Goal: Information Seeking & Learning: Learn about a topic

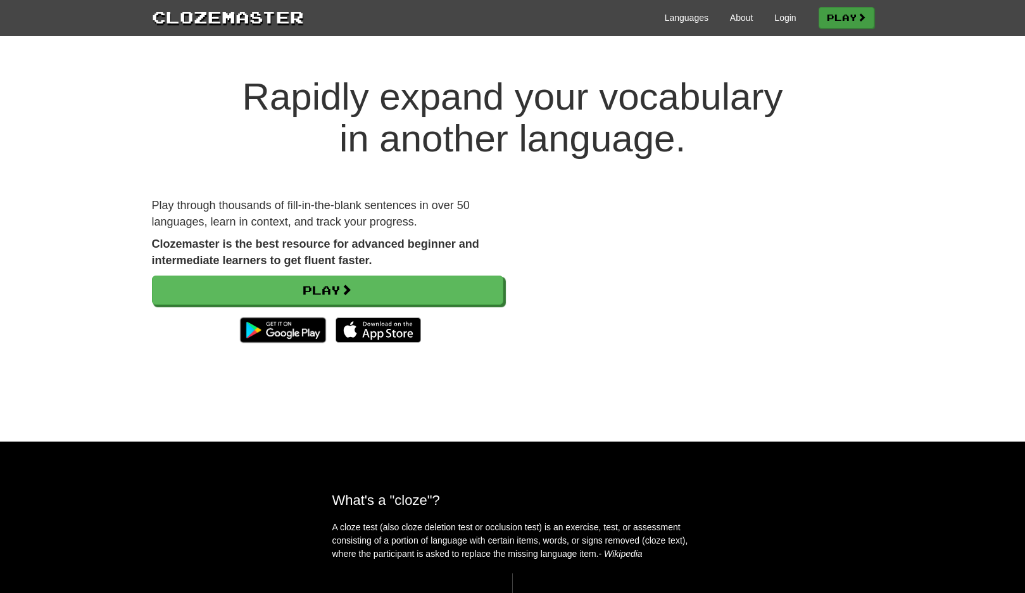
click at [828, 22] on link "Play" at bounding box center [847, 18] width 56 height 22
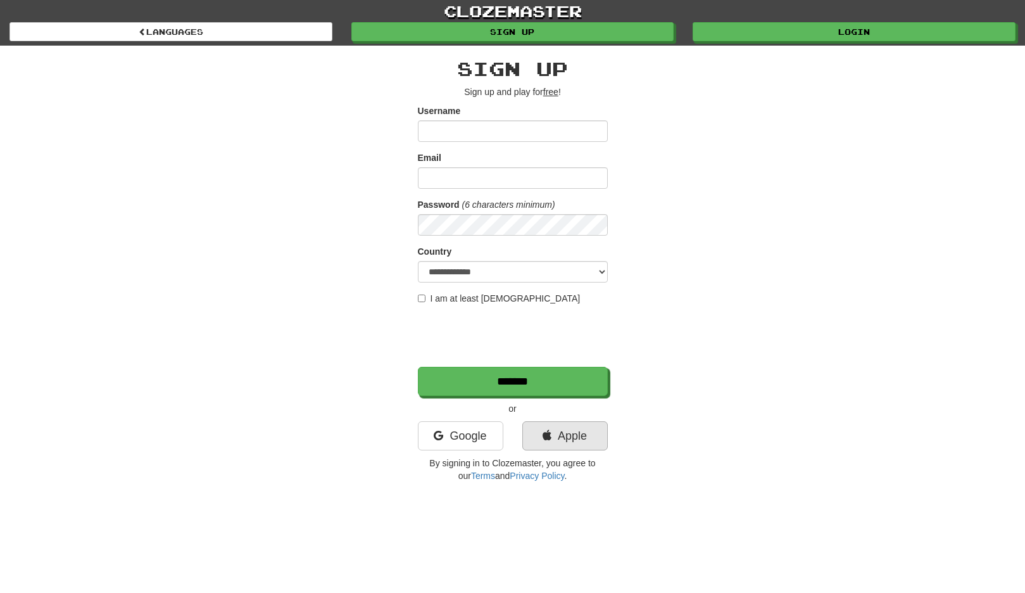
click at [553, 428] on link "Apple" at bounding box center [566, 435] width 86 height 29
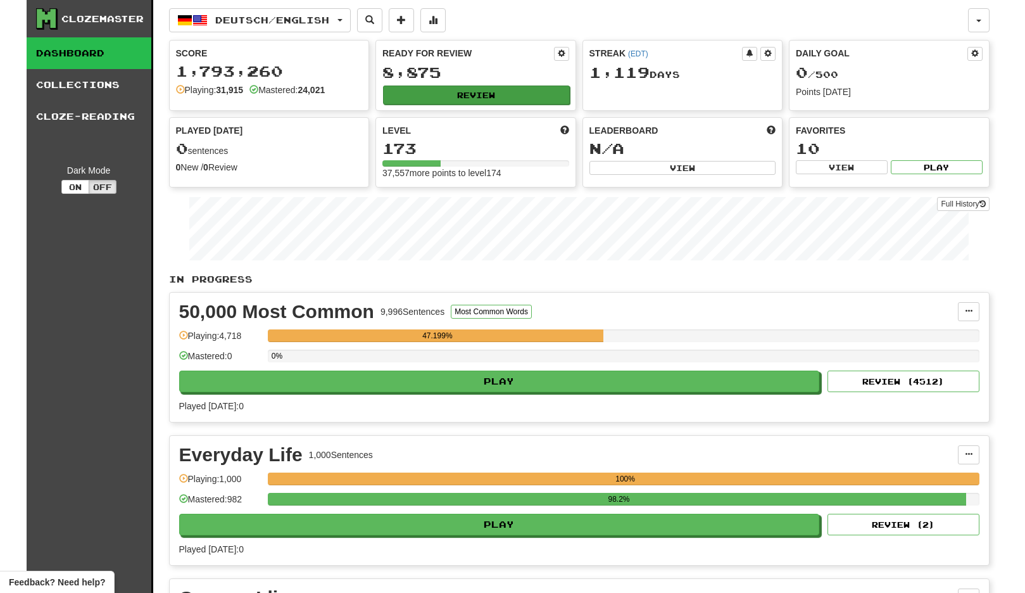
click at [481, 88] on button "Review" at bounding box center [476, 95] width 187 height 19
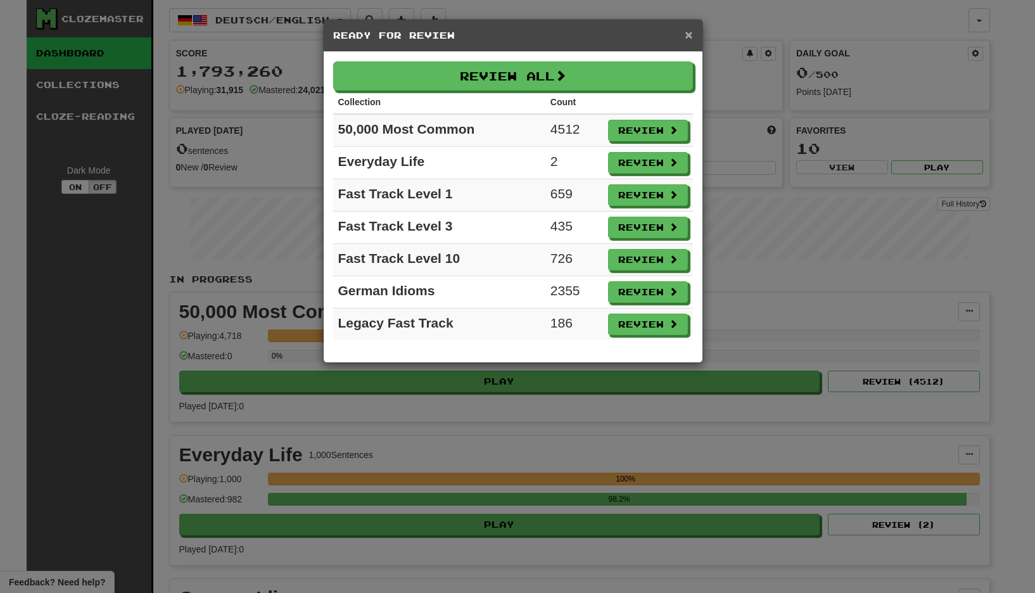
click at [687, 38] on span "×" at bounding box center [689, 34] width 8 height 15
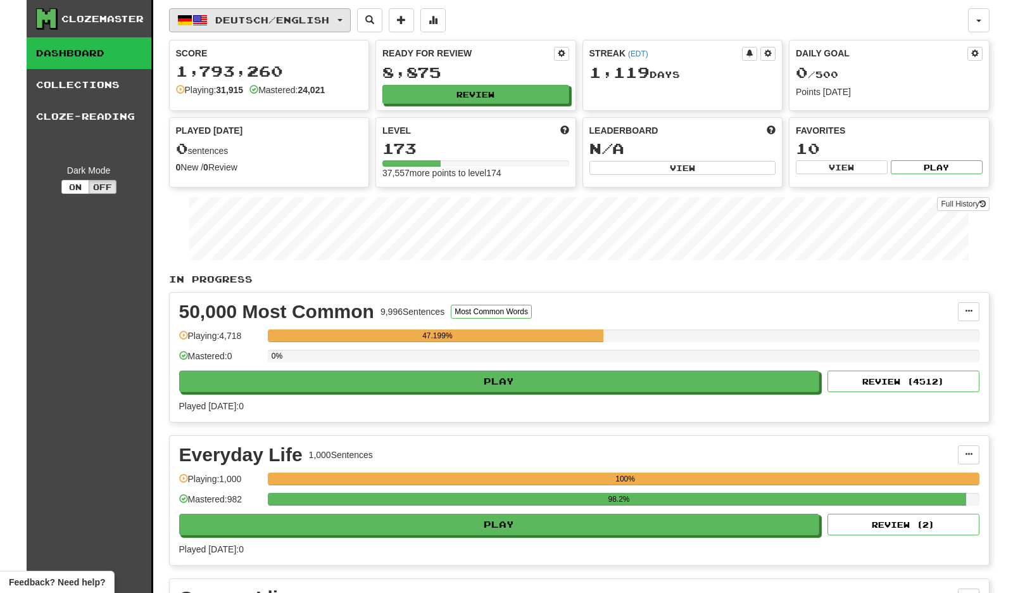
click at [216, 32] on button "Deutsch / English" at bounding box center [260, 20] width 182 height 24
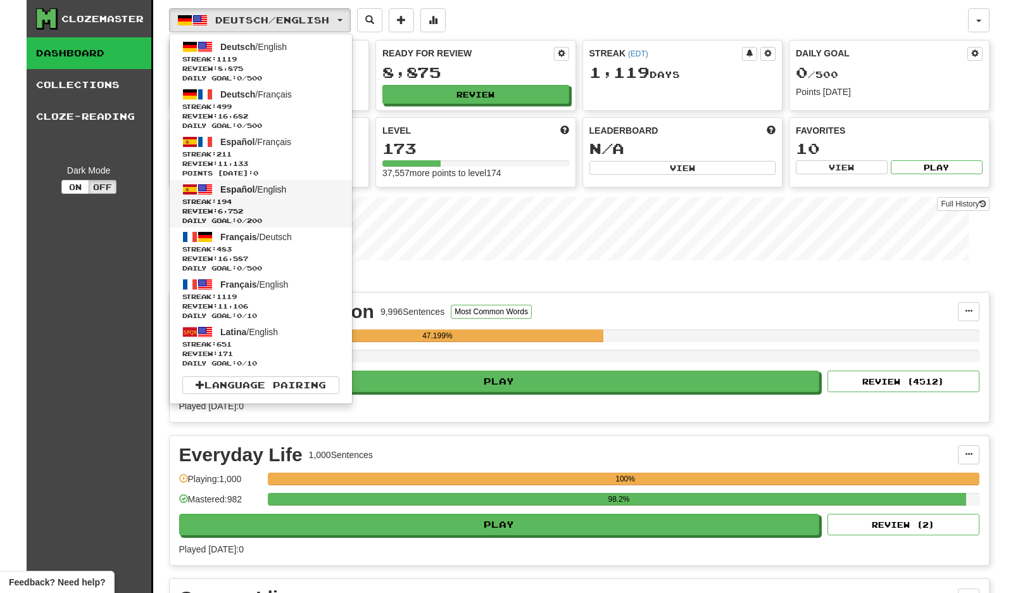
click at [299, 199] on span "Streak: 194" at bounding box center [260, 202] width 157 height 10
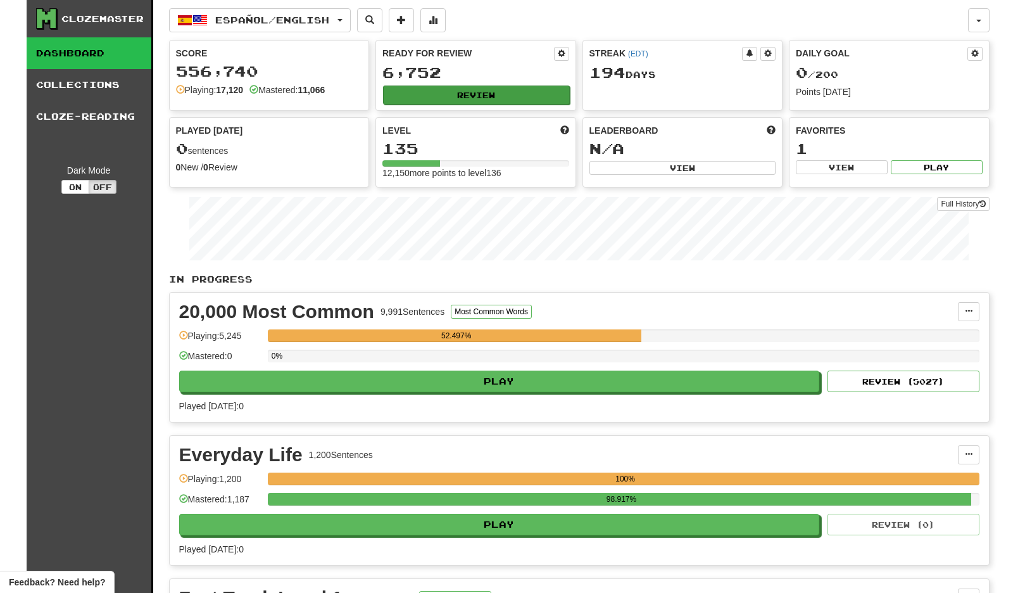
click at [480, 90] on button "Review" at bounding box center [476, 95] width 187 height 19
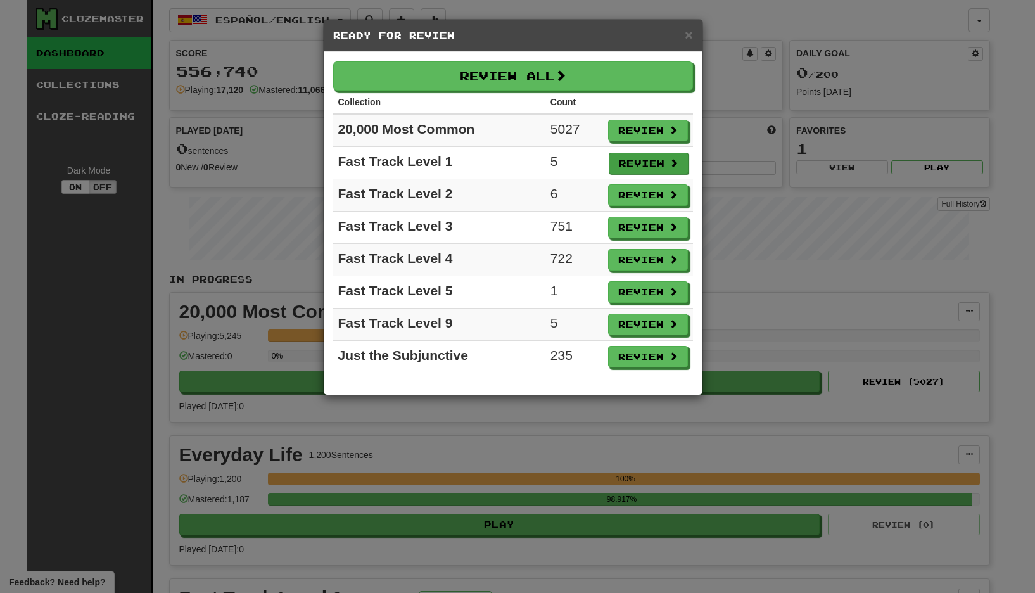
click at [630, 157] on button "Review" at bounding box center [649, 164] width 80 height 22
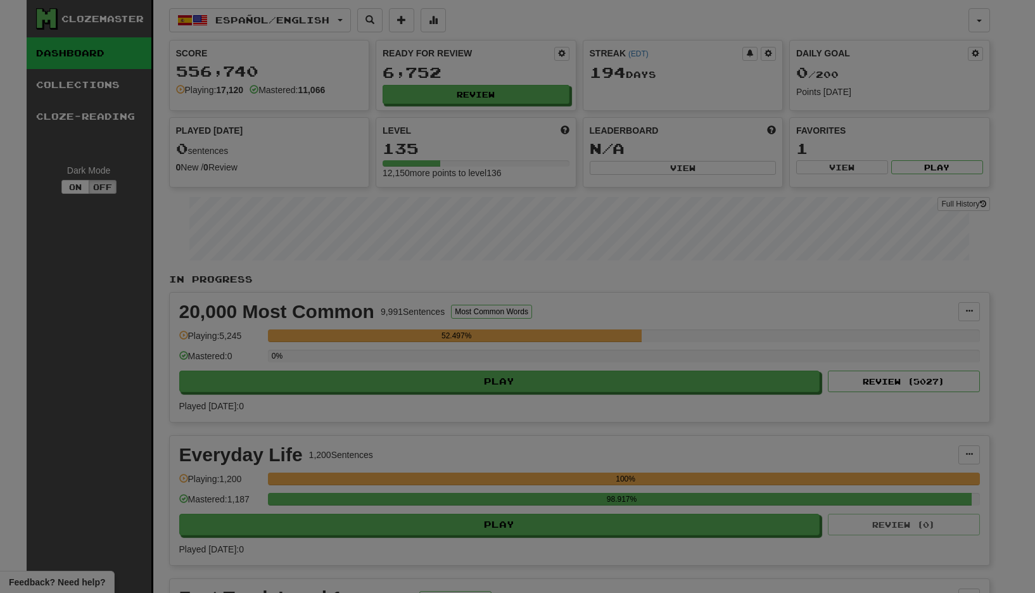
select select "**"
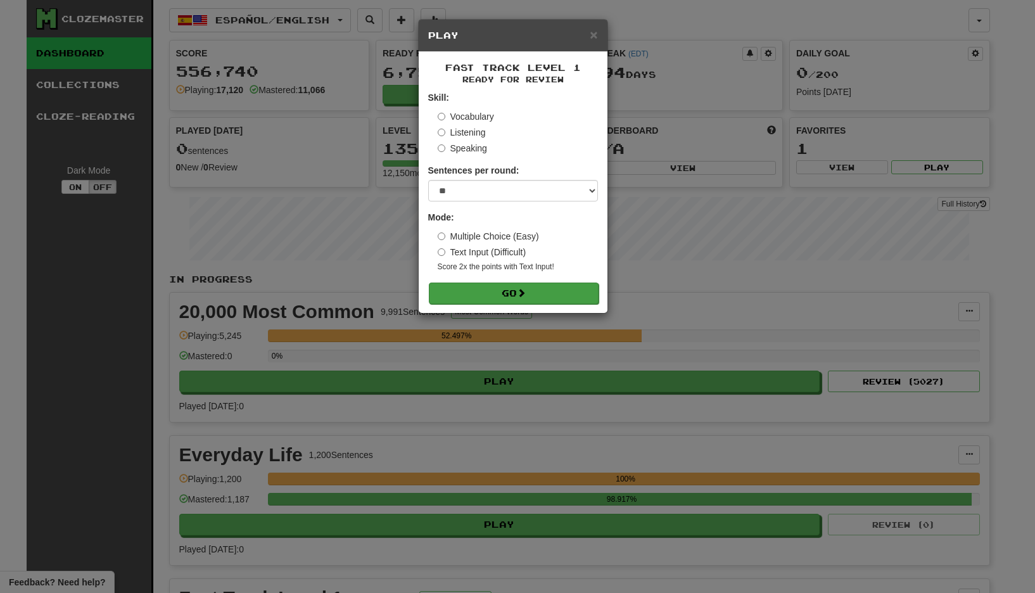
click at [526, 295] on span at bounding box center [521, 292] width 9 height 9
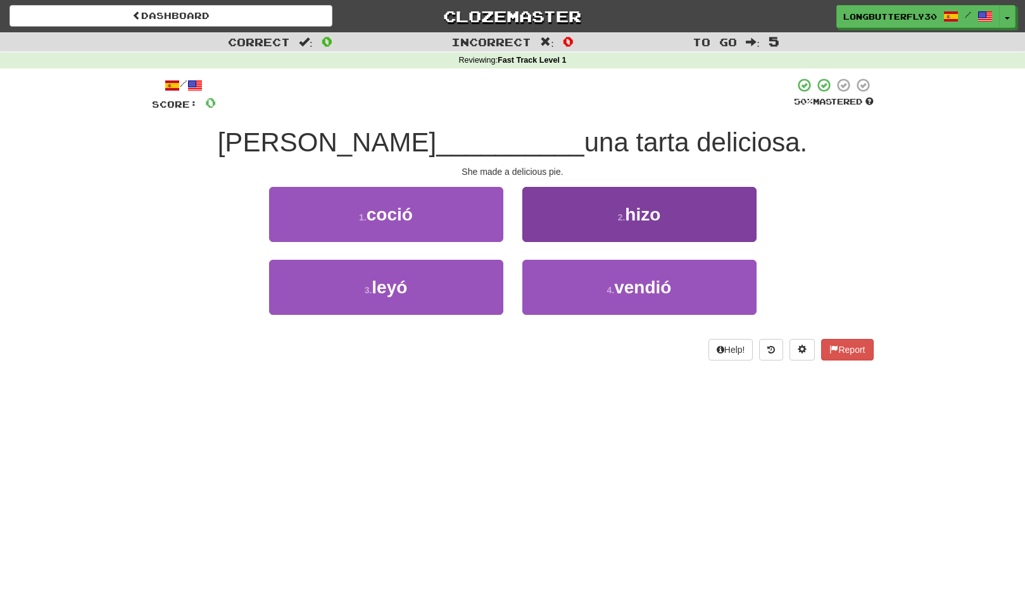
click at [632, 205] on span "hizo" at bounding box center [642, 215] width 35 height 20
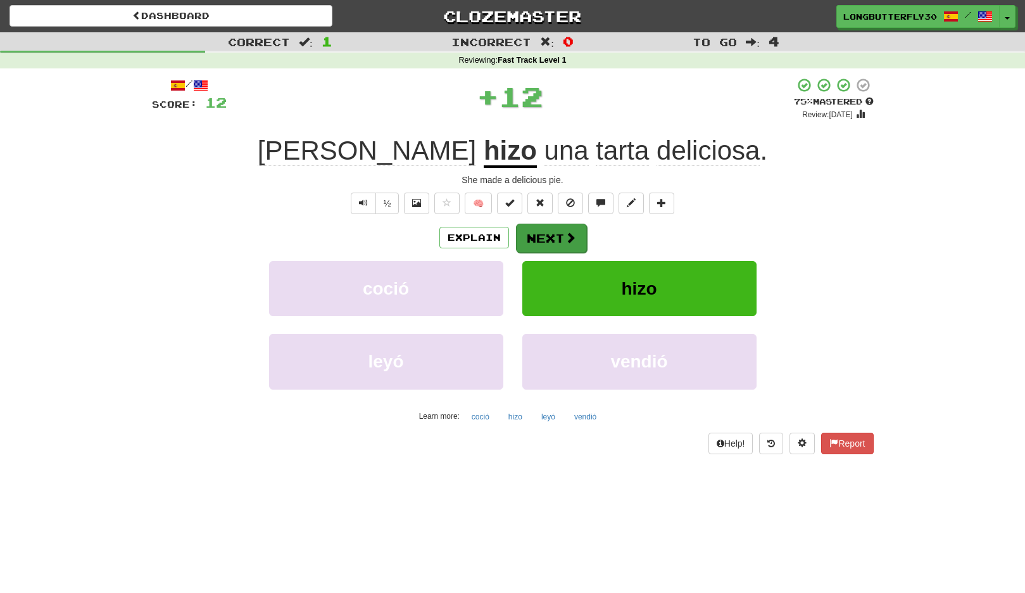
click at [565, 238] on span at bounding box center [570, 237] width 11 height 11
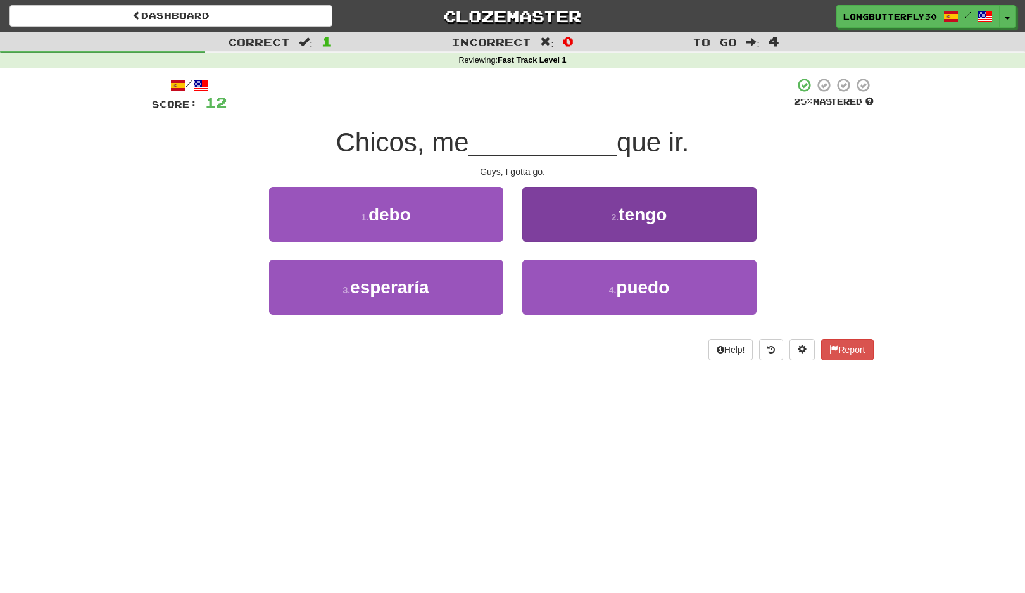
click at [585, 213] on button "2 . tengo" at bounding box center [640, 214] width 234 height 55
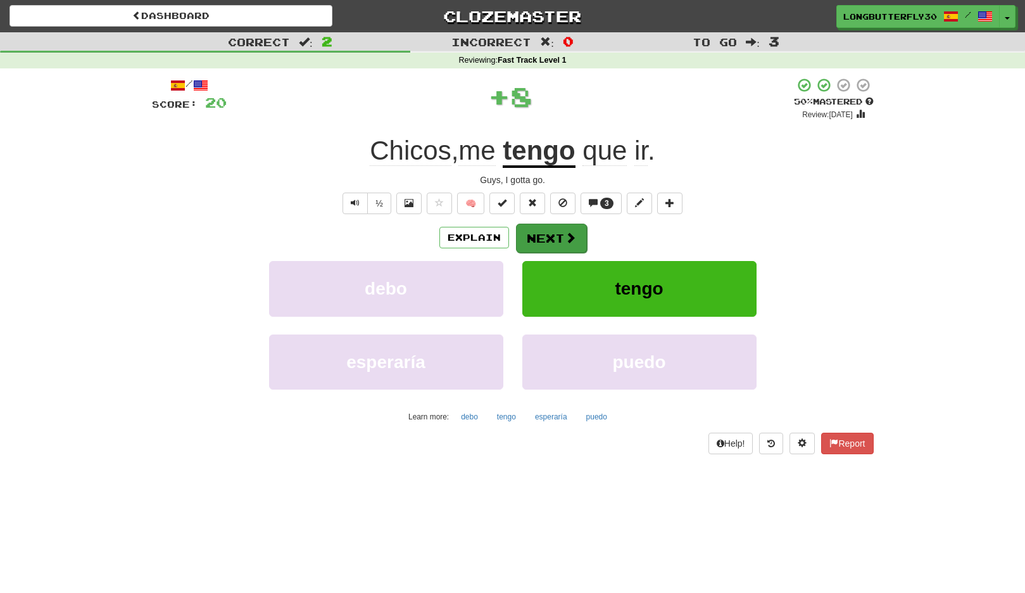
click at [562, 232] on button "Next" at bounding box center [551, 238] width 71 height 29
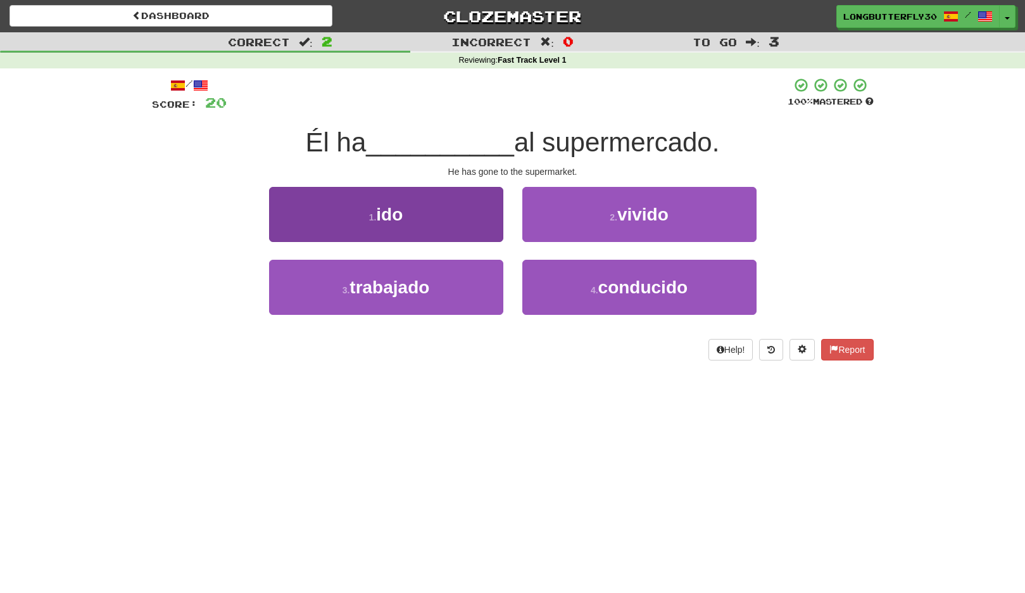
click at [470, 219] on button "1 . ido" at bounding box center [386, 214] width 234 height 55
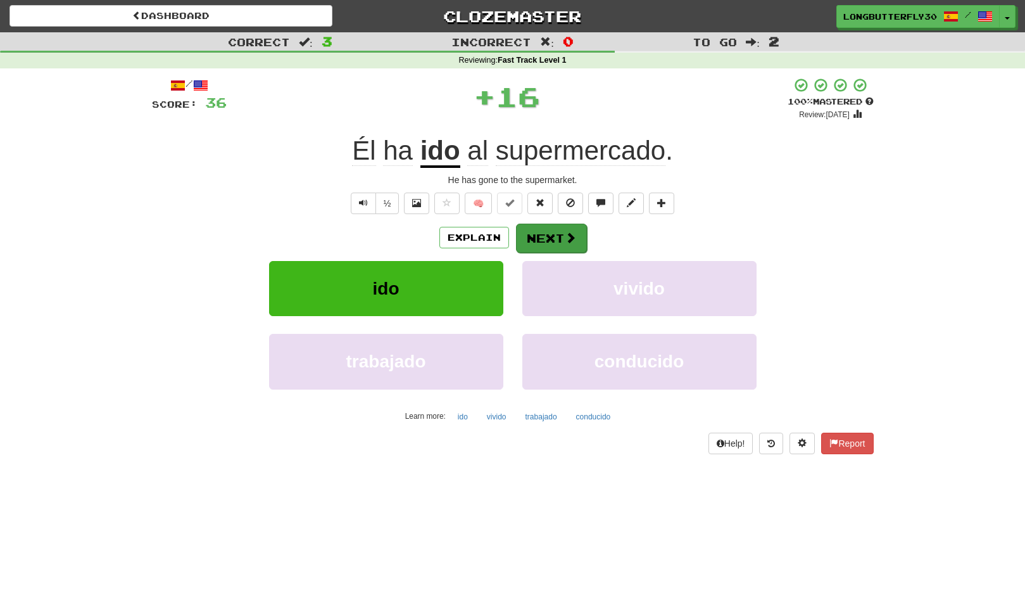
click at [530, 227] on button "Next" at bounding box center [551, 238] width 71 height 29
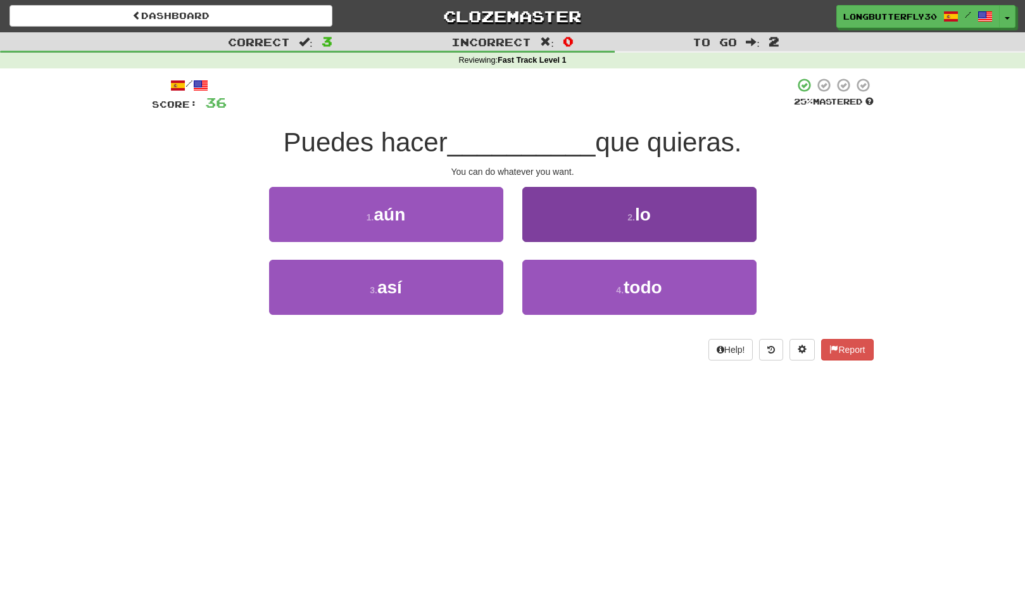
click at [610, 222] on button "2 . lo" at bounding box center [640, 214] width 234 height 55
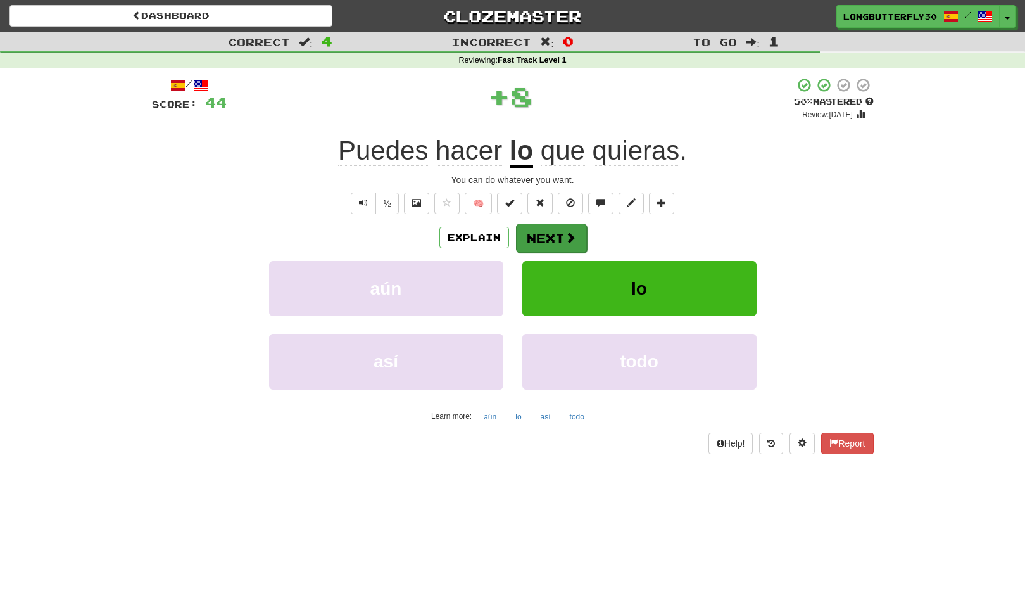
click at [568, 235] on span at bounding box center [570, 237] width 11 height 11
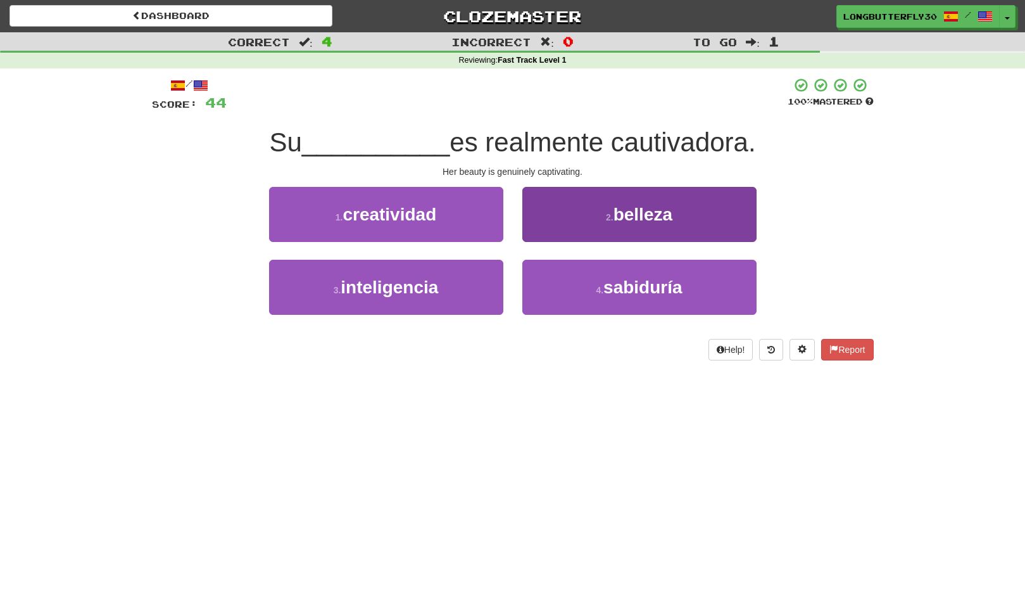
click at [629, 219] on span "belleza" at bounding box center [643, 215] width 59 height 20
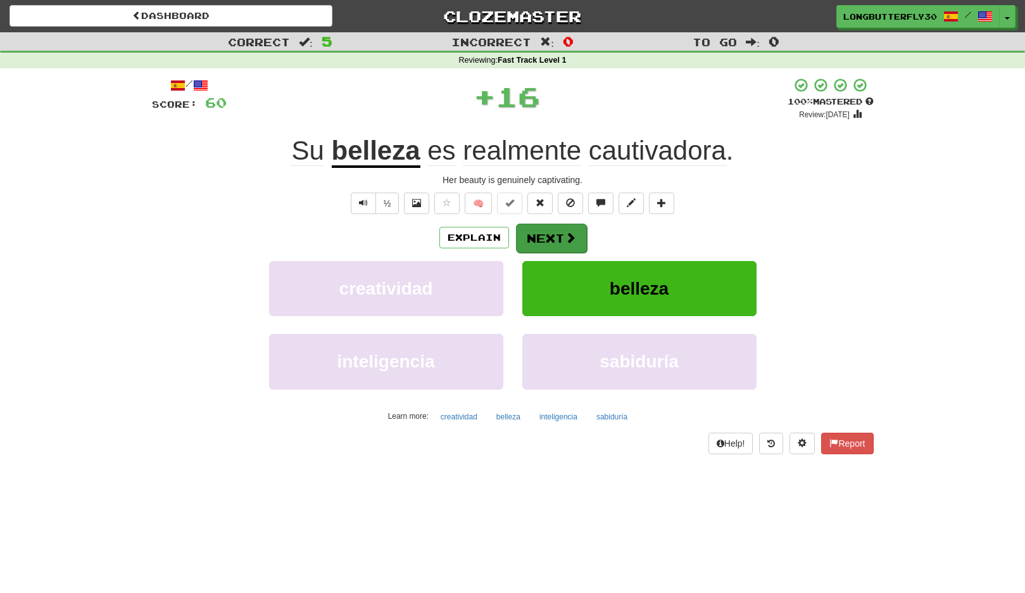
click at [581, 235] on div "Explain Next" at bounding box center [513, 237] width 722 height 29
click at [567, 238] on span at bounding box center [570, 237] width 11 height 11
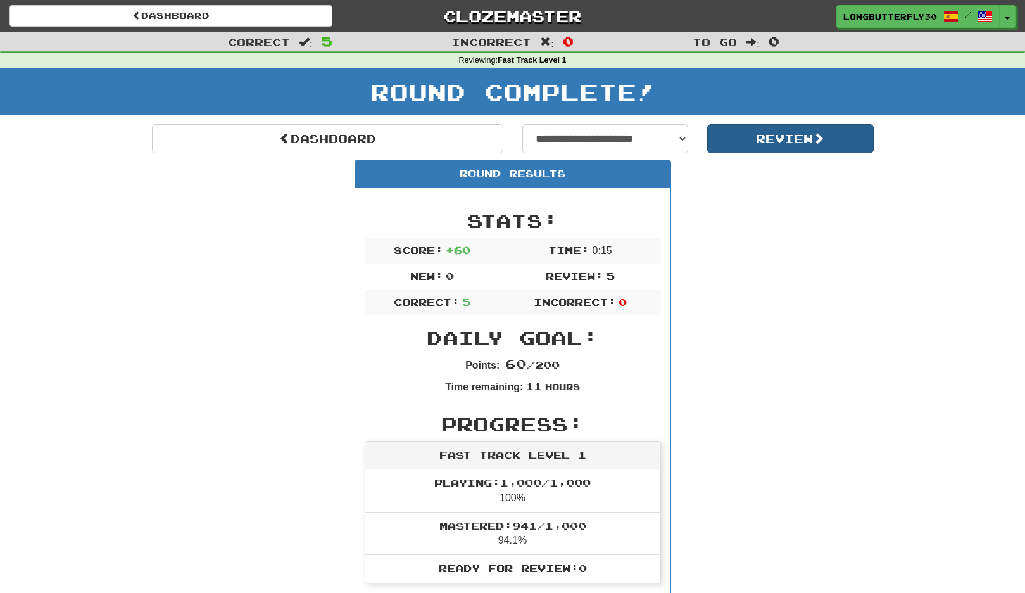
click at [757, 139] on button "Review" at bounding box center [791, 138] width 167 height 29
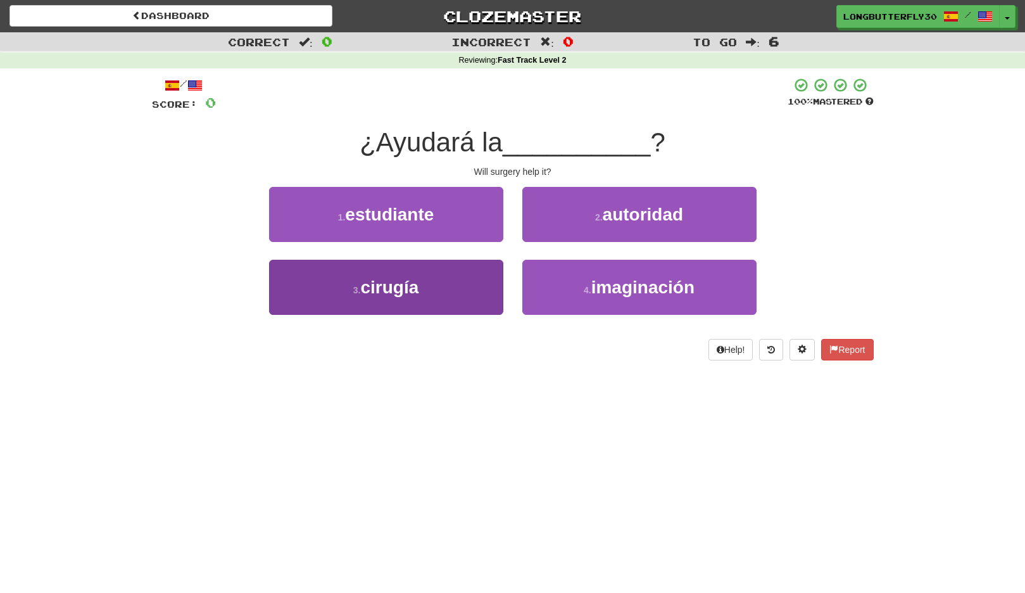
click at [438, 279] on button "3 . cirugía" at bounding box center [386, 287] width 234 height 55
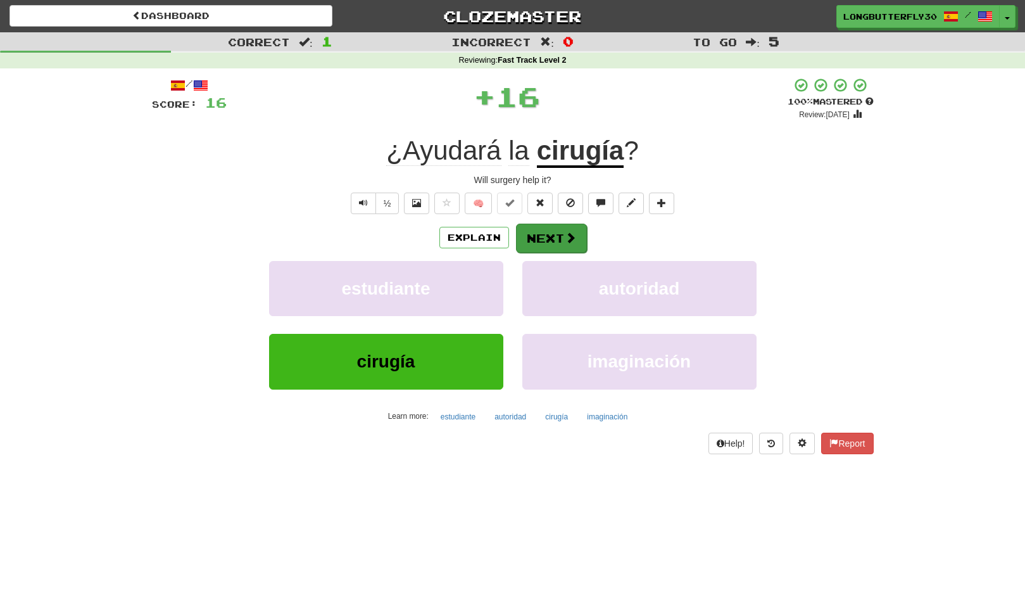
click at [547, 227] on button "Next" at bounding box center [551, 238] width 71 height 29
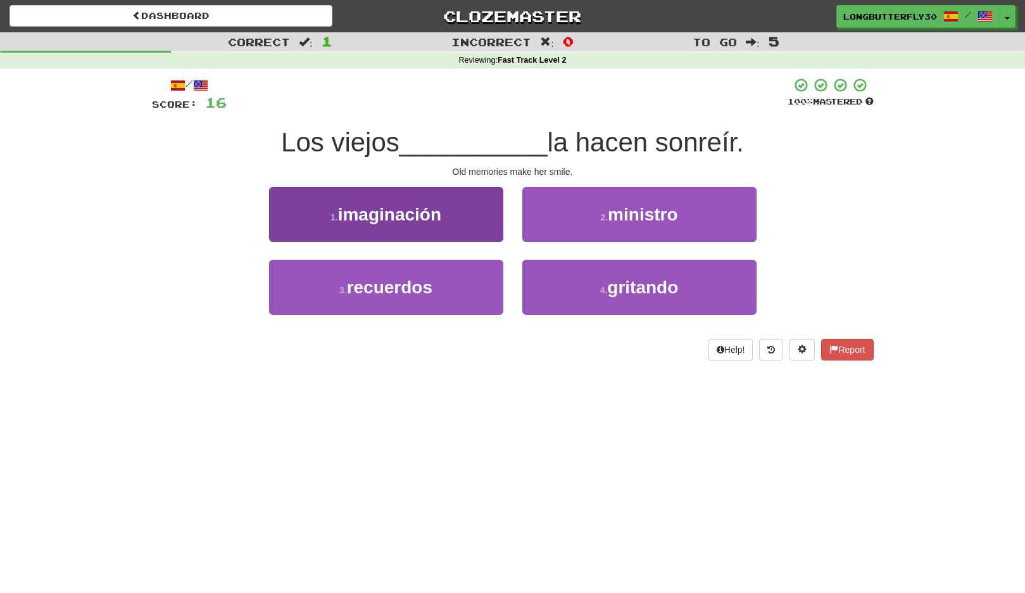
drag, startPoint x: 435, startPoint y: 283, endPoint x: 455, endPoint y: 274, distance: 22.7
click at [435, 283] on button "3 . recuerdos" at bounding box center [386, 287] width 234 height 55
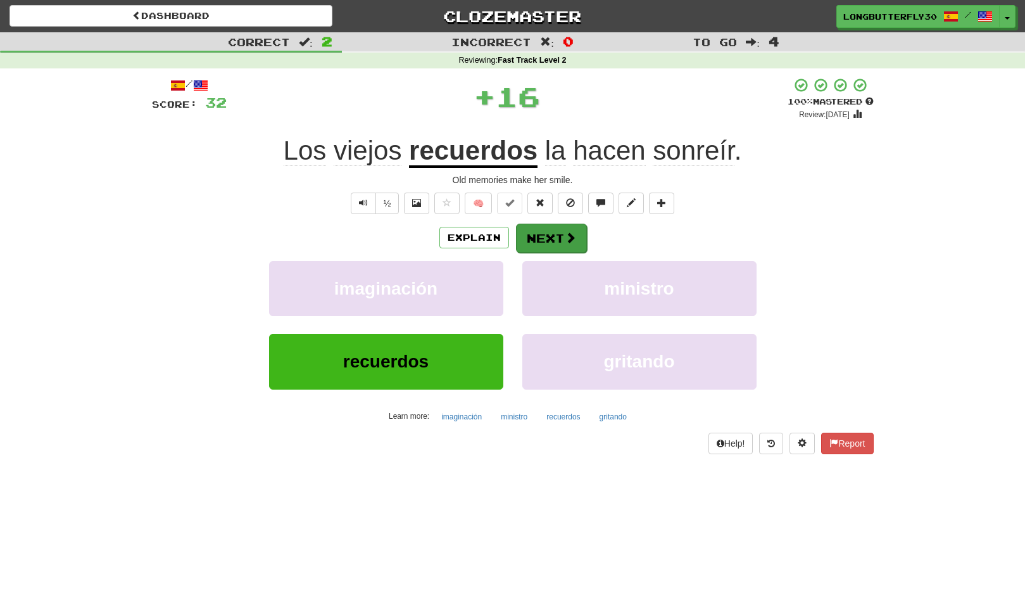
click at [543, 235] on button "Next" at bounding box center [551, 238] width 71 height 29
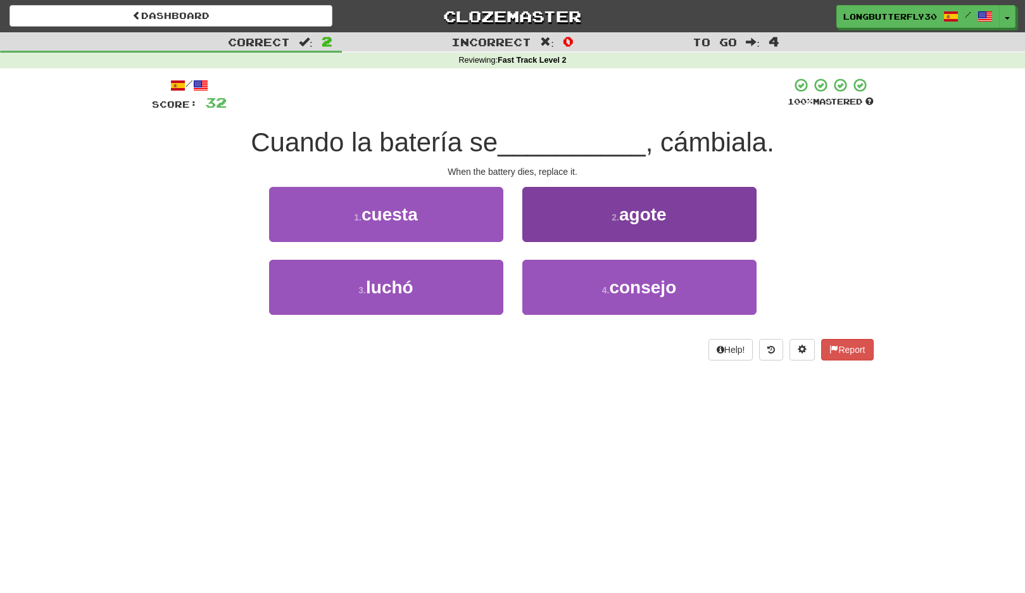
click at [605, 219] on button "2 . agote" at bounding box center [640, 214] width 234 height 55
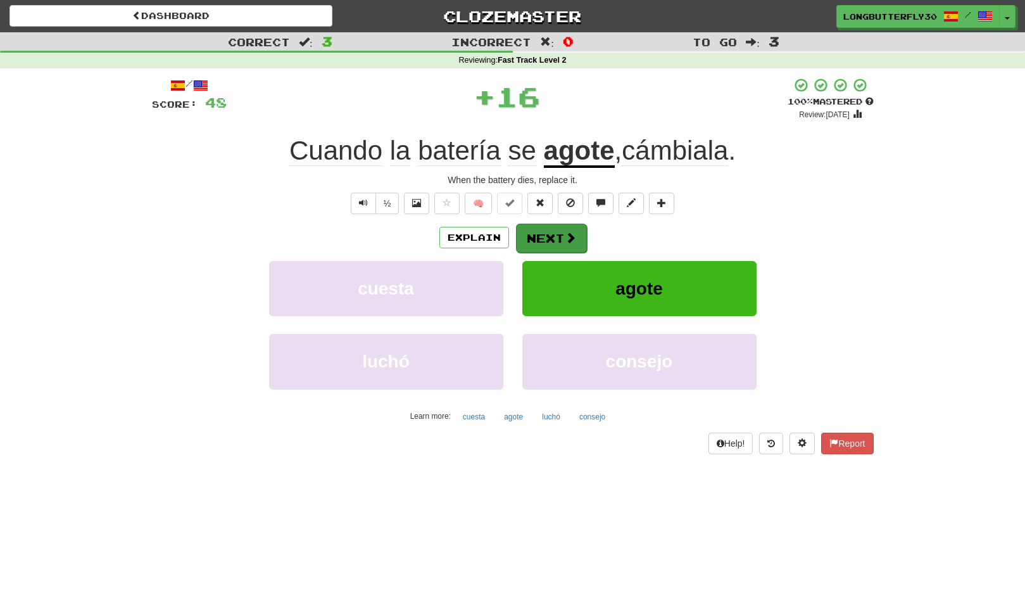
click at [560, 231] on button "Next" at bounding box center [551, 238] width 71 height 29
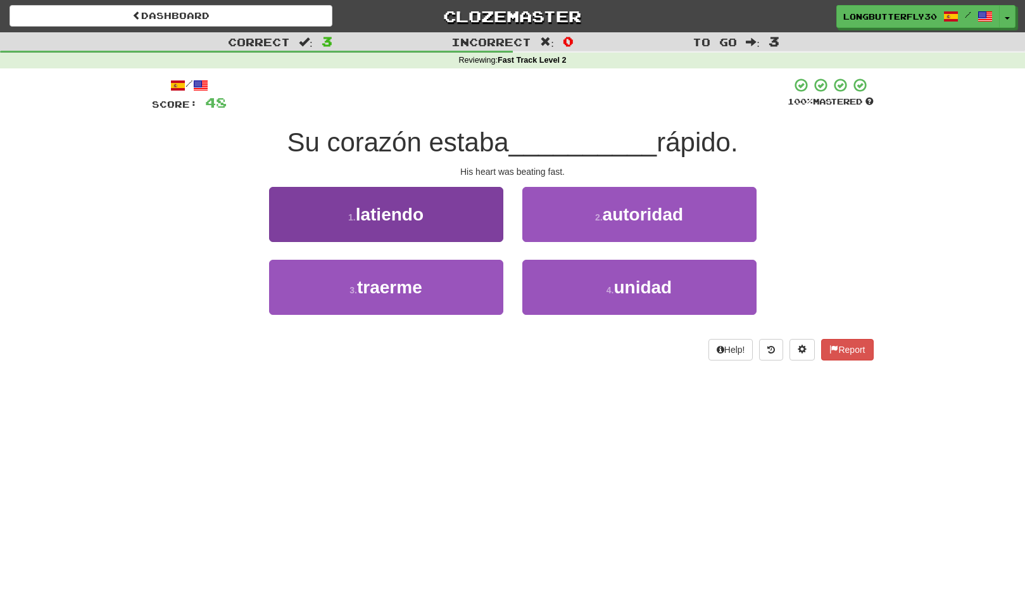
click at [445, 219] on button "1 . latiendo" at bounding box center [386, 214] width 234 height 55
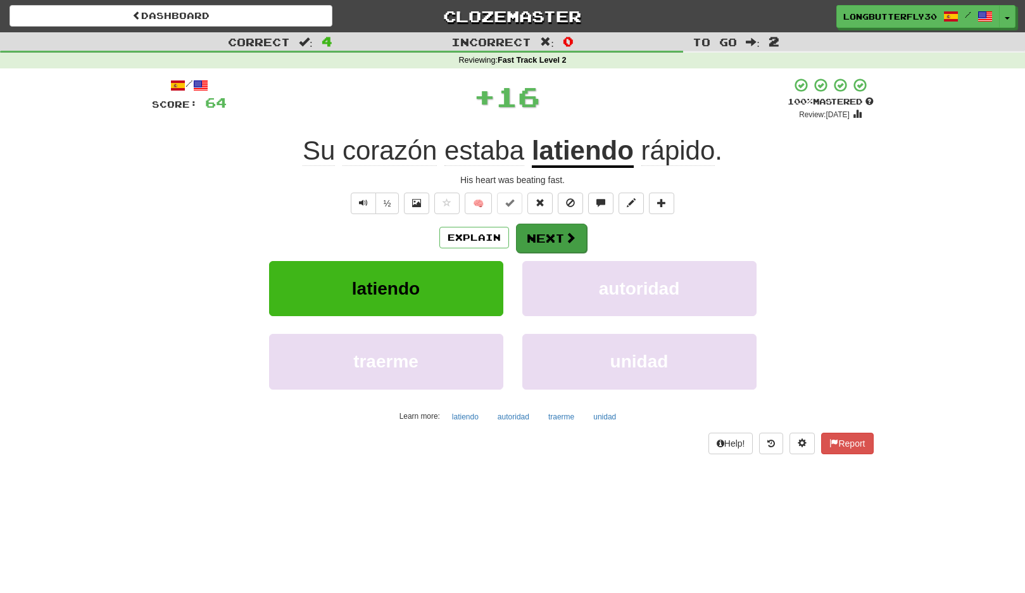
click at [535, 237] on button "Next" at bounding box center [551, 238] width 71 height 29
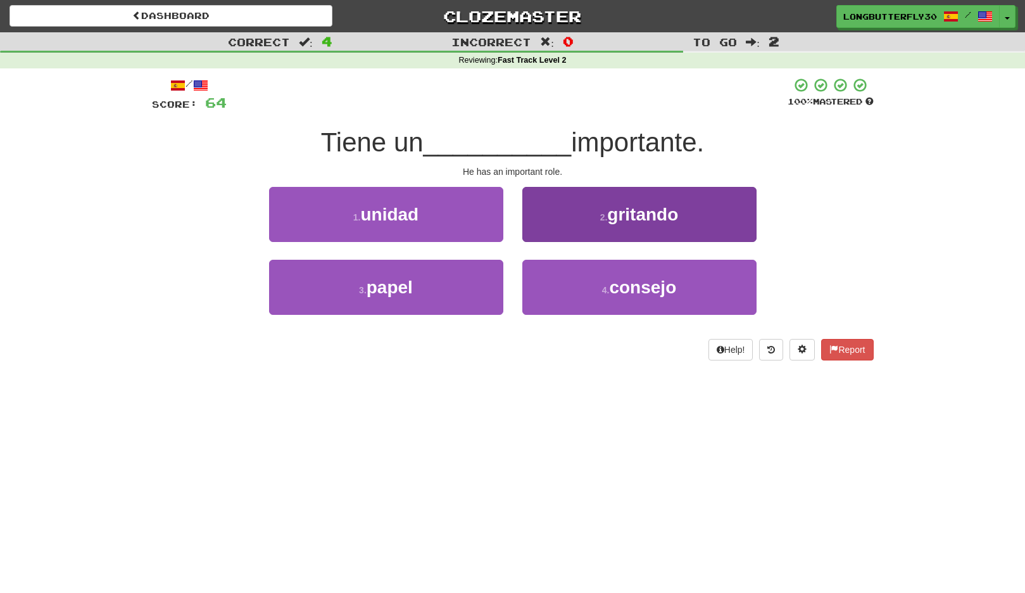
click at [562, 213] on button "2 . gritando" at bounding box center [640, 214] width 234 height 55
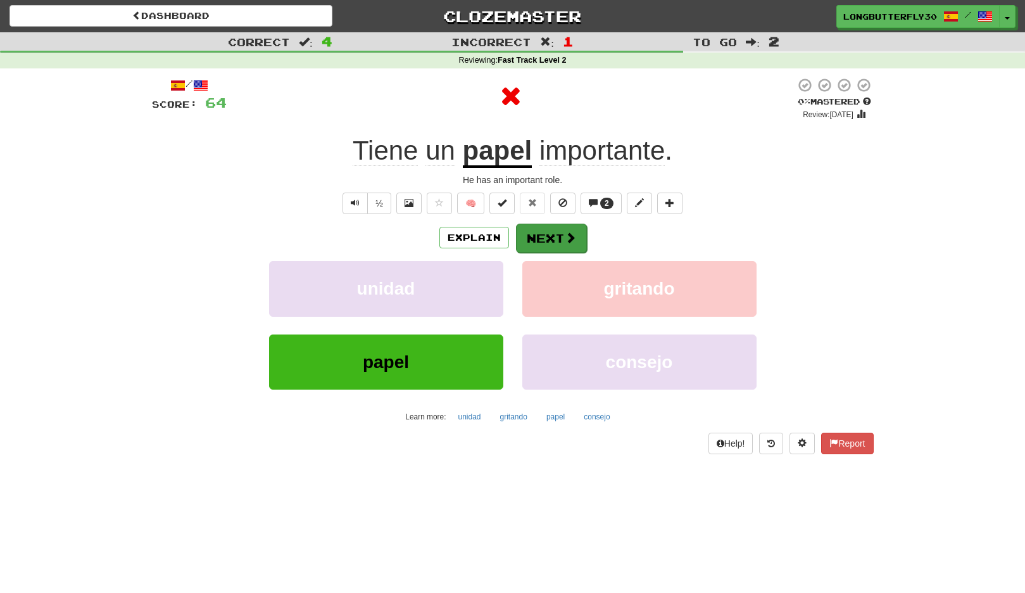
click at [550, 236] on button "Next" at bounding box center [551, 238] width 71 height 29
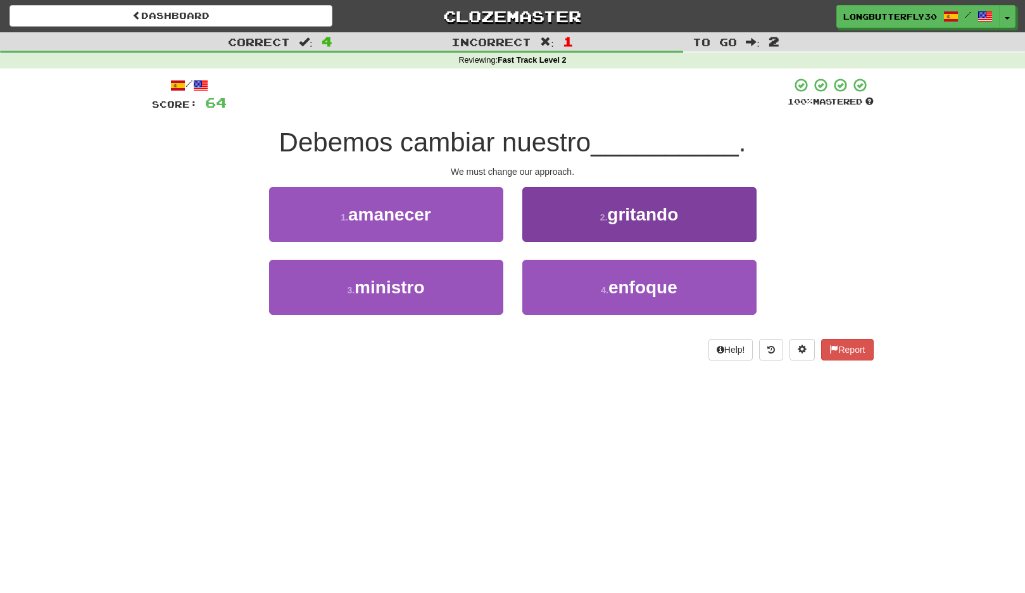
click at [619, 293] on span "enfoque" at bounding box center [643, 287] width 69 height 20
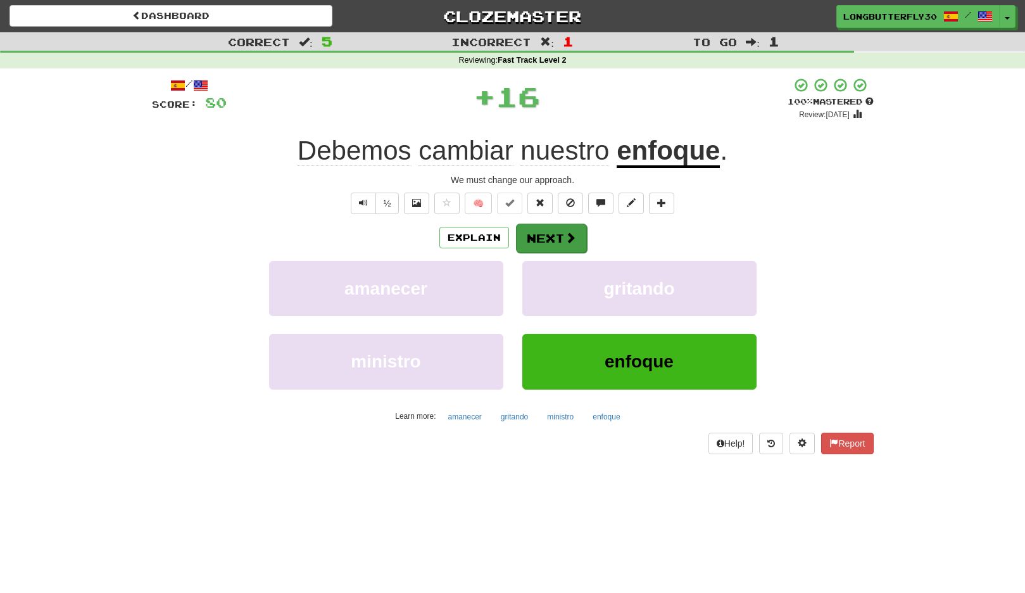
click at [566, 237] on span at bounding box center [570, 237] width 11 height 11
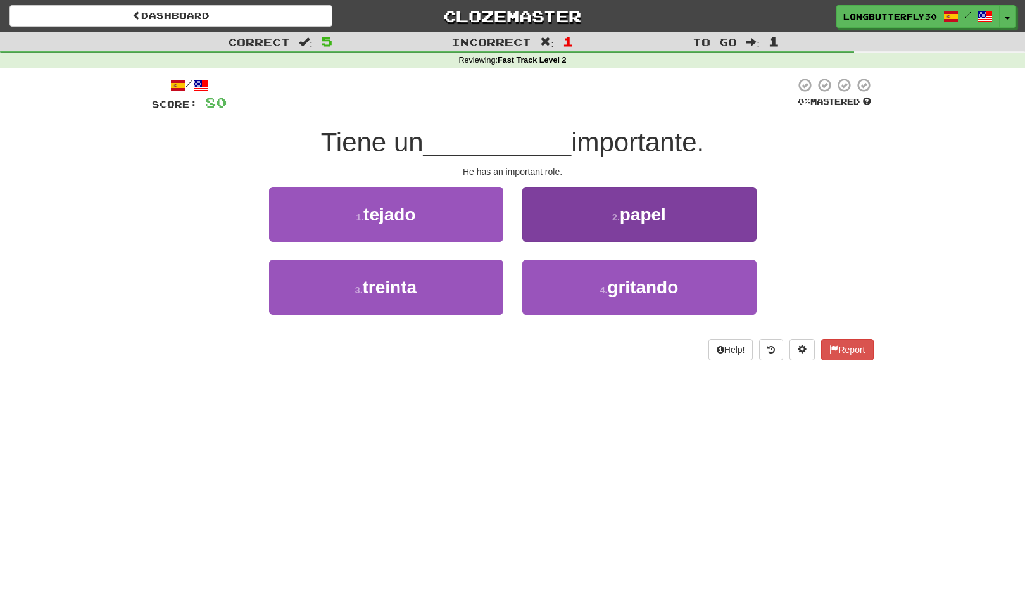
click at [599, 224] on button "2 . papel" at bounding box center [640, 214] width 234 height 55
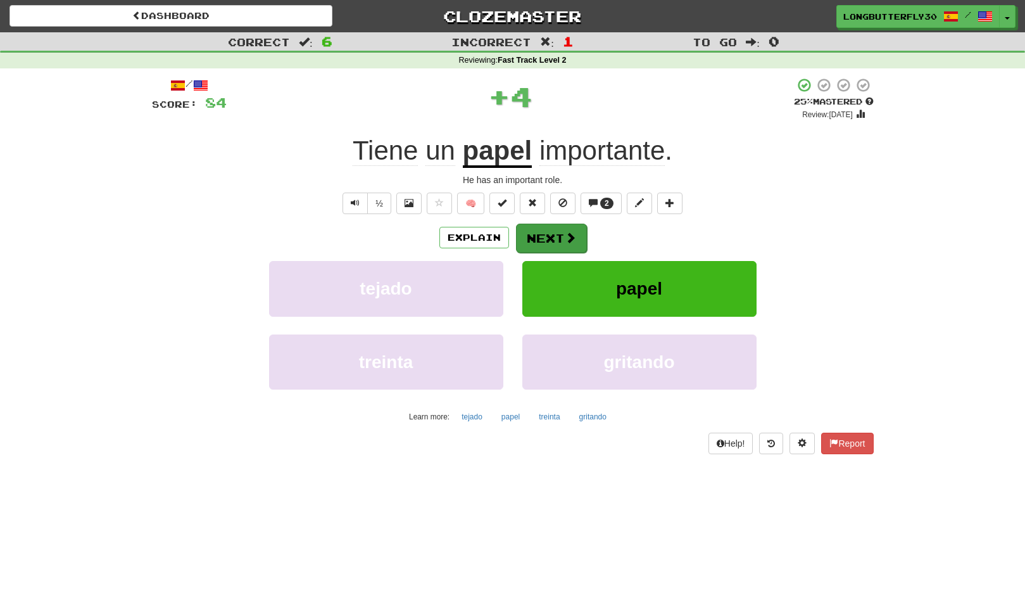
click at [565, 233] on span at bounding box center [570, 237] width 11 height 11
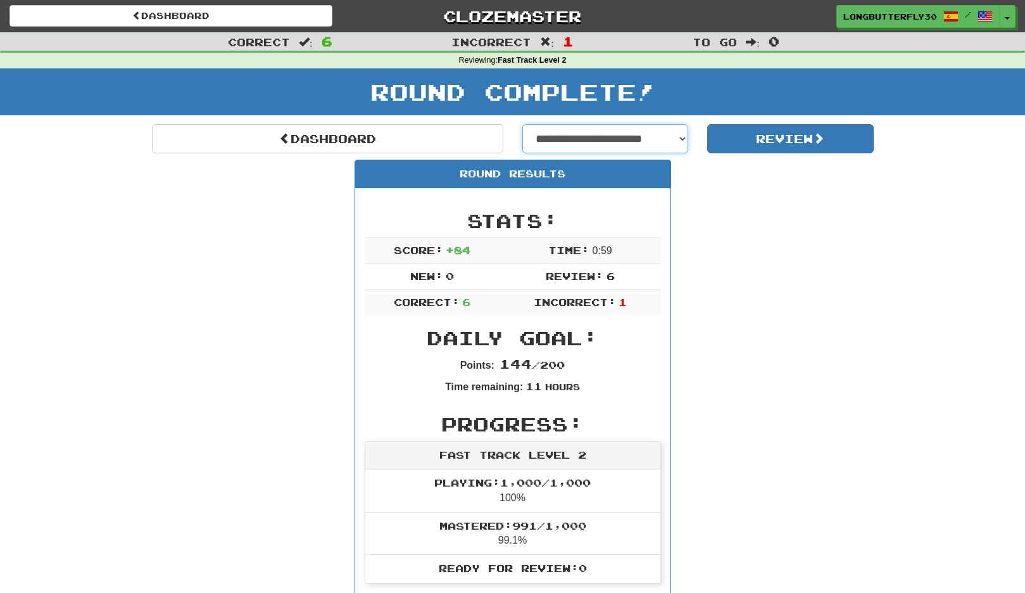
select select "**********"
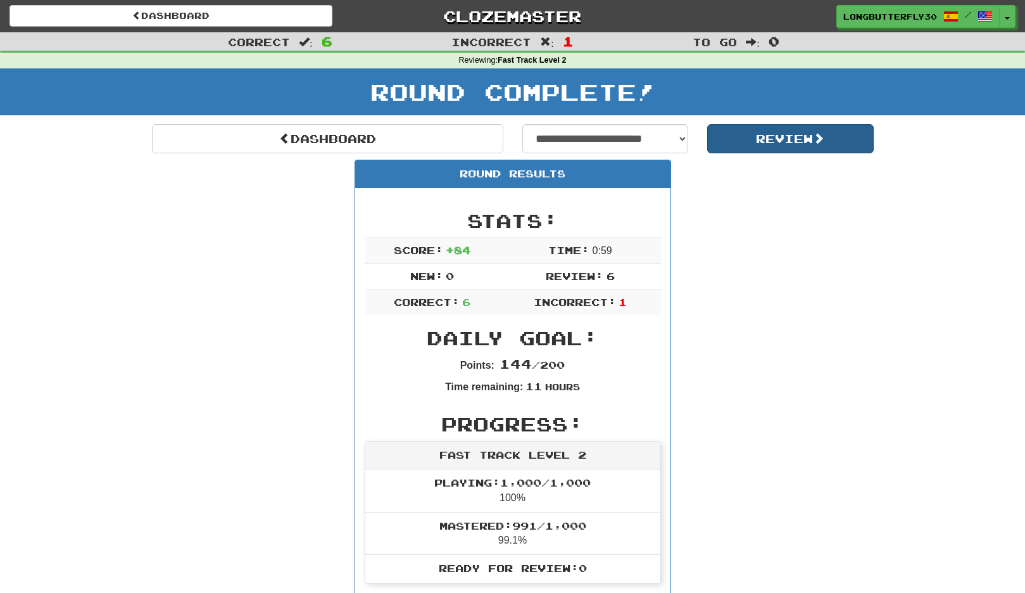
click at [756, 140] on button "Review" at bounding box center [791, 138] width 167 height 29
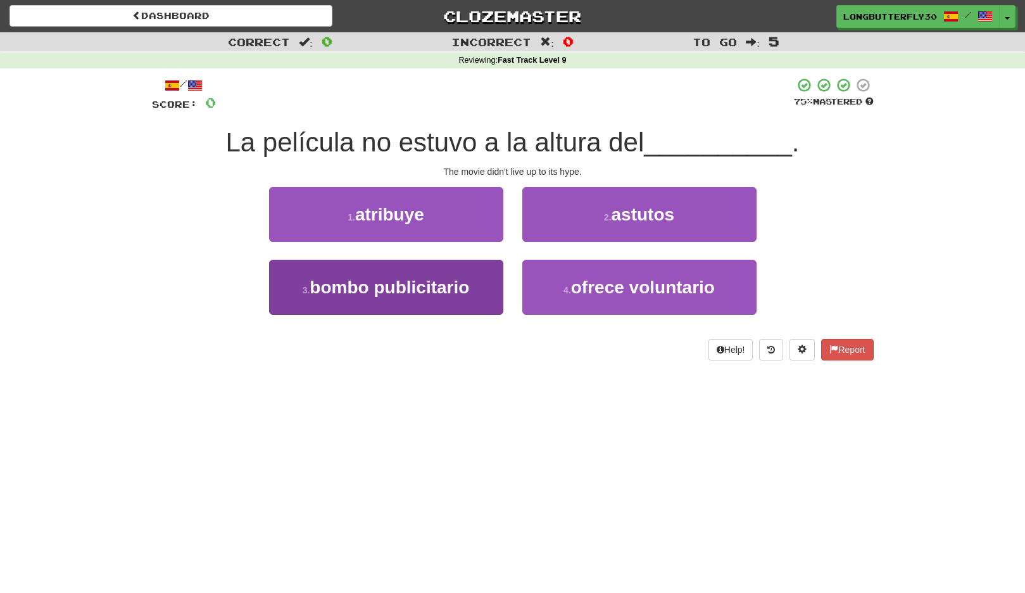
click at [441, 278] on span "bombo publicitario" at bounding box center [390, 287] width 160 height 20
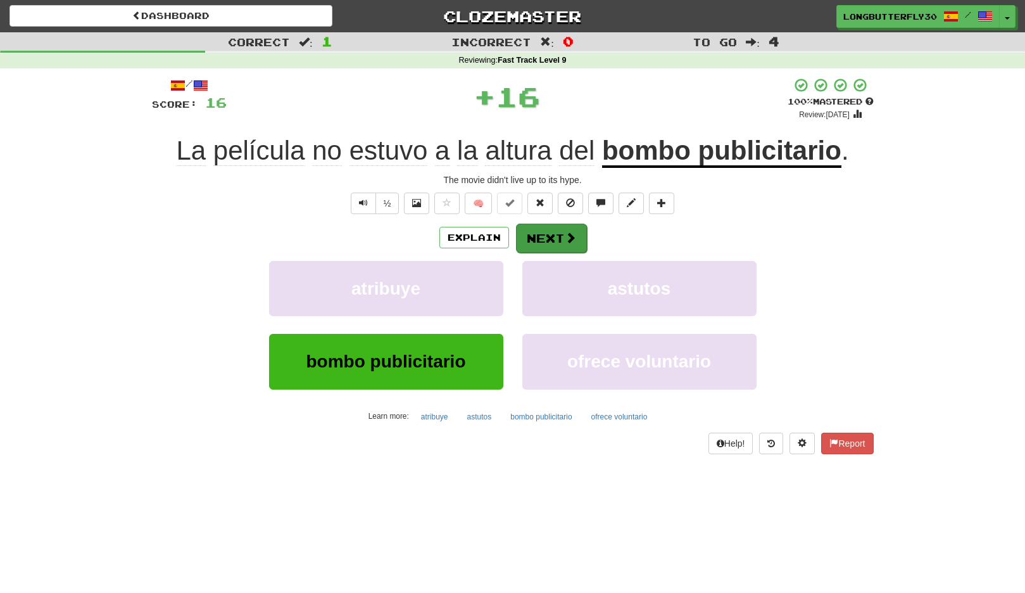
click at [551, 236] on button "Next" at bounding box center [551, 238] width 71 height 29
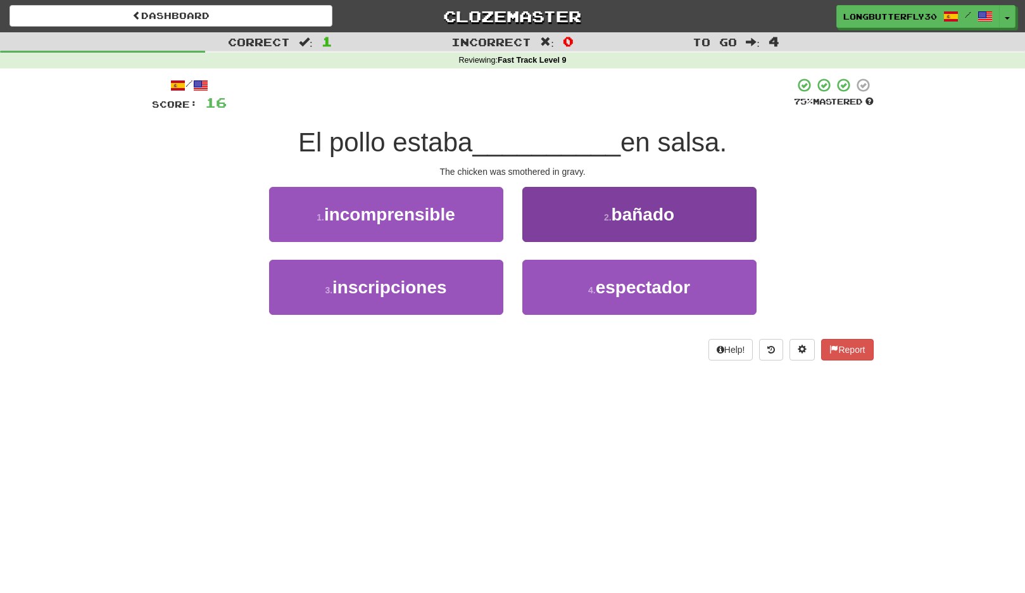
click at [592, 221] on button "2 . bañado" at bounding box center [640, 214] width 234 height 55
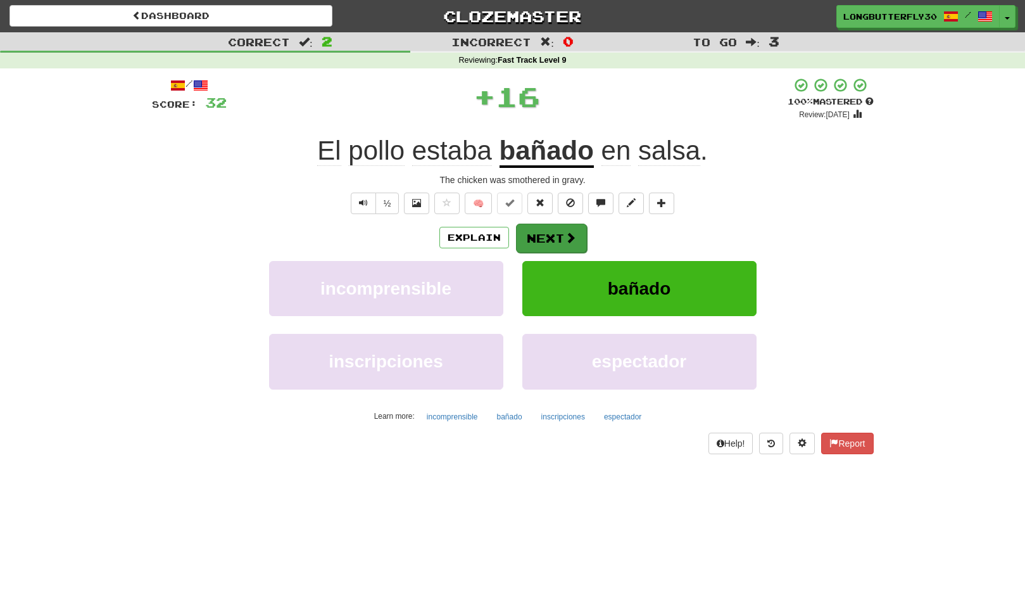
click at [544, 229] on button "Next" at bounding box center [551, 238] width 71 height 29
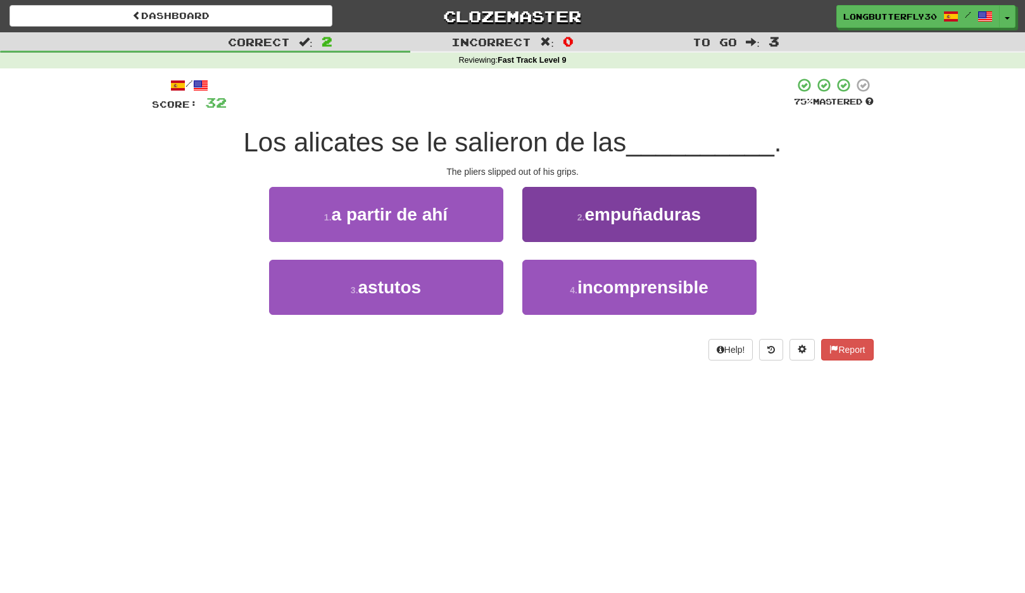
click at [664, 220] on span "empuñaduras" at bounding box center [643, 215] width 117 height 20
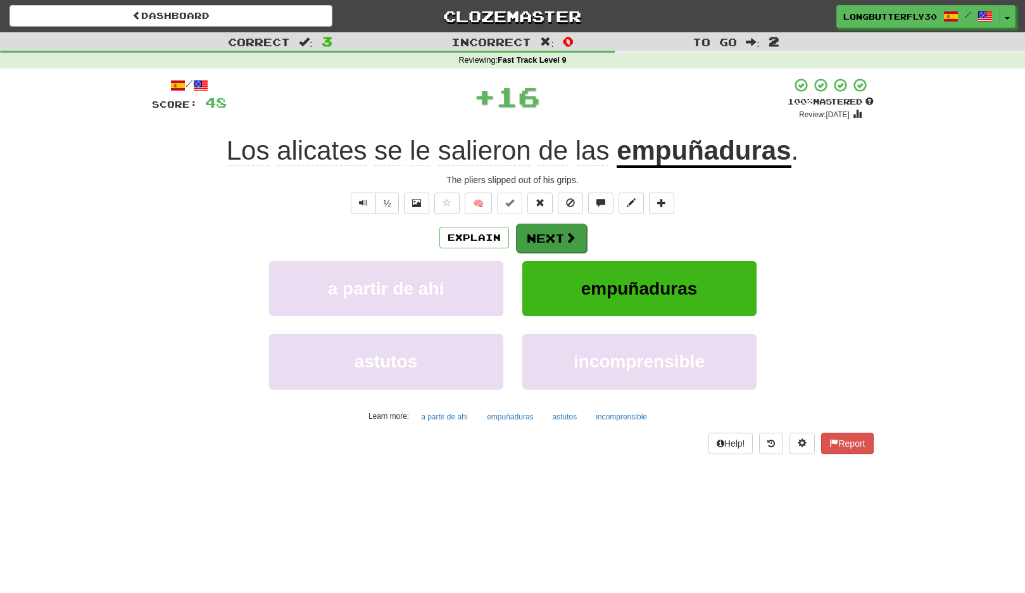
click at [549, 242] on button "Next" at bounding box center [551, 238] width 71 height 29
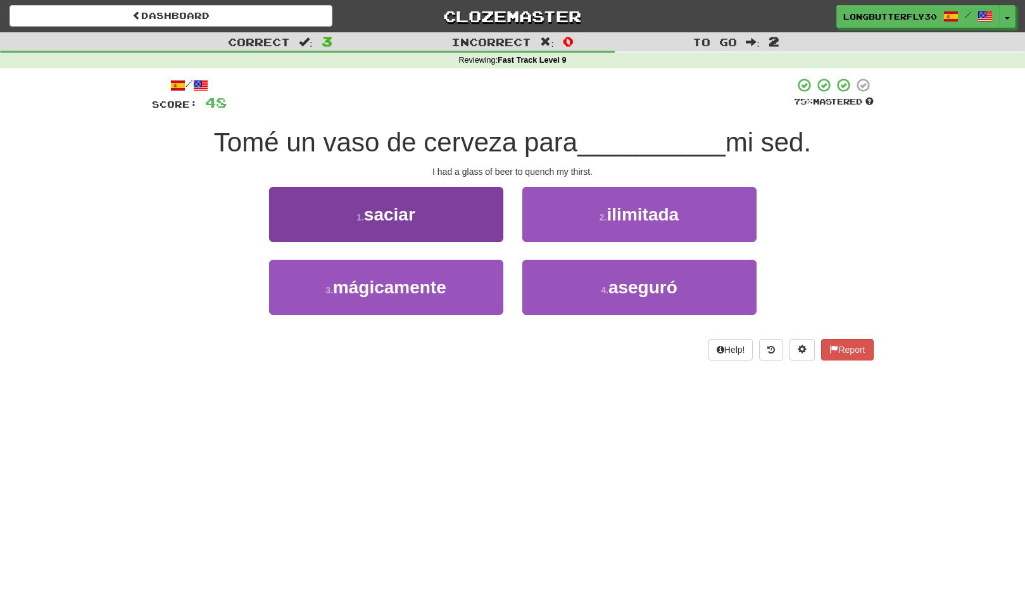
click at [467, 212] on button "1 . saciar" at bounding box center [386, 214] width 234 height 55
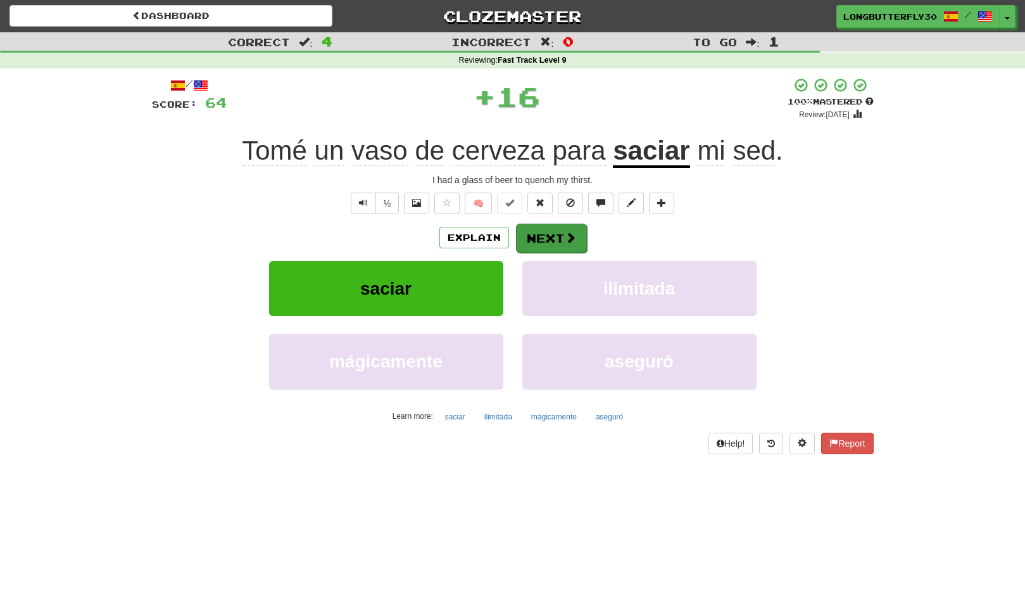
click at [535, 232] on button "Next" at bounding box center [551, 238] width 71 height 29
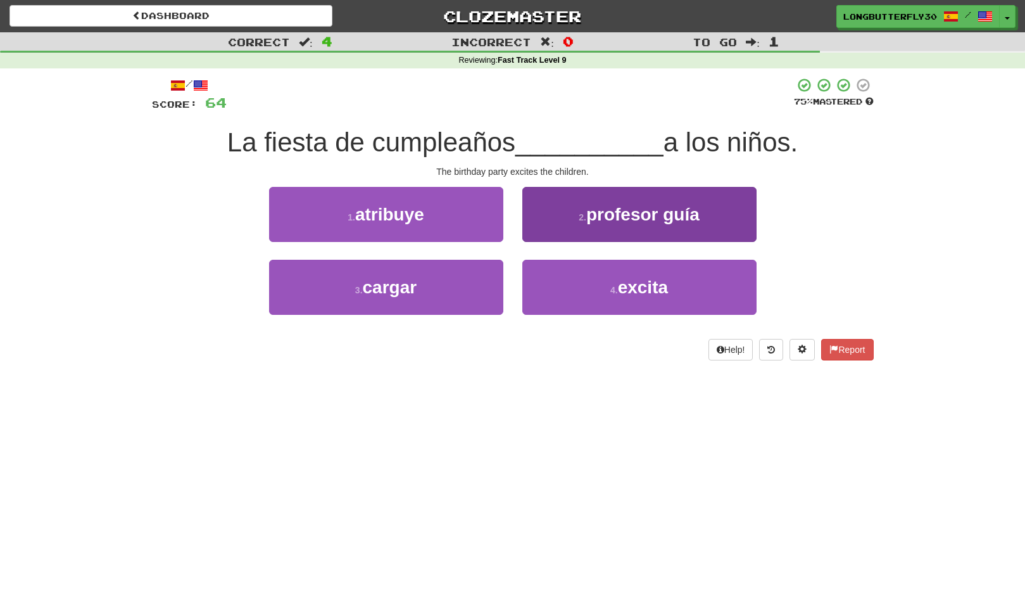
drag, startPoint x: 596, startPoint y: 293, endPoint x: 595, endPoint y: 284, distance: 8.9
click at [595, 285] on button "4 . excita" at bounding box center [640, 287] width 234 height 55
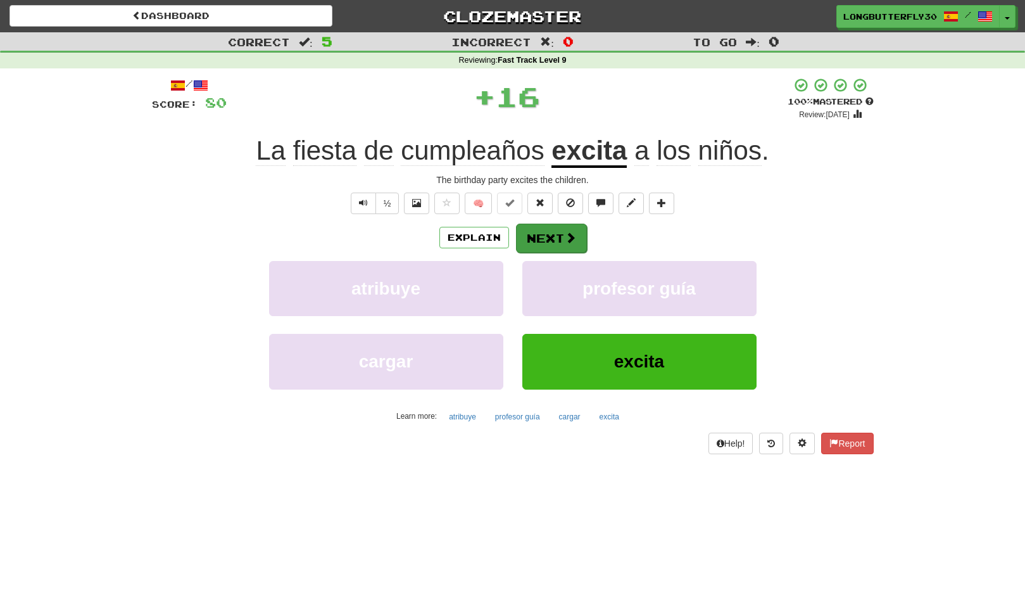
click at [563, 245] on button "Next" at bounding box center [551, 238] width 71 height 29
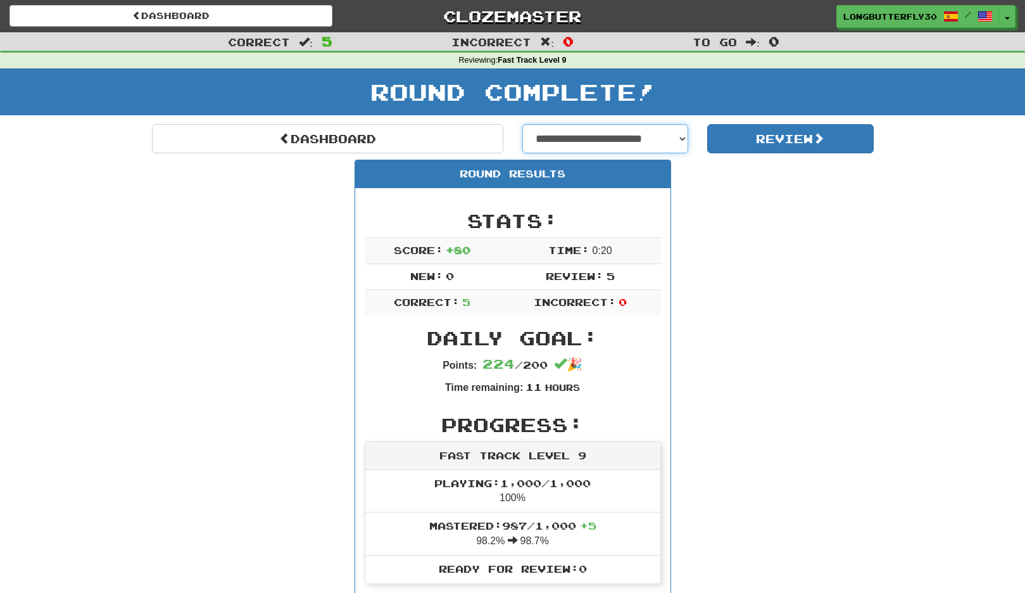
select select "**********"
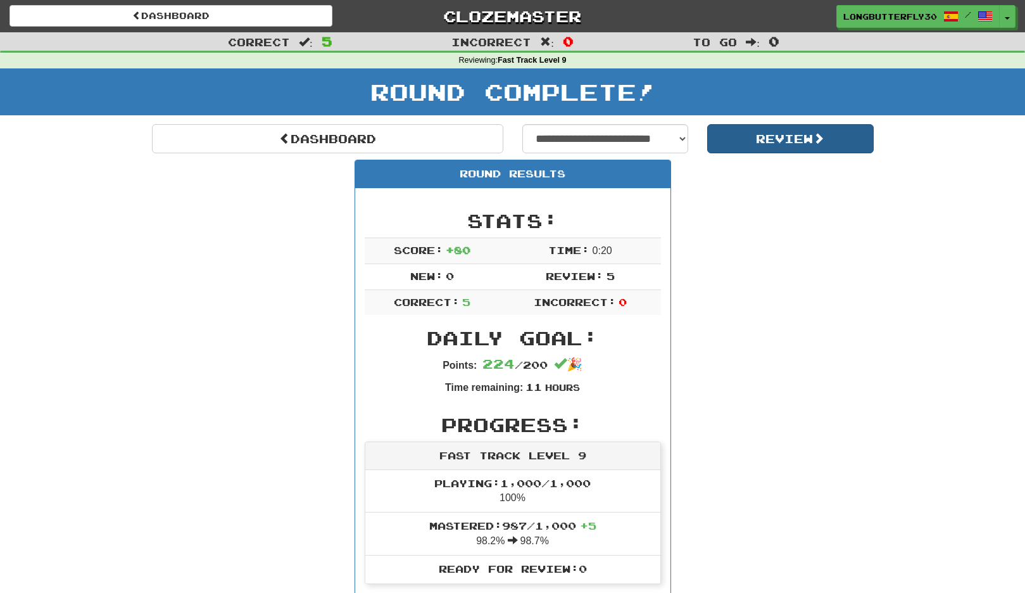
click at [759, 145] on button "Review" at bounding box center [791, 138] width 167 height 29
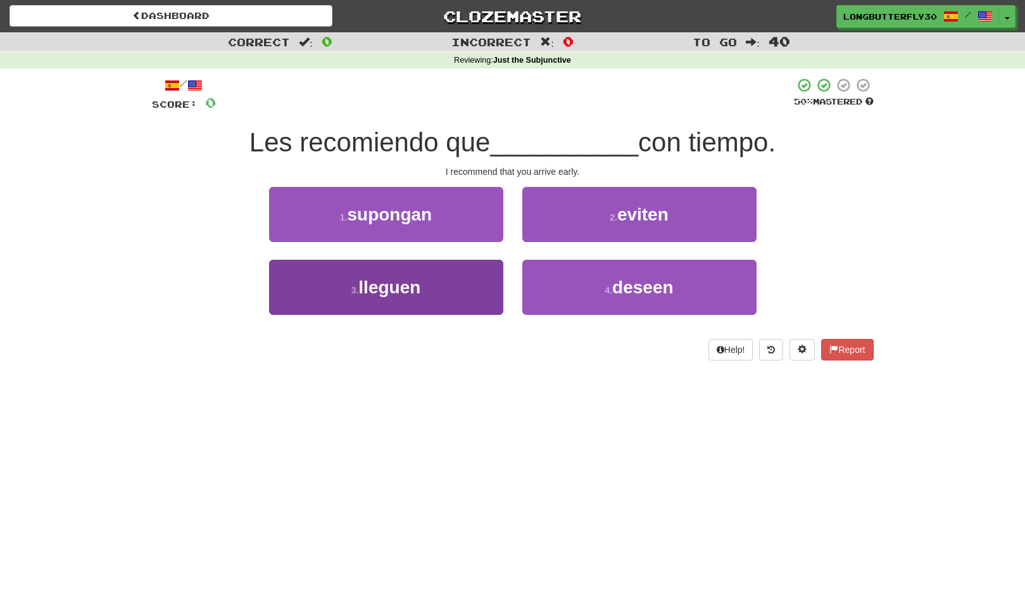
click at [481, 283] on button "3 . lleguen" at bounding box center [386, 287] width 234 height 55
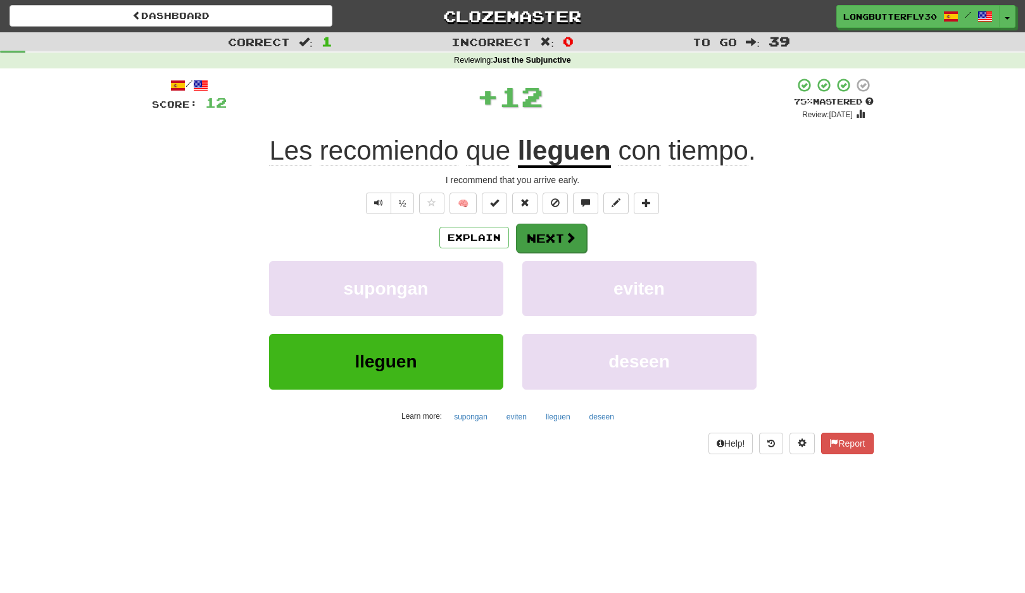
click at [558, 233] on button "Next" at bounding box center [551, 238] width 71 height 29
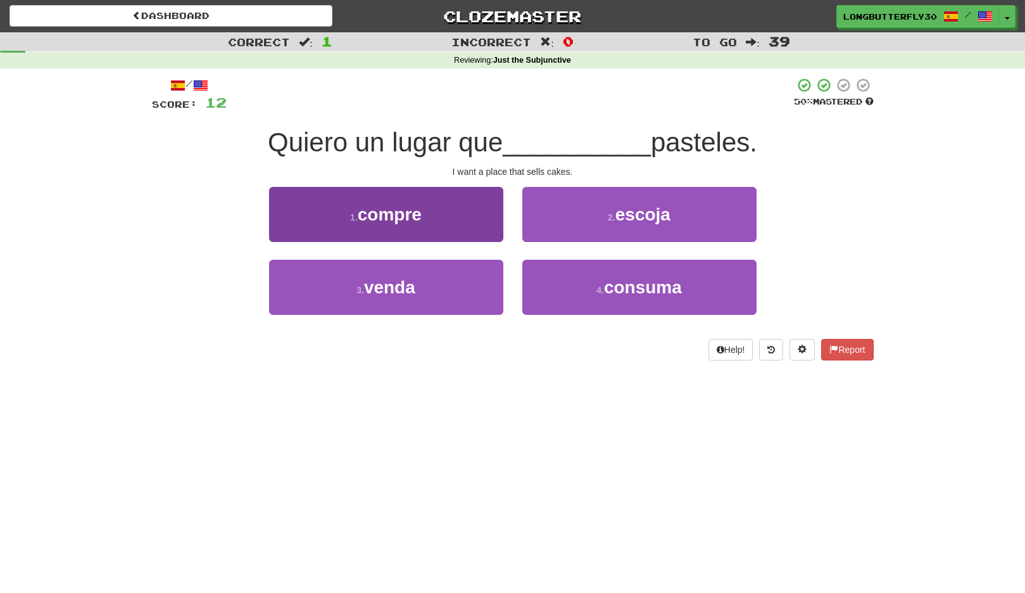
click at [424, 289] on button "3 . venda" at bounding box center [386, 287] width 234 height 55
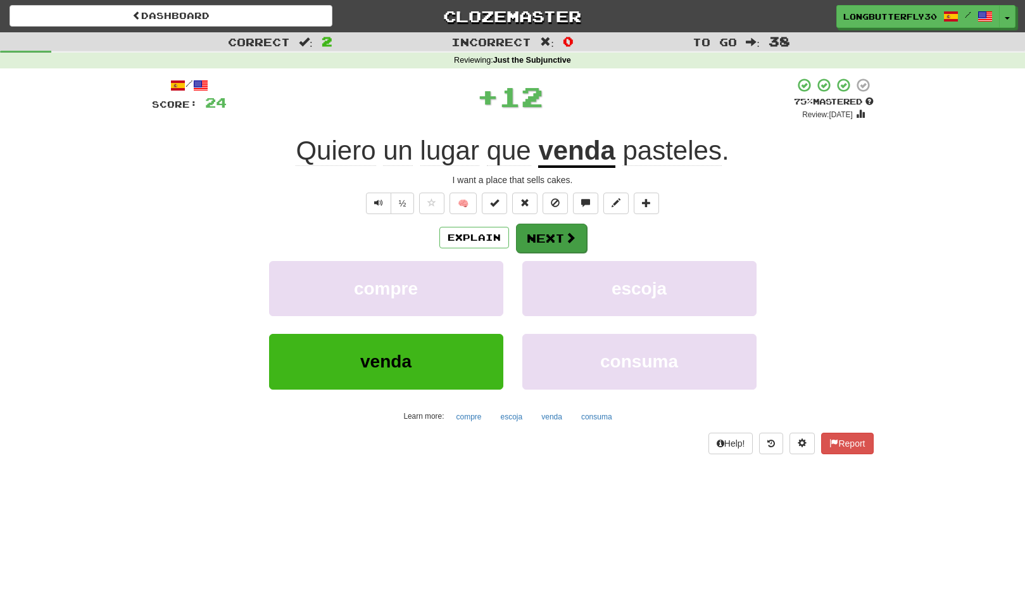
click at [517, 236] on button "Next" at bounding box center [551, 238] width 71 height 29
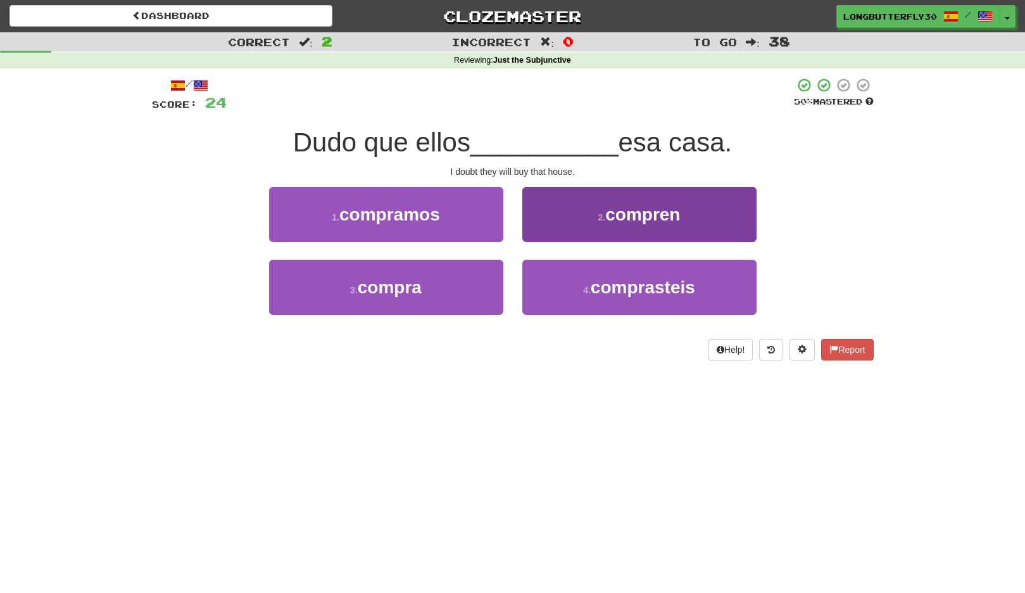
click at [604, 221] on button "2 . compren" at bounding box center [640, 214] width 234 height 55
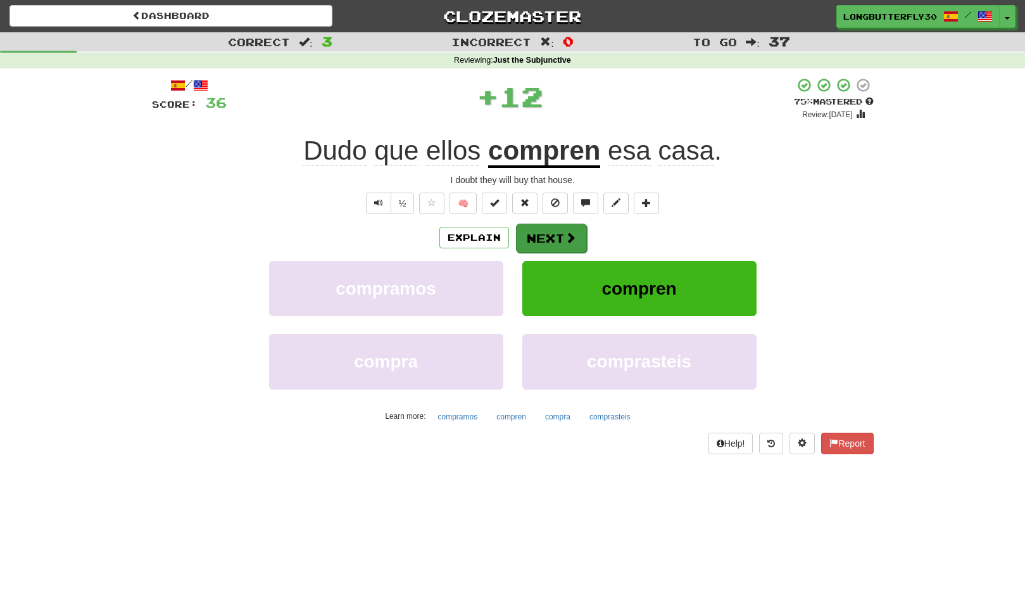
click at [562, 231] on button "Next" at bounding box center [551, 238] width 71 height 29
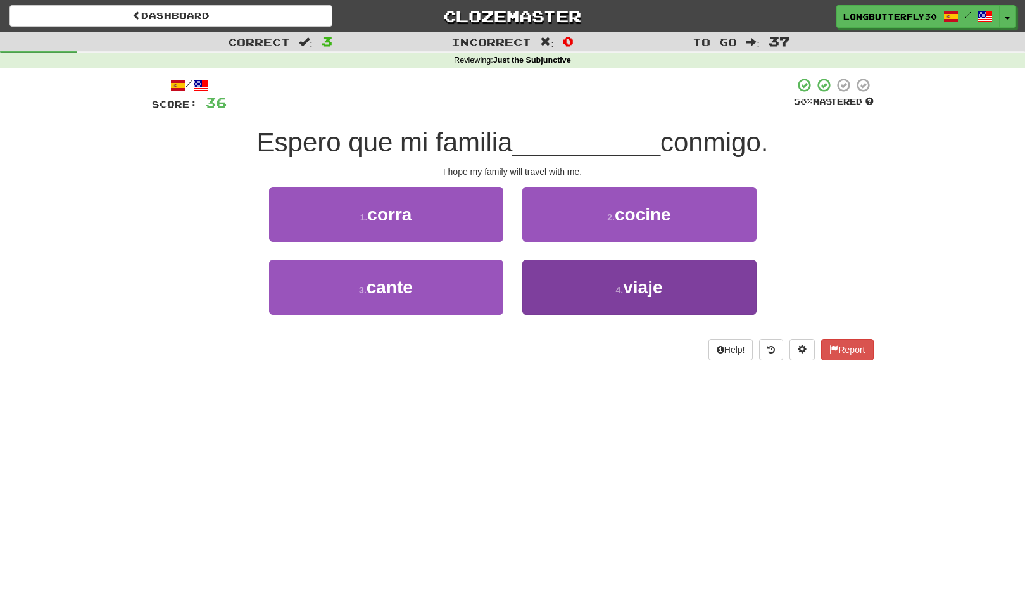
click at [587, 287] on button "4 . viaje" at bounding box center [640, 287] width 234 height 55
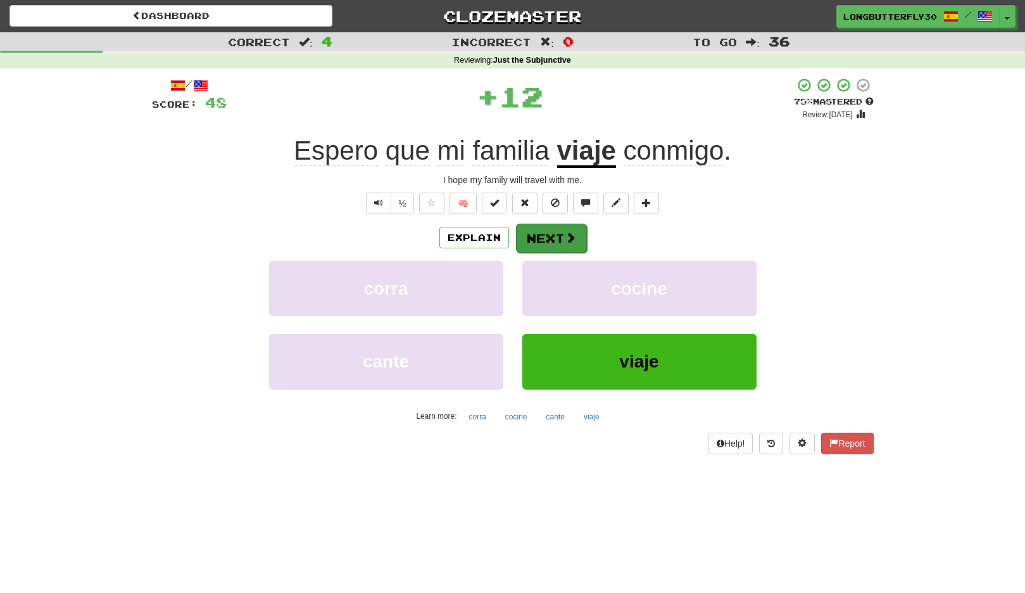
click at [568, 243] on button "Next" at bounding box center [551, 238] width 71 height 29
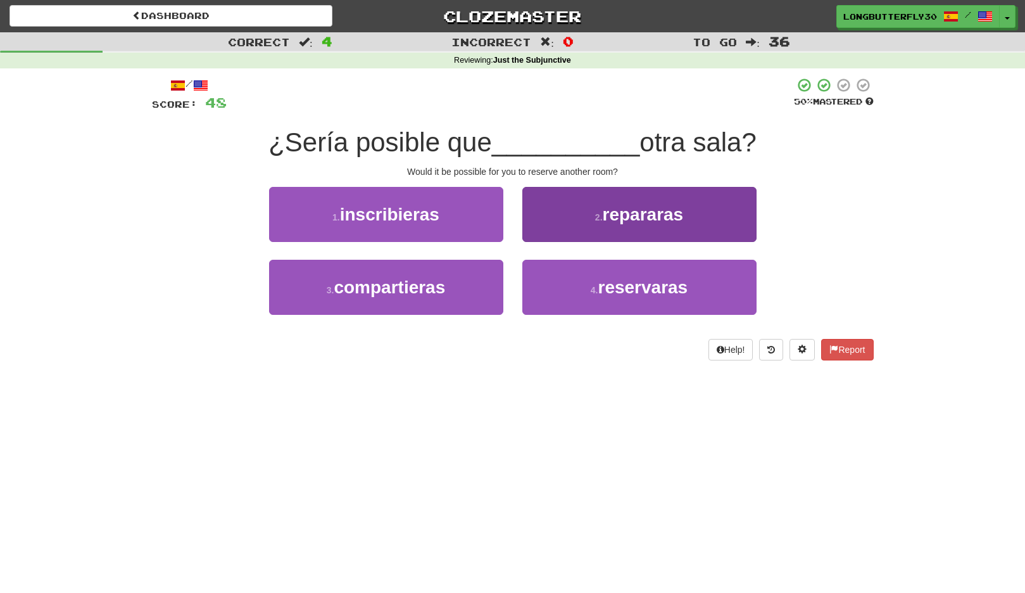
click at [616, 218] on span "repararas" at bounding box center [643, 215] width 81 height 20
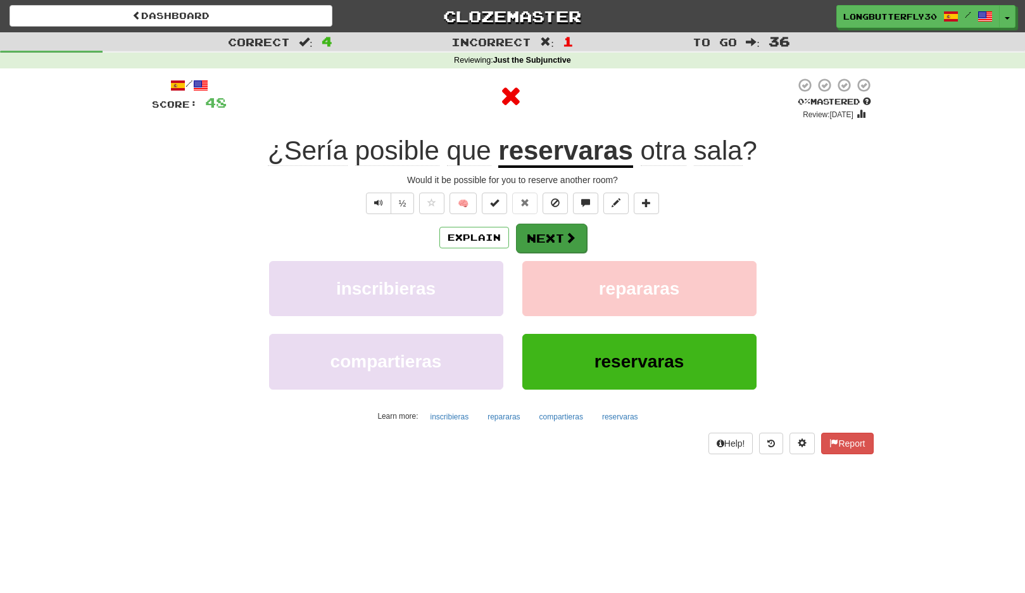
click at [556, 237] on button "Next" at bounding box center [551, 238] width 71 height 29
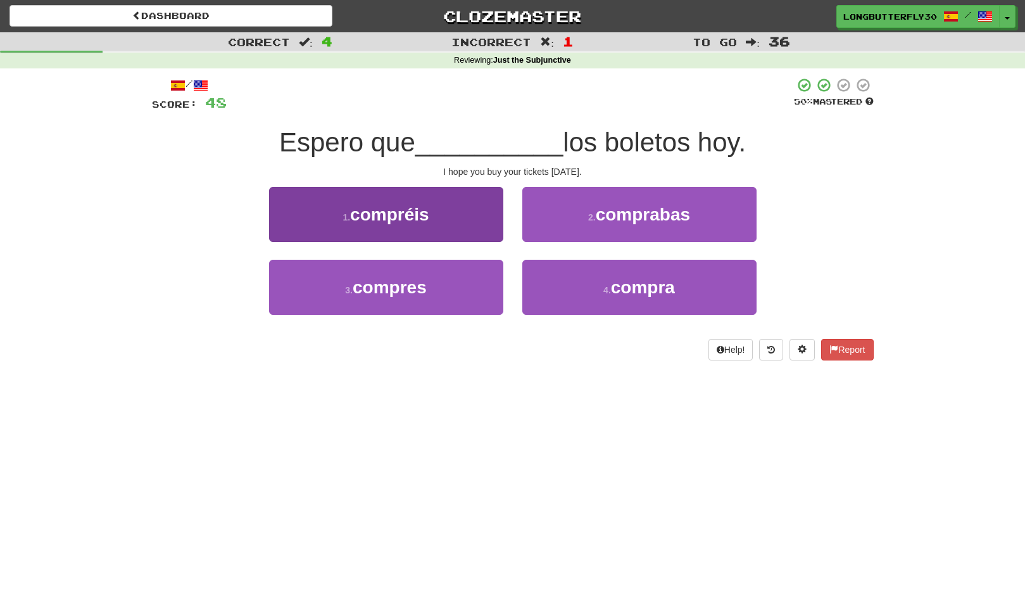
click at [478, 288] on button "3 . compres" at bounding box center [386, 287] width 234 height 55
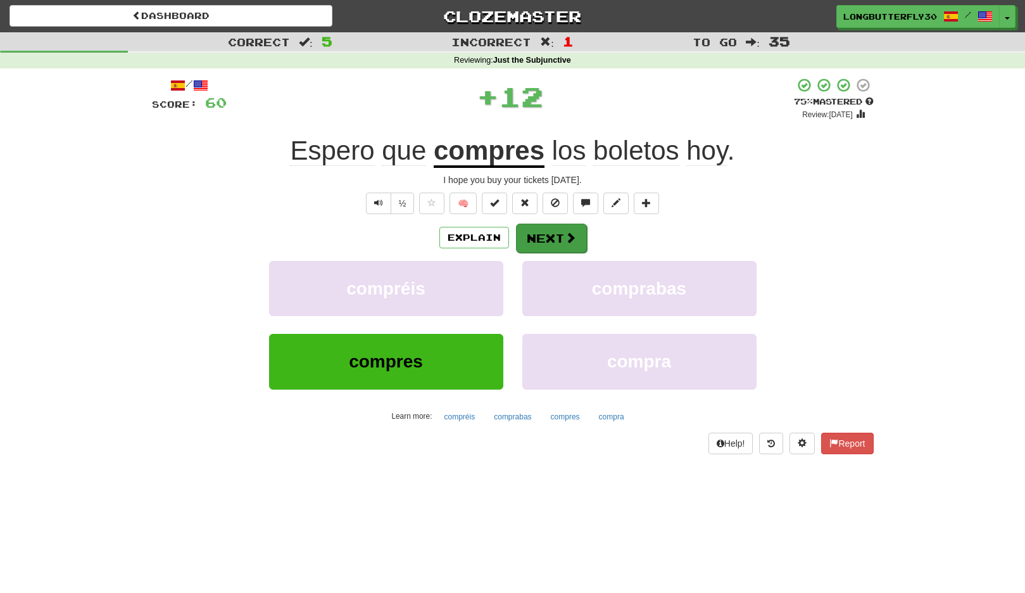
click at [543, 229] on button "Next" at bounding box center [551, 238] width 71 height 29
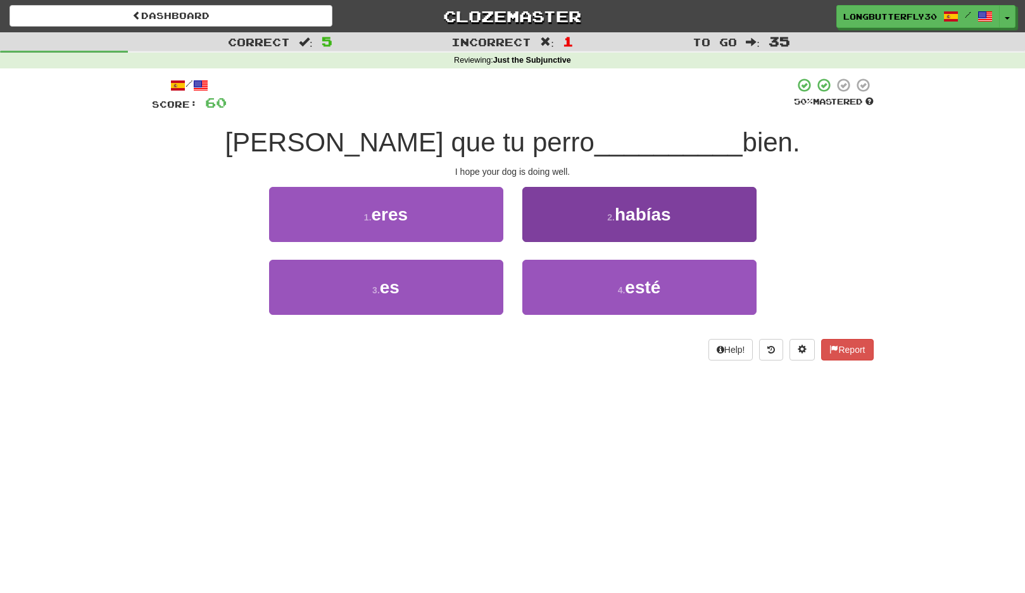
click at [594, 297] on button "4 . esté" at bounding box center [640, 287] width 234 height 55
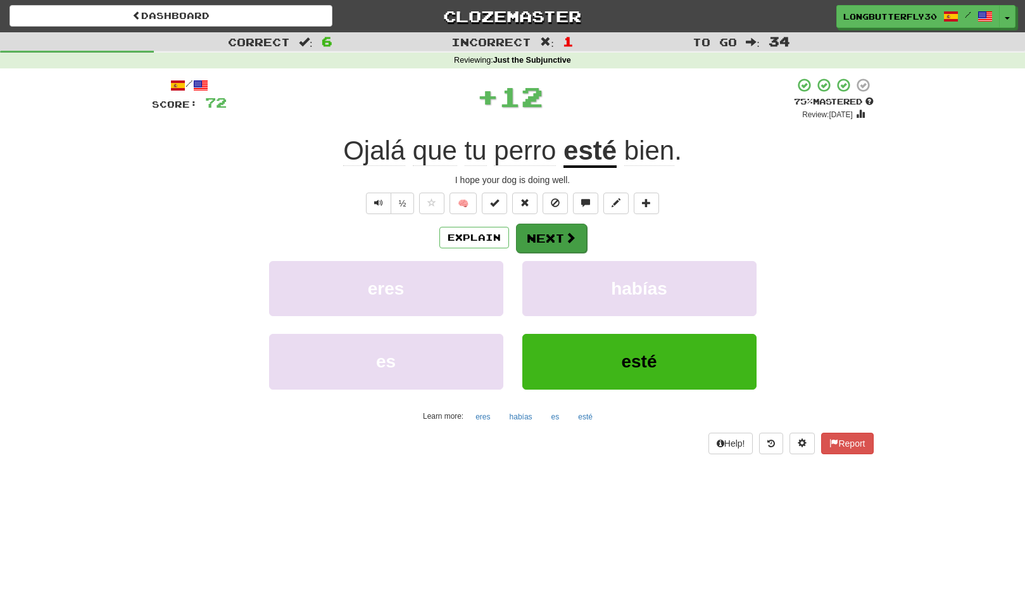
click at [562, 232] on button "Next" at bounding box center [551, 238] width 71 height 29
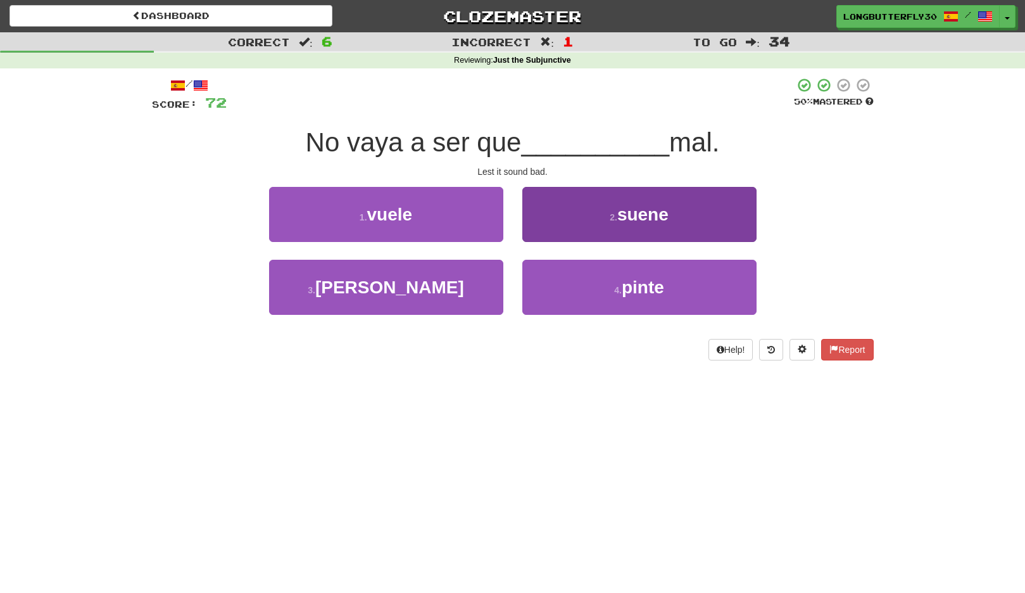
click at [594, 221] on button "2 . suene" at bounding box center [640, 214] width 234 height 55
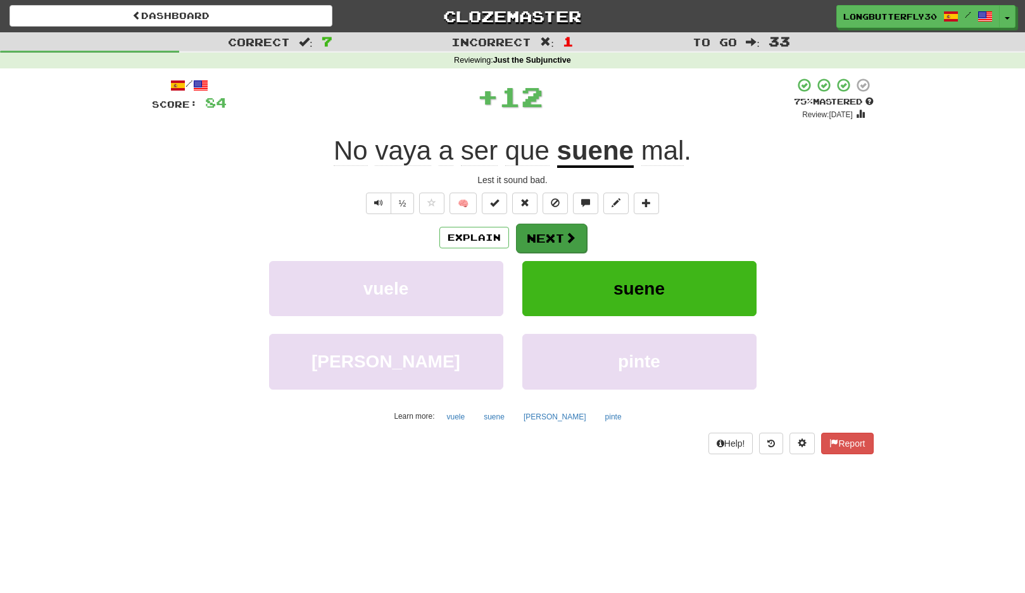
click at [550, 233] on button "Next" at bounding box center [551, 238] width 71 height 29
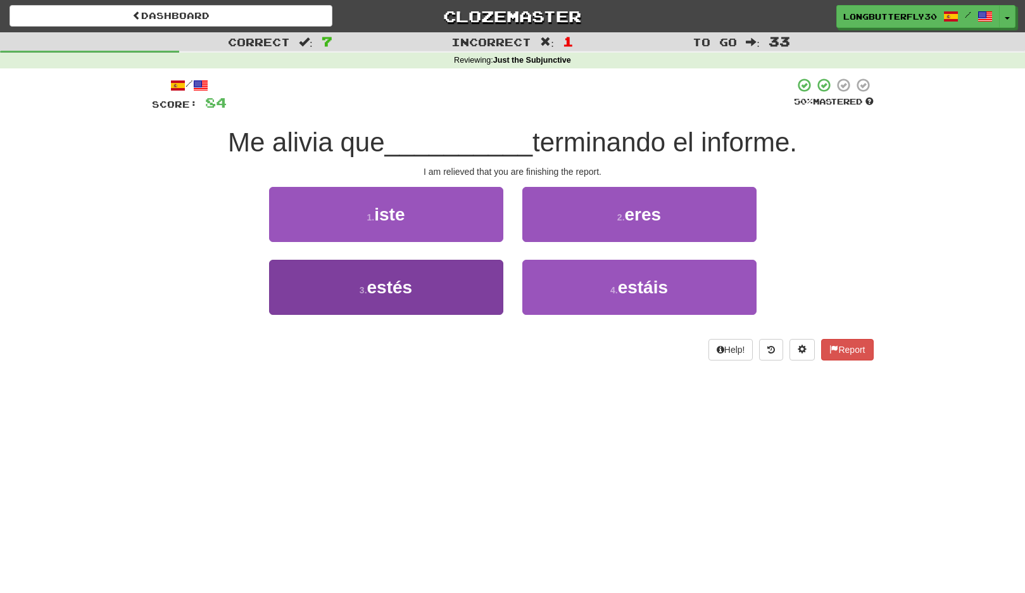
click at [444, 281] on button "3 . estés" at bounding box center [386, 287] width 234 height 55
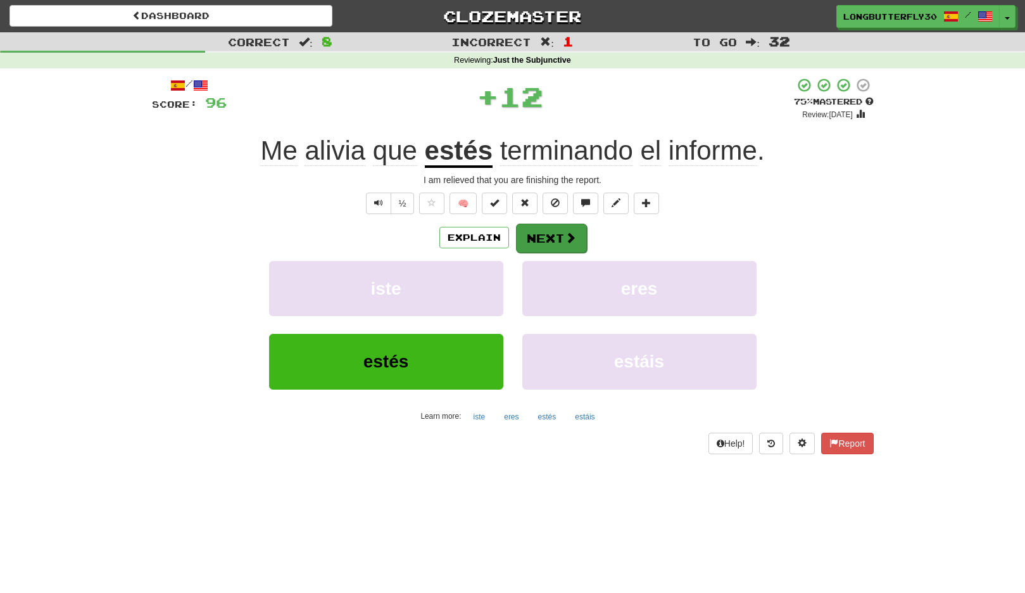
click at [548, 241] on button "Next" at bounding box center [551, 238] width 71 height 29
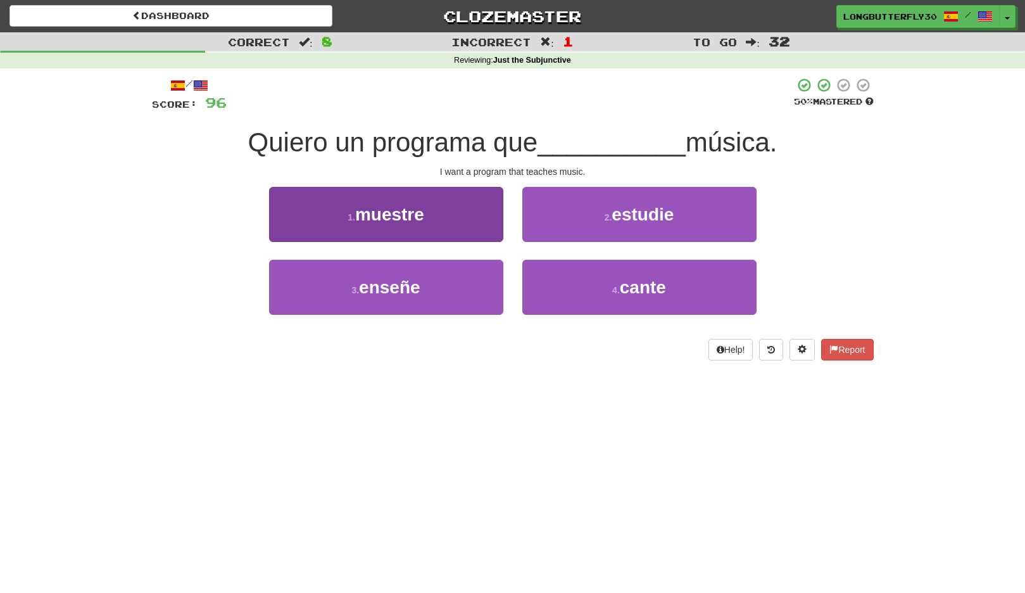
drag, startPoint x: 448, startPoint y: 294, endPoint x: 470, endPoint y: 275, distance: 29.2
click at [448, 293] on button "3 . enseñe" at bounding box center [386, 287] width 234 height 55
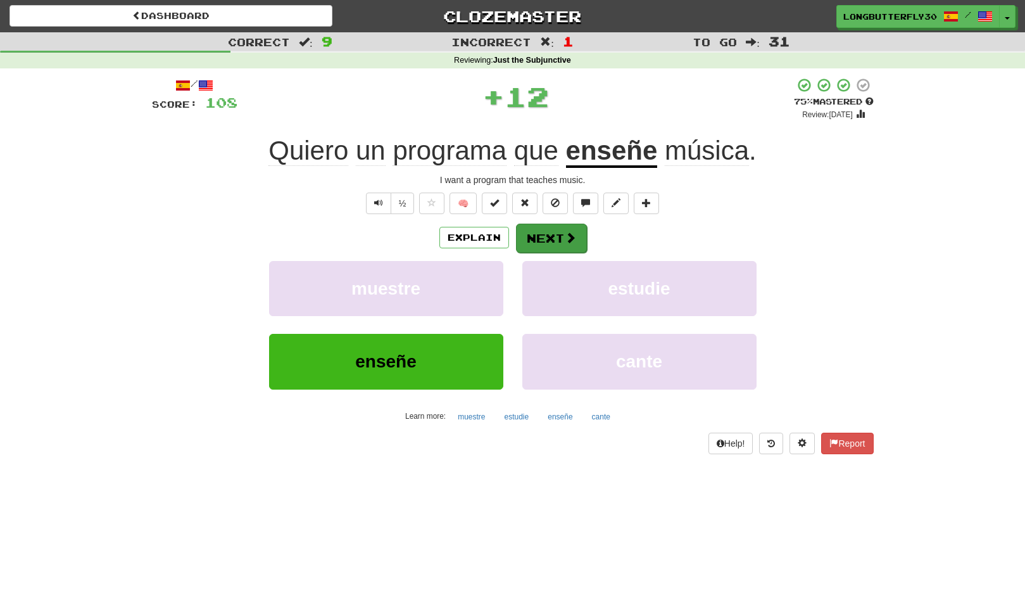
click at [538, 232] on button "Next" at bounding box center [551, 238] width 71 height 29
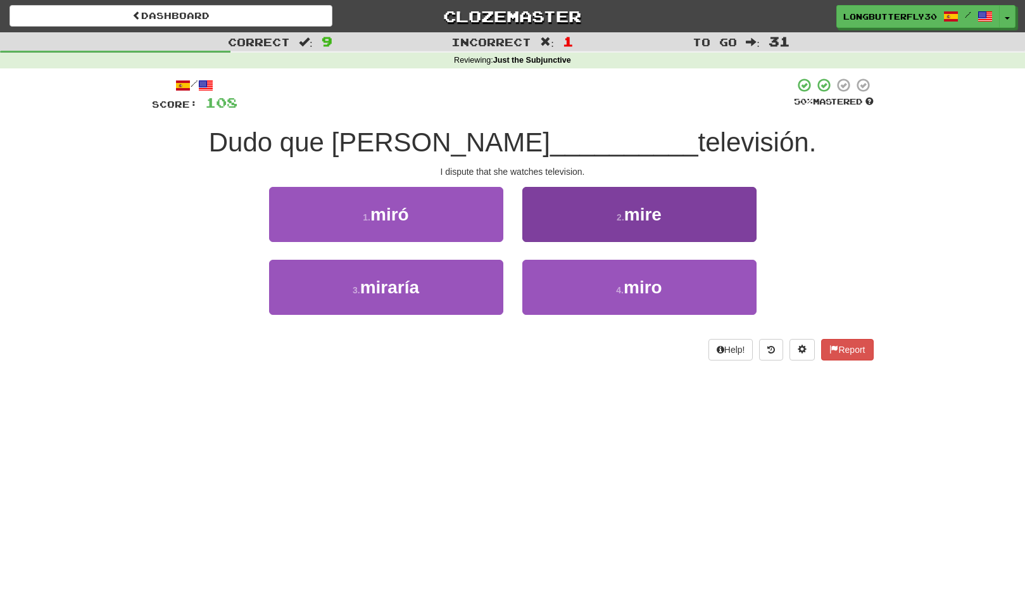
click at [617, 201] on button "2 . mire" at bounding box center [640, 214] width 234 height 55
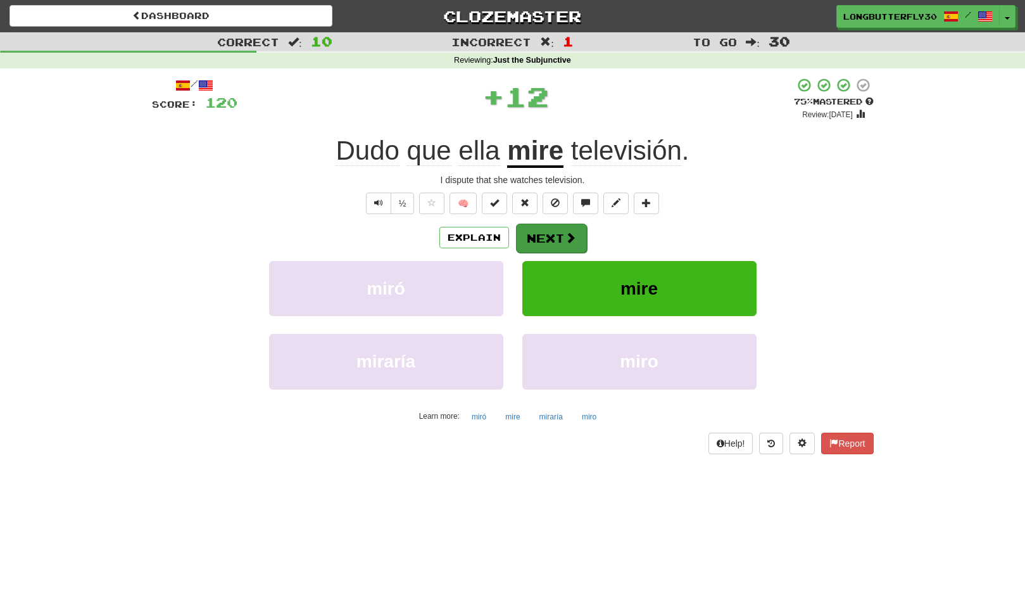
click at [542, 234] on button "Next" at bounding box center [551, 238] width 71 height 29
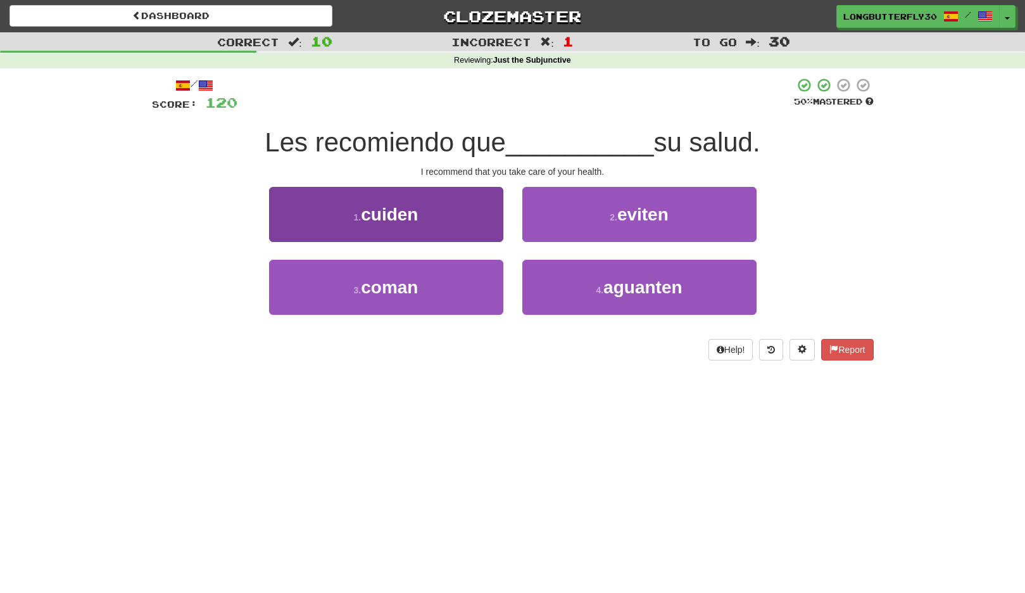
click at [460, 223] on button "1 . cuiden" at bounding box center [386, 214] width 234 height 55
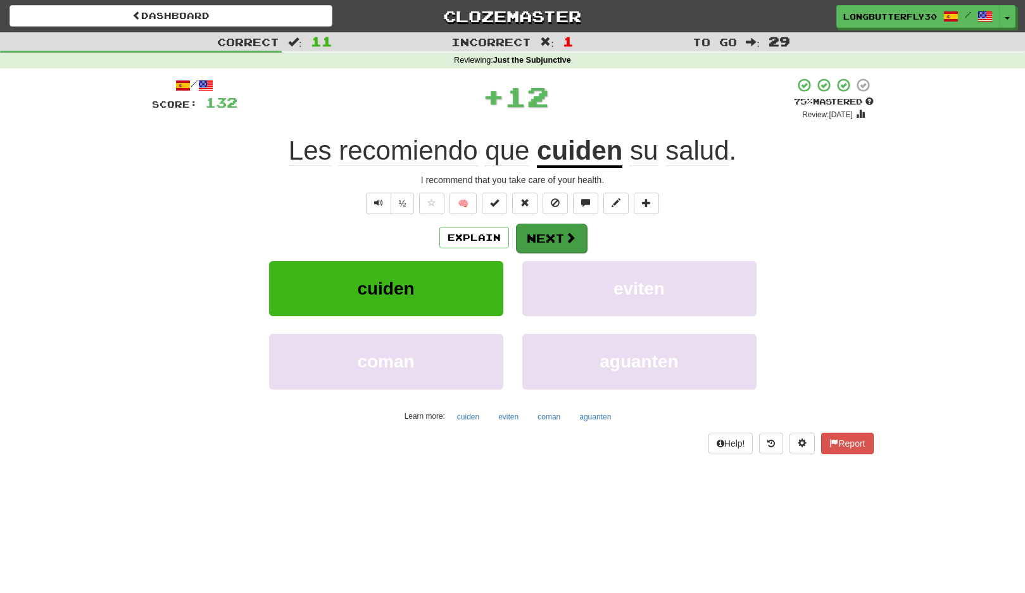
click at [536, 233] on button "Next" at bounding box center [551, 238] width 71 height 29
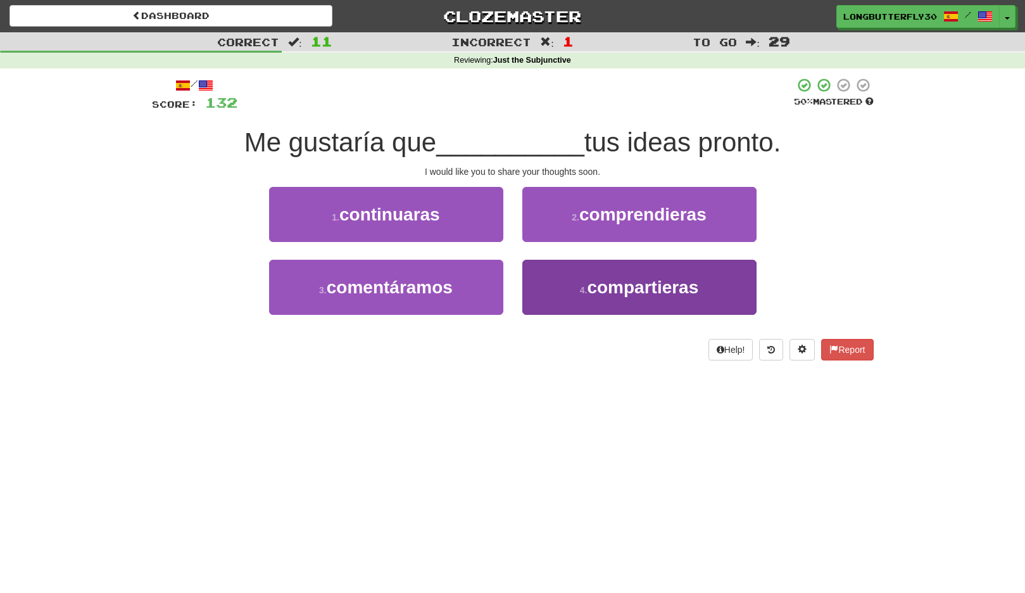
click at [588, 279] on span "compartieras" at bounding box center [642, 287] width 111 height 20
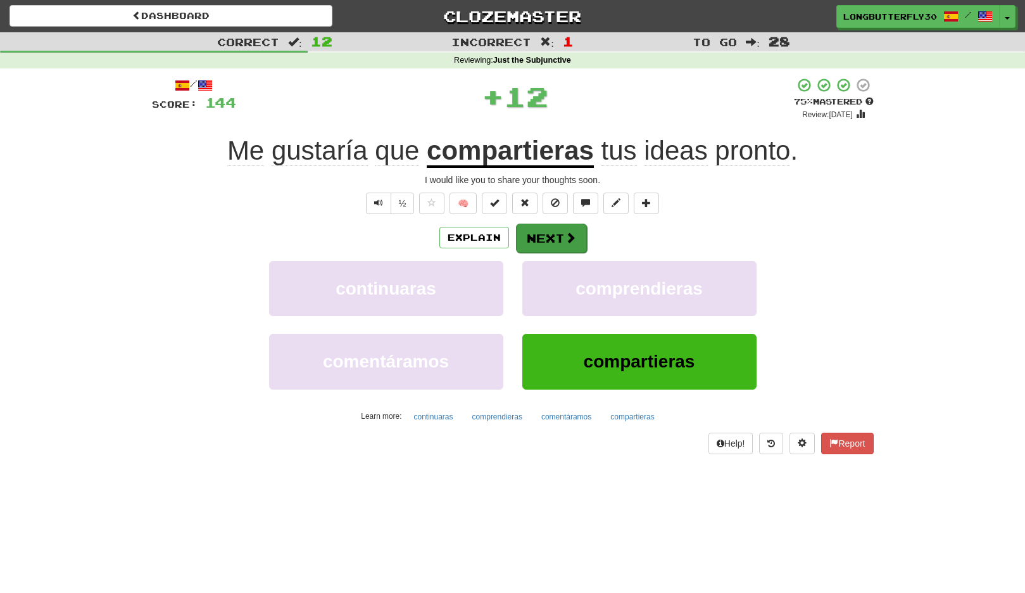
click at [557, 232] on button "Next" at bounding box center [551, 238] width 71 height 29
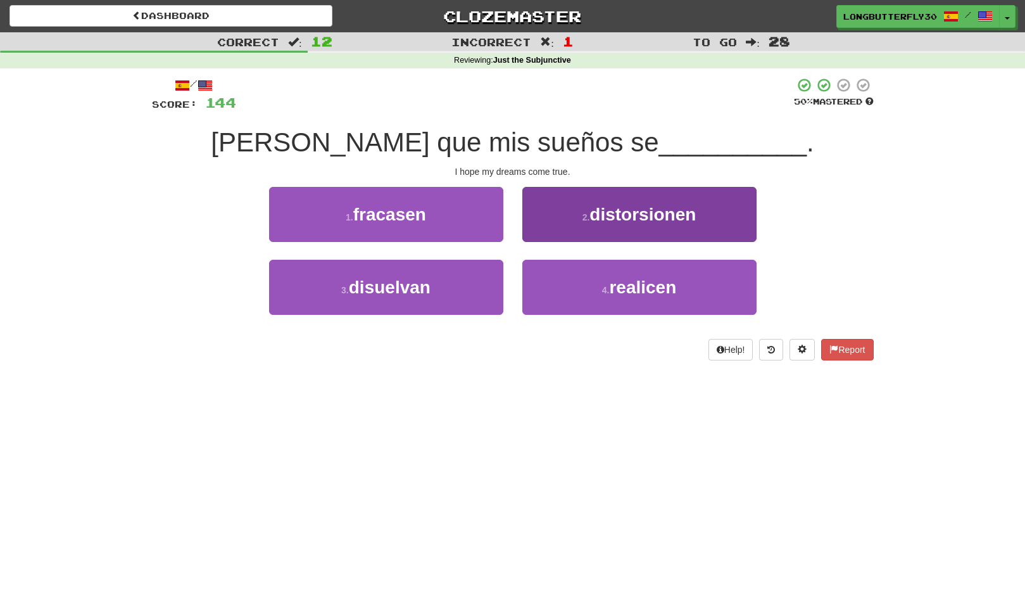
click at [598, 277] on button "4 . realicen" at bounding box center [640, 287] width 234 height 55
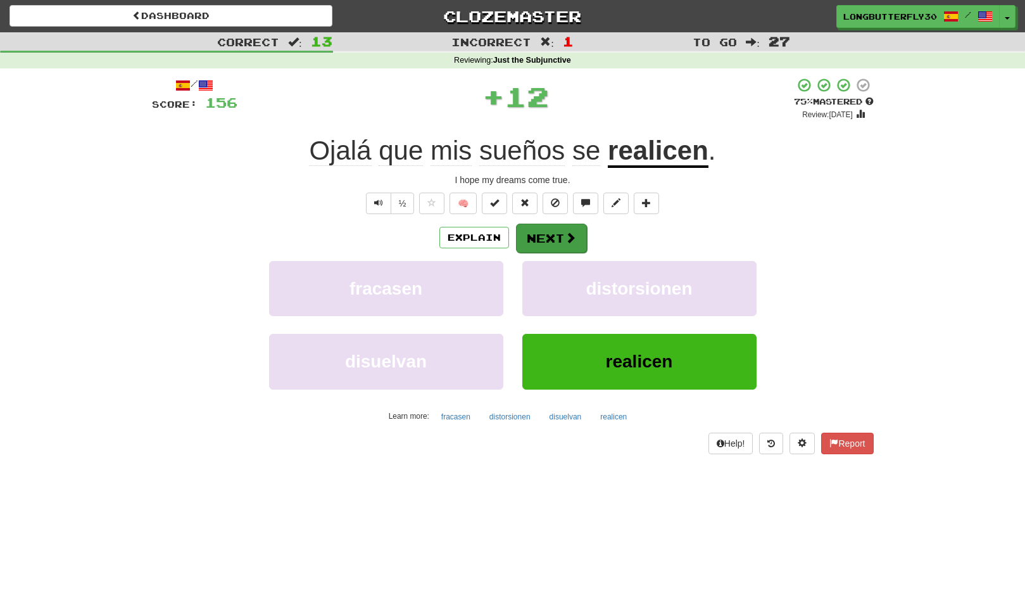
click at [546, 237] on button "Next" at bounding box center [551, 238] width 71 height 29
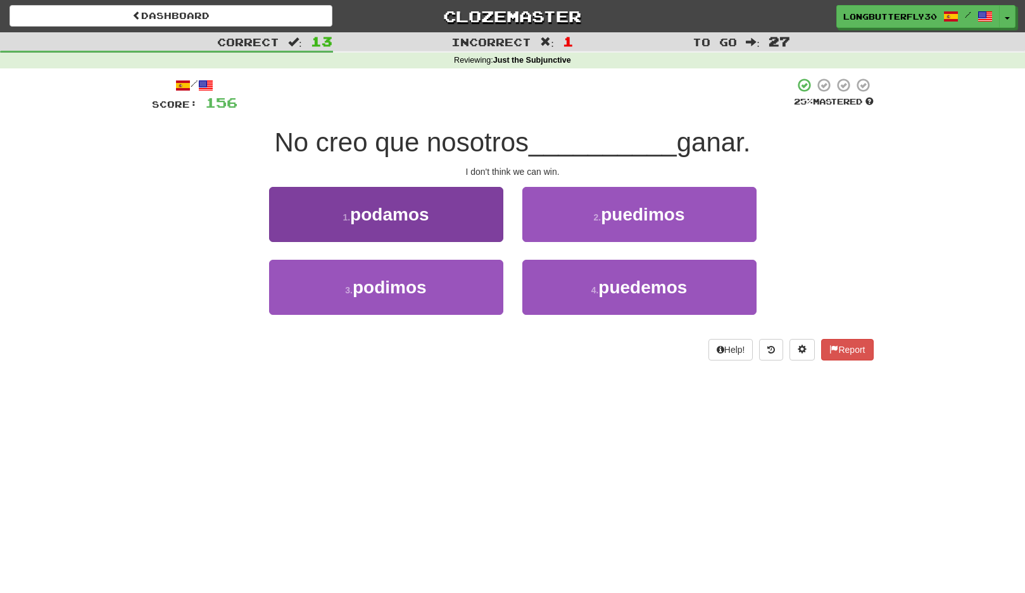
click at [466, 224] on button "1 . podamos" at bounding box center [386, 214] width 234 height 55
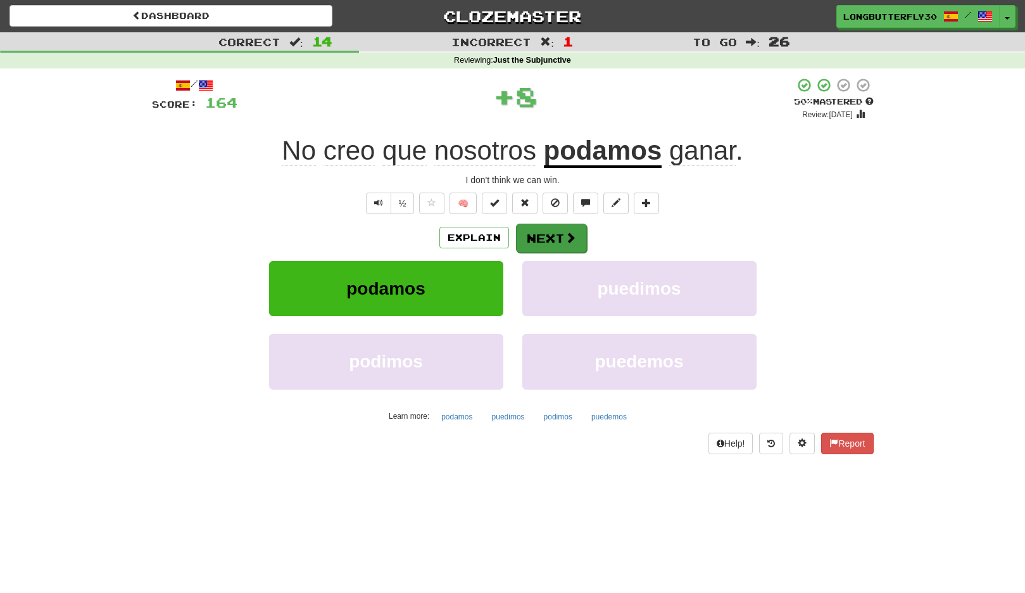
click at [556, 241] on button "Next" at bounding box center [551, 238] width 71 height 29
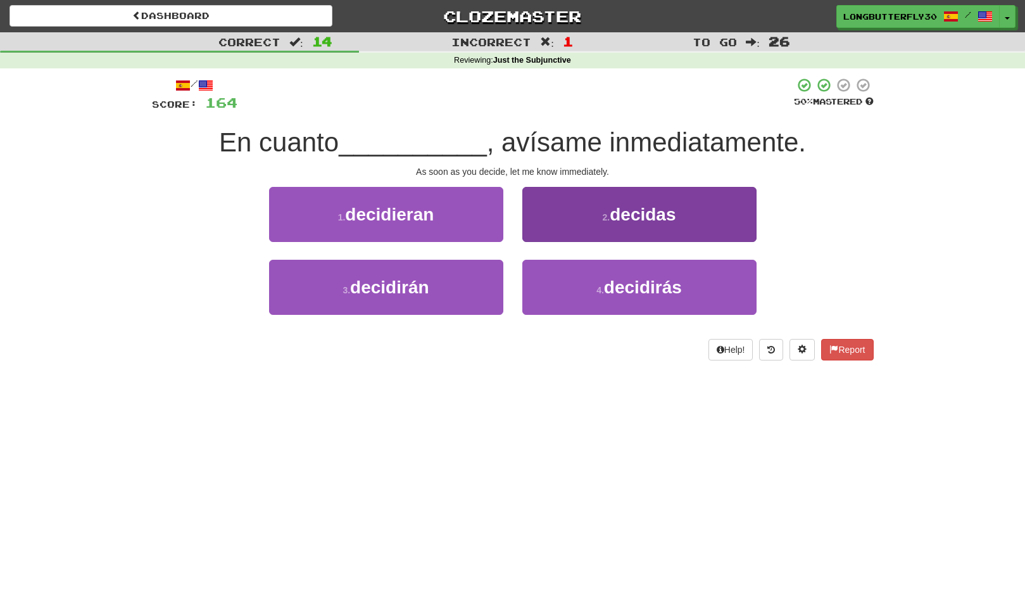
click at [606, 227] on button "2 . decidas" at bounding box center [640, 214] width 234 height 55
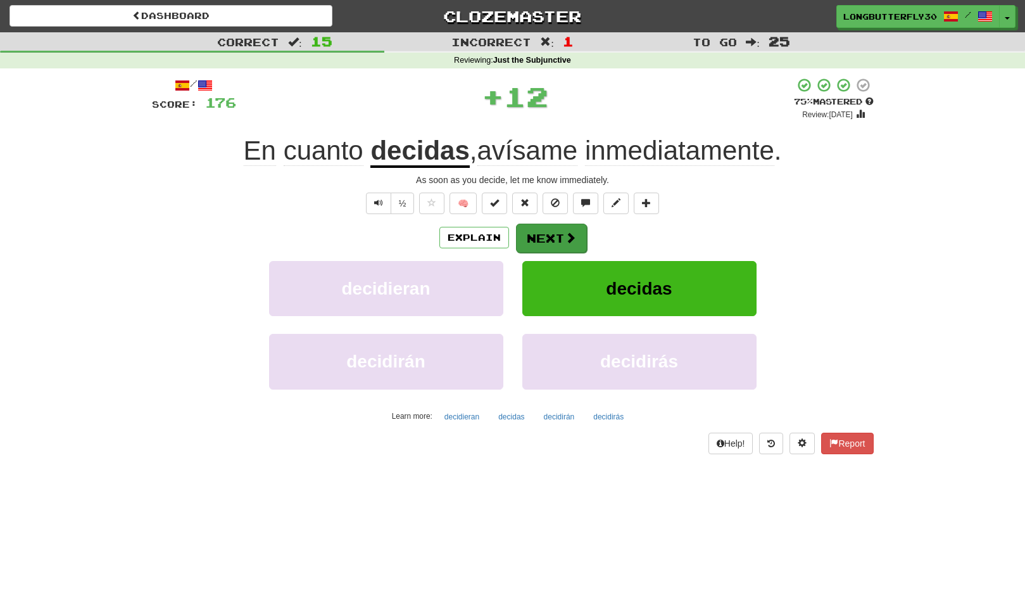
click at [561, 236] on button "Next" at bounding box center [551, 238] width 71 height 29
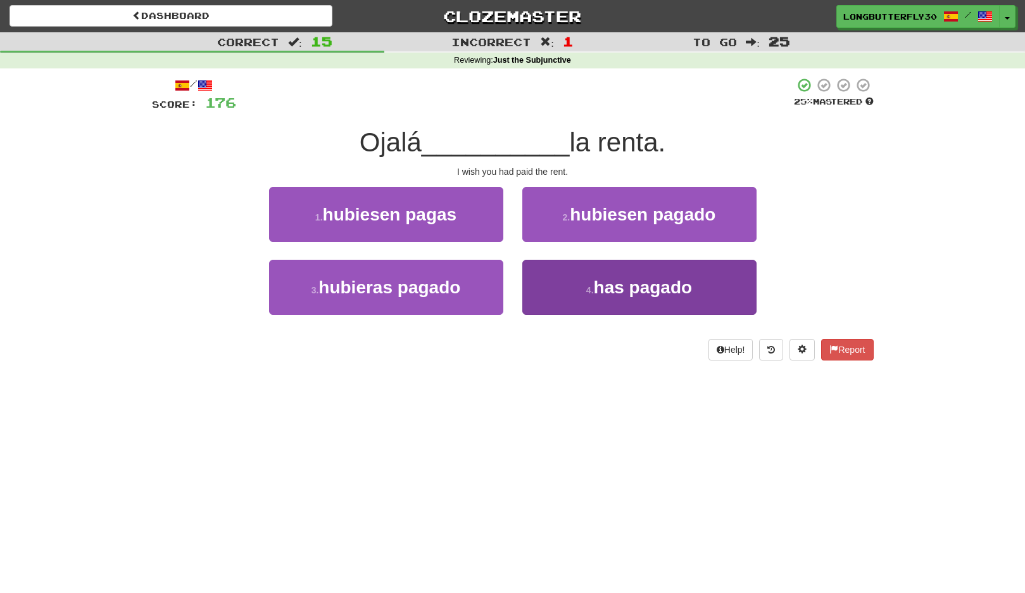
click at [578, 279] on button "4 . has pagado" at bounding box center [640, 287] width 234 height 55
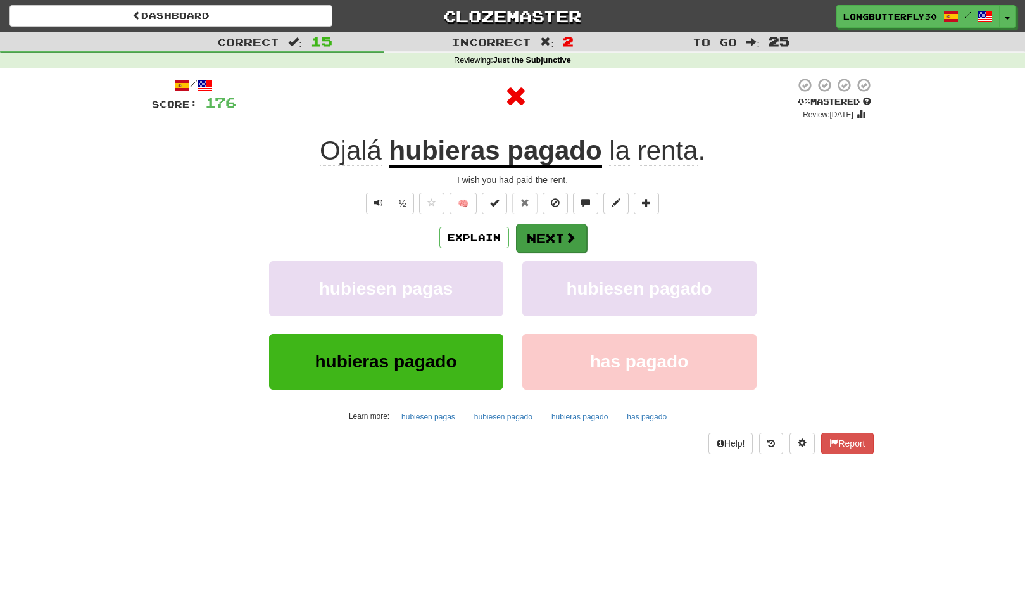
click at [562, 246] on button "Next" at bounding box center [551, 238] width 71 height 29
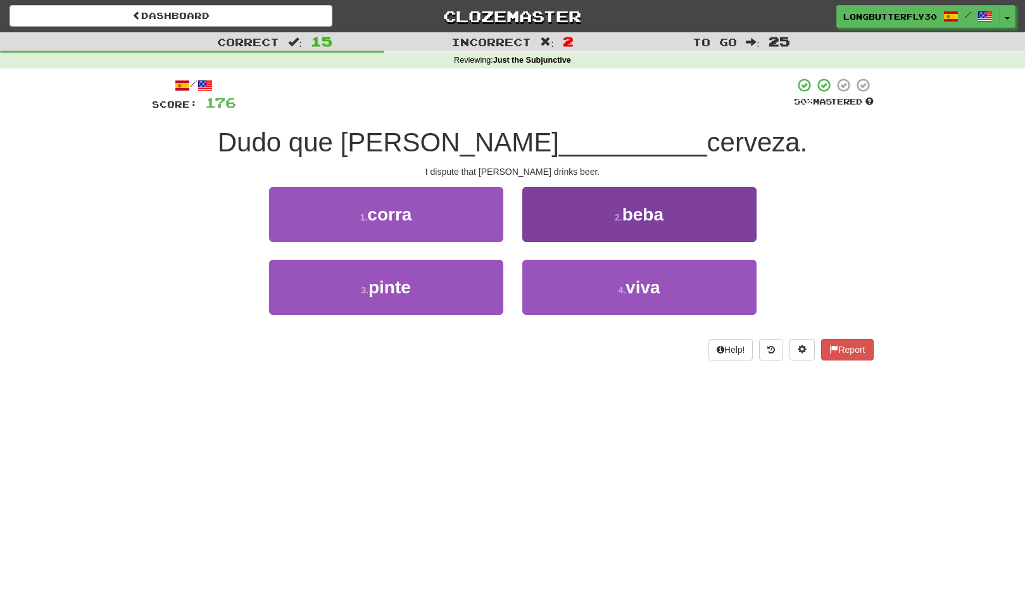
click at [582, 222] on button "2 . beba" at bounding box center [640, 214] width 234 height 55
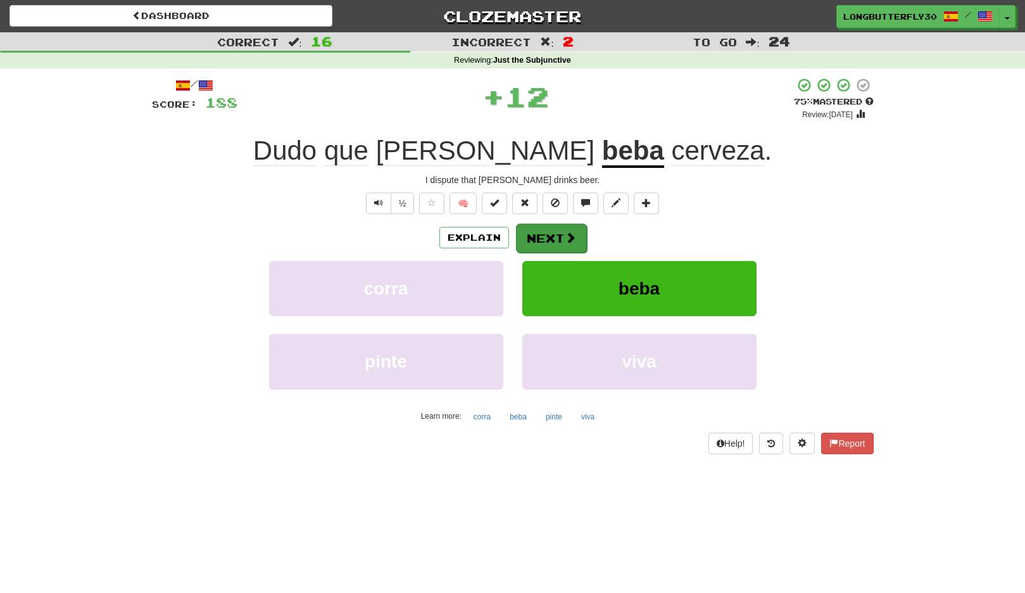
click at [552, 234] on button "Next" at bounding box center [551, 238] width 71 height 29
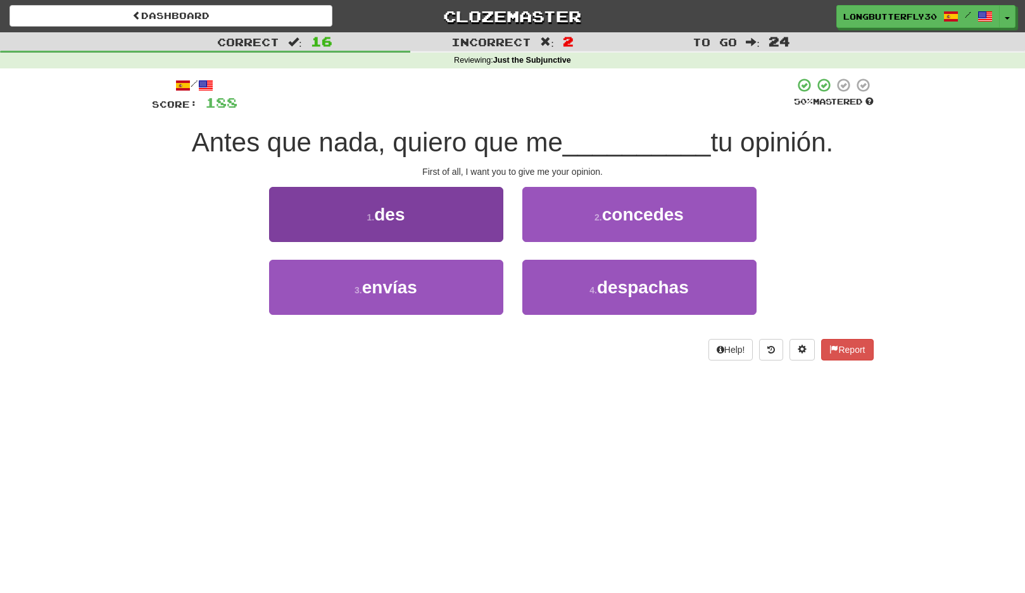
click at [473, 219] on button "1 . des" at bounding box center [386, 214] width 234 height 55
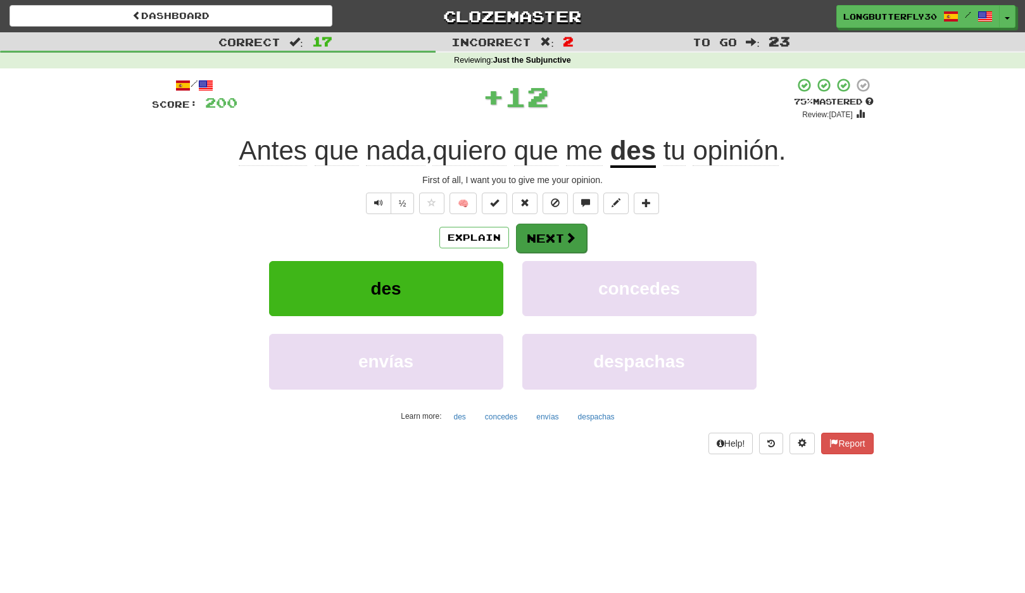
click at [568, 232] on span at bounding box center [570, 237] width 11 height 11
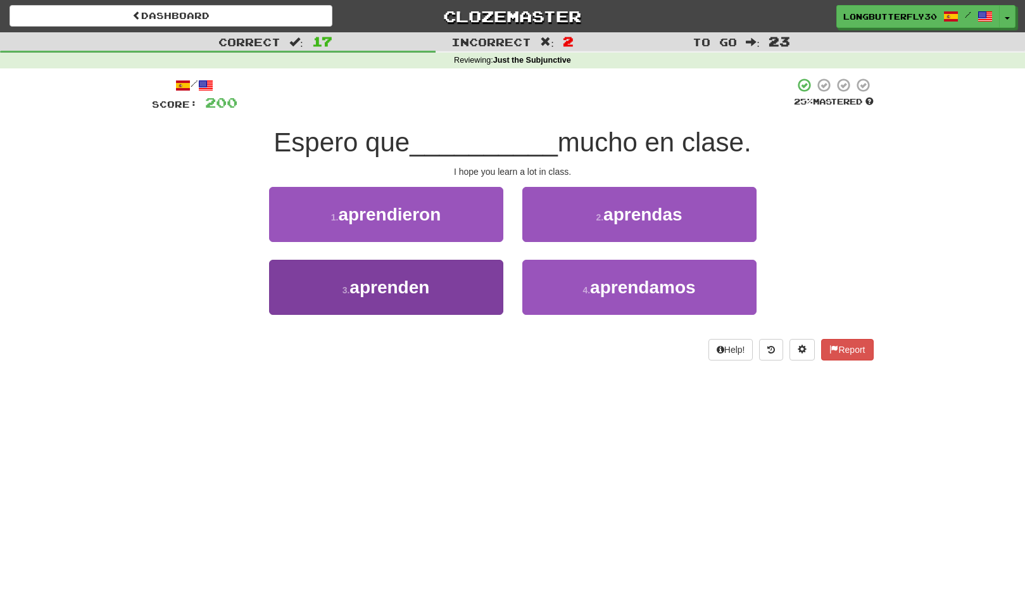
click at [462, 285] on button "3 . aprenden" at bounding box center [386, 287] width 234 height 55
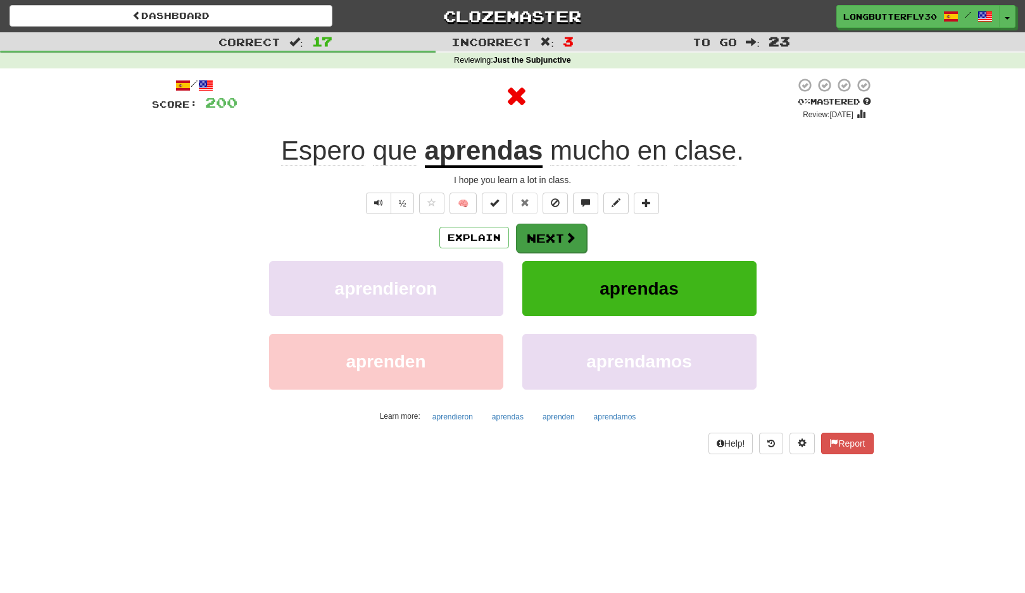
click at [537, 228] on button "Next" at bounding box center [551, 238] width 71 height 29
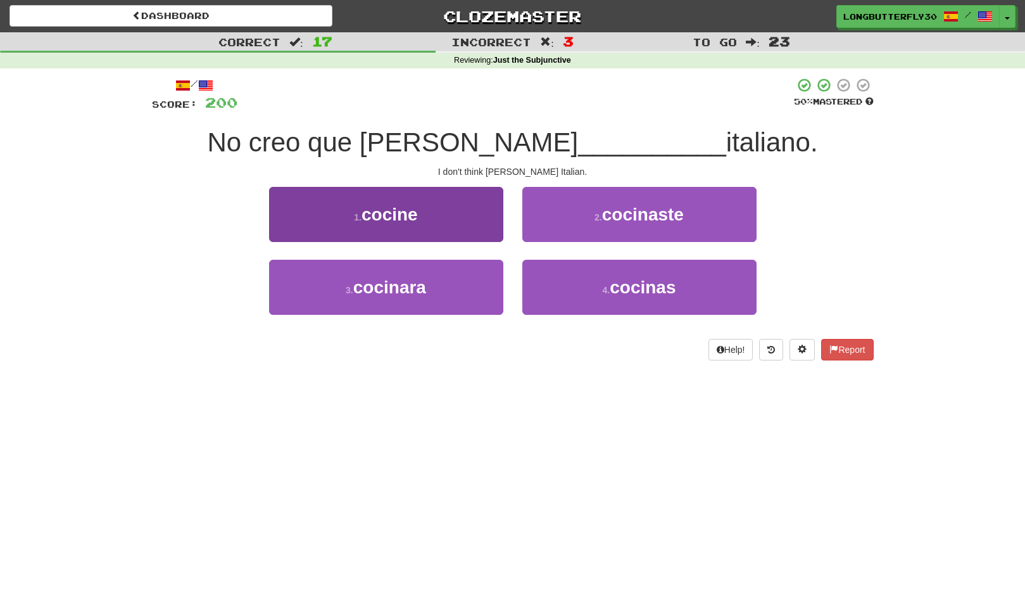
click at [456, 224] on button "1 . cocine" at bounding box center [386, 214] width 234 height 55
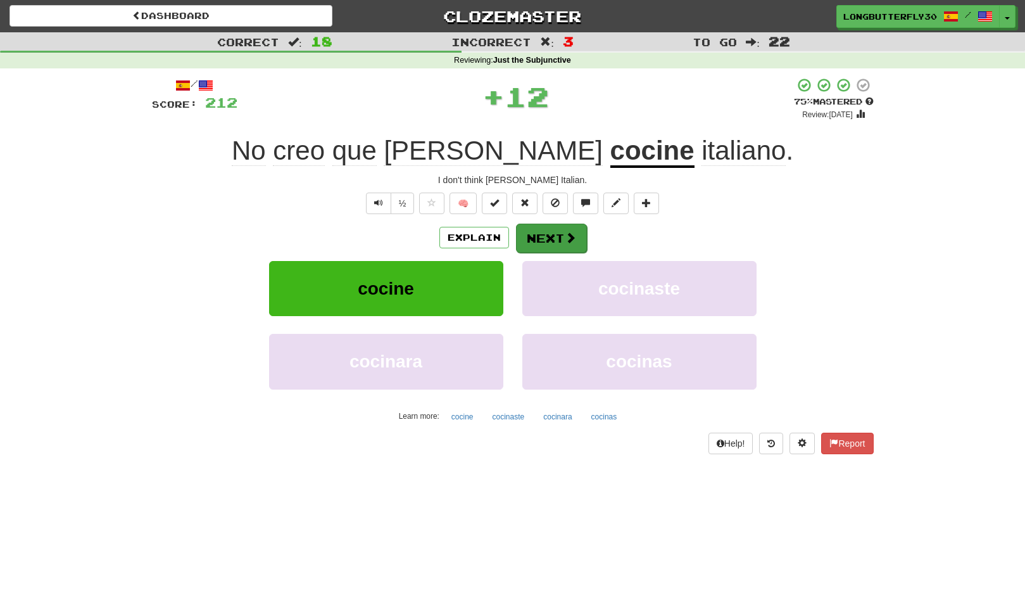
click at [576, 235] on button "Next" at bounding box center [551, 238] width 71 height 29
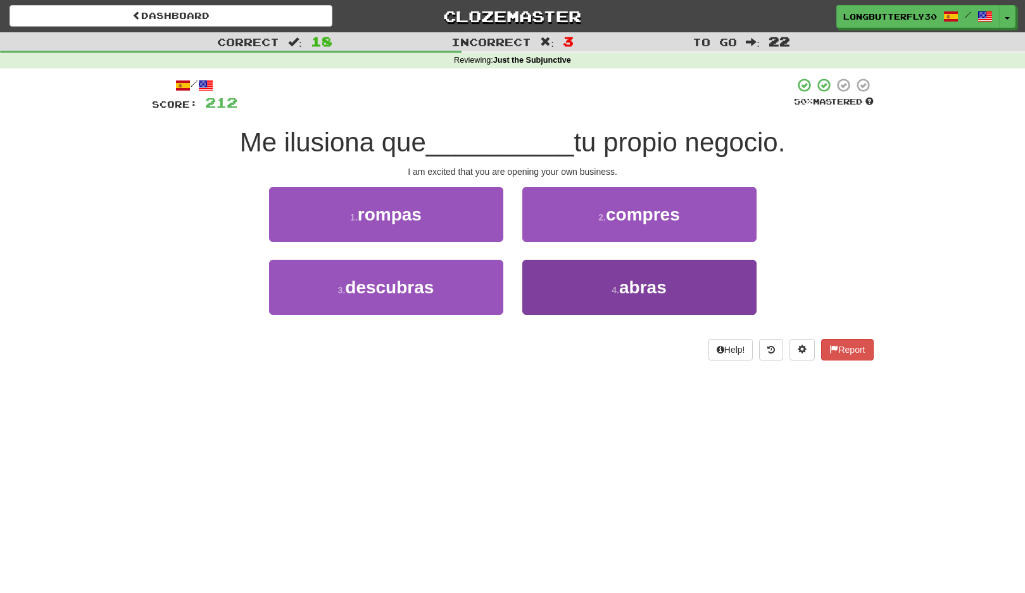
click at [574, 288] on button "4 . abras" at bounding box center [640, 287] width 234 height 55
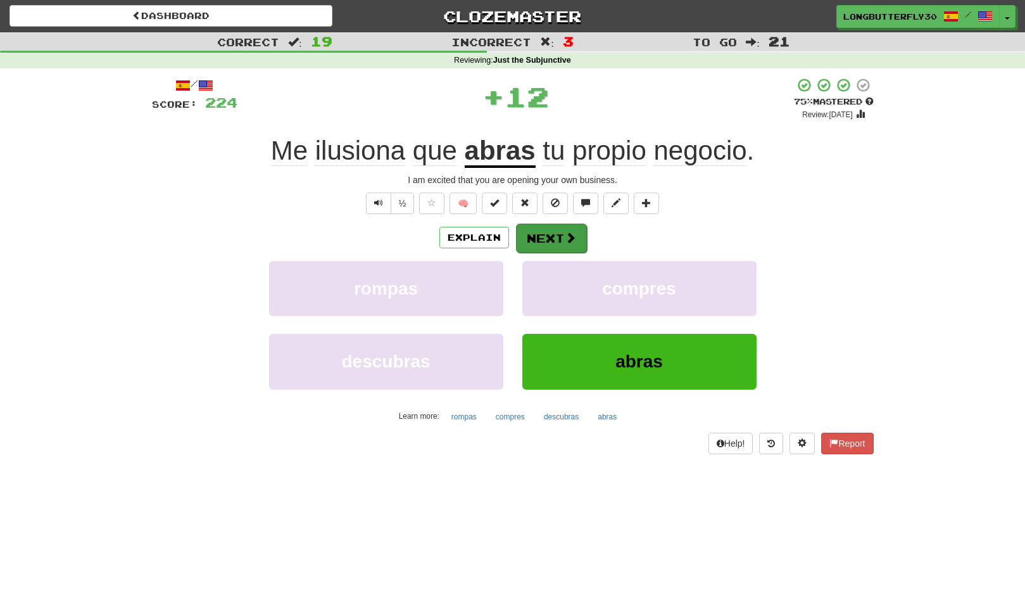
click at [547, 247] on button "Next" at bounding box center [551, 238] width 71 height 29
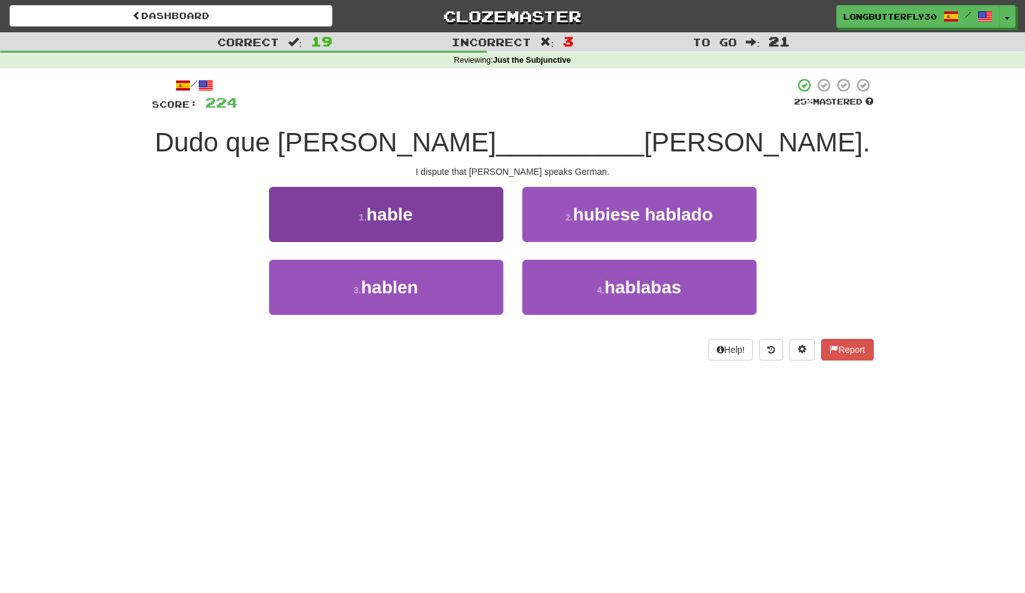
click at [478, 213] on button "1 . hable" at bounding box center [386, 214] width 234 height 55
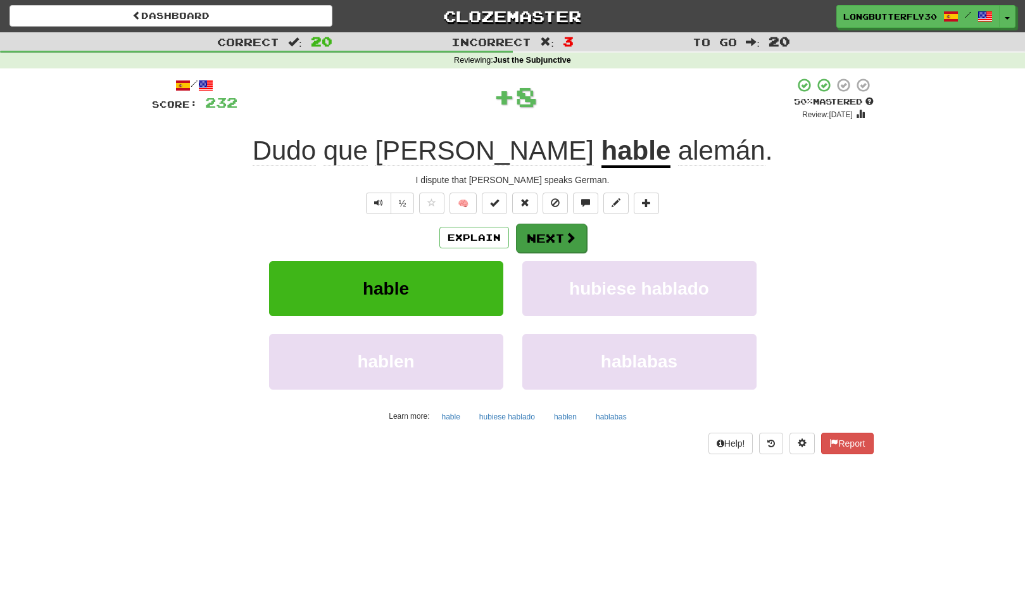
click at [544, 231] on button "Next" at bounding box center [551, 238] width 71 height 29
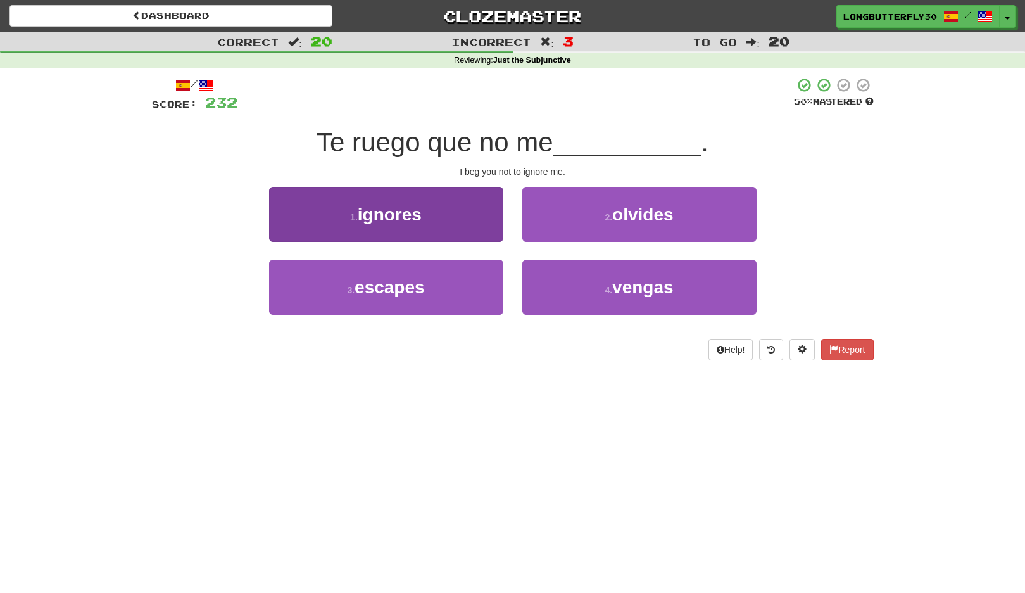
click at [492, 225] on button "1 . ignores" at bounding box center [386, 214] width 234 height 55
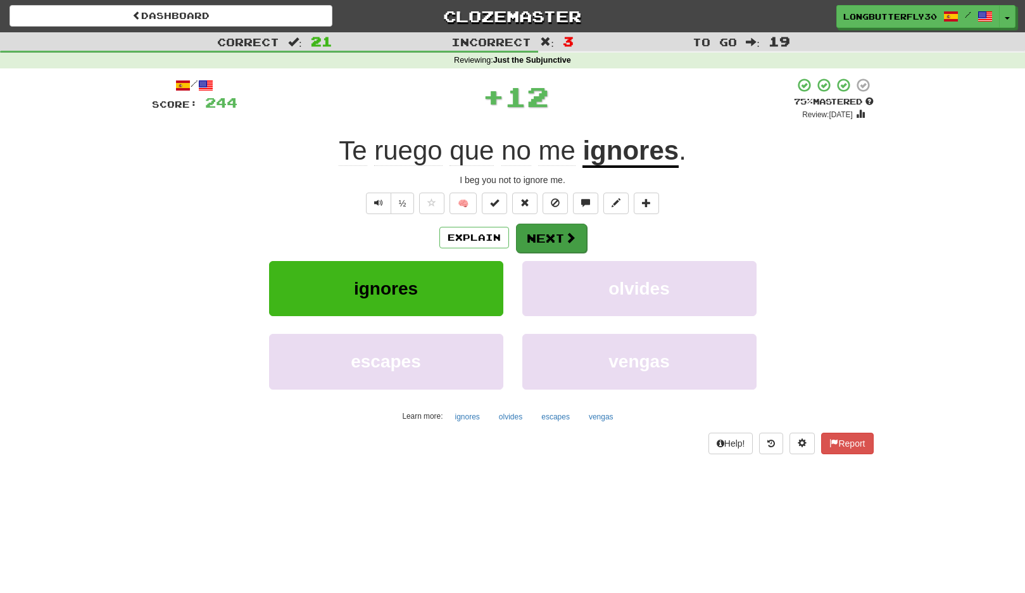
click at [560, 241] on button "Next" at bounding box center [551, 238] width 71 height 29
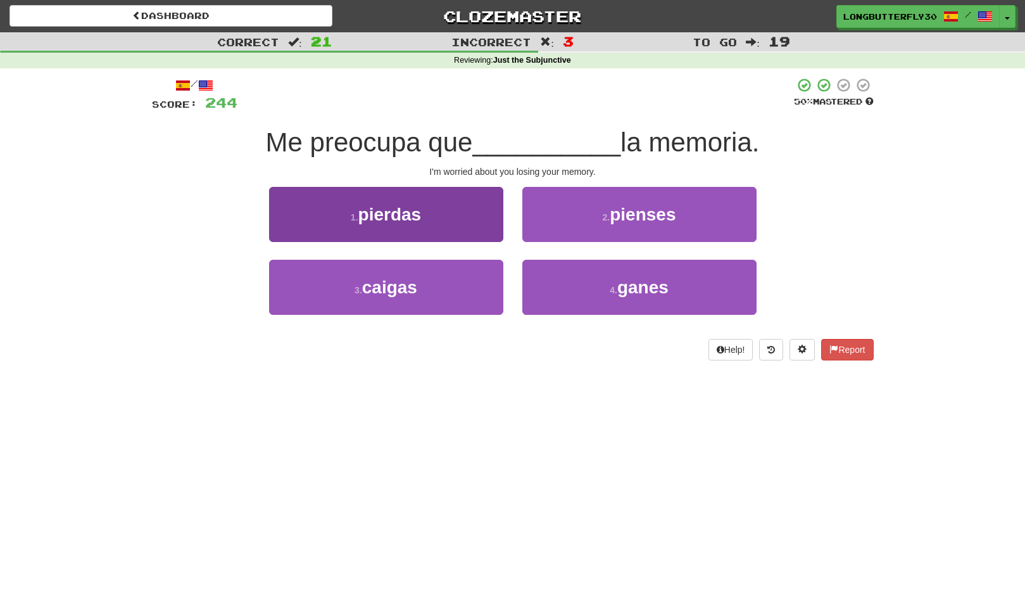
click at [483, 219] on button "1 . pierdas" at bounding box center [386, 214] width 234 height 55
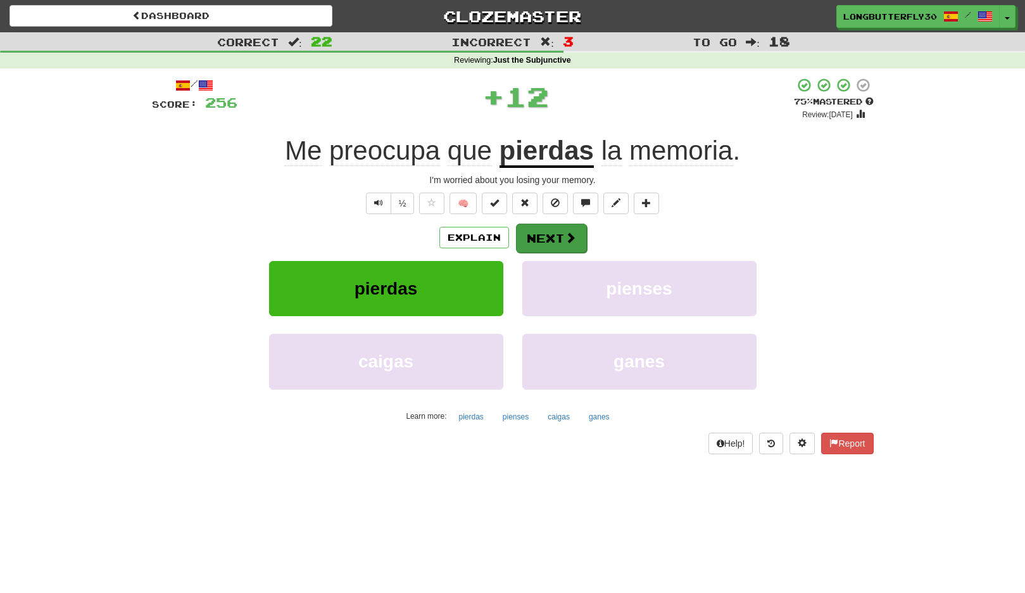
click at [536, 236] on button "Next" at bounding box center [551, 238] width 71 height 29
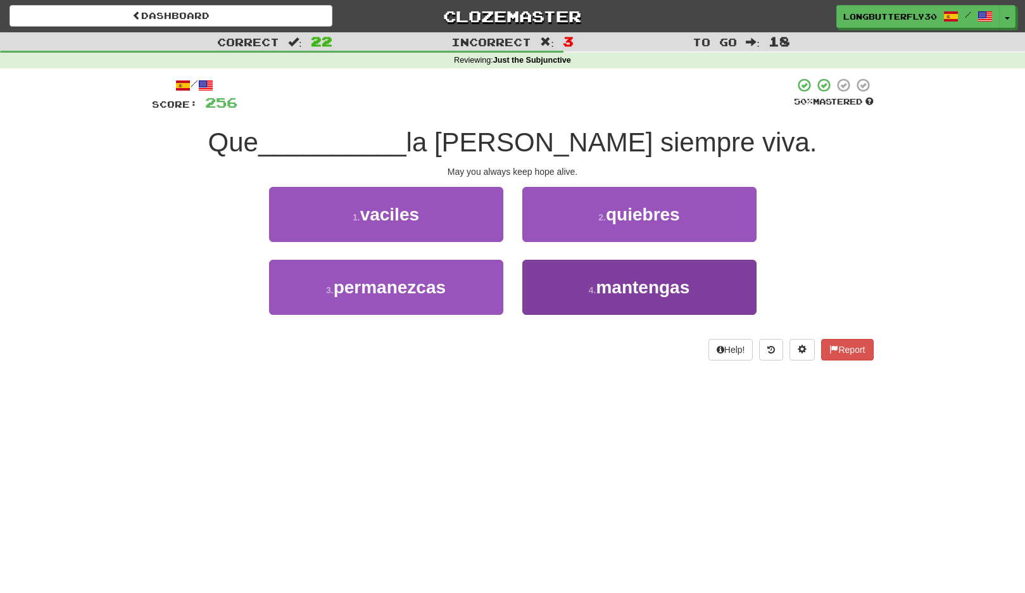
click at [638, 281] on span "mantengas" at bounding box center [643, 287] width 94 height 20
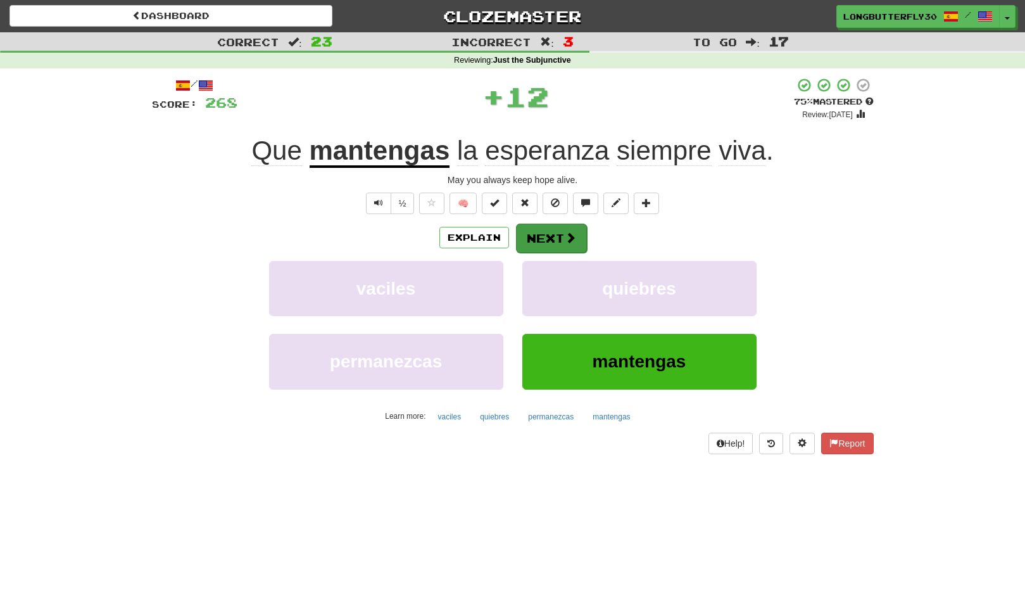
click at [573, 240] on span at bounding box center [570, 237] width 11 height 11
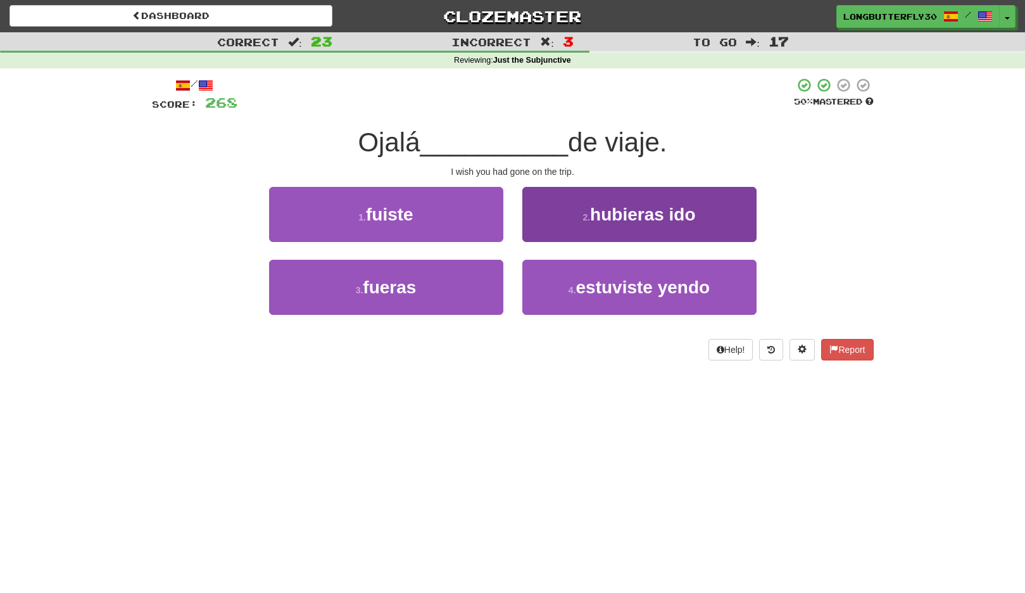
click at [656, 216] on span "hubieras ido" at bounding box center [642, 215] width 105 height 20
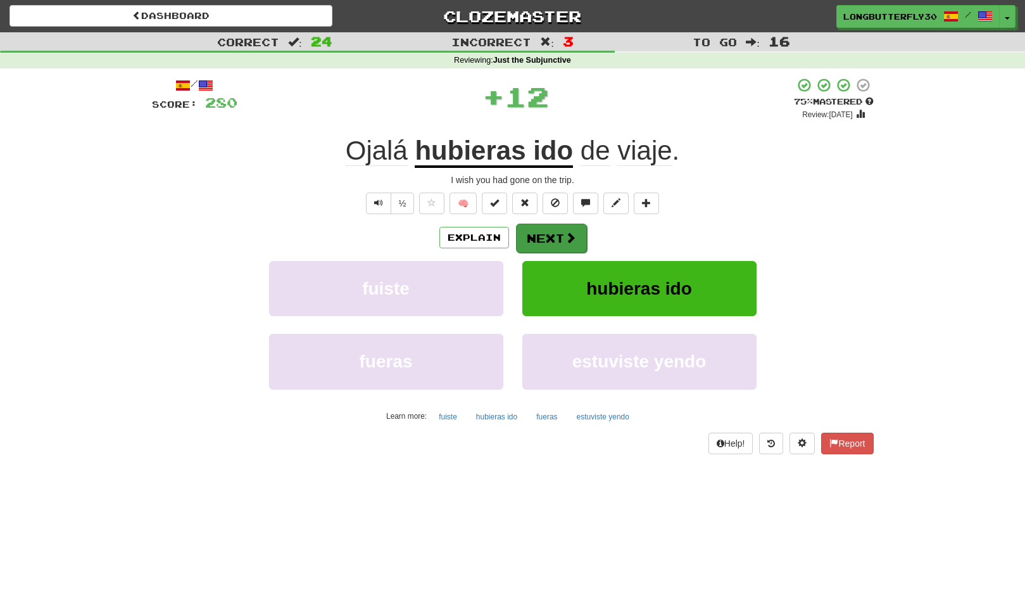
click at [559, 238] on button "Next" at bounding box center [551, 238] width 71 height 29
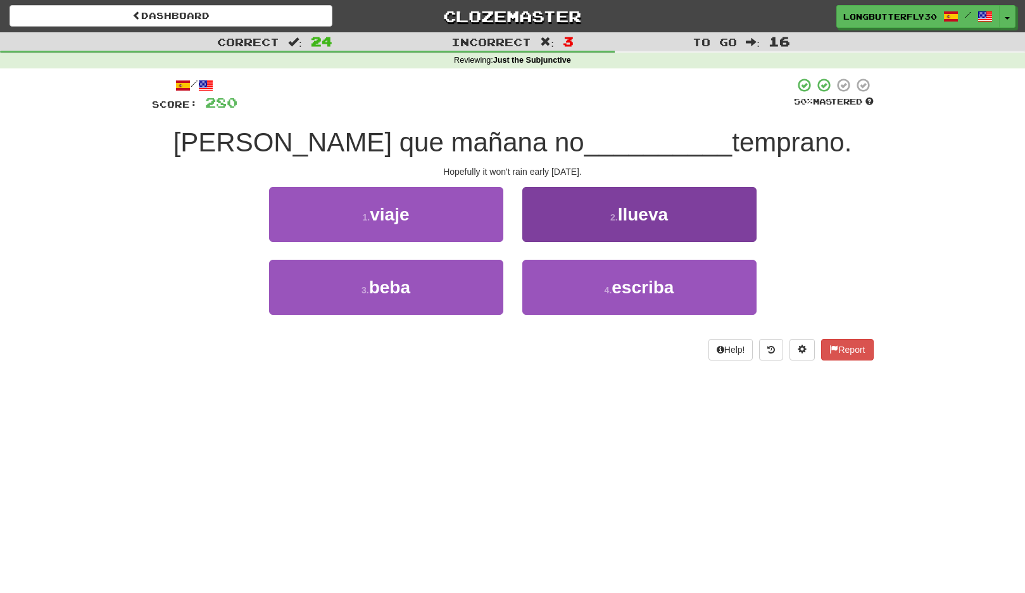
click at [584, 218] on button "2 . llueva" at bounding box center [640, 214] width 234 height 55
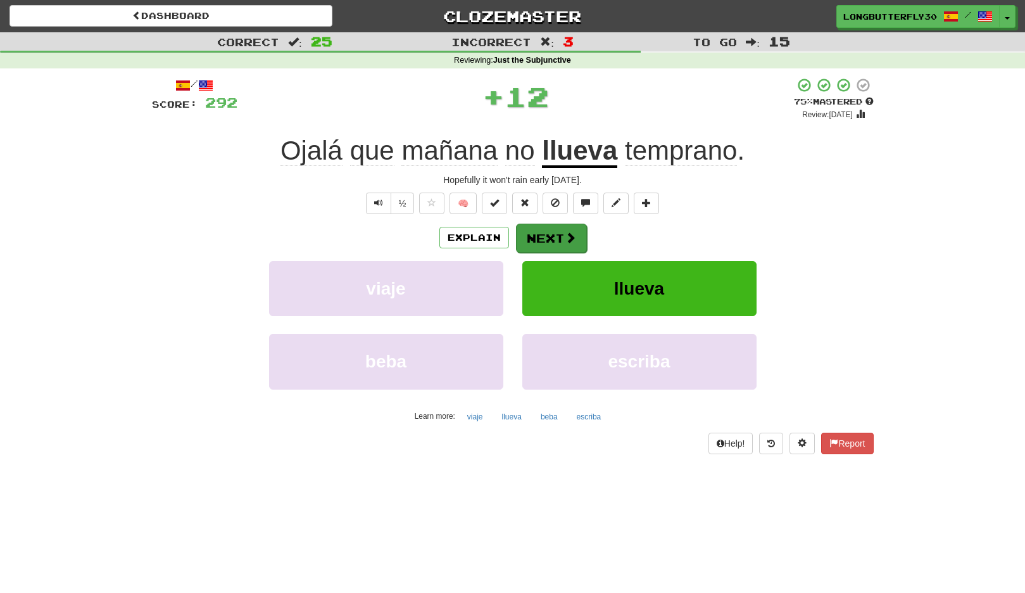
click at [547, 231] on button "Next" at bounding box center [551, 238] width 71 height 29
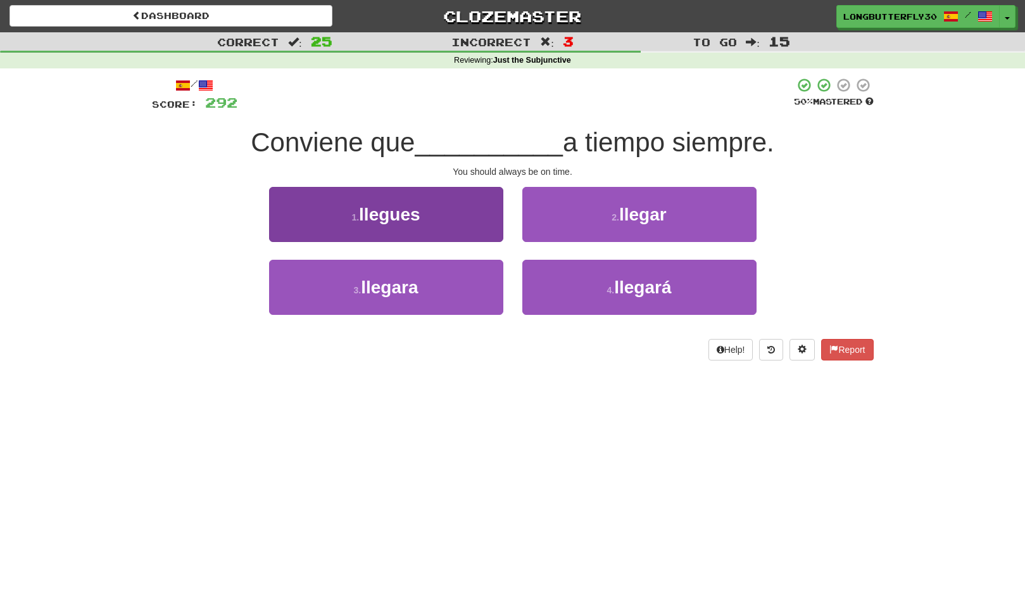
click at [462, 217] on button "1 . llegues" at bounding box center [386, 214] width 234 height 55
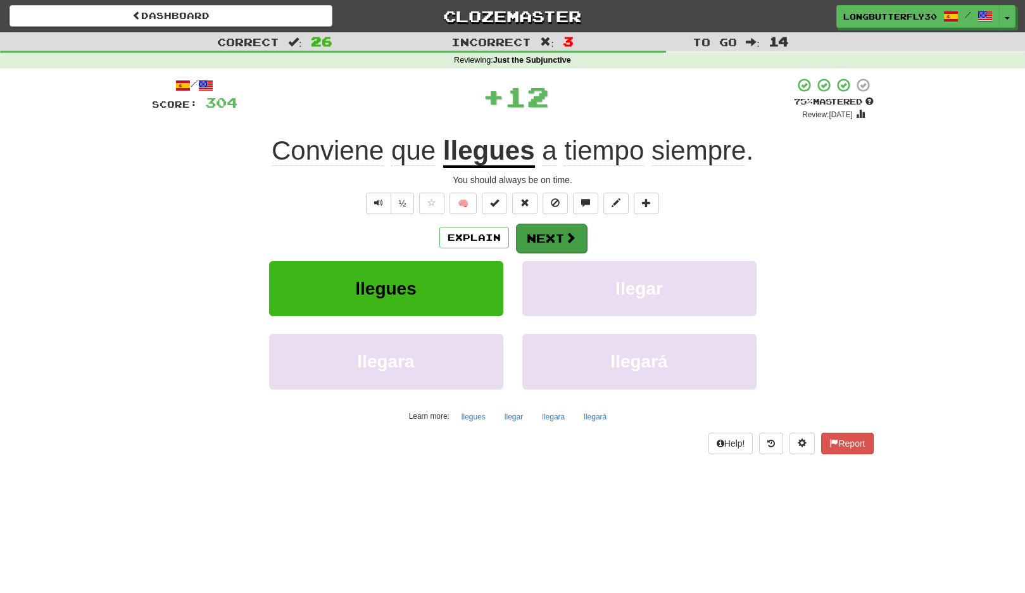
click at [542, 230] on button "Next" at bounding box center [551, 238] width 71 height 29
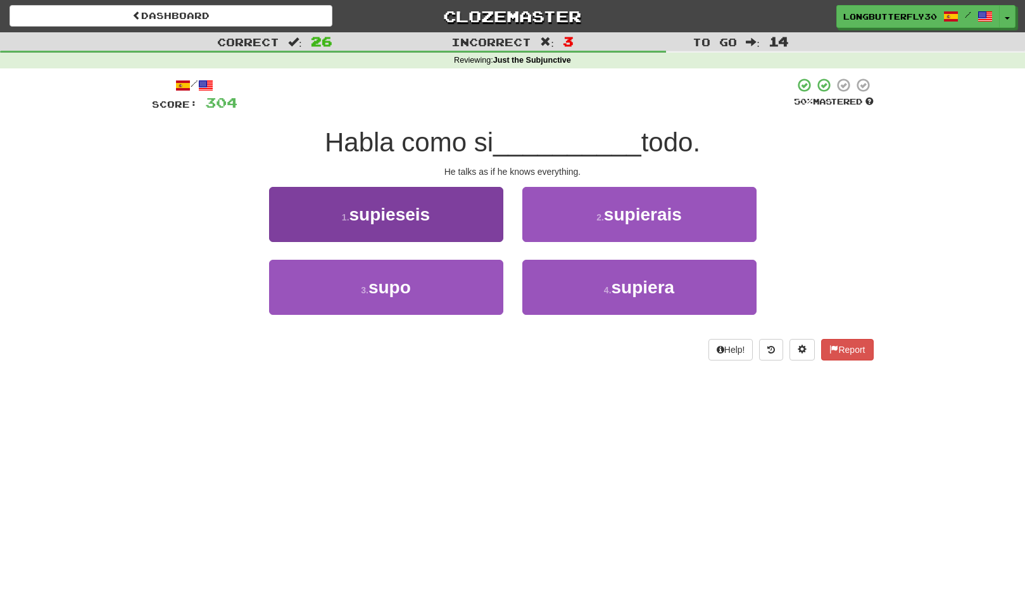
click at [467, 212] on button "1 . supieseis" at bounding box center [386, 214] width 234 height 55
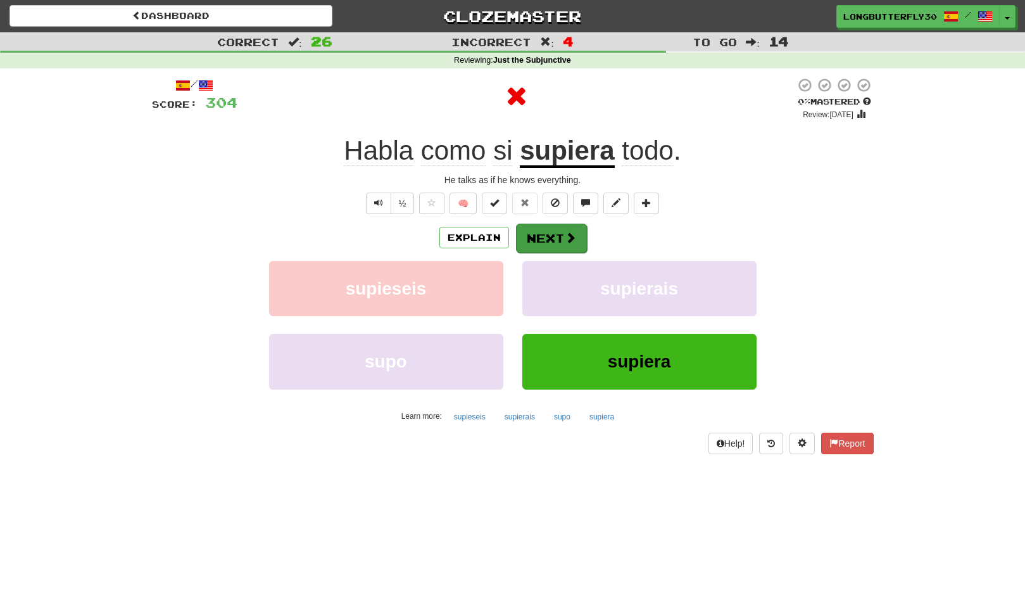
click at [534, 231] on button "Next" at bounding box center [551, 238] width 71 height 29
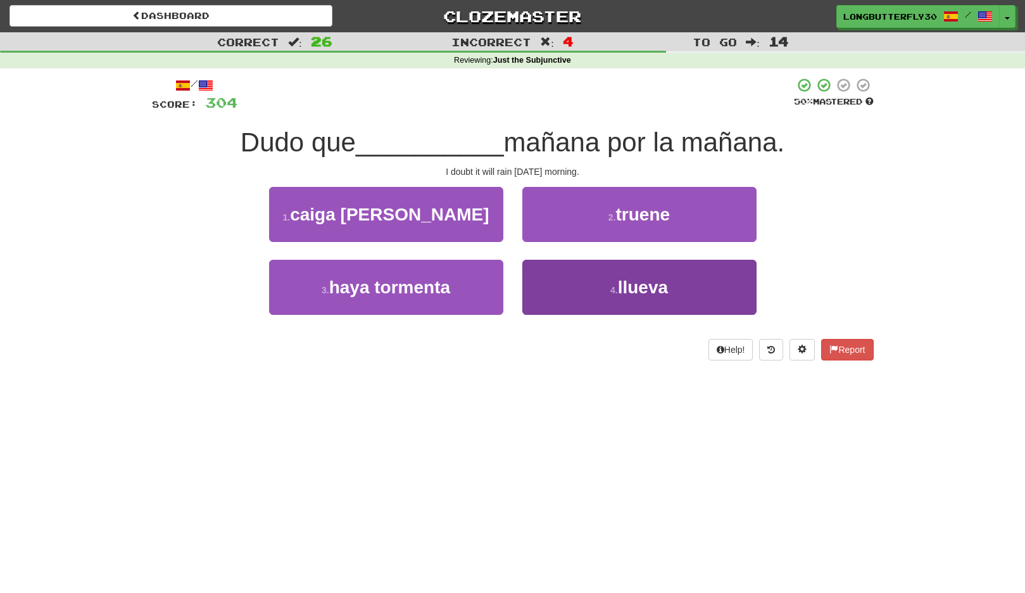
click at [557, 281] on button "4 . llueva" at bounding box center [640, 287] width 234 height 55
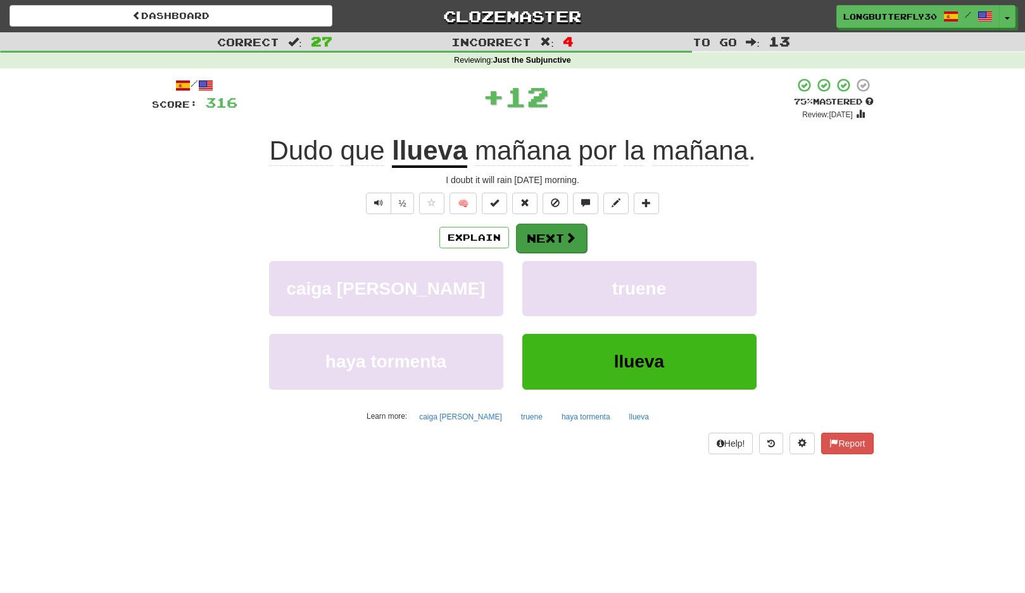
click at [550, 238] on button "Next" at bounding box center [551, 238] width 71 height 29
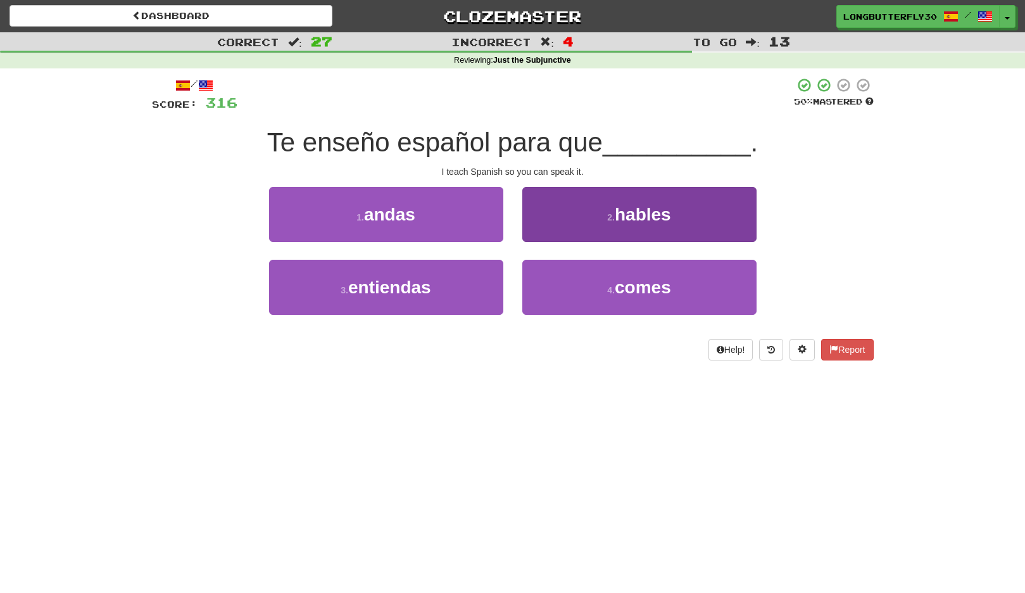
click at [537, 210] on button "2 . hables" at bounding box center [640, 214] width 234 height 55
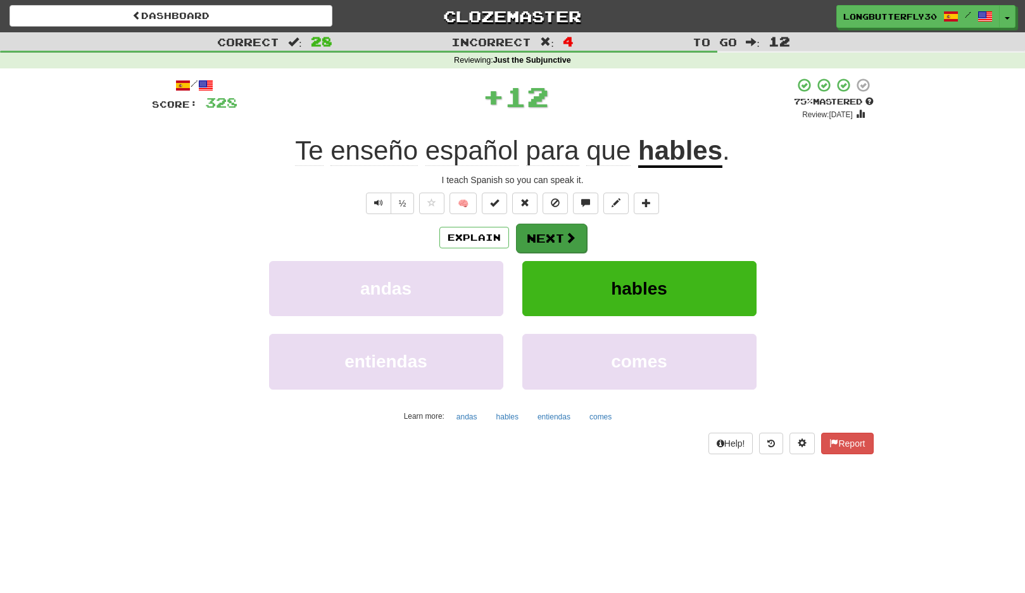
click at [528, 237] on button "Next" at bounding box center [551, 238] width 71 height 29
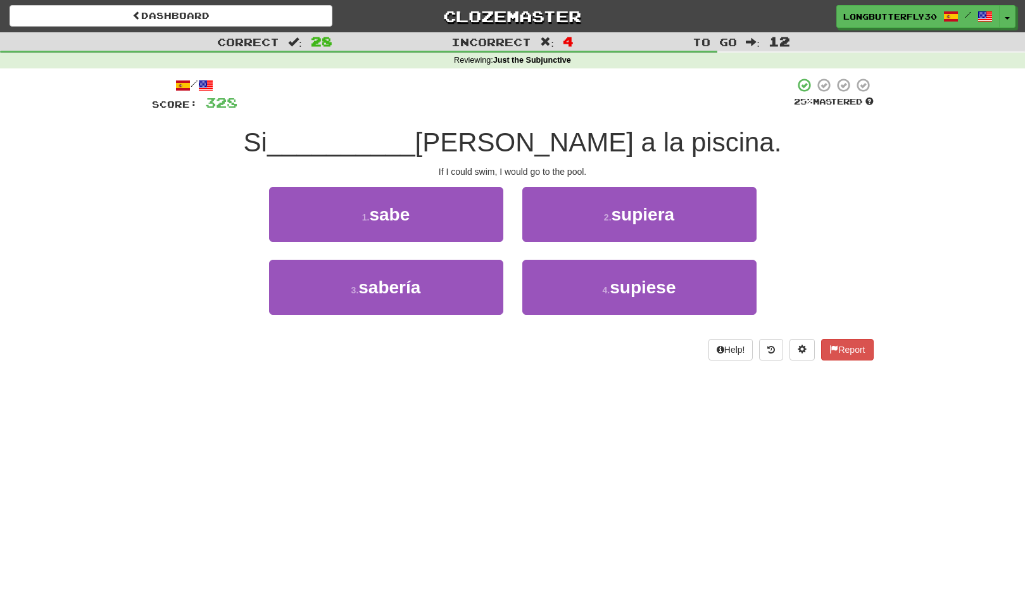
drag, startPoint x: 652, startPoint y: 215, endPoint x: 610, endPoint y: 221, distance: 42.8
click at [651, 215] on span "supiera" at bounding box center [643, 215] width 63 height 20
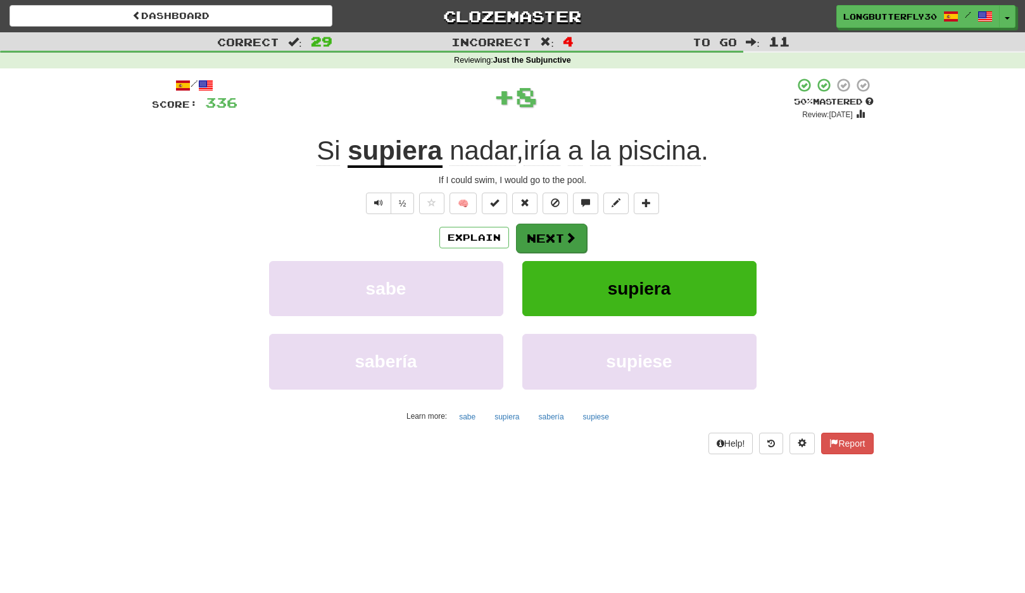
click at [564, 227] on button "Next" at bounding box center [551, 238] width 71 height 29
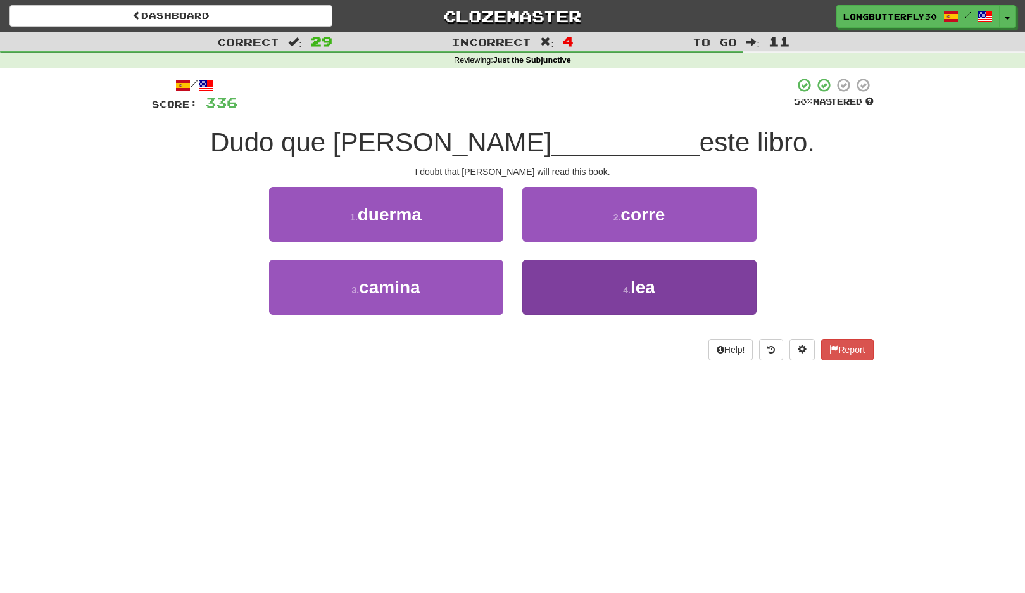
click at [557, 281] on button "4 . lea" at bounding box center [640, 287] width 234 height 55
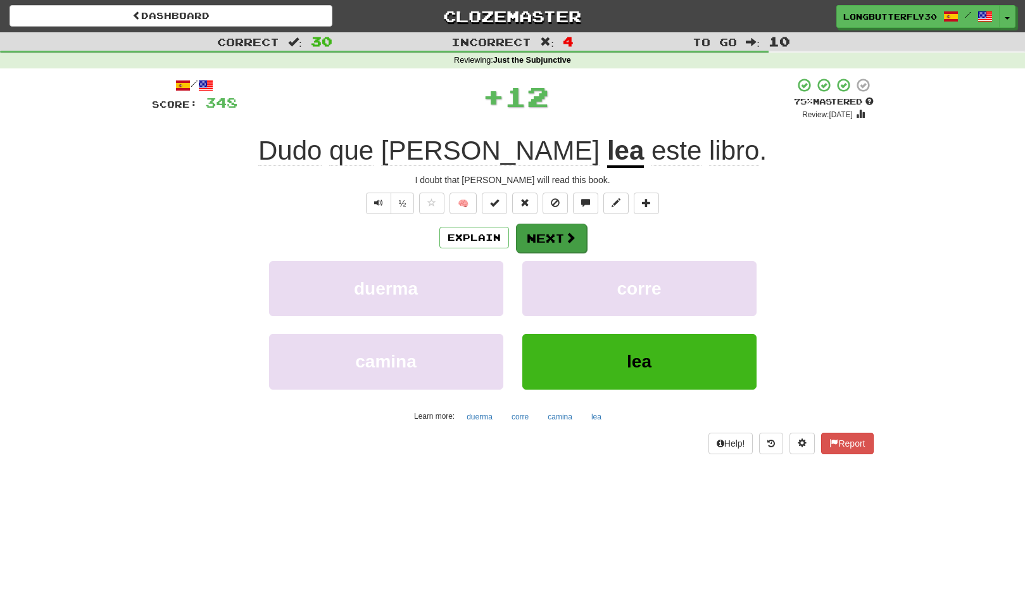
click at [555, 241] on button "Next" at bounding box center [551, 238] width 71 height 29
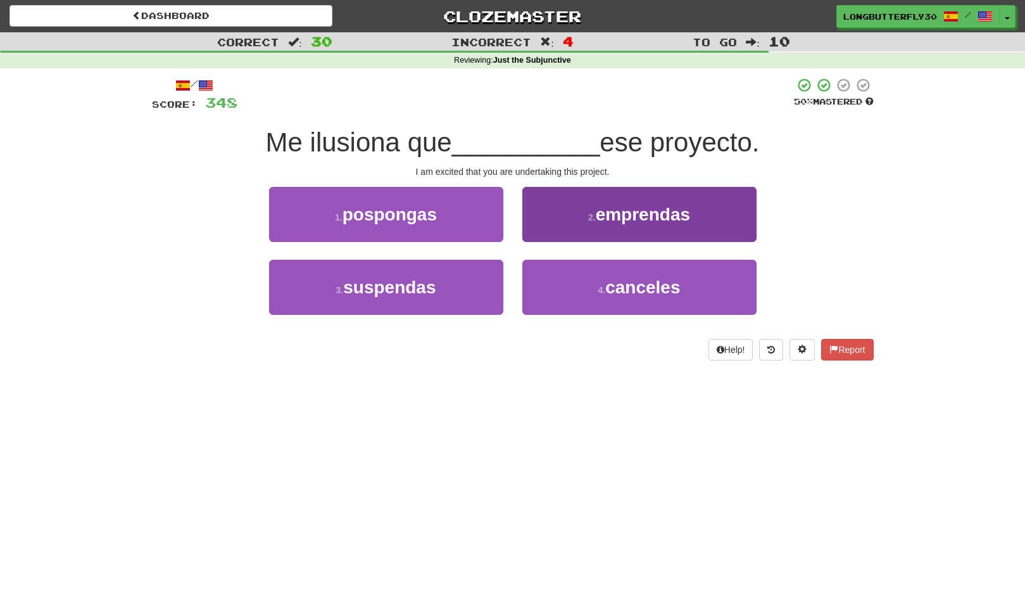
click at [625, 229] on button "2 . emprendas" at bounding box center [640, 214] width 234 height 55
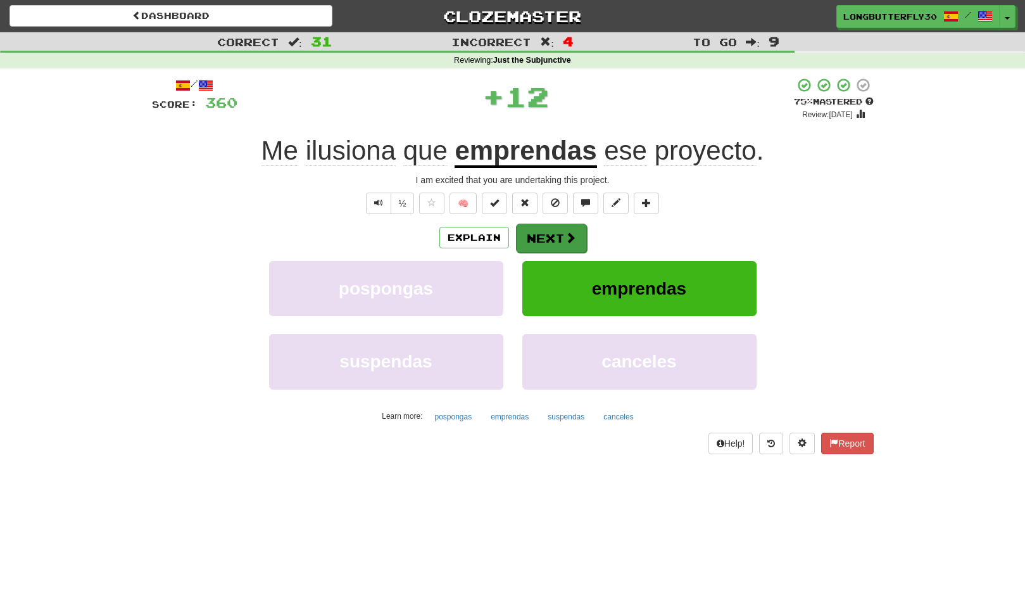
click at [562, 236] on button "Next" at bounding box center [551, 238] width 71 height 29
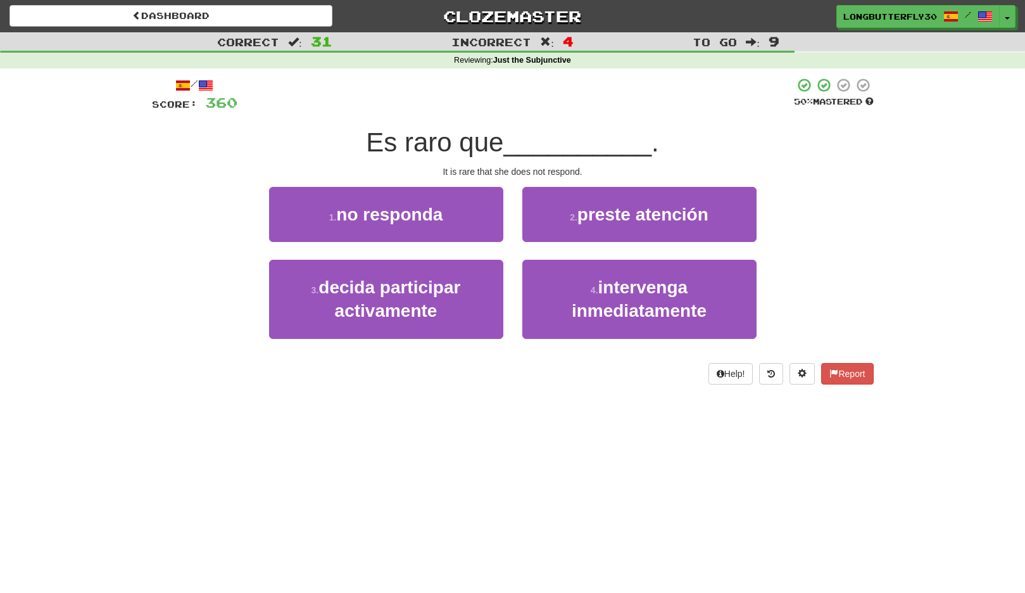
drag, startPoint x: 431, startPoint y: 207, endPoint x: 471, endPoint y: 220, distance: 42.1
click at [431, 208] on span "no responda" at bounding box center [389, 215] width 106 height 20
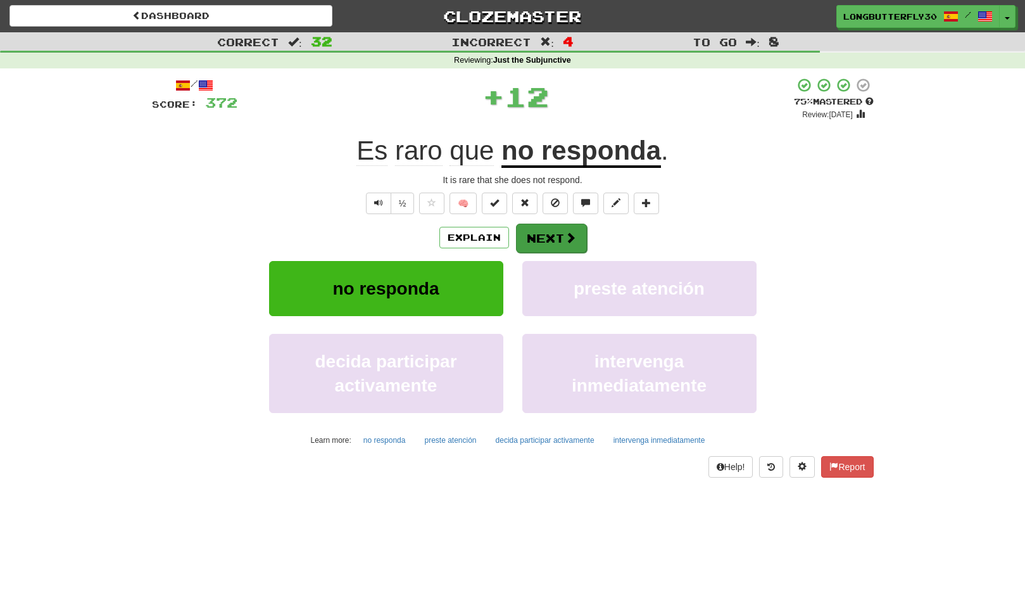
click at [553, 235] on button "Next" at bounding box center [551, 238] width 71 height 29
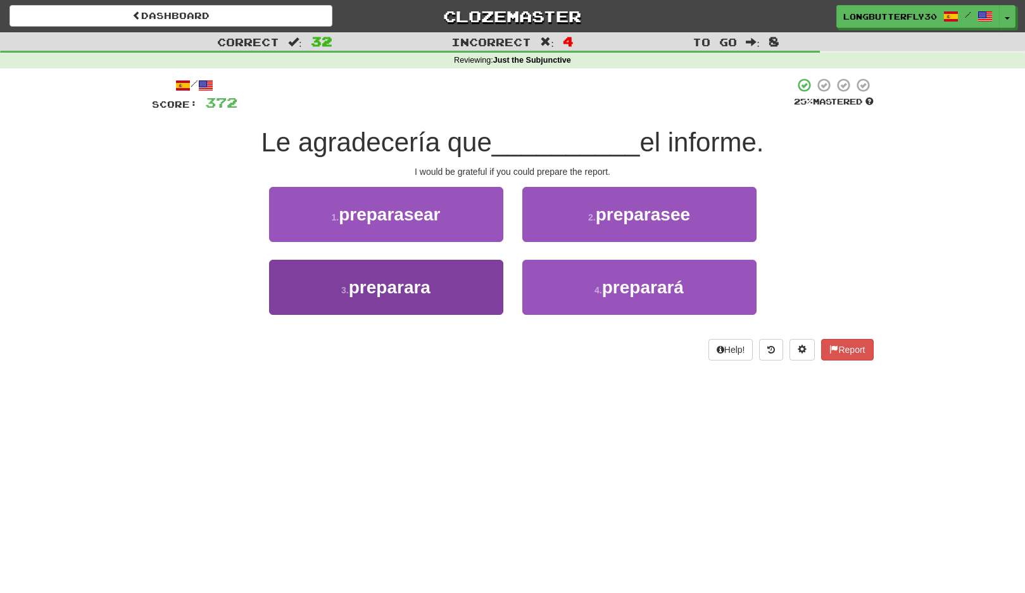
click at [479, 273] on button "3 . preparara" at bounding box center [386, 287] width 234 height 55
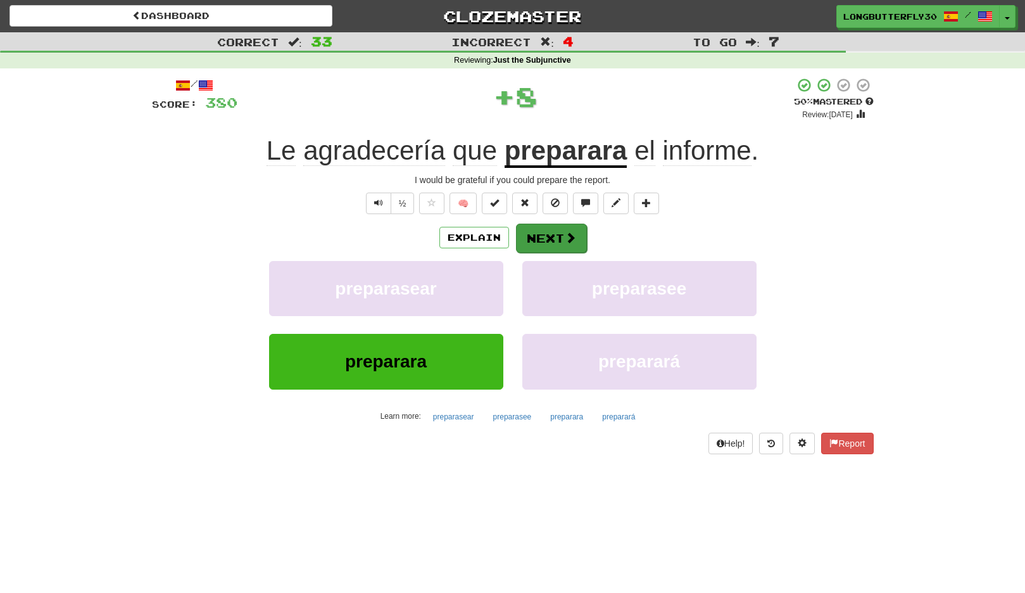
click at [545, 231] on button "Next" at bounding box center [551, 238] width 71 height 29
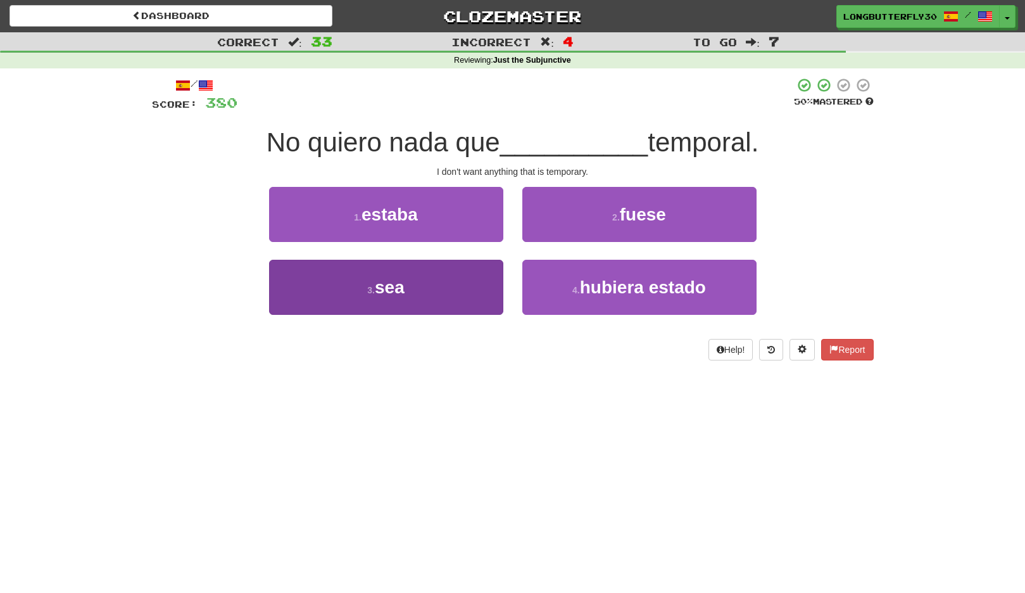
click at [458, 286] on button "3 . sea" at bounding box center [386, 287] width 234 height 55
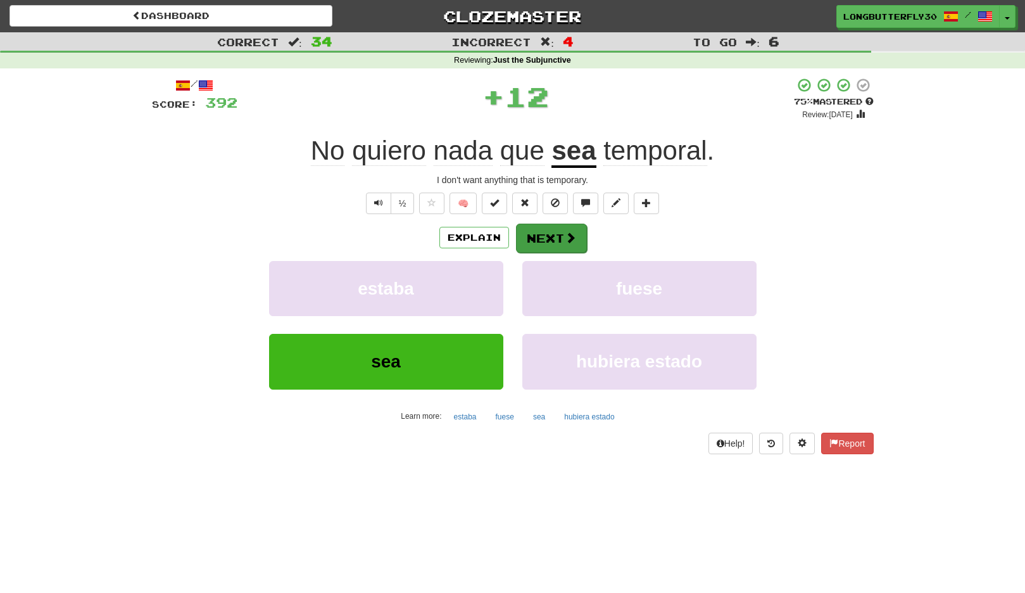
click at [559, 232] on button "Next" at bounding box center [551, 238] width 71 height 29
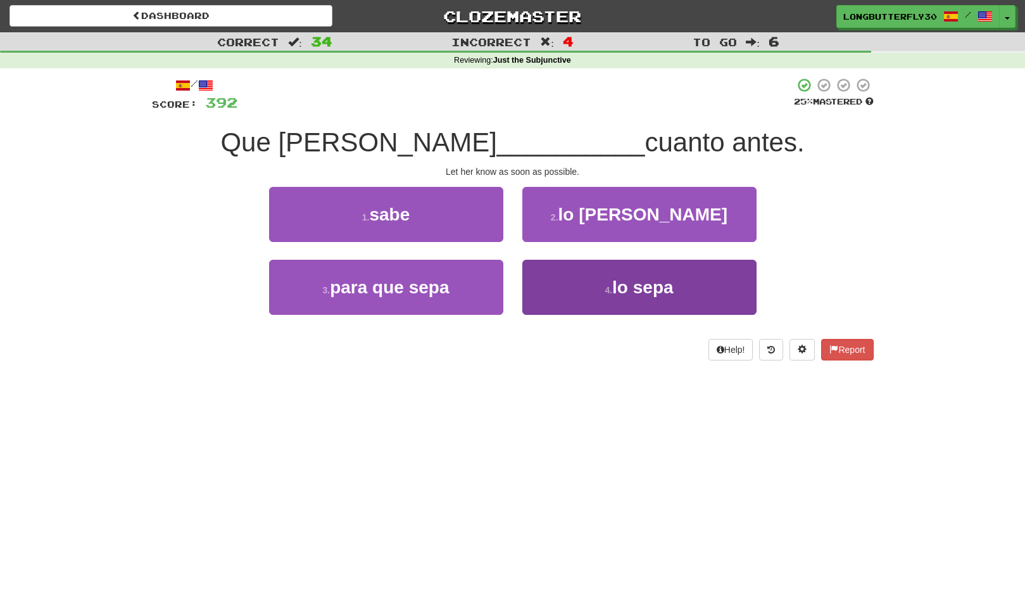
click at [626, 279] on span "lo sepa" at bounding box center [643, 287] width 61 height 20
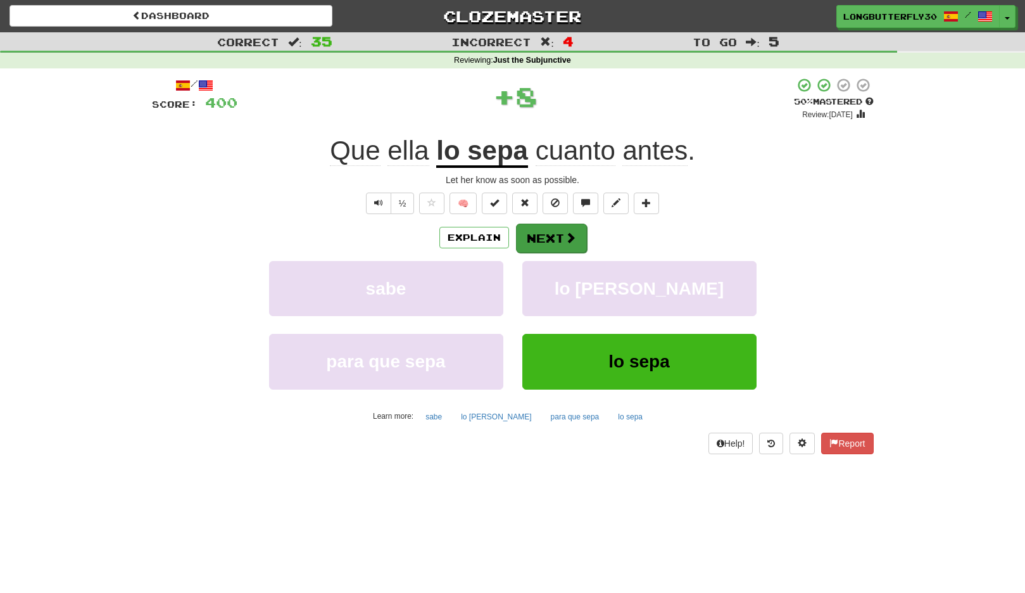
click at [580, 238] on button "Next" at bounding box center [551, 238] width 71 height 29
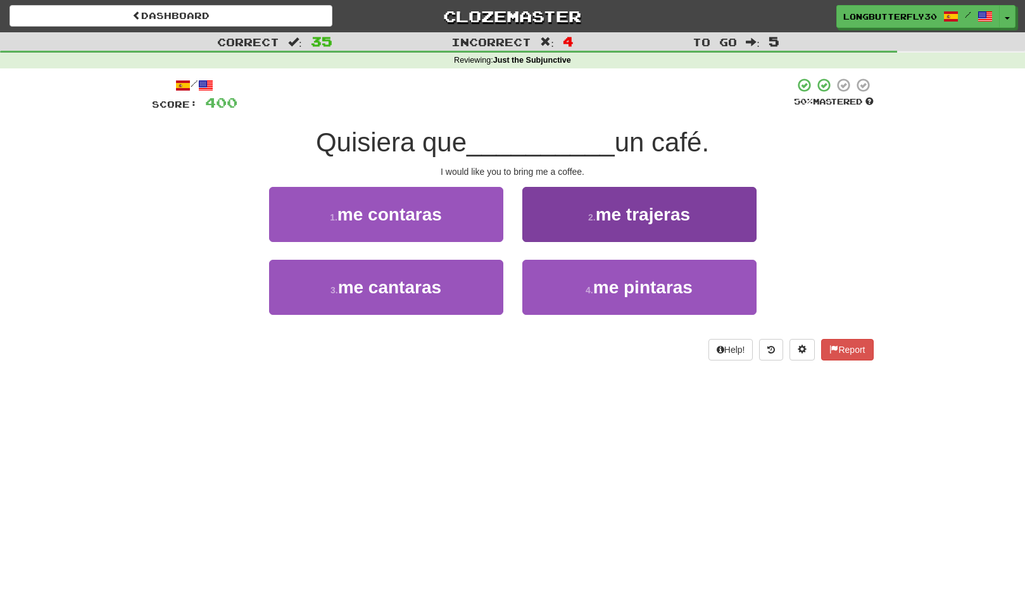
click at [610, 225] on button "2 . me trajeras" at bounding box center [640, 214] width 234 height 55
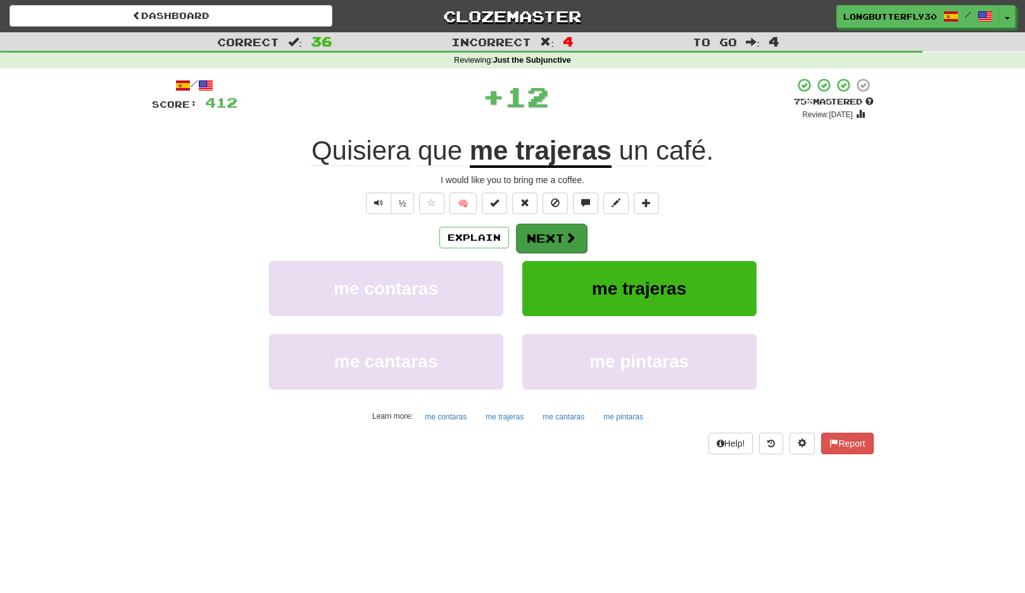
click at [565, 232] on span at bounding box center [570, 237] width 11 height 11
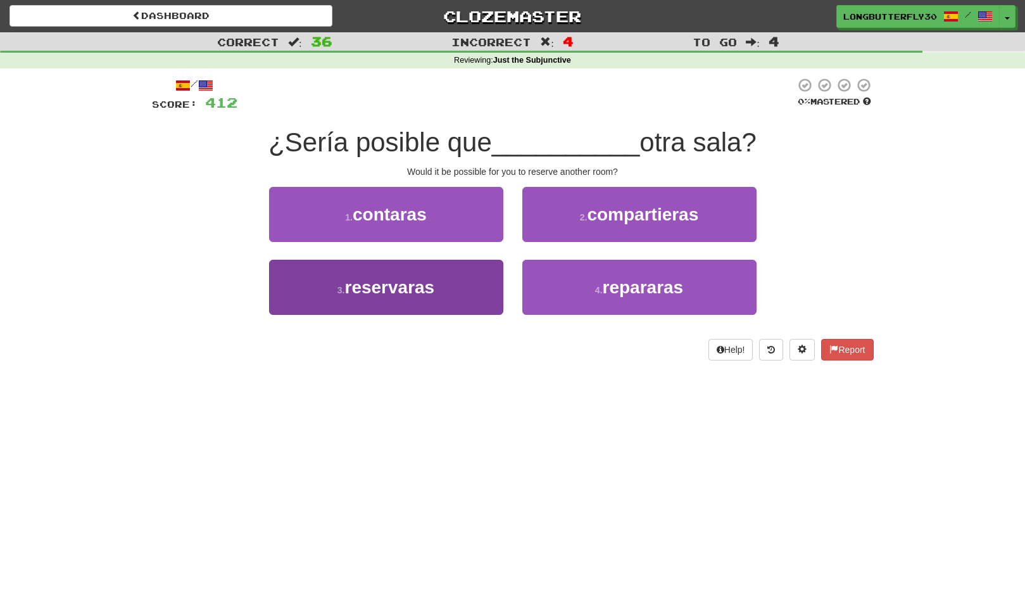
click at [447, 287] on button "3 . reservaras" at bounding box center [386, 287] width 234 height 55
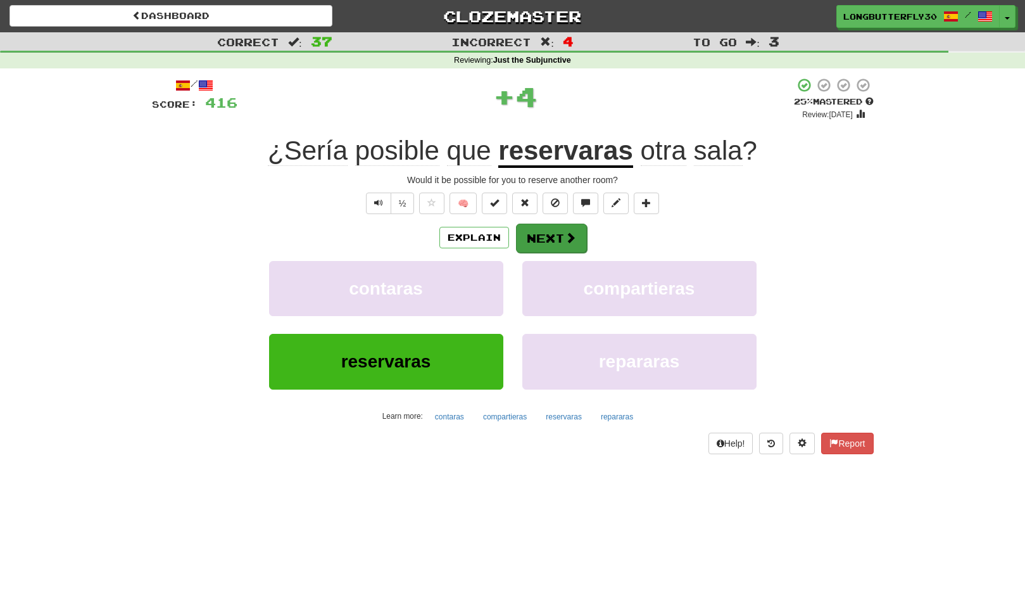
click at [540, 242] on button "Next" at bounding box center [551, 238] width 71 height 29
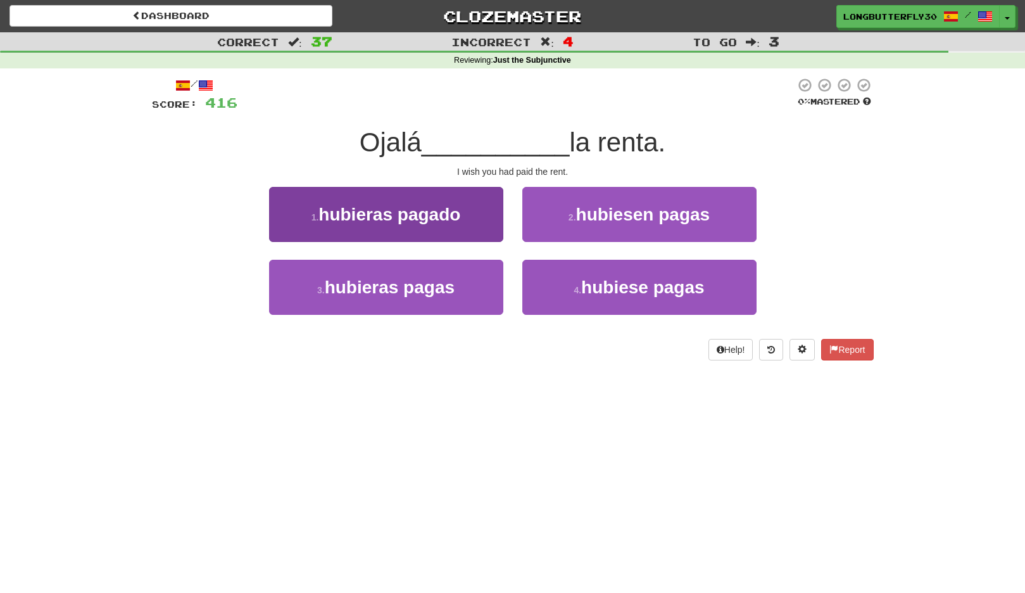
click at [435, 225] on button "1 . hubieras pagado" at bounding box center [386, 214] width 234 height 55
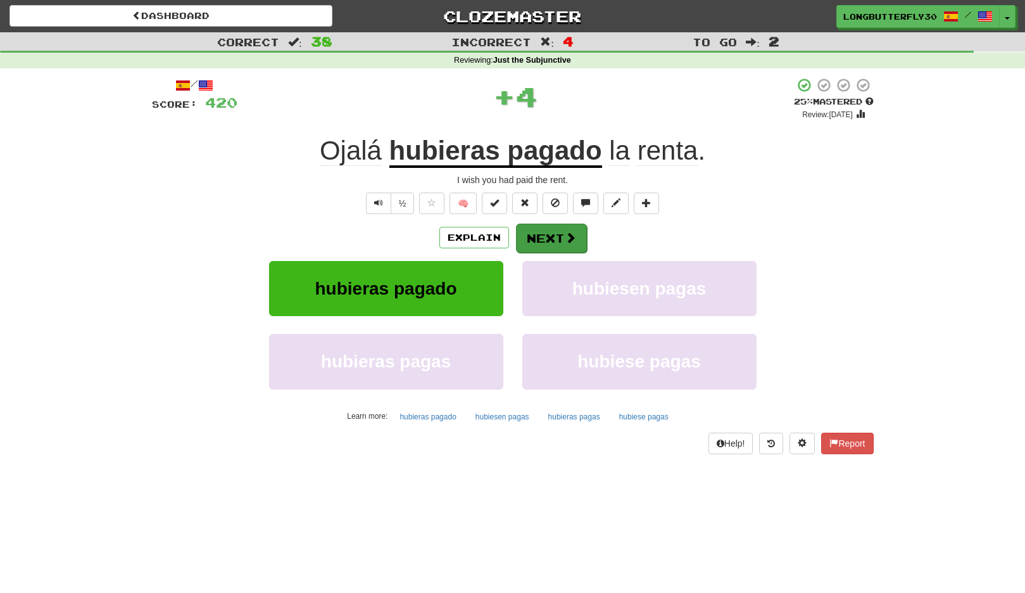
click at [532, 235] on button "Next" at bounding box center [551, 238] width 71 height 29
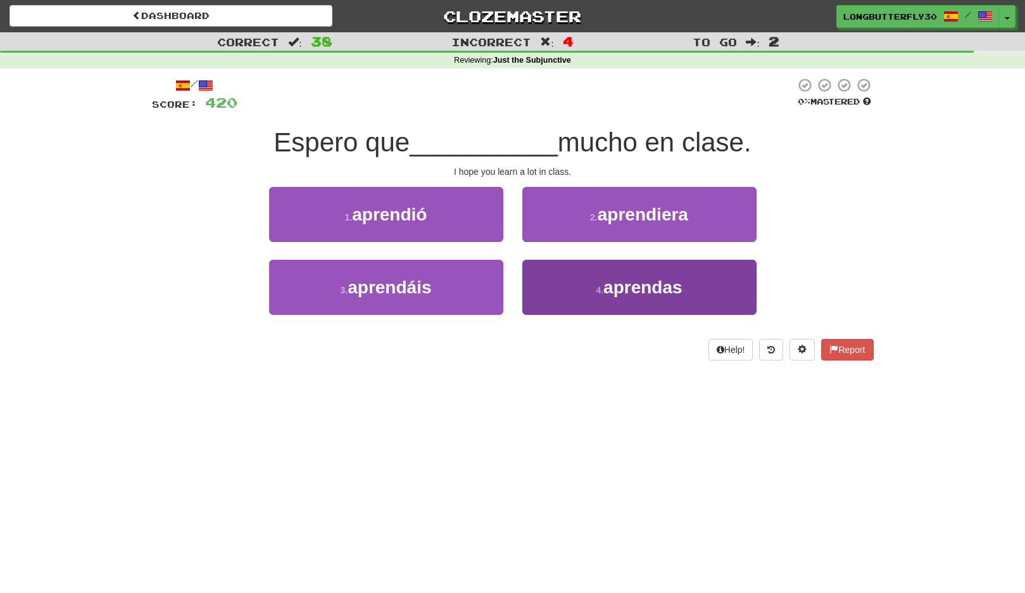
click at [669, 284] on span "aprendas" at bounding box center [643, 287] width 79 height 20
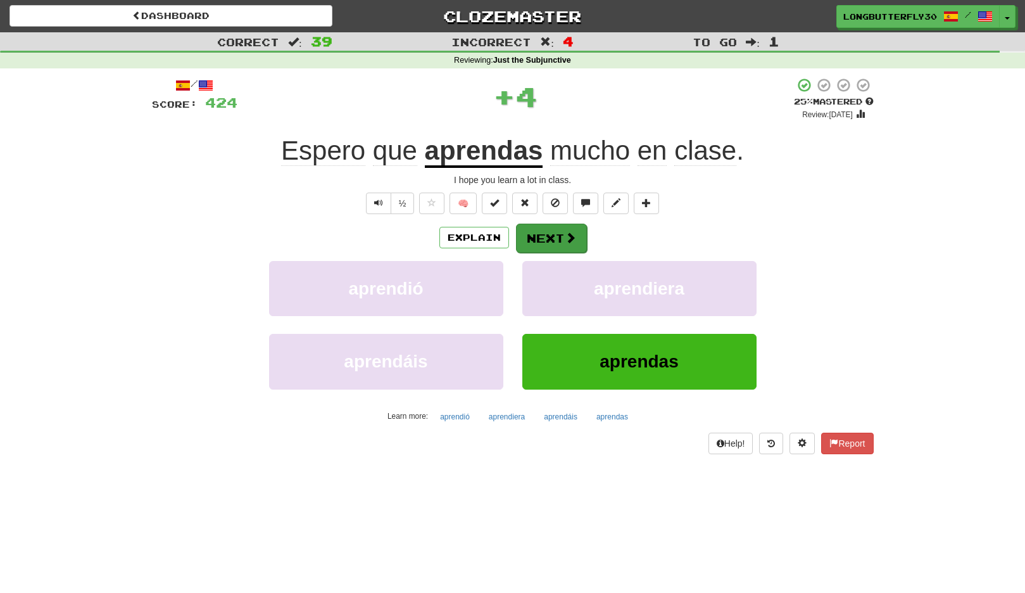
click at [561, 233] on button "Next" at bounding box center [551, 238] width 71 height 29
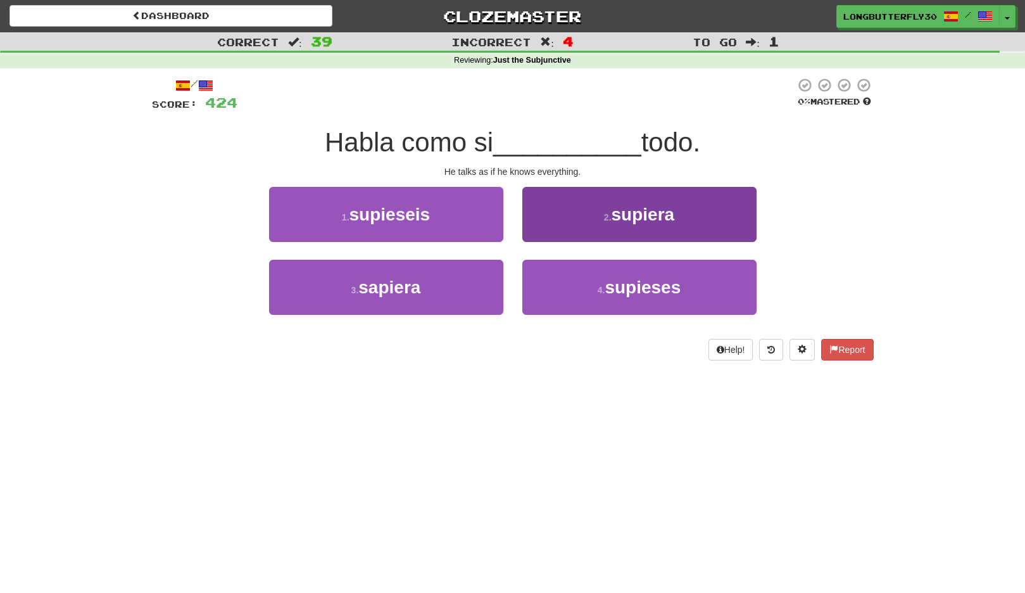
click at [579, 212] on button "2 . supiera" at bounding box center [640, 214] width 234 height 55
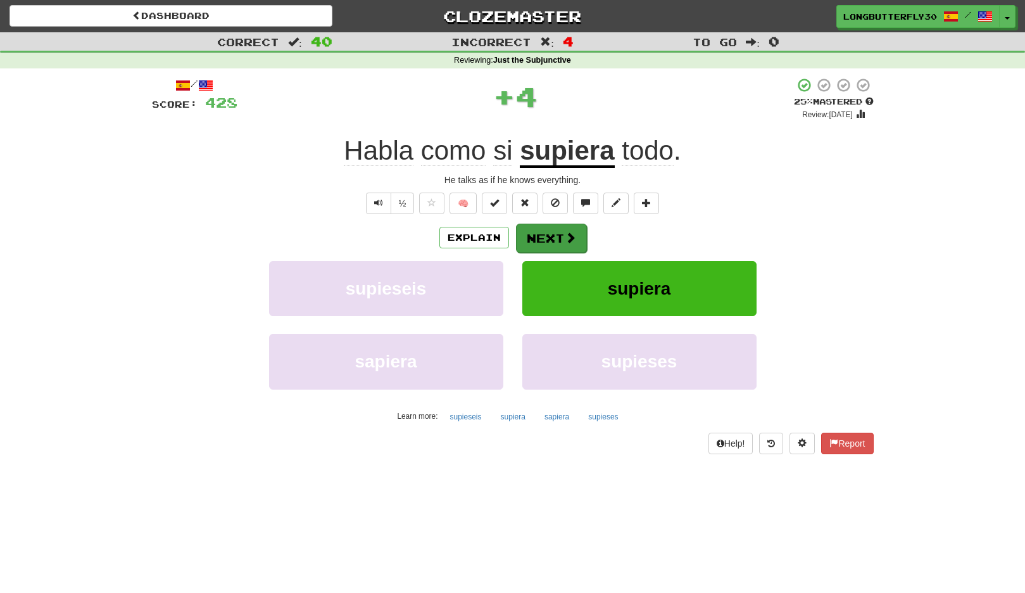
click at [553, 233] on button "Next" at bounding box center [551, 238] width 71 height 29
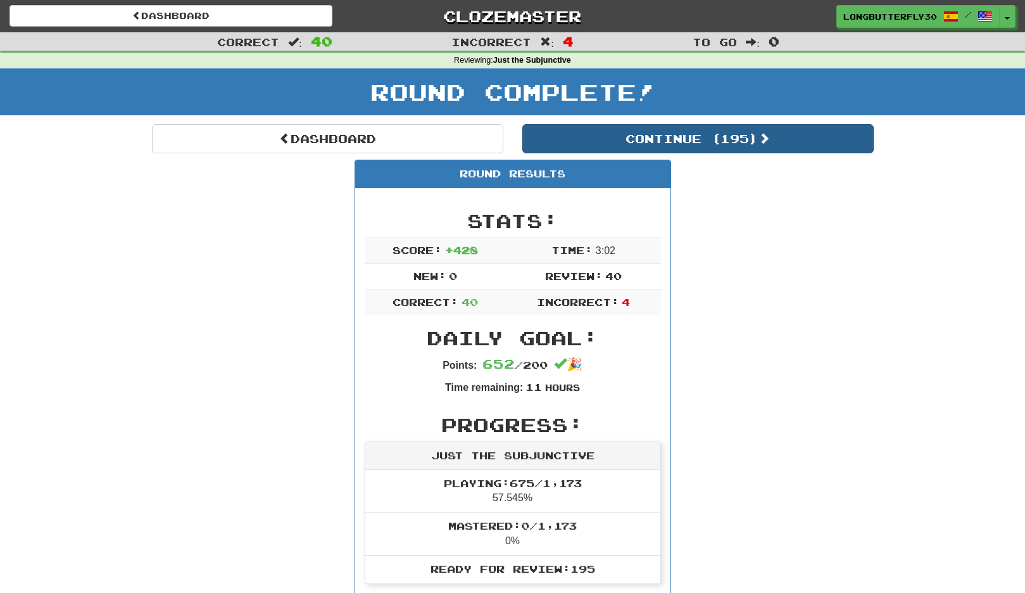
click at [640, 139] on button "Continue ( 195 )" at bounding box center [699, 138] width 352 height 29
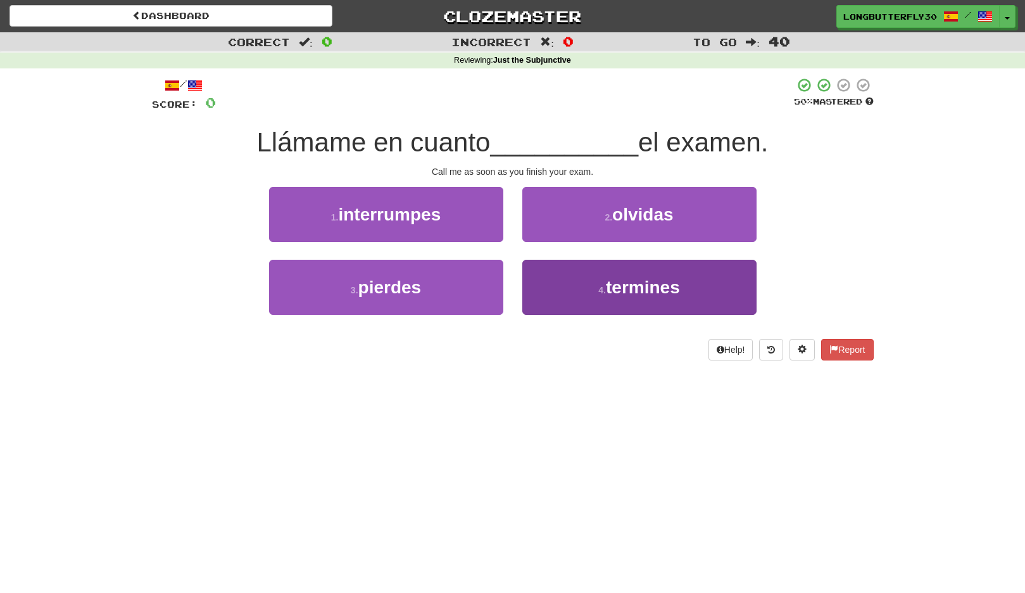
click at [614, 284] on span "termines" at bounding box center [643, 287] width 74 height 20
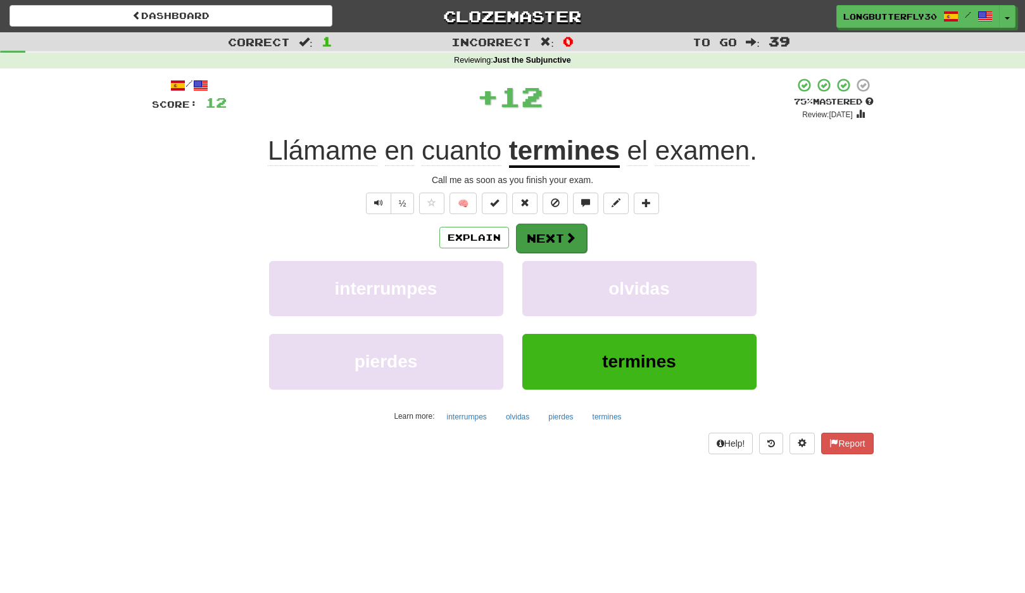
click at [571, 236] on span at bounding box center [570, 237] width 11 height 11
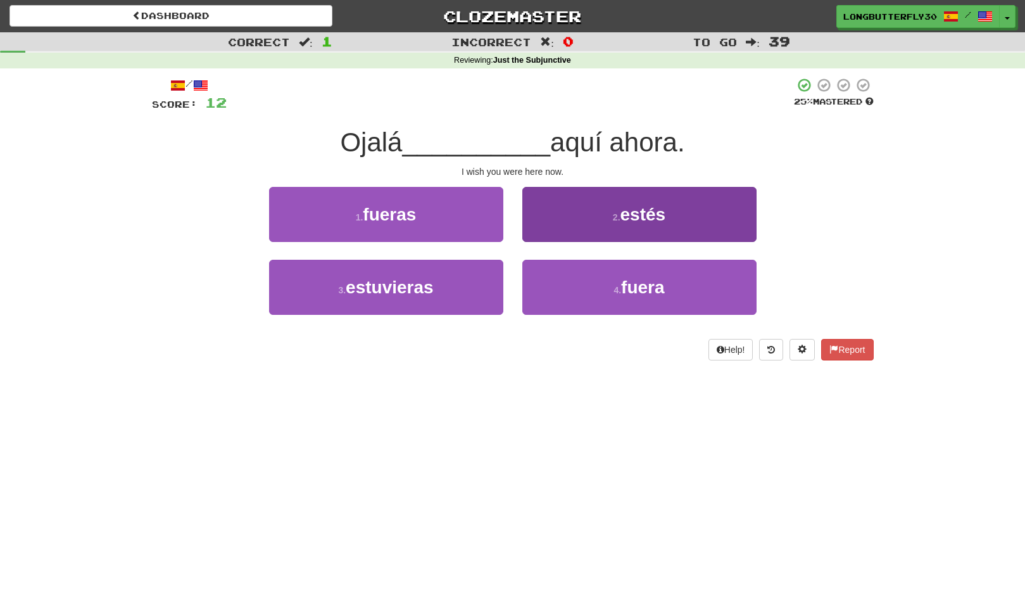
click at [612, 228] on button "2 . estés" at bounding box center [640, 214] width 234 height 55
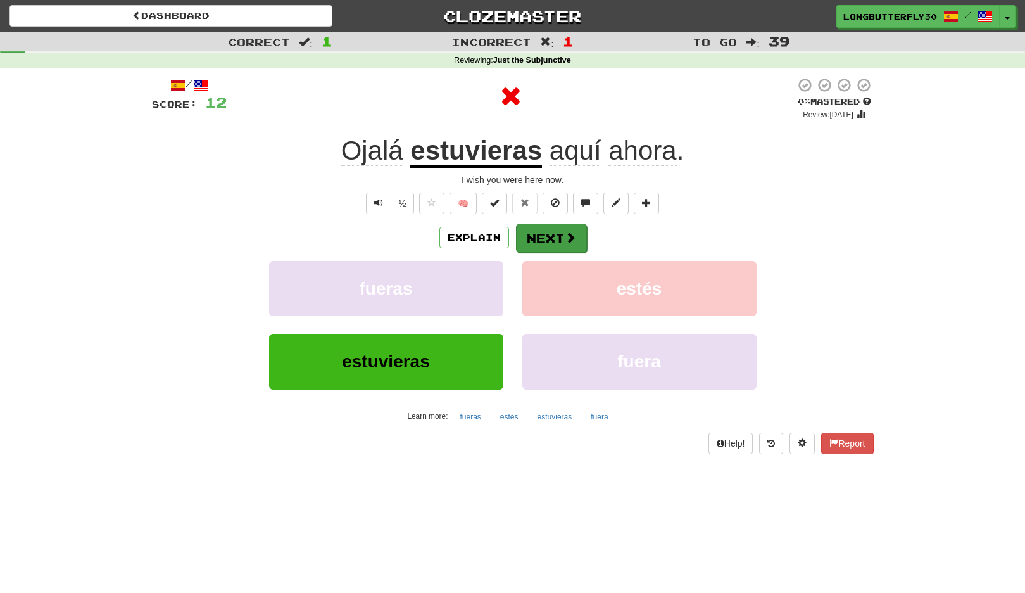
click at [568, 236] on span at bounding box center [570, 237] width 11 height 11
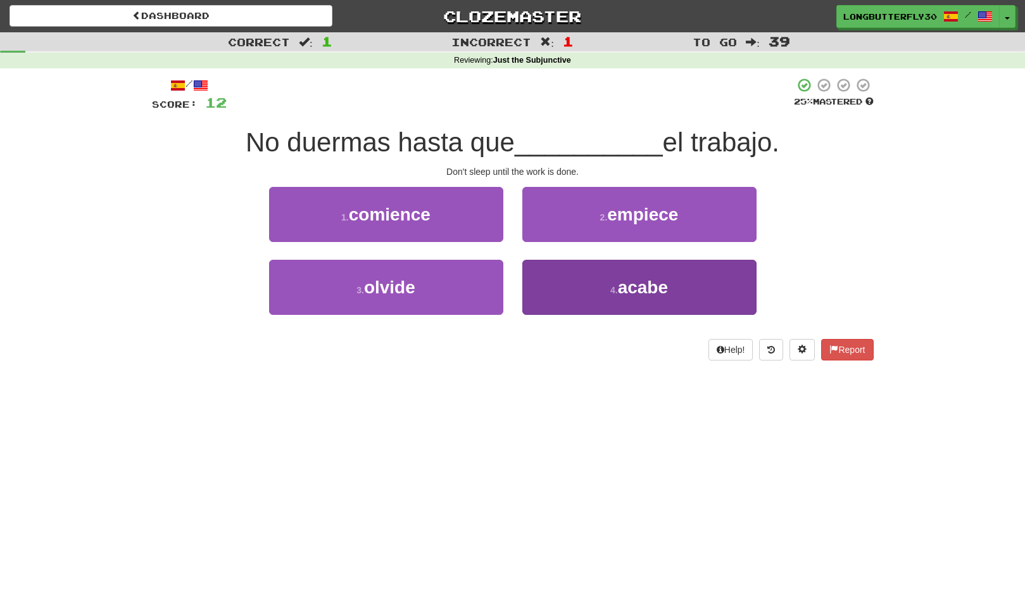
click at [602, 275] on button "4 . acabe" at bounding box center [640, 287] width 234 height 55
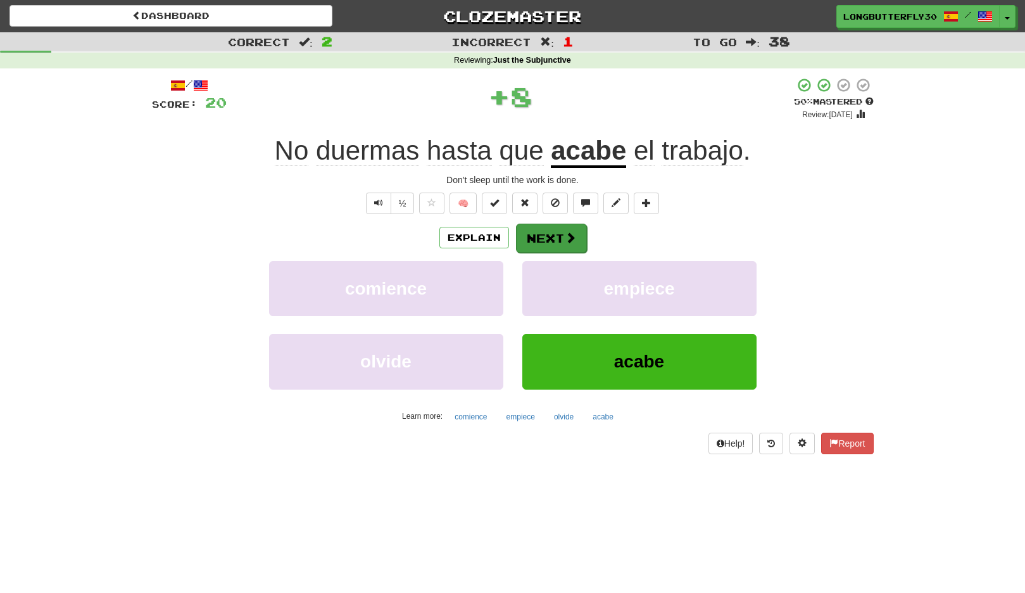
click at [573, 233] on span at bounding box center [570, 237] width 11 height 11
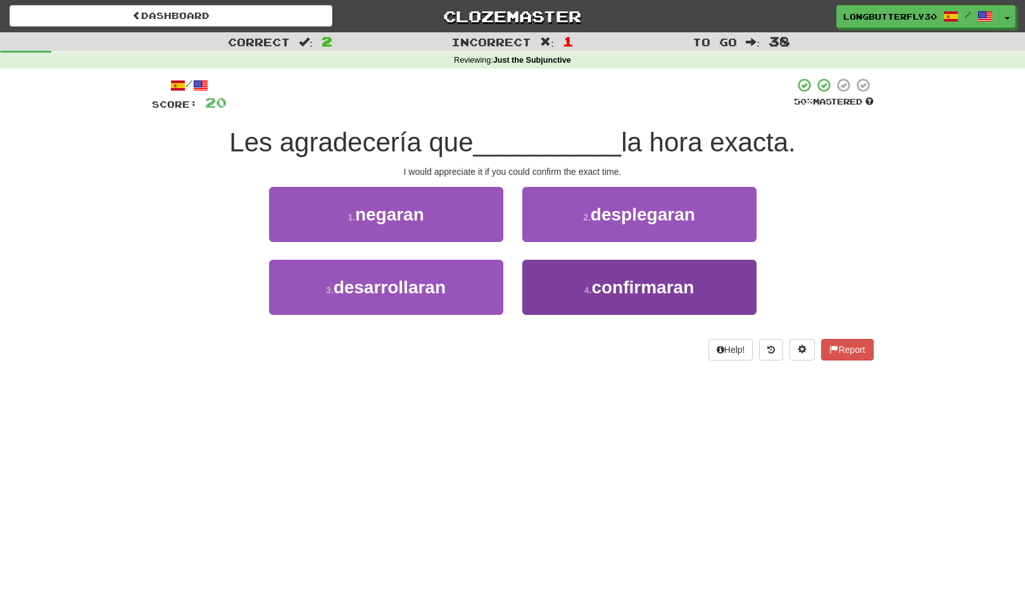
click at [595, 274] on button "4 . confirmaran" at bounding box center [640, 287] width 234 height 55
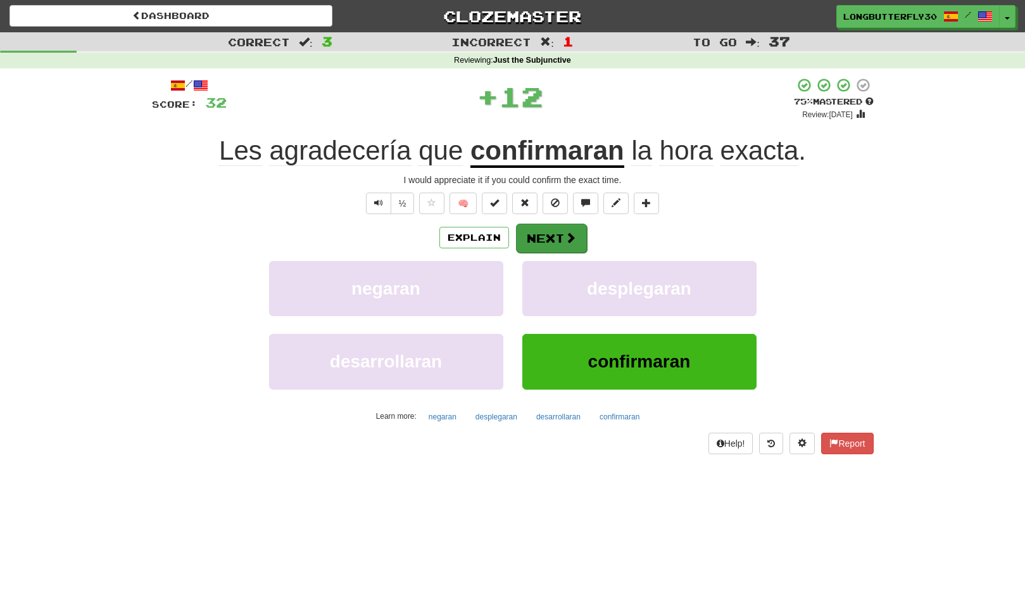
click at [572, 239] on span at bounding box center [570, 237] width 11 height 11
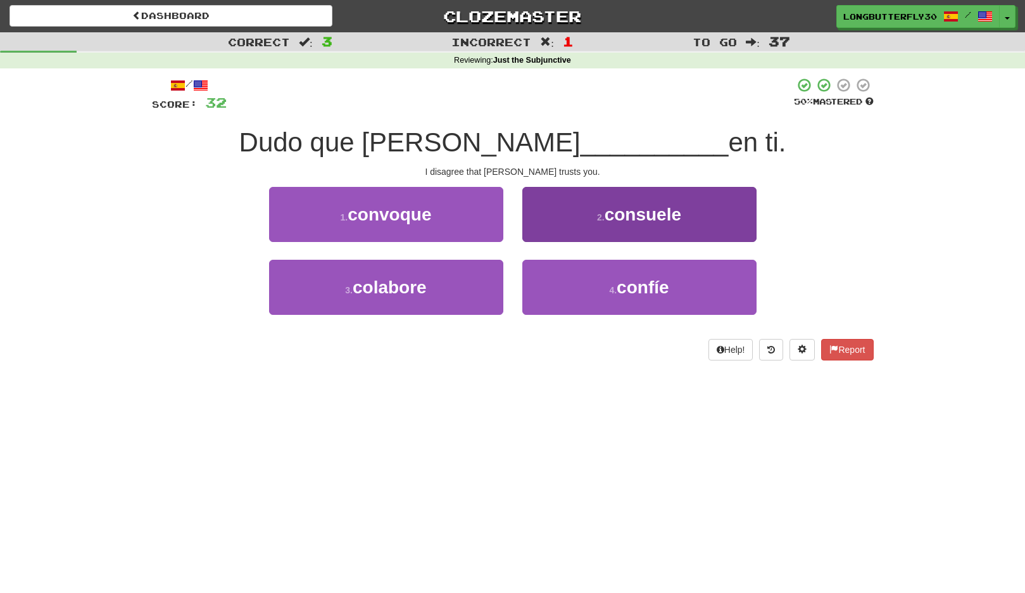
click at [608, 275] on button "4 . confíe" at bounding box center [640, 287] width 234 height 55
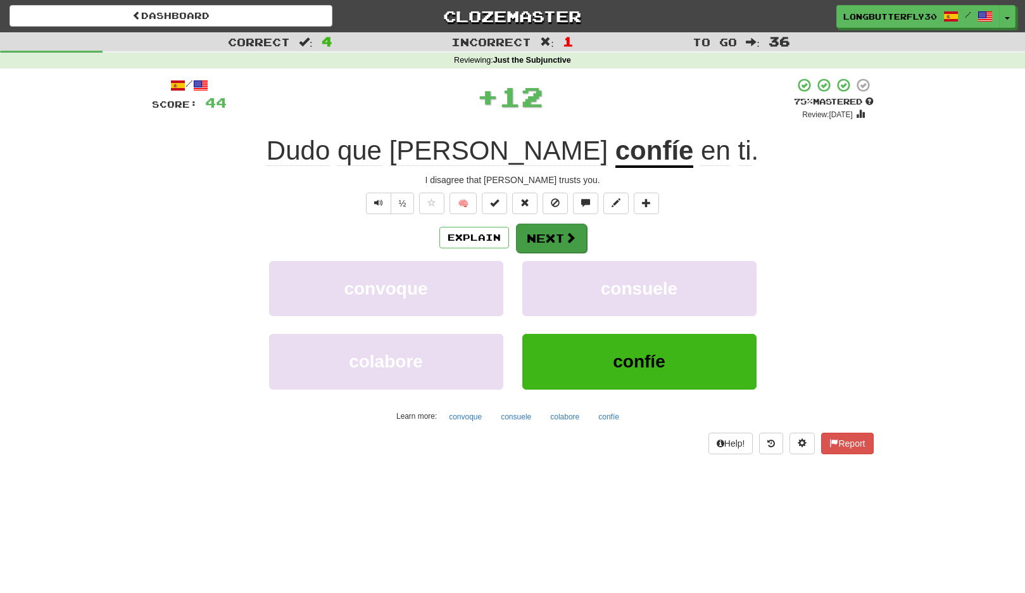
click at [559, 240] on button "Next" at bounding box center [551, 238] width 71 height 29
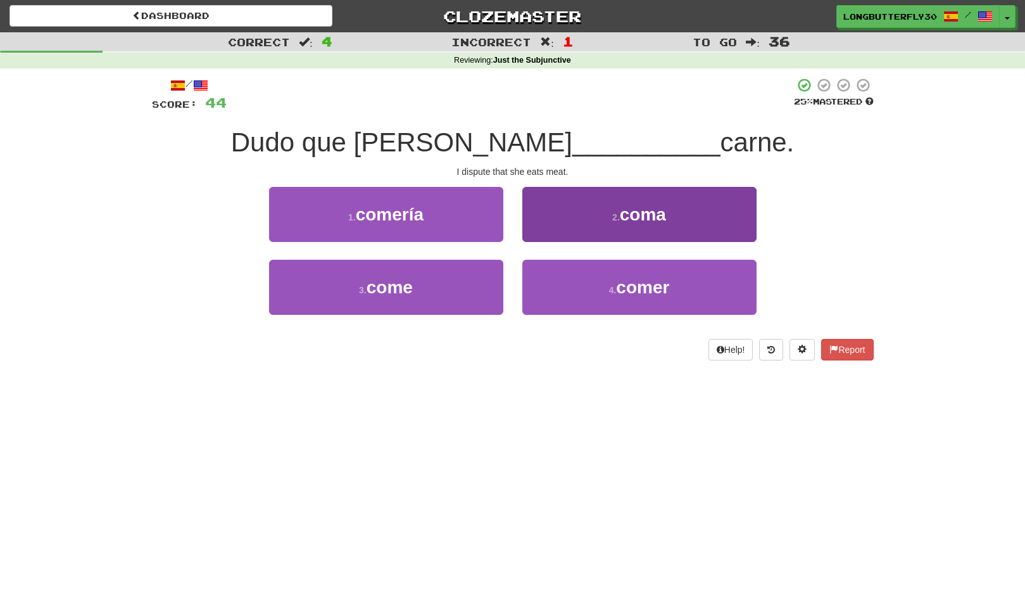
click at [572, 214] on button "2 . coma" at bounding box center [640, 214] width 234 height 55
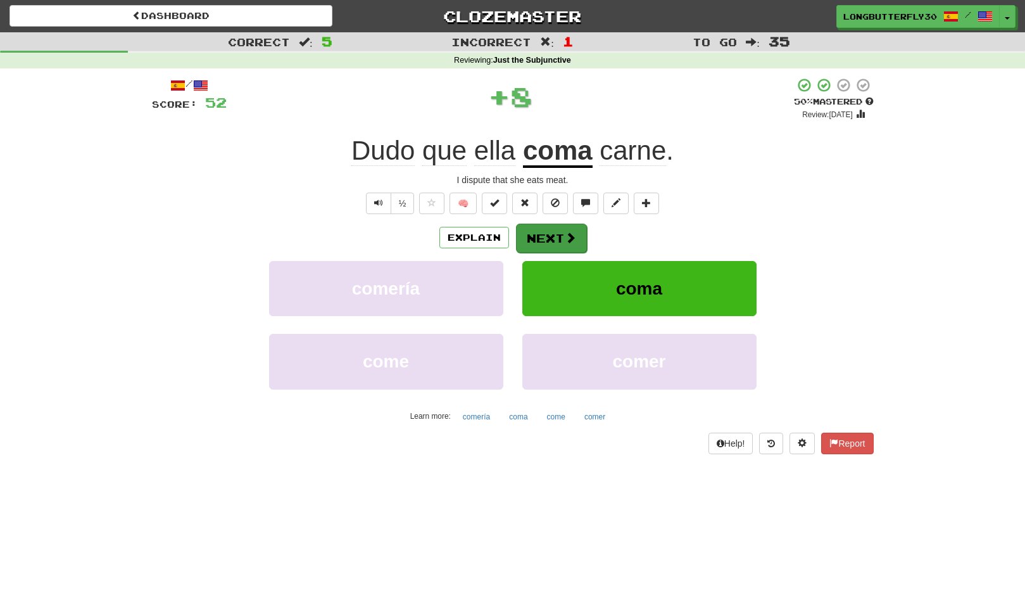
click at [565, 237] on span at bounding box center [570, 237] width 11 height 11
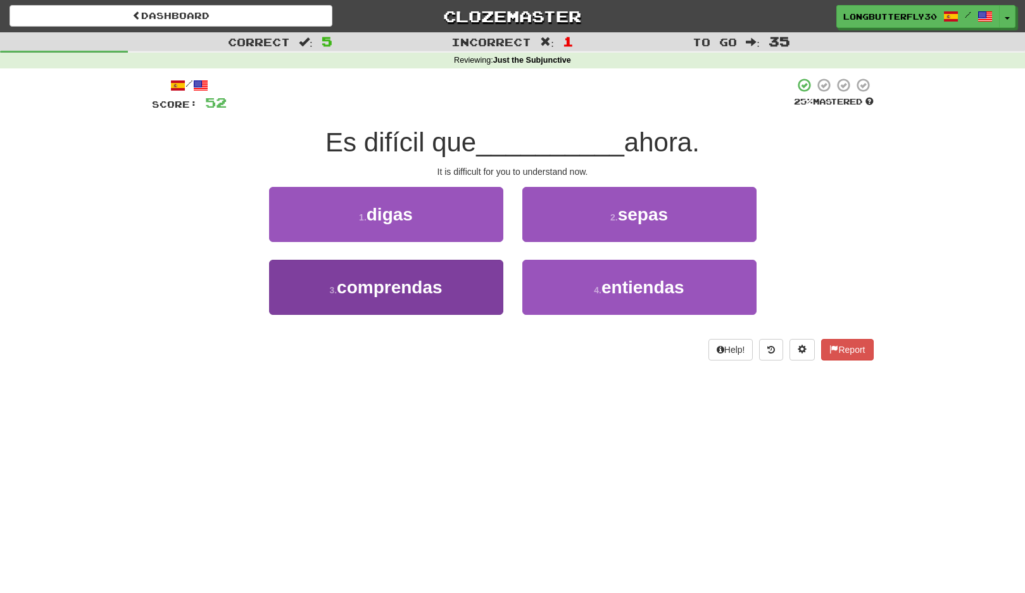
click at [434, 279] on span "comprendas" at bounding box center [390, 287] width 106 height 20
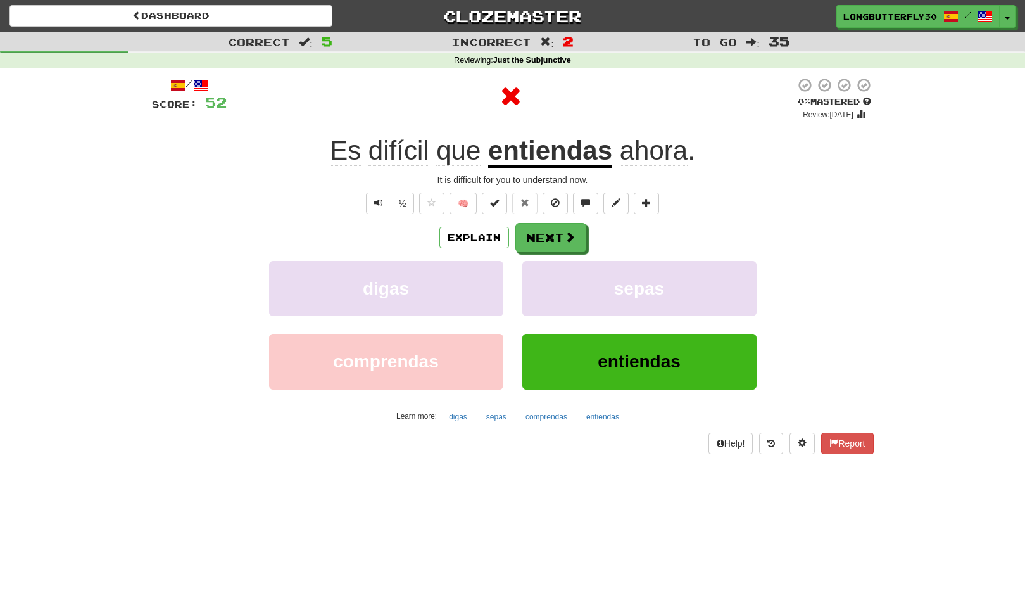
click at [552, 251] on div "Explain Next digas sepas comprendas entiendas Learn more: digas sepas comprenda…" at bounding box center [513, 324] width 722 height 203
click at [565, 236] on span at bounding box center [570, 237] width 11 height 11
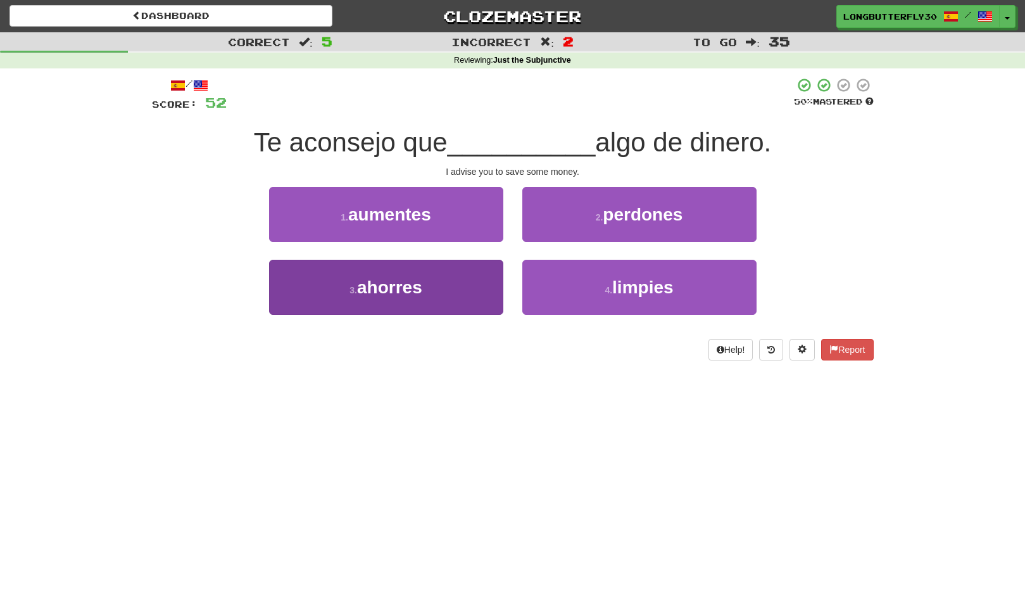
click at [429, 281] on button "3 . ahorres" at bounding box center [386, 287] width 234 height 55
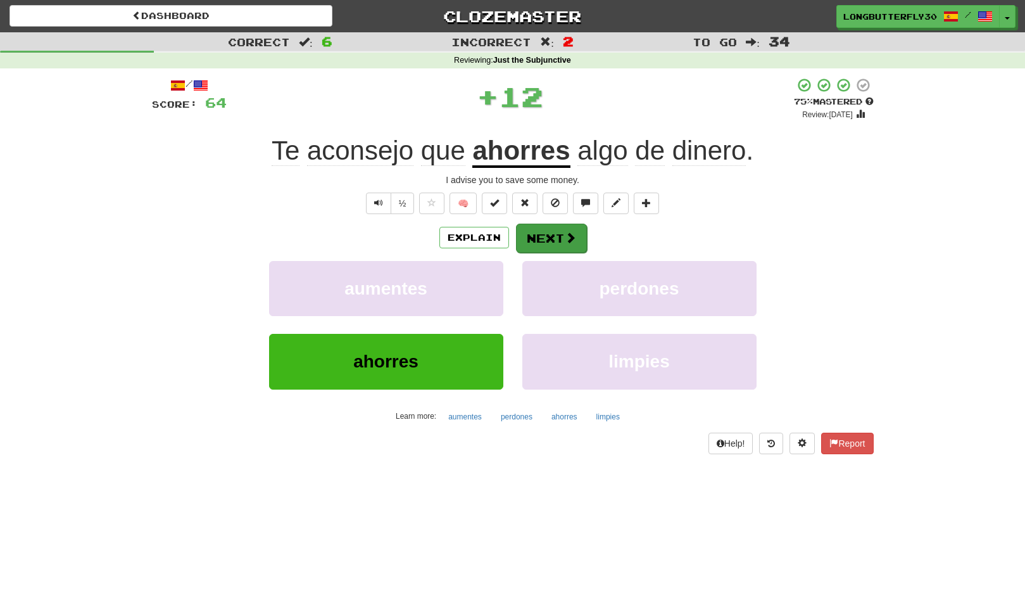
click at [547, 236] on button "Next" at bounding box center [551, 238] width 71 height 29
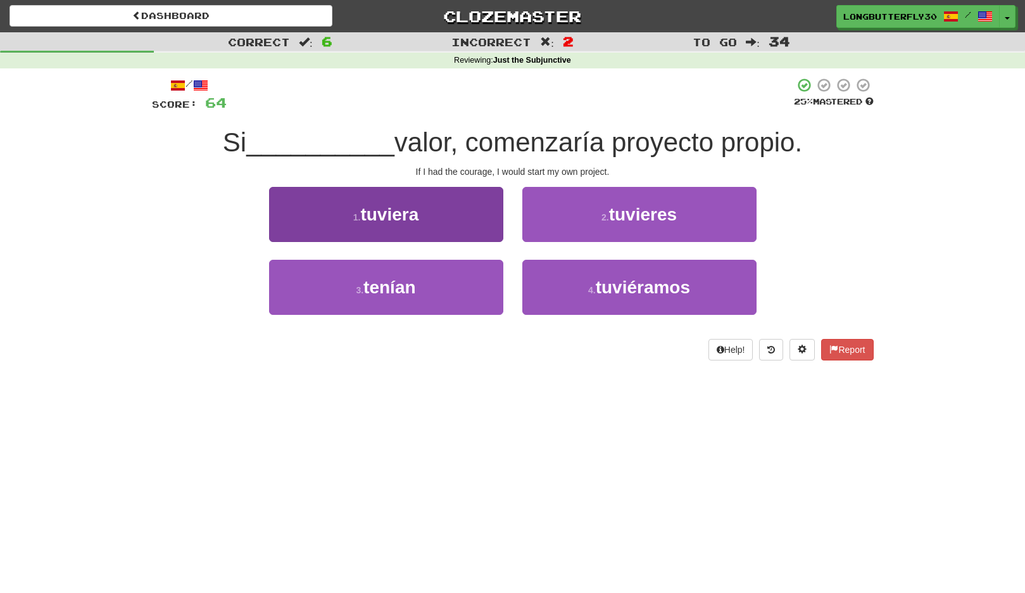
click at [430, 213] on button "1 . tuviera" at bounding box center [386, 214] width 234 height 55
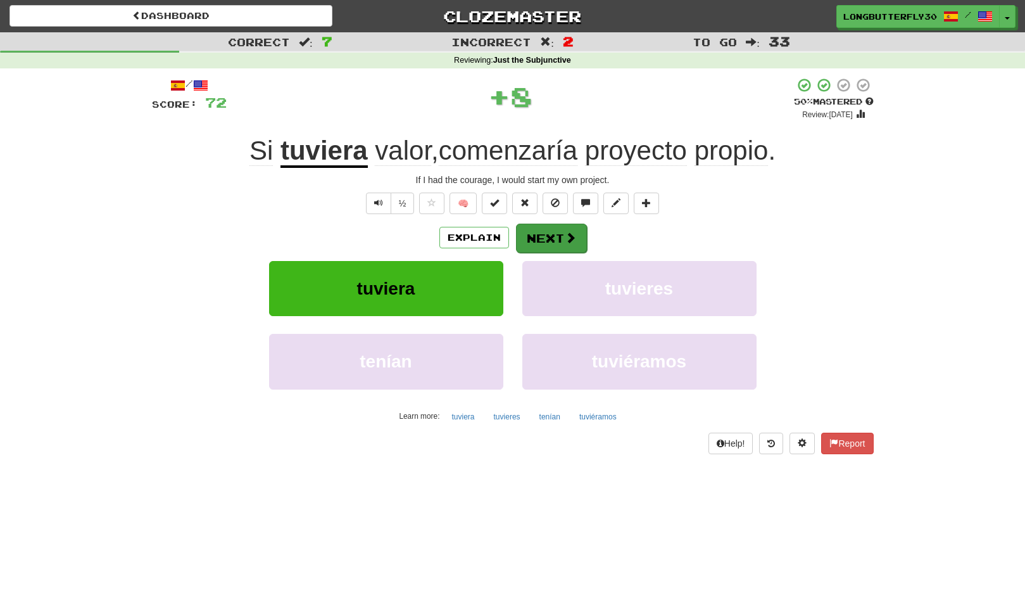
click at [542, 239] on button "Next" at bounding box center [551, 238] width 71 height 29
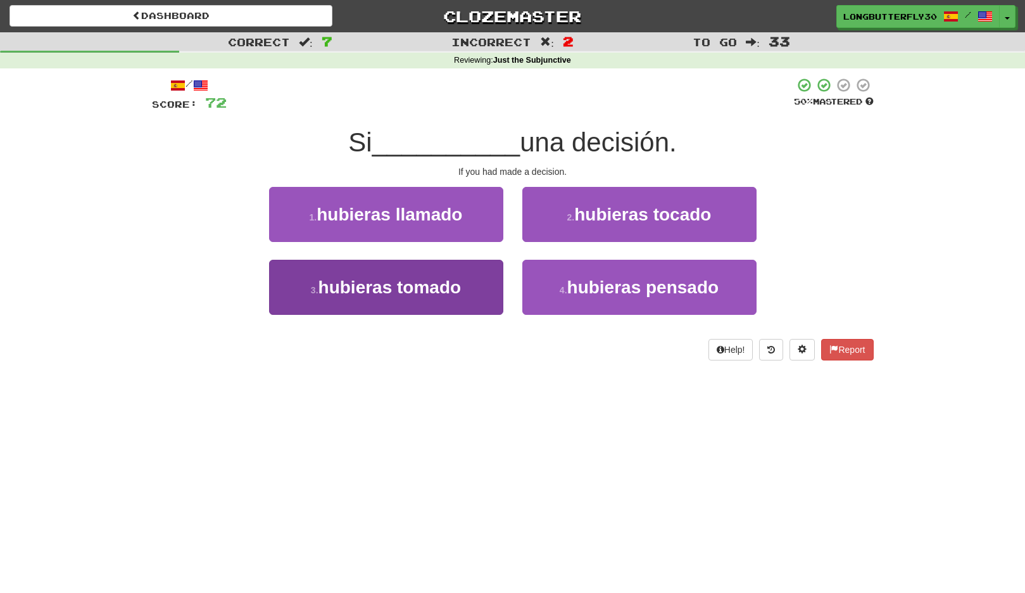
click at [473, 276] on button "3 . hubieras tomado" at bounding box center [386, 287] width 234 height 55
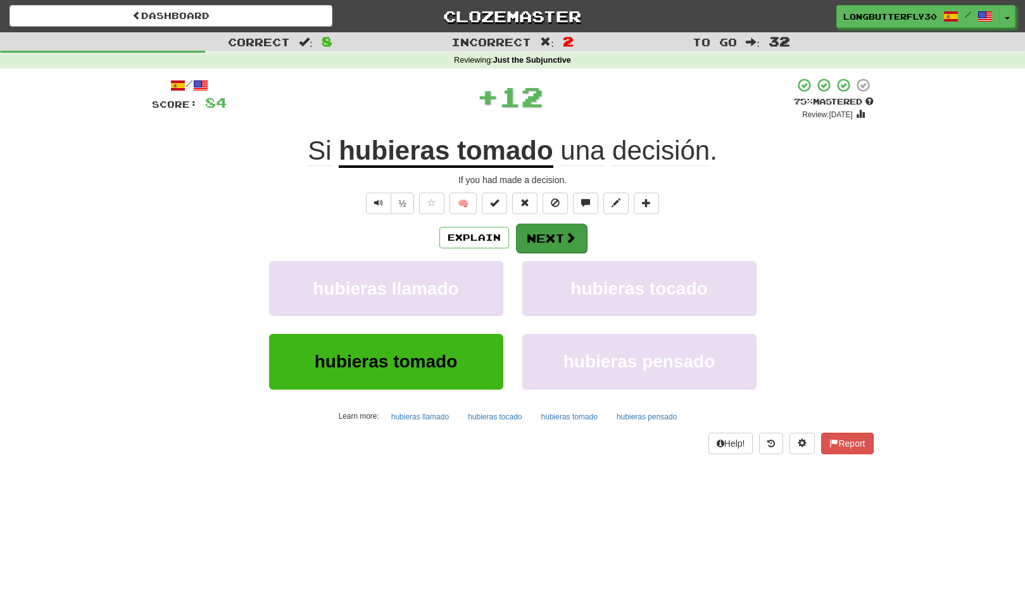
click at [553, 235] on button "Next" at bounding box center [551, 238] width 71 height 29
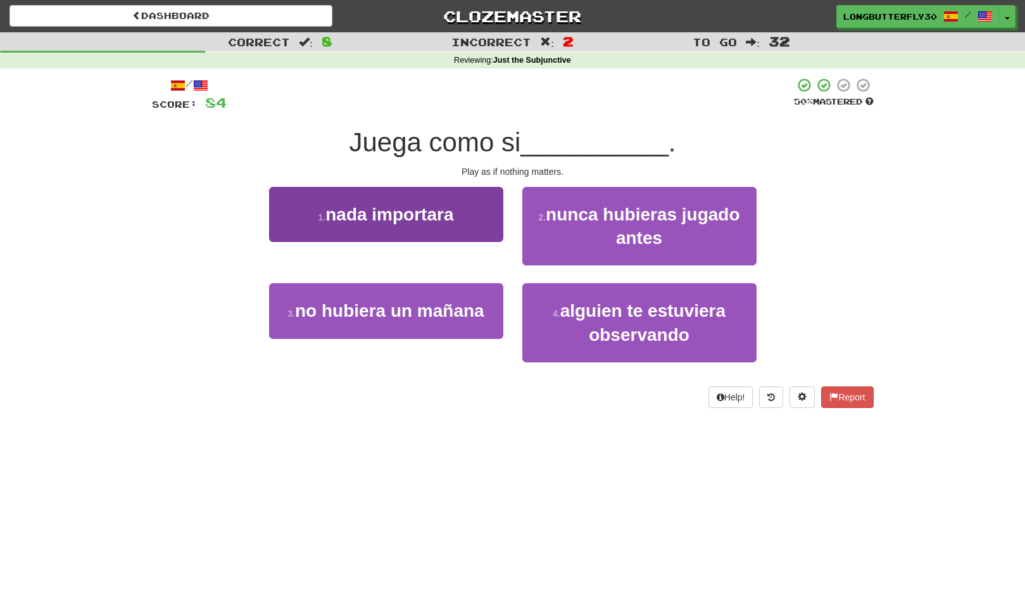
click at [469, 213] on button "1 . nada importara" at bounding box center [386, 214] width 234 height 55
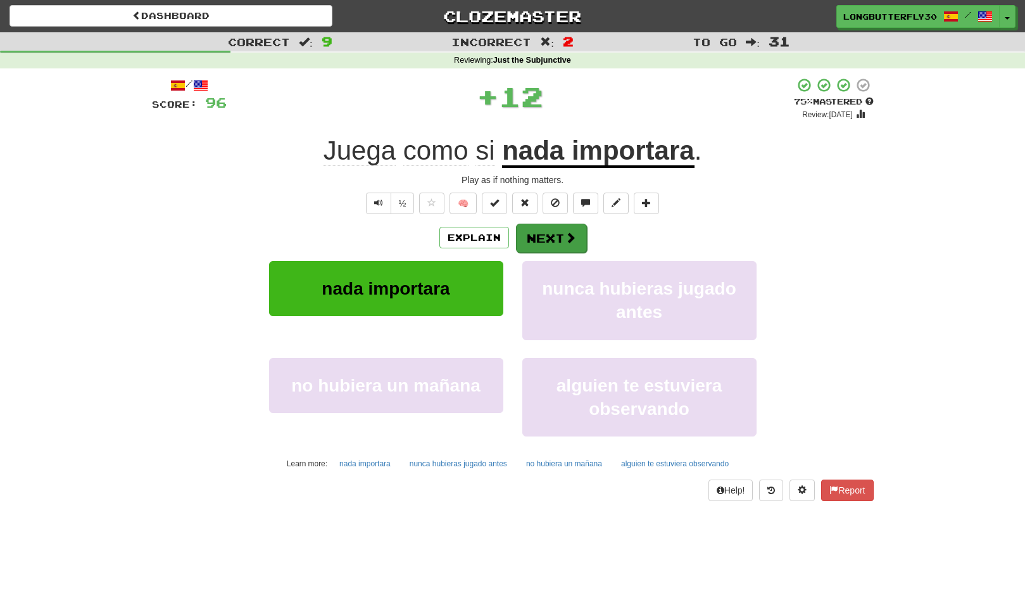
click at [536, 235] on button "Next" at bounding box center [551, 238] width 71 height 29
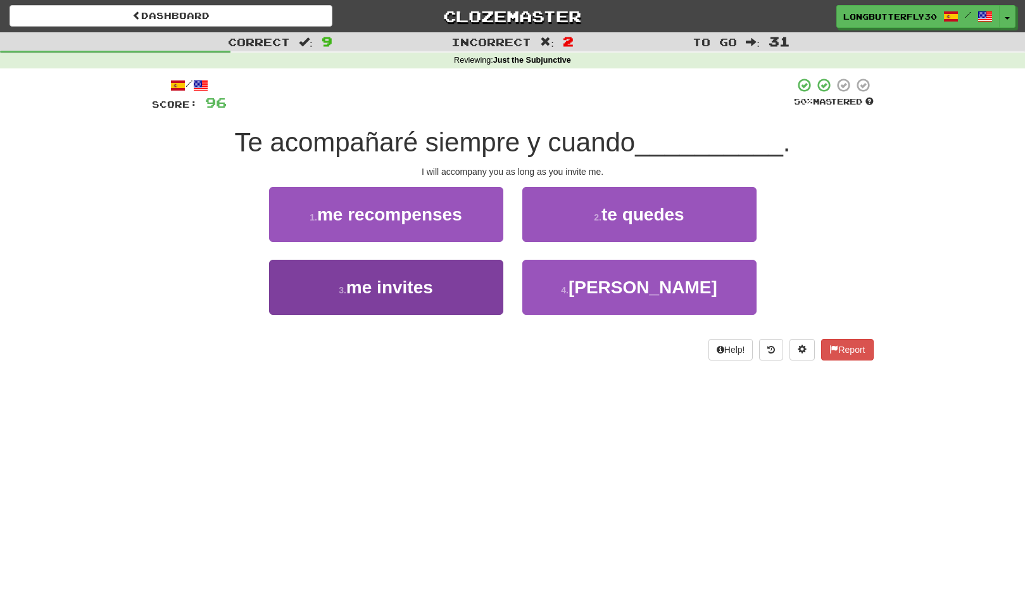
click at [468, 281] on button "3 . me invites" at bounding box center [386, 287] width 234 height 55
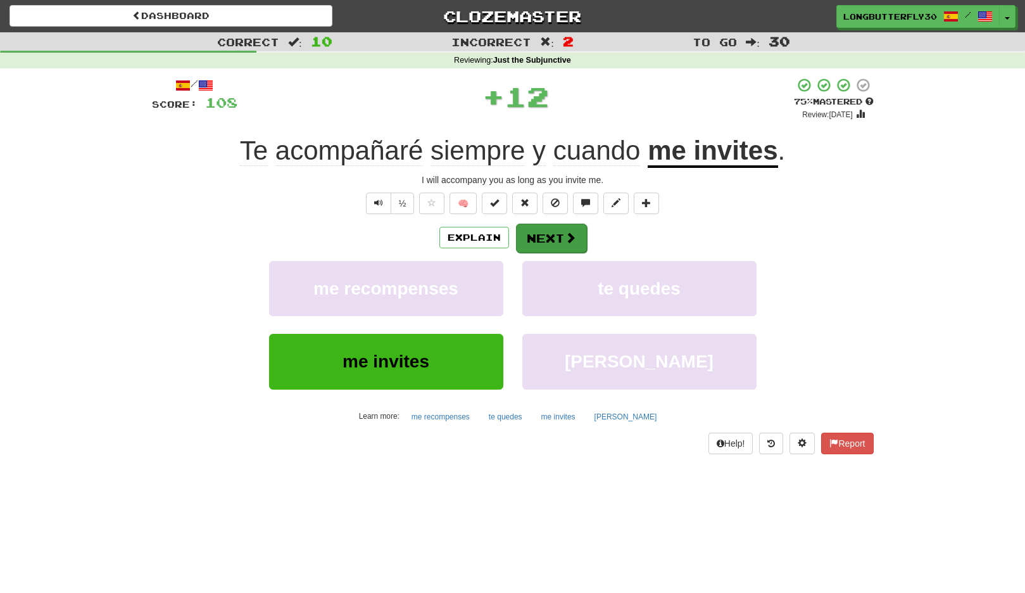
click at [557, 235] on button "Next" at bounding box center [551, 238] width 71 height 29
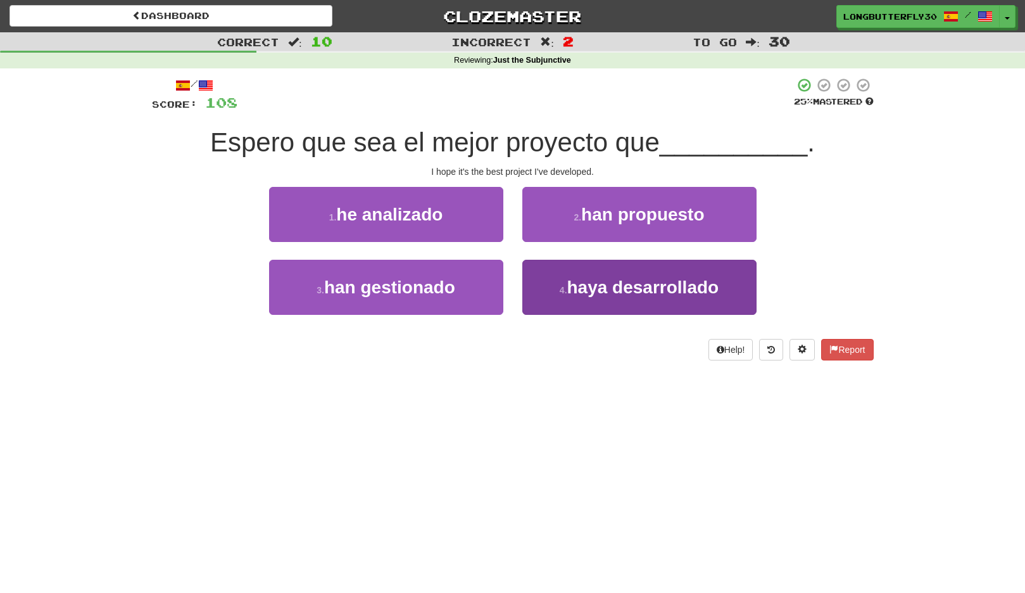
click at [638, 293] on span "haya desarrollado" at bounding box center [644, 287] width 152 height 20
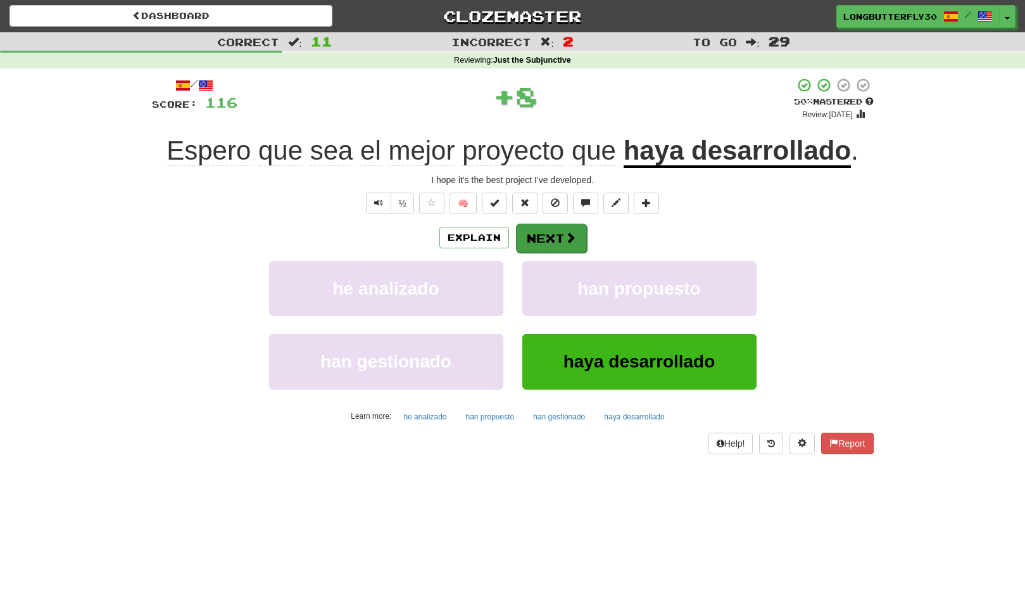
click at [554, 226] on button "Next" at bounding box center [551, 238] width 71 height 29
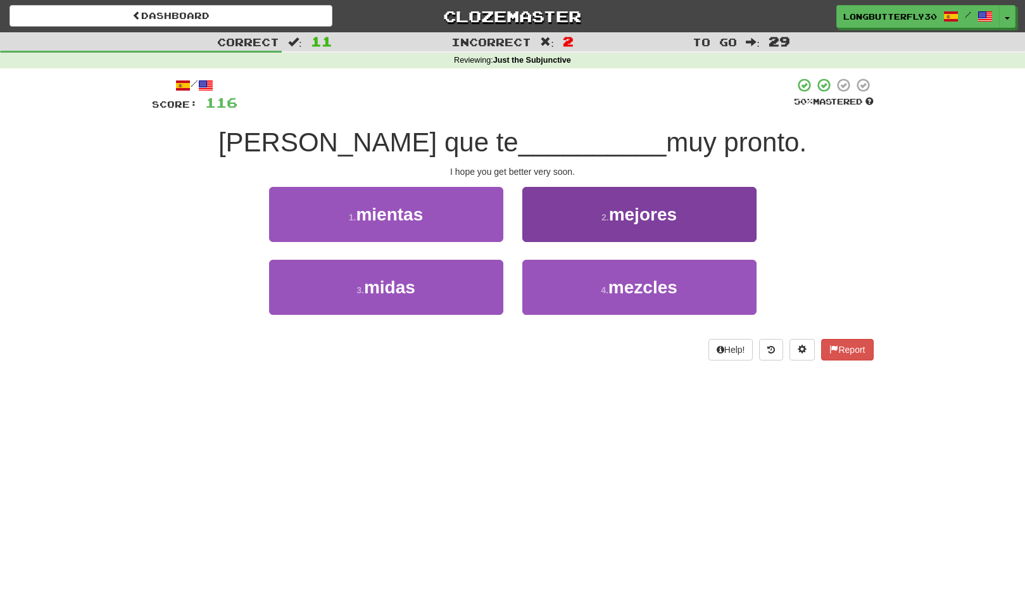
click at [574, 239] on button "2 . mejores" at bounding box center [640, 214] width 234 height 55
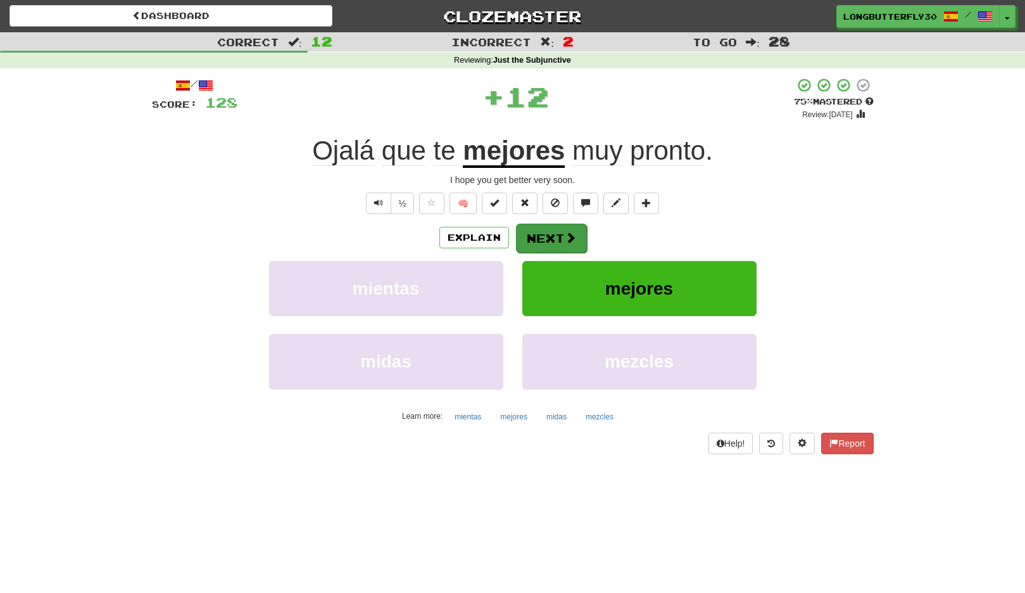
click at [542, 232] on button "Next" at bounding box center [551, 238] width 71 height 29
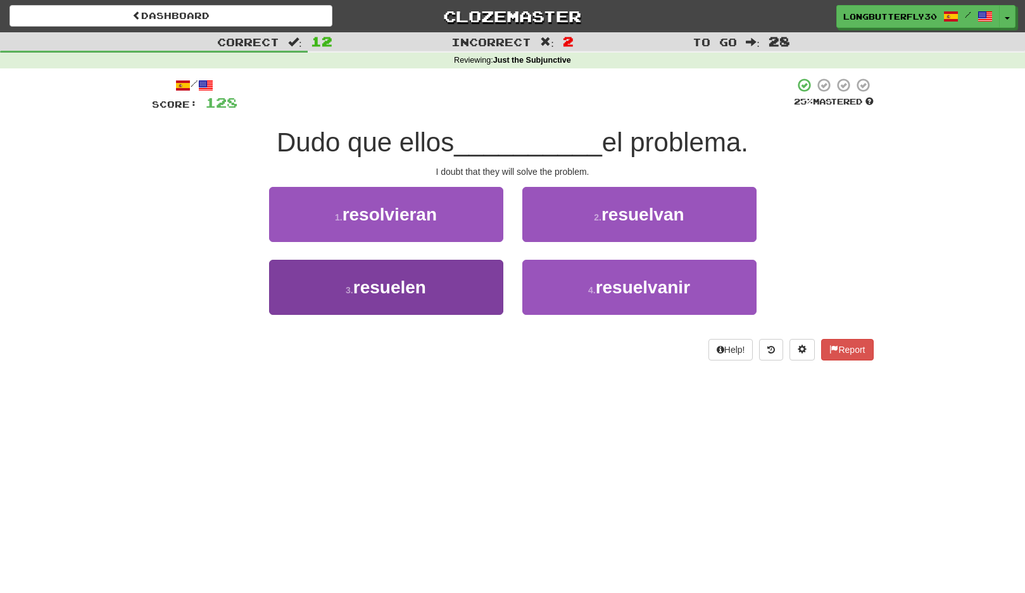
click at [439, 291] on button "3 . resuelen" at bounding box center [386, 287] width 234 height 55
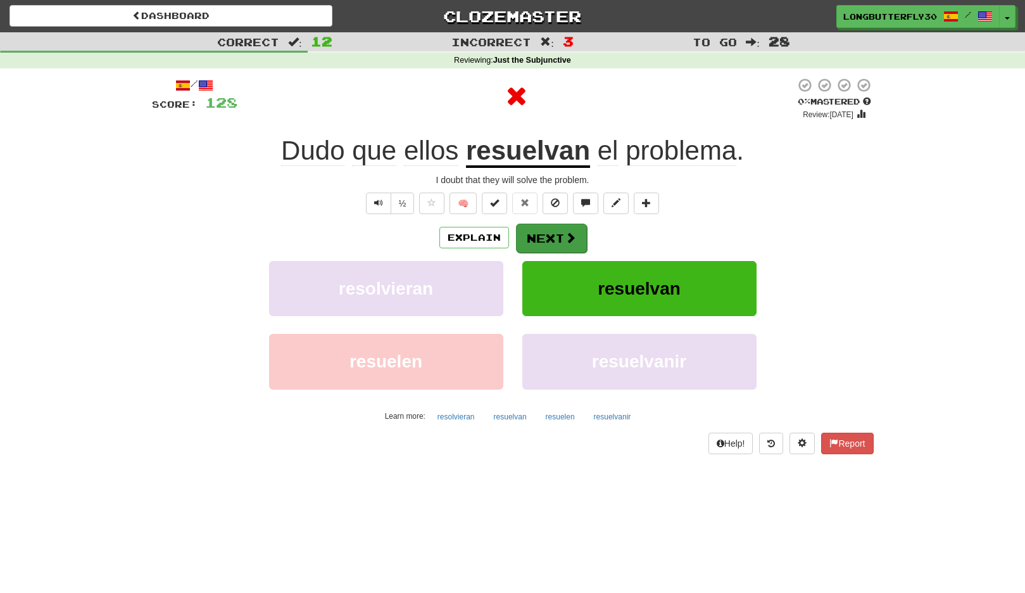
click at [573, 243] on button "Next" at bounding box center [551, 238] width 71 height 29
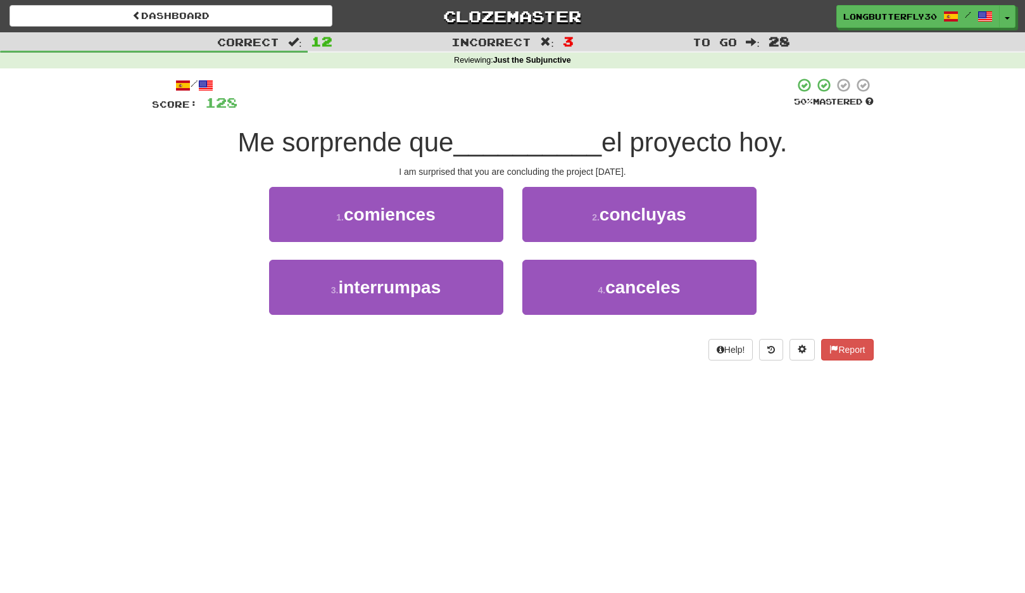
click at [585, 219] on button "2 . concluyas" at bounding box center [640, 214] width 234 height 55
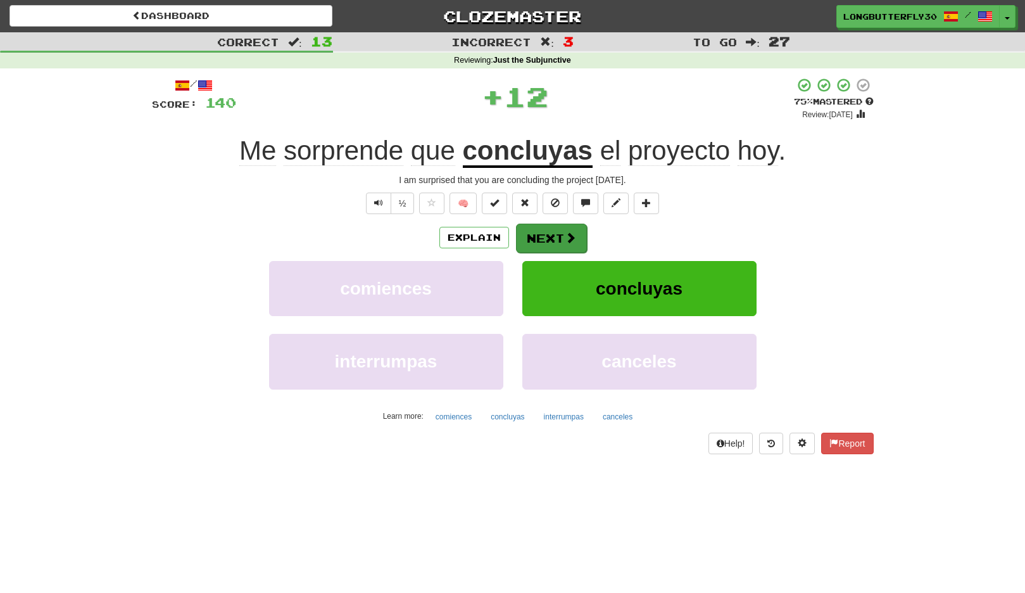
click at [549, 226] on button "Next" at bounding box center [551, 238] width 71 height 29
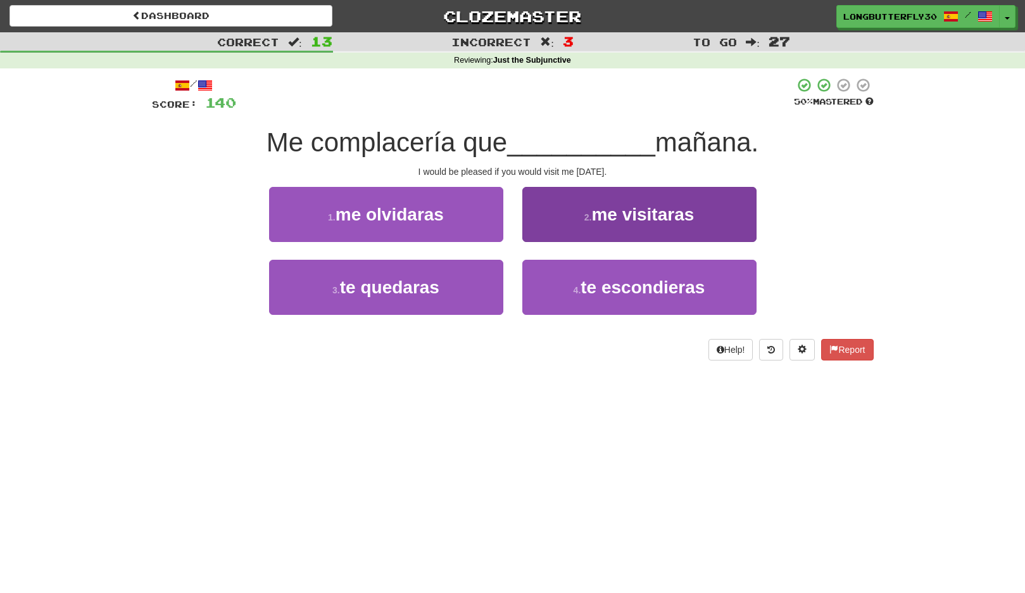
click at [576, 224] on button "2 . me visitaras" at bounding box center [640, 214] width 234 height 55
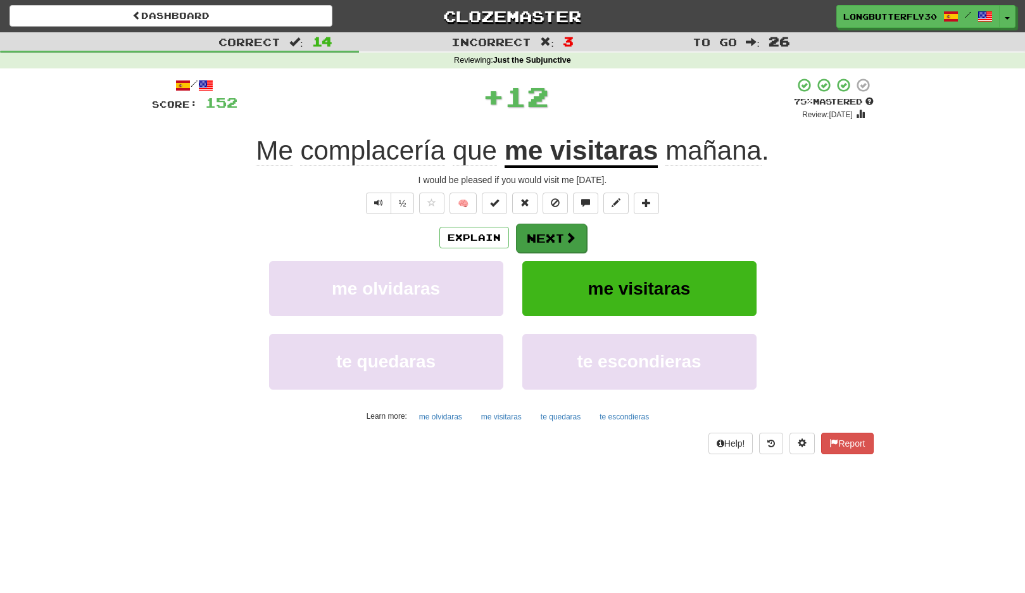
click at [549, 233] on button "Next" at bounding box center [551, 238] width 71 height 29
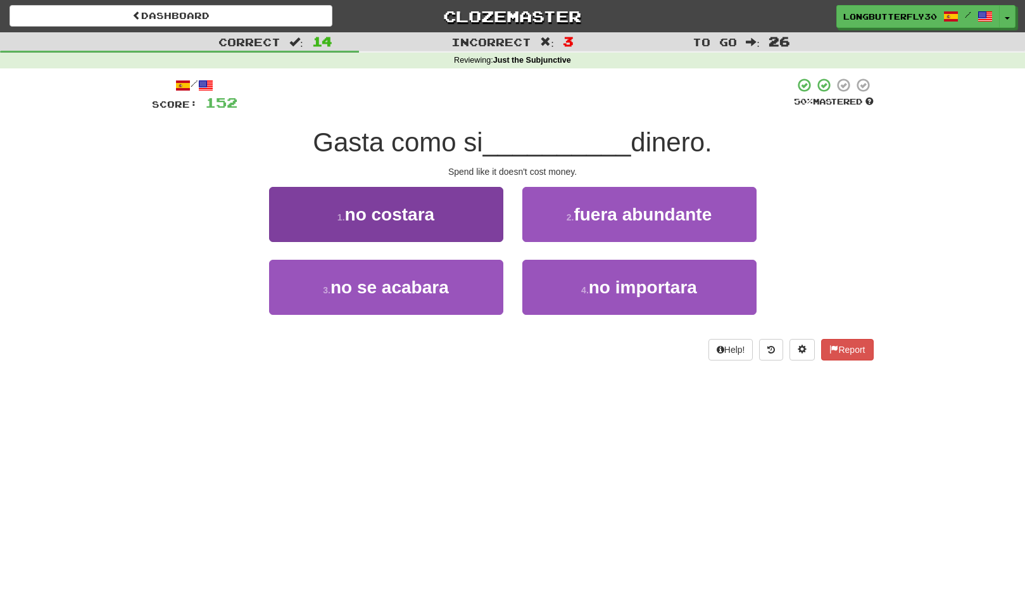
click at [464, 220] on button "1 . no costara" at bounding box center [386, 214] width 234 height 55
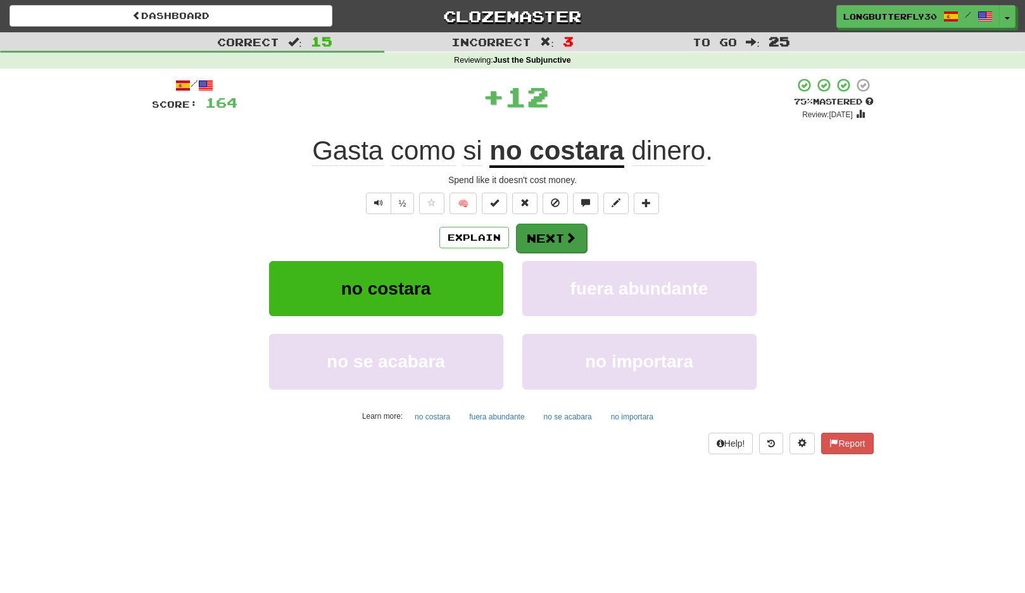
click at [556, 230] on button "Next" at bounding box center [551, 238] width 71 height 29
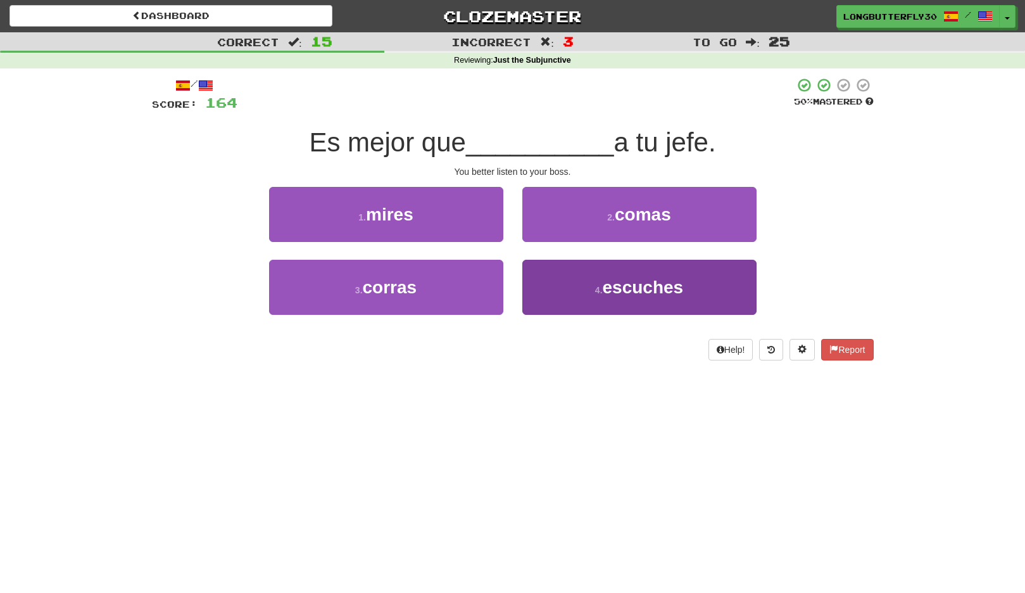
click at [552, 288] on button "4 . escuches" at bounding box center [640, 287] width 234 height 55
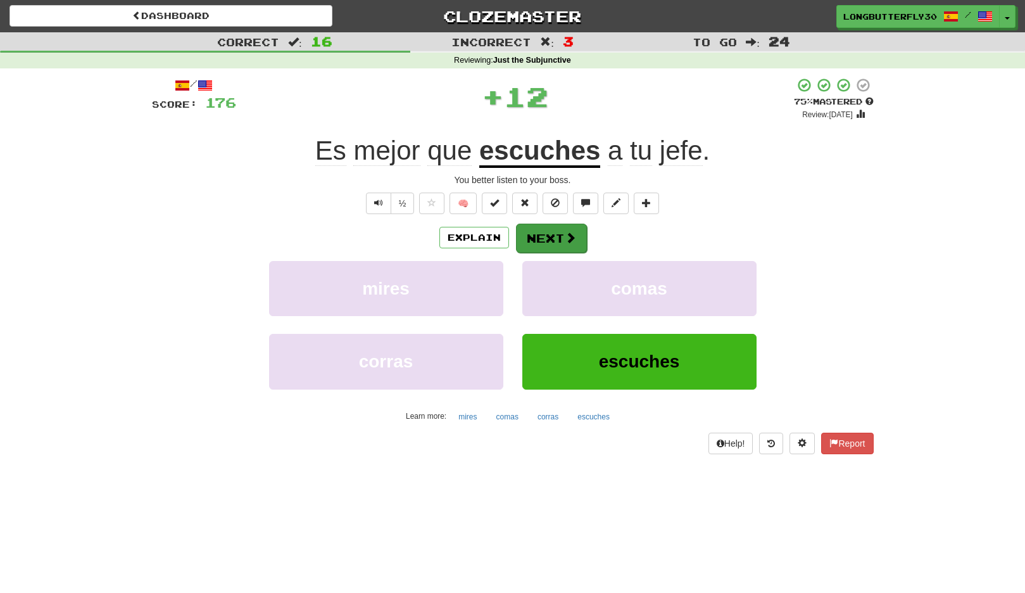
click at [545, 236] on button "Next" at bounding box center [551, 238] width 71 height 29
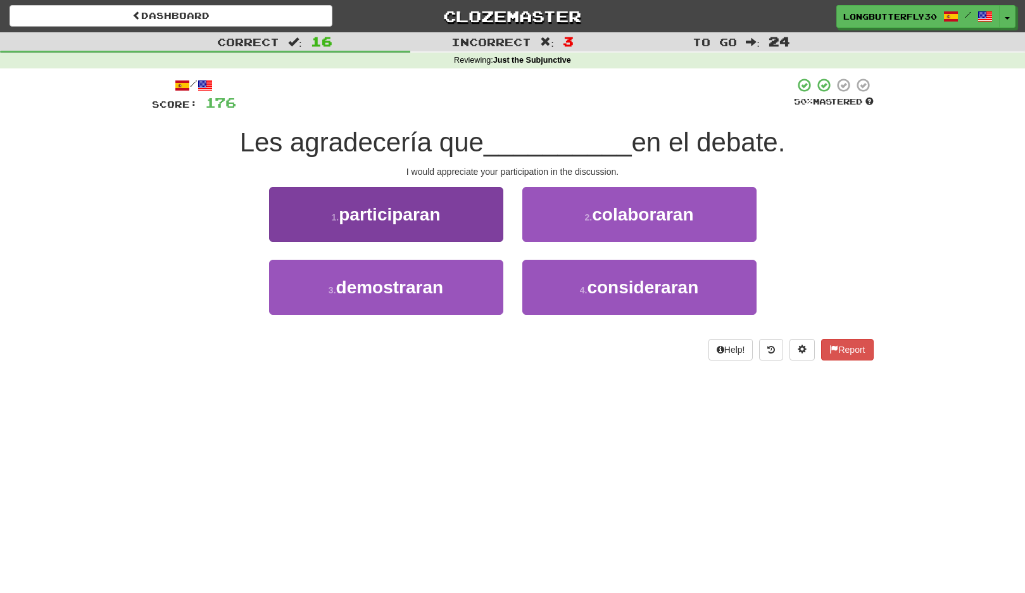
click at [463, 202] on button "1 . participaran" at bounding box center [386, 214] width 234 height 55
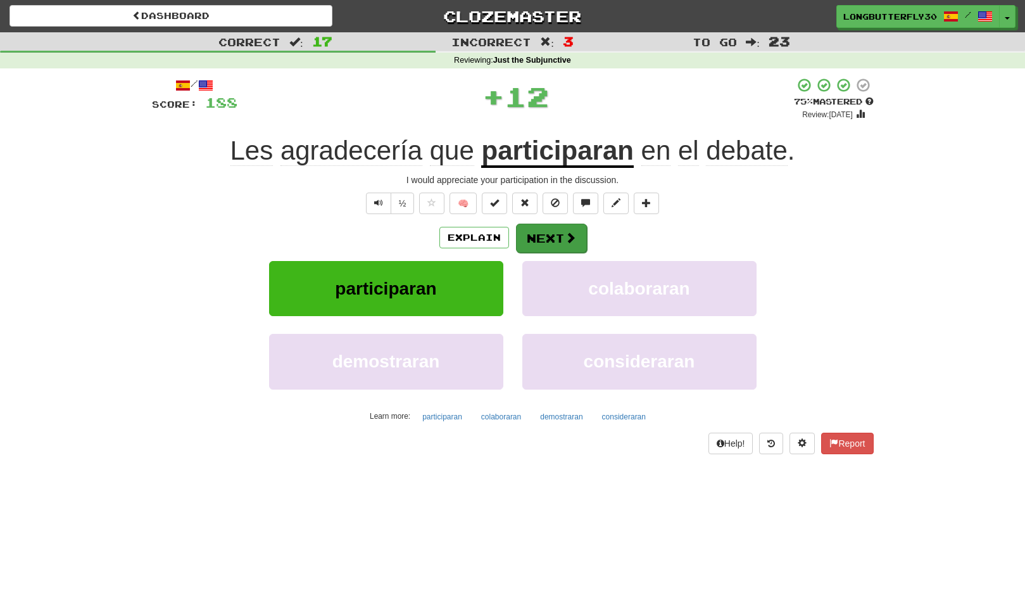
click at [550, 234] on button "Next" at bounding box center [551, 238] width 71 height 29
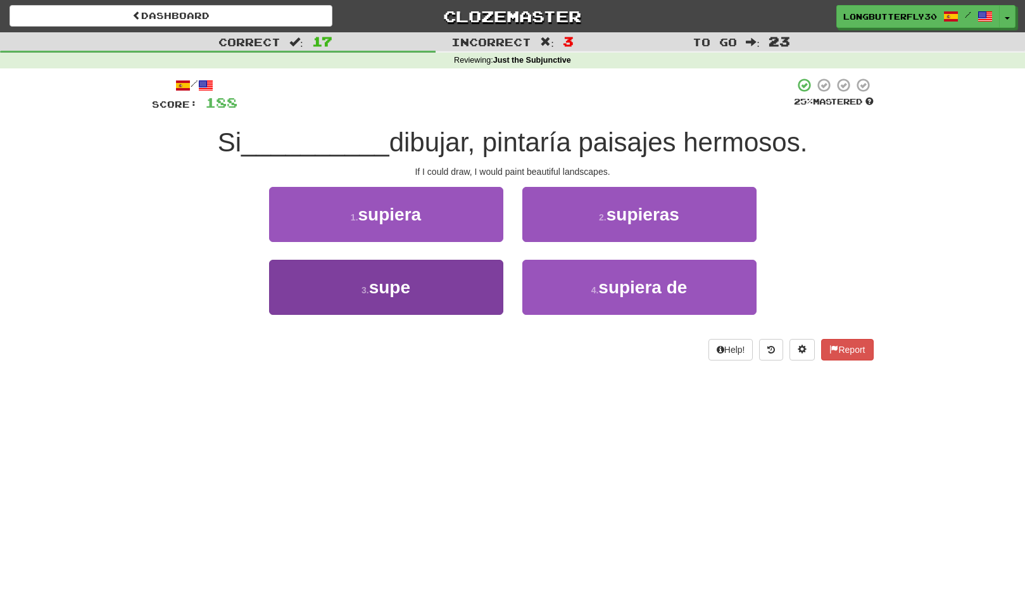
click at [442, 289] on button "3 . supe" at bounding box center [386, 287] width 234 height 55
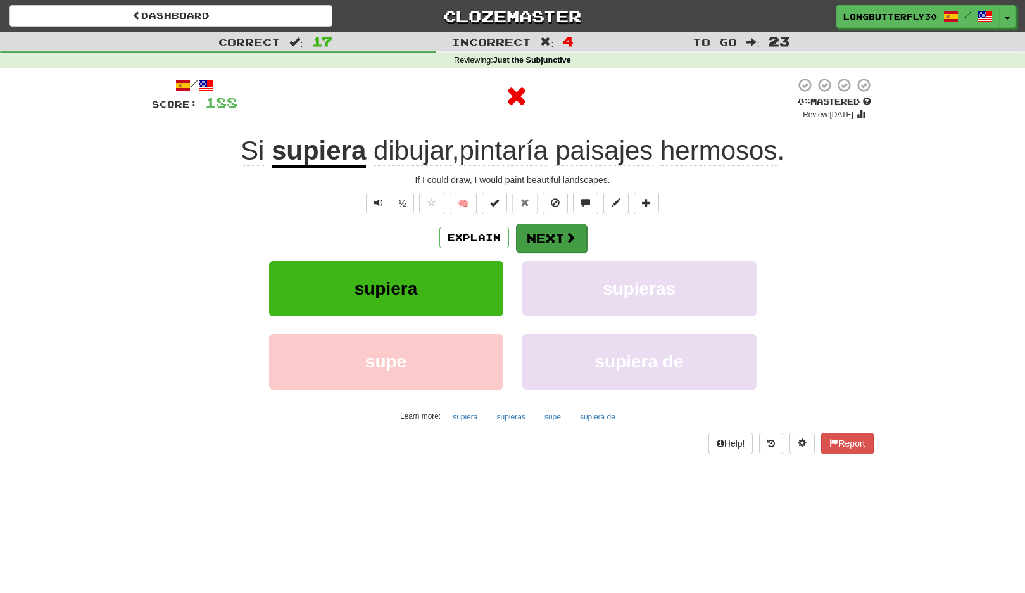
click at [535, 240] on button "Next" at bounding box center [551, 238] width 71 height 29
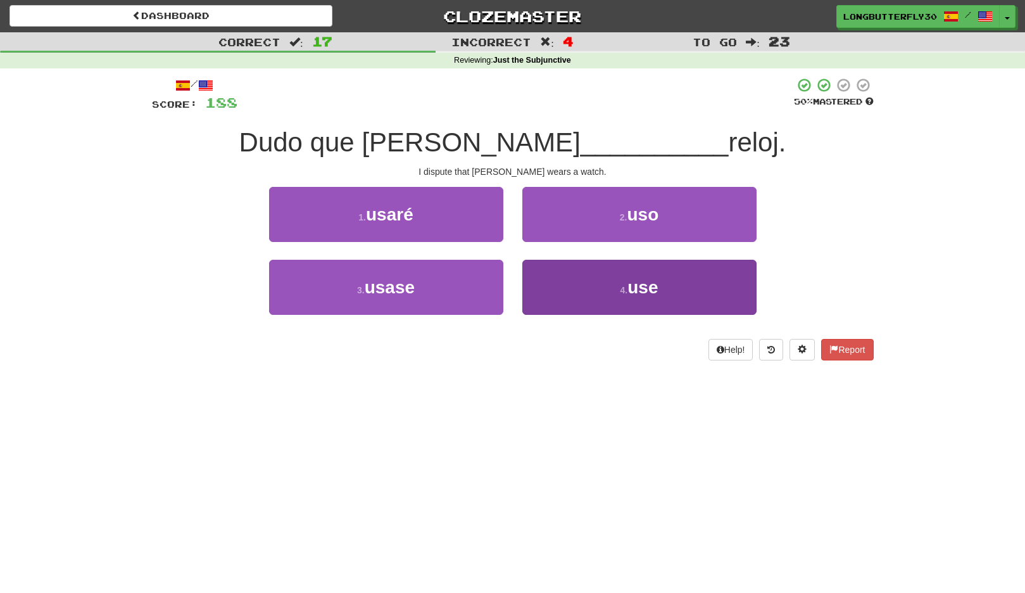
click at [595, 283] on button "4 . use" at bounding box center [640, 287] width 234 height 55
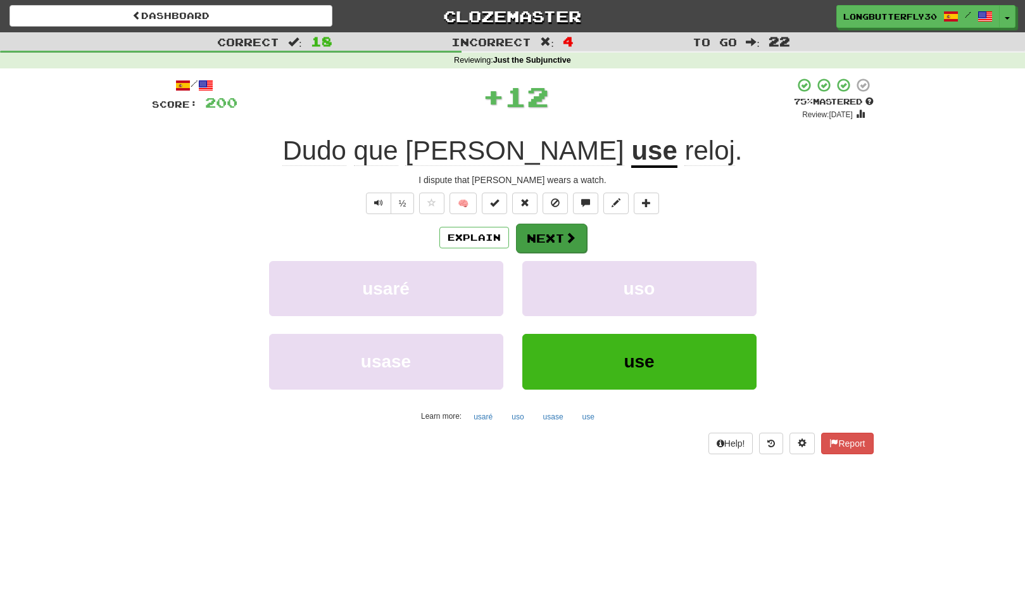
click at [573, 244] on button "Next" at bounding box center [551, 238] width 71 height 29
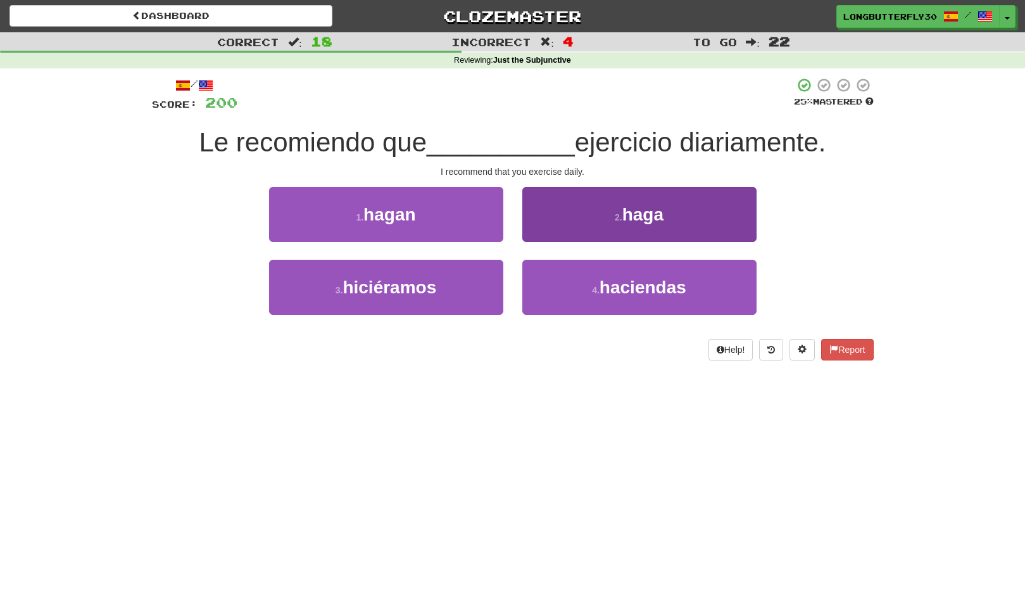
click at [561, 205] on button "2 . haga" at bounding box center [640, 214] width 234 height 55
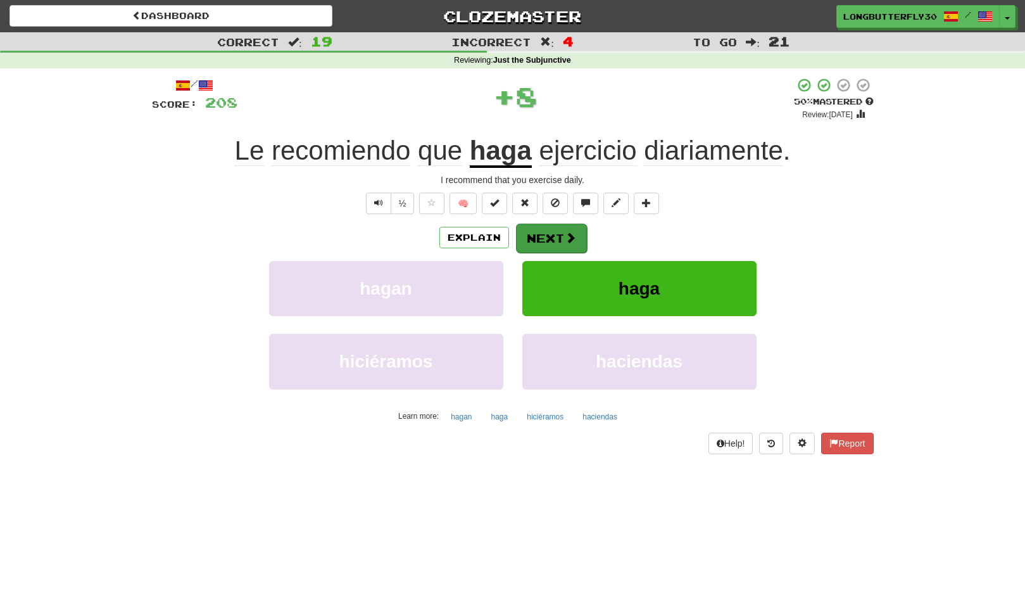
click at [545, 233] on button "Next" at bounding box center [551, 238] width 71 height 29
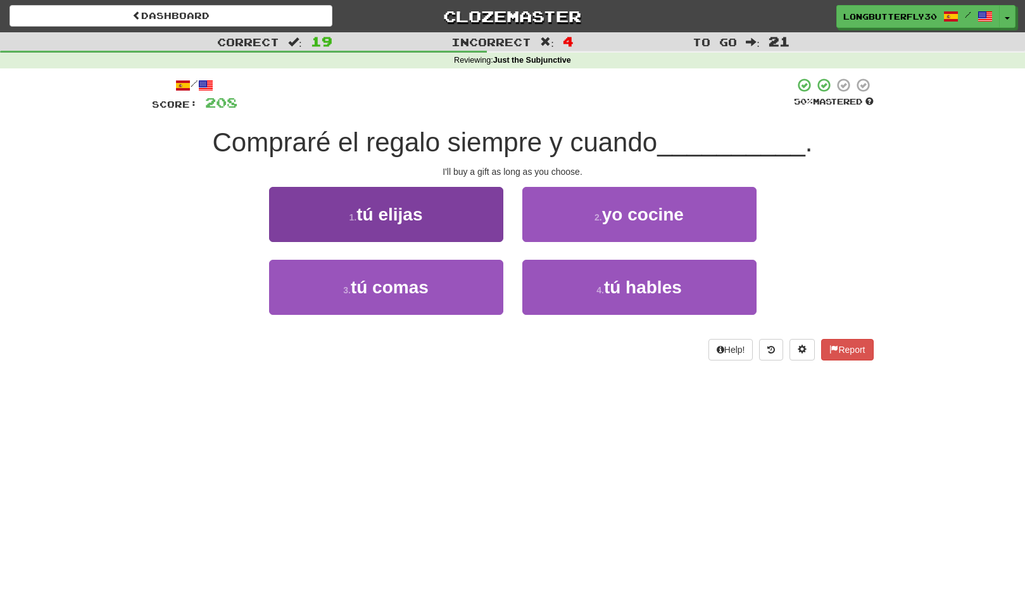
click at [464, 217] on button "1 . tú elijas" at bounding box center [386, 214] width 234 height 55
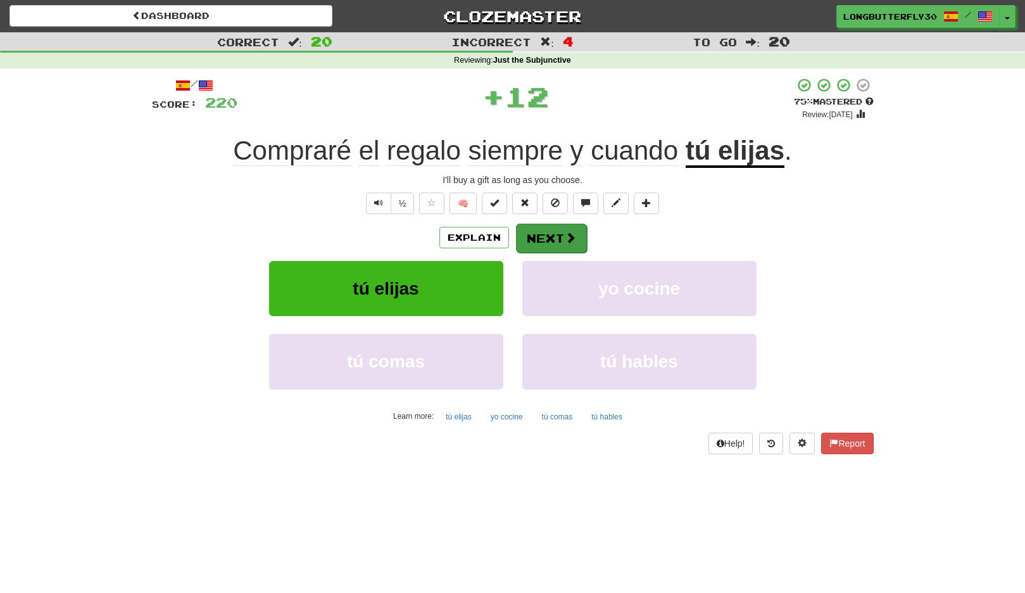
click at [560, 241] on button "Next" at bounding box center [551, 238] width 71 height 29
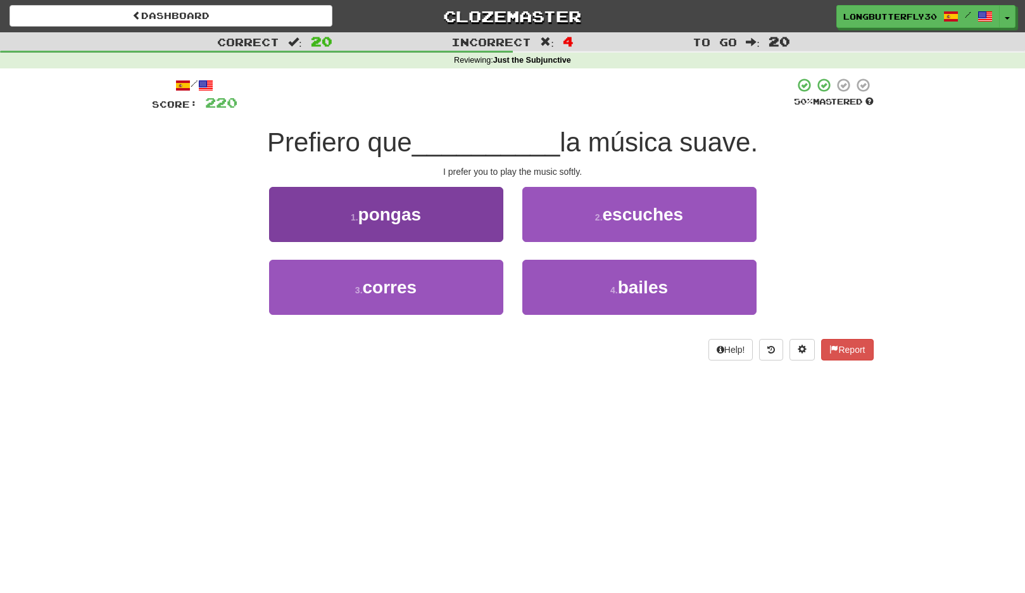
click at [448, 213] on button "1 . pongas" at bounding box center [386, 214] width 234 height 55
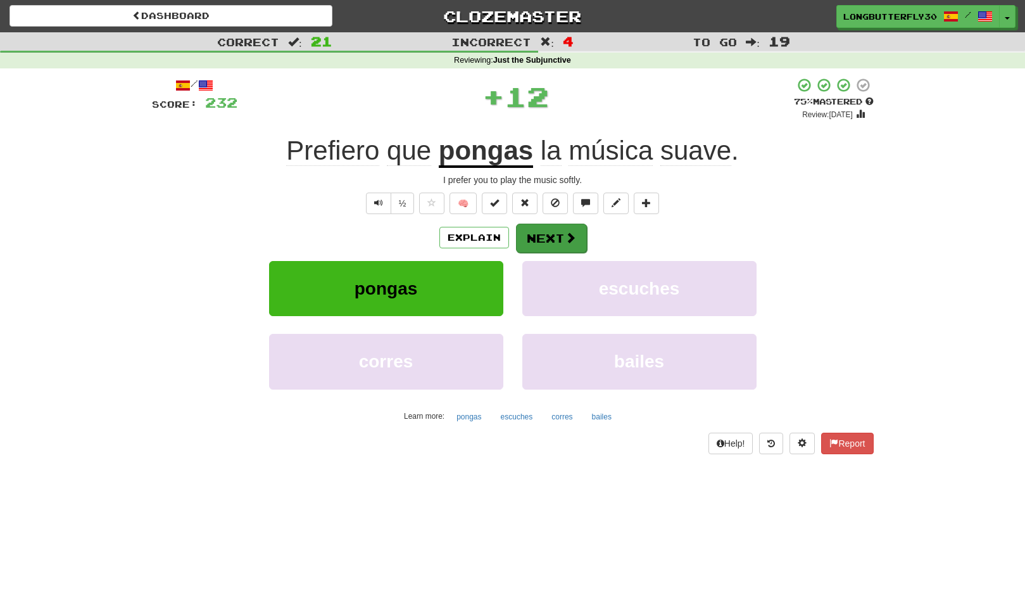
click at [550, 239] on button "Next" at bounding box center [551, 238] width 71 height 29
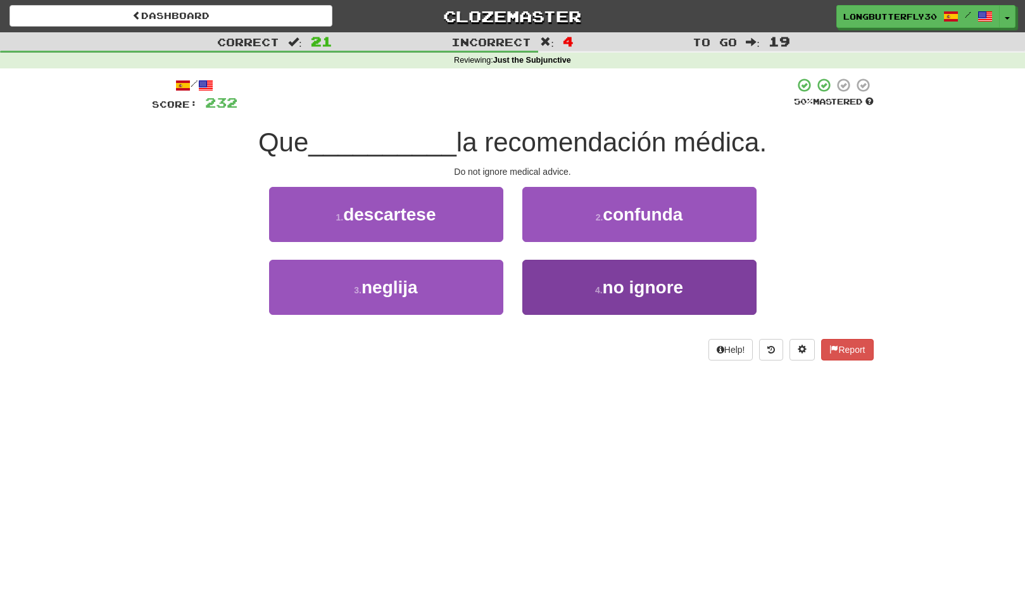
click at [558, 293] on button "4 . no ignore" at bounding box center [640, 287] width 234 height 55
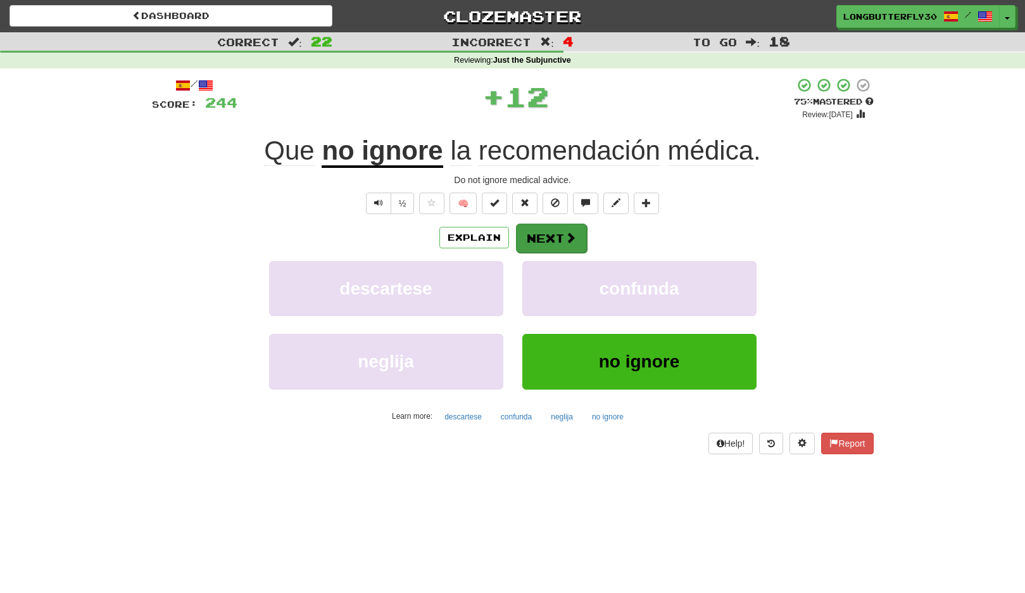
click at [547, 232] on button "Next" at bounding box center [551, 238] width 71 height 29
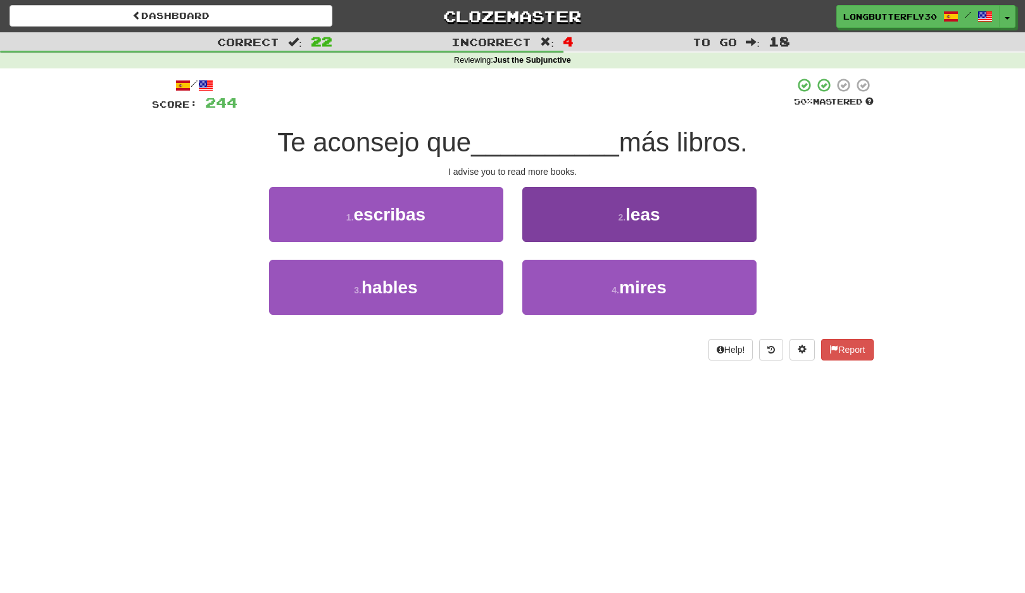
click at [668, 215] on button "2 . leas" at bounding box center [640, 214] width 234 height 55
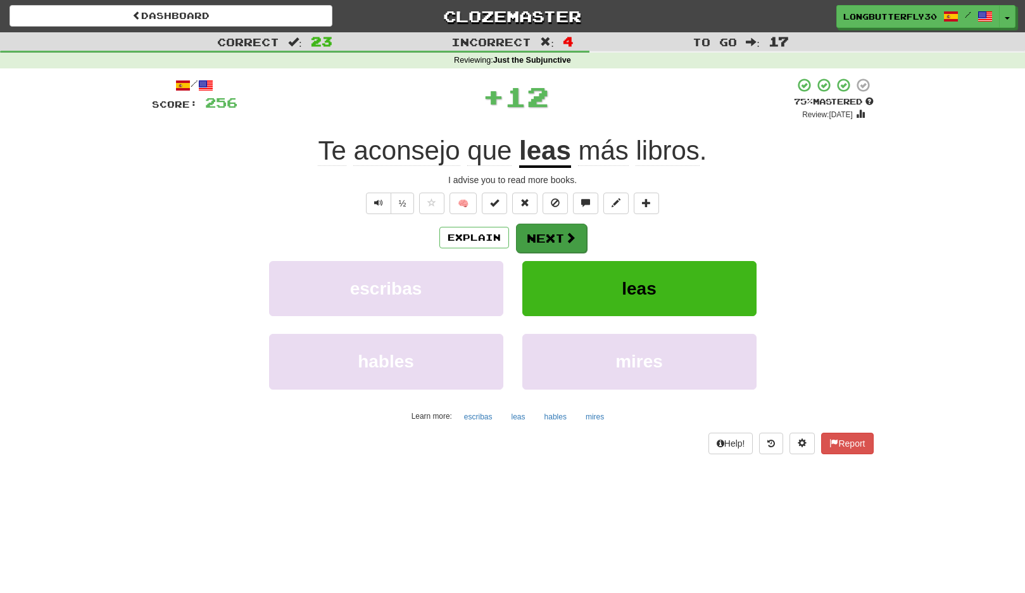
click at [581, 229] on button "Next" at bounding box center [551, 238] width 71 height 29
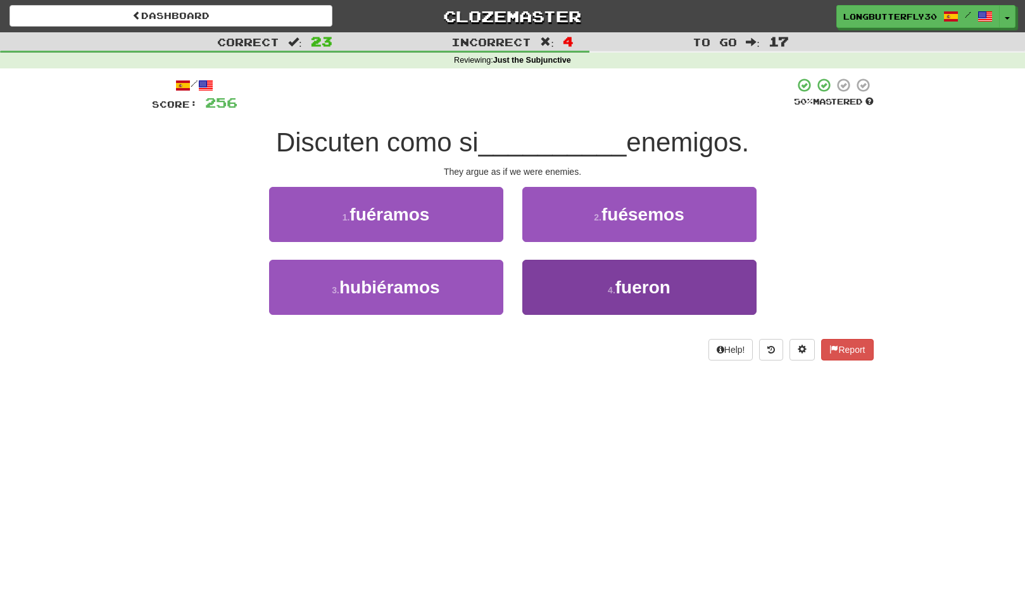
click at [609, 274] on button "4 . fueron" at bounding box center [640, 287] width 234 height 55
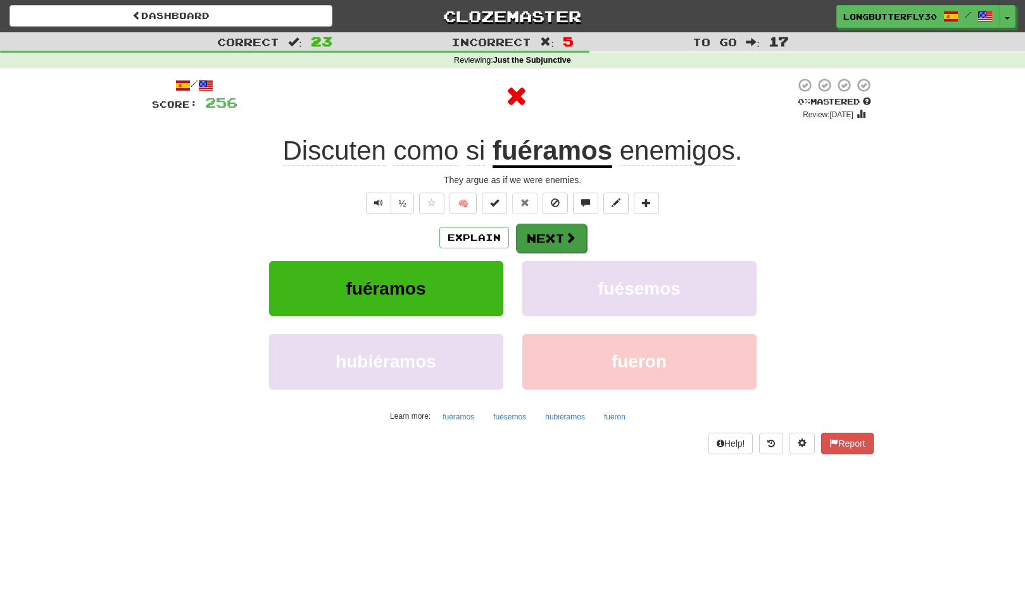
click at [574, 234] on span at bounding box center [570, 237] width 11 height 11
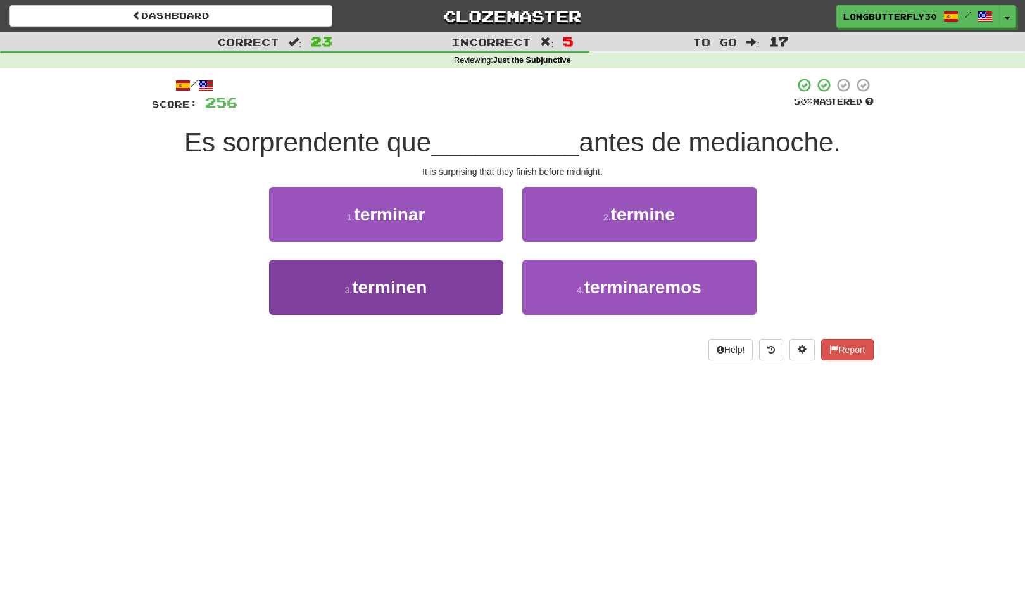
click at [414, 288] on span "terminen" at bounding box center [389, 287] width 75 height 20
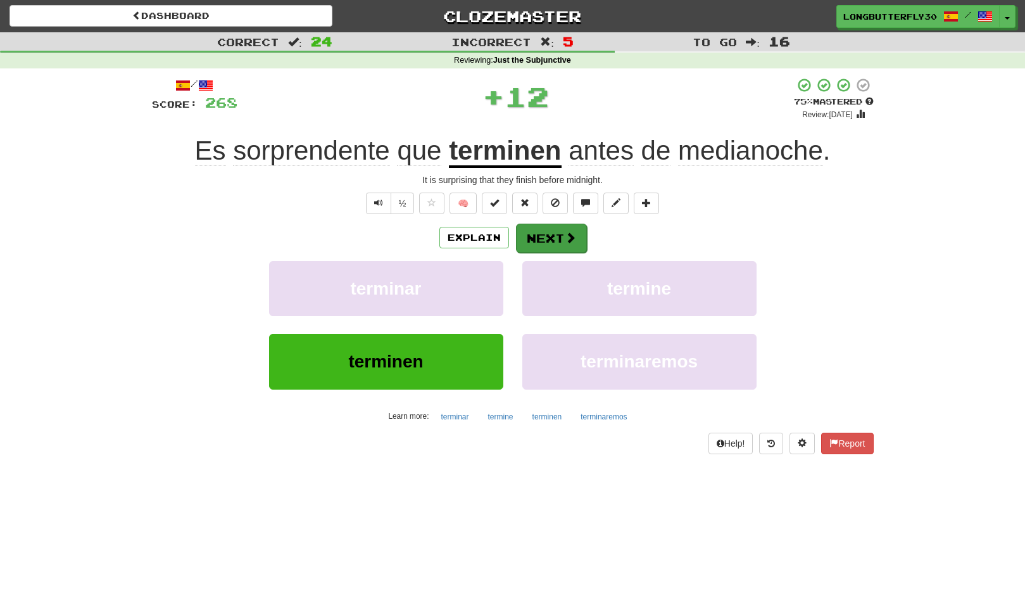
click at [538, 239] on button "Next" at bounding box center [551, 238] width 71 height 29
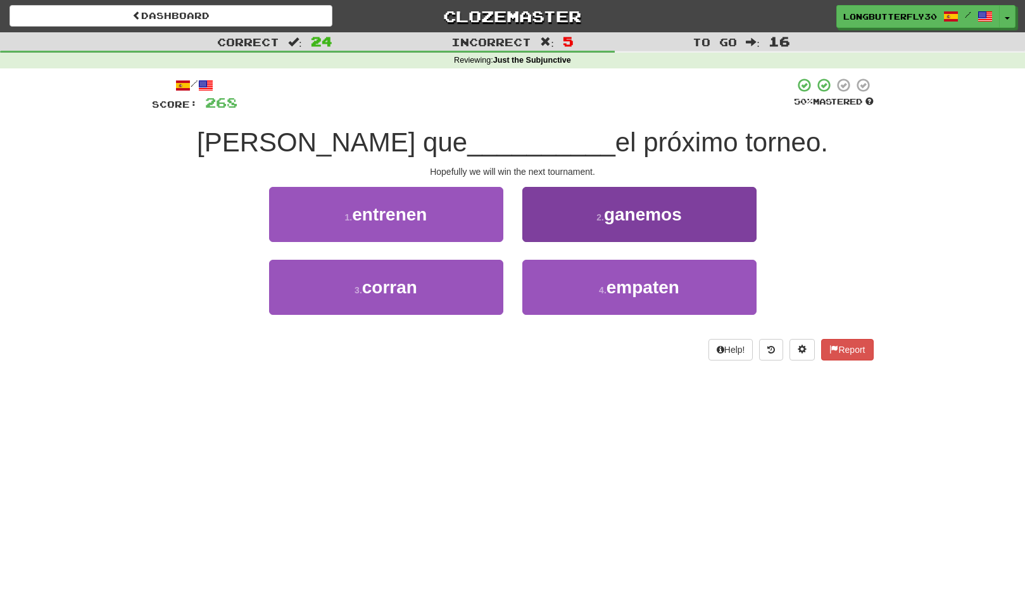
click at [605, 220] on span "ganemos" at bounding box center [643, 215] width 78 height 20
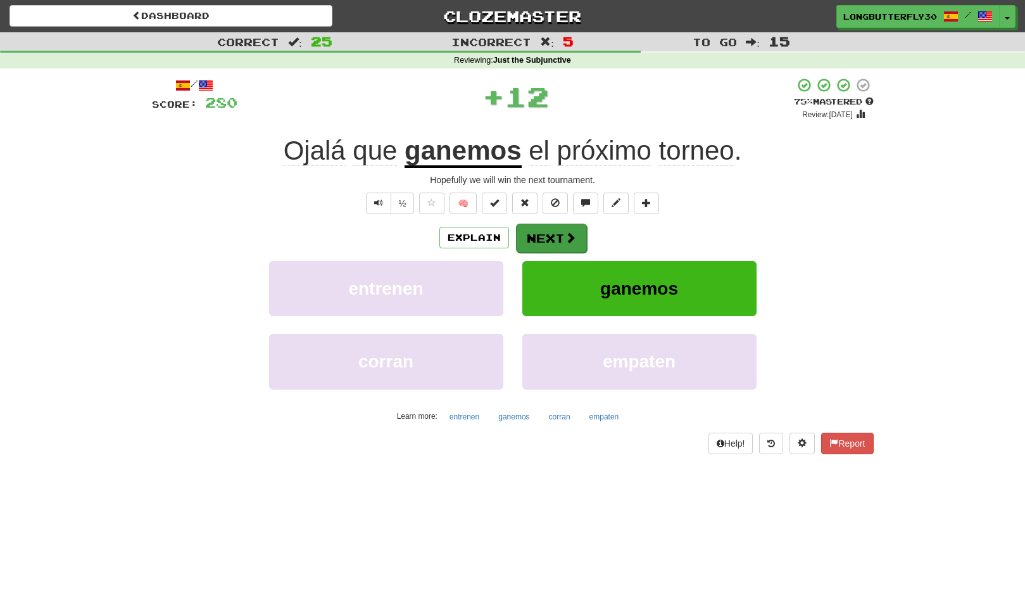
click at [569, 234] on span at bounding box center [570, 237] width 11 height 11
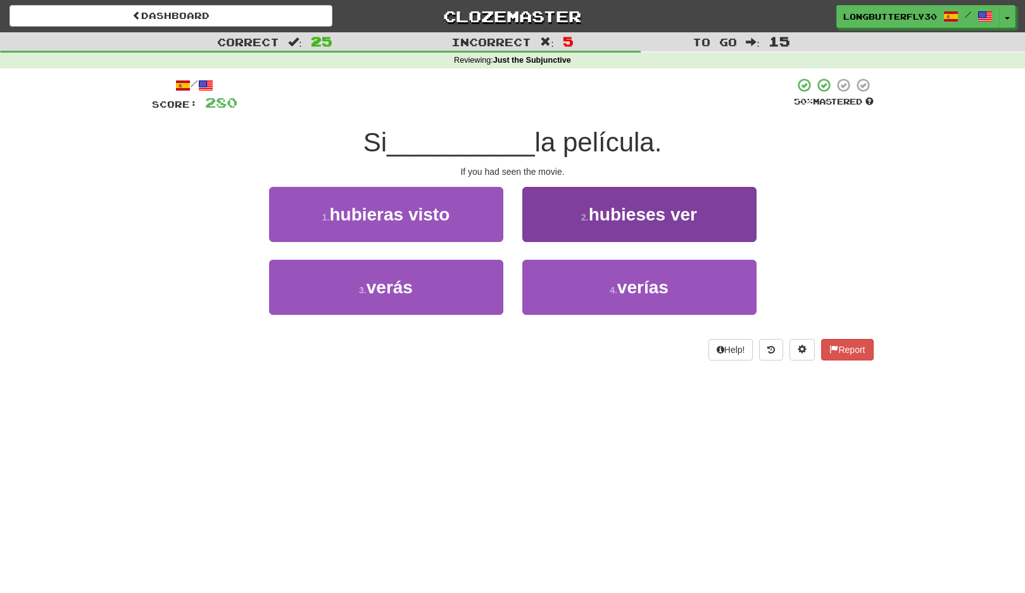
click at [585, 228] on button "2 . hubieses ver" at bounding box center [640, 214] width 234 height 55
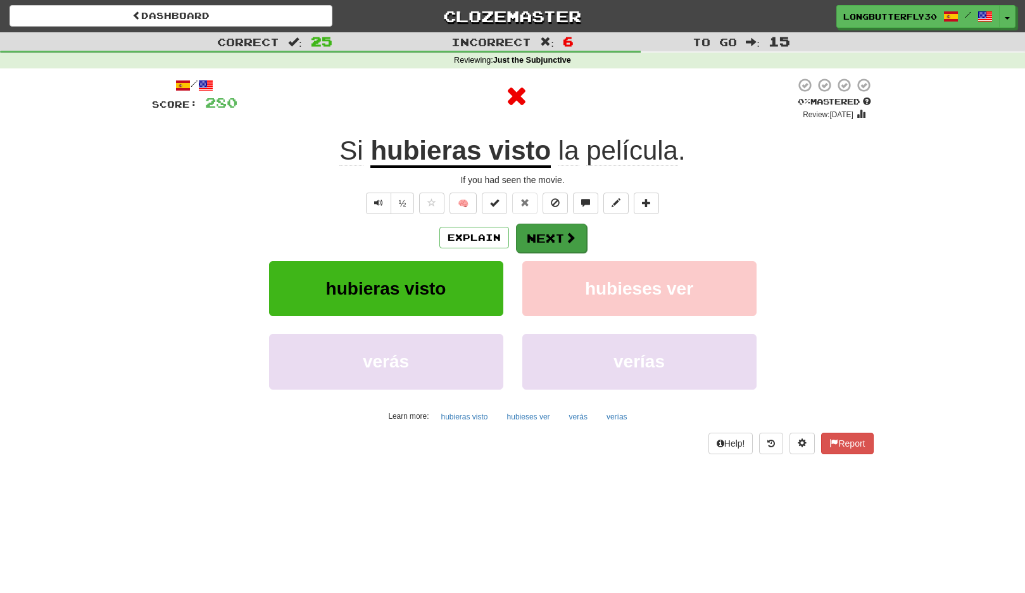
click at [559, 236] on button "Next" at bounding box center [551, 238] width 71 height 29
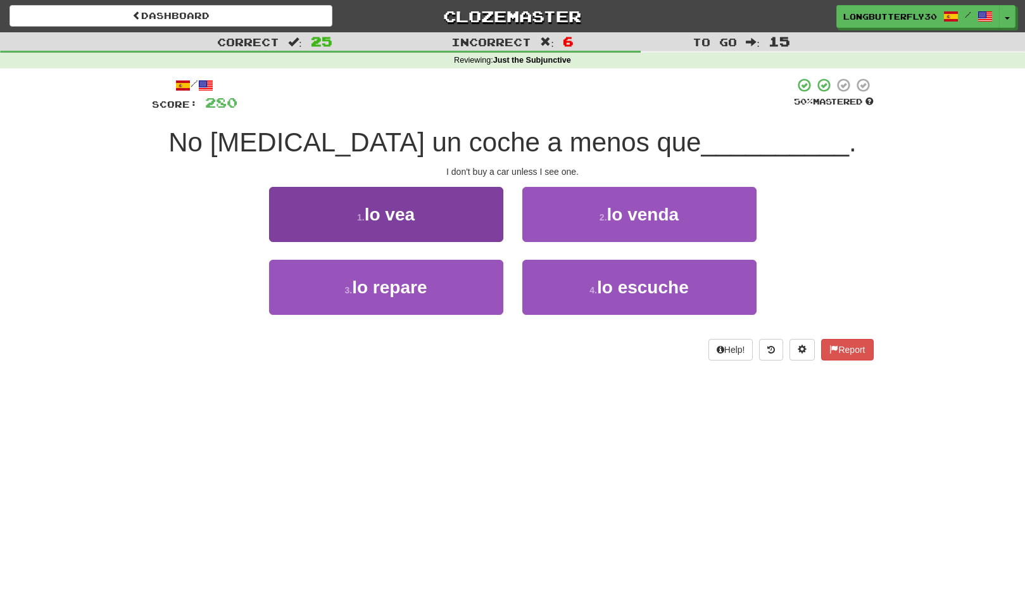
click at [498, 232] on button "1 . lo vea" at bounding box center [386, 214] width 234 height 55
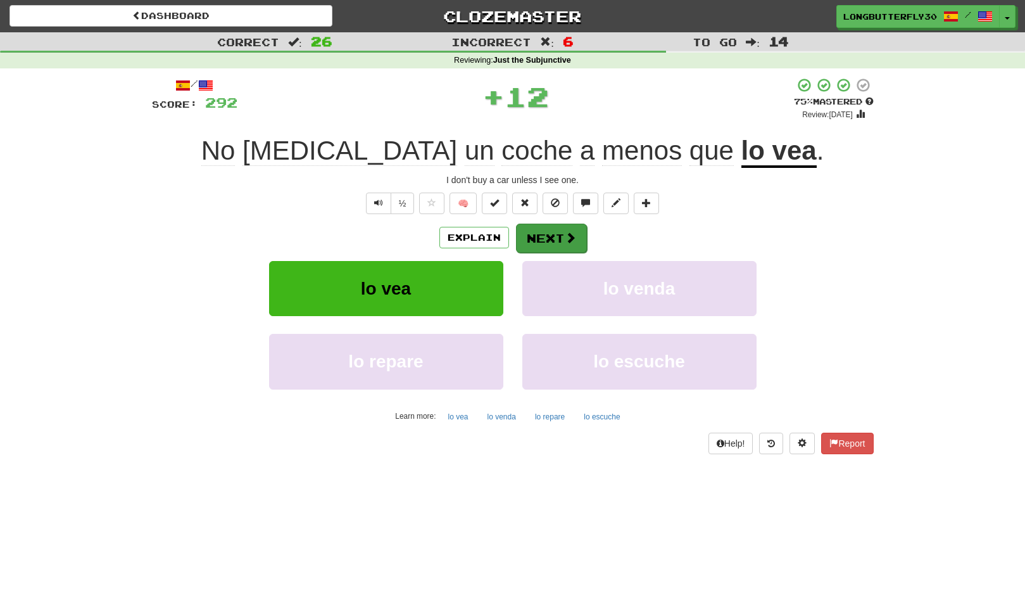
click at [543, 239] on button "Next" at bounding box center [551, 238] width 71 height 29
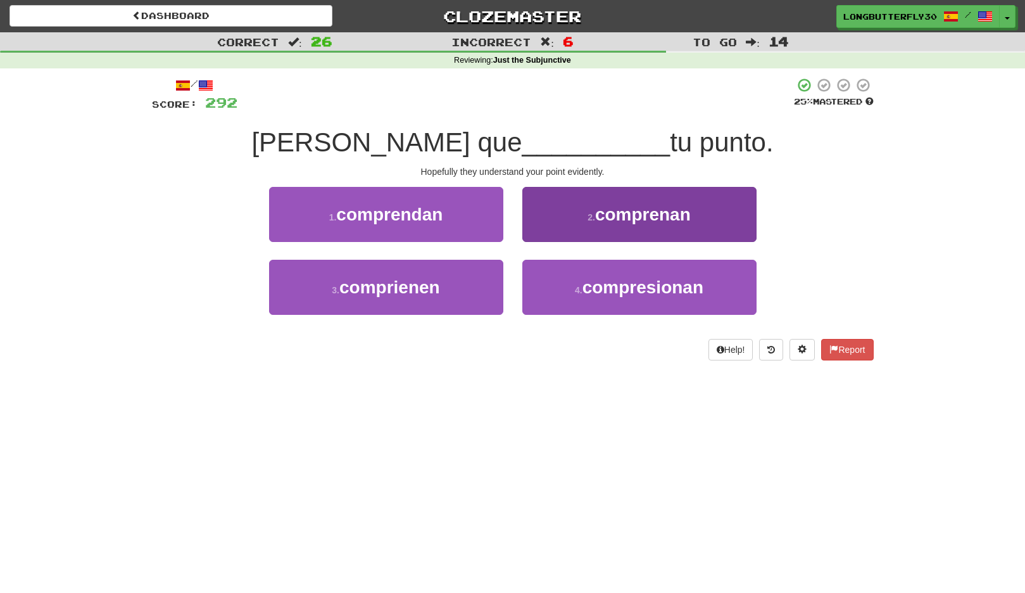
click at [617, 217] on span "comprenan" at bounding box center [643, 215] width 96 height 20
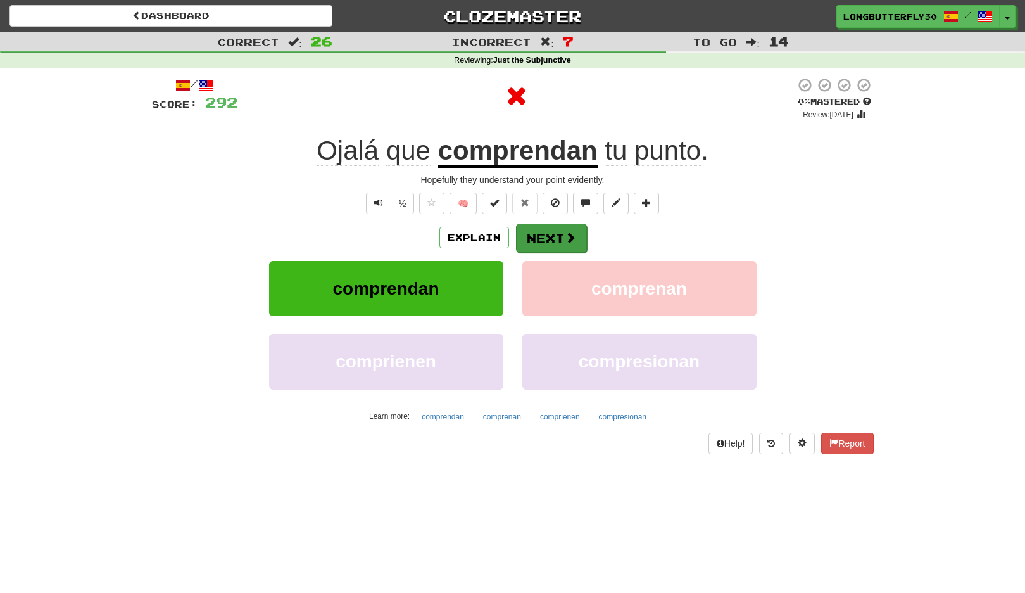
click at [573, 232] on span at bounding box center [570, 237] width 11 height 11
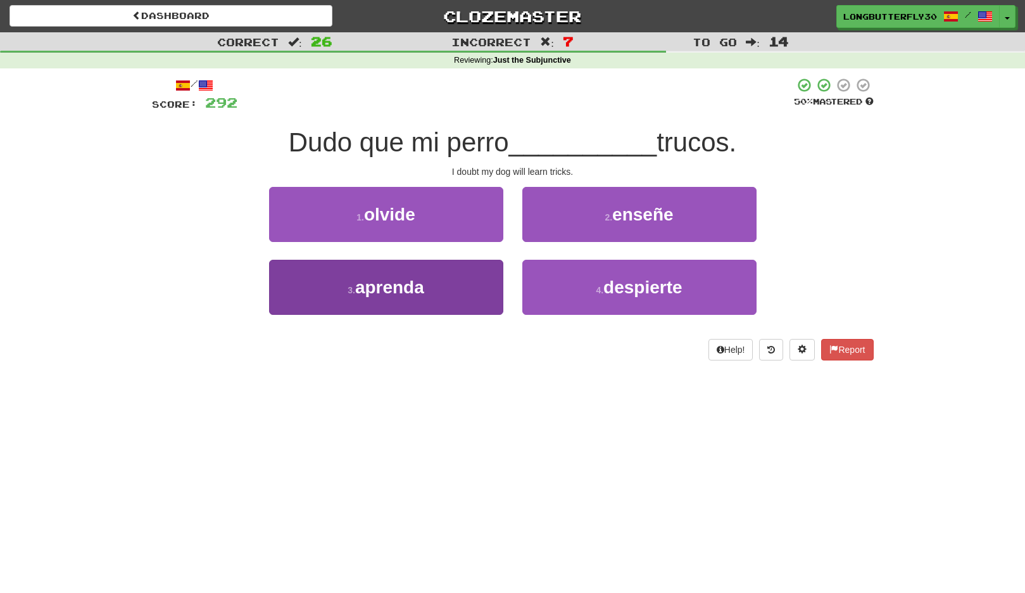
click at [467, 272] on button "3 . aprenda" at bounding box center [386, 287] width 234 height 55
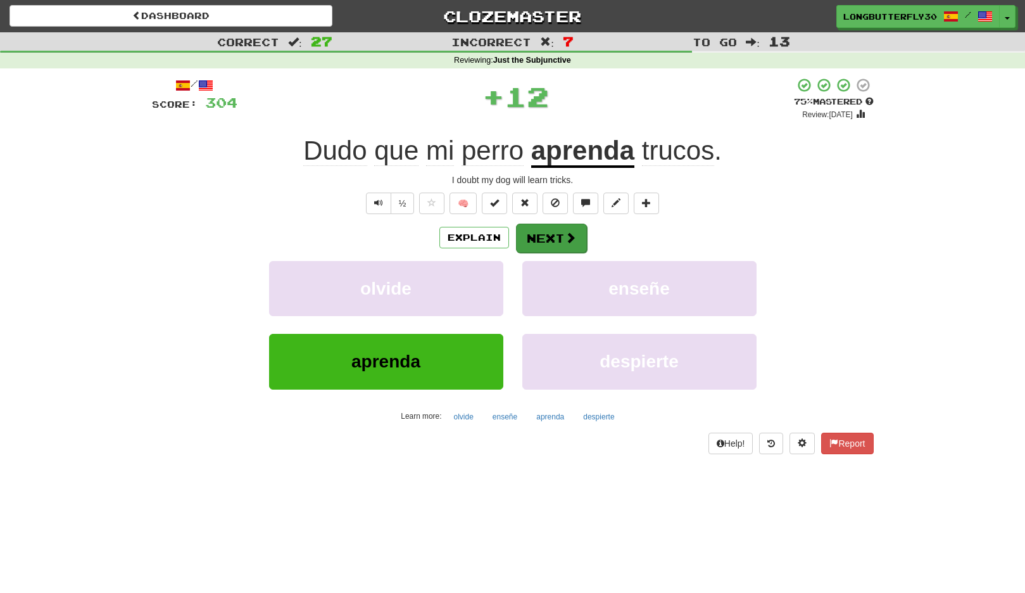
click at [567, 244] on button "Next" at bounding box center [551, 238] width 71 height 29
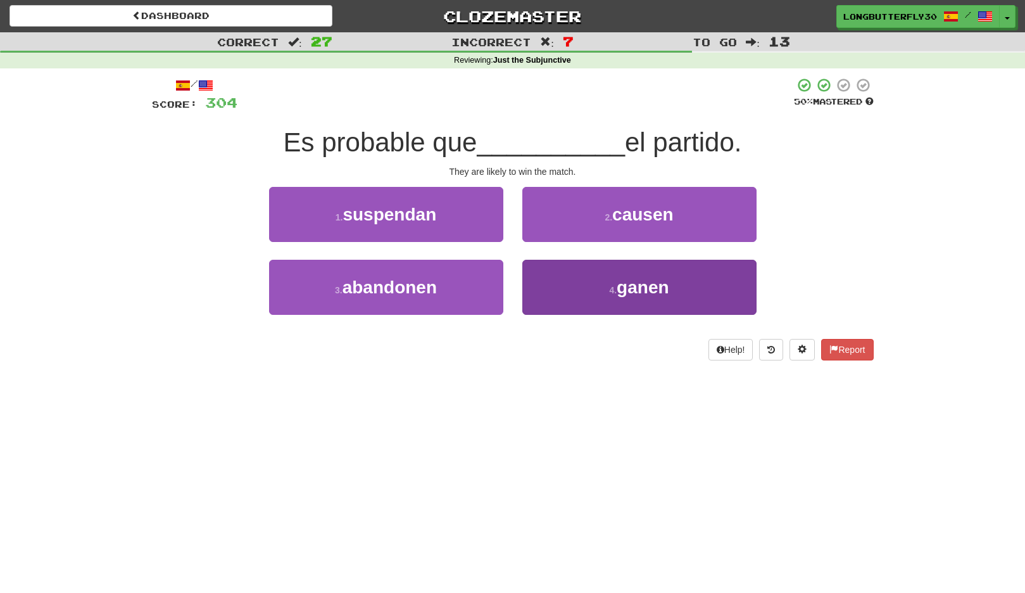
click at [561, 288] on button "4 . ganen" at bounding box center [640, 287] width 234 height 55
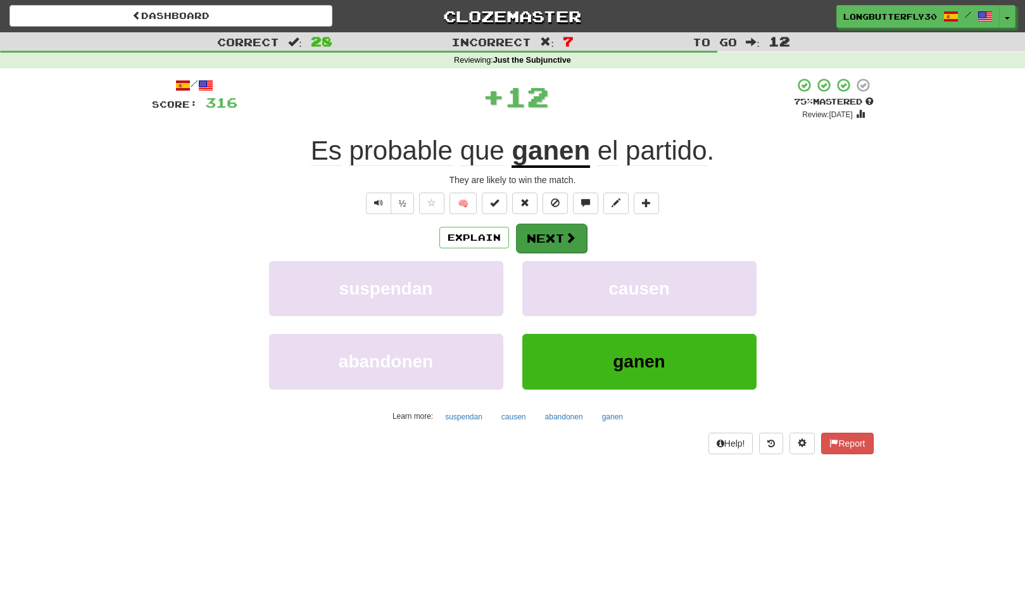
click at [549, 239] on button "Next" at bounding box center [551, 238] width 71 height 29
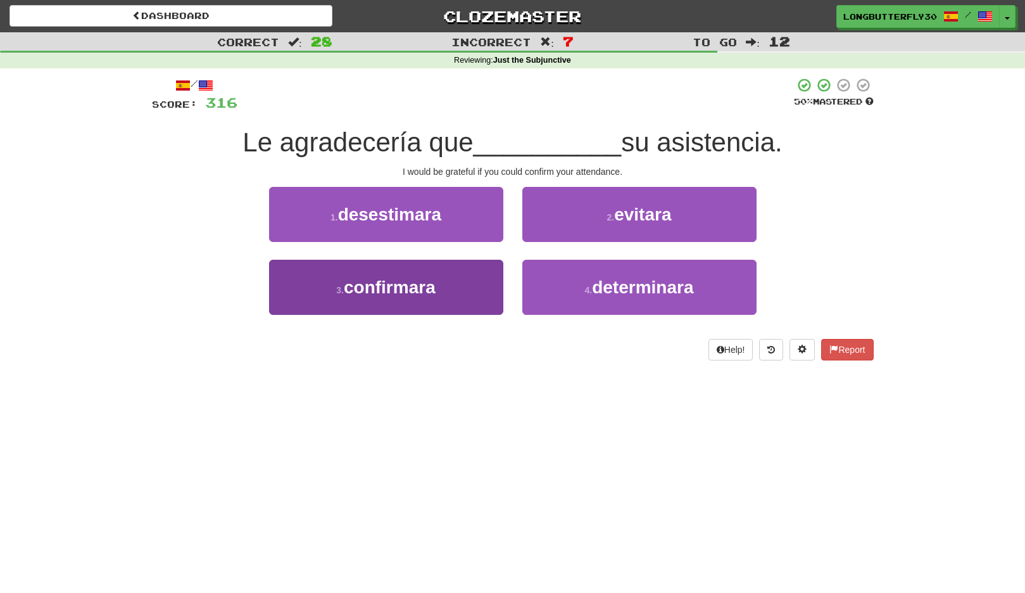
click at [460, 283] on button "3 . confirmara" at bounding box center [386, 287] width 234 height 55
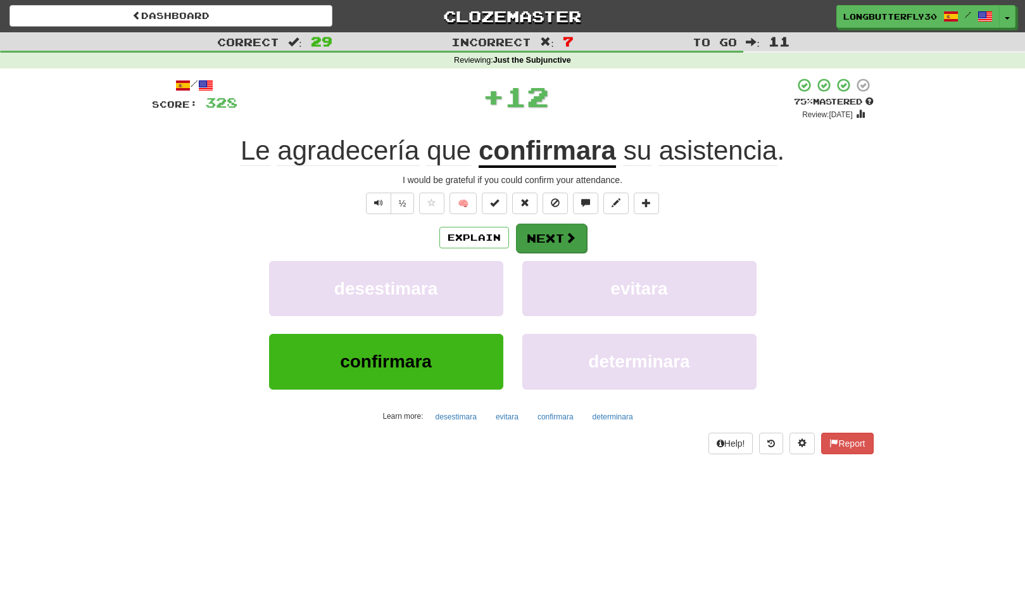
click at [547, 239] on button "Next" at bounding box center [551, 238] width 71 height 29
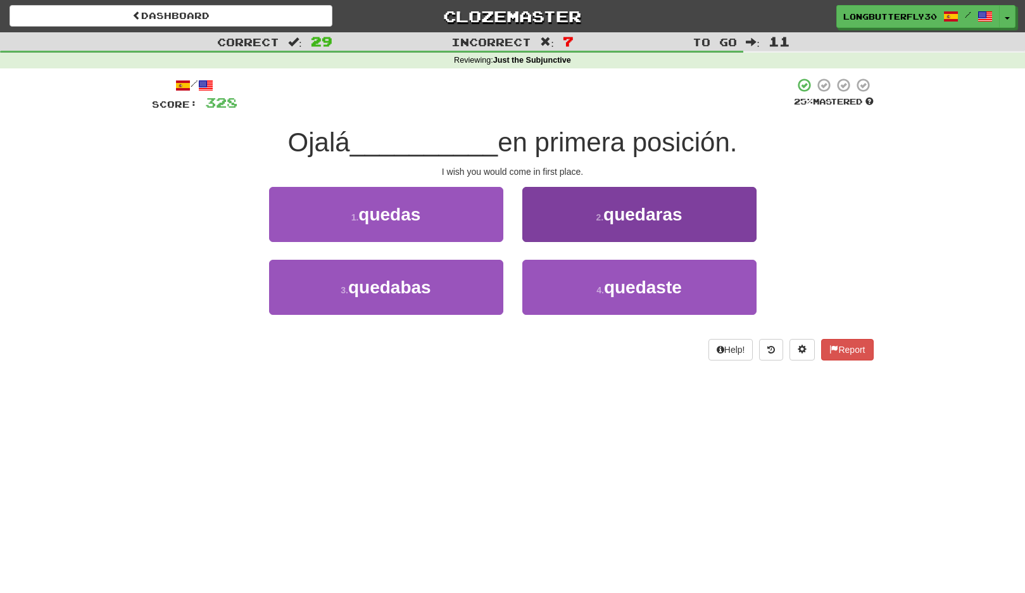
click at [632, 227] on button "2 . quedaras" at bounding box center [640, 214] width 234 height 55
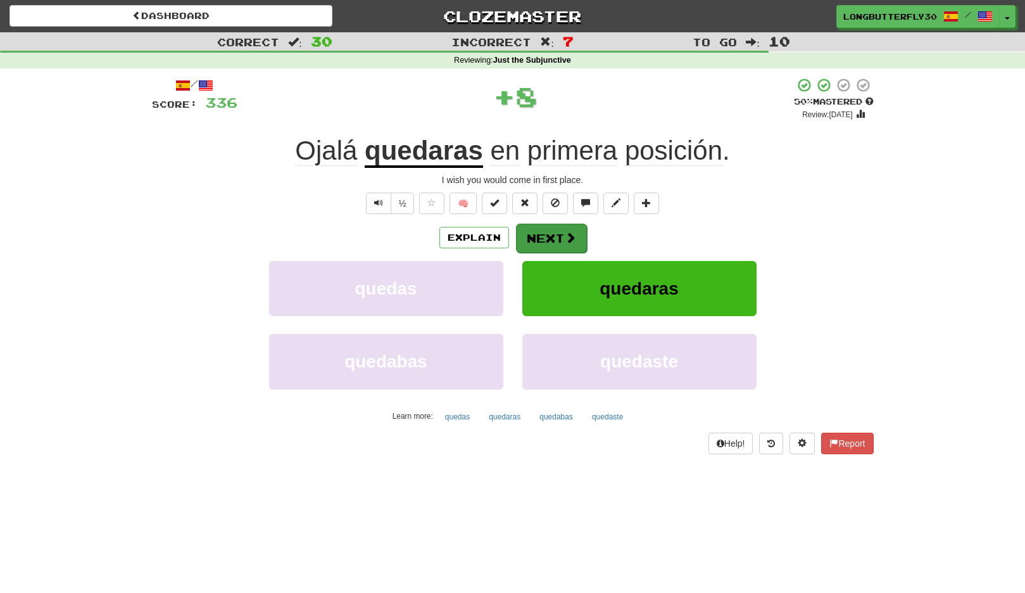
click at [569, 237] on span at bounding box center [570, 237] width 11 height 11
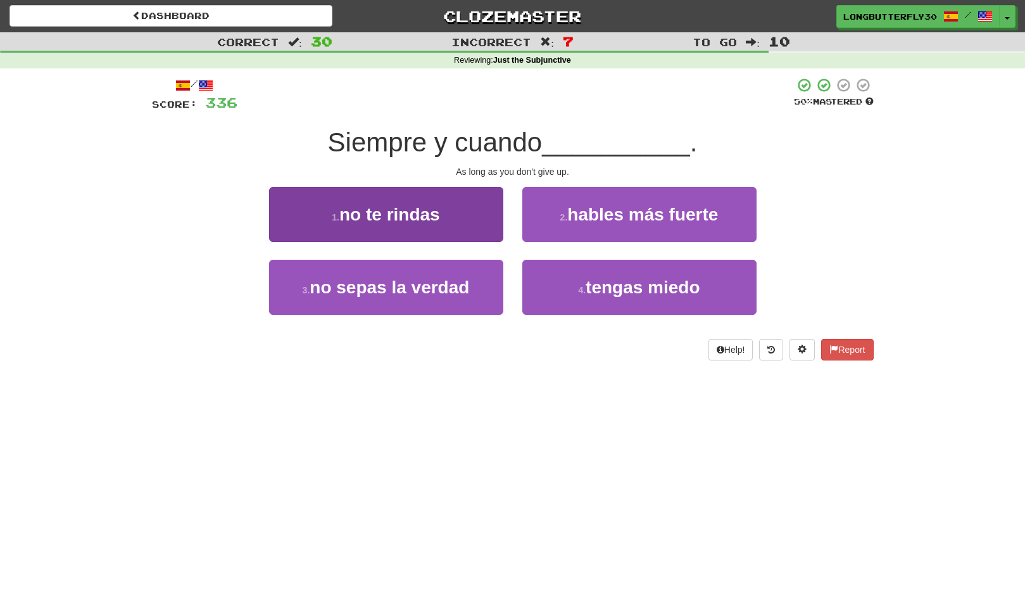
click at [490, 218] on button "1 . no te rindas" at bounding box center [386, 214] width 234 height 55
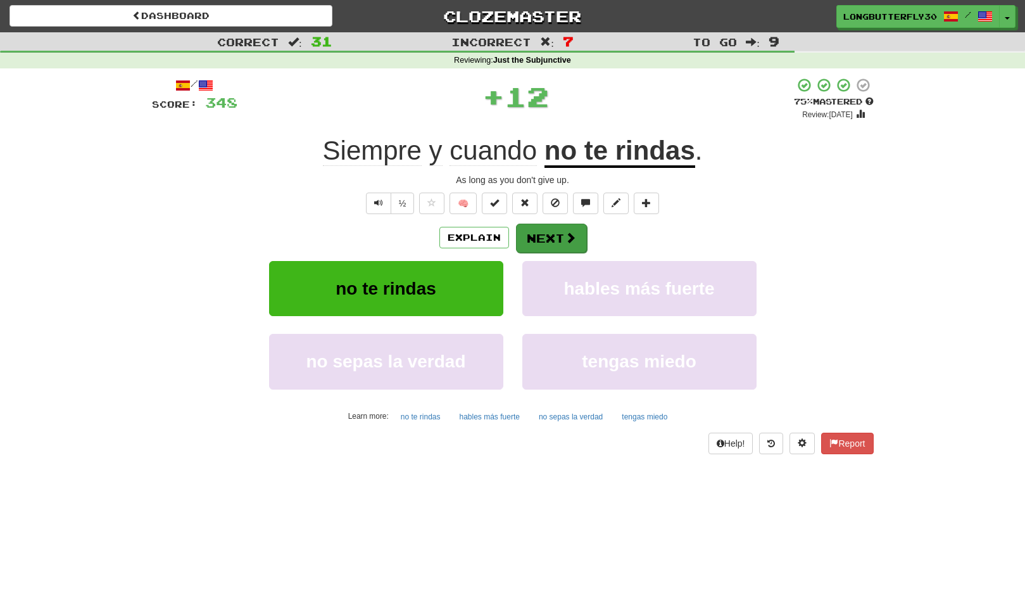
click at [561, 234] on button "Next" at bounding box center [551, 238] width 71 height 29
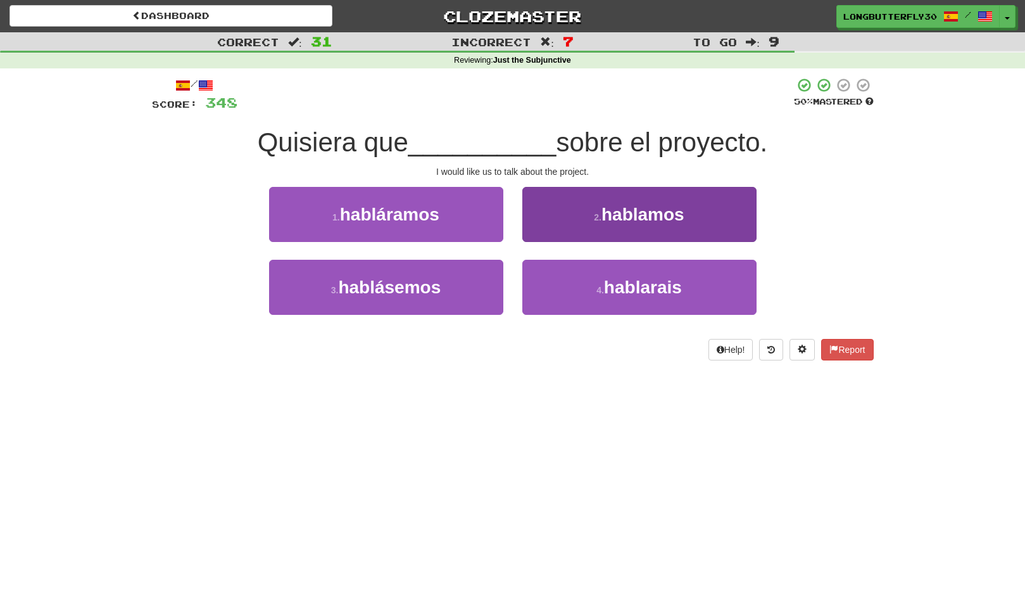
click at [622, 228] on button "2 . hablamos" at bounding box center [640, 214] width 234 height 55
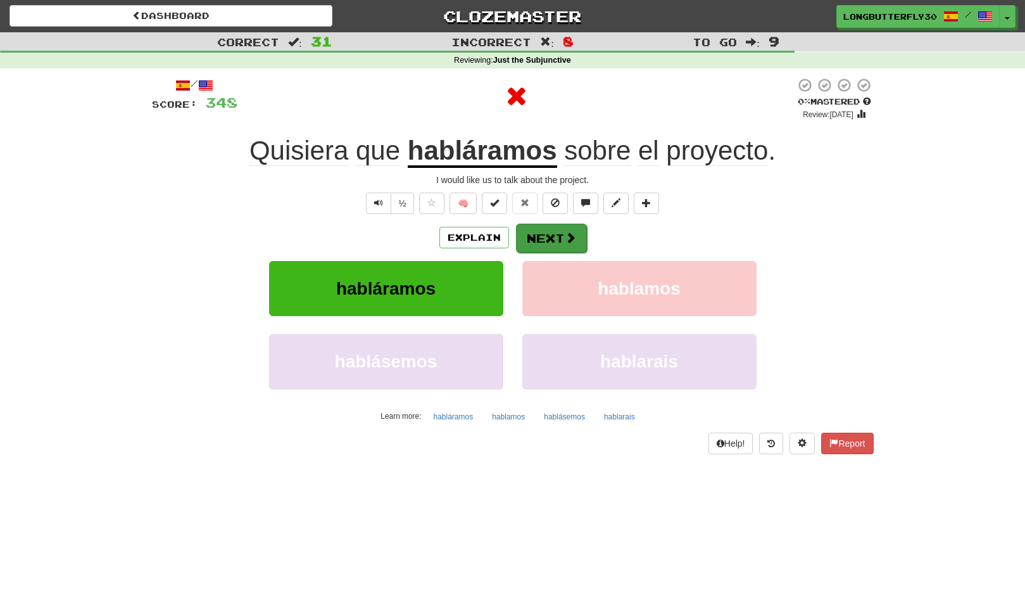
click at [566, 234] on span at bounding box center [570, 237] width 11 height 11
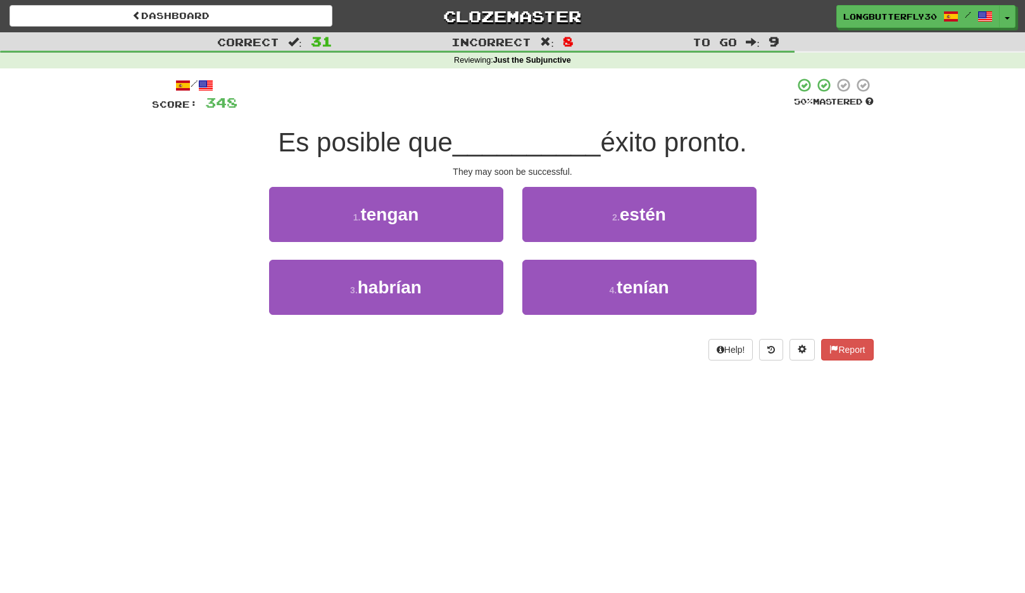
click at [602, 212] on button "2 . estén" at bounding box center [640, 214] width 234 height 55
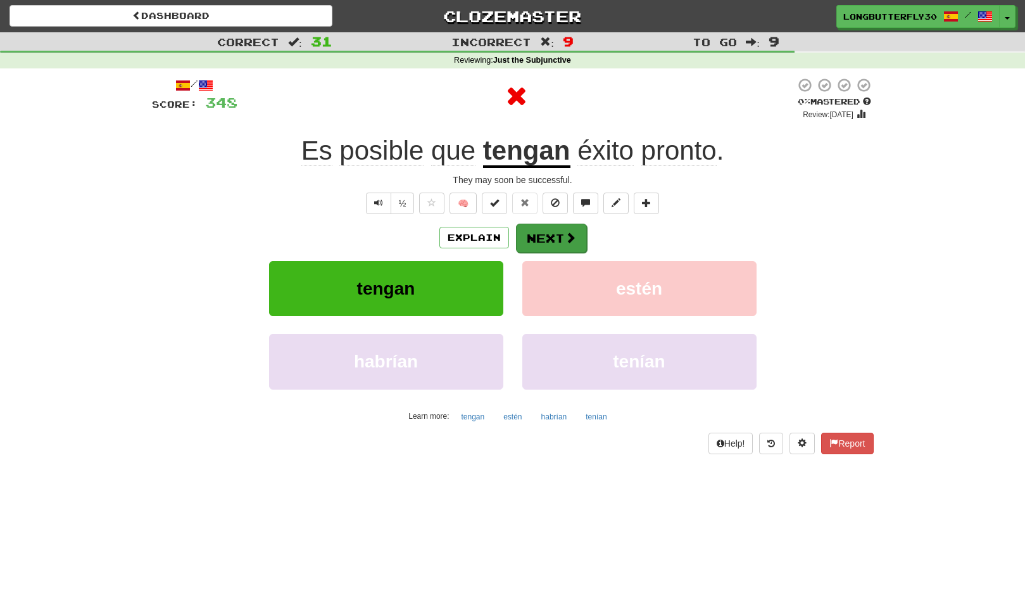
click at [575, 225] on button "Next" at bounding box center [551, 238] width 71 height 29
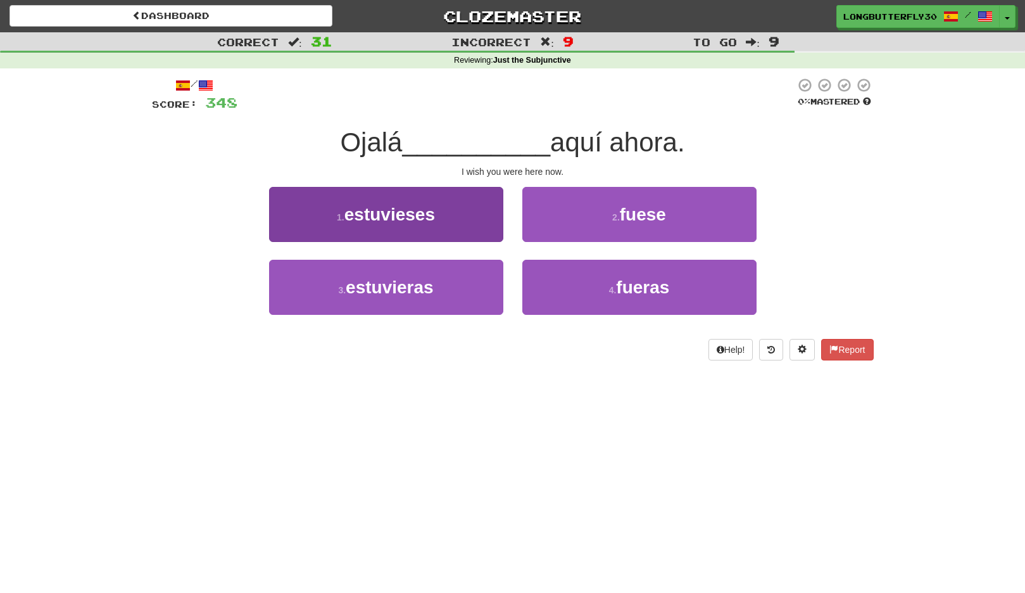
click at [468, 217] on button "1 . estuvieses" at bounding box center [386, 214] width 234 height 55
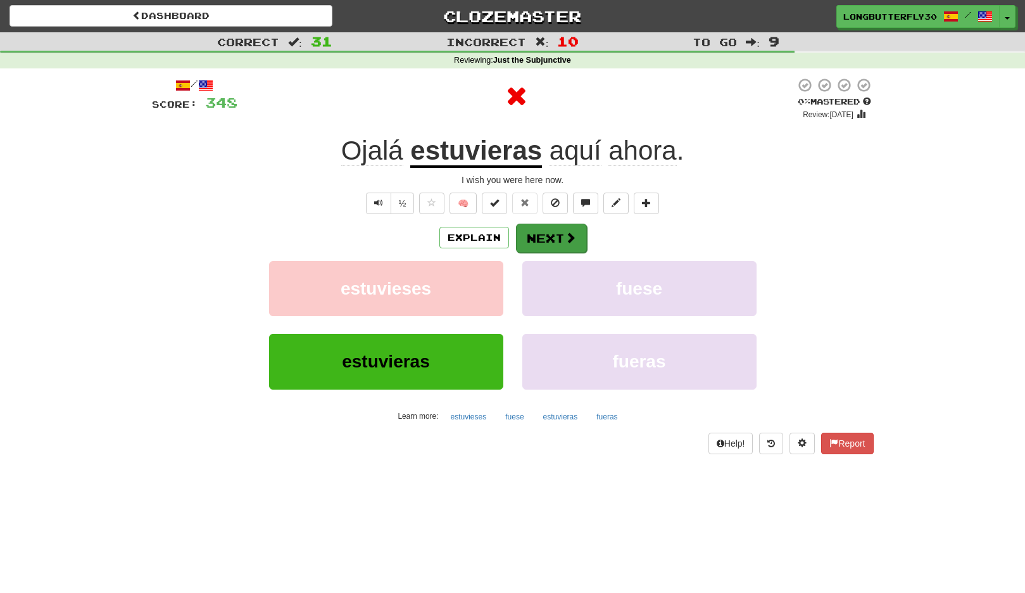
click at [549, 238] on button "Next" at bounding box center [551, 238] width 71 height 29
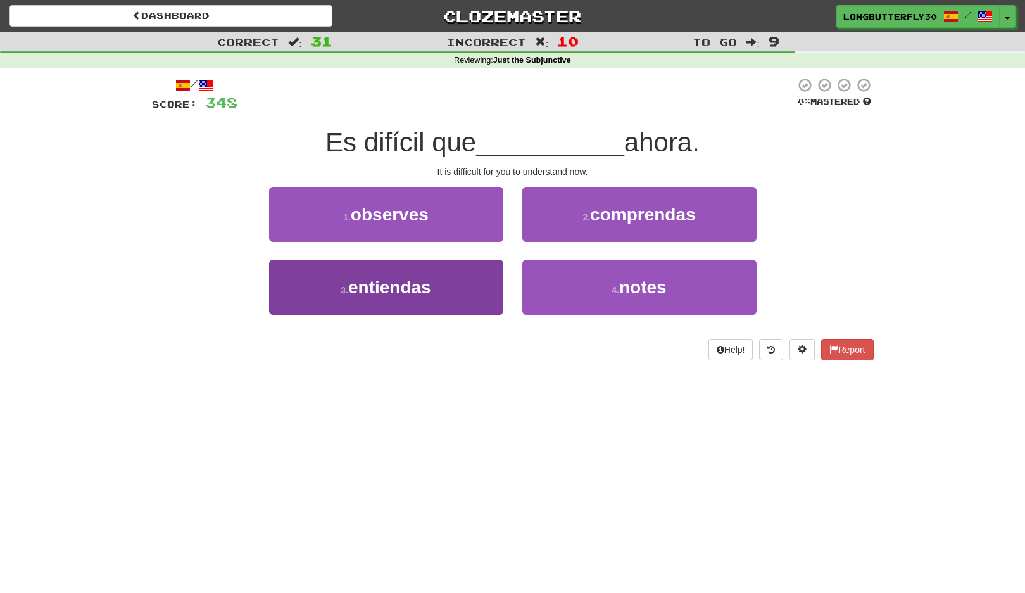
click at [473, 274] on button "3 . entiendas" at bounding box center [386, 287] width 234 height 55
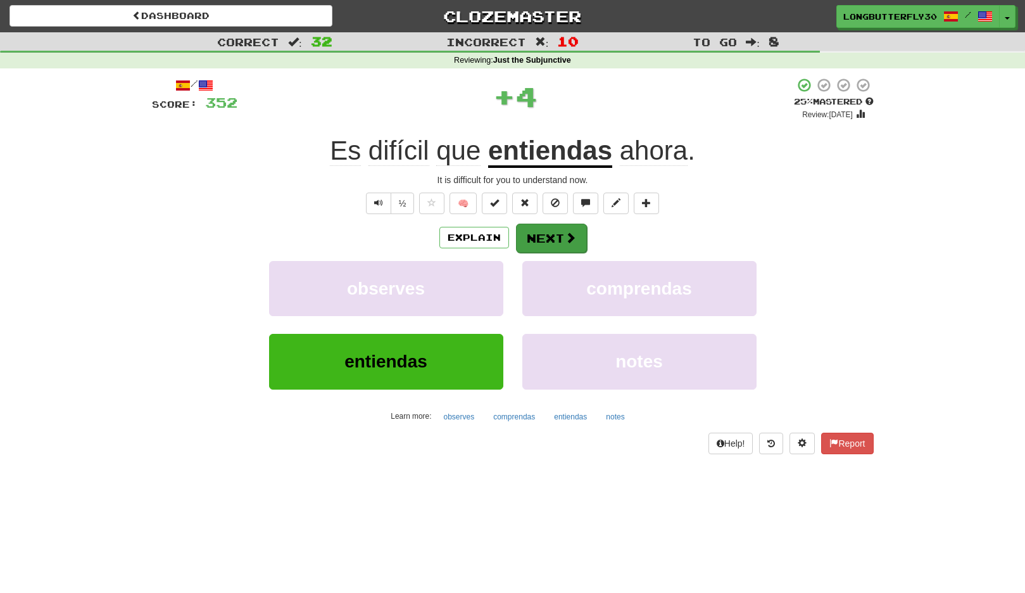
click at [560, 234] on button "Next" at bounding box center [551, 238] width 71 height 29
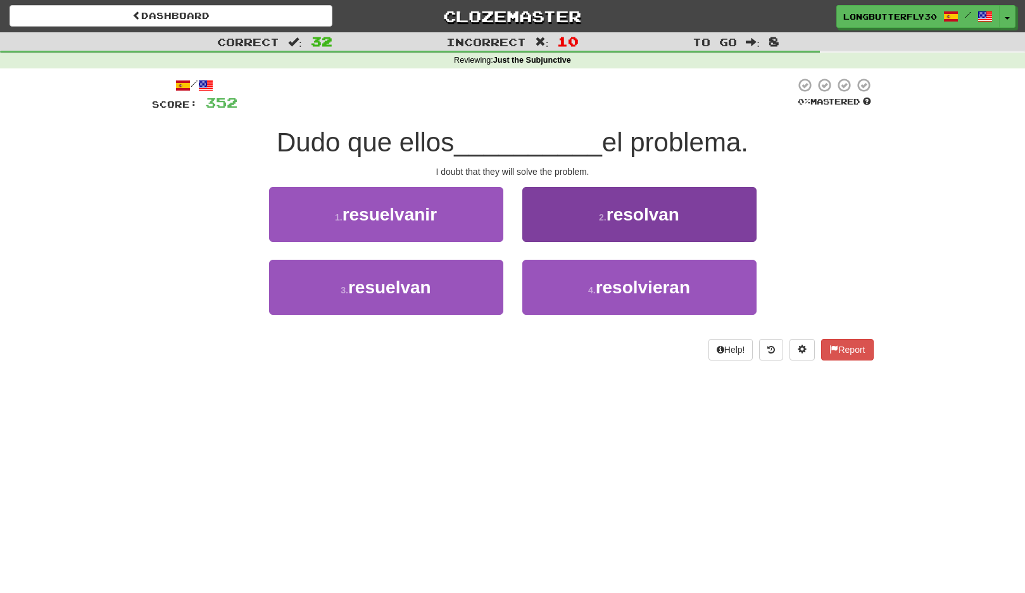
click at [596, 221] on button "2 . resolvan" at bounding box center [640, 214] width 234 height 55
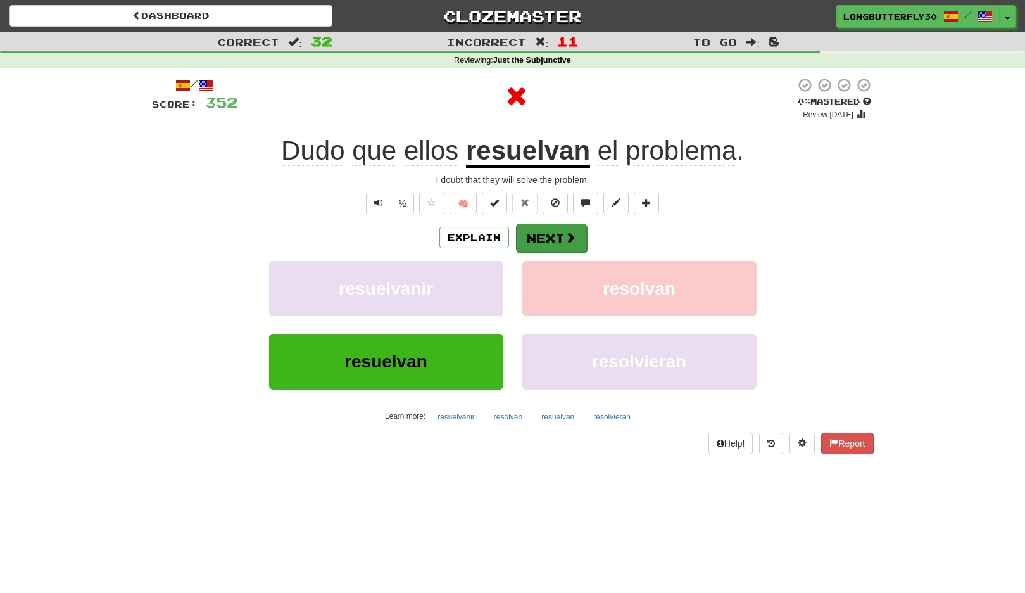
click at [560, 238] on button "Next" at bounding box center [551, 238] width 71 height 29
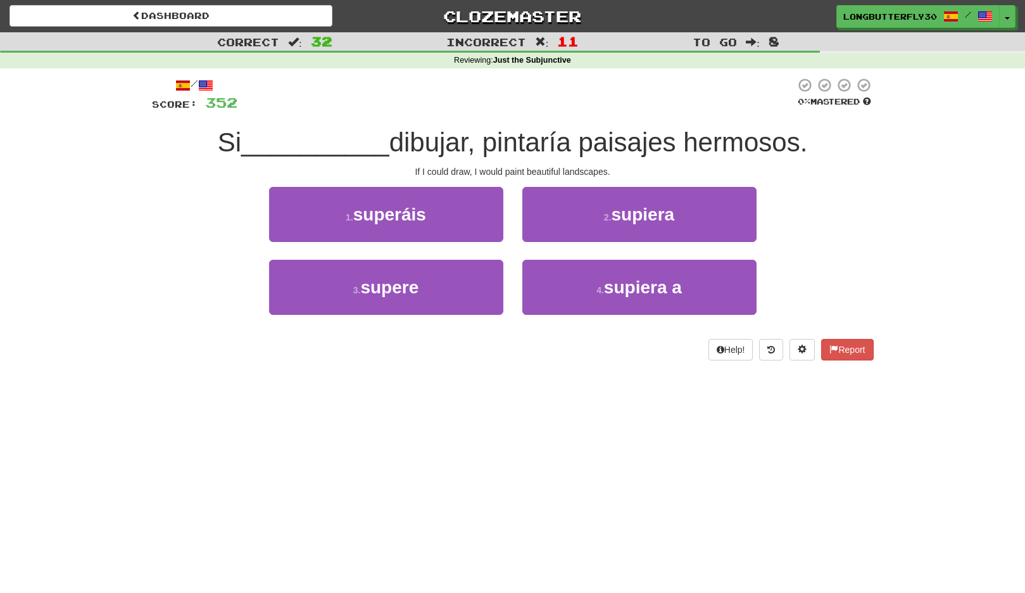
click at [668, 209] on span "supiera" at bounding box center [643, 215] width 63 height 20
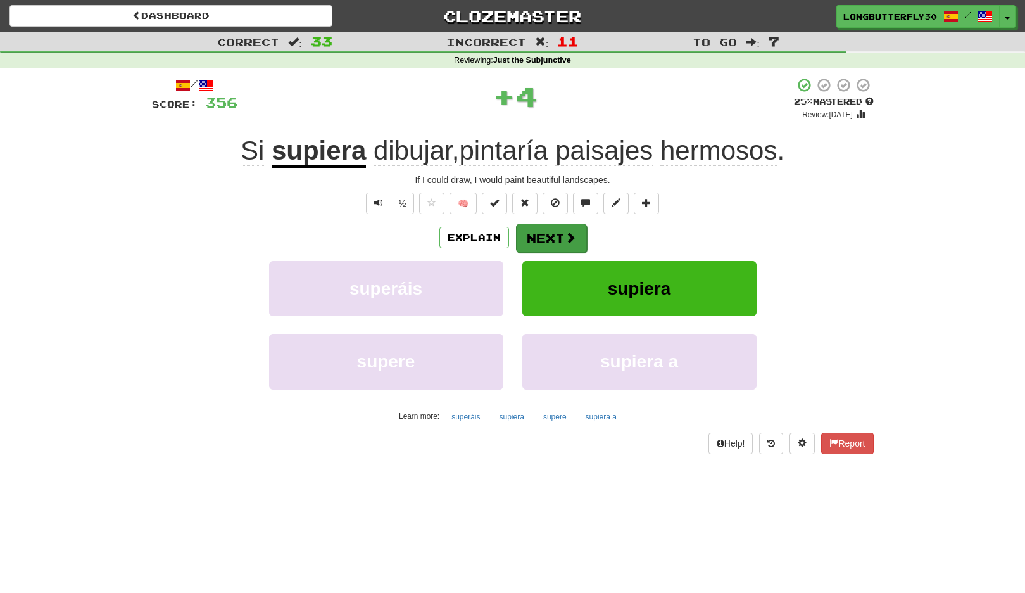
click at [574, 239] on span at bounding box center [570, 237] width 11 height 11
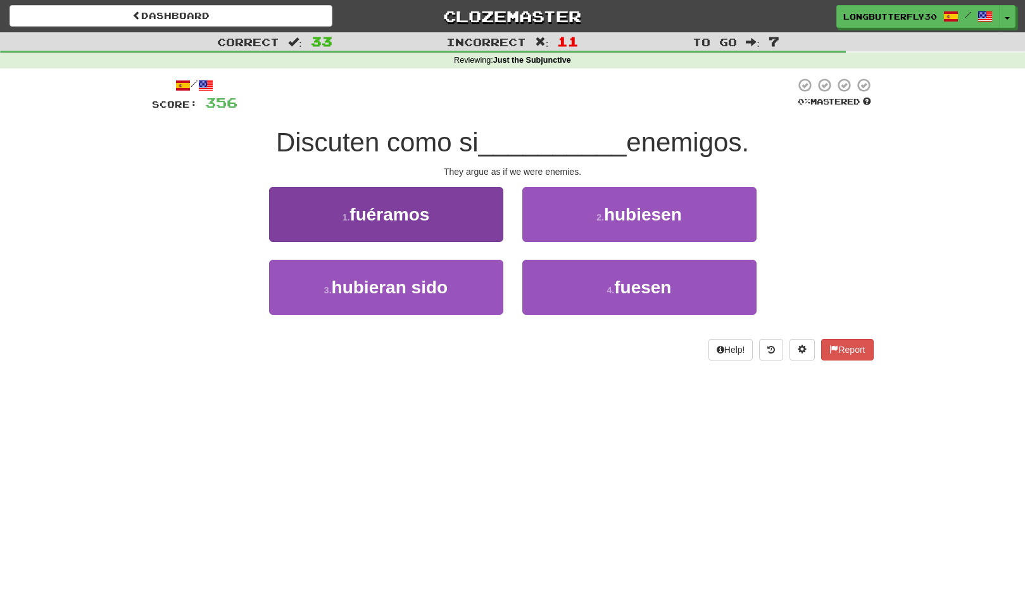
click at [467, 219] on button "1 . fuéramos" at bounding box center [386, 214] width 234 height 55
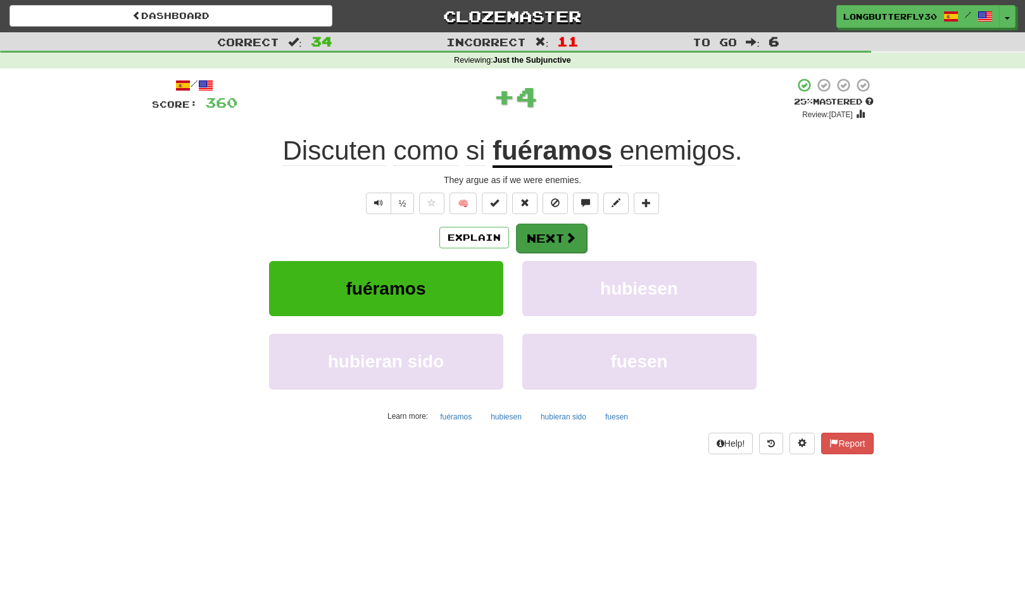
click at [523, 232] on button "Next" at bounding box center [551, 238] width 71 height 29
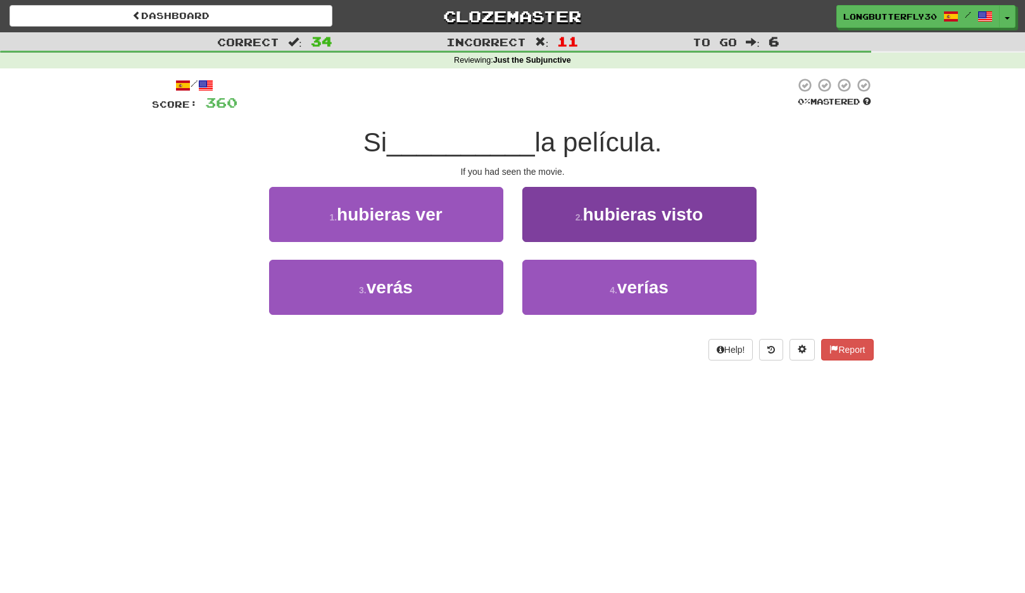
click at [609, 222] on span "hubieras visto" at bounding box center [643, 215] width 120 height 20
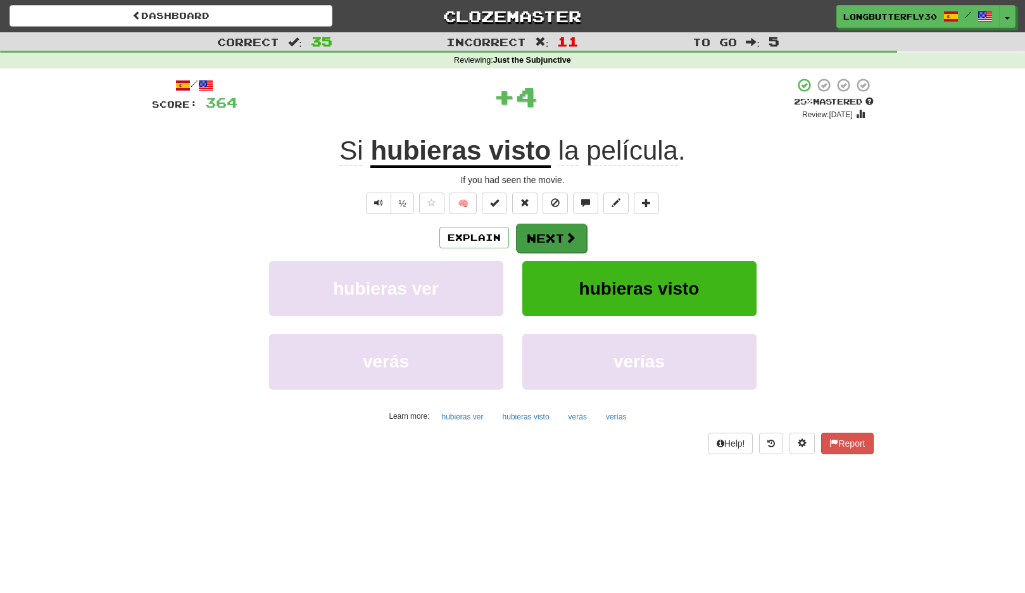
click at [569, 227] on button "Next" at bounding box center [551, 238] width 71 height 29
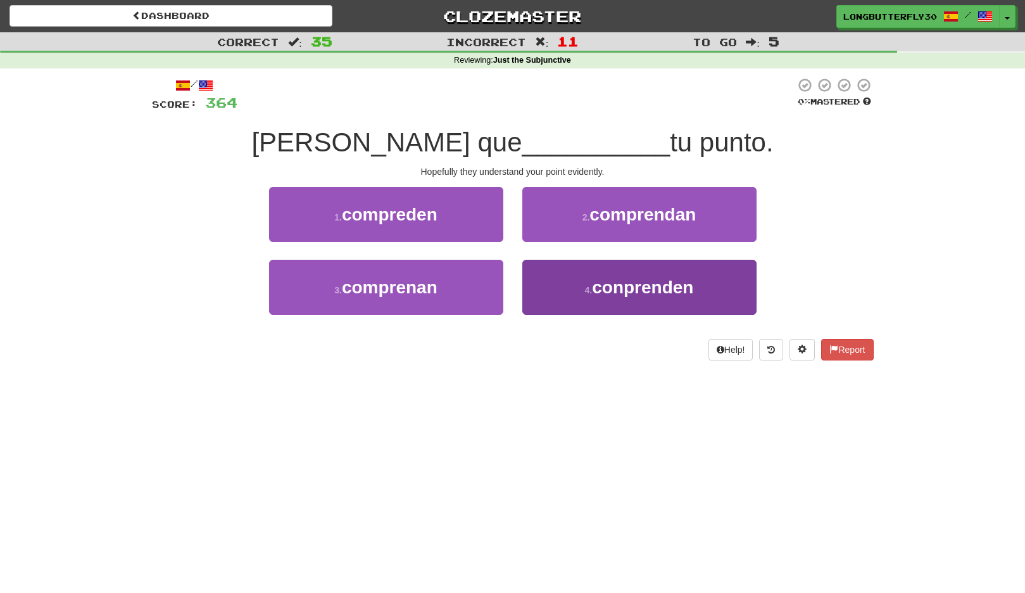
click at [578, 282] on button "4 . conprenden" at bounding box center [640, 287] width 234 height 55
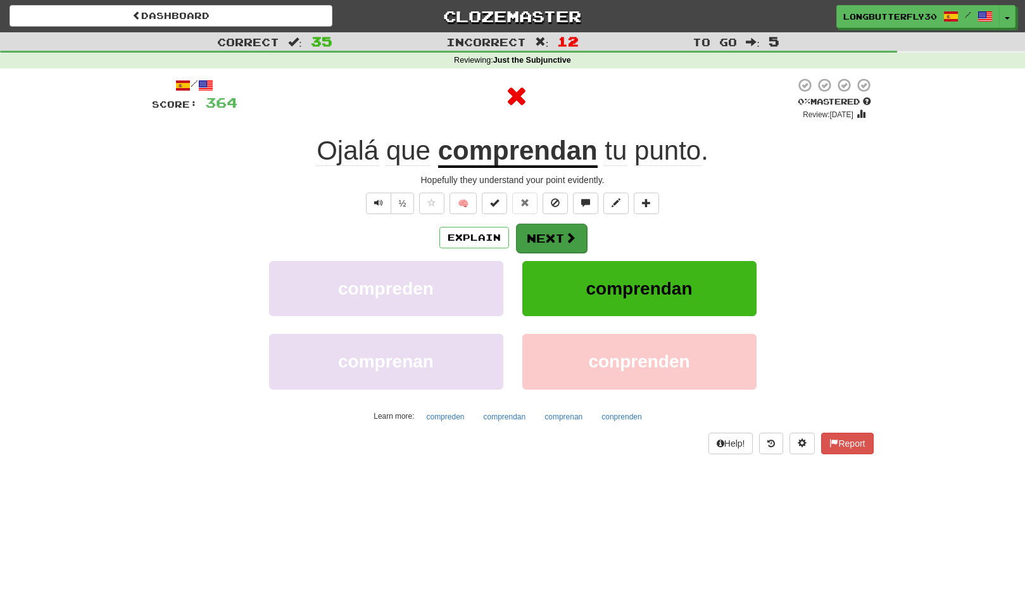
click at [566, 248] on button "Next" at bounding box center [551, 238] width 71 height 29
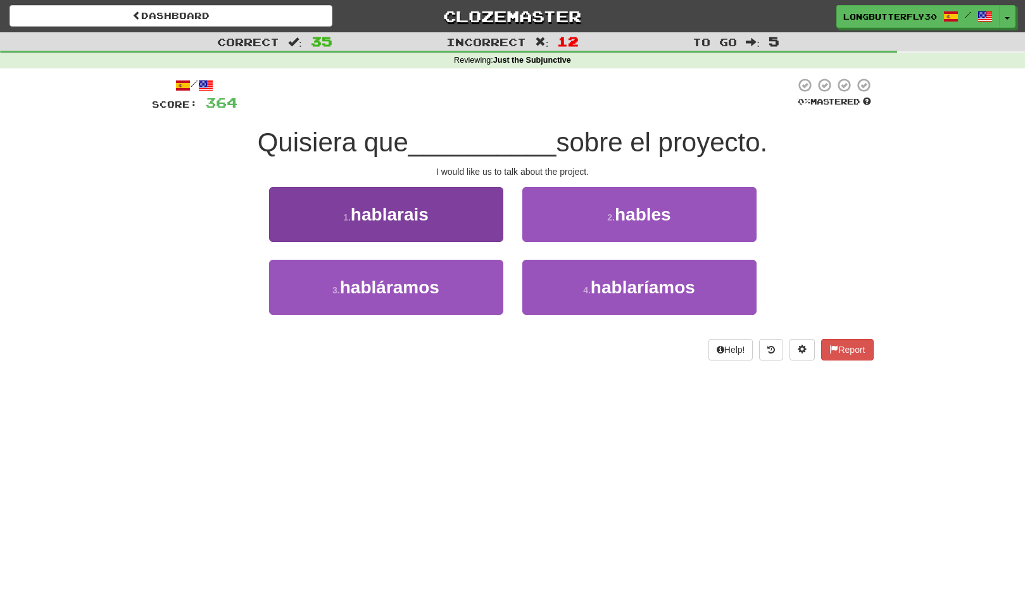
click at [464, 217] on button "1 . hablarais" at bounding box center [386, 214] width 234 height 55
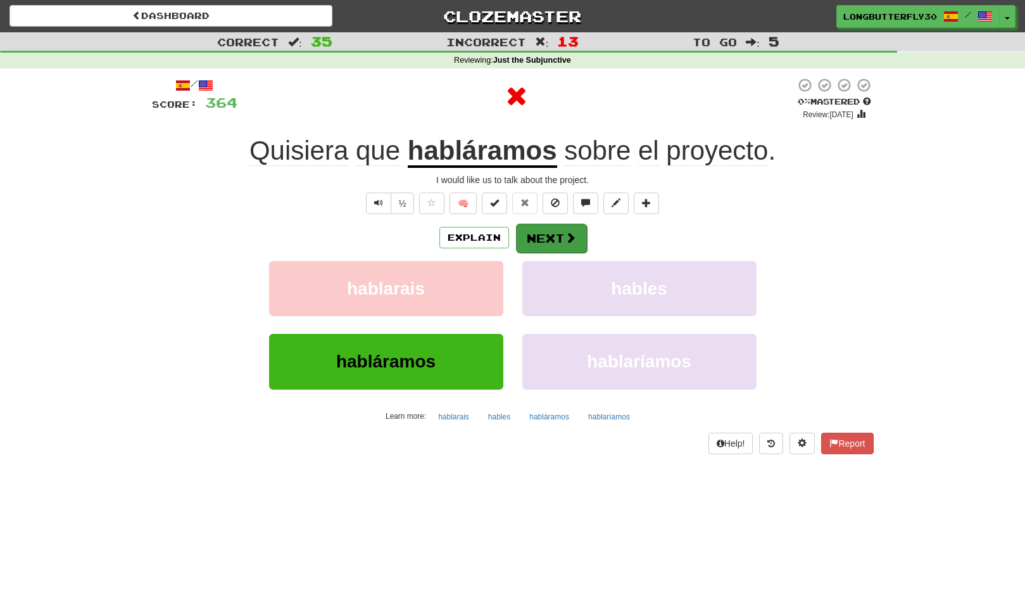
click at [540, 232] on button "Next" at bounding box center [551, 238] width 71 height 29
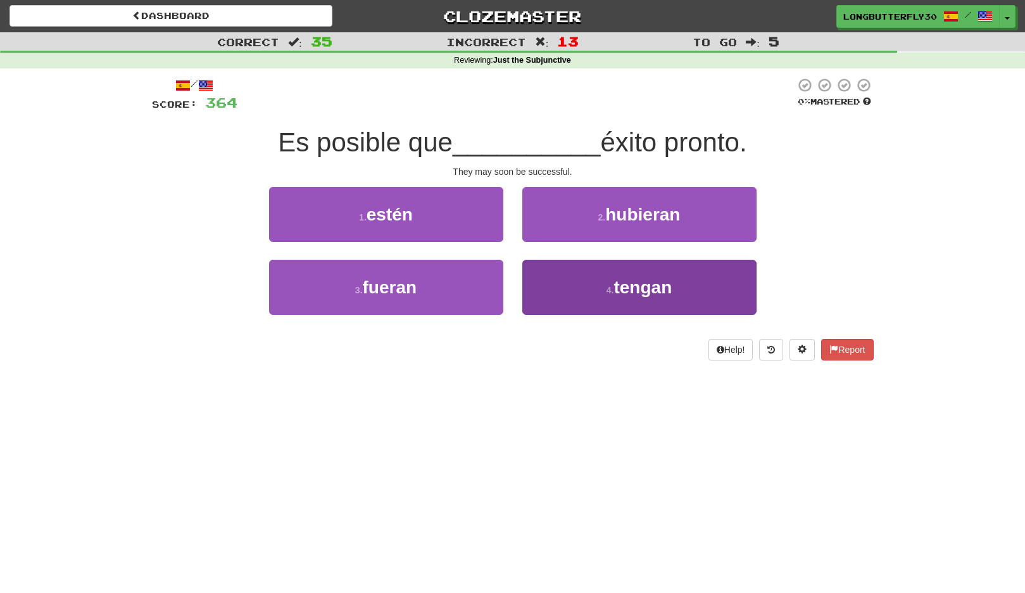
click at [561, 289] on button "4 . tengan" at bounding box center [640, 287] width 234 height 55
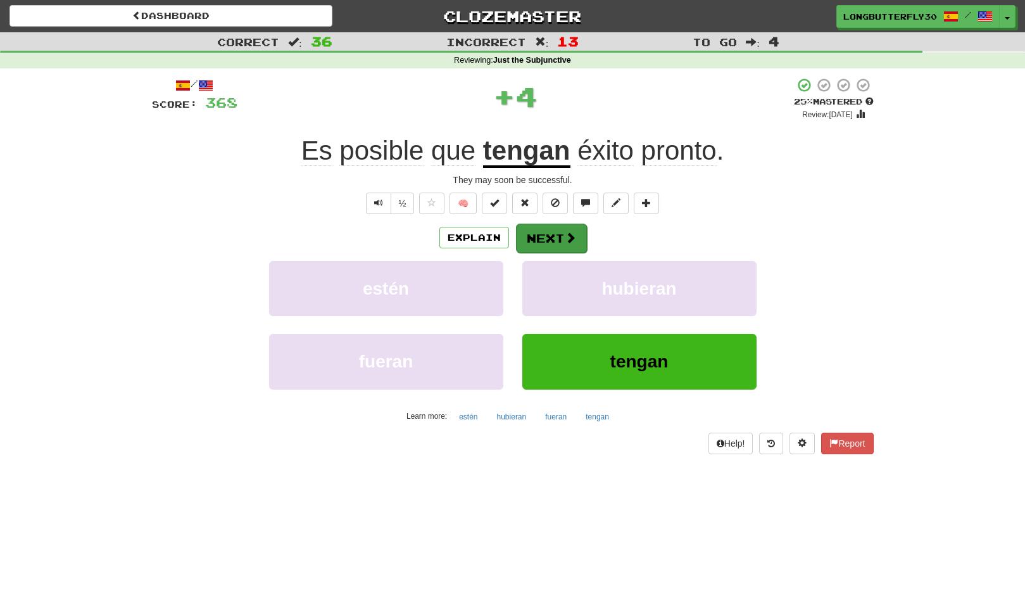
click at [565, 241] on span at bounding box center [570, 237] width 11 height 11
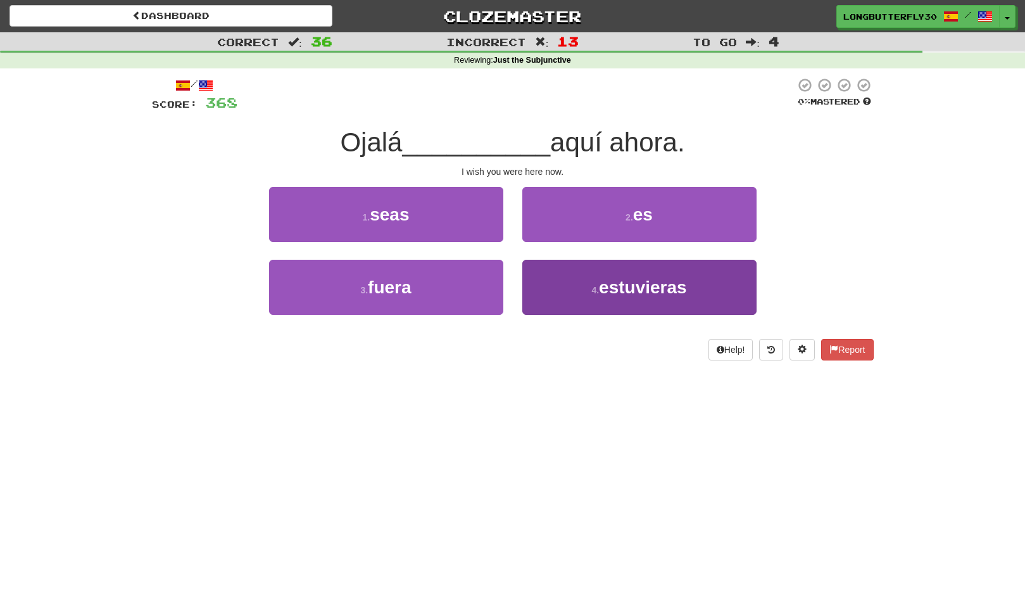
click at [614, 298] on button "4 . estuvieras" at bounding box center [640, 287] width 234 height 55
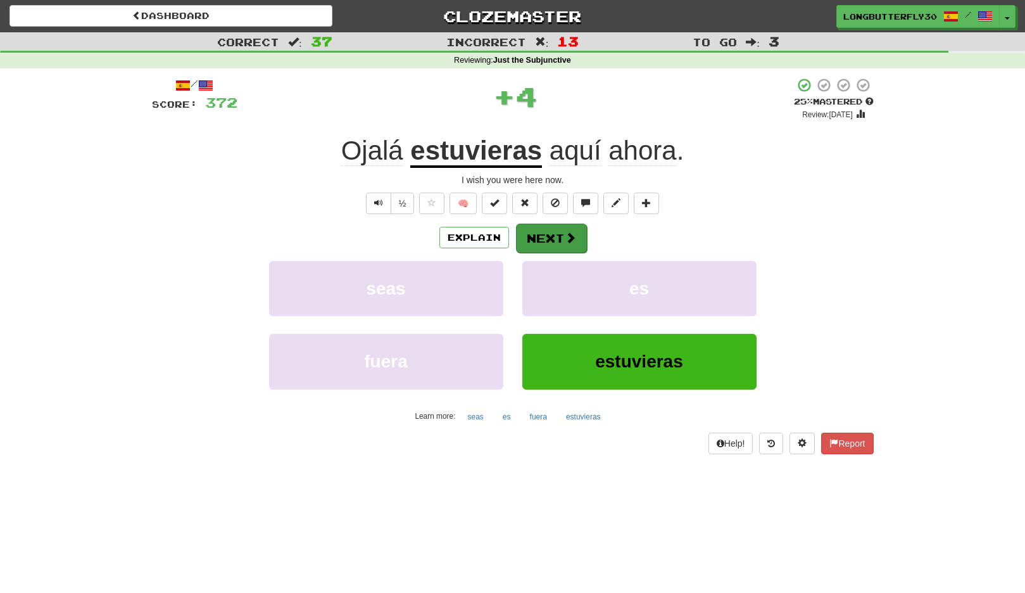
click at [566, 241] on span at bounding box center [570, 237] width 11 height 11
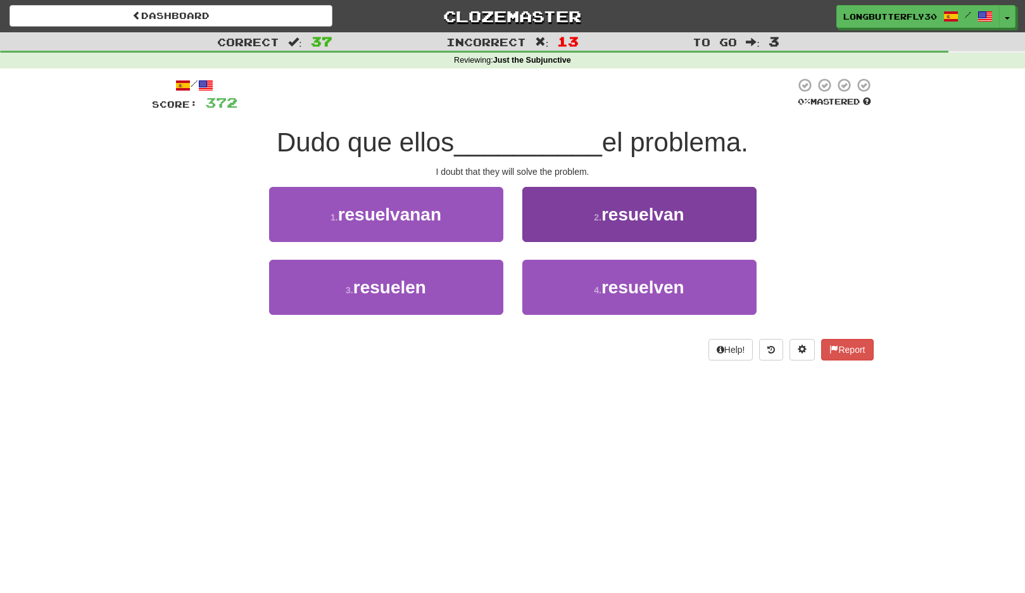
click at [625, 212] on span "resuelvan" at bounding box center [643, 215] width 83 height 20
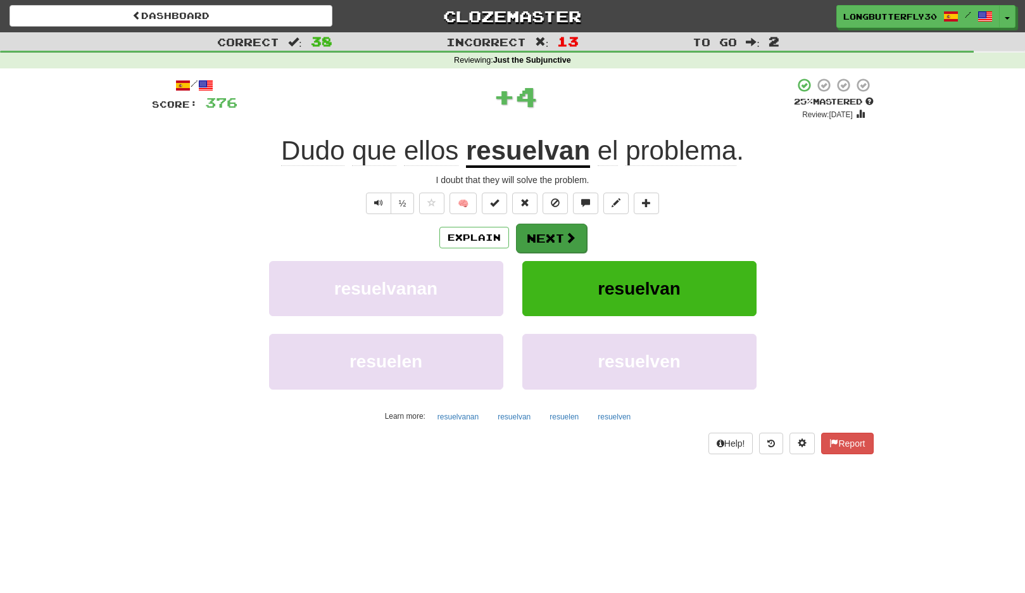
click at [569, 234] on span at bounding box center [570, 237] width 11 height 11
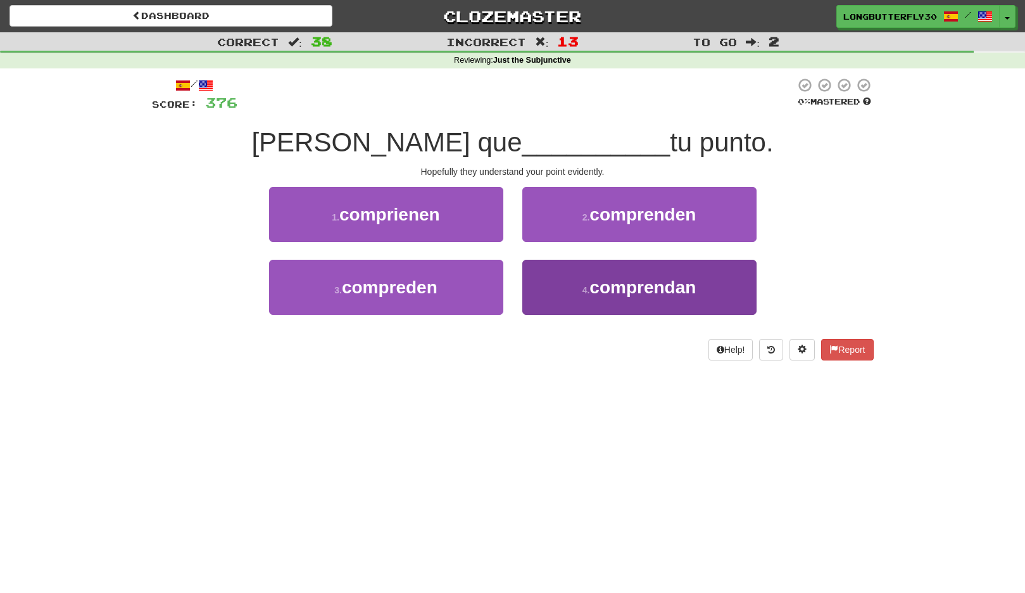
click at [611, 272] on button "4 . comprendan" at bounding box center [640, 287] width 234 height 55
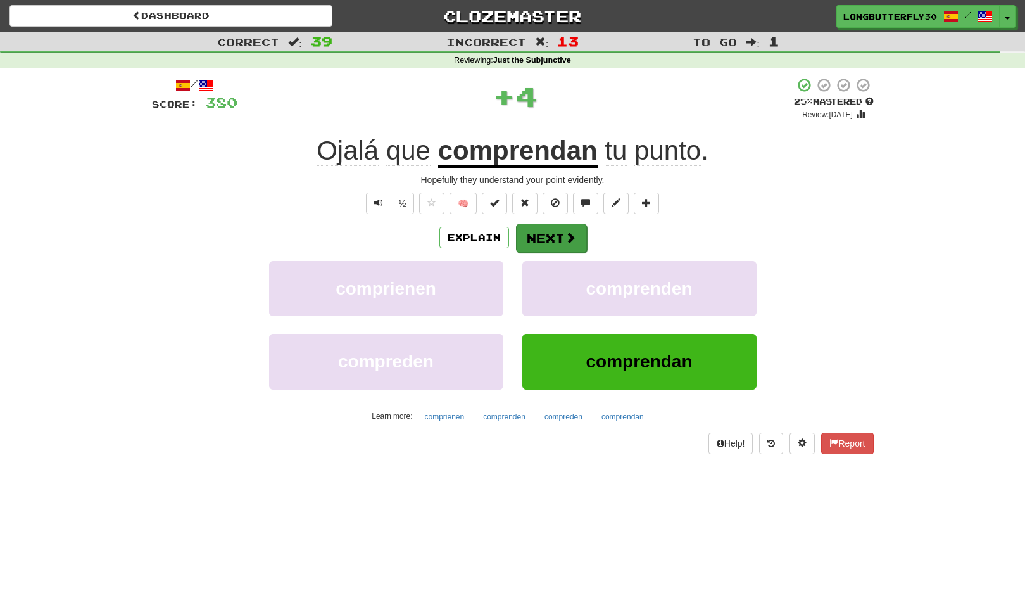
click at [575, 239] on span at bounding box center [570, 237] width 11 height 11
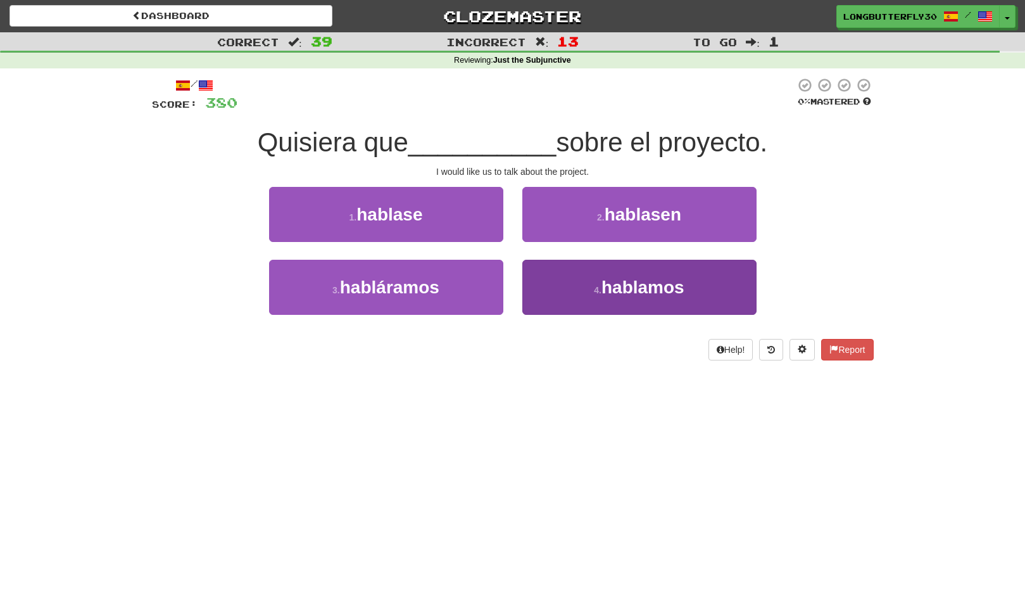
click at [594, 285] on small "4 ." at bounding box center [598, 290] width 8 height 10
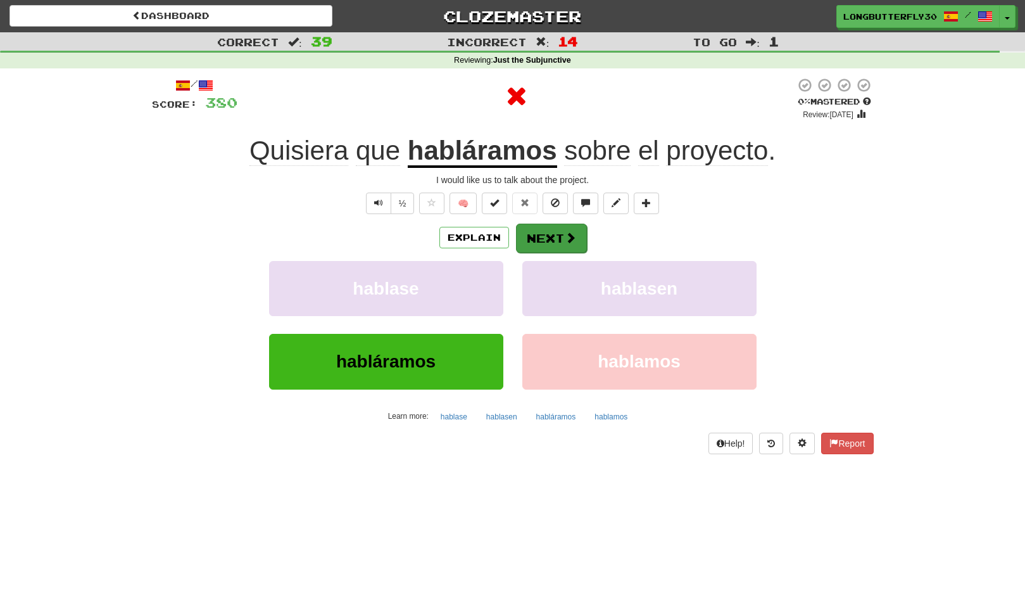
click at [565, 235] on span at bounding box center [570, 237] width 11 height 11
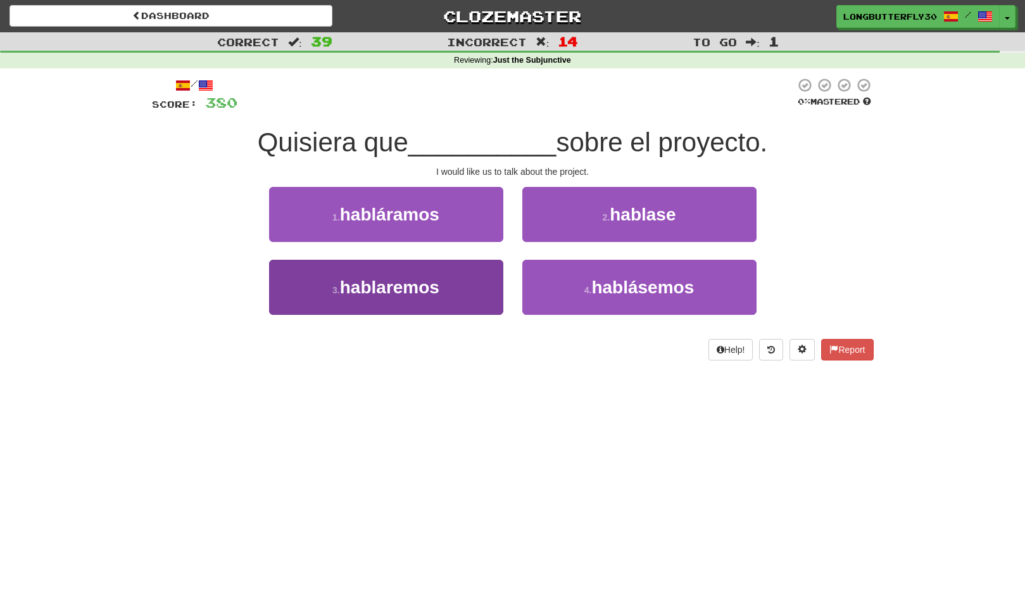
click at [449, 277] on button "3 . hablaremos" at bounding box center [386, 287] width 234 height 55
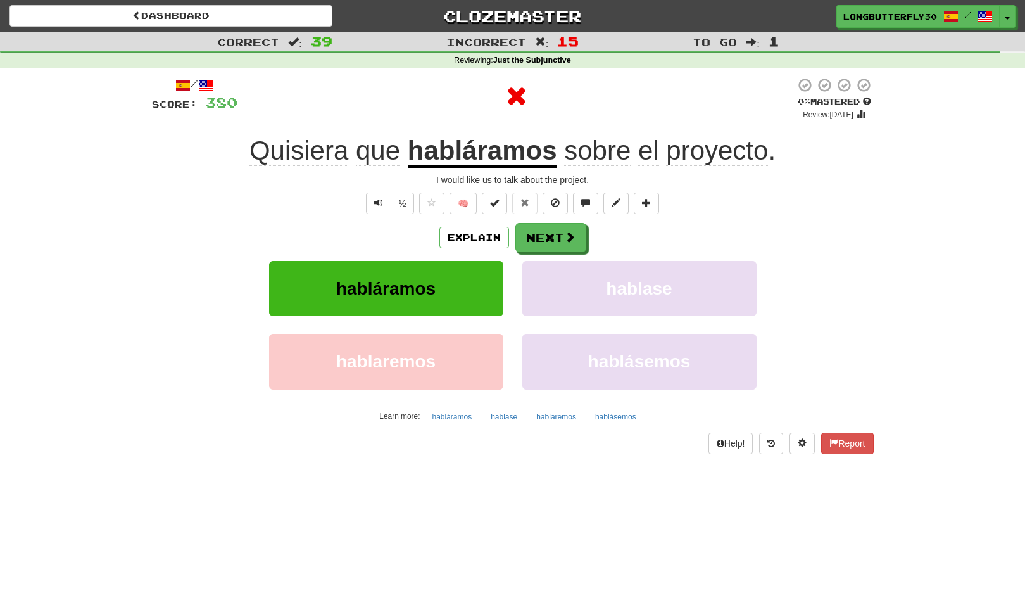
click at [449, 277] on button "habláramos" at bounding box center [386, 288] width 234 height 55
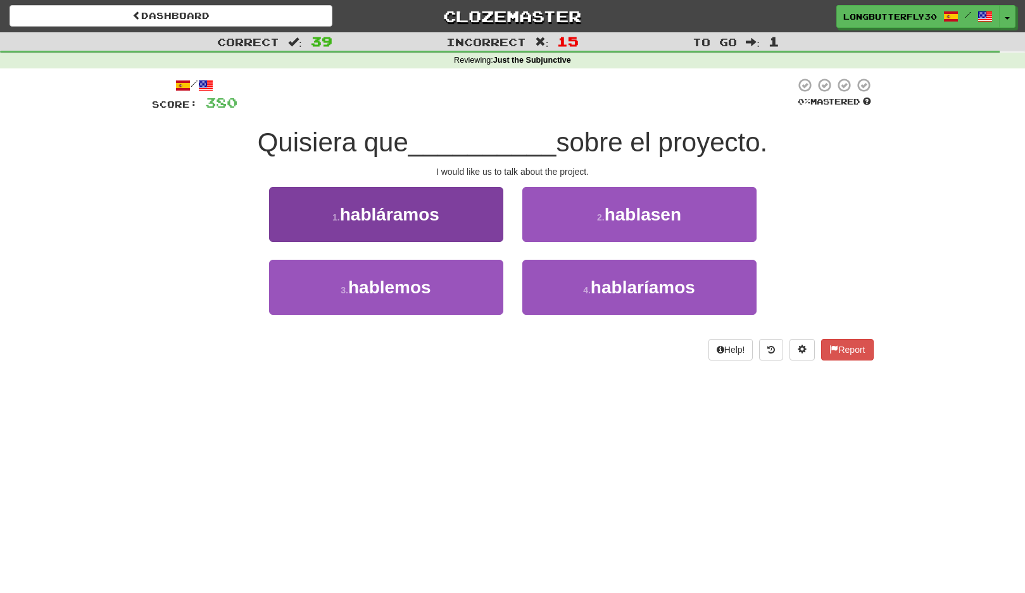
click at [491, 225] on button "1 . habláramos" at bounding box center [386, 214] width 234 height 55
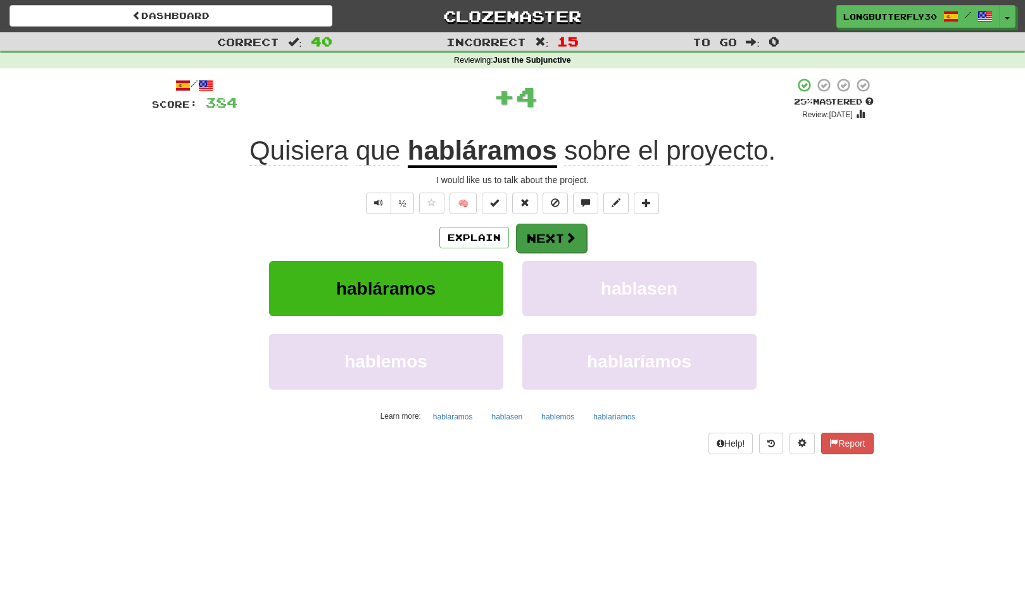
click at [543, 232] on button "Next" at bounding box center [551, 238] width 71 height 29
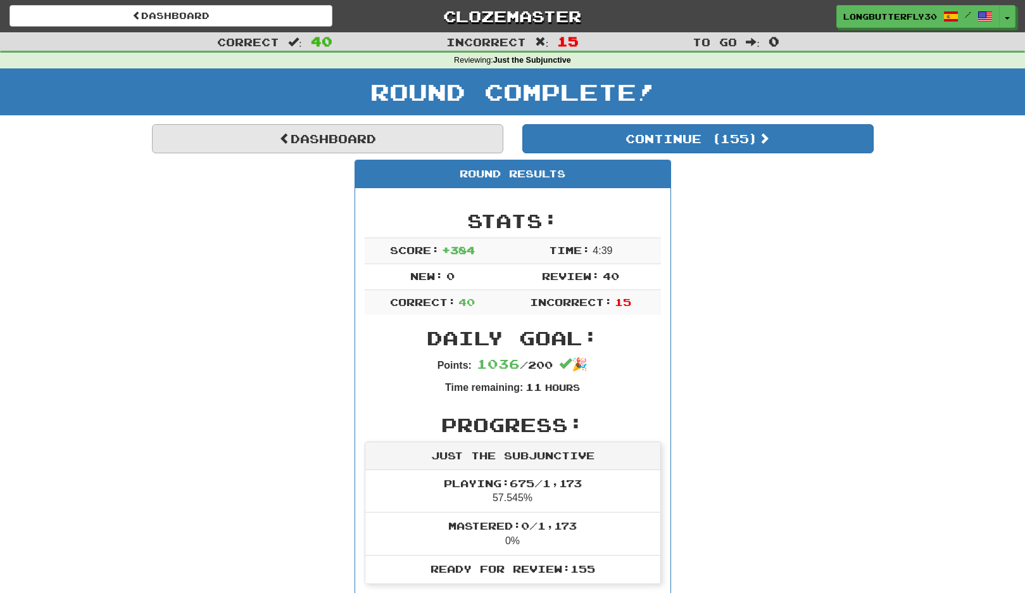
click at [388, 130] on link "Dashboard" at bounding box center [328, 138] width 352 height 29
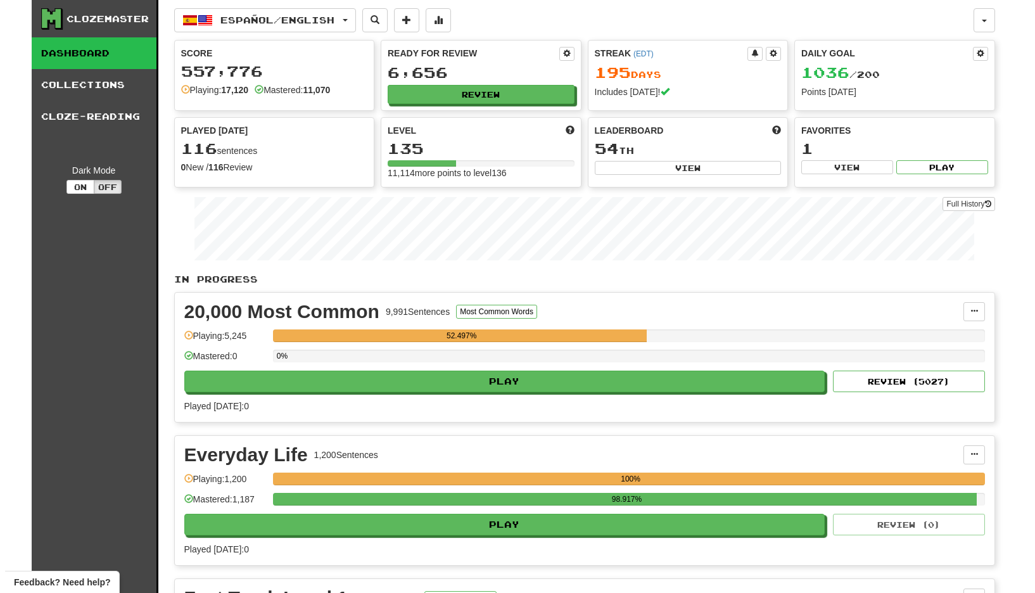
scroll to position [3, 0]
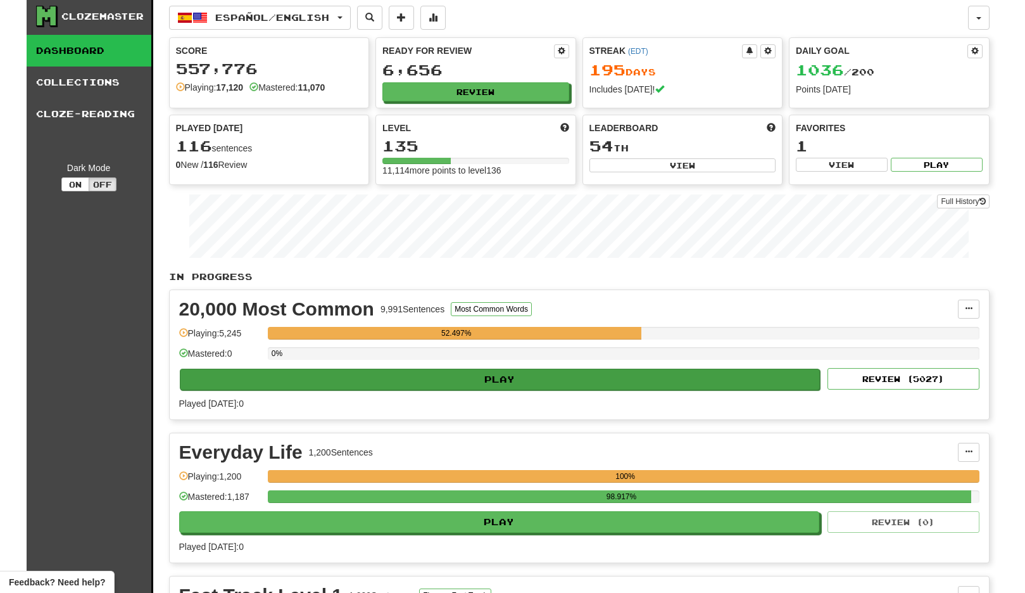
click at [580, 376] on button "Play" at bounding box center [500, 380] width 641 height 22
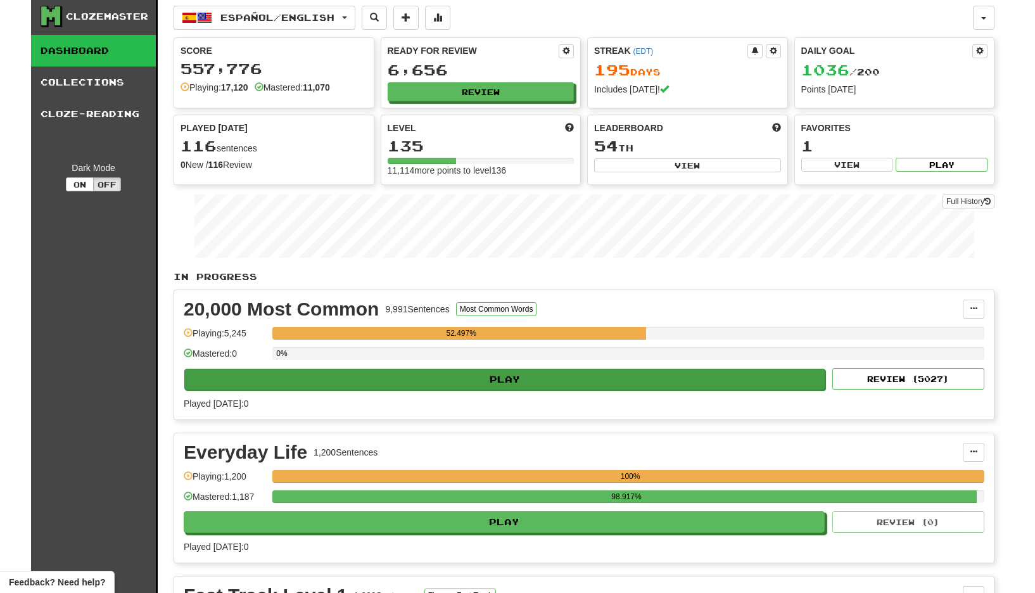
select select "**"
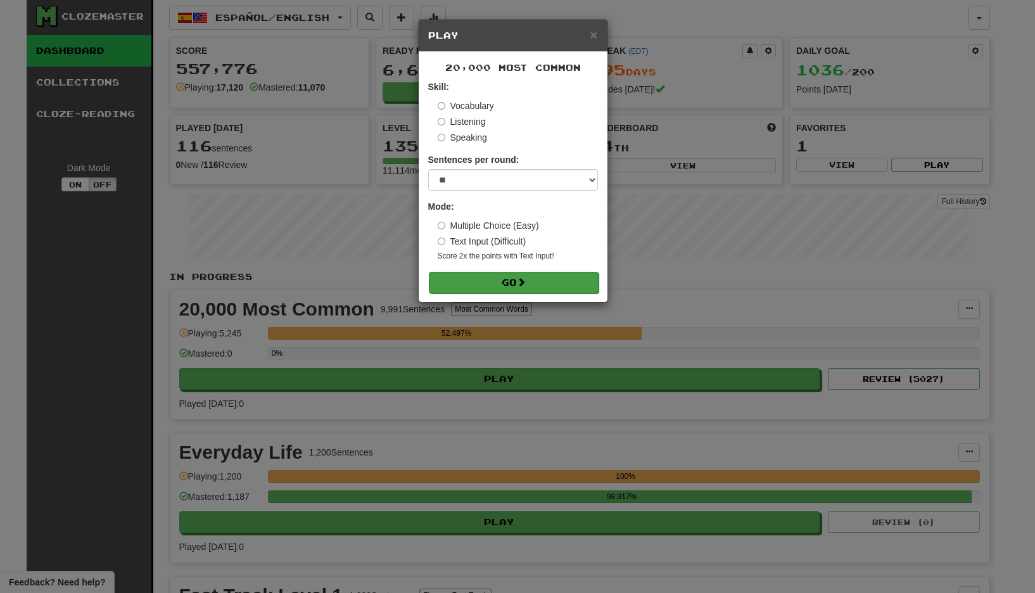
click at [574, 282] on button "Go" at bounding box center [514, 283] width 170 height 22
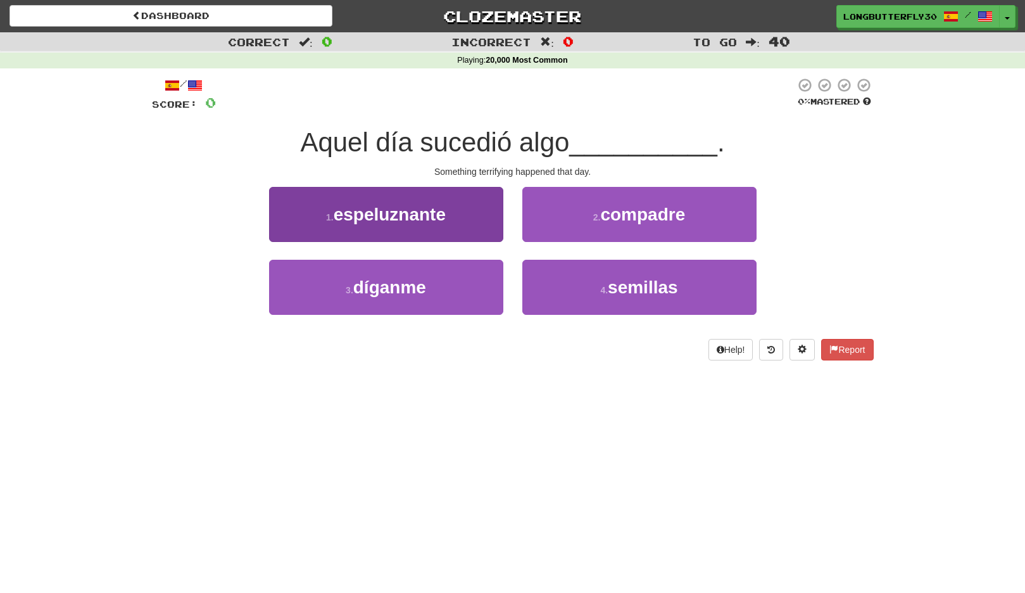
click at [499, 220] on button "1 . espeluznante" at bounding box center [386, 214] width 234 height 55
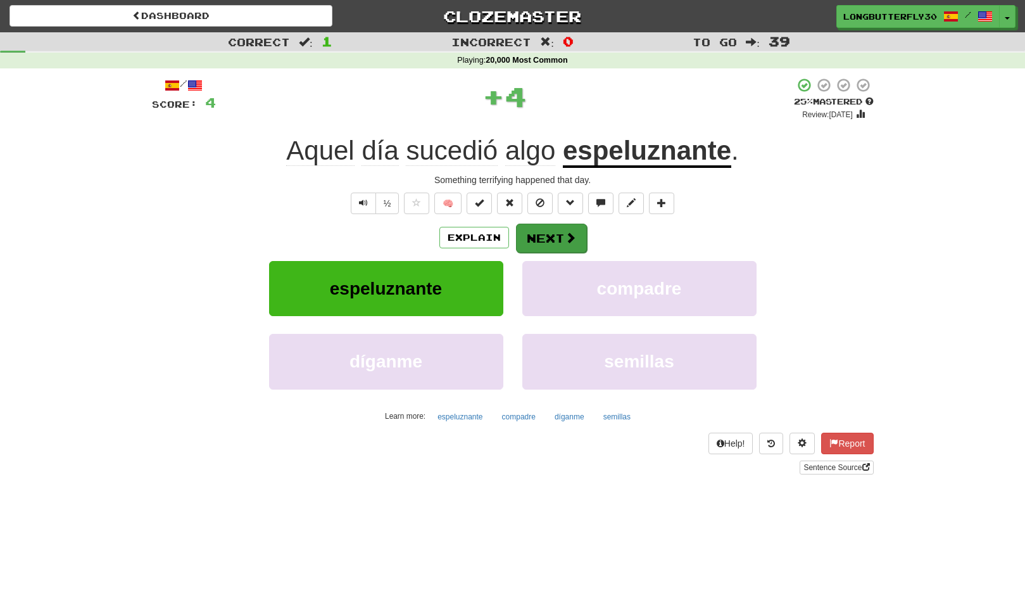
click at [549, 234] on button "Next" at bounding box center [551, 238] width 71 height 29
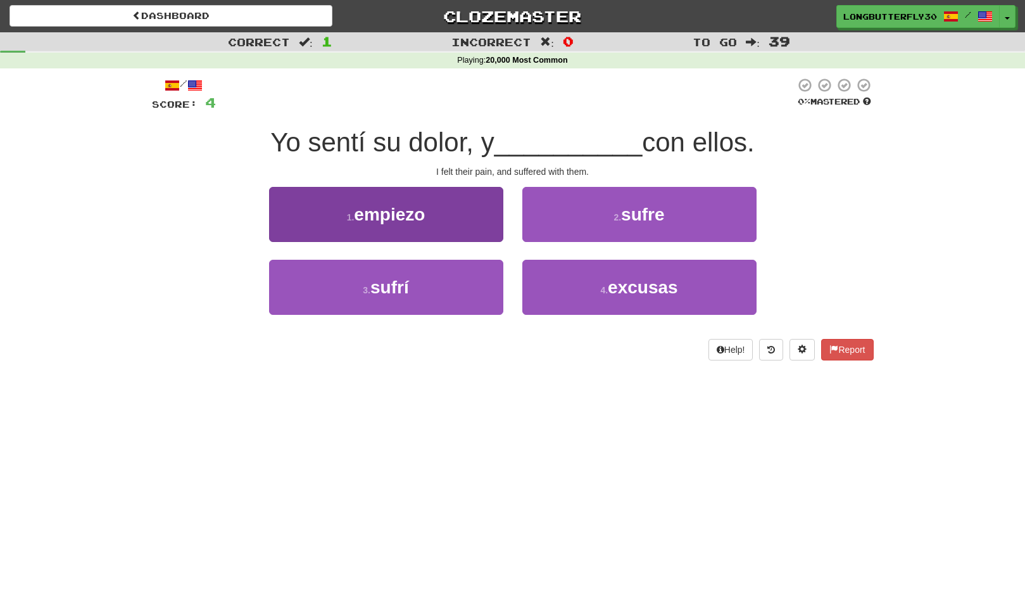
drag, startPoint x: 457, startPoint y: 274, endPoint x: 462, endPoint y: 278, distance: 7.2
click at [458, 275] on button "3 . sufrí" at bounding box center [386, 287] width 234 height 55
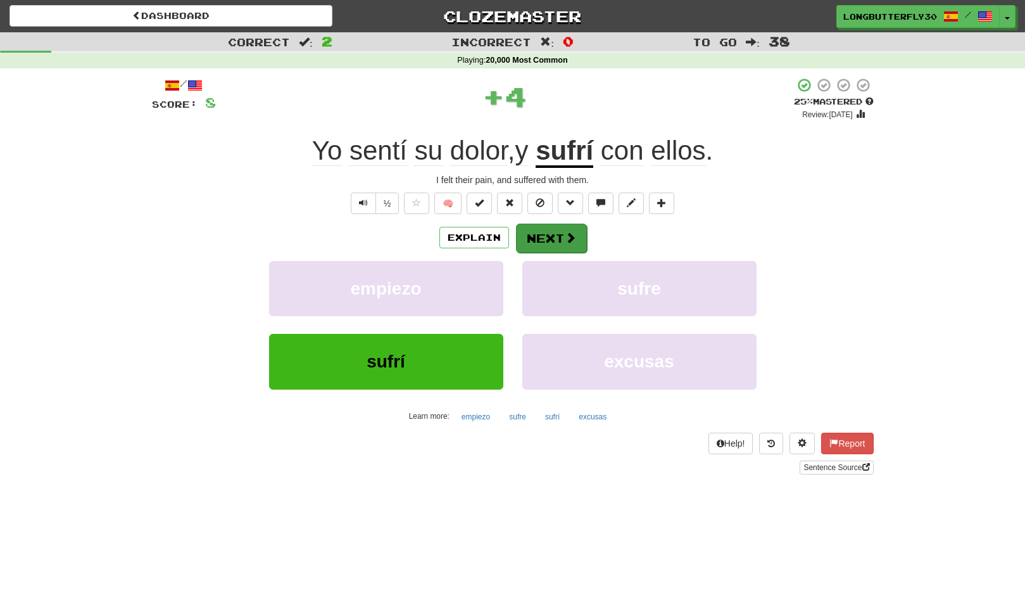
click at [546, 232] on button "Next" at bounding box center [551, 238] width 71 height 29
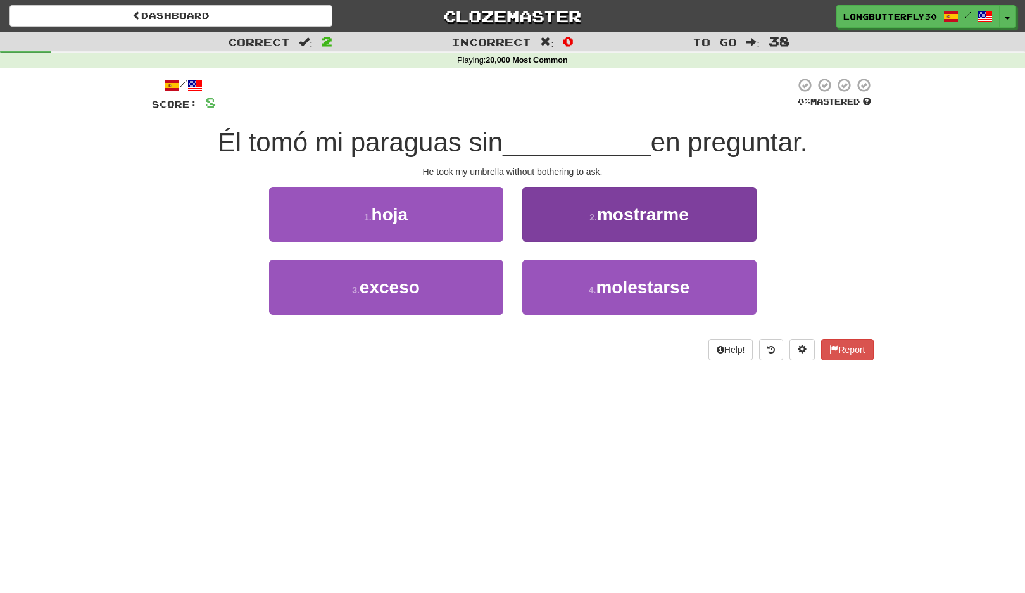
click at [673, 214] on span "mostrarme" at bounding box center [643, 215] width 92 height 20
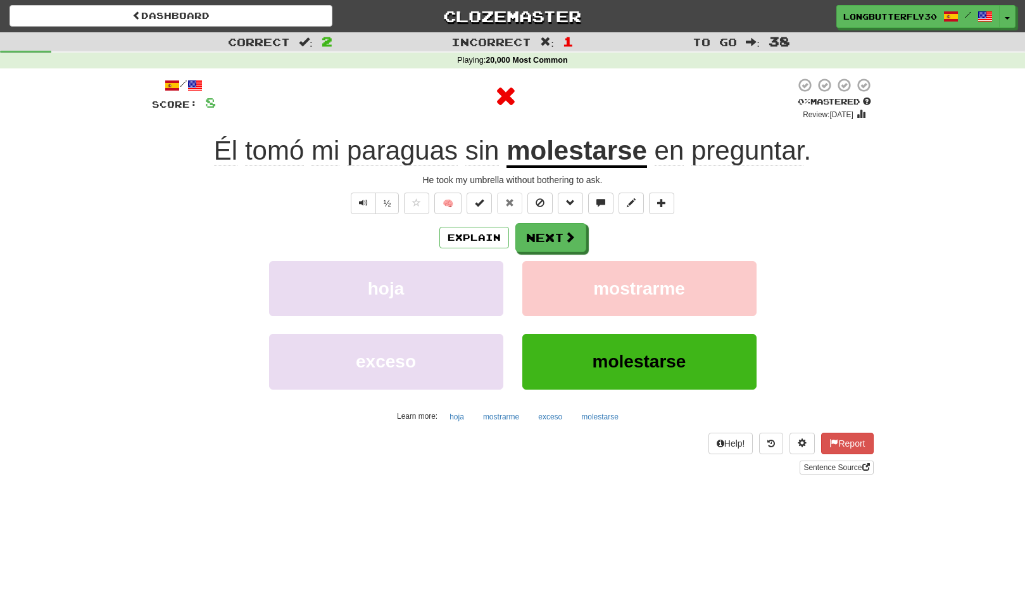
click at [588, 233] on div "Explain Next" at bounding box center [513, 237] width 722 height 29
click at [573, 232] on span at bounding box center [570, 237] width 11 height 11
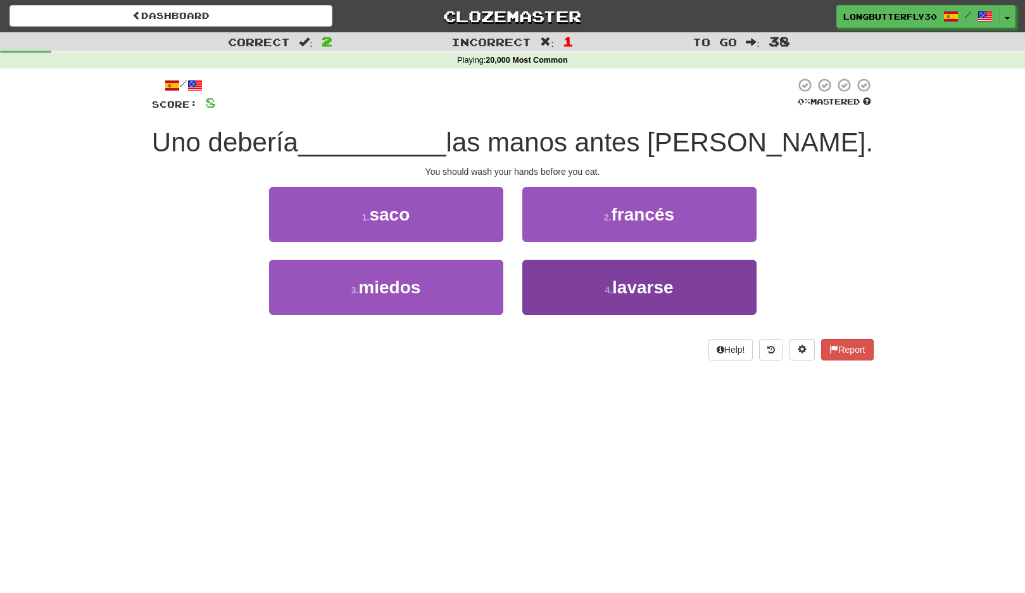
click at [595, 276] on button "4 . lavarse" at bounding box center [640, 287] width 234 height 55
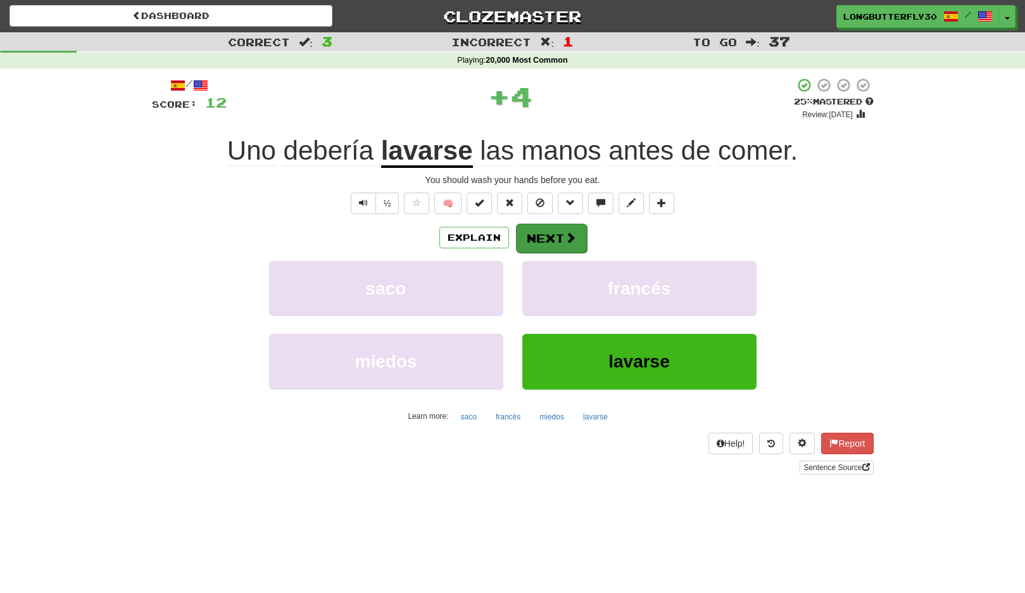
click at [559, 238] on button "Next" at bounding box center [551, 238] width 71 height 29
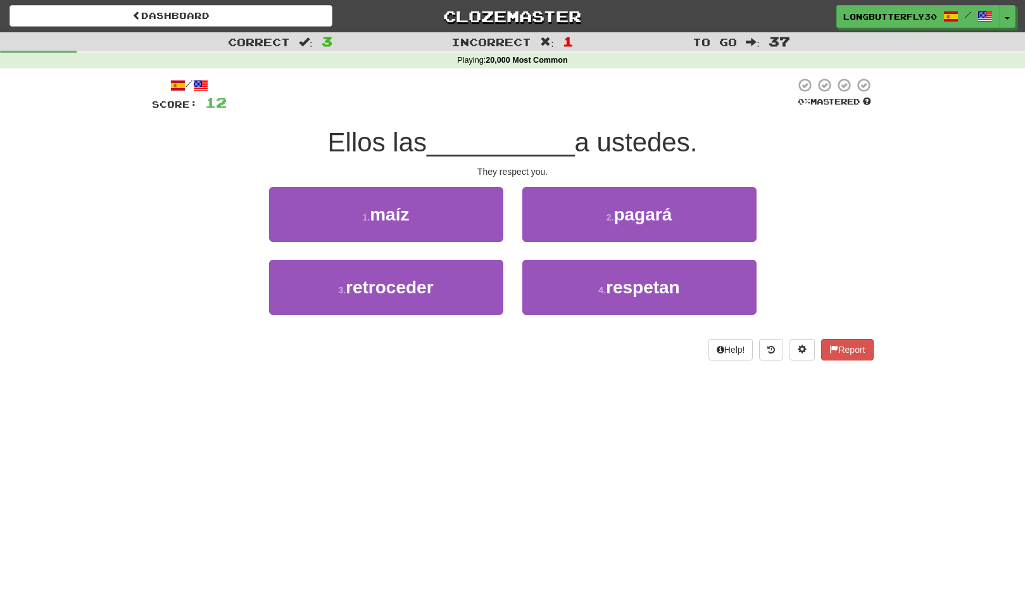
drag, startPoint x: 630, startPoint y: 280, endPoint x: 622, endPoint y: 255, distance: 26.5
click at [629, 280] on span "respetan" at bounding box center [643, 287] width 74 height 20
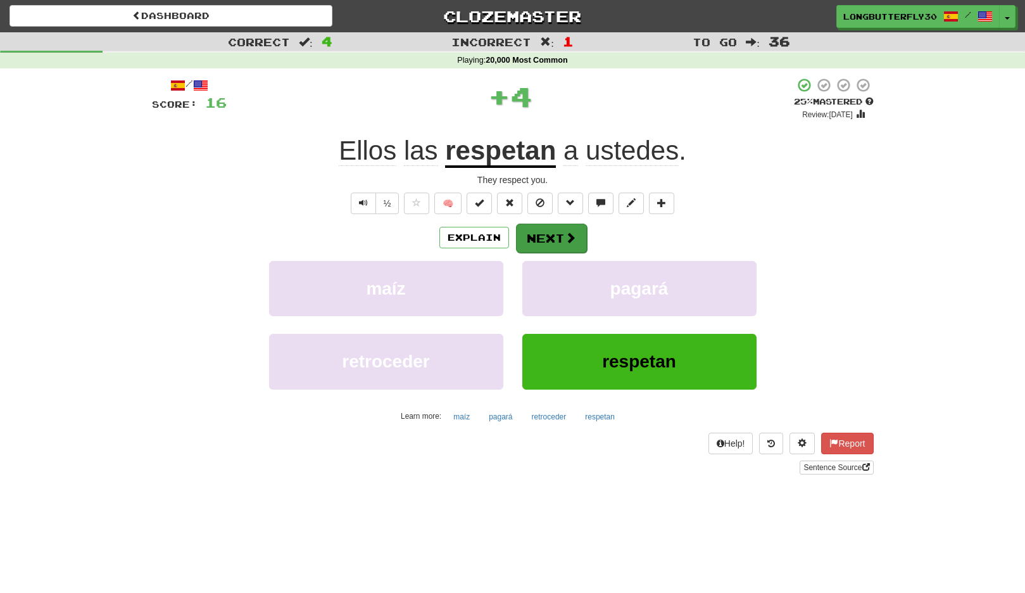
click at [556, 238] on button "Next" at bounding box center [551, 238] width 71 height 29
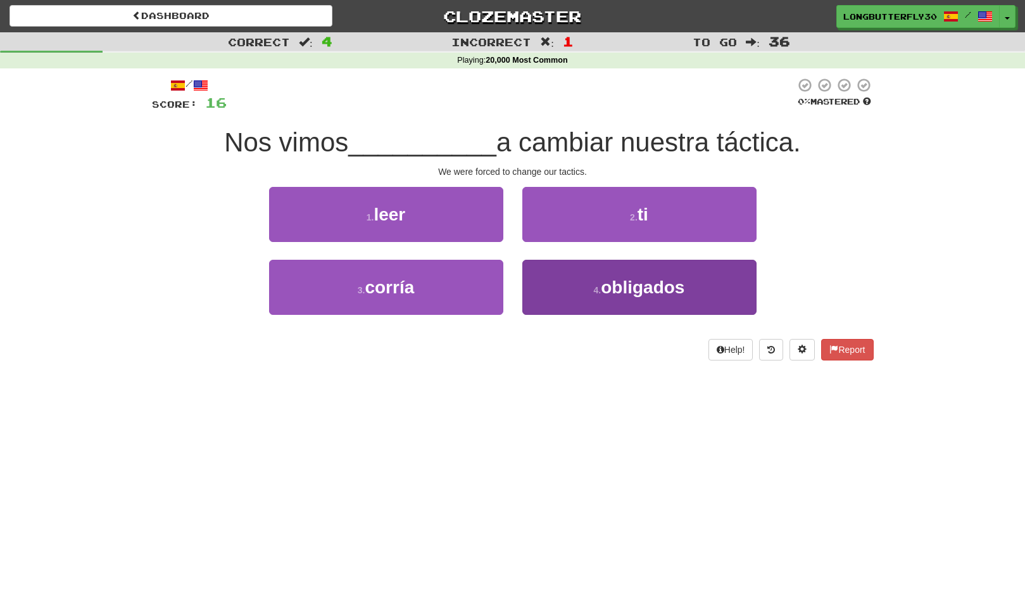
click at [604, 284] on span "obligados" at bounding box center [643, 287] width 84 height 20
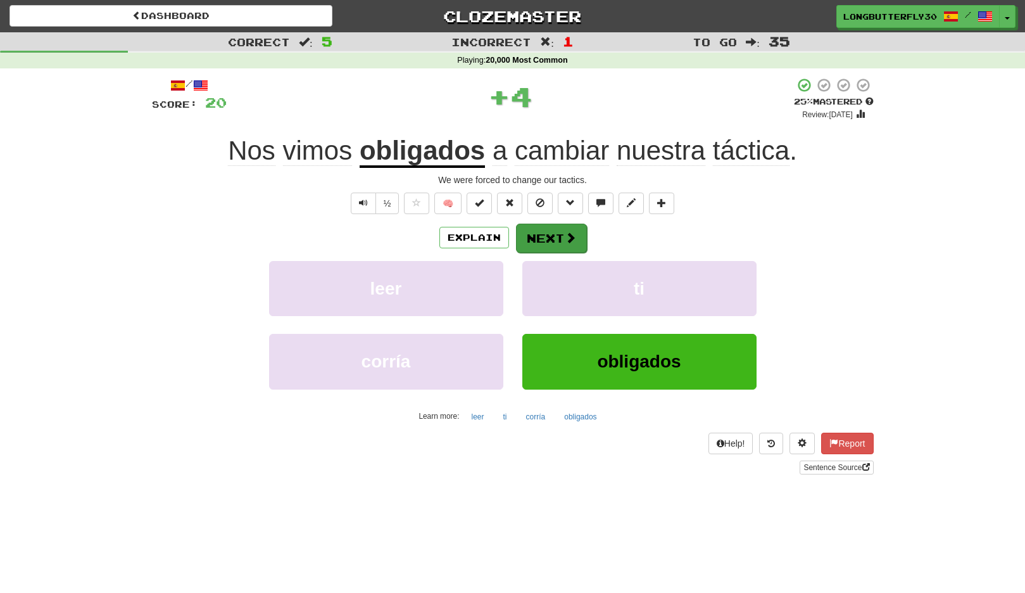
click at [561, 238] on button "Next" at bounding box center [551, 238] width 71 height 29
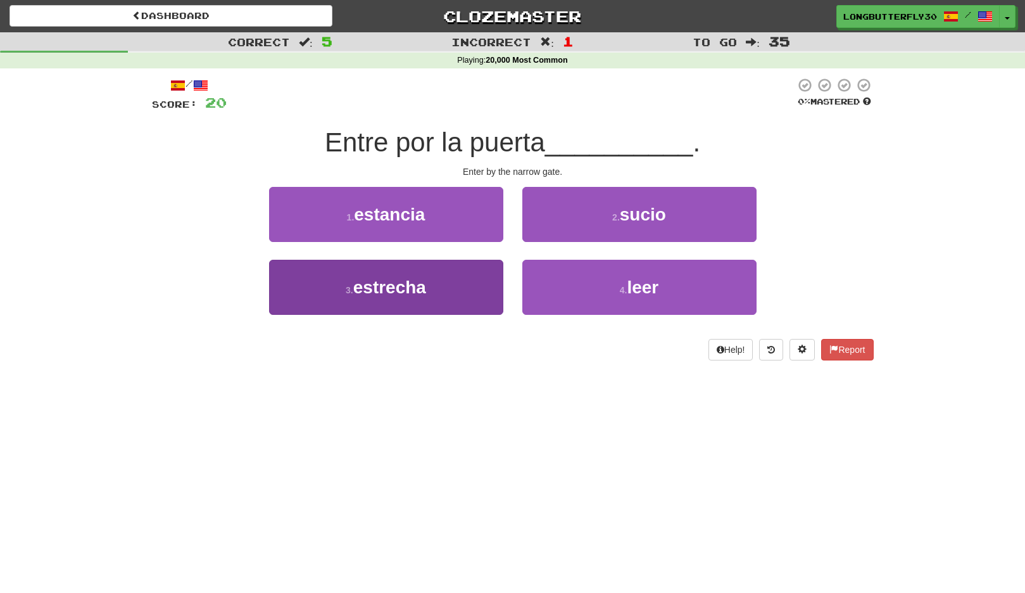
click at [429, 281] on button "3 . estrecha" at bounding box center [386, 287] width 234 height 55
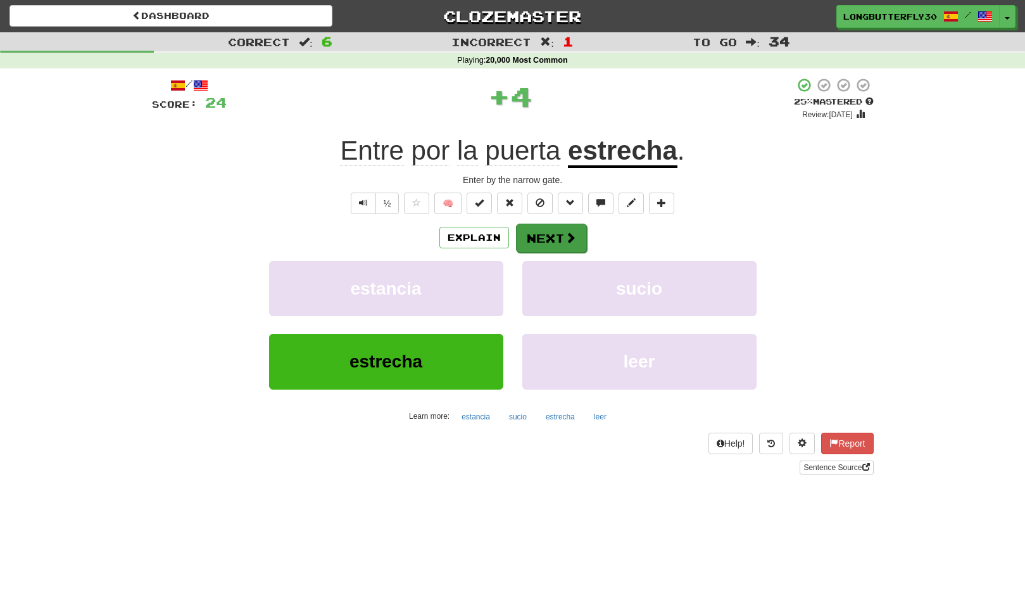
click at [562, 246] on button "Next" at bounding box center [551, 238] width 71 height 29
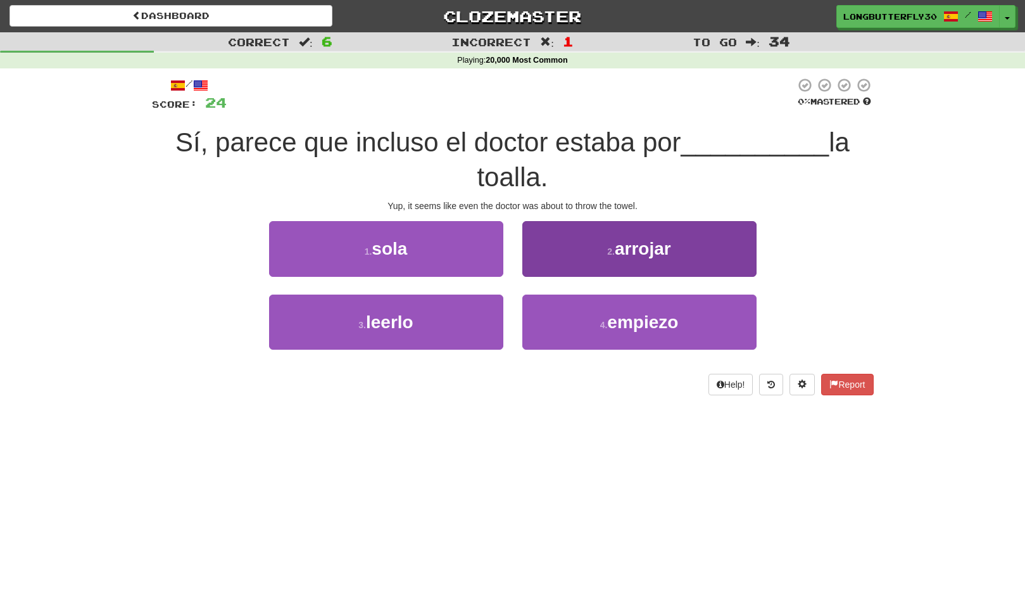
click at [573, 258] on button "2 . arrojar" at bounding box center [640, 248] width 234 height 55
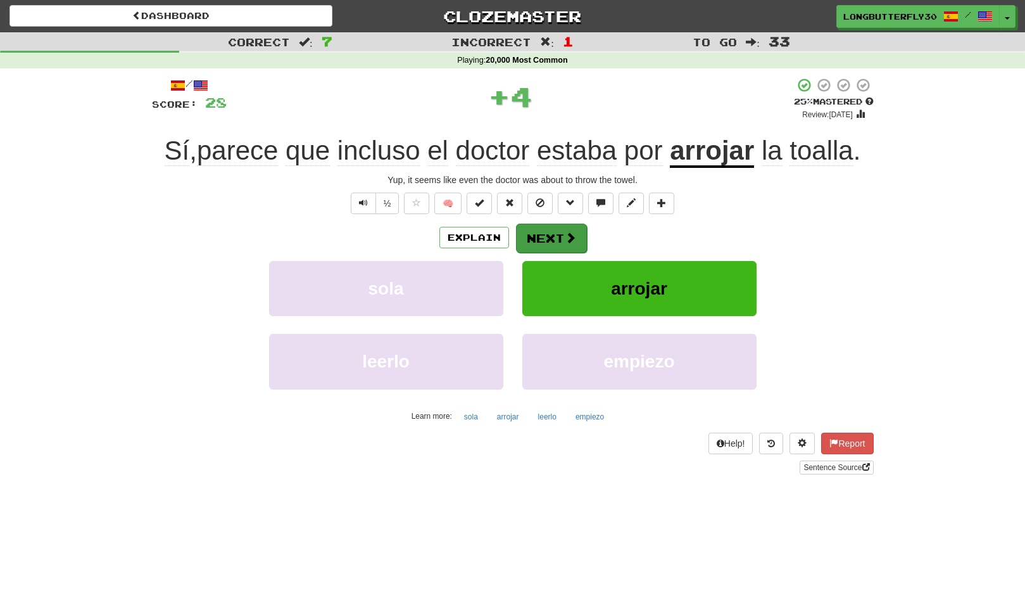
click at [565, 237] on span at bounding box center [570, 237] width 11 height 11
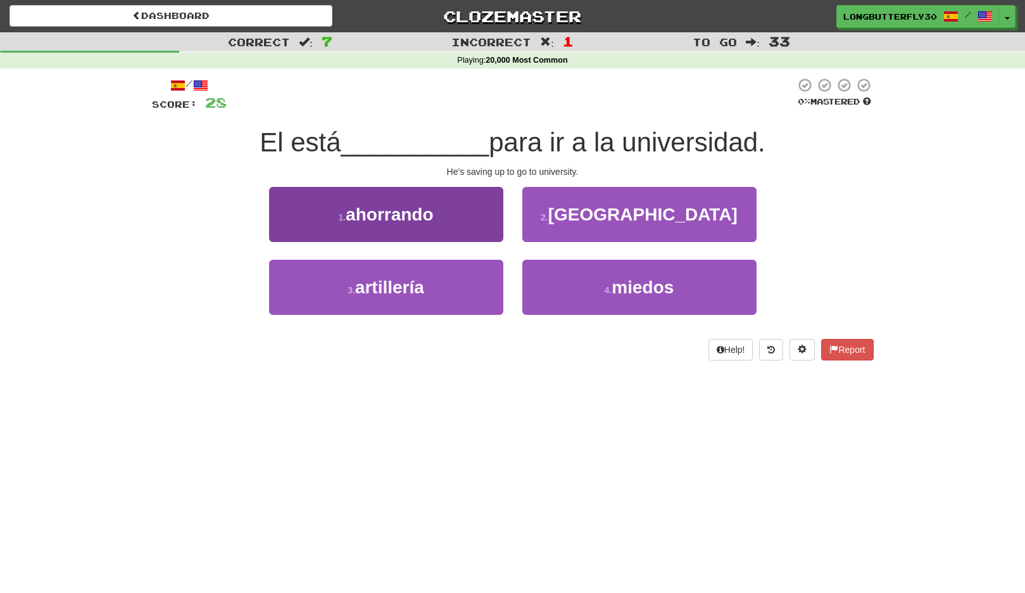
click at [462, 214] on button "1 . ahorrando" at bounding box center [386, 214] width 234 height 55
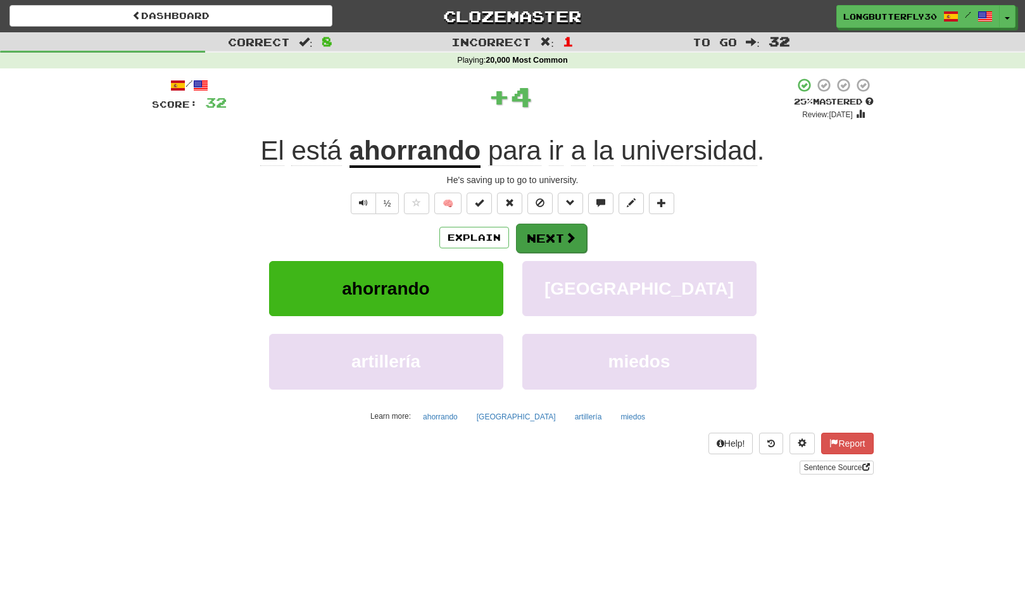
click at [547, 241] on button "Next" at bounding box center [551, 238] width 71 height 29
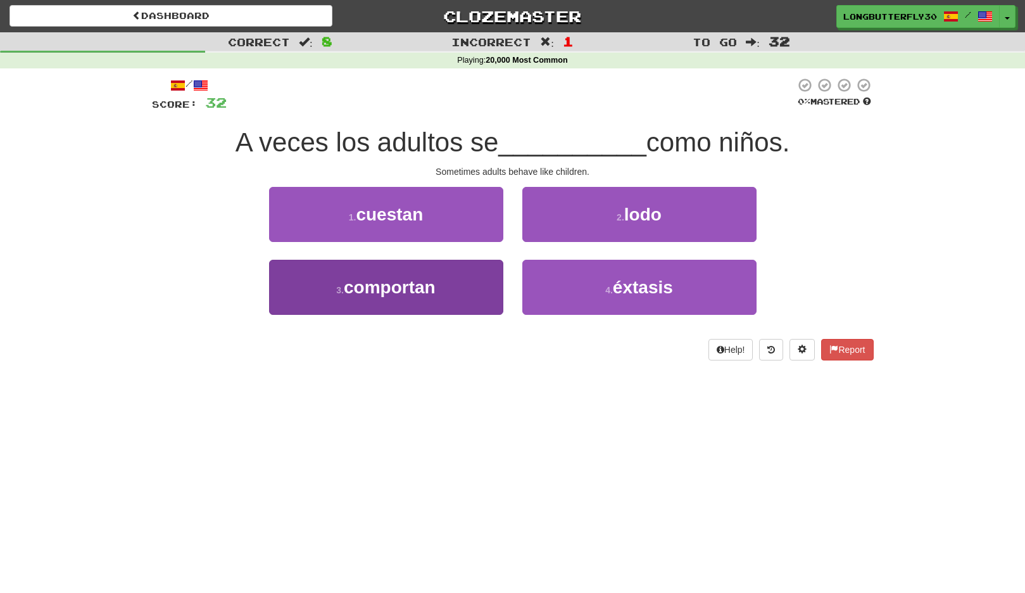
click at [419, 278] on span "comportan" at bounding box center [390, 287] width 92 height 20
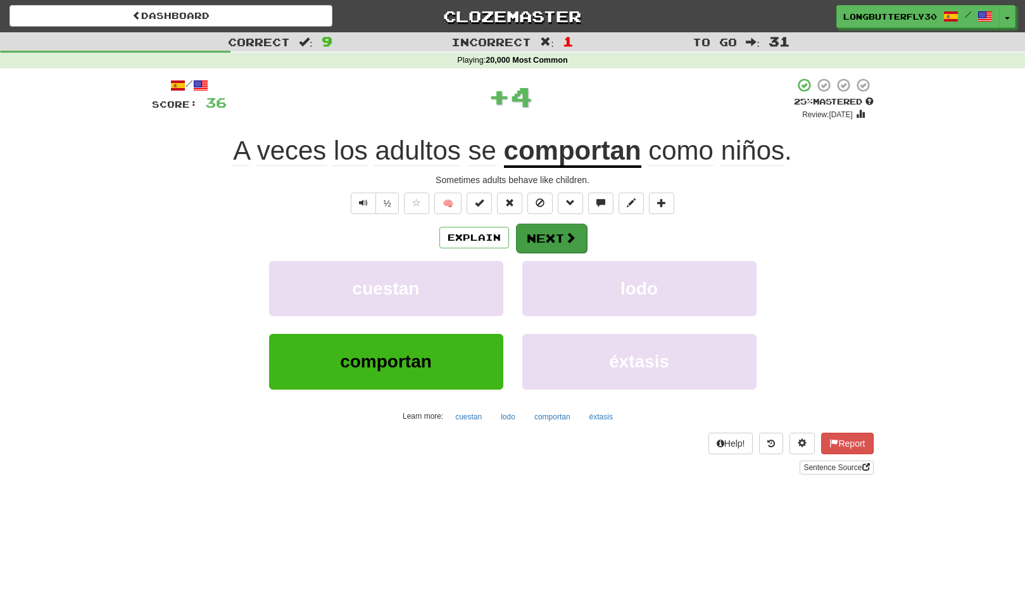
click at [540, 236] on button "Next" at bounding box center [551, 238] width 71 height 29
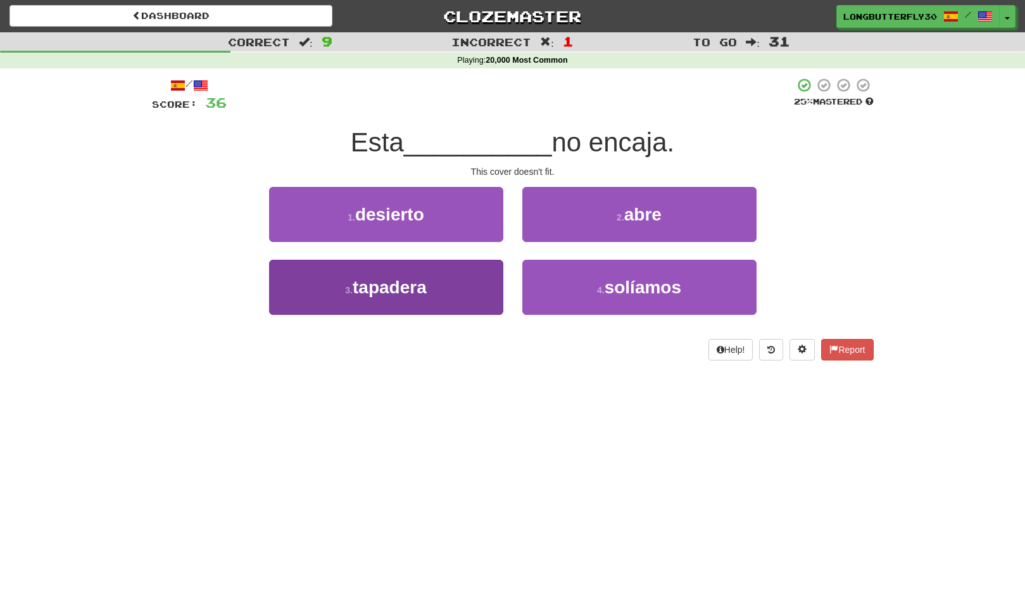
click at [454, 281] on button "3 . tapadera" at bounding box center [386, 287] width 234 height 55
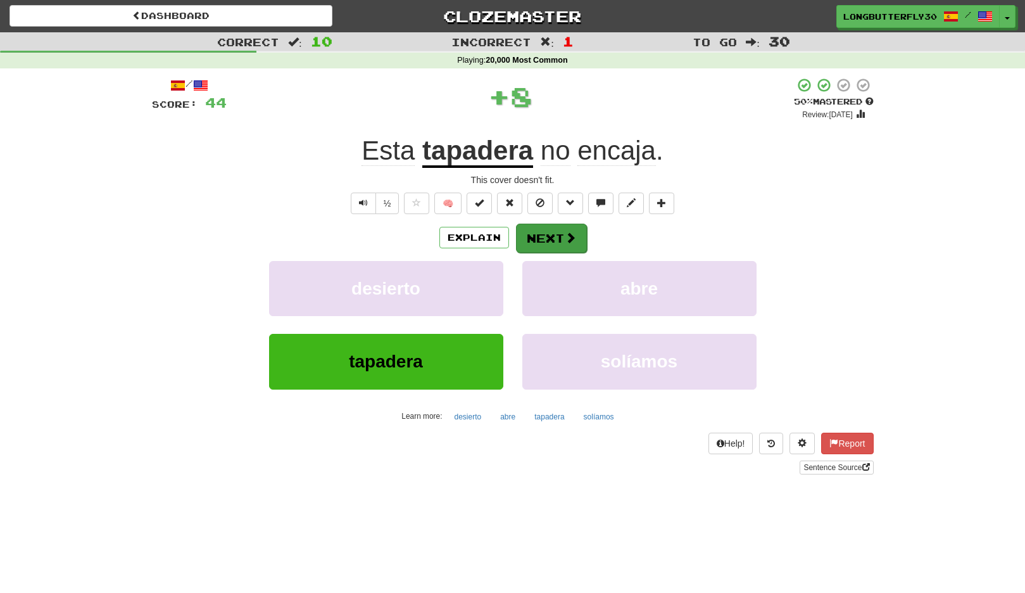
click at [543, 240] on button "Next" at bounding box center [551, 238] width 71 height 29
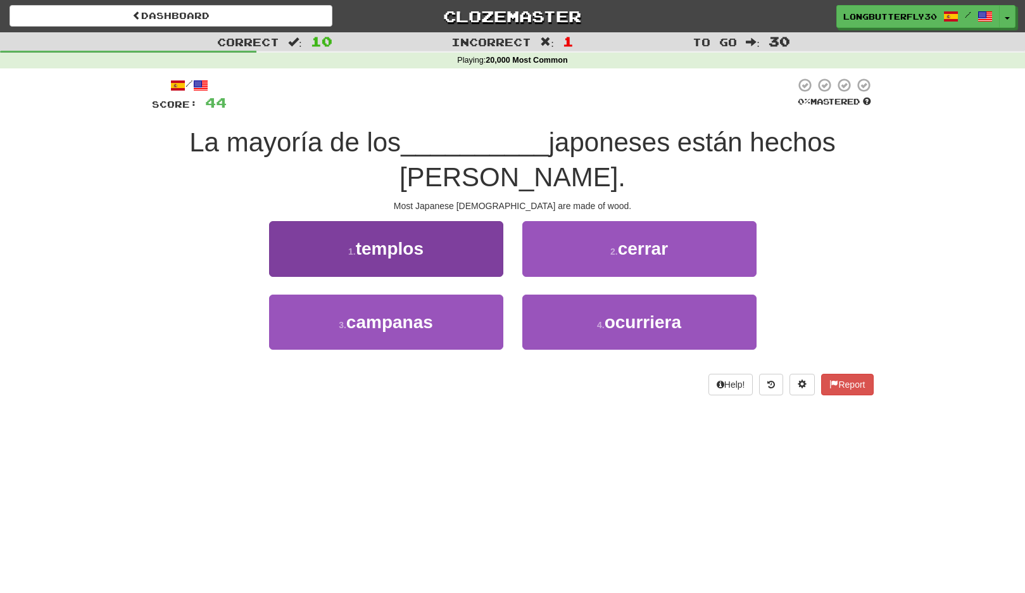
click at [460, 248] on button "1 . templos" at bounding box center [386, 248] width 234 height 55
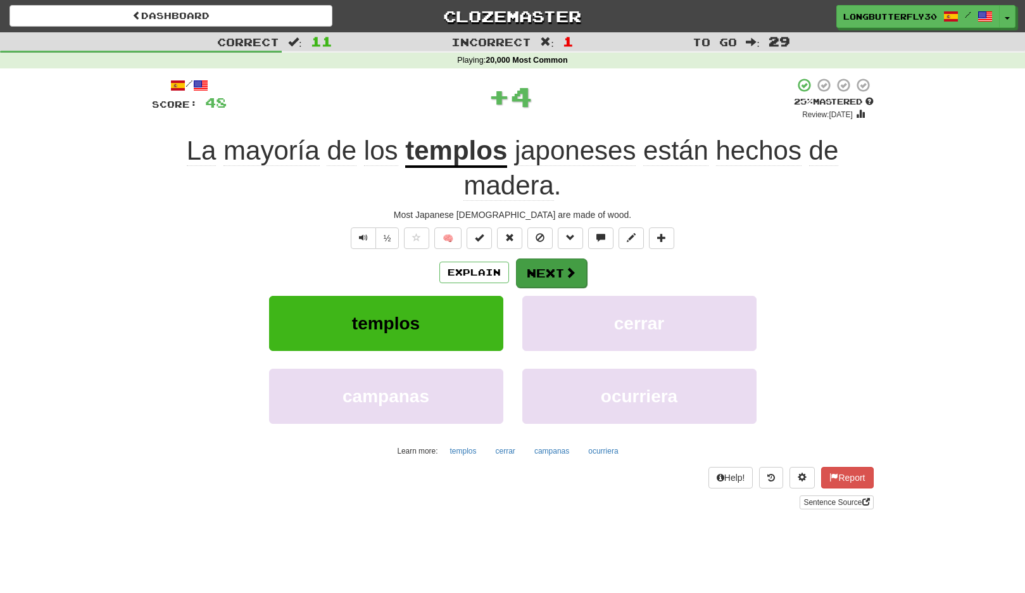
click at [543, 261] on button "Next" at bounding box center [551, 272] width 71 height 29
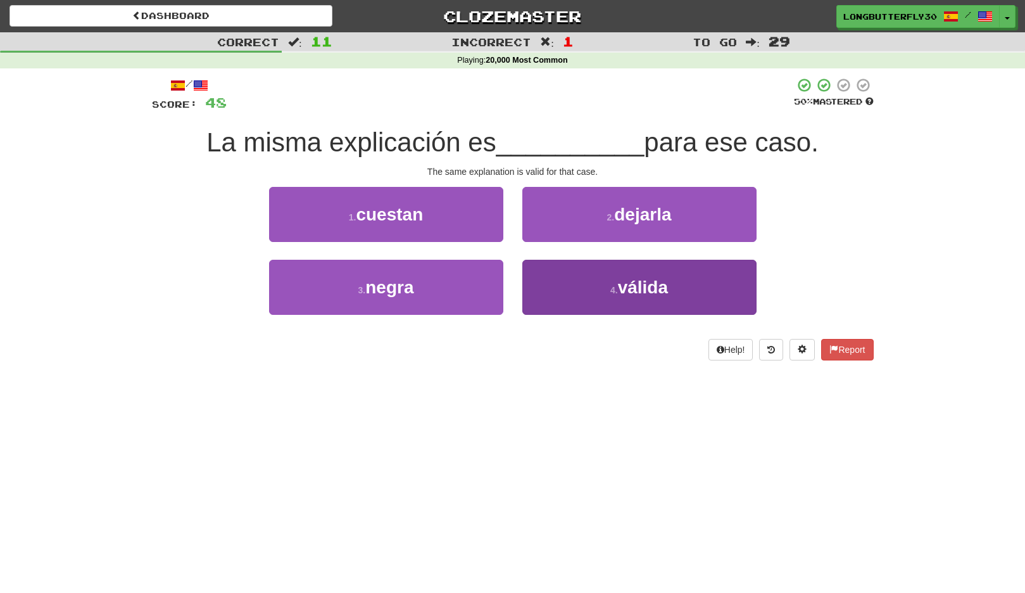
click at [645, 288] on span "válida" at bounding box center [643, 287] width 50 height 20
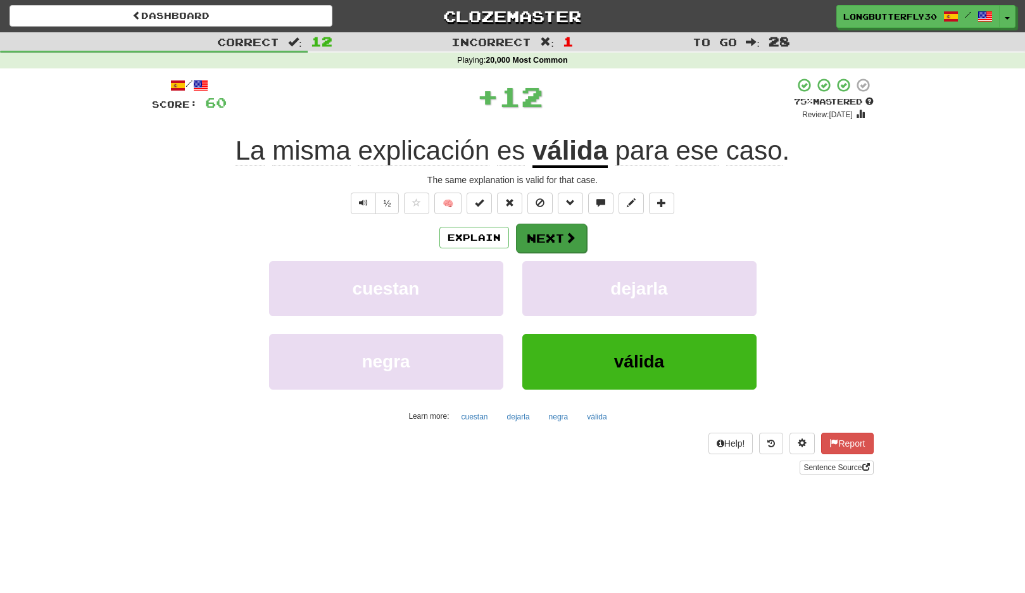
click at [565, 239] on span at bounding box center [570, 237] width 11 height 11
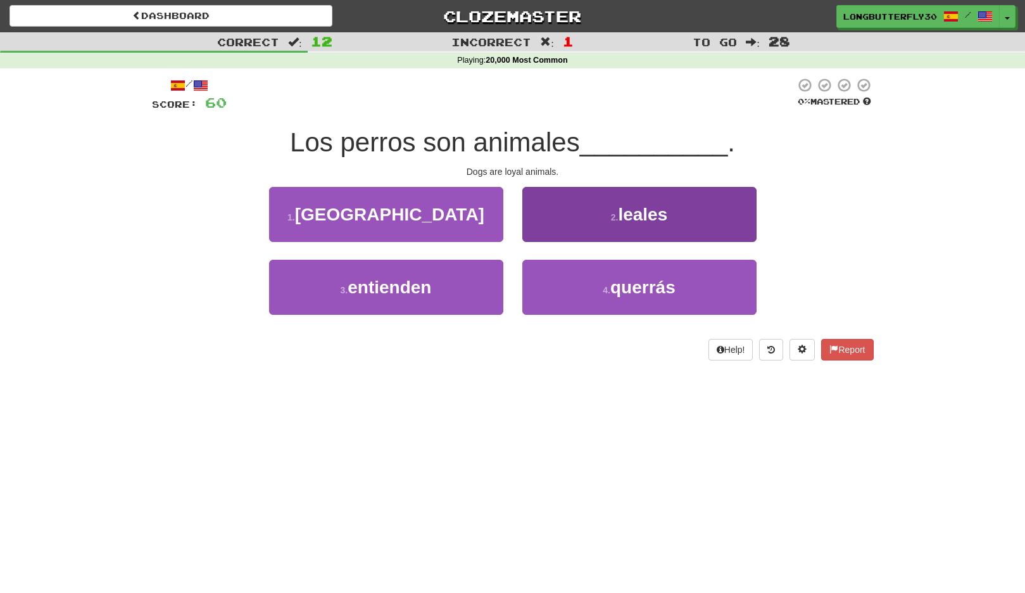
click at [571, 210] on button "2 . leales" at bounding box center [640, 214] width 234 height 55
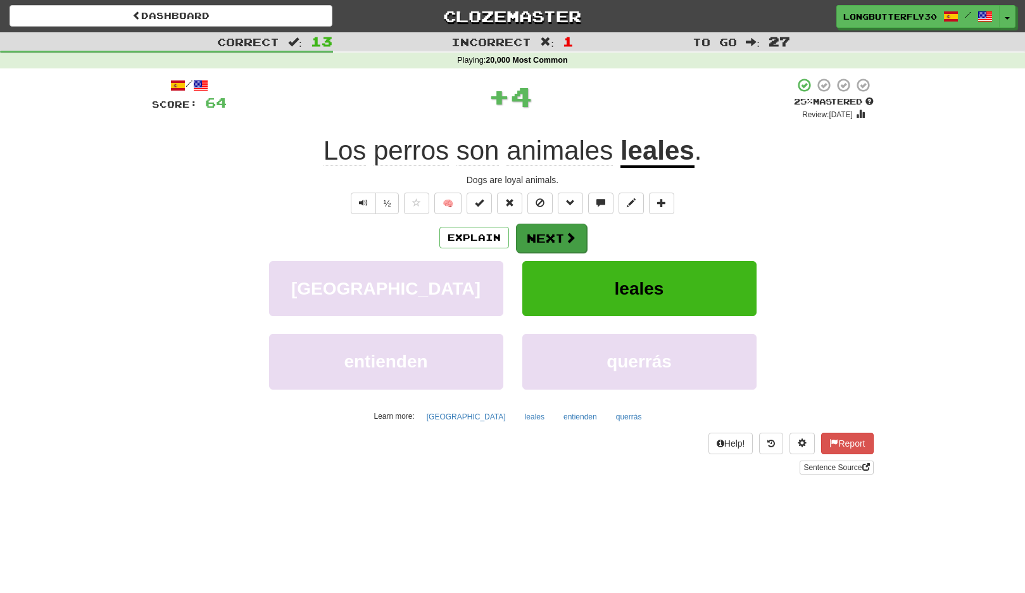
click at [535, 226] on button "Next" at bounding box center [551, 238] width 71 height 29
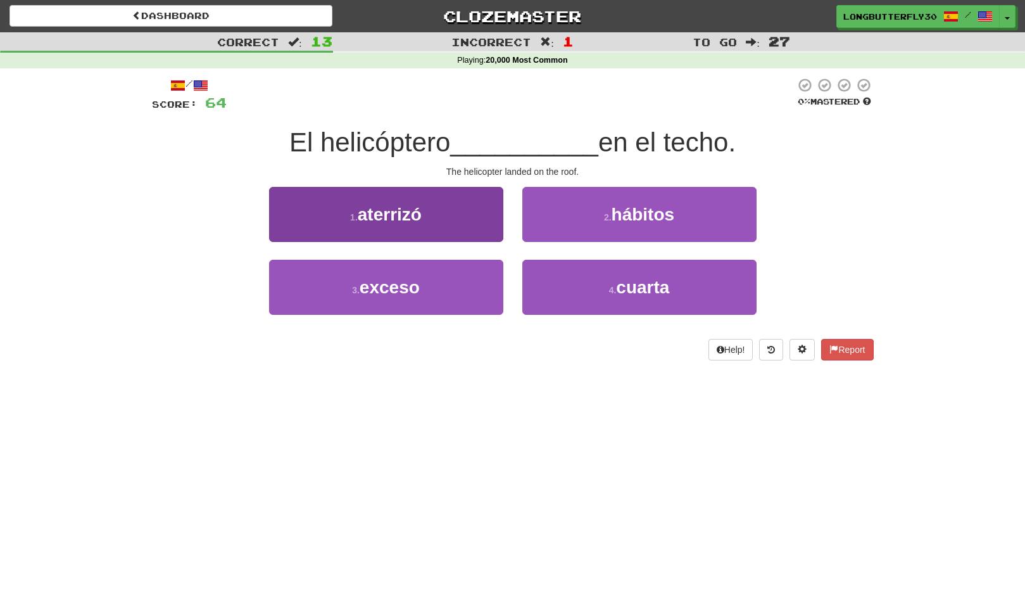
click at [467, 215] on button "1 . aterrizó" at bounding box center [386, 214] width 234 height 55
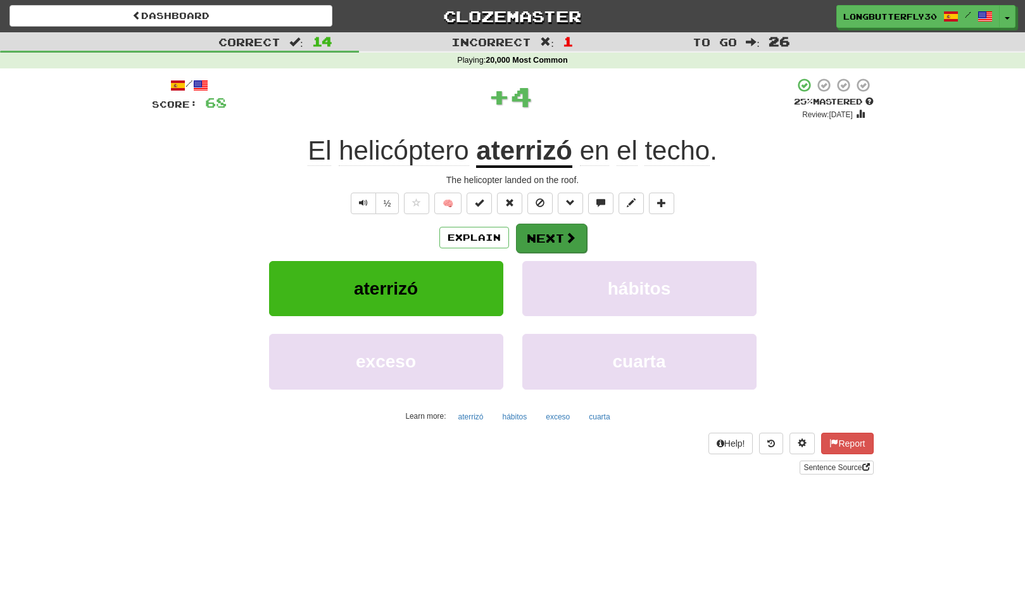
click at [542, 229] on button "Next" at bounding box center [551, 238] width 71 height 29
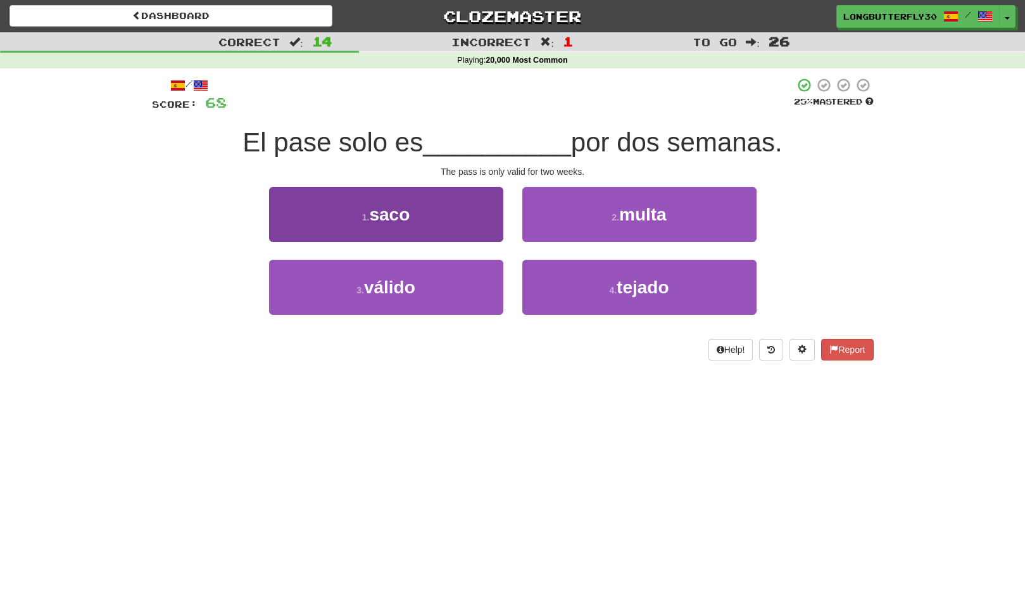
click at [471, 281] on button "3 . válido" at bounding box center [386, 287] width 234 height 55
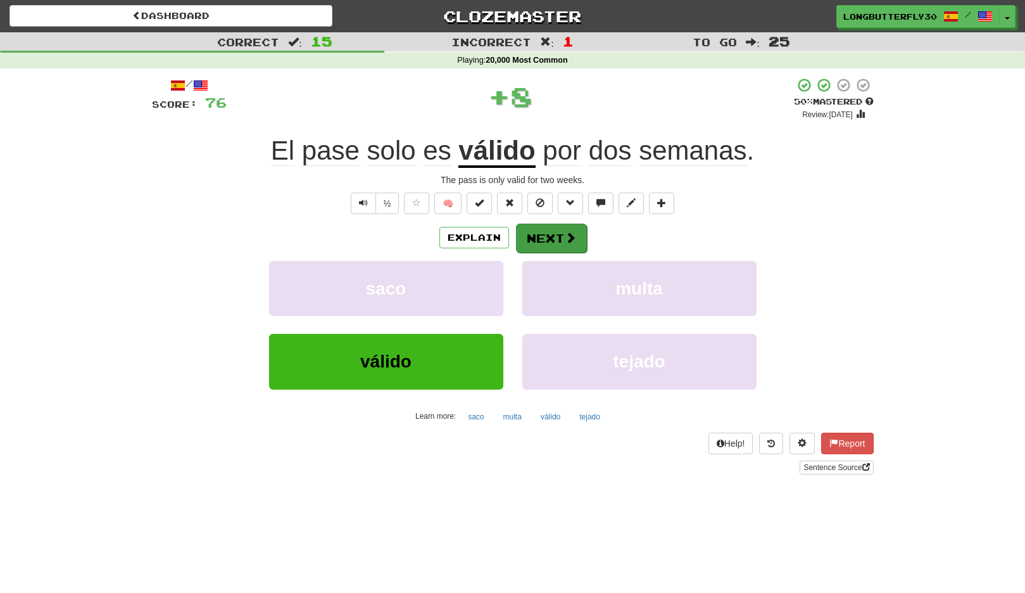
click at [561, 231] on button "Next" at bounding box center [551, 238] width 71 height 29
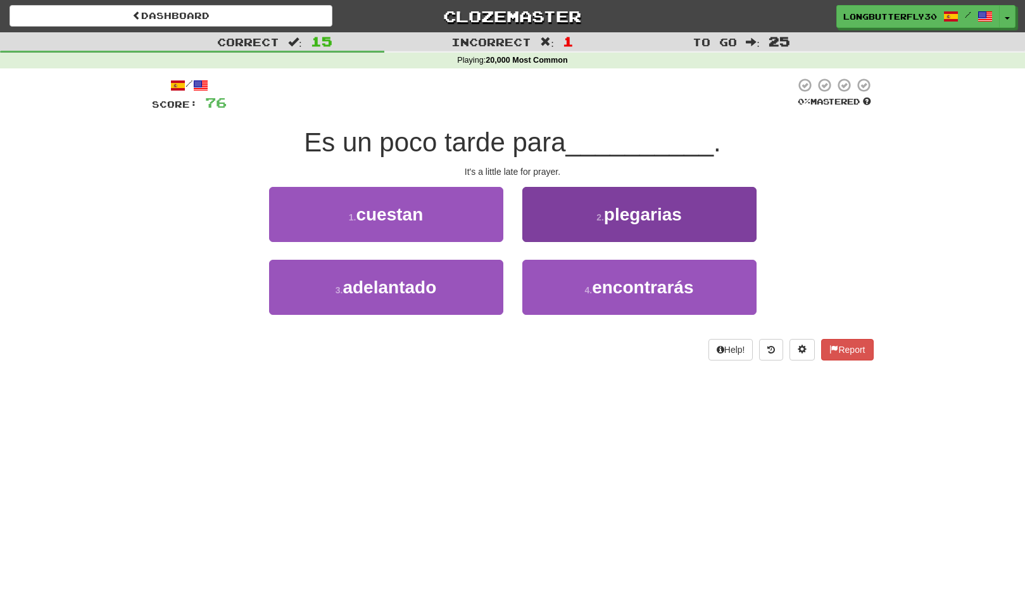
click at [638, 206] on span "plegarias" at bounding box center [643, 215] width 78 height 20
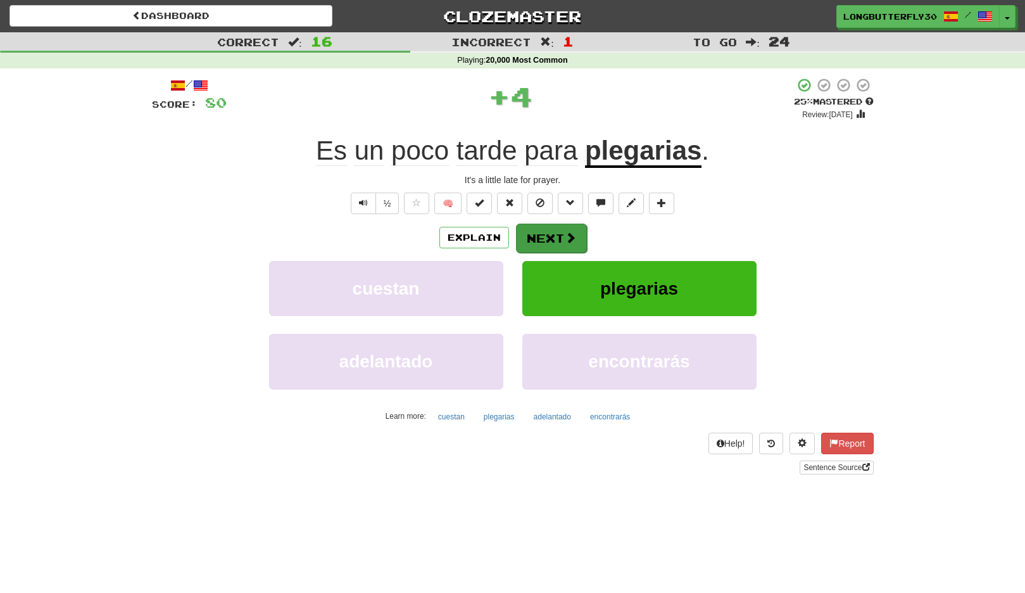
click at [566, 234] on span at bounding box center [570, 237] width 11 height 11
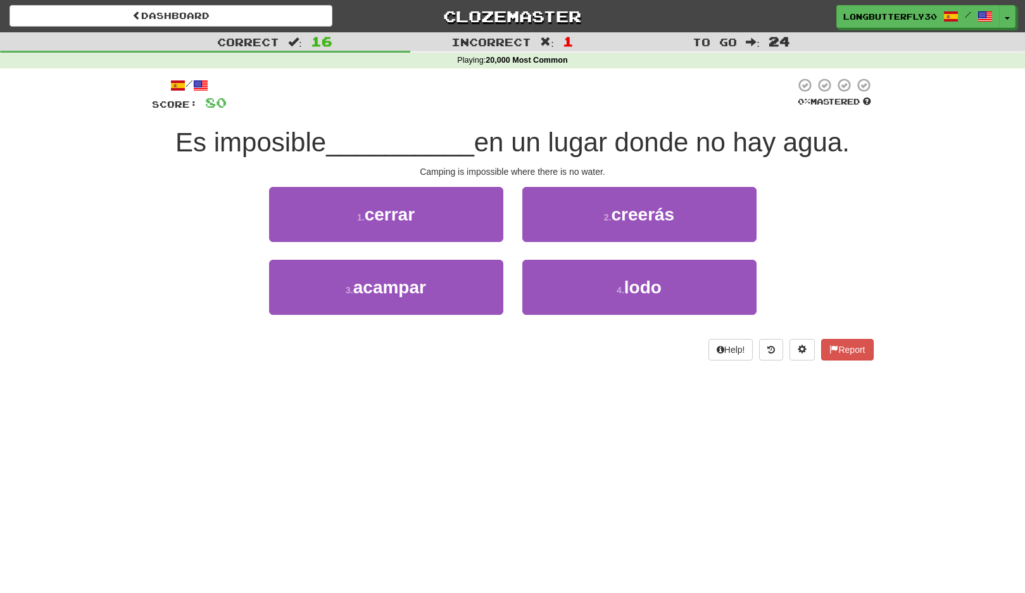
drag, startPoint x: 448, startPoint y: 283, endPoint x: 502, endPoint y: 252, distance: 61.8
click at [448, 283] on button "3 . acampar" at bounding box center [386, 287] width 234 height 55
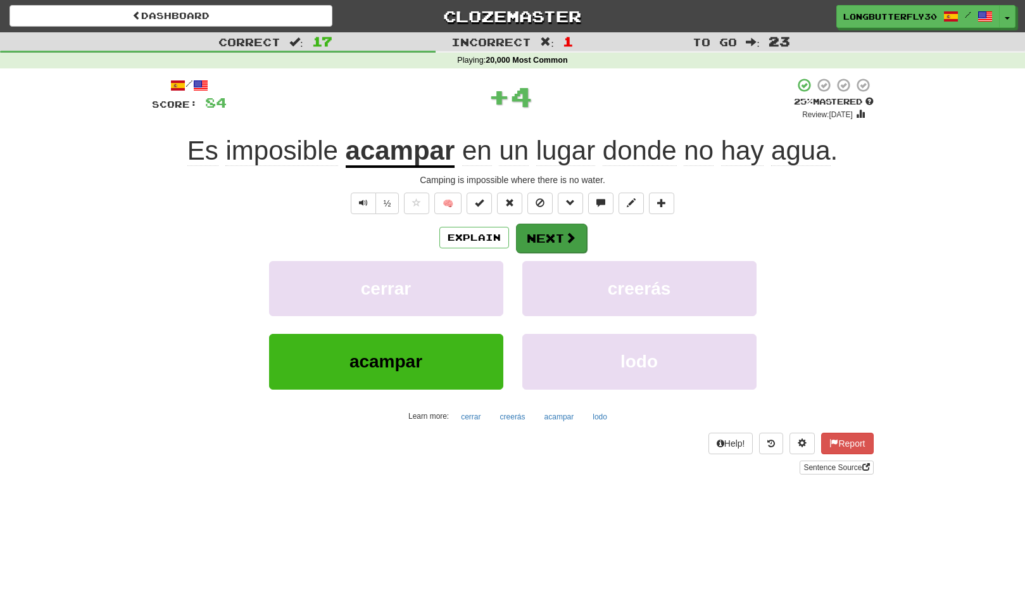
click at [538, 241] on button "Next" at bounding box center [551, 238] width 71 height 29
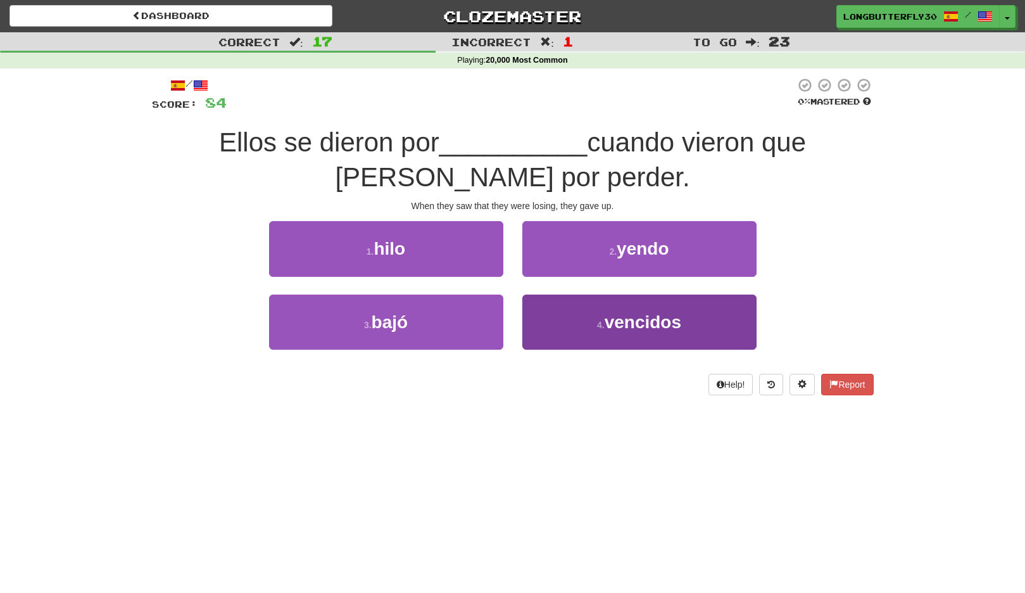
click at [594, 310] on button "4 . vencidos" at bounding box center [640, 322] width 234 height 55
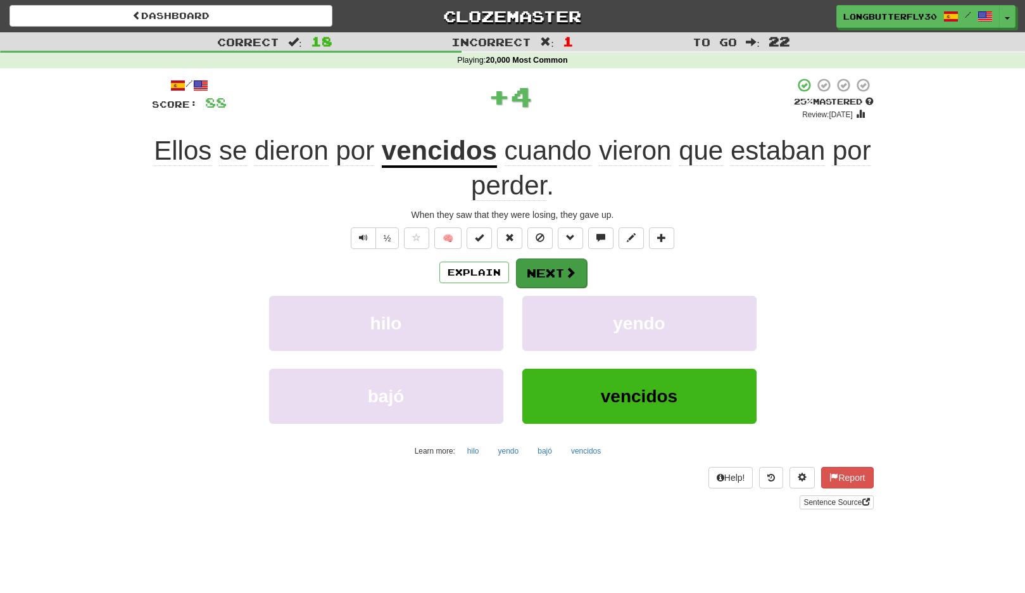
click at [567, 277] on button "Next" at bounding box center [551, 272] width 71 height 29
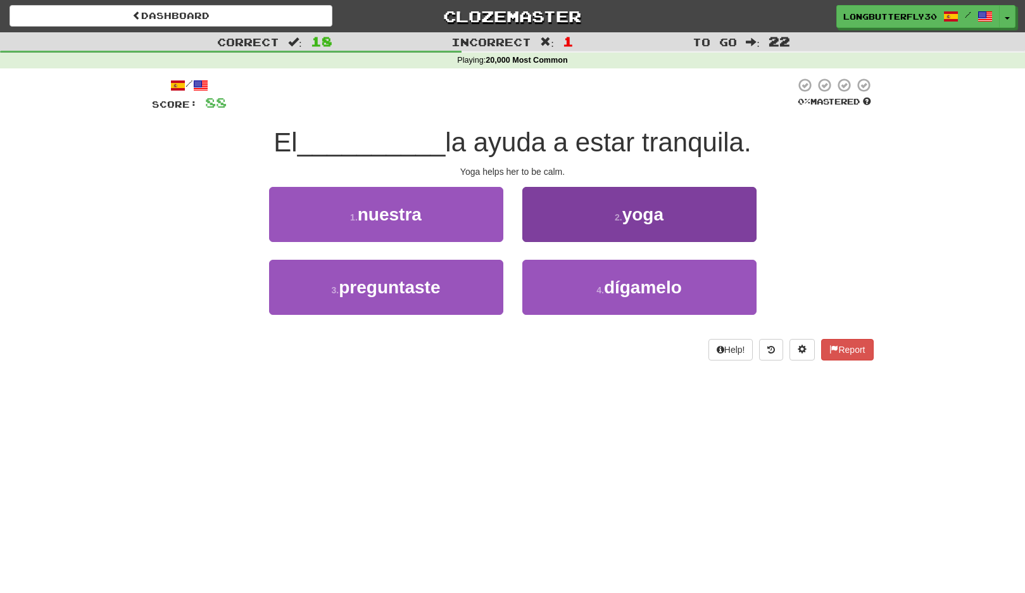
click at [585, 232] on button "2 . yoga" at bounding box center [640, 214] width 234 height 55
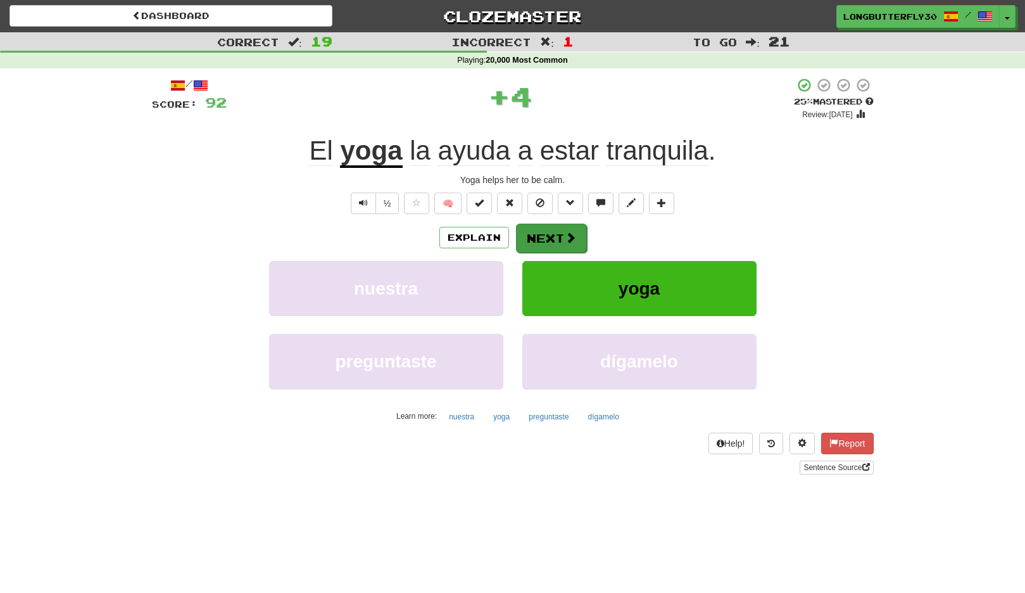
click at [557, 240] on button "Next" at bounding box center [551, 238] width 71 height 29
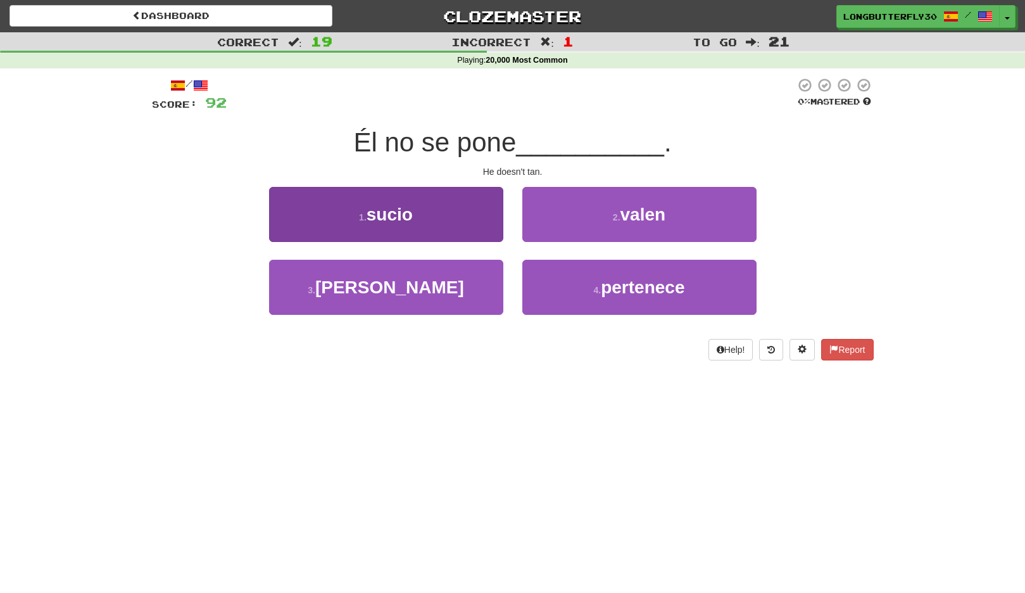
drag, startPoint x: 466, startPoint y: 281, endPoint x: 478, endPoint y: 276, distance: 13.1
click at [466, 281] on button "3 . moreno" at bounding box center [386, 287] width 234 height 55
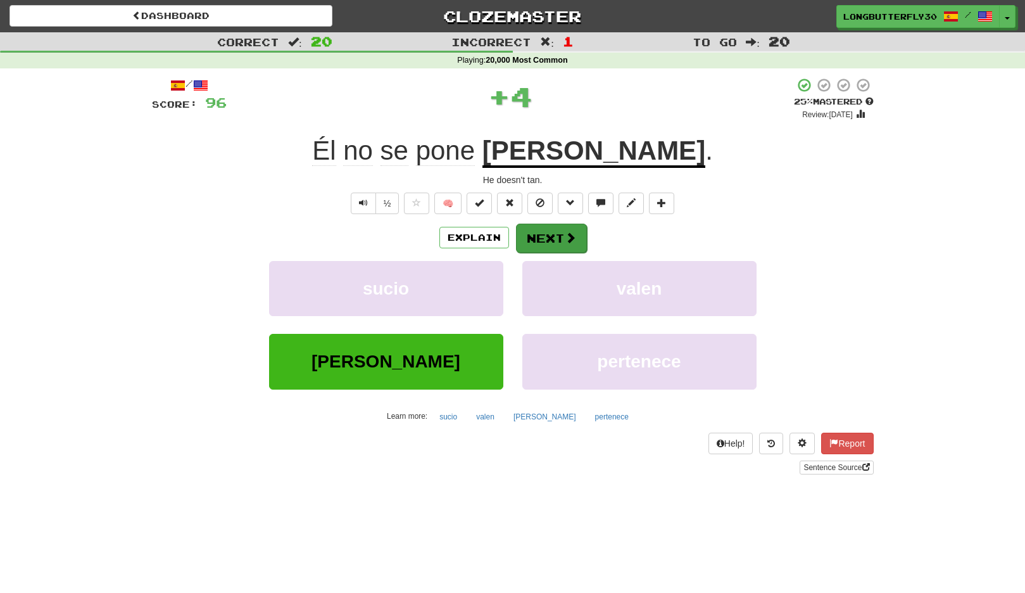
click at [546, 233] on button "Next" at bounding box center [551, 238] width 71 height 29
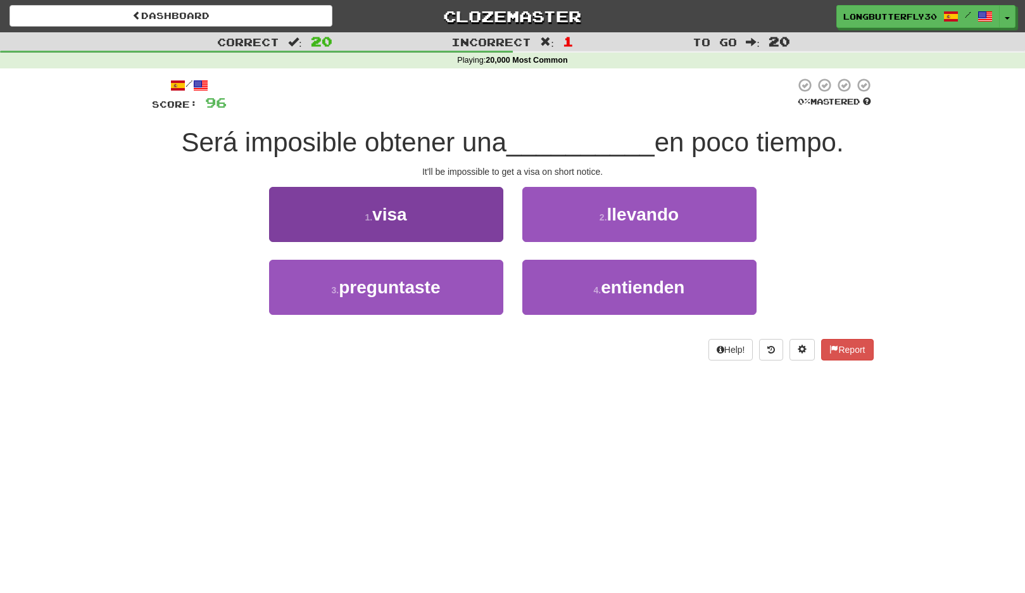
click at [447, 222] on button "1 . visa" at bounding box center [386, 214] width 234 height 55
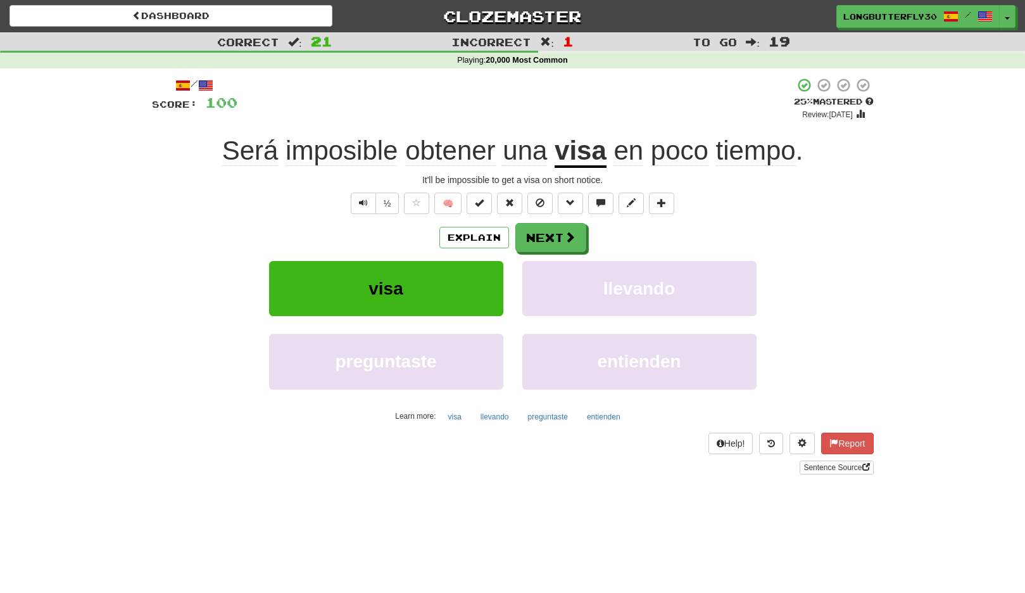
scroll to position [3, 0]
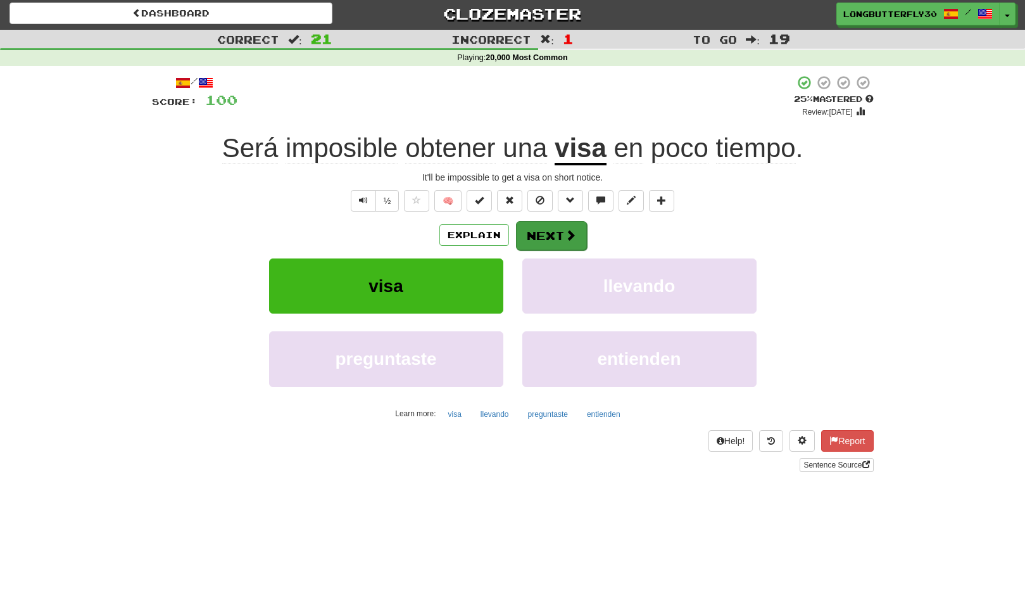
click at [555, 229] on button "Next" at bounding box center [551, 235] width 71 height 29
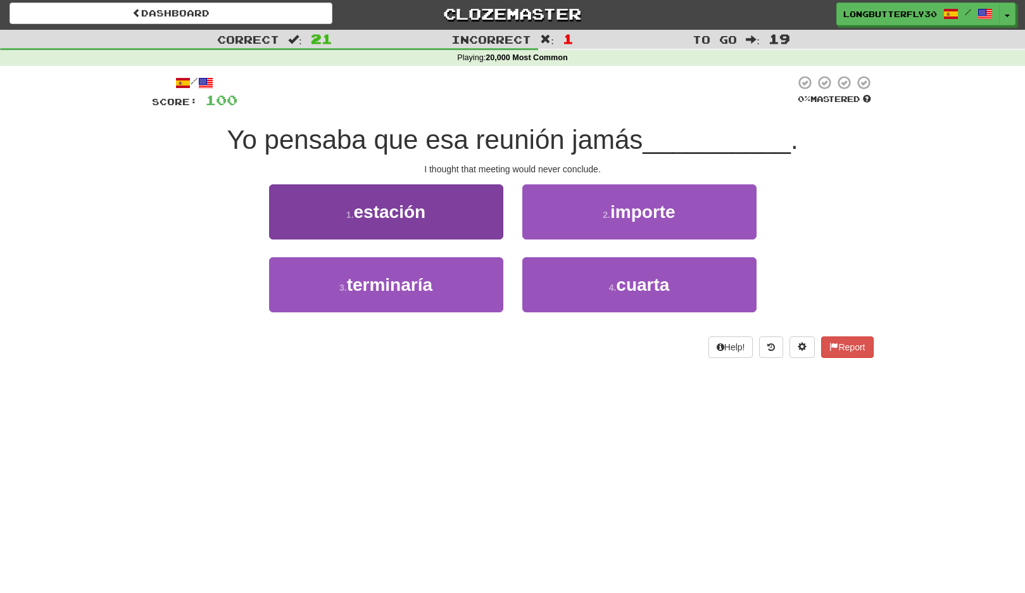
click at [438, 277] on button "3 . terminaría" at bounding box center [386, 284] width 234 height 55
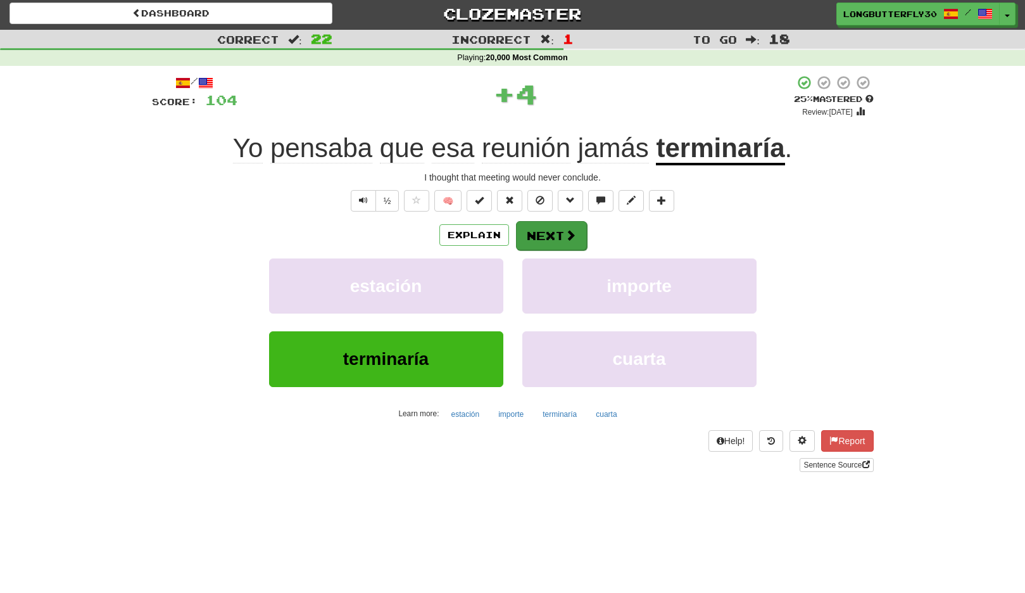
click at [556, 241] on button "Next" at bounding box center [551, 235] width 71 height 29
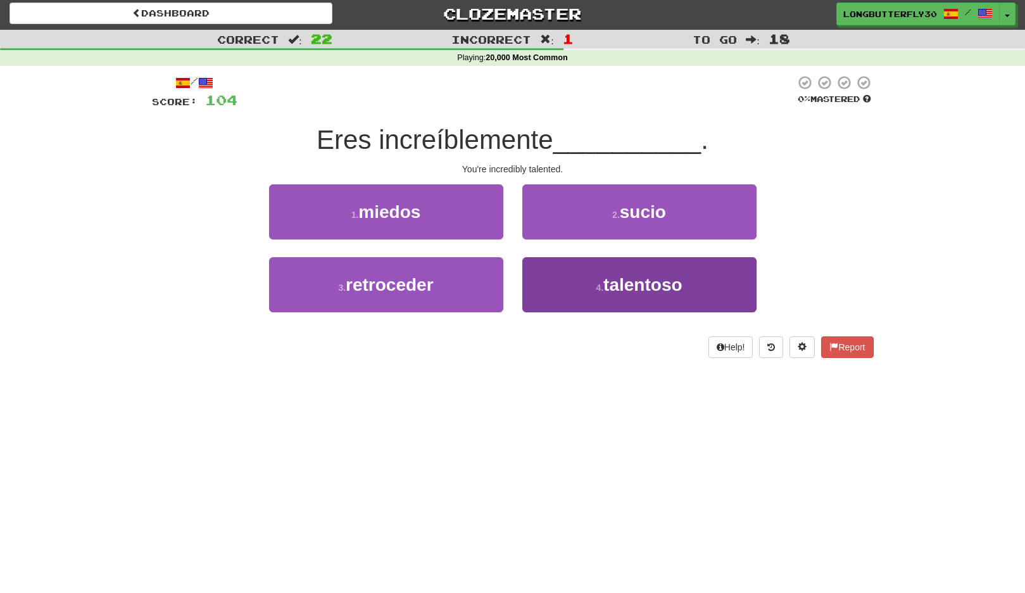
click at [592, 273] on button "4 . talentoso" at bounding box center [640, 284] width 234 height 55
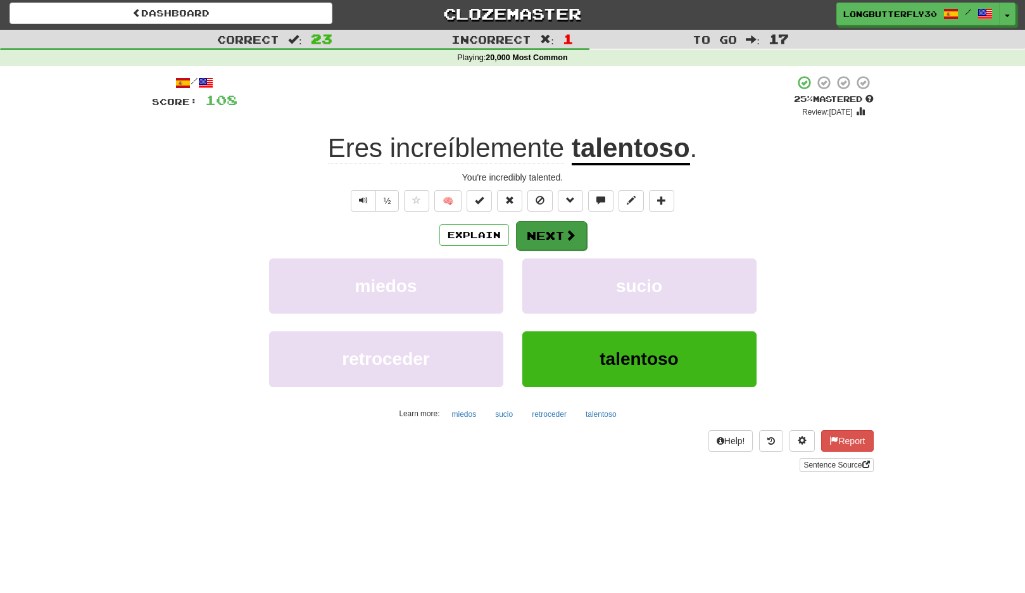
click at [561, 236] on button "Next" at bounding box center [551, 235] width 71 height 29
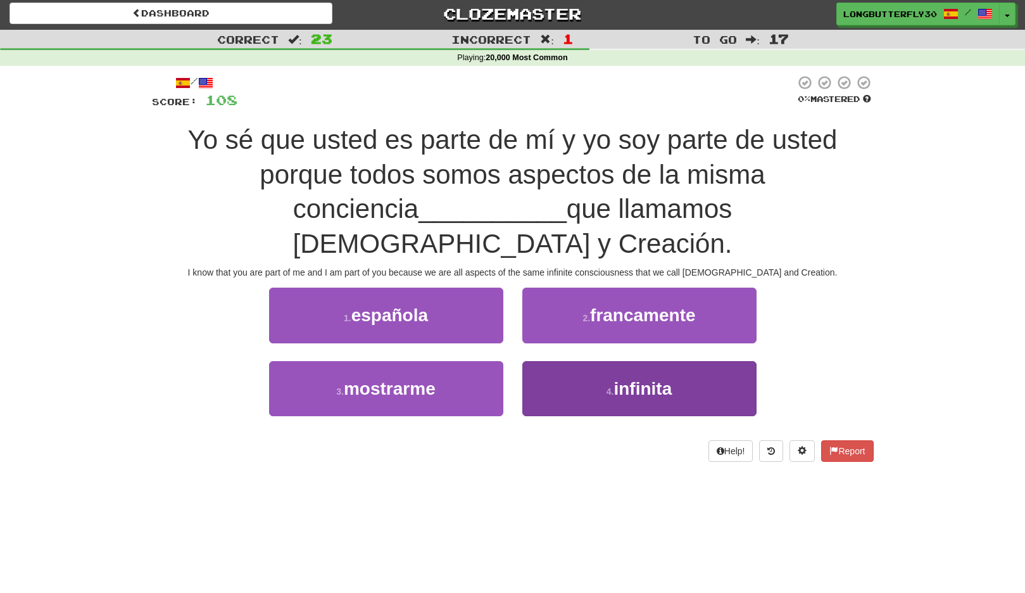
click at [617, 379] on span "infinita" at bounding box center [643, 389] width 58 height 20
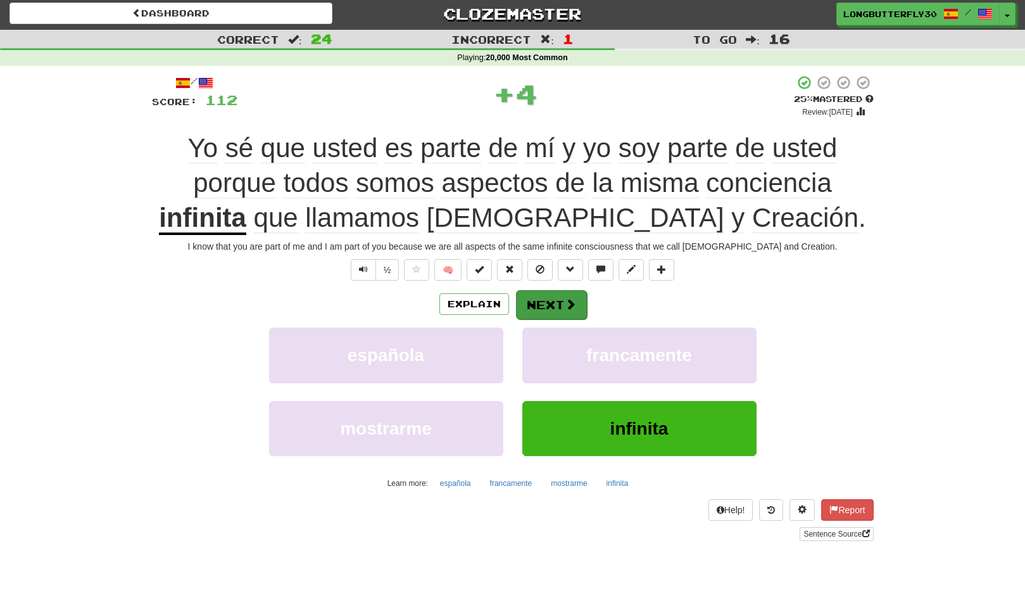
click at [559, 302] on button "Next" at bounding box center [551, 304] width 71 height 29
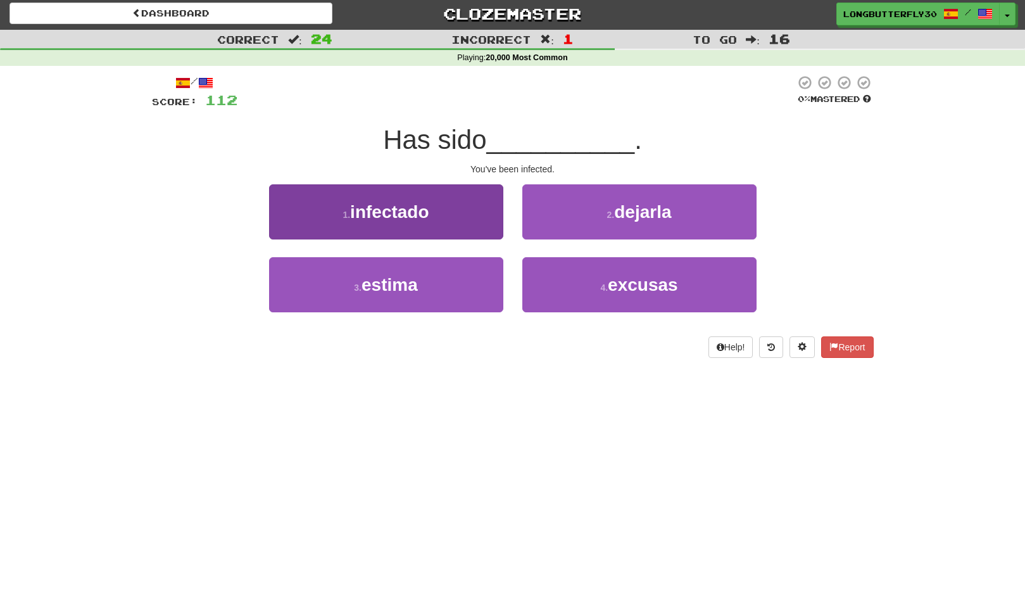
click at [440, 200] on button "1 . infectado" at bounding box center [386, 211] width 234 height 55
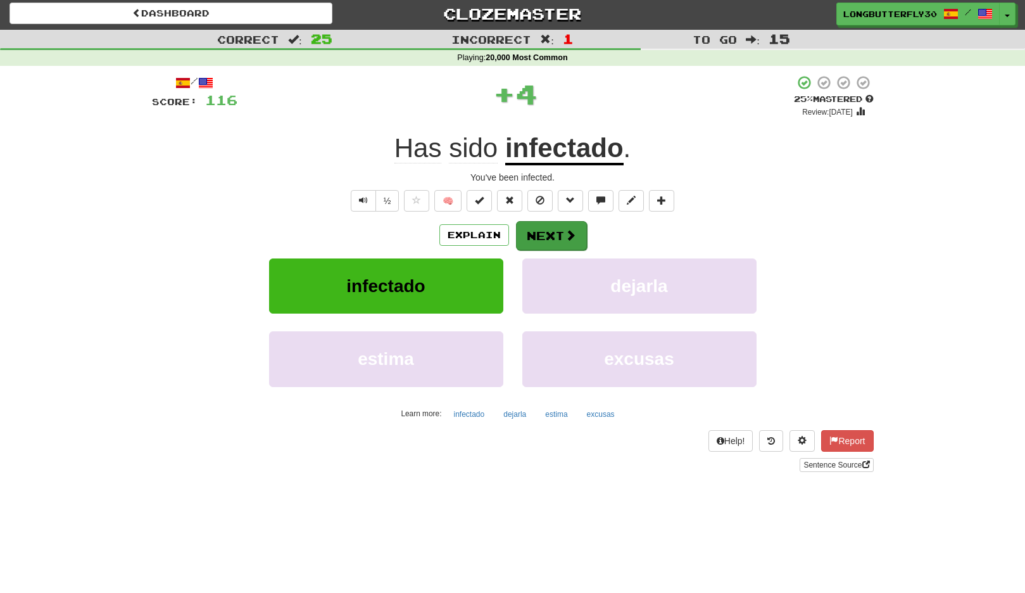
click at [545, 232] on button "Next" at bounding box center [551, 235] width 71 height 29
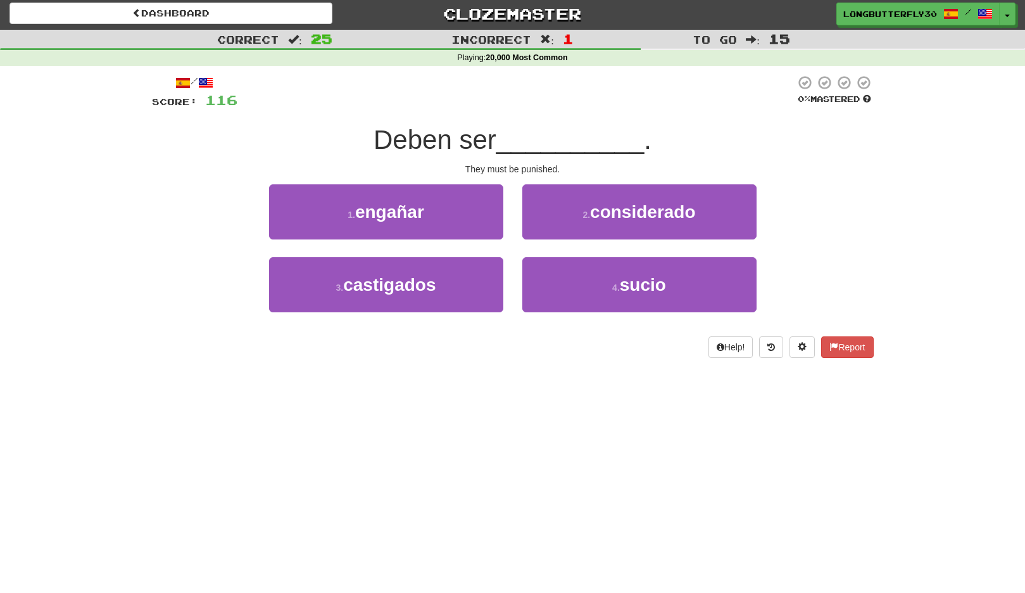
drag, startPoint x: 448, startPoint y: 278, endPoint x: 516, endPoint y: 253, distance: 72.4
click at [448, 277] on button "3 . castigados" at bounding box center [386, 284] width 234 height 55
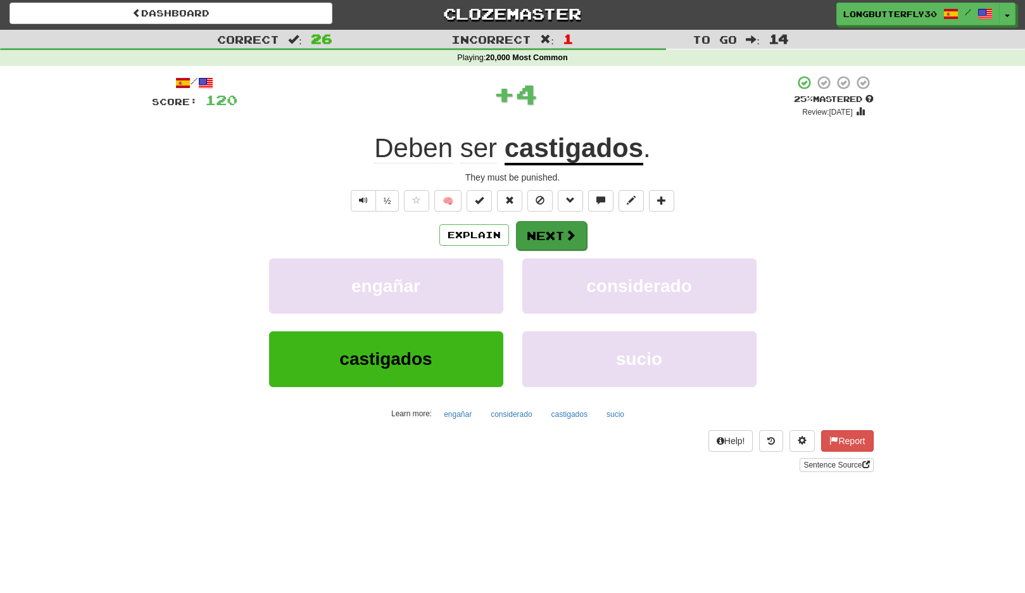
click at [558, 243] on button "Next" at bounding box center [551, 235] width 71 height 29
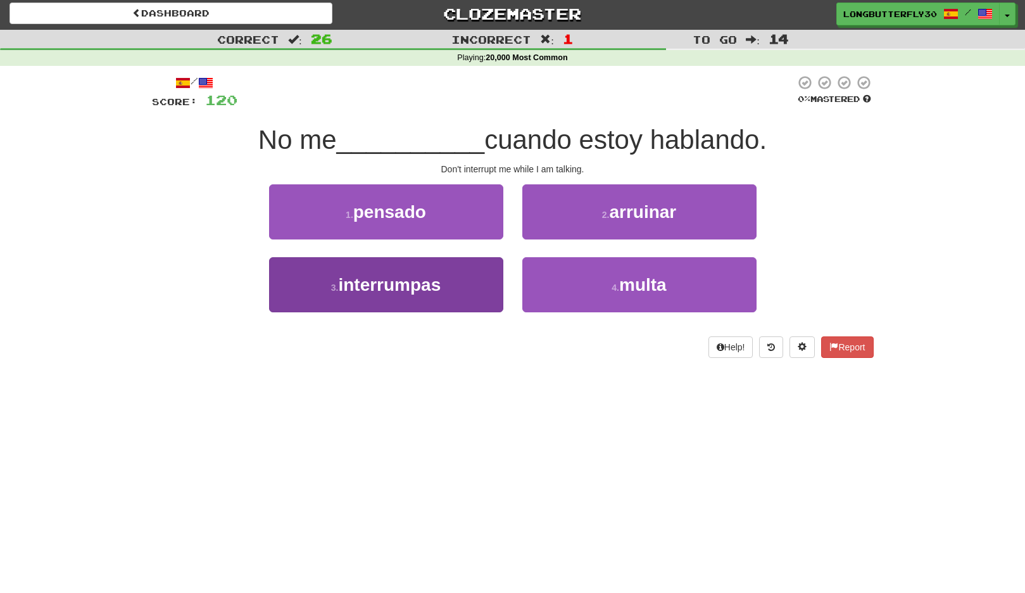
click at [452, 267] on button "3 . interrumpas" at bounding box center [386, 284] width 234 height 55
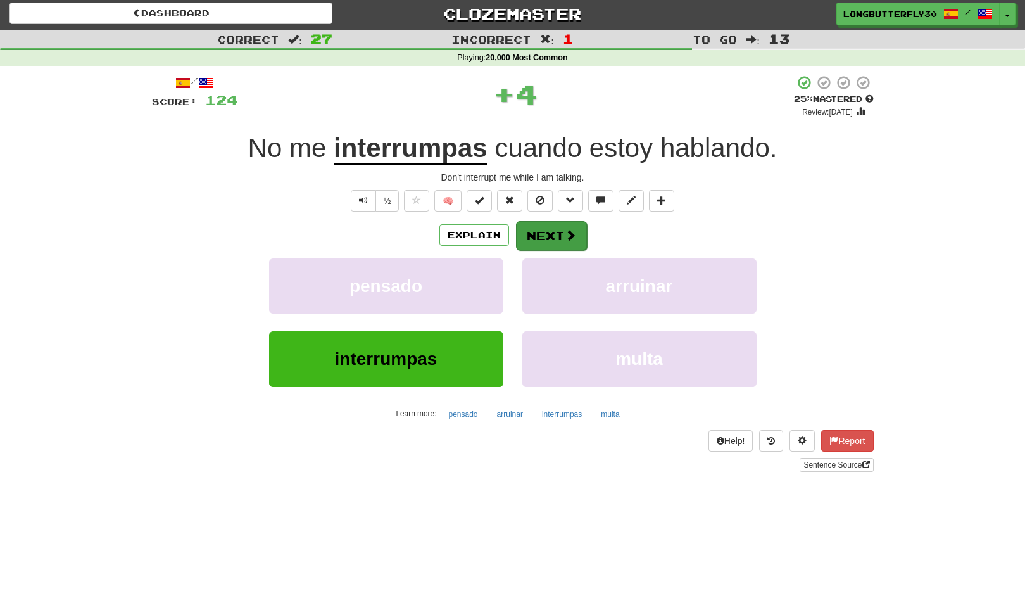
click at [557, 229] on button "Next" at bounding box center [551, 235] width 71 height 29
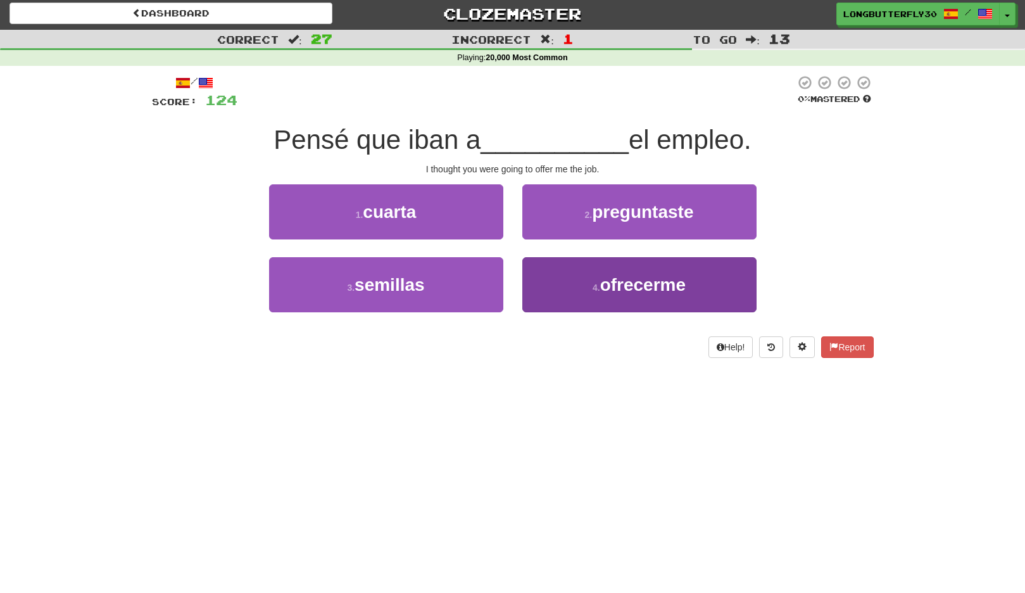
click at [600, 284] on small "4 ." at bounding box center [597, 288] width 8 height 10
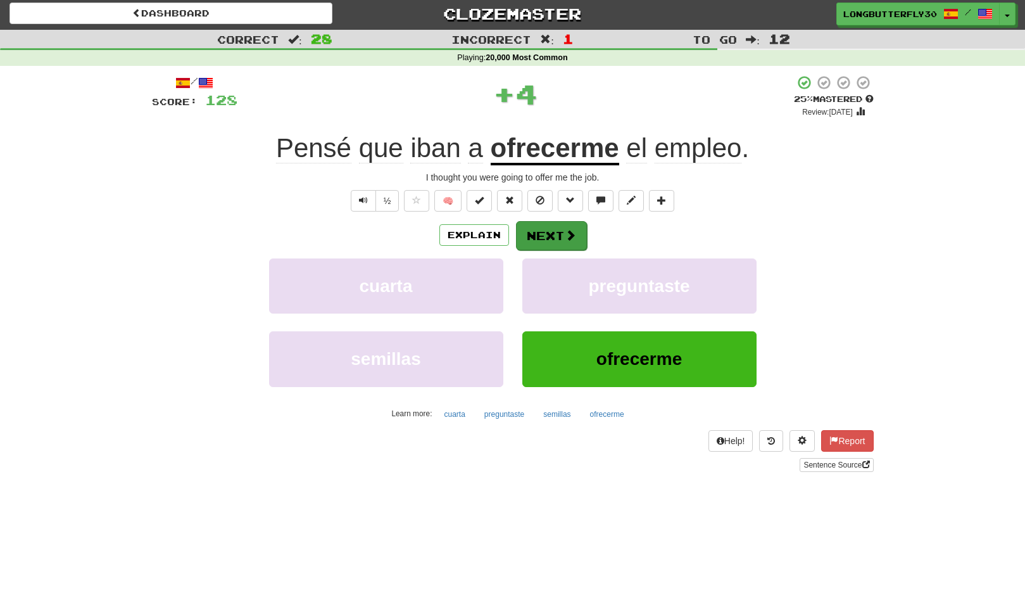
click at [561, 233] on button "Next" at bounding box center [551, 235] width 71 height 29
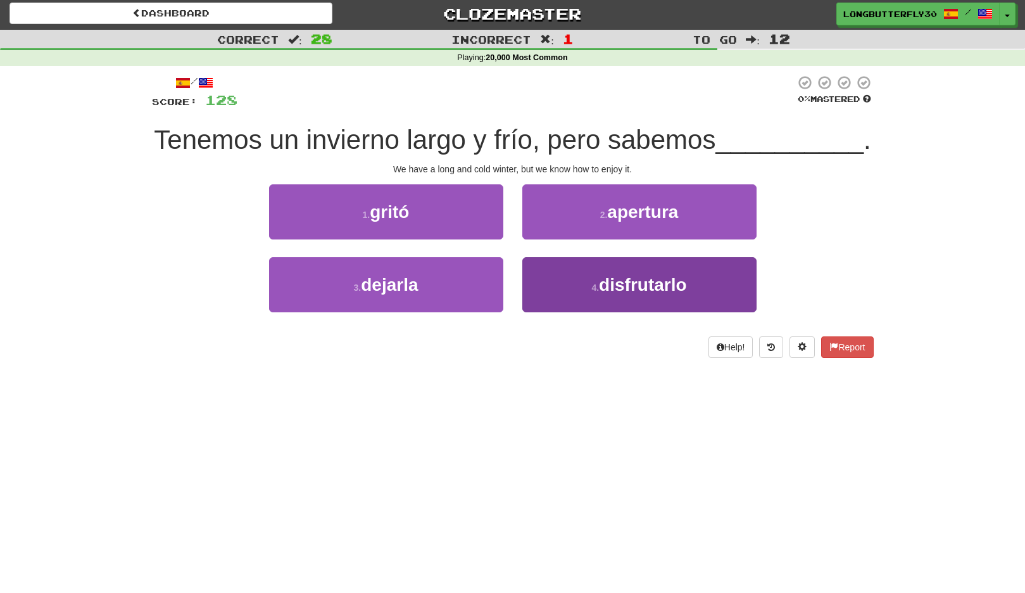
click at [593, 283] on small "4 ." at bounding box center [596, 288] width 8 height 10
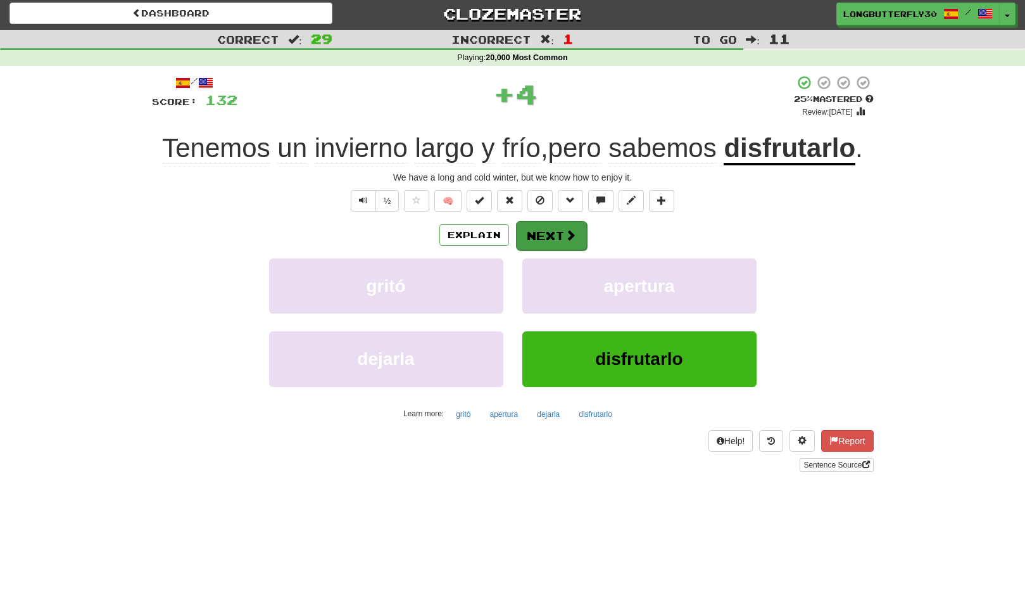
click at [569, 238] on span at bounding box center [570, 234] width 11 height 11
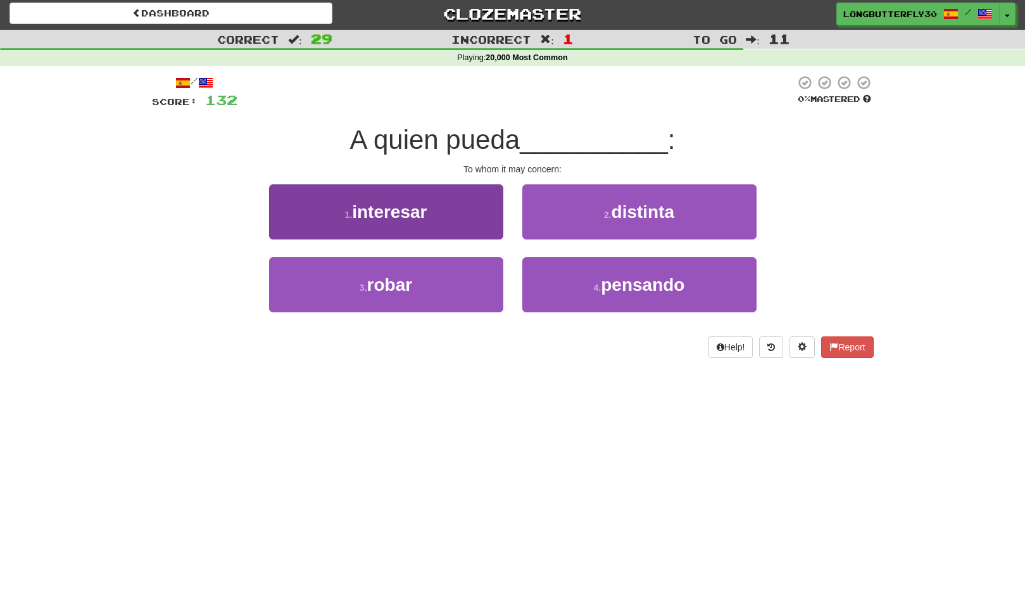
click at [456, 216] on button "1 . interesar" at bounding box center [386, 211] width 234 height 55
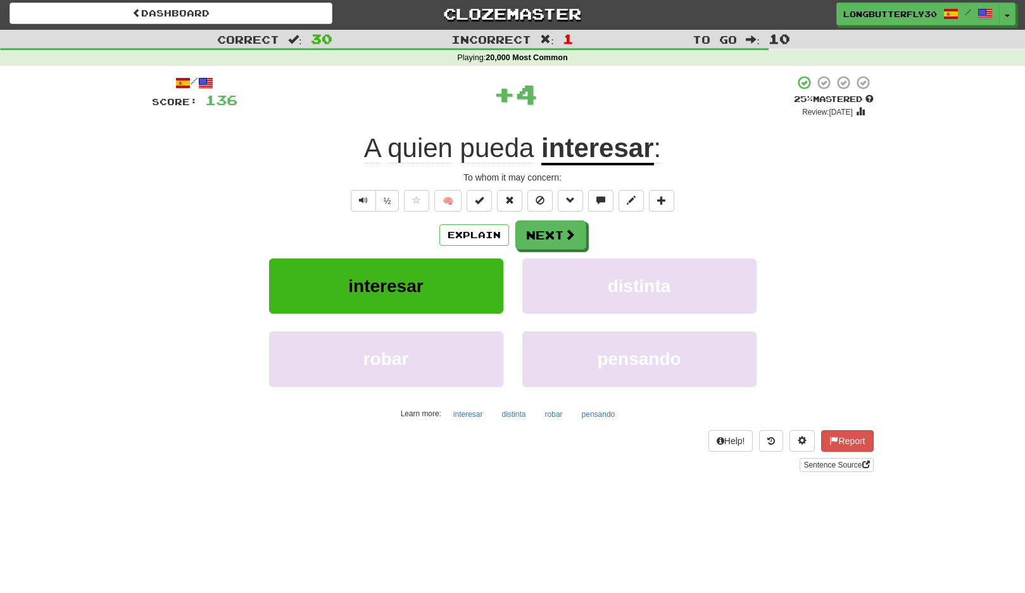
click at [545, 219] on div "/ Score: 136 + 4 25 % Mastered Review: 2025-09-16 A quien pueda interesar : To …" at bounding box center [513, 273] width 722 height 397
click at [542, 229] on button "Next" at bounding box center [551, 235] width 71 height 29
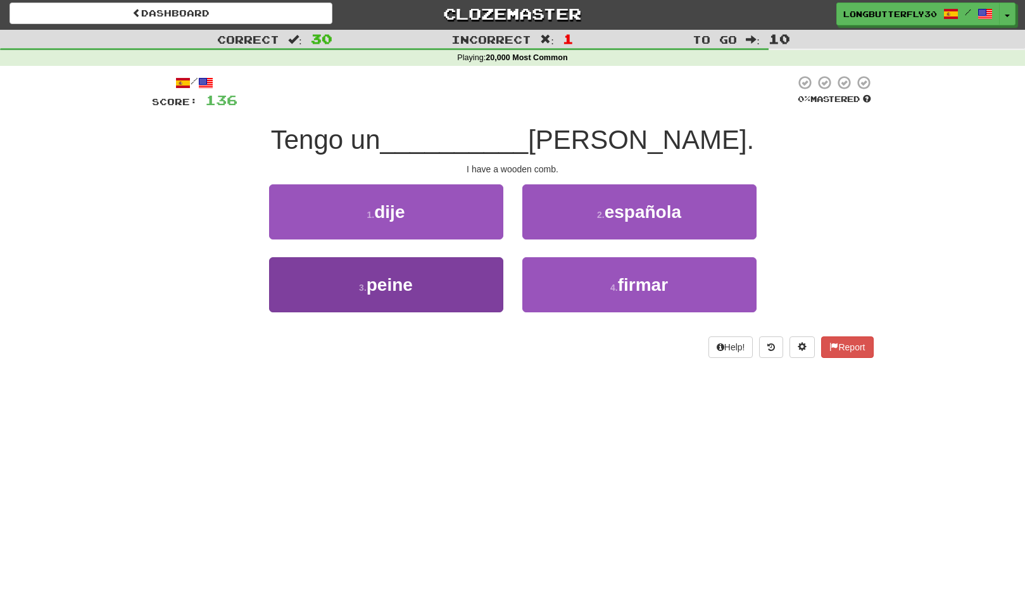
click at [476, 273] on button "3 . peine" at bounding box center [386, 284] width 234 height 55
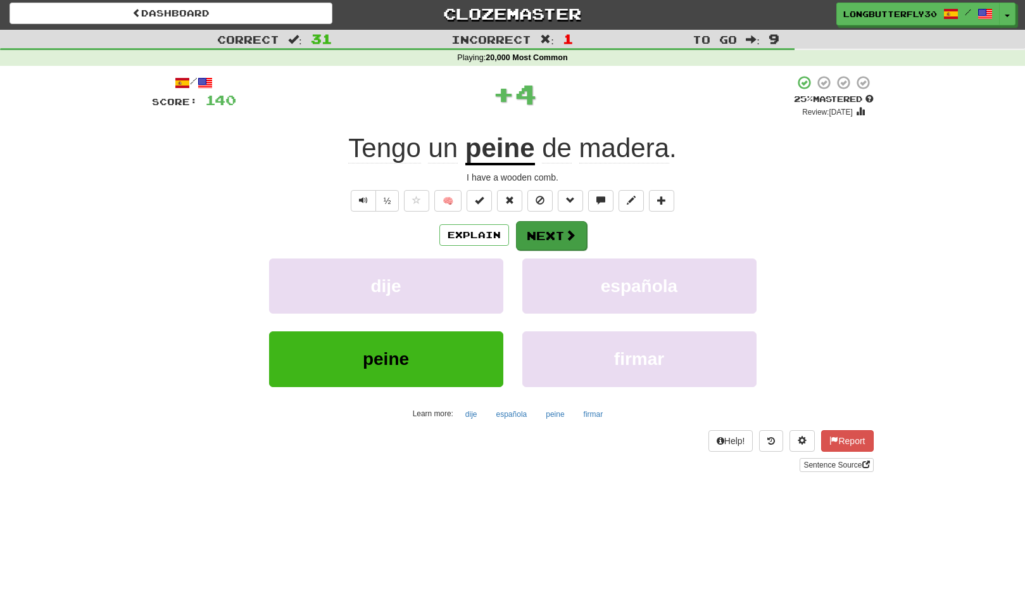
click at [530, 236] on button "Next" at bounding box center [551, 235] width 71 height 29
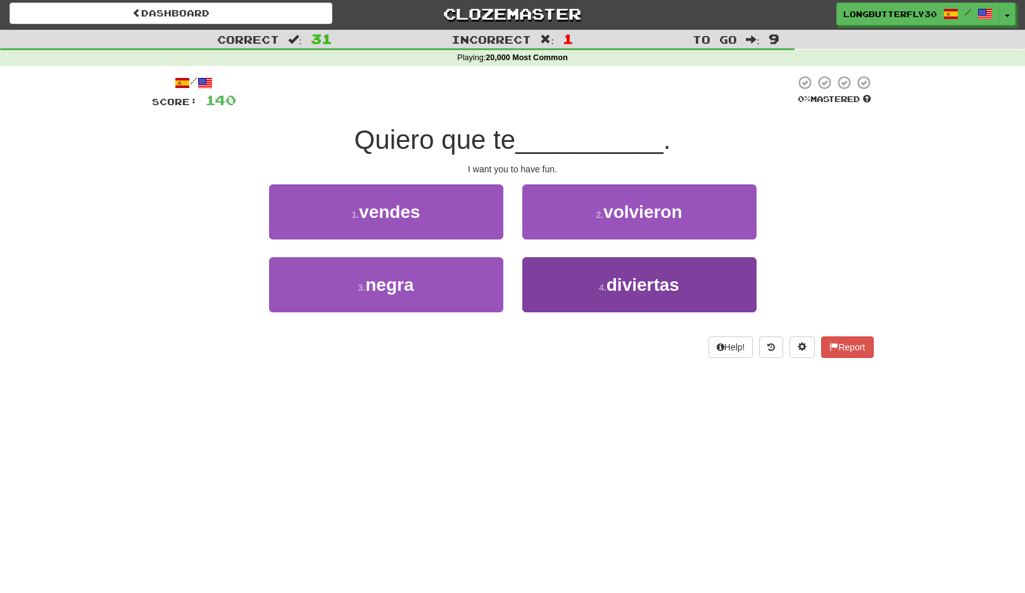
click at [621, 282] on span "diviertas" at bounding box center [643, 285] width 73 height 20
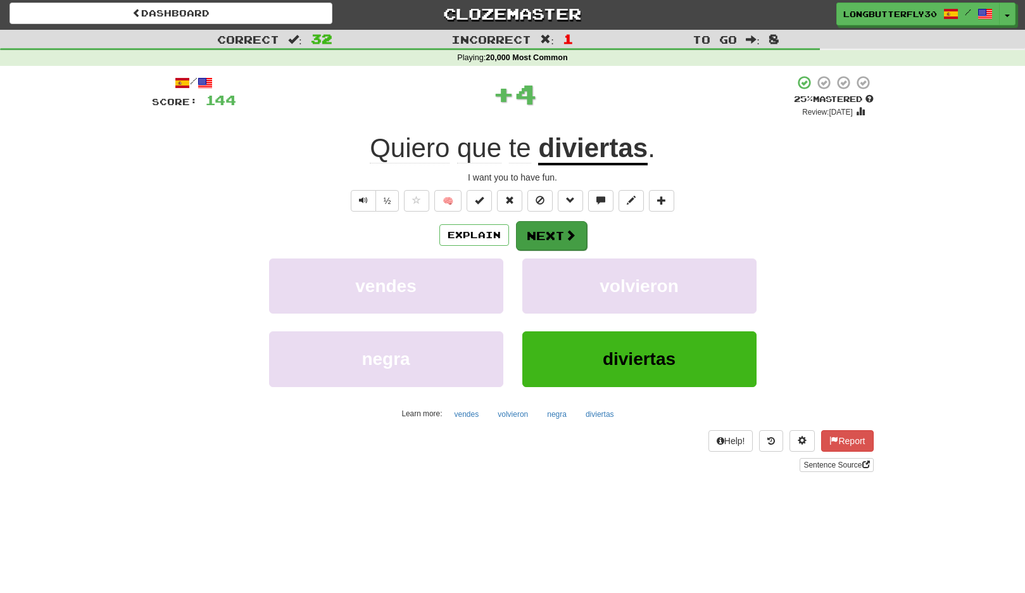
click at [557, 222] on button "Next" at bounding box center [551, 235] width 71 height 29
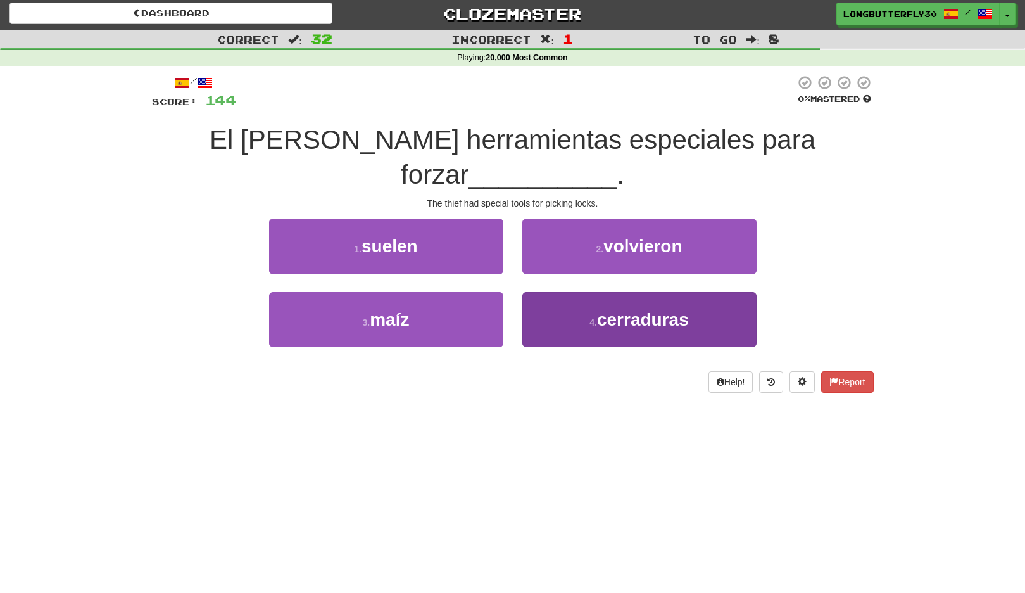
click at [603, 313] on span "cerraduras" at bounding box center [643, 320] width 92 height 20
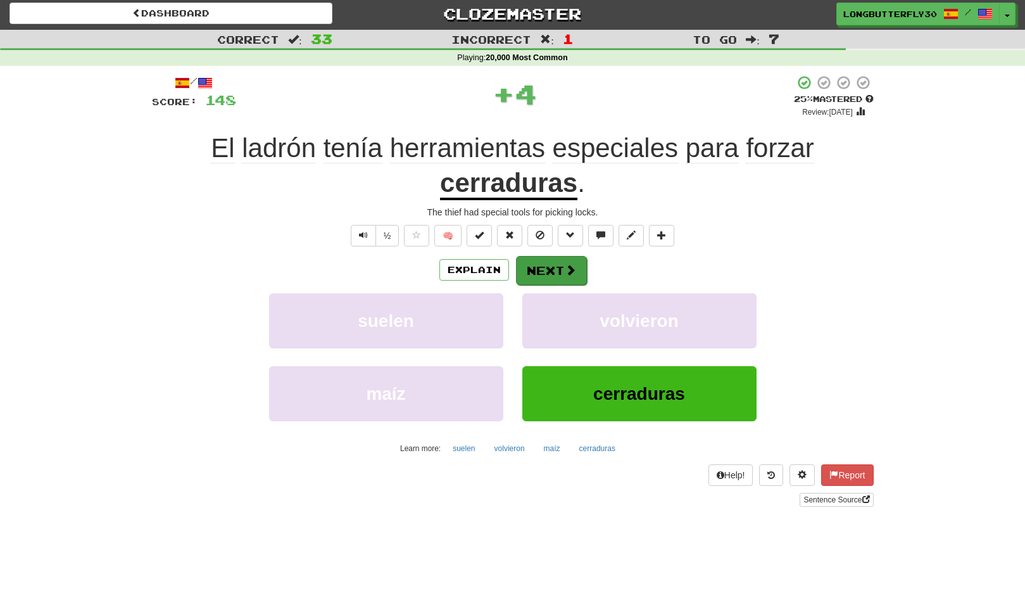
click at [571, 276] on button "Next" at bounding box center [551, 270] width 71 height 29
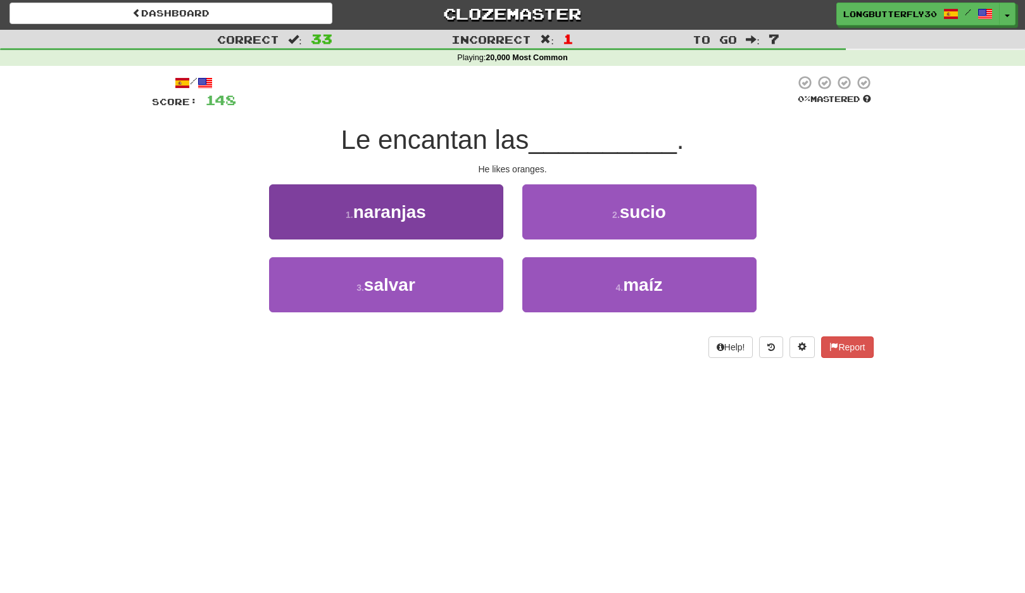
click at [461, 213] on button "1 . naranjas" at bounding box center [386, 211] width 234 height 55
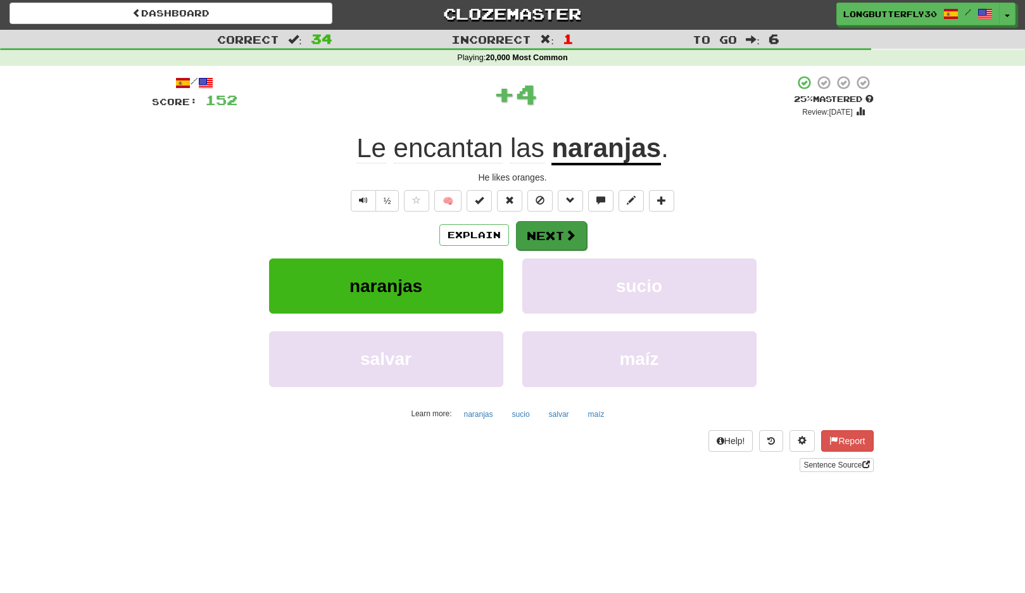
click at [576, 234] on button "Next" at bounding box center [551, 235] width 71 height 29
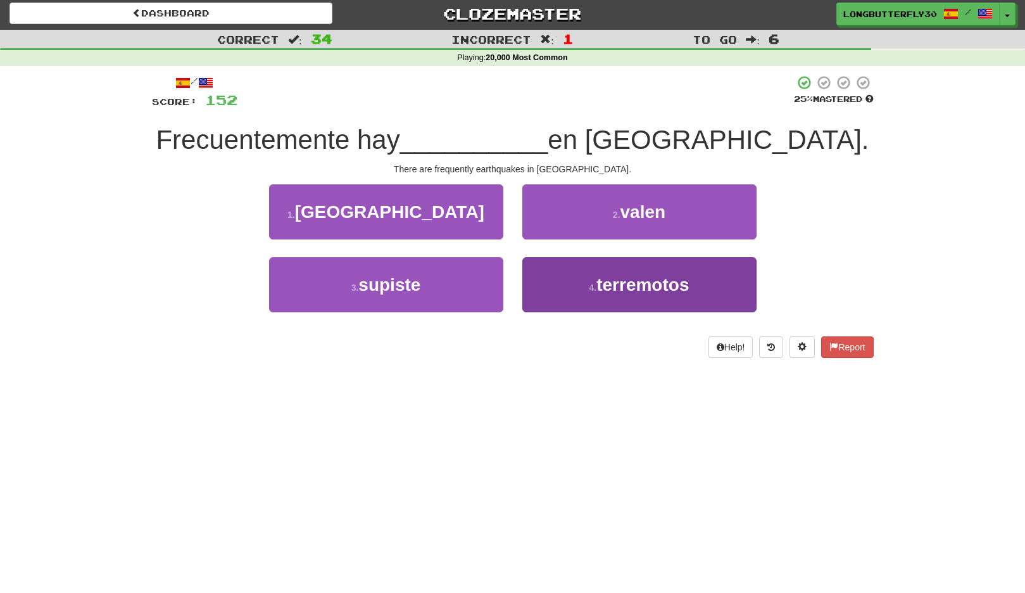
click at [584, 282] on button "4 . terremotos" at bounding box center [640, 284] width 234 height 55
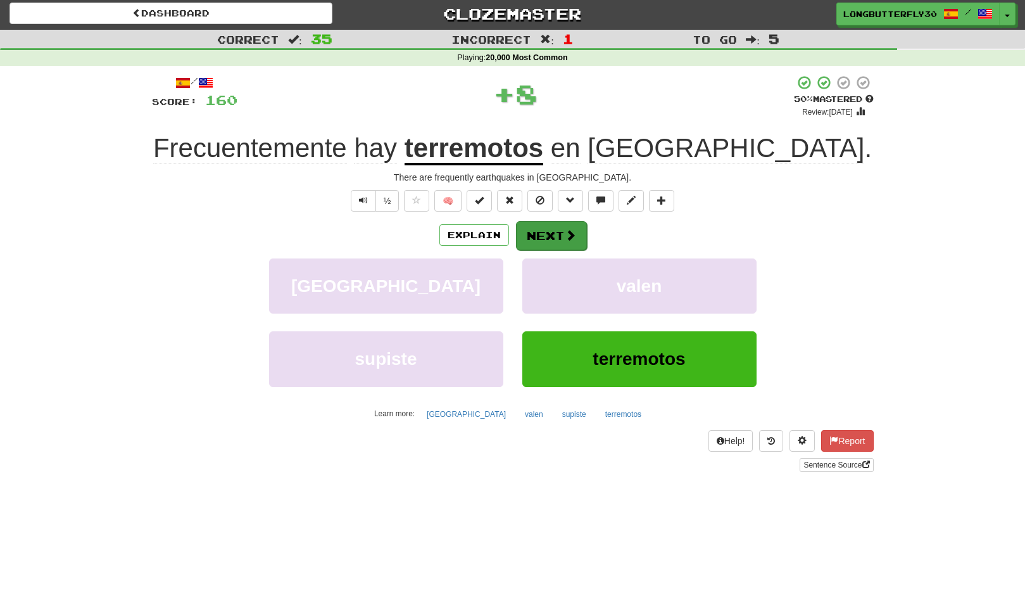
click at [563, 227] on button "Next" at bounding box center [551, 235] width 71 height 29
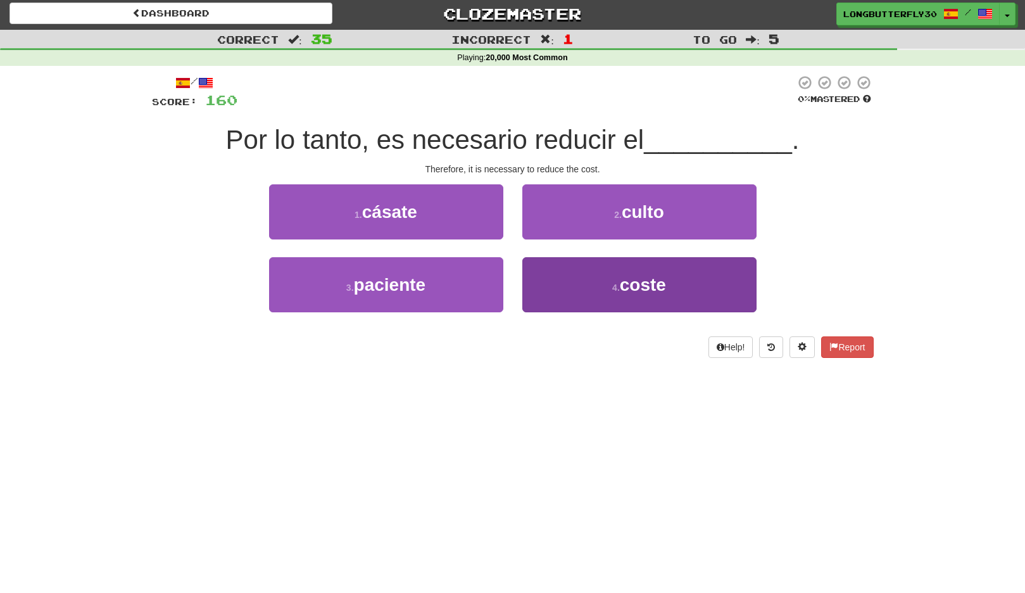
click at [617, 291] on small "4 ." at bounding box center [617, 288] width 8 height 10
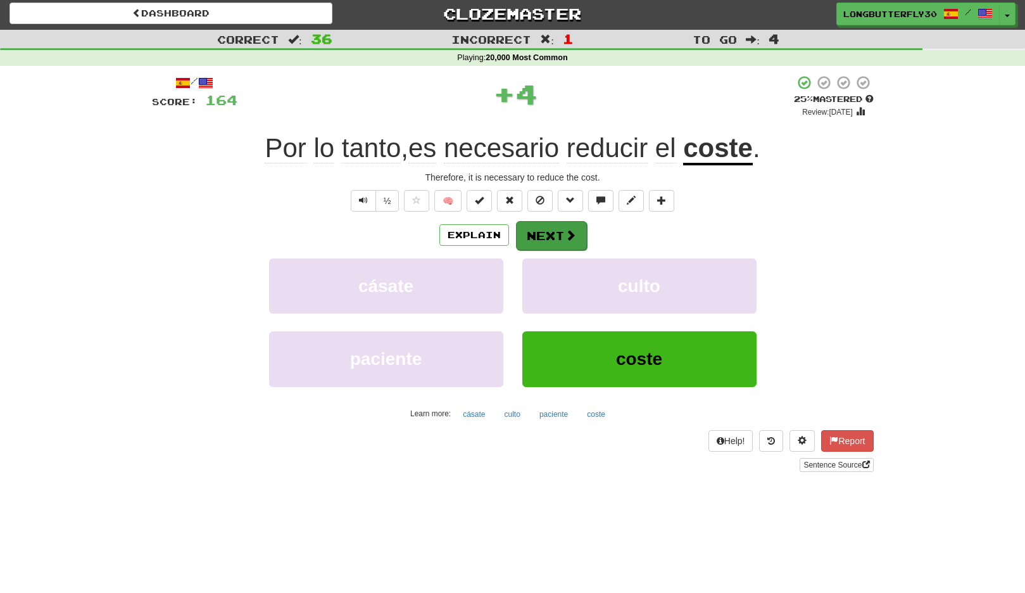
click at [549, 231] on button "Next" at bounding box center [551, 235] width 71 height 29
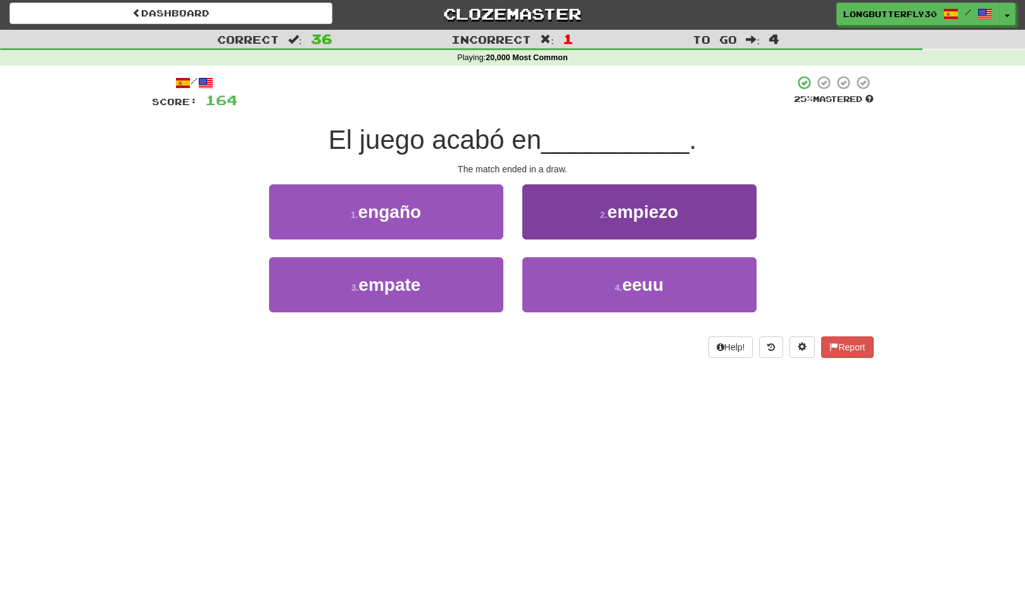
click at [569, 218] on button "2 . empiezo" at bounding box center [640, 211] width 234 height 55
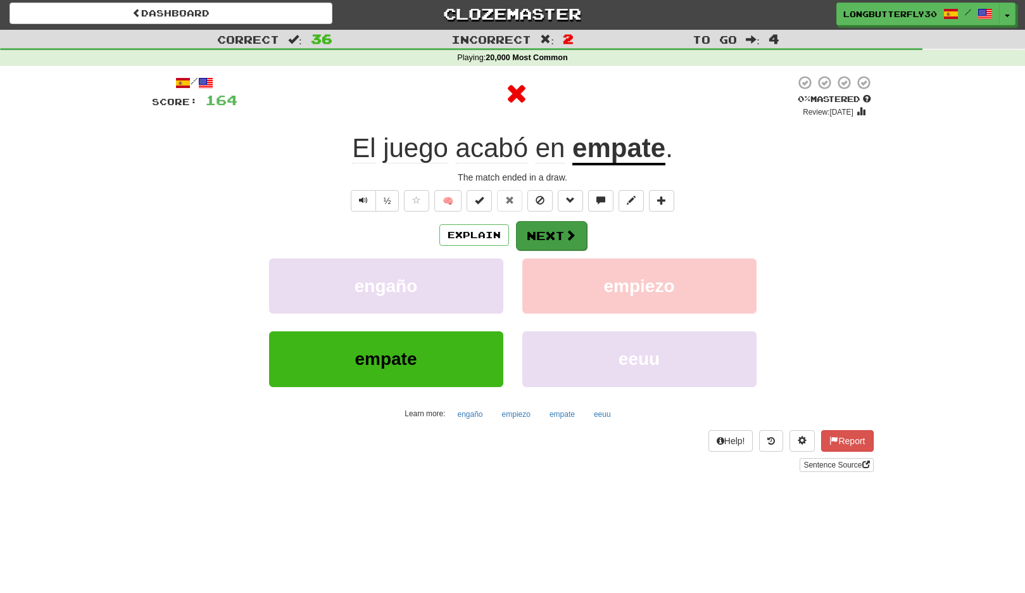
click at [554, 227] on button "Next" at bounding box center [551, 235] width 71 height 29
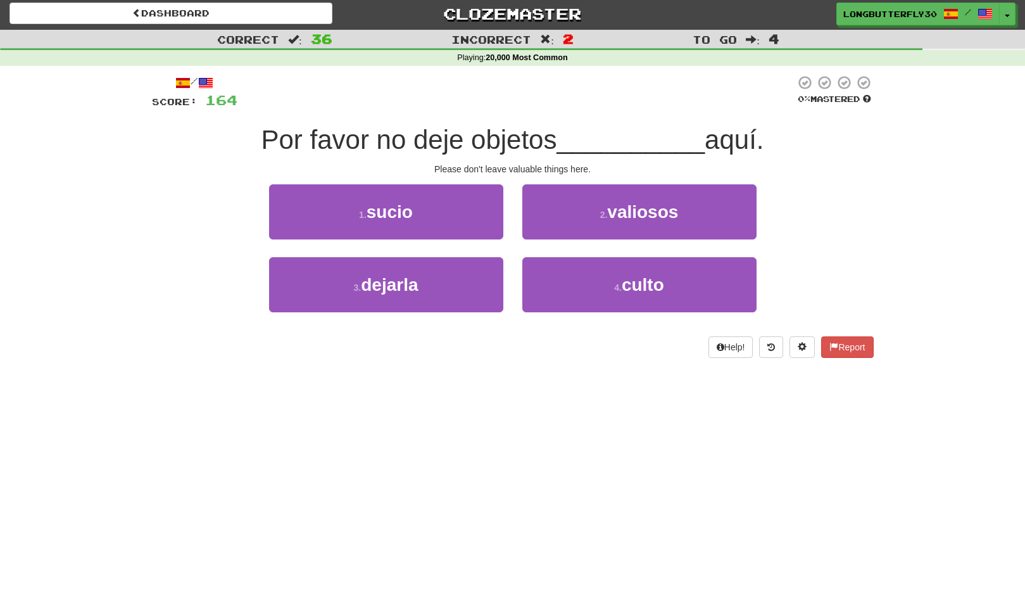
drag, startPoint x: 625, startPoint y: 217, endPoint x: 618, endPoint y: 219, distance: 7.2
click at [625, 217] on span "valiosos" at bounding box center [642, 212] width 71 height 20
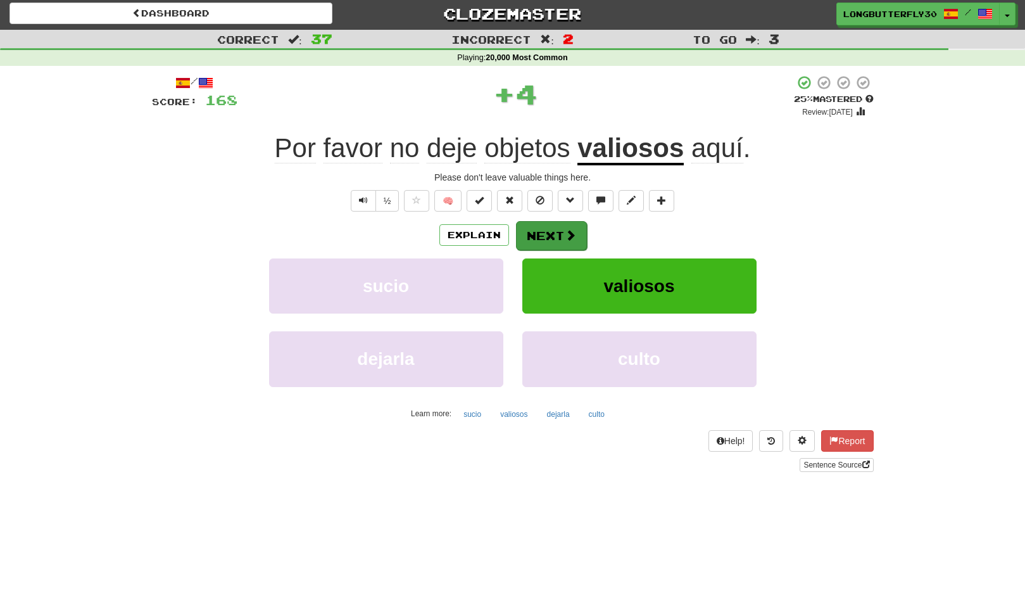
click at [552, 230] on button "Next" at bounding box center [551, 235] width 71 height 29
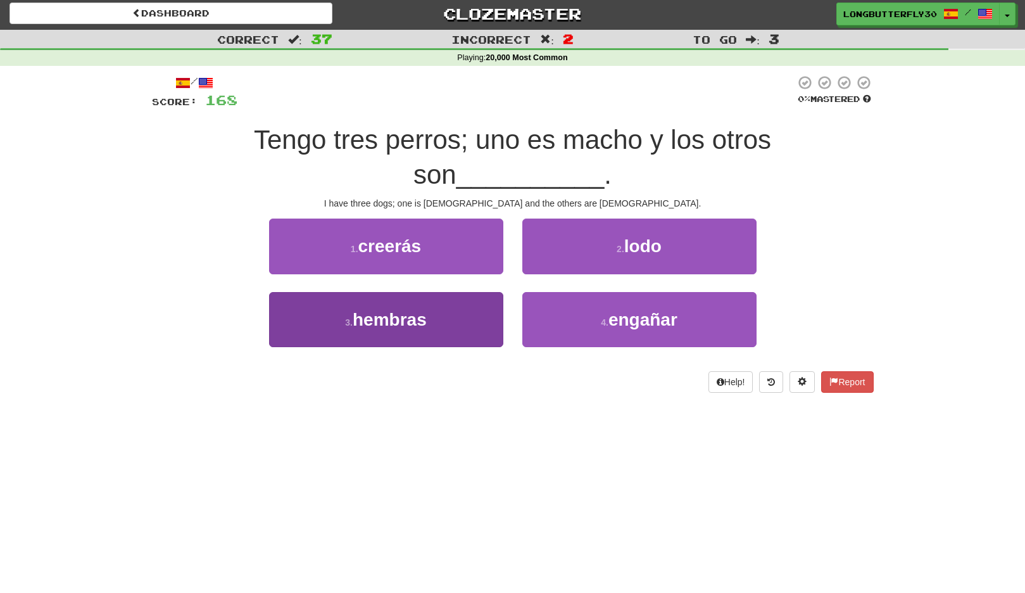
click at [484, 292] on button "3 . hembras" at bounding box center [386, 319] width 234 height 55
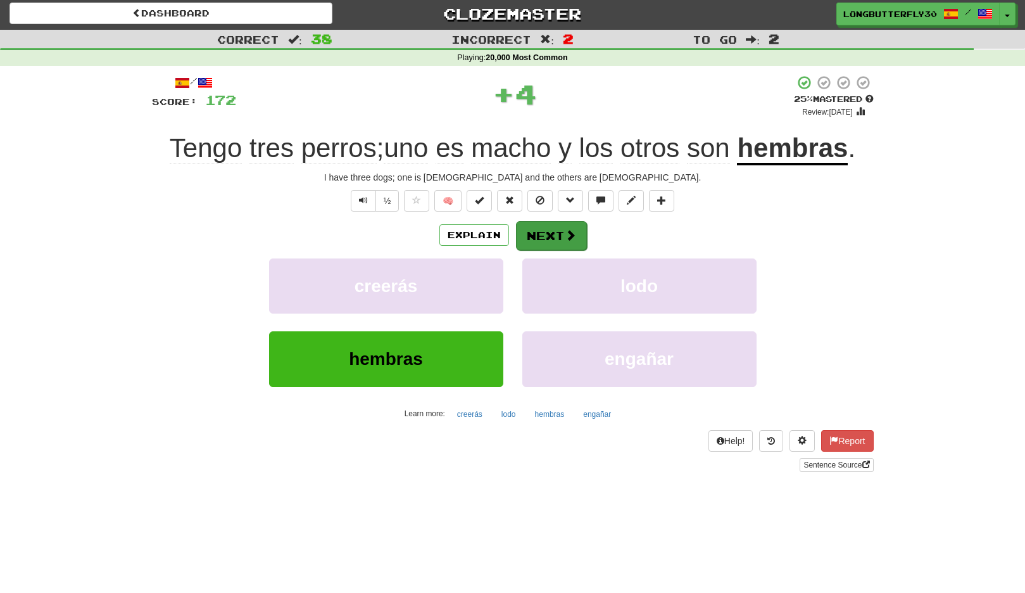
click at [562, 229] on button "Next" at bounding box center [551, 235] width 71 height 29
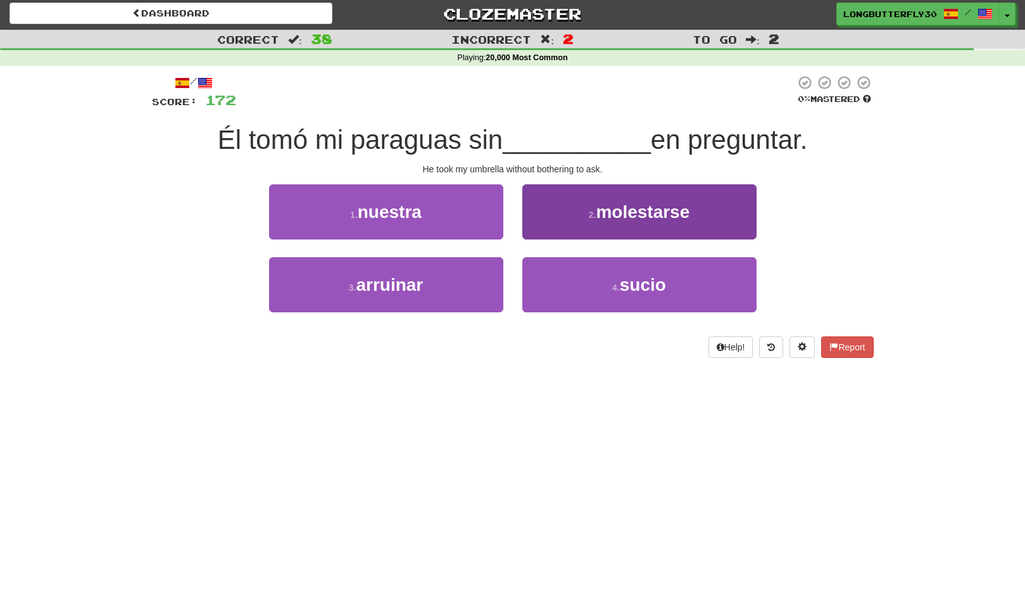
click at [583, 228] on button "2 . molestarse" at bounding box center [640, 211] width 234 height 55
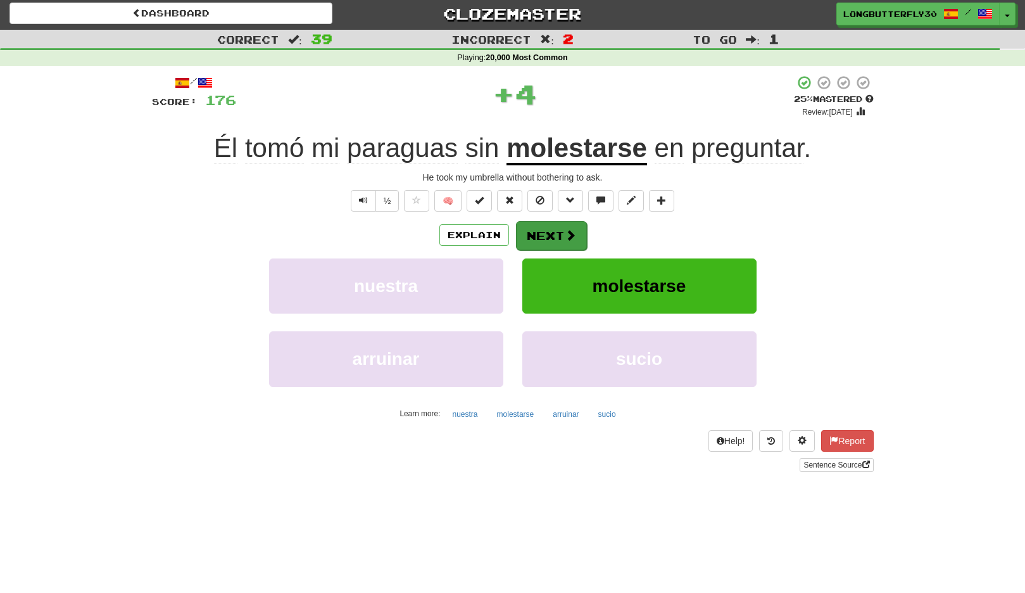
click at [565, 224] on button "Next" at bounding box center [551, 235] width 71 height 29
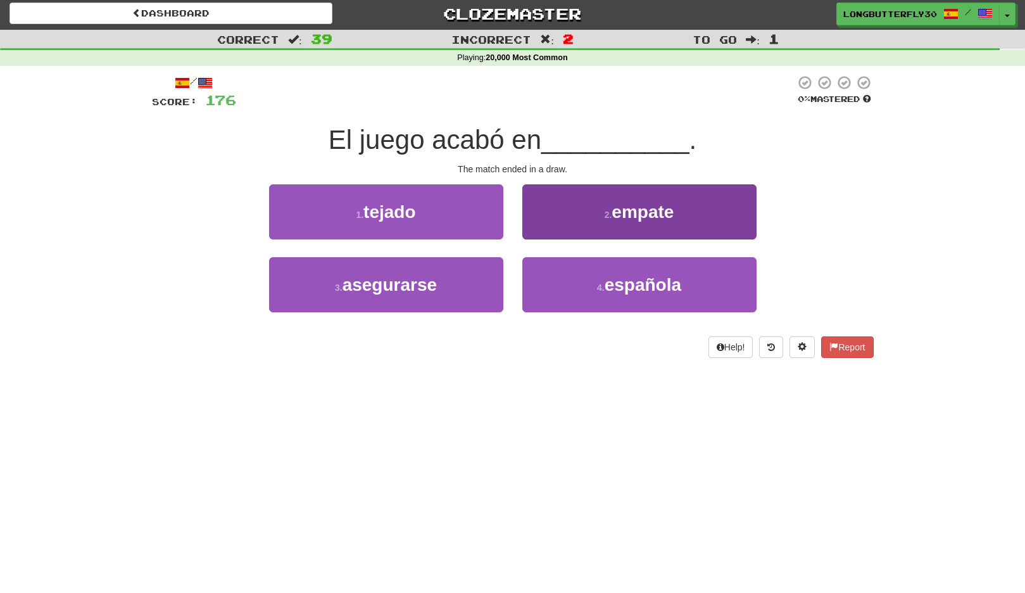
click at [639, 218] on span "empate" at bounding box center [643, 212] width 62 height 20
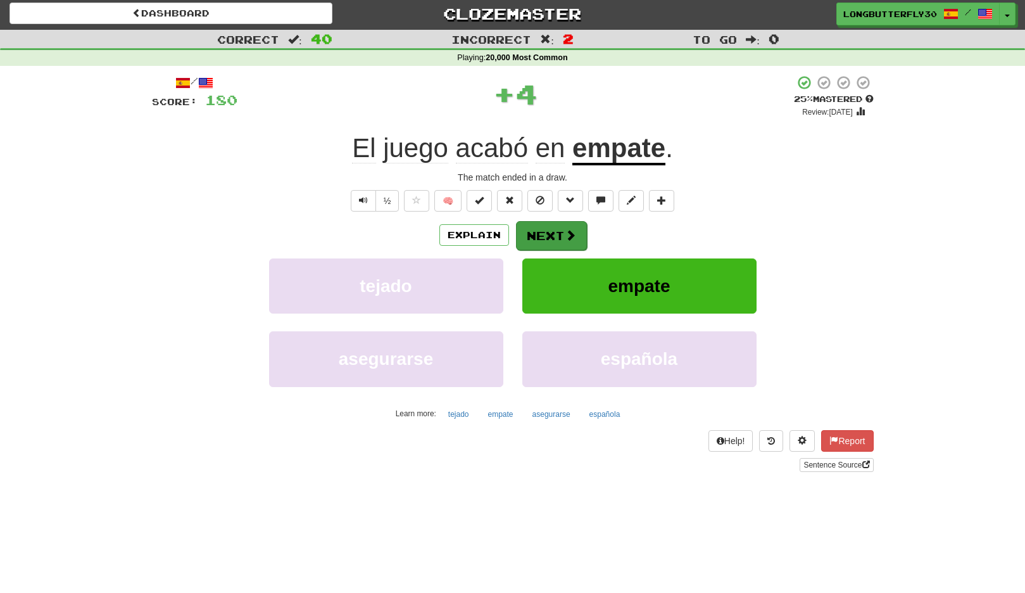
click at [553, 234] on button "Next" at bounding box center [551, 235] width 71 height 29
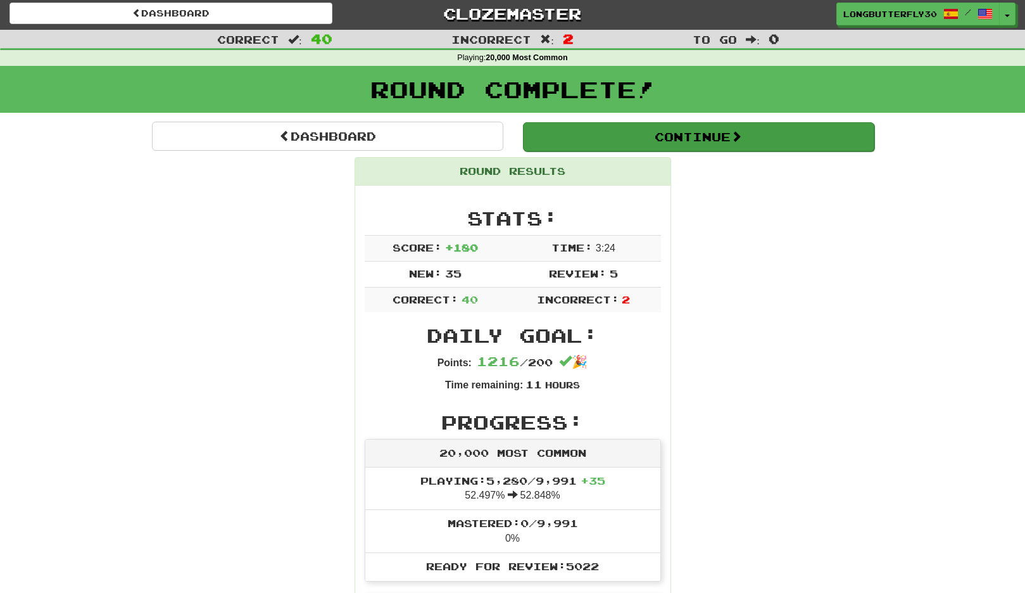
click at [712, 140] on button "Continue" at bounding box center [699, 136] width 352 height 29
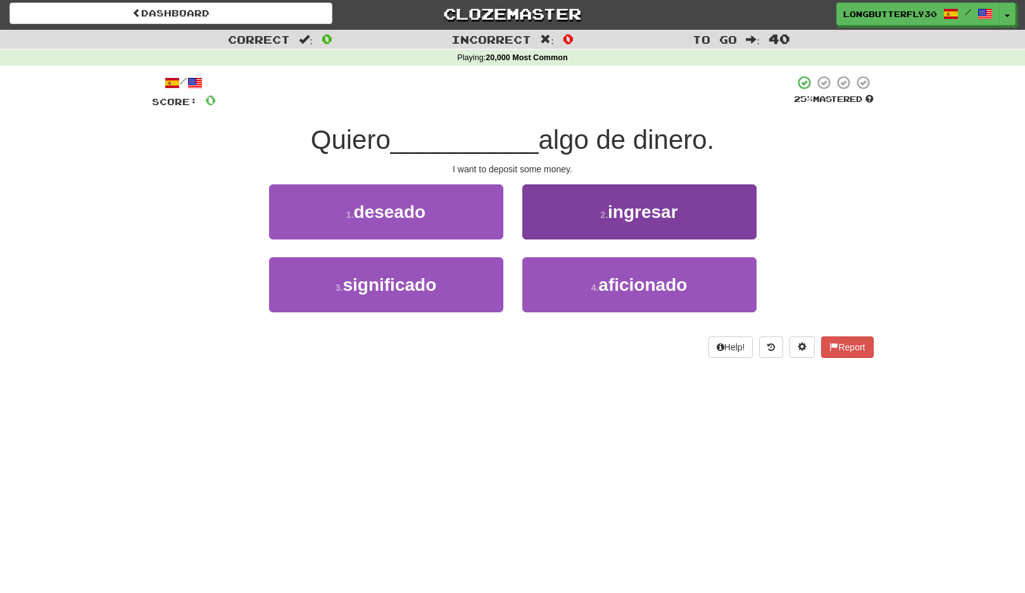
click at [591, 207] on button "2 . ingresar" at bounding box center [640, 211] width 234 height 55
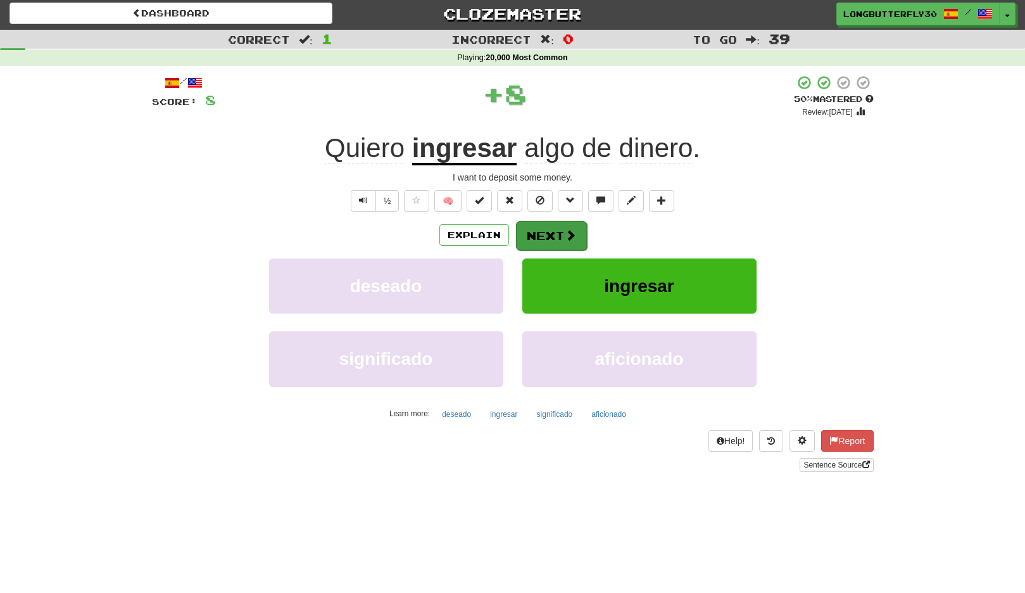
click at [539, 234] on button "Next" at bounding box center [551, 235] width 71 height 29
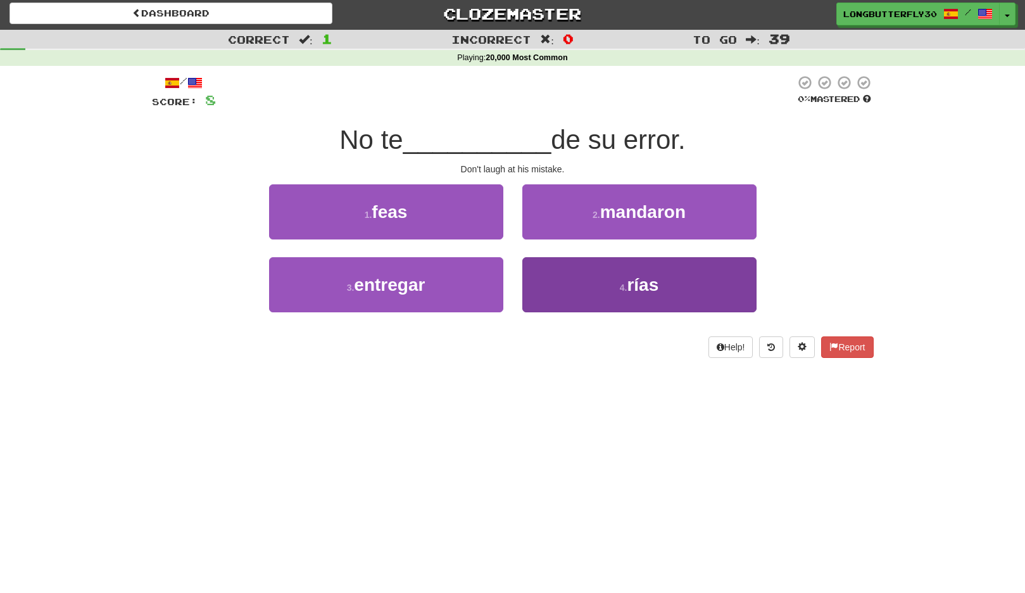
click at [656, 283] on span "rías" at bounding box center [643, 285] width 32 height 20
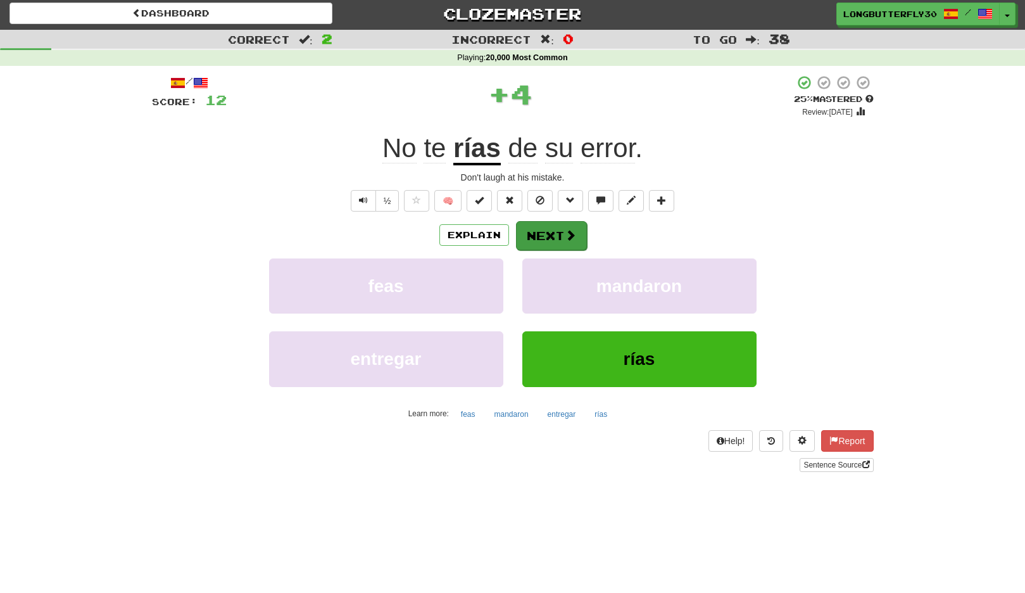
click at [574, 230] on span at bounding box center [570, 234] width 11 height 11
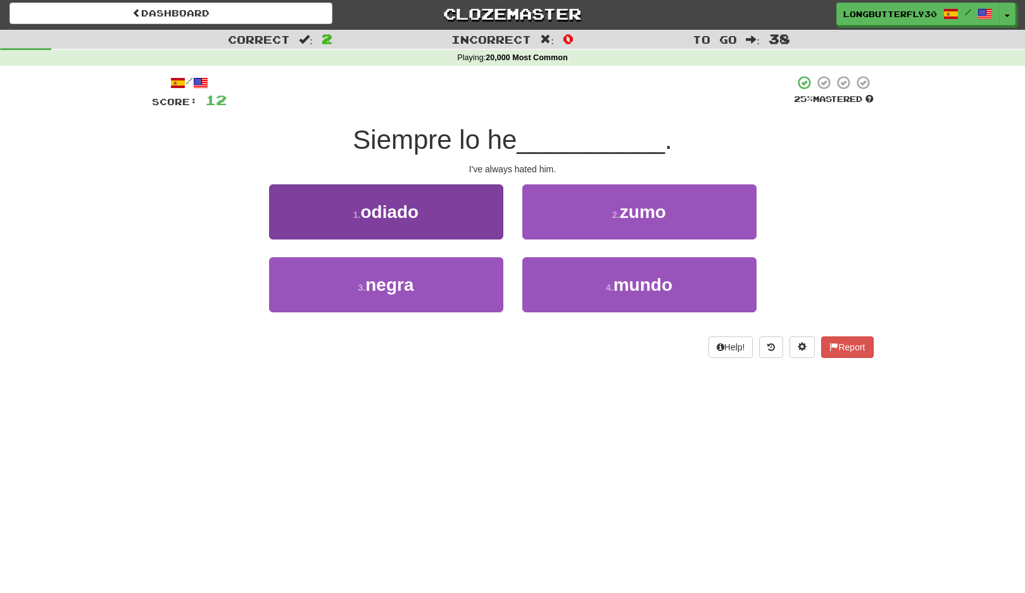
click at [423, 201] on button "1 . odiado" at bounding box center [386, 211] width 234 height 55
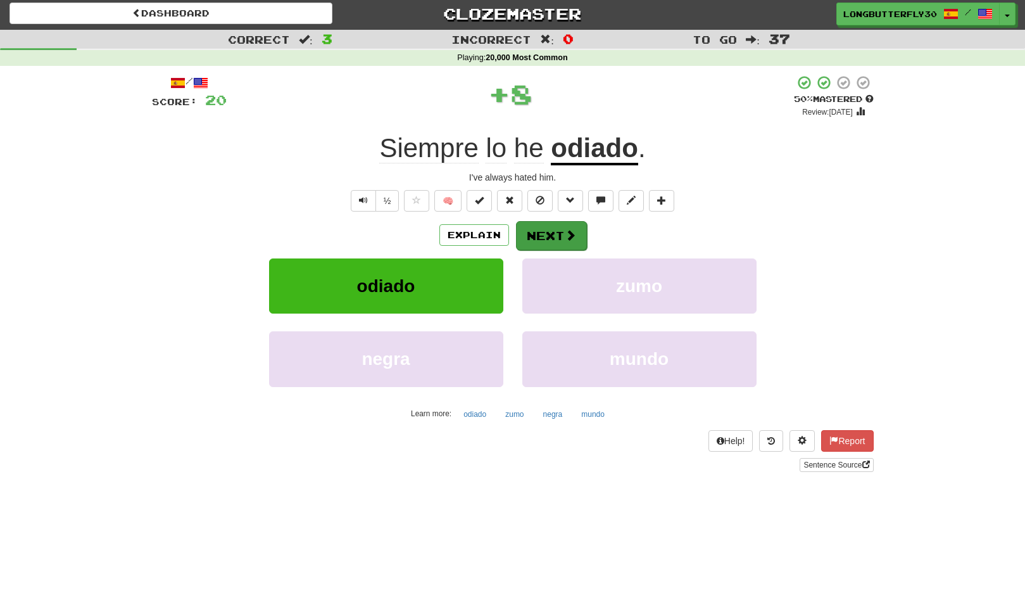
click at [544, 234] on button "Next" at bounding box center [551, 235] width 71 height 29
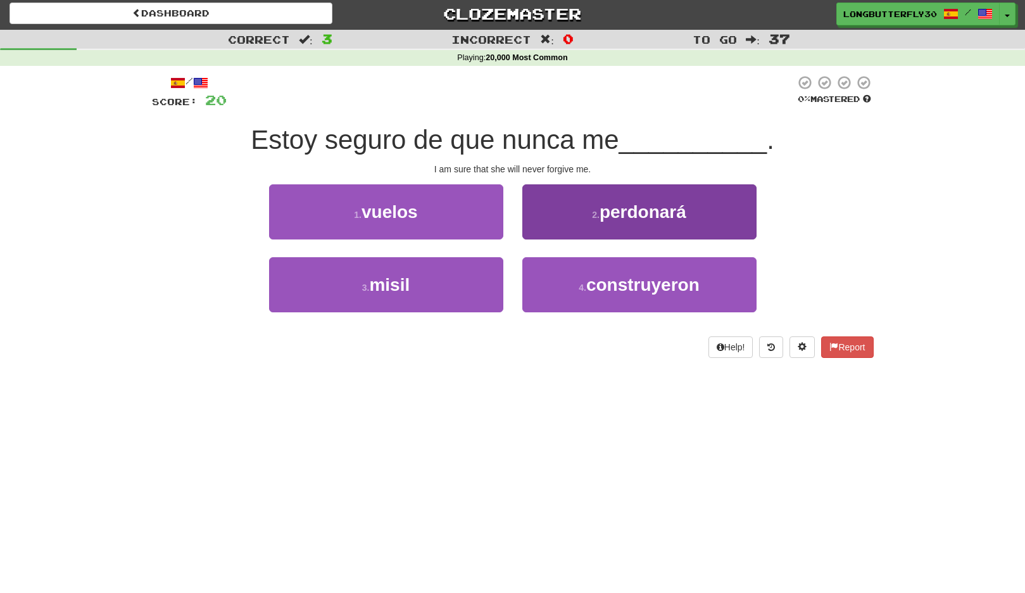
click at [614, 222] on button "2 . perdonará" at bounding box center [640, 211] width 234 height 55
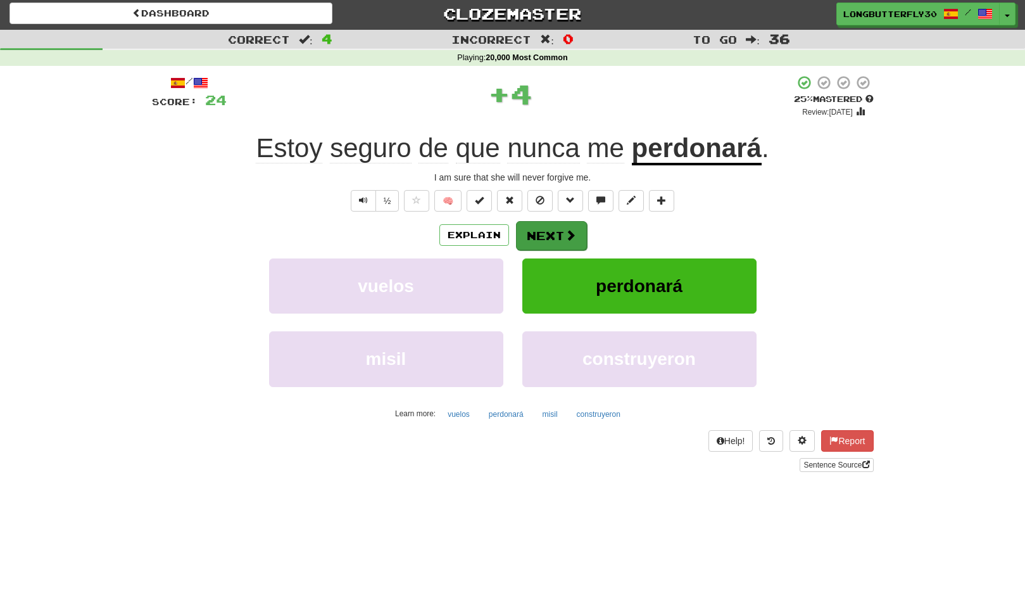
click at [554, 227] on button "Next" at bounding box center [551, 235] width 71 height 29
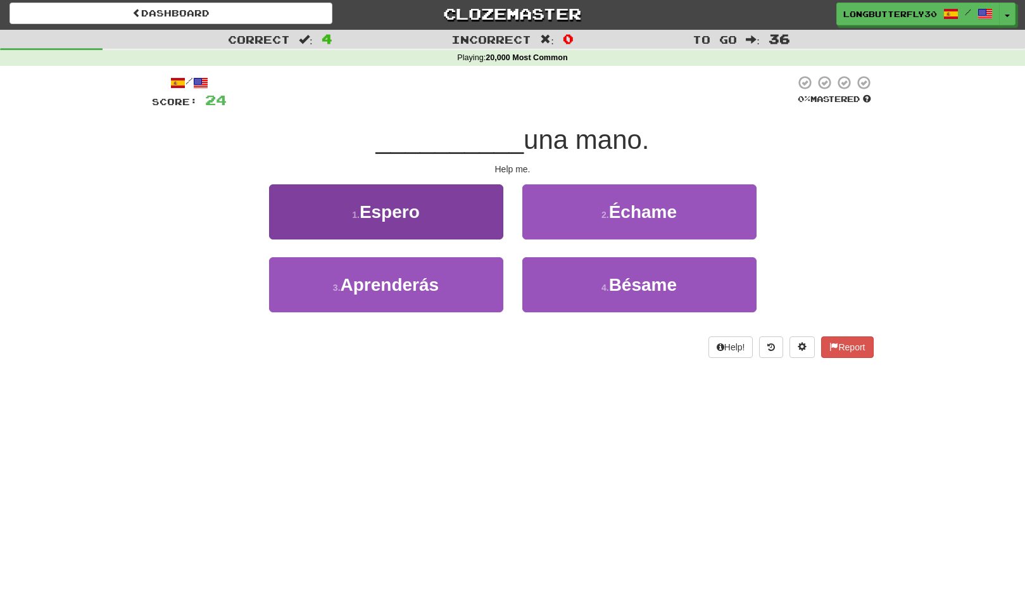
drag, startPoint x: 453, startPoint y: 283, endPoint x: 475, endPoint y: 263, distance: 29.6
click at [454, 283] on button "3 . Aprenderás" at bounding box center [386, 284] width 234 height 55
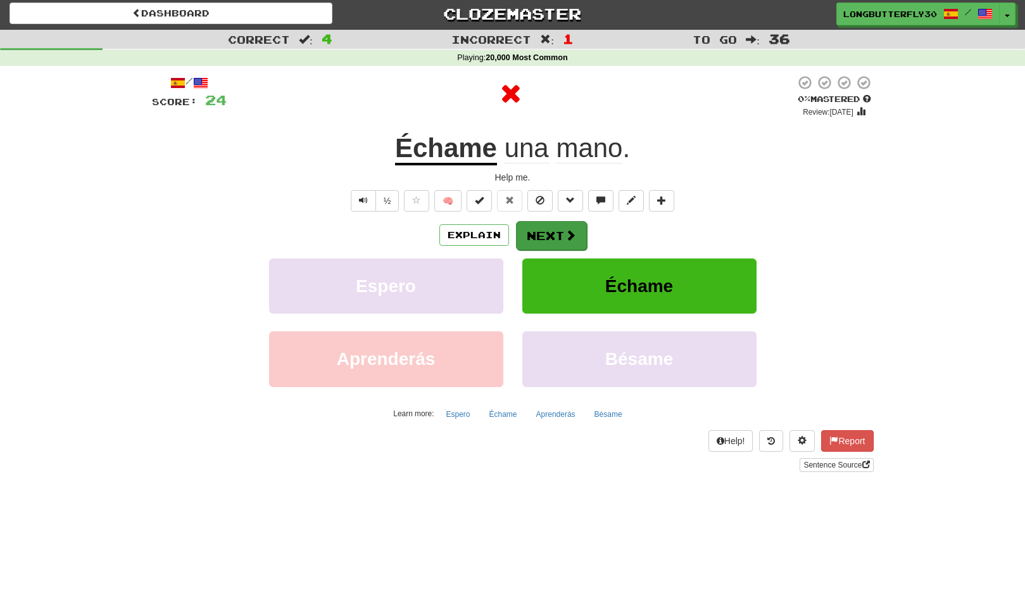
click at [559, 238] on button "Next" at bounding box center [551, 235] width 71 height 29
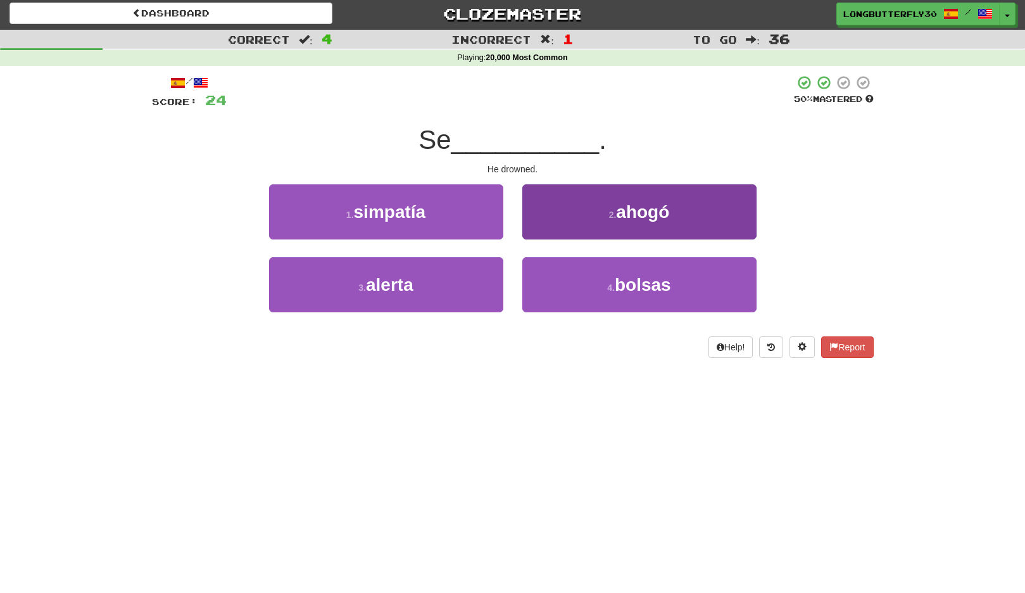
click at [590, 218] on button "2 . ahogó" at bounding box center [640, 211] width 234 height 55
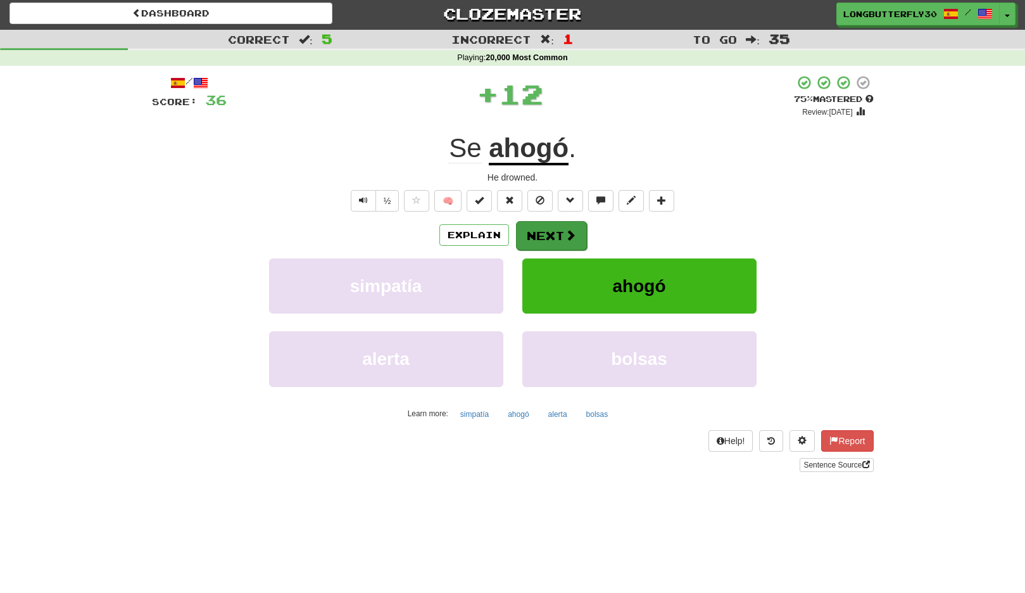
click at [564, 226] on button "Next" at bounding box center [551, 235] width 71 height 29
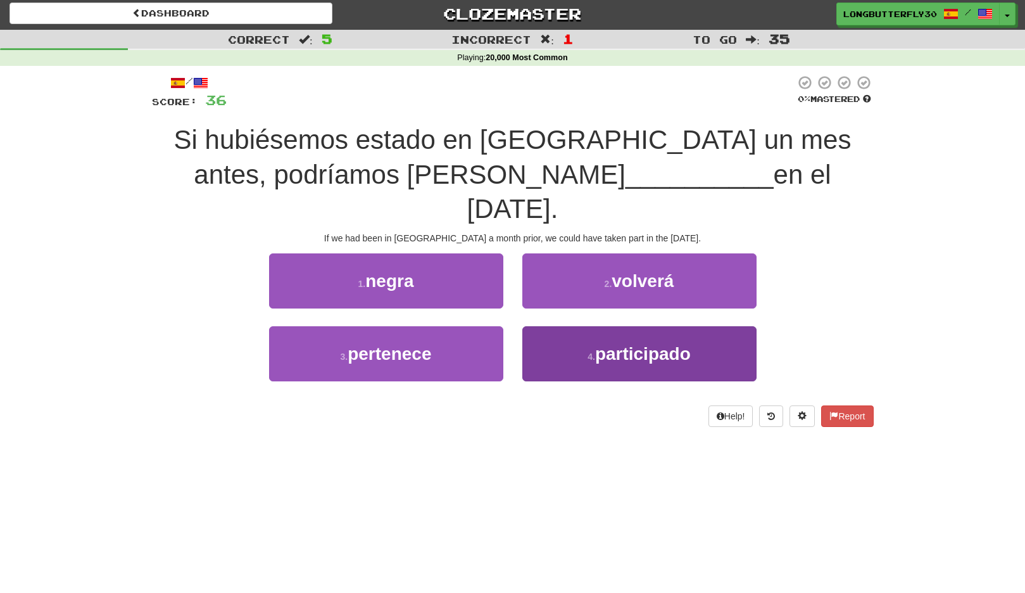
click at [617, 344] on span "participado" at bounding box center [643, 354] width 96 height 20
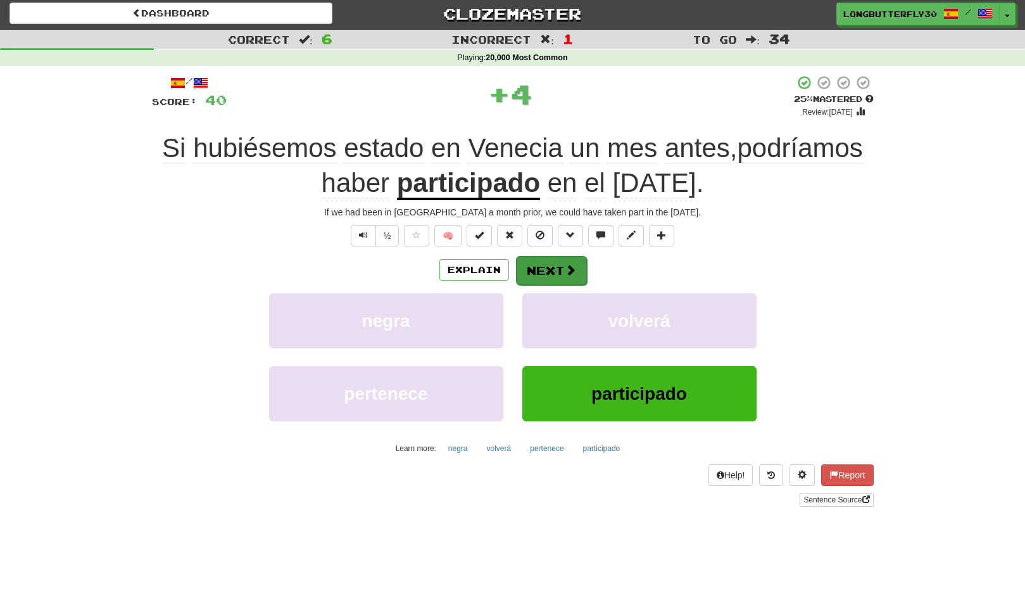
click at [571, 266] on span at bounding box center [570, 269] width 11 height 11
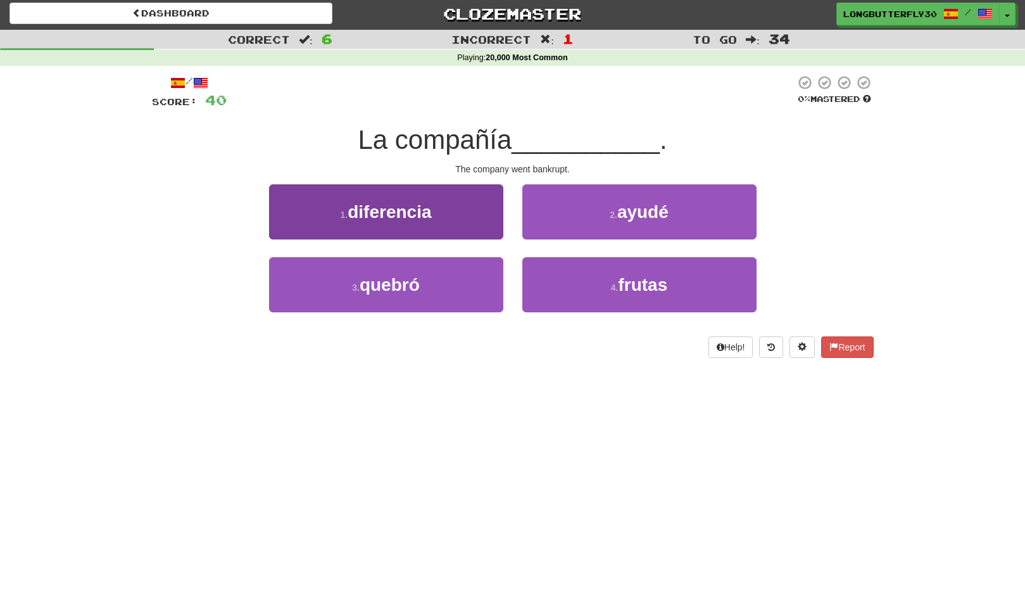
drag, startPoint x: 445, startPoint y: 277, endPoint x: 487, endPoint y: 258, distance: 46.2
click at [445, 277] on button "3 . quebró" at bounding box center [386, 284] width 234 height 55
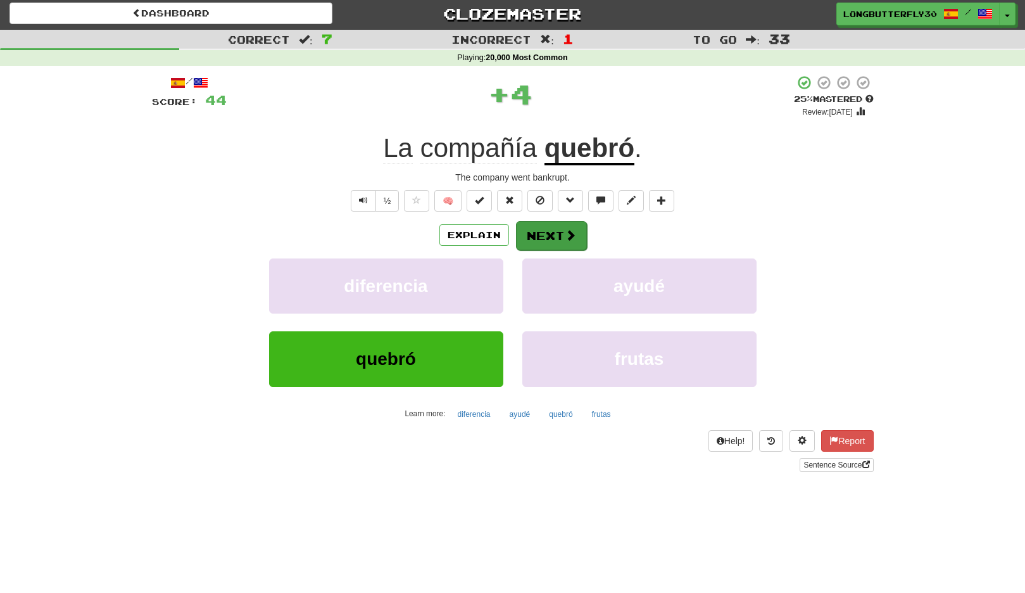
click at [558, 233] on button "Next" at bounding box center [551, 235] width 71 height 29
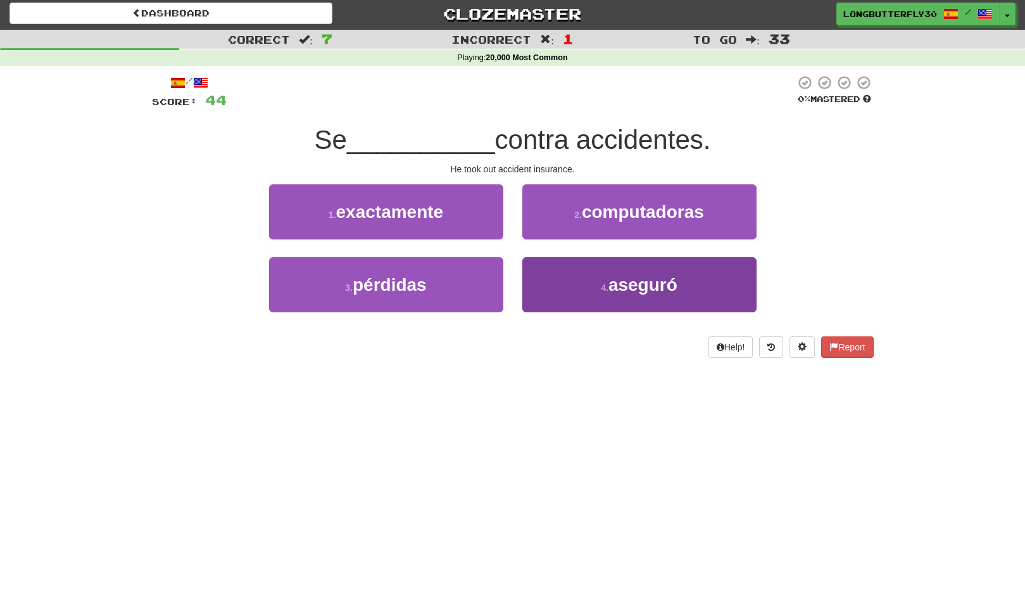
click at [583, 274] on button "4 . aseguró" at bounding box center [640, 284] width 234 height 55
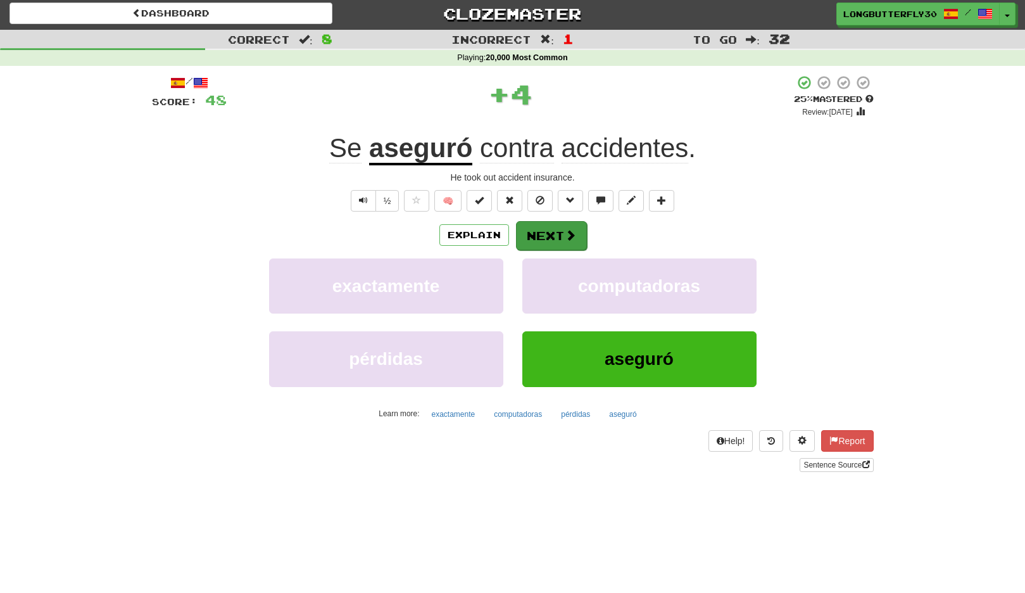
click at [581, 238] on button "Next" at bounding box center [551, 235] width 71 height 29
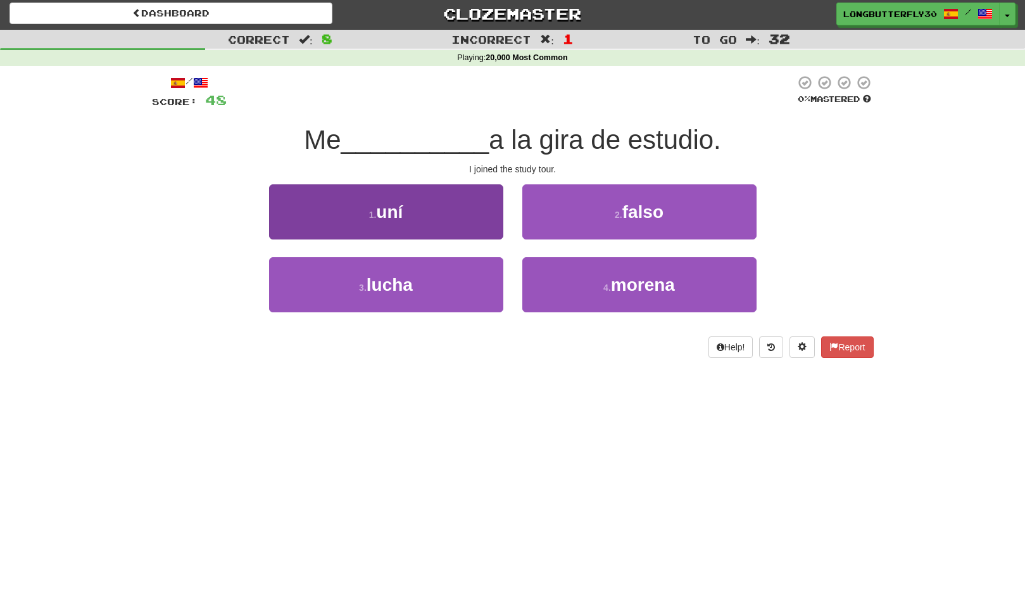
click at [464, 294] on button "3 . lucha" at bounding box center [386, 284] width 234 height 55
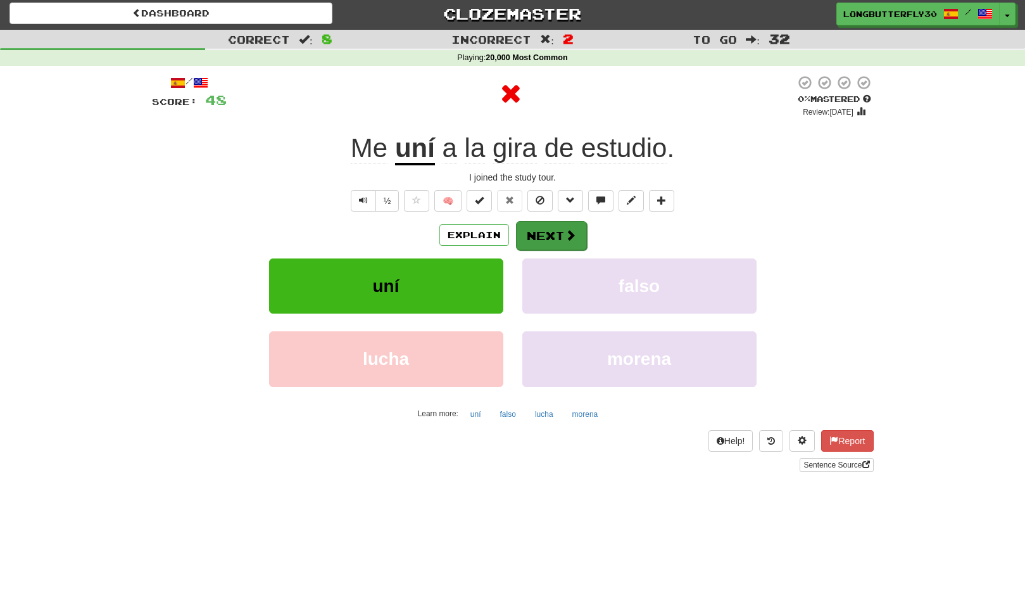
click at [550, 235] on button "Next" at bounding box center [551, 235] width 71 height 29
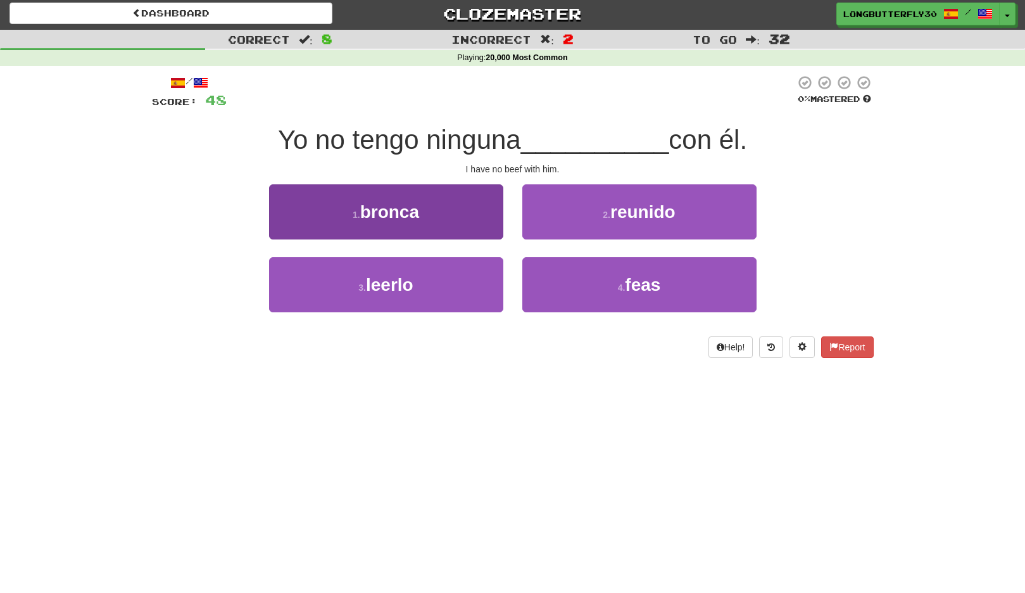
click at [464, 212] on button "1 . bronca" at bounding box center [386, 211] width 234 height 55
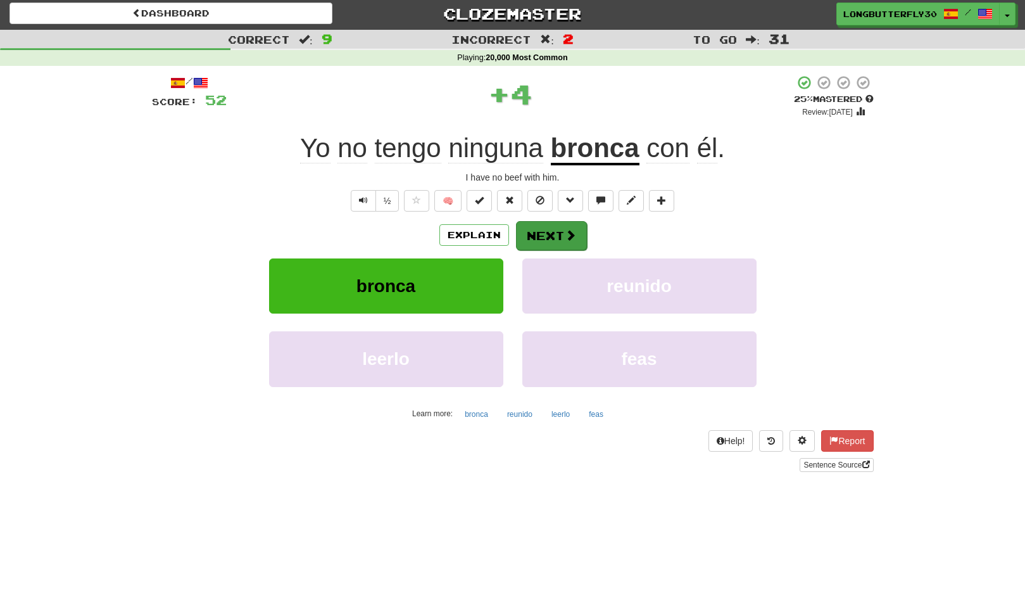
click at [551, 224] on button "Next" at bounding box center [551, 235] width 71 height 29
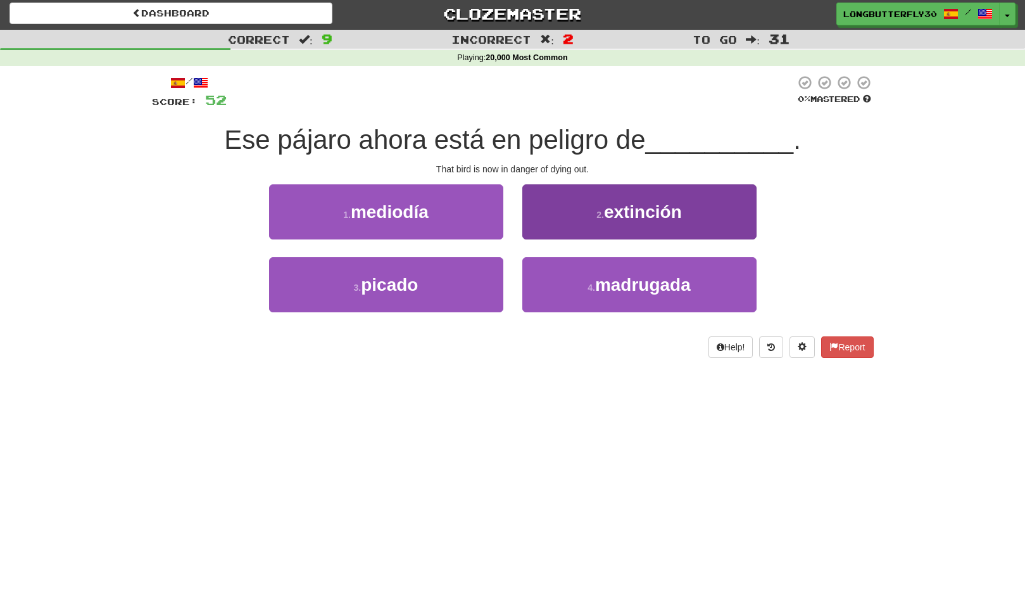
click at [690, 224] on button "2 . extinción" at bounding box center [640, 211] width 234 height 55
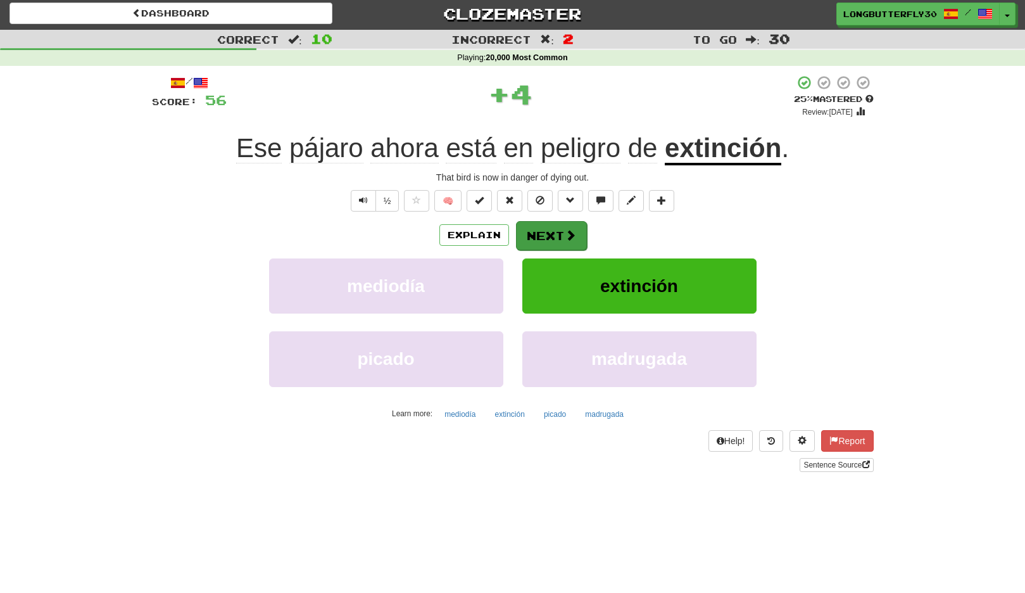
click at [553, 230] on button "Next" at bounding box center [551, 235] width 71 height 29
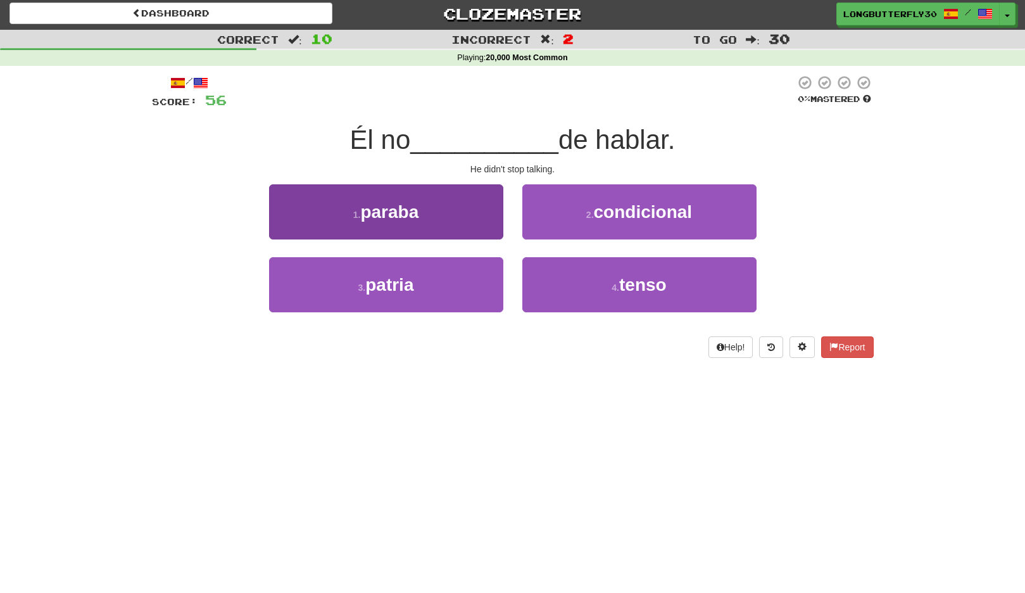
click at [488, 215] on button "1 . paraba" at bounding box center [386, 211] width 234 height 55
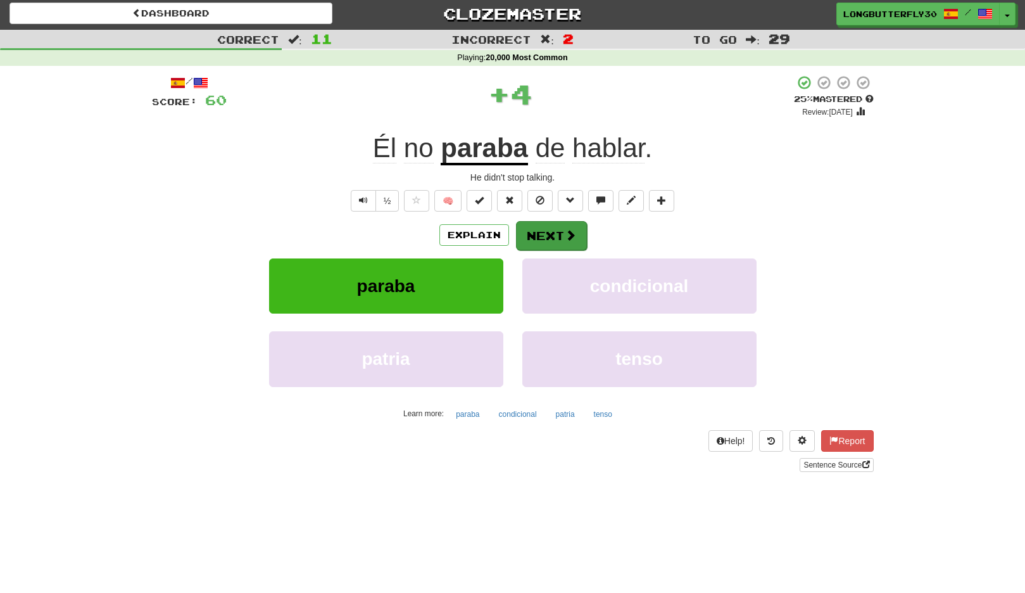
click at [566, 229] on span at bounding box center [570, 234] width 11 height 11
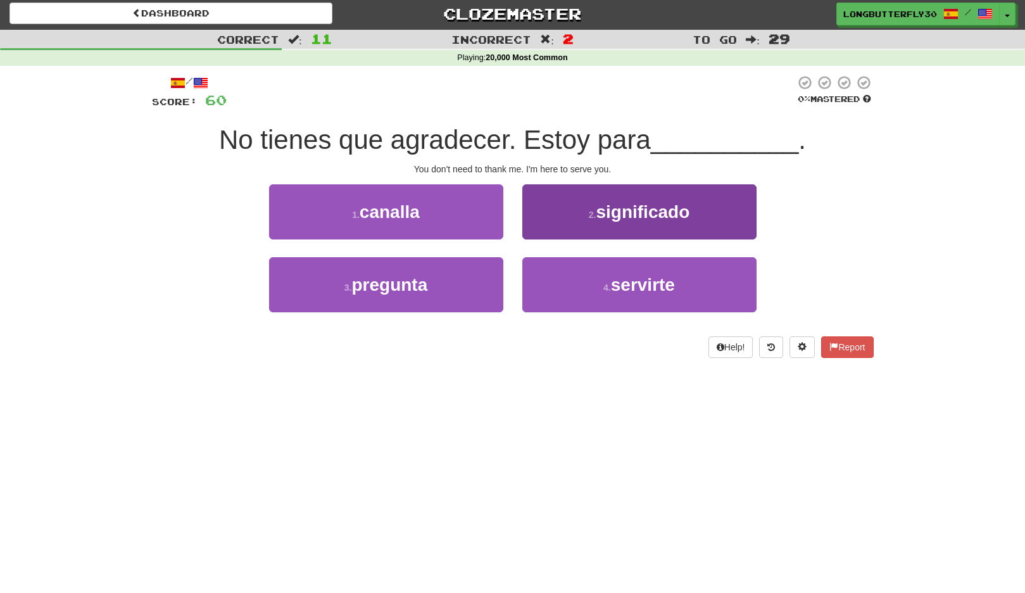
drag, startPoint x: 580, startPoint y: 281, endPoint x: 587, endPoint y: 258, distance: 24.6
click at [580, 281] on button "4 . servirte" at bounding box center [640, 284] width 234 height 55
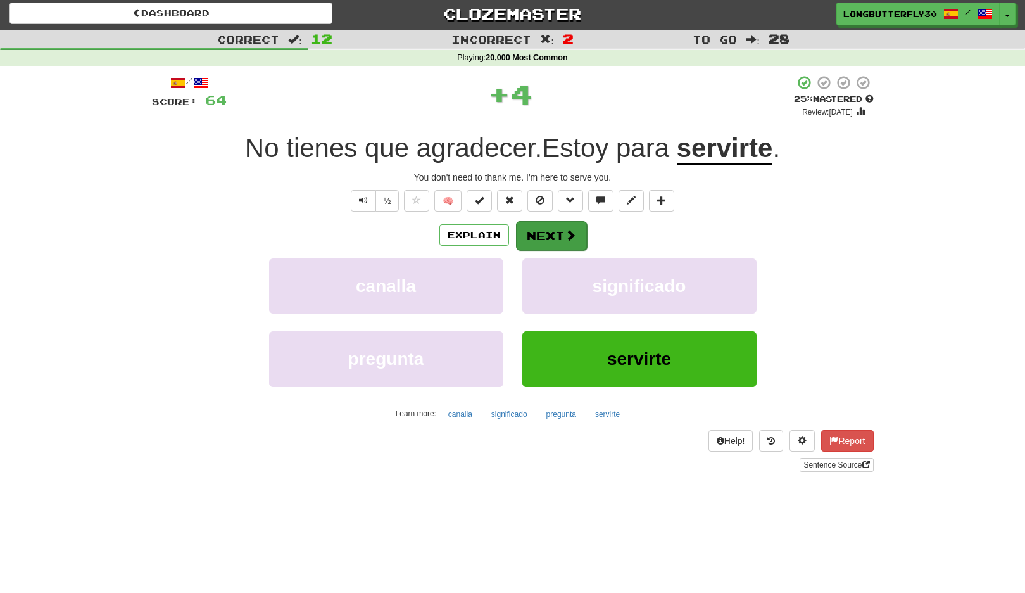
click at [577, 236] on button "Next" at bounding box center [551, 235] width 71 height 29
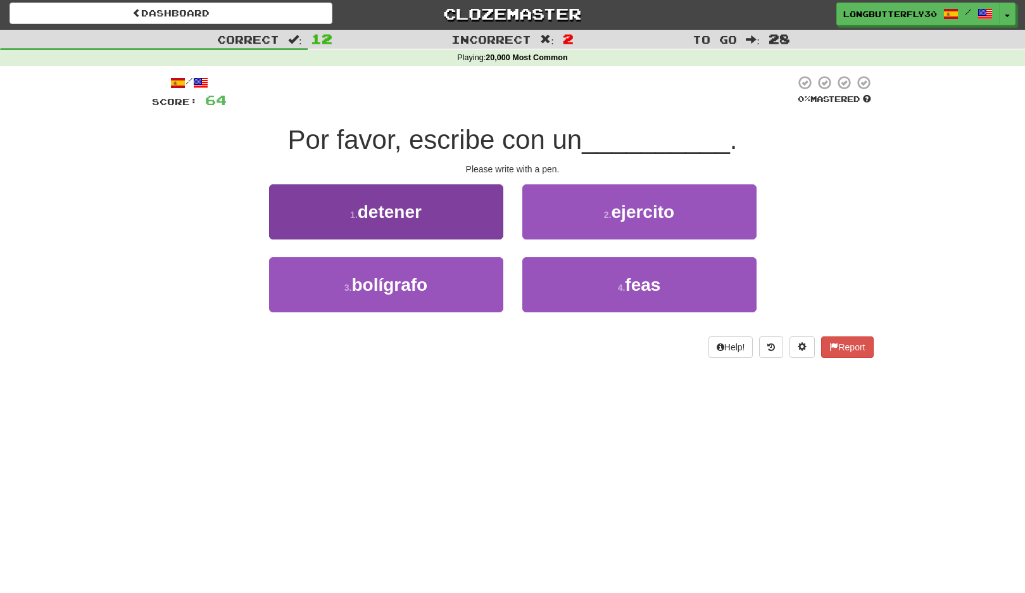
drag, startPoint x: 477, startPoint y: 279, endPoint x: 480, endPoint y: 272, distance: 7.7
click at [476, 279] on button "3 . bolígrafo" at bounding box center [386, 284] width 234 height 55
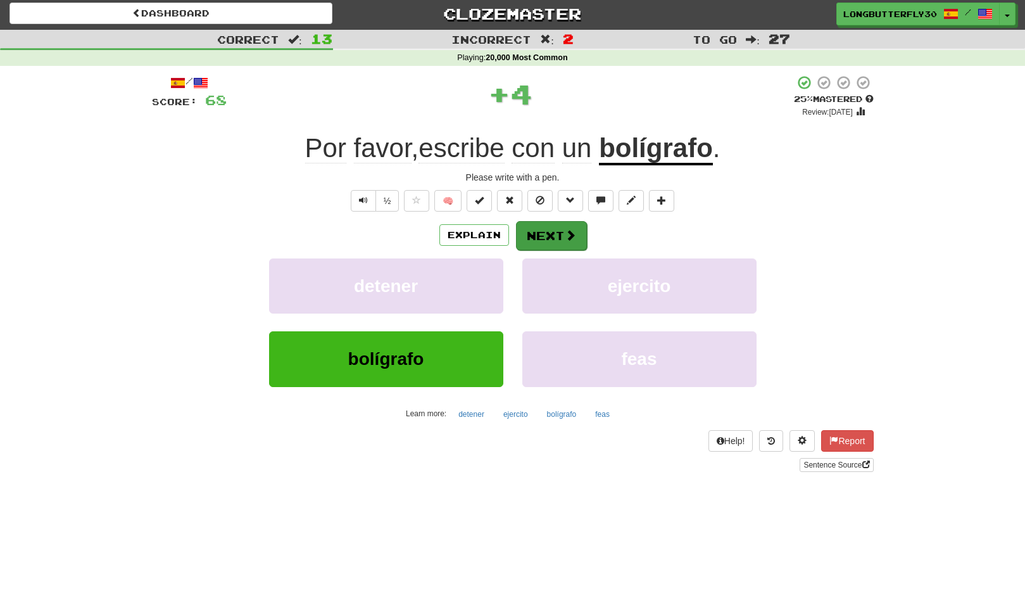
click at [547, 229] on button "Next" at bounding box center [551, 235] width 71 height 29
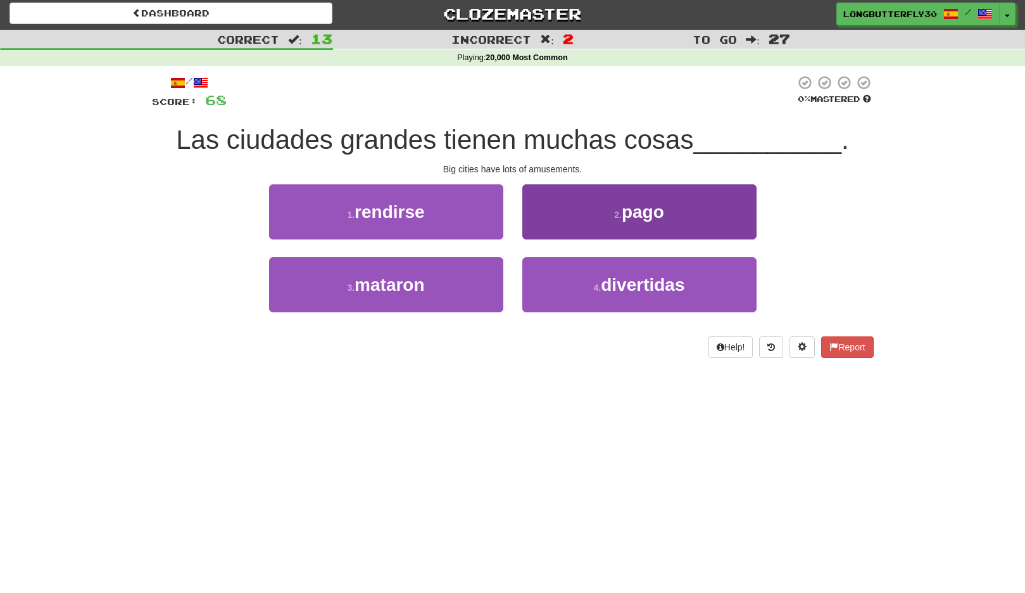
drag, startPoint x: 582, startPoint y: 290, endPoint x: 584, endPoint y: 278, distance: 12.2
click at [582, 289] on button "4 . divertidas" at bounding box center [640, 284] width 234 height 55
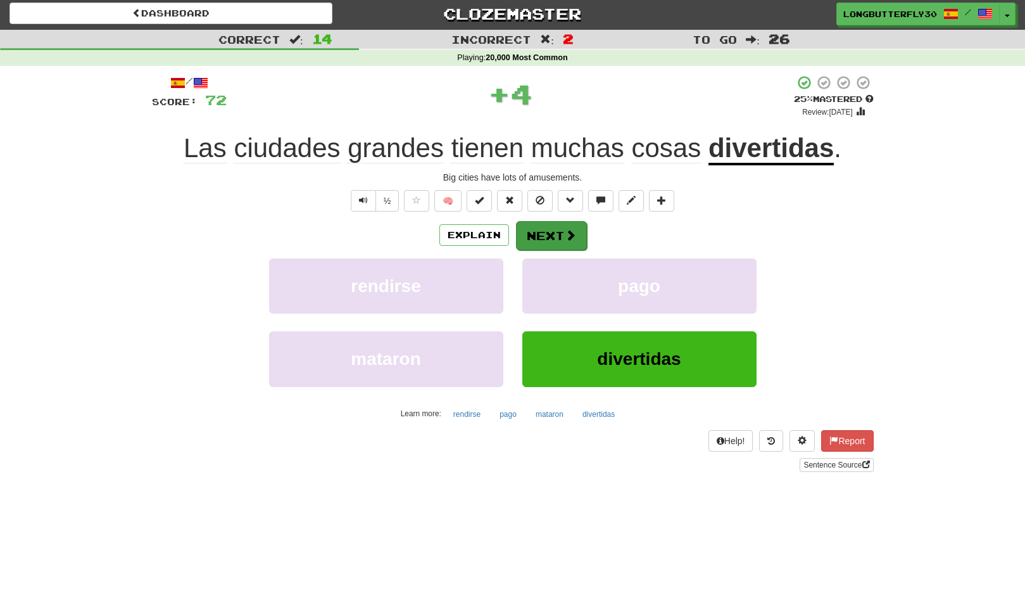
click at [556, 235] on button "Next" at bounding box center [551, 235] width 71 height 29
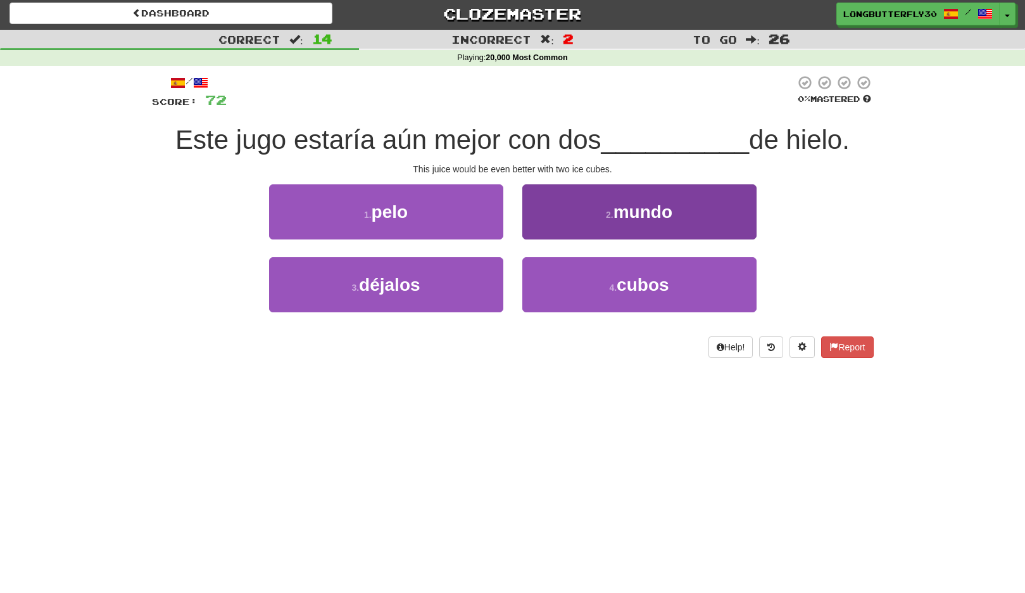
drag, startPoint x: 566, startPoint y: 283, endPoint x: 575, endPoint y: 262, distance: 23.5
click at [566, 283] on button "4 . cubos" at bounding box center [640, 284] width 234 height 55
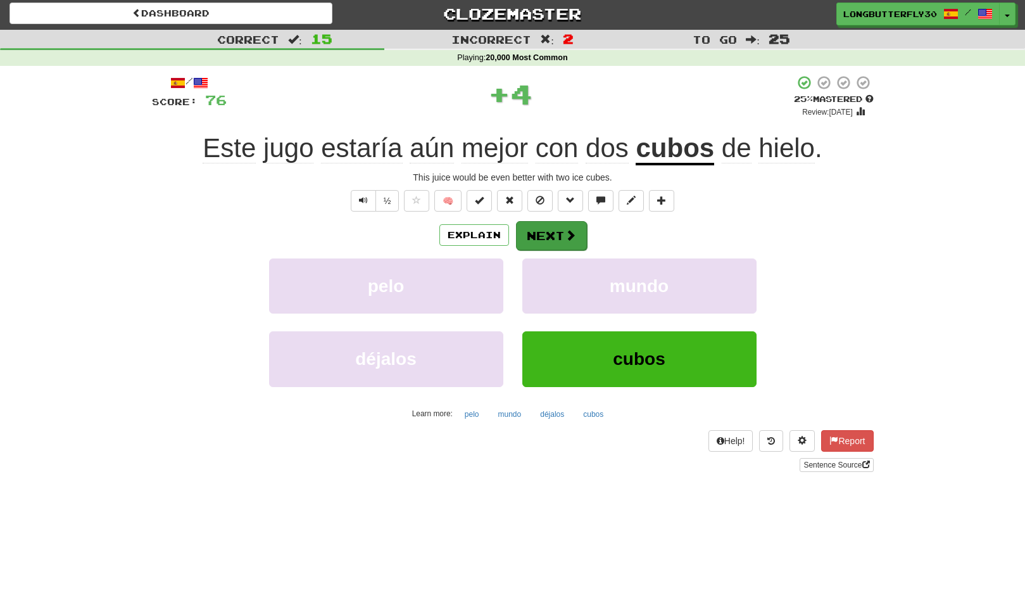
click at [554, 232] on button "Next" at bounding box center [551, 235] width 71 height 29
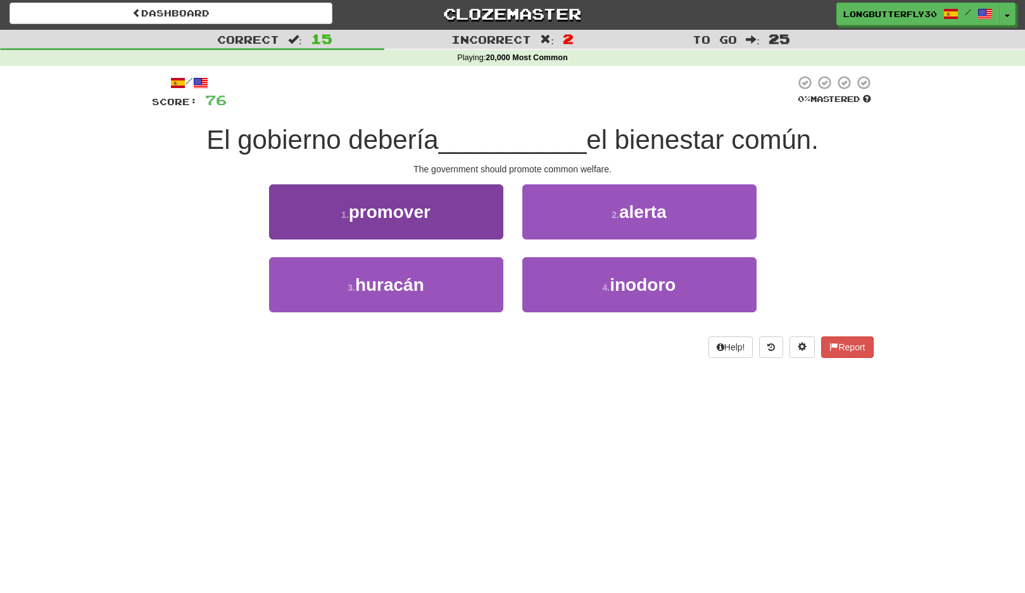
click at [462, 211] on button "1 . promover" at bounding box center [386, 211] width 234 height 55
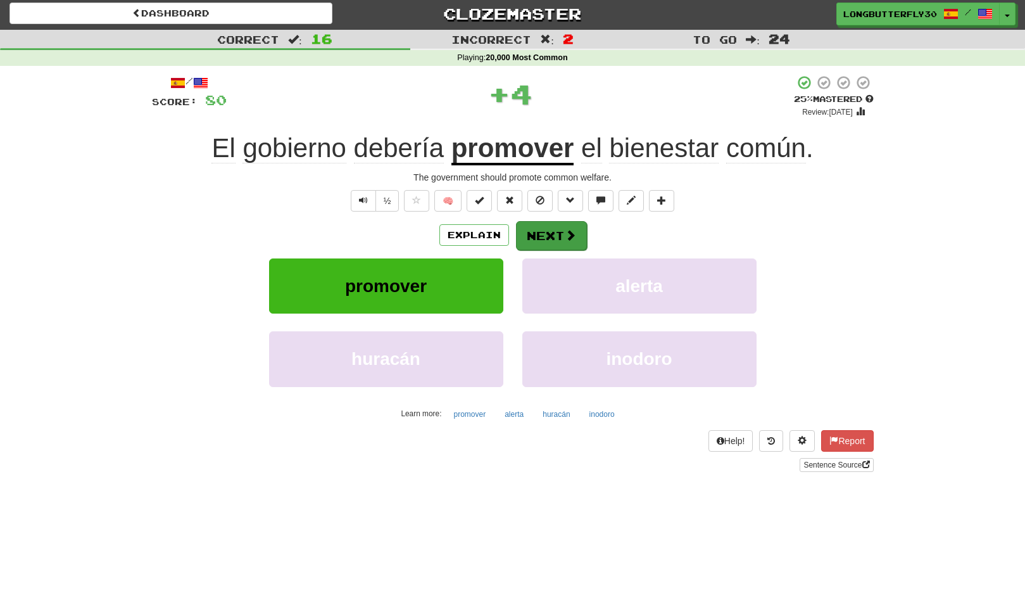
click at [535, 225] on button "Next" at bounding box center [551, 235] width 71 height 29
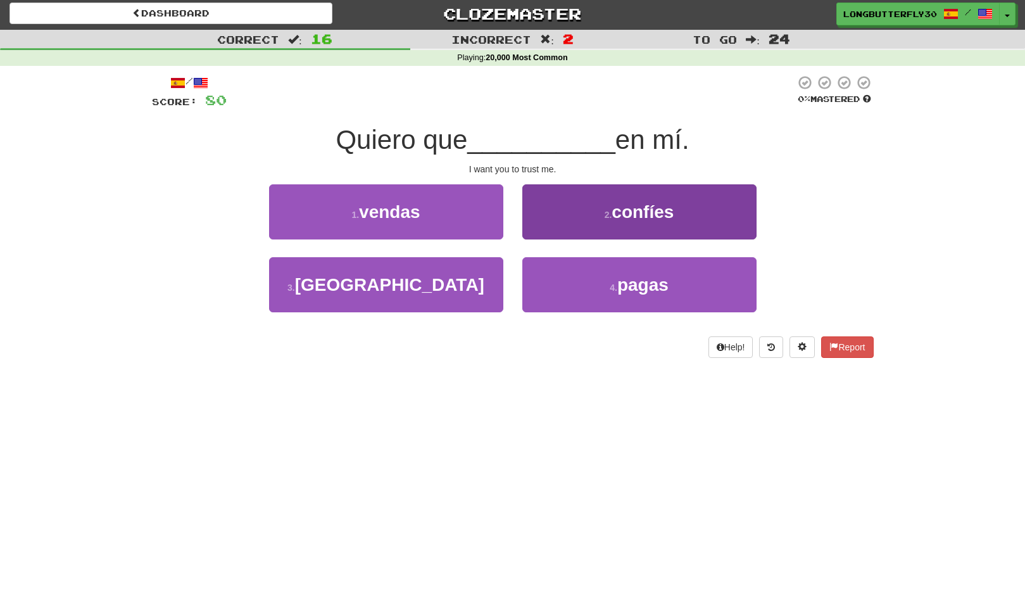
click at [626, 229] on button "2 . confíes" at bounding box center [640, 211] width 234 height 55
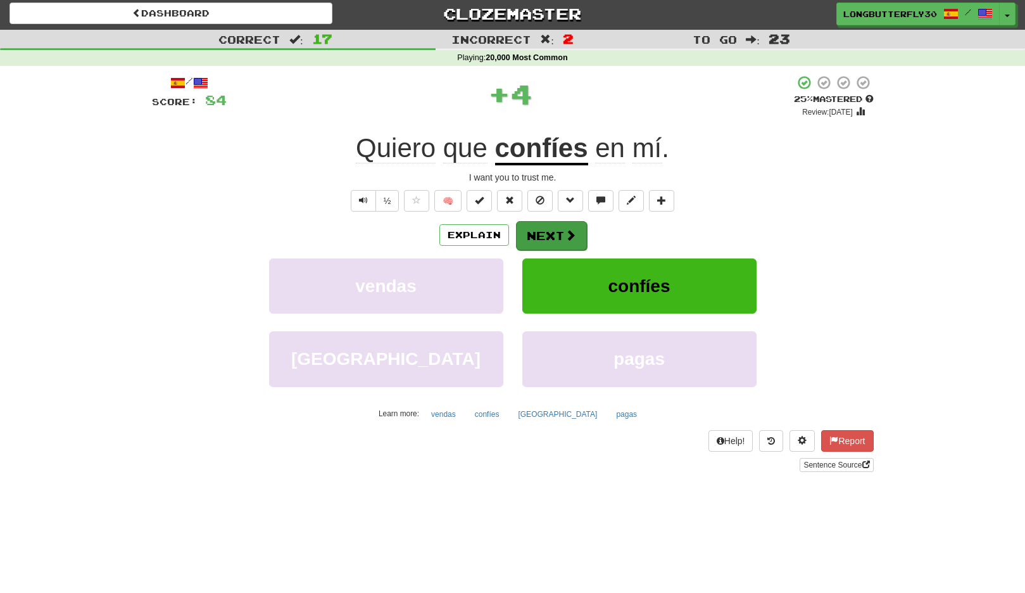
click at [559, 227] on button "Next" at bounding box center [551, 235] width 71 height 29
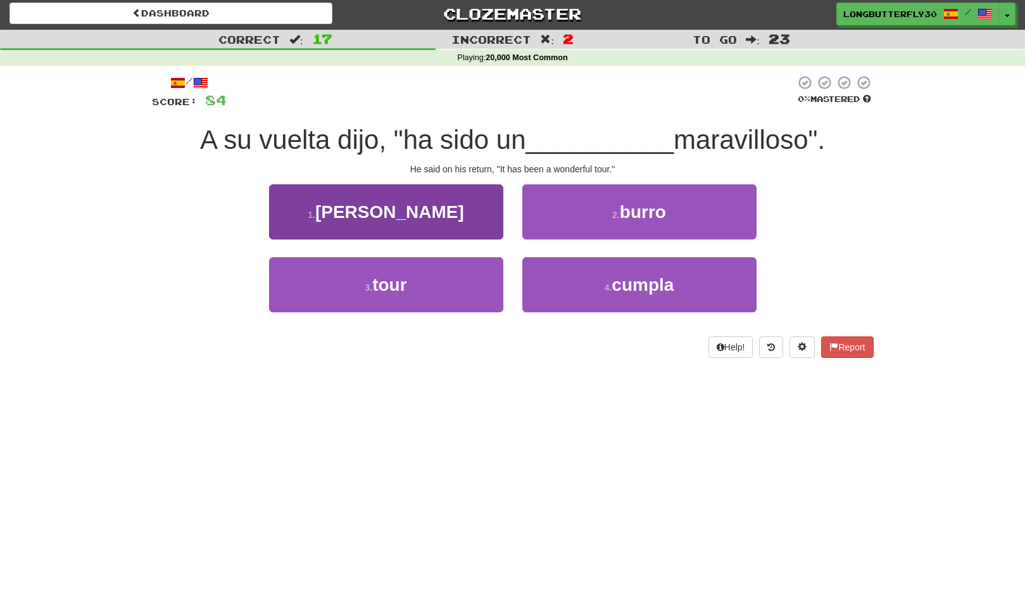
drag, startPoint x: 465, startPoint y: 293, endPoint x: 472, endPoint y: 285, distance: 10.8
click at [465, 293] on button "3 . tour" at bounding box center [386, 284] width 234 height 55
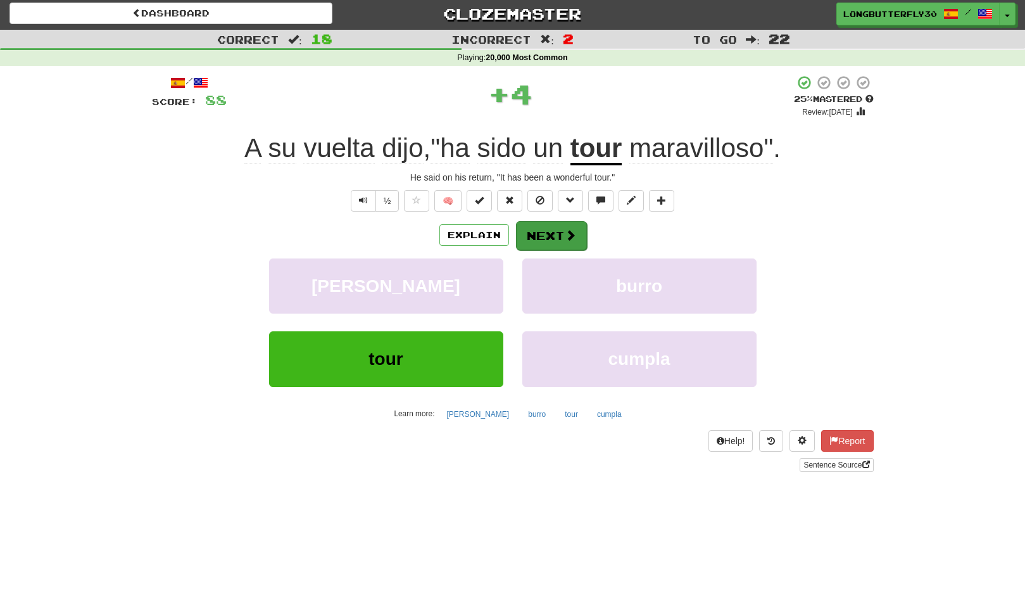
click at [575, 231] on span at bounding box center [570, 234] width 11 height 11
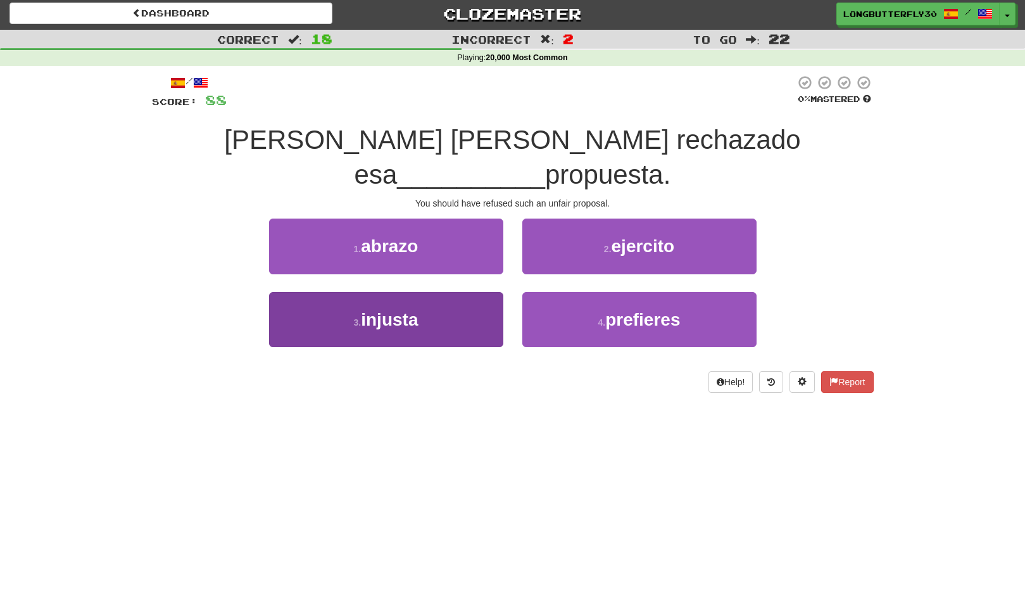
click at [441, 292] on button "3 . injusta" at bounding box center [386, 319] width 234 height 55
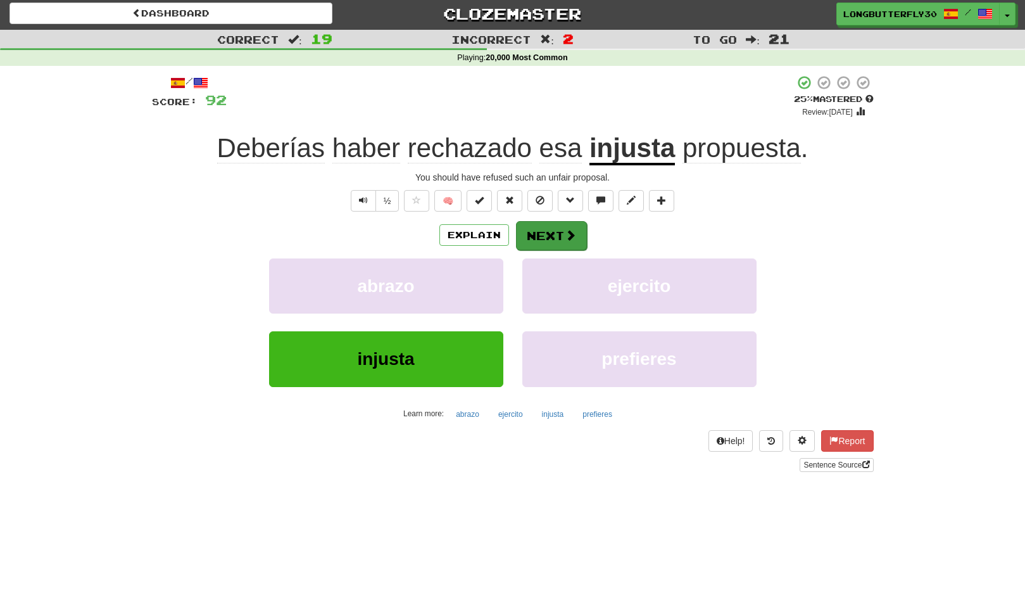
click at [547, 238] on button "Next" at bounding box center [551, 235] width 71 height 29
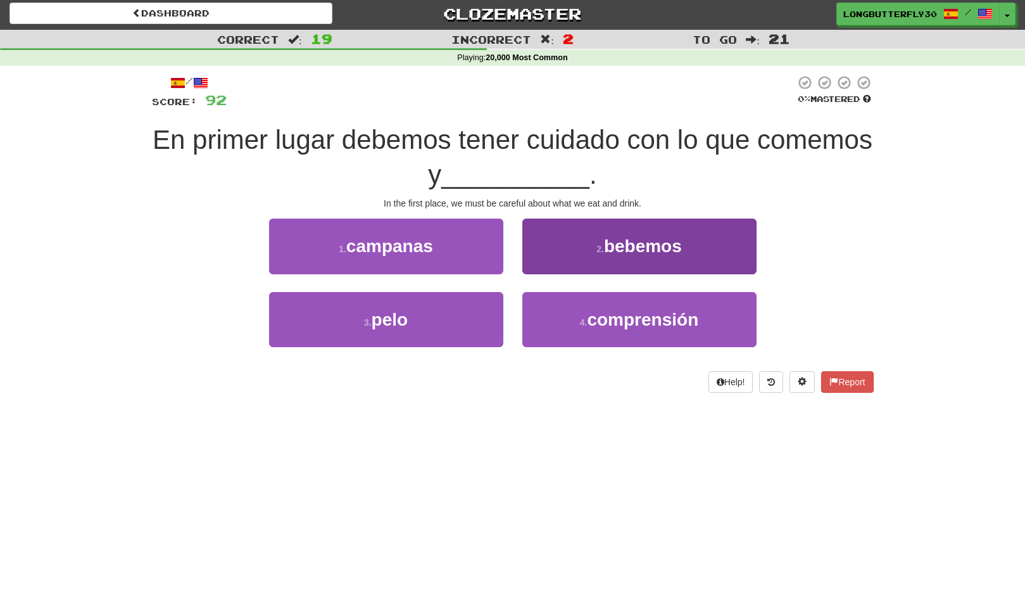
click at [662, 242] on span "bebemos" at bounding box center [643, 246] width 78 height 20
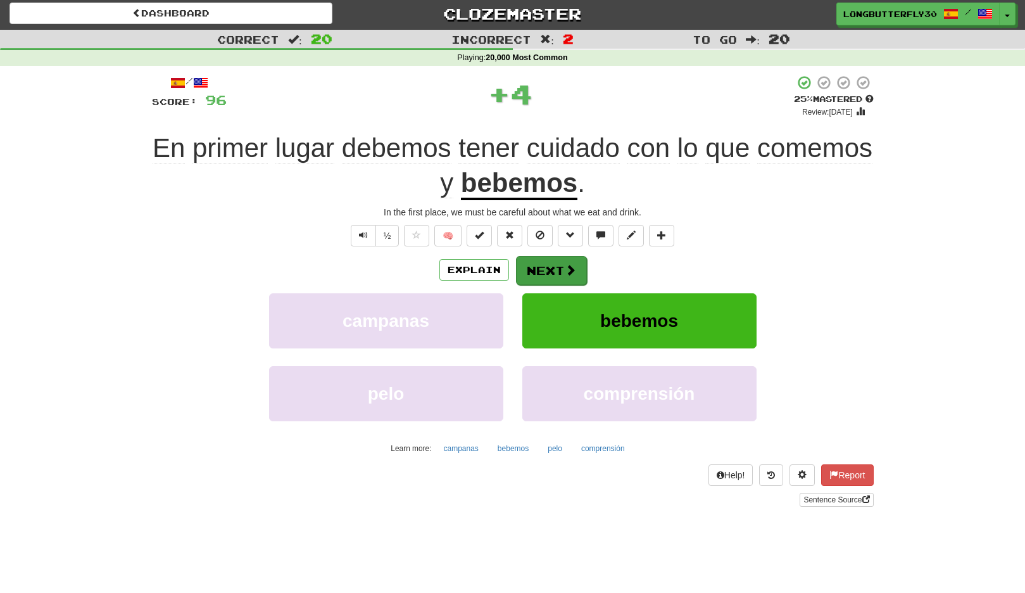
click at [557, 270] on button "Next" at bounding box center [551, 270] width 71 height 29
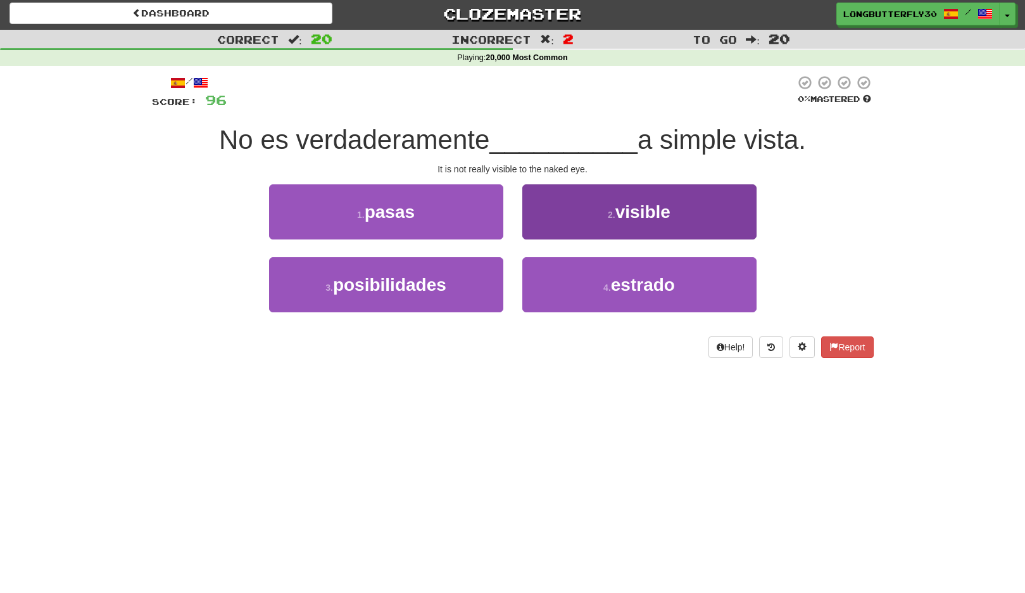
click at [642, 220] on span "visible" at bounding box center [643, 212] width 55 height 20
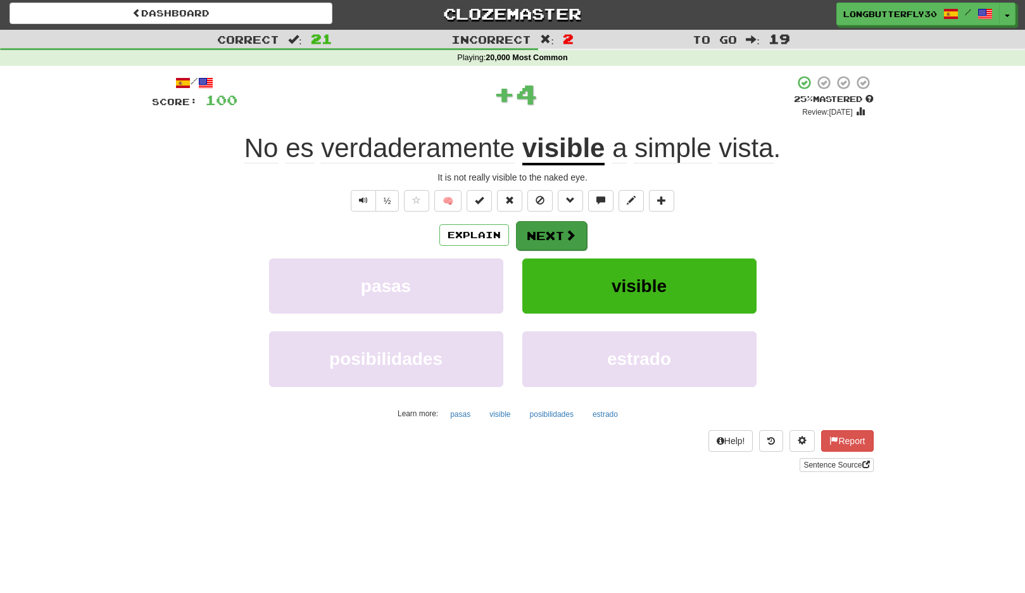
click at [568, 224] on button "Next" at bounding box center [551, 235] width 71 height 29
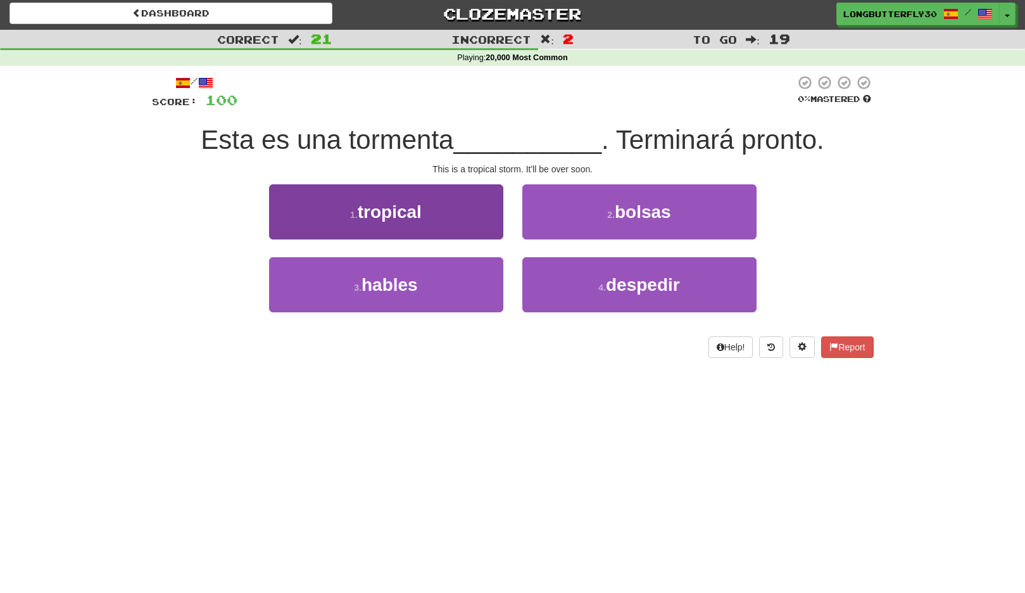
click at [452, 220] on button "1 . tropical" at bounding box center [386, 211] width 234 height 55
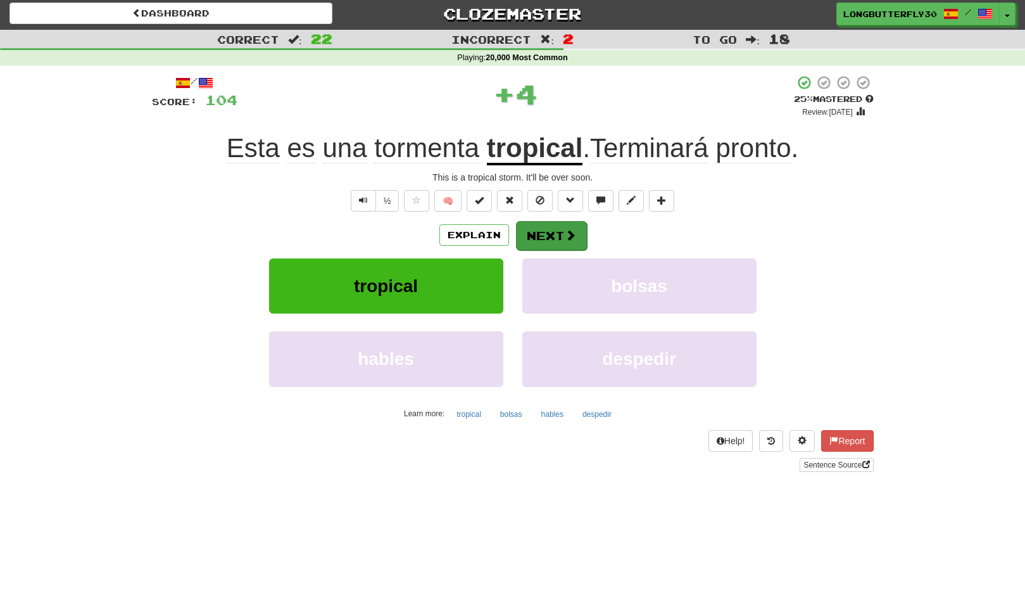
click at [530, 235] on button "Next" at bounding box center [551, 235] width 71 height 29
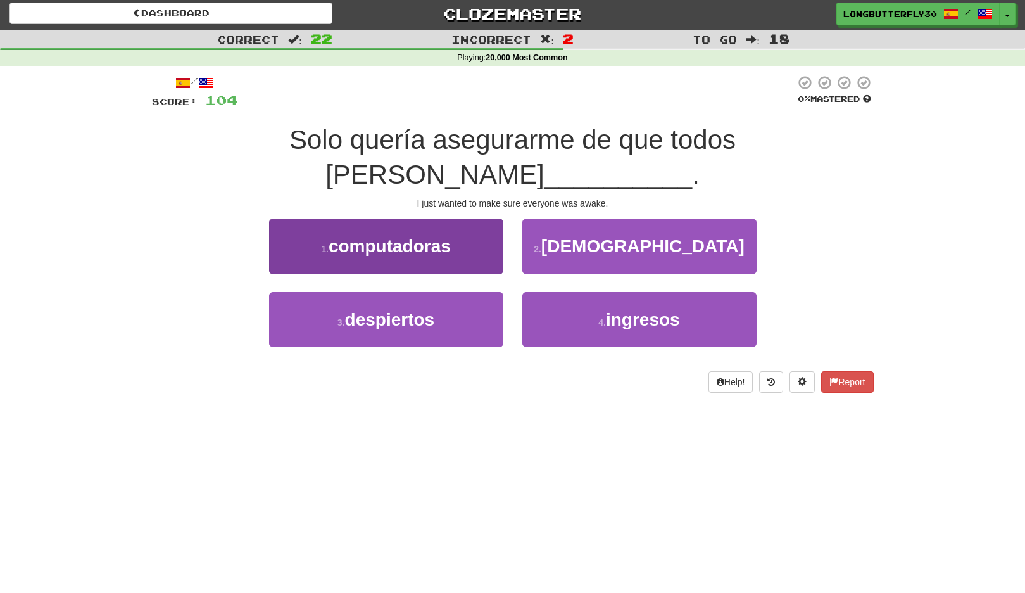
click at [438, 292] on button "3 . despiertos" at bounding box center [386, 319] width 234 height 55
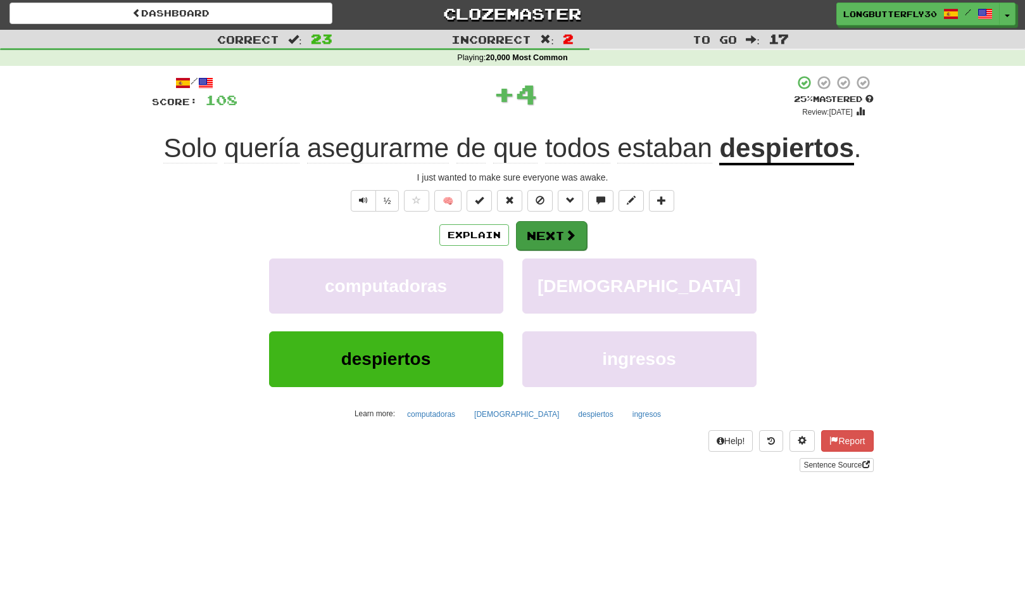
click at [565, 236] on span at bounding box center [570, 234] width 11 height 11
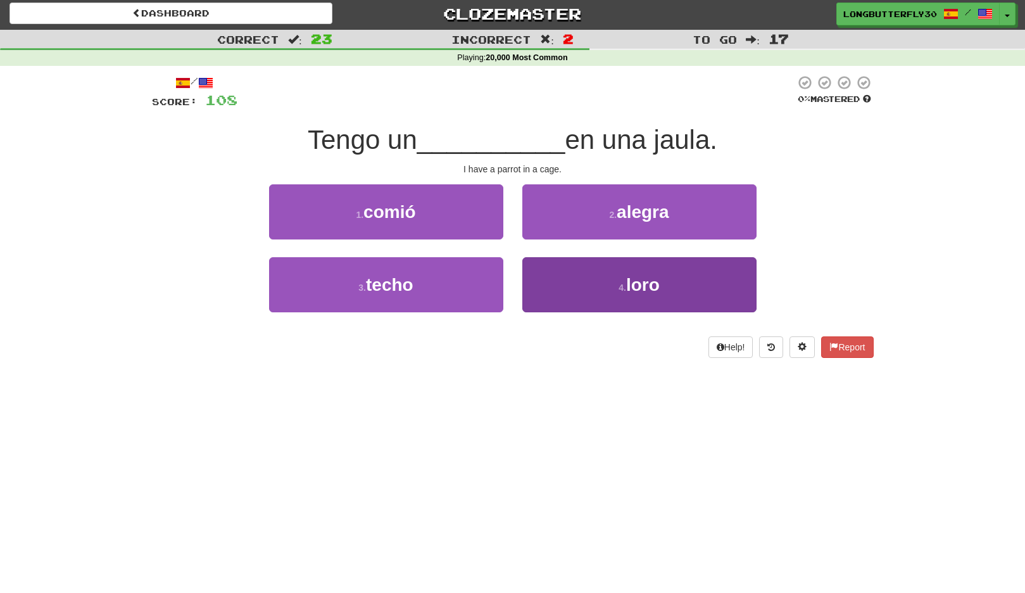
click at [586, 288] on button "4 . loro" at bounding box center [640, 284] width 234 height 55
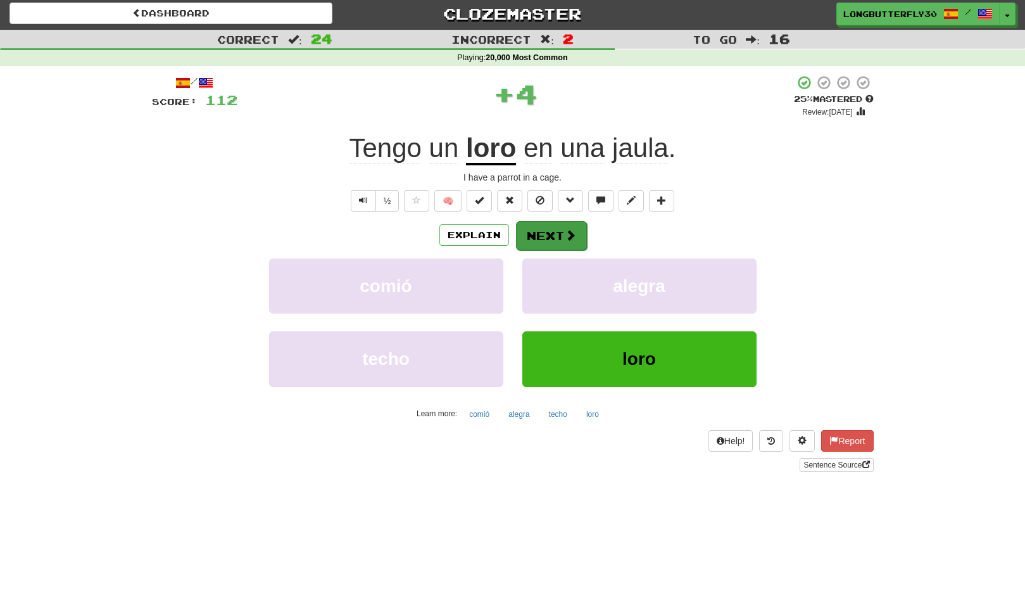
click at [575, 230] on span at bounding box center [570, 234] width 11 height 11
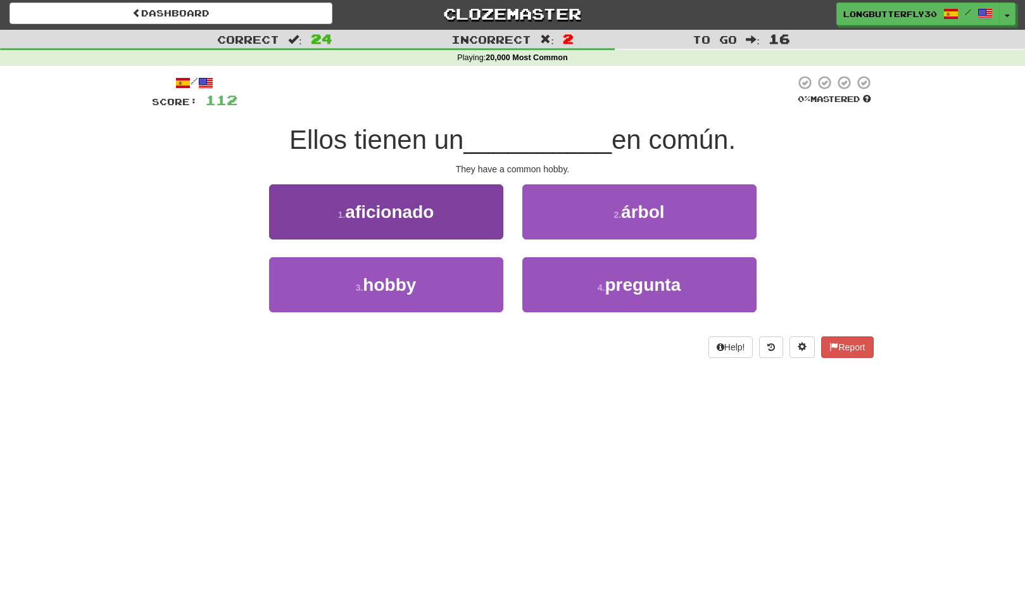
click at [466, 282] on button "3 . hobby" at bounding box center [386, 284] width 234 height 55
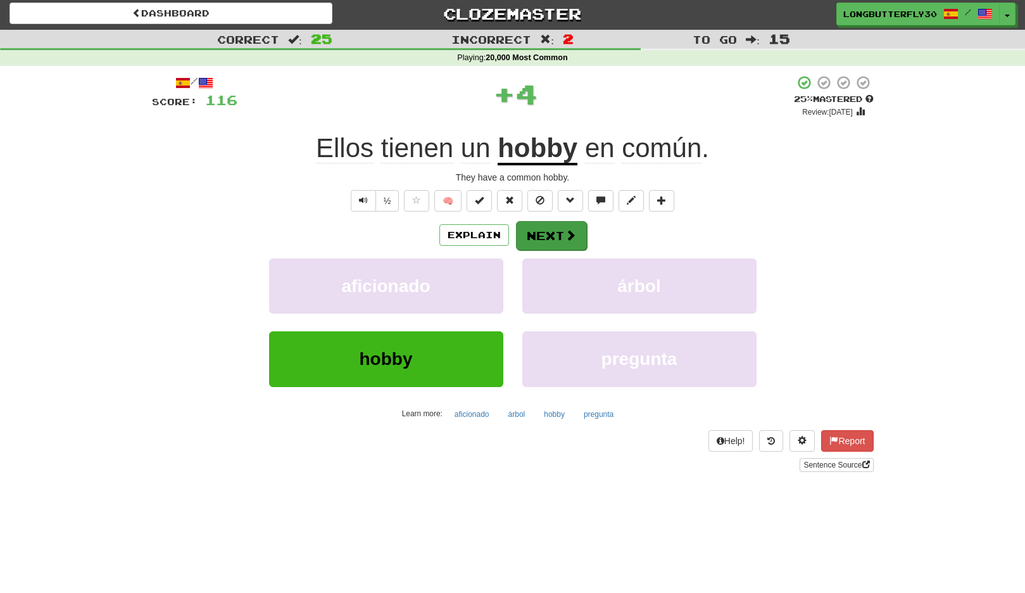
click at [533, 229] on button "Next" at bounding box center [551, 235] width 71 height 29
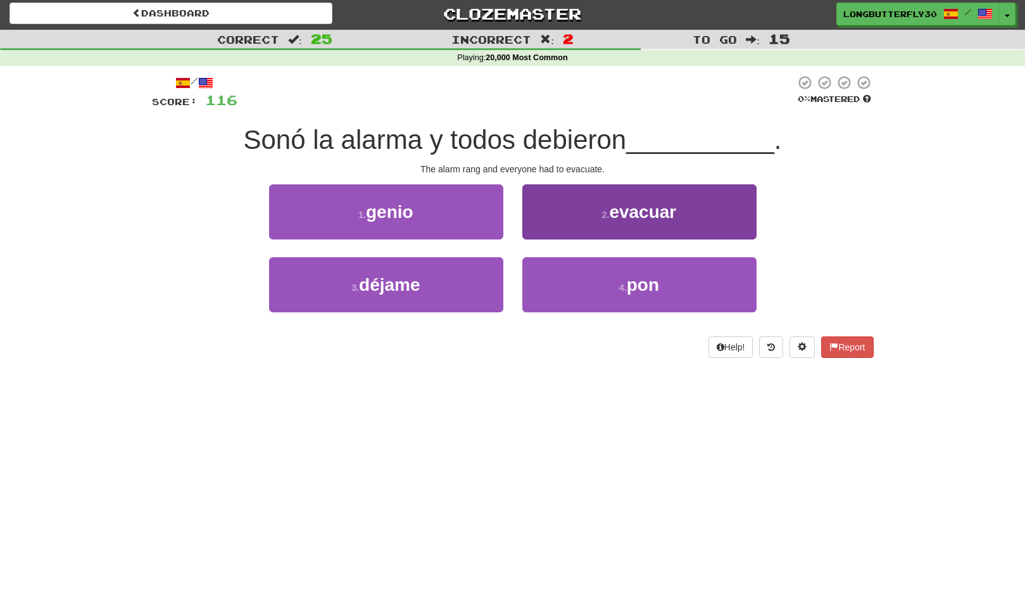
click at [653, 218] on span "evacuar" at bounding box center [642, 212] width 67 height 20
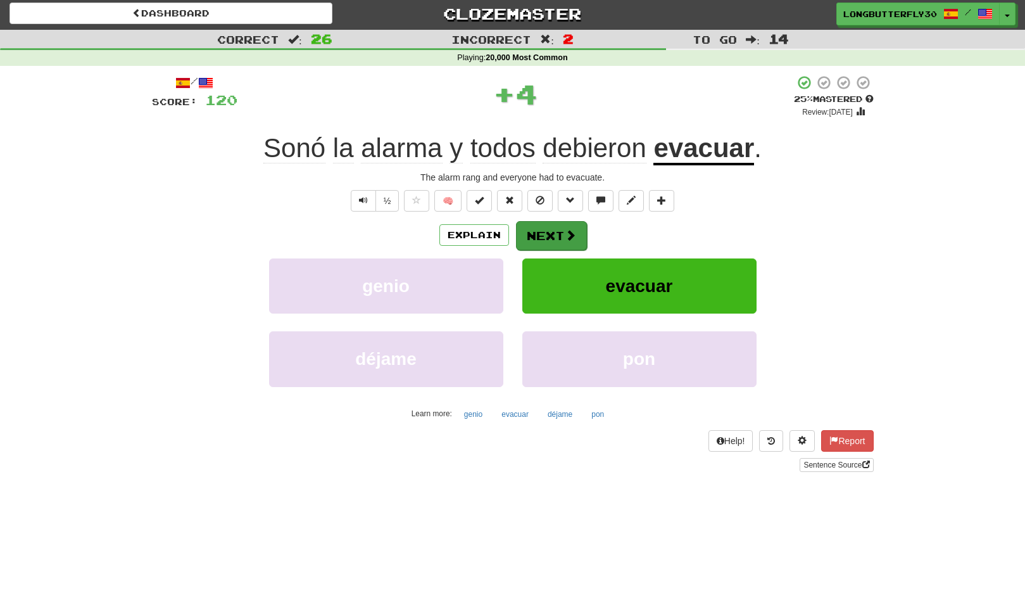
click at [573, 234] on span at bounding box center [570, 234] width 11 height 11
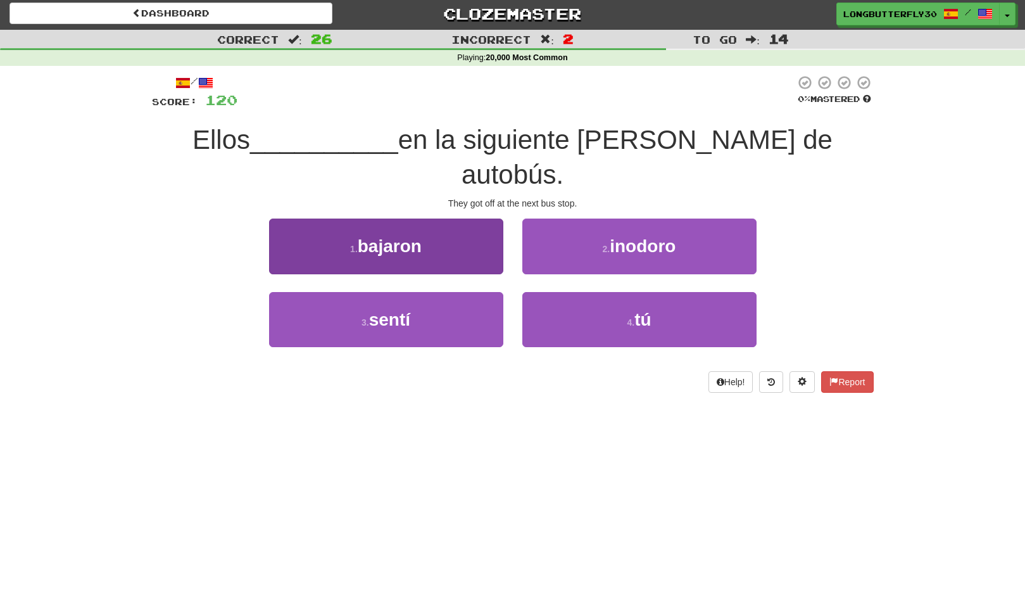
click at [478, 219] on button "1 . bajaron" at bounding box center [386, 246] width 234 height 55
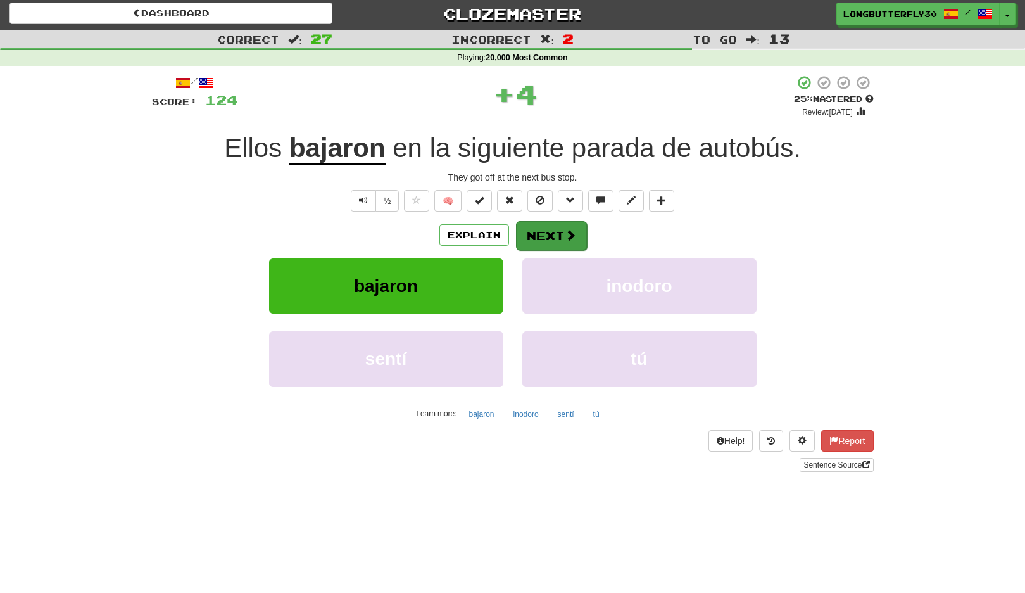
click at [538, 227] on button "Next" at bounding box center [551, 235] width 71 height 29
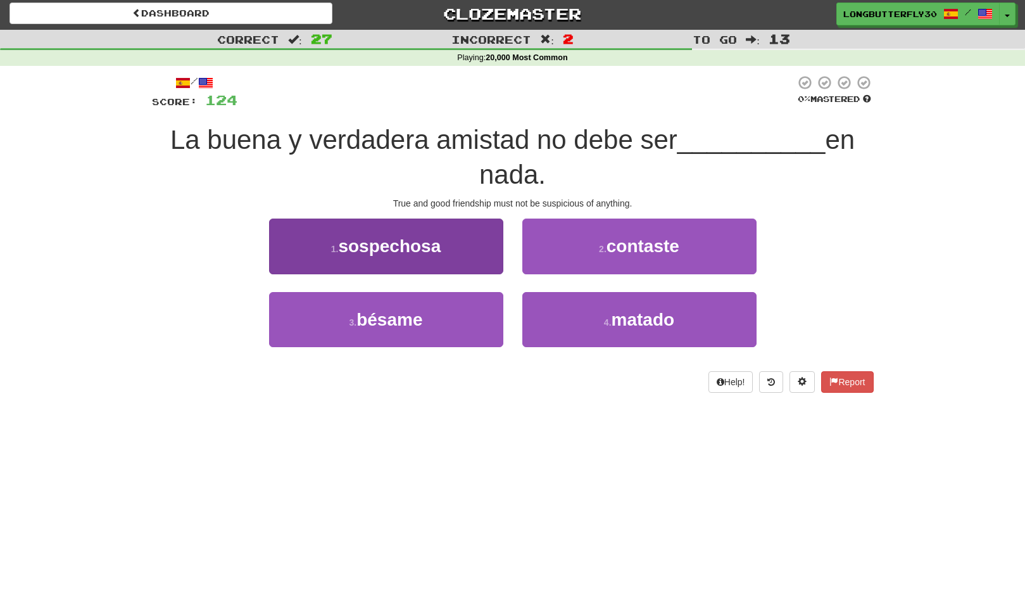
click at [469, 248] on button "1 . sospechosa" at bounding box center [386, 246] width 234 height 55
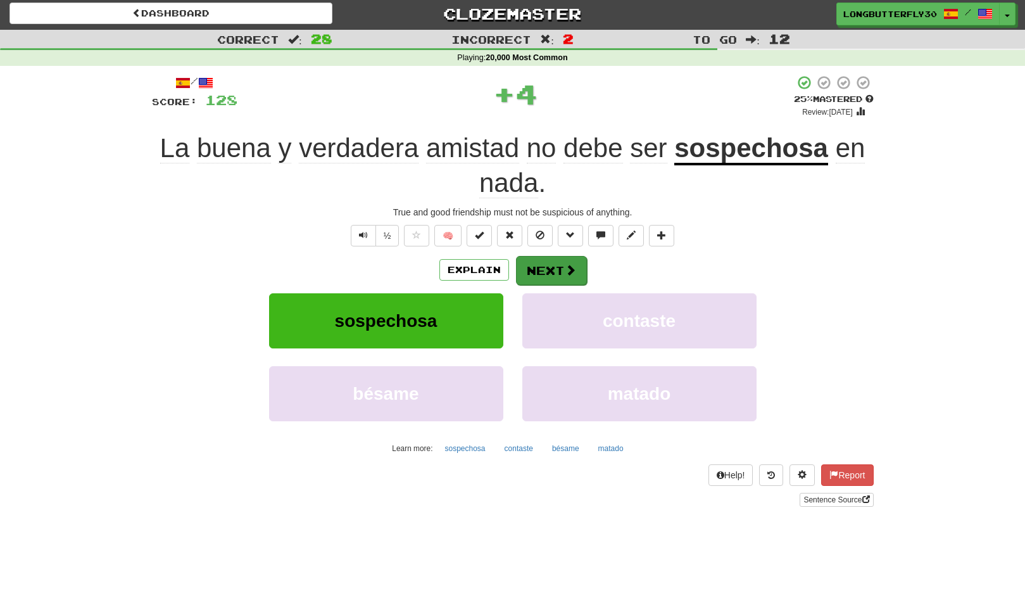
click at [534, 263] on button "Next" at bounding box center [551, 270] width 71 height 29
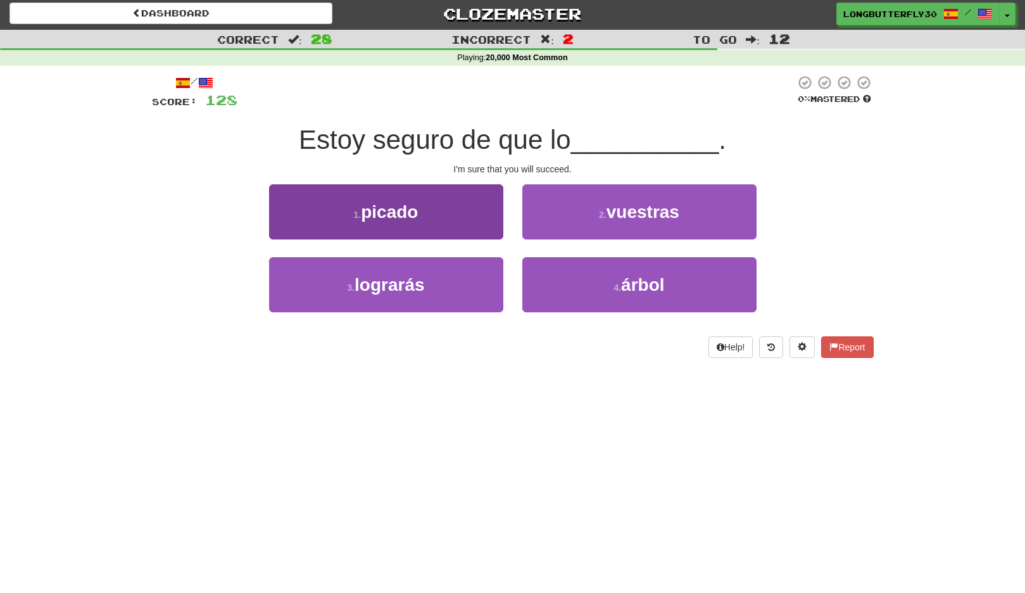
click at [462, 282] on button "3 . lograrás" at bounding box center [386, 284] width 234 height 55
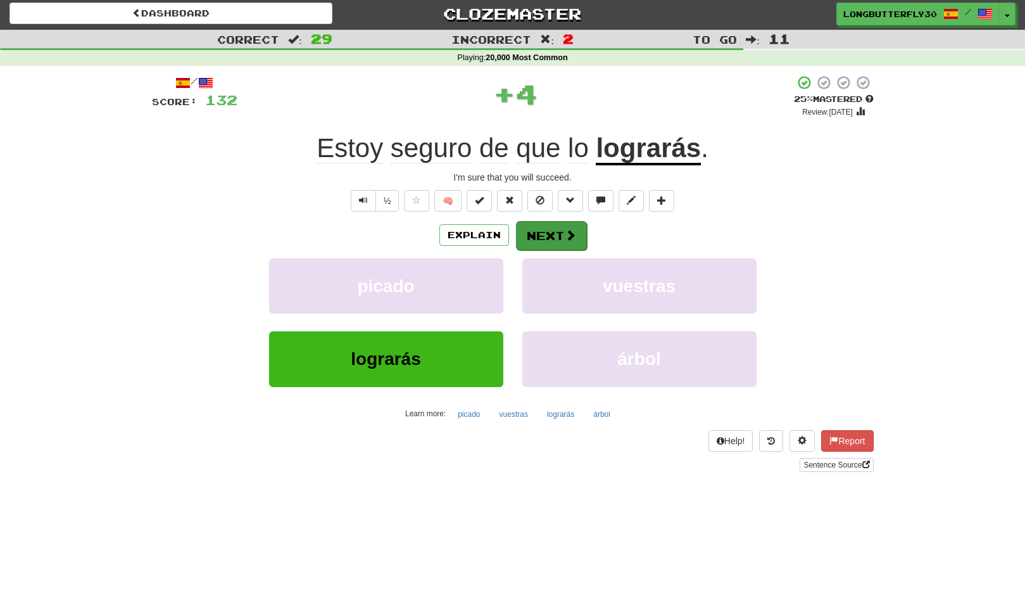
click at [539, 241] on button "Next" at bounding box center [551, 235] width 71 height 29
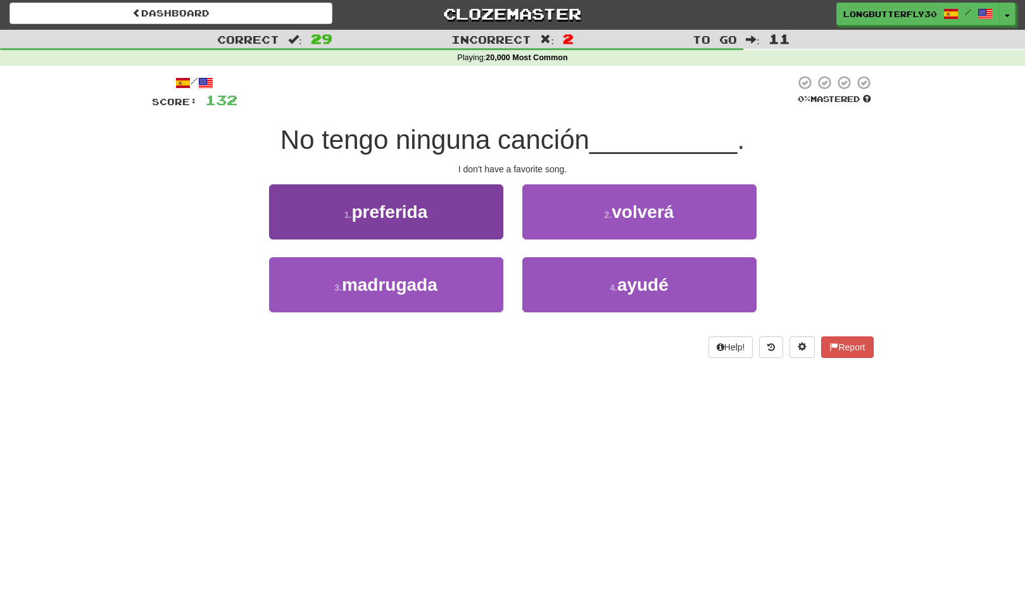
click at [444, 210] on button "1 . preferida" at bounding box center [386, 211] width 234 height 55
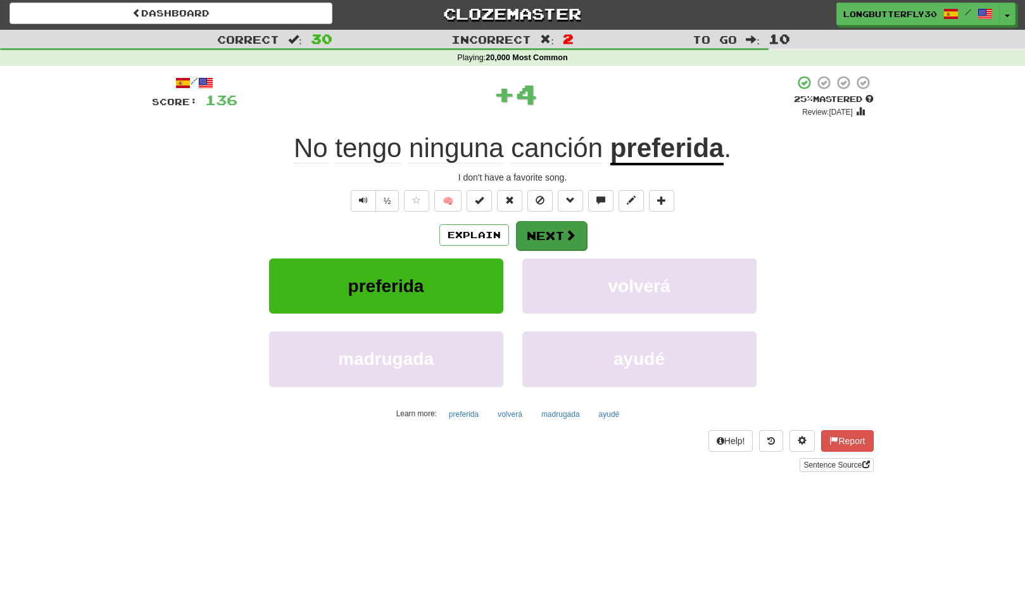
click at [538, 229] on button "Next" at bounding box center [551, 235] width 71 height 29
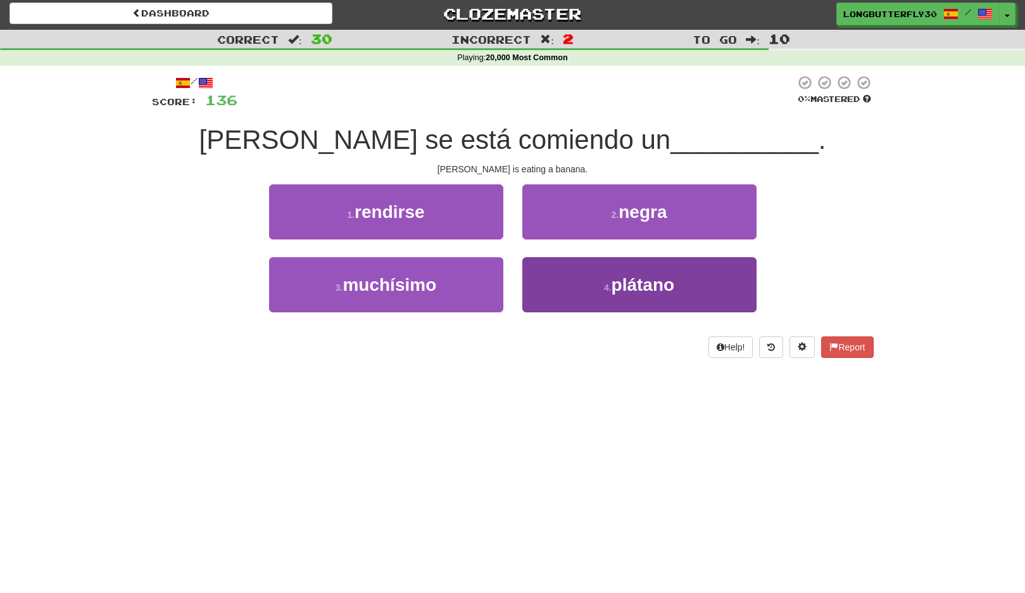
click at [550, 283] on button "4 . plátano" at bounding box center [640, 284] width 234 height 55
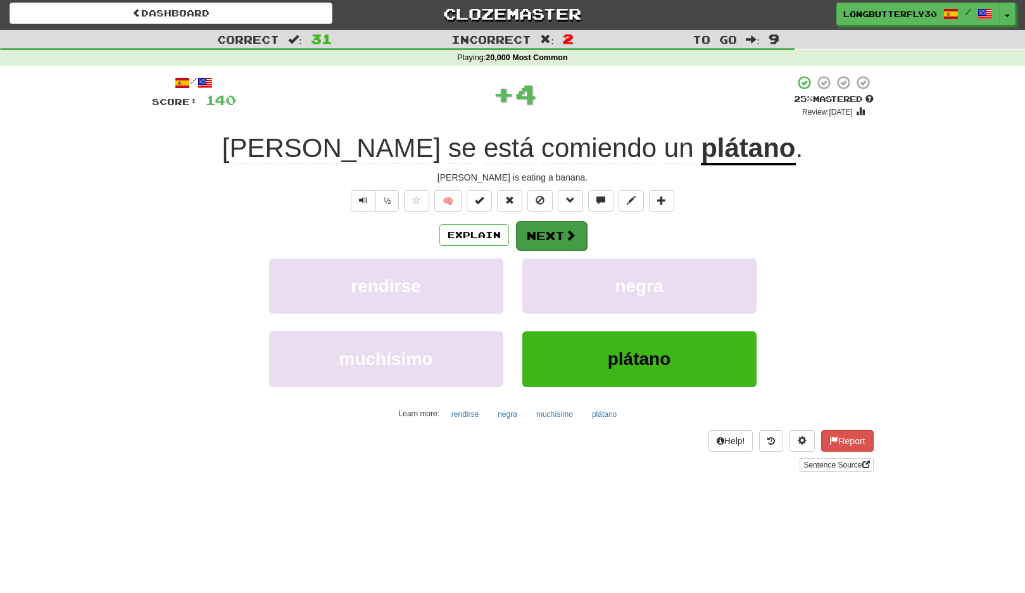
click at [552, 238] on button "Next" at bounding box center [551, 235] width 71 height 29
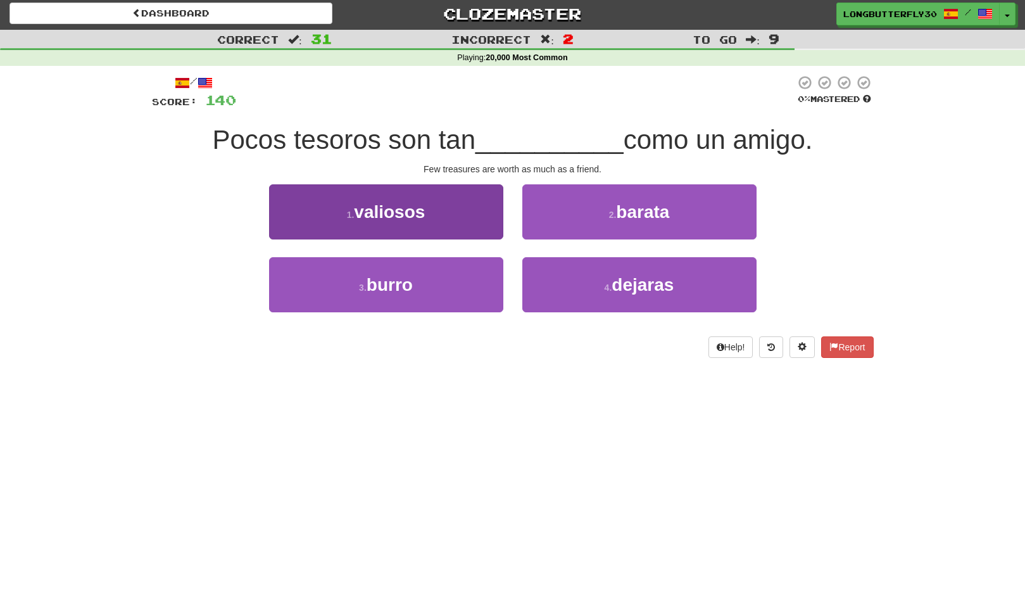
click at [436, 205] on button "1 . valiosos" at bounding box center [386, 211] width 234 height 55
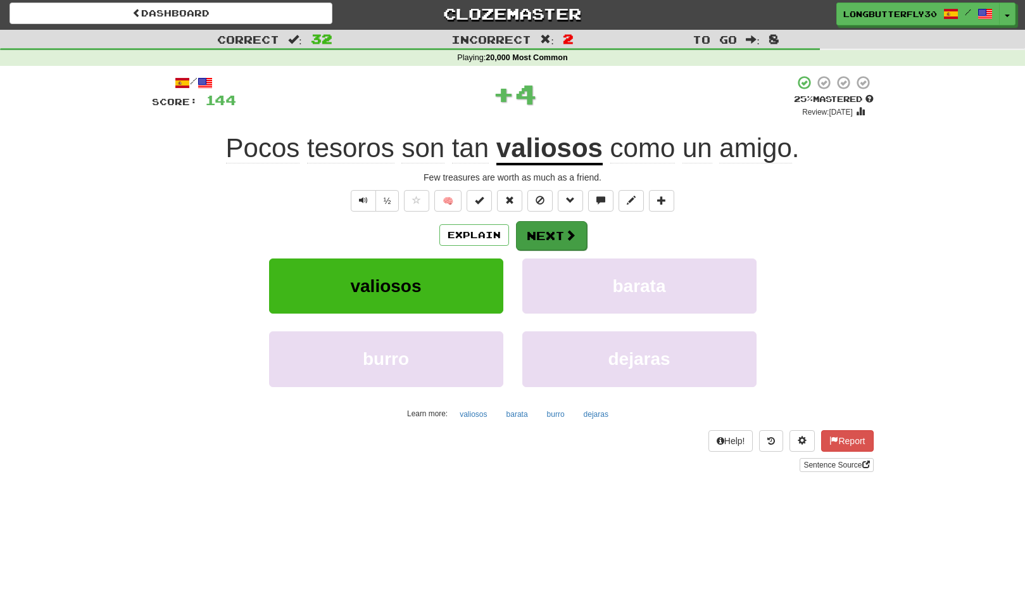
click at [537, 225] on button "Next" at bounding box center [551, 235] width 71 height 29
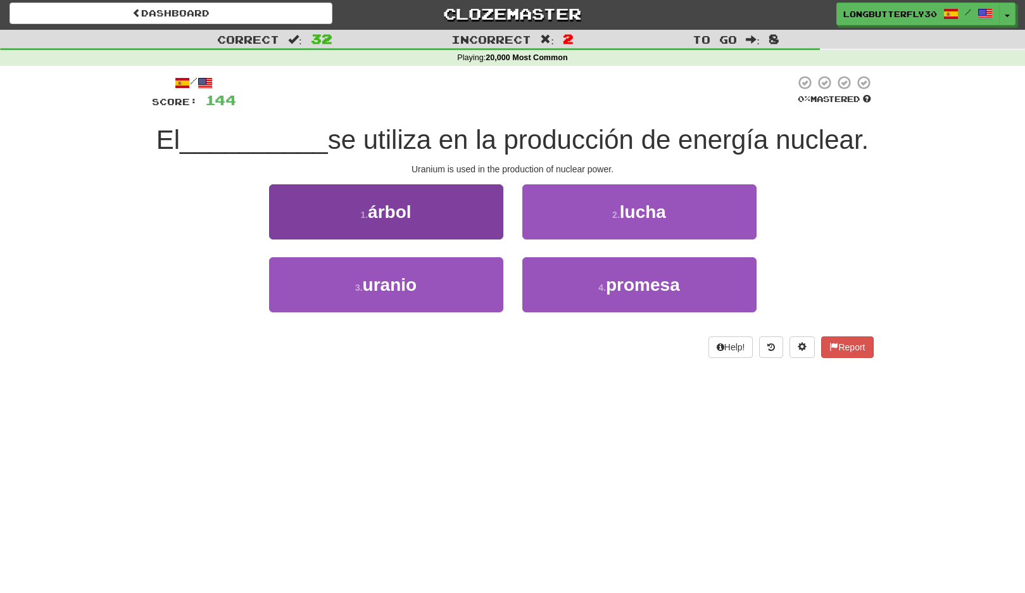
drag, startPoint x: 459, startPoint y: 293, endPoint x: 464, endPoint y: 288, distance: 7.2
click at [458, 293] on button "3 . uranio" at bounding box center [386, 284] width 234 height 55
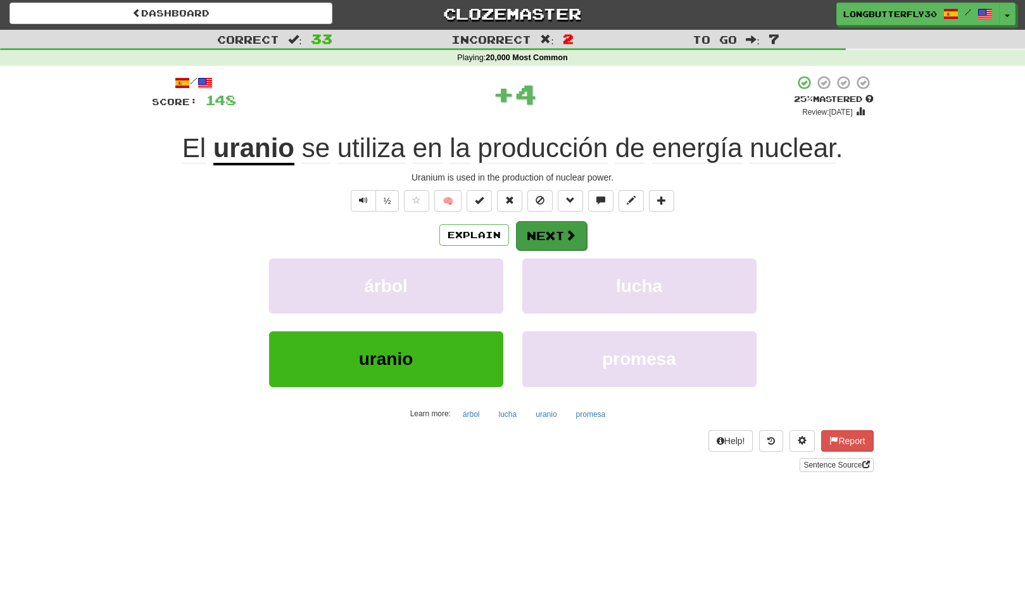
click at [565, 231] on span at bounding box center [570, 234] width 11 height 11
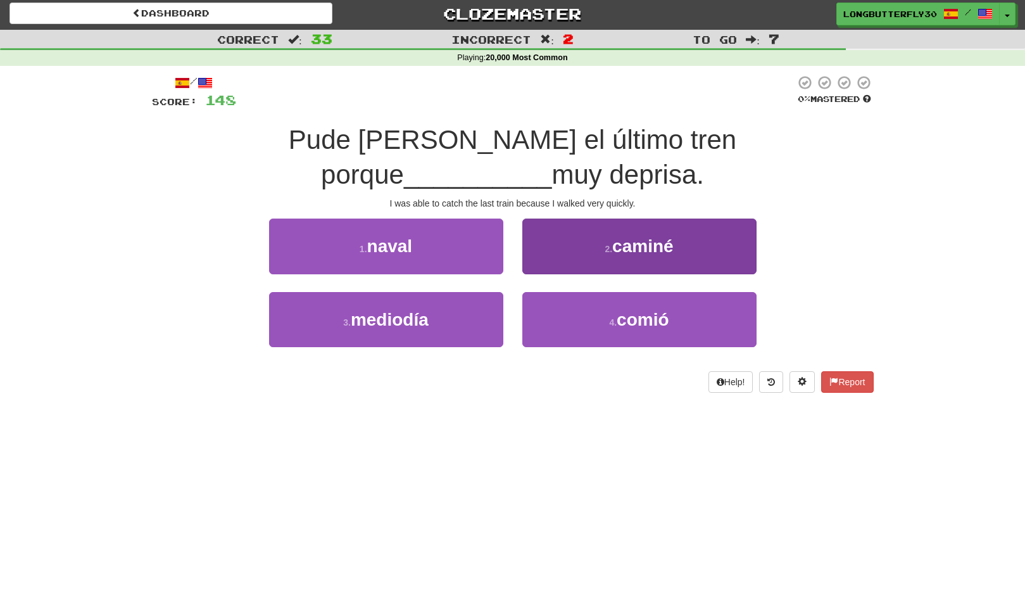
click at [609, 225] on button "2 . caminé" at bounding box center [640, 246] width 234 height 55
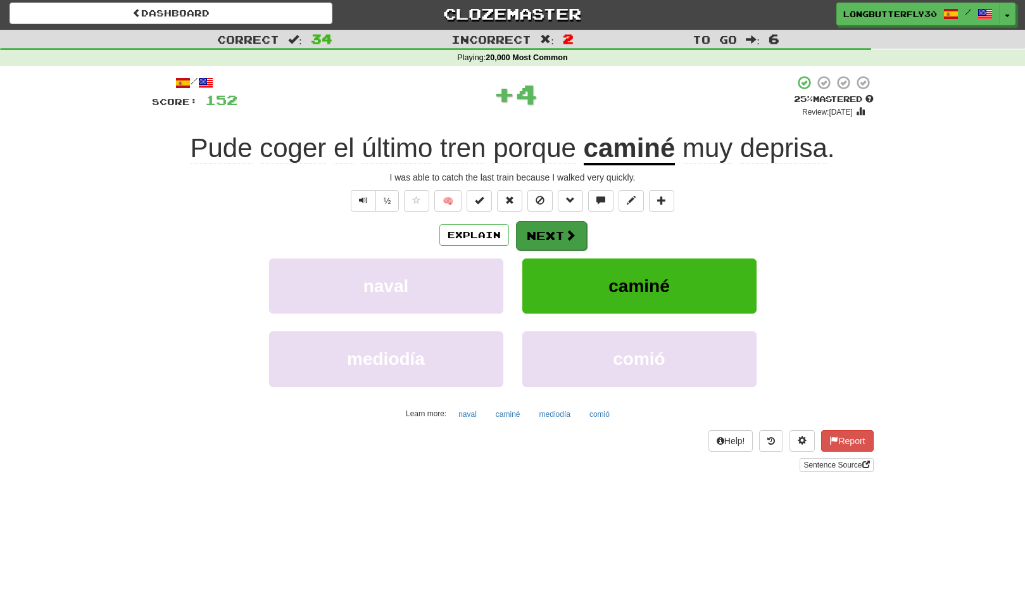
click at [574, 234] on span at bounding box center [570, 234] width 11 height 11
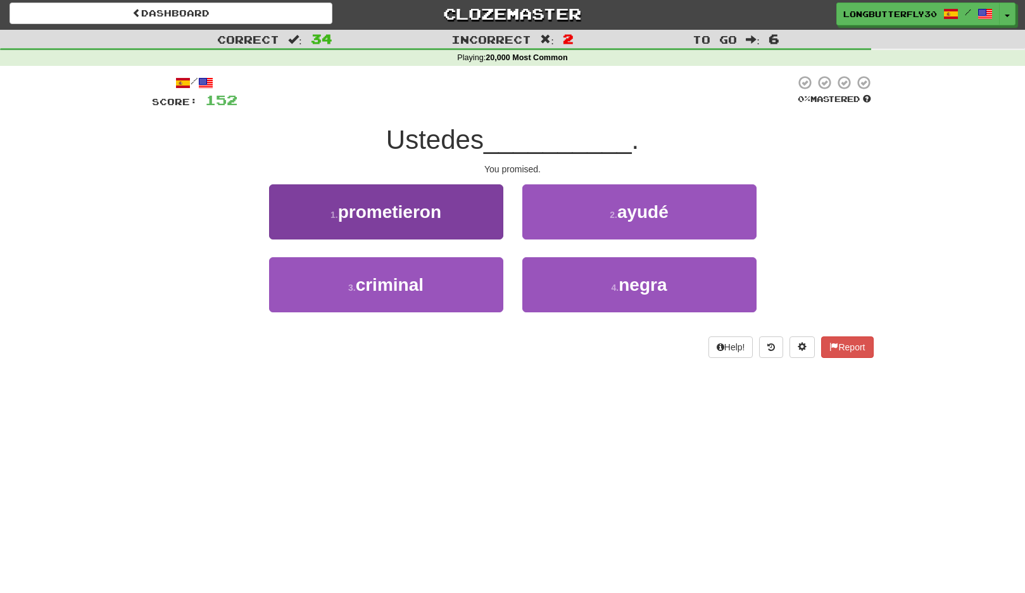
click at [461, 220] on button "1 . prometieron" at bounding box center [386, 211] width 234 height 55
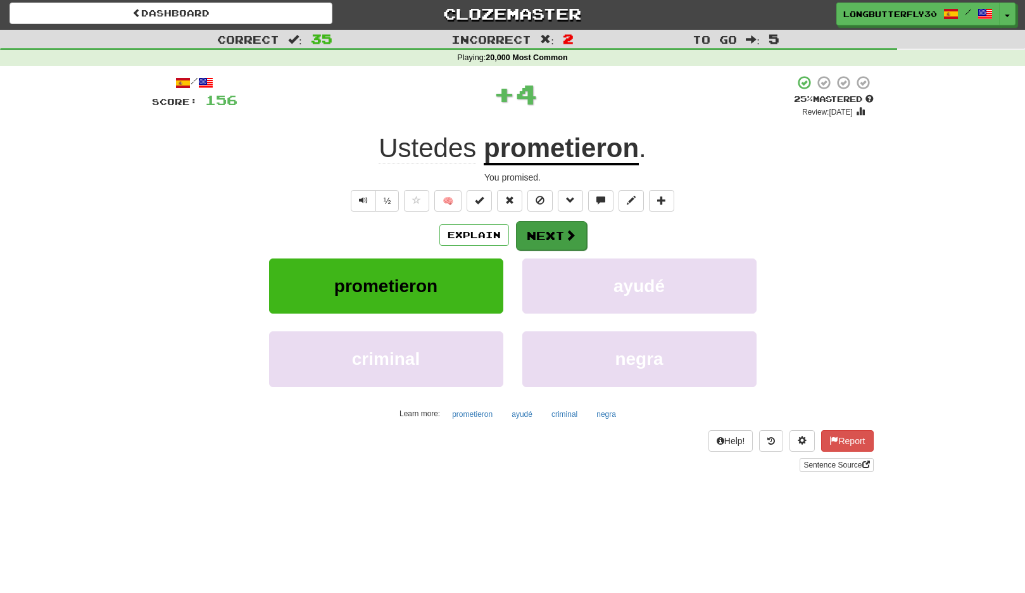
click at [541, 232] on button "Next" at bounding box center [551, 235] width 71 height 29
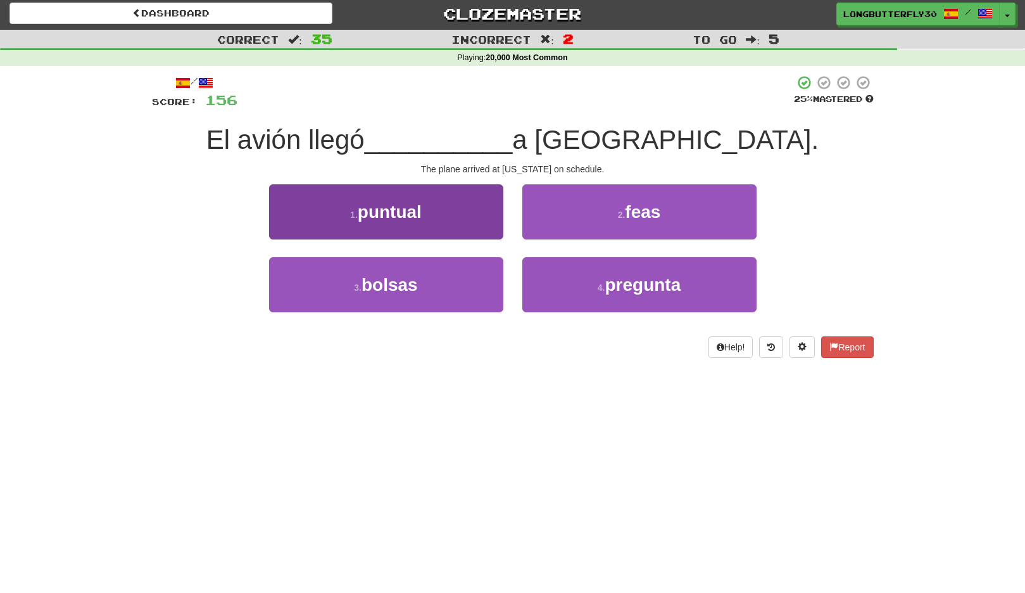
click at [452, 216] on button "1 . puntual" at bounding box center [386, 211] width 234 height 55
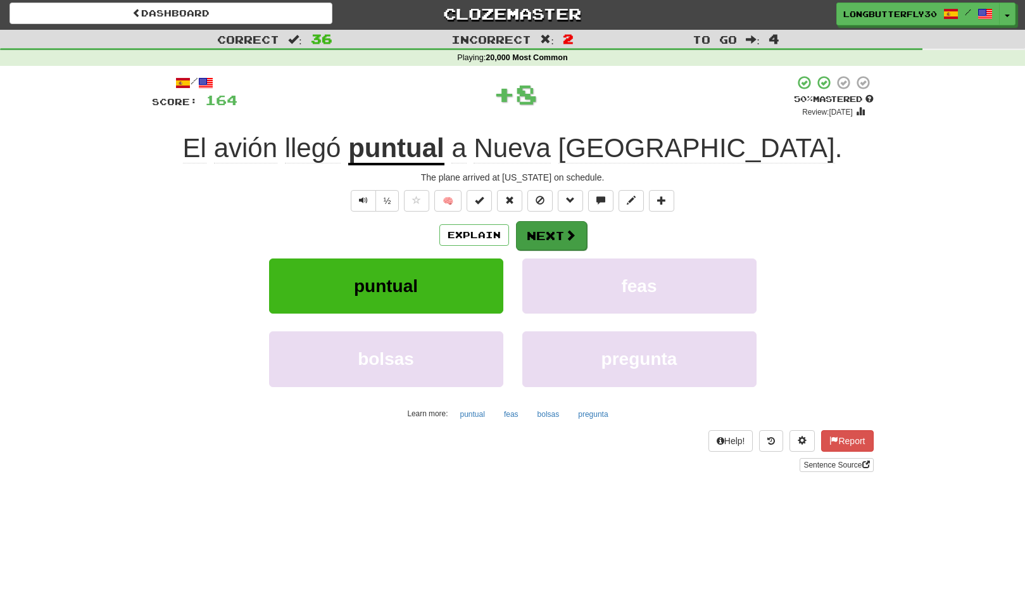
click at [565, 237] on span at bounding box center [570, 234] width 11 height 11
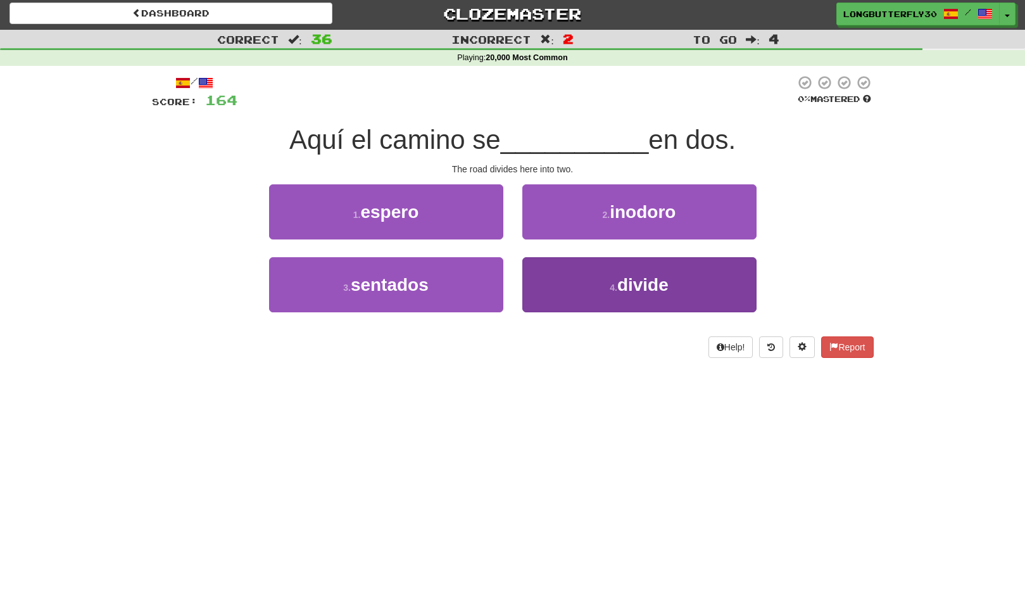
click at [584, 275] on button "4 . divide" at bounding box center [640, 284] width 234 height 55
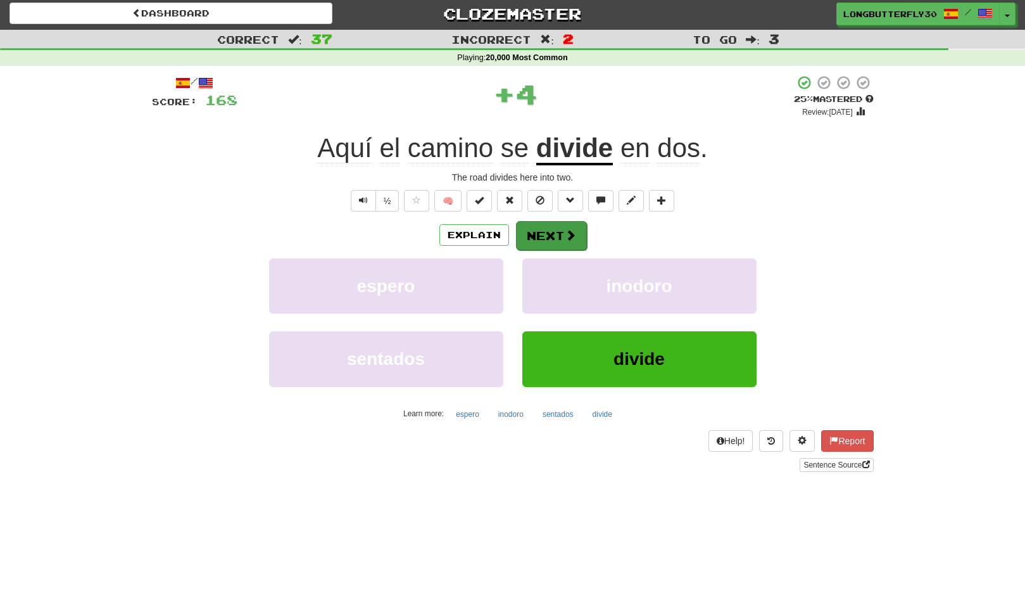
click at [568, 238] on span at bounding box center [570, 234] width 11 height 11
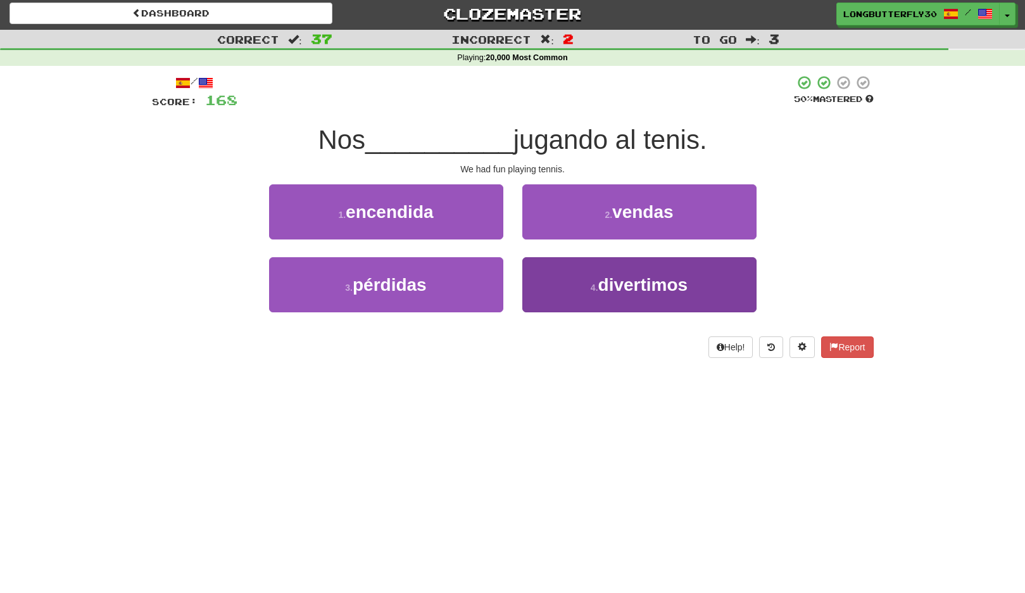
click at [564, 276] on button "4 . divertimos" at bounding box center [640, 284] width 234 height 55
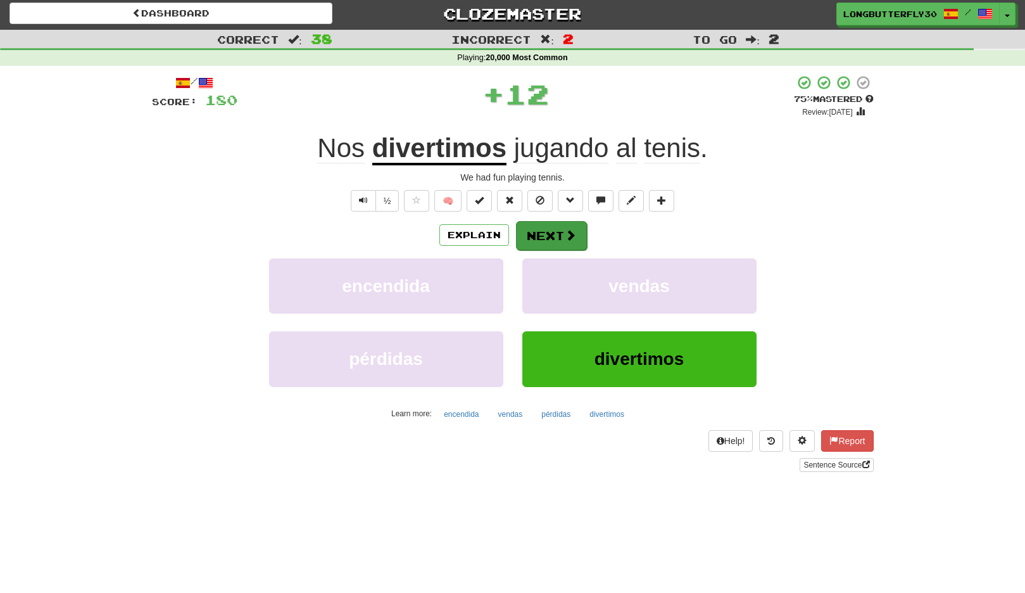
click at [565, 230] on span at bounding box center [570, 234] width 11 height 11
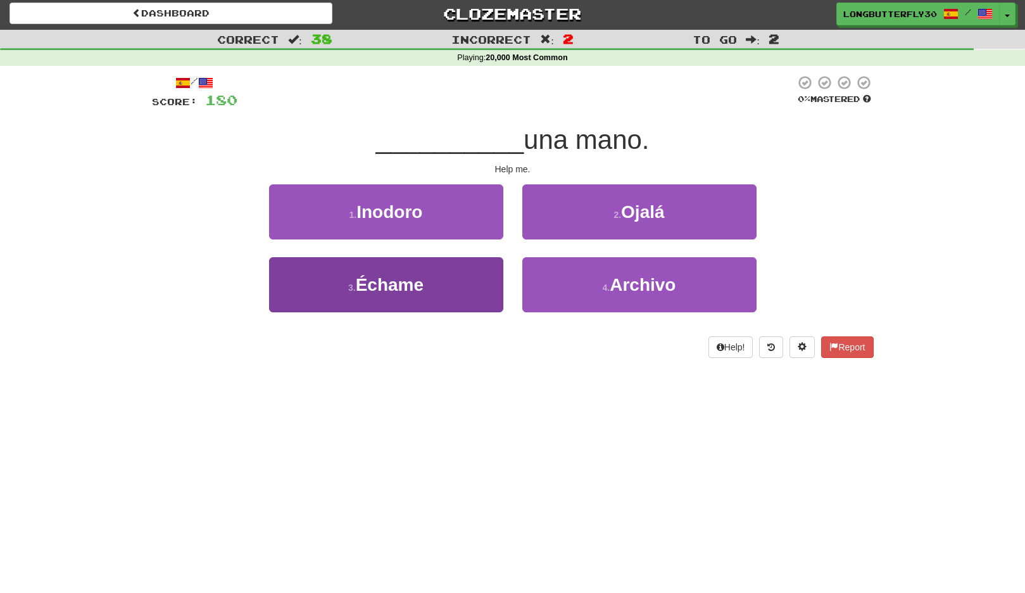
click at [473, 278] on button "3 . Échame" at bounding box center [386, 284] width 234 height 55
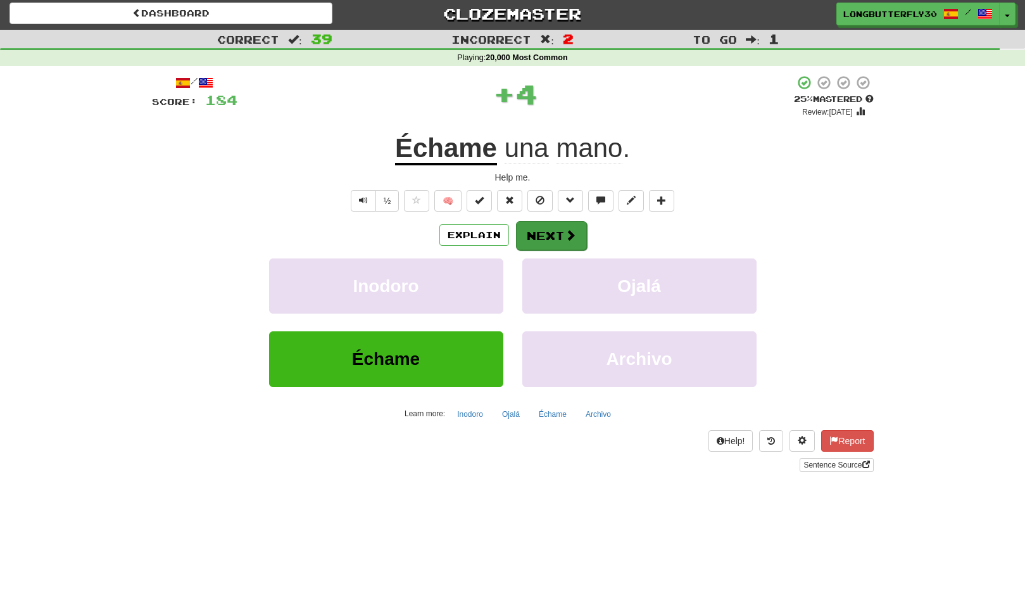
click at [560, 231] on button "Next" at bounding box center [551, 235] width 71 height 29
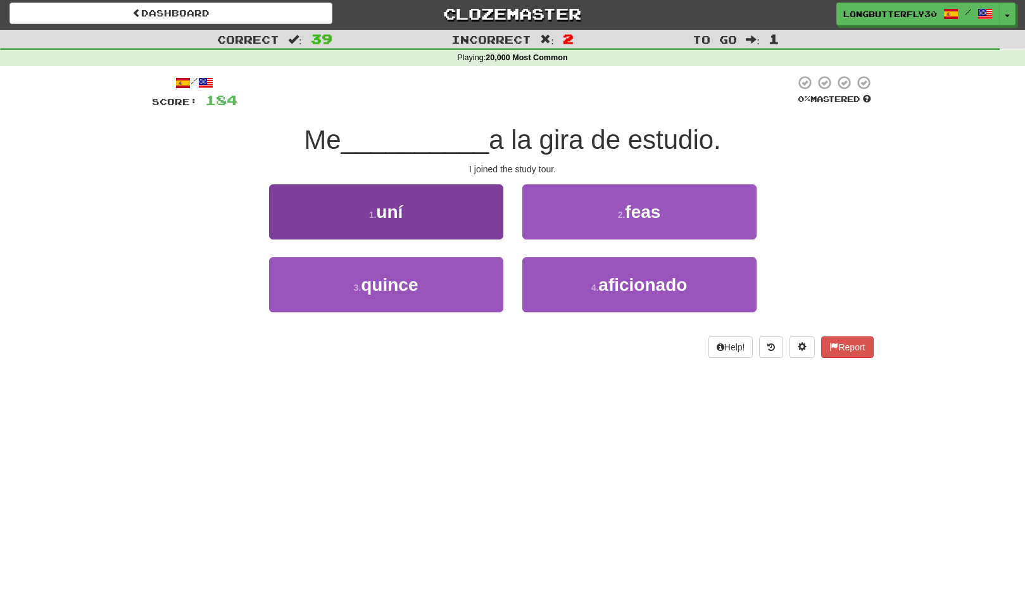
click at [458, 227] on button "1 . uní" at bounding box center [386, 211] width 234 height 55
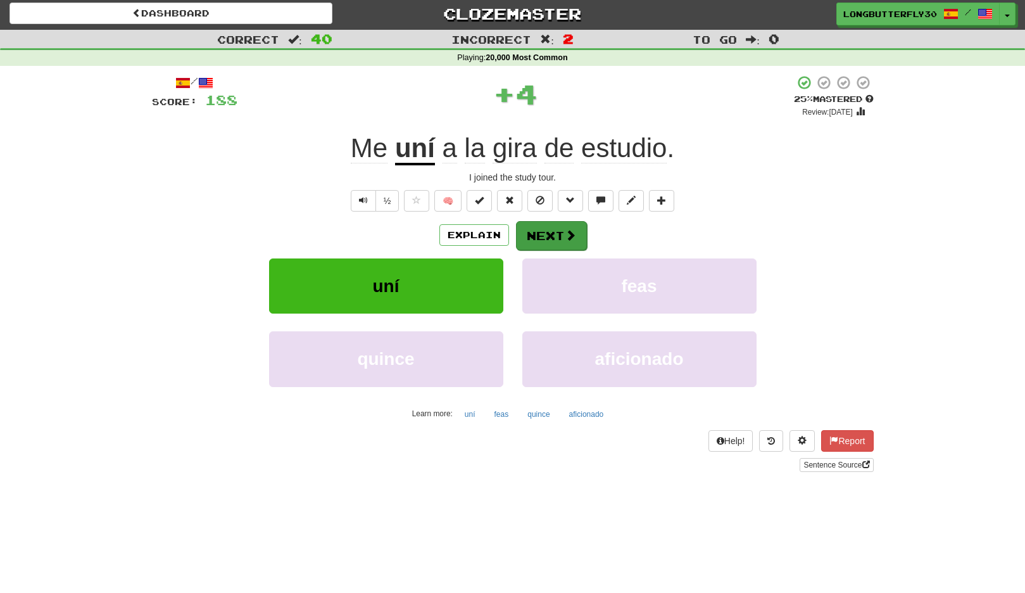
click at [538, 231] on button "Next" at bounding box center [551, 235] width 71 height 29
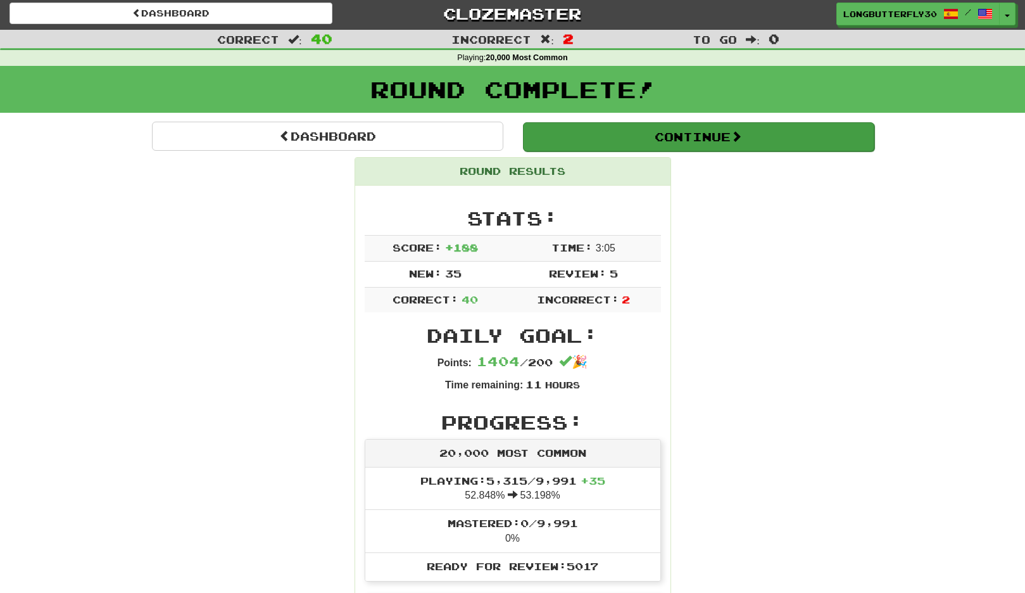
click at [675, 138] on button "Continue" at bounding box center [699, 136] width 352 height 29
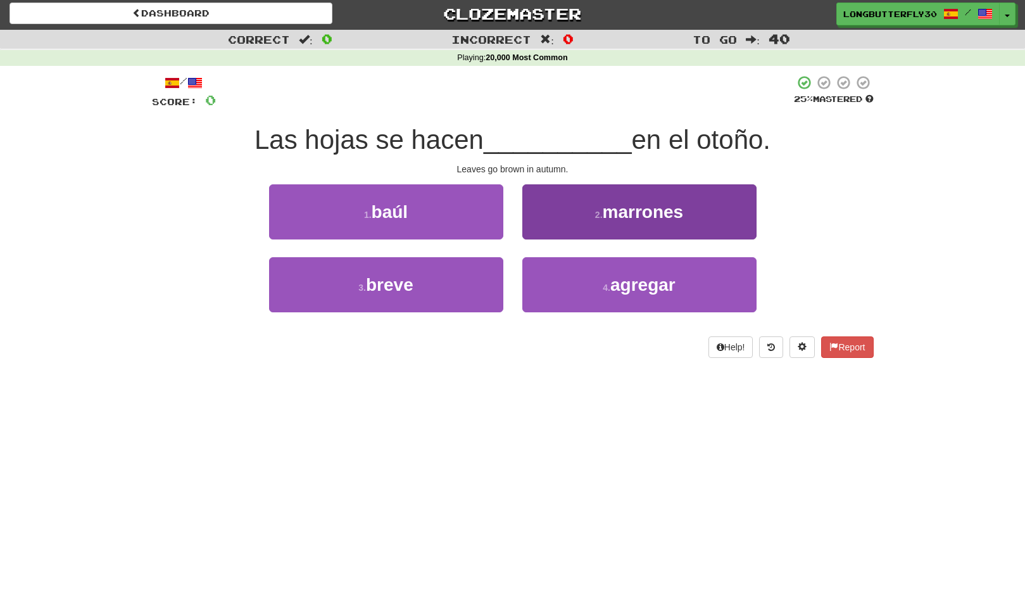
click at [679, 215] on span "marrones" at bounding box center [643, 212] width 81 height 20
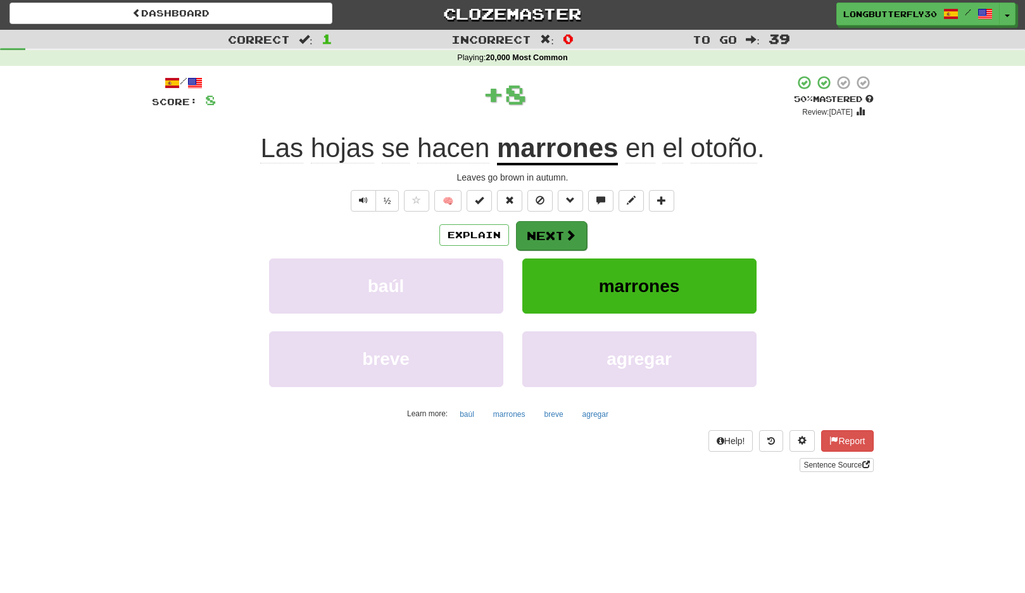
click at [577, 226] on button "Next" at bounding box center [551, 235] width 71 height 29
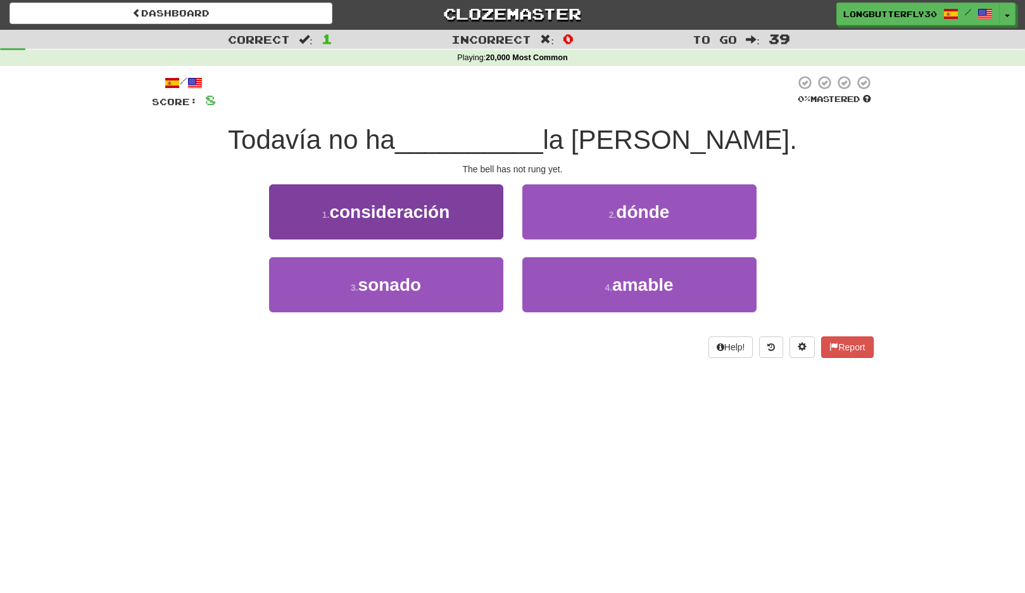
click at [491, 288] on button "3 . sonado" at bounding box center [386, 284] width 234 height 55
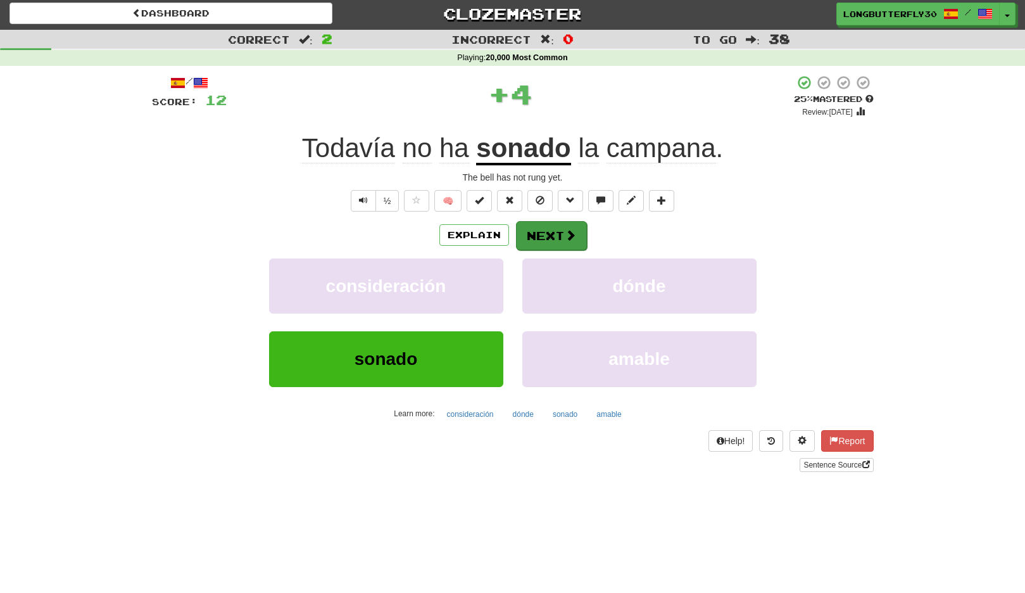
click at [557, 228] on button "Next" at bounding box center [551, 235] width 71 height 29
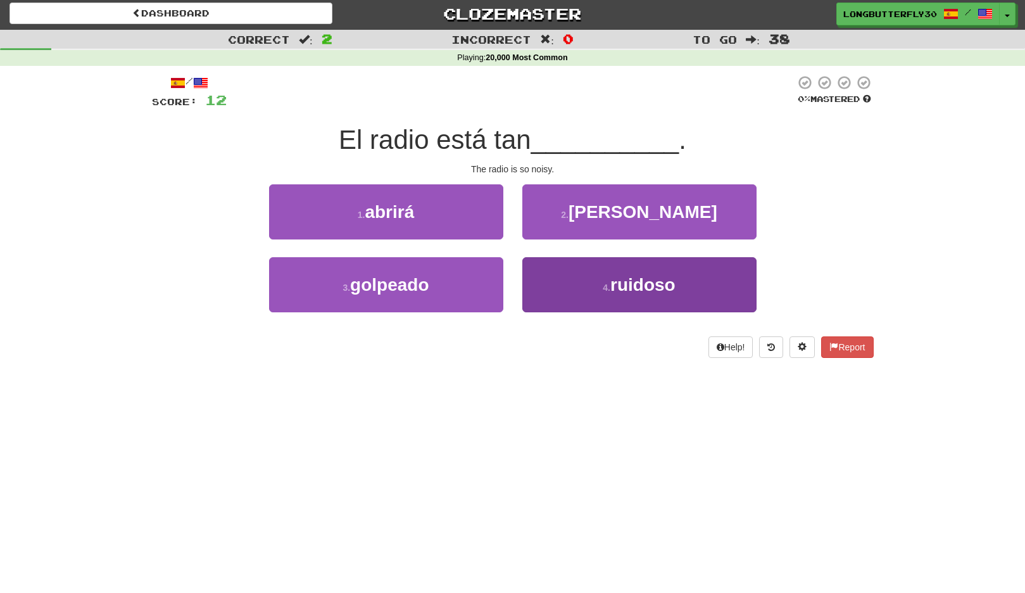
click at [585, 287] on button "4 . ruidoso" at bounding box center [640, 284] width 234 height 55
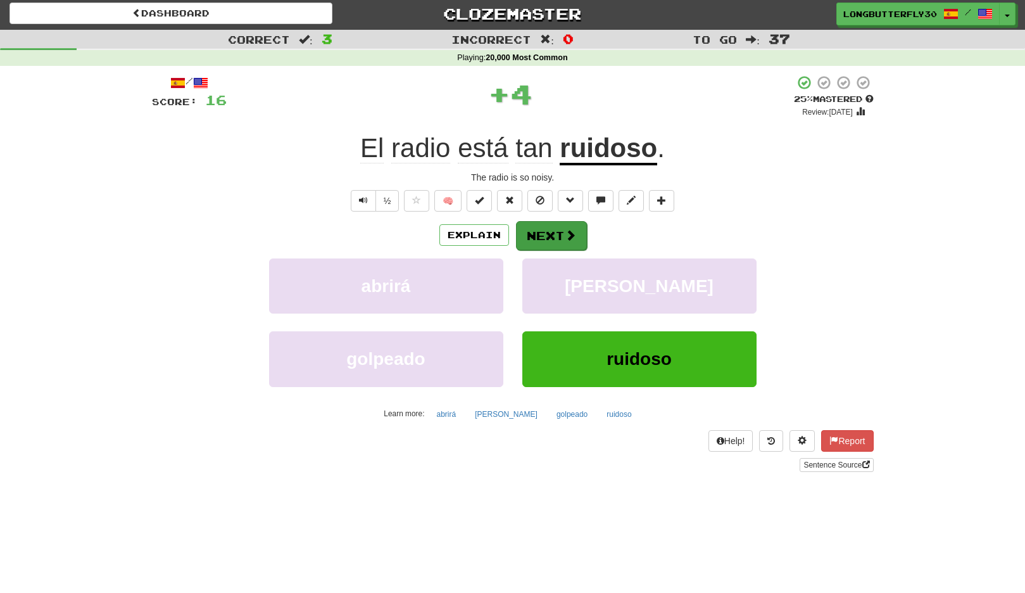
click at [538, 224] on button "Next" at bounding box center [551, 235] width 71 height 29
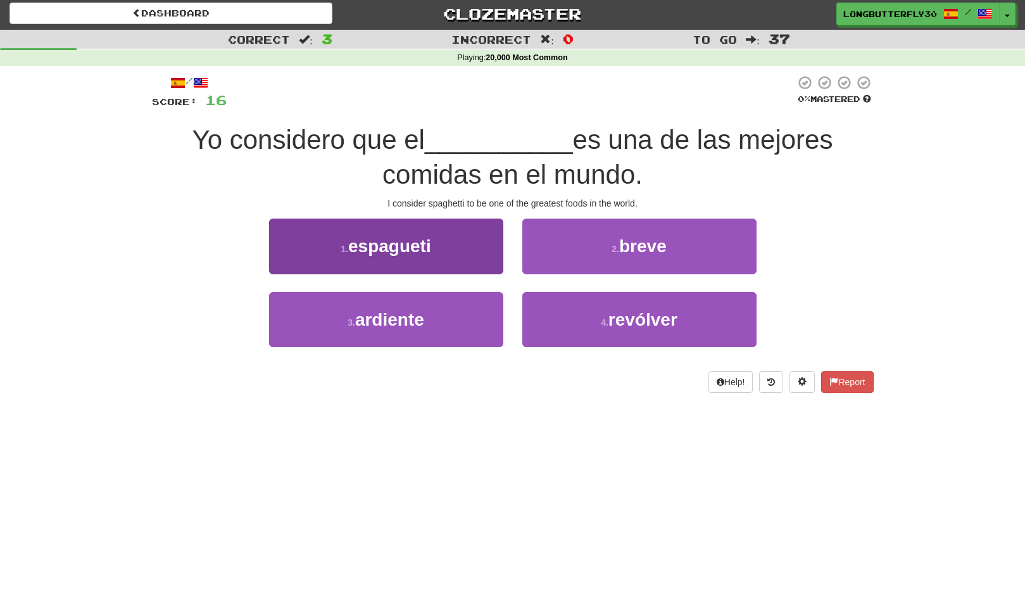
click at [462, 241] on button "1 . espagueti" at bounding box center [386, 246] width 234 height 55
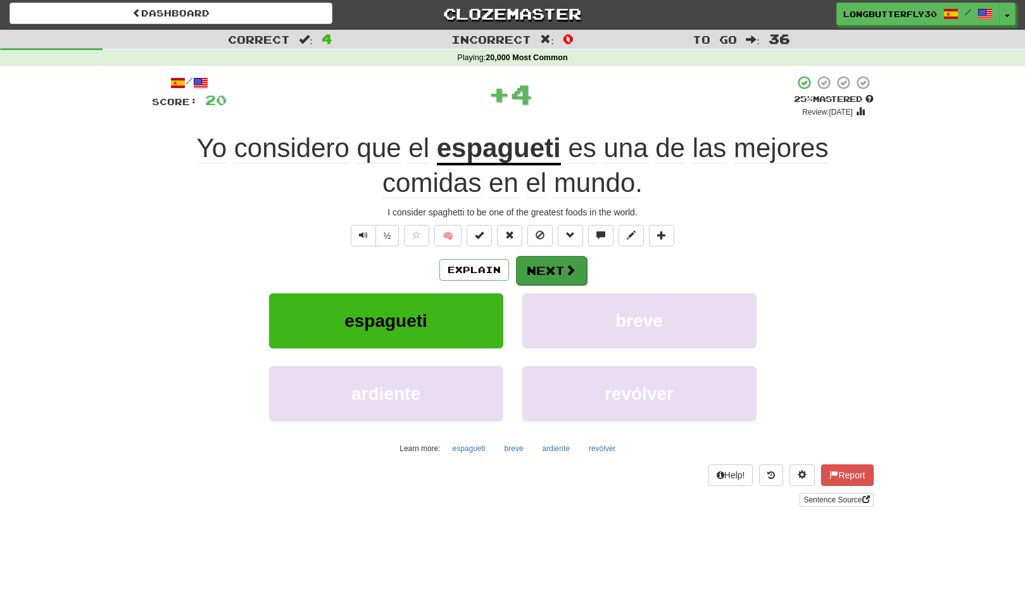
click at [560, 262] on button "Next" at bounding box center [551, 270] width 71 height 29
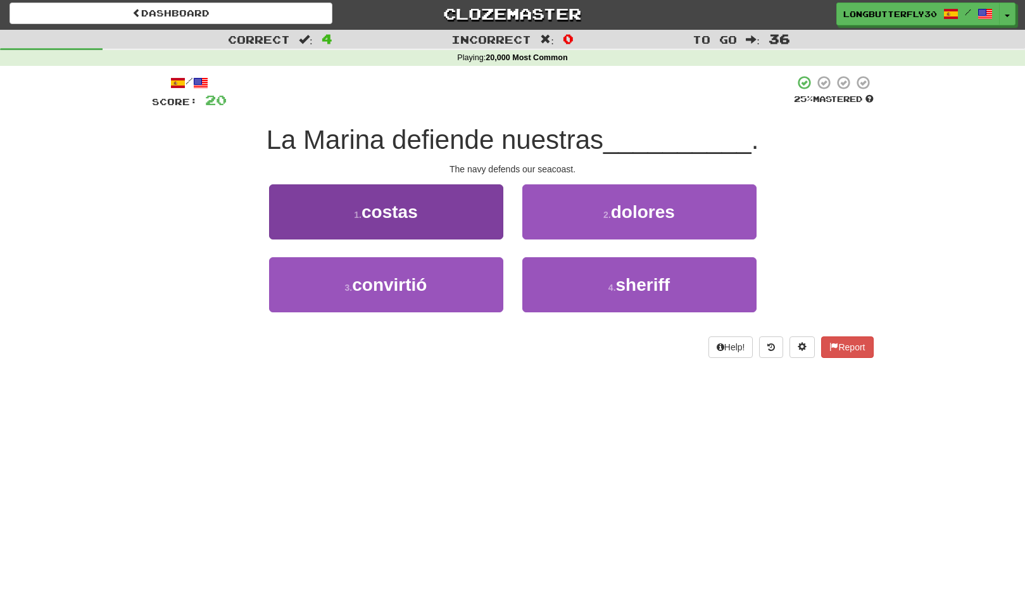
click at [486, 231] on button "1 . costas" at bounding box center [386, 211] width 234 height 55
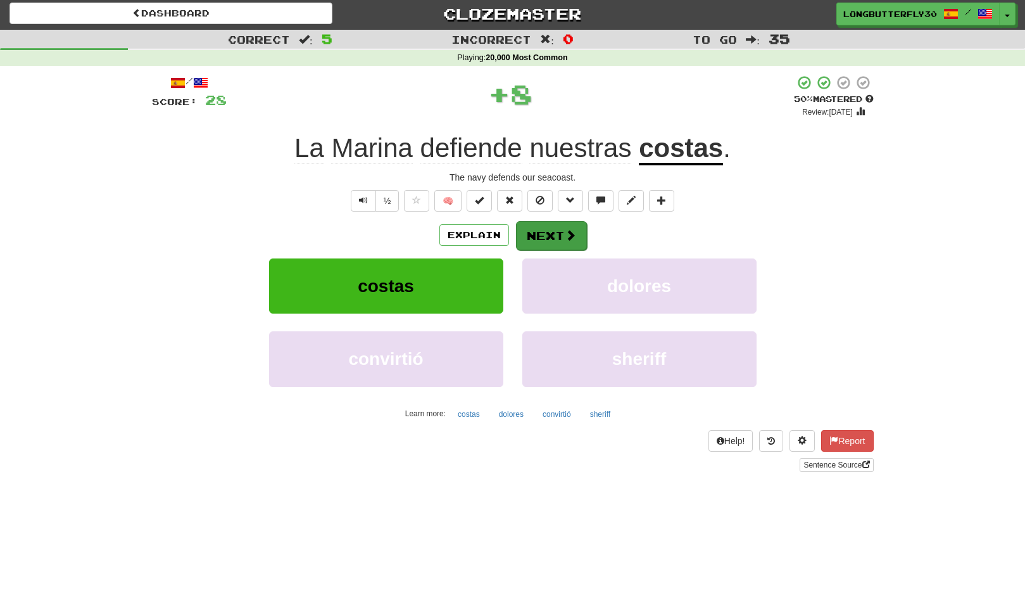
click at [566, 233] on span at bounding box center [570, 234] width 11 height 11
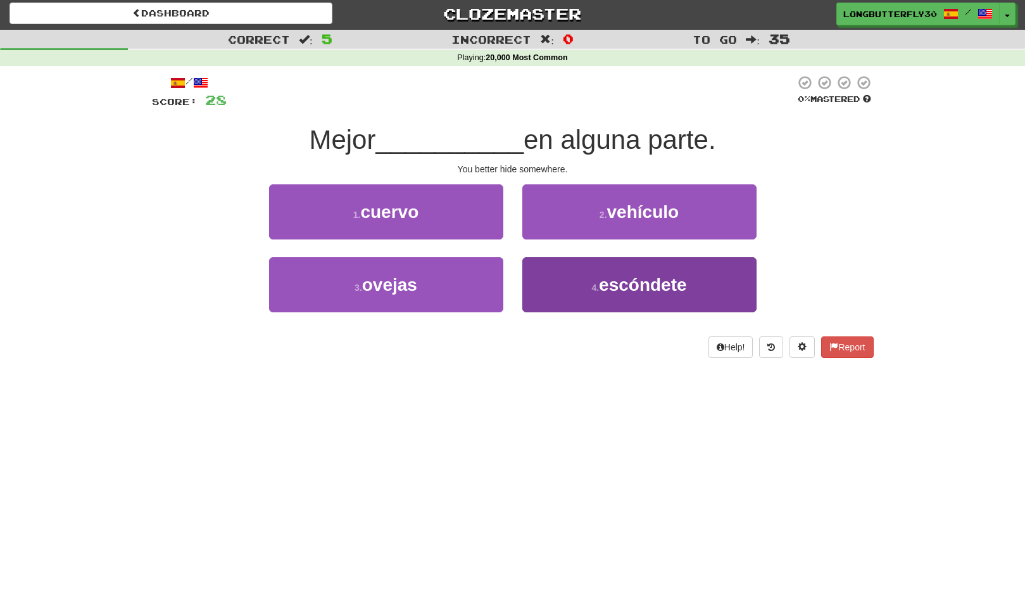
click at [564, 280] on button "4 . escóndete" at bounding box center [640, 284] width 234 height 55
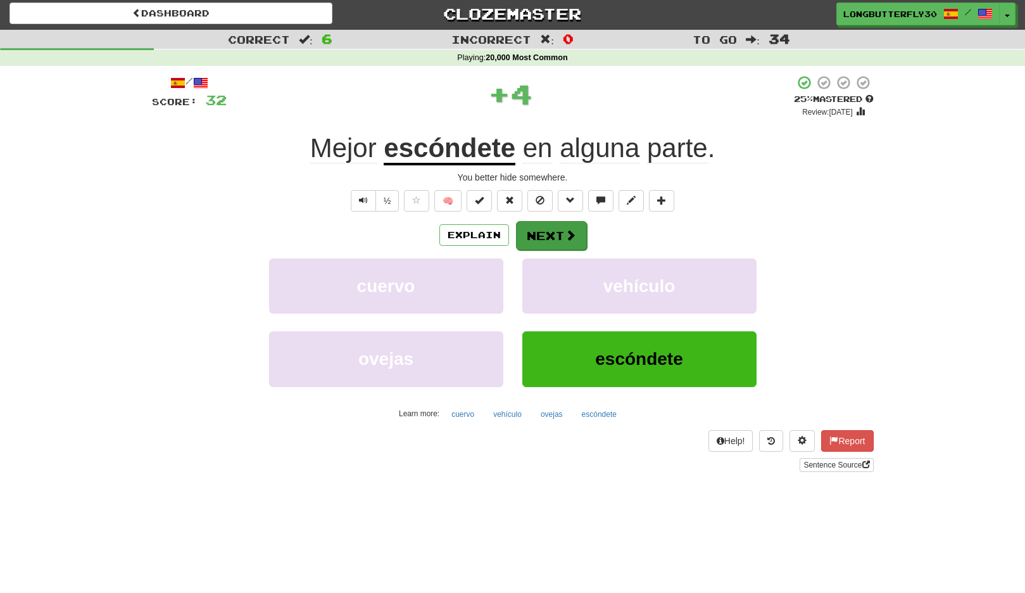
click at [565, 233] on span at bounding box center [570, 234] width 11 height 11
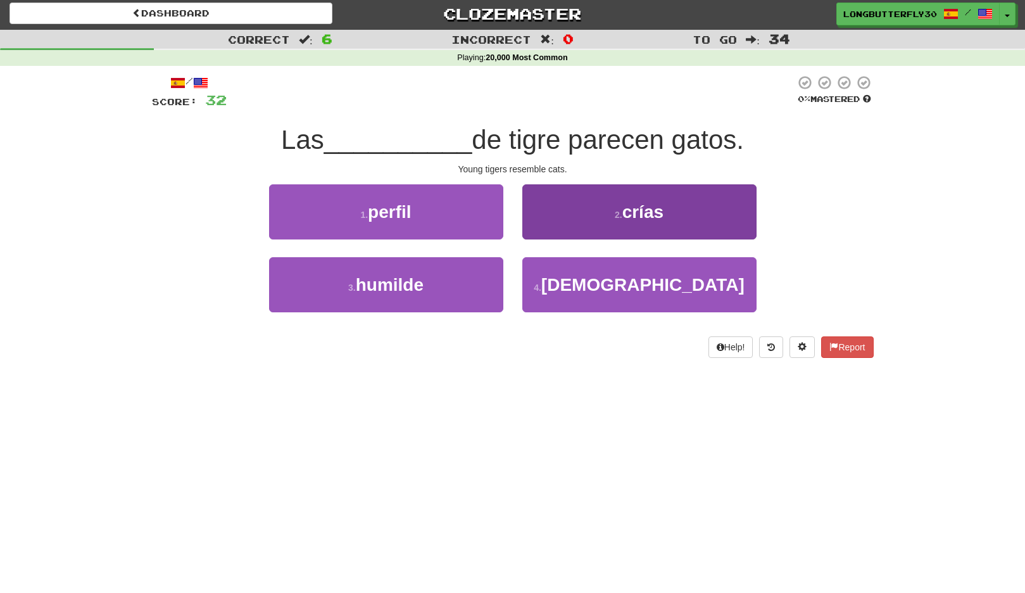
click at [649, 214] on span "crías" at bounding box center [643, 212] width 41 height 20
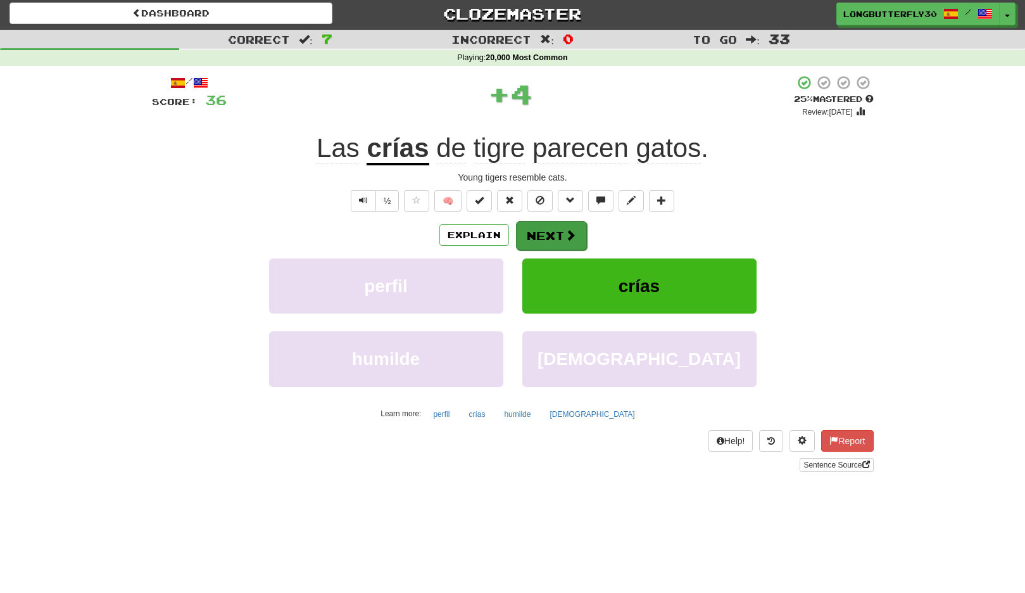
click at [572, 238] on span at bounding box center [570, 234] width 11 height 11
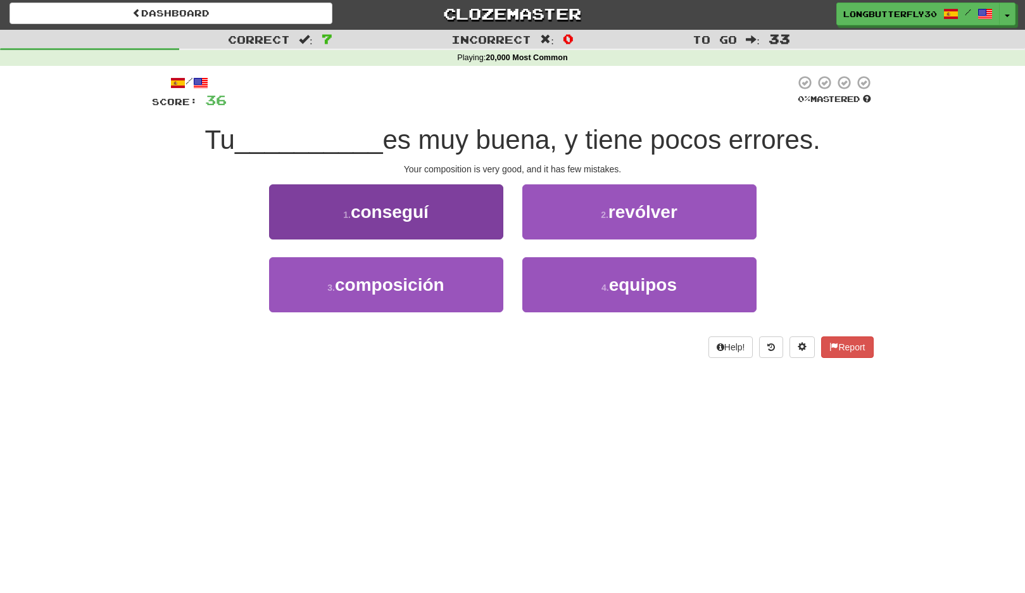
drag, startPoint x: 458, startPoint y: 284, endPoint x: 493, endPoint y: 281, distance: 35.7
click at [458, 284] on button "3 . composición" at bounding box center [386, 284] width 234 height 55
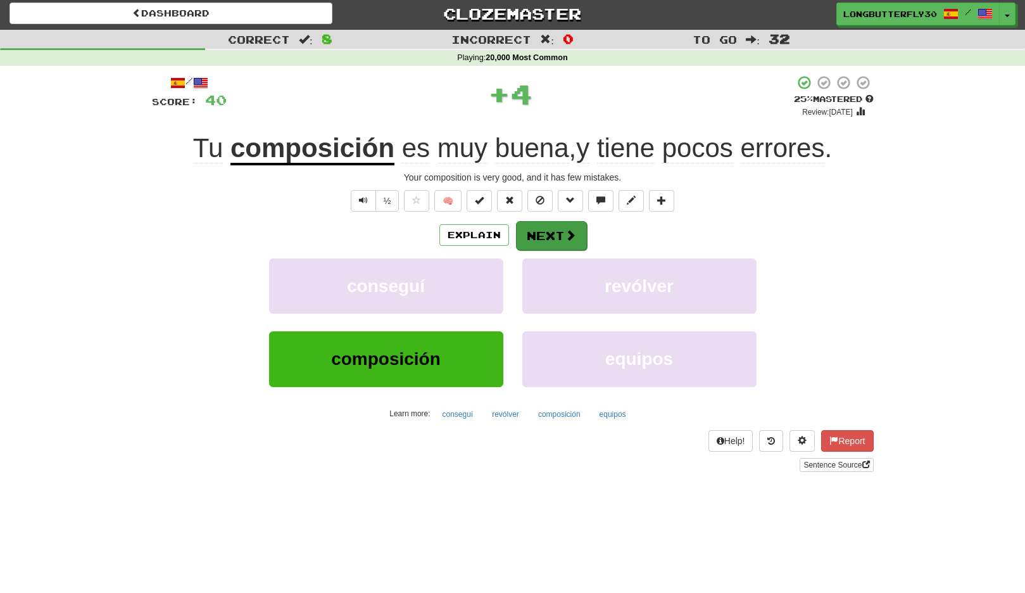
click at [563, 231] on button "Next" at bounding box center [551, 235] width 71 height 29
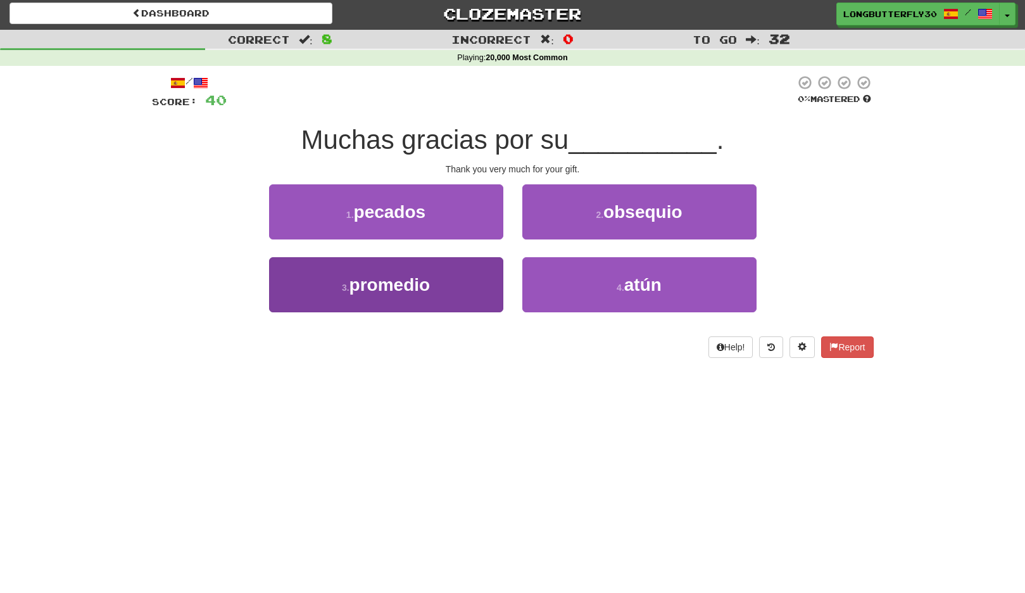
click at [466, 283] on button "3 . promedio" at bounding box center [386, 284] width 234 height 55
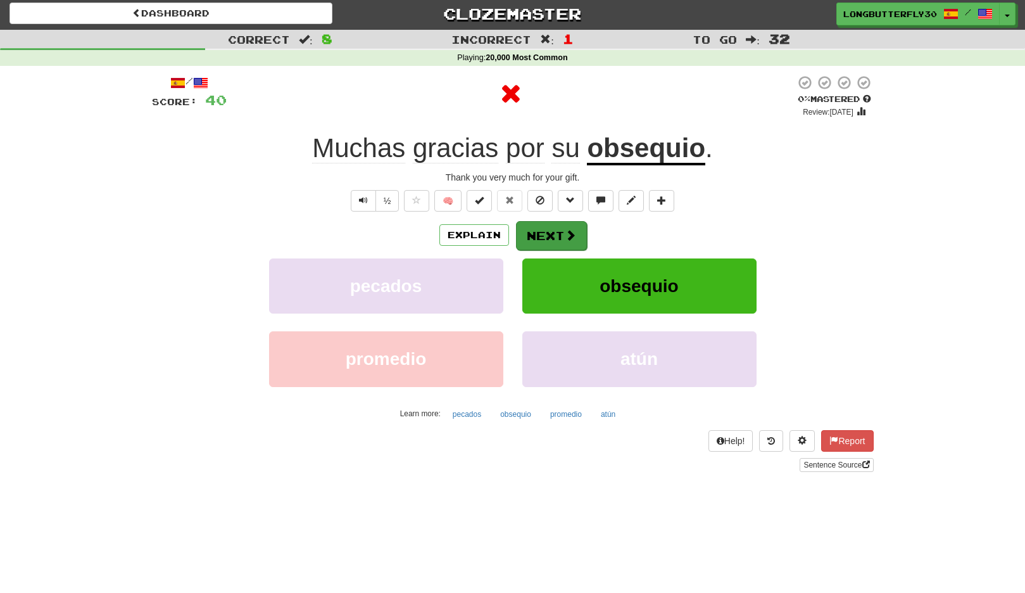
click at [552, 230] on button "Next" at bounding box center [551, 235] width 71 height 29
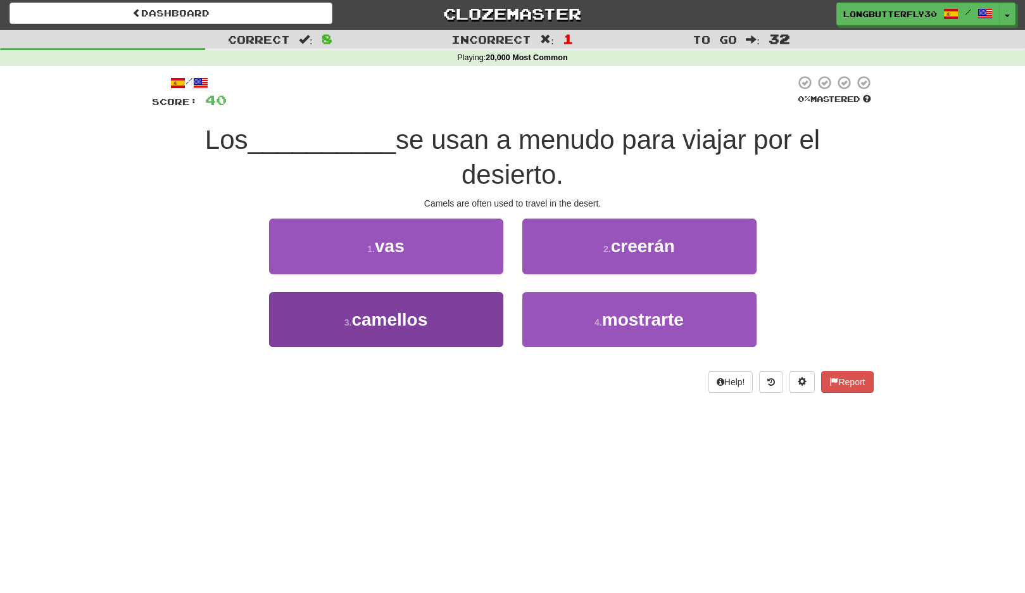
click at [490, 306] on button "3 . camellos" at bounding box center [386, 319] width 234 height 55
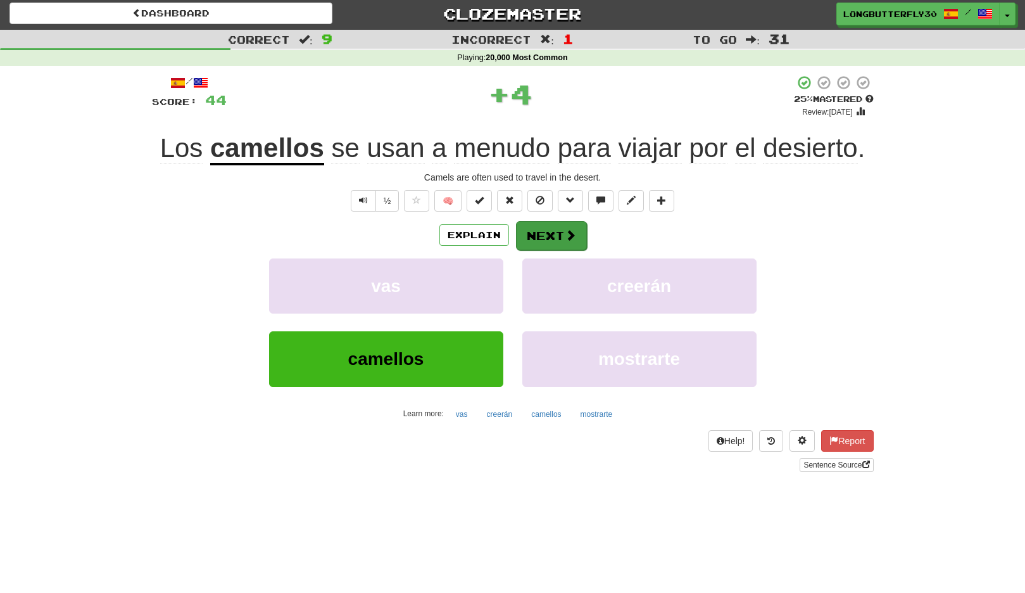
click at [557, 227] on button "Next" at bounding box center [551, 235] width 71 height 29
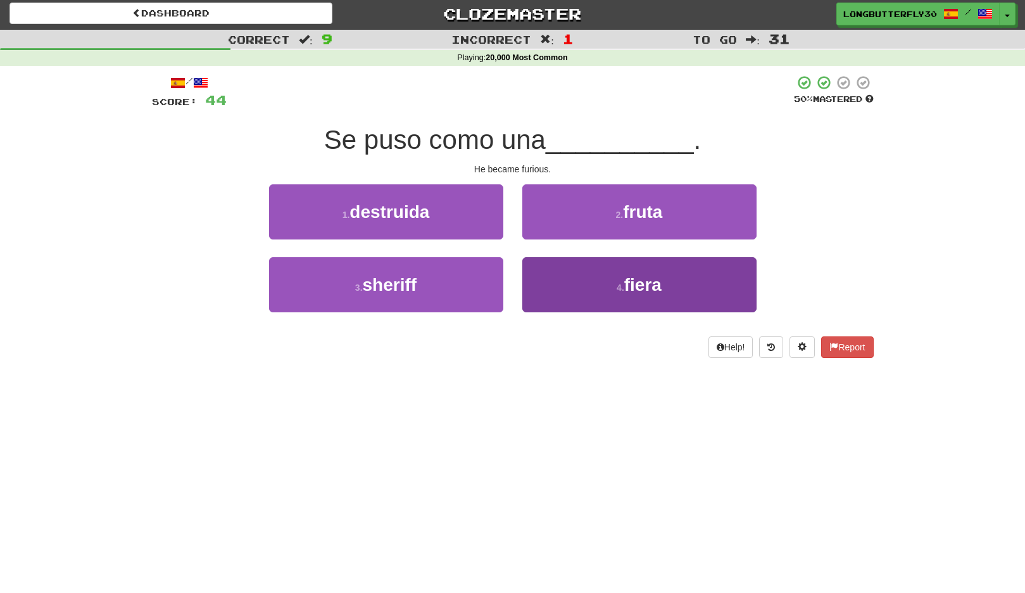
click at [607, 293] on button "4 . fiera" at bounding box center [640, 284] width 234 height 55
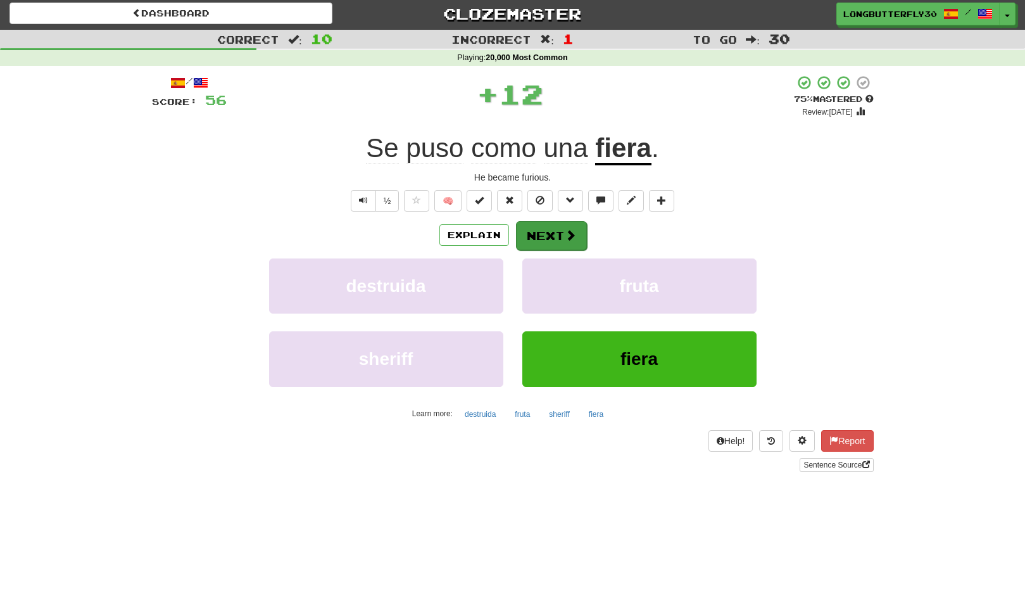
click at [575, 232] on button "Next" at bounding box center [551, 235] width 71 height 29
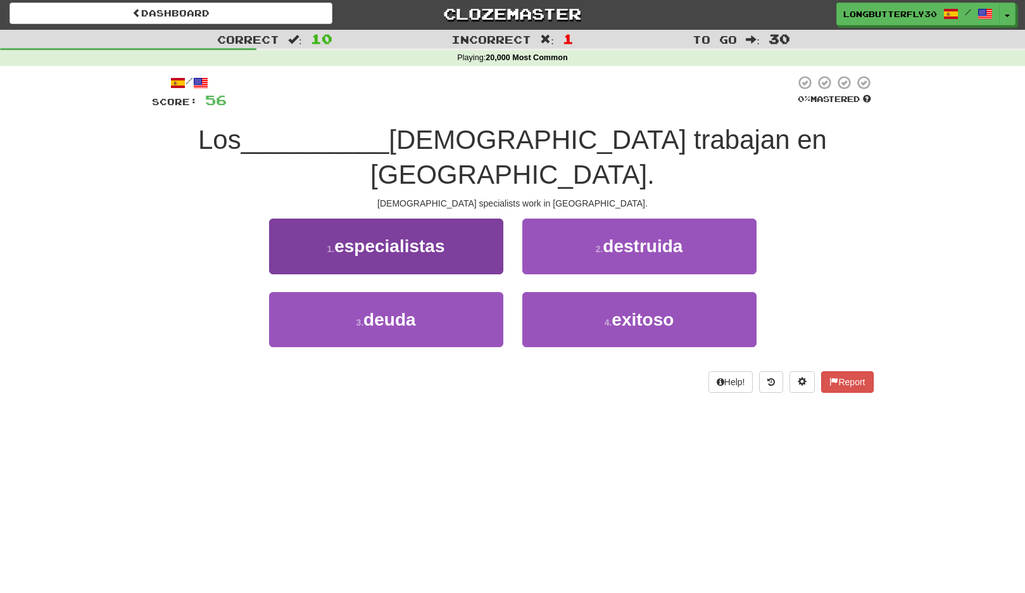
click at [460, 219] on button "1 . especialistas" at bounding box center [386, 246] width 234 height 55
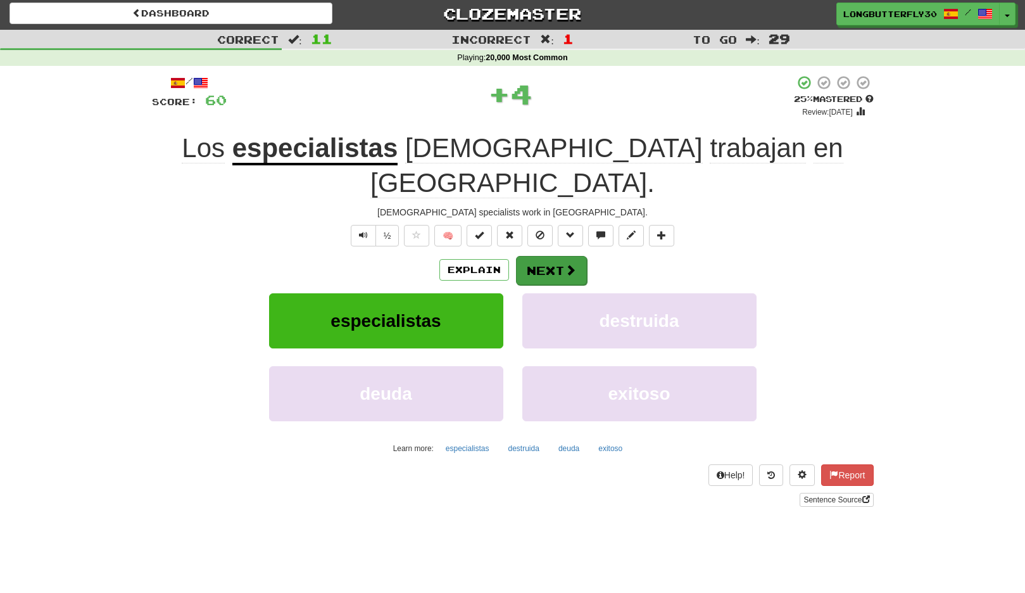
click at [540, 256] on button "Next" at bounding box center [551, 270] width 71 height 29
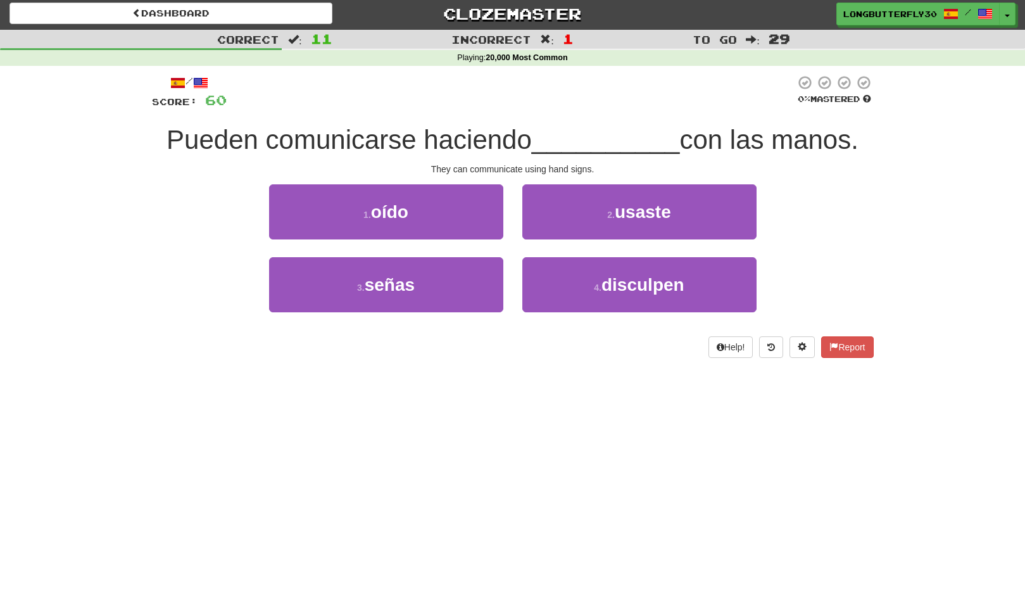
click at [618, 206] on span "usaste" at bounding box center [643, 212] width 56 height 20
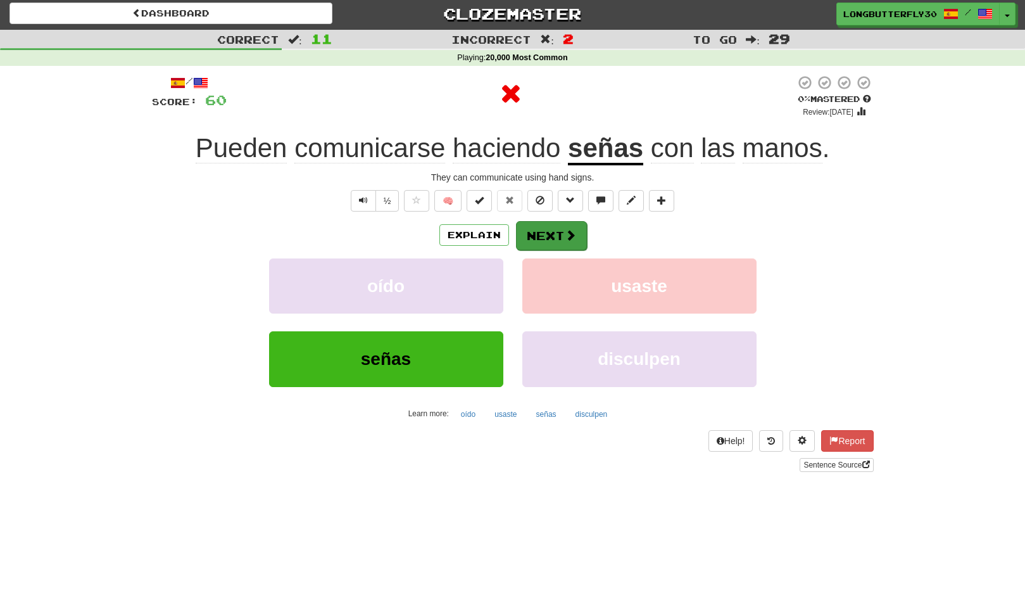
click at [537, 241] on button "Next" at bounding box center [551, 235] width 71 height 29
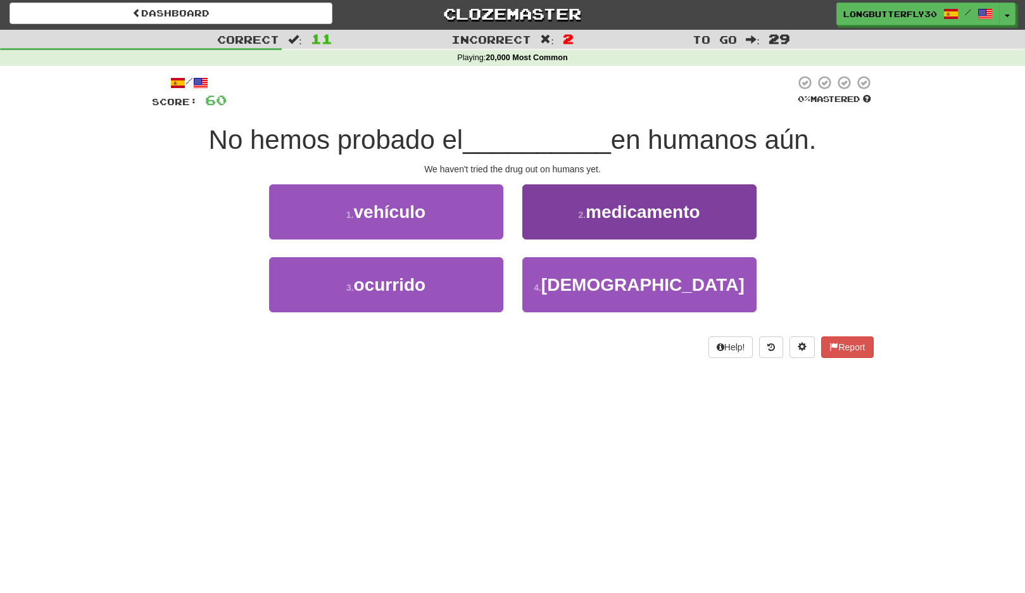
click at [616, 215] on span "medicamento" at bounding box center [643, 212] width 115 height 20
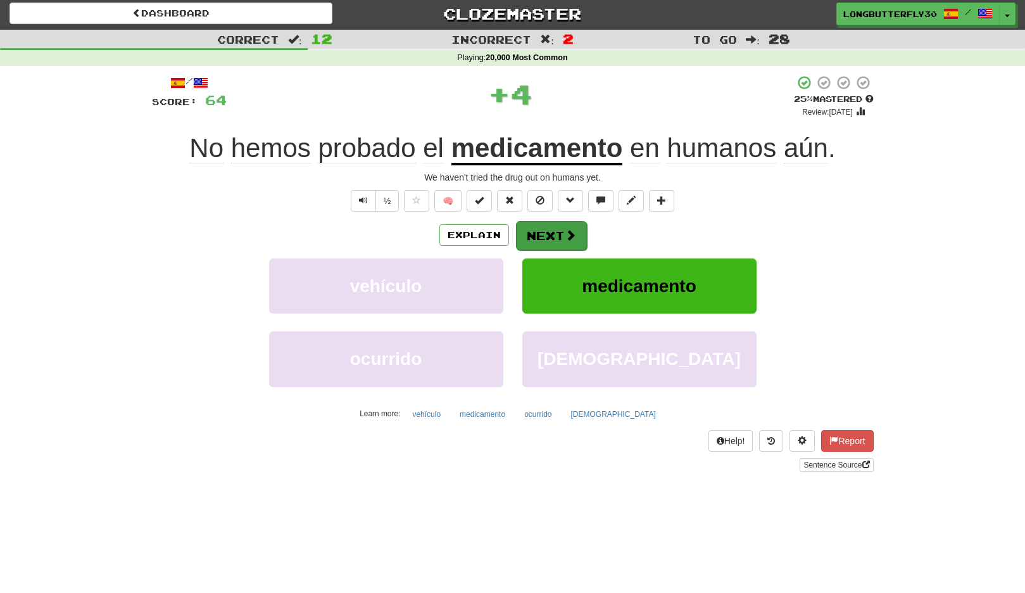
click at [559, 231] on button "Next" at bounding box center [551, 235] width 71 height 29
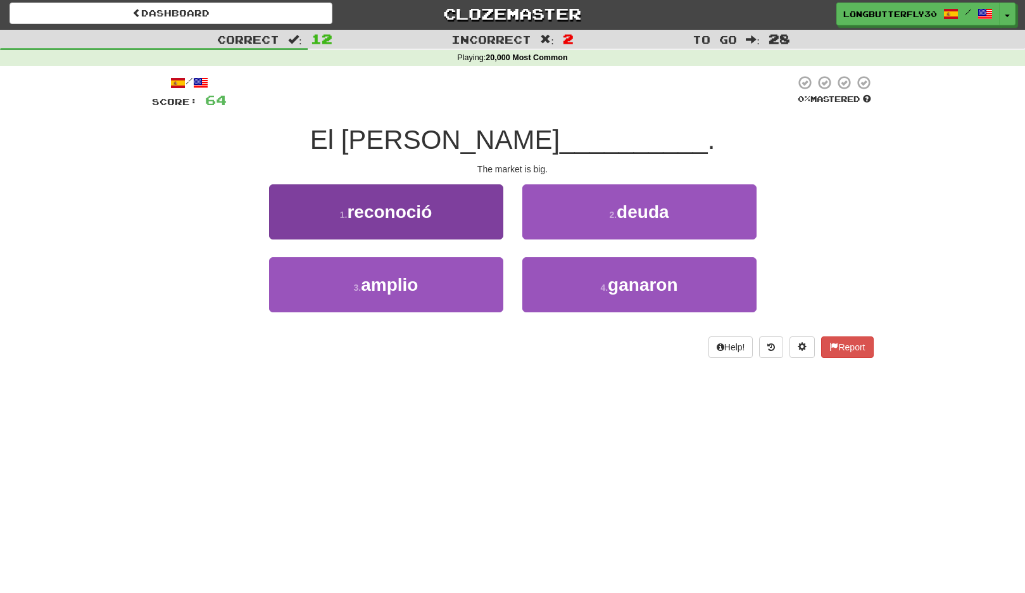
drag, startPoint x: 476, startPoint y: 293, endPoint x: 487, endPoint y: 278, distance: 18.5
click at [478, 289] on button "3 . amplio" at bounding box center [386, 284] width 234 height 55
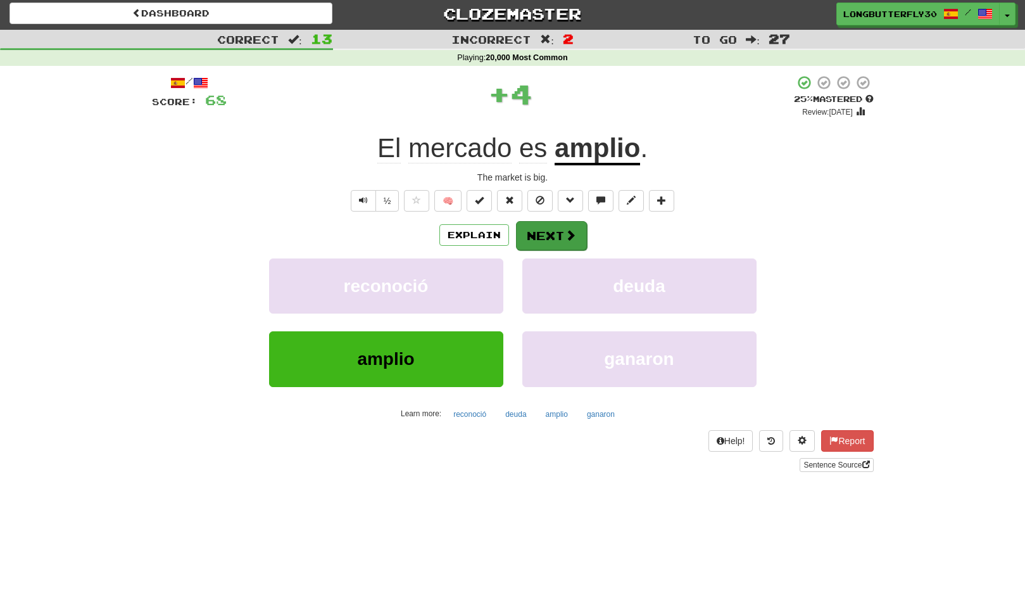
click at [546, 235] on button "Next" at bounding box center [551, 235] width 71 height 29
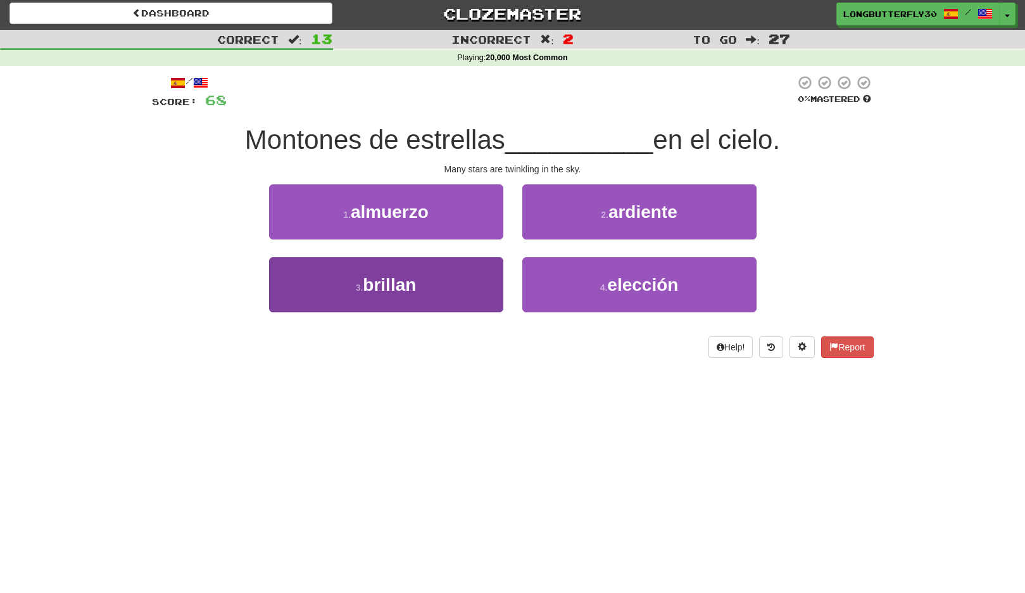
click at [481, 275] on button "3 . brillan" at bounding box center [386, 284] width 234 height 55
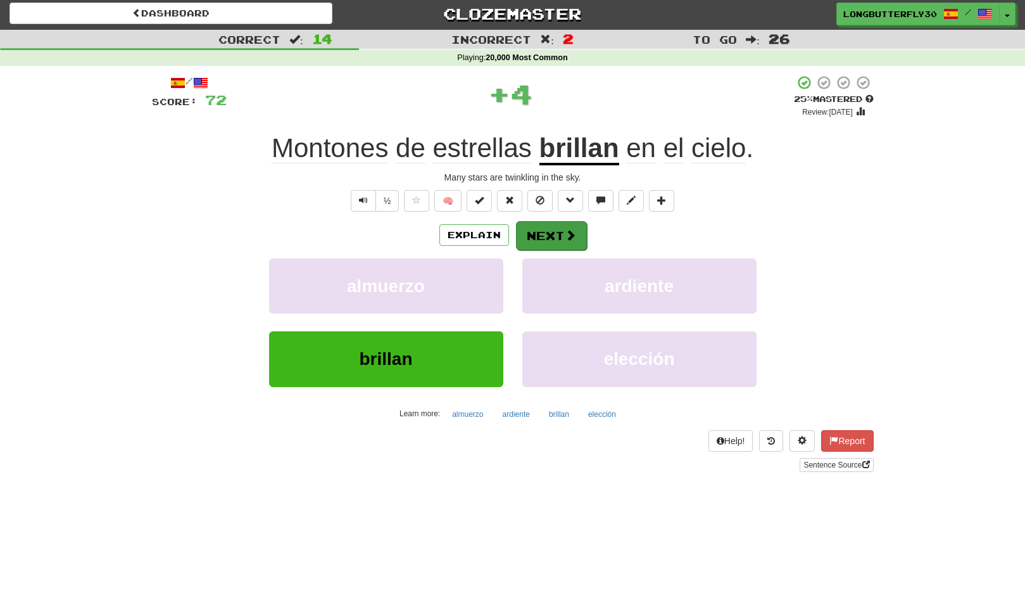
click at [569, 224] on button "Next" at bounding box center [551, 235] width 71 height 29
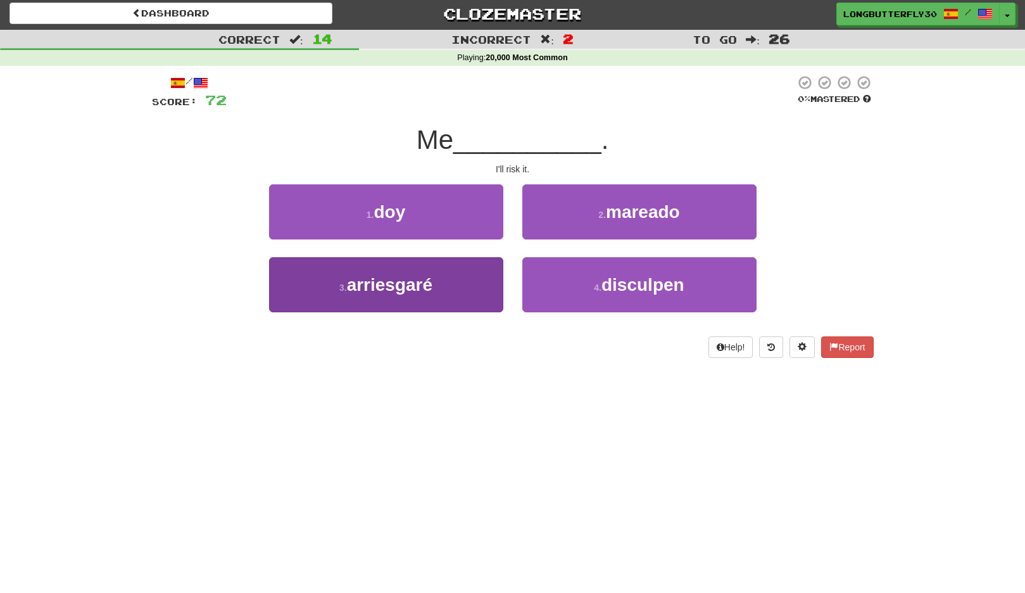
click at [472, 291] on button "3 . arriesgaré" at bounding box center [386, 284] width 234 height 55
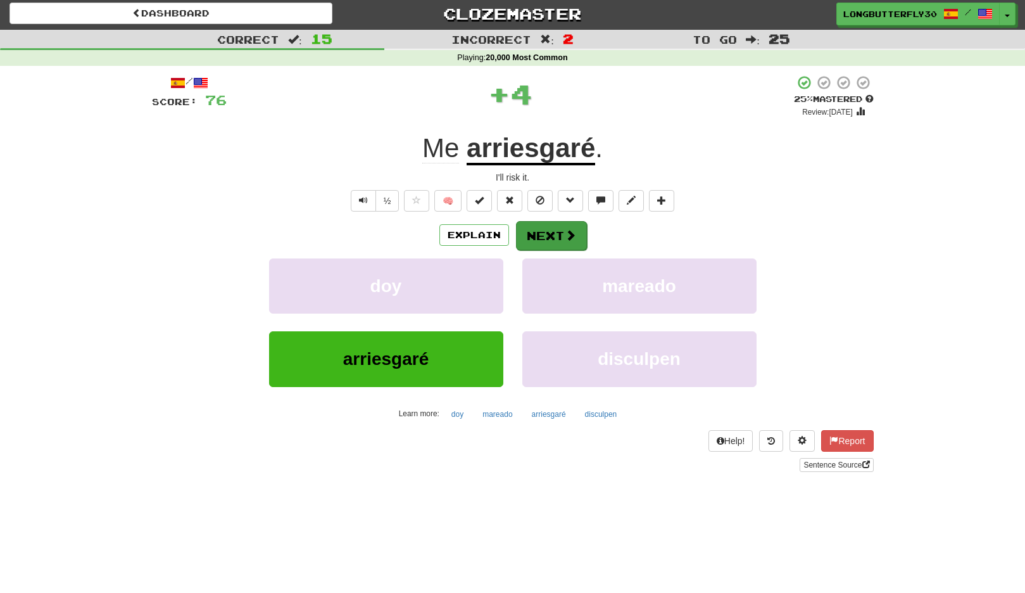
click at [533, 244] on button "Next" at bounding box center [551, 235] width 71 height 29
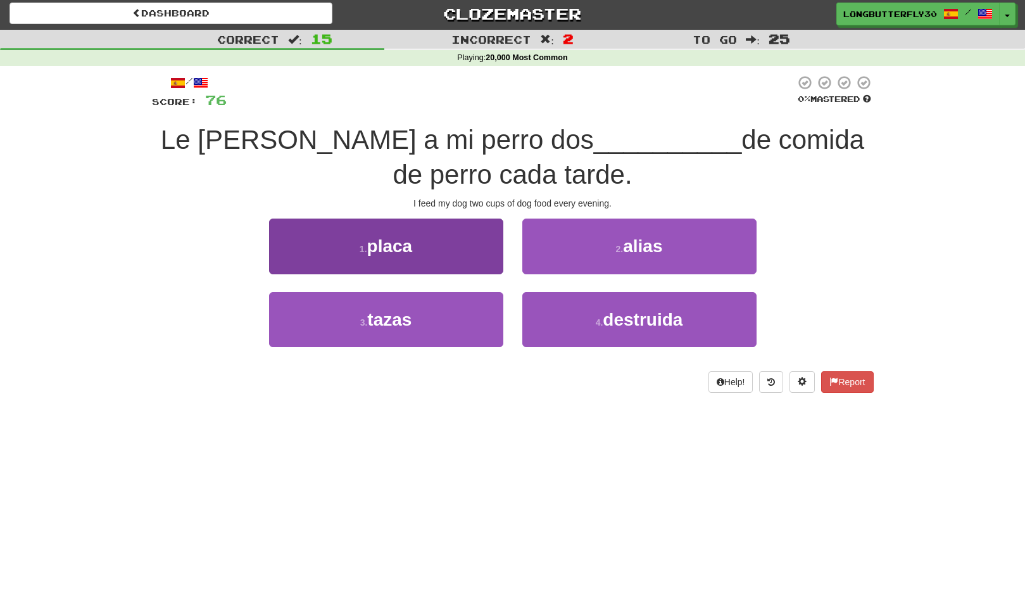
click at [437, 313] on button "3 . tazas" at bounding box center [386, 319] width 234 height 55
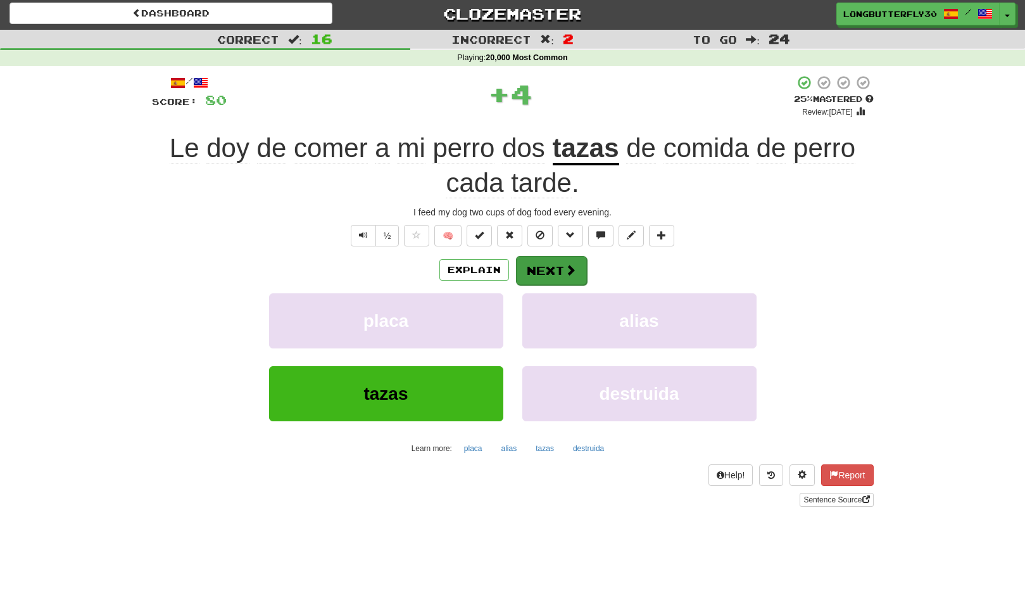
click at [583, 263] on div "Explain Next" at bounding box center [513, 269] width 722 height 29
click at [562, 260] on button "Next" at bounding box center [551, 270] width 71 height 29
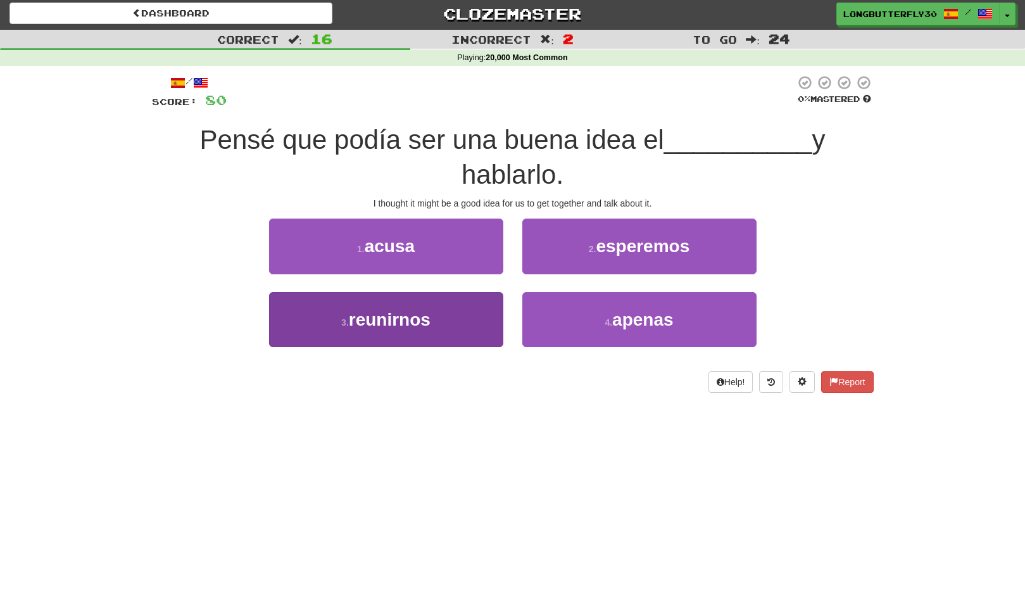
click at [426, 311] on span "reunirnos" at bounding box center [390, 320] width 82 height 20
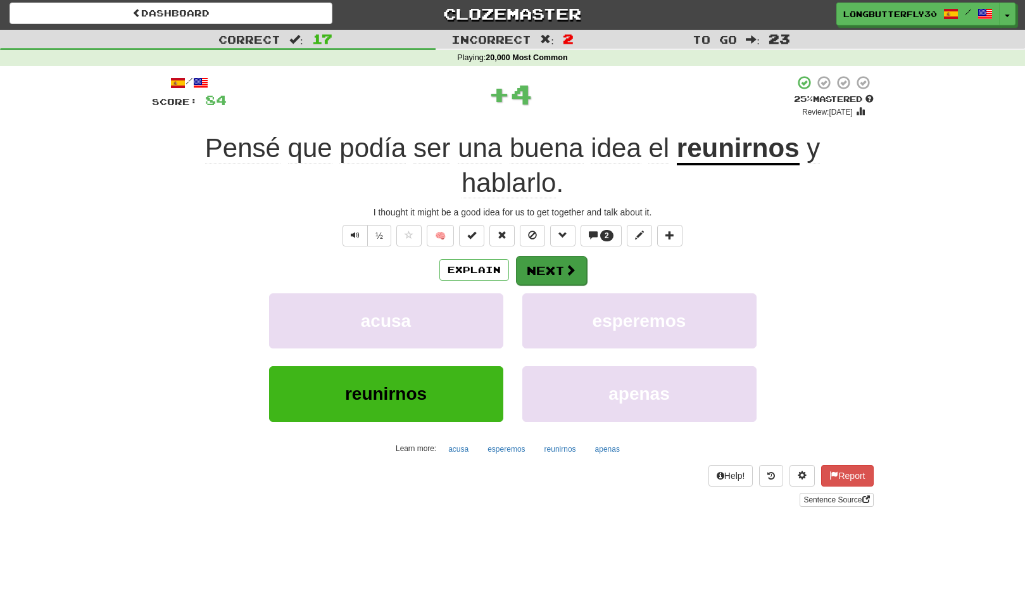
click at [555, 256] on button "Next" at bounding box center [551, 270] width 71 height 29
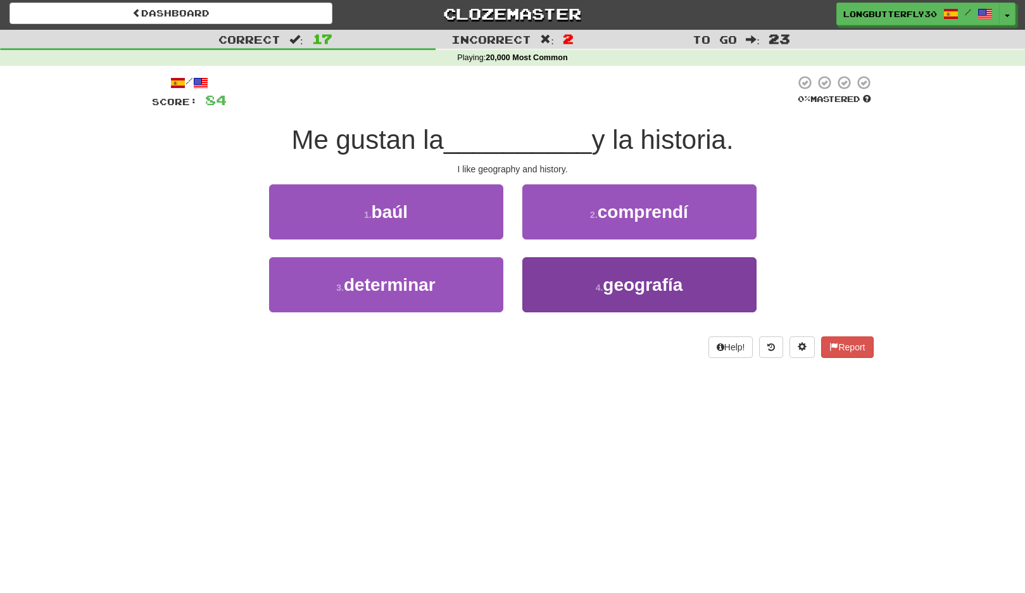
click at [616, 286] on span "geografía" at bounding box center [643, 285] width 80 height 20
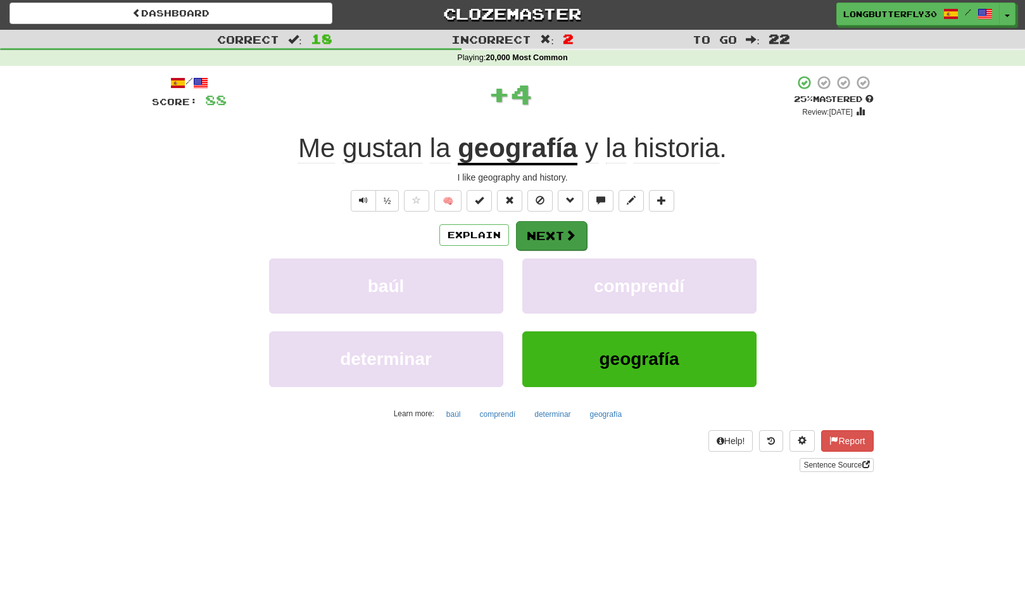
click at [568, 234] on span at bounding box center [570, 234] width 11 height 11
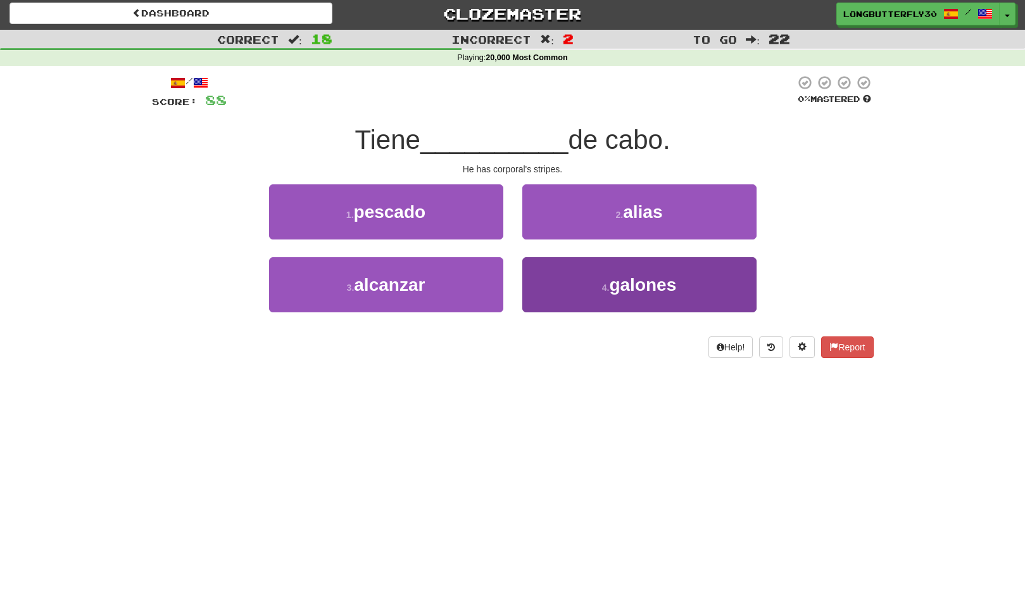
click at [622, 277] on span "galones" at bounding box center [642, 285] width 67 height 20
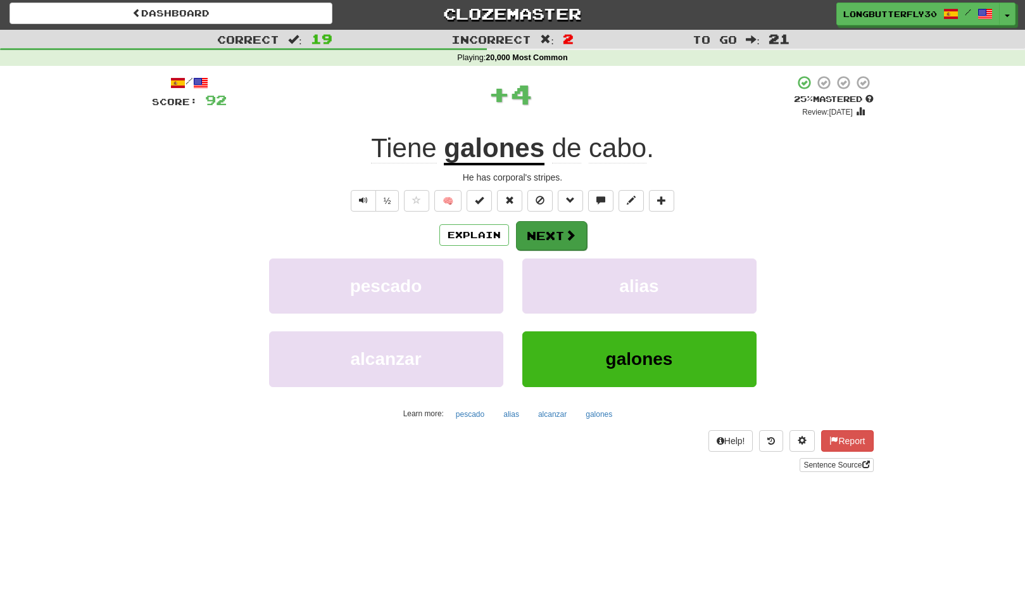
click at [575, 230] on span at bounding box center [570, 234] width 11 height 11
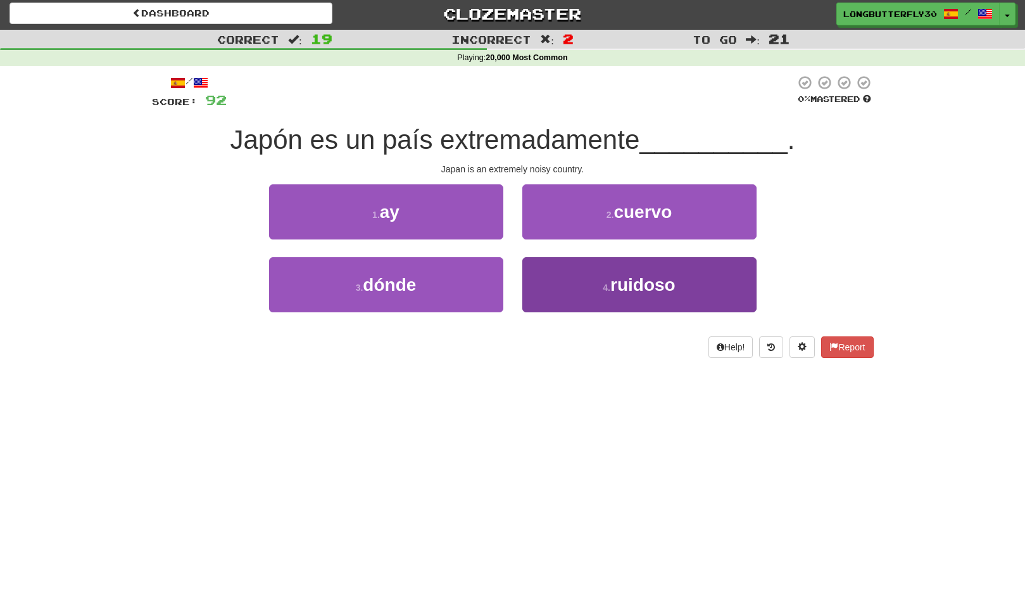
click at [553, 272] on button "4 . ruidoso" at bounding box center [640, 284] width 234 height 55
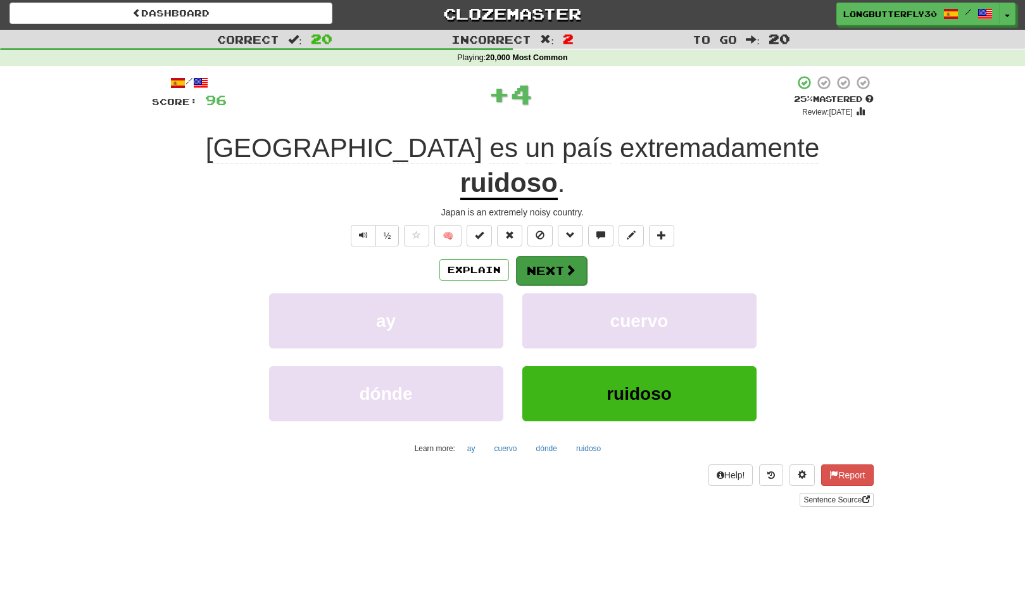
click at [554, 256] on button "Next" at bounding box center [551, 270] width 71 height 29
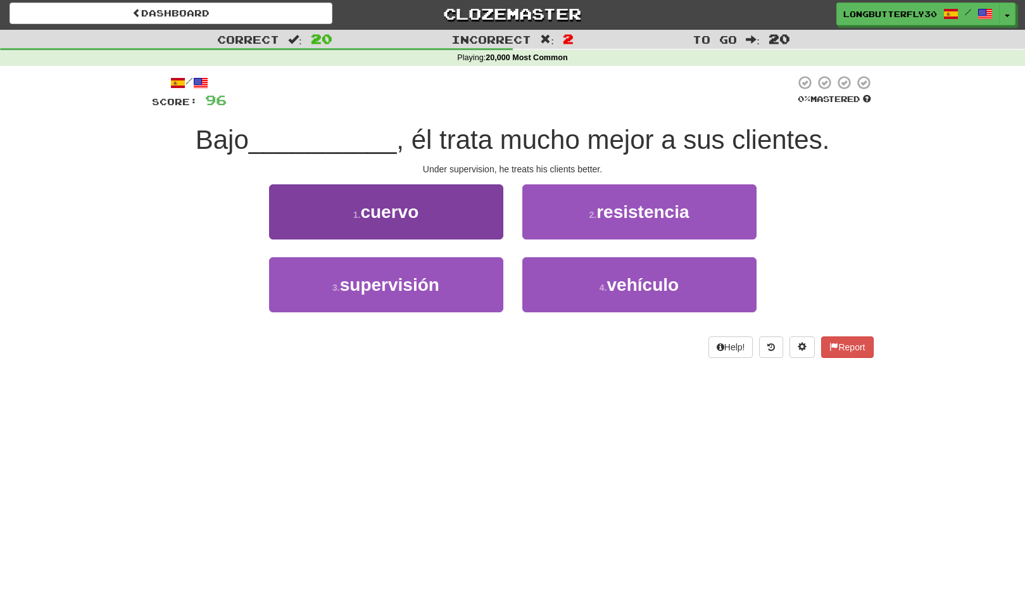
click at [467, 263] on button "3 . supervisión" at bounding box center [386, 284] width 234 height 55
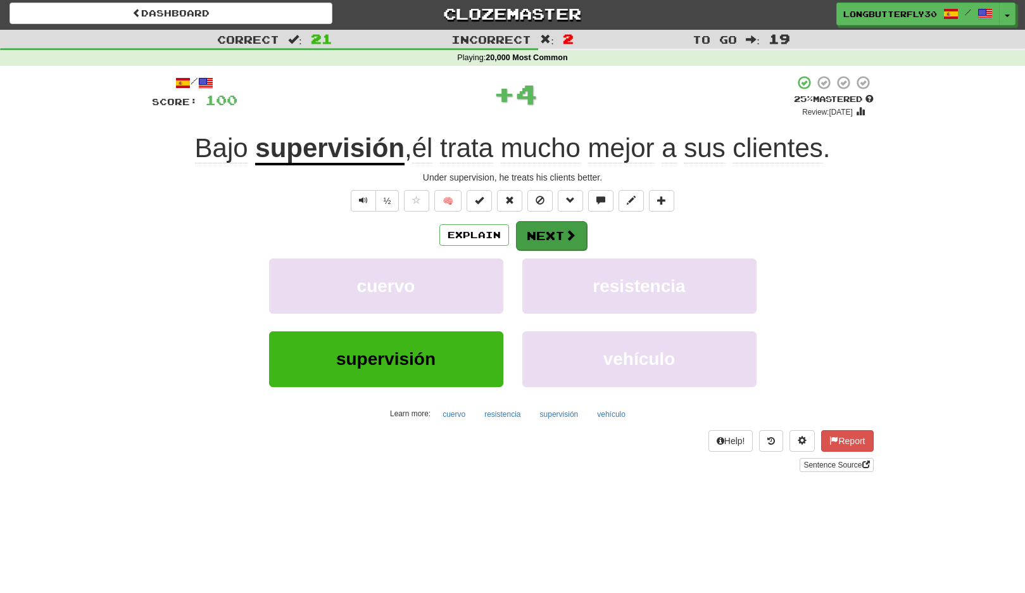
click at [533, 234] on button "Next" at bounding box center [551, 235] width 71 height 29
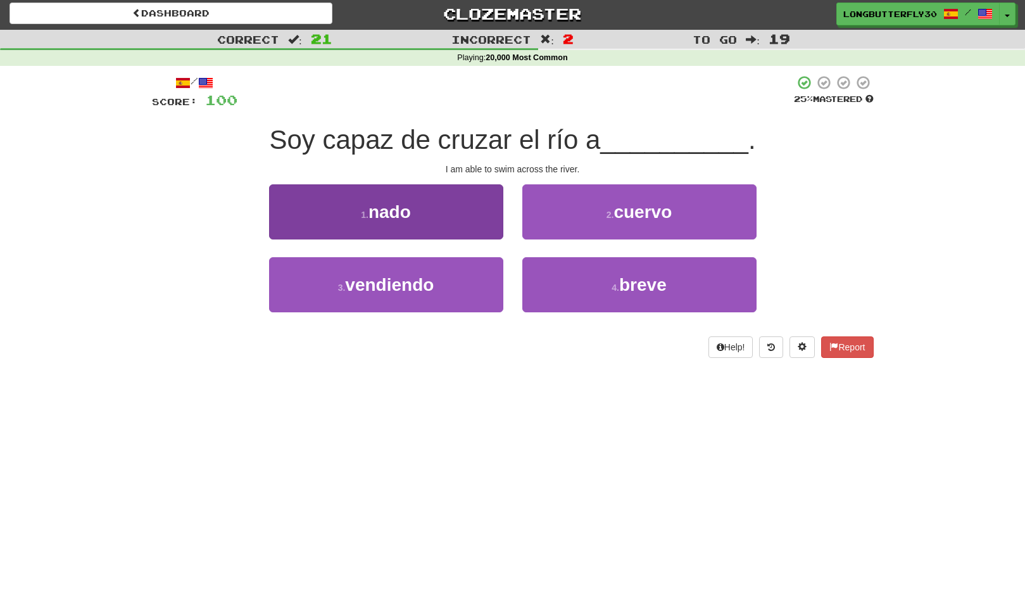
click at [487, 222] on button "1 . nado" at bounding box center [386, 211] width 234 height 55
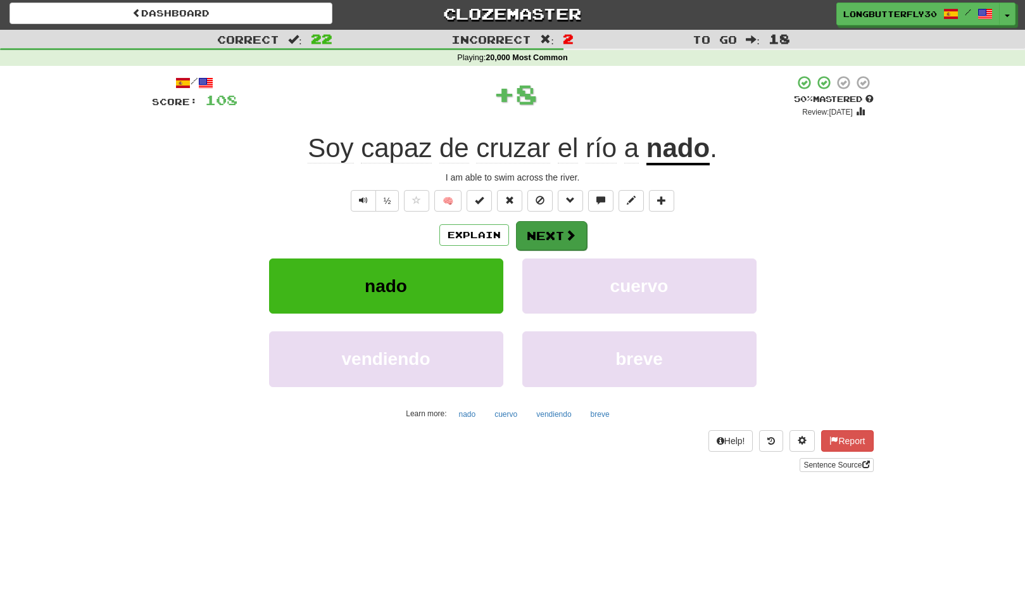
click at [527, 226] on button "Next" at bounding box center [551, 235] width 71 height 29
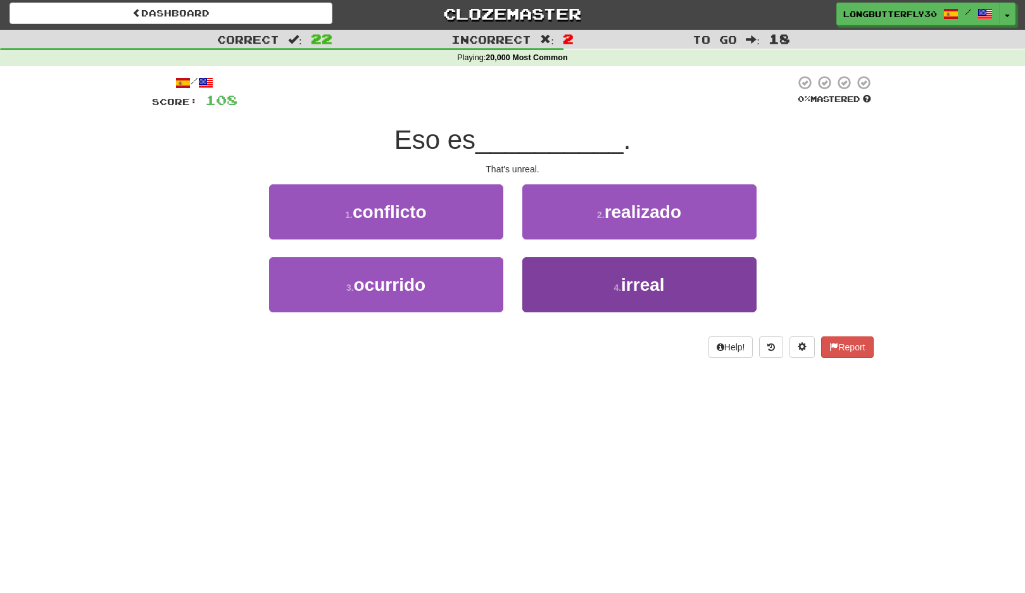
click at [580, 263] on button "4 . irreal" at bounding box center [640, 284] width 234 height 55
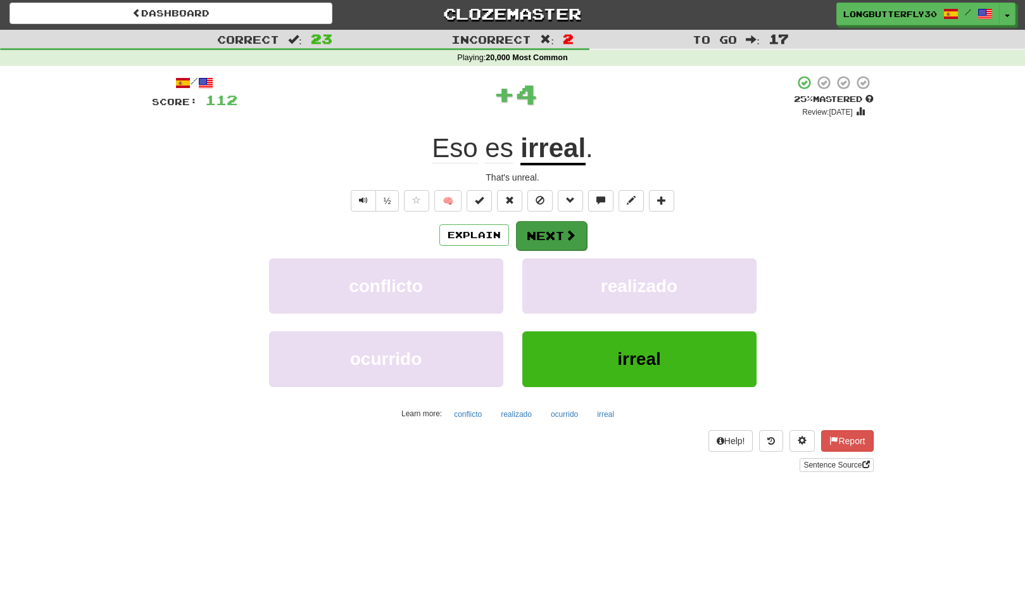
click at [568, 229] on span at bounding box center [570, 234] width 11 height 11
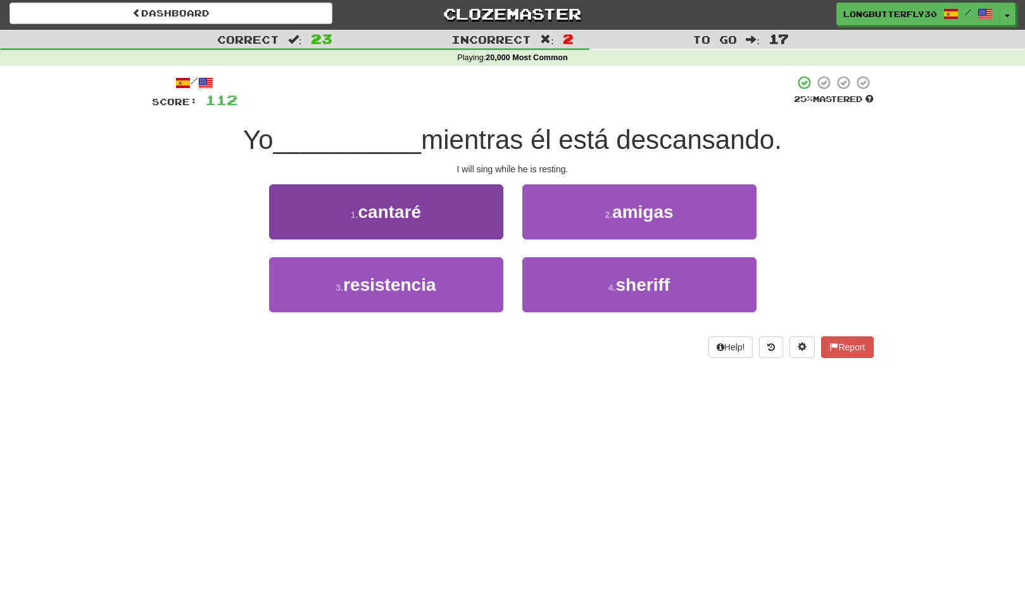
click at [473, 217] on button "1 . cantaré" at bounding box center [386, 211] width 234 height 55
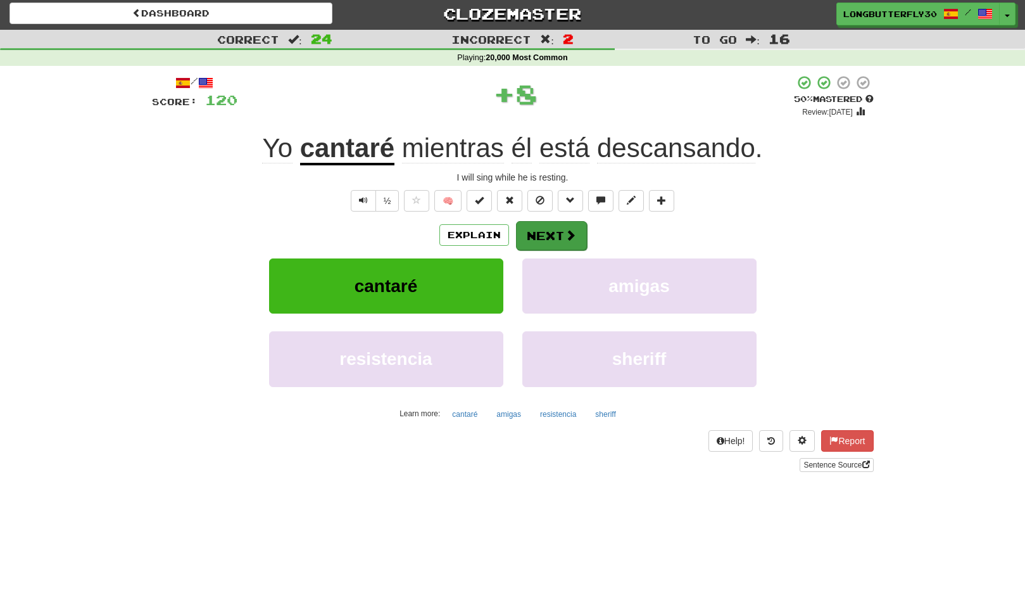
click at [533, 225] on button "Next" at bounding box center [551, 235] width 71 height 29
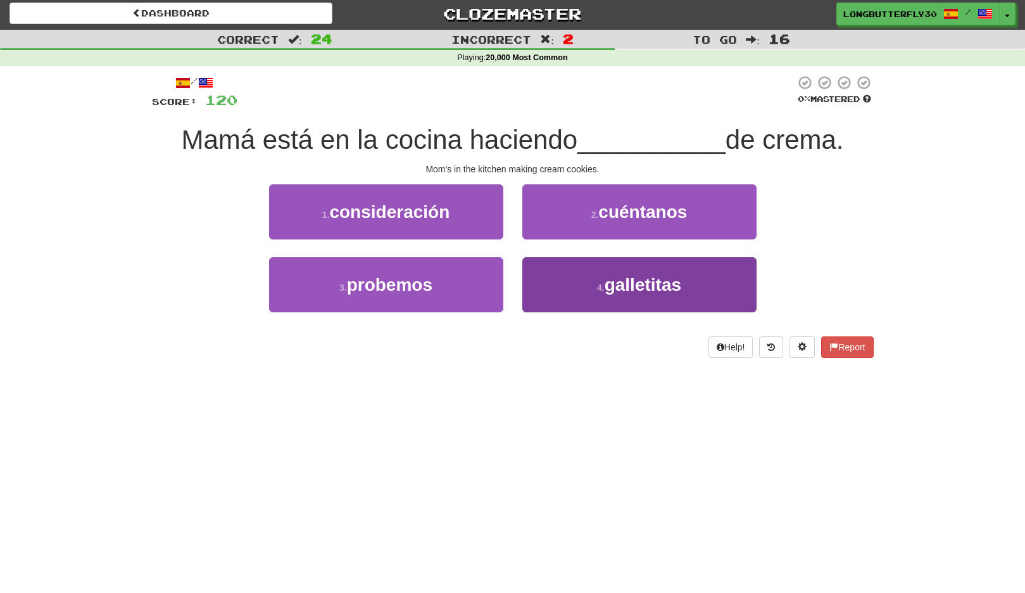
click at [606, 278] on span "galletitas" at bounding box center [643, 285] width 77 height 20
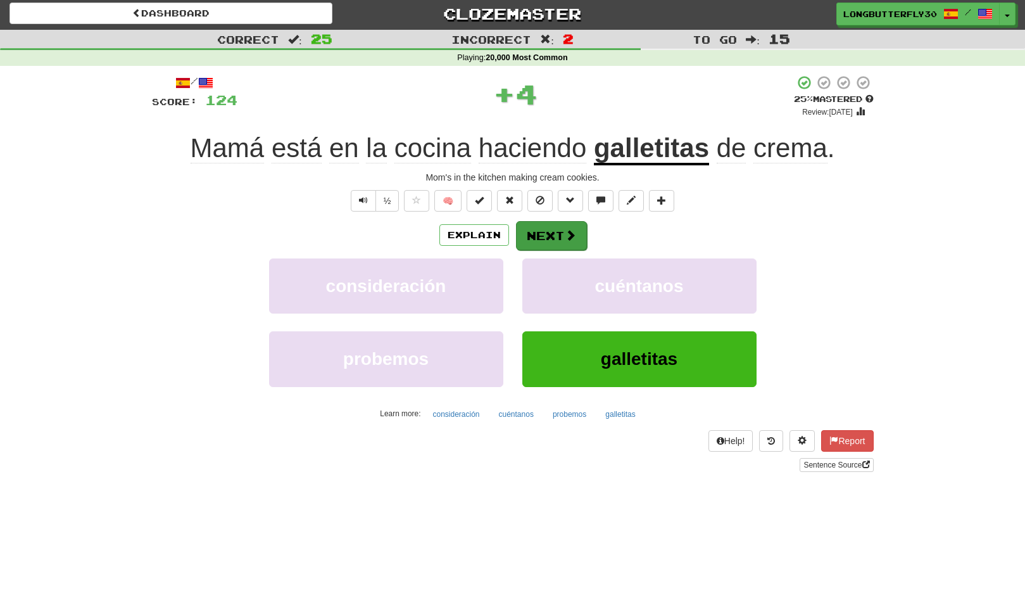
click at [559, 234] on button "Next" at bounding box center [551, 235] width 71 height 29
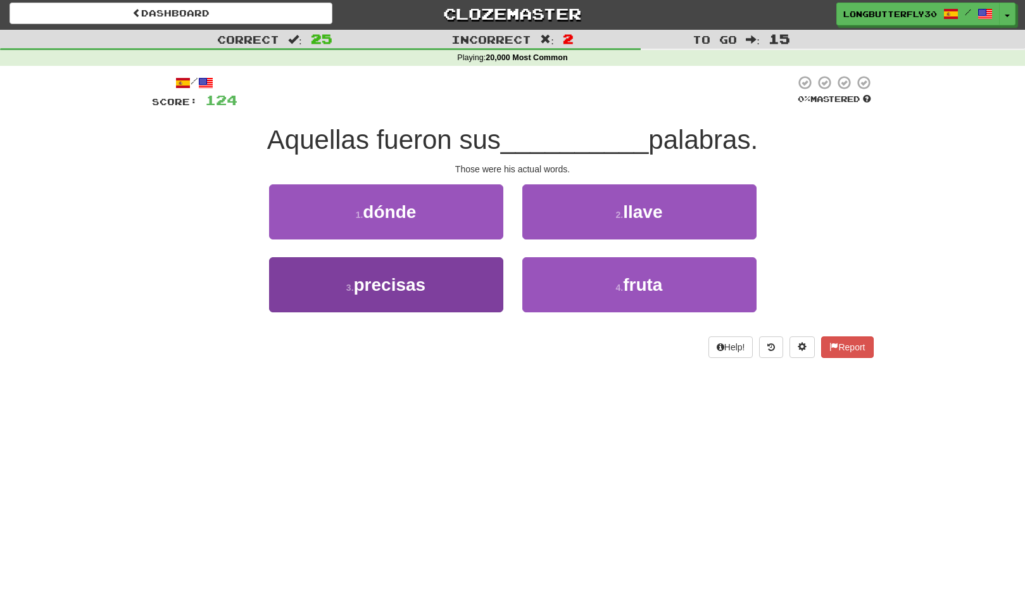
click at [477, 275] on button "3 . precisas" at bounding box center [386, 284] width 234 height 55
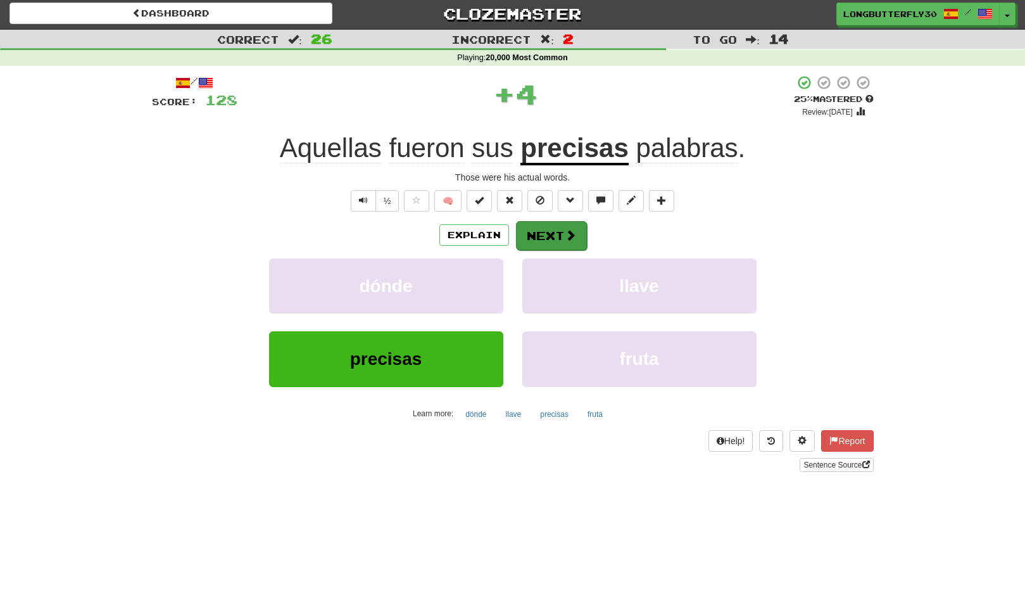
click at [557, 235] on button "Next" at bounding box center [551, 235] width 71 height 29
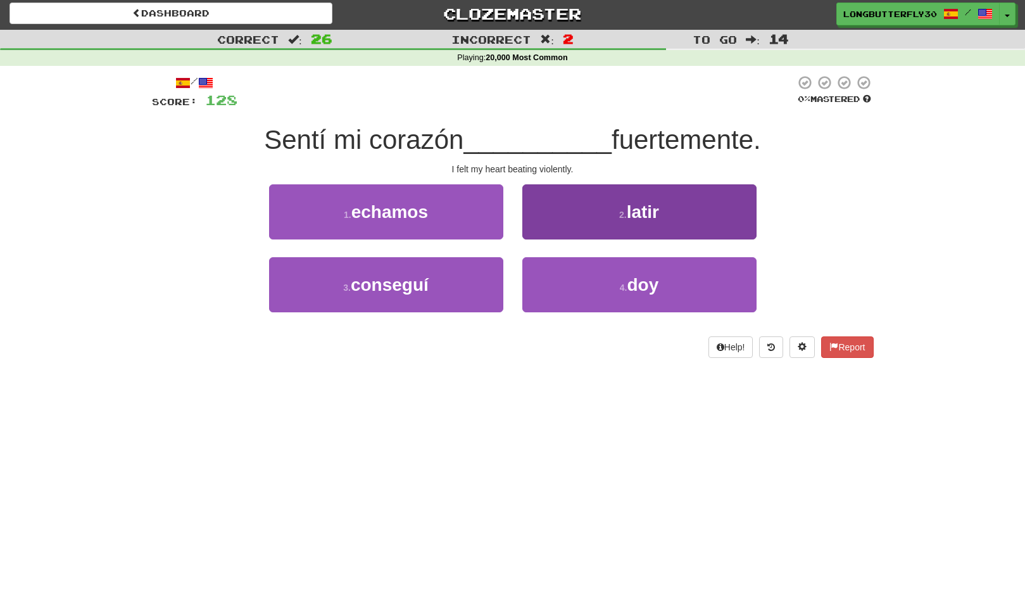
click at [587, 217] on button "2 . latir" at bounding box center [640, 211] width 234 height 55
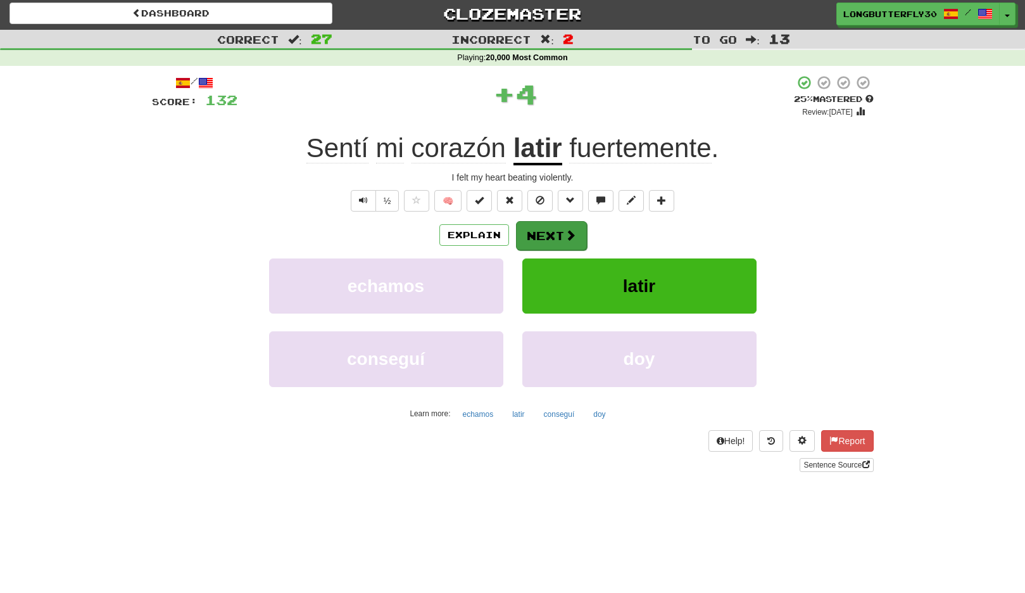
click at [559, 226] on button "Next" at bounding box center [551, 235] width 71 height 29
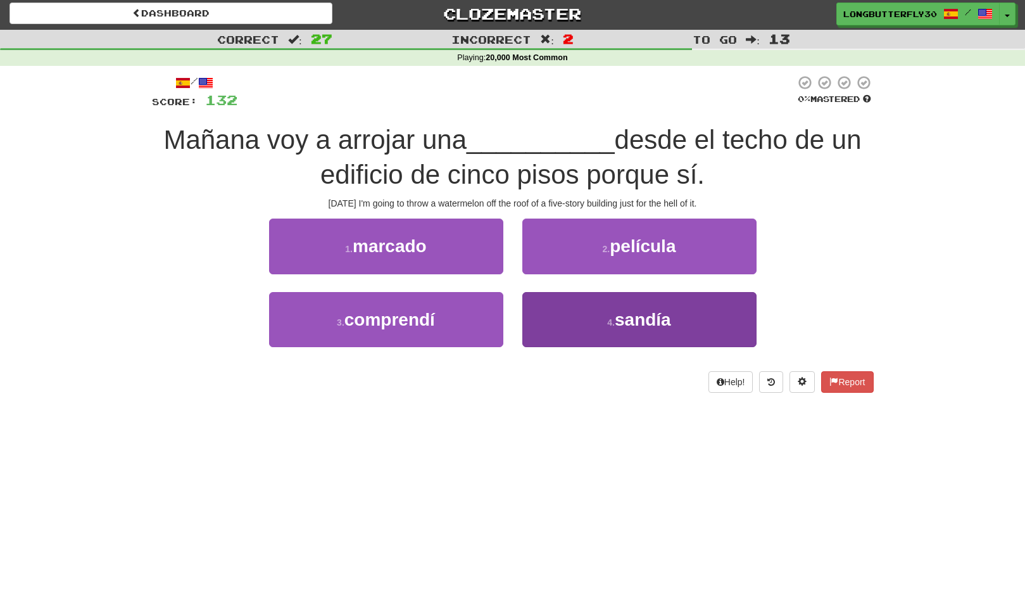
click at [633, 302] on button "4 . sandía" at bounding box center [640, 319] width 234 height 55
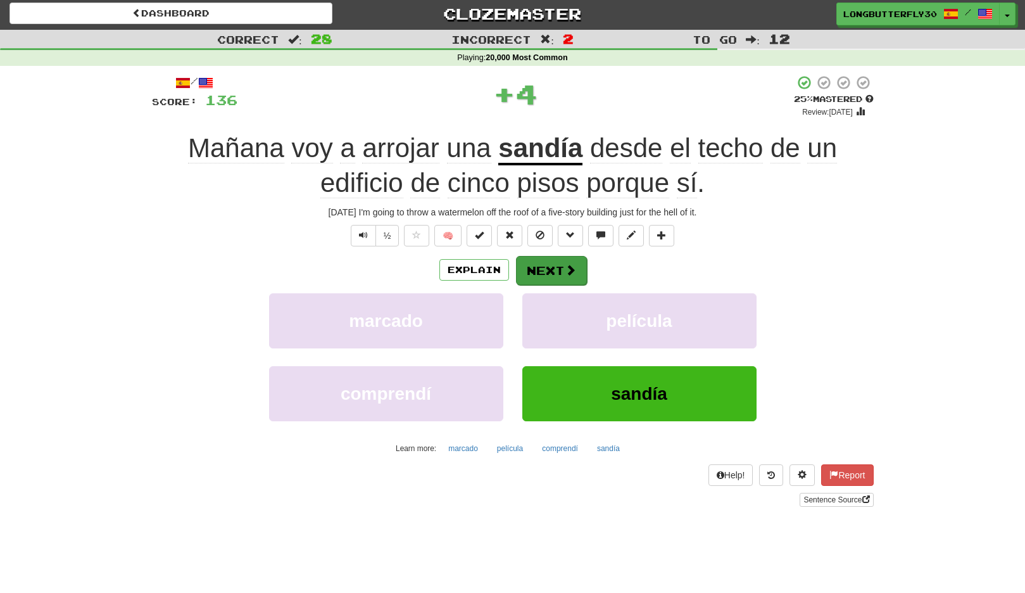
click at [575, 272] on button "Next" at bounding box center [551, 270] width 71 height 29
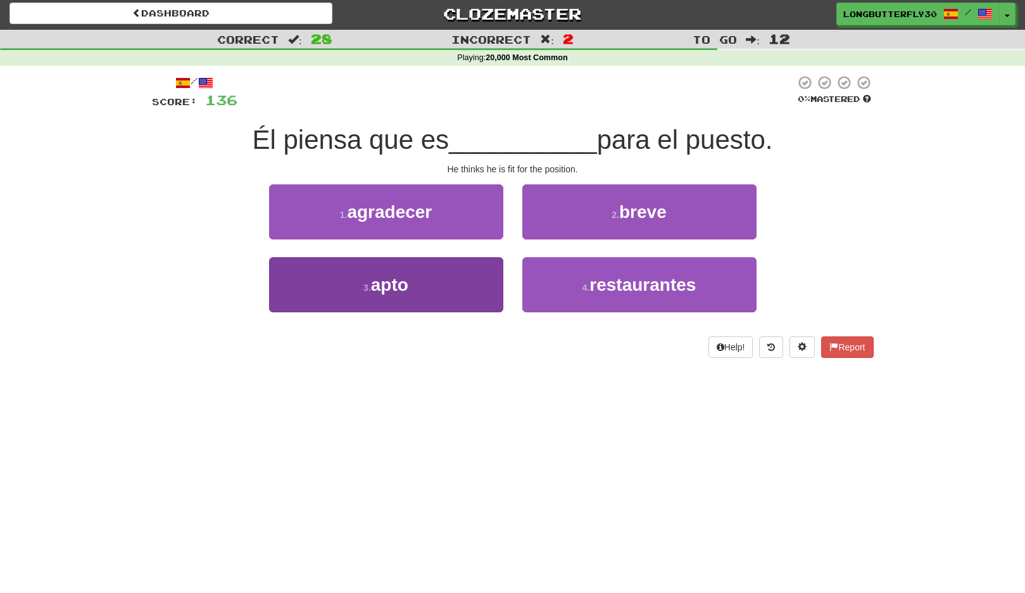
click at [454, 285] on button "3 . apto" at bounding box center [386, 284] width 234 height 55
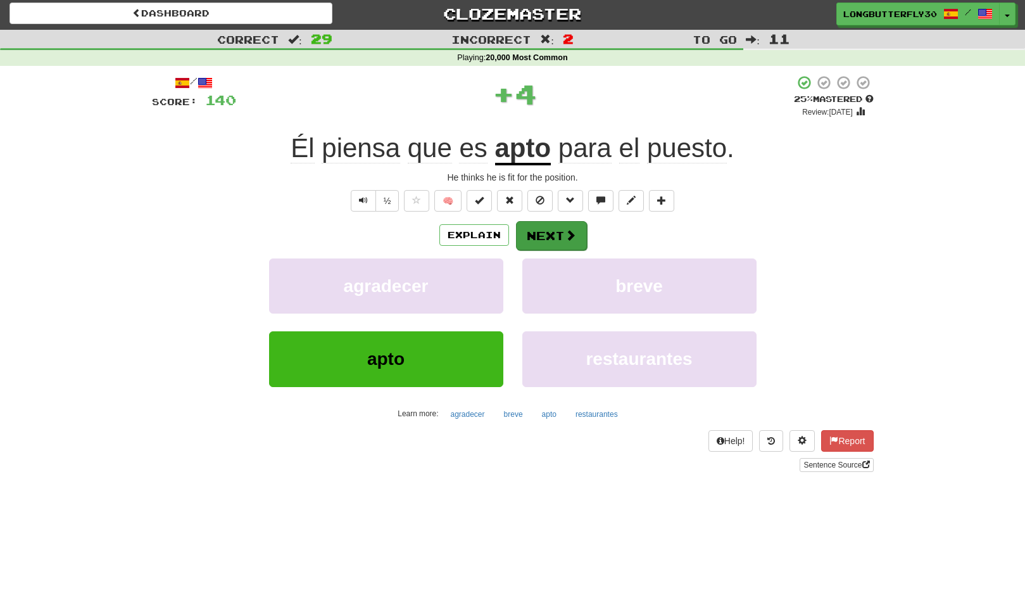
click at [553, 231] on button "Next" at bounding box center [551, 235] width 71 height 29
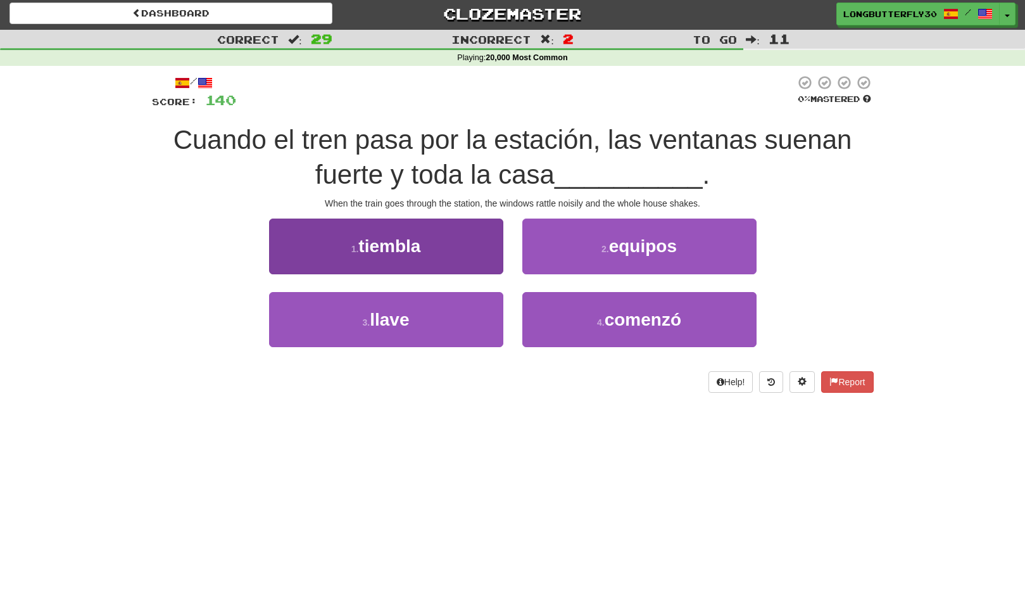
click at [461, 254] on button "1 . tiembla" at bounding box center [386, 246] width 234 height 55
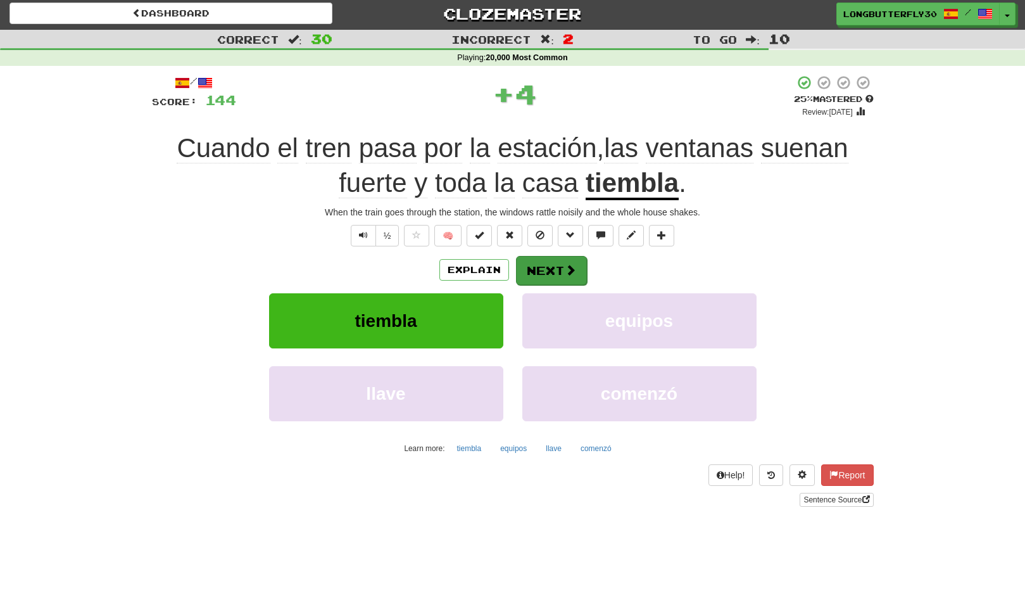
click at [541, 256] on button "Next" at bounding box center [551, 270] width 71 height 29
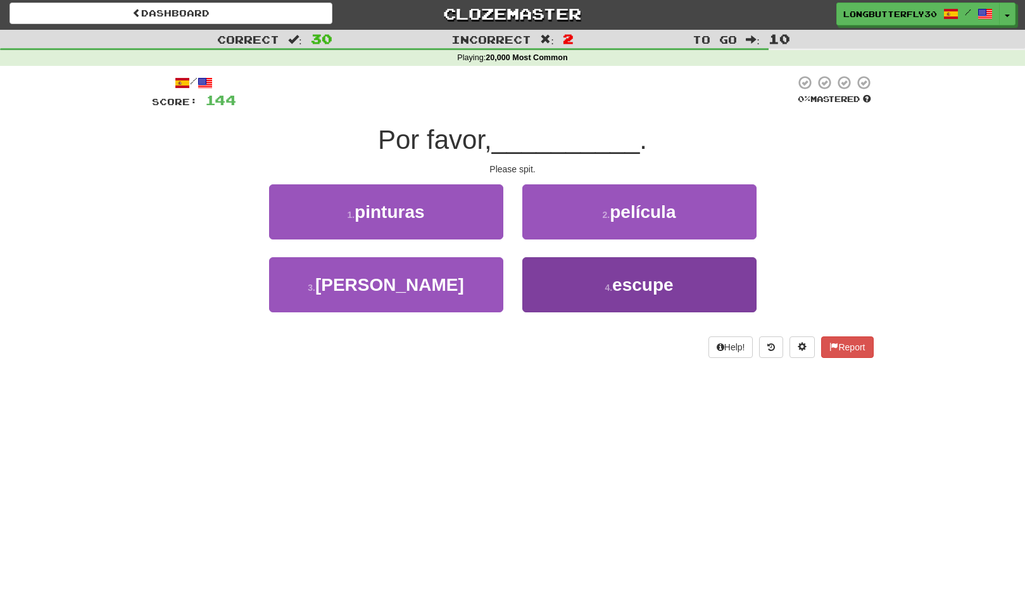
click at [587, 281] on button "4 . escupe" at bounding box center [640, 284] width 234 height 55
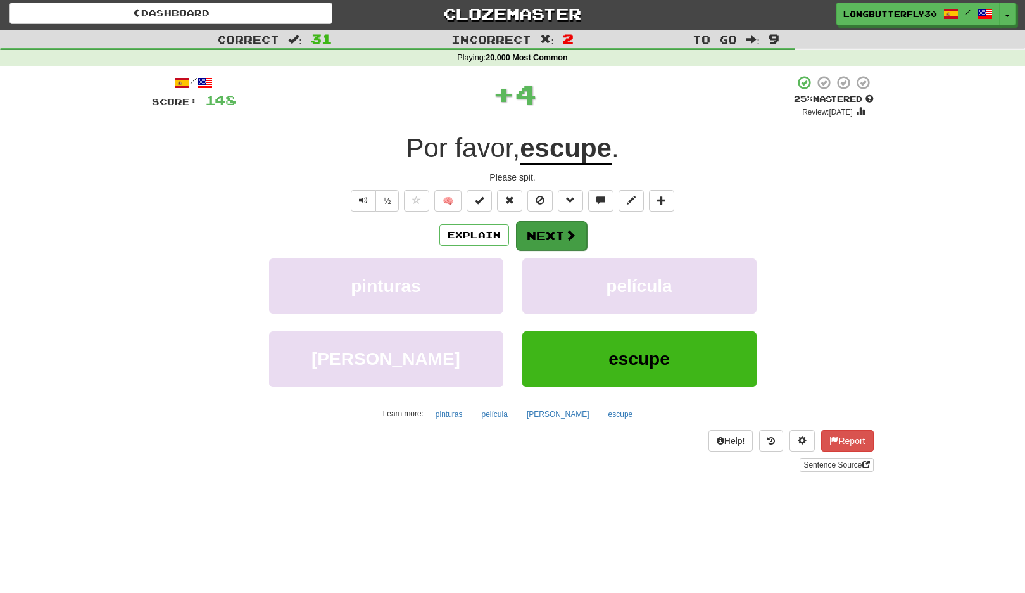
click at [557, 244] on button "Next" at bounding box center [551, 235] width 71 height 29
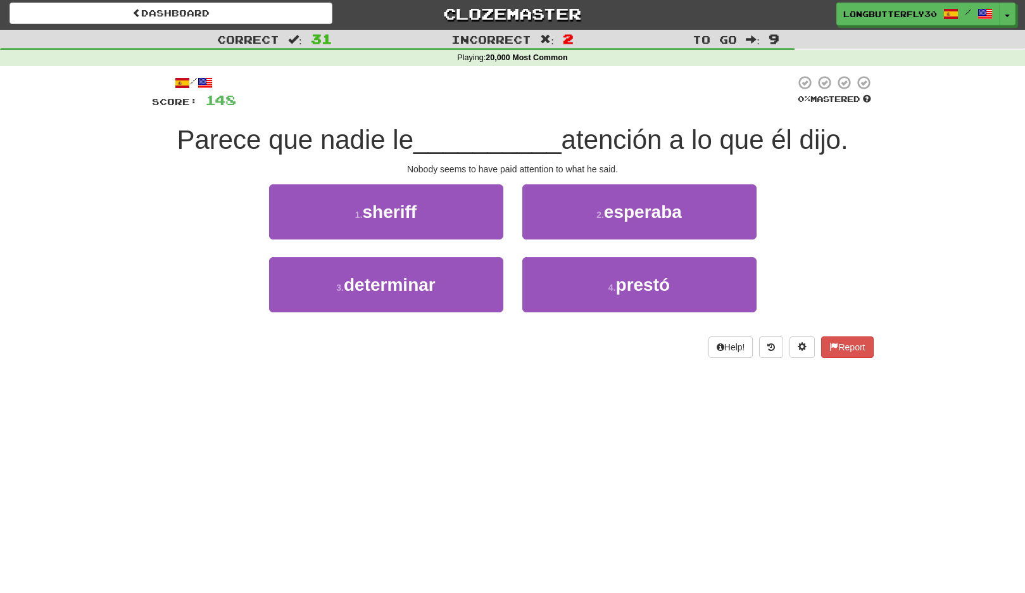
click at [597, 253] on div "2 . esperaba" at bounding box center [639, 220] width 253 height 73
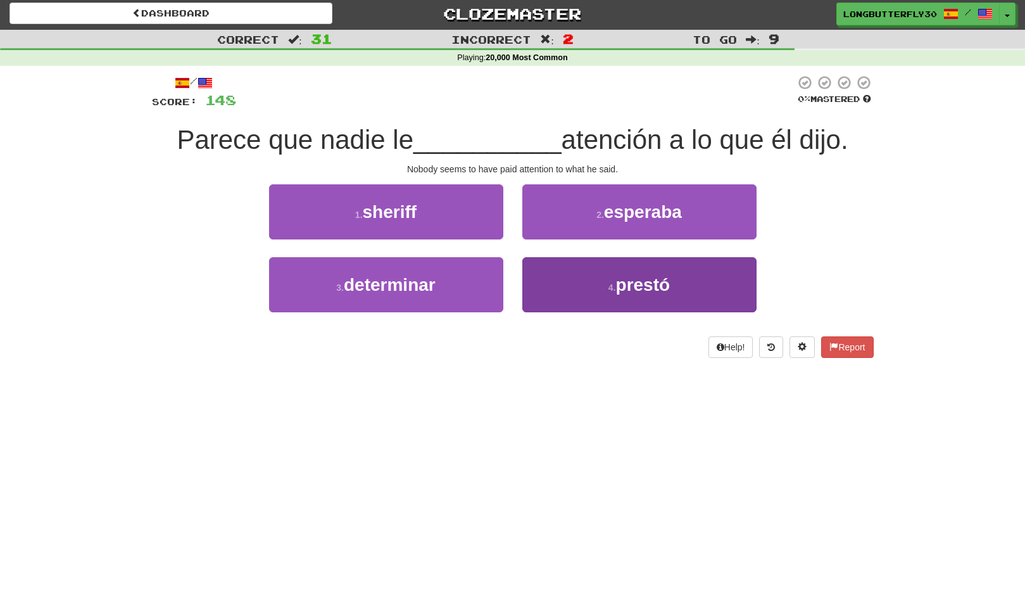
click at [576, 271] on button "4 . prestó" at bounding box center [640, 284] width 234 height 55
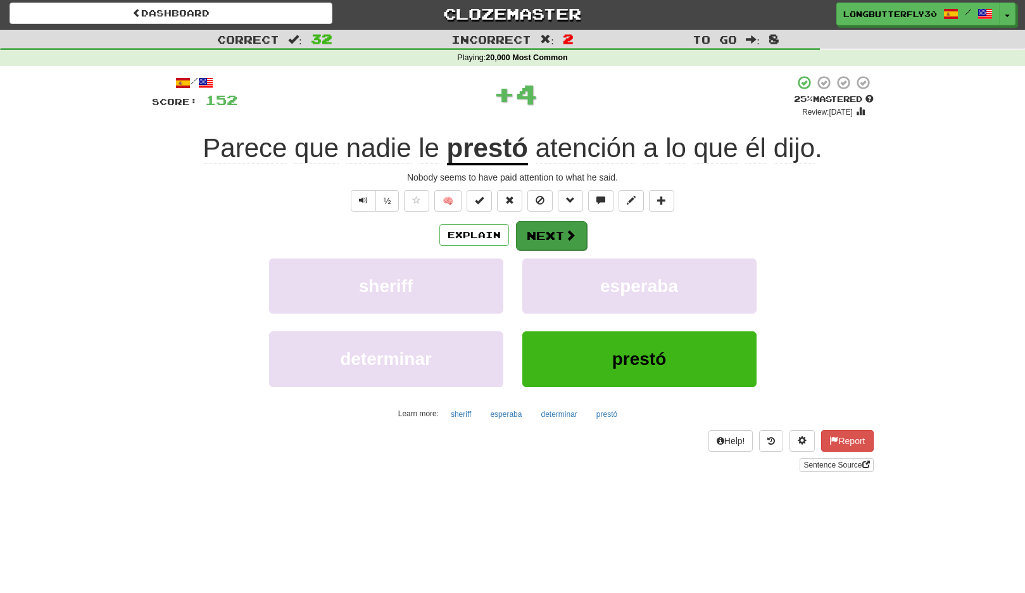
click at [553, 239] on button "Next" at bounding box center [551, 235] width 71 height 29
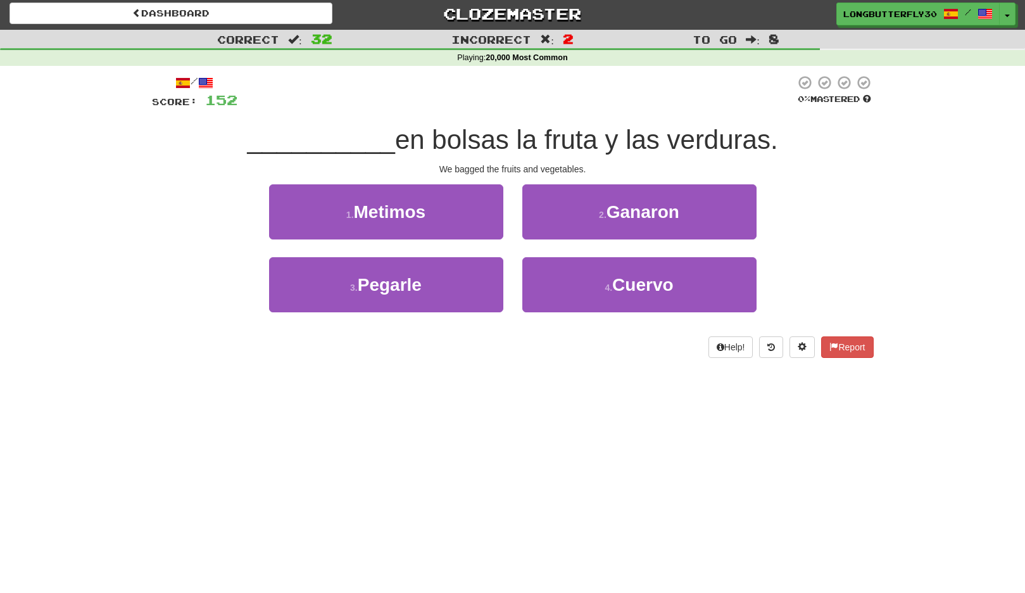
click at [482, 216] on button "1 . Metimos" at bounding box center [386, 211] width 234 height 55
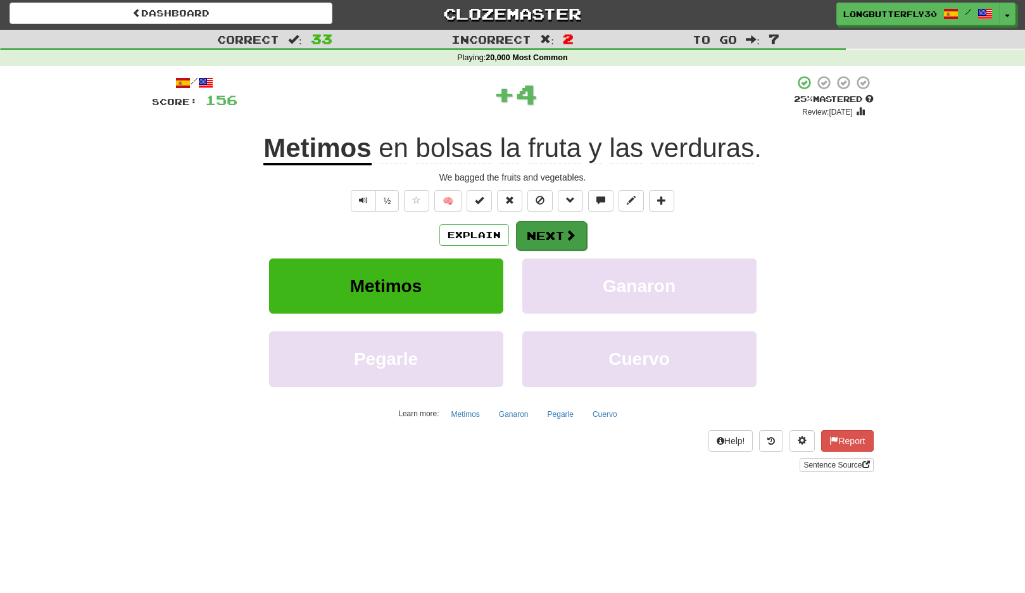
click at [527, 231] on button "Next" at bounding box center [551, 235] width 71 height 29
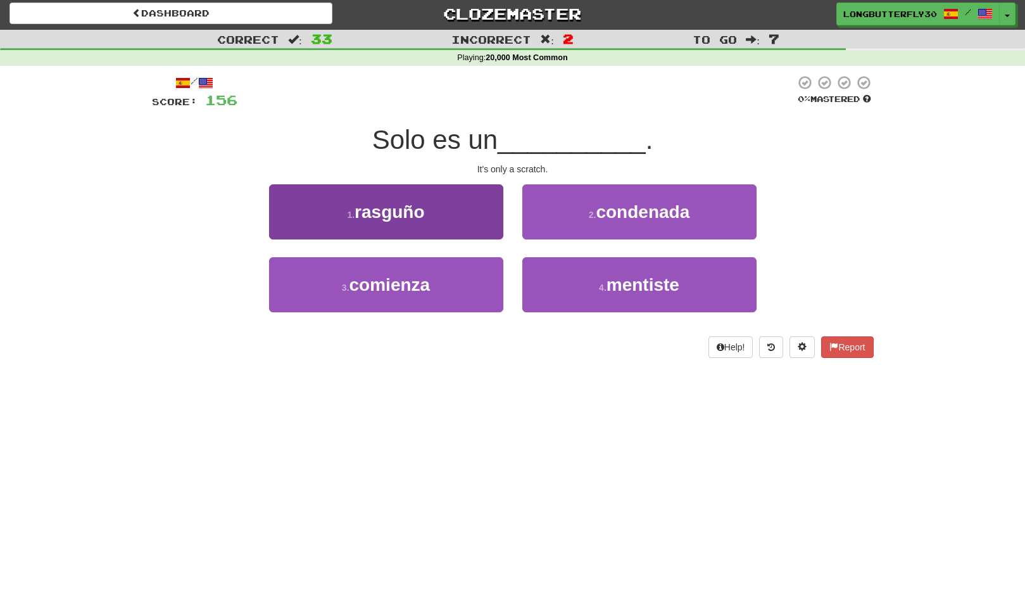
click at [461, 210] on button "1 . rasguño" at bounding box center [386, 211] width 234 height 55
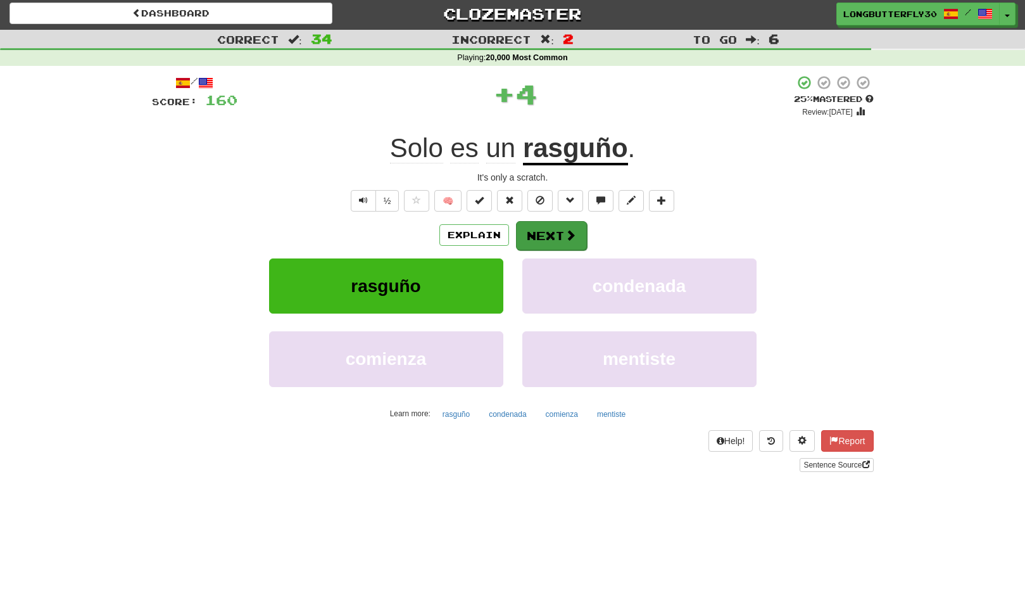
click at [548, 234] on button "Next" at bounding box center [551, 235] width 71 height 29
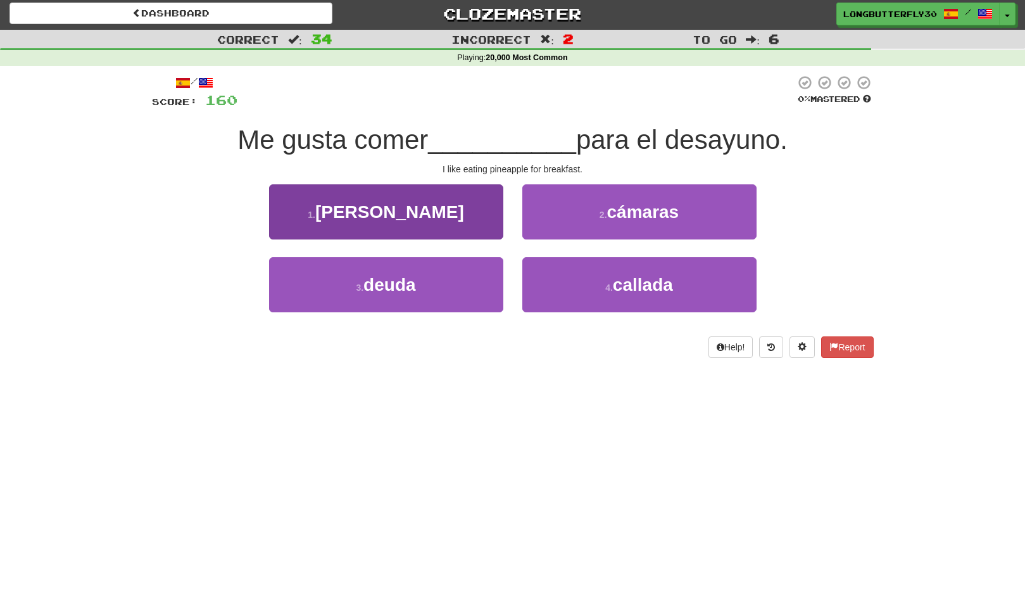
click at [476, 221] on button "1 . piña" at bounding box center [386, 211] width 234 height 55
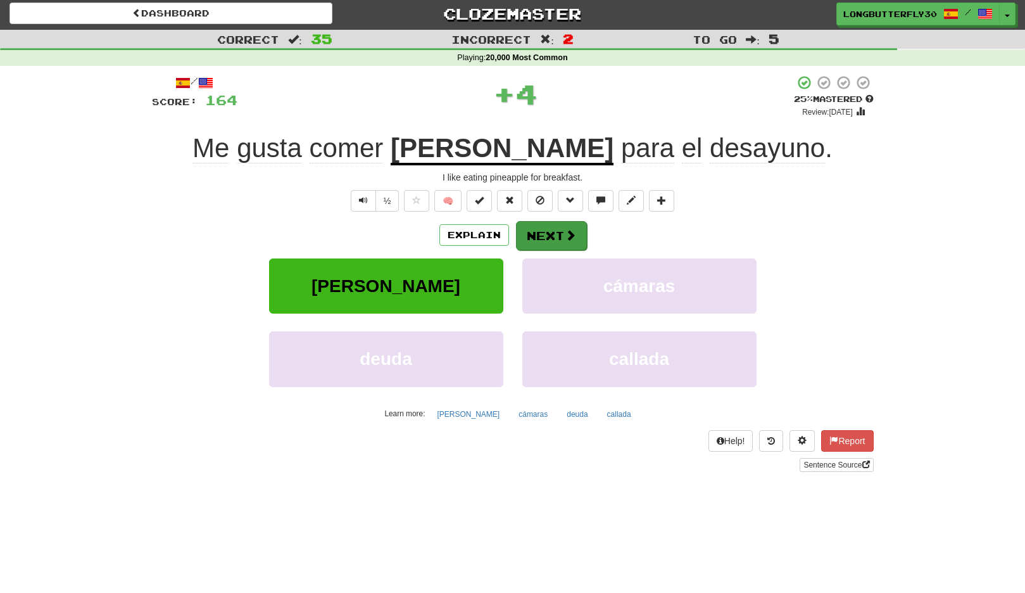
click at [542, 227] on button "Next" at bounding box center [551, 235] width 71 height 29
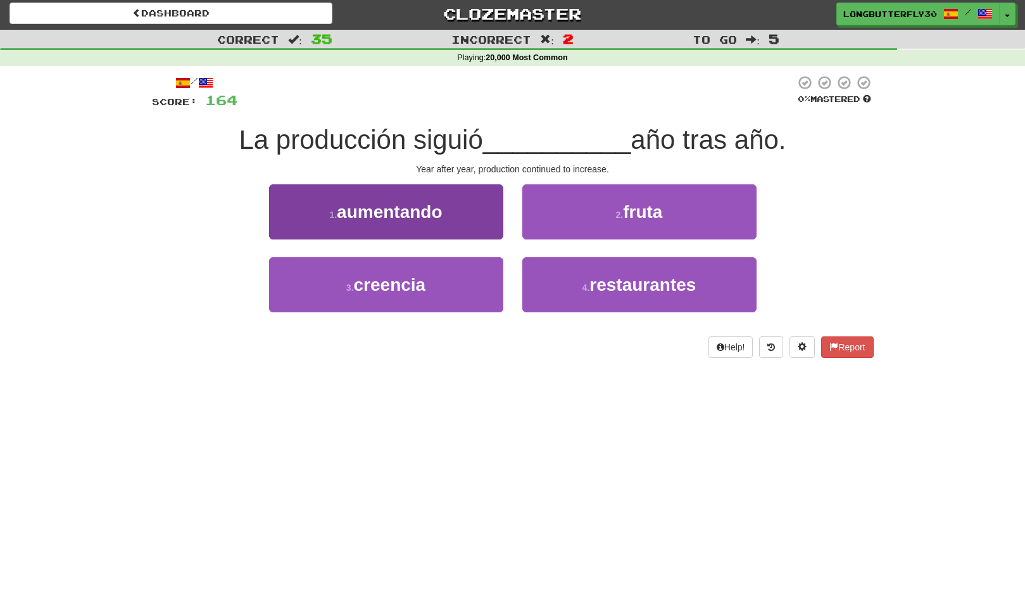
click at [471, 212] on button "1 . aumentando" at bounding box center [386, 211] width 234 height 55
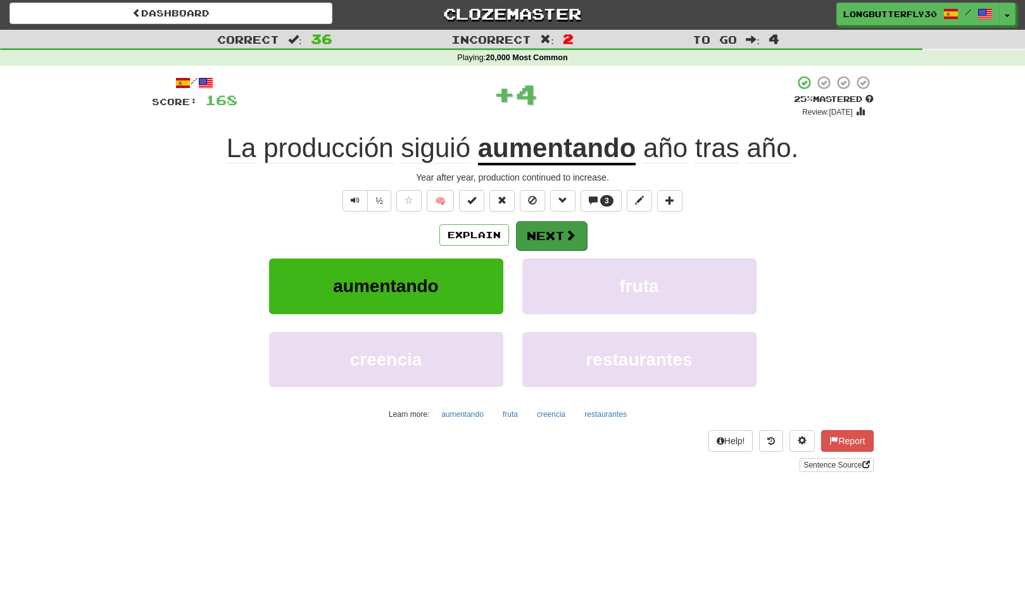
click at [557, 234] on button "Next" at bounding box center [551, 235] width 71 height 29
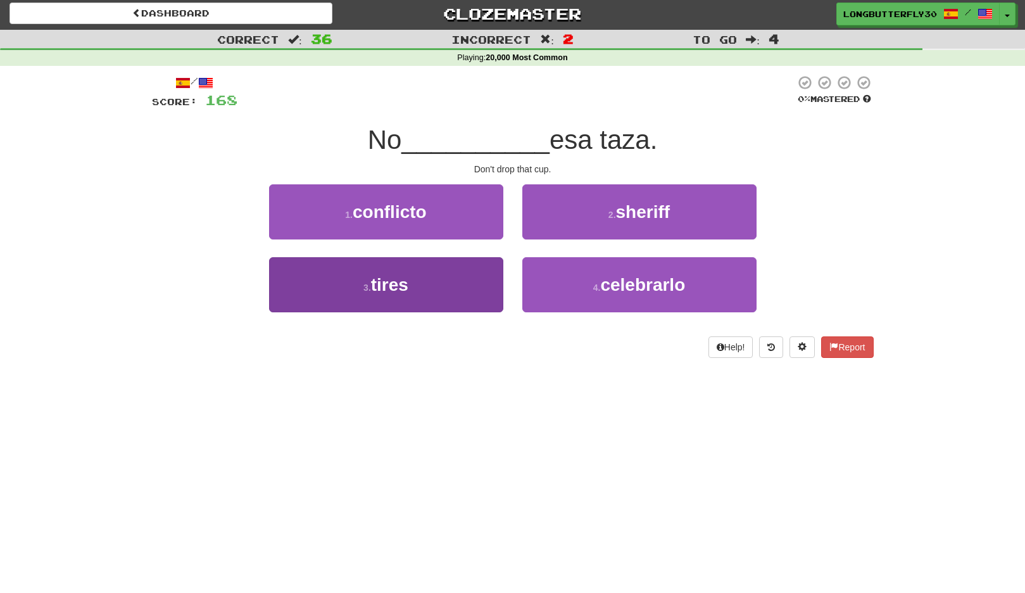
click at [466, 277] on button "3 . tires" at bounding box center [386, 284] width 234 height 55
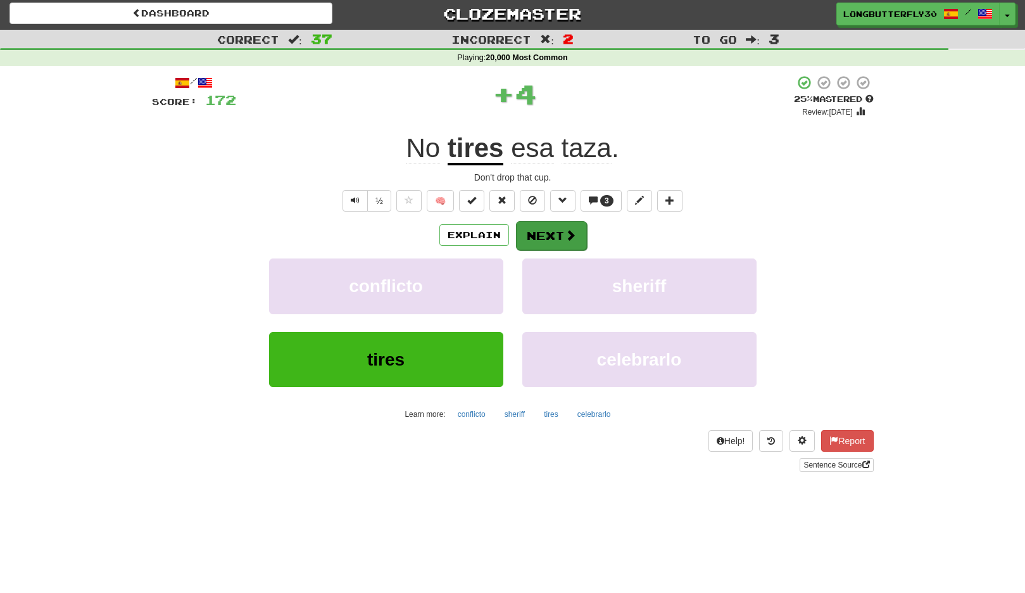
click at [547, 229] on button "Next" at bounding box center [551, 235] width 71 height 29
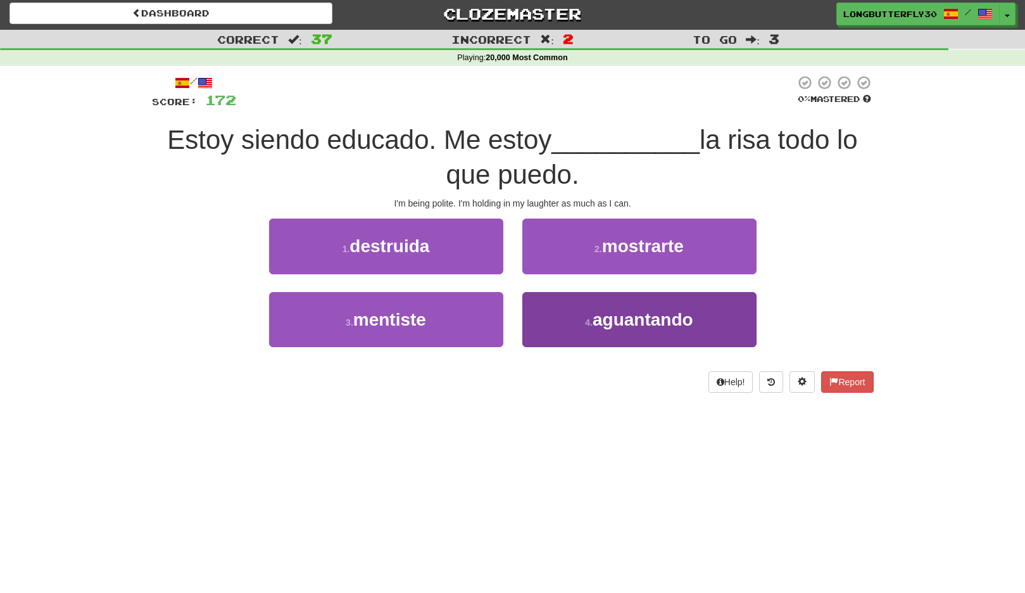
drag, startPoint x: 572, startPoint y: 307, endPoint x: 573, endPoint y: 315, distance: 8.3
click at [573, 315] on button "4 . aguantando" at bounding box center [640, 319] width 234 height 55
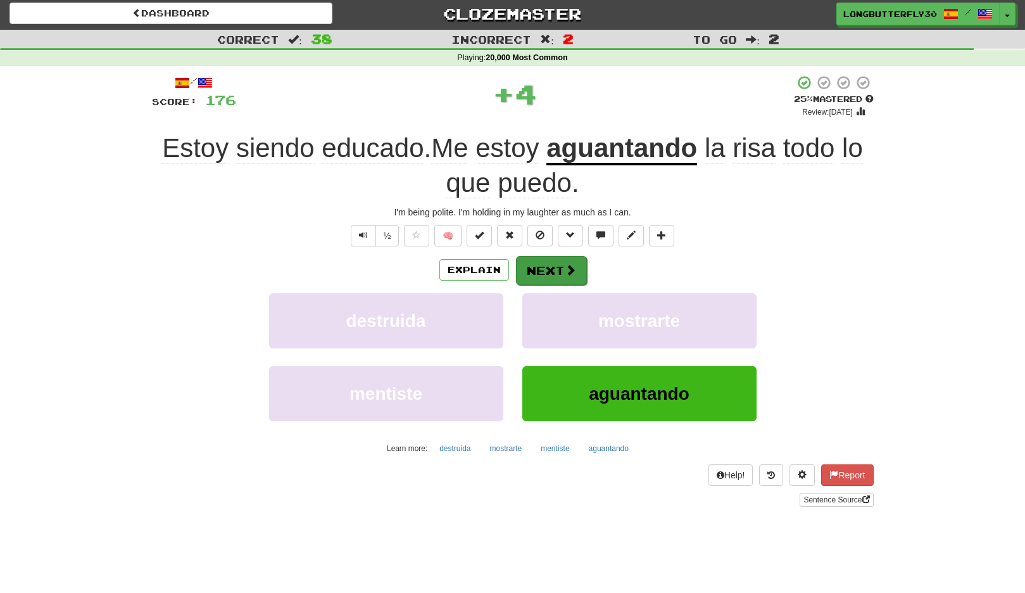
click at [549, 267] on button "Next" at bounding box center [551, 270] width 71 height 29
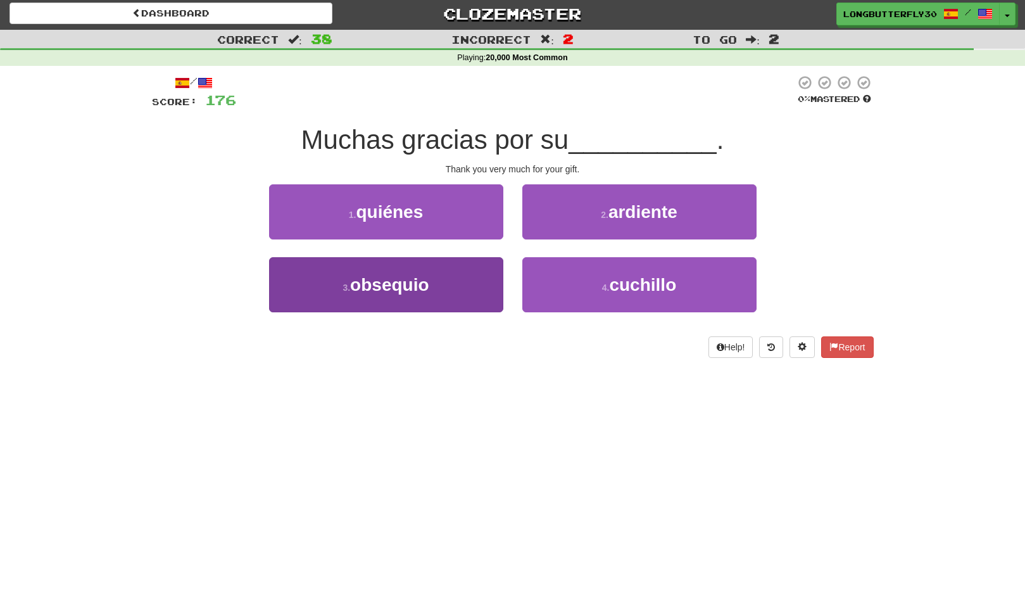
click at [455, 289] on button "3 . obsequio" at bounding box center [386, 284] width 234 height 55
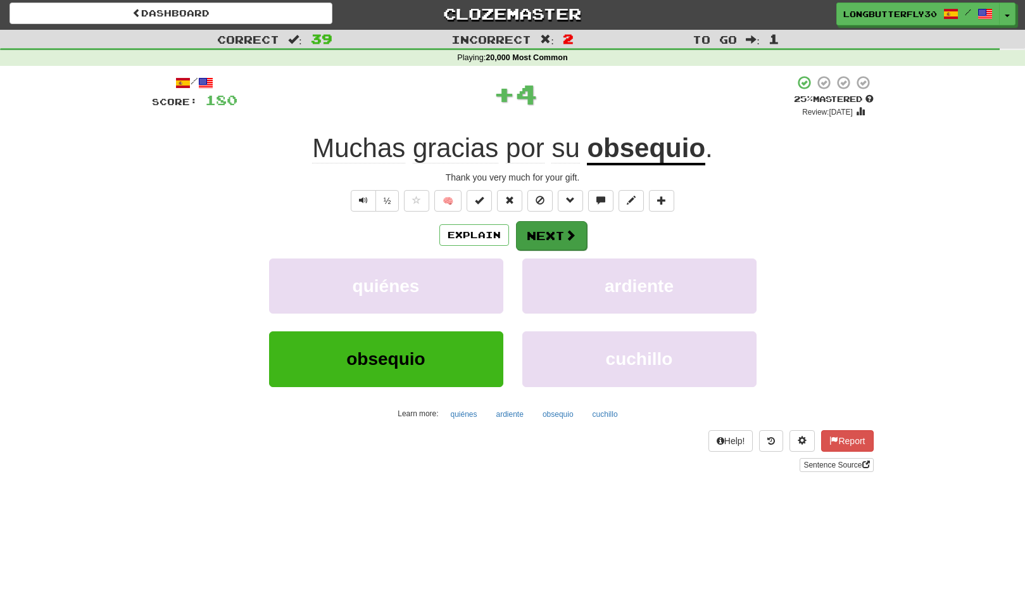
click at [568, 241] on button "Next" at bounding box center [551, 235] width 71 height 29
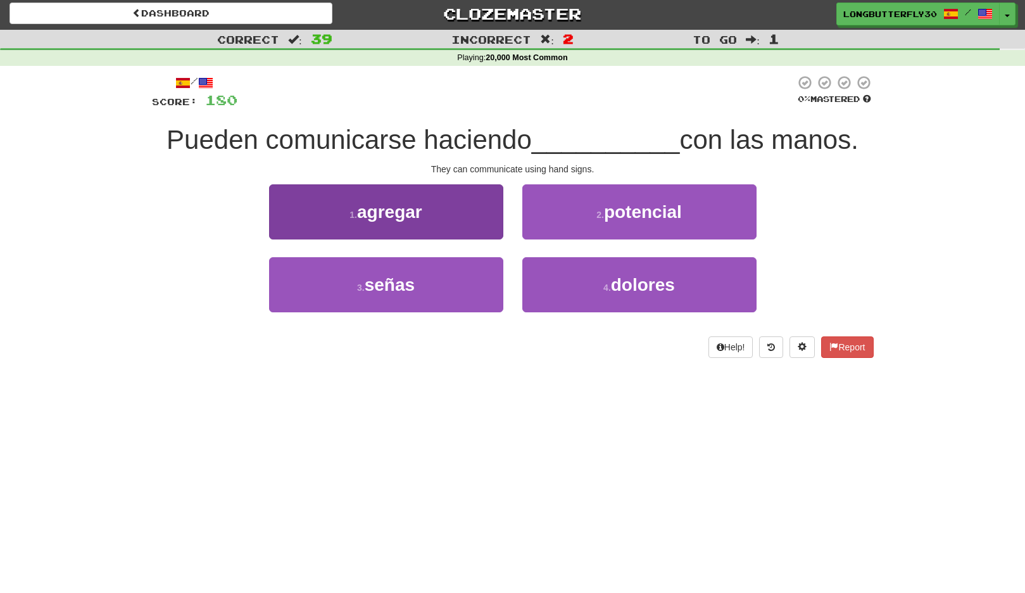
drag, startPoint x: 382, startPoint y: 278, endPoint x: 397, endPoint y: 279, distance: 14.6
click at [384, 278] on span "señas" at bounding box center [390, 285] width 50 height 20
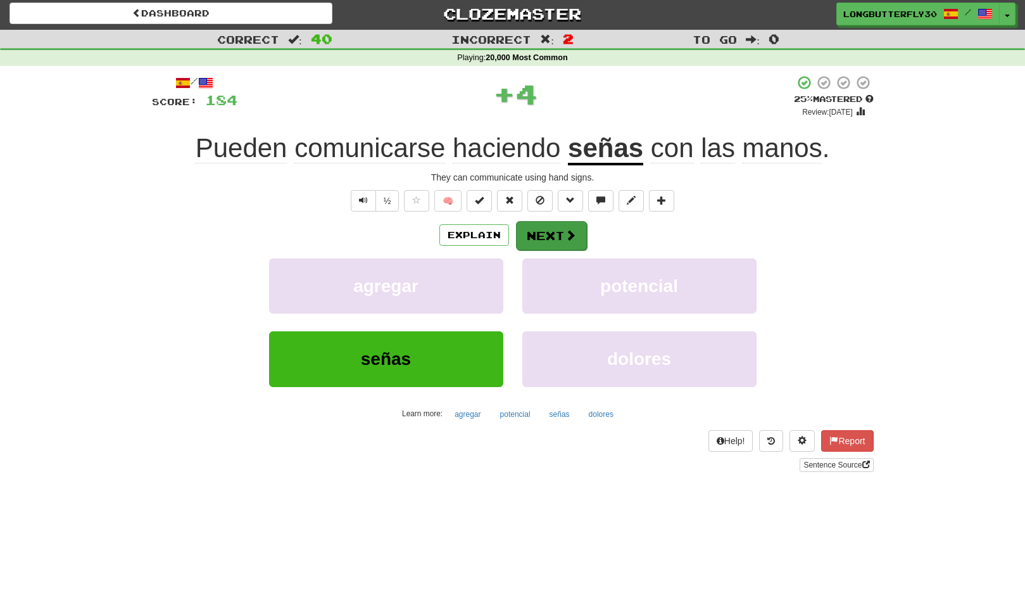
click at [529, 236] on button "Next" at bounding box center [551, 235] width 71 height 29
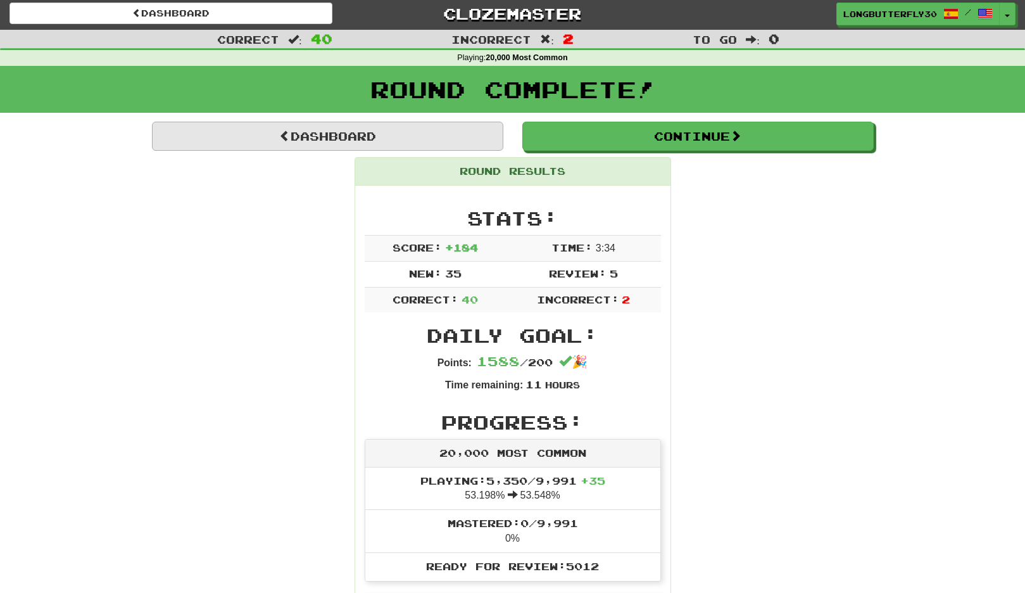
click at [424, 129] on link "Dashboard" at bounding box center [328, 136] width 352 height 29
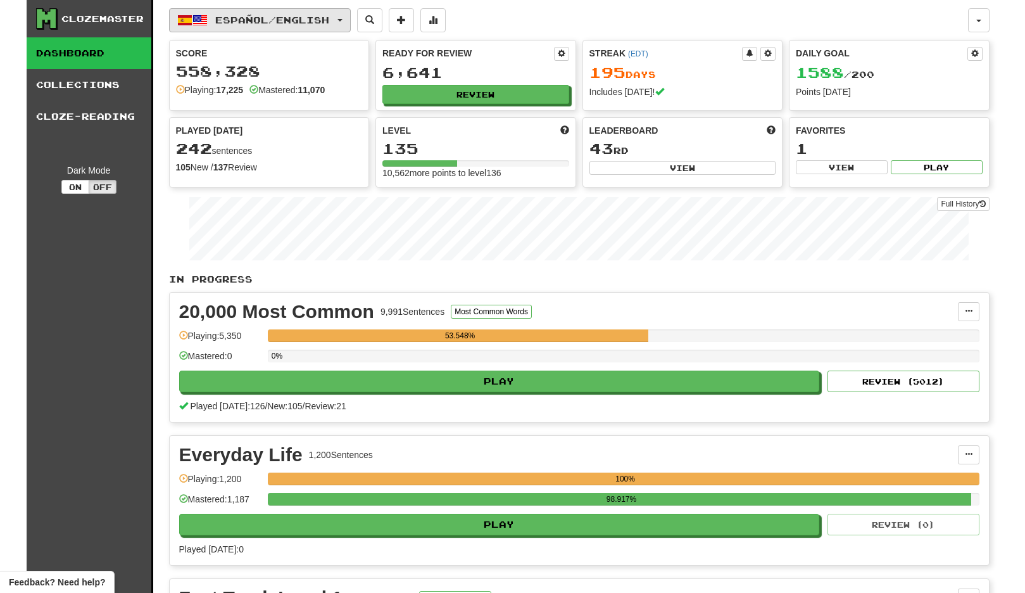
click at [327, 28] on button "Español / English" at bounding box center [260, 20] width 182 height 24
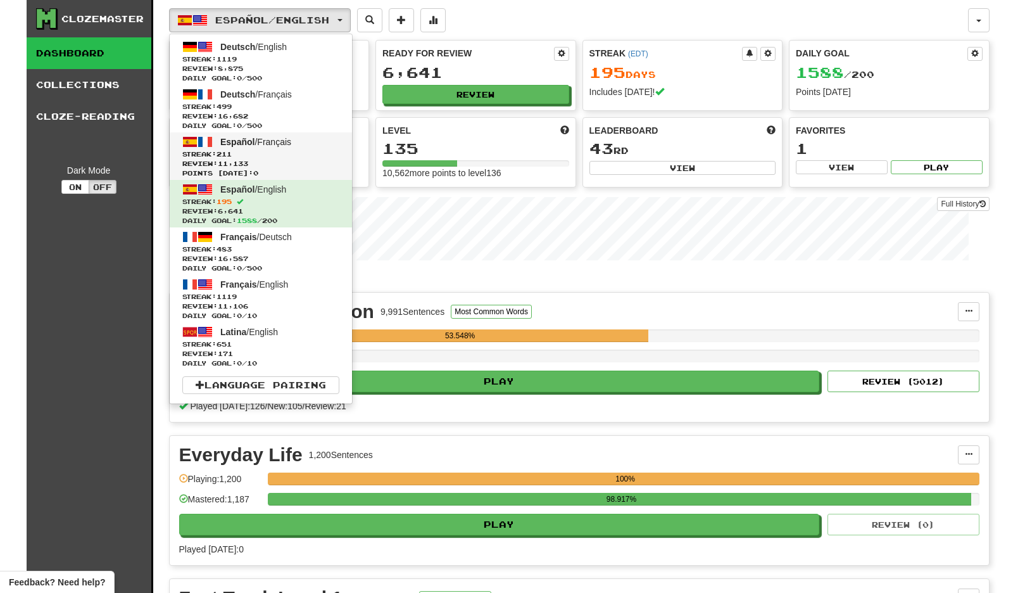
click at [288, 147] on link "Español / Français Streak: 211 Review: 11,133 Points today: 0" at bounding box center [261, 156] width 182 height 48
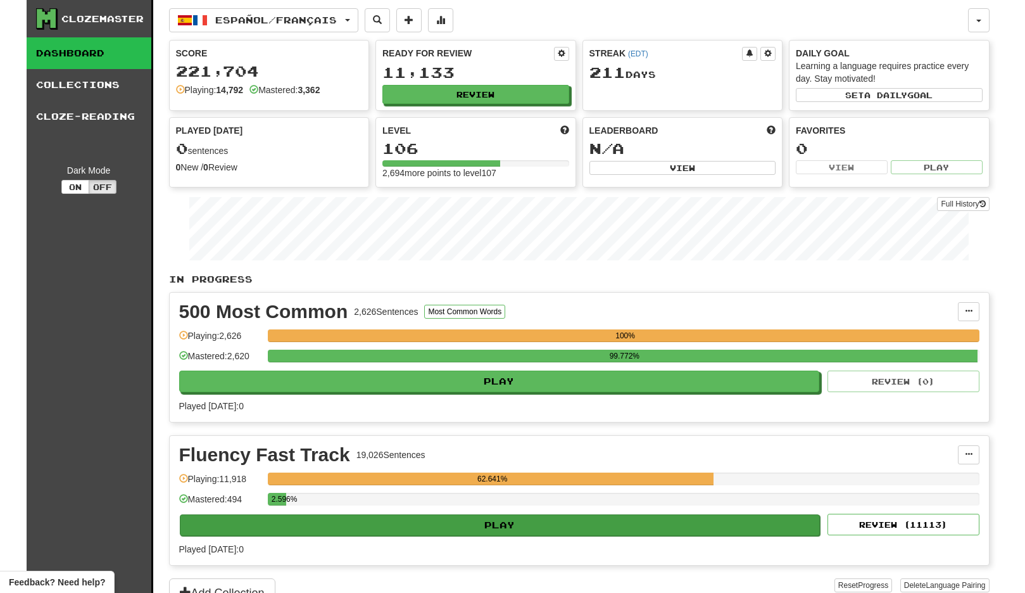
click at [718, 524] on button "Play" at bounding box center [500, 525] width 641 height 22
select select "**"
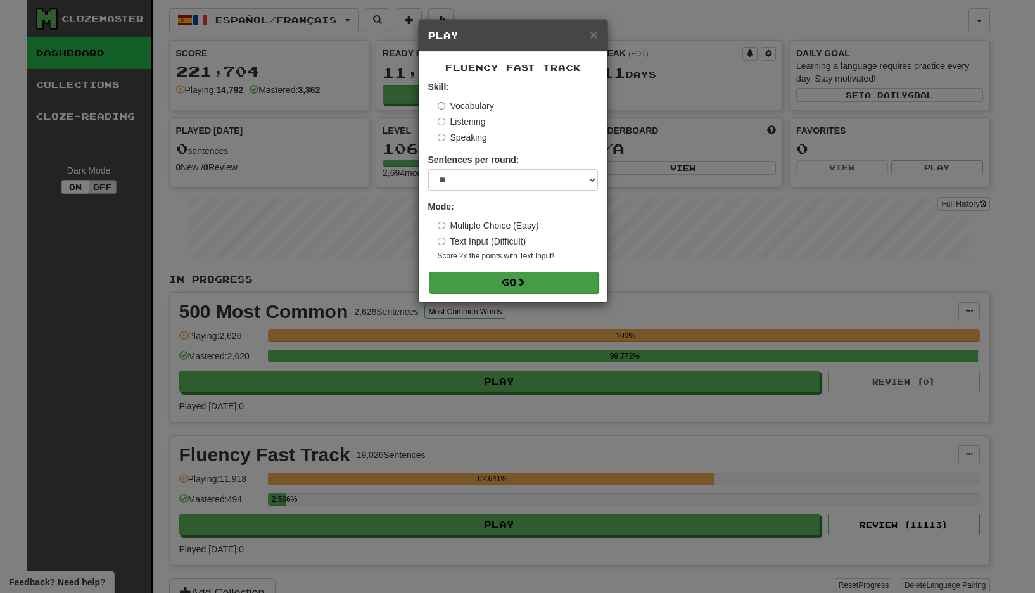
click at [531, 272] on button "Go" at bounding box center [514, 283] width 170 height 22
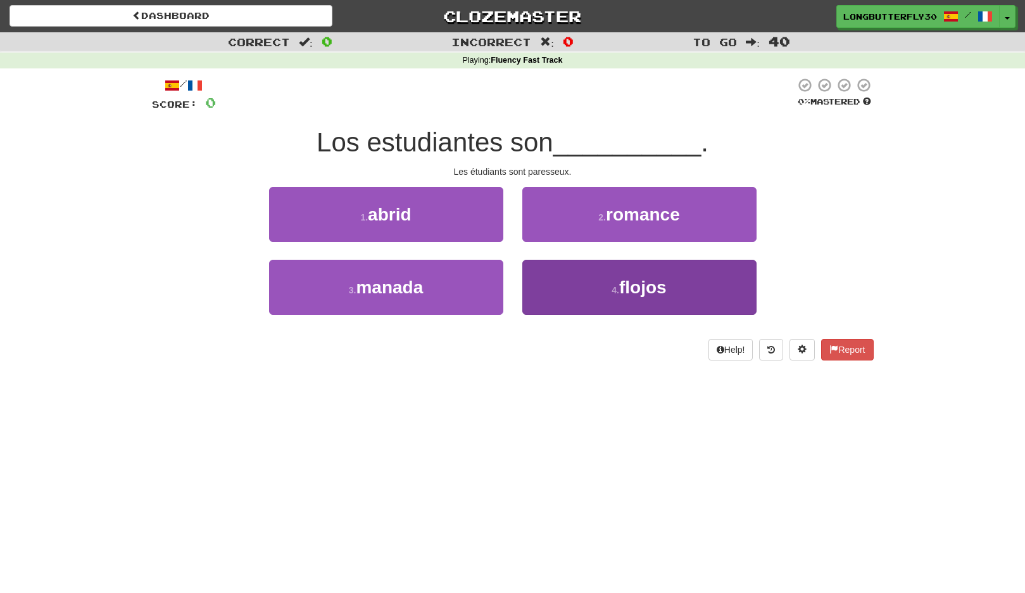
click at [589, 283] on button "4 . flojos" at bounding box center [640, 287] width 234 height 55
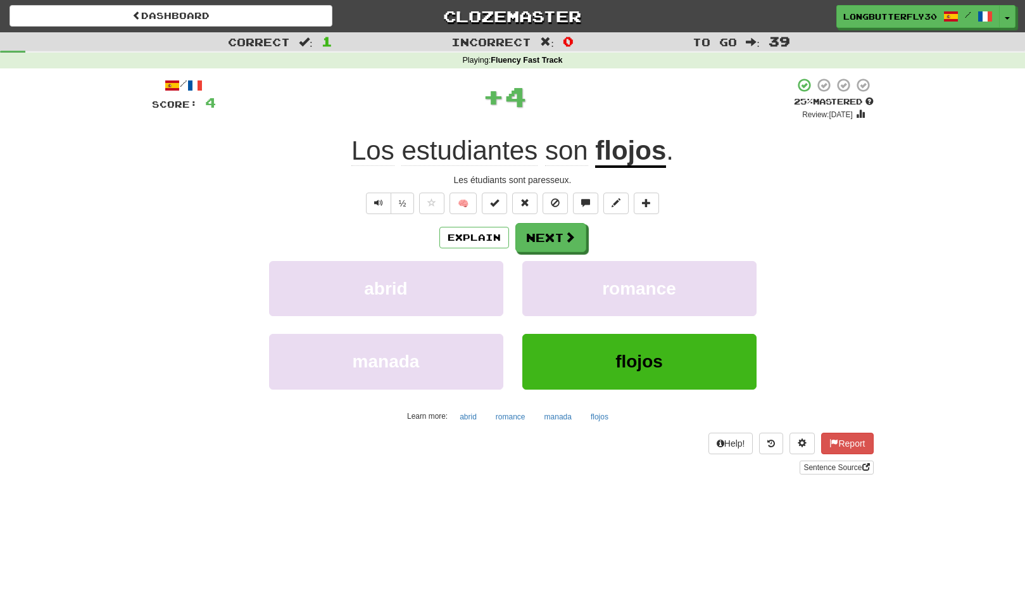
click at [565, 251] on div "Explain Next abrid romance manada flojos Learn more: abrid romance manada flojos" at bounding box center [513, 324] width 722 height 203
click at [565, 239] on span at bounding box center [570, 237] width 11 height 11
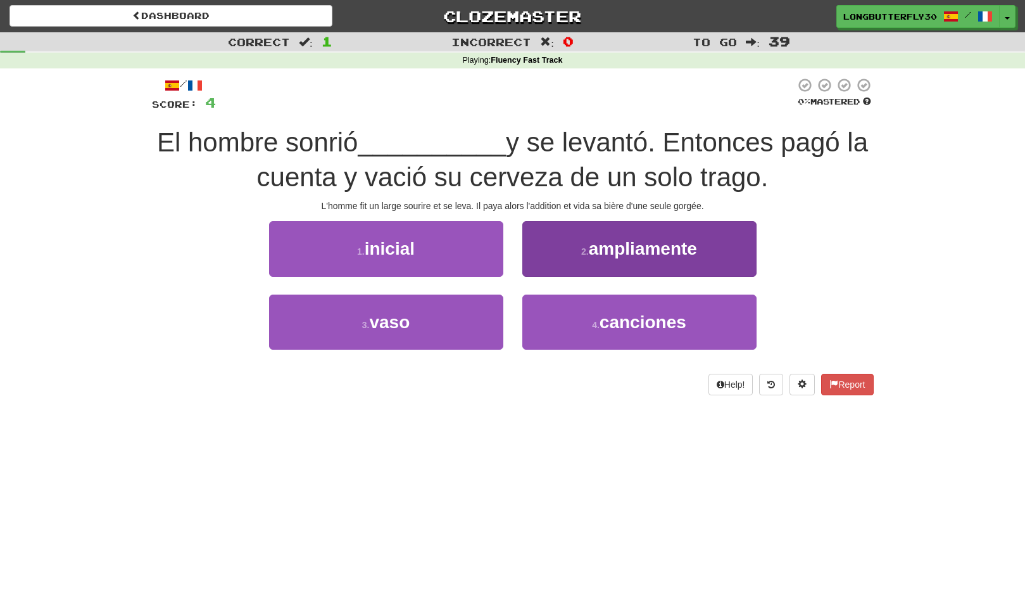
click at [585, 247] on small "2 ." at bounding box center [585, 251] width 8 height 10
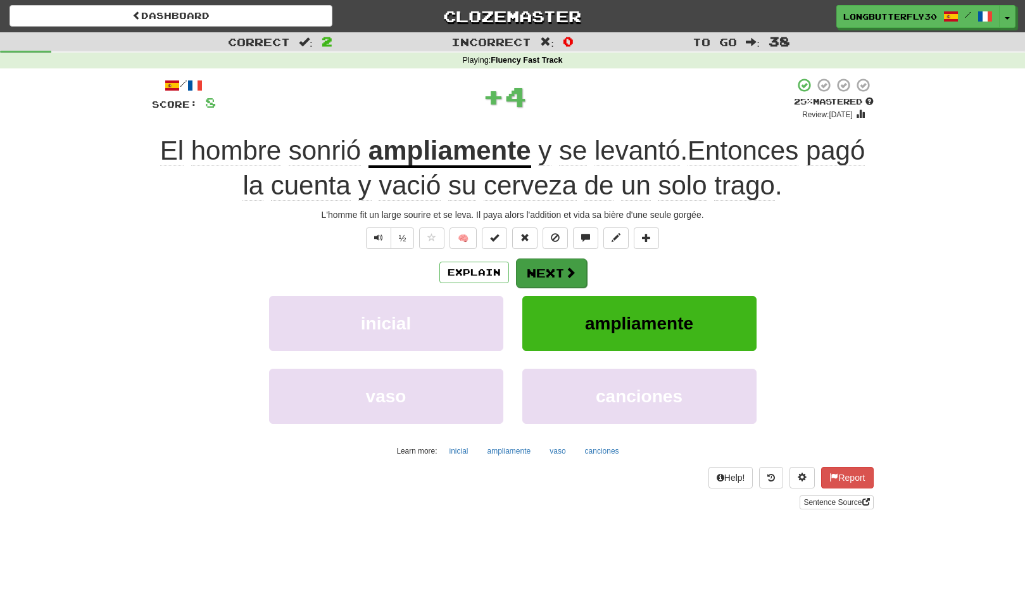
click at [548, 268] on button "Next" at bounding box center [551, 272] width 71 height 29
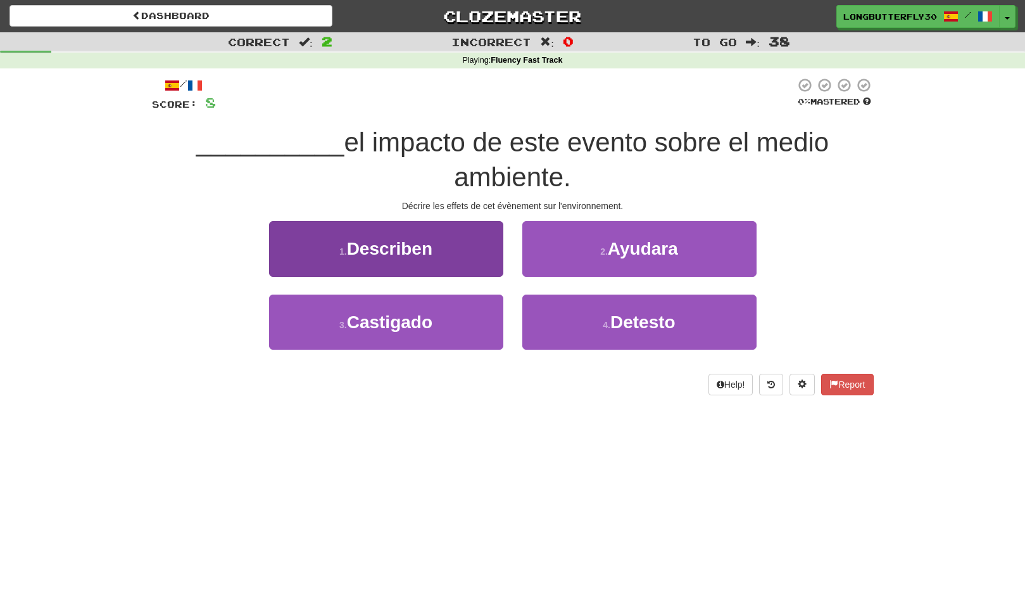
click at [448, 262] on button "1 . Describen" at bounding box center [386, 248] width 234 height 55
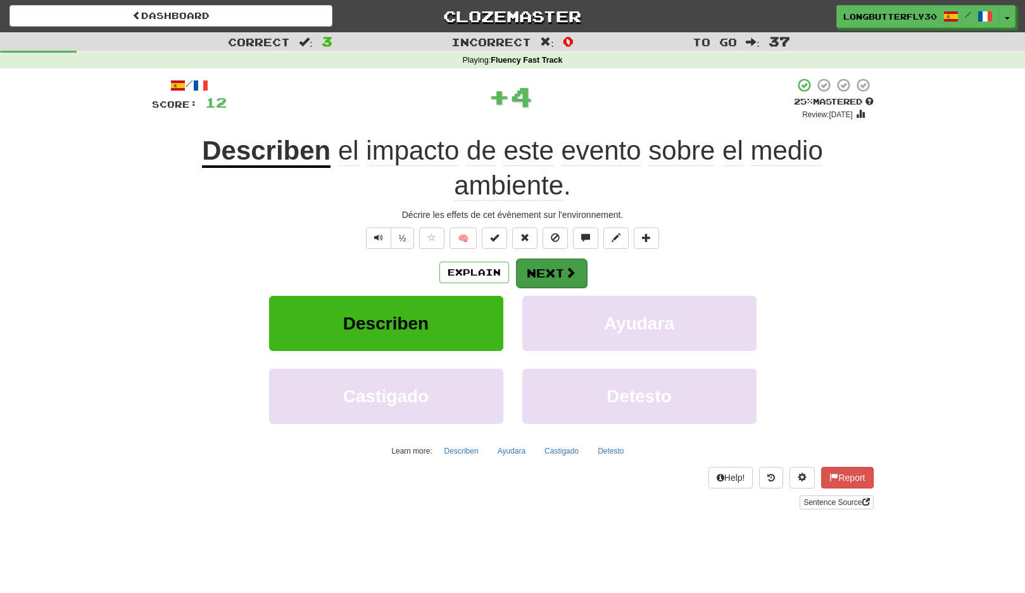
click at [528, 267] on button "Next" at bounding box center [551, 272] width 71 height 29
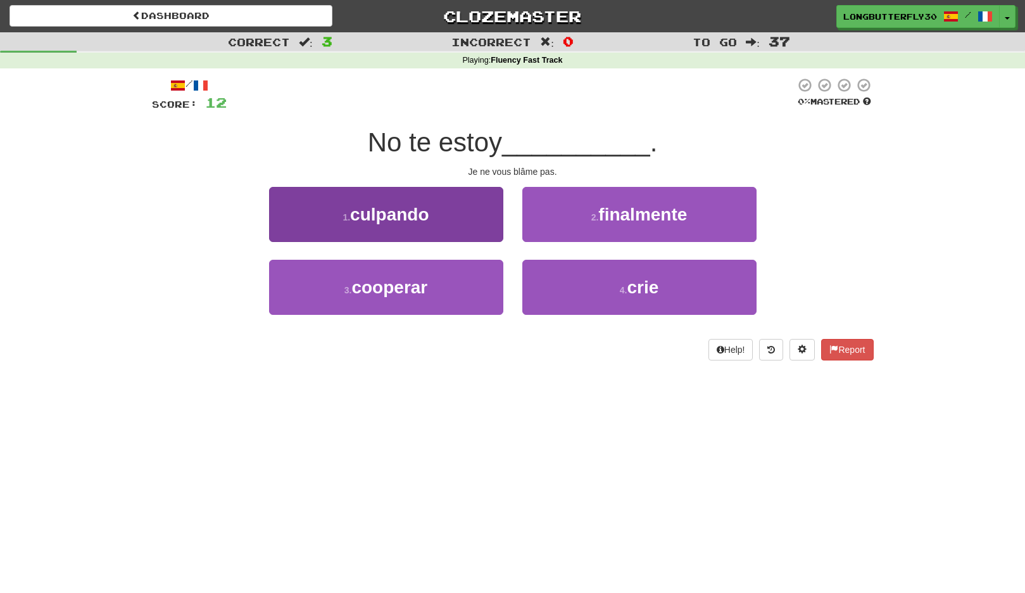
click at [474, 216] on button "1 . culpando" at bounding box center [386, 214] width 234 height 55
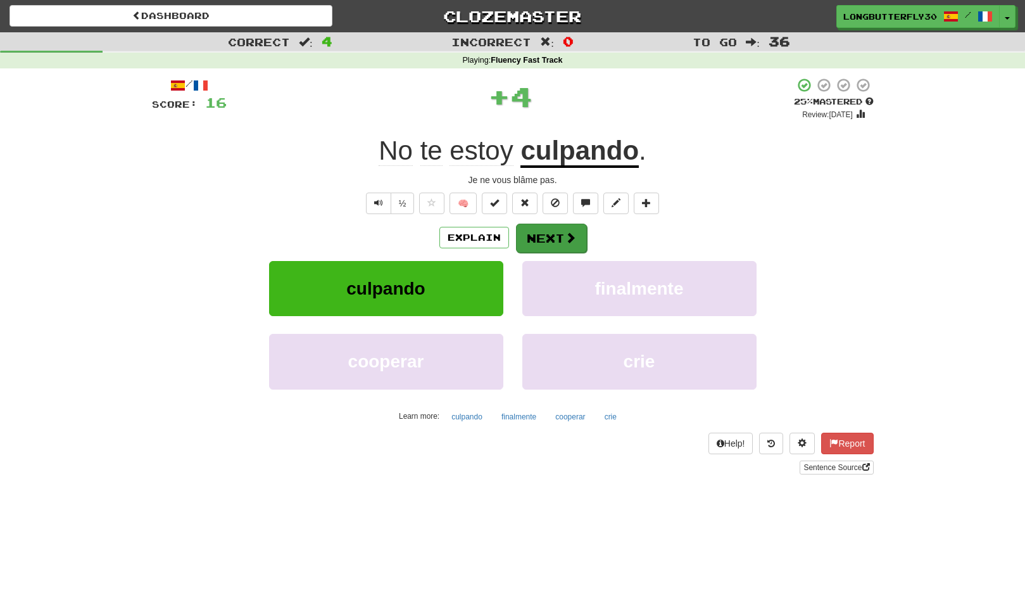
click at [530, 230] on button "Next" at bounding box center [551, 238] width 71 height 29
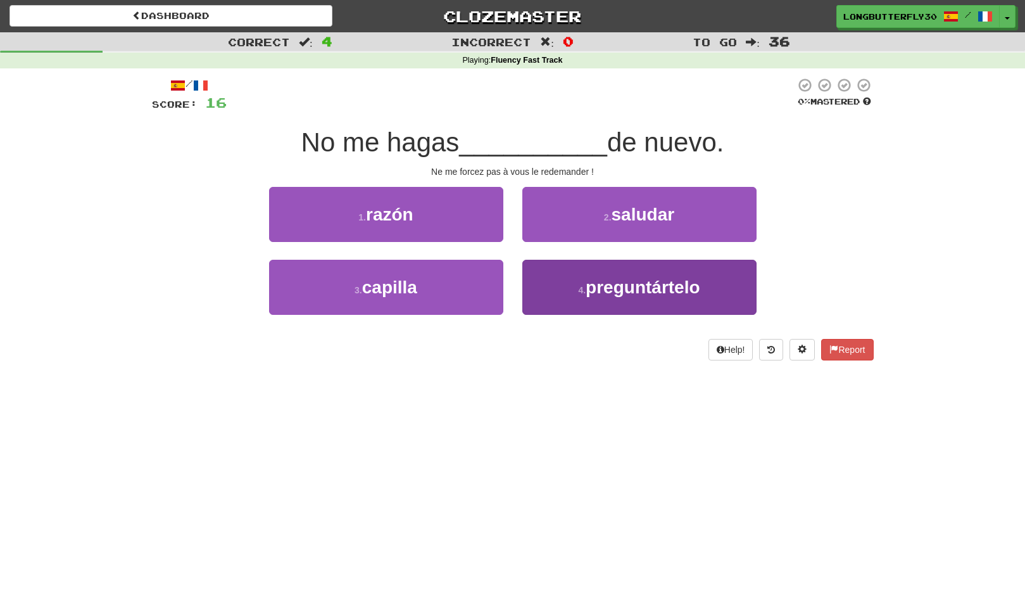
click at [603, 278] on span "preguntártelo" at bounding box center [643, 287] width 114 height 20
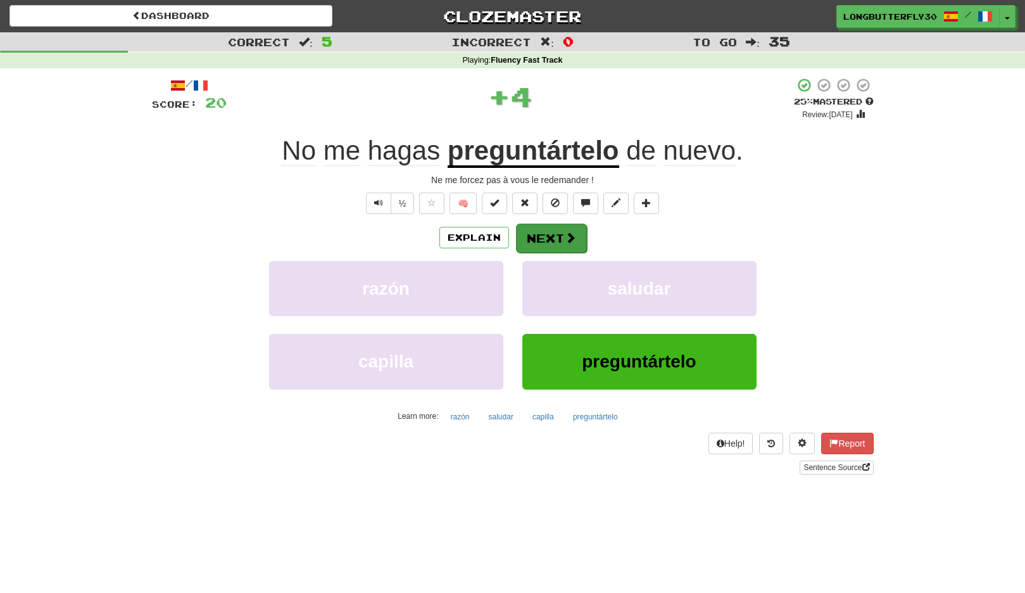
click at [557, 237] on button "Next" at bounding box center [551, 238] width 71 height 29
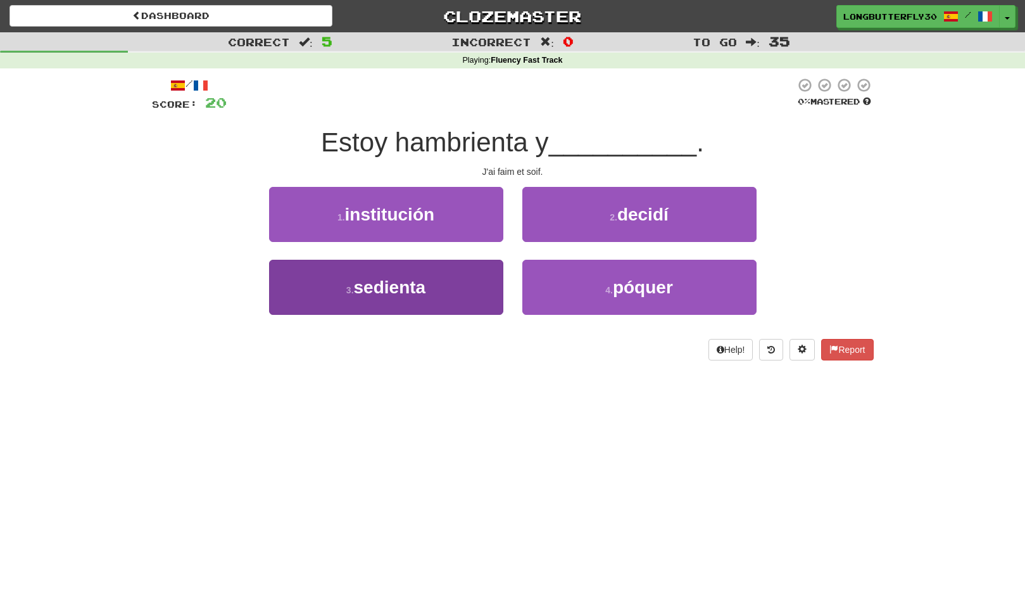
click at [479, 277] on button "3 . sedienta" at bounding box center [386, 287] width 234 height 55
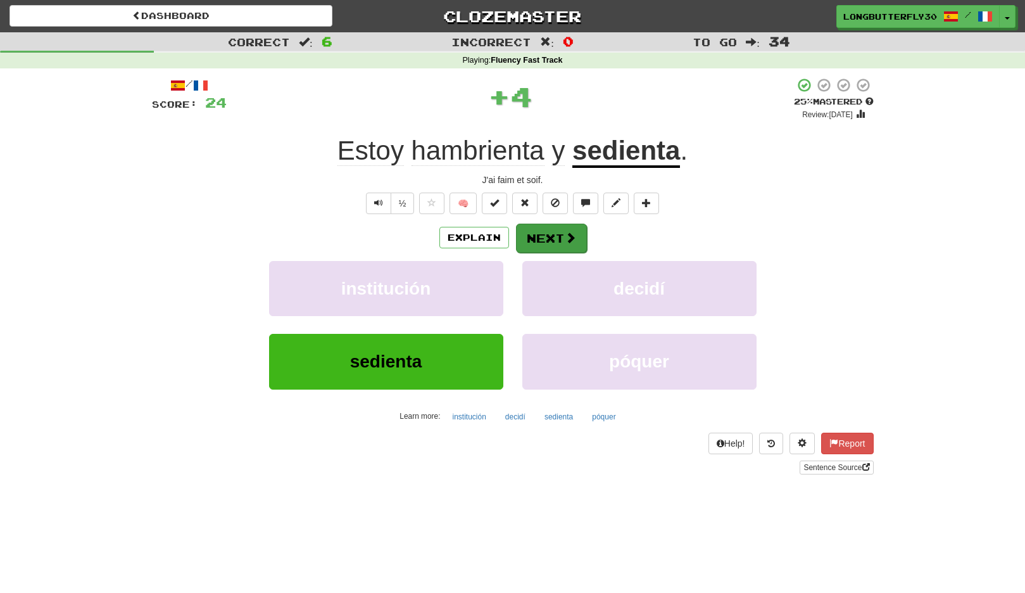
click at [534, 234] on button "Next" at bounding box center [551, 238] width 71 height 29
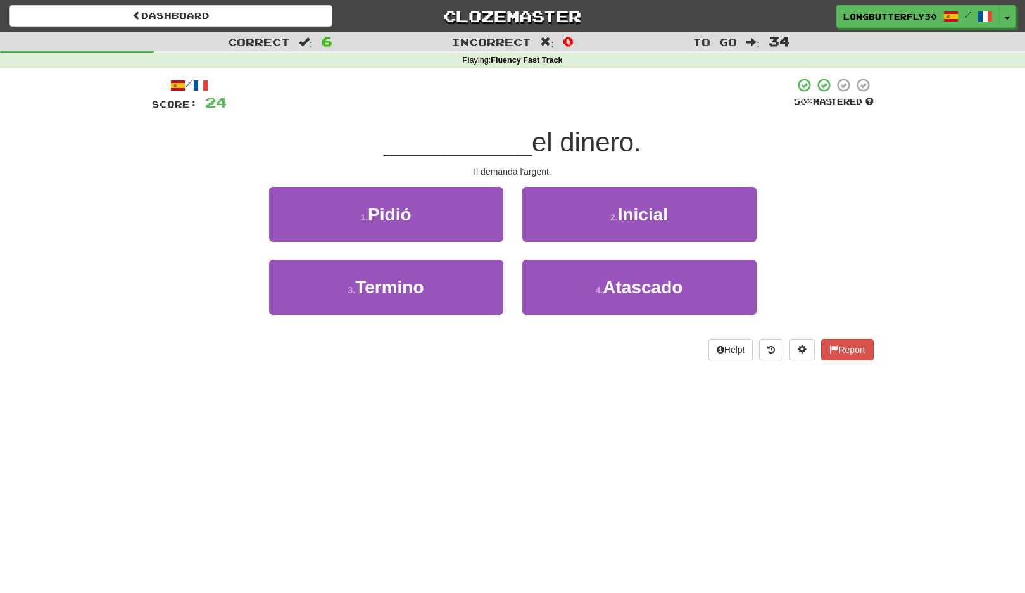
click at [464, 219] on button "1 . Pidió" at bounding box center [386, 214] width 234 height 55
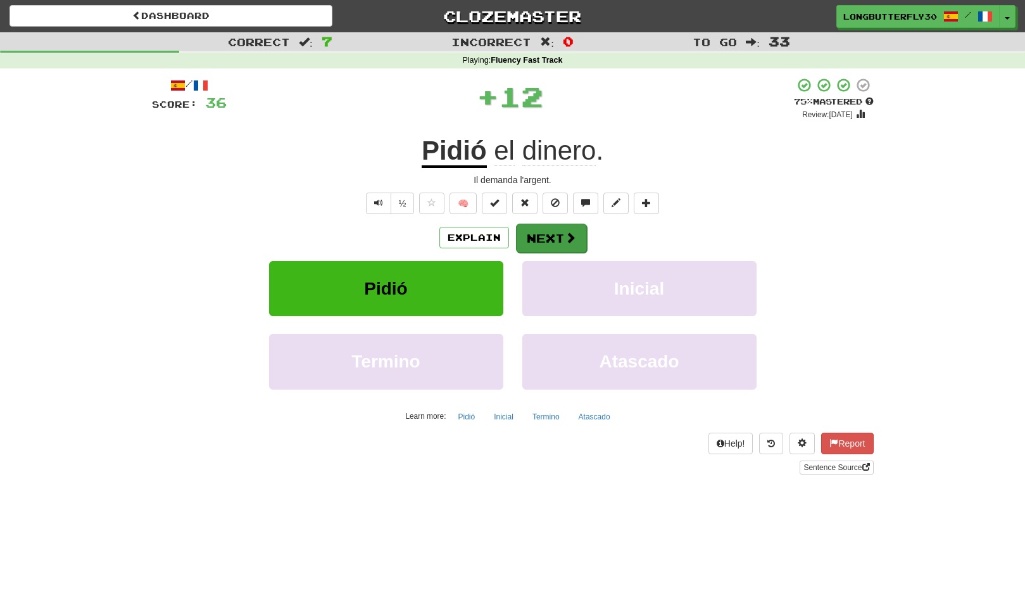
click at [549, 236] on button "Next" at bounding box center [551, 238] width 71 height 29
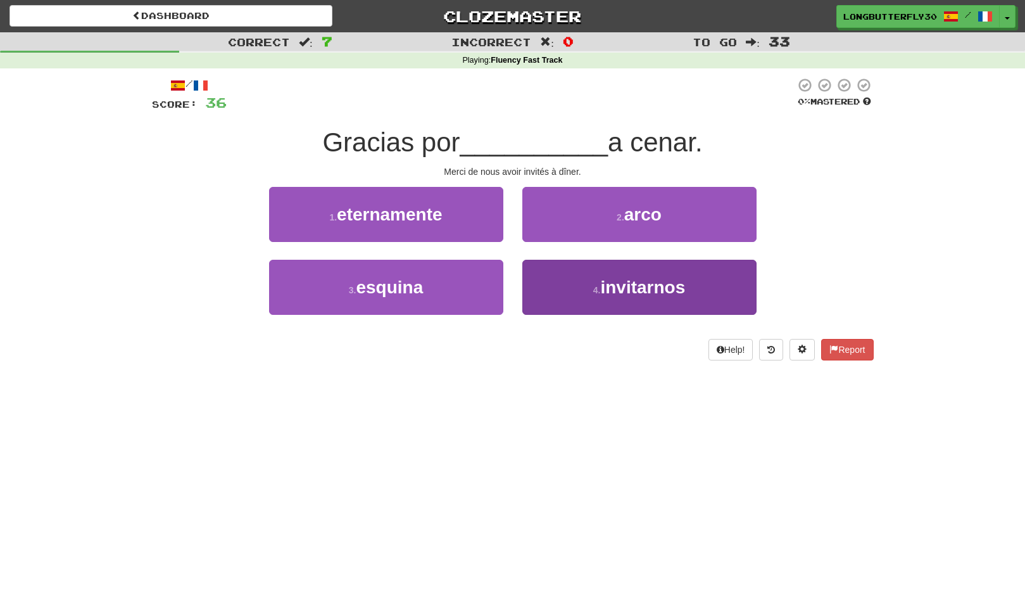
click at [585, 287] on button "4 . invitarnos" at bounding box center [640, 287] width 234 height 55
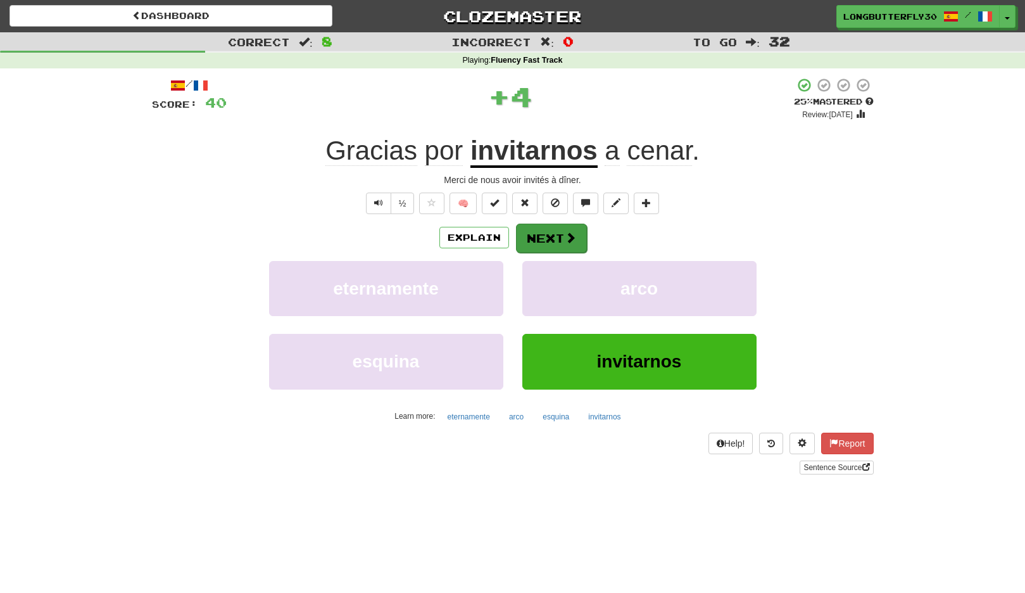
click at [571, 232] on span at bounding box center [570, 237] width 11 height 11
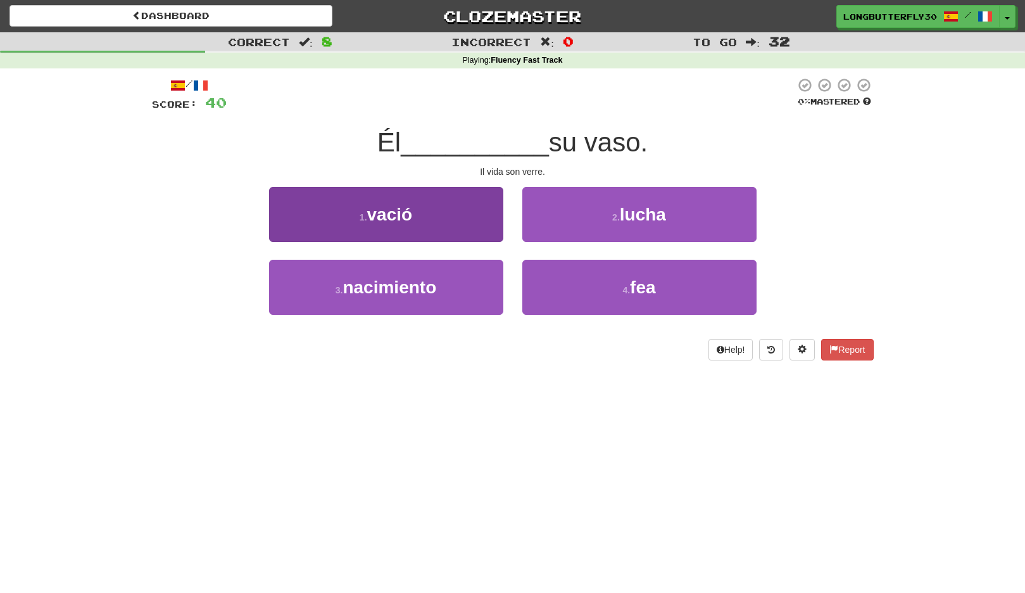
click at [450, 220] on button "1 . vació" at bounding box center [386, 214] width 234 height 55
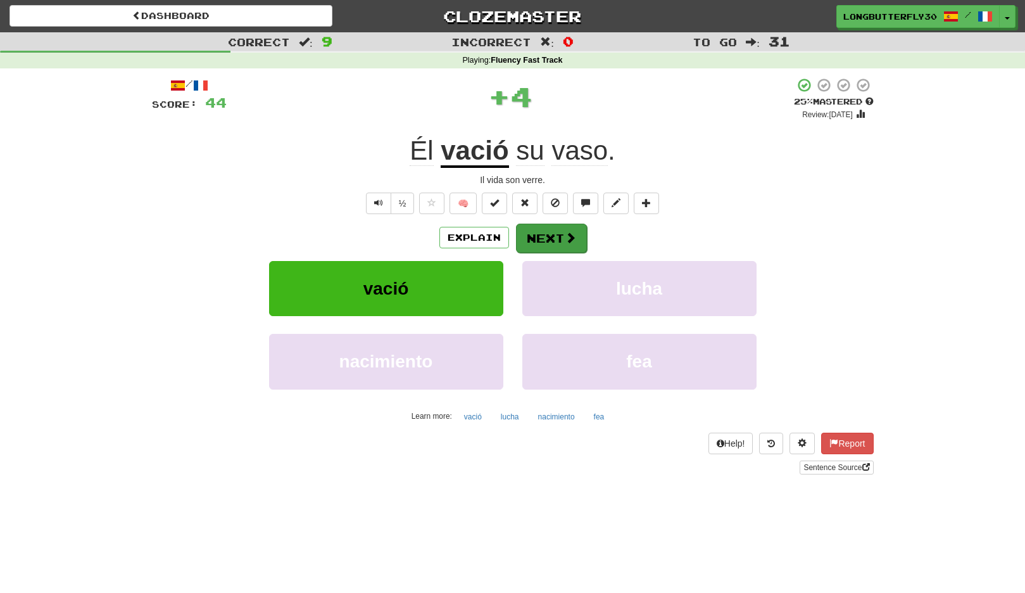
click at [562, 240] on button "Next" at bounding box center [551, 238] width 71 height 29
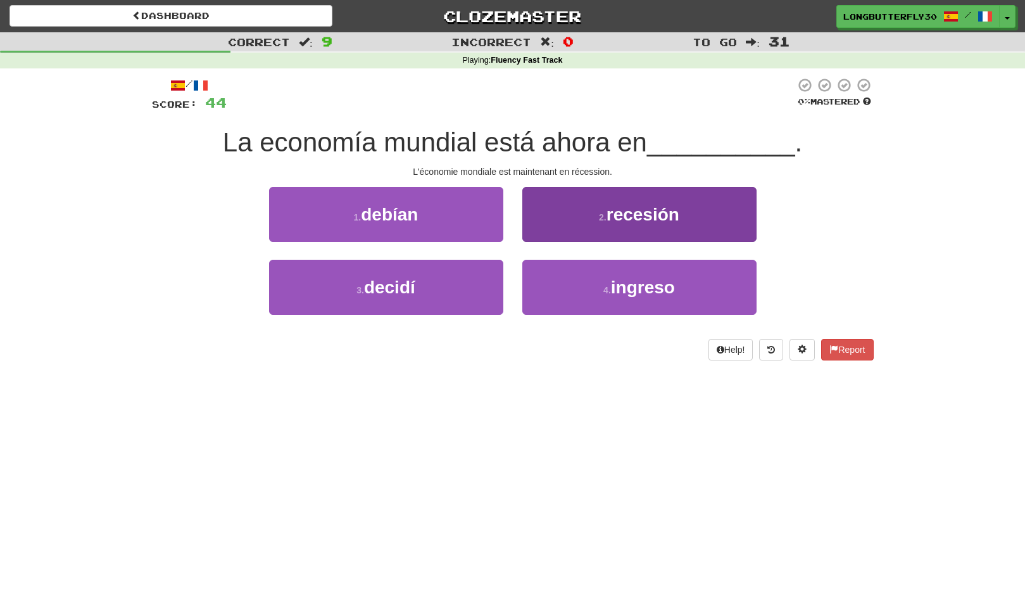
click at [630, 222] on span "recesión" at bounding box center [643, 215] width 73 height 20
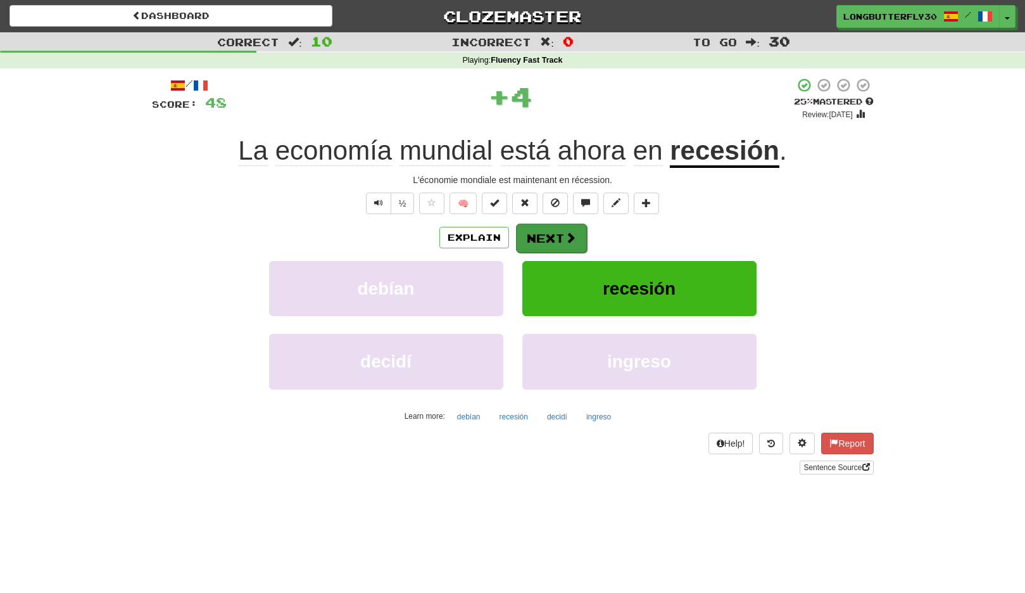
click at [561, 227] on button "Next" at bounding box center [551, 238] width 71 height 29
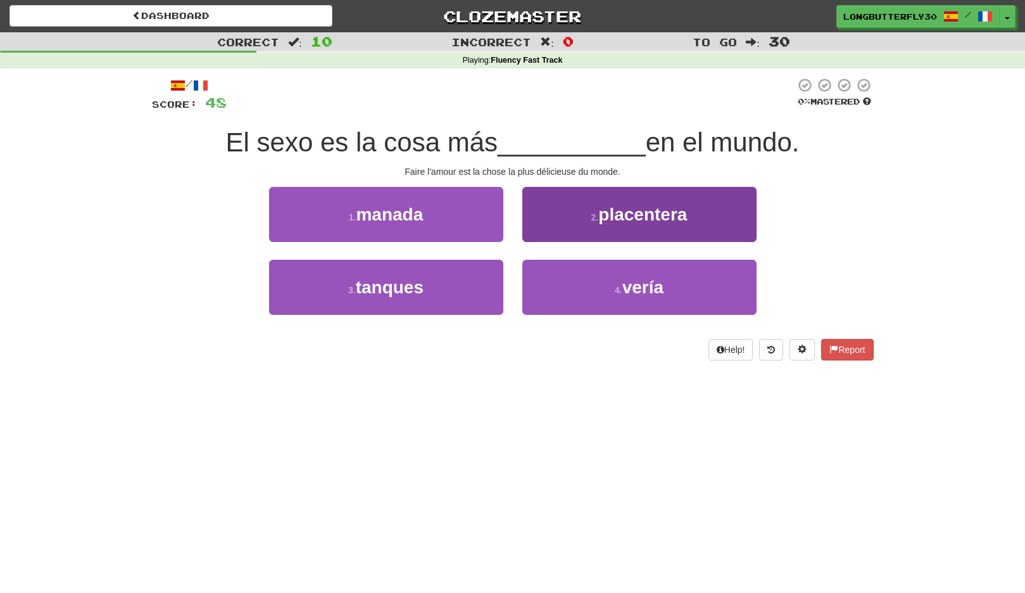
click at [570, 213] on button "2 . placentera" at bounding box center [640, 214] width 234 height 55
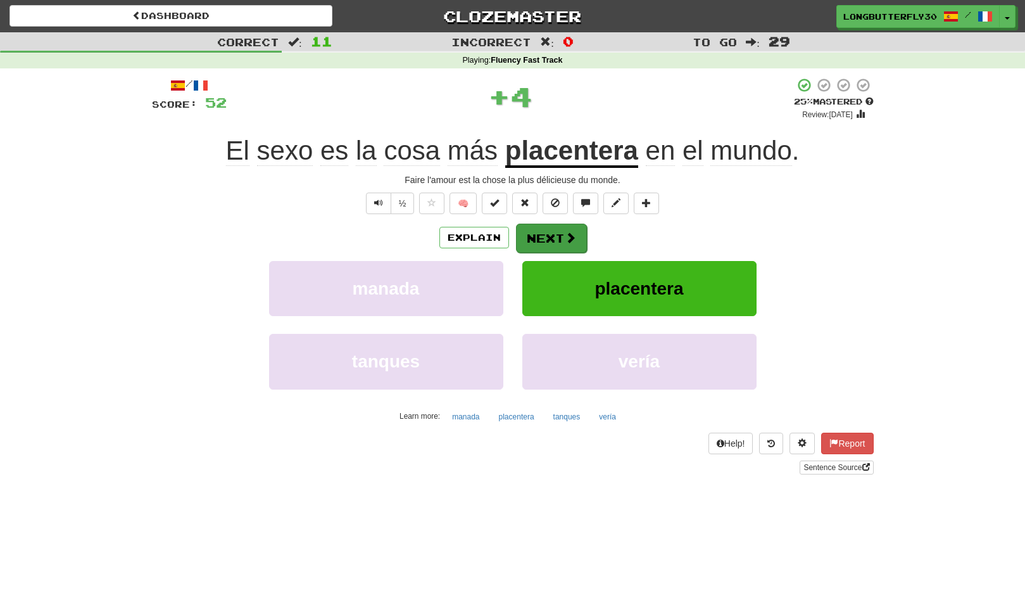
drag, startPoint x: 543, startPoint y: 218, endPoint x: 542, endPoint y: 232, distance: 14.6
click at [541, 224] on div "/ Score: 52 + 4 25 % Mastered Review: 2025-09-16 El sexo es la cosa más placent…" at bounding box center [513, 275] width 722 height 397
click at [543, 232] on button "Next" at bounding box center [551, 238] width 71 height 29
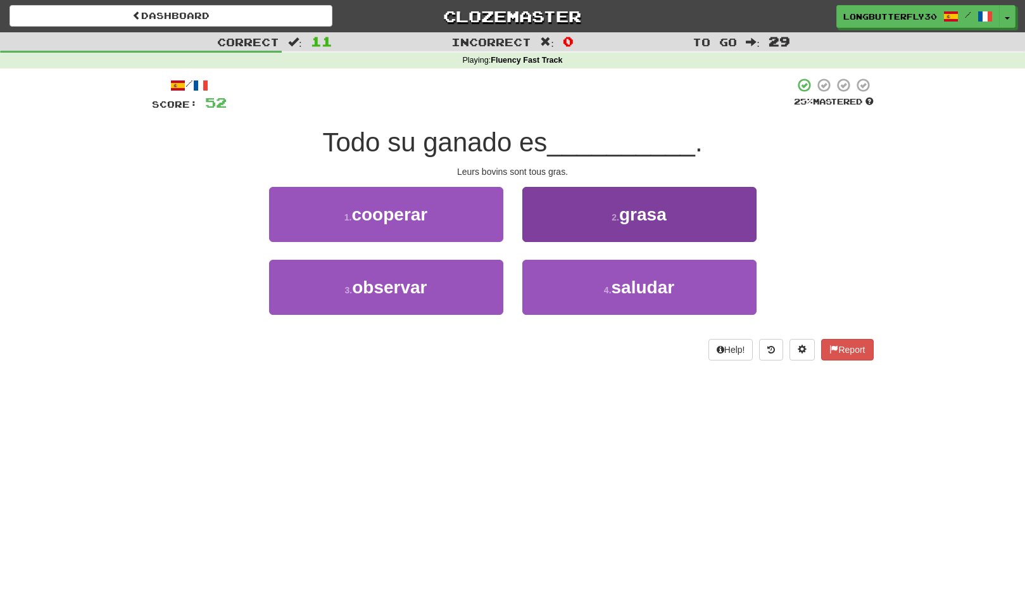
click at [600, 231] on button "2 . grasa" at bounding box center [640, 214] width 234 height 55
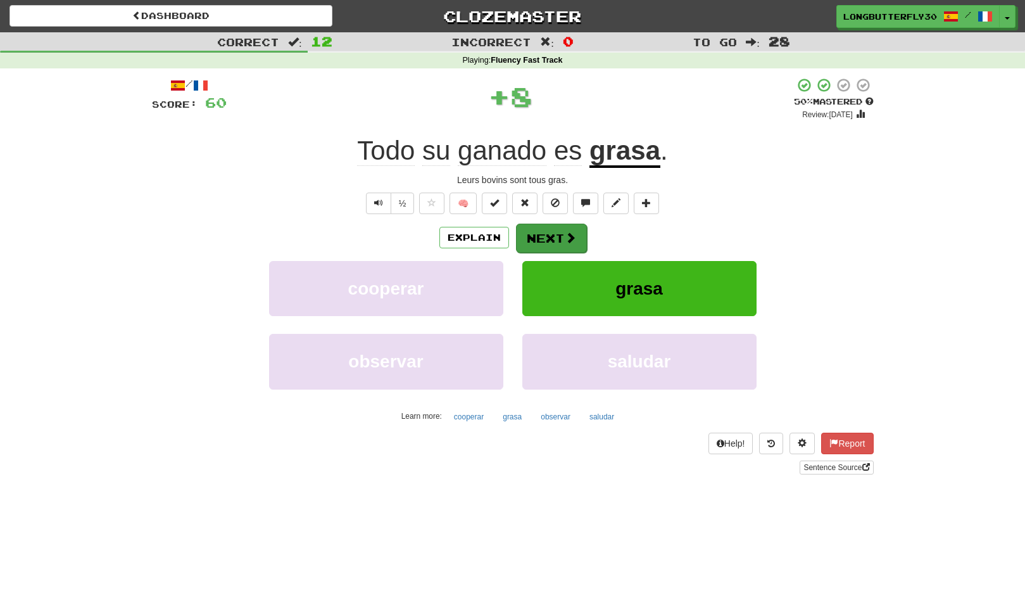
click at [563, 227] on button "Next" at bounding box center [551, 238] width 71 height 29
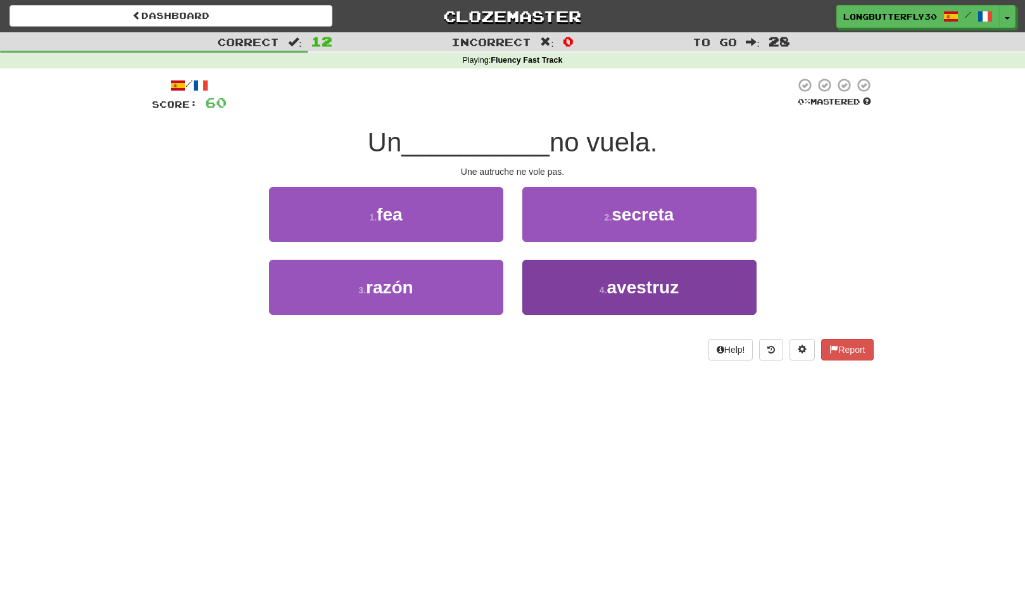
click at [604, 283] on button "4 . avestruz" at bounding box center [640, 287] width 234 height 55
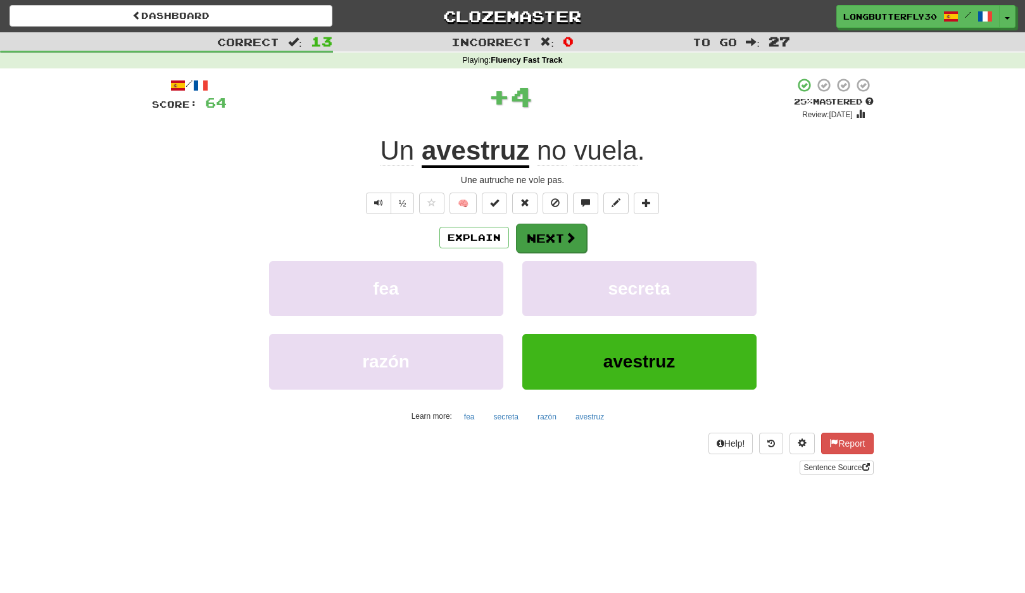
click at [573, 237] on span at bounding box center [570, 237] width 11 height 11
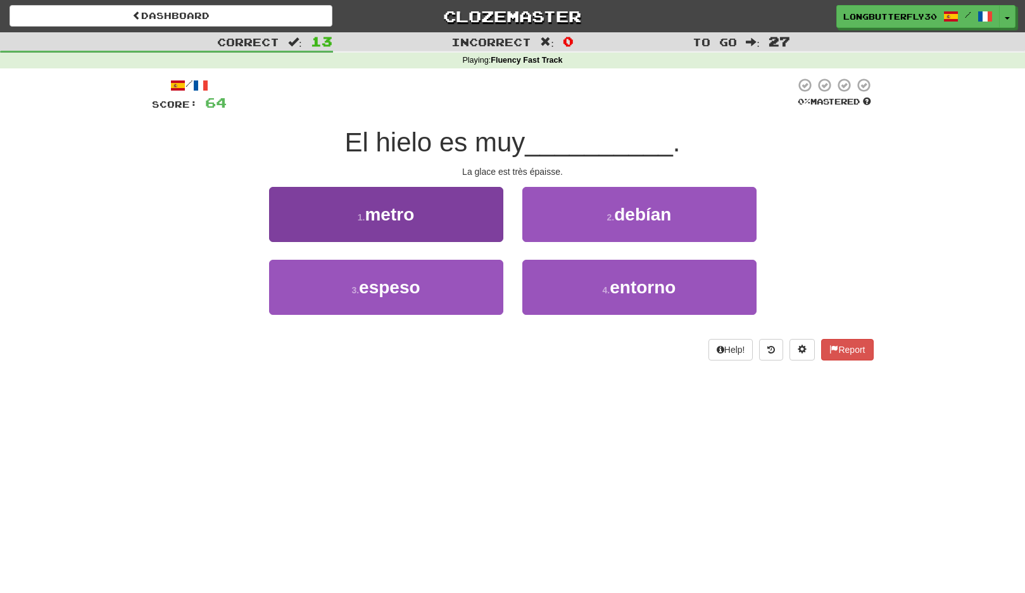
drag, startPoint x: 448, startPoint y: 288, endPoint x: 478, endPoint y: 271, distance: 34.6
click at [452, 284] on button "3 . espeso" at bounding box center [386, 287] width 234 height 55
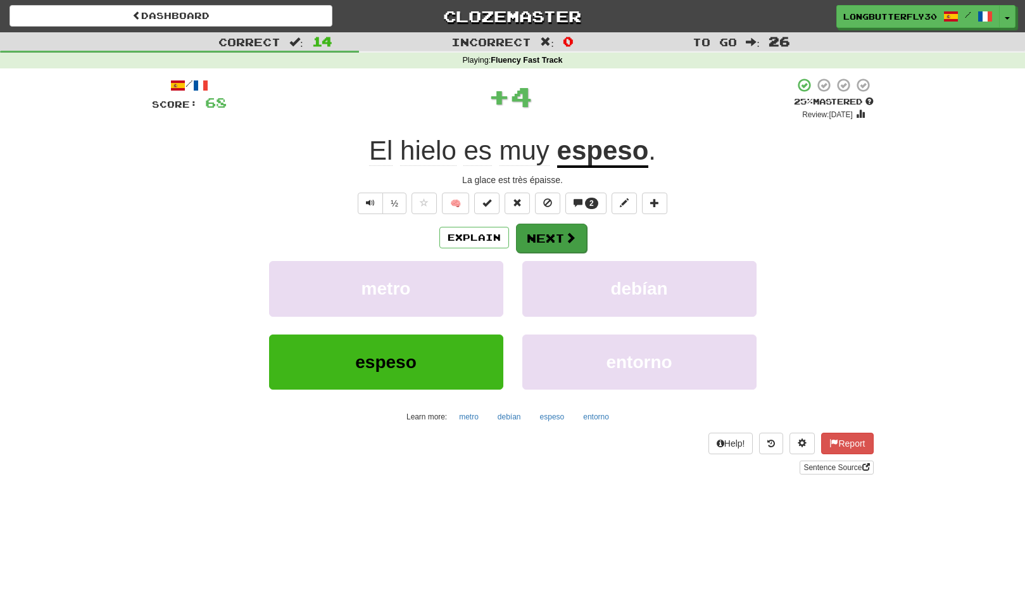
click at [549, 231] on button "Next" at bounding box center [551, 238] width 71 height 29
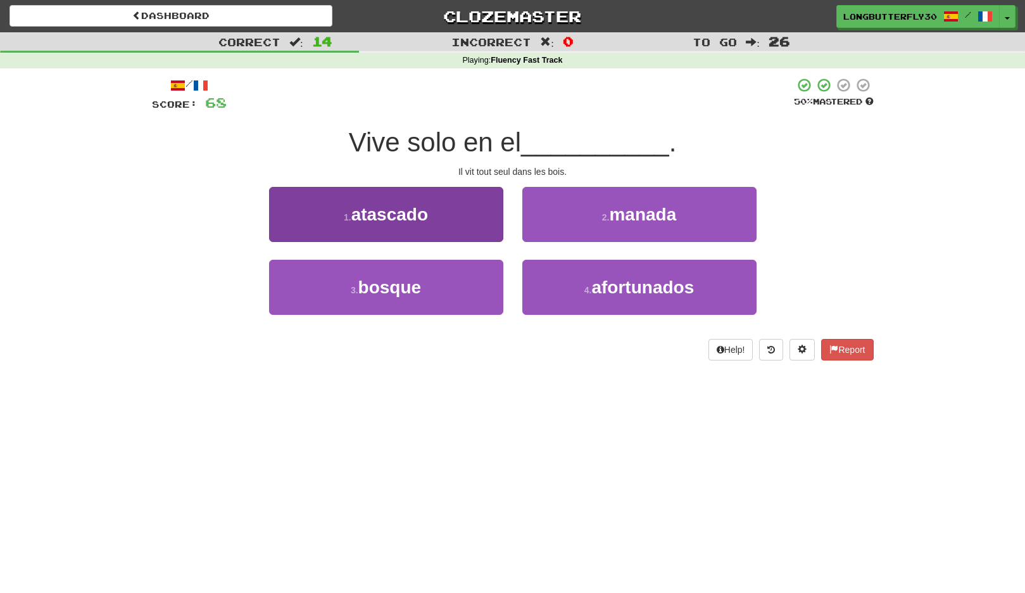
drag, startPoint x: 422, startPoint y: 272, endPoint x: 462, endPoint y: 279, distance: 40.6
click at [422, 274] on button "3 . bosque" at bounding box center [386, 287] width 234 height 55
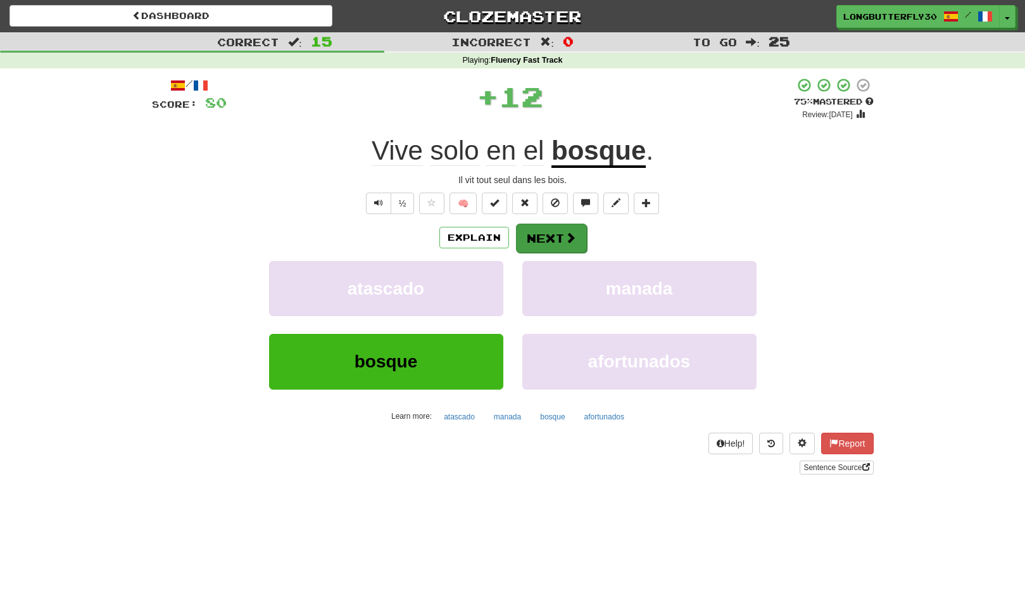
click at [554, 232] on button "Next" at bounding box center [551, 238] width 71 height 29
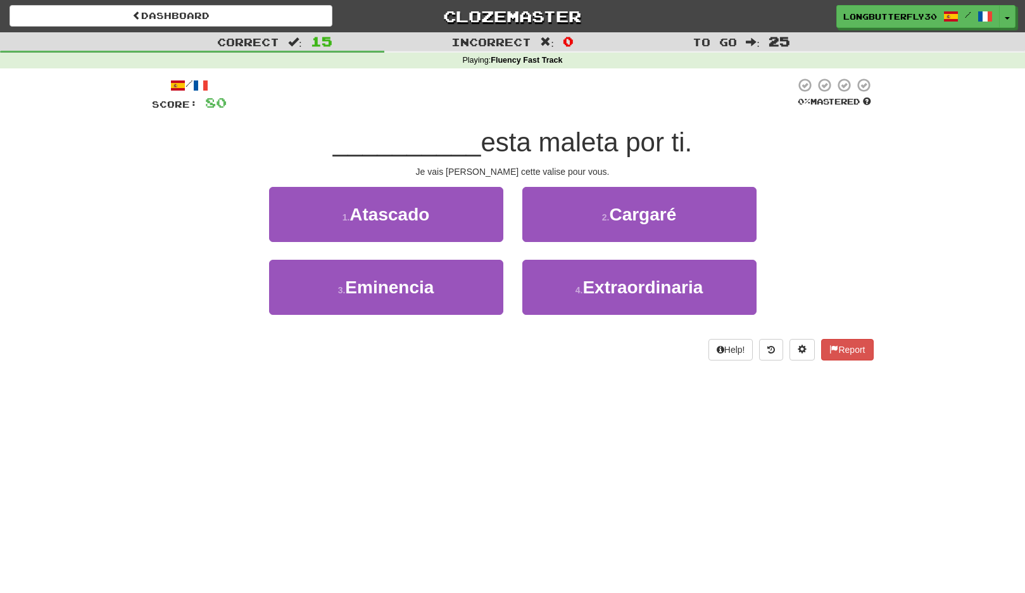
click at [618, 219] on span "Cargaré" at bounding box center [642, 215] width 67 height 20
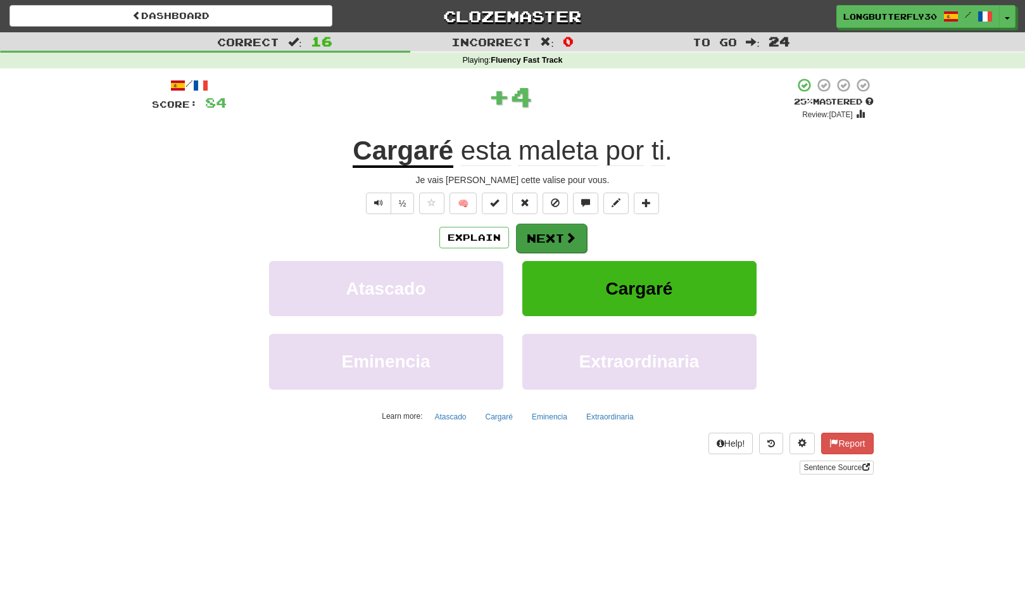
click at [562, 227] on button "Next" at bounding box center [551, 238] width 71 height 29
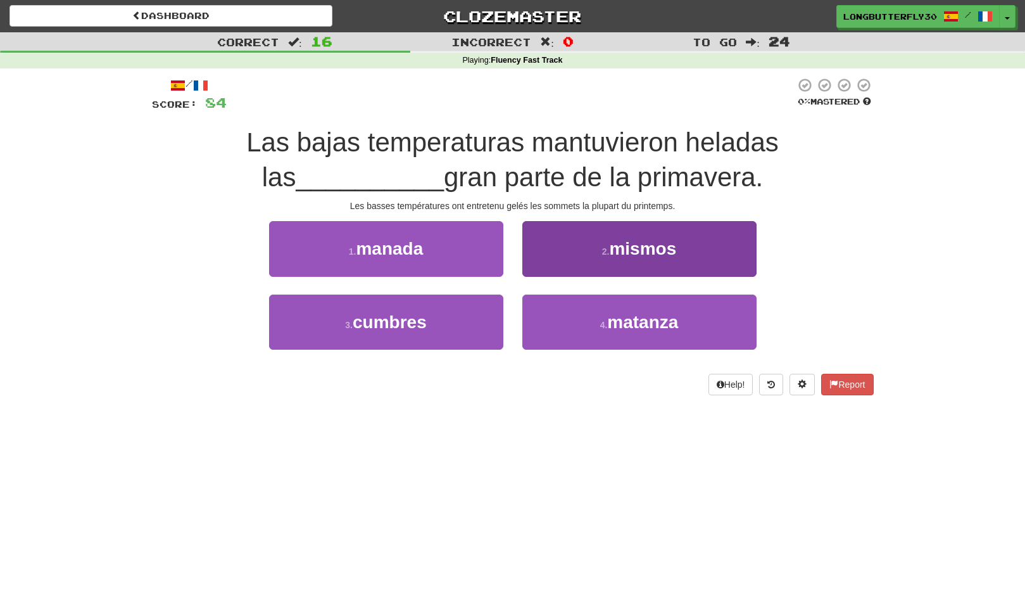
click at [599, 251] on button "2 . mismos" at bounding box center [640, 248] width 234 height 55
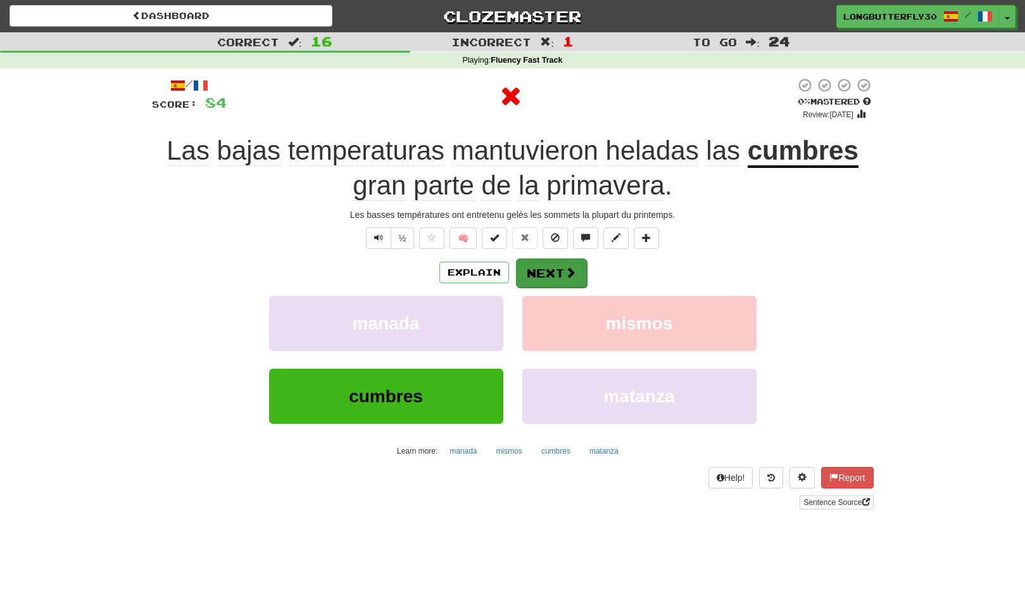
click at [556, 270] on button "Next" at bounding box center [551, 272] width 71 height 29
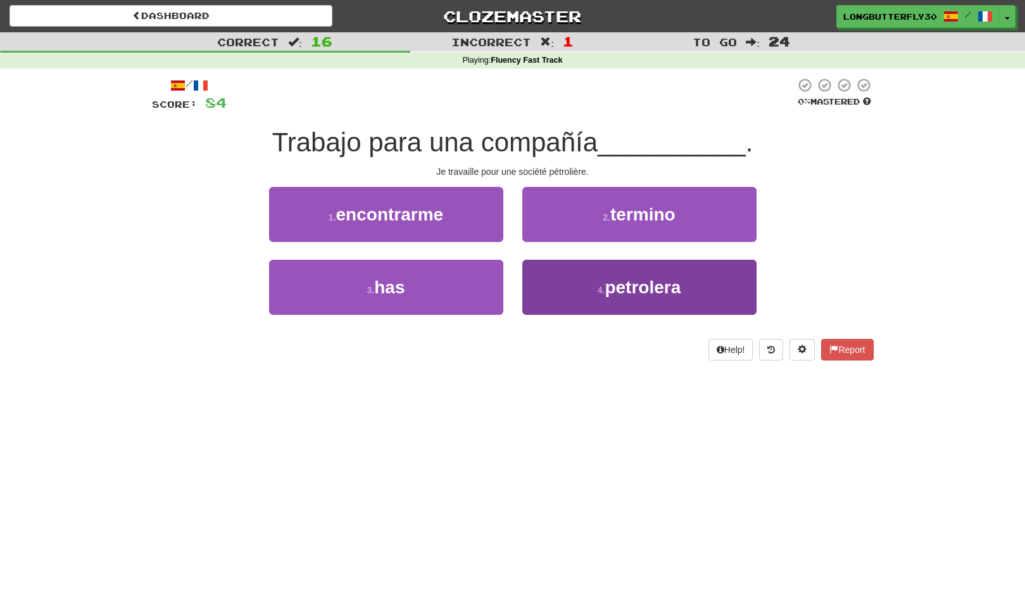
click at [562, 277] on button "4 . petrolera" at bounding box center [640, 287] width 234 height 55
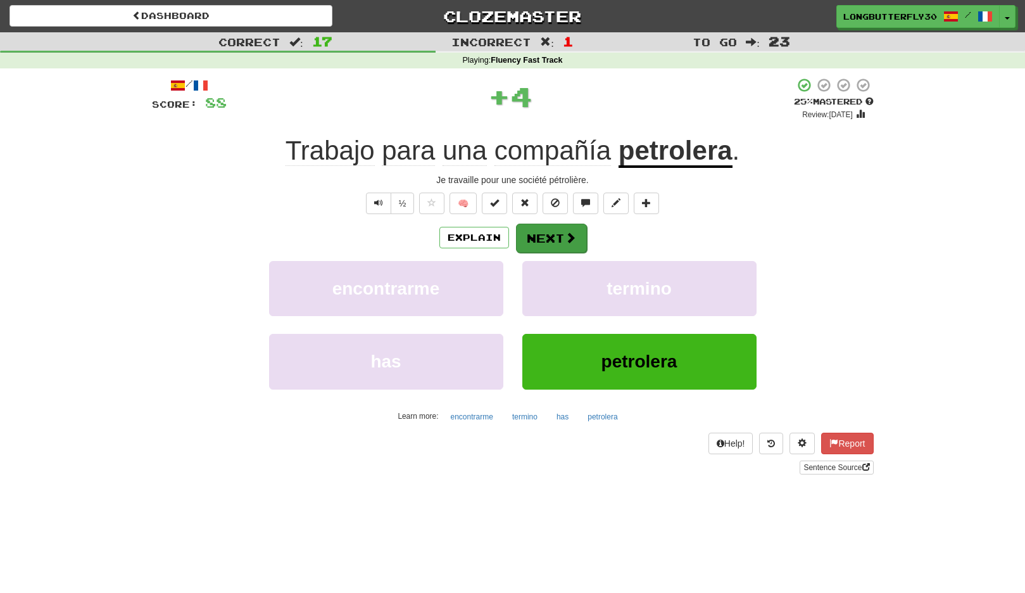
click at [561, 236] on button "Next" at bounding box center [551, 238] width 71 height 29
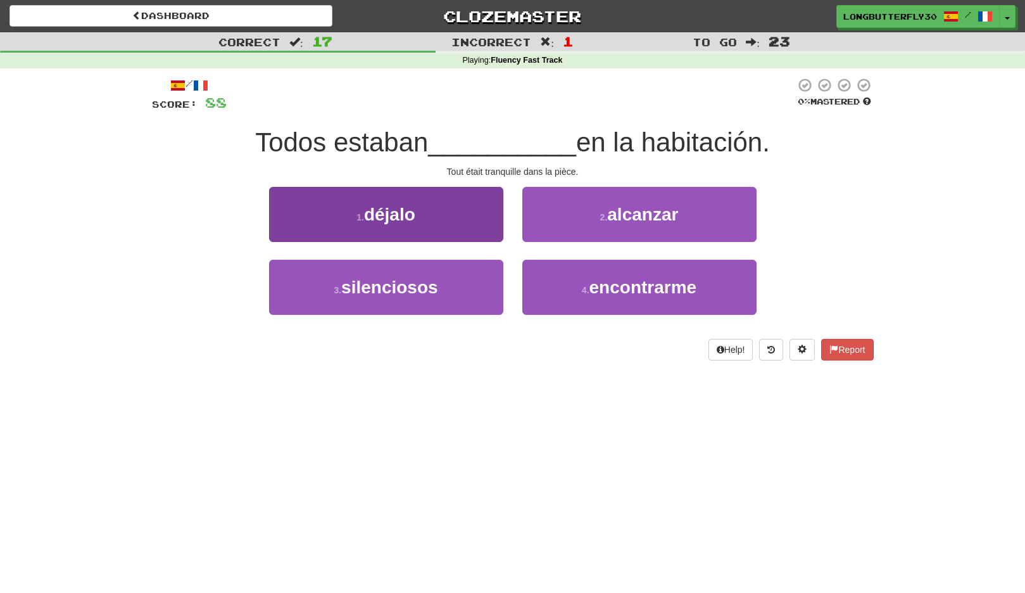
drag, startPoint x: 454, startPoint y: 286, endPoint x: 461, endPoint y: 280, distance: 9.5
click at [454, 285] on button "3 . silenciosos" at bounding box center [386, 287] width 234 height 55
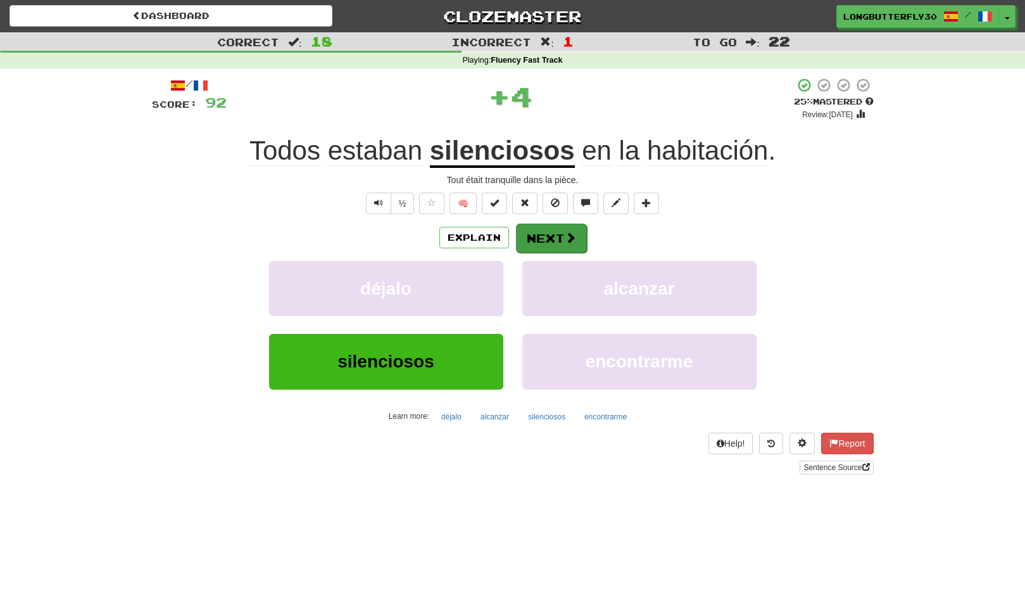
click at [566, 235] on span at bounding box center [570, 237] width 11 height 11
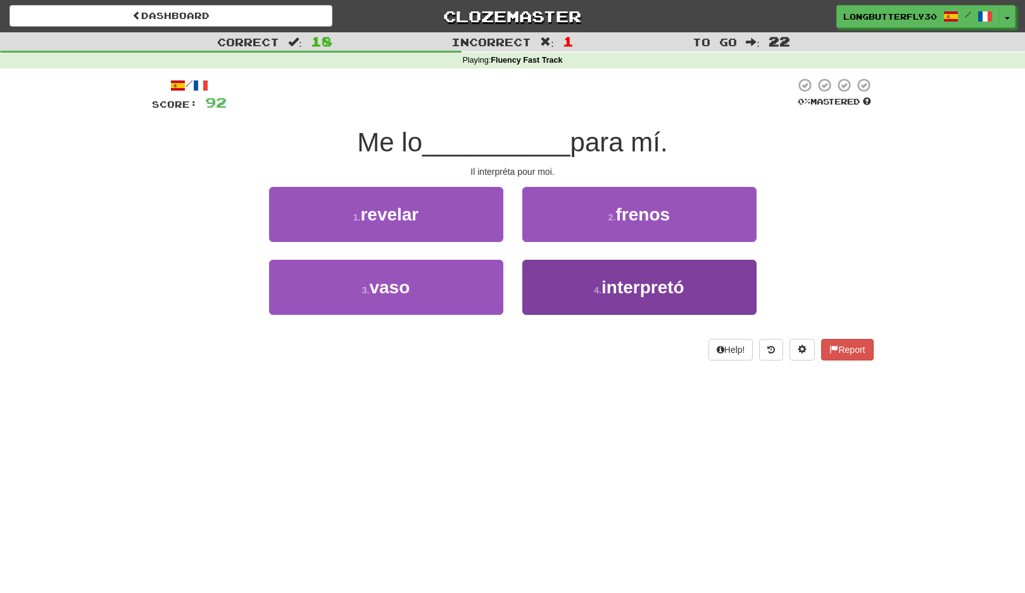
click at [581, 285] on button "4 . interpretó" at bounding box center [640, 287] width 234 height 55
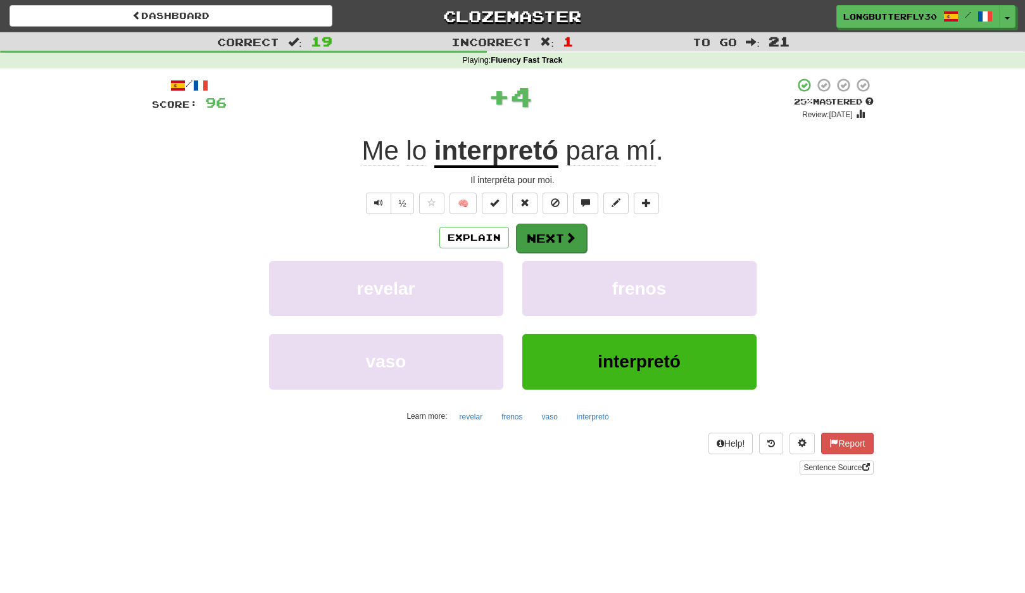
click at [561, 240] on button "Next" at bounding box center [551, 238] width 71 height 29
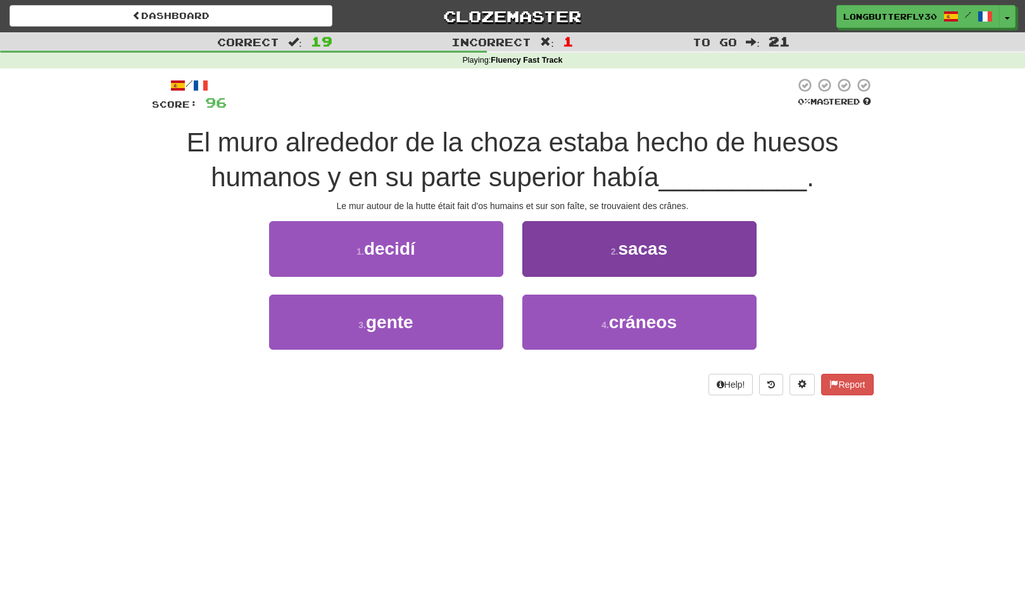
drag, startPoint x: 575, startPoint y: 317, endPoint x: 563, endPoint y: 300, distance: 20.0
click at [575, 316] on button "4 . cráneos" at bounding box center [640, 322] width 234 height 55
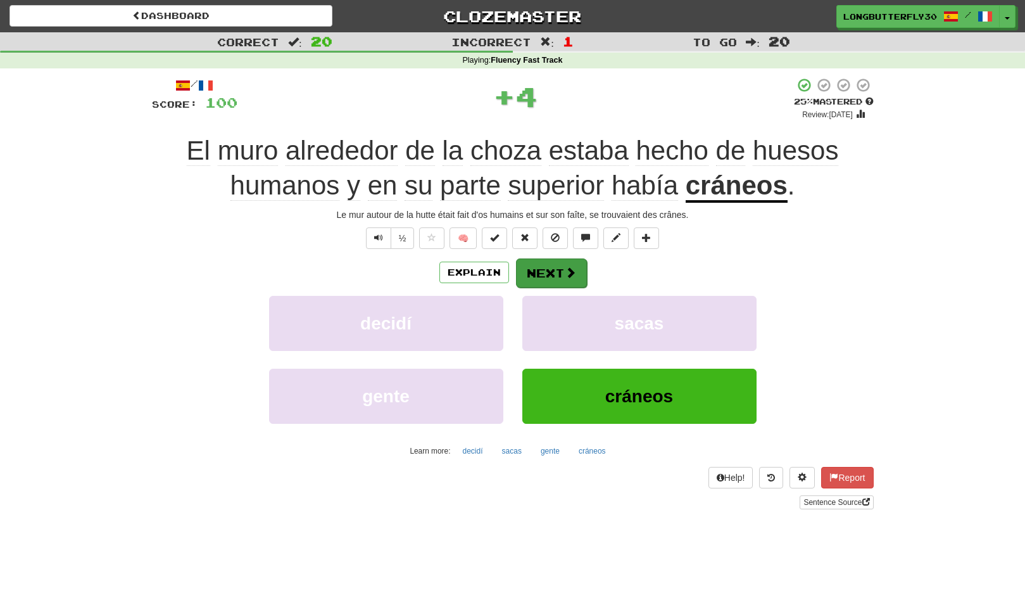
click at [549, 261] on button "Next" at bounding box center [551, 272] width 71 height 29
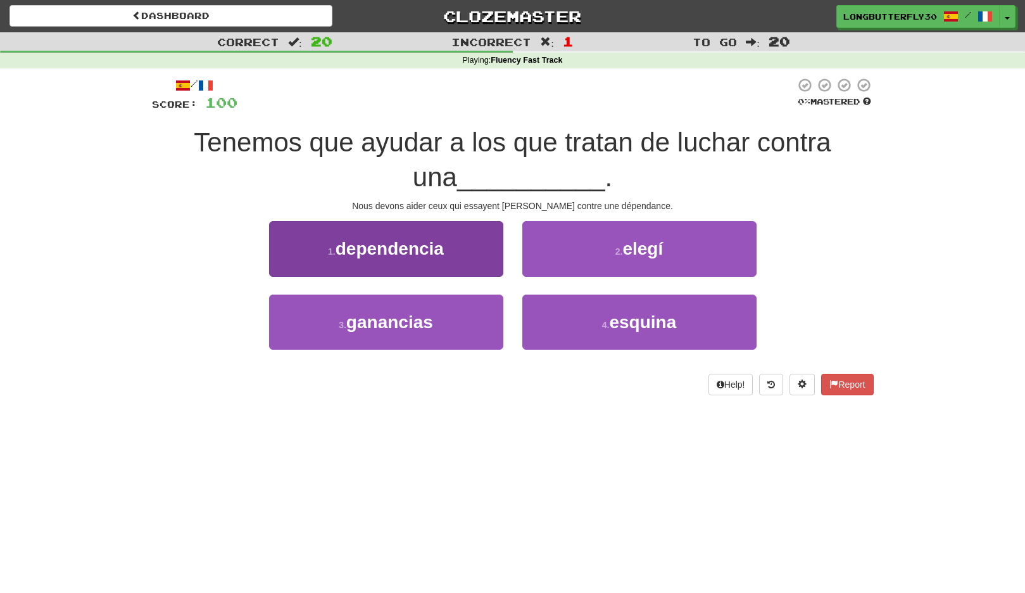
click at [430, 252] on span "dependencia" at bounding box center [390, 249] width 108 height 20
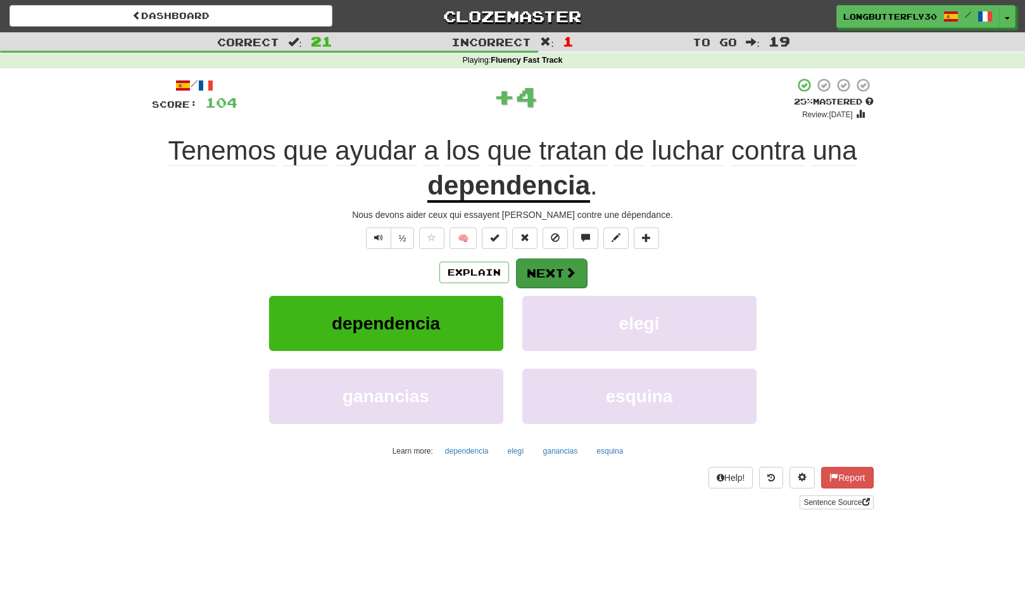
click at [548, 267] on button "Next" at bounding box center [551, 272] width 71 height 29
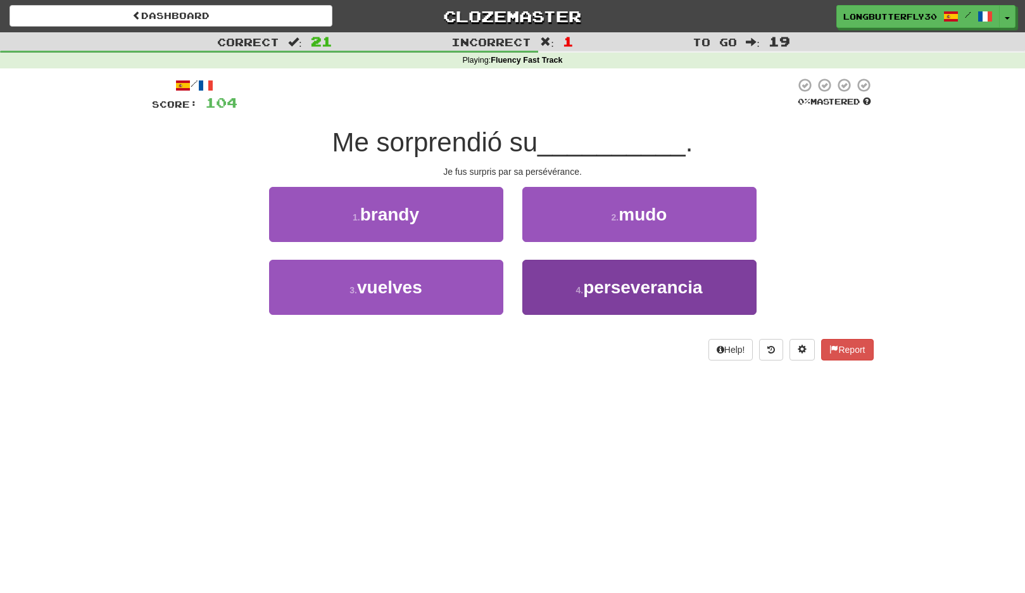
click at [609, 296] on button "4 . perseverancia" at bounding box center [640, 287] width 234 height 55
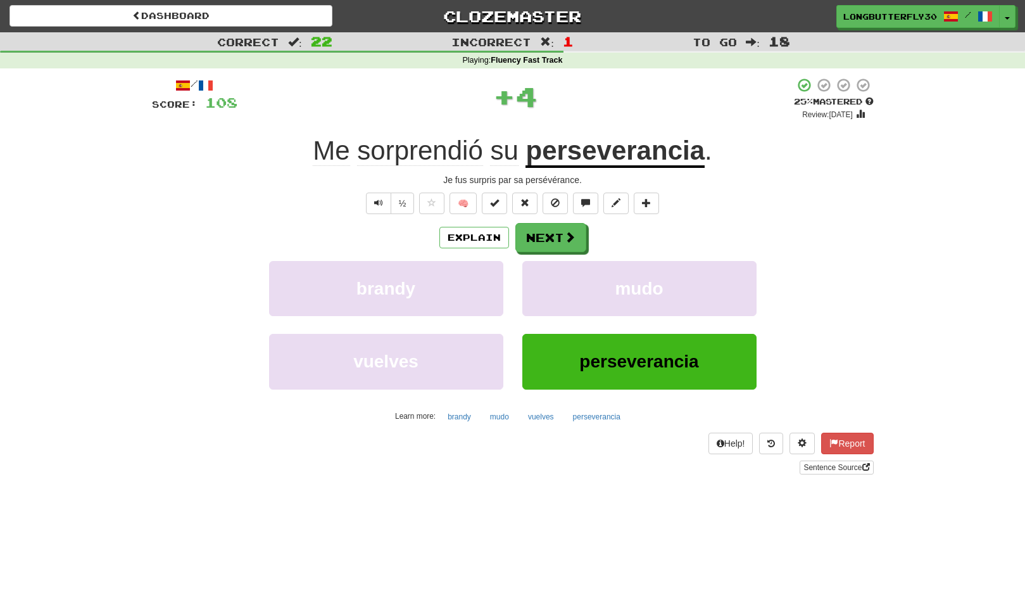
click at [576, 252] on div "Explain Next brandy mudo vuelves perseverancia Learn more: brandy mudo vuelves …" at bounding box center [513, 324] width 722 height 203
click at [572, 241] on span at bounding box center [570, 237] width 11 height 11
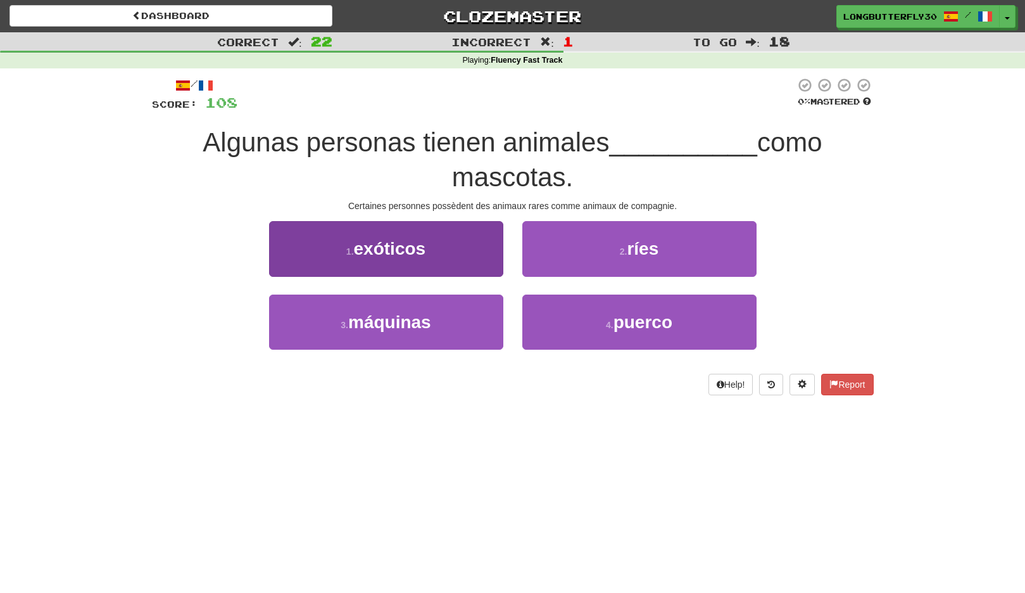
drag, startPoint x: 441, startPoint y: 319, endPoint x: 478, endPoint y: 251, distance: 76.2
click at [478, 251] on div "1 . exóticos 2 . ríes 3 . máquinas 4 . puerco" at bounding box center [513, 294] width 741 height 146
click at [478, 251] on button "1 . exóticos" at bounding box center [386, 248] width 234 height 55
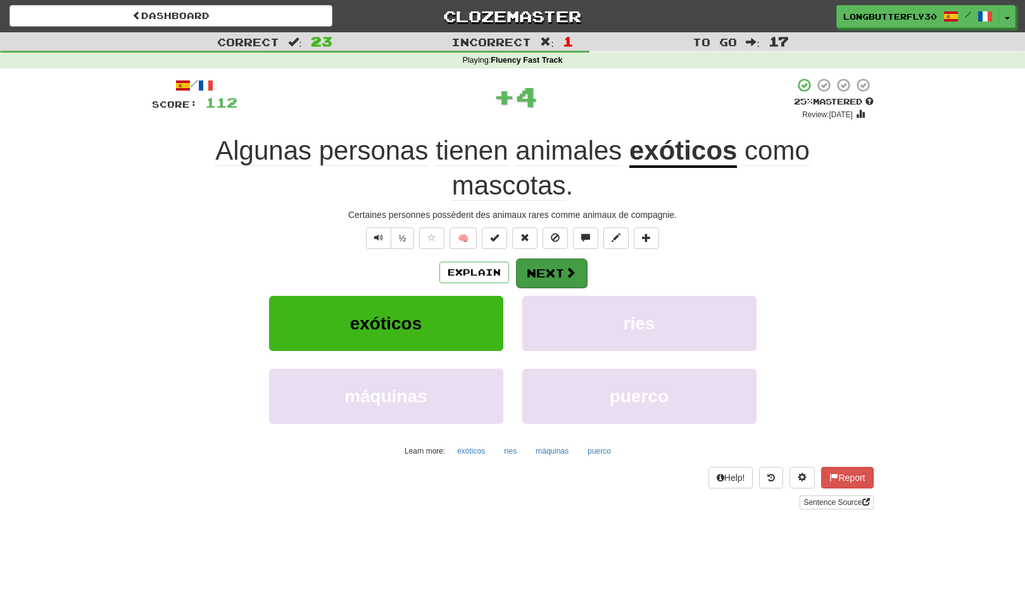
click at [552, 263] on button "Next" at bounding box center [551, 272] width 71 height 29
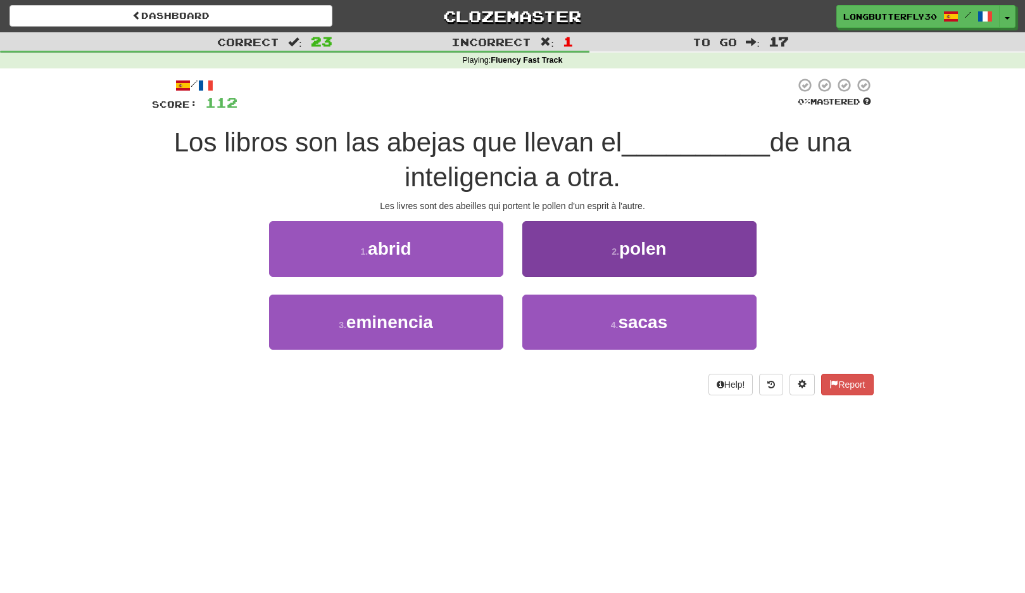
click at [564, 249] on button "2 . polen" at bounding box center [640, 248] width 234 height 55
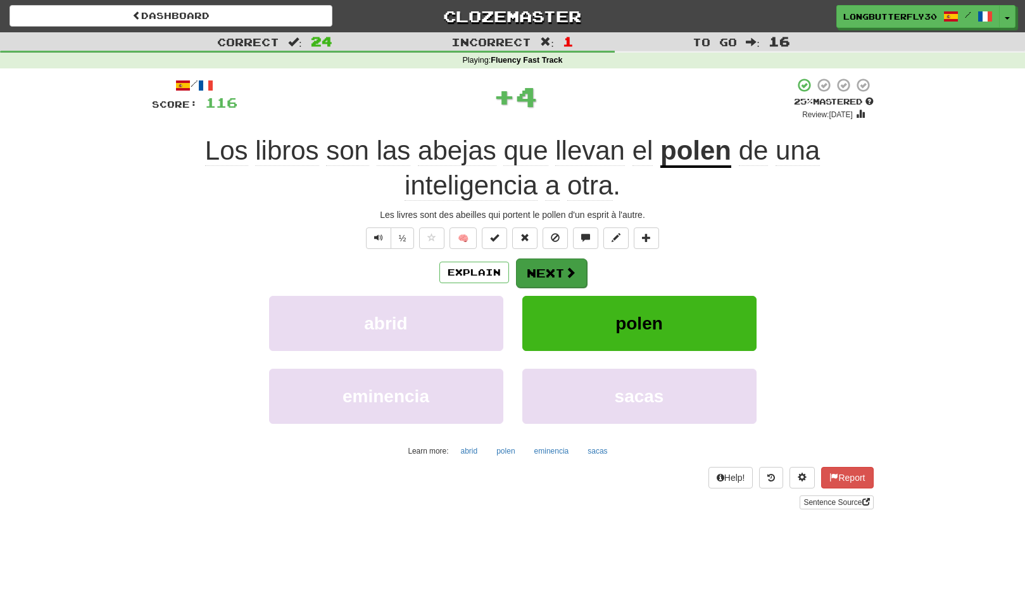
click at [542, 260] on button "Next" at bounding box center [551, 272] width 71 height 29
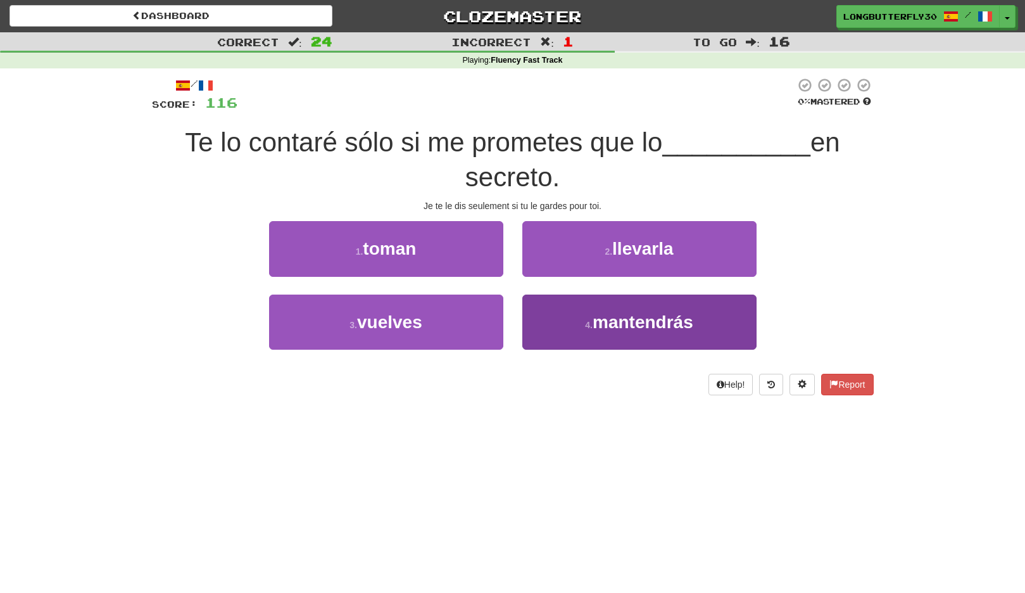
click at [566, 319] on button "4 . mantendrás" at bounding box center [640, 322] width 234 height 55
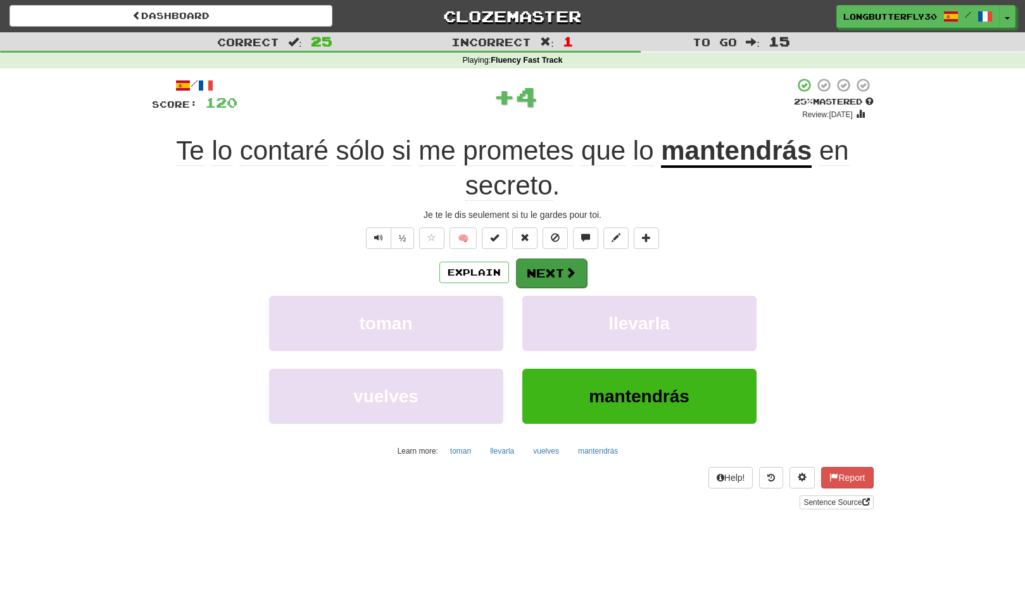
click at [557, 274] on button "Next" at bounding box center [551, 272] width 71 height 29
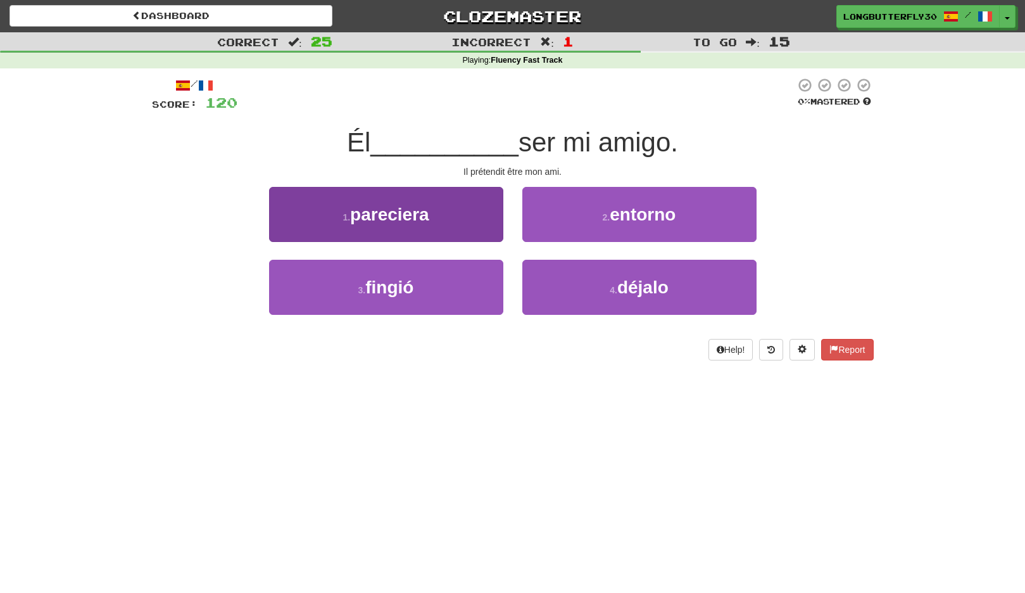
click at [498, 235] on button "1 . pareciera" at bounding box center [386, 214] width 234 height 55
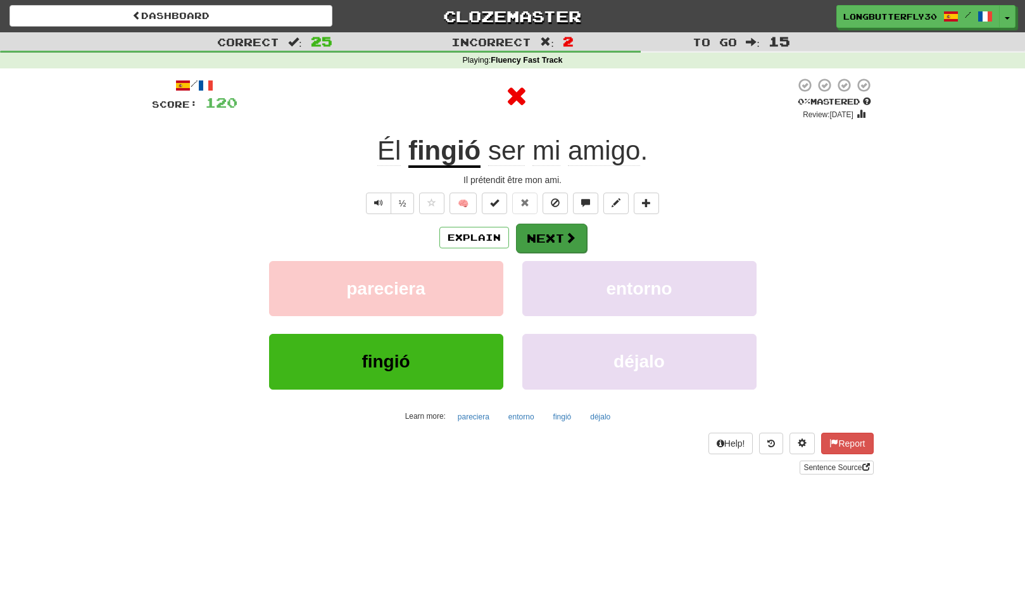
click at [565, 238] on span at bounding box center [570, 237] width 11 height 11
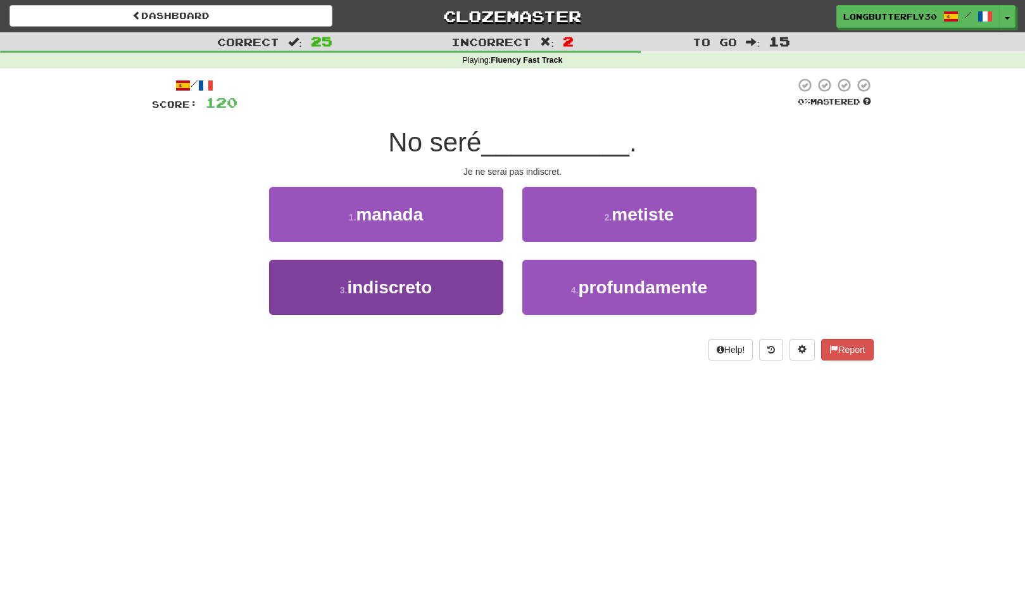
click at [465, 288] on button "3 . indiscreto" at bounding box center [386, 287] width 234 height 55
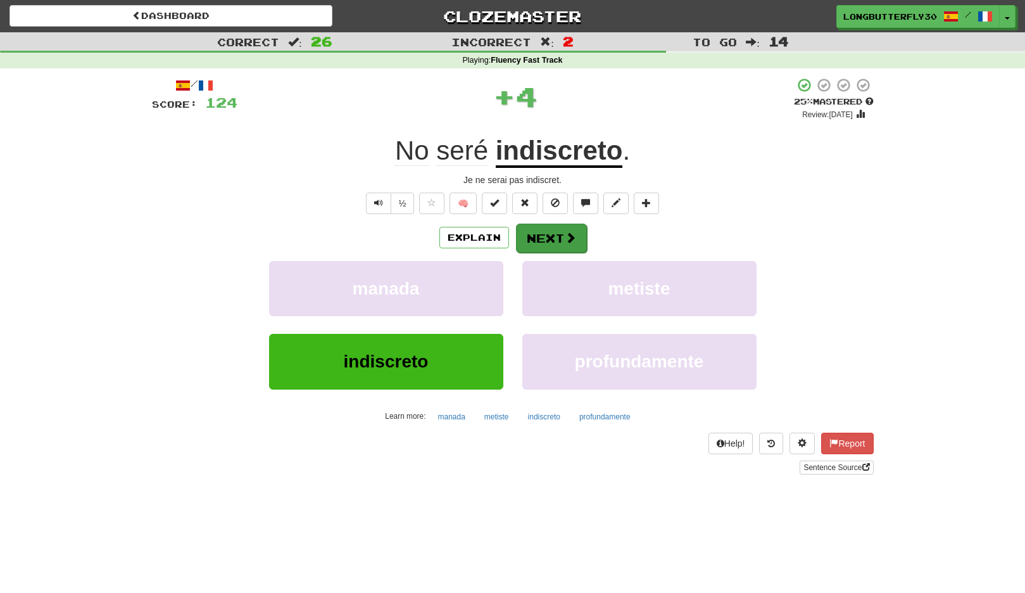
click at [548, 242] on button "Next" at bounding box center [551, 238] width 71 height 29
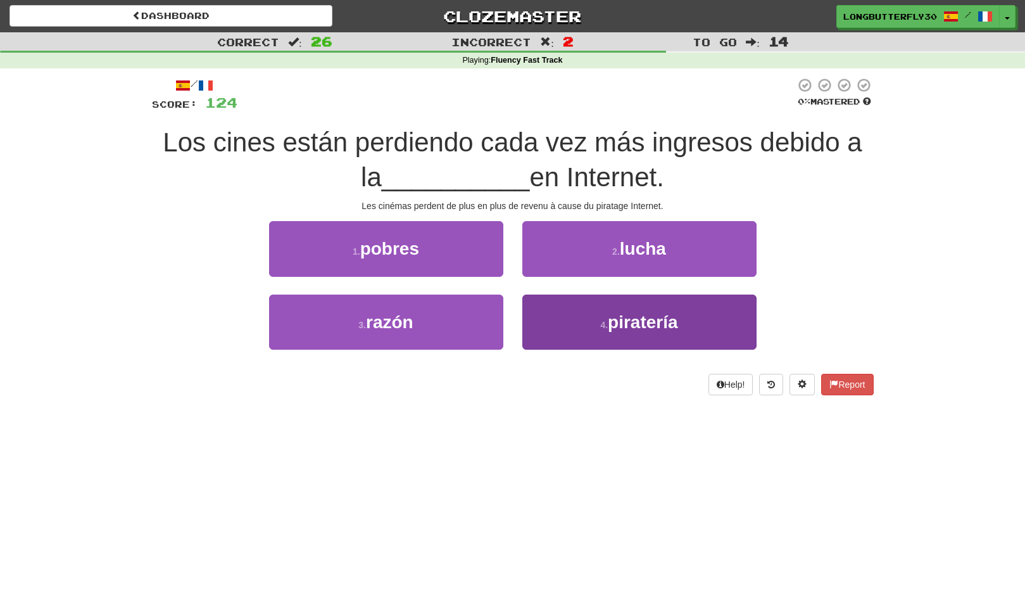
click at [585, 315] on button "4 . piratería" at bounding box center [640, 322] width 234 height 55
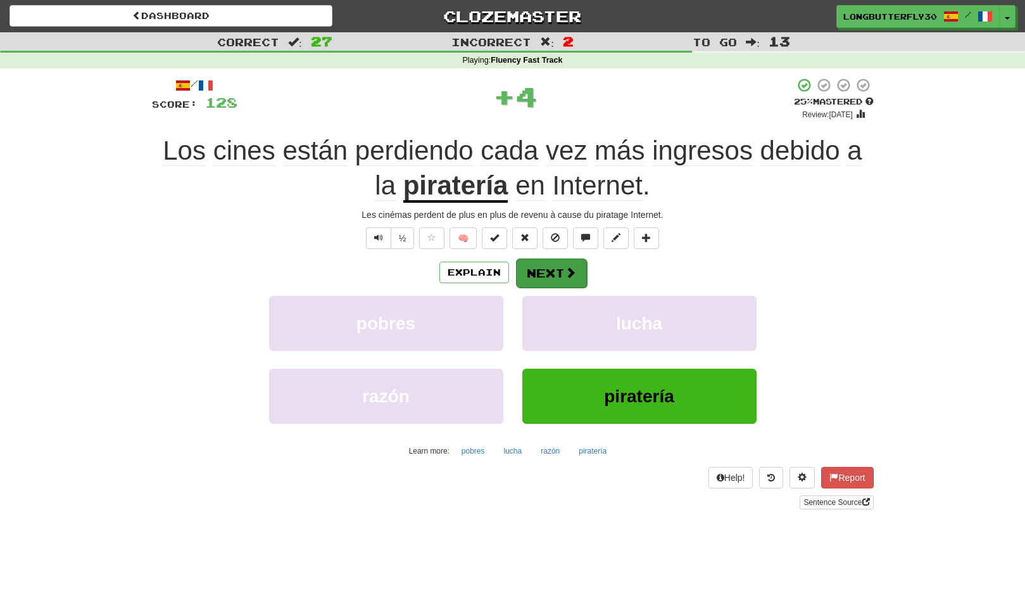
click at [557, 274] on button "Next" at bounding box center [551, 272] width 71 height 29
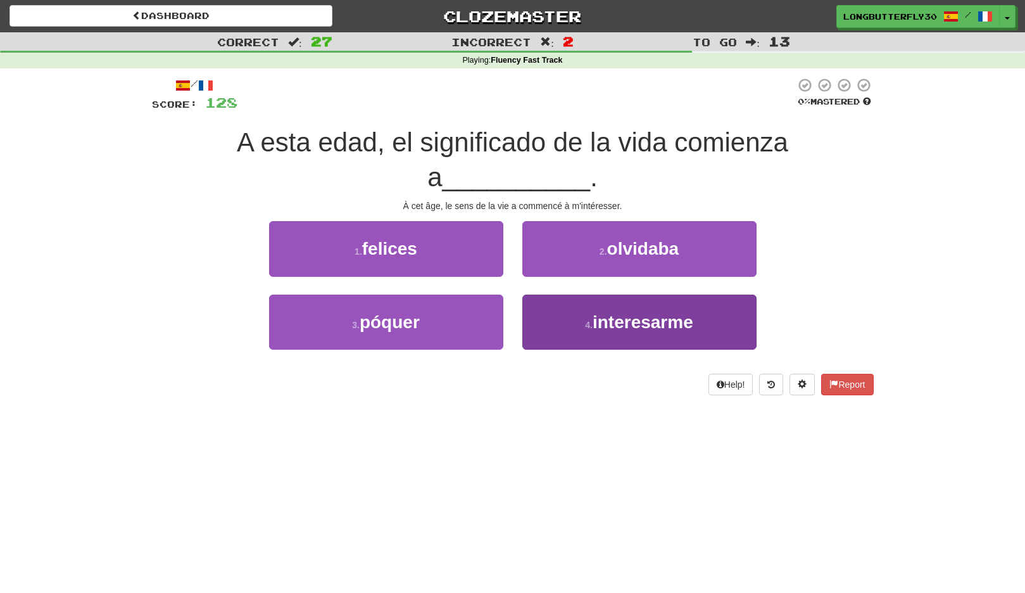
click at [565, 309] on button "4 . interesarme" at bounding box center [640, 322] width 234 height 55
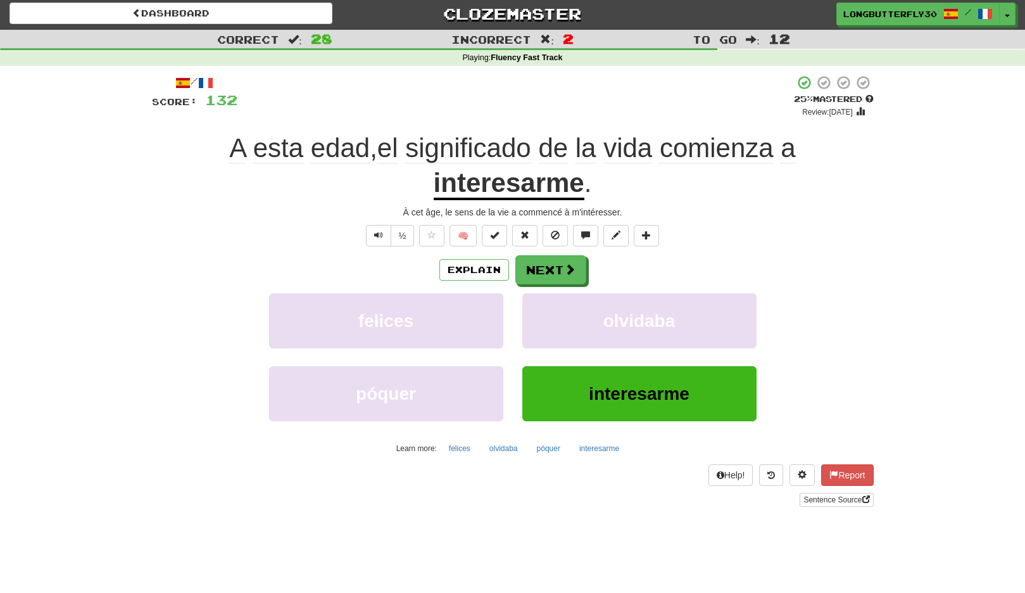
scroll to position [5, 0]
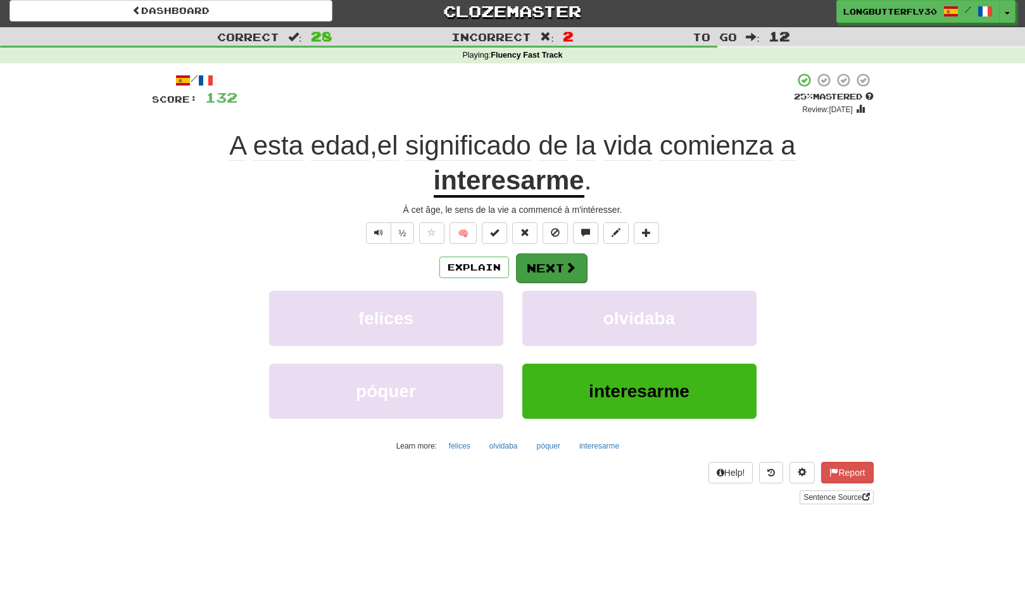
click at [547, 266] on button "Next" at bounding box center [551, 267] width 71 height 29
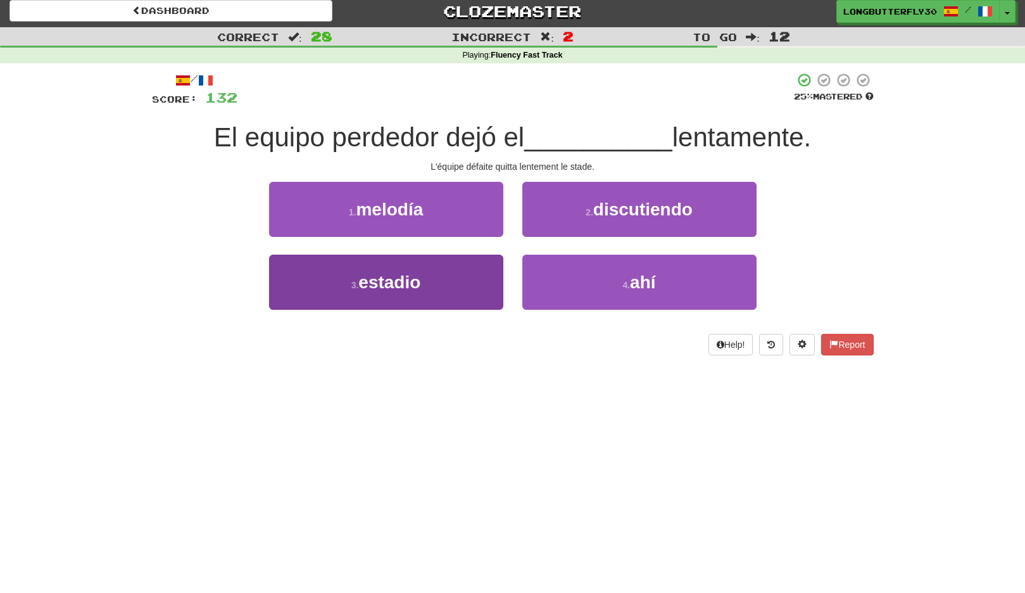
click at [459, 286] on button "3 . estadio" at bounding box center [386, 282] width 234 height 55
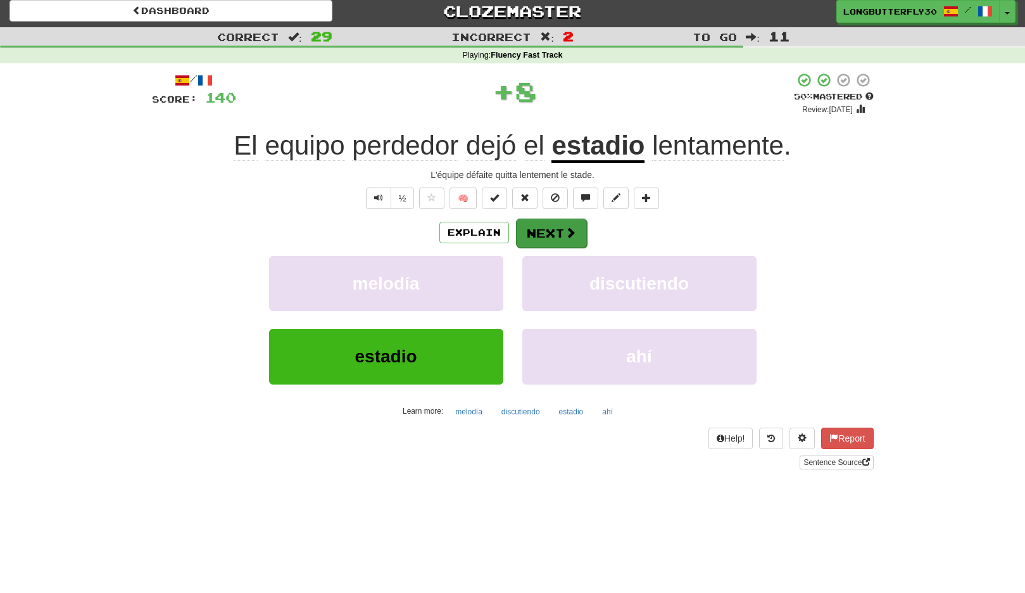
click at [571, 222] on button "Next" at bounding box center [551, 233] width 71 height 29
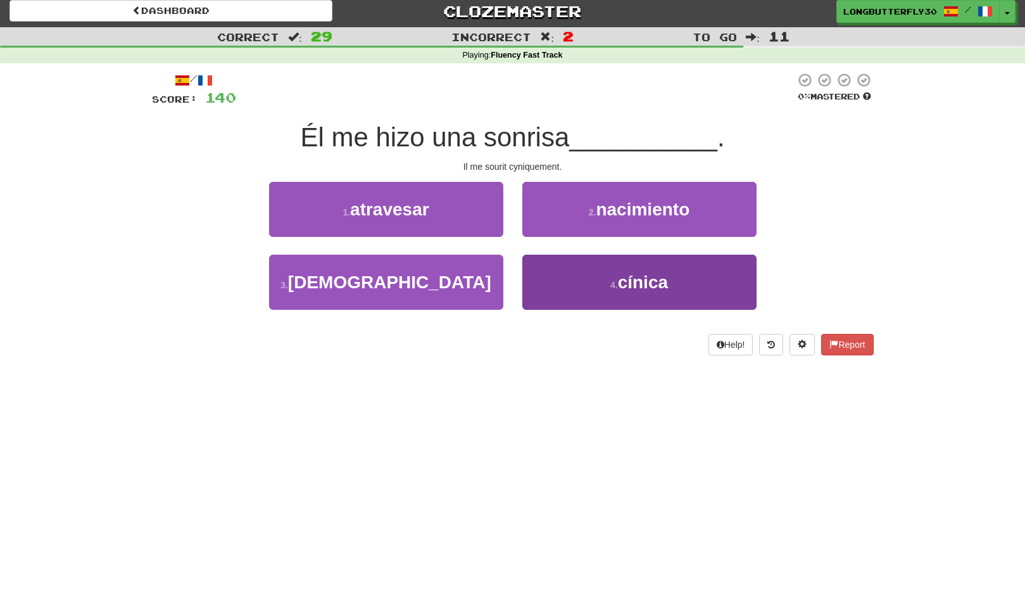
click at [595, 272] on button "4 . cínica" at bounding box center [640, 282] width 234 height 55
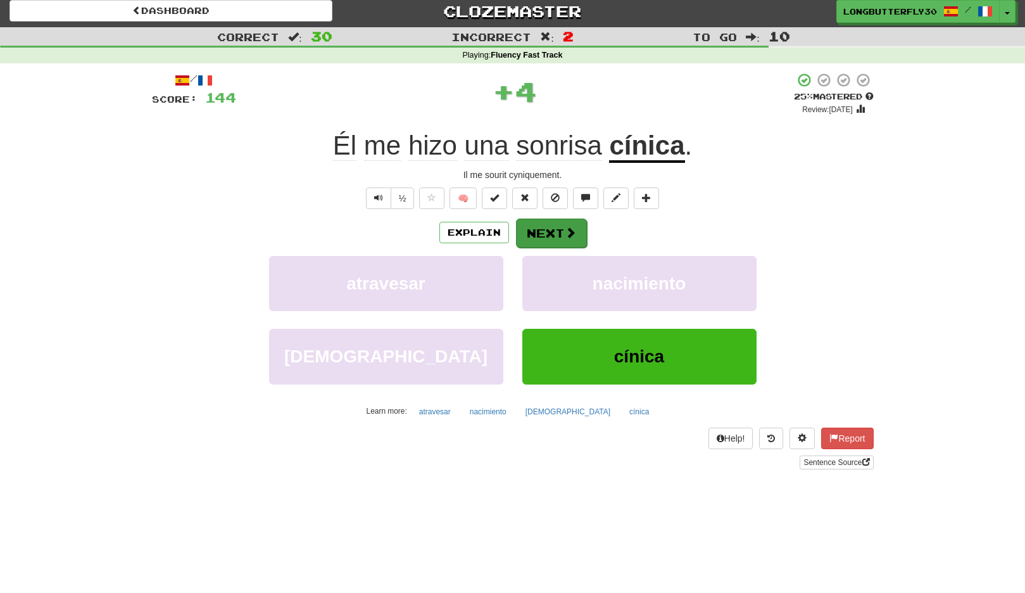
click at [546, 231] on button "Next" at bounding box center [551, 233] width 71 height 29
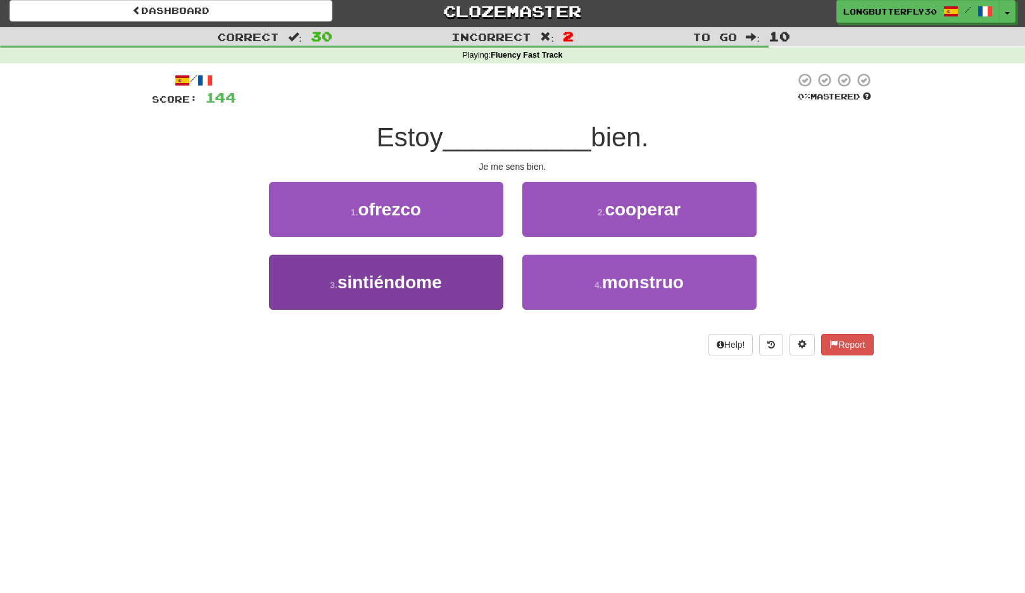
click at [458, 289] on button "3 . sintiéndome" at bounding box center [386, 282] width 234 height 55
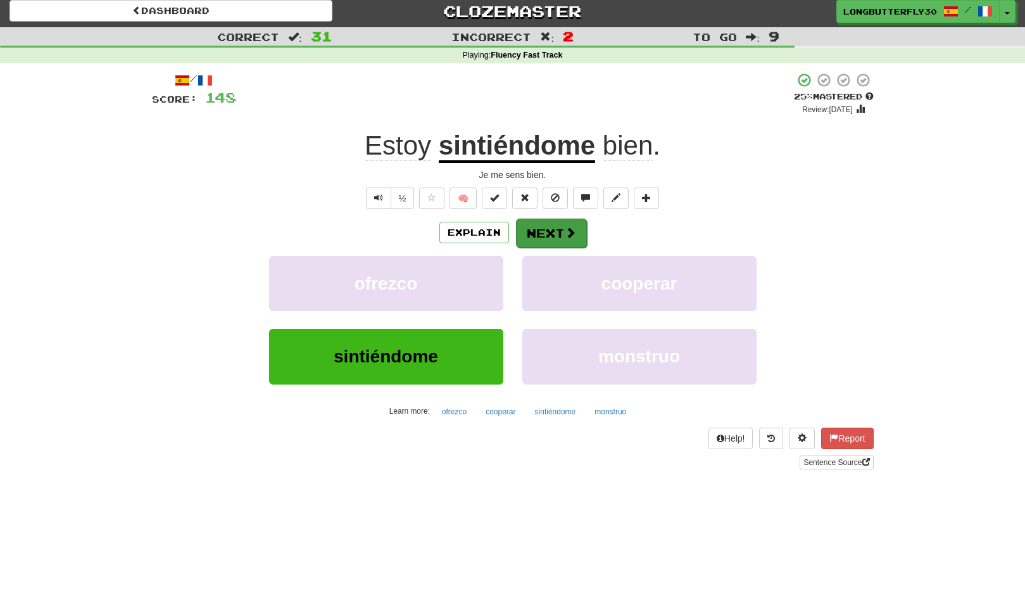
click at [565, 233] on span at bounding box center [570, 232] width 11 height 11
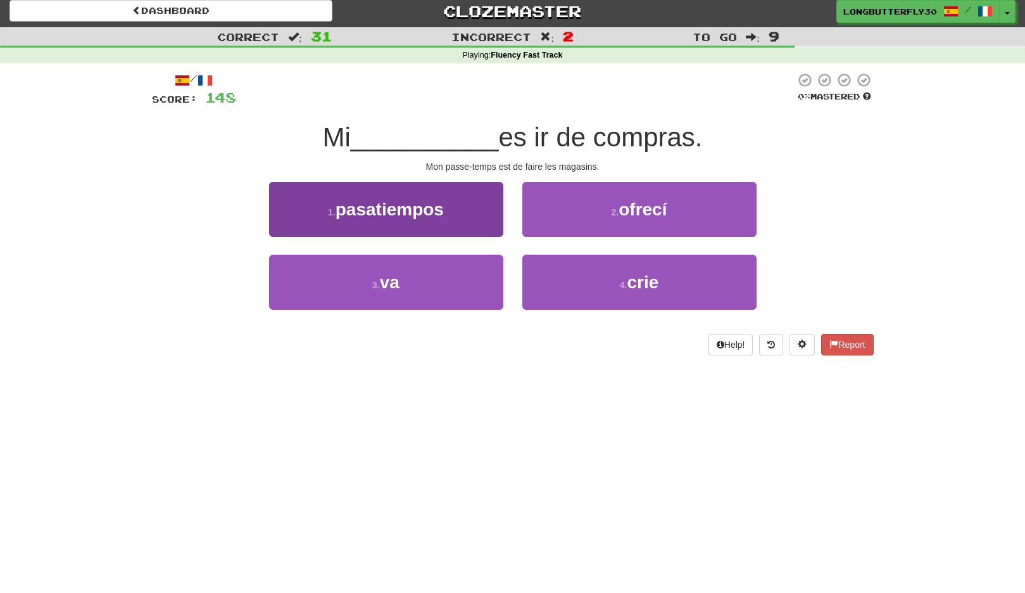
click at [437, 218] on button "1 . pasatiempos" at bounding box center [386, 209] width 234 height 55
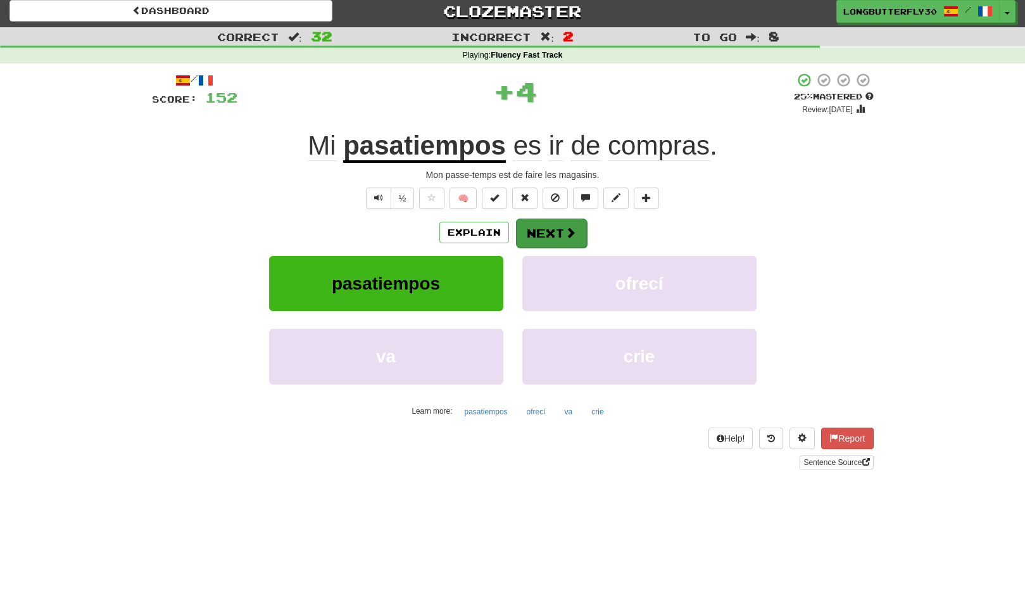
click at [550, 228] on button "Next" at bounding box center [551, 233] width 71 height 29
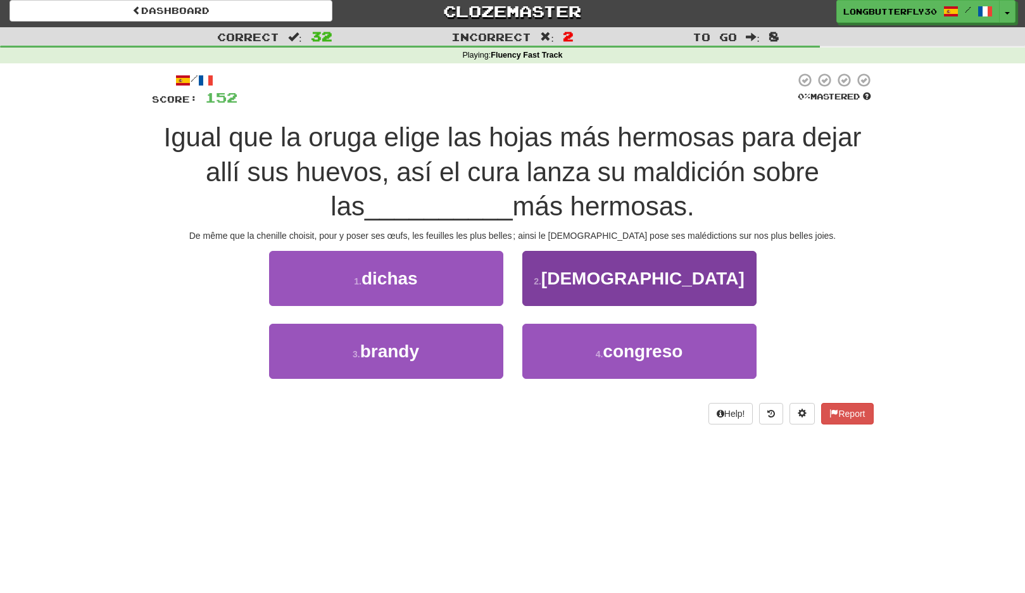
click at [602, 285] on button "2 . judíos" at bounding box center [640, 278] width 234 height 55
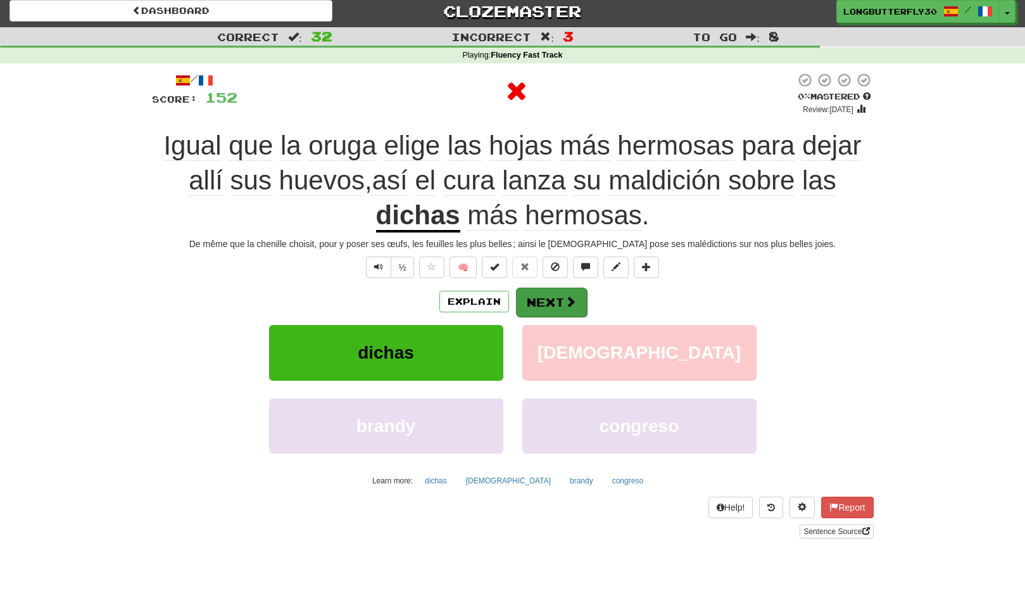
click at [568, 302] on span at bounding box center [570, 301] width 11 height 11
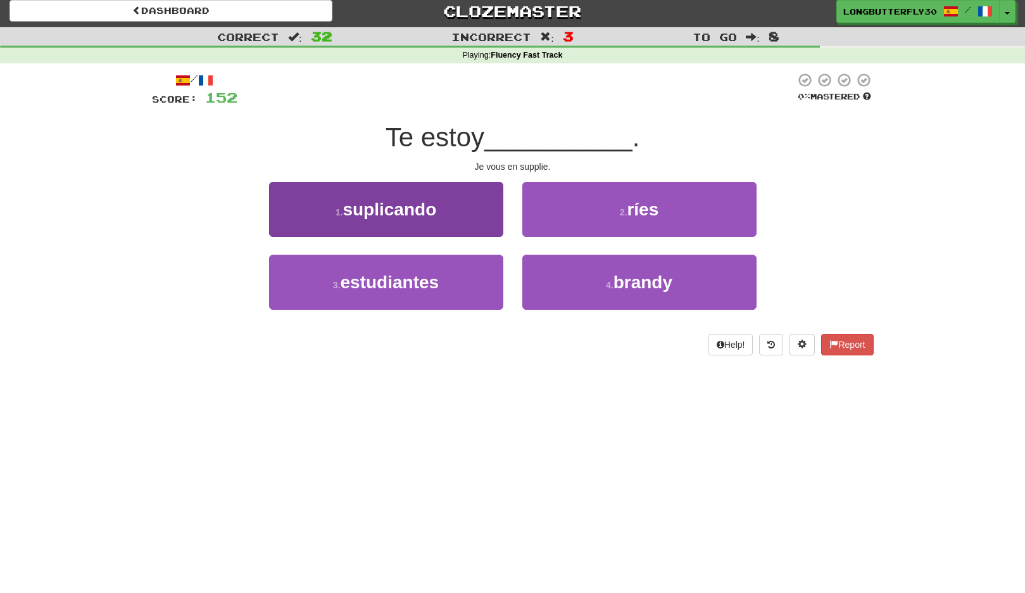
click at [441, 199] on button "1 . suplicando" at bounding box center [386, 209] width 234 height 55
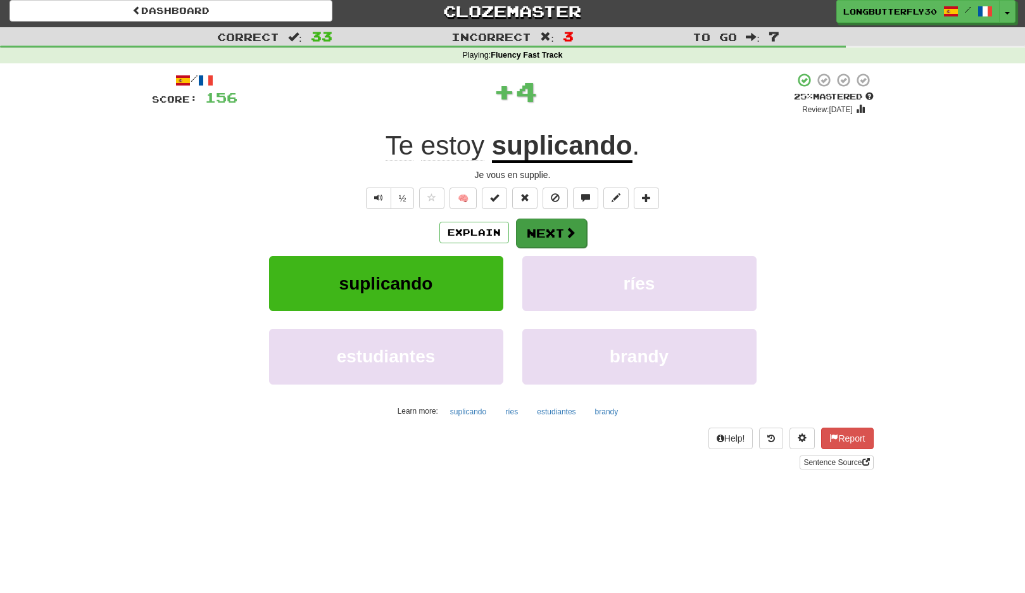
click at [534, 239] on button "Next" at bounding box center [551, 233] width 71 height 29
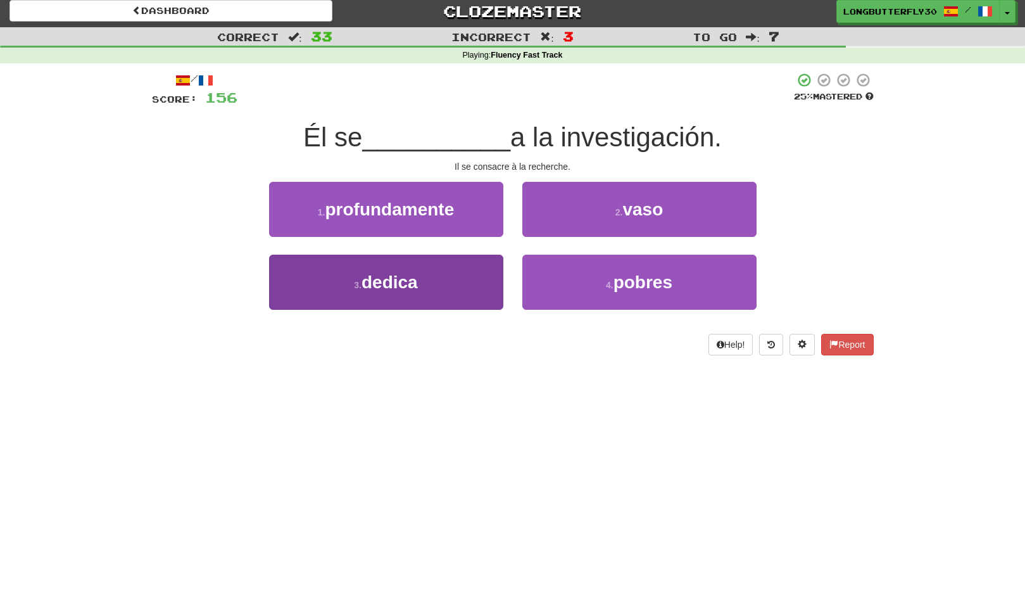
click at [452, 284] on button "3 . dedica" at bounding box center [386, 282] width 234 height 55
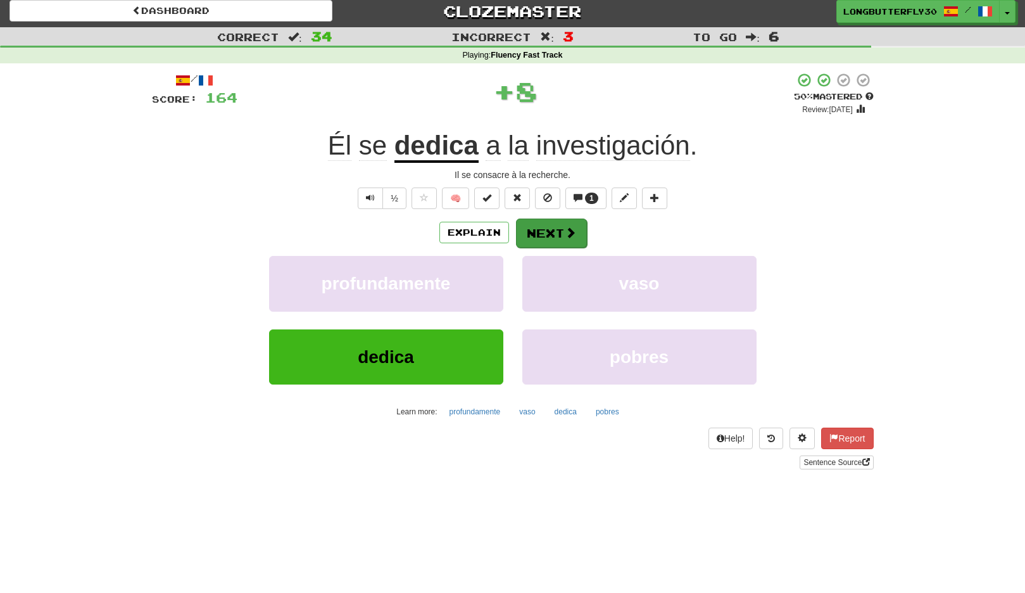
click at [562, 234] on button "Next" at bounding box center [551, 233] width 71 height 29
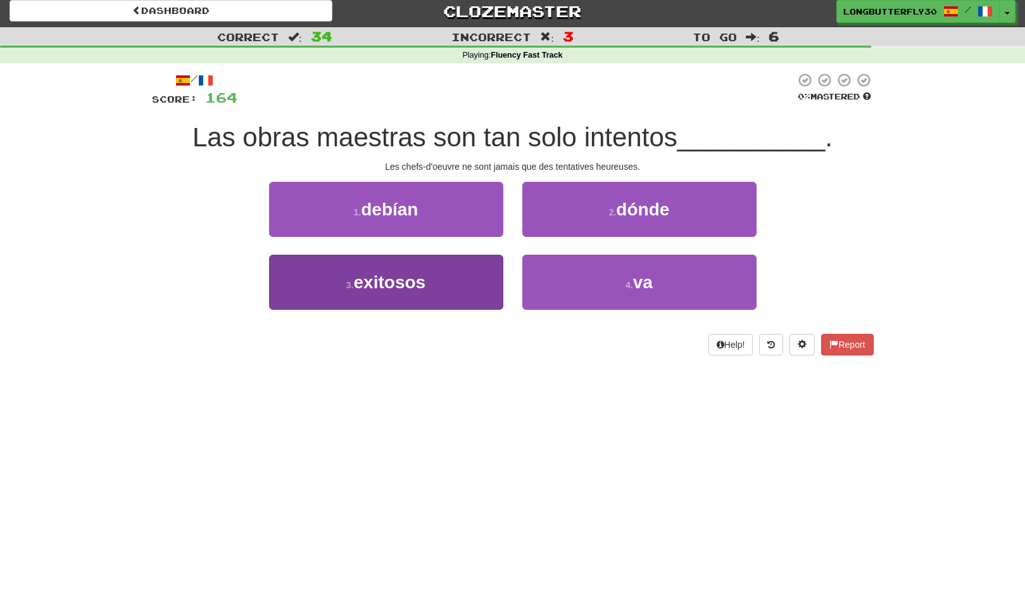
click at [429, 283] on button "3 . exitosos" at bounding box center [386, 282] width 234 height 55
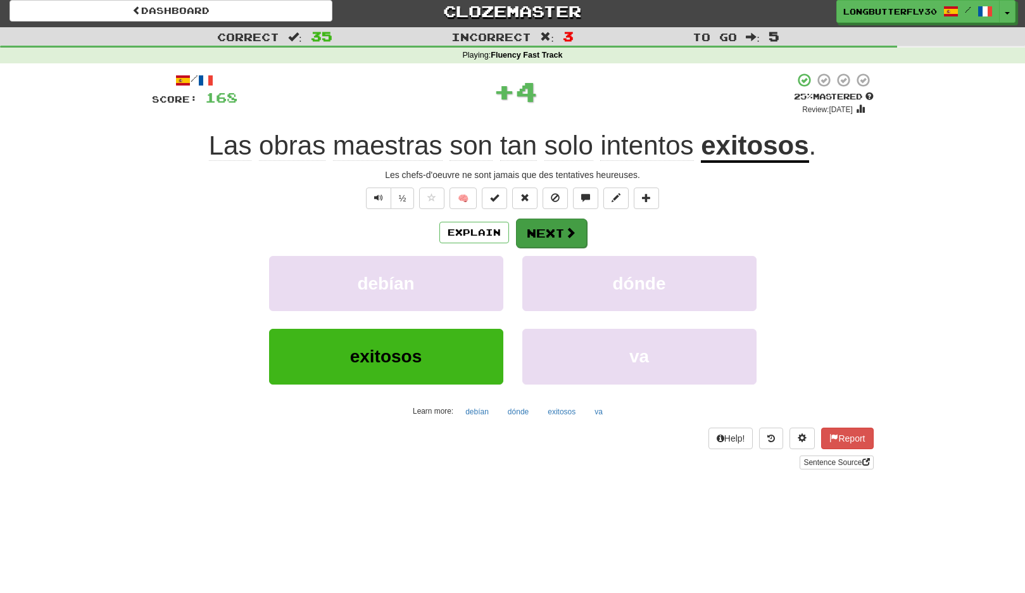
click at [575, 230] on span at bounding box center [570, 232] width 11 height 11
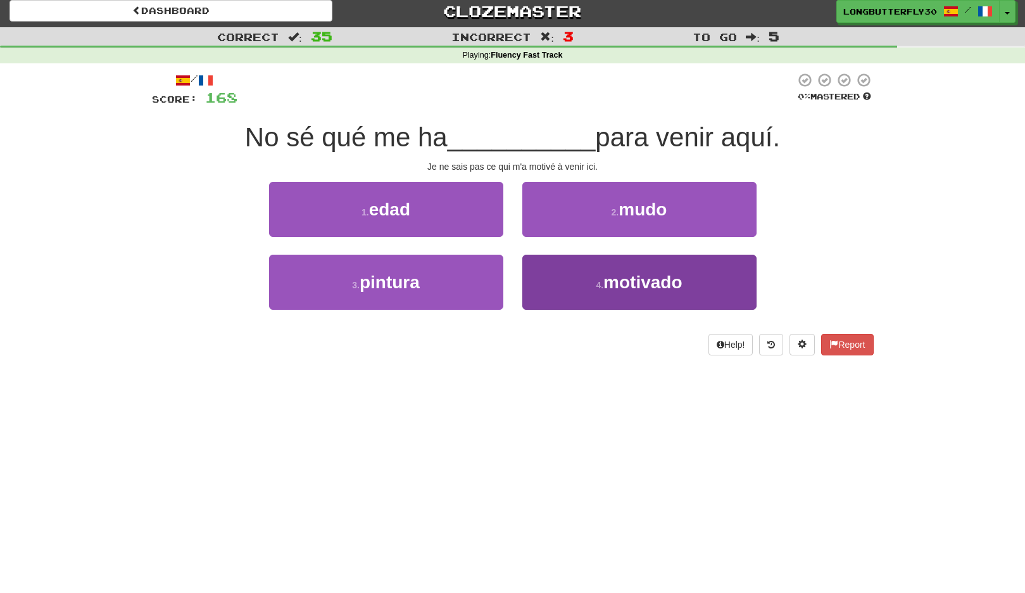
click at [575, 268] on button "4 . motivado" at bounding box center [640, 282] width 234 height 55
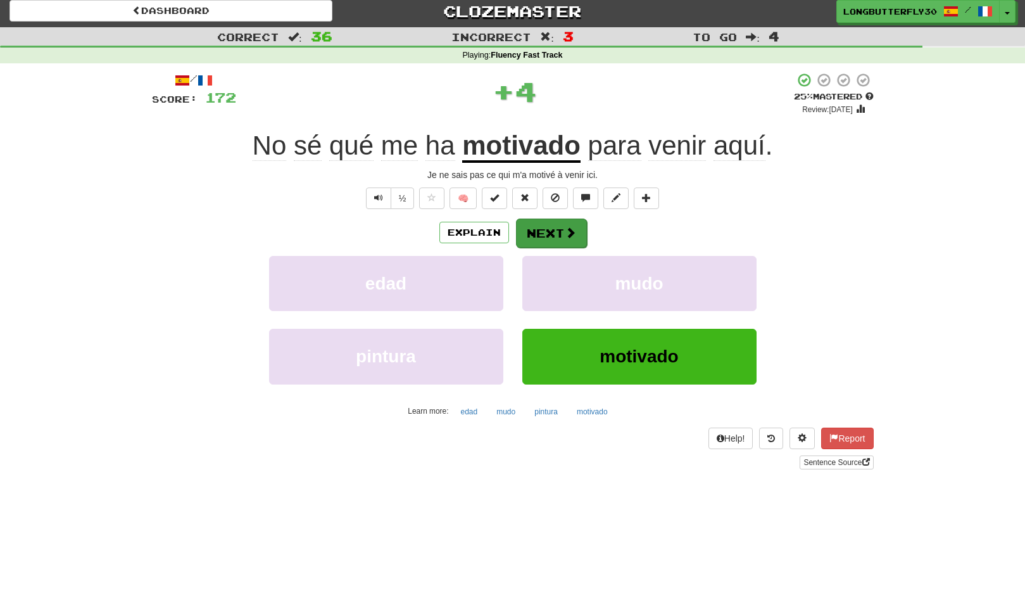
click at [539, 222] on button "Next" at bounding box center [551, 233] width 71 height 29
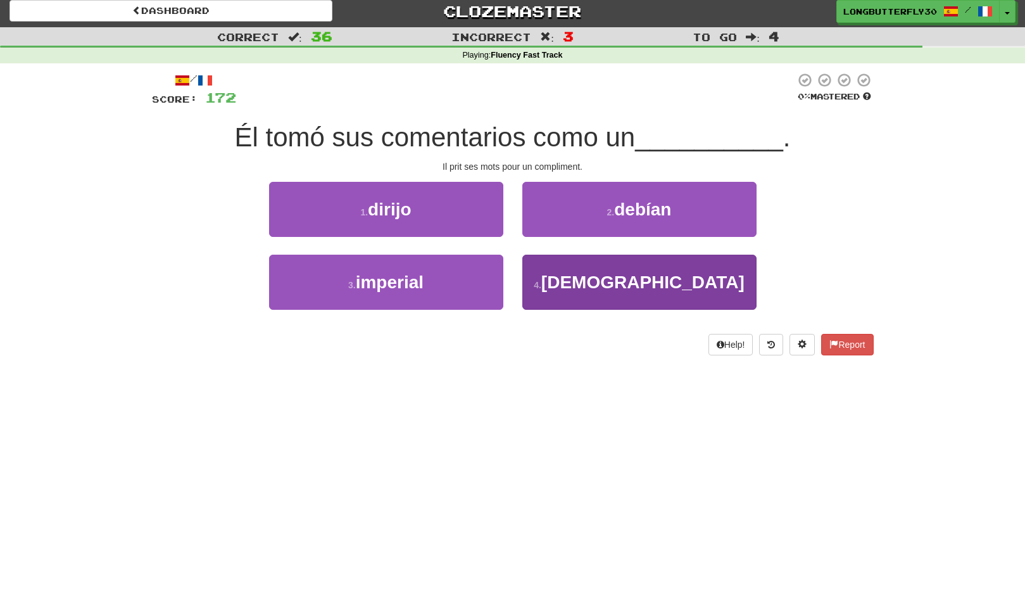
click at [682, 288] on button "4 . halago" at bounding box center [640, 282] width 234 height 55
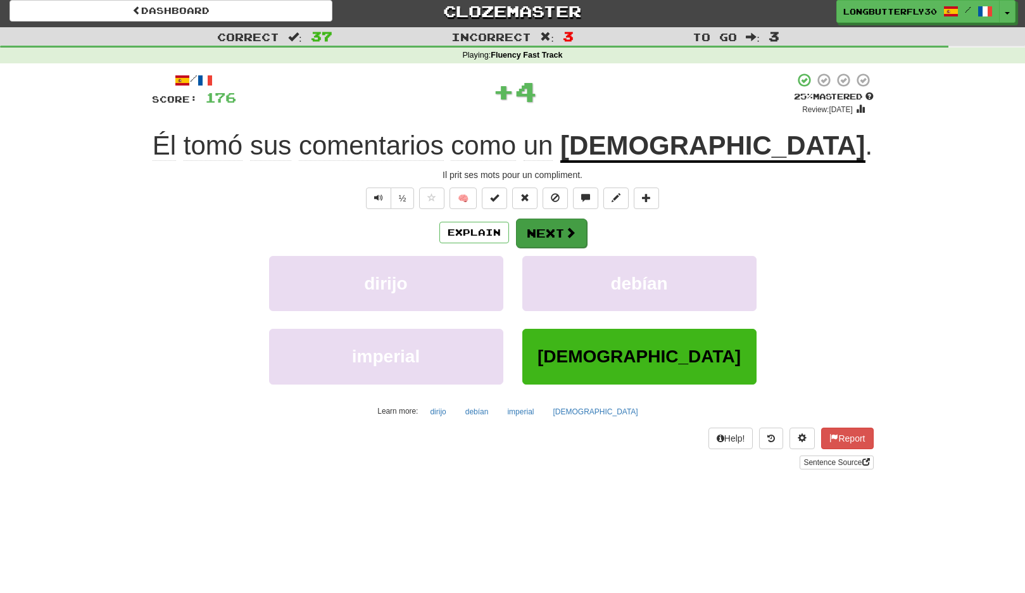
click at [580, 239] on button "Next" at bounding box center [551, 233] width 71 height 29
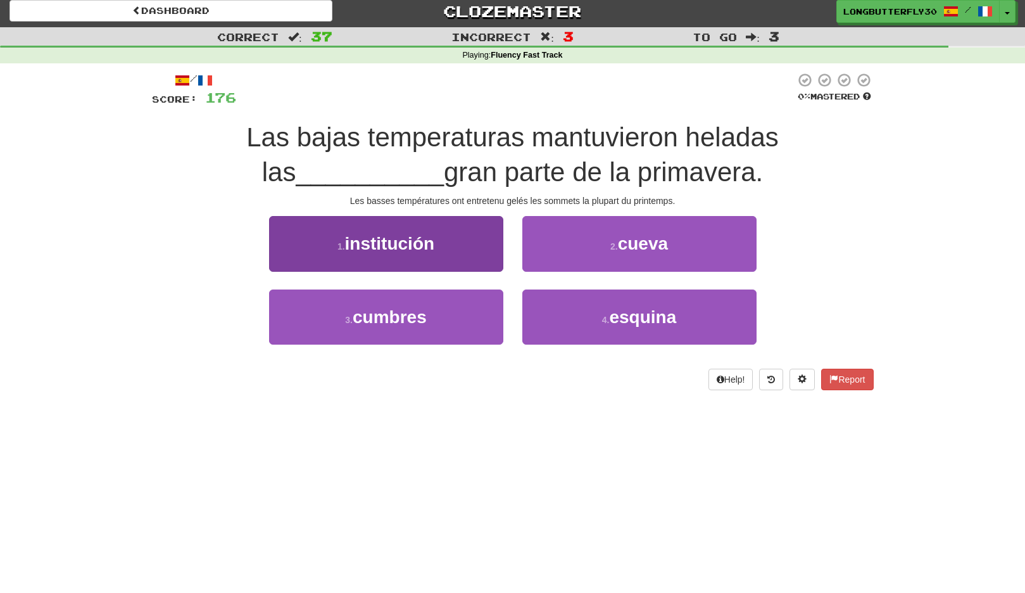
click at [457, 316] on button "3 . cumbres" at bounding box center [386, 316] width 234 height 55
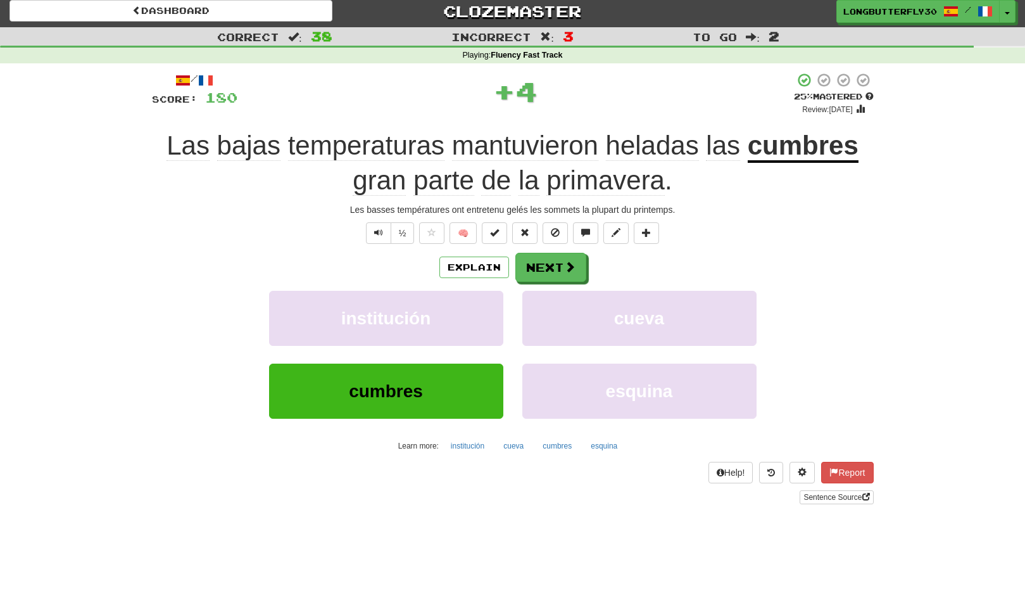
drag, startPoint x: 533, startPoint y: 268, endPoint x: 486, endPoint y: 410, distance: 149.6
click at [526, 284] on div "Explain Next institución cueva cumbres esquina Learn more: institución cueva cu…" at bounding box center [513, 354] width 722 height 203
click at [548, 257] on button "Next" at bounding box center [551, 267] width 71 height 29
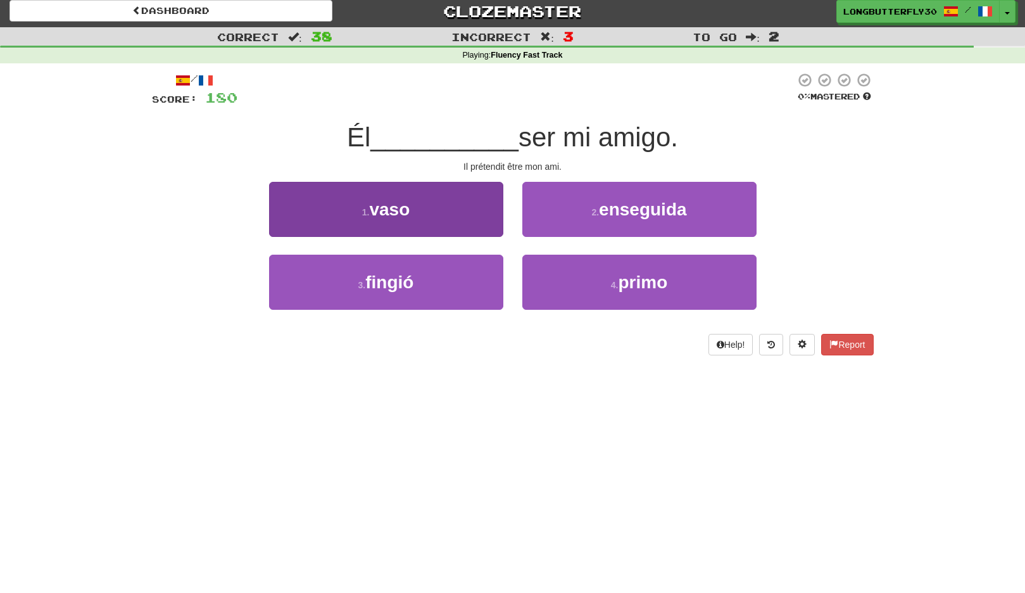
click at [470, 278] on button "3 . fingió" at bounding box center [386, 282] width 234 height 55
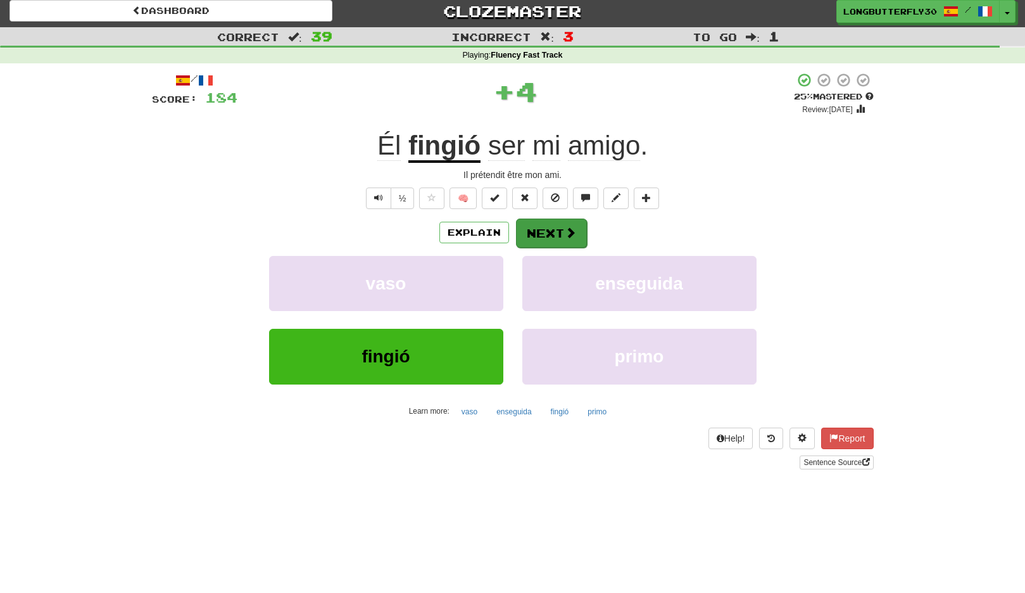
click at [544, 227] on button "Next" at bounding box center [551, 233] width 71 height 29
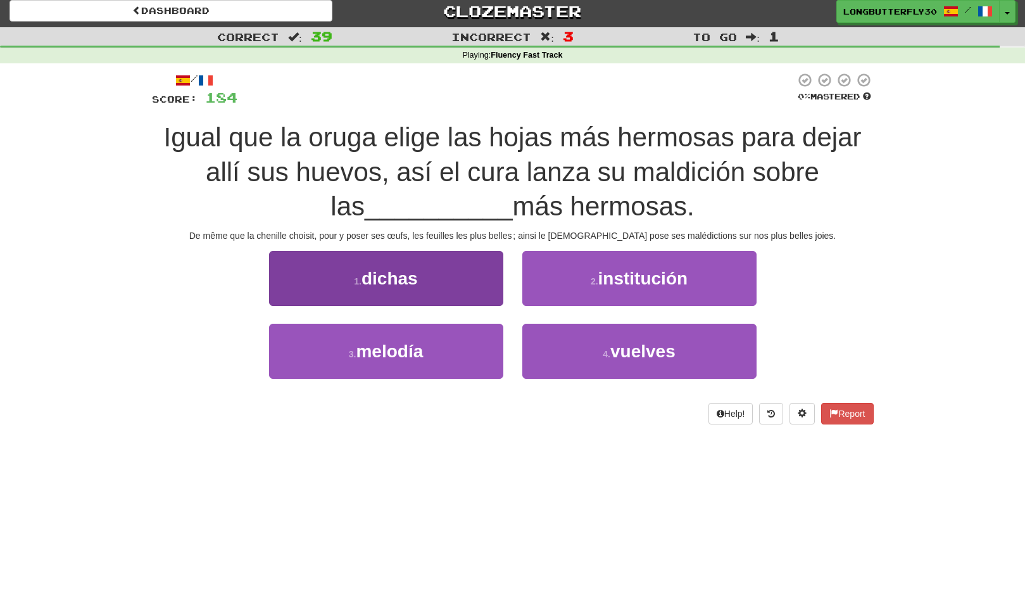
click at [464, 295] on button "1 . dichas" at bounding box center [386, 278] width 234 height 55
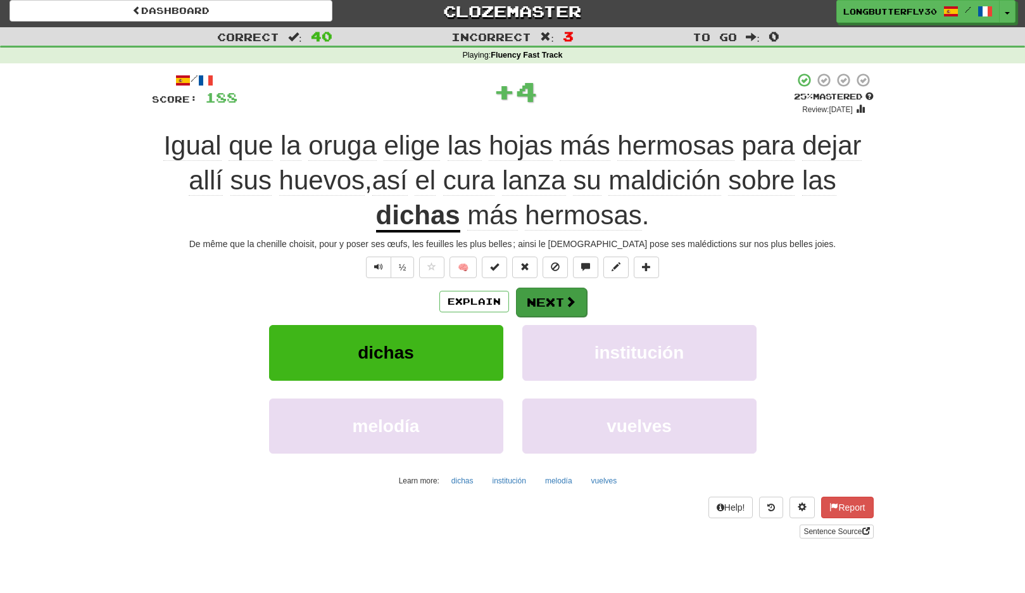
click at [536, 298] on button "Next" at bounding box center [551, 302] width 71 height 29
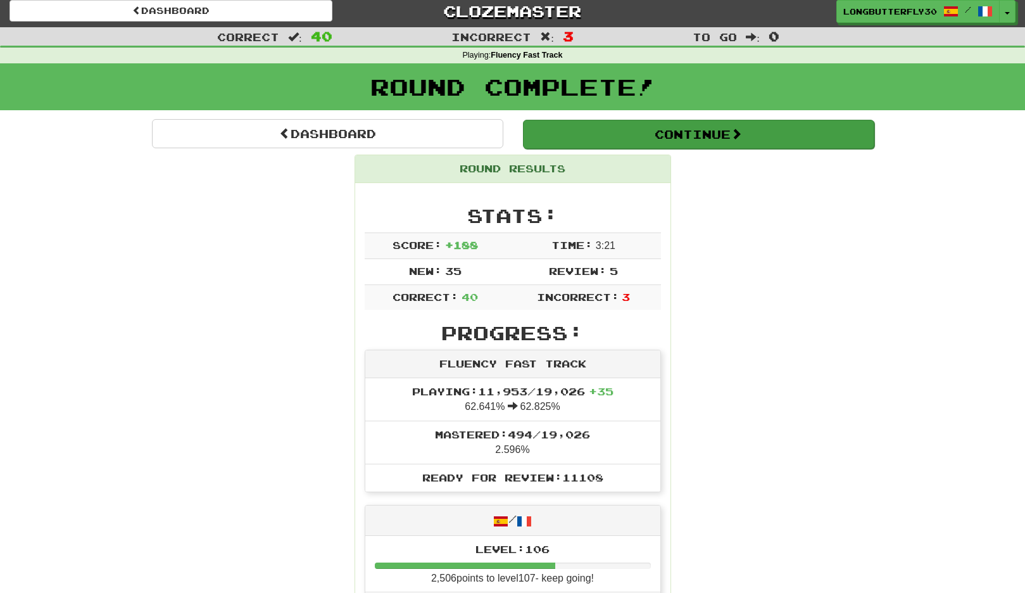
click at [695, 120] on button "Continue" at bounding box center [699, 134] width 352 height 29
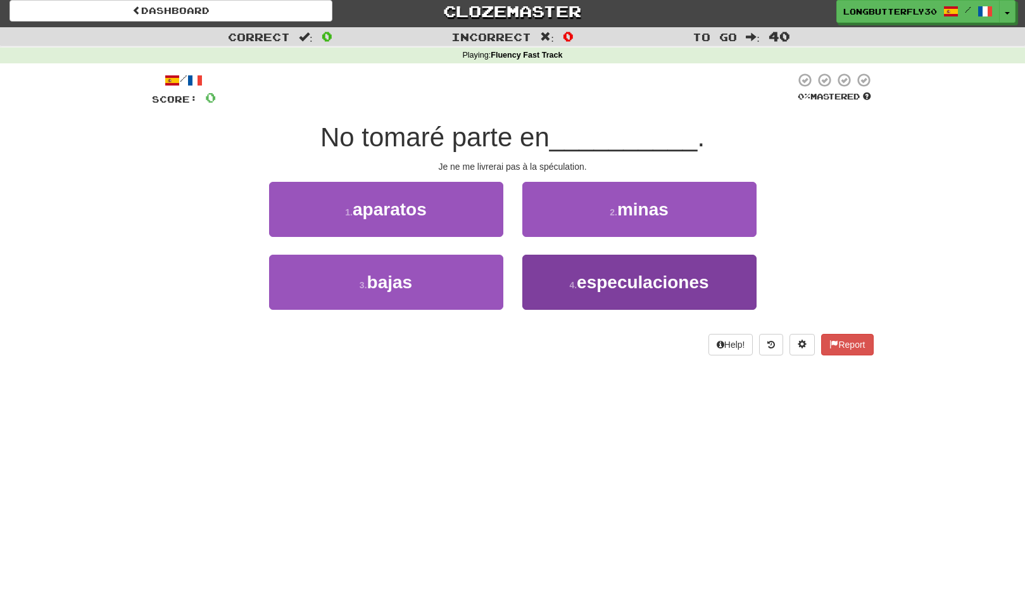
click at [572, 288] on small "4 ." at bounding box center [573, 285] width 8 height 10
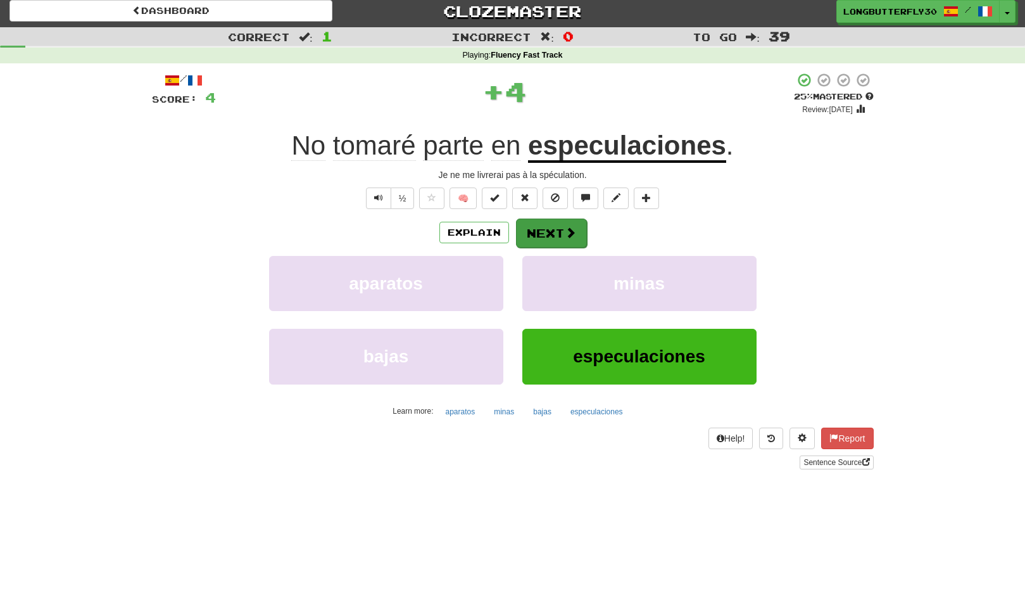
click at [571, 231] on span at bounding box center [570, 232] width 11 height 11
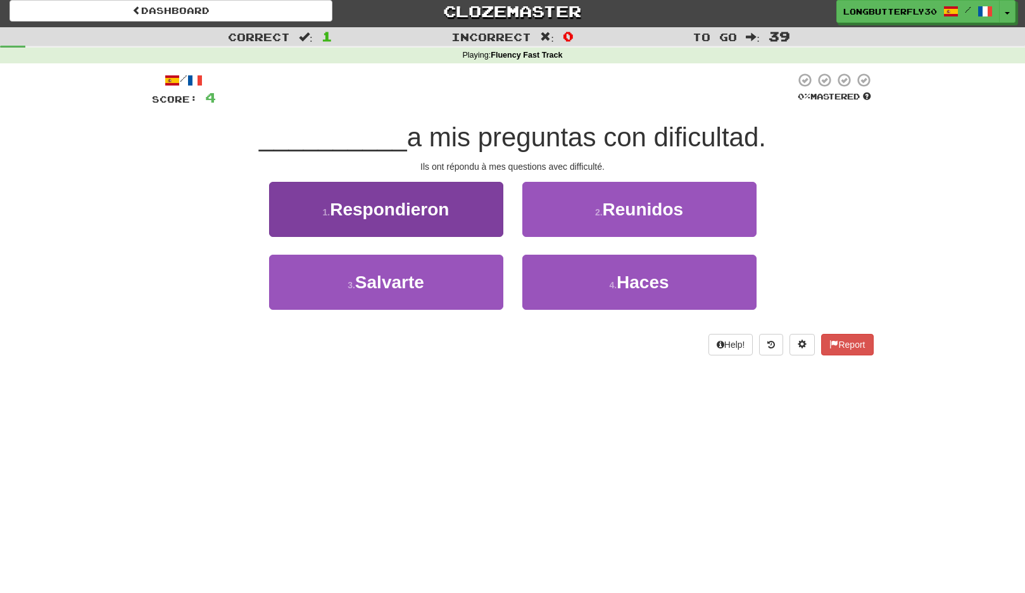
click at [454, 209] on button "1 . Respondieron" at bounding box center [386, 209] width 234 height 55
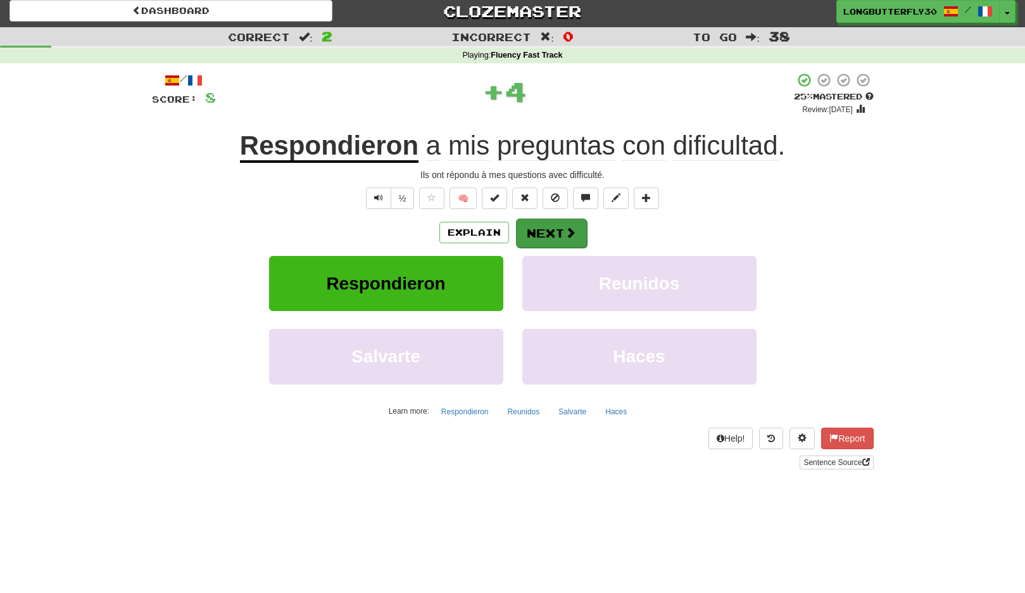
click at [535, 225] on button "Next" at bounding box center [551, 233] width 71 height 29
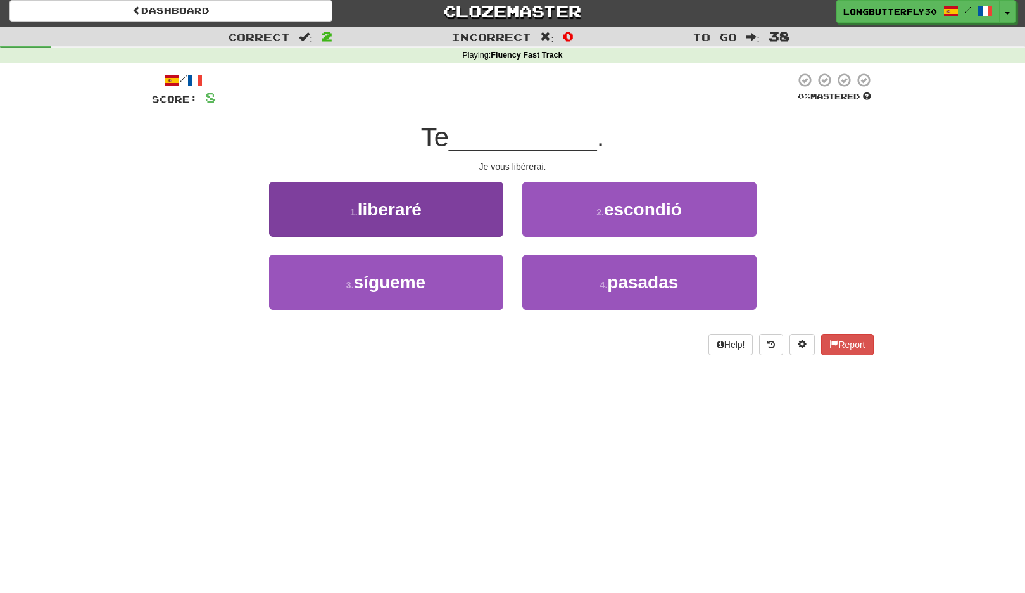
click at [451, 224] on button "1 . liberaré" at bounding box center [386, 209] width 234 height 55
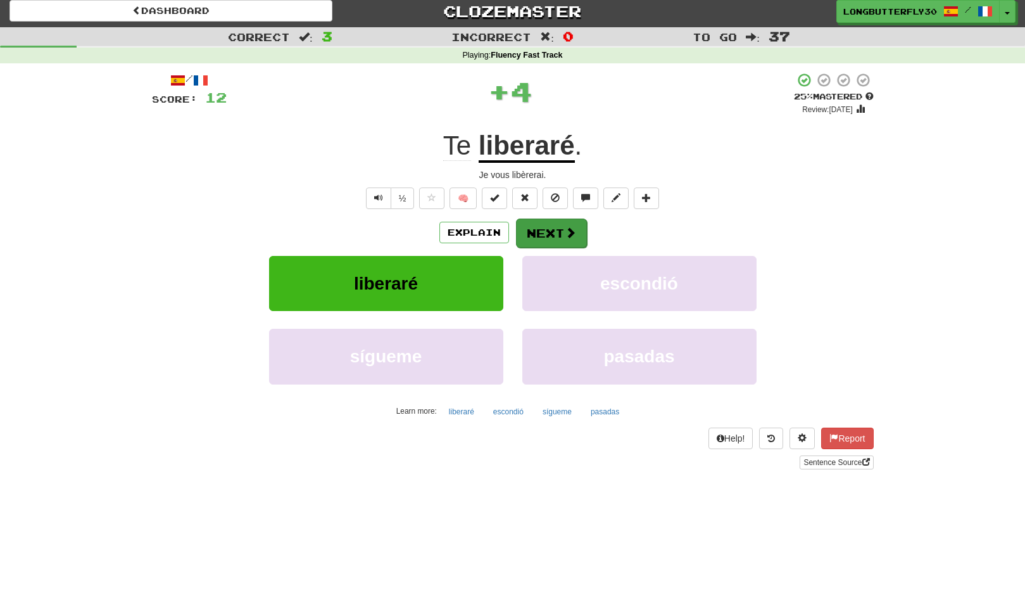
click at [562, 225] on button "Next" at bounding box center [551, 233] width 71 height 29
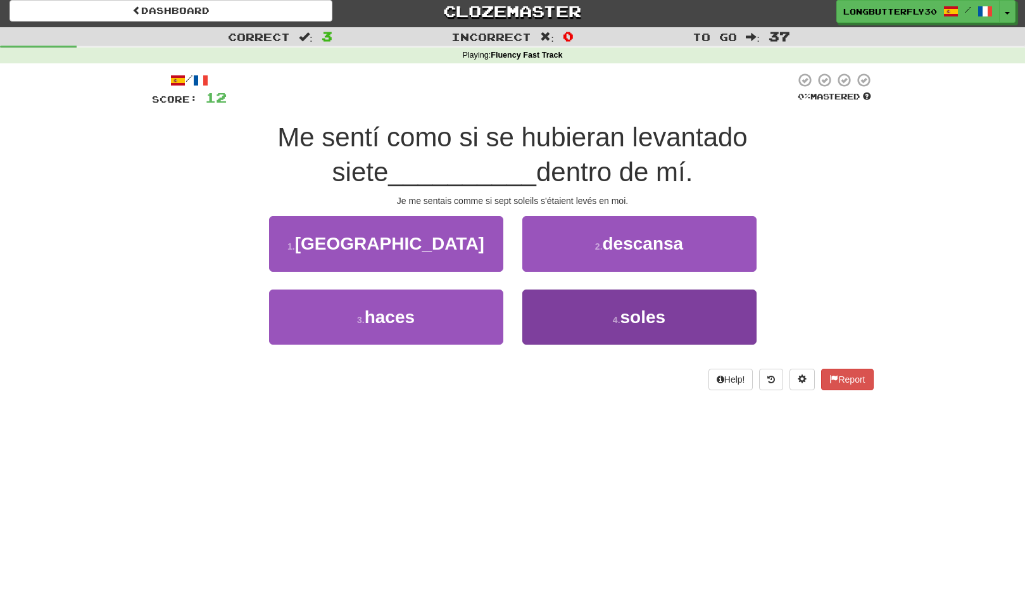
click at [595, 311] on button "4 . soles" at bounding box center [640, 316] width 234 height 55
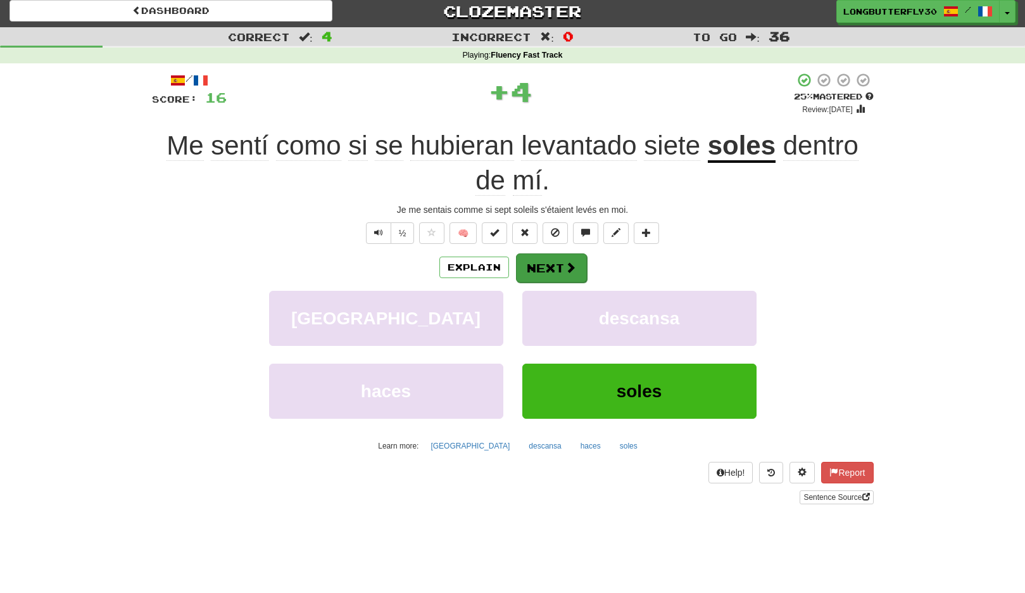
click at [547, 265] on button "Next" at bounding box center [551, 267] width 71 height 29
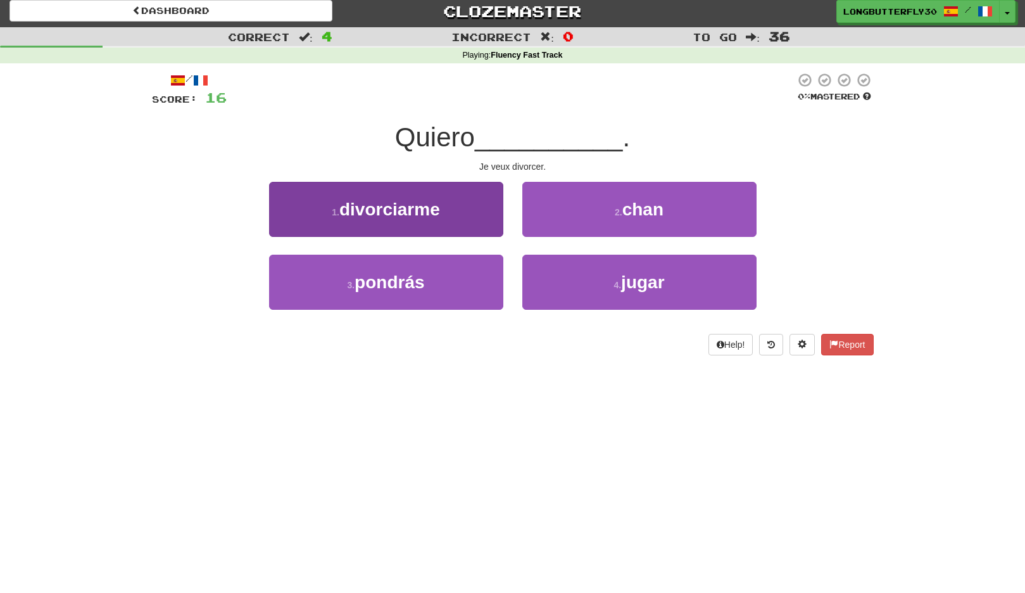
click at [409, 220] on button "1 . divorciarme" at bounding box center [386, 209] width 234 height 55
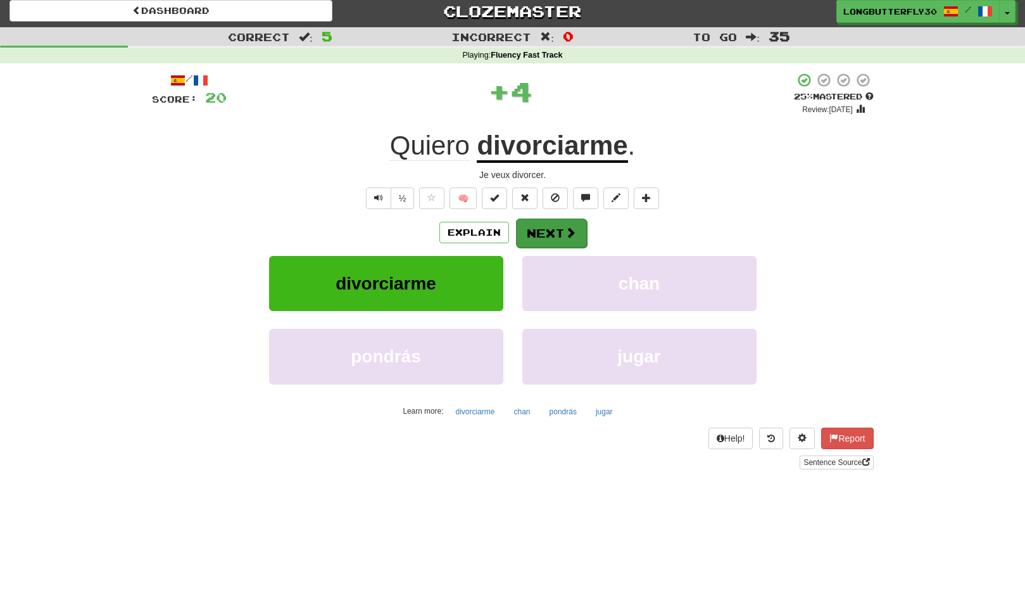
click at [548, 225] on button "Next" at bounding box center [551, 233] width 71 height 29
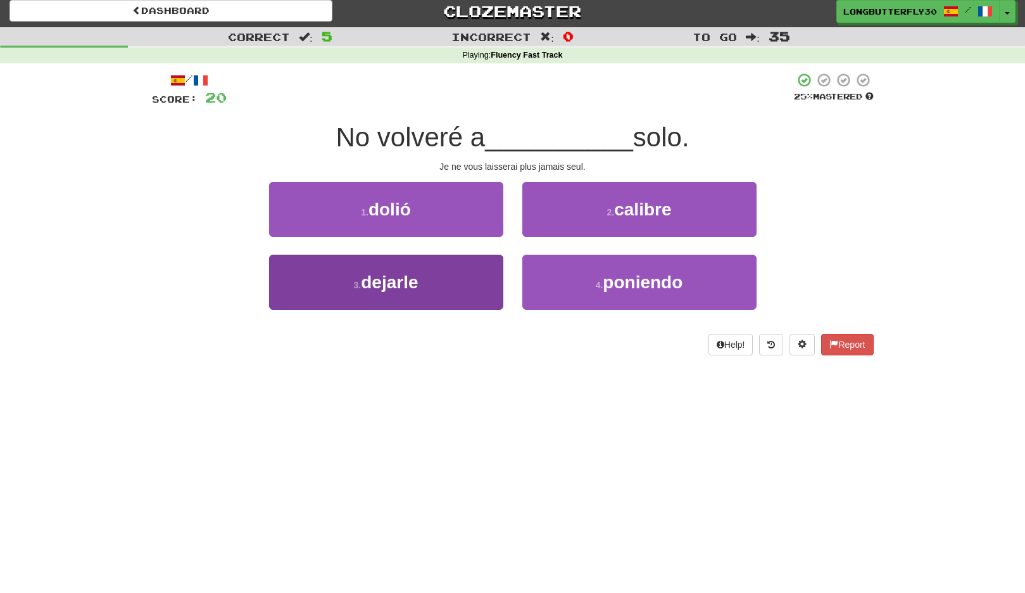
click at [469, 279] on button "3 . dejarle" at bounding box center [386, 282] width 234 height 55
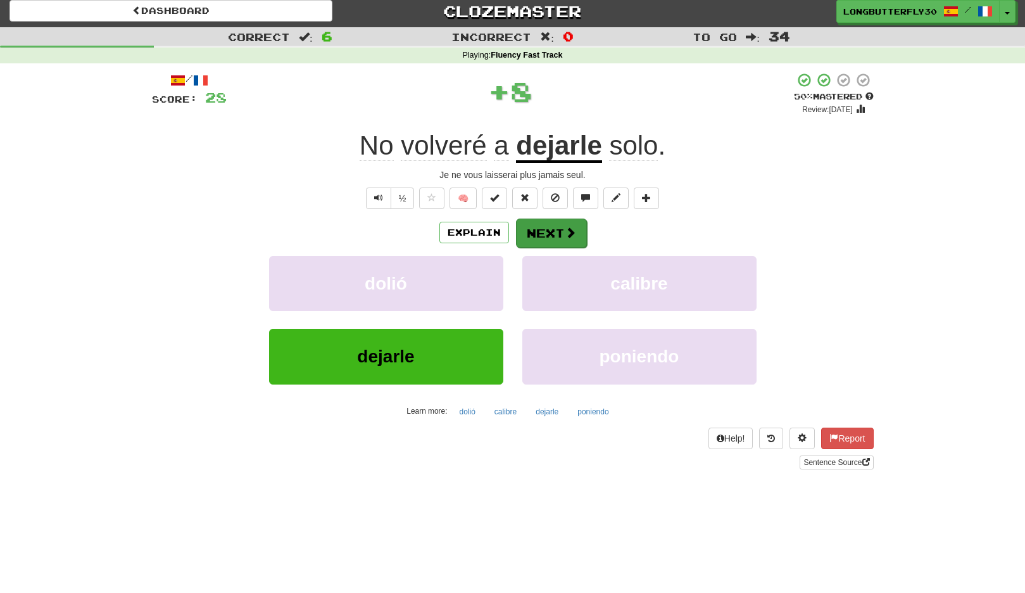
click at [555, 234] on button "Next" at bounding box center [551, 233] width 71 height 29
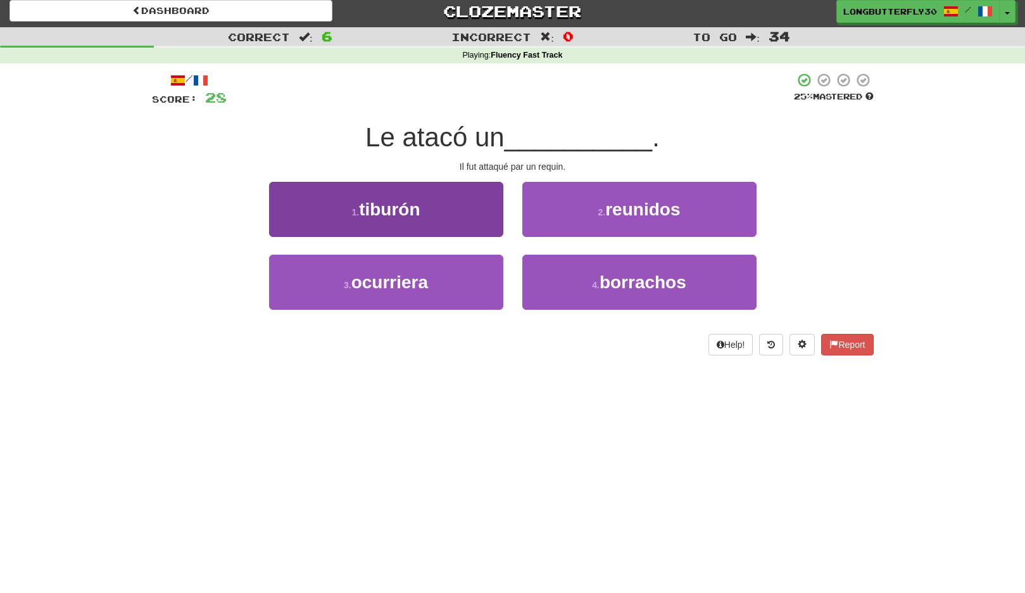
click at [452, 213] on button "1 . tiburón" at bounding box center [386, 209] width 234 height 55
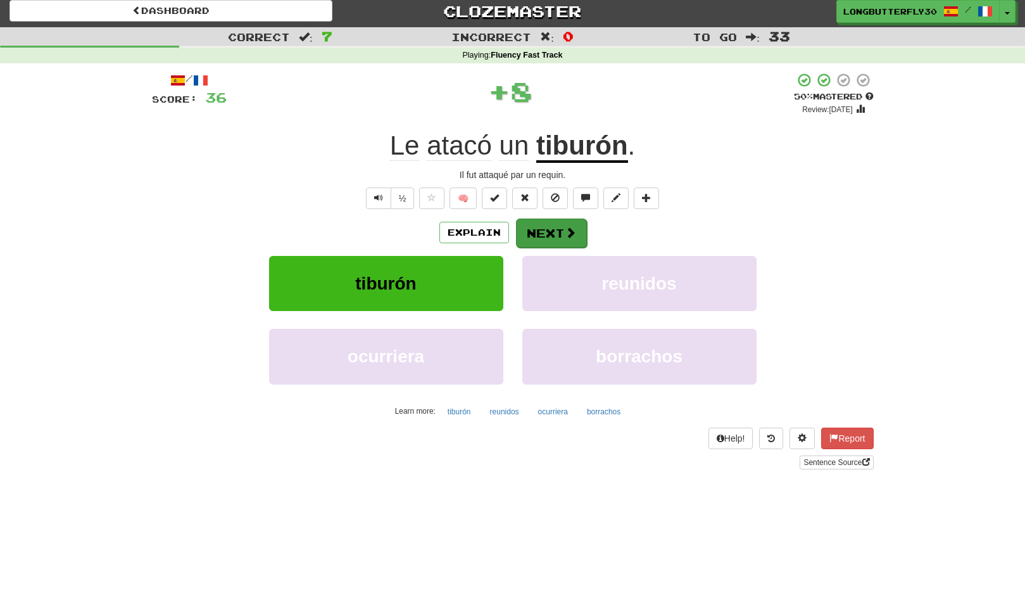
click at [543, 229] on button "Next" at bounding box center [551, 233] width 71 height 29
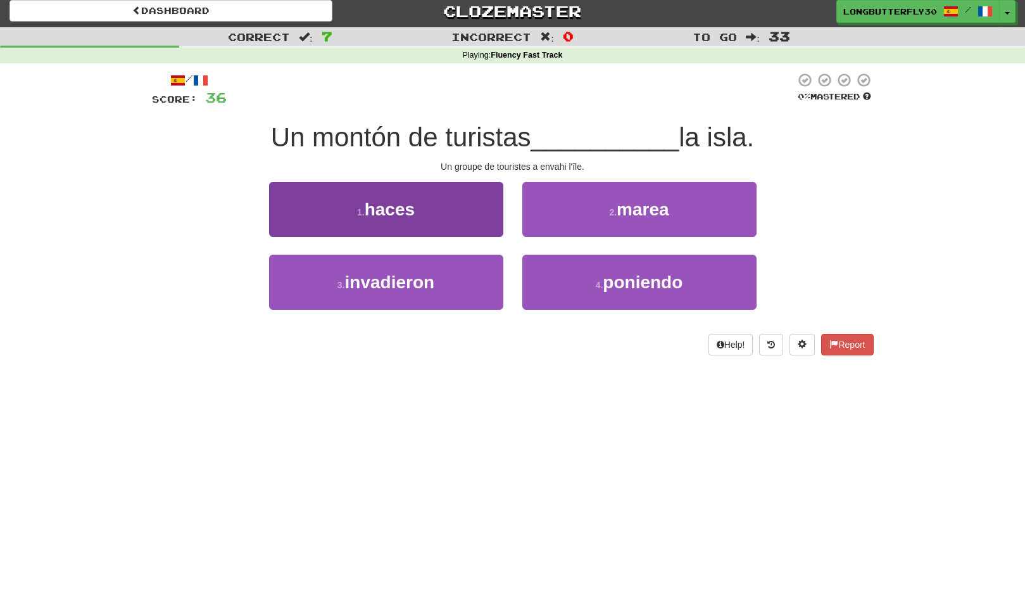
drag, startPoint x: 469, startPoint y: 289, endPoint x: 477, endPoint y: 282, distance: 10.8
click at [469, 287] on button "3 . invadieron" at bounding box center [386, 282] width 234 height 55
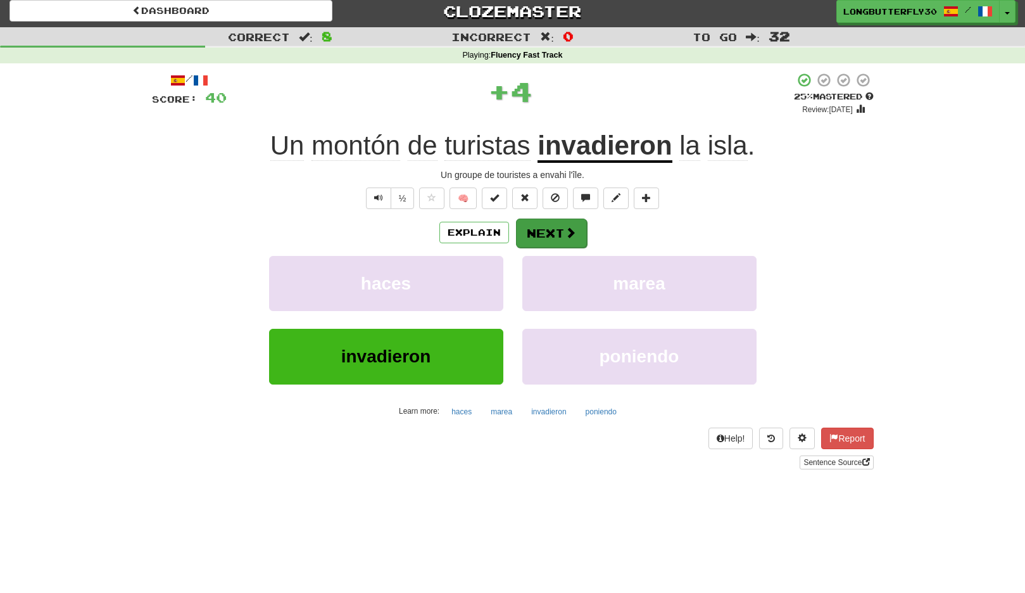
click at [549, 229] on button "Next" at bounding box center [551, 233] width 71 height 29
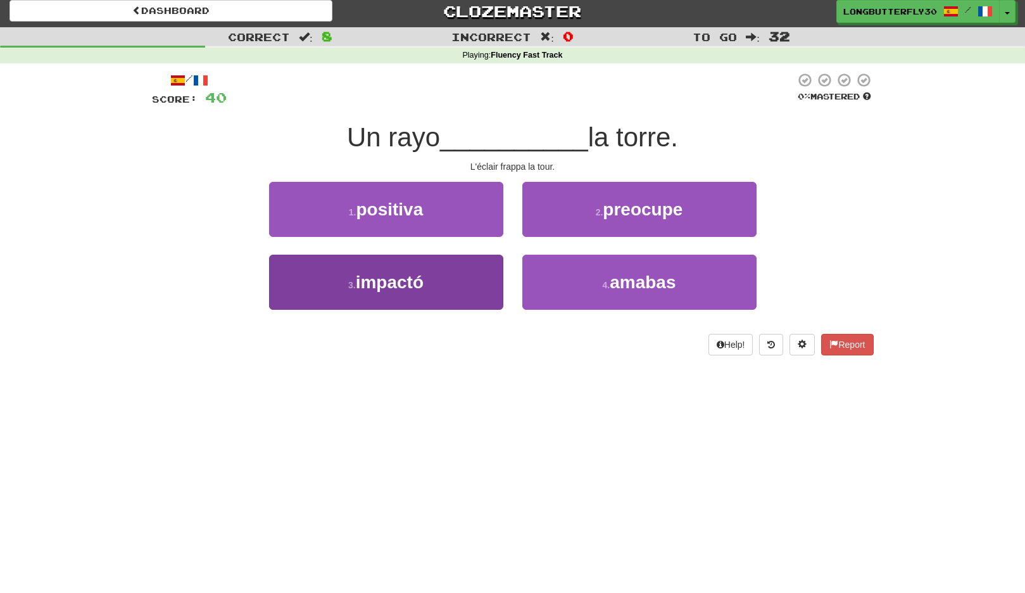
click at [447, 279] on button "3 . impactó" at bounding box center [386, 282] width 234 height 55
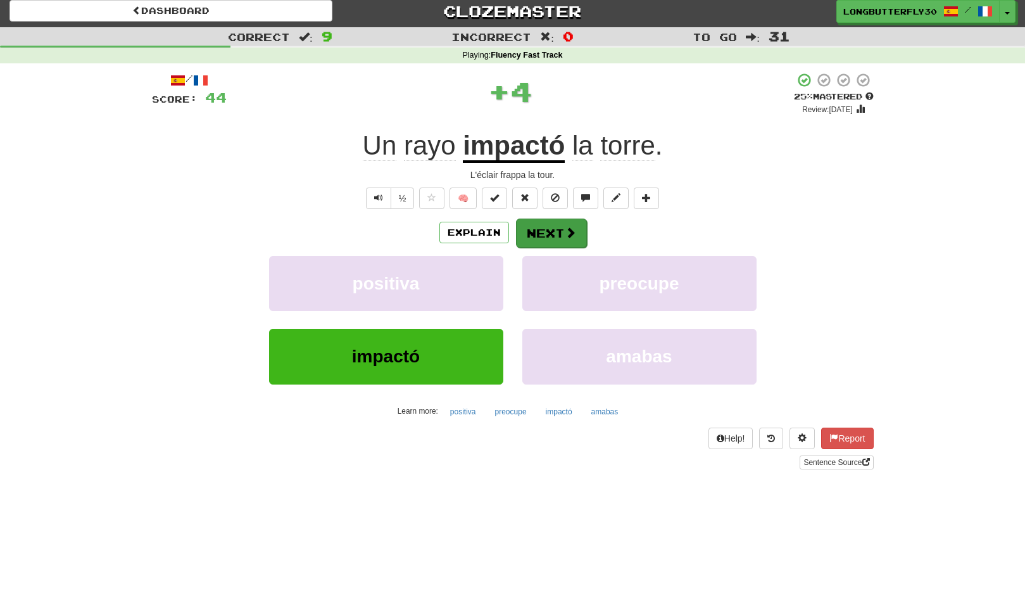
click at [551, 225] on button "Next" at bounding box center [551, 233] width 71 height 29
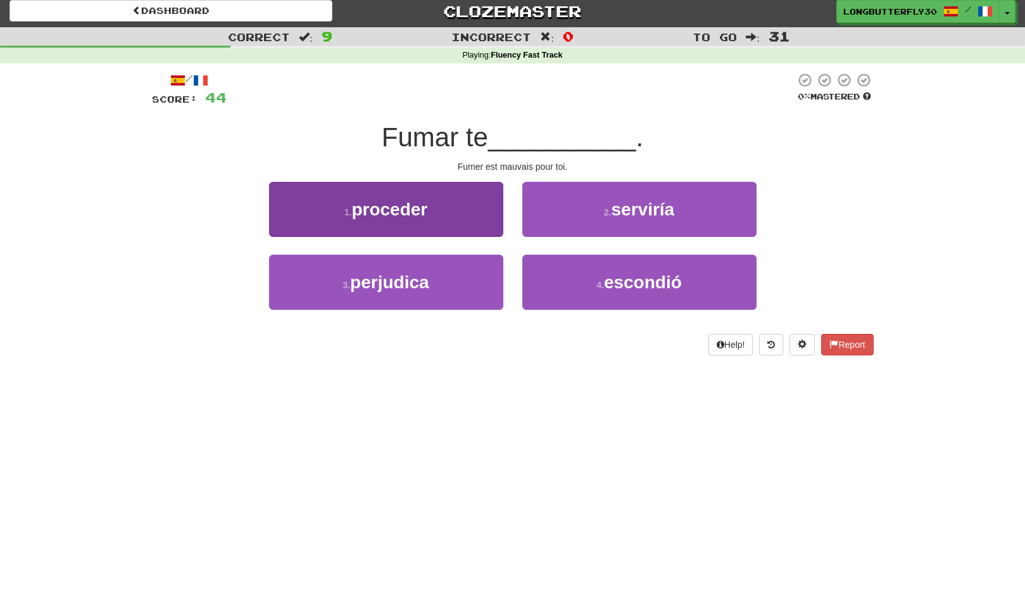
drag, startPoint x: 450, startPoint y: 281, endPoint x: 477, endPoint y: 269, distance: 29.2
click at [450, 280] on button "3 . perjudica" at bounding box center [386, 282] width 234 height 55
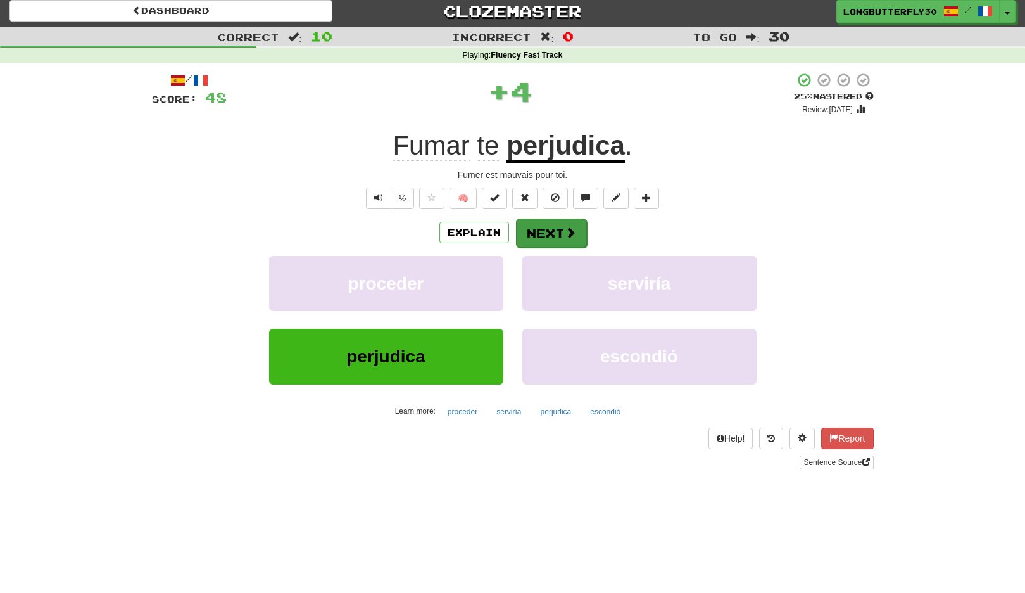
click at [553, 230] on button "Next" at bounding box center [551, 233] width 71 height 29
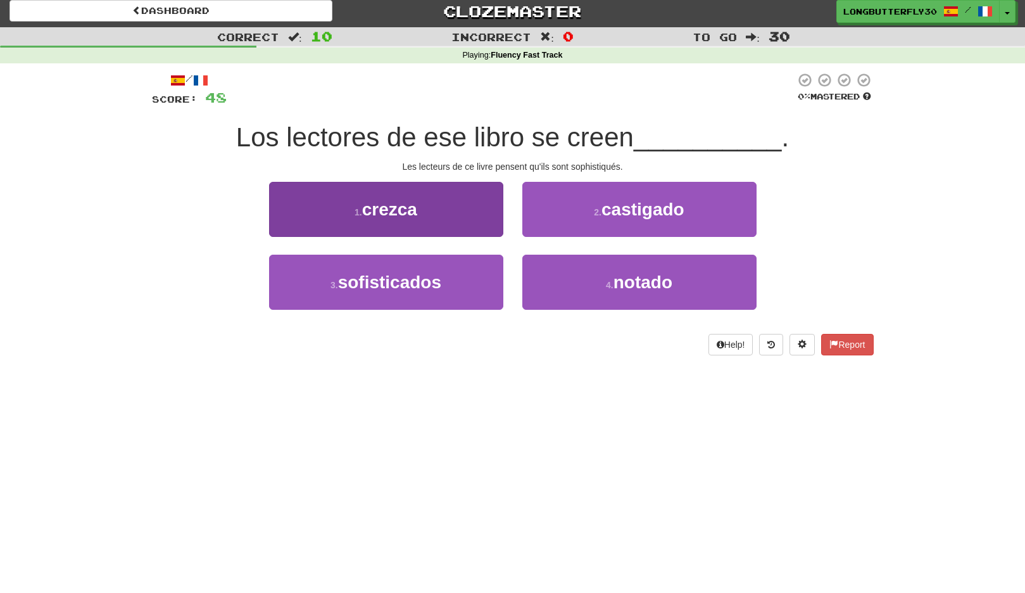
drag, startPoint x: 422, startPoint y: 282, endPoint x: 431, endPoint y: 278, distance: 10.2
click at [424, 281] on span "sofisticados" at bounding box center [389, 282] width 103 height 20
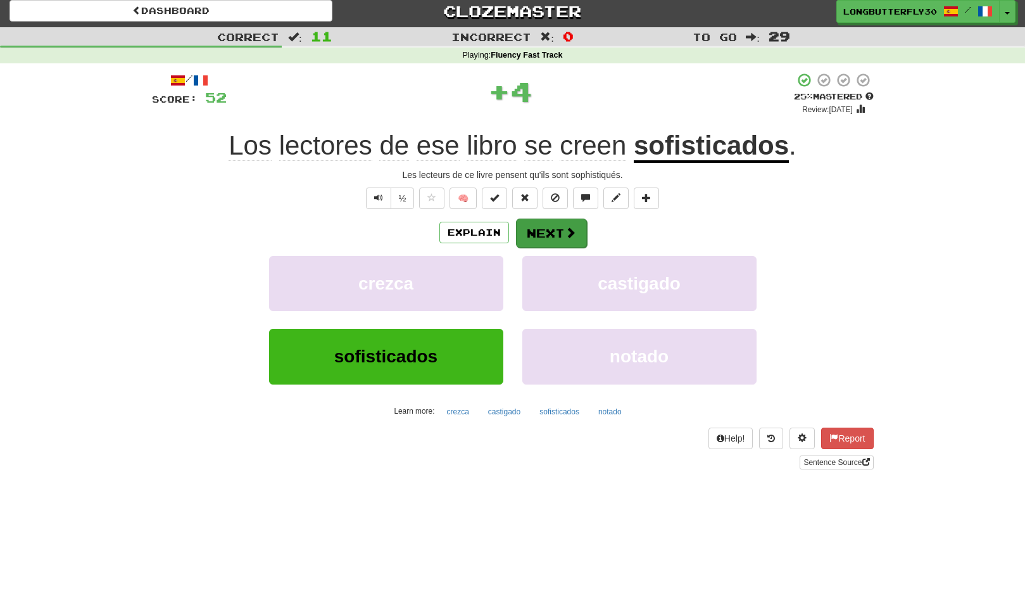
click at [538, 232] on button "Next" at bounding box center [551, 233] width 71 height 29
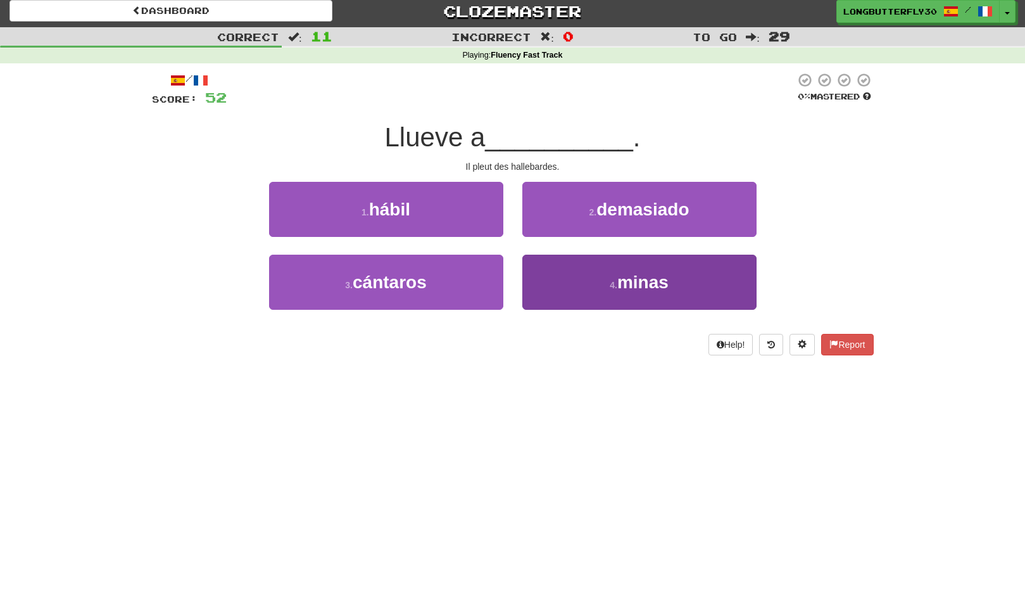
click at [581, 279] on button "4 . minas" at bounding box center [640, 282] width 234 height 55
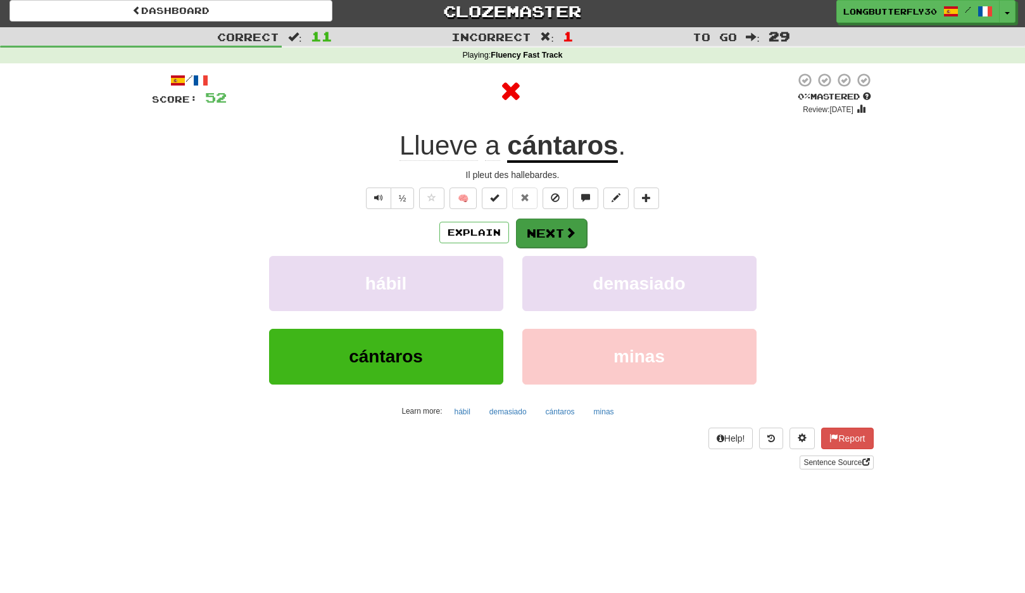
click at [573, 236] on span at bounding box center [570, 232] width 11 height 11
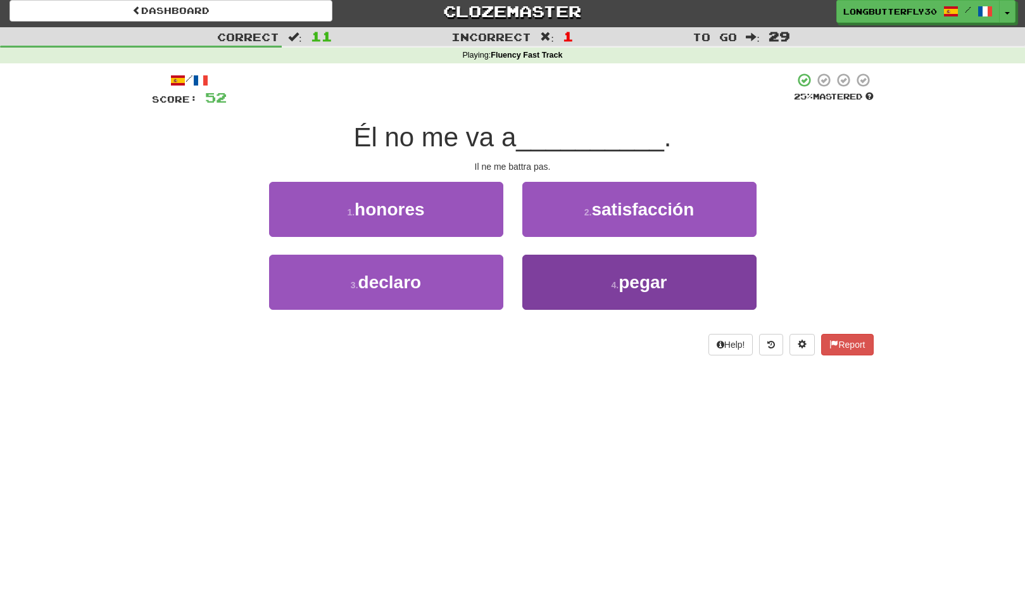
click at [580, 279] on button "4 . pegar" at bounding box center [640, 282] width 234 height 55
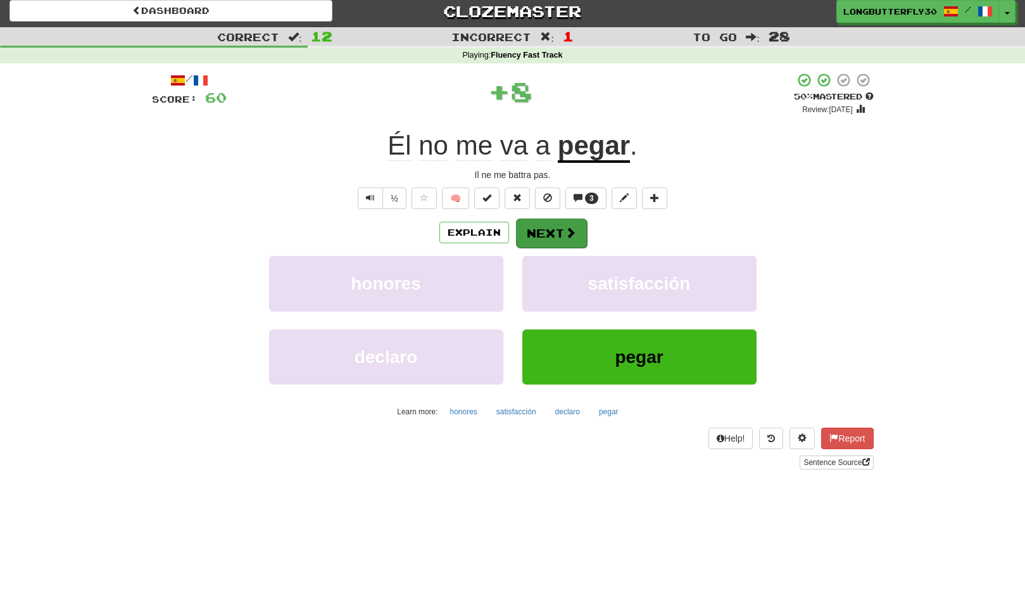
click at [563, 238] on button "Next" at bounding box center [551, 233] width 71 height 29
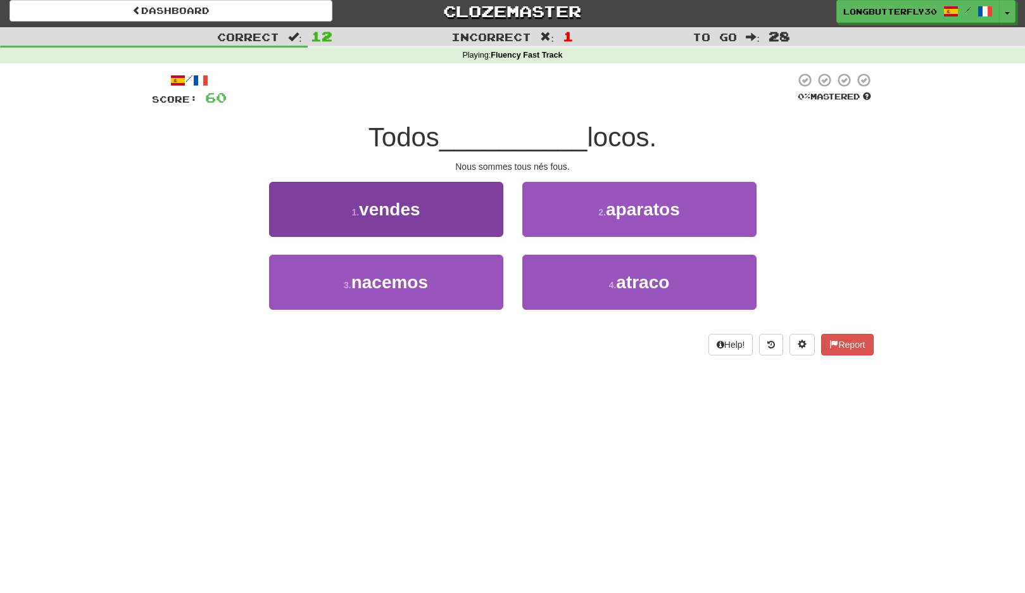
drag, startPoint x: 391, startPoint y: 286, endPoint x: 407, endPoint y: 280, distance: 17.6
click at [396, 284] on span "nacemos" at bounding box center [390, 282] width 77 height 20
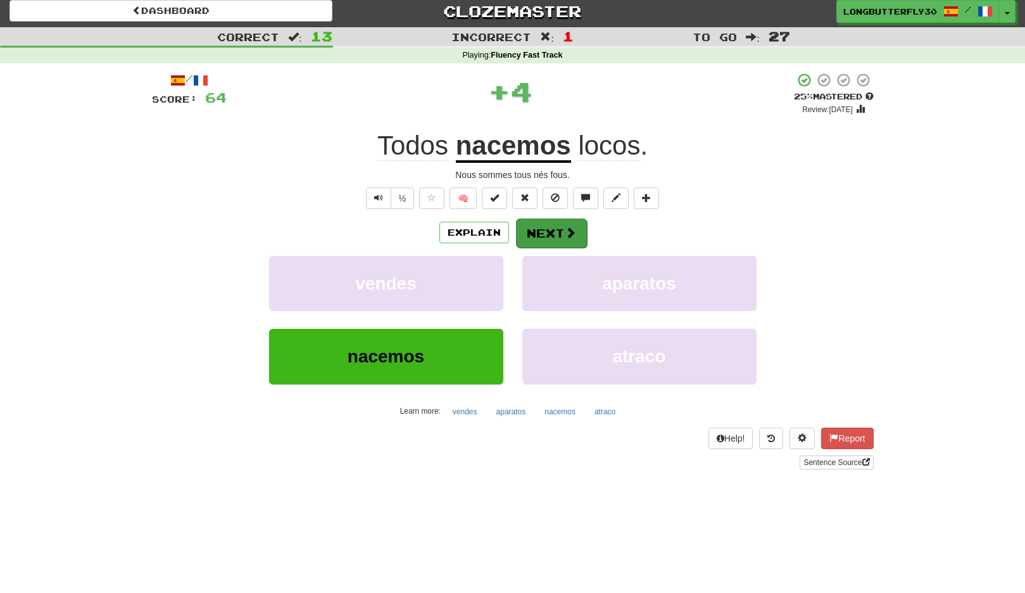
click at [548, 236] on button "Next" at bounding box center [551, 233] width 71 height 29
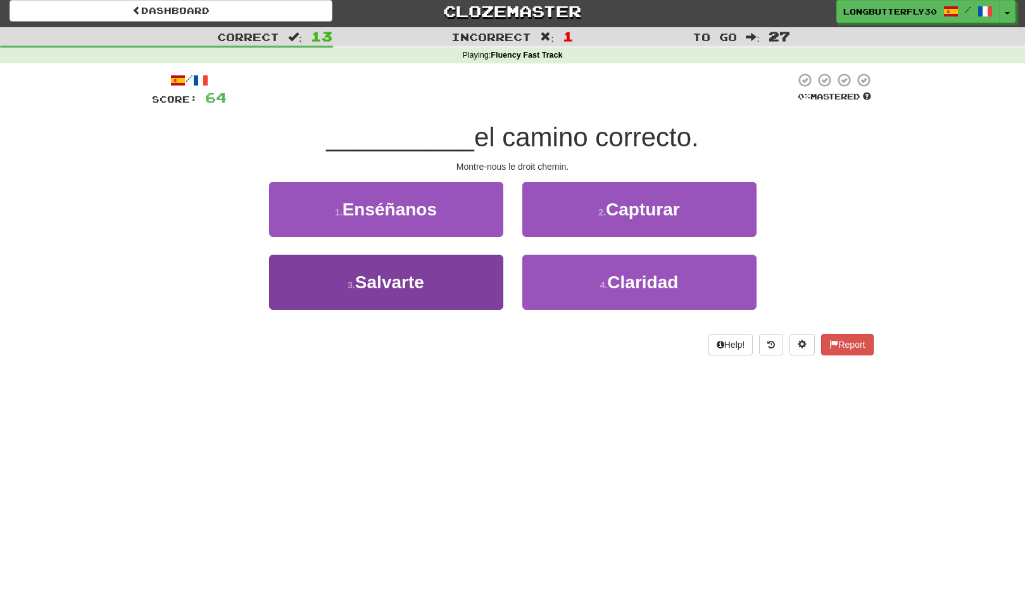
click at [437, 275] on button "3 . Salvarte" at bounding box center [386, 282] width 234 height 55
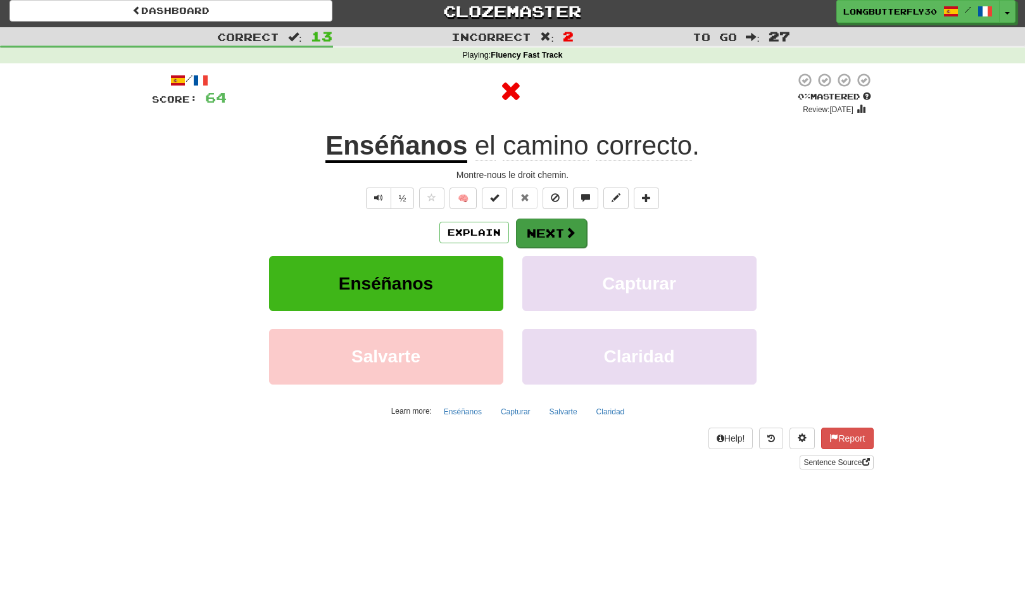
click at [538, 226] on button "Next" at bounding box center [551, 233] width 71 height 29
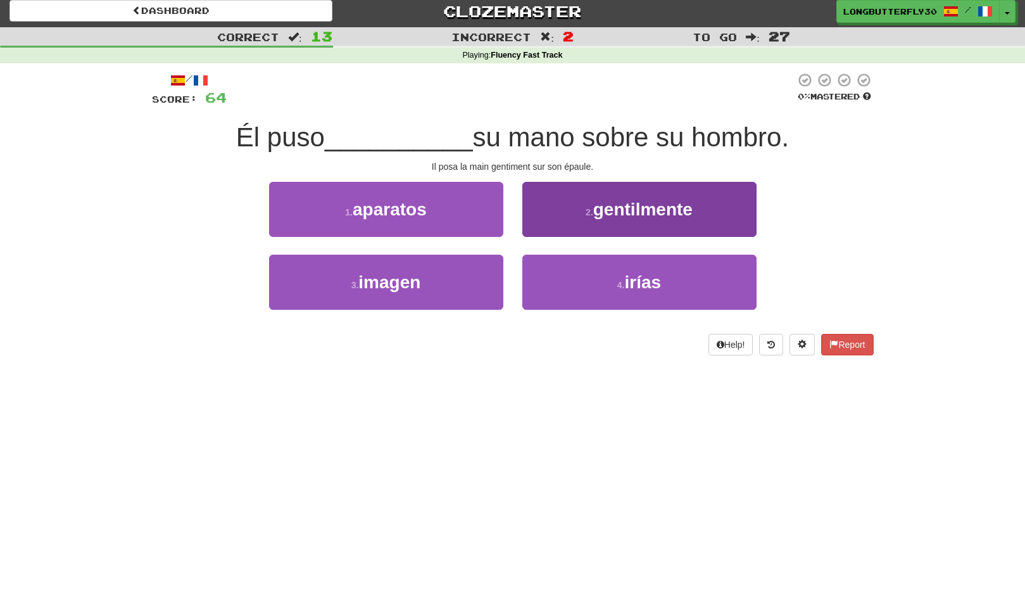
click at [590, 212] on small "2 ." at bounding box center [590, 212] width 8 height 10
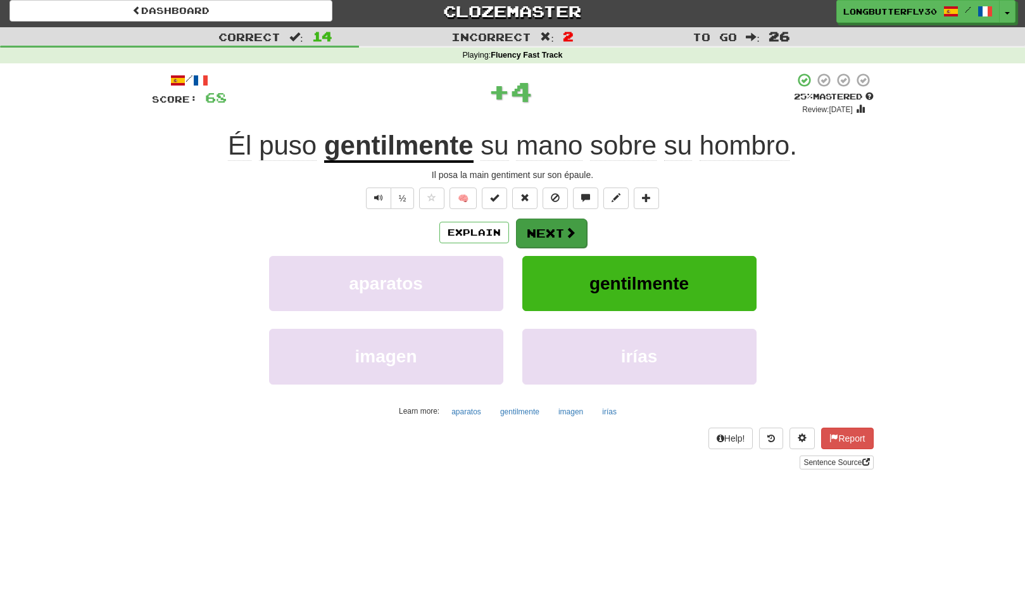
click at [543, 231] on button "Next" at bounding box center [551, 233] width 71 height 29
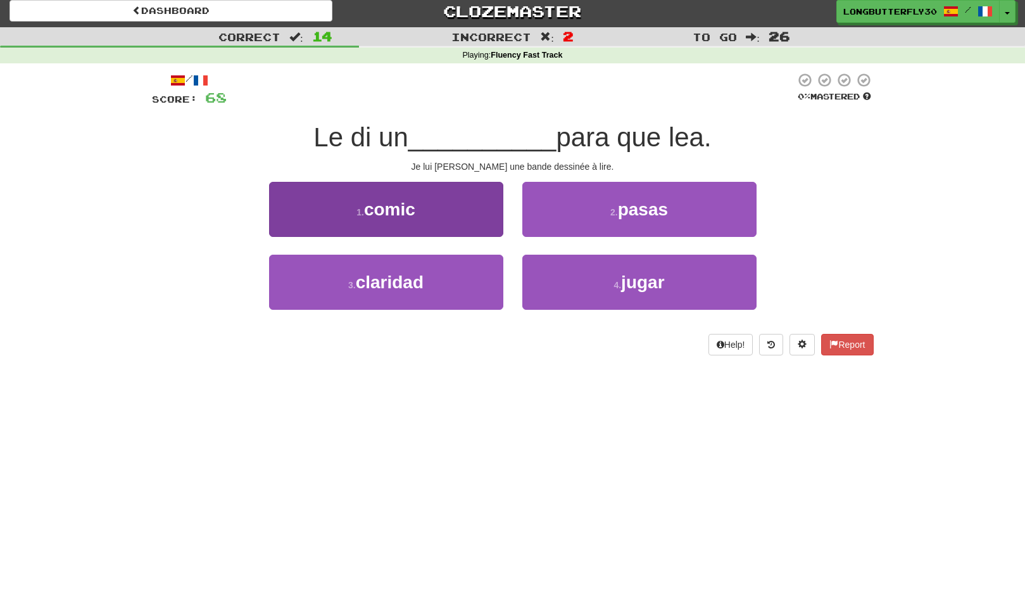
click at [447, 219] on button "1 . comic" at bounding box center [386, 209] width 234 height 55
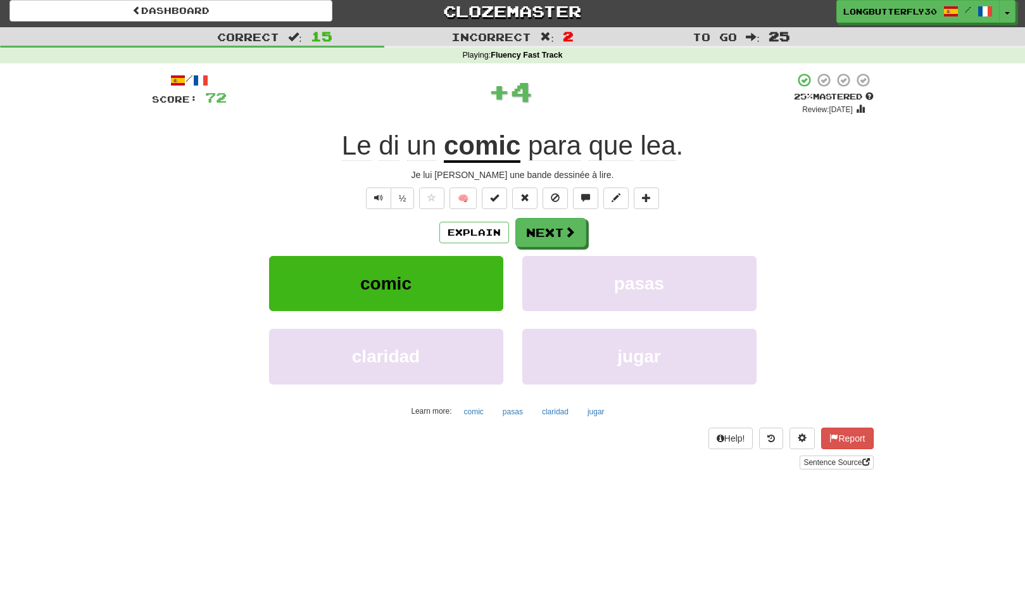
click at [553, 215] on div "/ Score: 72 + 4 25 % Mastered Review: 2025-09-16 Le di un comic para que lea . …" at bounding box center [513, 270] width 722 height 397
click at [554, 225] on button "Next" at bounding box center [551, 233] width 71 height 29
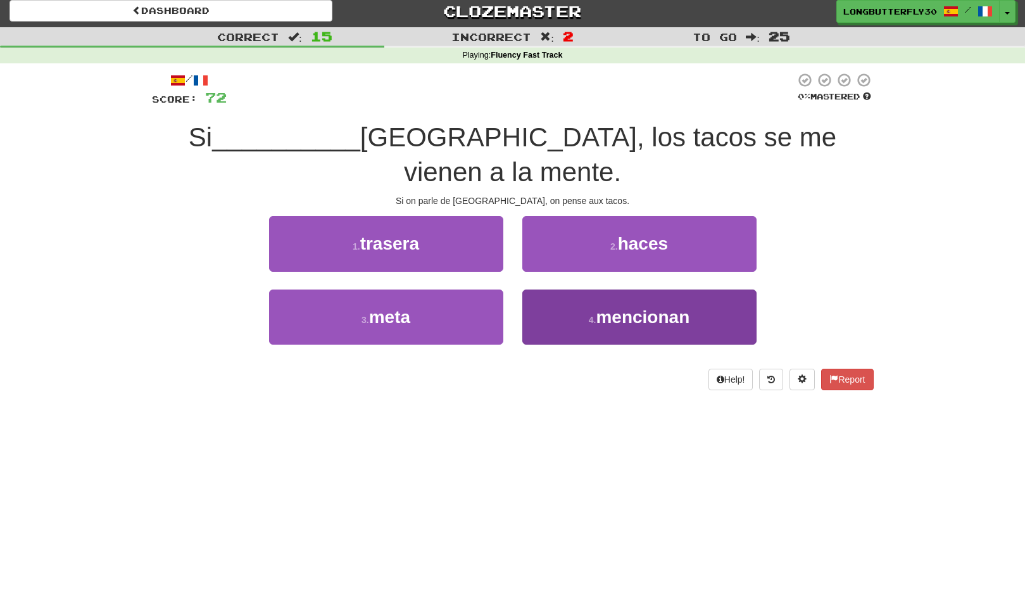
click at [574, 289] on button "4 . mencionan" at bounding box center [640, 316] width 234 height 55
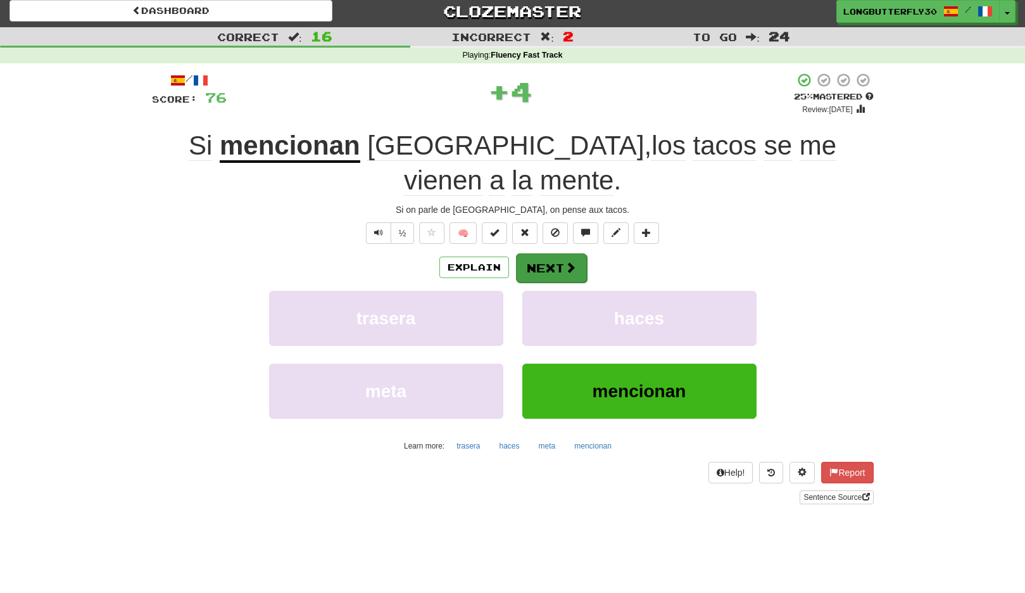
click at [550, 253] on button "Next" at bounding box center [551, 267] width 71 height 29
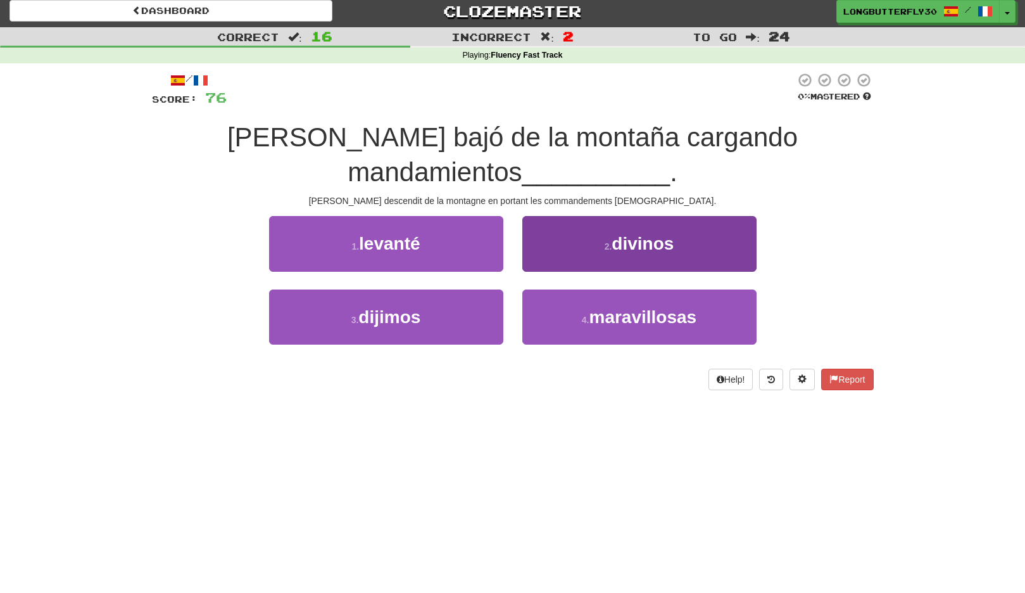
click at [609, 246] on small "2 ." at bounding box center [609, 246] width 8 height 10
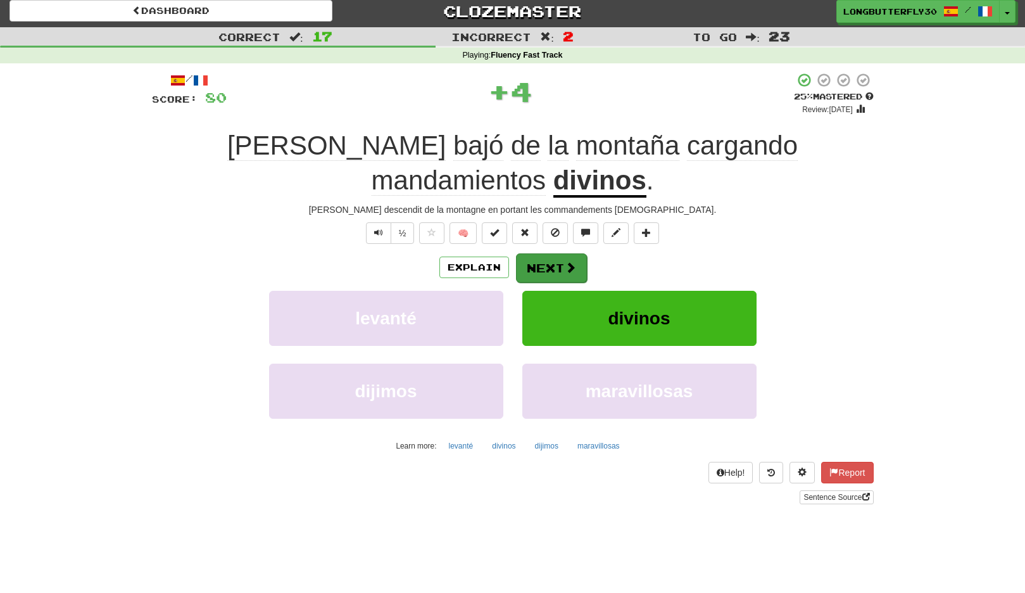
click at [555, 257] on button "Next" at bounding box center [551, 267] width 71 height 29
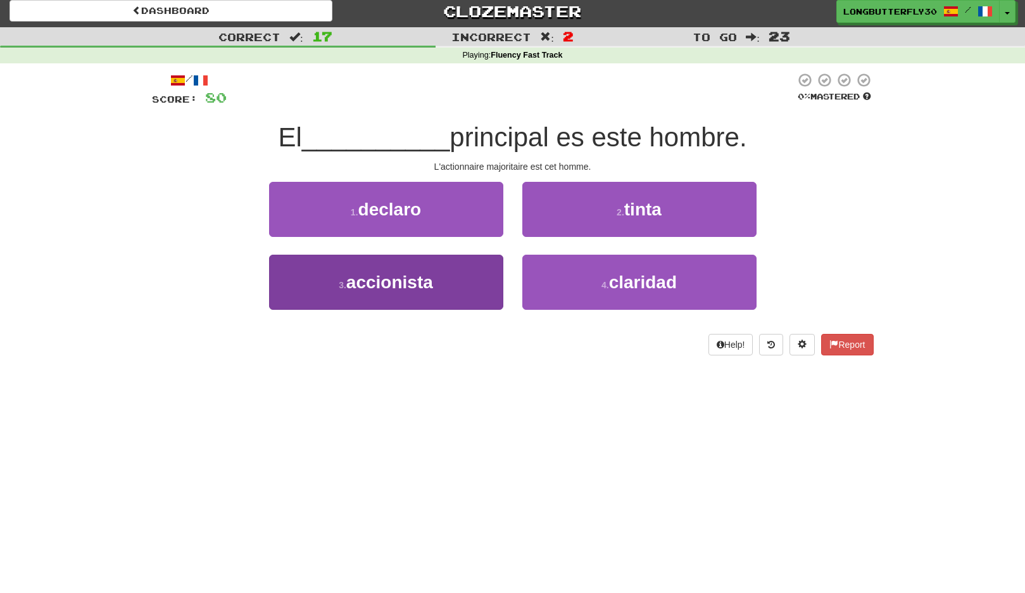
click at [480, 281] on button "3 . accionista" at bounding box center [386, 282] width 234 height 55
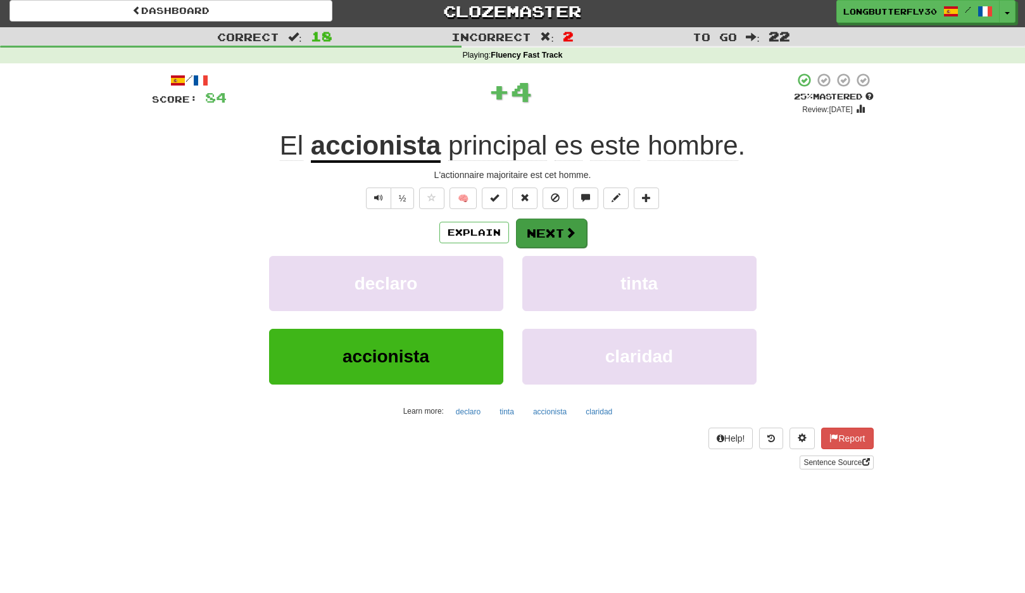
click at [569, 224] on button "Next" at bounding box center [551, 233] width 71 height 29
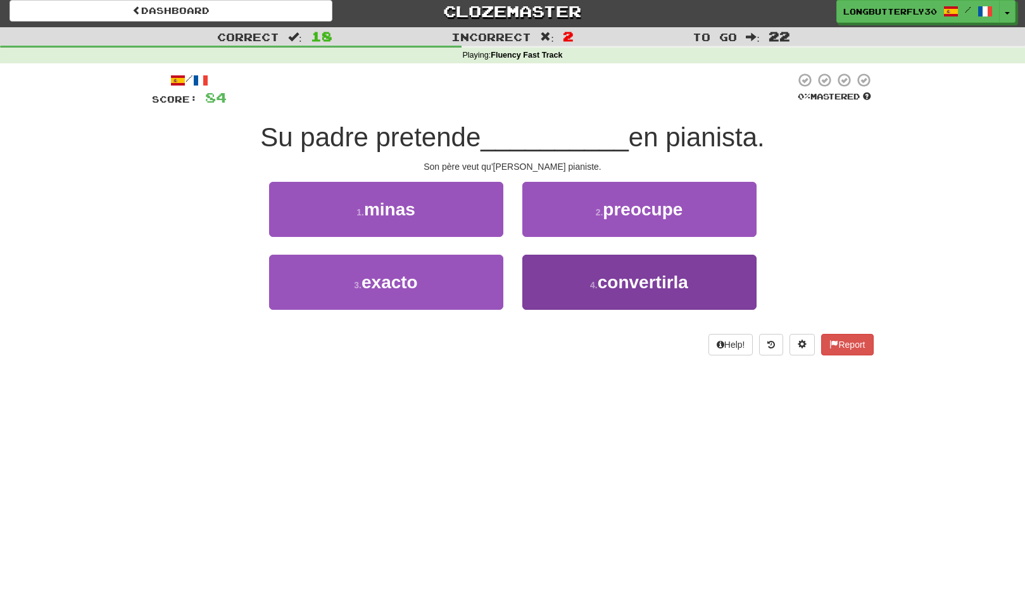
click at [583, 277] on button "4 . convertirla" at bounding box center [640, 282] width 234 height 55
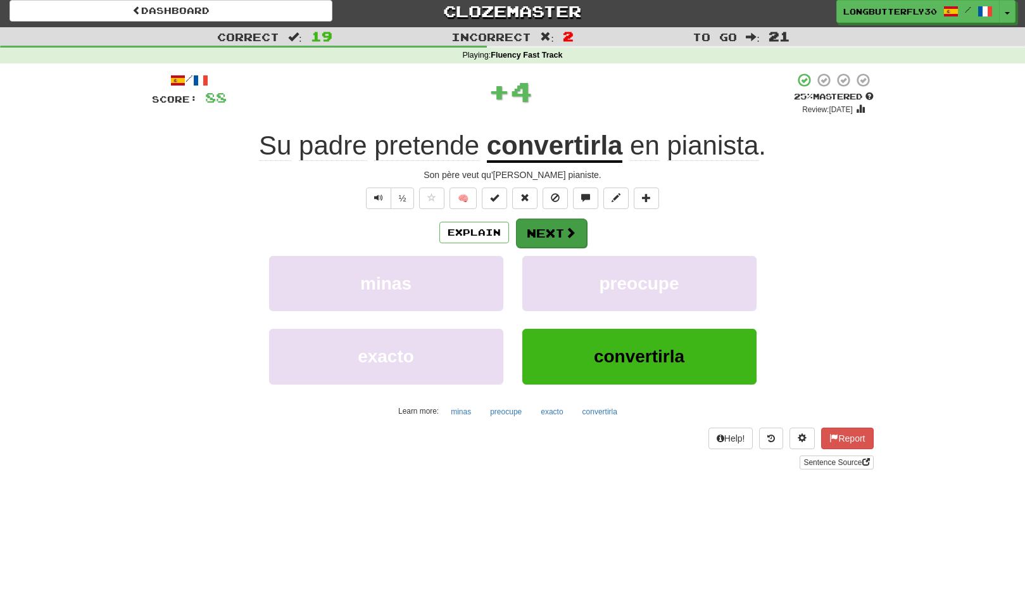
click at [575, 231] on button "Next" at bounding box center [551, 233] width 71 height 29
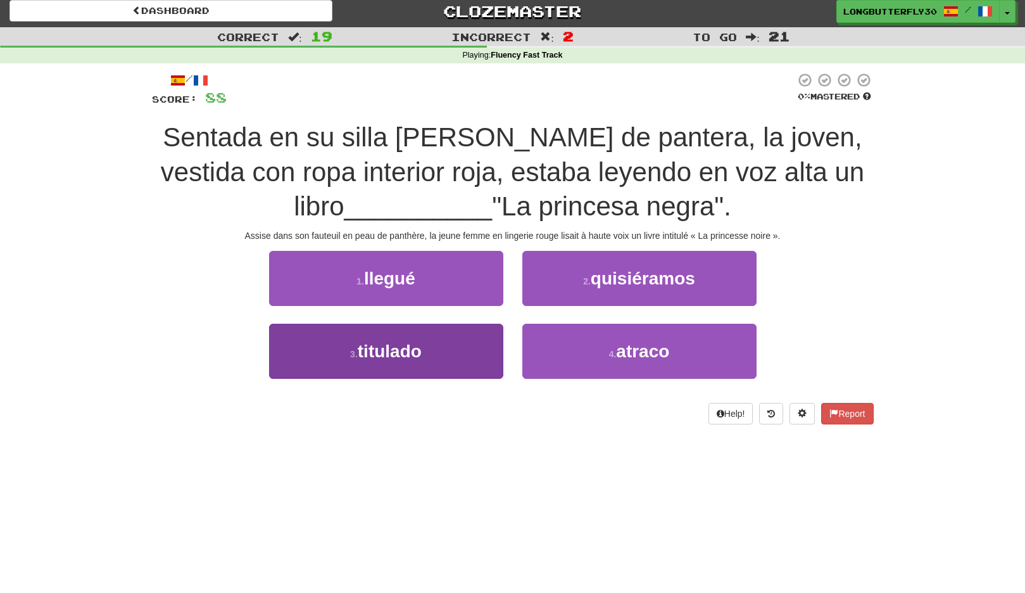
drag, startPoint x: 464, startPoint y: 315, endPoint x: 451, endPoint y: 324, distance: 15.1
click at [452, 324] on div "1 . llegué 2 . quisiéramos 3 . titulado 4 . atraco" at bounding box center [513, 324] width 741 height 146
click at [451, 346] on button "3 . titulado" at bounding box center [386, 351] width 234 height 55
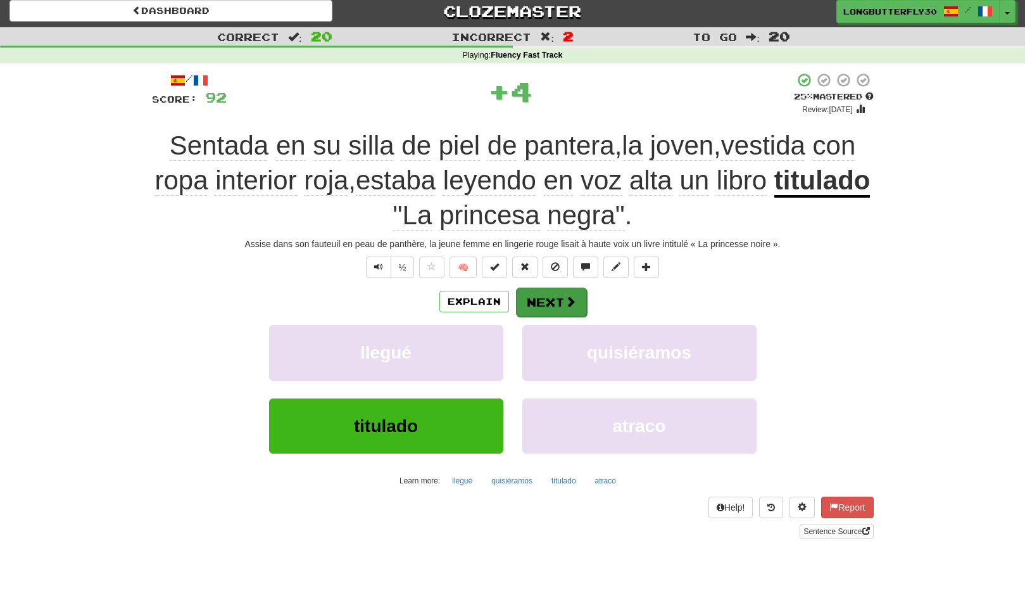
click at [554, 301] on button "Next" at bounding box center [551, 302] width 71 height 29
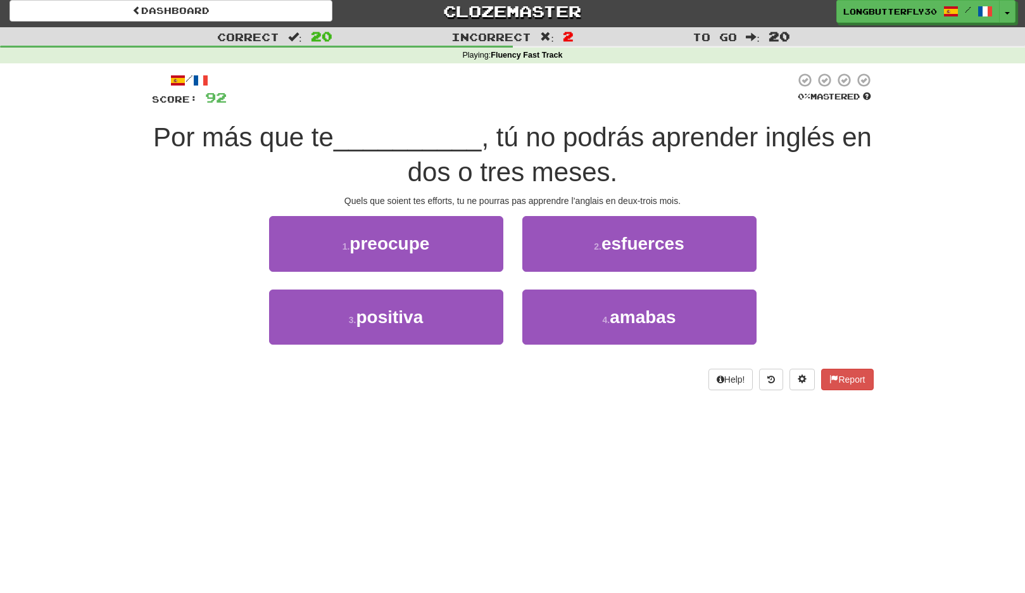
click at [624, 248] on span "esfuerces" at bounding box center [643, 244] width 83 height 20
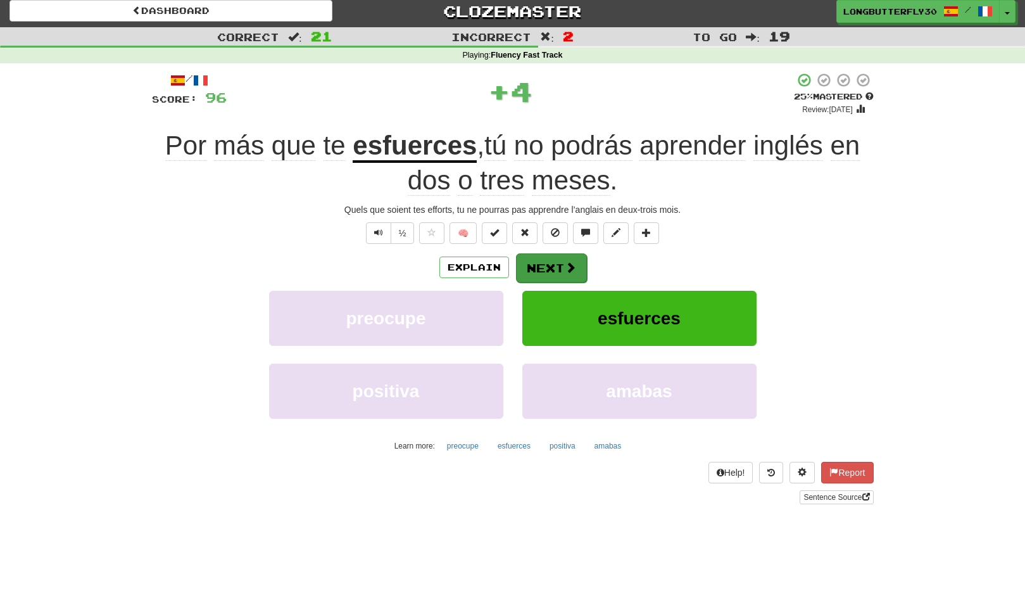
click at [582, 260] on button "Next" at bounding box center [551, 267] width 71 height 29
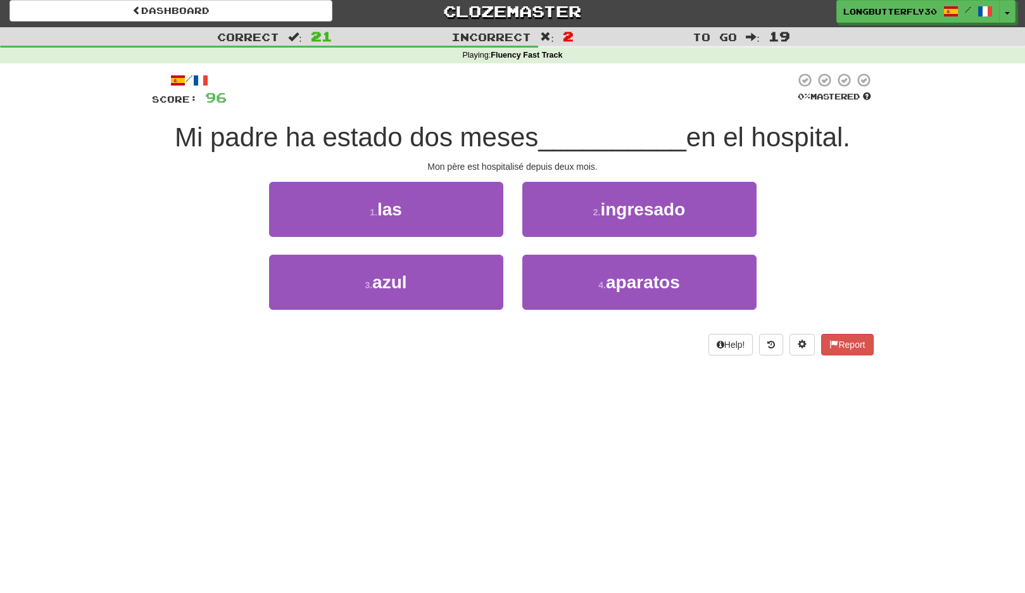
click at [611, 208] on span "ingresado" at bounding box center [642, 210] width 85 height 20
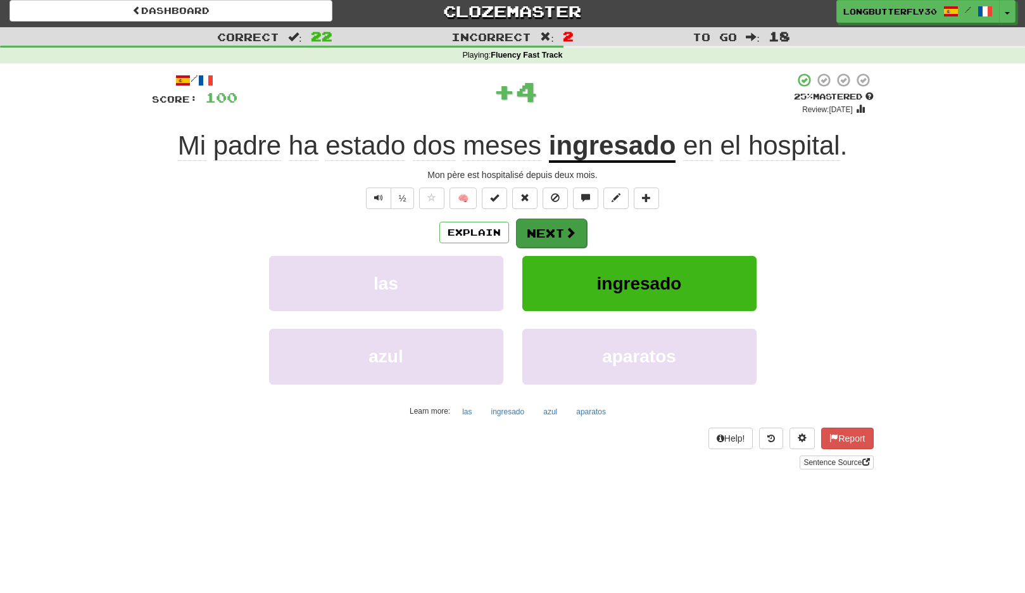
click at [555, 228] on button "Next" at bounding box center [551, 233] width 71 height 29
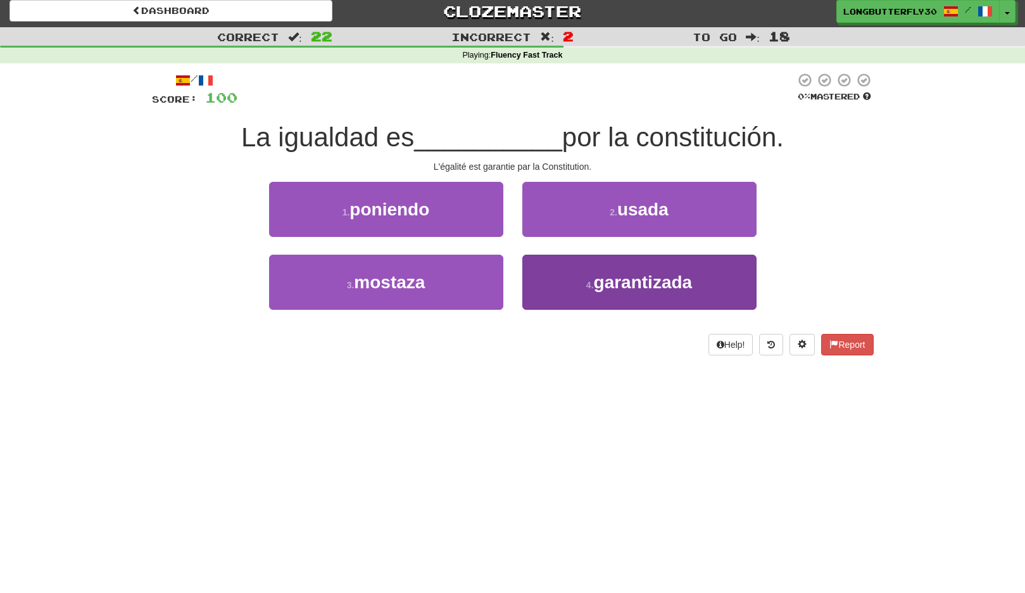
click at [556, 275] on button "4 . garantizada" at bounding box center [640, 282] width 234 height 55
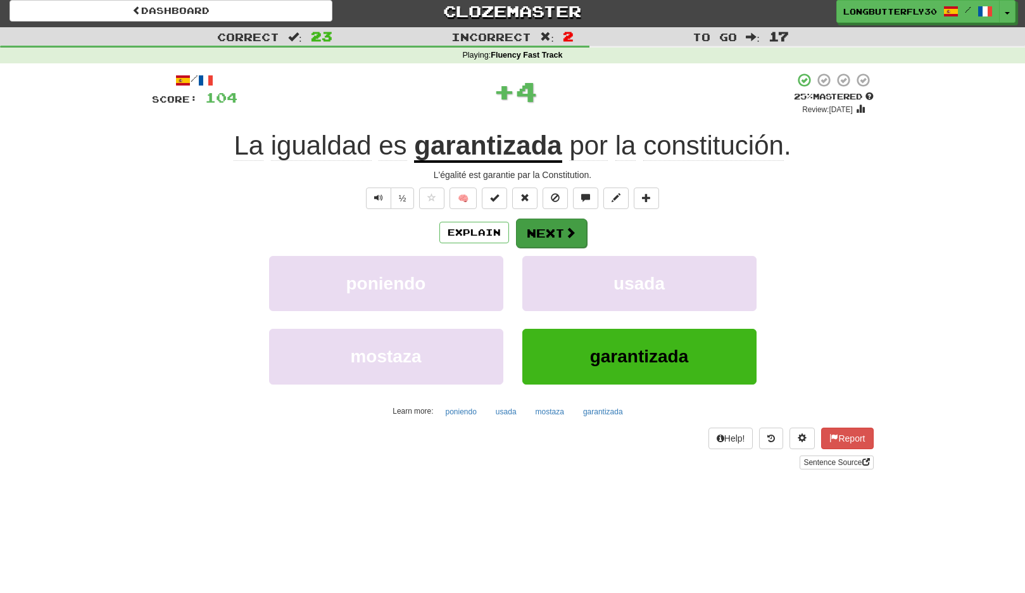
click at [562, 234] on button "Next" at bounding box center [551, 233] width 71 height 29
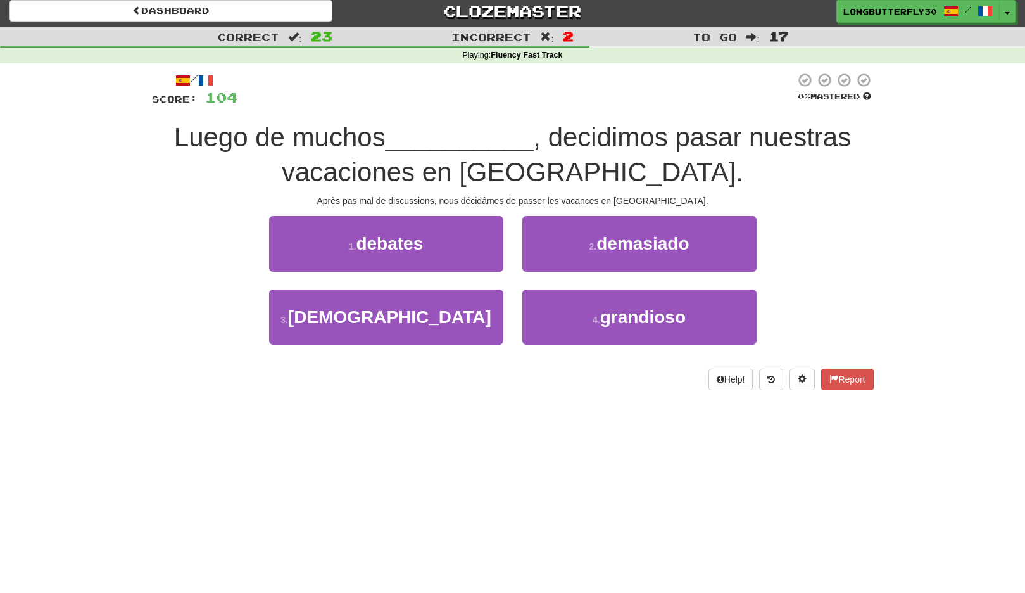
click at [425, 242] on button "1 . debates" at bounding box center [386, 243] width 234 height 55
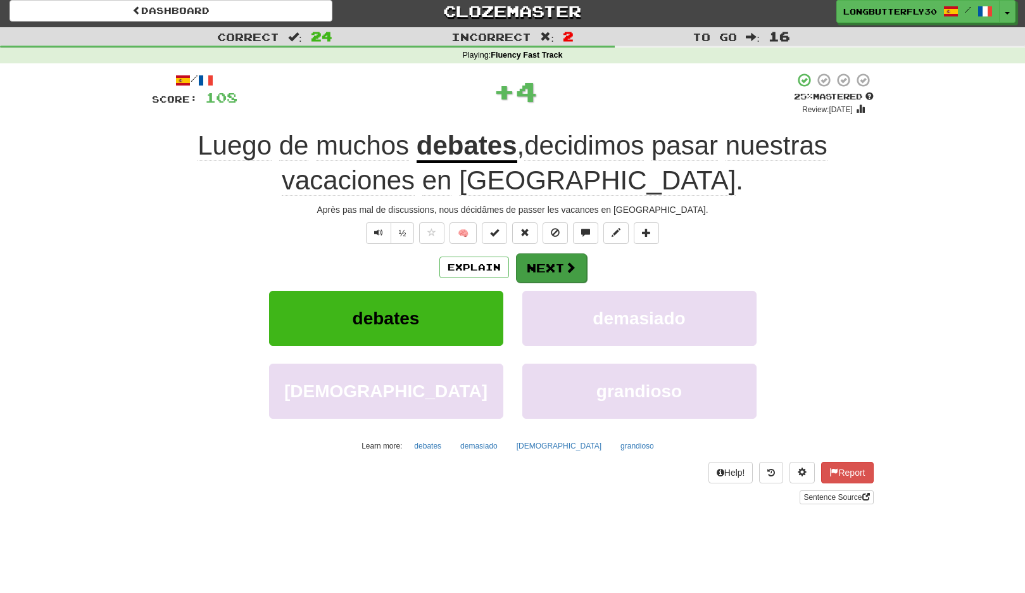
click at [533, 263] on button "Next" at bounding box center [551, 267] width 71 height 29
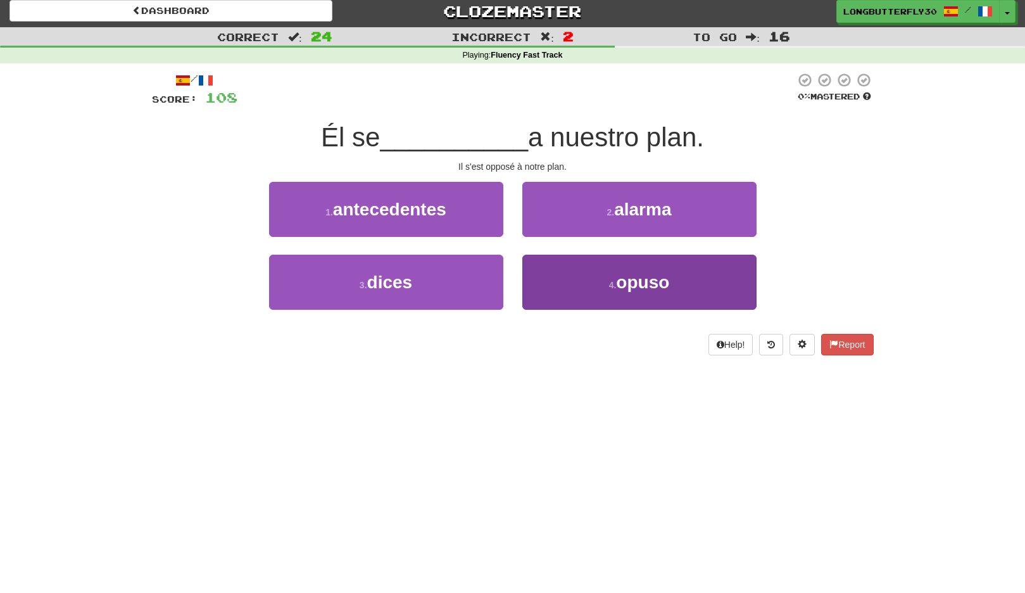
click at [566, 271] on button "4 . opuso" at bounding box center [640, 282] width 234 height 55
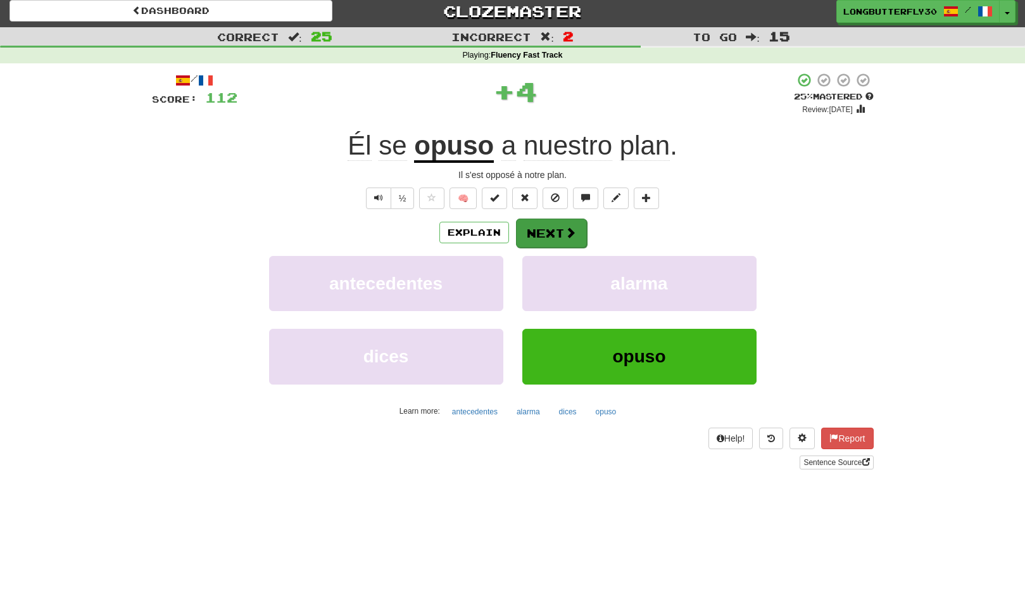
click at [557, 228] on button "Next" at bounding box center [551, 233] width 71 height 29
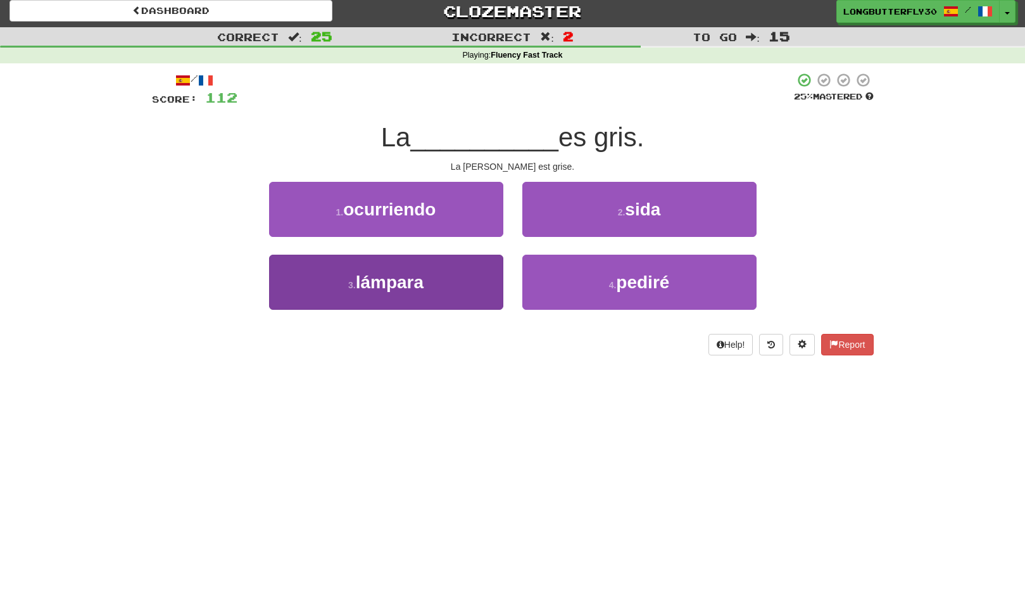
click at [413, 284] on span "lámpara" at bounding box center [390, 282] width 68 height 20
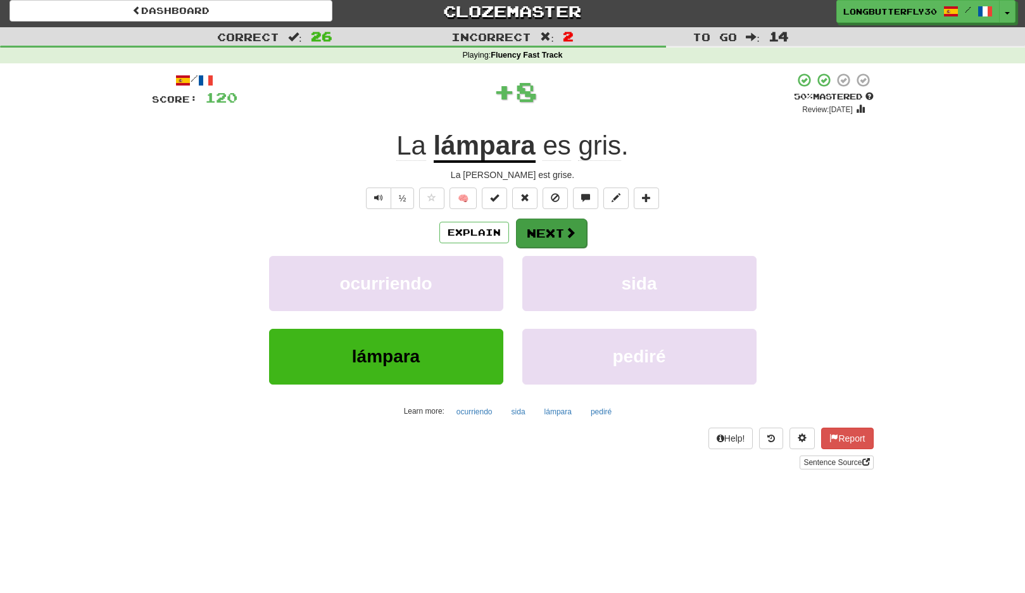
click at [554, 231] on button "Next" at bounding box center [551, 233] width 71 height 29
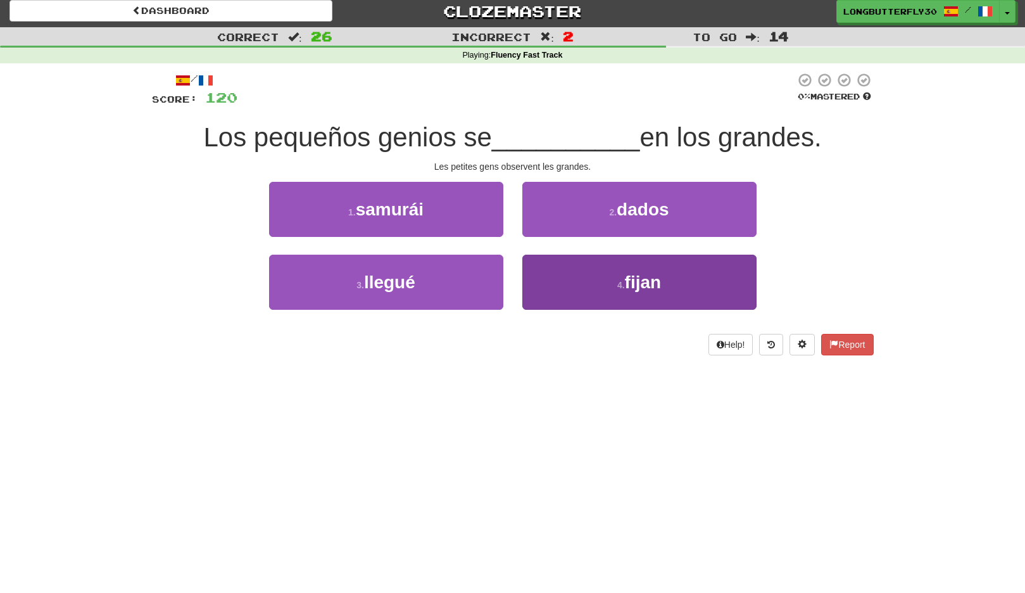
click at [599, 283] on button "4 . fijan" at bounding box center [640, 282] width 234 height 55
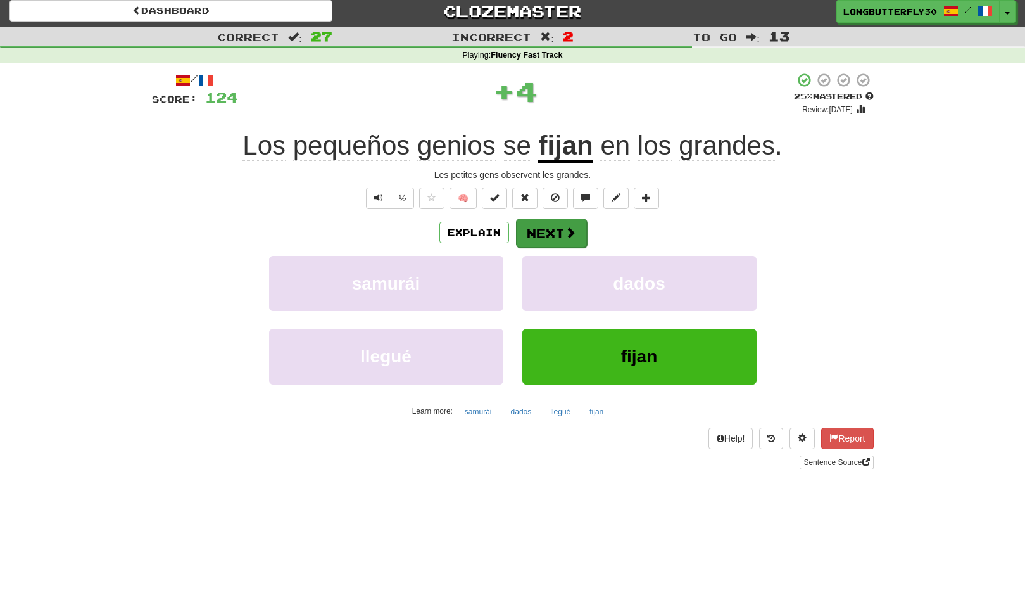
click at [568, 239] on button "Next" at bounding box center [551, 233] width 71 height 29
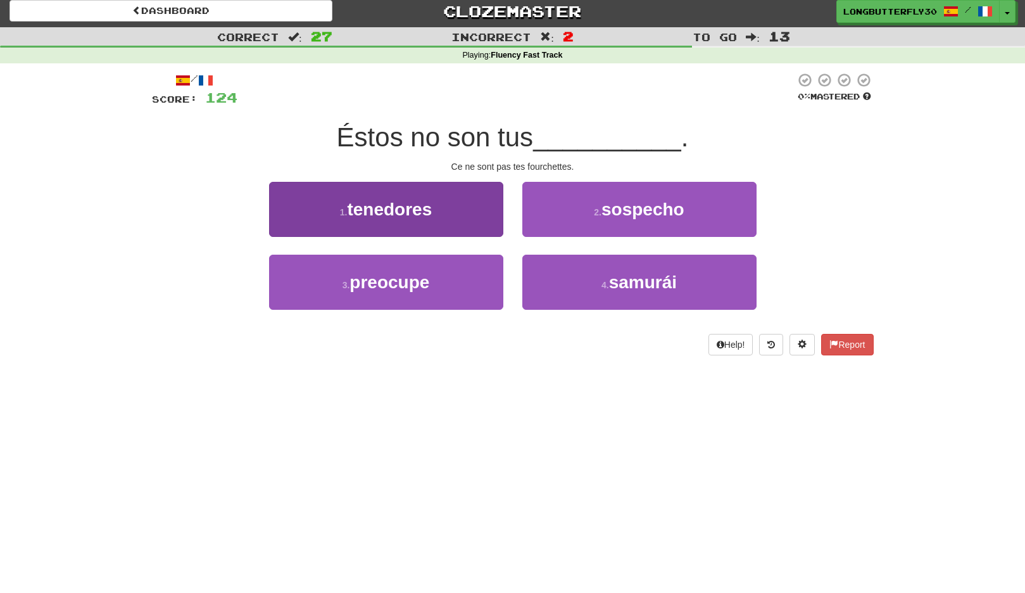
click at [459, 213] on button "1 . tenedores" at bounding box center [386, 209] width 234 height 55
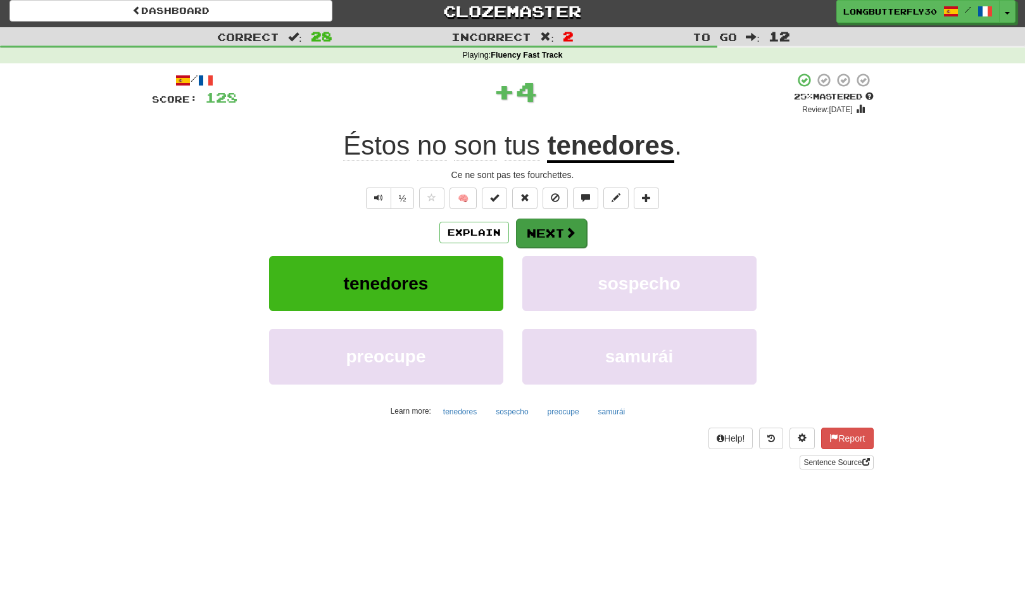
click at [563, 233] on button "Next" at bounding box center [551, 233] width 71 height 29
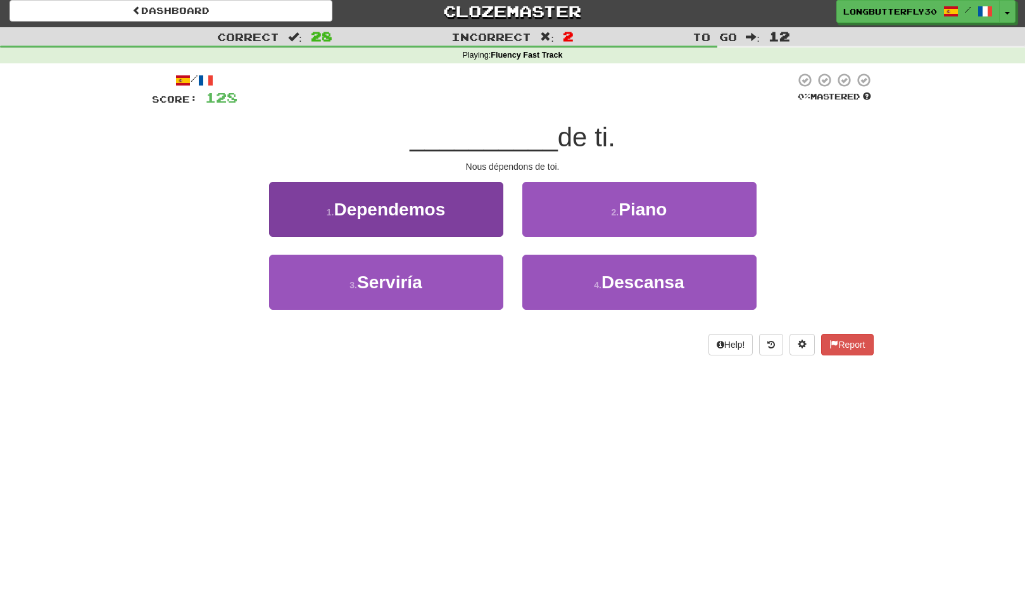
click at [432, 204] on span "Dependemos" at bounding box center [389, 210] width 111 height 20
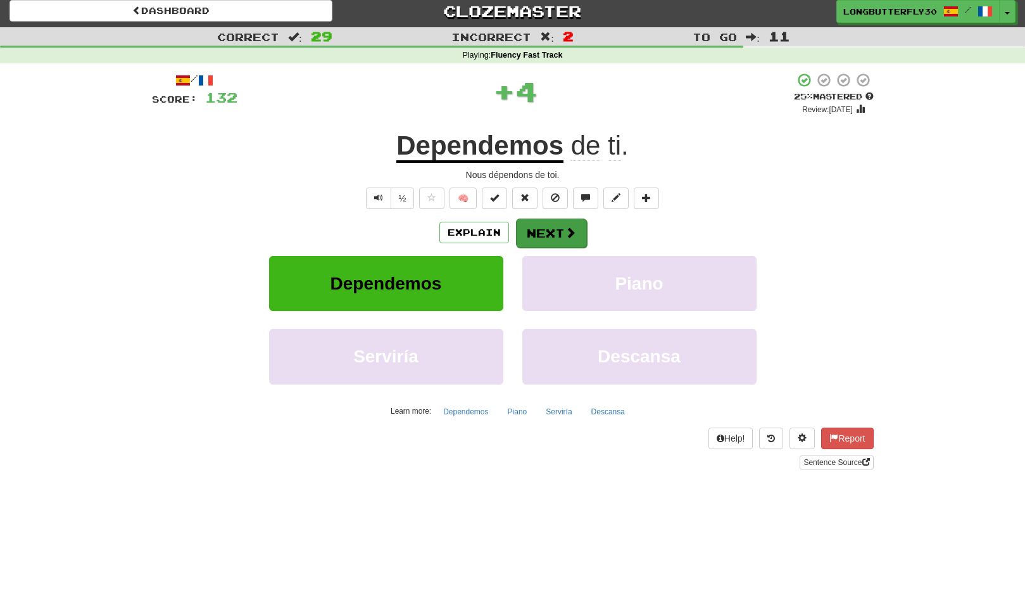
click at [543, 229] on button "Next" at bounding box center [551, 233] width 71 height 29
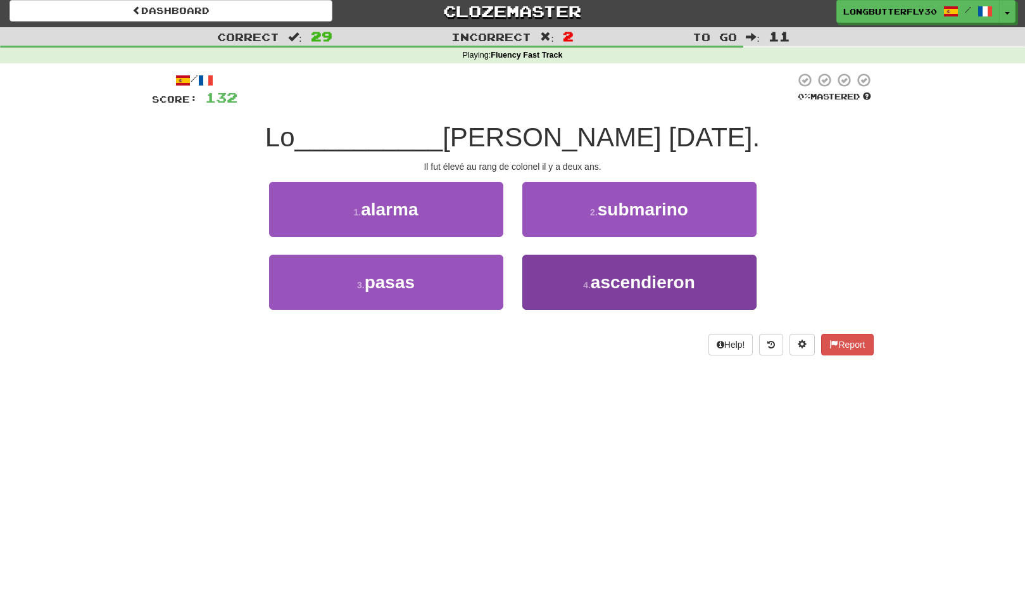
click at [588, 283] on small "4 ." at bounding box center [587, 285] width 8 height 10
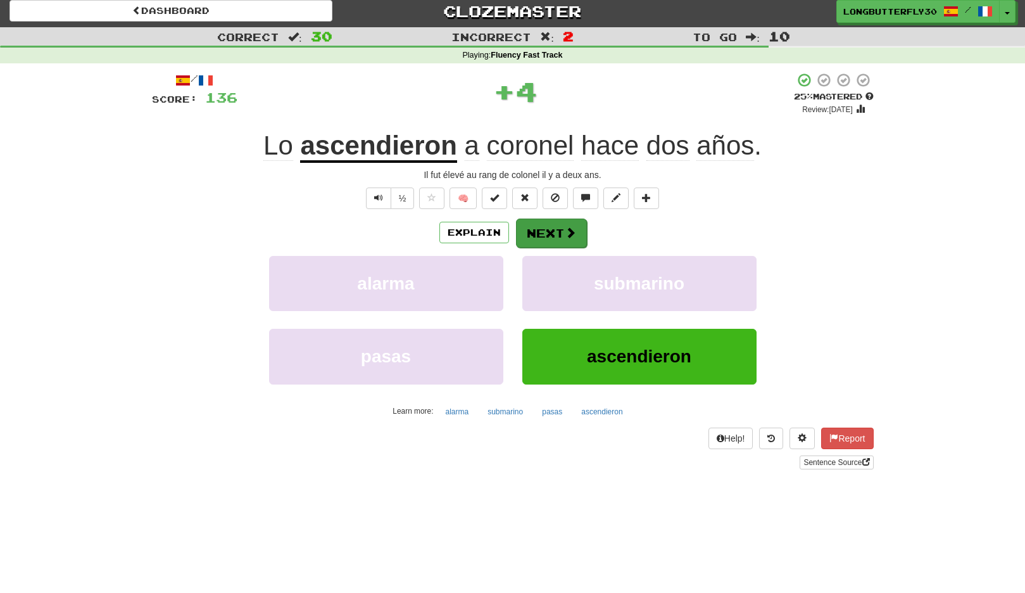
click at [555, 235] on button "Next" at bounding box center [551, 233] width 71 height 29
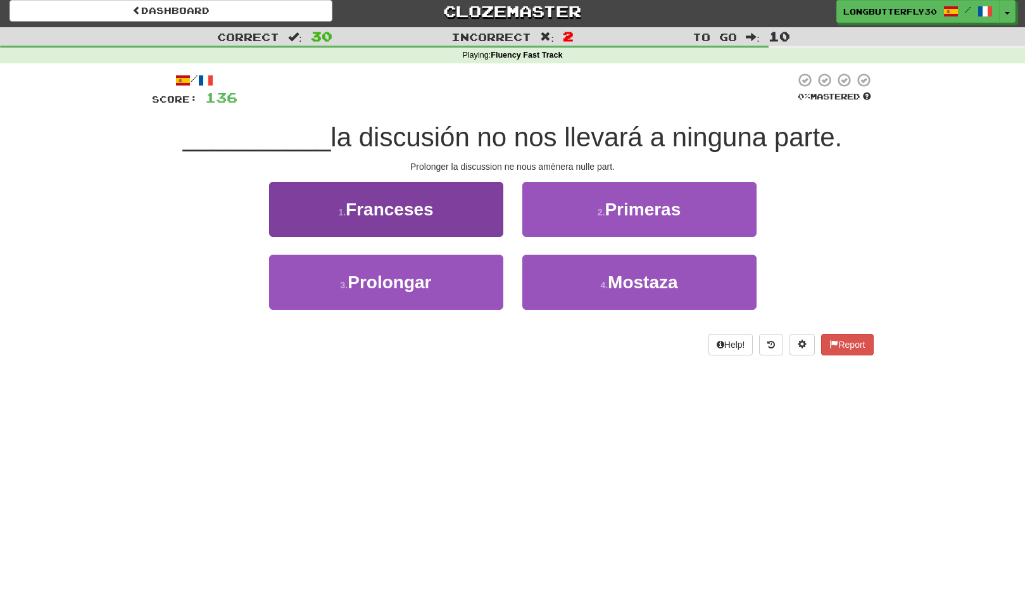
drag, startPoint x: 384, startPoint y: 288, endPoint x: 421, endPoint y: 270, distance: 40.5
click at [384, 288] on span "Prolongar" at bounding box center [390, 282] width 84 height 20
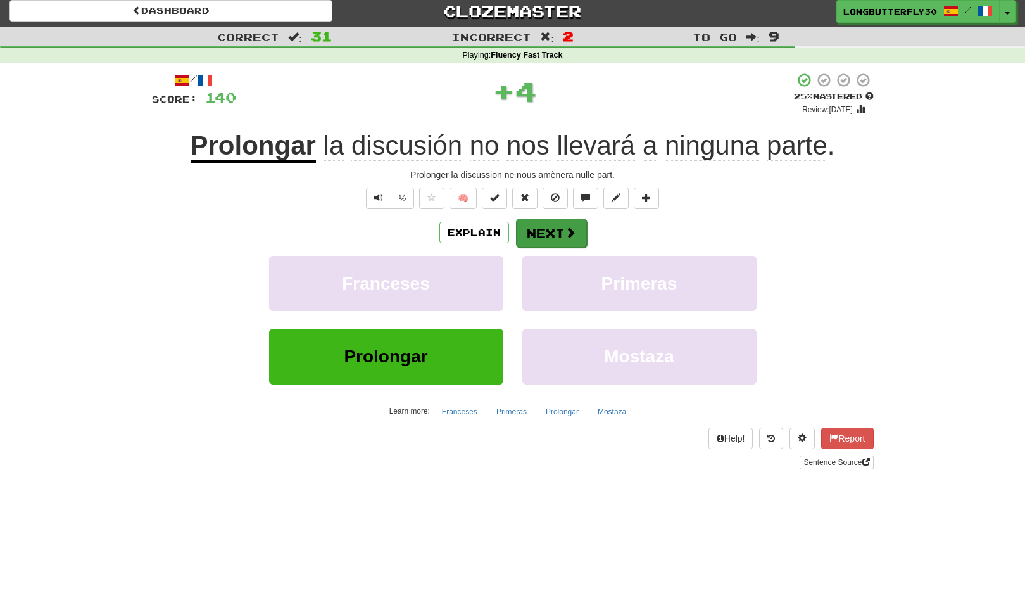
click at [549, 233] on button "Next" at bounding box center [551, 233] width 71 height 29
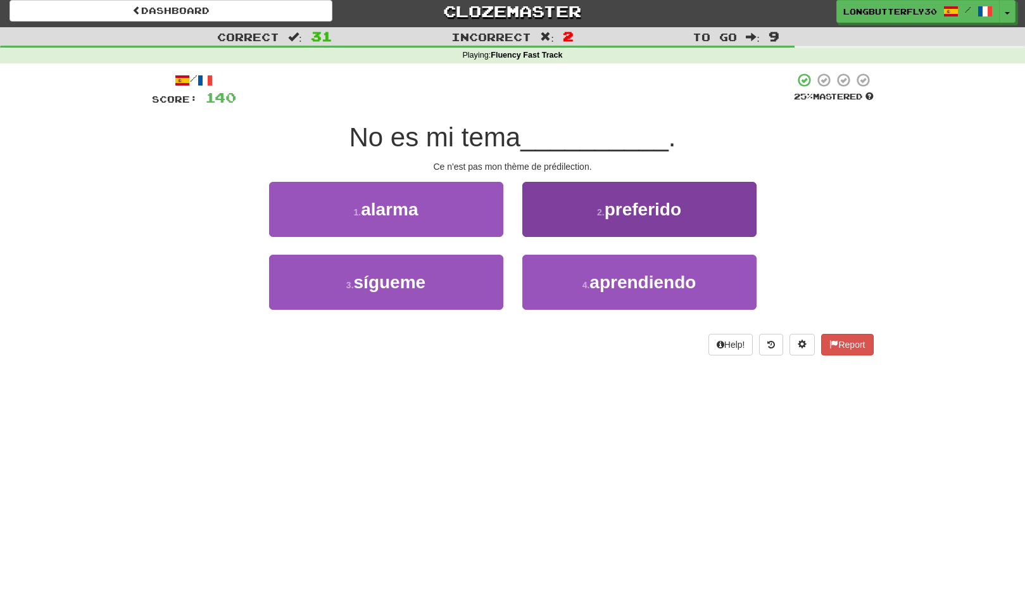
click at [623, 212] on span "preferido" at bounding box center [643, 210] width 77 height 20
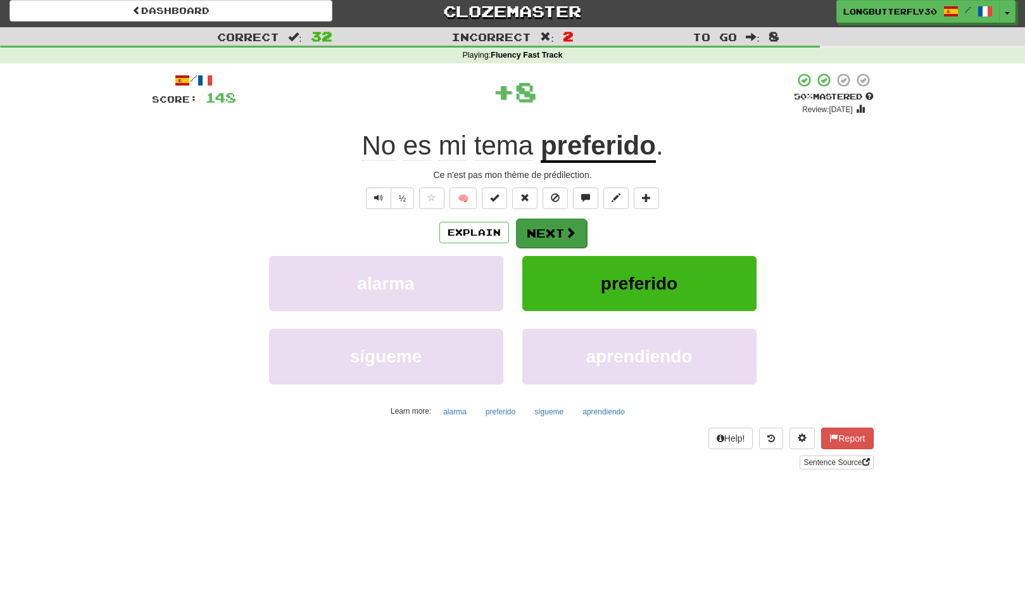
click at [563, 232] on button "Next" at bounding box center [551, 233] width 71 height 29
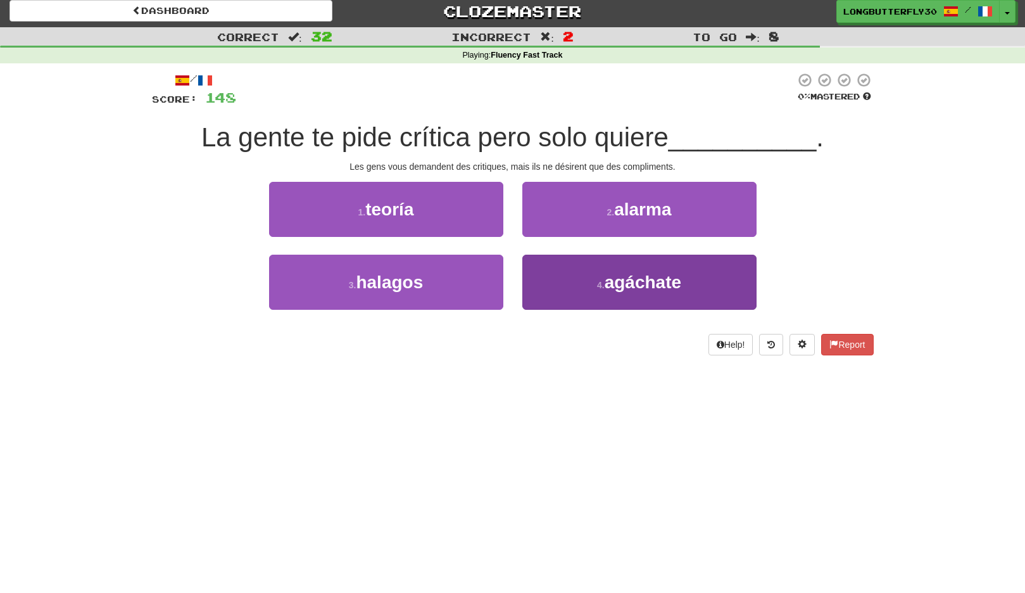
click at [568, 279] on button "4 . agáchate" at bounding box center [640, 282] width 234 height 55
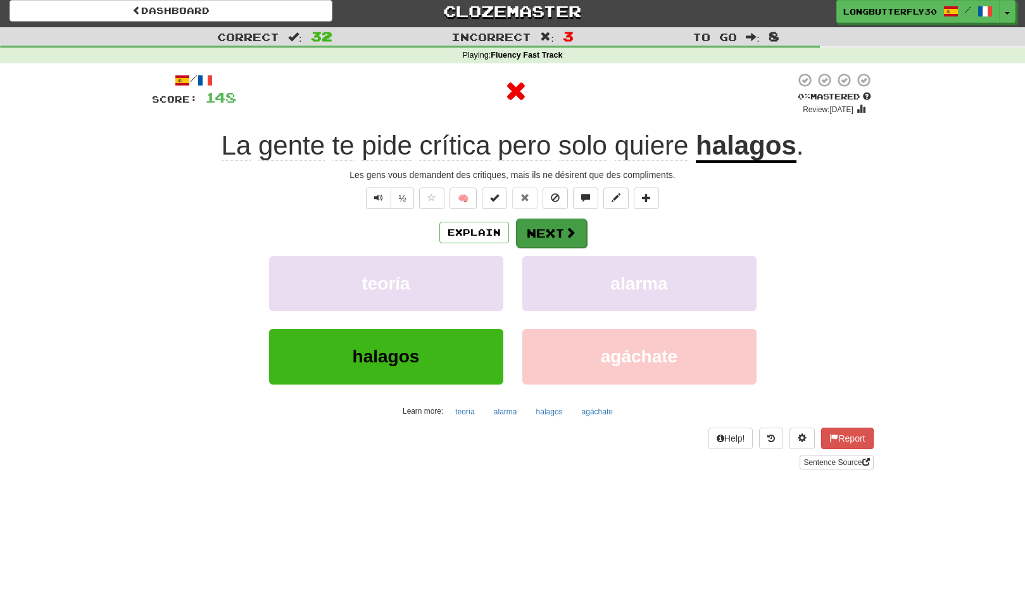
click at [547, 230] on button "Next" at bounding box center [551, 233] width 71 height 29
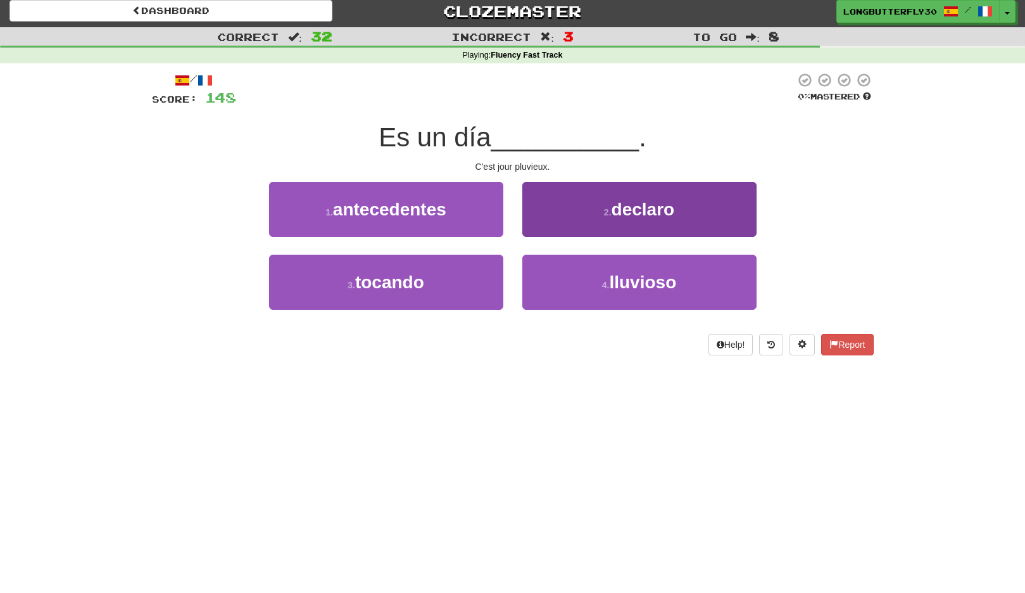
drag, startPoint x: 638, startPoint y: 298, endPoint x: 603, endPoint y: 260, distance: 52.0
click at [637, 296] on button "4 . lluvioso" at bounding box center [640, 282] width 234 height 55
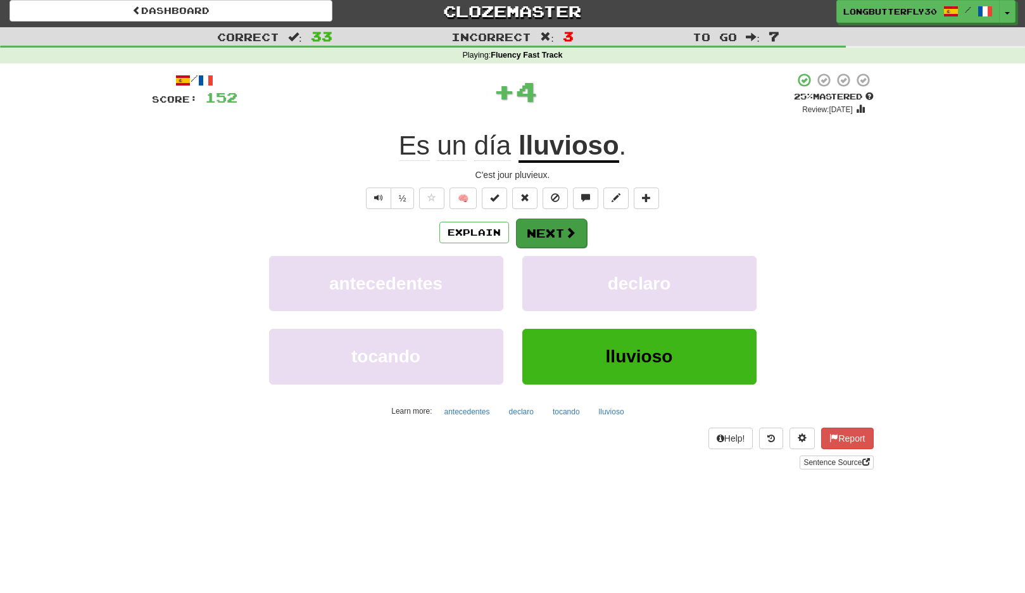
click at [561, 224] on button "Next" at bounding box center [551, 233] width 71 height 29
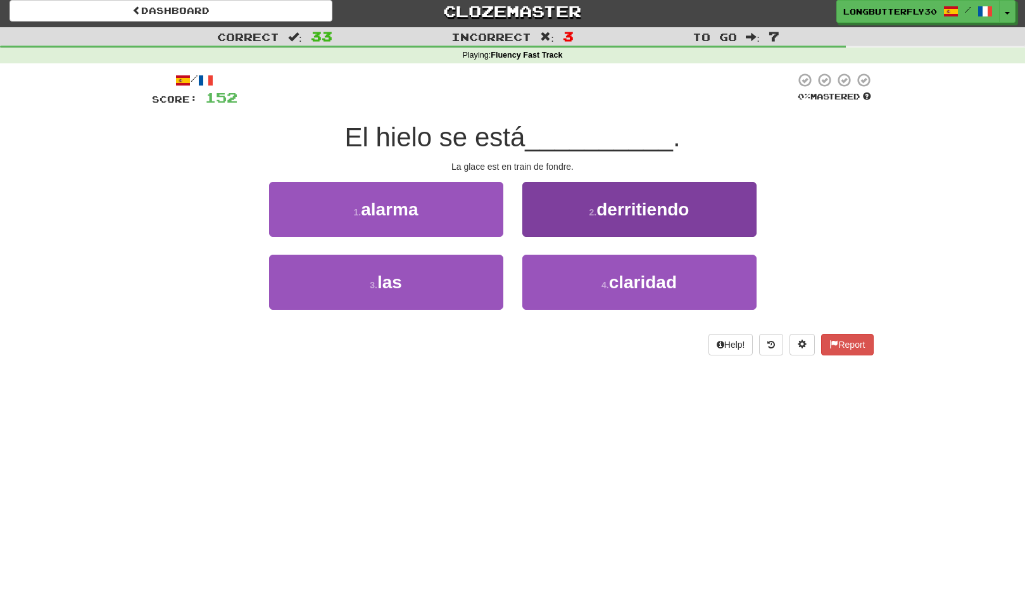
click at [623, 213] on span "derritiendo" at bounding box center [643, 210] width 92 height 20
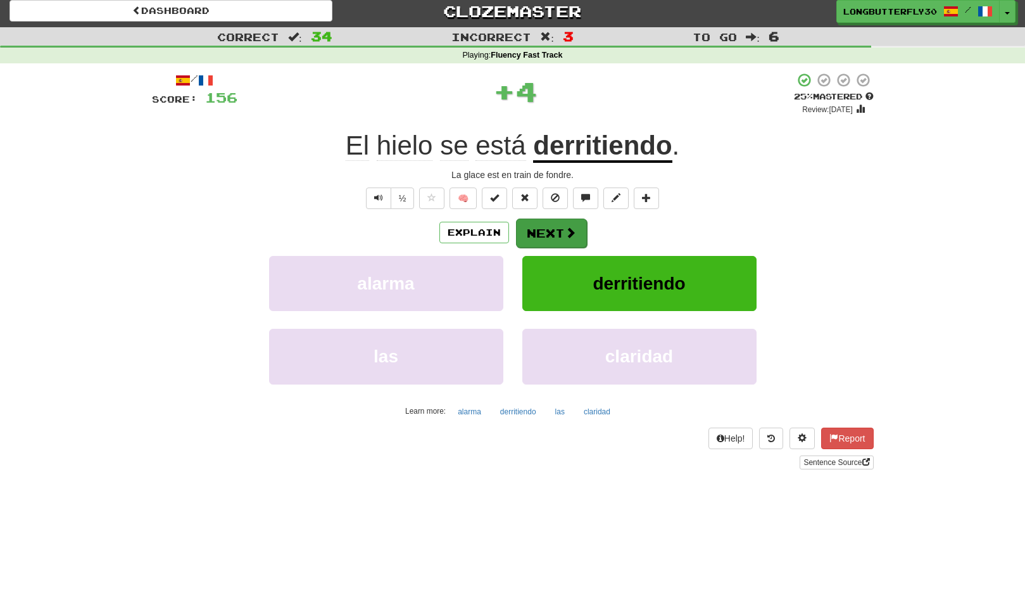
click at [565, 231] on span at bounding box center [570, 232] width 11 height 11
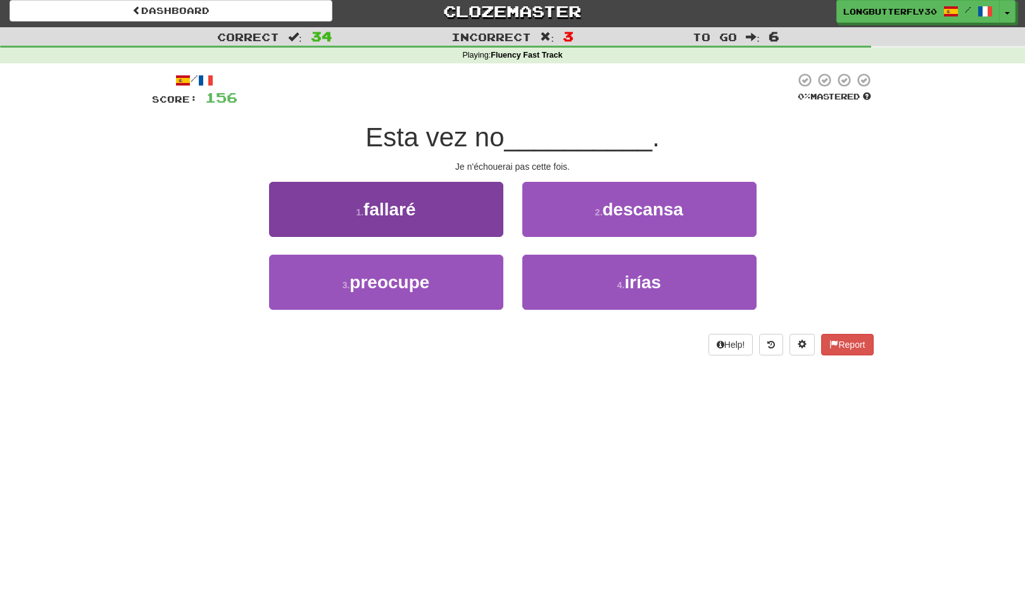
click at [412, 204] on span "fallaré" at bounding box center [390, 210] width 53 height 20
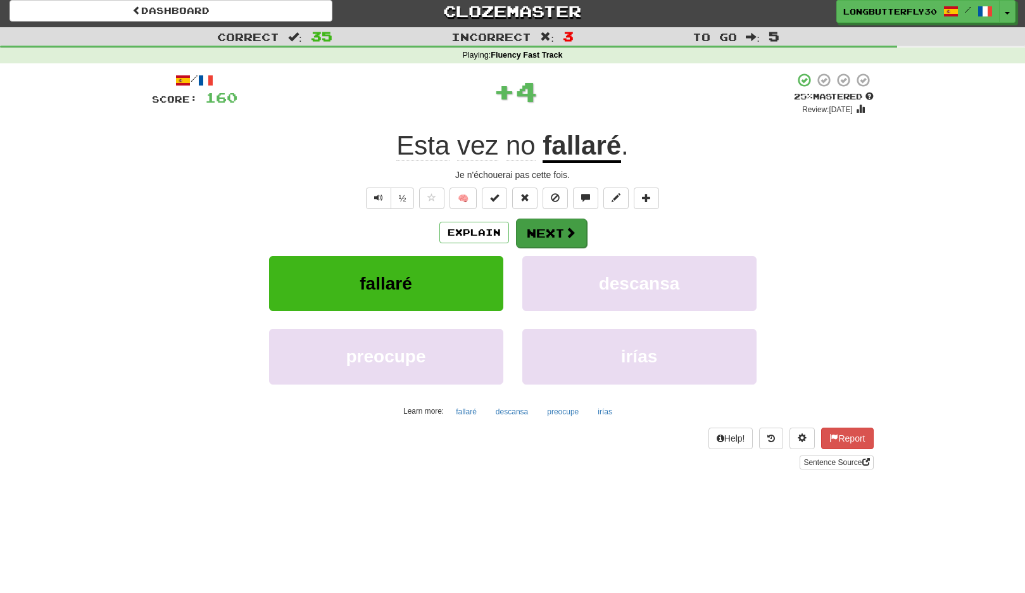
click at [557, 227] on button "Next" at bounding box center [551, 233] width 71 height 29
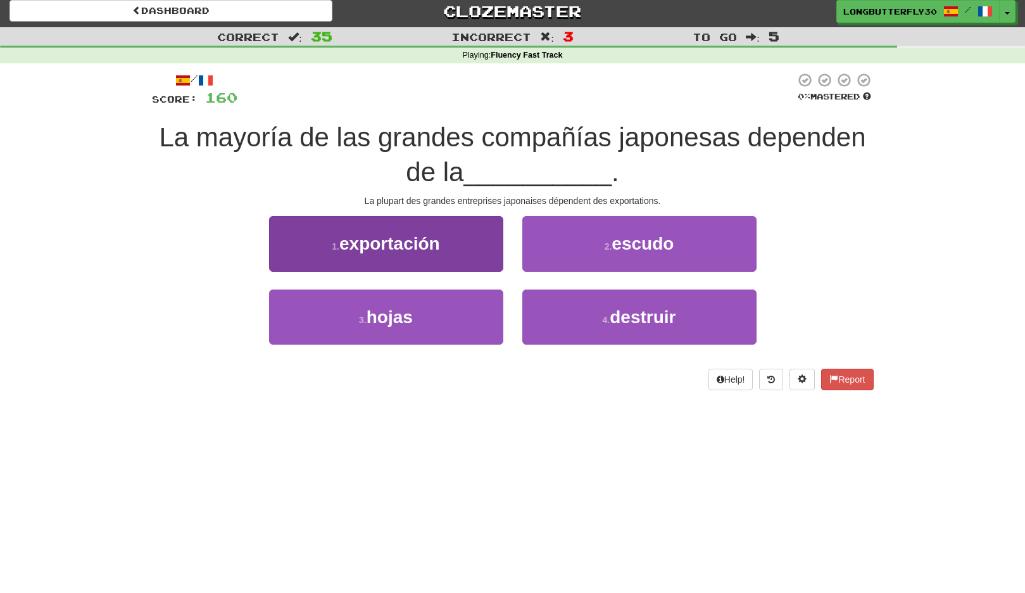
click at [440, 238] on span "exportación" at bounding box center [390, 244] width 101 height 20
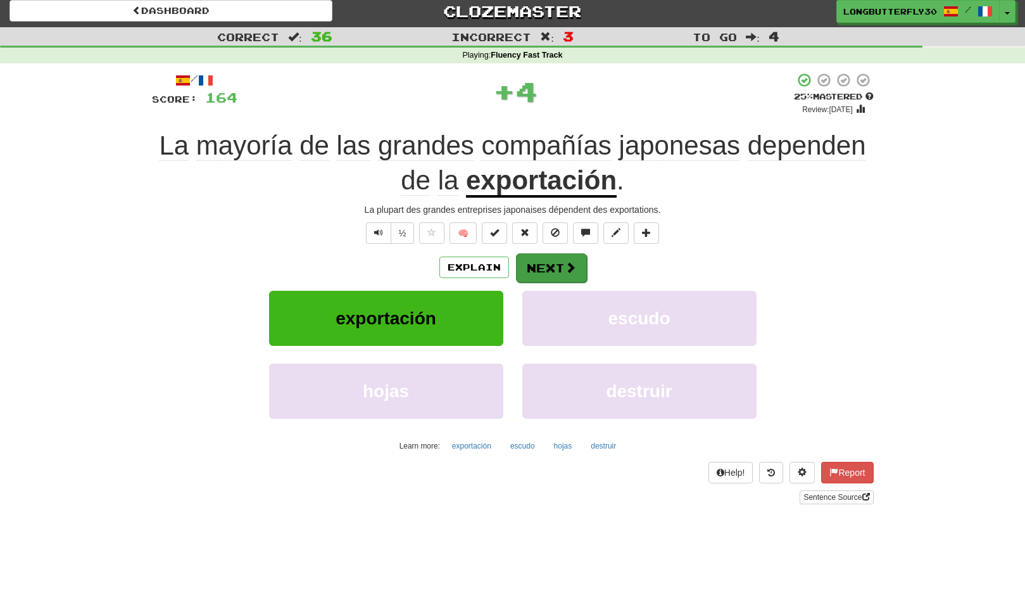
click at [545, 257] on button "Next" at bounding box center [551, 267] width 71 height 29
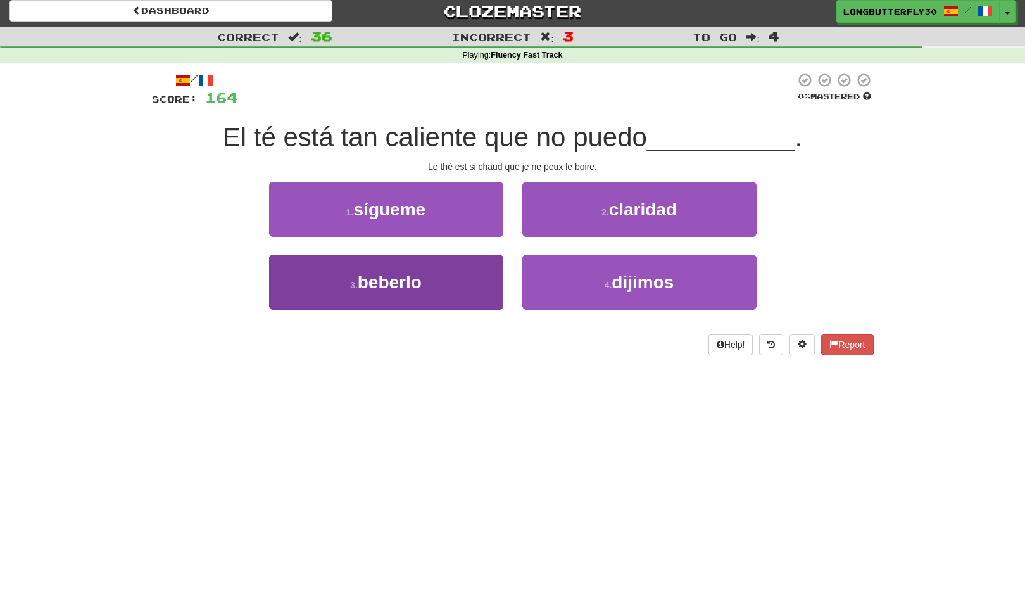
click at [451, 276] on button "3 . beberlo" at bounding box center [386, 282] width 234 height 55
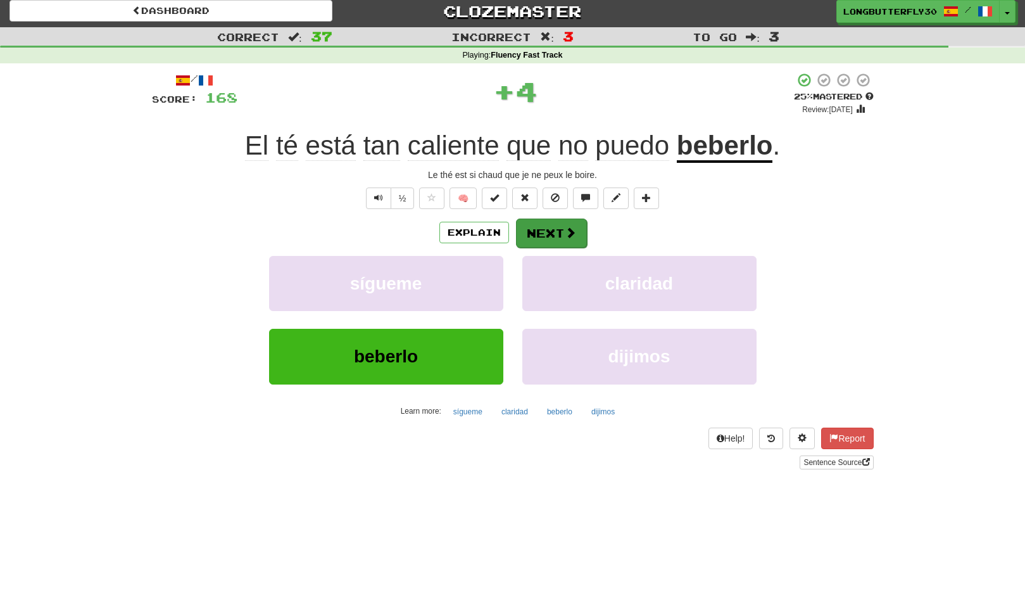
click at [542, 225] on button "Next" at bounding box center [551, 233] width 71 height 29
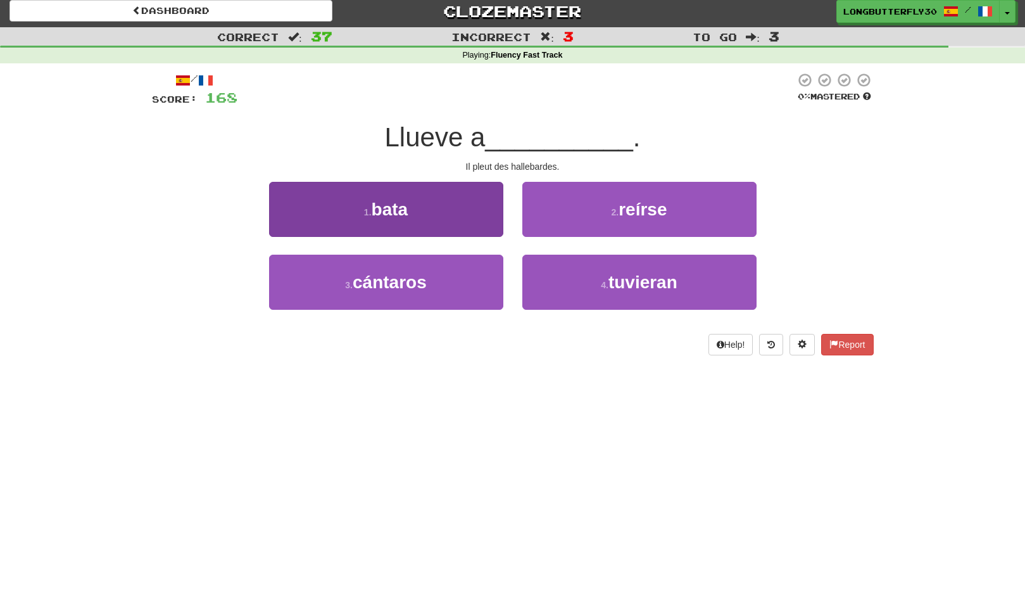
drag, startPoint x: 433, startPoint y: 281, endPoint x: 477, endPoint y: 260, distance: 49.3
click at [433, 281] on button "3 . cántaros" at bounding box center [386, 282] width 234 height 55
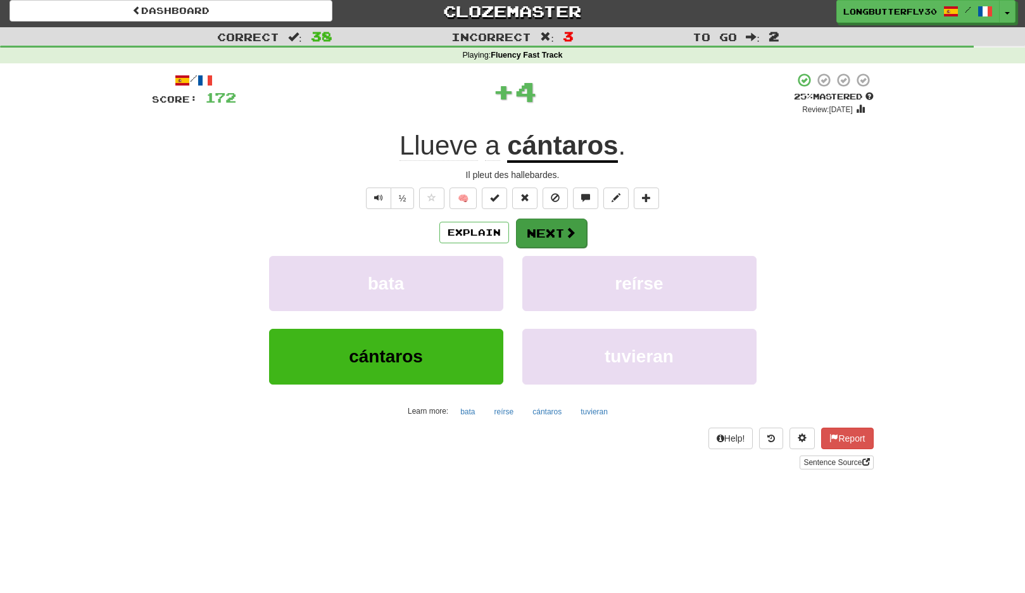
click at [542, 220] on button "Next" at bounding box center [551, 233] width 71 height 29
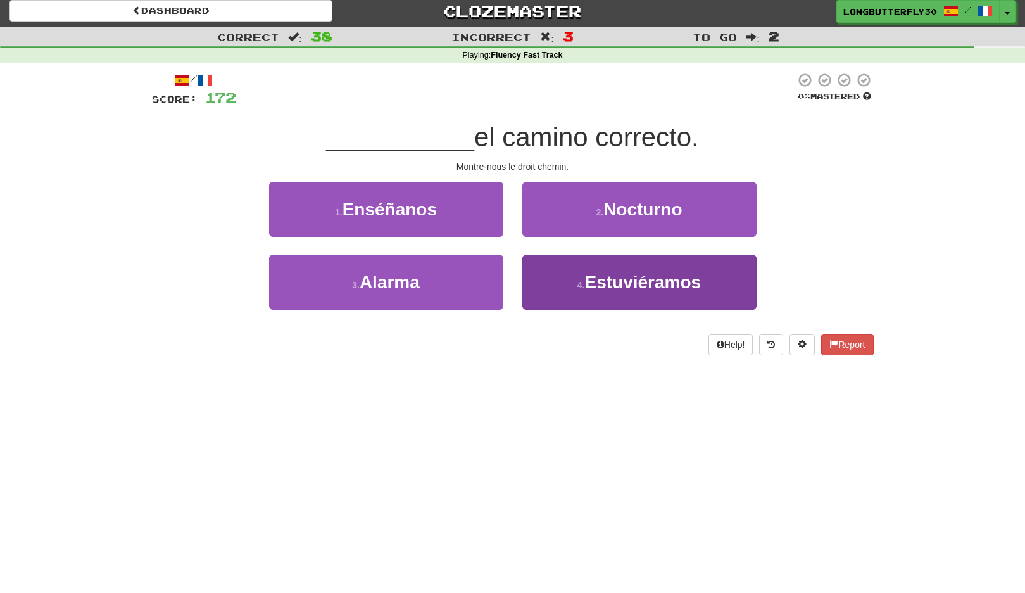
click at [583, 276] on button "4 . Estuviéramos" at bounding box center [640, 282] width 234 height 55
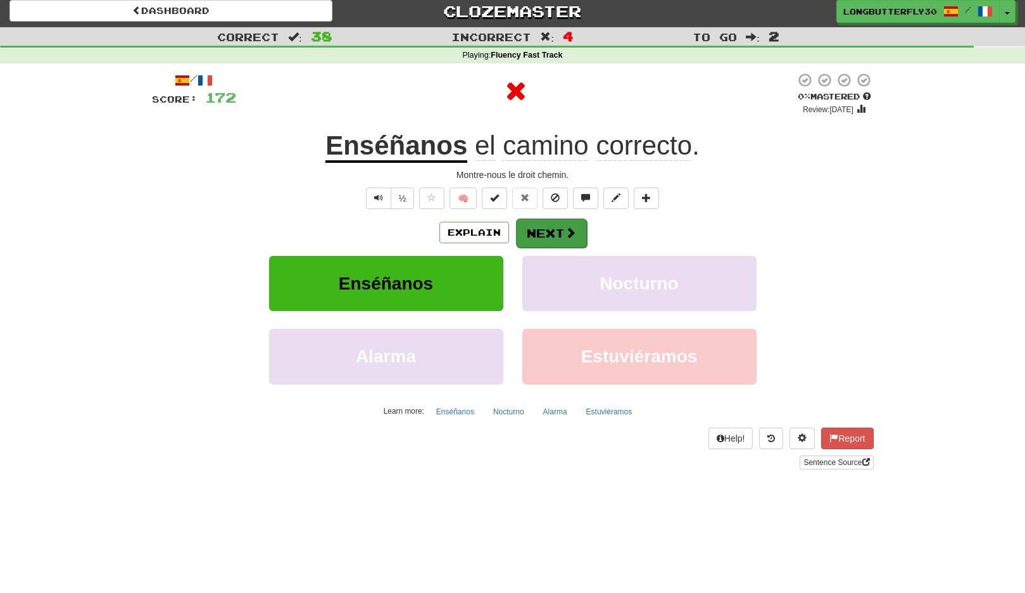
click at [551, 226] on button "Next" at bounding box center [551, 233] width 71 height 29
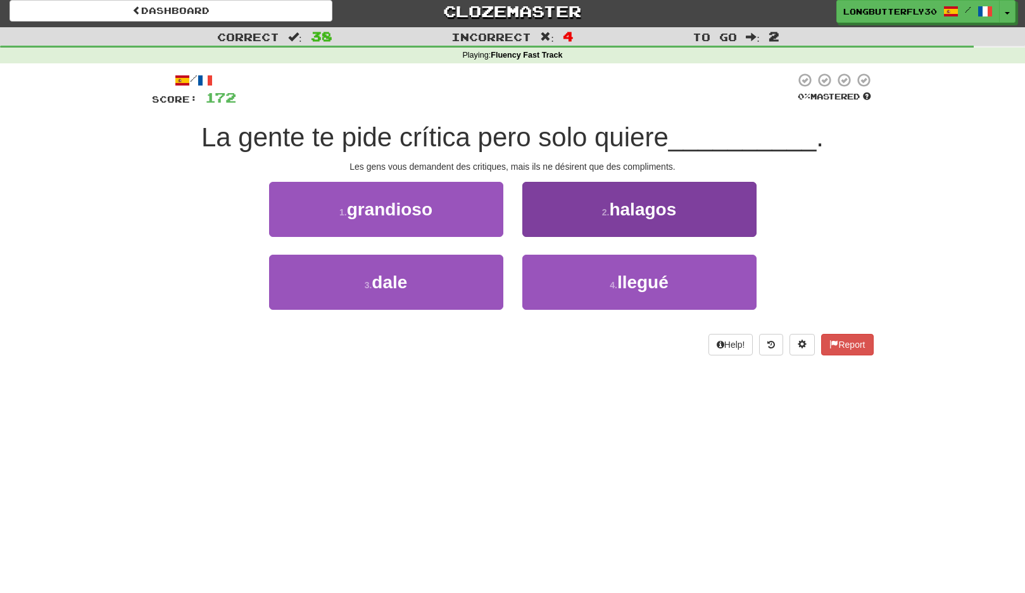
click at [611, 224] on button "2 . halagos" at bounding box center [640, 209] width 234 height 55
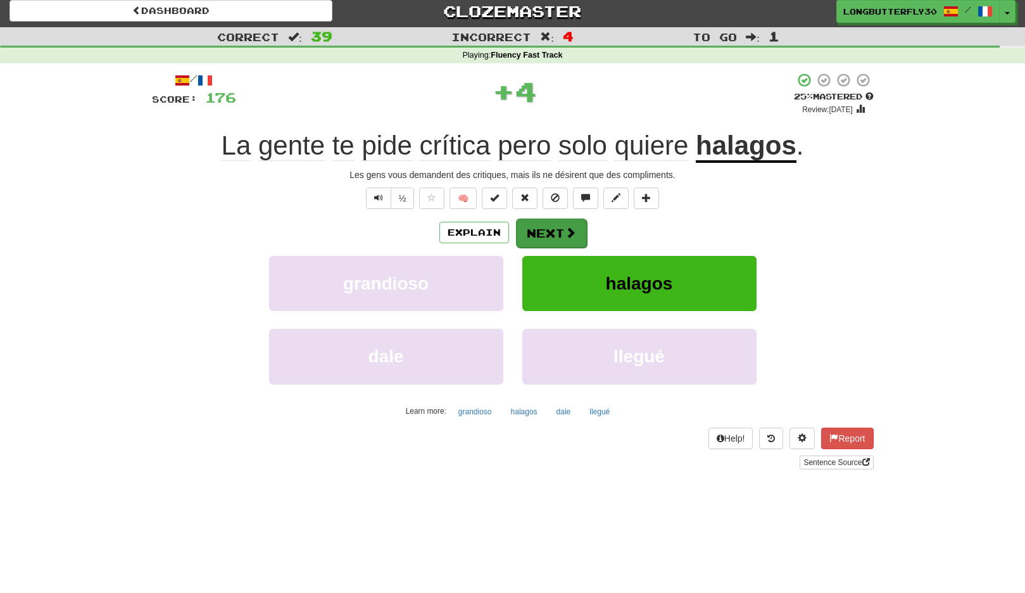
click at [563, 232] on button "Next" at bounding box center [551, 233] width 71 height 29
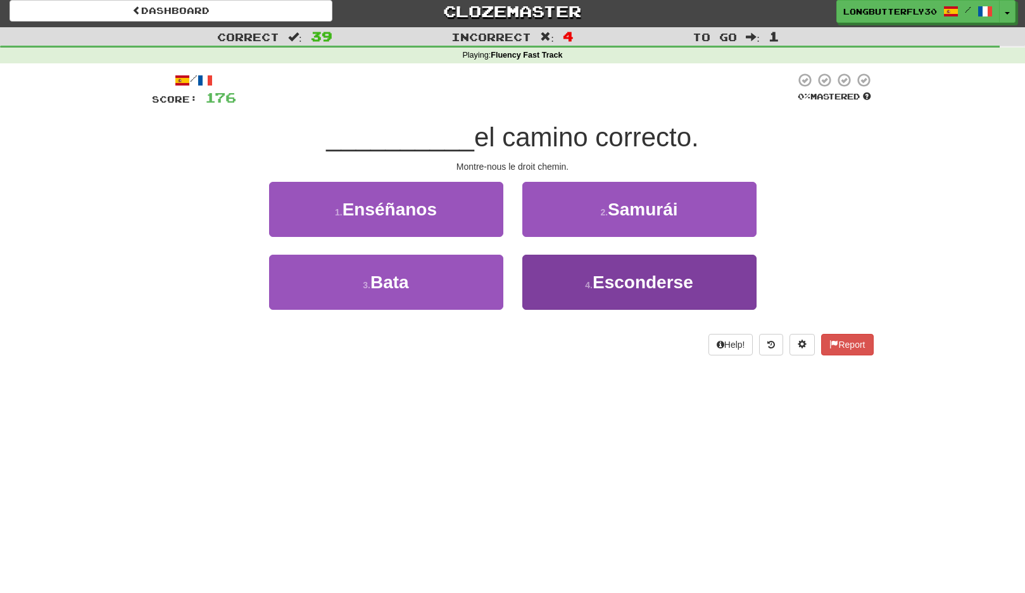
click at [573, 270] on button "4 . Esconderse" at bounding box center [640, 282] width 234 height 55
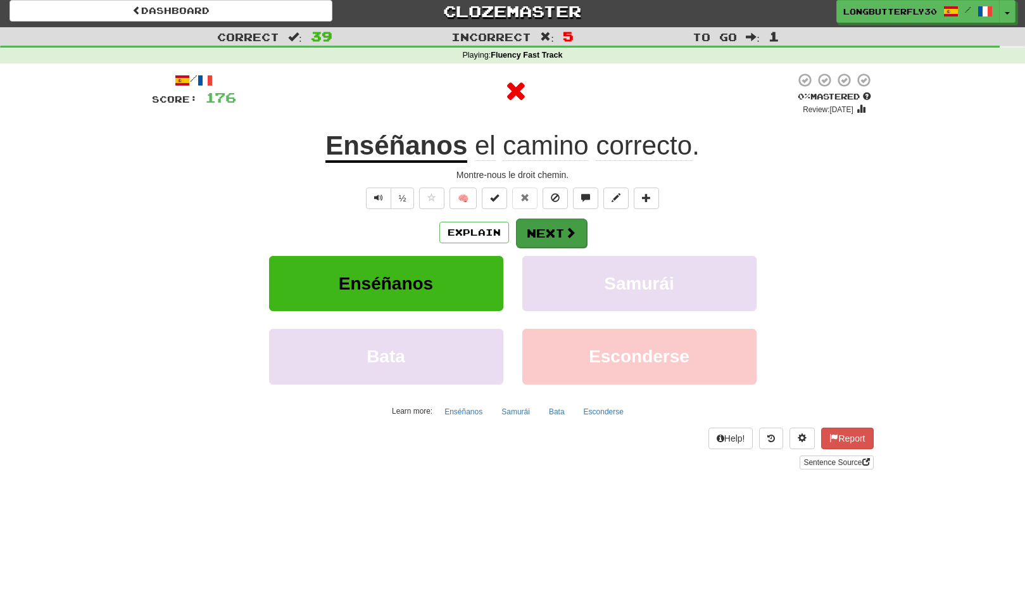
click at [538, 228] on button "Next" at bounding box center [551, 233] width 71 height 29
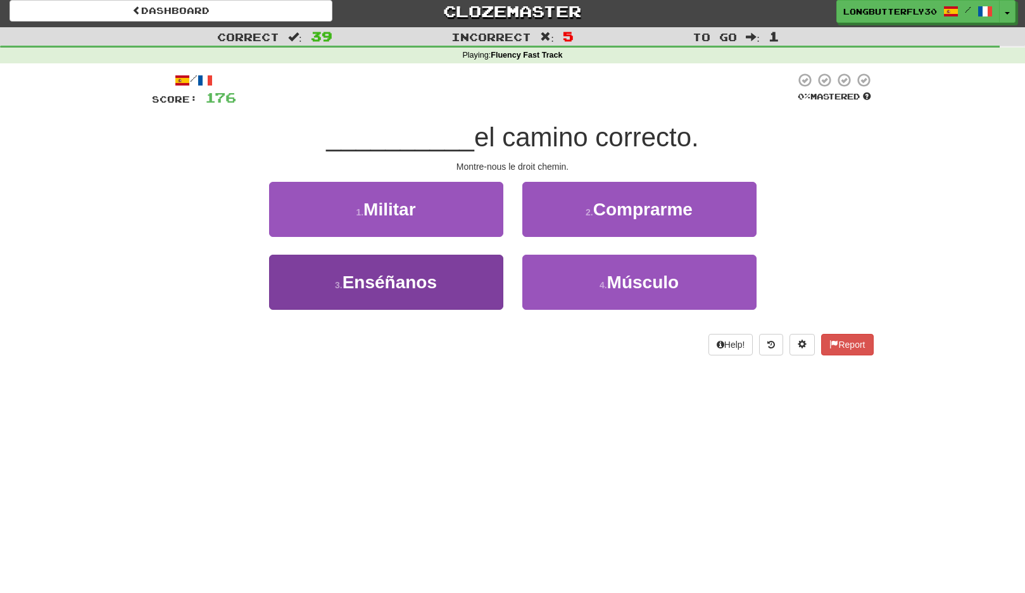
click at [452, 267] on button "3 . Enséñanos" at bounding box center [386, 282] width 234 height 55
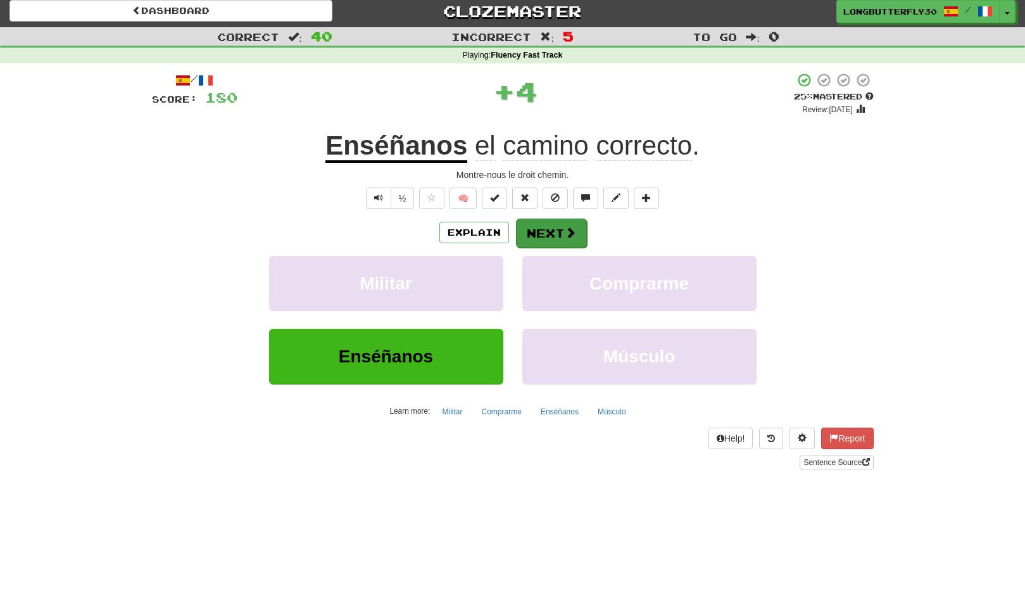
click at [560, 233] on button "Next" at bounding box center [551, 233] width 71 height 29
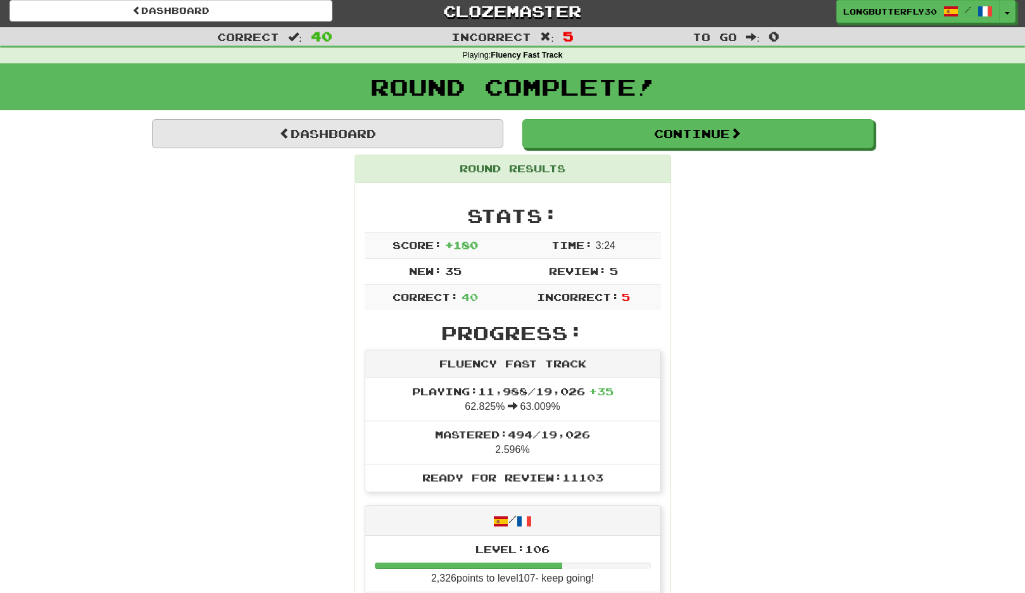
scroll to position [8, 0]
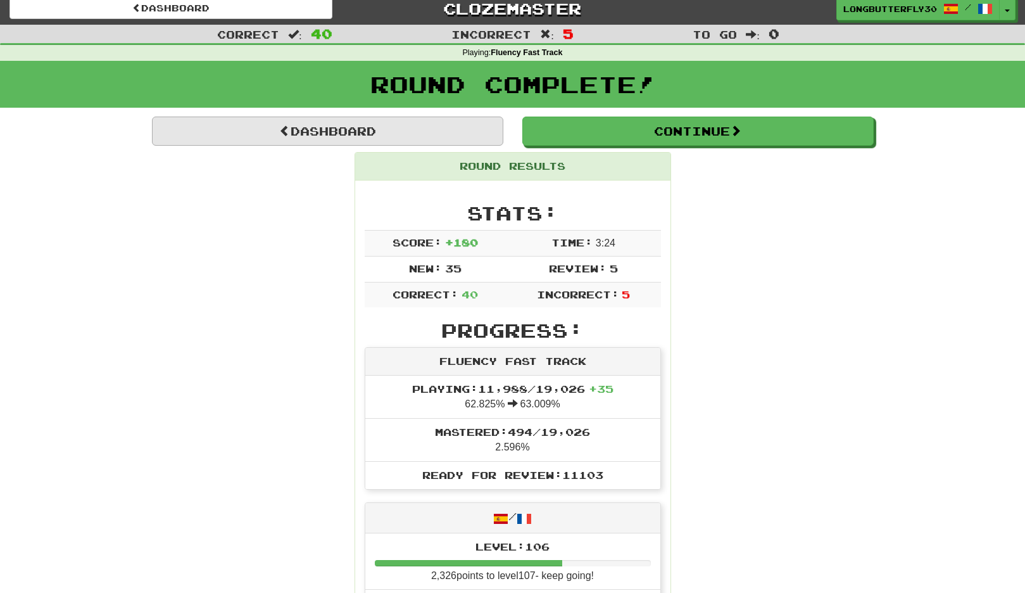
click at [463, 132] on link "Dashboard" at bounding box center [328, 131] width 352 height 29
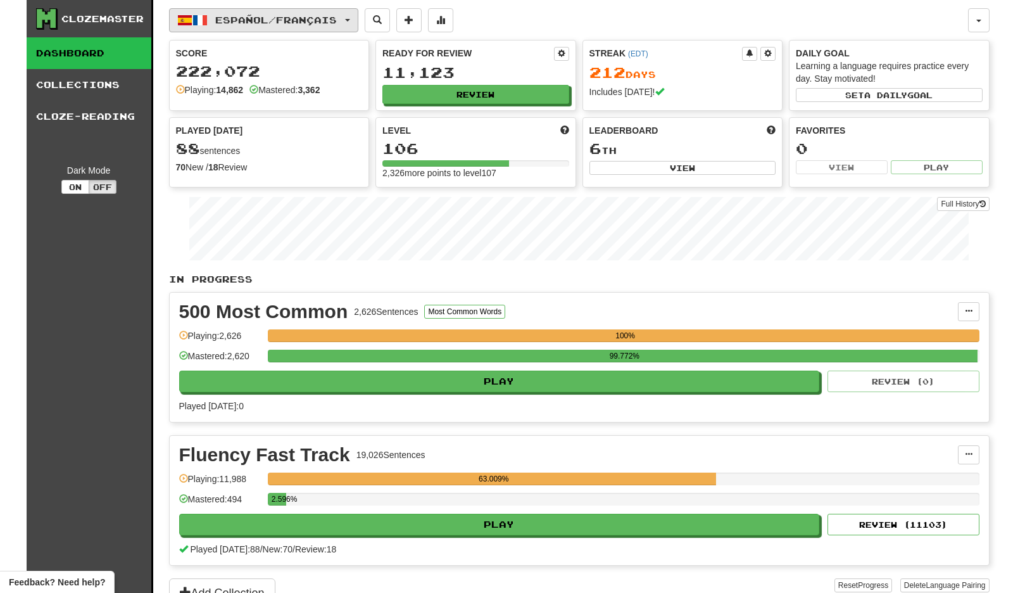
click at [310, 13] on button "Español / Français" at bounding box center [263, 20] width 189 height 24
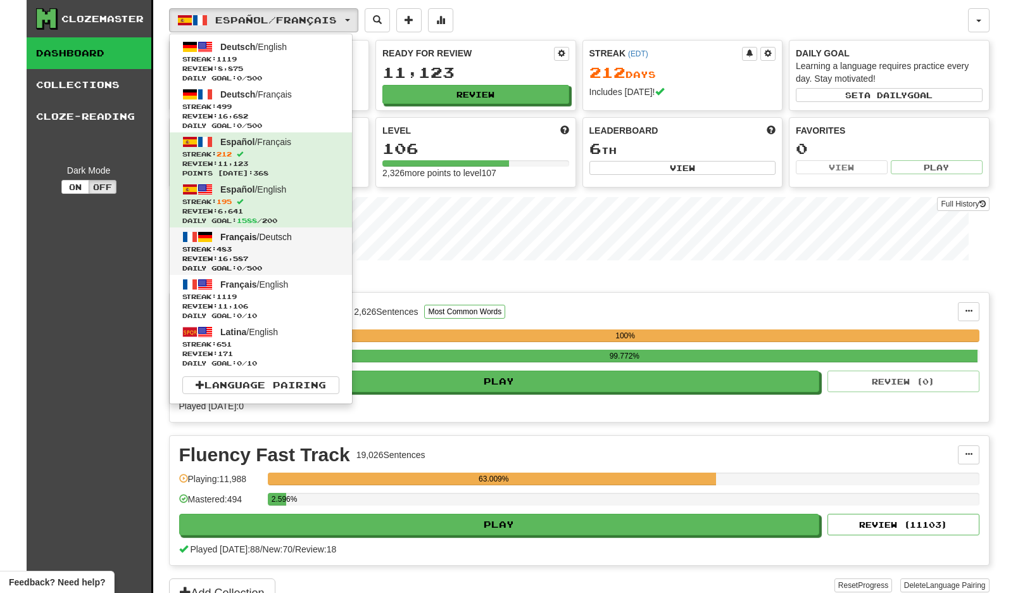
click at [292, 239] on span "Français / Deutsch" at bounding box center [256, 237] width 72 height 10
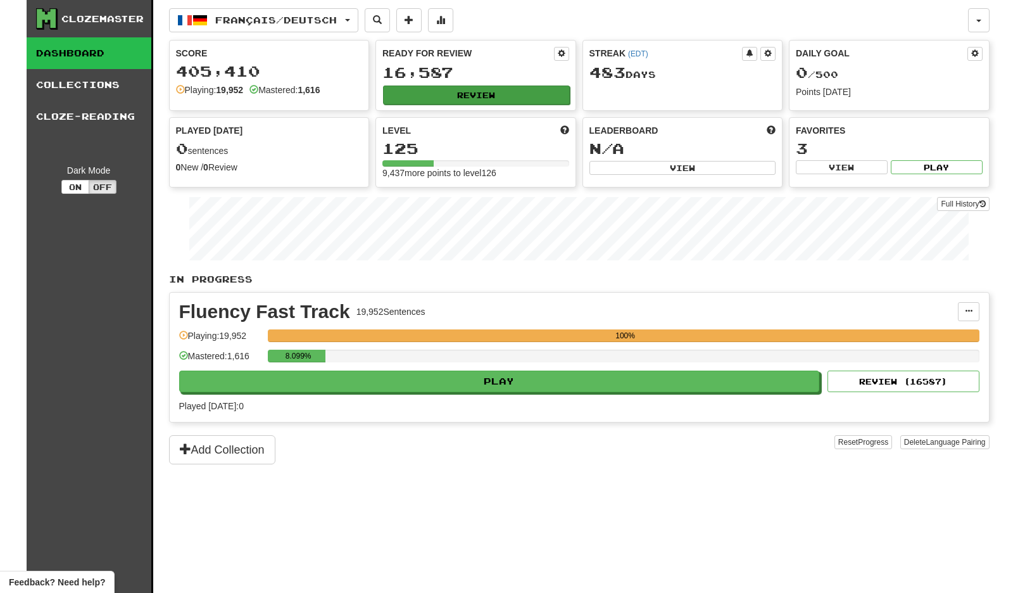
click at [428, 98] on button "Review" at bounding box center [476, 95] width 187 height 19
select select "**"
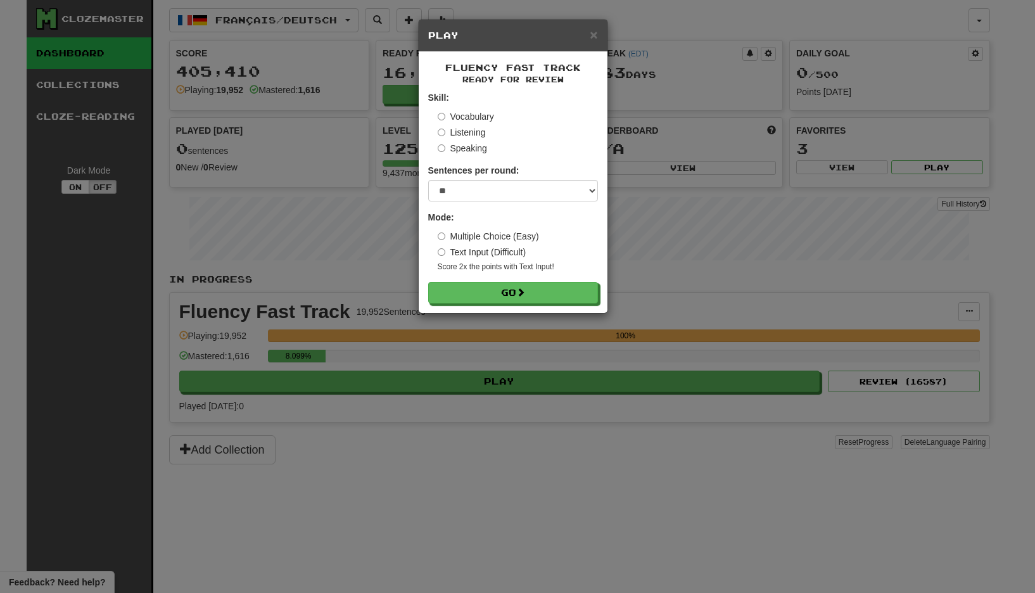
click at [533, 278] on form "Skill: Vocabulary Listening Speaking Sentences per round: * ** ** ** ** ** *** …" at bounding box center [513, 197] width 170 height 212
click at [530, 286] on button "Go" at bounding box center [514, 294] width 170 height 22
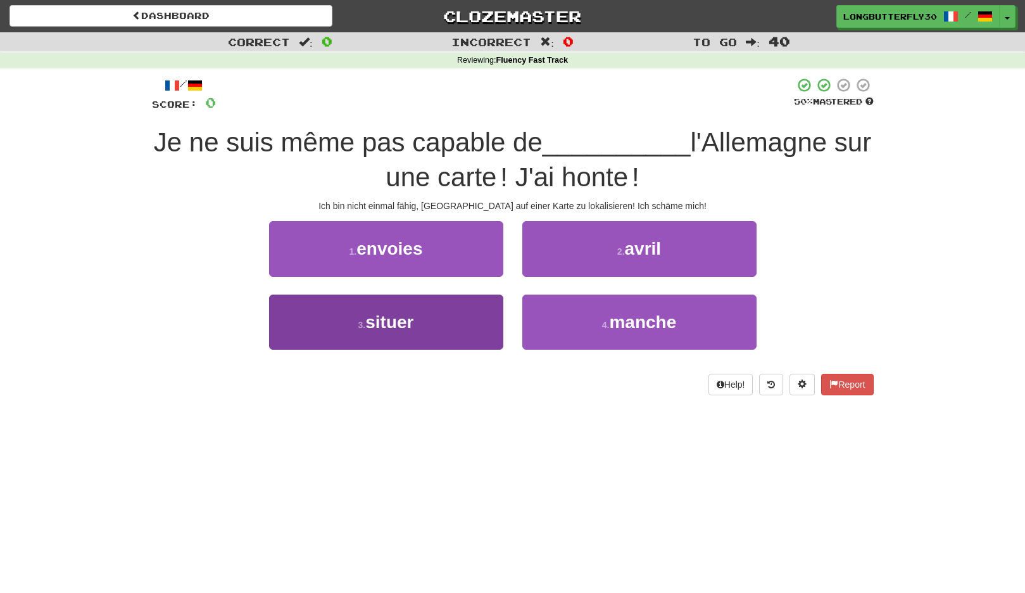
click at [464, 316] on button "3 . situer" at bounding box center [386, 322] width 234 height 55
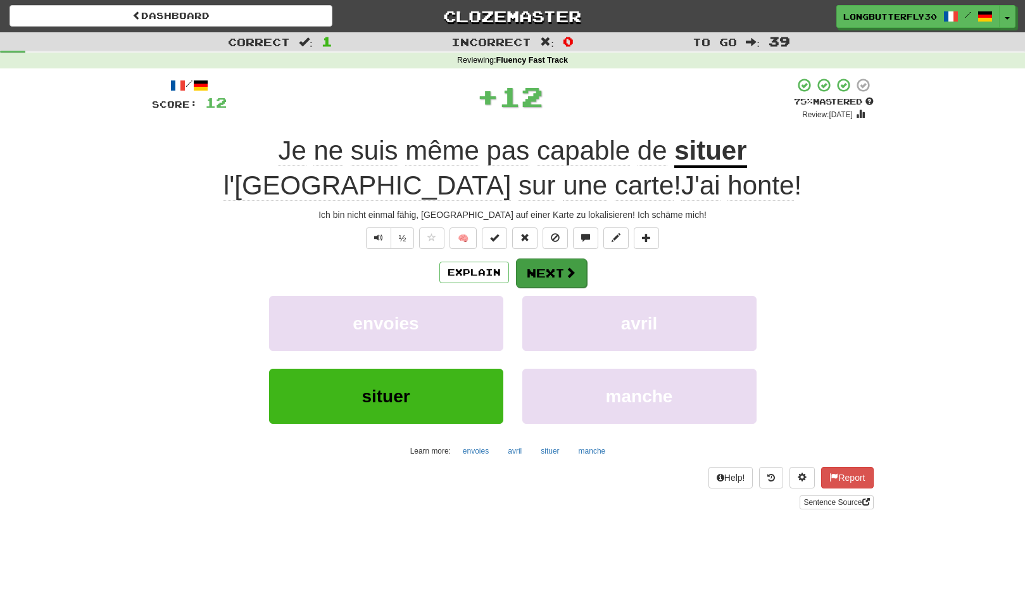
click at [547, 268] on button "Next" at bounding box center [551, 272] width 71 height 29
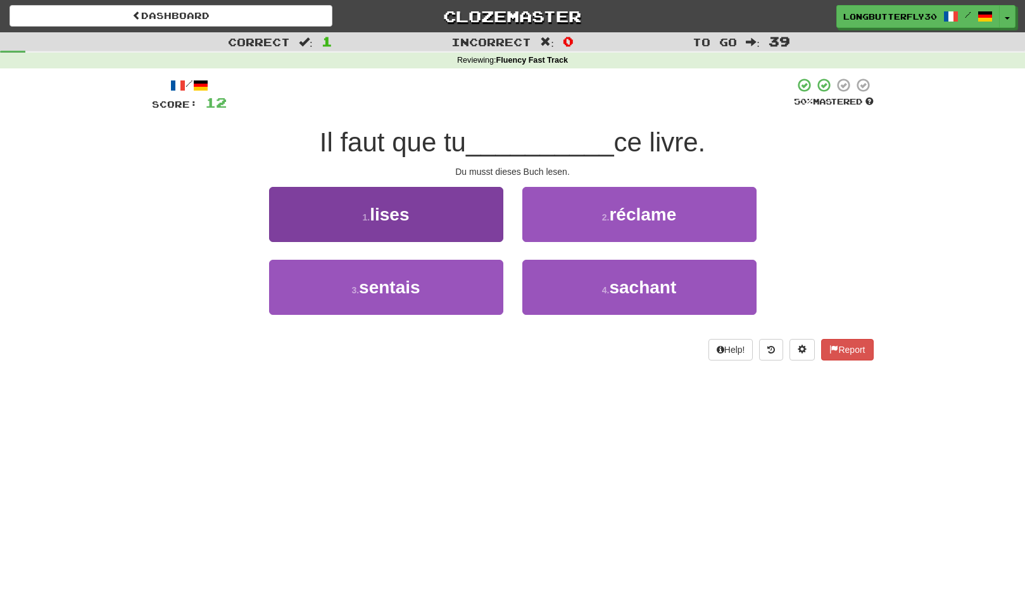
click at [466, 223] on button "1 . lises" at bounding box center [386, 214] width 234 height 55
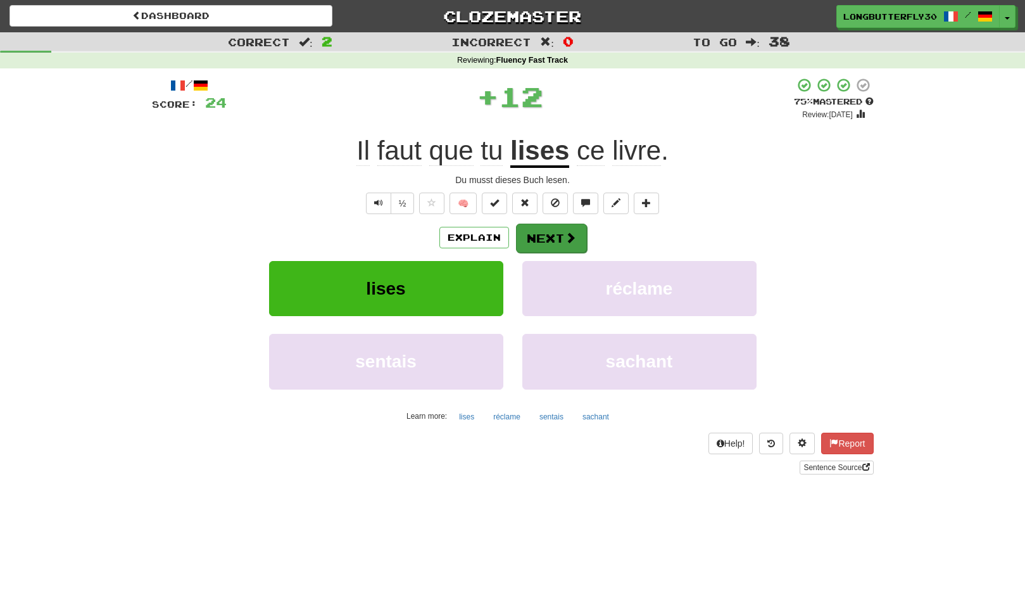
click at [547, 242] on button "Next" at bounding box center [551, 238] width 71 height 29
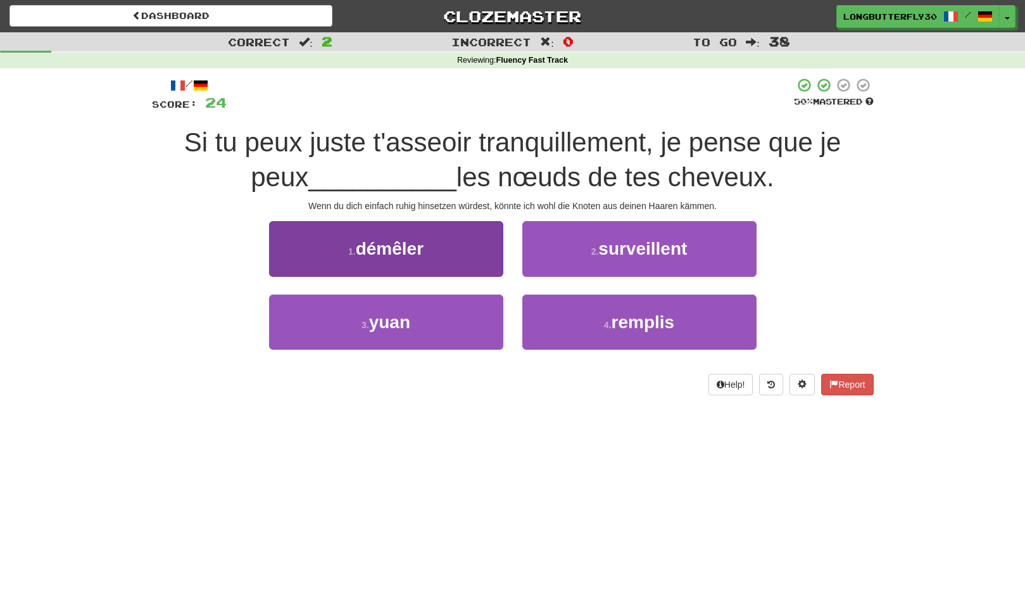
click at [469, 262] on button "1 . démêler" at bounding box center [386, 248] width 234 height 55
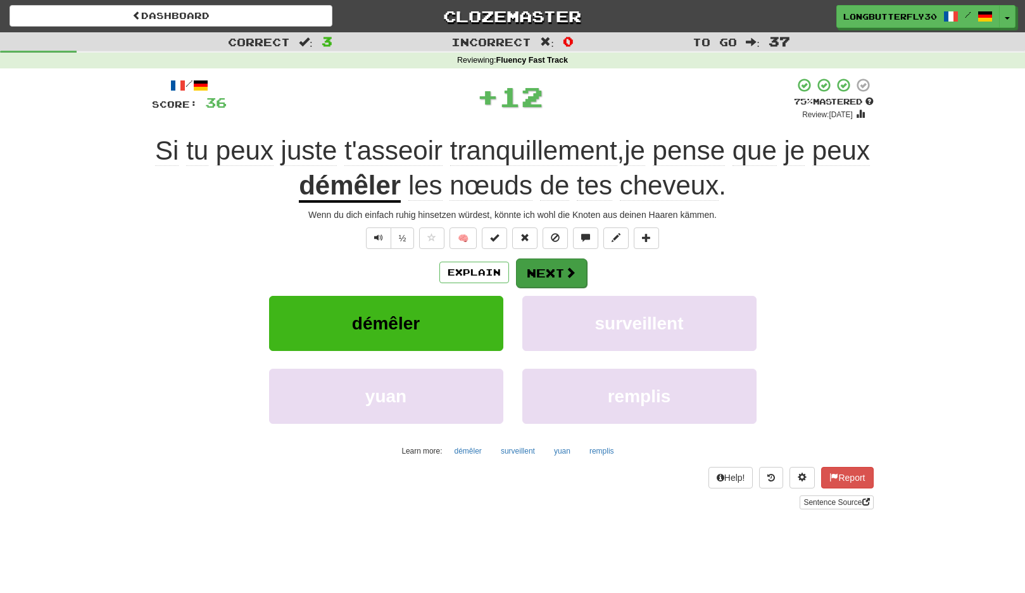
click at [538, 272] on button "Next" at bounding box center [551, 272] width 71 height 29
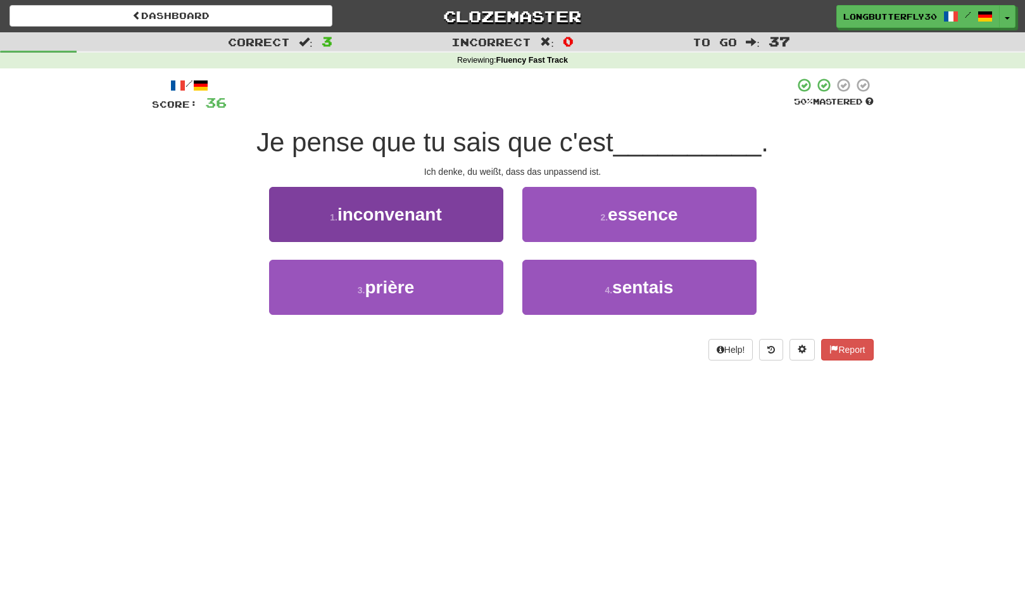
click at [469, 230] on button "1 . inconvenant" at bounding box center [386, 214] width 234 height 55
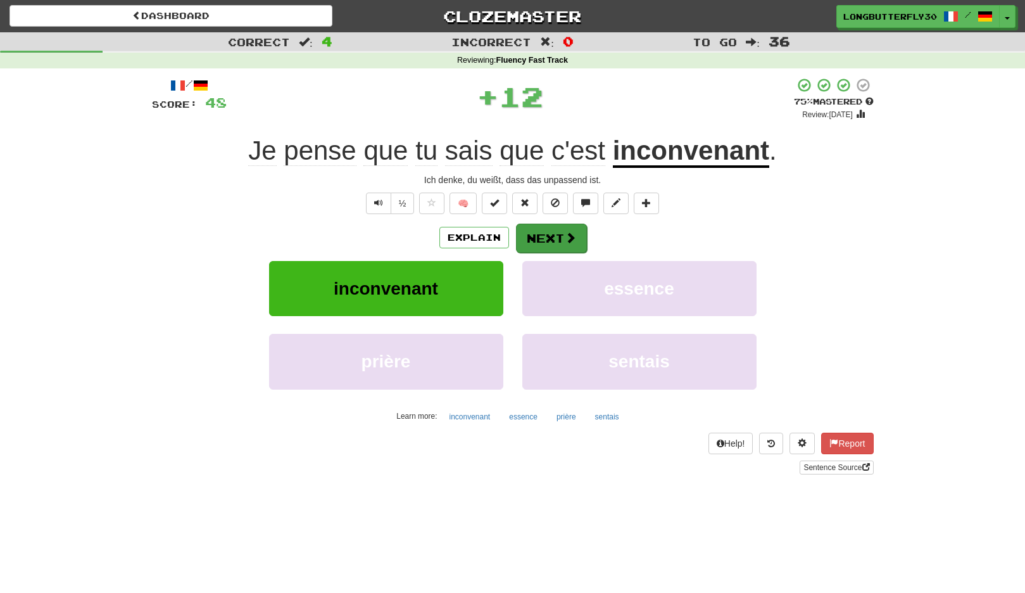
click at [547, 241] on button "Next" at bounding box center [551, 238] width 71 height 29
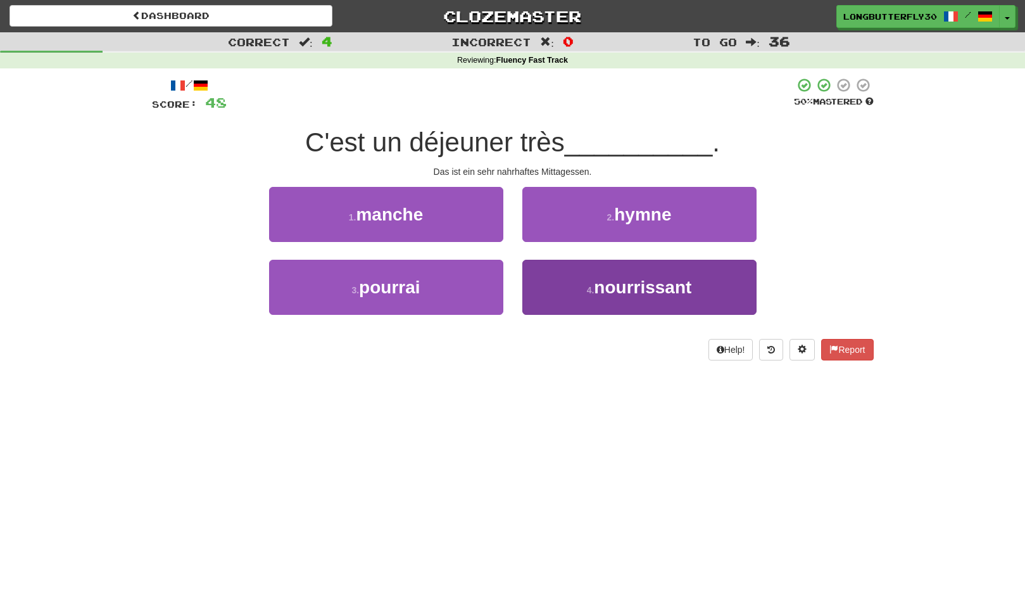
click at [601, 282] on span "nourrissant" at bounding box center [643, 287] width 98 height 20
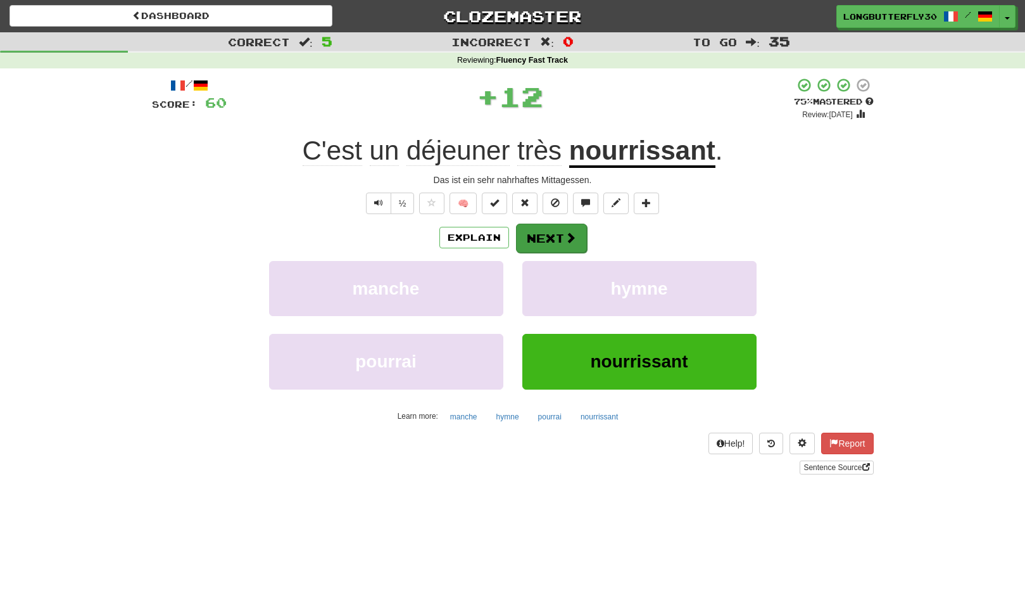
click at [560, 240] on button "Next" at bounding box center [551, 238] width 71 height 29
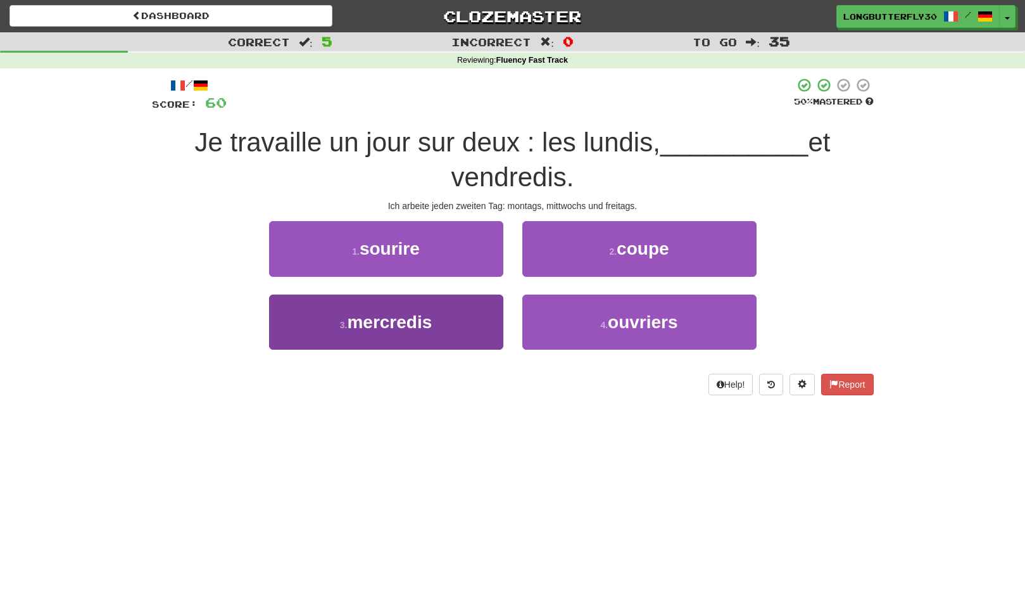
click at [455, 317] on button "3 . mercredis" at bounding box center [386, 322] width 234 height 55
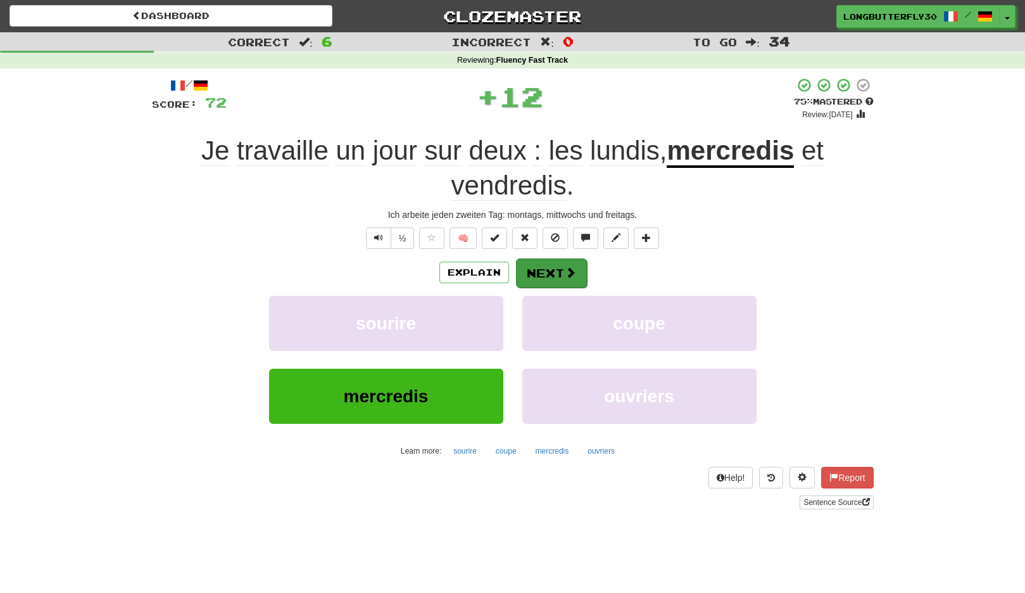
click at [534, 272] on button "Next" at bounding box center [551, 272] width 71 height 29
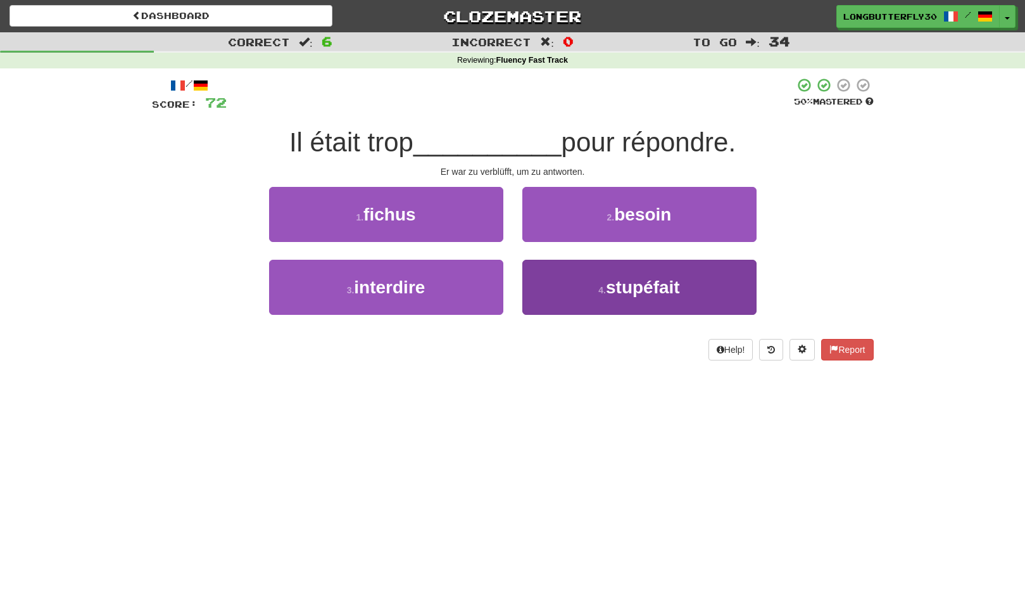
click at [600, 281] on button "4 . stupéfait" at bounding box center [640, 287] width 234 height 55
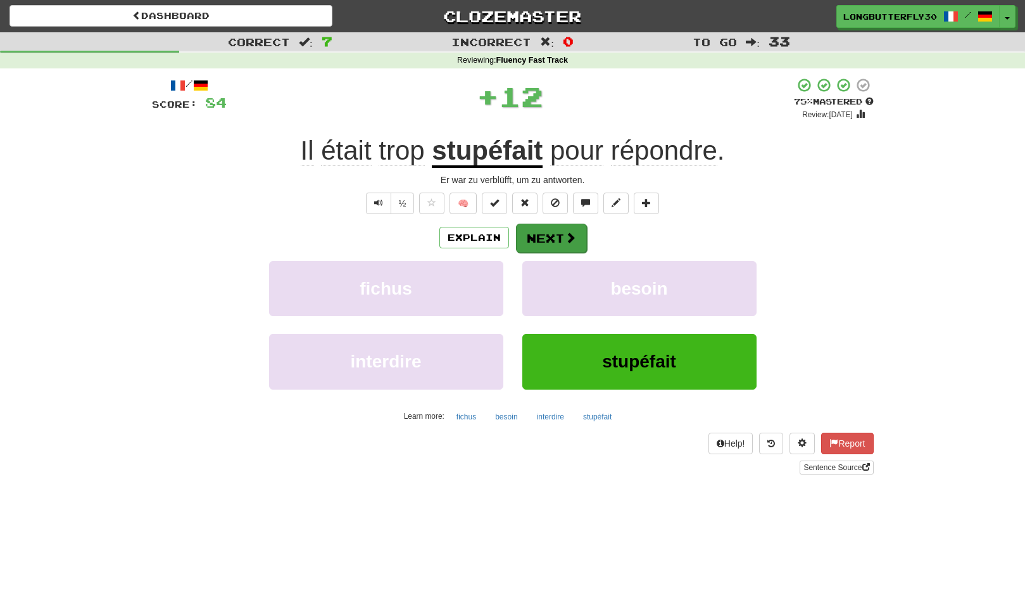
click at [563, 228] on button "Next" at bounding box center [551, 238] width 71 height 29
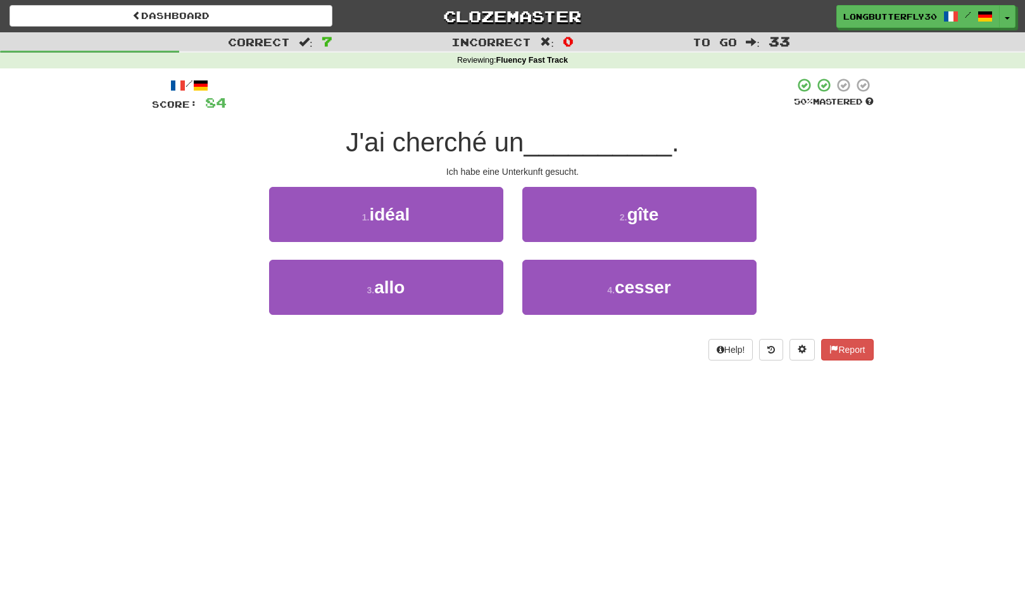
drag, startPoint x: 628, startPoint y: 213, endPoint x: 618, endPoint y: 218, distance: 11.1
click at [628, 214] on button "2 . gîte" at bounding box center [640, 214] width 234 height 55
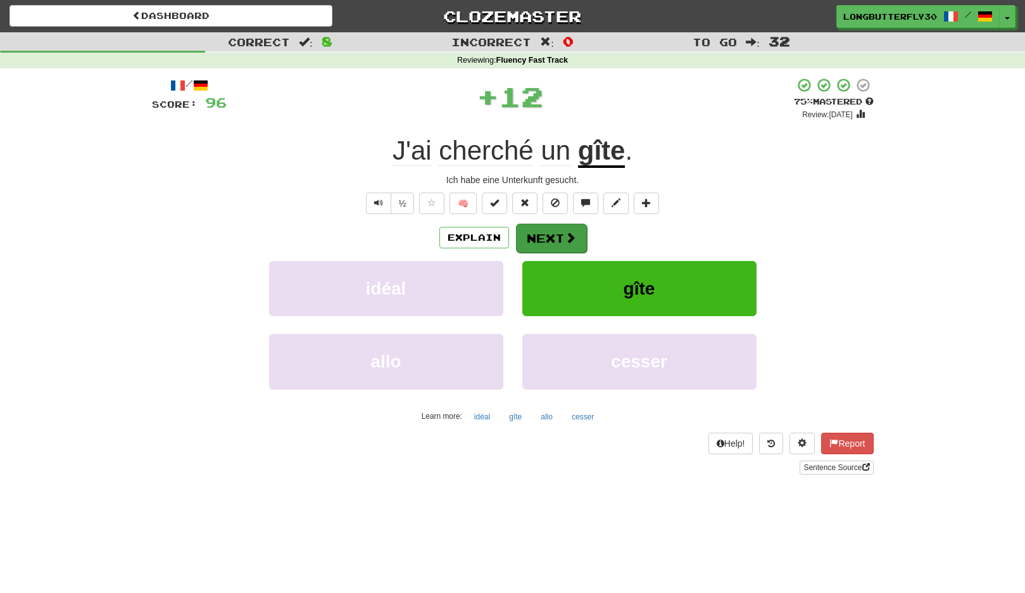
click at [556, 231] on button "Next" at bounding box center [551, 238] width 71 height 29
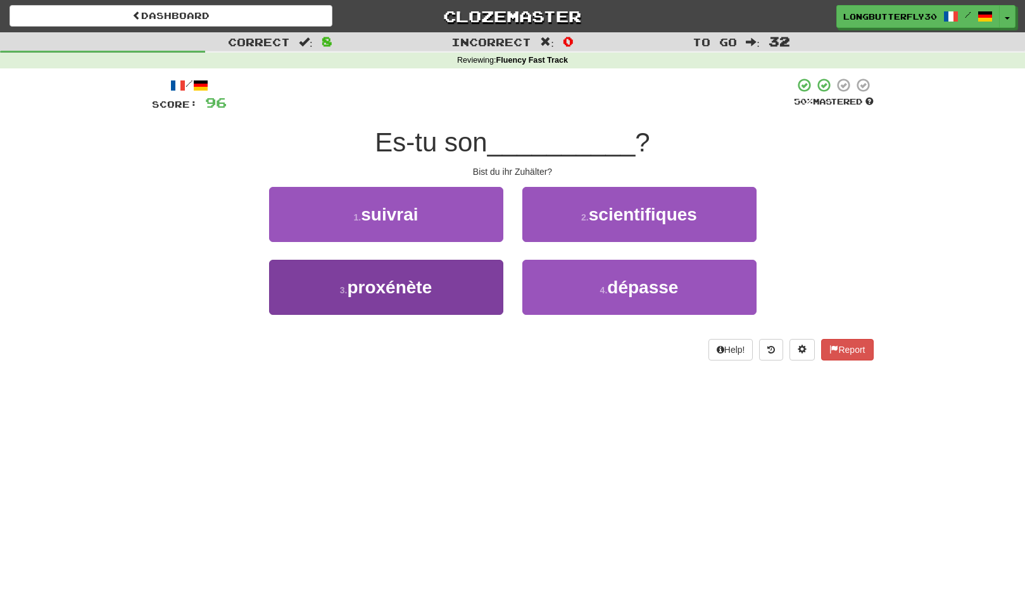
click at [450, 284] on button "3 . proxénète" at bounding box center [386, 287] width 234 height 55
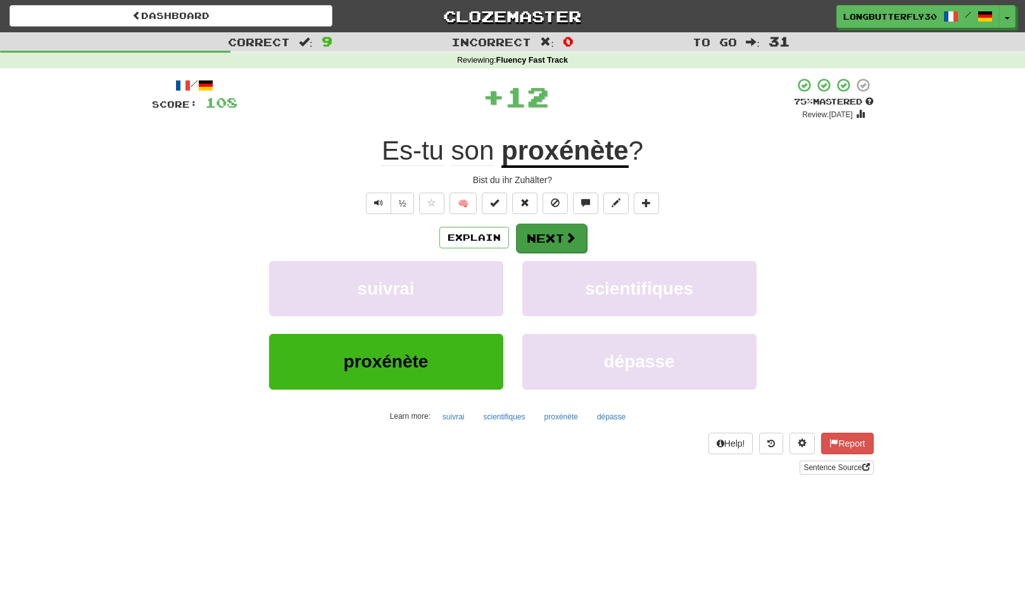
click at [541, 245] on button "Next" at bounding box center [551, 238] width 71 height 29
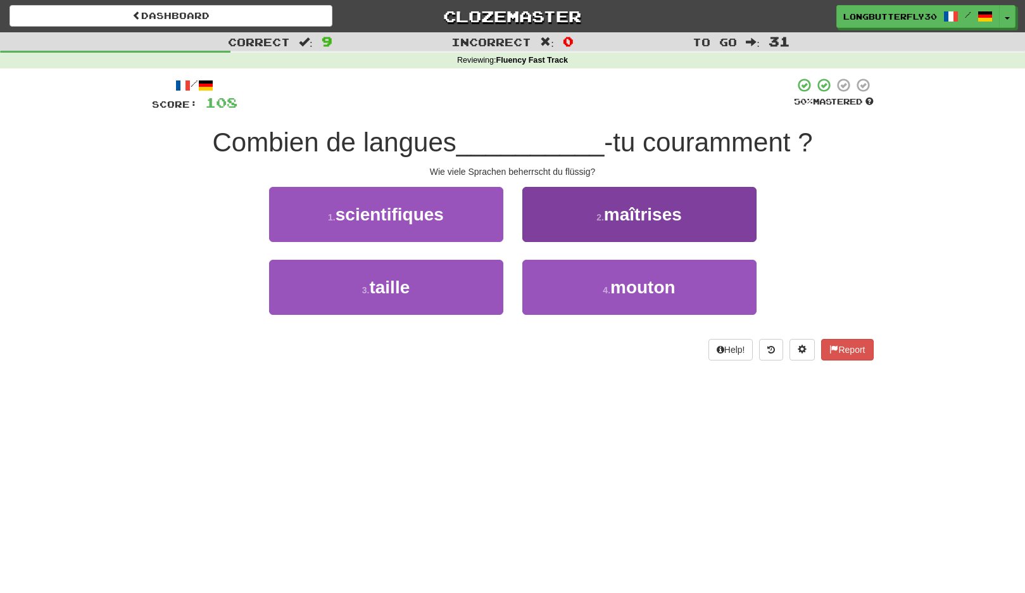
click at [628, 221] on span "maîtrises" at bounding box center [643, 215] width 78 height 20
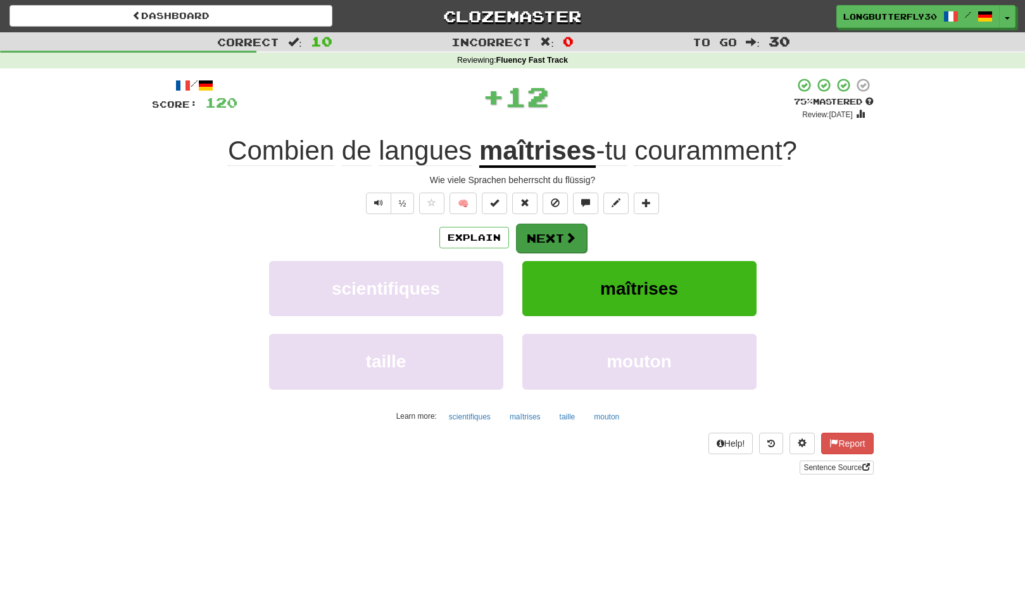
click at [562, 227] on button "Next" at bounding box center [551, 238] width 71 height 29
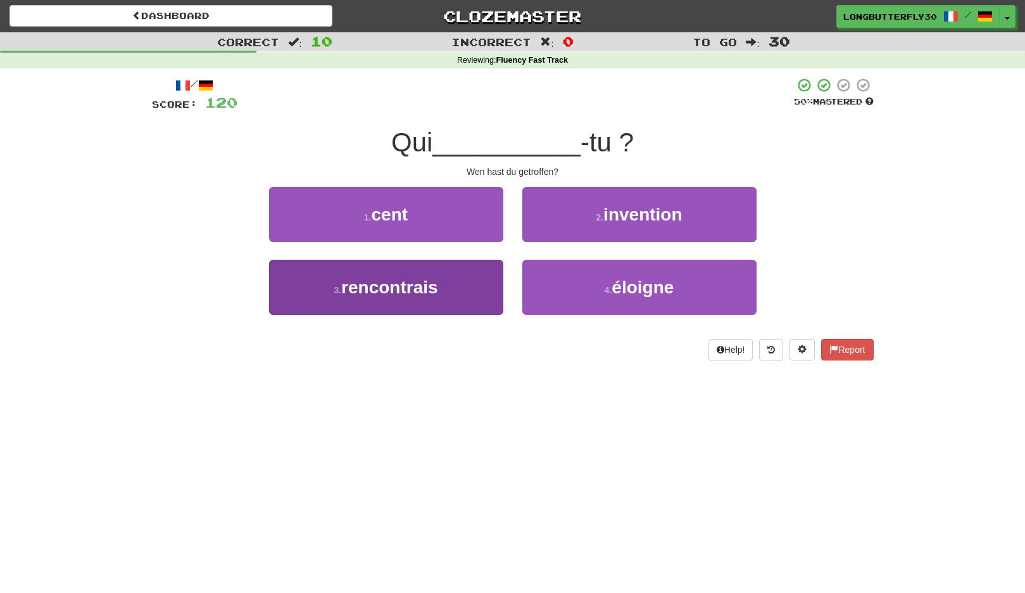
click at [476, 283] on button "3 . rencontrais" at bounding box center [386, 287] width 234 height 55
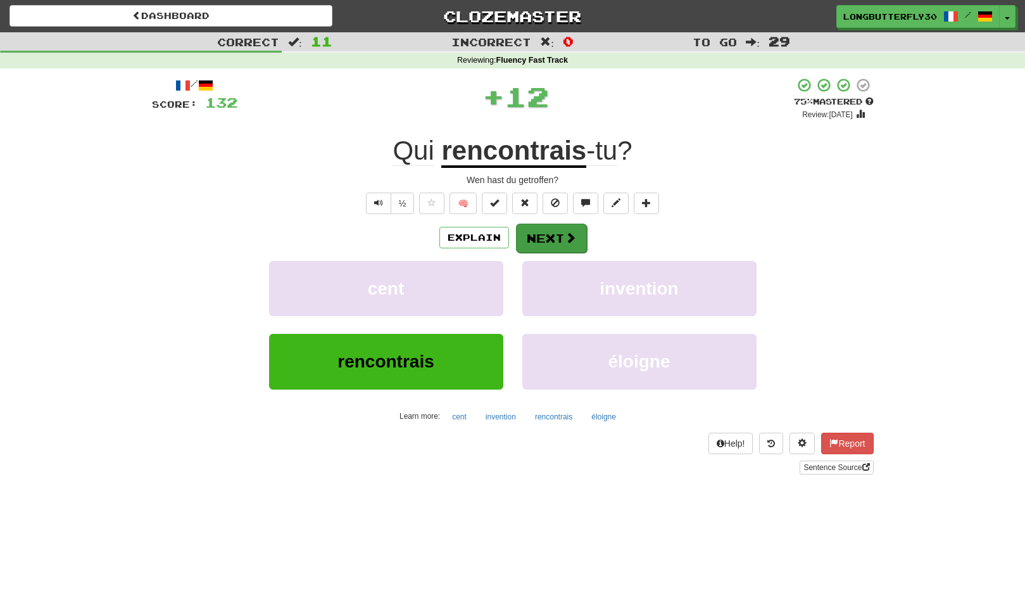
click at [545, 238] on button "Next" at bounding box center [551, 238] width 71 height 29
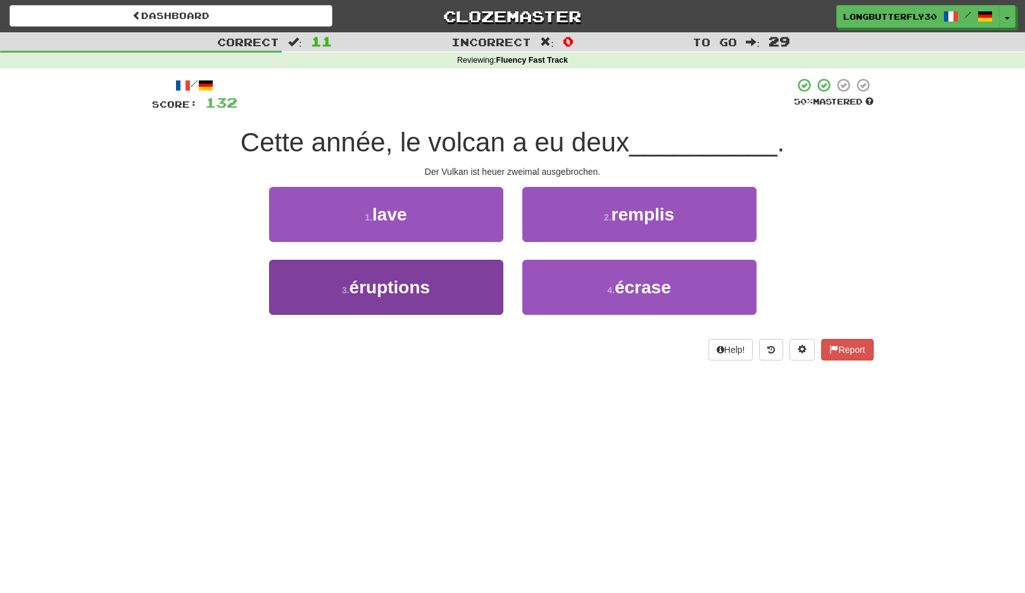
click at [462, 290] on button "3 . éruptions" at bounding box center [386, 287] width 234 height 55
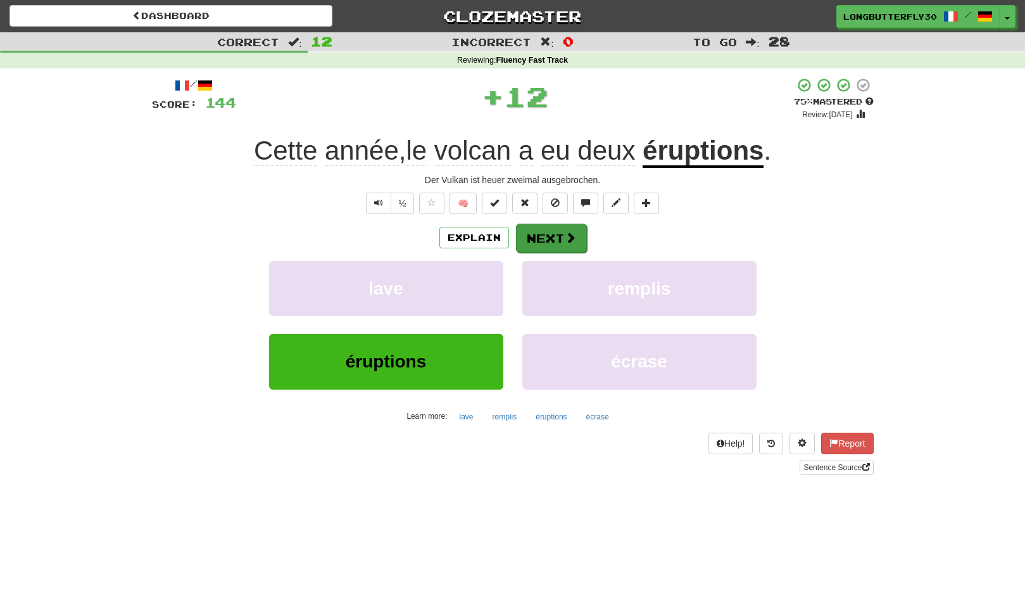
click at [537, 232] on button "Next" at bounding box center [551, 238] width 71 height 29
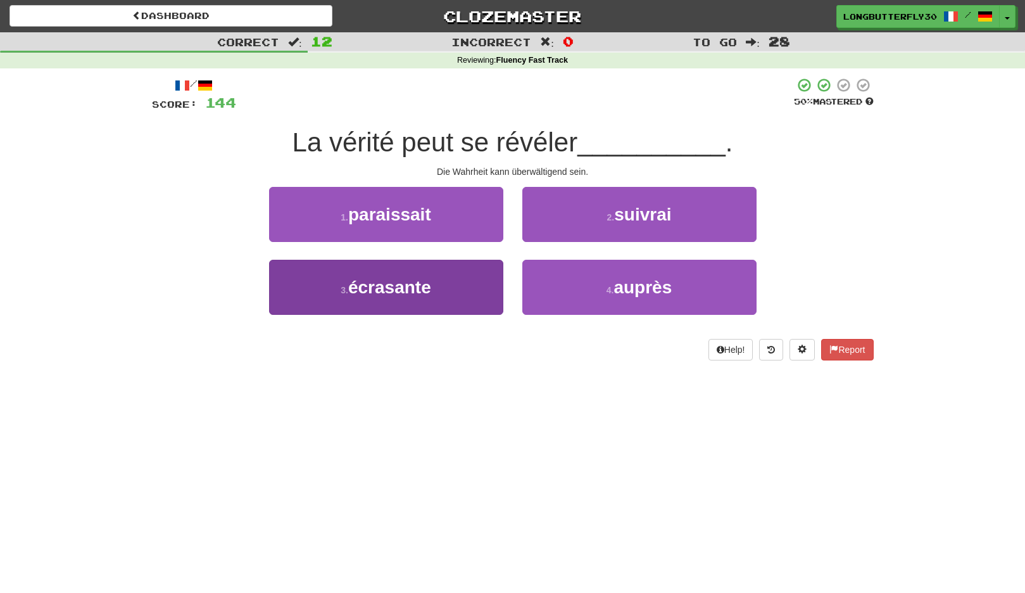
click at [431, 277] on span "écrasante" at bounding box center [389, 287] width 83 height 20
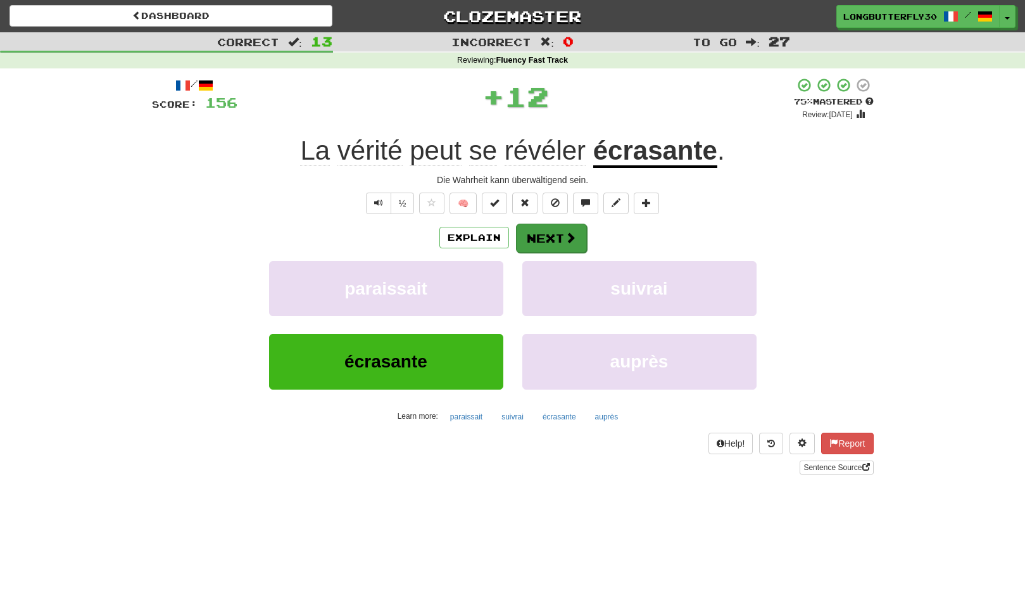
click at [531, 231] on button "Next" at bounding box center [551, 238] width 71 height 29
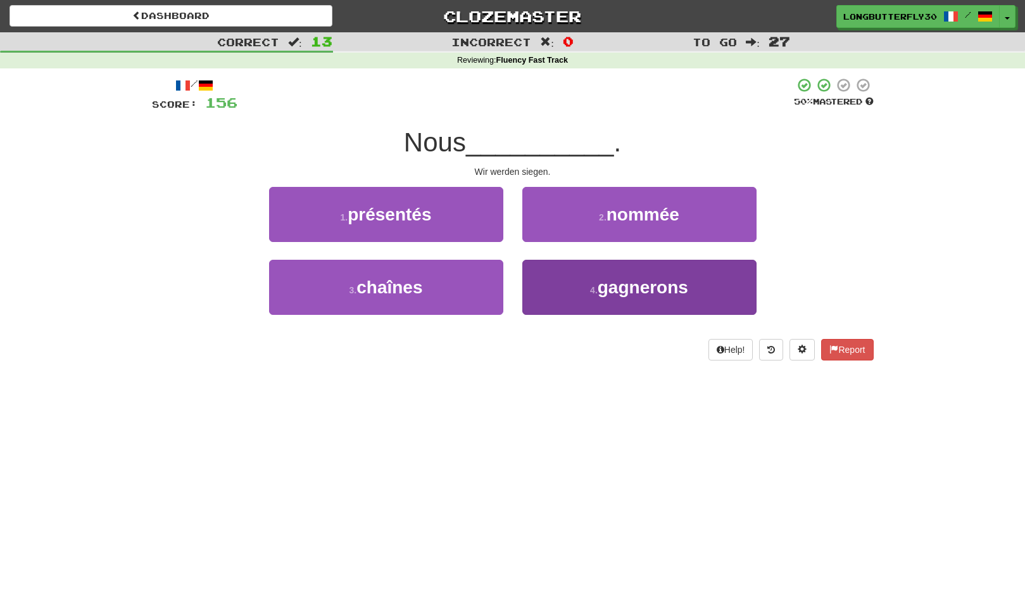
click at [616, 278] on span "gagnerons" at bounding box center [643, 287] width 91 height 20
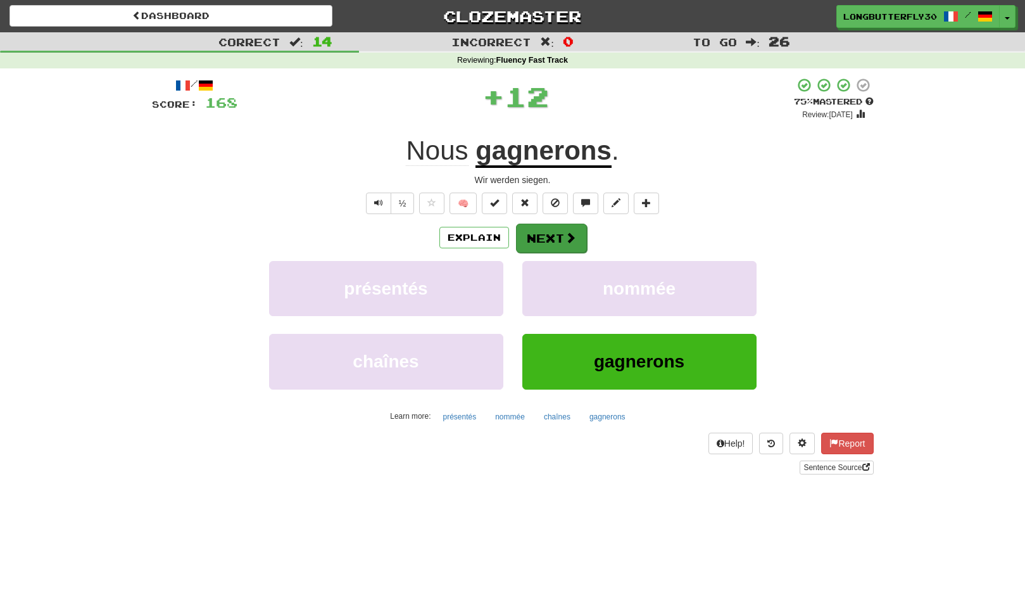
click at [566, 229] on button "Next" at bounding box center [551, 238] width 71 height 29
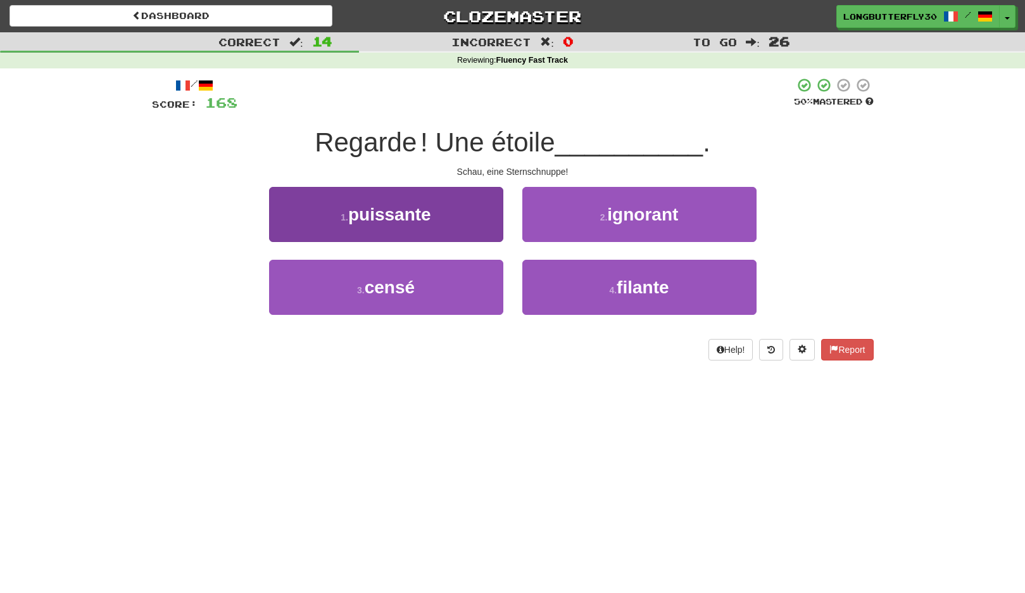
click at [454, 224] on button "1 . puissante" at bounding box center [386, 214] width 234 height 55
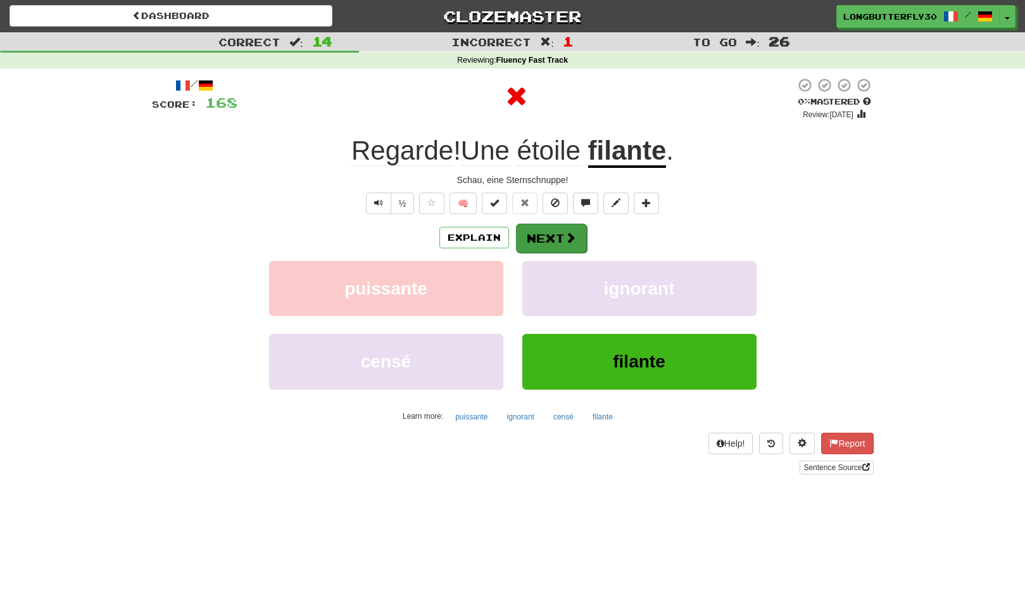
click at [528, 232] on button "Next" at bounding box center [551, 238] width 71 height 29
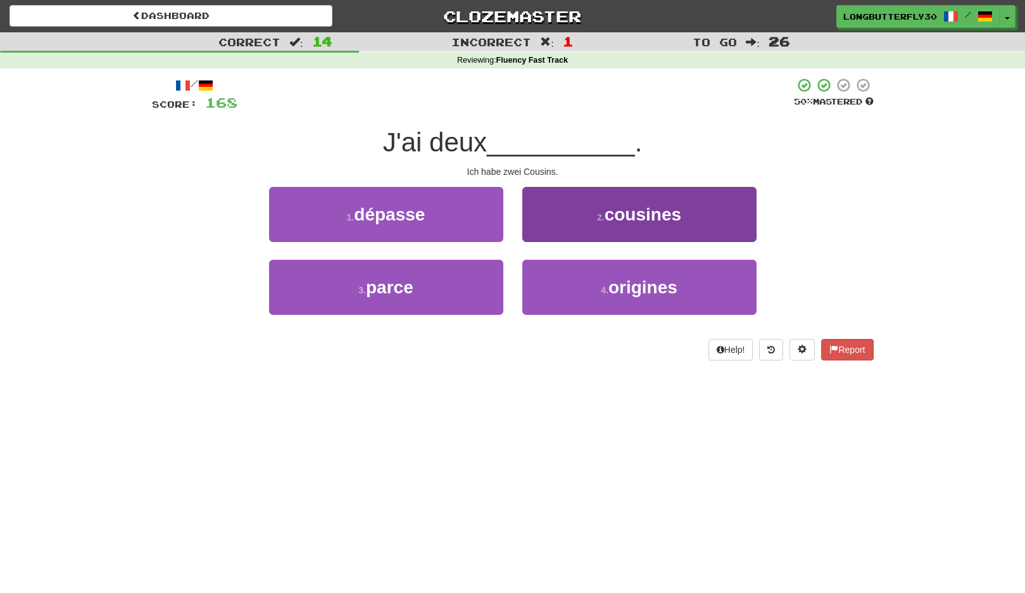
click at [606, 225] on button "2 . cousines" at bounding box center [640, 214] width 234 height 55
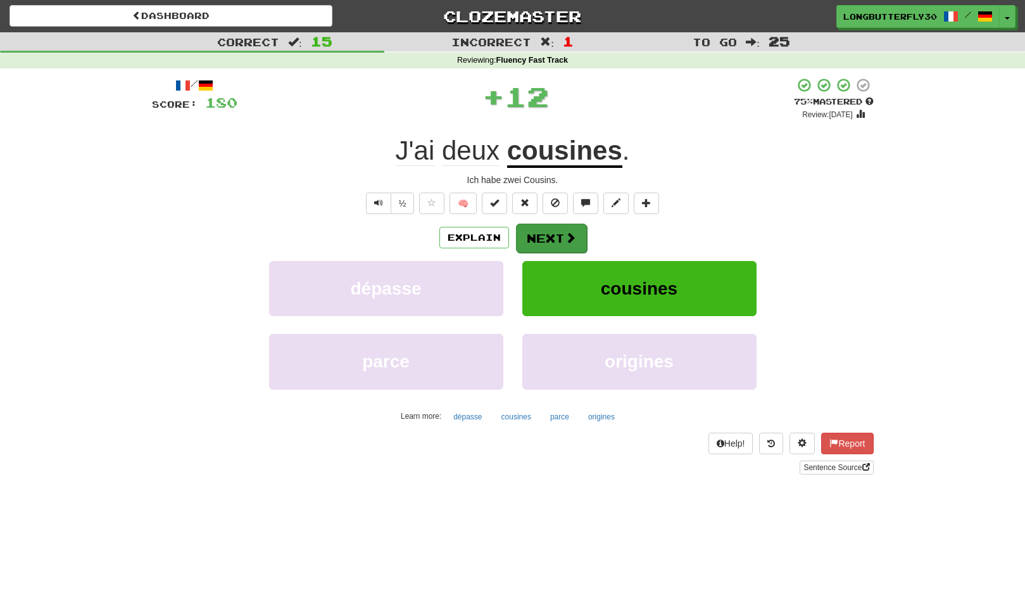
click at [553, 233] on button "Next" at bounding box center [551, 238] width 71 height 29
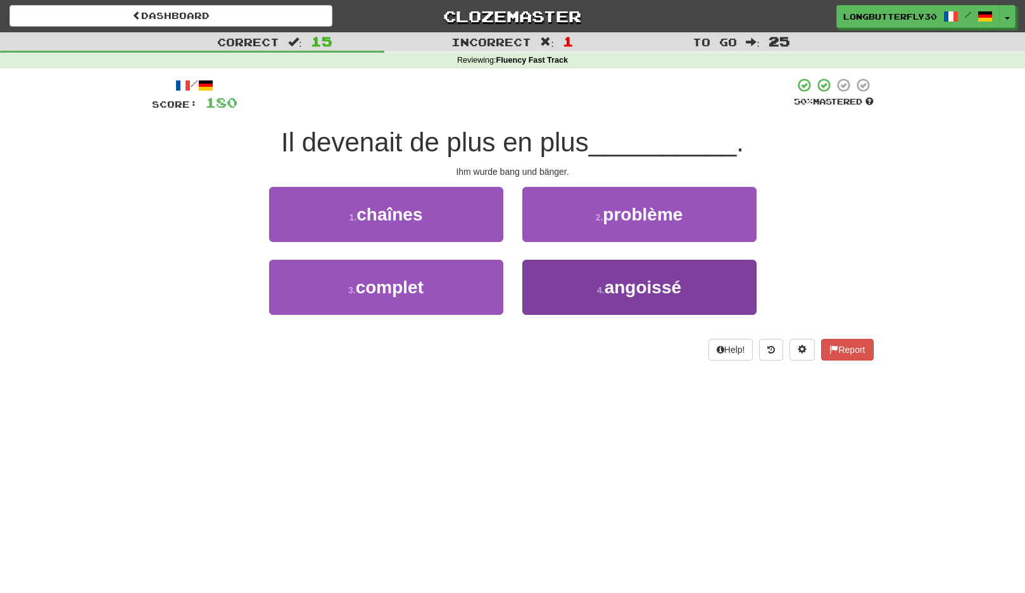
click at [590, 280] on button "4 . angoissé" at bounding box center [640, 287] width 234 height 55
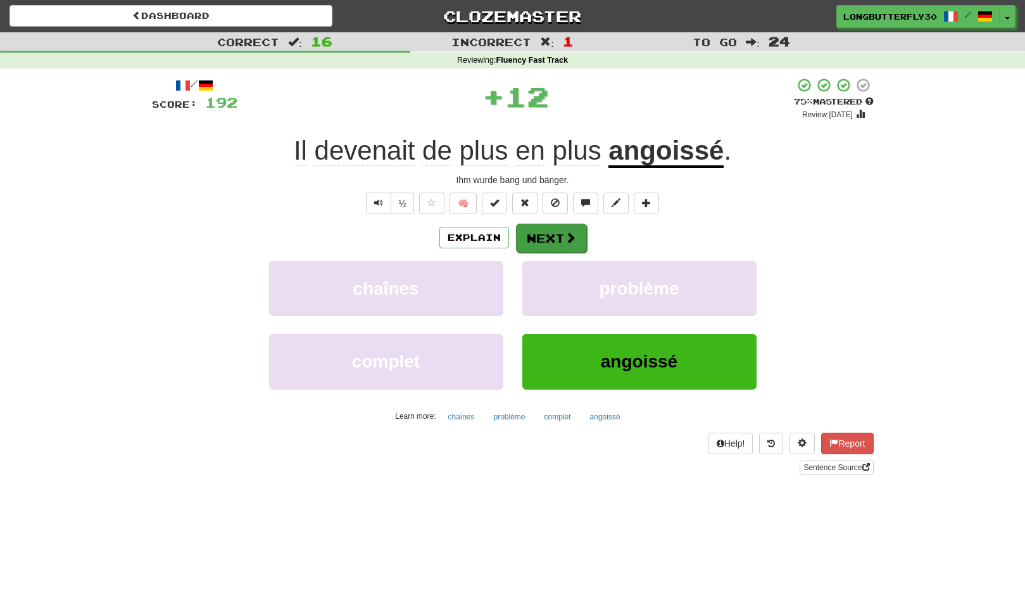
click at [565, 232] on span at bounding box center [570, 237] width 11 height 11
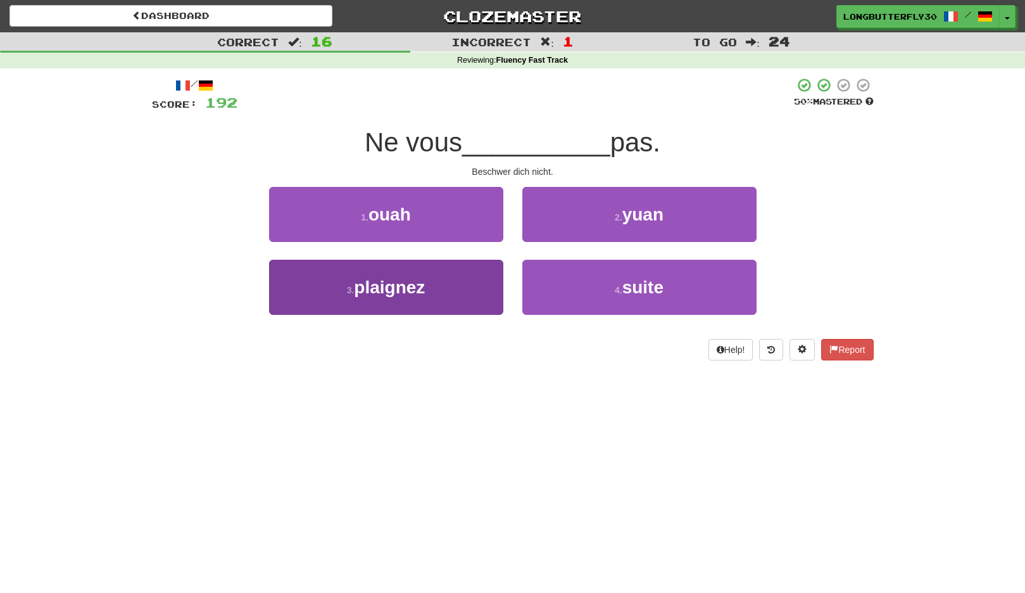
click at [457, 283] on button "3 . plaignez" at bounding box center [386, 287] width 234 height 55
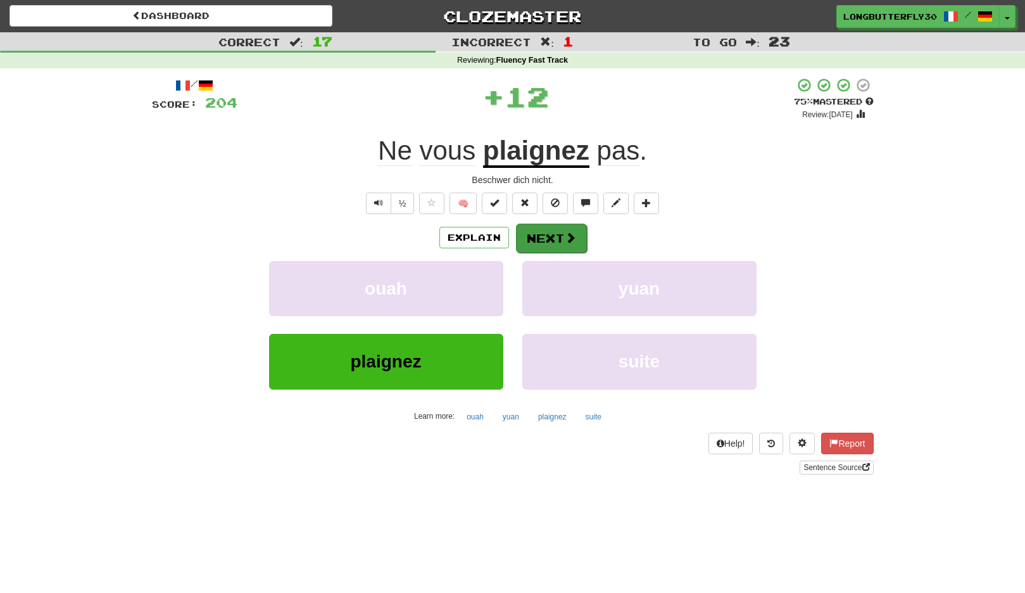
click at [550, 227] on button "Next" at bounding box center [551, 238] width 71 height 29
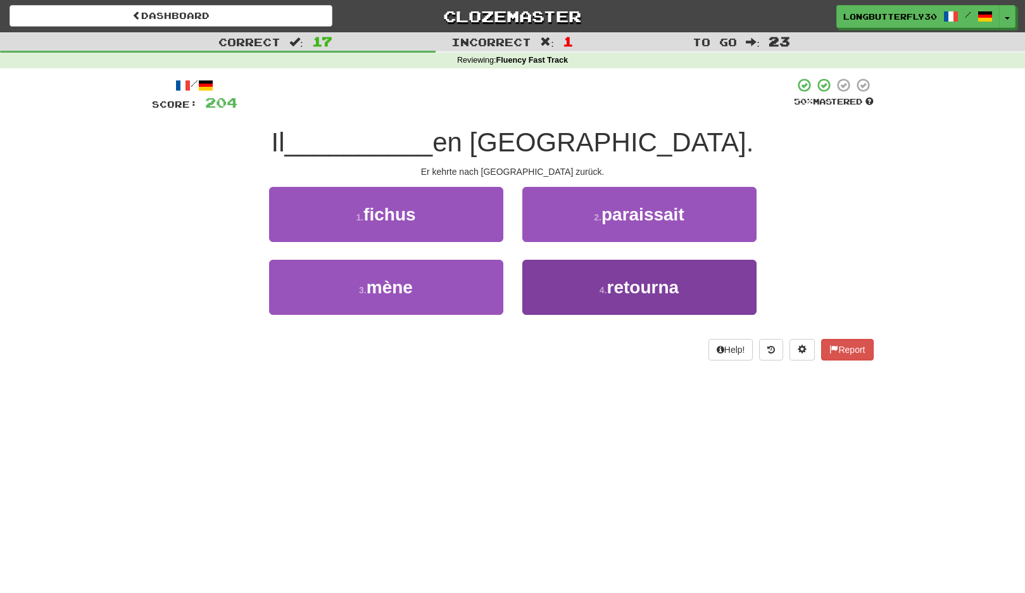
click at [598, 281] on button "4 . retourna" at bounding box center [640, 287] width 234 height 55
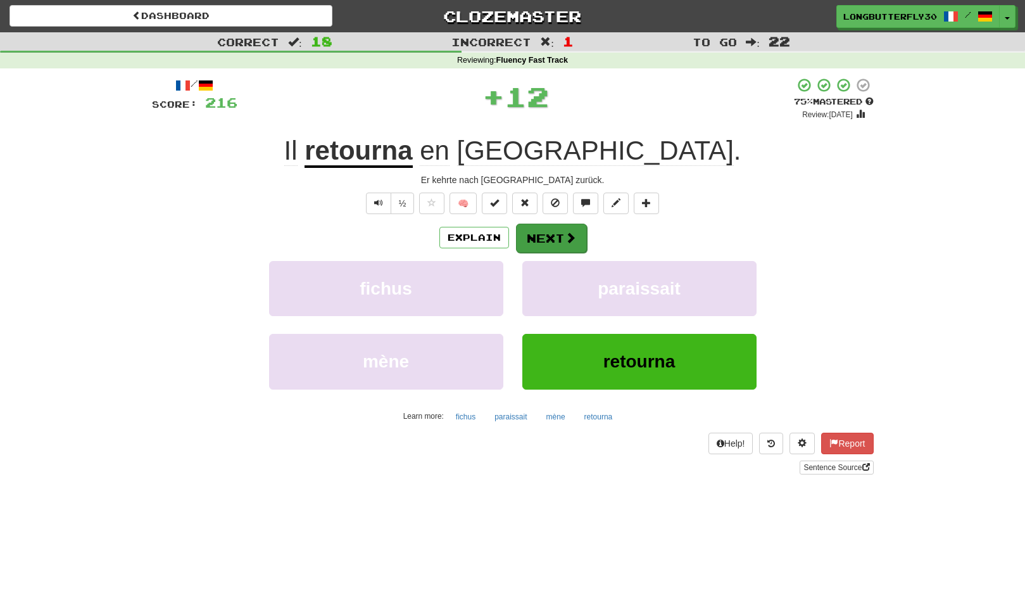
click at [559, 238] on button "Next" at bounding box center [551, 238] width 71 height 29
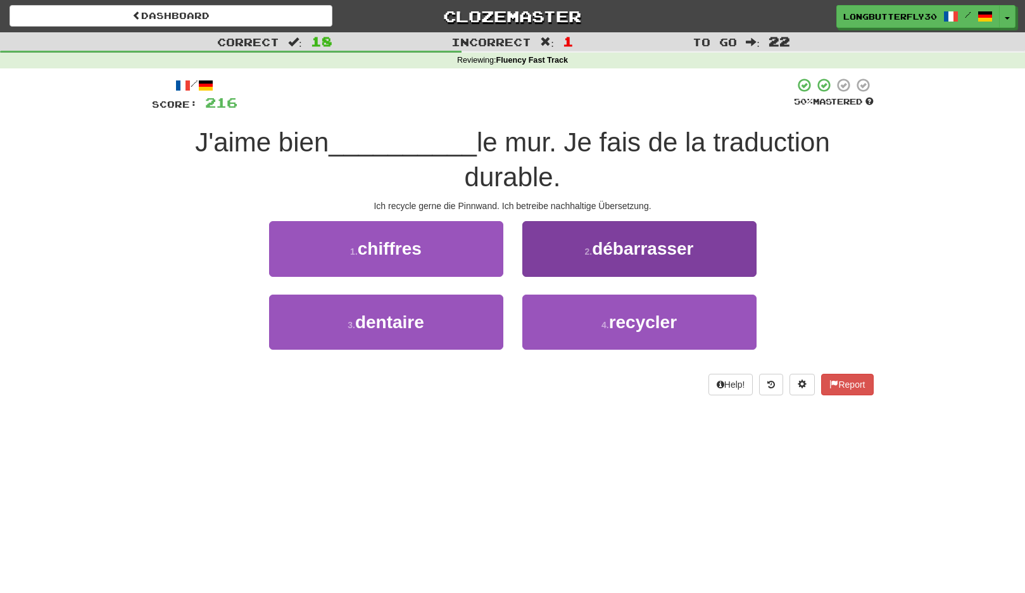
click at [628, 249] on span "débarrasser" at bounding box center [642, 249] width 101 height 20
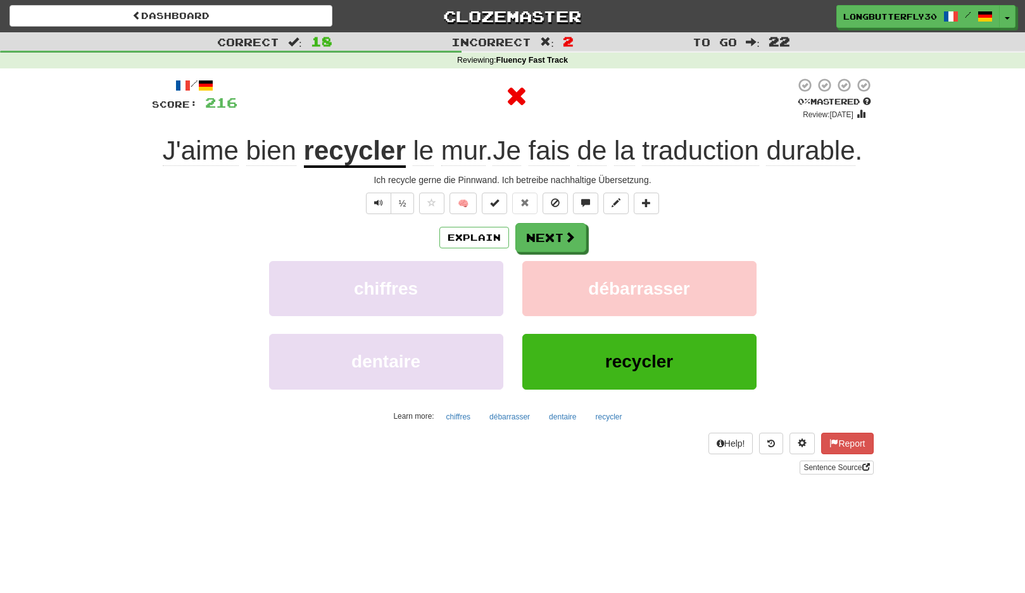
click at [557, 261] on button "débarrasser" at bounding box center [640, 288] width 234 height 55
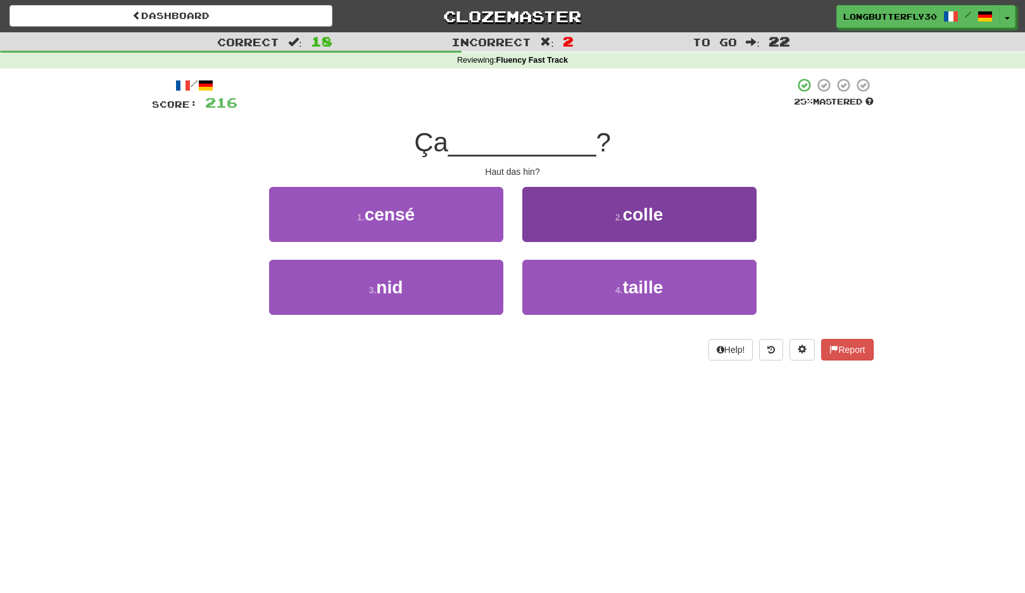
click at [625, 217] on span "colle" at bounding box center [643, 215] width 41 height 20
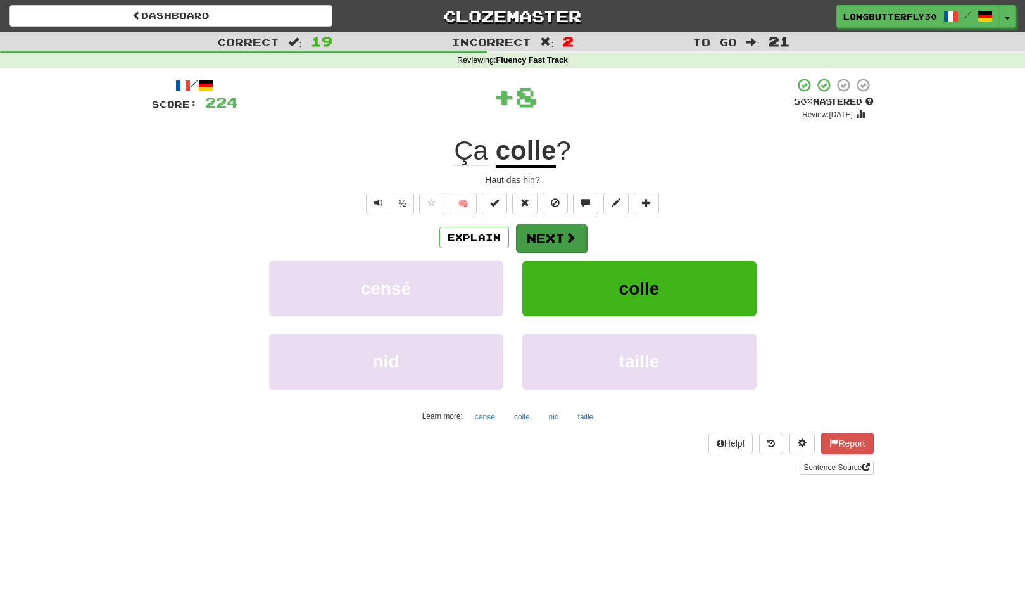
click at [557, 233] on button "Next" at bounding box center [551, 238] width 71 height 29
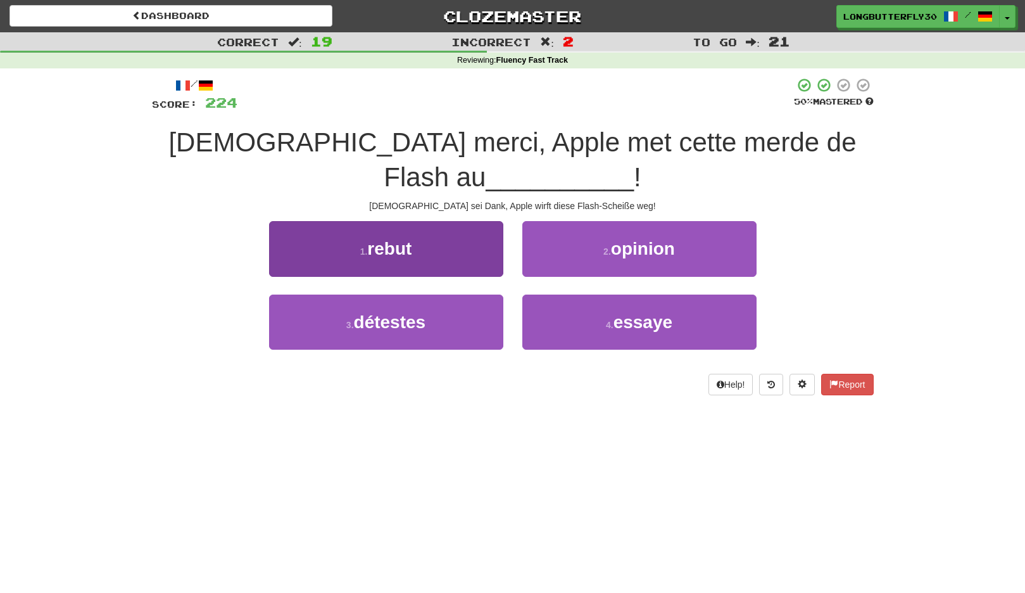
click at [473, 221] on button "1 . rebut" at bounding box center [386, 248] width 234 height 55
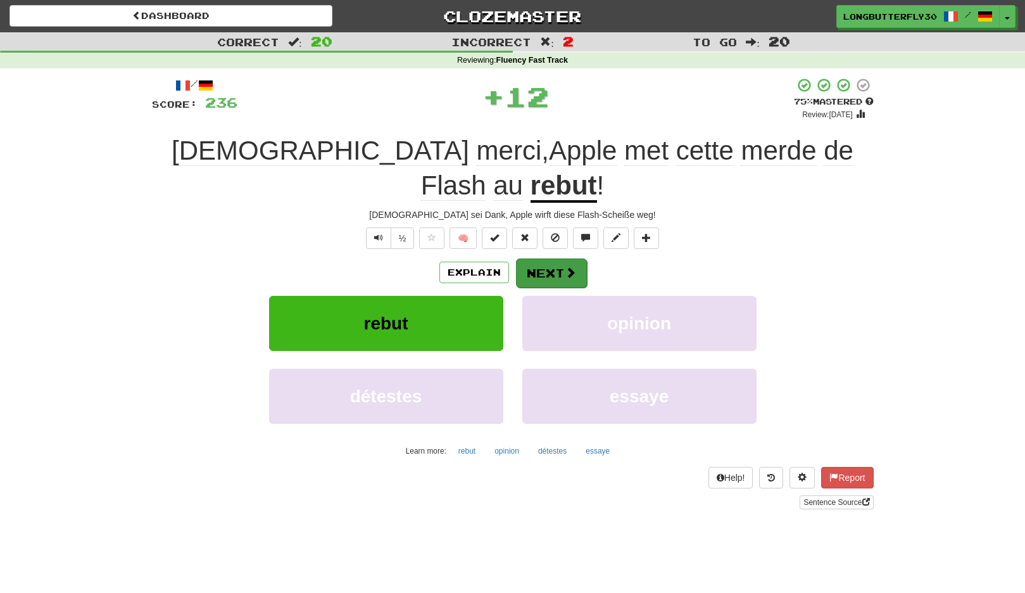
click at [554, 258] on button "Next" at bounding box center [551, 272] width 71 height 29
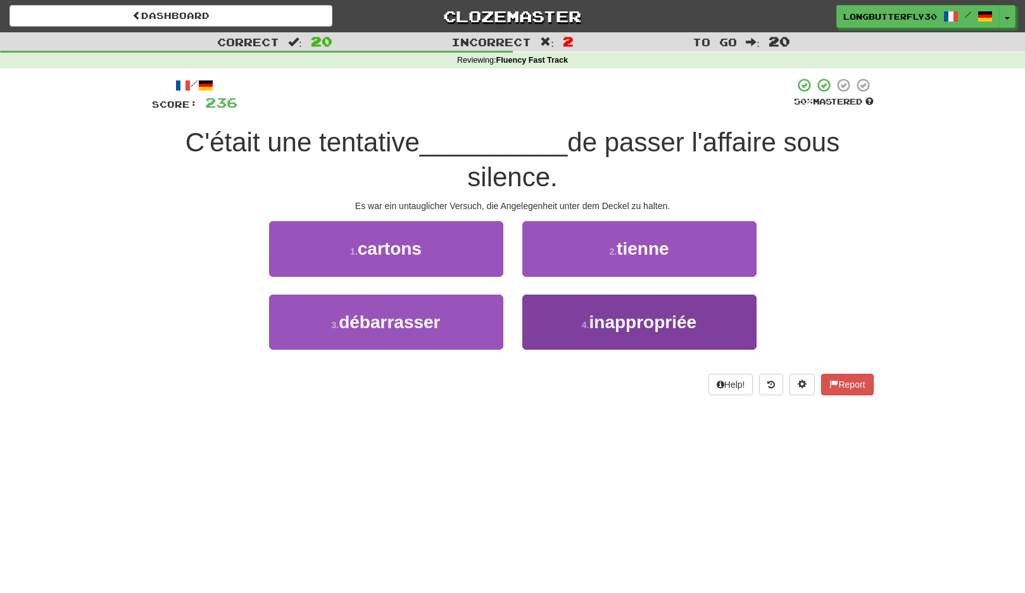
click at [582, 314] on button "4 . inappropriée" at bounding box center [640, 322] width 234 height 55
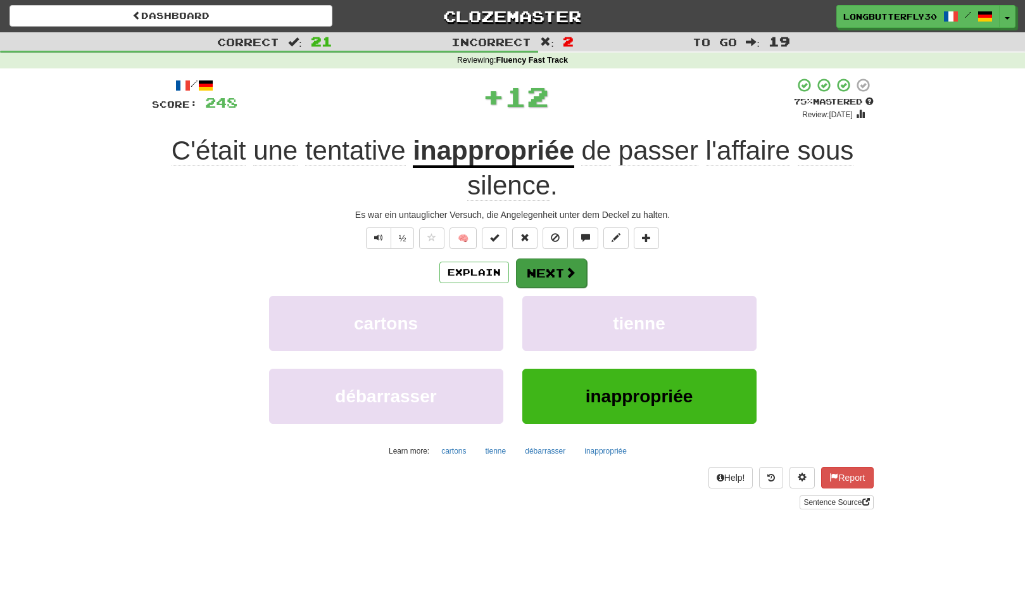
click at [554, 265] on button "Next" at bounding box center [551, 272] width 71 height 29
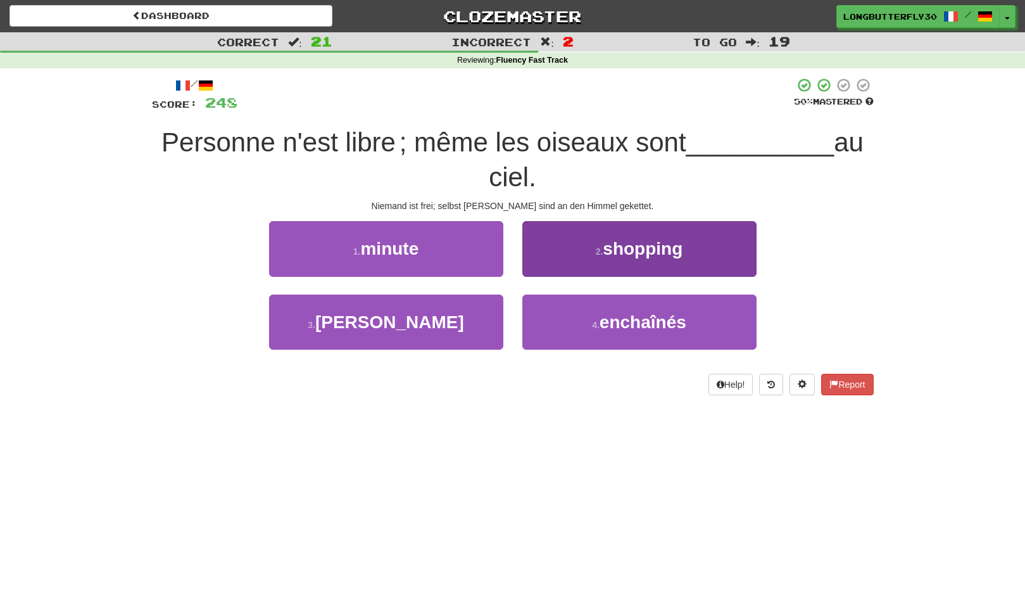
click at [647, 303] on button "4 . enchaînés" at bounding box center [640, 322] width 234 height 55
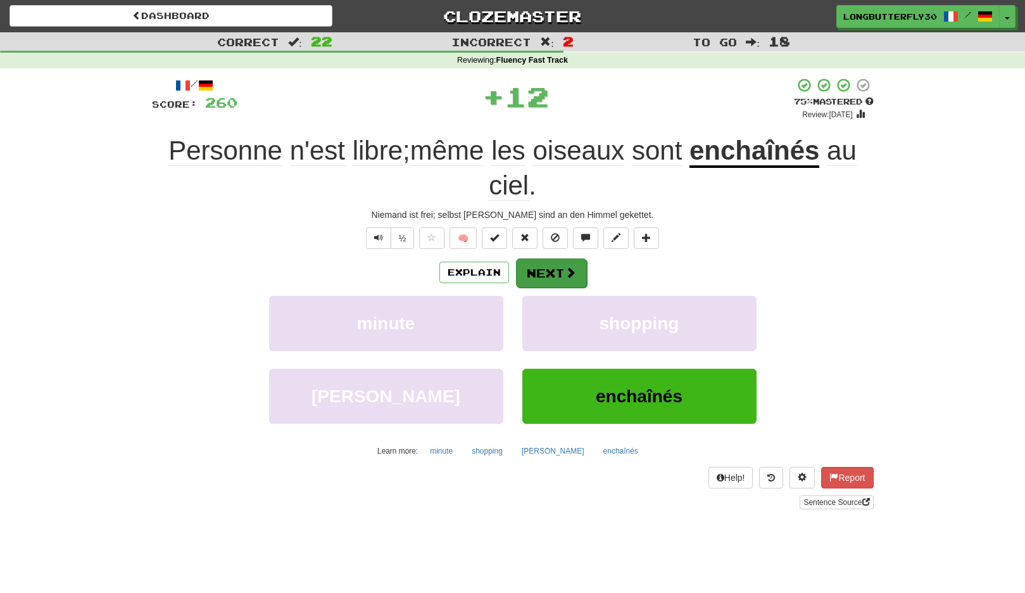
click at [576, 274] on button "Next" at bounding box center [551, 272] width 71 height 29
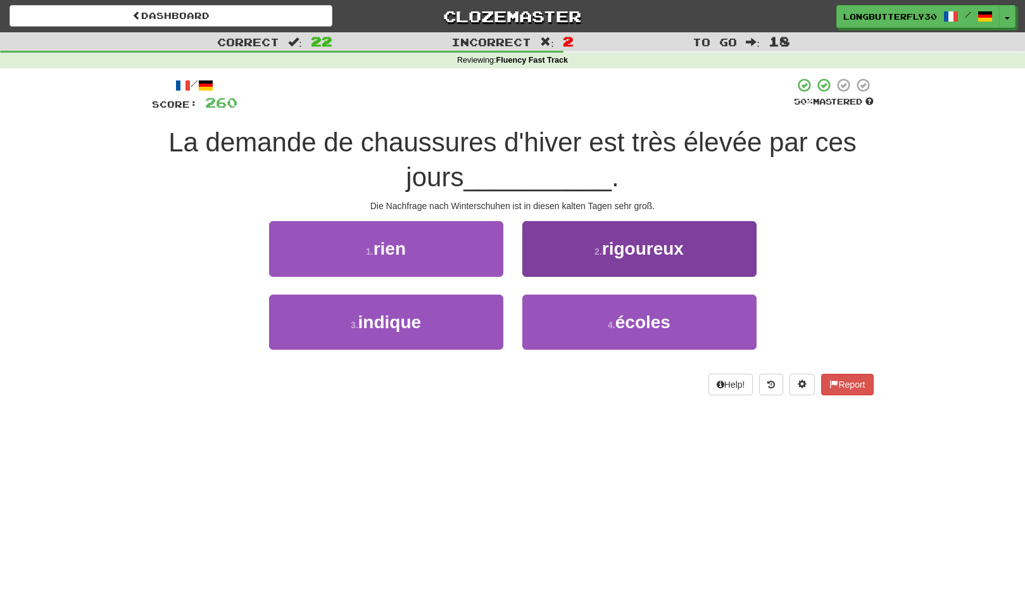
click at [632, 253] on span "rigoureux" at bounding box center [643, 249] width 82 height 20
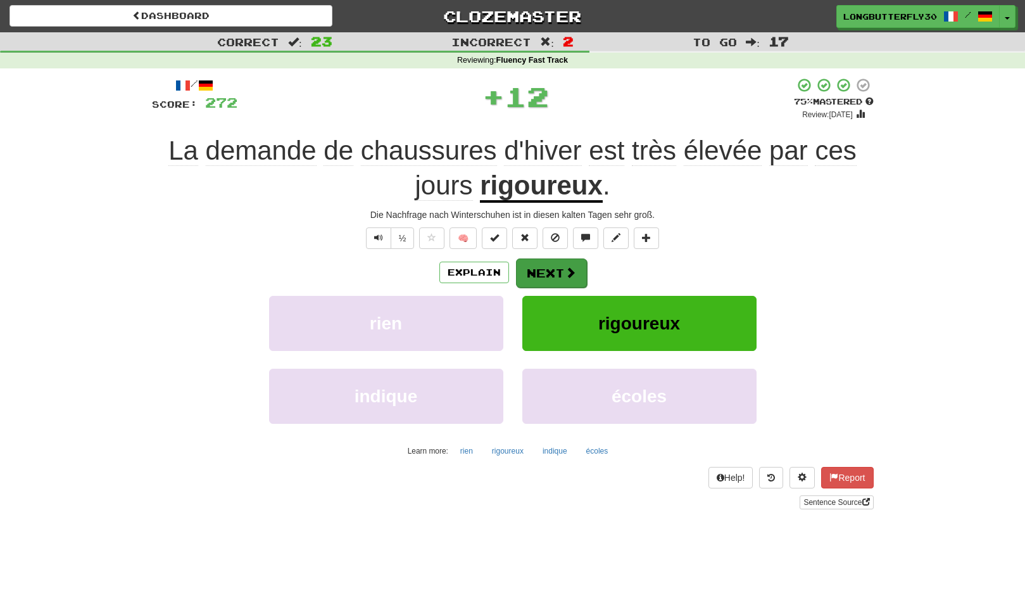
click at [561, 270] on button "Next" at bounding box center [551, 272] width 71 height 29
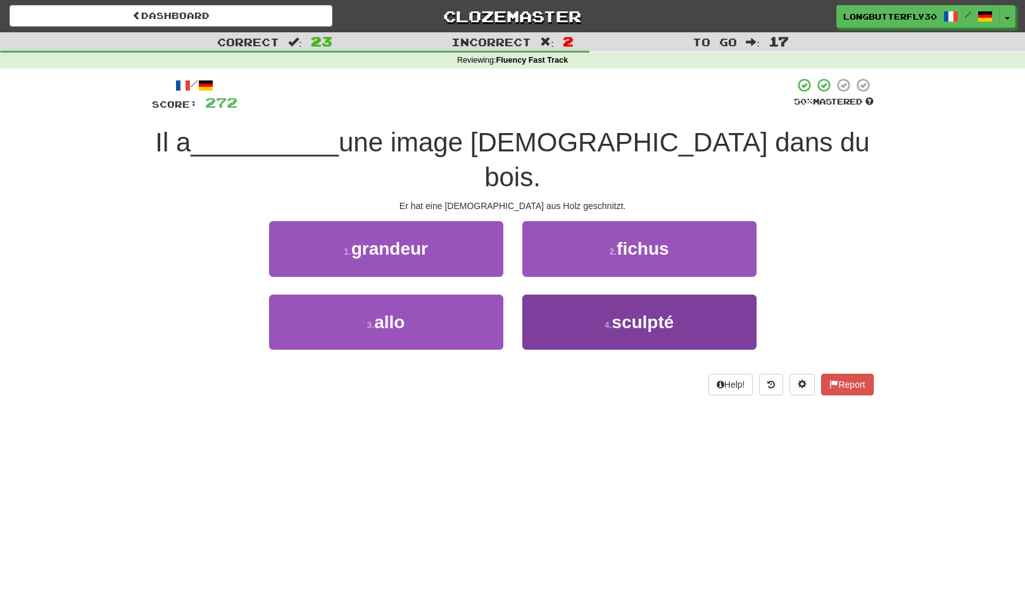
click at [602, 295] on button "4 . sculpté" at bounding box center [640, 322] width 234 height 55
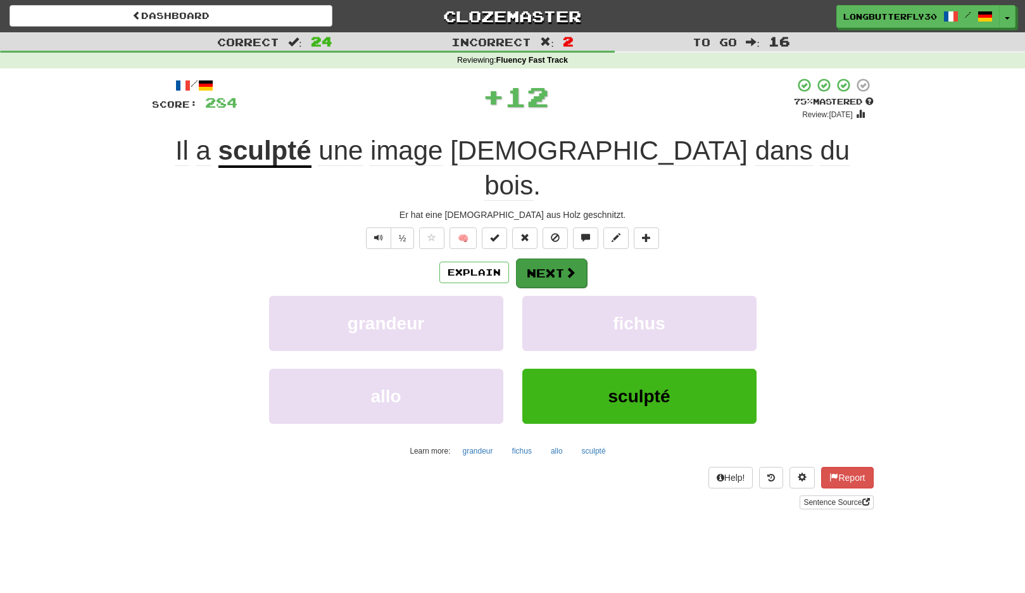
click at [569, 267] on span at bounding box center [570, 272] width 11 height 11
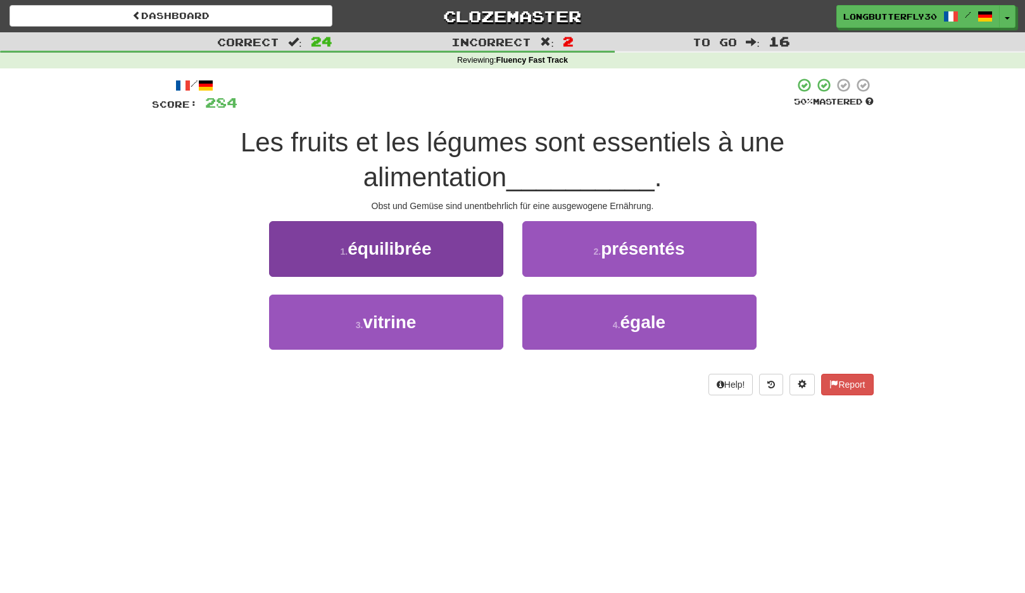
click at [439, 251] on button "1 . équilibrée" at bounding box center [386, 248] width 234 height 55
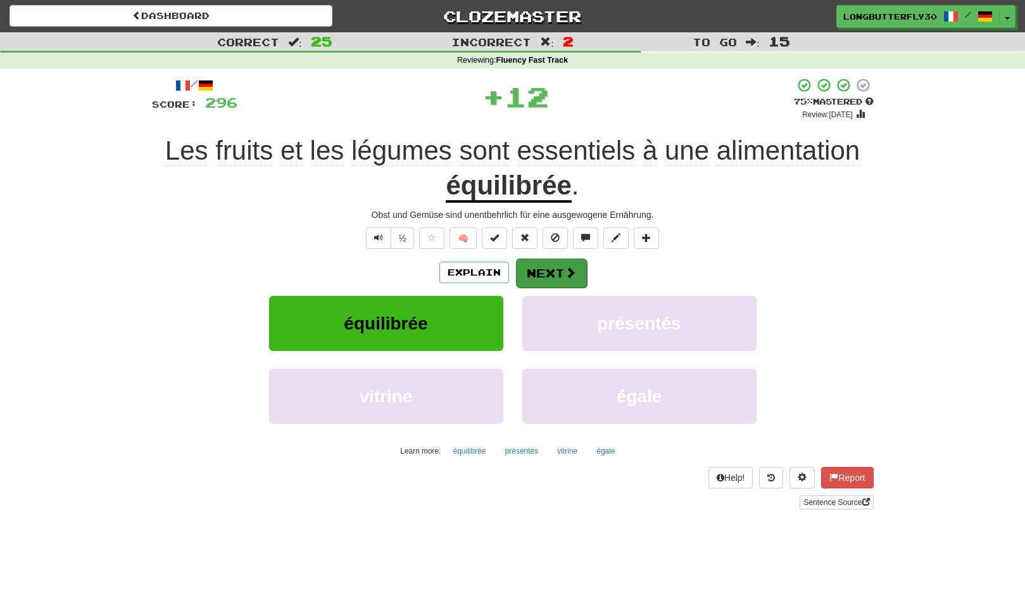
click at [543, 269] on button "Next" at bounding box center [551, 272] width 71 height 29
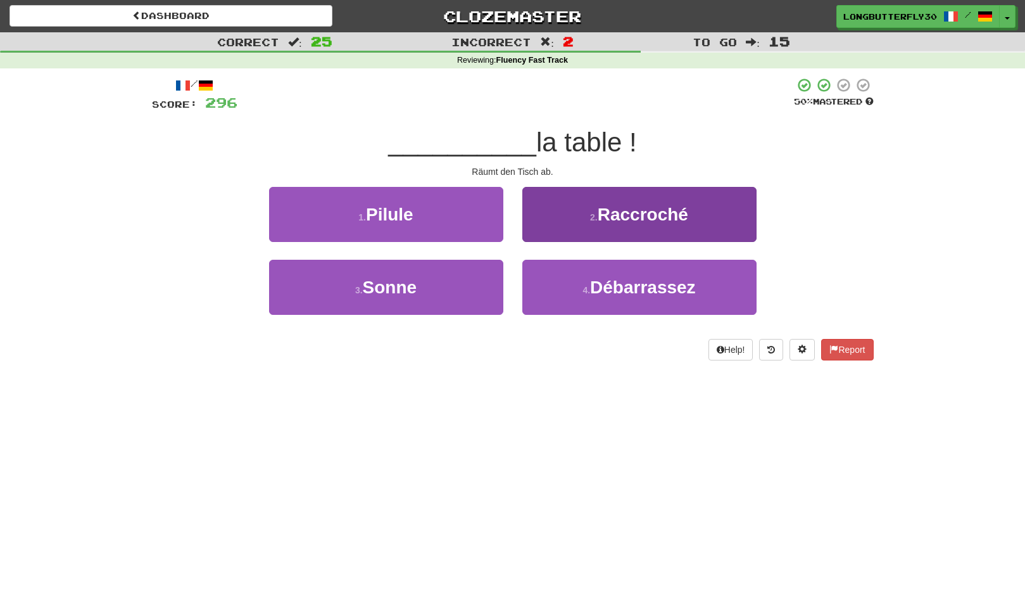
click at [575, 297] on button "4 . Débarrassez" at bounding box center [640, 287] width 234 height 55
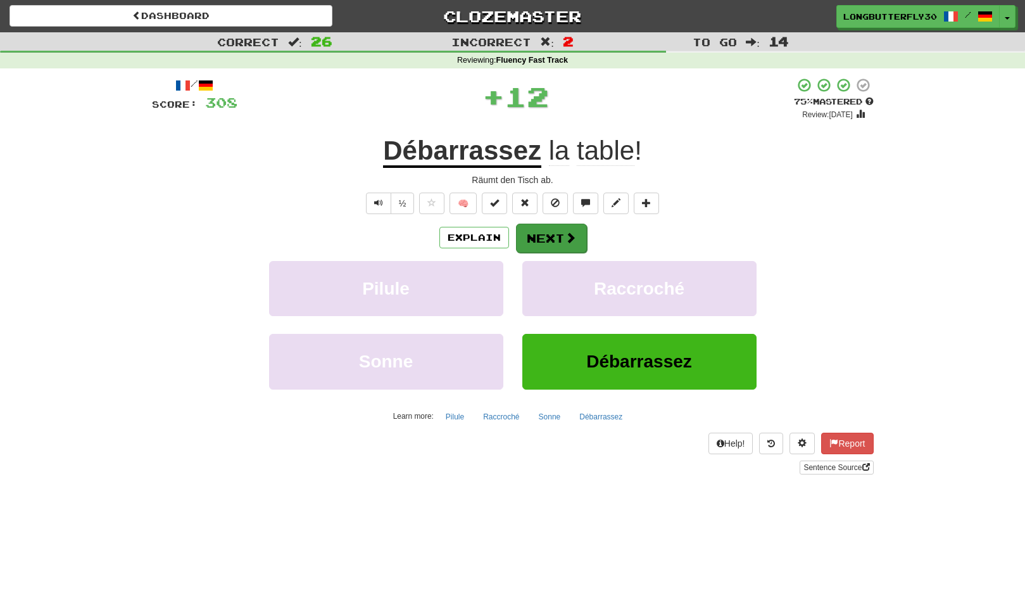
click at [536, 242] on button "Next" at bounding box center [551, 238] width 71 height 29
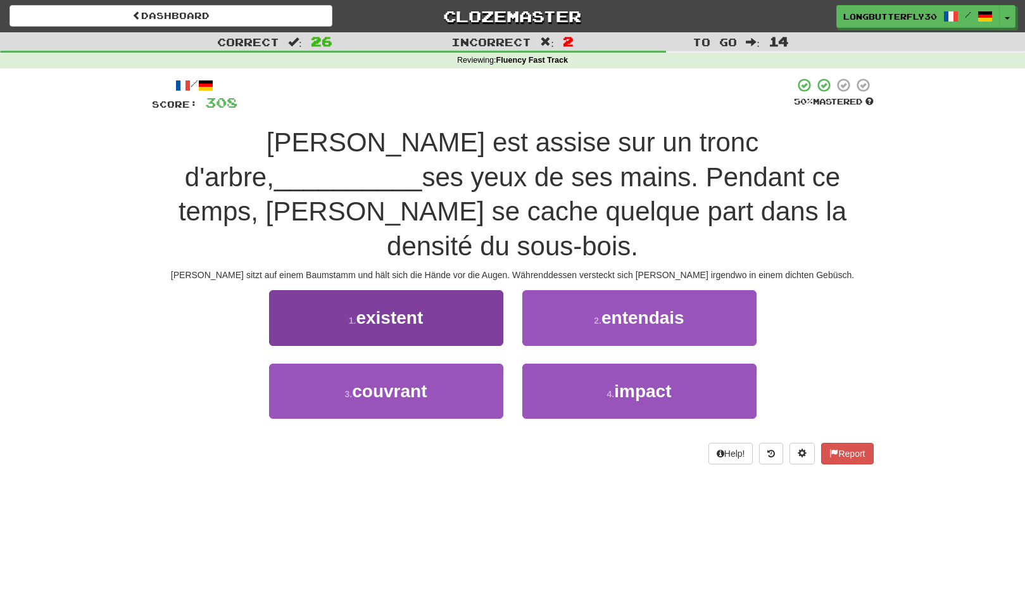
click at [467, 364] on button "3 . couvrant" at bounding box center [386, 391] width 234 height 55
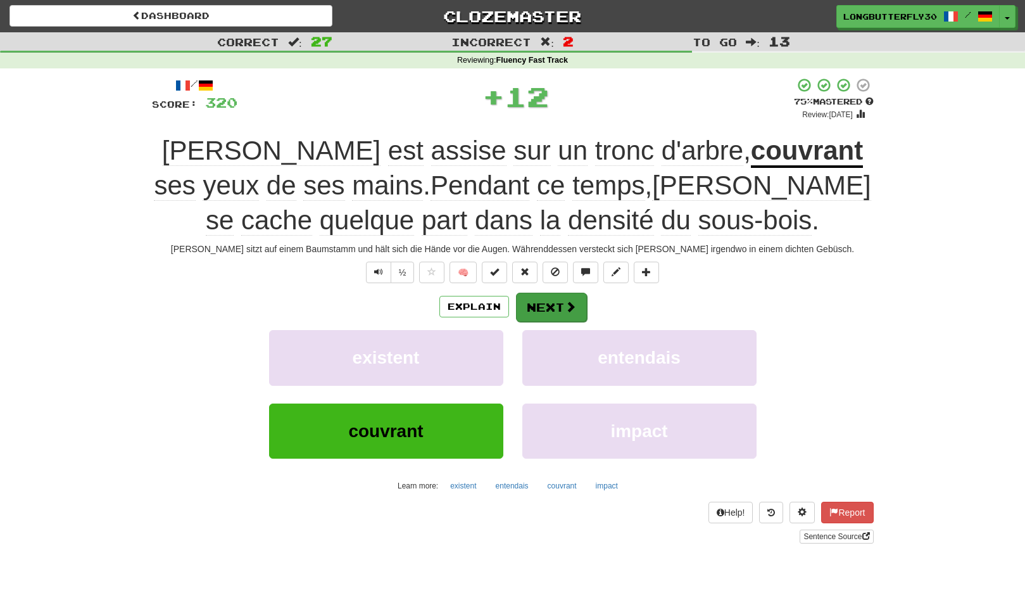
click at [538, 304] on button "Next" at bounding box center [551, 307] width 71 height 29
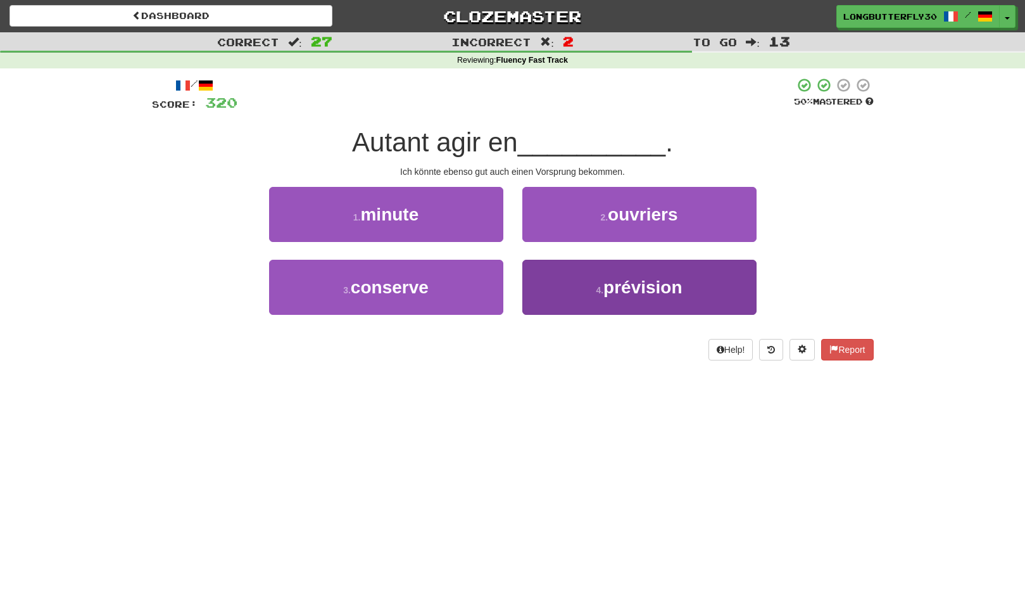
click at [597, 271] on button "4 . prévision" at bounding box center [640, 287] width 234 height 55
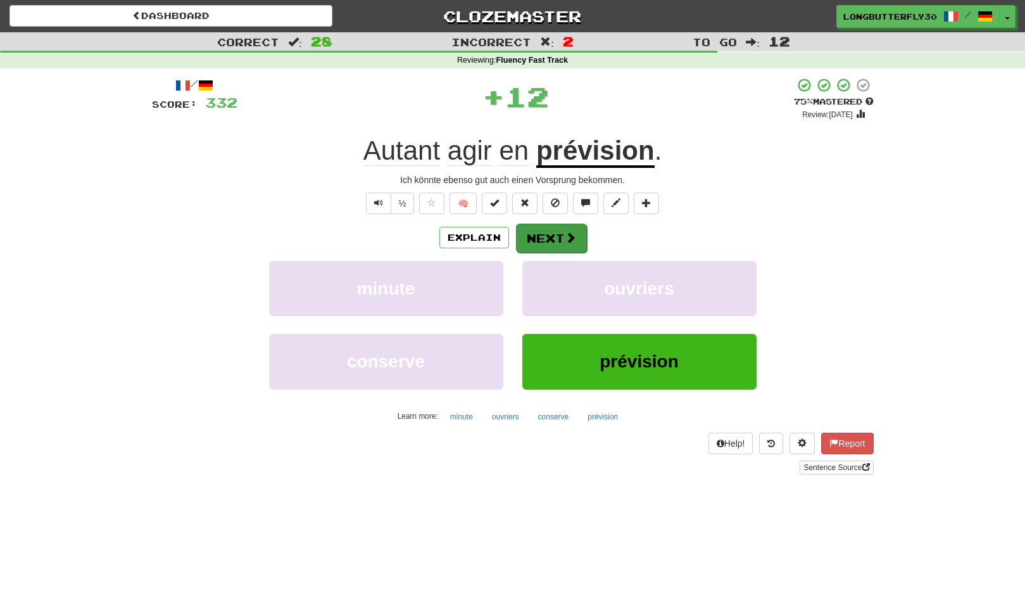
click at [572, 232] on span at bounding box center [570, 237] width 11 height 11
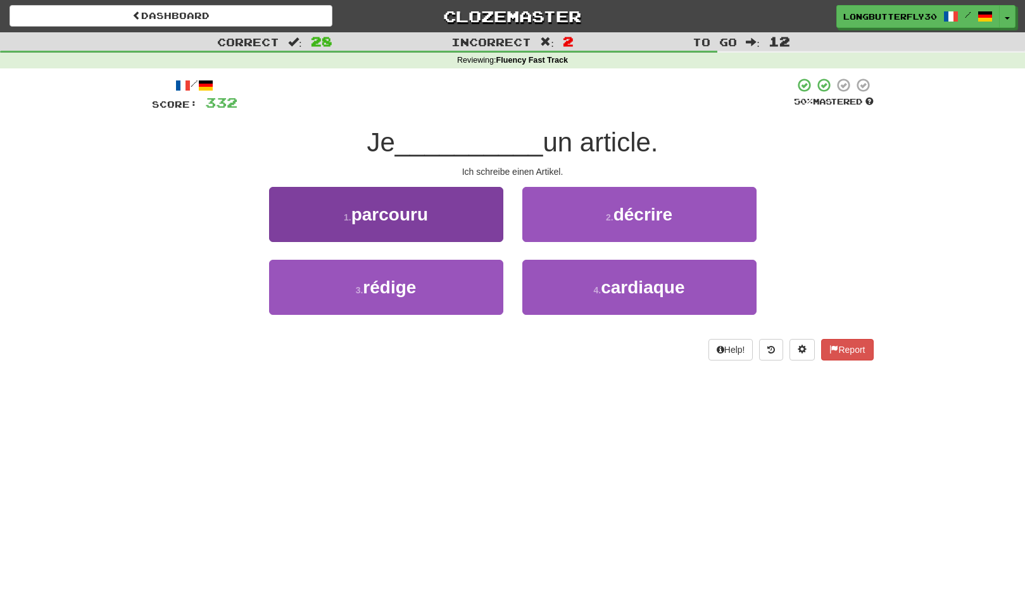
drag, startPoint x: 466, startPoint y: 281, endPoint x: 479, endPoint y: 277, distance: 14.6
click at [466, 281] on button "3 . rédige" at bounding box center [386, 287] width 234 height 55
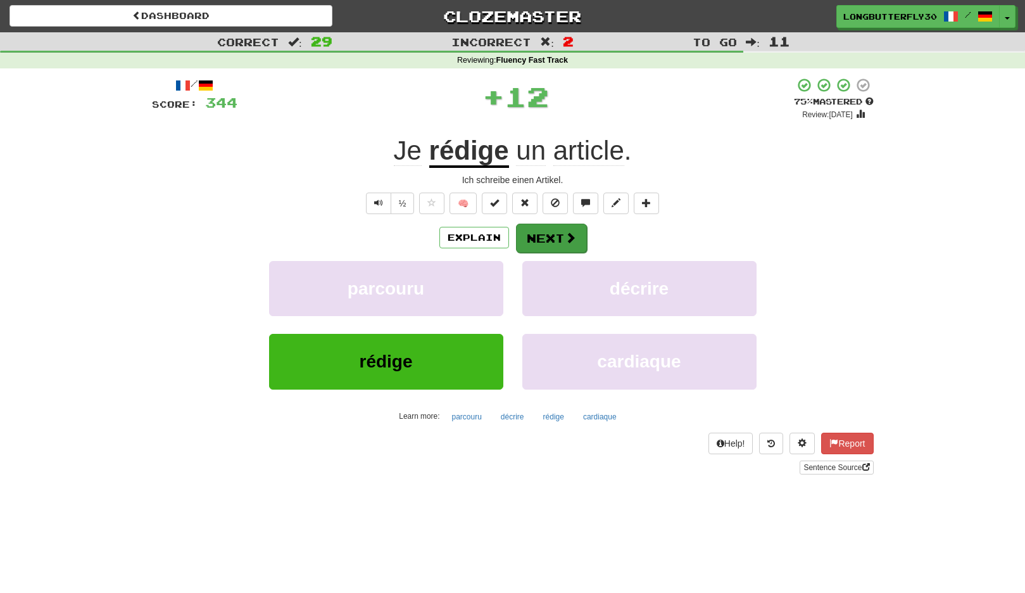
click at [540, 230] on button "Next" at bounding box center [551, 238] width 71 height 29
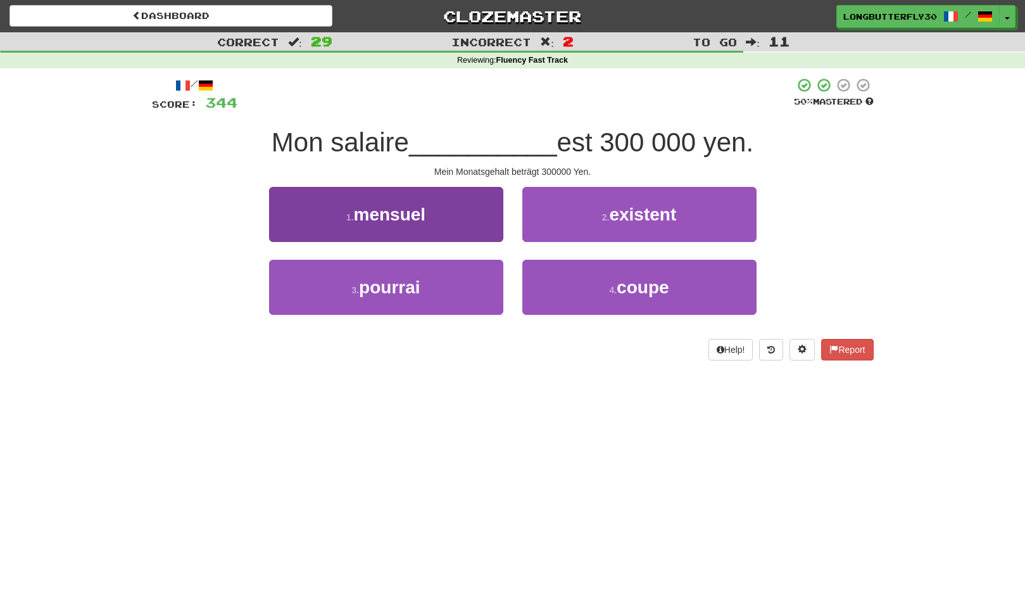
click at [479, 215] on button "1 . mensuel" at bounding box center [386, 214] width 234 height 55
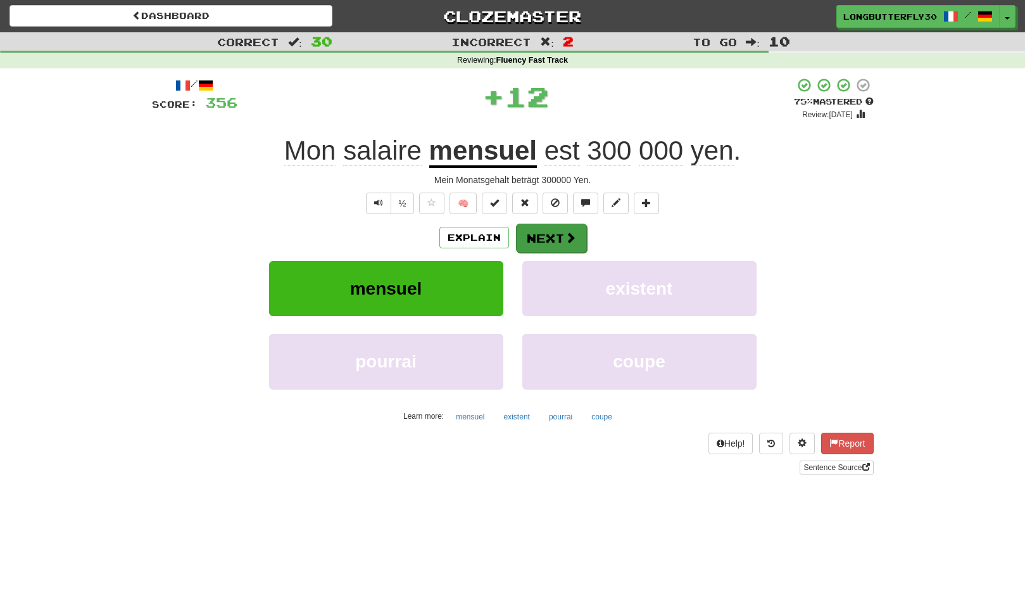
click at [547, 225] on button "Next" at bounding box center [551, 238] width 71 height 29
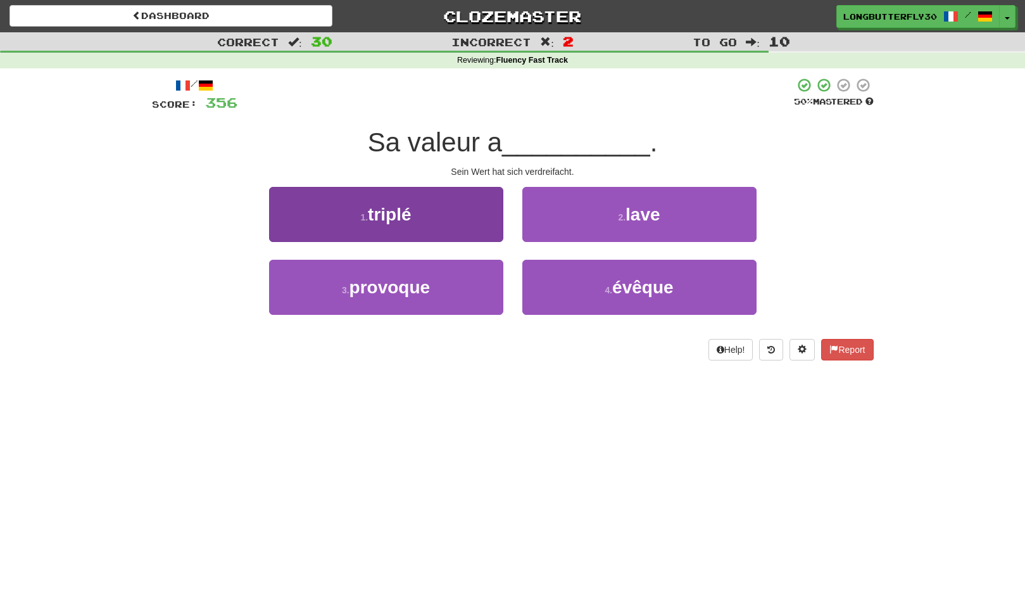
click at [469, 198] on button "1 . triplé" at bounding box center [386, 214] width 234 height 55
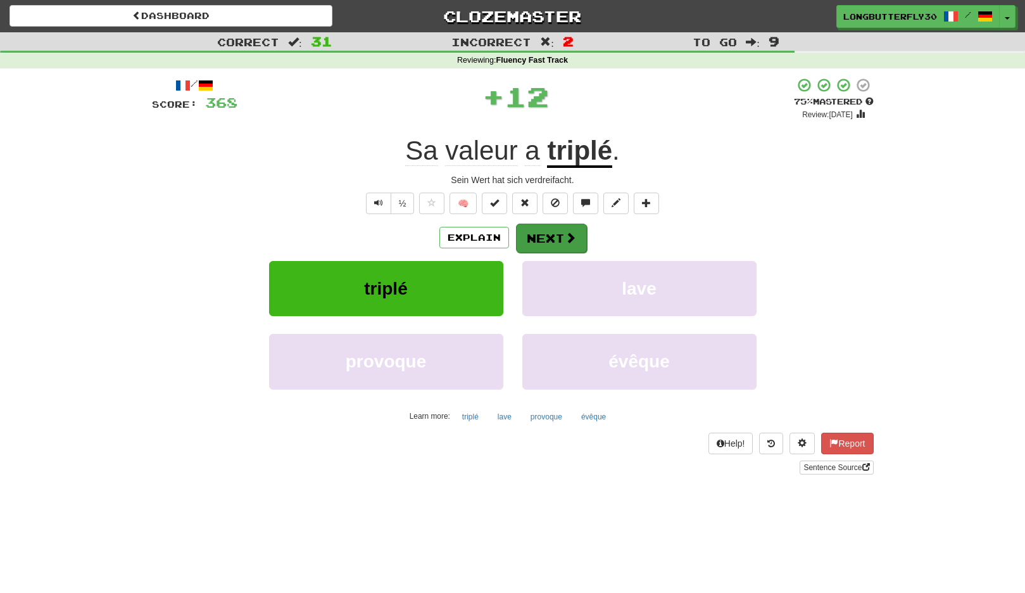
click at [556, 229] on button "Next" at bounding box center [551, 238] width 71 height 29
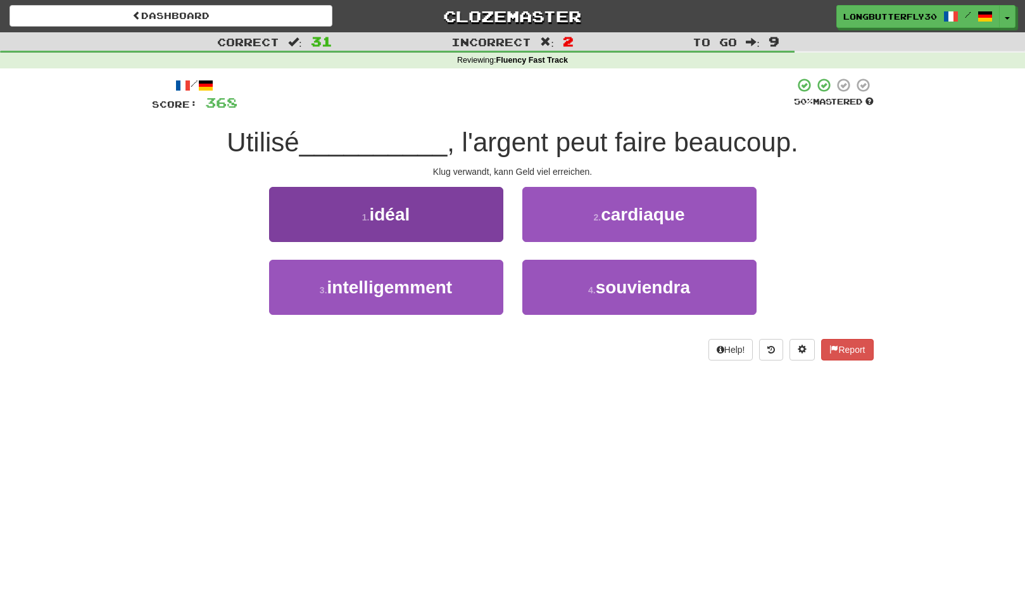
click at [416, 293] on span "intelligemment" at bounding box center [389, 287] width 125 height 20
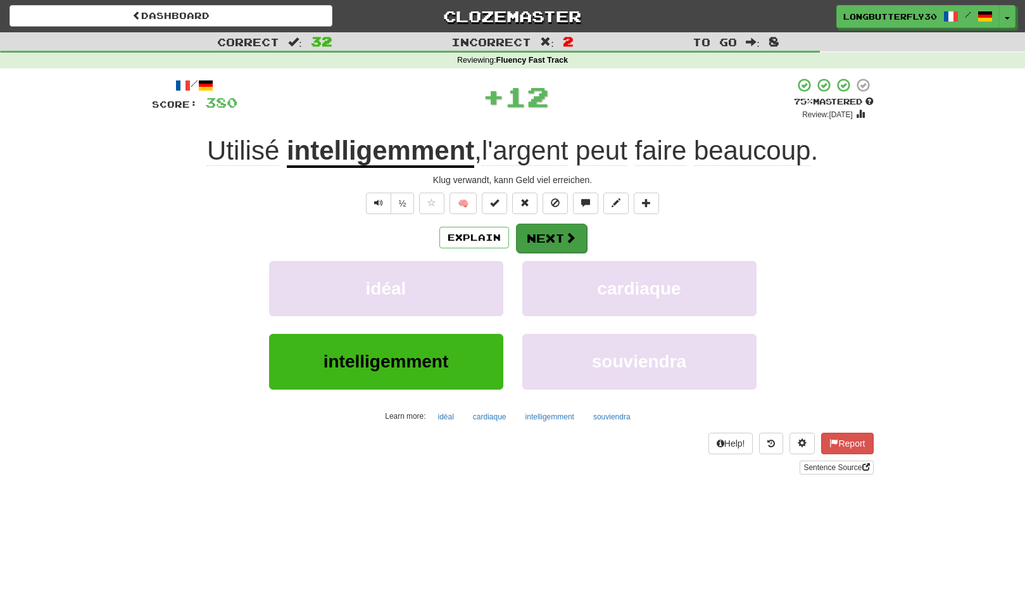
click at [547, 231] on button "Next" at bounding box center [551, 238] width 71 height 29
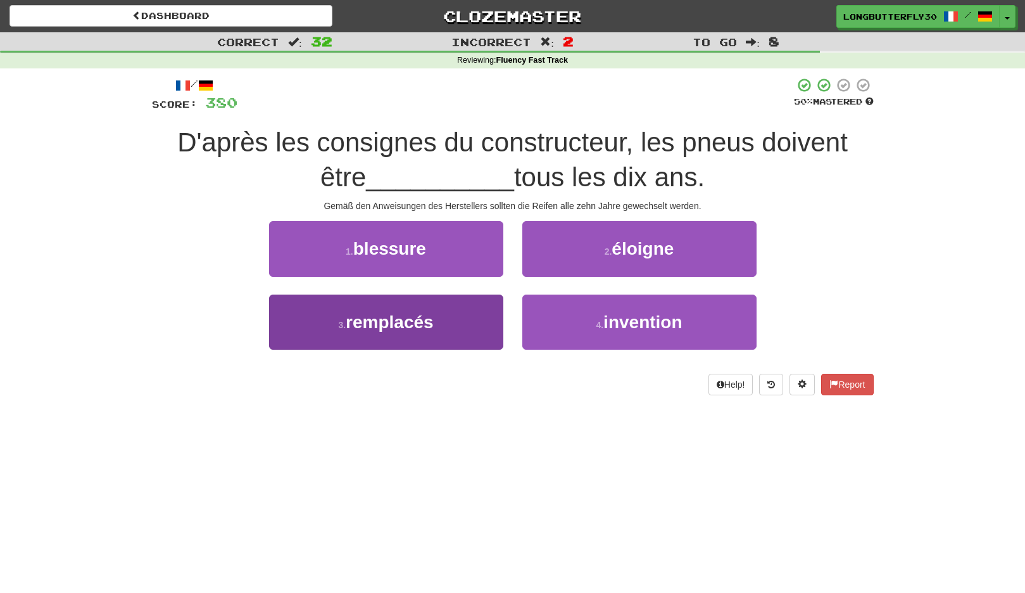
click at [445, 312] on button "3 . remplacés" at bounding box center [386, 322] width 234 height 55
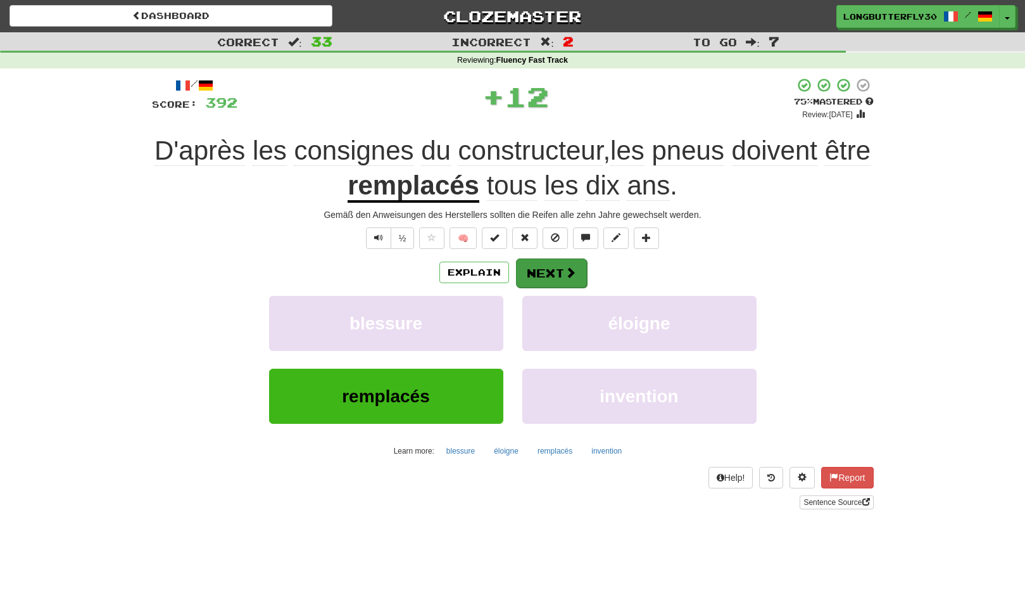
click at [542, 260] on button "Next" at bounding box center [551, 272] width 71 height 29
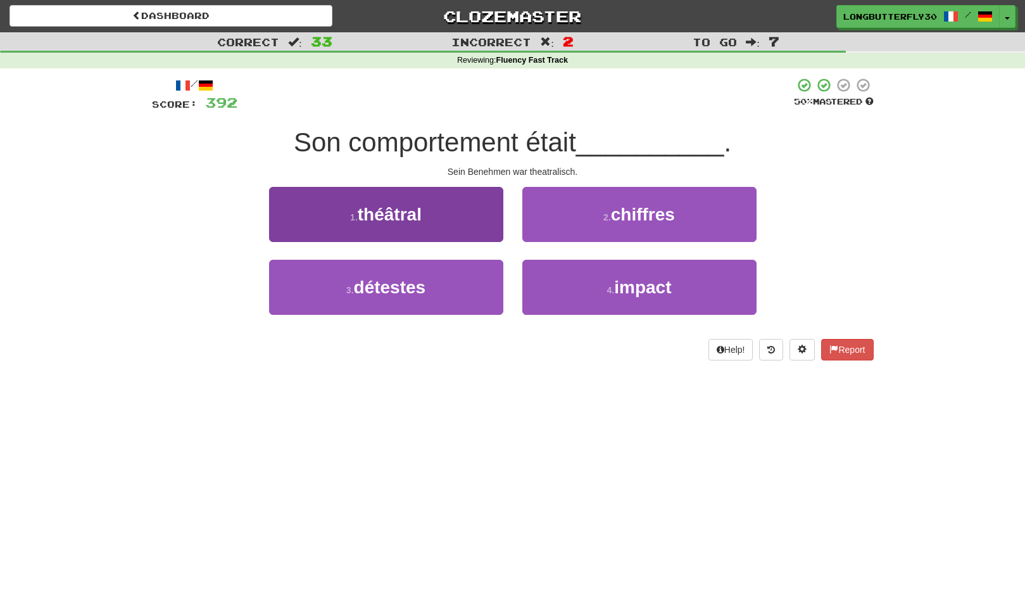
click at [482, 220] on button "1 . théâtral" at bounding box center [386, 214] width 234 height 55
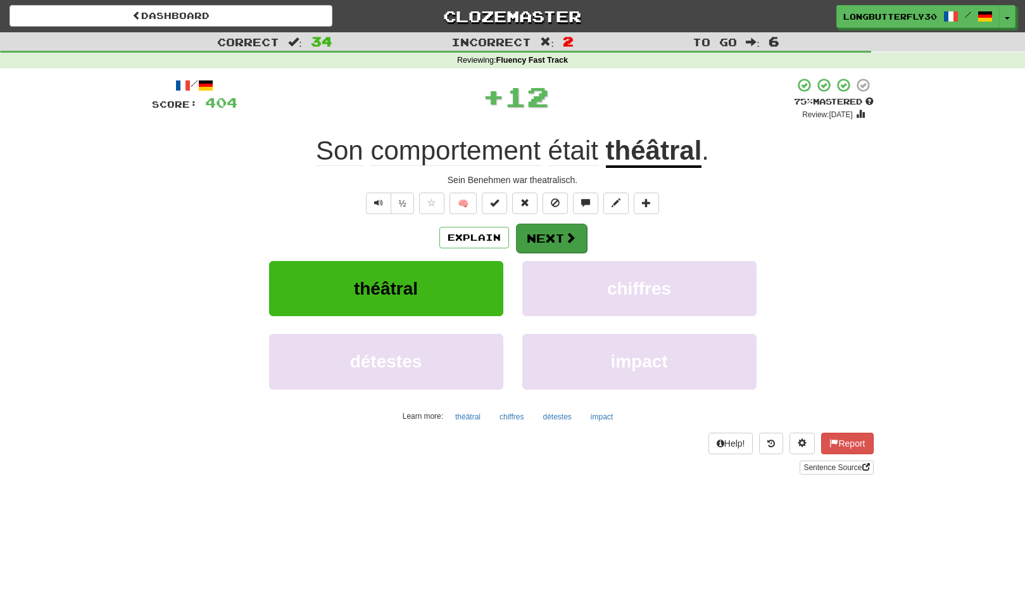
click at [561, 233] on button "Next" at bounding box center [551, 238] width 71 height 29
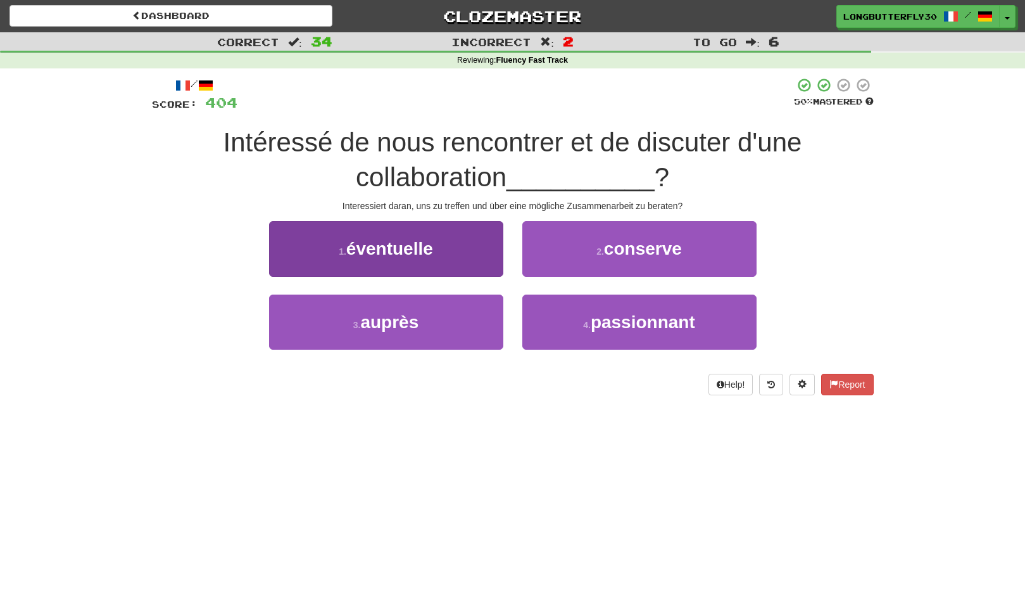
click at [471, 258] on button "1 . éventuelle" at bounding box center [386, 248] width 234 height 55
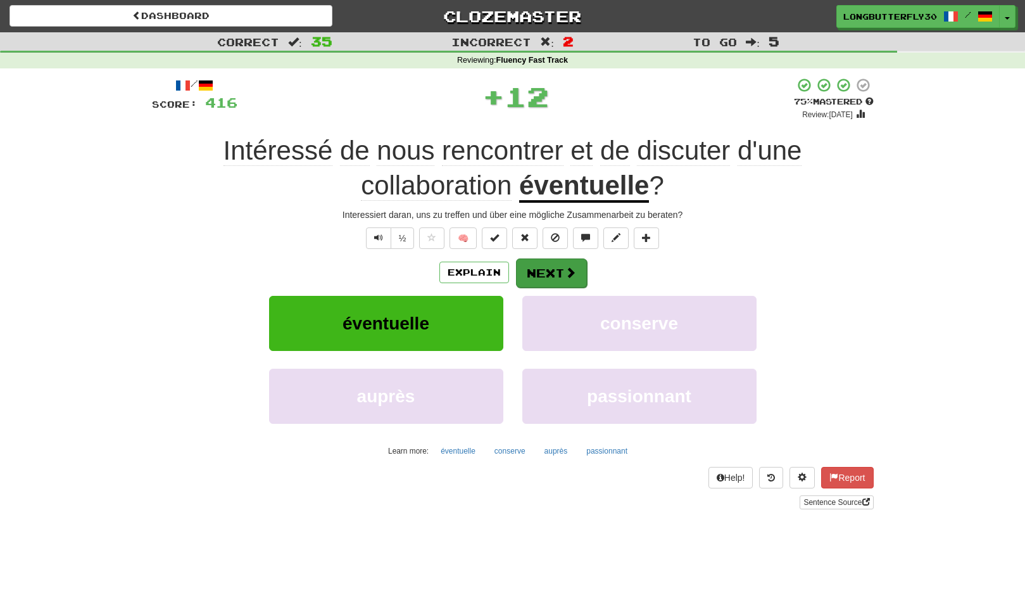
click at [547, 263] on button "Next" at bounding box center [551, 272] width 71 height 29
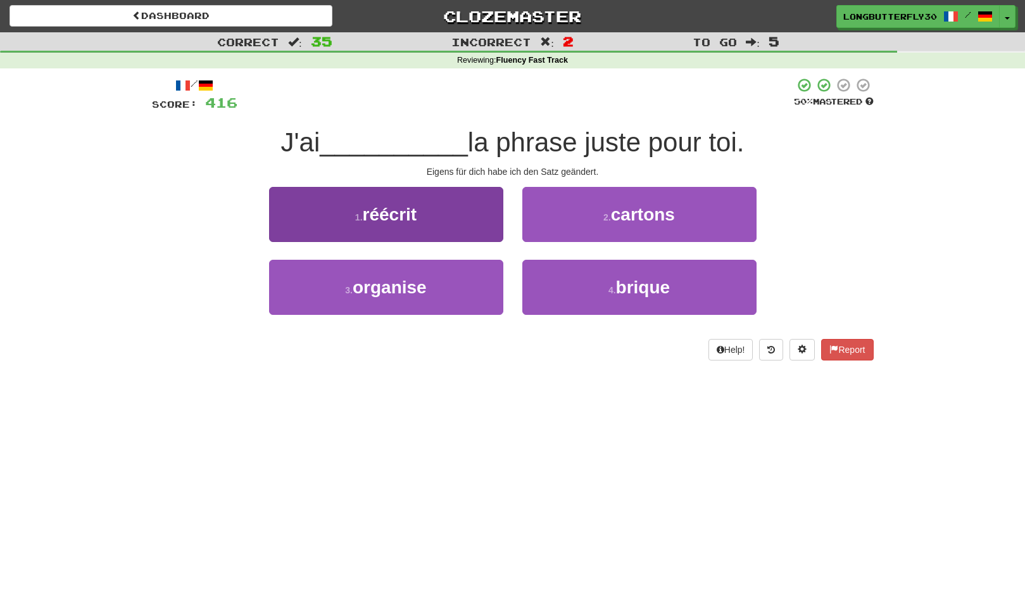
click at [483, 215] on button "1 . réécrit" at bounding box center [386, 214] width 234 height 55
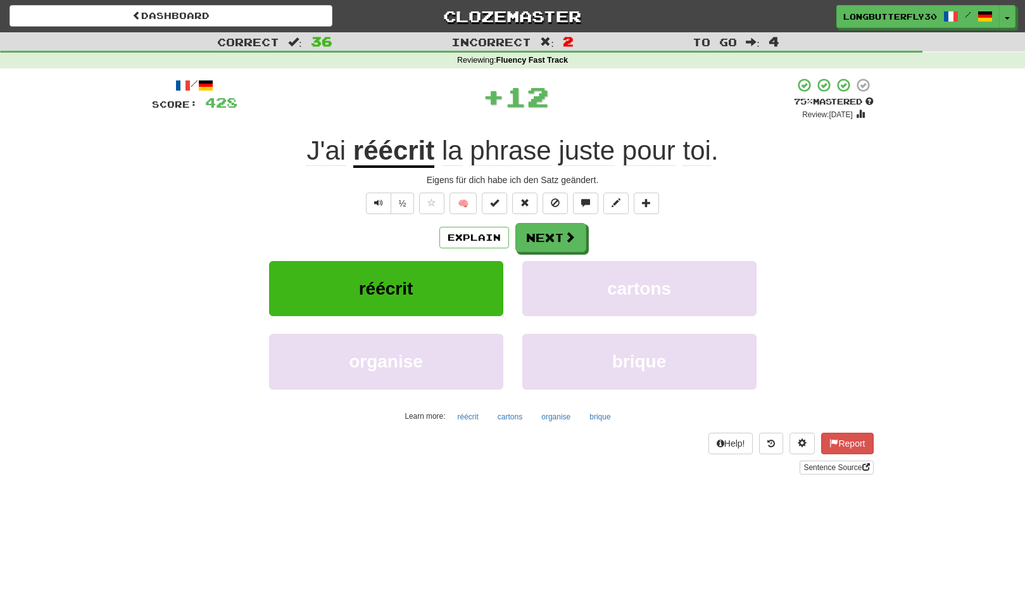
scroll to position [3, 0]
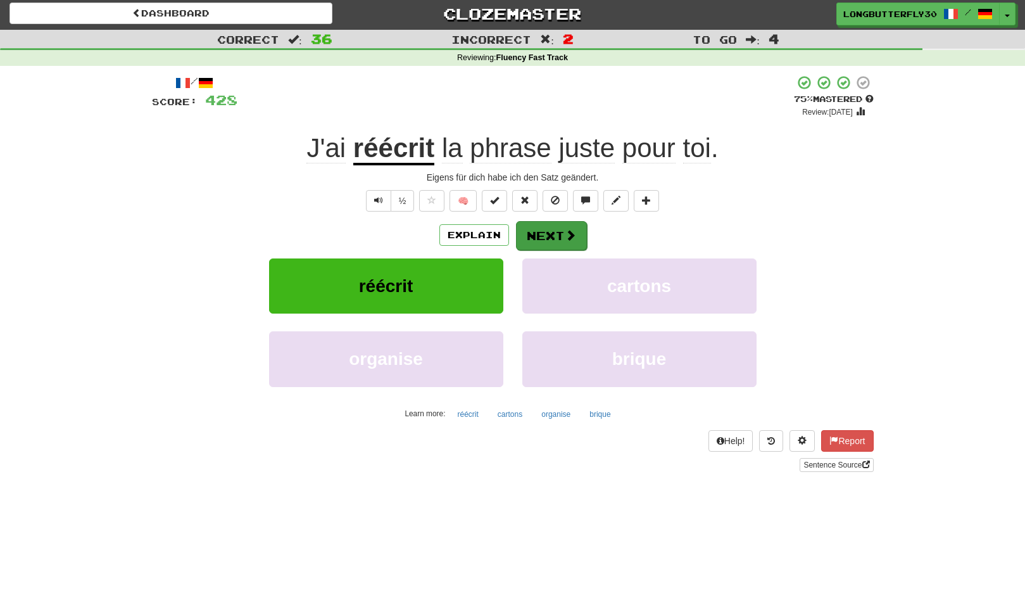
click at [547, 230] on button "Next" at bounding box center [551, 235] width 71 height 29
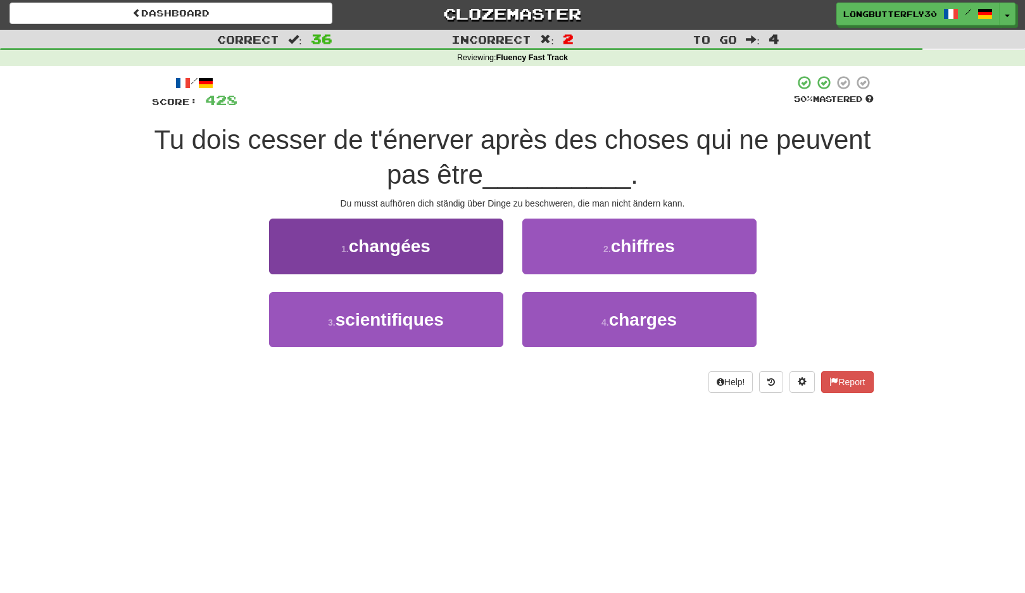
click at [426, 244] on span "changées" at bounding box center [390, 246] width 82 height 20
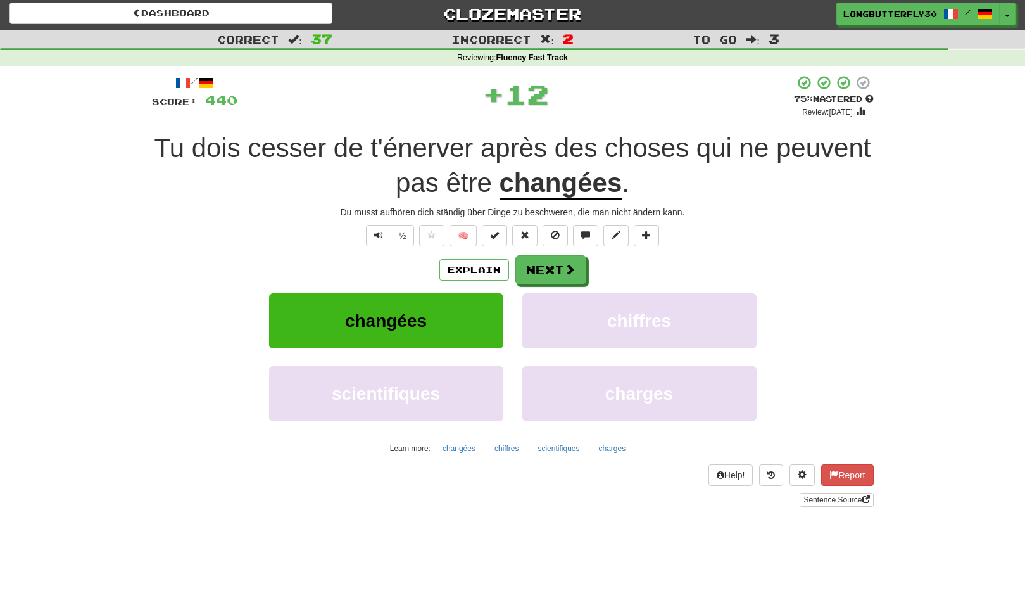
click at [536, 252] on div "/ Score: 440 + 12 75 % Mastered Review: 2025-10-15 Tu dois cesser de t'énerver …" at bounding box center [513, 290] width 722 height 431
click at [531, 265] on button "Next" at bounding box center [551, 270] width 71 height 29
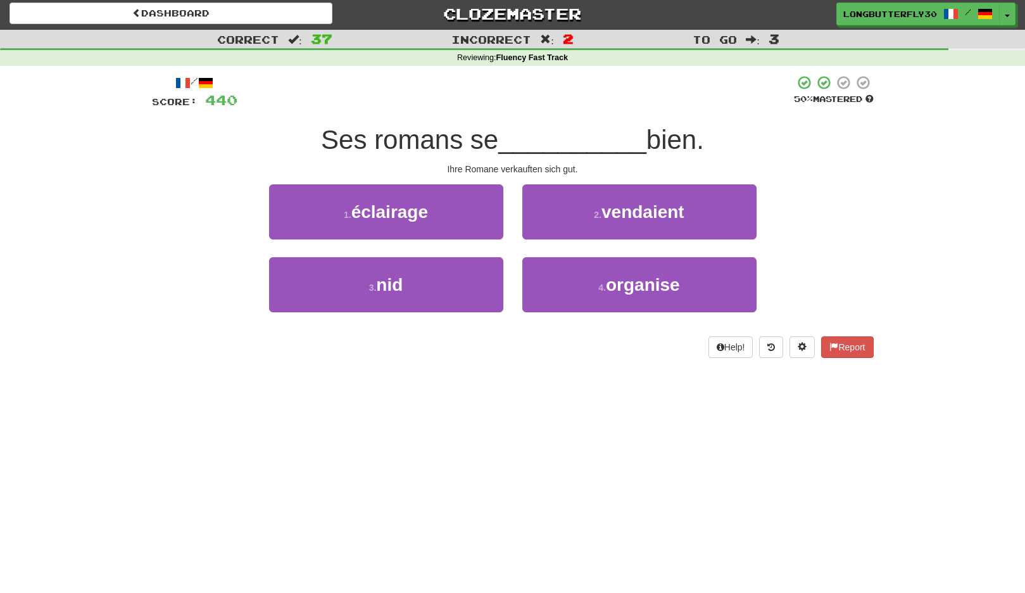
drag, startPoint x: 636, startPoint y: 224, endPoint x: 594, endPoint y: 218, distance: 42.8
click at [625, 221] on button "2 . vendaient" at bounding box center [640, 211] width 234 height 55
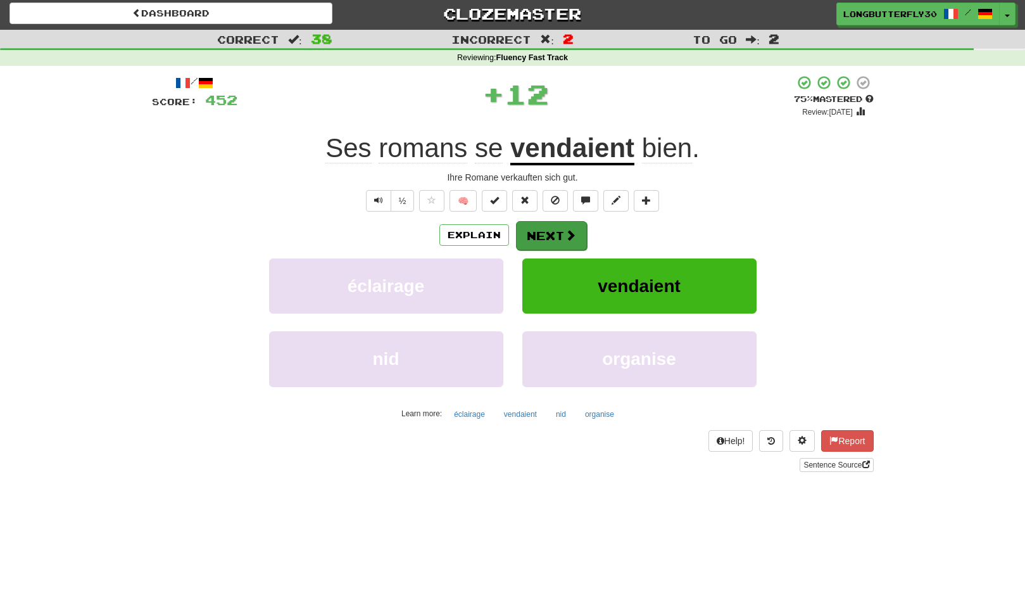
drag, startPoint x: 572, startPoint y: 222, endPoint x: 568, endPoint y: 229, distance: 7.4
click at [568, 229] on button "Next" at bounding box center [551, 235] width 71 height 29
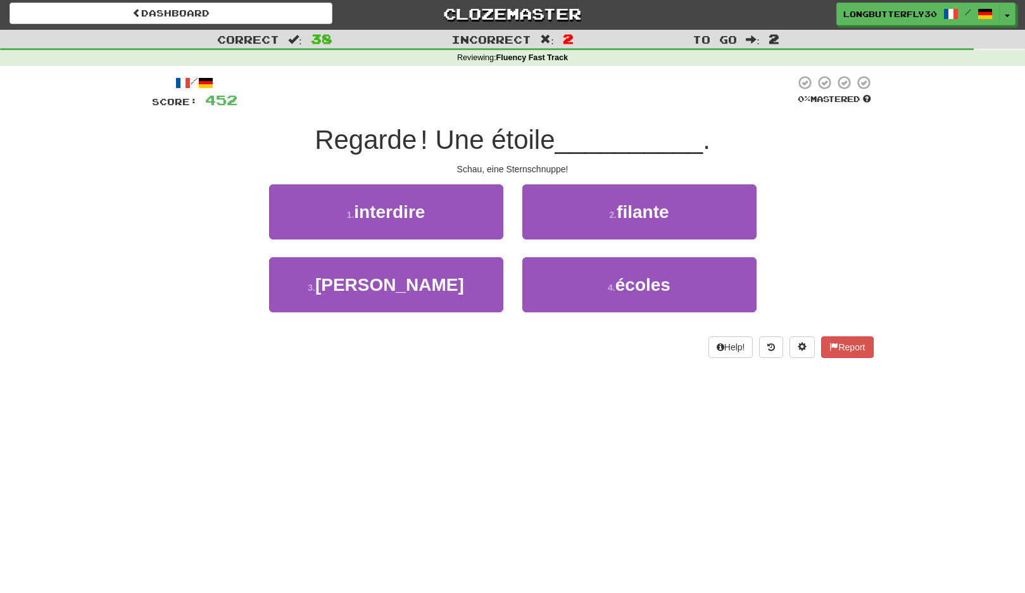
click at [589, 216] on button "2 . filante" at bounding box center [640, 211] width 234 height 55
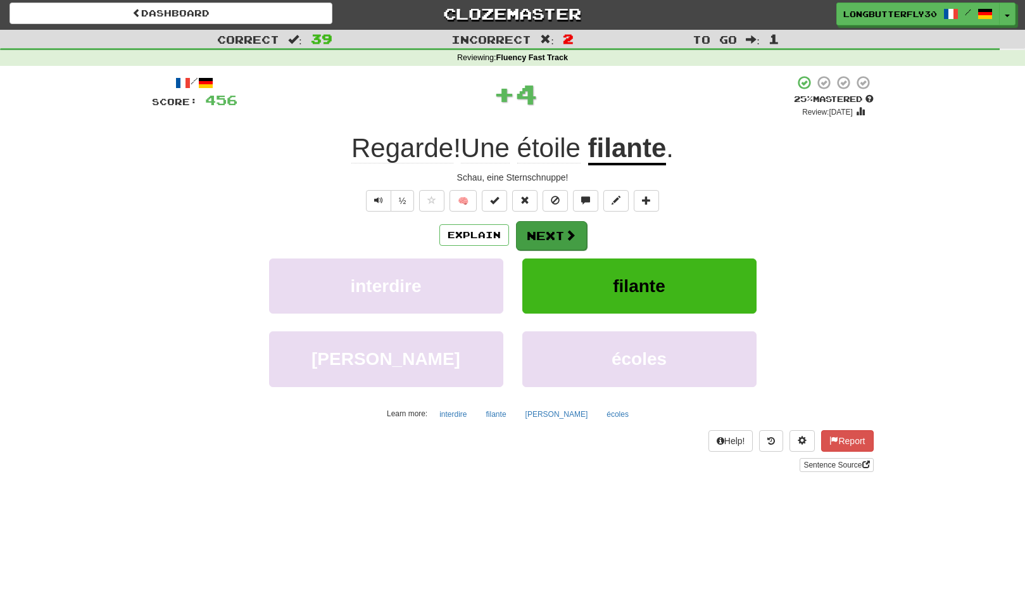
click at [552, 227] on button "Next" at bounding box center [551, 235] width 71 height 29
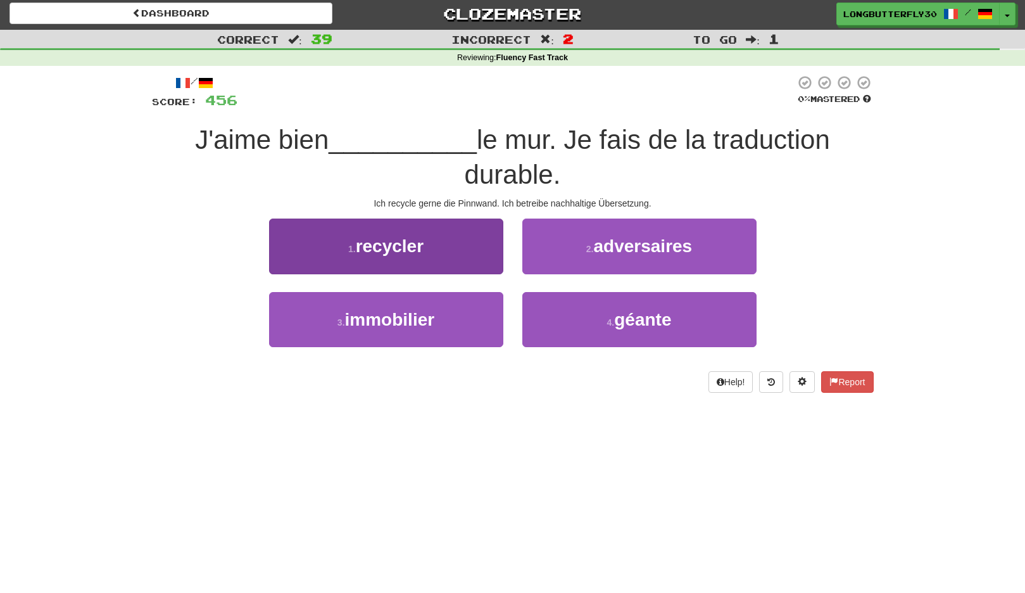
click at [458, 256] on button "1 . recycler" at bounding box center [386, 246] width 234 height 55
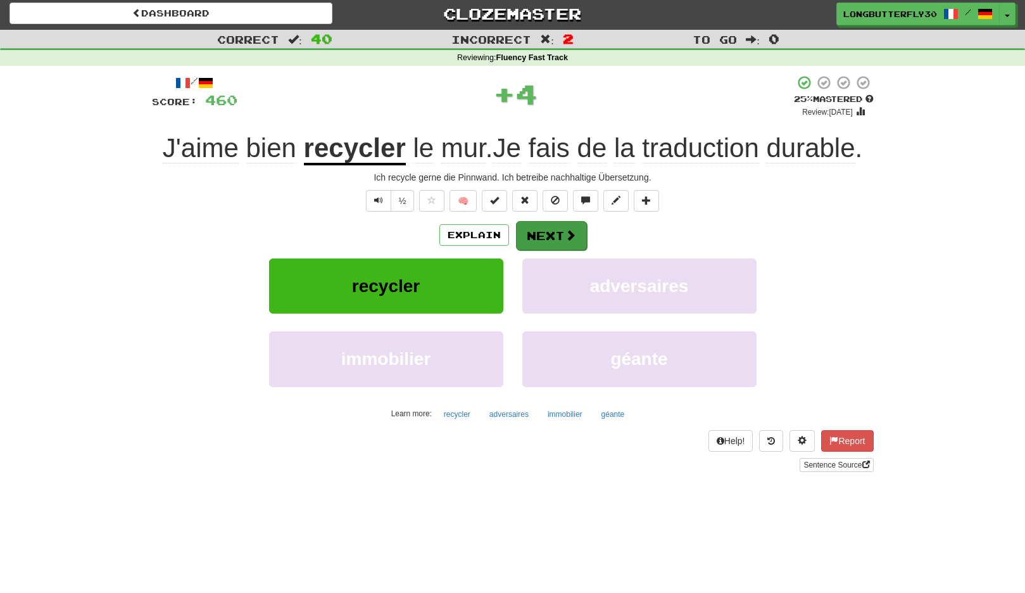
click at [556, 245] on button "Next" at bounding box center [551, 235] width 71 height 29
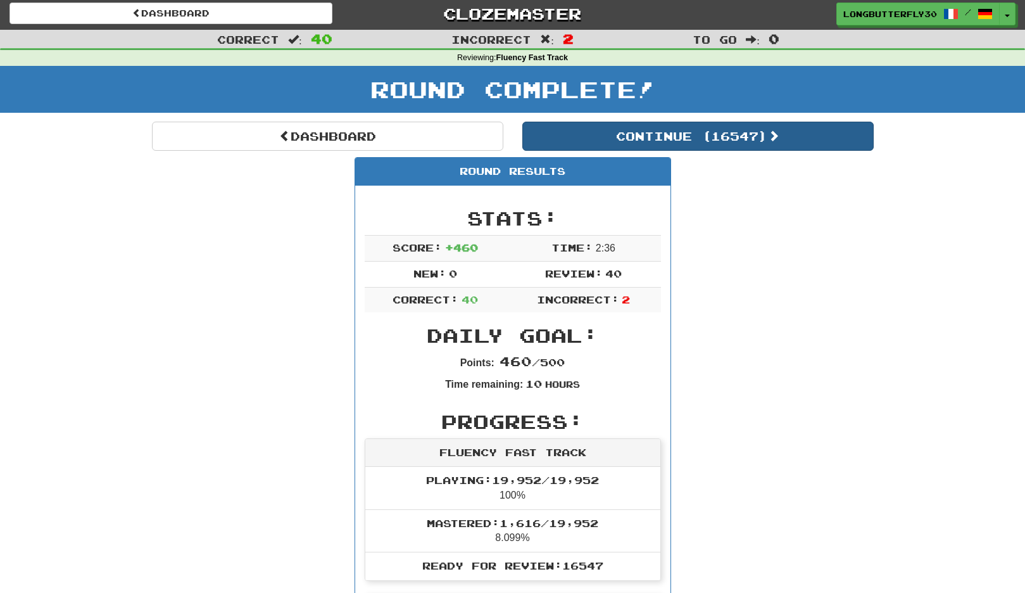
click at [634, 136] on button "Continue ( 16547 )" at bounding box center [699, 136] width 352 height 29
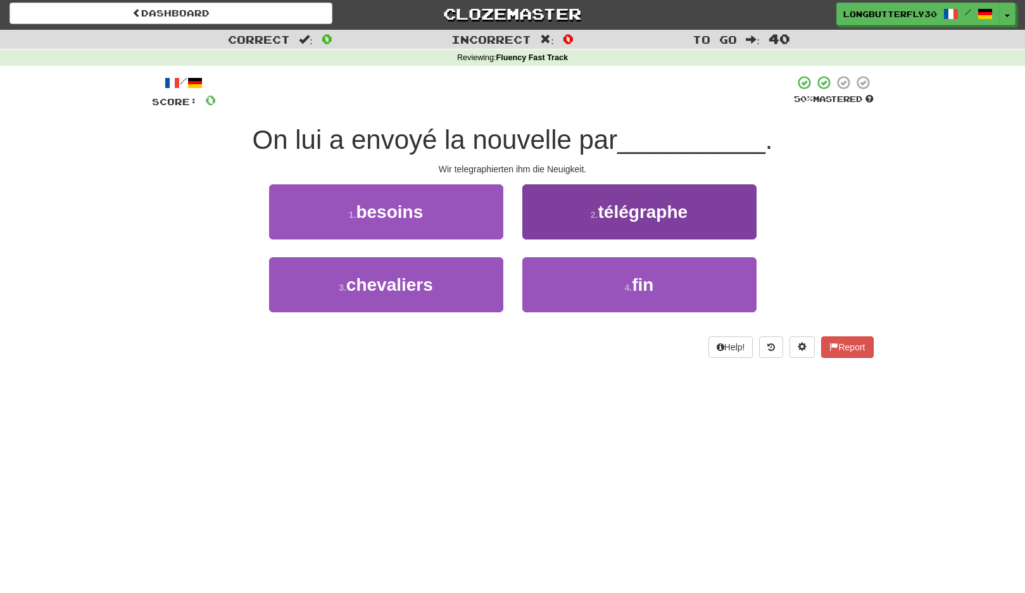
click at [612, 215] on span "télégraphe" at bounding box center [644, 212] width 90 height 20
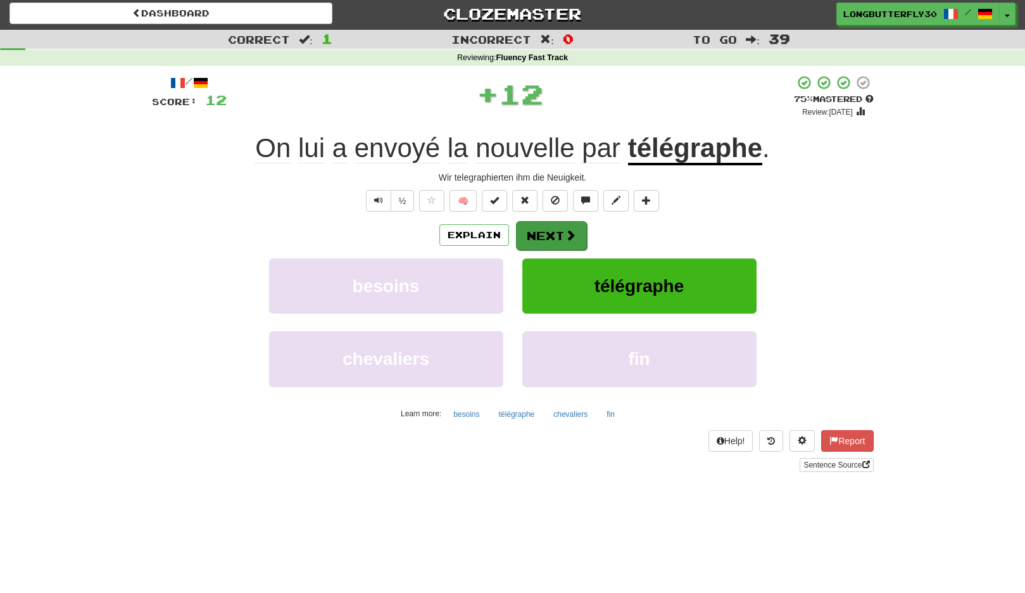
click at [558, 227] on button "Next" at bounding box center [551, 235] width 71 height 29
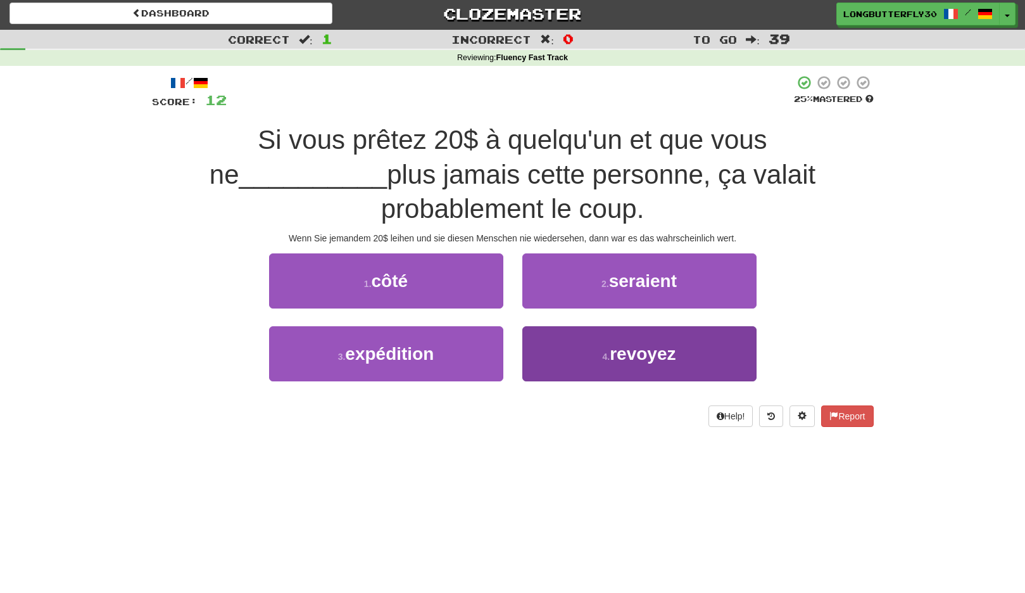
click at [572, 326] on button "4 . revoyez" at bounding box center [640, 353] width 234 height 55
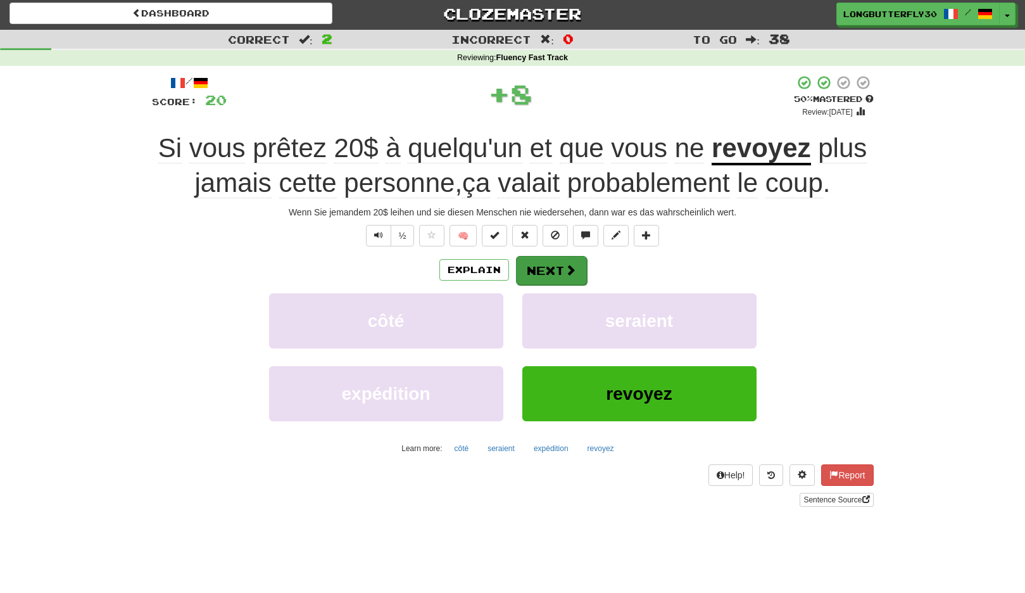
drag, startPoint x: 566, startPoint y: 266, endPoint x: 568, endPoint y: 274, distance: 8.3
click at [568, 274] on span at bounding box center [570, 269] width 11 height 11
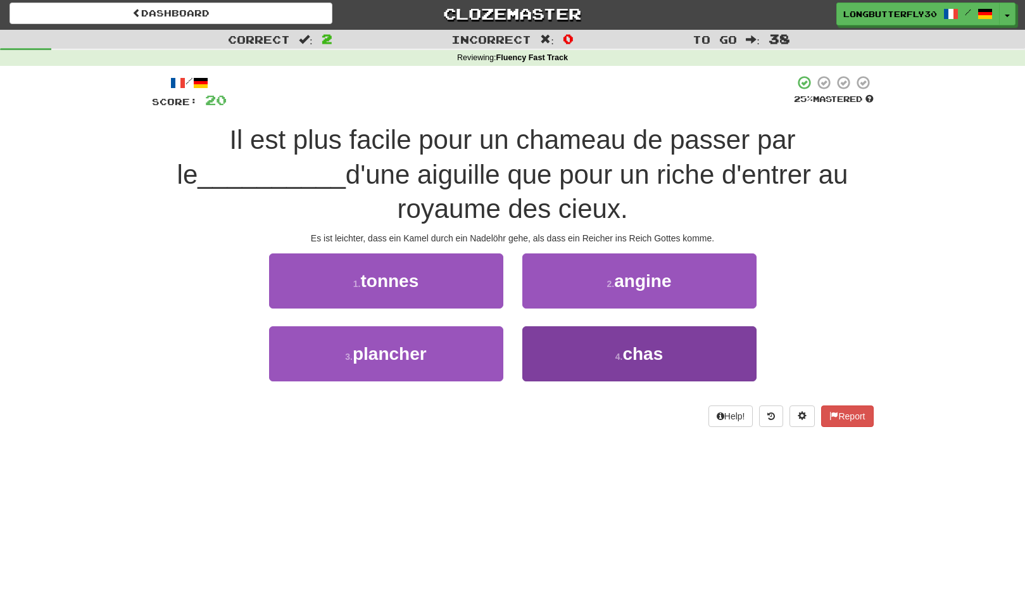
click at [650, 350] on span "chas" at bounding box center [643, 354] width 41 height 20
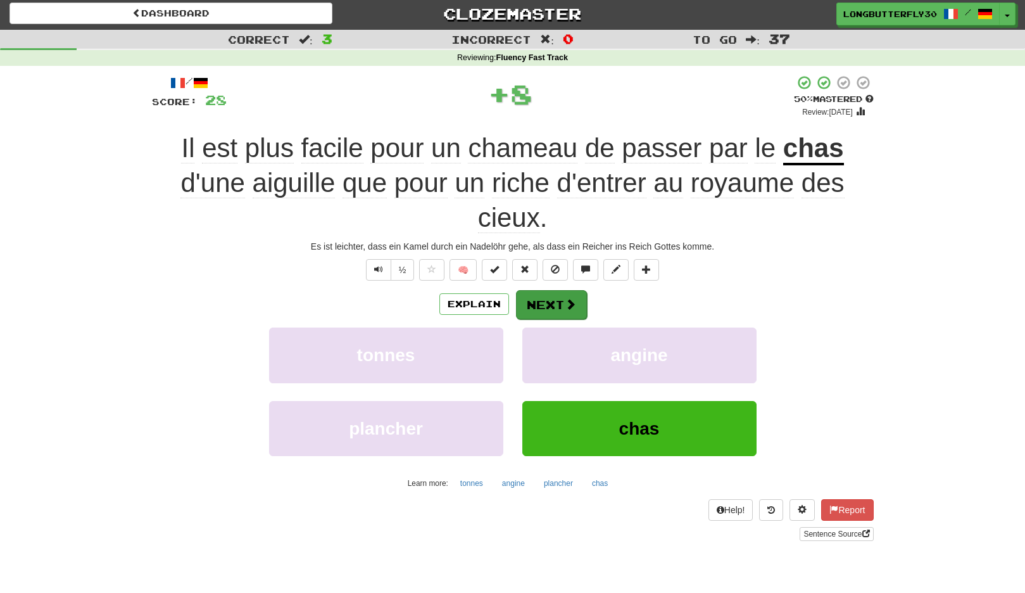
click at [544, 310] on button "Next" at bounding box center [551, 304] width 71 height 29
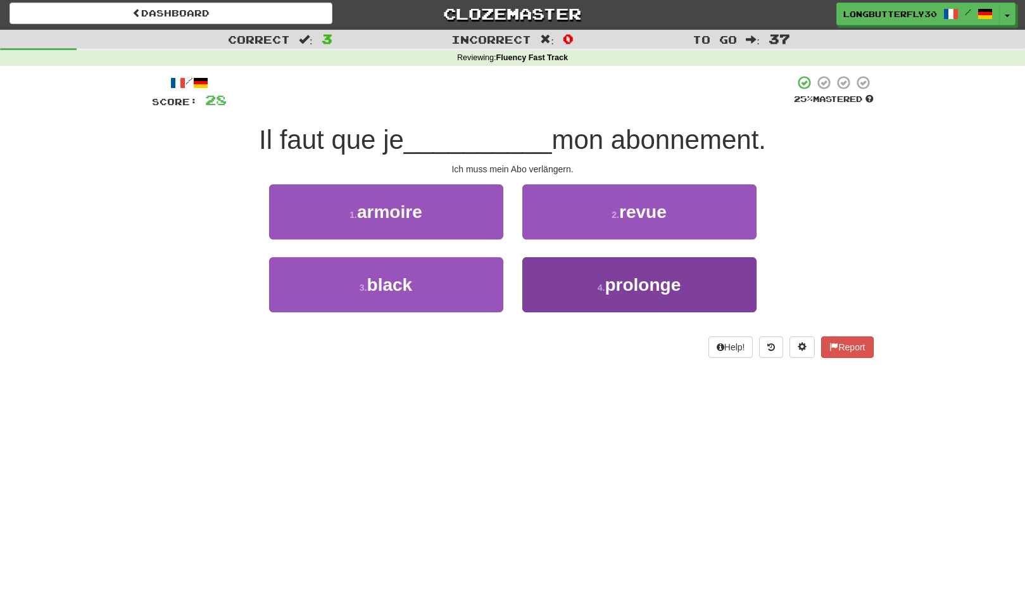
click at [611, 282] on span "prolonge" at bounding box center [643, 285] width 76 height 20
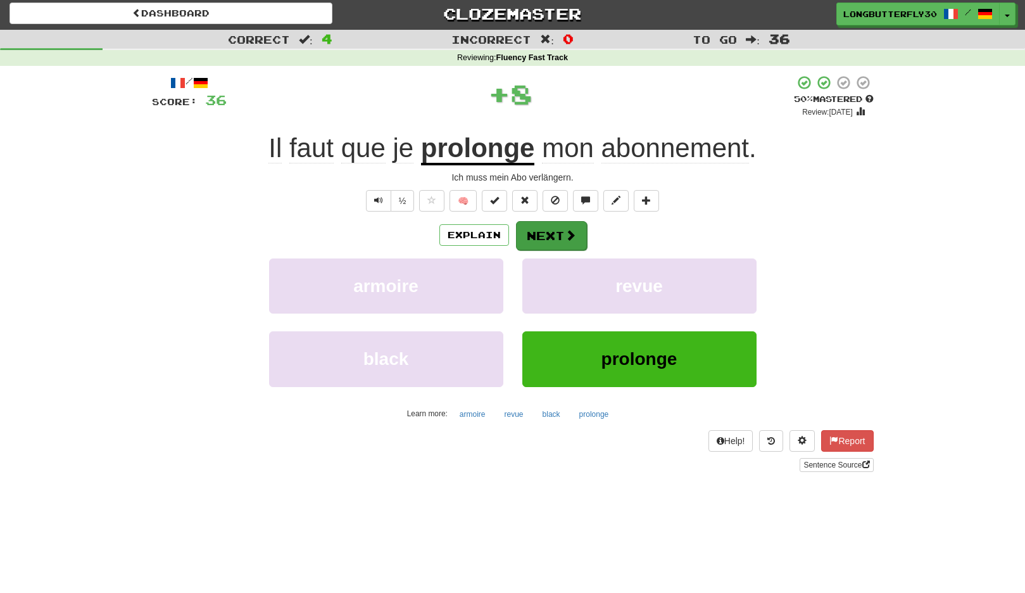
click at [561, 234] on button "Next" at bounding box center [551, 235] width 71 height 29
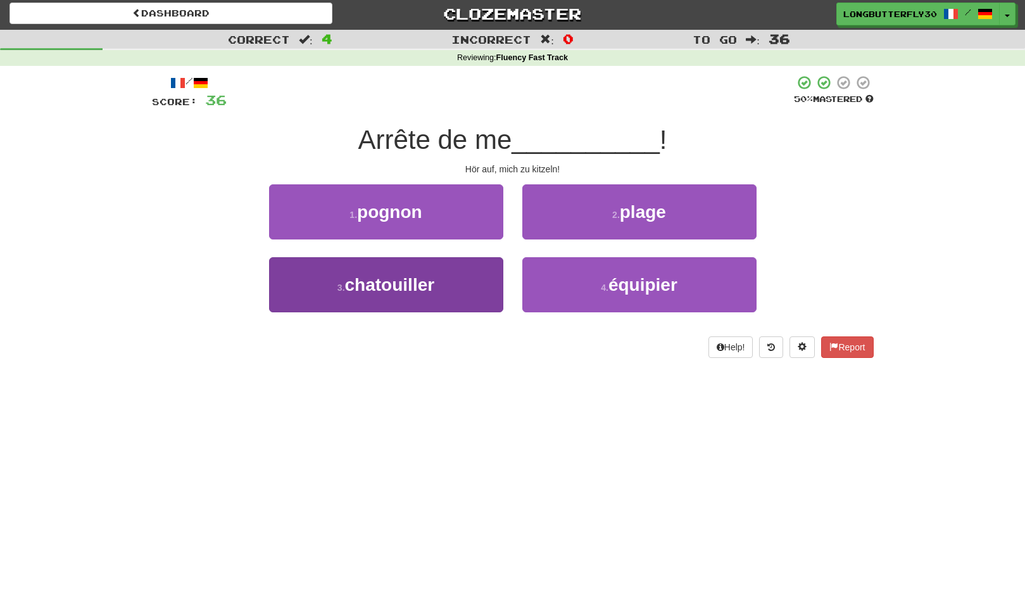
click at [409, 277] on span "chatouiller" at bounding box center [390, 285] width 90 height 20
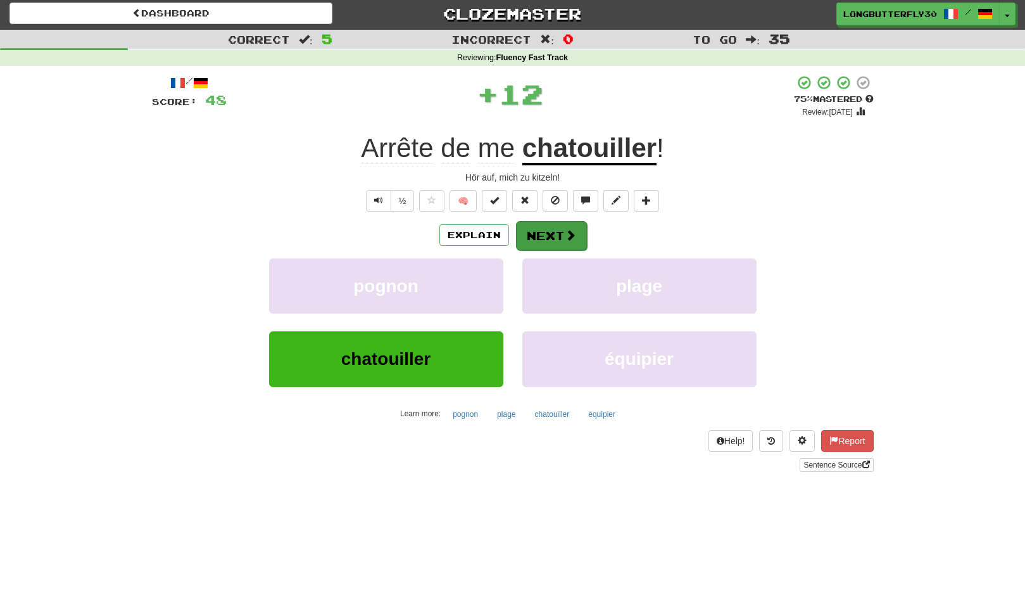
click at [547, 235] on button "Next" at bounding box center [551, 235] width 71 height 29
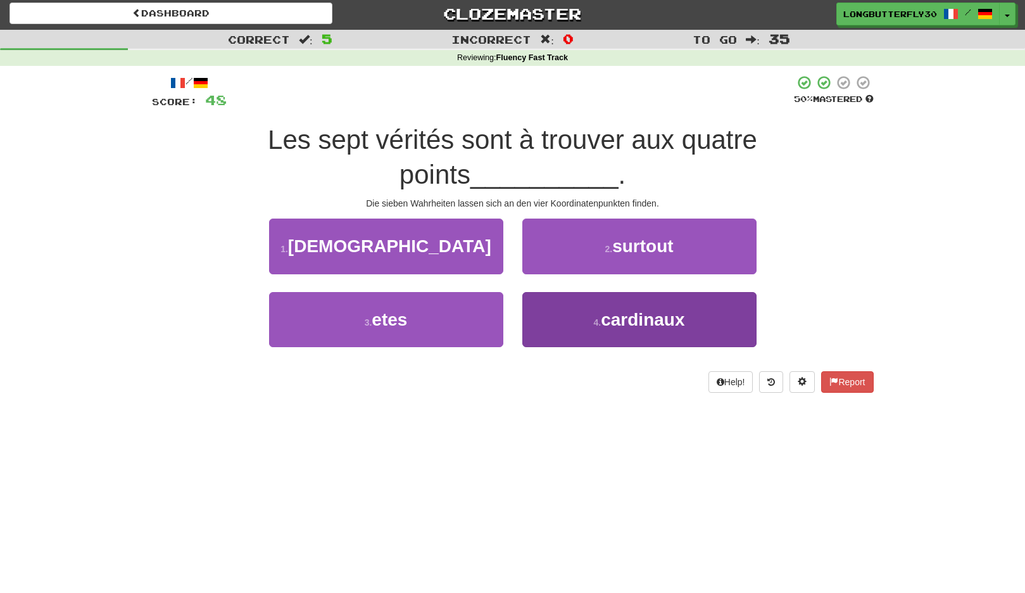
click at [572, 292] on button "4 . cardinaux" at bounding box center [640, 319] width 234 height 55
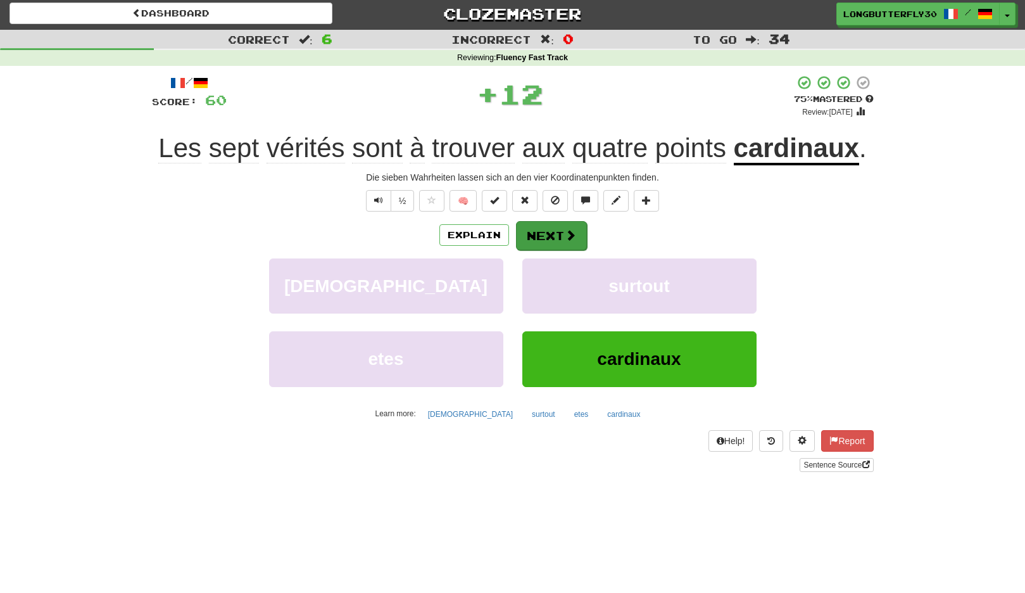
click at [542, 221] on button "Next" at bounding box center [551, 235] width 71 height 29
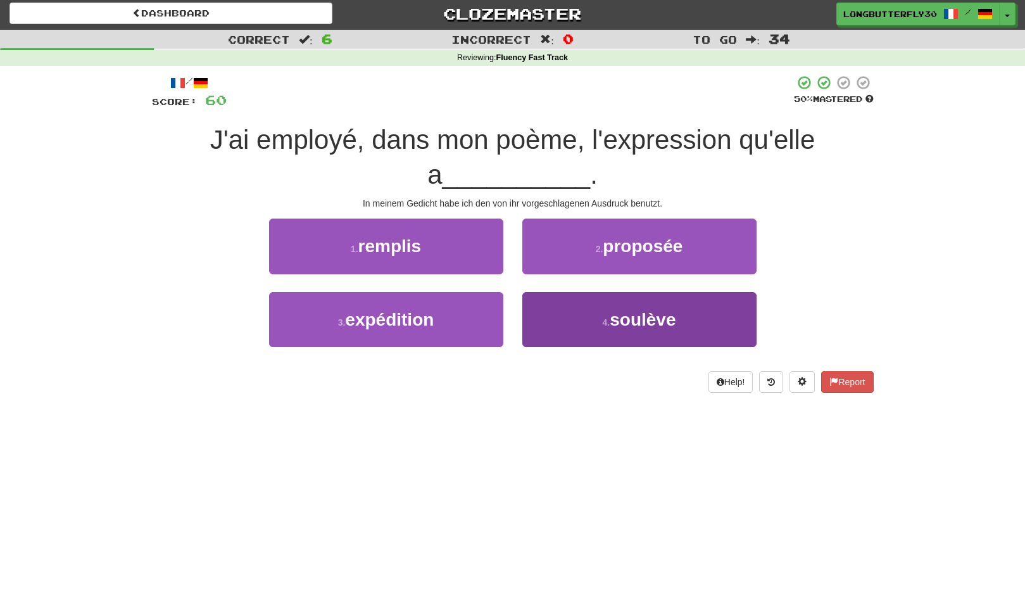
click at [587, 316] on button "4 . soulève" at bounding box center [640, 319] width 234 height 55
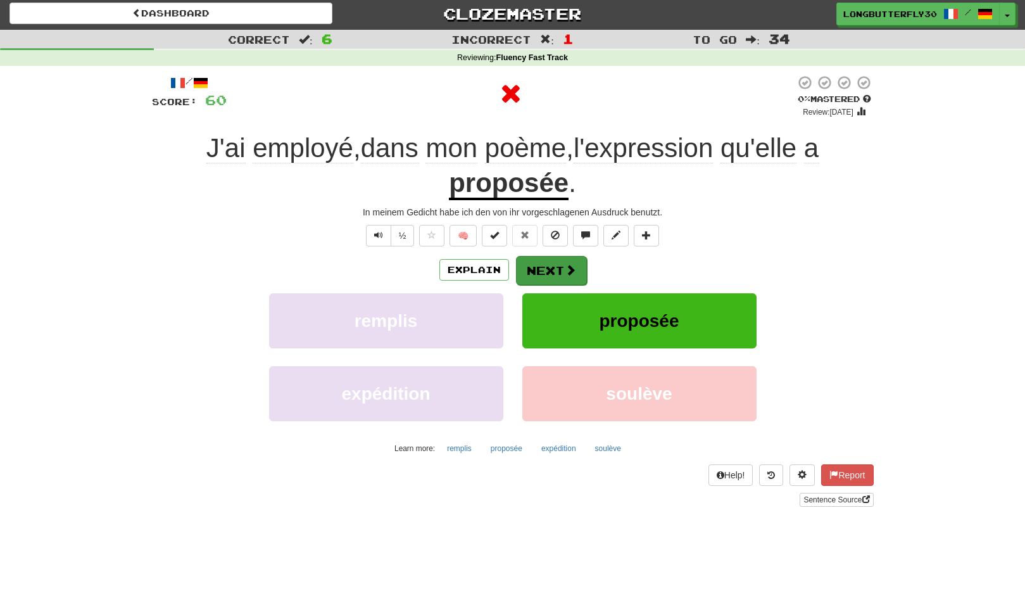
click at [550, 268] on button "Next" at bounding box center [551, 270] width 71 height 29
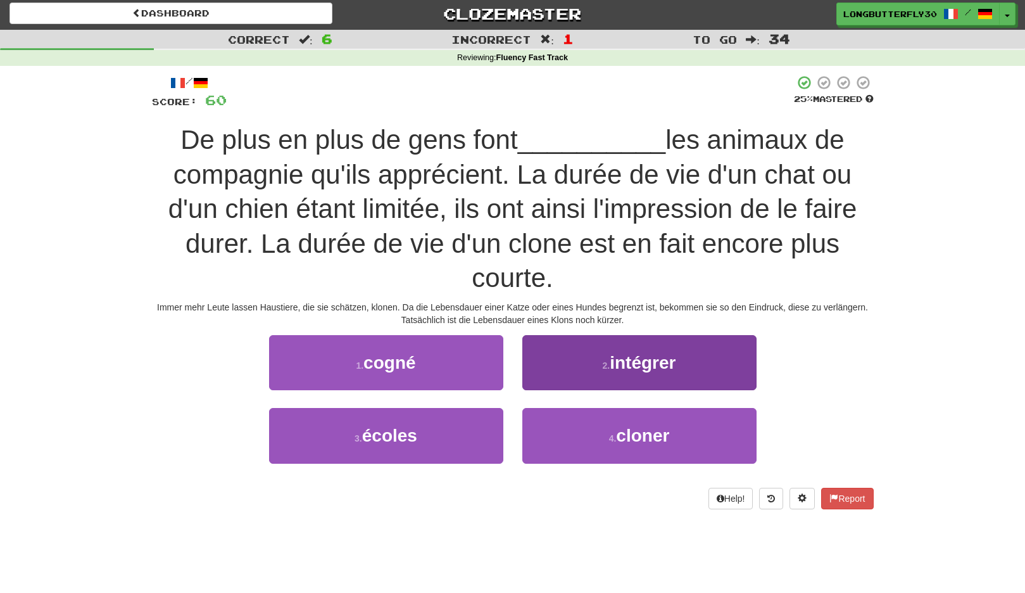
click at [613, 353] on span "intégrer" at bounding box center [643, 363] width 66 height 20
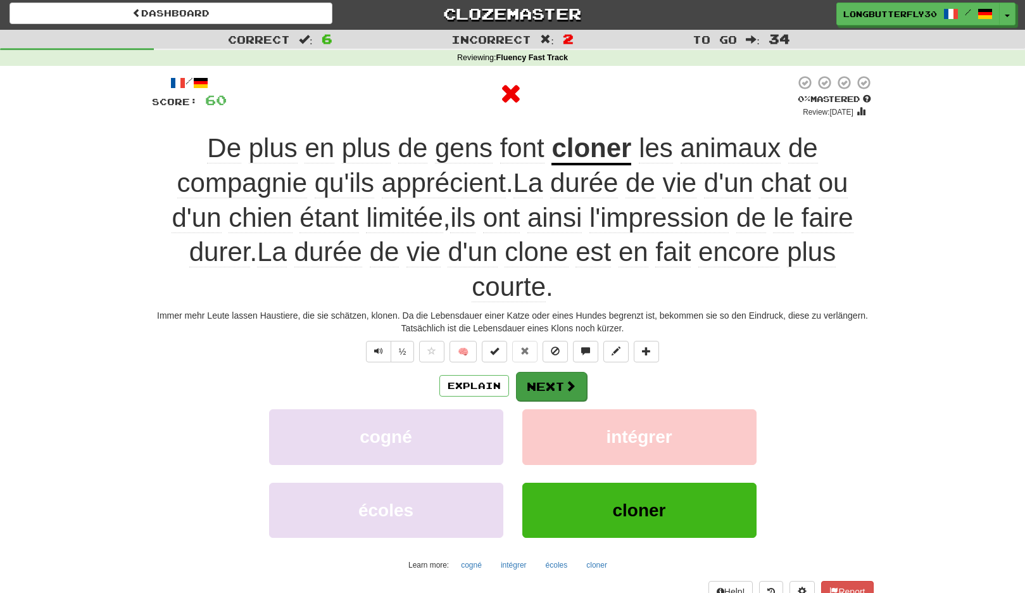
click at [563, 379] on button "Next" at bounding box center [551, 386] width 71 height 29
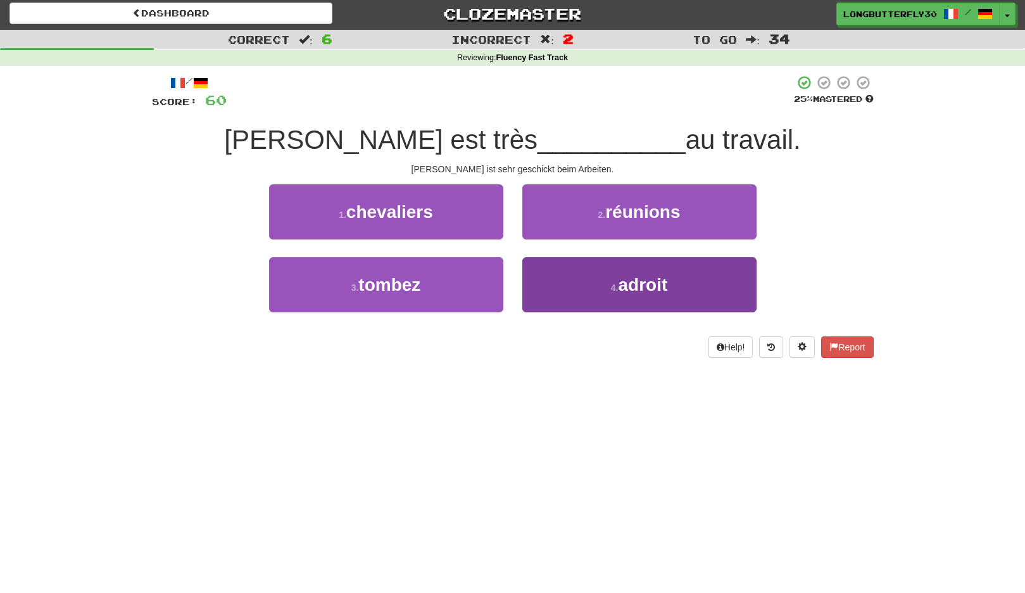
click at [595, 291] on button "4 . adroit" at bounding box center [640, 284] width 234 height 55
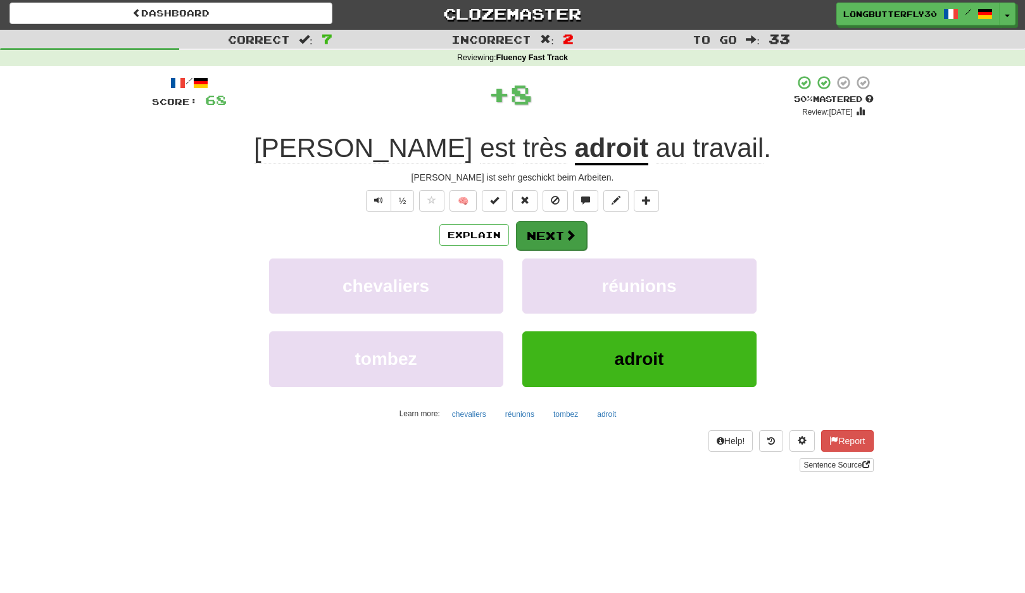
click at [558, 226] on button "Next" at bounding box center [551, 235] width 71 height 29
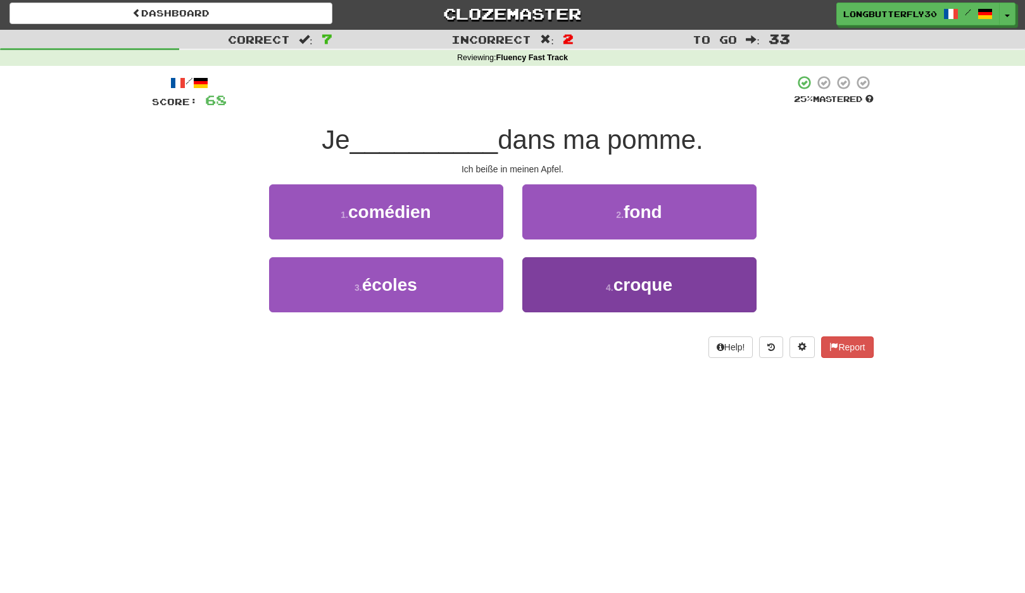
click at [590, 278] on button "4 . croque" at bounding box center [640, 284] width 234 height 55
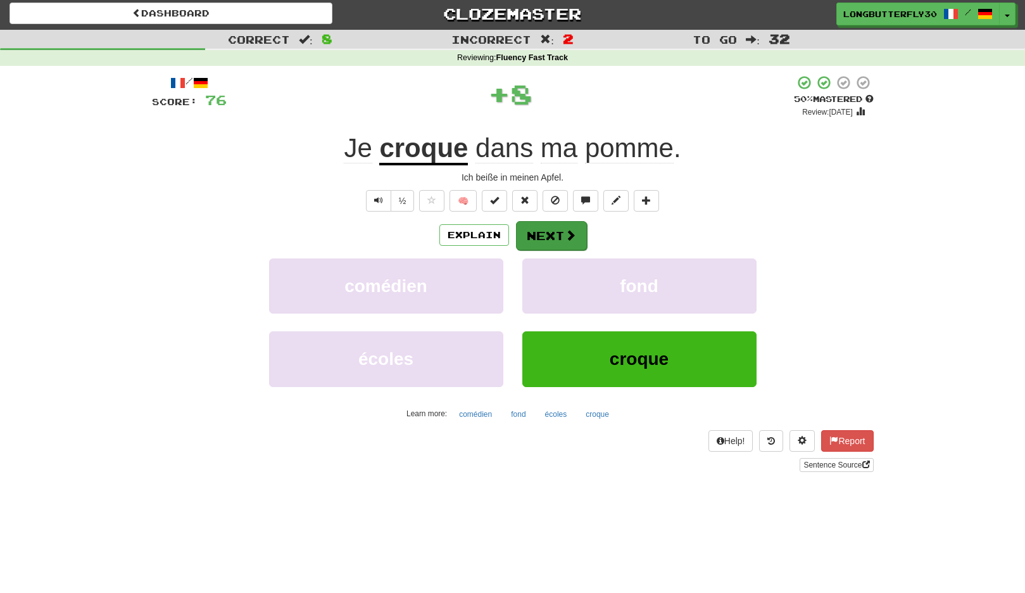
click at [553, 238] on button "Next" at bounding box center [551, 235] width 71 height 29
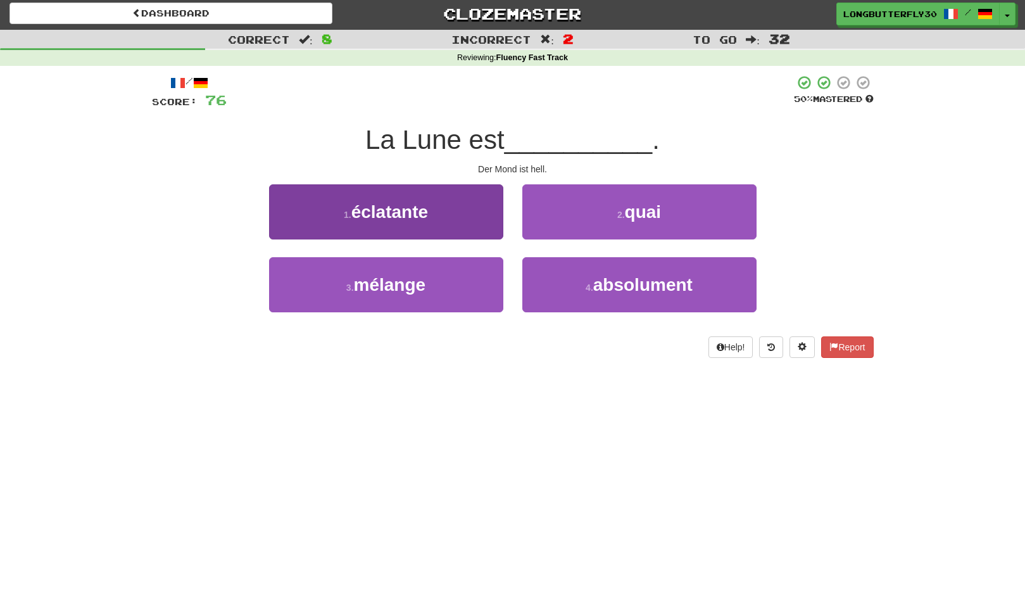
click at [459, 207] on button "1 . éclatante" at bounding box center [386, 211] width 234 height 55
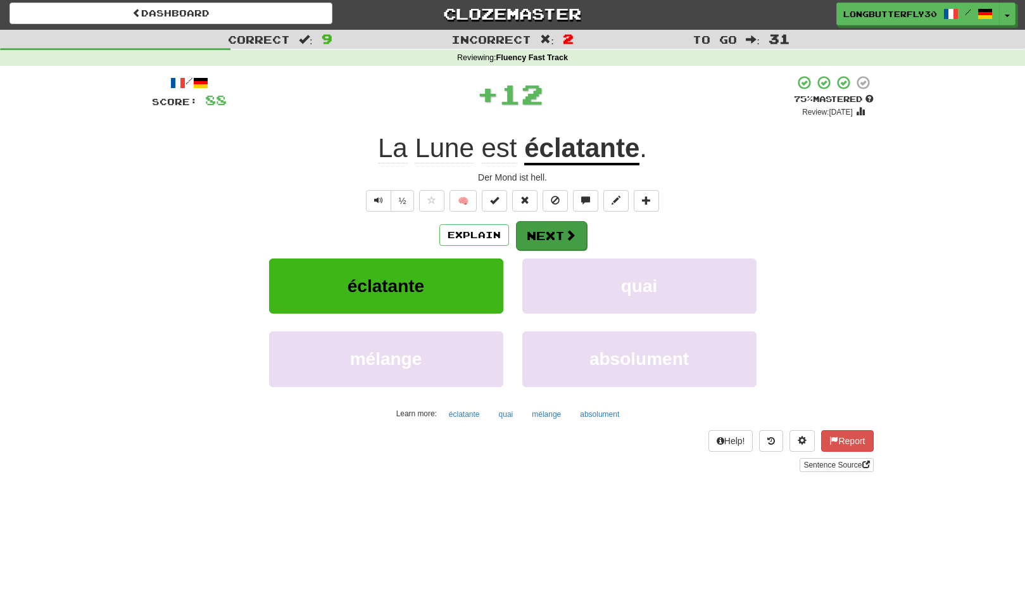
click at [566, 232] on span at bounding box center [570, 234] width 11 height 11
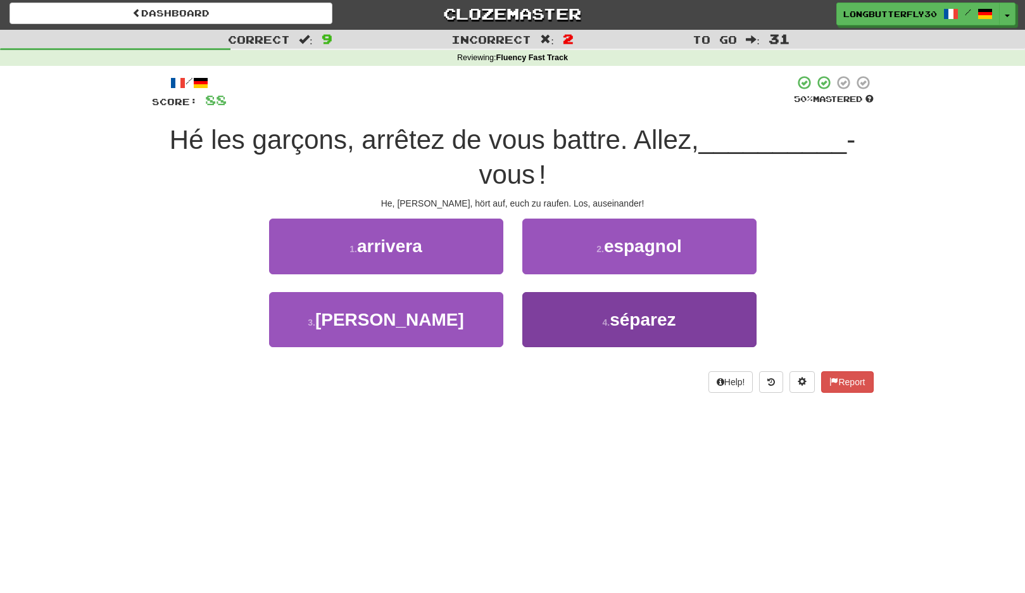
click at [600, 292] on button "4 . séparez" at bounding box center [640, 319] width 234 height 55
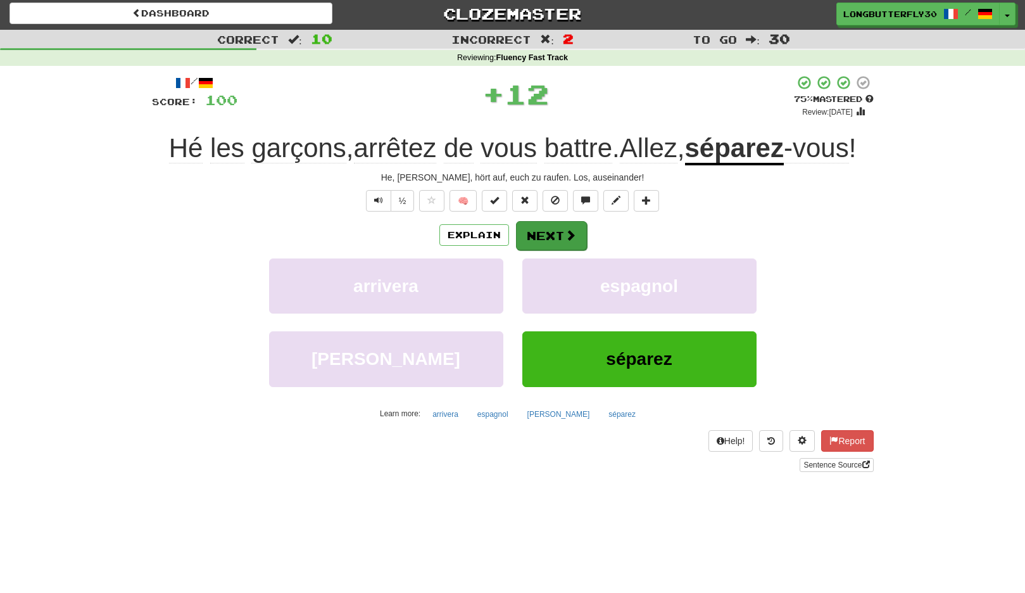
click at [559, 225] on button "Next" at bounding box center [551, 235] width 71 height 29
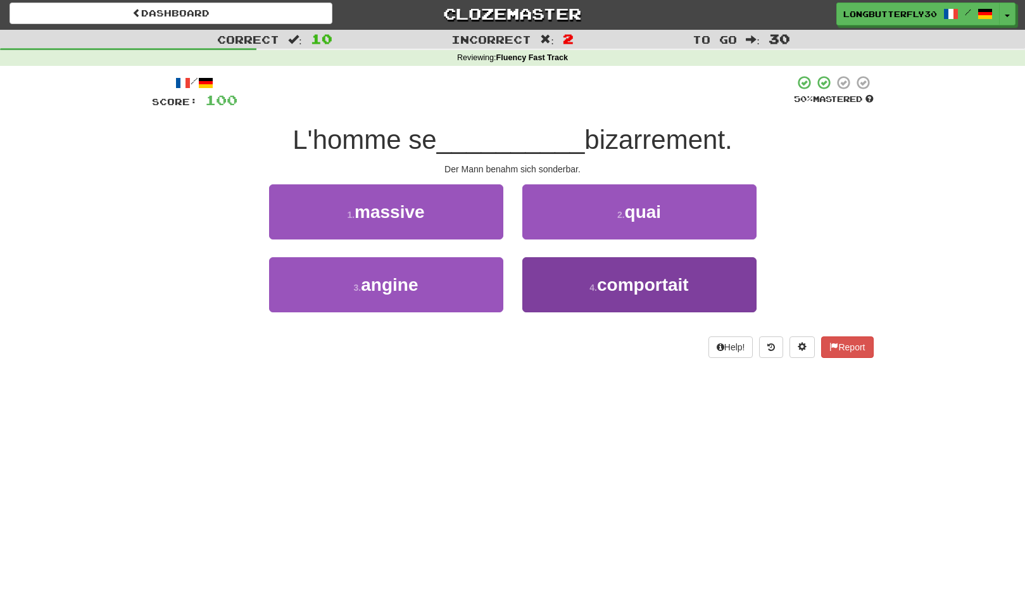
click at [579, 284] on button "4 . comportait" at bounding box center [640, 284] width 234 height 55
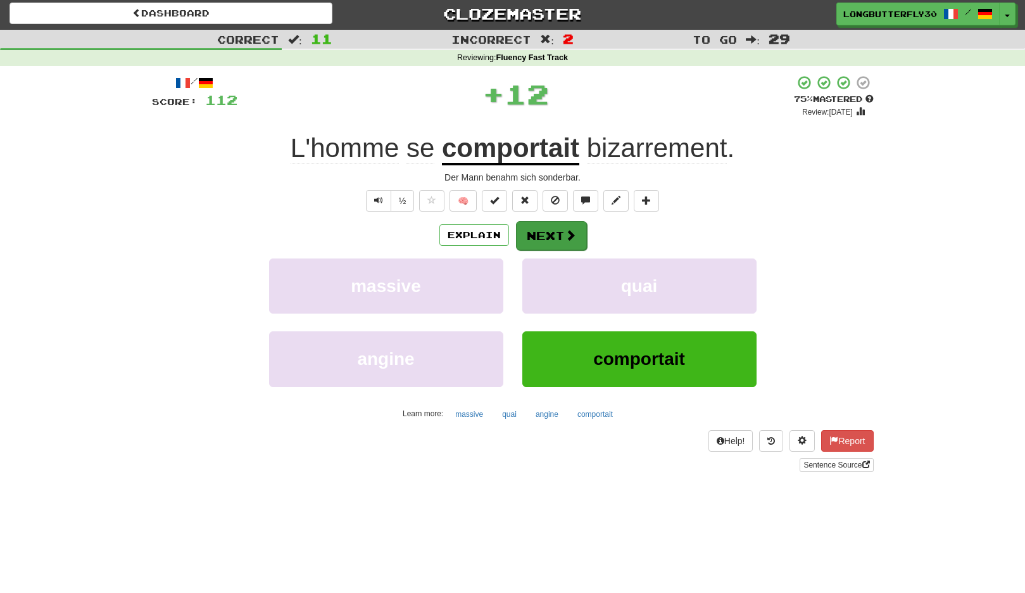
click at [553, 234] on button "Next" at bounding box center [551, 235] width 71 height 29
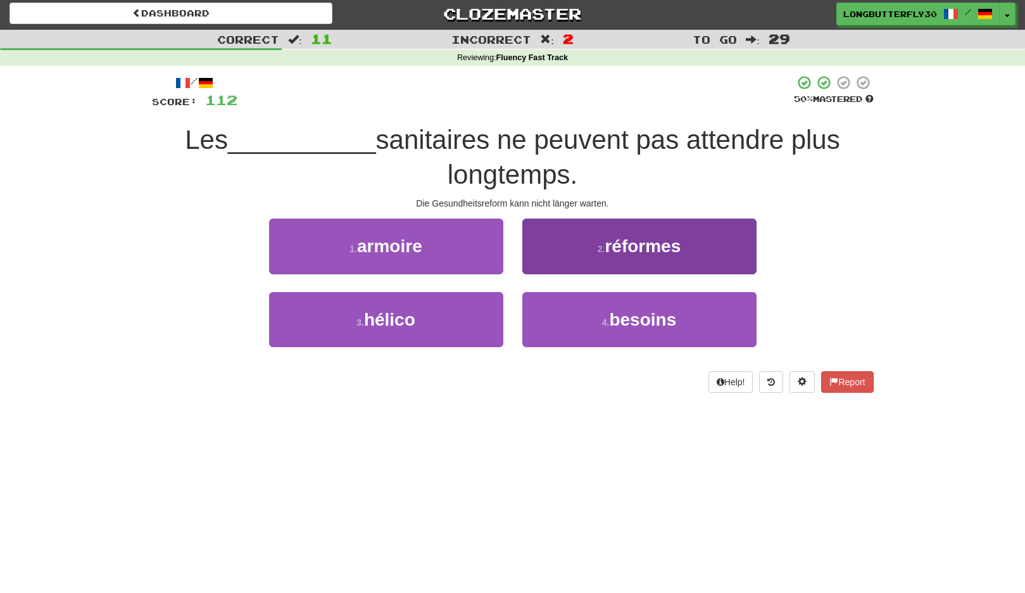
click at [590, 255] on button "2 . réformes" at bounding box center [640, 246] width 234 height 55
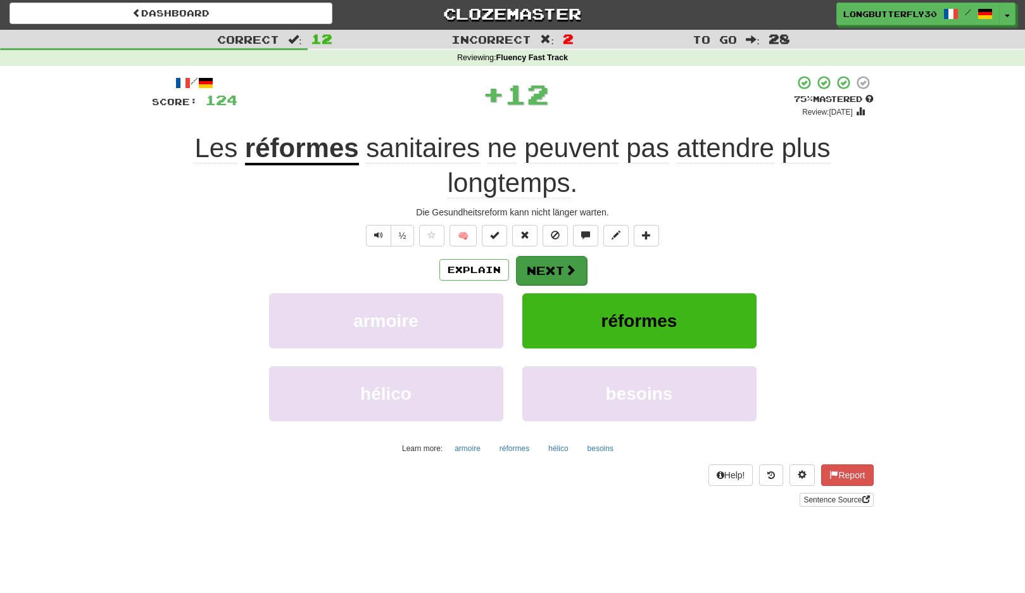
click at [565, 265] on span at bounding box center [570, 269] width 11 height 11
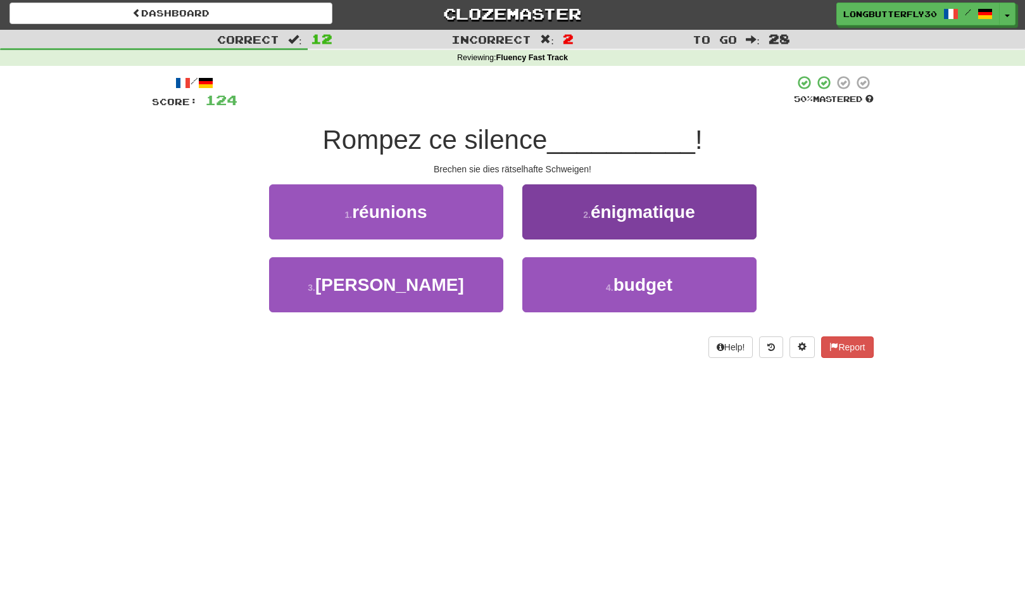
click at [637, 217] on span "énigmatique" at bounding box center [643, 212] width 105 height 20
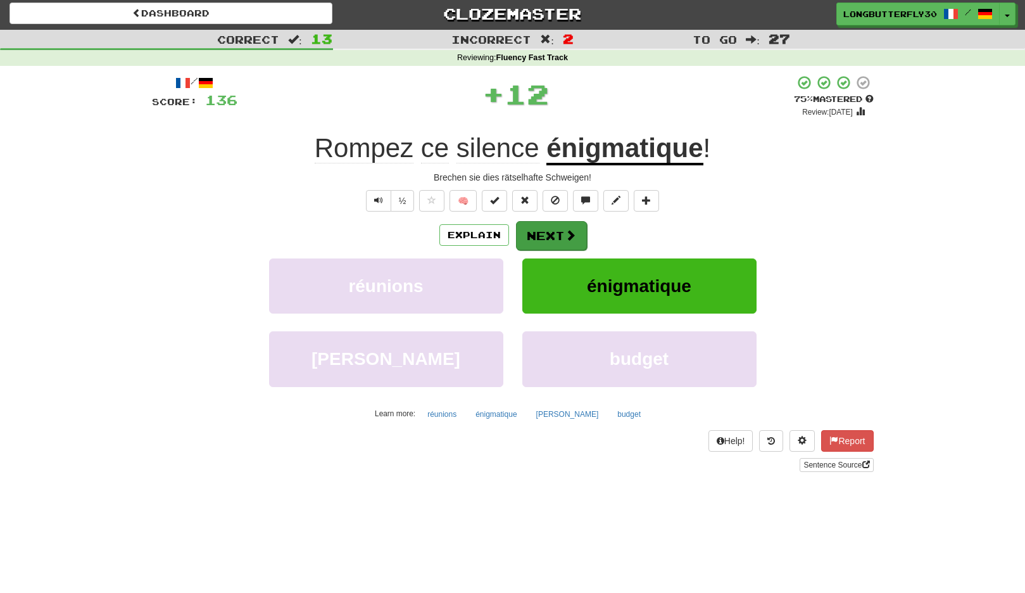
click at [557, 232] on button "Next" at bounding box center [551, 235] width 71 height 29
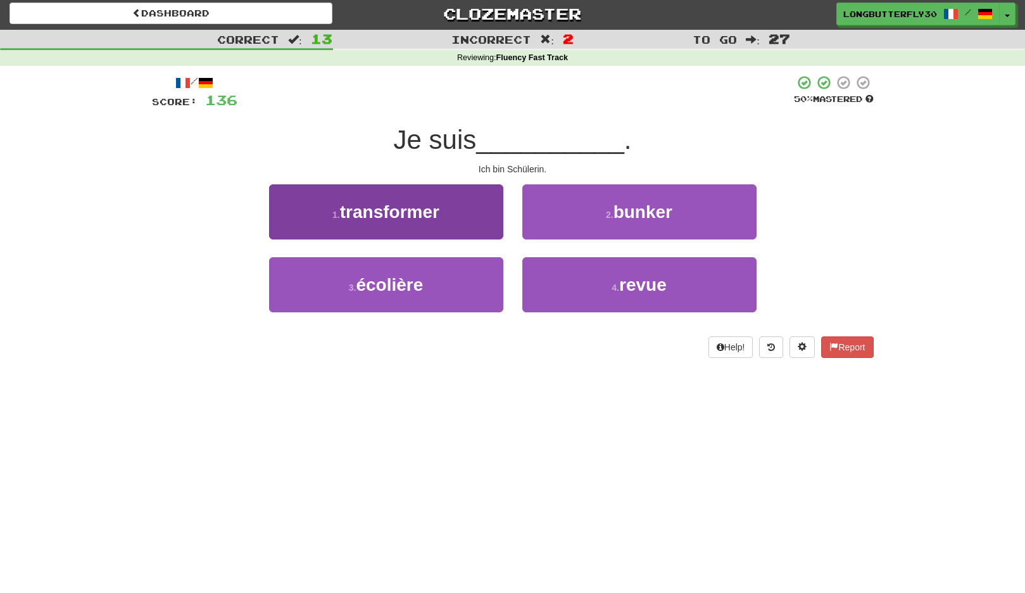
drag, startPoint x: 424, startPoint y: 277, endPoint x: 474, endPoint y: 267, distance: 50.9
click at [427, 276] on button "3 . écolière" at bounding box center [386, 284] width 234 height 55
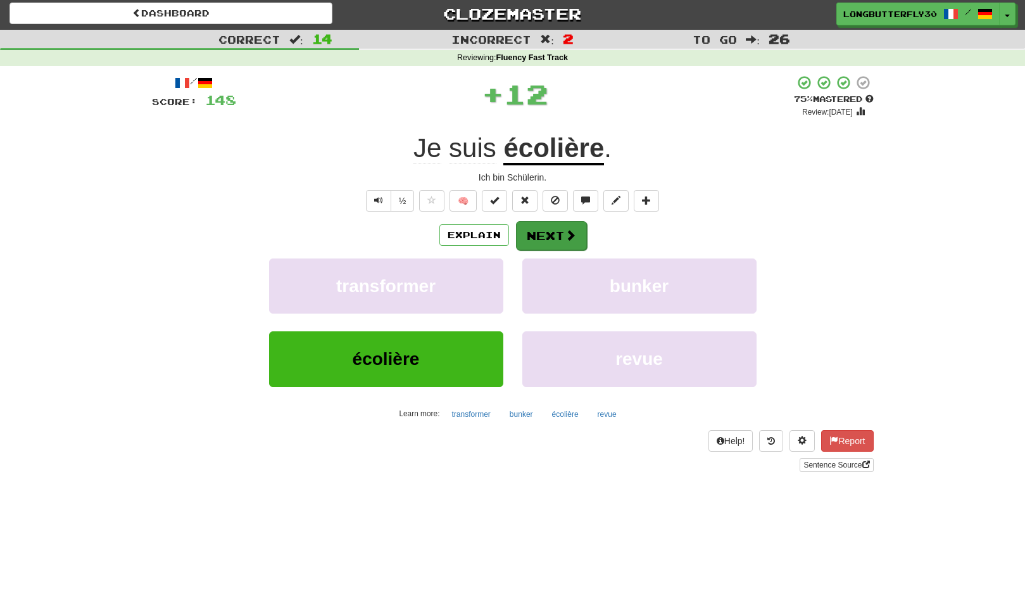
click at [550, 225] on button "Next" at bounding box center [551, 235] width 71 height 29
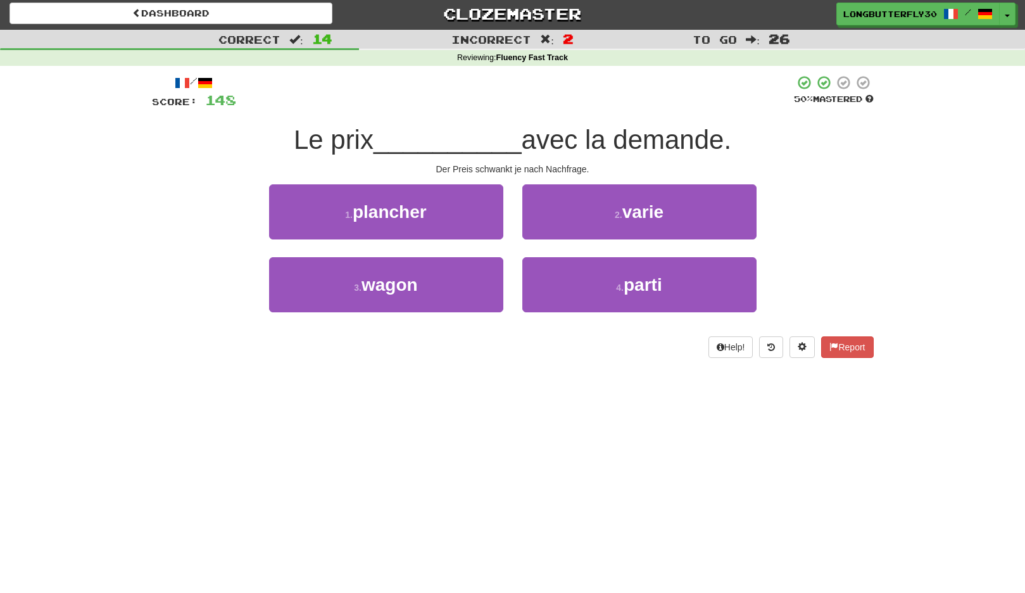
click at [604, 213] on button "2 . varie" at bounding box center [640, 211] width 234 height 55
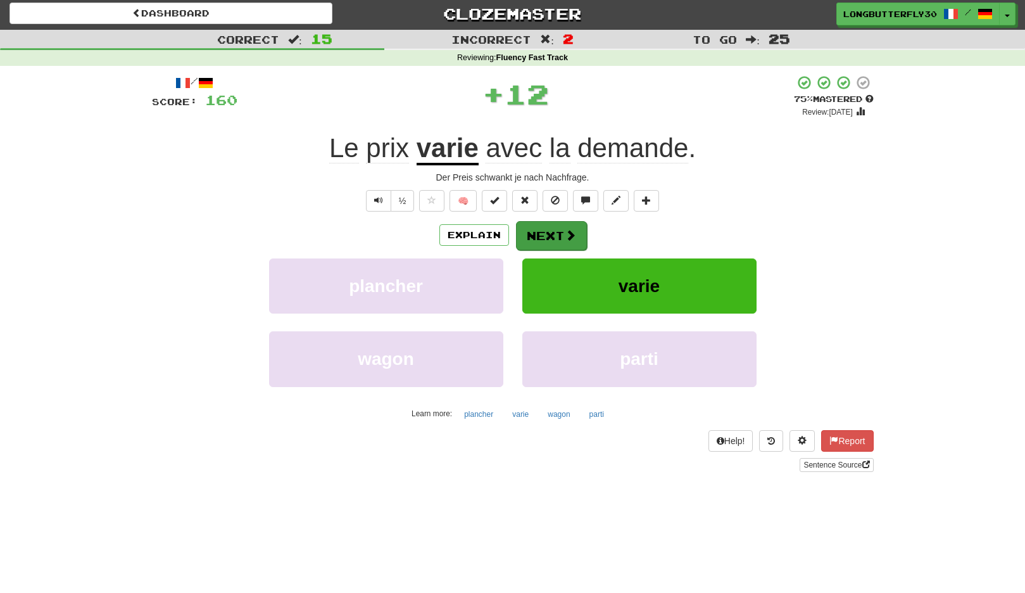
click at [557, 234] on button "Next" at bounding box center [551, 235] width 71 height 29
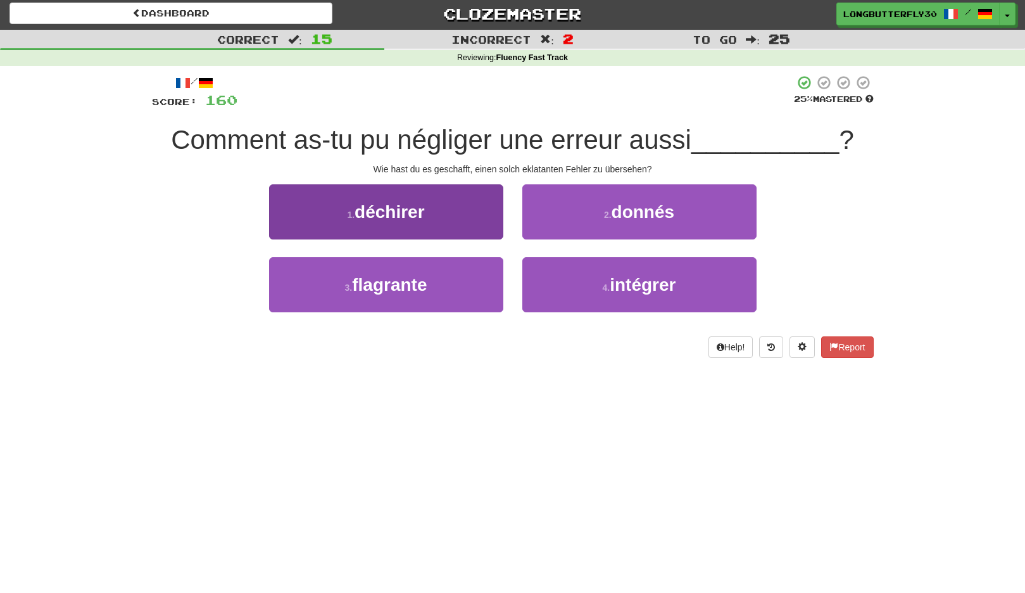
click at [456, 211] on button "1 . déchirer" at bounding box center [386, 211] width 234 height 55
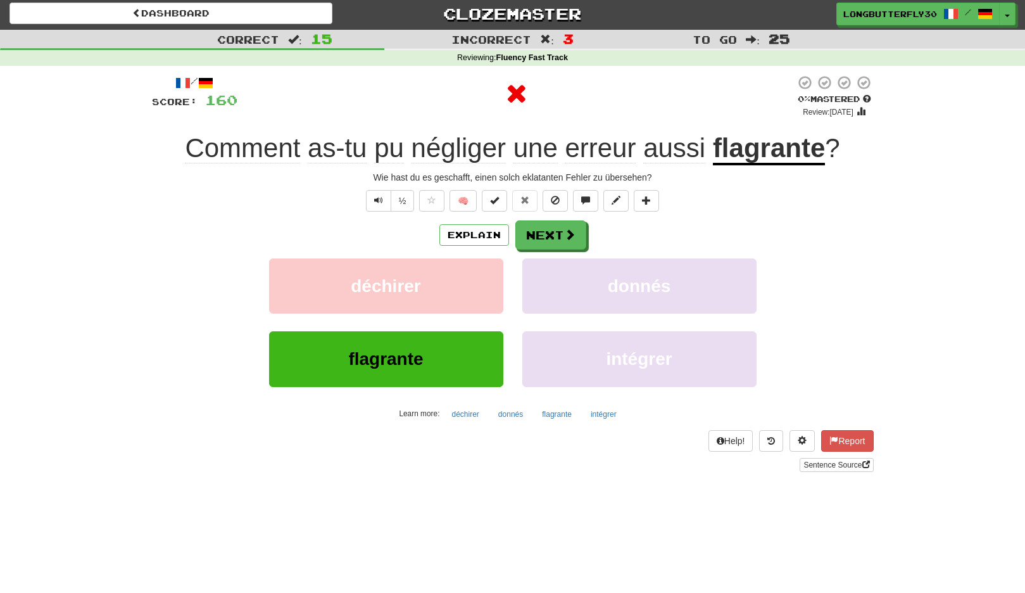
click at [546, 219] on div "/ Score: 160 0 % Mastered Review: 2025-09-15 Comment as-tu pu négliger une erre…" at bounding box center [513, 273] width 722 height 397
click at [541, 231] on button "Next" at bounding box center [551, 235] width 71 height 29
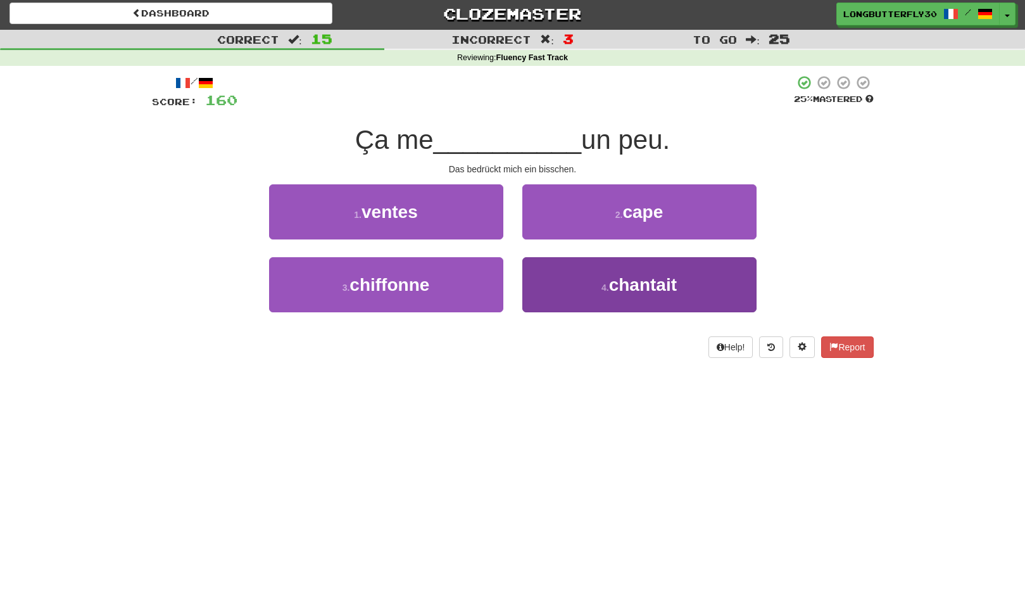
click at [587, 276] on button "4 . chantait" at bounding box center [640, 284] width 234 height 55
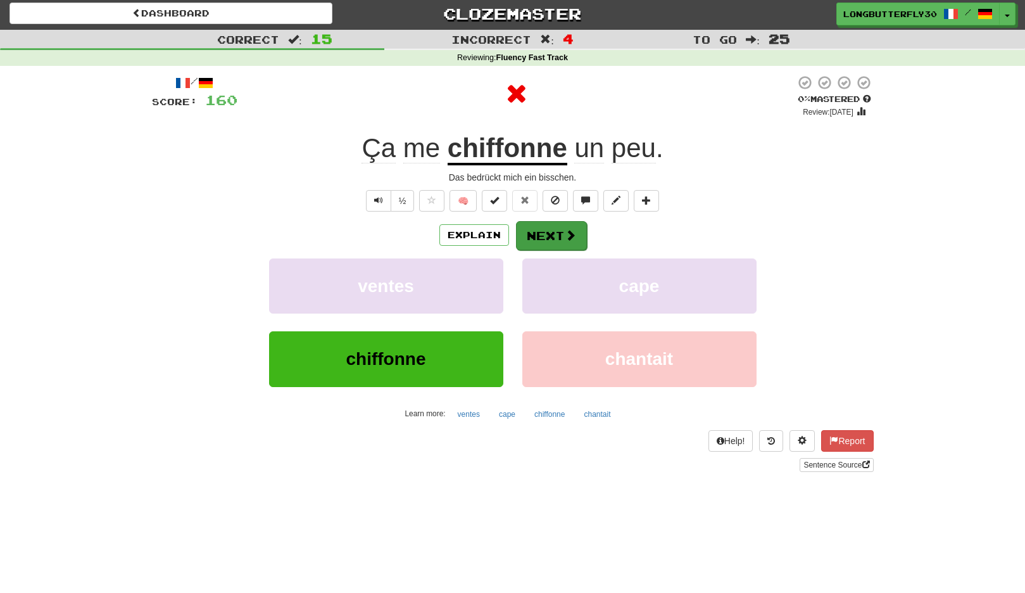
click at [565, 234] on span at bounding box center [570, 234] width 11 height 11
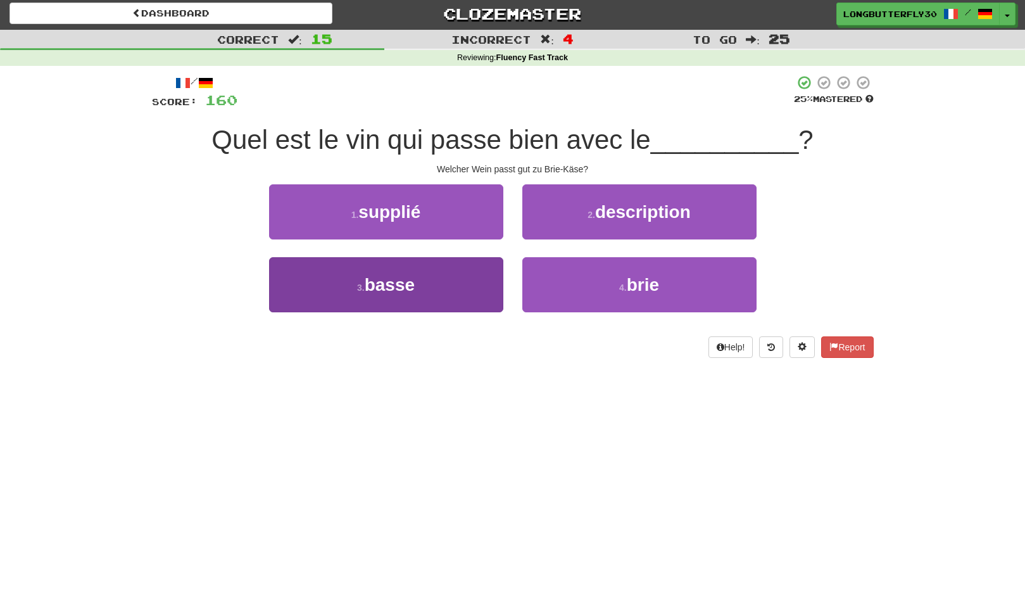
click at [452, 278] on button "3 . basse" at bounding box center [386, 284] width 234 height 55
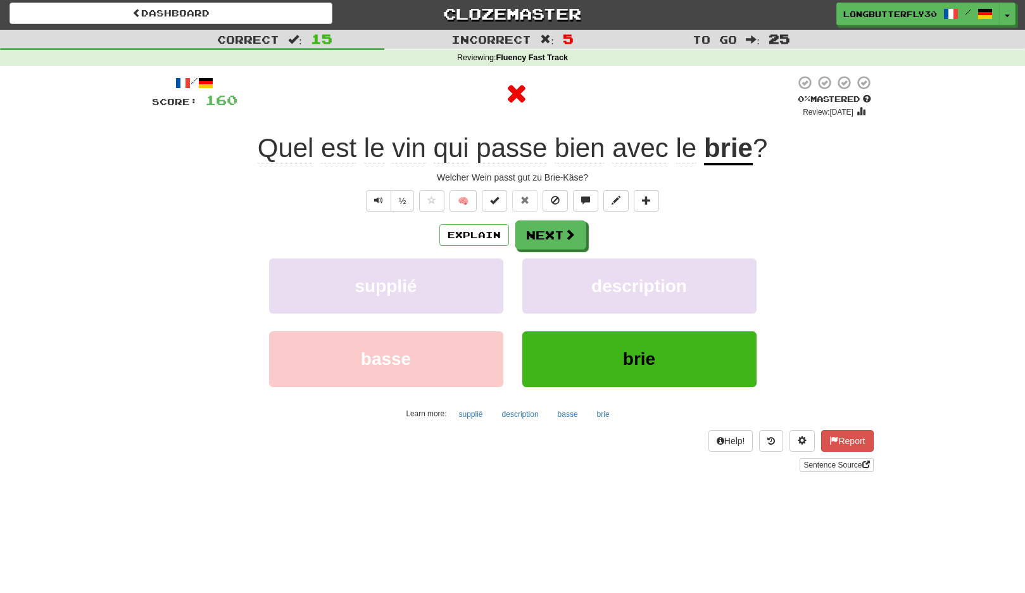
click at [539, 249] on div "Explain Next supplié description basse brie Learn more: supplié description bas…" at bounding box center [513, 321] width 722 height 203
click at [558, 222] on button "Next" at bounding box center [551, 235] width 71 height 29
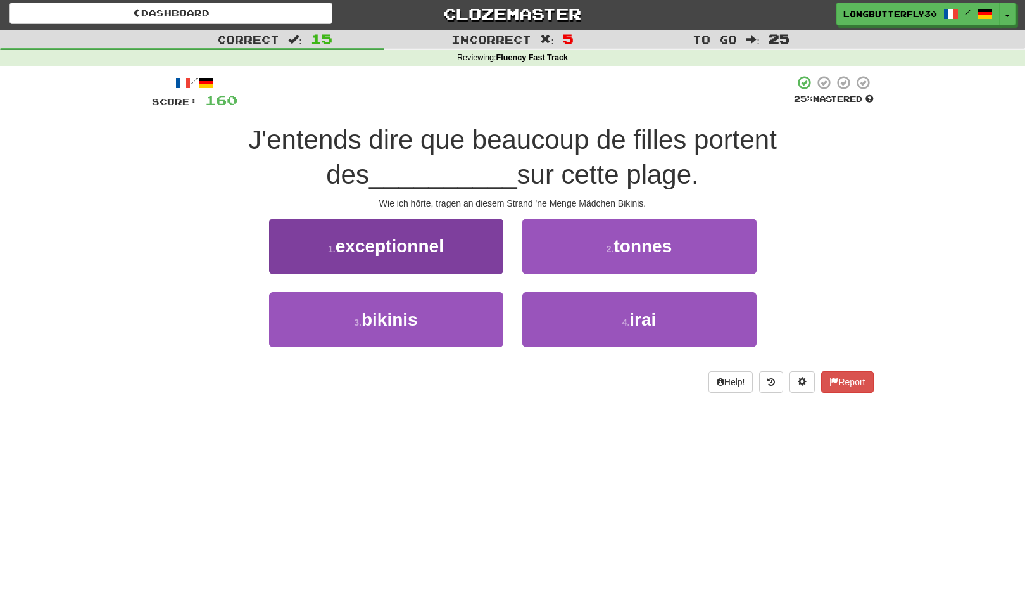
drag, startPoint x: 467, startPoint y: 321, endPoint x: 485, endPoint y: 305, distance: 24.3
click at [467, 320] on button "3 . bikinis" at bounding box center [386, 319] width 234 height 55
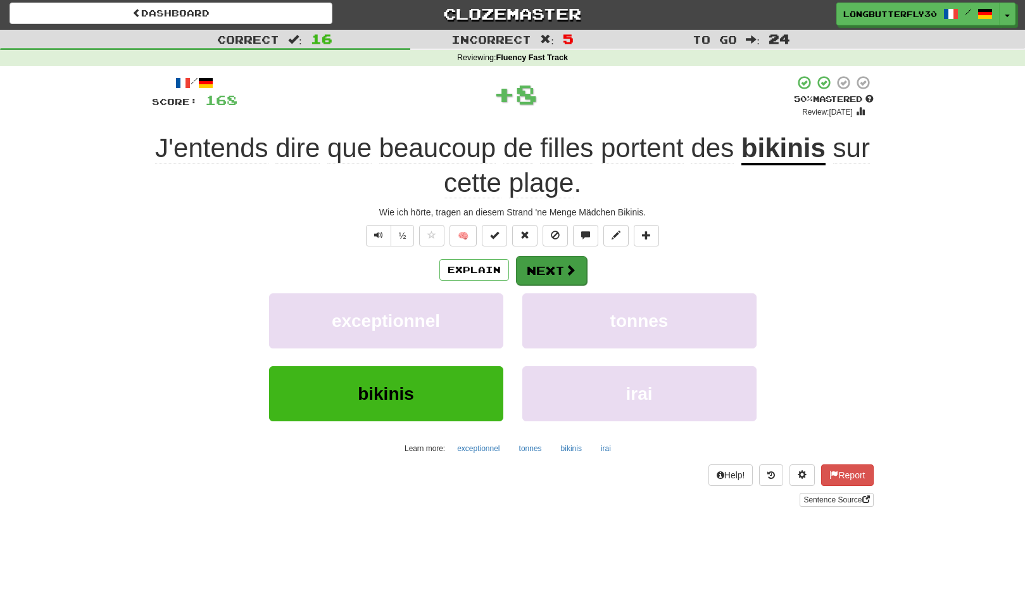
click at [550, 263] on button "Next" at bounding box center [551, 270] width 71 height 29
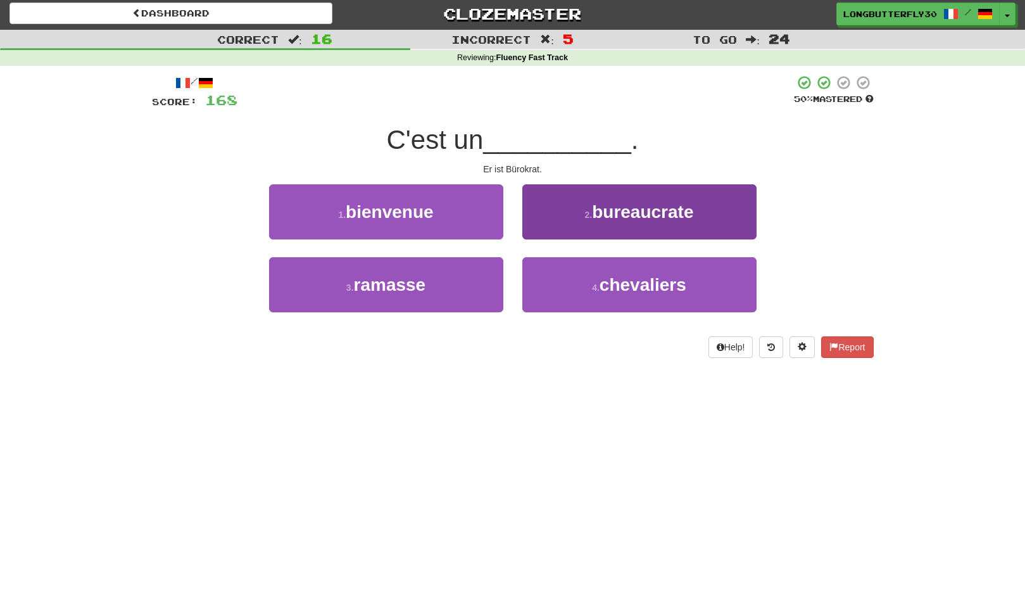
click at [608, 229] on button "2 . bureaucrate" at bounding box center [640, 211] width 234 height 55
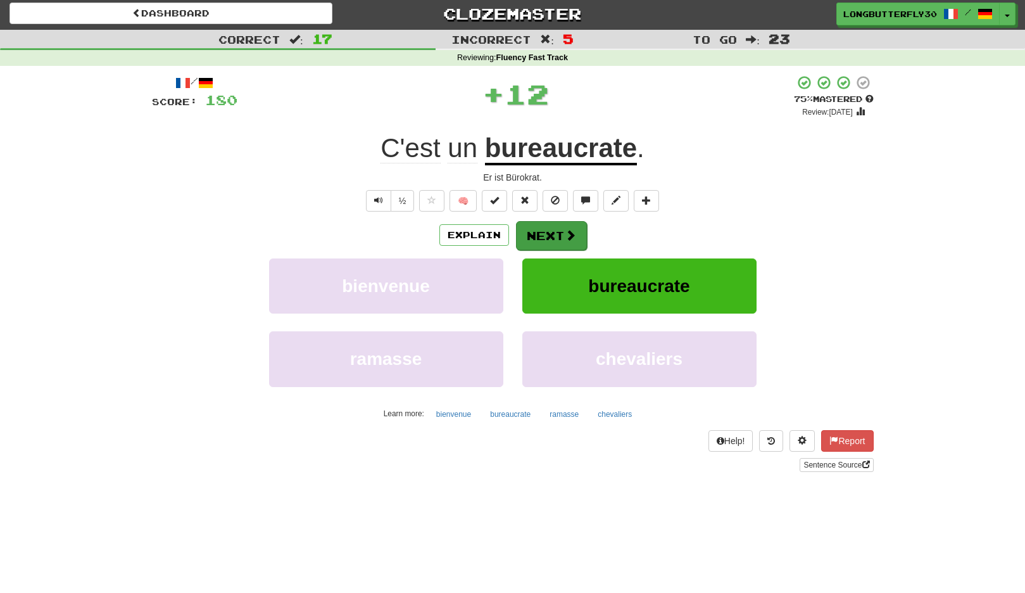
click at [574, 230] on span at bounding box center [570, 234] width 11 height 11
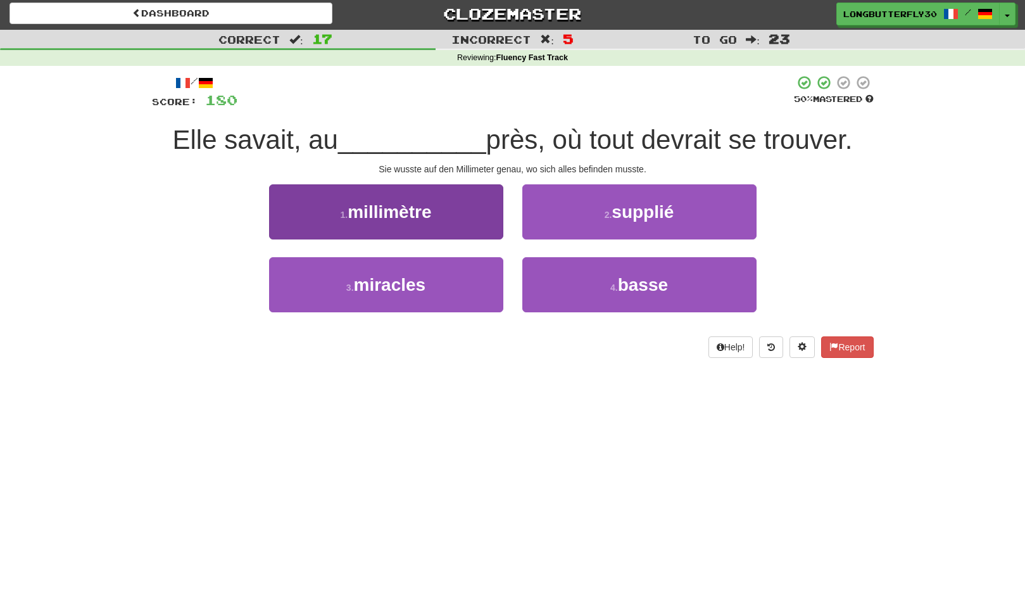
click at [469, 222] on button "1 . millimètre" at bounding box center [386, 211] width 234 height 55
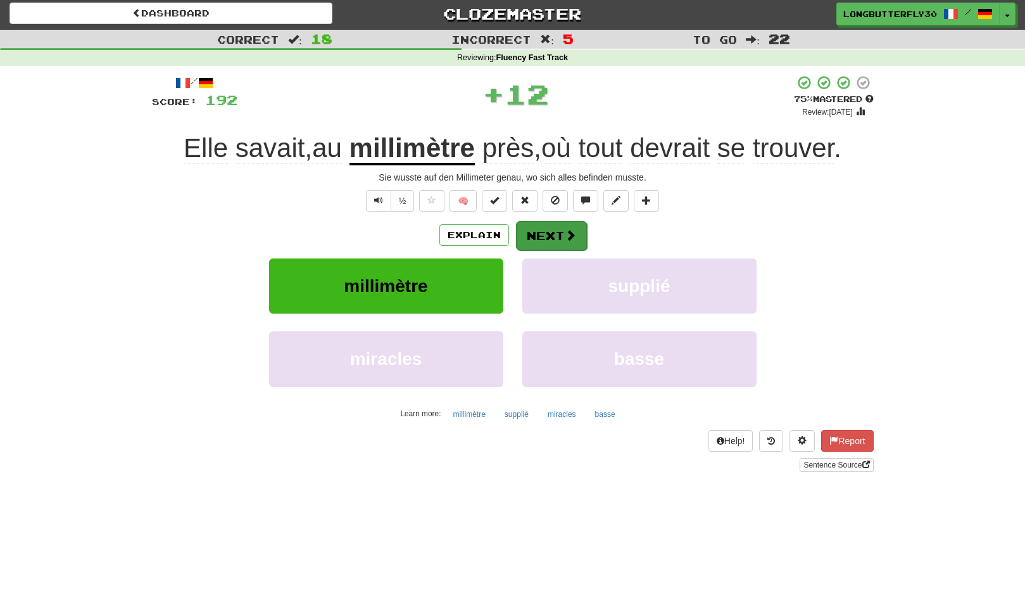
click at [538, 226] on button "Next" at bounding box center [551, 235] width 71 height 29
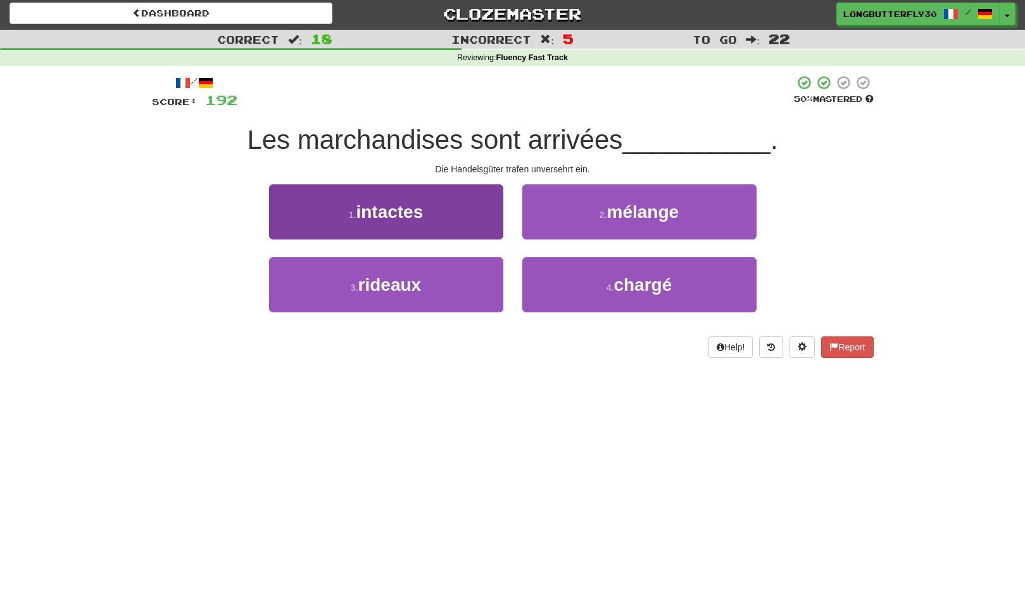
click at [462, 211] on button "1 . intactes" at bounding box center [386, 211] width 234 height 55
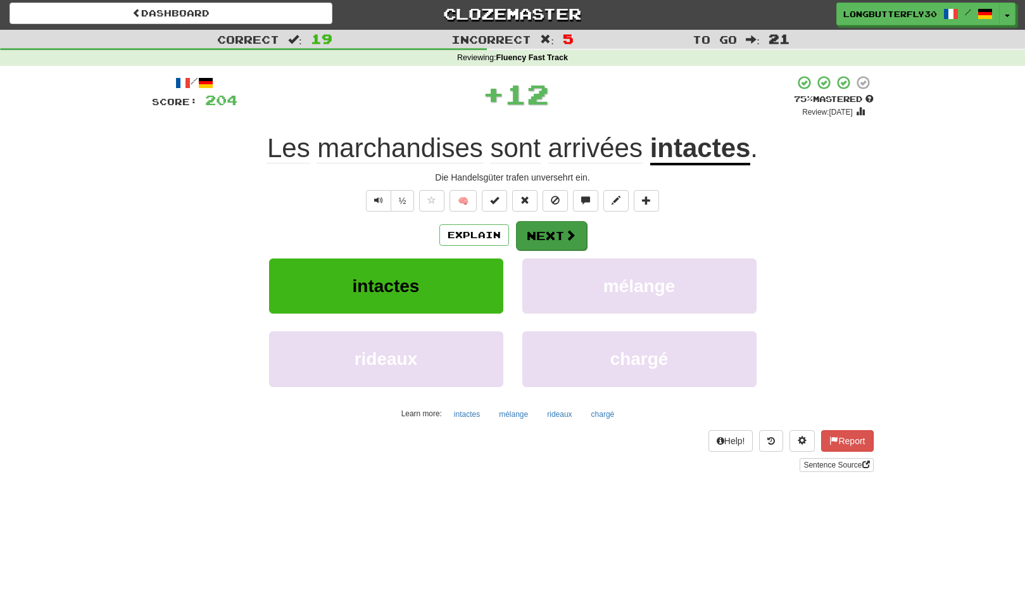
click at [543, 226] on button "Next" at bounding box center [551, 235] width 71 height 29
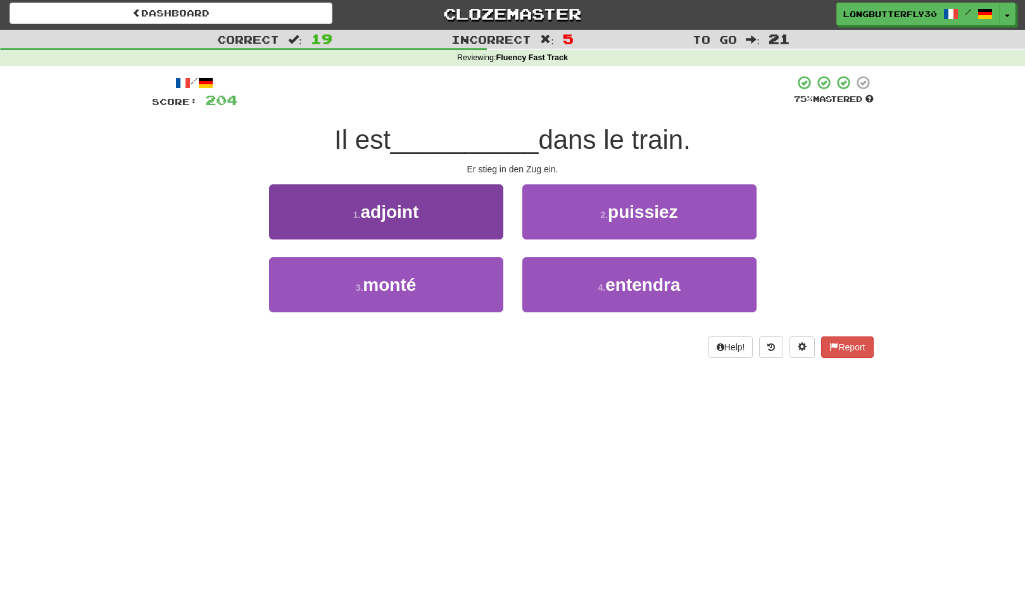
click at [478, 281] on button "3 . monté" at bounding box center [386, 284] width 234 height 55
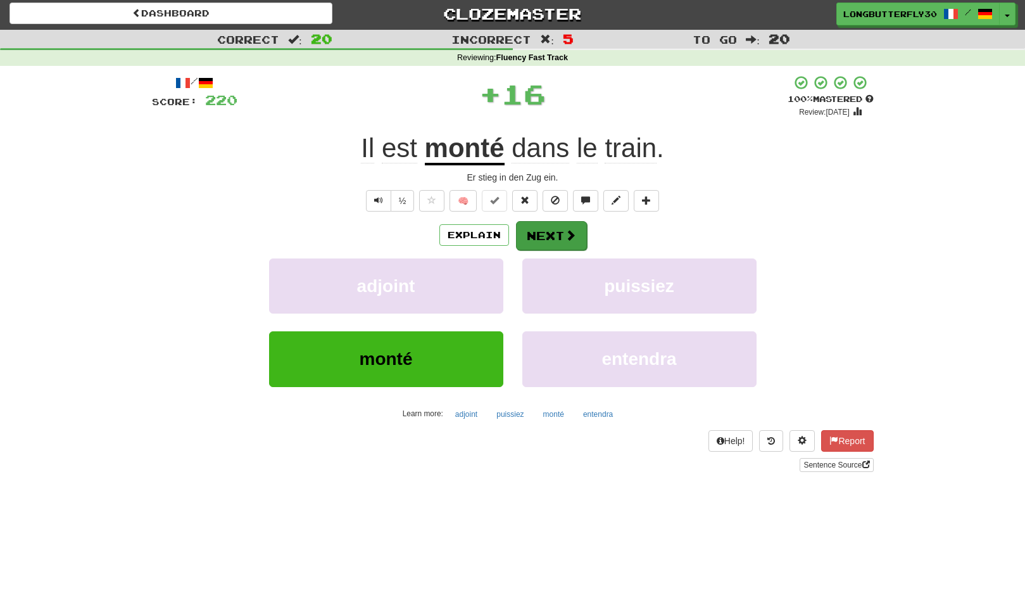
click at [550, 235] on button "Next" at bounding box center [551, 235] width 71 height 29
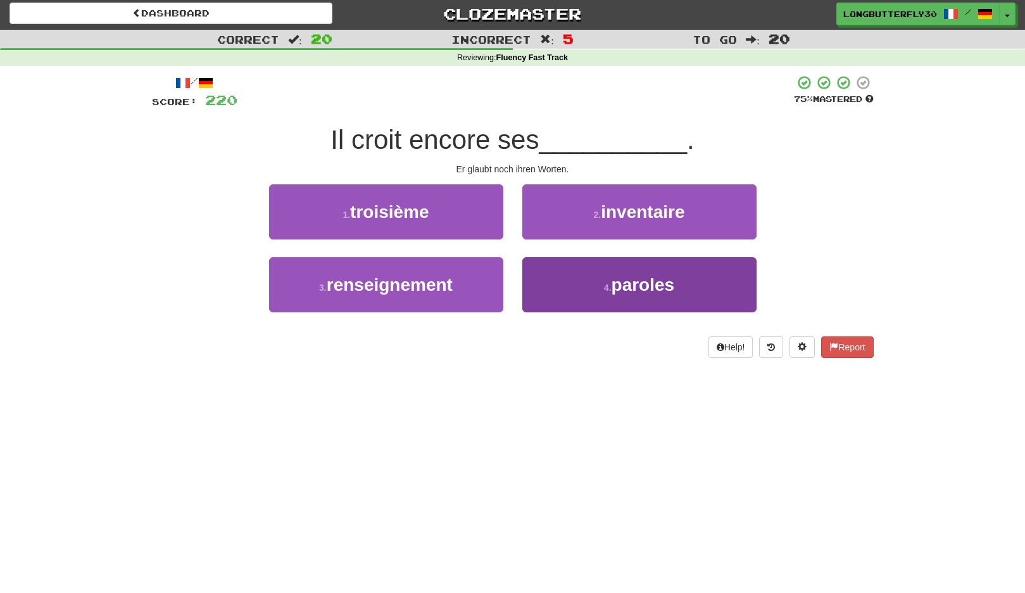
click at [568, 275] on button "4 . paroles" at bounding box center [640, 284] width 234 height 55
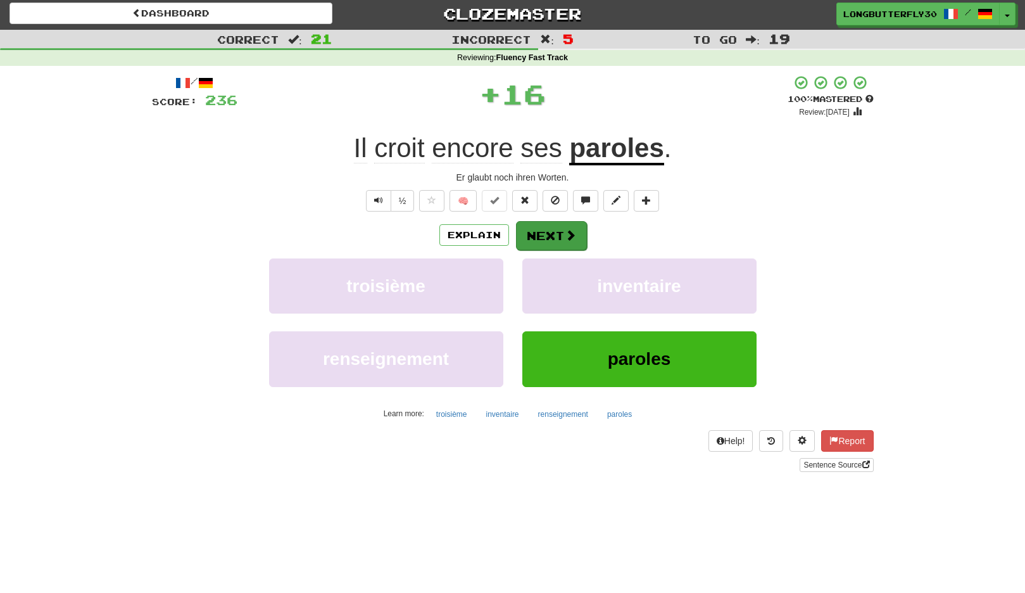
click at [549, 238] on button "Next" at bounding box center [551, 235] width 71 height 29
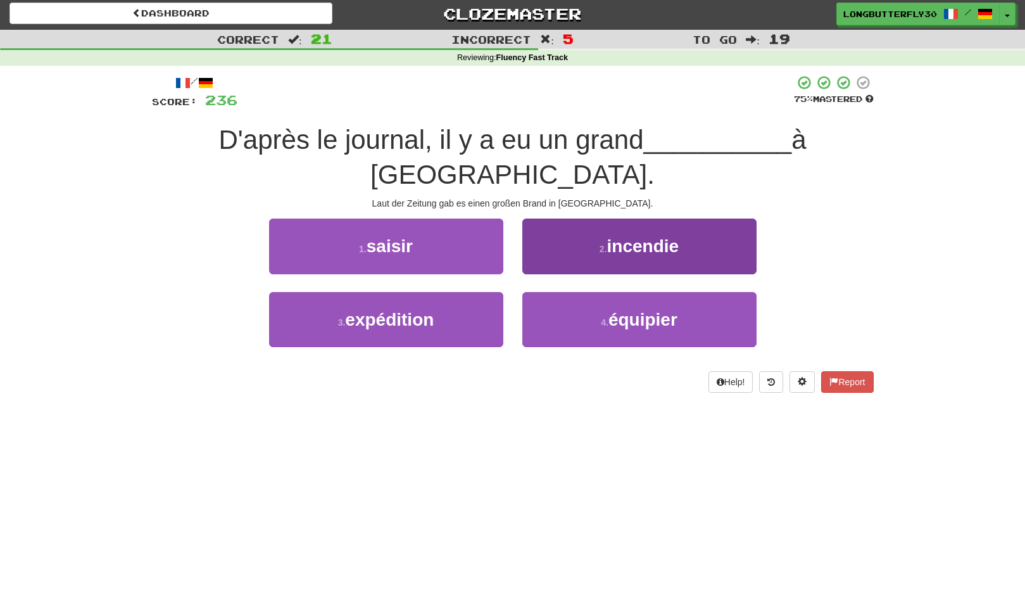
click at [610, 224] on button "2 . incendie" at bounding box center [640, 246] width 234 height 55
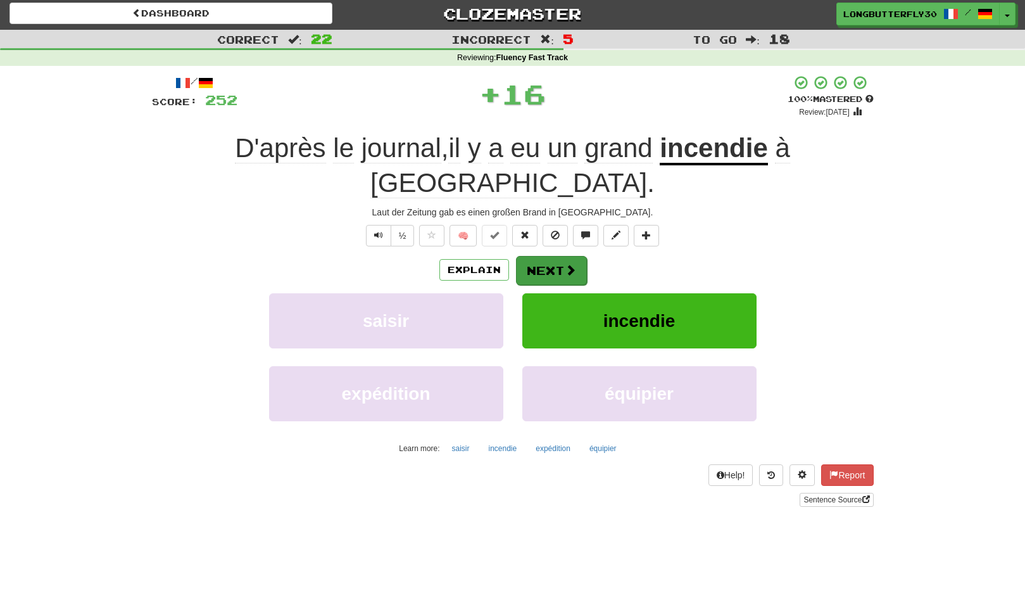
click at [560, 256] on button "Next" at bounding box center [551, 270] width 71 height 29
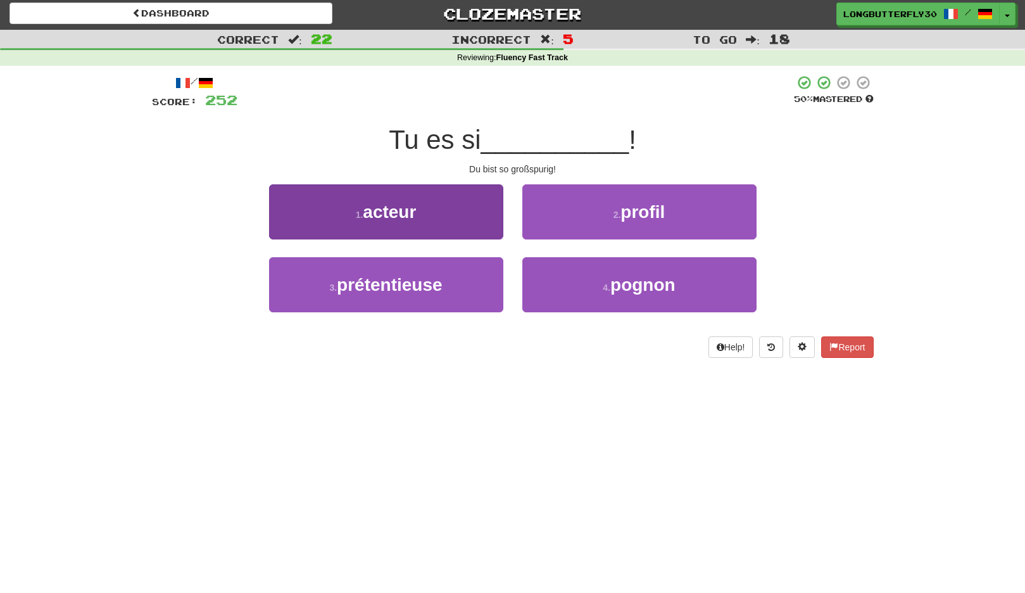
drag, startPoint x: 445, startPoint y: 283, endPoint x: 460, endPoint y: 278, distance: 15.2
click at [448, 281] on button "3 . prétentieuse" at bounding box center [386, 284] width 234 height 55
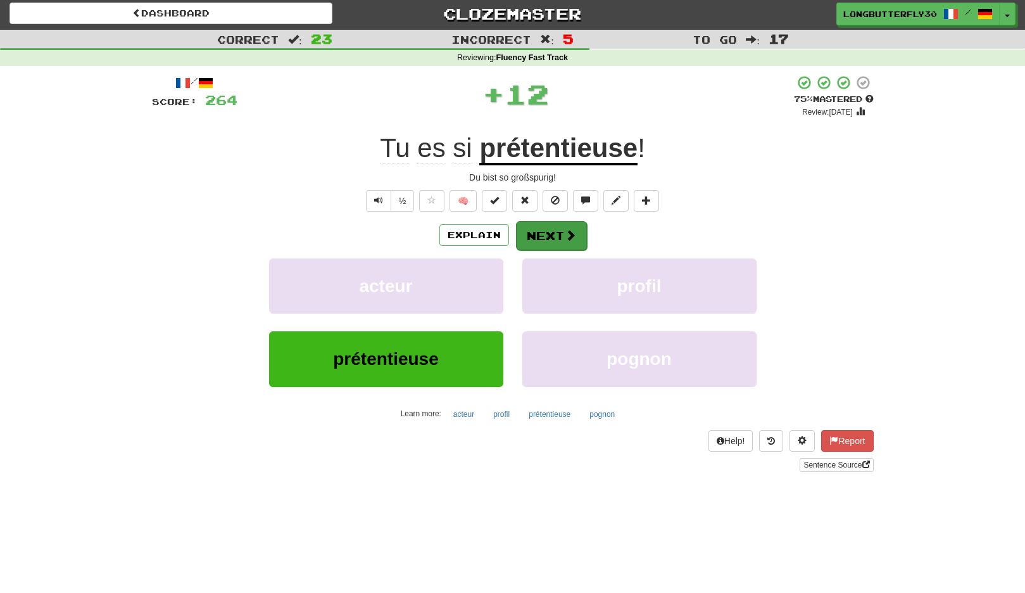
click at [550, 223] on button "Next" at bounding box center [551, 235] width 71 height 29
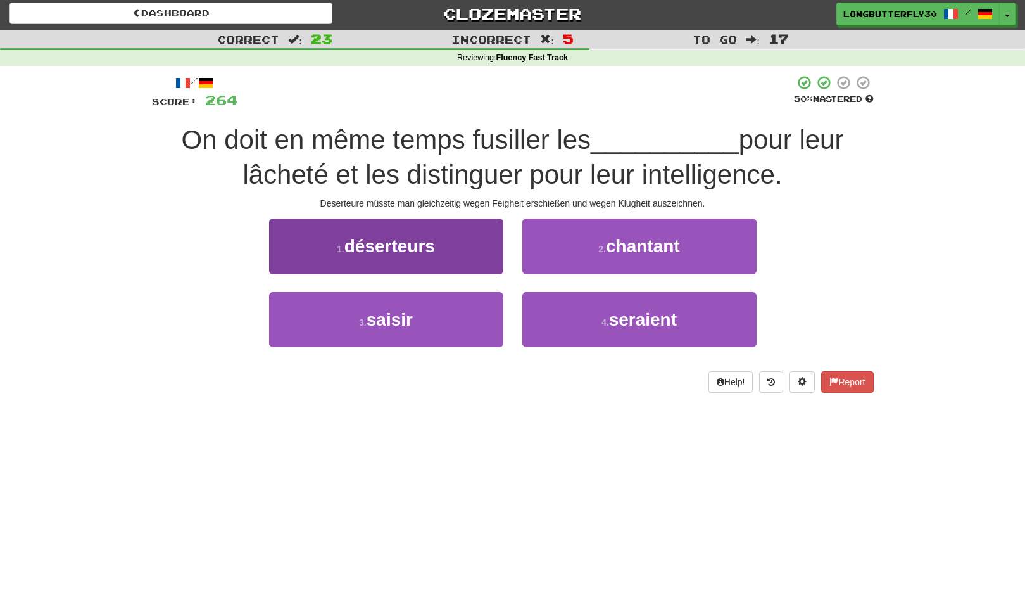
click at [498, 258] on button "1 . déserteurs" at bounding box center [386, 246] width 234 height 55
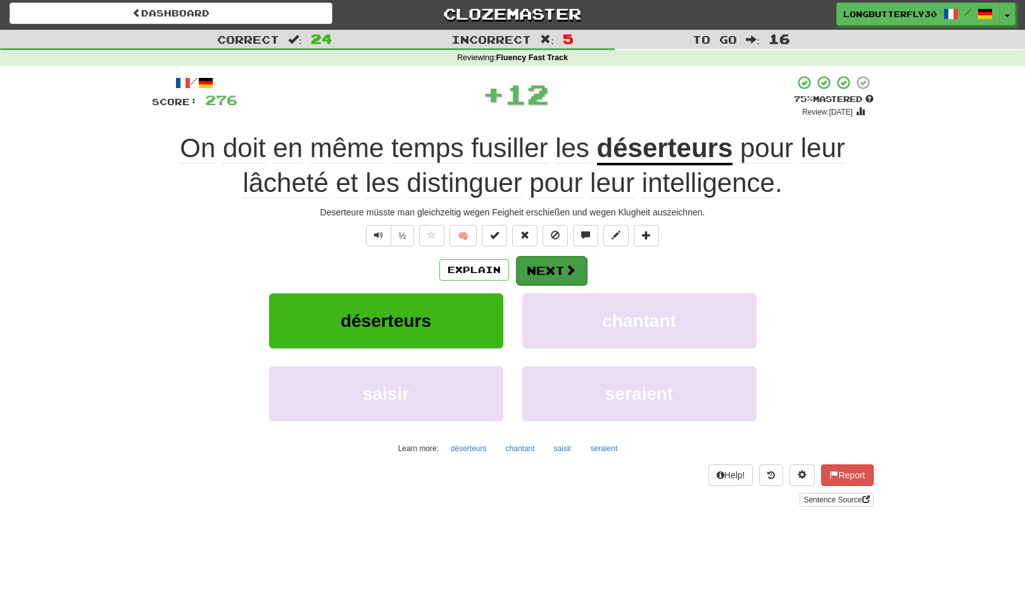
click at [546, 257] on button "Next" at bounding box center [551, 270] width 71 height 29
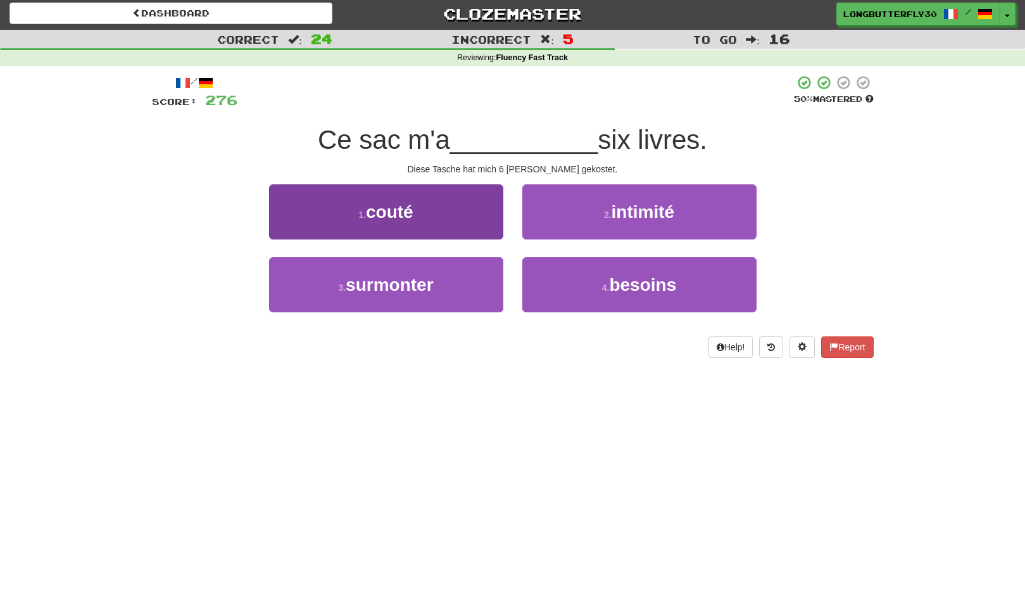
click at [473, 220] on button "1 . couté" at bounding box center [386, 211] width 234 height 55
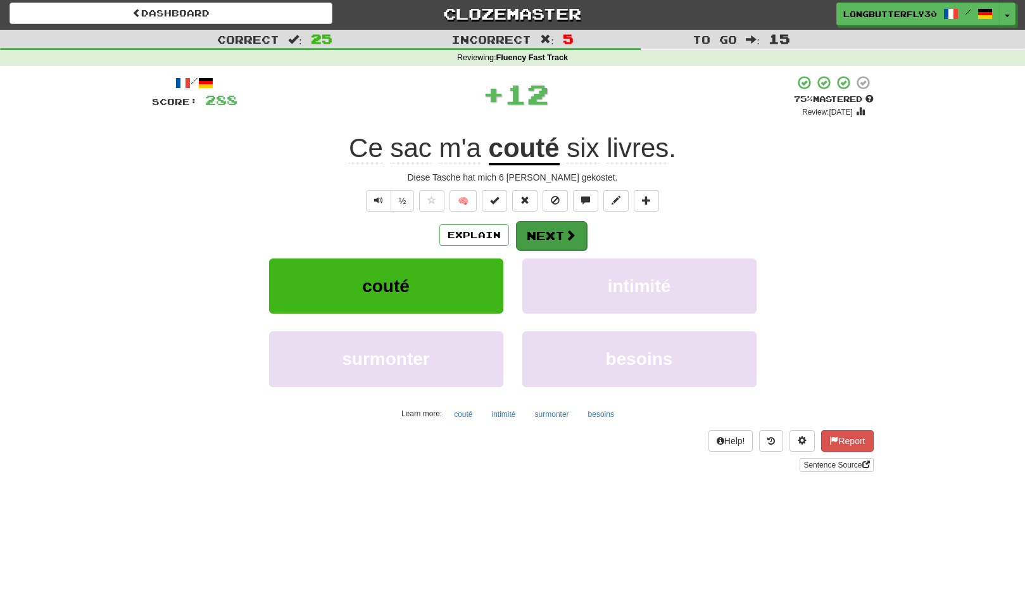
click at [537, 229] on button "Next" at bounding box center [551, 235] width 71 height 29
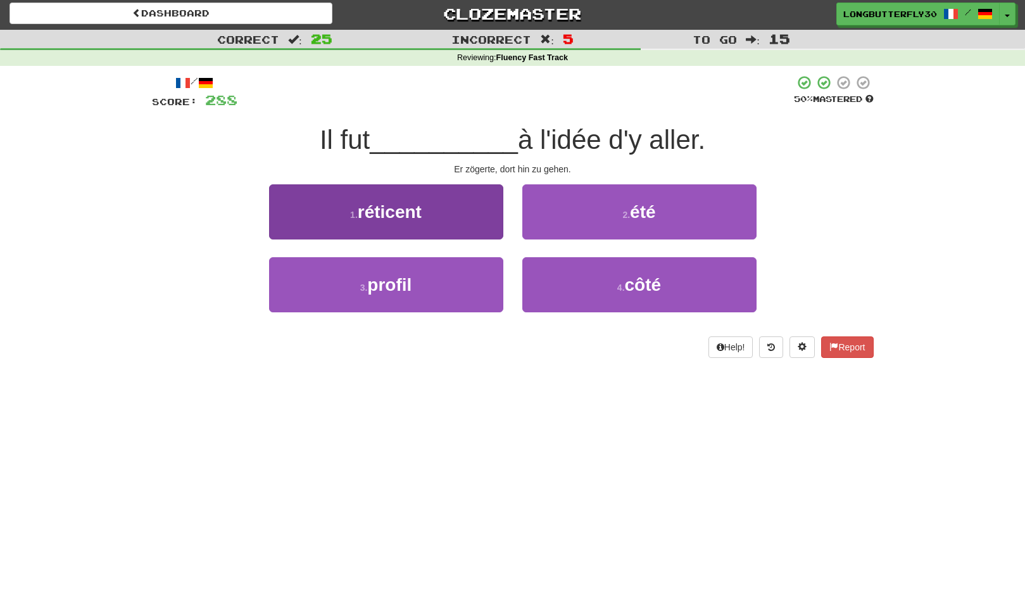
click at [469, 220] on button "1 . réticent" at bounding box center [386, 211] width 234 height 55
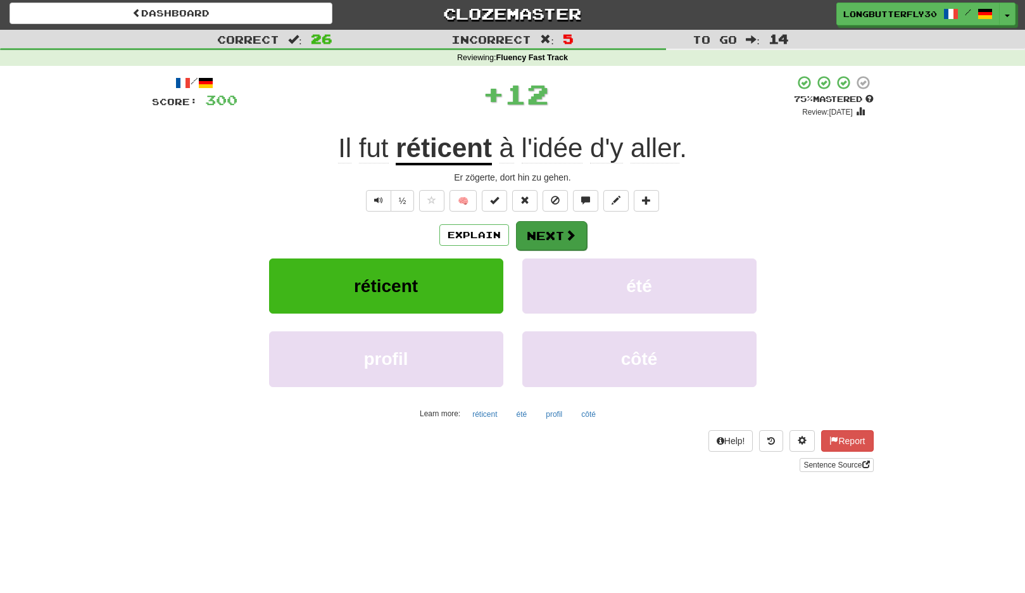
click at [546, 234] on button "Next" at bounding box center [551, 235] width 71 height 29
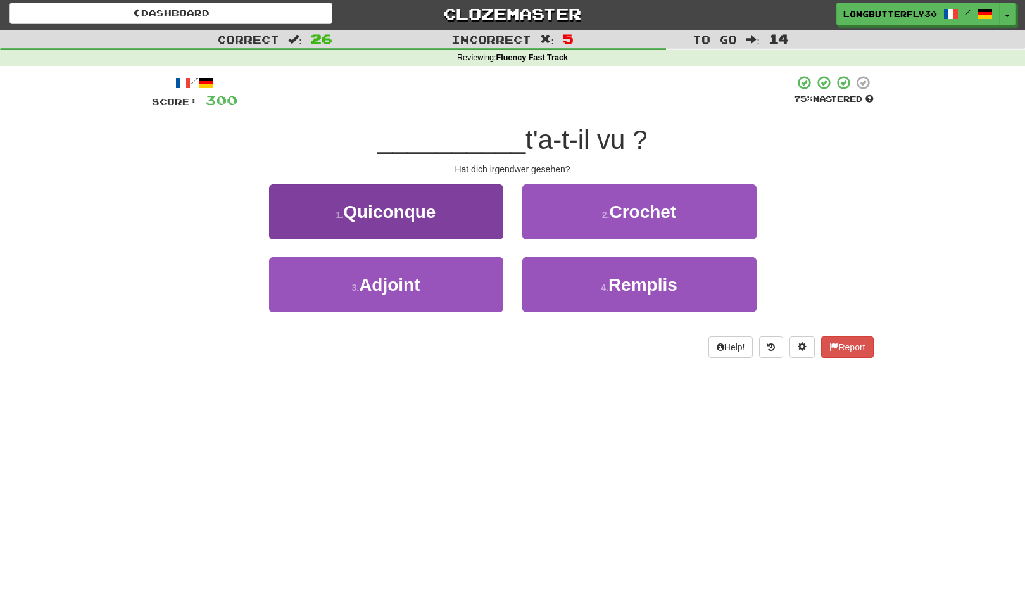
click at [476, 228] on button "1 . Quiconque" at bounding box center [386, 211] width 234 height 55
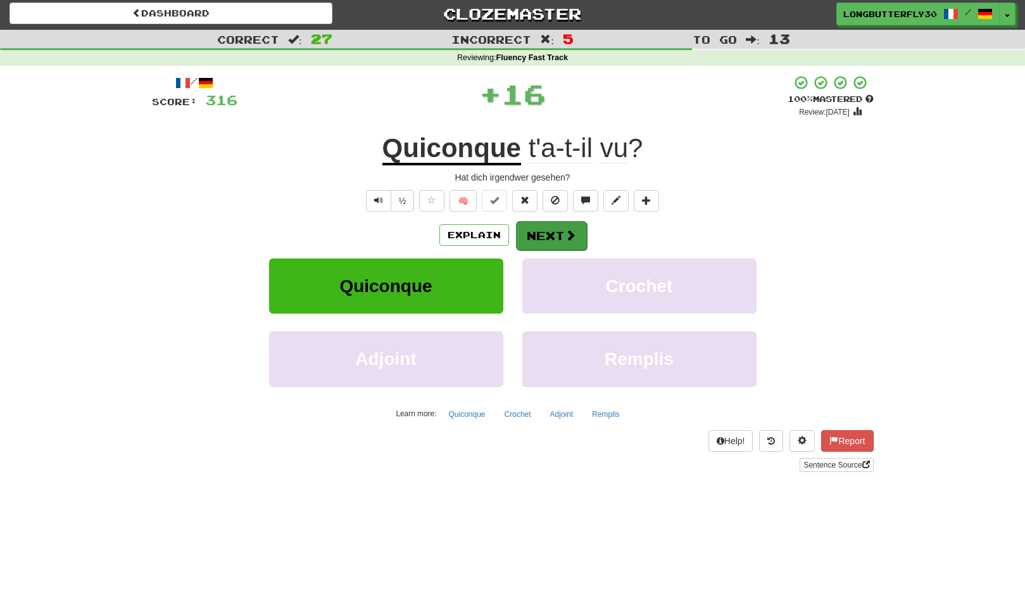
click at [549, 231] on button "Next" at bounding box center [551, 235] width 71 height 29
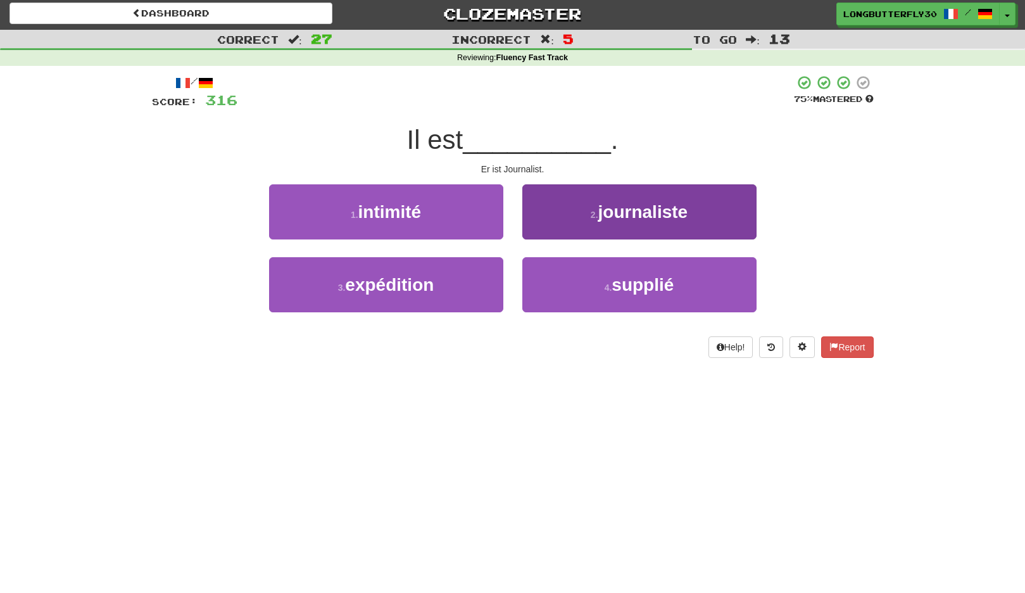
click at [613, 225] on button "2 . journaliste" at bounding box center [640, 211] width 234 height 55
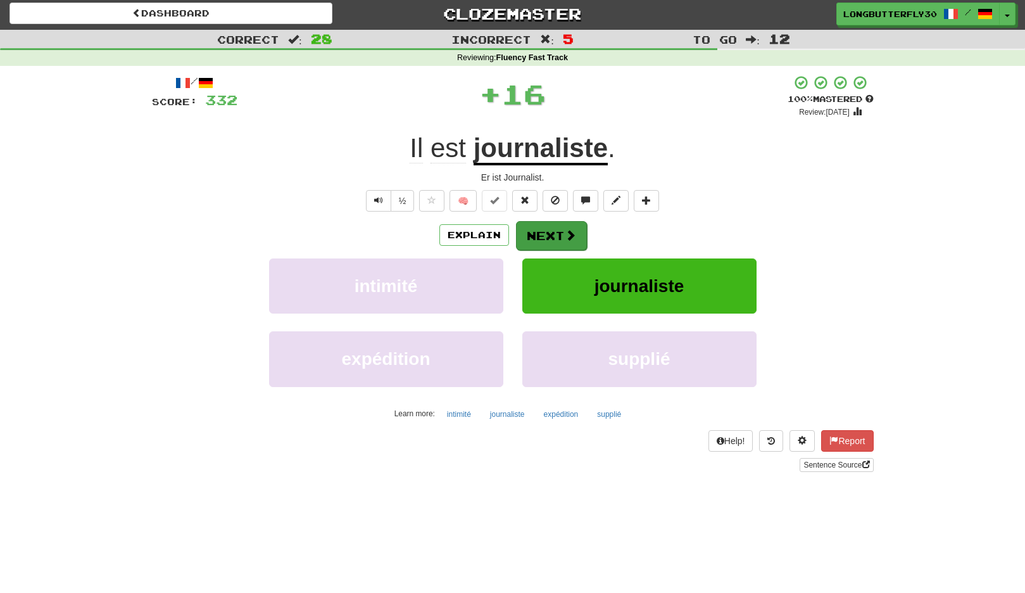
click at [569, 225] on button "Next" at bounding box center [551, 235] width 71 height 29
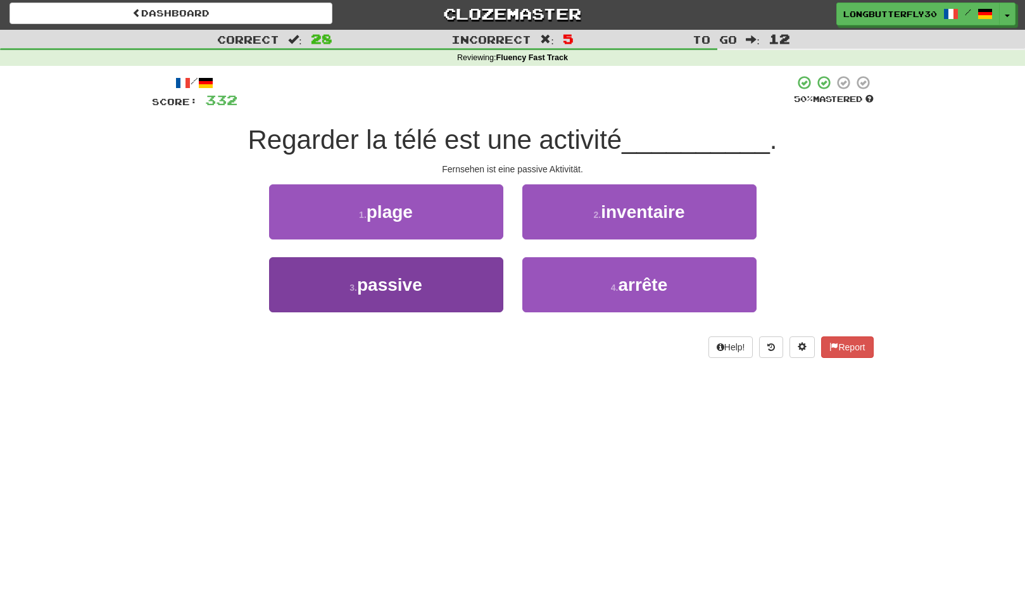
click at [437, 282] on button "3 . passive" at bounding box center [386, 284] width 234 height 55
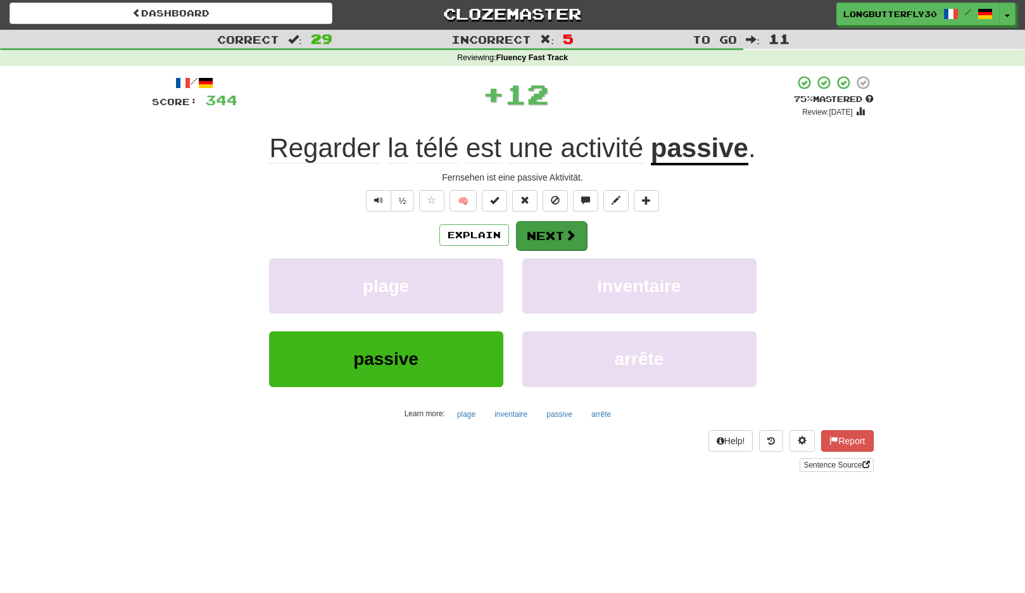
click at [538, 234] on button "Next" at bounding box center [551, 235] width 71 height 29
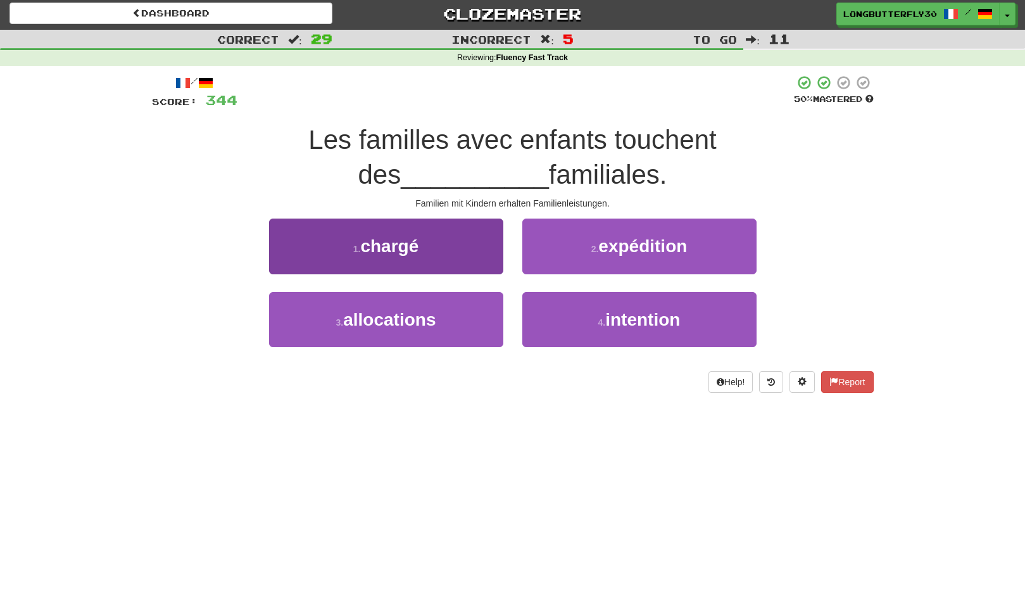
click at [461, 311] on button "3 . allocations" at bounding box center [386, 319] width 234 height 55
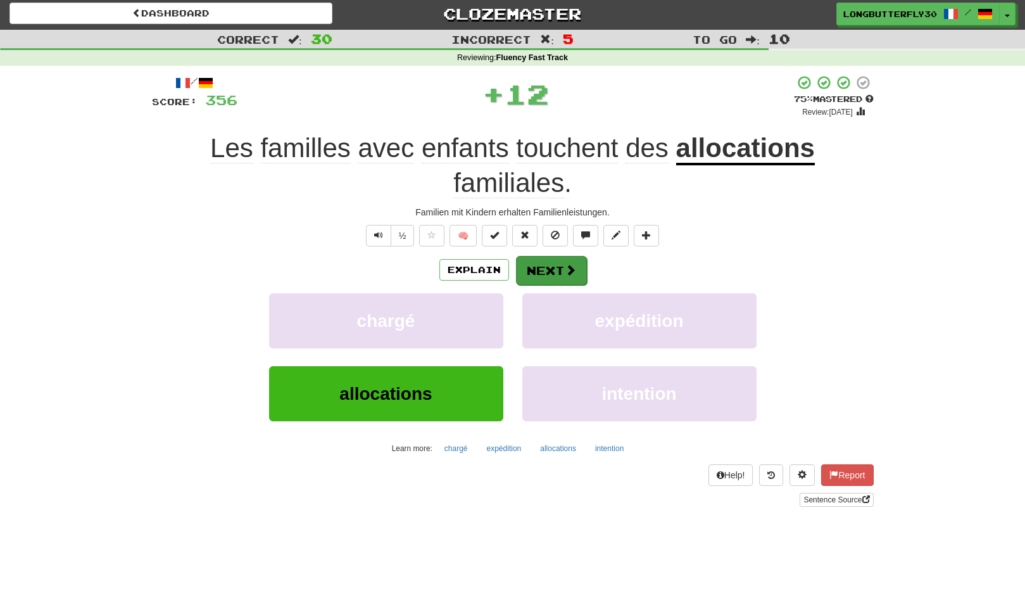
click at [549, 265] on button "Next" at bounding box center [551, 270] width 71 height 29
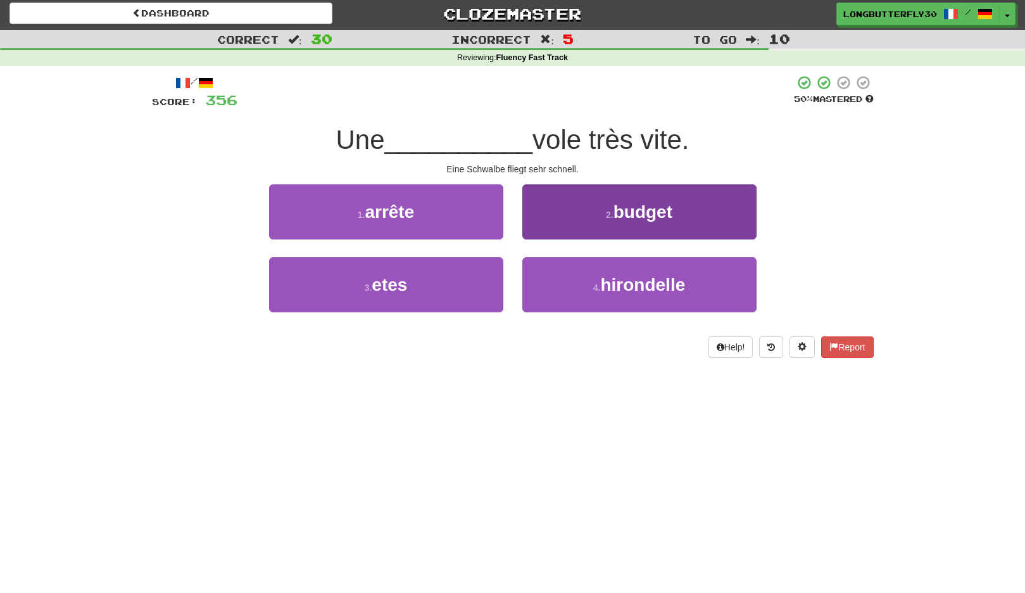
click at [568, 289] on button "4 . hirondelle" at bounding box center [640, 284] width 234 height 55
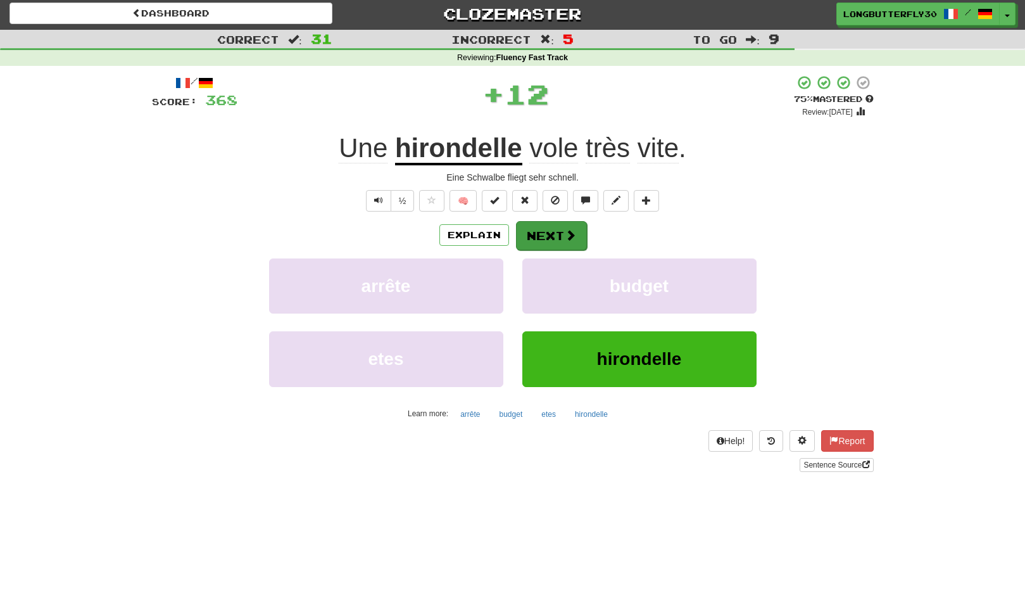
click at [552, 231] on button "Next" at bounding box center [551, 235] width 71 height 29
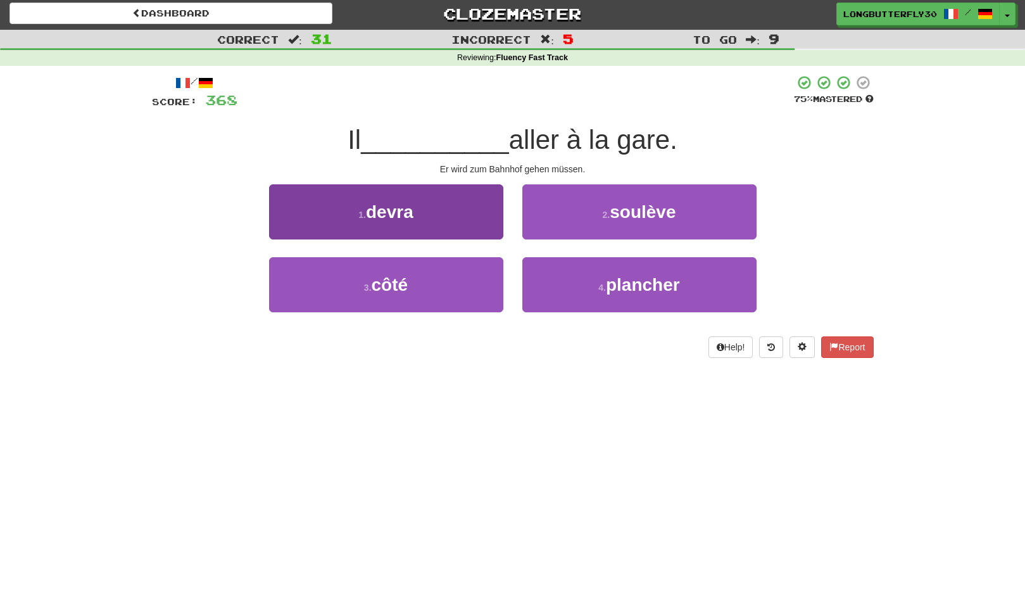
click at [488, 222] on button "1 . devra" at bounding box center [386, 211] width 234 height 55
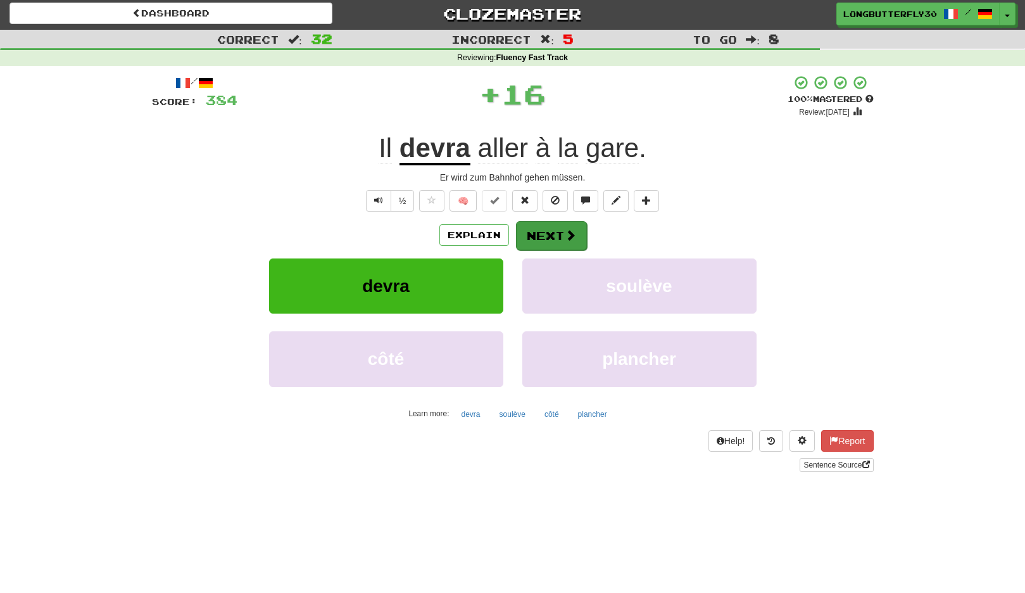
click at [553, 238] on button "Next" at bounding box center [551, 235] width 71 height 29
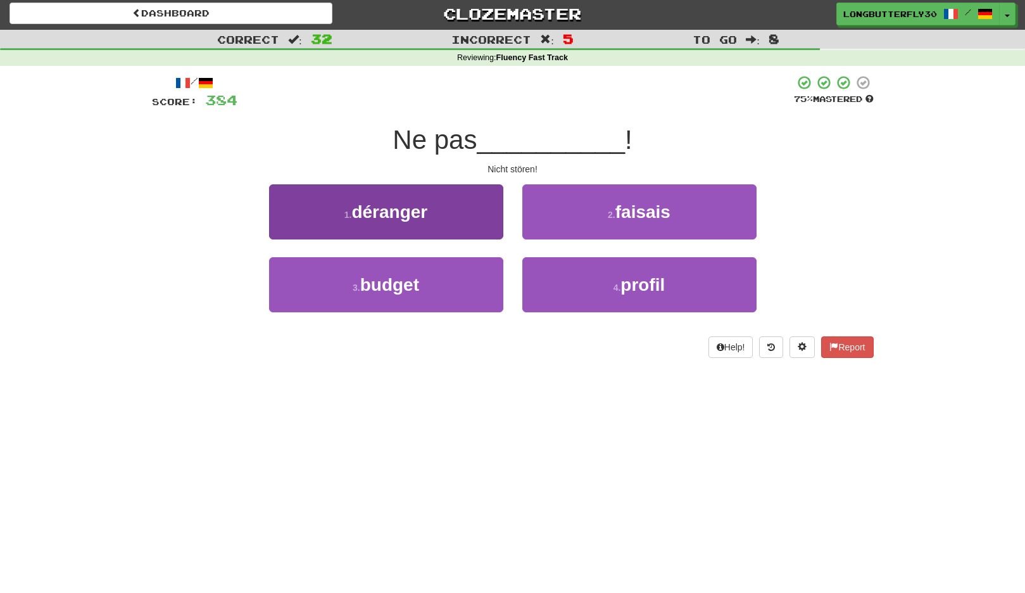
click at [457, 222] on button "1 . déranger" at bounding box center [386, 211] width 234 height 55
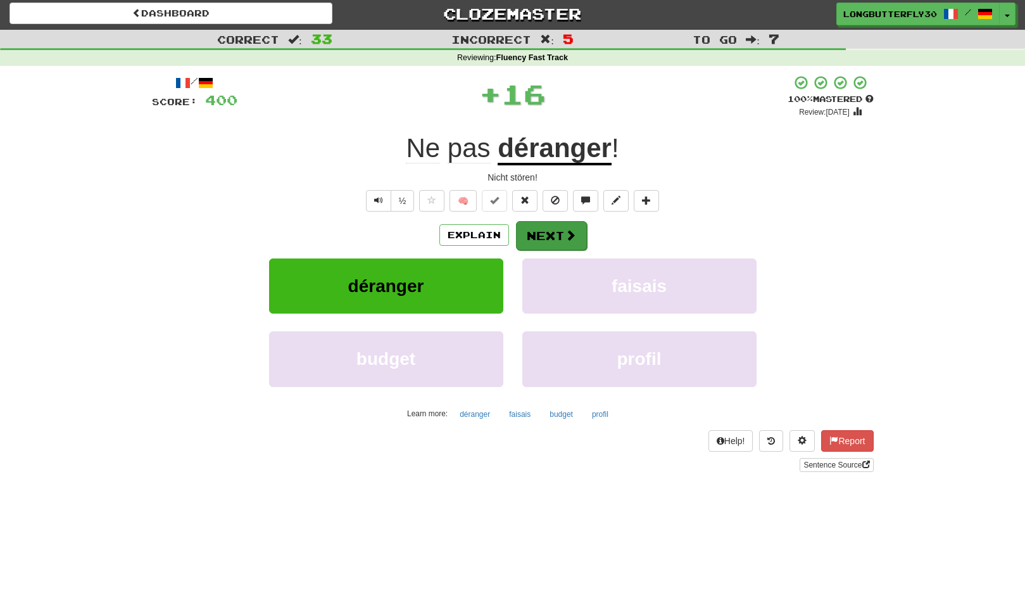
click at [553, 229] on button "Next" at bounding box center [551, 235] width 71 height 29
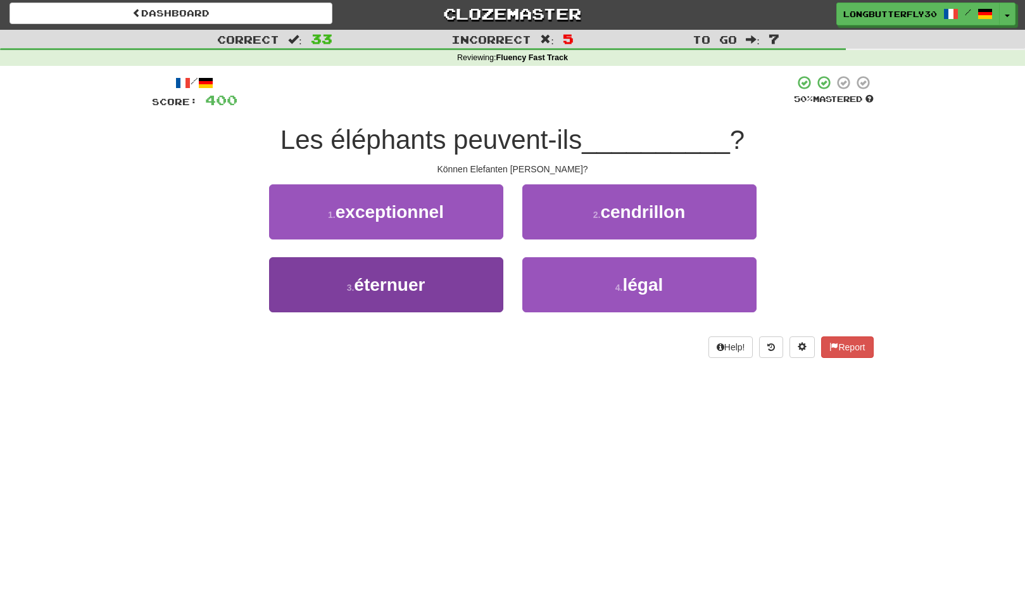
click at [471, 274] on button "3 . éternuer" at bounding box center [386, 284] width 234 height 55
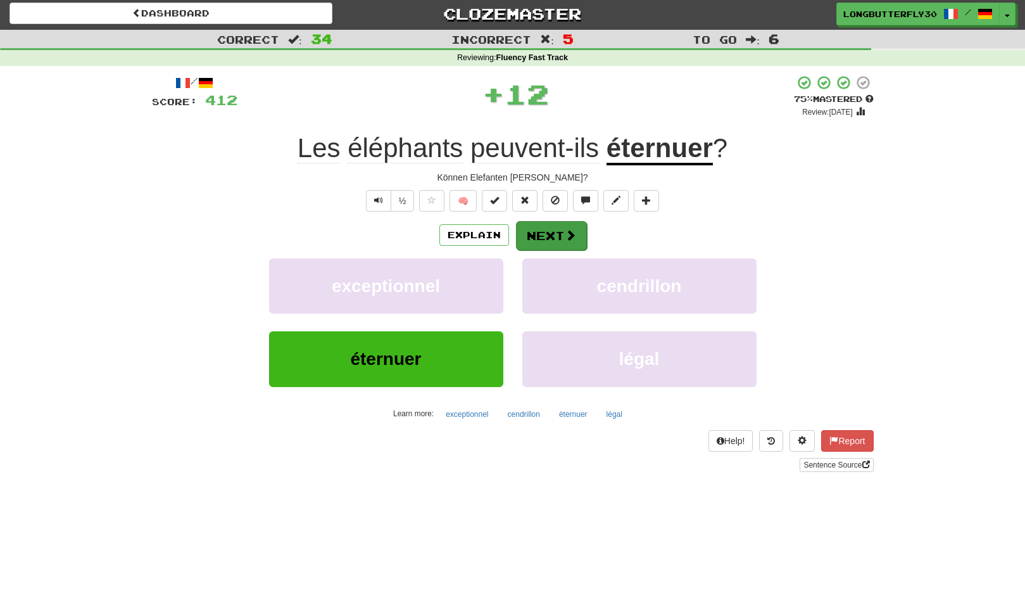
click at [557, 231] on button "Next" at bounding box center [551, 235] width 71 height 29
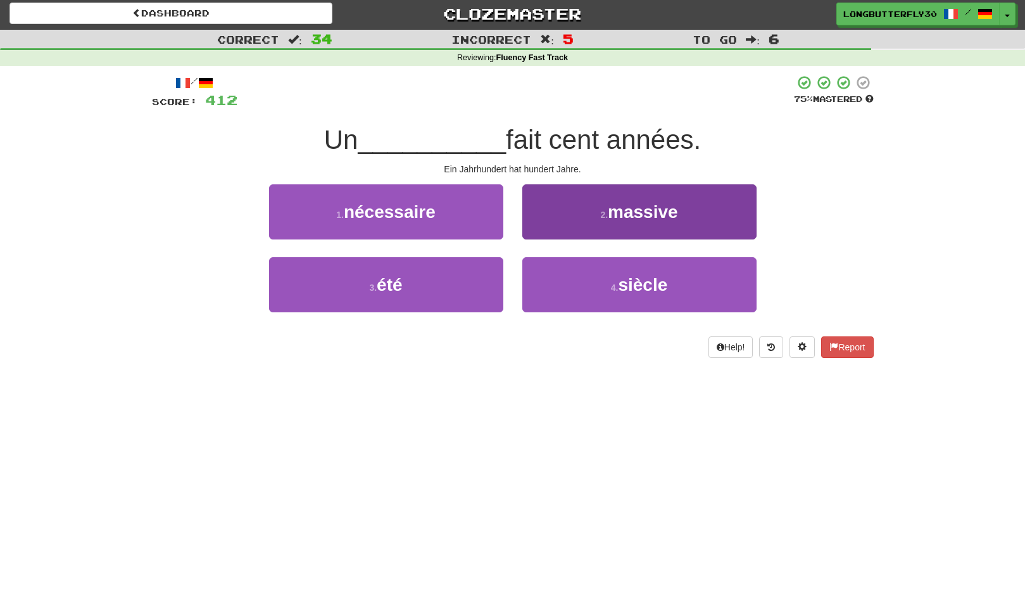
click at [563, 277] on button "4 . siècle" at bounding box center [640, 284] width 234 height 55
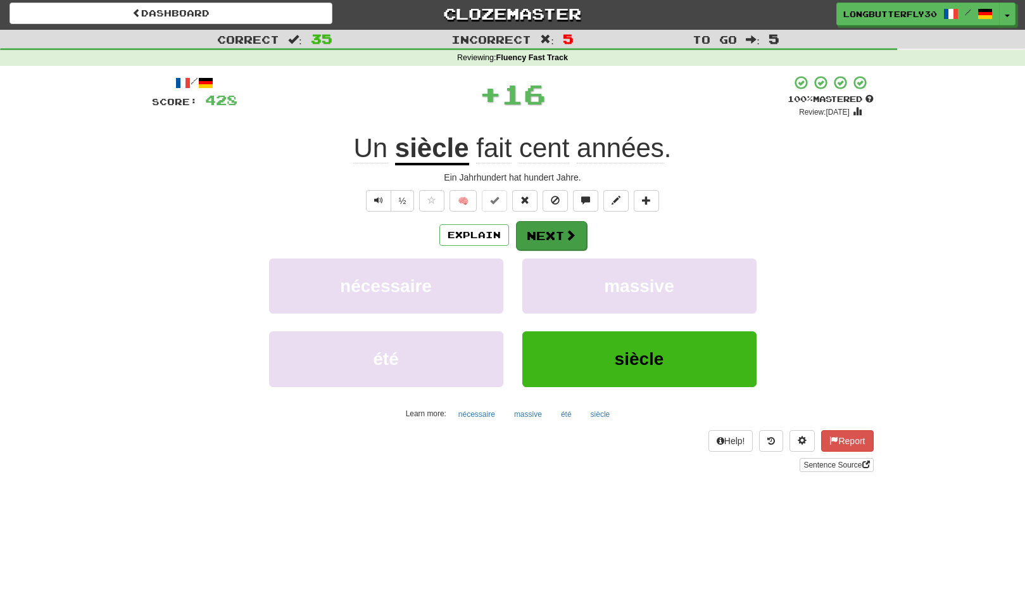
click at [545, 235] on button "Next" at bounding box center [551, 235] width 71 height 29
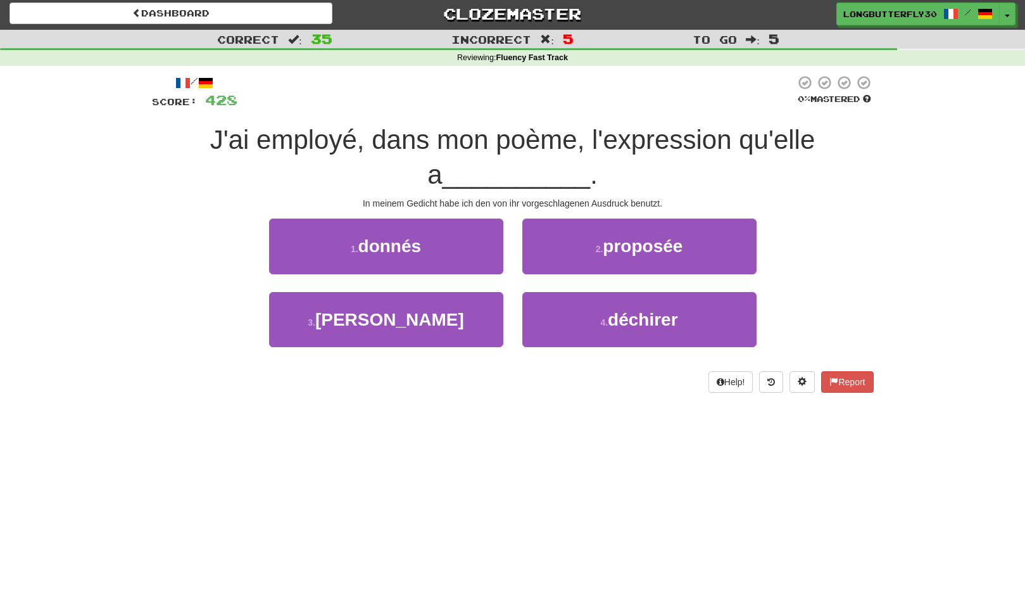
click at [509, 317] on div "3 . péter" at bounding box center [386, 328] width 253 height 73
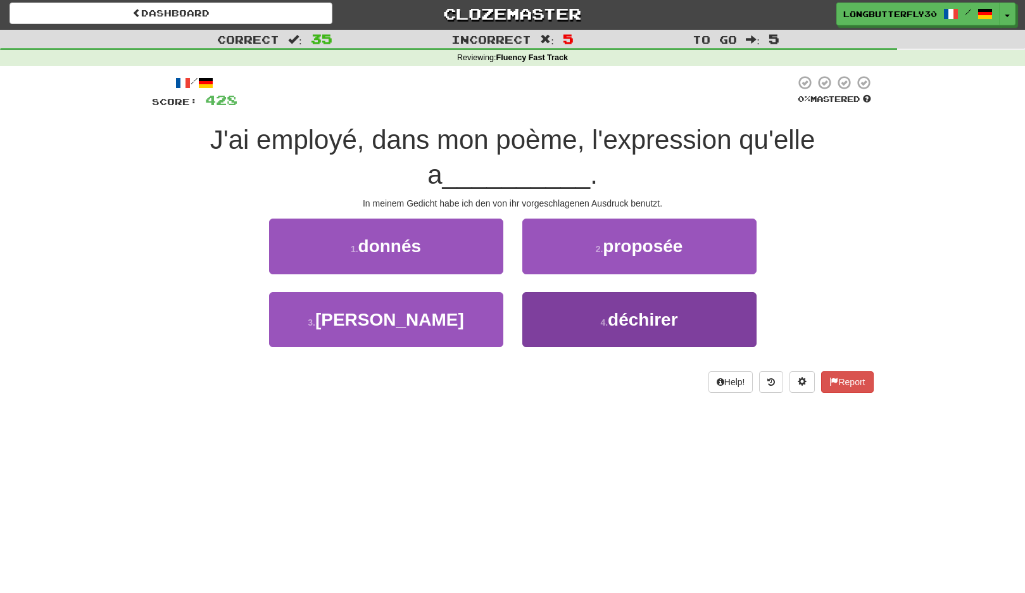
click at [580, 315] on button "4 . déchirer" at bounding box center [640, 319] width 234 height 55
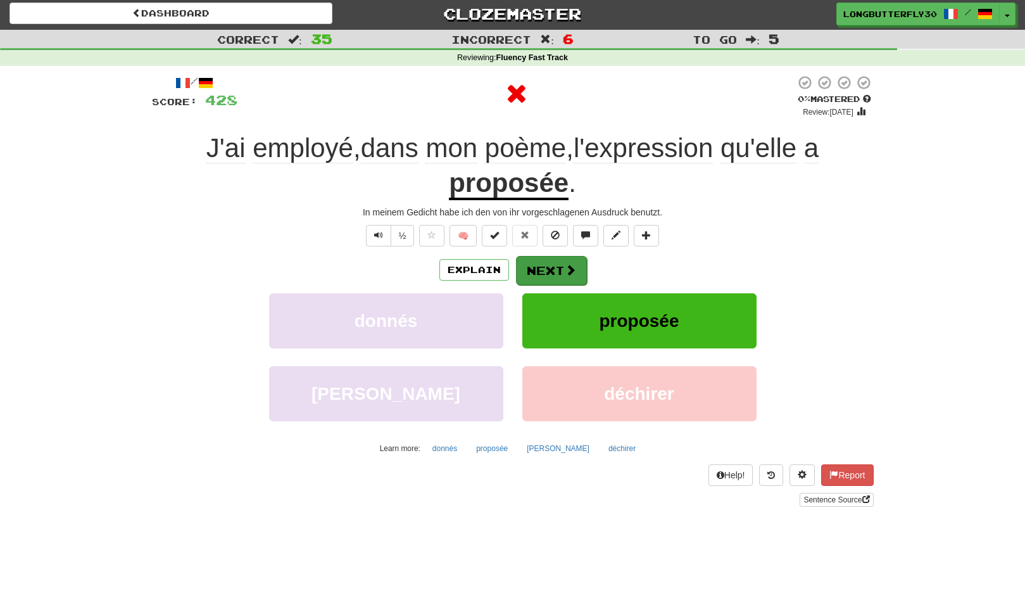
click at [576, 277] on button "Next" at bounding box center [551, 270] width 71 height 29
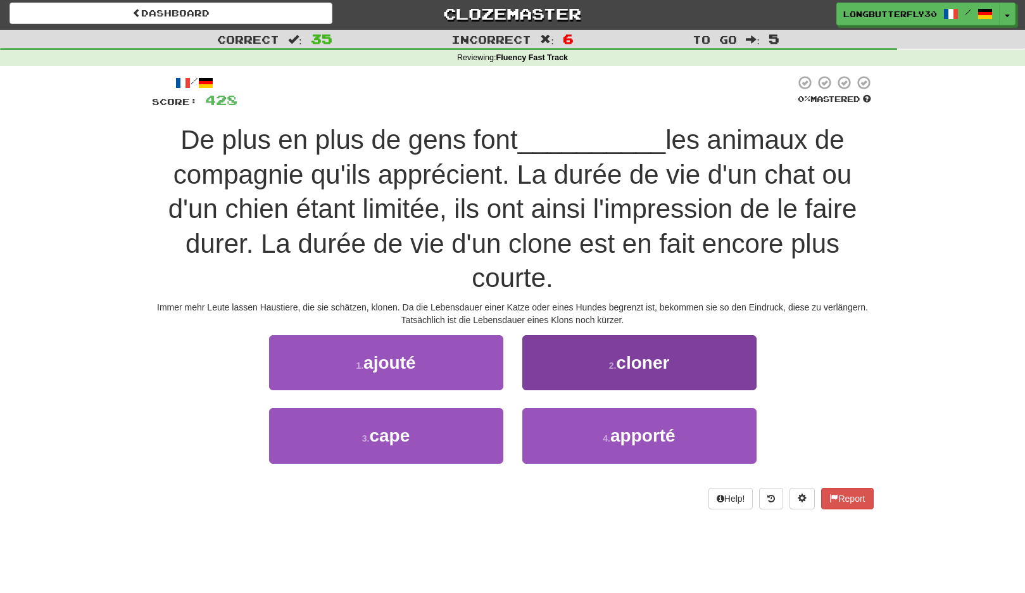
click at [642, 364] on span "cloner" at bounding box center [642, 363] width 53 height 20
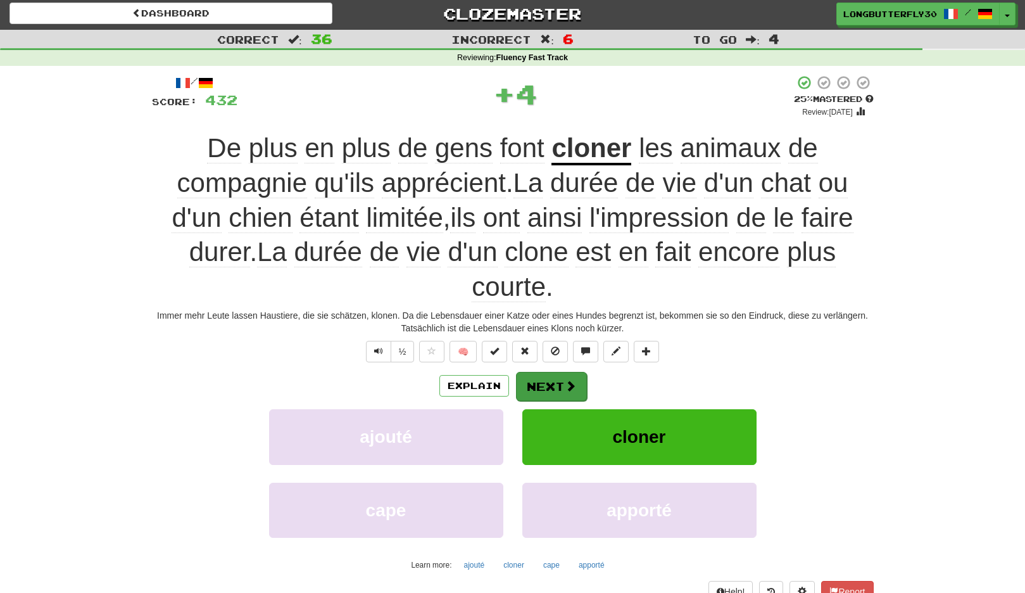
click at [569, 380] on span at bounding box center [570, 385] width 11 height 11
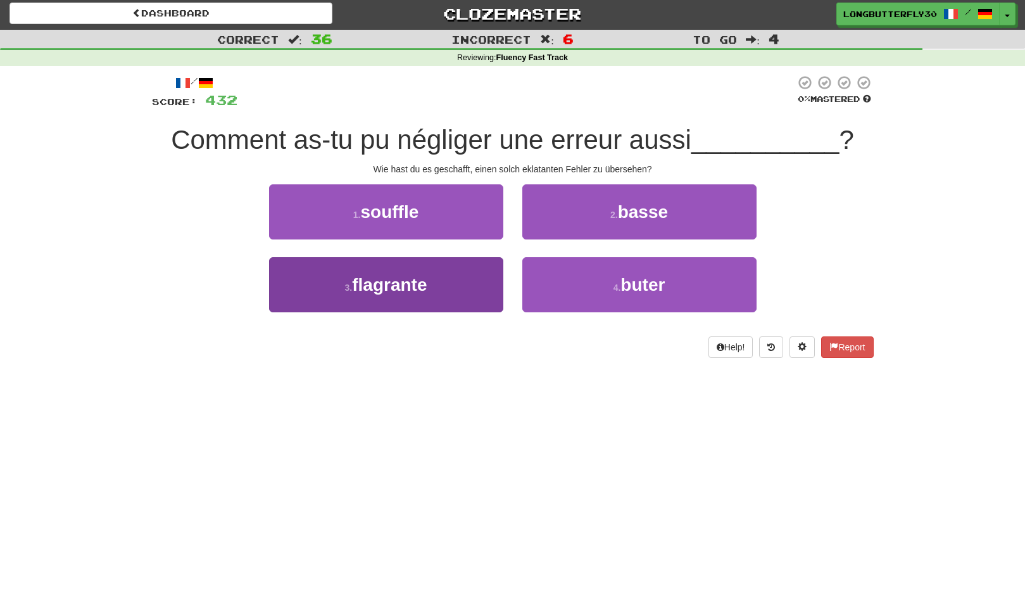
click at [449, 270] on button "3 . flagrante" at bounding box center [386, 284] width 234 height 55
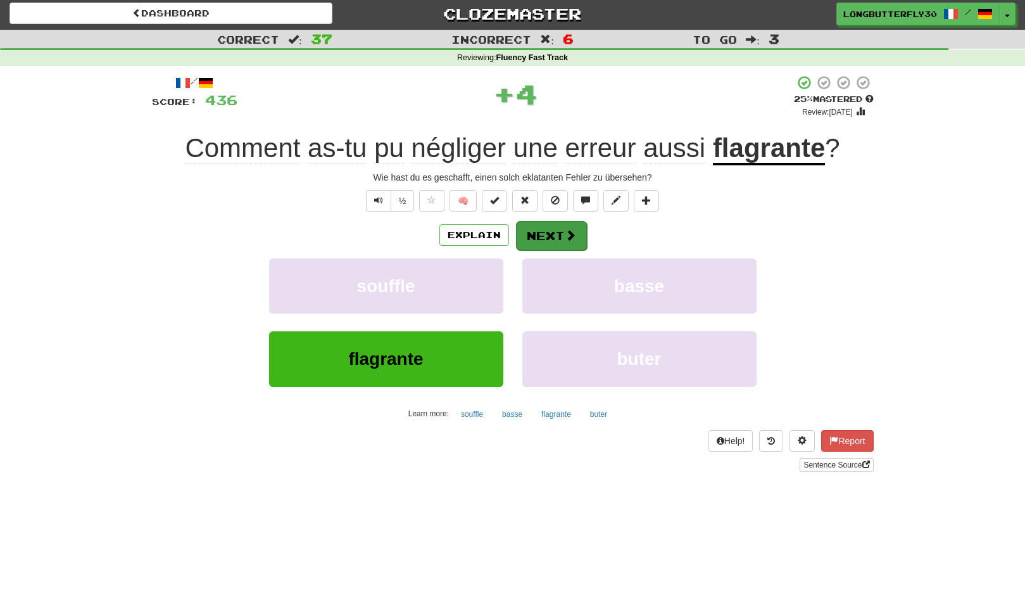
click at [545, 231] on button "Next" at bounding box center [551, 235] width 71 height 29
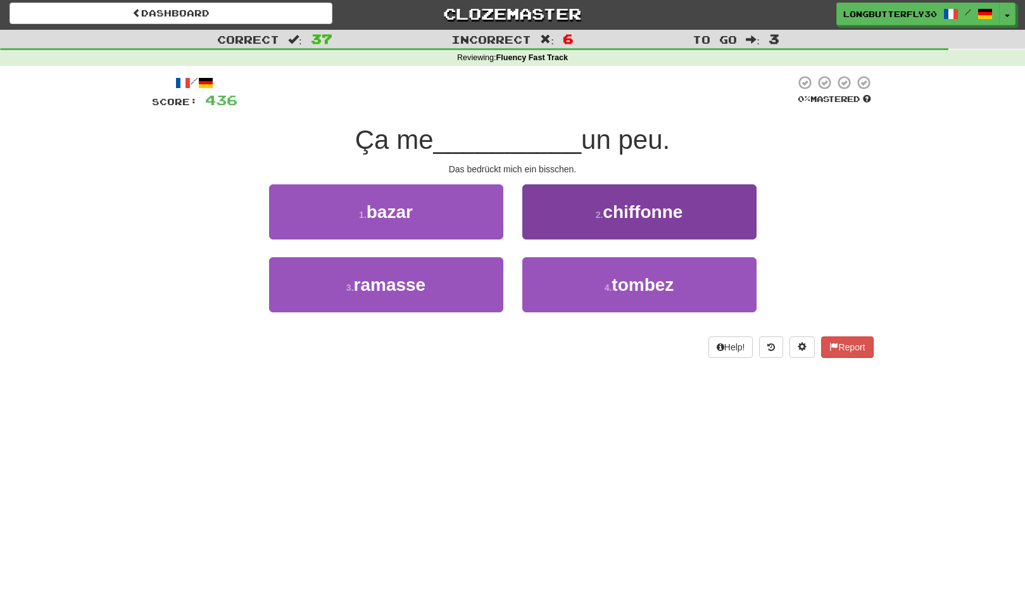
click at [616, 213] on span "chiffonne" at bounding box center [643, 212] width 80 height 20
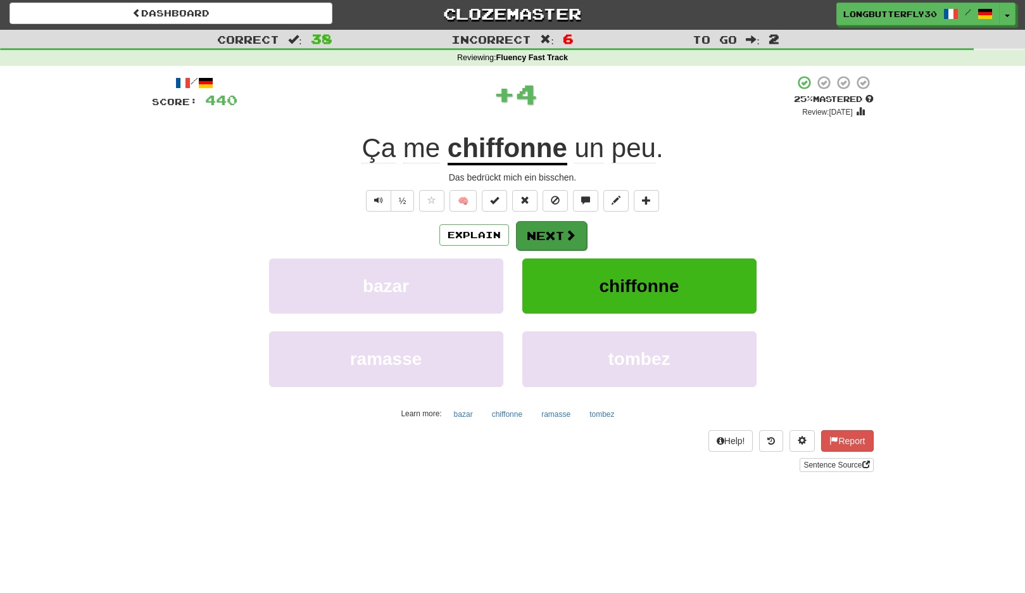
click at [557, 230] on button "Next" at bounding box center [551, 235] width 71 height 29
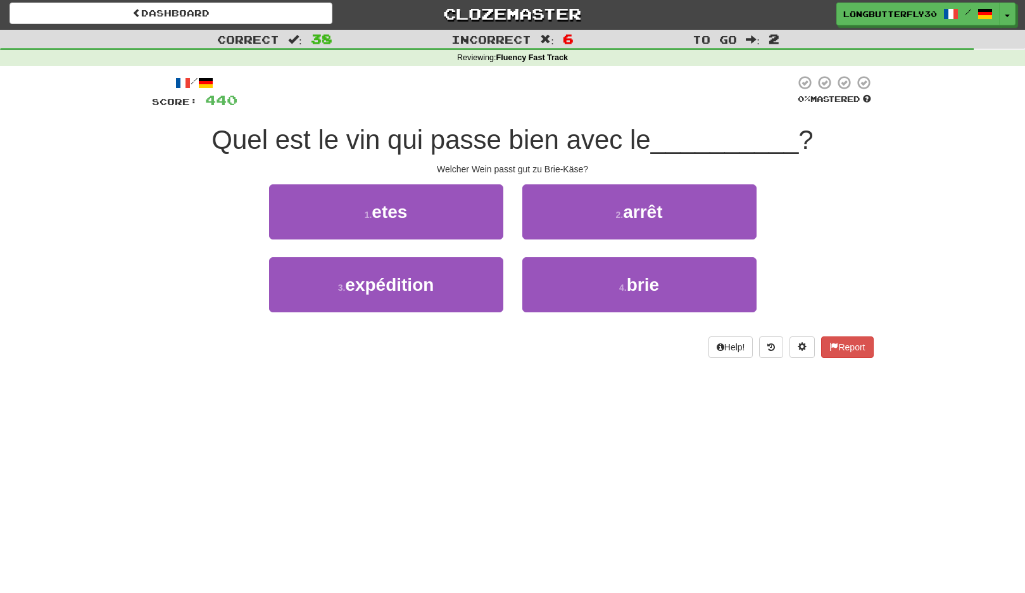
drag, startPoint x: 573, startPoint y: 286, endPoint x: 573, endPoint y: 255, distance: 31.0
click at [573, 283] on button "4 . brie" at bounding box center [640, 284] width 234 height 55
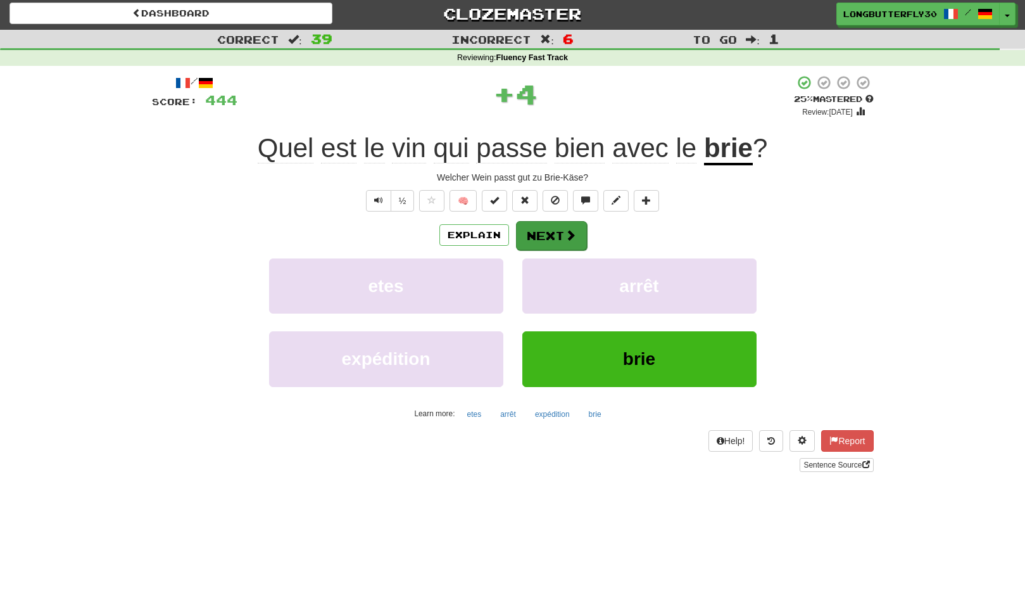
click at [561, 221] on button "Next" at bounding box center [551, 235] width 71 height 29
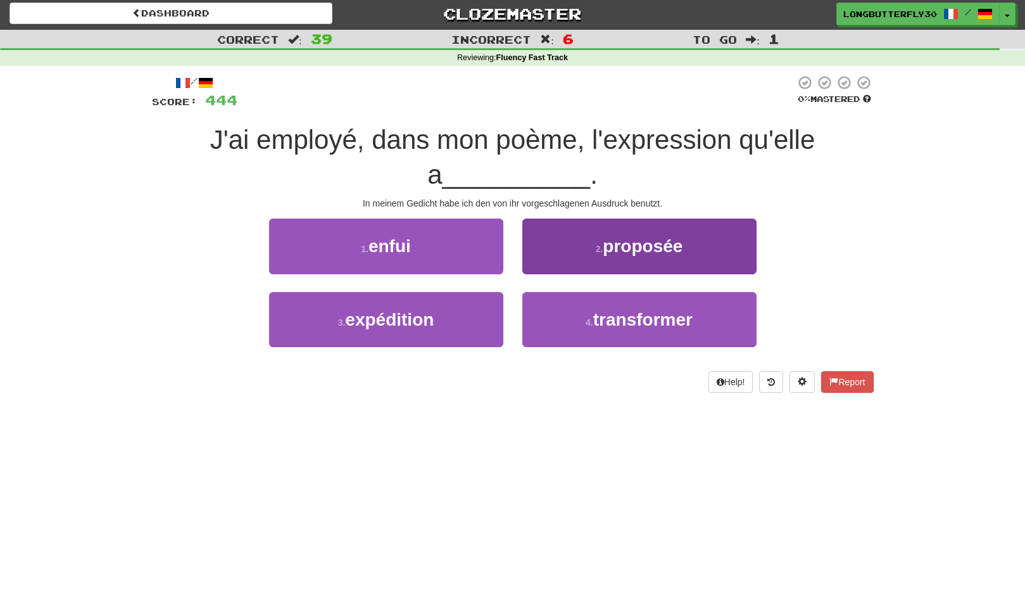
click at [630, 248] on span "proposée" at bounding box center [643, 246] width 80 height 20
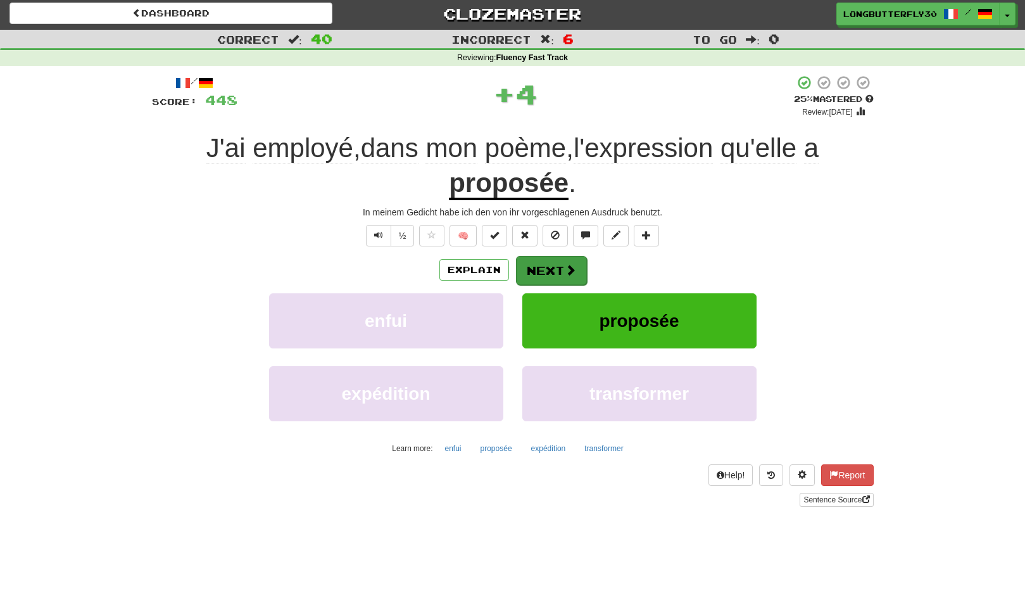
click at [566, 265] on span at bounding box center [570, 269] width 11 height 11
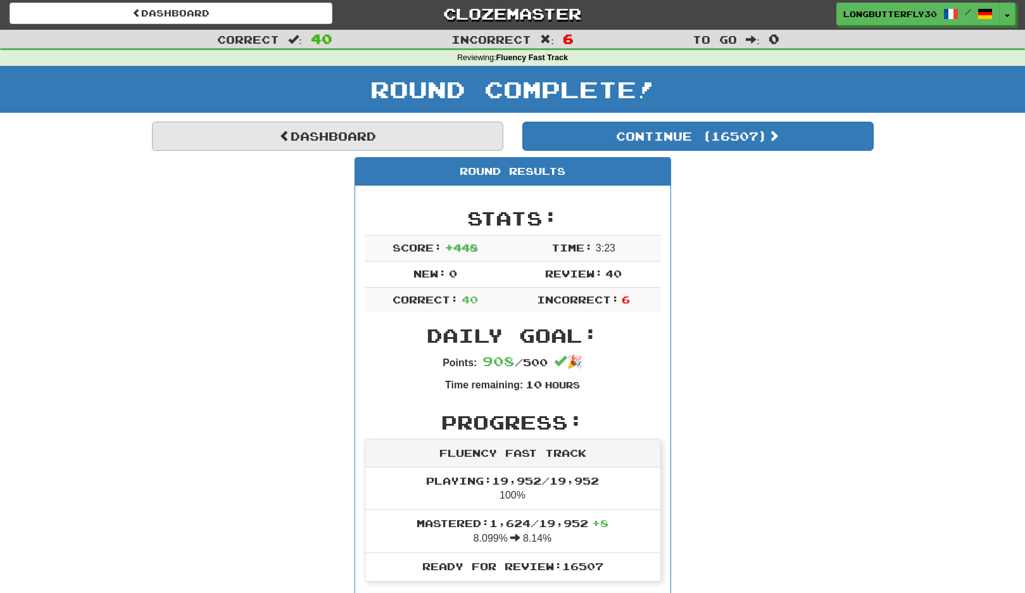
click at [430, 139] on link "Dashboard" at bounding box center [328, 136] width 352 height 29
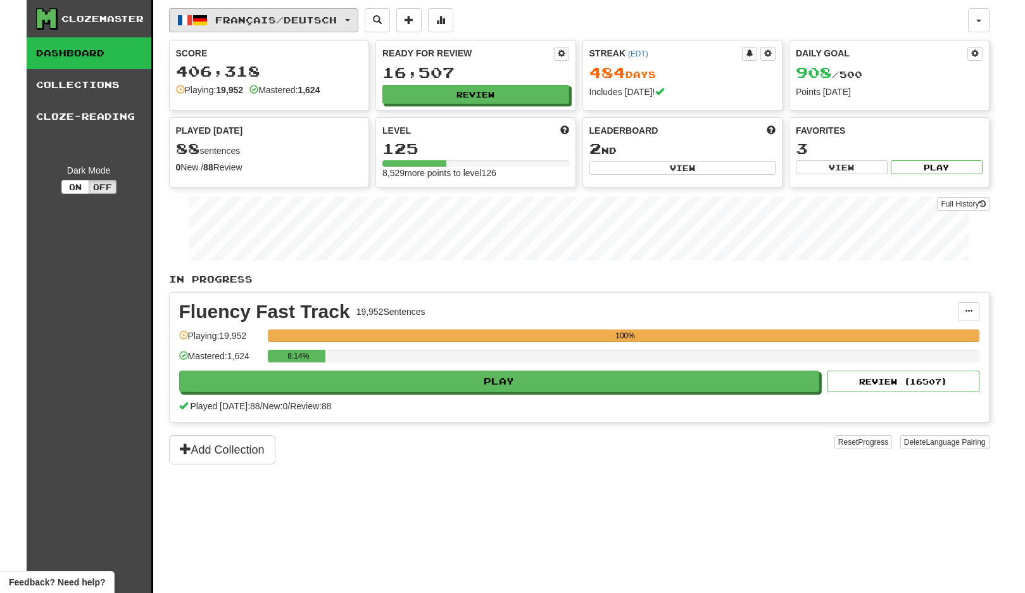
click at [350, 20] on button "Français / Deutsch" at bounding box center [263, 20] width 189 height 24
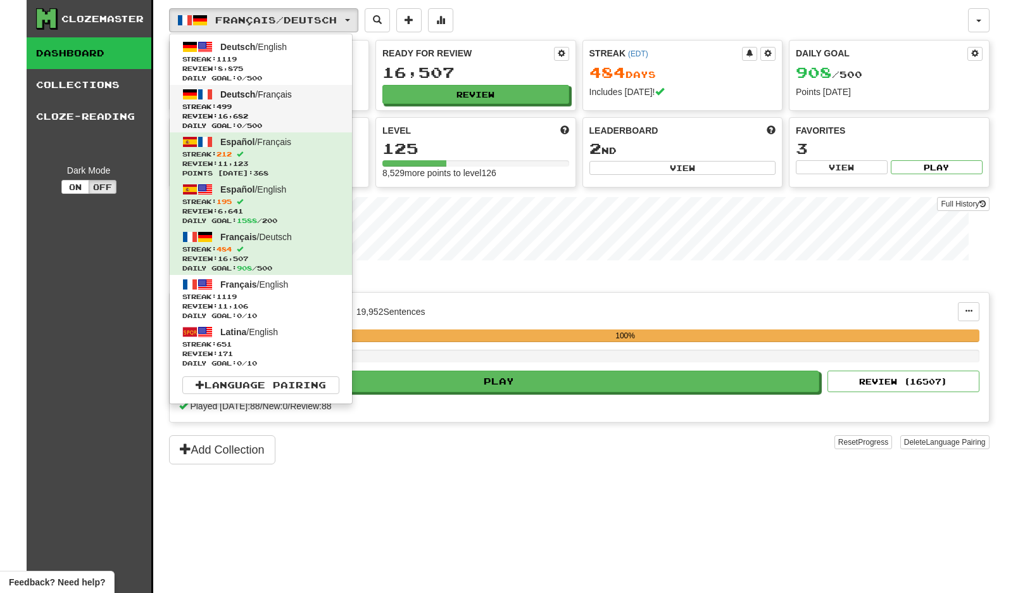
click at [305, 110] on span "Streak: 499" at bounding box center [260, 107] width 157 height 10
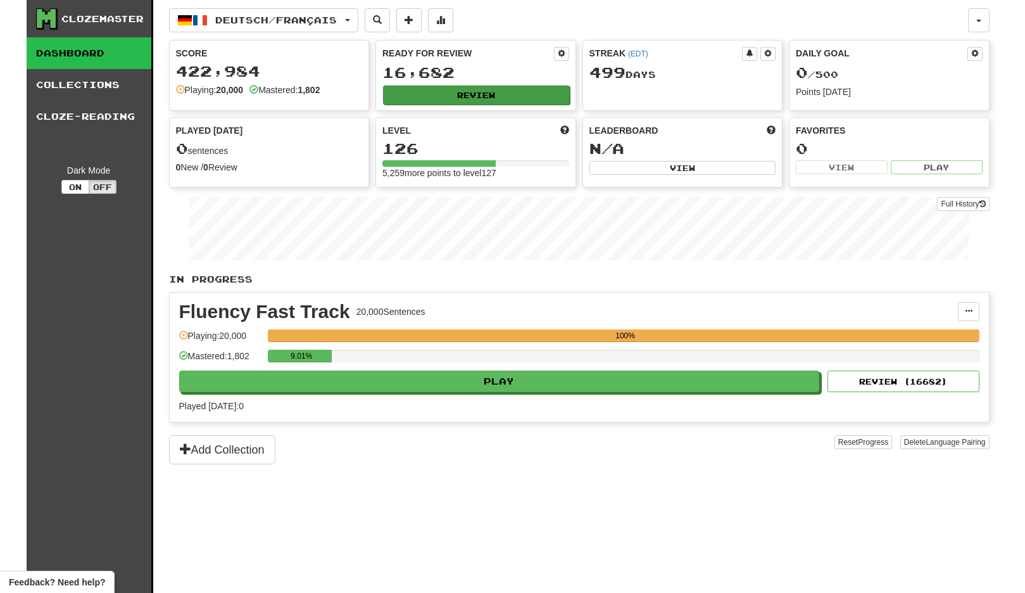
click at [516, 93] on button "Review" at bounding box center [476, 95] width 187 height 19
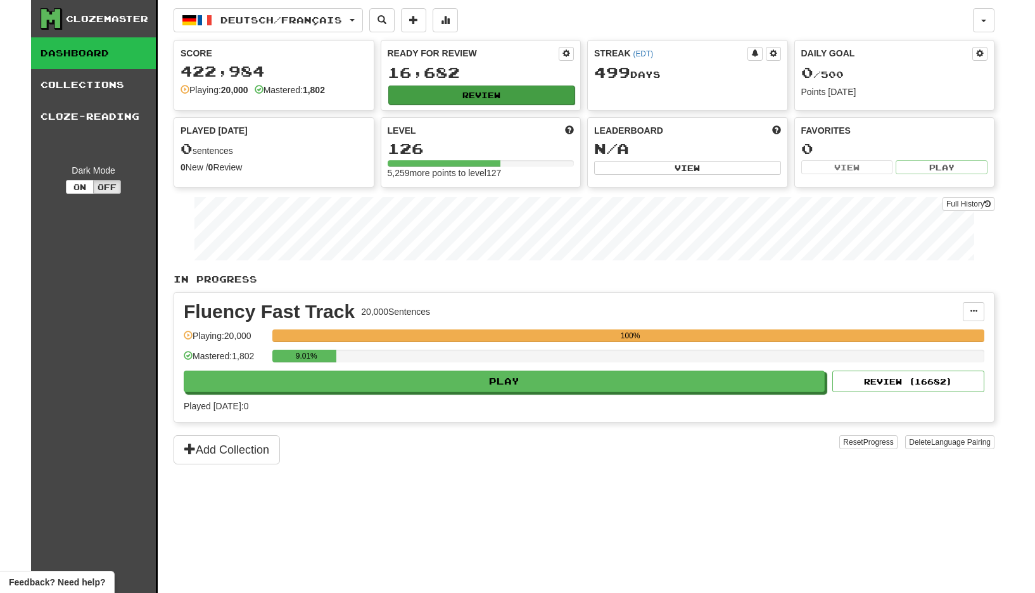
select select "**"
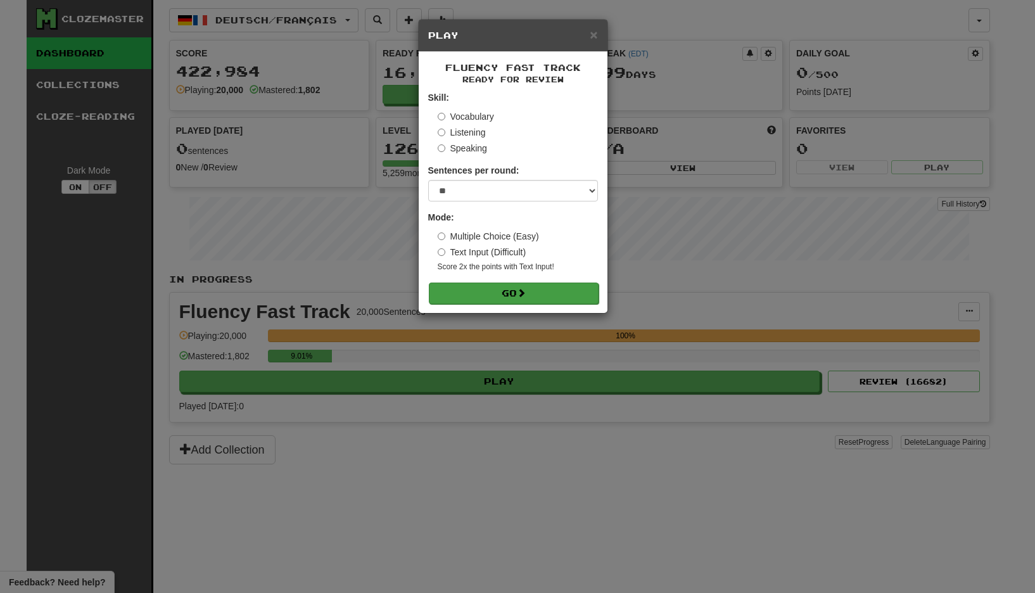
click at [512, 286] on button "Go" at bounding box center [514, 294] width 170 height 22
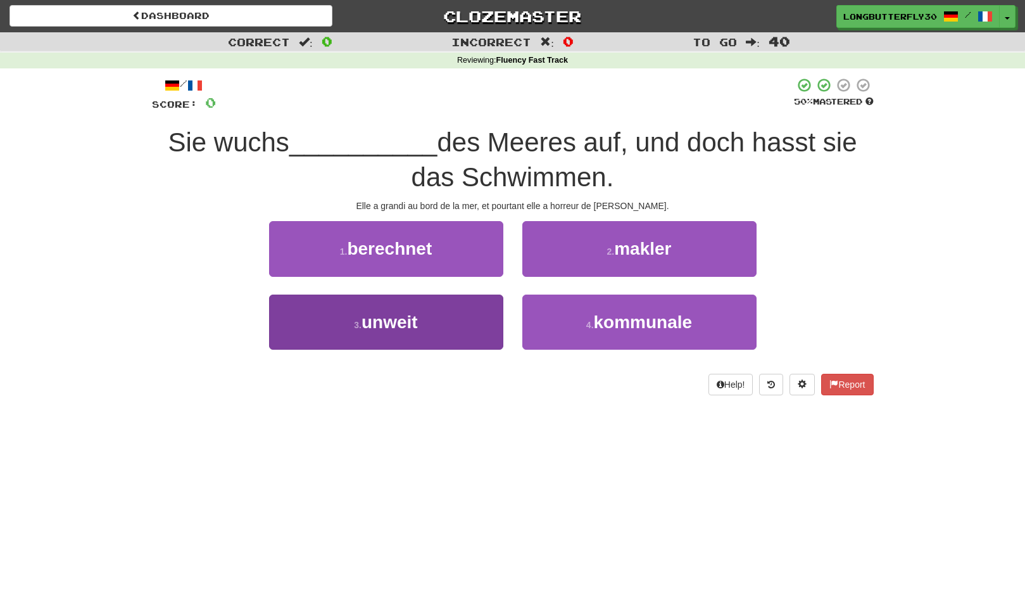
click at [433, 308] on button "3 . unweit" at bounding box center [386, 322] width 234 height 55
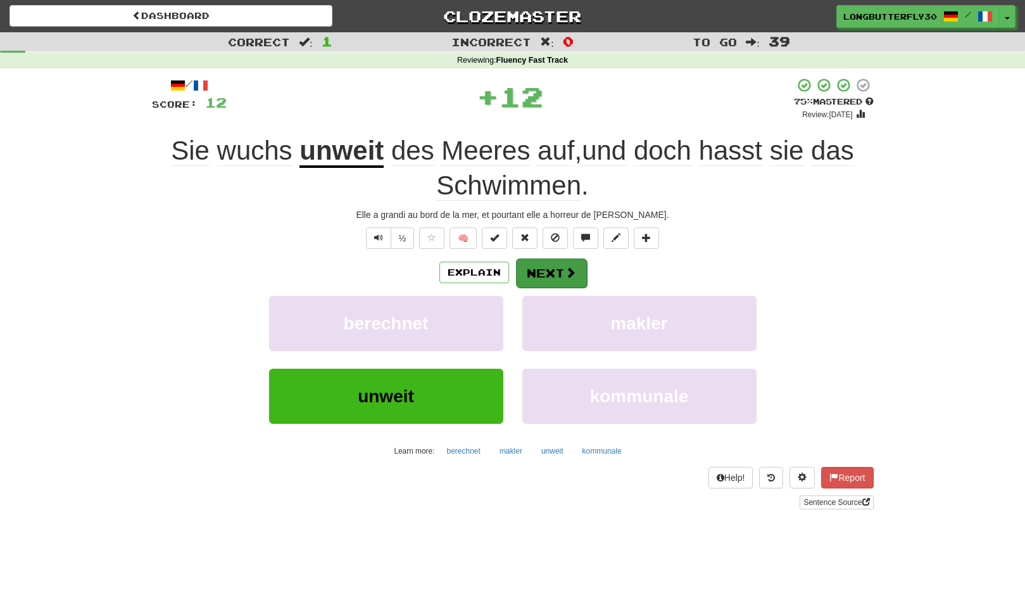
click at [534, 262] on button "Next" at bounding box center [551, 272] width 71 height 29
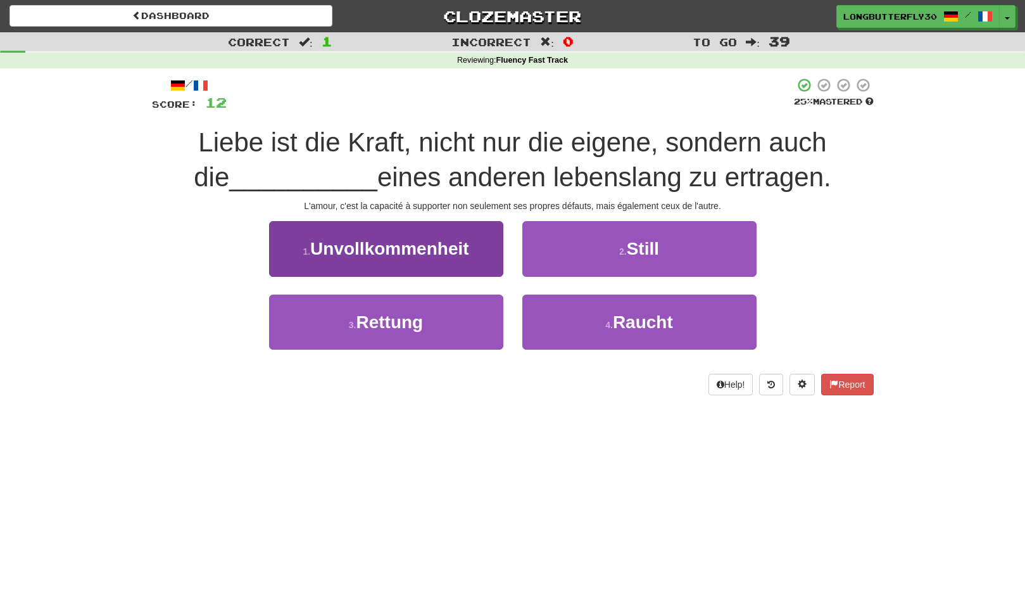
click at [477, 252] on button "1 . Unvollkommenheit" at bounding box center [386, 248] width 234 height 55
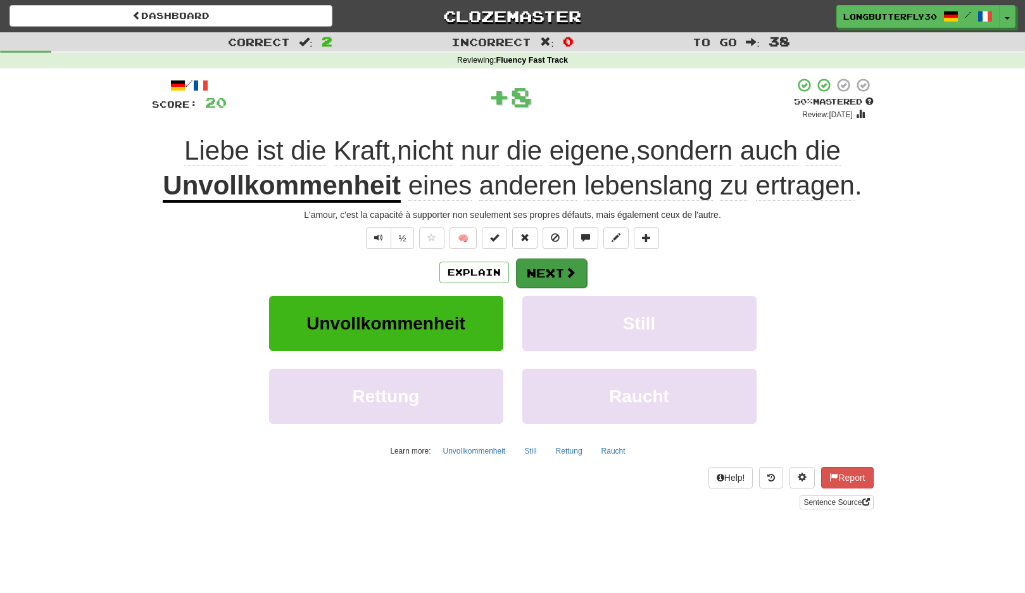
click at [557, 281] on button "Next" at bounding box center [551, 272] width 71 height 29
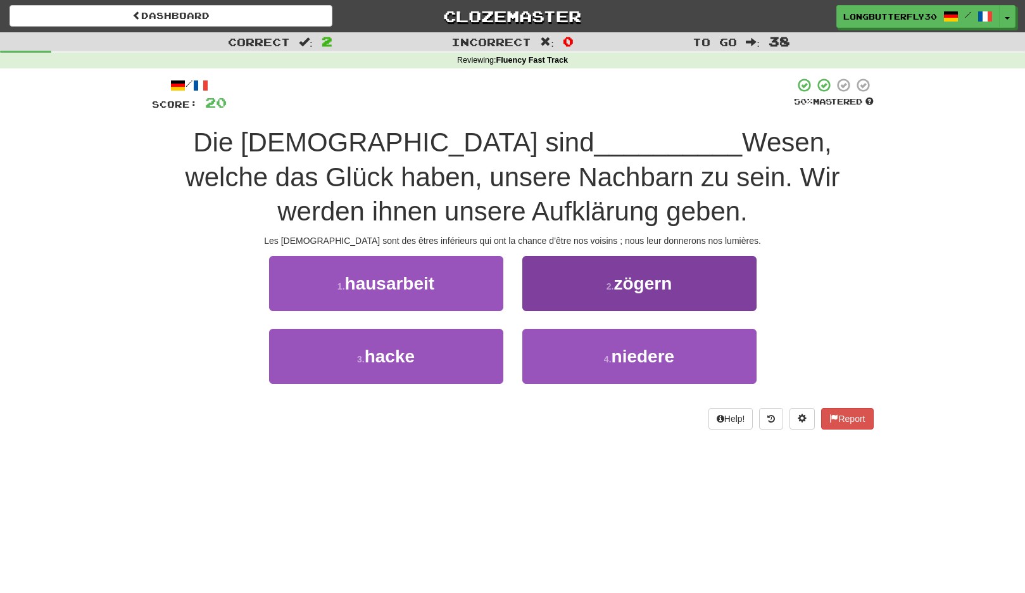
drag, startPoint x: 575, startPoint y: 347, endPoint x: 566, endPoint y: 341, distance: 10.5
click at [573, 346] on button "4 . niedere" at bounding box center [640, 356] width 234 height 55
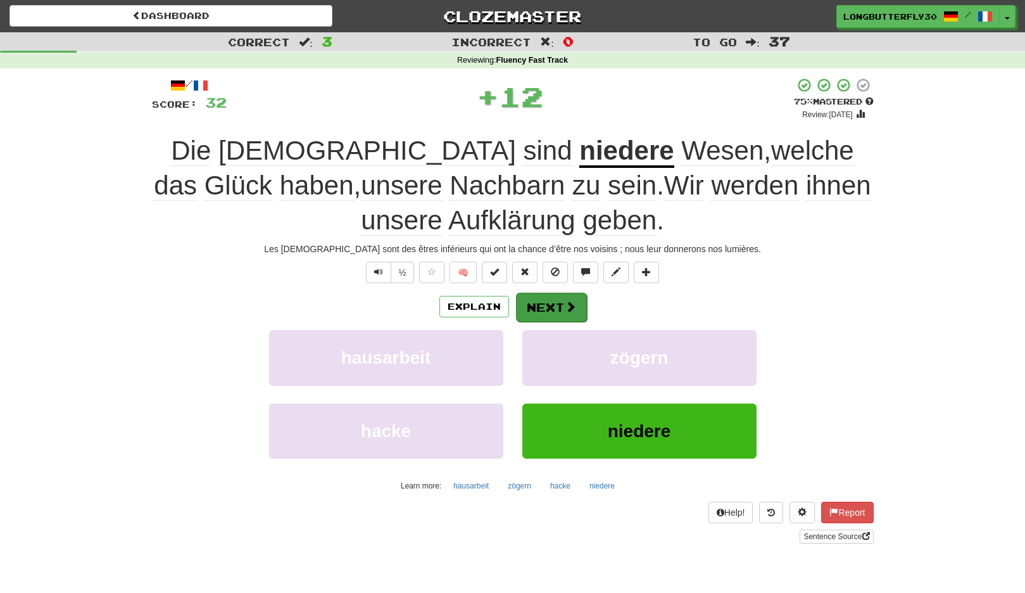
click at [550, 300] on button "Next" at bounding box center [551, 307] width 71 height 29
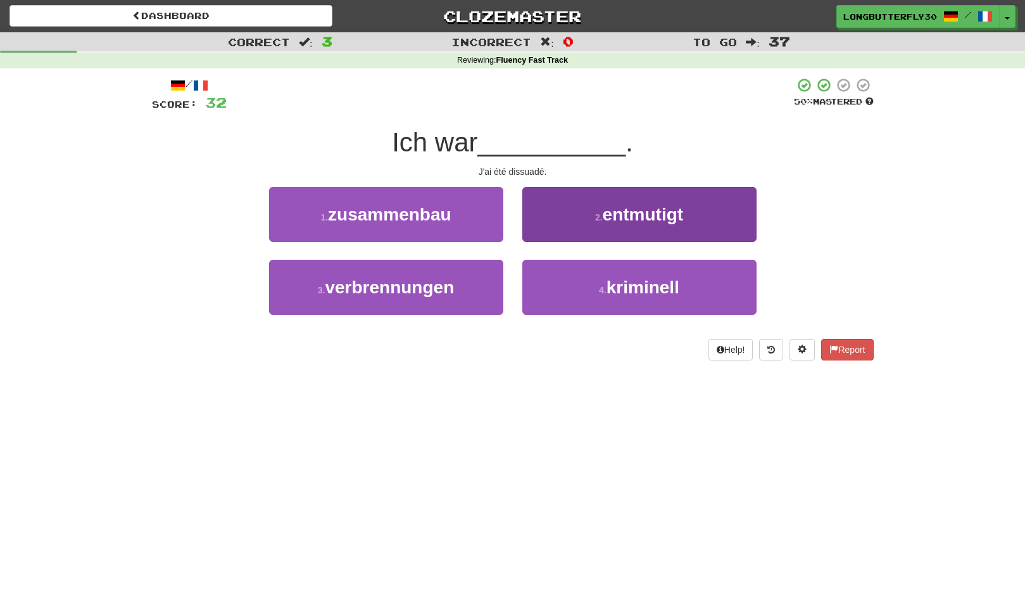
click at [659, 220] on span "entmutigt" at bounding box center [643, 215] width 81 height 20
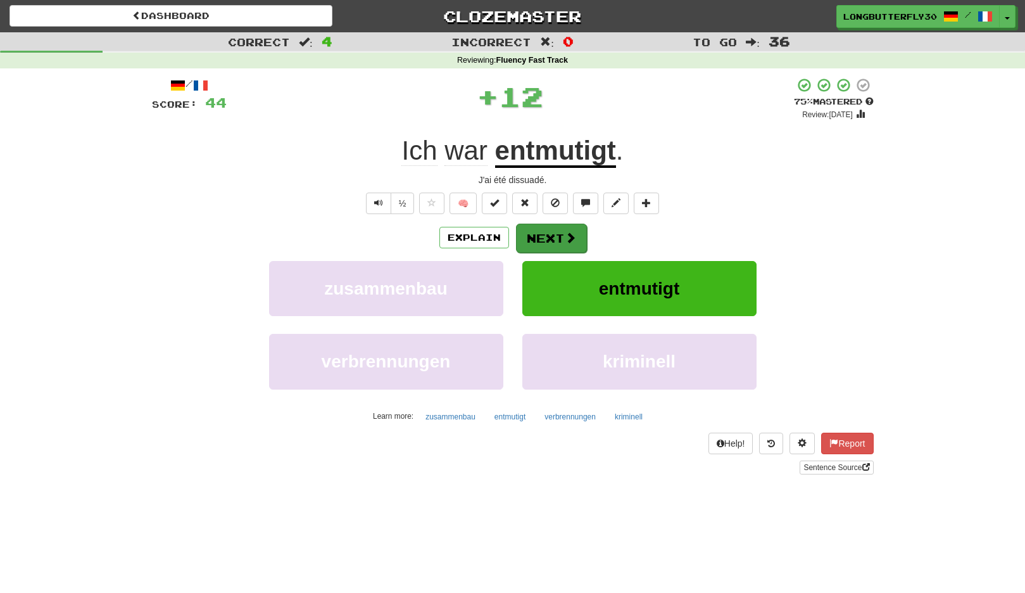
click at [559, 236] on button "Next" at bounding box center [551, 238] width 71 height 29
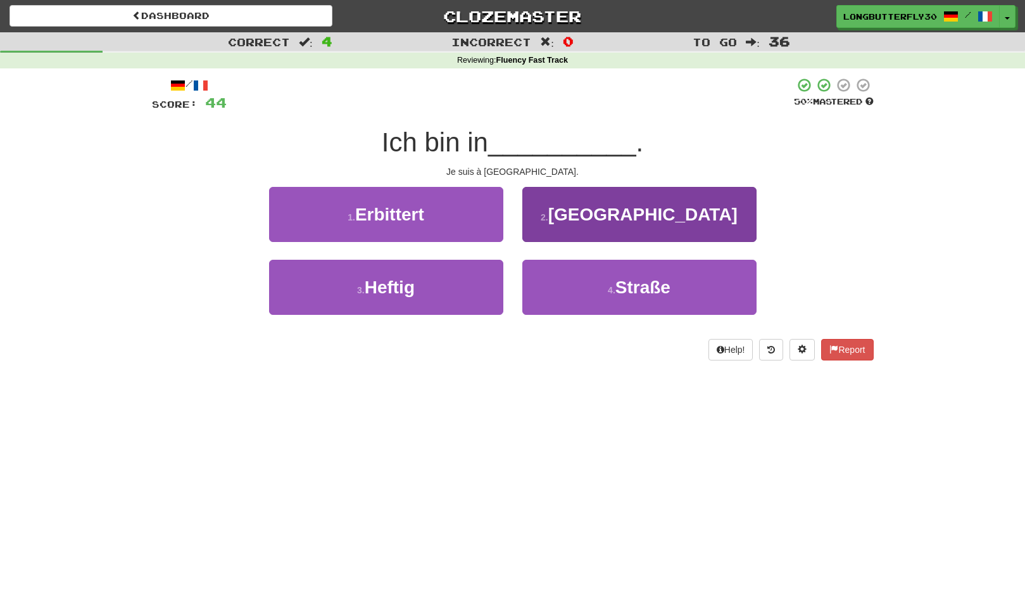
click at [647, 219] on span "[GEOGRAPHIC_DATA]" at bounding box center [643, 215] width 189 height 20
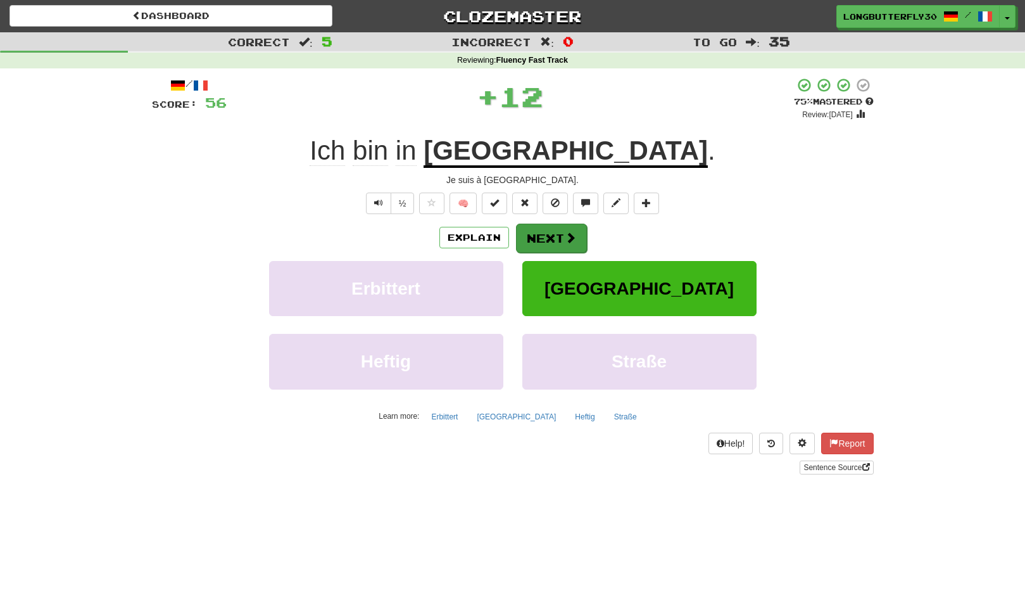
click at [576, 227] on button "Next" at bounding box center [551, 238] width 71 height 29
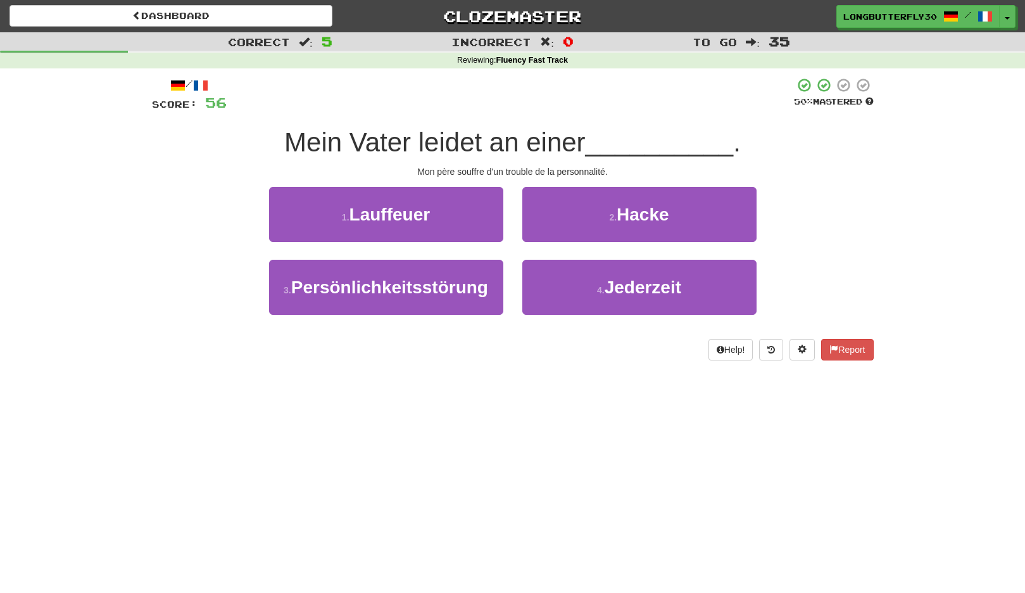
drag, startPoint x: 473, startPoint y: 291, endPoint x: 512, endPoint y: 270, distance: 44.2
click at [473, 290] on span "Persönlichkeitsstörung" at bounding box center [389, 287] width 197 height 20
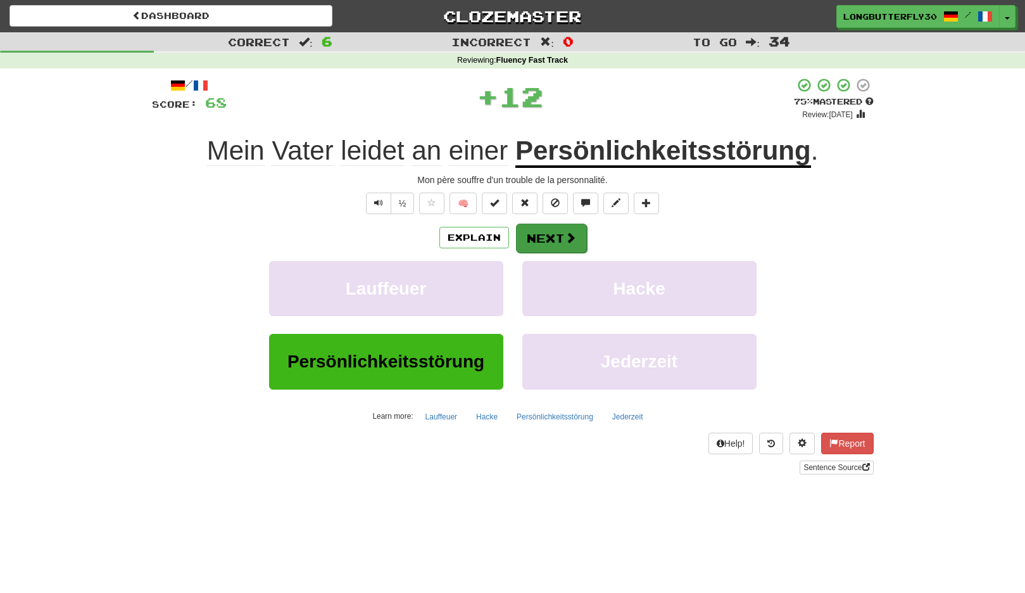
click at [570, 236] on span at bounding box center [570, 237] width 11 height 11
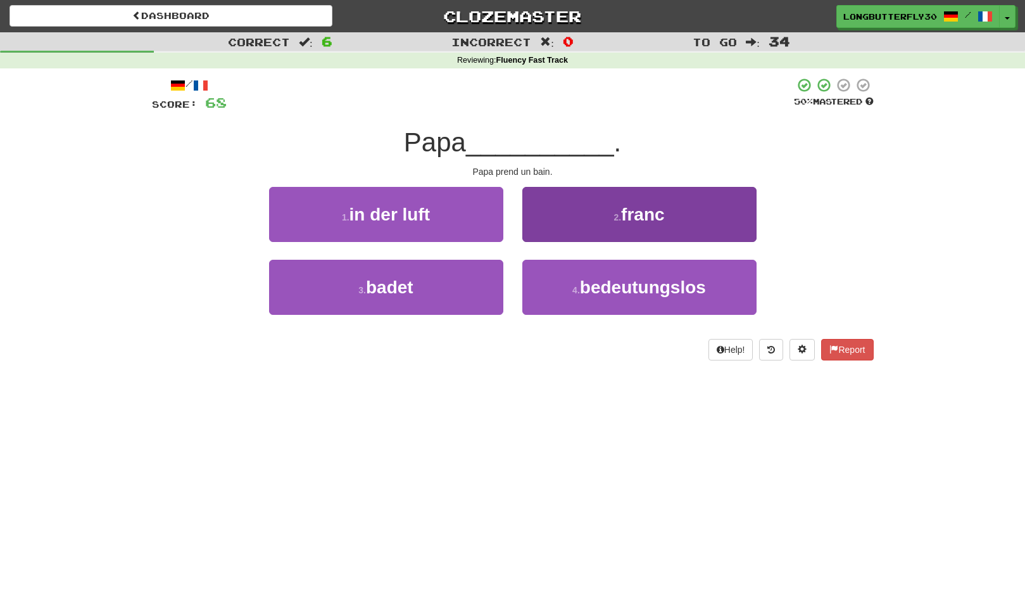
drag, startPoint x: 492, startPoint y: 296, endPoint x: 529, endPoint y: 274, distance: 43.1
click at [492, 295] on button "3 . badet" at bounding box center [386, 287] width 234 height 55
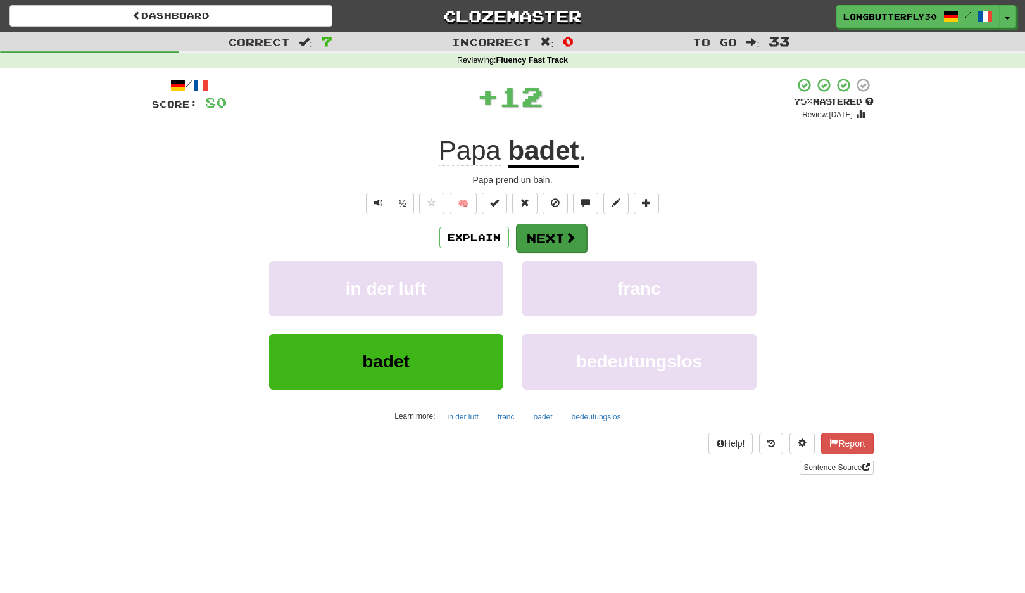
click at [557, 238] on button "Next" at bounding box center [551, 238] width 71 height 29
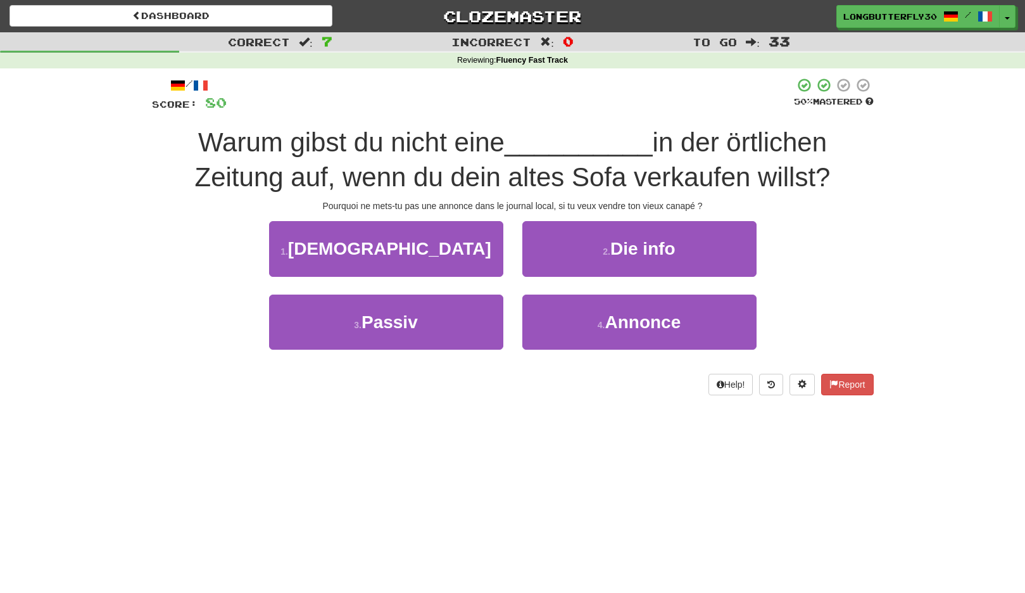
drag, startPoint x: 602, startPoint y: 317, endPoint x: 583, endPoint y: 288, distance: 35.7
click at [602, 320] on small "4 ." at bounding box center [602, 325] width 8 height 10
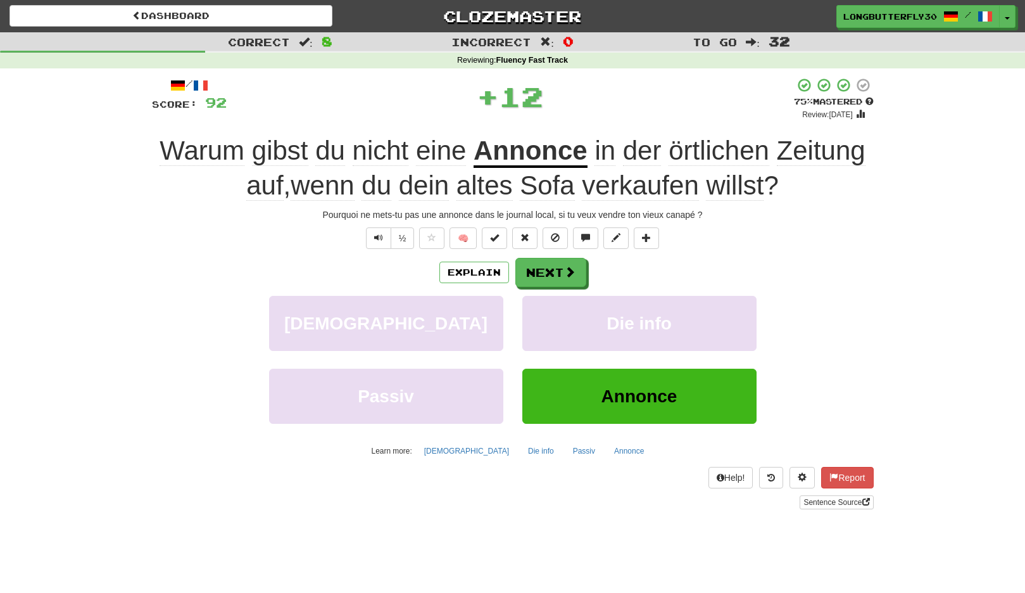
click at [545, 252] on div "/ Score: 92 + 12 75 % Mastered Review: [DATE] Warum gibst du nicht eine Annonce…" at bounding box center [513, 292] width 722 height 431
click at [556, 263] on button "Next" at bounding box center [551, 272] width 71 height 29
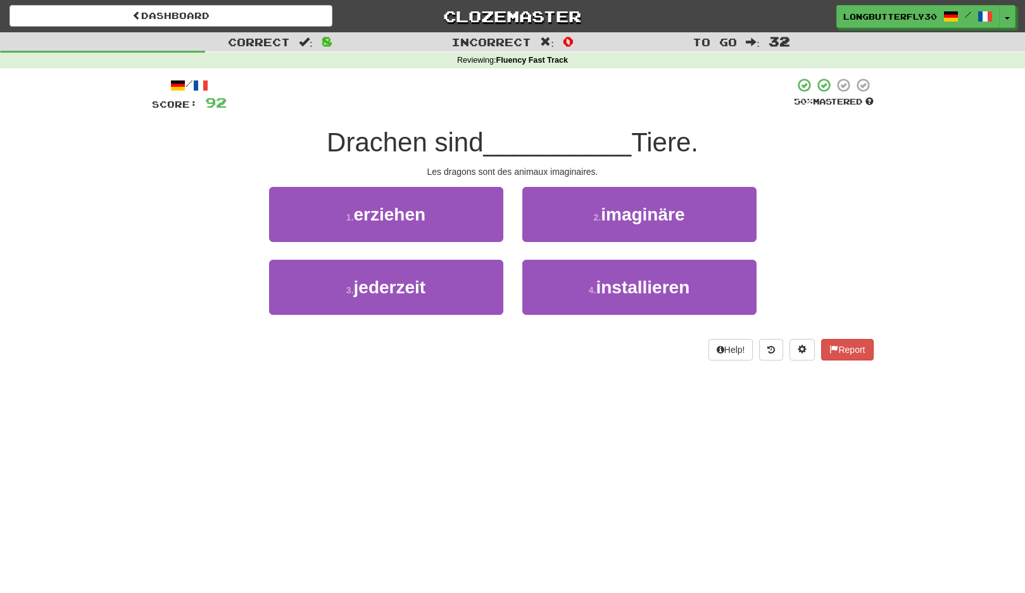
drag, startPoint x: 614, startPoint y: 209, endPoint x: 607, endPoint y: 219, distance: 11.4
click at [613, 214] on span "imaginäre" at bounding box center [643, 215] width 84 height 20
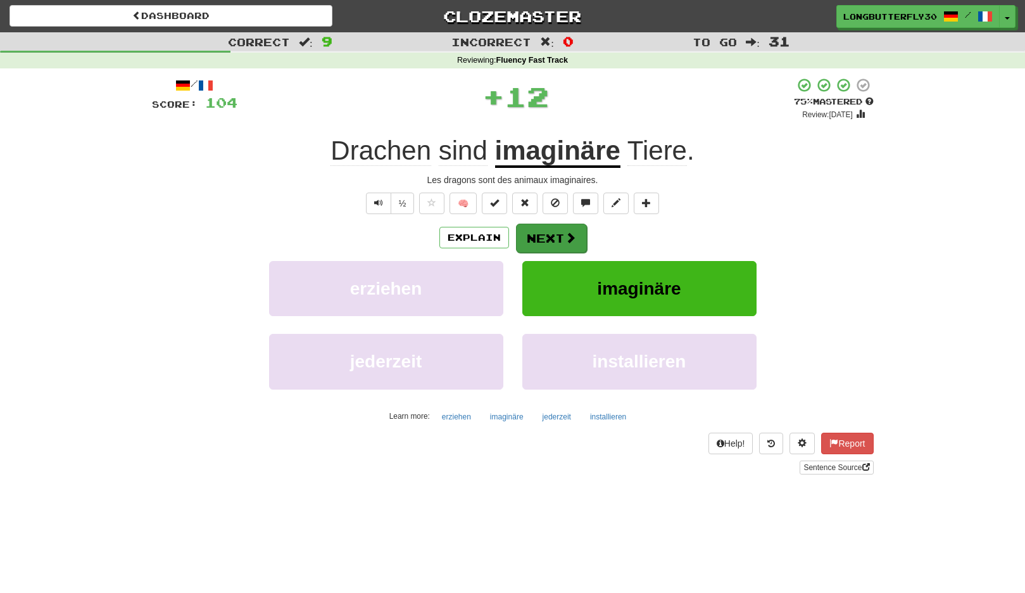
click at [555, 234] on button "Next" at bounding box center [551, 238] width 71 height 29
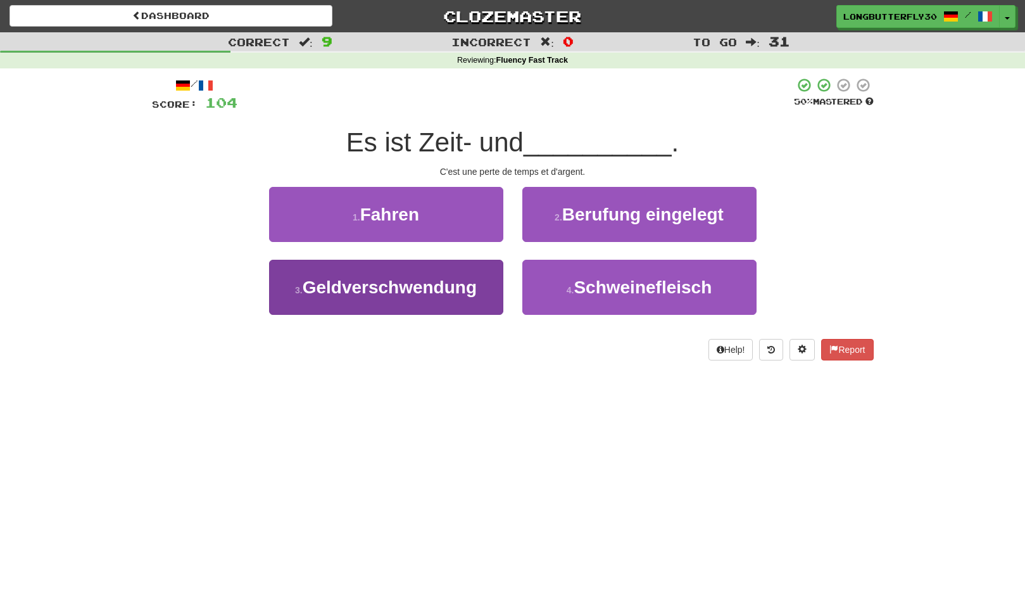
click at [485, 282] on button "3 . Geldverschwendung" at bounding box center [386, 287] width 234 height 55
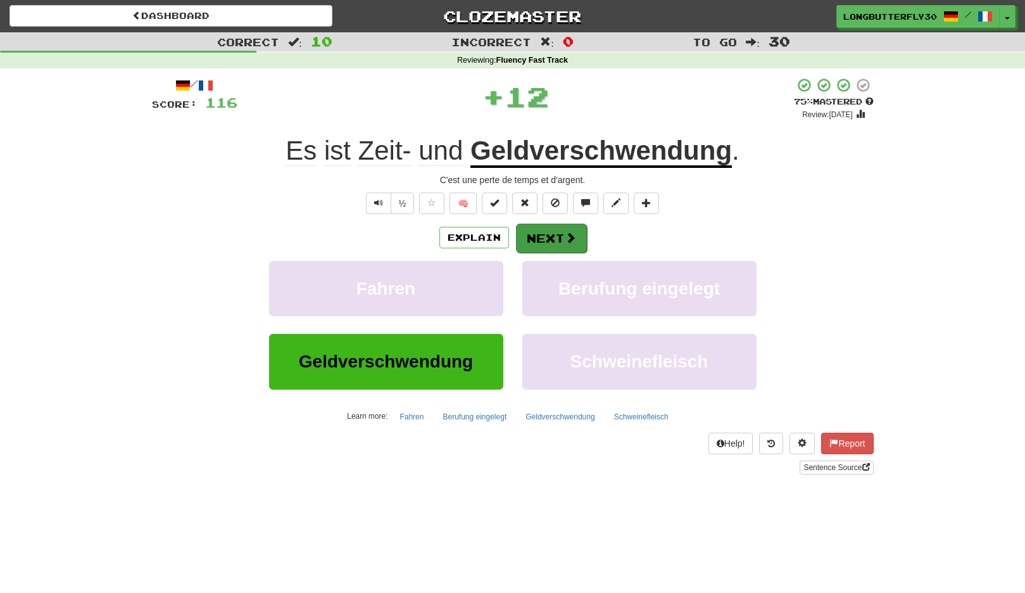
click at [566, 236] on span at bounding box center [570, 237] width 11 height 11
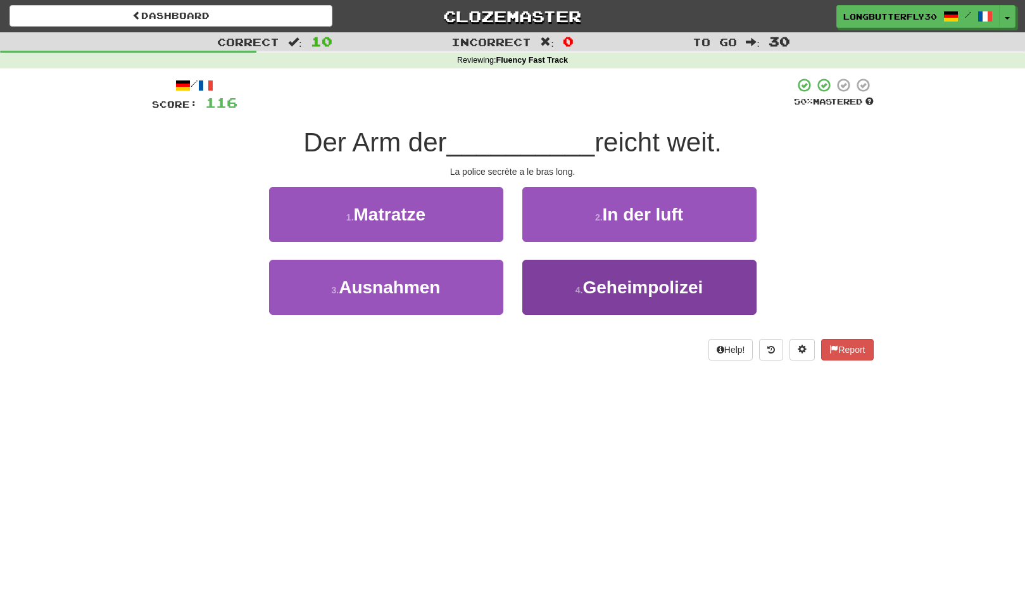
click at [615, 281] on span "Geheimpolizei" at bounding box center [643, 287] width 120 height 20
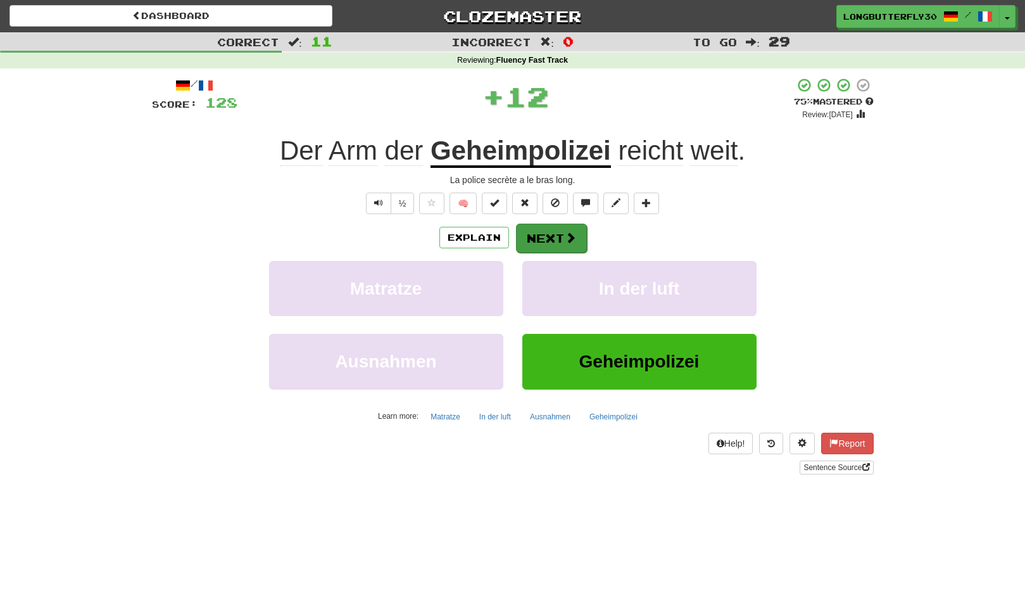
click at [560, 231] on button "Next" at bounding box center [551, 238] width 71 height 29
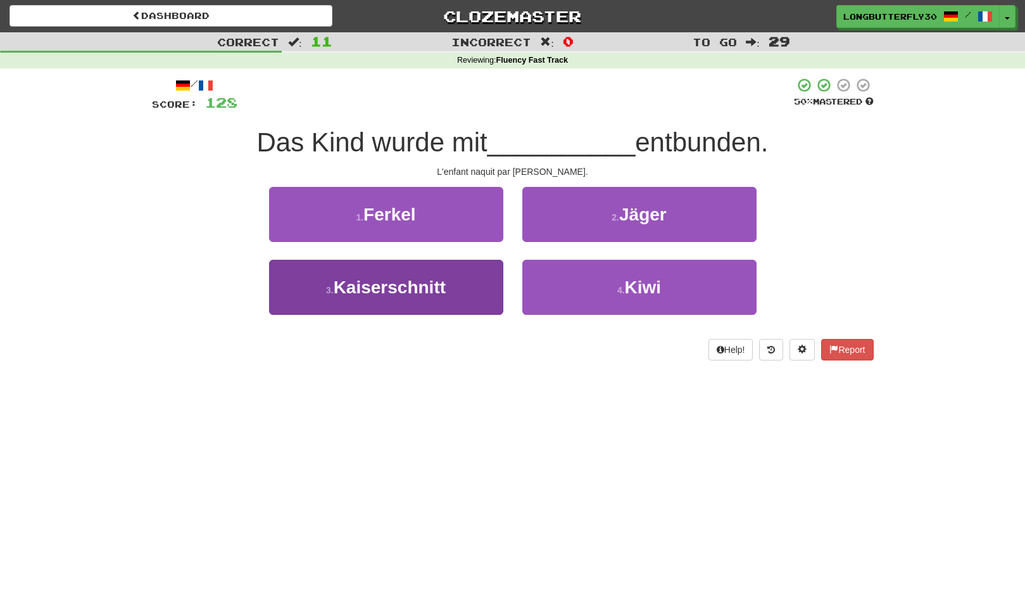
click at [457, 283] on button "3 . Kaiserschnitt" at bounding box center [386, 287] width 234 height 55
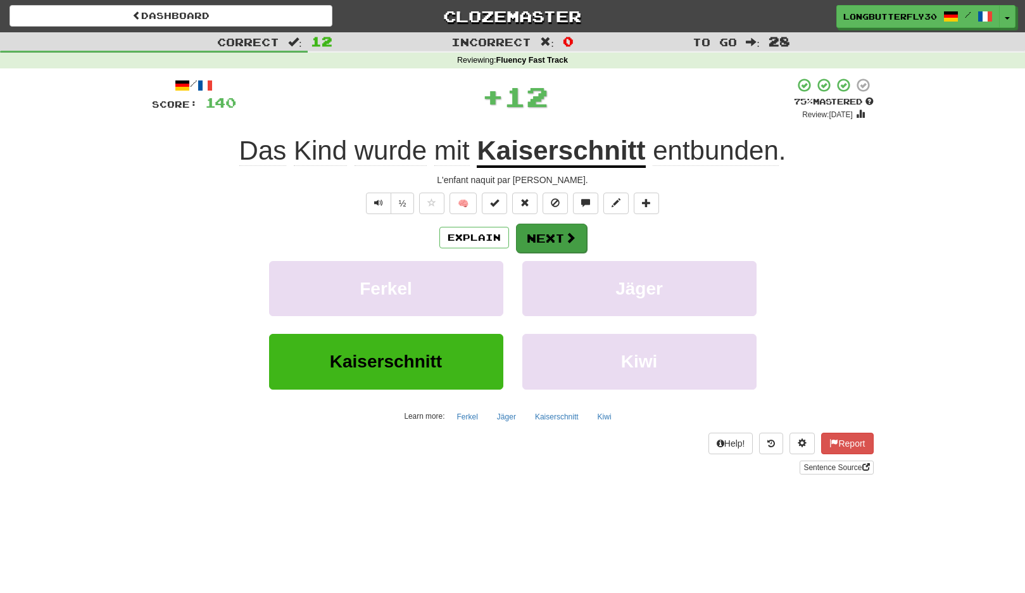
click at [555, 234] on button "Next" at bounding box center [551, 238] width 71 height 29
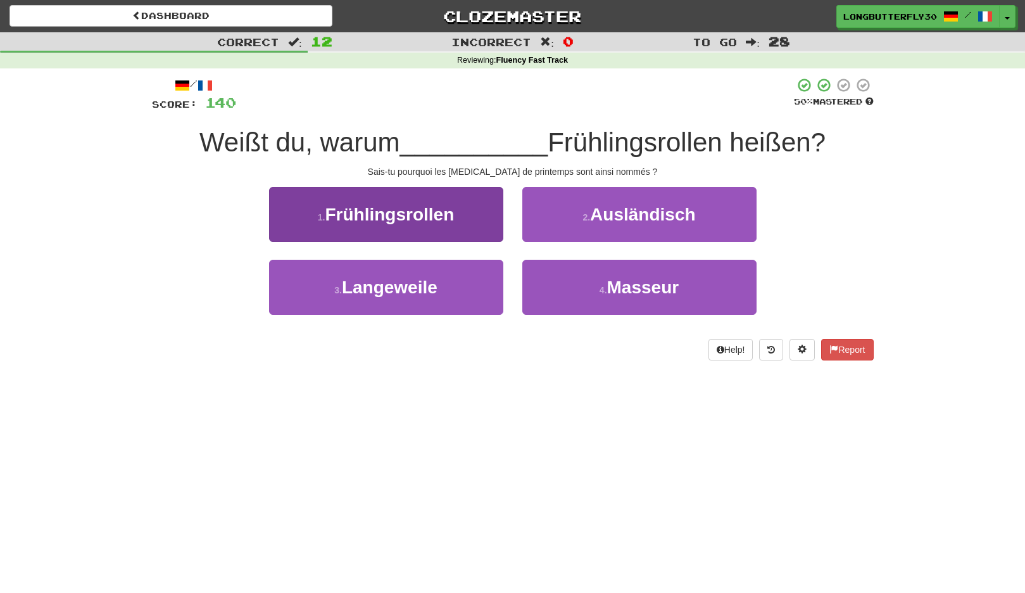
click at [495, 226] on button "1 . Frühlingsrollen" at bounding box center [386, 214] width 234 height 55
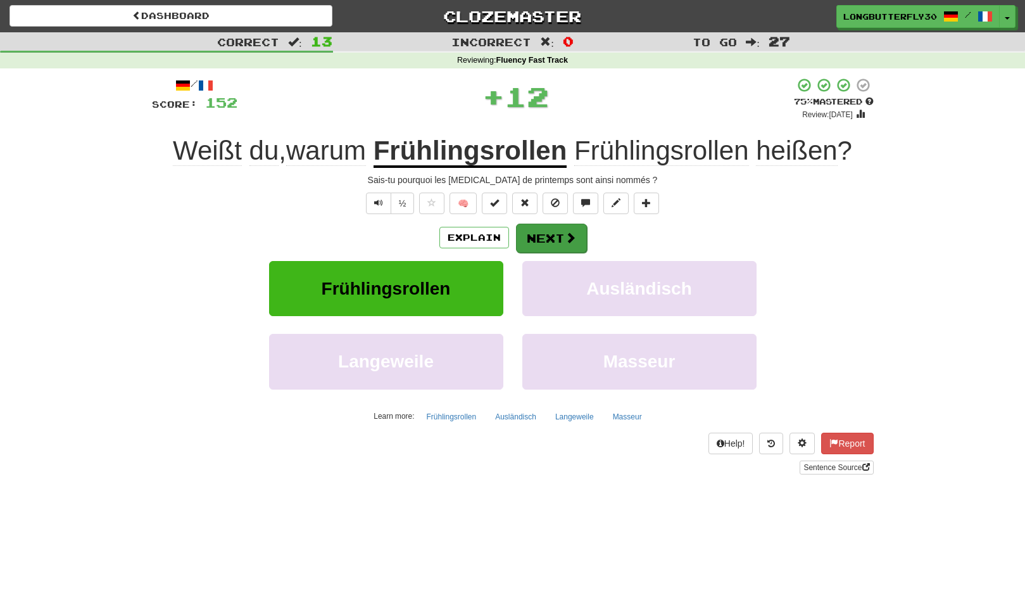
click at [553, 231] on button "Next" at bounding box center [551, 238] width 71 height 29
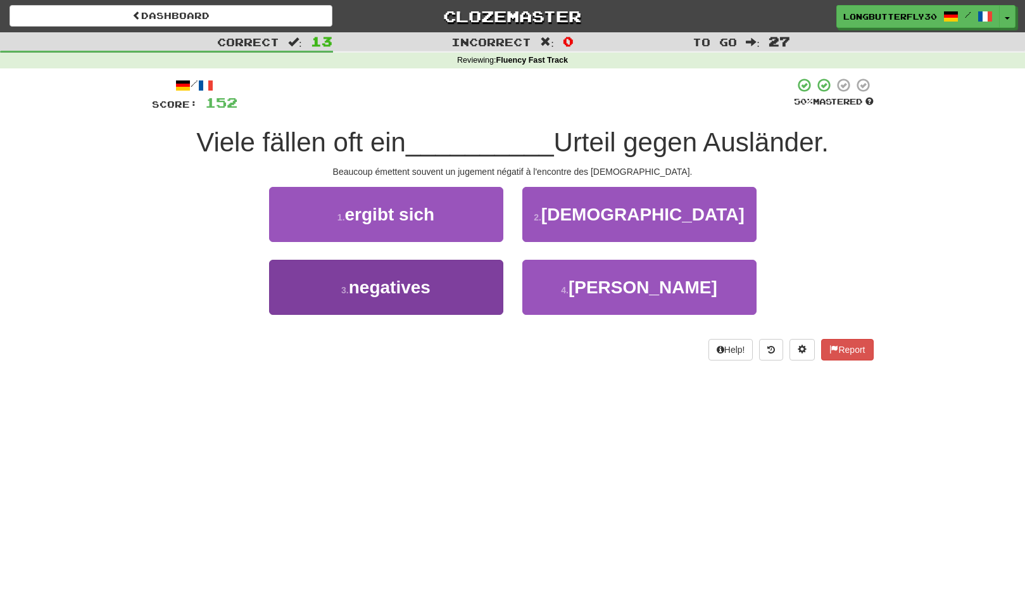
click at [481, 293] on button "3 . negatives" at bounding box center [386, 287] width 234 height 55
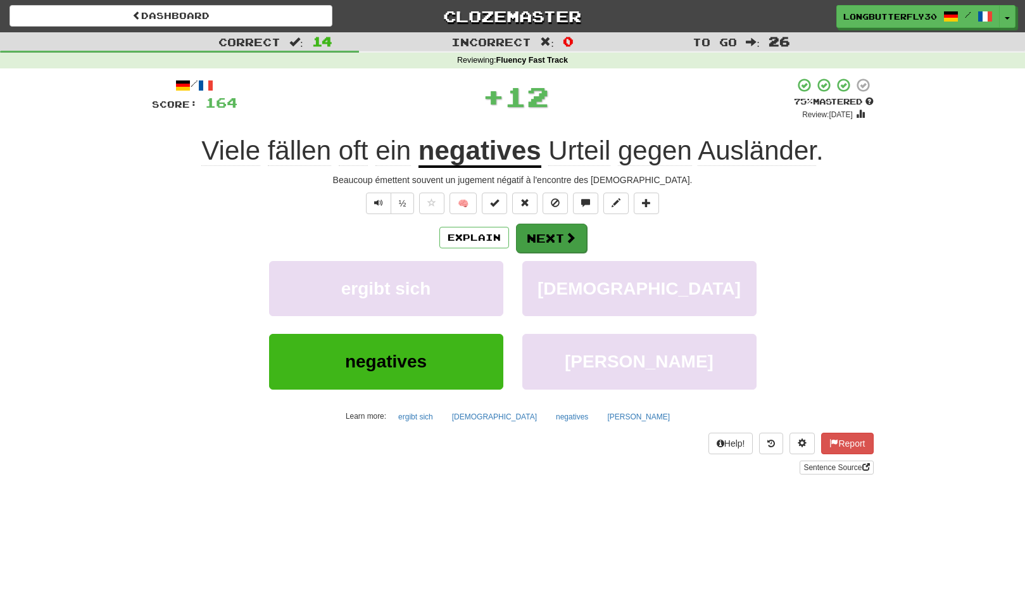
click at [558, 238] on button "Next" at bounding box center [551, 238] width 71 height 29
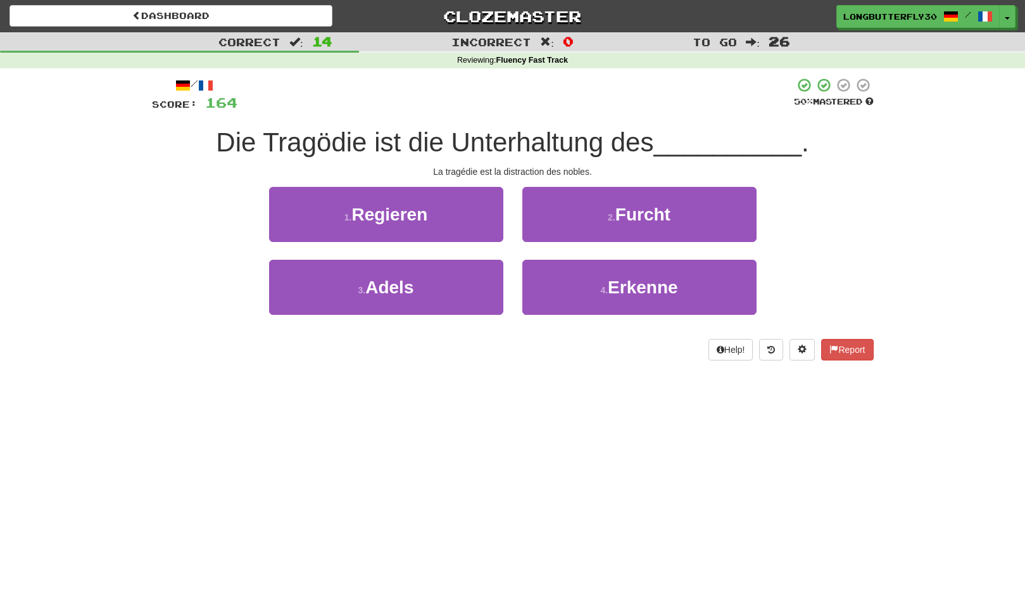
drag, startPoint x: 453, startPoint y: 278, endPoint x: 517, endPoint y: 263, distance: 66.4
click at [457, 278] on button "3 . Adels" at bounding box center [386, 287] width 234 height 55
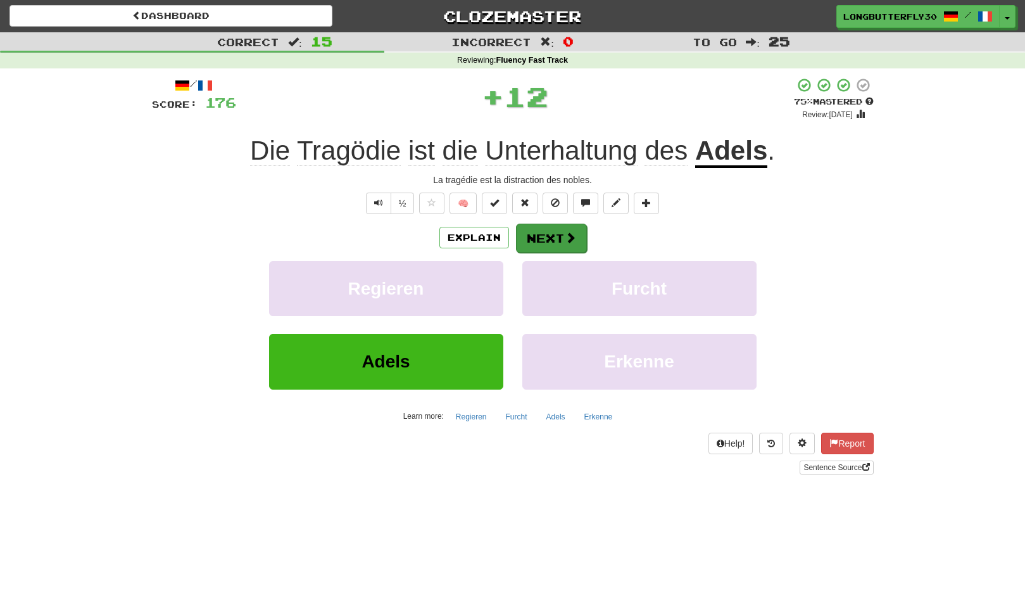
click at [565, 234] on span at bounding box center [570, 237] width 11 height 11
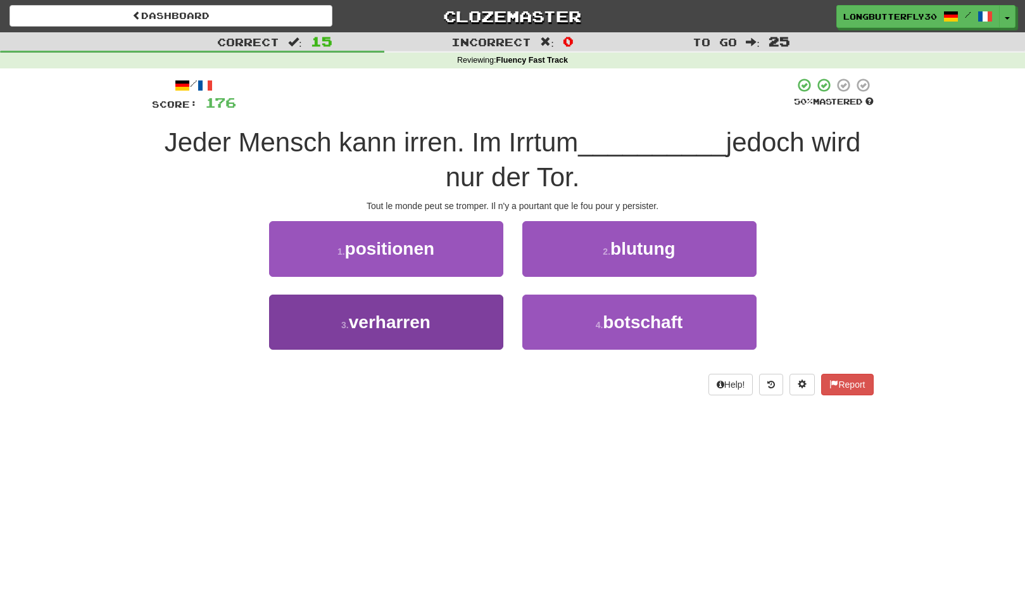
click at [488, 318] on button "3 . verharren" at bounding box center [386, 322] width 234 height 55
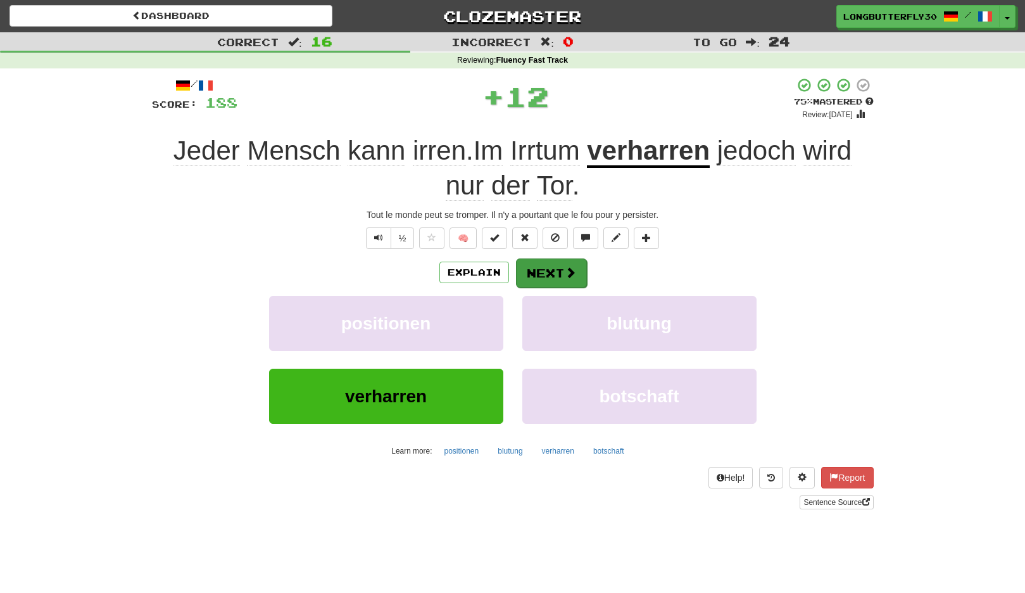
click at [580, 262] on button "Next" at bounding box center [551, 272] width 71 height 29
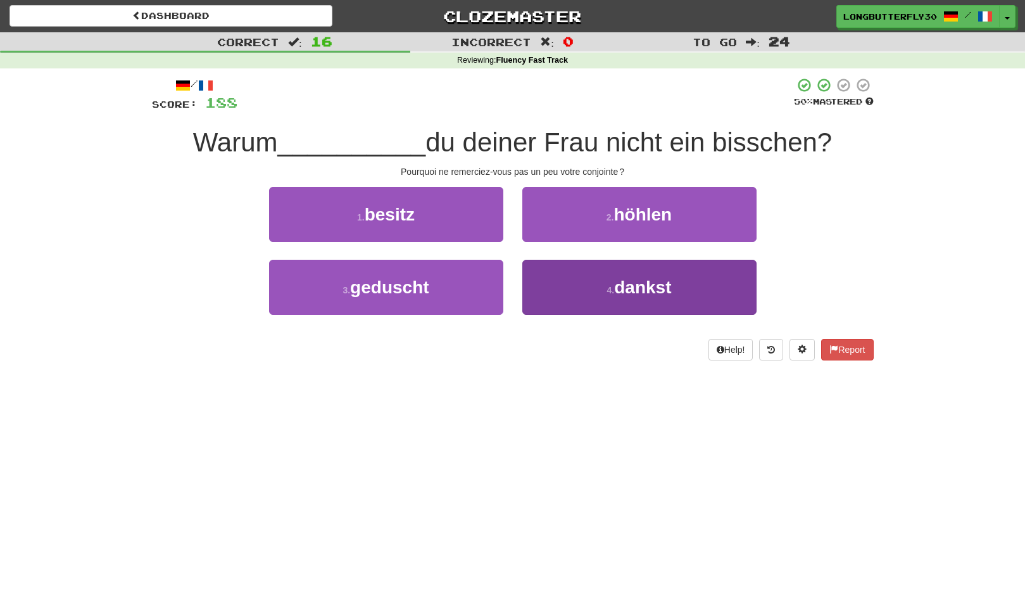
click at [607, 286] on small "4 ." at bounding box center [611, 290] width 8 height 10
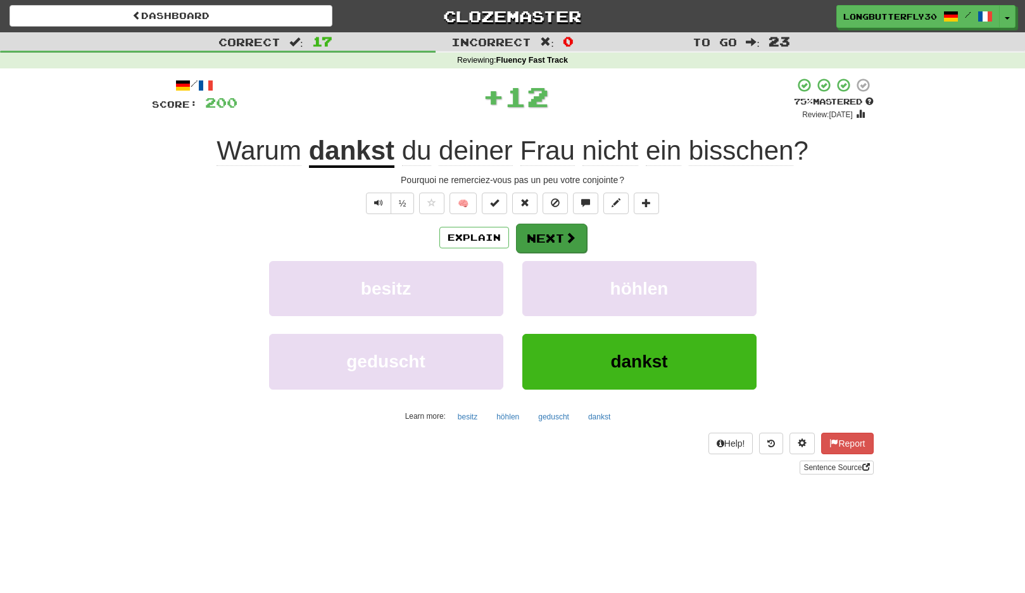
click at [566, 233] on span at bounding box center [570, 237] width 11 height 11
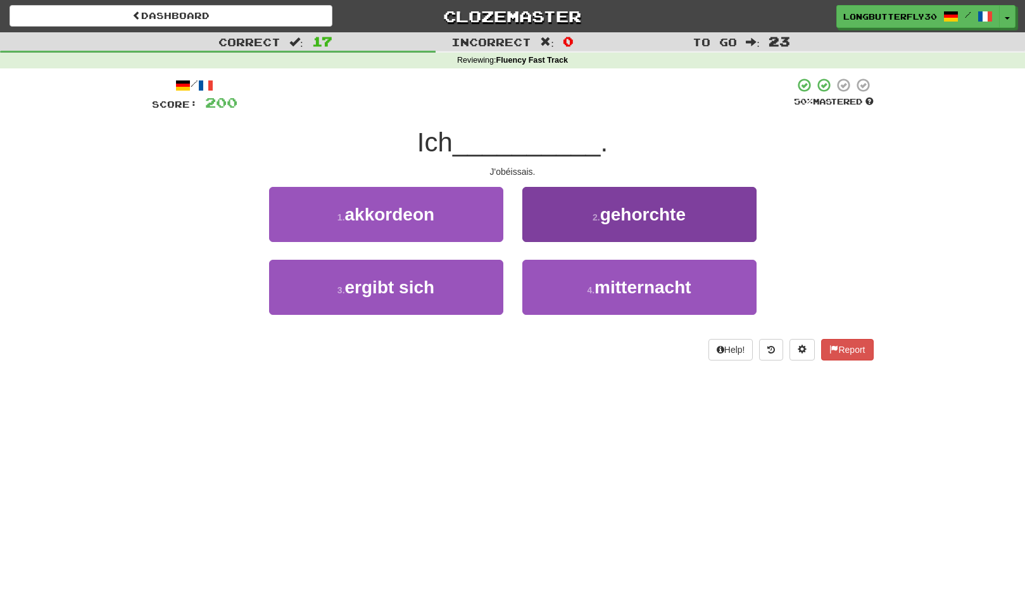
click at [636, 219] on span "gehorchte" at bounding box center [643, 215] width 86 height 20
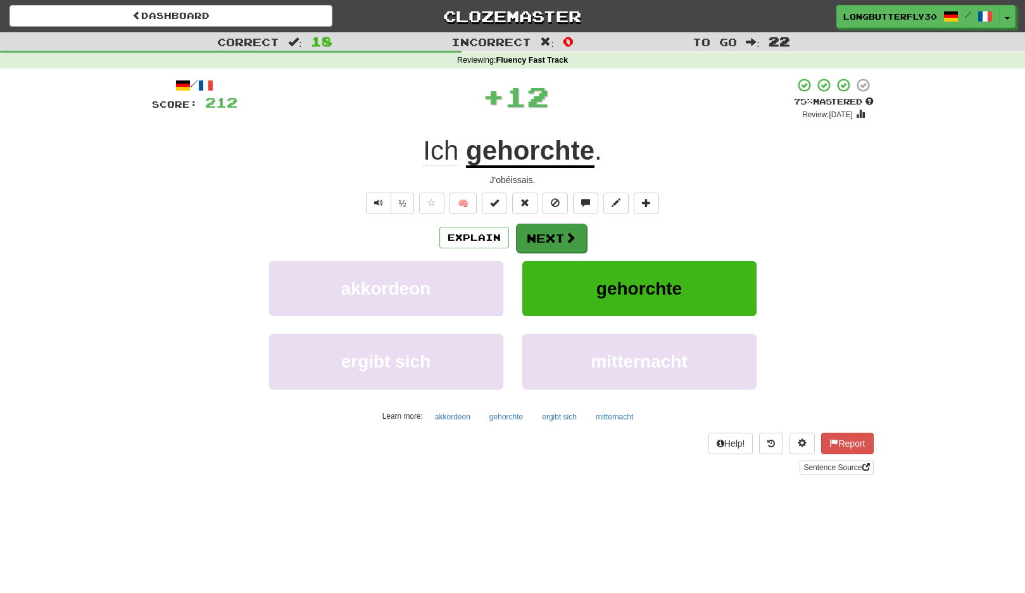
click at [556, 235] on button "Next" at bounding box center [551, 238] width 71 height 29
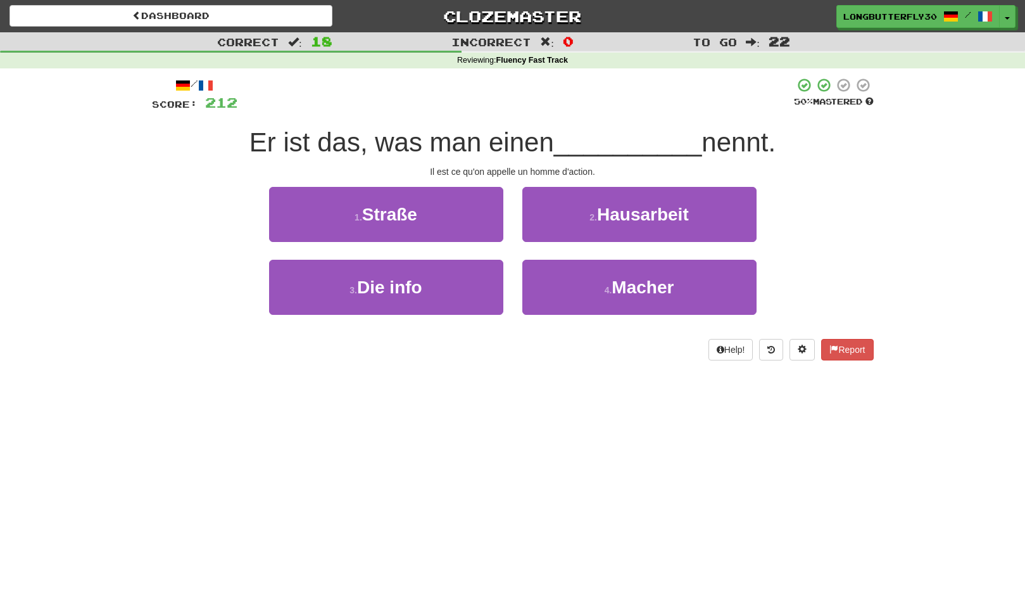
drag, startPoint x: 570, startPoint y: 281, endPoint x: 566, endPoint y: 258, distance: 22.5
click at [570, 280] on button "4 . Macher" at bounding box center [640, 287] width 234 height 55
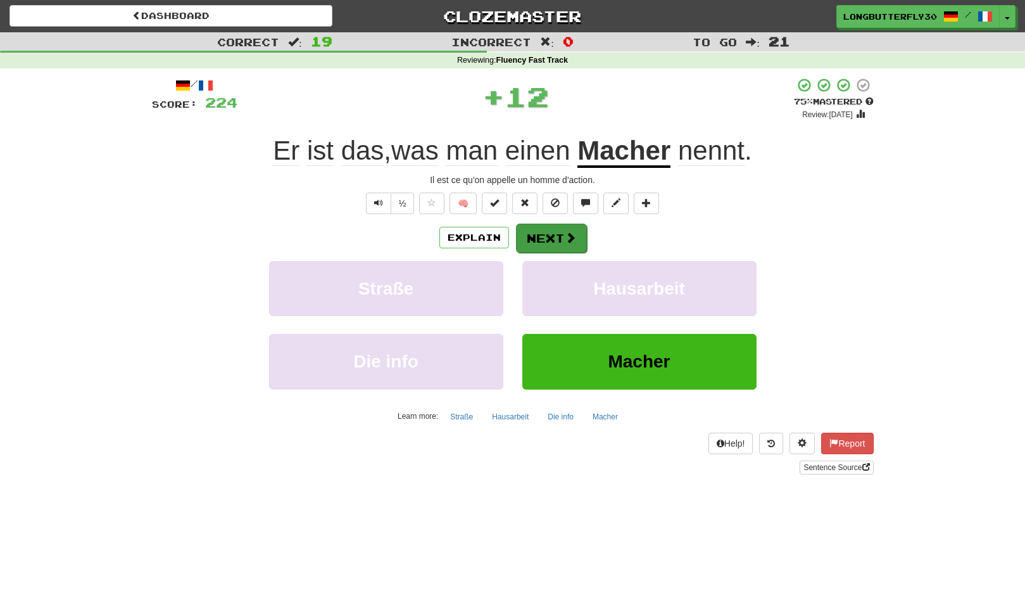
click at [561, 241] on button "Next" at bounding box center [551, 238] width 71 height 29
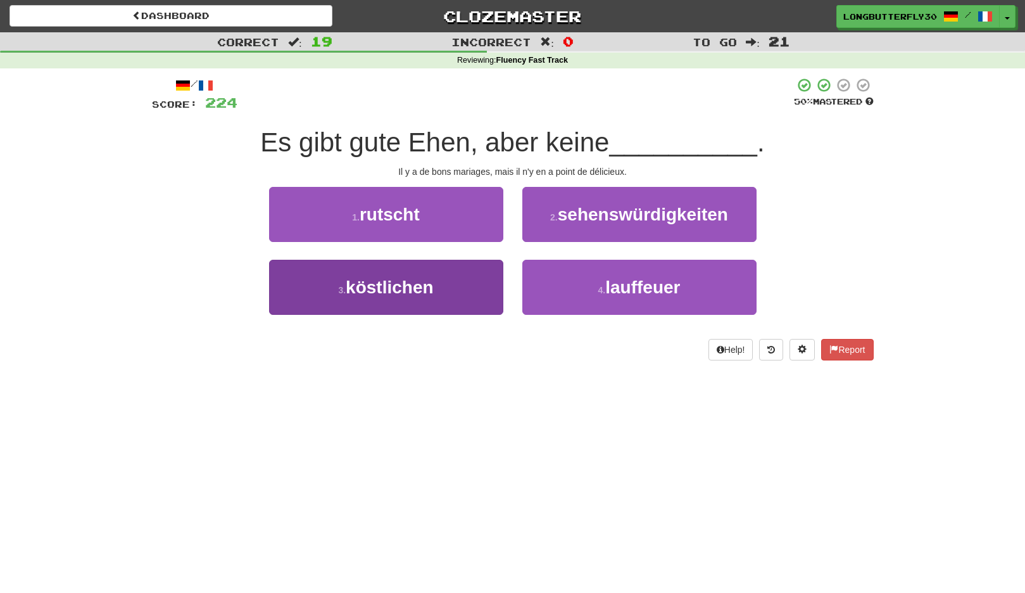
click at [478, 277] on button "3 . köstlichen" at bounding box center [386, 287] width 234 height 55
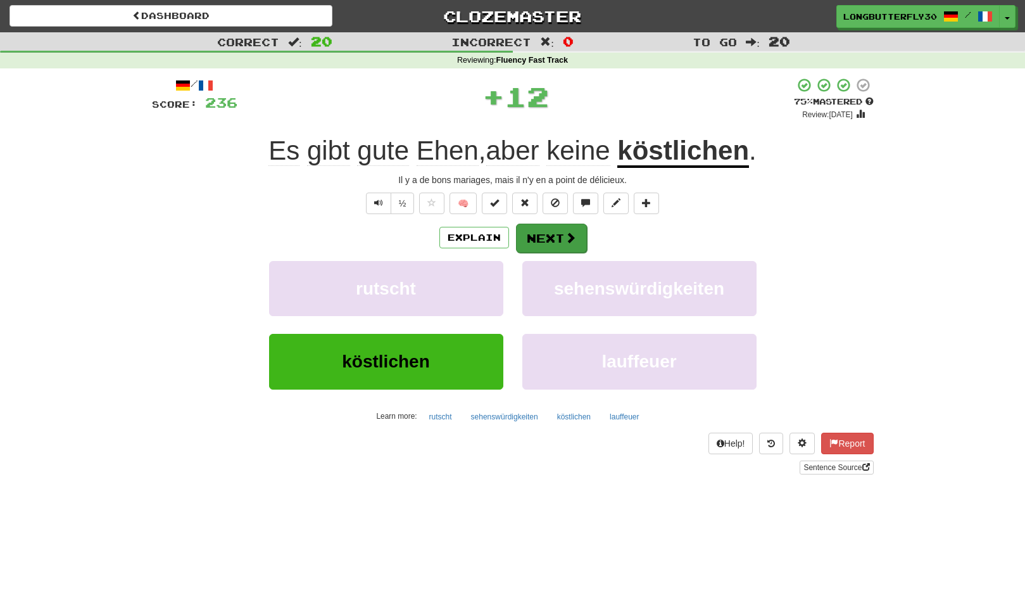
click at [551, 237] on button "Next" at bounding box center [551, 238] width 71 height 29
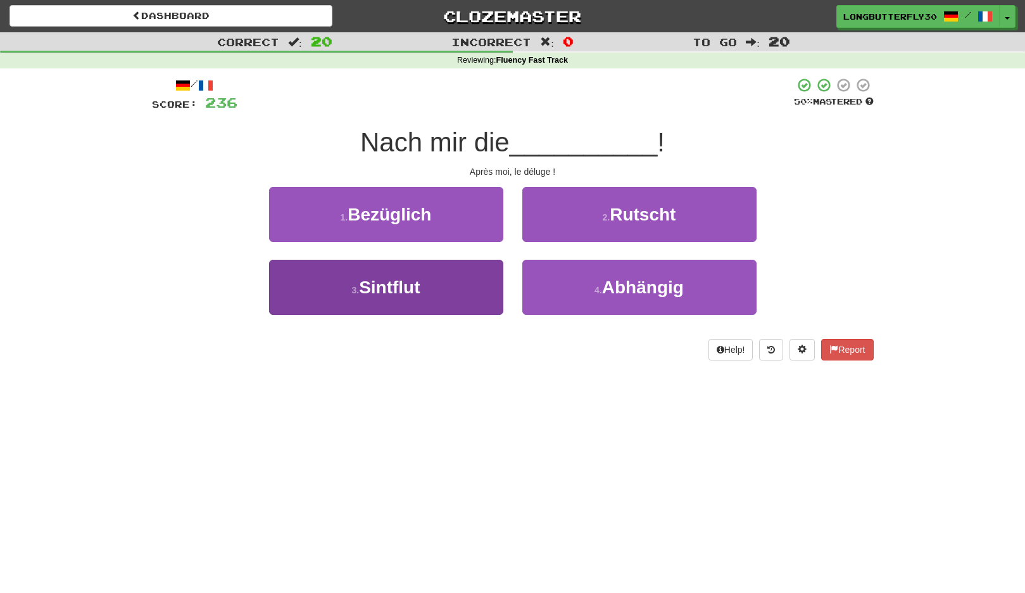
click at [469, 280] on button "3 . Sintflut" at bounding box center [386, 287] width 234 height 55
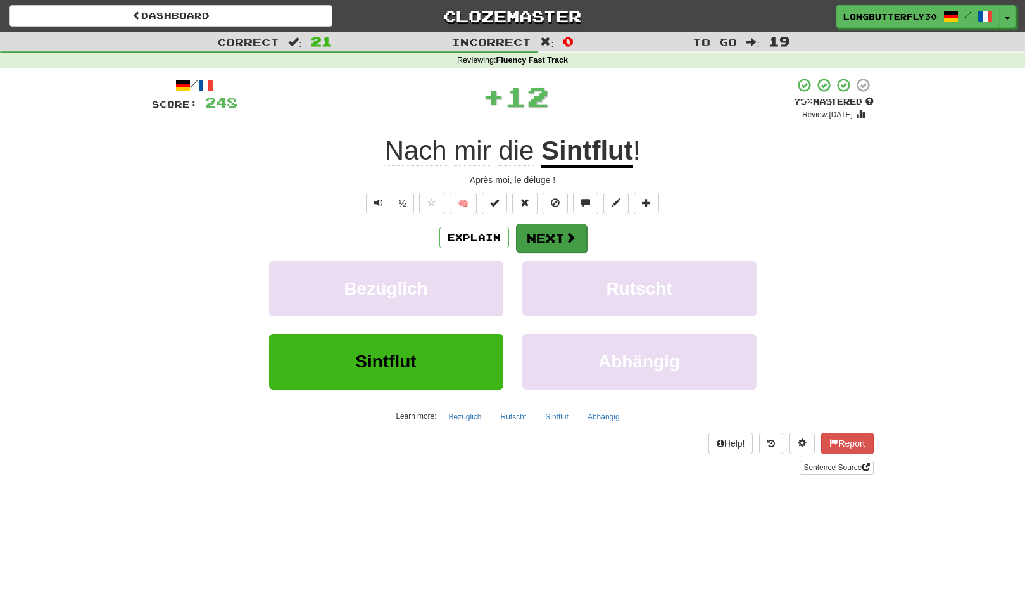
click at [573, 235] on span at bounding box center [570, 237] width 11 height 11
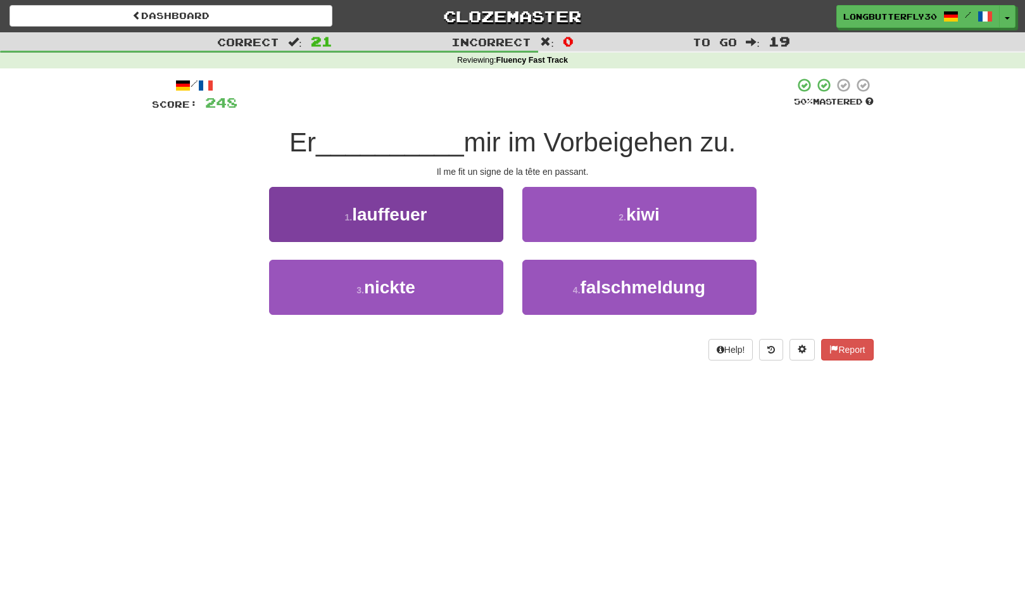
drag, startPoint x: 486, startPoint y: 285, endPoint x: 492, endPoint y: 279, distance: 8.5
click at [486, 285] on button "3 . nickte" at bounding box center [386, 287] width 234 height 55
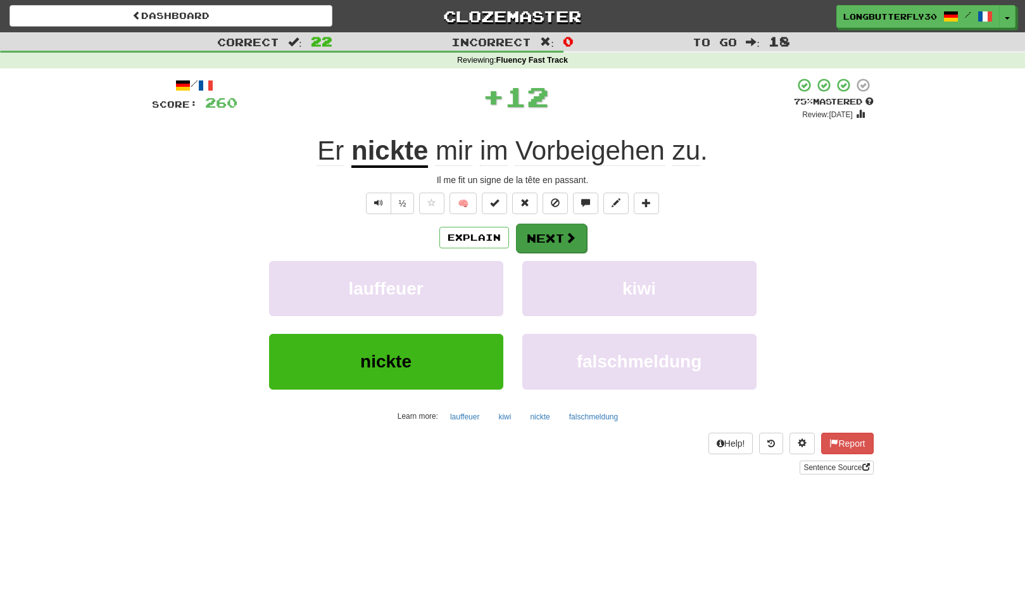
click at [562, 232] on button "Next" at bounding box center [551, 238] width 71 height 29
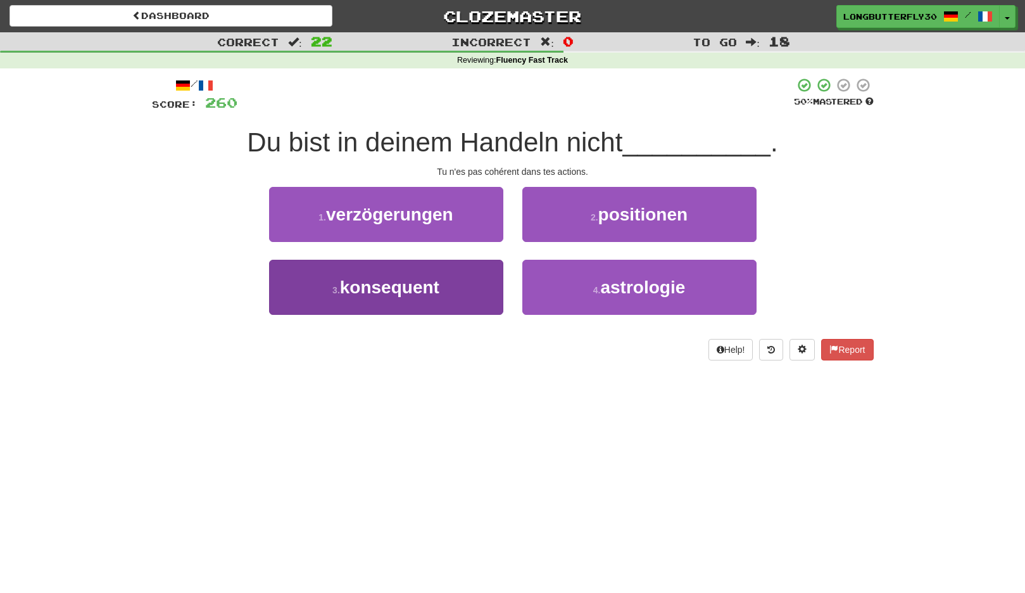
click at [474, 267] on button "3 . konsequent" at bounding box center [386, 287] width 234 height 55
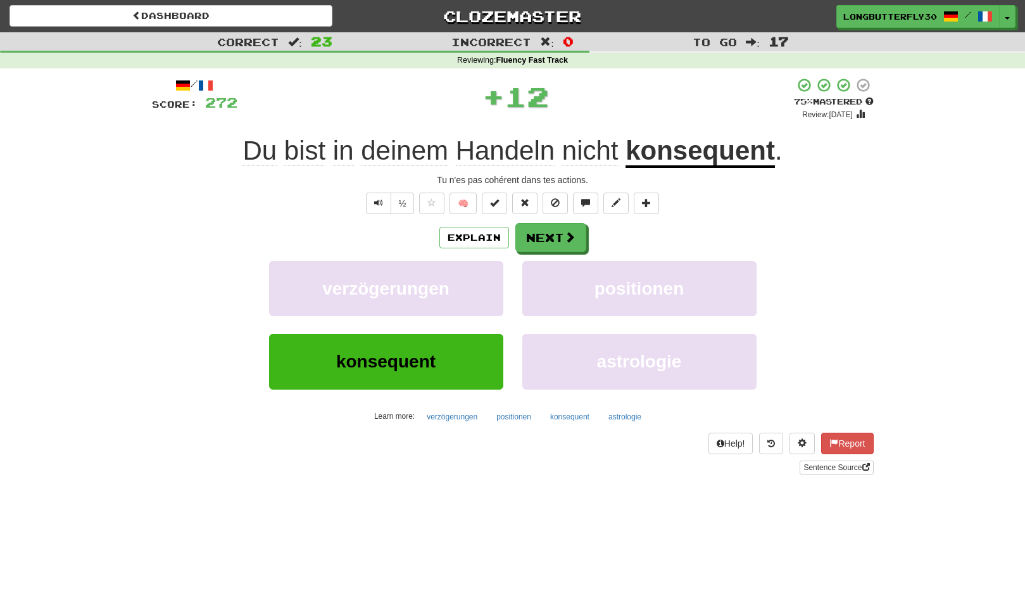
click at [559, 220] on div "/ Score: 272 + 12 75 % Mastered Review: [DATE] Du bist in deinem Handeln nicht …" at bounding box center [513, 275] width 722 height 397
click at [547, 226] on button "Next" at bounding box center [551, 238] width 71 height 29
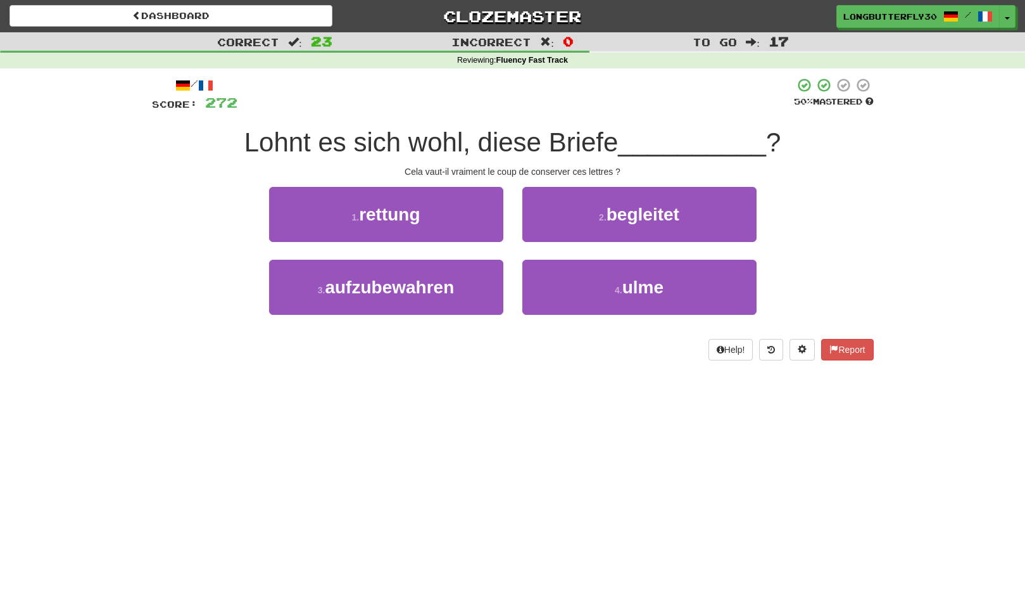
drag, startPoint x: 441, startPoint y: 279, endPoint x: 505, endPoint y: 260, distance: 66.6
click at [441, 279] on span "aufzubewahren" at bounding box center [389, 287] width 129 height 20
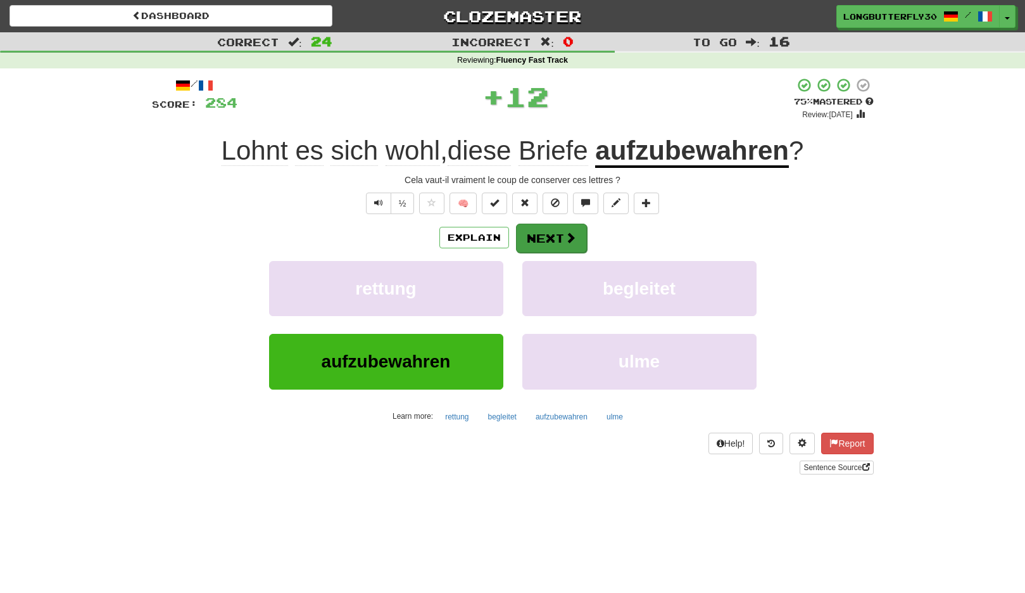
click at [535, 238] on button "Next" at bounding box center [551, 238] width 71 height 29
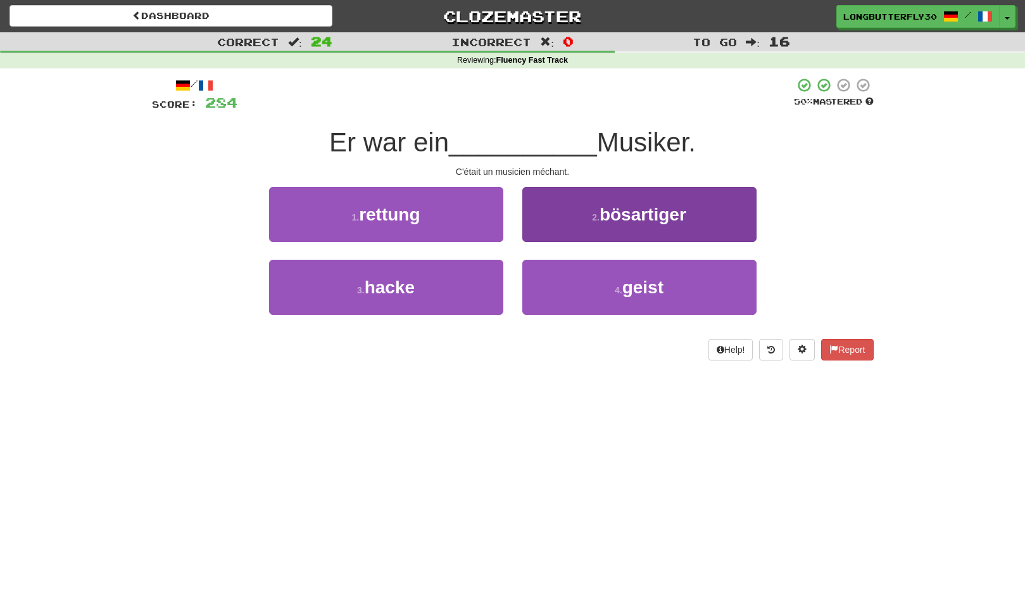
click at [588, 220] on button "2 . bösartiger" at bounding box center [640, 214] width 234 height 55
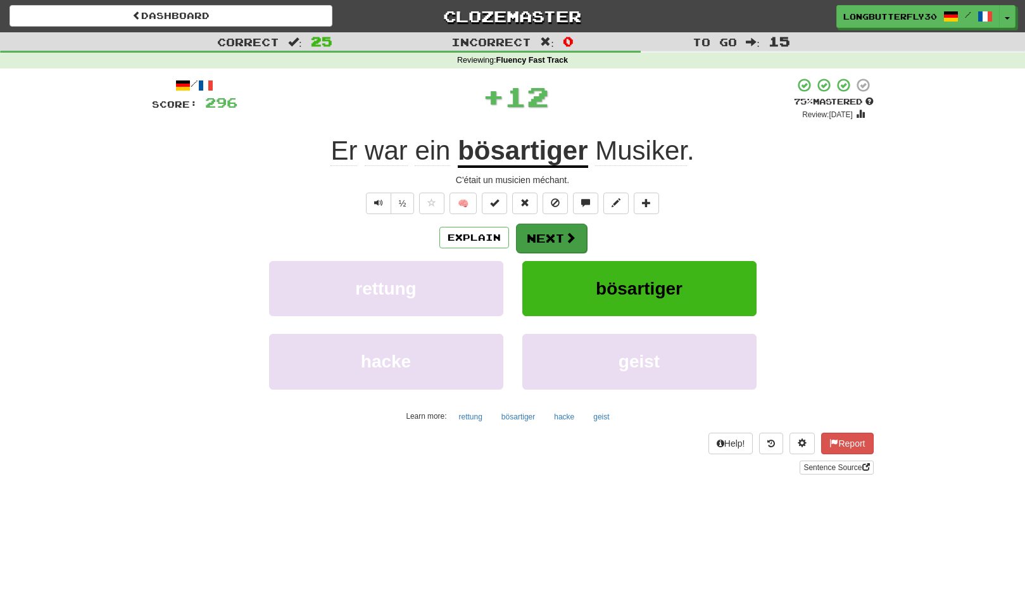
click at [556, 234] on button "Next" at bounding box center [551, 238] width 71 height 29
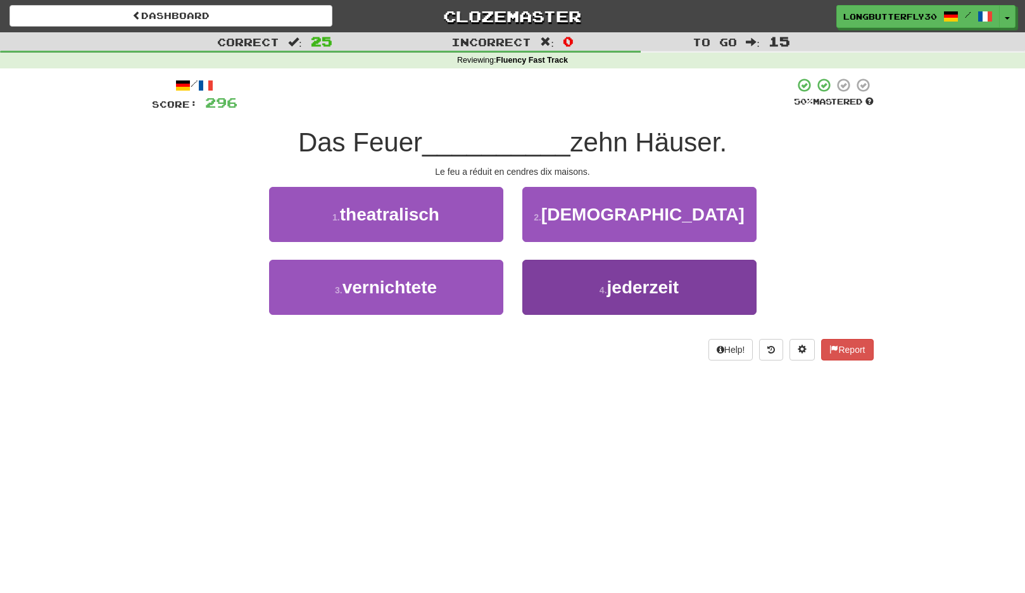
click at [587, 281] on button "4 . jederzeit" at bounding box center [640, 287] width 234 height 55
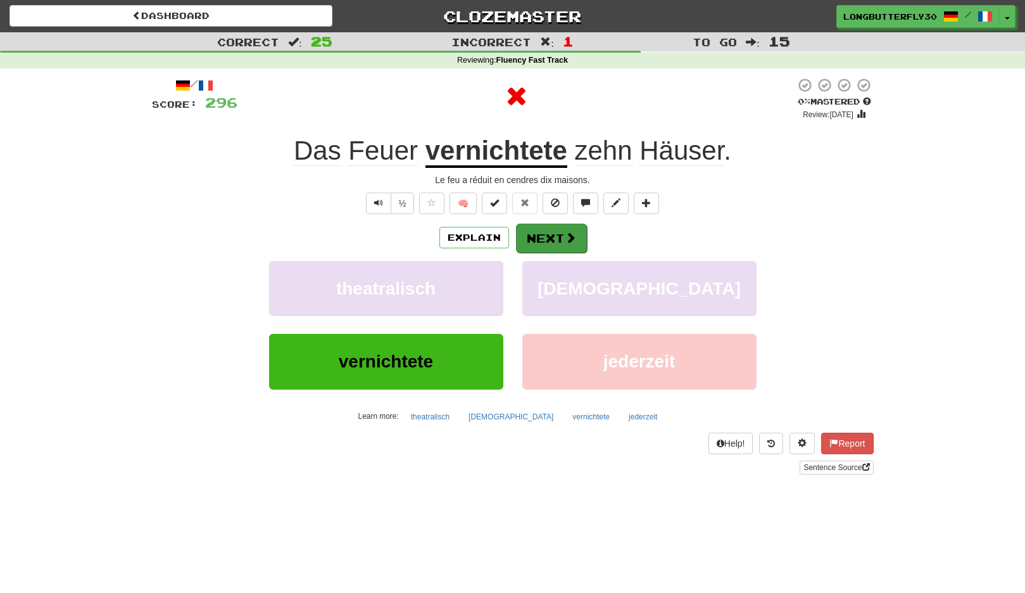
click at [556, 229] on button "Next" at bounding box center [551, 238] width 71 height 29
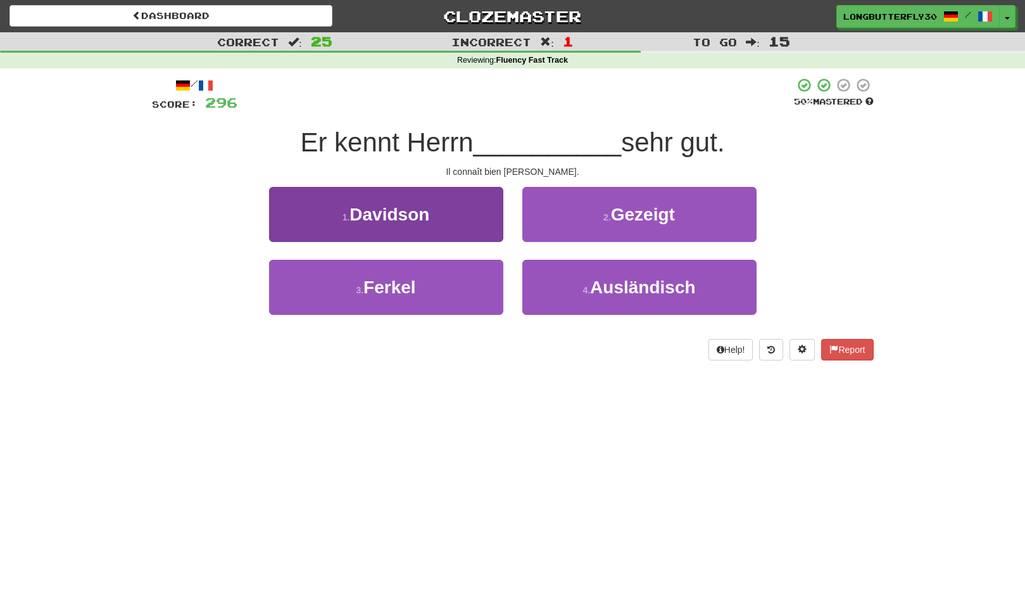
click at [463, 229] on button "1 . Davidson" at bounding box center [386, 214] width 234 height 55
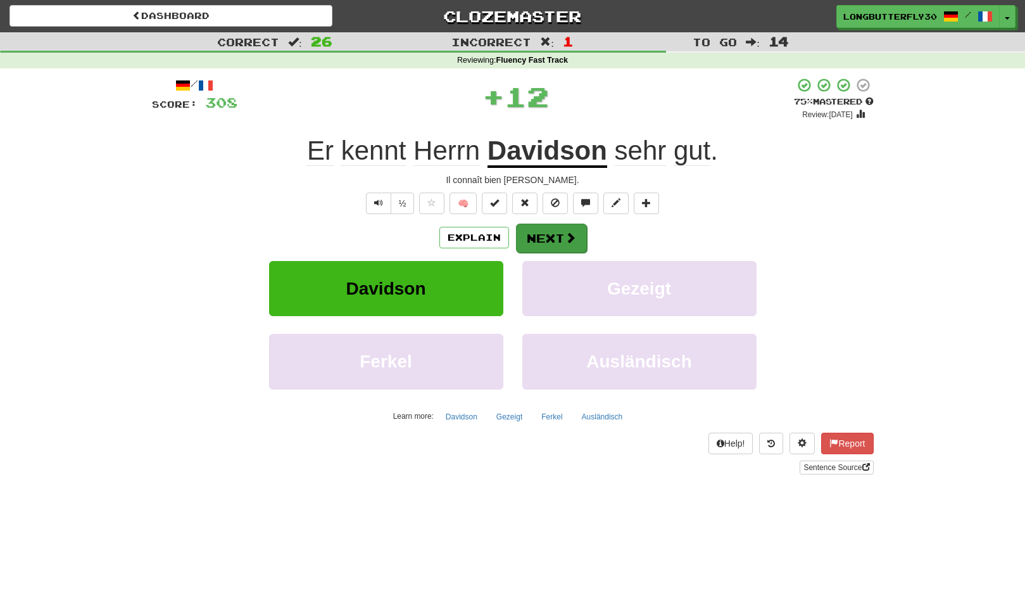
click at [549, 236] on button "Next" at bounding box center [551, 238] width 71 height 29
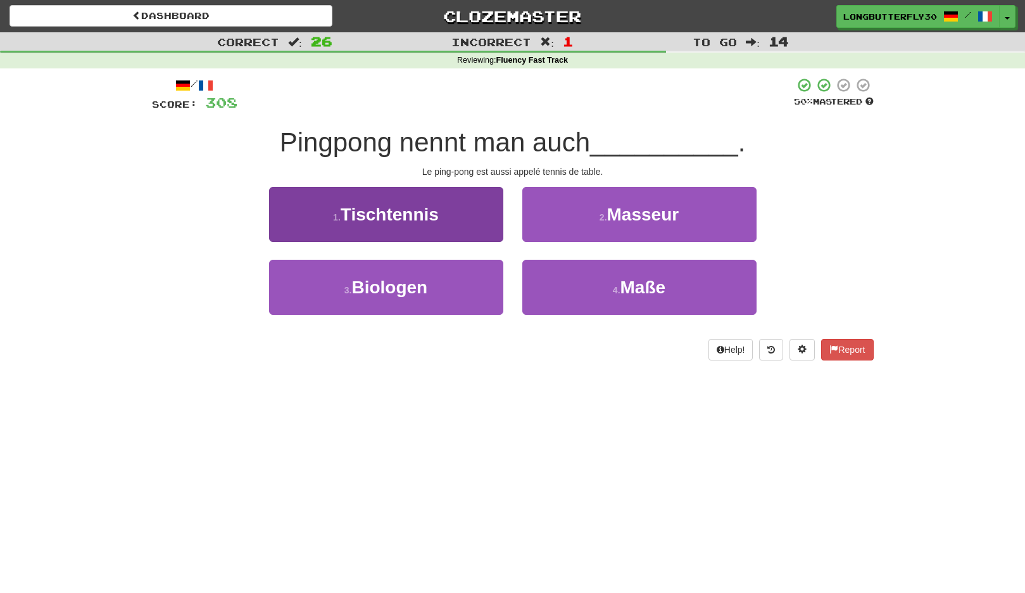
click at [459, 224] on button "1 . Tischtennis" at bounding box center [386, 214] width 234 height 55
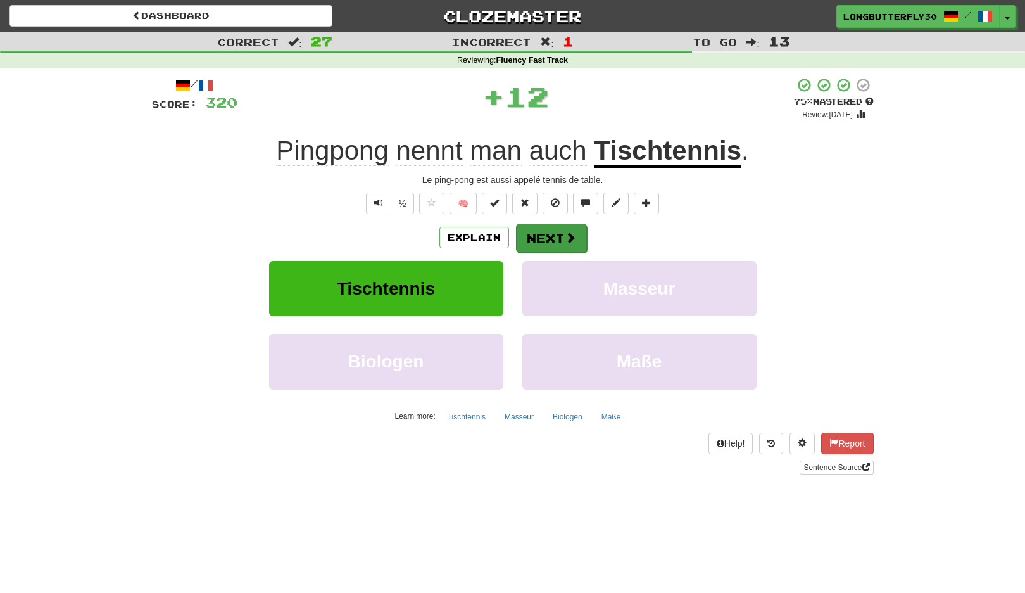
click at [553, 232] on button "Next" at bounding box center [551, 238] width 71 height 29
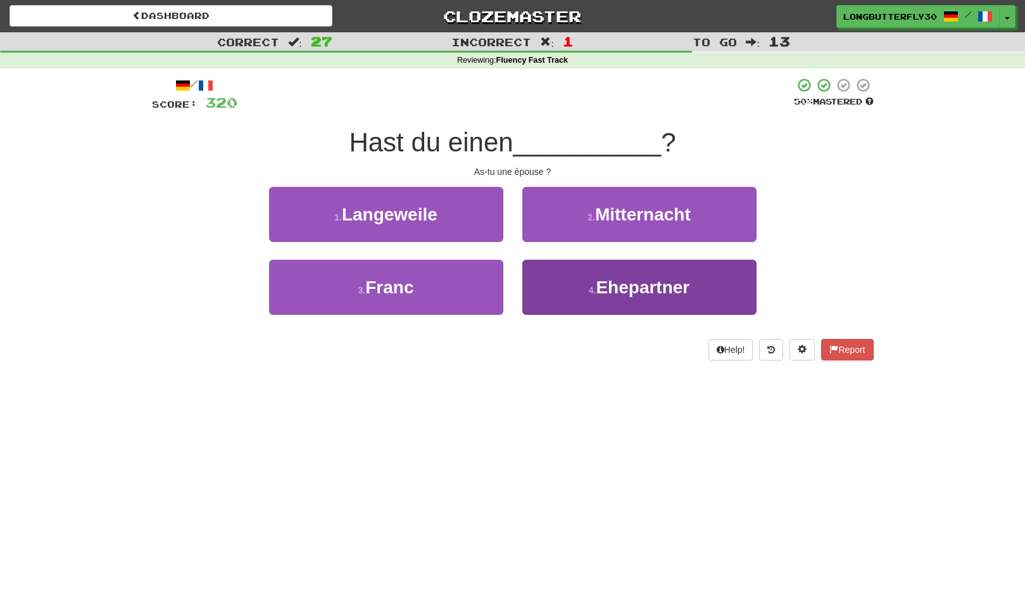
click at [592, 285] on small "4 ." at bounding box center [593, 290] width 8 height 10
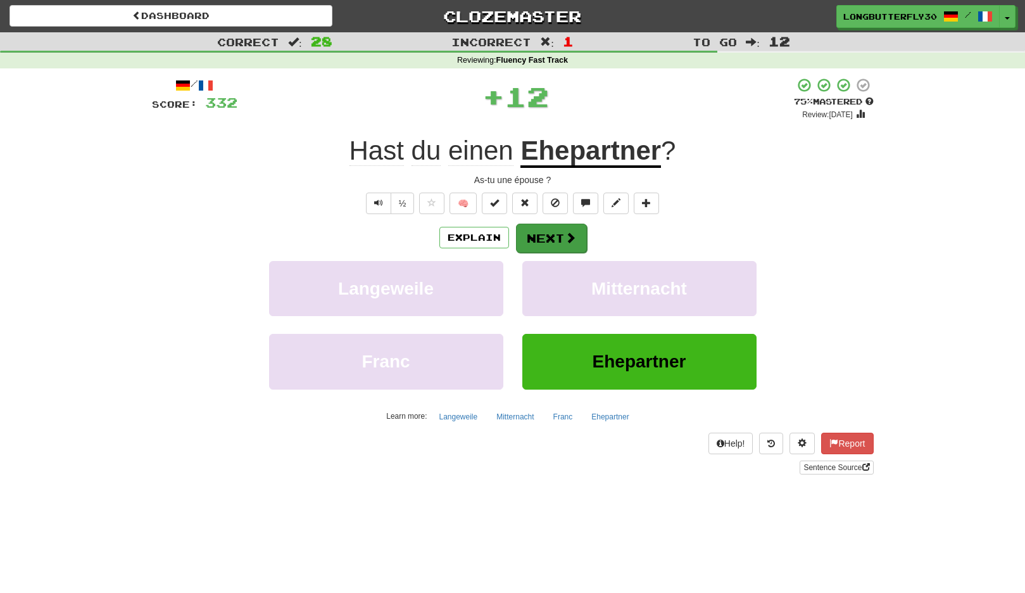
click at [557, 234] on button "Next" at bounding box center [551, 238] width 71 height 29
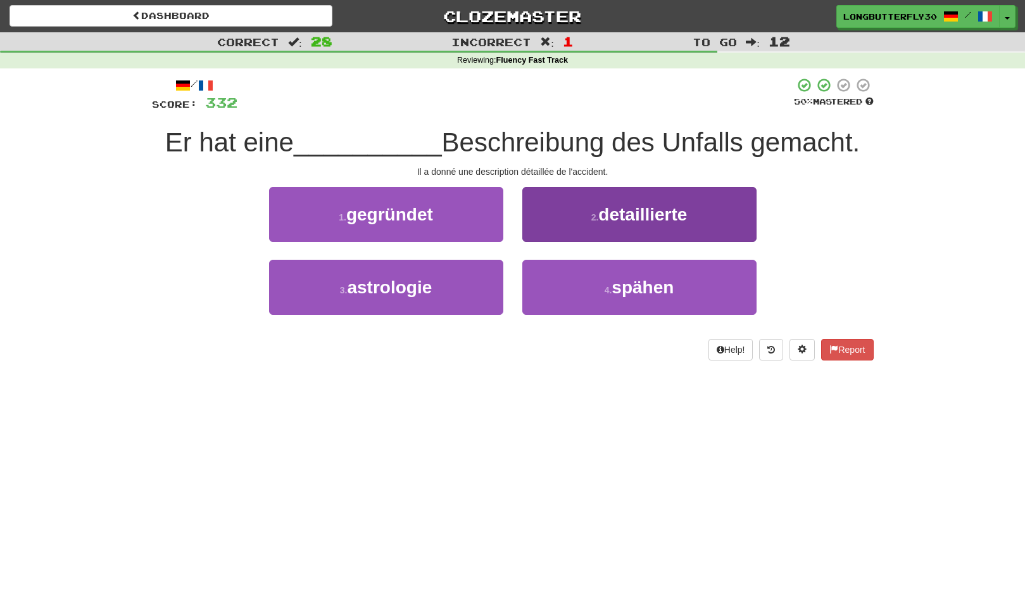
click at [611, 222] on span "detaillierte" at bounding box center [643, 215] width 89 height 20
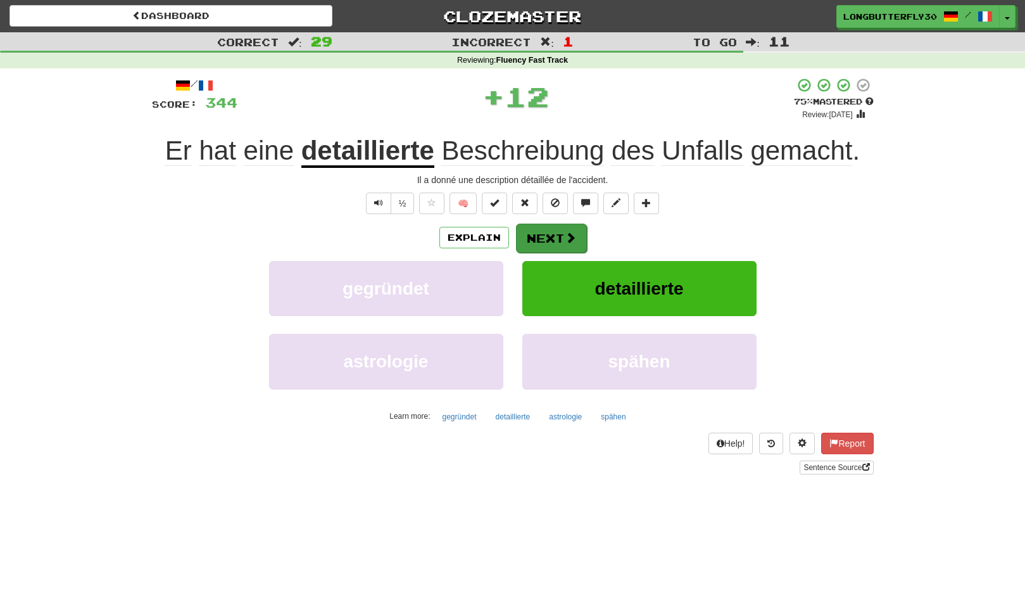
click at [556, 233] on button "Next" at bounding box center [551, 238] width 71 height 29
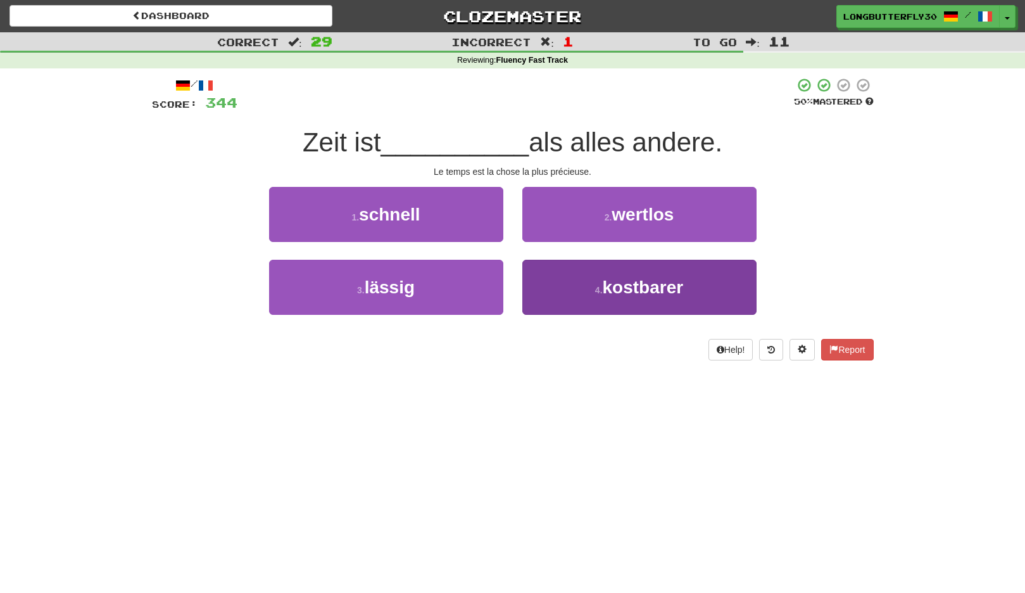
click at [609, 279] on span "kostbarer" at bounding box center [643, 287] width 81 height 20
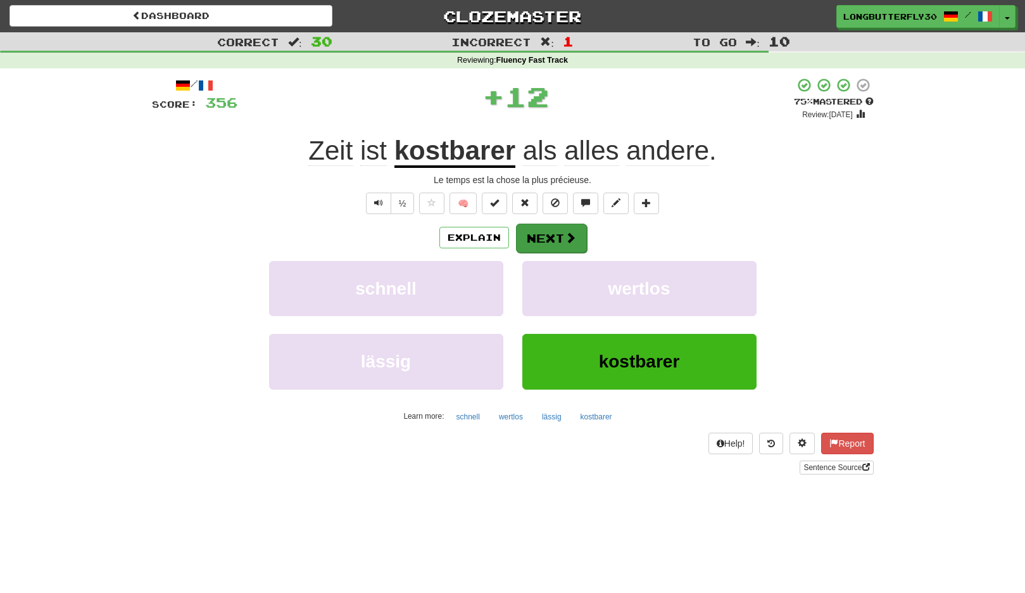
click at [558, 233] on button "Next" at bounding box center [551, 238] width 71 height 29
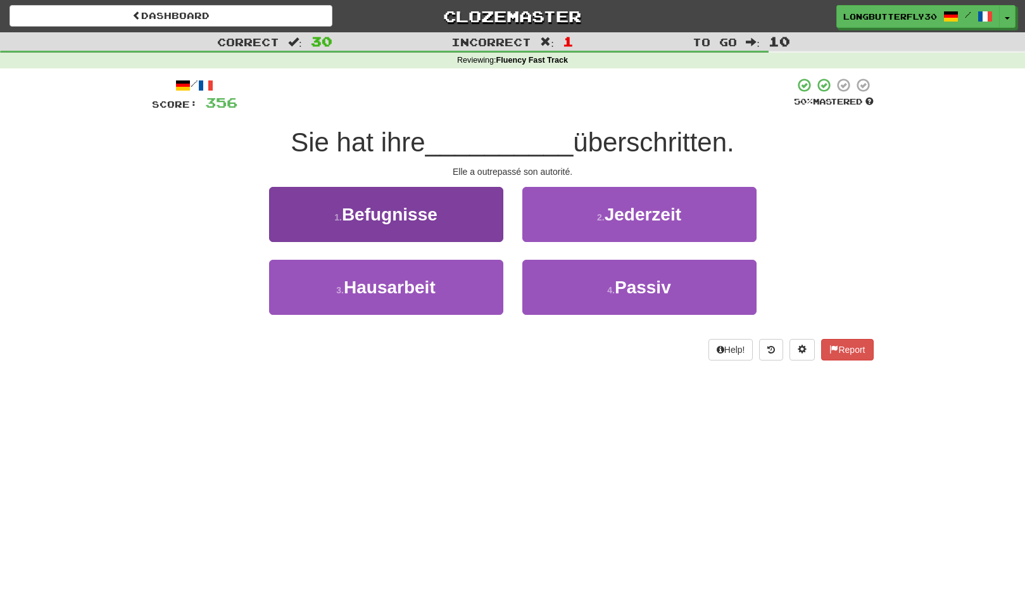
click at [466, 215] on button "1 . Befugnisse" at bounding box center [386, 214] width 234 height 55
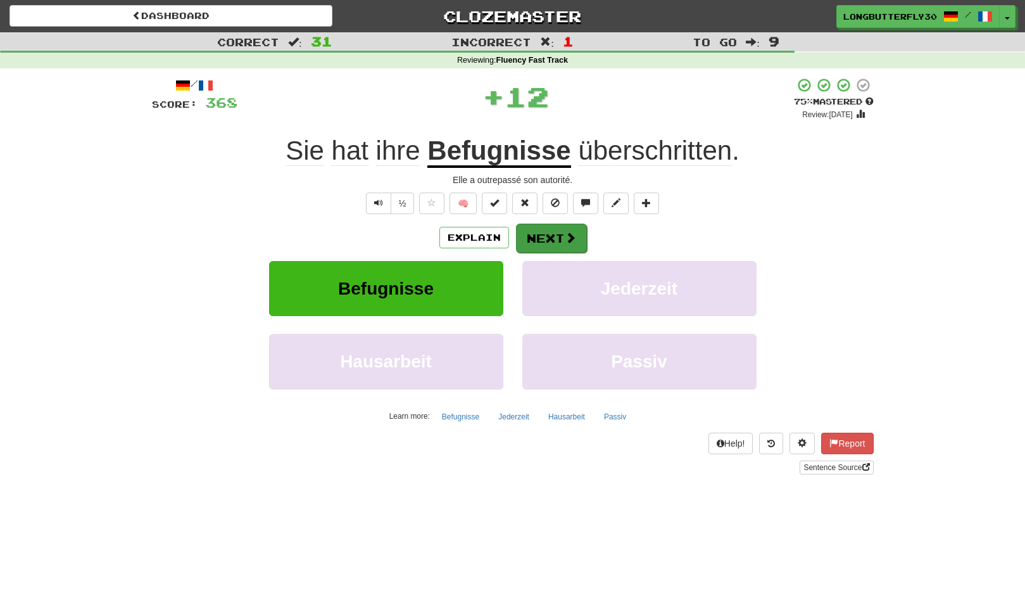
click at [556, 238] on button "Next" at bounding box center [551, 238] width 71 height 29
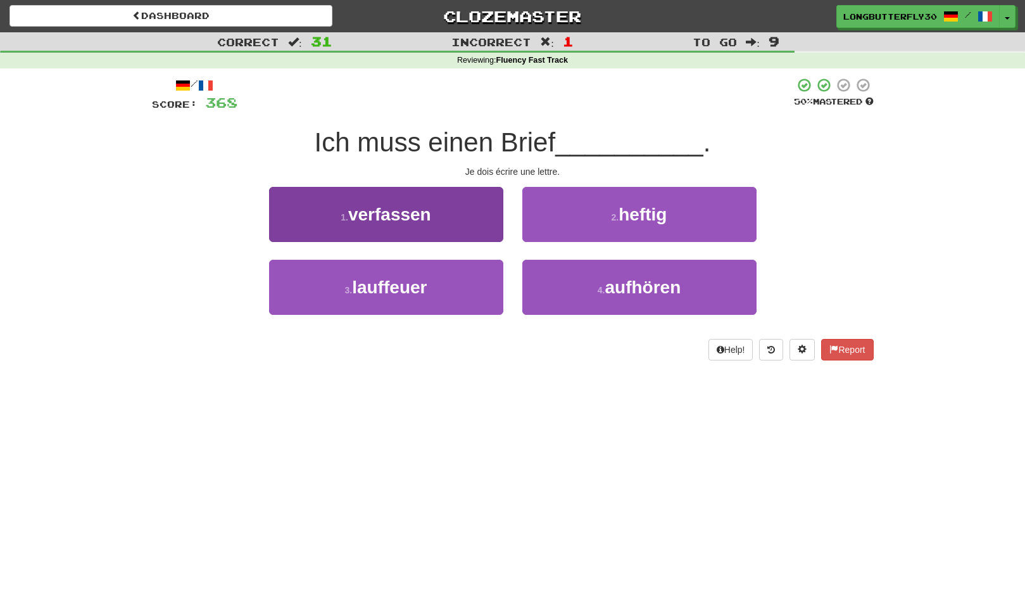
click at [472, 215] on button "1 . verfassen" at bounding box center [386, 214] width 234 height 55
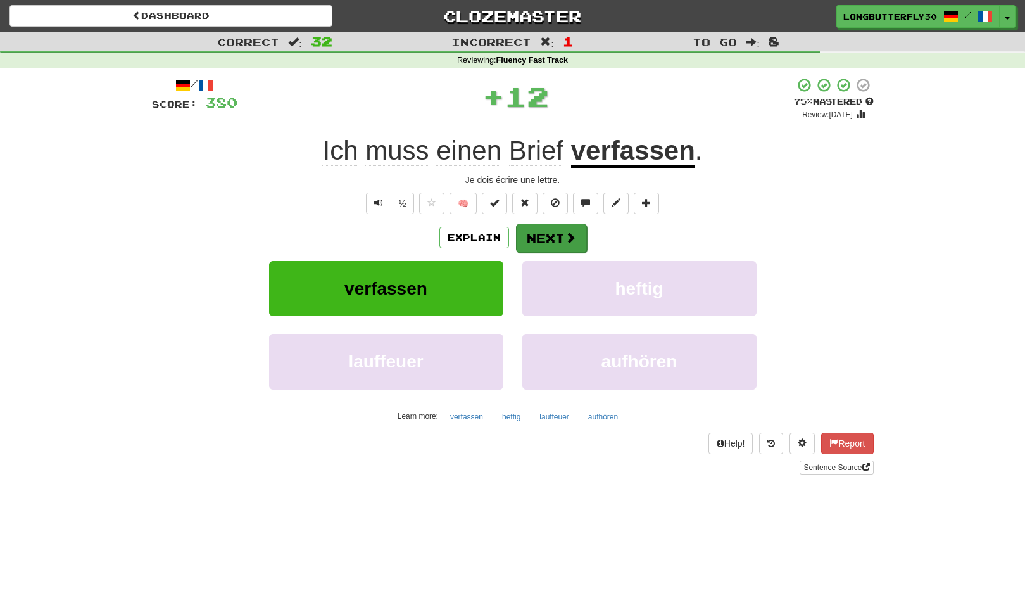
click at [541, 232] on button "Next" at bounding box center [551, 238] width 71 height 29
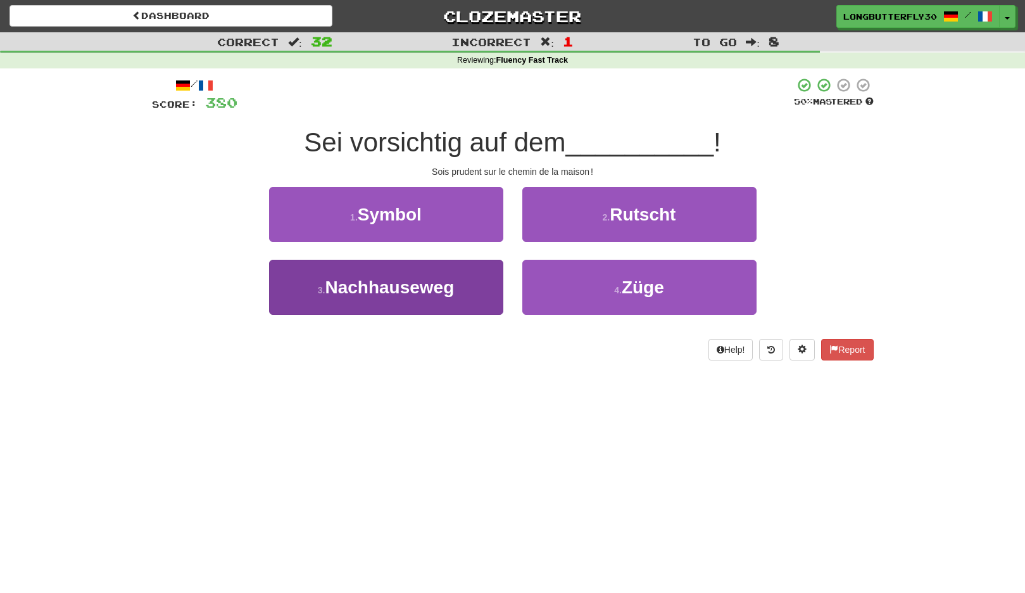
click at [471, 281] on button "3 . Nachhauseweg" at bounding box center [386, 287] width 234 height 55
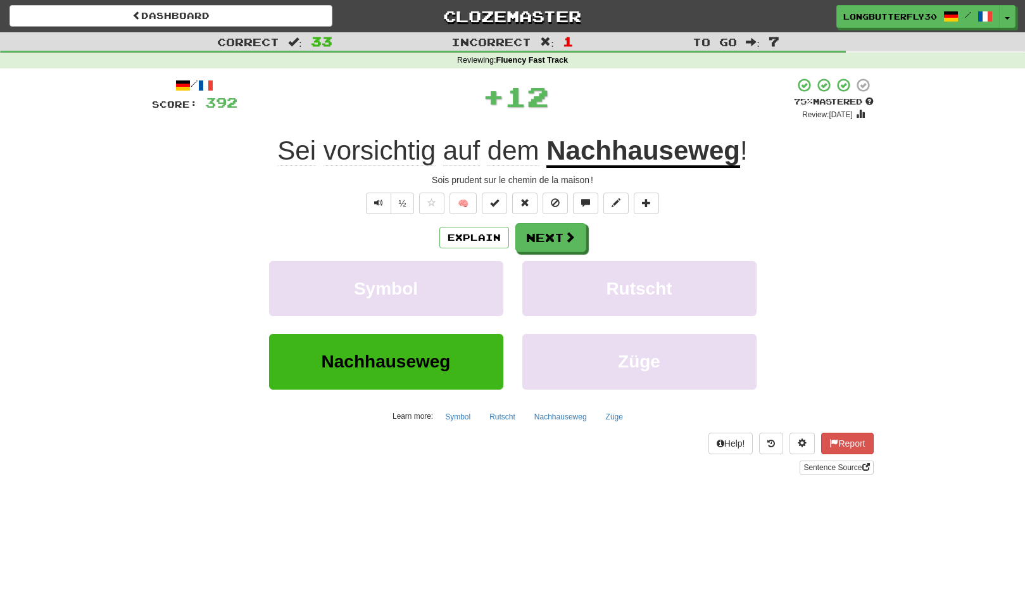
click at [555, 219] on div "/ Score: 392 + 12 75 % Mastered Review: 2025-10-15 Sei vorsichtig auf dem Nachh…" at bounding box center [513, 275] width 722 height 397
click at [556, 231] on button "Next" at bounding box center [551, 238] width 71 height 29
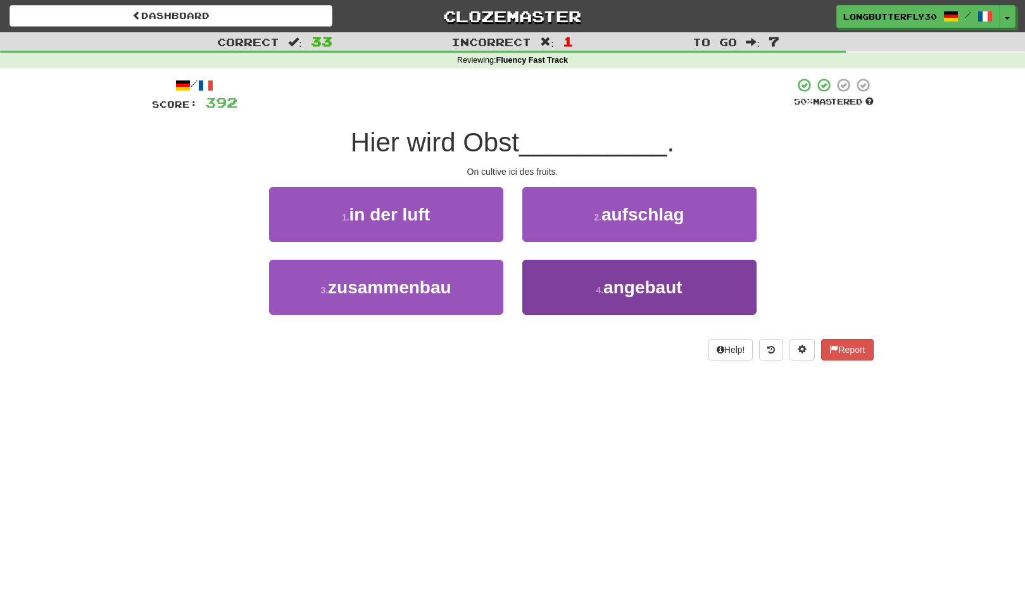
click at [620, 288] on span "angebaut" at bounding box center [643, 287] width 79 height 20
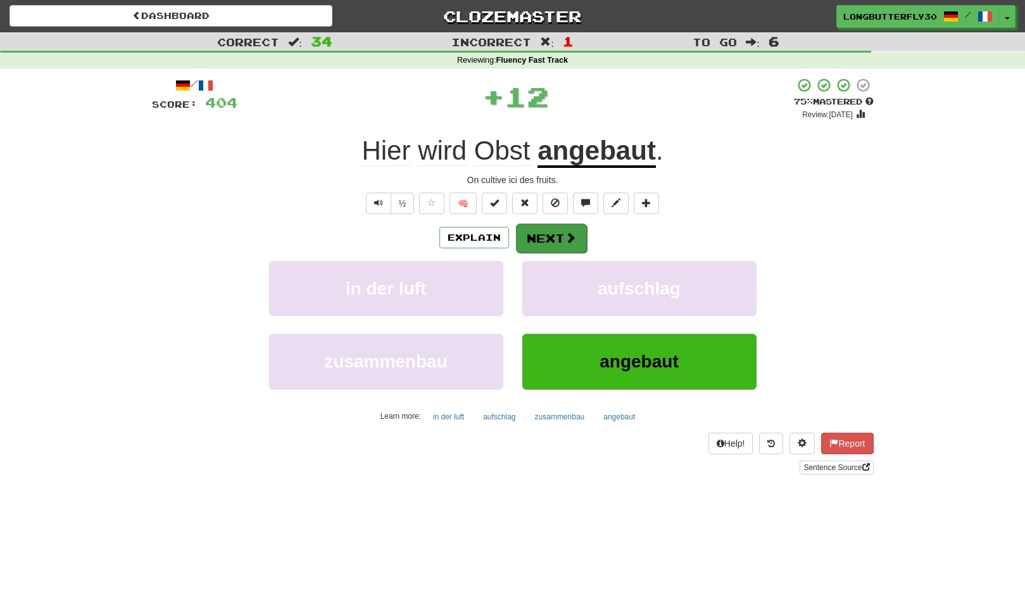
click at [566, 239] on span at bounding box center [570, 237] width 11 height 11
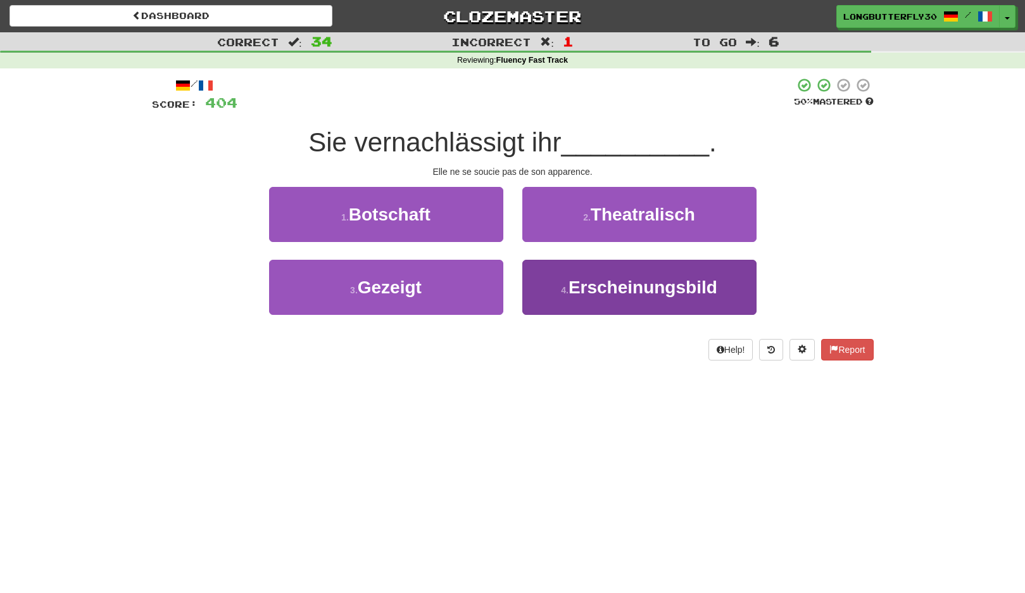
click at [603, 284] on span "Erscheinungsbild" at bounding box center [643, 287] width 149 height 20
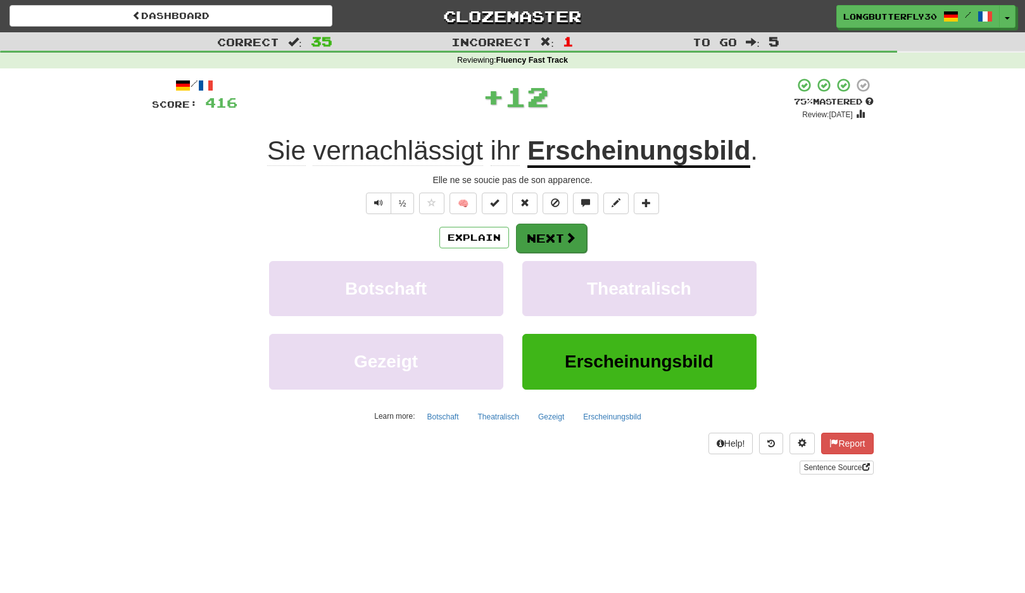
click at [572, 239] on span at bounding box center [570, 237] width 11 height 11
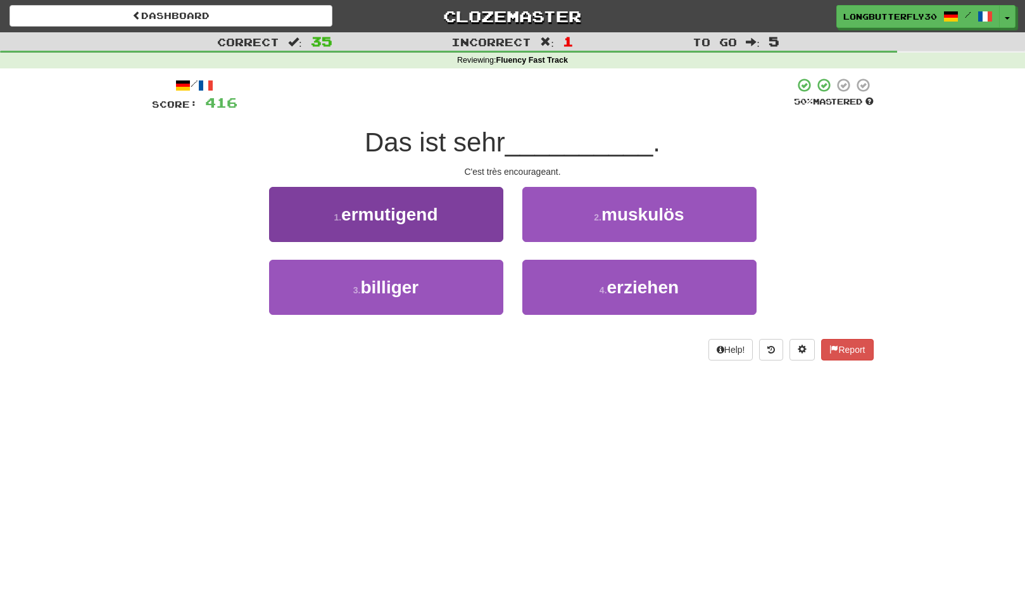
click at [481, 209] on button "1 . ermutigend" at bounding box center [386, 214] width 234 height 55
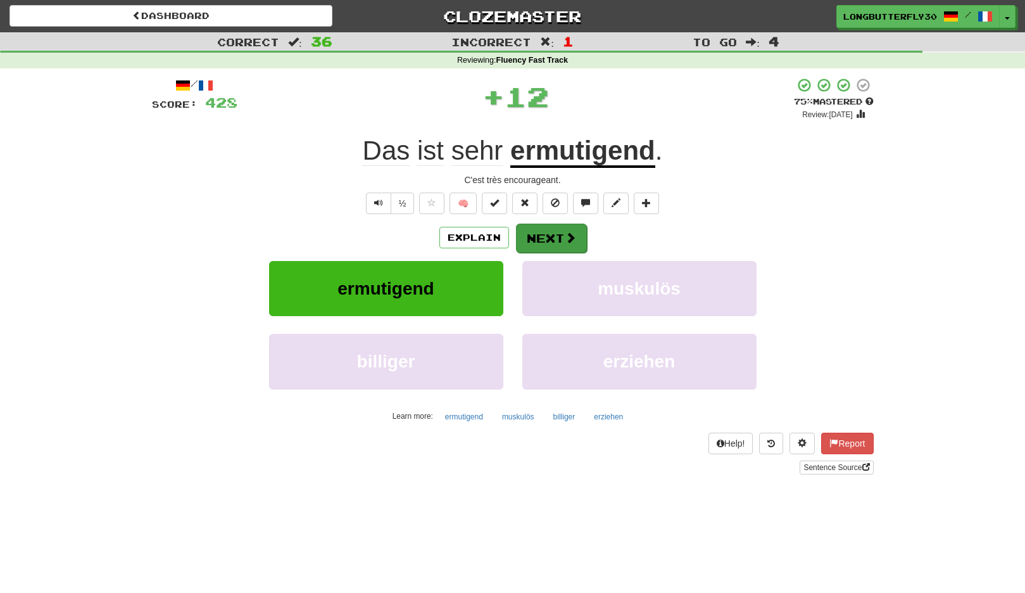
click at [547, 234] on button "Next" at bounding box center [551, 238] width 71 height 29
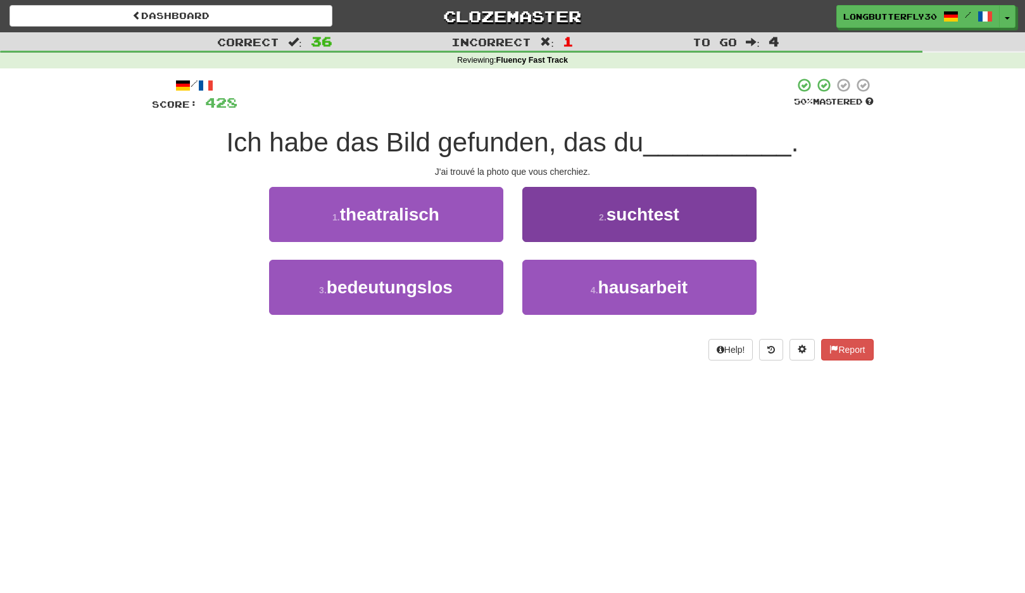
drag, startPoint x: 612, startPoint y: 234, endPoint x: 607, endPoint y: 229, distance: 6.7
click at [607, 229] on button "2 . suchtest" at bounding box center [640, 214] width 234 height 55
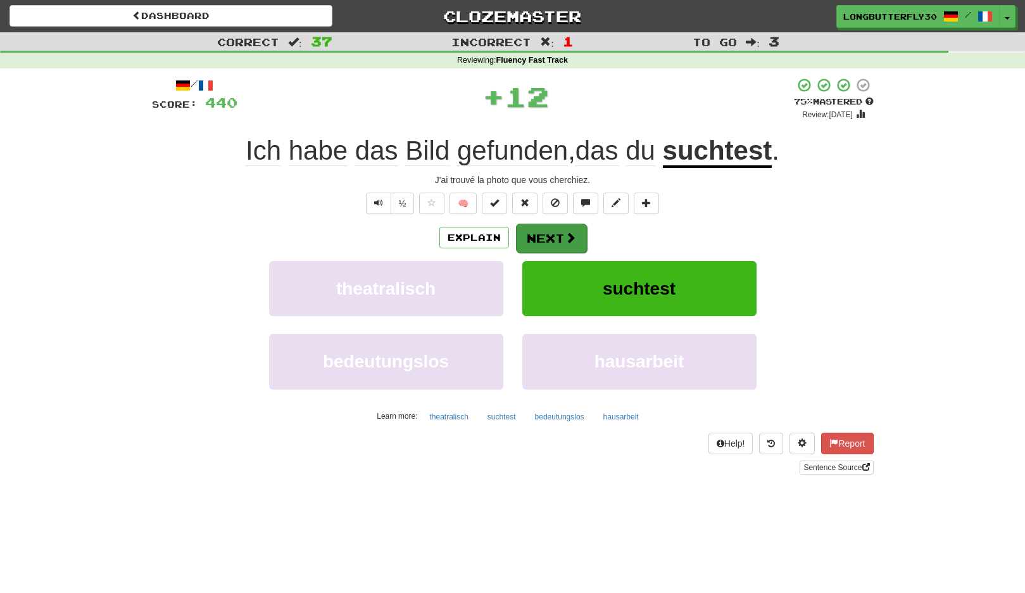
click at [567, 229] on button "Next" at bounding box center [551, 238] width 71 height 29
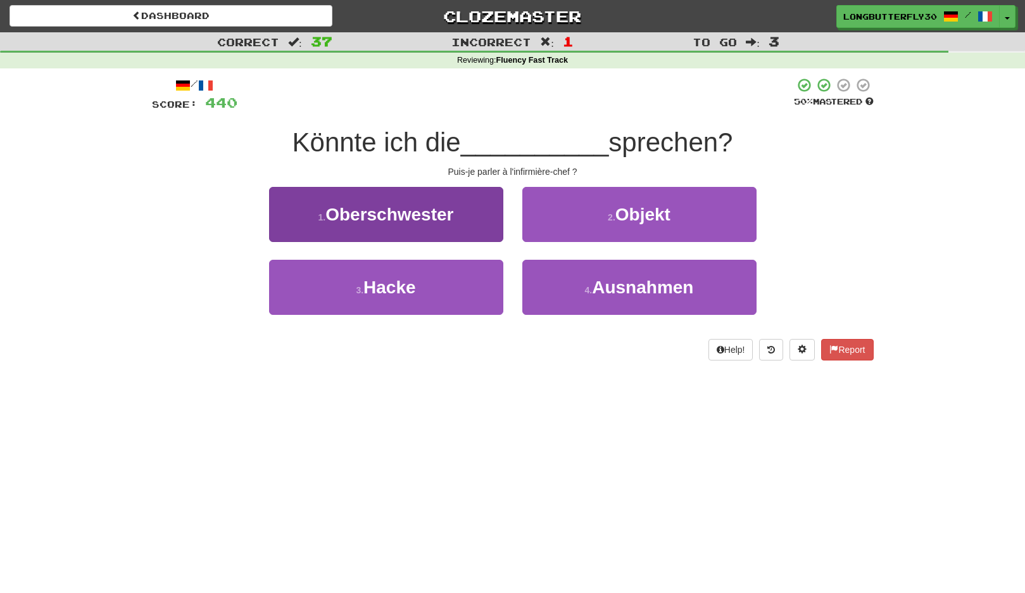
click at [426, 212] on span "Oberschwester" at bounding box center [390, 215] width 128 height 20
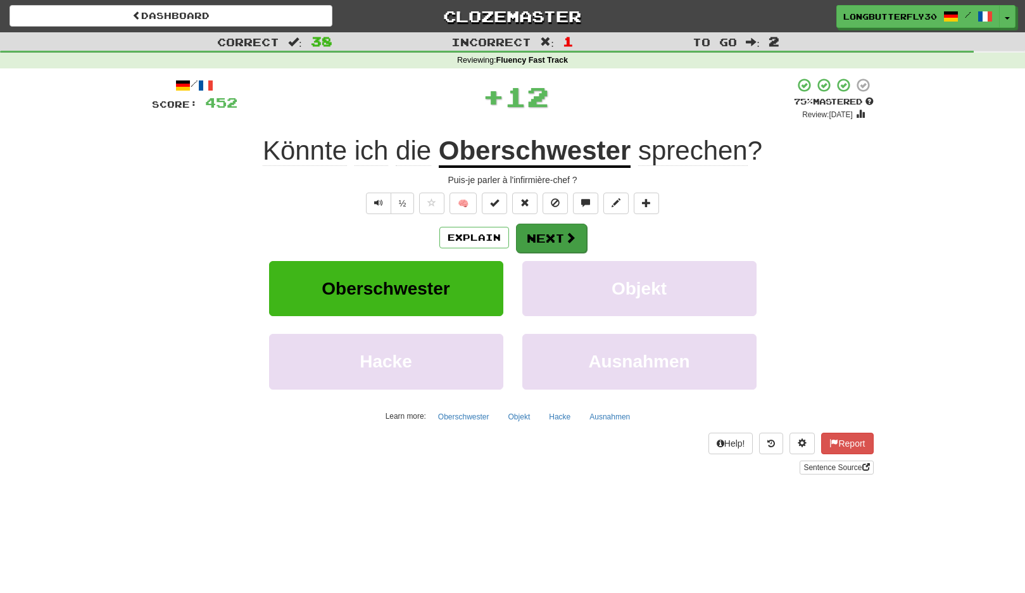
click at [546, 231] on button "Next" at bounding box center [551, 238] width 71 height 29
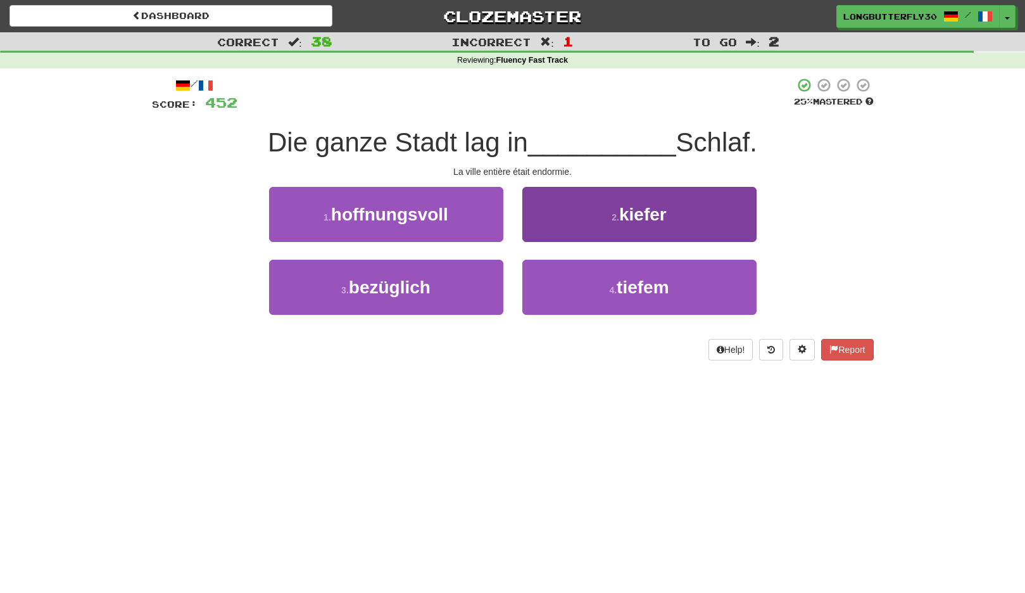
click at [603, 289] on button "4 . tiefem" at bounding box center [640, 287] width 234 height 55
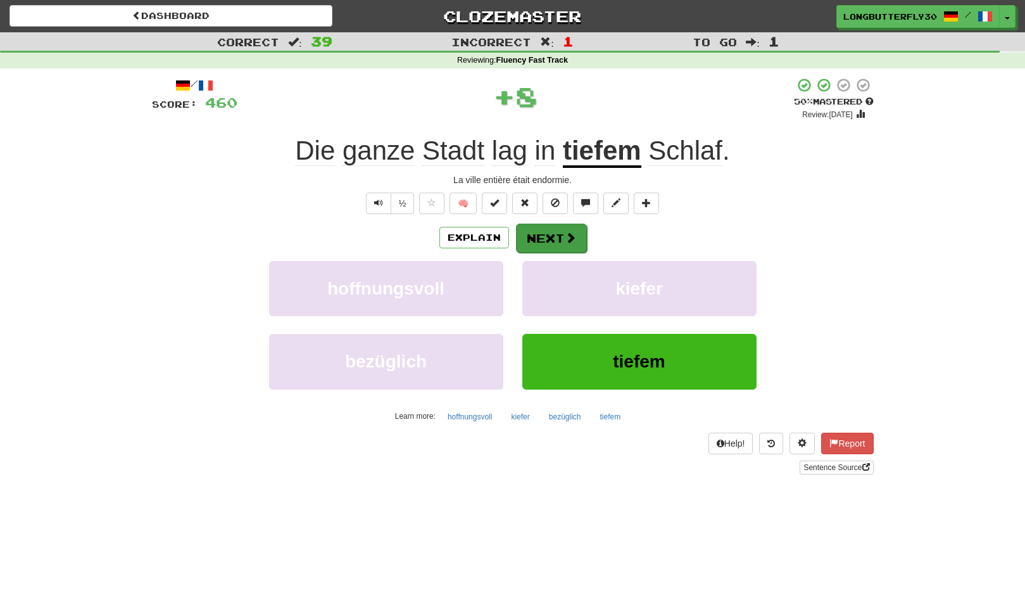
click at [556, 243] on button "Next" at bounding box center [551, 238] width 71 height 29
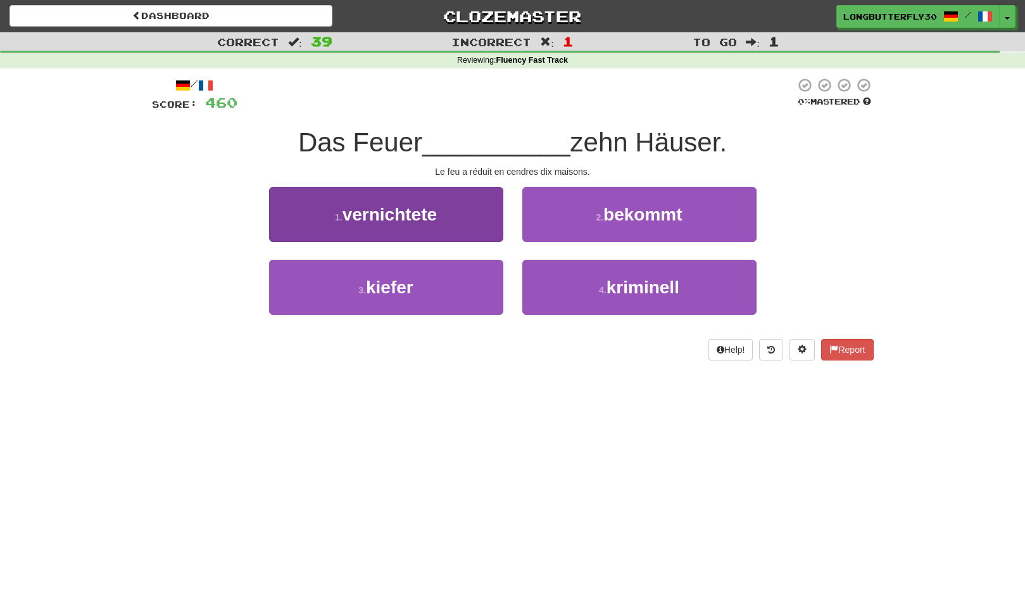
click at [457, 211] on button "1 . vernichtete" at bounding box center [386, 214] width 234 height 55
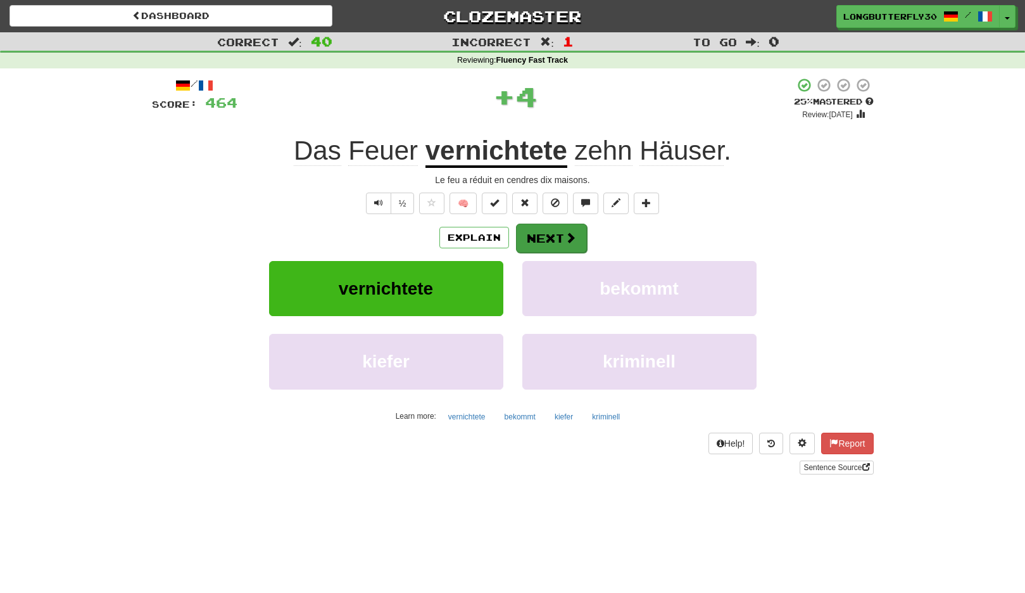
click at [542, 224] on button "Next" at bounding box center [551, 238] width 71 height 29
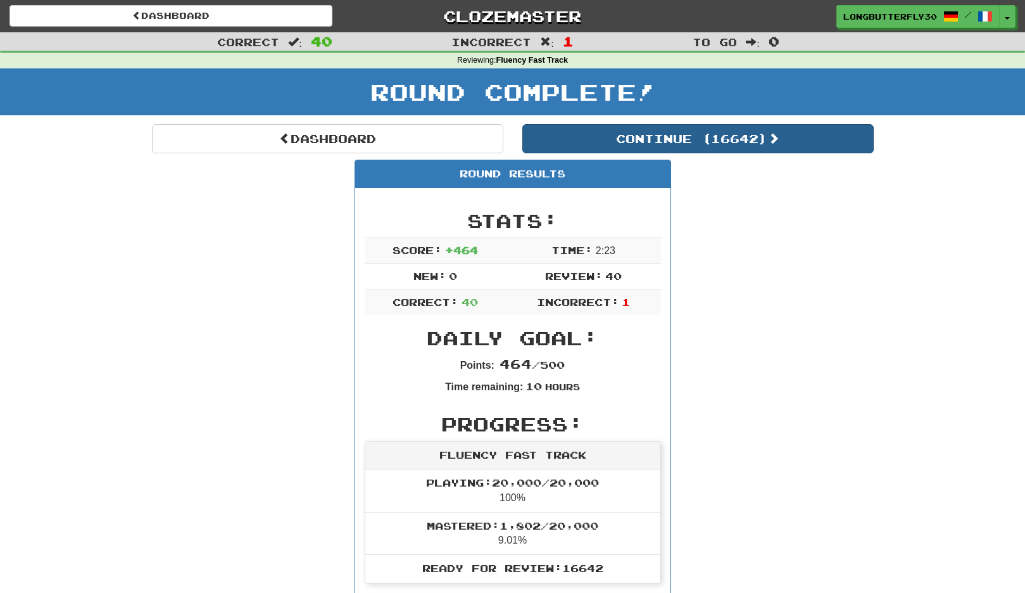
click at [724, 126] on button "Continue ( 16642 )" at bounding box center [699, 138] width 352 height 29
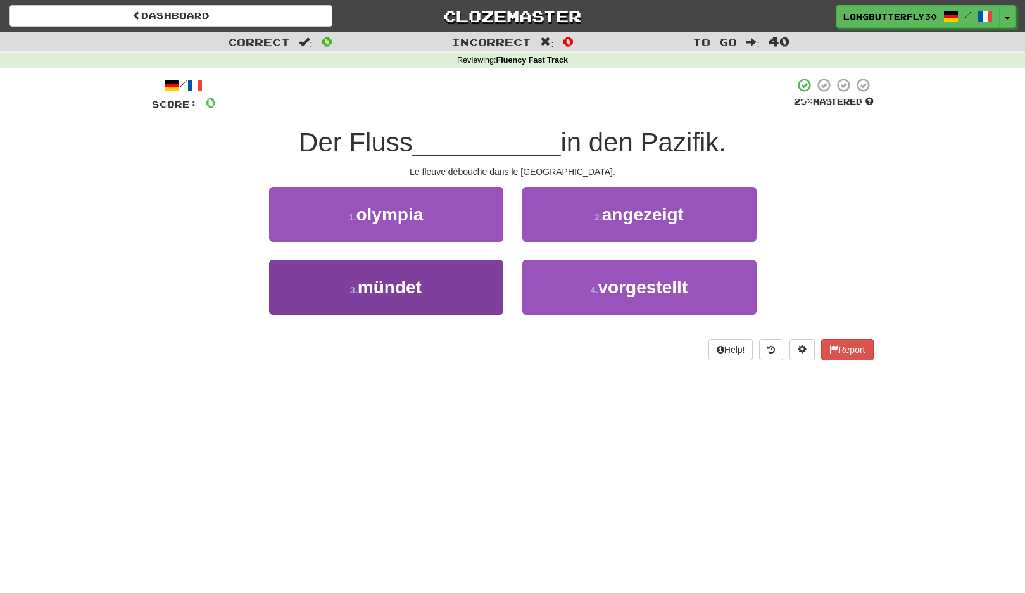
click at [474, 280] on button "3 . mündet" at bounding box center [386, 287] width 234 height 55
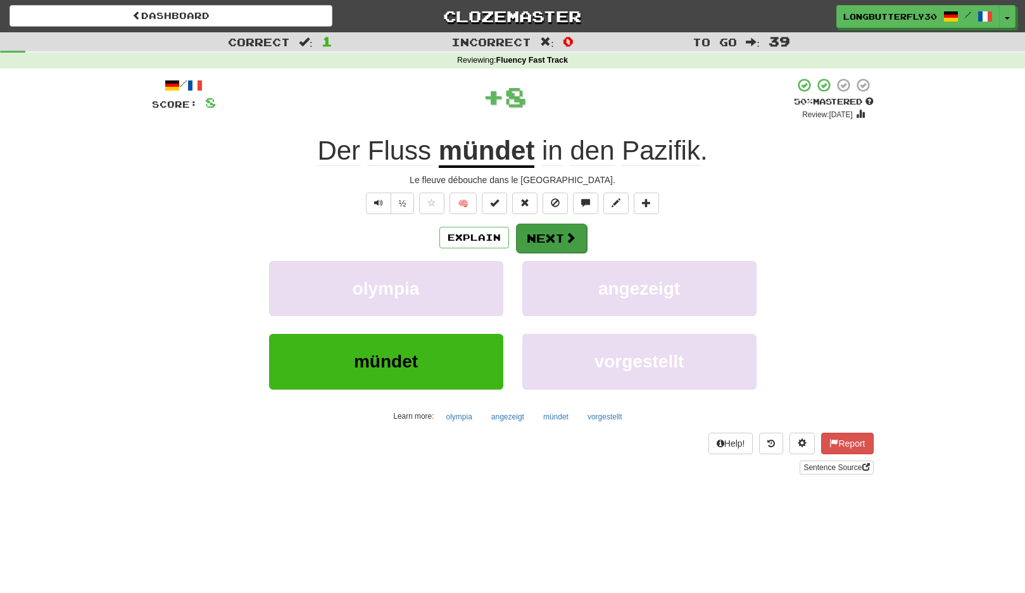
click at [542, 227] on button "Next" at bounding box center [551, 238] width 71 height 29
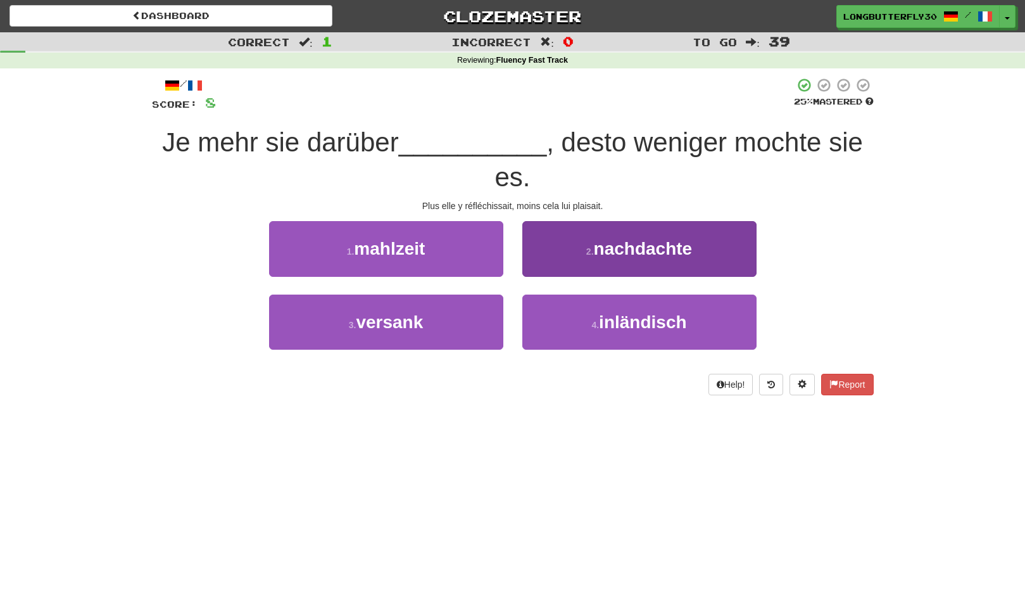
click at [598, 249] on span "nachdachte" at bounding box center [643, 249] width 99 height 20
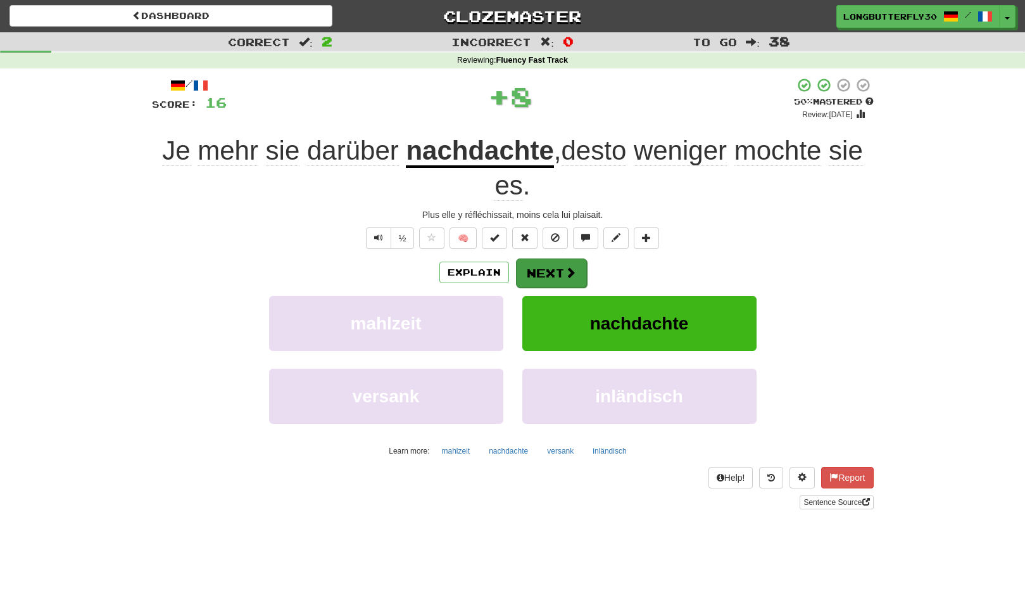
click at [562, 261] on button "Next" at bounding box center [551, 272] width 71 height 29
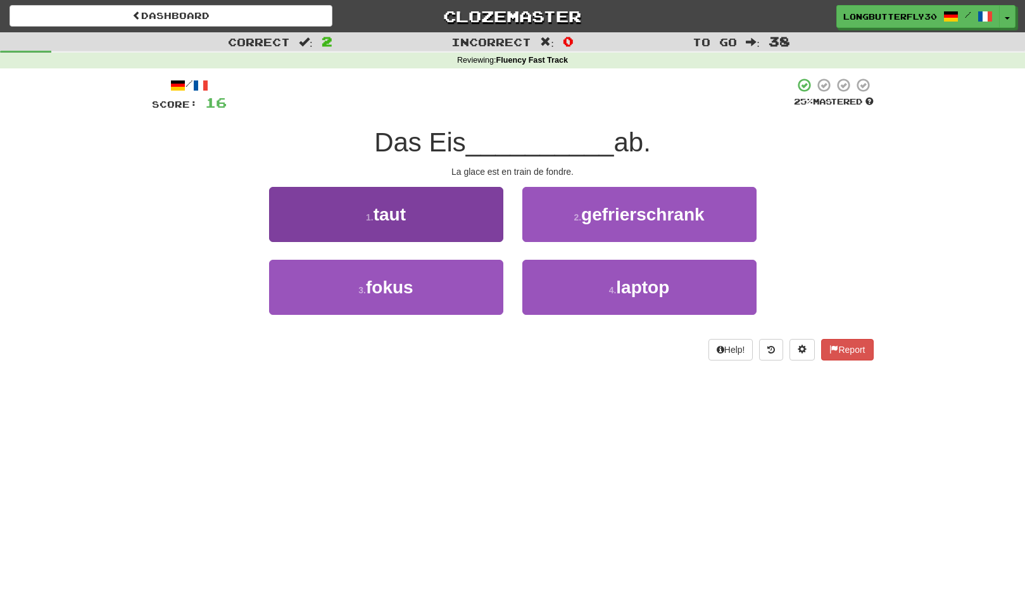
click at [486, 220] on button "1 . taut" at bounding box center [386, 214] width 234 height 55
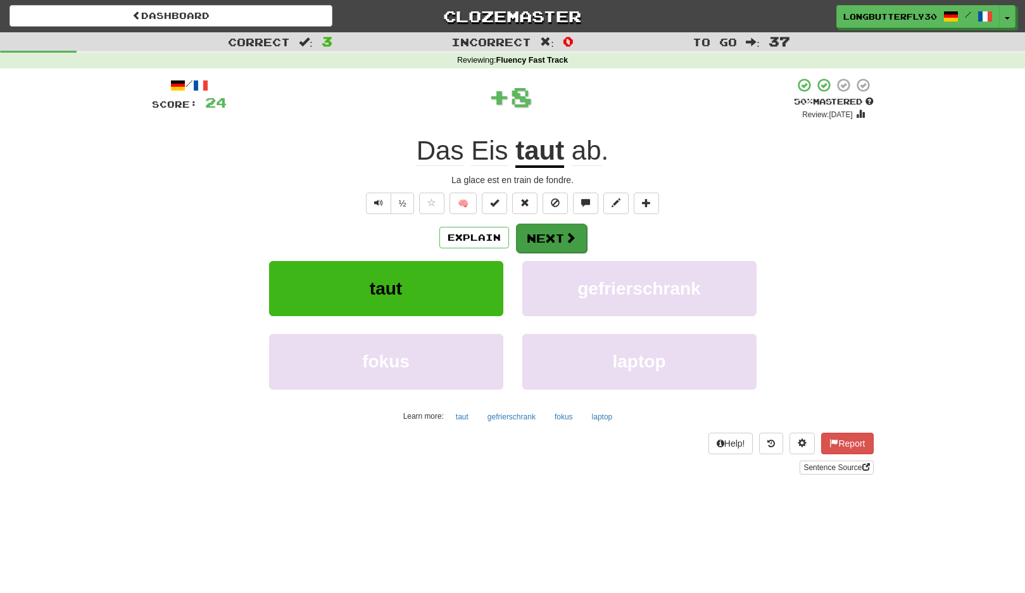
click at [542, 224] on button "Next" at bounding box center [551, 238] width 71 height 29
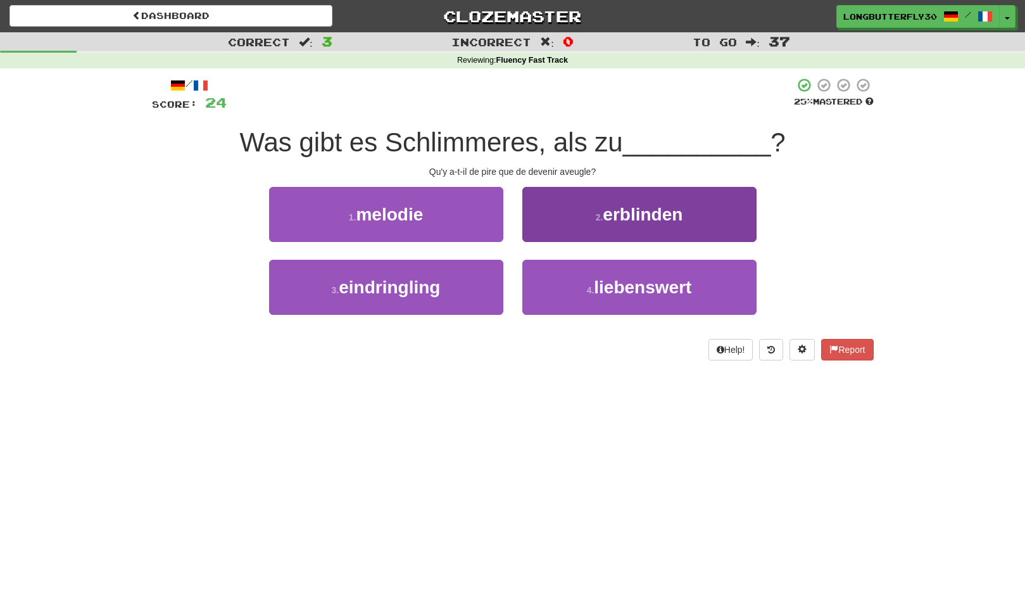
click at [626, 217] on span "erblinden" at bounding box center [643, 215] width 80 height 20
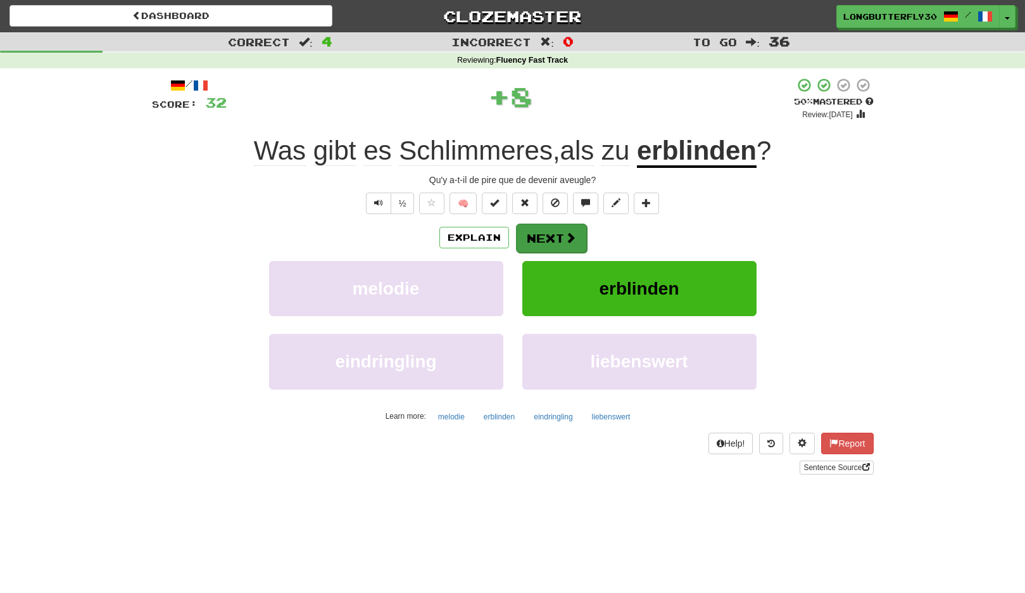
click at [571, 227] on button "Next" at bounding box center [551, 238] width 71 height 29
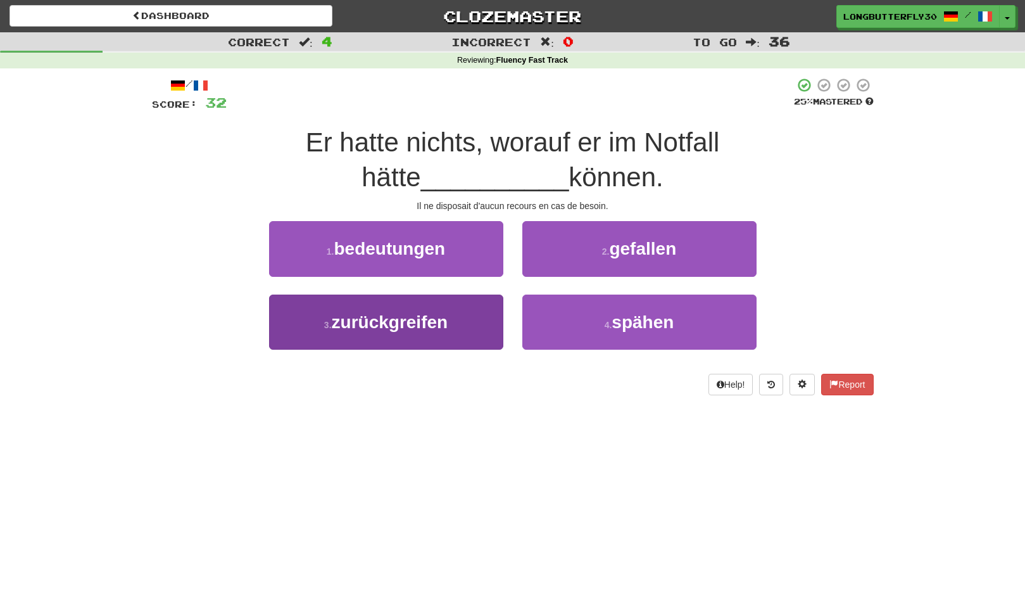
click at [466, 316] on button "3 . zurückgreifen" at bounding box center [386, 322] width 234 height 55
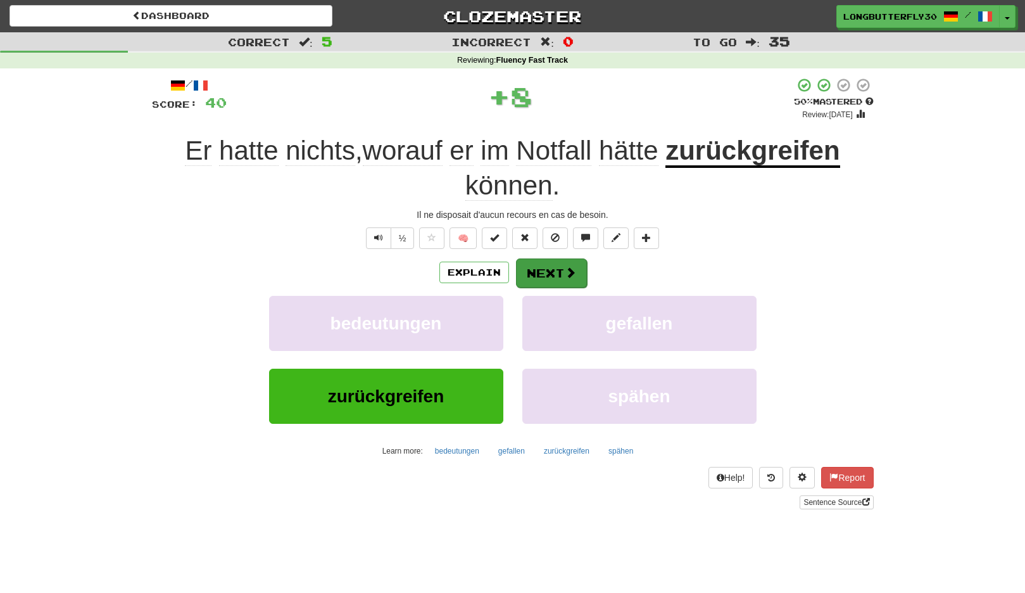
click at [537, 271] on button "Next" at bounding box center [551, 272] width 71 height 29
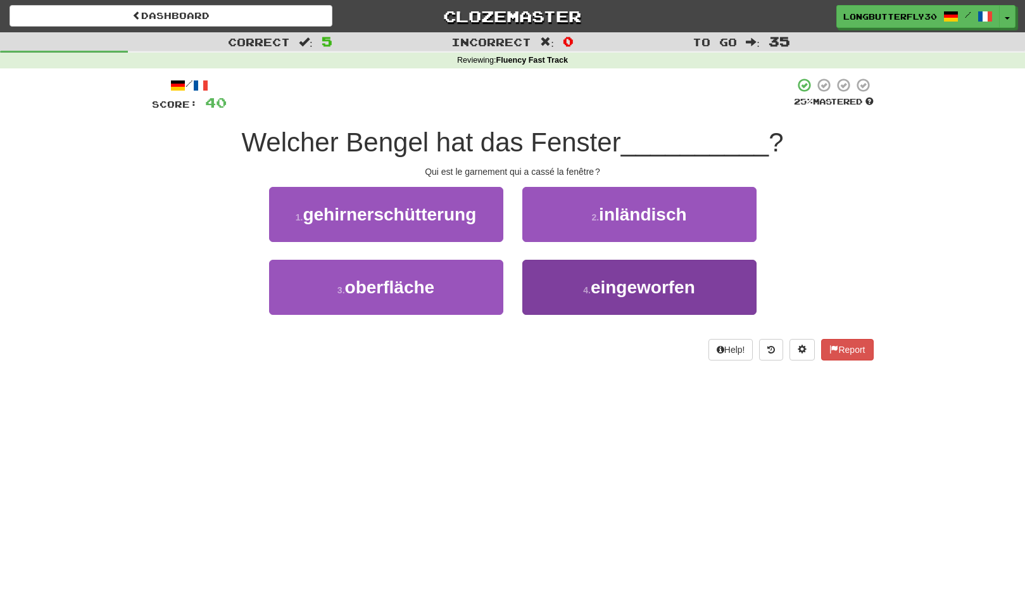
click at [551, 277] on button "4 . eingeworfen" at bounding box center [640, 287] width 234 height 55
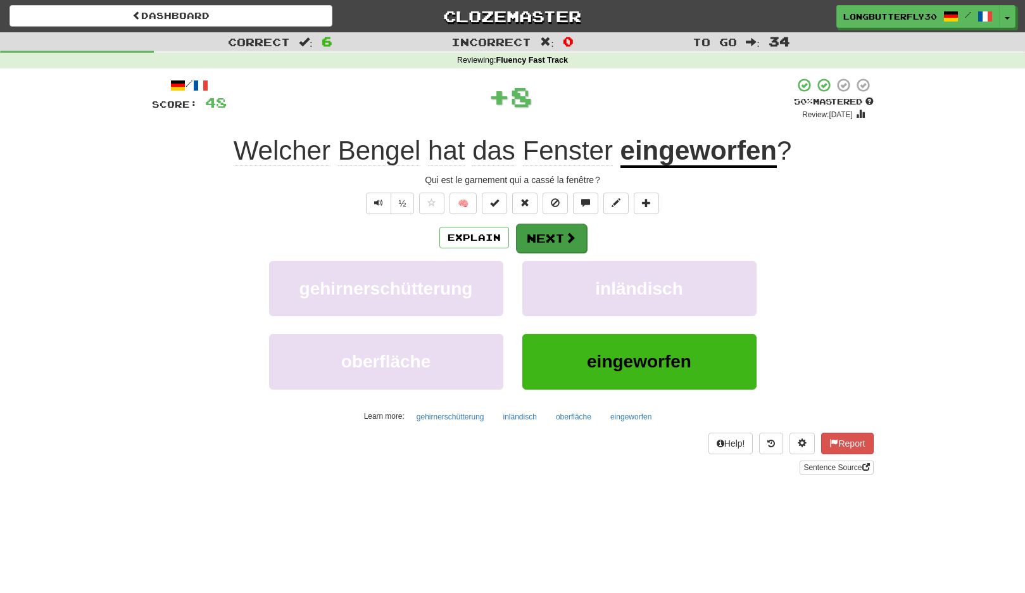
click at [555, 236] on button "Next" at bounding box center [551, 238] width 71 height 29
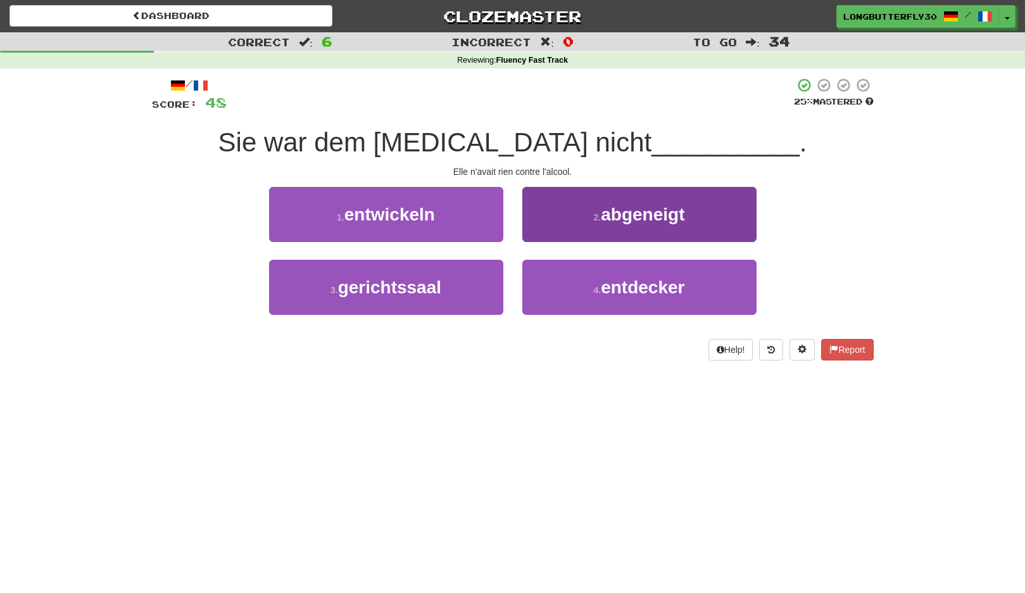
click at [690, 215] on button "2 . abgeneigt" at bounding box center [640, 214] width 234 height 55
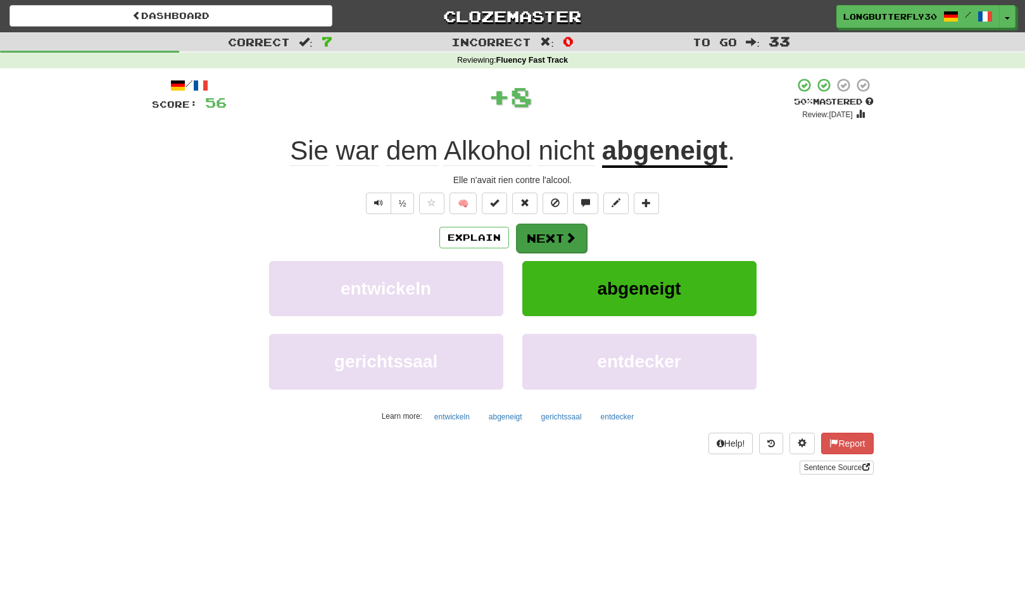
click at [567, 229] on button "Next" at bounding box center [551, 238] width 71 height 29
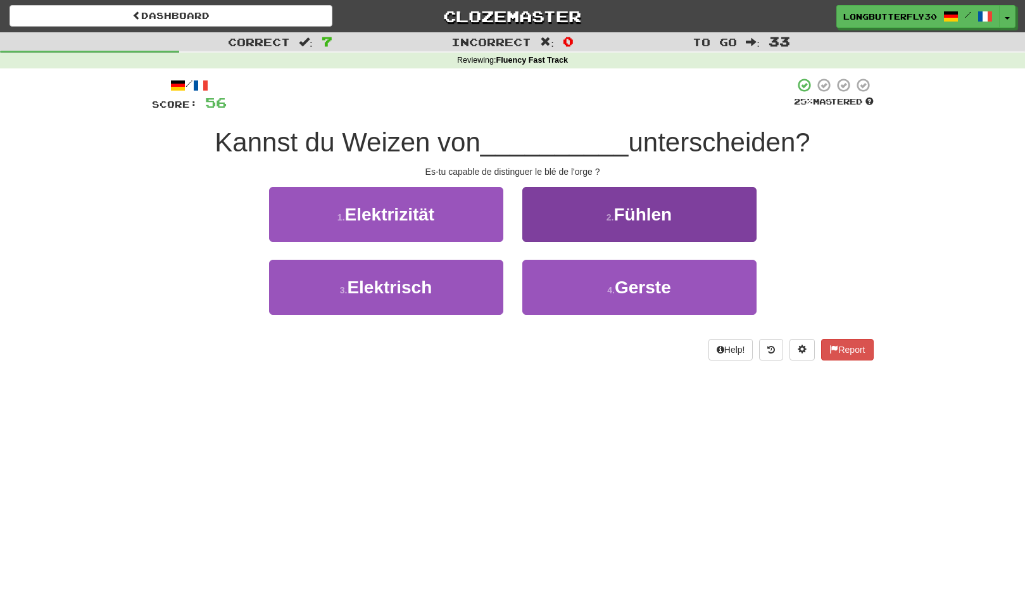
click at [592, 226] on button "2 . Fühlen" at bounding box center [640, 214] width 234 height 55
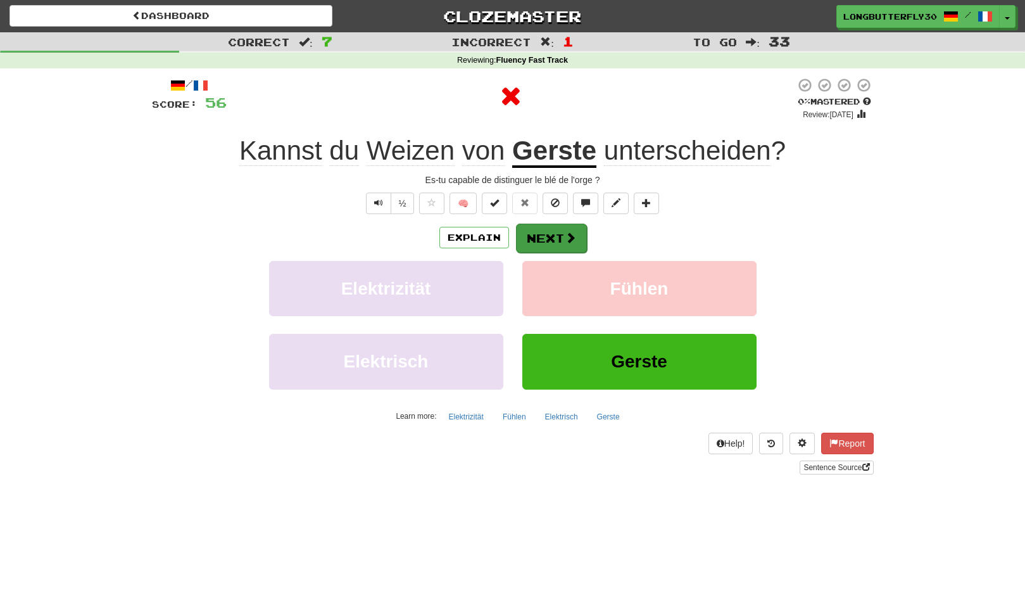
click at [568, 231] on button "Next" at bounding box center [551, 238] width 71 height 29
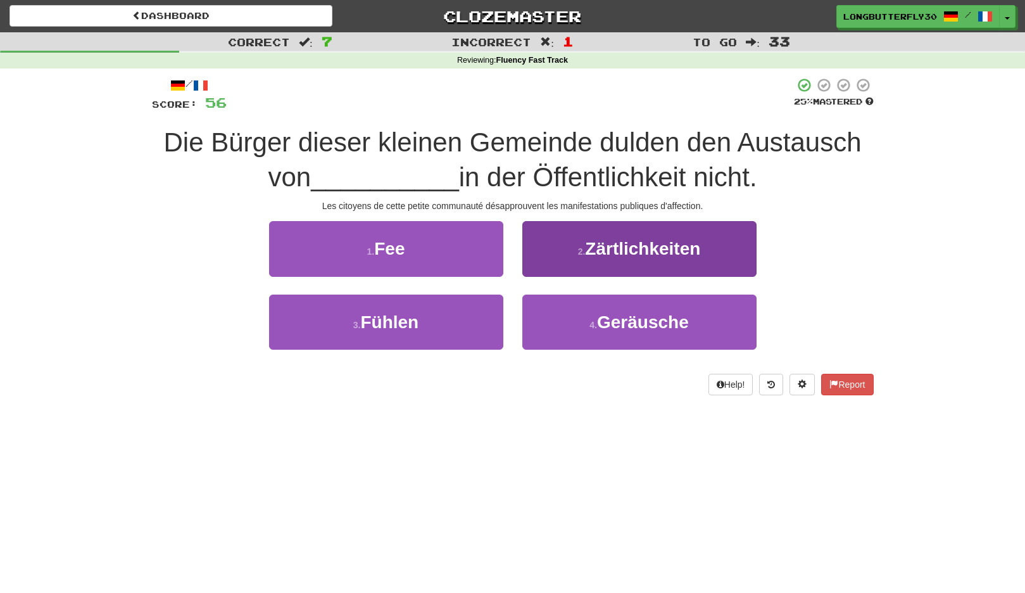
click at [583, 253] on small "2 ." at bounding box center [582, 251] width 8 height 10
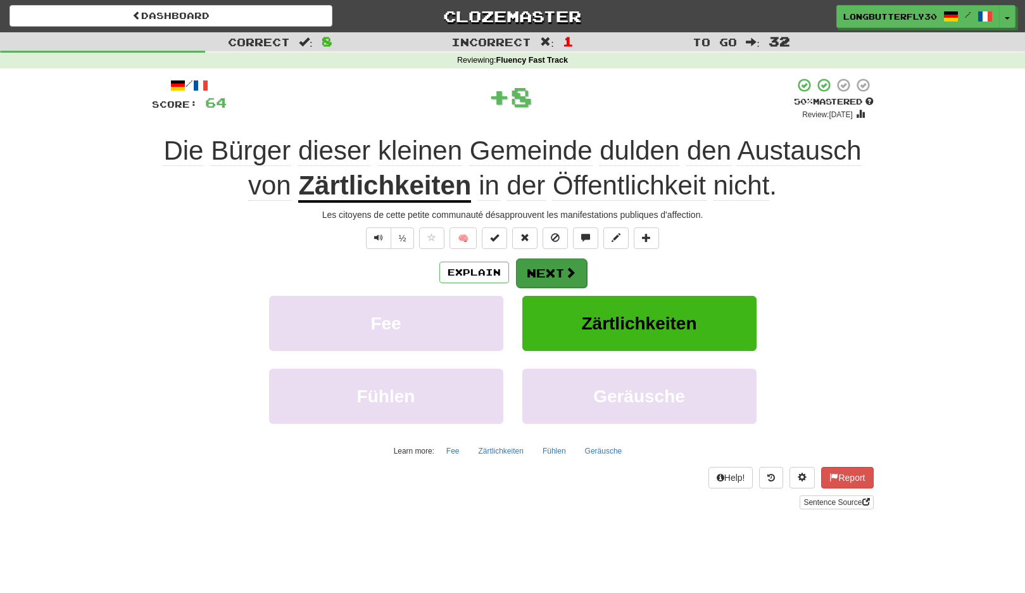
click at [552, 262] on button "Next" at bounding box center [551, 272] width 71 height 29
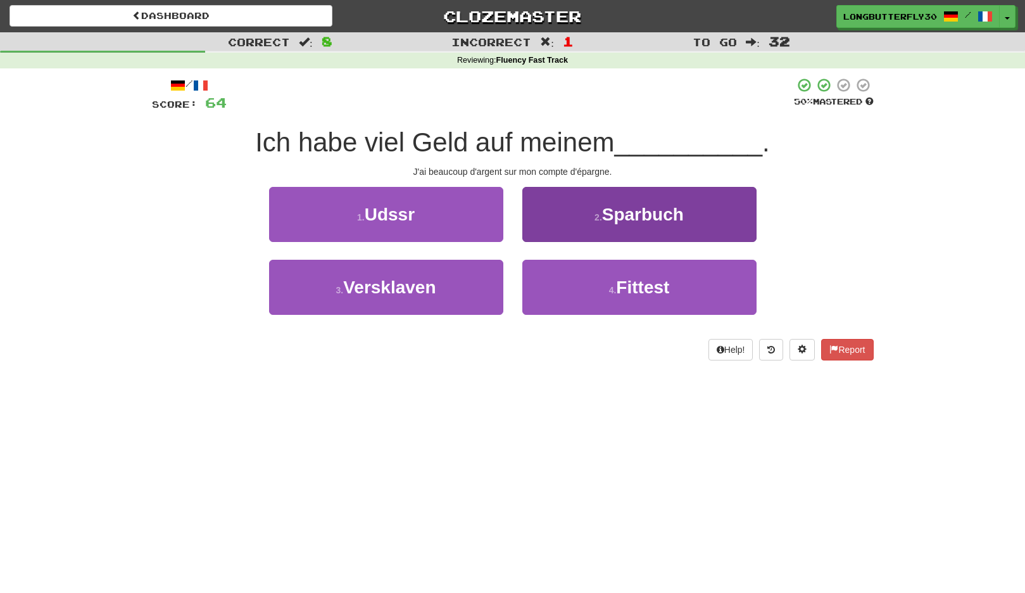
click at [609, 224] on button "2 . Sparbuch" at bounding box center [640, 214] width 234 height 55
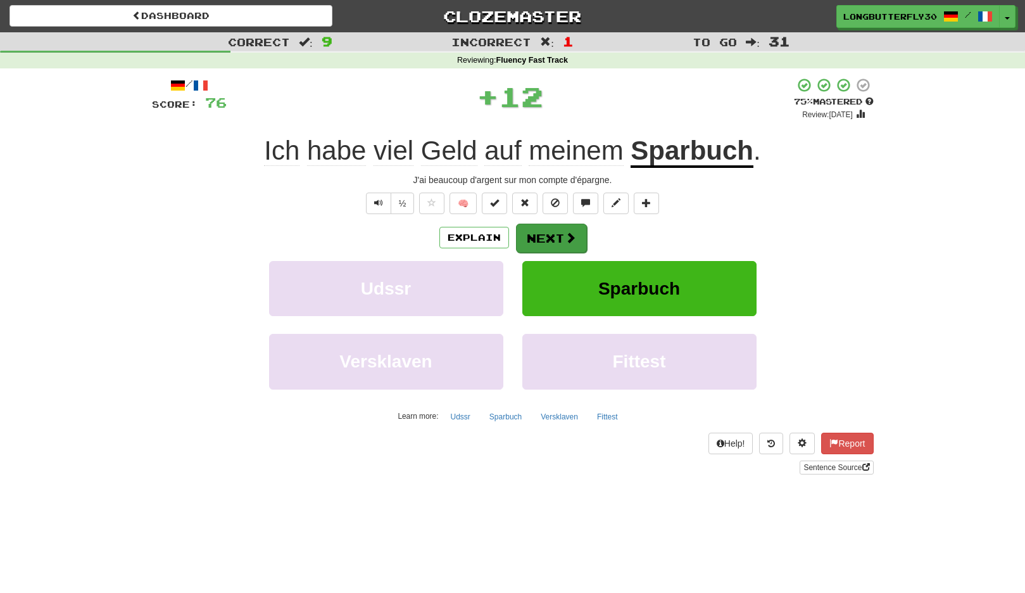
click at [558, 237] on button "Next" at bounding box center [551, 238] width 71 height 29
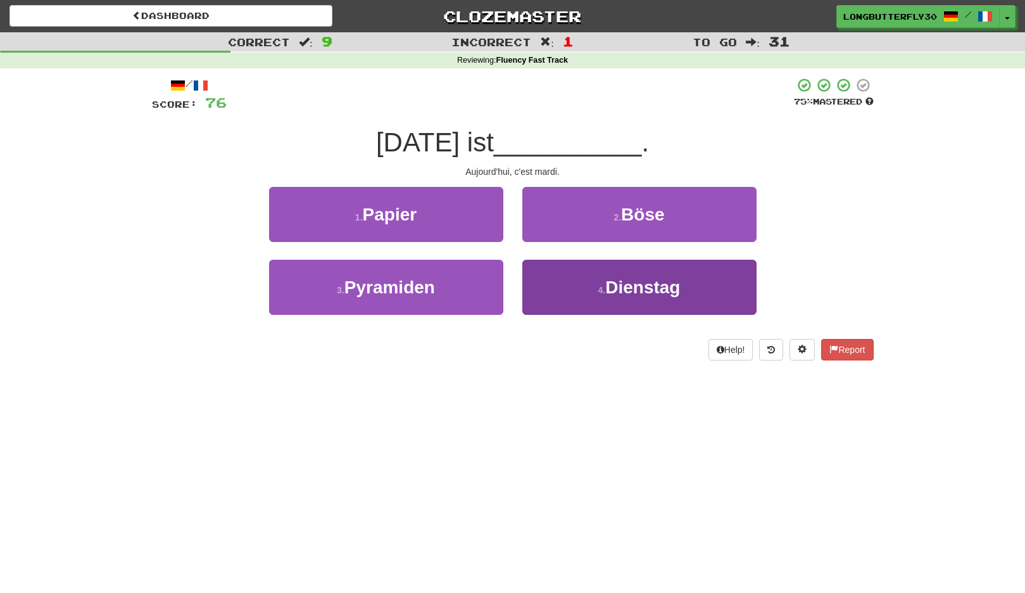
click at [581, 269] on button "4 . Dienstag" at bounding box center [640, 287] width 234 height 55
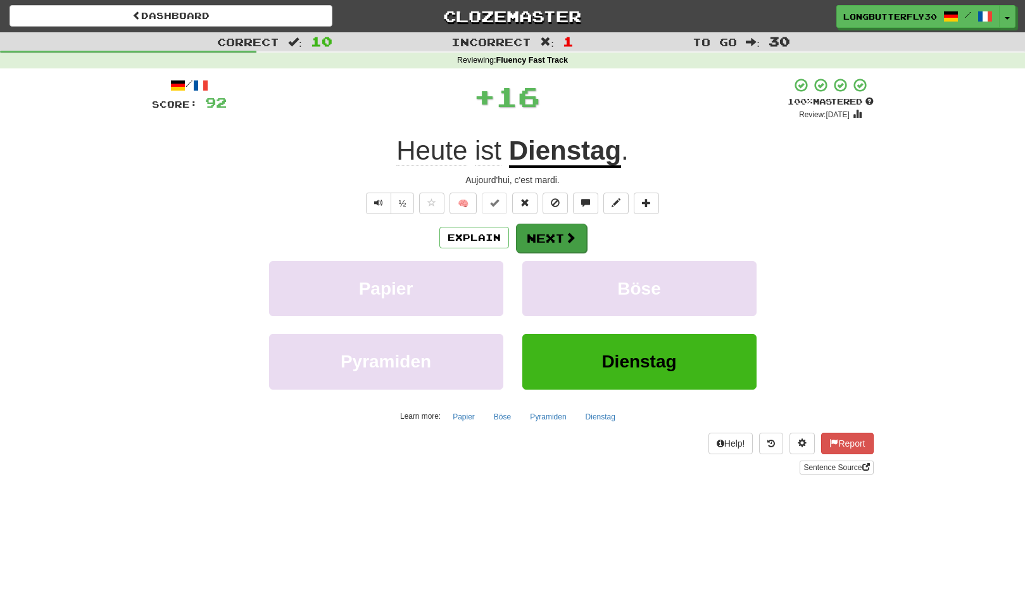
click at [559, 233] on button "Next" at bounding box center [551, 238] width 71 height 29
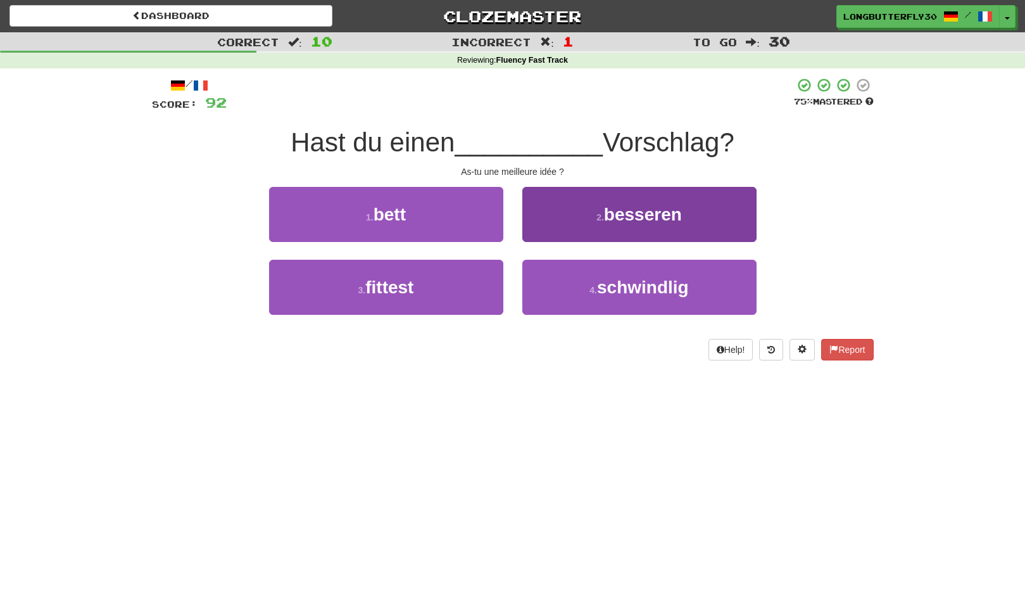
click at [579, 209] on button "2 . besseren" at bounding box center [640, 214] width 234 height 55
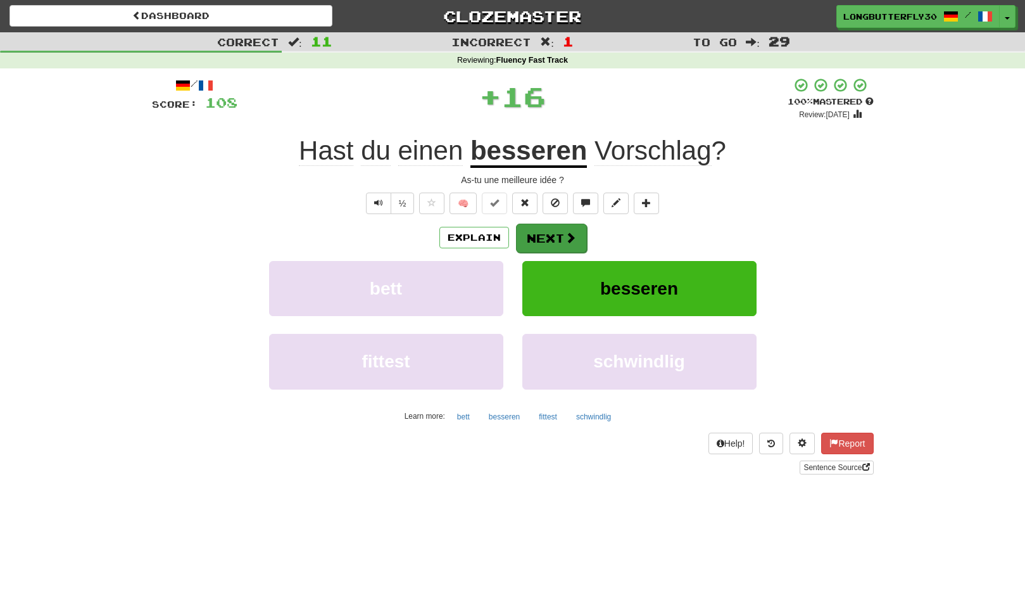
click at [554, 229] on button "Next" at bounding box center [551, 238] width 71 height 29
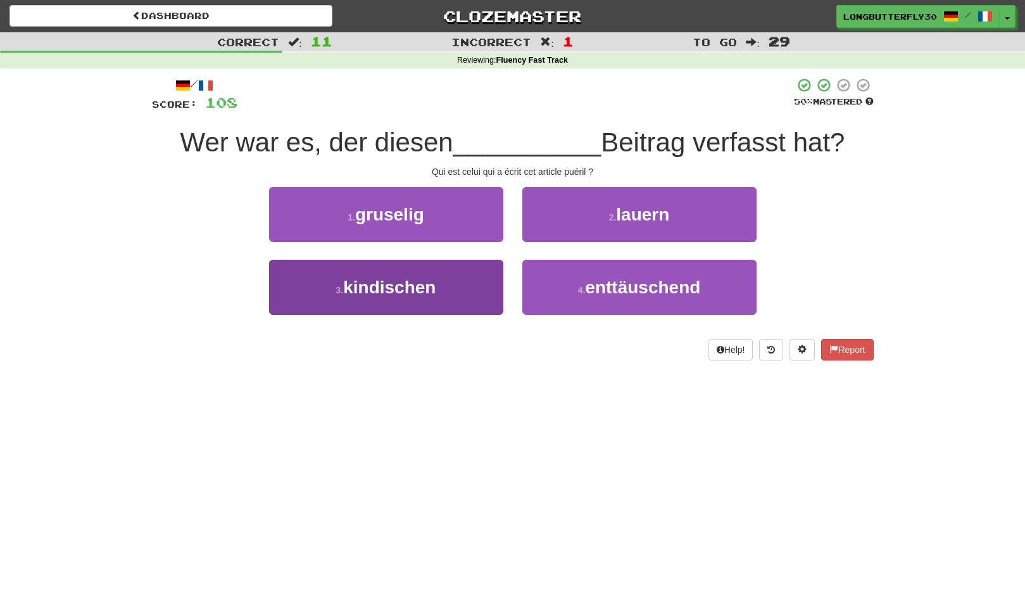
click at [474, 283] on button "3 . kindischen" at bounding box center [386, 287] width 234 height 55
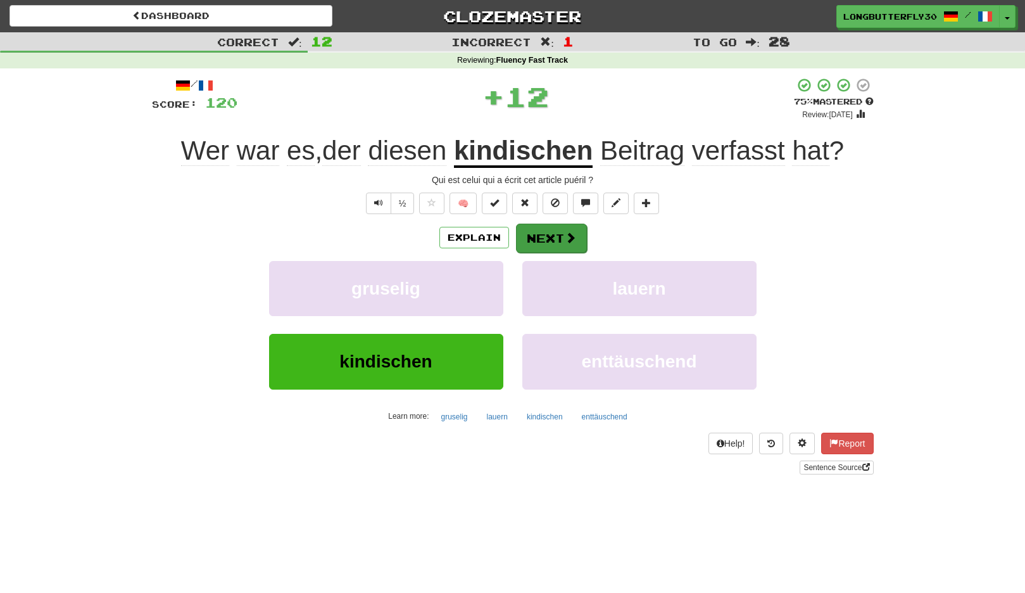
click at [556, 231] on button "Next" at bounding box center [551, 238] width 71 height 29
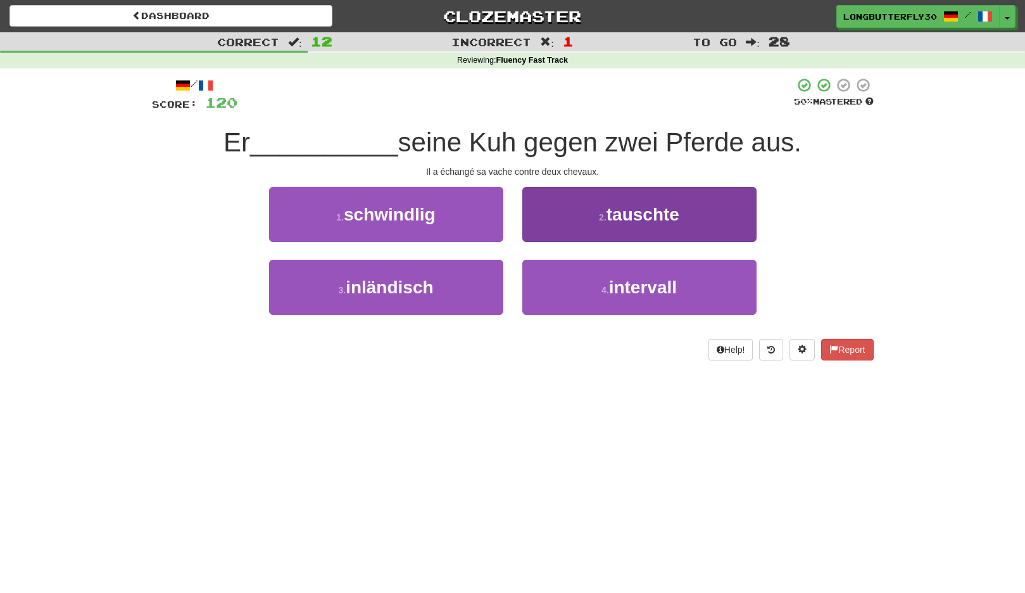
click at [564, 212] on button "2 . tauschte" at bounding box center [640, 214] width 234 height 55
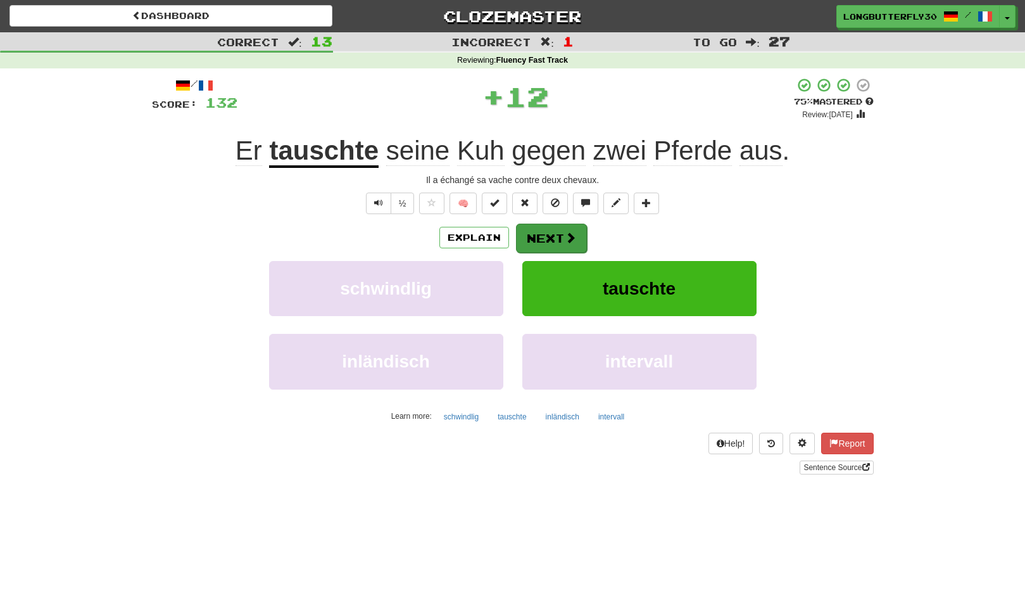
click at [550, 229] on button "Next" at bounding box center [551, 238] width 71 height 29
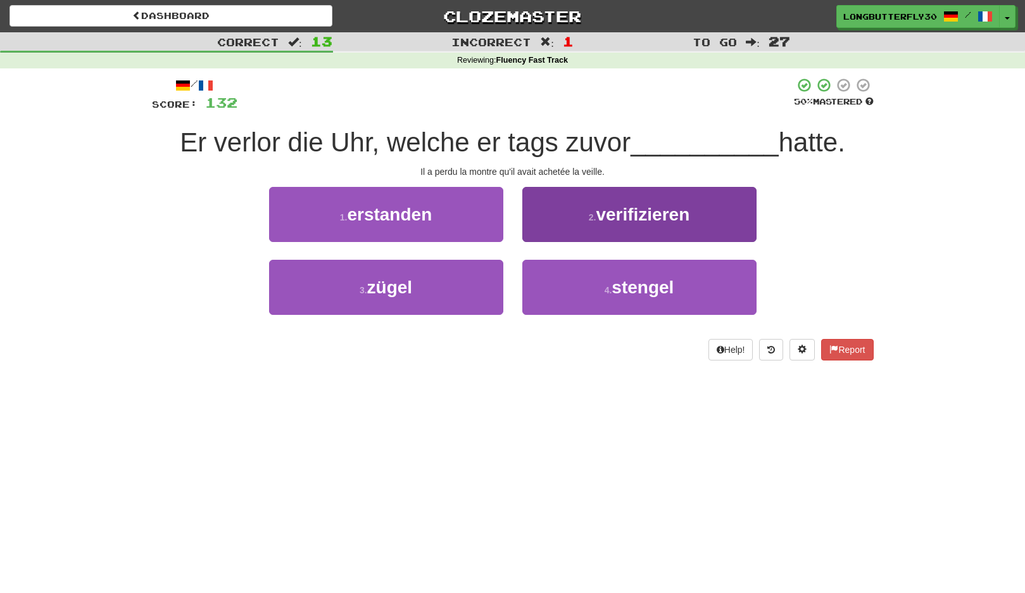
click at [588, 231] on button "2 . verifizieren" at bounding box center [640, 214] width 234 height 55
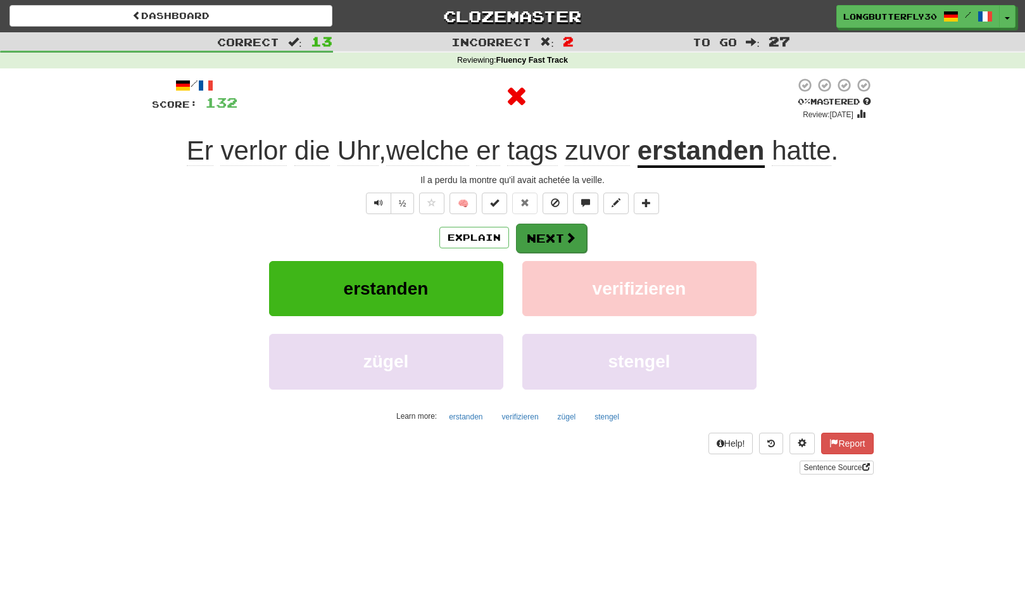
click at [562, 229] on button "Next" at bounding box center [551, 238] width 71 height 29
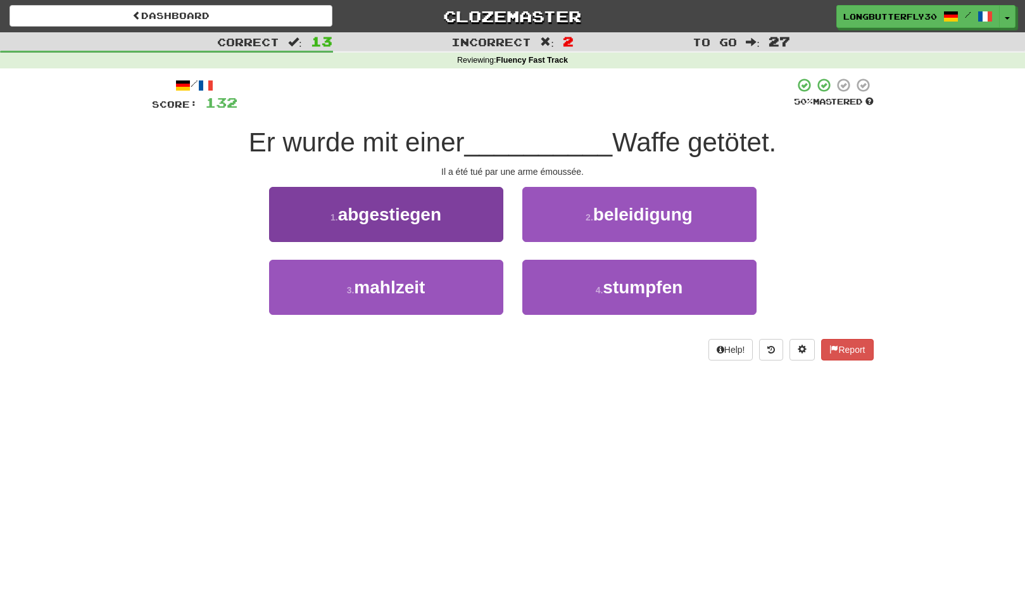
click at [471, 213] on button "1 . abgestiegen" at bounding box center [386, 214] width 234 height 55
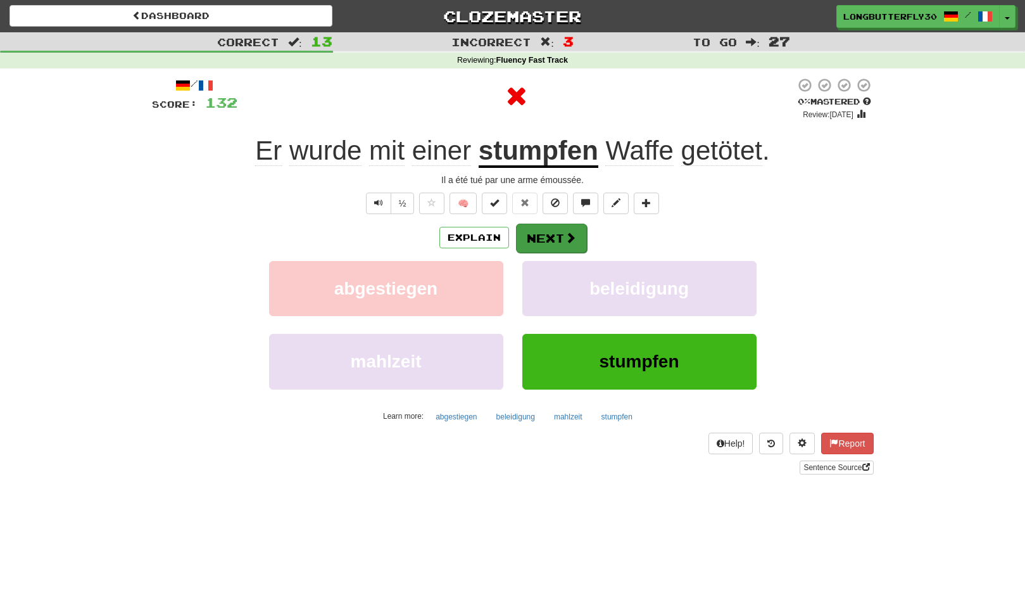
click at [523, 232] on button "Next" at bounding box center [551, 238] width 71 height 29
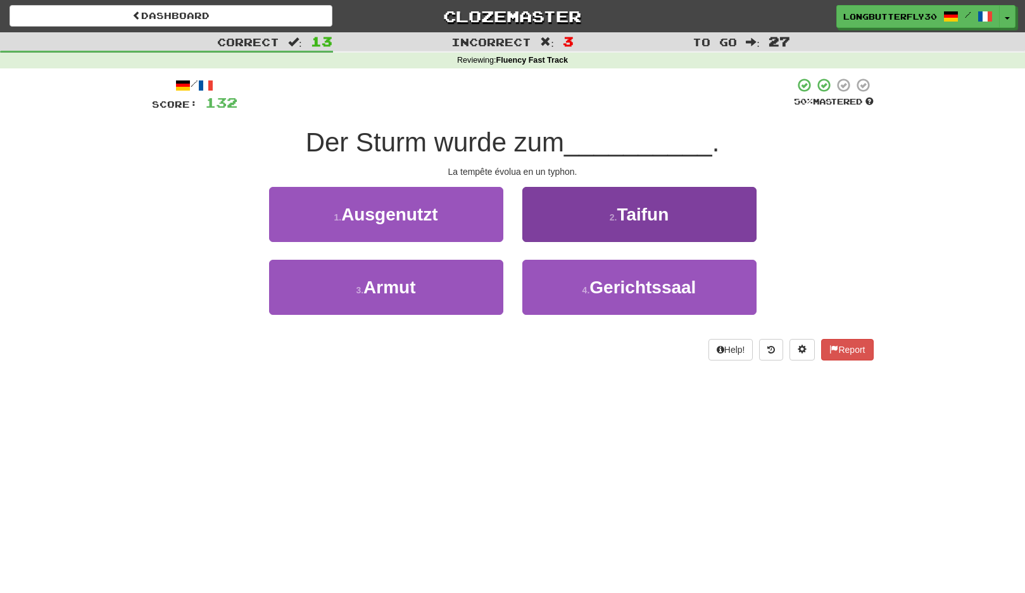
click at [585, 217] on button "2 . Taifun" at bounding box center [640, 214] width 234 height 55
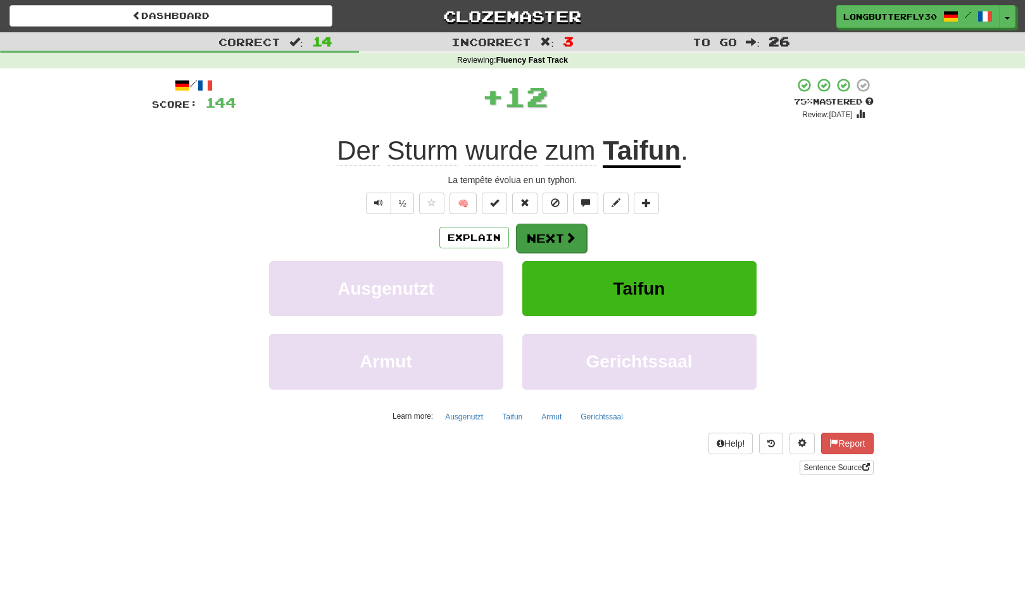
click at [565, 226] on button "Next" at bounding box center [551, 238] width 71 height 29
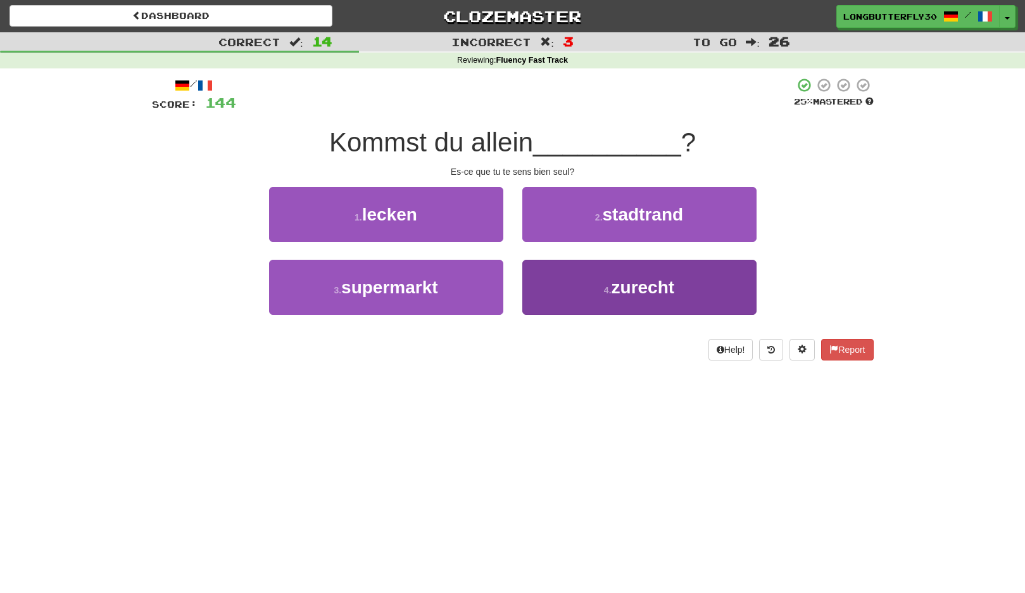
click at [583, 277] on button "4 . zurecht" at bounding box center [640, 287] width 234 height 55
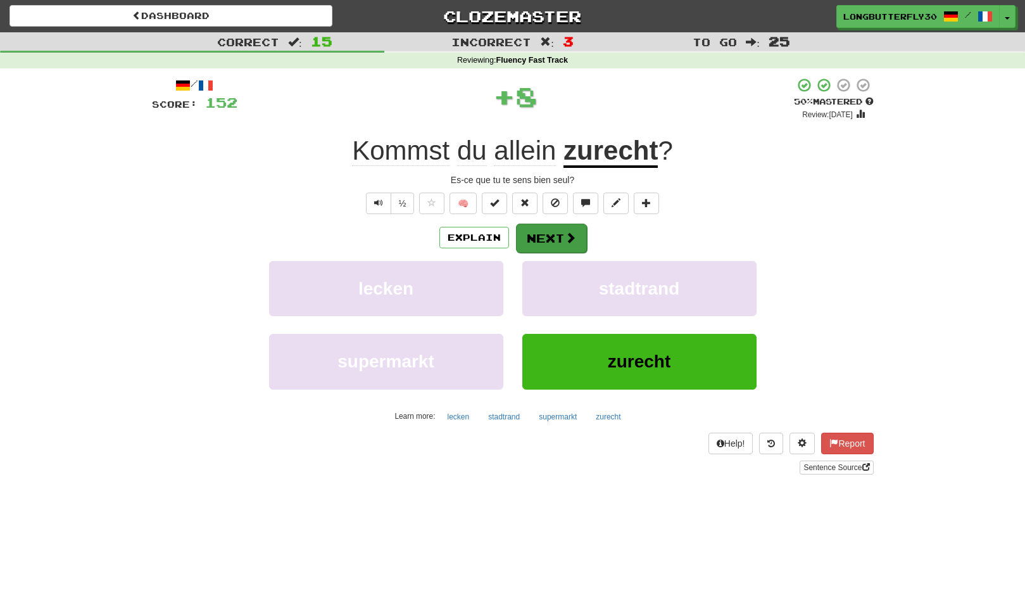
click at [565, 236] on span at bounding box center [570, 237] width 11 height 11
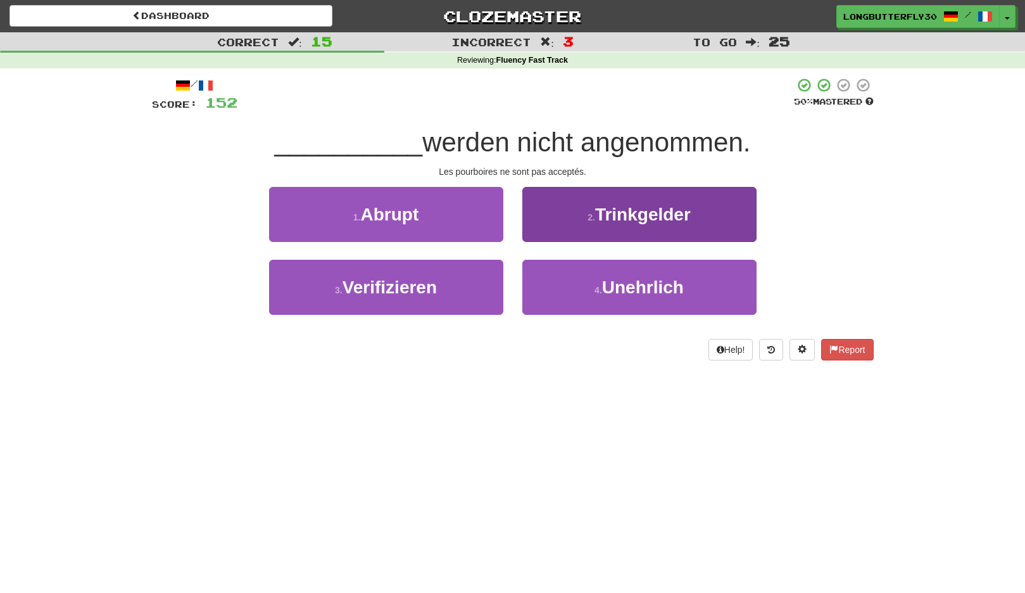
click at [578, 218] on button "2 . Trinkgelder" at bounding box center [640, 214] width 234 height 55
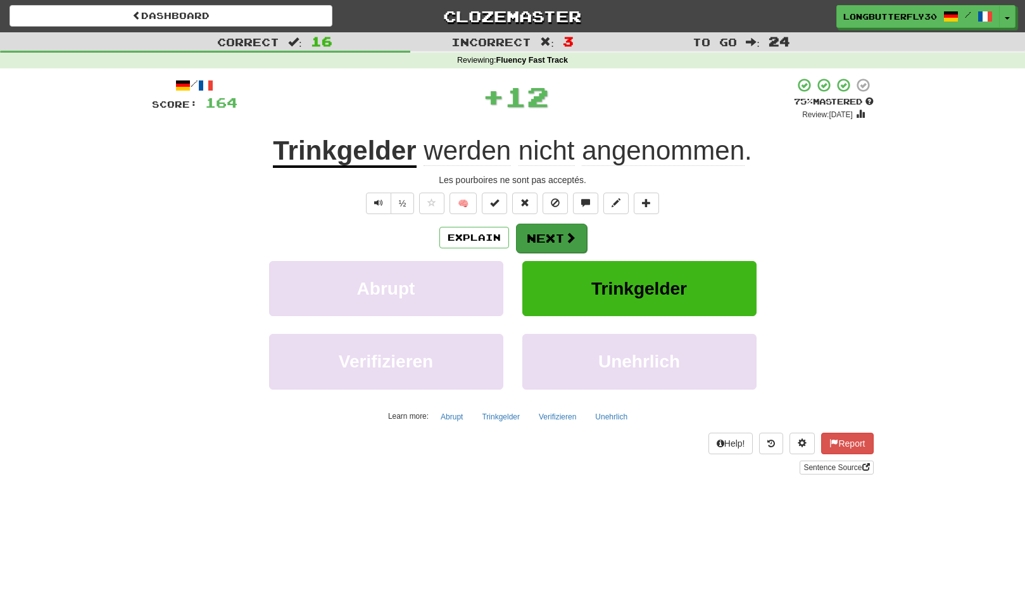
click at [555, 227] on button "Next" at bounding box center [551, 238] width 71 height 29
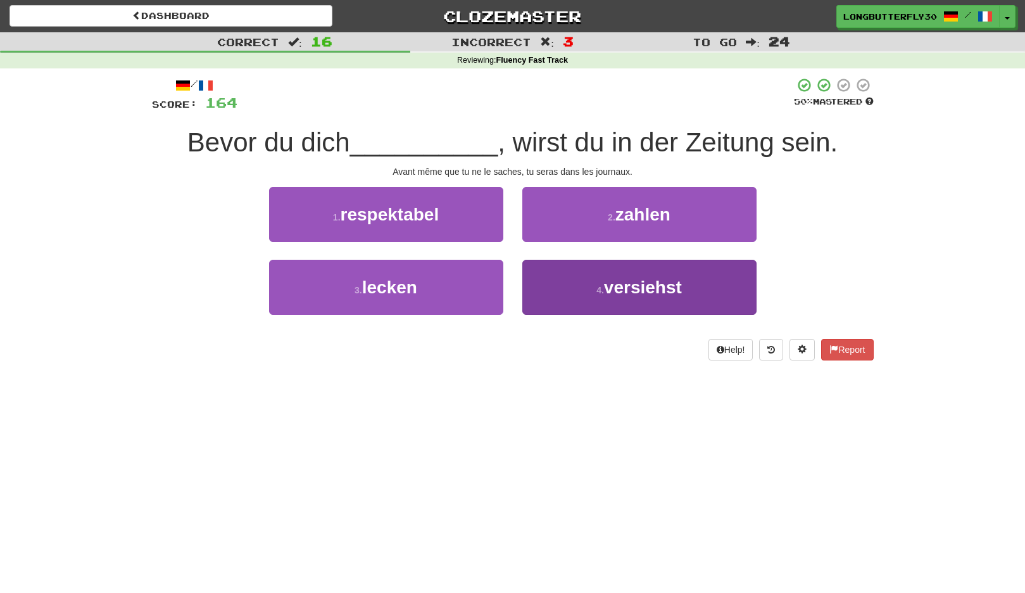
click at [596, 277] on button "4 . versiehst" at bounding box center [640, 287] width 234 height 55
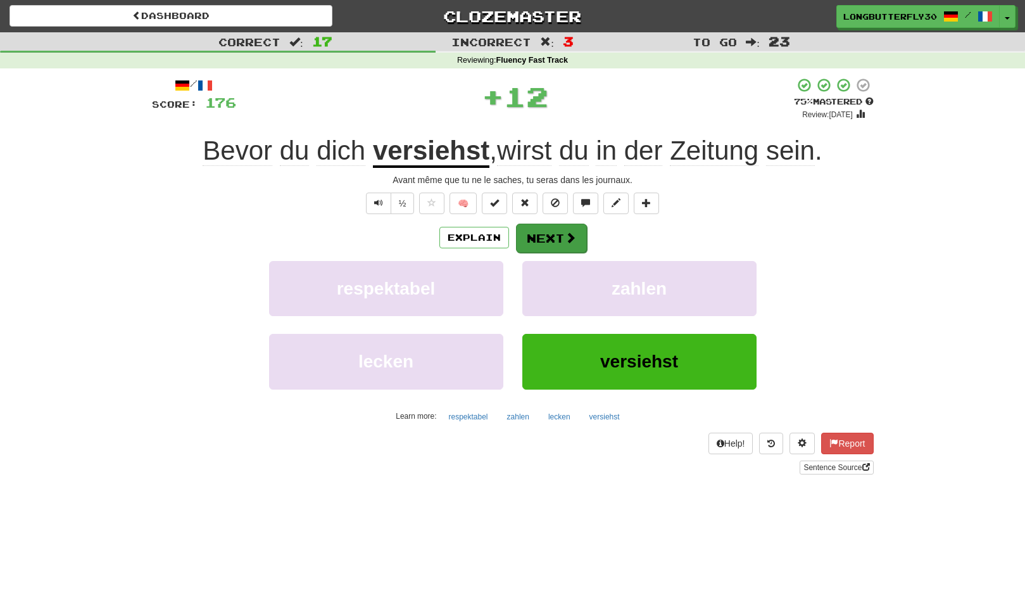
click at [571, 240] on span at bounding box center [570, 237] width 11 height 11
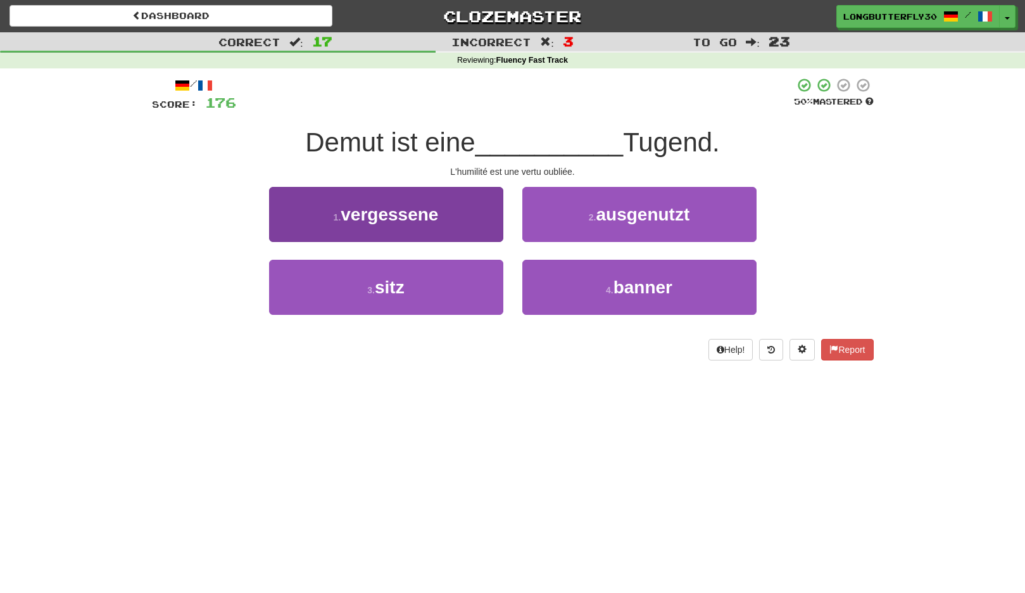
click at [478, 222] on button "1 . vergessene" at bounding box center [386, 214] width 234 height 55
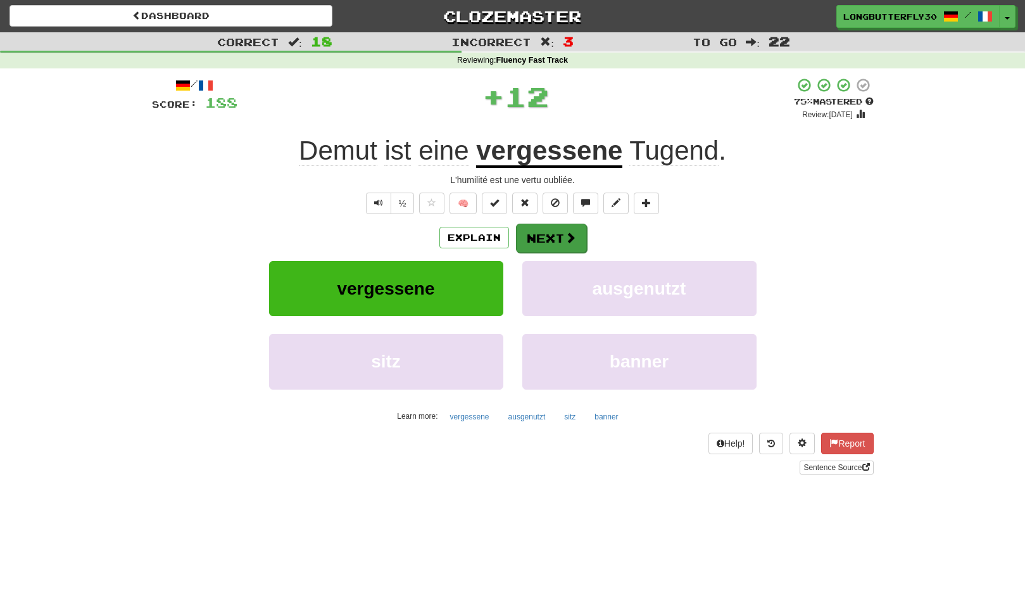
click at [548, 231] on button "Next" at bounding box center [551, 238] width 71 height 29
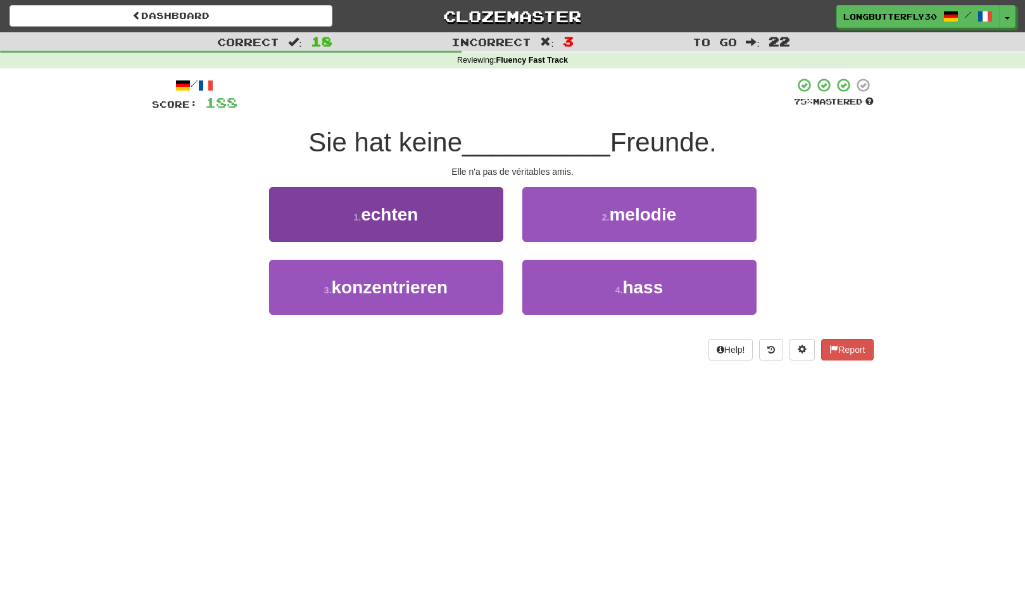
click at [498, 224] on button "1 . echten" at bounding box center [386, 214] width 234 height 55
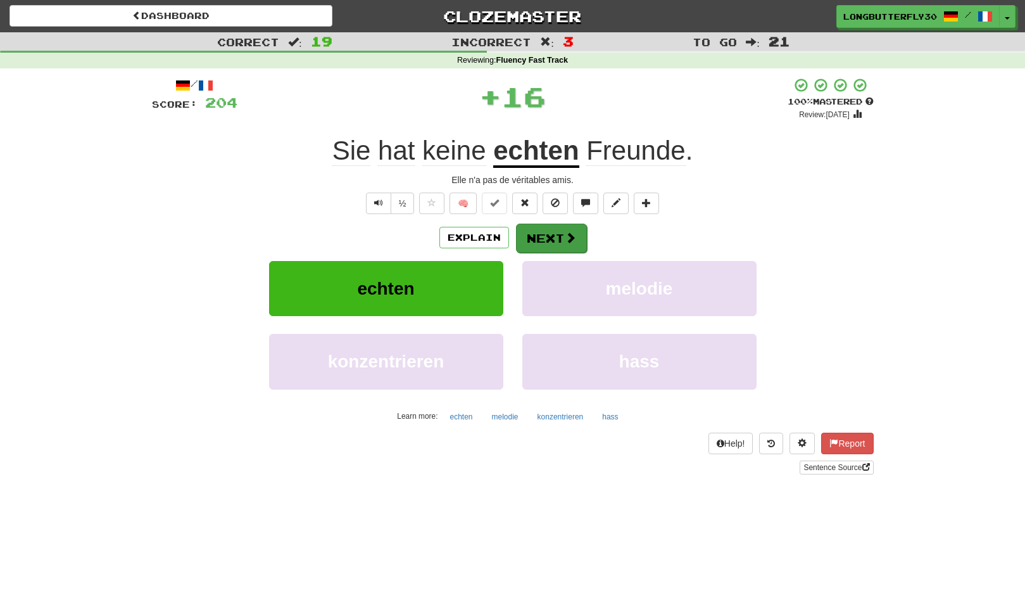
click at [548, 234] on button "Next" at bounding box center [551, 238] width 71 height 29
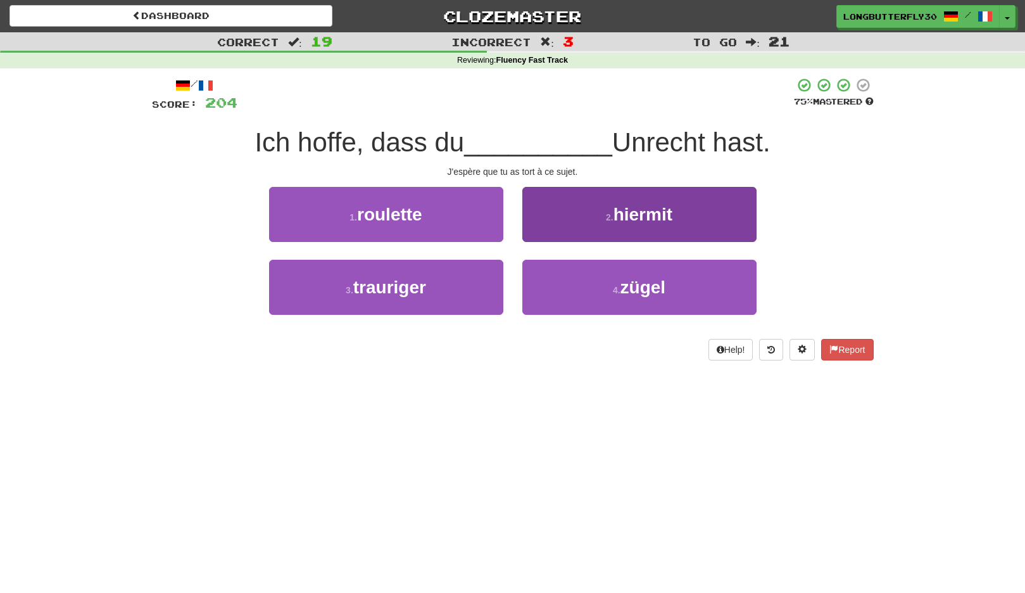
click at [607, 218] on small "2 ." at bounding box center [610, 217] width 8 height 10
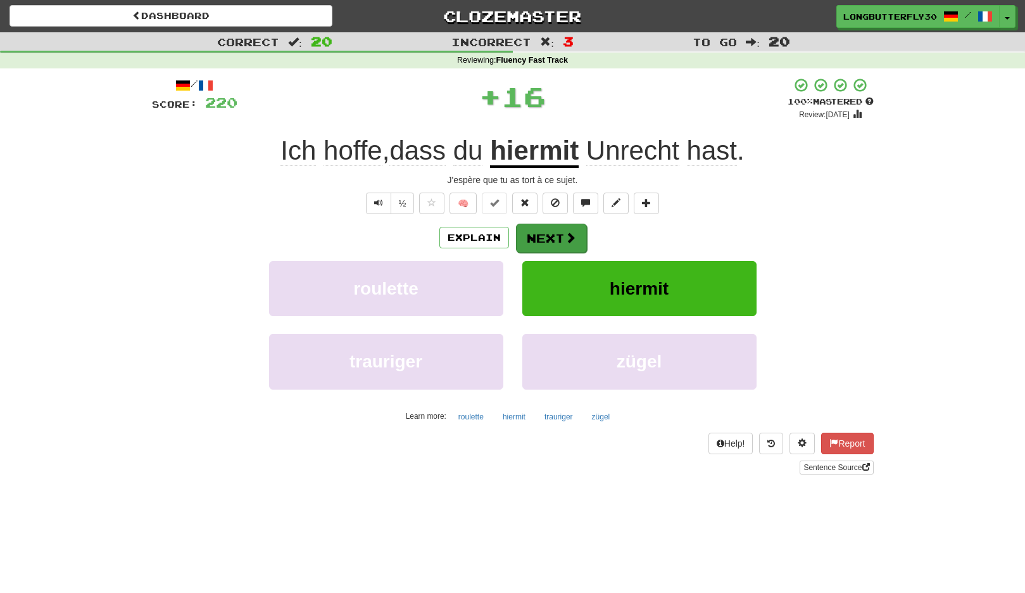
click at [563, 225] on button "Next" at bounding box center [551, 238] width 71 height 29
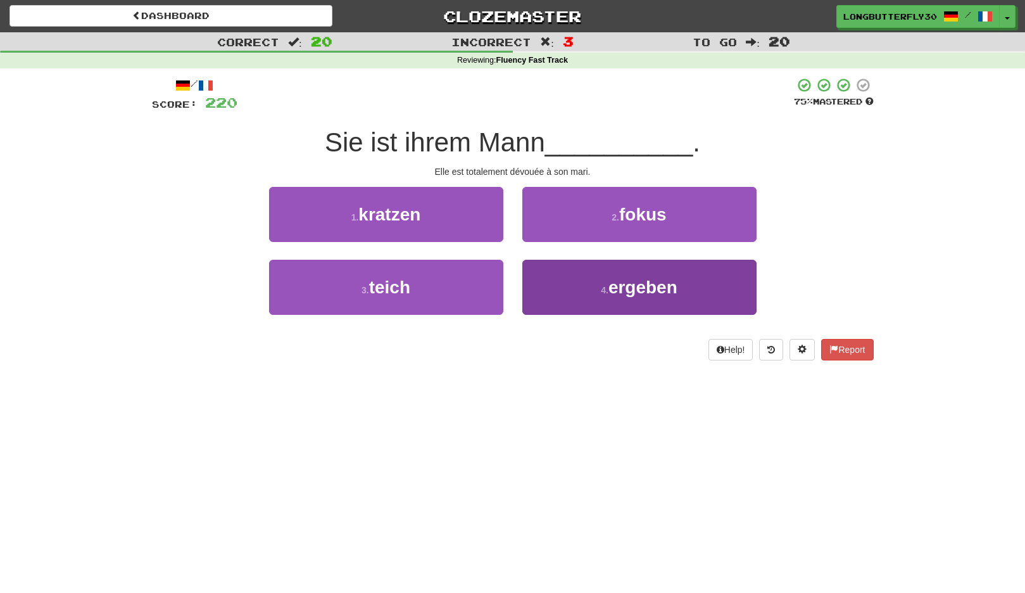
click at [563, 271] on button "4 . ergeben" at bounding box center [640, 287] width 234 height 55
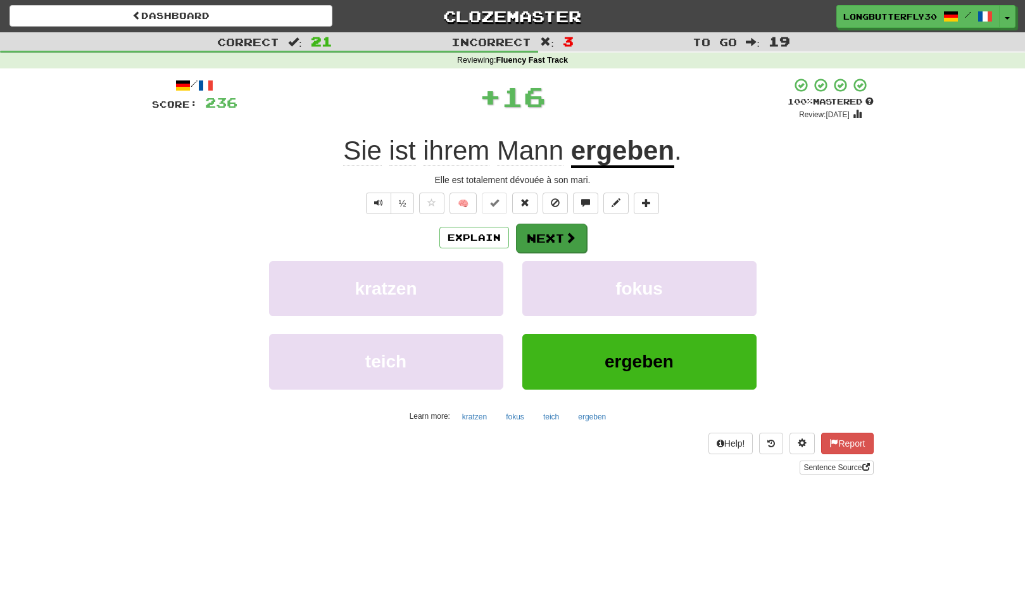
click at [557, 233] on button "Next" at bounding box center [551, 238] width 71 height 29
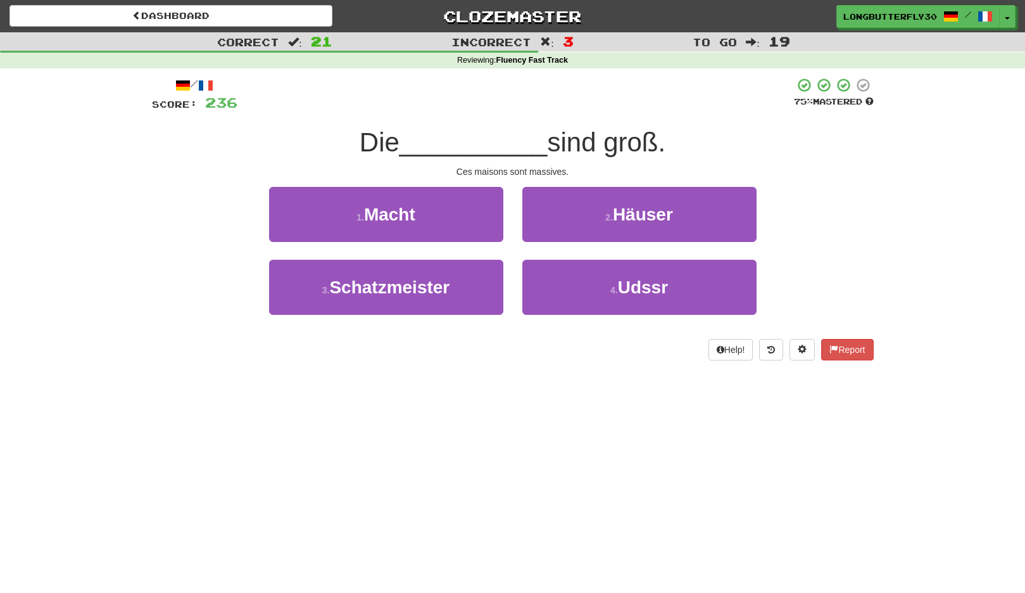
click at [557, 233] on button "2 . Häuser" at bounding box center [640, 214] width 234 height 55
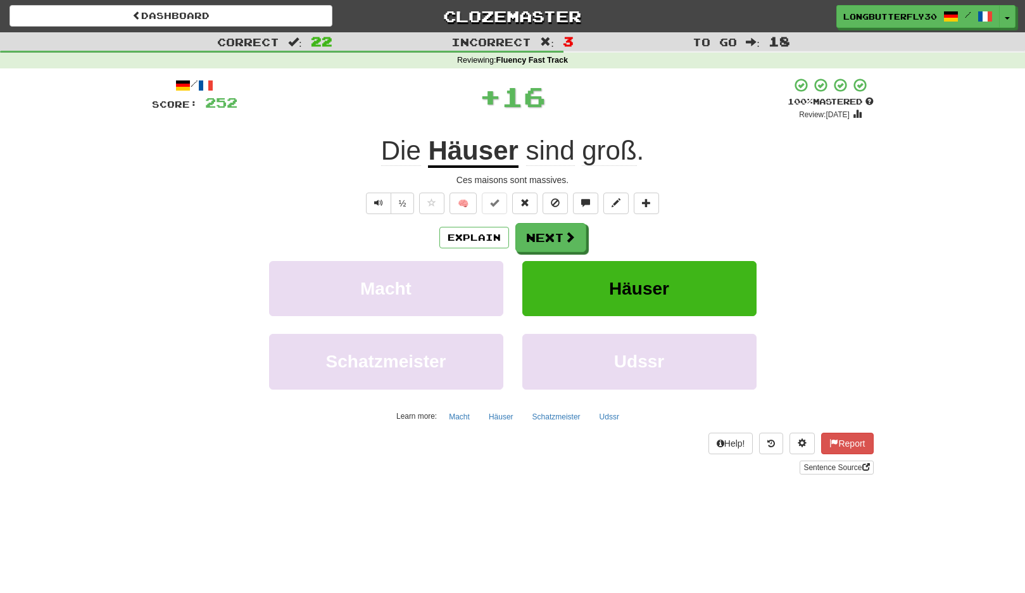
click at [557, 233] on button "Next" at bounding box center [551, 237] width 71 height 29
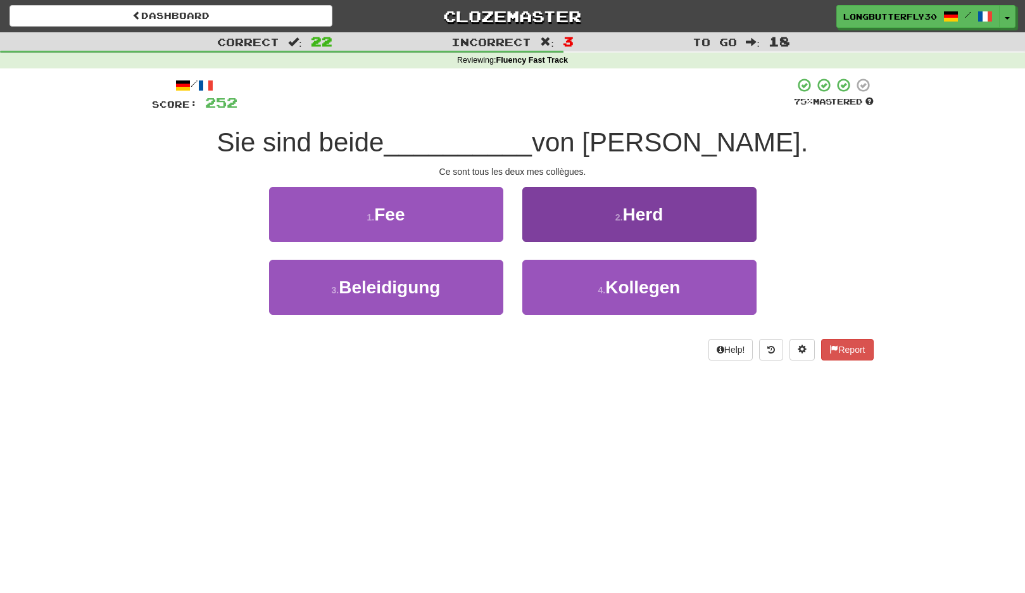
drag, startPoint x: 566, startPoint y: 276, endPoint x: 564, endPoint y: 266, distance: 9.6
click at [566, 275] on button "4 . Kollegen" at bounding box center [640, 287] width 234 height 55
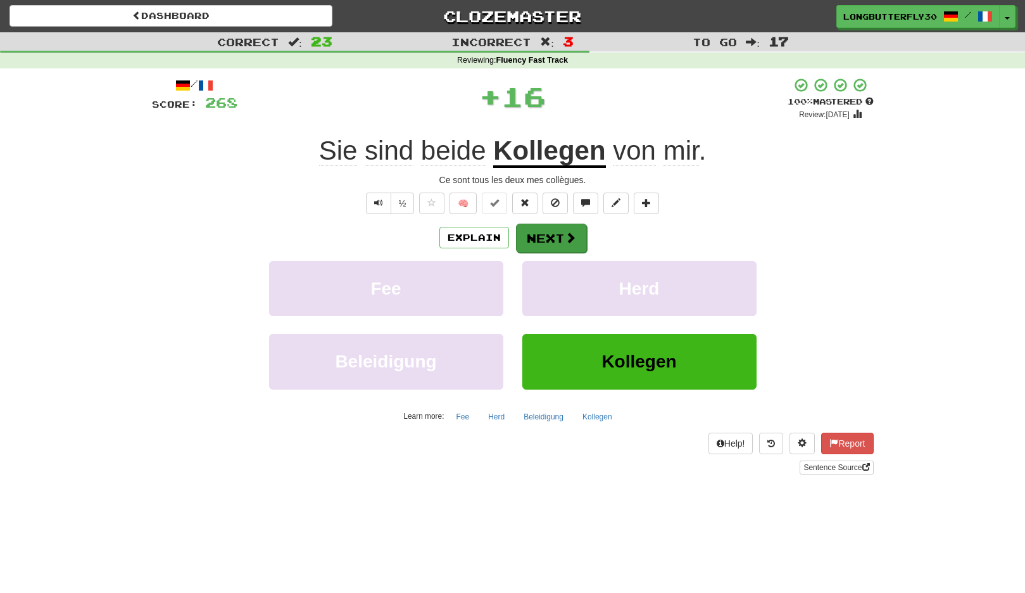
click at [549, 230] on button "Next" at bounding box center [551, 238] width 71 height 29
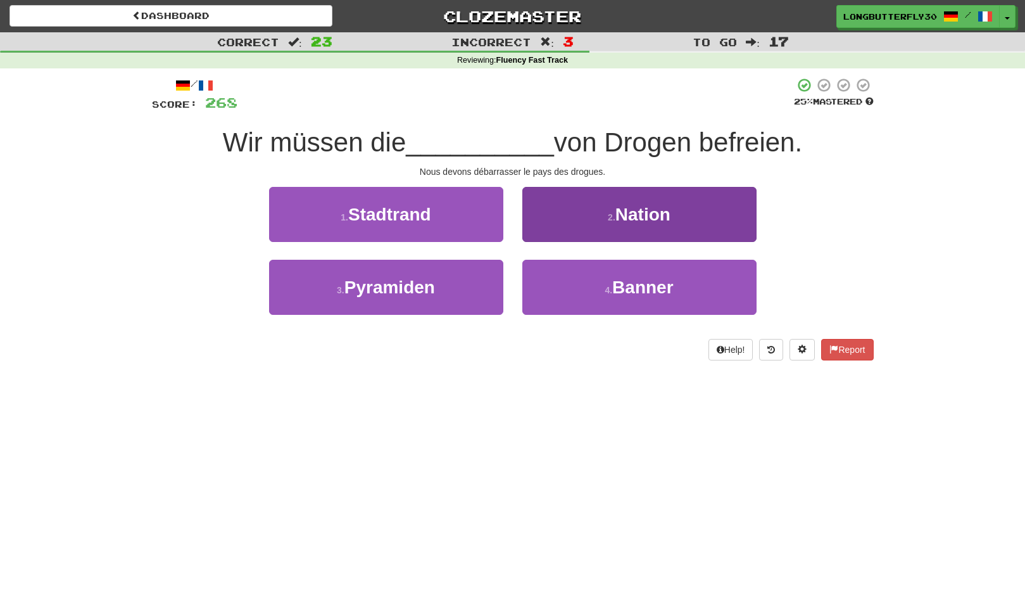
click at [564, 225] on button "2 . Nation" at bounding box center [640, 214] width 234 height 55
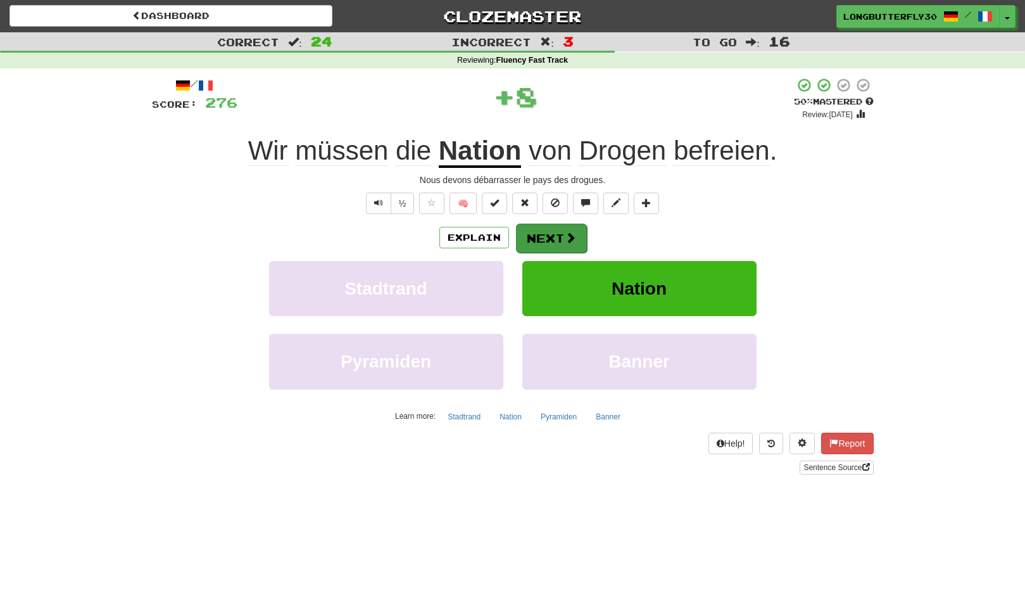
click at [557, 231] on button "Next" at bounding box center [551, 238] width 71 height 29
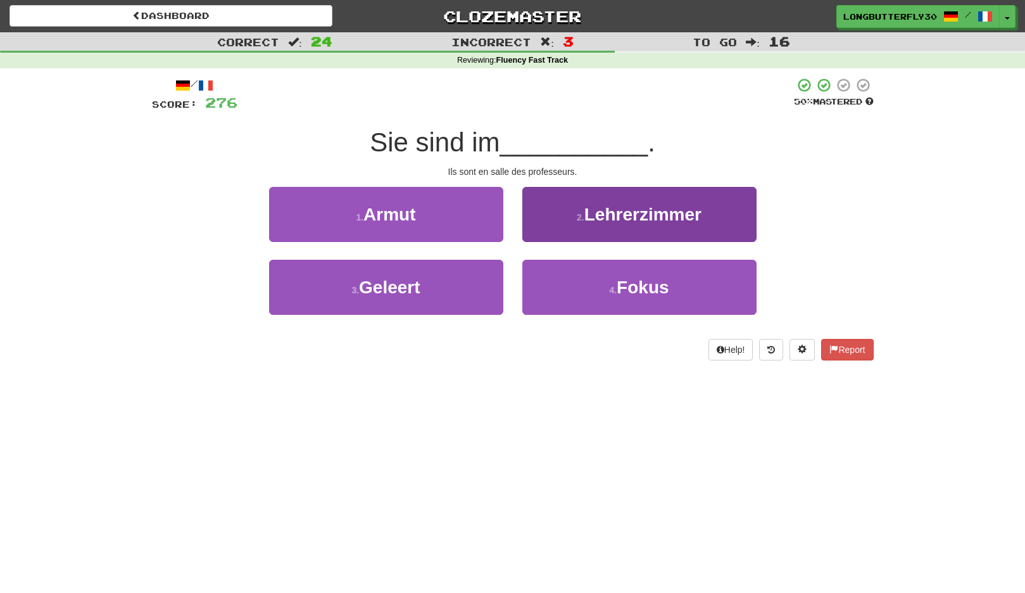
click at [557, 231] on button "2 . Lehrerzimmer" at bounding box center [640, 214] width 234 height 55
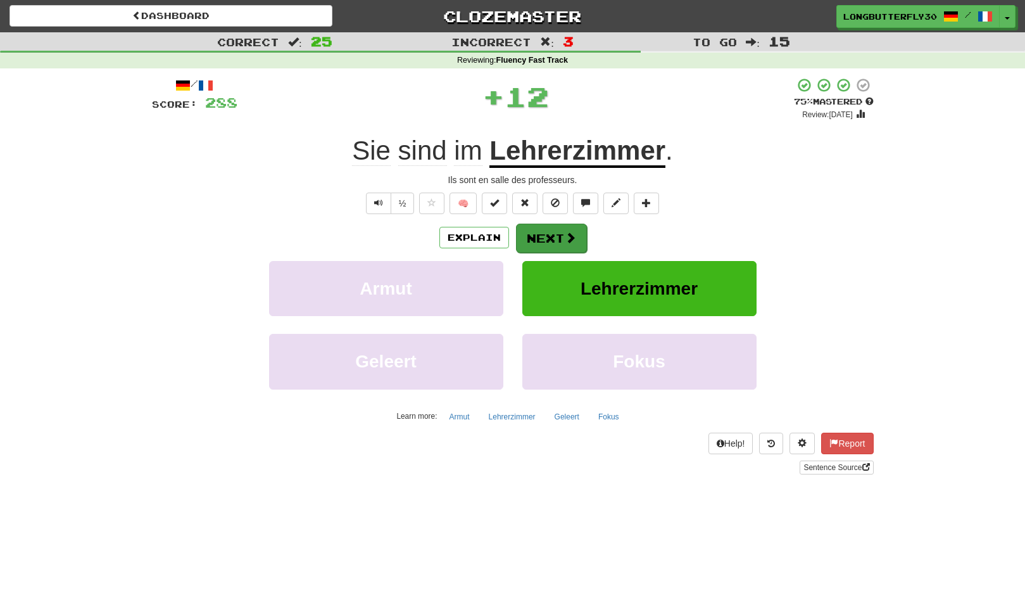
click at [556, 231] on button "Next" at bounding box center [551, 238] width 71 height 29
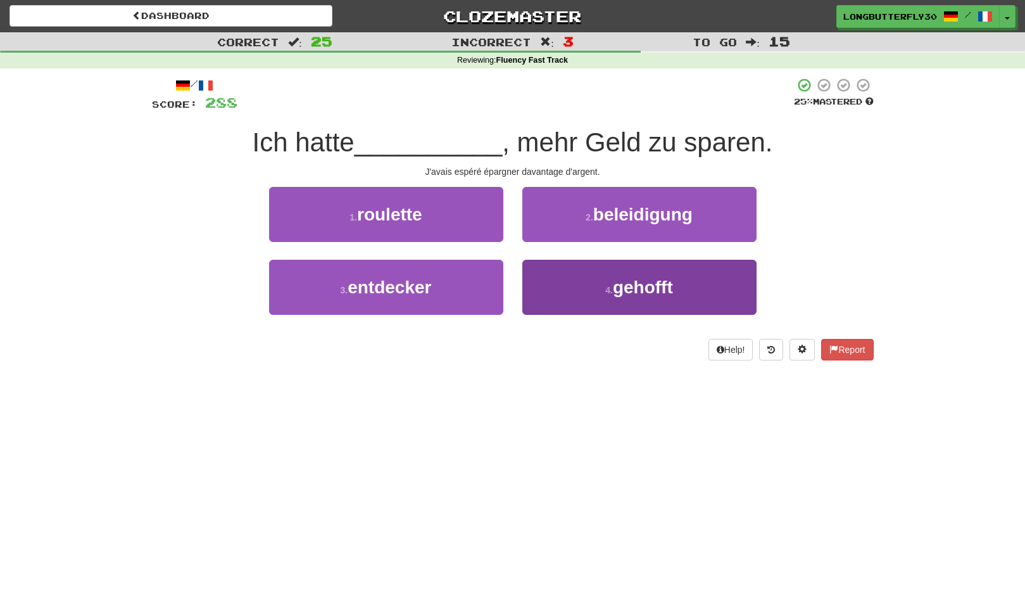
click at [569, 282] on button "4 . gehofft" at bounding box center [640, 287] width 234 height 55
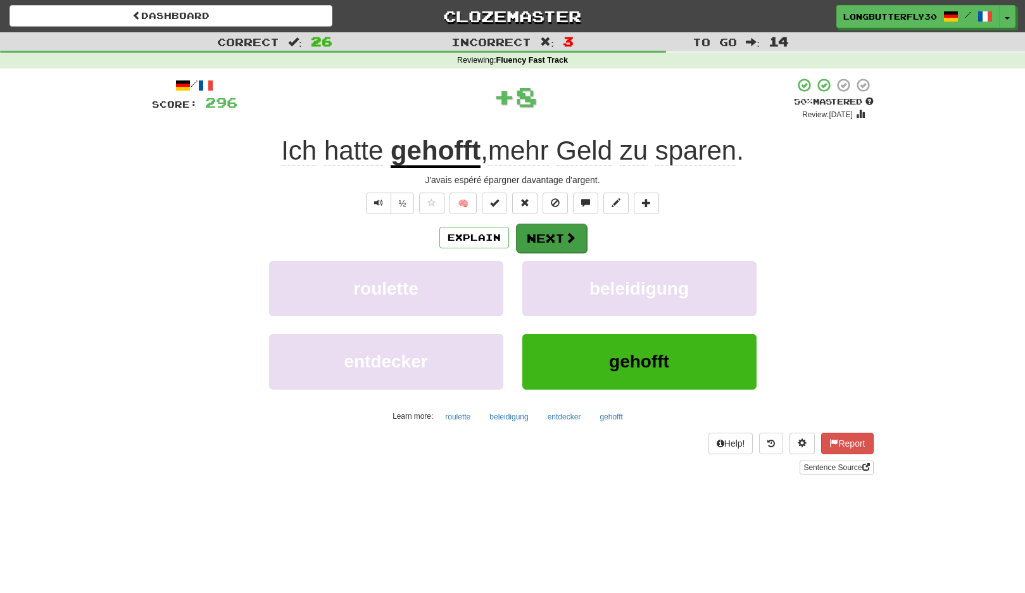
click at [550, 238] on button "Next" at bounding box center [551, 238] width 71 height 29
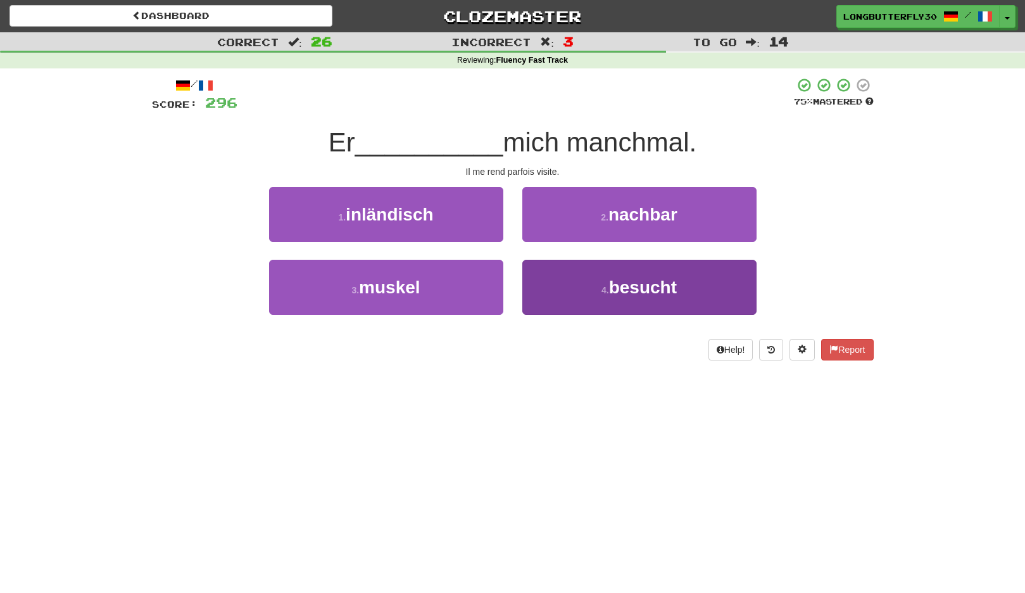
click at [557, 267] on button "4 . besucht" at bounding box center [640, 287] width 234 height 55
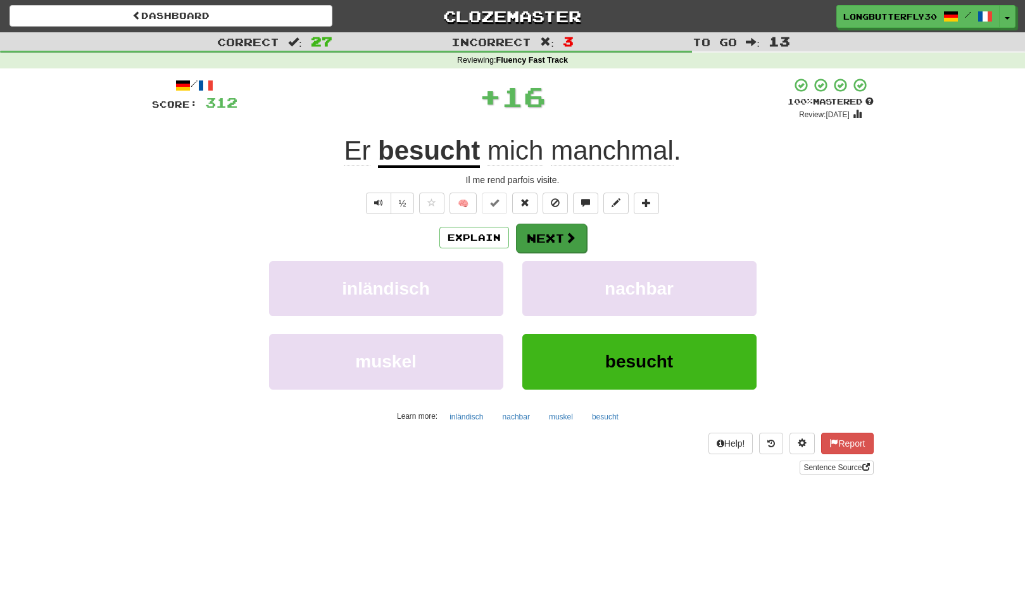
click at [552, 228] on button "Next" at bounding box center [551, 238] width 71 height 29
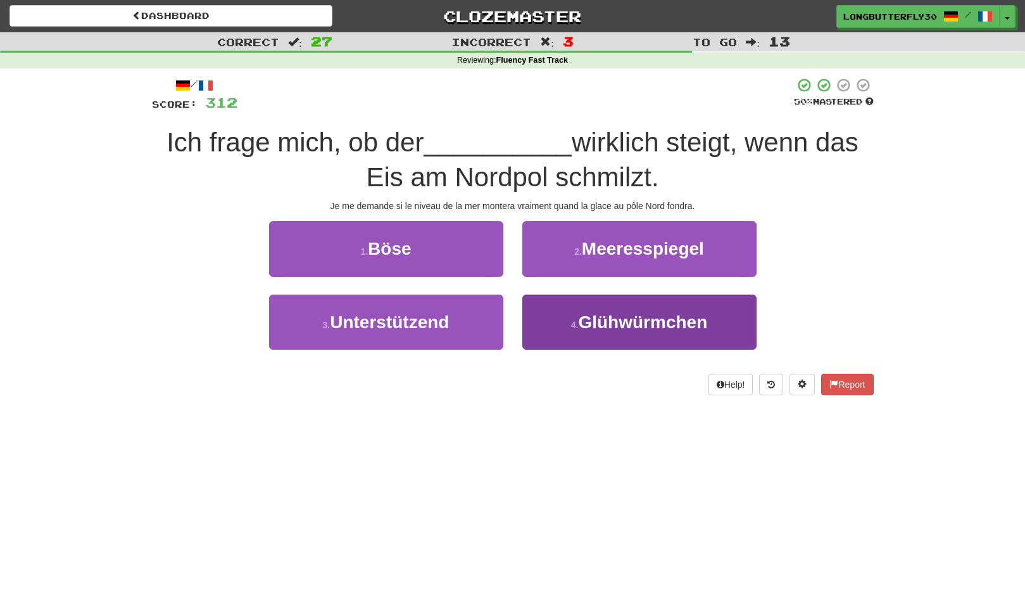
click at [574, 304] on button "4 . Glühwürmchen" at bounding box center [640, 322] width 234 height 55
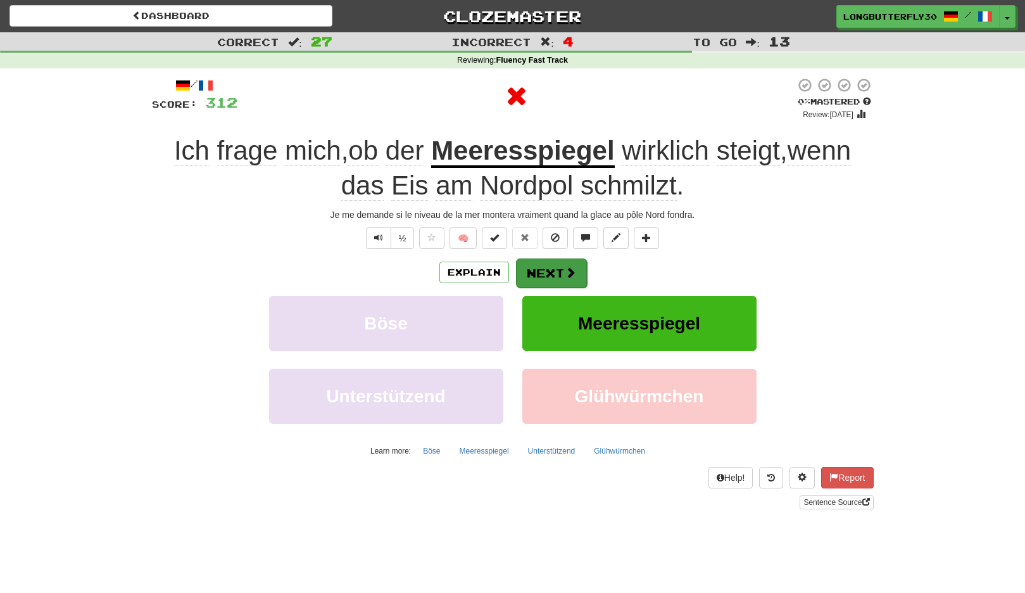
click at [562, 266] on button "Next" at bounding box center [551, 272] width 71 height 29
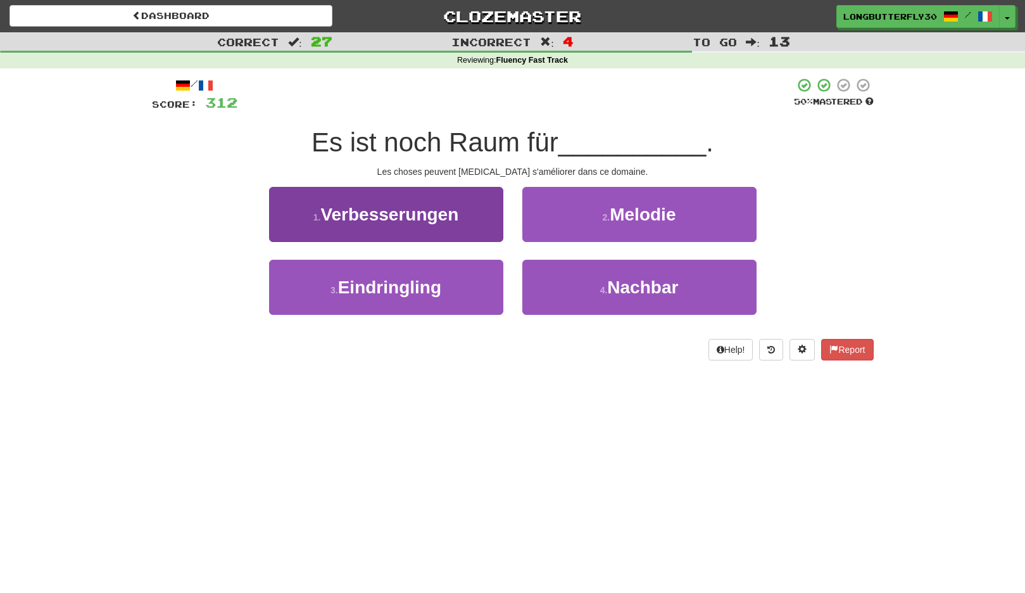
click at [490, 222] on button "1 . Verbesserungen" at bounding box center [386, 214] width 234 height 55
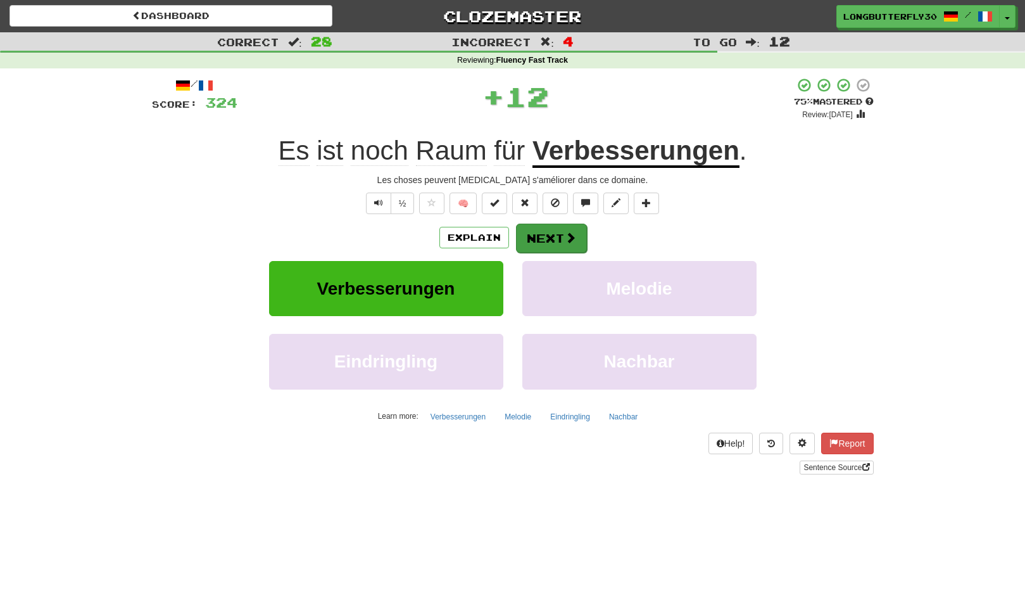
click at [542, 235] on button "Next" at bounding box center [551, 238] width 71 height 29
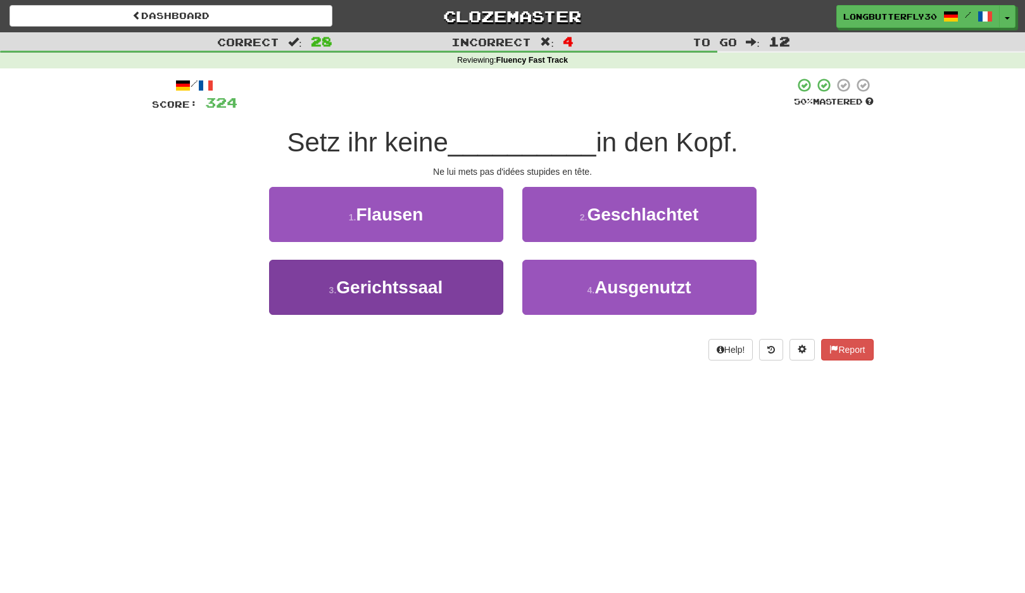
click at [476, 279] on button "3 . Gerichtssaal" at bounding box center [386, 287] width 234 height 55
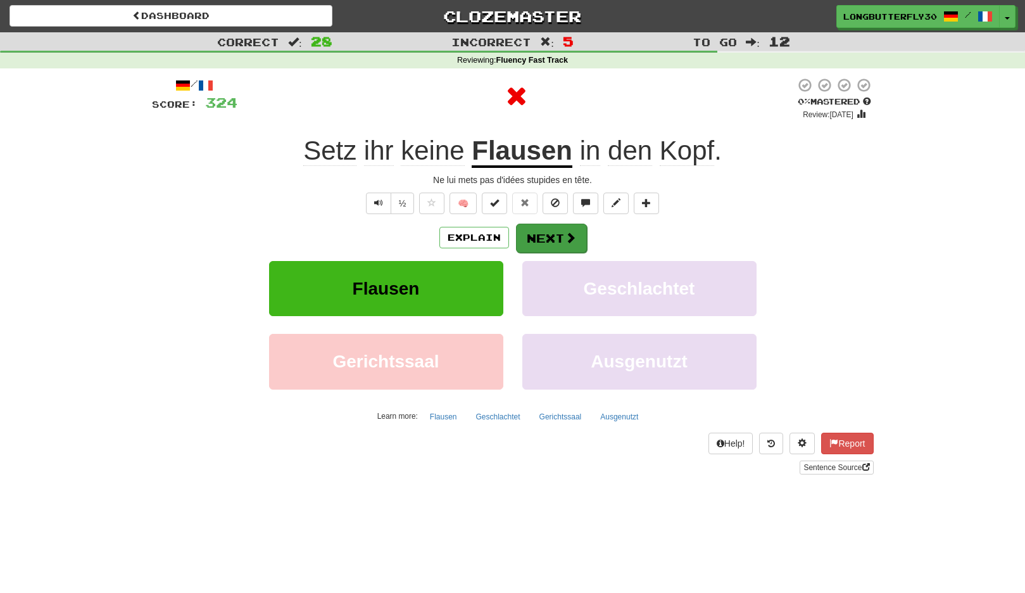
click at [545, 235] on button "Next" at bounding box center [551, 238] width 71 height 29
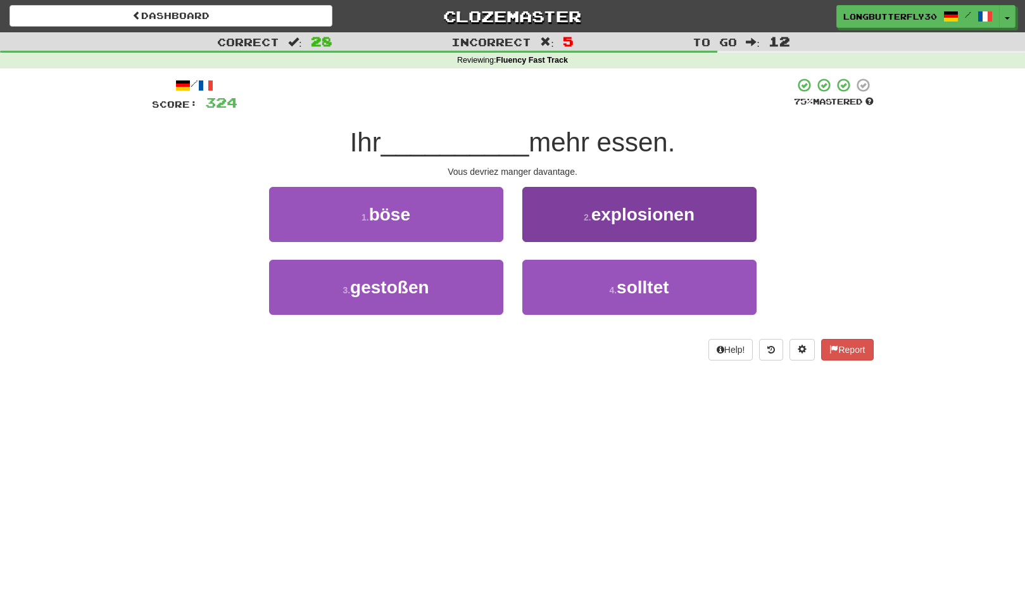
click at [559, 215] on button "2 . explosionen" at bounding box center [640, 214] width 234 height 55
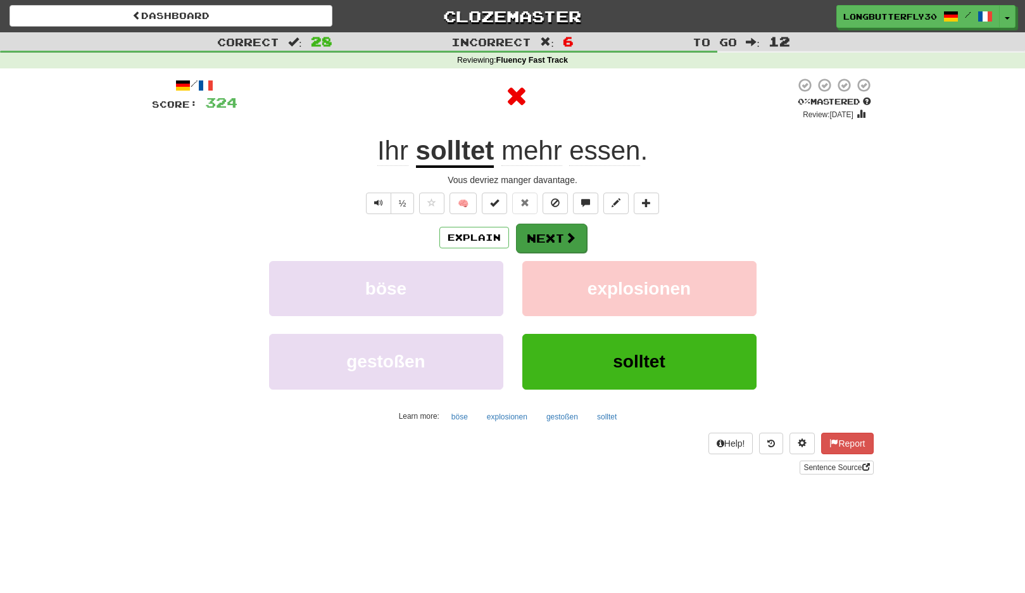
click at [548, 231] on button "Next" at bounding box center [551, 238] width 71 height 29
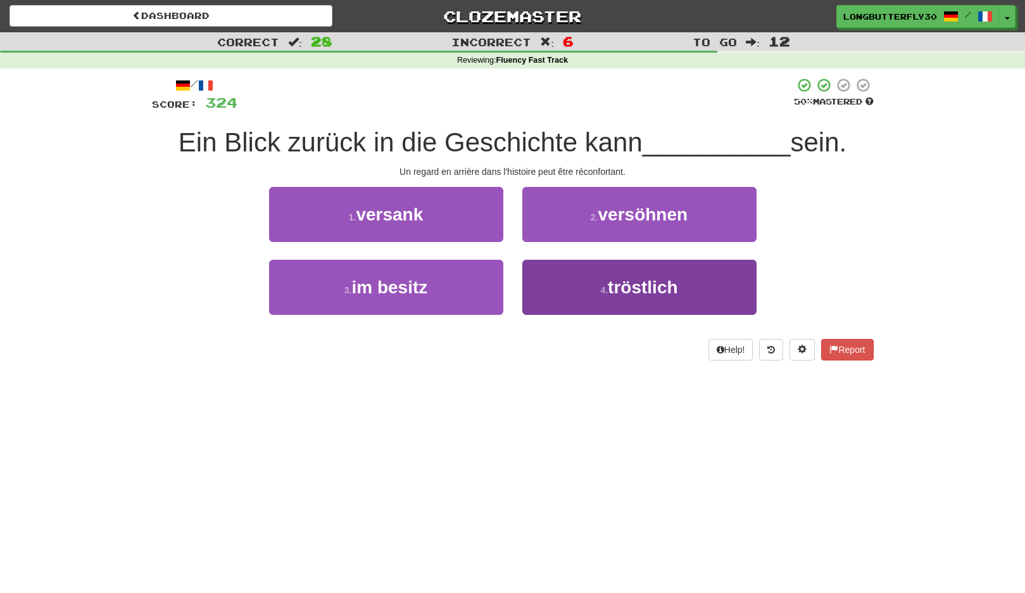
click at [556, 283] on button "4 . tröstlich" at bounding box center [640, 287] width 234 height 55
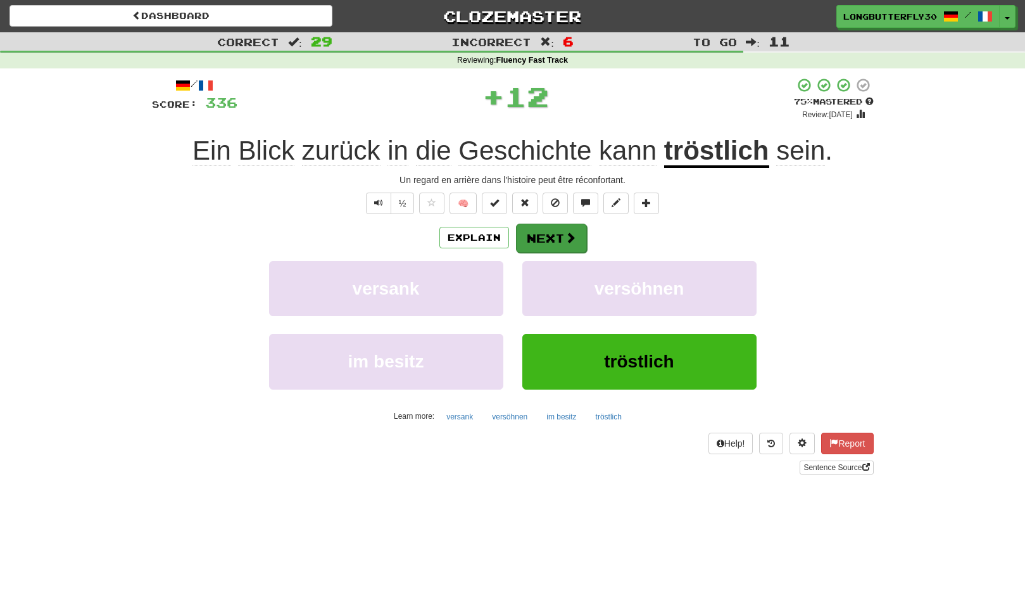
click at [554, 241] on button "Next" at bounding box center [551, 238] width 71 height 29
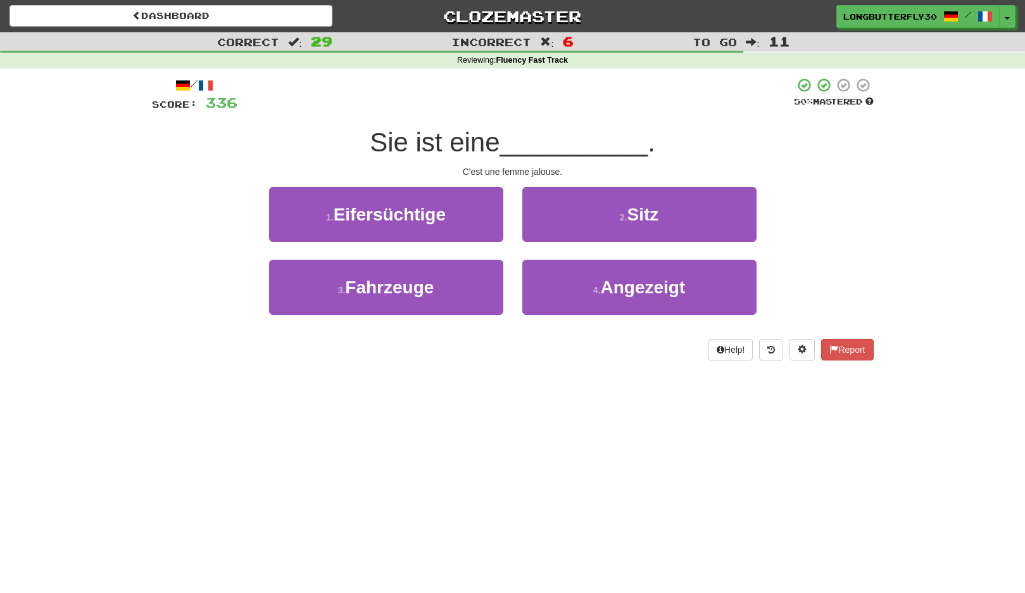
click at [469, 220] on button "1 . Eifersüchtige" at bounding box center [386, 214] width 234 height 55
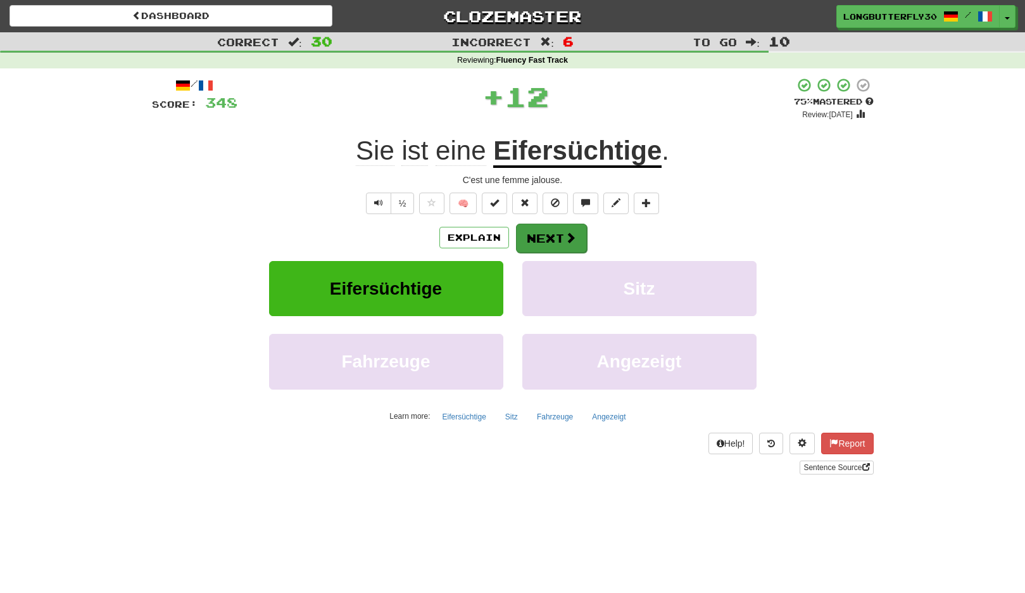
click at [540, 236] on button "Next" at bounding box center [551, 238] width 71 height 29
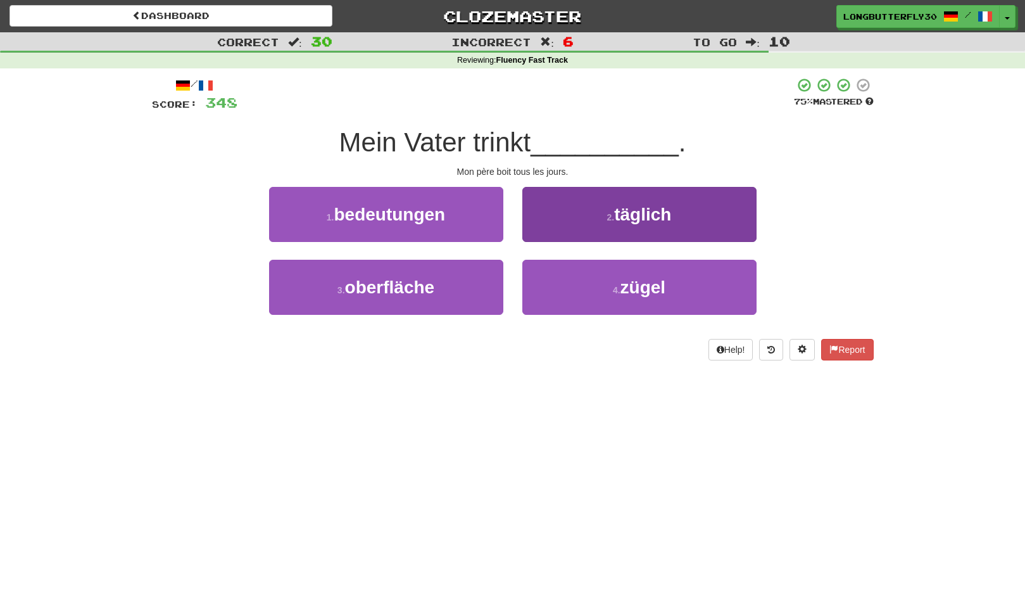
click at [610, 225] on button "2 . täglich" at bounding box center [640, 214] width 234 height 55
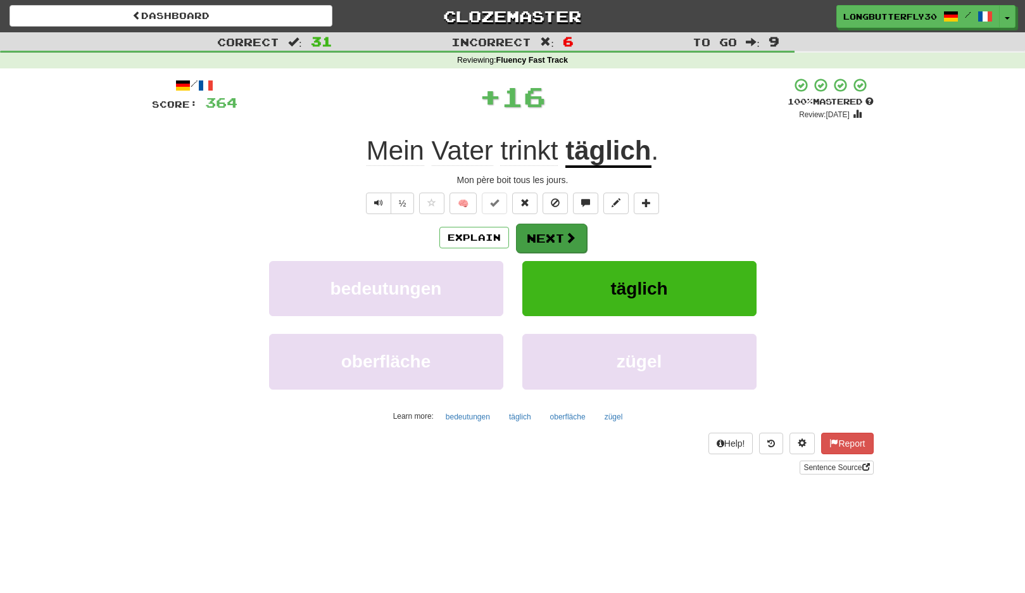
click at [566, 239] on span at bounding box center [570, 237] width 11 height 11
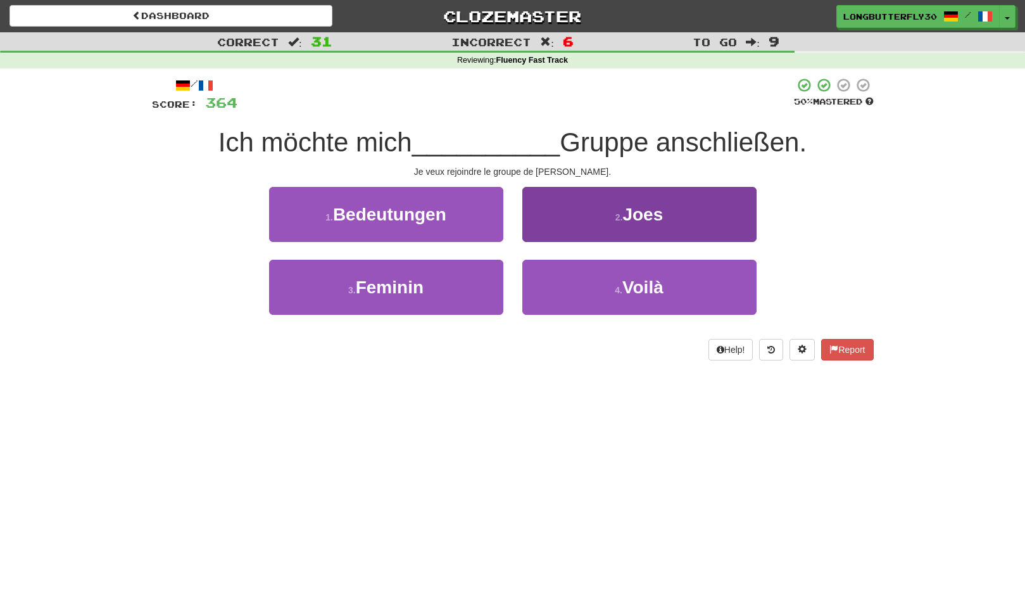
click at [575, 217] on button "2 . Joes" at bounding box center [640, 214] width 234 height 55
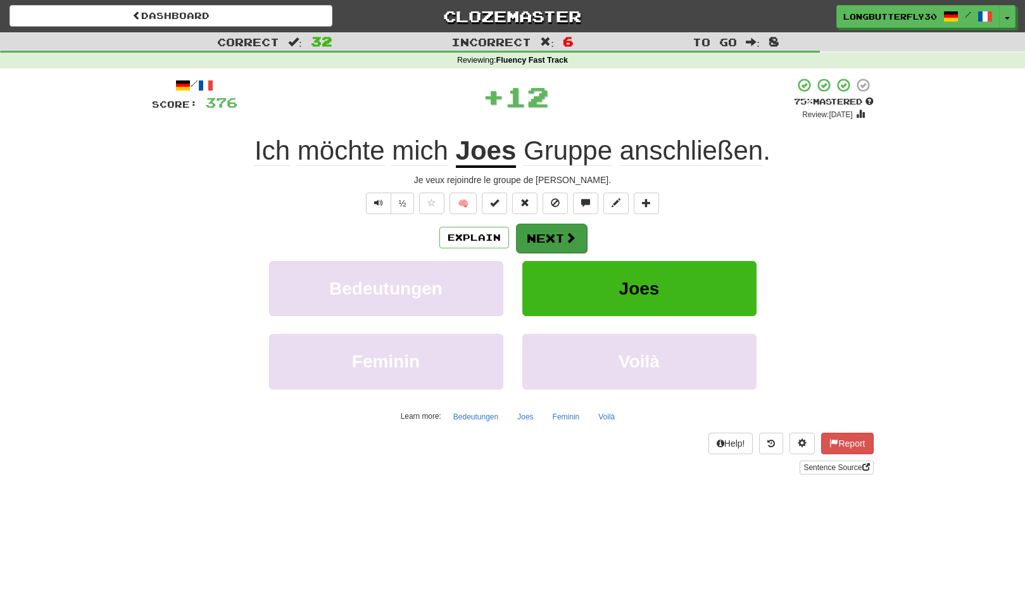
click at [553, 227] on button "Next" at bounding box center [551, 238] width 71 height 29
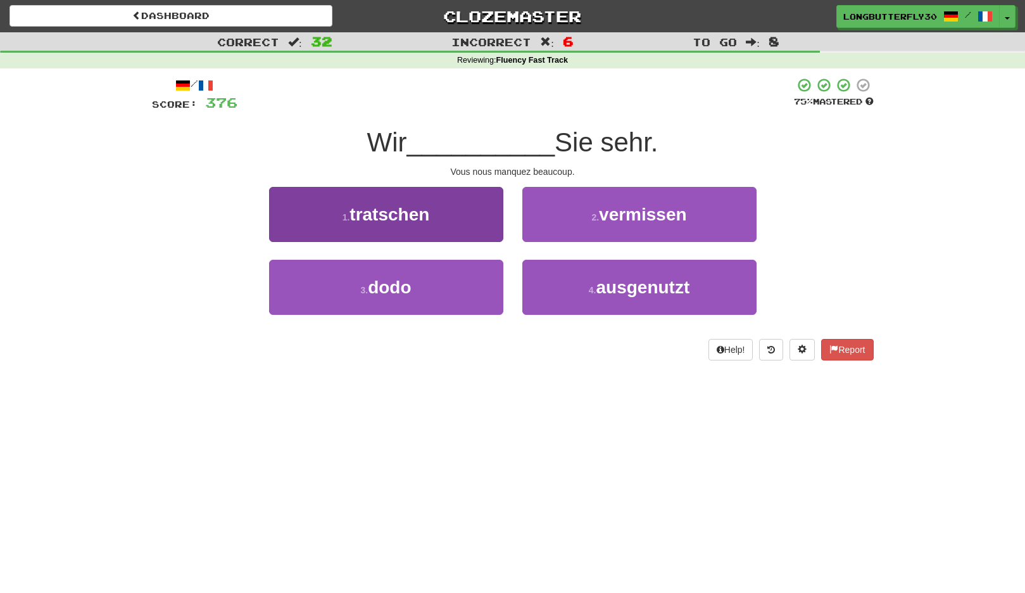
click at [475, 222] on button "1 . tratschen" at bounding box center [386, 214] width 234 height 55
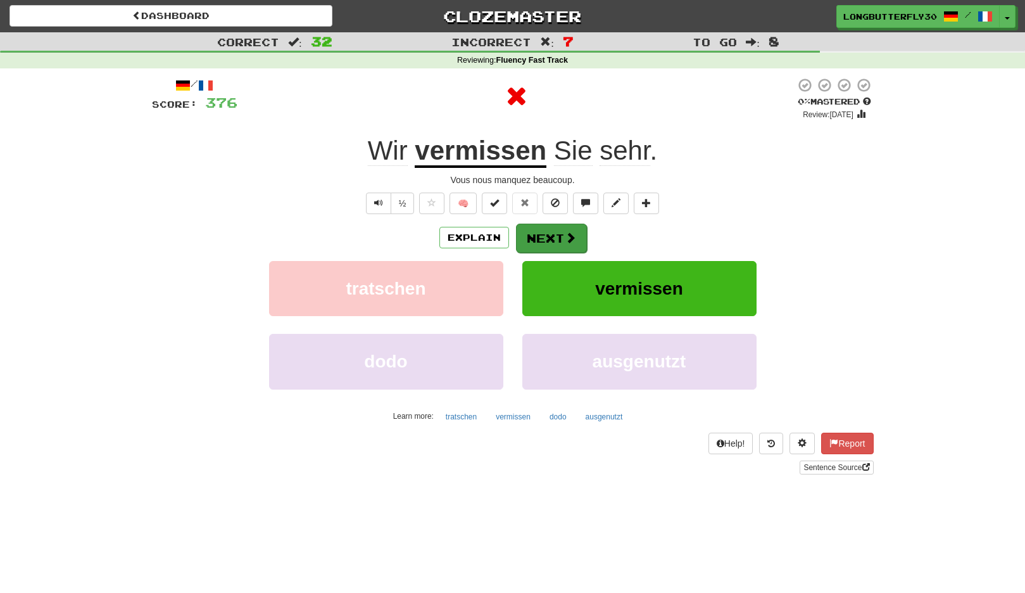
click at [539, 233] on button "Next" at bounding box center [551, 238] width 71 height 29
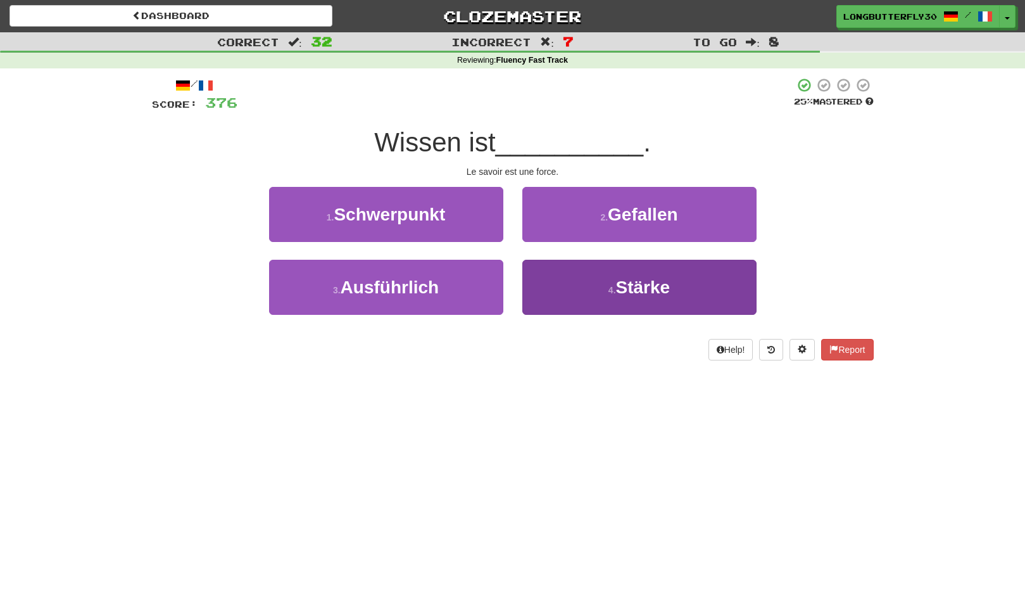
click at [554, 268] on button "4 . Stärke" at bounding box center [640, 287] width 234 height 55
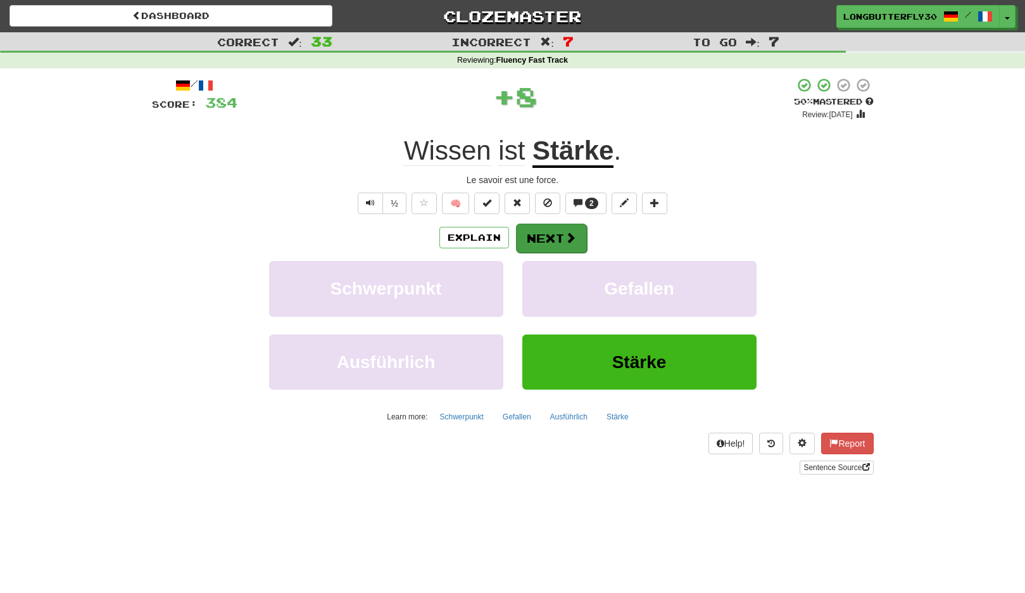
click at [548, 231] on button "Next" at bounding box center [551, 238] width 71 height 29
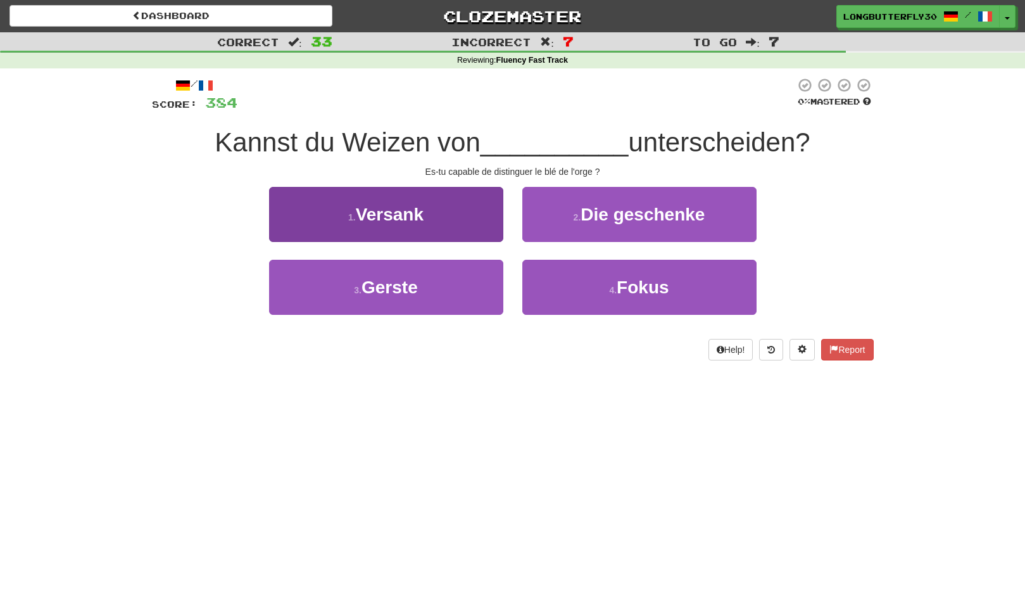
click at [483, 274] on button "3 . Gerste" at bounding box center [386, 287] width 234 height 55
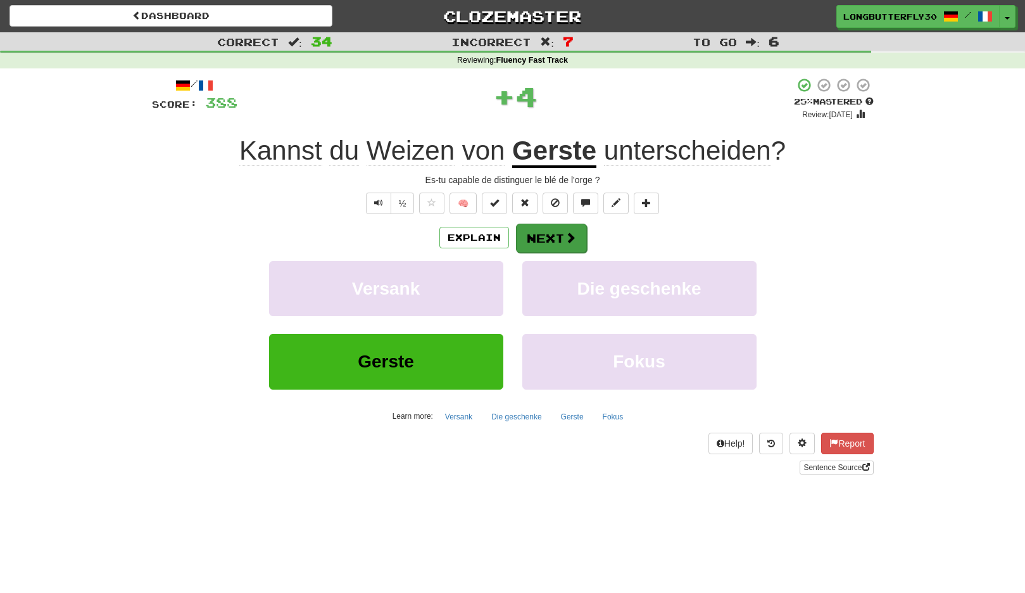
click at [521, 236] on button "Next" at bounding box center [551, 238] width 71 height 29
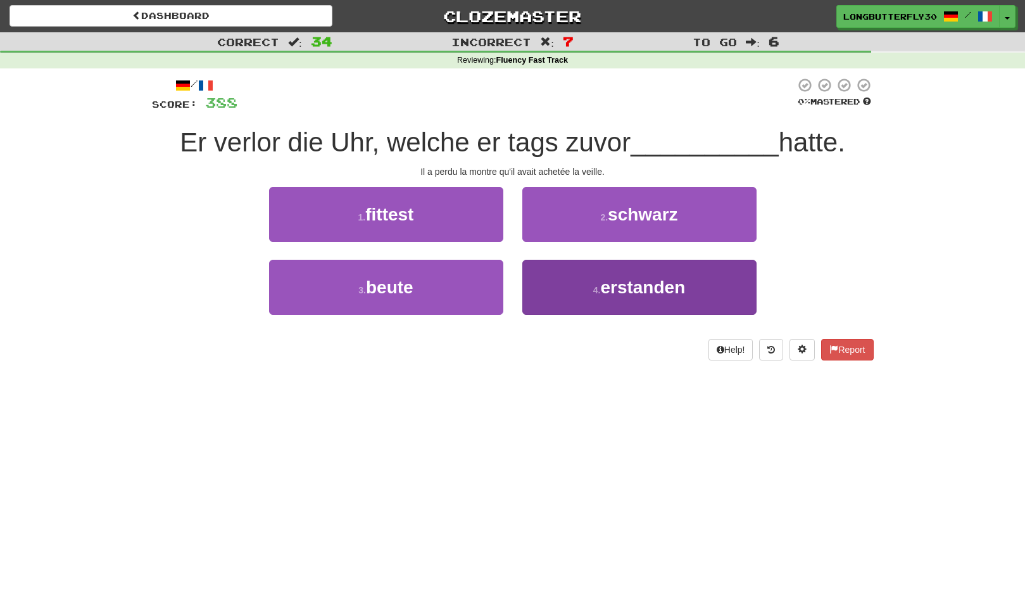
click at [552, 285] on button "4 . erstanden" at bounding box center [640, 287] width 234 height 55
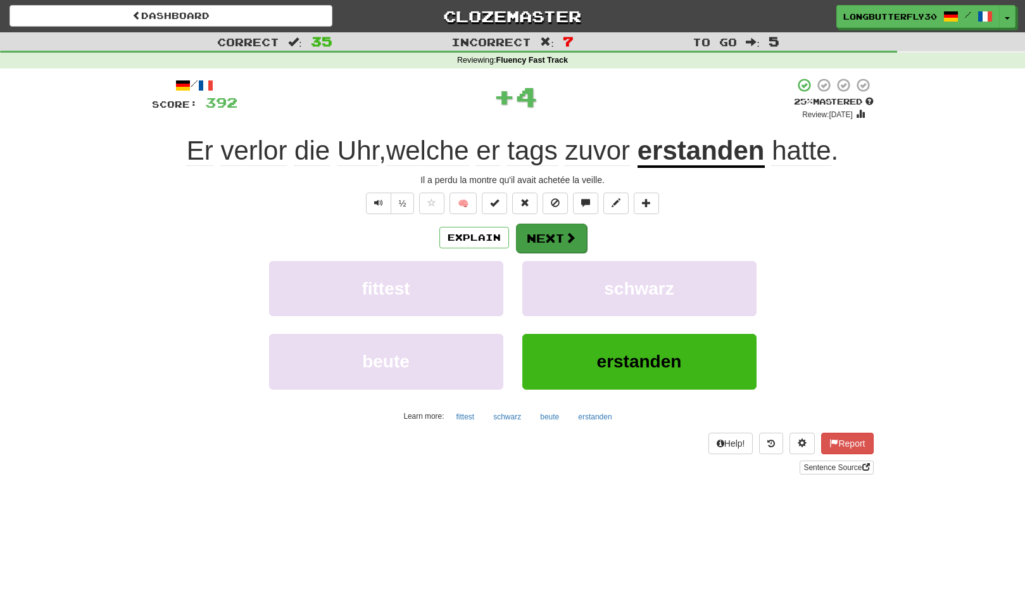
click at [556, 244] on button "Next" at bounding box center [551, 238] width 71 height 29
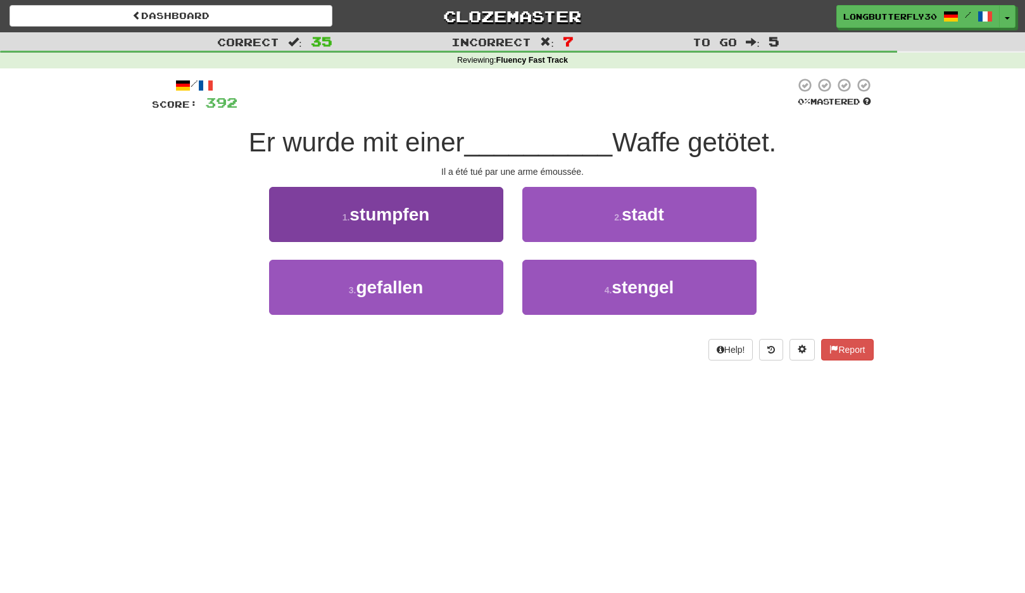
click at [474, 207] on button "1 . stumpfen" at bounding box center [386, 214] width 234 height 55
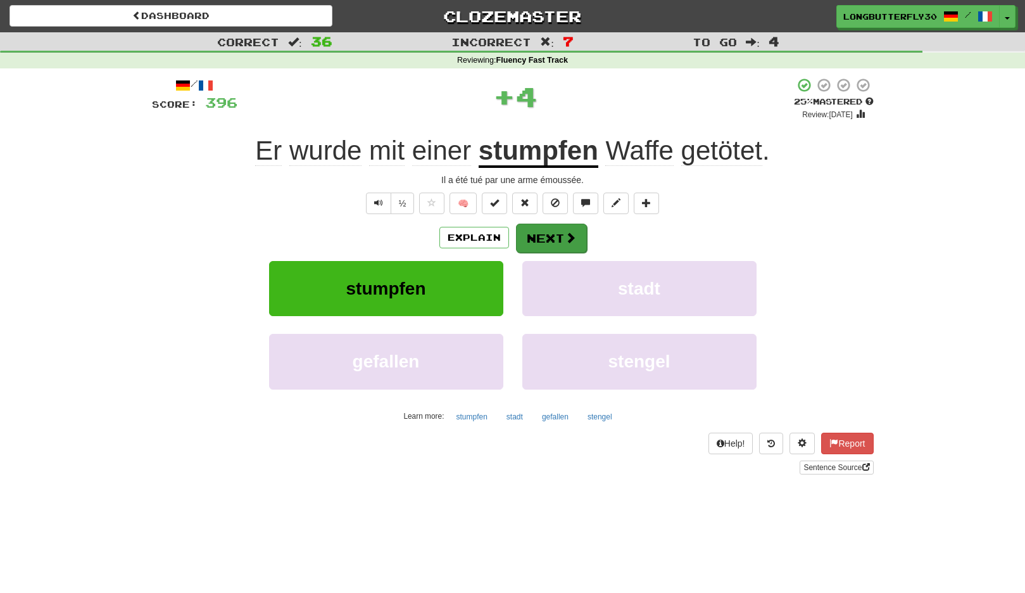
click at [540, 229] on button "Next" at bounding box center [551, 238] width 71 height 29
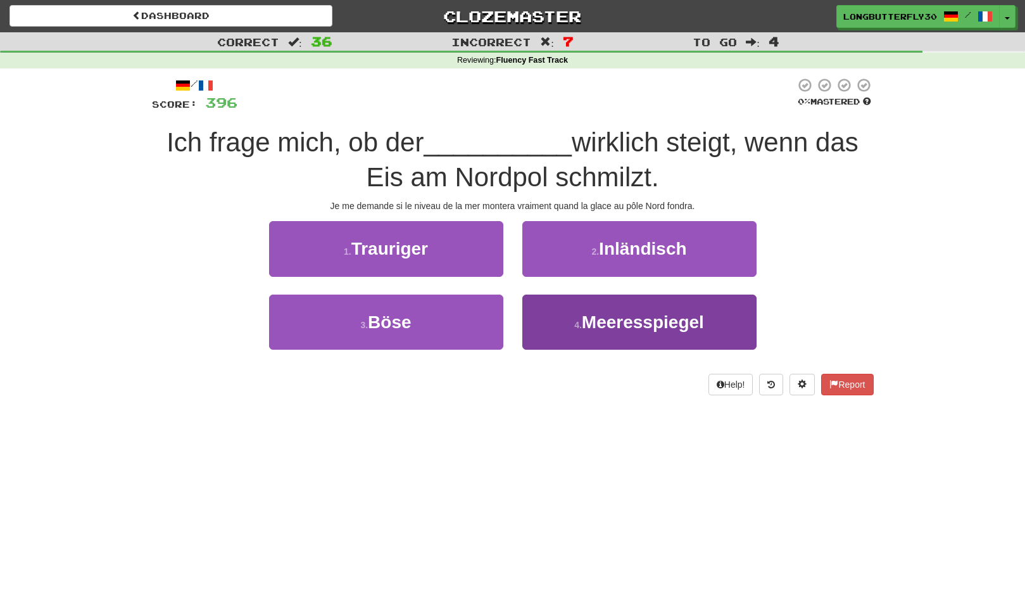
click at [590, 317] on span "Meeresspiegel" at bounding box center [643, 322] width 122 height 20
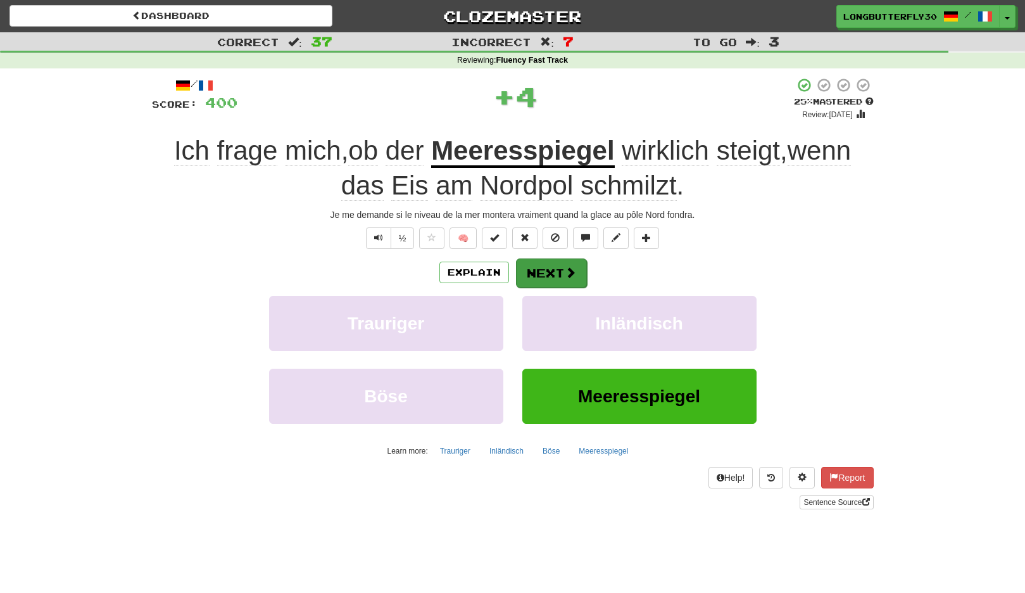
click at [561, 276] on button "Next" at bounding box center [551, 272] width 71 height 29
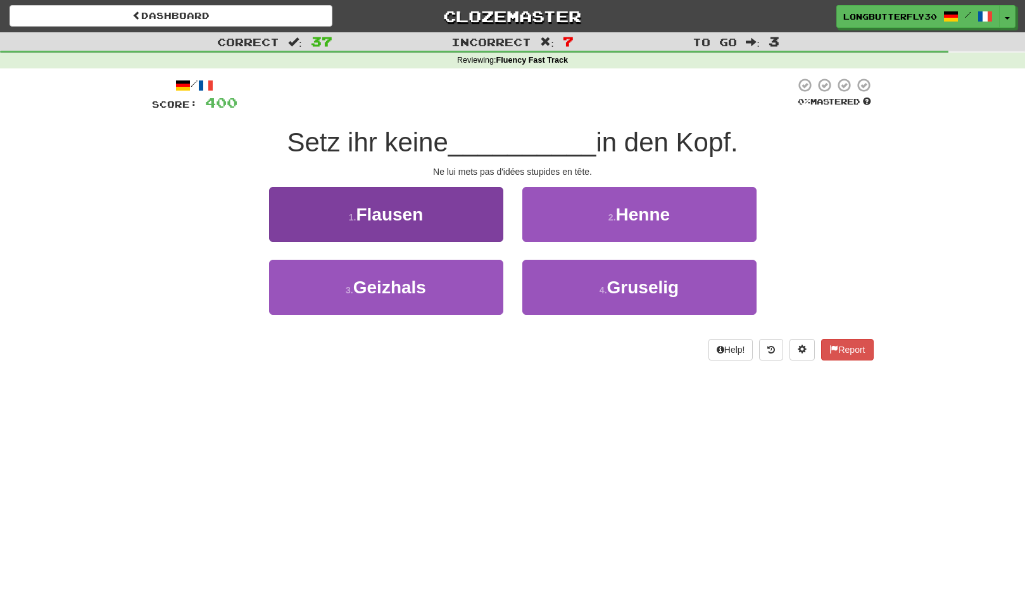
click at [462, 220] on button "1 . Flausen" at bounding box center [386, 214] width 234 height 55
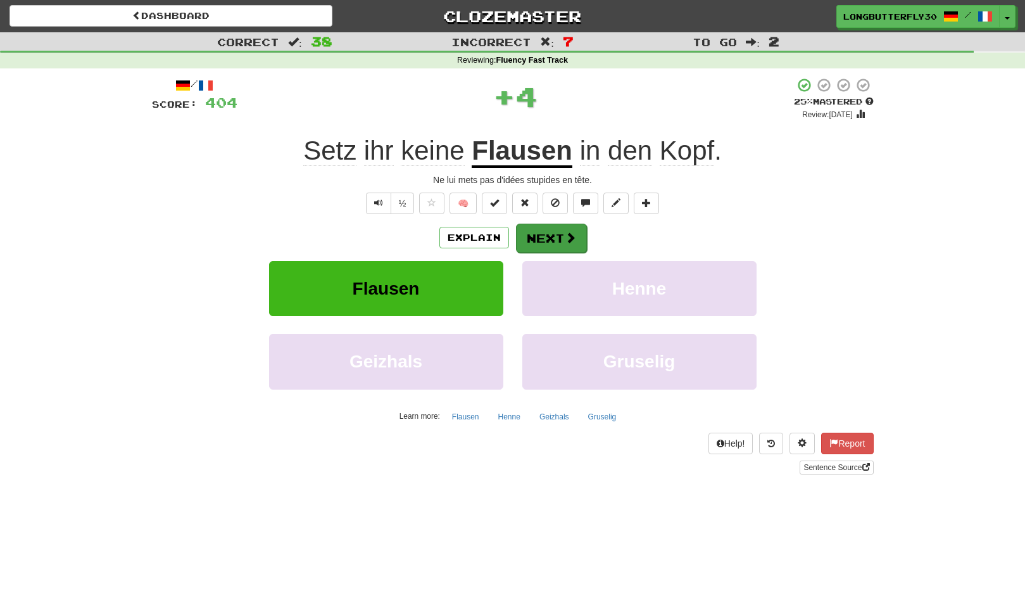
click at [520, 236] on button "Next" at bounding box center [551, 238] width 71 height 29
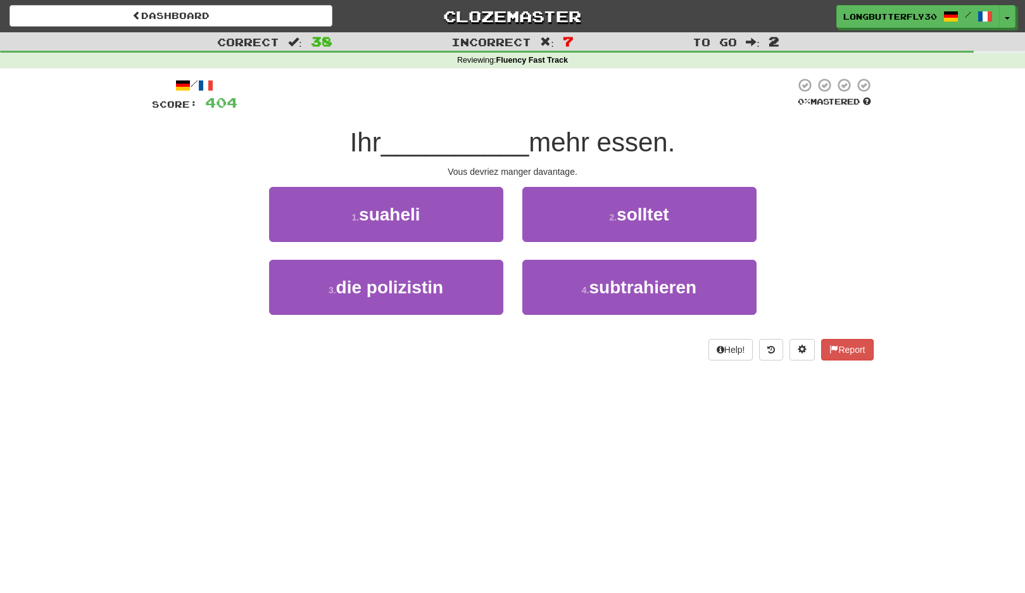
click at [601, 220] on button "2 . solltet" at bounding box center [640, 214] width 234 height 55
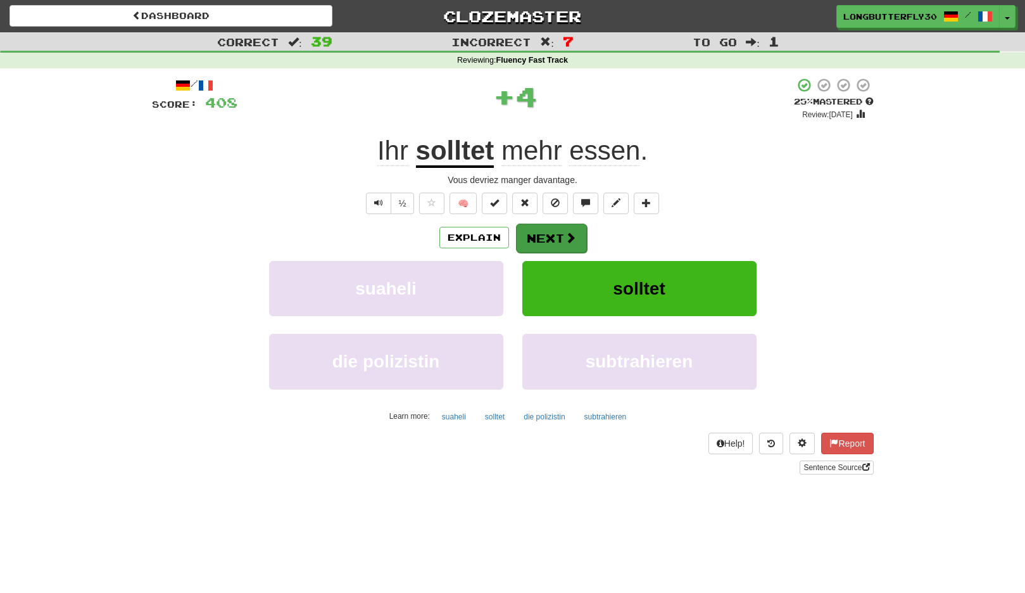
click at [563, 236] on button "Next" at bounding box center [551, 238] width 71 height 29
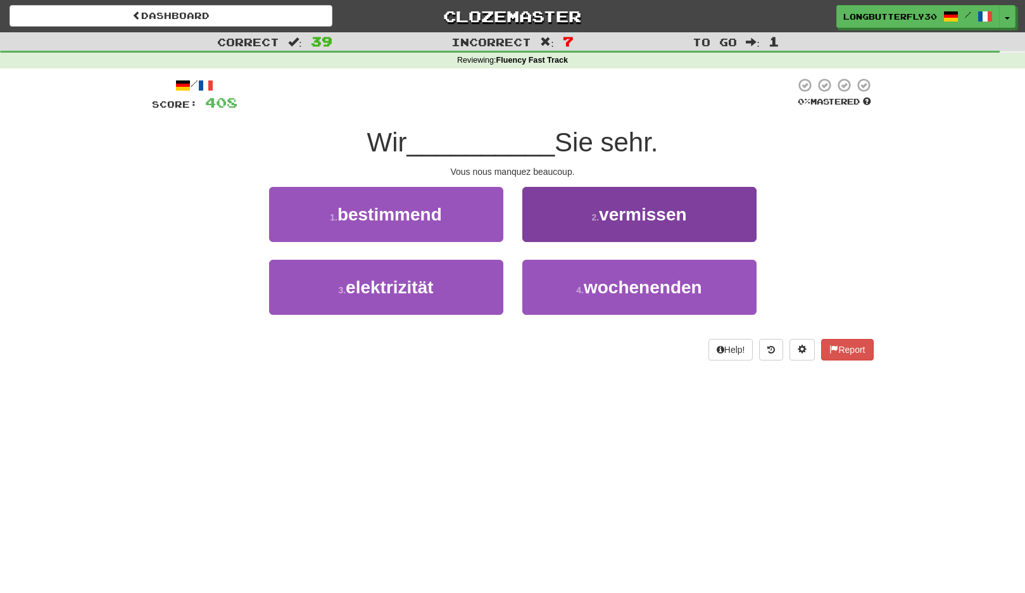
click at [573, 215] on button "2 . vermissen" at bounding box center [640, 214] width 234 height 55
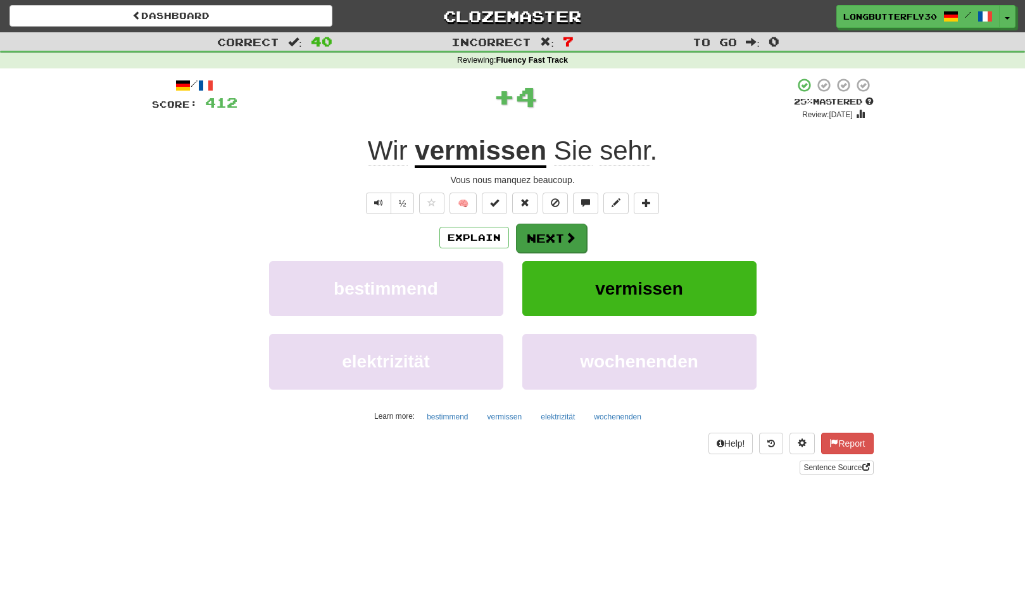
click at [559, 227] on button "Next" at bounding box center [551, 238] width 71 height 29
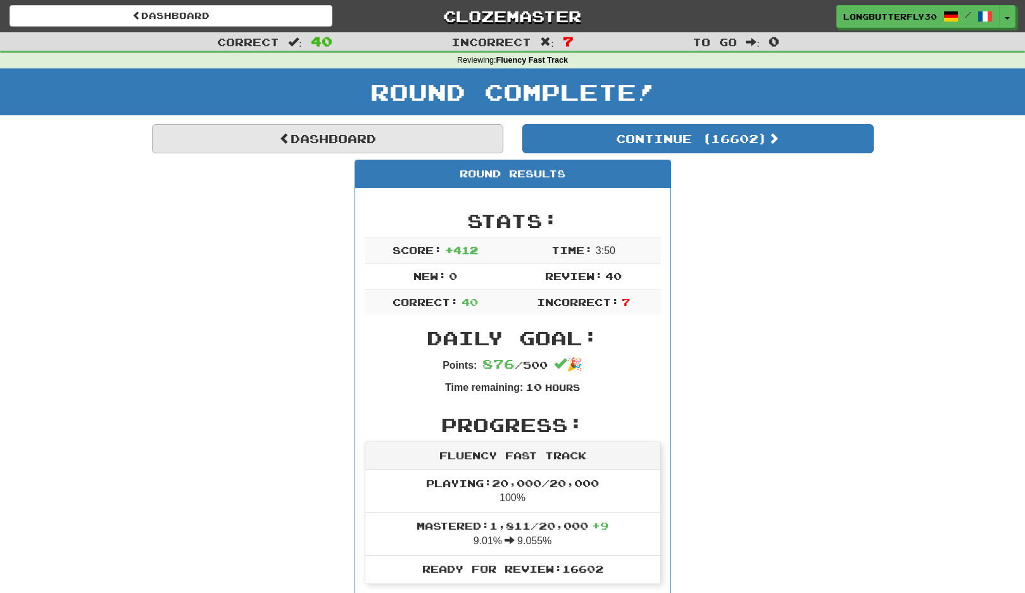
click at [418, 144] on link "Dashboard" at bounding box center [328, 138] width 352 height 29
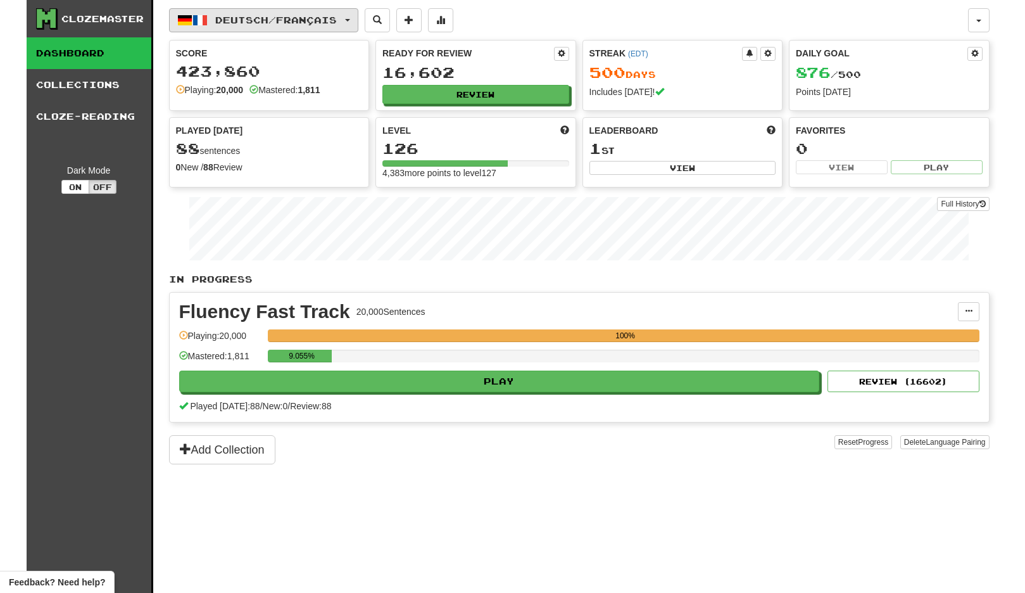
click at [342, 14] on button "Deutsch / Français" at bounding box center [263, 20] width 189 height 24
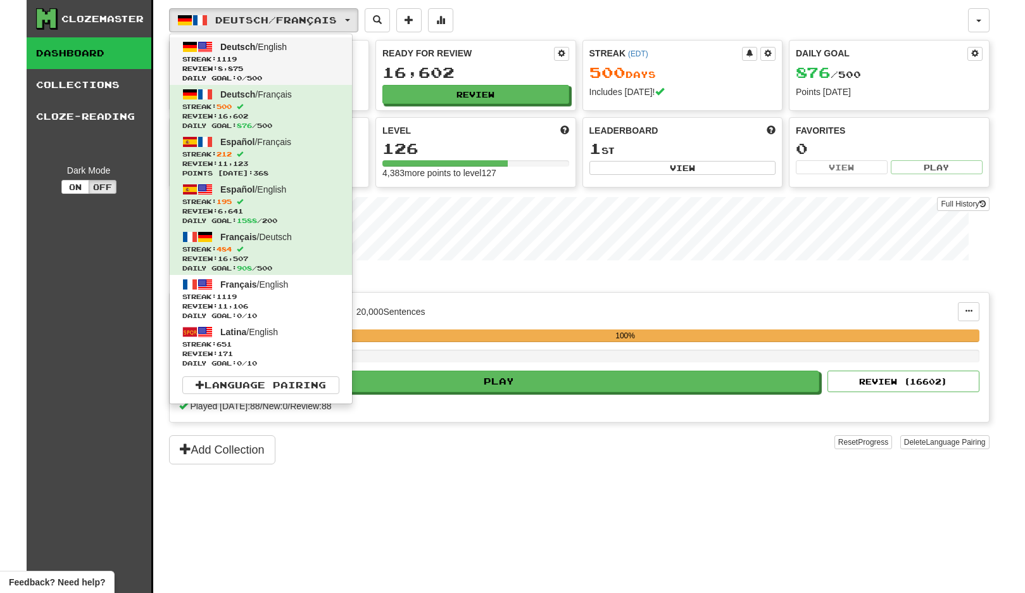
click at [307, 62] on span "Streak: 1119" at bounding box center [260, 59] width 157 height 10
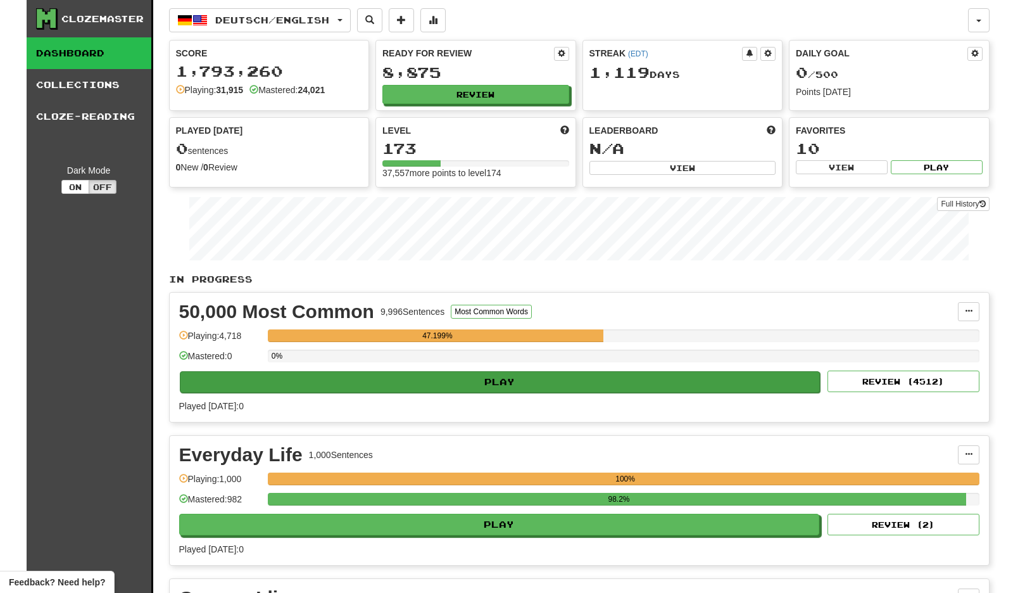
click at [759, 377] on button "Play" at bounding box center [500, 382] width 641 height 22
select select "**"
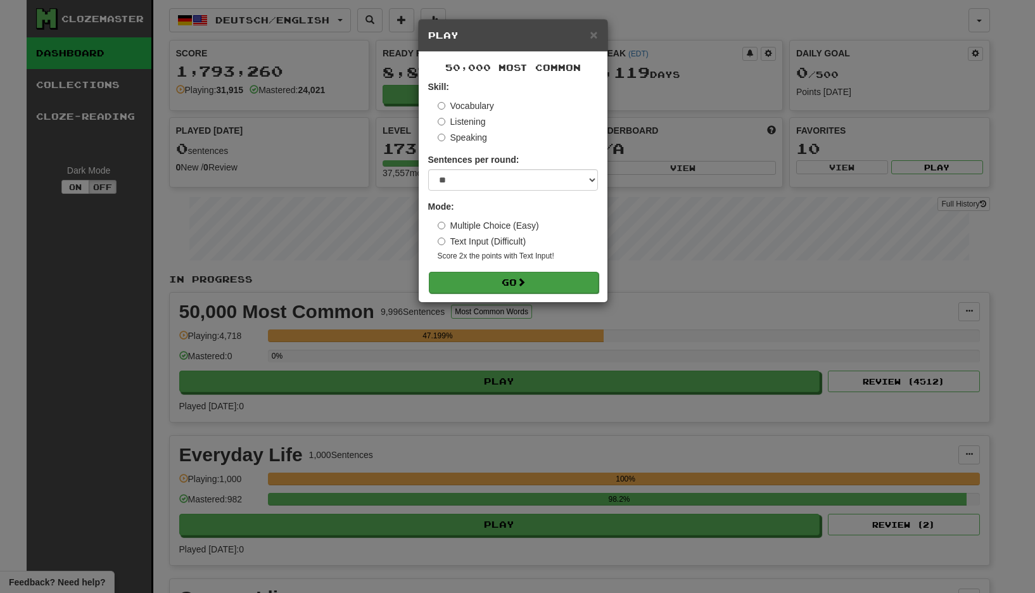
click at [535, 287] on button "Go" at bounding box center [514, 283] width 170 height 22
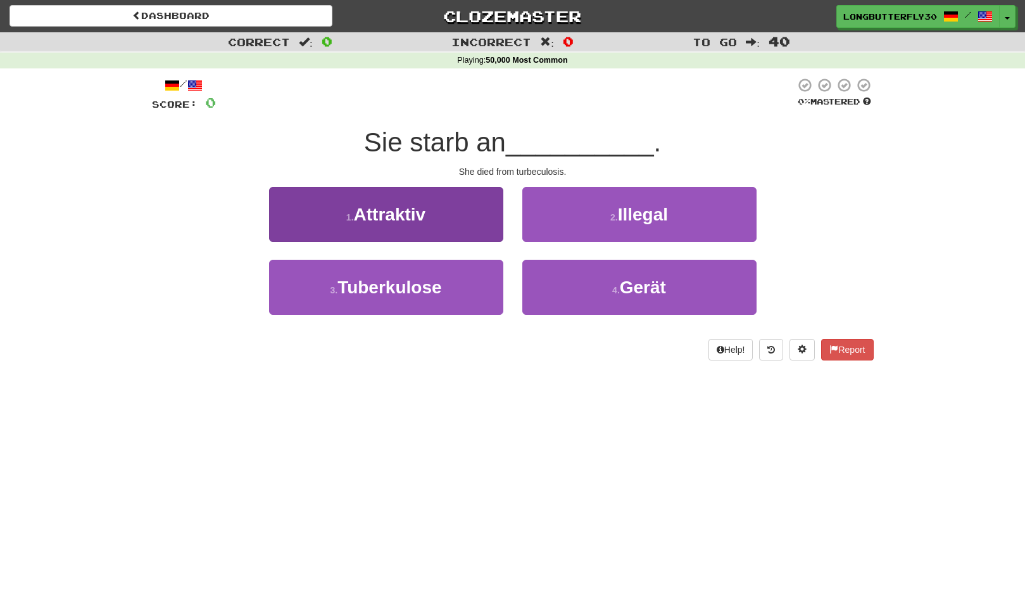
click at [467, 270] on button "3 . Tuberkulose" at bounding box center [386, 287] width 234 height 55
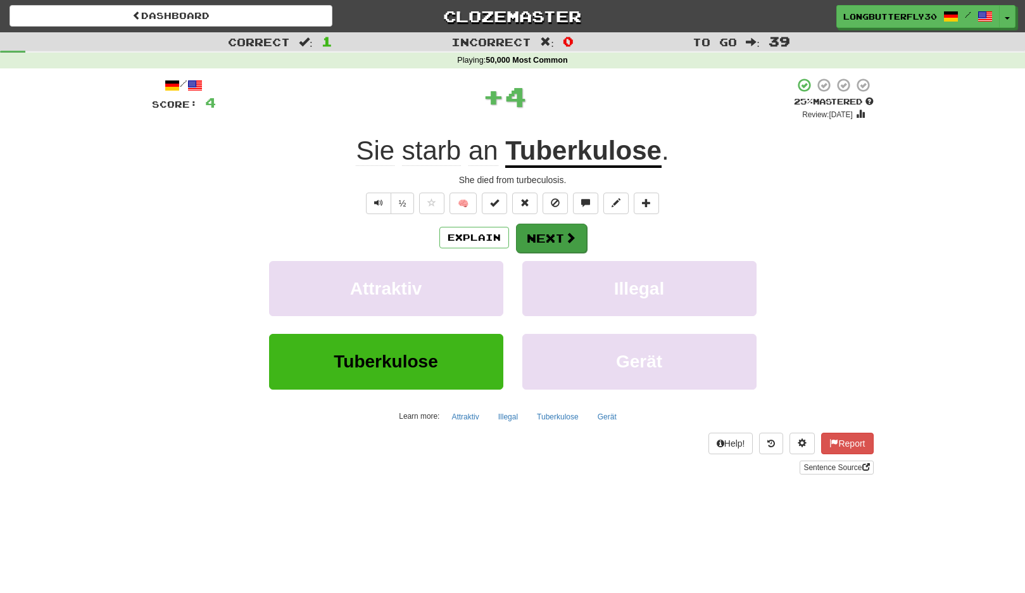
click at [535, 225] on button "Next" at bounding box center [551, 238] width 71 height 29
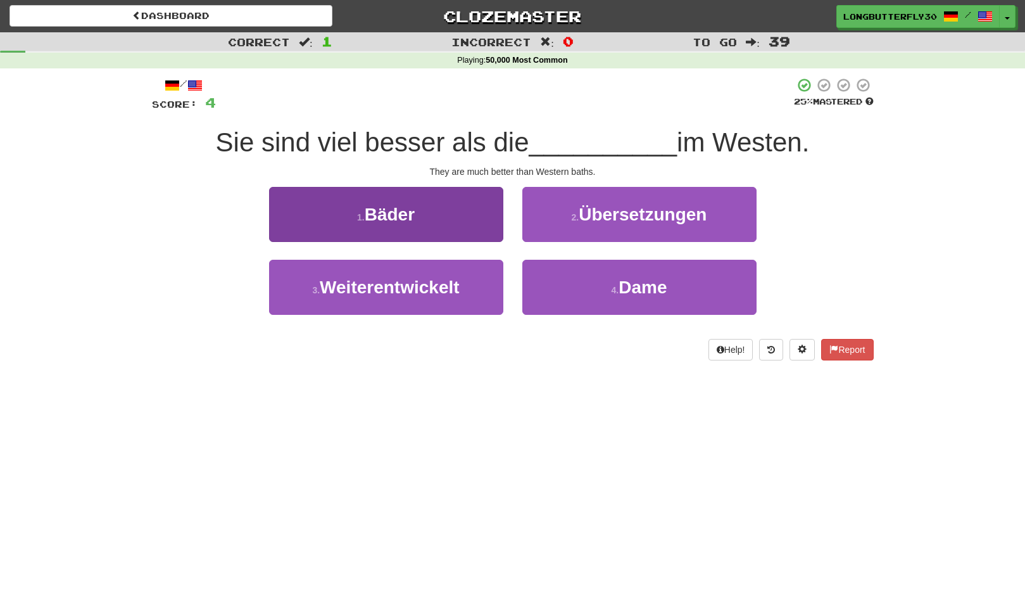
click at [471, 222] on button "1 . Bäder" at bounding box center [386, 214] width 234 height 55
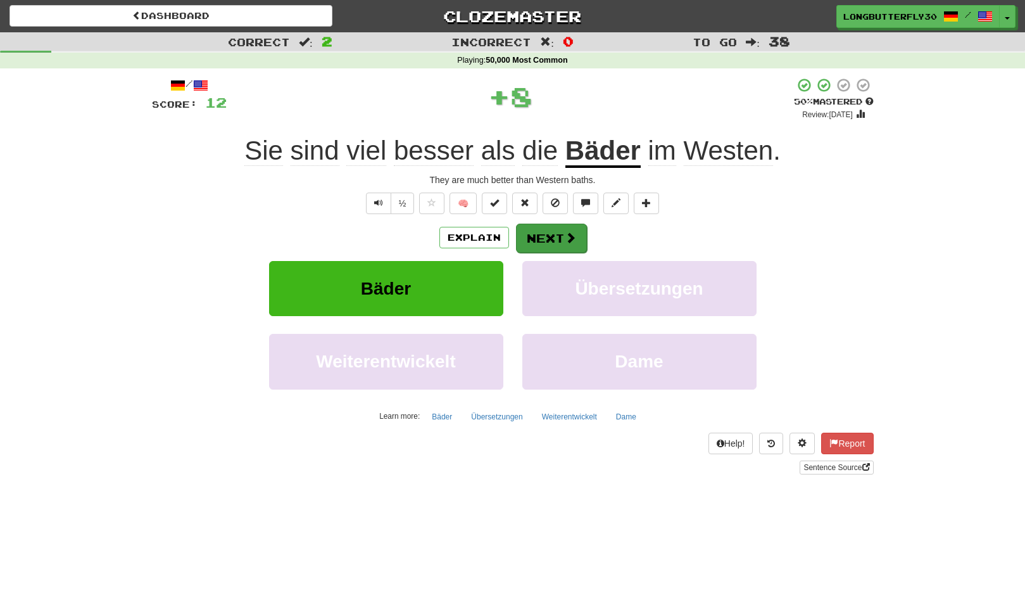
click at [543, 238] on button "Next" at bounding box center [551, 238] width 71 height 29
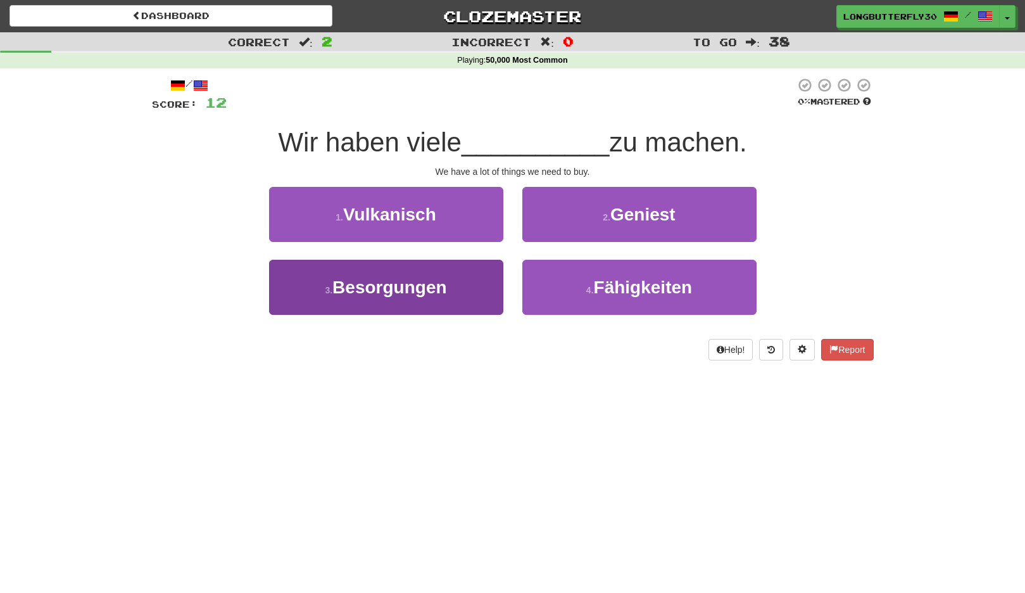
click at [486, 282] on button "3 . Besorgungen" at bounding box center [386, 287] width 234 height 55
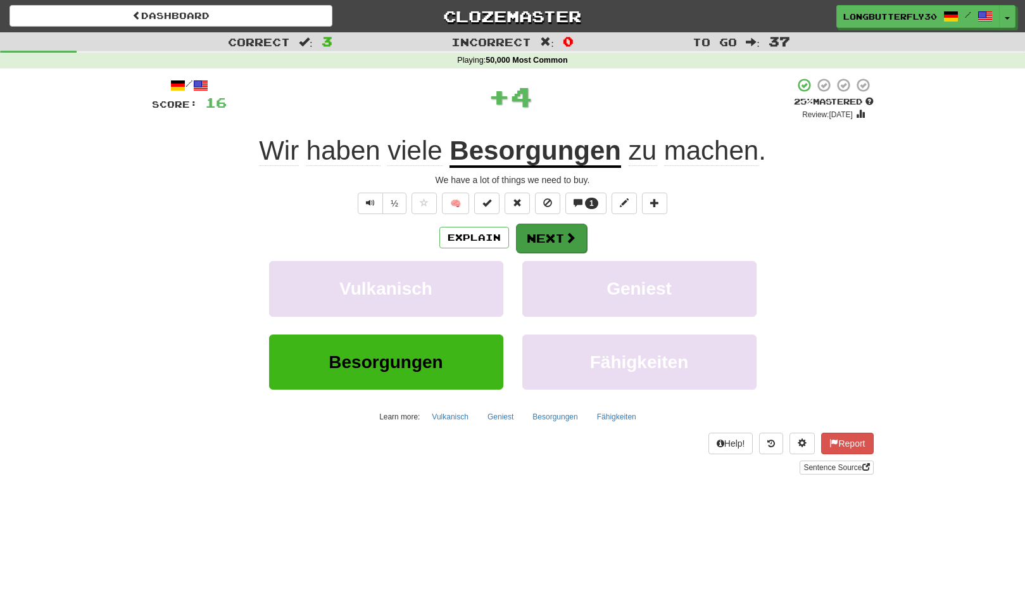
click at [536, 229] on button "Next" at bounding box center [551, 238] width 71 height 29
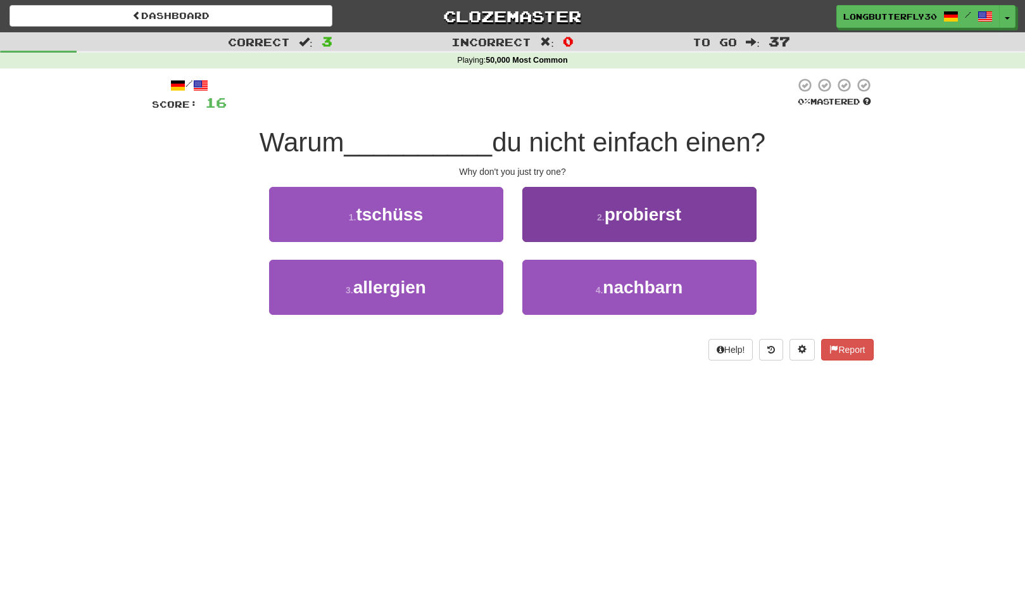
click at [593, 219] on button "2 . probierst" at bounding box center [640, 214] width 234 height 55
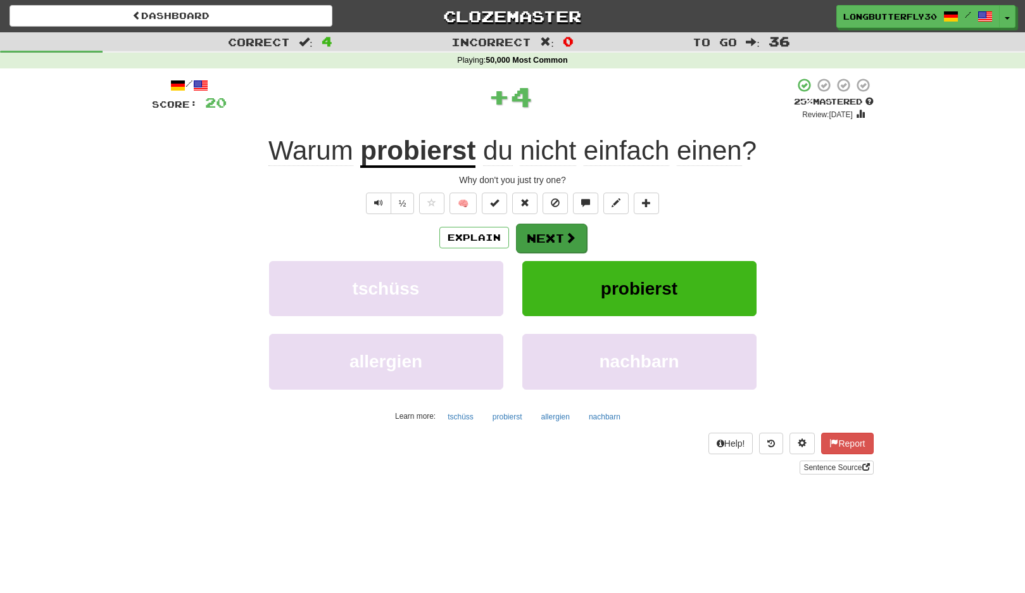
click at [562, 228] on button "Next" at bounding box center [551, 238] width 71 height 29
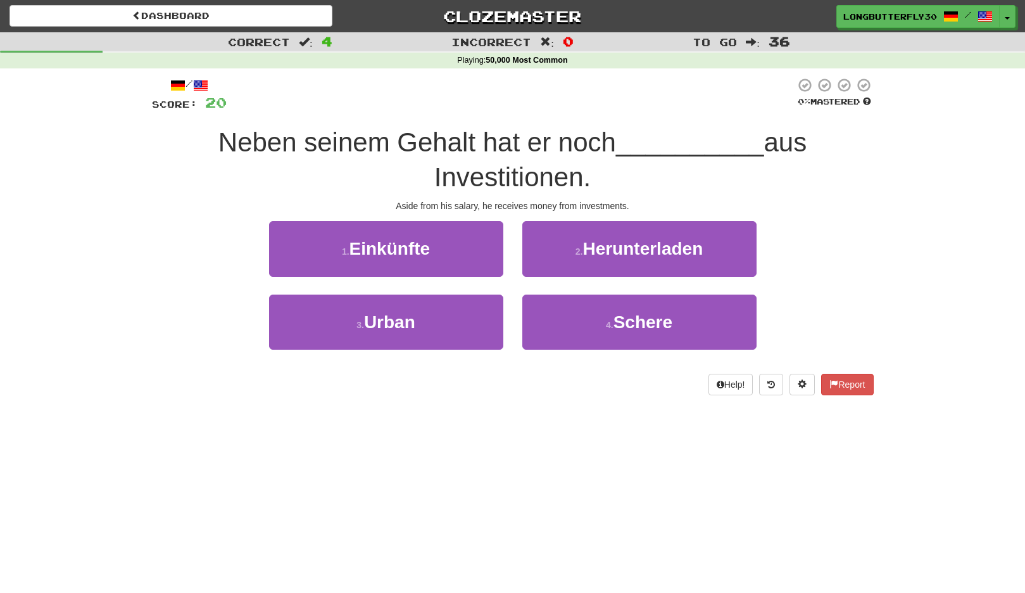
click at [410, 236] on button "1 . Einkünfte" at bounding box center [386, 248] width 234 height 55
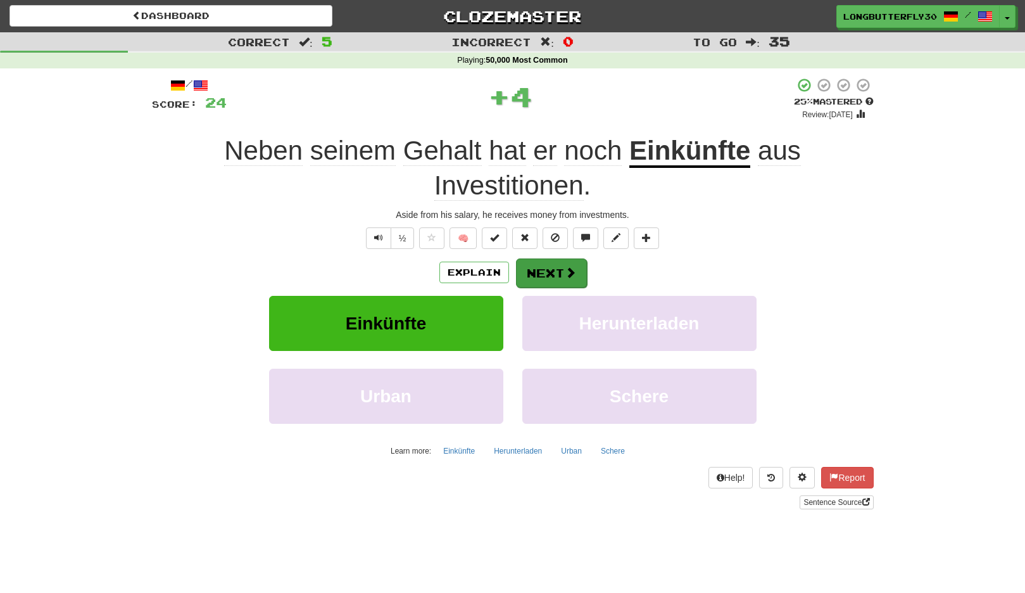
click at [530, 262] on button "Next" at bounding box center [551, 272] width 71 height 29
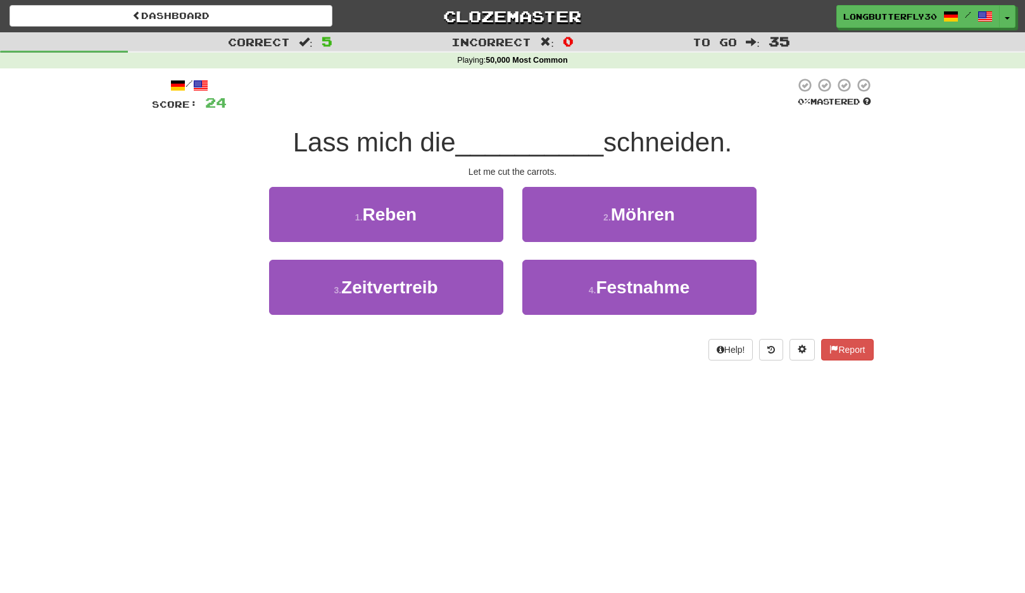
click at [604, 217] on small "2 ." at bounding box center [608, 217] width 8 height 10
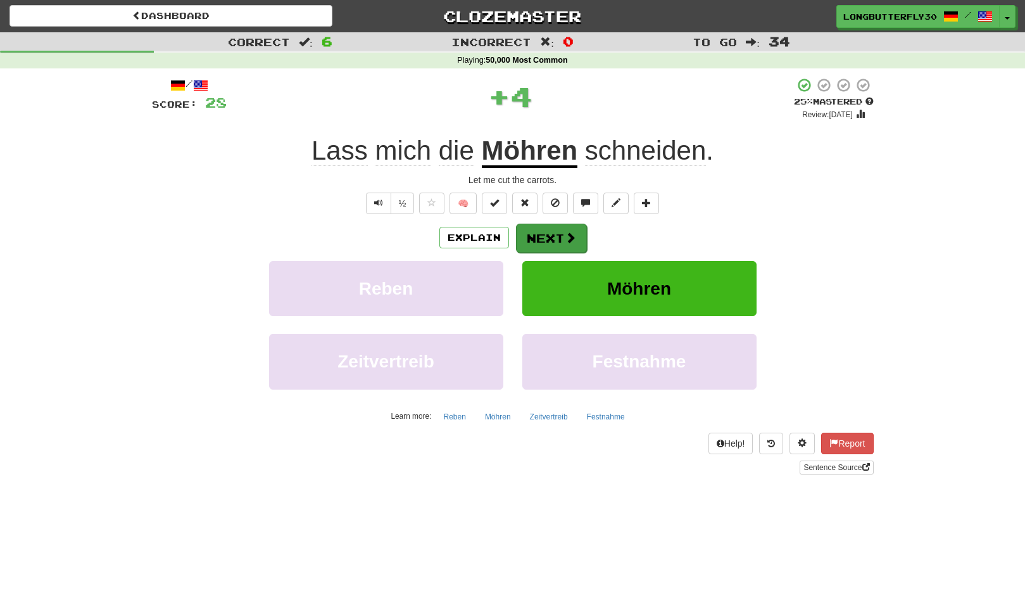
click at [565, 237] on span at bounding box center [570, 237] width 11 height 11
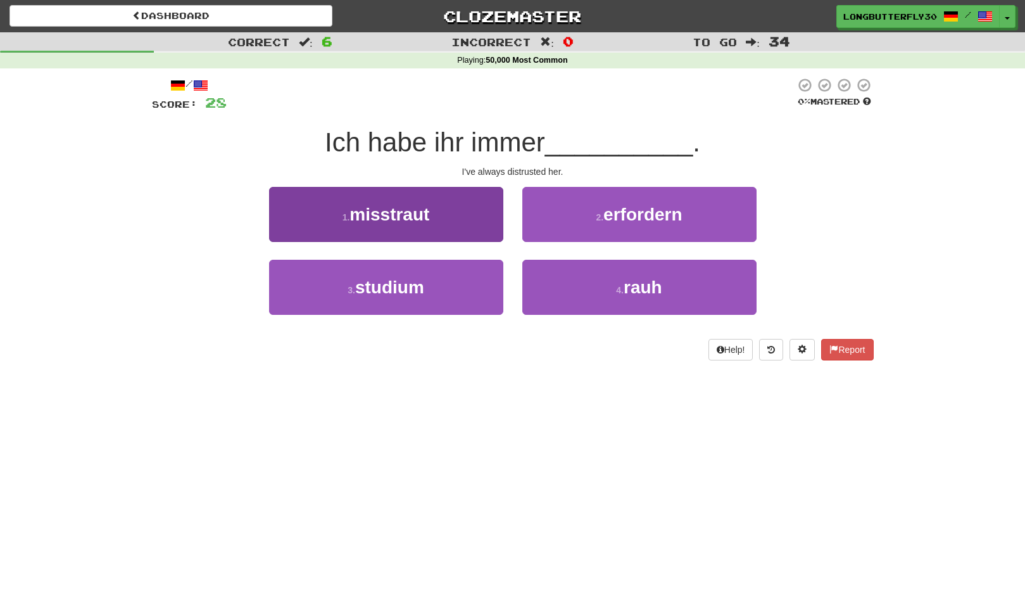
click at [465, 224] on button "1 . misstraut" at bounding box center [386, 214] width 234 height 55
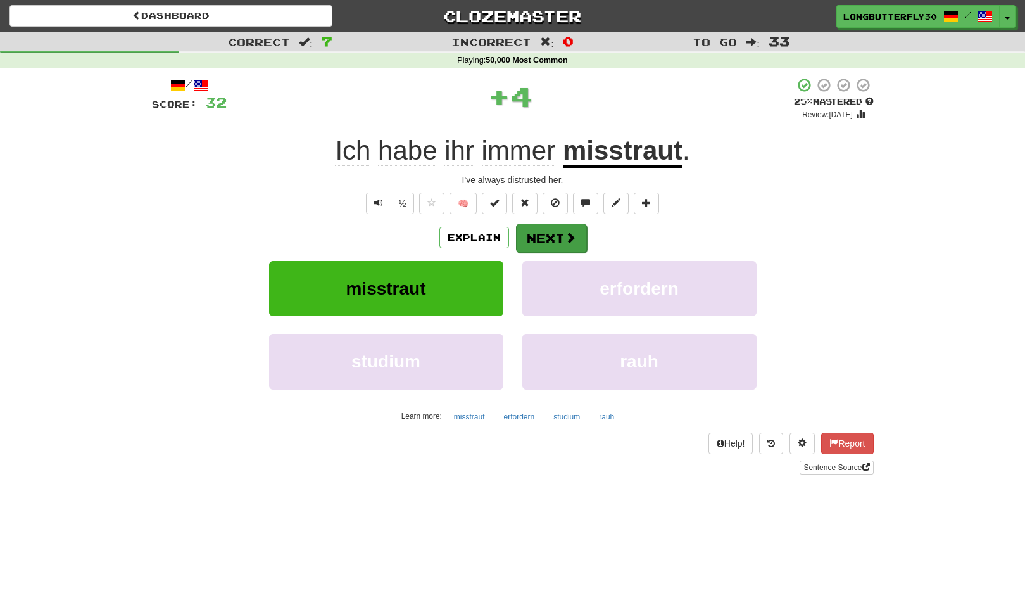
click at [539, 236] on button "Next" at bounding box center [551, 238] width 71 height 29
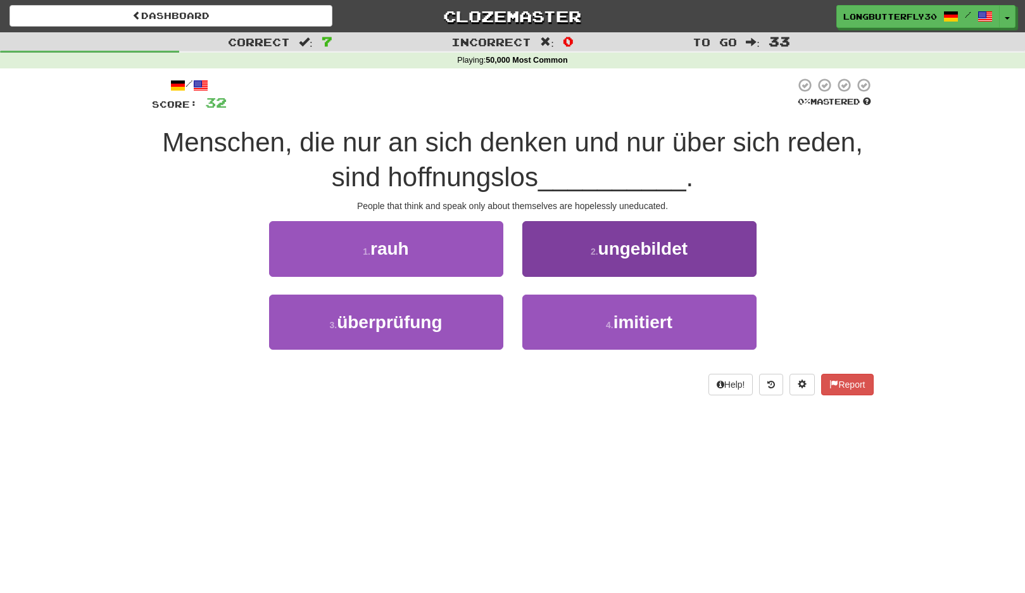
click at [612, 244] on span "ungebildet" at bounding box center [644, 249] width 90 height 20
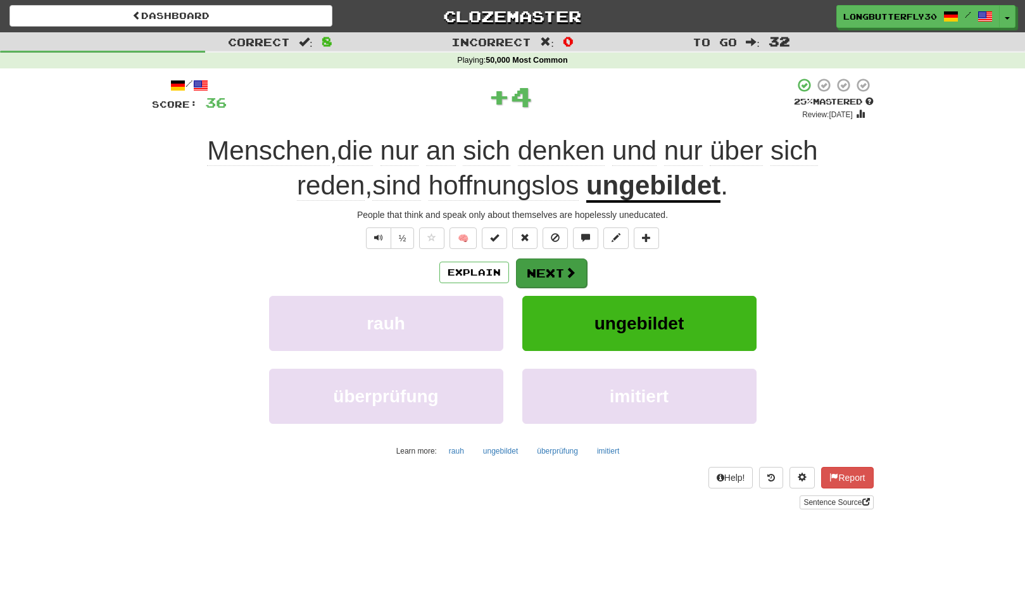
click at [549, 273] on button "Next" at bounding box center [551, 272] width 71 height 29
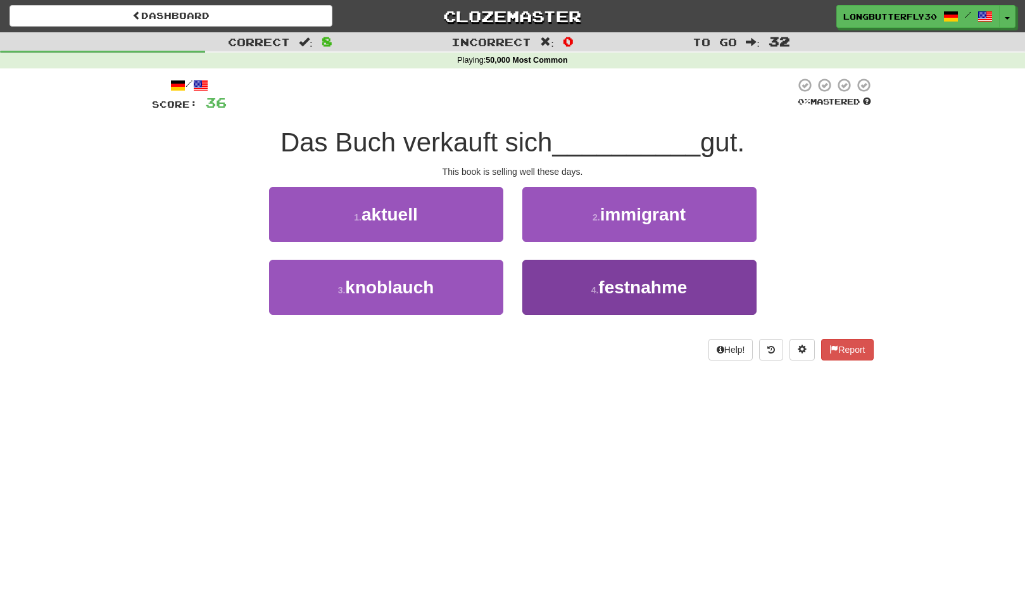
click at [568, 273] on button "4 . festnahme" at bounding box center [640, 287] width 234 height 55
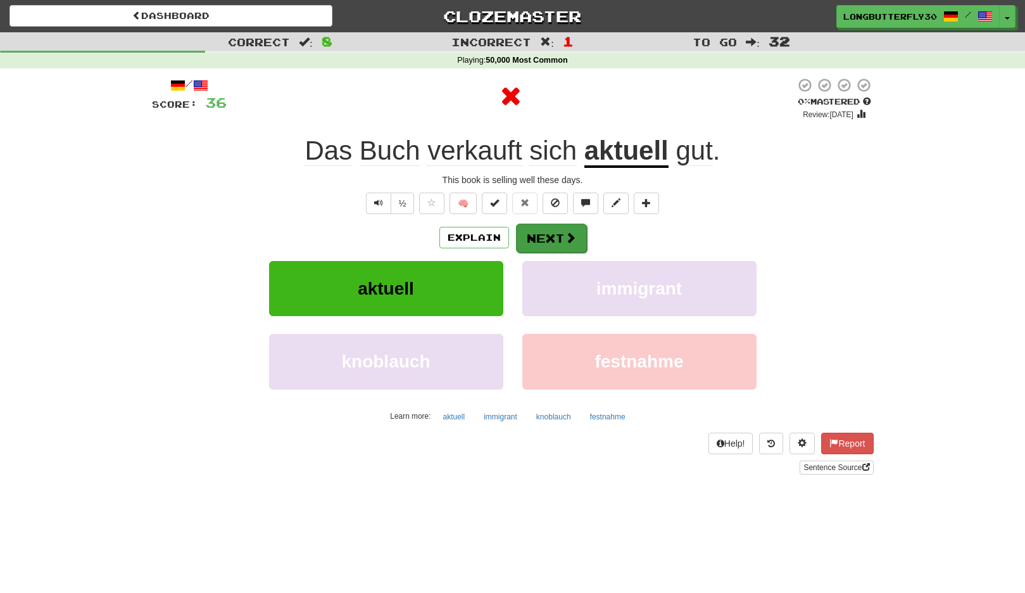
click at [564, 245] on button "Next" at bounding box center [551, 238] width 71 height 29
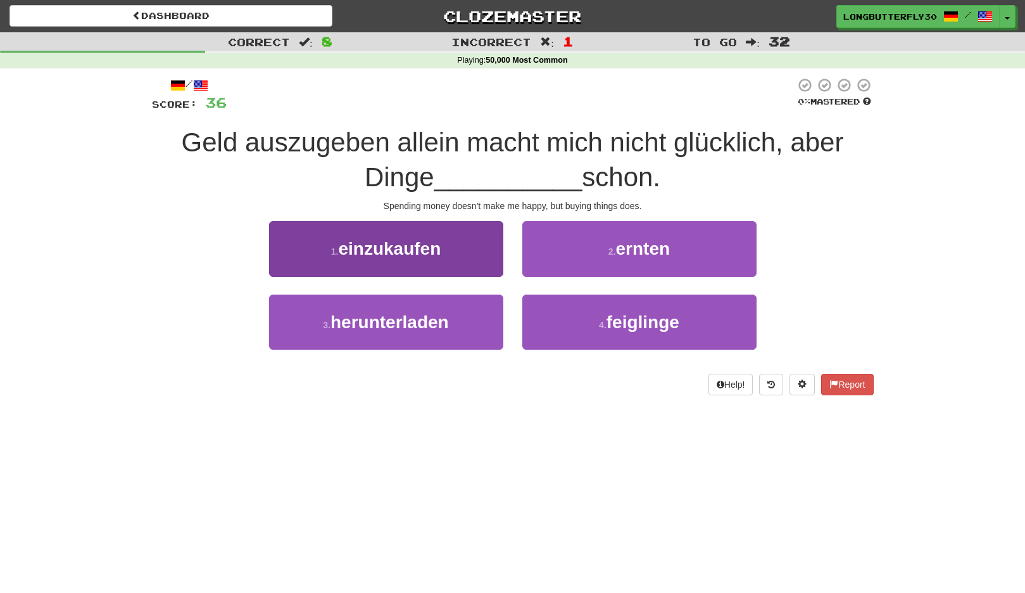
click at [466, 249] on button "1 . einzukaufen" at bounding box center [386, 248] width 234 height 55
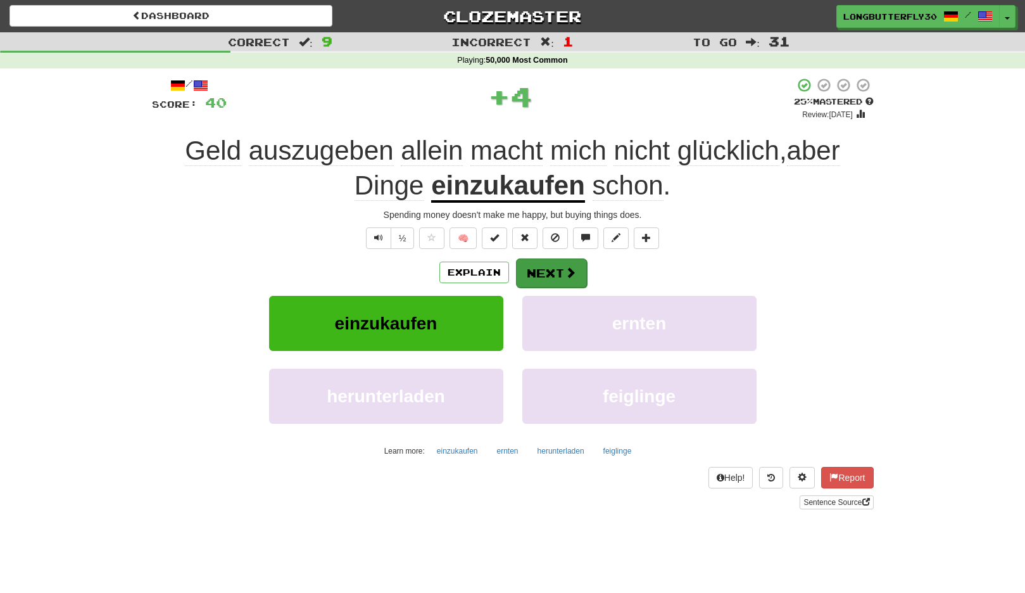
click at [535, 271] on button "Next" at bounding box center [551, 272] width 71 height 29
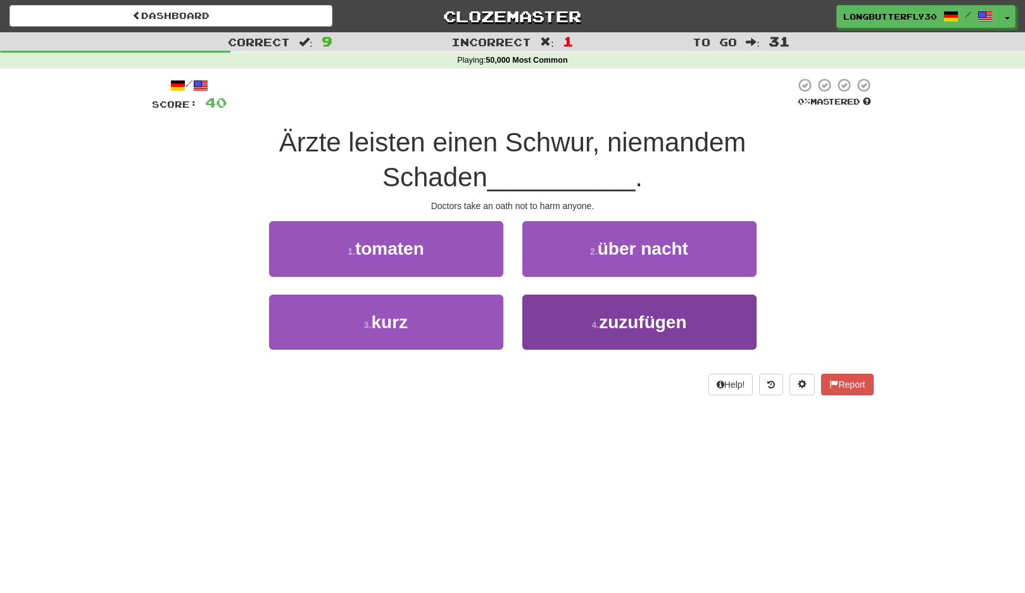
click at [594, 308] on button "4 . zuzufügen" at bounding box center [640, 322] width 234 height 55
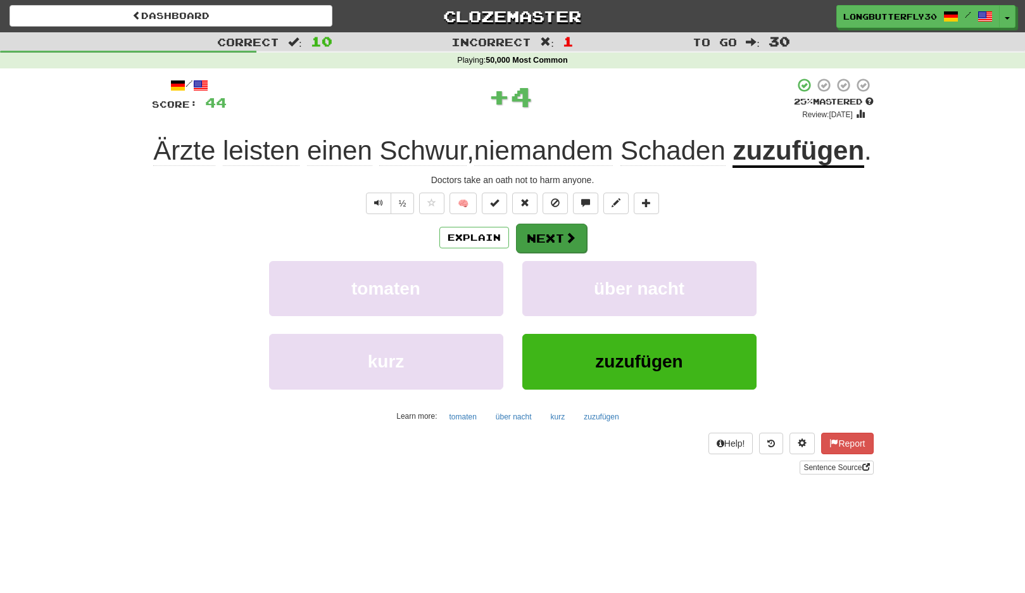
click at [568, 253] on button "Next" at bounding box center [551, 238] width 71 height 29
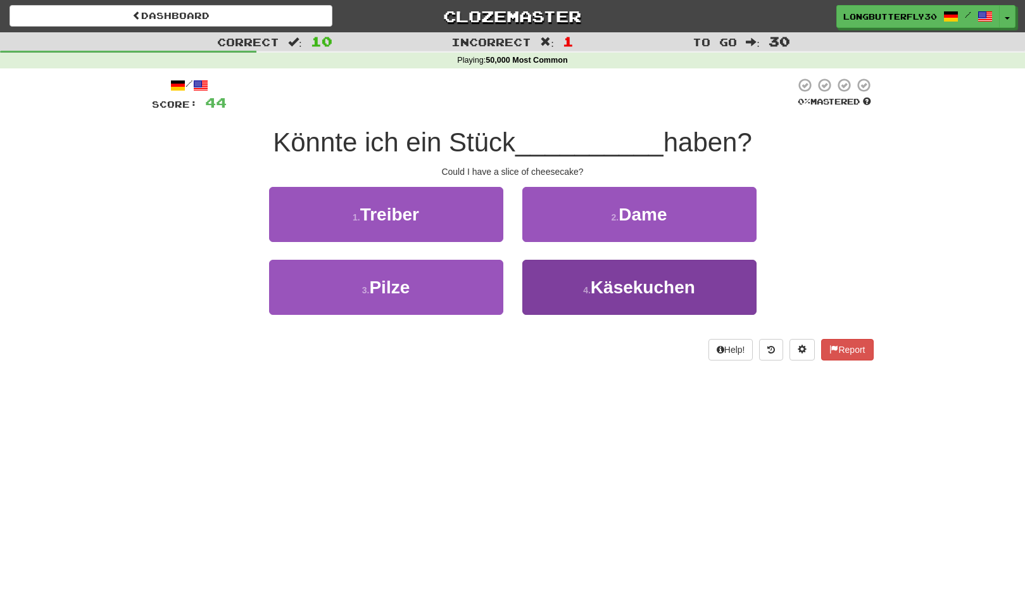
click at [578, 282] on button "4 . Käsekuchen" at bounding box center [640, 287] width 234 height 55
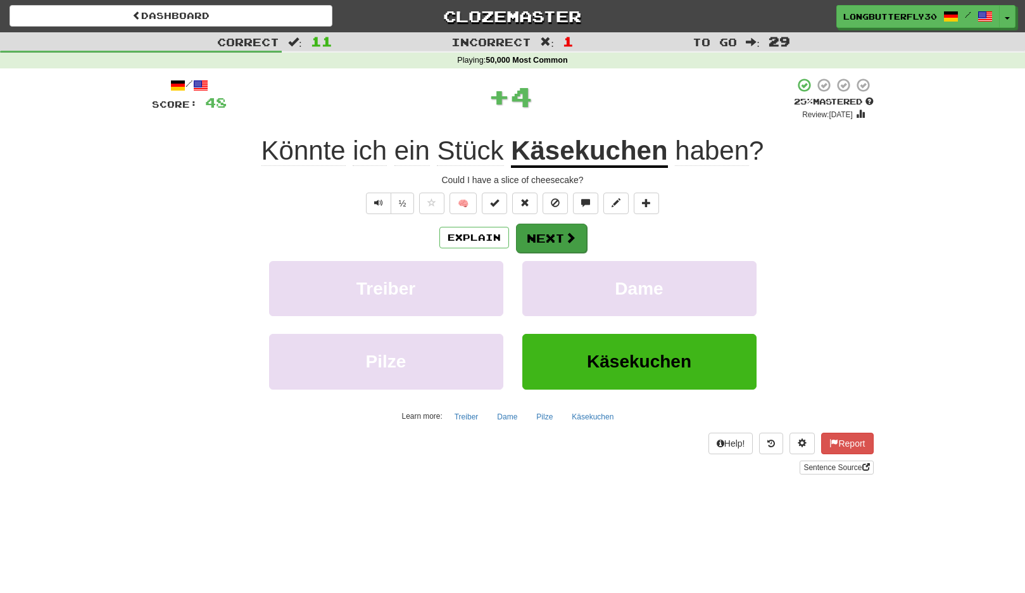
click at [575, 241] on span at bounding box center [570, 237] width 11 height 11
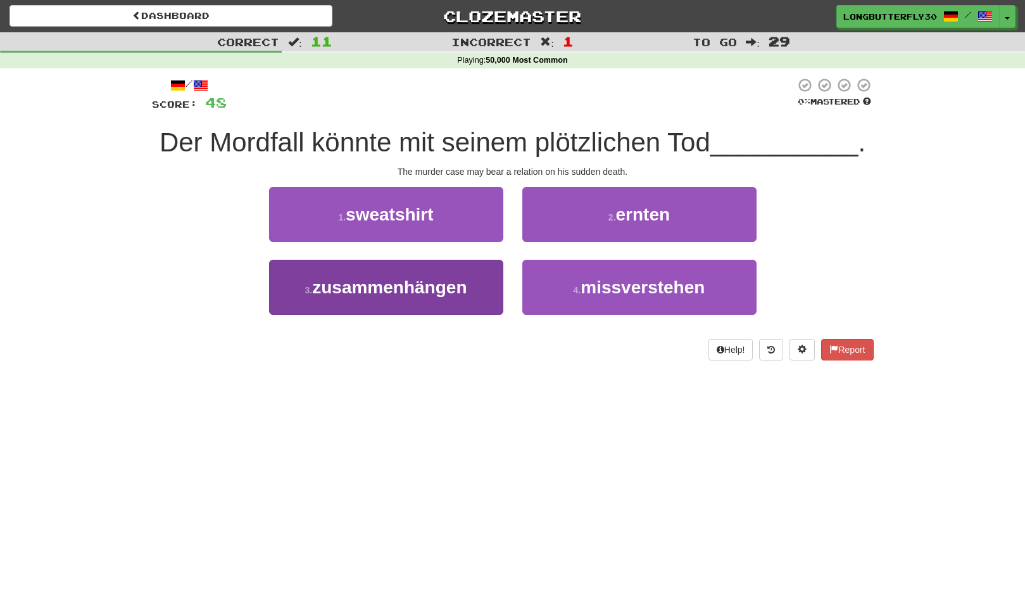
click at [501, 280] on button "3 . zusammenhängen" at bounding box center [386, 287] width 234 height 55
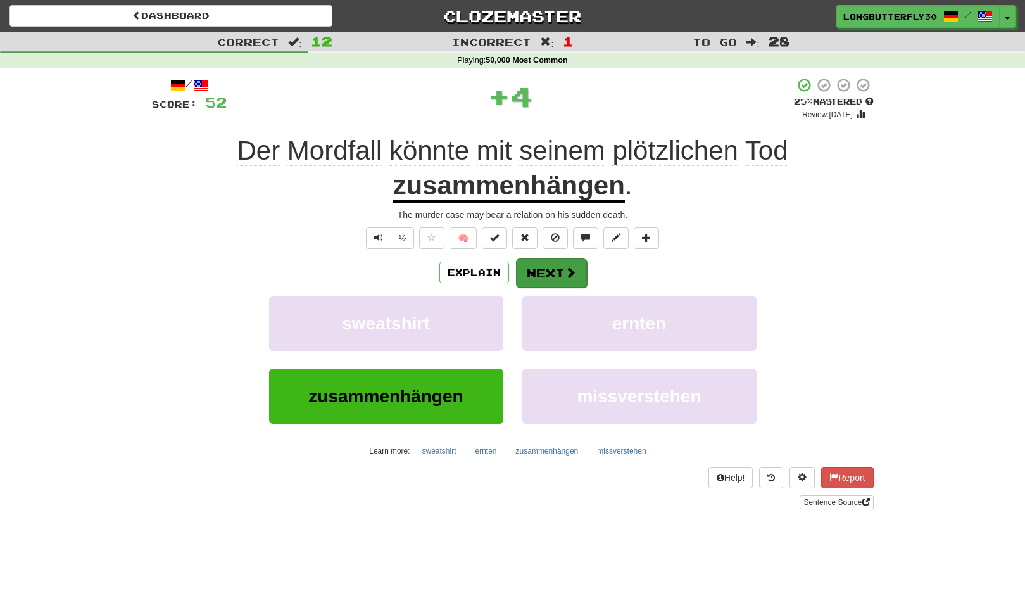
click at [542, 263] on button "Next" at bounding box center [551, 272] width 71 height 29
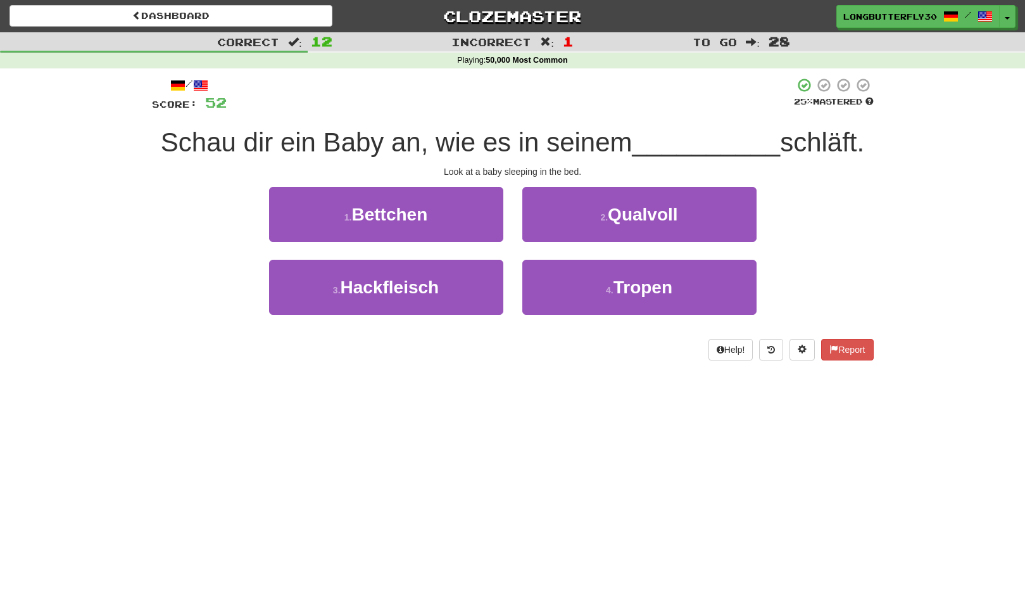
click at [475, 220] on button "1 . Bettchen" at bounding box center [386, 214] width 234 height 55
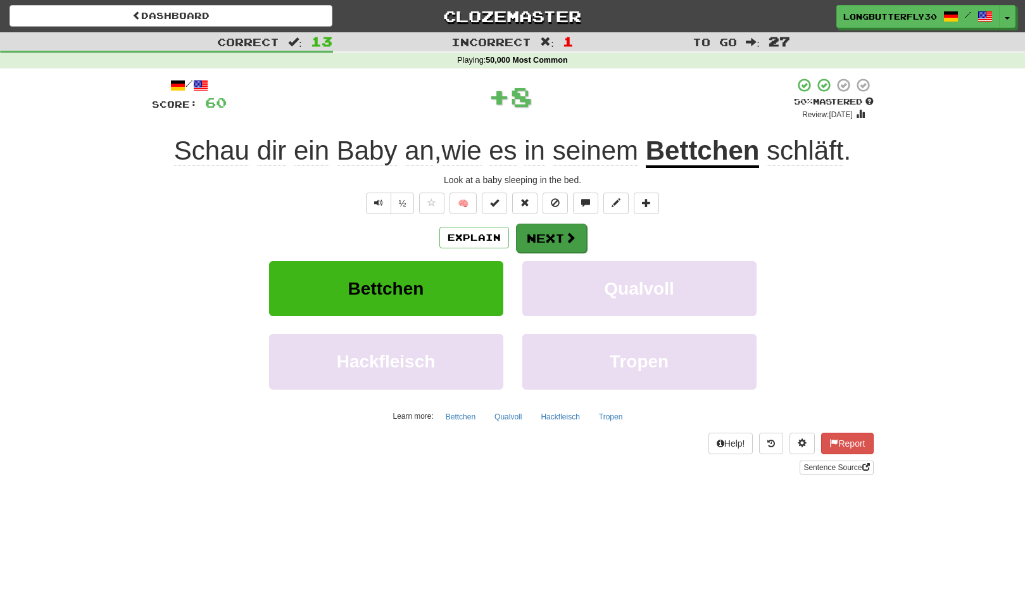
click at [533, 235] on button "Next" at bounding box center [551, 238] width 71 height 29
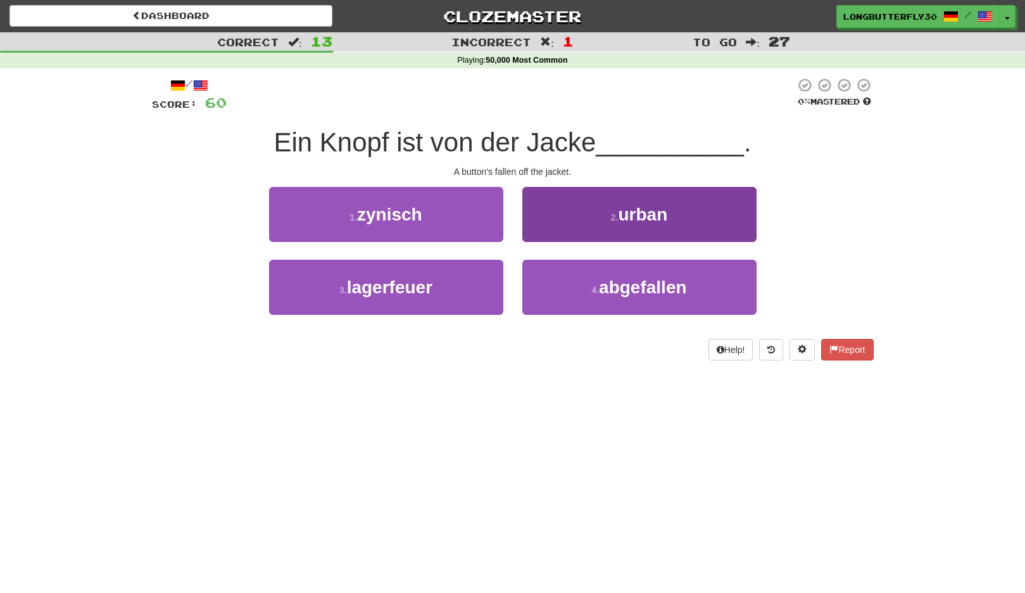
click at [559, 285] on button "4 . abgefallen" at bounding box center [640, 287] width 234 height 55
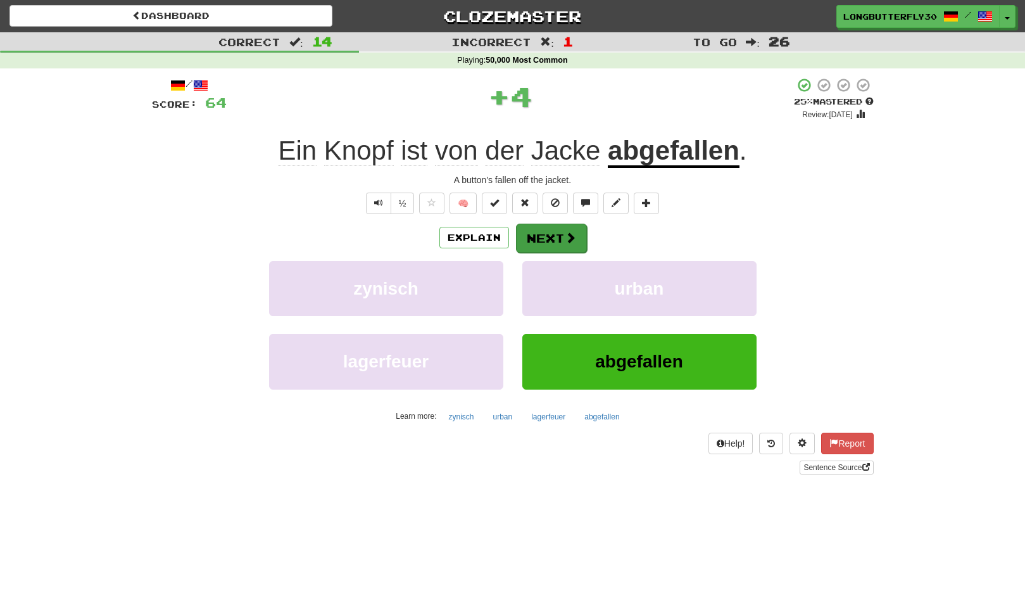
click at [556, 241] on button "Next" at bounding box center [551, 238] width 71 height 29
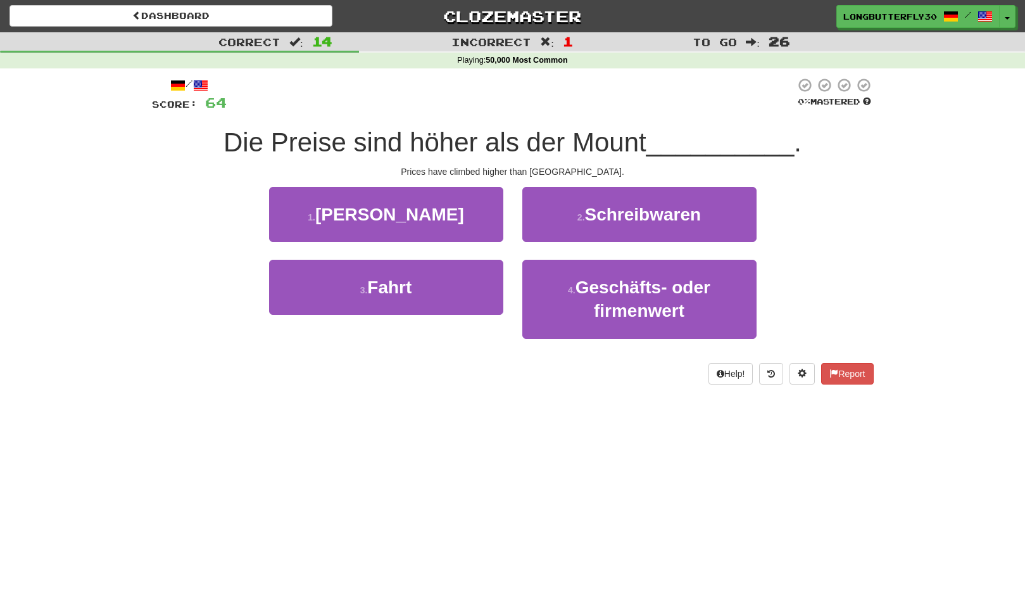
drag, startPoint x: 473, startPoint y: 220, endPoint x: 491, endPoint y: 220, distance: 18.4
click at [473, 220] on button "1 . McKinley" at bounding box center [386, 214] width 234 height 55
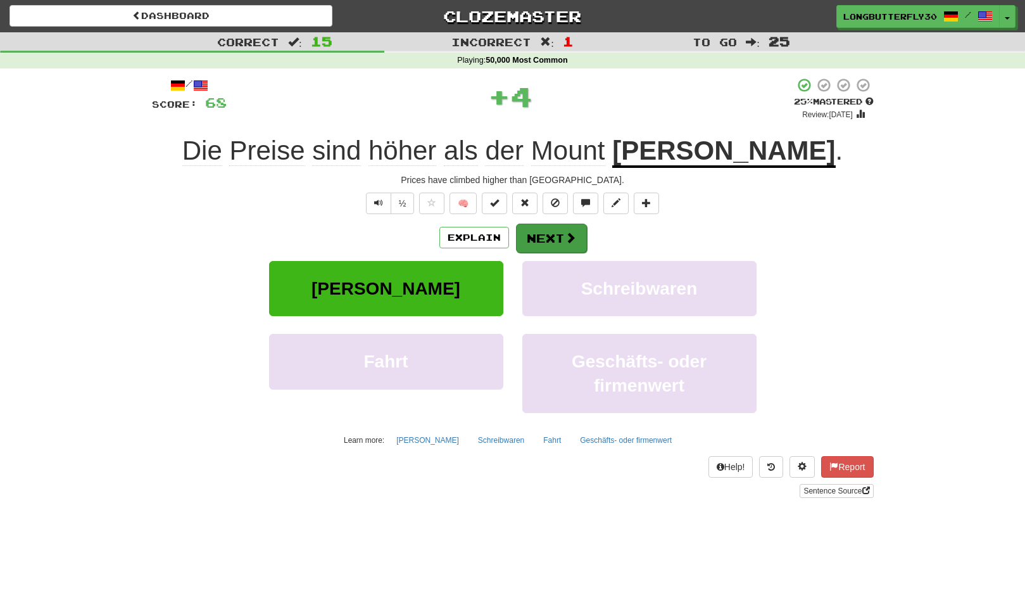
click at [547, 234] on button "Next" at bounding box center [551, 238] width 71 height 29
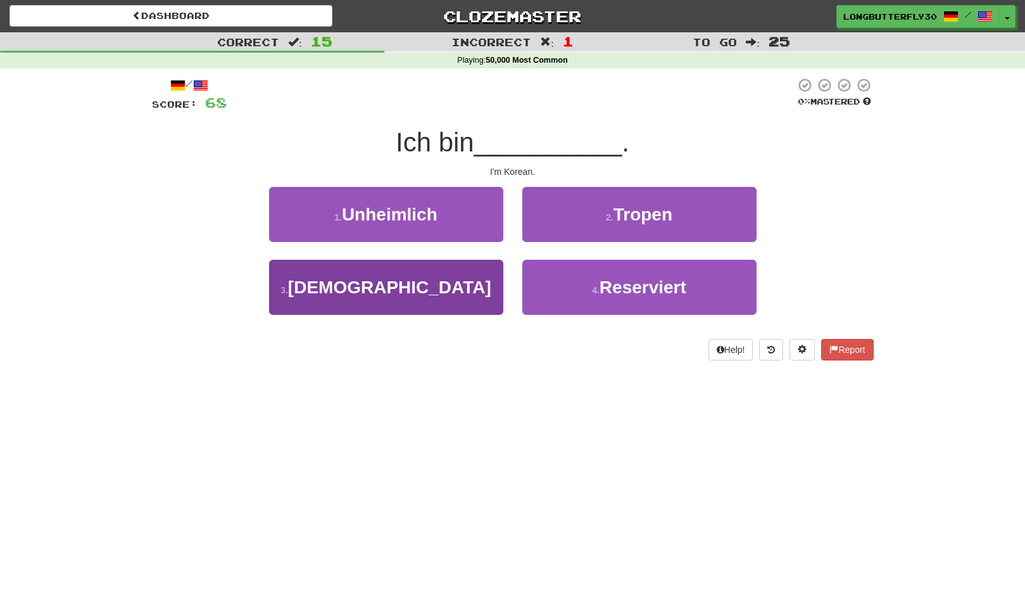
click at [495, 273] on button "3 . Koreaner" at bounding box center [386, 287] width 234 height 55
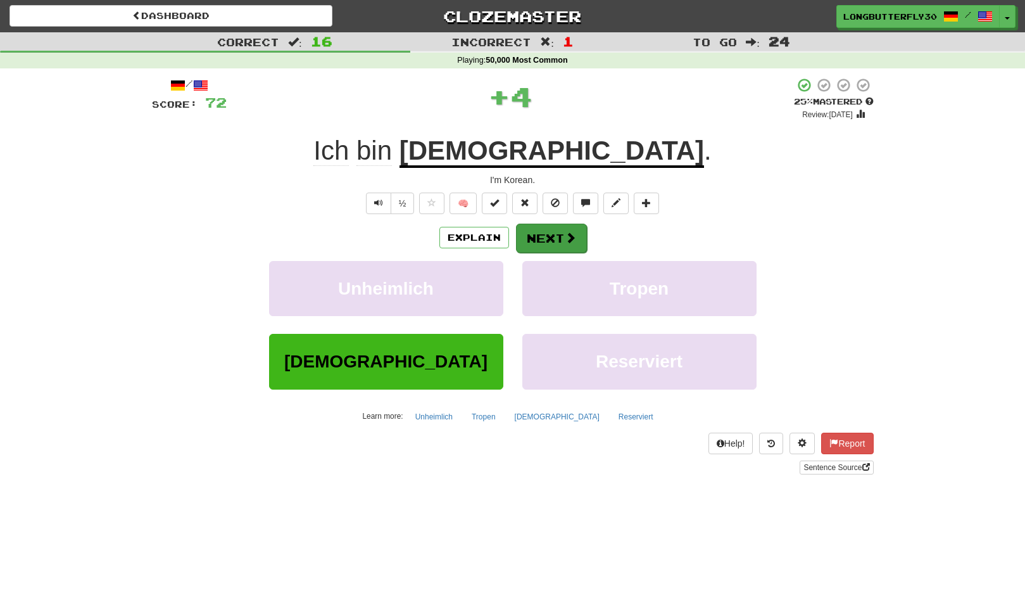
click at [557, 238] on button "Next" at bounding box center [551, 238] width 71 height 29
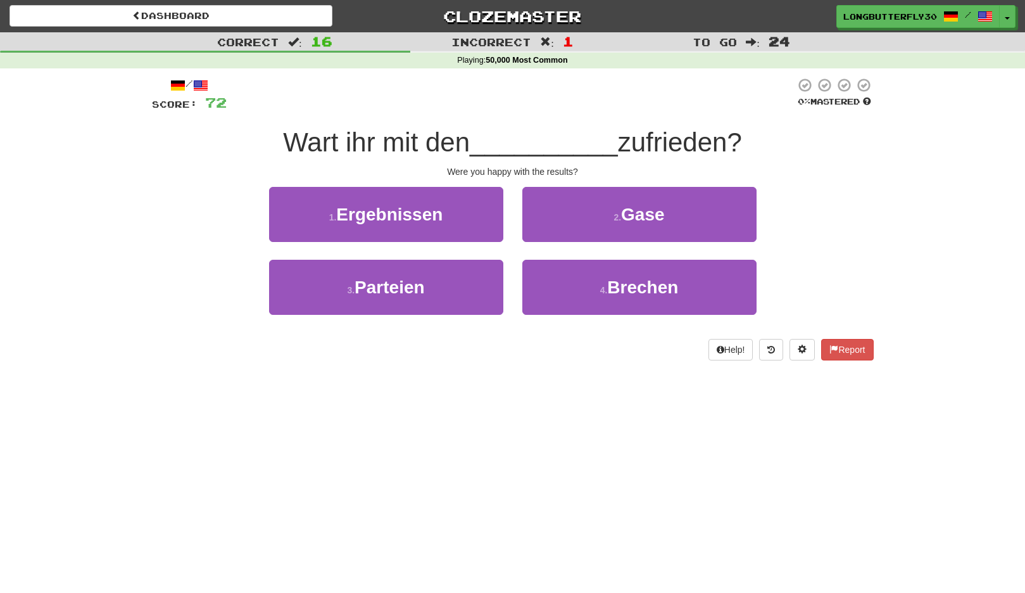
drag, startPoint x: 469, startPoint y: 210, endPoint x: 502, endPoint y: 217, distance: 33.8
click at [469, 210] on button "1 . Ergebnissen" at bounding box center [386, 214] width 234 height 55
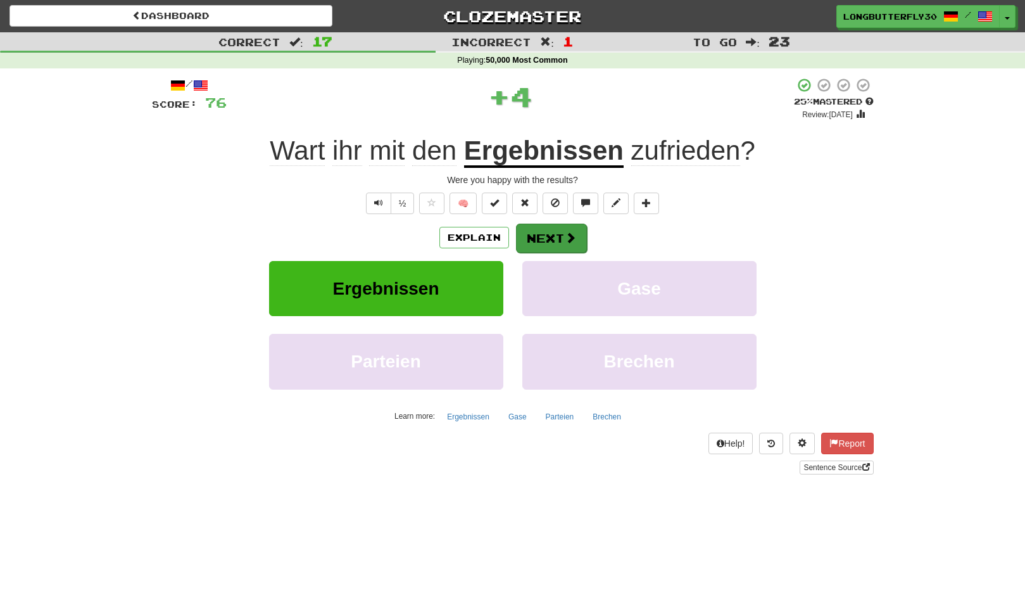
click at [520, 224] on button "Next" at bounding box center [551, 238] width 71 height 29
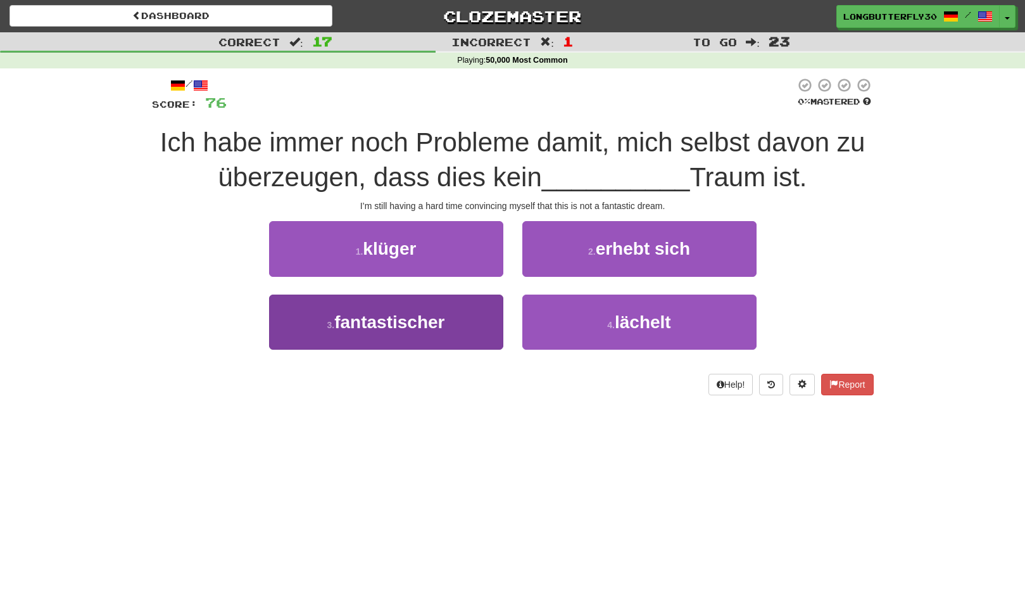
click at [472, 315] on button "3 . fantastischer" at bounding box center [386, 322] width 234 height 55
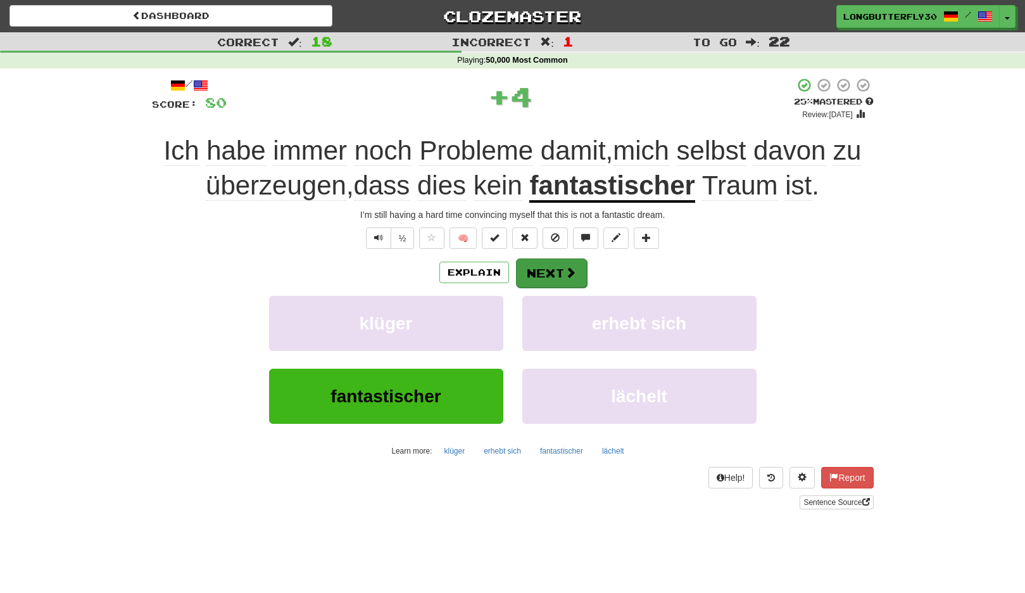
click at [561, 258] on button "Next" at bounding box center [551, 272] width 71 height 29
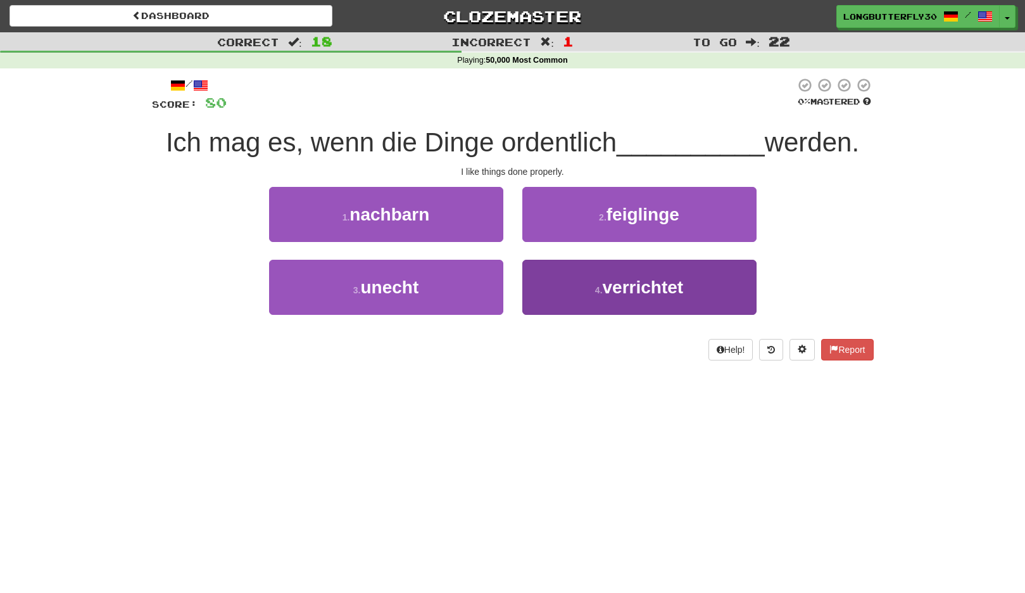
click at [583, 284] on button "4 . verrichtet" at bounding box center [640, 287] width 234 height 55
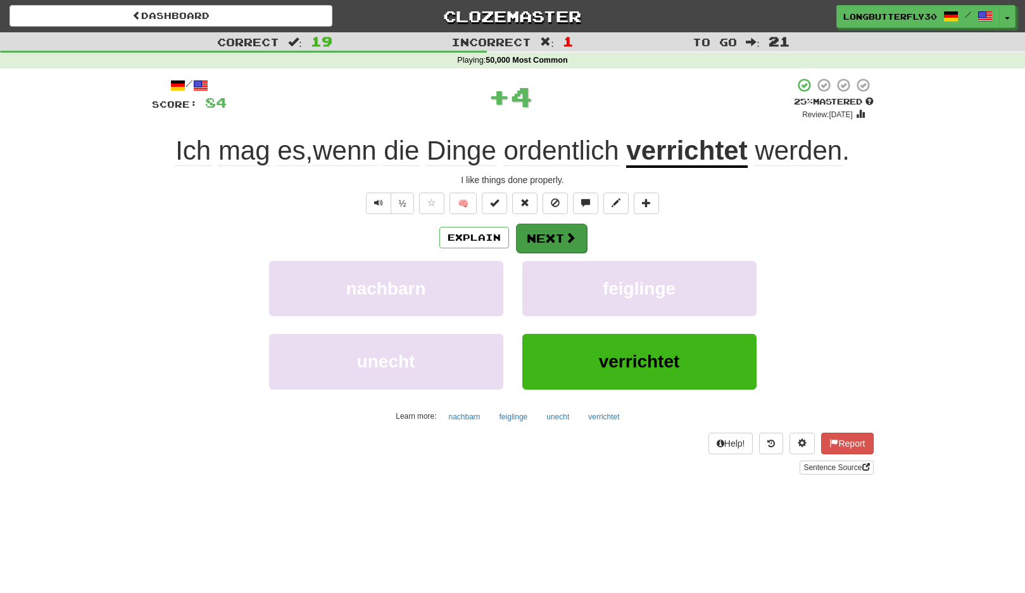
click at [576, 238] on button "Next" at bounding box center [551, 238] width 71 height 29
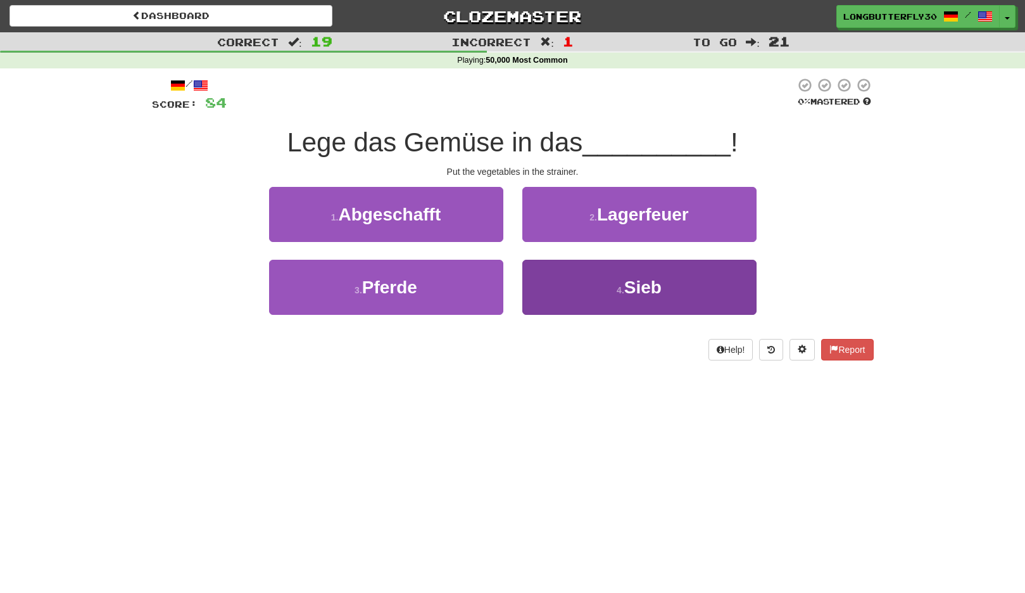
click at [565, 275] on button "4 . Sieb" at bounding box center [640, 287] width 234 height 55
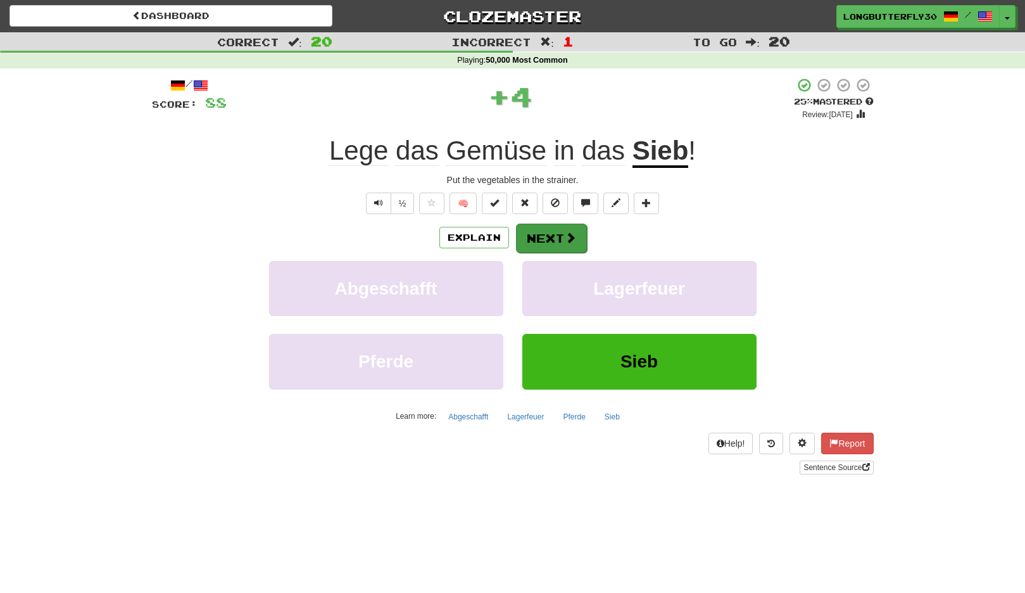
click at [543, 225] on button "Next" at bounding box center [551, 238] width 71 height 29
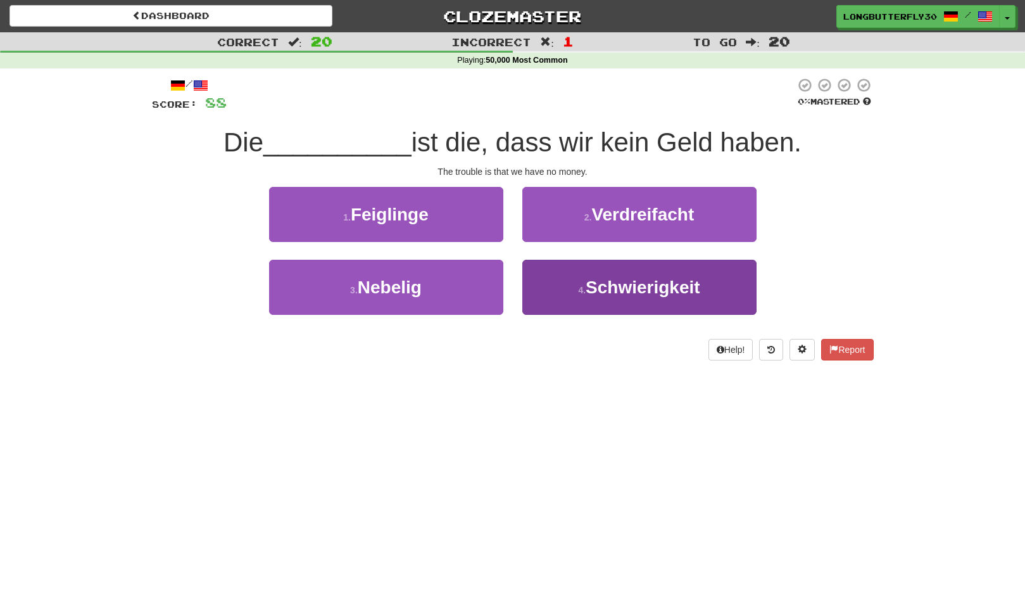
click at [582, 279] on button "4 . Schwierigkeit" at bounding box center [640, 287] width 234 height 55
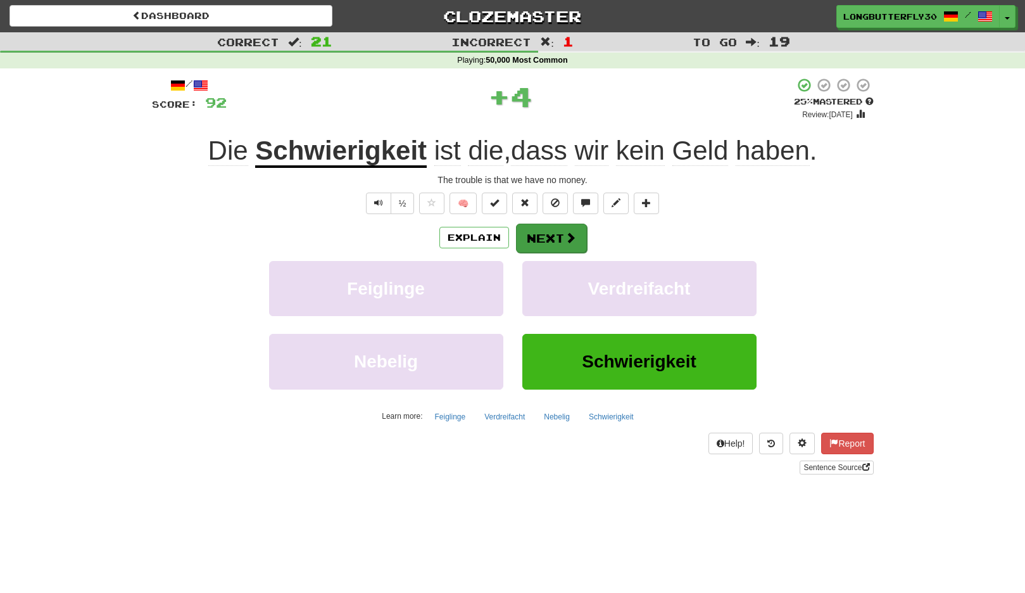
click at [549, 236] on button "Next" at bounding box center [551, 238] width 71 height 29
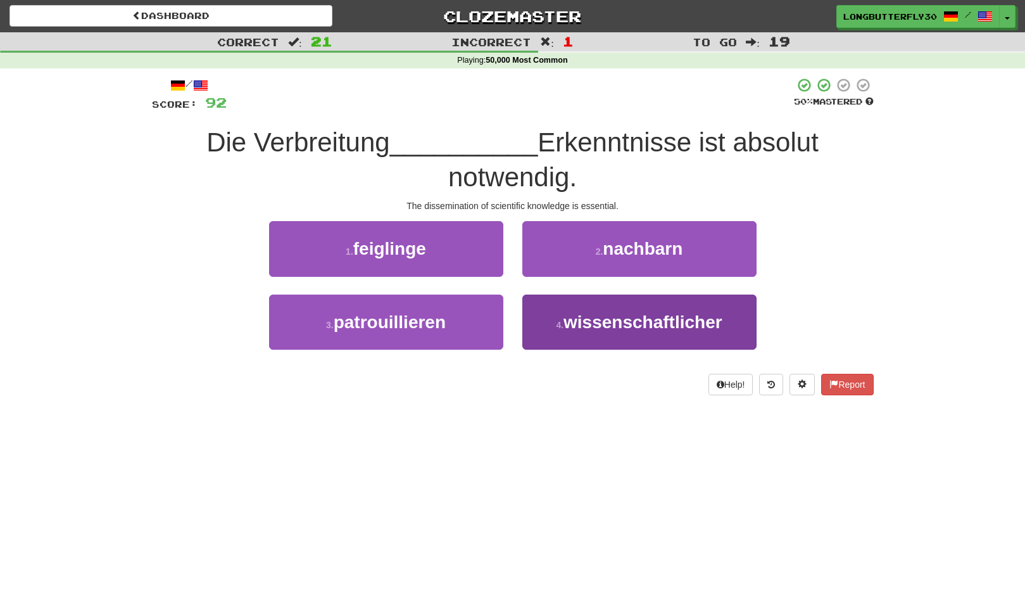
click at [568, 313] on span "wissenschaftlicher" at bounding box center [643, 322] width 159 height 20
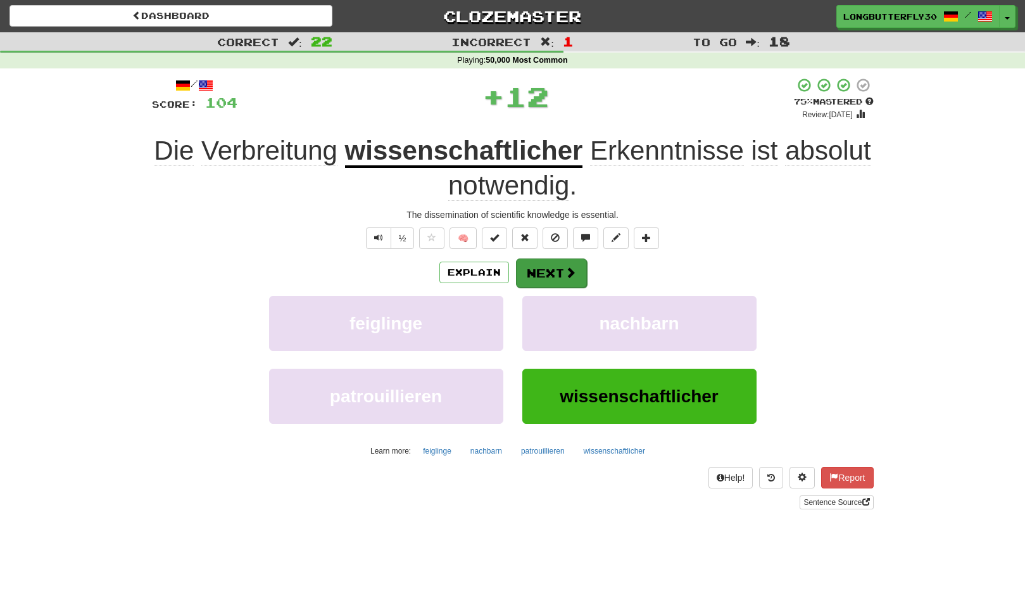
click at [563, 268] on button "Next" at bounding box center [551, 272] width 71 height 29
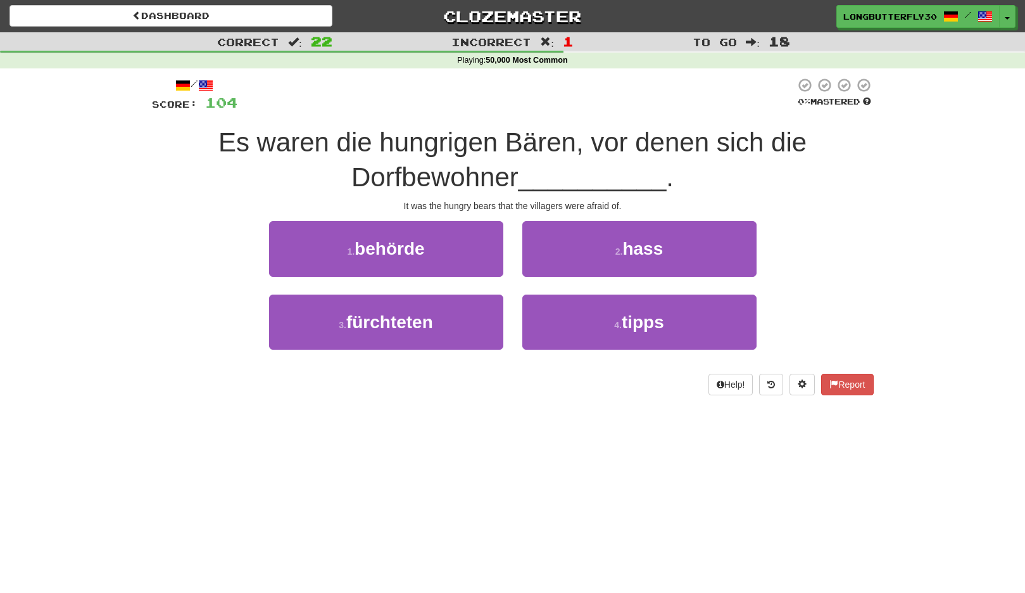
drag, startPoint x: 466, startPoint y: 312, endPoint x: 495, endPoint y: 288, distance: 37.8
click at [466, 312] on button "3 . fürchteten" at bounding box center [386, 322] width 234 height 55
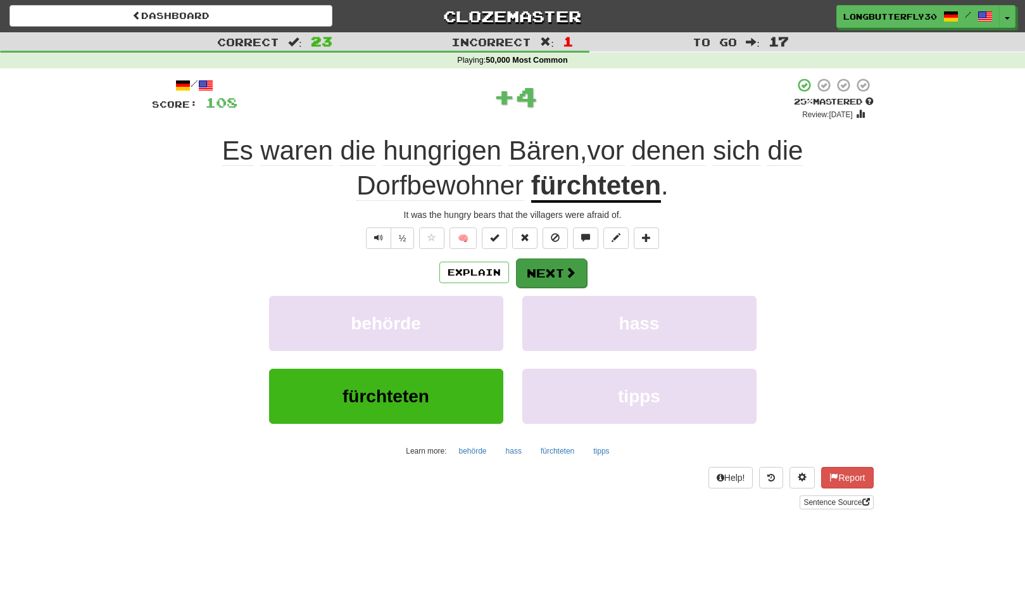
click at [547, 269] on button "Next" at bounding box center [551, 272] width 71 height 29
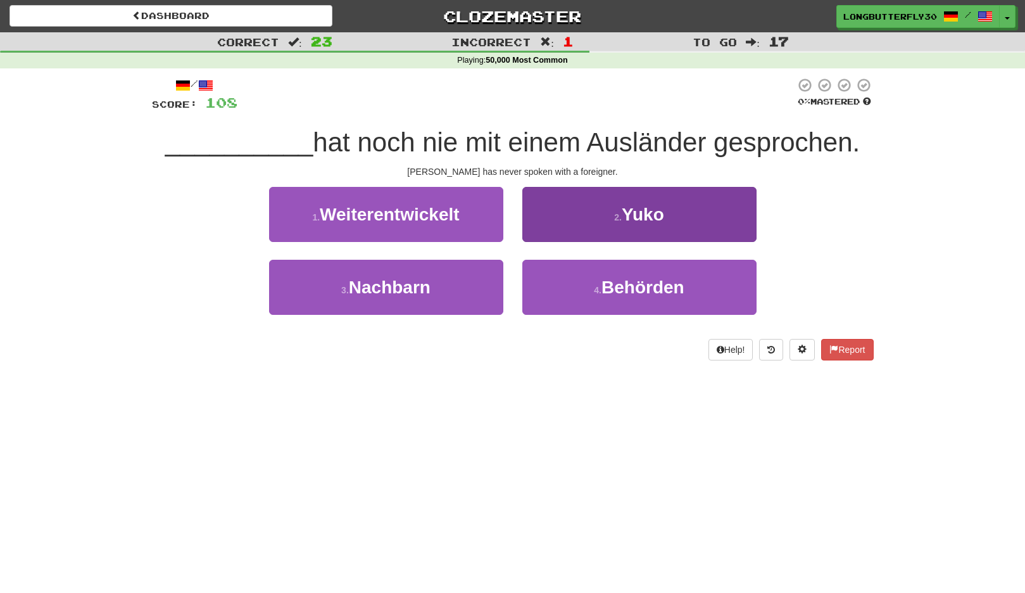
click at [596, 224] on button "2 . Yuko" at bounding box center [640, 214] width 234 height 55
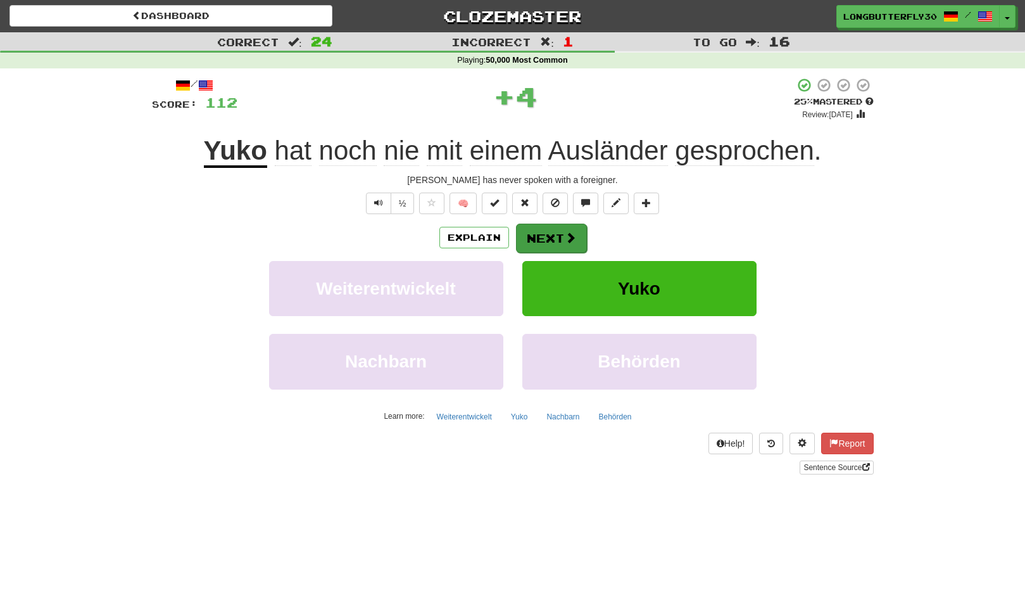
click at [554, 244] on button "Next" at bounding box center [551, 238] width 71 height 29
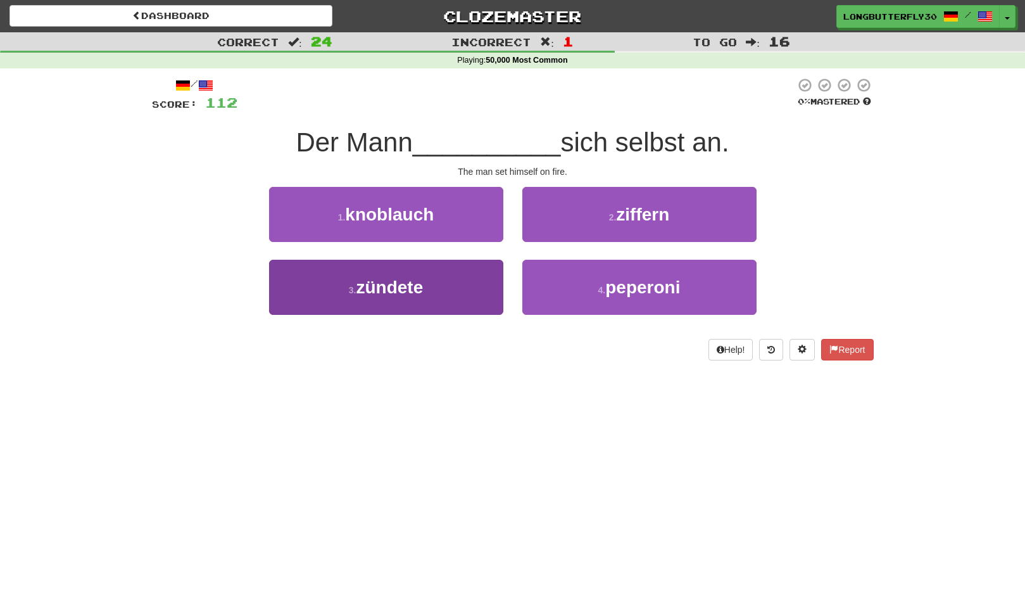
click at [468, 284] on button "3 . zündete" at bounding box center [386, 287] width 234 height 55
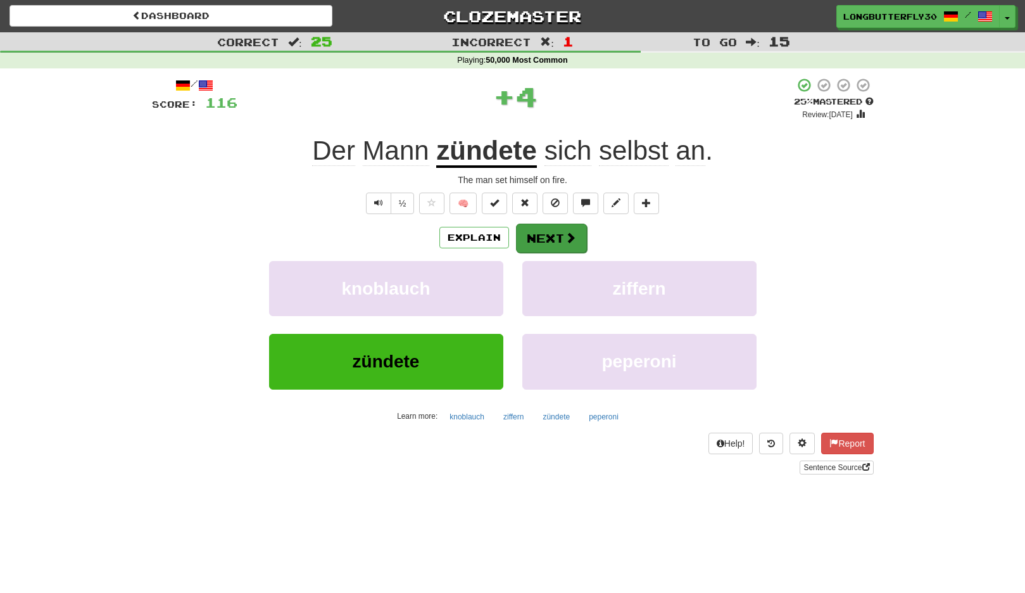
click at [543, 238] on button "Next" at bounding box center [551, 238] width 71 height 29
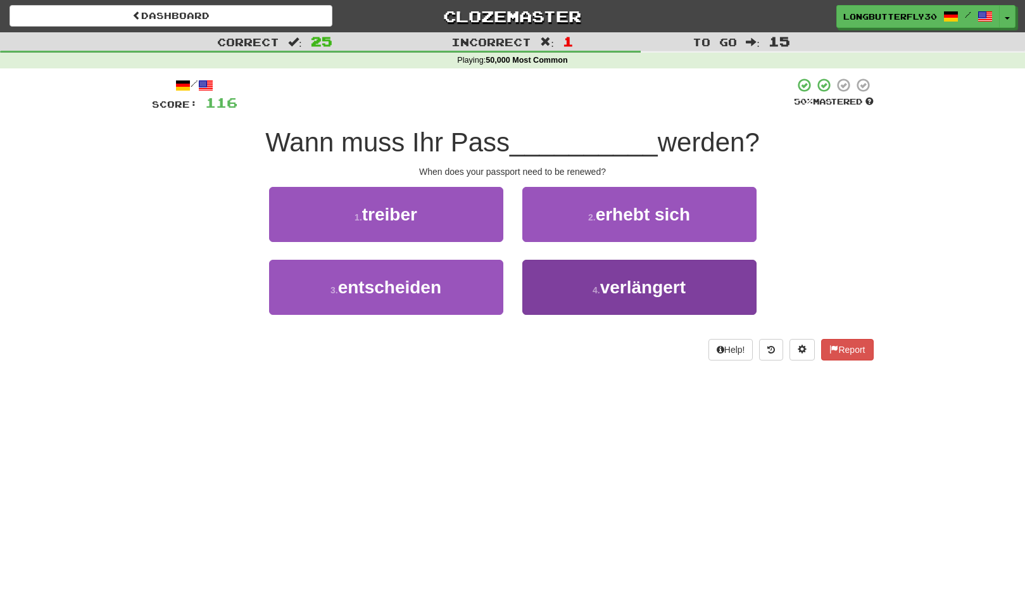
click at [571, 279] on button "4 . verlängert" at bounding box center [640, 287] width 234 height 55
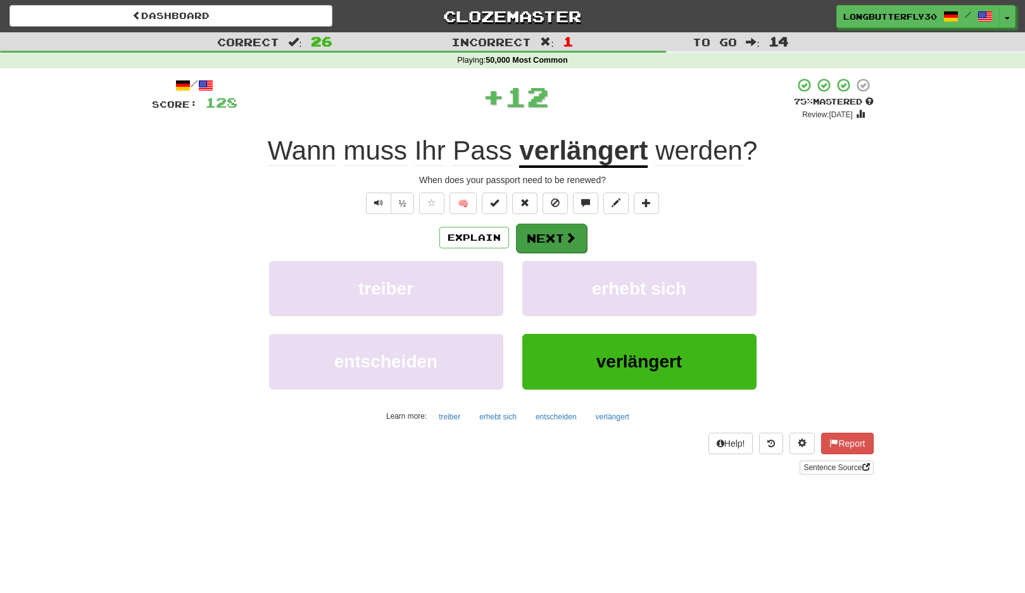
click at [550, 233] on button "Next" at bounding box center [551, 238] width 71 height 29
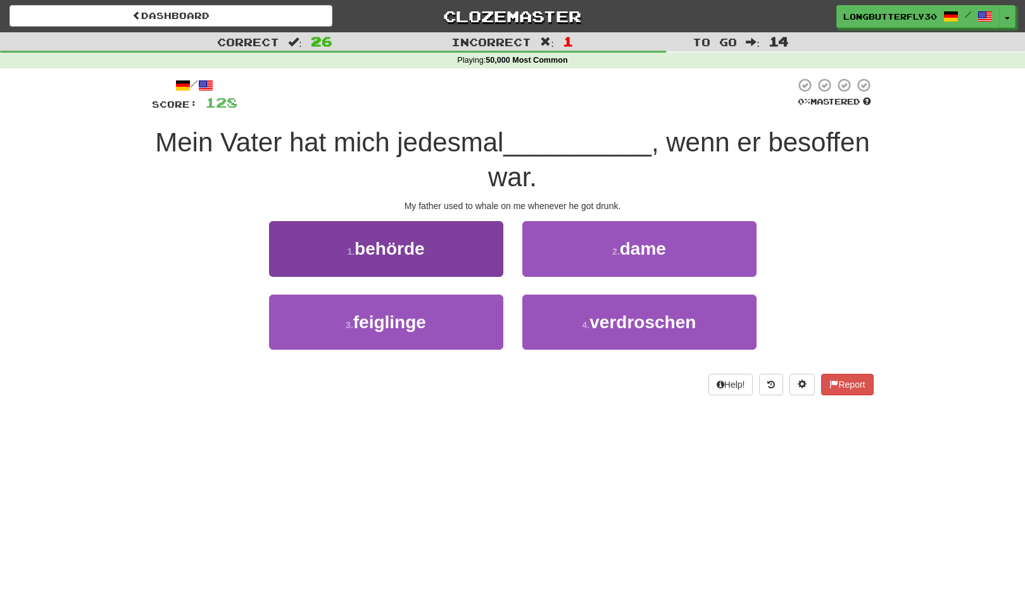
click at [497, 253] on button "1 . behörde" at bounding box center [386, 248] width 234 height 55
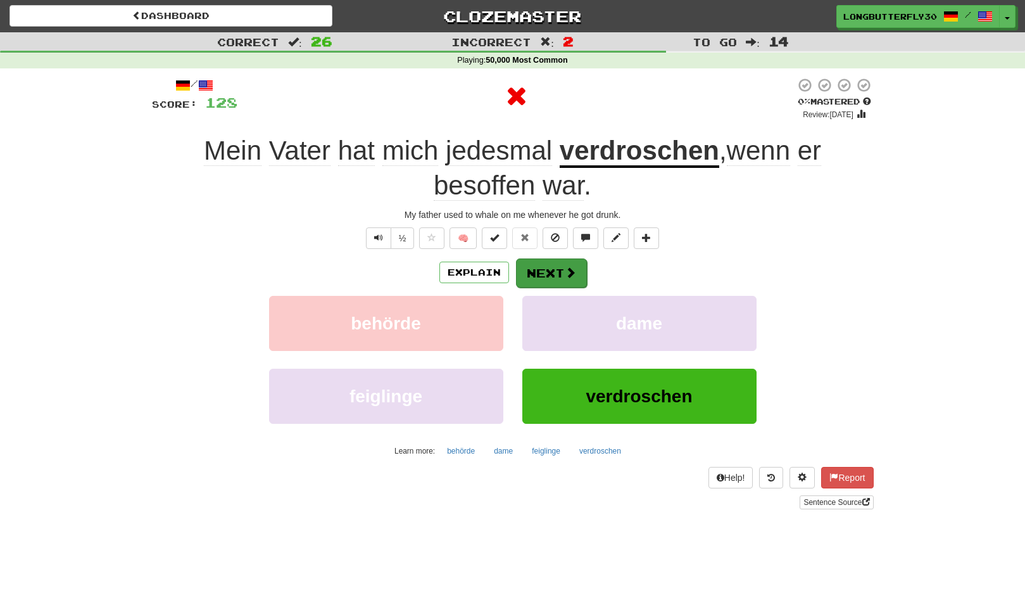
click at [549, 264] on button "Next" at bounding box center [551, 272] width 71 height 29
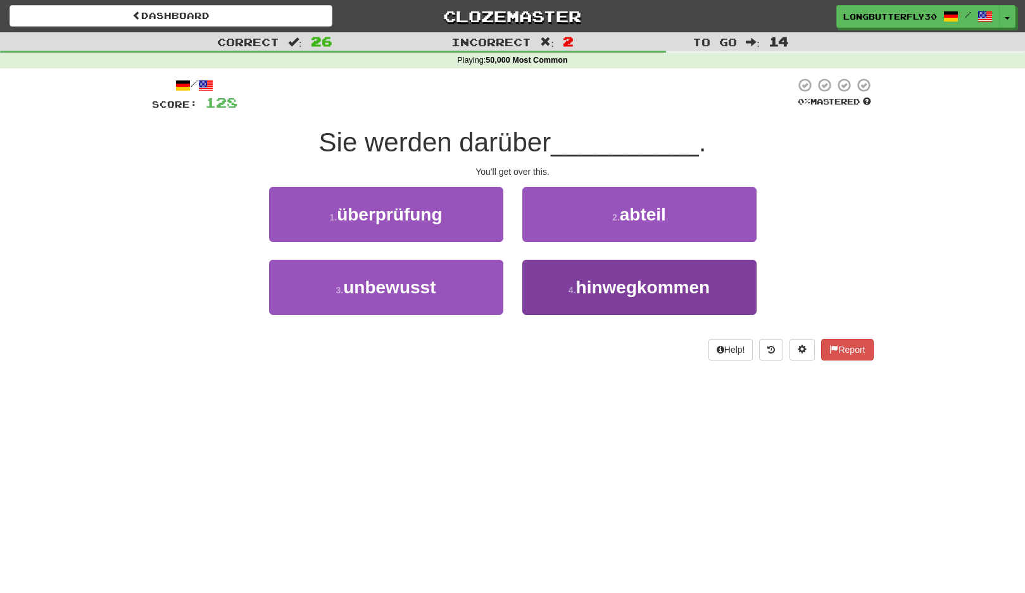
click at [596, 270] on button "4 . hinwegkommen" at bounding box center [640, 287] width 234 height 55
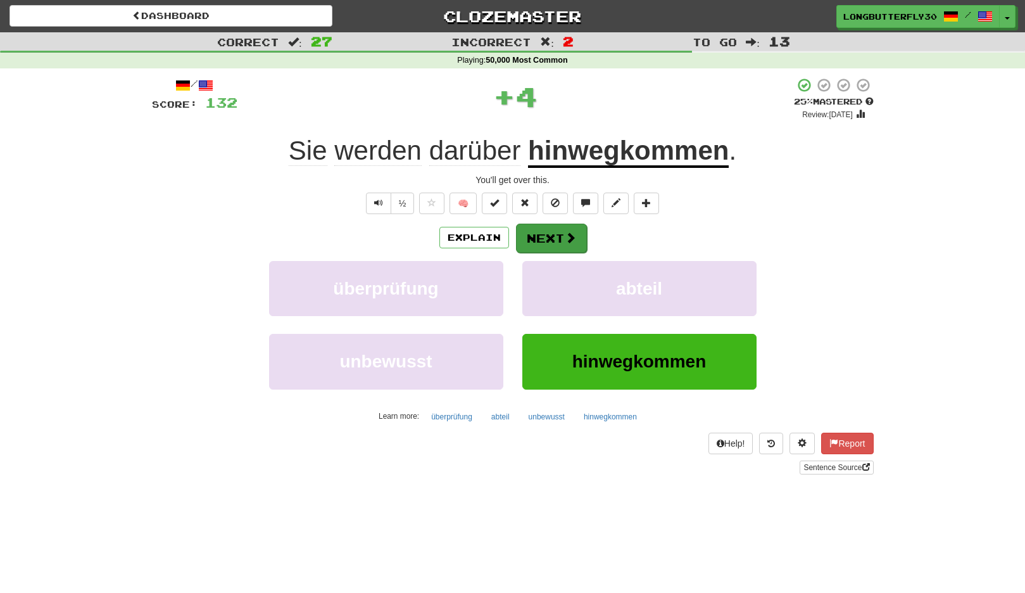
click at [571, 235] on span at bounding box center [570, 237] width 11 height 11
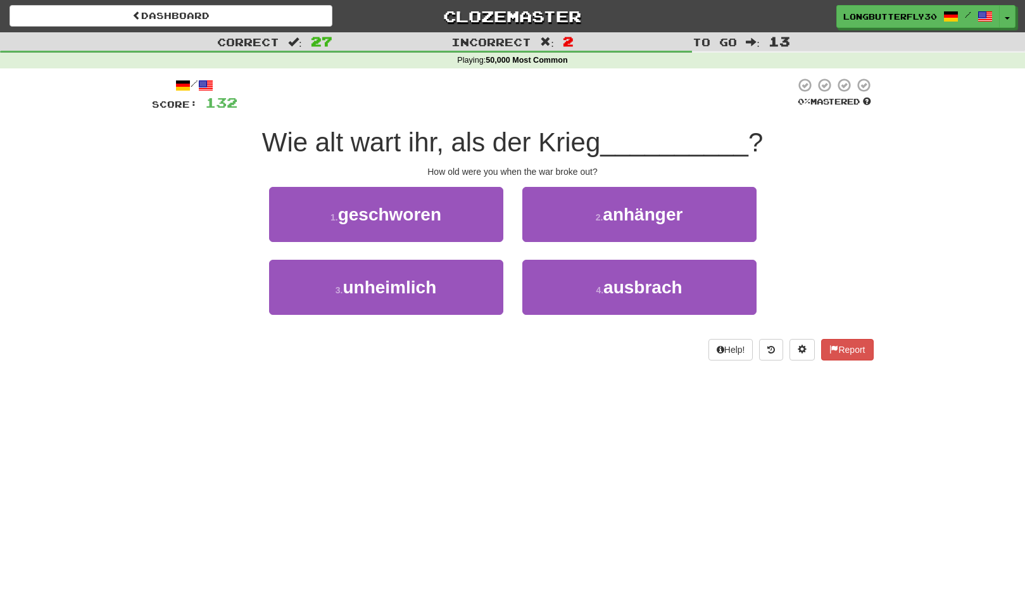
drag, startPoint x: 590, startPoint y: 272, endPoint x: 591, endPoint y: 253, distance: 19.0
click at [590, 272] on button "4 . ausbrach" at bounding box center [640, 287] width 234 height 55
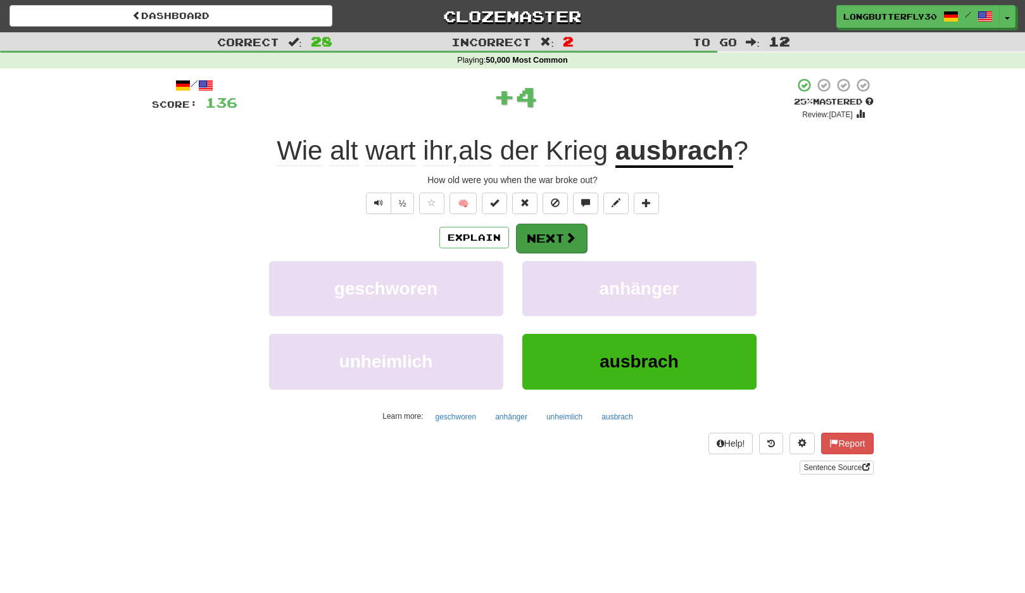
click at [561, 239] on button "Next" at bounding box center [551, 238] width 71 height 29
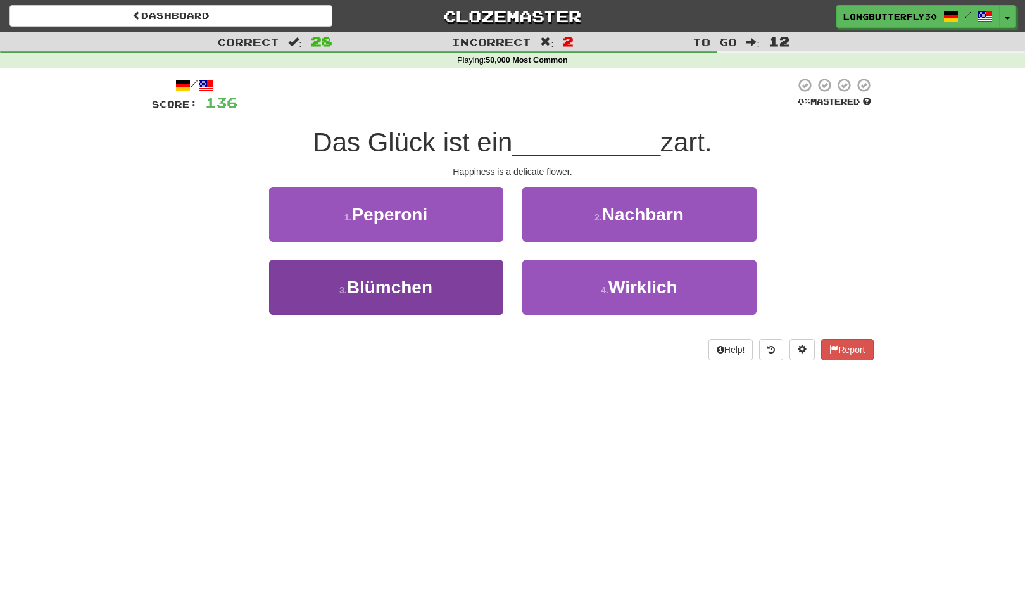
click at [471, 274] on button "3 . Blümchen" at bounding box center [386, 287] width 234 height 55
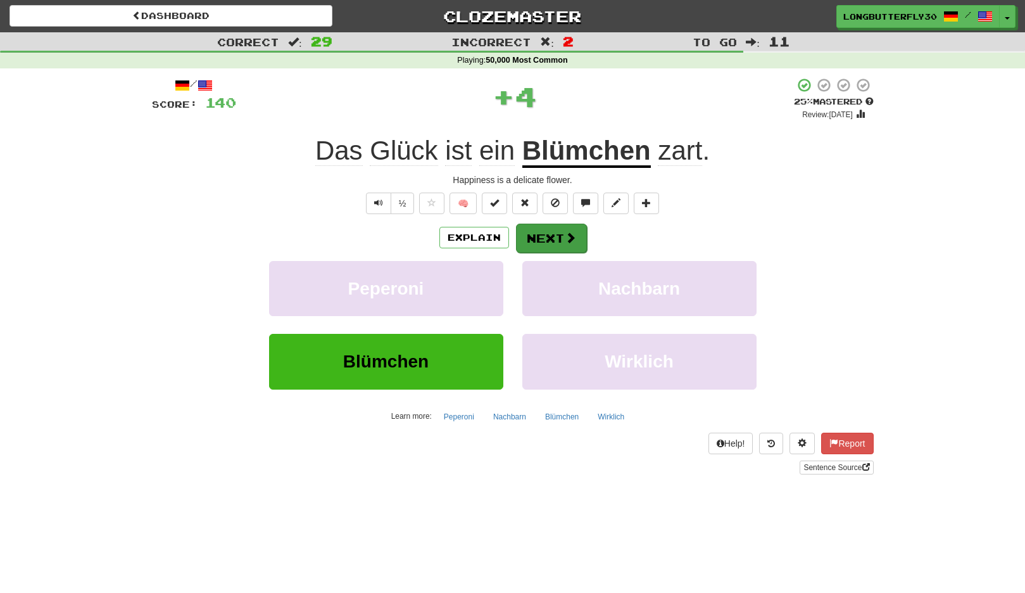
click at [550, 243] on button "Next" at bounding box center [551, 238] width 71 height 29
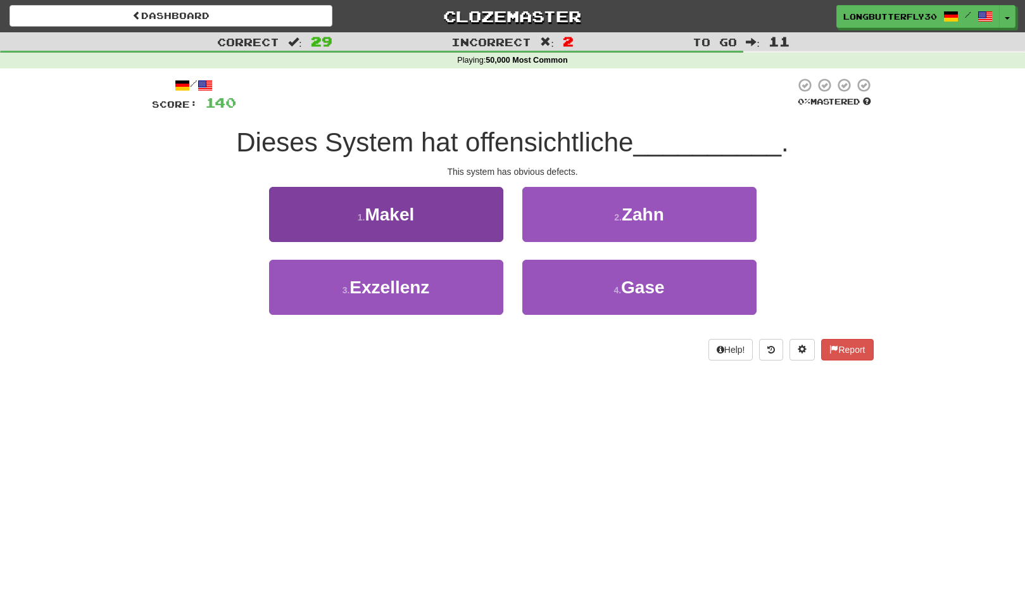
click at [469, 224] on button "1 . Makel" at bounding box center [386, 214] width 234 height 55
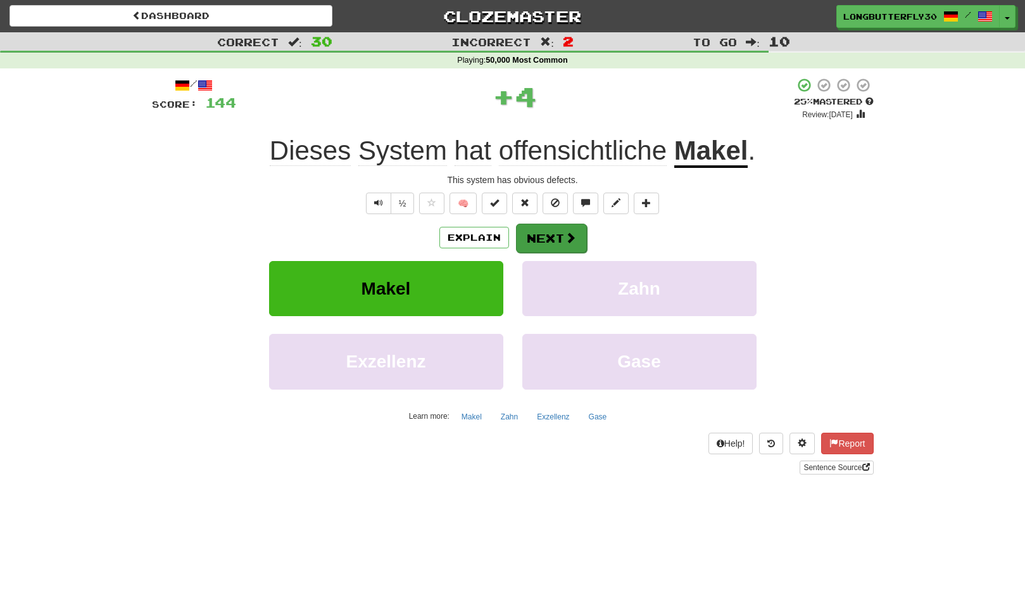
click at [533, 232] on button "Next" at bounding box center [551, 238] width 71 height 29
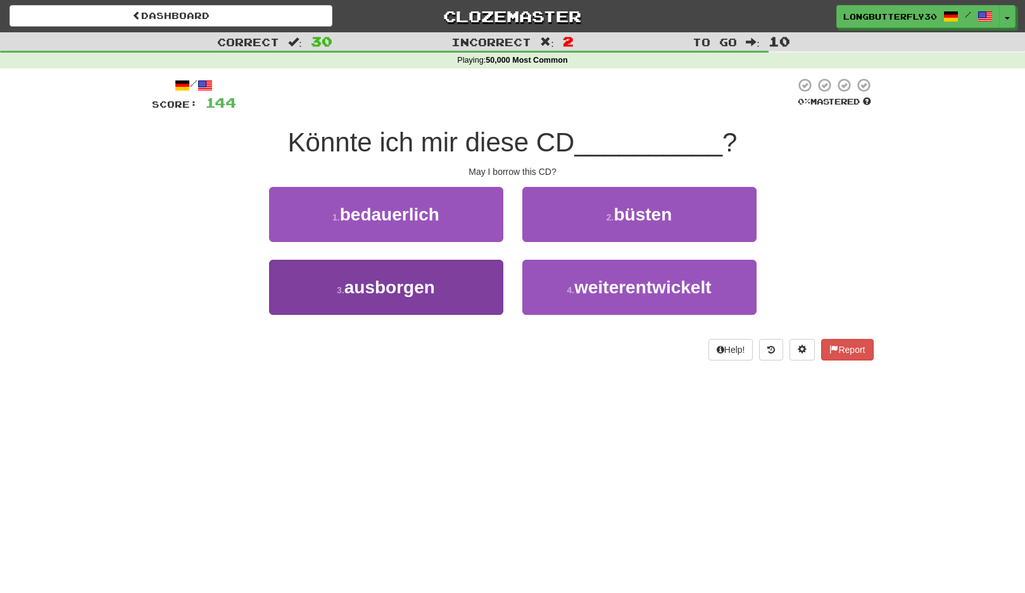
click at [489, 283] on button "3 . ausborgen" at bounding box center [386, 287] width 234 height 55
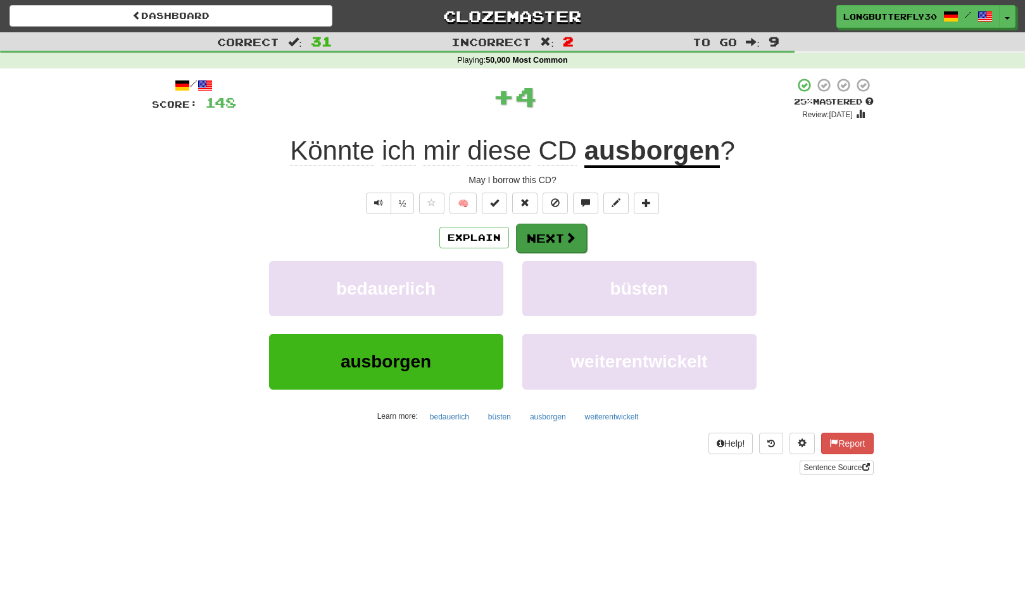
click at [552, 231] on button "Next" at bounding box center [551, 238] width 71 height 29
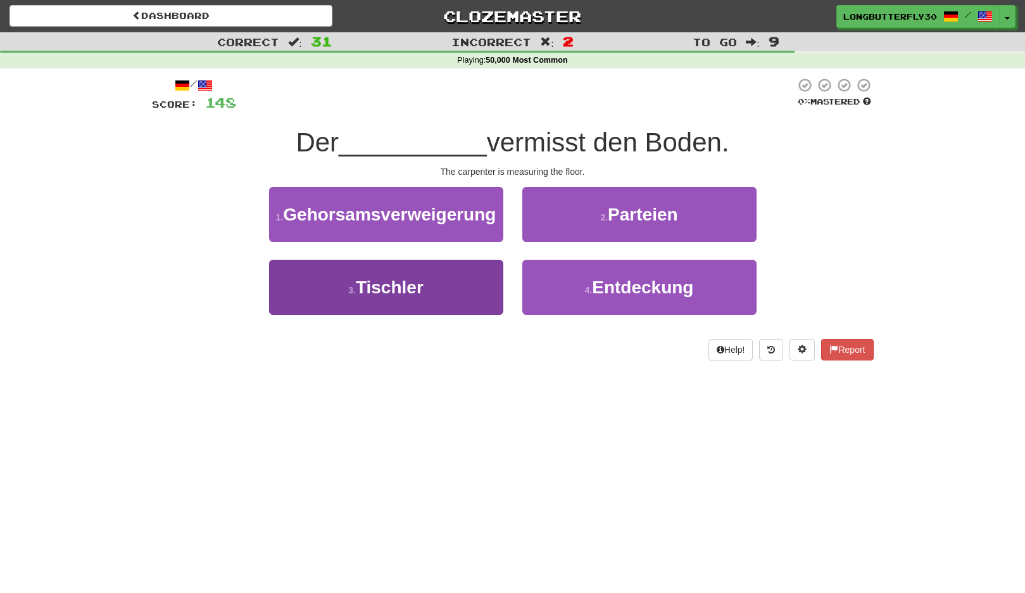
click at [444, 271] on button "3 . Tischler" at bounding box center [386, 287] width 234 height 55
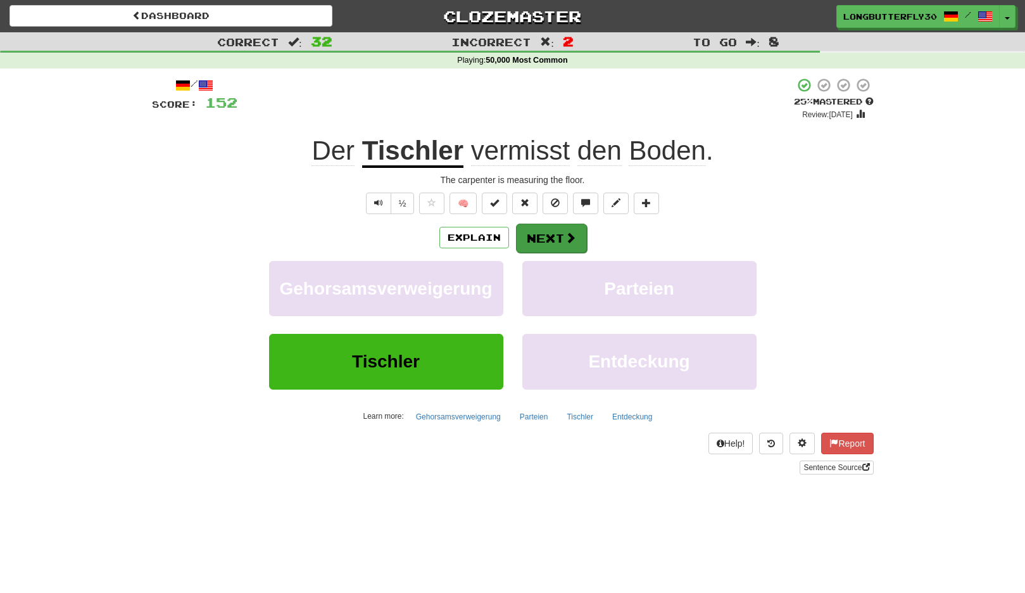
click at [541, 236] on button "Next" at bounding box center [551, 238] width 71 height 29
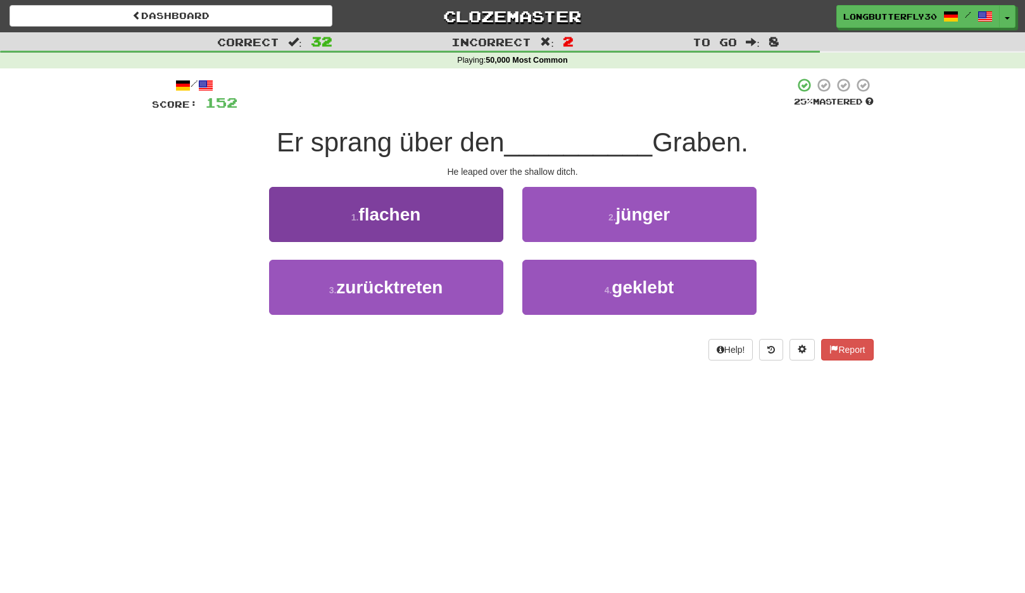
click at [455, 217] on button "1 . flachen" at bounding box center [386, 214] width 234 height 55
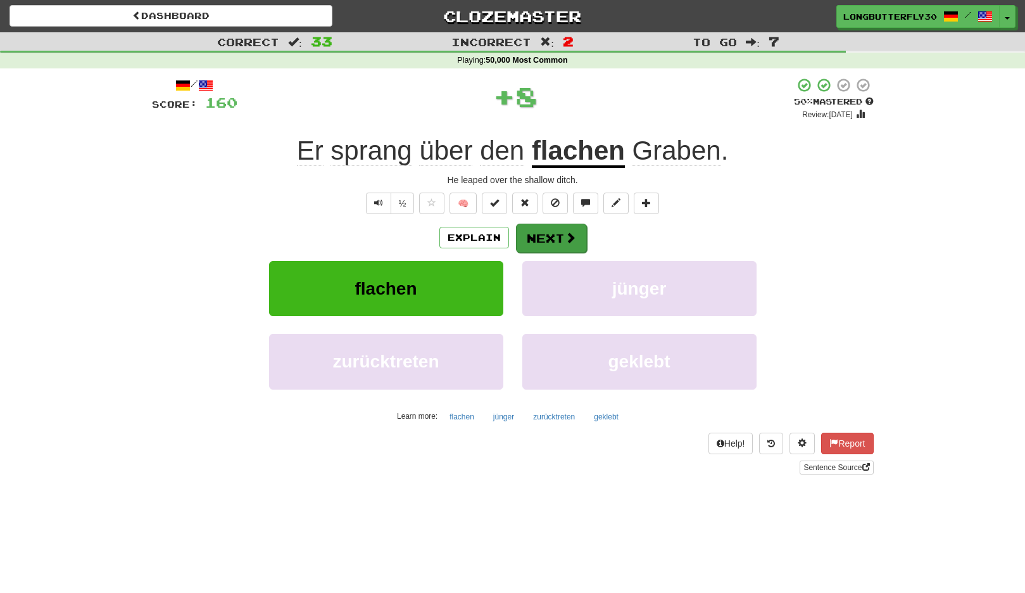
click at [568, 234] on span at bounding box center [570, 237] width 11 height 11
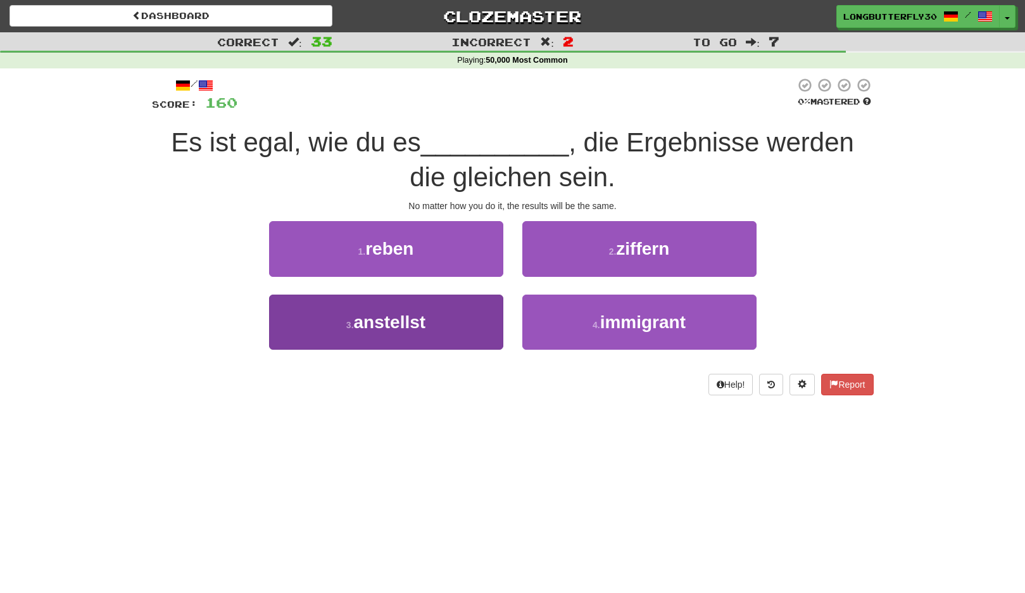
click at [466, 307] on button "3 . anstellst" at bounding box center [386, 322] width 234 height 55
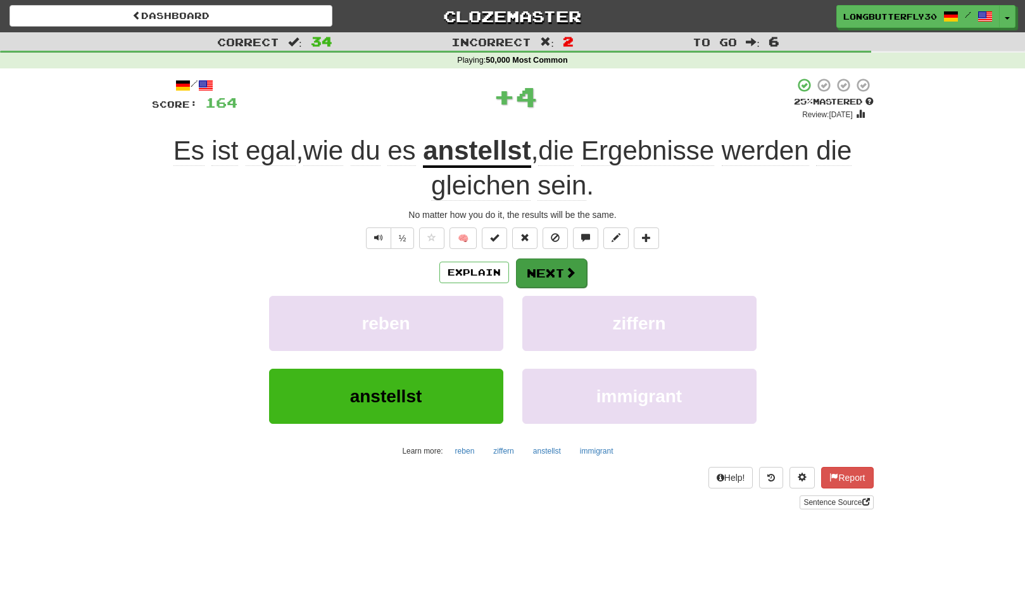
click at [543, 274] on button "Next" at bounding box center [551, 272] width 71 height 29
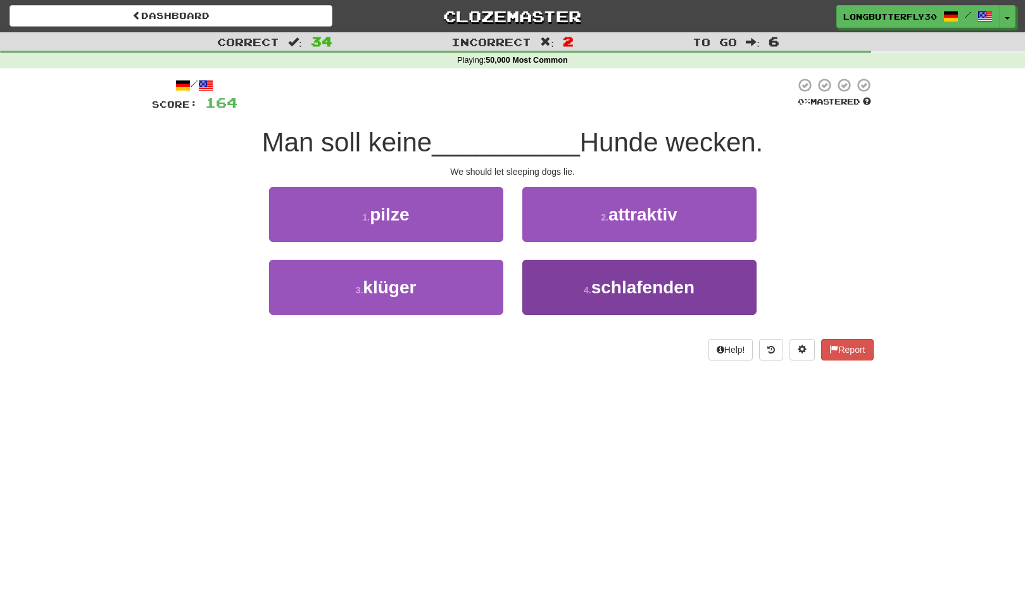
click at [561, 284] on button "4 . schlafenden" at bounding box center [640, 287] width 234 height 55
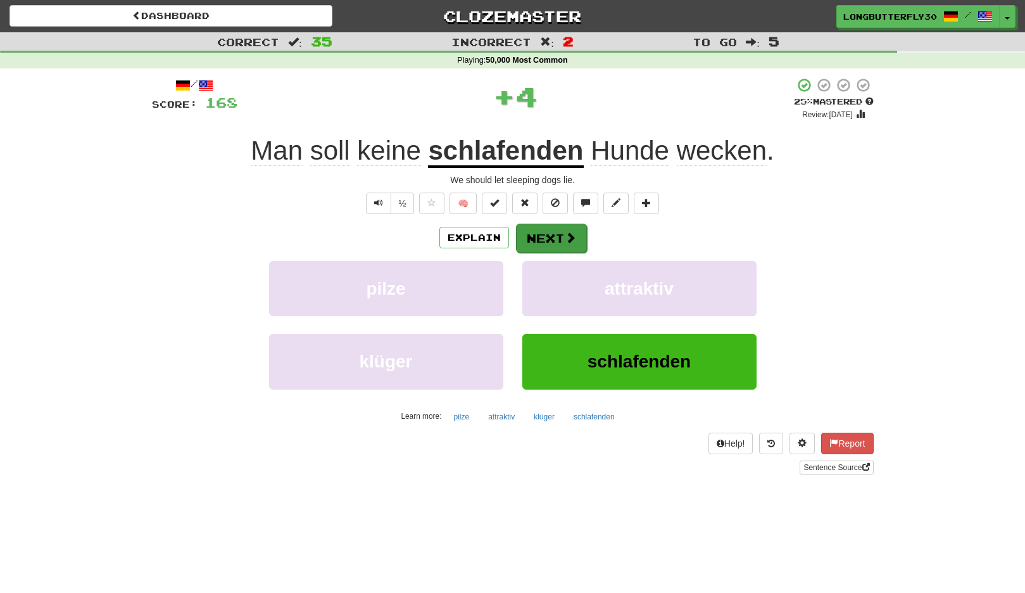
click at [549, 238] on button "Next" at bounding box center [551, 238] width 71 height 29
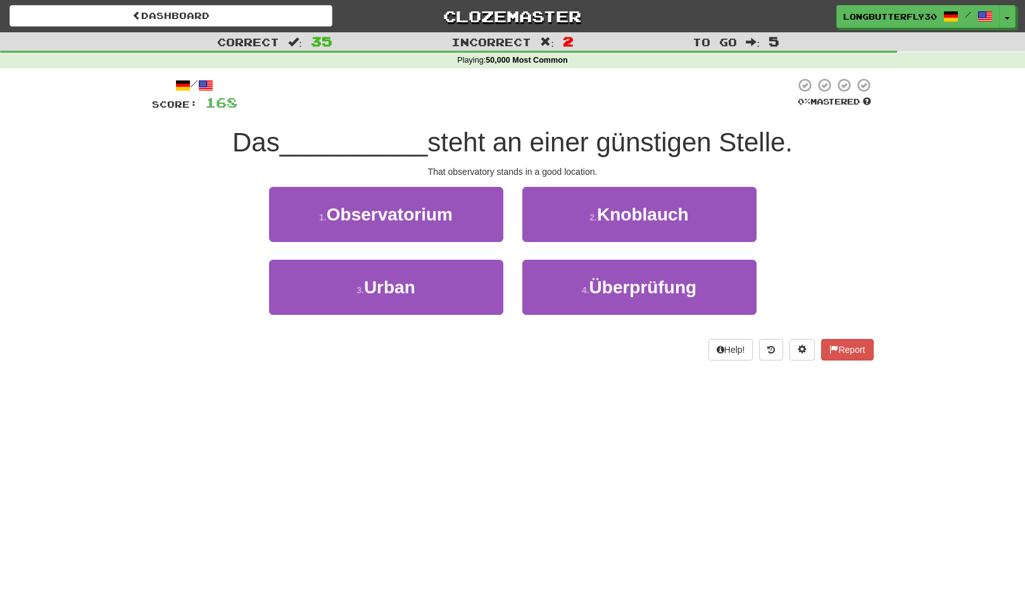
click at [479, 220] on button "1 . Observatorium" at bounding box center [386, 214] width 234 height 55
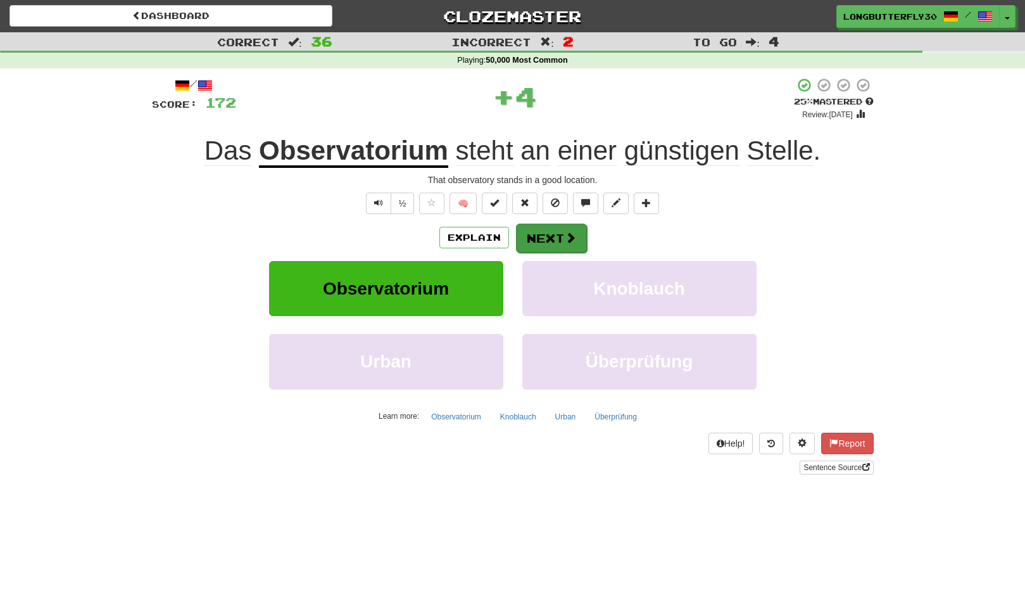
click at [570, 232] on span at bounding box center [570, 237] width 11 height 11
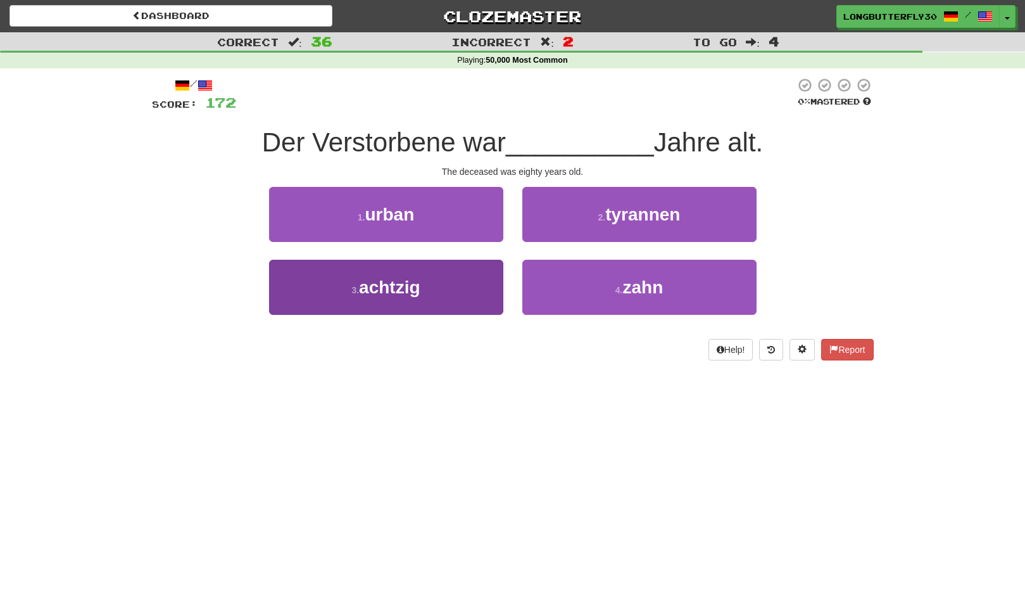
click at [457, 290] on button "3 . achtzig" at bounding box center [386, 287] width 234 height 55
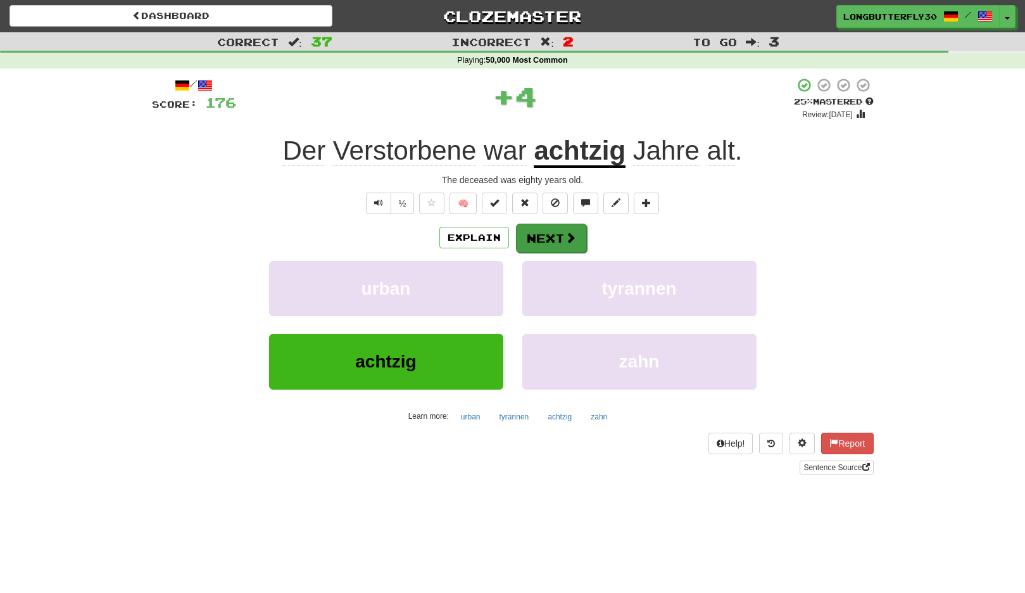
click at [583, 232] on button "Next" at bounding box center [551, 238] width 71 height 29
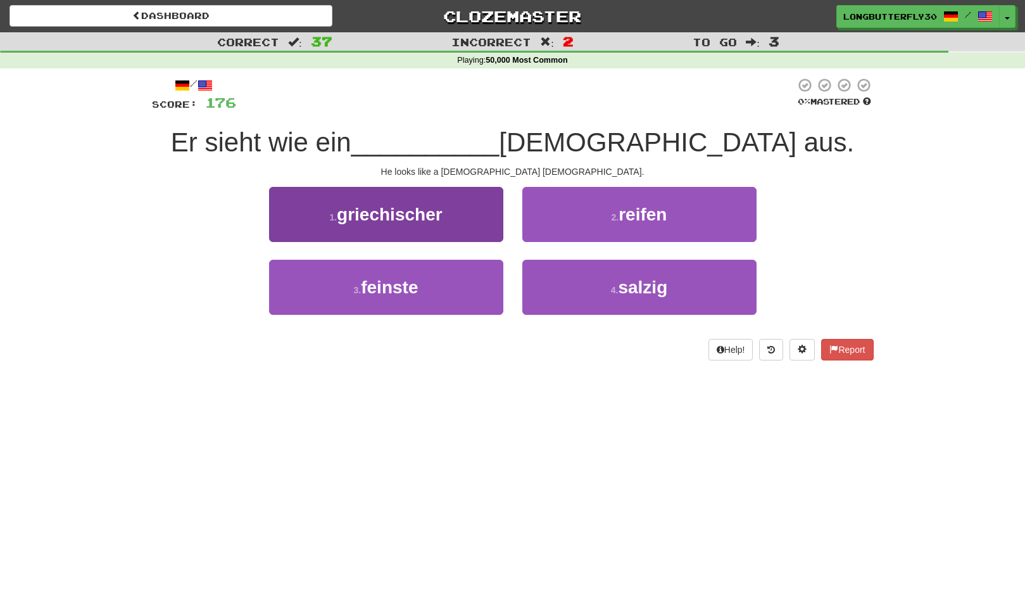
click at [454, 206] on button "1 . griechischer" at bounding box center [386, 214] width 234 height 55
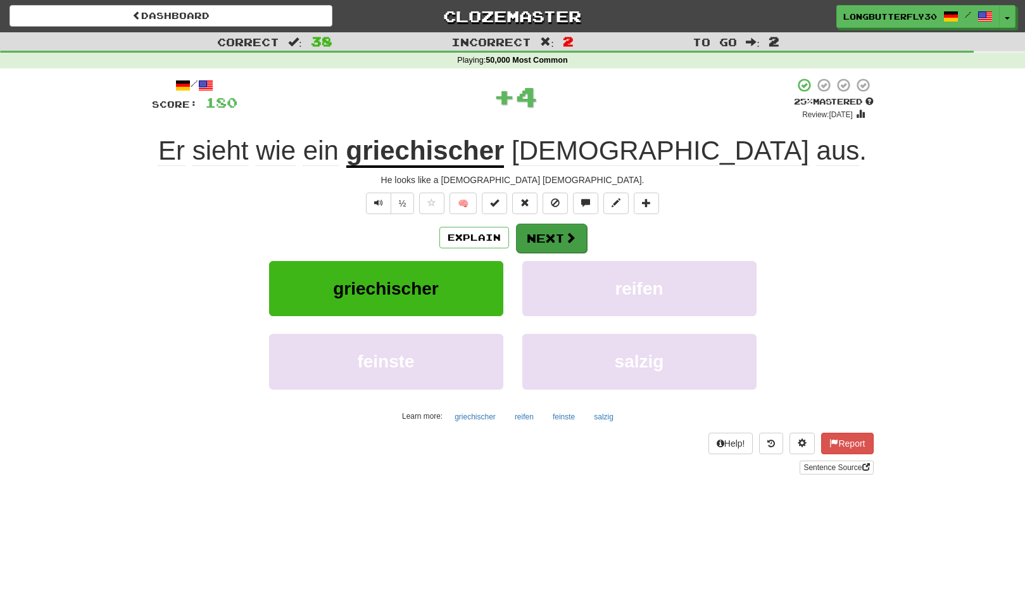
click at [572, 241] on span at bounding box center [570, 237] width 11 height 11
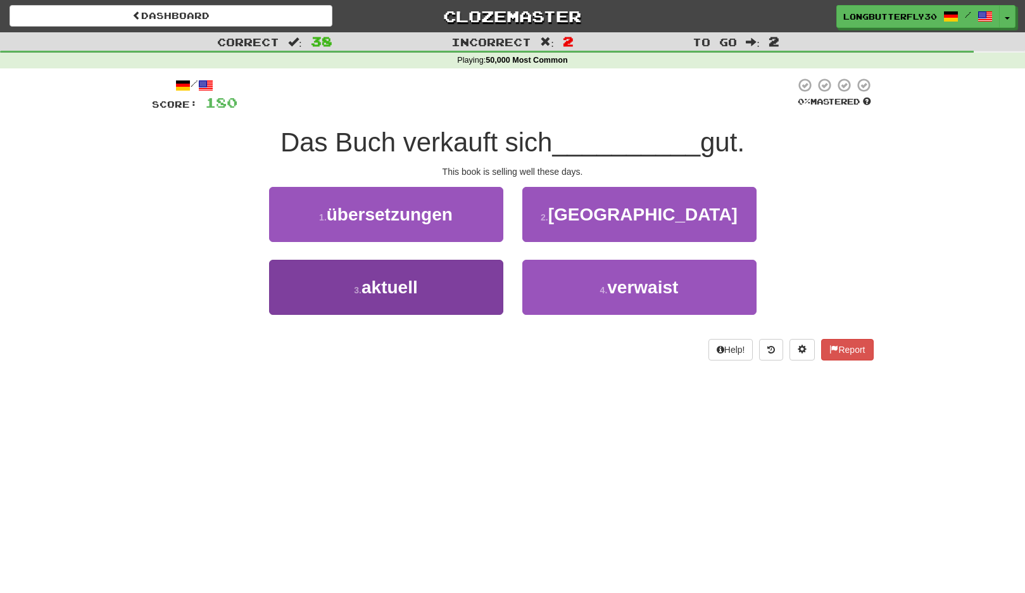
click at [423, 274] on button "3 . aktuell" at bounding box center [386, 287] width 234 height 55
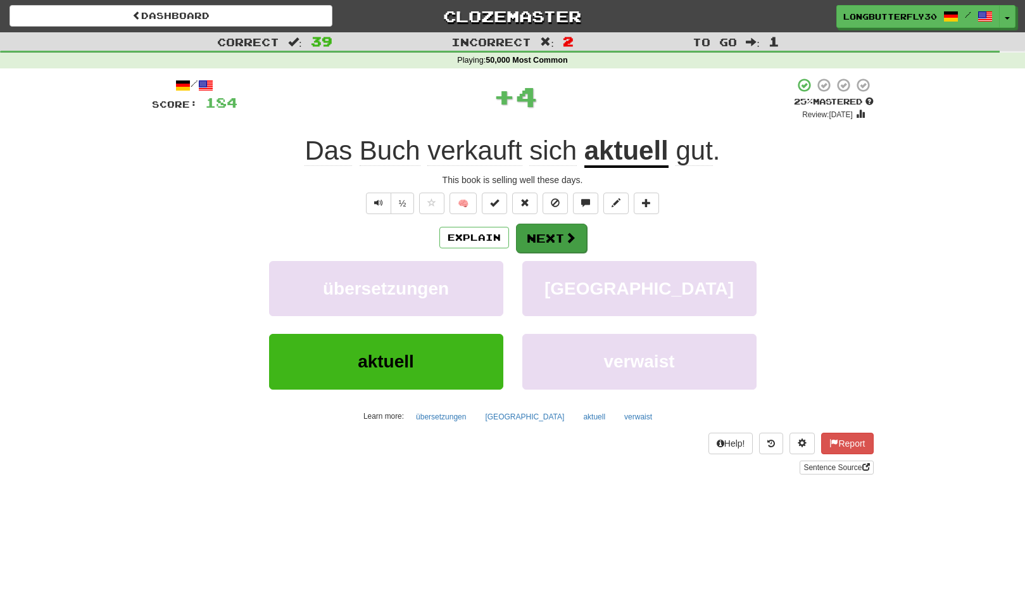
click at [556, 238] on button "Next" at bounding box center [551, 238] width 71 height 29
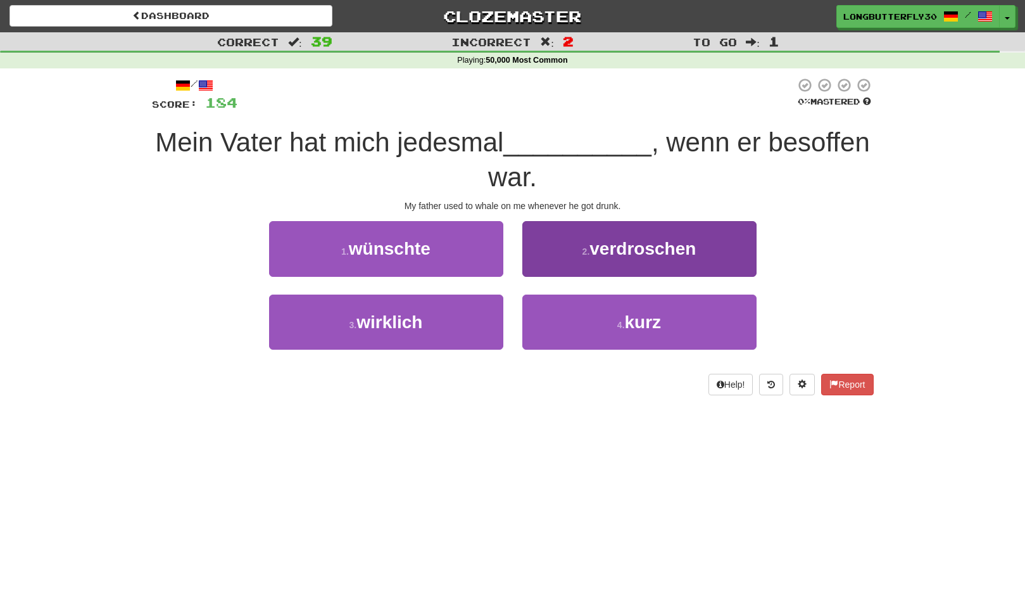
click at [623, 256] on span "verdroschen" at bounding box center [643, 249] width 106 height 20
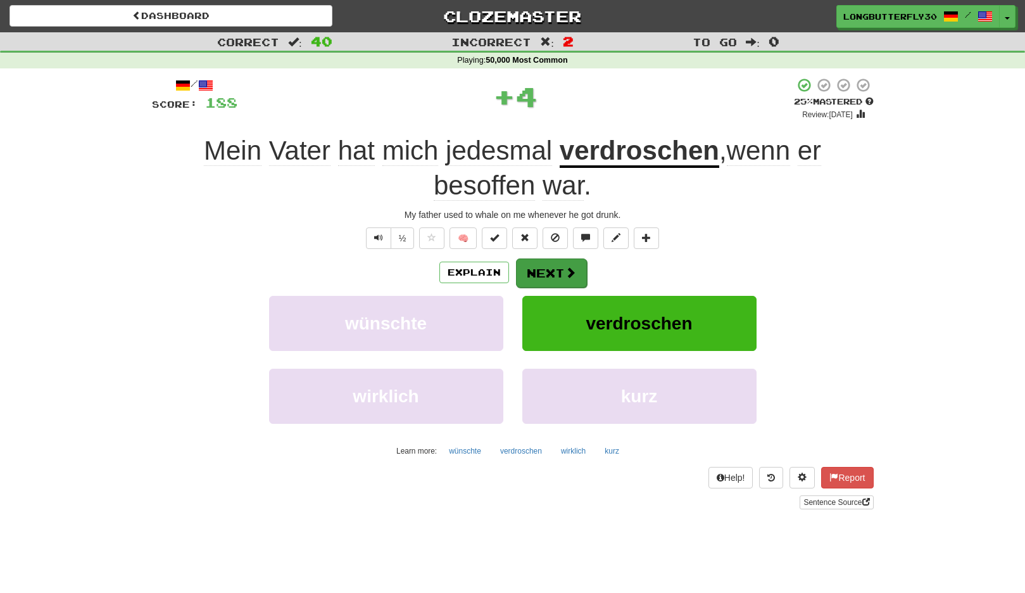
click at [573, 264] on button "Next" at bounding box center [551, 272] width 71 height 29
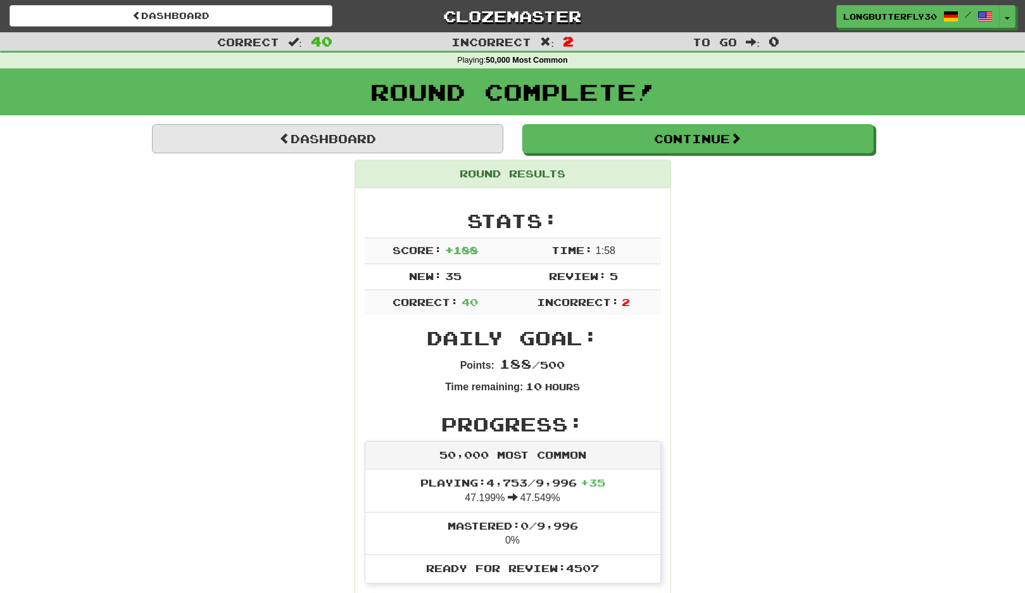
click at [398, 137] on link "Dashboard" at bounding box center [328, 138] width 352 height 29
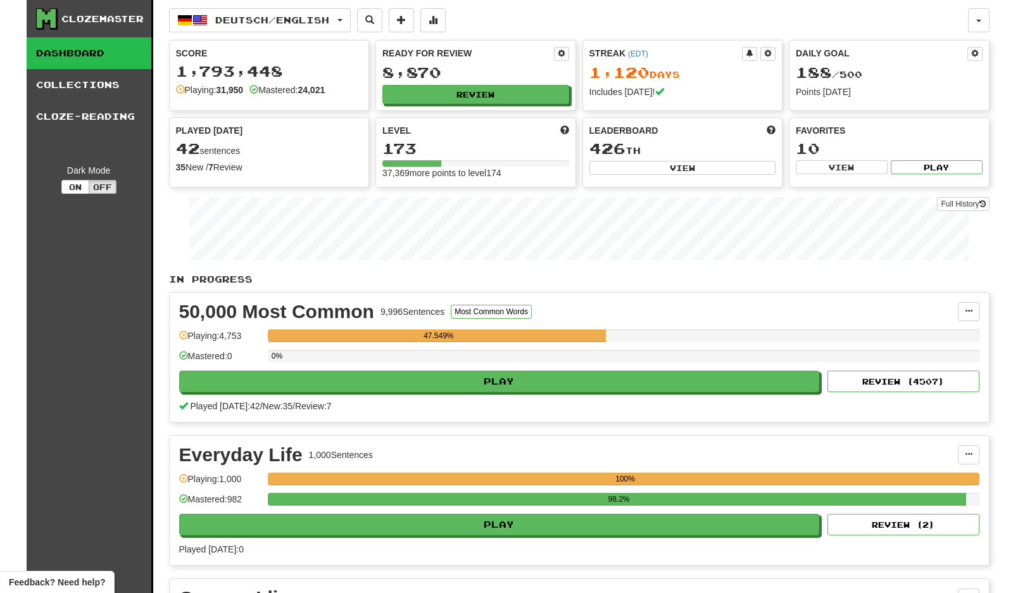
click at [402, 392] on div "50,000 Most Common 9,996 Sentences Most Common Words Manage Sentences Unpin fro…" at bounding box center [580, 357] width 820 height 129
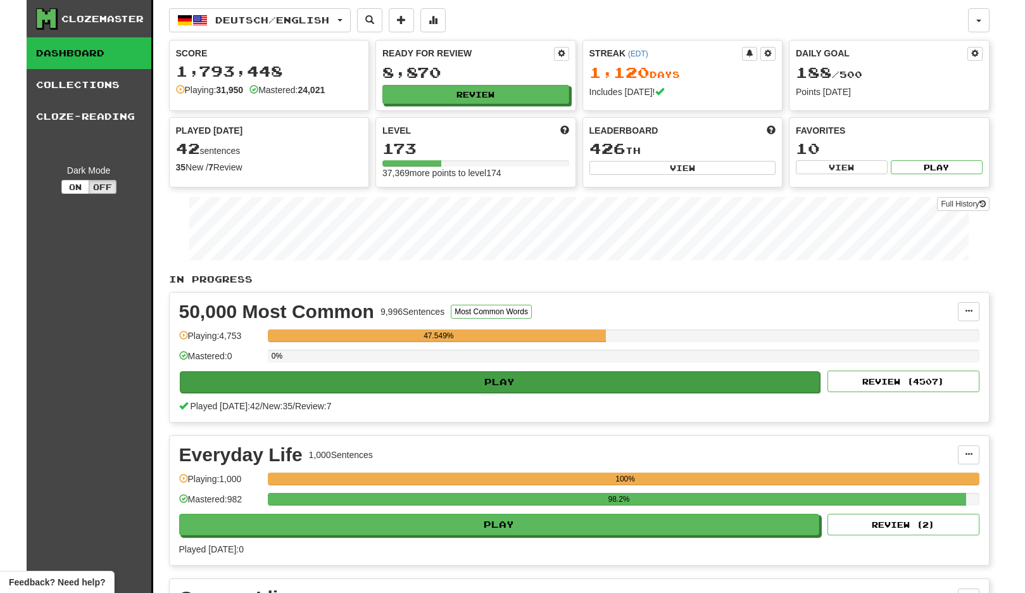
click at [404, 381] on button "Play" at bounding box center [500, 382] width 641 height 22
select select "**"
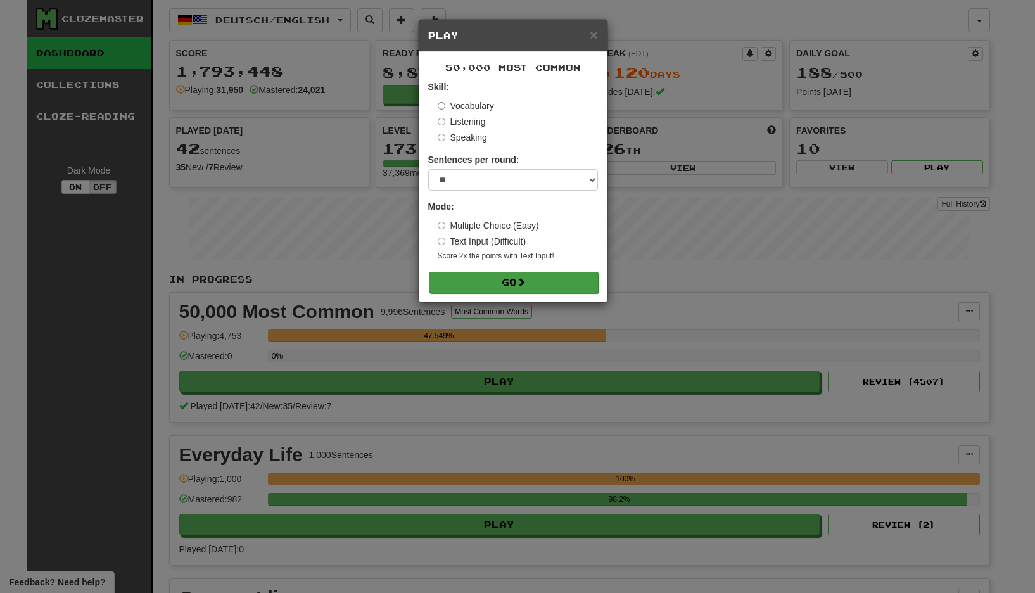
click at [511, 274] on button "Go" at bounding box center [514, 283] width 170 height 22
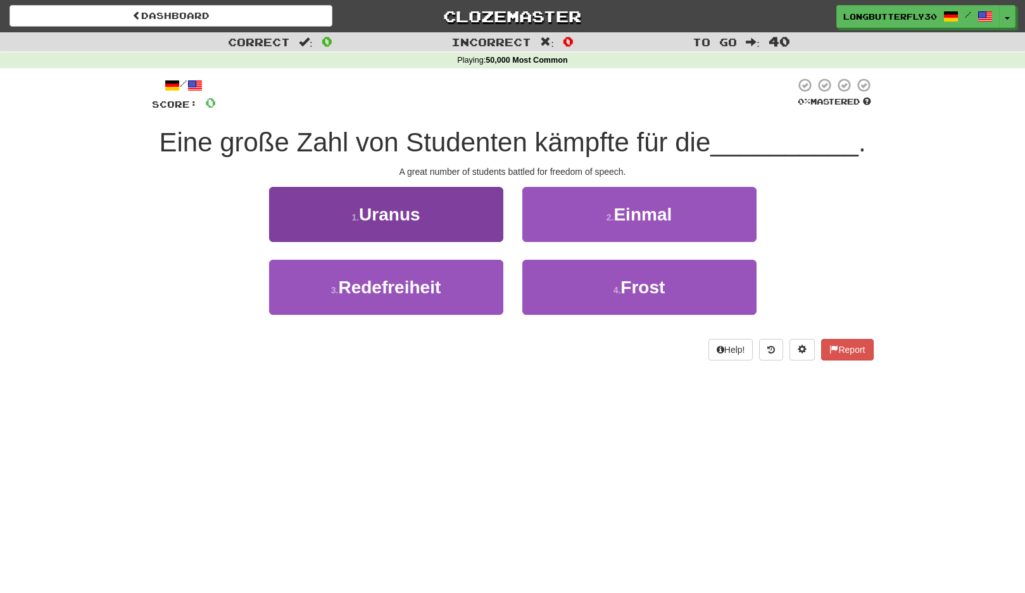
drag, startPoint x: 459, startPoint y: 300, endPoint x: 475, endPoint y: 288, distance: 19.9
click at [459, 300] on button "3 . Redefreiheit" at bounding box center [386, 287] width 234 height 55
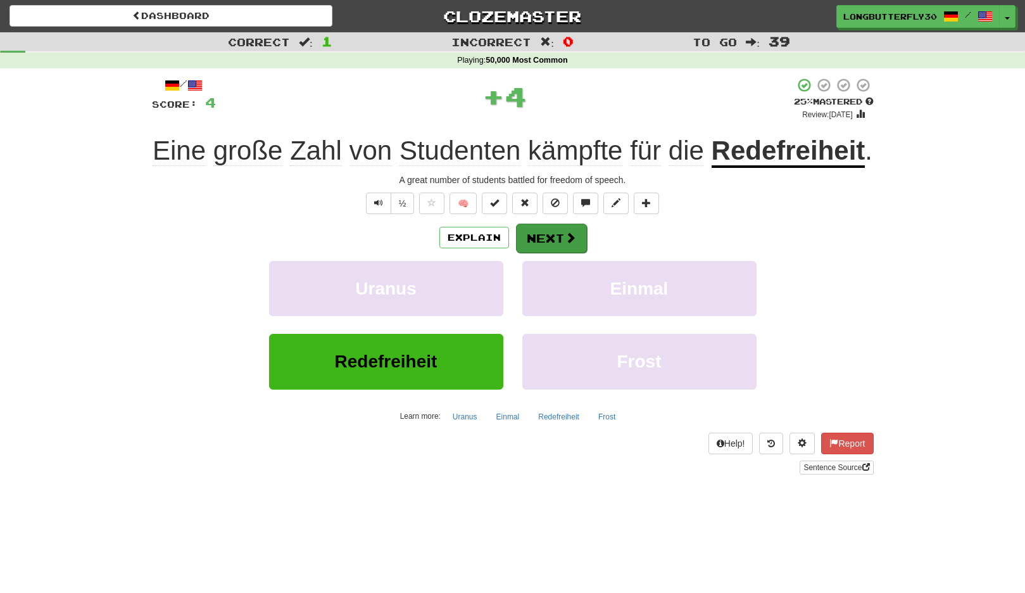
click at [550, 243] on button "Next" at bounding box center [551, 238] width 71 height 29
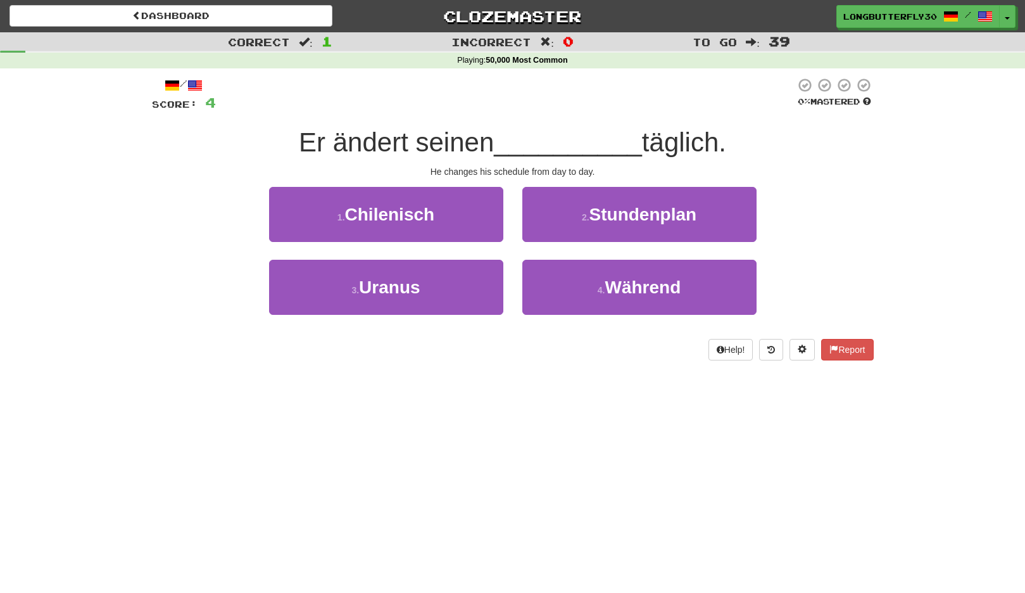
click at [611, 214] on span "Stundenplan" at bounding box center [644, 215] width 108 height 20
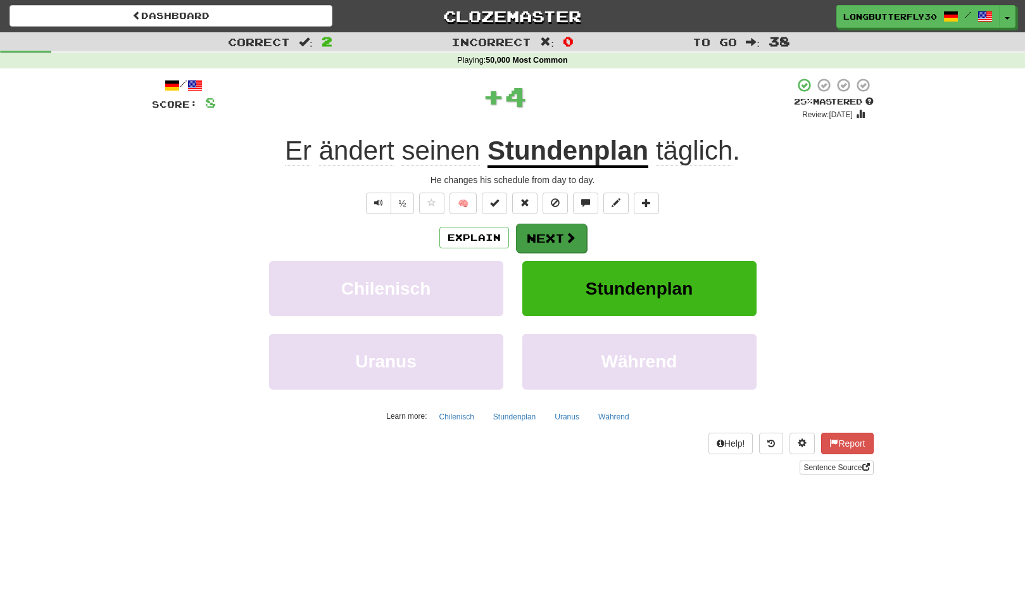
click at [559, 225] on button "Next" at bounding box center [551, 238] width 71 height 29
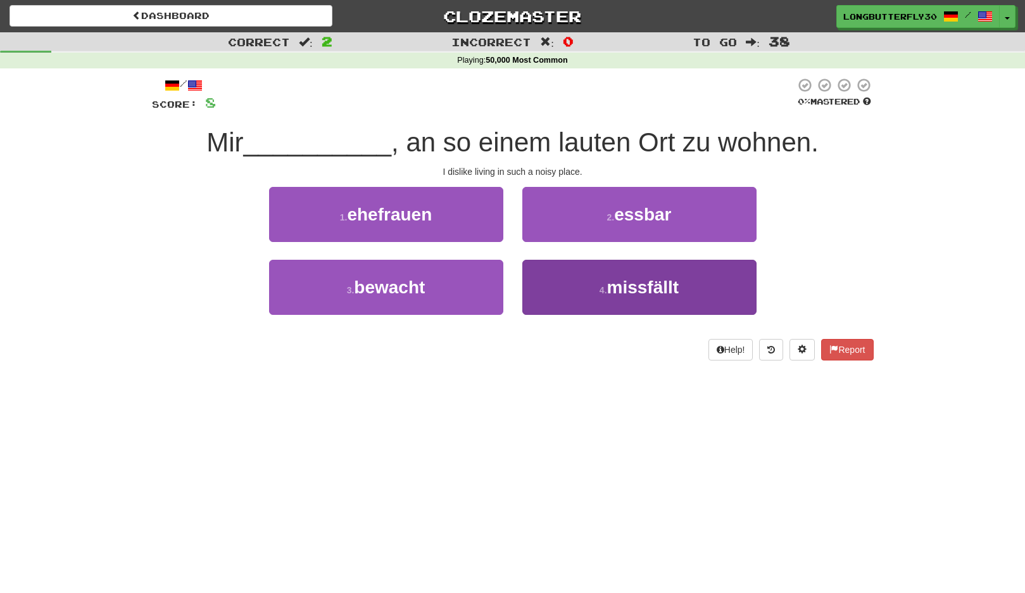
click at [583, 281] on button "4 . missfällt" at bounding box center [640, 287] width 234 height 55
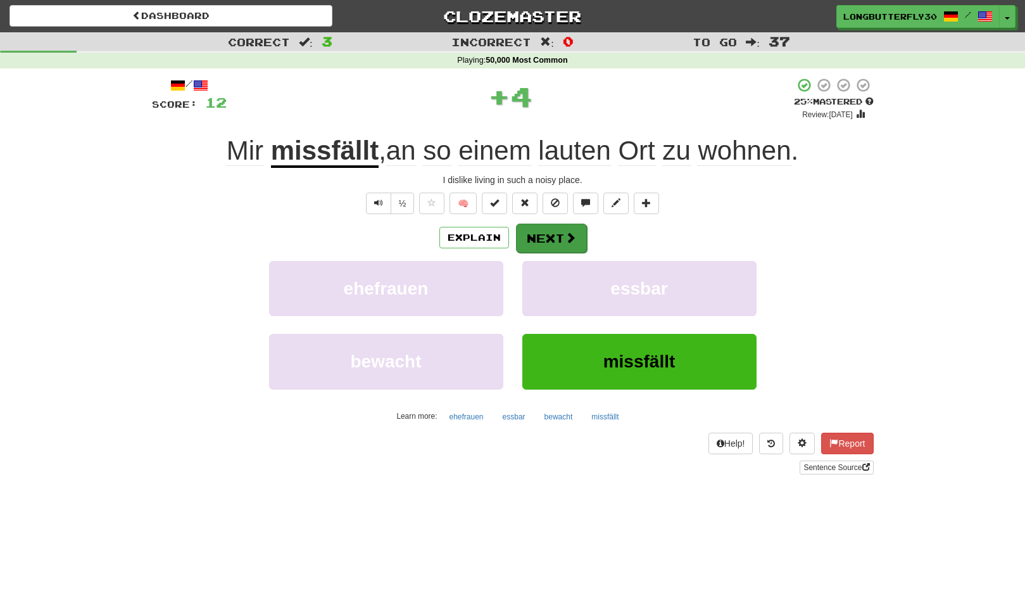
click at [548, 246] on button "Next" at bounding box center [551, 238] width 71 height 29
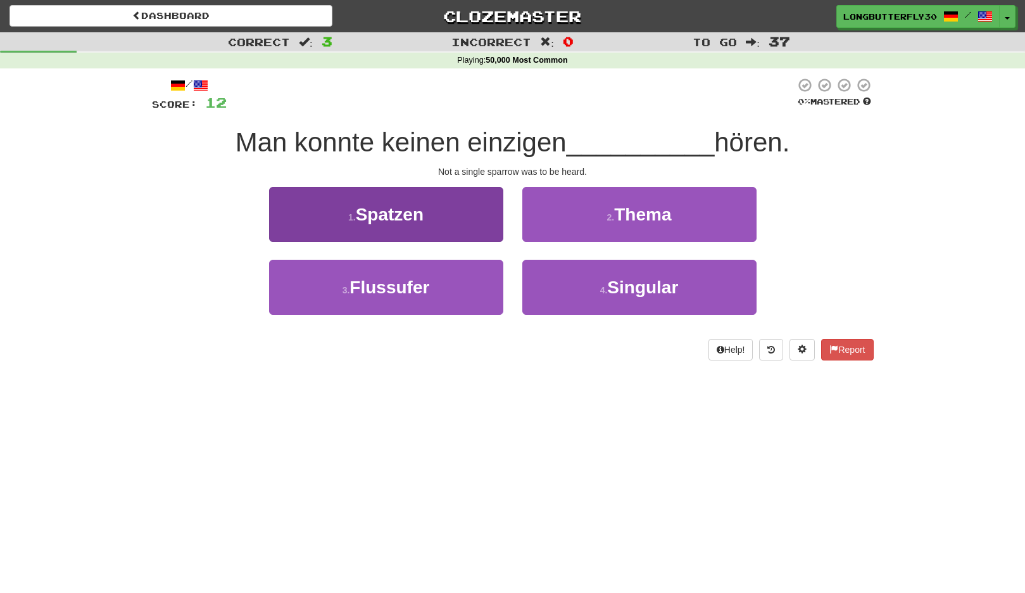
click at [474, 220] on button "1 . Spatzen" at bounding box center [386, 214] width 234 height 55
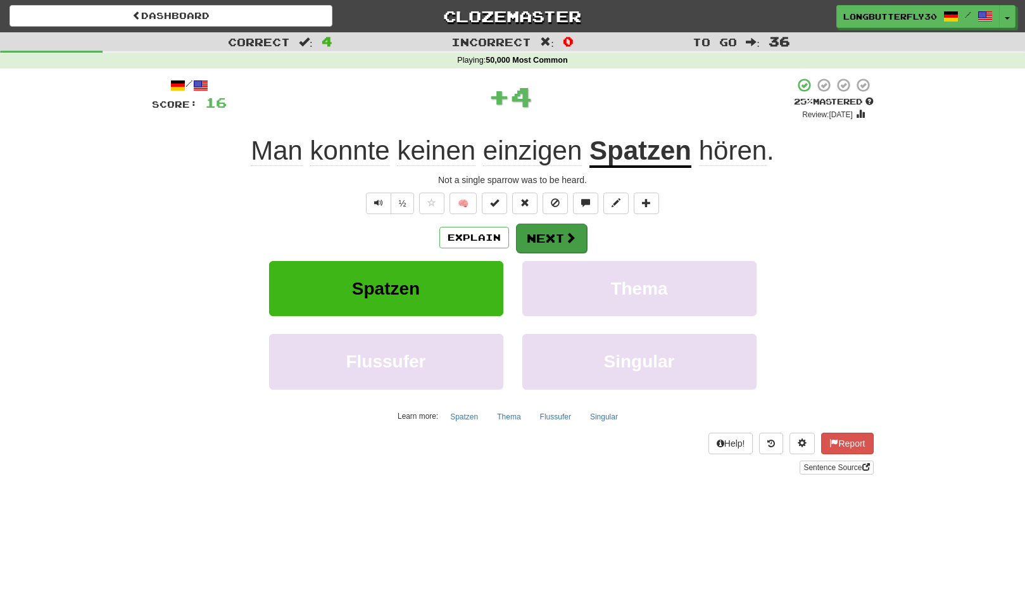
click at [544, 233] on button "Next" at bounding box center [551, 238] width 71 height 29
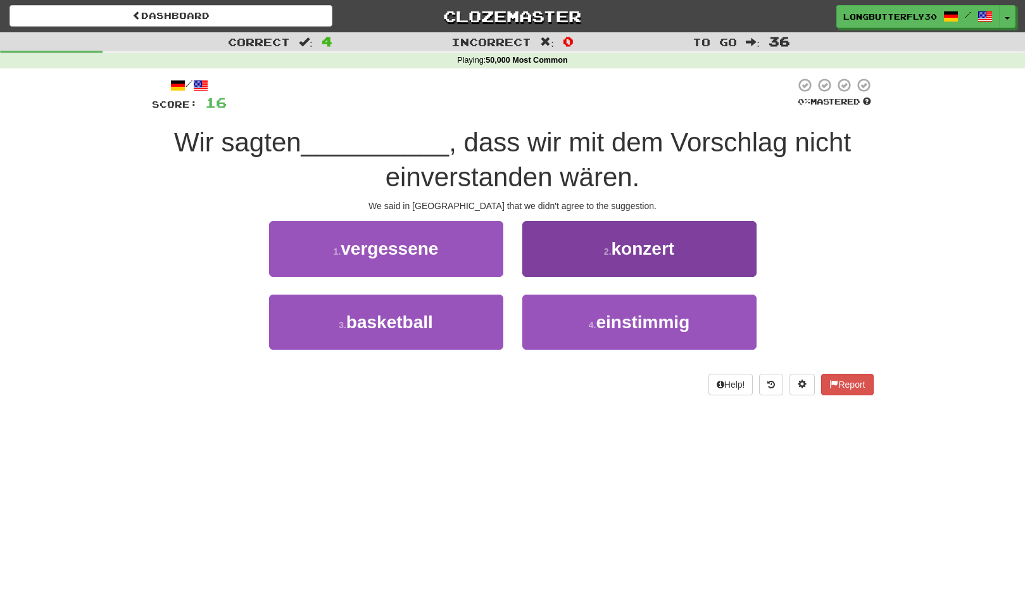
click at [564, 318] on button "4 . einstimmig" at bounding box center [640, 322] width 234 height 55
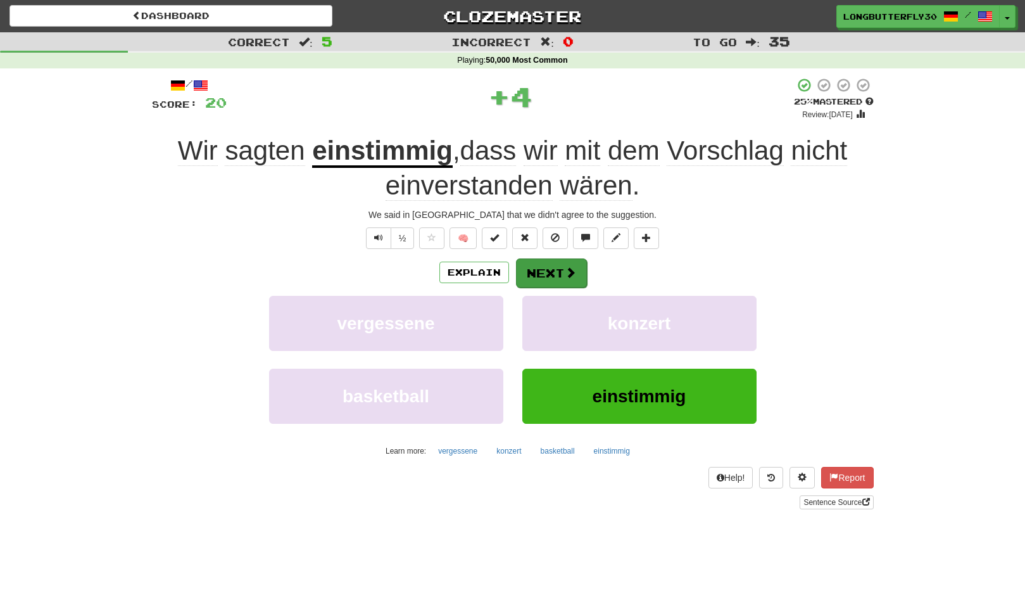
click at [553, 273] on button "Next" at bounding box center [551, 272] width 71 height 29
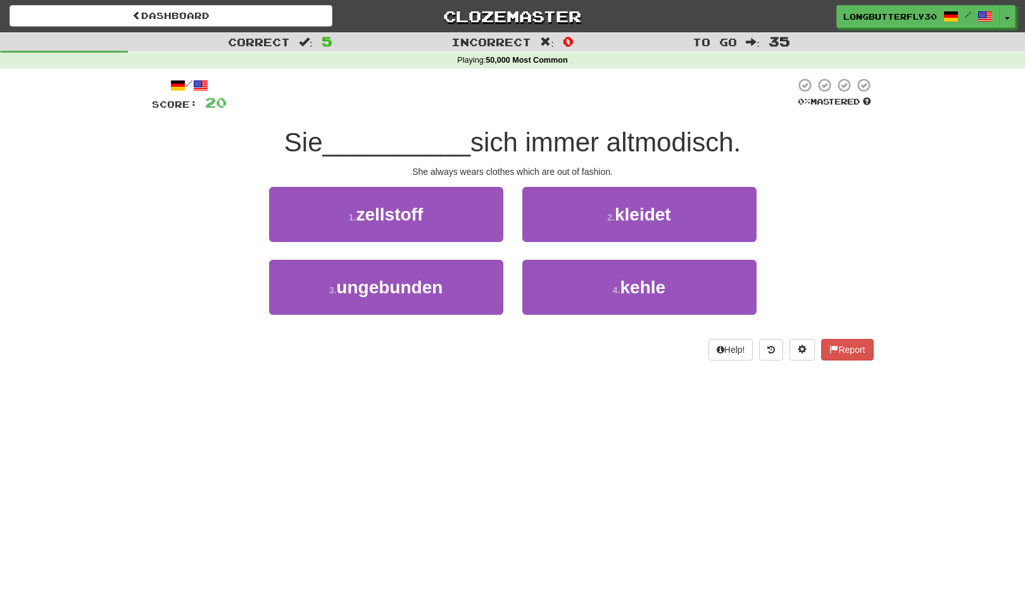
click at [551, 241] on div "2 . kleidet" at bounding box center [639, 223] width 253 height 73
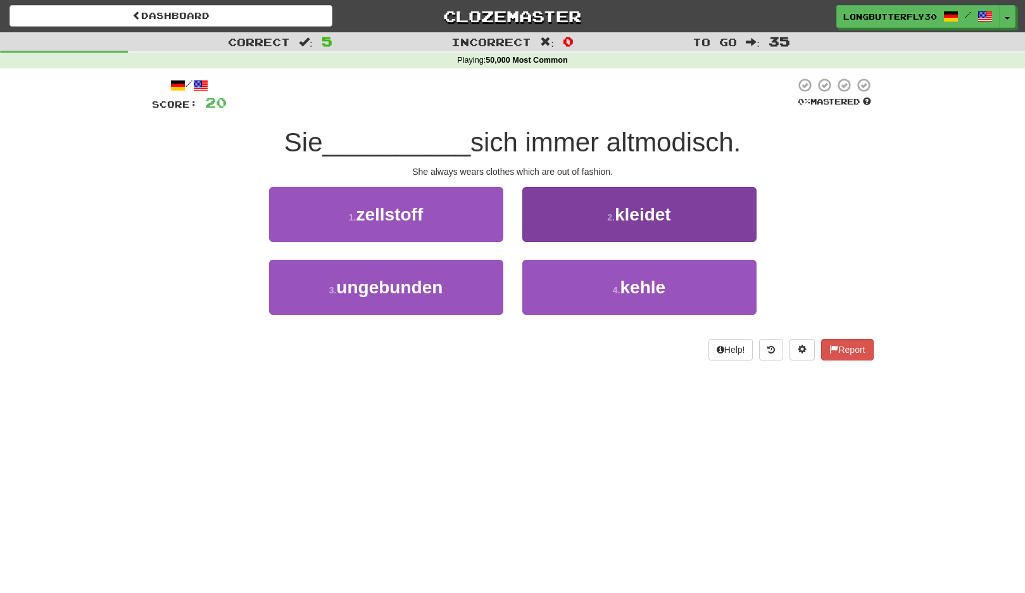
click at [558, 227] on button "2 . kleidet" at bounding box center [640, 214] width 234 height 55
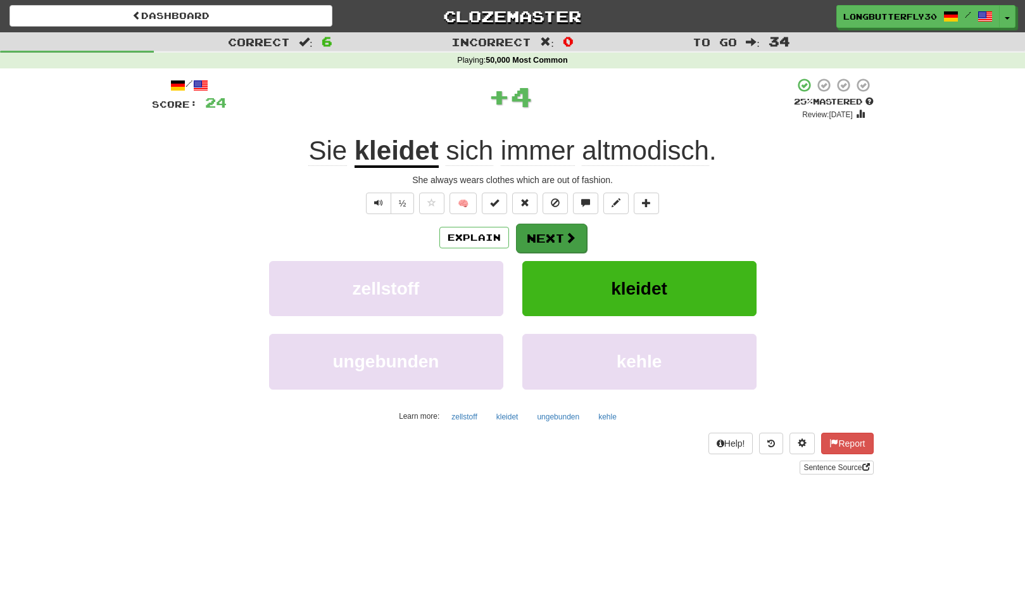
click at [545, 231] on button "Next" at bounding box center [551, 238] width 71 height 29
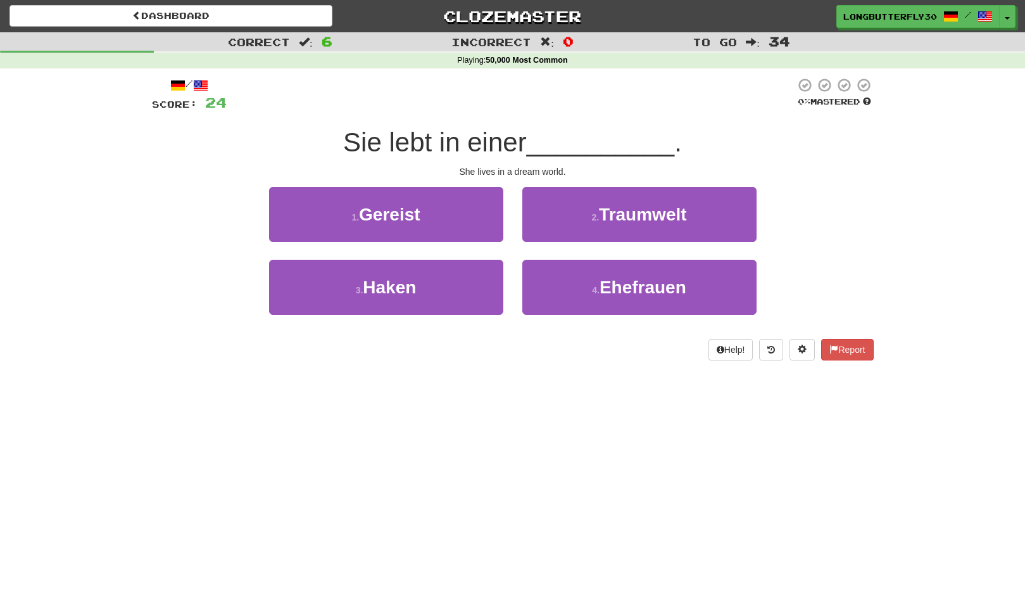
drag, startPoint x: 569, startPoint y: 225, endPoint x: 4, endPoint y: 222, distance: 565.0
click at [568, 226] on button "2 . Traumwelt" at bounding box center [640, 214] width 234 height 55
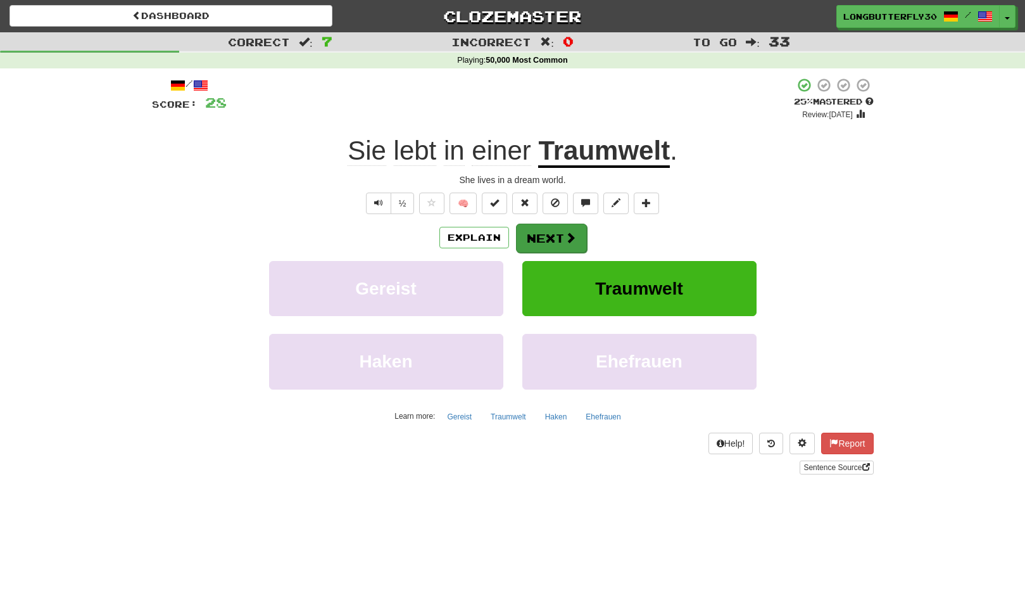
click at [546, 231] on button "Next" at bounding box center [551, 238] width 71 height 29
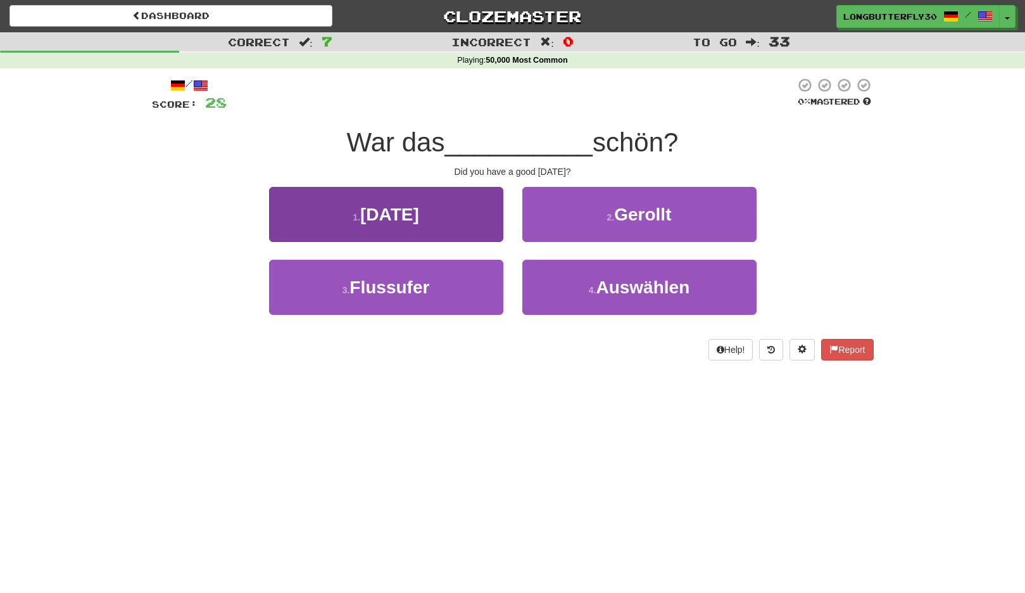
click at [419, 219] on span "[DATE]" at bounding box center [389, 215] width 59 height 20
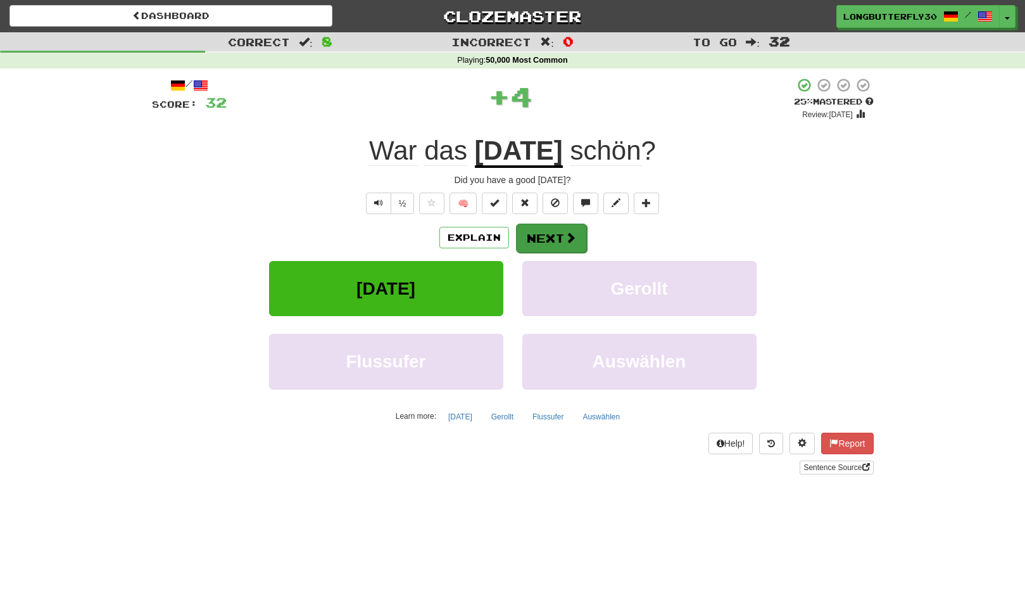
click at [542, 236] on button "Next" at bounding box center [551, 238] width 71 height 29
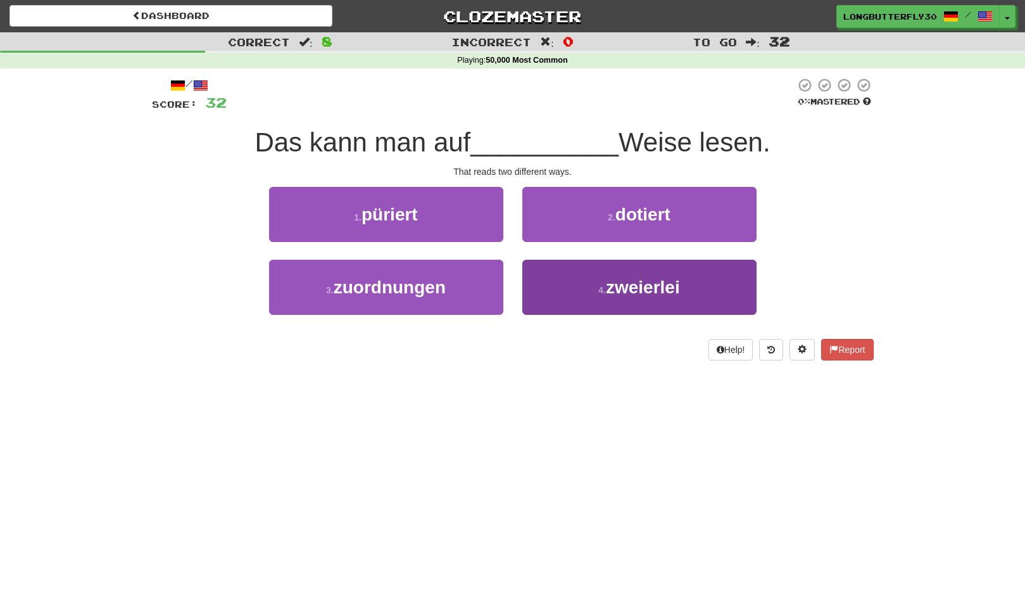
click at [605, 282] on button "4 . zweierlei" at bounding box center [640, 287] width 234 height 55
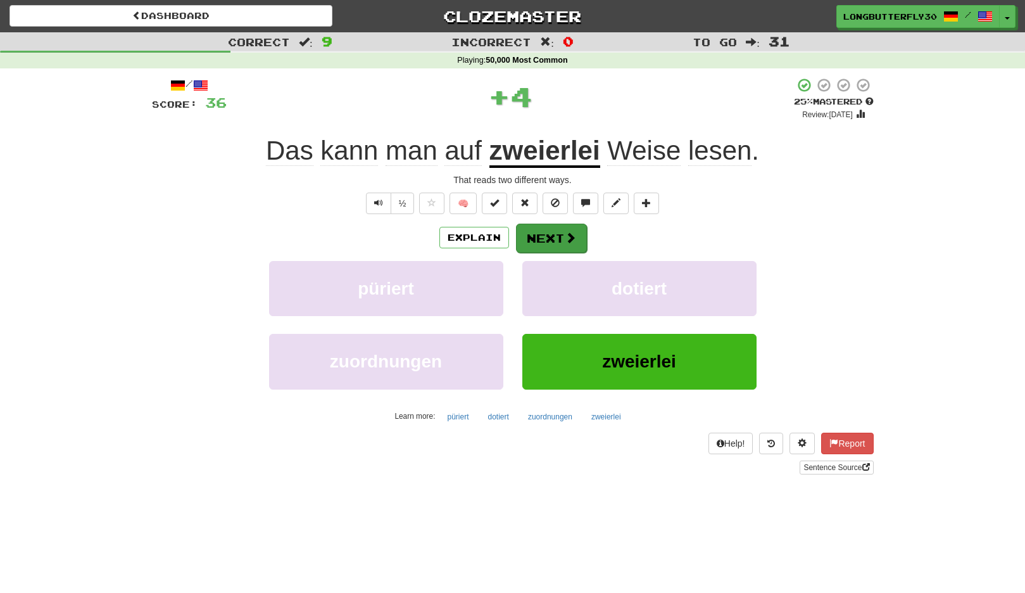
click at [569, 245] on button "Next" at bounding box center [551, 238] width 71 height 29
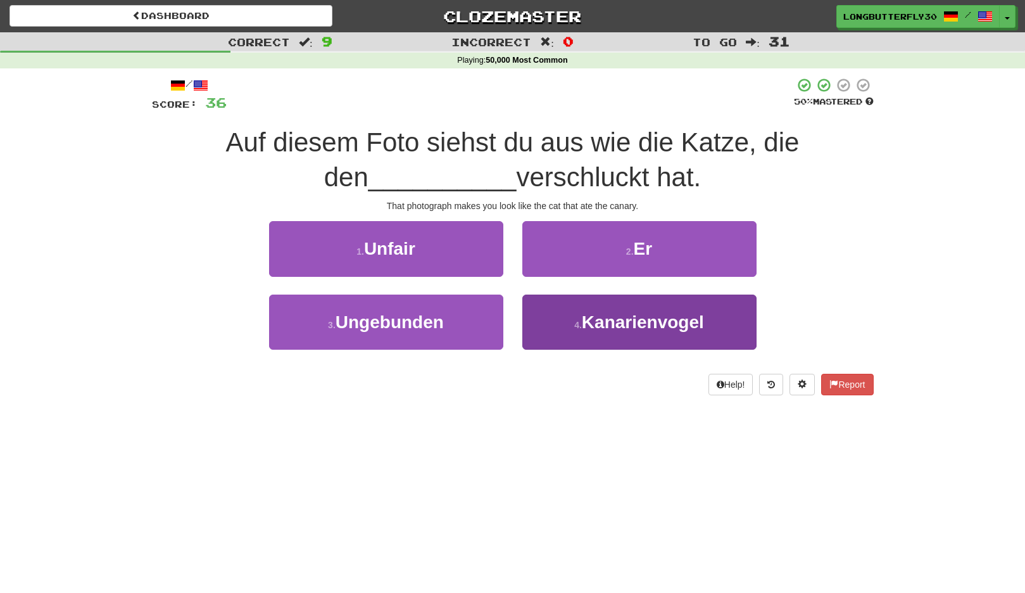
click at [587, 314] on span "Kanarienvogel" at bounding box center [643, 322] width 122 height 20
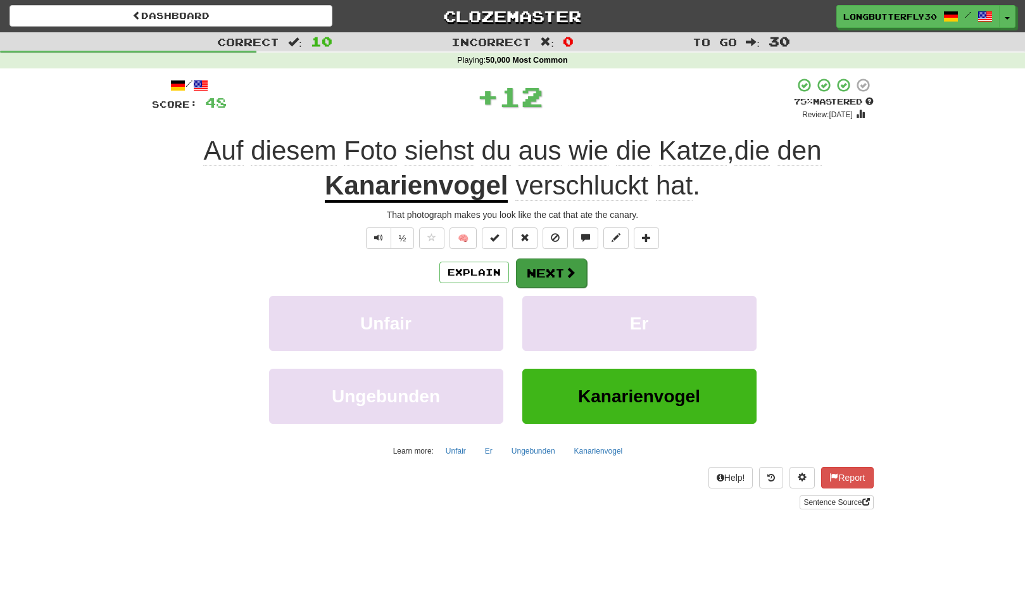
click at [554, 263] on button "Next" at bounding box center [551, 272] width 71 height 29
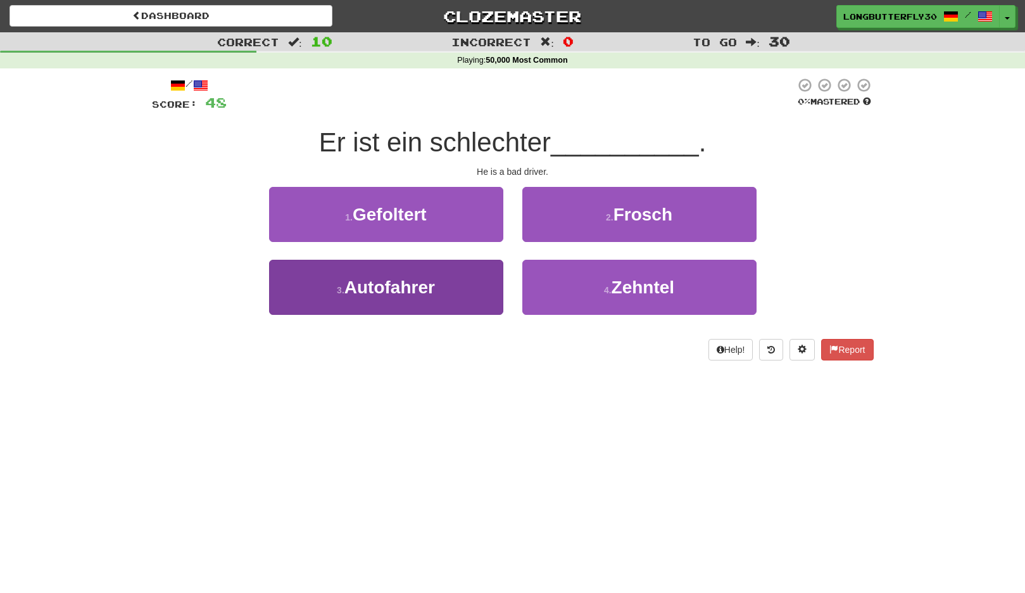
click at [460, 291] on button "3 . Autofahrer" at bounding box center [386, 287] width 234 height 55
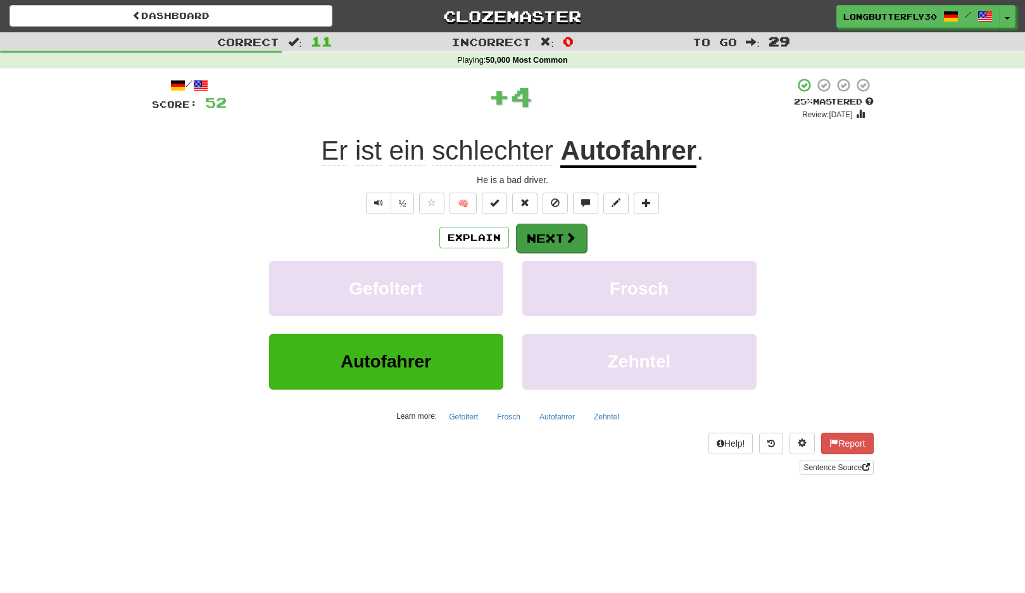
click at [556, 238] on button "Next" at bounding box center [551, 238] width 71 height 29
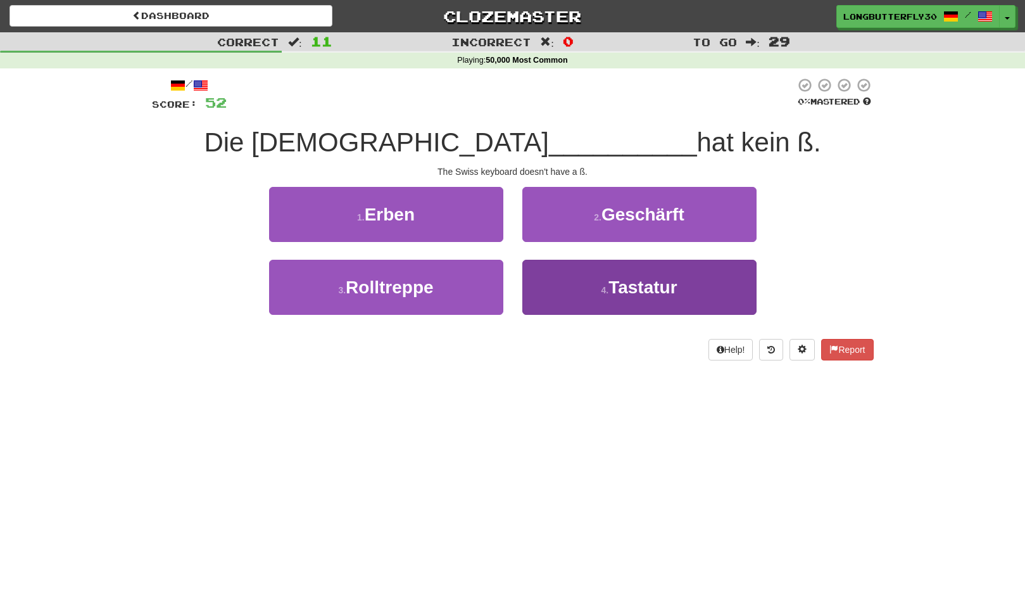
click at [589, 289] on button "4 . Tastatur" at bounding box center [640, 287] width 234 height 55
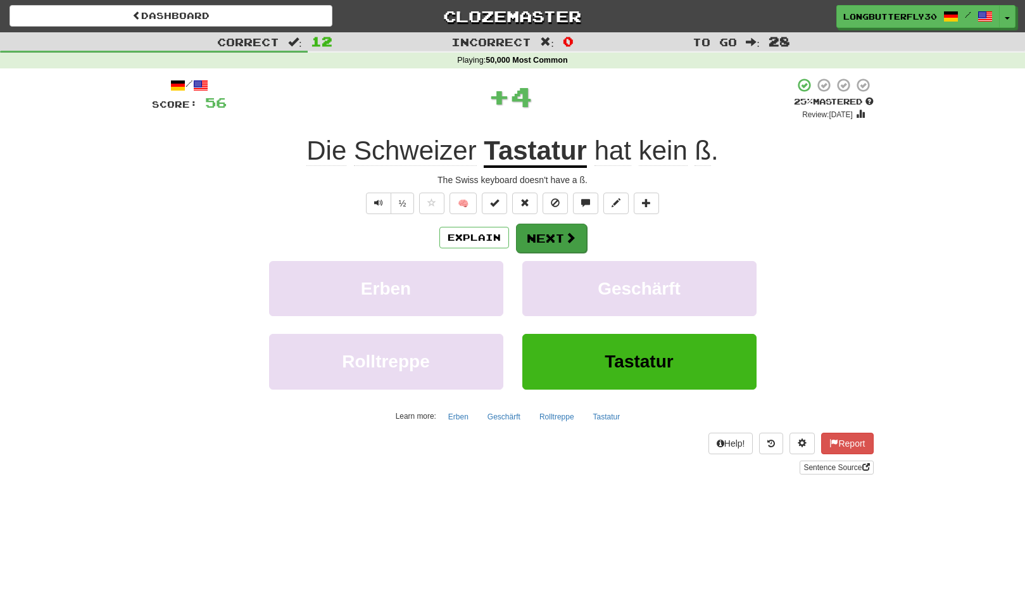
click at [534, 231] on button "Next" at bounding box center [551, 238] width 71 height 29
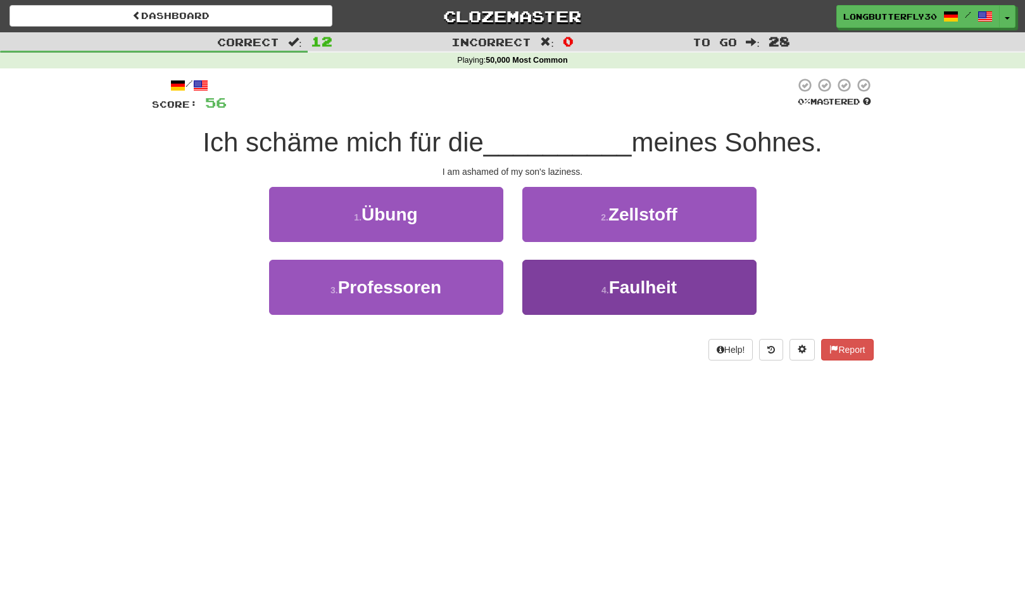
click at [602, 285] on small "4 ." at bounding box center [606, 290] width 8 height 10
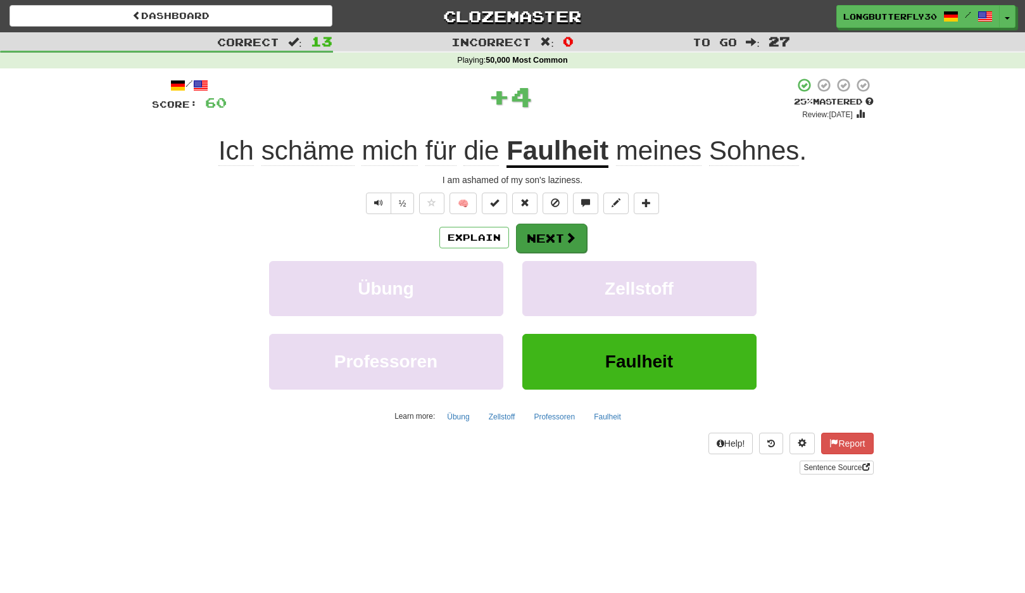
click at [566, 241] on span at bounding box center [570, 237] width 11 height 11
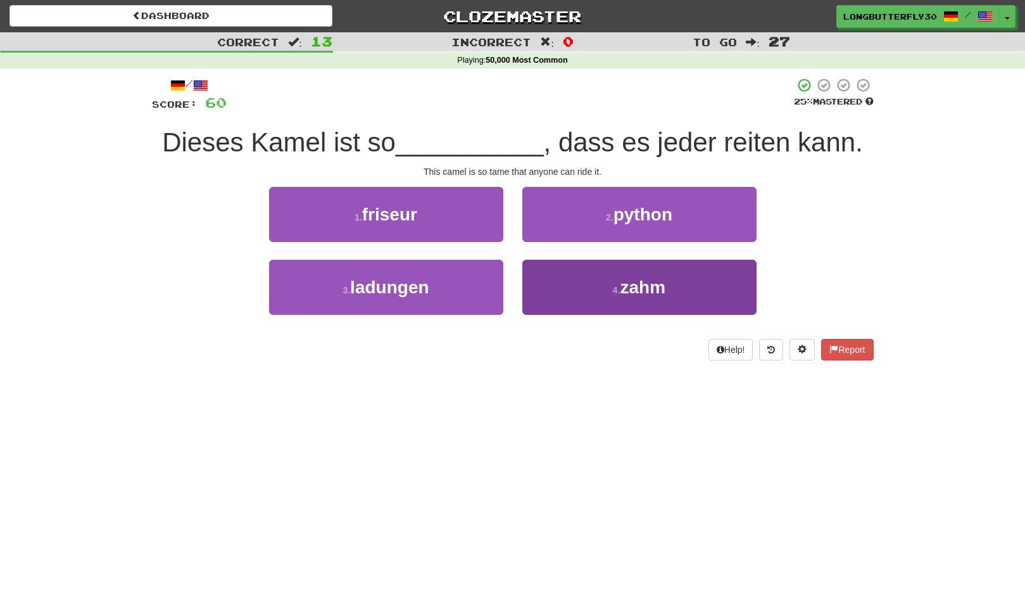
click at [602, 279] on button "4 . zahm" at bounding box center [640, 287] width 234 height 55
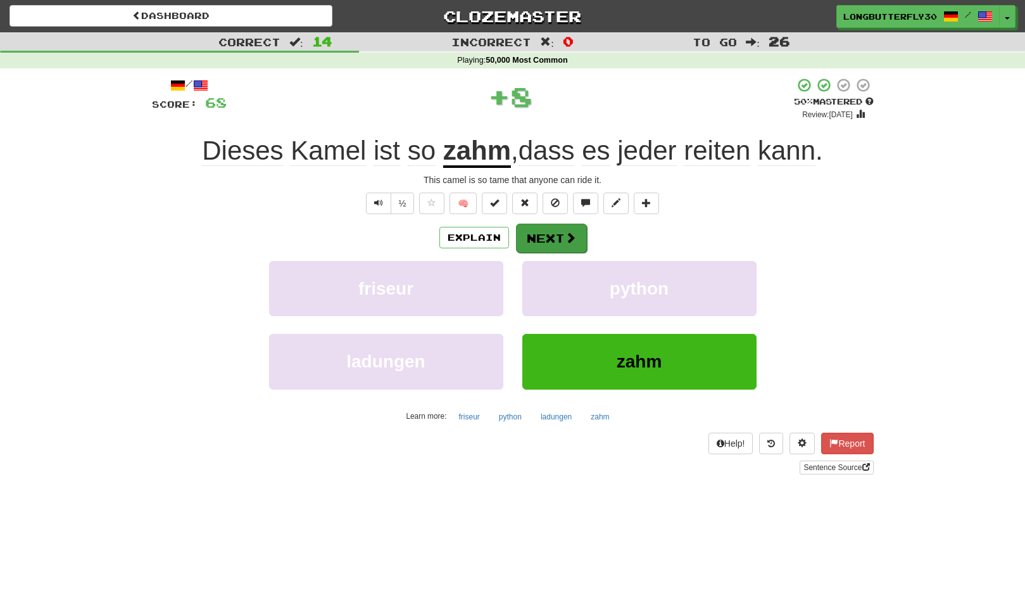
click at [575, 233] on span at bounding box center [570, 237] width 11 height 11
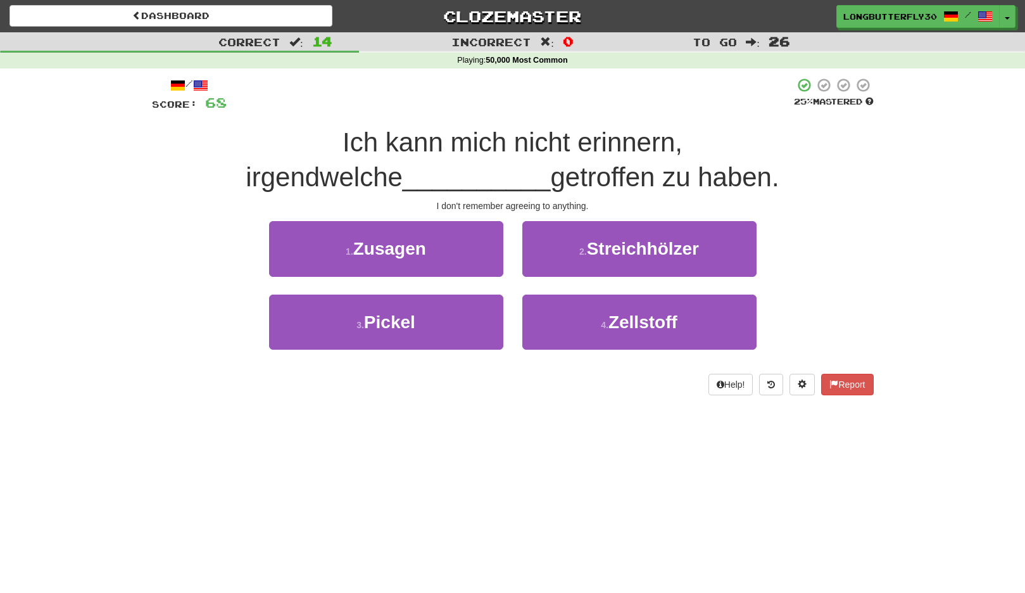
click at [445, 253] on button "1 . Zusagen" at bounding box center [386, 248] width 234 height 55
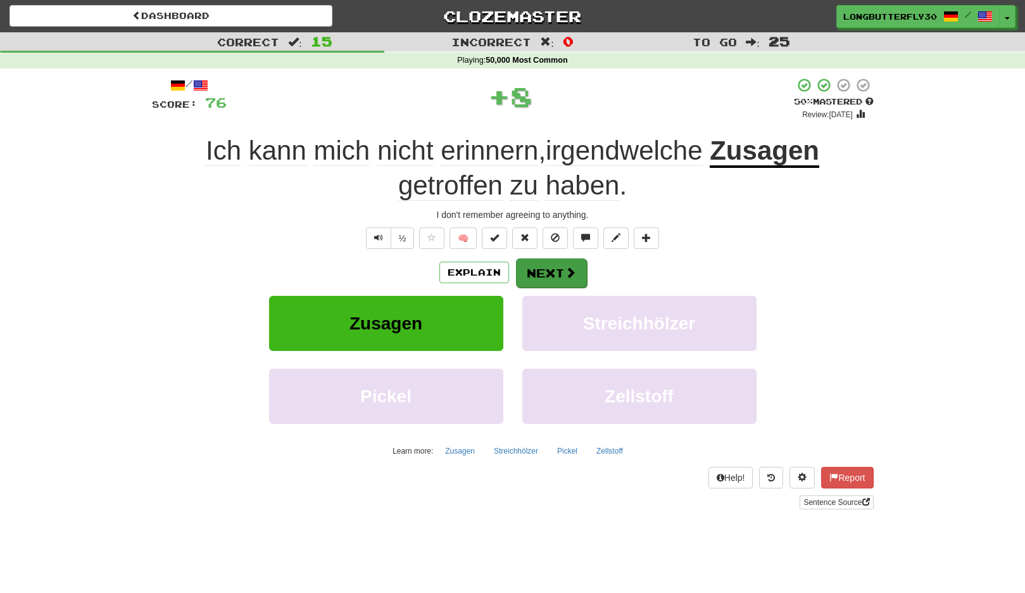
click at [549, 258] on button "Next" at bounding box center [551, 272] width 71 height 29
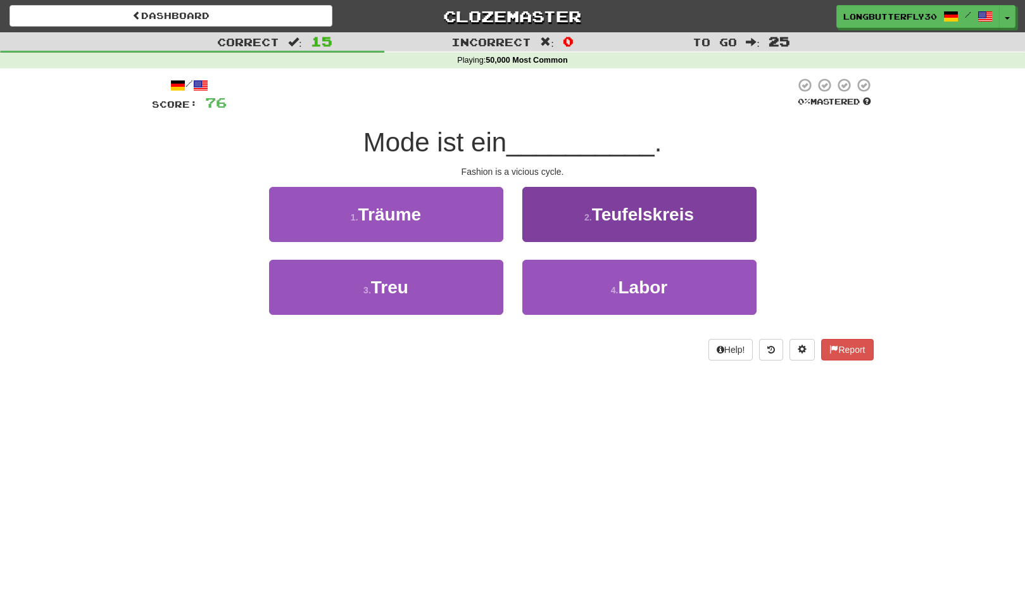
click at [630, 229] on button "2 . Teufelskreis" at bounding box center [640, 214] width 234 height 55
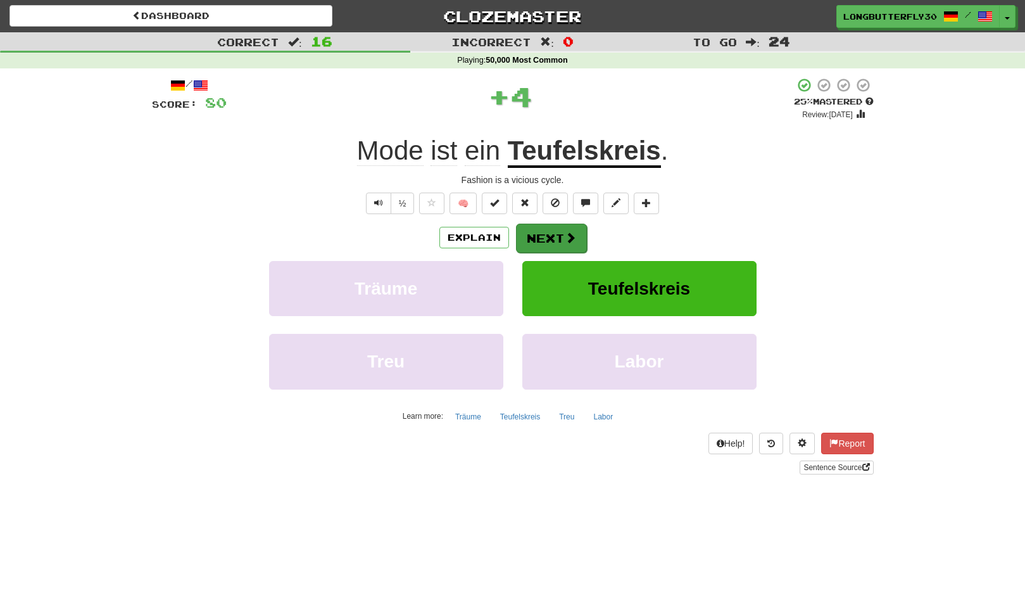
click at [580, 239] on button "Next" at bounding box center [551, 238] width 71 height 29
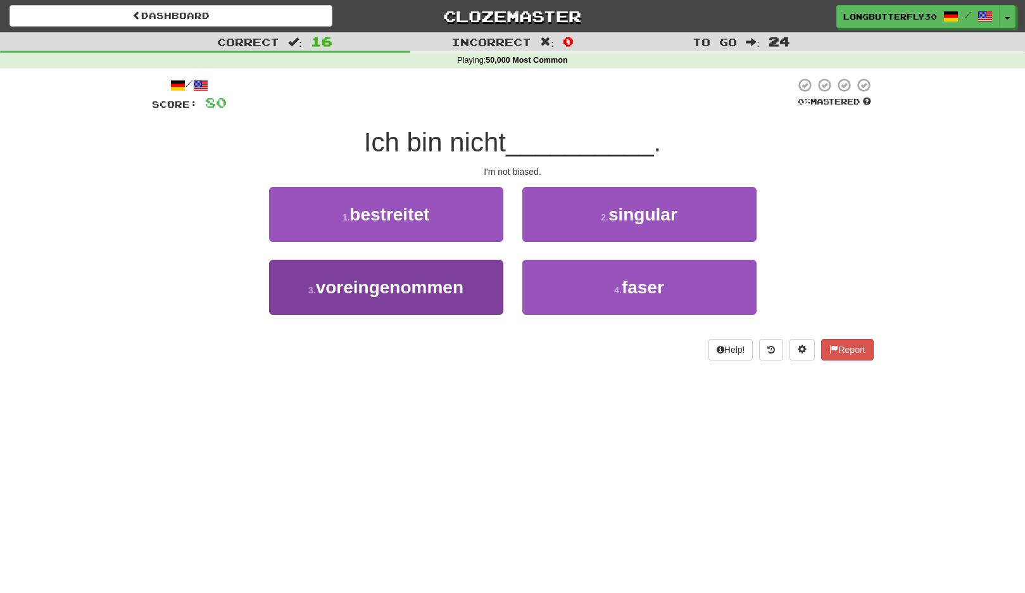
click at [445, 284] on span "voreingenommen" at bounding box center [390, 287] width 148 height 20
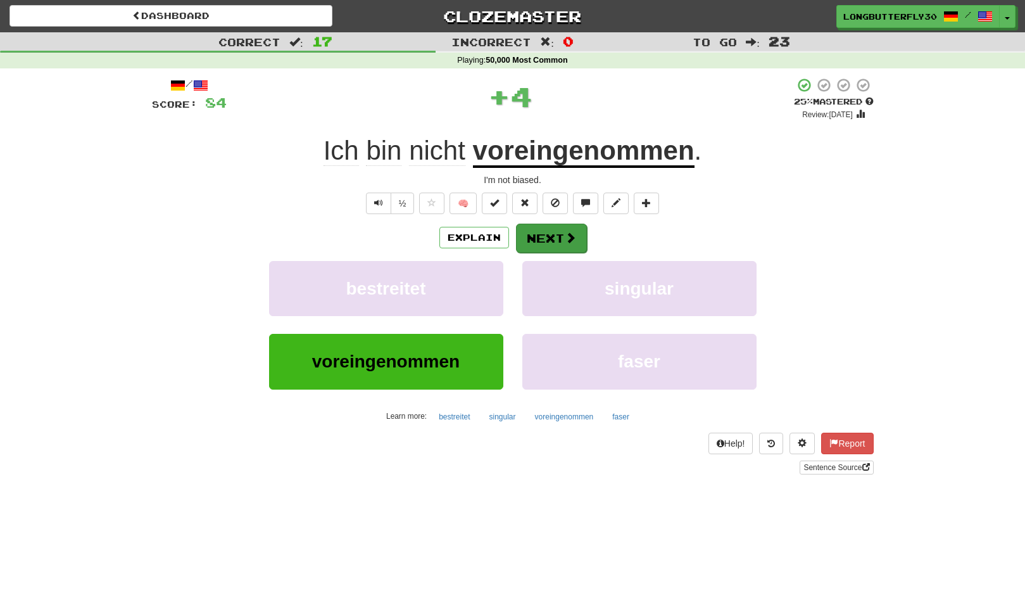
click at [539, 239] on button "Next" at bounding box center [551, 238] width 71 height 29
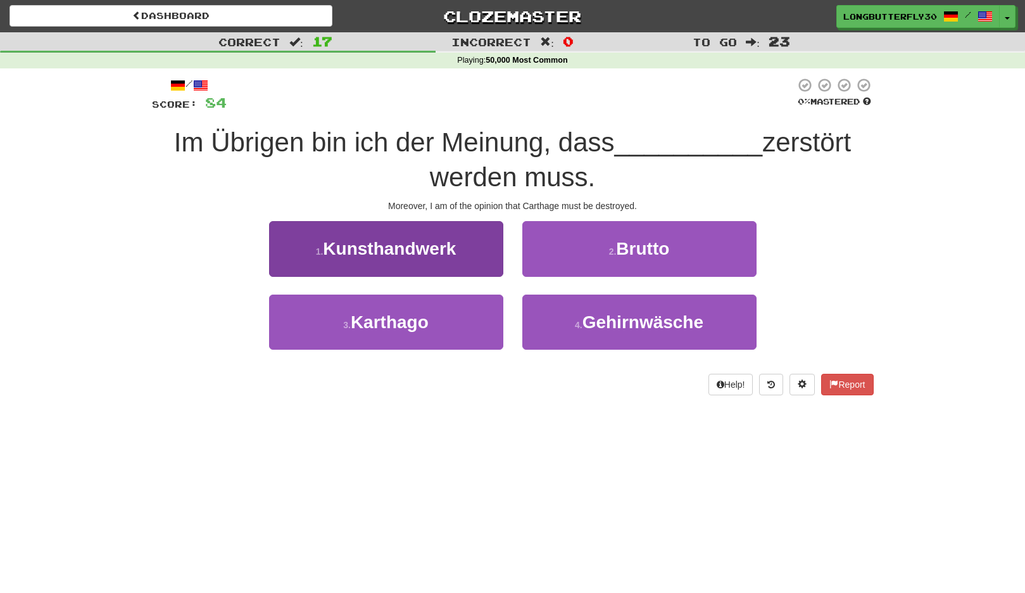
click at [455, 314] on button "3 . Karthago" at bounding box center [386, 322] width 234 height 55
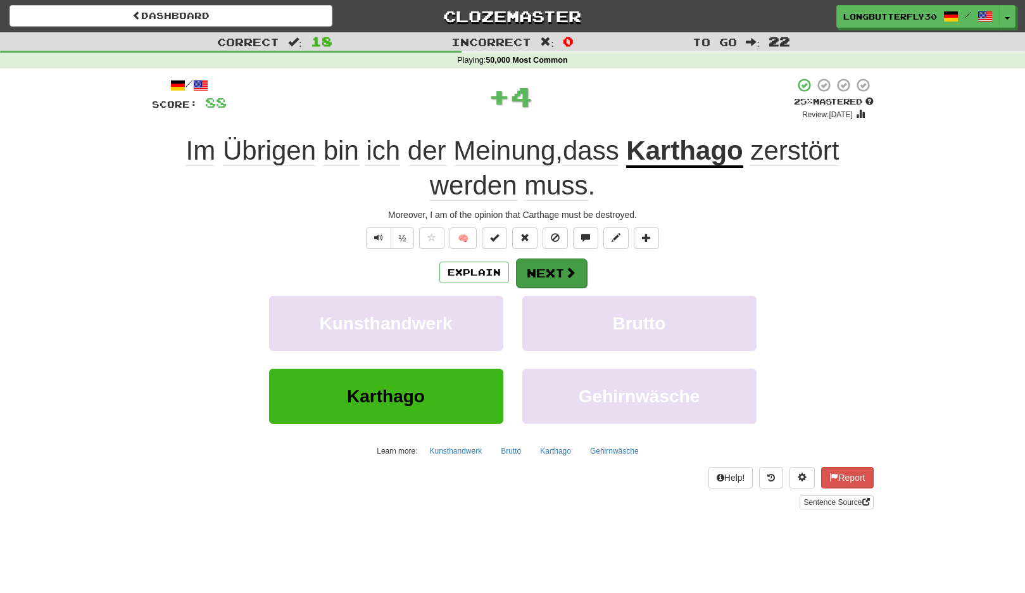
click at [552, 261] on button "Next" at bounding box center [551, 272] width 71 height 29
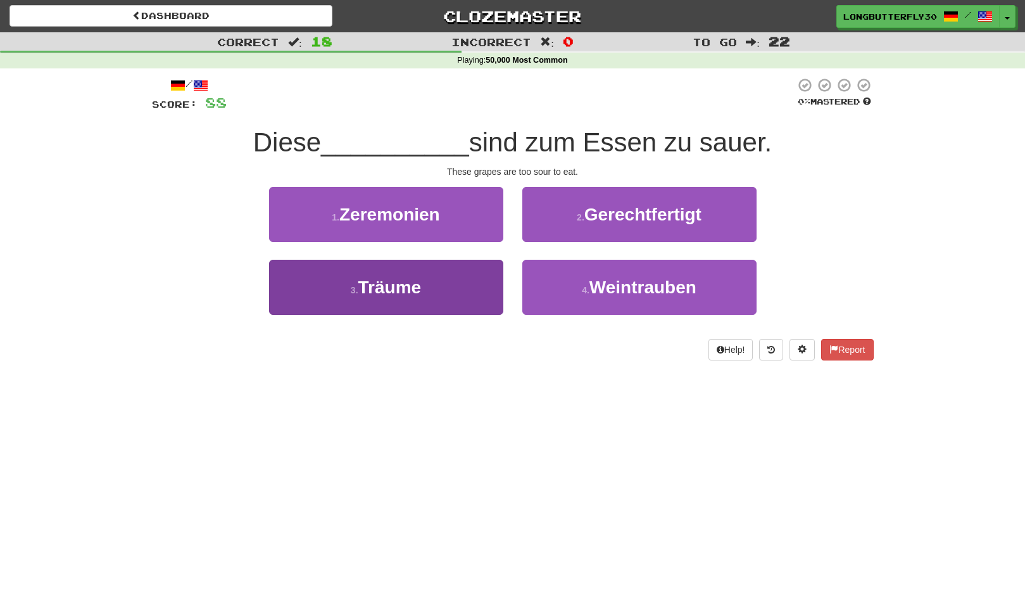
click at [495, 285] on button "3 . Träume" at bounding box center [386, 287] width 234 height 55
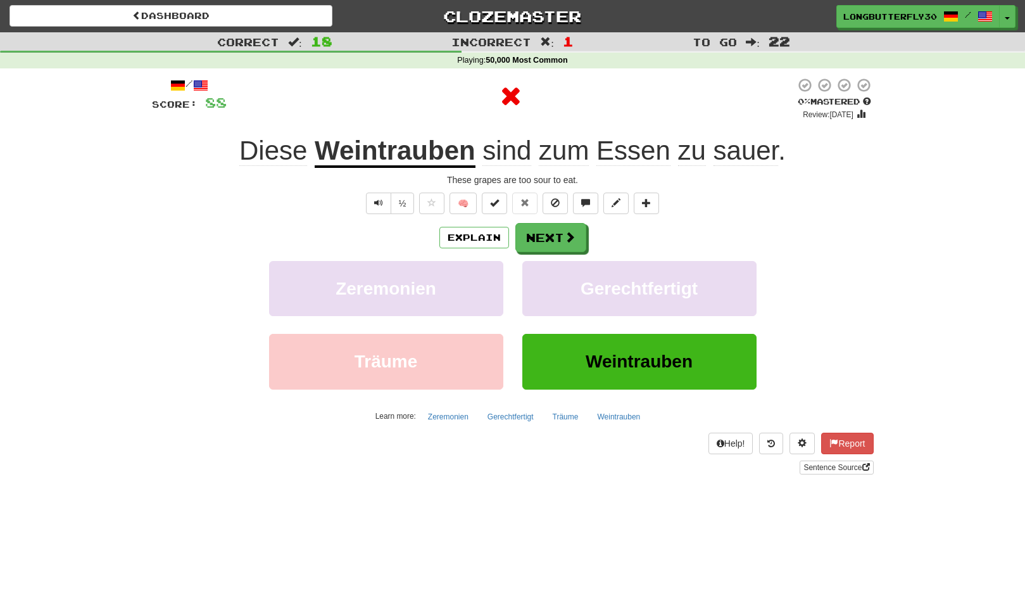
click at [543, 257] on div "Explain Next Zeremonien Gerechtfertigt Träume Weintrauben Learn more: Zeremonie…" at bounding box center [513, 324] width 722 height 203
click at [559, 242] on button "Next" at bounding box center [551, 238] width 71 height 29
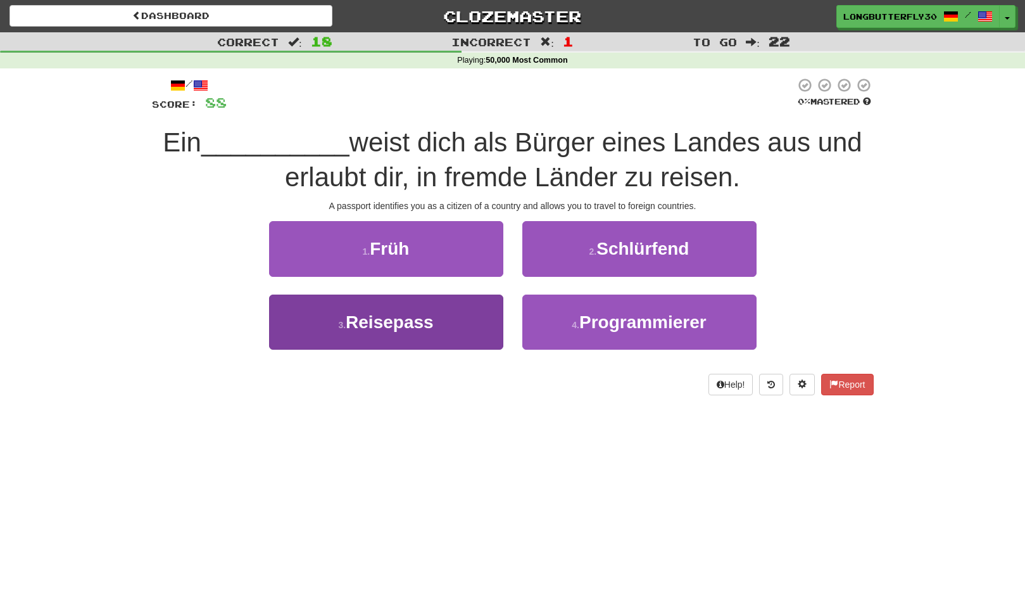
click at [475, 317] on button "3 . Reisepass" at bounding box center [386, 322] width 234 height 55
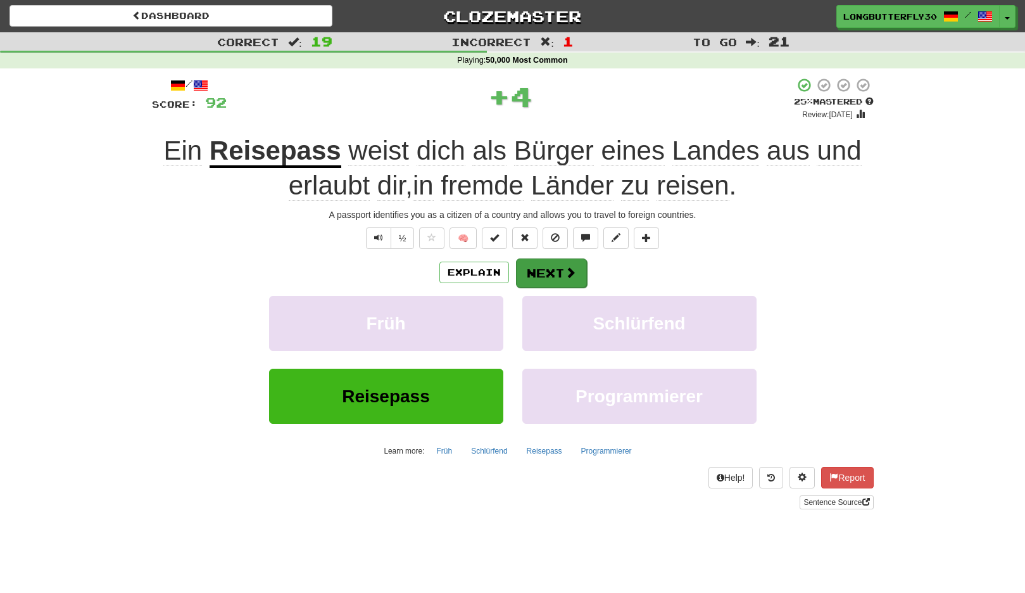
click at [566, 263] on button "Next" at bounding box center [551, 272] width 71 height 29
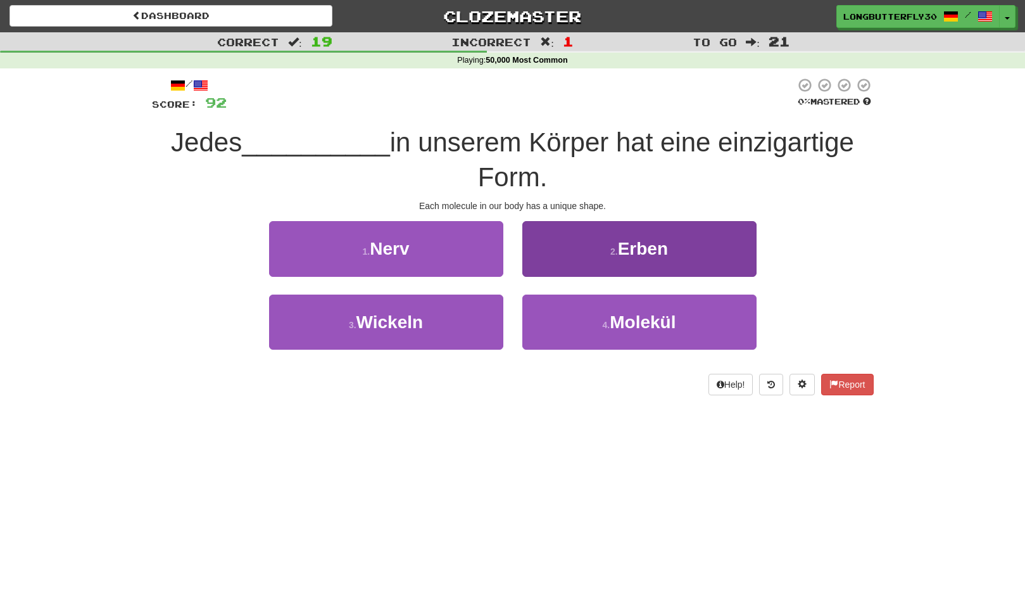
click at [604, 311] on button "4 . Molekül" at bounding box center [640, 322] width 234 height 55
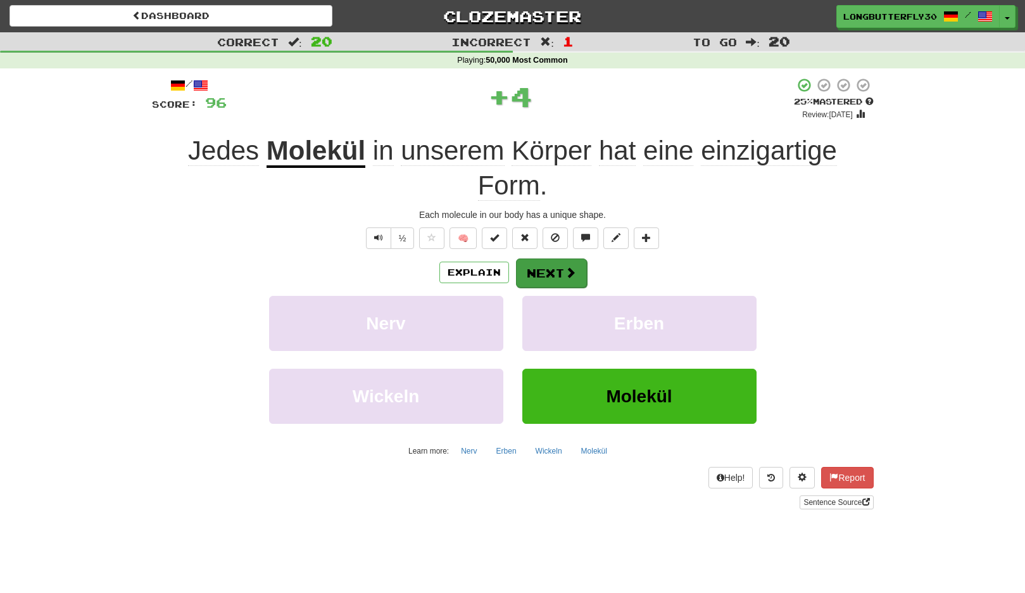
click at [563, 270] on button "Next" at bounding box center [551, 272] width 71 height 29
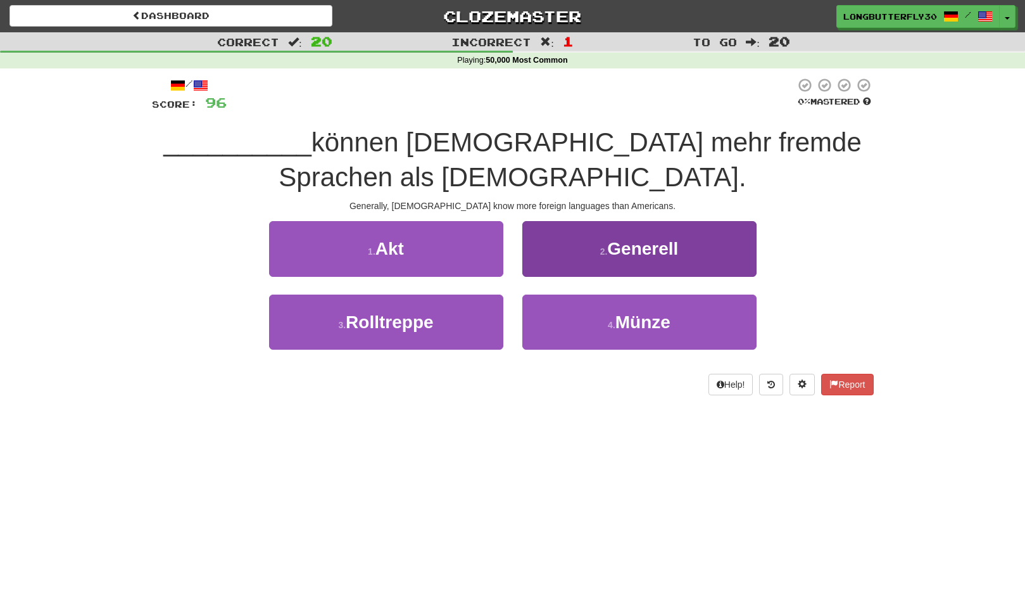
click at [624, 261] on button "2 . Generell" at bounding box center [640, 248] width 234 height 55
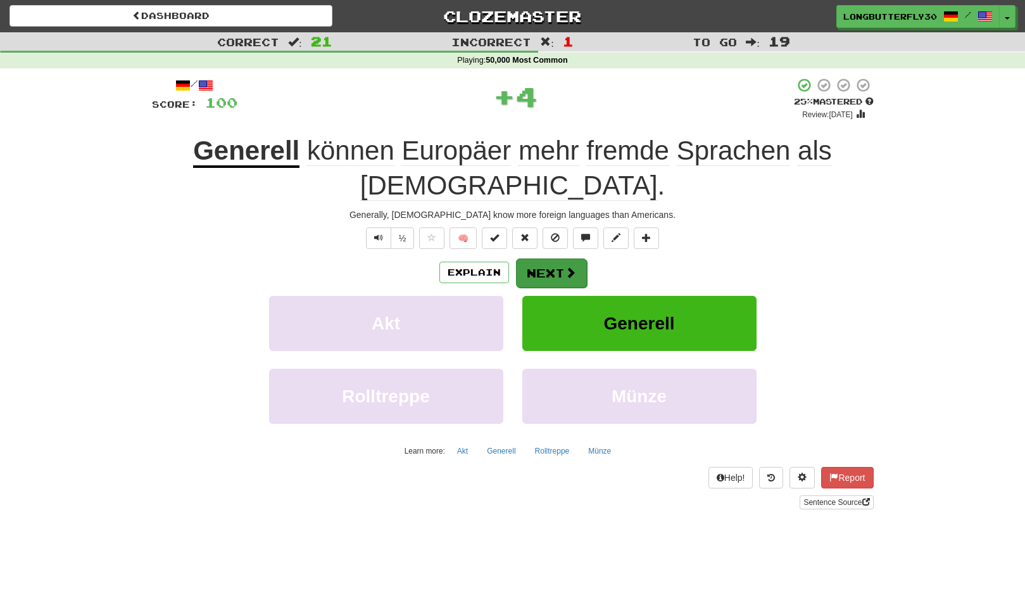
click at [567, 269] on span at bounding box center [570, 272] width 11 height 11
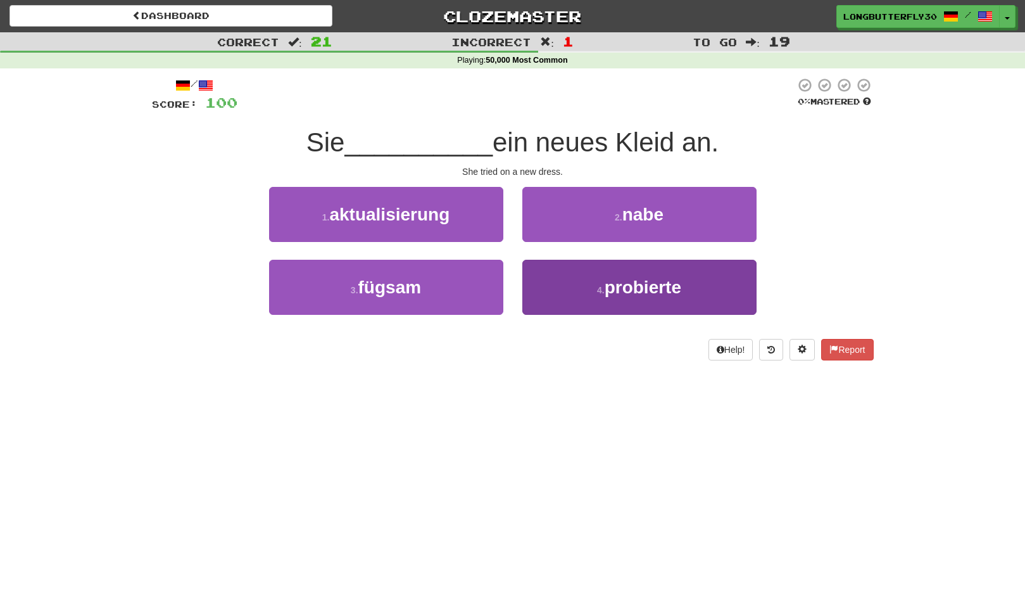
click at [555, 280] on button "4 . probierte" at bounding box center [640, 287] width 234 height 55
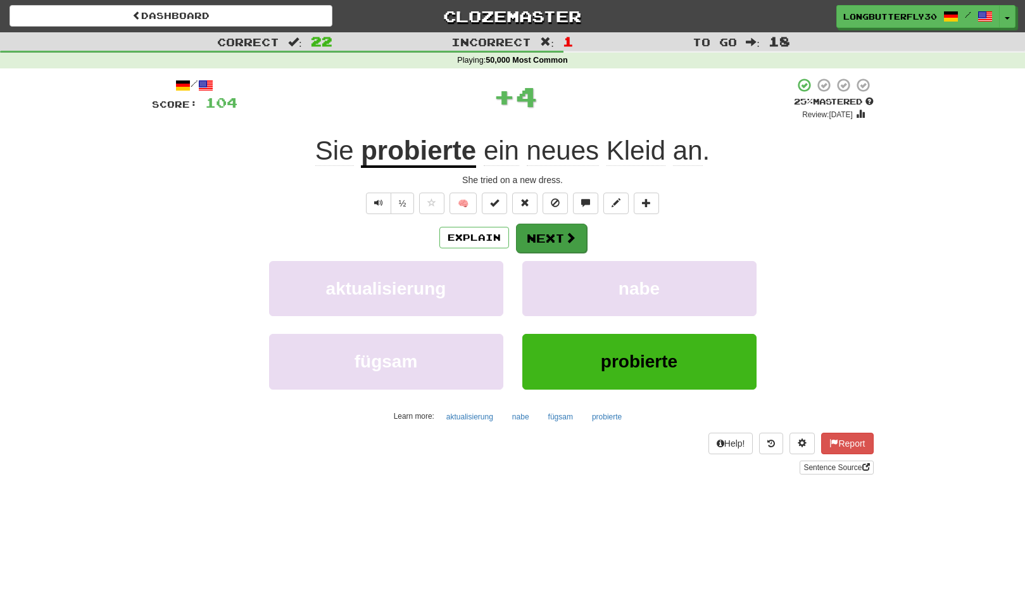
click at [545, 241] on button "Next" at bounding box center [551, 238] width 71 height 29
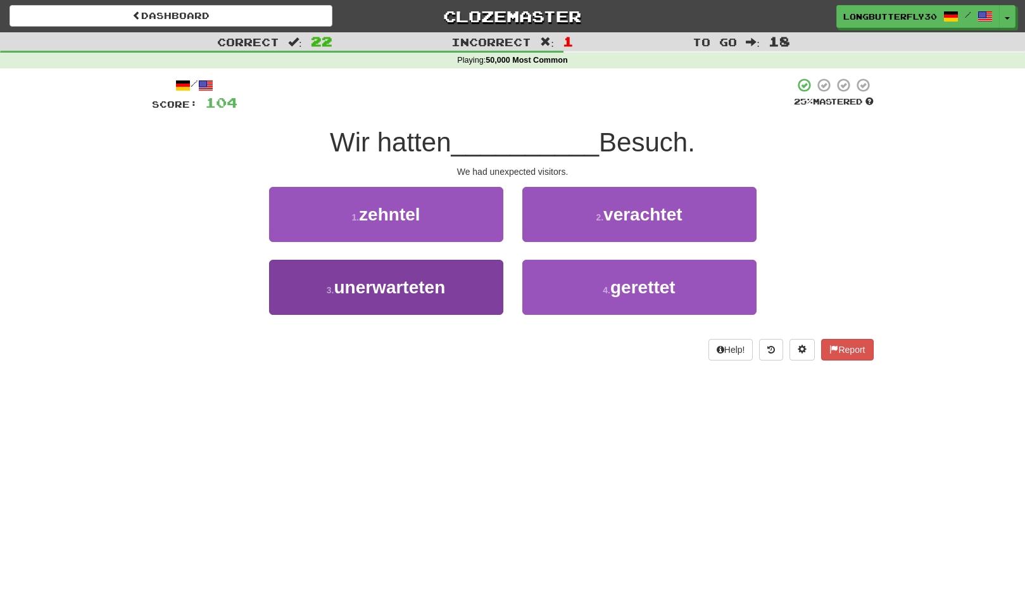
click at [501, 286] on button "3 . unerwarteten" at bounding box center [386, 287] width 234 height 55
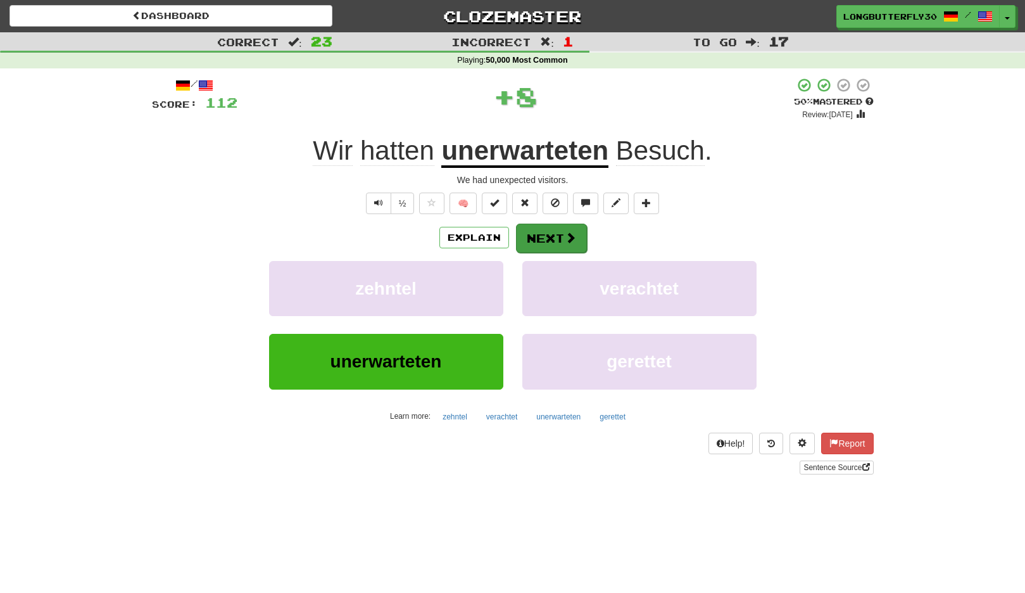
click at [549, 240] on button "Next" at bounding box center [551, 238] width 71 height 29
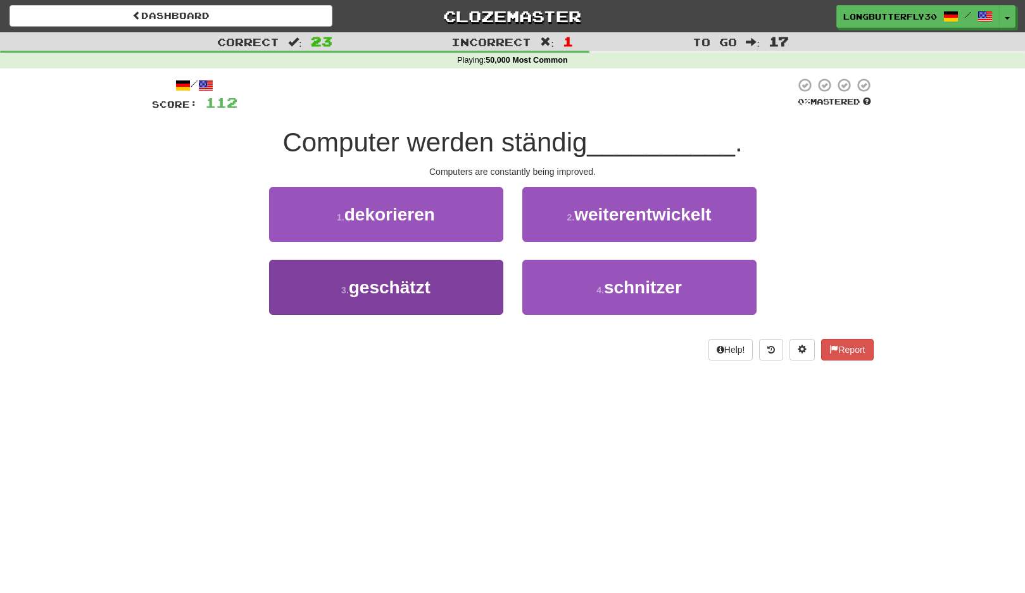
click at [417, 272] on button "3 . geschätzt" at bounding box center [386, 287] width 234 height 55
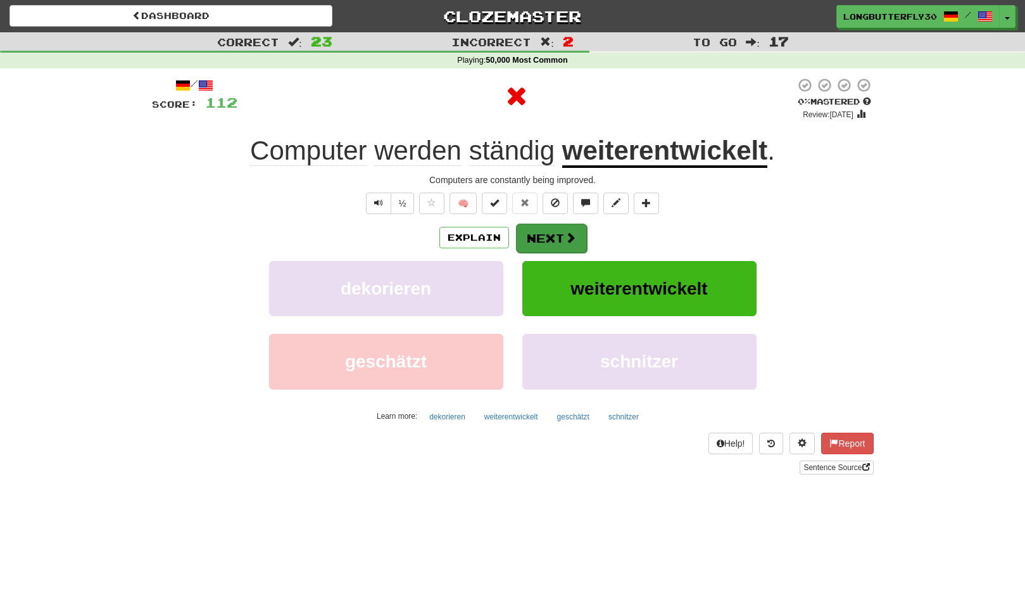
click at [545, 236] on button "Next" at bounding box center [551, 238] width 71 height 29
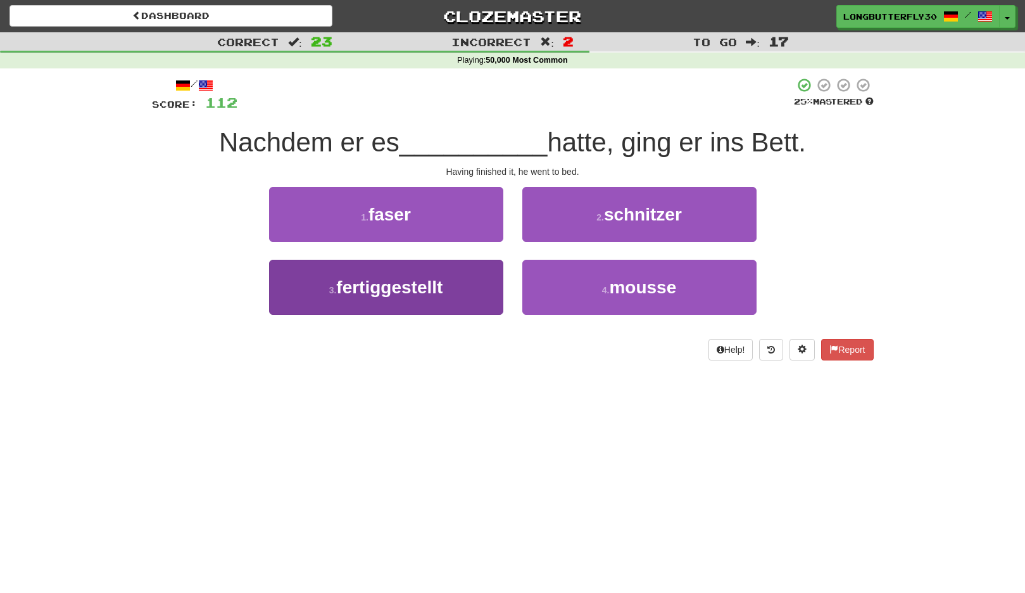
click at [457, 286] on button "3 . fertiggestellt" at bounding box center [386, 287] width 234 height 55
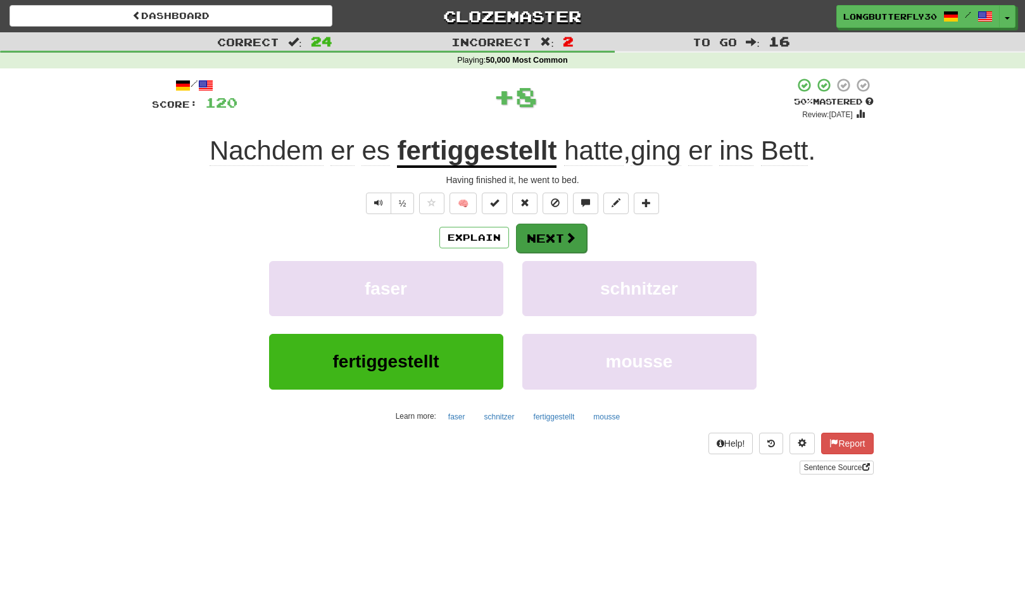
click at [540, 241] on button "Next" at bounding box center [551, 238] width 71 height 29
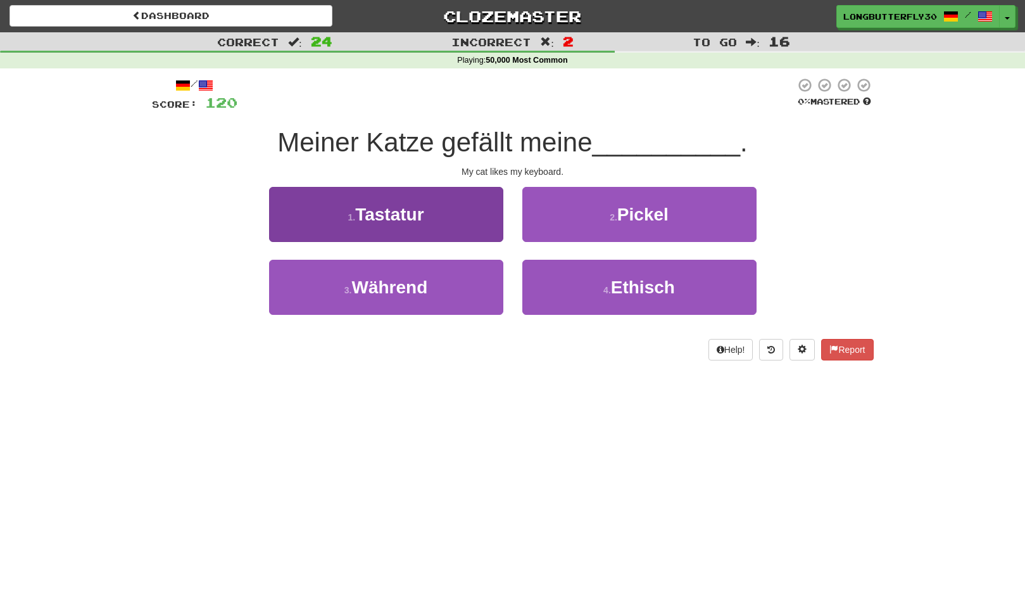
click at [472, 232] on button "1 . Tastatur" at bounding box center [386, 214] width 234 height 55
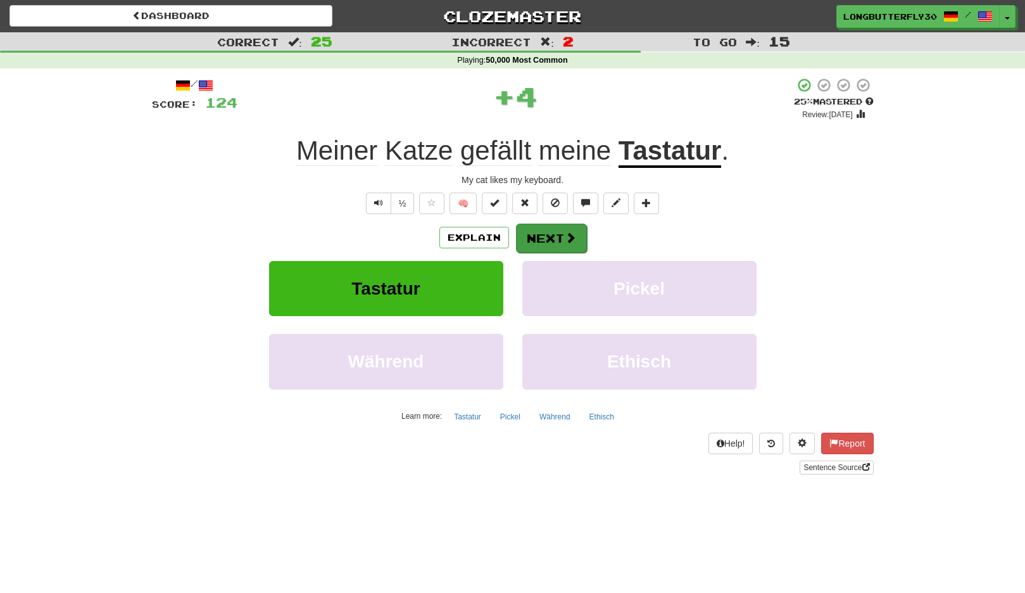
click at [570, 236] on span at bounding box center [570, 237] width 11 height 11
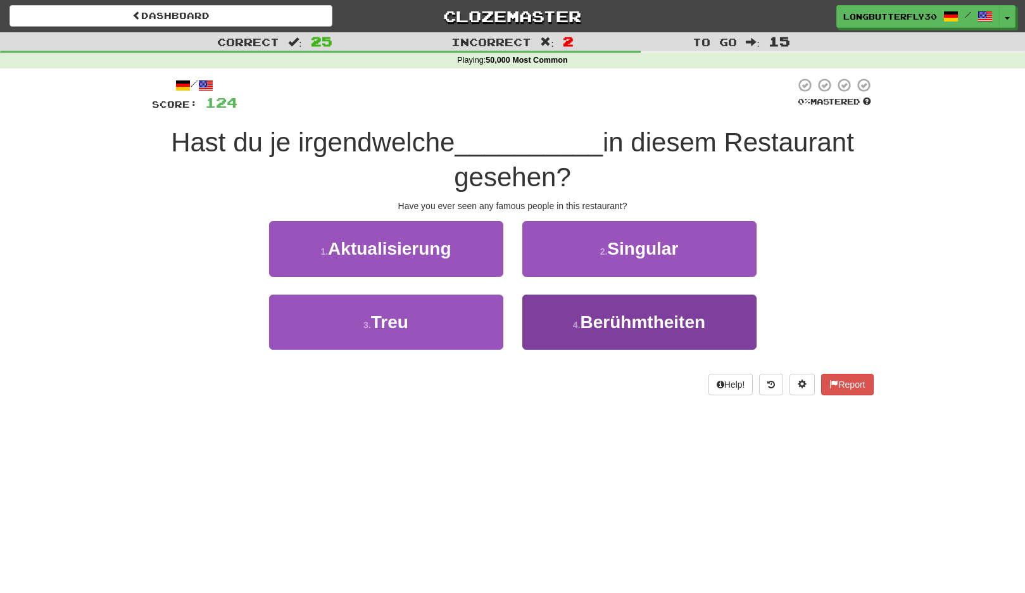
click at [597, 321] on span "Berühmtheiten" at bounding box center [643, 322] width 125 height 20
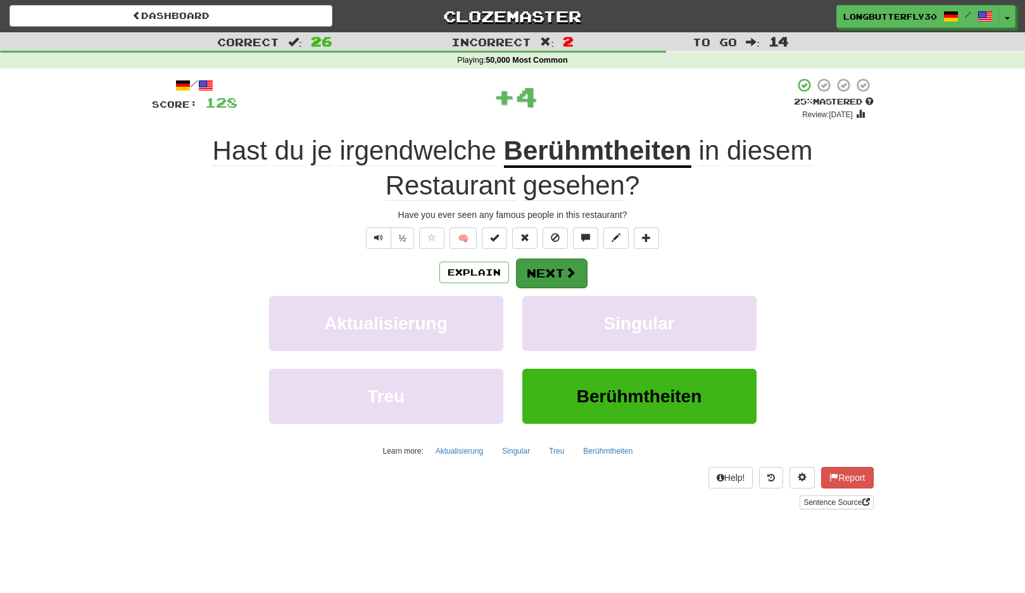
click at [576, 269] on button "Next" at bounding box center [551, 272] width 71 height 29
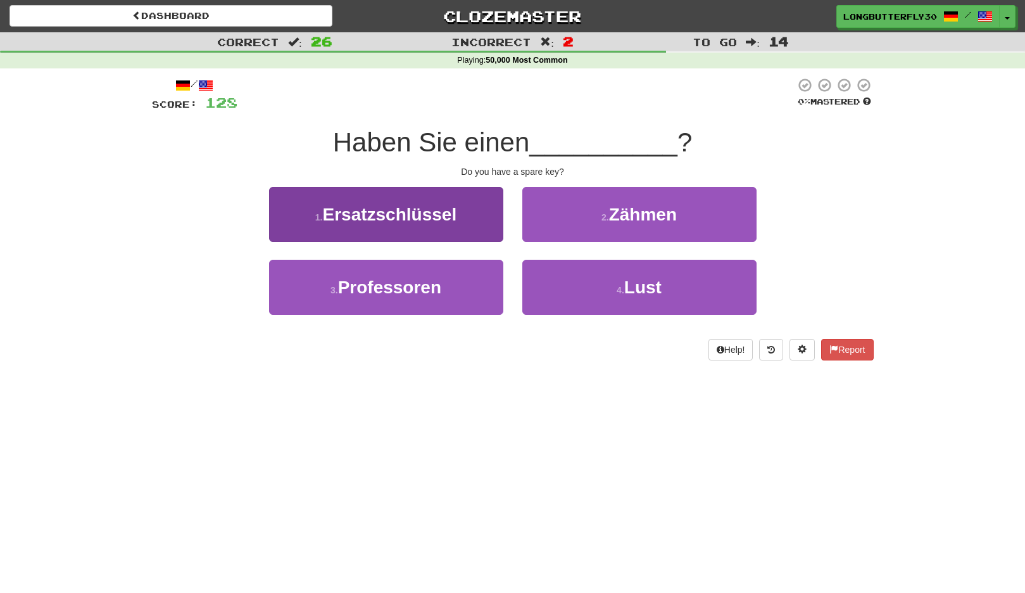
click at [495, 204] on button "1 . Ersatzschlüssel" at bounding box center [386, 214] width 234 height 55
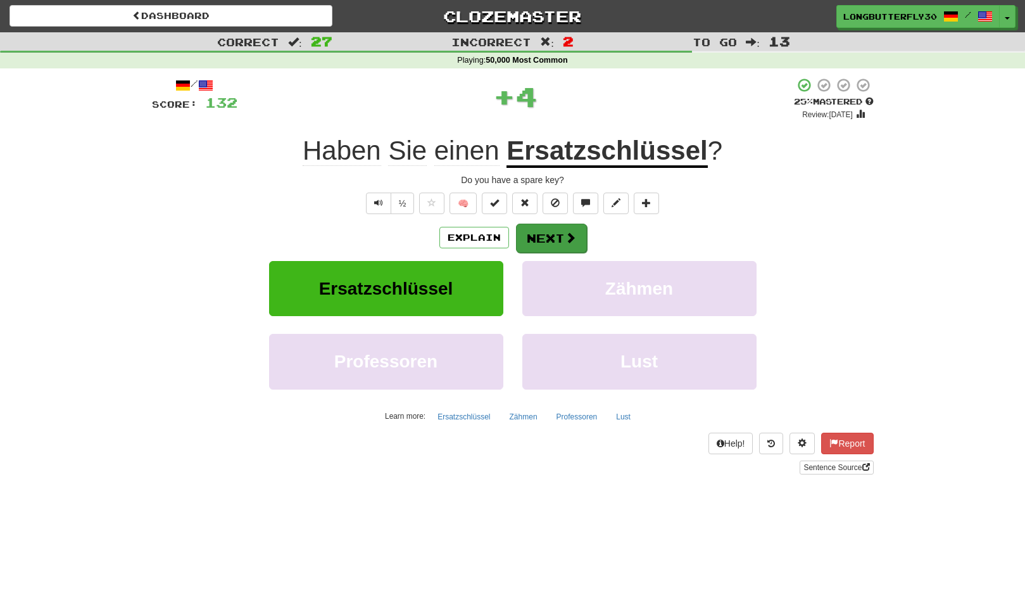
click at [571, 238] on span at bounding box center [570, 237] width 11 height 11
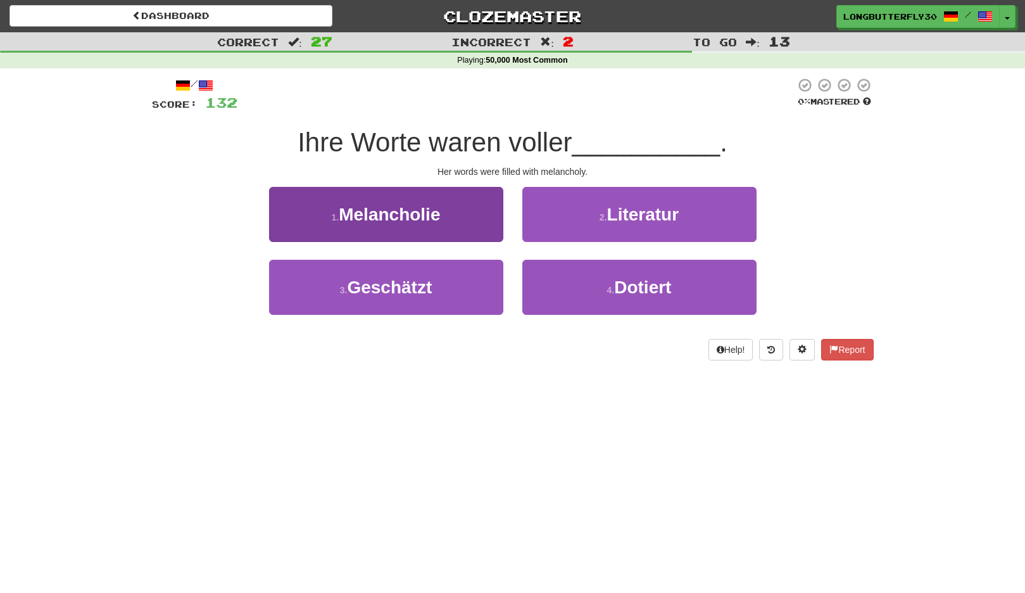
click at [498, 235] on button "1 . Melancholie" at bounding box center [386, 214] width 234 height 55
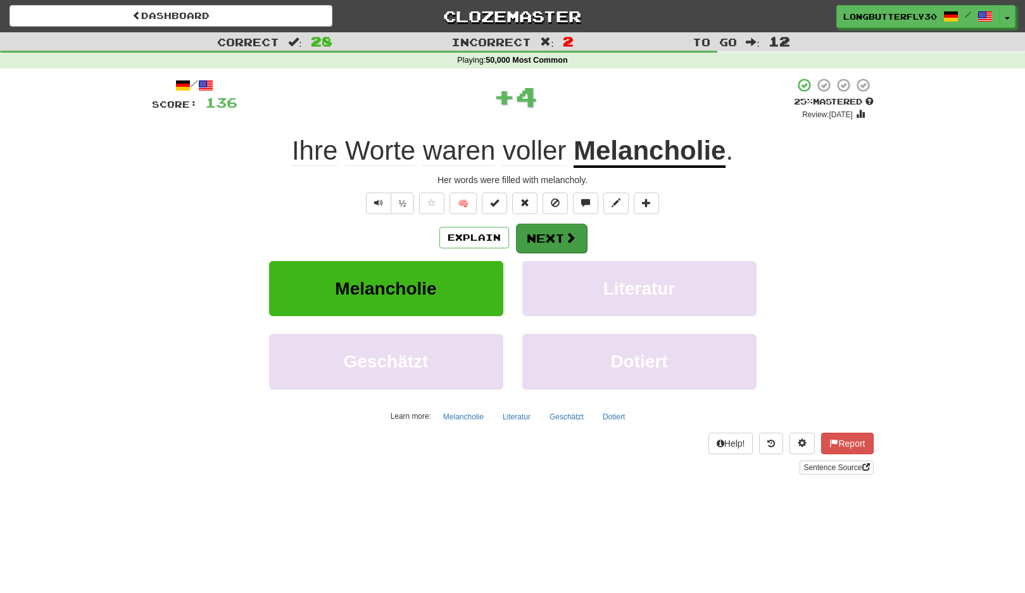
click at [557, 238] on button "Next" at bounding box center [551, 238] width 71 height 29
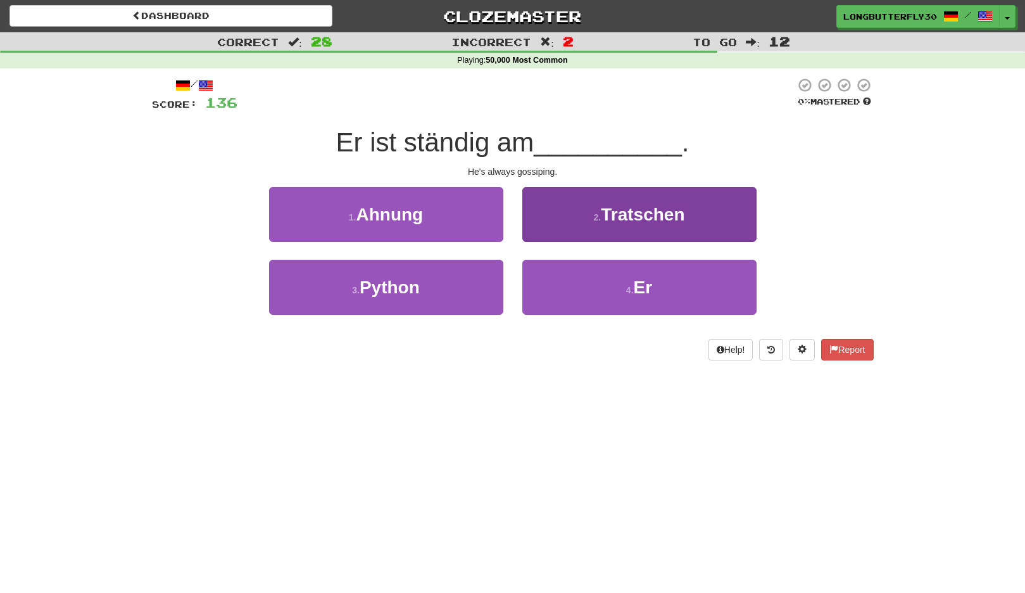
click at [579, 227] on button "2 . Tratschen" at bounding box center [640, 214] width 234 height 55
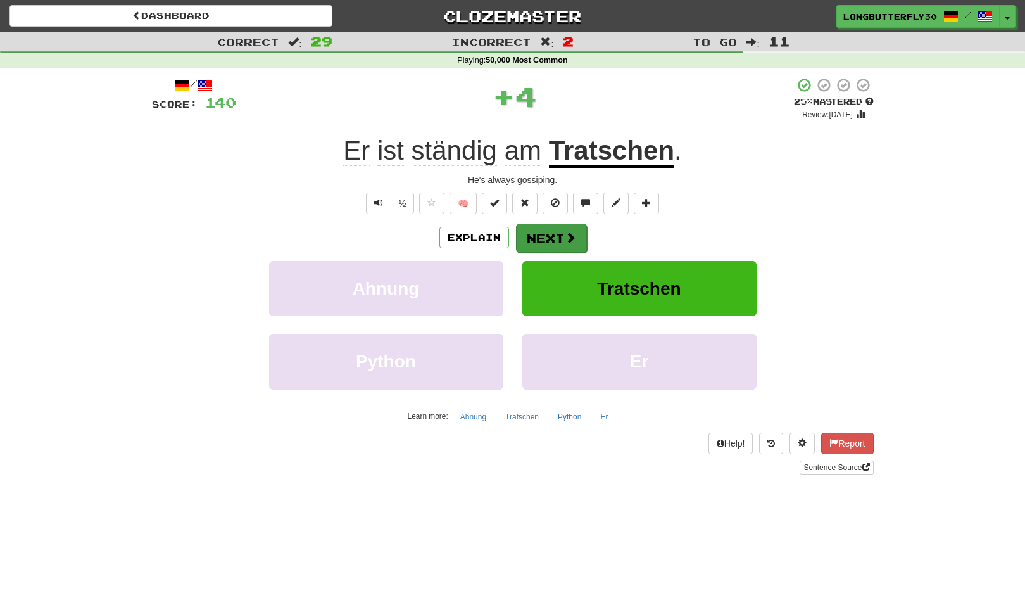
click at [554, 232] on button "Next" at bounding box center [551, 238] width 71 height 29
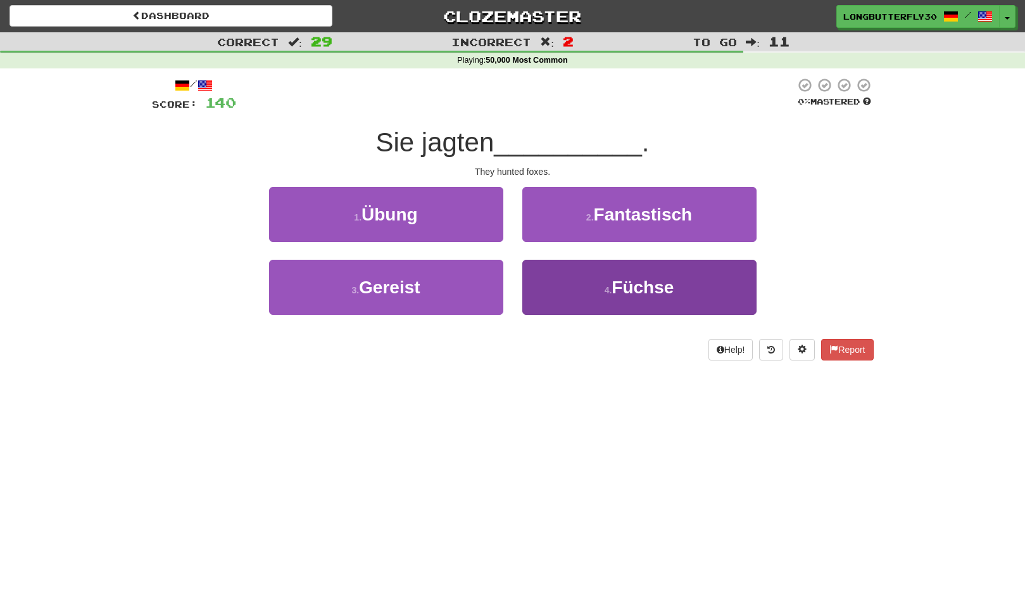
click at [613, 286] on small "4 ." at bounding box center [609, 290] width 8 height 10
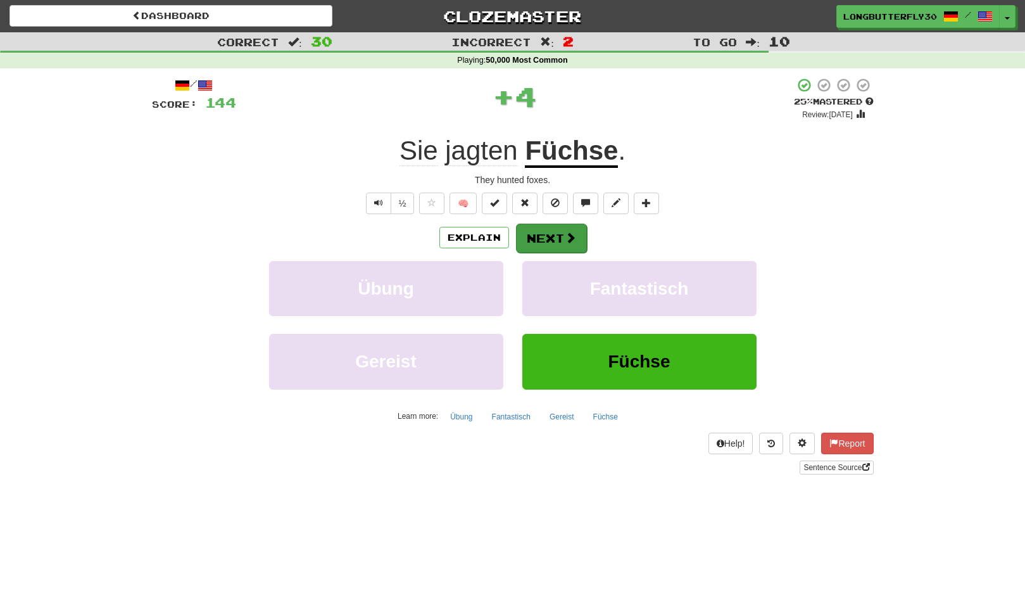
click at [573, 236] on span at bounding box center [570, 237] width 11 height 11
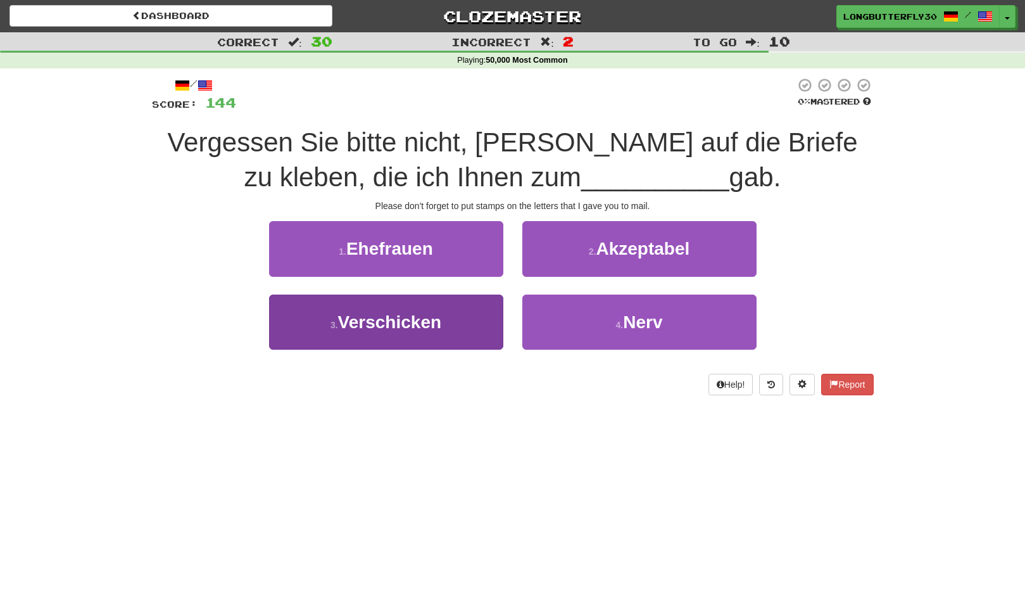
click at [488, 307] on button "3 . Verschicken" at bounding box center [386, 322] width 234 height 55
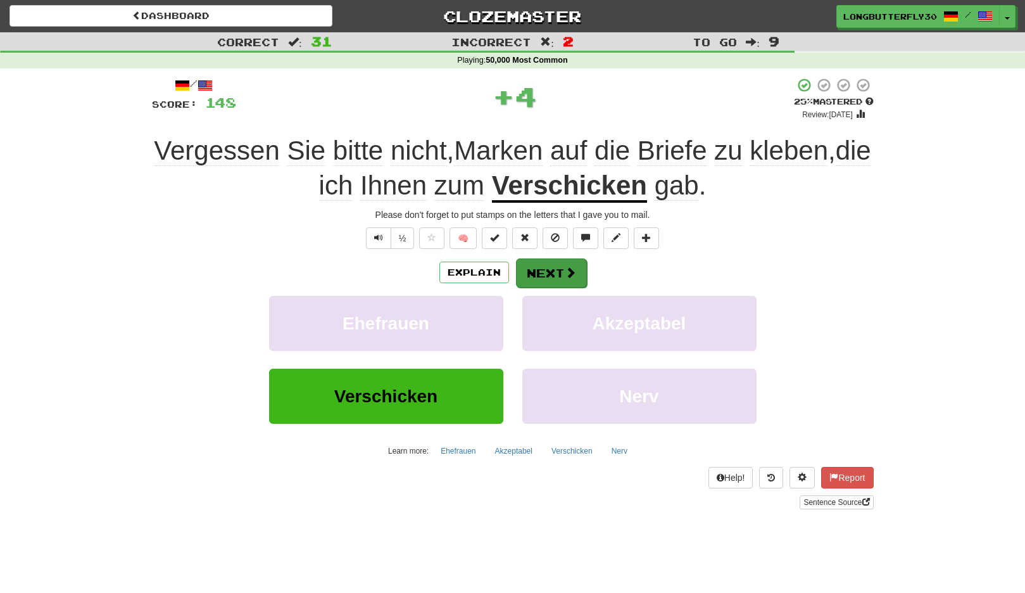
click at [550, 267] on button "Next" at bounding box center [551, 272] width 71 height 29
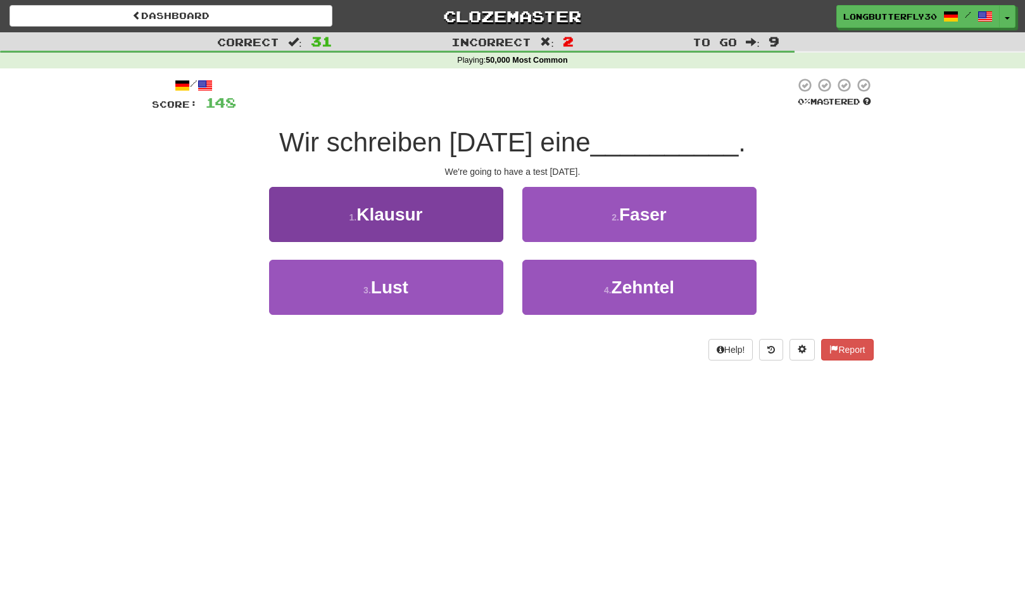
click at [468, 225] on button "1 . Klausur" at bounding box center [386, 214] width 234 height 55
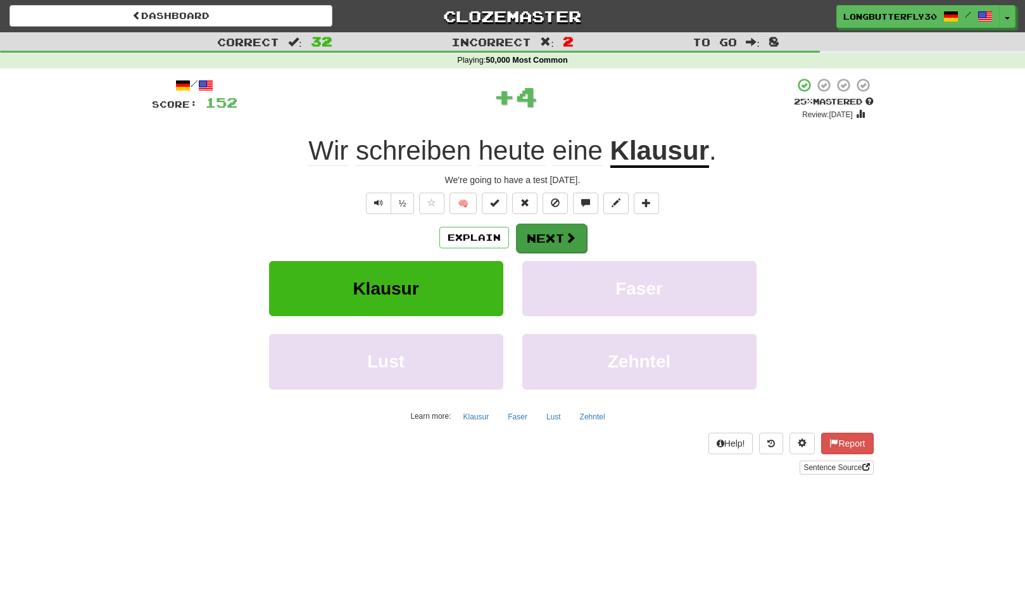
click at [563, 227] on button "Next" at bounding box center [551, 238] width 71 height 29
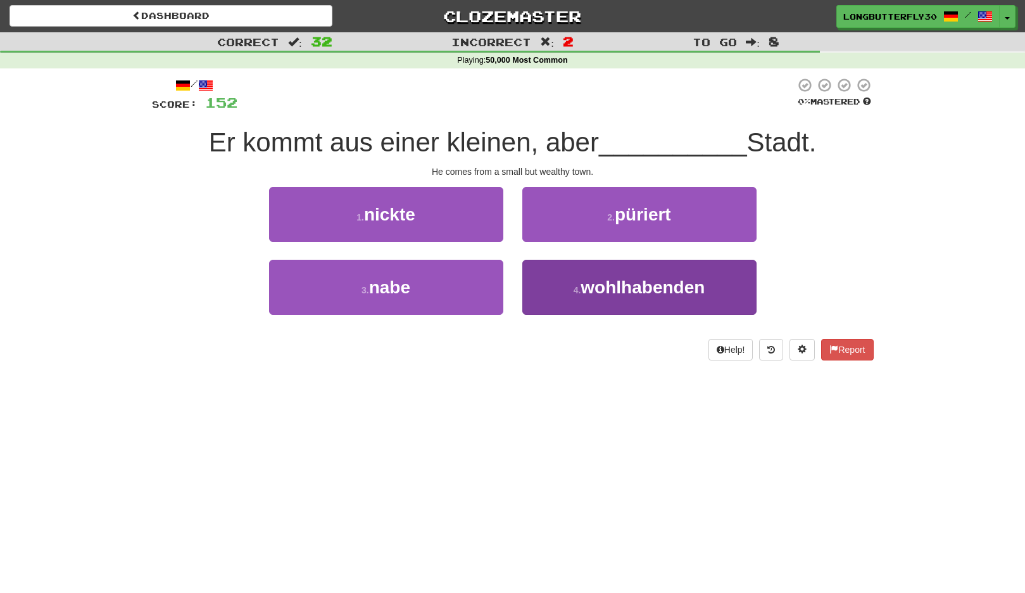
click at [606, 285] on span "wohlhabenden" at bounding box center [643, 287] width 124 height 20
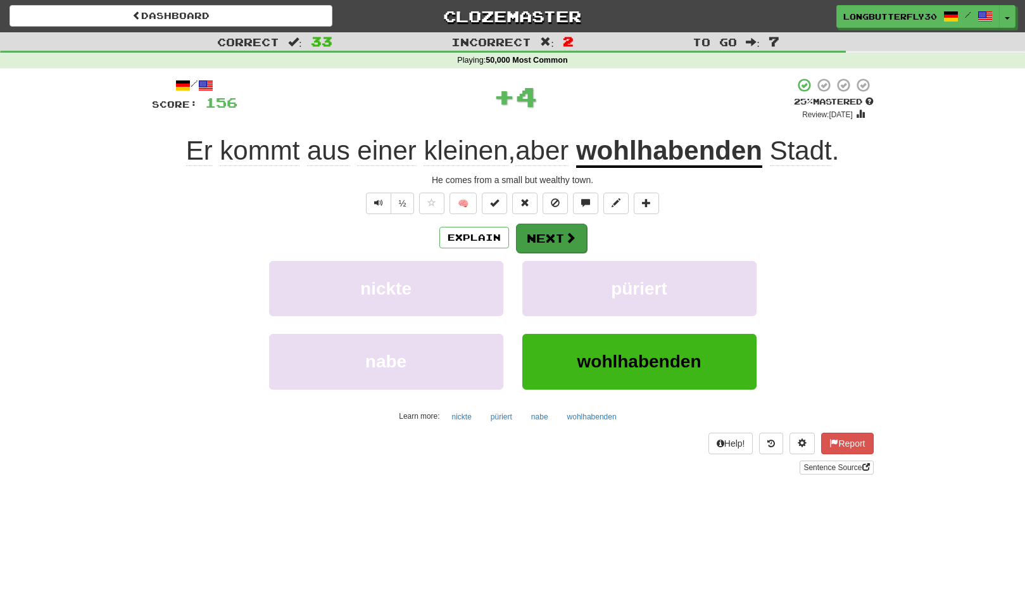
click at [567, 239] on span at bounding box center [570, 237] width 11 height 11
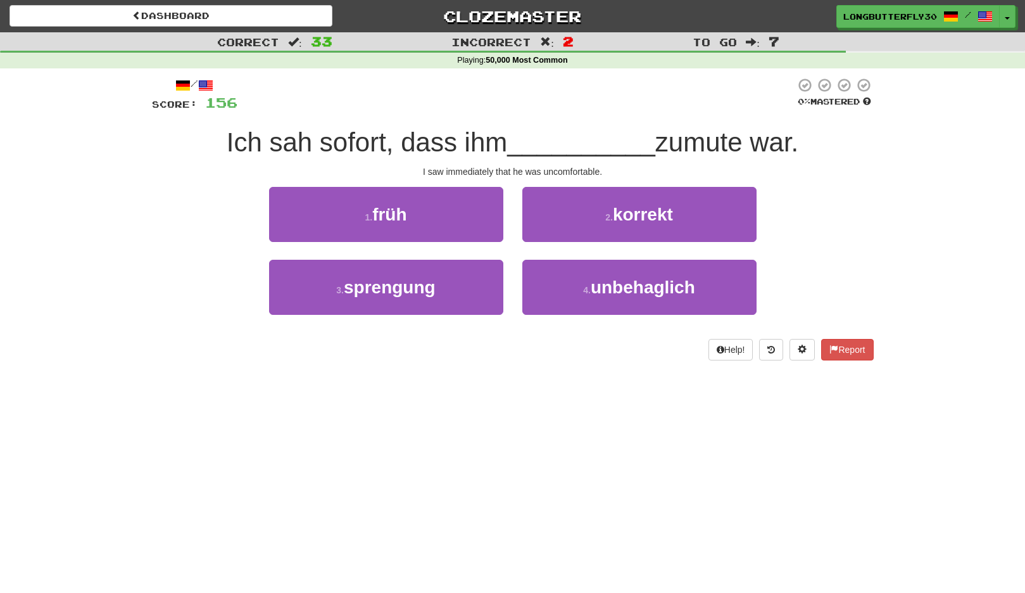
drag, startPoint x: 613, startPoint y: 280, endPoint x: 608, endPoint y: 251, distance: 29.0
click at [613, 279] on span "unbehaglich" at bounding box center [643, 287] width 105 height 20
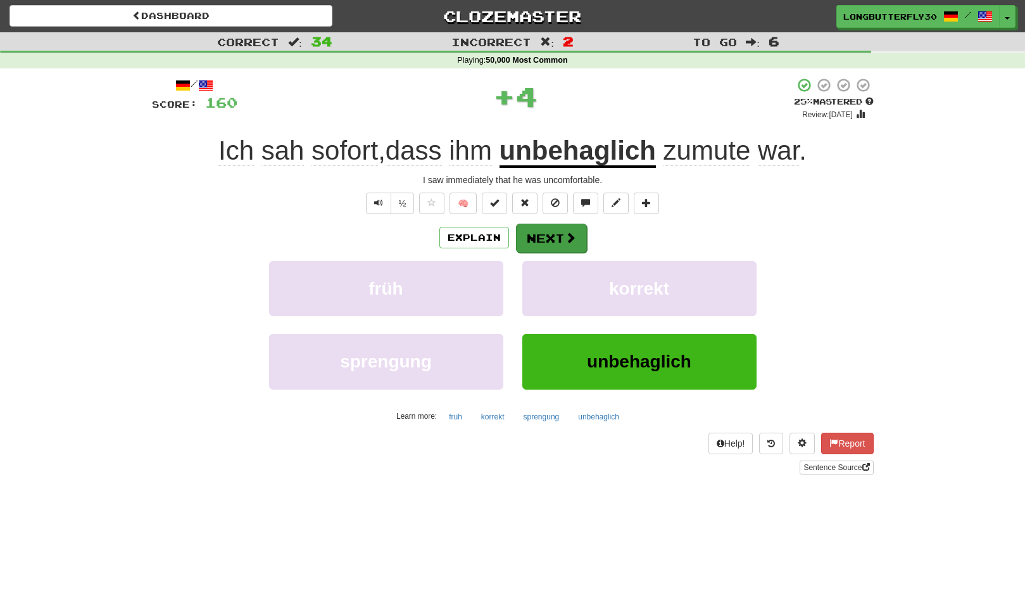
click at [574, 231] on button "Next" at bounding box center [551, 238] width 71 height 29
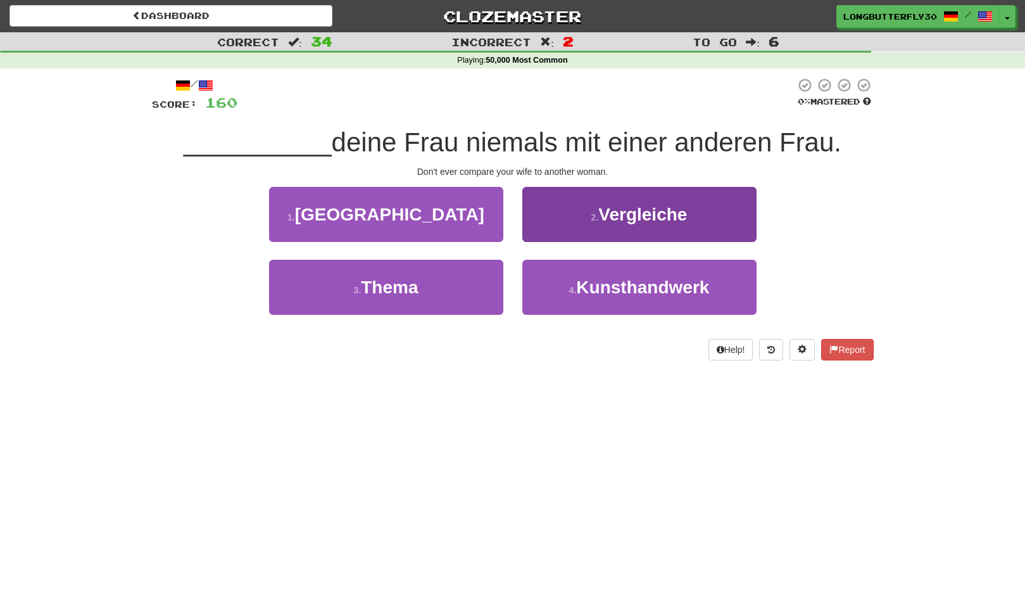
click at [587, 222] on button "2 . Vergleiche" at bounding box center [640, 214] width 234 height 55
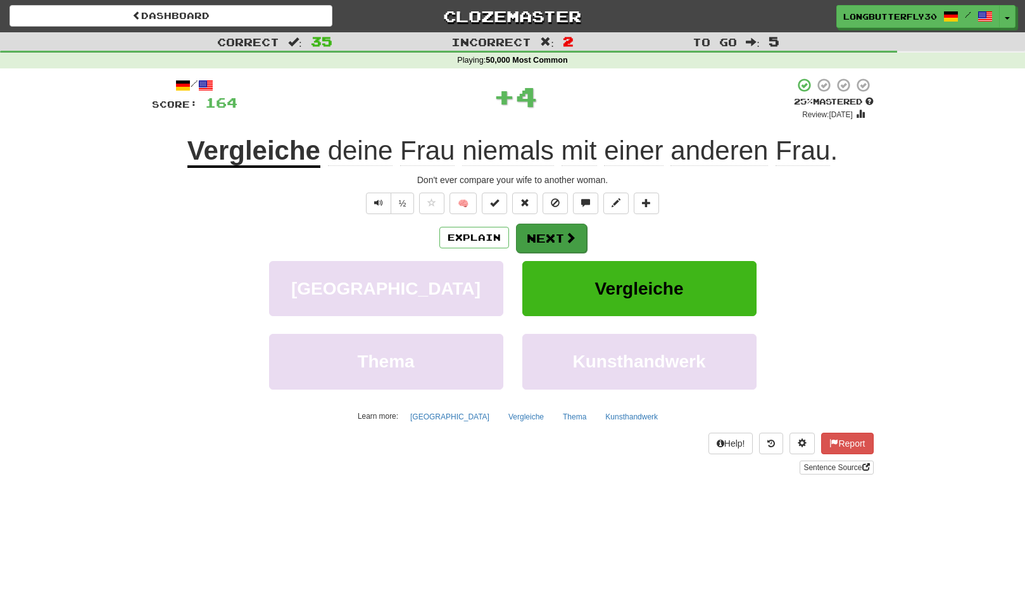
click at [556, 232] on button "Next" at bounding box center [551, 238] width 71 height 29
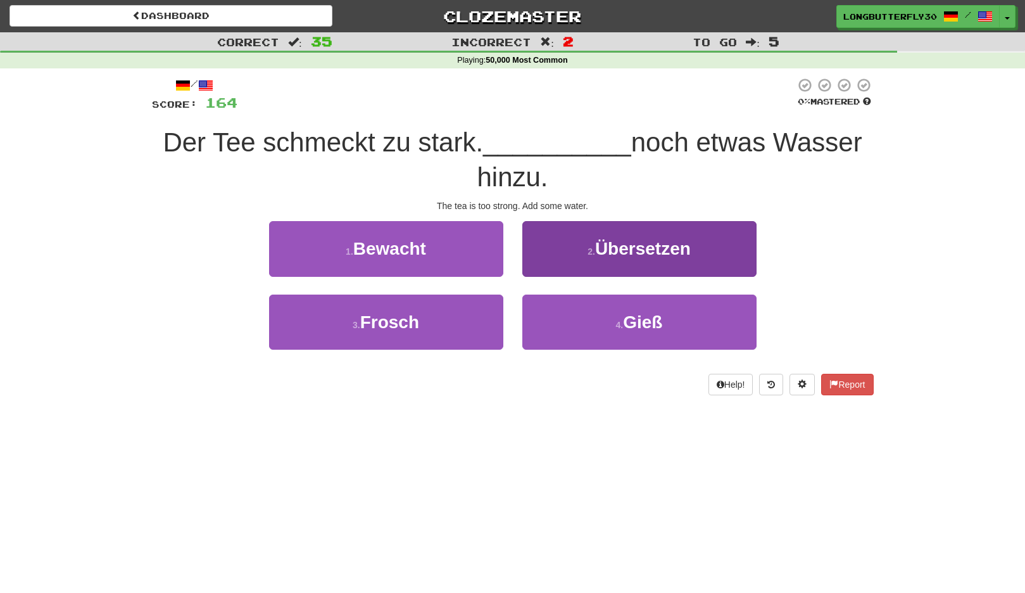
click at [625, 312] on span "Gieß" at bounding box center [642, 322] width 39 height 20
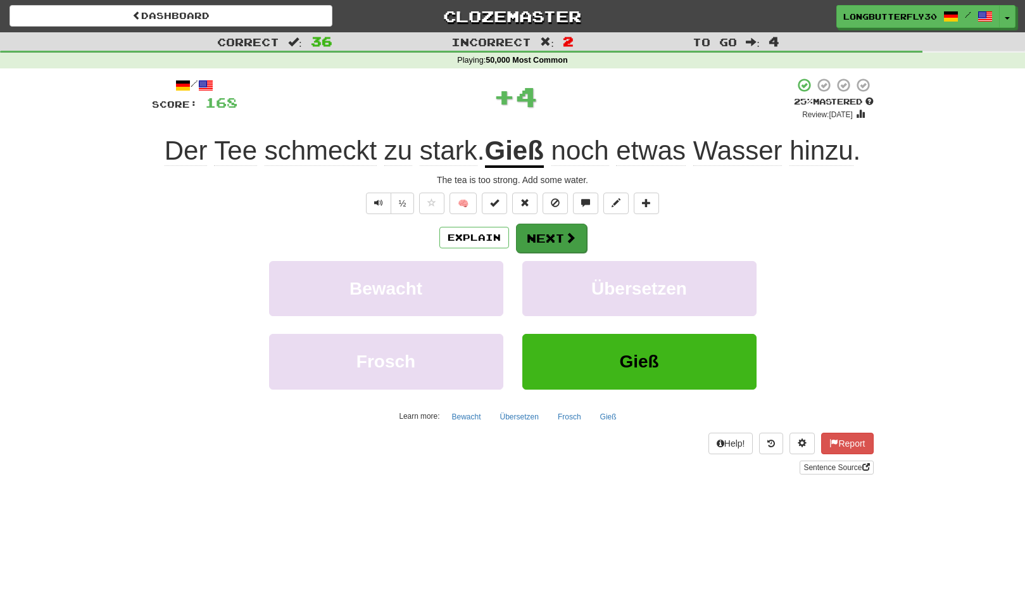
click at [566, 229] on button "Next" at bounding box center [551, 238] width 71 height 29
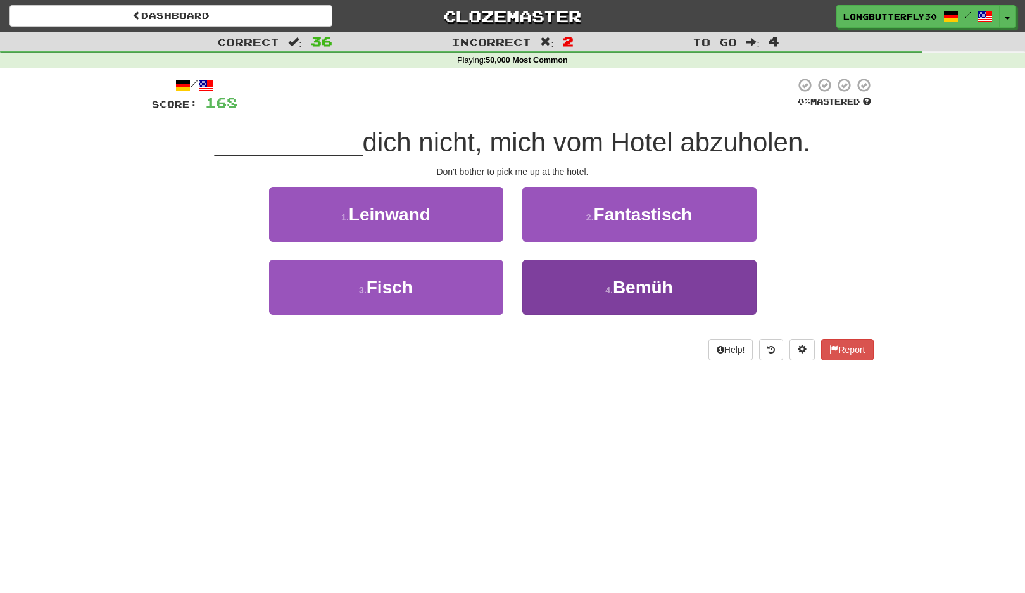
click at [592, 284] on button "4 . Bemüh" at bounding box center [640, 287] width 234 height 55
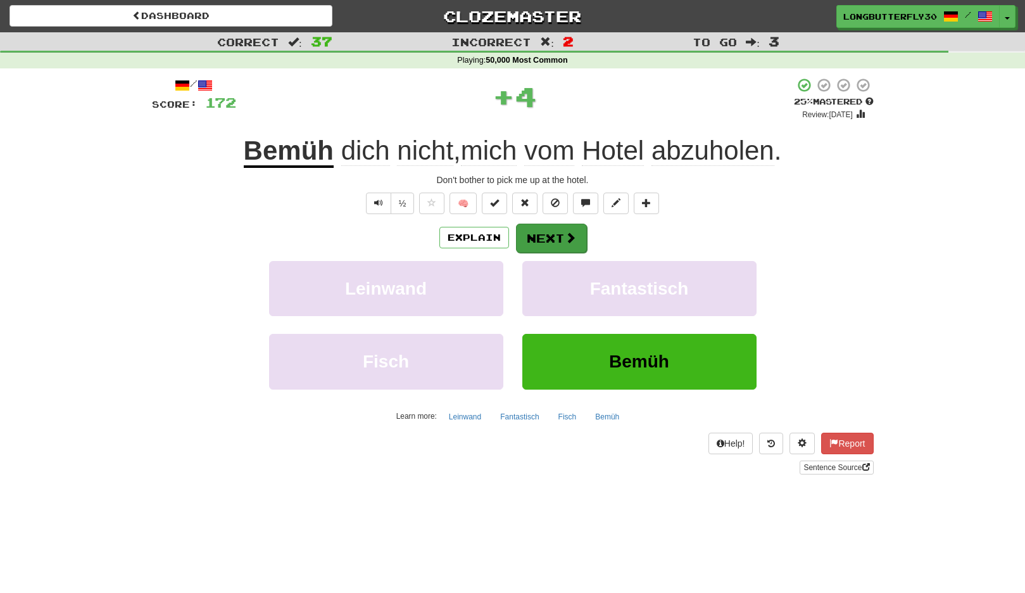
click at [569, 233] on span at bounding box center [570, 237] width 11 height 11
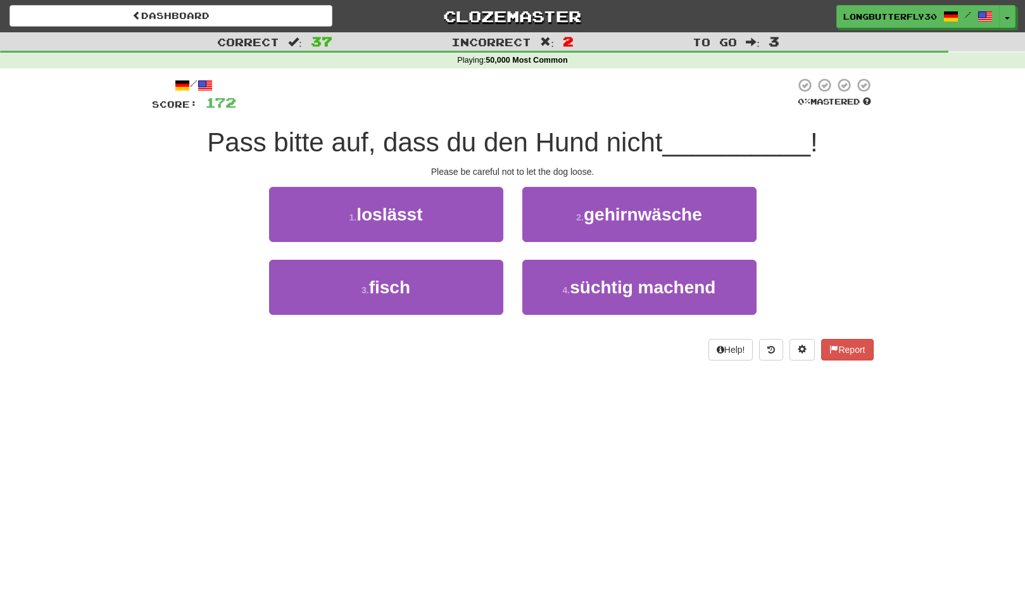
drag, startPoint x: 457, startPoint y: 218, endPoint x: 481, endPoint y: 215, distance: 24.3
click at [457, 218] on button "1 . loslässt" at bounding box center [386, 214] width 234 height 55
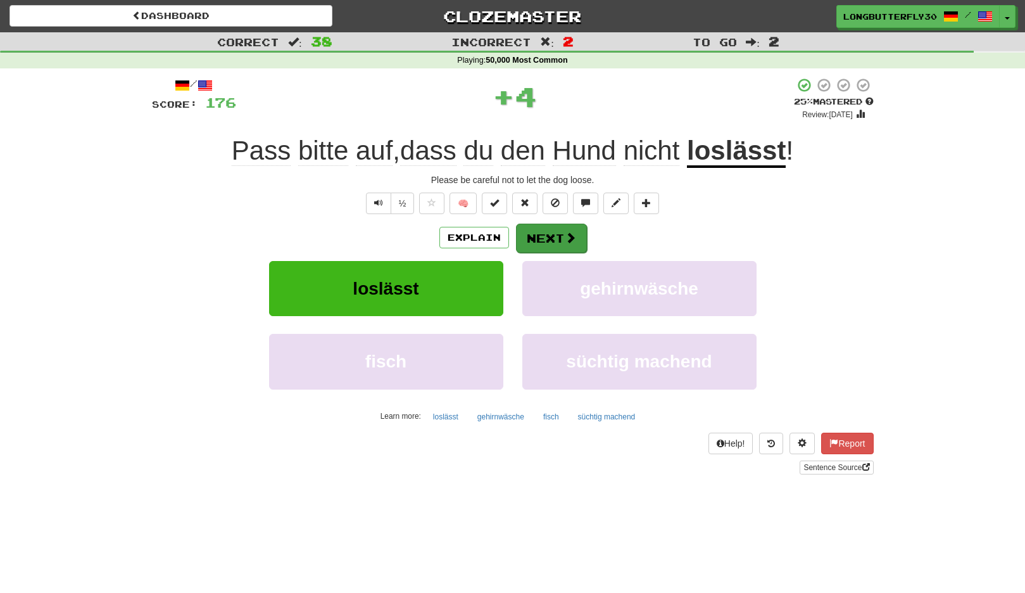
click at [556, 230] on button "Next" at bounding box center [551, 238] width 71 height 29
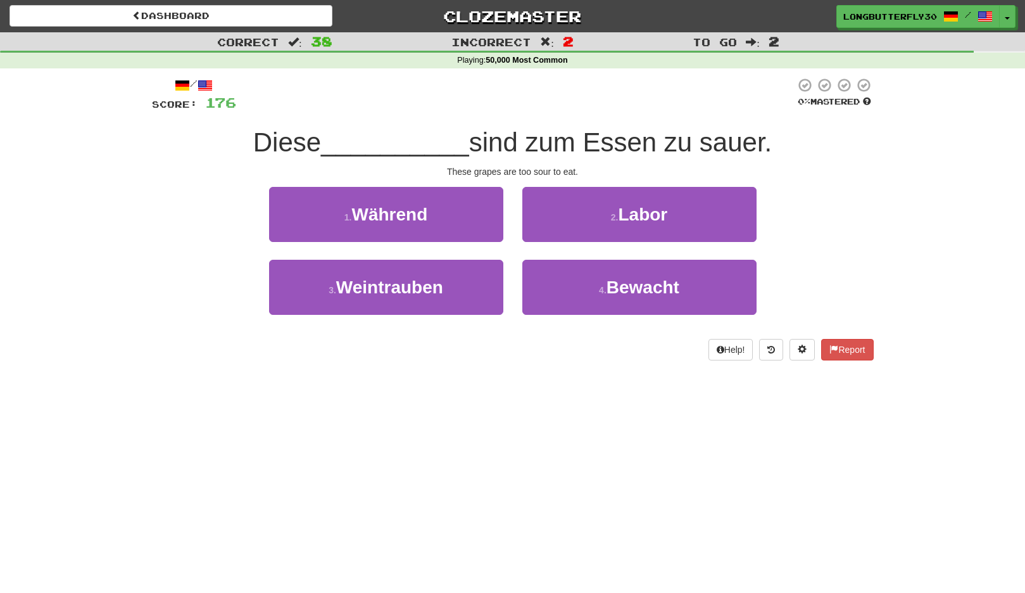
drag, startPoint x: 458, startPoint y: 290, endPoint x: 530, endPoint y: 251, distance: 81.3
click at [460, 288] on button "3 . Weintrauben" at bounding box center [386, 287] width 234 height 55
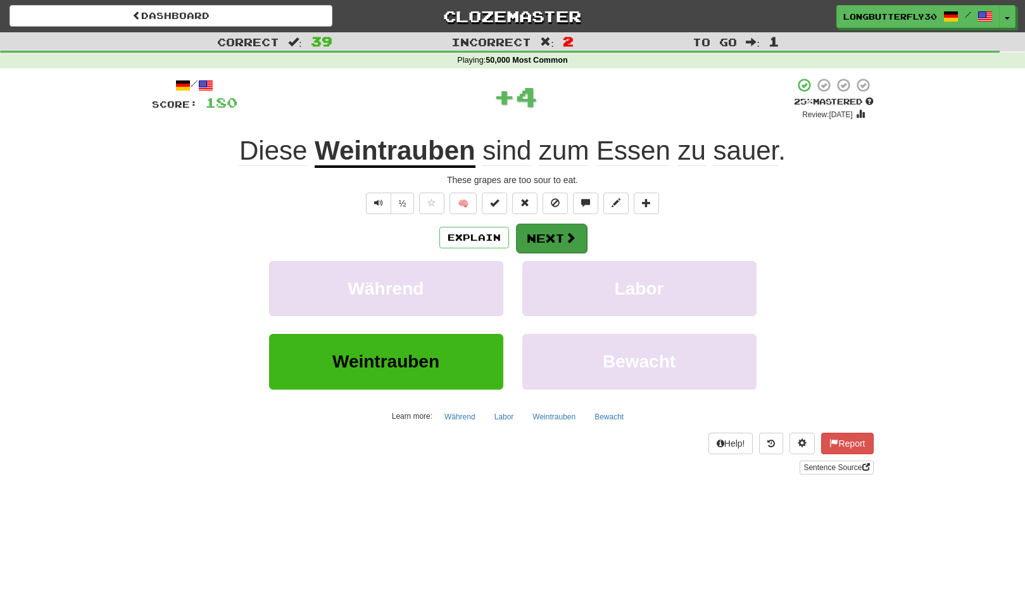
click at [568, 234] on span at bounding box center [570, 237] width 11 height 11
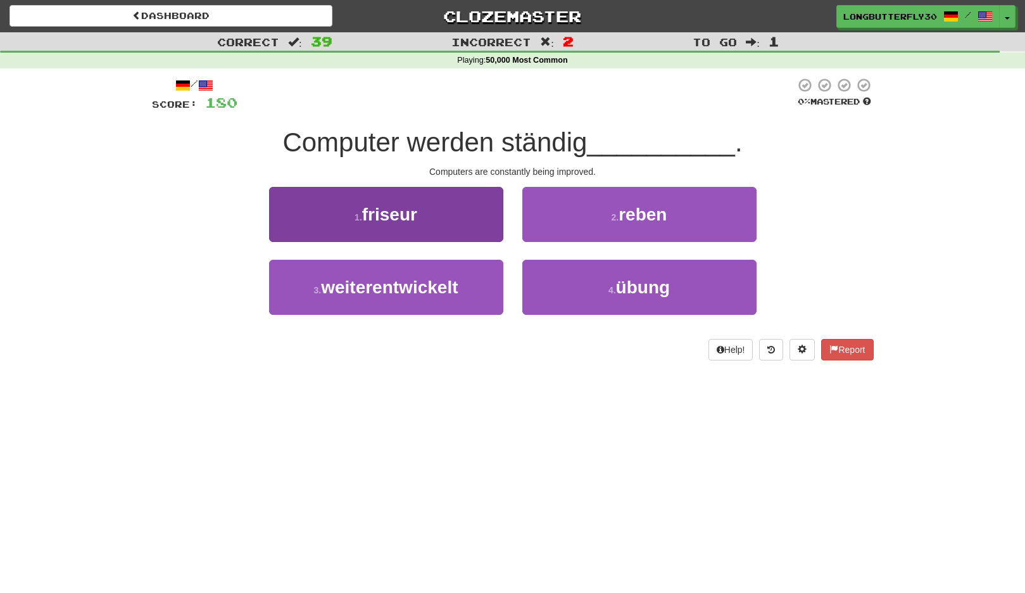
drag, startPoint x: 469, startPoint y: 294, endPoint x: 480, endPoint y: 285, distance: 13.9
click at [470, 294] on button "3 . weiterentwickelt" at bounding box center [386, 287] width 234 height 55
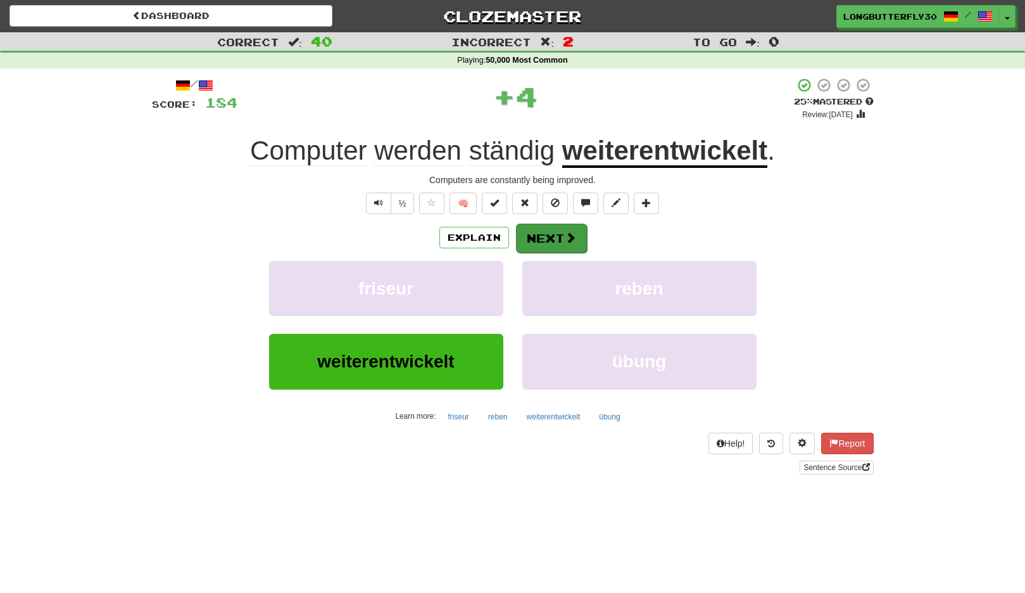
click at [559, 246] on button "Next" at bounding box center [551, 238] width 71 height 29
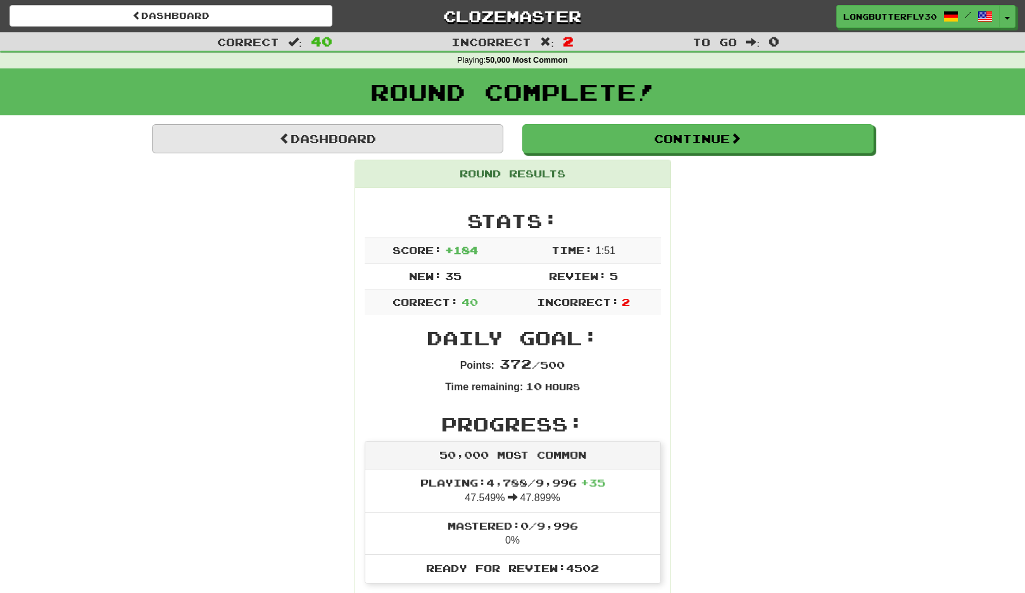
click at [461, 141] on link "Dashboard" at bounding box center [328, 138] width 352 height 29
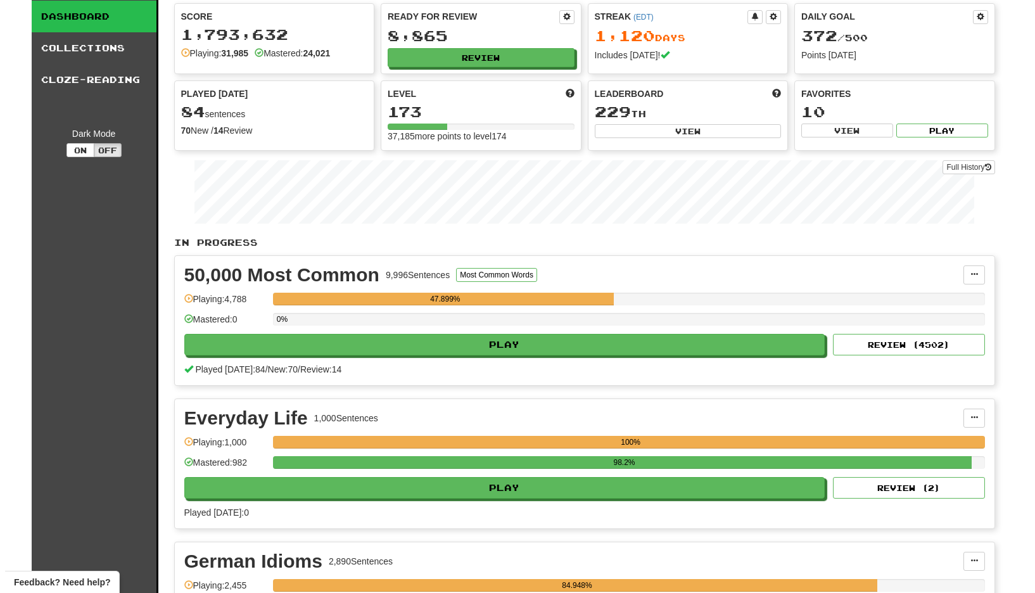
scroll to position [93, 0]
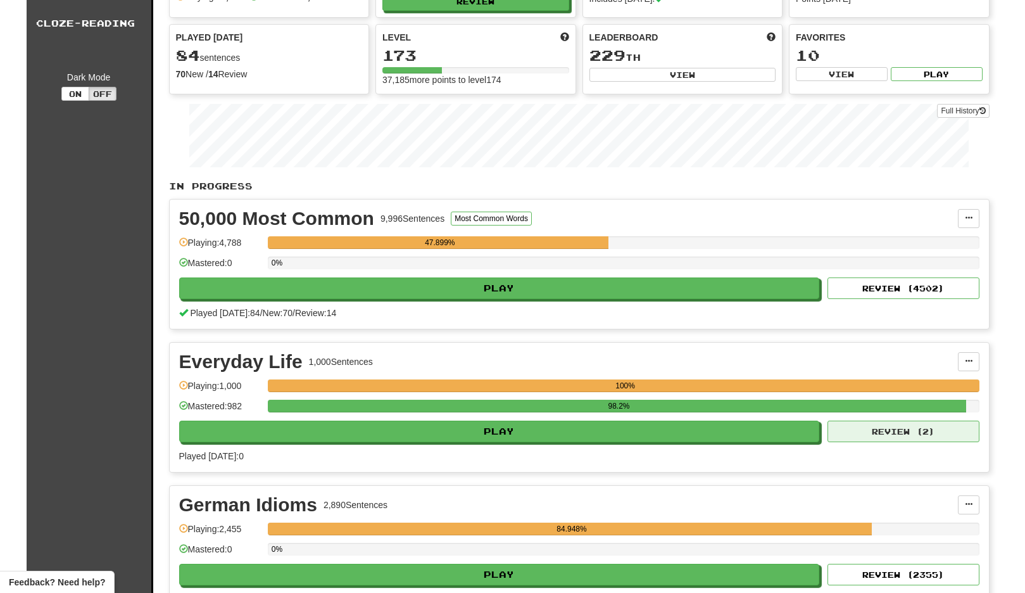
click at [845, 432] on button "Review ( 2 )" at bounding box center [904, 432] width 152 height 22
select select "**"
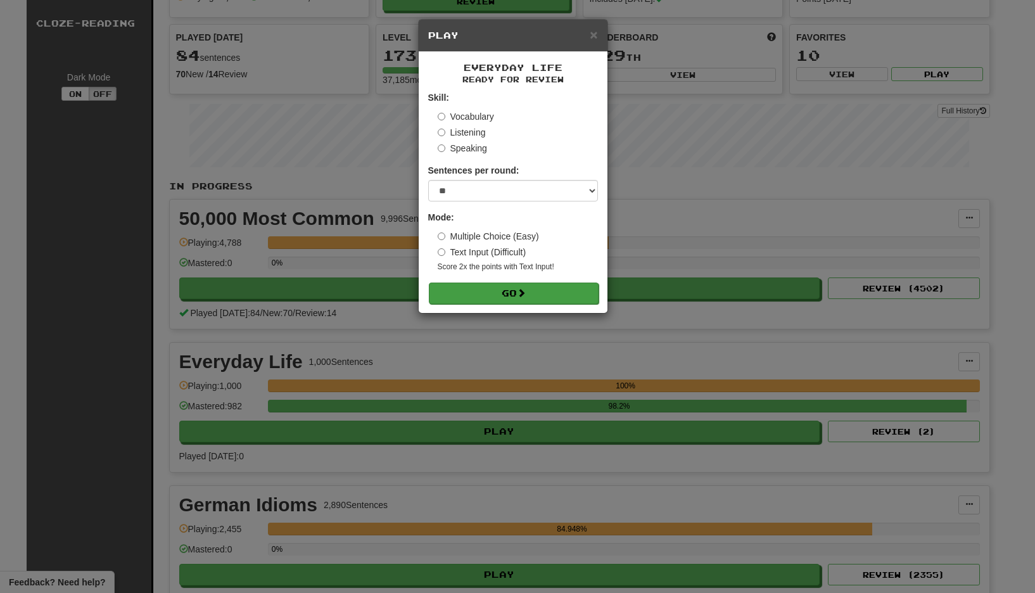
click at [514, 289] on button "Go" at bounding box center [514, 294] width 170 height 22
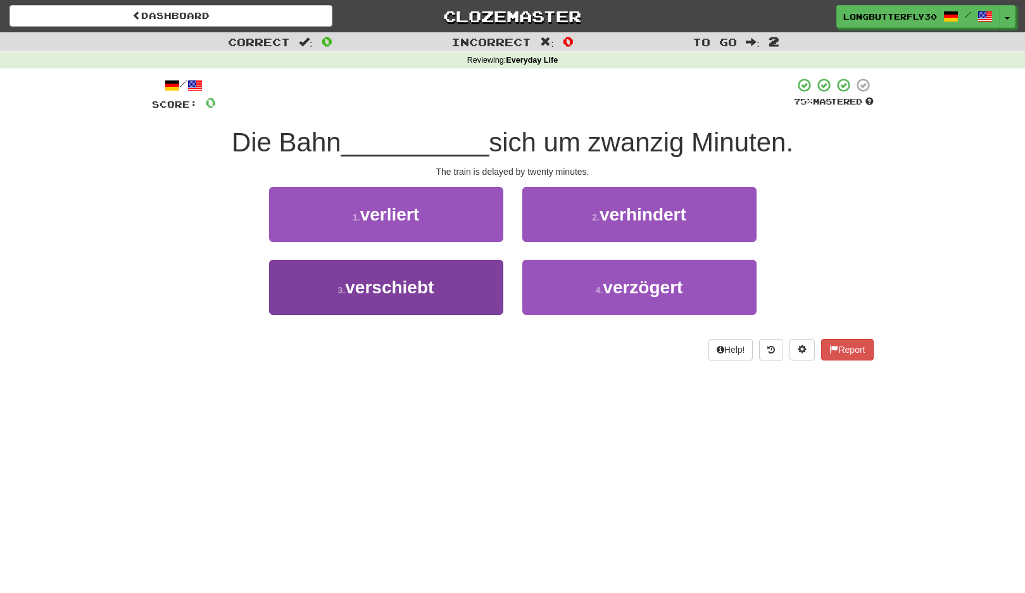
click at [421, 278] on span "verschiebt" at bounding box center [389, 287] width 89 height 20
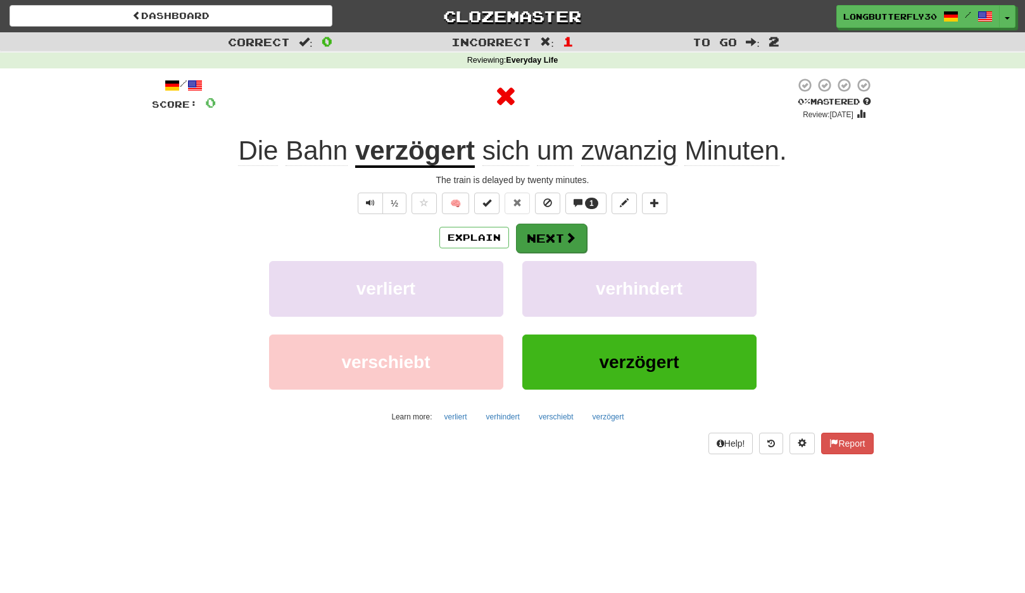
click at [565, 239] on span at bounding box center [570, 237] width 11 height 11
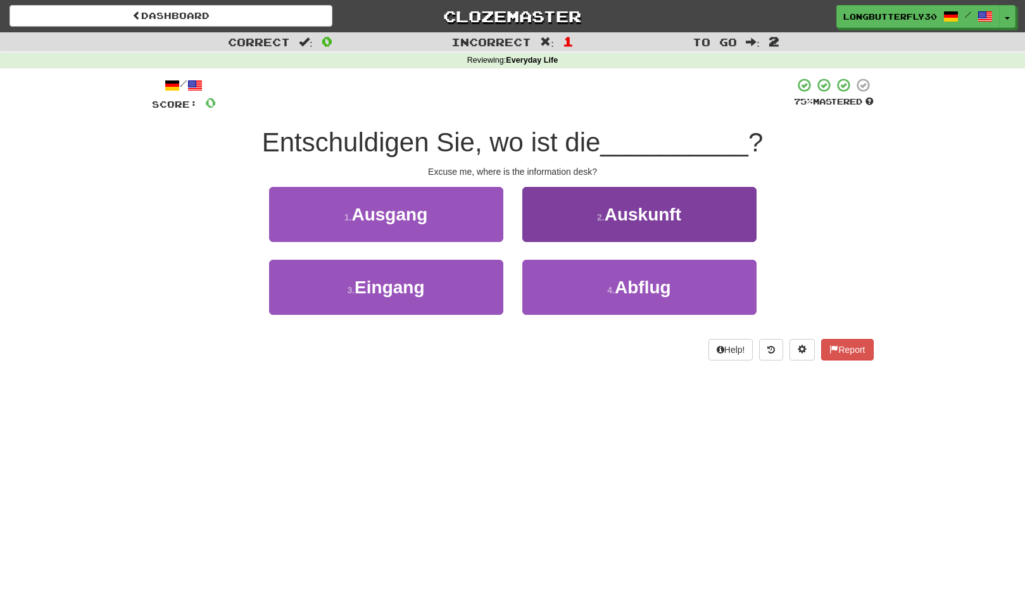
click at [629, 213] on span "Auskunft" at bounding box center [643, 215] width 77 height 20
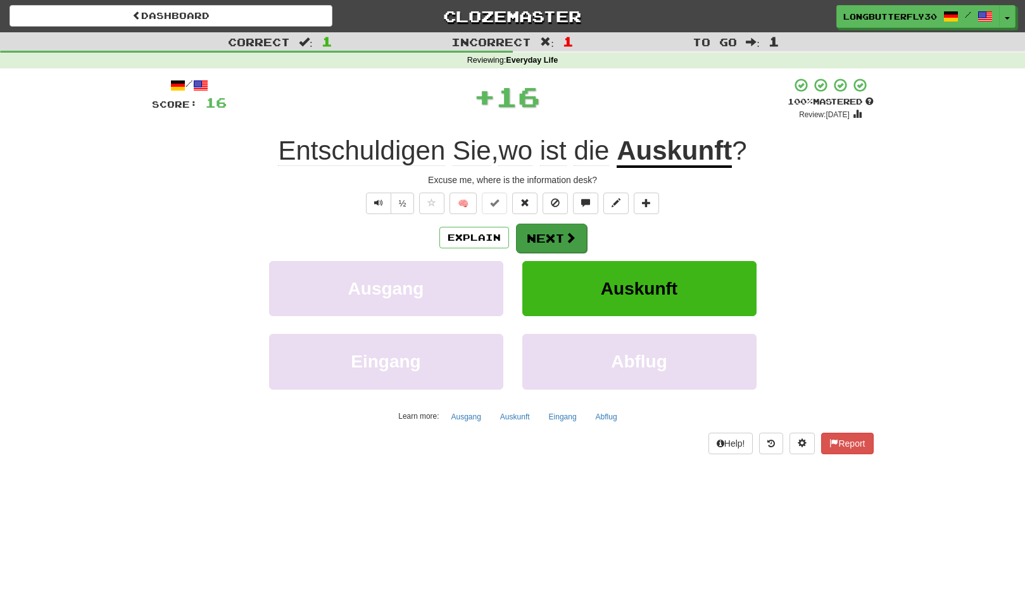
click at [553, 238] on button "Next" at bounding box center [551, 238] width 71 height 29
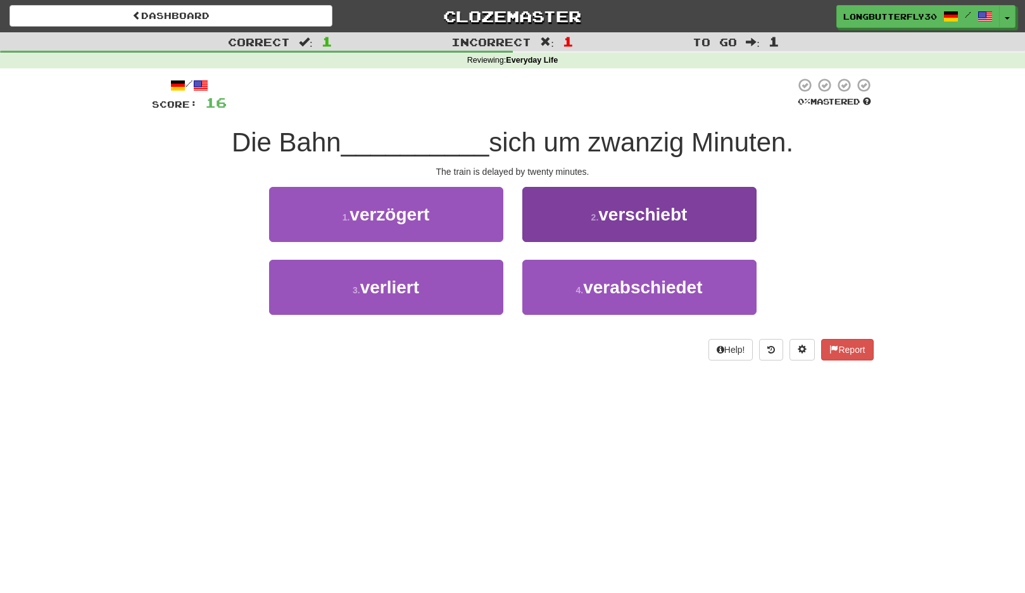
click at [606, 224] on button "2 . verschiebt" at bounding box center [640, 214] width 234 height 55
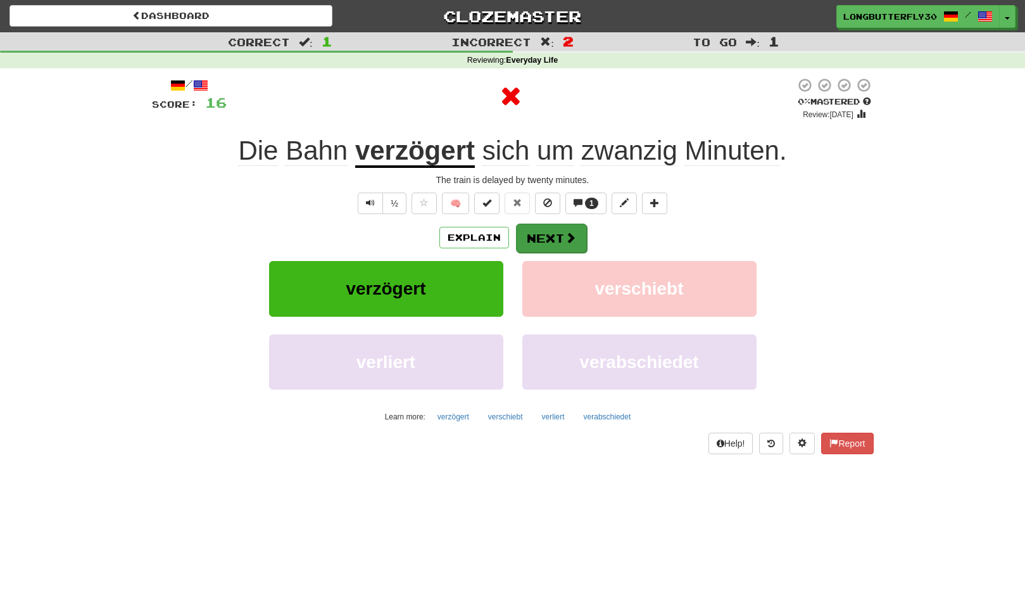
click at [537, 238] on button "Next" at bounding box center [551, 238] width 71 height 29
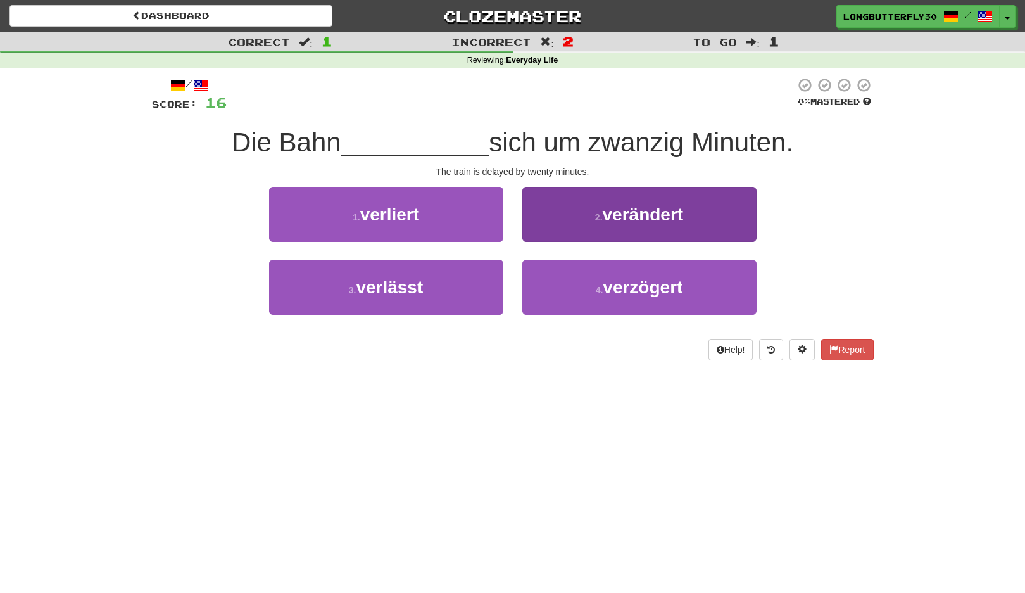
drag, startPoint x: 586, startPoint y: 282, endPoint x: 577, endPoint y: 263, distance: 21.0
click at [585, 282] on button "4 . verzögert" at bounding box center [640, 287] width 234 height 55
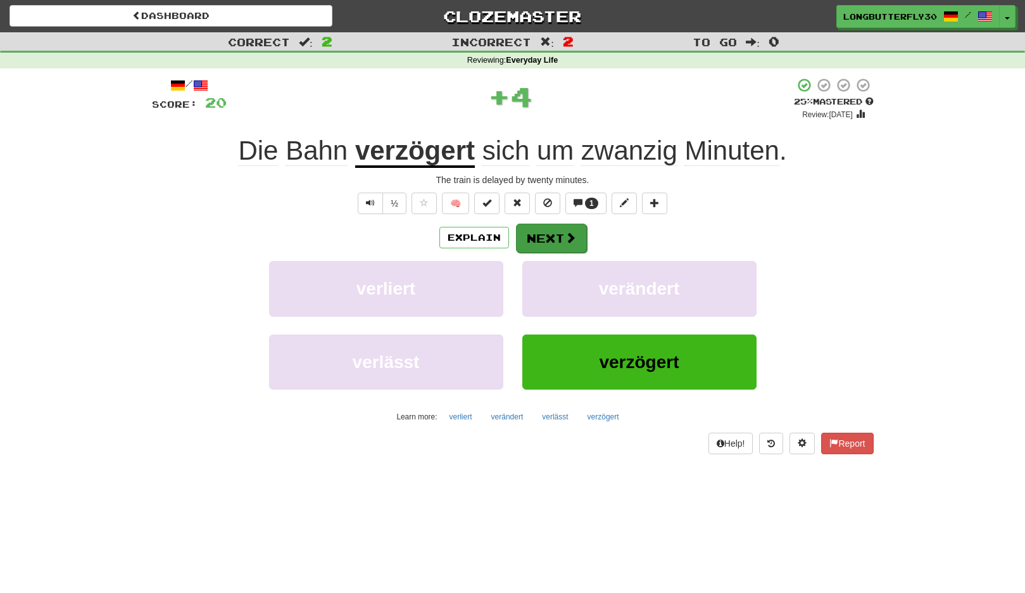
click at [568, 238] on span at bounding box center [570, 237] width 11 height 11
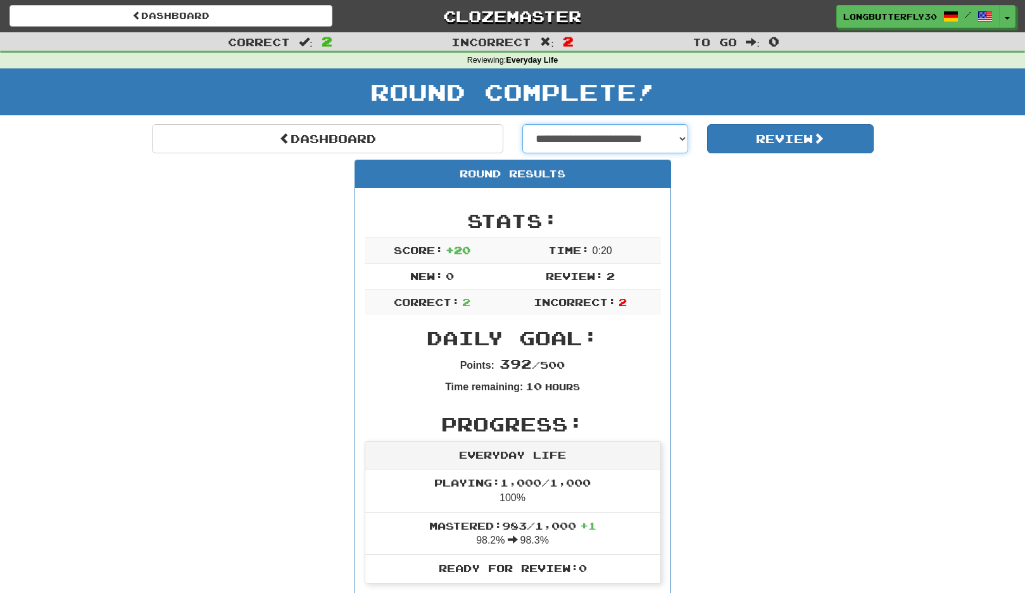
select select "**********"
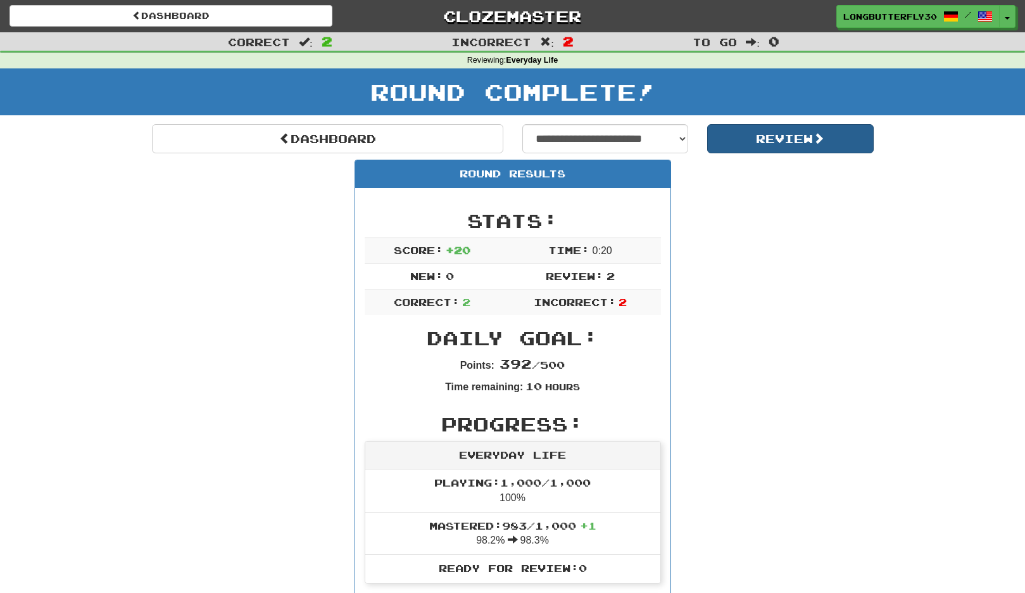
click at [749, 142] on button "Review" at bounding box center [791, 138] width 167 height 29
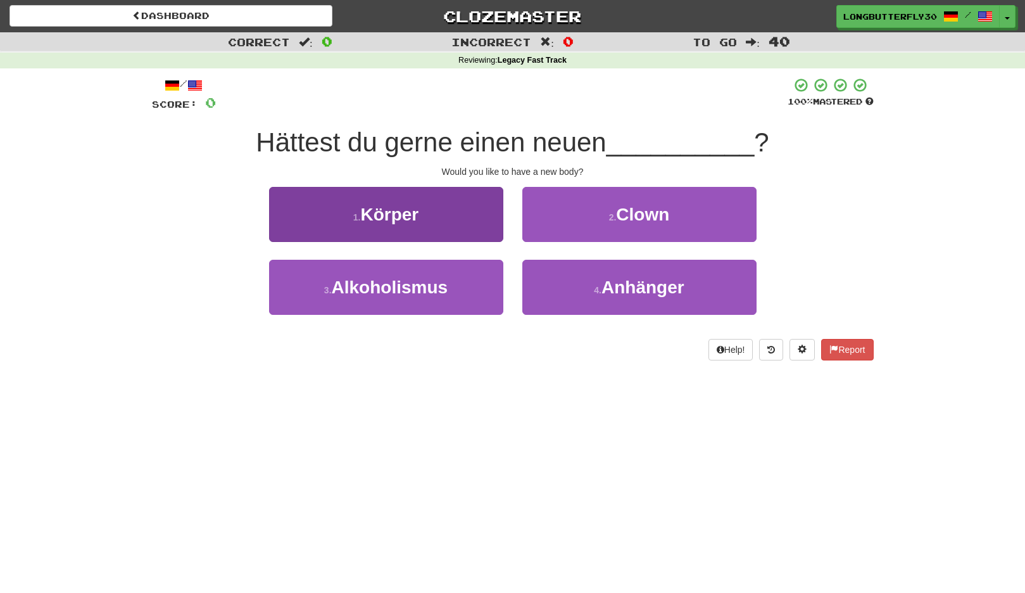
click at [442, 210] on button "1 . Körper" at bounding box center [386, 214] width 234 height 55
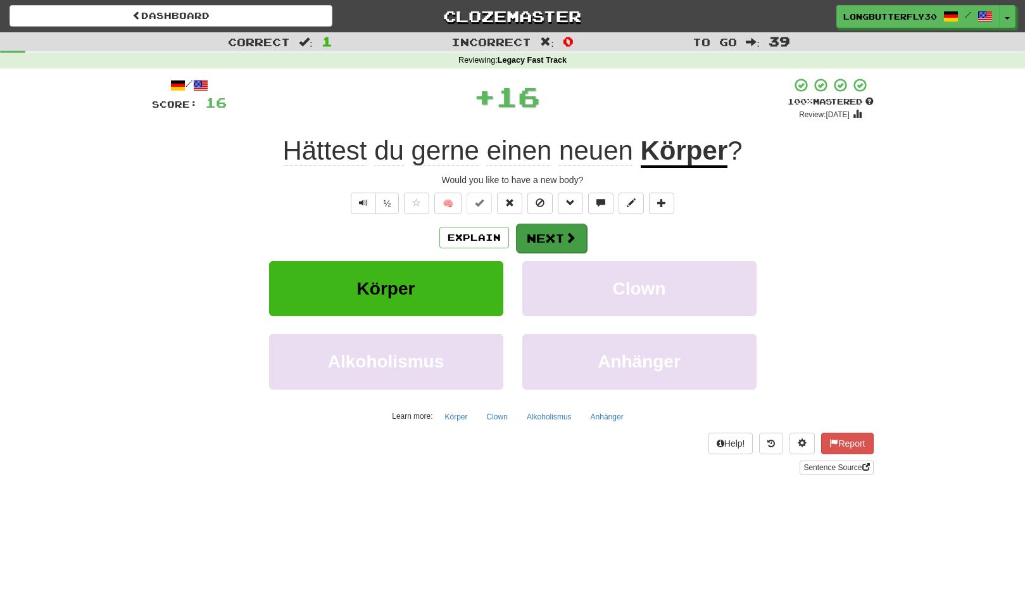
click at [550, 231] on button "Next" at bounding box center [551, 238] width 71 height 29
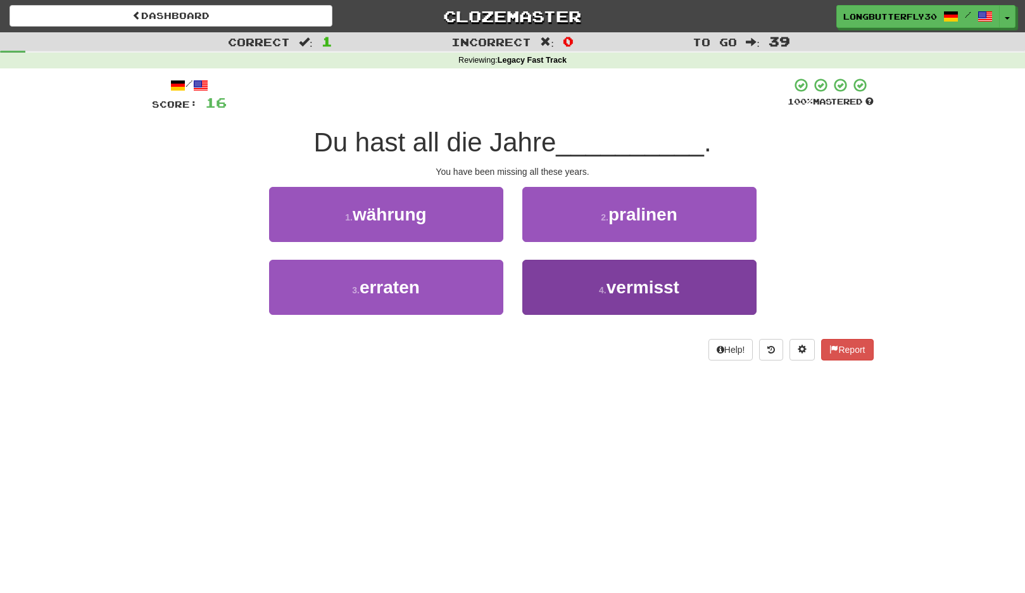
click at [595, 288] on button "4 . vermisst" at bounding box center [640, 287] width 234 height 55
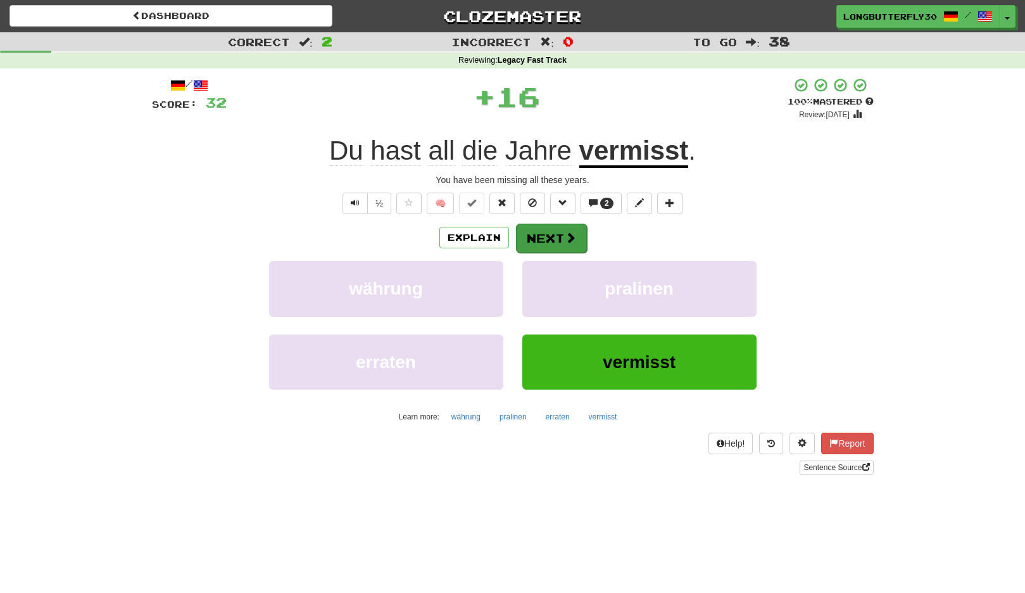
click at [559, 234] on button "Next" at bounding box center [551, 238] width 71 height 29
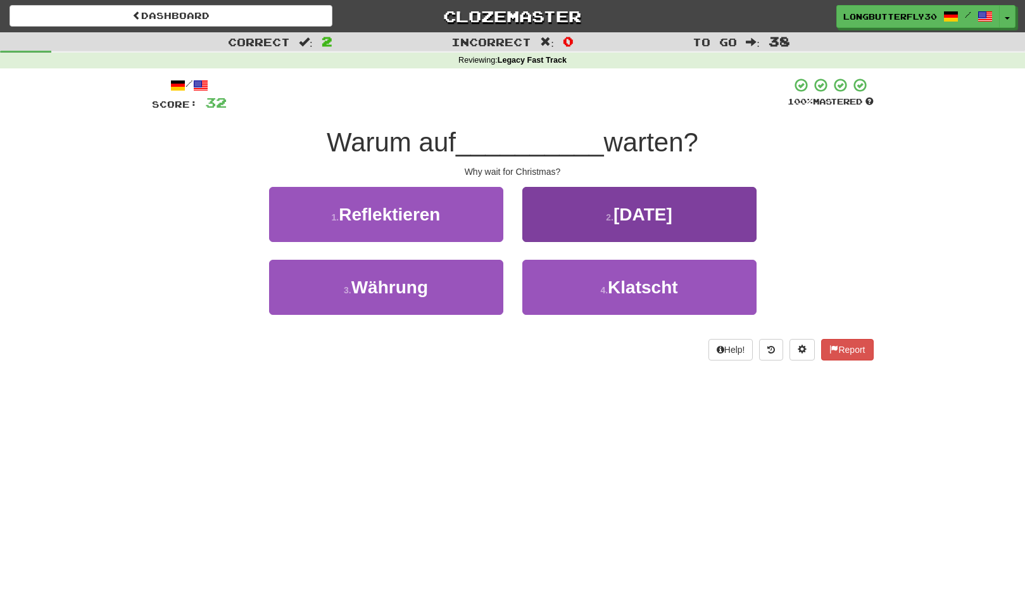
click at [607, 225] on button "2 . [DATE]" at bounding box center [640, 214] width 234 height 55
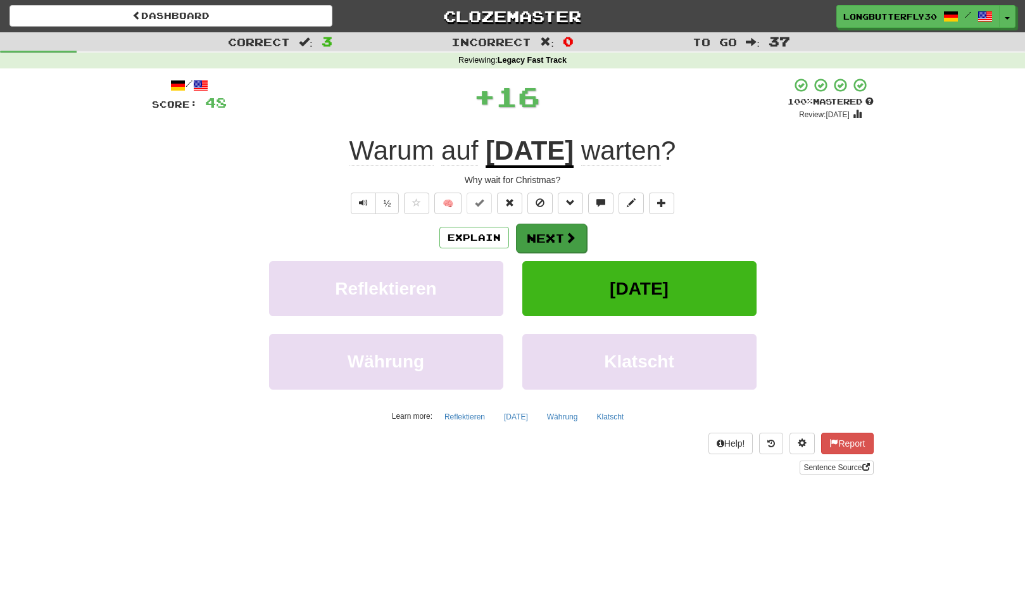
click at [556, 235] on button "Next" at bounding box center [551, 238] width 71 height 29
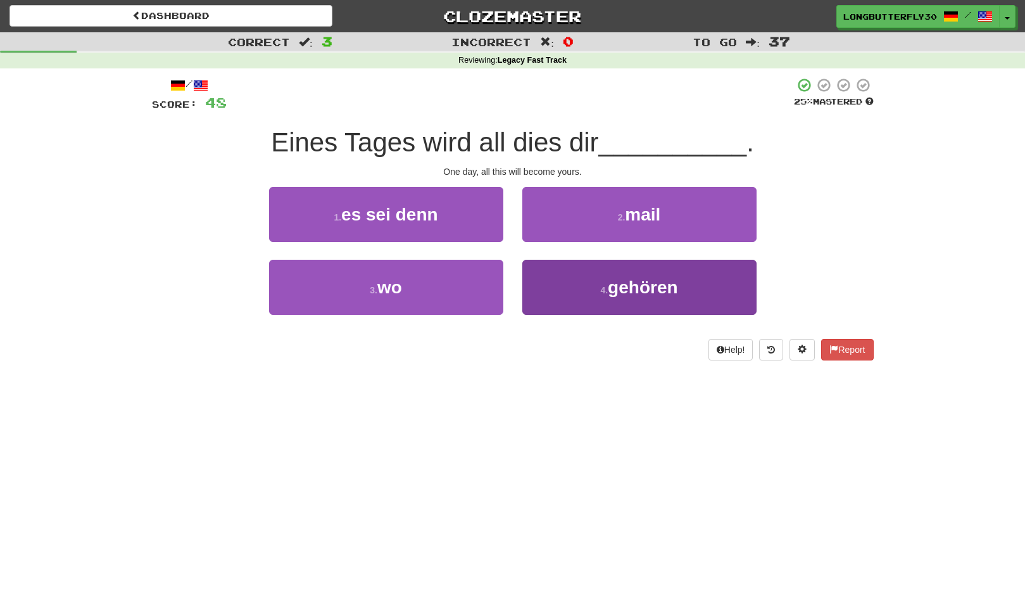
click at [587, 284] on button "4 . gehören" at bounding box center [640, 287] width 234 height 55
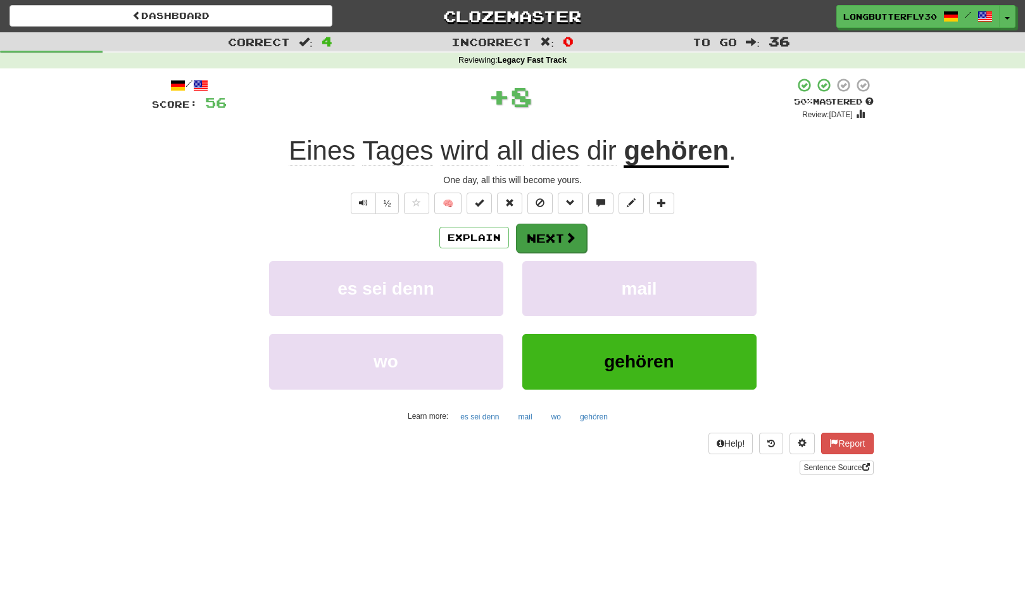
click at [567, 235] on span at bounding box center [570, 237] width 11 height 11
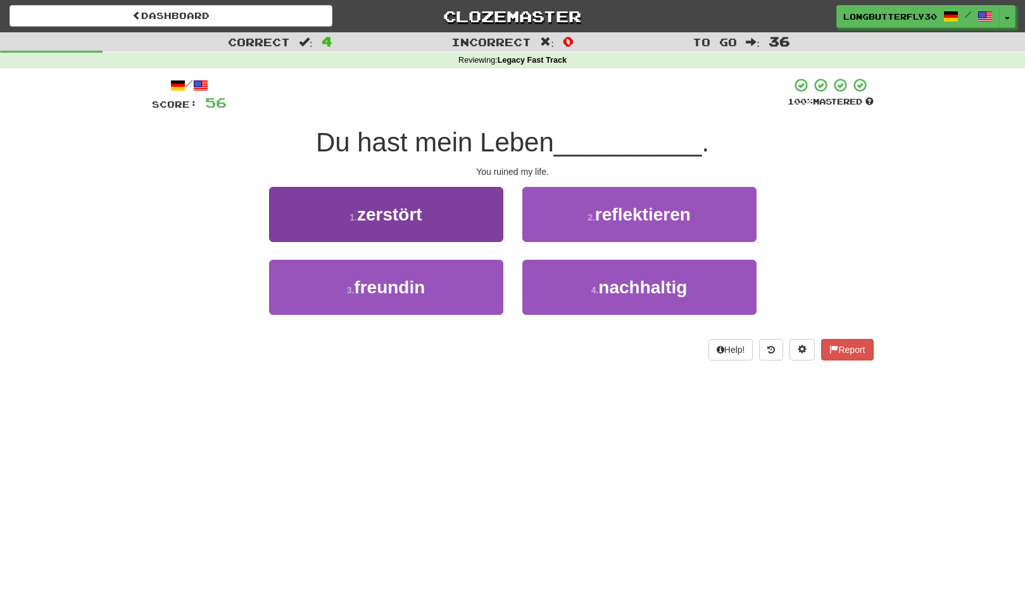
click at [466, 226] on button "1 . zerstört" at bounding box center [386, 214] width 234 height 55
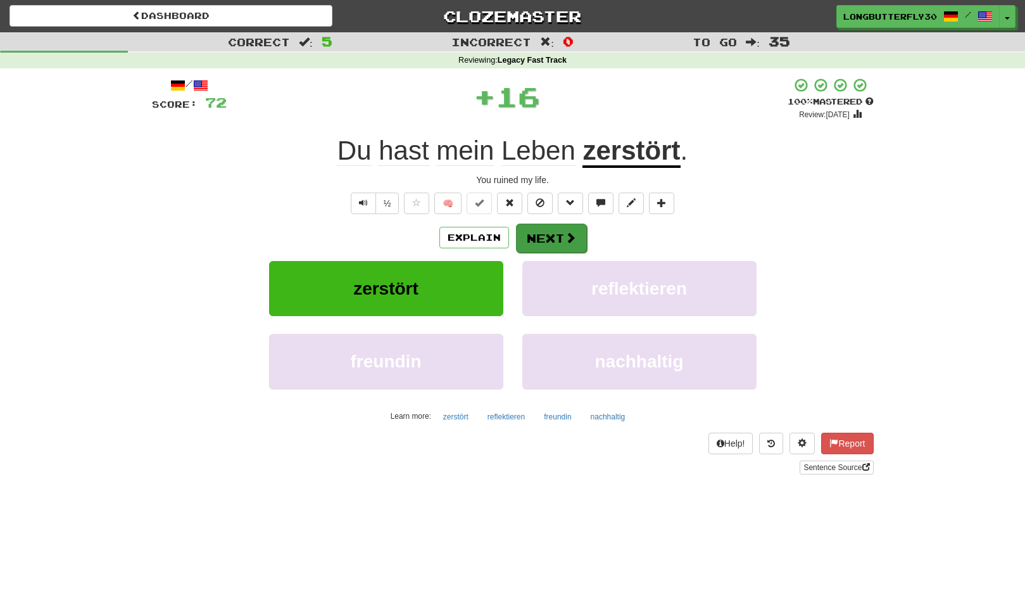
click at [555, 233] on button "Next" at bounding box center [551, 238] width 71 height 29
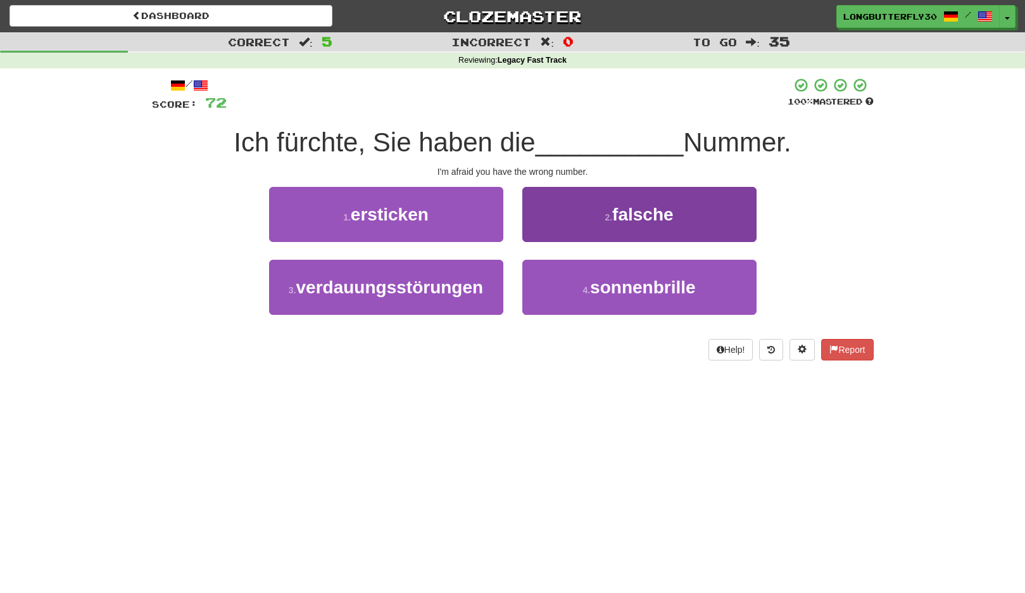
click at [592, 220] on button "2 . falsche" at bounding box center [640, 214] width 234 height 55
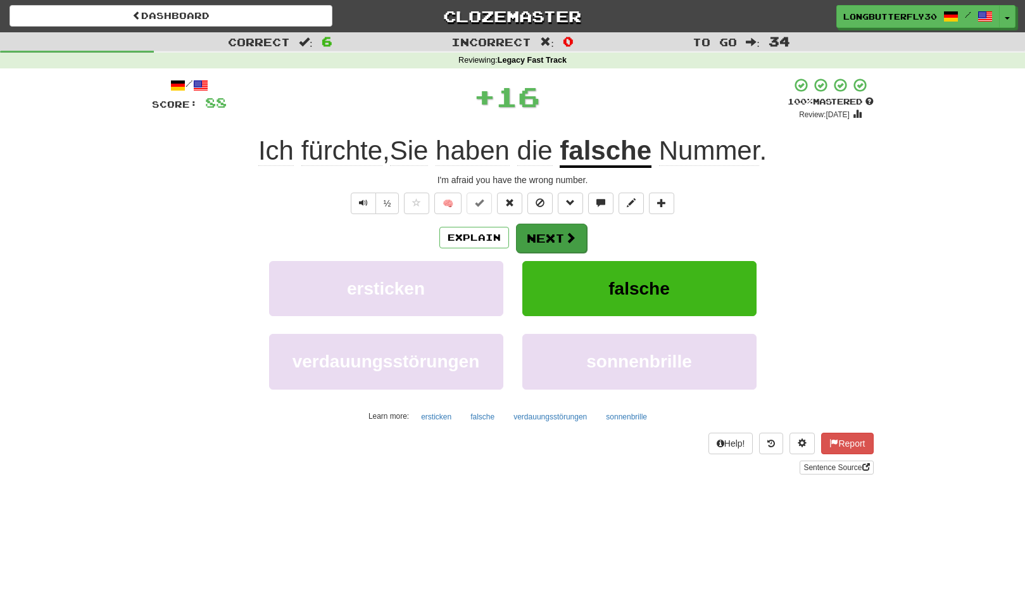
click at [573, 231] on button "Next" at bounding box center [551, 238] width 71 height 29
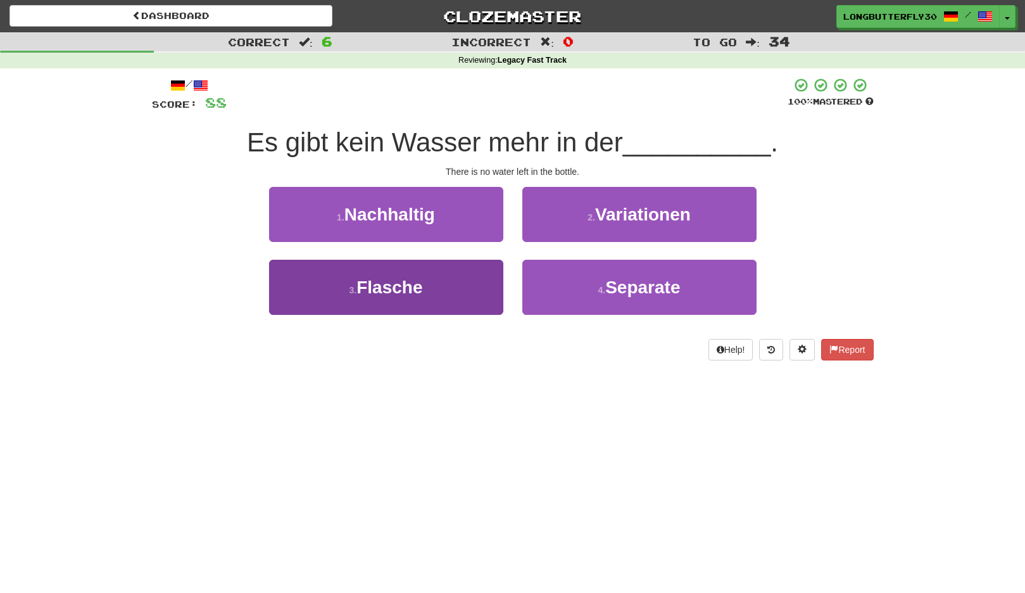
click at [464, 279] on button "3 . Flasche" at bounding box center [386, 287] width 234 height 55
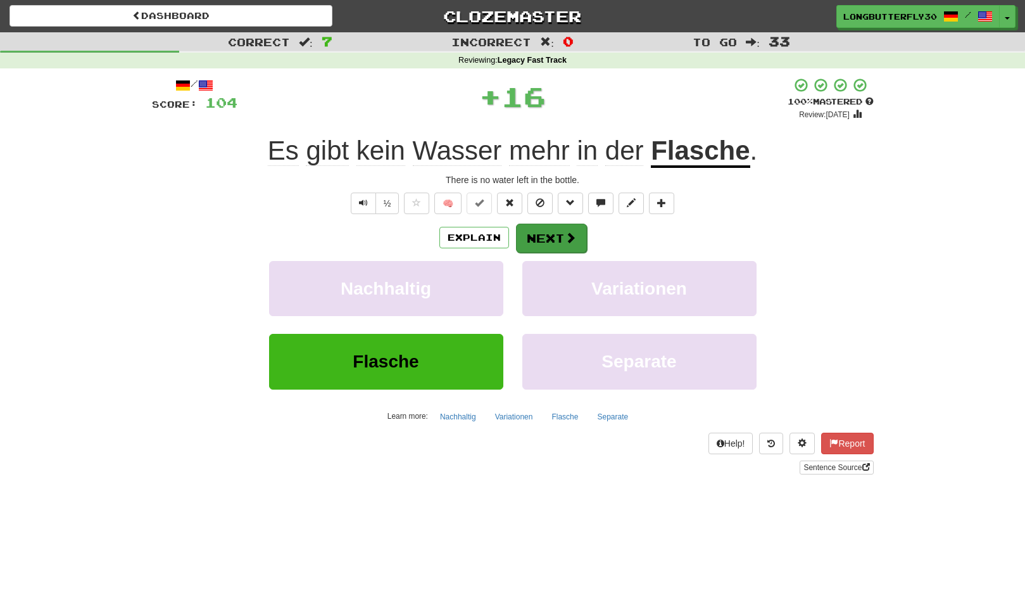
click at [561, 232] on button "Next" at bounding box center [551, 238] width 71 height 29
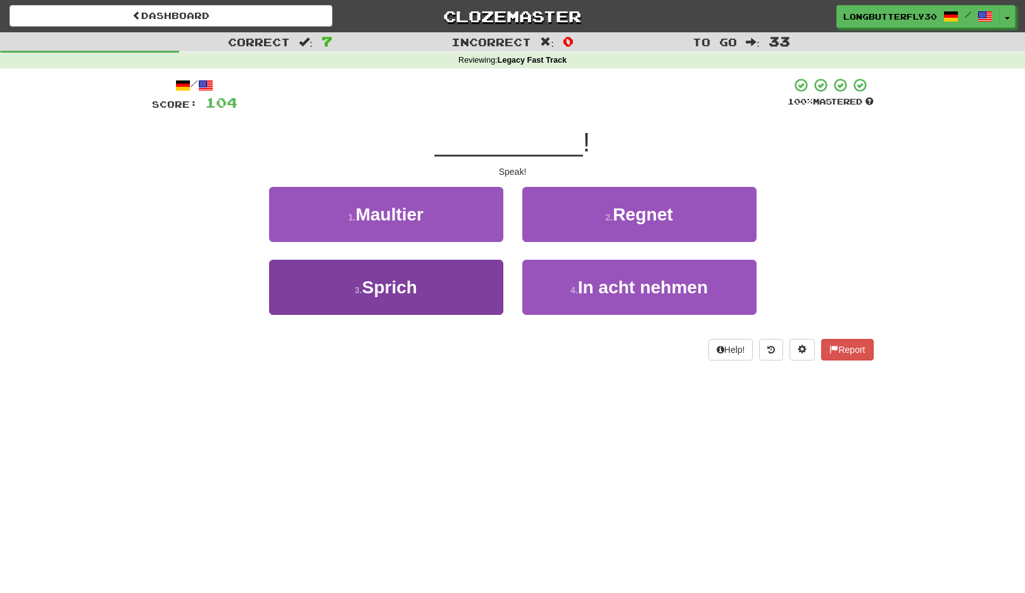
click at [457, 272] on button "3 . Sprich" at bounding box center [386, 287] width 234 height 55
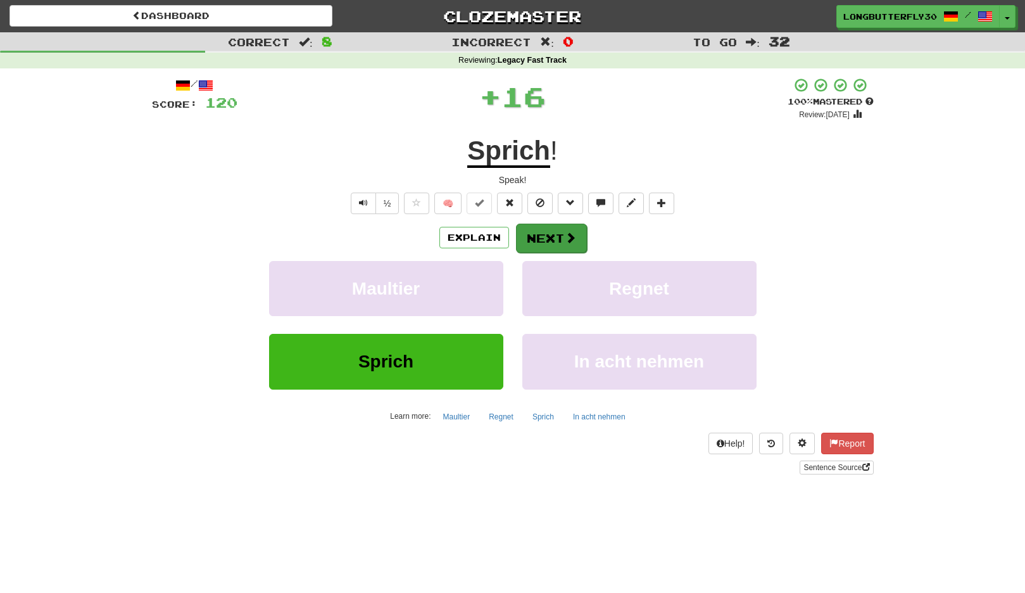
click at [546, 236] on button "Next" at bounding box center [551, 238] width 71 height 29
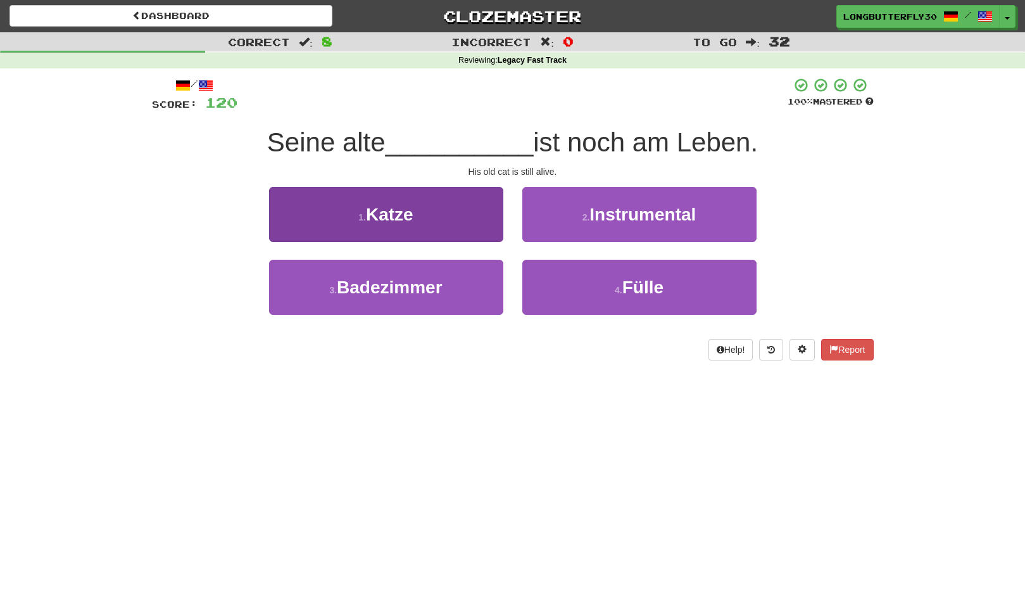
click at [468, 227] on button "1 . Katze" at bounding box center [386, 214] width 234 height 55
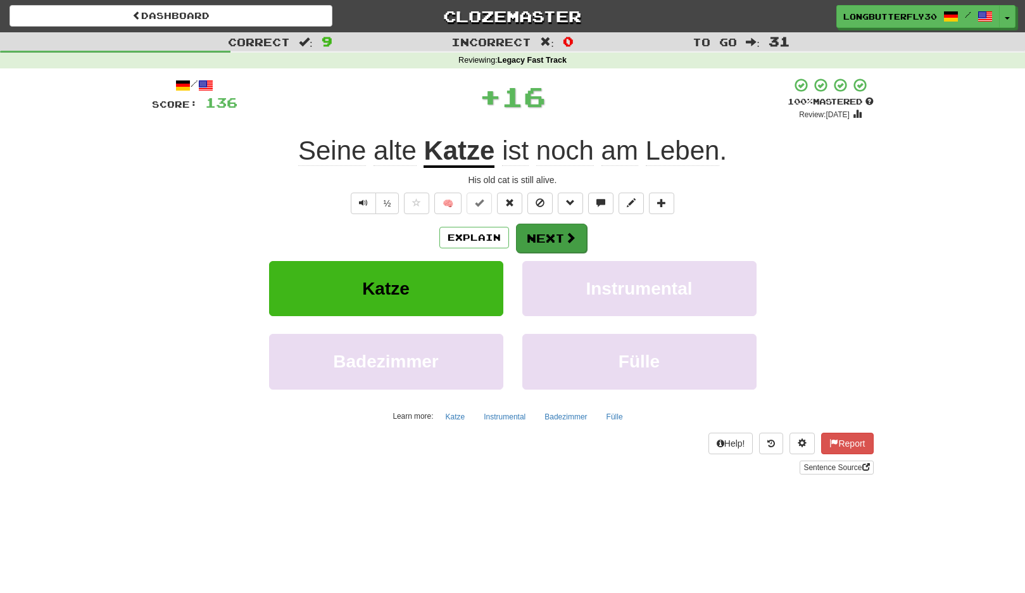
click at [552, 233] on button "Next" at bounding box center [551, 238] width 71 height 29
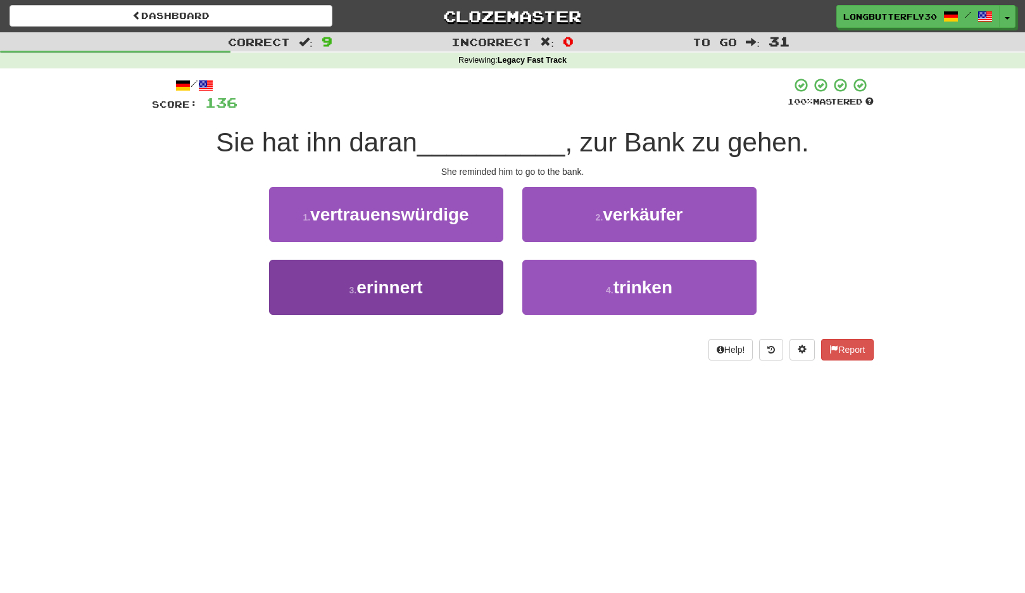
click at [448, 284] on button "3 . erinnert" at bounding box center [386, 287] width 234 height 55
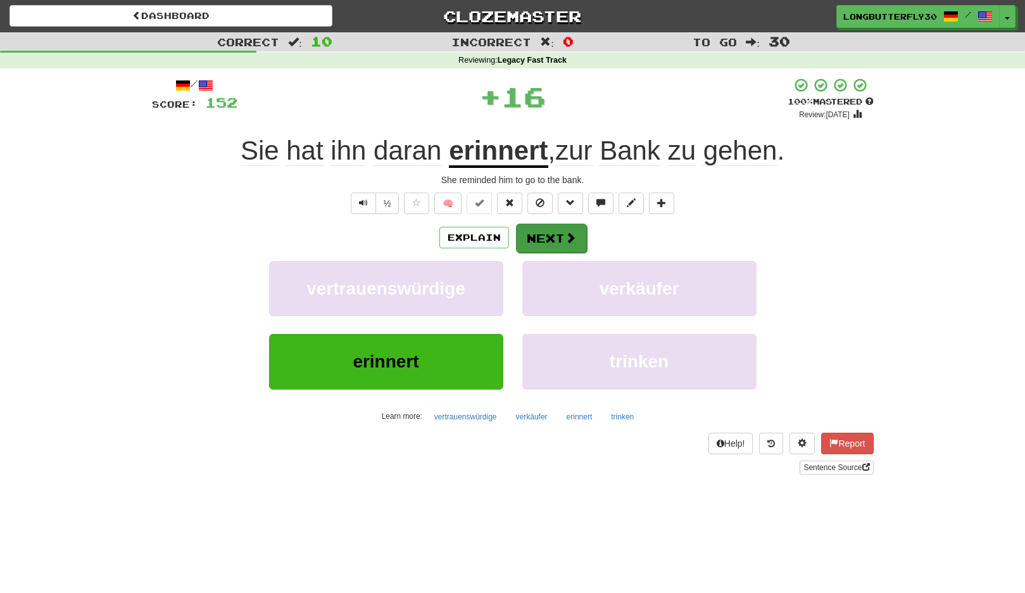
click at [552, 241] on button "Next" at bounding box center [551, 238] width 71 height 29
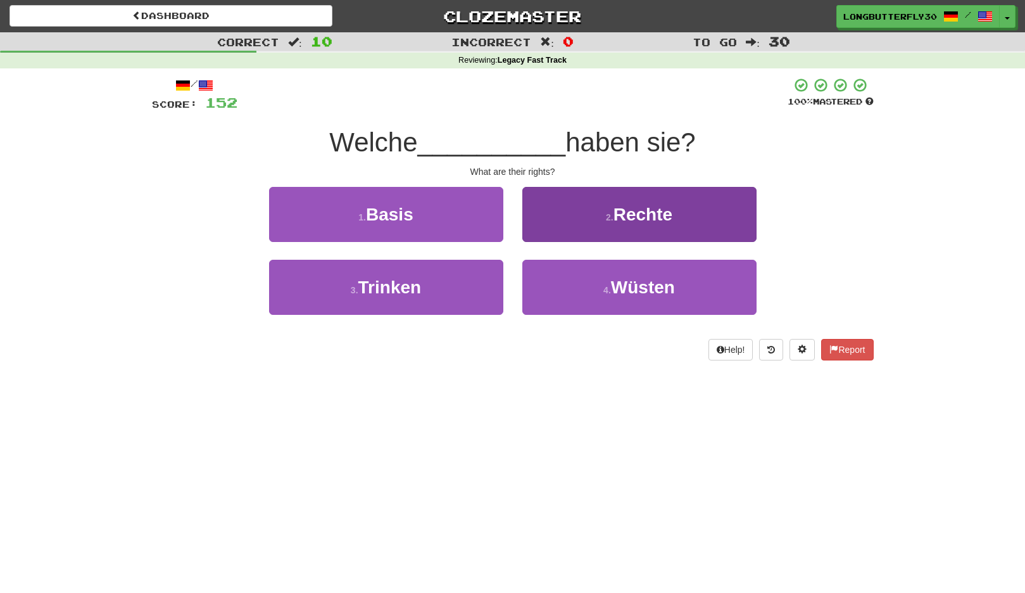
click at [567, 226] on button "2 . Rechte" at bounding box center [640, 214] width 234 height 55
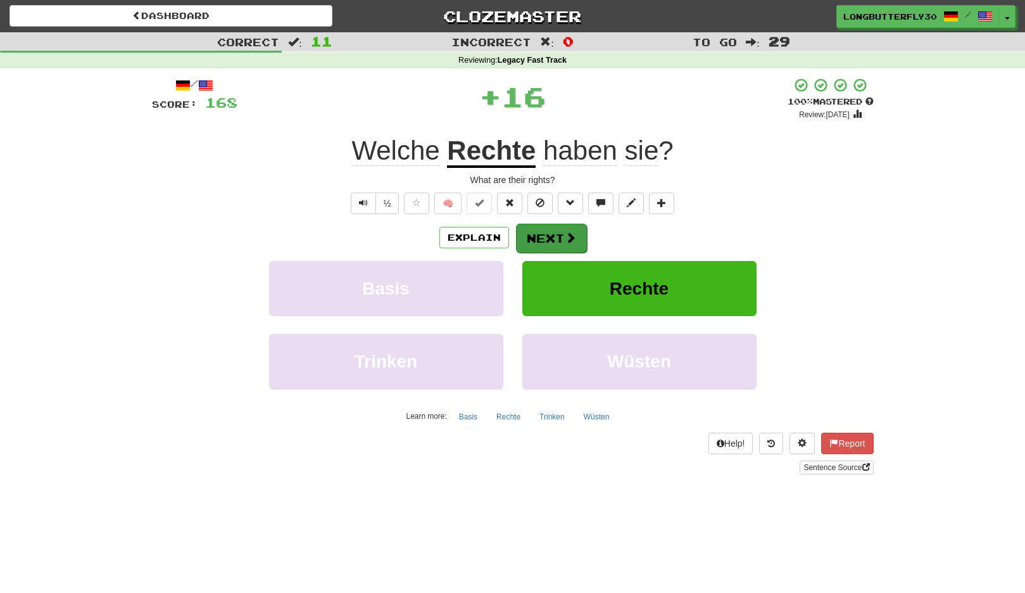
click at [564, 228] on button "Next" at bounding box center [551, 238] width 71 height 29
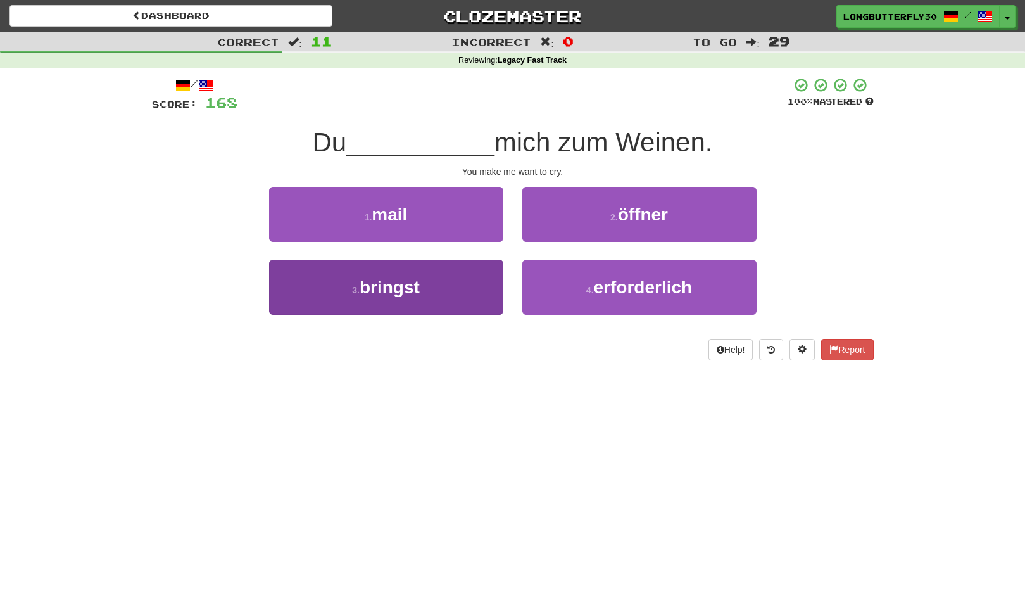
click at [468, 288] on button "3 . bringst" at bounding box center [386, 287] width 234 height 55
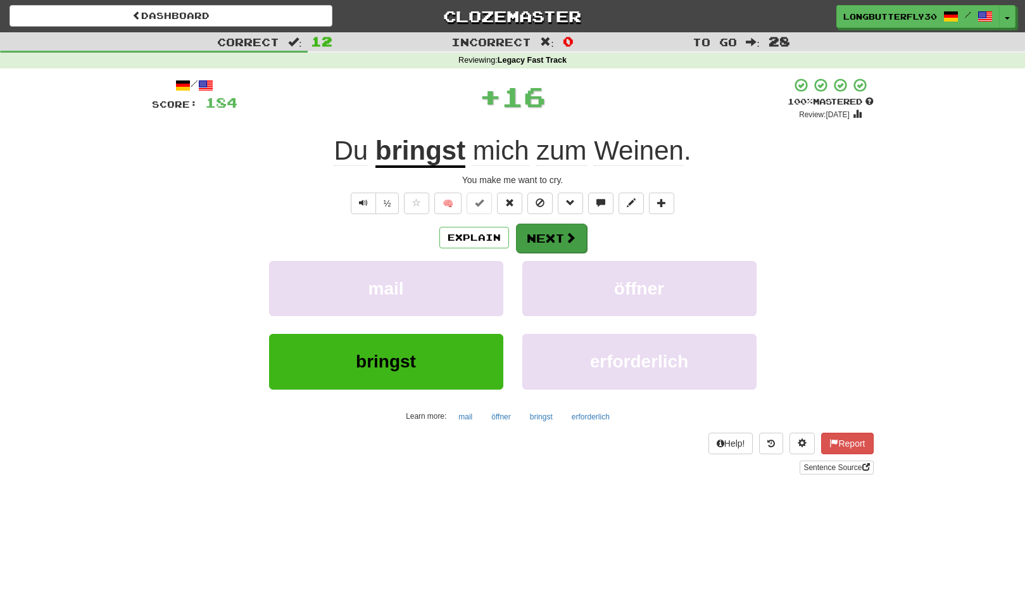
click at [561, 236] on button "Next" at bounding box center [551, 238] width 71 height 29
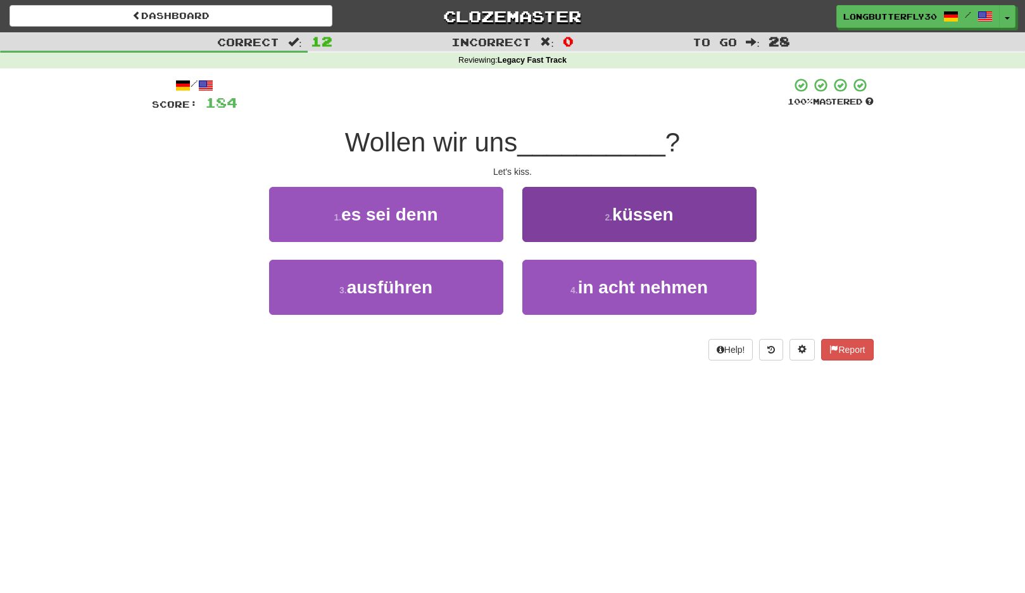
click at [570, 209] on button "2 . küssen" at bounding box center [640, 214] width 234 height 55
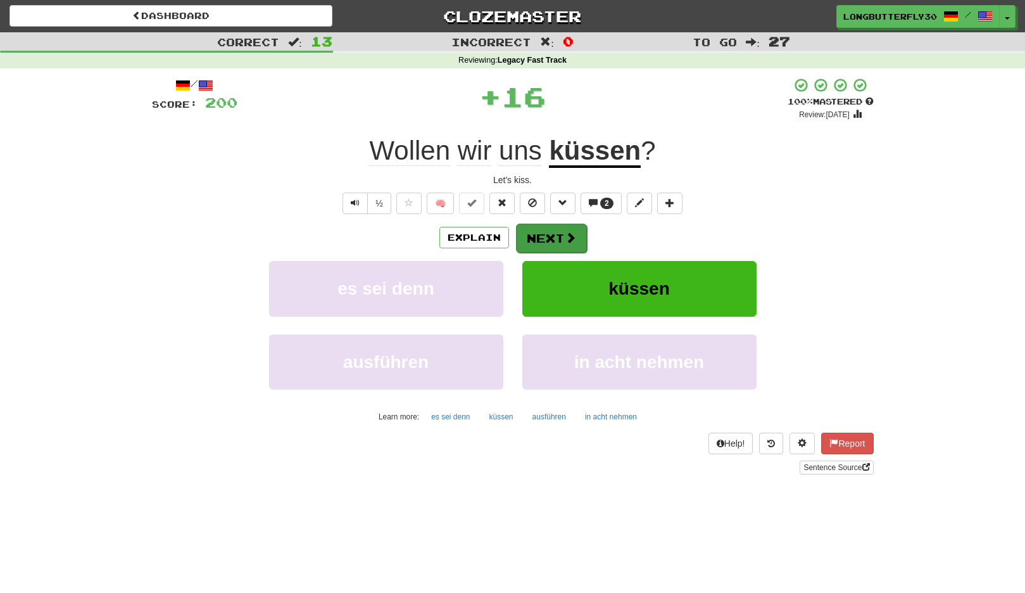
click at [556, 232] on button "Next" at bounding box center [551, 238] width 71 height 29
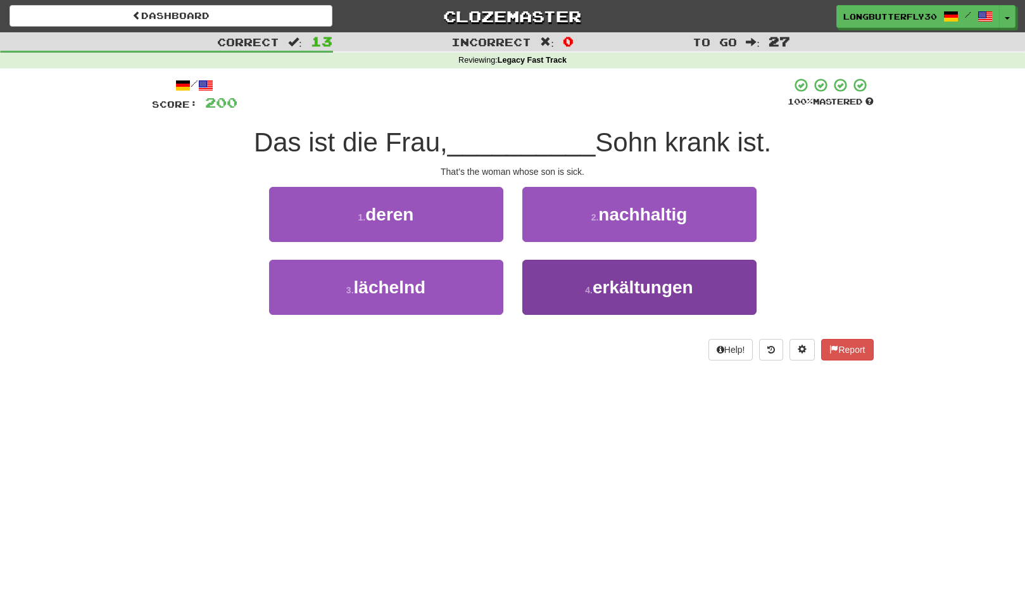
click at [624, 286] on span "erkältungen" at bounding box center [643, 287] width 101 height 20
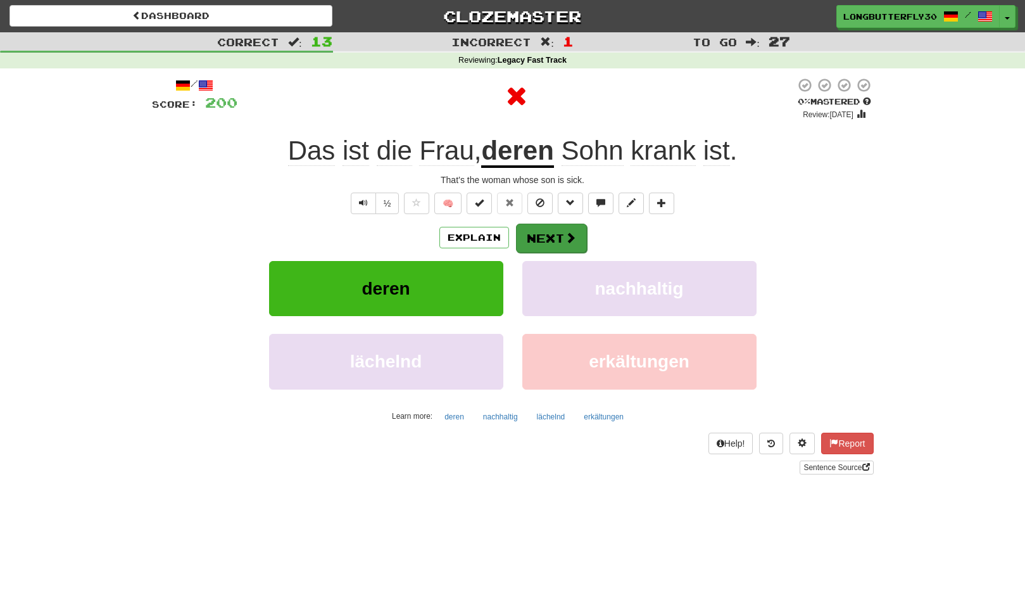
click at [570, 243] on span at bounding box center [570, 237] width 11 height 11
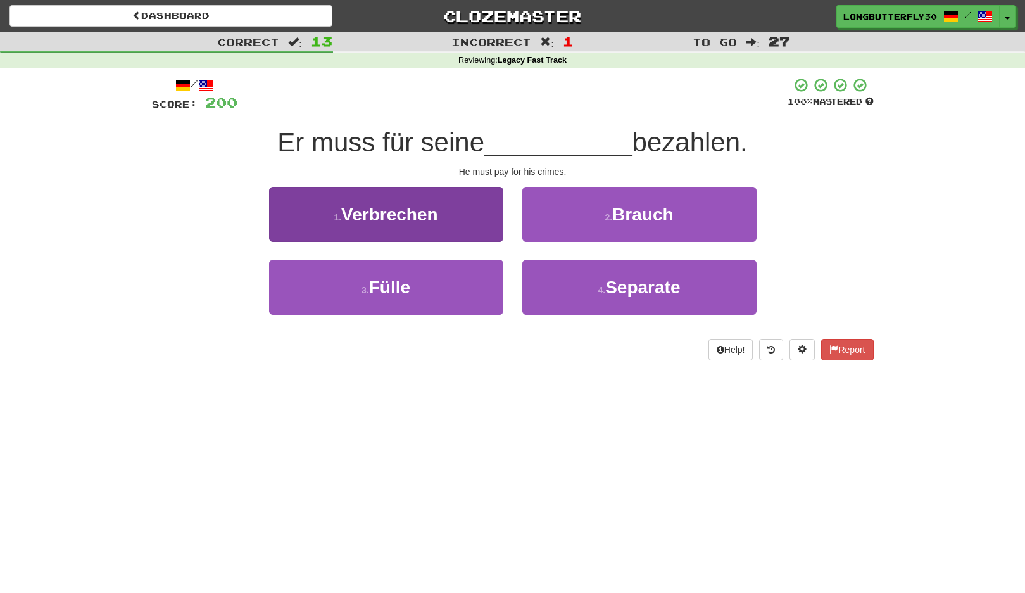
click at [469, 227] on button "1 . Verbrechen" at bounding box center [386, 214] width 234 height 55
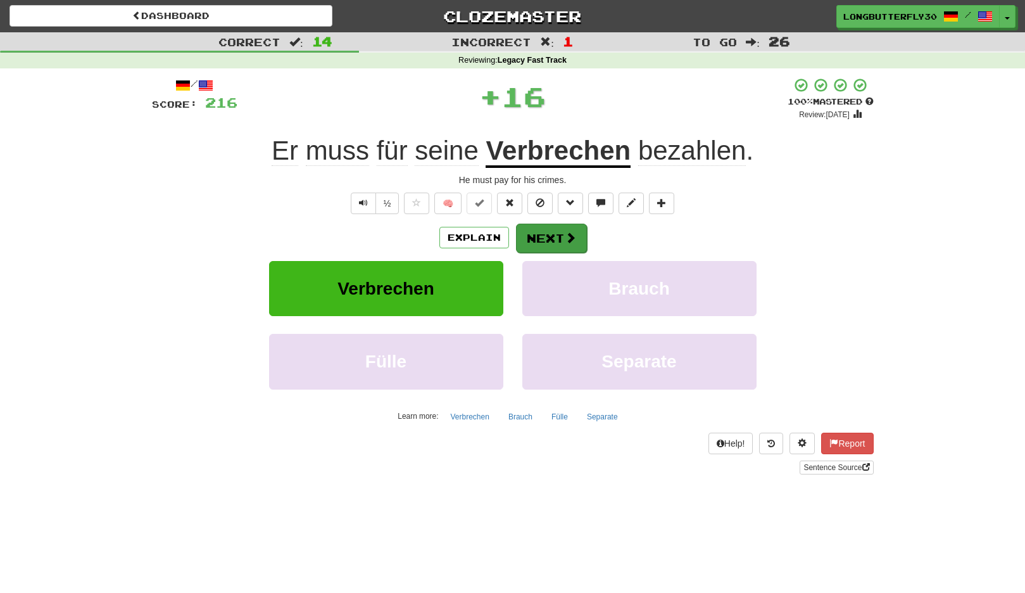
click at [534, 233] on button "Next" at bounding box center [551, 238] width 71 height 29
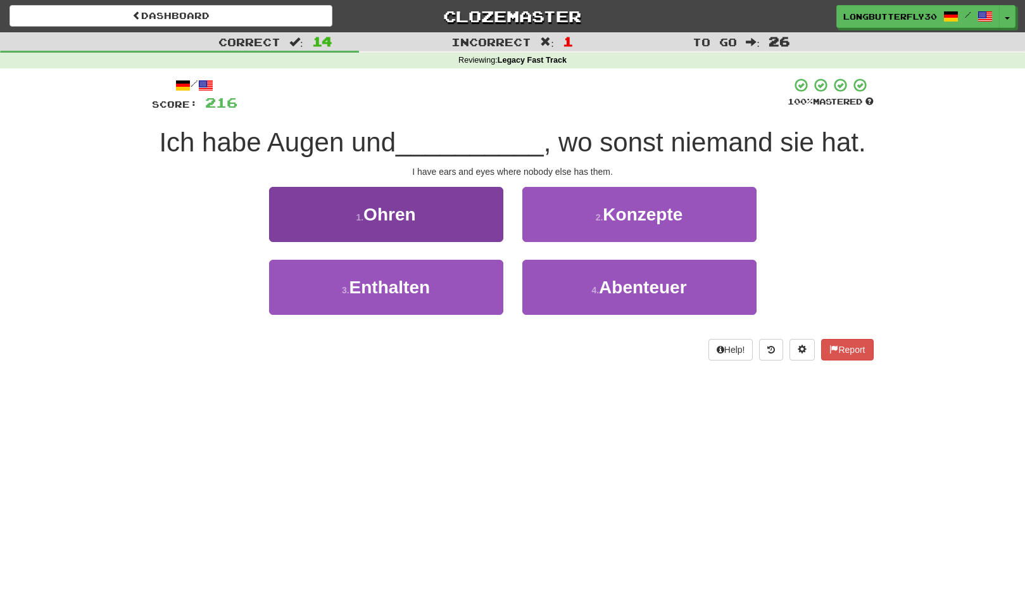
click at [476, 219] on button "1 . Ohren" at bounding box center [386, 214] width 234 height 55
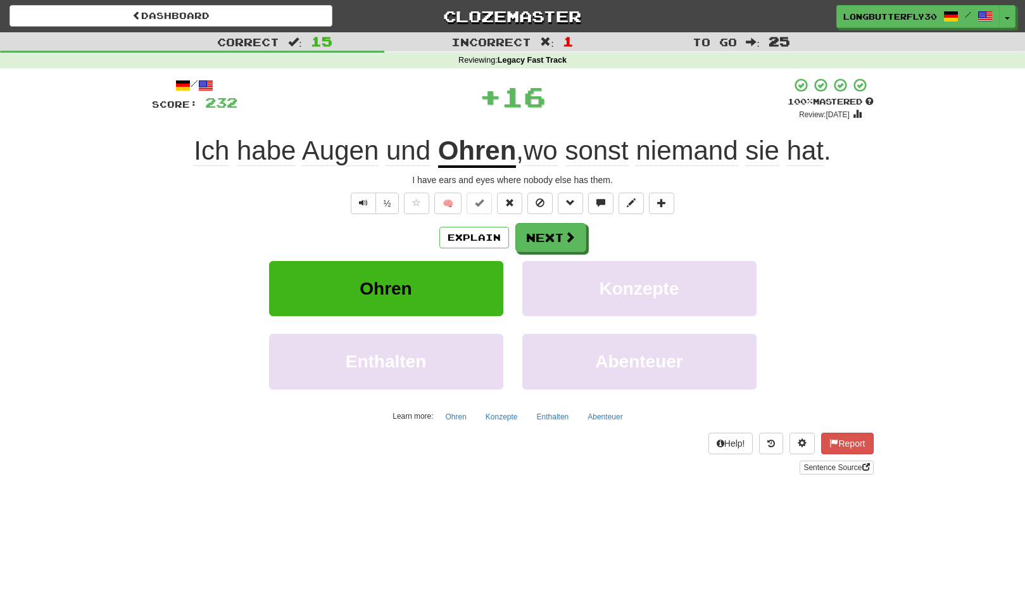
click at [535, 221] on div "/ Score: 232 + 16 100 % Mastered Review: [DATE] Ich habe Augen und Ohren , wo s…" at bounding box center [513, 275] width 722 height 397
click at [557, 232] on button "Next" at bounding box center [551, 238] width 71 height 29
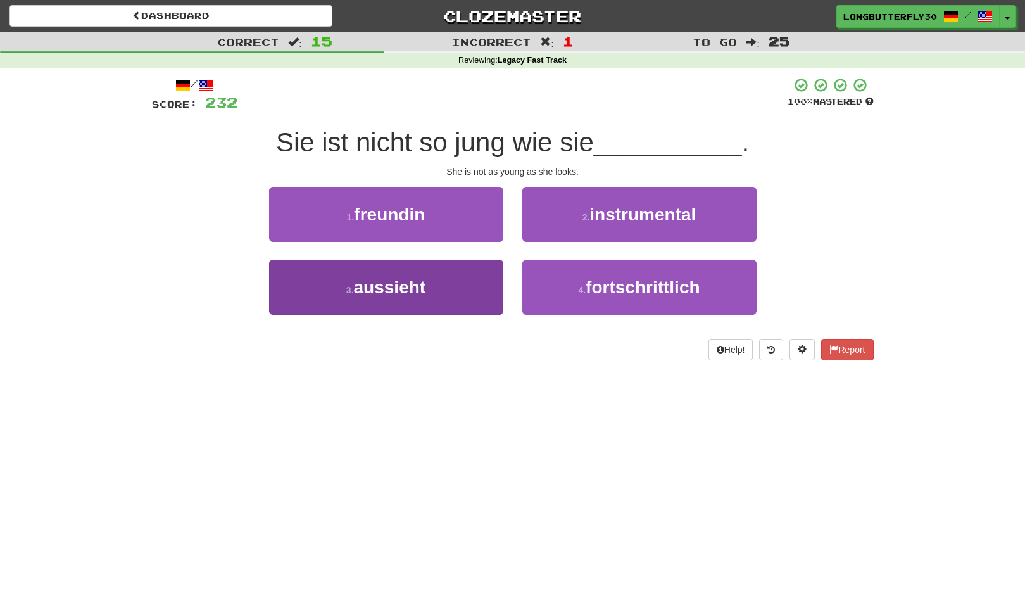
click at [441, 279] on button "3 . aussieht" at bounding box center [386, 287] width 234 height 55
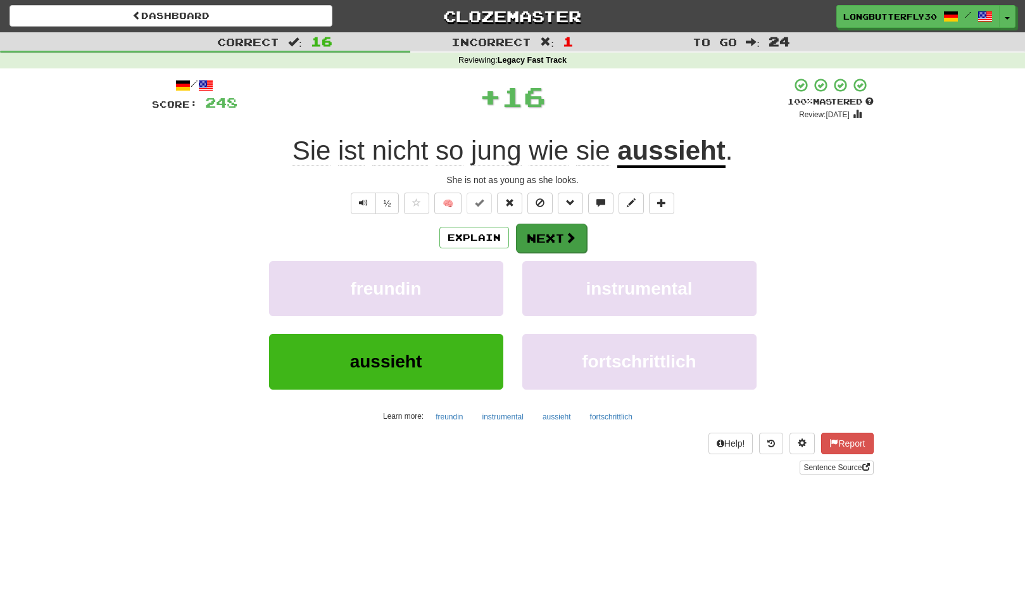
click at [551, 239] on button "Next" at bounding box center [551, 238] width 71 height 29
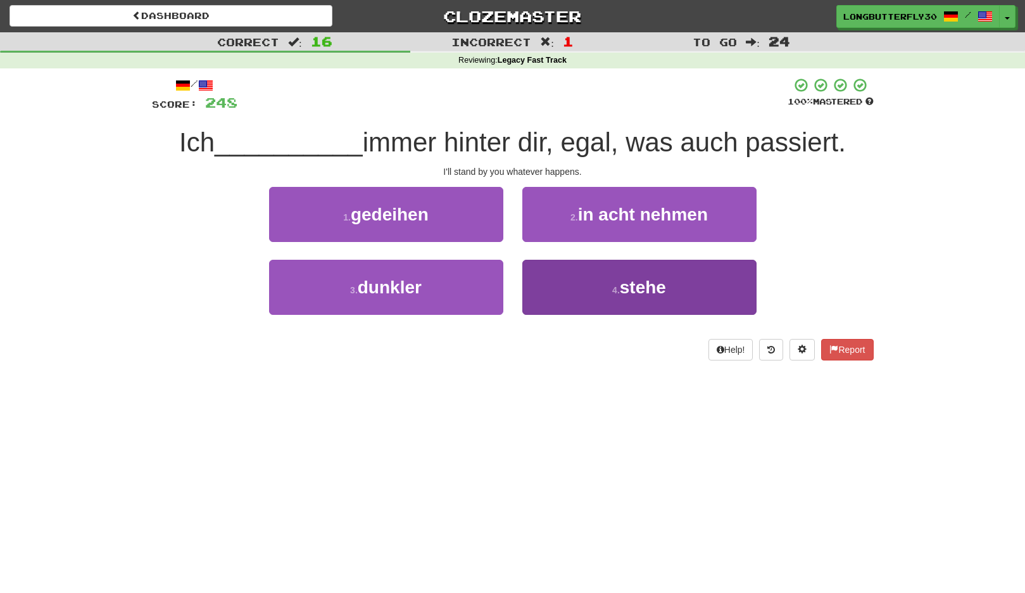
click at [639, 292] on span "stehe" at bounding box center [643, 287] width 46 height 20
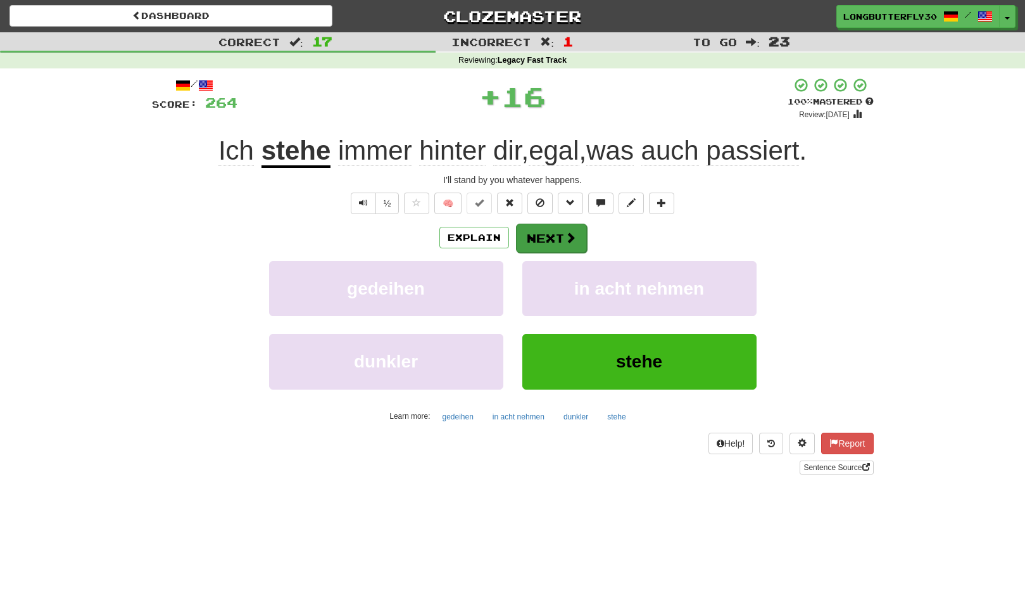
click at [528, 234] on button "Next" at bounding box center [551, 238] width 71 height 29
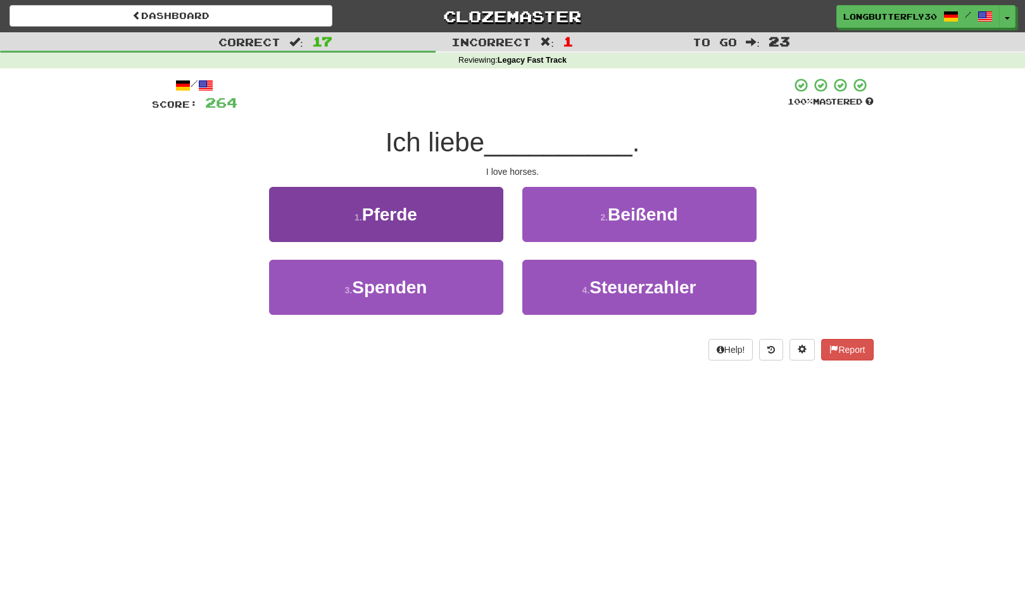
click at [469, 218] on button "1 . Pferde" at bounding box center [386, 214] width 234 height 55
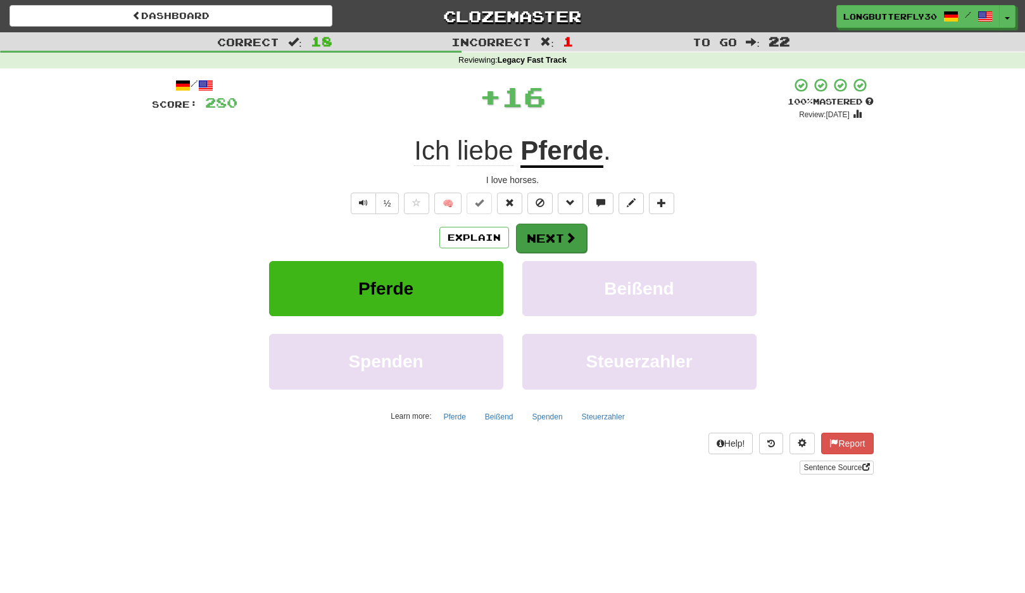
click at [556, 230] on button "Next" at bounding box center [551, 238] width 71 height 29
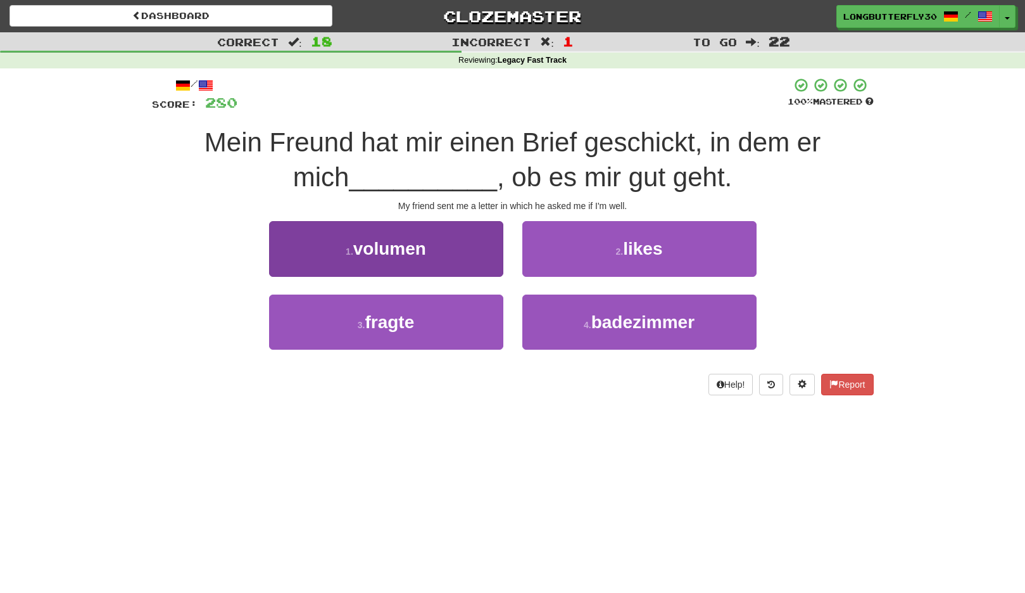
click at [466, 319] on button "3 . fragte" at bounding box center [386, 322] width 234 height 55
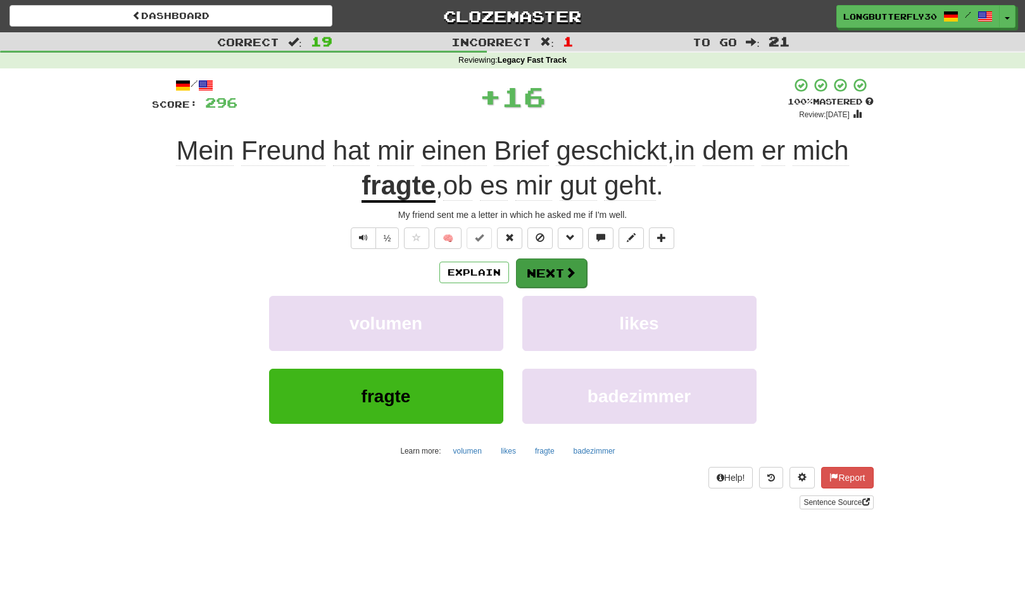
click at [548, 267] on button "Next" at bounding box center [551, 272] width 71 height 29
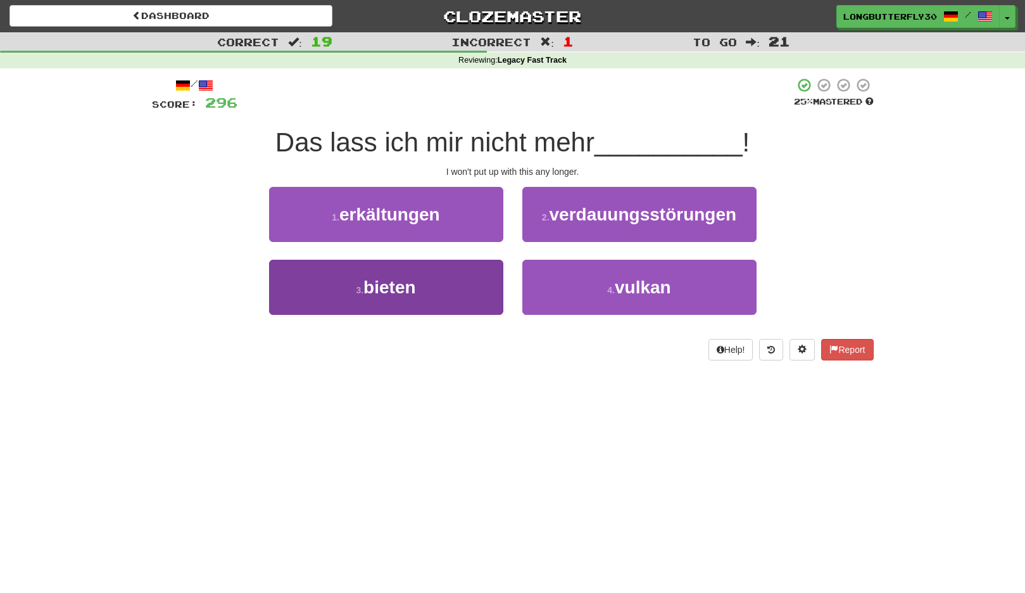
click at [459, 289] on button "3 . bieten" at bounding box center [386, 287] width 234 height 55
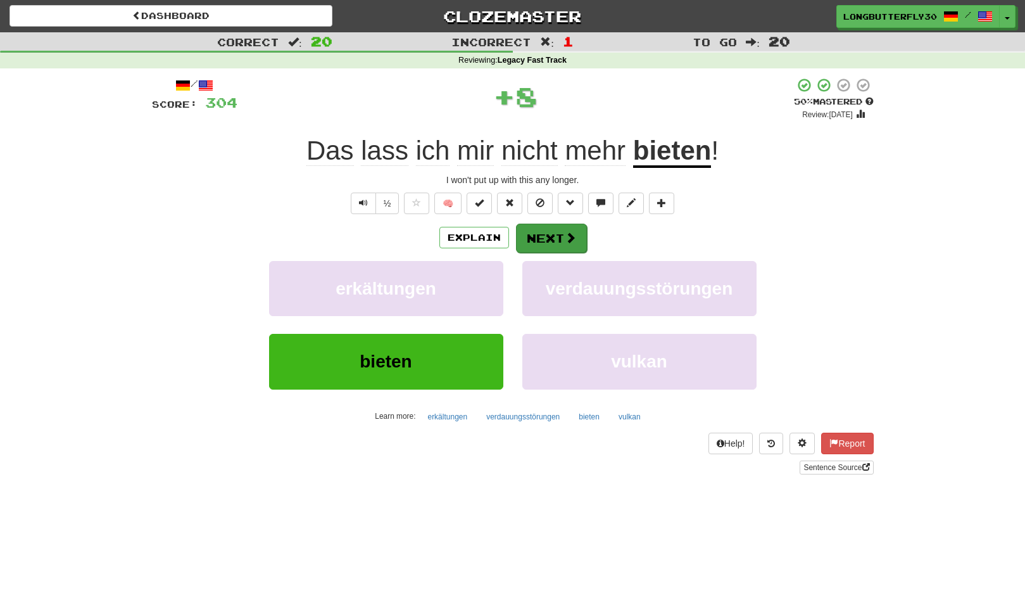
click at [556, 239] on button "Next" at bounding box center [551, 238] width 71 height 29
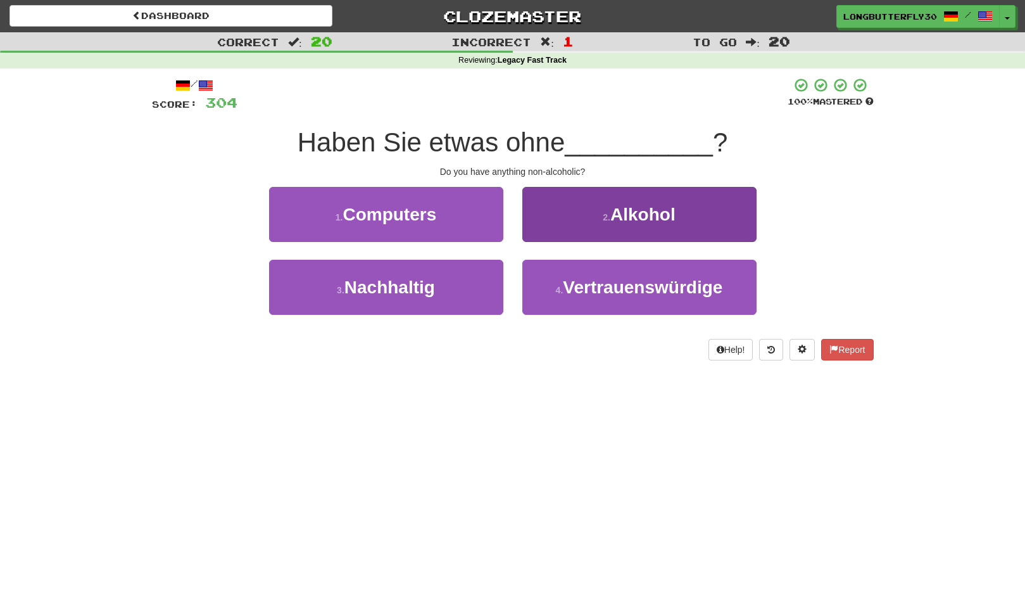
click at [603, 209] on button "2 . [MEDICAL_DATA]" at bounding box center [640, 214] width 234 height 55
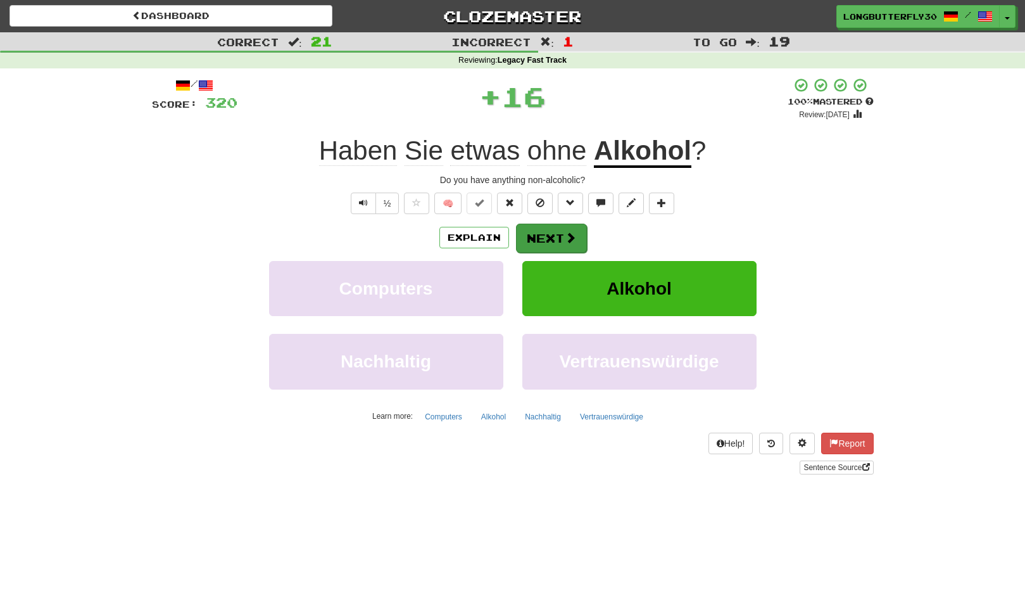
click at [557, 224] on div "/ Score: 320 + 16 100 % Mastered Review: [DATE] Haben Sie etwas ohne [MEDICAL_D…" at bounding box center [513, 275] width 722 height 397
click at [553, 234] on button "Next" at bounding box center [551, 238] width 71 height 29
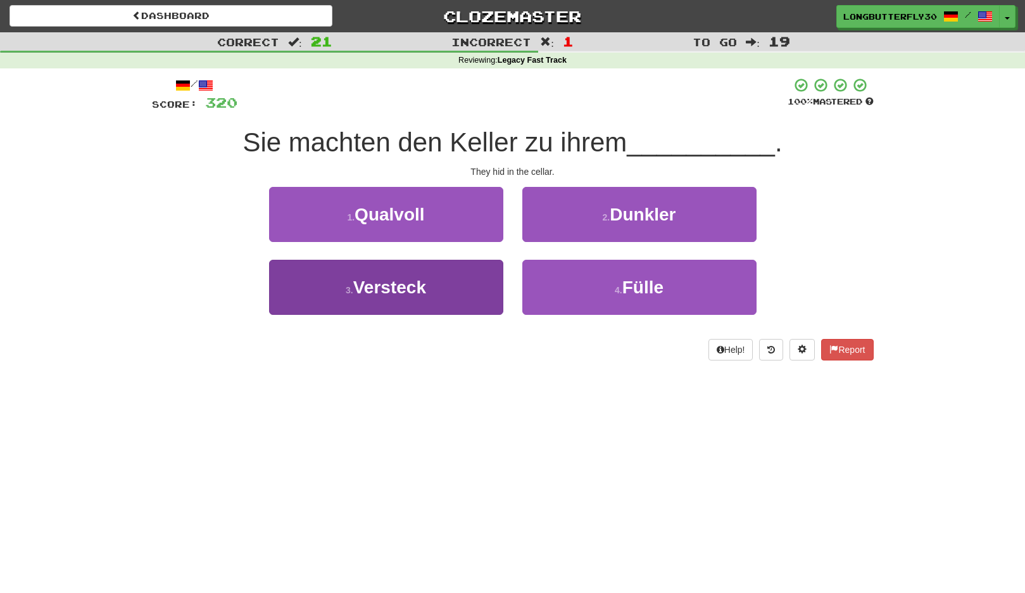
click at [441, 278] on button "3 . Versteck" at bounding box center [386, 287] width 234 height 55
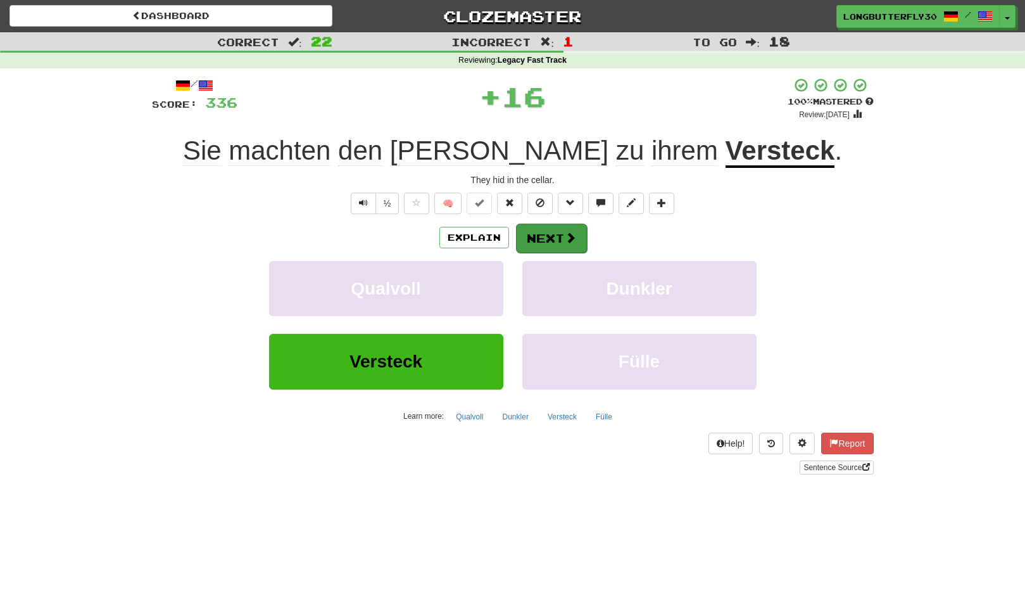
click at [562, 242] on button "Next" at bounding box center [551, 238] width 71 height 29
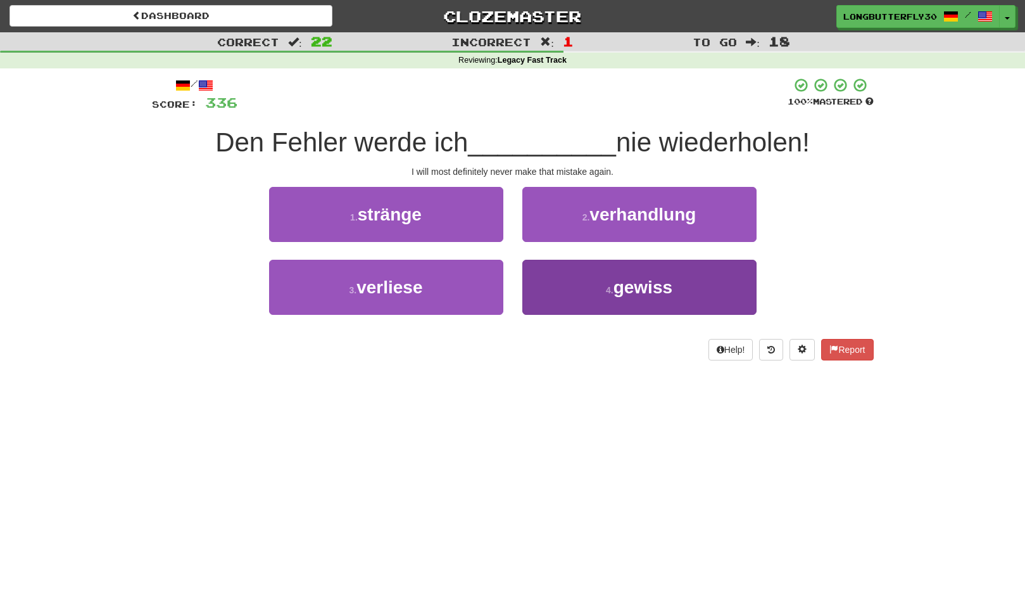
click at [589, 300] on button "4 . gewiss" at bounding box center [640, 287] width 234 height 55
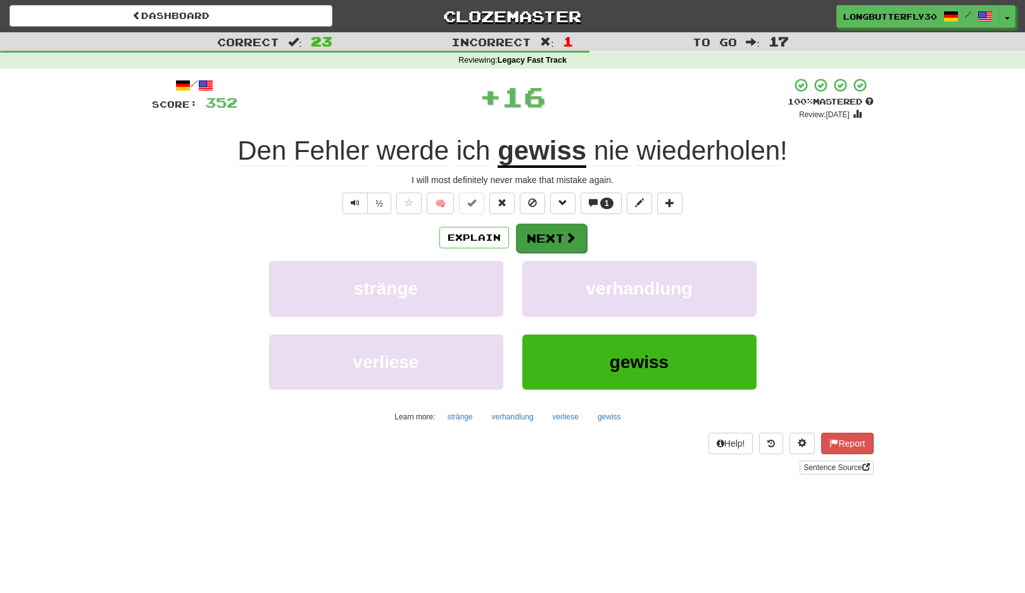
click at [569, 239] on span at bounding box center [570, 237] width 11 height 11
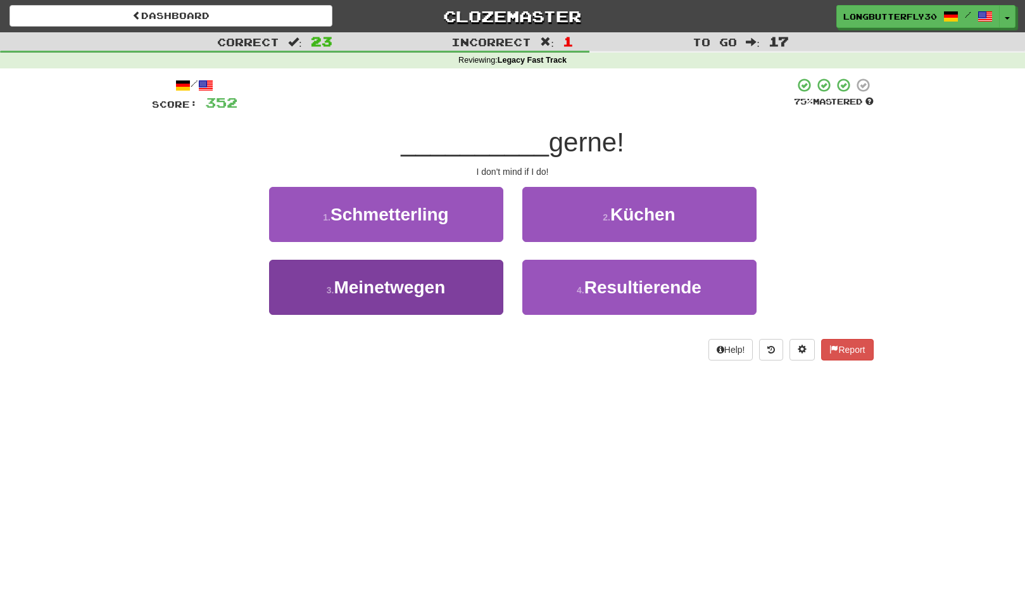
click at [465, 276] on button "3 . Meinetwegen" at bounding box center [386, 287] width 234 height 55
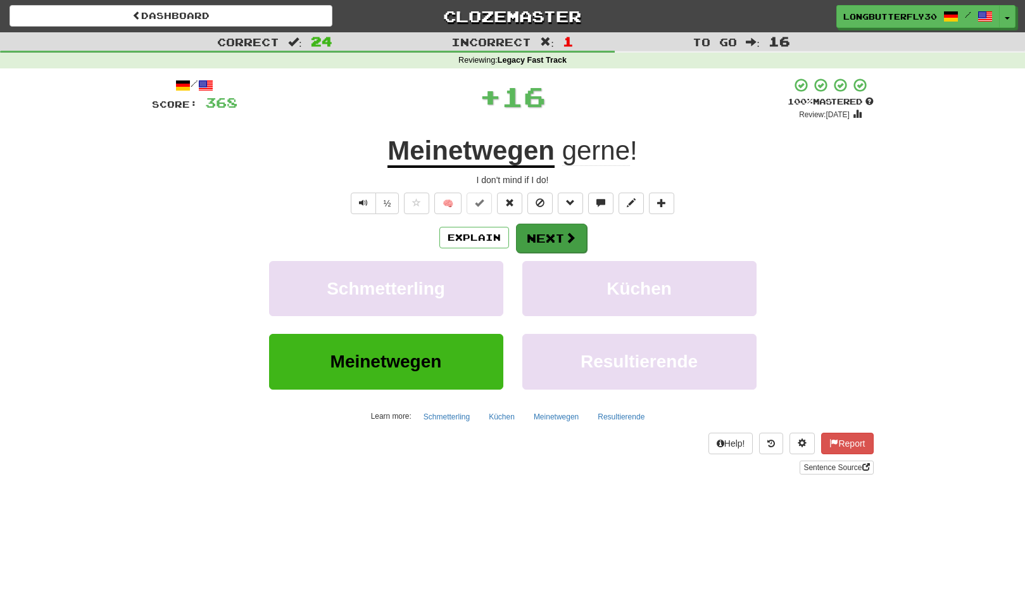
click at [569, 239] on span at bounding box center [570, 237] width 11 height 11
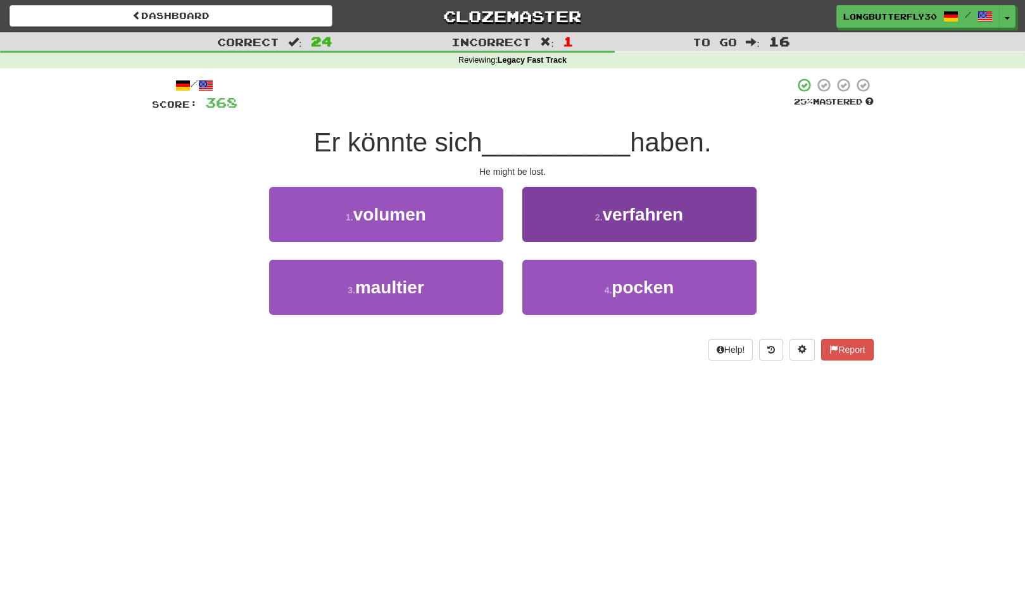
click at [669, 205] on span "verfahren" at bounding box center [643, 215] width 81 height 20
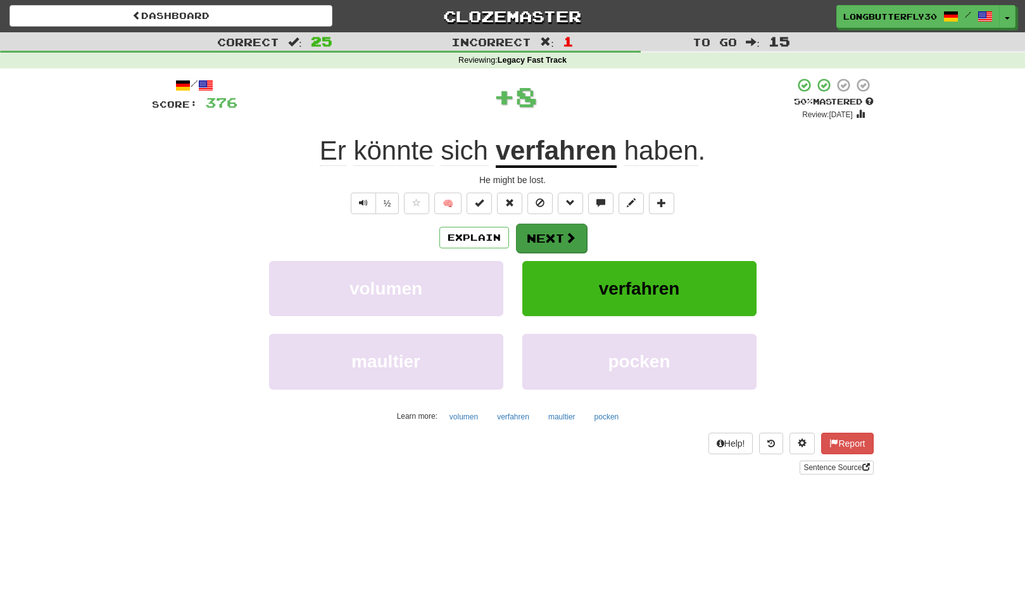
click at [556, 233] on button "Next" at bounding box center [551, 238] width 71 height 29
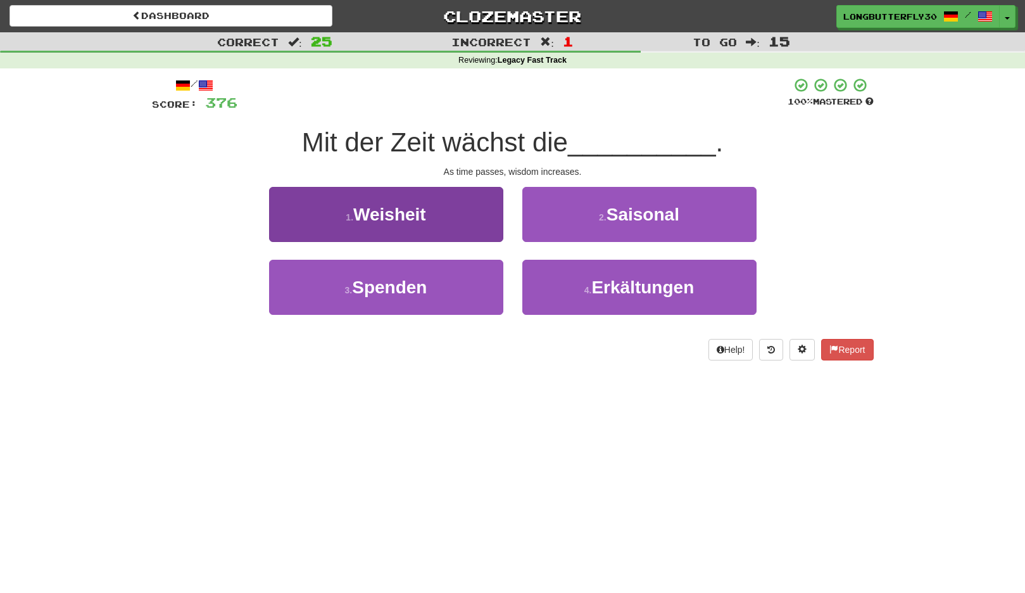
click at [445, 212] on button "1 . Weisheit" at bounding box center [386, 214] width 234 height 55
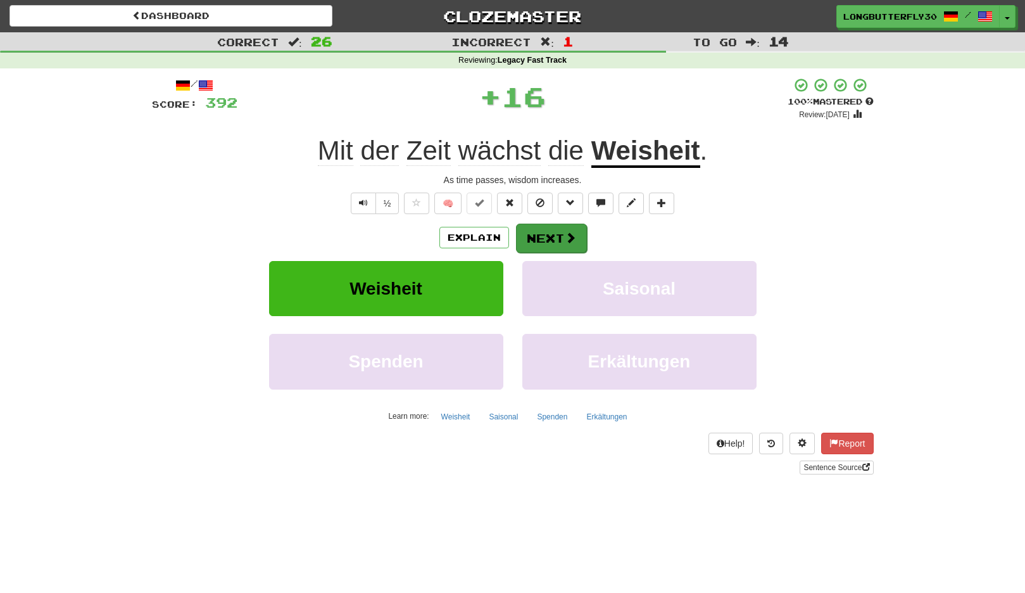
click at [556, 230] on button "Next" at bounding box center [551, 238] width 71 height 29
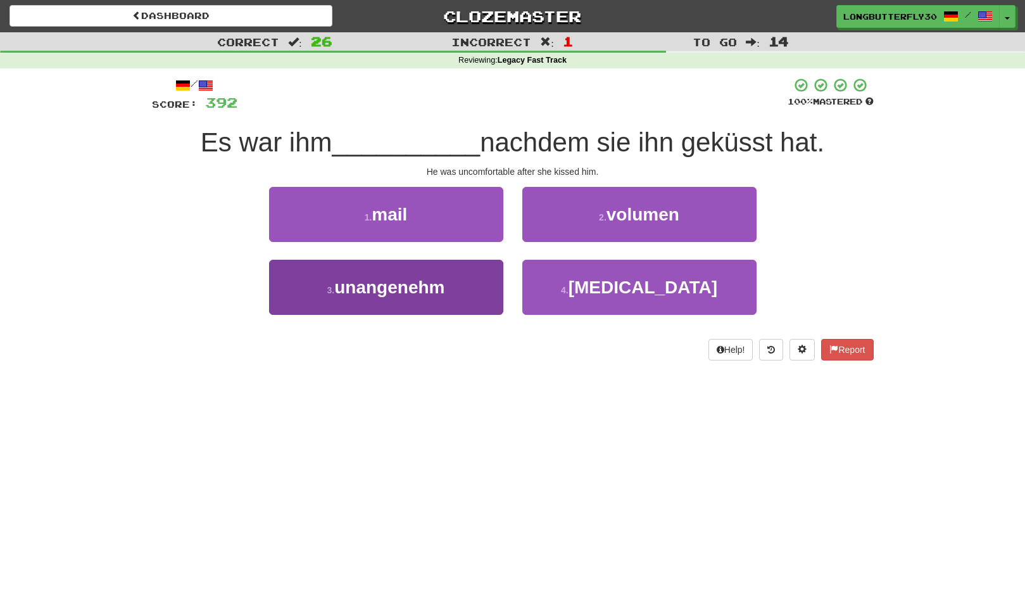
click at [472, 291] on button "3 . unangenehm" at bounding box center [386, 287] width 234 height 55
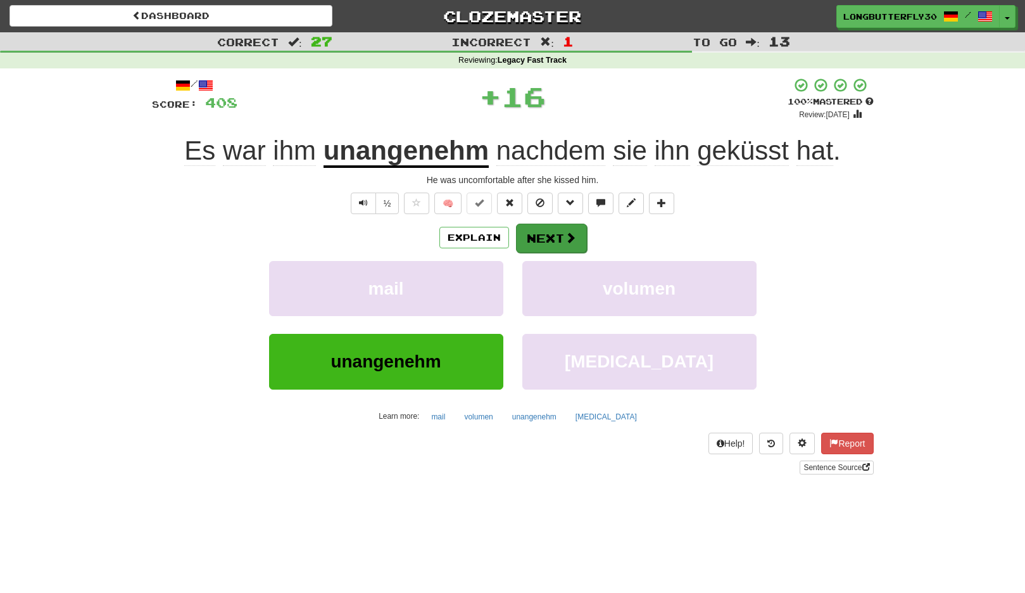
click at [550, 231] on button "Next" at bounding box center [551, 238] width 71 height 29
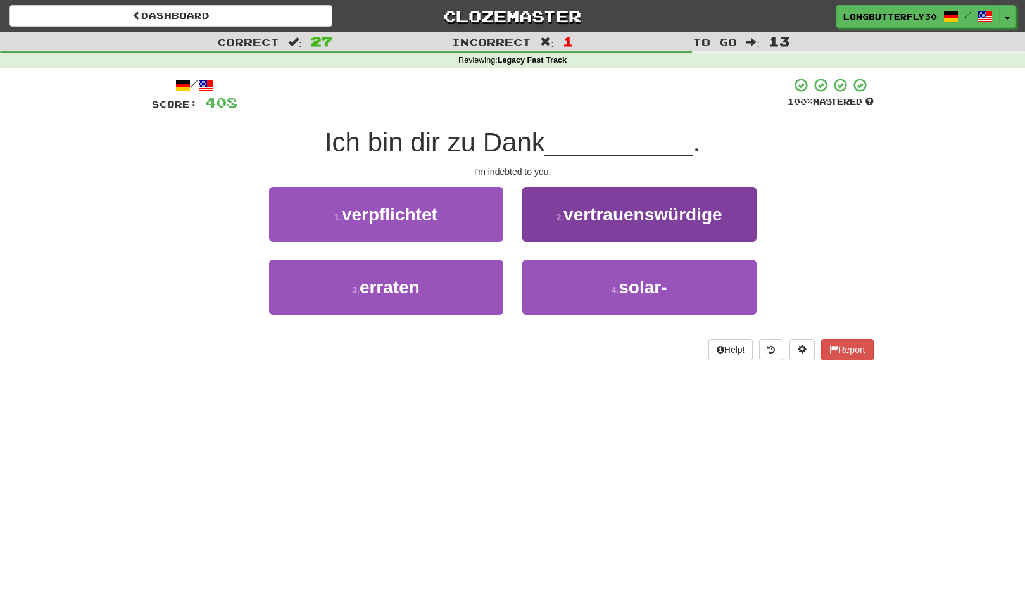
click at [614, 210] on span "vertrauenswürdige" at bounding box center [643, 215] width 159 height 20
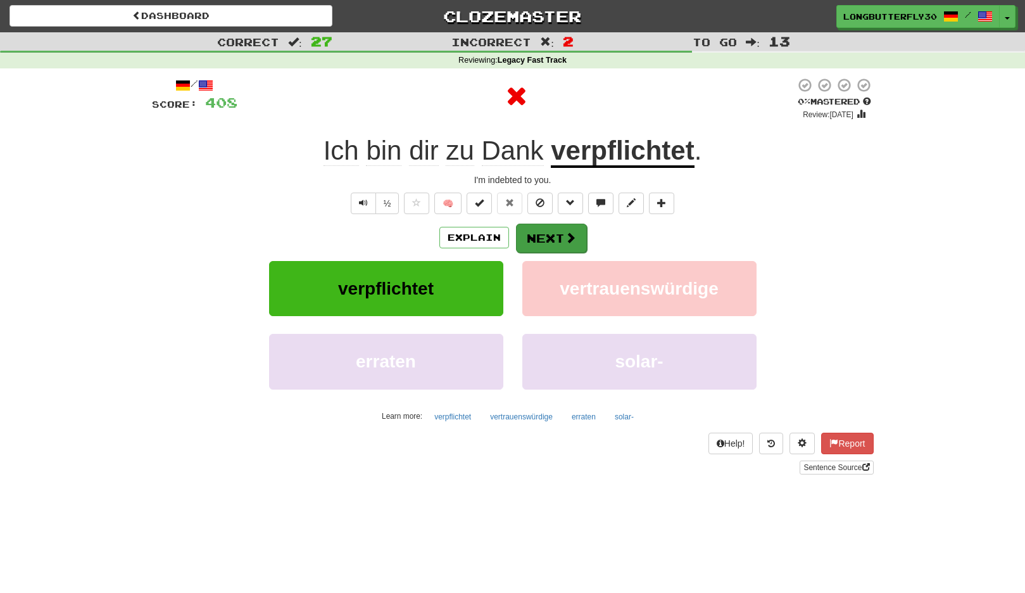
click at [549, 231] on button "Next" at bounding box center [551, 238] width 71 height 29
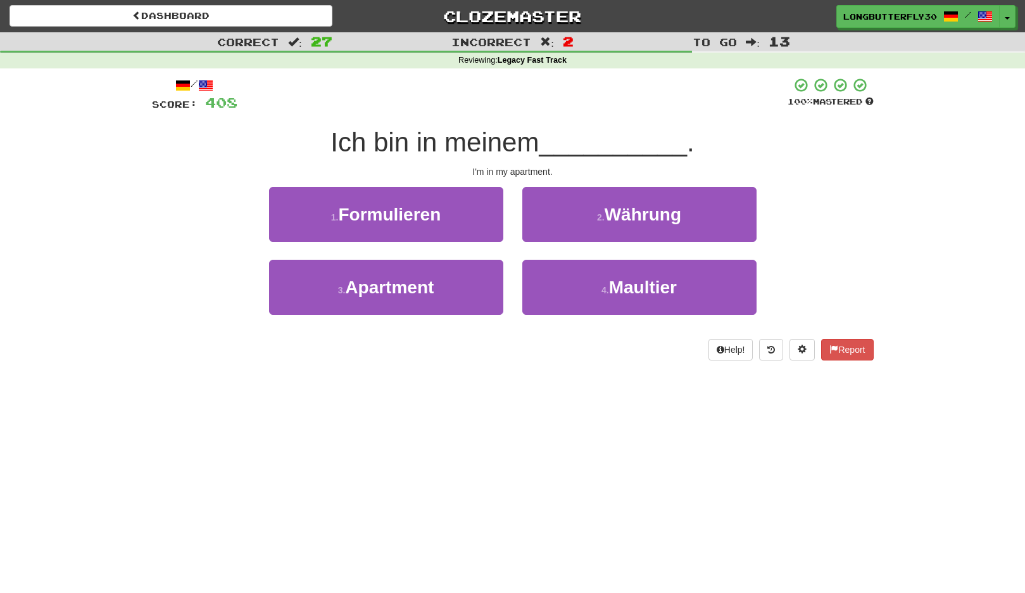
drag, startPoint x: 450, startPoint y: 284, endPoint x: 492, endPoint y: 259, distance: 48.9
click at [450, 284] on button "3 . Apartment" at bounding box center [386, 287] width 234 height 55
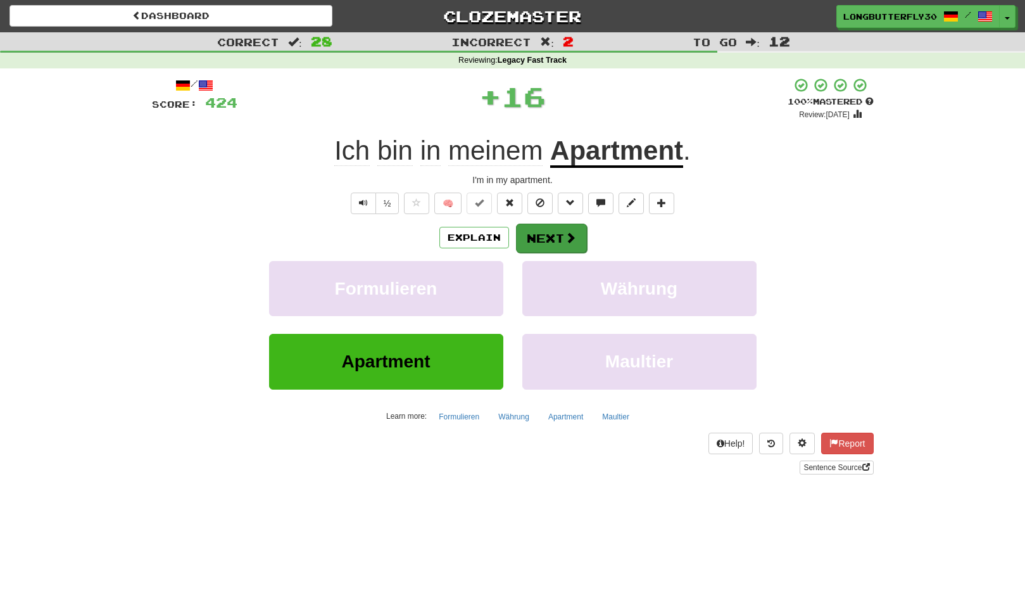
click at [531, 233] on button "Next" at bounding box center [551, 238] width 71 height 29
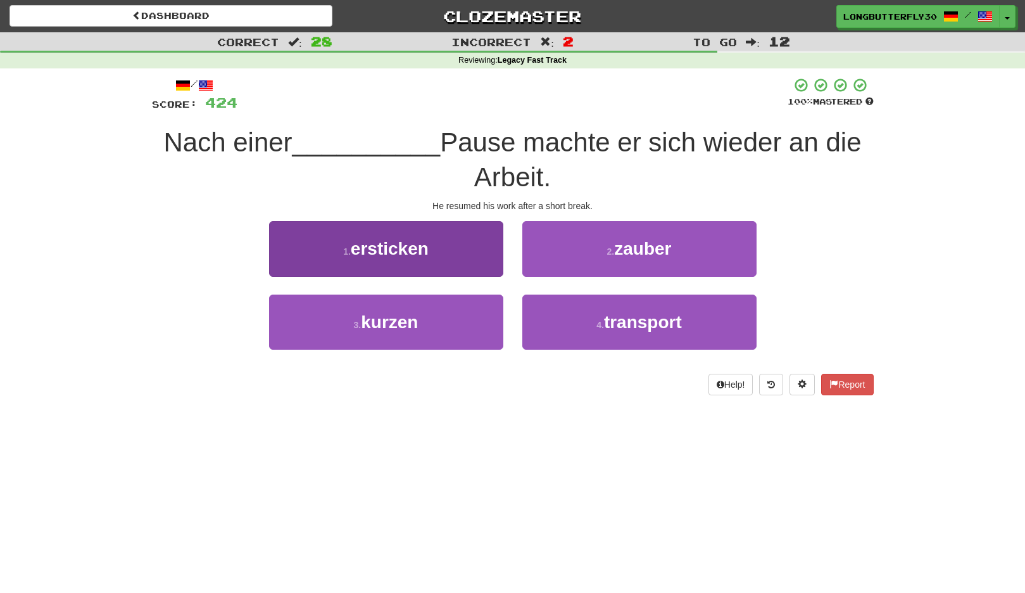
click at [448, 246] on button "1 . ersticken" at bounding box center [386, 248] width 234 height 55
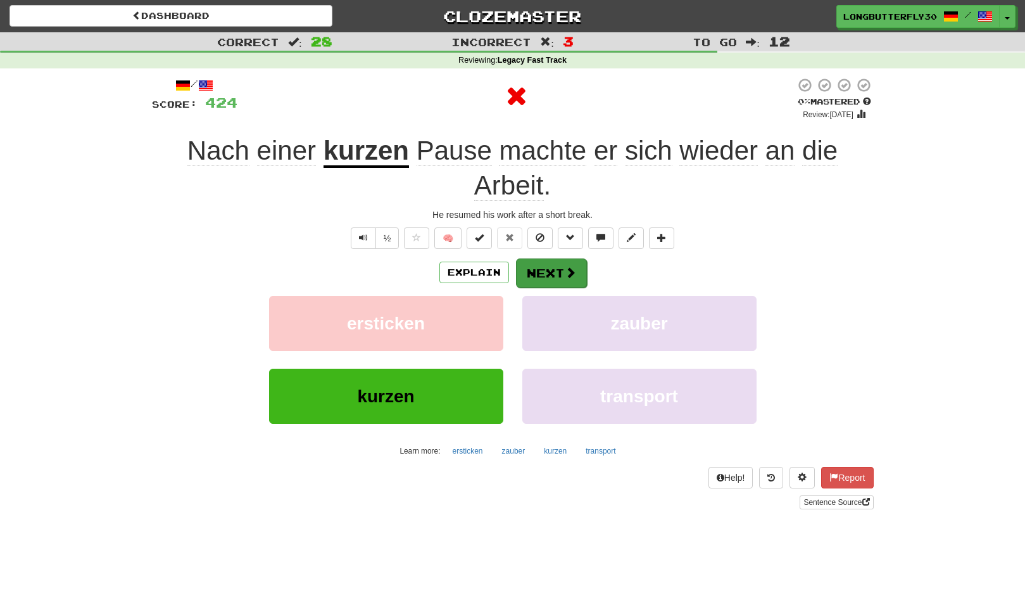
click at [557, 268] on button "Next" at bounding box center [551, 272] width 71 height 29
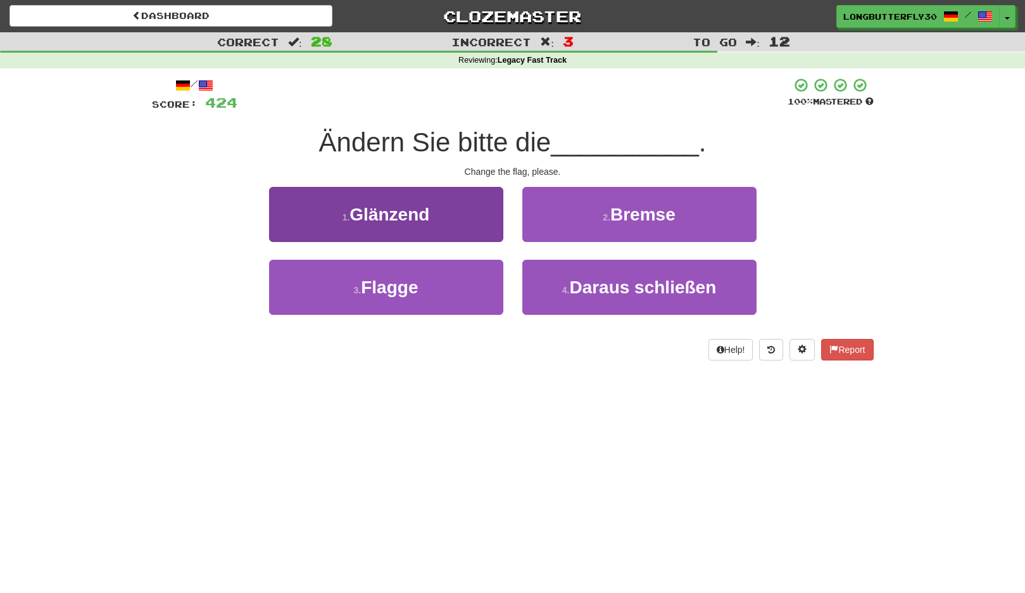
click at [455, 284] on button "3 . Flagge" at bounding box center [386, 287] width 234 height 55
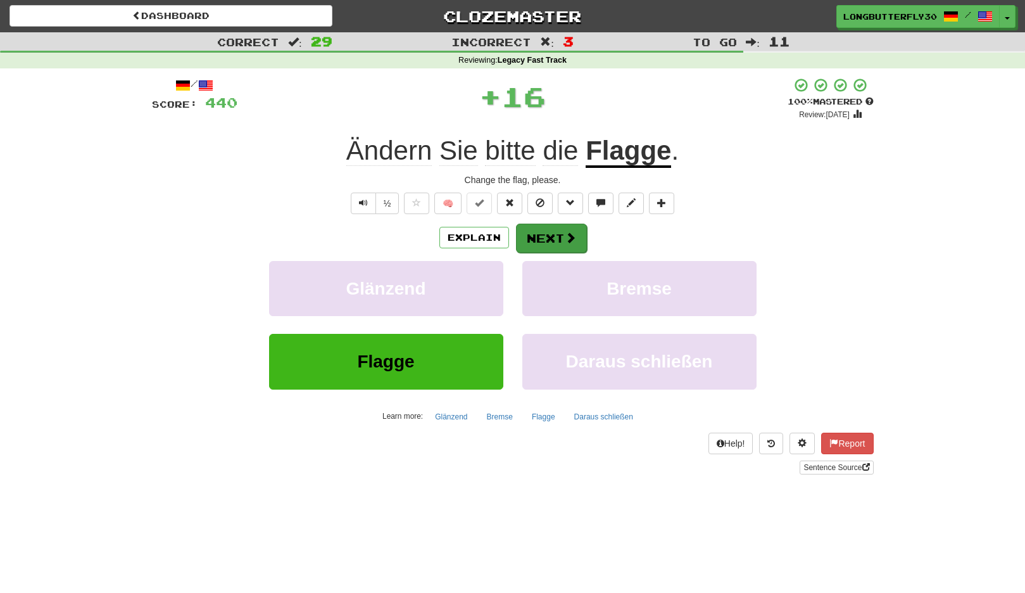
click at [533, 235] on button "Next" at bounding box center [551, 238] width 71 height 29
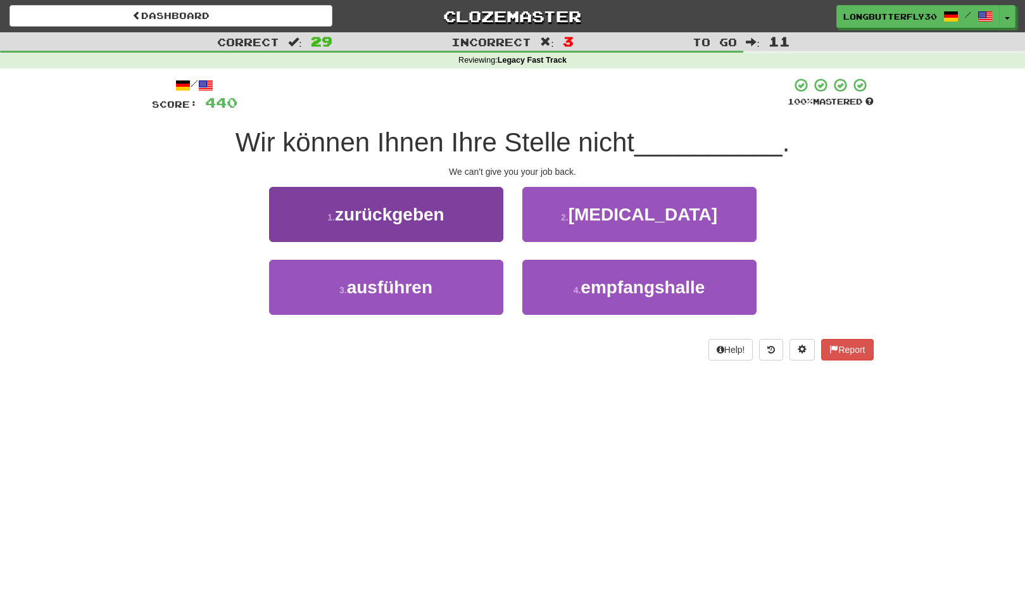
click at [494, 207] on button "1 . zurückgeben" at bounding box center [386, 214] width 234 height 55
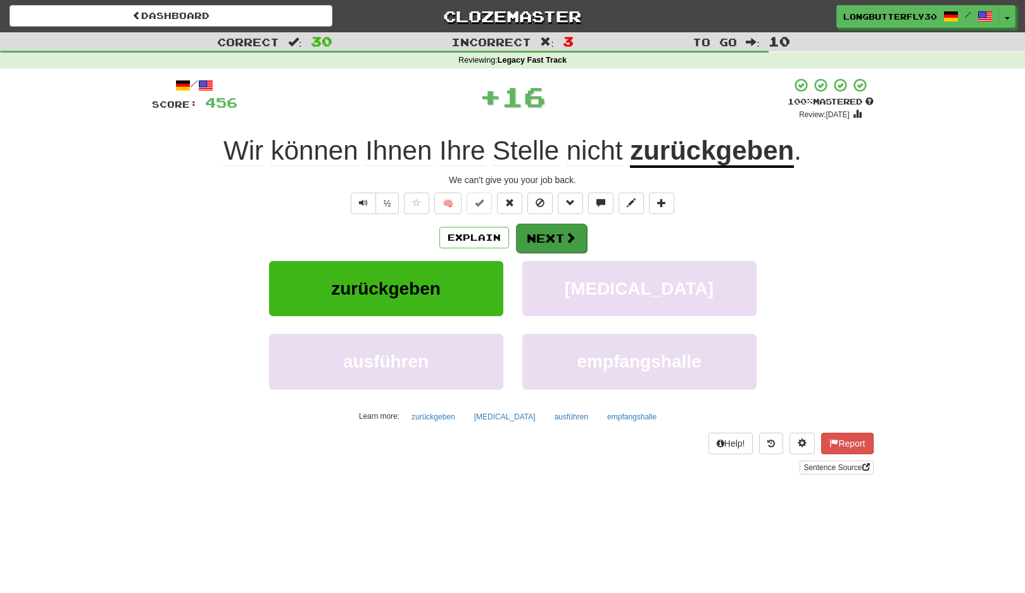
click at [555, 236] on button "Next" at bounding box center [551, 238] width 71 height 29
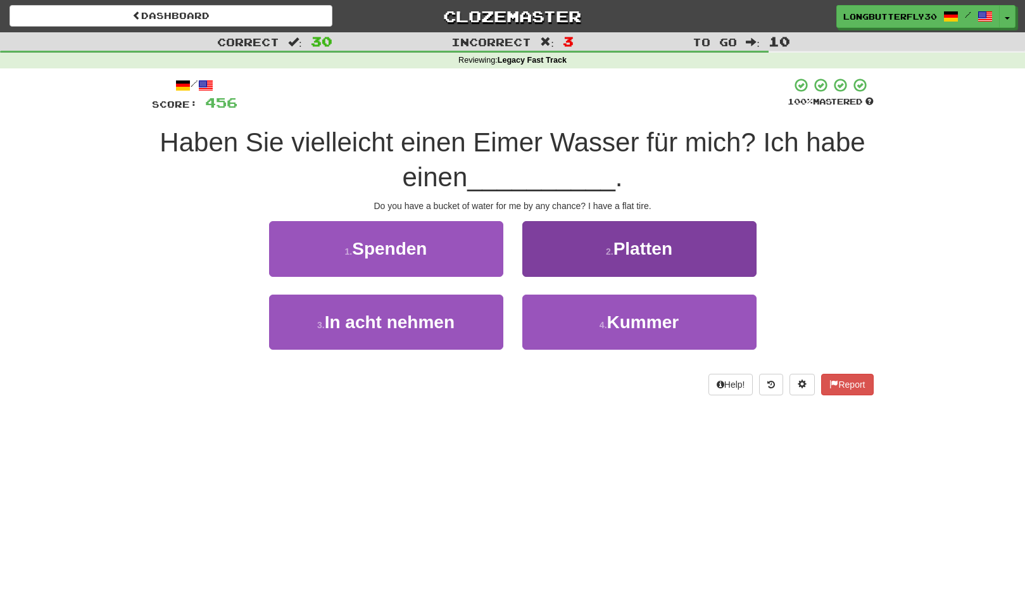
click at [633, 250] on span "Platten" at bounding box center [643, 249] width 59 height 20
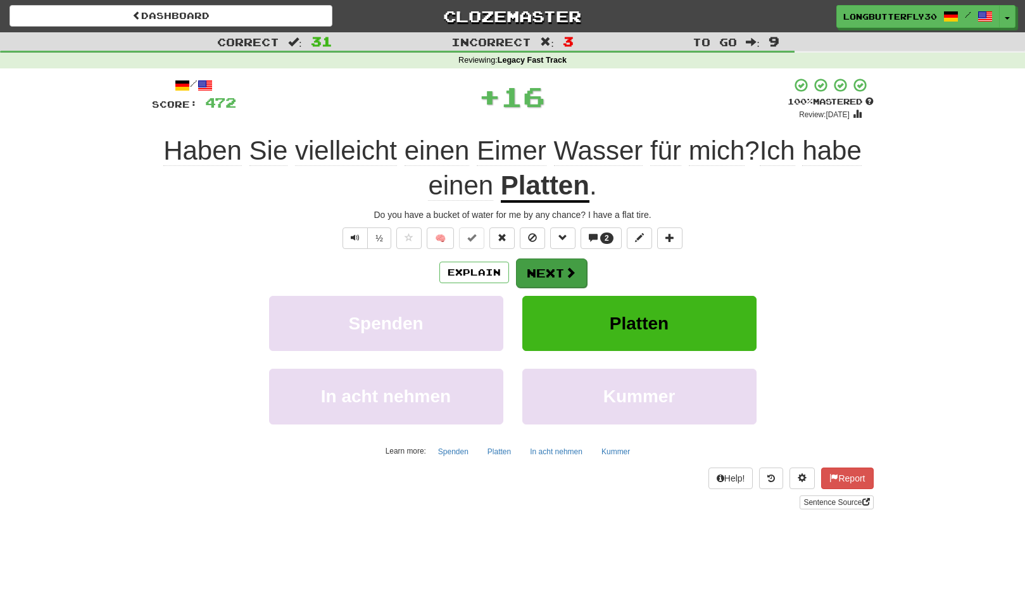
click at [568, 274] on span at bounding box center [570, 272] width 11 height 11
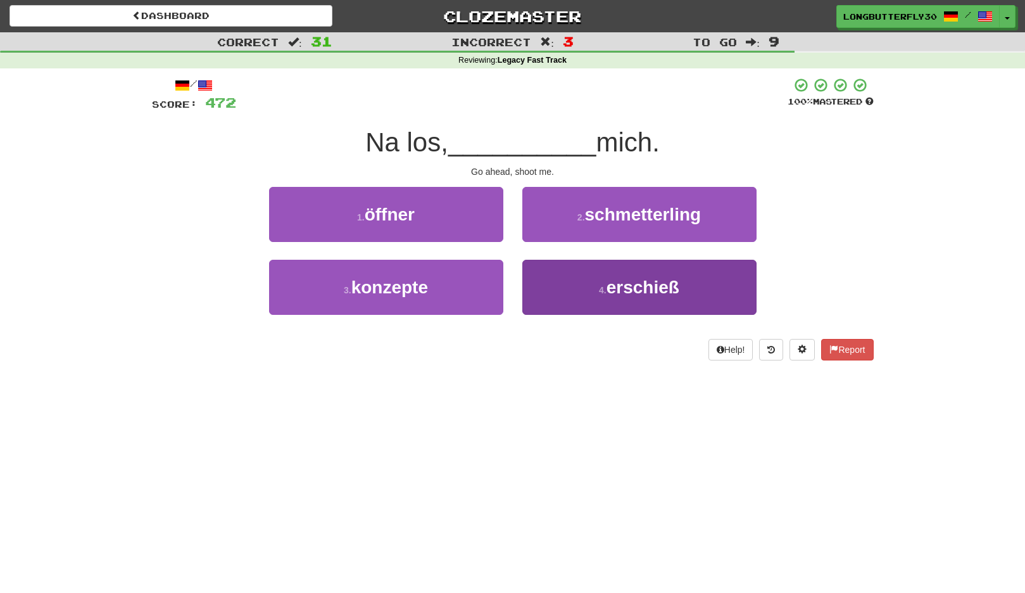
click at [583, 289] on button "4 . erschieß" at bounding box center [640, 287] width 234 height 55
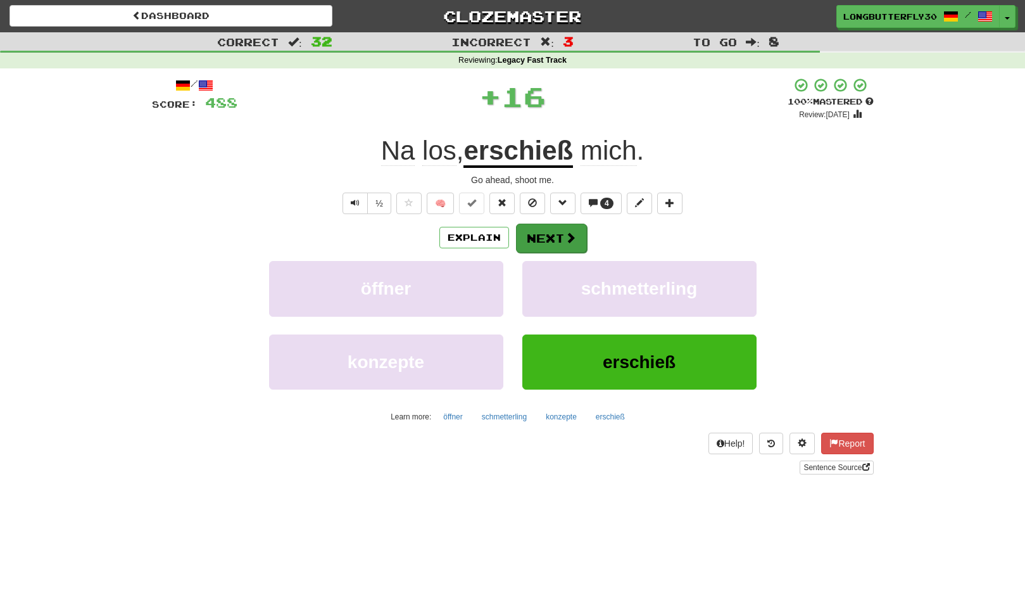
click at [560, 237] on button "Next" at bounding box center [551, 238] width 71 height 29
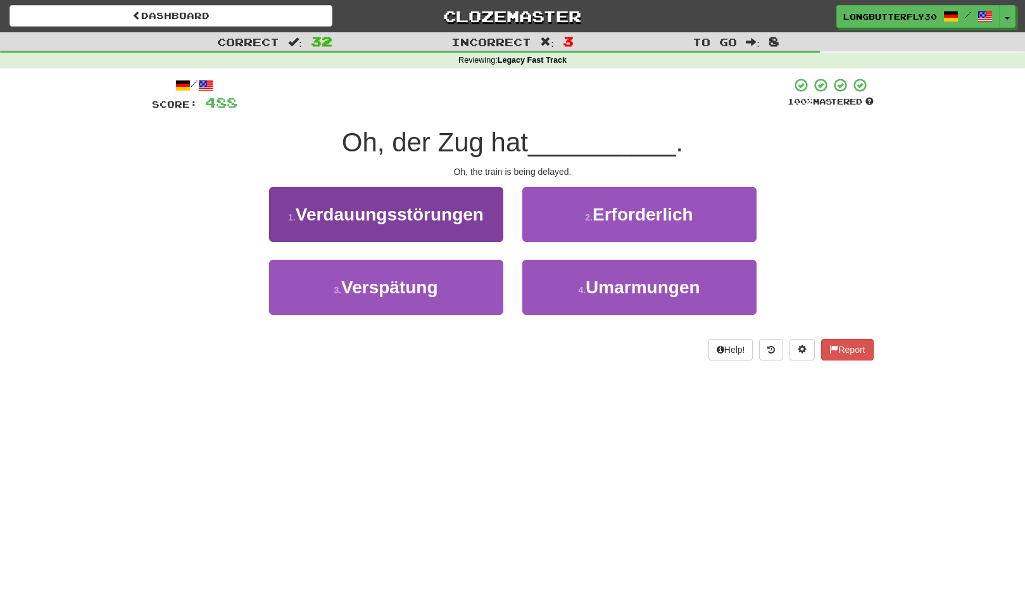
drag, startPoint x: 457, startPoint y: 285, endPoint x: 487, endPoint y: 274, distance: 32.3
click at [457, 285] on button "3 . Verspätung" at bounding box center [386, 287] width 234 height 55
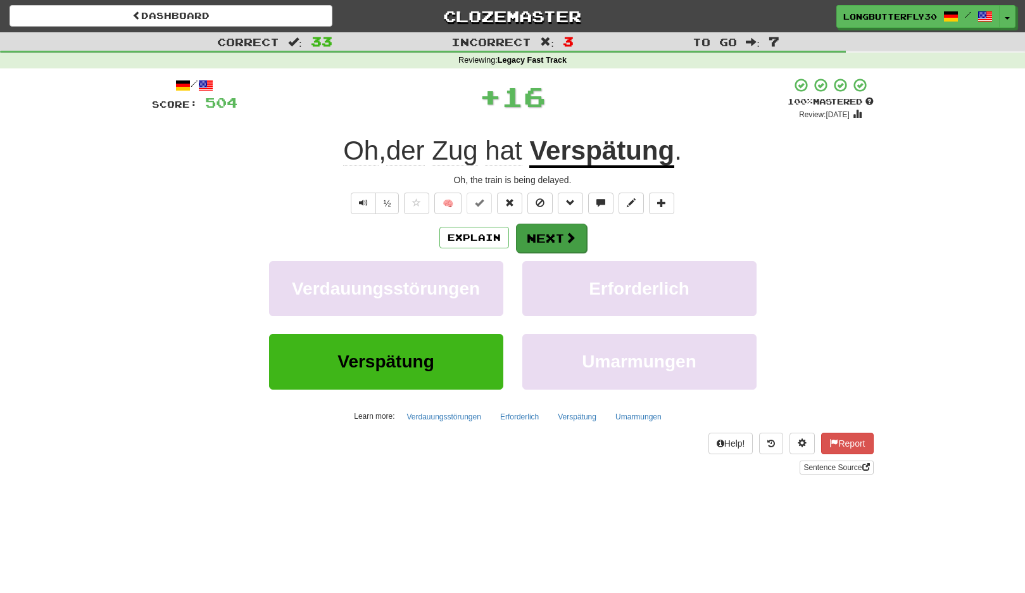
click at [545, 233] on button "Next" at bounding box center [551, 238] width 71 height 29
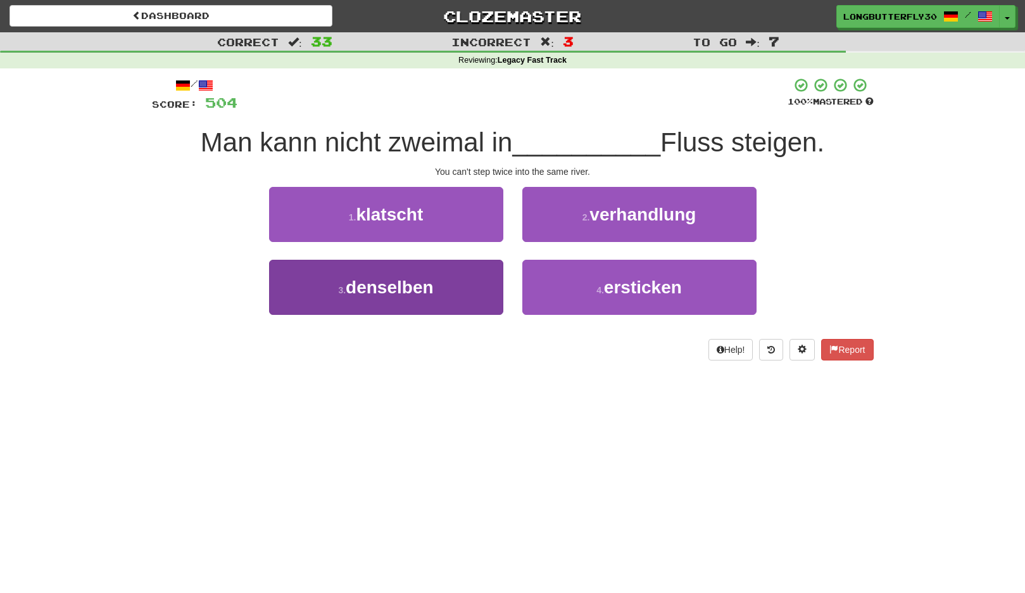
click at [462, 279] on button "3 . denselben" at bounding box center [386, 287] width 234 height 55
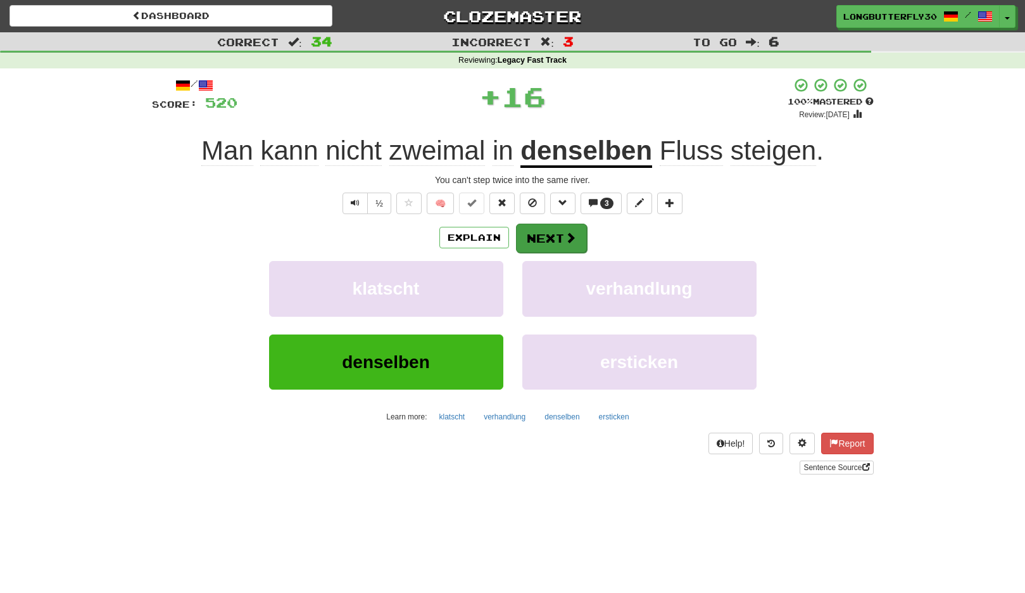
click at [552, 235] on button "Next" at bounding box center [551, 238] width 71 height 29
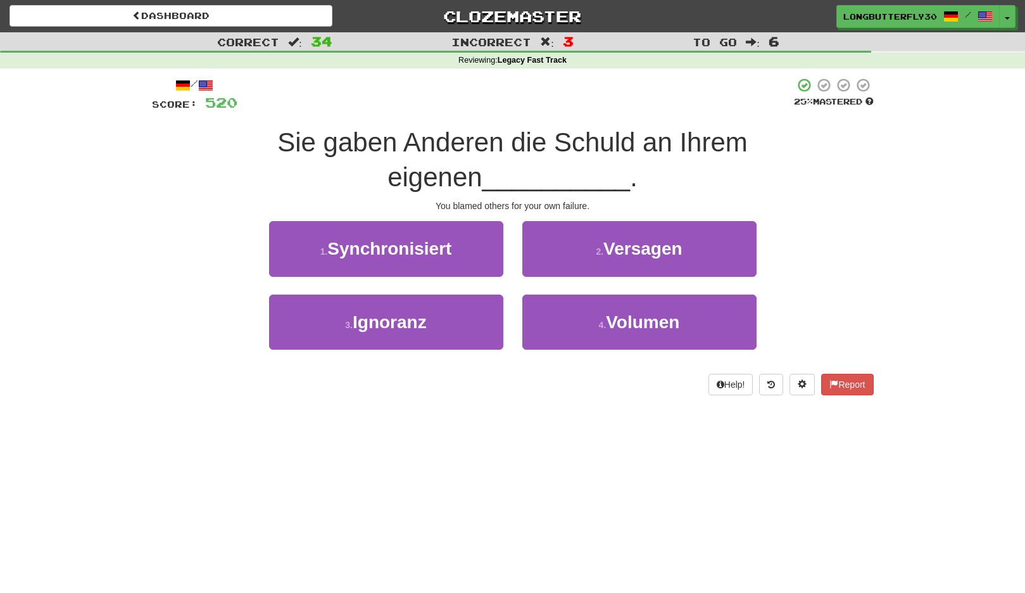
drag, startPoint x: 632, startPoint y: 213, endPoint x: 619, endPoint y: 217, distance: 13.2
click at [630, 239] on span "Versagen" at bounding box center [643, 249] width 79 height 20
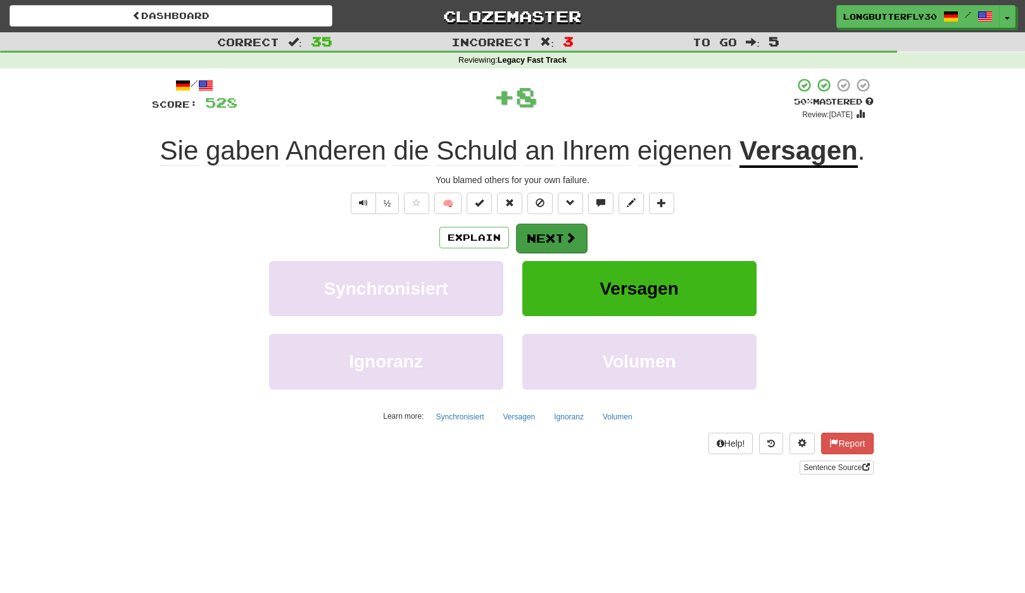
click at [554, 241] on button "Next" at bounding box center [551, 238] width 71 height 29
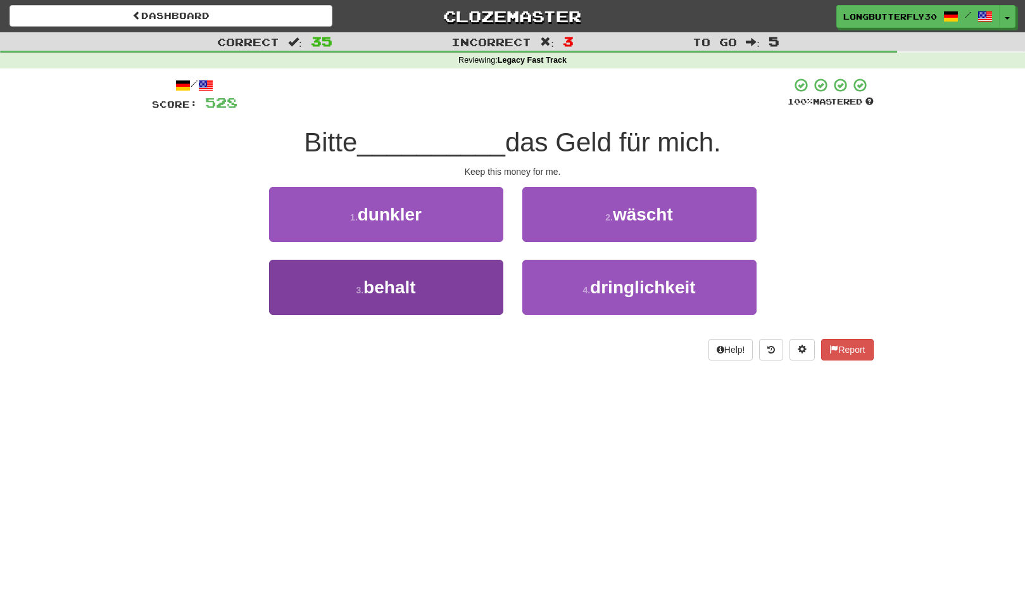
click at [469, 296] on button "3 . behalt" at bounding box center [386, 287] width 234 height 55
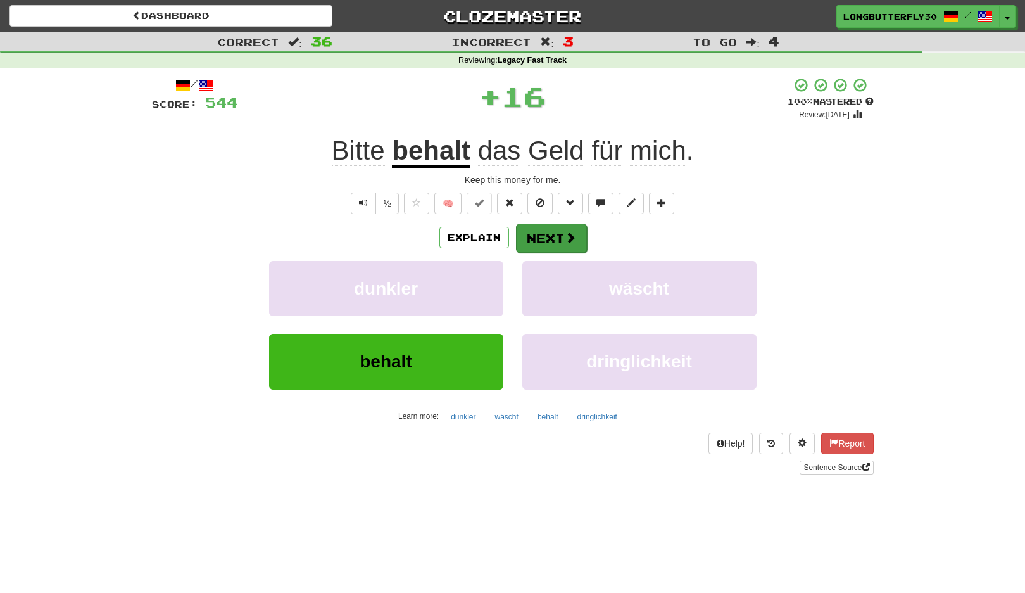
click at [528, 235] on button "Next" at bounding box center [551, 238] width 71 height 29
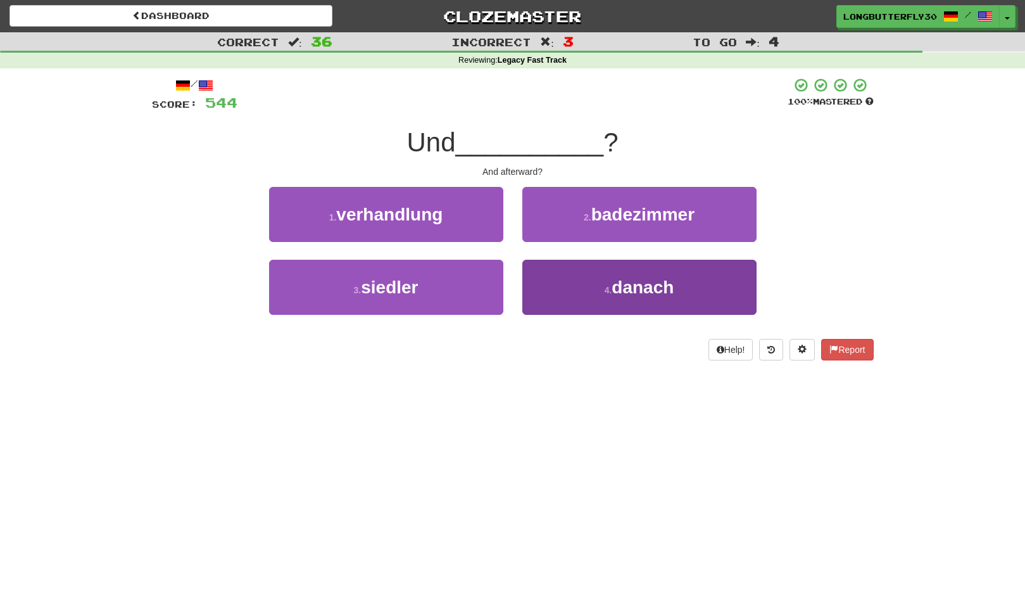
click at [612, 291] on small "4 ." at bounding box center [609, 290] width 8 height 10
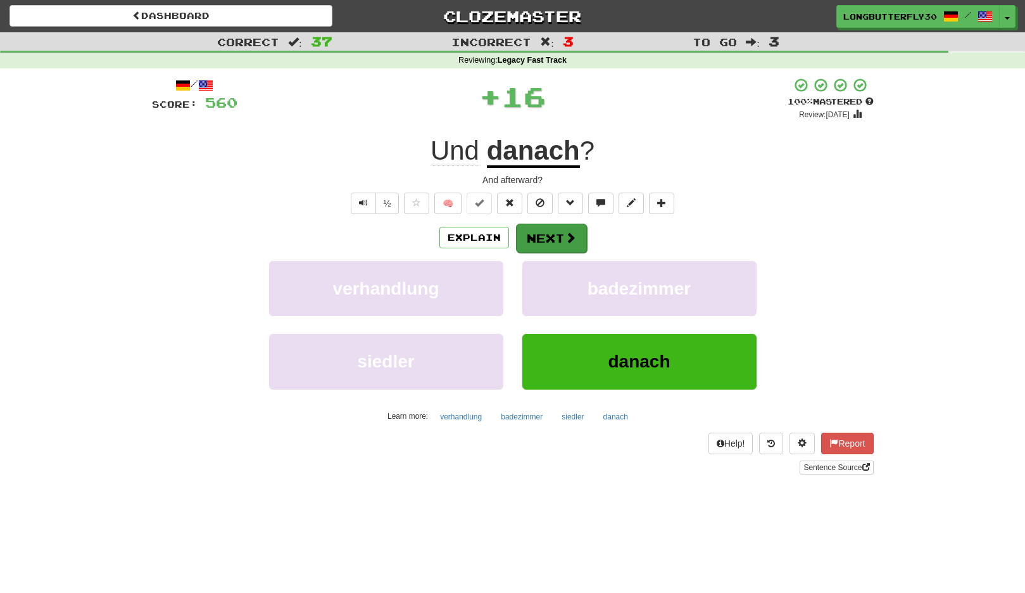
click at [566, 234] on span at bounding box center [570, 237] width 11 height 11
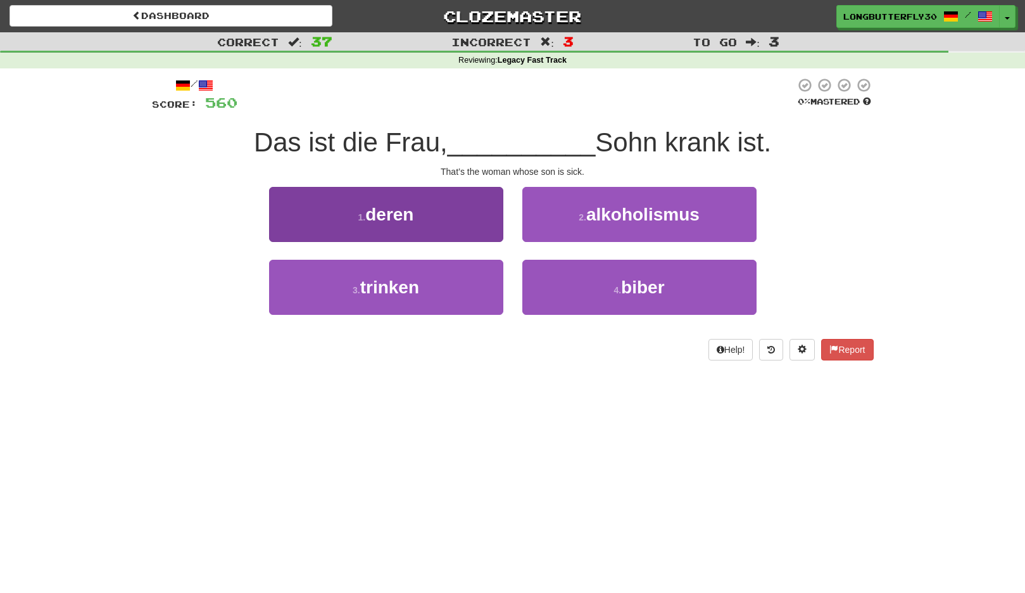
click at [479, 231] on button "1 . deren" at bounding box center [386, 214] width 234 height 55
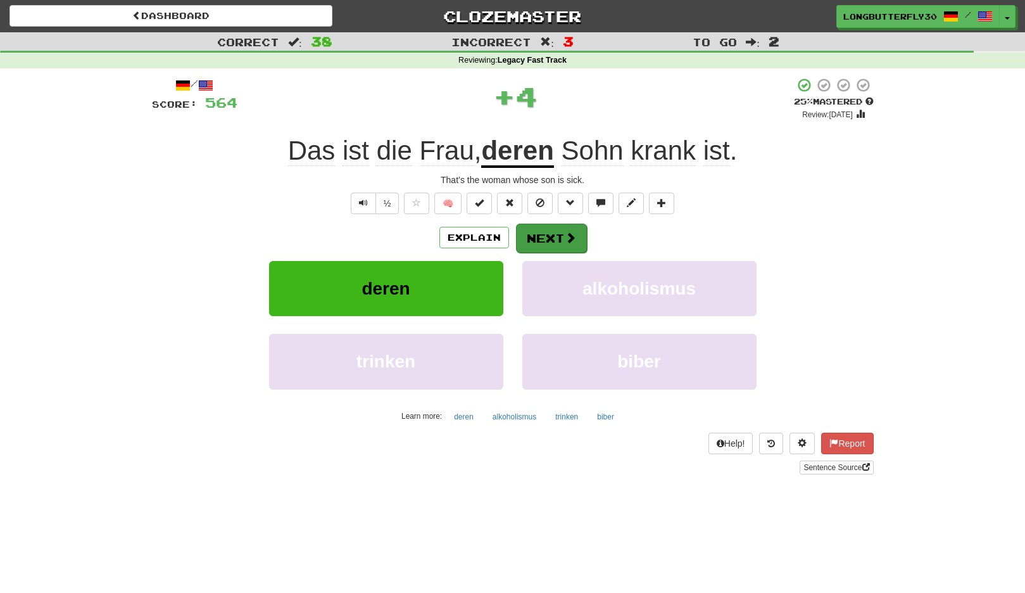
click at [550, 231] on div "/ Score: 564 + 4 25 % Mastered Review: [DATE] Das ist die Frau , deren Sohn kra…" at bounding box center [513, 275] width 722 height 397
click at [549, 233] on button "Next" at bounding box center [551, 238] width 71 height 29
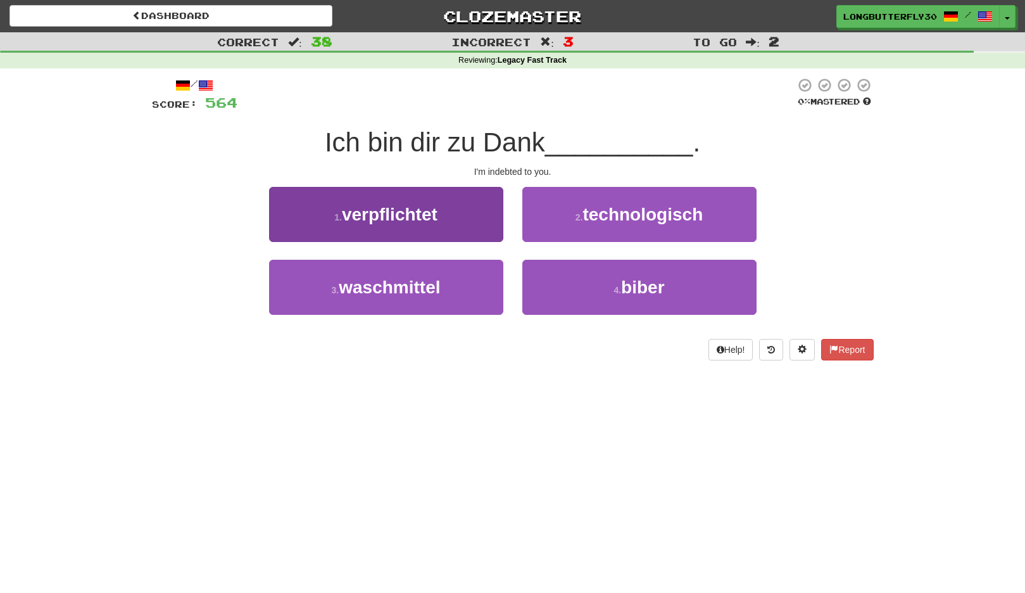
click at [485, 227] on button "1 . verpflichtet" at bounding box center [386, 214] width 234 height 55
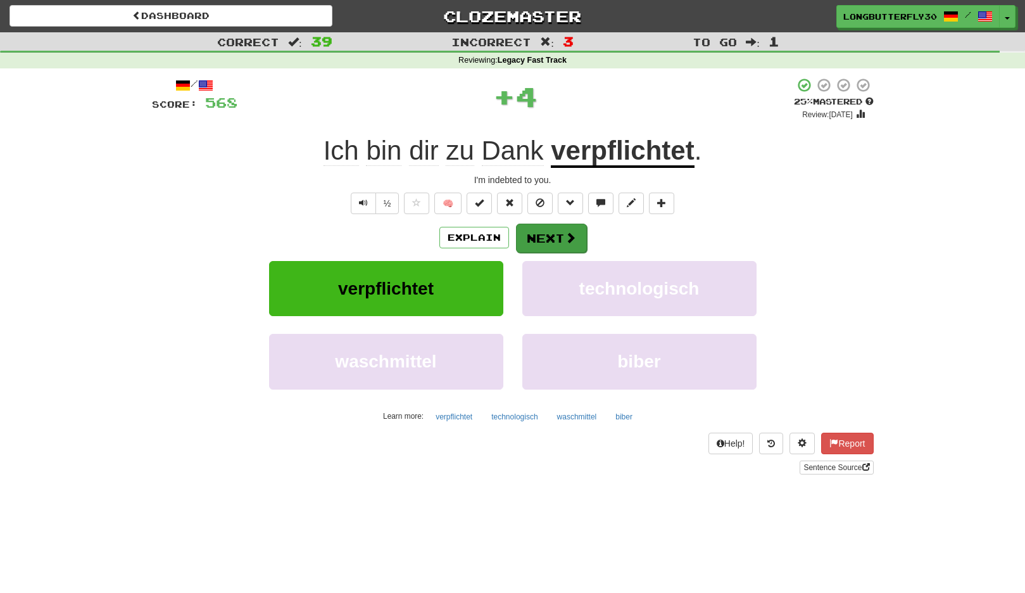
click at [552, 234] on button "Next" at bounding box center [551, 238] width 71 height 29
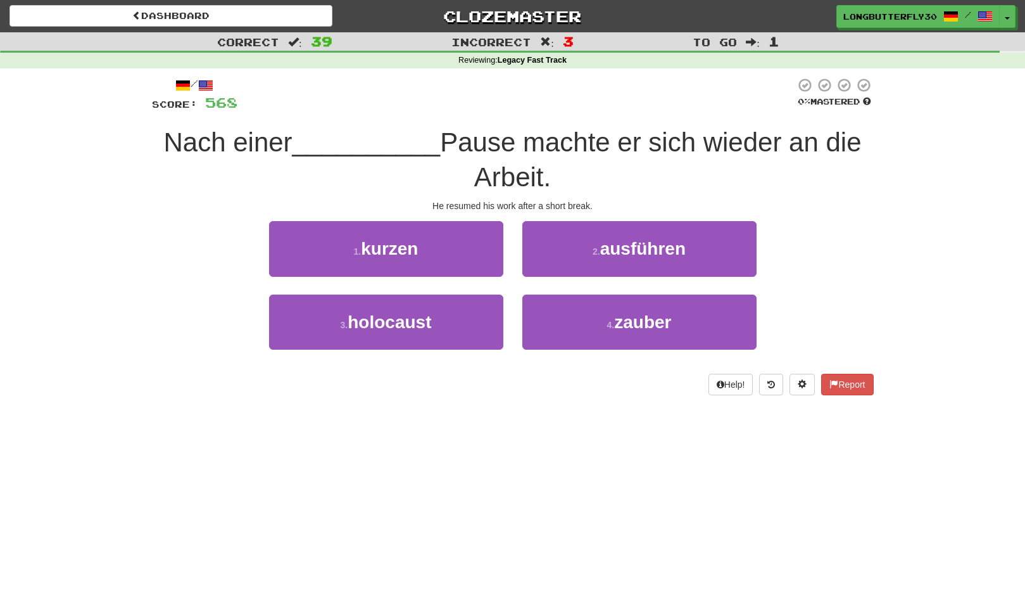
click at [462, 251] on button "1 . kurzen" at bounding box center [386, 248] width 234 height 55
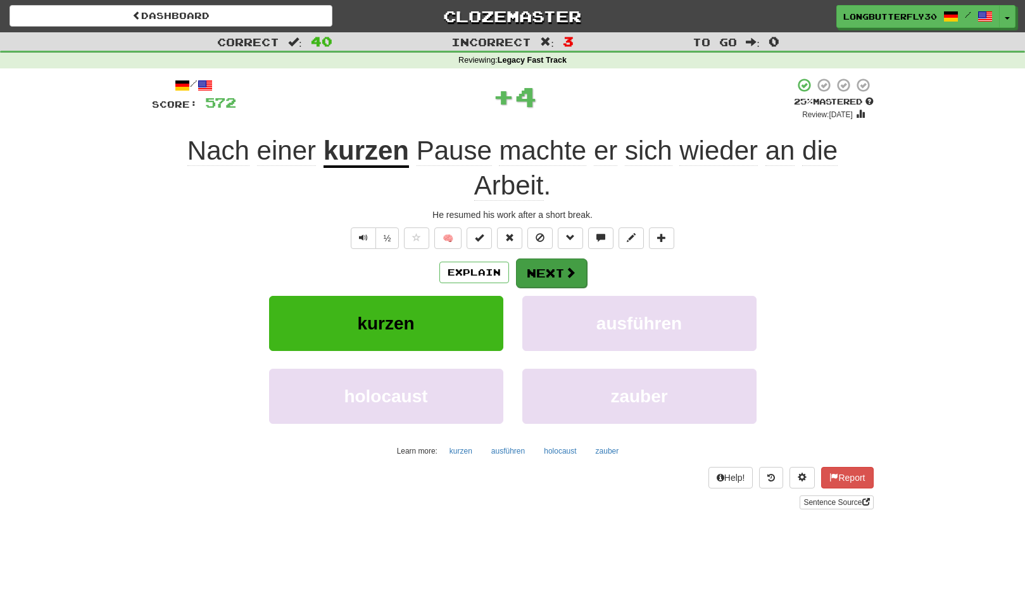
click at [549, 265] on button "Next" at bounding box center [551, 272] width 71 height 29
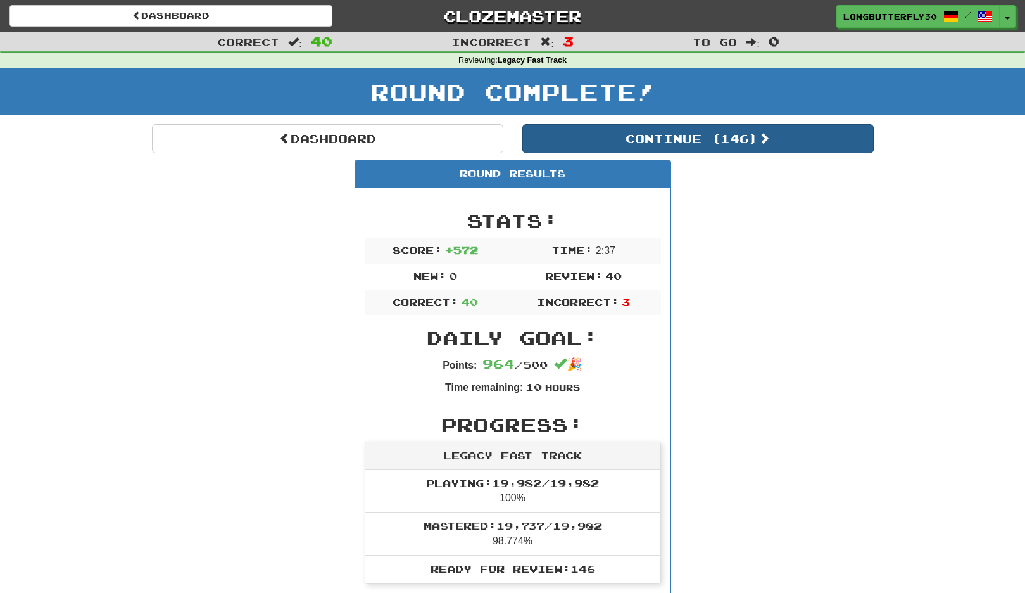
click at [702, 137] on button "Continue ( 146 )" at bounding box center [699, 138] width 352 height 29
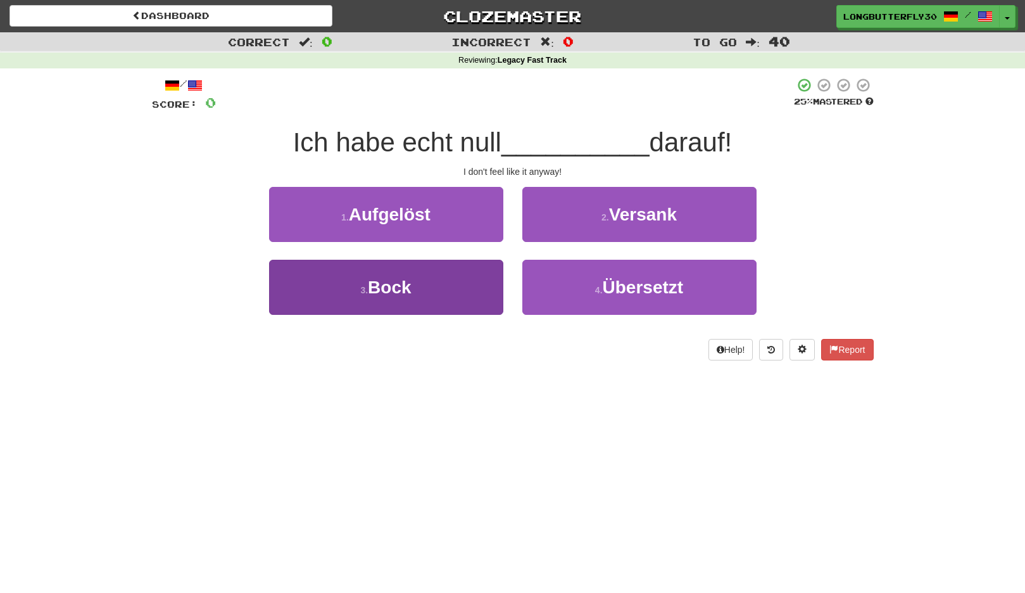
click at [496, 289] on button "3 . Bock" at bounding box center [386, 287] width 234 height 55
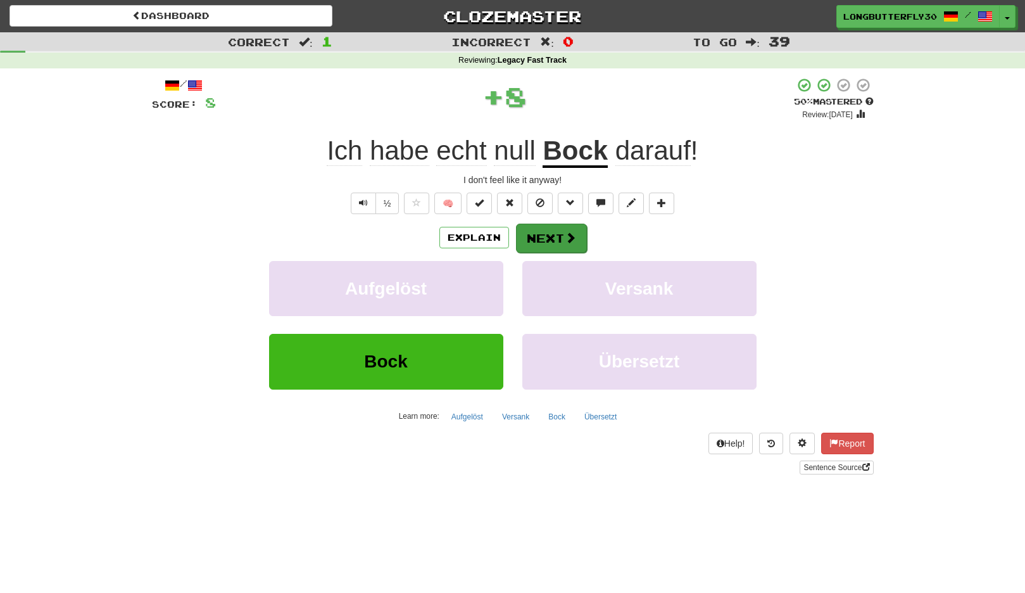
click at [555, 239] on button "Next" at bounding box center [551, 238] width 71 height 29
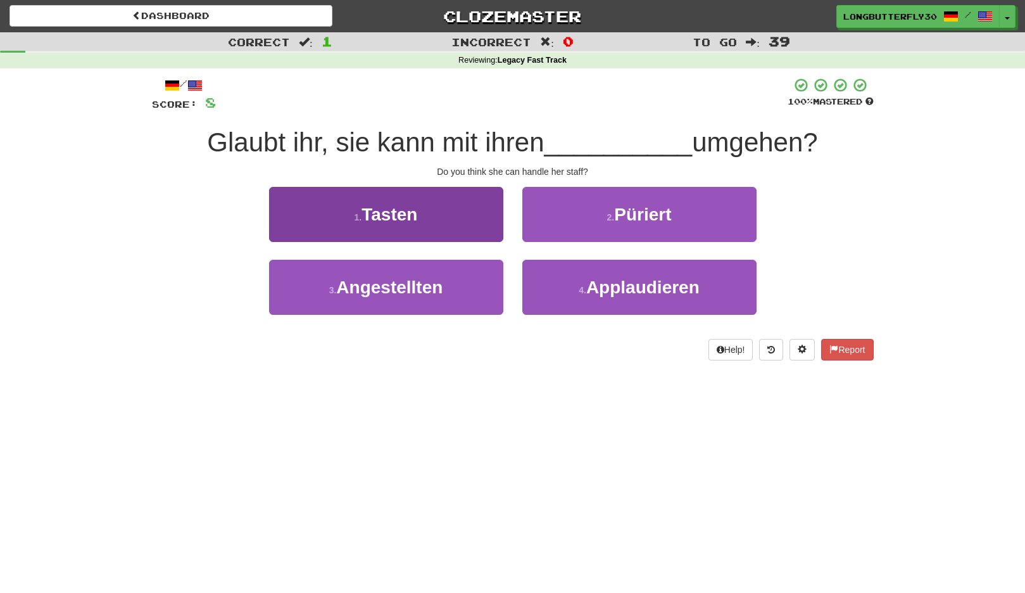
click at [466, 212] on button "1 . Tasten" at bounding box center [386, 214] width 234 height 55
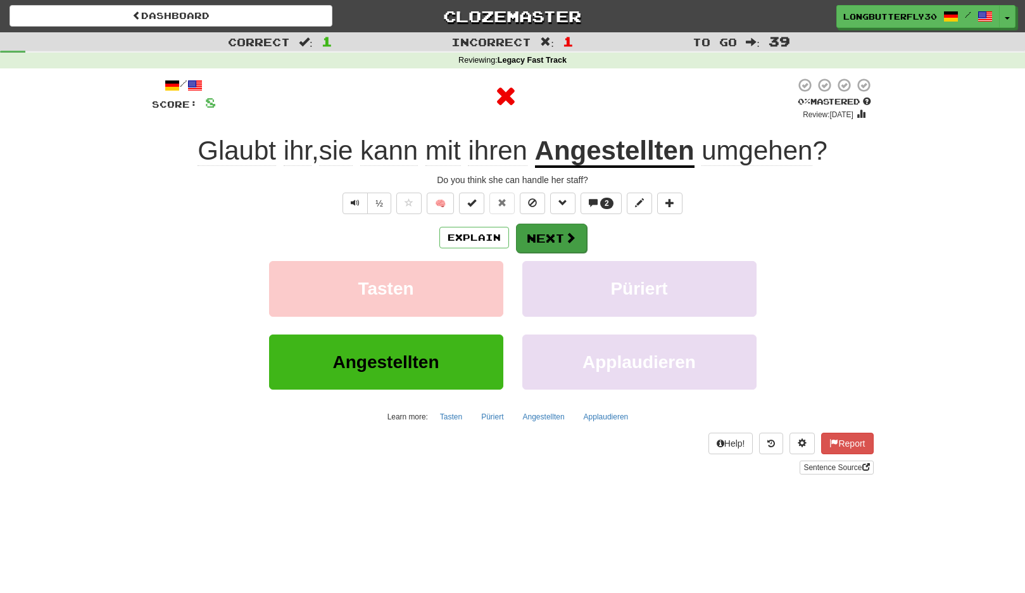
click at [551, 231] on button "Next" at bounding box center [551, 238] width 71 height 29
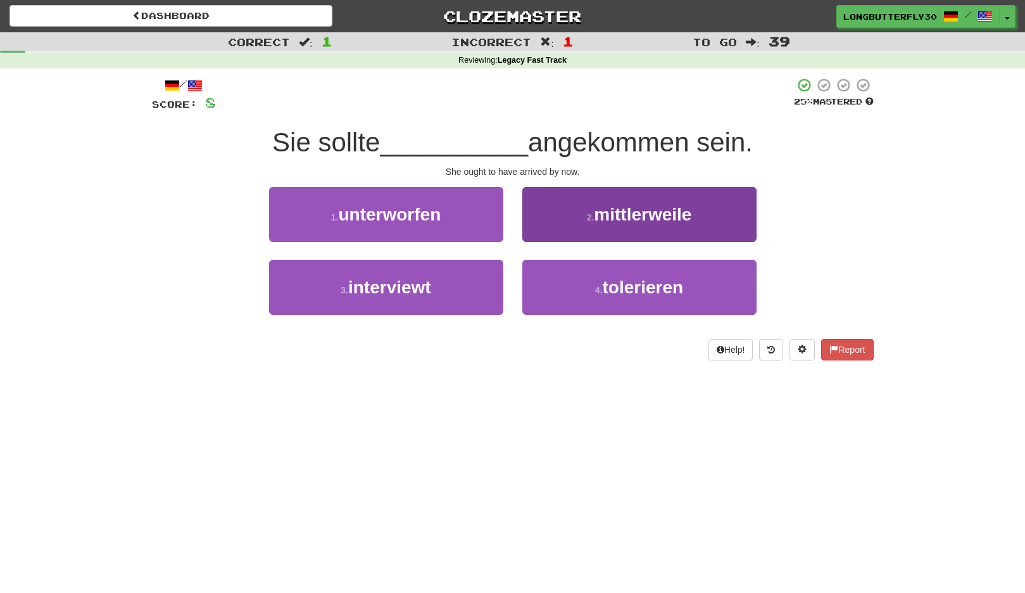
click at [593, 225] on button "2 . mittlerweile" at bounding box center [640, 214] width 234 height 55
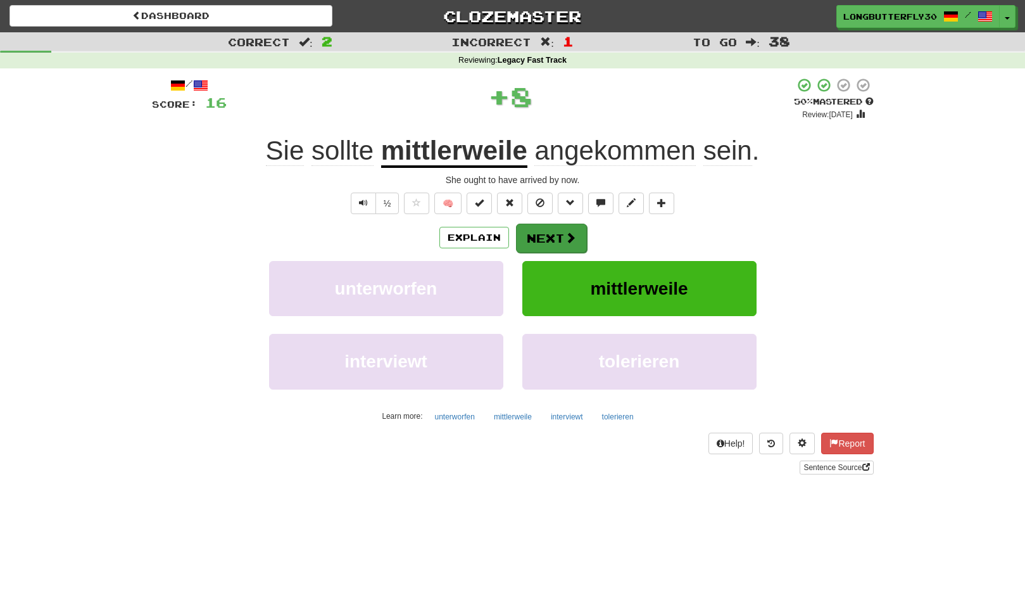
click at [556, 239] on button "Next" at bounding box center [551, 238] width 71 height 29
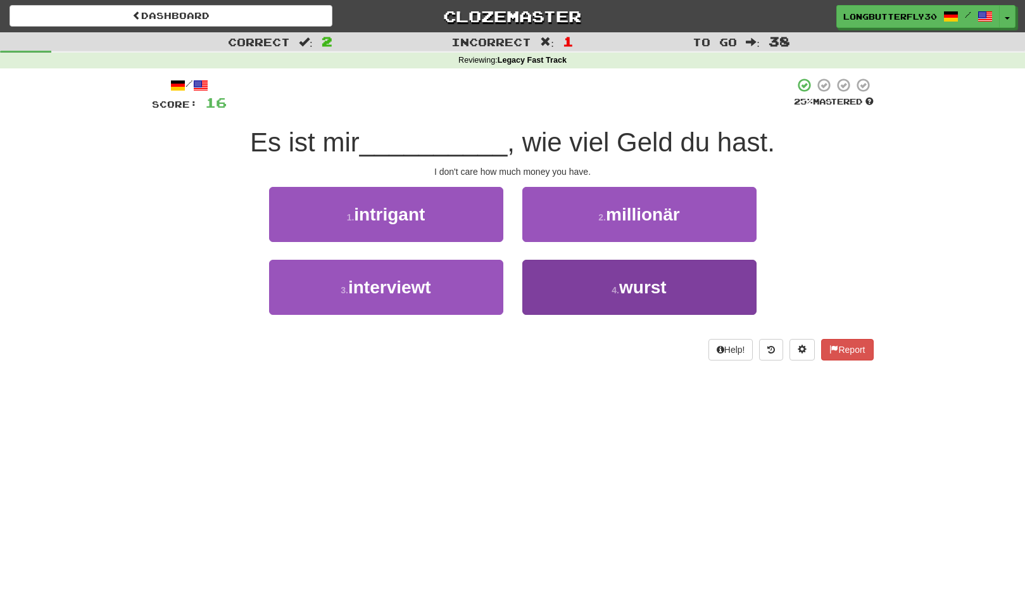
click at [614, 281] on button "4 . wurst" at bounding box center [640, 287] width 234 height 55
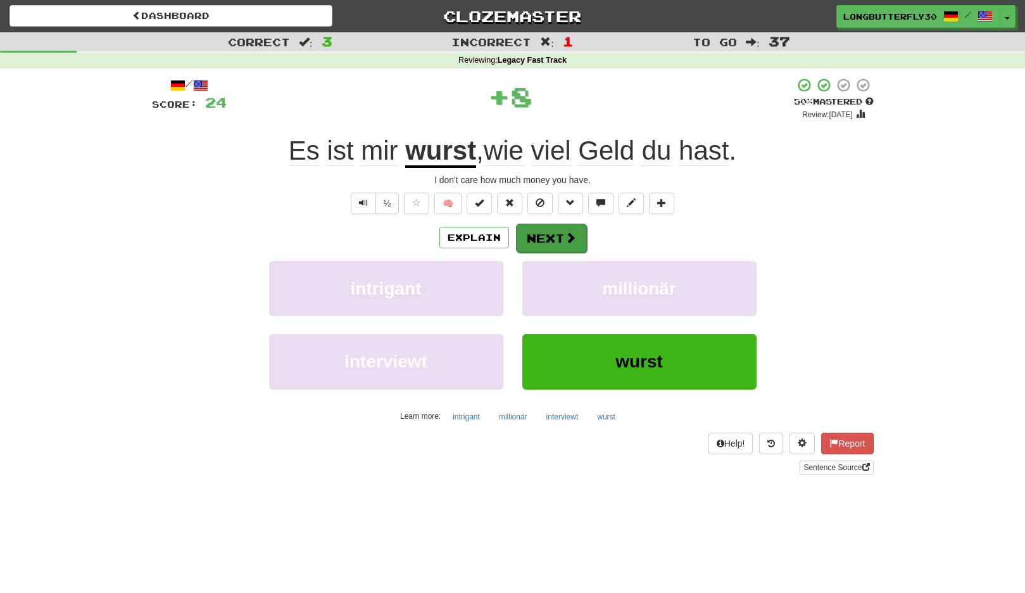
click at [548, 237] on button "Next" at bounding box center [551, 238] width 71 height 29
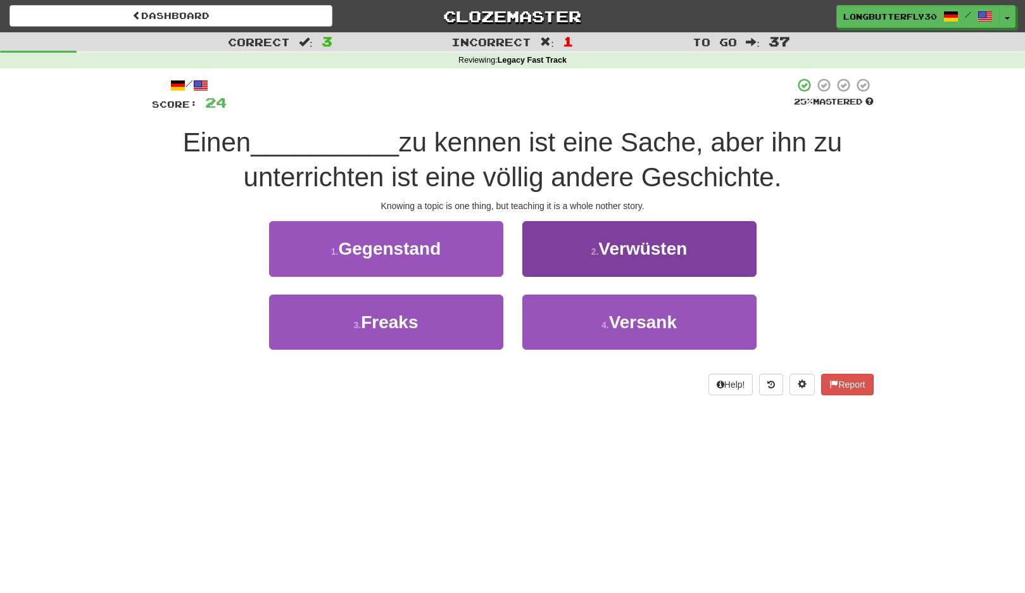
click at [585, 252] on button "2 . Verwüsten" at bounding box center [640, 248] width 234 height 55
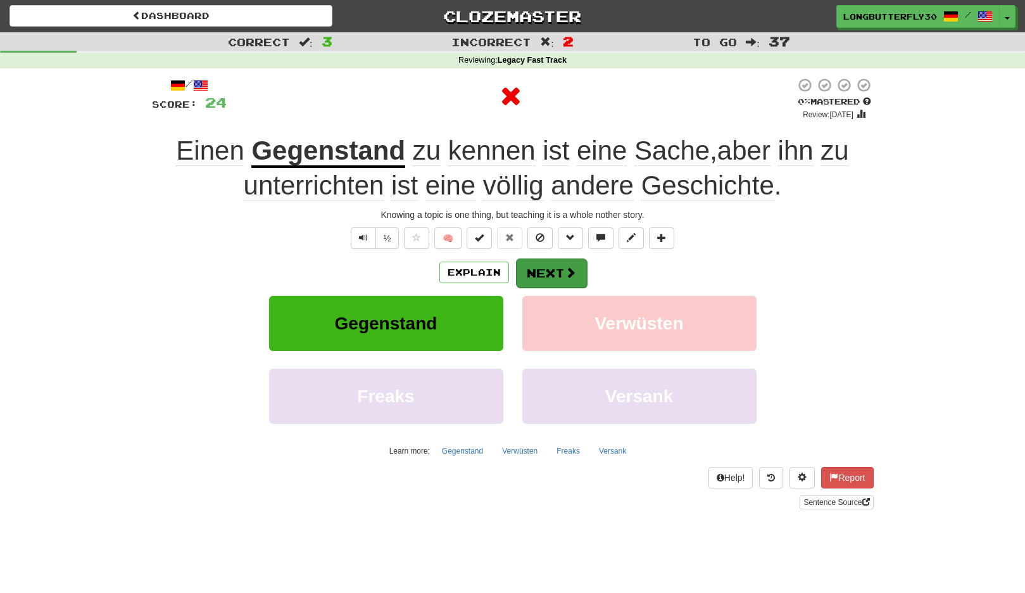
click at [556, 260] on button "Next" at bounding box center [551, 272] width 71 height 29
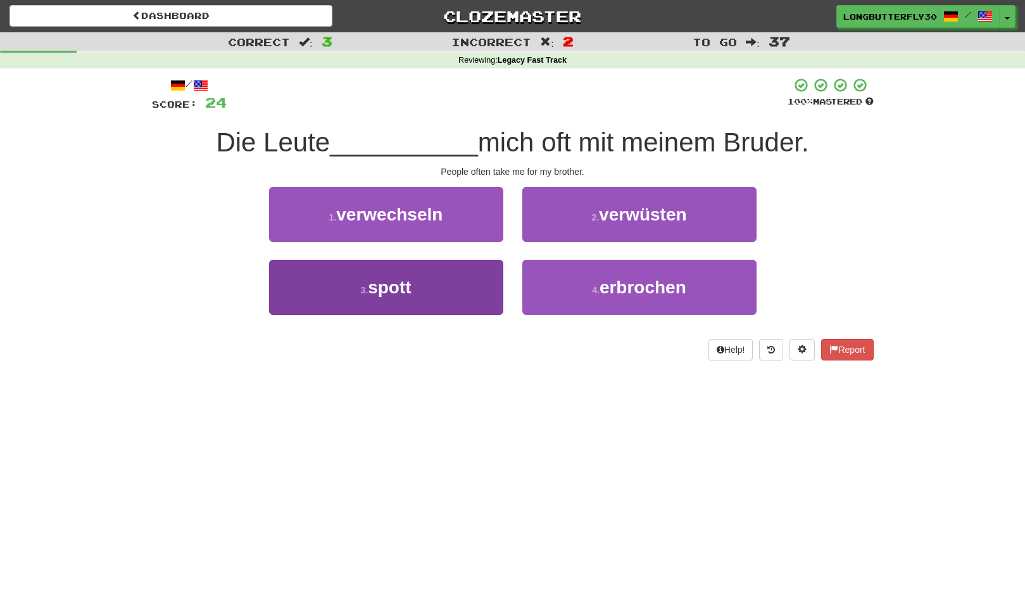
click at [455, 287] on button "3 . spott" at bounding box center [386, 287] width 234 height 55
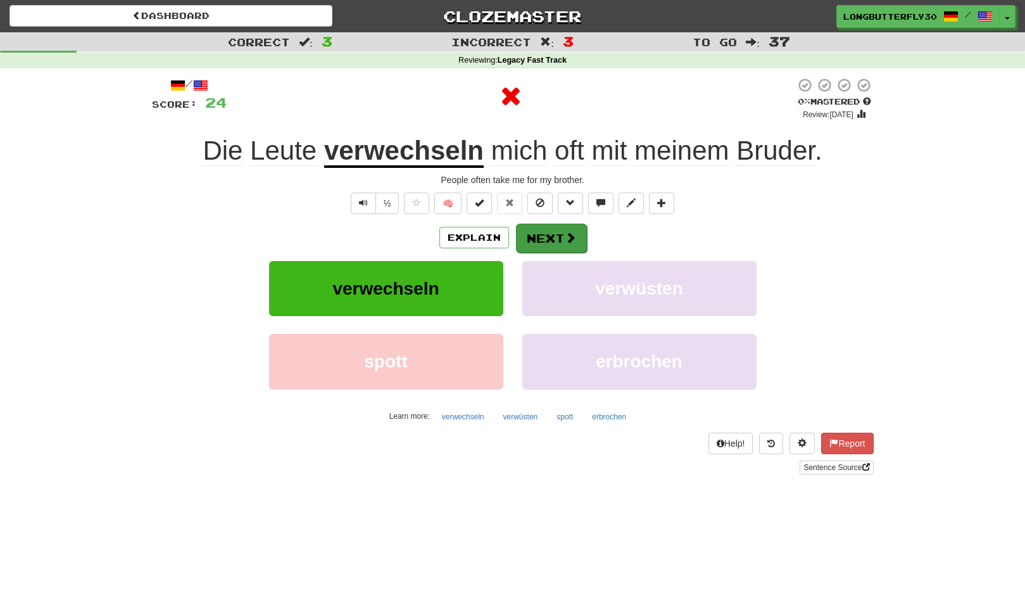
click at [542, 237] on button "Next" at bounding box center [551, 238] width 71 height 29
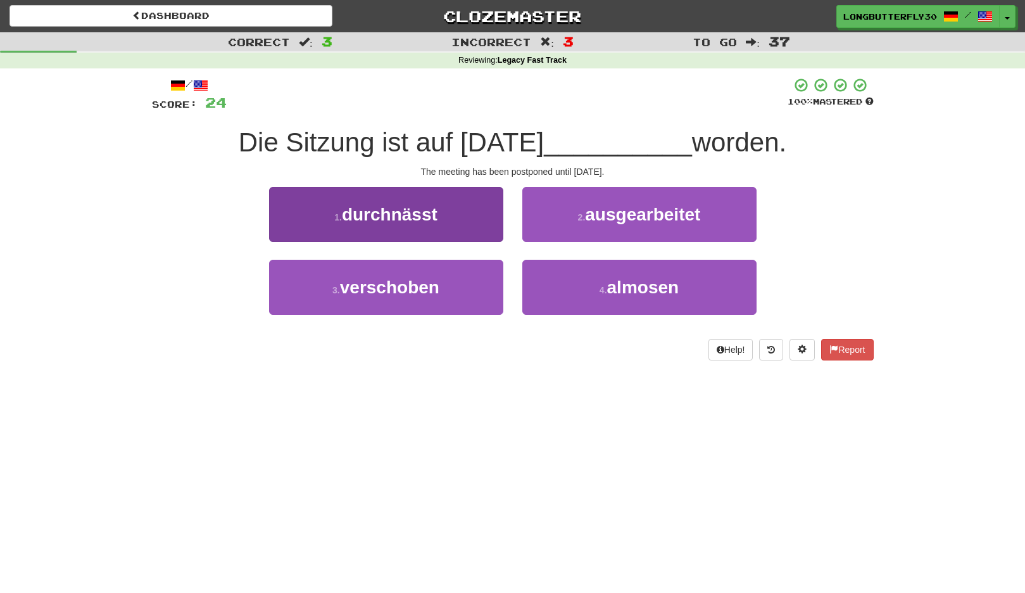
click at [481, 217] on button "1 . durchnässt" at bounding box center [386, 214] width 234 height 55
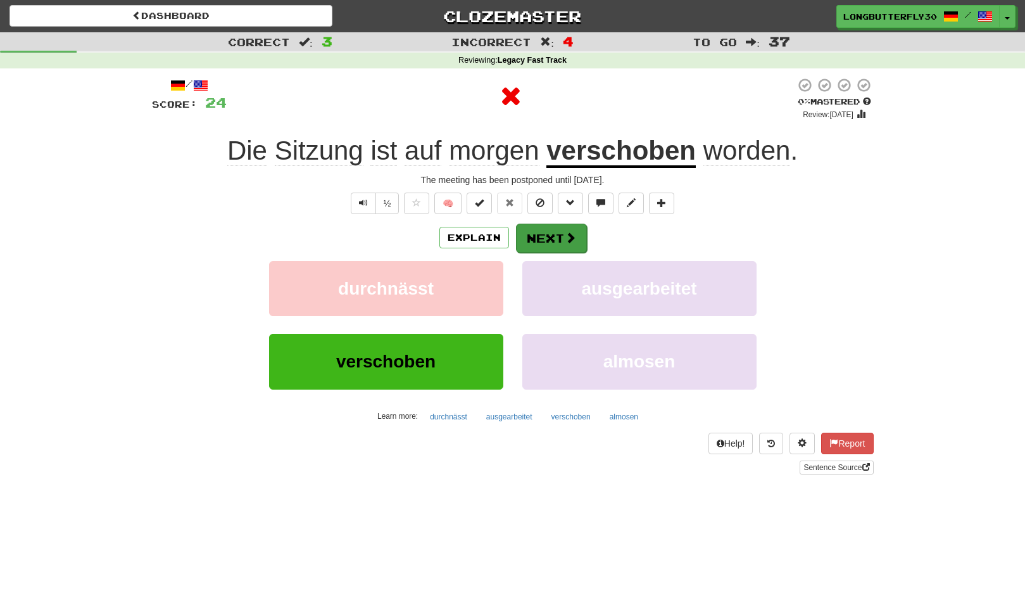
click at [551, 236] on button "Next" at bounding box center [551, 238] width 71 height 29
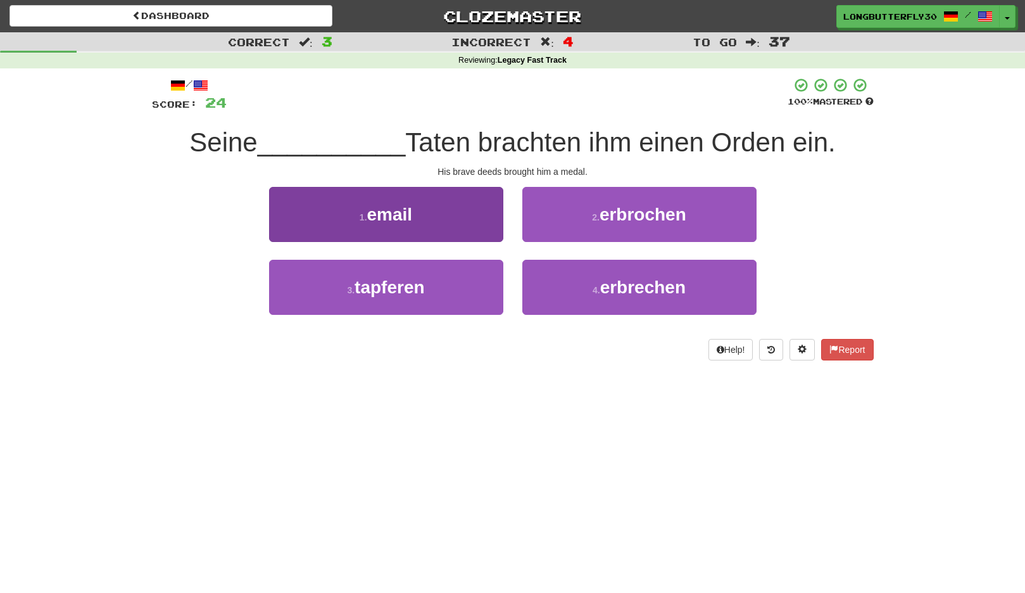
click at [452, 291] on button "3 . tapferen" at bounding box center [386, 287] width 234 height 55
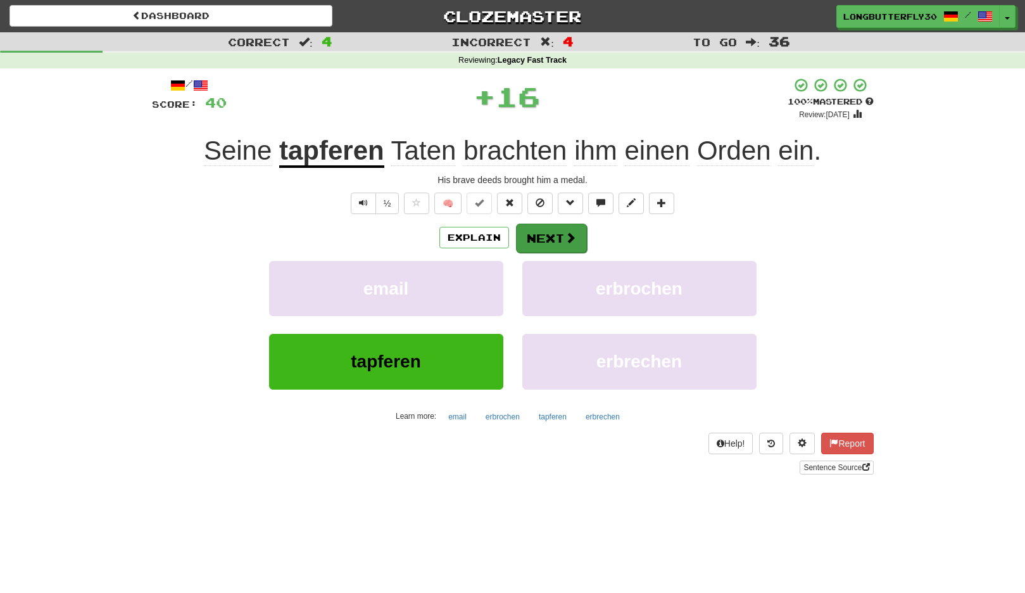
click at [549, 238] on button "Next" at bounding box center [551, 238] width 71 height 29
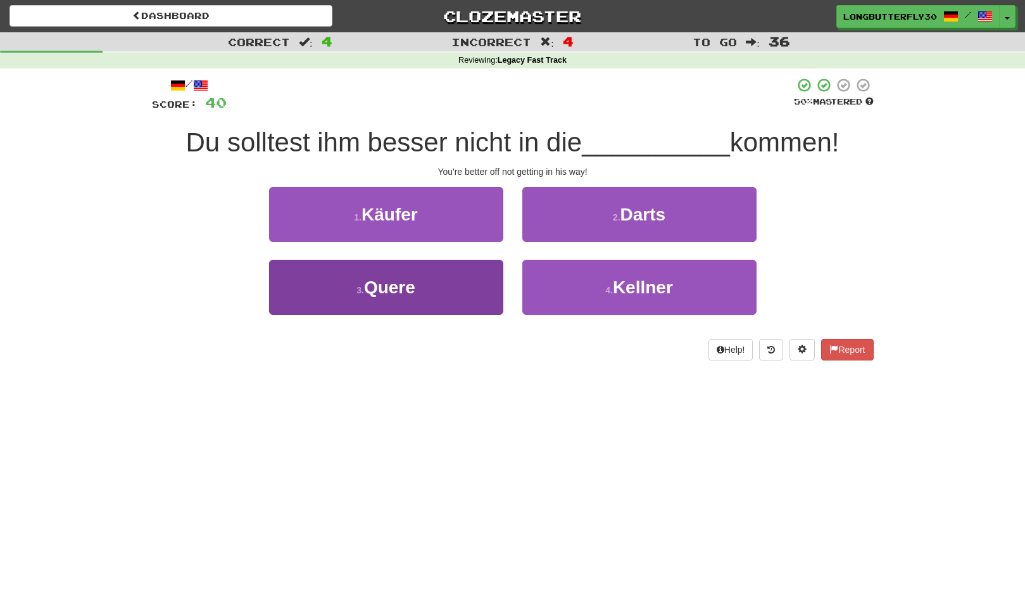
click at [446, 289] on button "3 . Quere" at bounding box center [386, 287] width 234 height 55
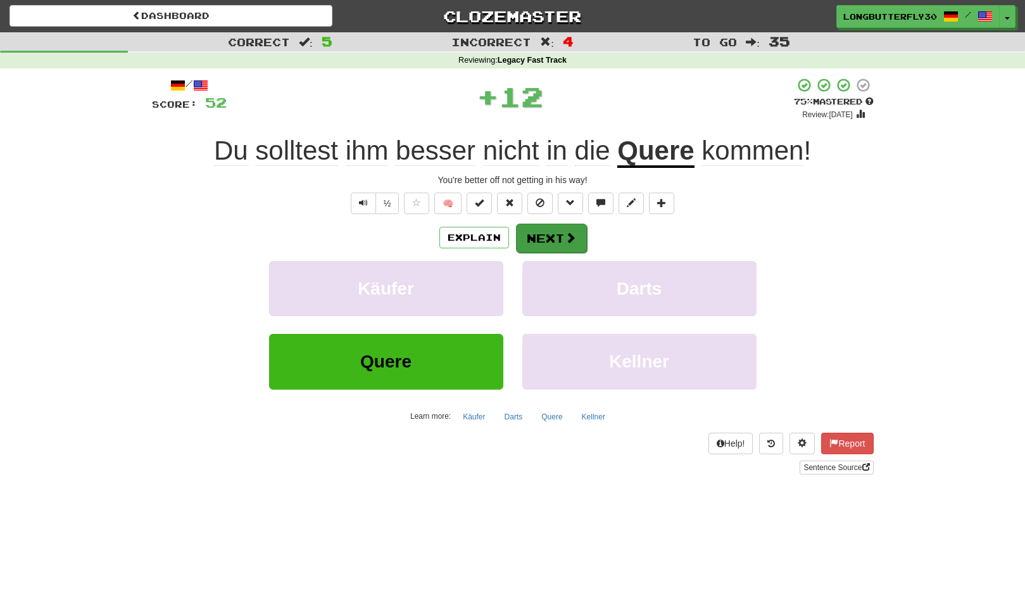
click at [541, 228] on button "Next" at bounding box center [551, 238] width 71 height 29
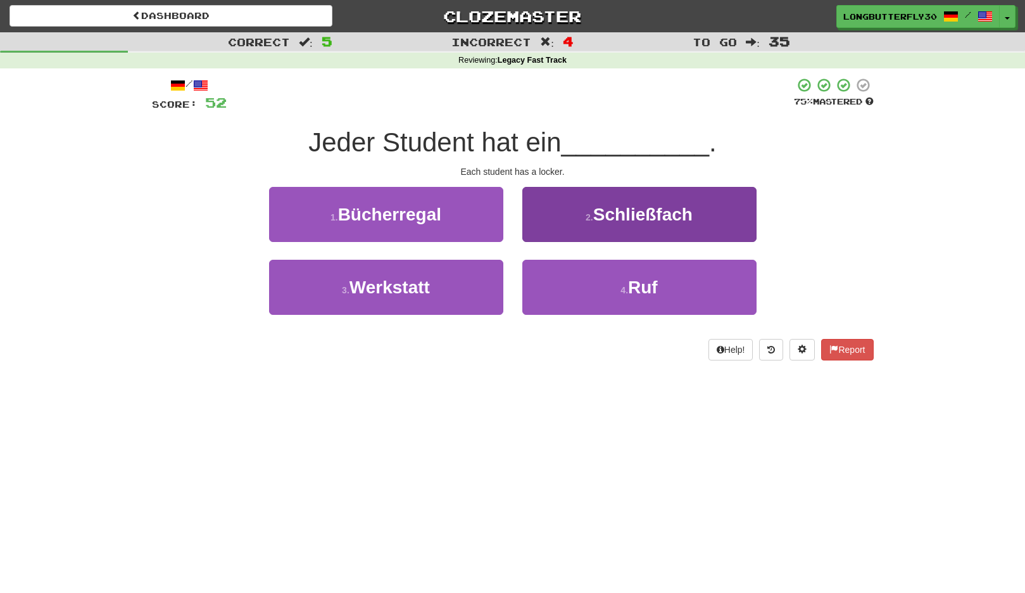
click at [595, 215] on span "Schließfach" at bounding box center [643, 215] width 99 height 20
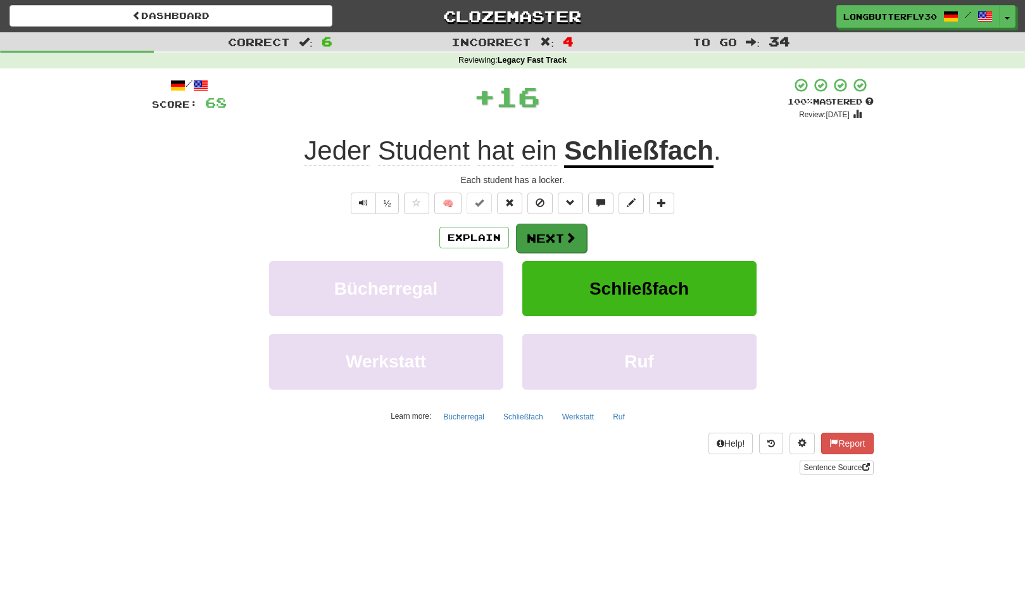
click at [551, 232] on button "Next" at bounding box center [551, 238] width 71 height 29
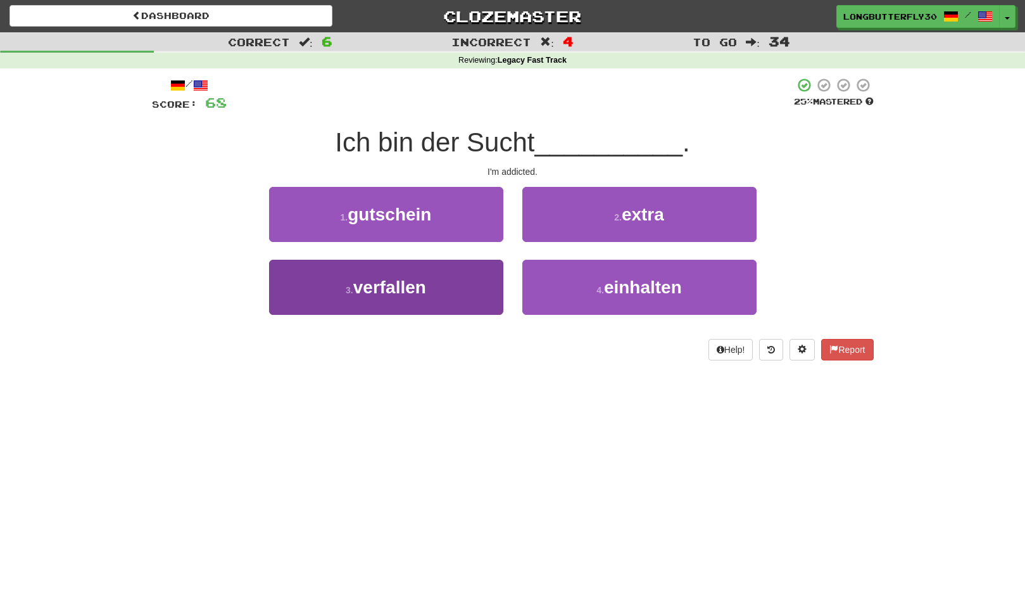
click at [465, 282] on button "3 . verfallen" at bounding box center [386, 287] width 234 height 55
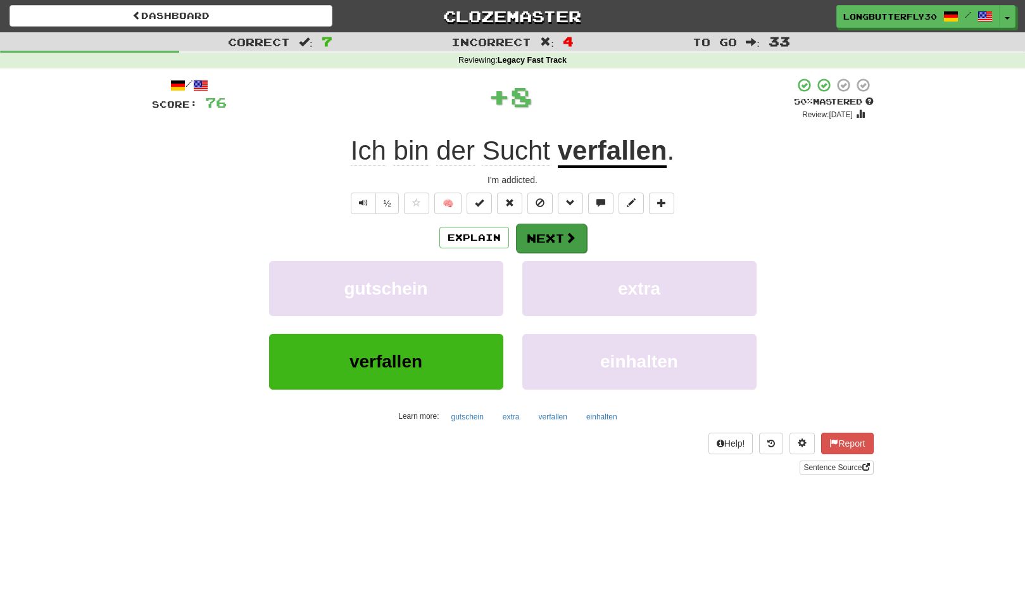
click at [545, 234] on button "Next" at bounding box center [551, 238] width 71 height 29
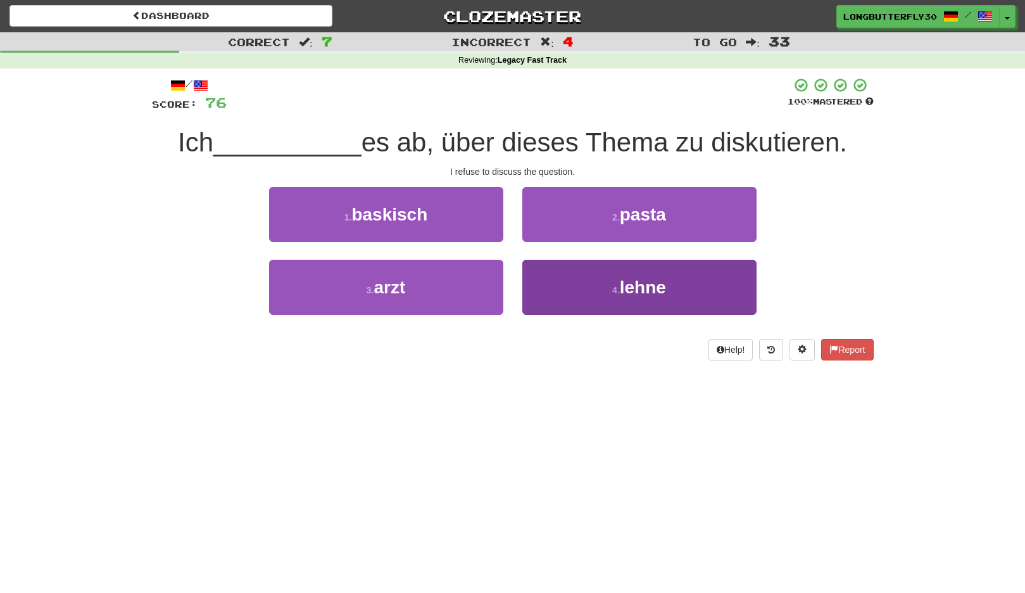
click at [617, 293] on small "4 ." at bounding box center [617, 290] width 8 height 10
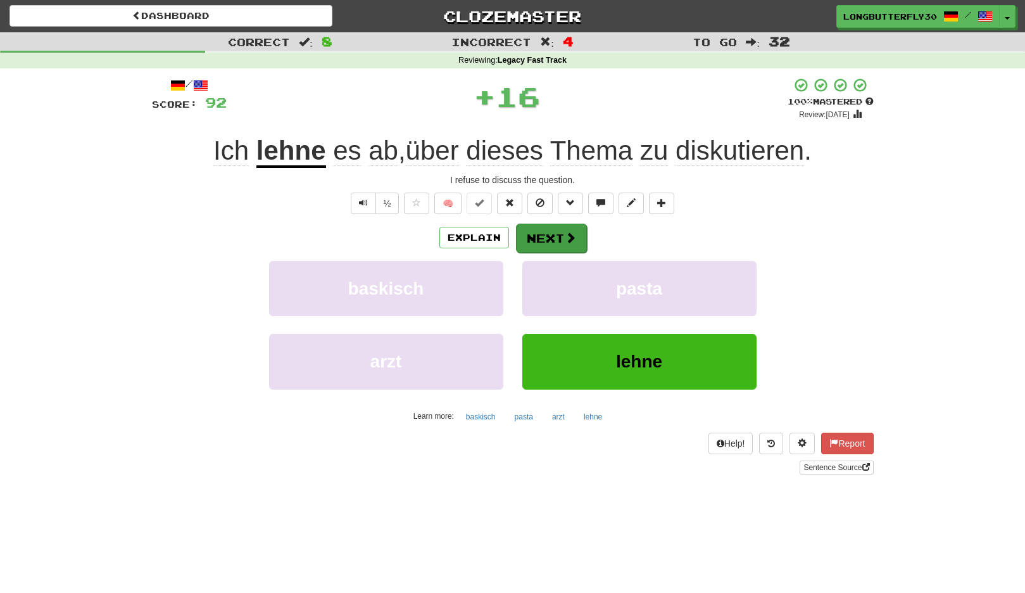
click at [563, 236] on button "Next" at bounding box center [551, 238] width 71 height 29
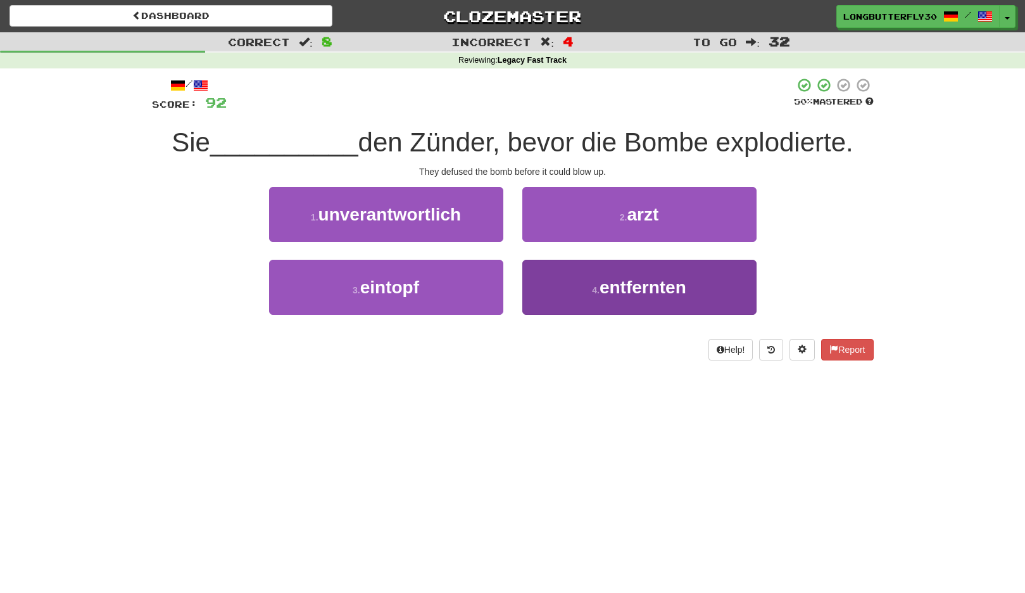
click at [593, 288] on small "4 ." at bounding box center [596, 290] width 8 height 10
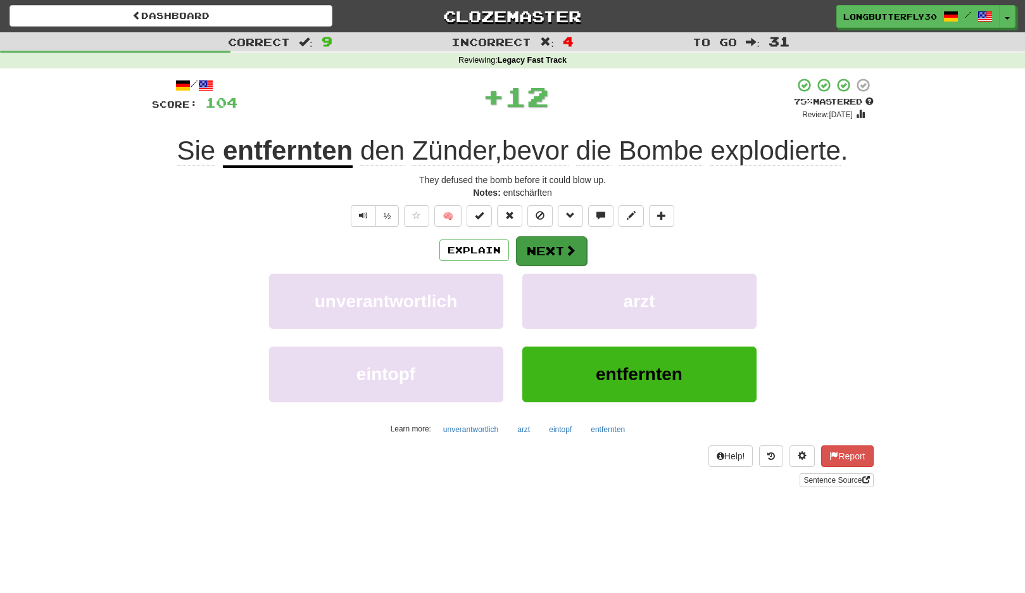
click at [585, 243] on button "Next" at bounding box center [551, 250] width 71 height 29
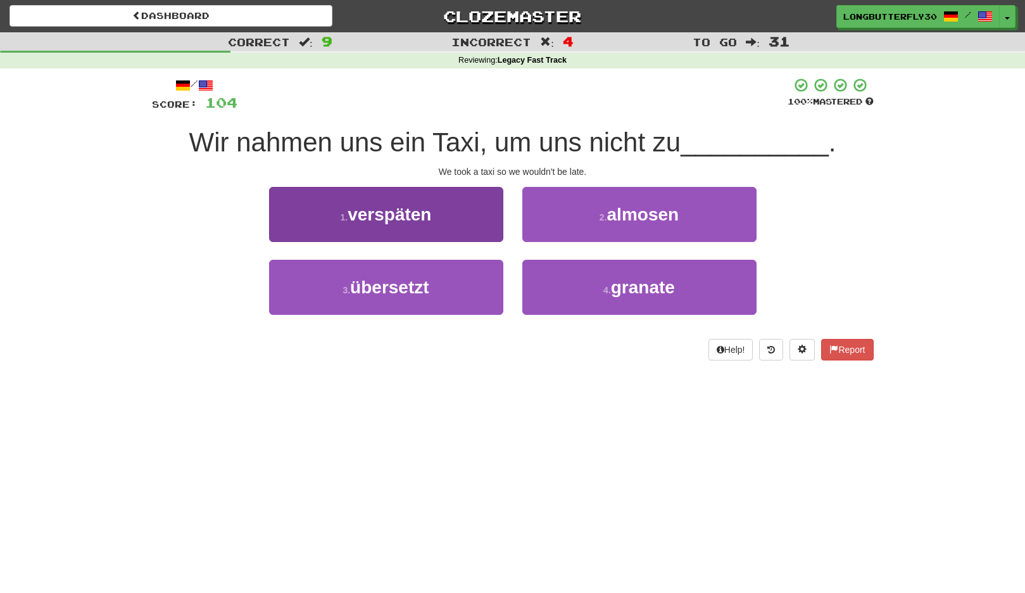
click at [469, 217] on button "1 . verspäten" at bounding box center [386, 214] width 234 height 55
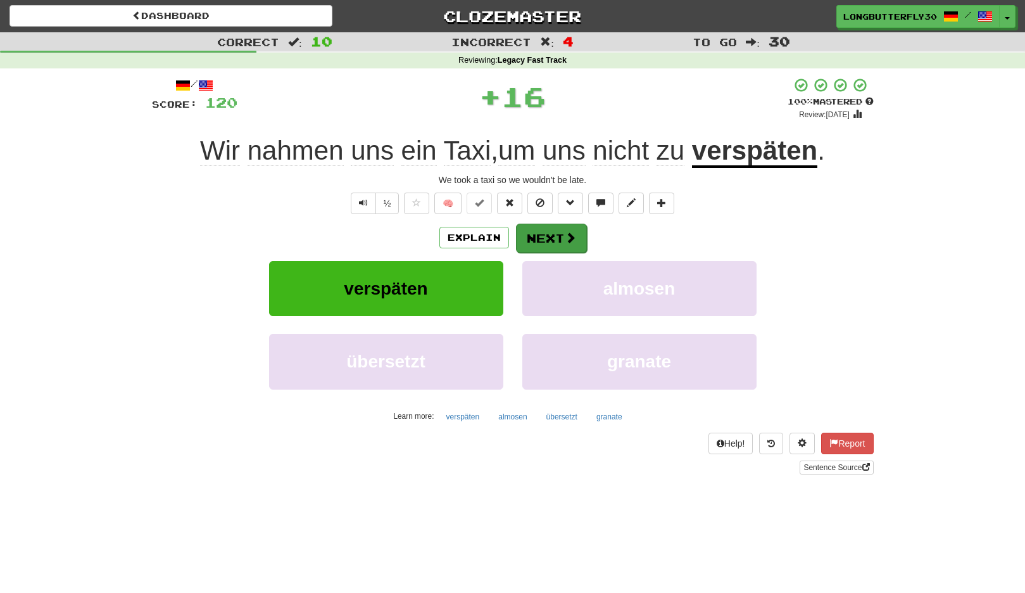
click at [549, 234] on button "Next" at bounding box center [551, 238] width 71 height 29
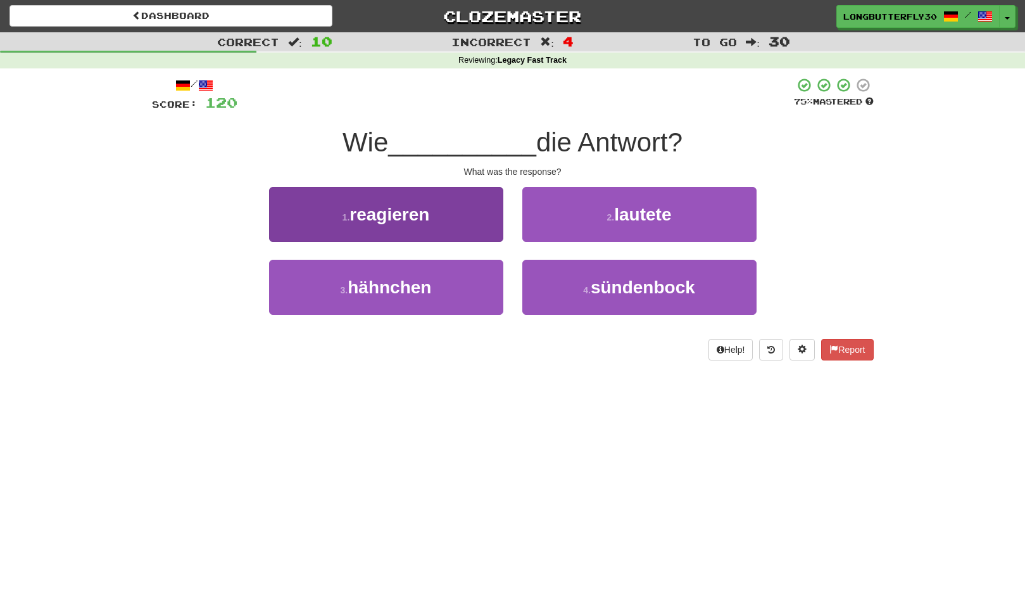
click at [454, 222] on button "1 . reagieren" at bounding box center [386, 214] width 234 height 55
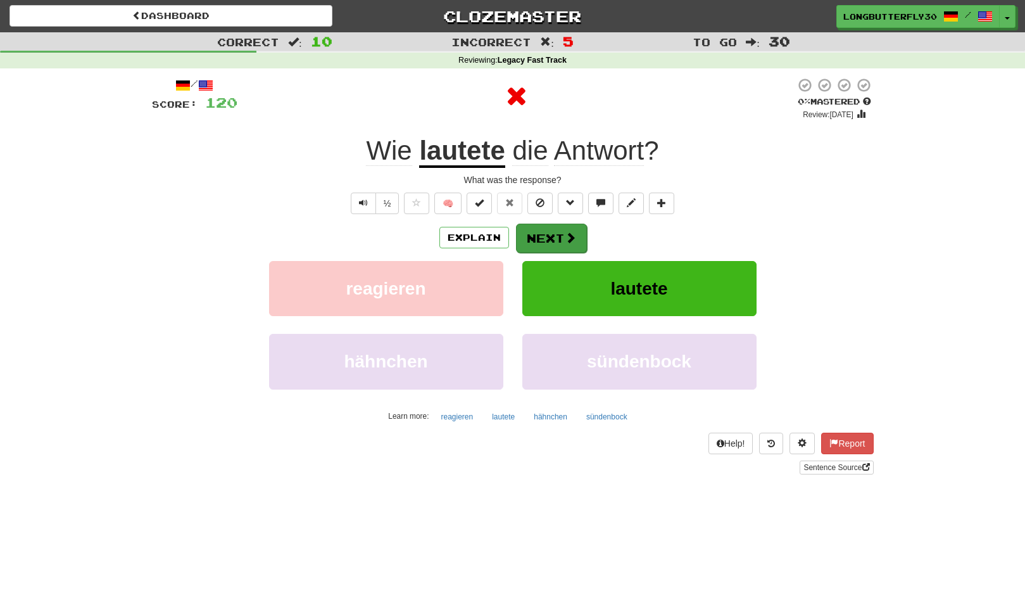
click at [540, 232] on button "Next" at bounding box center [551, 238] width 71 height 29
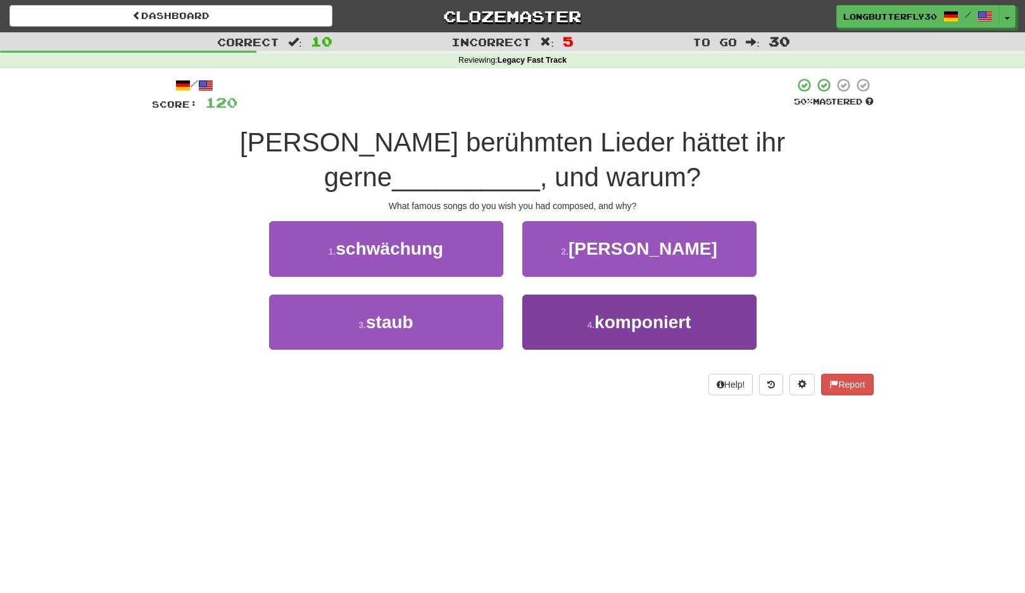
click at [615, 319] on span "komponiert" at bounding box center [643, 322] width 96 height 20
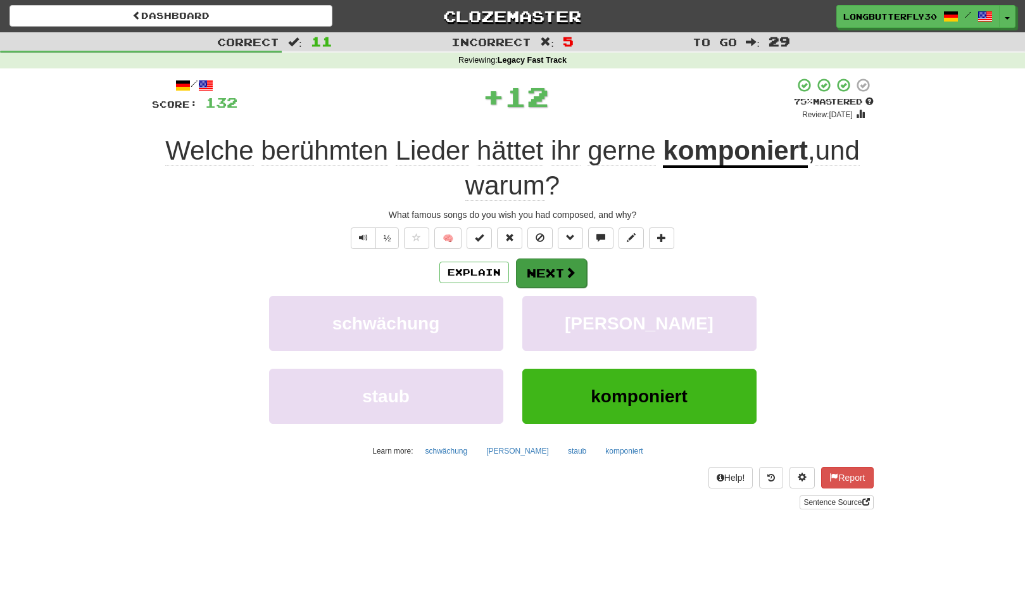
click at [577, 268] on button "Next" at bounding box center [551, 272] width 71 height 29
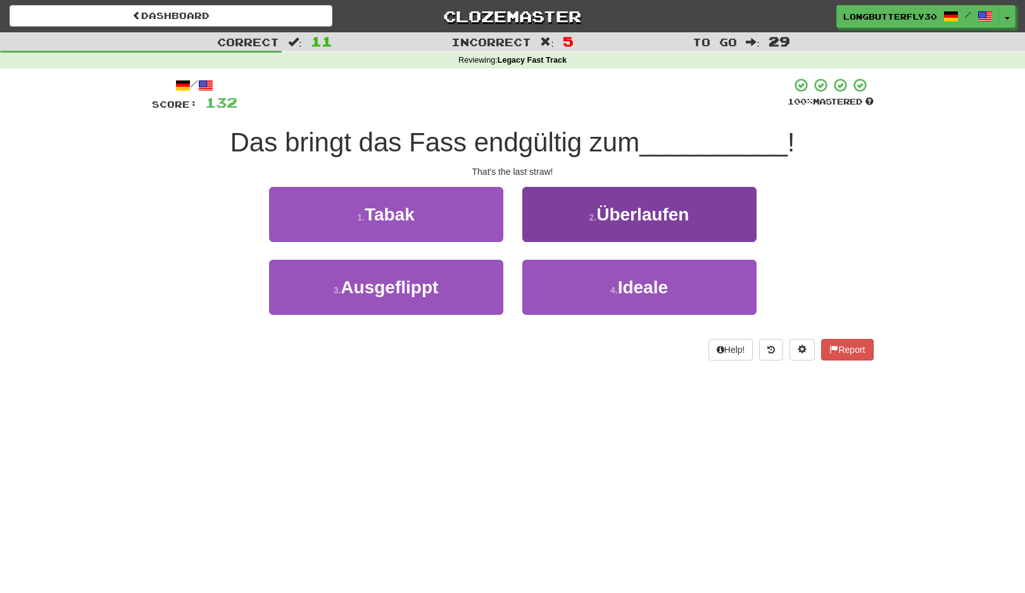
click at [630, 224] on button "2 . Überlaufen" at bounding box center [640, 214] width 234 height 55
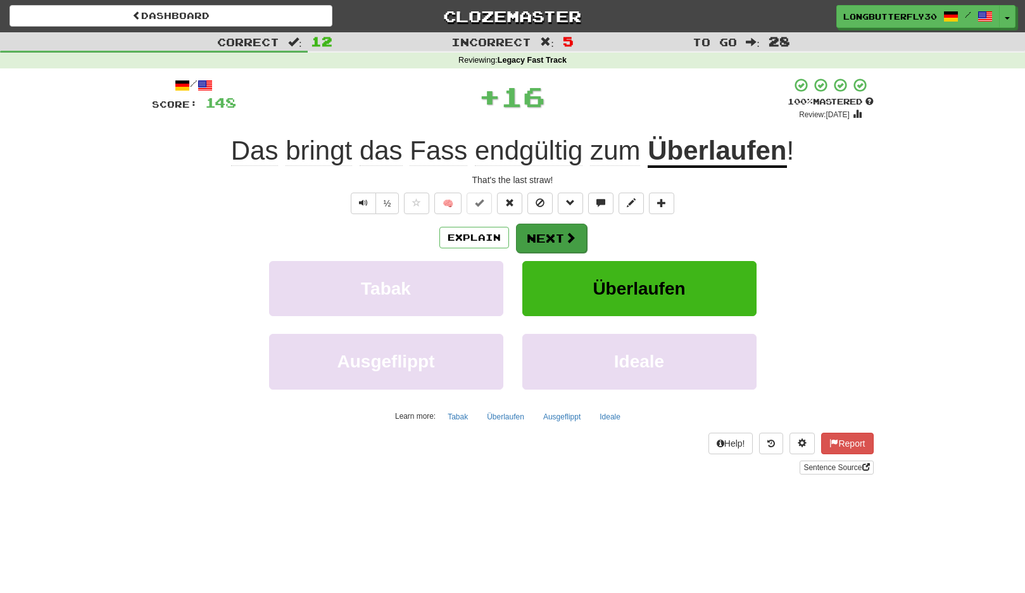
click at [574, 238] on span at bounding box center [570, 237] width 11 height 11
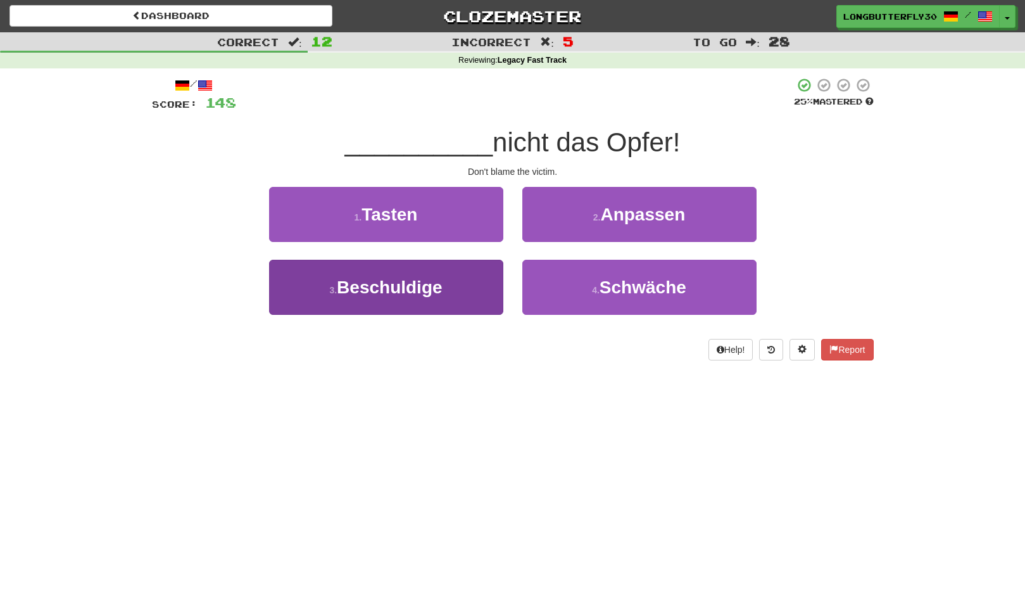
click at [482, 288] on button "3 . Beschuldige" at bounding box center [386, 287] width 234 height 55
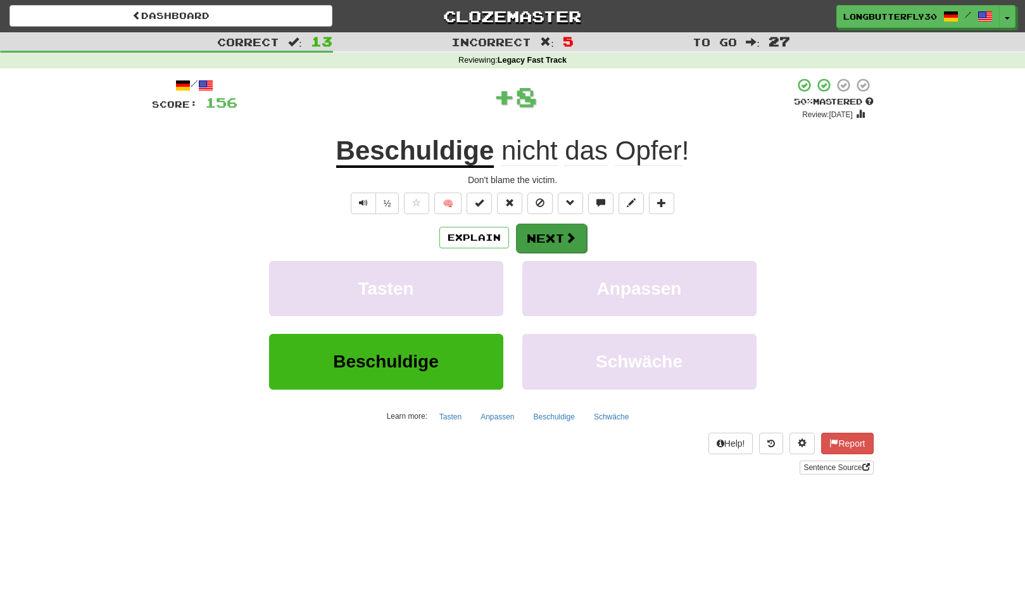
click at [567, 233] on span at bounding box center [570, 237] width 11 height 11
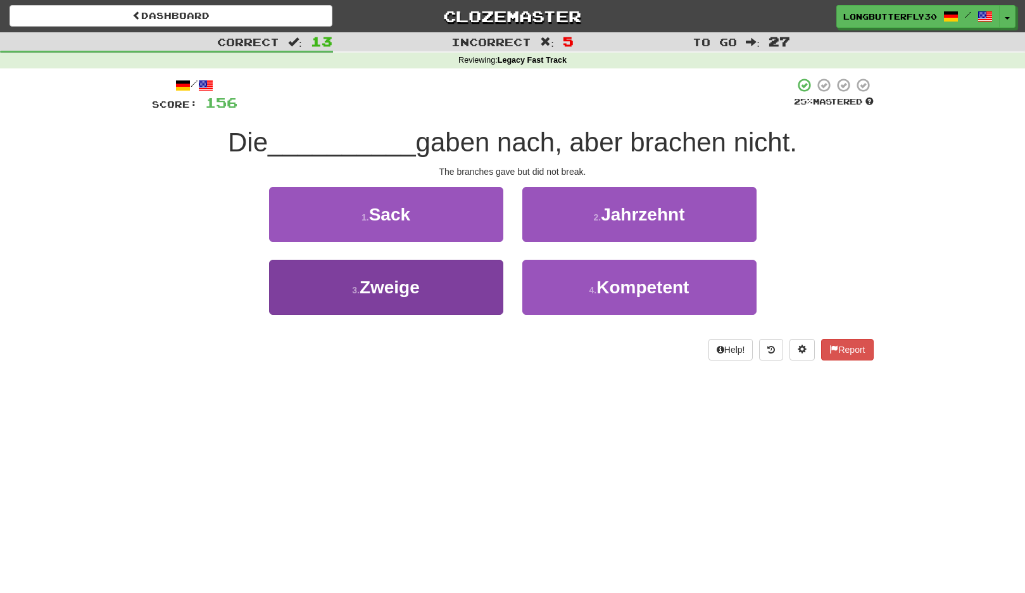
click at [467, 287] on button "3 . Zweige" at bounding box center [386, 287] width 234 height 55
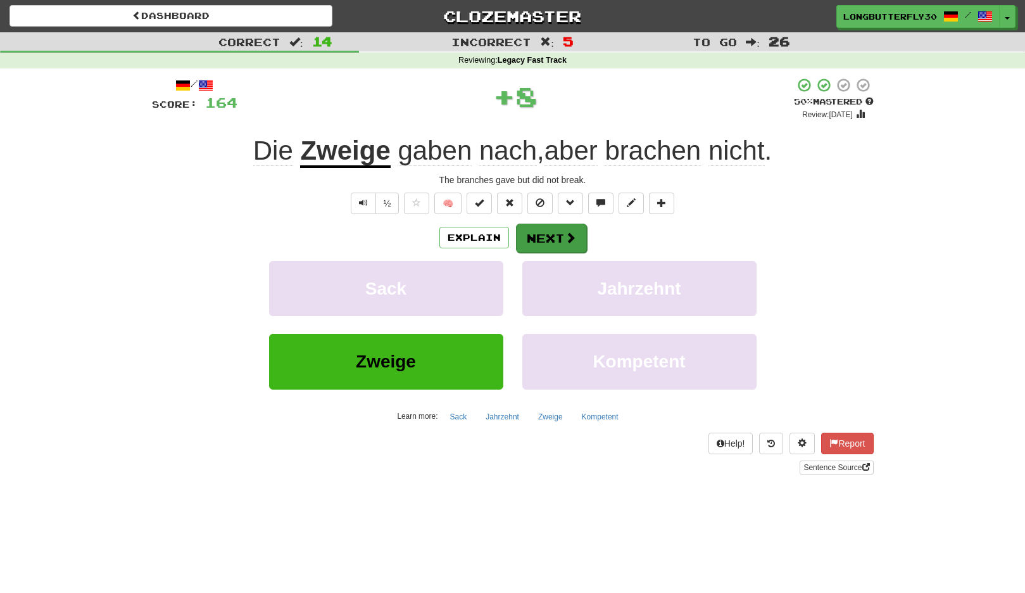
click at [552, 234] on button "Next" at bounding box center [551, 238] width 71 height 29
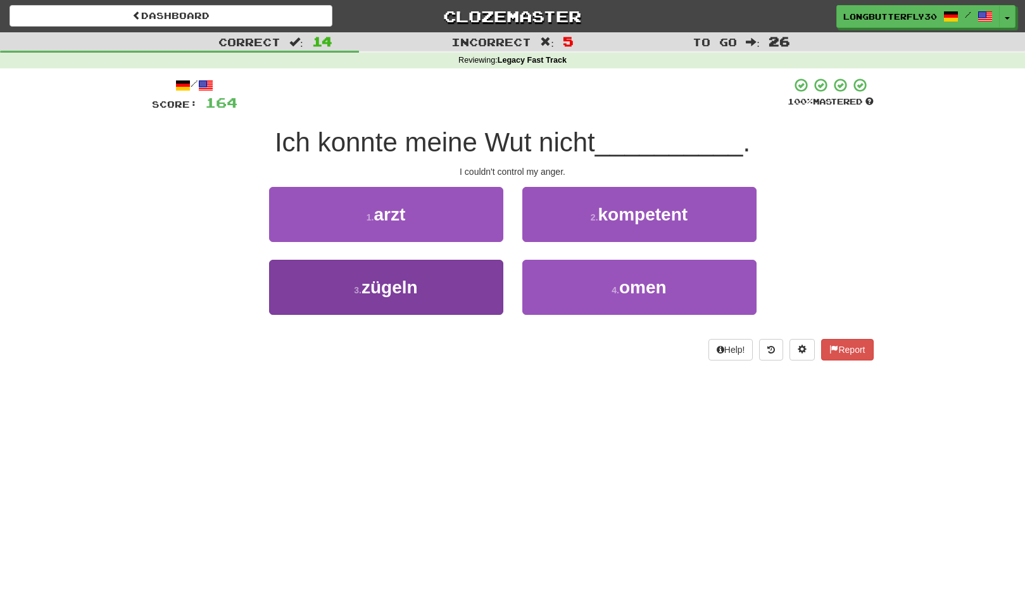
click at [466, 288] on button "3 . zügeln" at bounding box center [386, 287] width 234 height 55
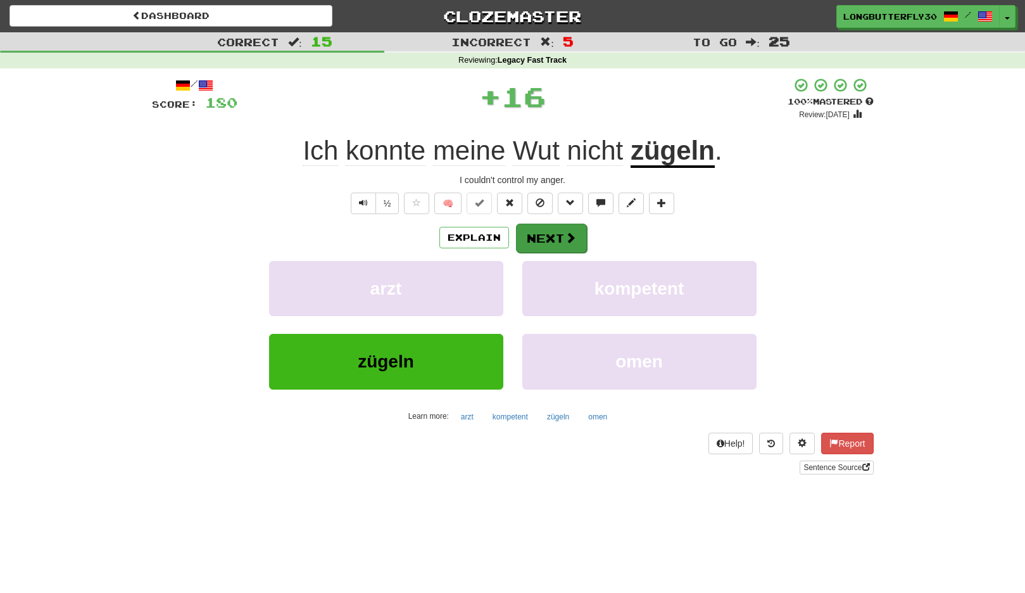
click at [553, 231] on button "Next" at bounding box center [551, 238] width 71 height 29
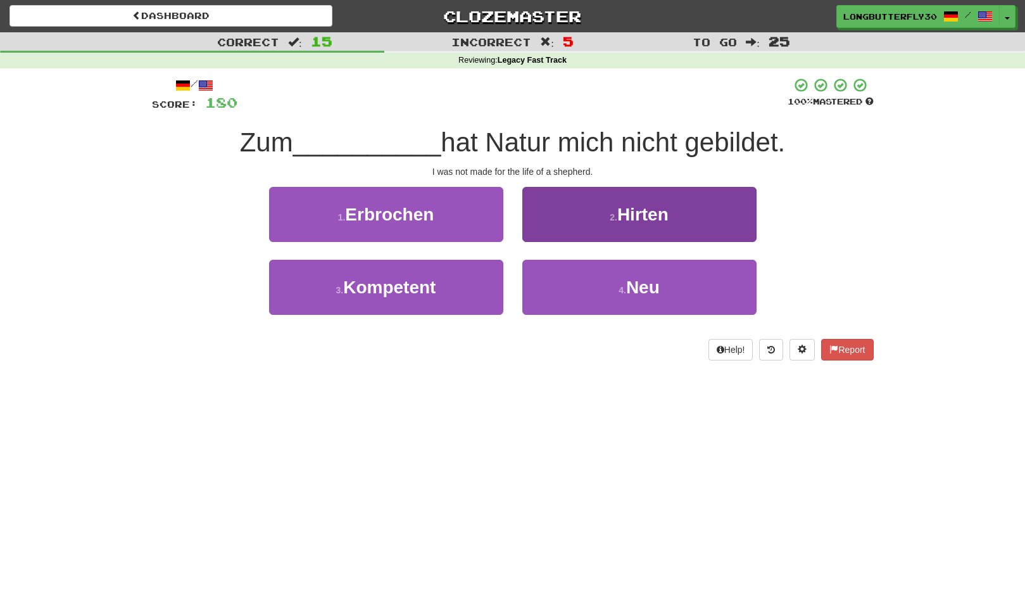
click at [578, 217] on button "2 . Hirten" at bounding box center [640, 214] width 234 height 55
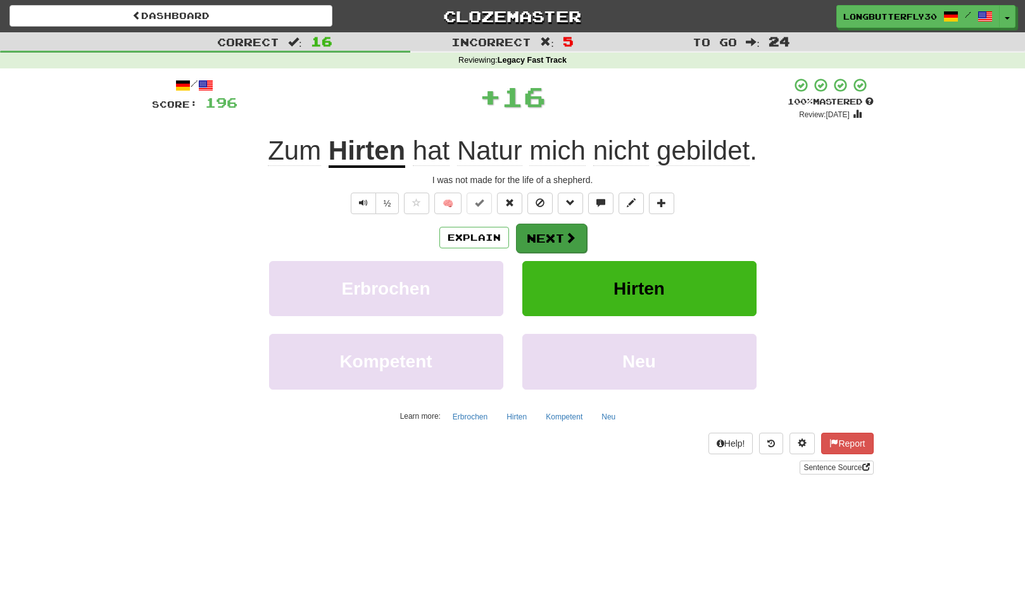
click at [547, 234] on button "Next" at bounding box center [551, 238] width 71 height 29
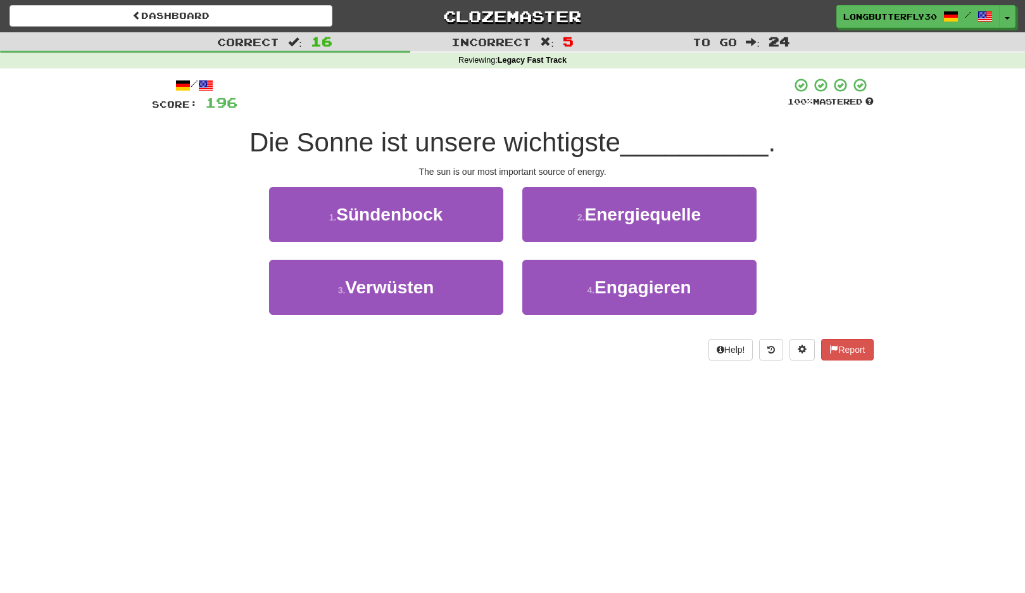
drag, startPoint x: 632, startPoint y: 215, endPoint x: 611, endPoint y: 220, distance: 21.7
click at [632, 215] on span "Energiequelle" at bounding box center [643, 215] width 117 height 20
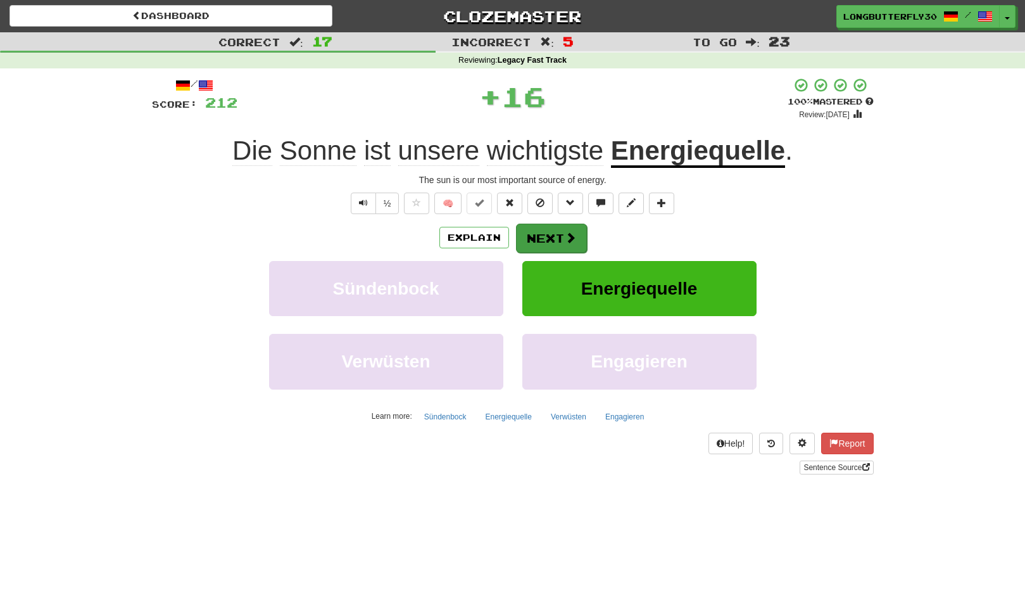
click at [562, 234] on button "Next" at bounding box center [551, 238] width 71 height 29
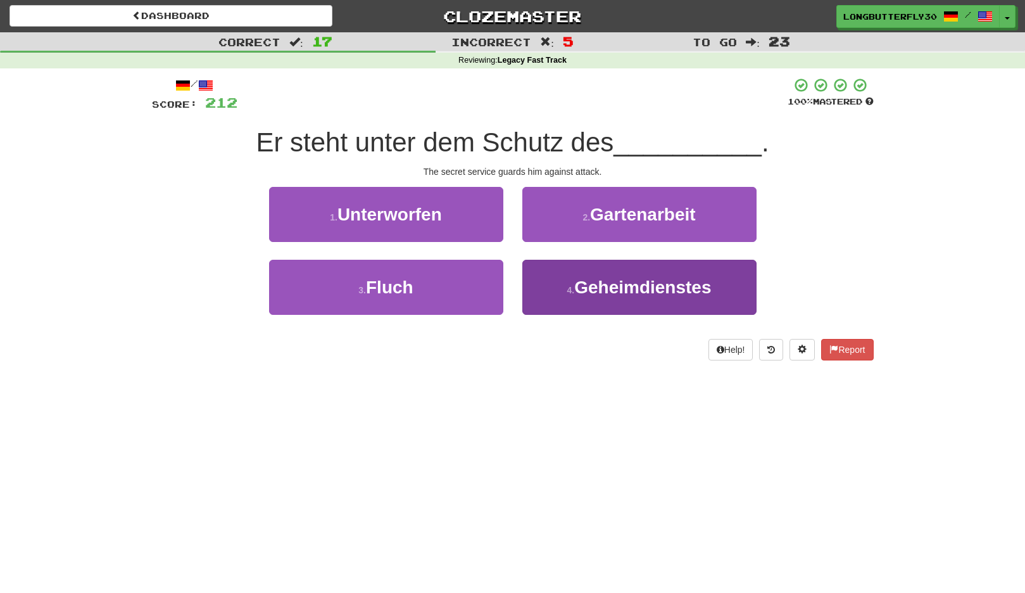
click at [550, 281] on button "4 . Geheimdienstes" at bounding box center [640, 287] width 234 height 55
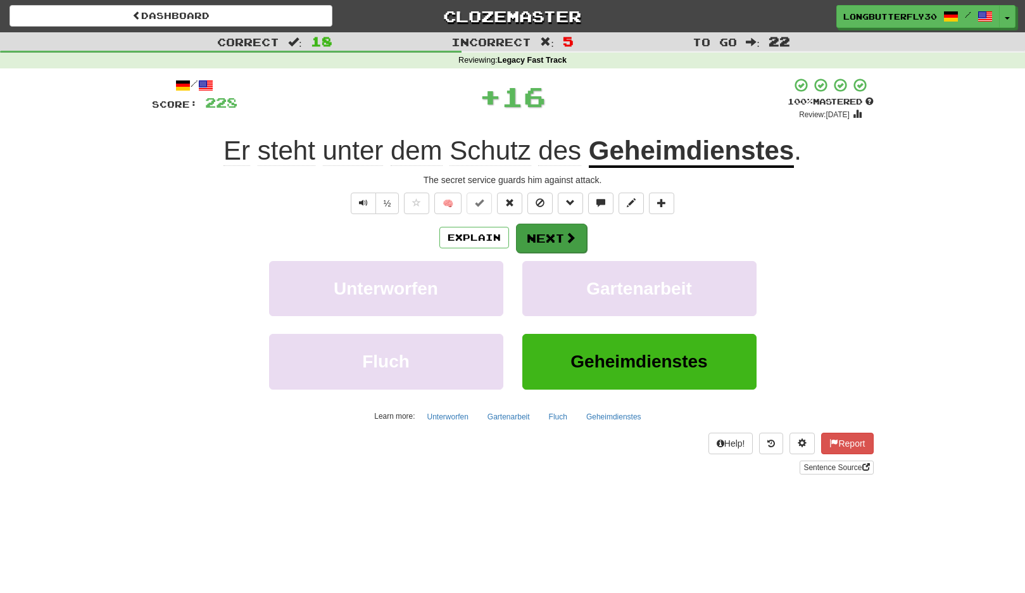
click at [540, 232] on button "Next" at bounding box center [551, 238] width 71 height 29
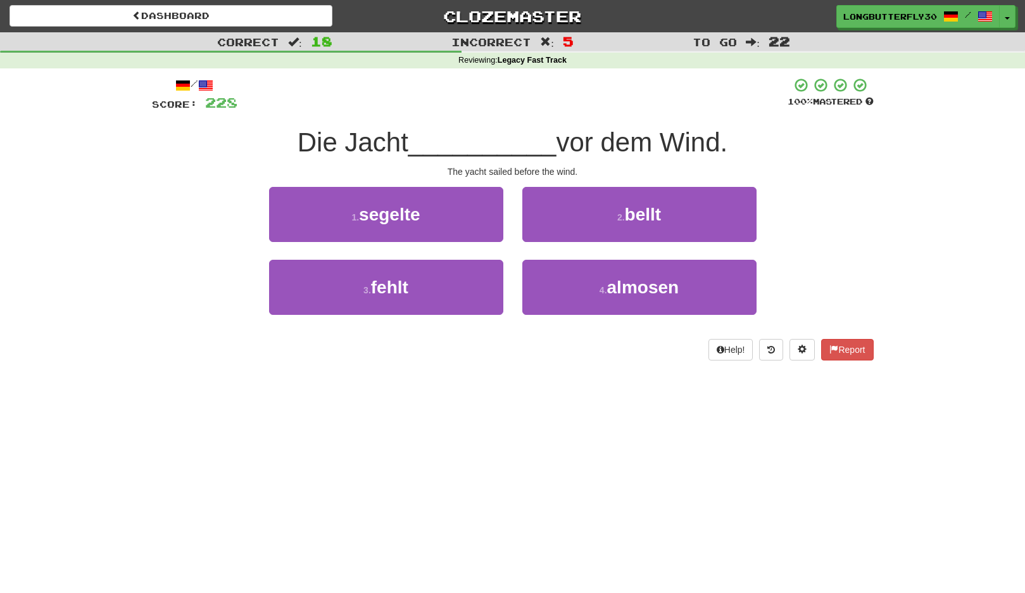
drag, startPoint x: 414, startPoint y: 219, endPoint x: 443, endPoint y: 219, distance: 28.5
click at [415, 219] on span "segelte" at bounding box center [389, 215] width 61 height 20
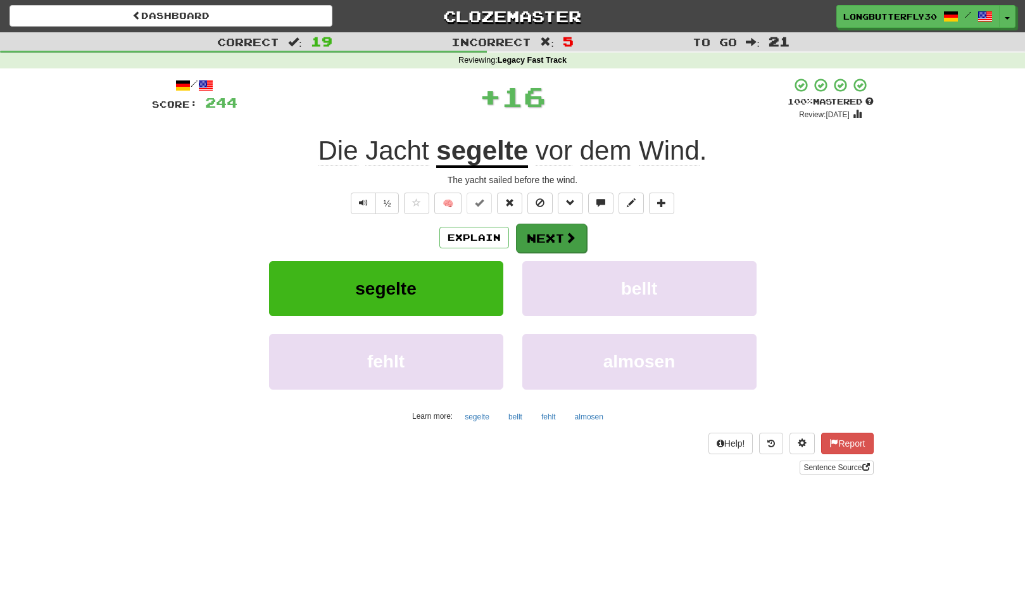
click at [543, 239] on button "Next" at bounding box center [551, 238] width 71 height 29
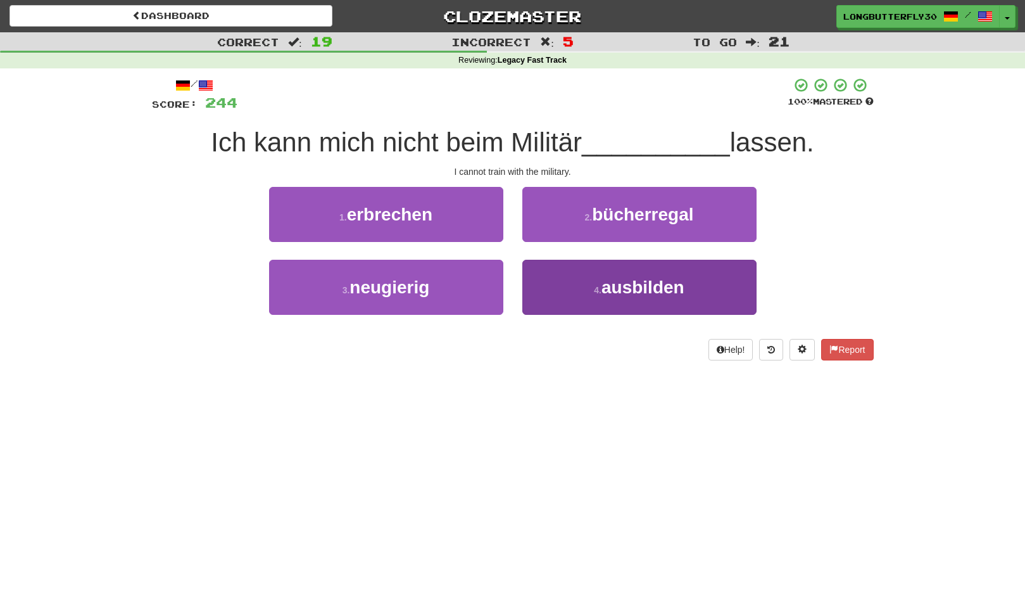
click at [626, 283] on span "ausbilden" at bounding box center [643, 287] width 83 height 20
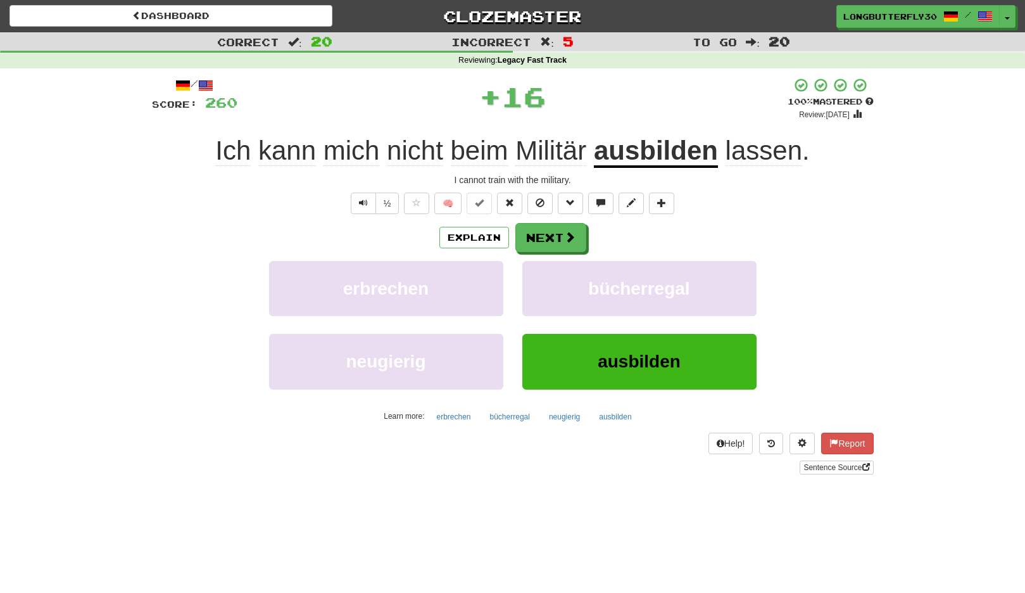
click at [585, 243] on div "Explain Next" at bounding box center [513, 237] width 722 height 29
click at [565, 240] on span at bounding box center [570, 237] width 11 height 11
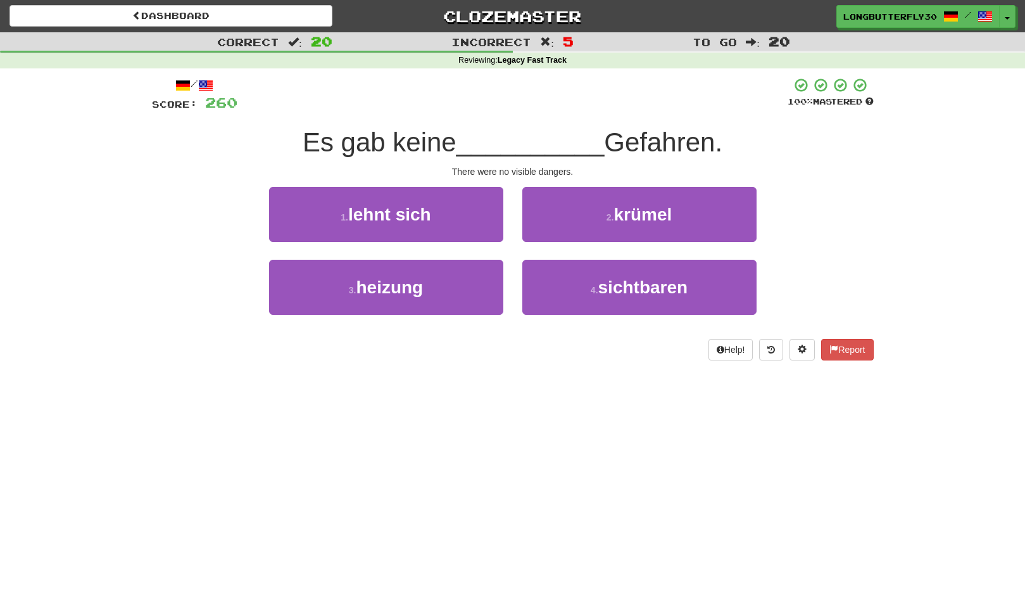
drag, startPoint x: 588, startPoint y: 288, endPoint x: 580, endPoint y: 258, distance: 31.5
click at [588, 288] on button "4 . sichtbaren" at bounding box center [640, 287] width 234 height 55
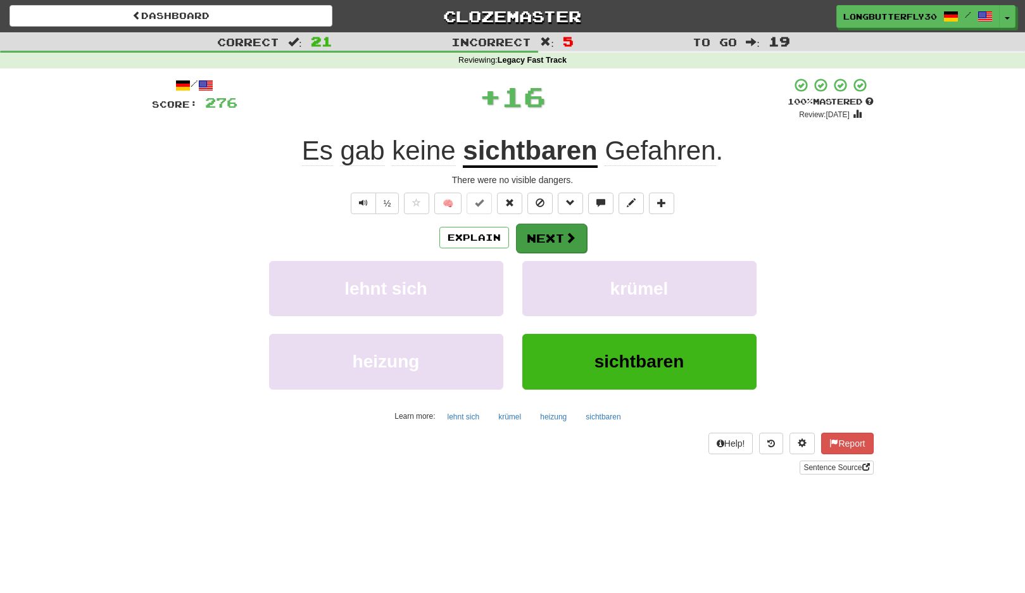
click at [568, 241] on span at bounding box center [570, 237] width 11 height 11
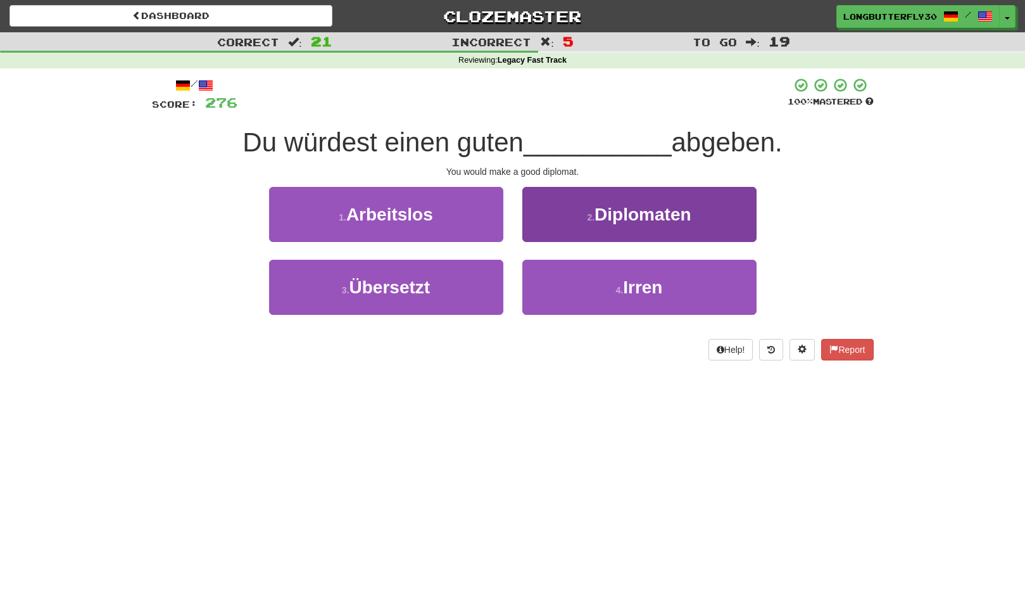
click at [595, 230] on button "2 . Diplomaten" at bounding box center [640, 214] width 234 height 55
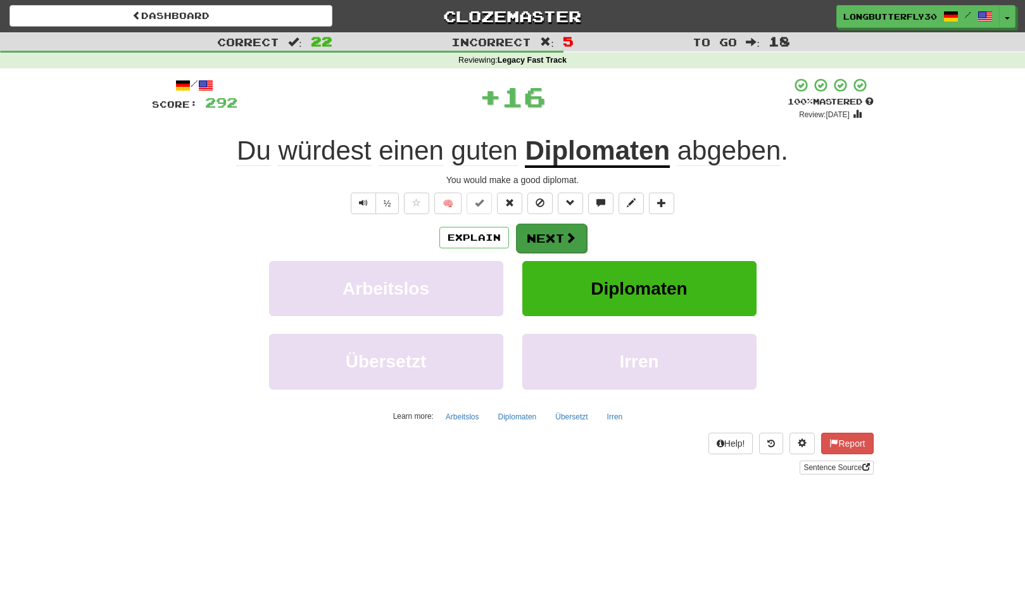
click at [546, 232] on button "Next" at bounding box center [551, 238] width 71 height 29
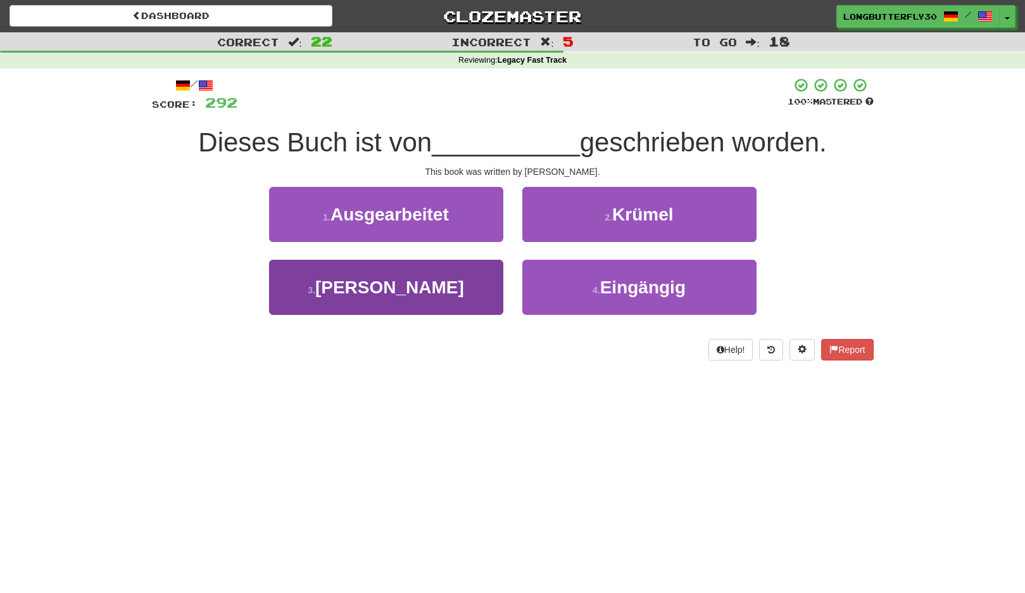
click at [478, 277] on button "3 . Haley" at bounding box center [386, 287] width 234 height 55
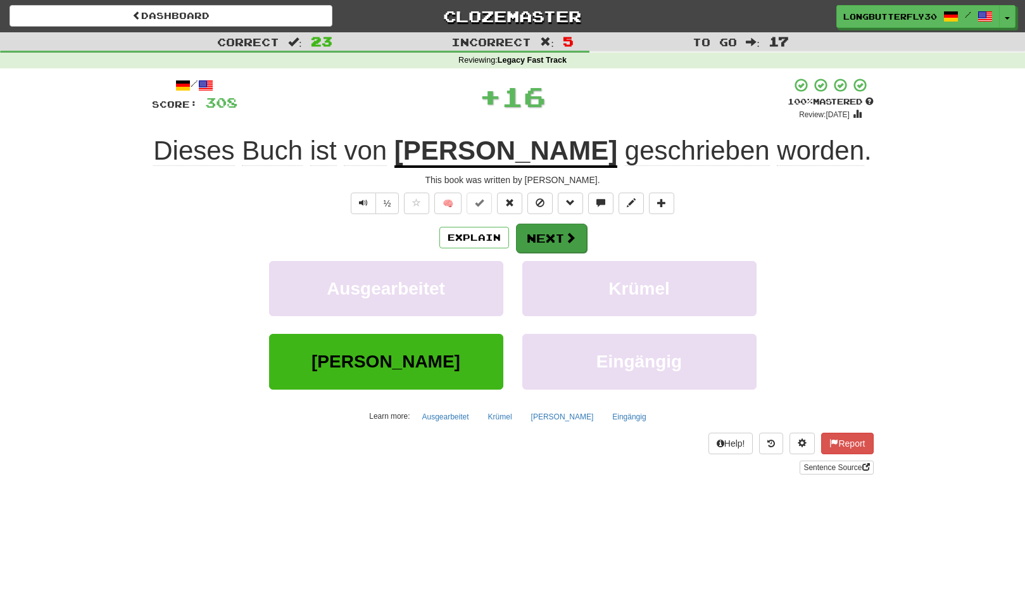
click at [552, 232] on button "Next" at bounding box center [551, 238] width 71 height 29
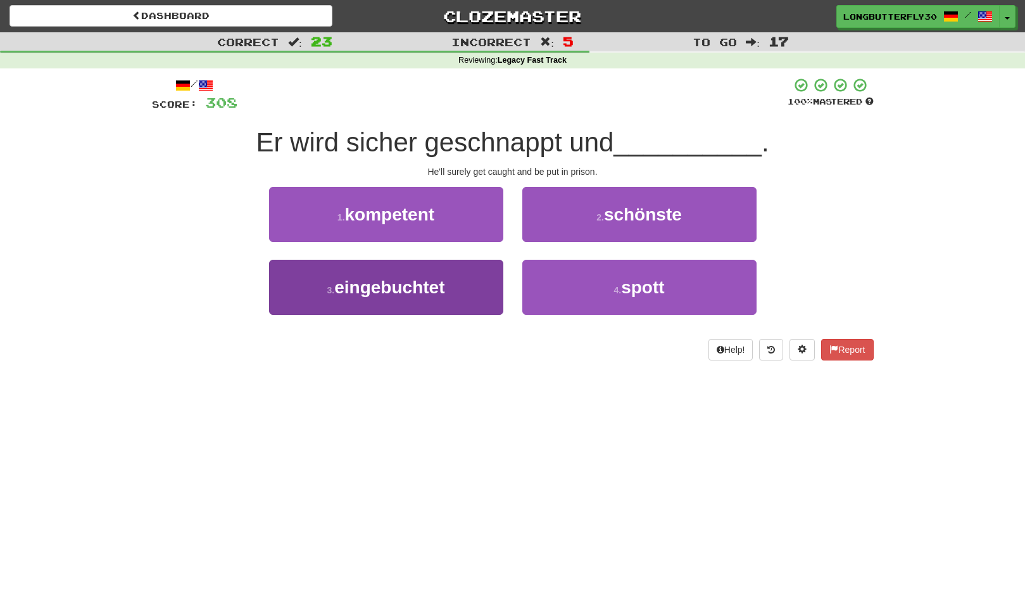
click at [473, 287] on button "3 . eingebuchtet" at bounding box center [386, 287] width 234 height 55
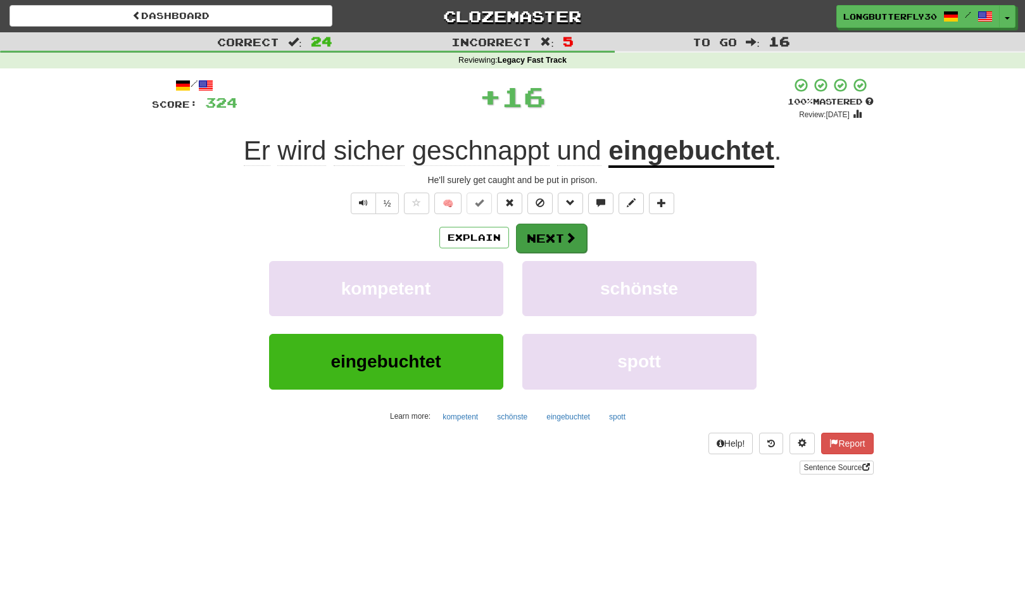
click at [547, 237] on button "Next" at bounding box center [551, 238] width 71 height 29
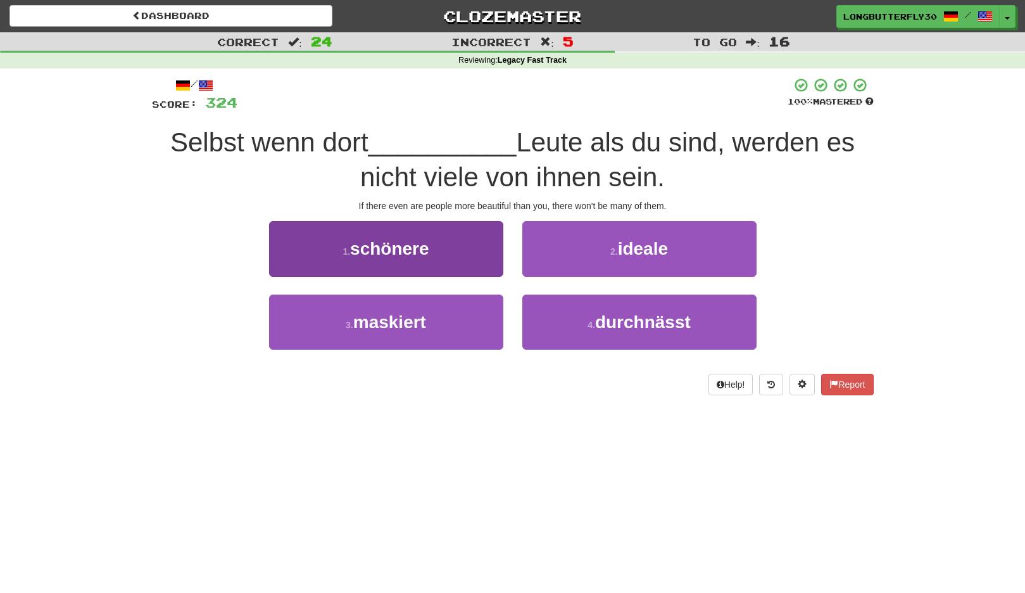
click at [456, 248] on button "1 . schönere" at bounding box center [386, 248] width 234 height 55
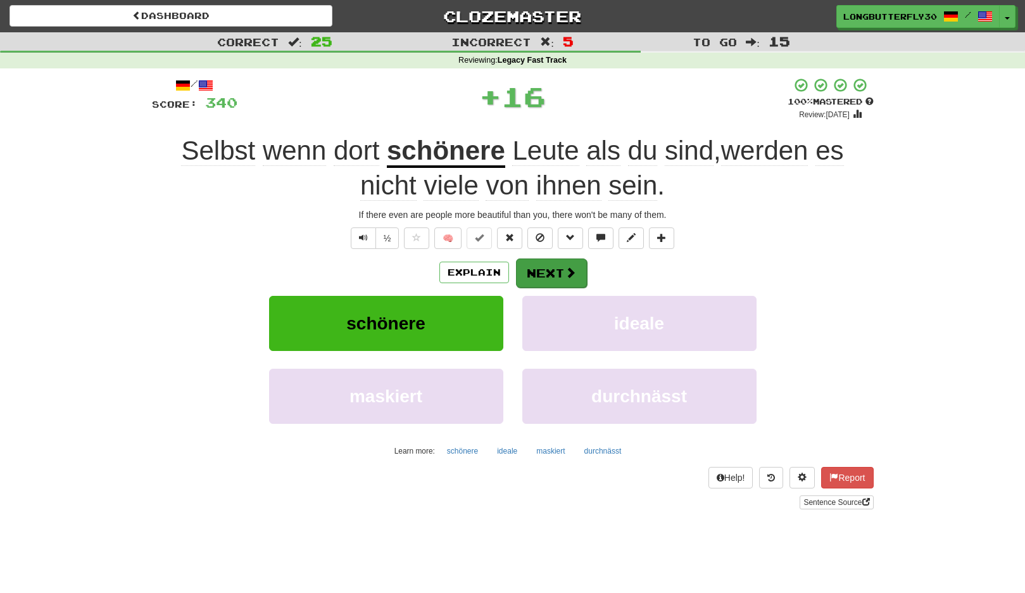
click at [551, 275] on button "Next" at bounding box center [551, 272] width 71 height 29
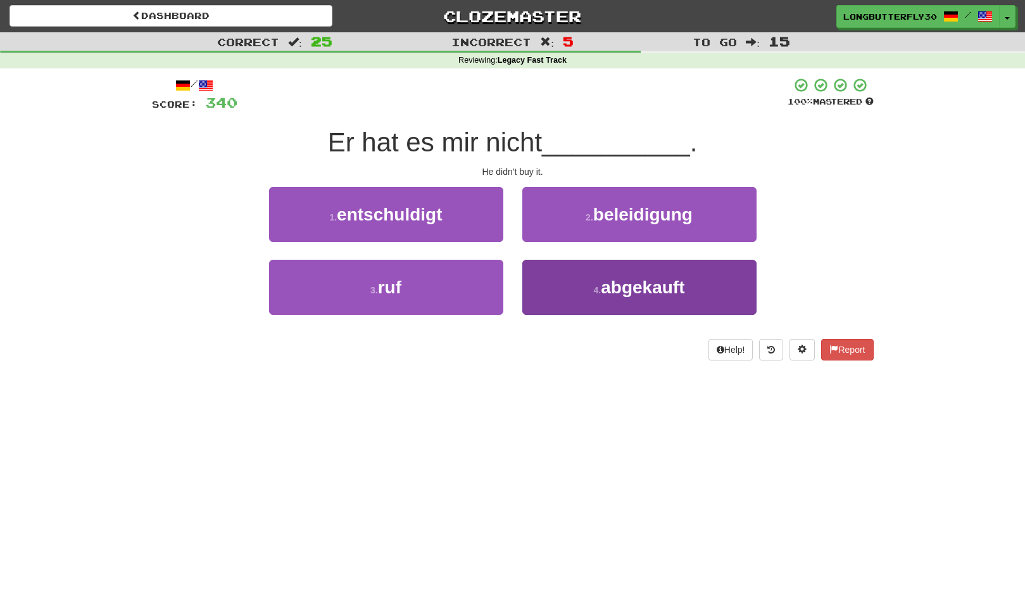
click at [594, 286] on small "4 ." at bounding box center [598, 290] width 8 height 10
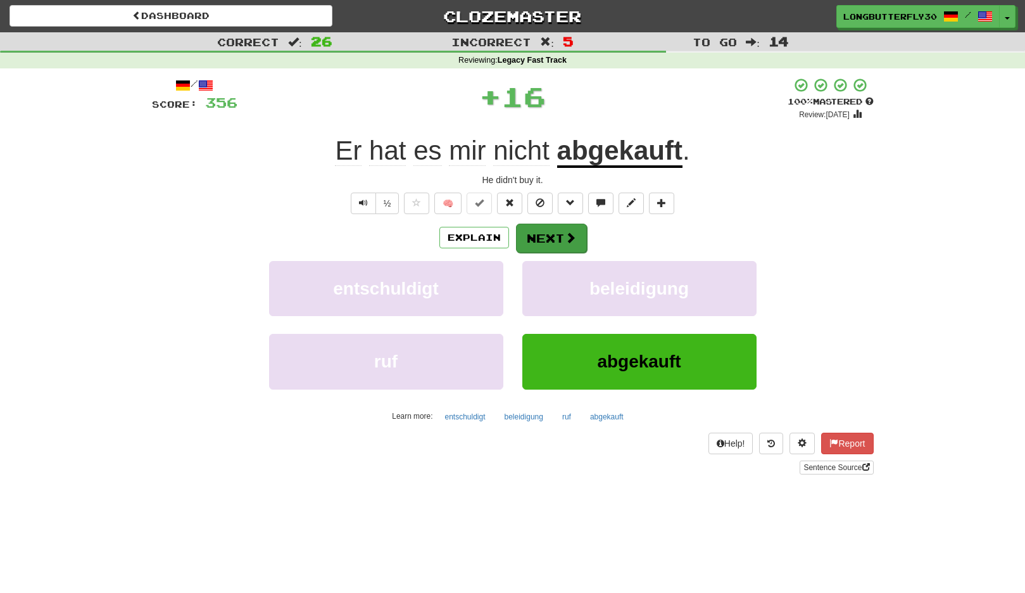
click at [561, 234] on button "Next" at bounding box center [551, 238] width 71 height 29
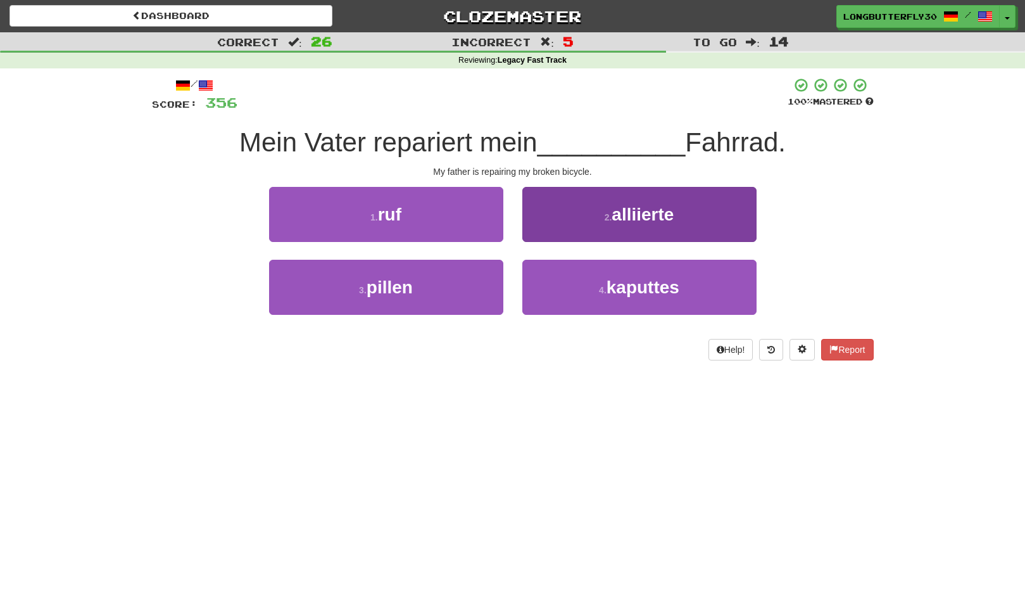
drag, startPoint x: 575, startPoint y: 289, endPoint x: 570, endPoint y: 264, distance: 25.2
click at [575, 289] on button "4 . kaputtes" at bounding box center [640, 287] width 234 height 55
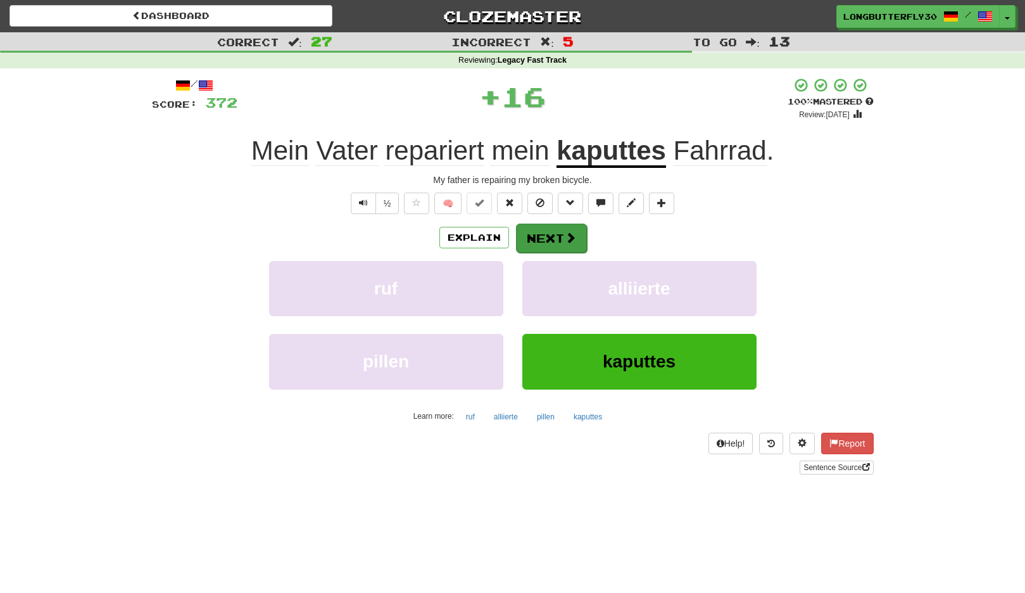
click at [557, 236] on button "Next" at bounding box center [551, 238] width 71 height 29
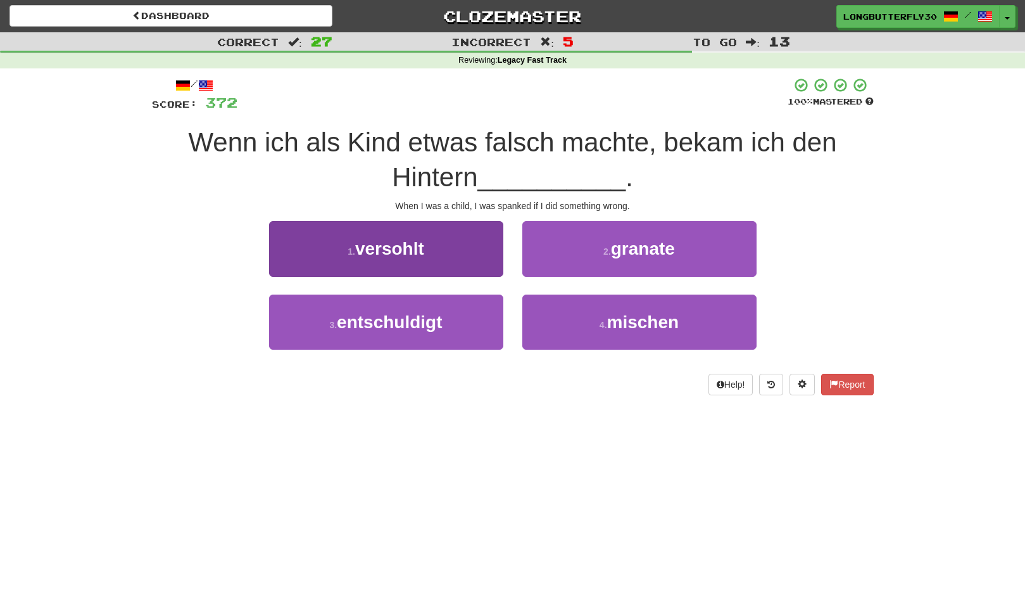
click at [462, 319] on button "3 . entschuldigt" at bounding box center [386, 322] width 234 height 55
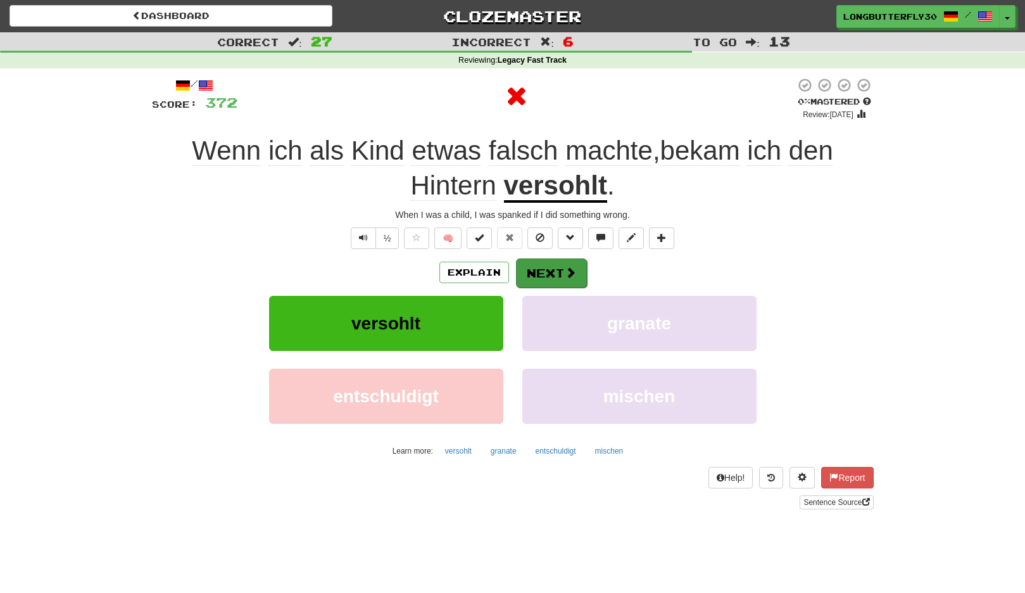
click at [555, 266] on button "Next" at bounding box center [551, 272] width 71 height 29
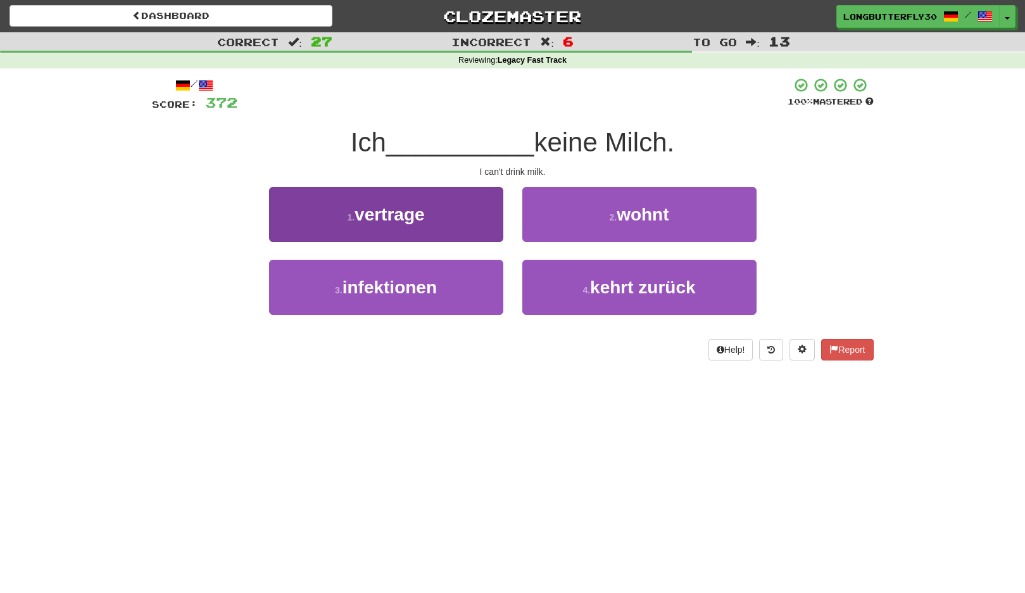
click at [478, 219] on button "1 . vertrage" at bounding box center [386, 214] width 234 height 55
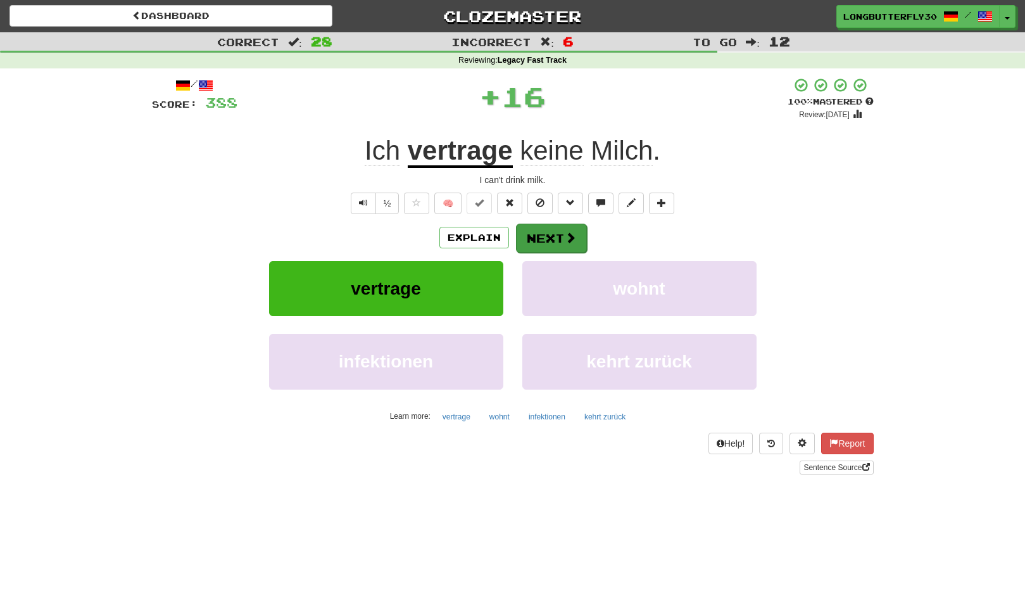
click at [560, 235] on button "Next" at bounding box center [551, 238] width 71 height 29
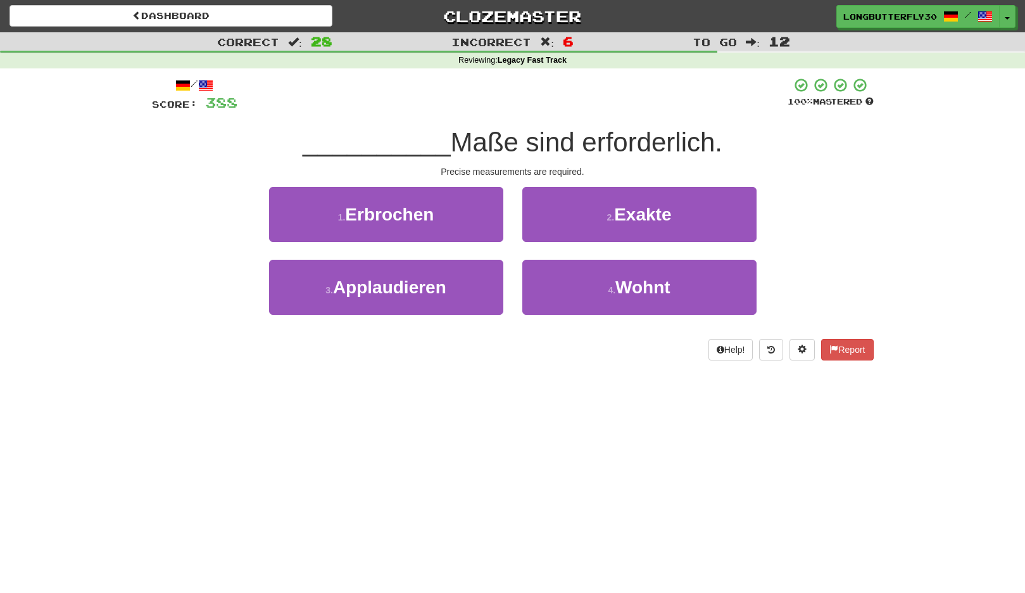
drag, startPoint x: 628, startPoint y: 207, endPoint x: 621, endPoint y: 214, distance: 9.9
click at [623, 212] on span "Exakte" at bounding box center [642, 215] width 57 height 20
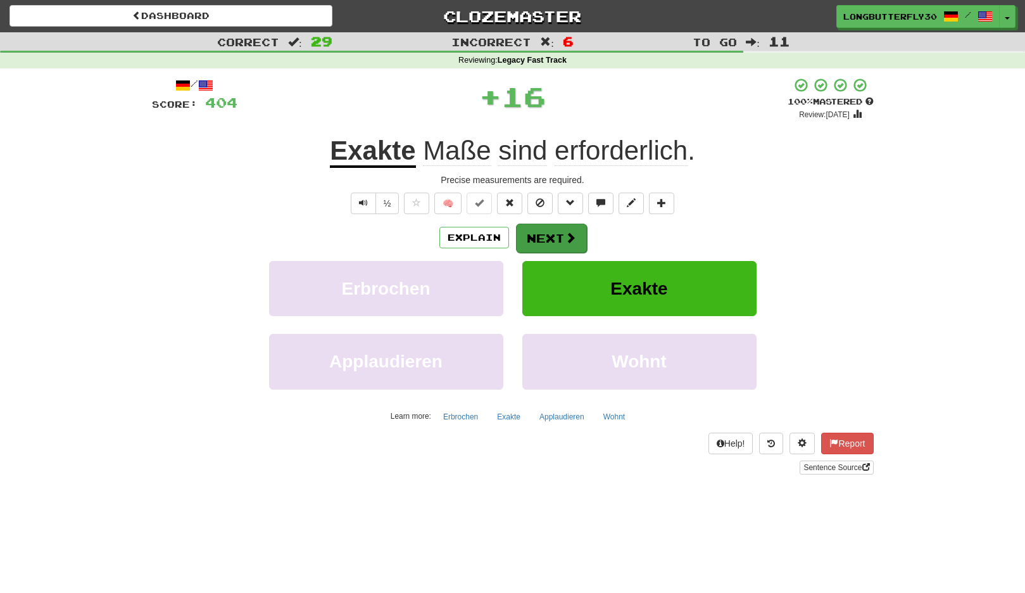
click at [540, 238] on button "Next" at bounding box center [551, 238] width 71 height 29
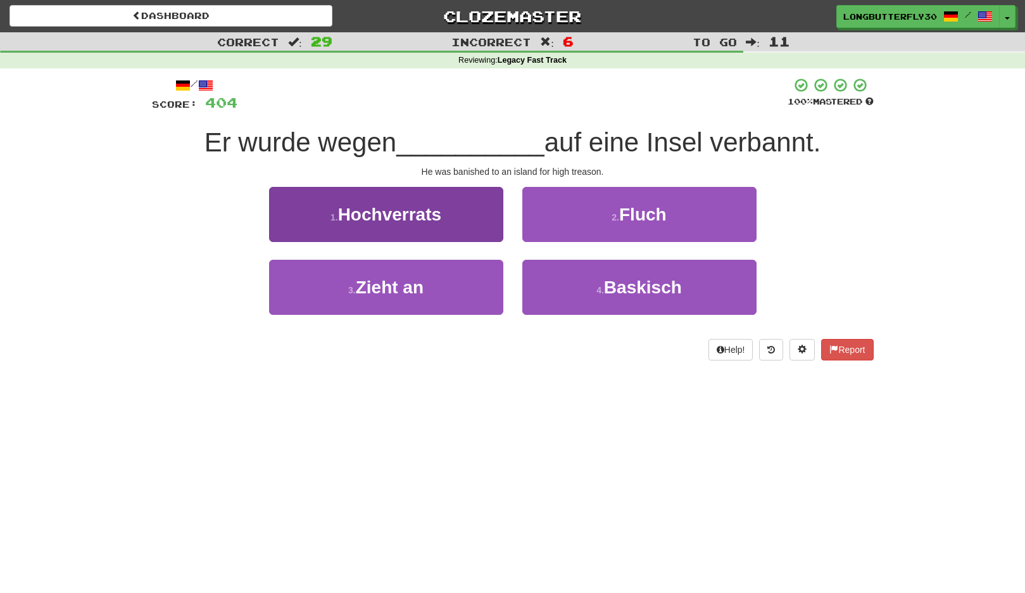
click at [463, 217] on button "1 . Hochverrats" at bounding box center [386, 214] width 234 height 55
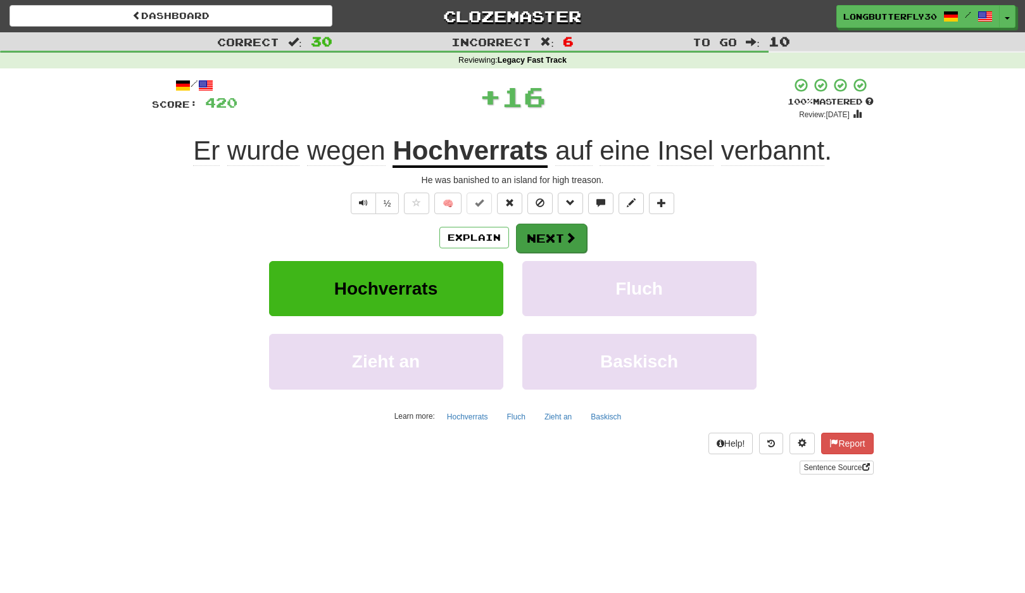
click at [545, 236] on button "Next" at bounding box center [551, 238] width 71 height 29
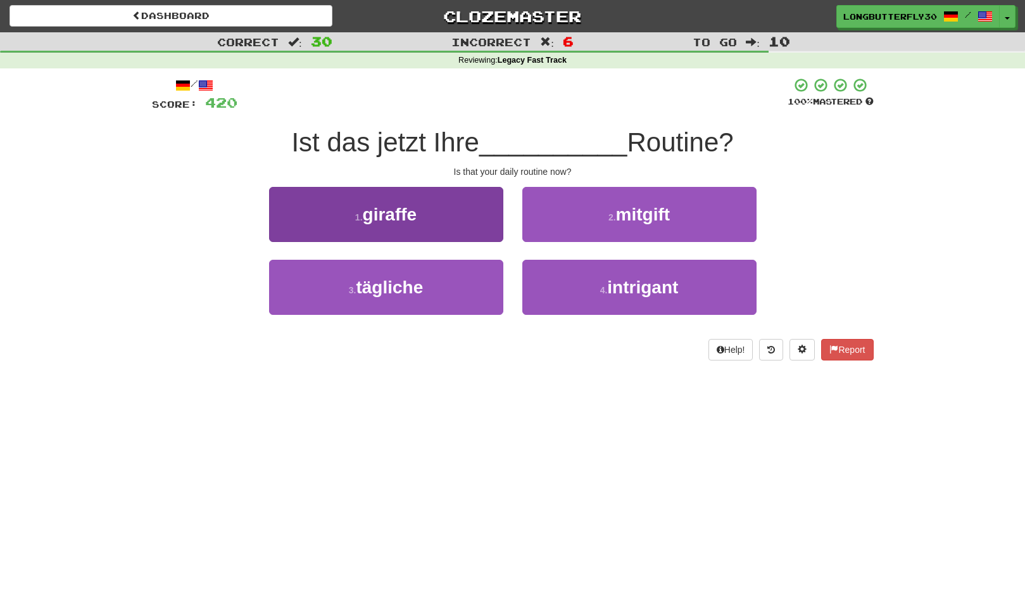
click at [399, 279] on span "tägliche" at bounding box center [389, 287] width 67 height 20
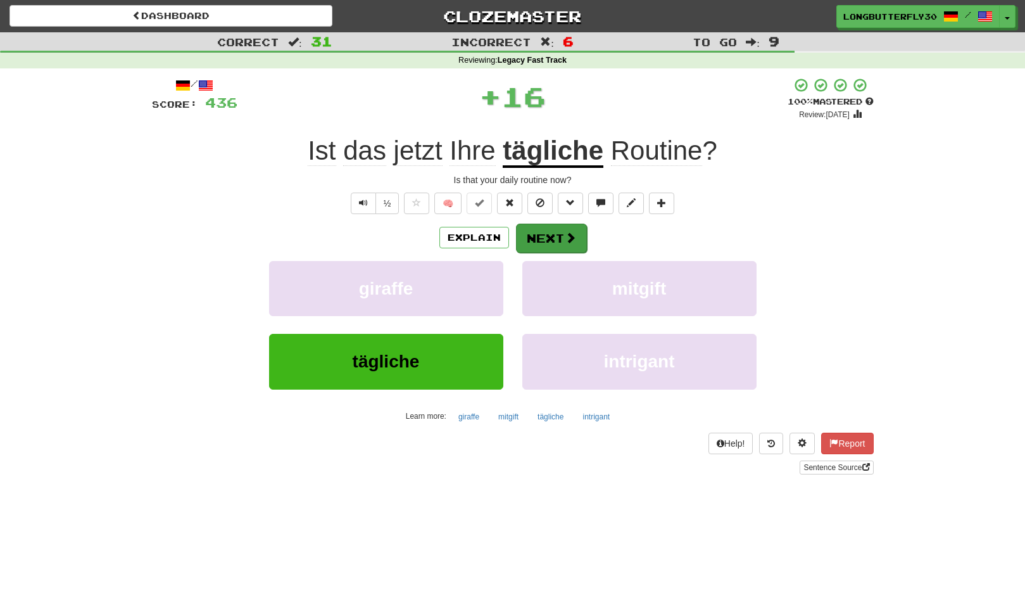
click at [535, 231] on button "Next" at bounding box center [551, 238] width 71 height 29
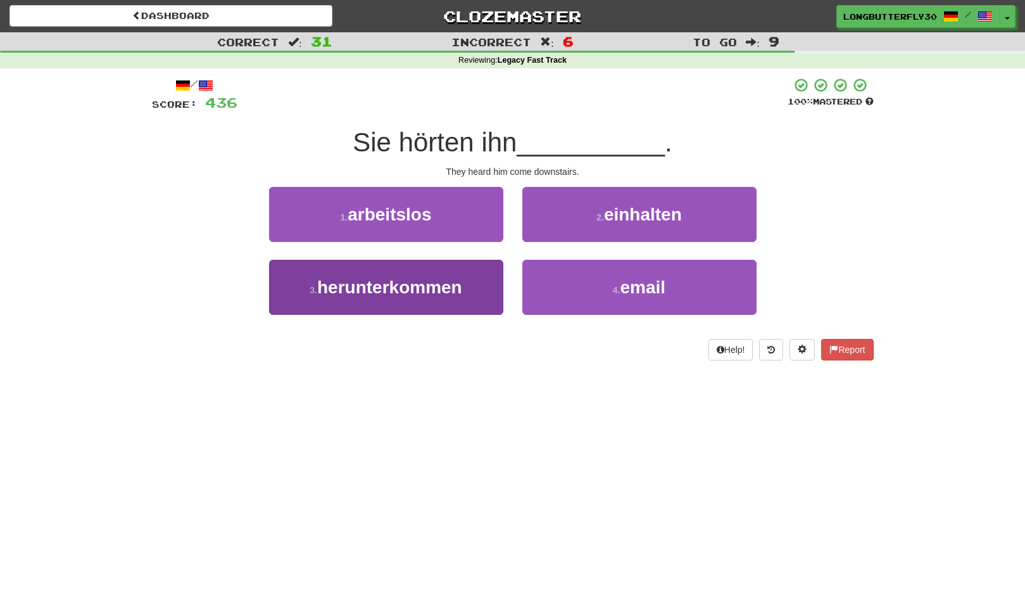
click at [471, 277] on button "3 . herunterkommen" at bounding box center [386, 287] width 234 height 55
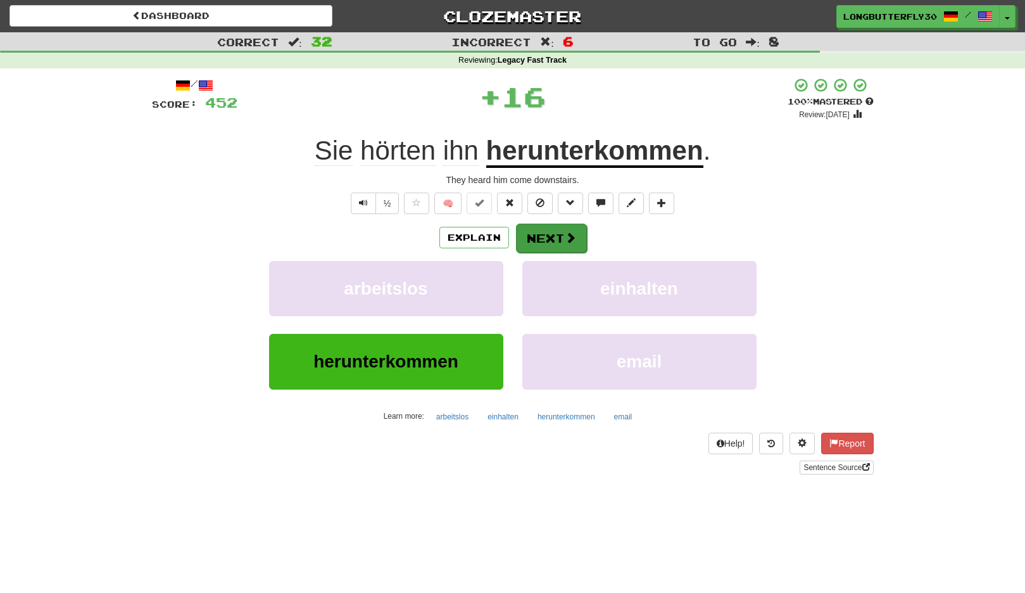
click at [554, 241] on button "Next" at bounding box center [551, 238] width 71 height 29
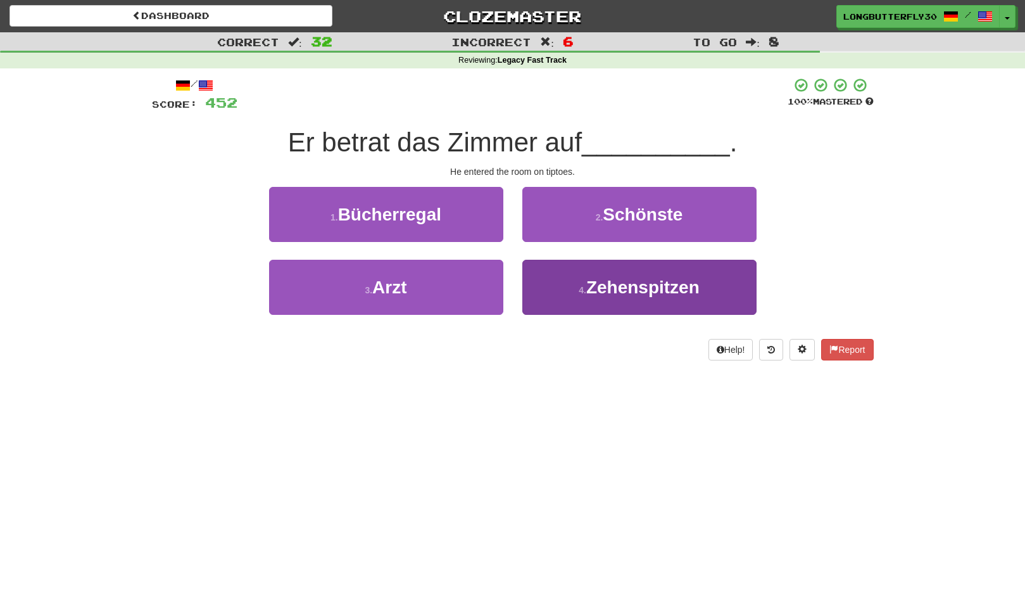
click at [600, 279] on span "Zehenspitzen" at bounding box center [643, 287] width 113 height 20
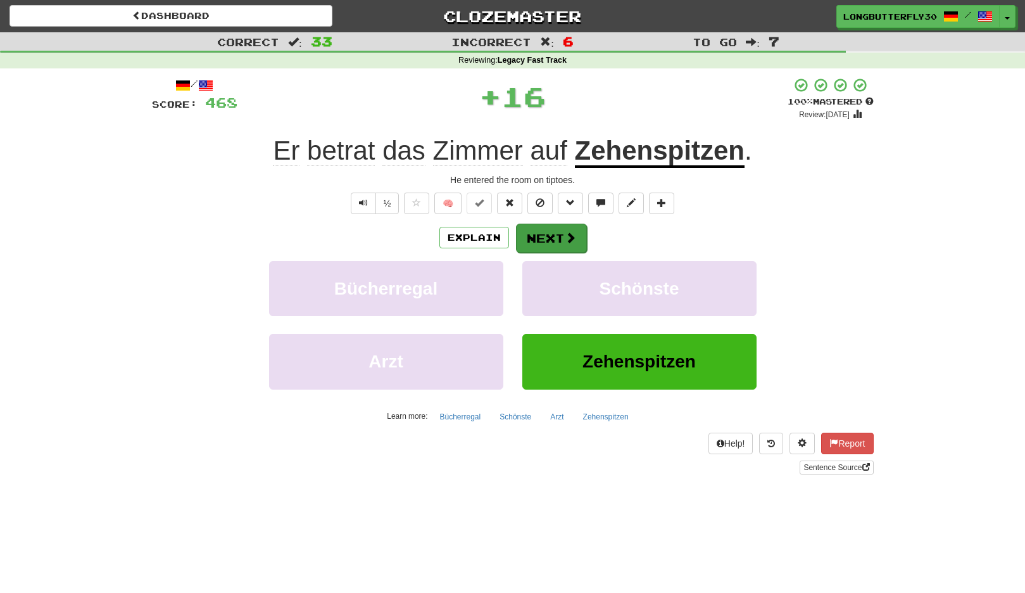
click at [569, 232] on span at bounding box center [570, 237] width 11 height 11
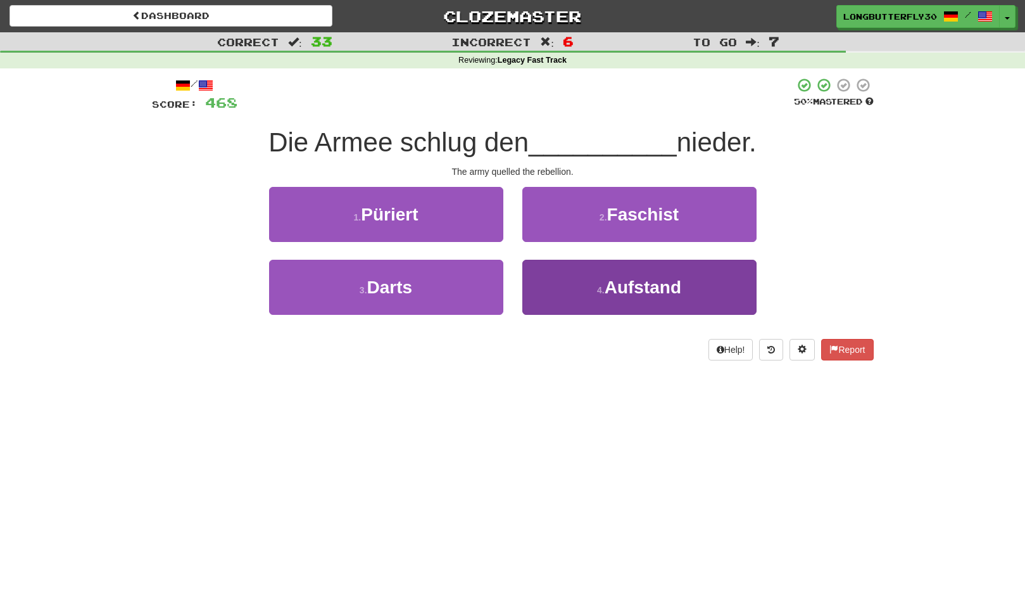
click at [597, 285] on small "4 ." at bounding box center [601, 290] width 8 height 10
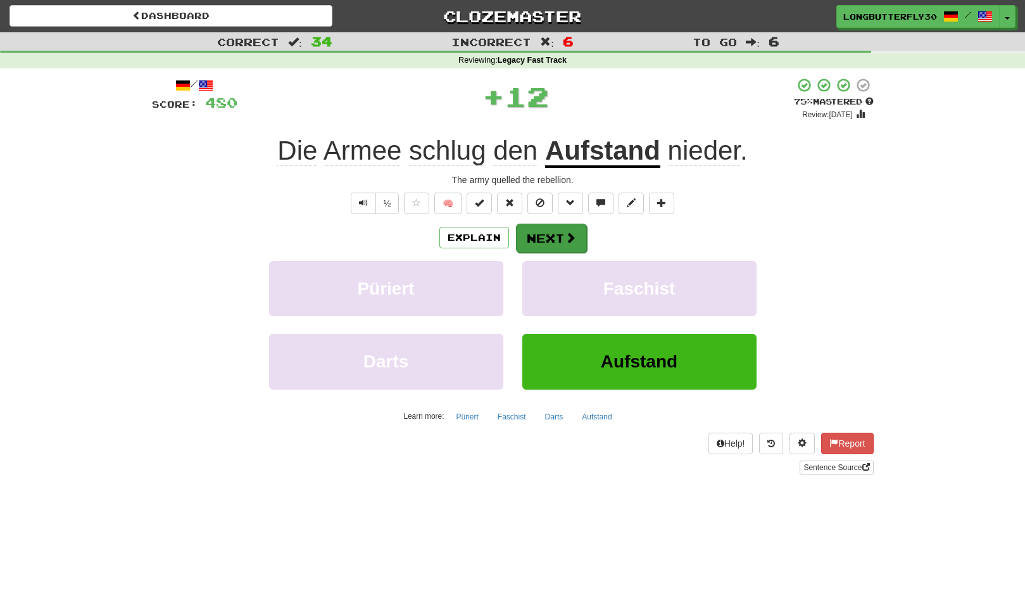
click at [565, 235] on span at bounding box center [570, 237] width 11 height 11
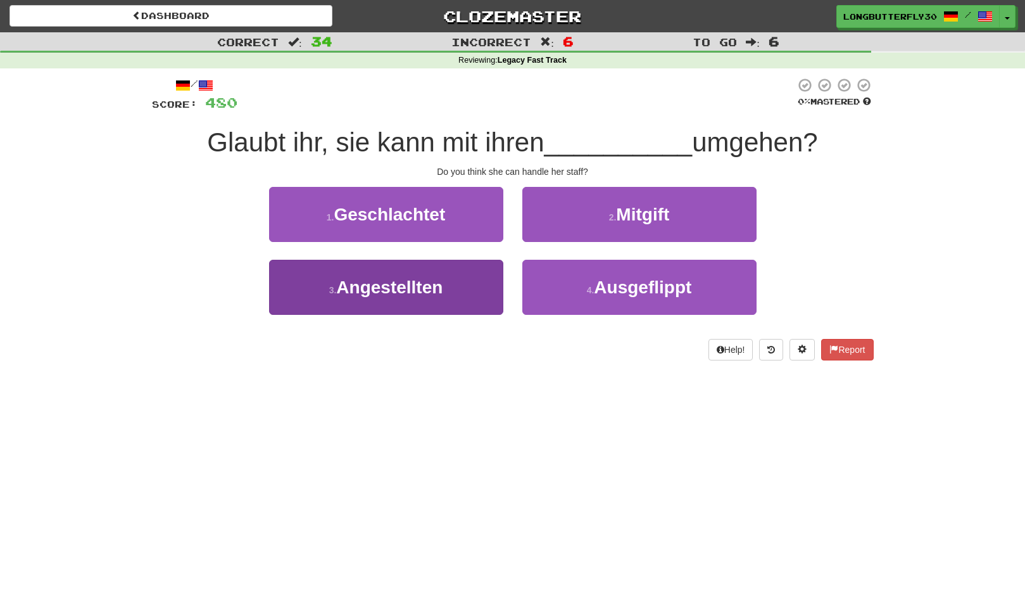
click at [433, 293] on span "Angestellten" at bounding box center [389, 287] width 106 height 20
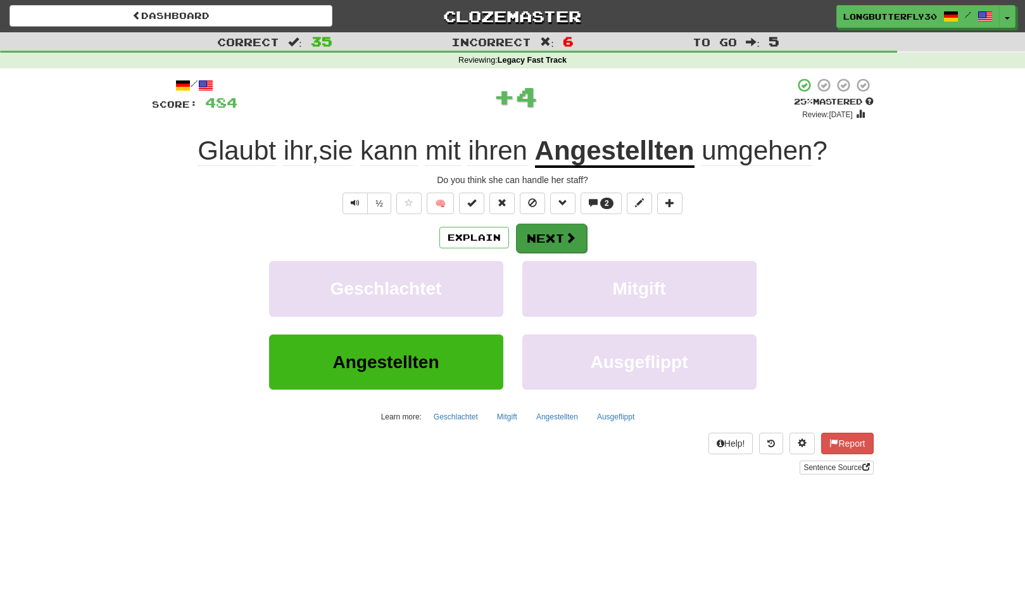
click at [562, 233] on button "Next" at bounding box center [551, 238] width 71 height 29
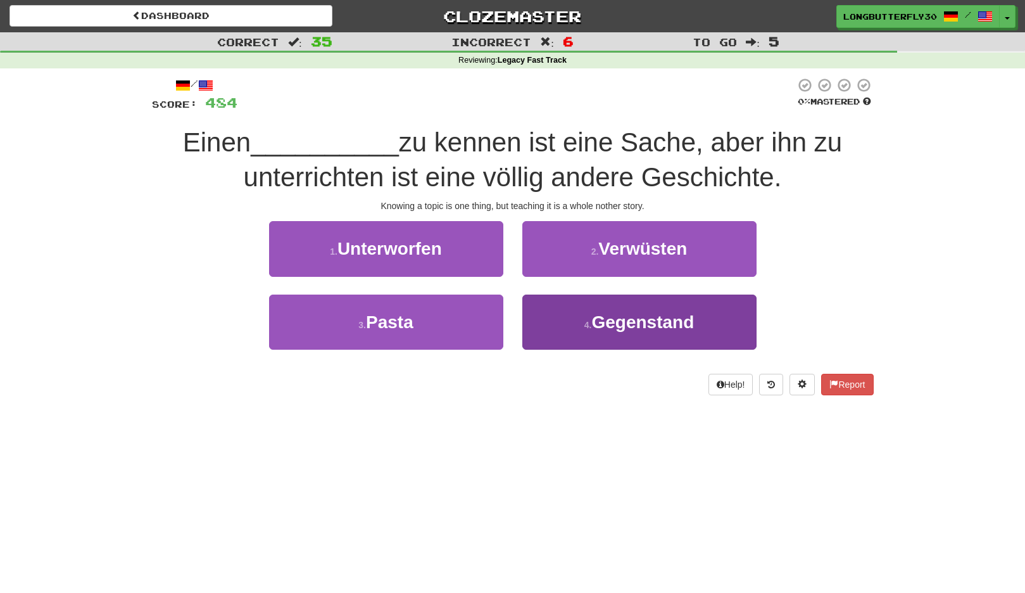
click at [587, 320] on small "4 ." at bounding box center [589, 325] width 8 height 10
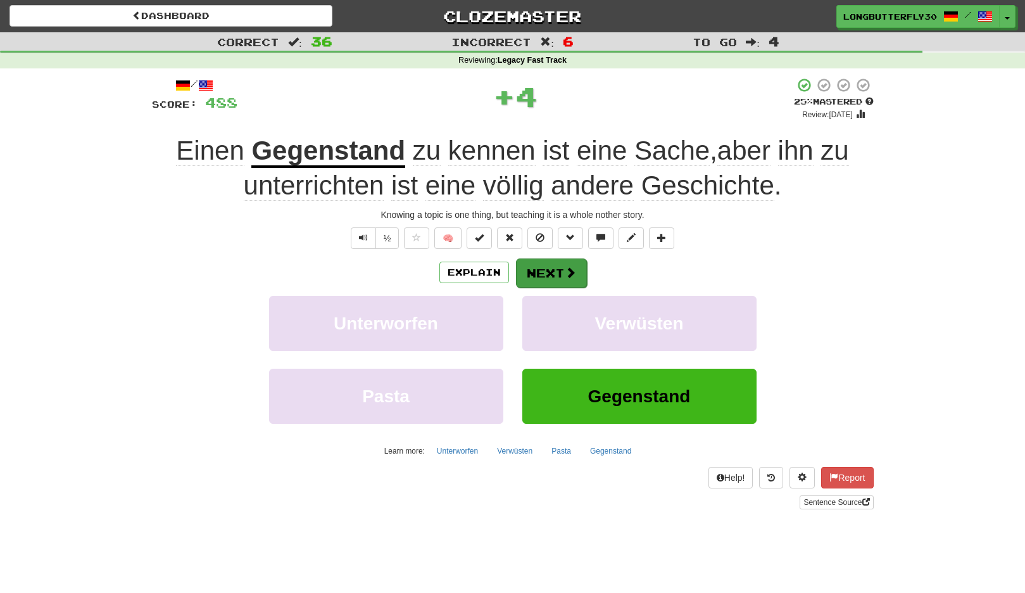
click at [561, 265] on button "Next" at bounding box center [551, 272] width 71 height 29
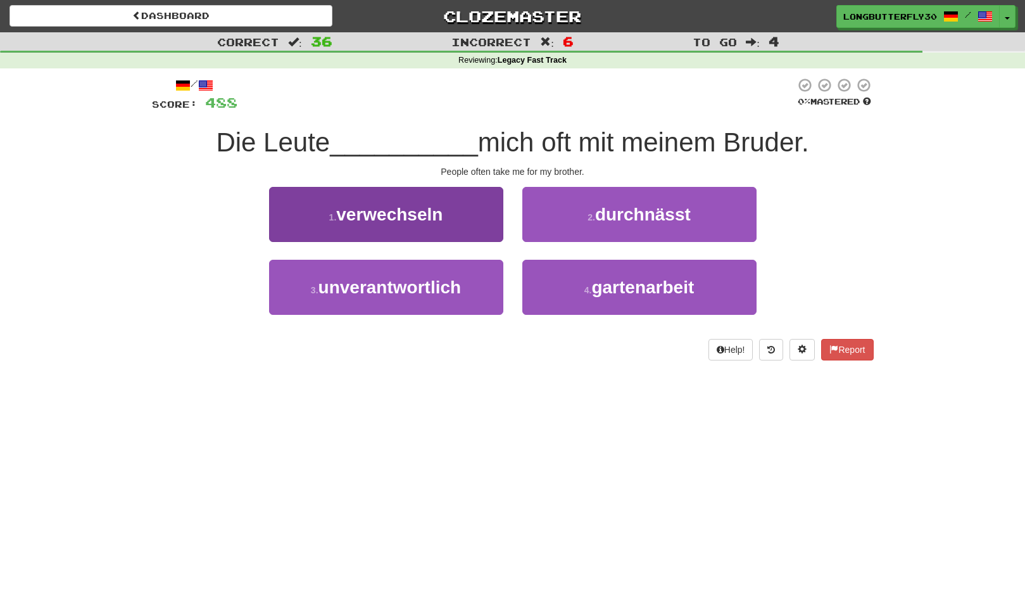
click at [492, 228] on button "1 . verwechseln" at bounding box center [386, 214] width 234 height 55
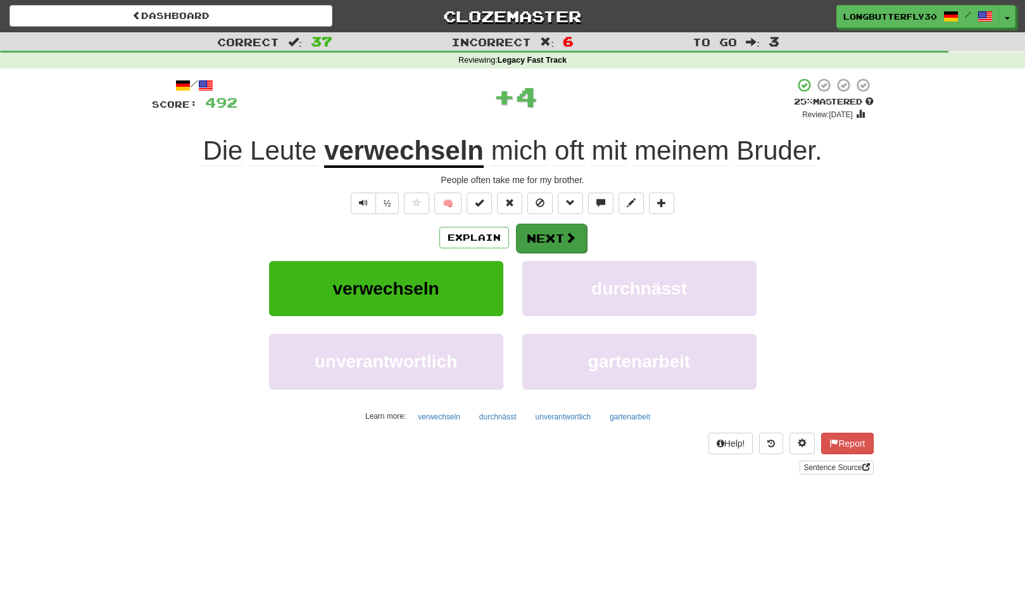
click at [547, 238] on button "Next" at bounding box center [551, 238] width 71 height 29
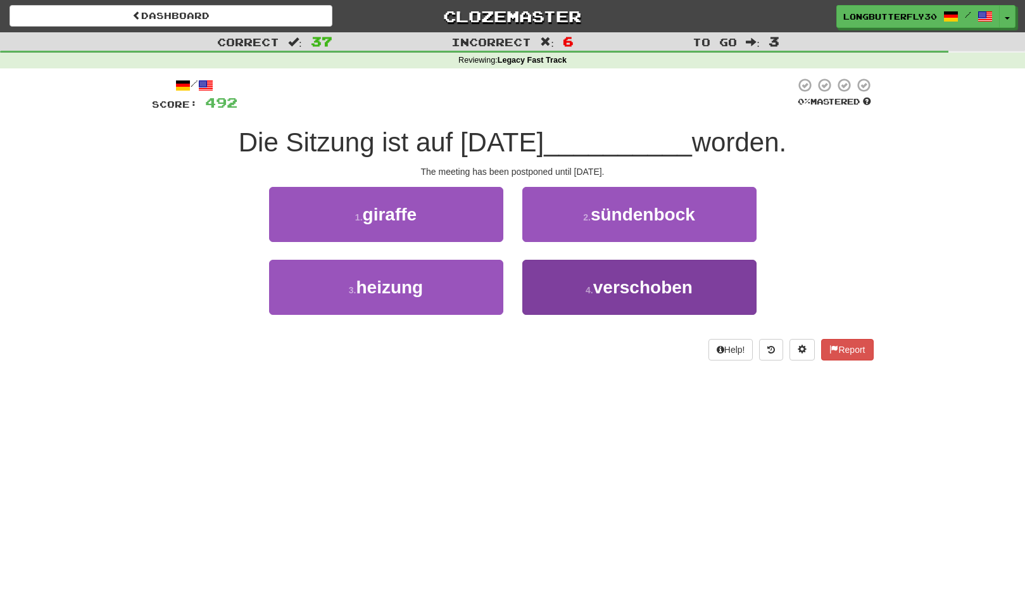
click at [607, 291] on span "verschoben" at bounding box center [643, 287] width 99 height 20
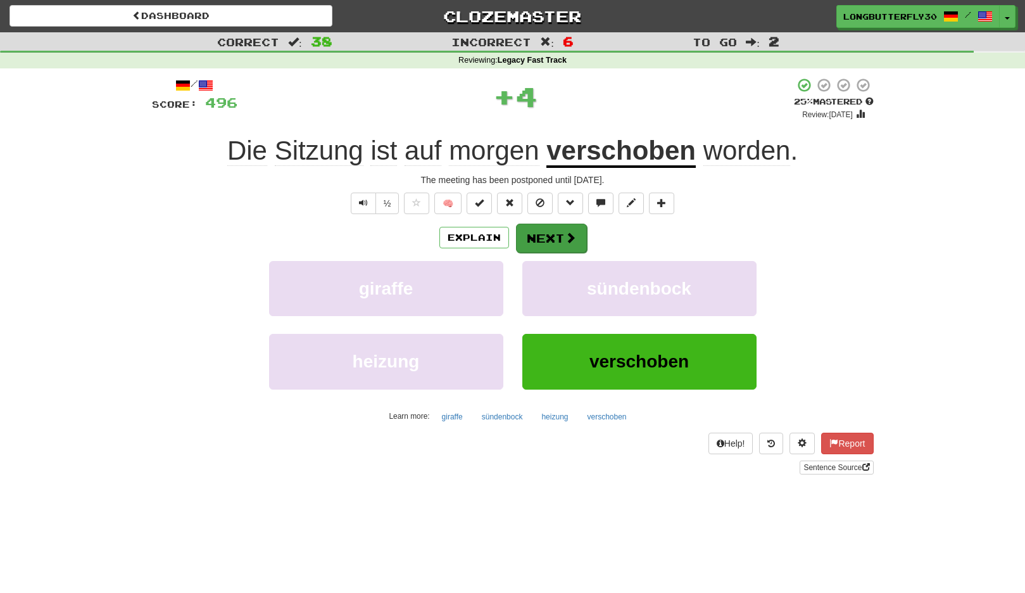
click at [554, 241] on button "Next" at bounding box center [551, 238] width 71 height 29
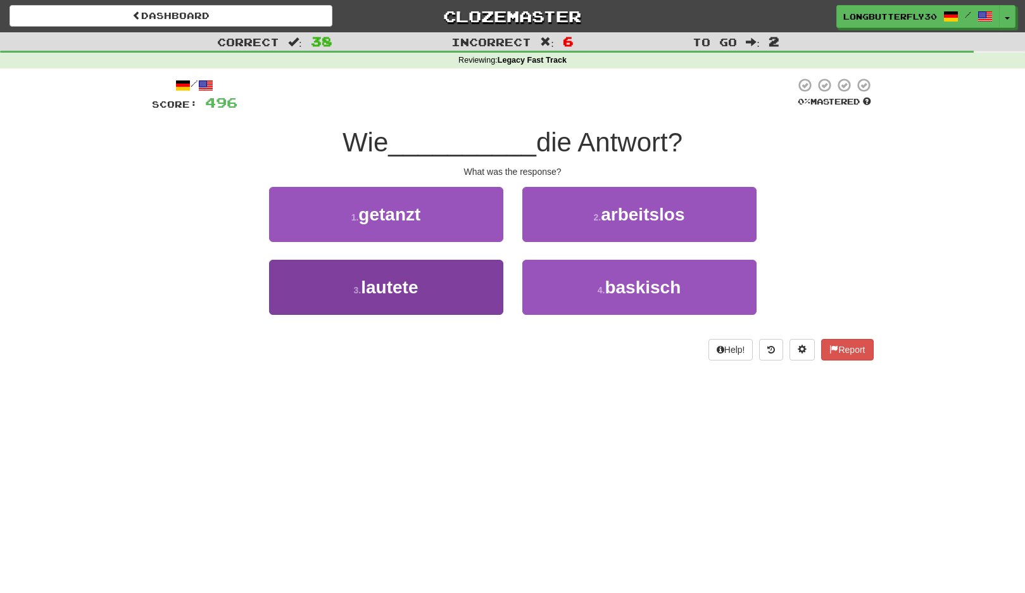
click at [450, 284] on button "3 . lautete" at bounding box center [386, 287] width 234 height 55
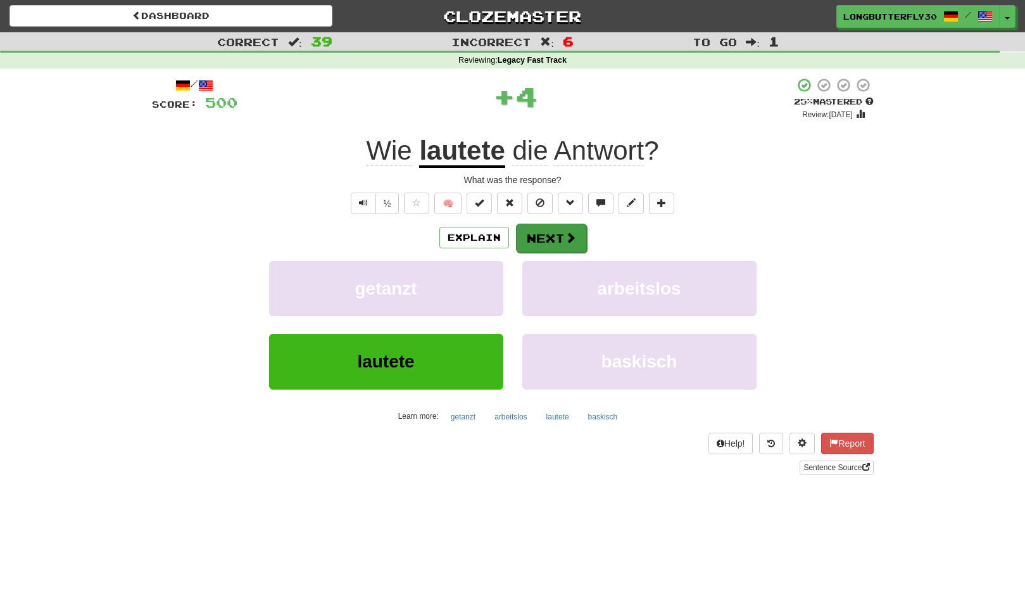
click at [566, 227] on button "Next" at bounding box center [551, 238] width 71 height 29
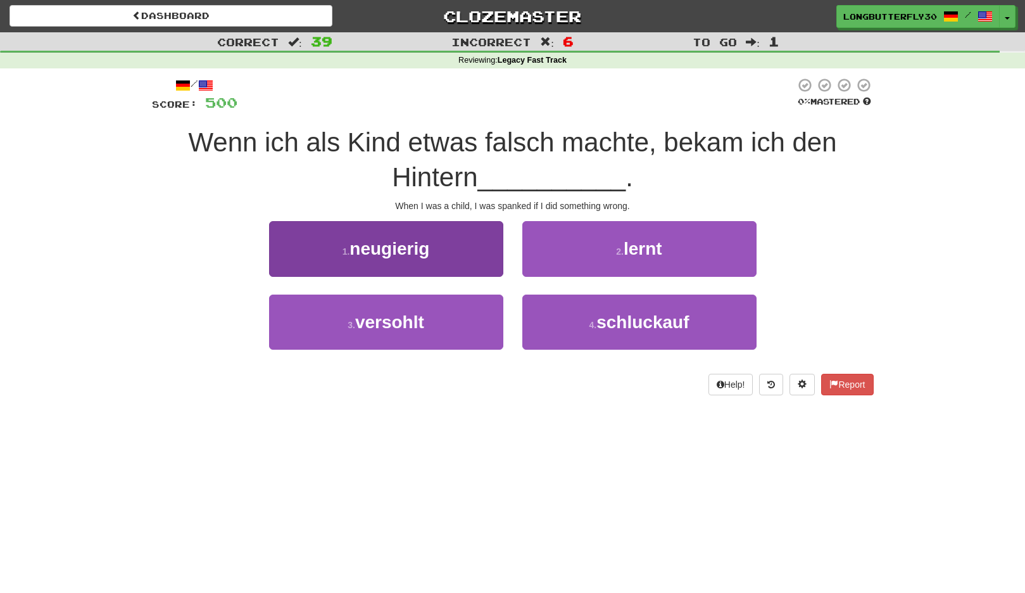
click at [452, 327] on button "3 . versohlt" at bounding box center [386, 322] width 234 height 55
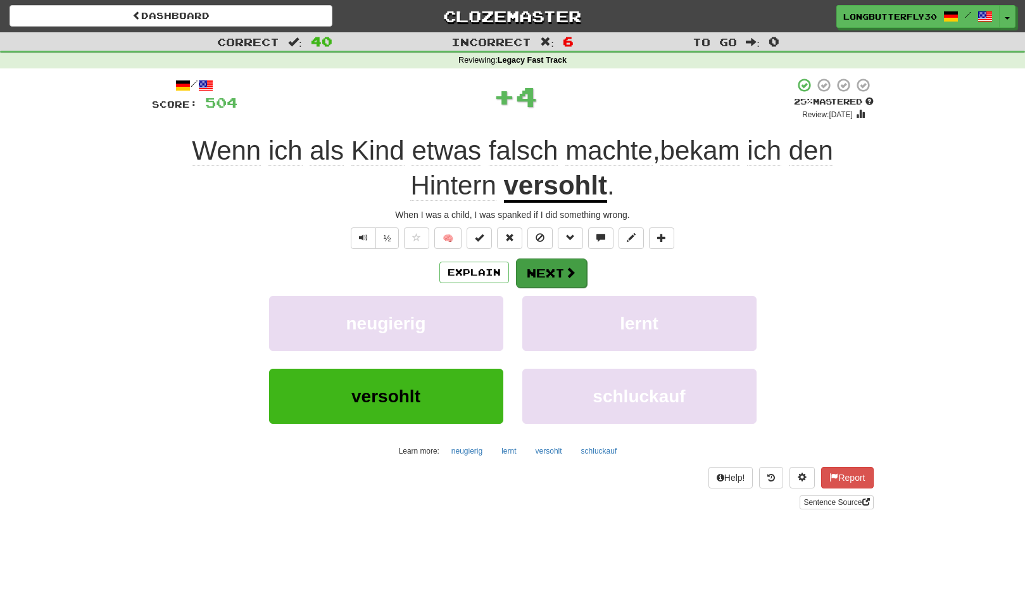
click at [556, 275] on button "Next" at bounding box center [551, 272] width 71 height 29
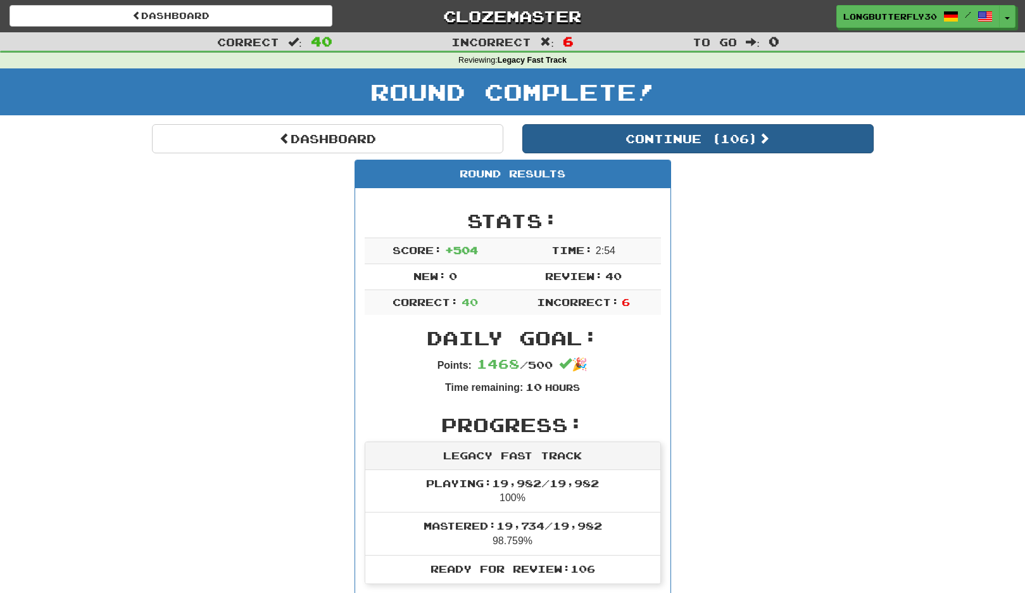
click at [712, 132] on button "Continue ( 106 )" at bounding box center [699, 138] width 352 height 29
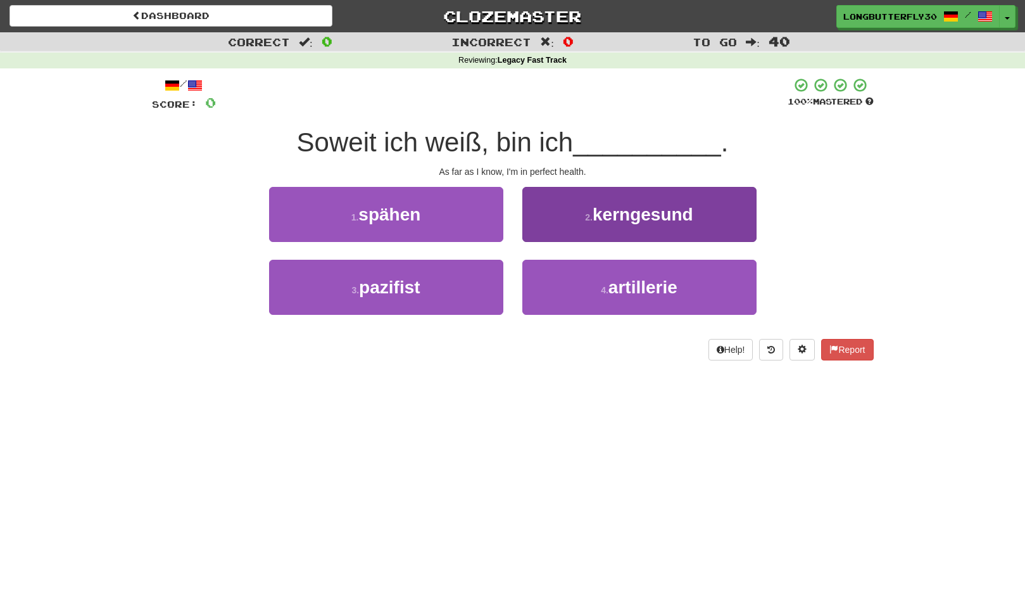
click at [599, 208] on span "kerngesund" at bounding box center [643, 215] width 101 height 20
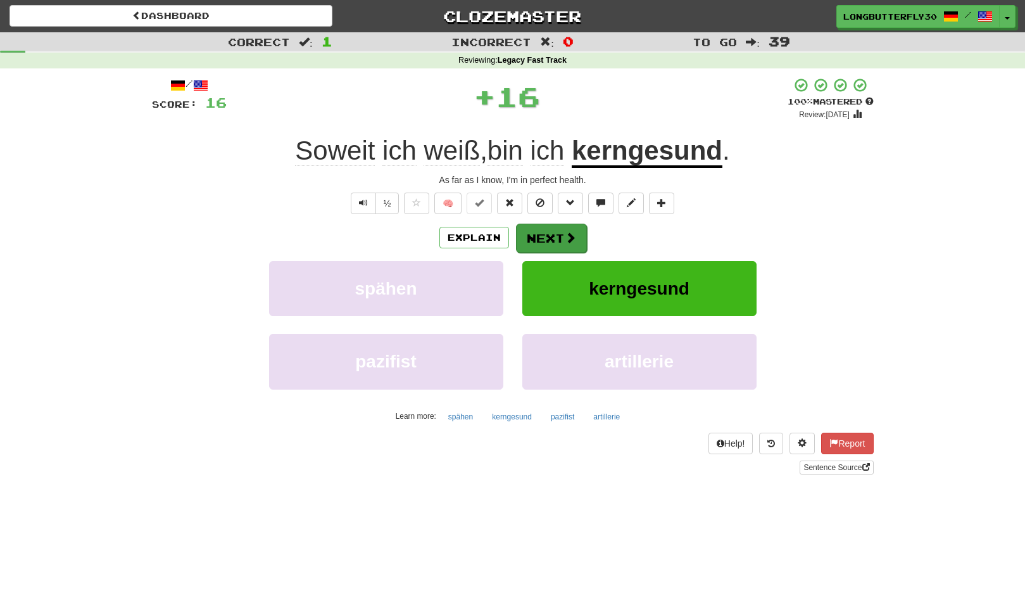
click at [568, 232] on span at bounding box center [570, 237] width 11 height 11
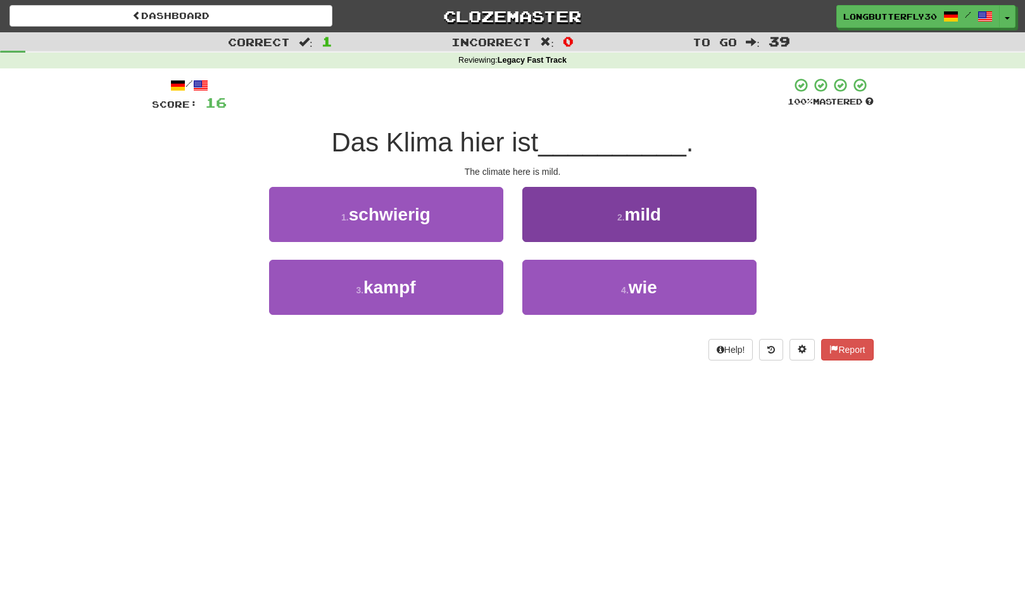
click at [604, 202] on button "2 . mild" at bounding box center [640, 214] width 234 height 55
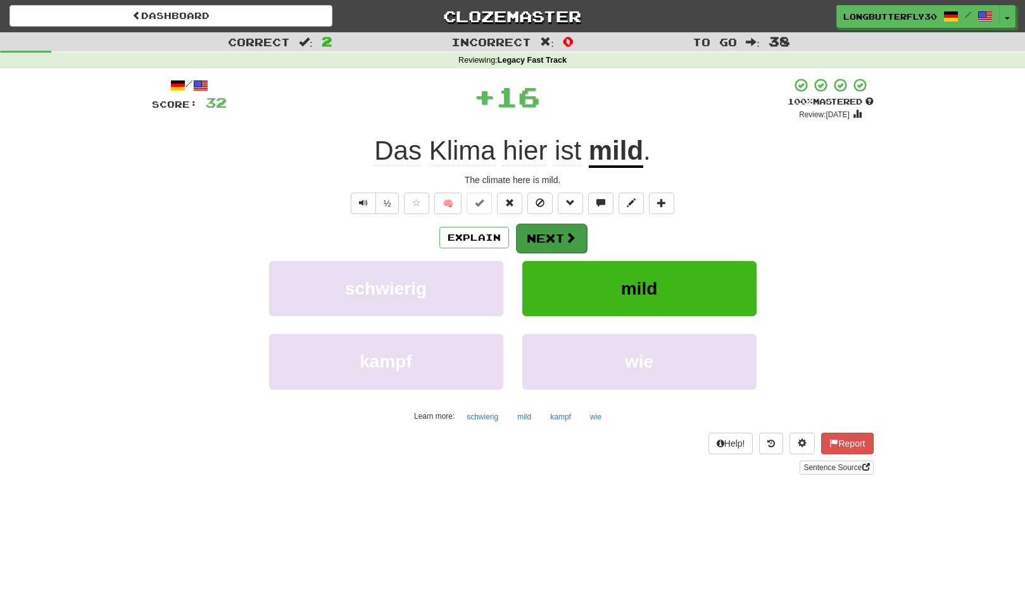
click at [556, 226] on button "Next" at bounding box center [551, 238] width 71 height 29
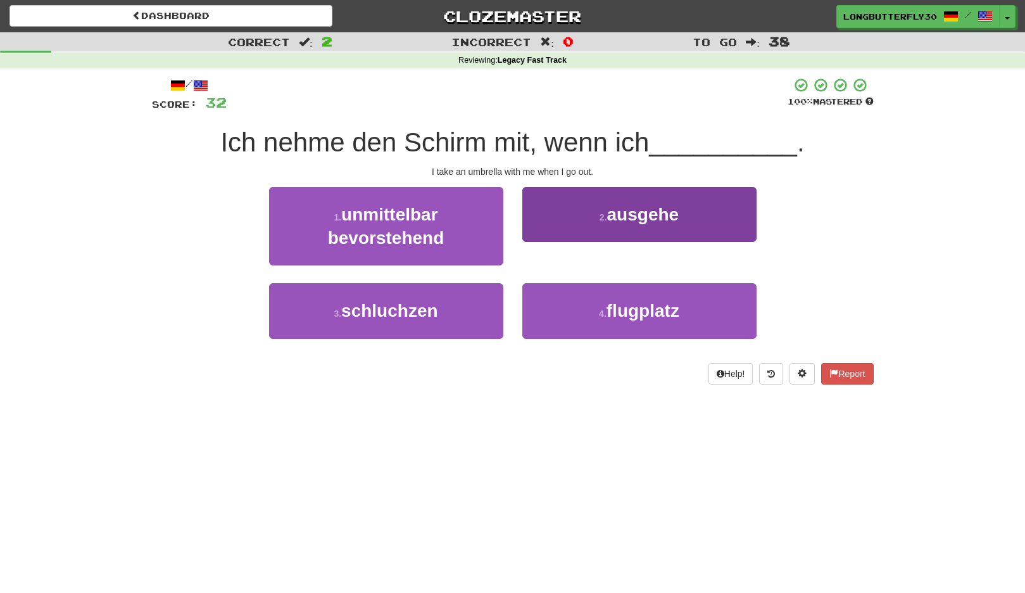
click at [638, 222] on button "2 . ausgehe" at bounding box center [640, 214] width 234 height 55
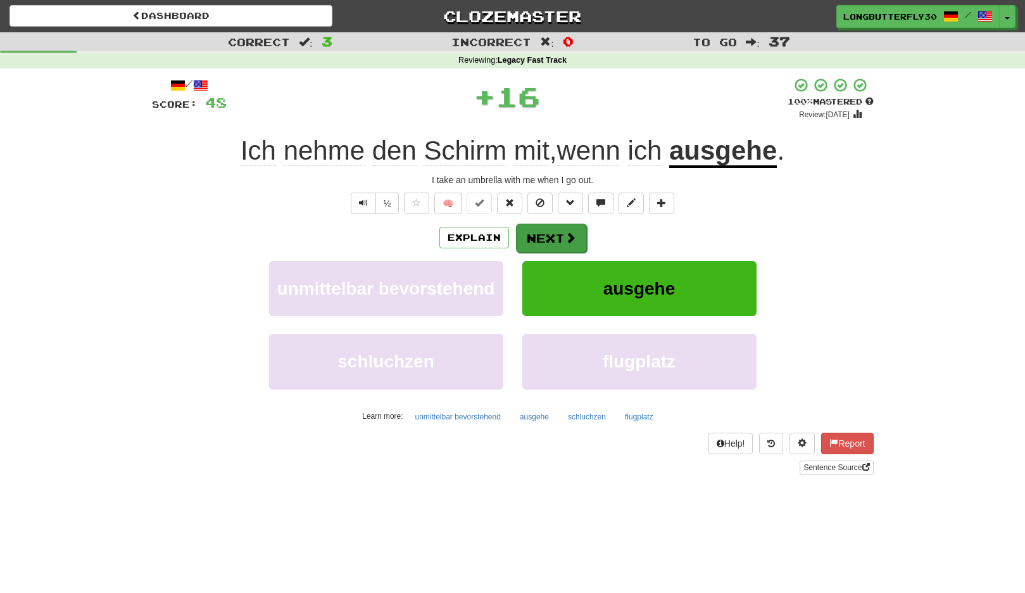
click at [560, 231] on button "Next" at bounding box center [551, 238] width 71 height 29
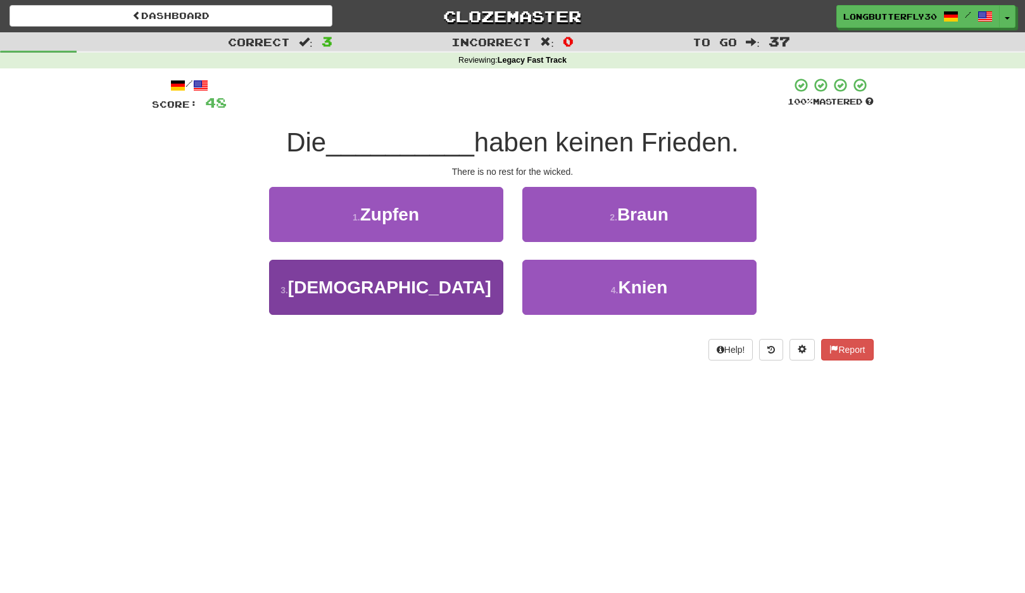
click at [473, 275] on button "3 . Gottlosen" at bounding box center [386, 287] width 234 height 55
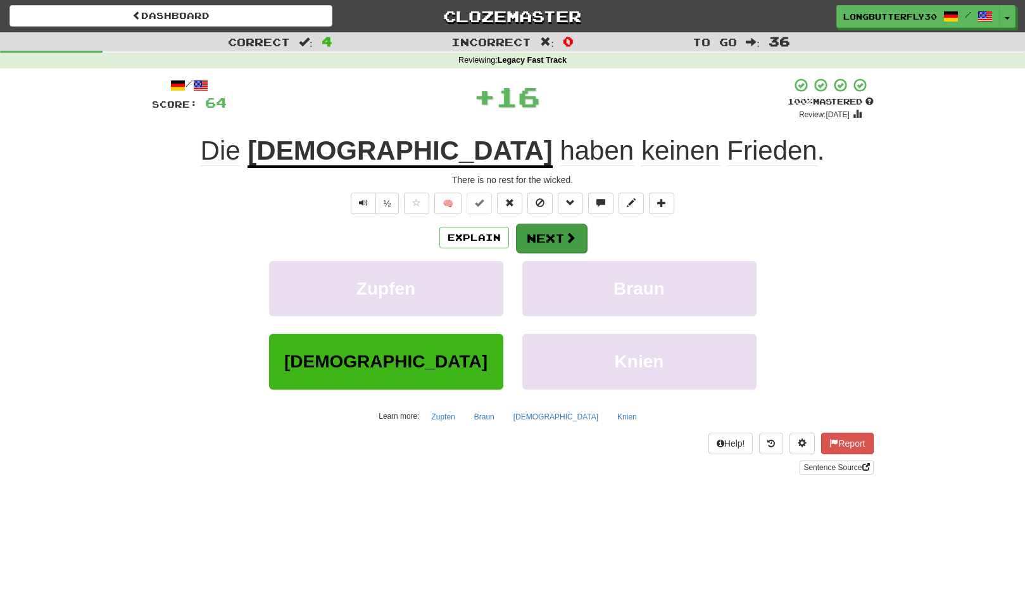
click at [550, 228] on button "Next" at bounding box center [551, 238] width 71 height 29
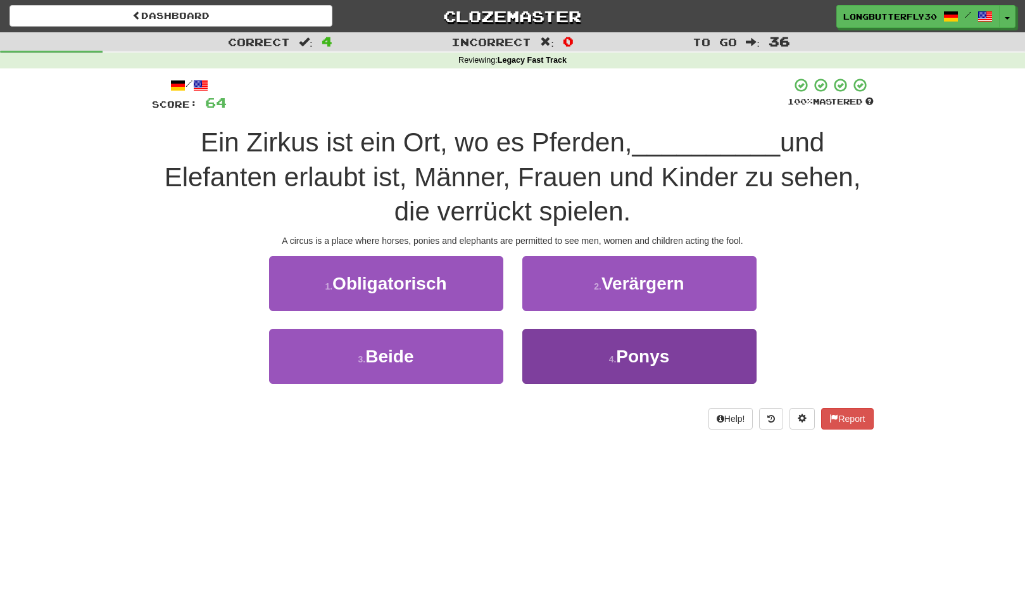
click at [594, 352] on button "4 . Ponys" at bounding box center [640, 356] width 234 height 55
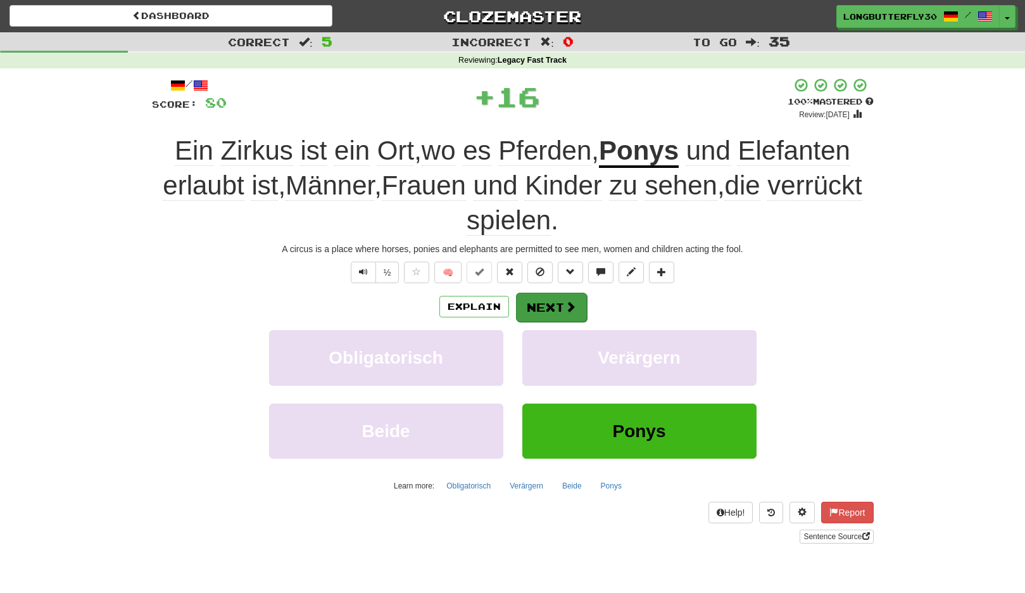
click at [567, 303] on span at bounding box center [570, 306] width 11 height 11
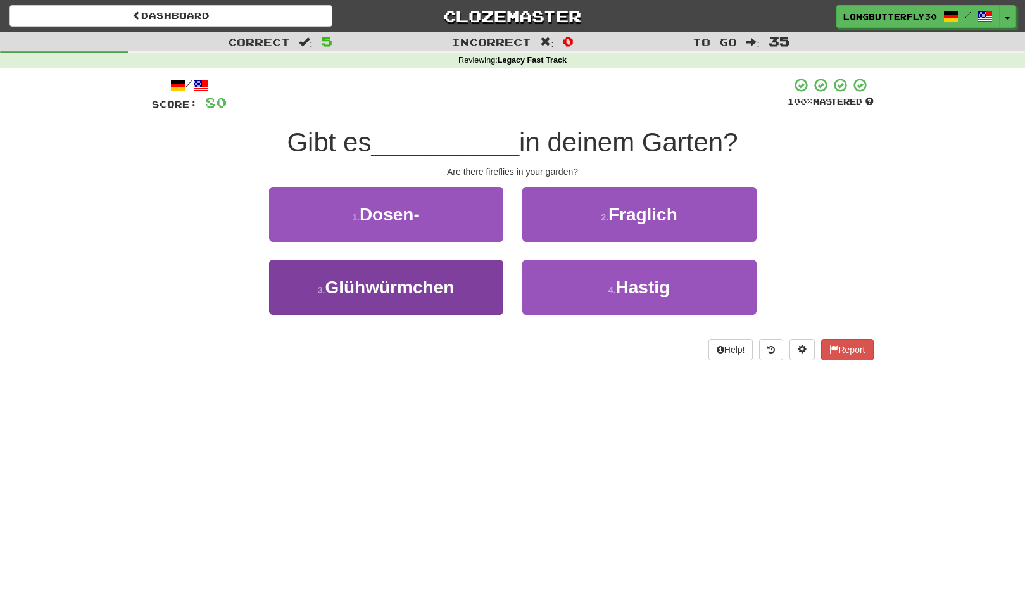
click at [464, 280] on button "3 . Glühwürmchen" at bounding box center [386, 287] width 234 height 55
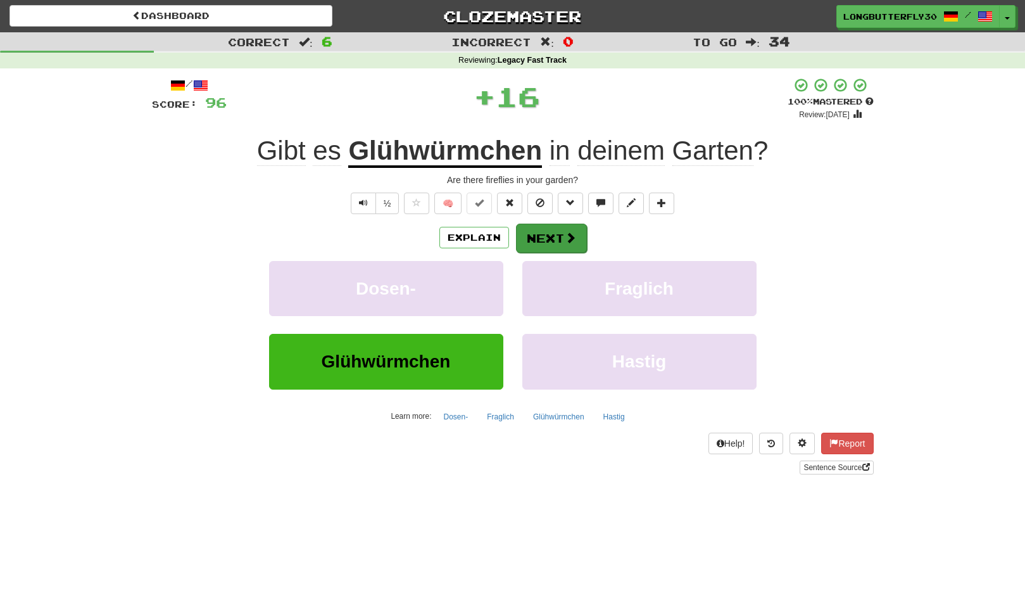
click at [564, 229] on button "Next" at bounding box center [551, 238] width 71 height 29
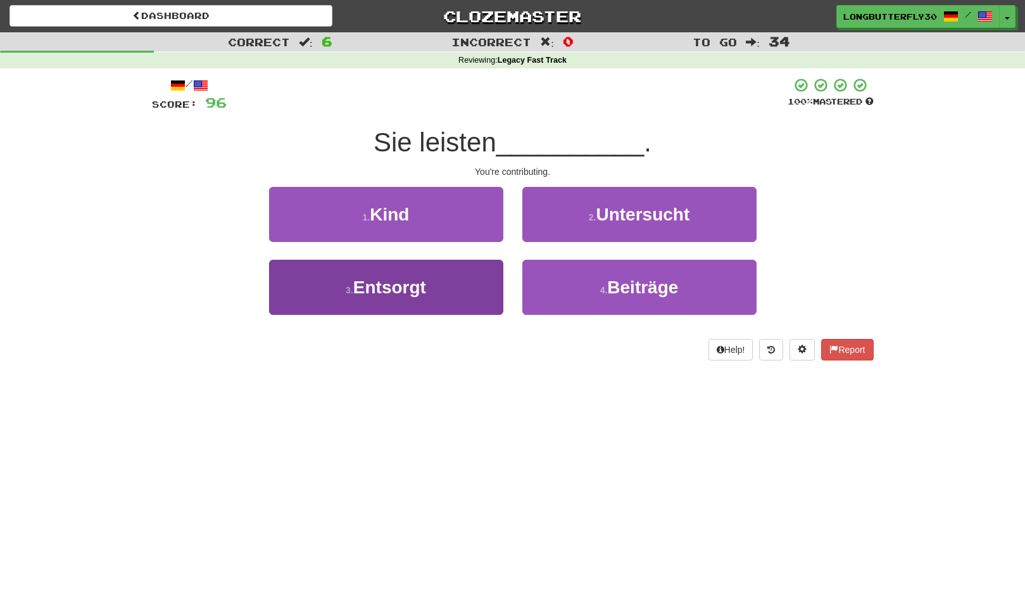
click at [458, 285] on button "3 . Entsorgt" at bounding box center [386, 287] width 234 height 55
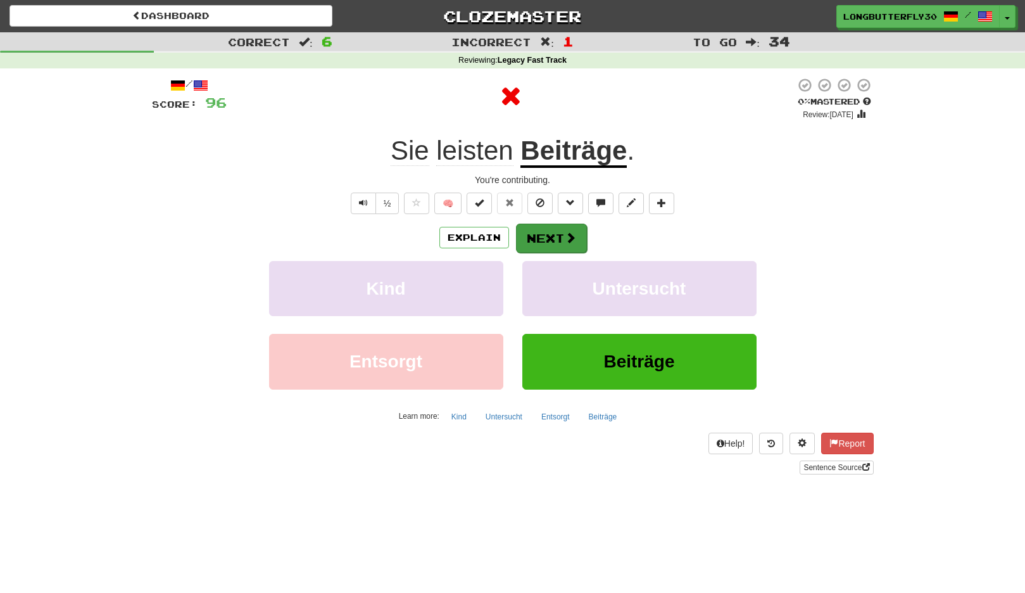
click at [550, 237] on button "Next" at bounding box center [551, 238] width 71 height 29
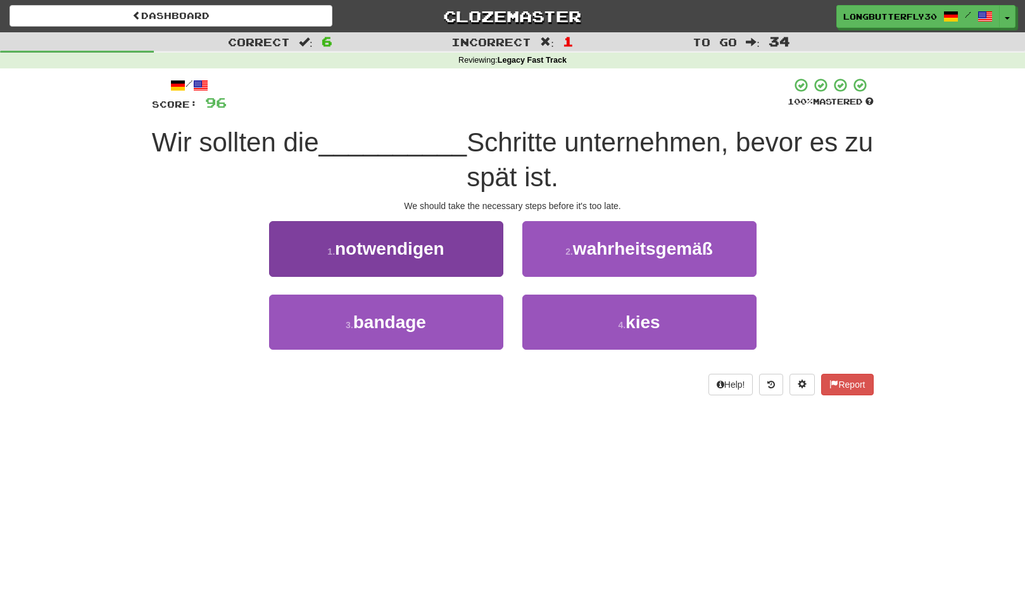
click at [465, 255] on button "1 . notwendigen" at bounding box center [386, 248] width 234 height 55
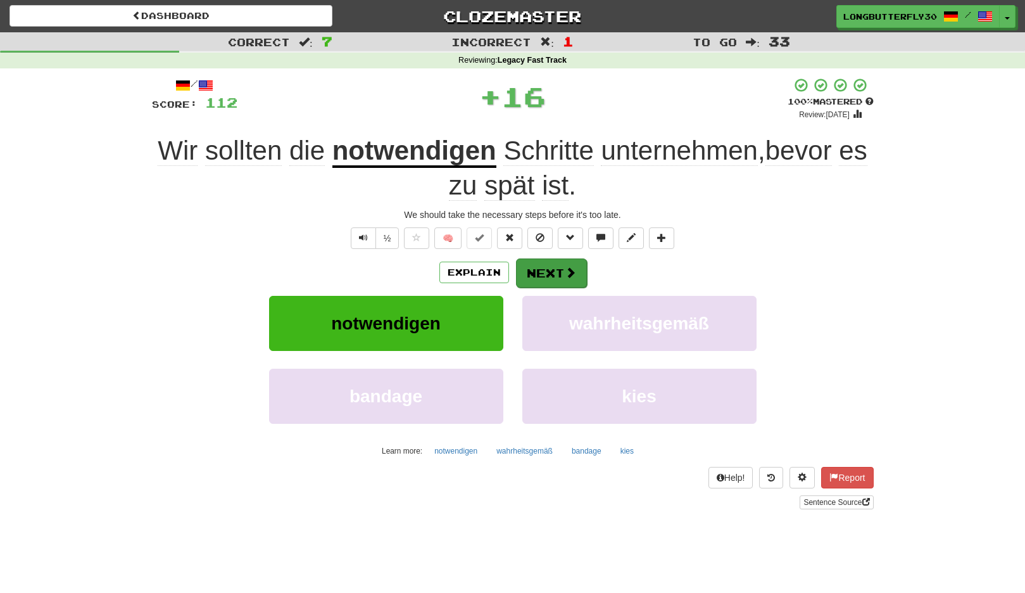
click at [561, 261] on button "Next" at bounding box center [551, 272] width 71 height 29
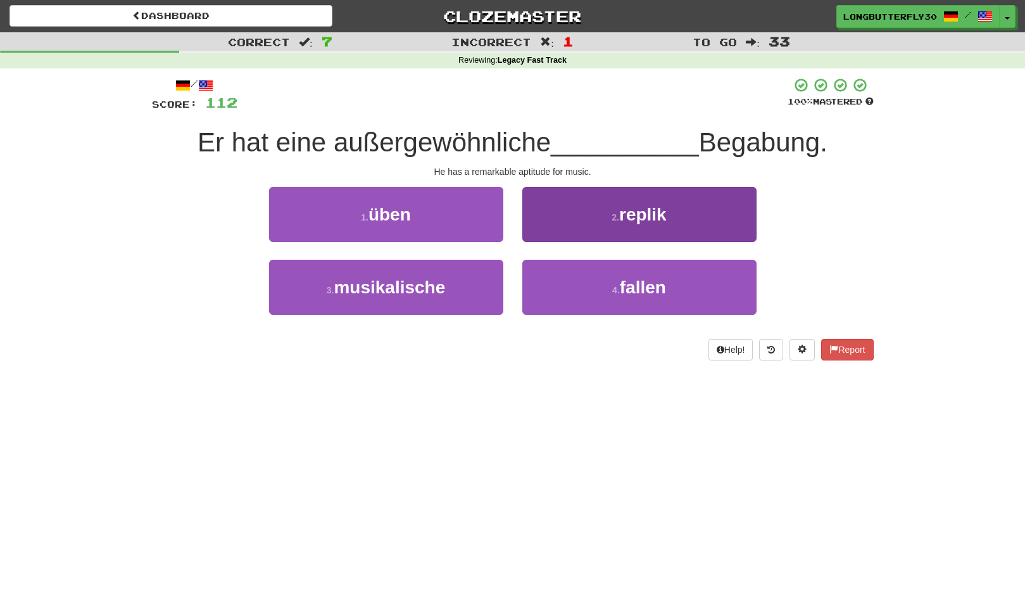
drag, startPoint x: 462, startPoint y: 279, endPoint x: 532, endPoint y: 272, distance: 70.7
click at [462, 279] on button "3 . musikalische" at bounding box center [386, 287] width 234 height 55
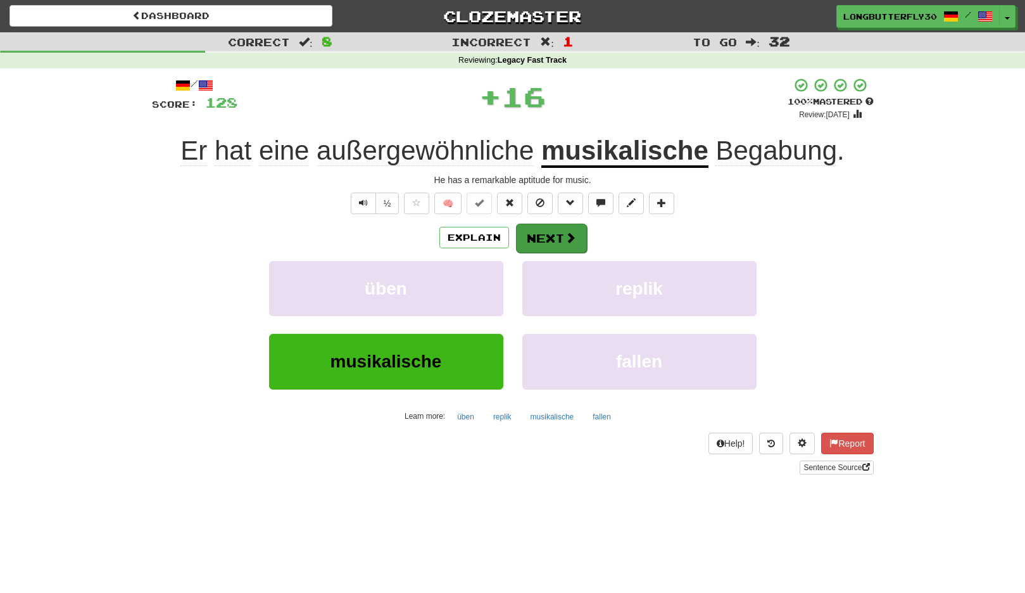
click at [558, 233] on button "Next" at bounding box center [551, 238] width 71 height 29
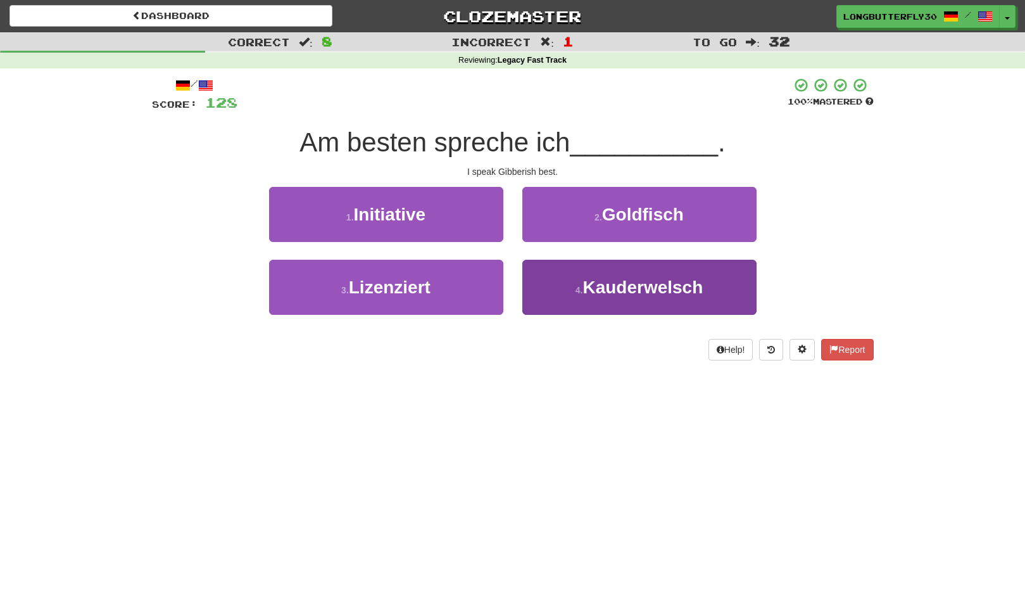
click at [598, 284] on span "Kauderwelsch" at bounding box center [643, 287] width 120 height 20
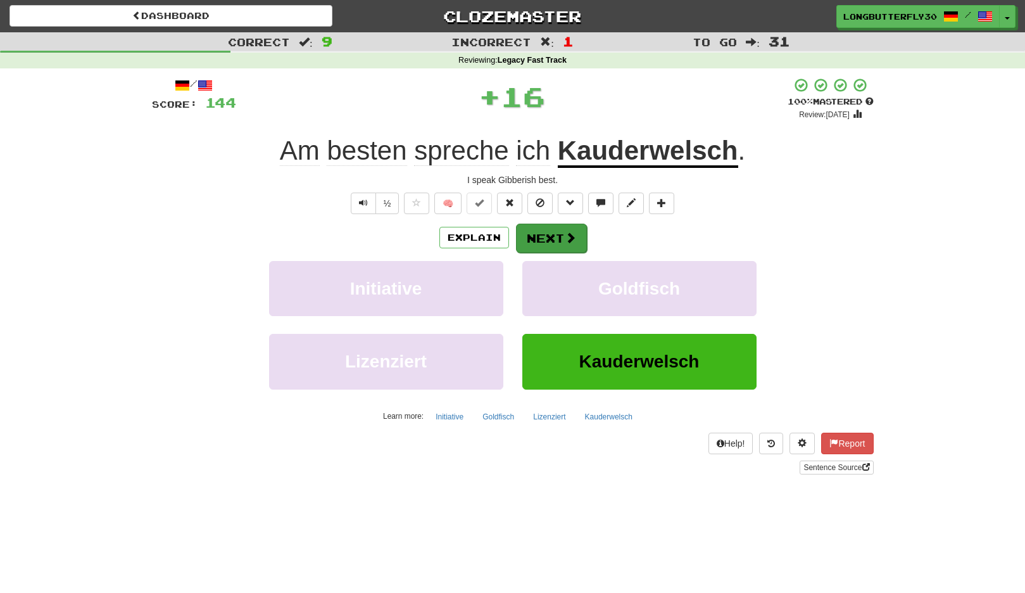
click at [568, 232] on span at bounding box center [570, 237] width 11 height 11
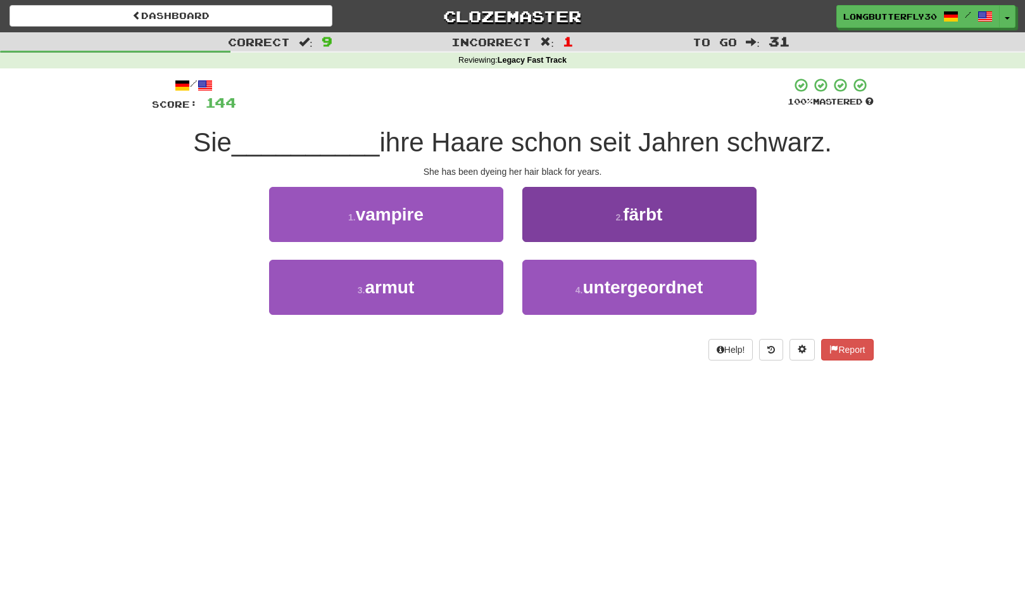
click at [603, 224] on button "2 . färbt" at bounding box center [640, 214] width 234 height 55
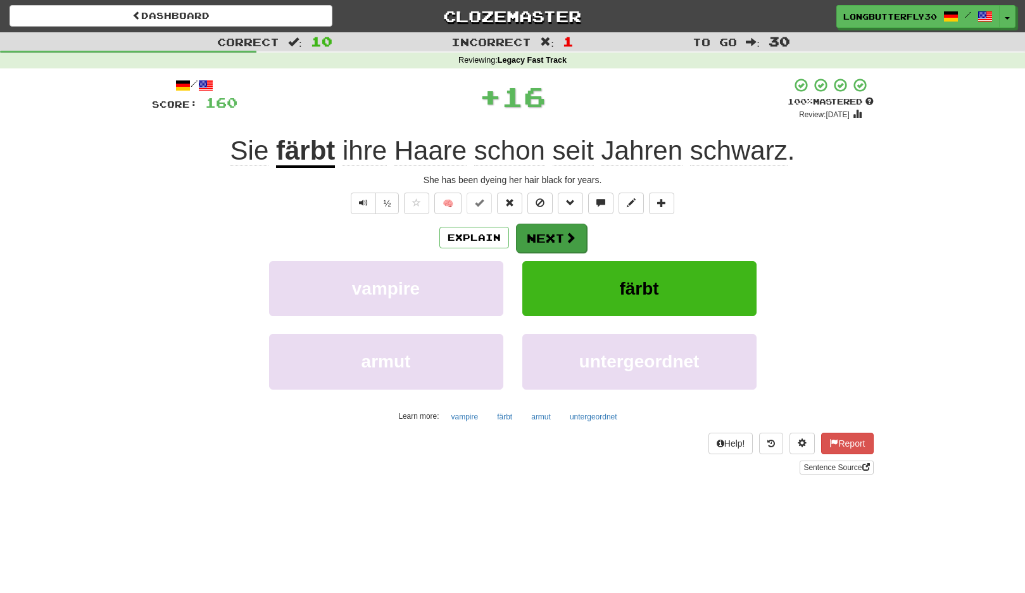
click at [558, 232] on button "Next" at bounding box center [551, 238] width 71 height 29
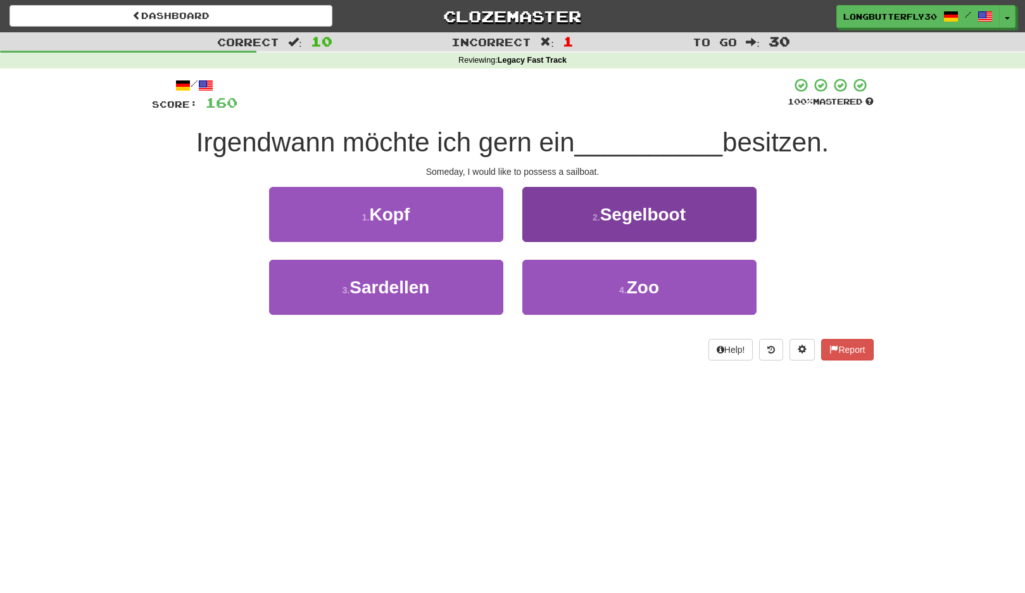
click at [626, 214] on span "Segelboot" at bounding box center [643, 215] width 86 height 20
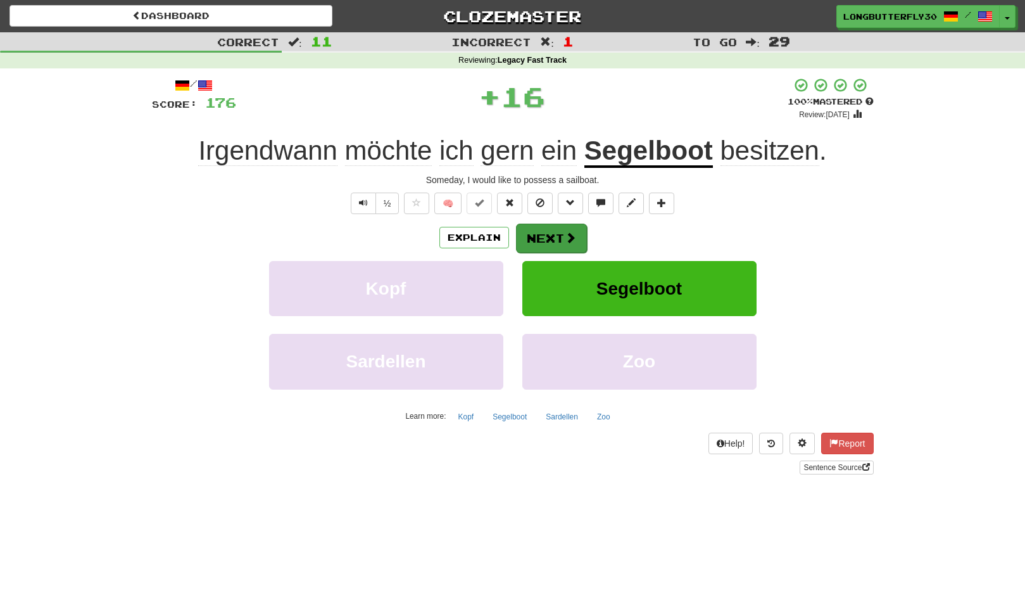
click at [567, 229] on button "Next" at bounding box center [551, 238] width 71 height 29
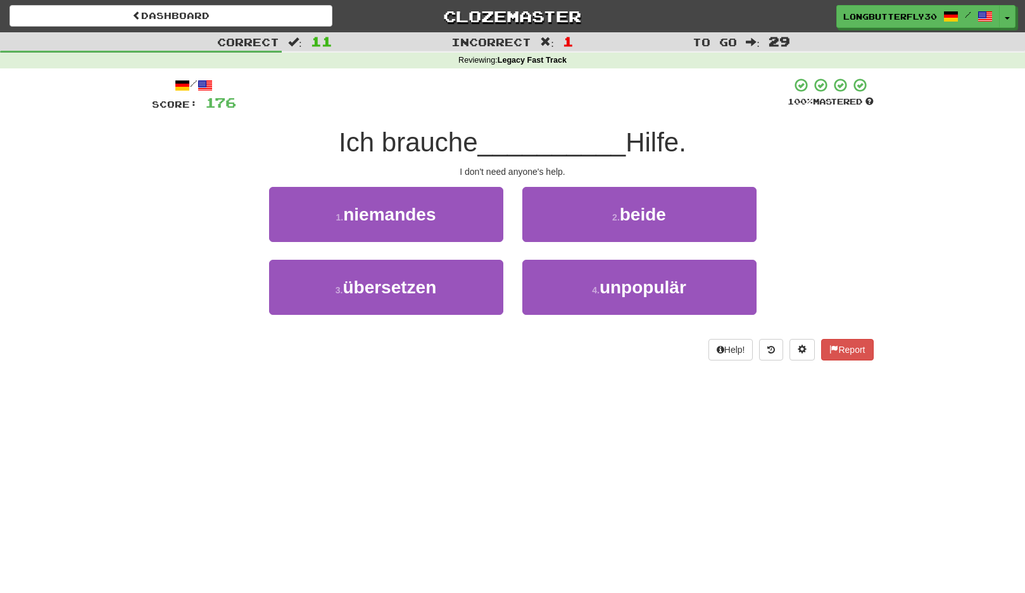
drag, startPoint x: 467, startPoint y: 217, endPoint x: 483, endPoint y: 221, distance: 16.3
click at [467, 217] on button "1 . niemandes" at bounding box center [386, 214] width 234 height 55
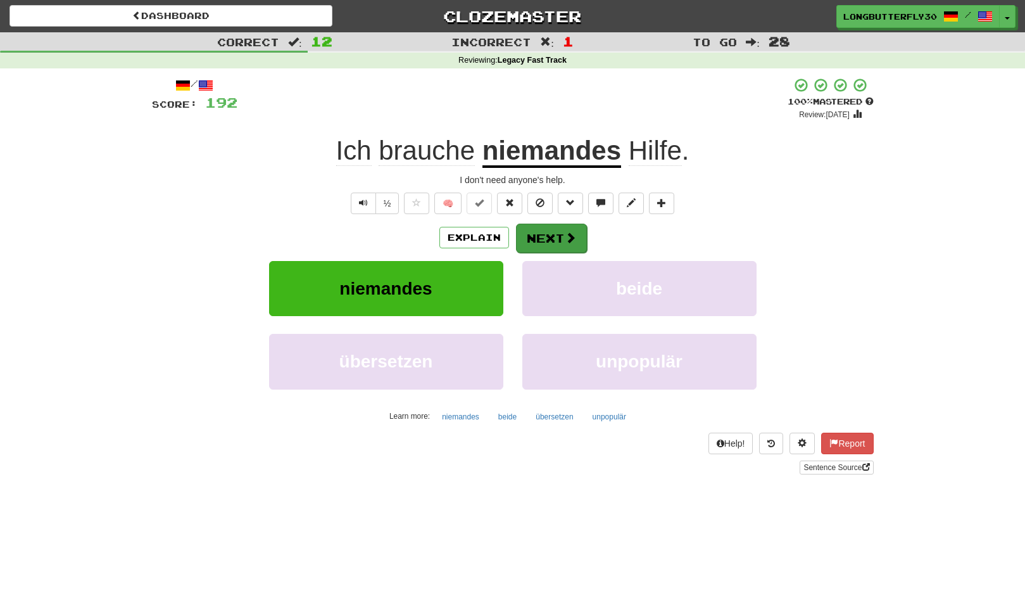
click at [550, 236] on button "Next" at bounding box center [551, 238] width 71 height 29
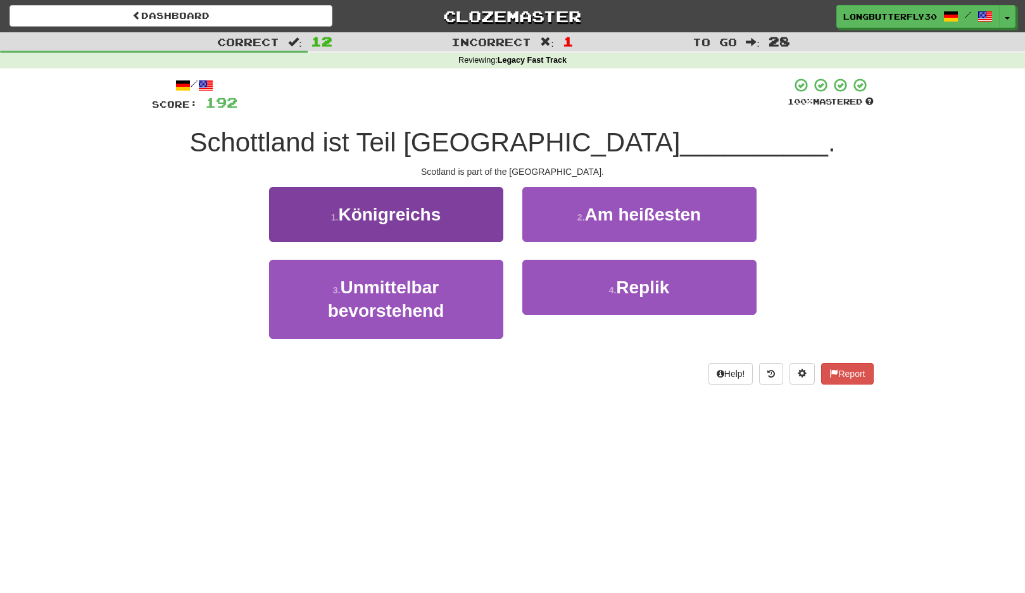
click at [415, 224] on button "1 . Königreichs" at bounding box center [386, 214] width 234 height 55
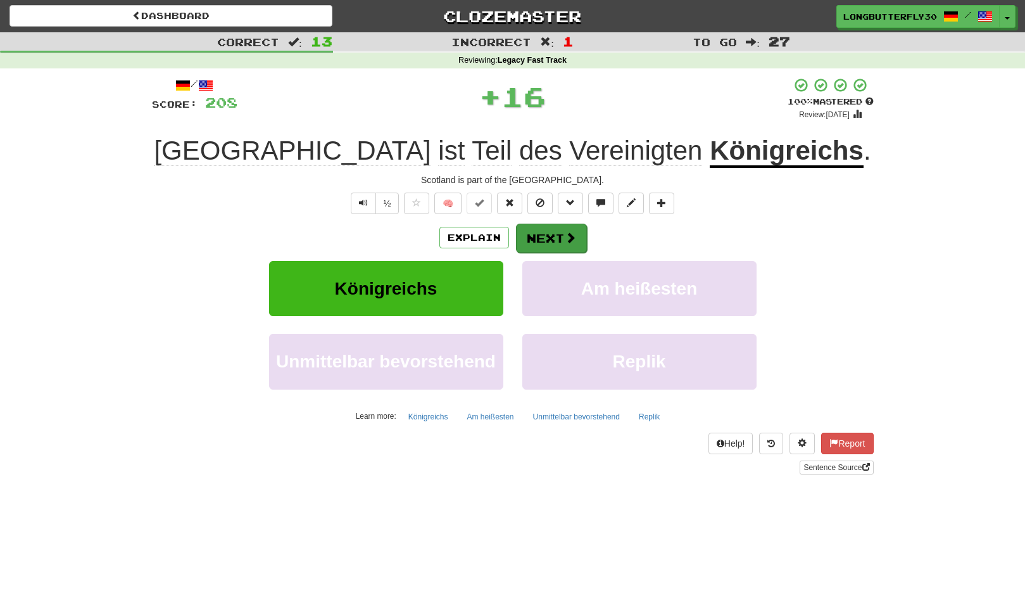
click at [543, 231] on button "Next" at bounding box center [551, 238] width 71 height 29
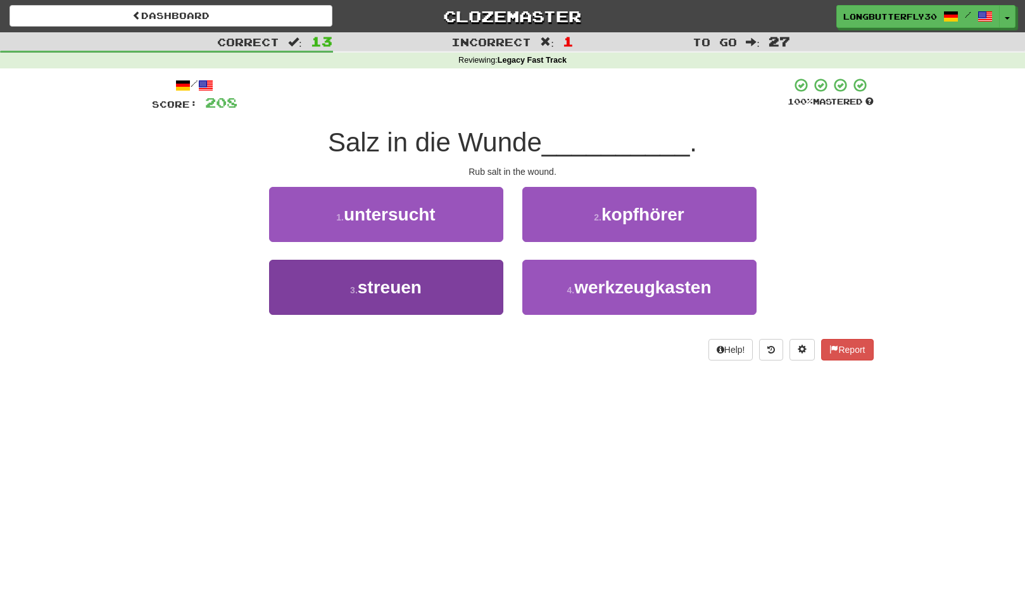
click at [450, 283] on button "3 . streuen" at bounding box center [386, 287] width 234 height 55
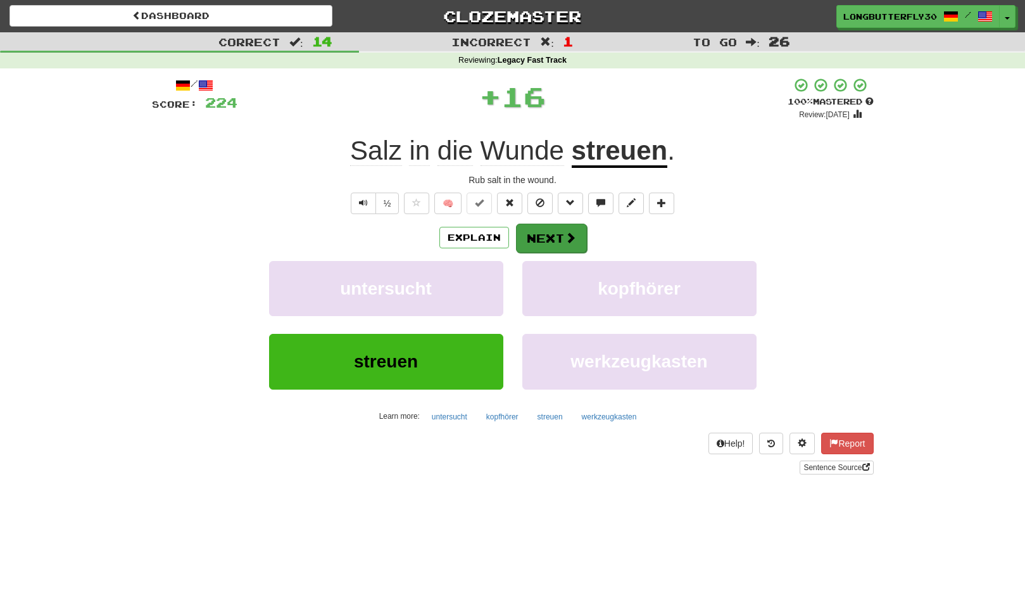
click at [565, 232] on span at bounding box center [570, 237] width 11 height 11
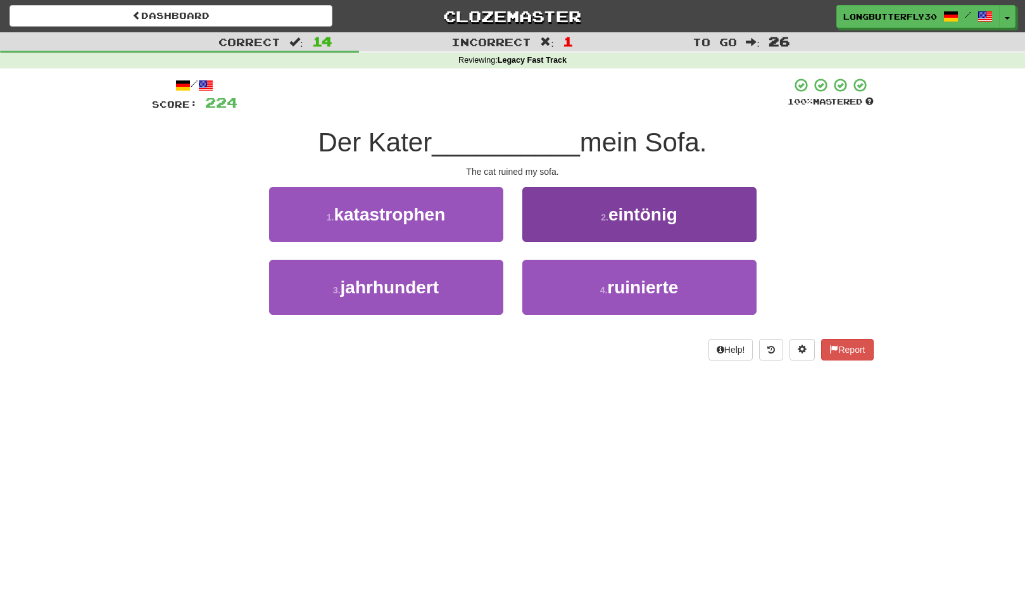
drag, startPoint x: 609, startPoint y: 285, endPoint x: 596, endPoint y: 262, distance: 26.4
click at [609, 285] on span "ruinierte" at bounding box center [642, 287] width 71 height 20
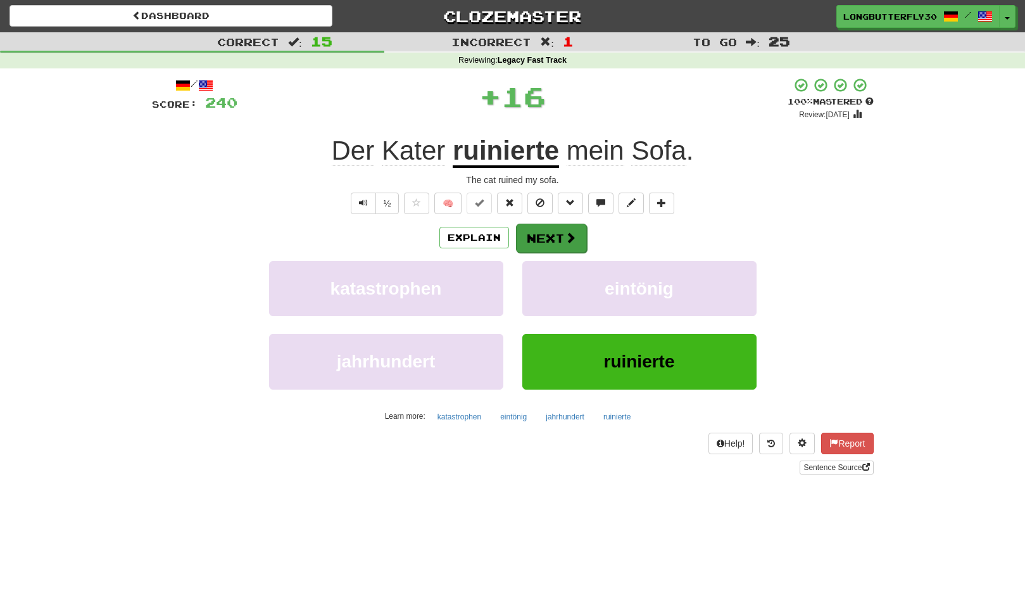
click at [549, 231] on button "Next" at bounding box center [551, 238] width 71 height 29
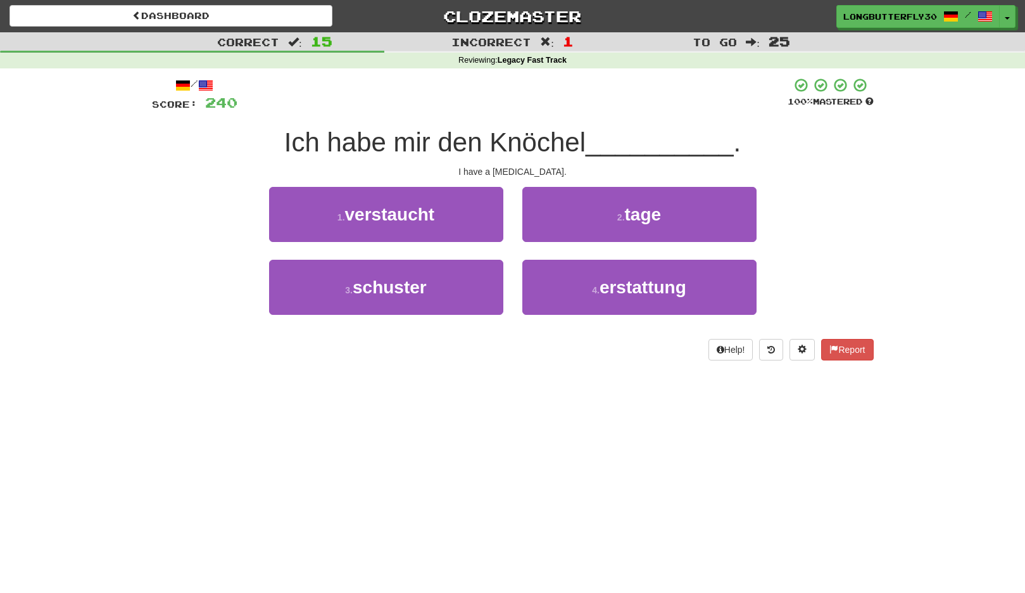
click at [453, 215] on button "1 . verstaucht" at bounding box center [386, 214] width 234 height 55
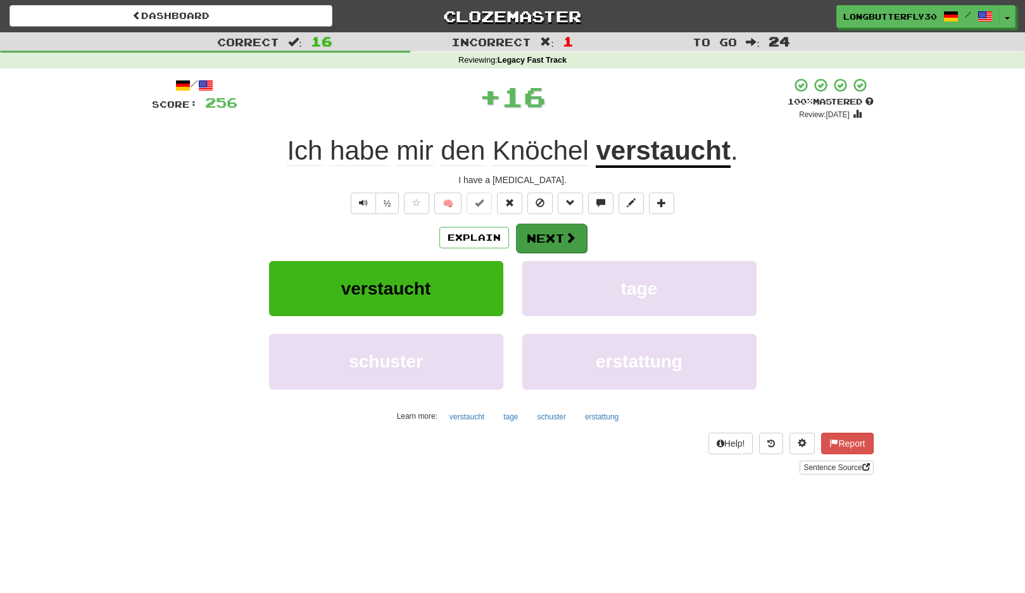
click at [531, 234] on button "Next" at bounding box center [551, 238] width 71 height 29
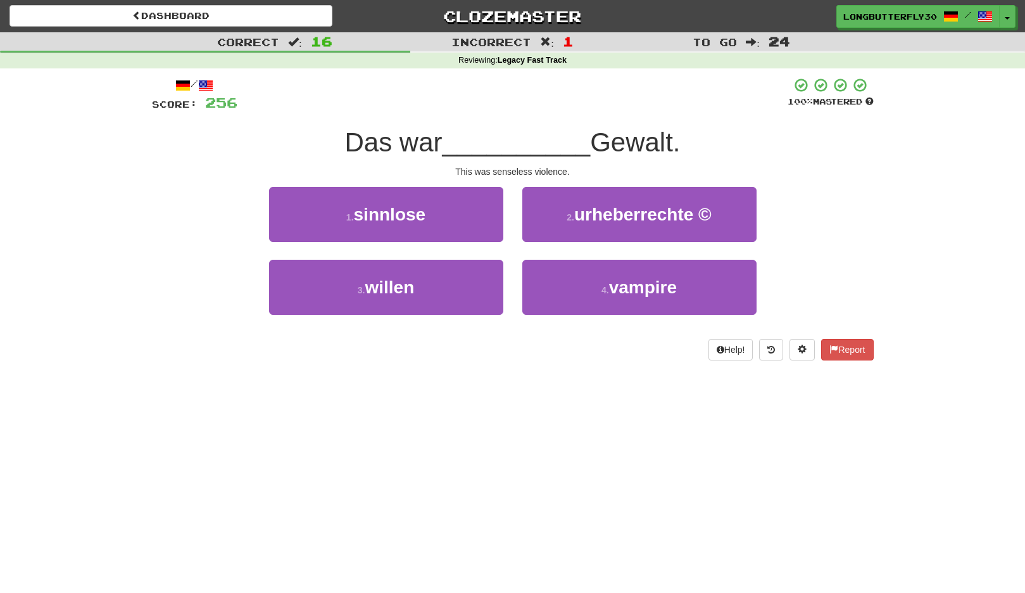
click at [459, 219] on button "1 . sinnlose" at bounding box center [386, 214] width 234 height 55
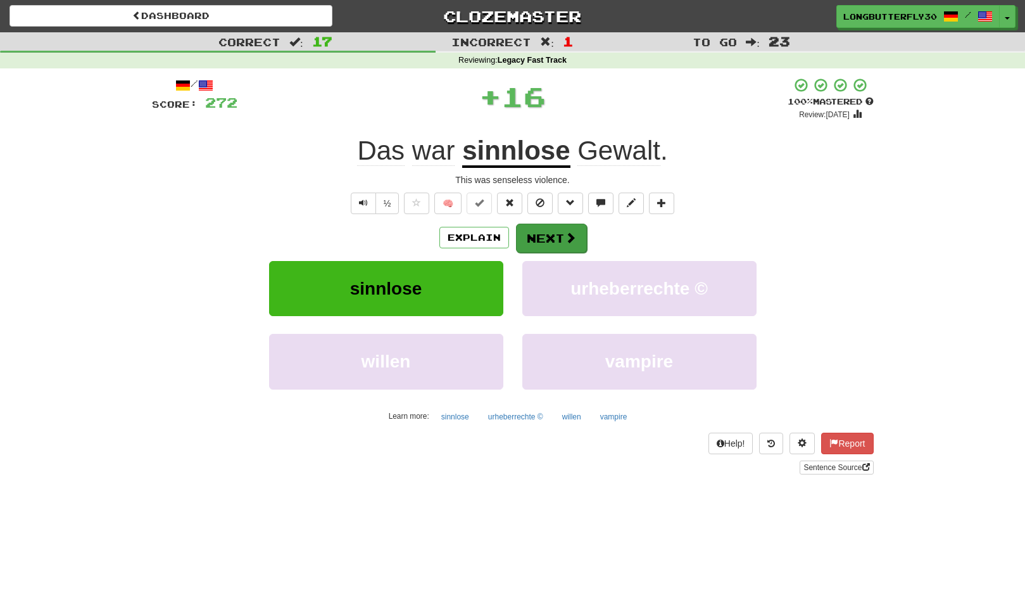
click at [561, 234] on button "Next" at bounding box center [551, 238] width 71 height 29
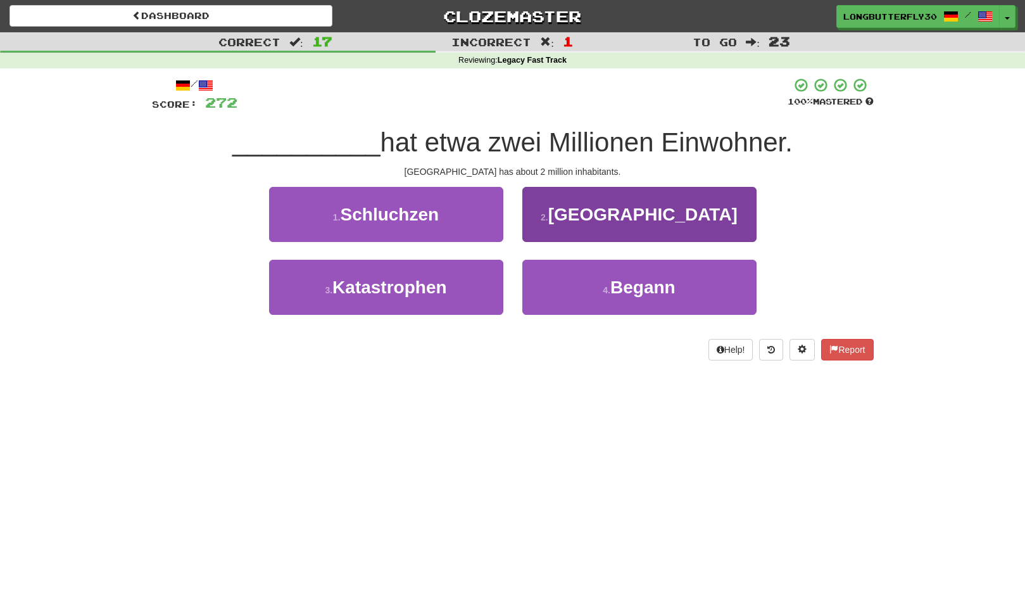
click at [602, 230] on button "2 . Belgrad" at bounding box center [640, 214] width 234 height 55
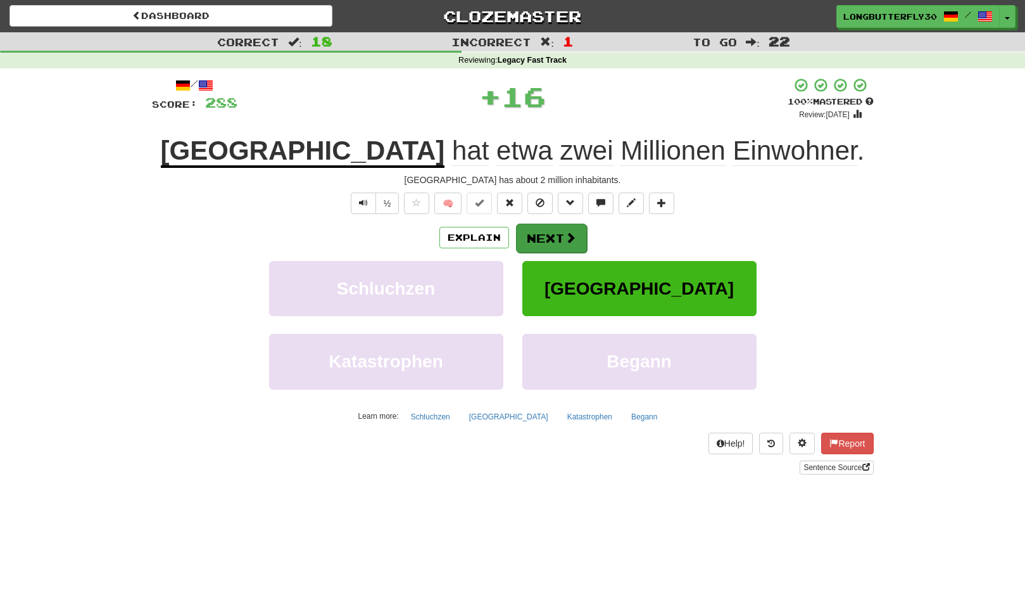
click at [576, 235] on button "Next" at bounding box center [551, 238] width 71 height 29
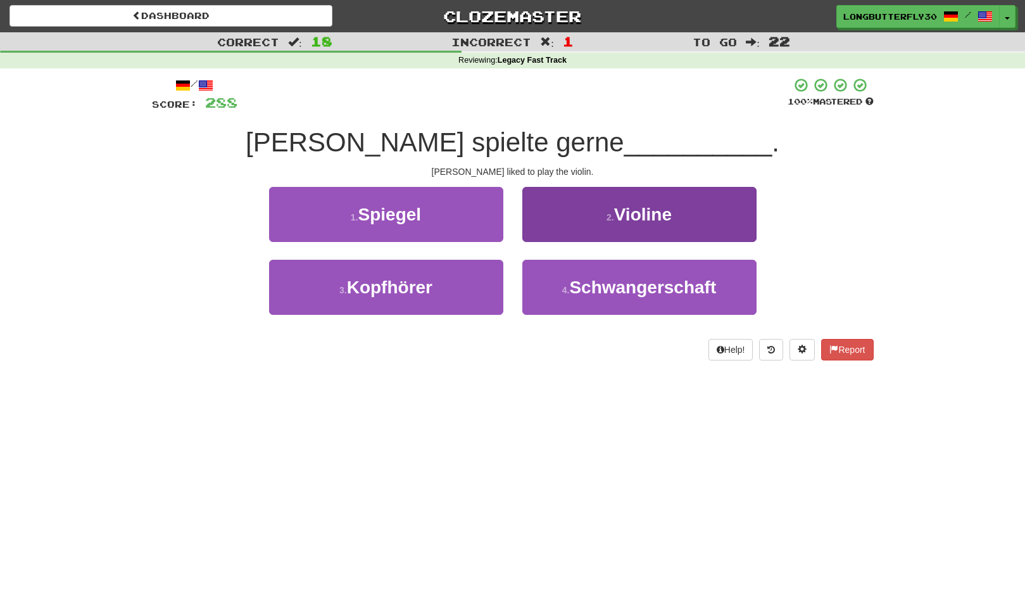
click at [658, 217] on span "Violine" at bounding box center [643, 215] width 58 height 20
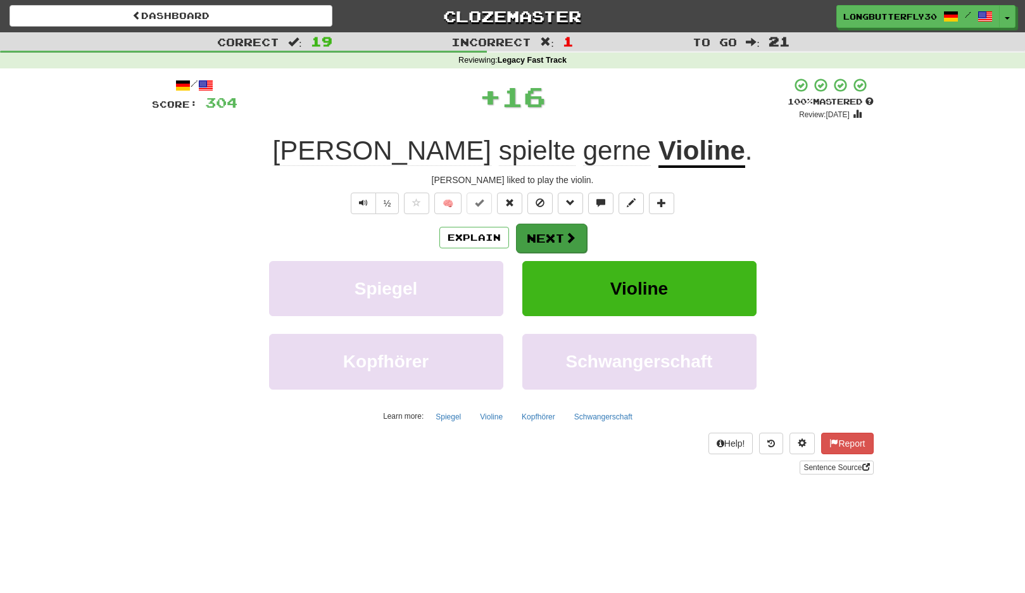
click at [576, 231] on button "Next" at bounding box center [551, 238] width 71 height 29
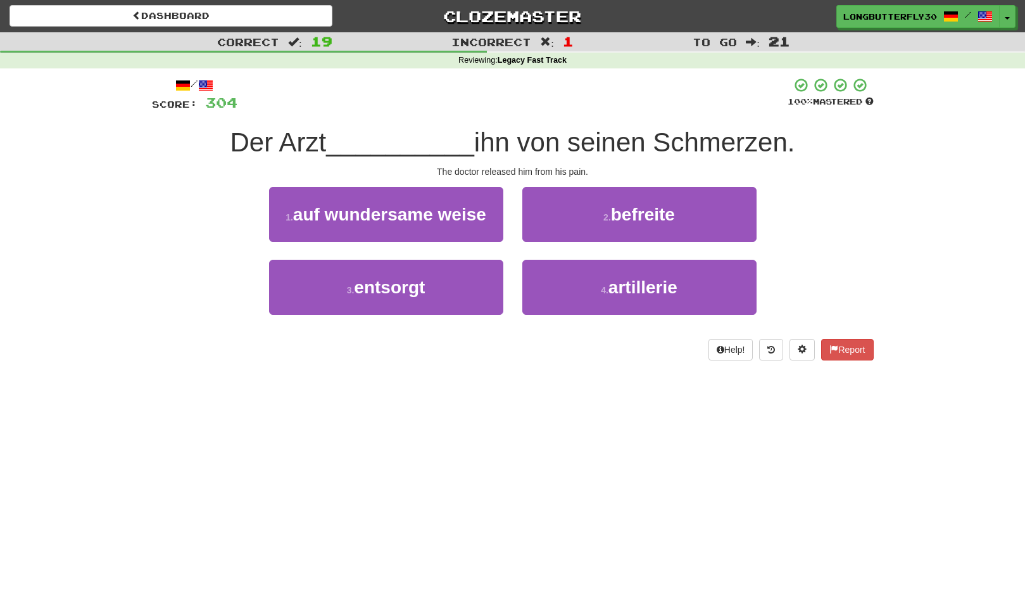
drag, startPoint x: 657, startPoint y: 213, endPoint x: 633, endPoint y: 218, distance: 24.6
click at [656, 213] on span "befreite" at bounding box center [643, 215] width 64 height 20
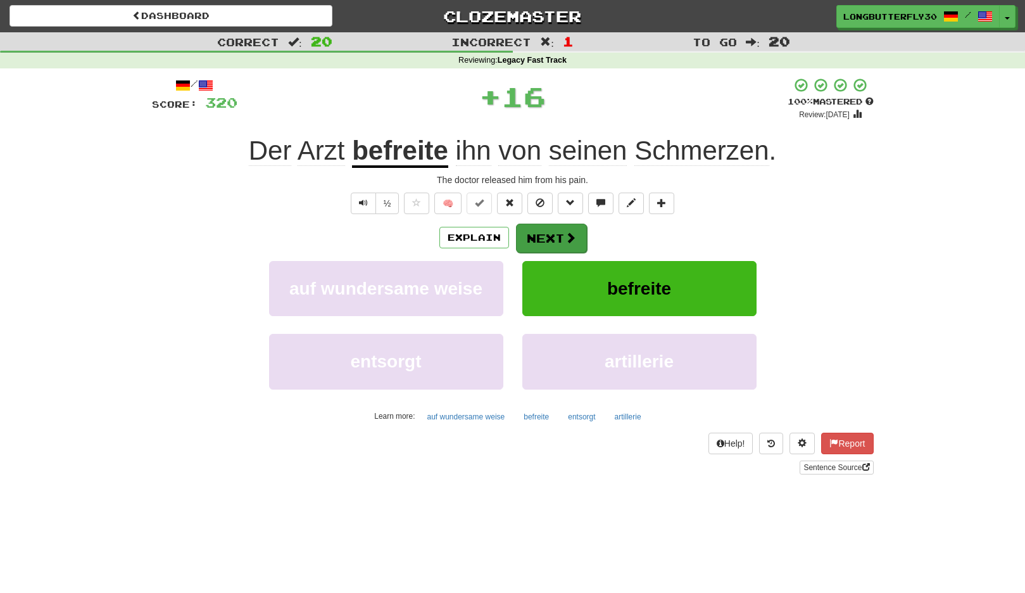
click at [559, 224] on button "Next" at bounding box center [551, 238] width 71 height 29
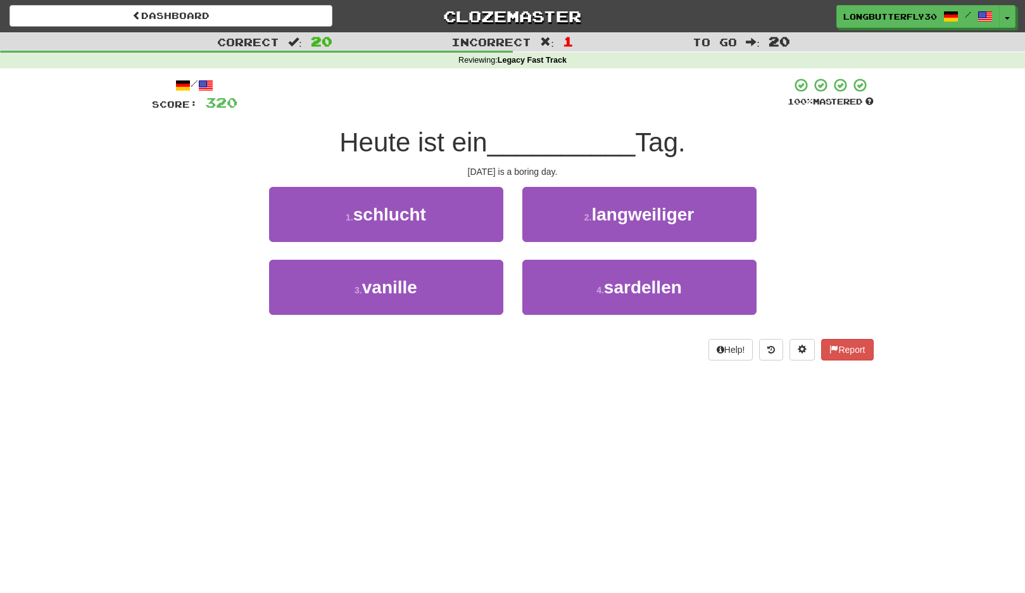
click at [623, 219] on span "langweiliger" at bounding box center [643, 215] width 103 height 20
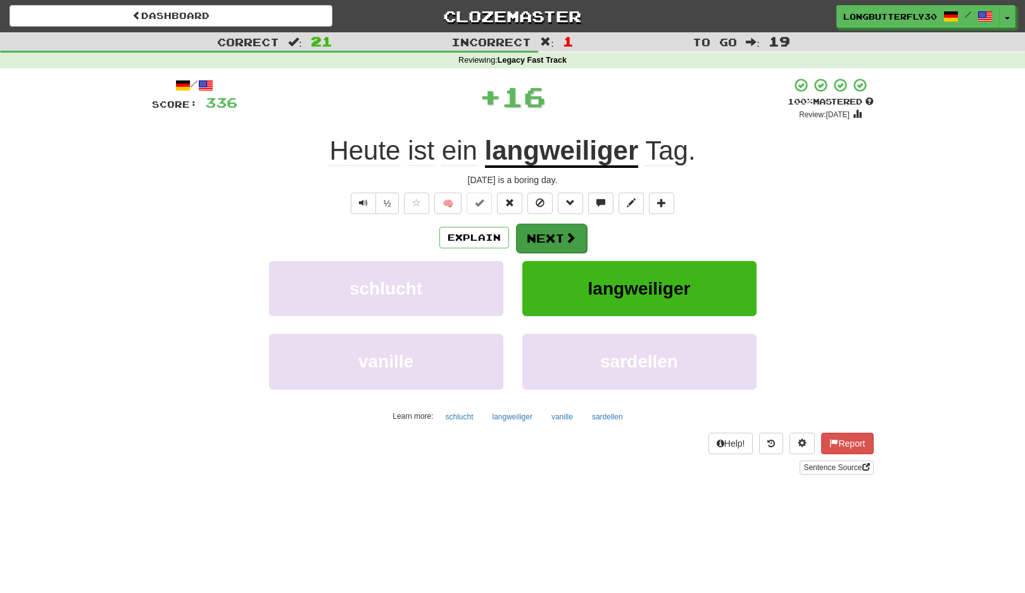
click at [562, 235] on button "Next" at bounding box center [551, 238] width 71 height 29
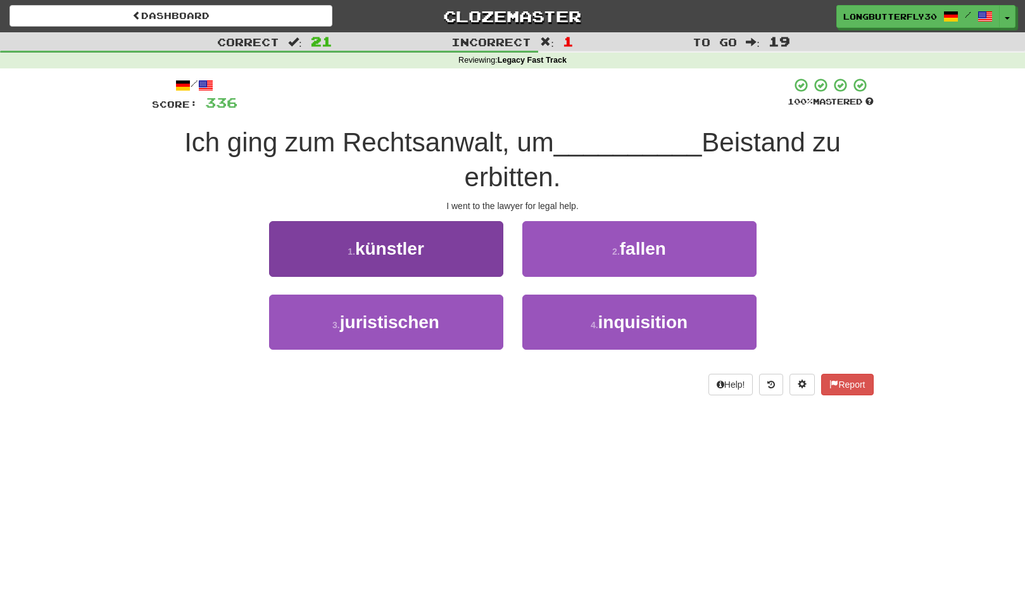
drag, startPoint x: 452, startPoint y: 315, endPoint x: 465, endPoint y: 312, distance: 13.1
click at [452, 315] on button "3 . juristischen" at bounding box center [386, 322] width 234 height 55
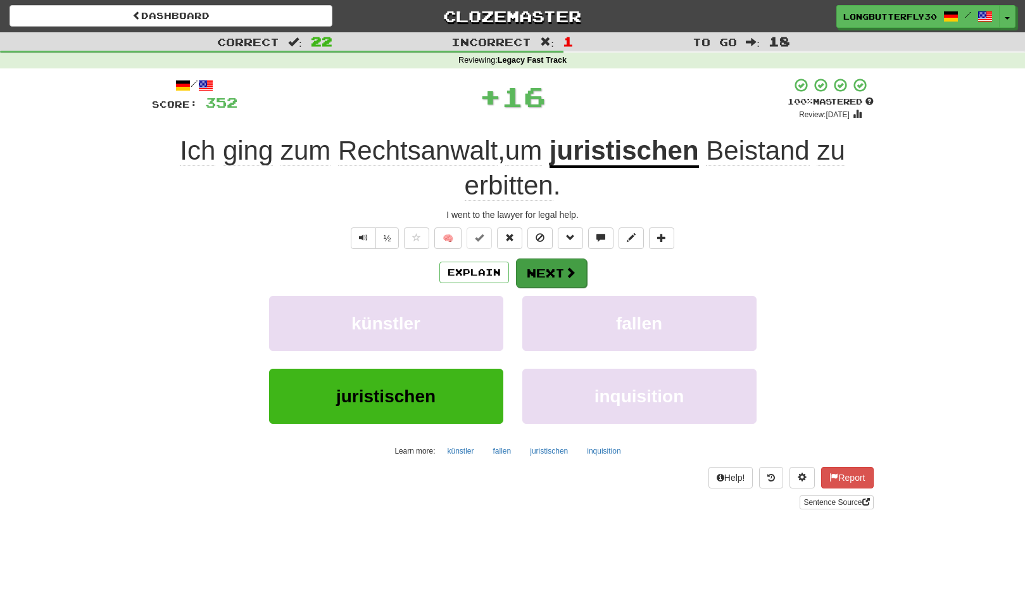
click at [538, 271] on button "Next" at bounding box center [551, 272] width 71 height 29
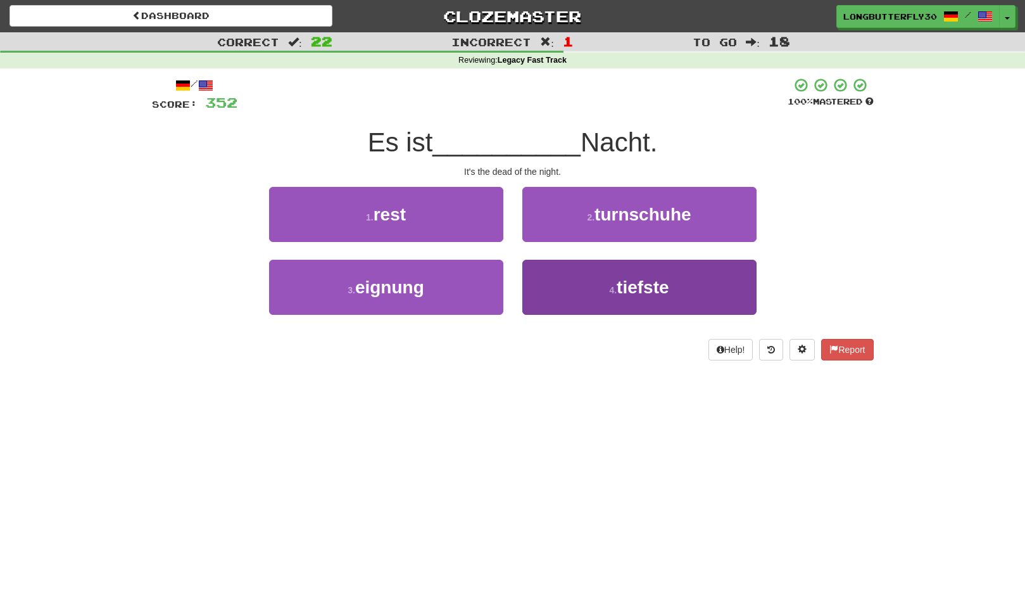
click at [599, 283] on button "4 . tiefste" at bounding box center [640, 287] width 234 height 55
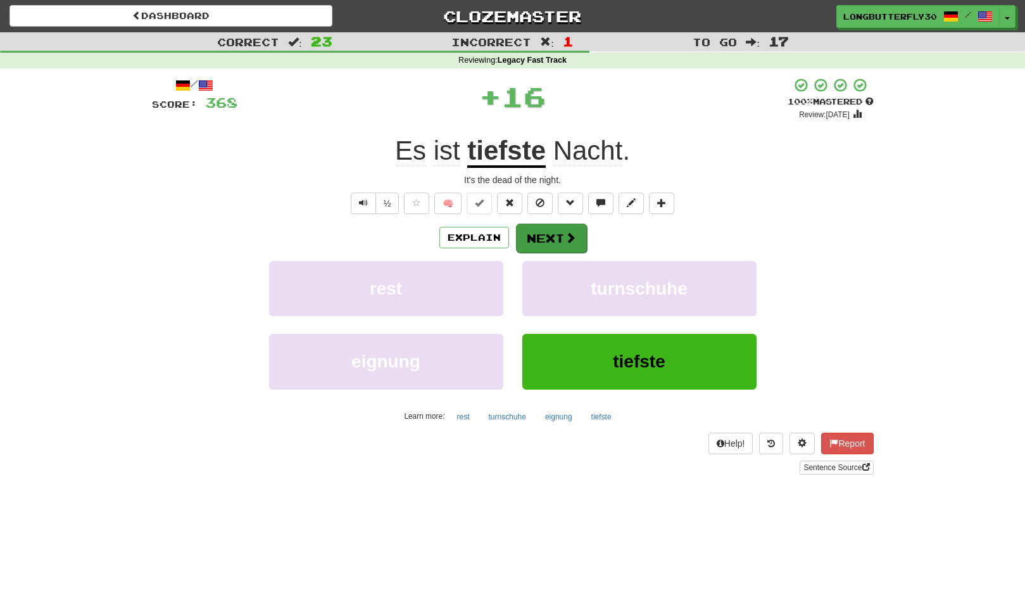
click at [557, 237] on button "Next" at bounding box center [551, 238] width 71 height 29
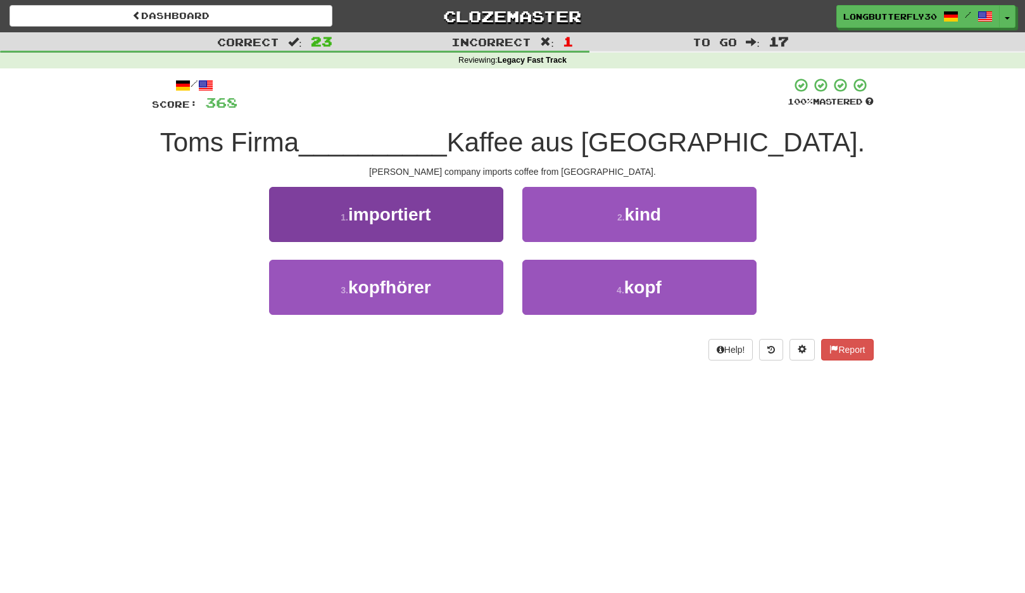
click at [471, 219] on button "1 . importiert" at bounding box center [386, 214] width 234 height 55
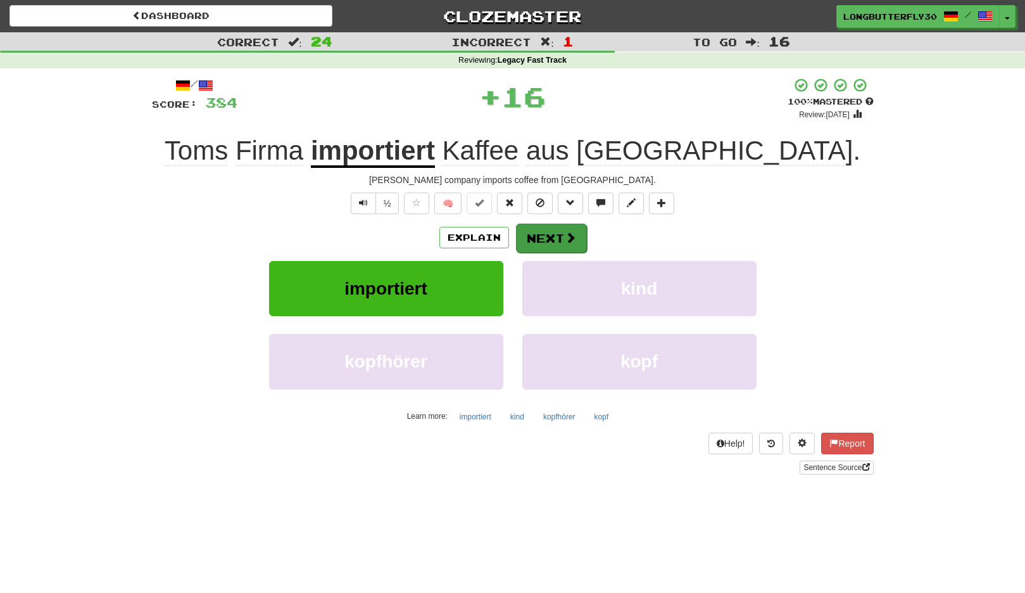
click at [573, 228] on button "Next" at bounding box center [551, 238] width 71 height 29
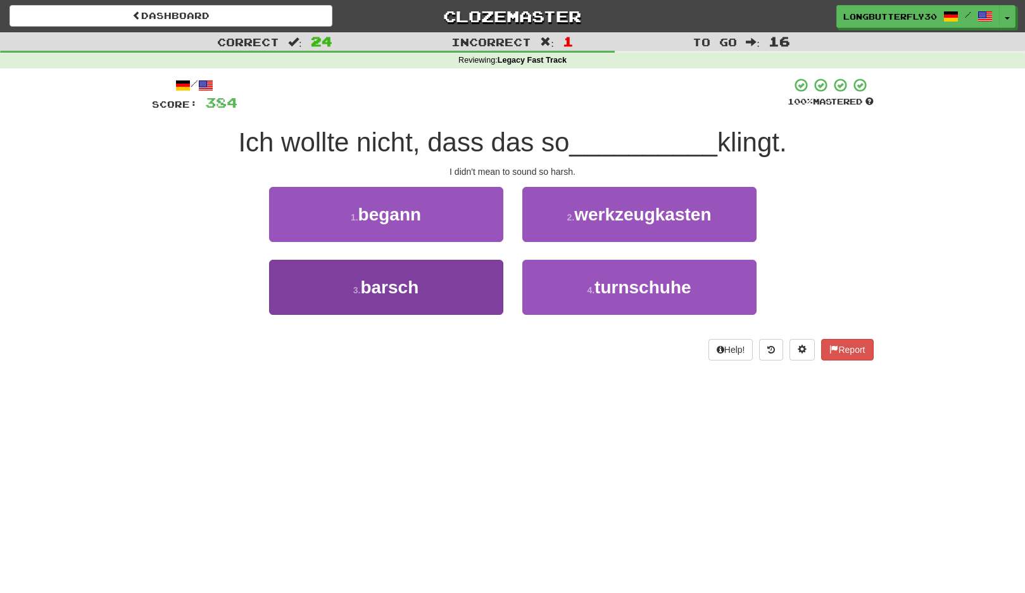
click at [467, 287] on button "3 . barsch" at bounding box center [386, 287] width 234 height 55
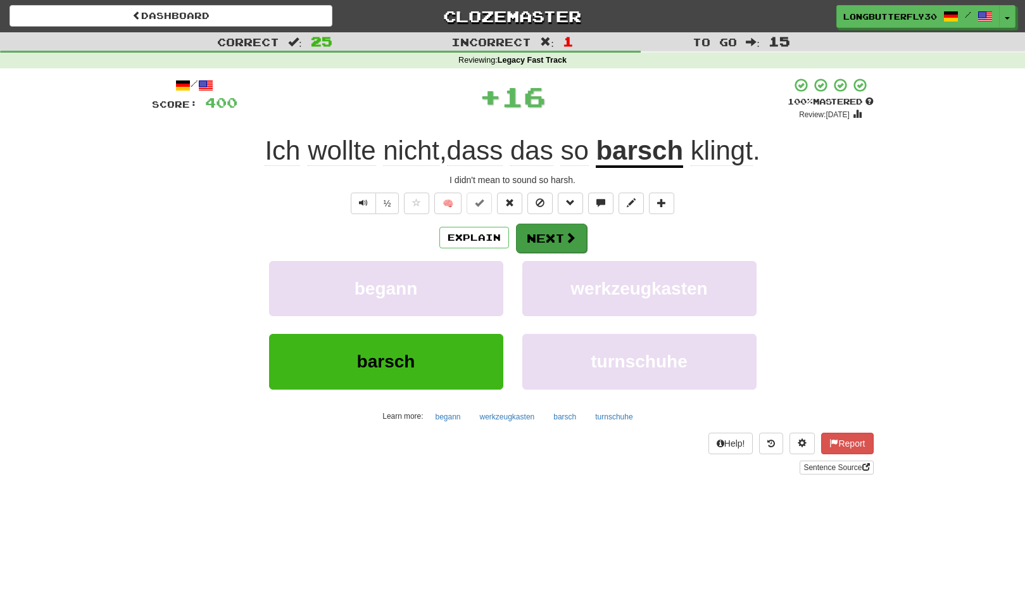
click at [550, 234] on button "Next" at bounding box center [551, 238] width 71 height 29
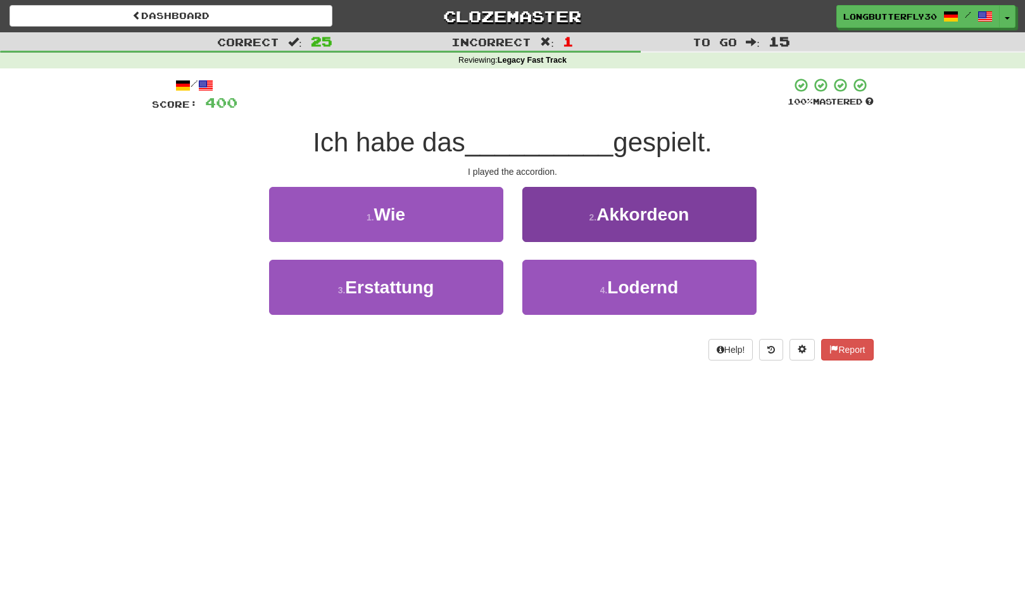
click at [630, 219] on span "Akkordeon" at bounding box center [643, 215] width 92 height 20
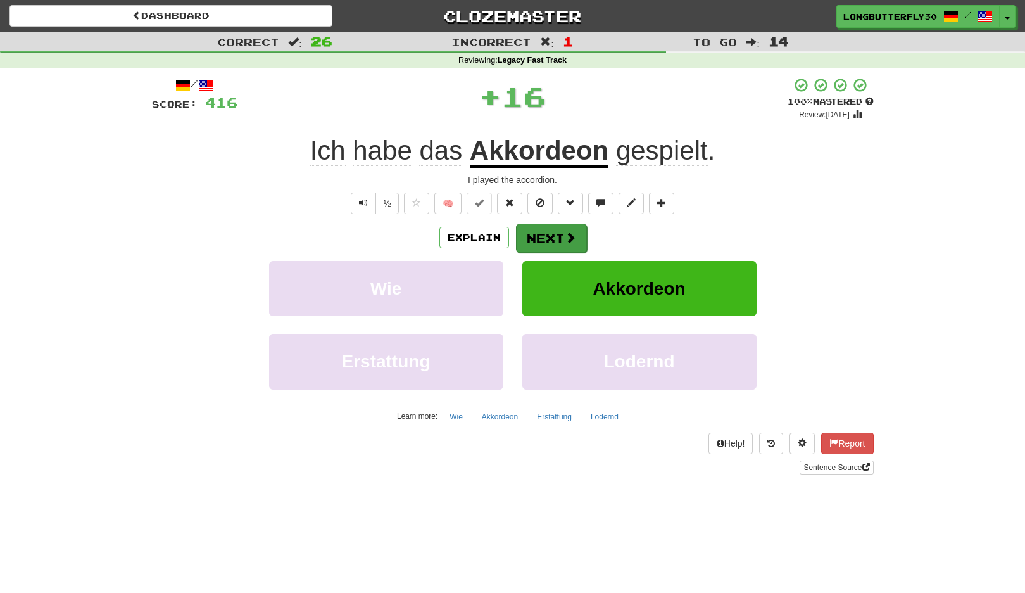
click at [561, 233] on button "Next" at bounding box center [551, 238] width 71 height 29
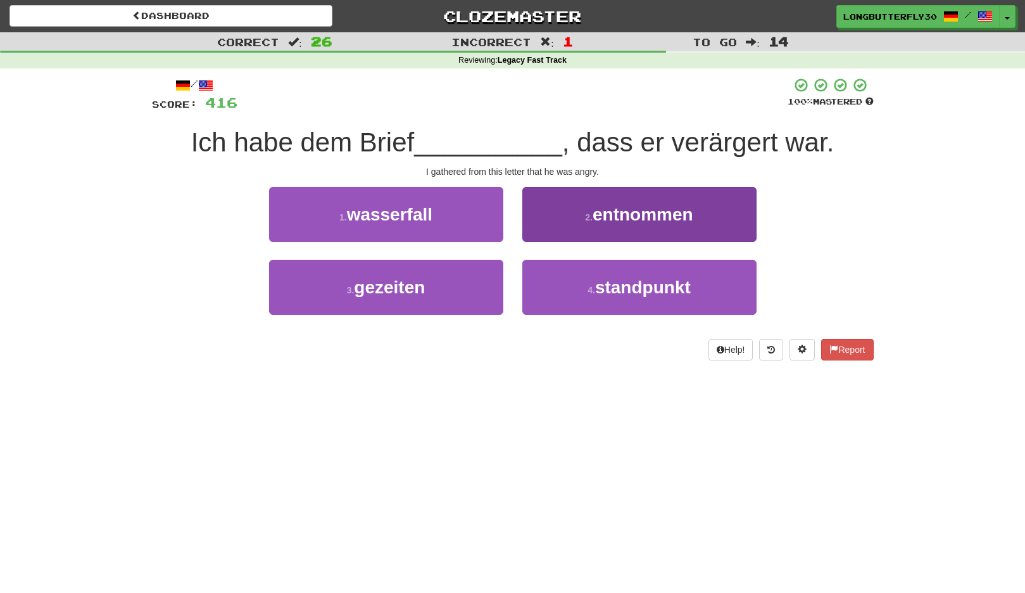
click at [648, 206] on span "entnommen" at bounding box center [643, 215] width 101 height 20
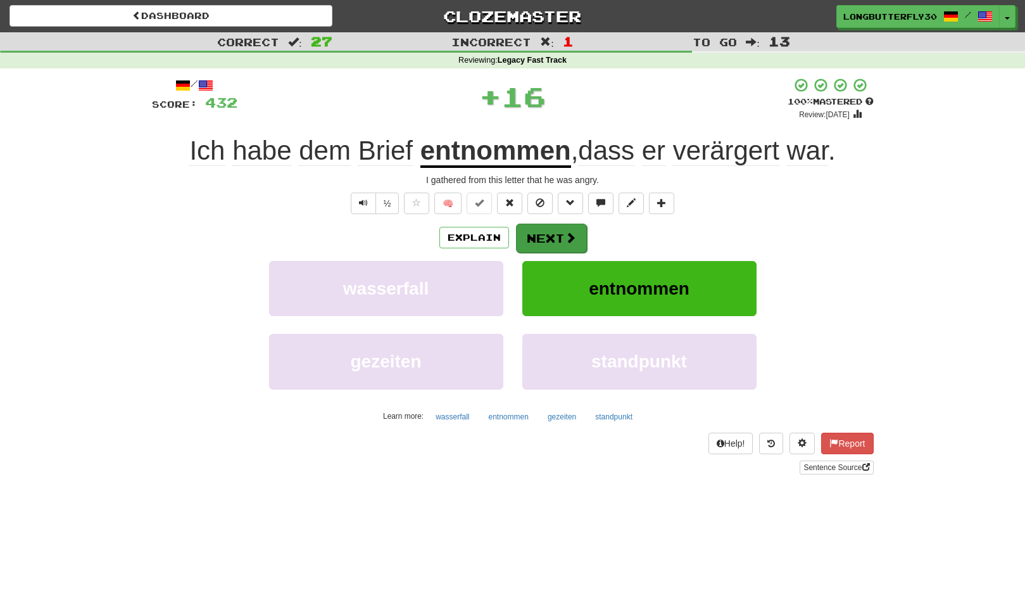
click at [562, 233] on button "Next" at bounding box center [551, 238] width 71 height 29
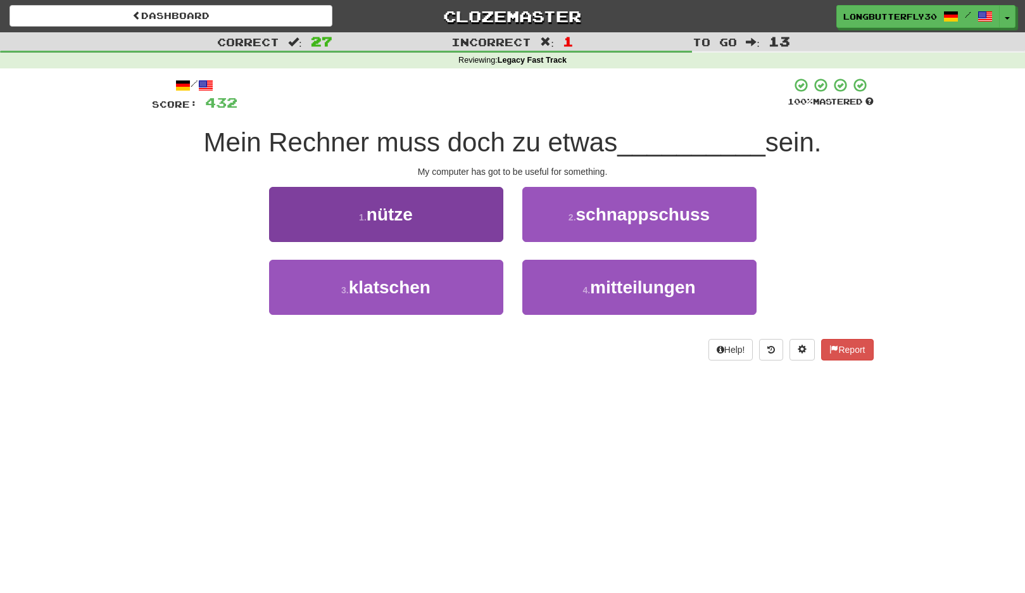
click at [485, 207] on button "1 . nütze" at bounding box center [386, 214] width 234 height 55
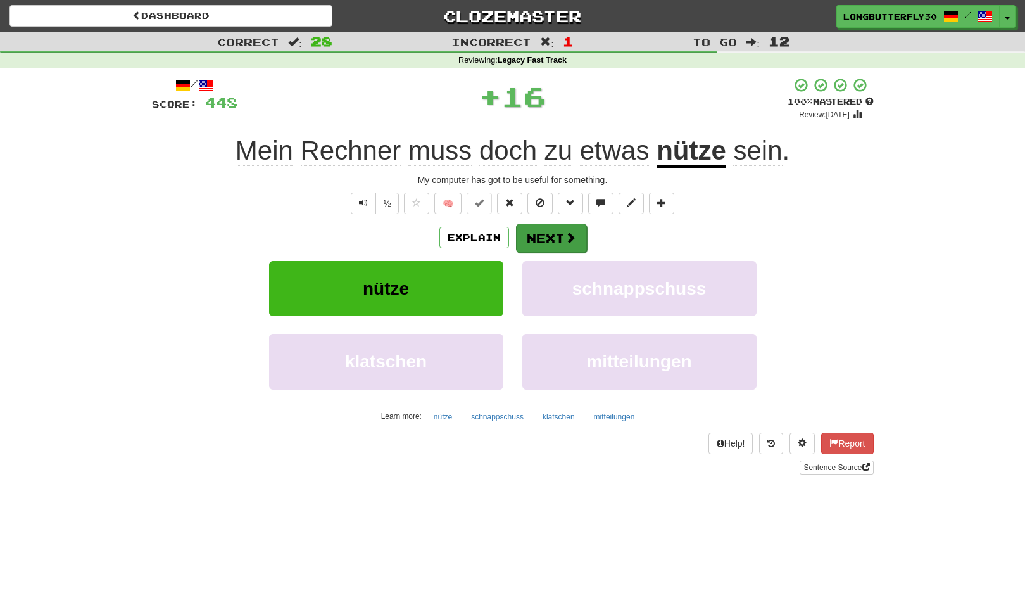
click at [548, 228] on button "Next" at bounding box center [551, 238] width 71 height 29
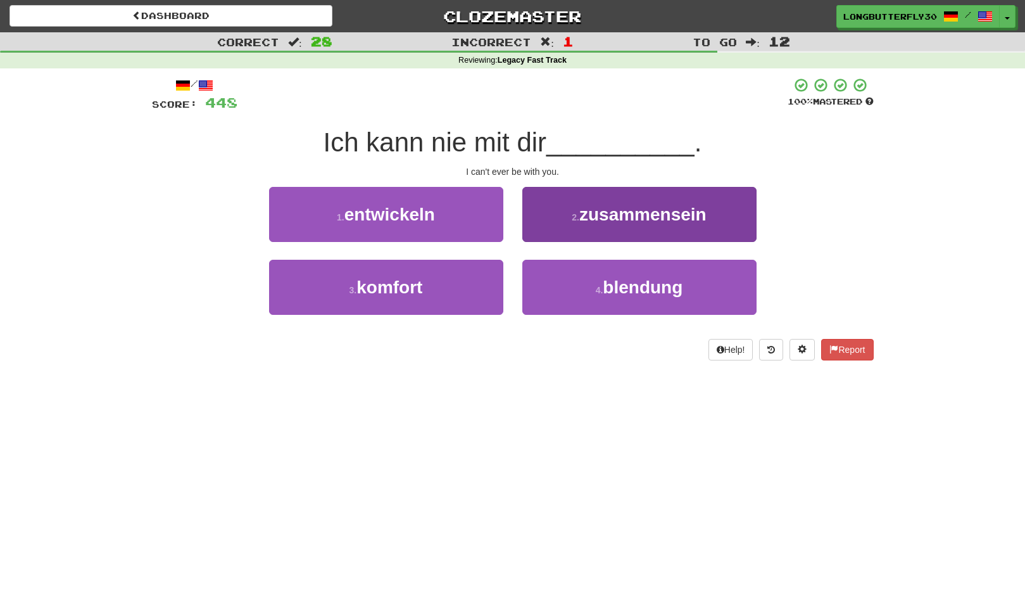
click at [641, 227] on button "2 . zusammensein" at bounding box center [640, 214] width 234 height 55
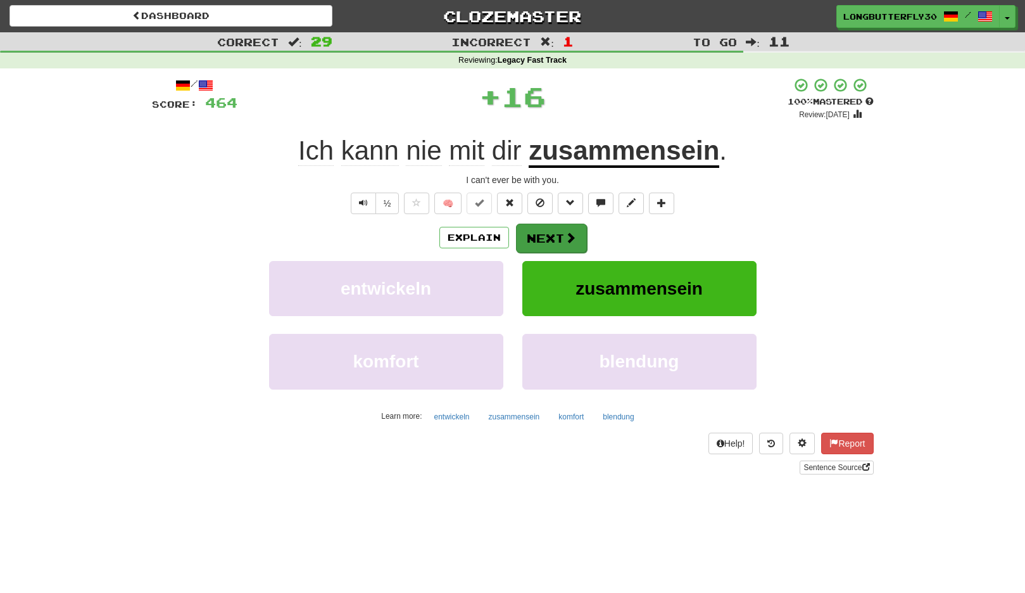
click at [562, 232] on button "Next" at bounding box center [551, 238] width 71 height 29
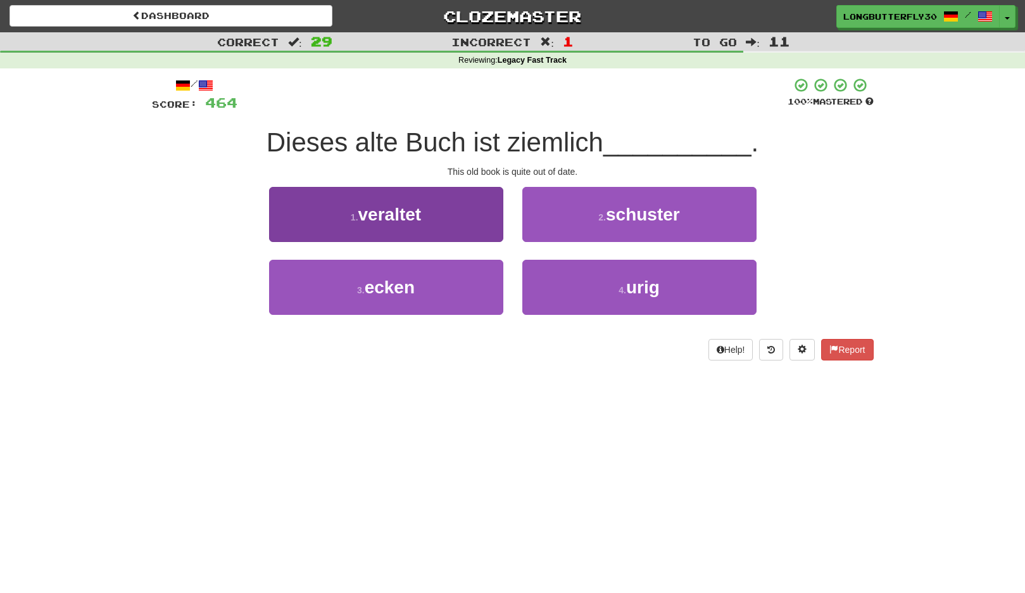
click at [464, 209] on button "1 . veraltet" at bounding box center [386, 214] width 234 height 55
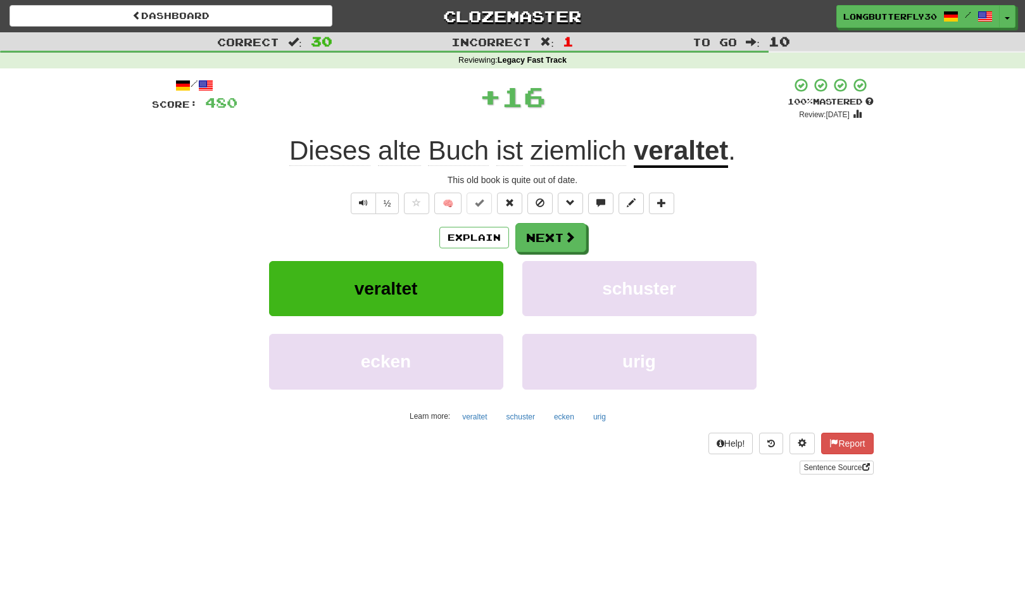
click at [545, 230] on button "Next" at bounding box center [551, 237] width 71 height 29
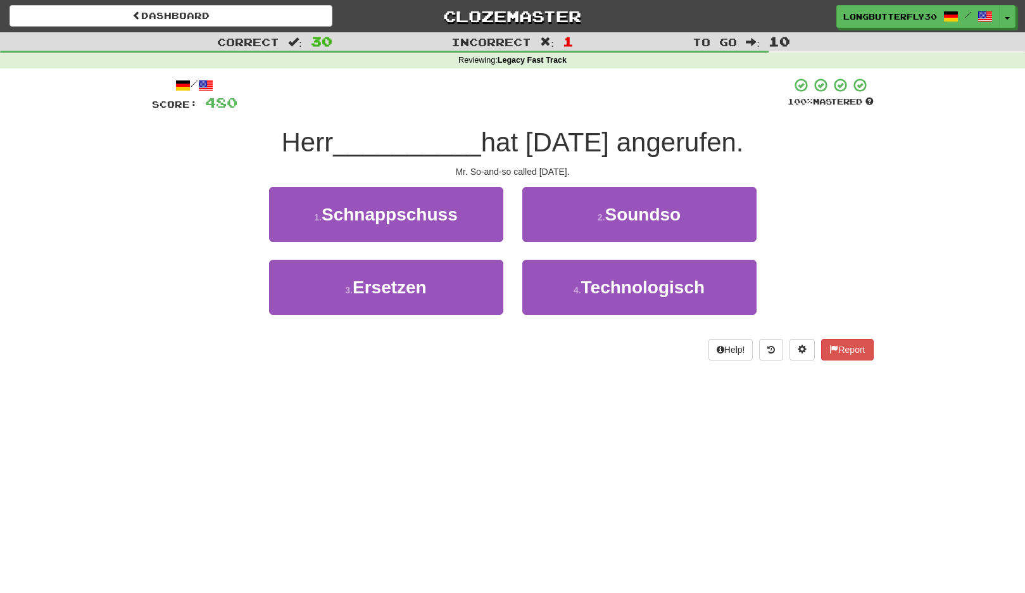
drag, startPoint x: 623, startPoint y: 215, endPoint x: 615, endPoint y: 221, distance: 9.5
click at [621, 217] on span "Soundso" at bounding box center [643, 215] width 76 height 20
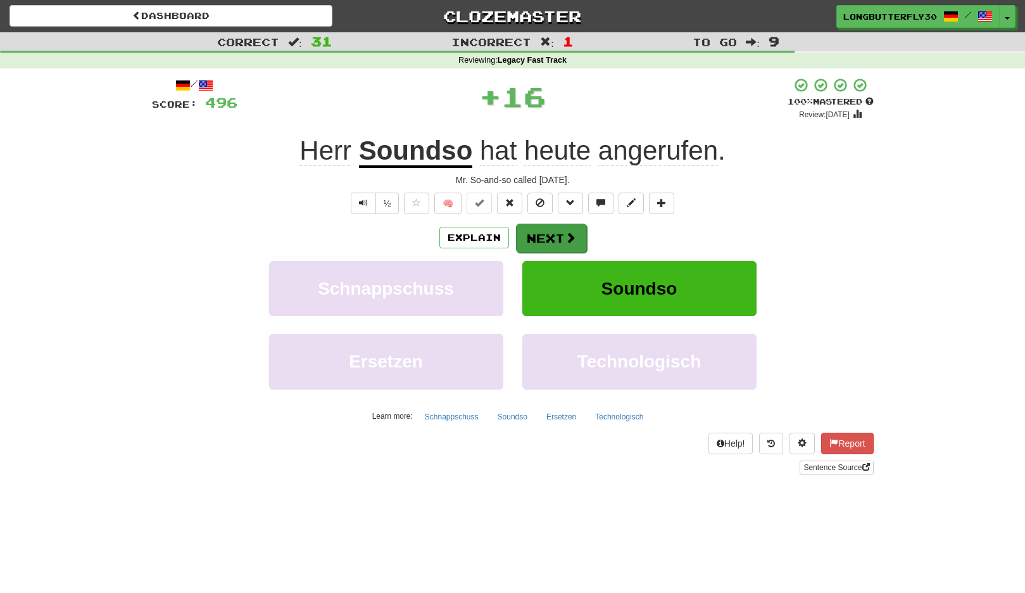
click at [556, 236] on button "Next" at bounding box center [551, 238] width 71 height 29
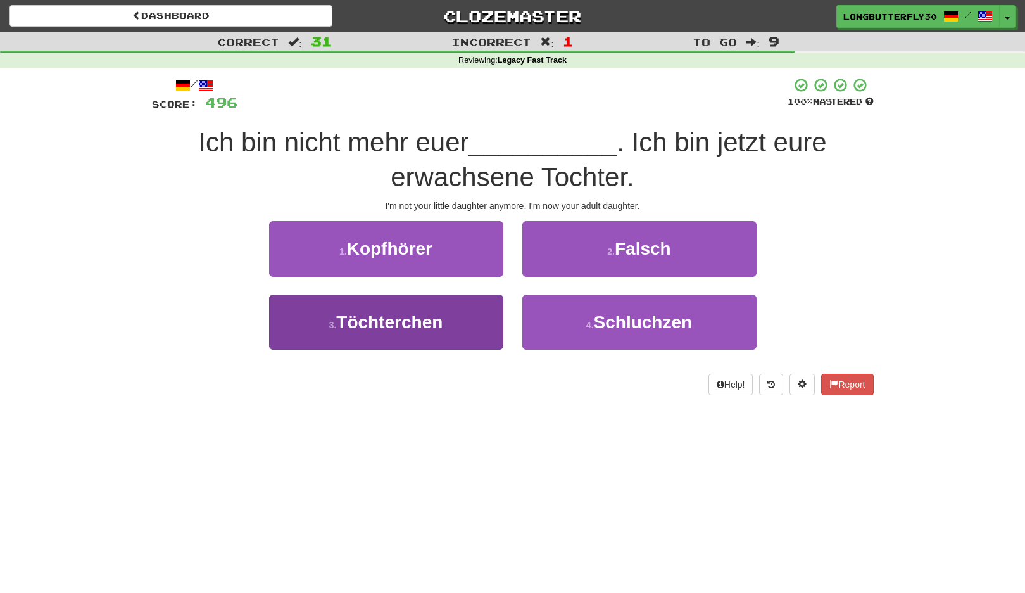
click at [448, 322] on button "3 . Töchterchen" at bounding box center [386, 322] width 234 height 55
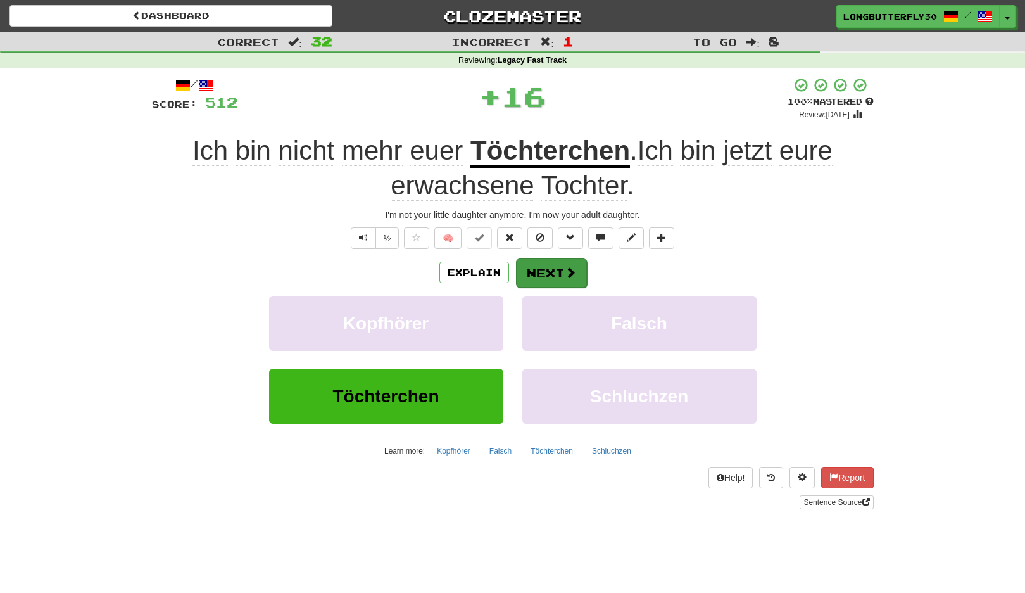
click at [565, 274] on span at bounding box center [570, 272] width 11 height 11
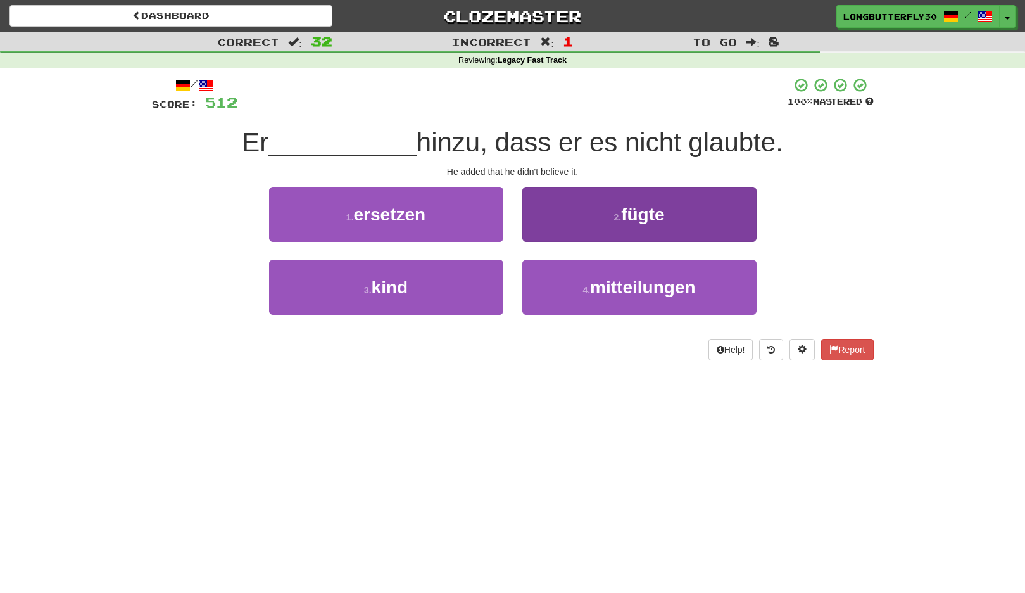
click at [612, 234] on button "2 . fügte" at bounding box center [640, 214] width 234 height 55
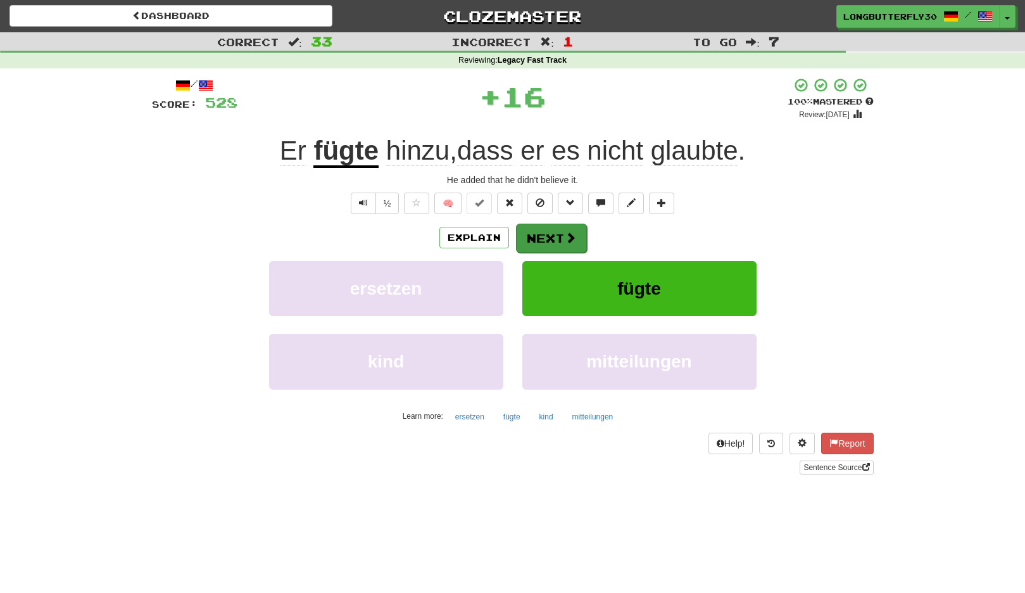
click at [572, 237] on span at bounding box center [570, 237] width 11 height 11
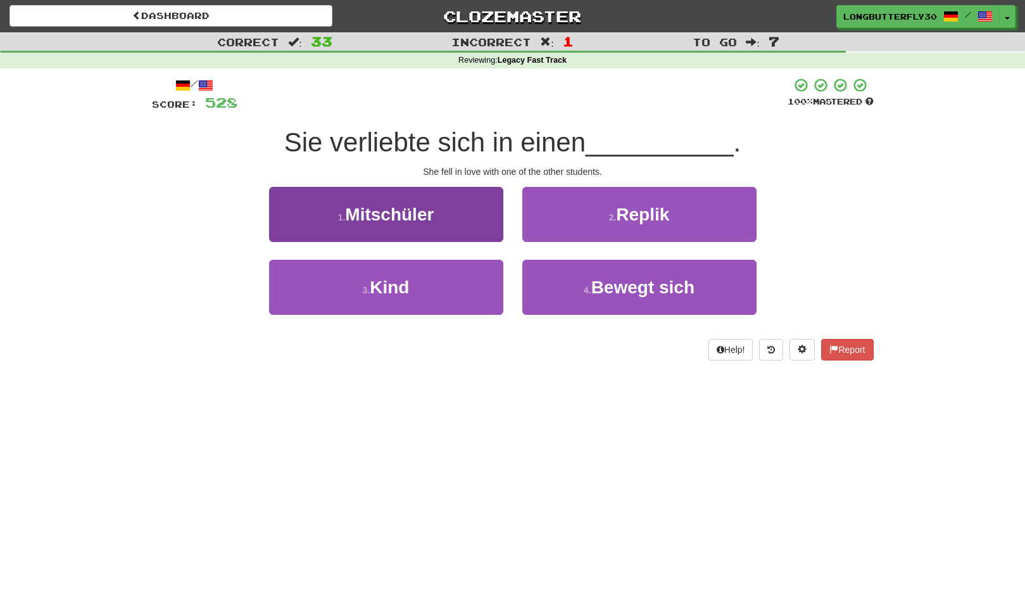
click at [460, 231] on button "1 . Mitschüler" at bounding box center [386, 214] width 234 height 55
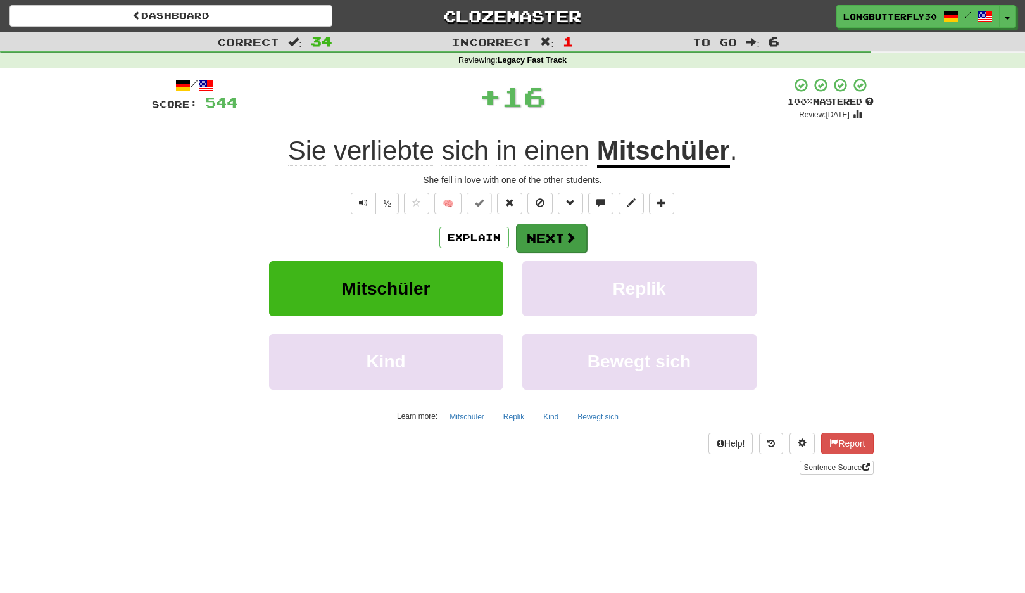
click at [536, 229] on button "Next" at bounding box center [551, 238] width 71 height 29
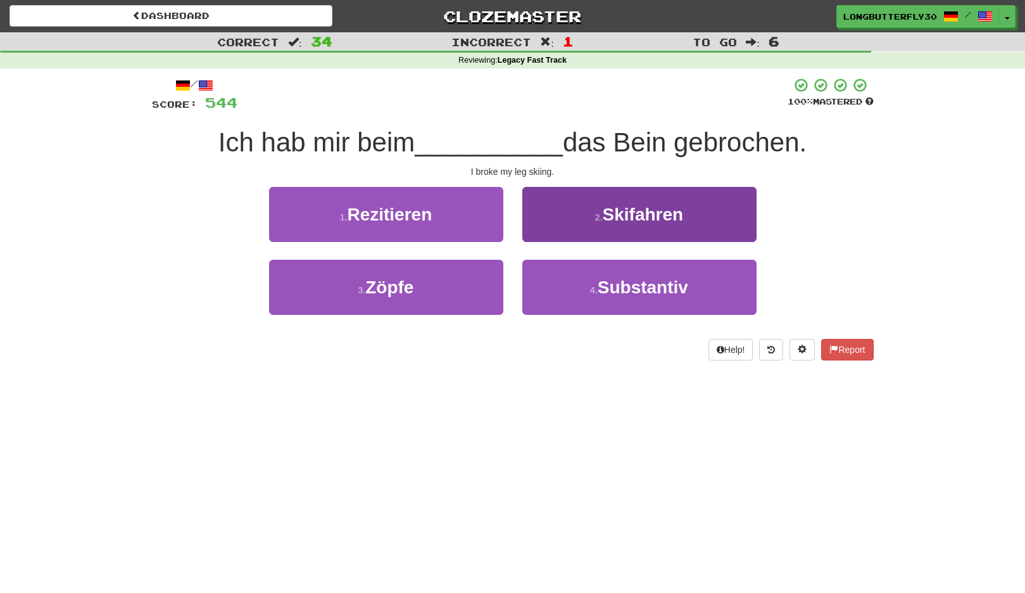
click at [614, 222] on button "2 . Skifahren" at bounding box center [640, 214] width 234 height 55
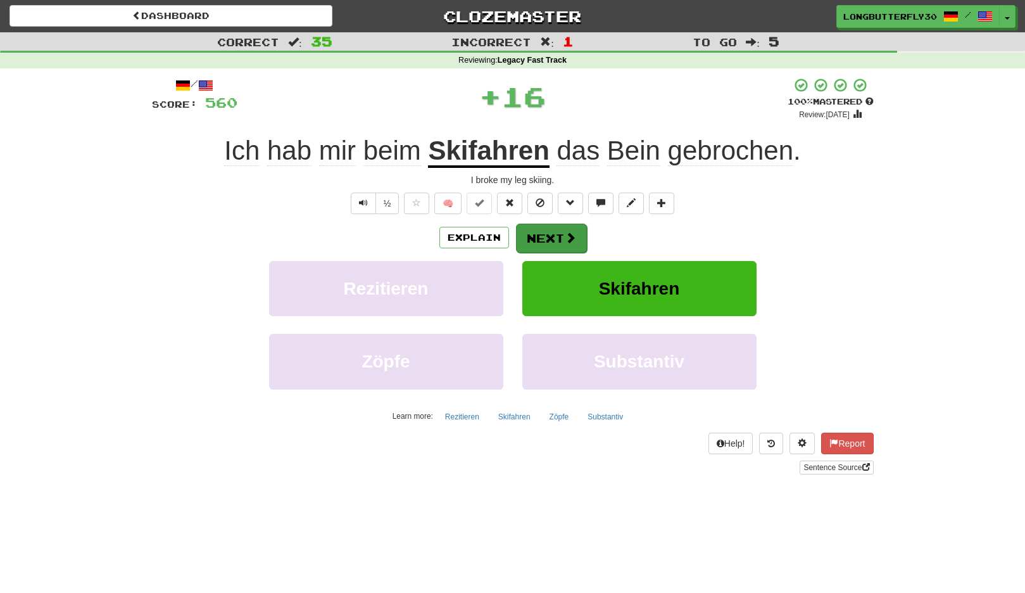
click at [565, 236] on span at bounding box center [570, 237] width 11 height 11
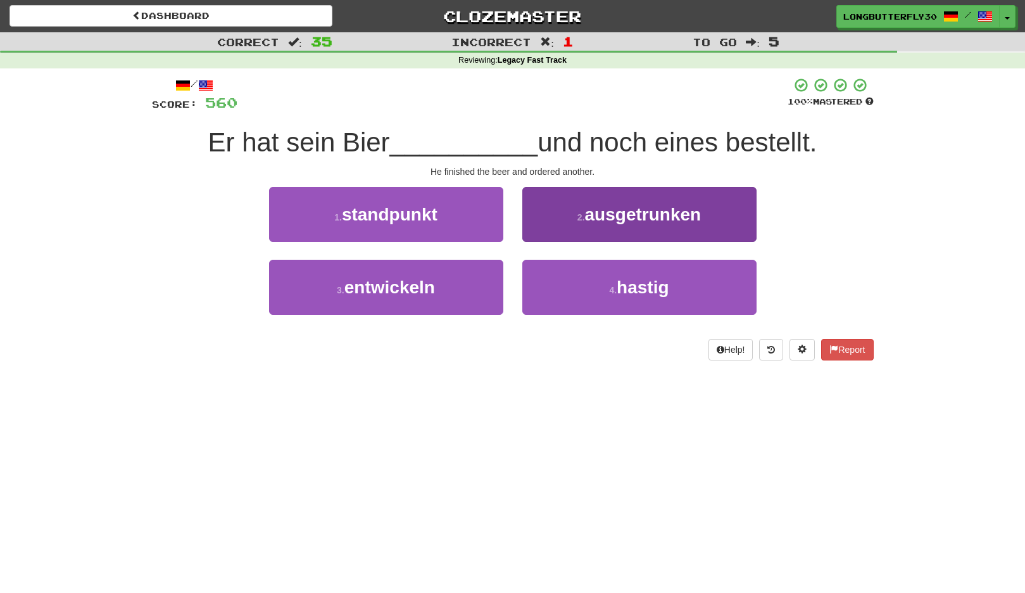
click at [633, 212] on span "ausgetrunken" at bounding box center [643, 215] width 117 height 20
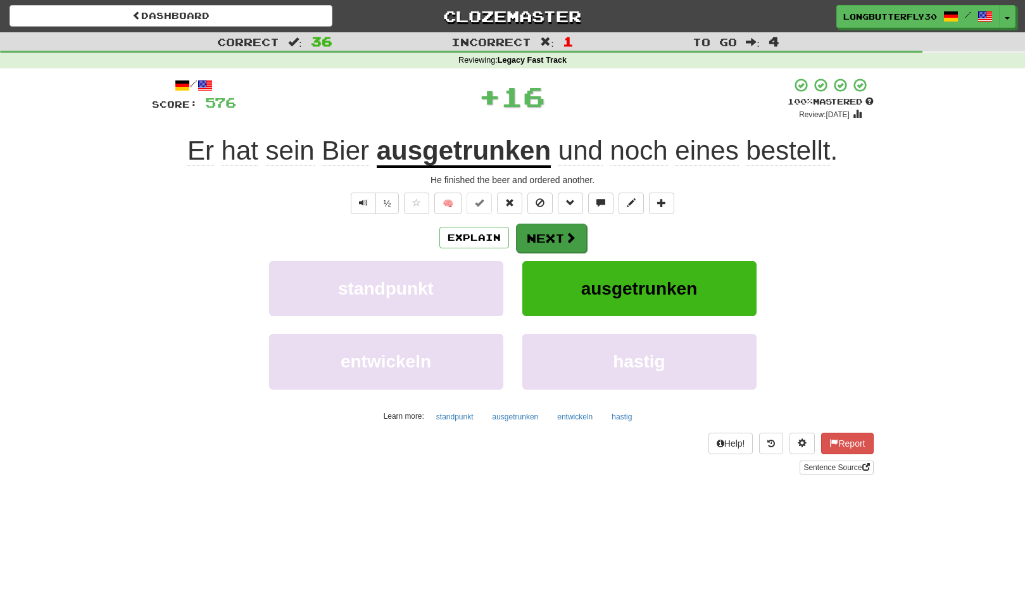
click at [571, 232] on span at bounding box center [570, 237] width 11 height 11
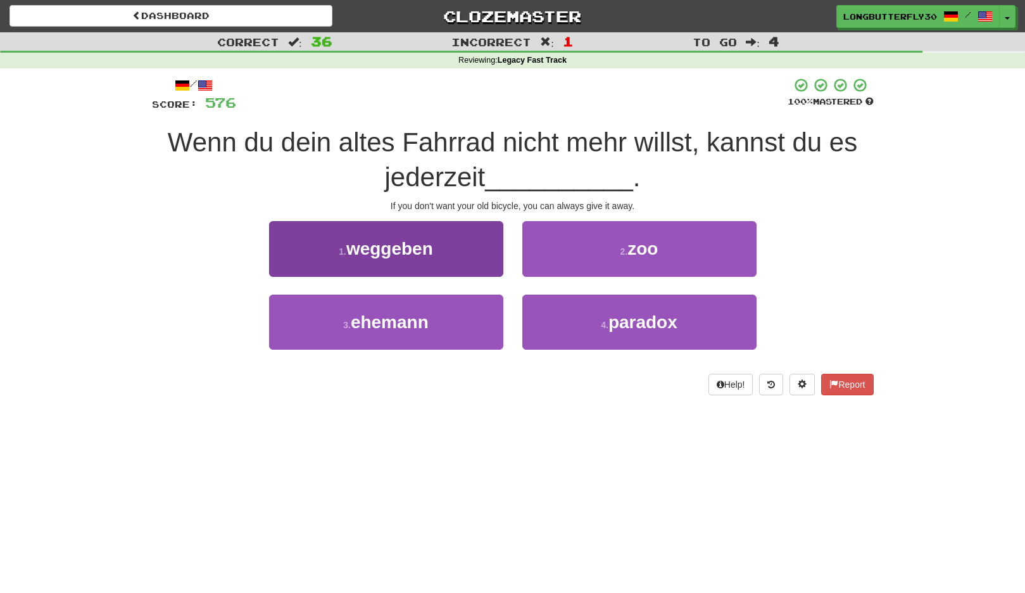
click at [467, 229] on button "1 . weggeben" at bounding box center [386, 248] width 234 height 55
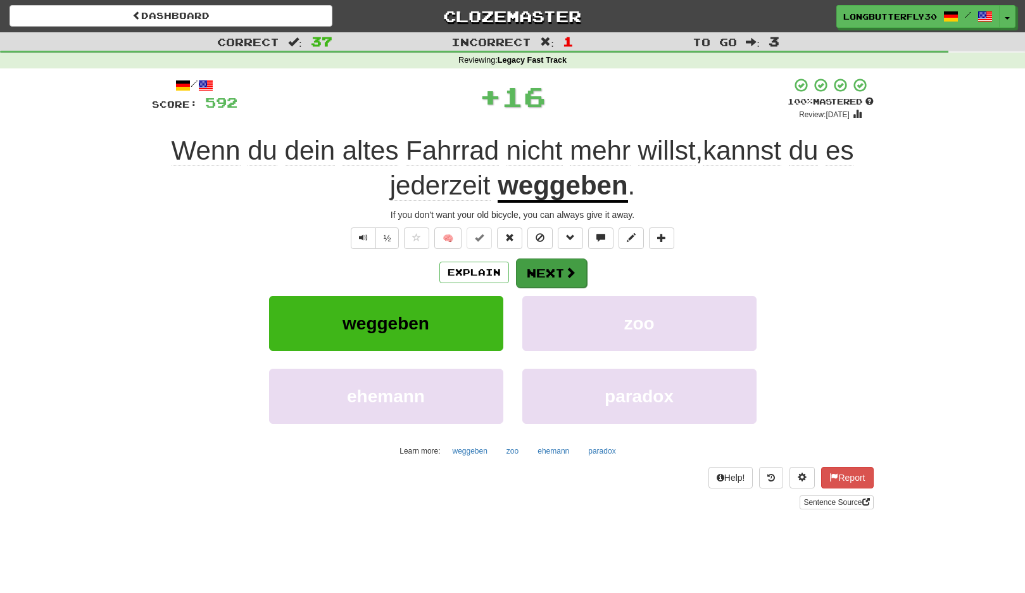
click at [562, 276] on button "Next" at bounding box center [551, 272] width 71 height 29
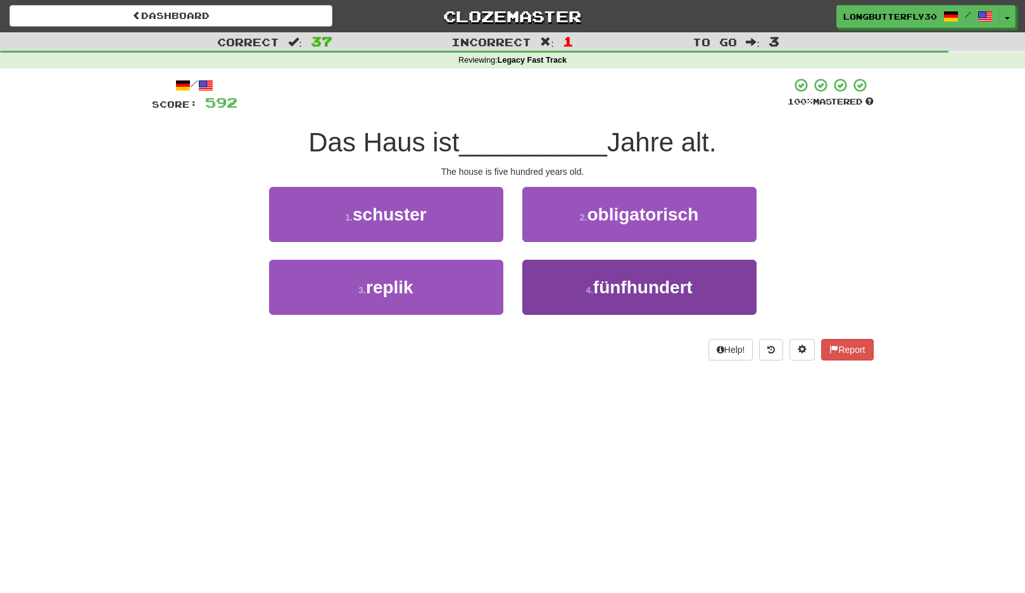
click at [645, 289] on span "fünfhundert" at bounding box center [643, 287] width 99 height 20
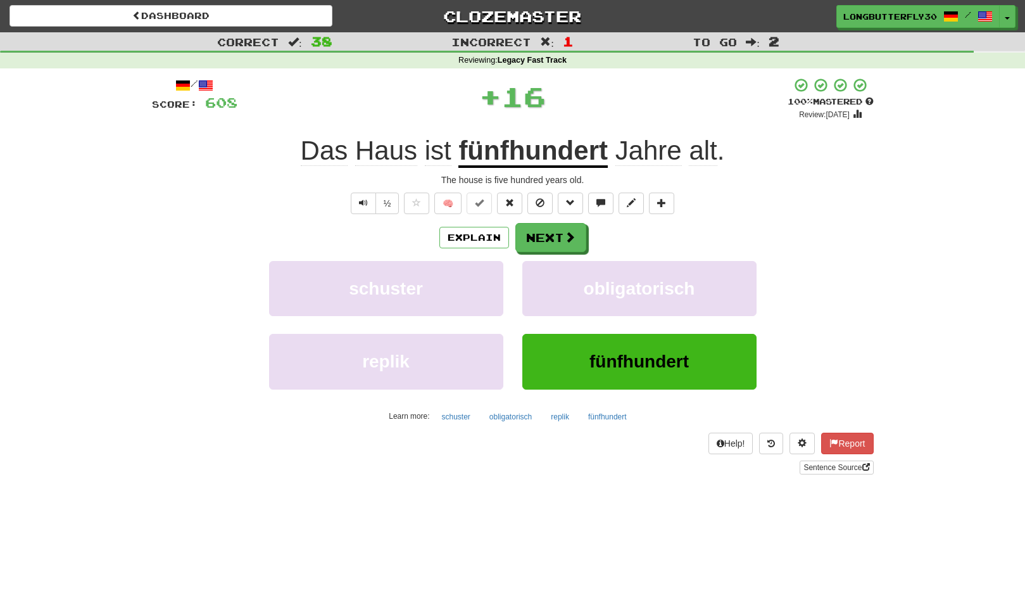
click at [542, 257] on div "Explain Next schuster obligatorisch replik fünfhundert Learn more: schuster obl…" at bounding box center [513, 324] width 722 height 203
click at [562, 237] on button "Next" at bounding box center [551, 238] width 71 height 29
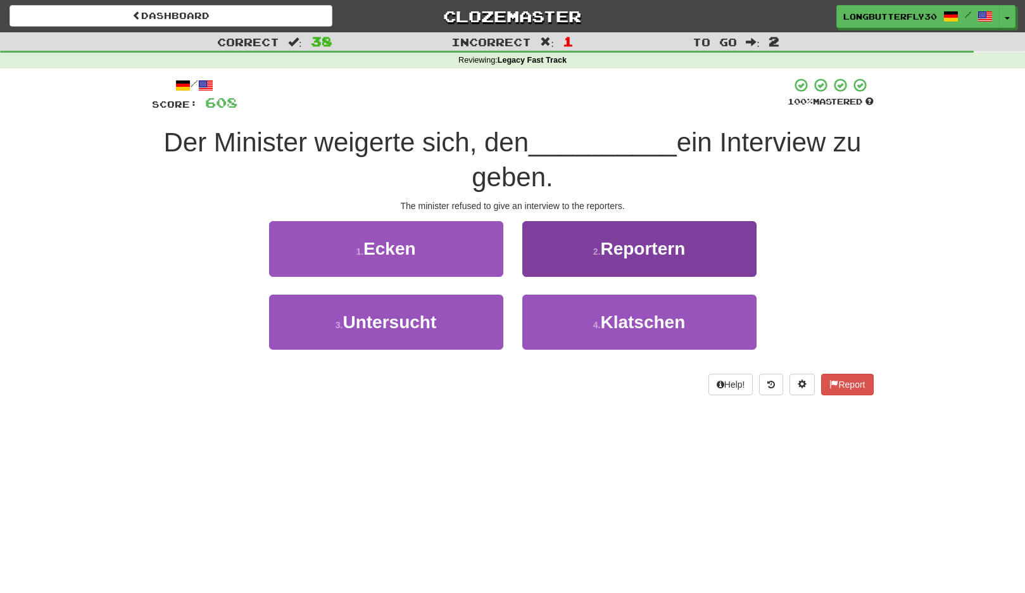
click at [636, 248] on span "Reportern" at bounding box center [642, 249] width 85 height 20
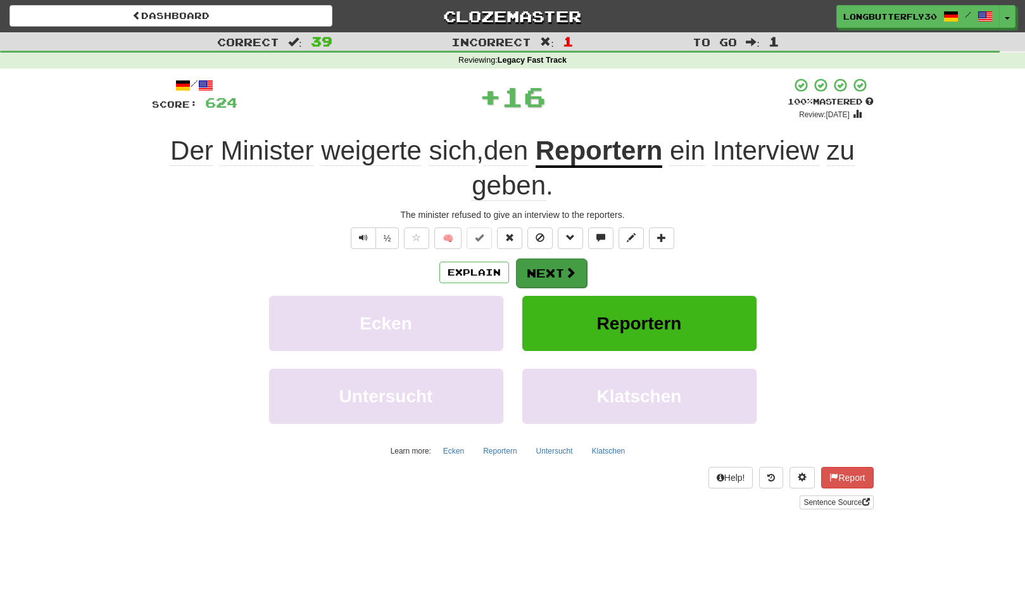
click at [561, 273] on button "Next" at bounding box center [551, 272] width 71 height 29
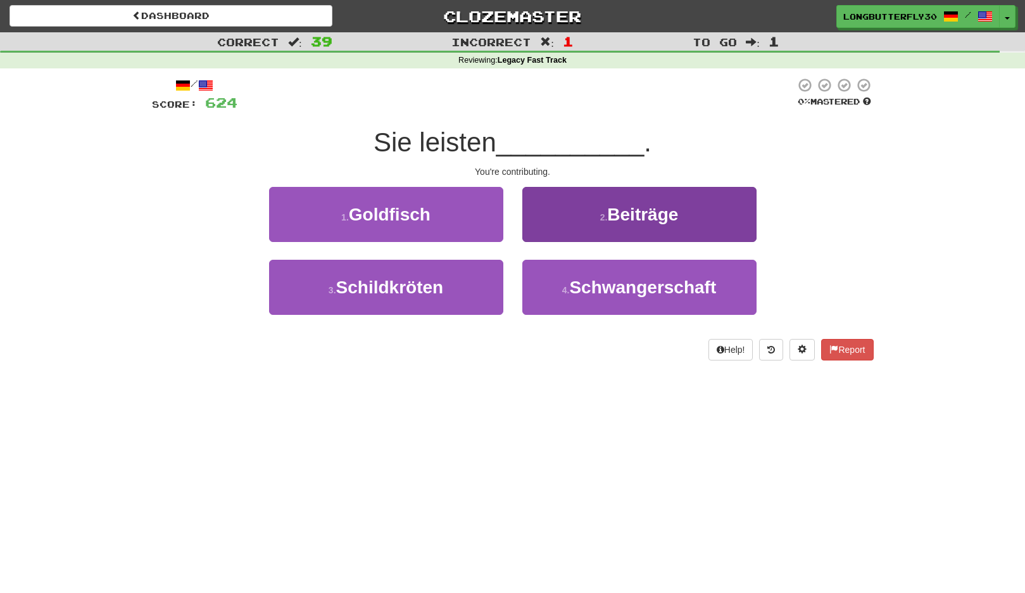
click at [673, 216] on span "Beiträge" at bounding box center [642, 215] width 71 height 20
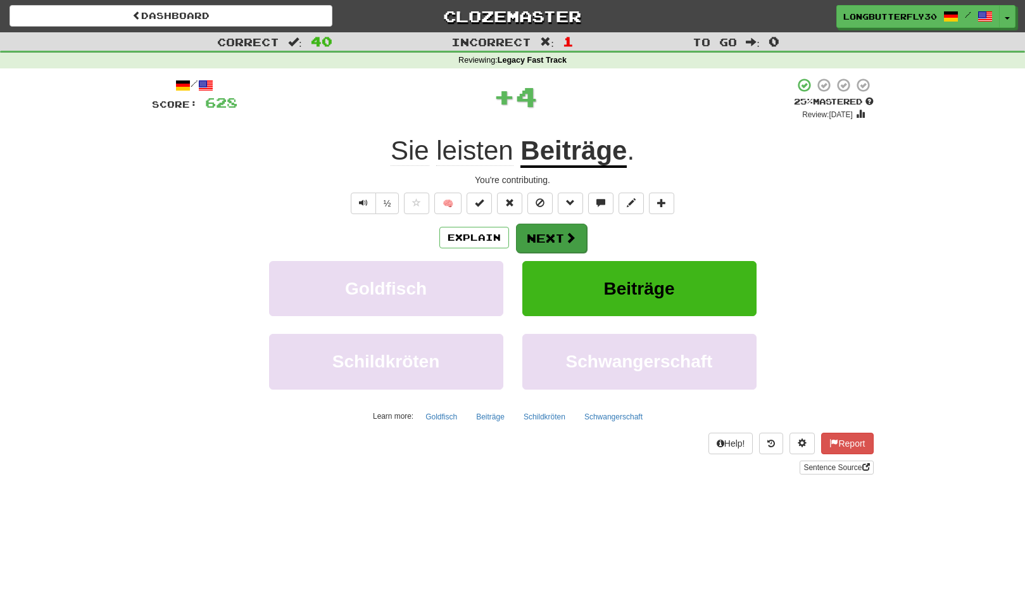
click at [565, 236] on span at bounding box center [570, 237] width 11 height 11
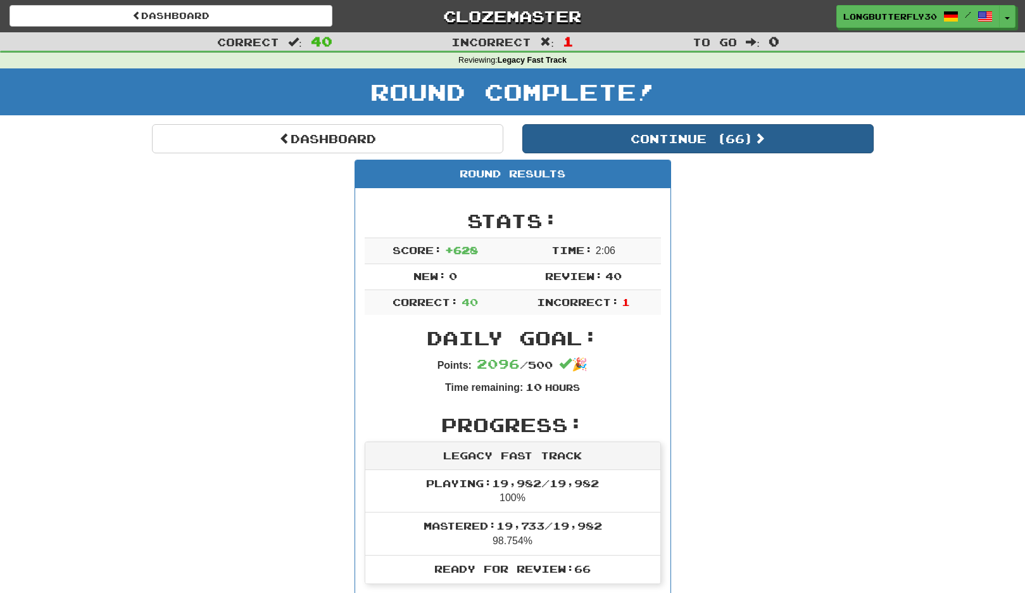
click at [724, 131] on button "Continue ( 66 )" at bounding box center [699, 138] width 352 height 29
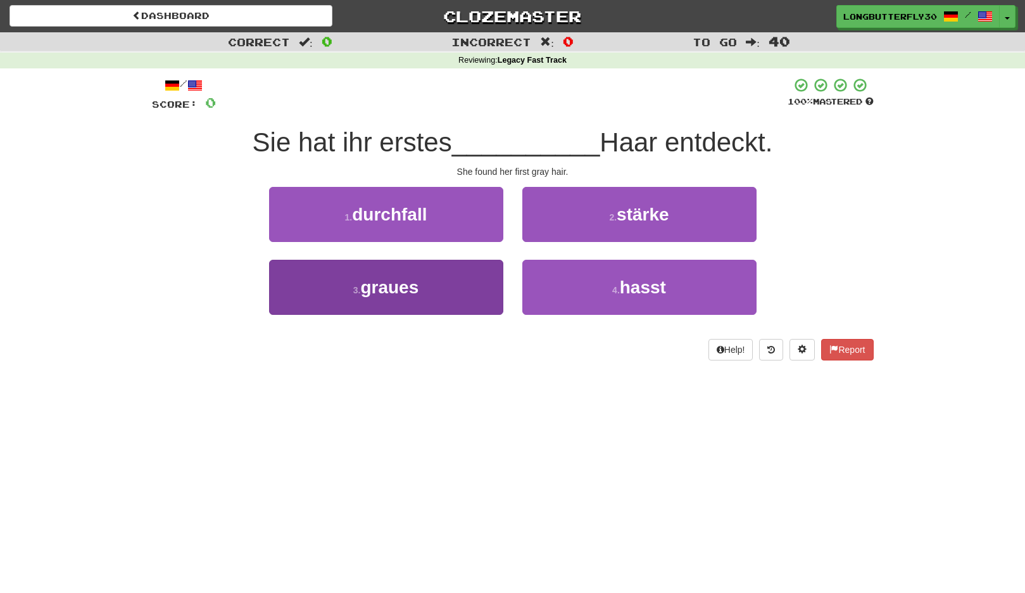
click at [445, 279] on button "3 . graues" at bounding box center [386, 287] width 234 height 55
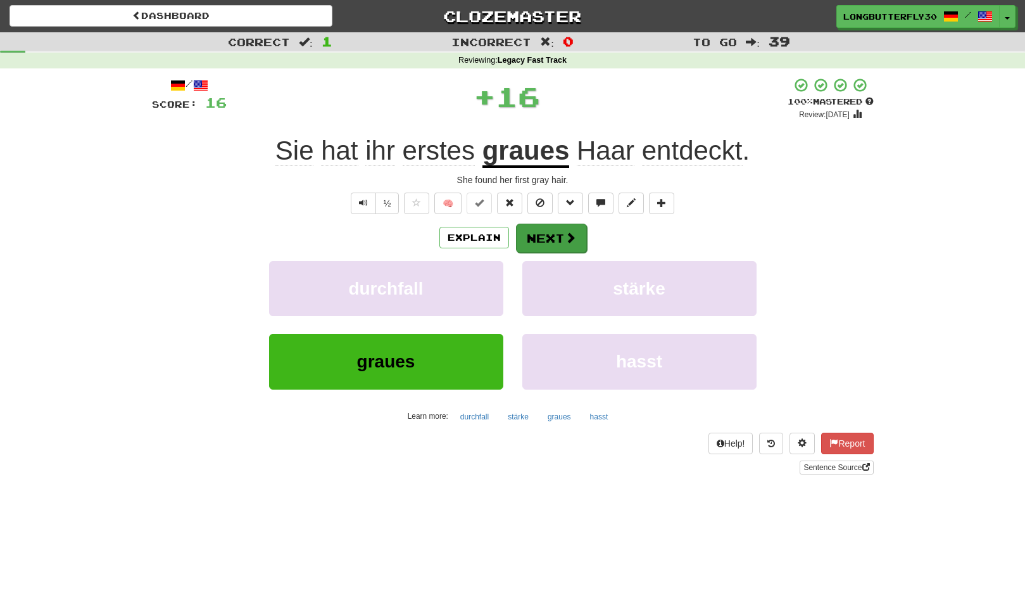
click at [526, 238] on button "Next" at bounding box center [551, 238] width 71 height 29
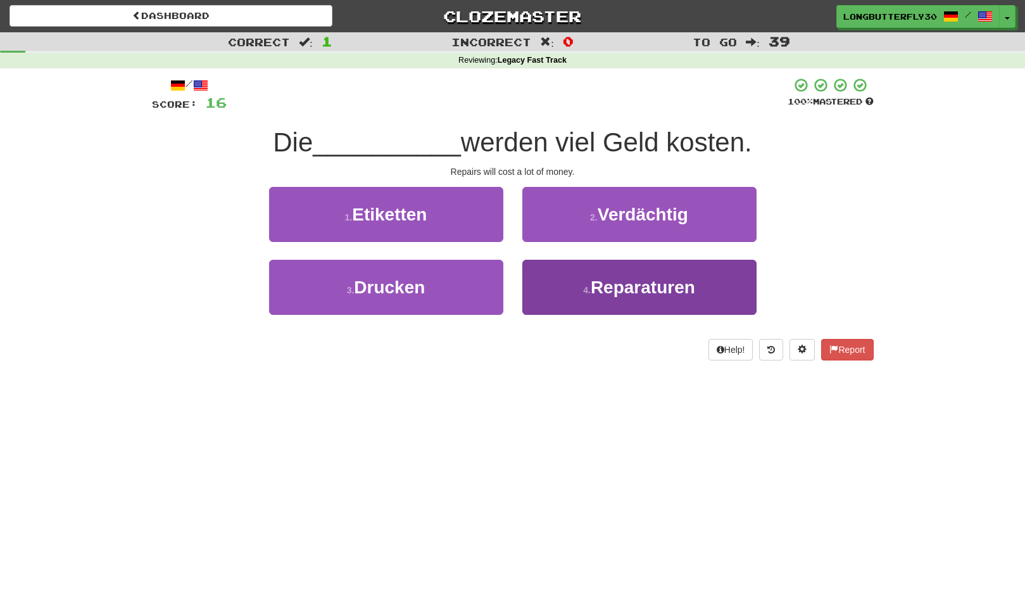
click at [584, 277] on button "4 . Reparaturen" at bounding box center [640, 287] width 234 height 55
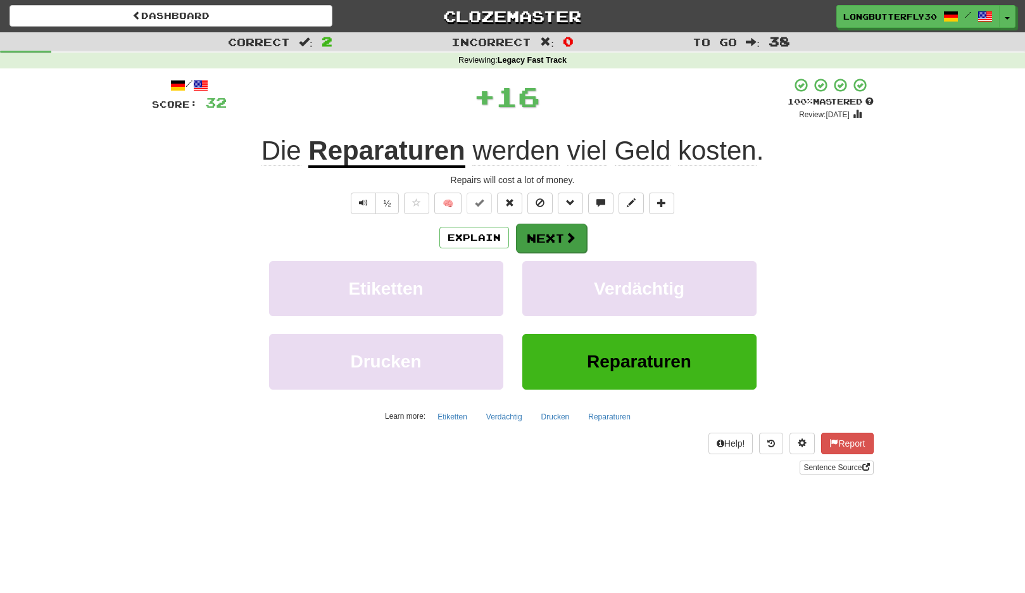
click at [561, 227] on button "Next" at bounding box center [551, 238] width 71 height 29
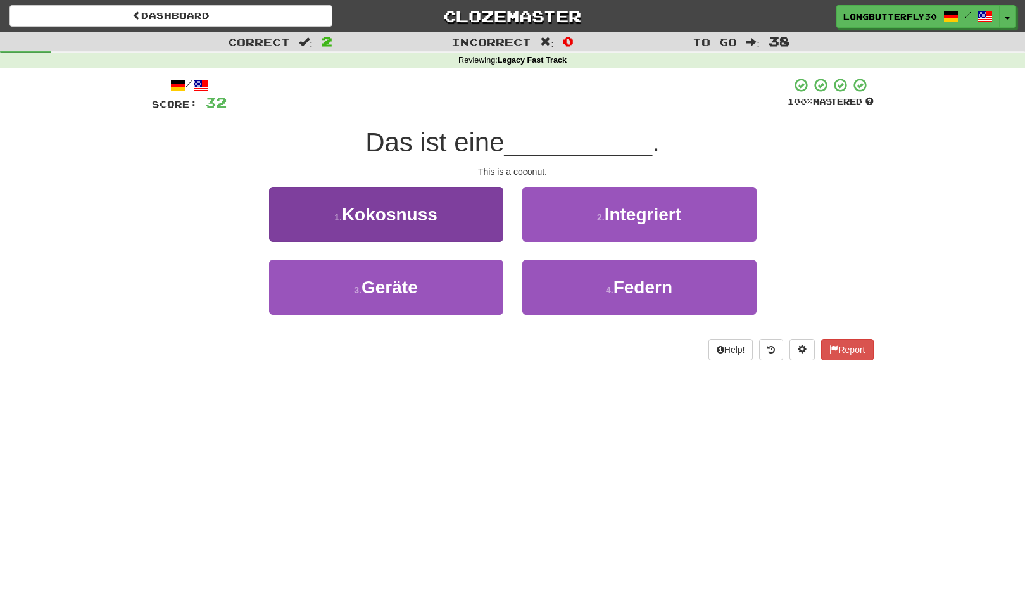
click at [478, 210] on button "1 . Kokosnuss" at bounding box center [386, 214] width 234 height 55
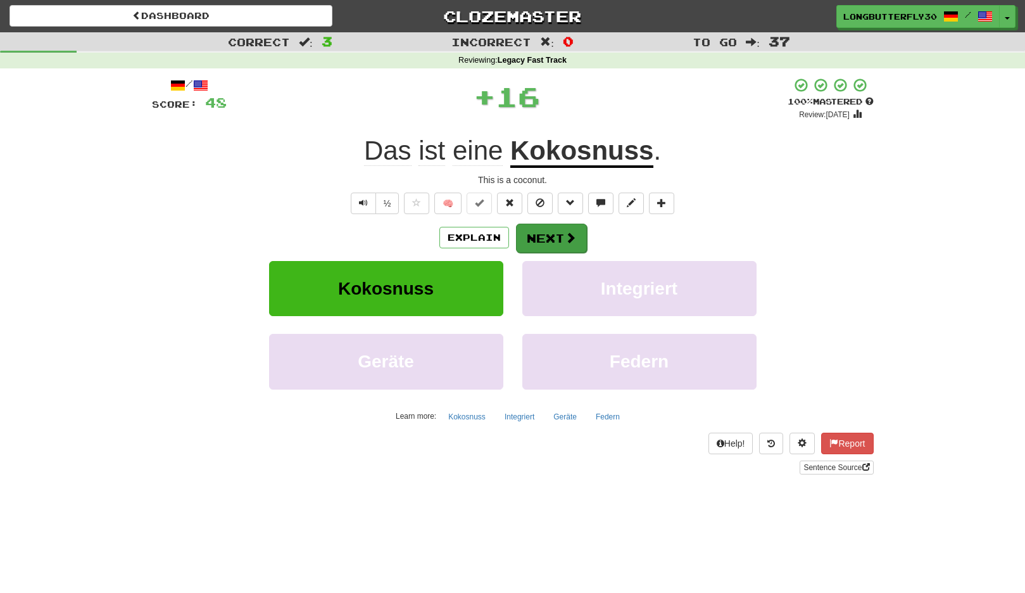
click at [554, 238] on button "Next" at bounding box center [551, 238] width 71 height 29
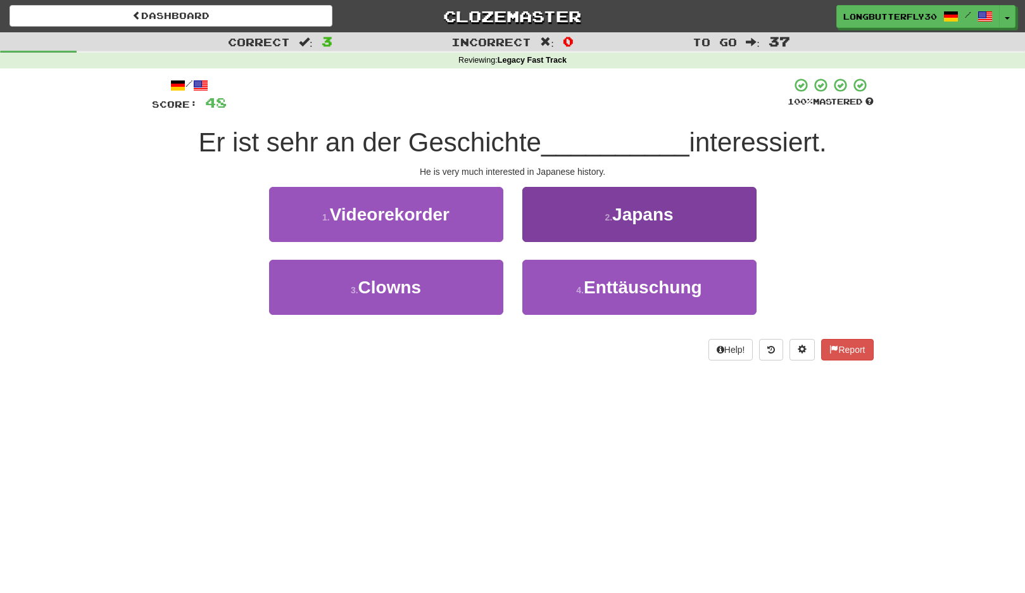
click at [643, 221] on span "Japans" at bounding box center [643, 215] width 61 height 20
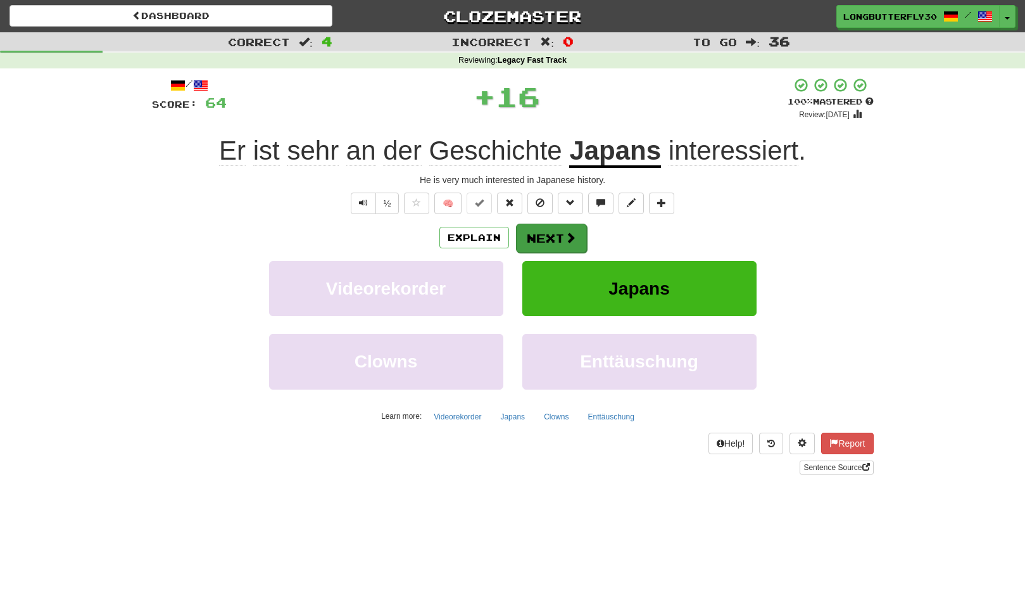
click at [532, 234] on button "Next" at bounding box center [551, 238] width 71 height 29
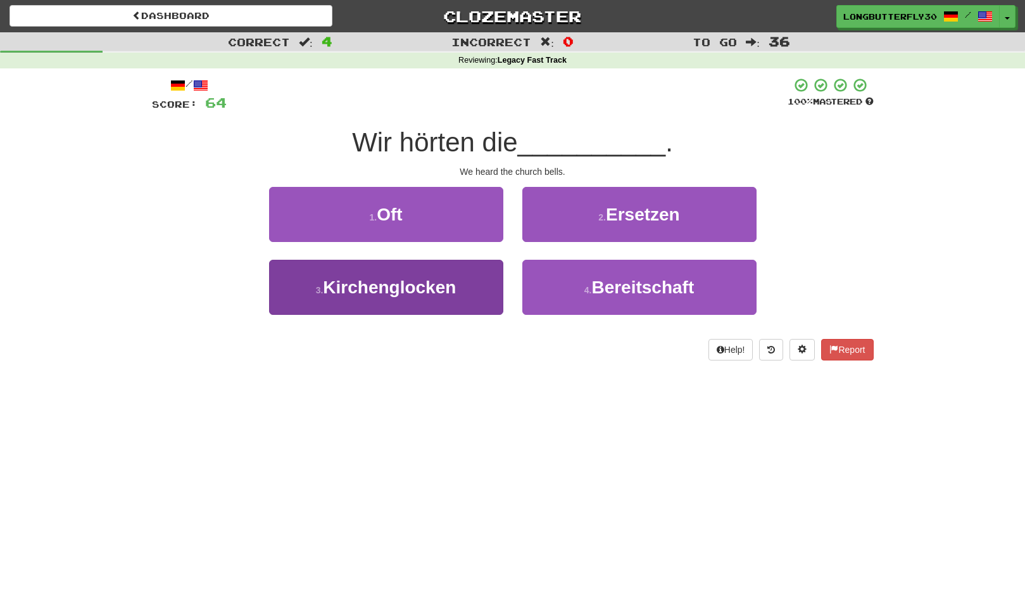
click at [476, 282] on button "3 . Kirchenglocken" at bounding box center [386, 287] width 234 height 55
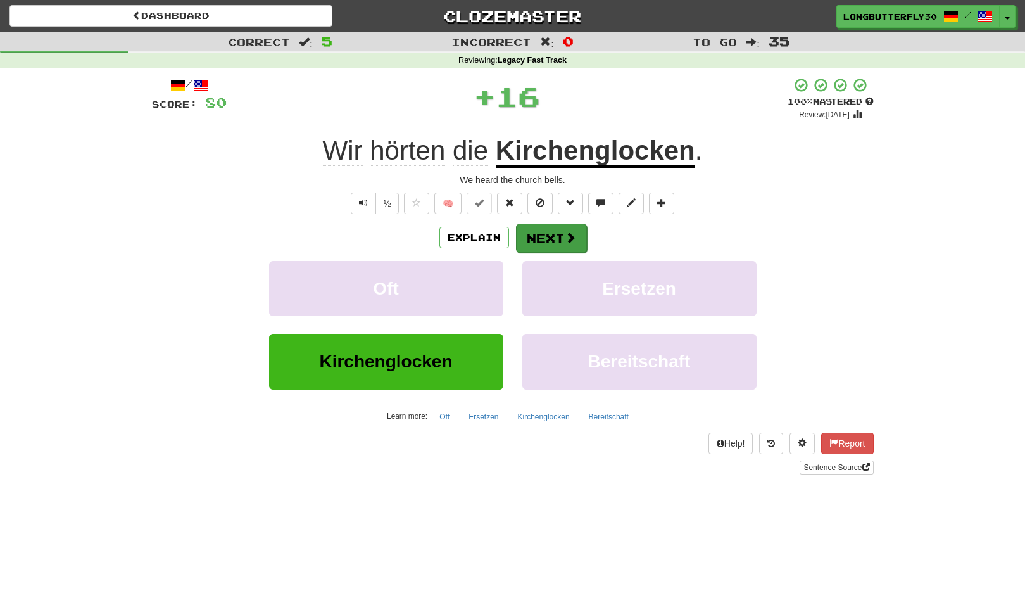
click at [547, 242] on button "Next" at bounding box center [551, 238] width 71 height 29
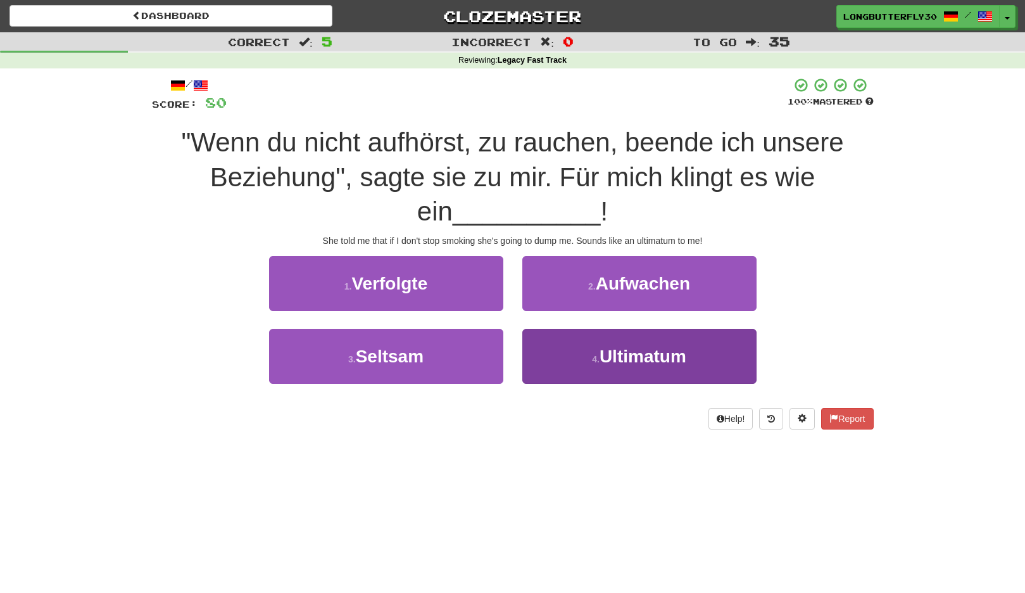
click at [596, 356] on small "4 ." at bounding box center [596, 359] width 8 height 10
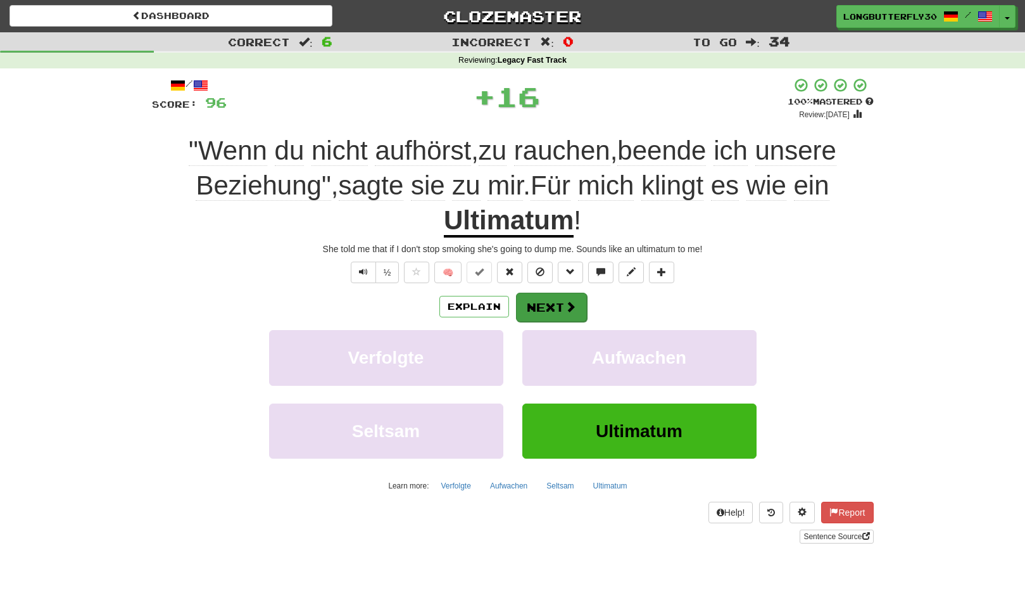
click at [564, 295] on button "Next" at bounding box center [551, 307] width 71 height 29
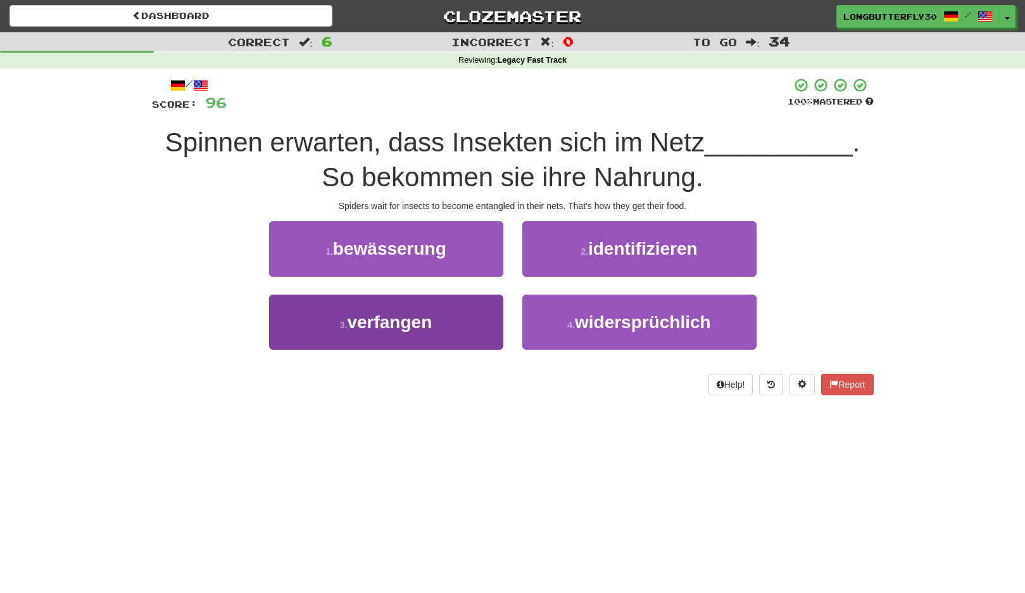
click at [448, 322] on button "3 . verfangen" at bounding box center [386, 322] width 234 height 55
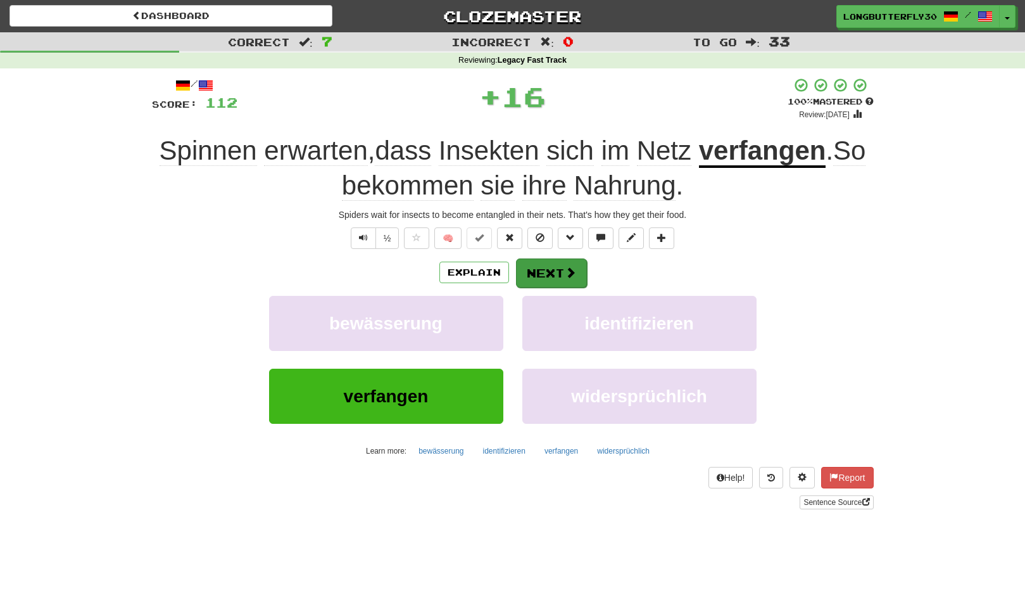
click at [573, 272] on span at bounding box center [570, 272] width 11 height 11
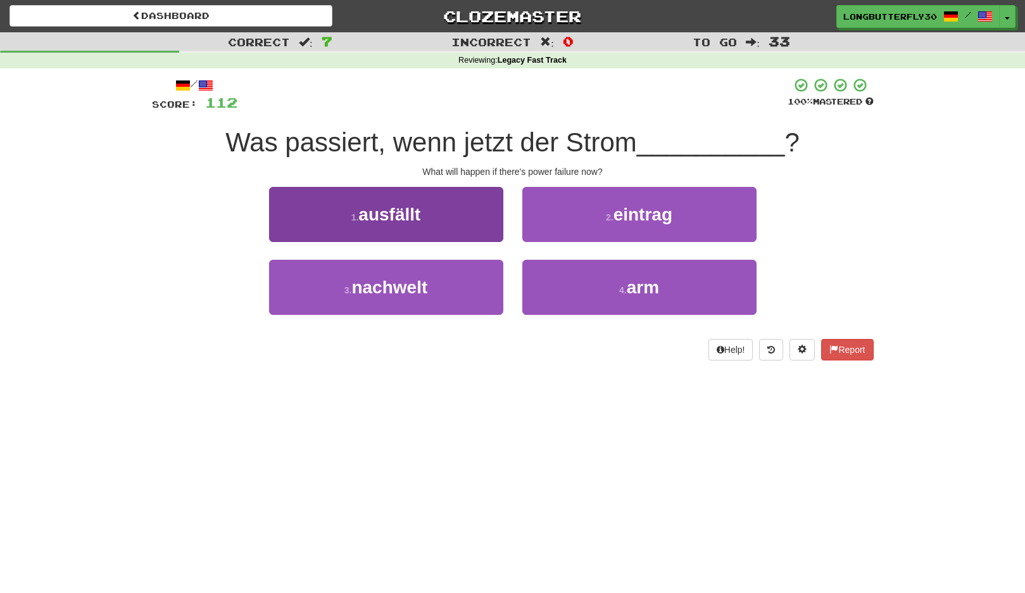
click at [466, 210] on button "1 . ausfällt" at bounding box center [386, 214] width 234 height 55
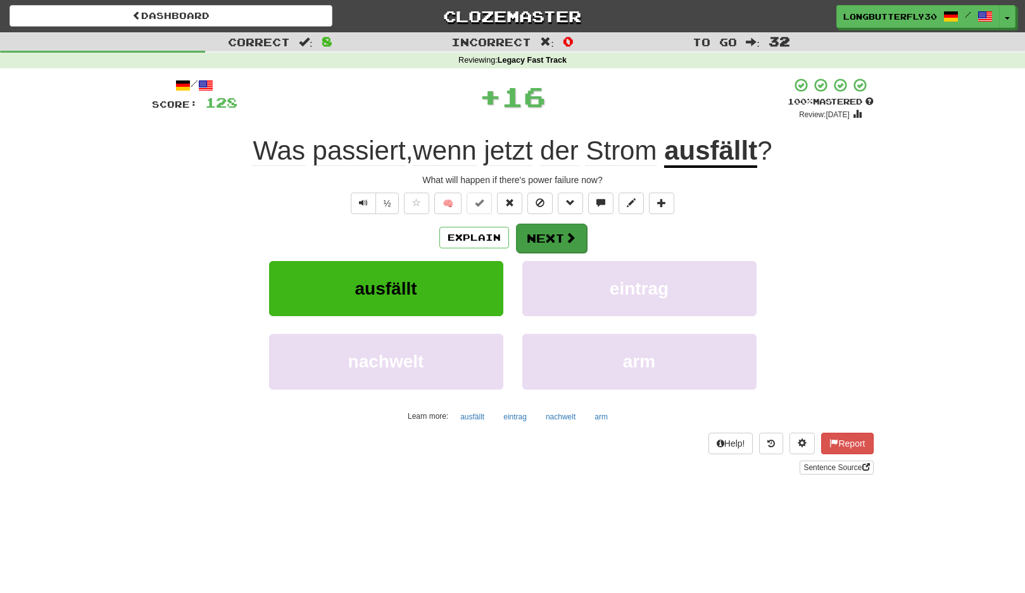
click at [563, 239] on button "Next" at bounding box center [551, 238] width 71 height 29
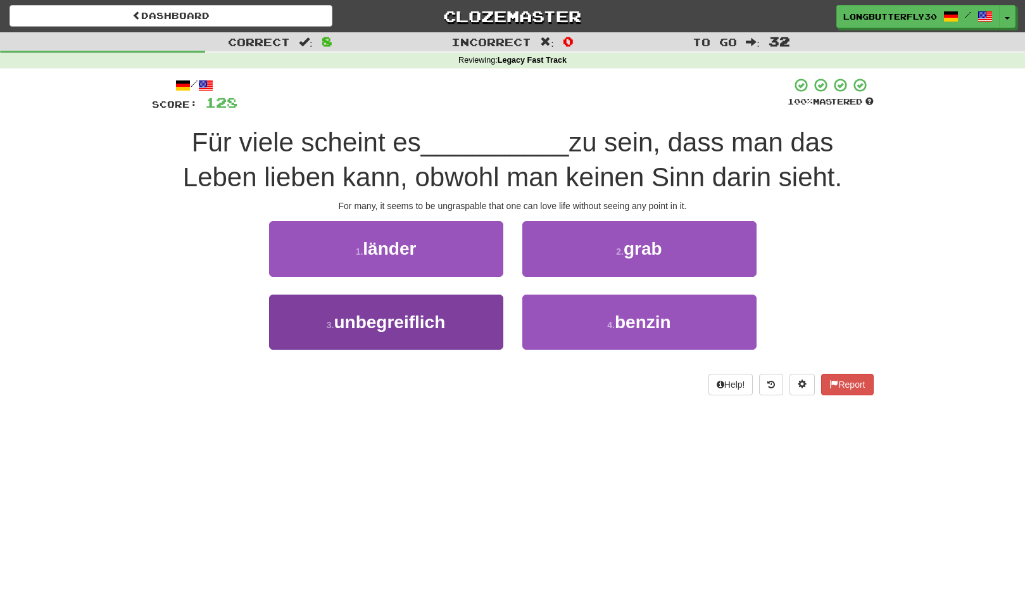
click at [468, 328] on button "3 . unbegreiflich" at bounding box center [386, 322] width 234 height 55
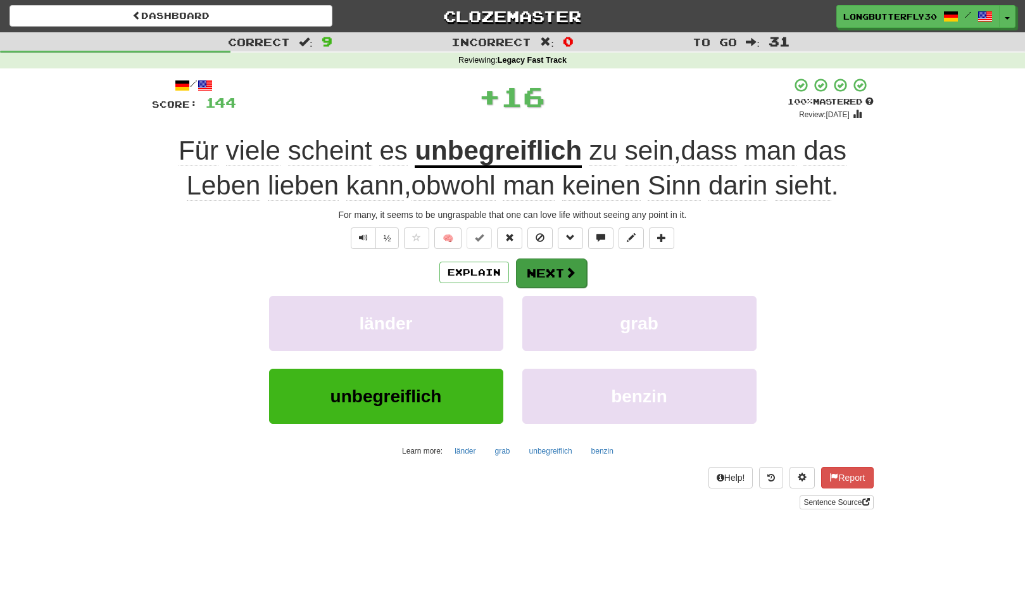
click at [553, 274] on button "Next" at bounding box center [551, 272] width 71 height 29
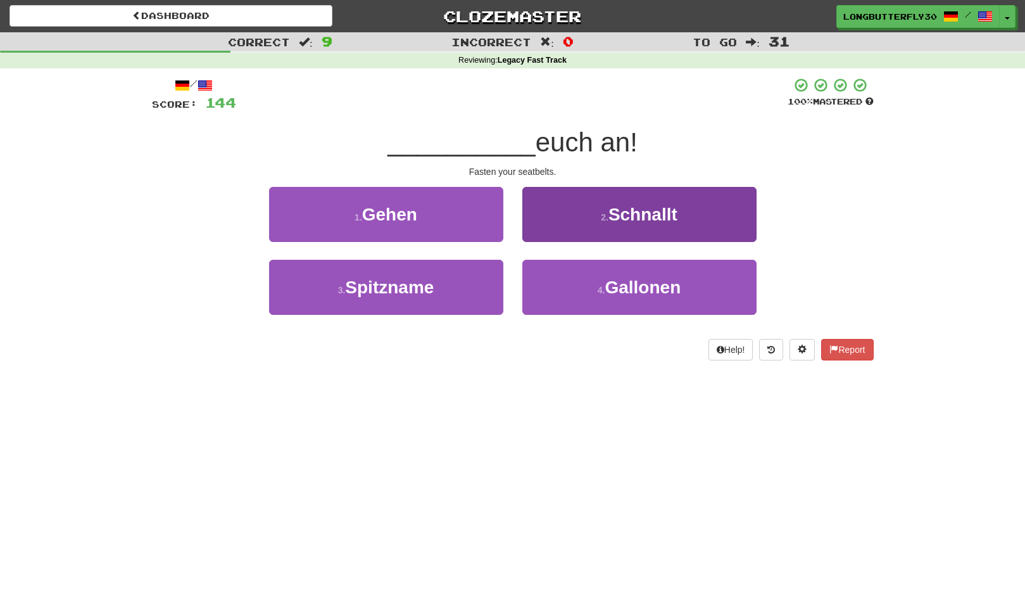
click at [621, 221] on span "Schnallt" at bounding box center [643, 215] width 69 height 20
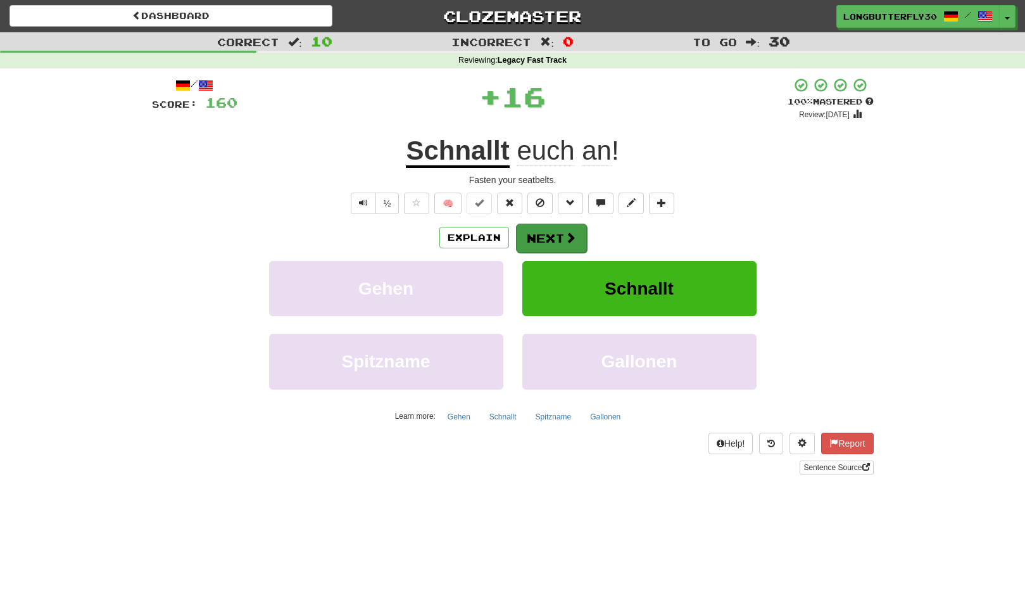
click at [559, 234] on button "Next" at bounding box center [551, 238] width 71 height 29
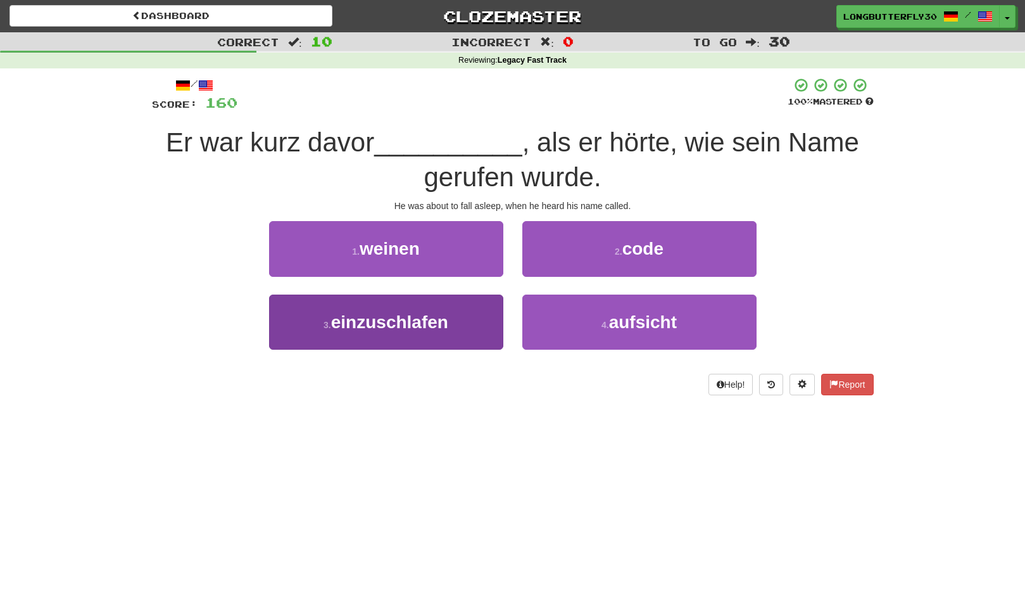
click at [441, 325] on span "einzuschlafen" at bounding box center [389, 322] width 117 height 20
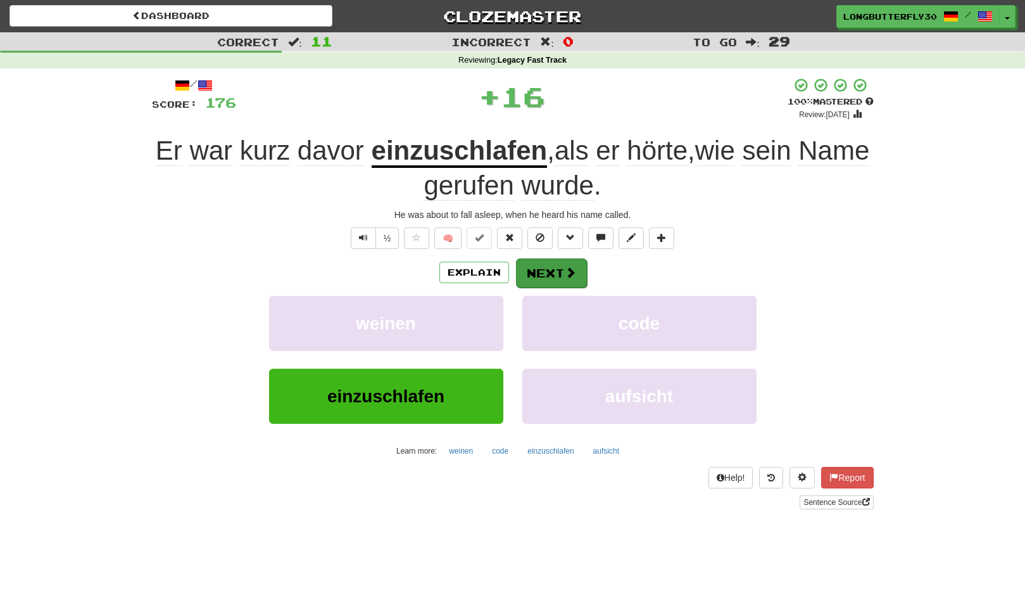
click at [550, 258] on button "Next" at bounding box center [551, 272] width 71 height 29
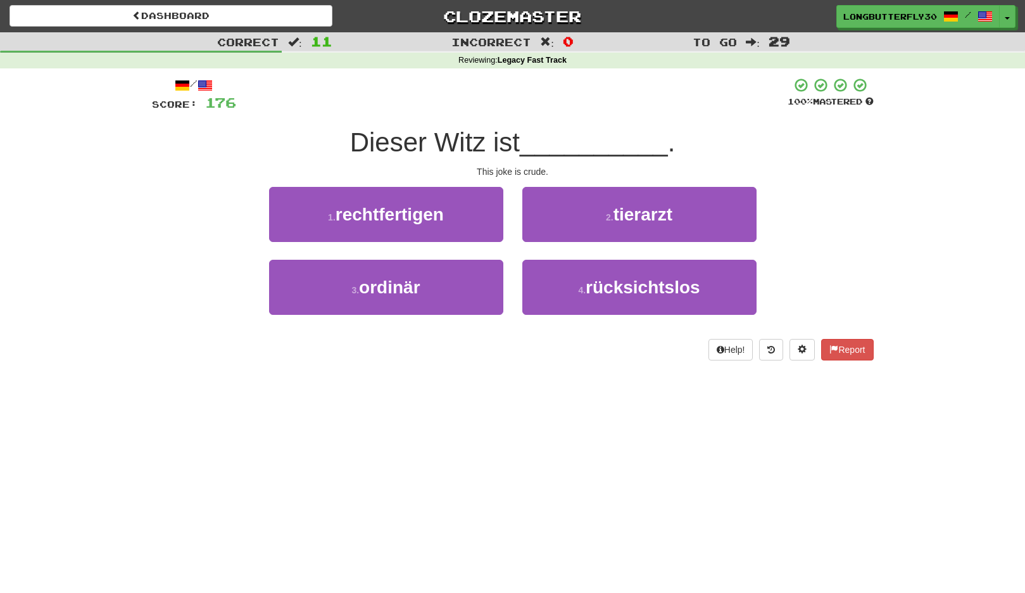
drag, startPoint x: 426, startPoint y: 282, endPoint x: 460, endPoint y: 253, distance: 44.5
click at [426, 282] on button "3 . ordinär" at bounding box center [386, 287] width 234 height 55
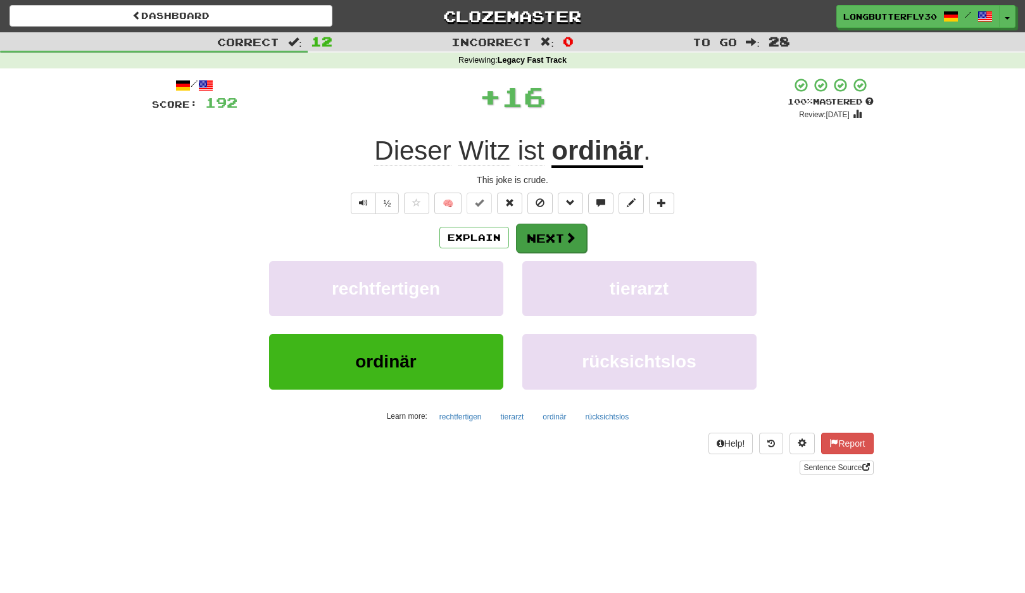
click at [564, 236] on button "Next" at bounding box center [551, 238] width 71 height 29
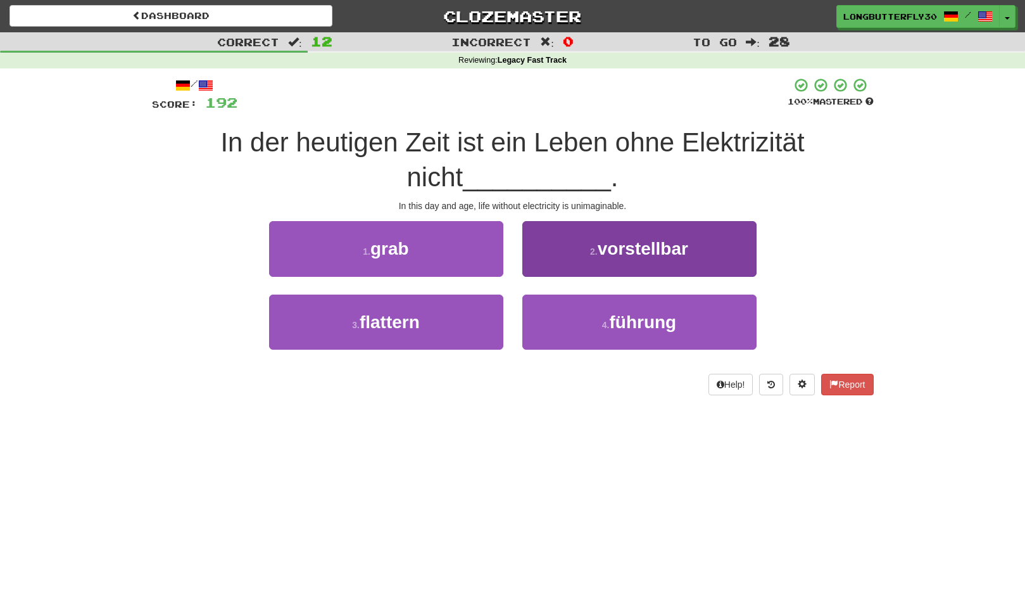
click at [600, 248] on span "vorstellbar" at bounding box center [643, 249] width 91 height 20
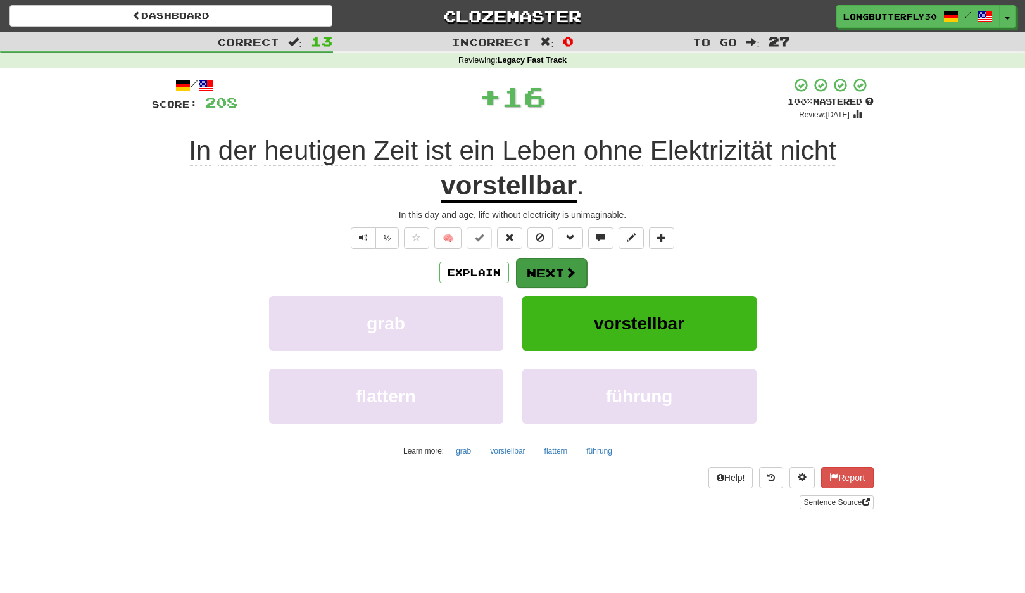
click at [561, 266] on button "Next" at bounding box center [551, 272] width 71 height 29
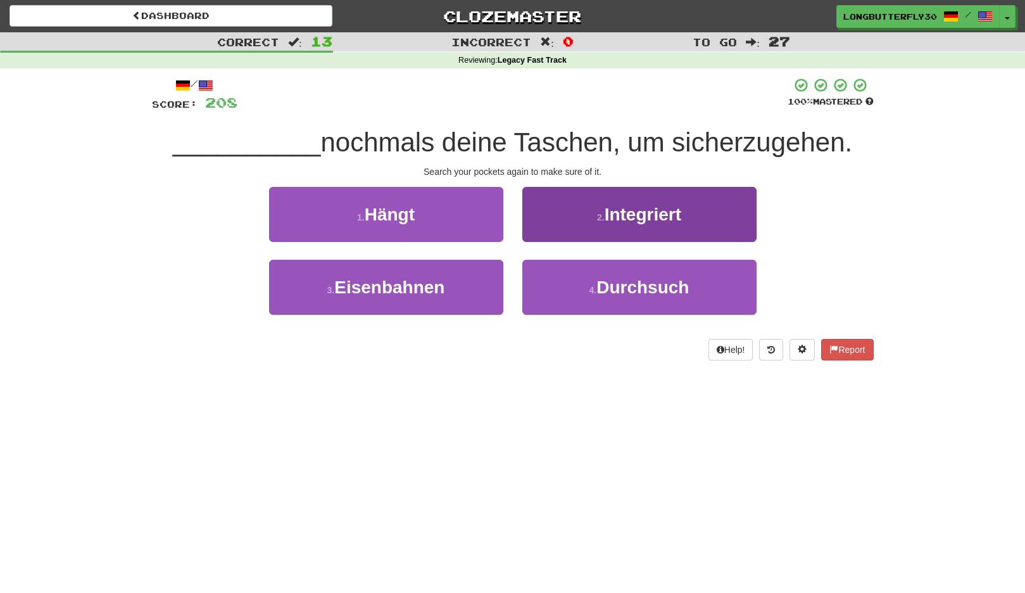
drag, startPoint x: 595, startPoint y: 291, endPoint x: 590, endPoint y: 279, distance: 13.4
click at [595, 291] on small "4 ." at bounding box center [594, 290] width 8 height 10
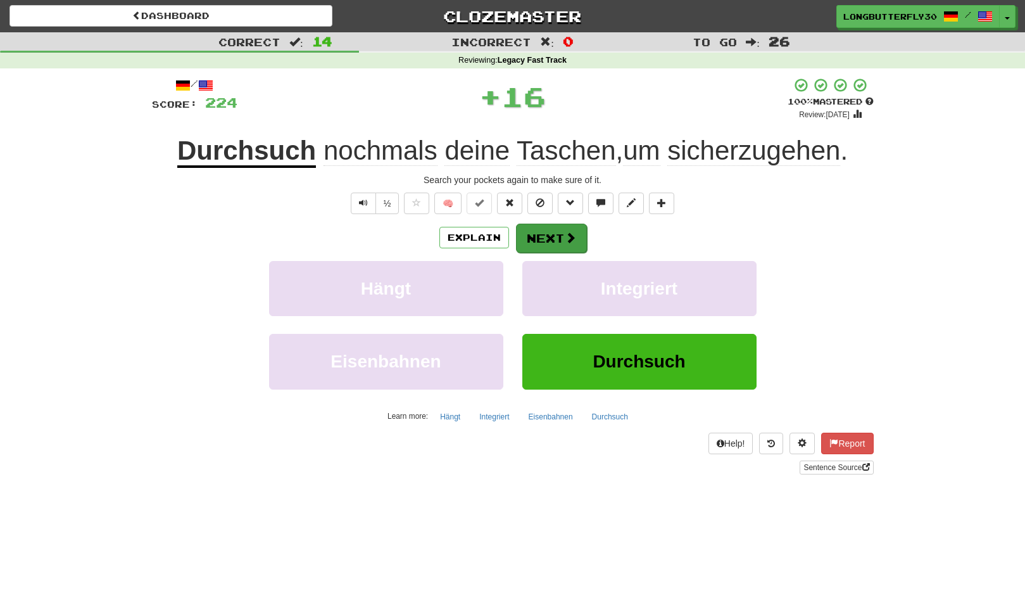
click at [565, 242] on span at bounding box center [570, 237] width 11 height 11
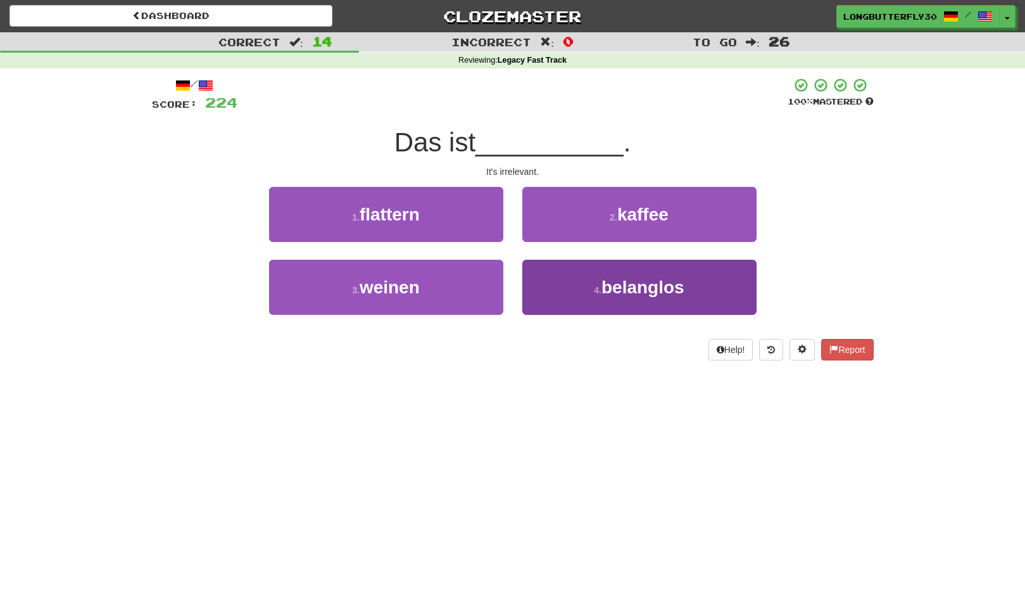
click at [581, 287] on button "4 . belanglos" at bounding box center [640, 287] width 234 height 55
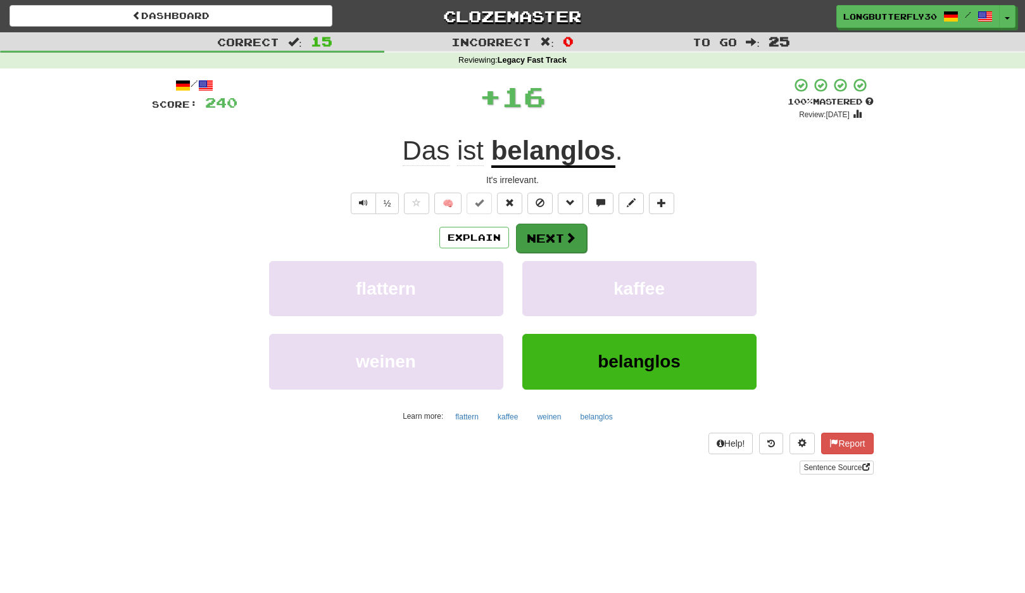
click at [569, 240] on span at bounding box center [570, 237] width 11 height 11
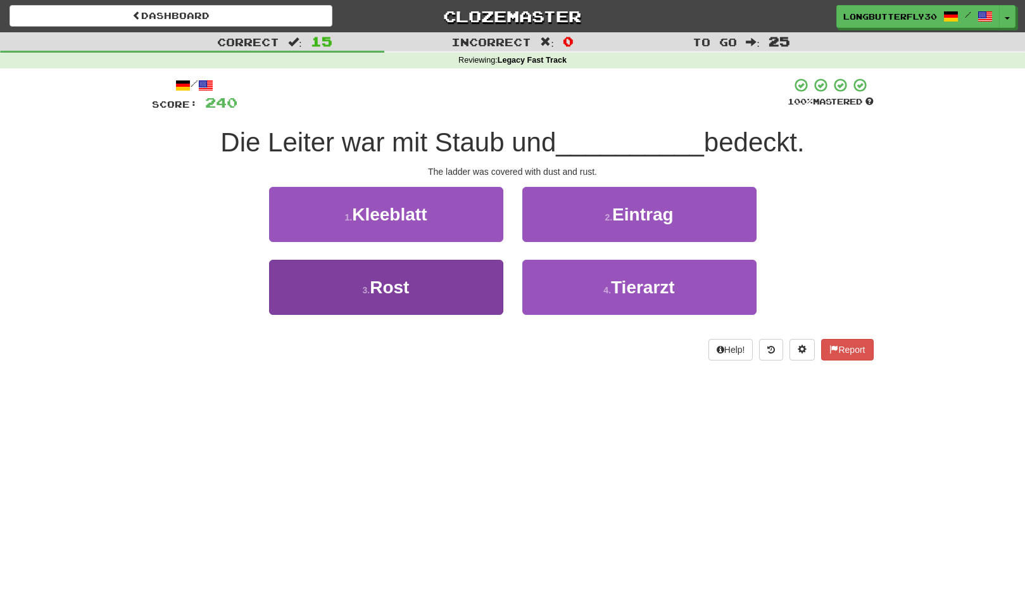
click at [483, 286] on button "3 . Rost" at bounding box center [386, 287] width 234 height 55
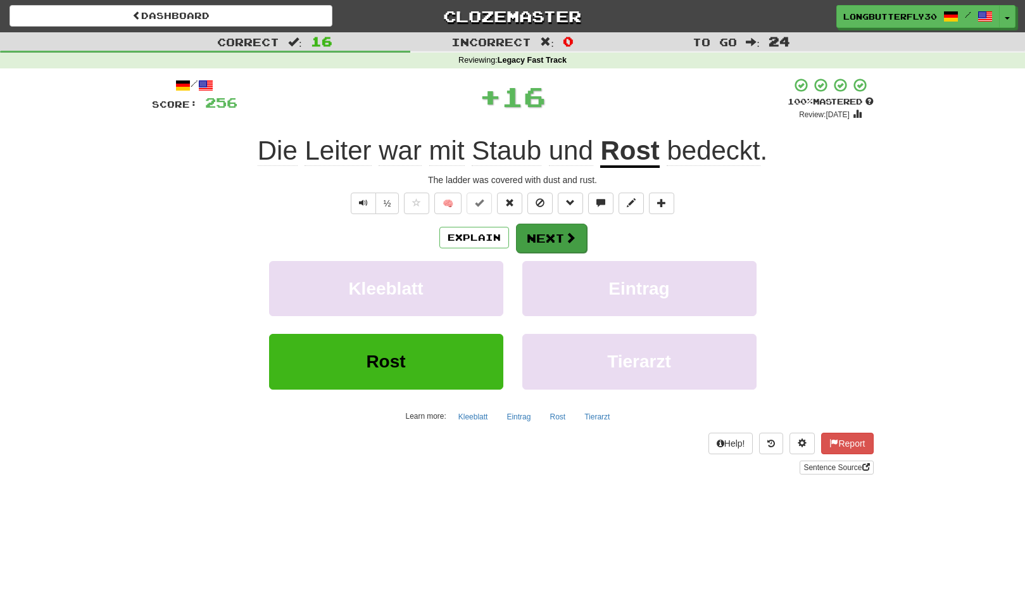
click at [561, 228] on button "Next" at bounding box center [551, 238] width 71 height 29
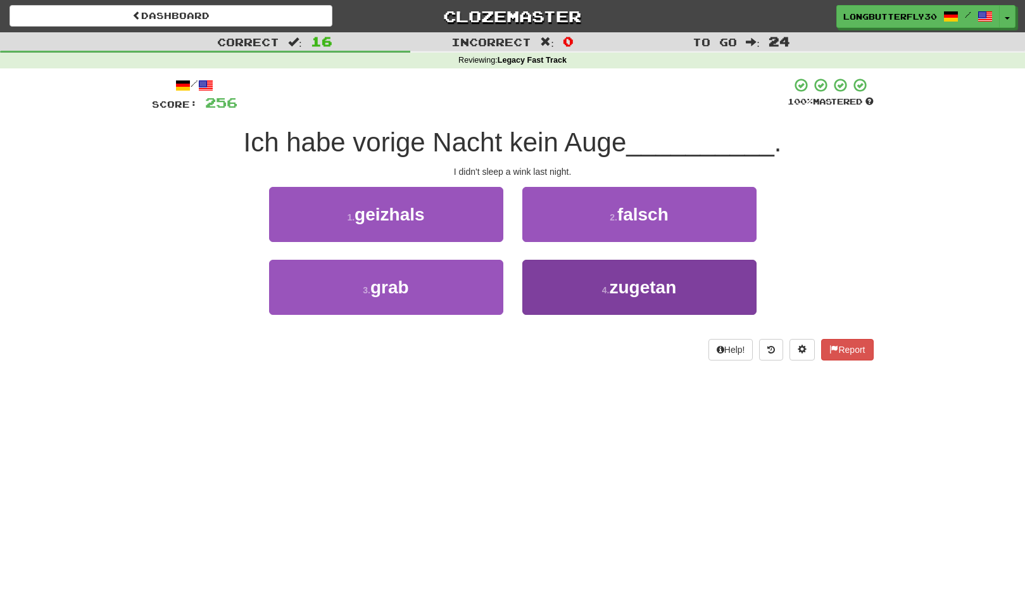
click at [589, 279] on button "4 . zugetan" at bounding box center [640, 287] width 234 height 55
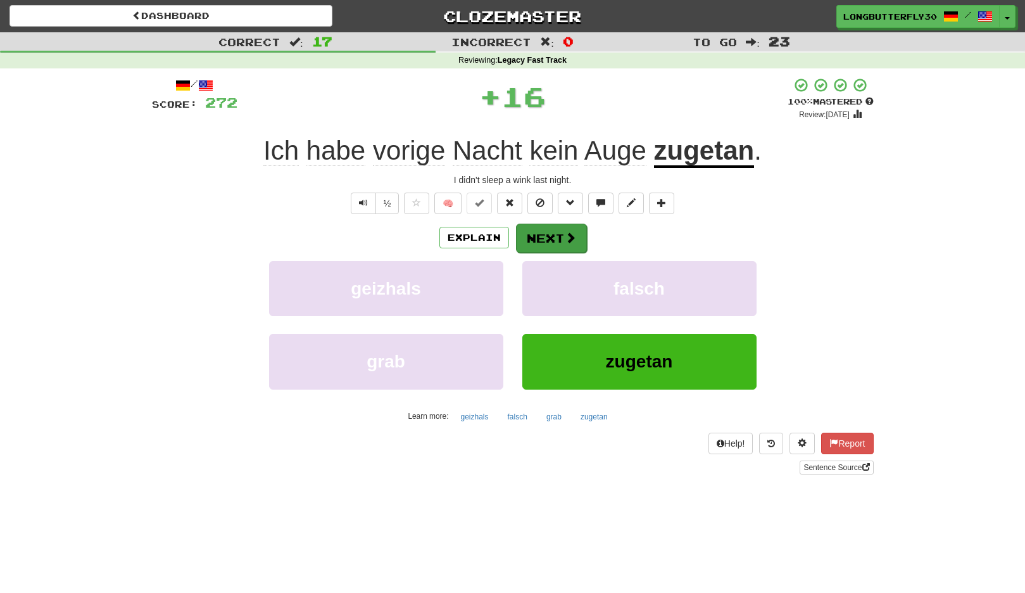
click at [565, 232] on span at bounding box center [570, 237] width 11 height 11
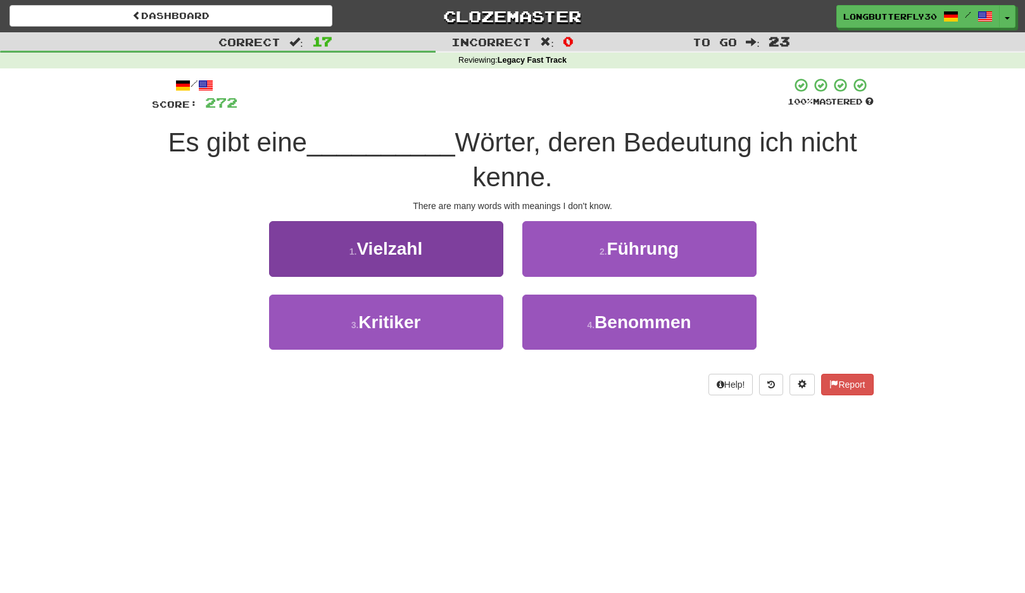
click at [460, 250] on button "1 . Vielzahl" at bounding box center [386, 248] width 234 height 55
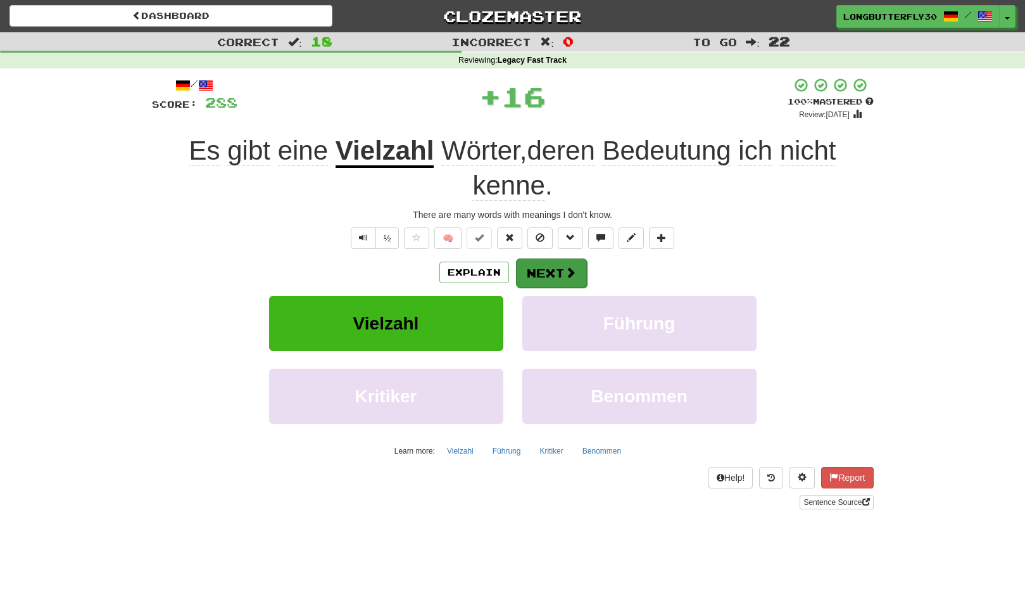
click at [544, 259] on button "Next" at bounding box center [551, 272] width 71 height 29
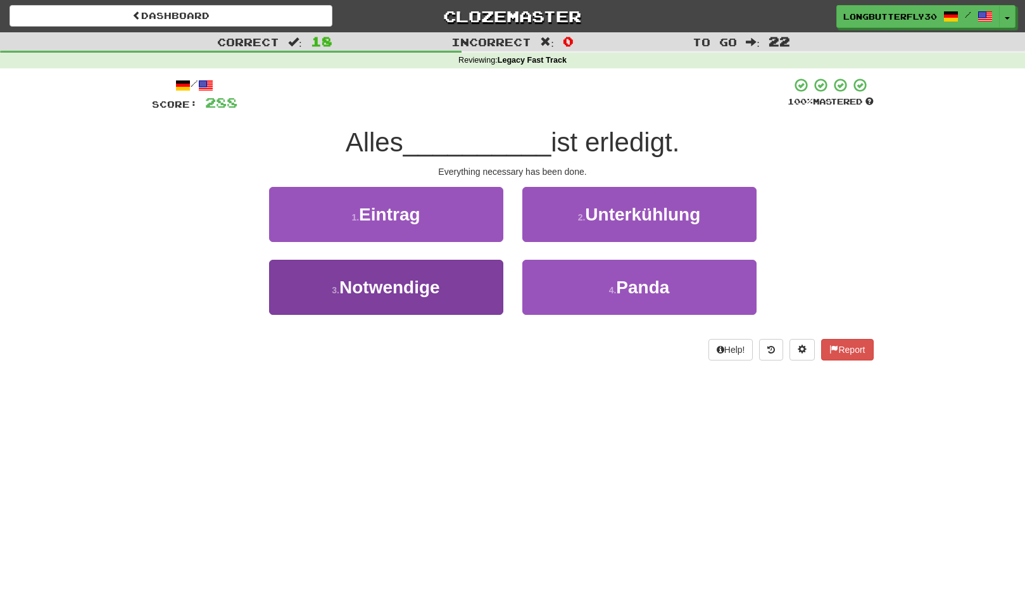
click at [477, 281] on button "3 . Notwendige" at bounding box center [386, 287] width 234 height 55
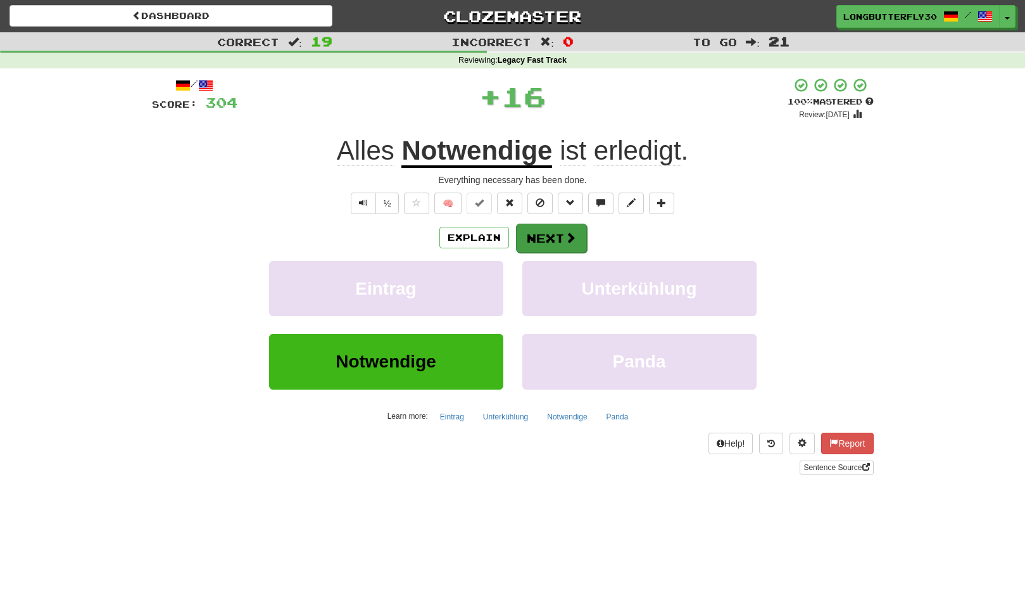
click at [551, 234] on button "Next" at bounding box center [551, 238] width 71 height 29
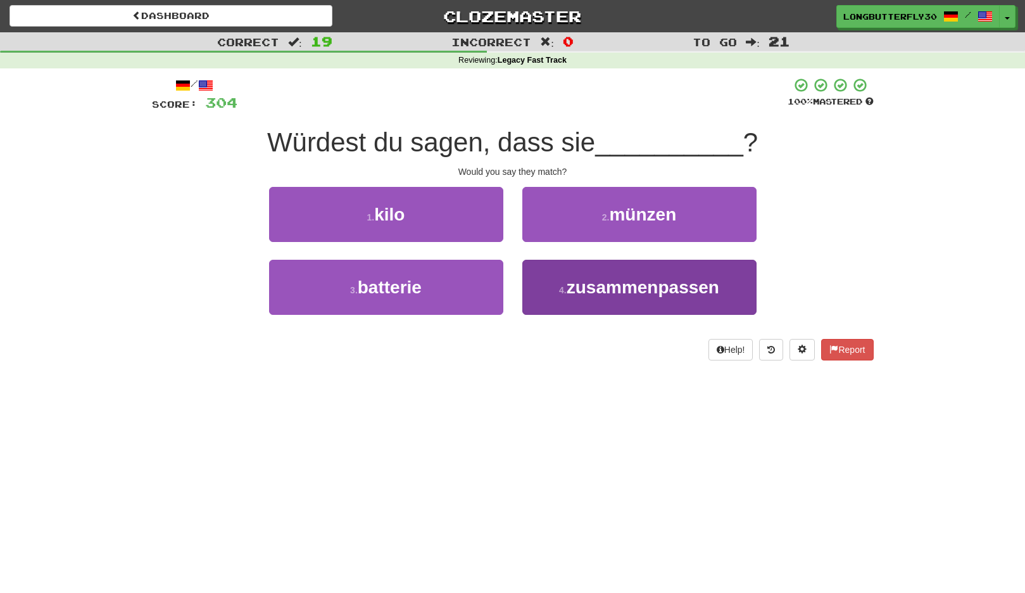
click at [578, 284] on span "zusammenpassen" at bounding box center [643, 287] width 153 height 20
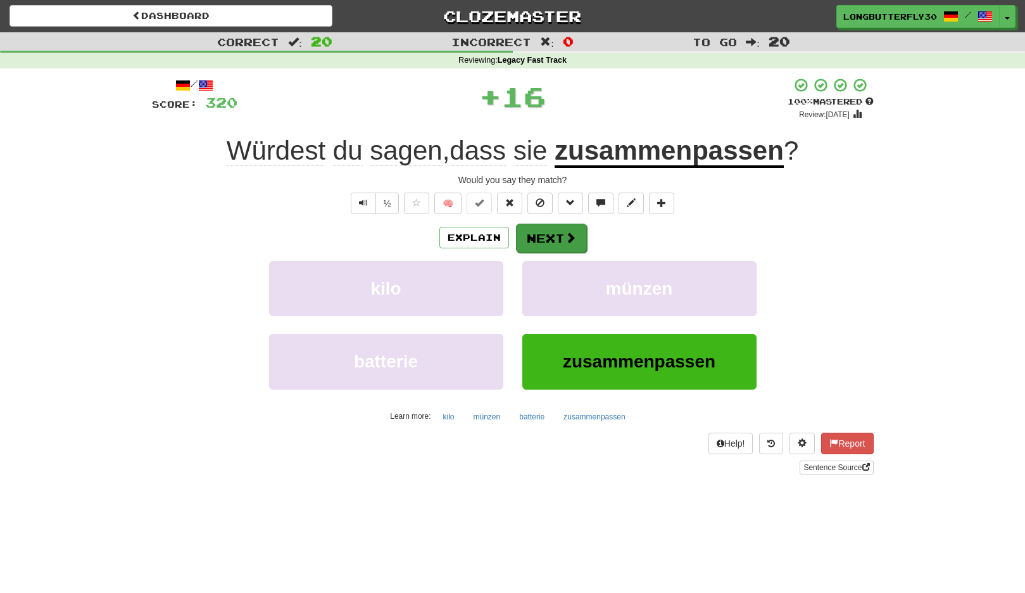
click at [549, 239] on button "Next" at bounding box center [551, 238] width 71 height 29
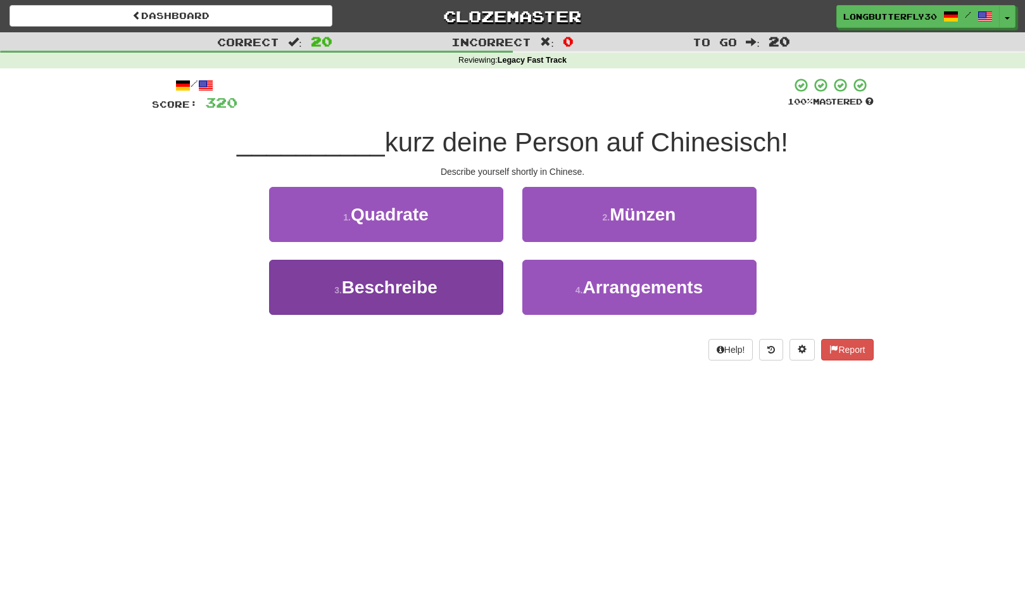
click at [470, 283] on button "3 . Beschreibe" at bounding box center [386, 287] width 234 height 55
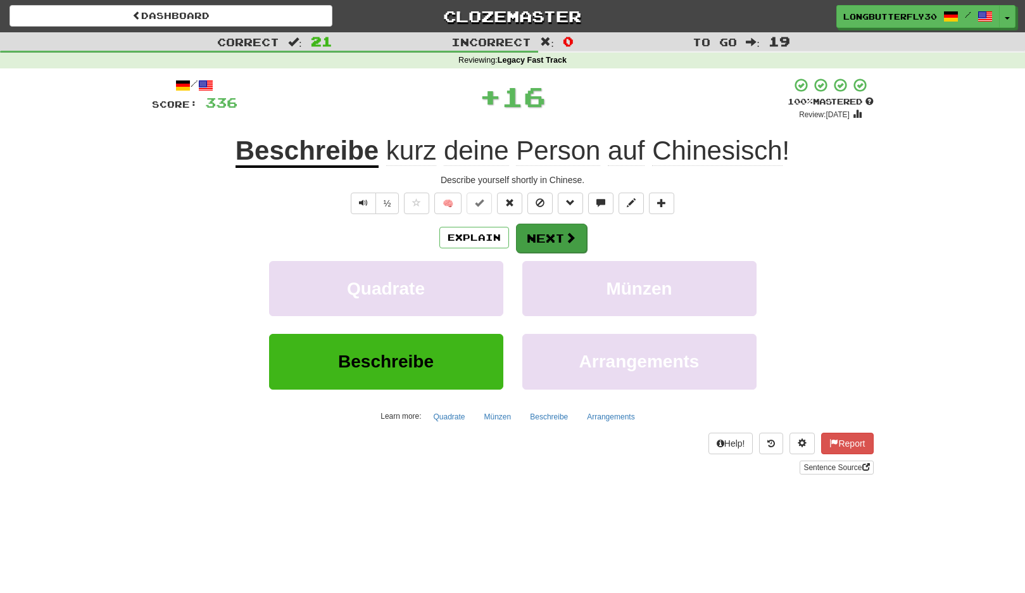
click at [562, 232] on button "Next" at bounding box center [551, 238] width 71 height 29
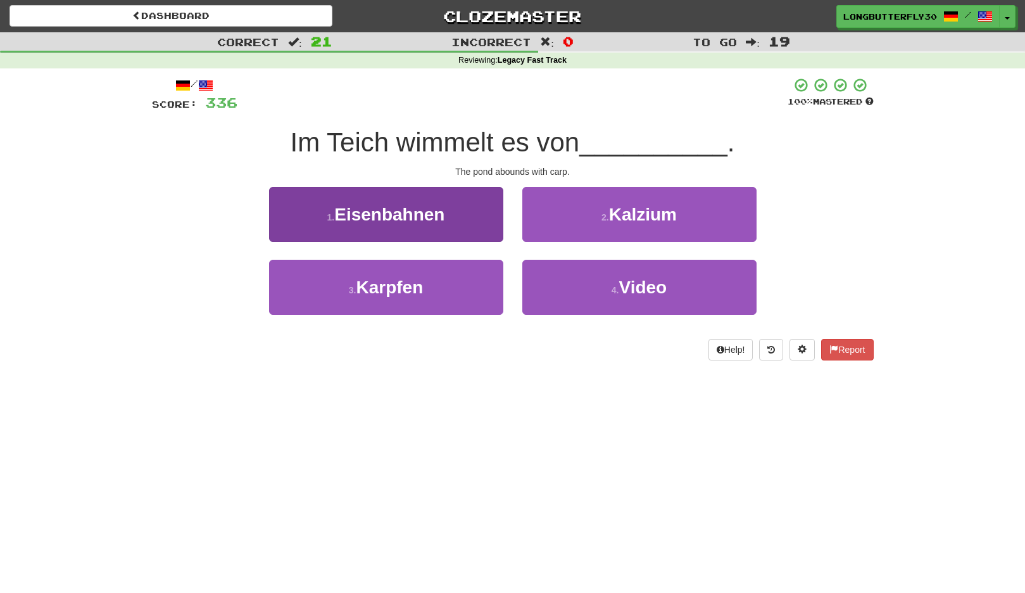
drag, startPoint x: 435, startPoint y: 277, endPoint x: 445, endPoint y: 270, distance: 12.3
click at [435, 277] on button "3 . Karpfen" at bounding box center [386, 287] width 234 height 55
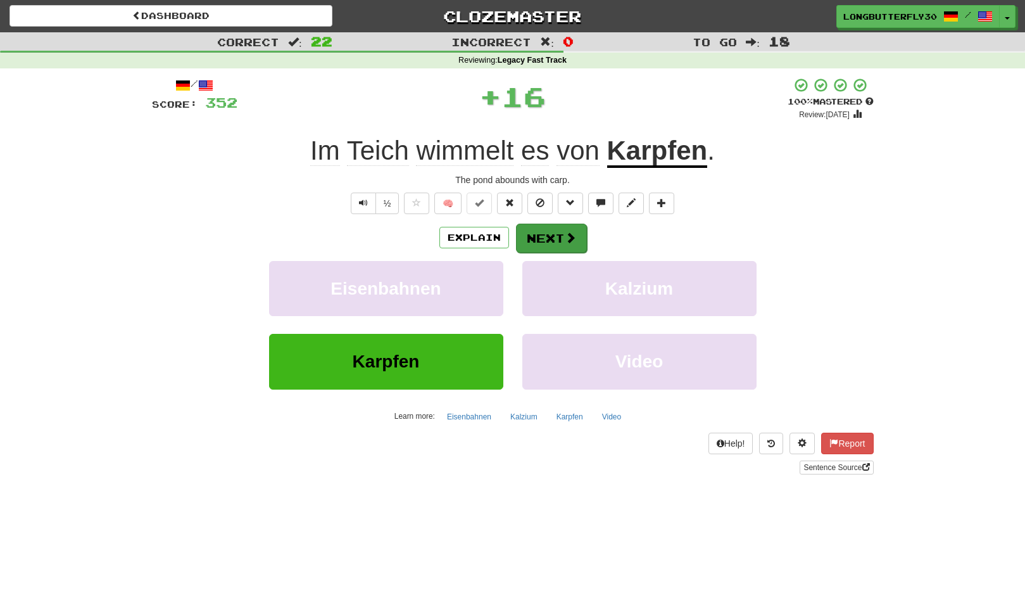
click at [543, 236] on button "Next" at bounding box center [551, 238] width 71 height 29
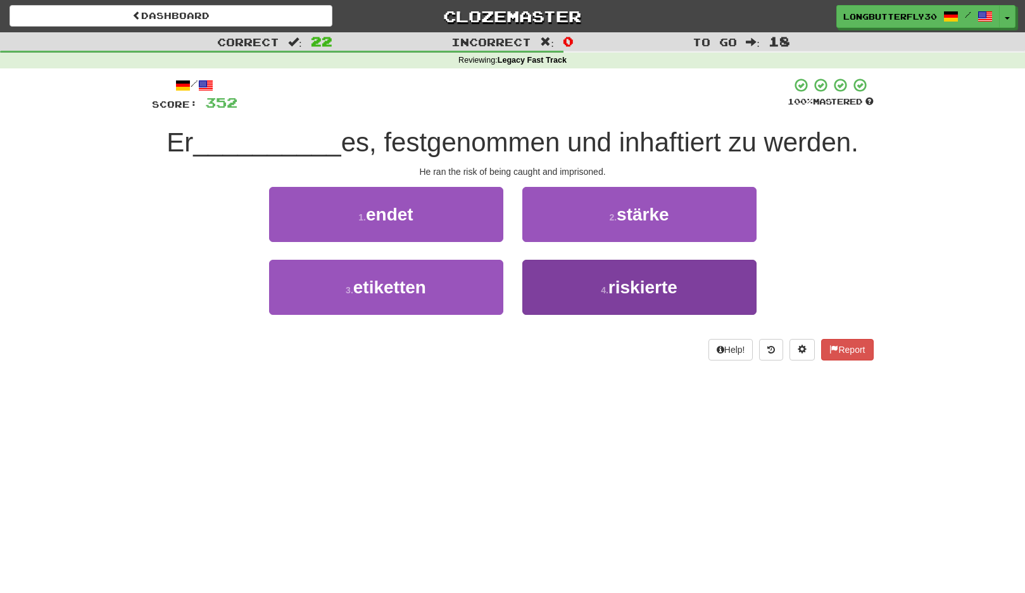
click at [592, 289] on button "4 . riskierte" at bounding box center [640, 287] width 234 height 55
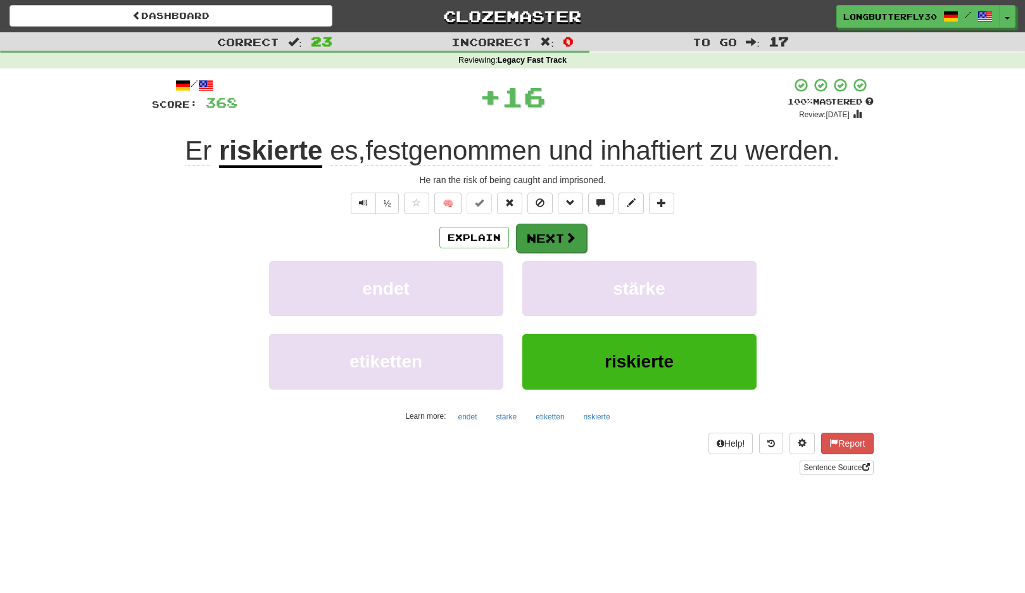
click at [551, 227] on button "Next" at bounding box center [551, 238] width 71 height 29
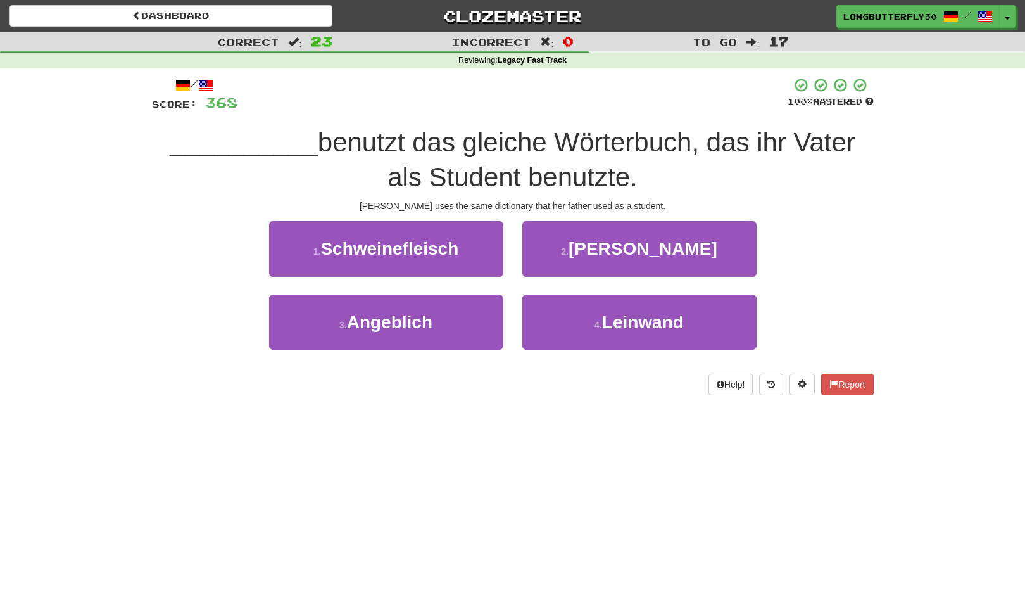
click at [601, 257] on button "2 . Akira" at bounding box center [640, 248] width 234 height 55
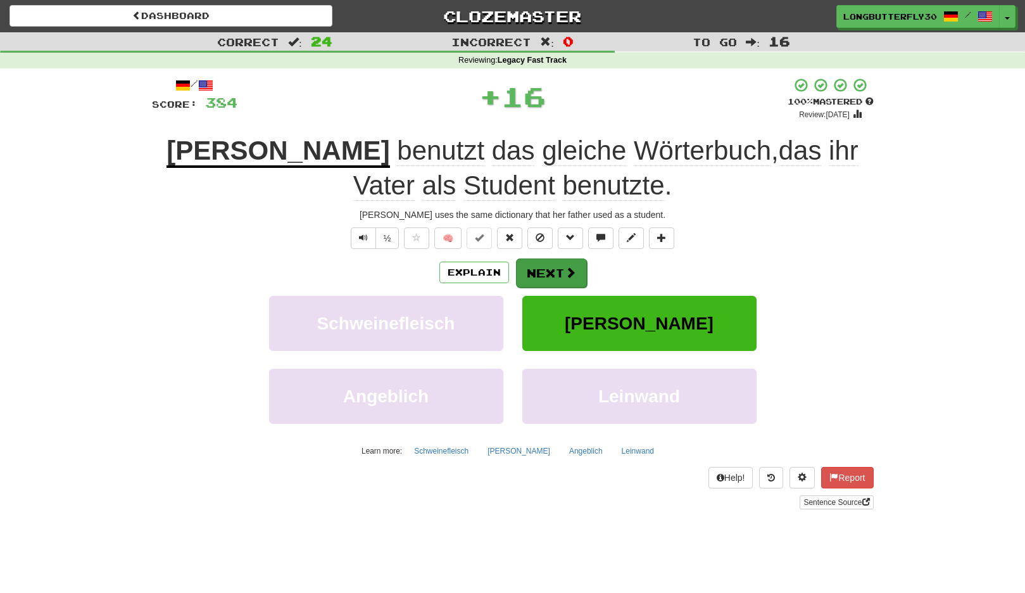
click at [564, 260] on button "Next" at bounding box center [551, 272] width 71 height 29
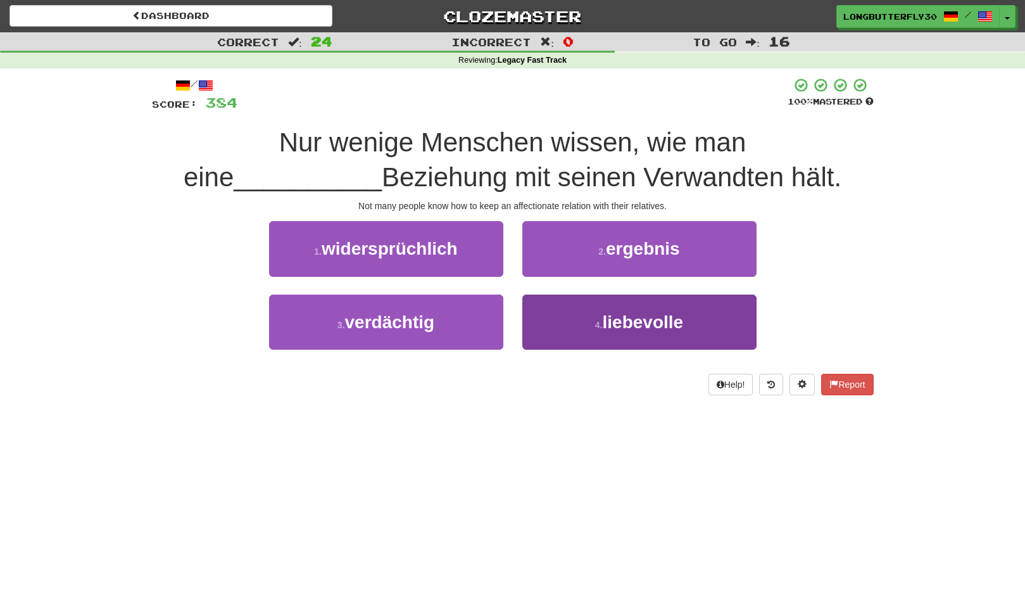
click at [594, 329] on button "4 . liebevolle" at bounding box center [640, 322] width 234 height 55
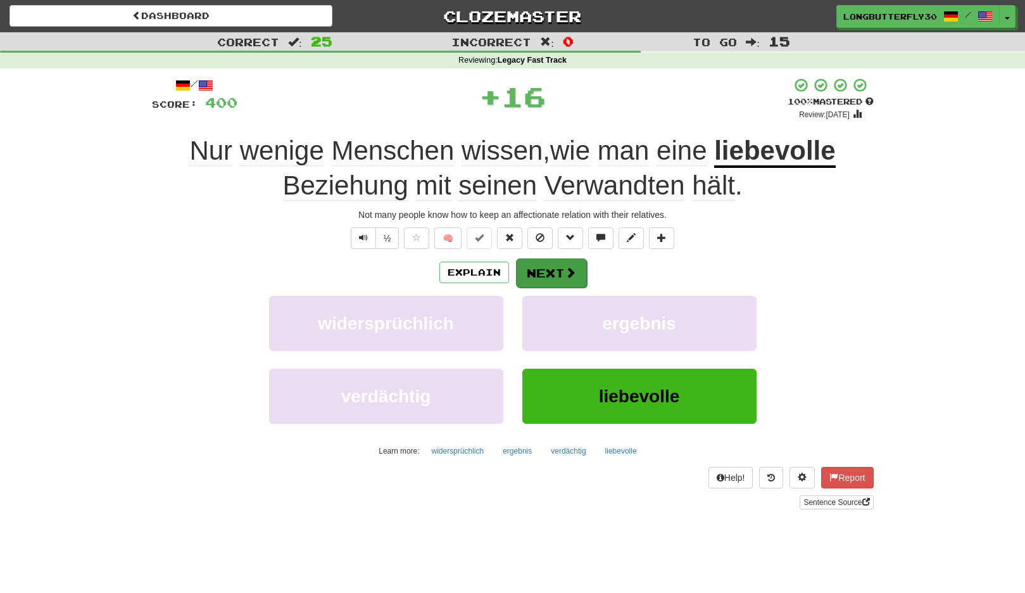
drag, startPoint x: 549, startPoint y: 254, endPoint x: 545, endPoint y: 264, distance: 10.6
click at [547, 257] on div "/ Score: 400 + 16 100 % Mastered Review: 2125-08-22 Nur wenige Menschen wissen …" at bounding box center [513, 292] width 722 height 431
click at [545, 267] on button "Next" at bounding box center [551, 272] width 71 height 29
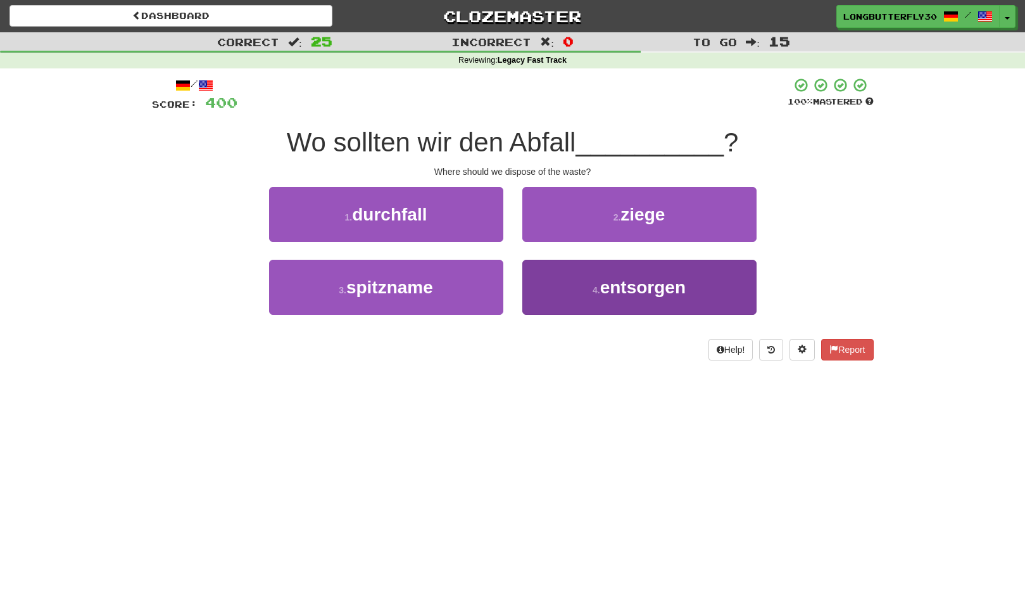
click at [561, 288] on button "4 . entsorgen" at bounding box center [640, 287] width 234 height 55
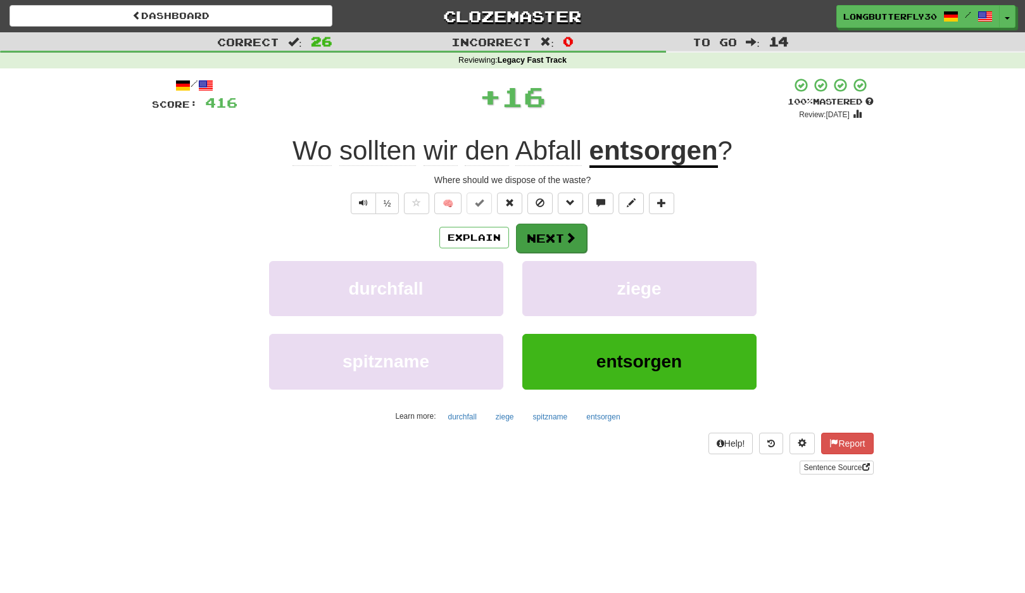
click at [554, 239] on button "Next" at bounding box center [551, 238] width 71 height 29
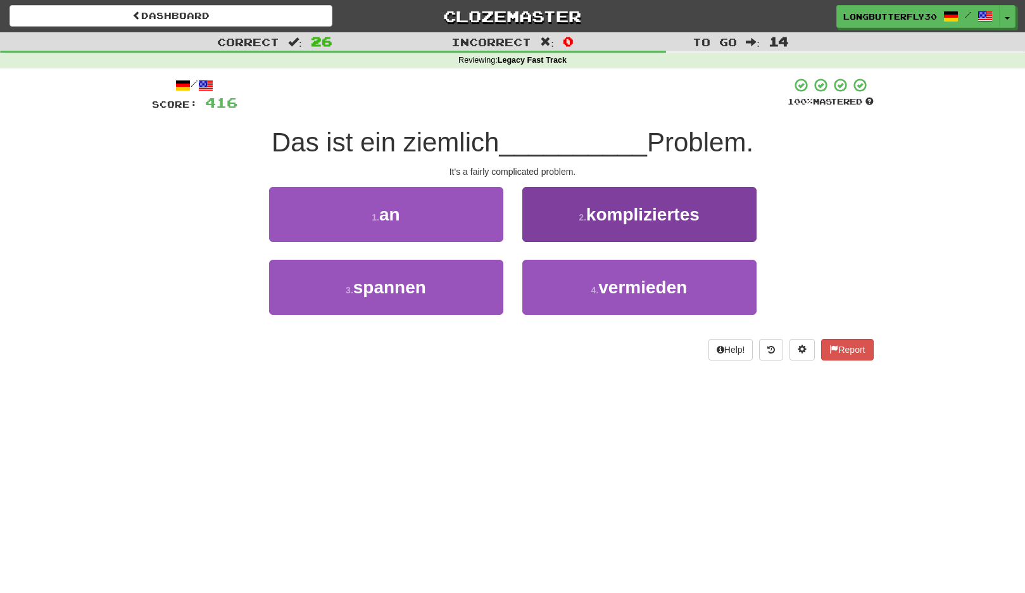
click at [604, 220] on span "kompliziertes" at bounding box center [643, 215] width 113 height 20
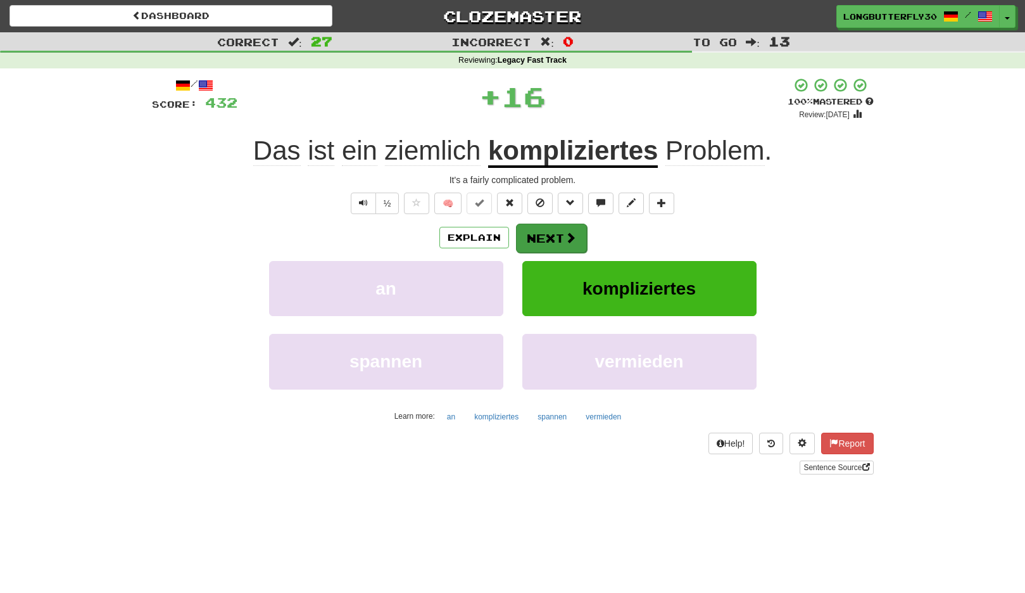
click at [570, 232] on span at bounding box center [570, 237] width 11 height 11
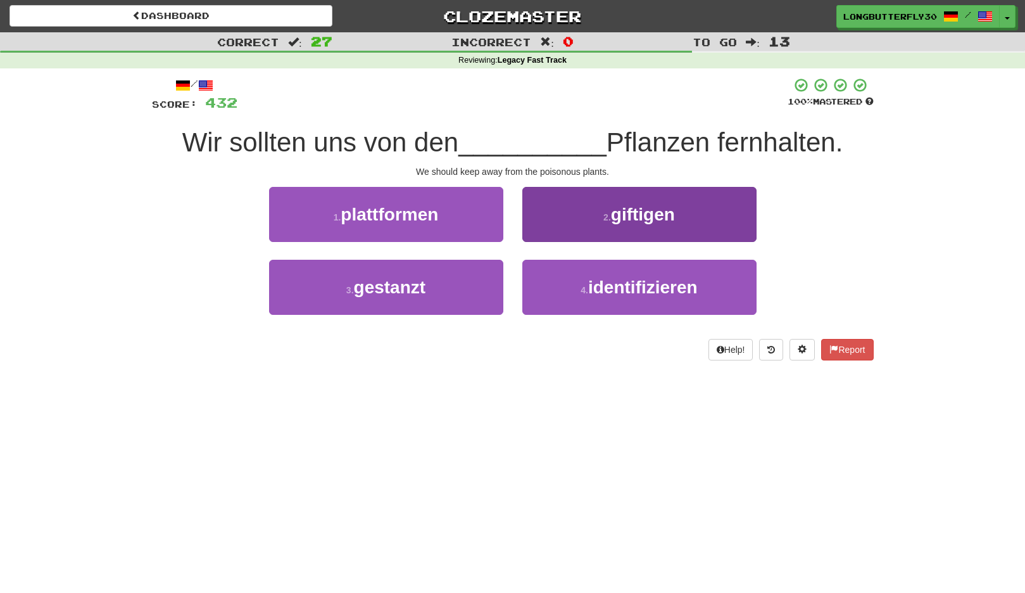
click at [606, 217] on small "2 ." at bounding box center [608, 217] width 8 height 10
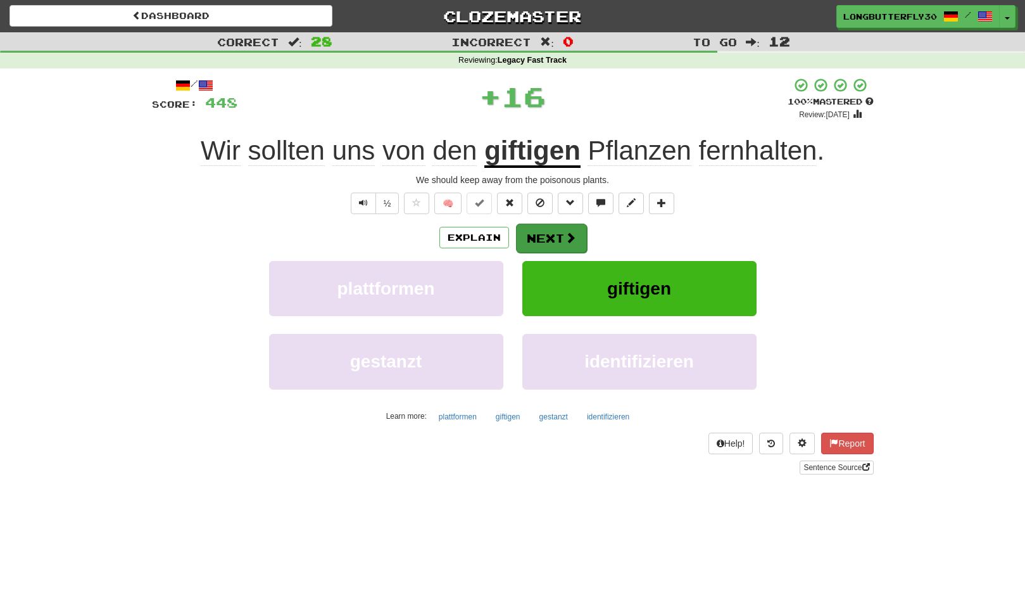
click at [568, 232] on span at bounding box center [570, 237] width 11 height 11
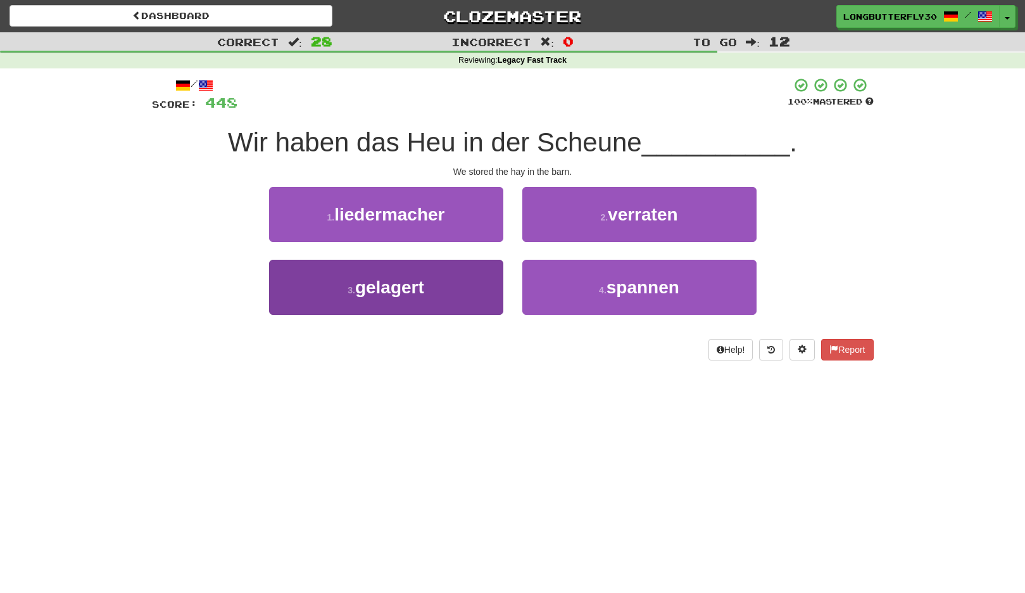
click at [464, 284] on button "3 . gelagert" at bounding box center [386, 287] width 234 height 55
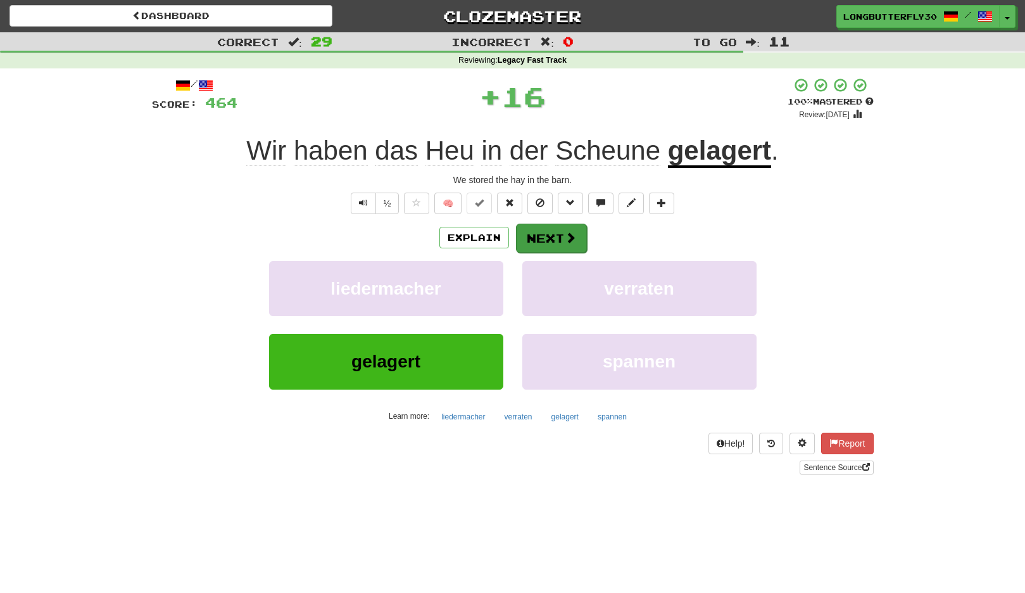
click at [550, 237] on button "Next" at bounding box center [551, 238] width 71 height 29
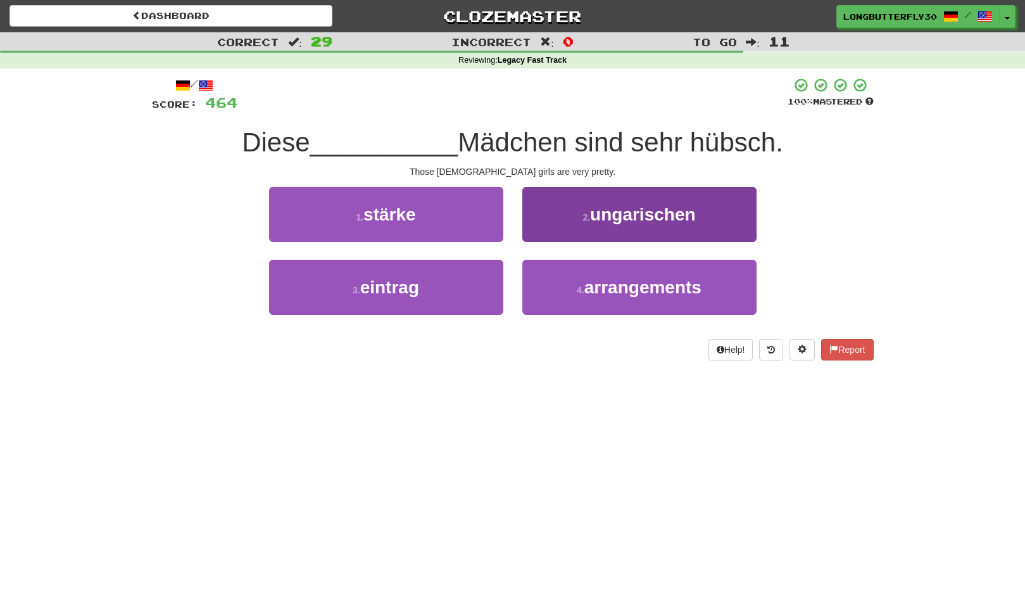
click at [622, 218] on span "ungarischen" at bounding box center [642, 215] width 105 height 20
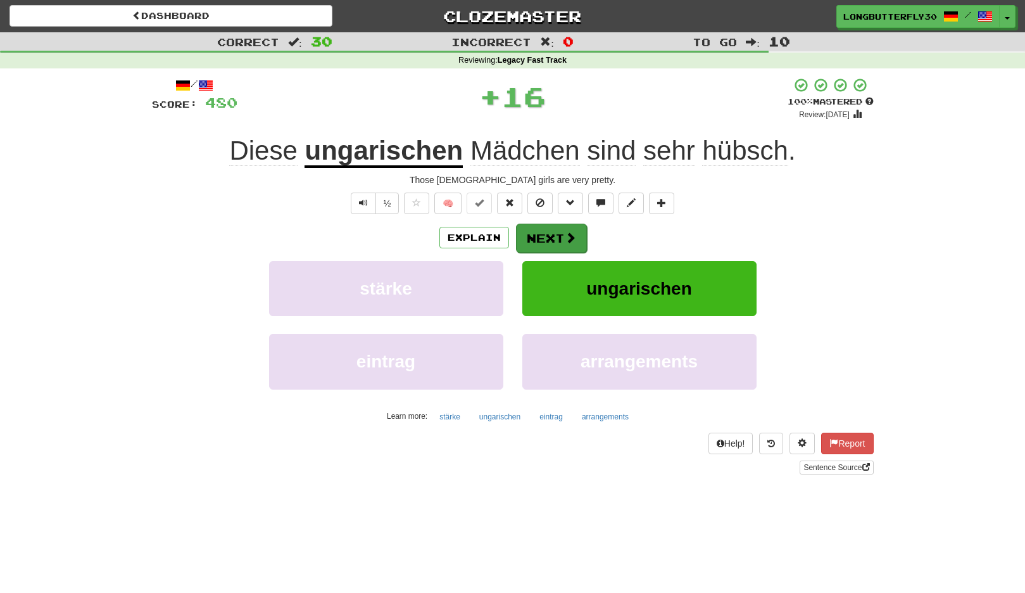
click at [569, 234] on span at bounding box center [570, 237] width 11 height 11
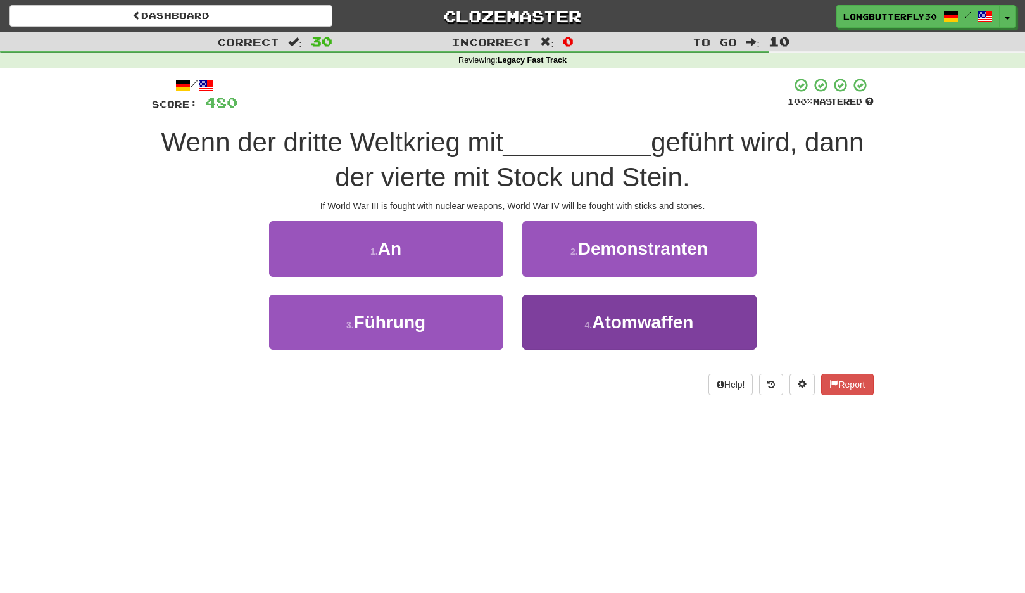
click at [614, 319] on span "Atomwaffen" at bounding box center [642, 322] width 101 height 20
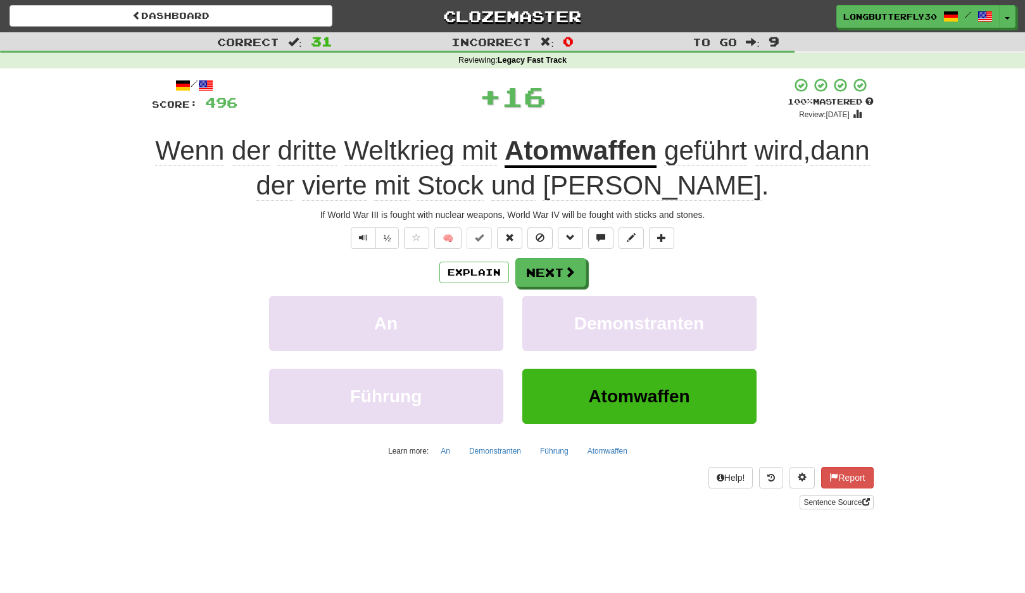
click at [546, 247] on div "/ Score: 496 + 16 100 % Mastered Review: 2125-08-22 Wenn der dritte Weltkrieg m…" at bounding box center [513, 292] width 722 height 431
click at [543, 260] on button "Next" at bounding box center [551, 272] width 71 height 29
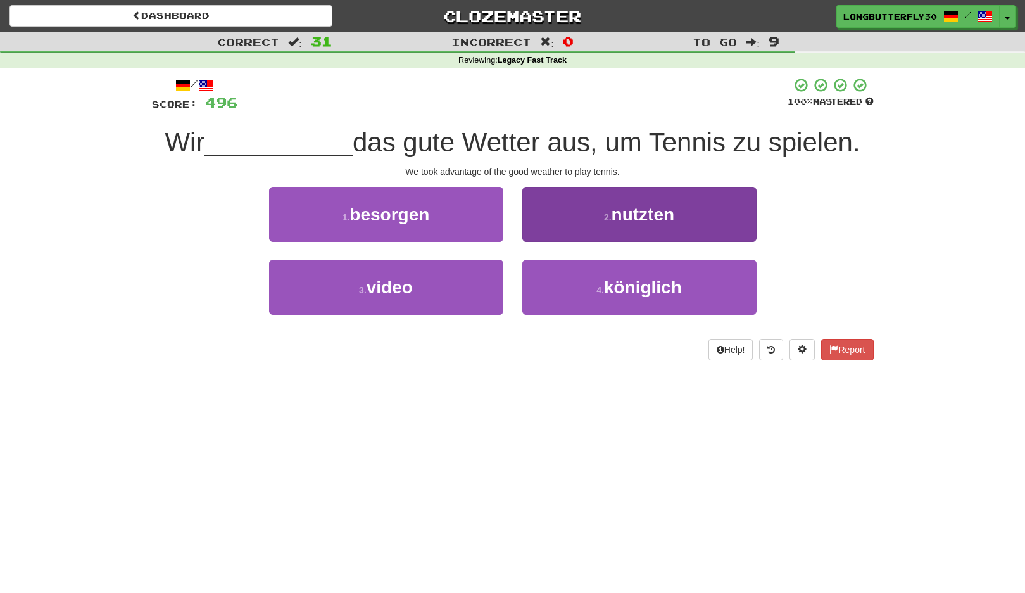
click at [598, 220] on button "2 . nutzten" at bounding box center [640, 214] width 234 height 55
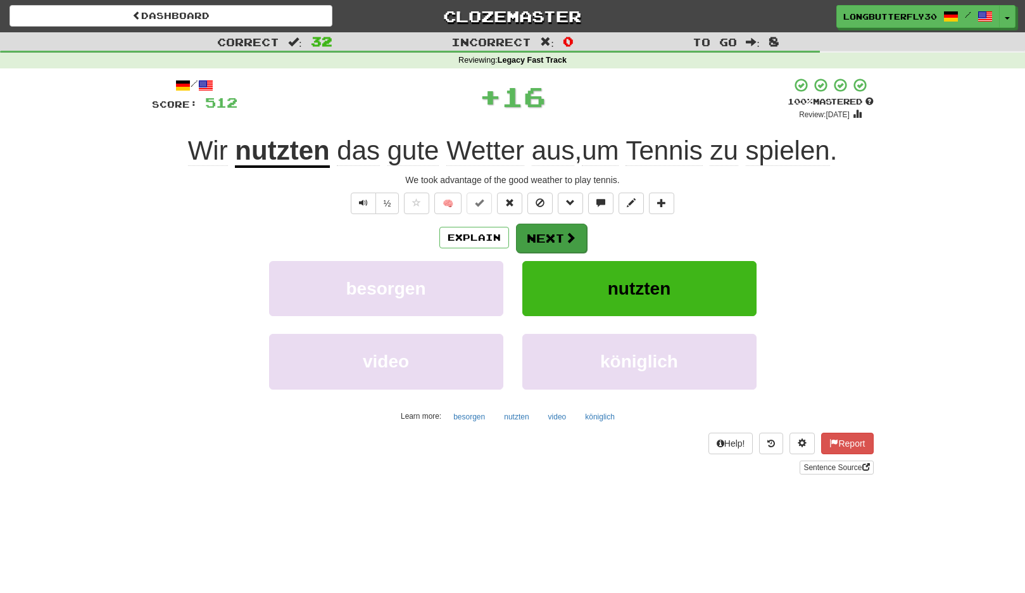
click at [568, 236] on span at bounding box center [570, 237] width 11 height 11
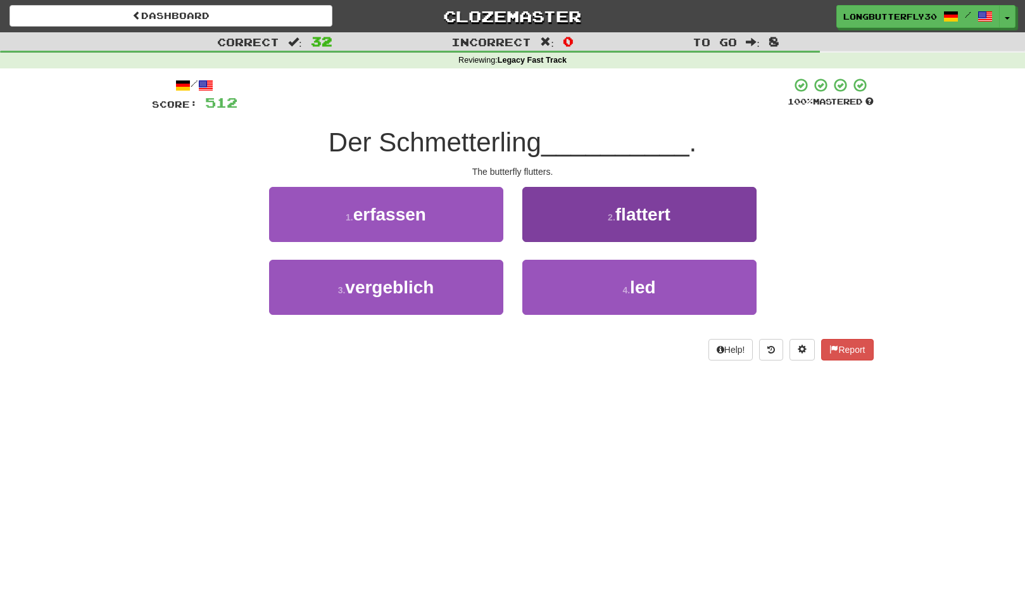
click at [614, 221] on button "2 . flattert" at bounding box center [640, 214] width 234 height 55
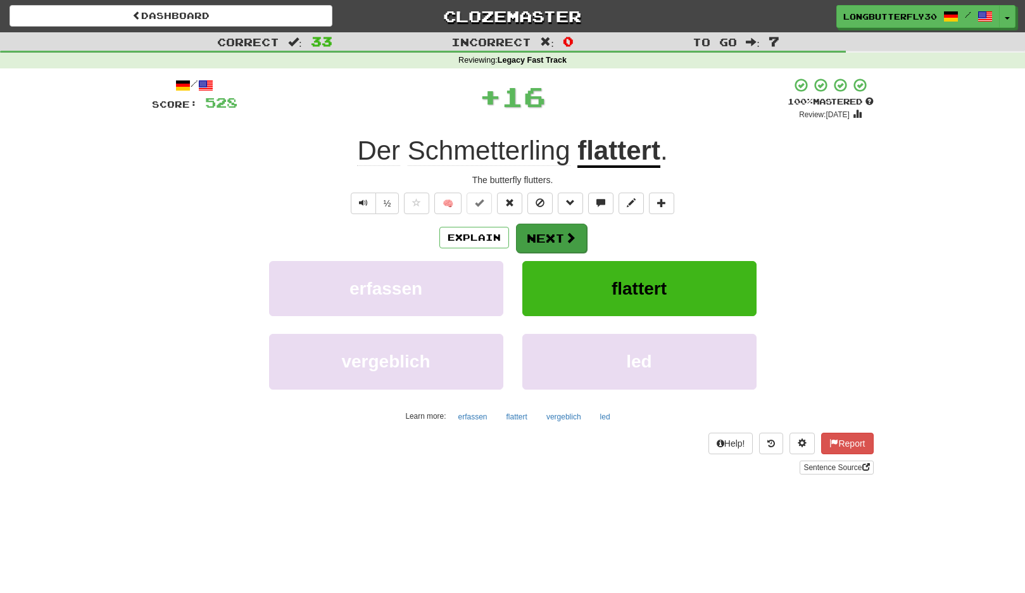
click at [563, 231] on button "Next" at bounding box center [551, 238] width 71 height 29
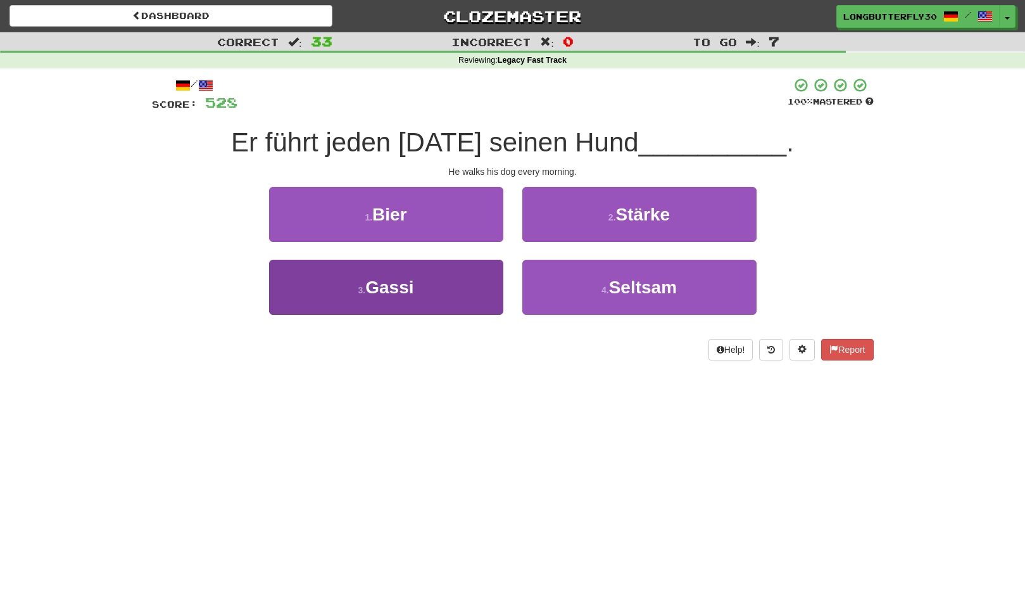
click at [464, 286] on button "3 . Gassi" at bounding box center [386, 287] width 234 height 55
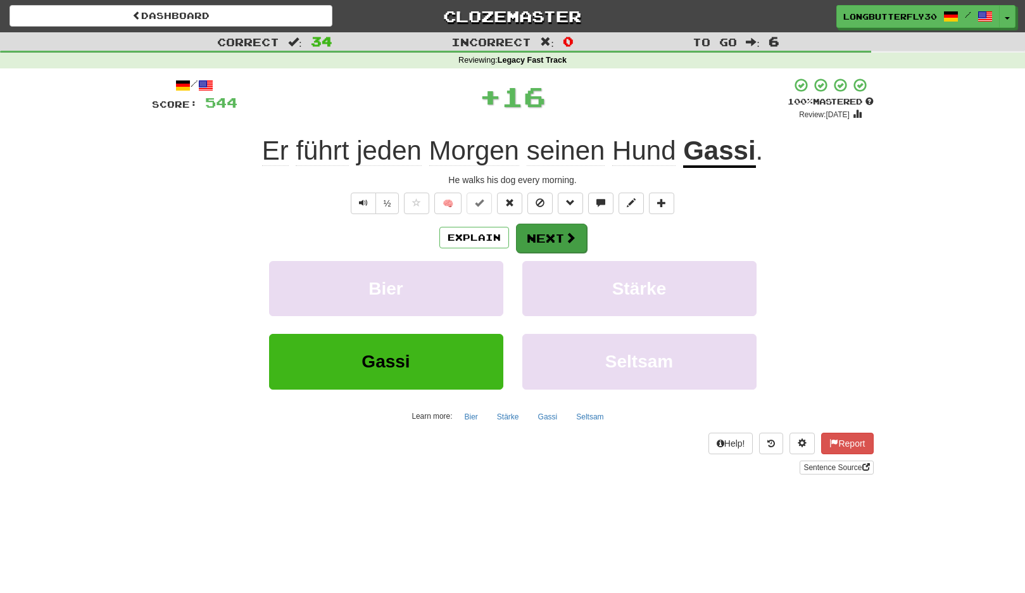
click at [571, 233] on span at bounding box center [570, 237] width 11 height 11
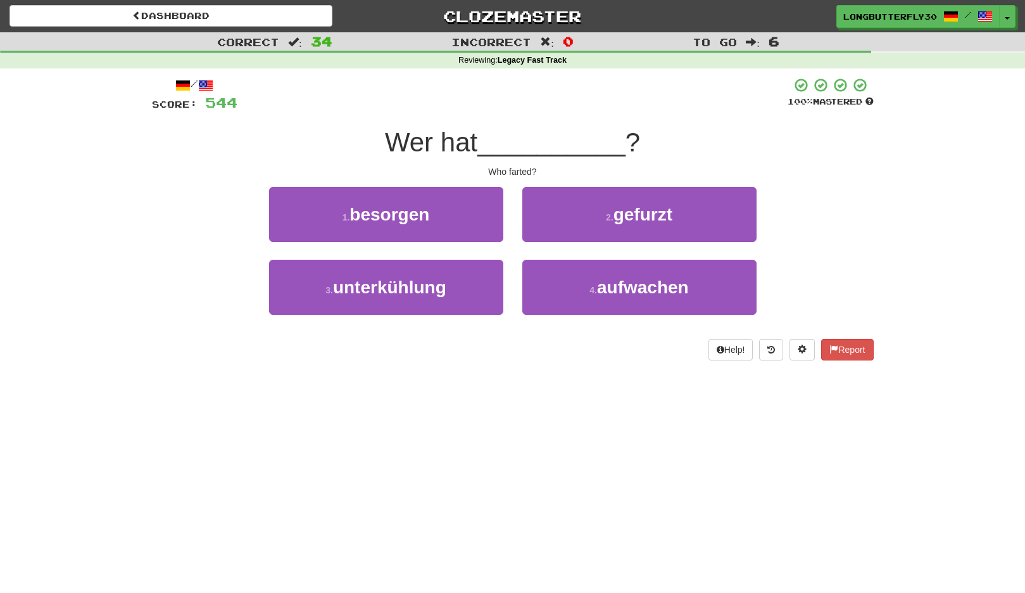
drag, startPoint x: 623, startPoint y: 217, endPoint x: 612, endPoint y: 221, distance: 12.2
click at [623, 217] on span "gefurzt" at bounding box center [643, 215] width 59 height 20
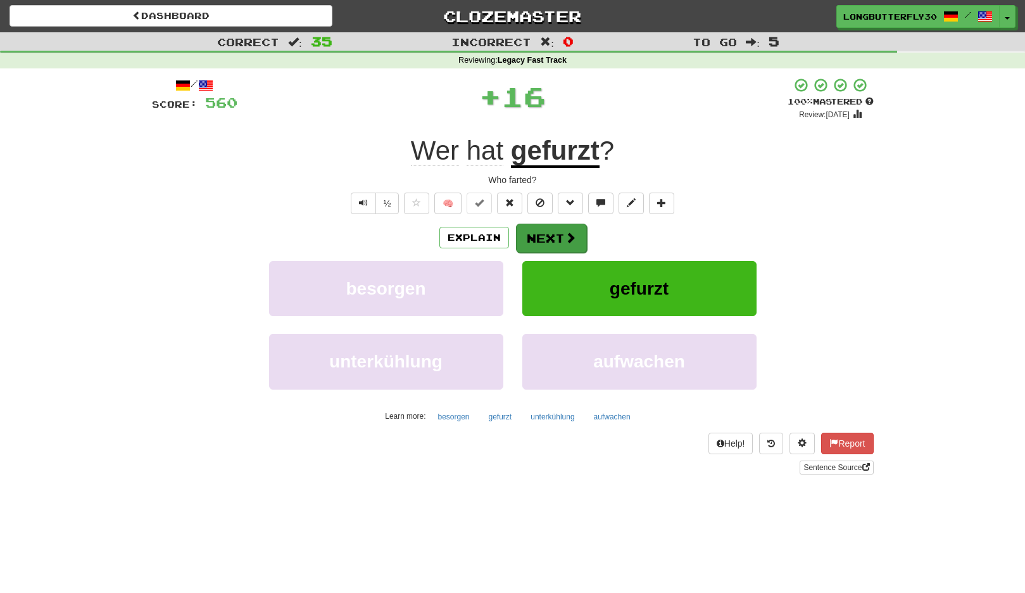
click at [560, 228] on button "Next" at bounding box center [551, 238] width 71 height 29
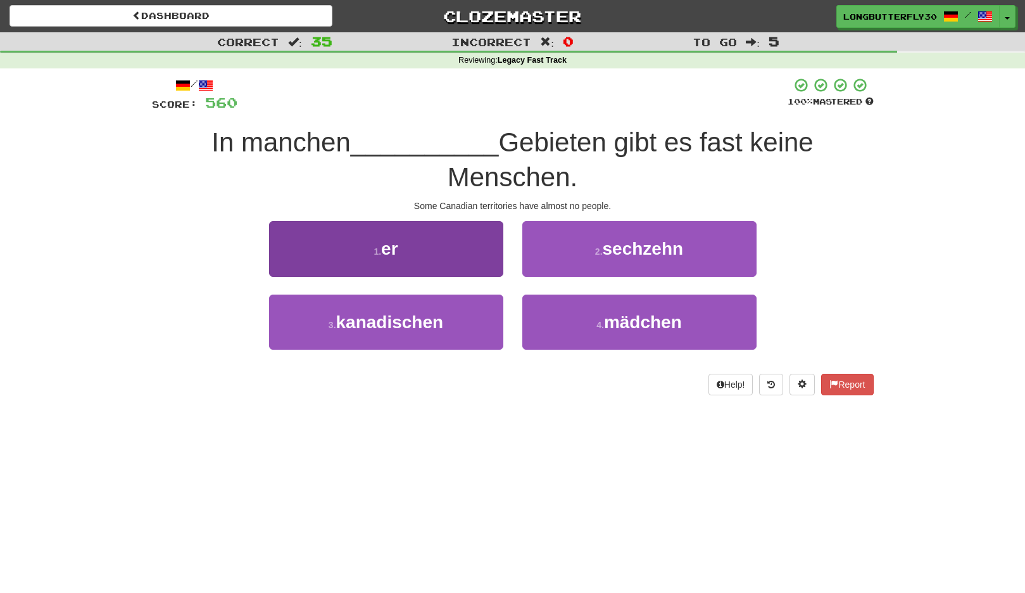
drag, startPoint x: 463, startPoint y: 333, endPoint x: 492, endPoint y: 316, distance: 33.5
click at [463, 332] on button "3 . kanadischen" at bounding box center [386, 322] width 234 height 55
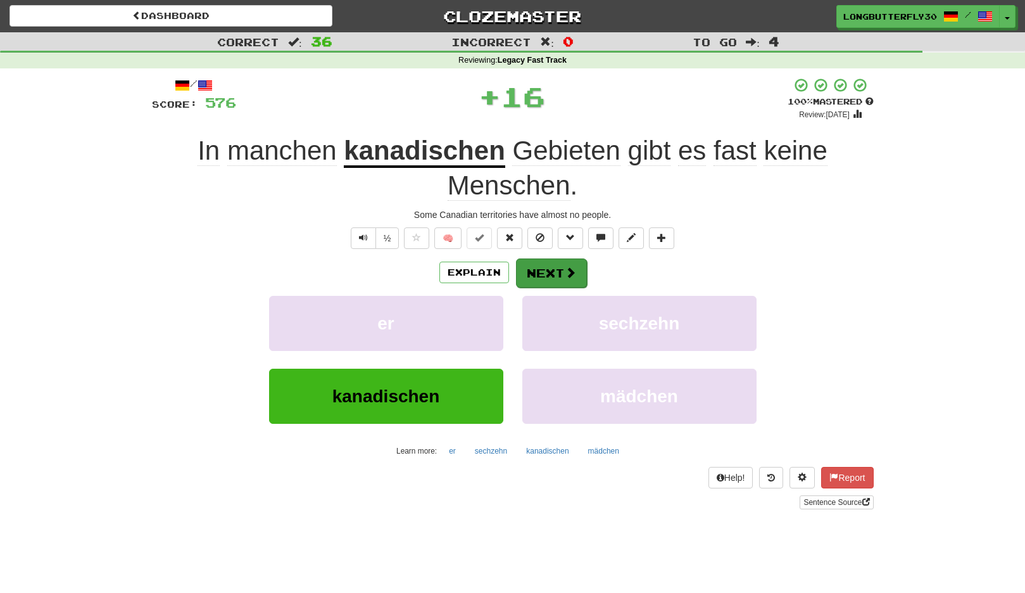
click at [564, 263] on button "Next" at bounding box center [551, 272] width 71 height 29
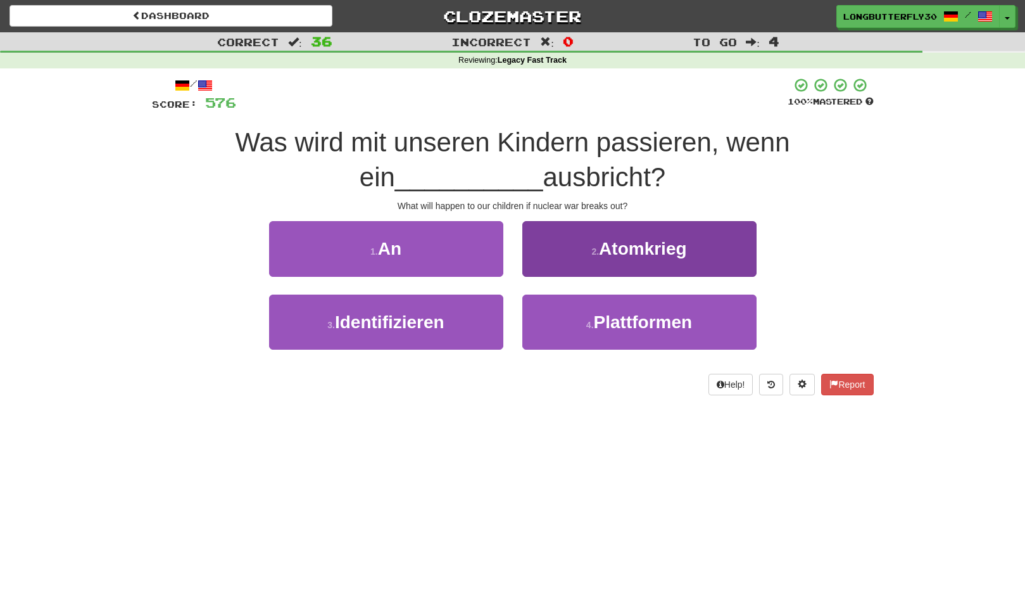
click at [600, 247] on span "Atomkrieg" at bounding box center [642, 249] width 87 height 20
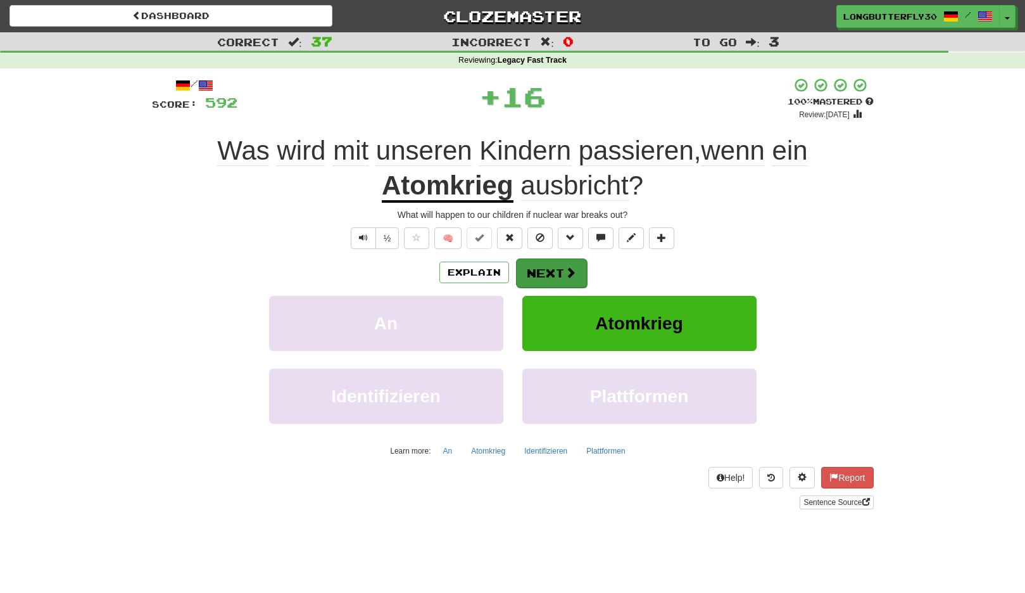
click at [580, 268] on button "Next" at bounding box center [551, 272] width 71 height 29
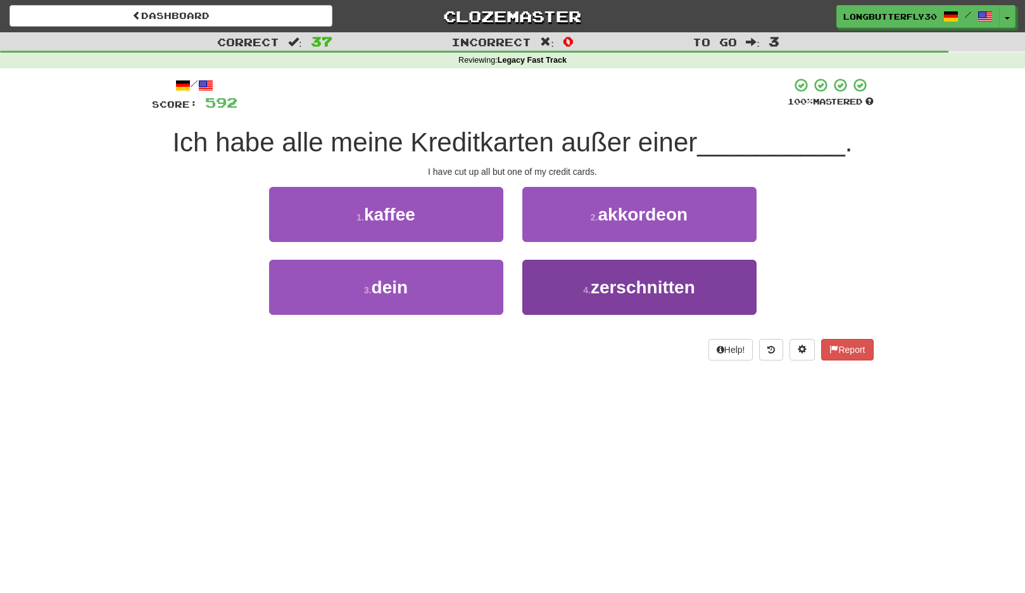
click at [585, 291] on small "4 ." at bounding box center [587, 290] width 8 height 10
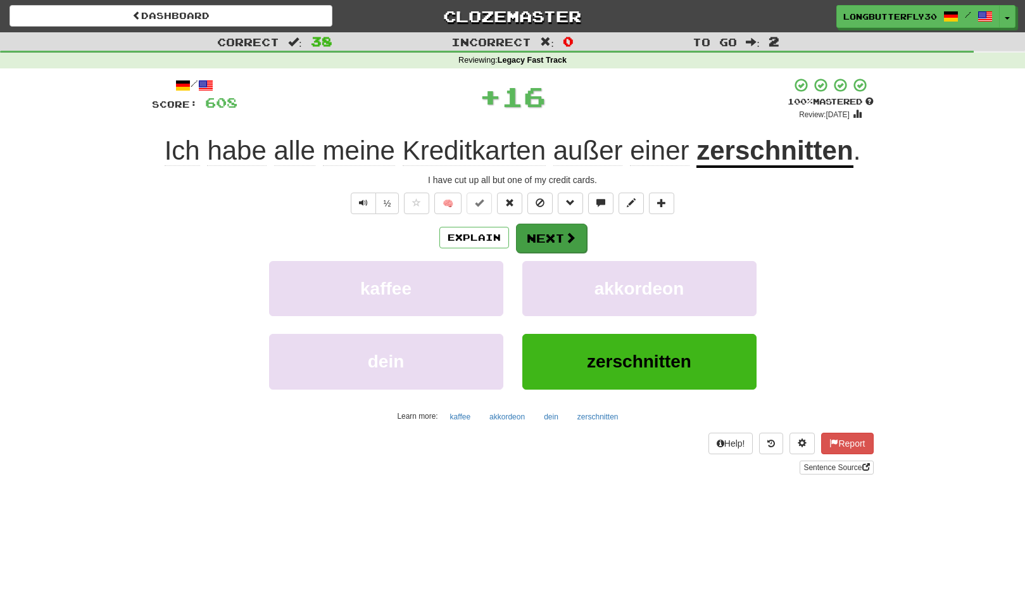
click at [569, 244] on button "Next" at bounding box center [551, 238] width 71 height 29
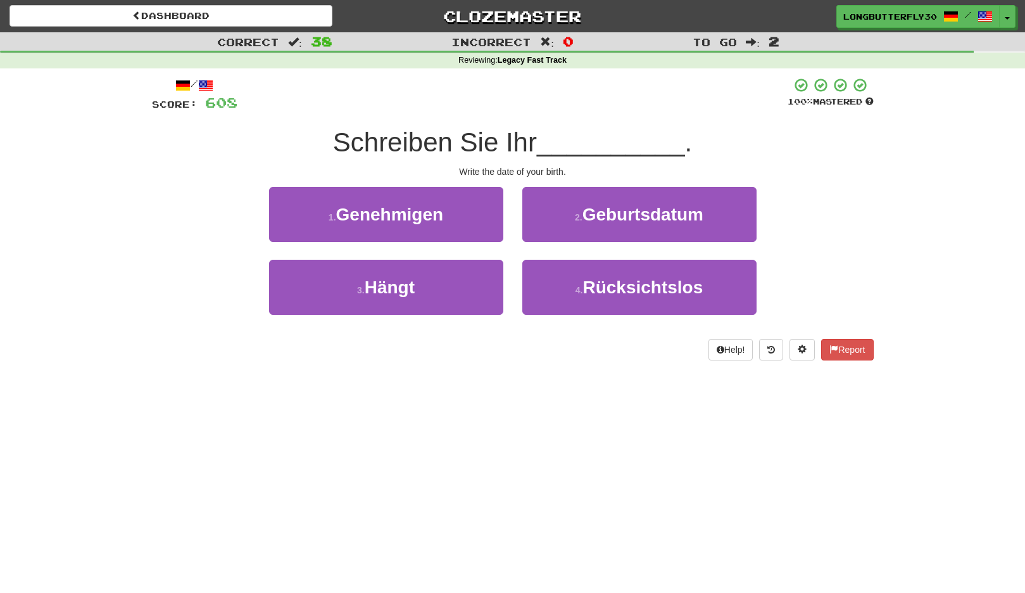
drag, startPoint x: 600, startPoint y: 218, endPoint x: 594, endPoint y: 220, distance: 7.4
click at [600, 218] on span "Geburtsdatum" at bounding box center [643, 215] width 121 height 20
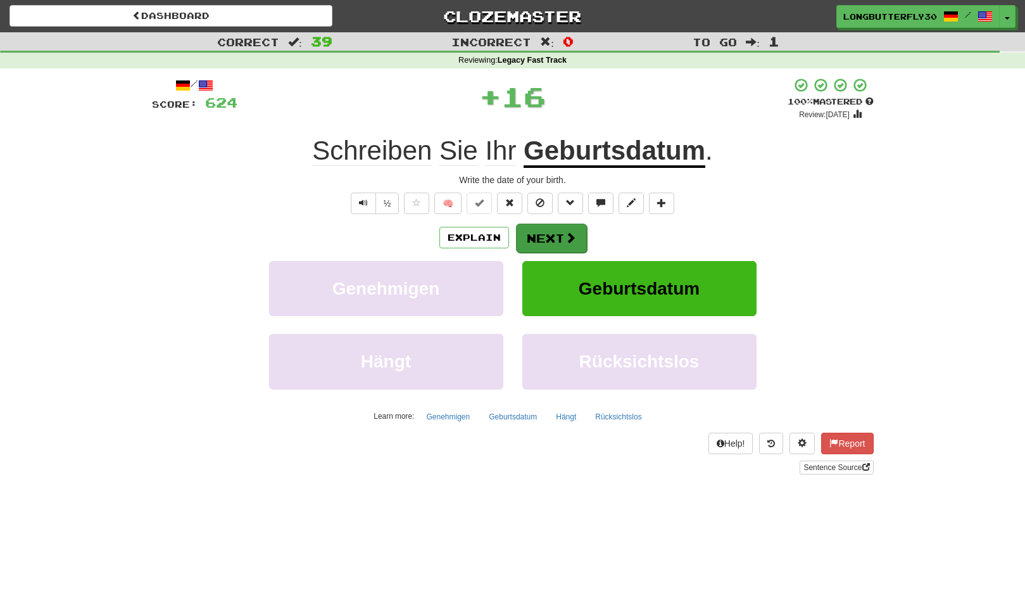
click at [558, 228] on button "Next" at bounding box center [551, 238] width 71 height 29
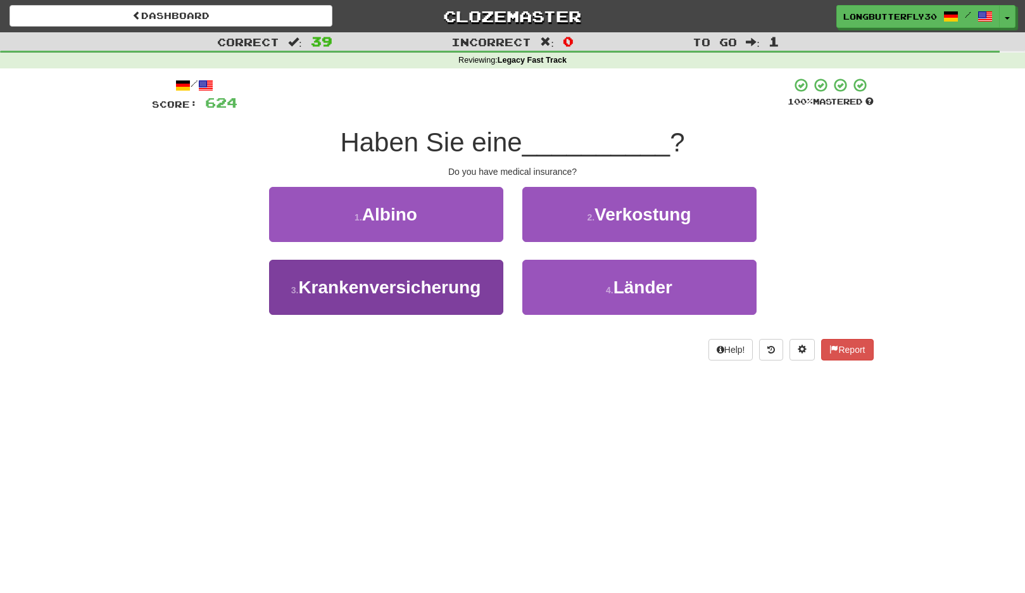
click at [467, 287] on span "Krankenversicherung" at bounding box center [389, 287] width 182 height 20
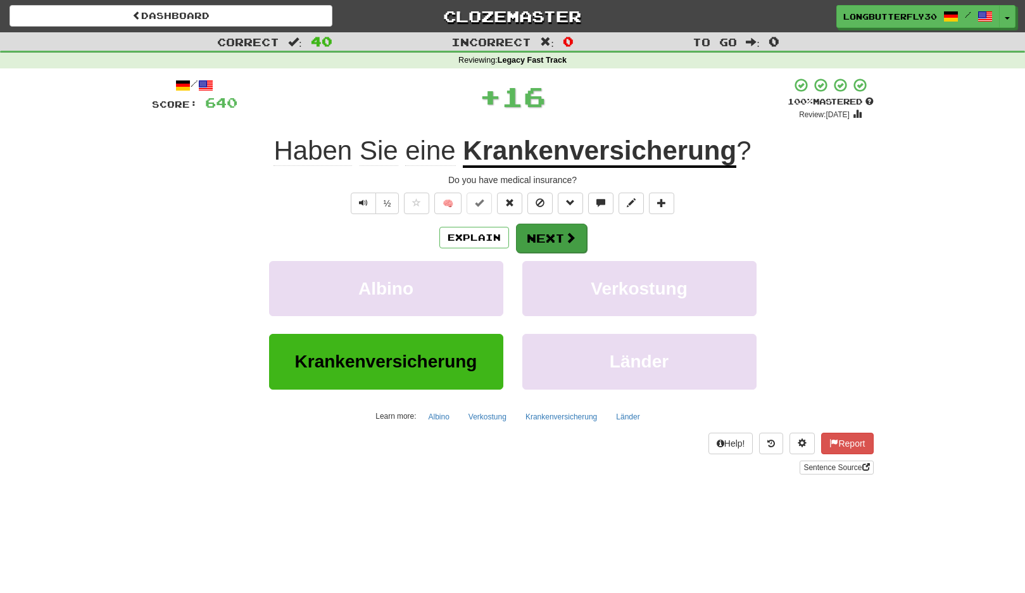
click at [547, 236] on button "Next" at bounding box center [551, 238] width 71 height 29
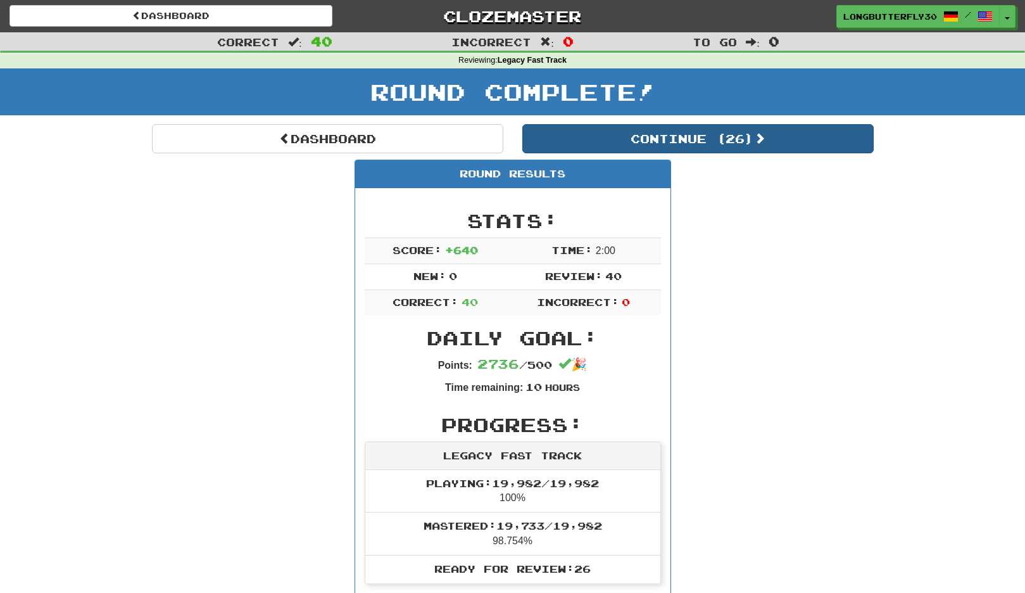
click at [682, 135] on button "Continue ( 26 )" at bounding box center [699, 138] width 352 height 29
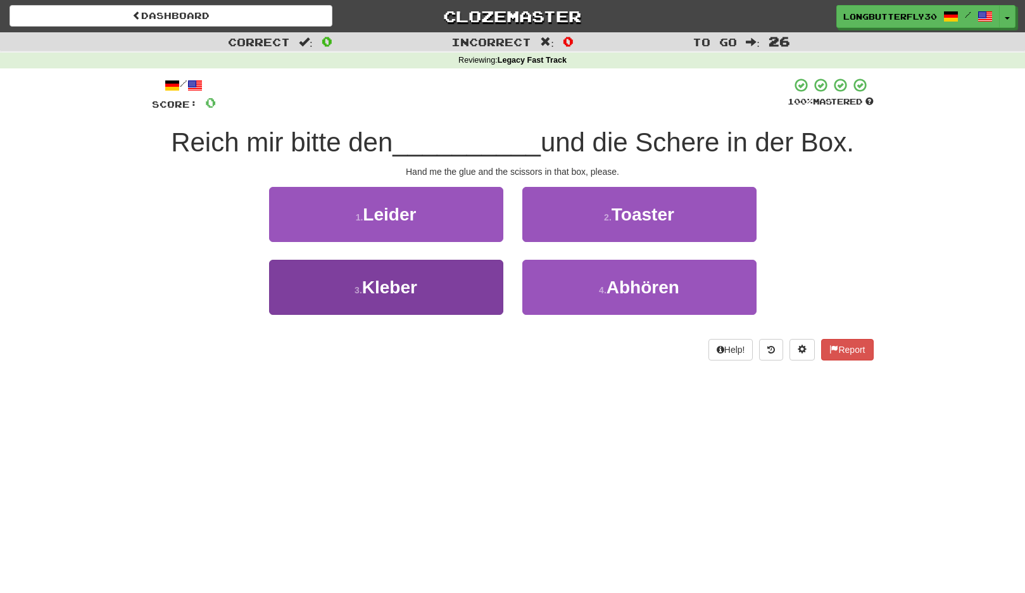
click at [475, 286] on button "3 . Kleber" at bounding box center [386, 287] width 234 height 55
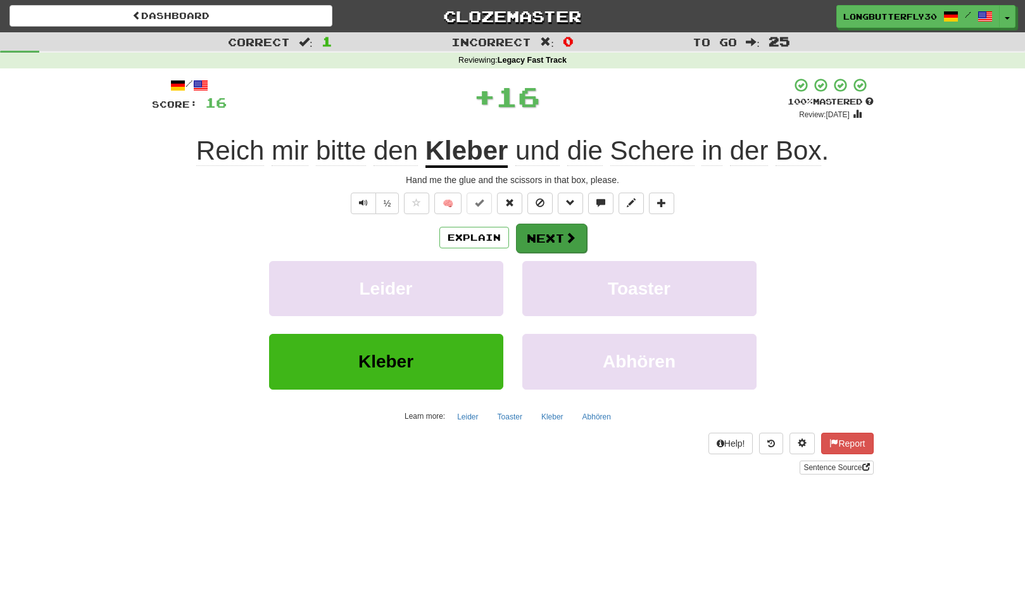
click at [578, 229] on button "Next" at bounding box center [551, 238] width 71 height 29
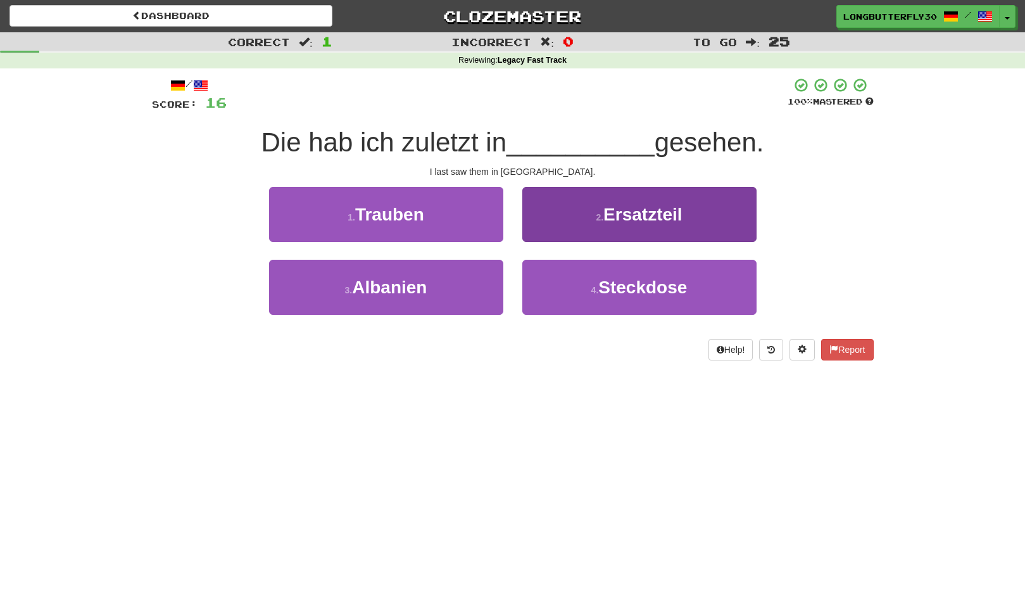
drag, startPoint x: 478, startPoint y: 281, endPoint x: 532, endPoint y: 263, distance: 57.3
click at [478, 281] on button "3 . Albanien" at bounding box center [386, 287] width 234 height 55
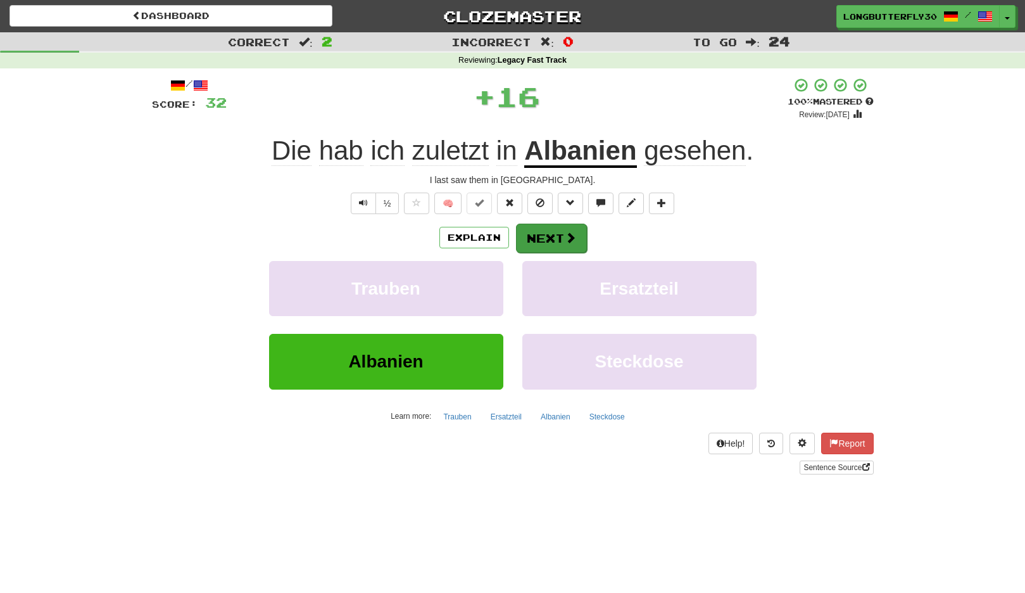
click at [549, 230] on button "Next" at bounding box center [551, 238] width 71 height 29
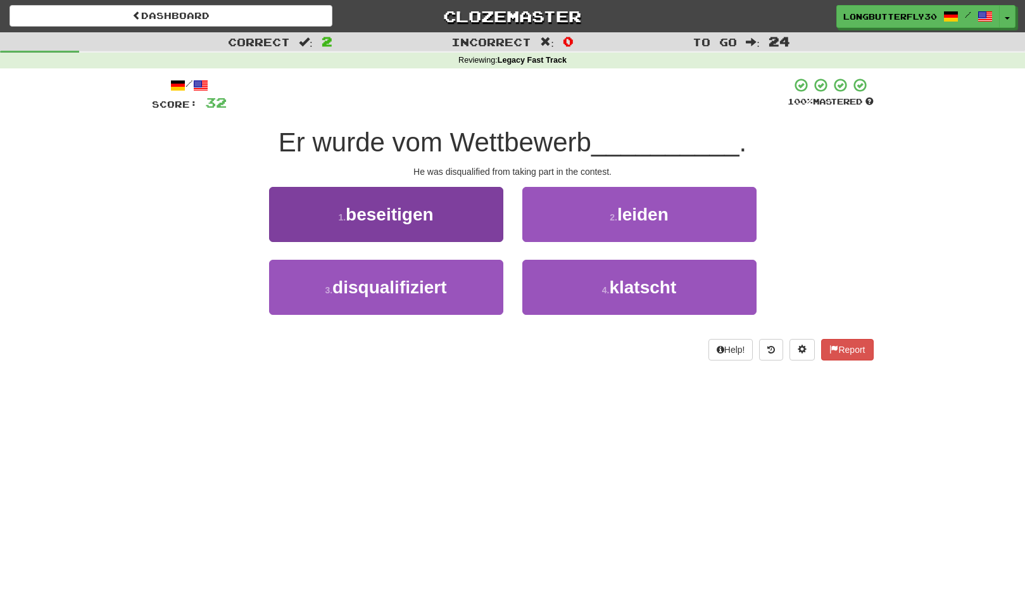
drag, startPoint x: 459, startPoint y: 297, endPoint x: 499, endPoint y: 269, distance: 49.2
click at [462, 293] on button "3 . disqualifiziert" at bounding box center [386, 287] width 234 height 55
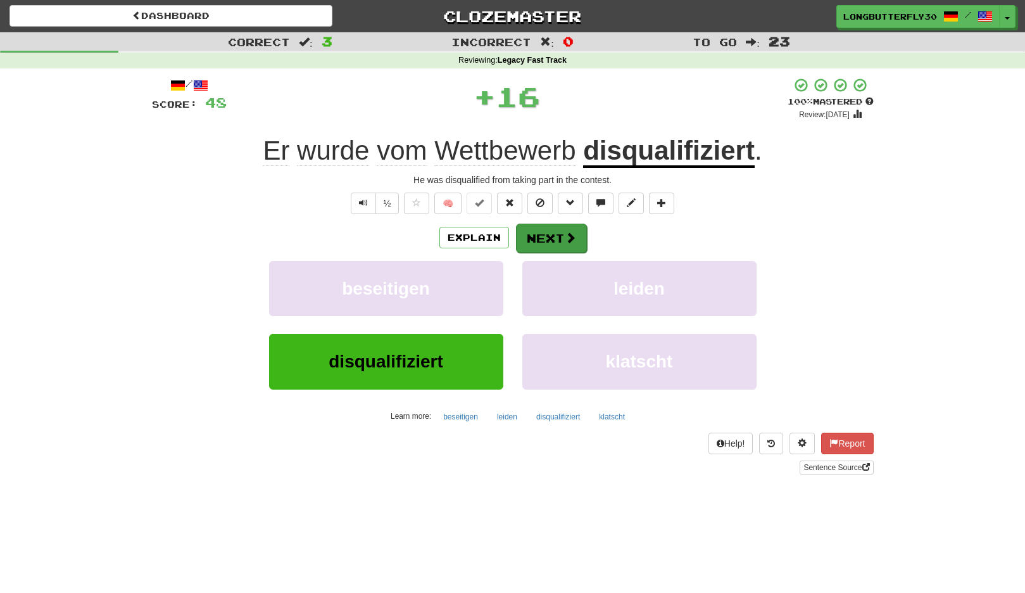
click at [583, 234] on button "Next" at bounding box center [551, 238] width 71 height 29
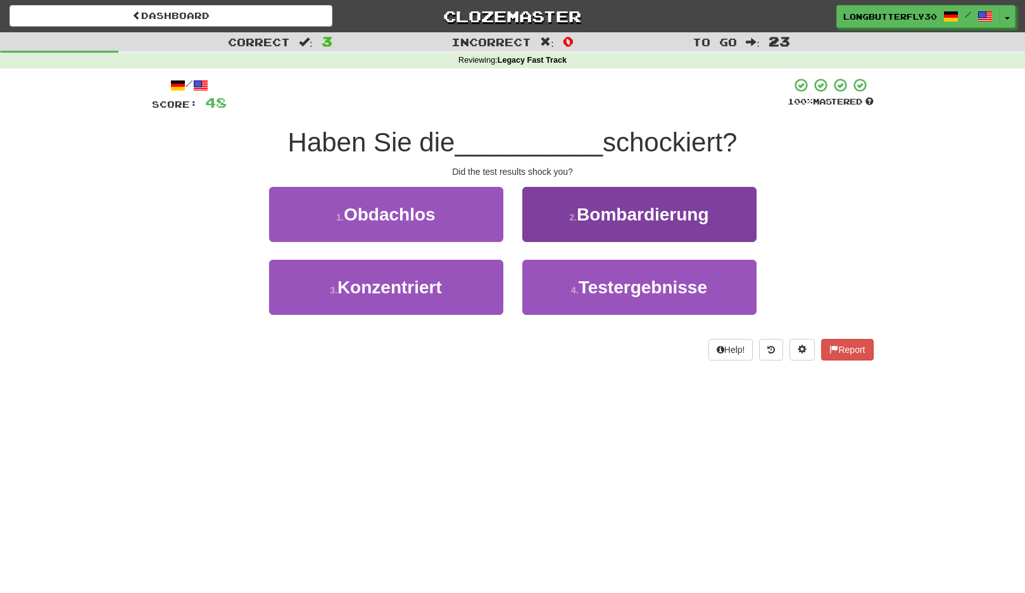
drag, startPoint x: 604, startPoint y: 296, endPoint x: 596, endPoint y: 262, distance: 35.0
click at [604, 296] on button "4 . Testergebnisse" at bounding box center [640, 287] width 234 height 55
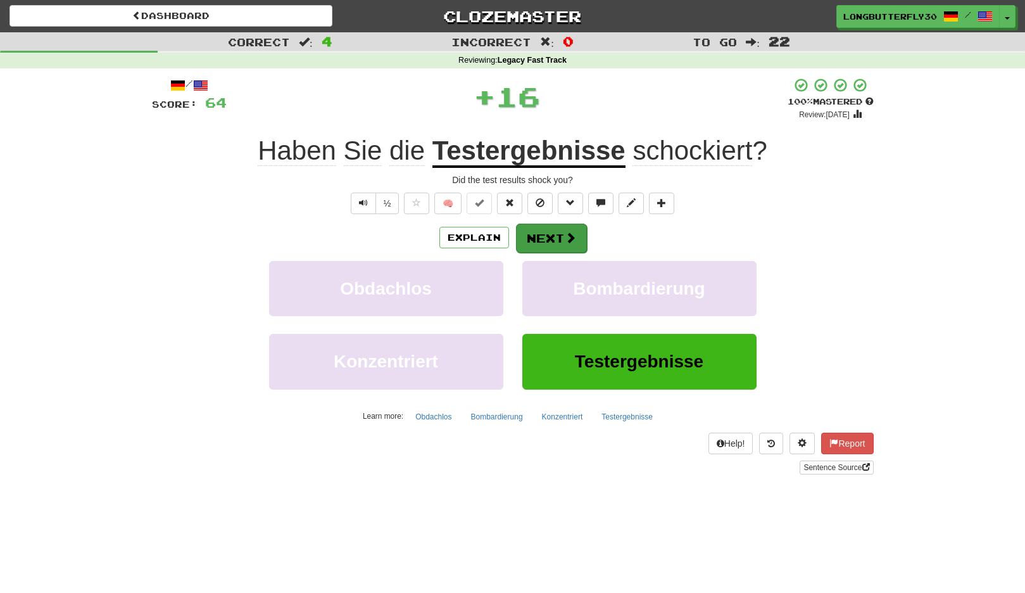
click at [576, 234] on button "Next" at bounding box center [551, 238] width 71 height 29
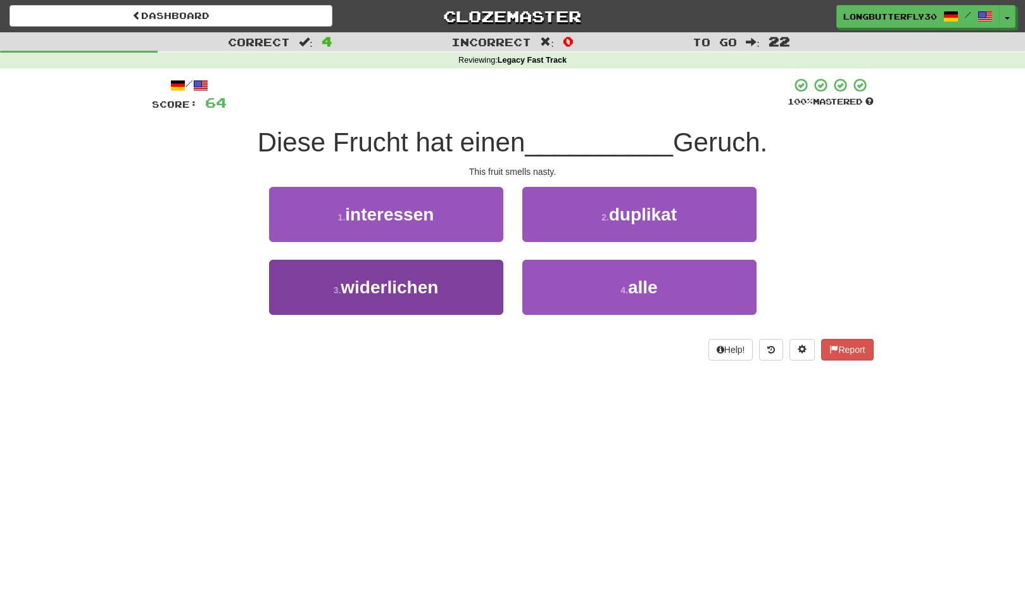
click at [464, 282] on button "3 . widerlichen" at bounding box center [386, 287] width 234 height 55
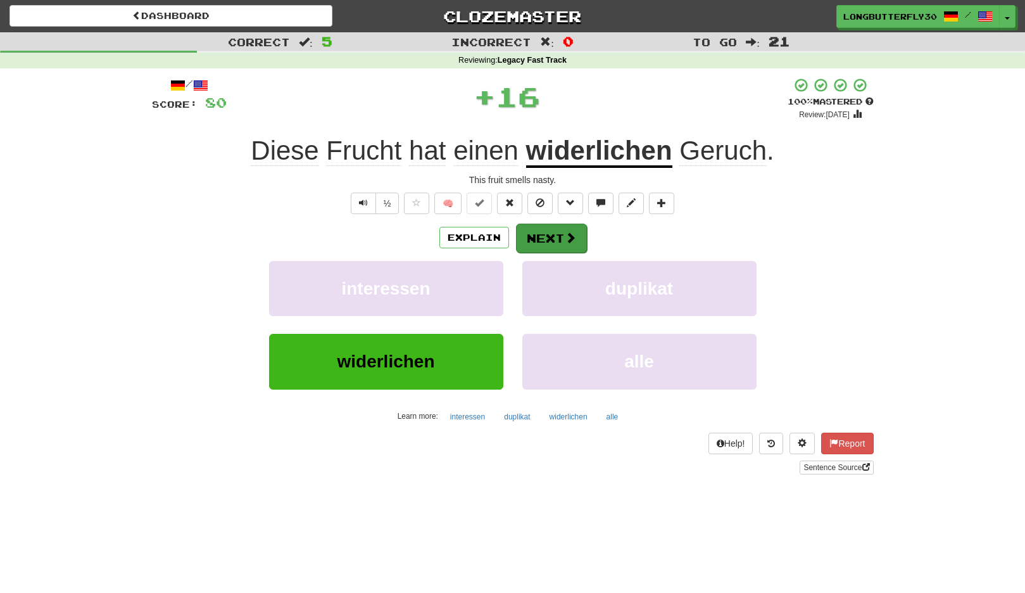
click at [574, 235] on span at bounding box center [570, 237] width 11 height 11
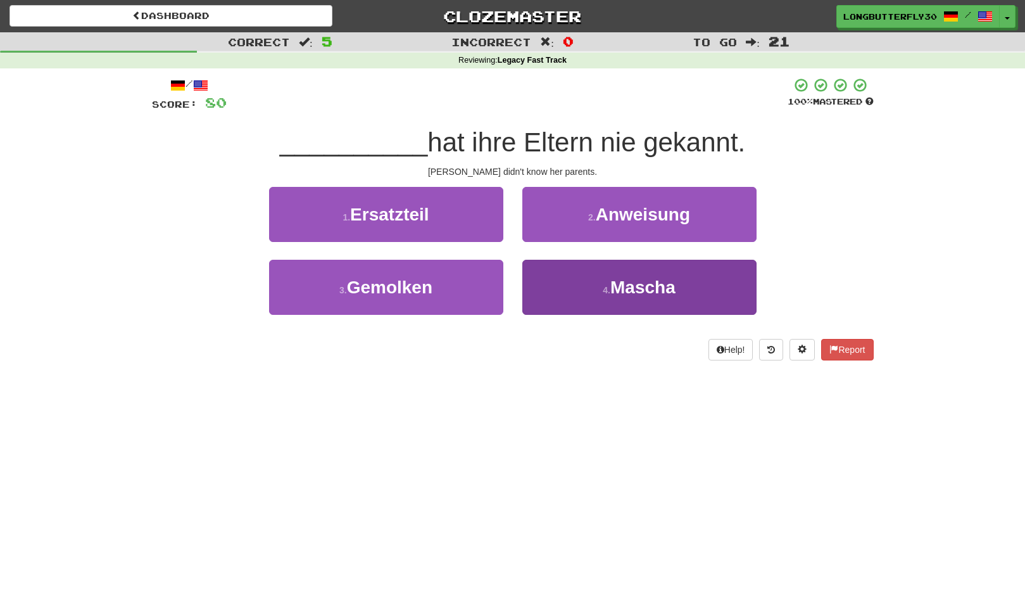
click at [619, 282] on span "Mascha" at bounding box center [643, 287] width 65 height 20
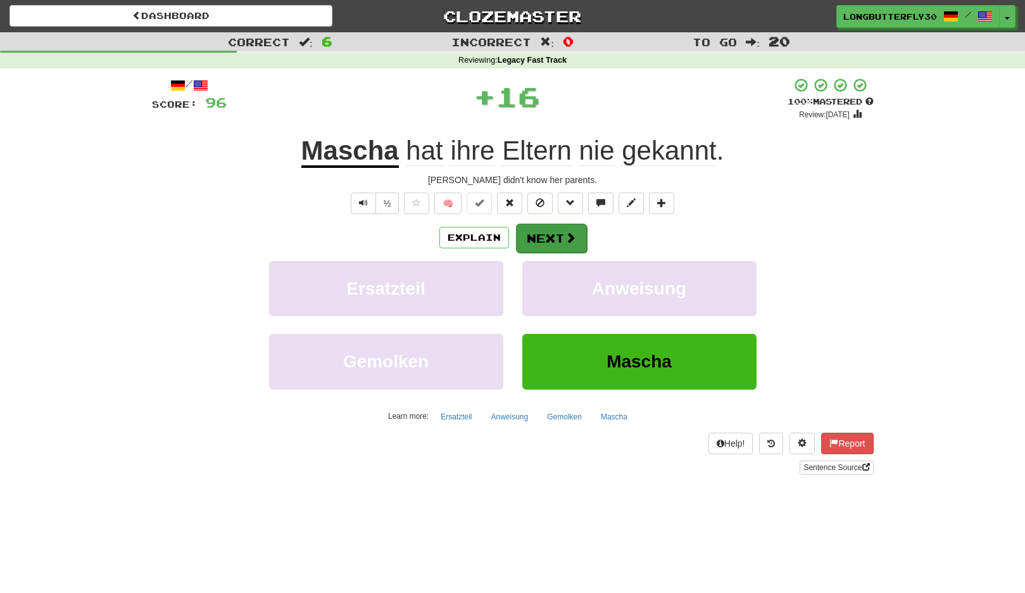
click at [575, 234] on button "Next" at bounding box center [551, 238] width 71 height 29
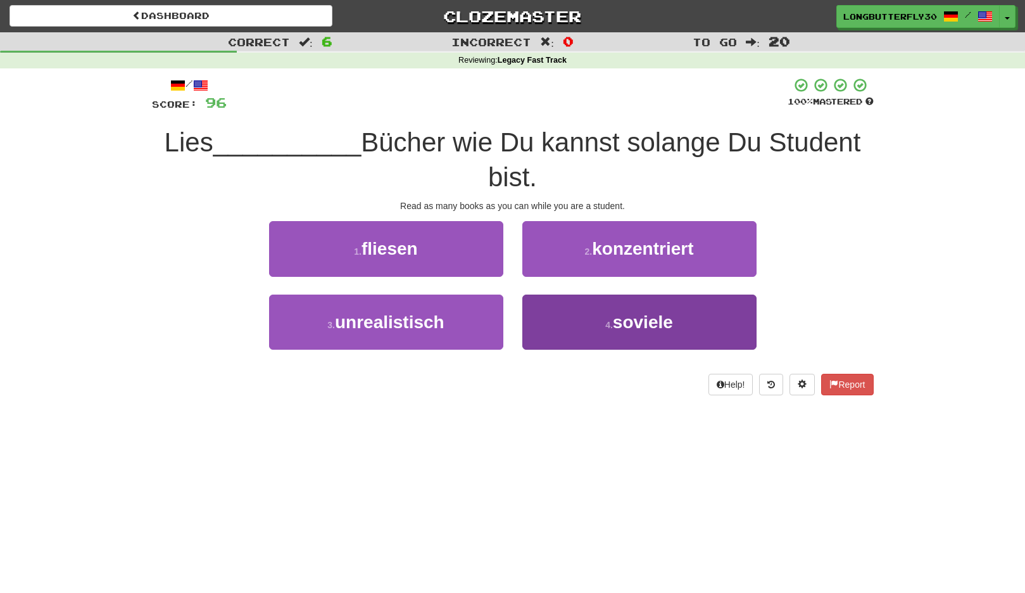
click at [591, 329] on button "4 . soviele" at bounding box center [640, 322] width 234 height 55
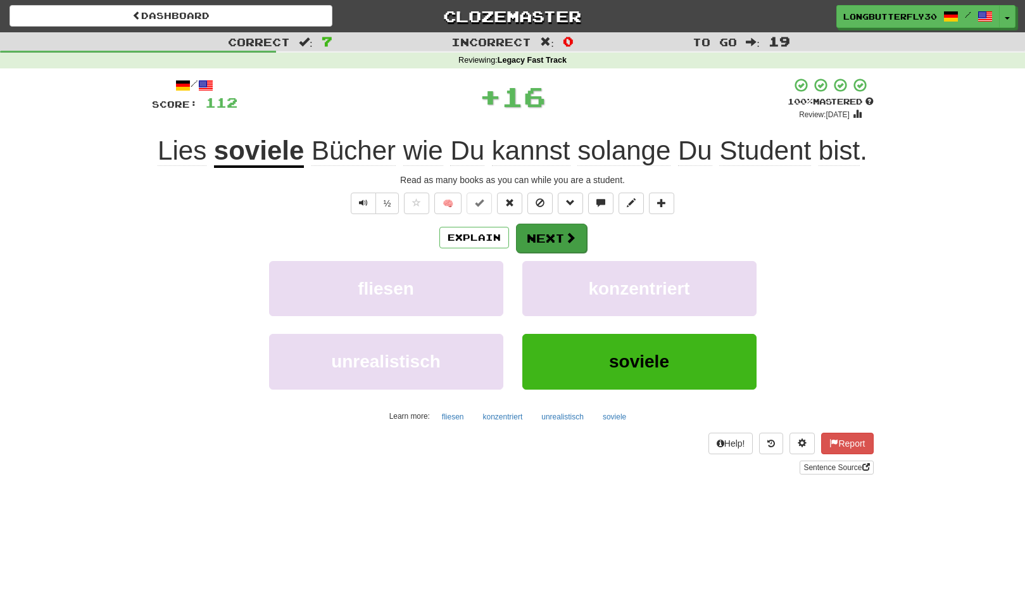
click at [565, 237] on span at bounding box center [570, 237] width 11 height 11
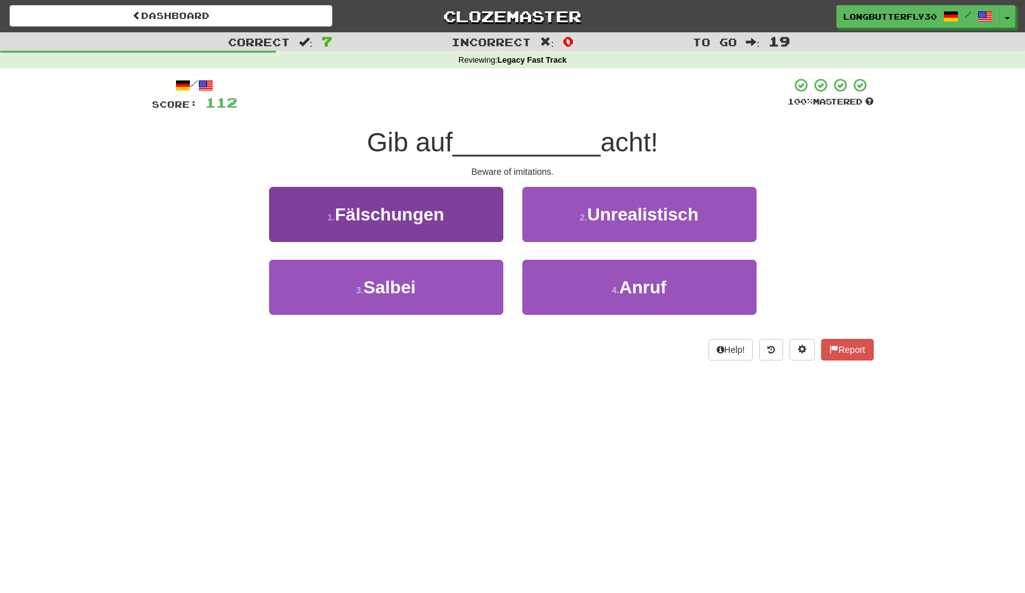
click at [475, 226] on button "1 . Fälschungen" at bounding box center [386, 214] width 234 height 55
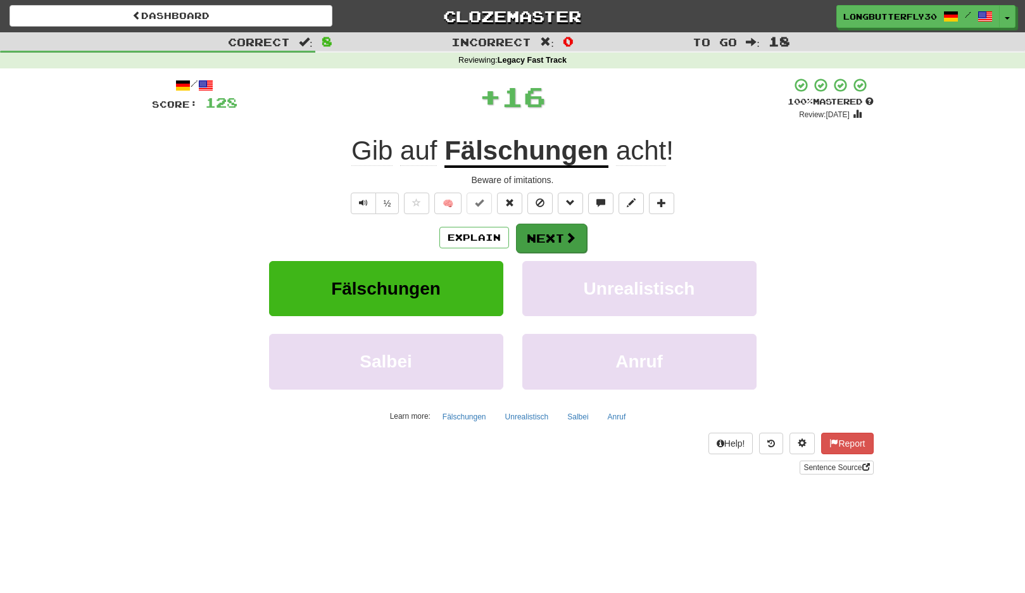
click at [536, 228] on button "Next" at bounding box center [551, 238] width 71 height 29
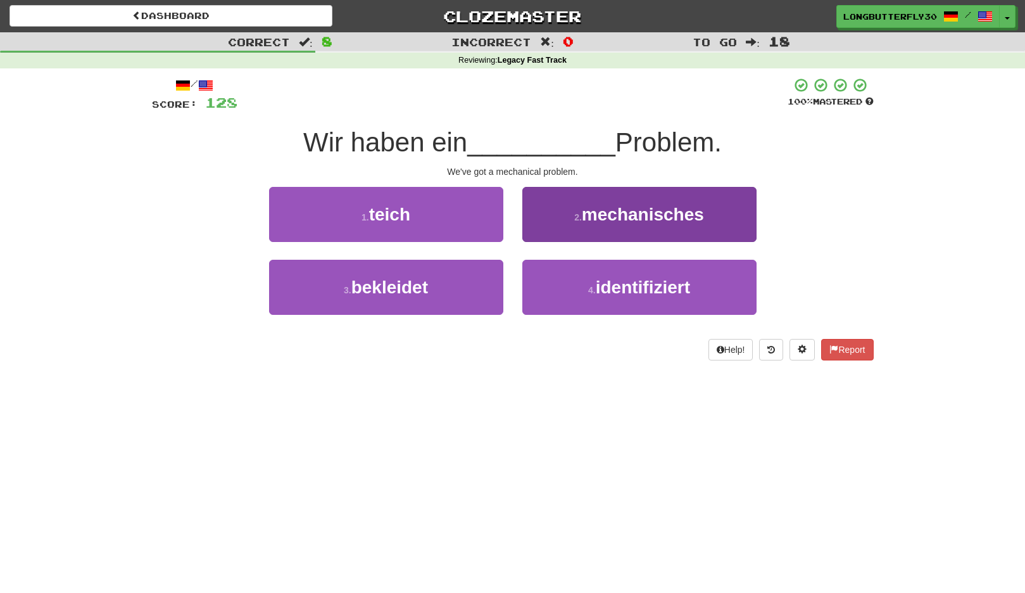
click at [592, 213] on span "mechanisches" at bounding box center [643, 215] width 122 height 20
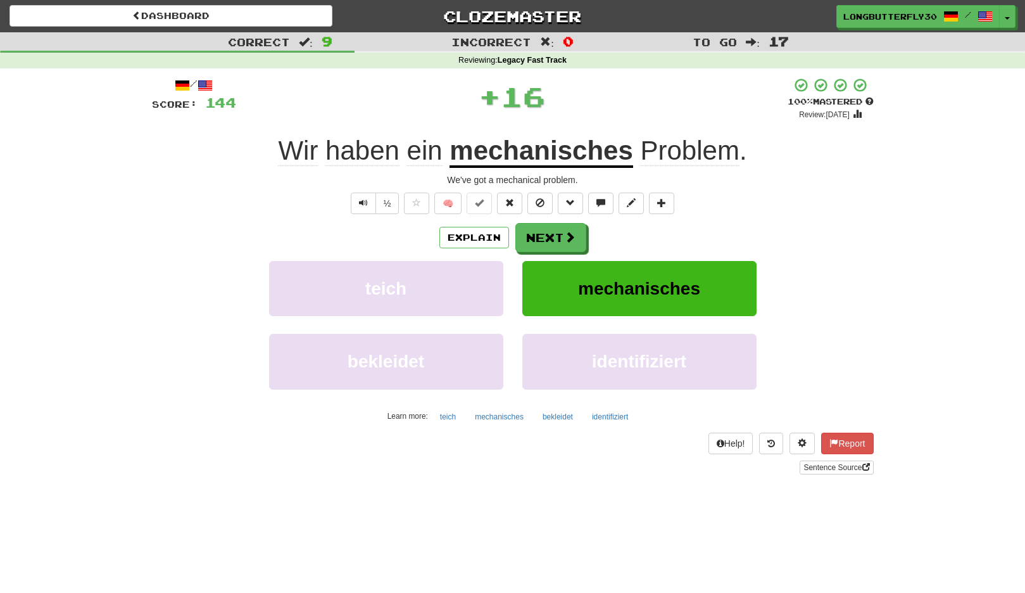
drag, startPoint x: 578, startPoint y: 216, endPoint x: 583, endPoint y: 161, distance: 55.4
click at [583, 161] on div "/ Score: 144 + 16 100 % Mastered Review: 2125-08-22 Wir haben ein mechanisches …" at bounding box center [513, 275] width 722 height 397
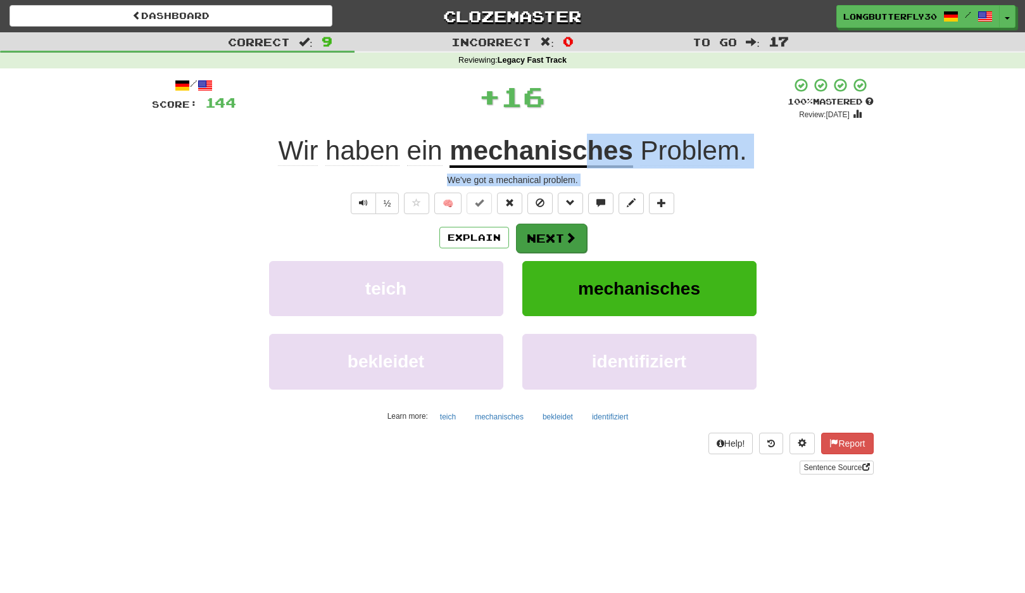
click at [568, 227] on button "Next" at bounding box center [551, 238] width 71 height 29
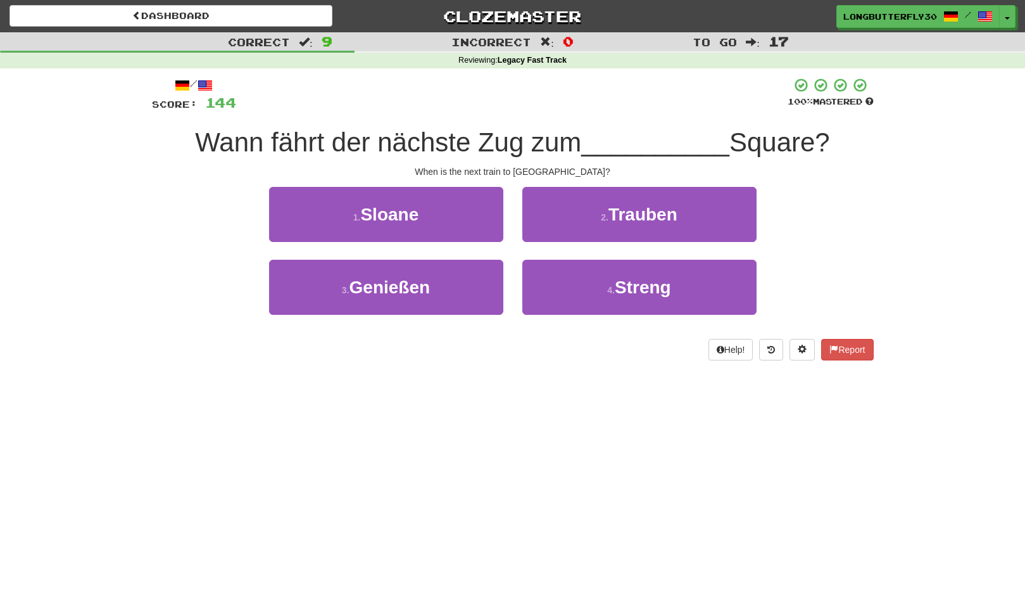
click at [780, 248] on div "1 . Sloane 2 . Trauben" at bounding box center [513, 223] width 760 height 73
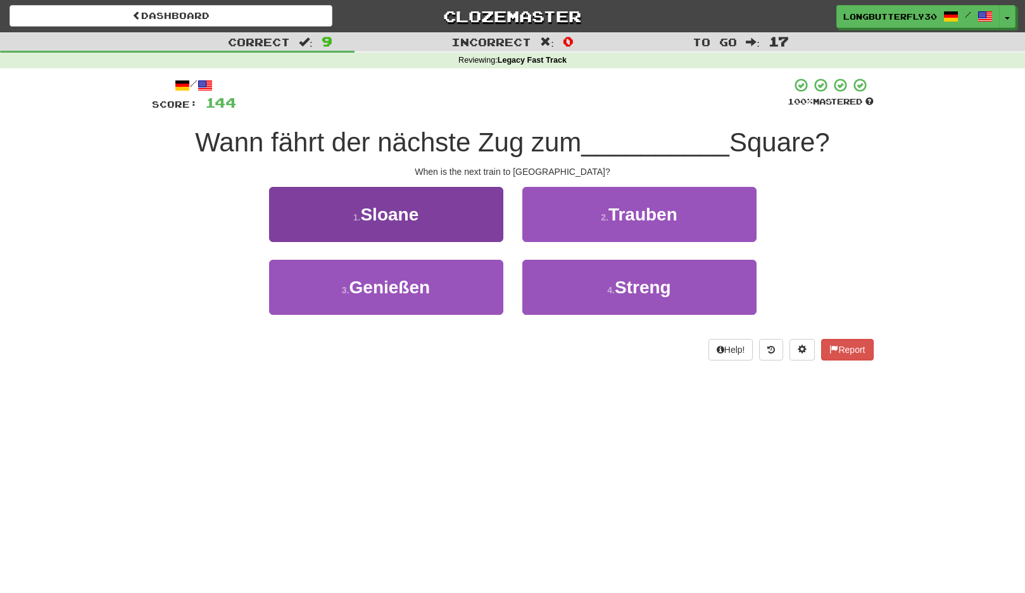
click at [486, 206] on button "1 . Sloane" at bounding box center [386, 214] width 234 height 55
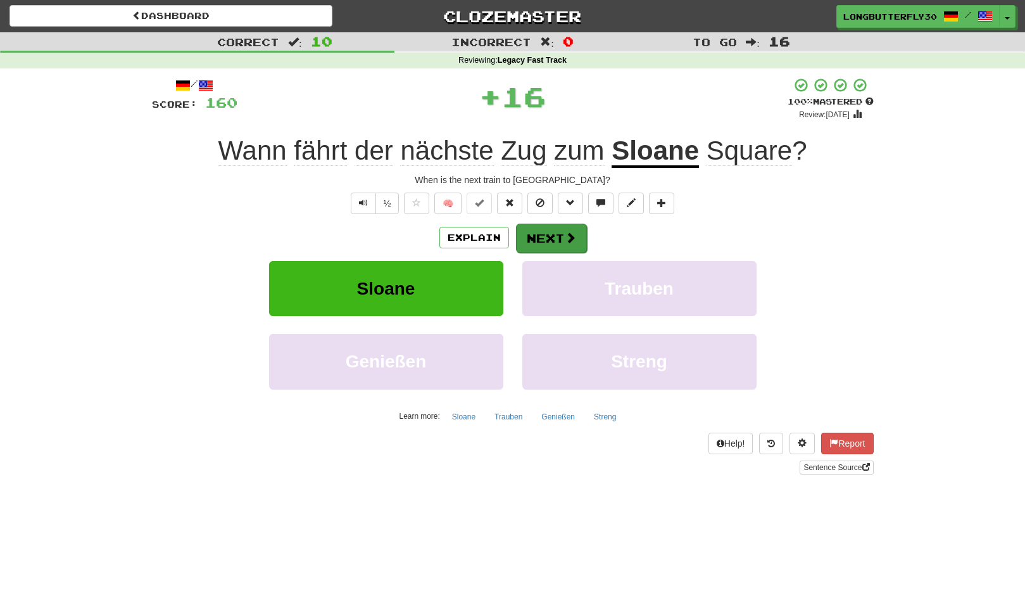
click at [554, 224] on button "Next" at bounding box center [551, 238] width 71 height 29
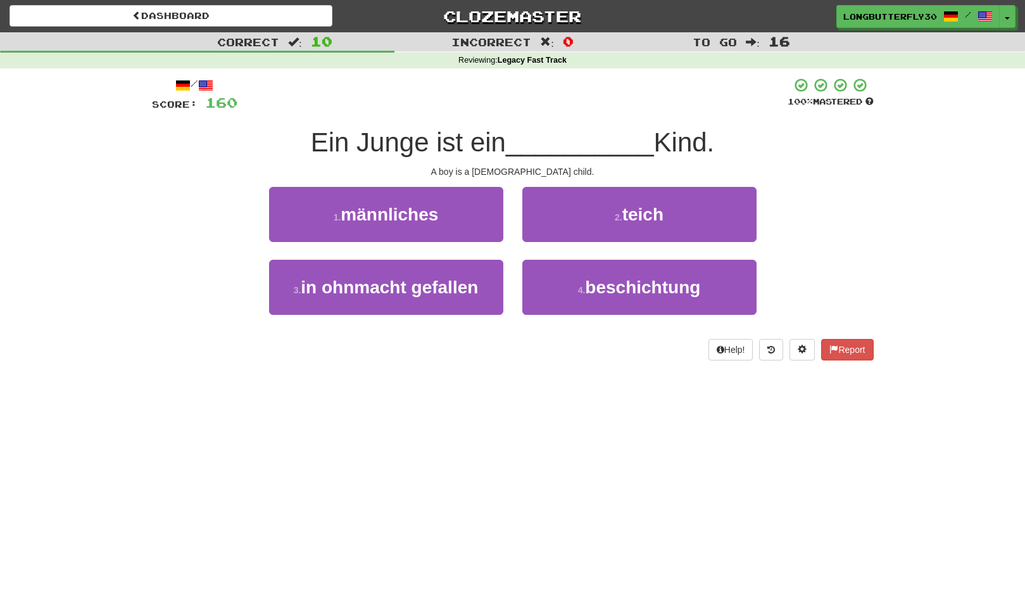
drag, startPoint x: 395, startPoint y: 210, endPoint x: 444, endPoint y: 219, distance: 49.6
click at [395, 210] on span "männliches" at bounding box center [390, 215] width 98 height 20
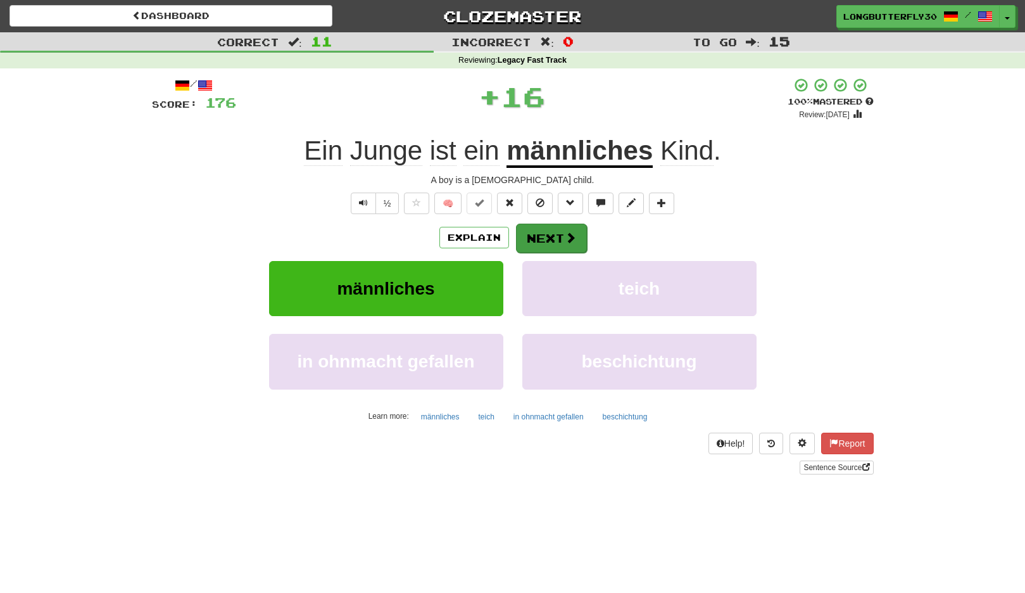
click at [514, 229] on div "Explain Next" at bounding box center [513, 237] width 722 height 29
click at [541, 230] on button "Next" at bounding box center [551, 238] width 71 height 29
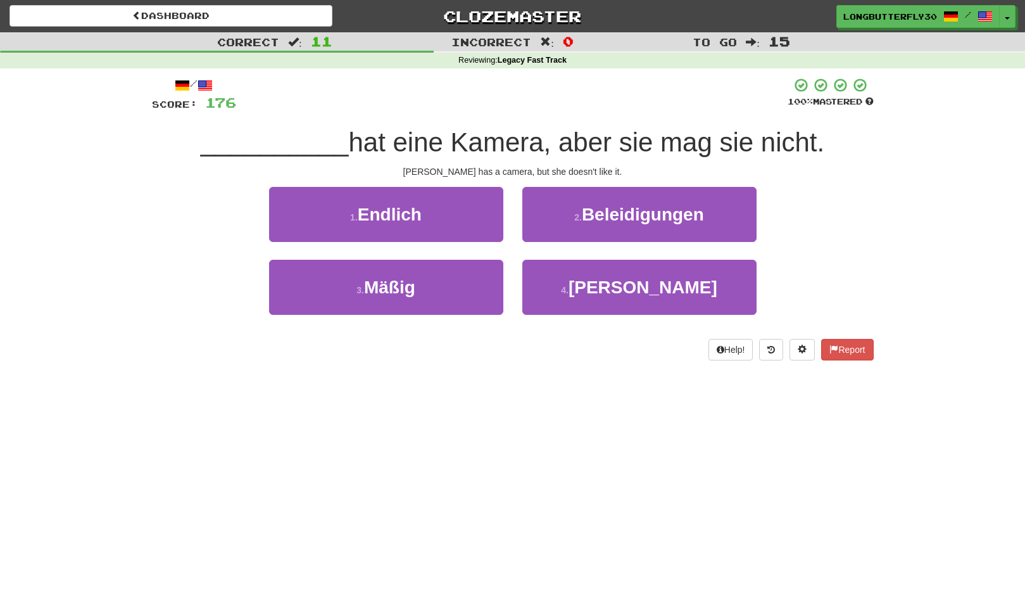
drag, startPoint x: 604, startPoint y: 283, endPoint x: 599, endPoint y: 258, distance: 25.2
click at [604, 282] on button "4 . Miyuki" at bounding box center [640, 287] width 234 height 55
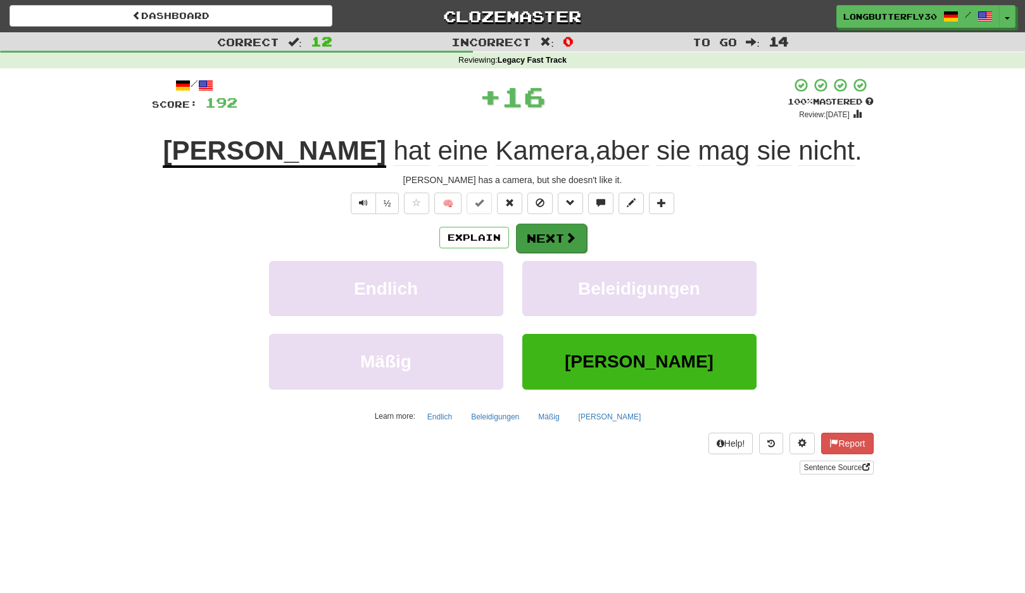
click at [567, 235] on span at bounding box center [570, 237] width 11 height 11
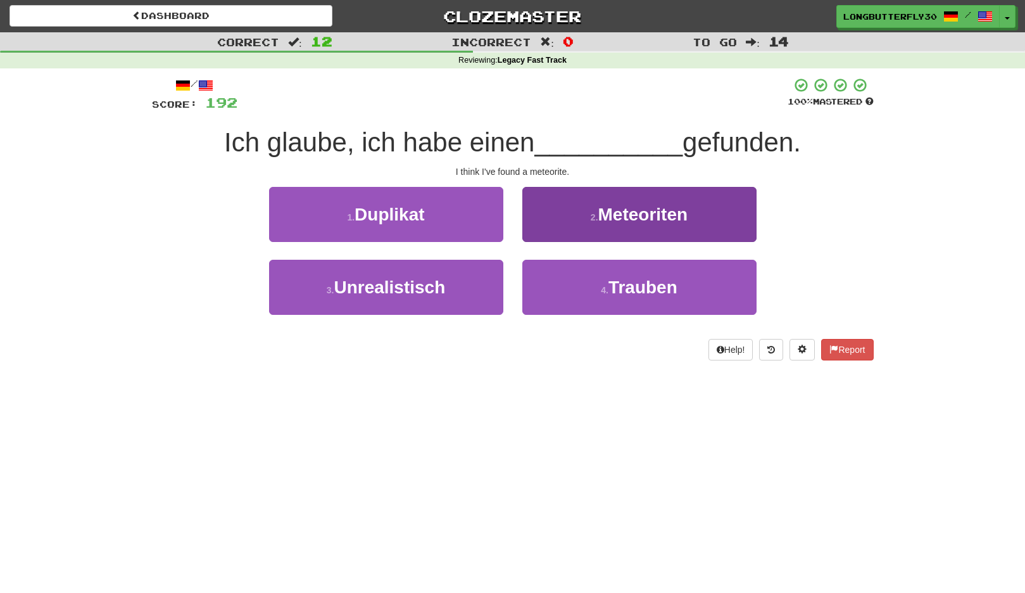
click at [640, 224] on button "2 . Meteoriten" at bounding box center [640, 214] width 234 height 55
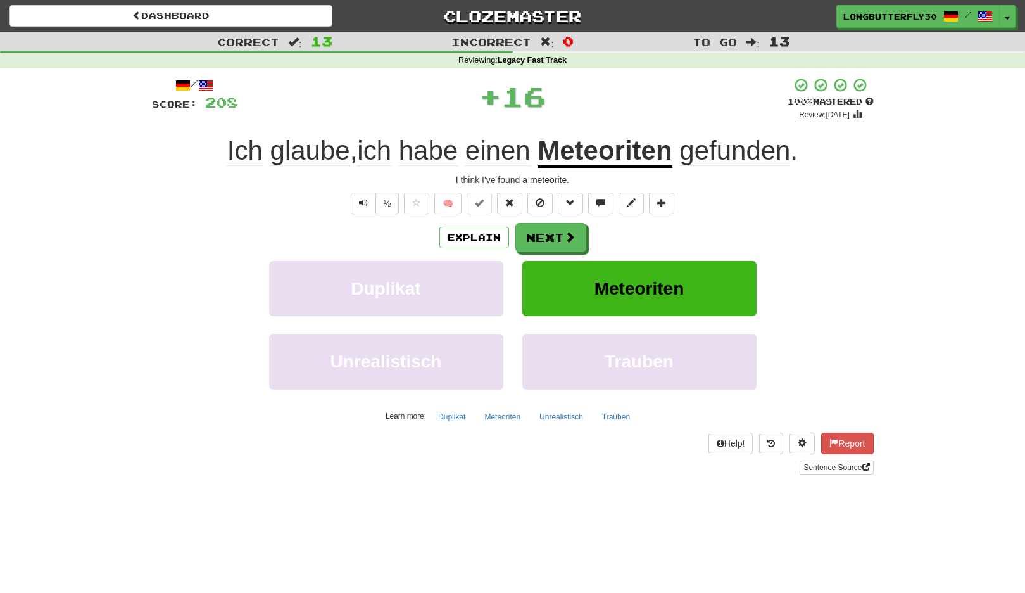
click at [587, 227] on div "Explain Next" at bounding box center [513, 237] width 722 height 29
click at [568, 233] on span at bounding box center [570, 237] width 11 height 11
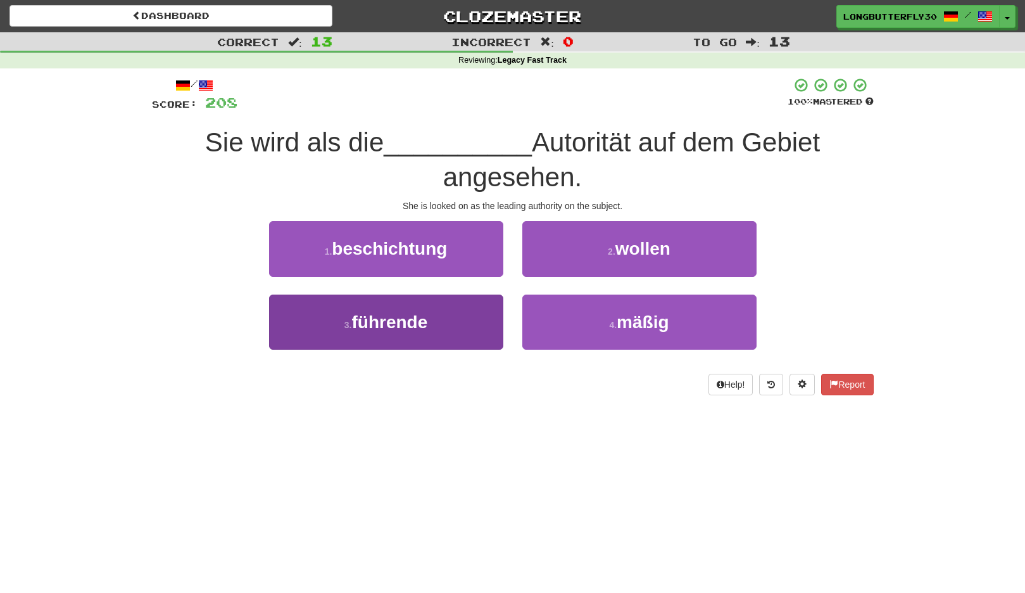
click at [462, 307] on button "3 . führende" at bounding box center [386, 322] width 234 height 55
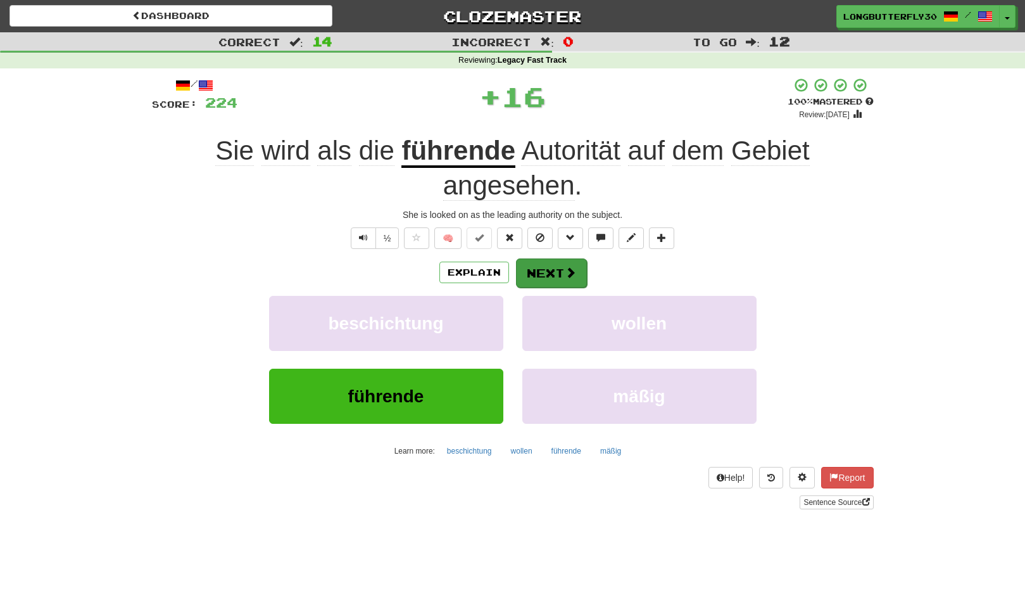
click at [567, 258] on div "Explain Next" at bounding box center [513, 272] width 722 height 29
click at [572, 261] on button "Next" at bounding box center [551, 272] width 71 height 29
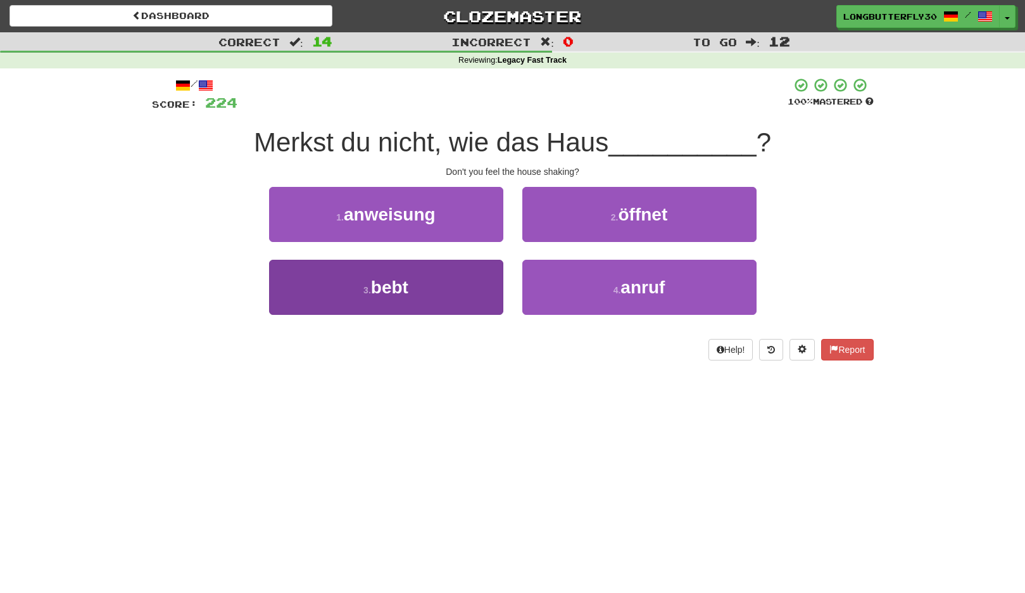
click at [448, 275] on button "3 . bebt" at bounding box center [386, 287] width 234 height 55
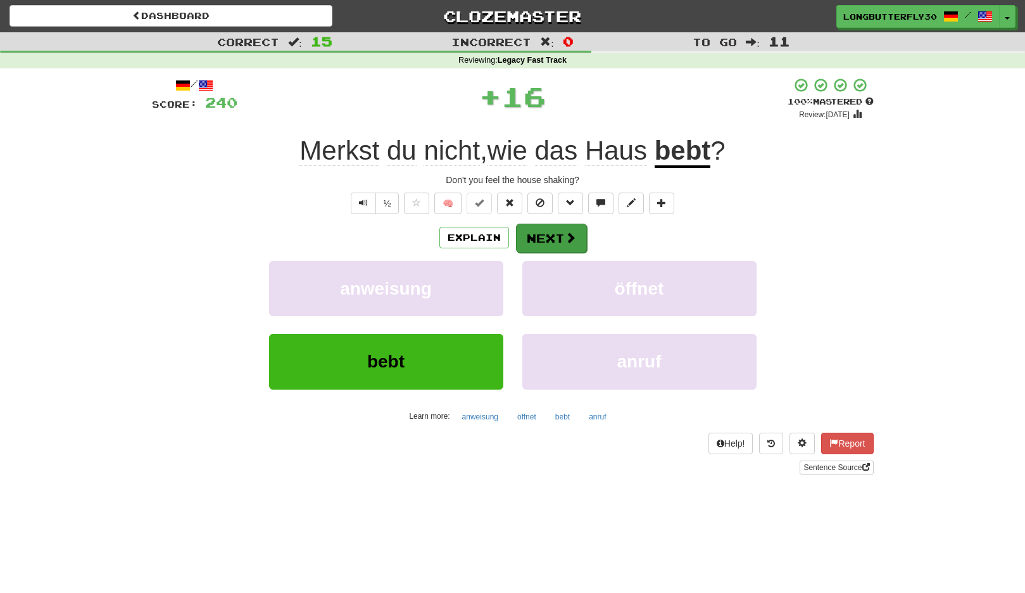
click at [565, 234] on span at bounding box center [570, 237] width 11 height 11
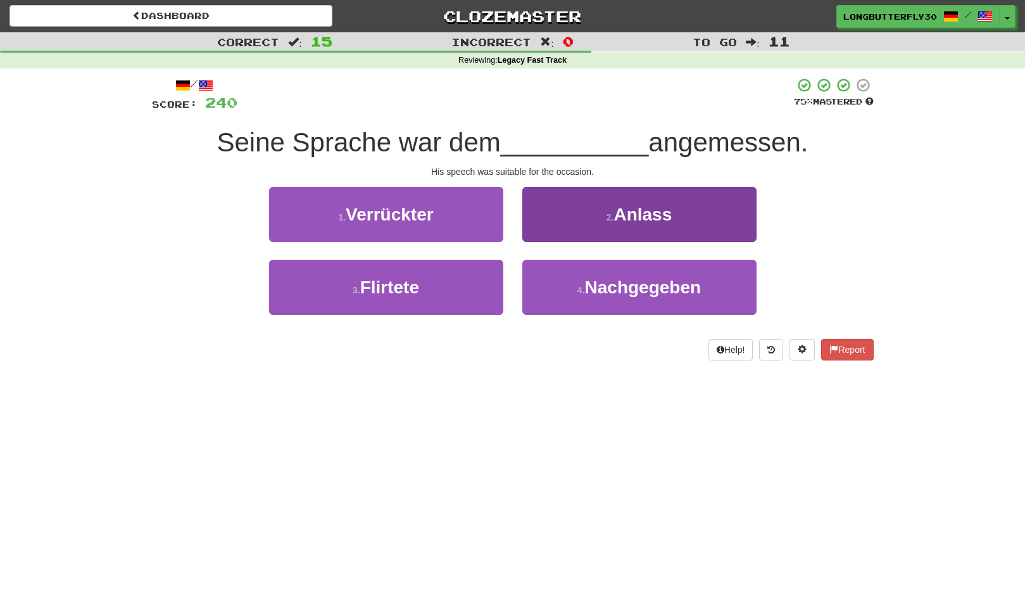
click at [620, 228] on button "2 . Anlass" at bounding box center [640, 214] width 234 height 55
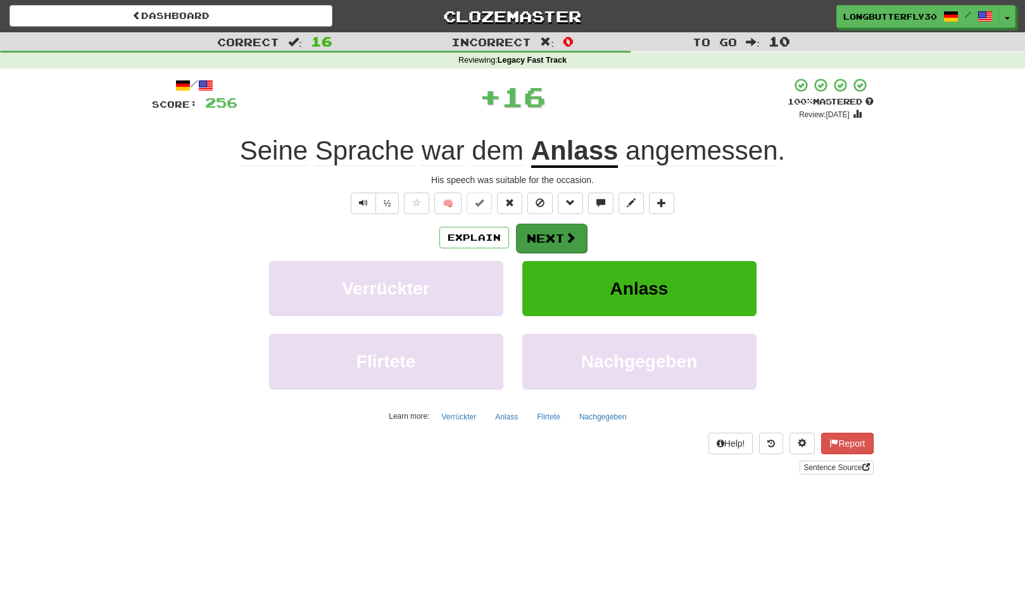
click at [554, 236] on button "Next" at bounding box center [551, 238] width 71 height 29
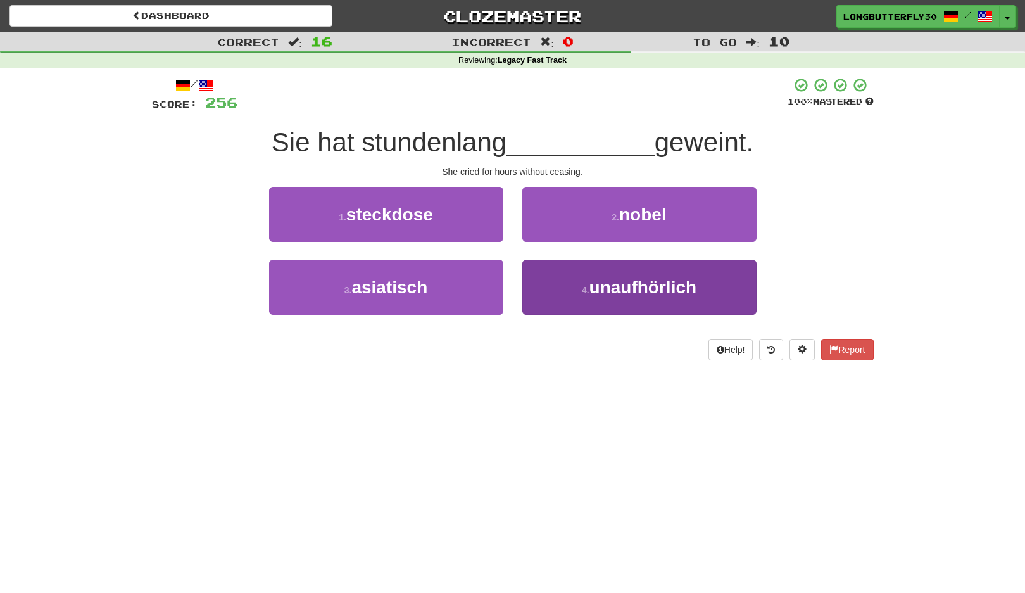
click at [588, 282] on button "4 . unaufhörlich" at bounding box center [640, 287] width 234 height 55
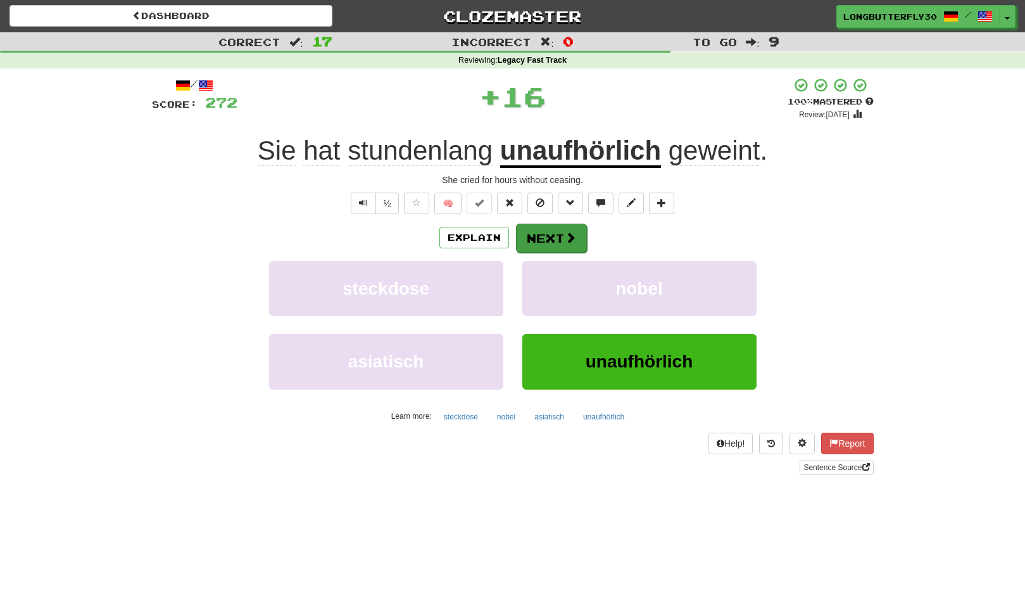
click at [575, 236] on span at bounding box center [570, 237] width 11 height 11
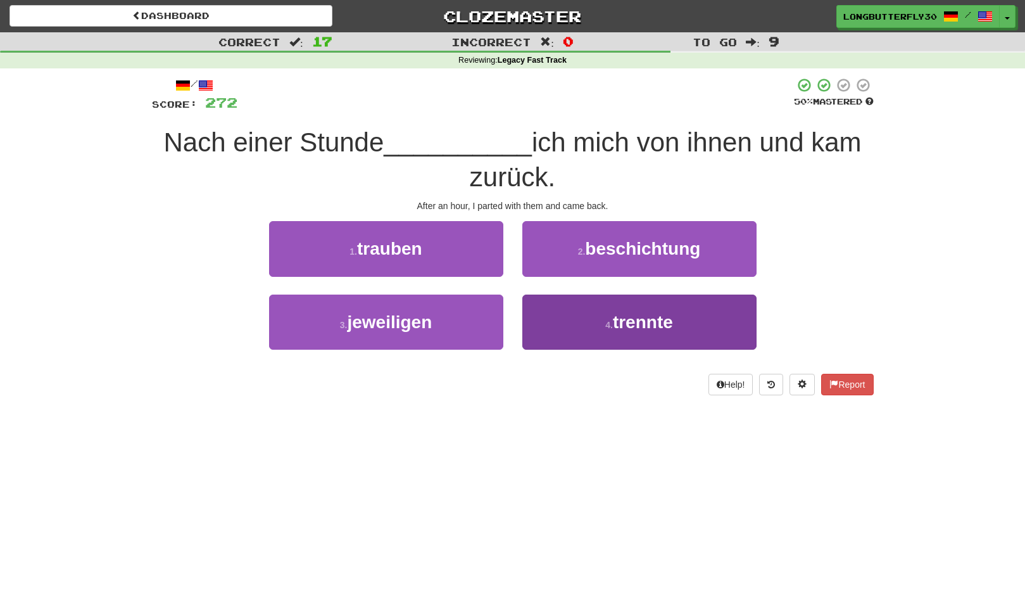
click at [590, 322] on button "4 . trennte" at bounding box center [640, 322] width 234 height 55
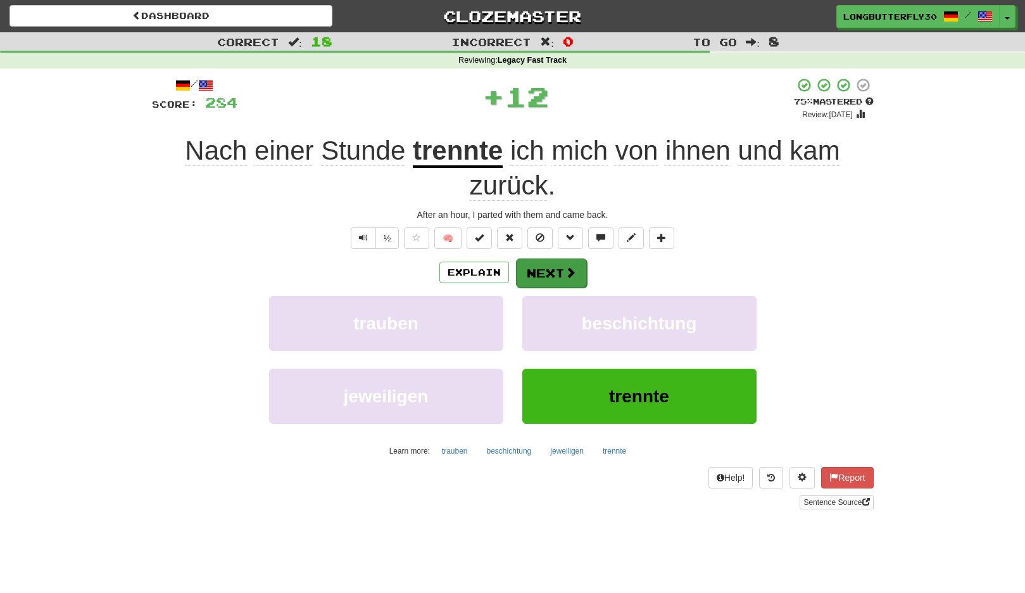
click at [573, 272] on span at bounding box center [570, 272] width 11 height 11
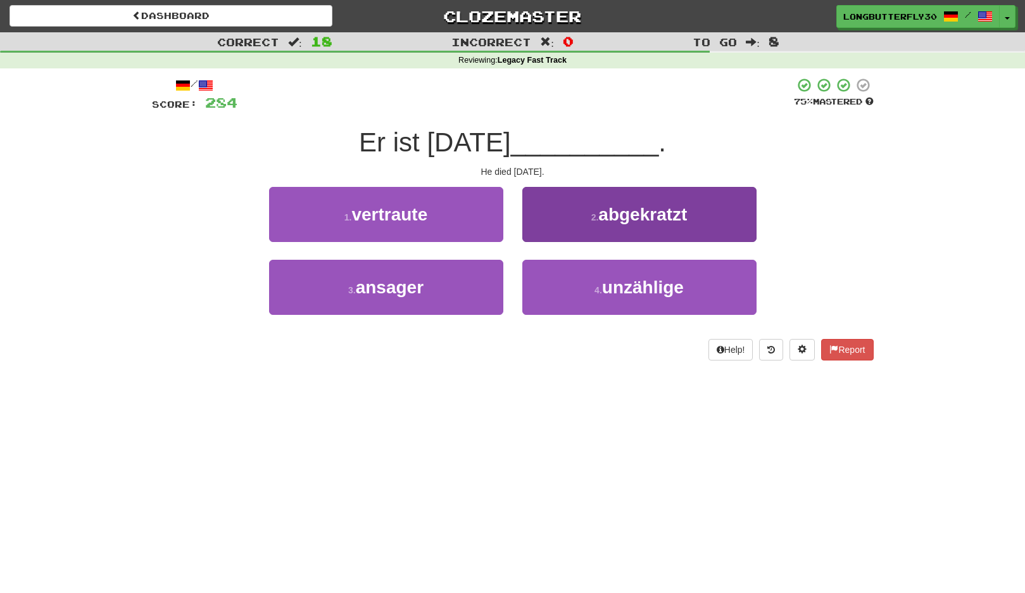
click at [587, 219] on button "2 . abgekratzt" at bounding box center [640, 214] width 234 height 55
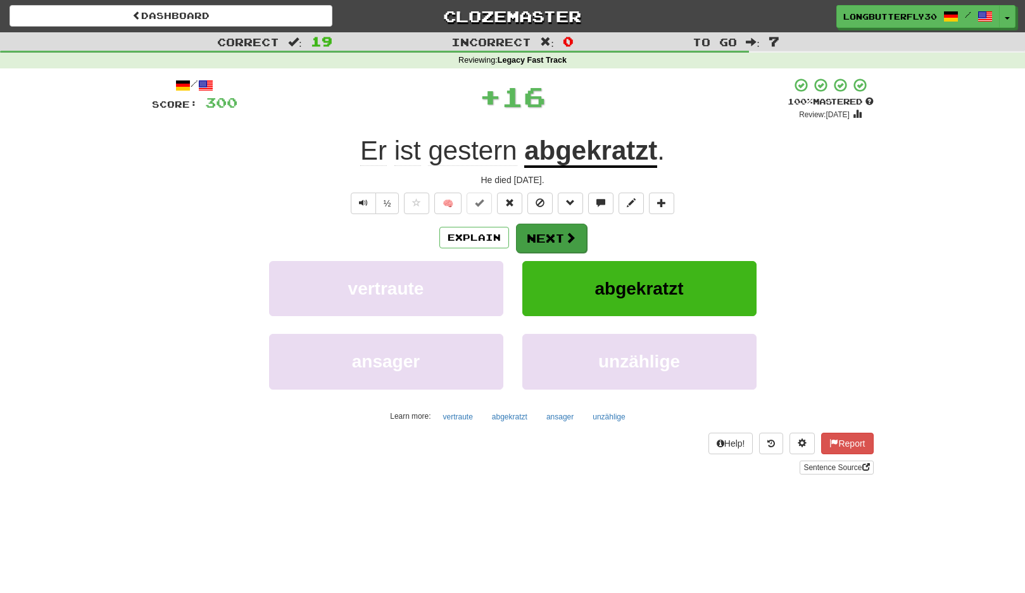
click at [561, 234] on button "Next" at bounding box center [551, 238] width 71 height 29
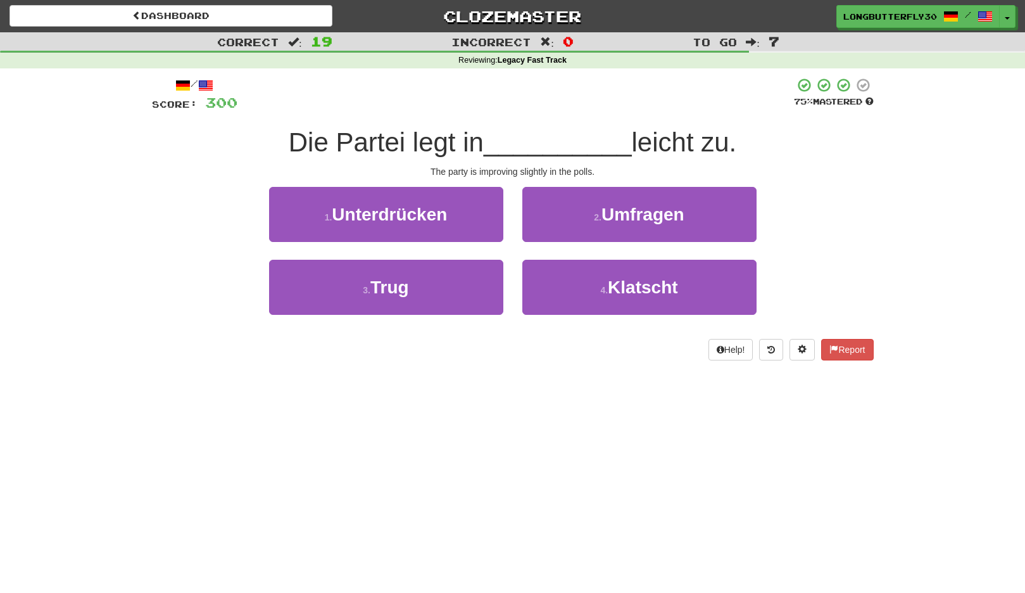
click at [610, 217] on span "Umfragen" at bounding box center [643, 215] width 83 height 20
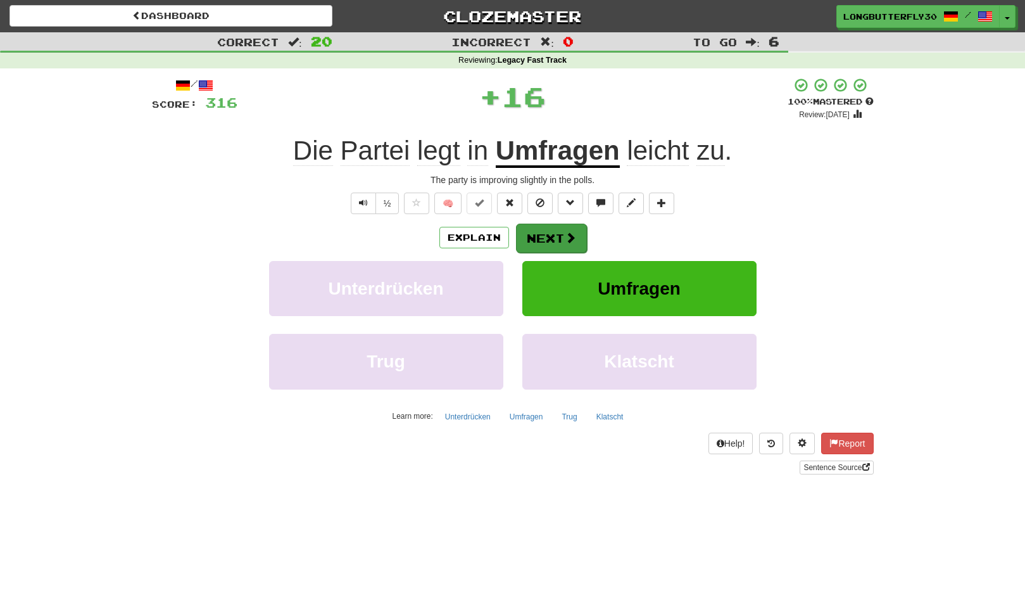
click at [562, 231] on button "Next" at bounding box center [551, 238] width 71 height 29
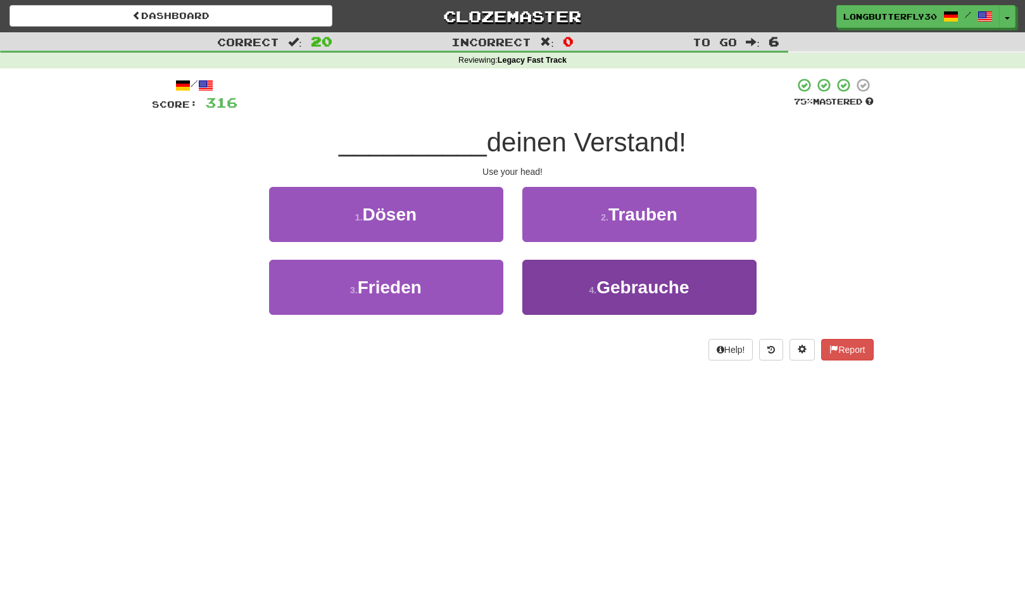
click at [595, 274] on button "4 . Gebrauche" at bounding box center [640, 287] width 234 height 55
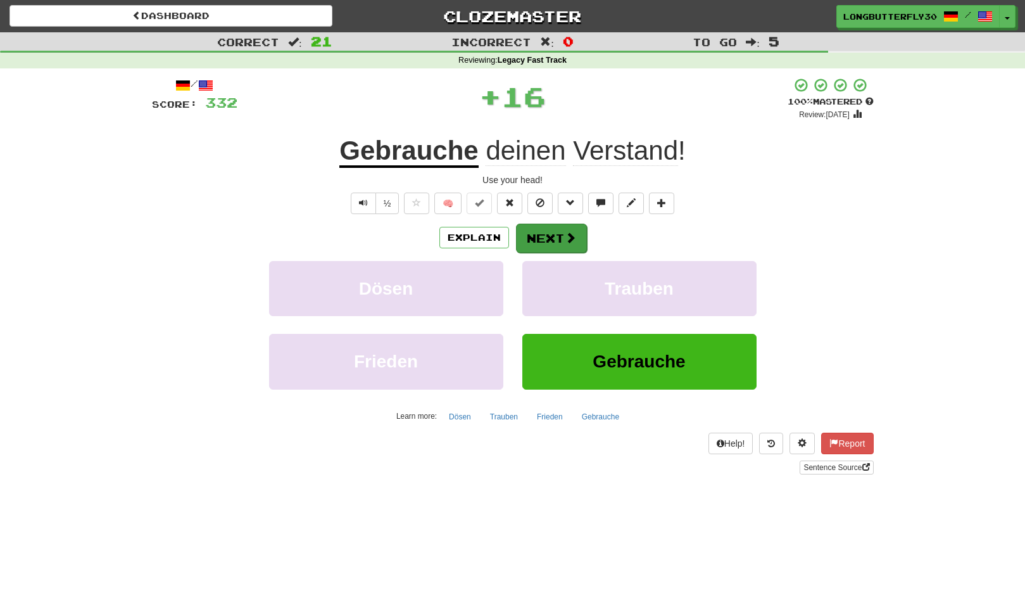
click at [563, 243] on button "Next" at bounding box center [551, 238] width 71 height 29
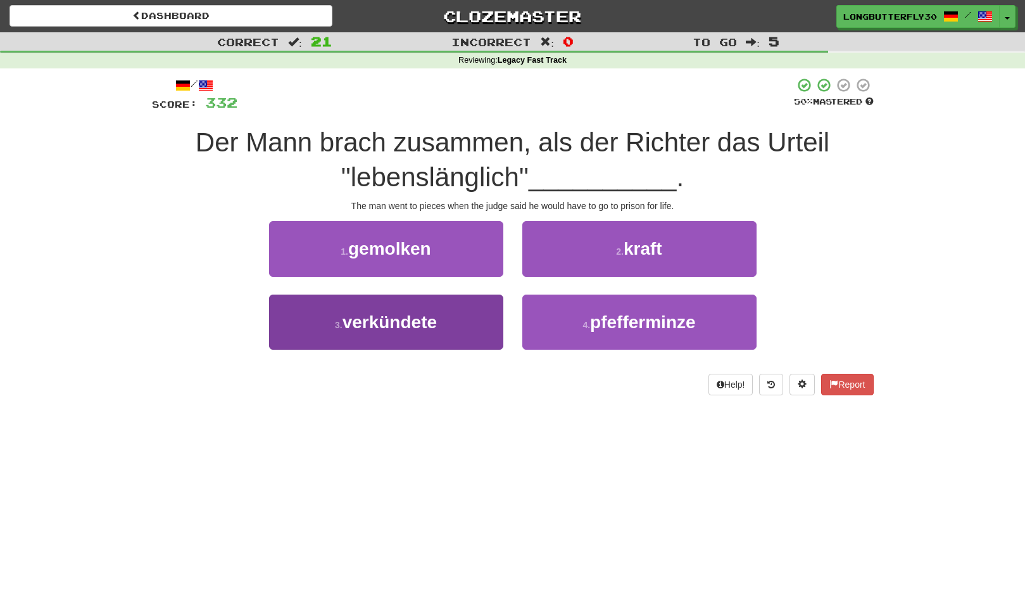
click at [484, 310] on button "3 . verkündete" at bounding box center [386, 322] width 234 height 55
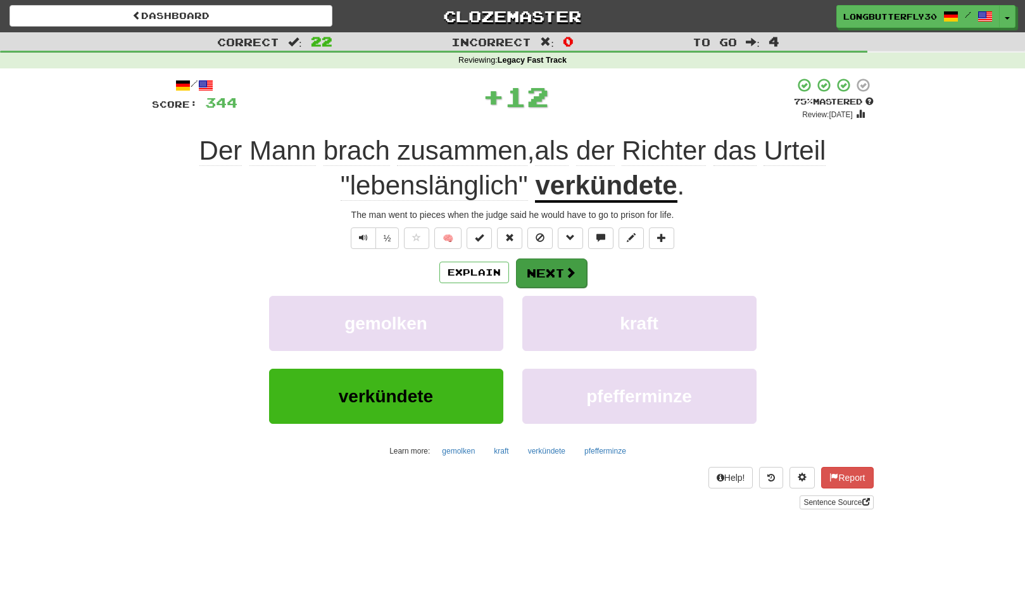
click at [560, 276] on button "Next" at bounding box center [551, 272] width 71 height 29
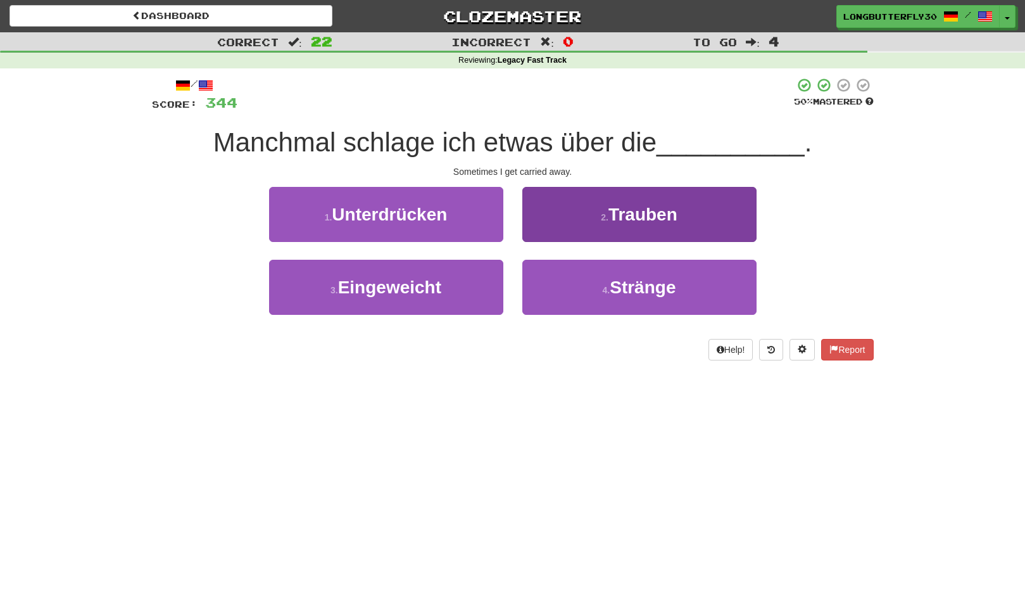
click at [611, 220] on span "Trauben" at bounding box center [643, 215] width 69 height 20
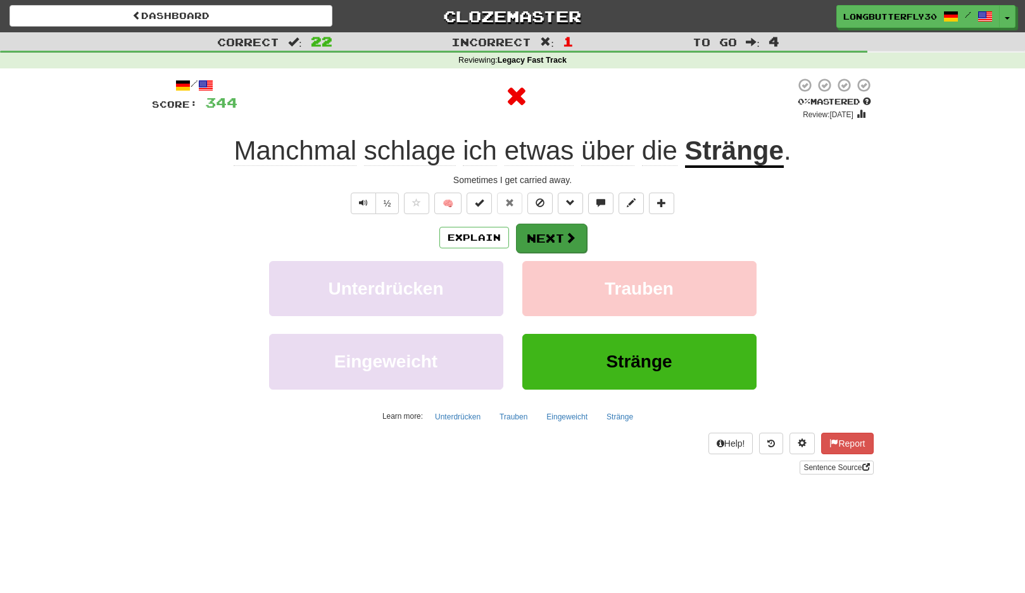
click at [556, 229] on button "Next" at bounding box center [551, 238] width 71 height 29
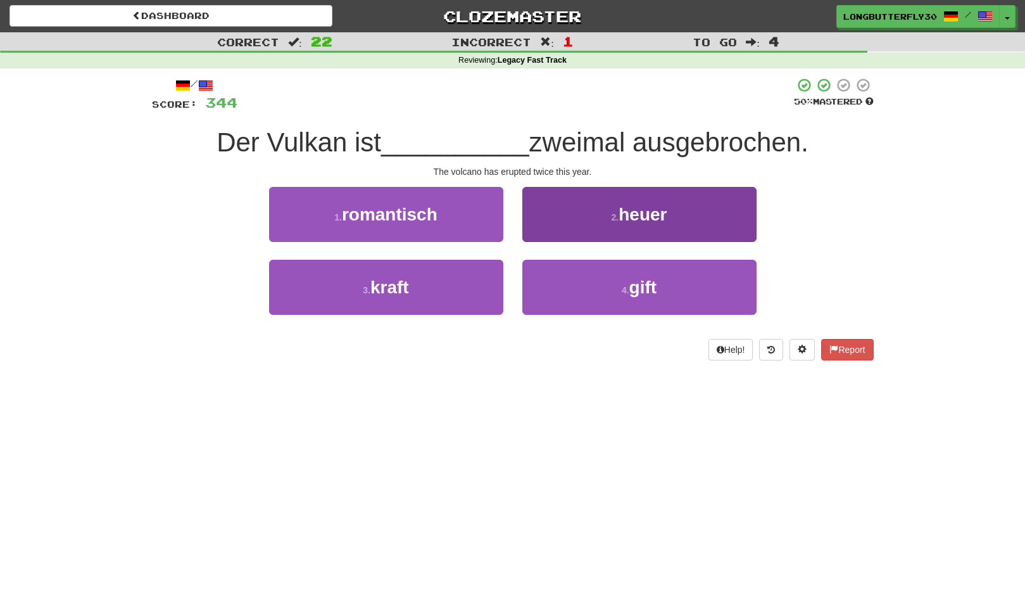
click at [586, 219] on button "2 . heuer" at bounding box center [640, 214] width 234 height 55
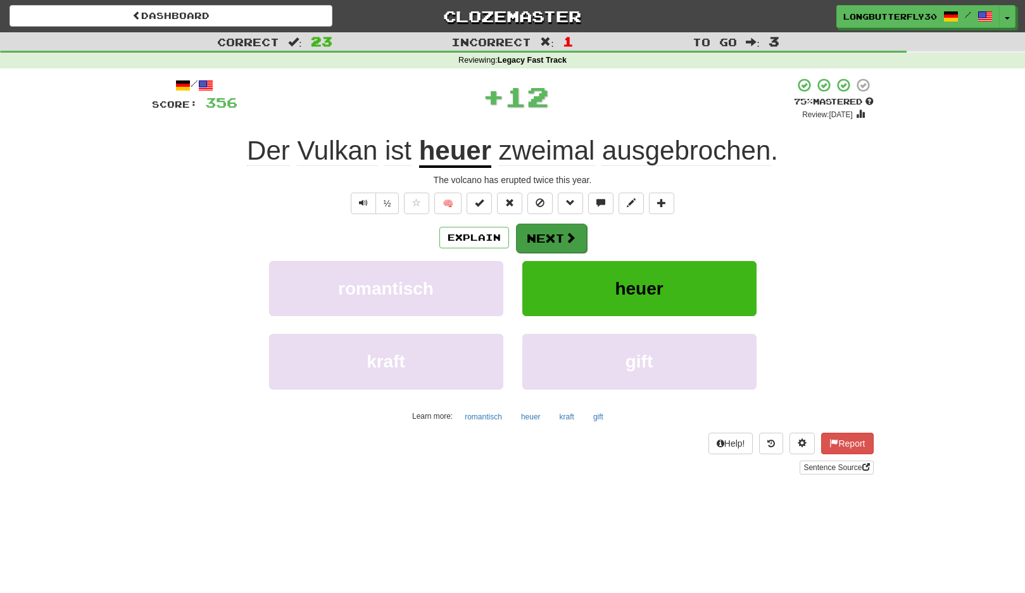
click at [543, 232] on button "Next" at bounding box center [551, 238] width 71 height 29
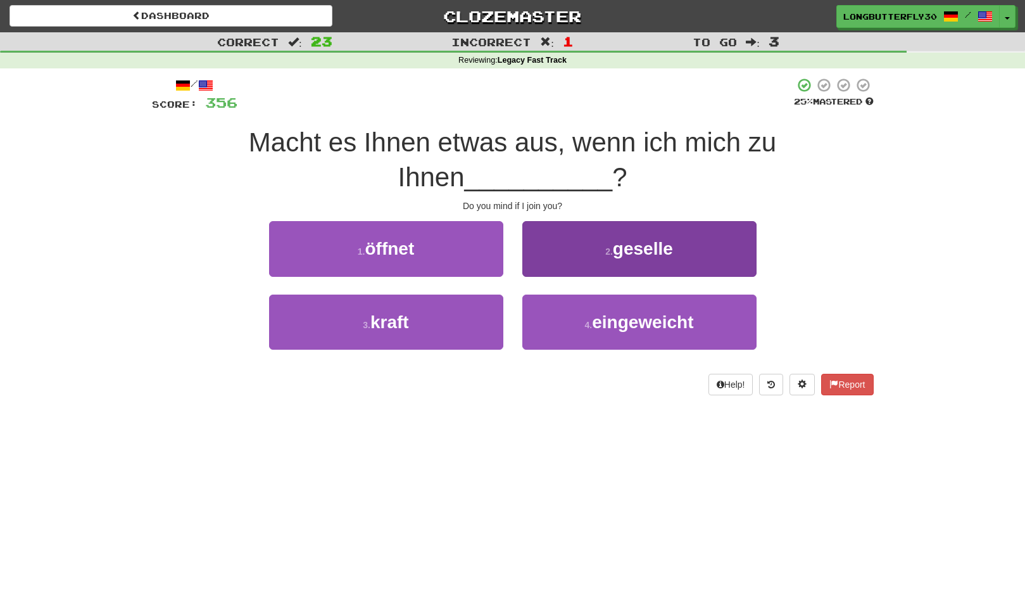
click at [638, 251] on span "geselle" at bounding box center [643, 249] width 60 height 20
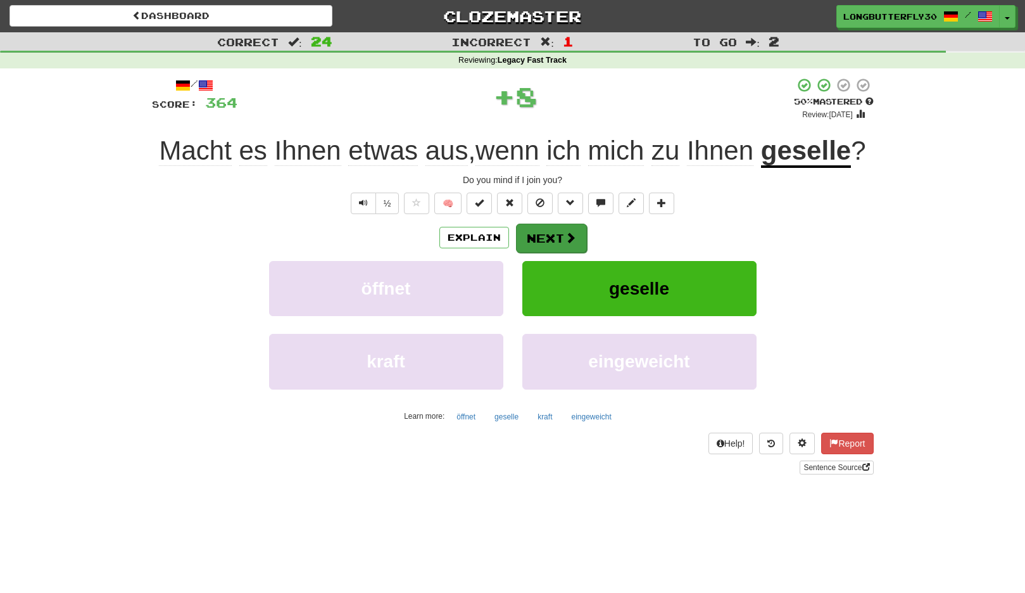
click at [550, 231] on button "Next" at bounding box center [551, 238] width 71 height 29
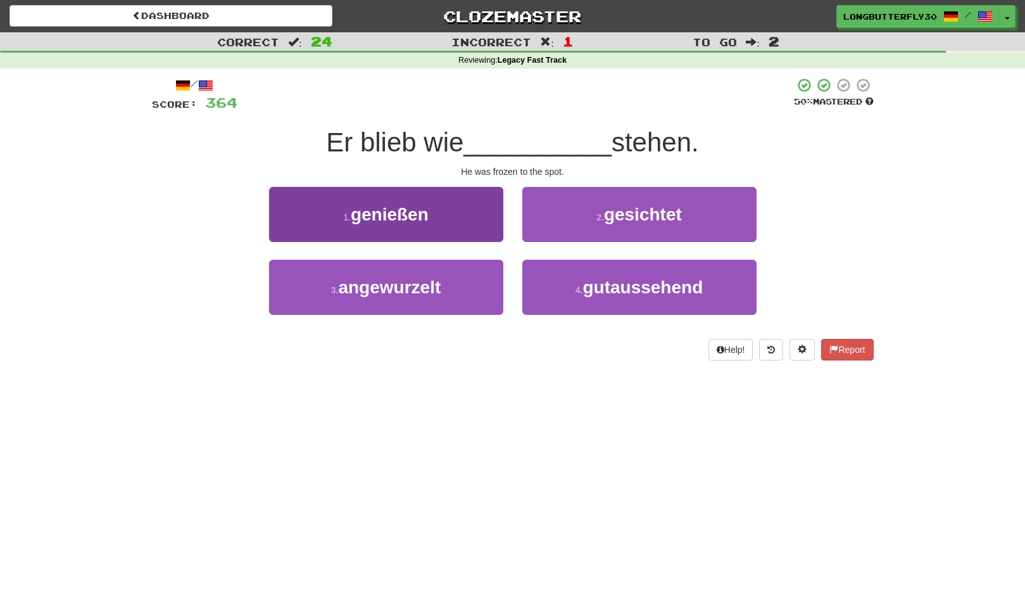
click at [466, 274] on button "3 . angewurzelt" at bounding box center [386, 287] width 234 height 55
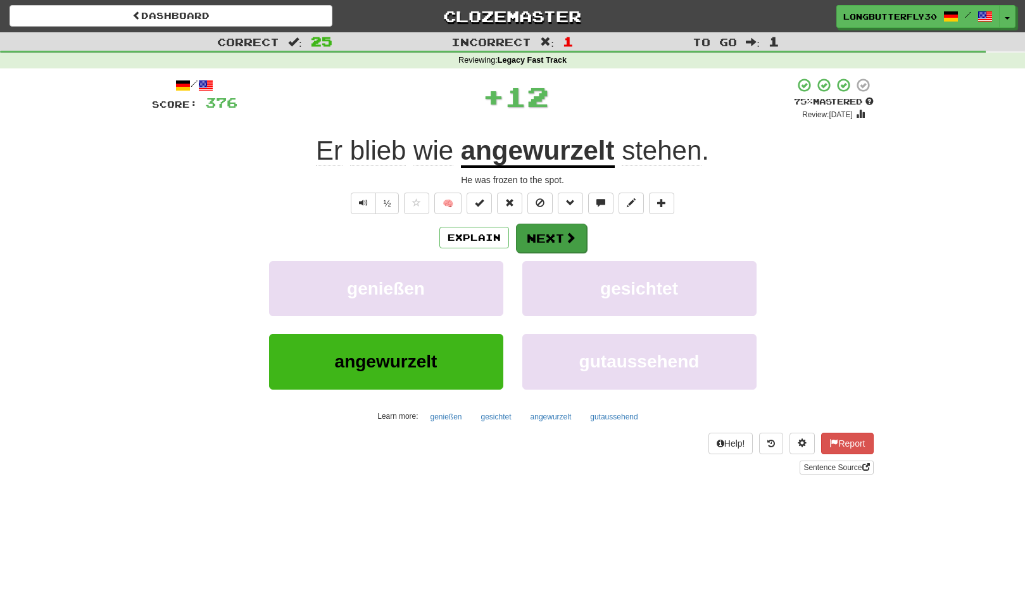
click at [549, 236] on button "Next" at bounding box center [551, 238] width 71 height 29
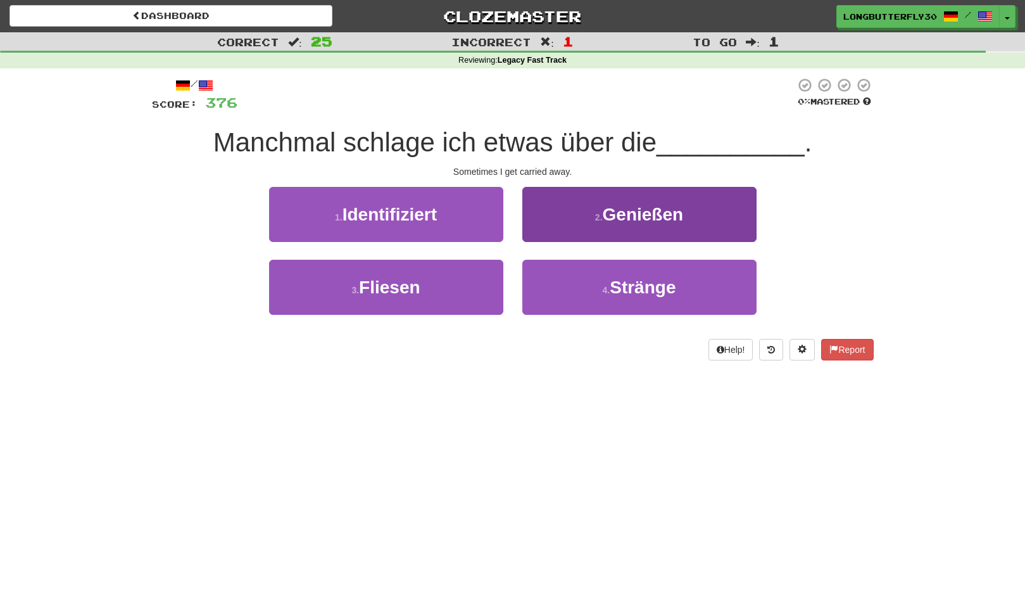
click at [581, 282] on button "4 . Stränge" at bounding box center [640, 287] width 234 height 55
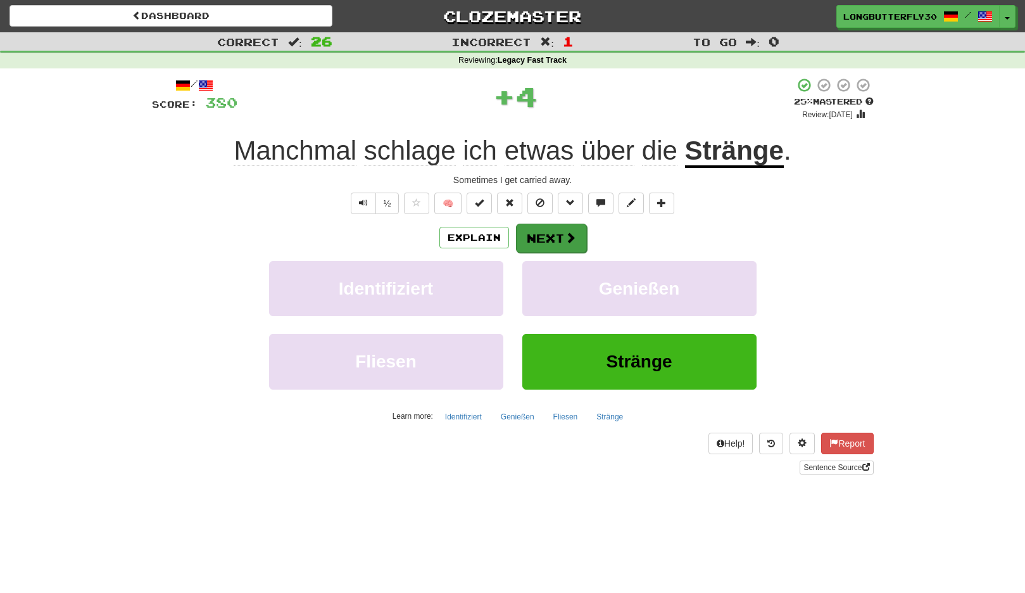
click at [576, 239] on button "Next" at bounding box center [551, 238] width 71 height 29
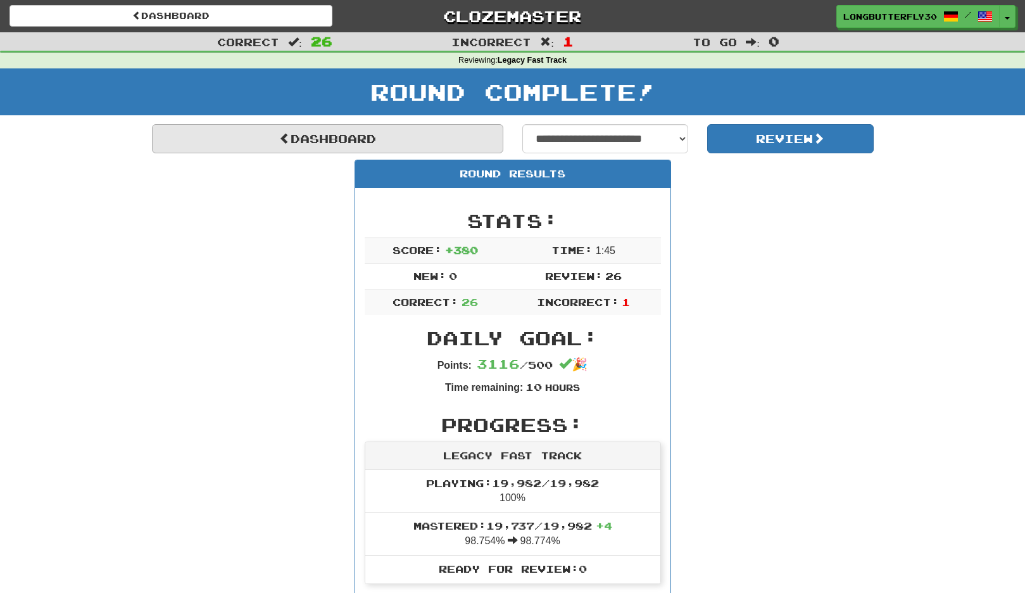
click at [486, 146] on link "Dashboard" at bounding box center [328, 138] width 352 height 29
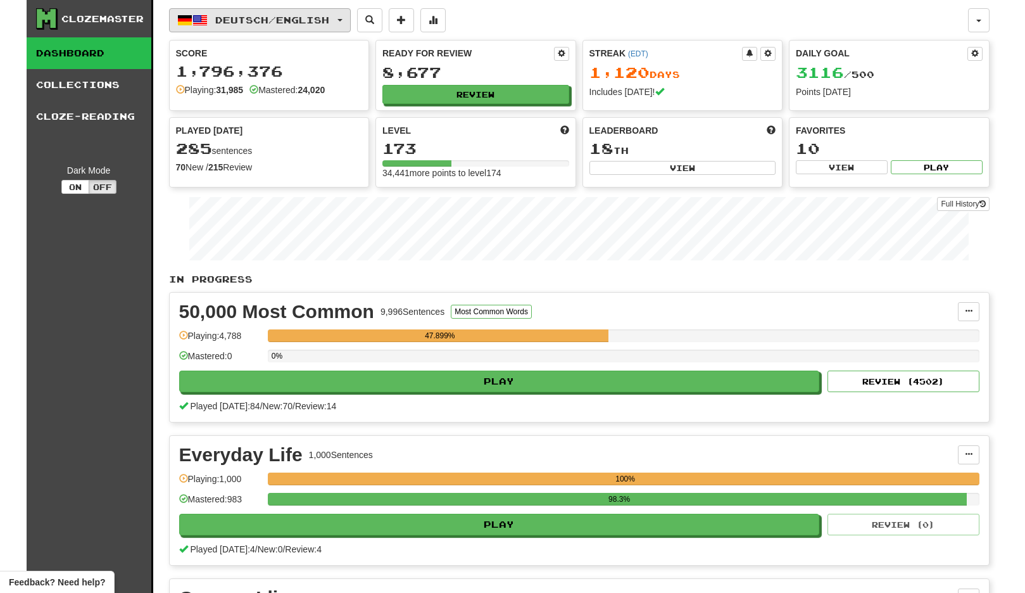
click at [343, 22] on button "Deutsch / English" at bounding box center [260, 20] width 182 height 24
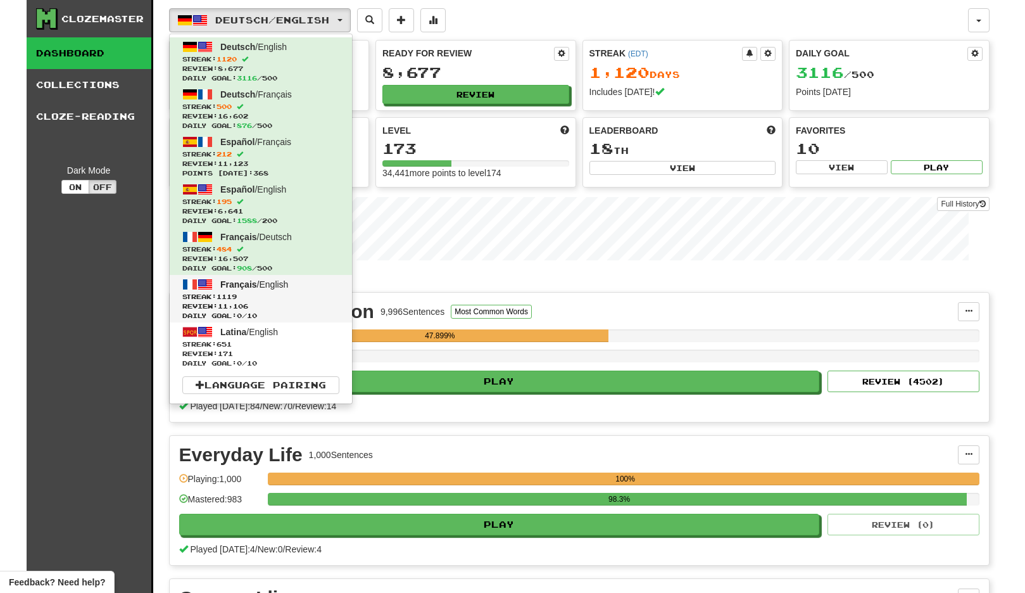
click at [283, 297] on span "Streak: 1119" at bounding box center [260, 297] width 157 height 10
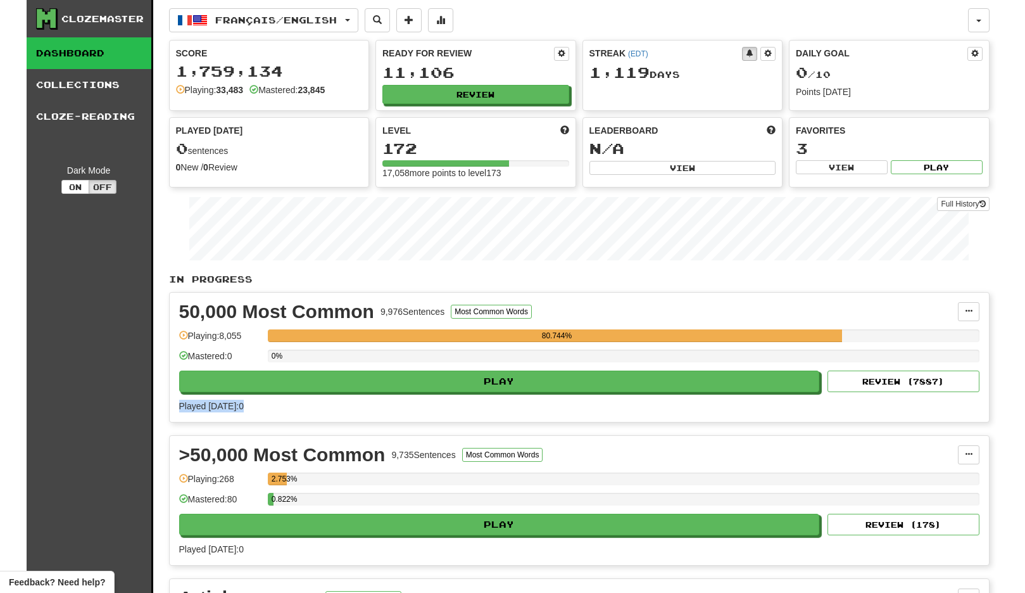
click at [716, 399] on div "50,000 Most Common 9,976 Sentences Most Common Words Manage Sentences Unpin fro…" at bounding box center [580, 357] width 820 height 129
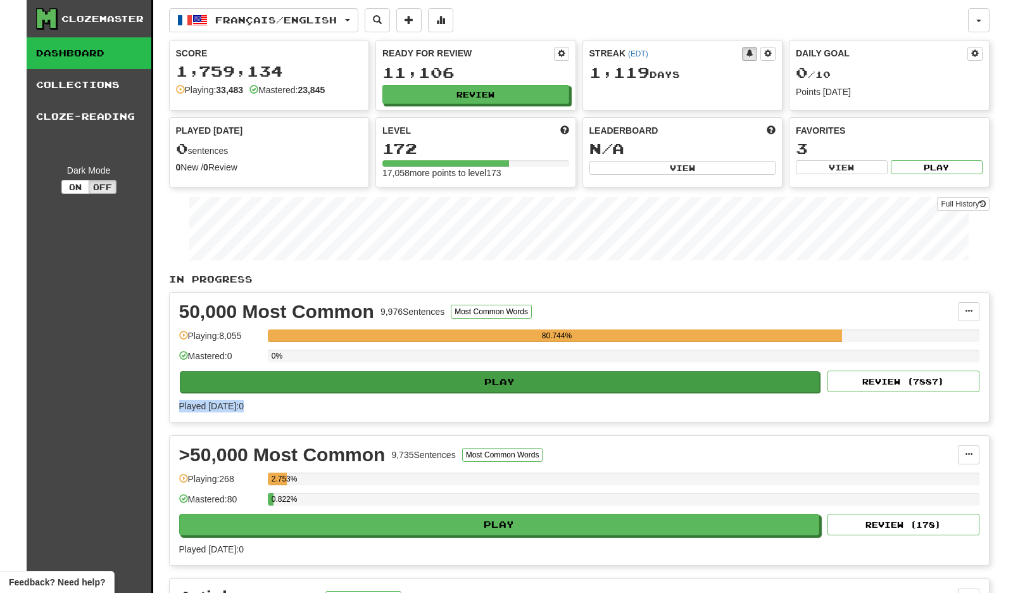
click at [711, 390] on button "Play" at bounding box center [500, 382] width 641 height 22
select select "**"
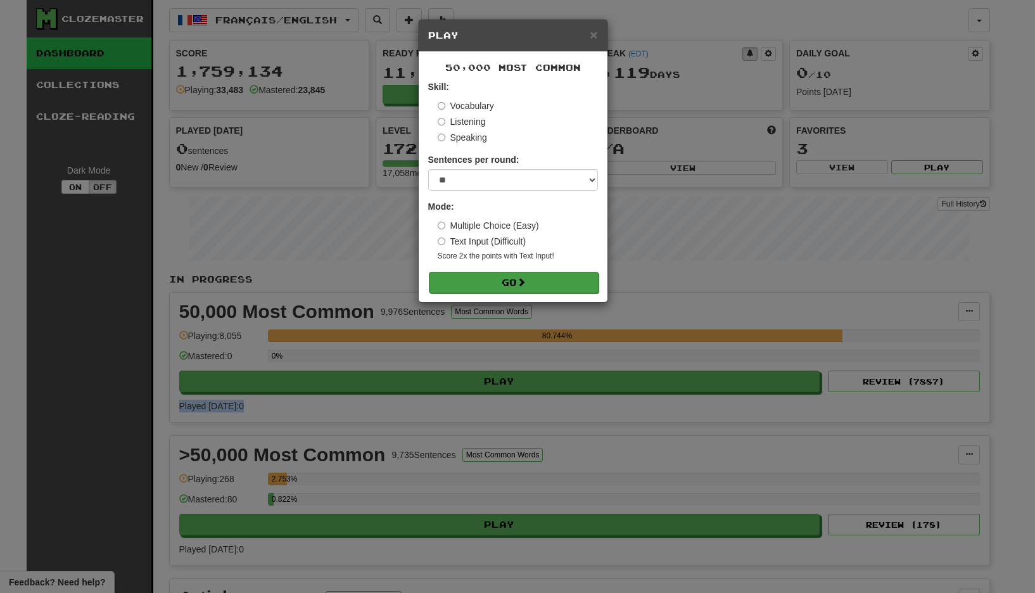
click at [553, 279] on button "Go" at bounding box center [514, 283] width 170 height 22
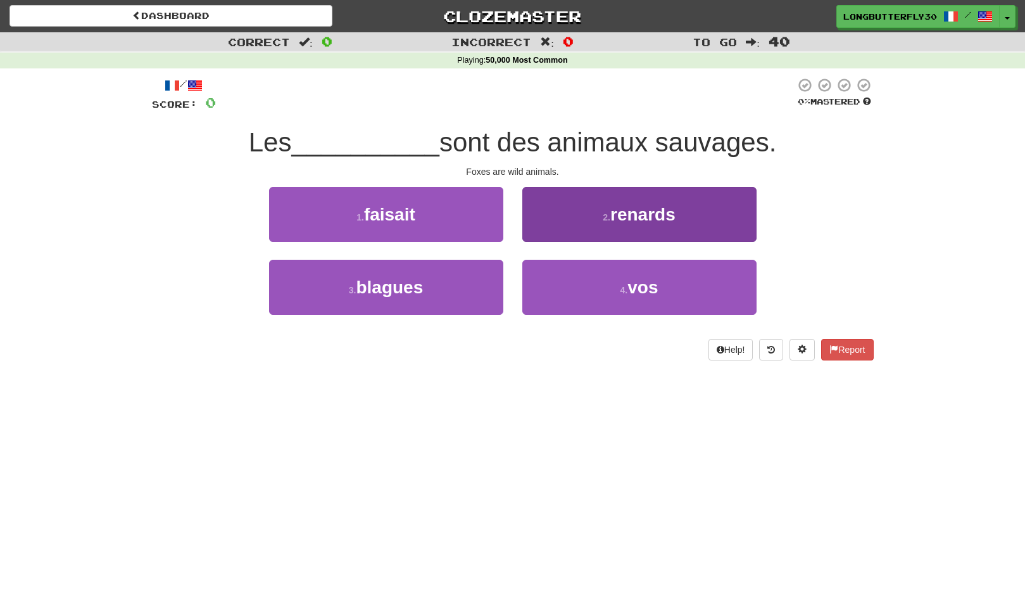
click at [606, 224] on button "2 . renards" at bounding box center [640, 214] width 234 height 55
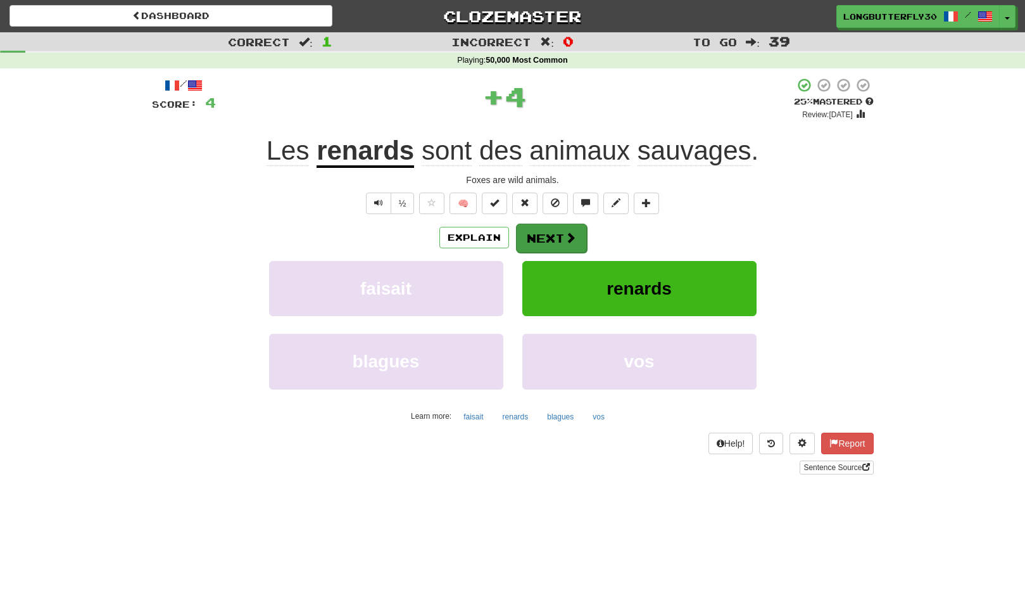
click at [538, 233] on button "Next" at bounding box center [551, 238] width 71 height 29
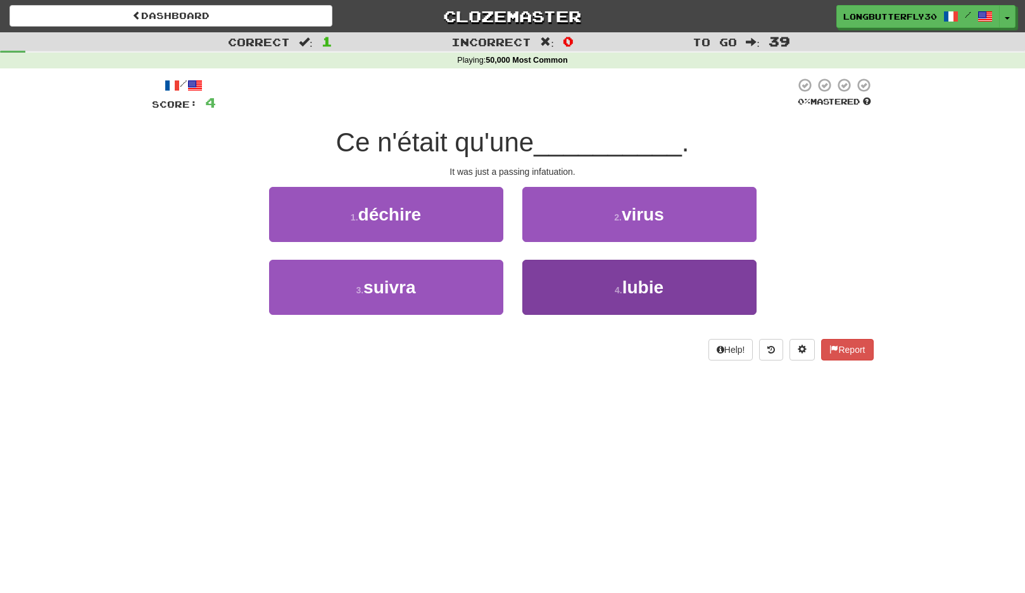
click at [639, 280] on span "lubie" at bounding box center [643, 287] width 41 height 20
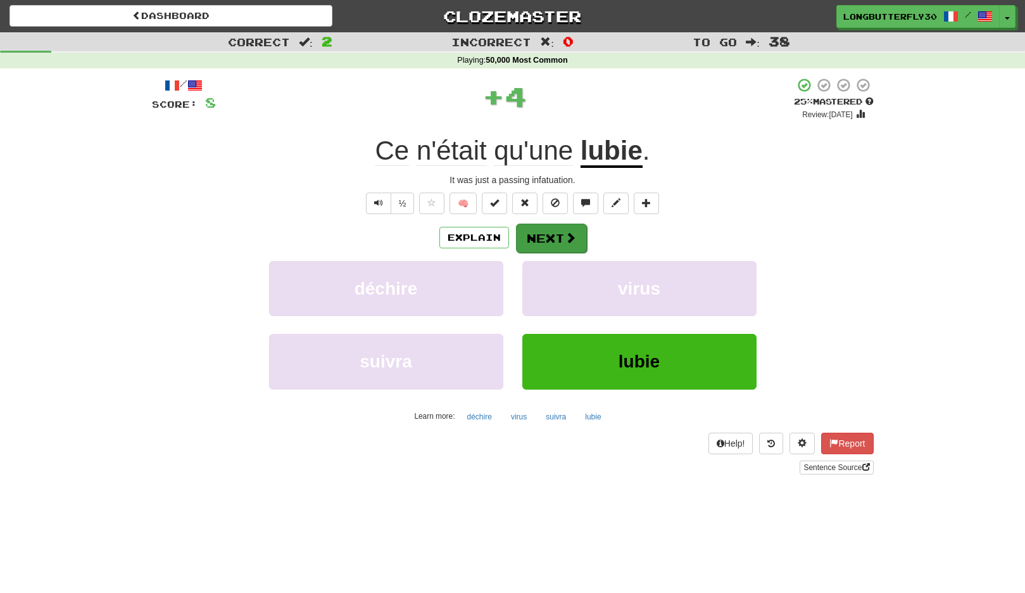
click at [578, 233] on button "Next" at bounding box center [551, 238] width 71 height 29
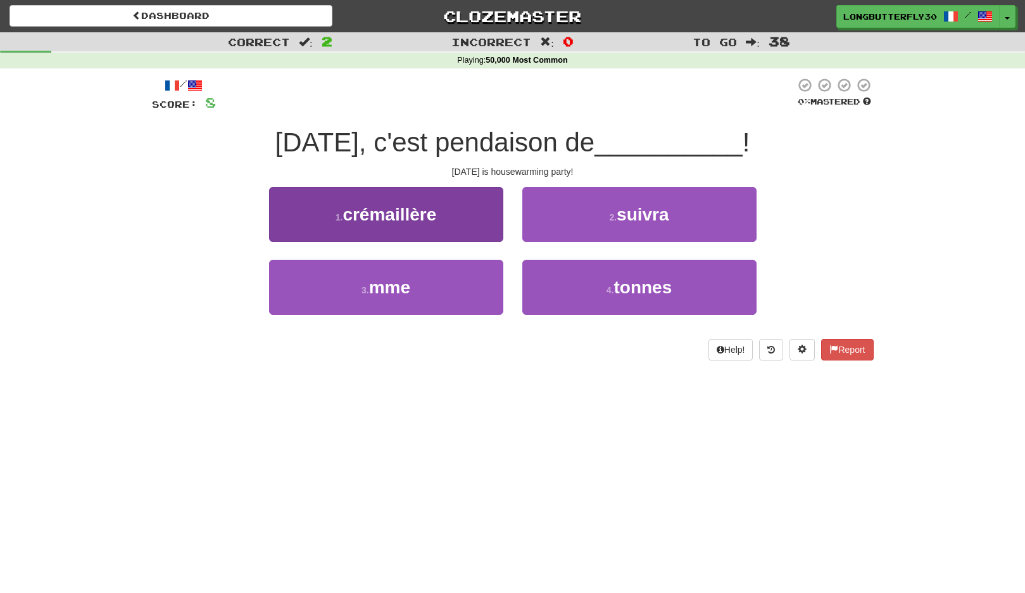
click at [479, 210] on button "1 . crémaillère" at bounding box center [386, 214] width 234 height 55
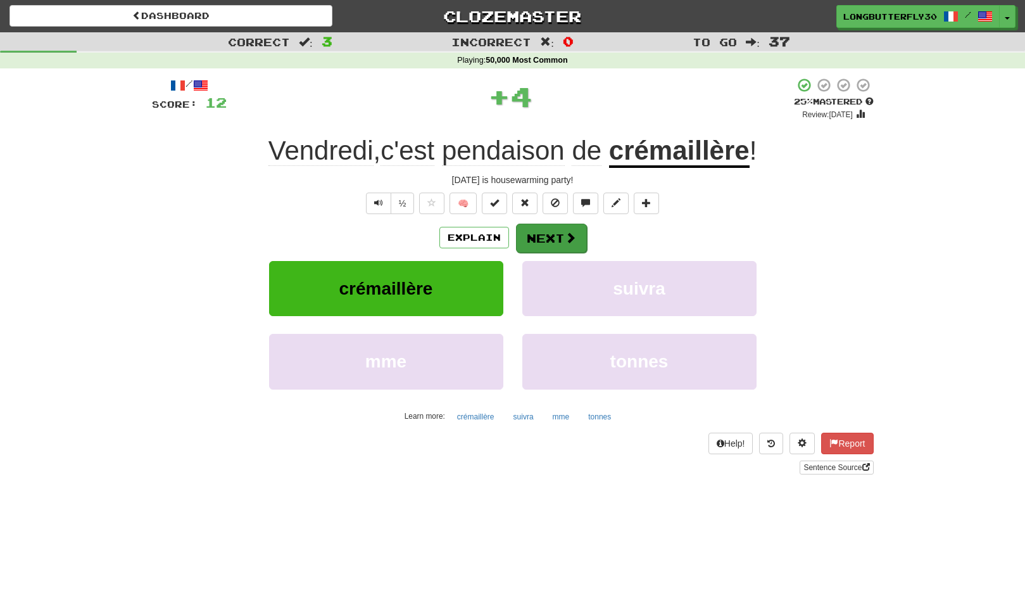
click at [553, 237] on button "Next" at bounding box center [551, 238] width 71 height 29
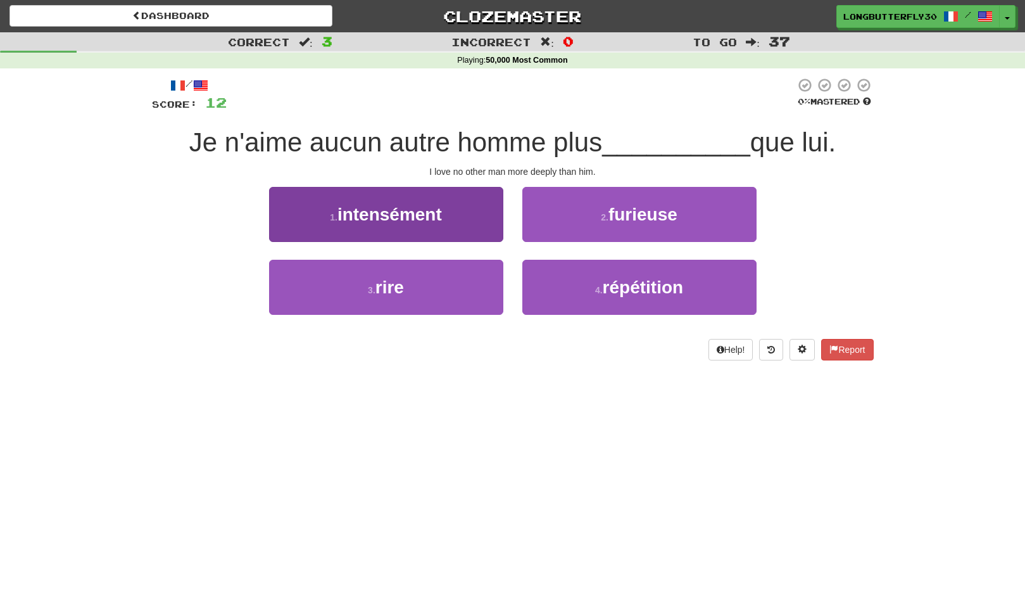
click at [468, 213] on button "1 . intensément" at bounding box center [386, 214] width 234 height 55
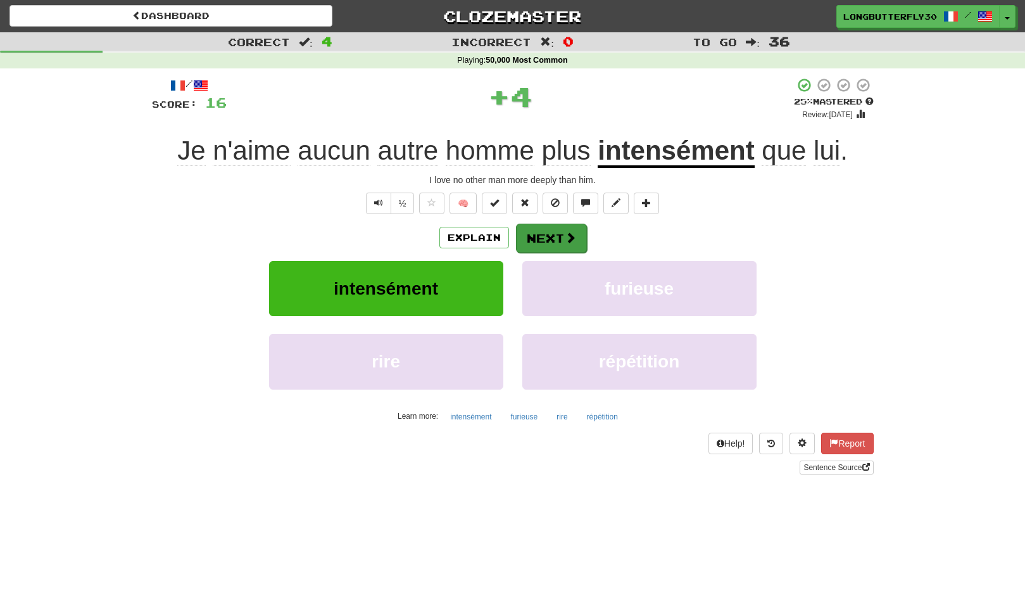
click at [547, 231] on button "Next" at bounding box center [551, 238] width 71 height 29
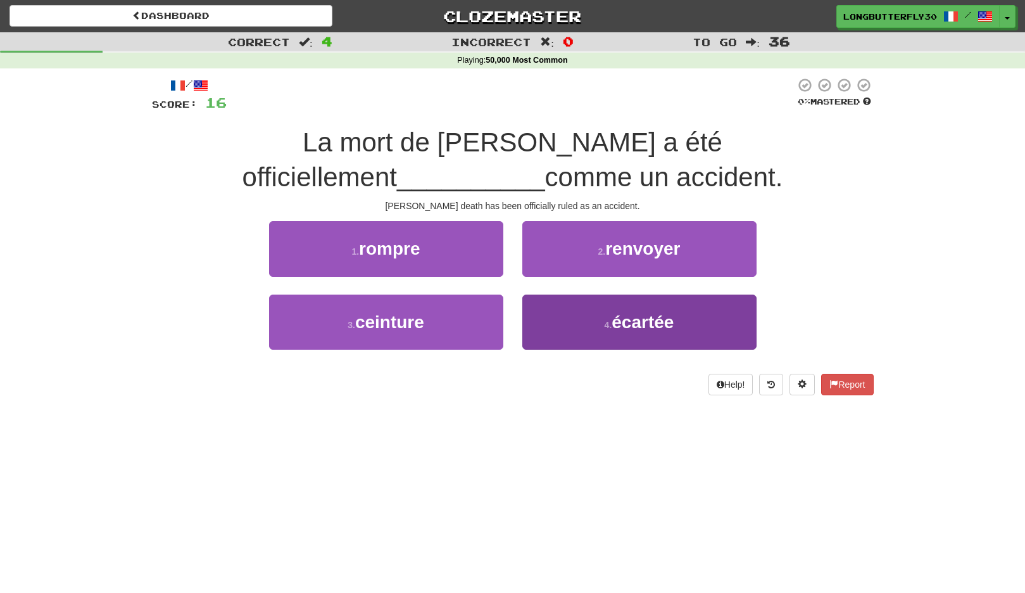
click at [608, 325] on small "4 ." at bounding box center [609, 325] width 8 height 10
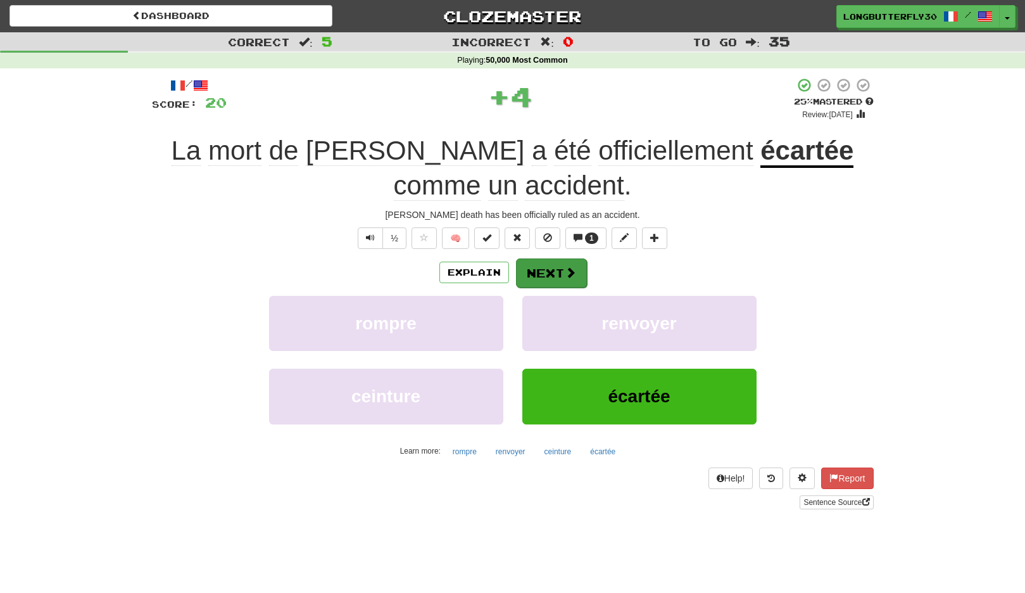
click at [572, 274] on span at bounding box center [570, 272] width 11 height 11
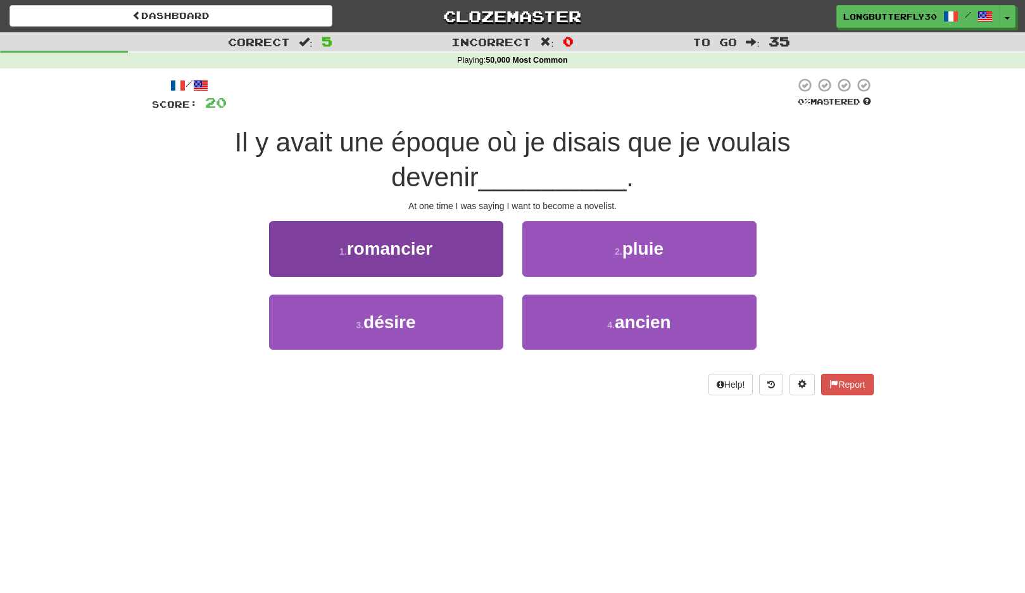
click at [490, 258] on button "1 . romancier" at bounding box center [386, 248] width 234 height 55
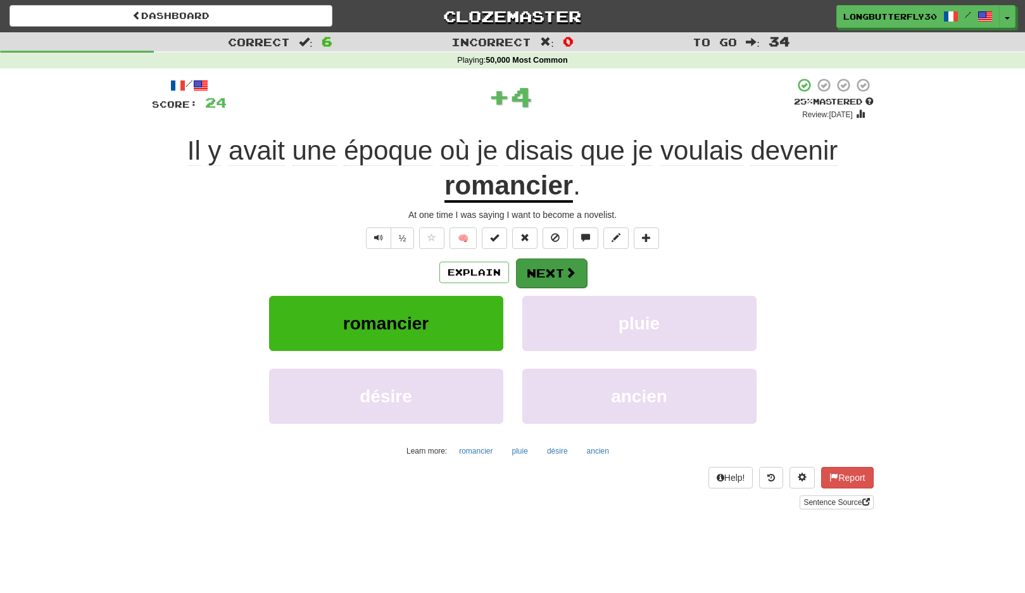
click at [561, 267] on button "Next" at bounding box center [551, 272] width 71 height 29
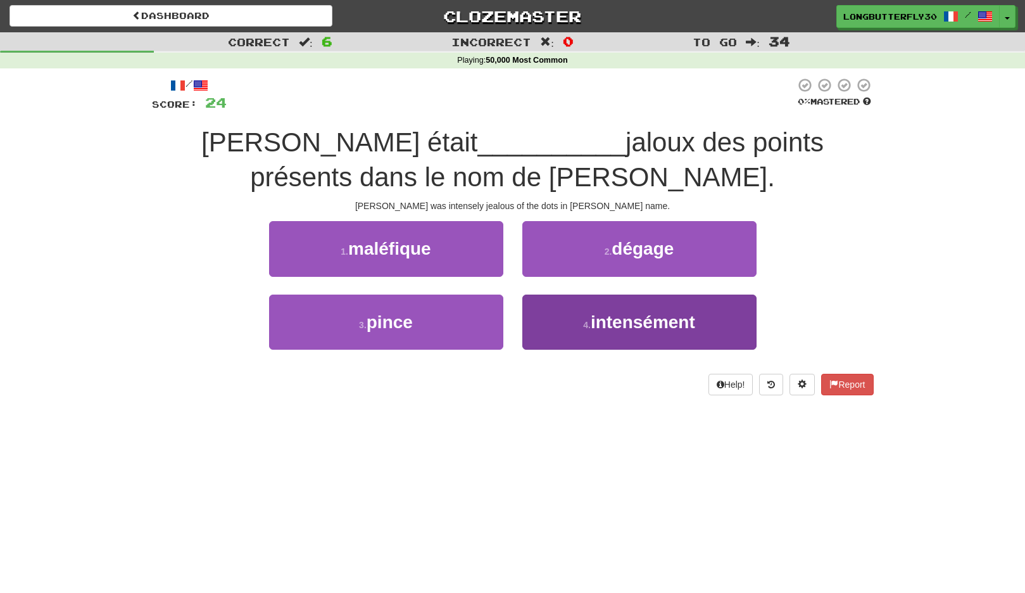
click at [595, 320] on span "intensément" at bounding box center [643, 322] width 105 height 20
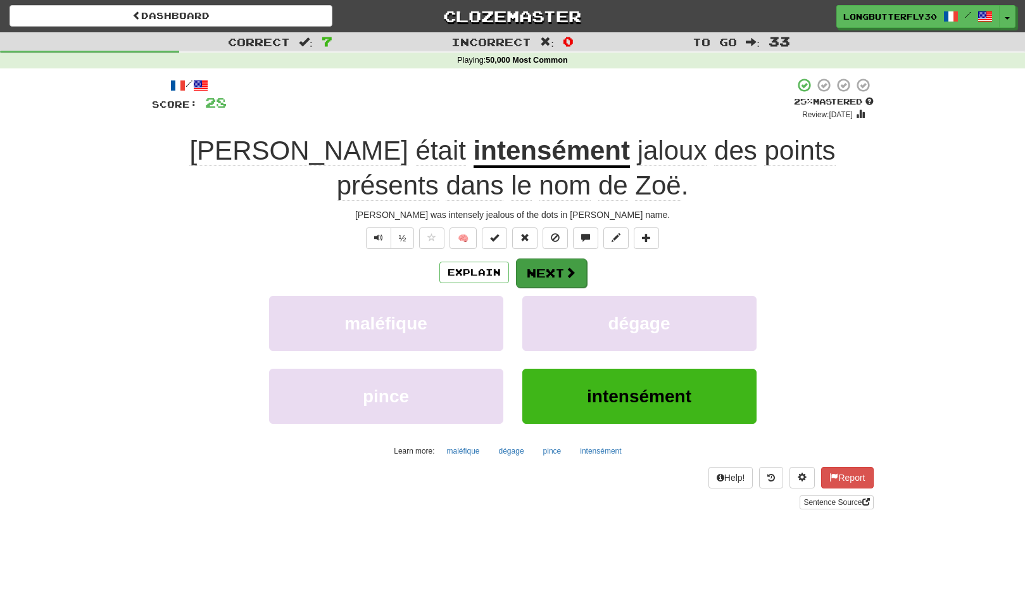
click at [552, 269] on button "Next" at bounding box center [551, 272] width 71 height 29
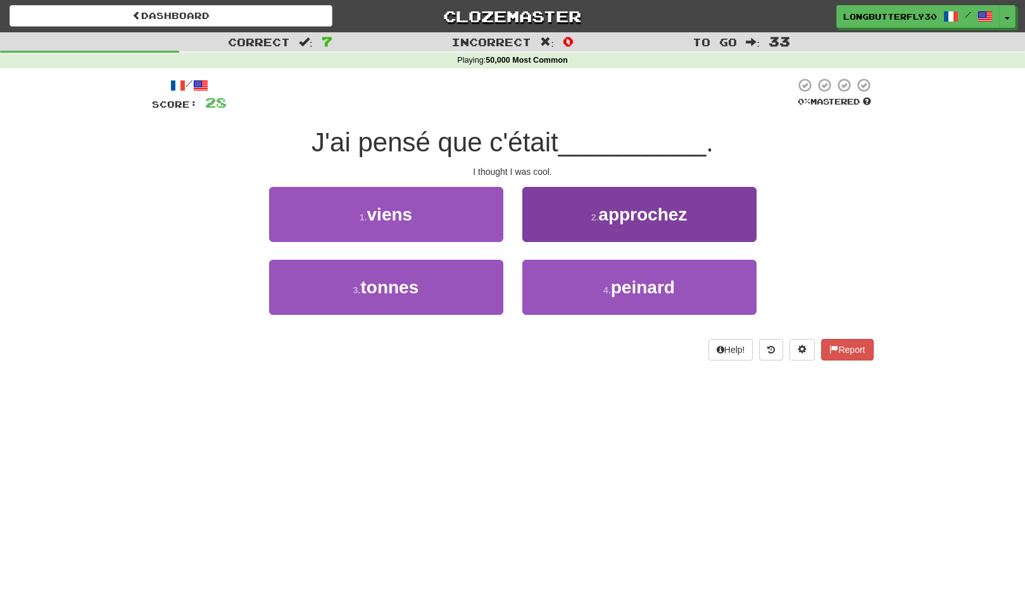
click at [636, 280] on span "peinard" at bounding box center [643, 287] width 64 height 20
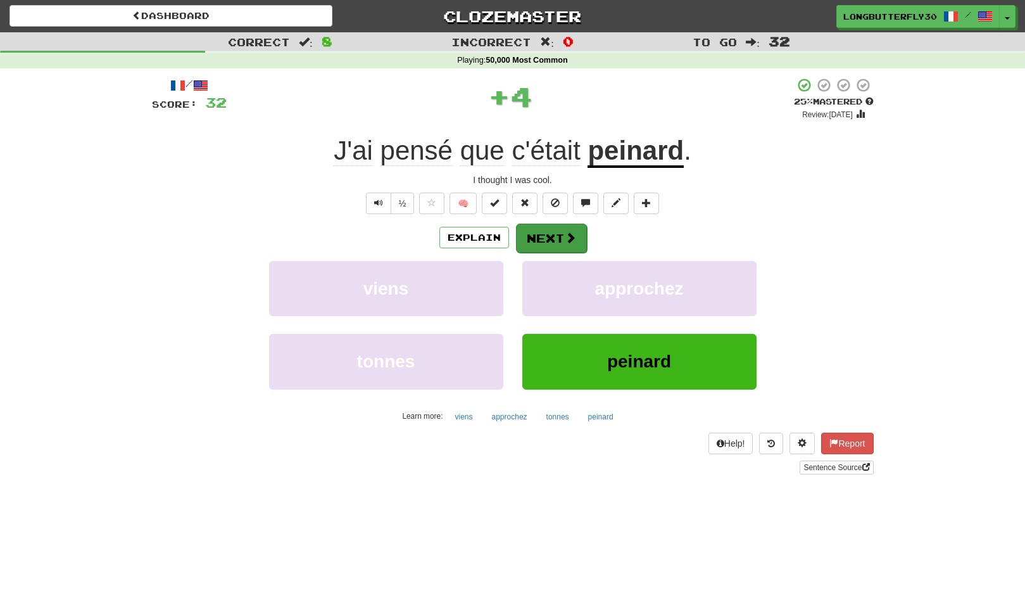
click at [548, 241] on button "Next" at bounding box center [551, 238] width 71 height 29
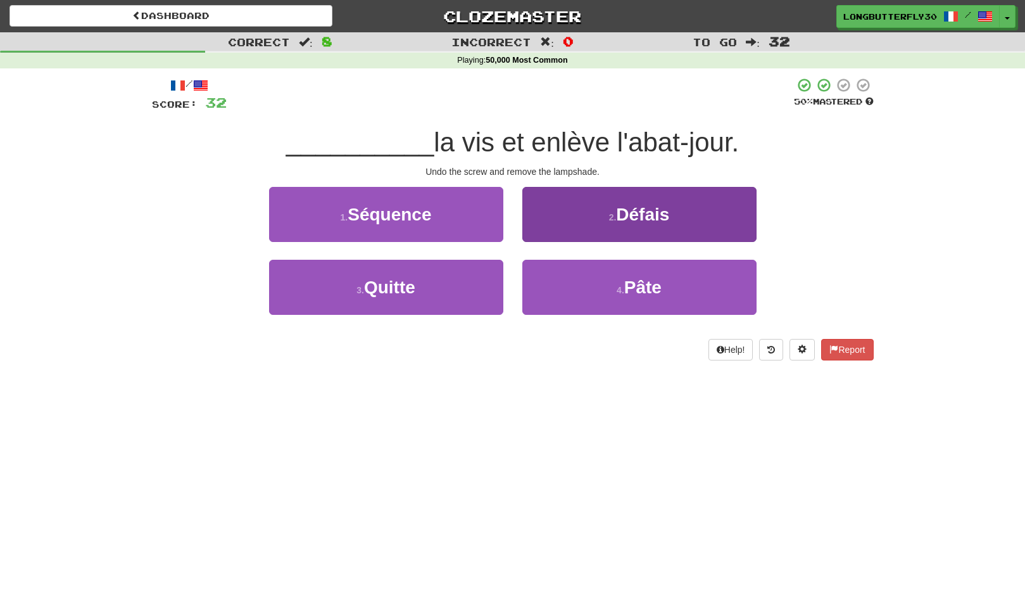
click at [614, 221] on button "2 . [GEOGRAPHIC_DATA]" at bounding box center [640, 214] width 234 height 55
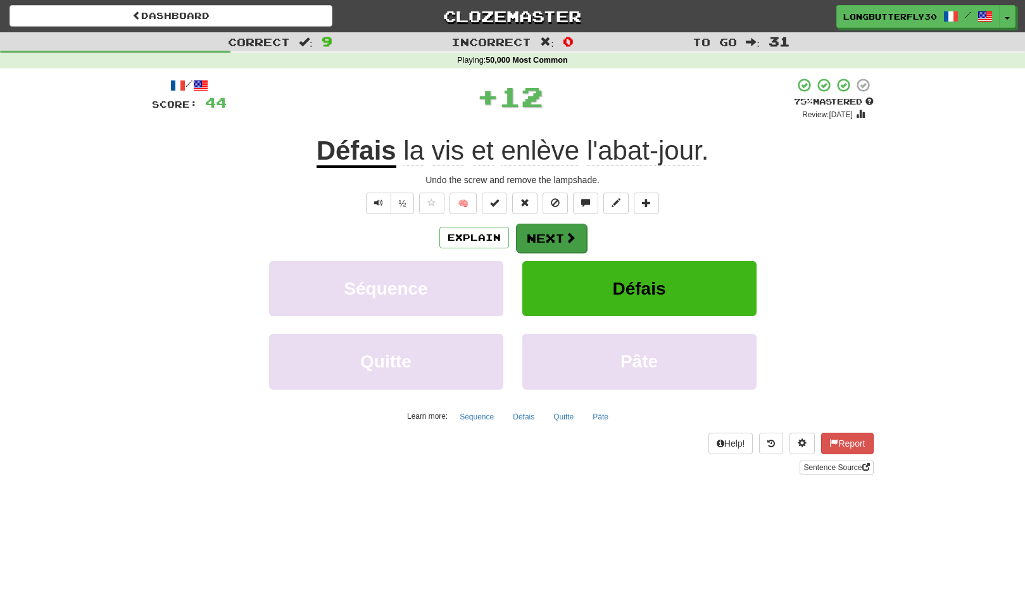
click at [553, 228] on button "Next" at bounding box center [551, 238] width 71 height 29
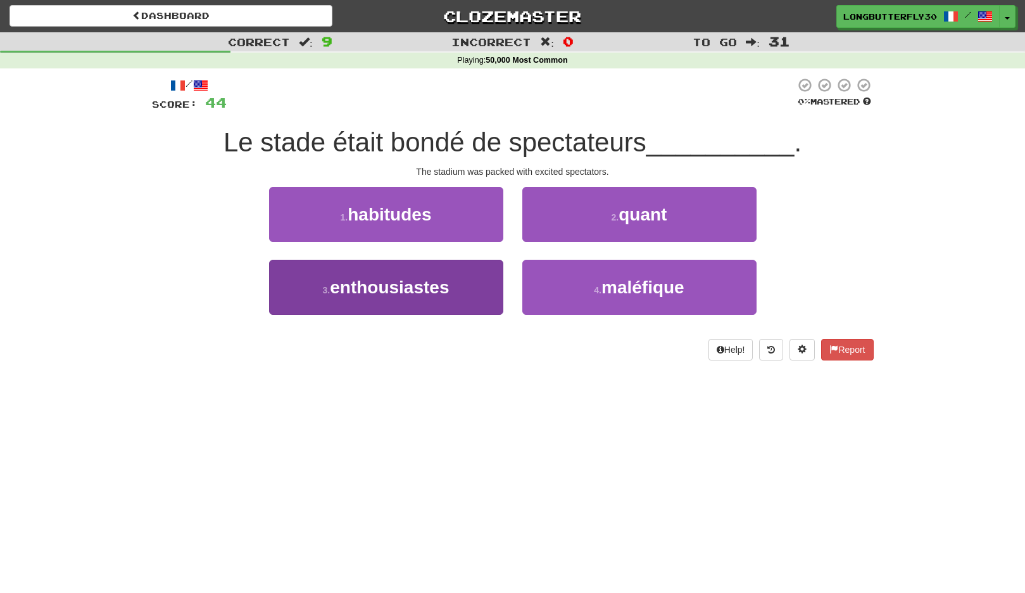
click at [476, 287] on button "3 . enthousiastes" at bounding box center [386, 287] width 234 height 55
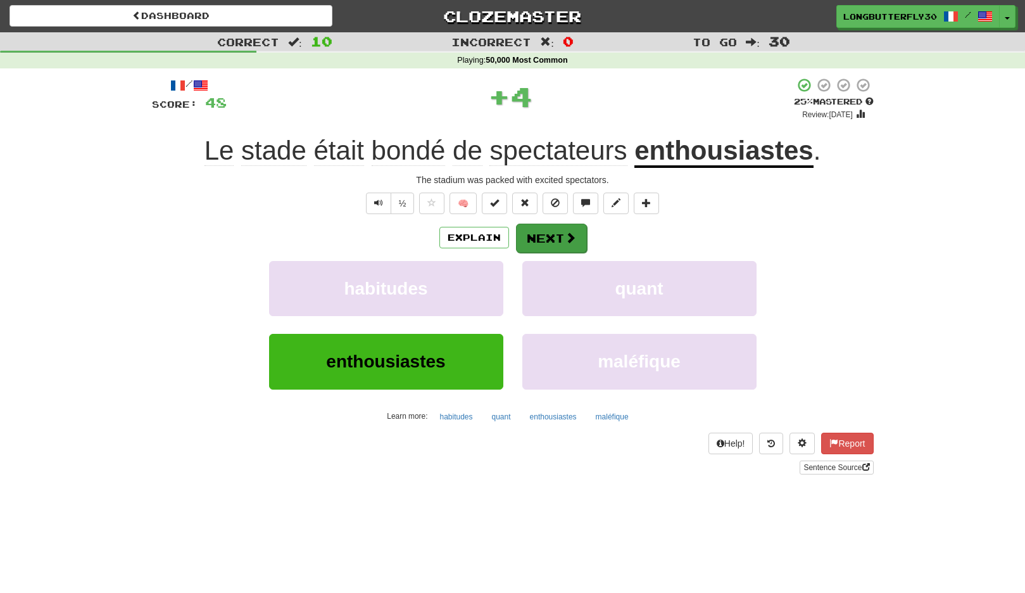
click at [550, 231] on button "Next" at bounding box center [551, 238] width 71 height 29
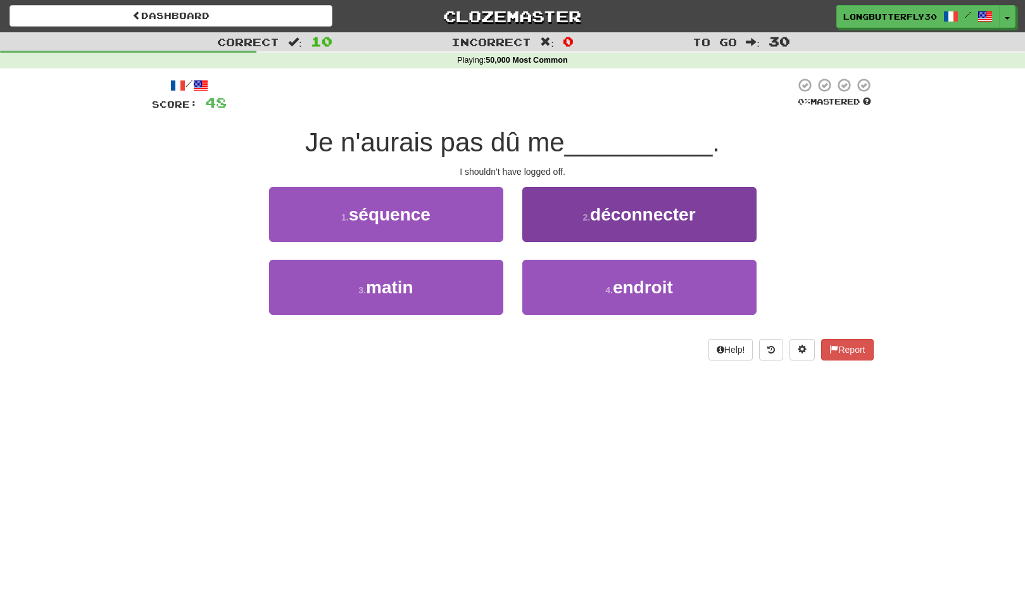
click at [590, 231] on button "2 . déconnecter" at bounding box center [640, 214] width 234 height 55
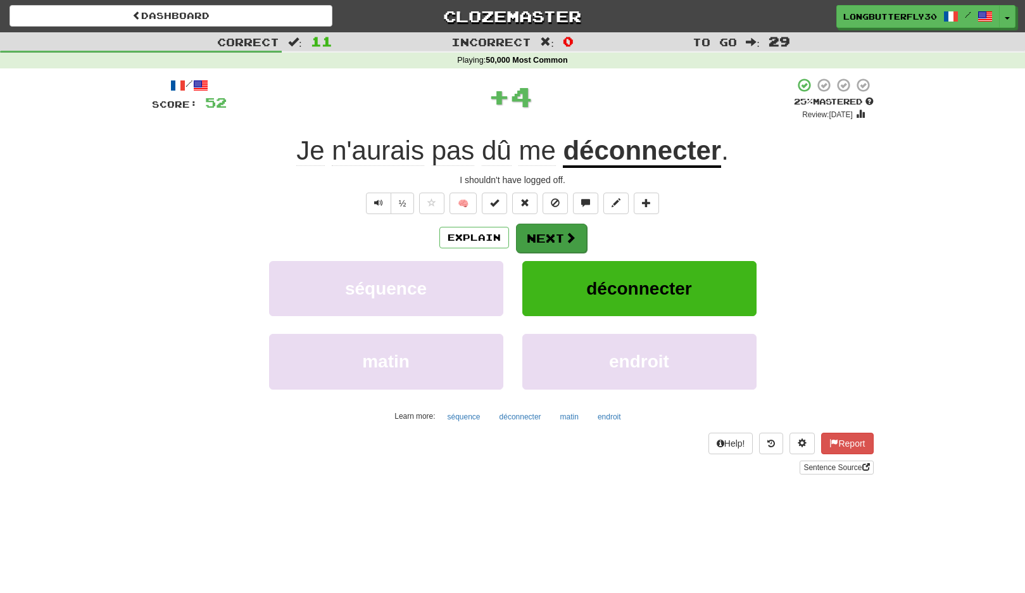
click at [555, 236] on button "Next" at bounding box center [551, 238] width 71 height 29
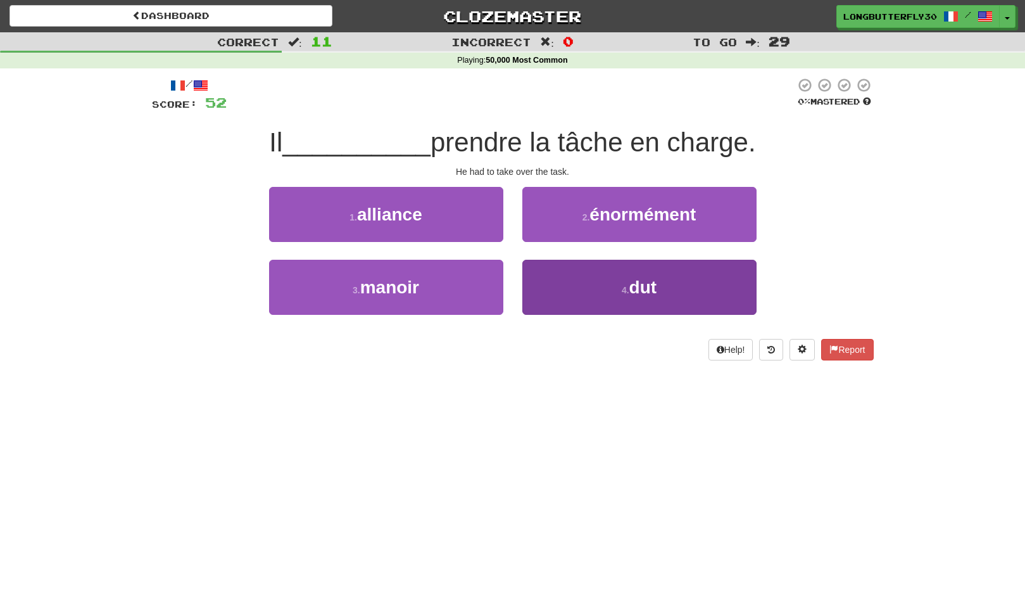
click at [607, 277] on button "4 . dut" at bounding box center [640, 287] width 234 height 55
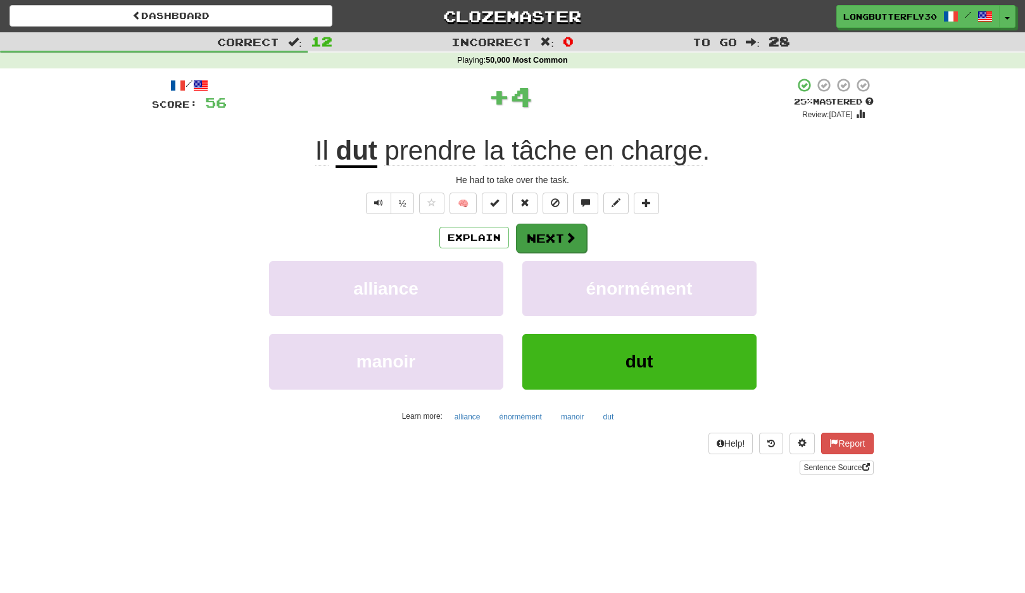
click at [561, 236] on button "Next" at bounding box center [551, 238] width 71 height 29
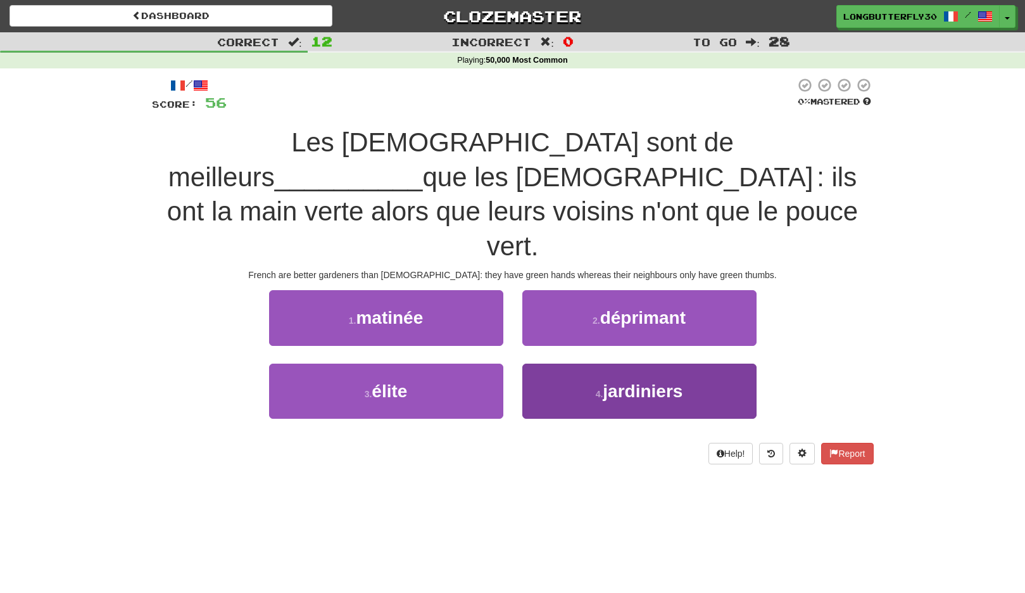
click at [626, 381] on span "jardiniers" at bounding box center [643, 391] width 80 height 20
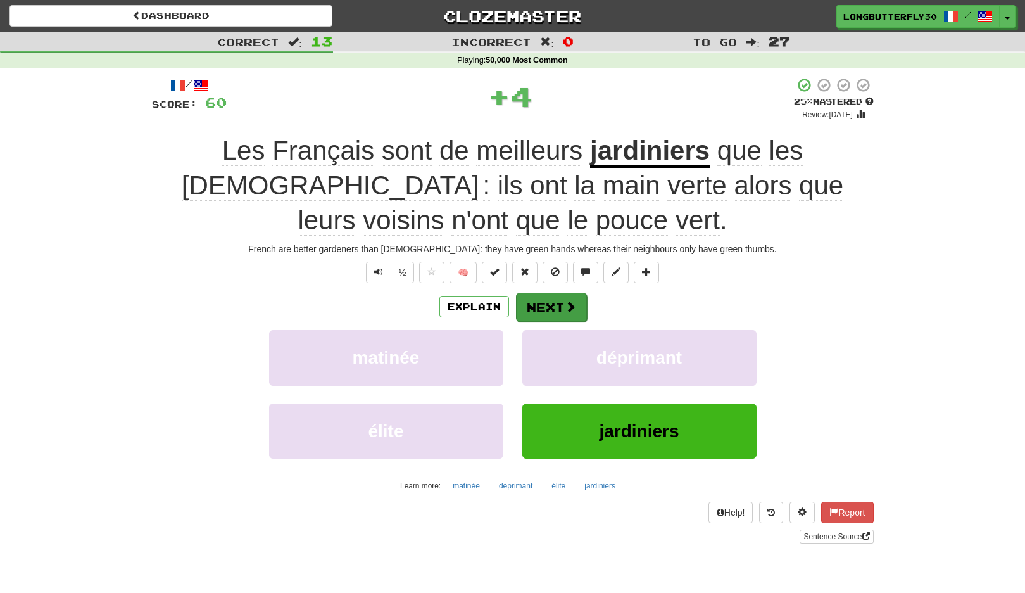
click at [548, 305] on button "Next" at bounding box center [551, 307] width 71 height 29
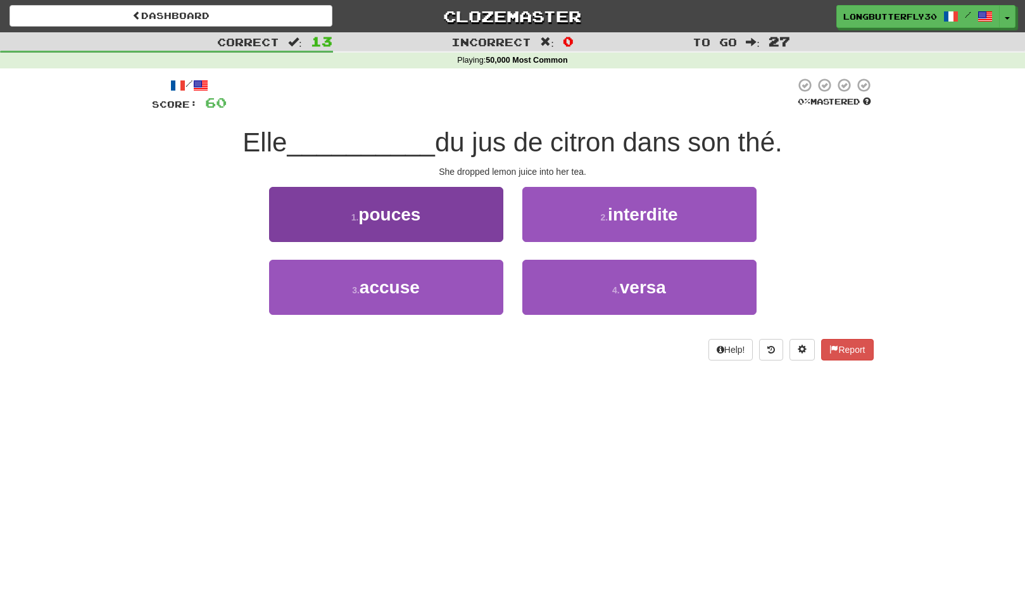
click at [485, 219] on button "1 . pouces" at bounding box center [386, 214] width 234 height 55
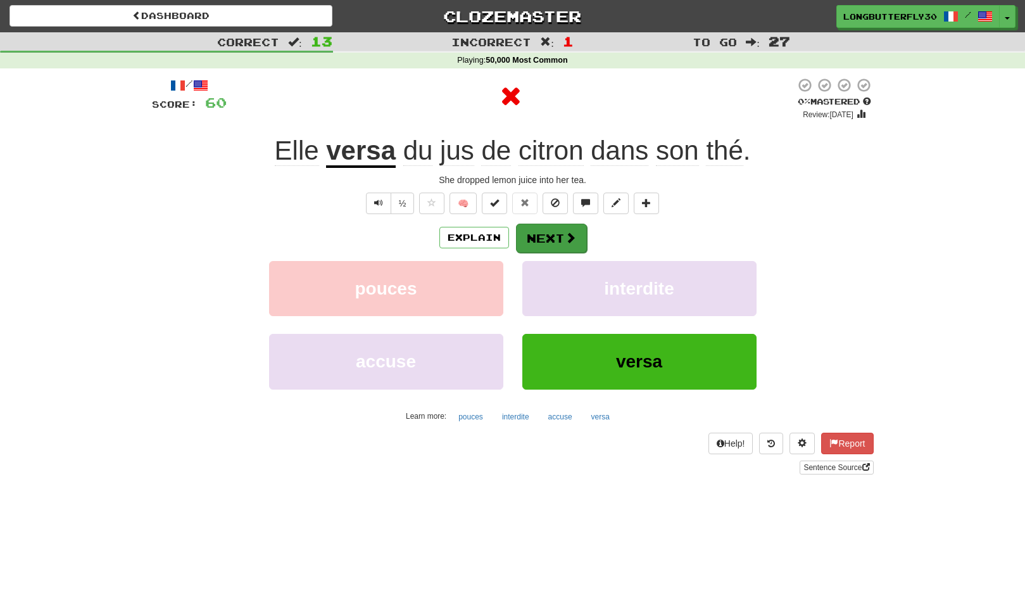
click at [540, 229] on button "Next" at bounding box center [551, 238] width 71 height 29
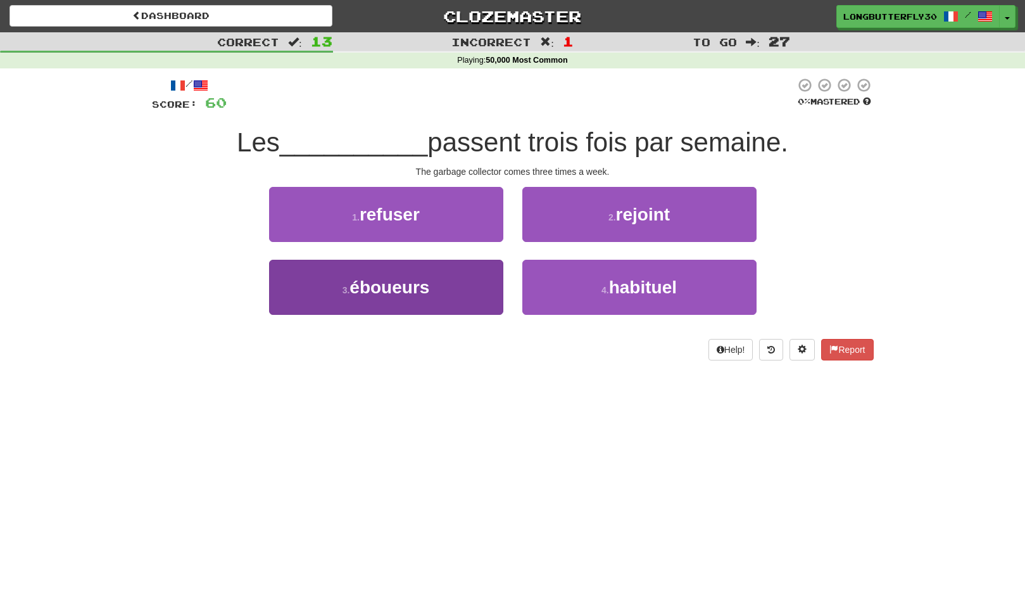
click at [460, 294] on button "3 . éboueurs" at bounding box center [386, 287] width 234 height 55
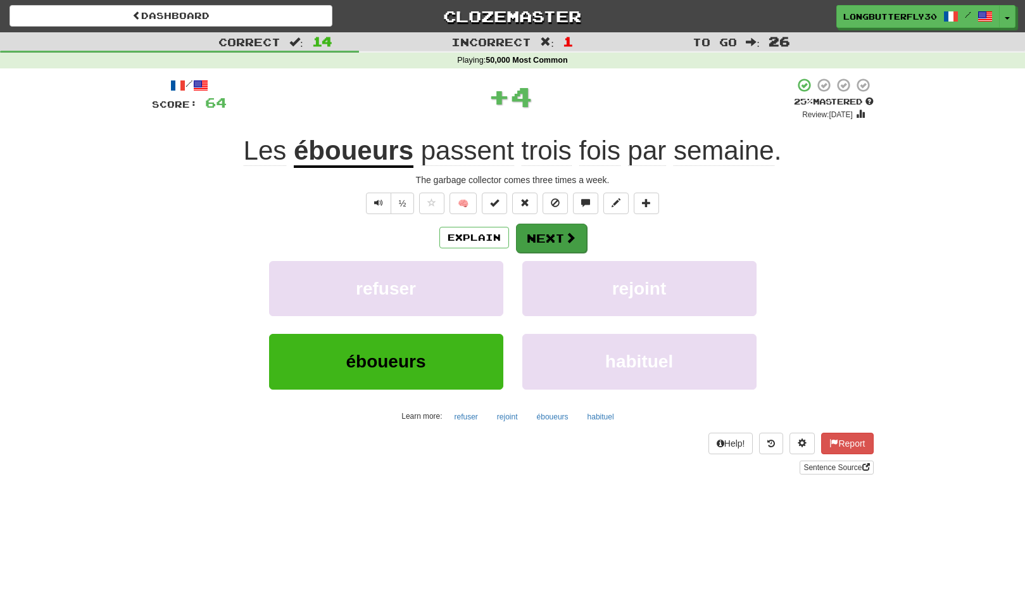
click at [535, 232] on button "Next" at bounding box center [551, 238] width 71 height 29
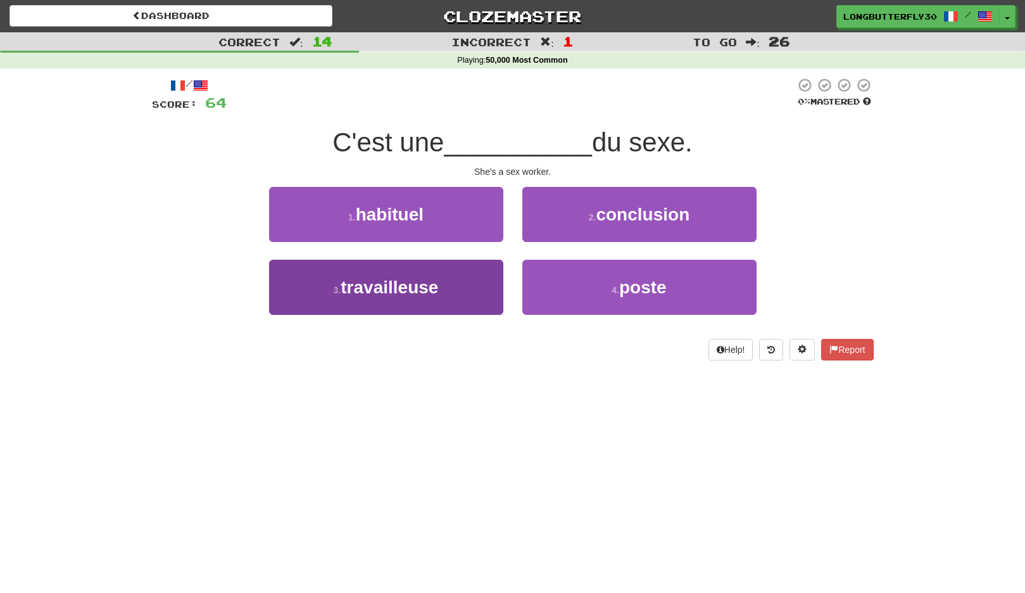
click at [465, 284] on button "3 . travailleuse" at bounding box center [386, 287] width 234 height 55
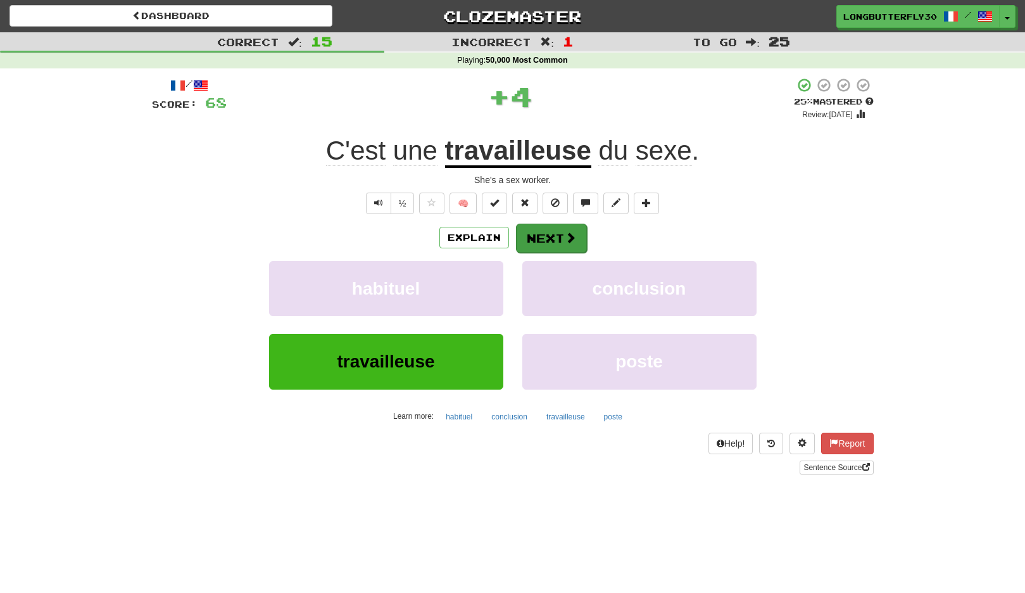
click at [539, 239] on button "Next" at bounding box center [551, 238] width 71 height 29
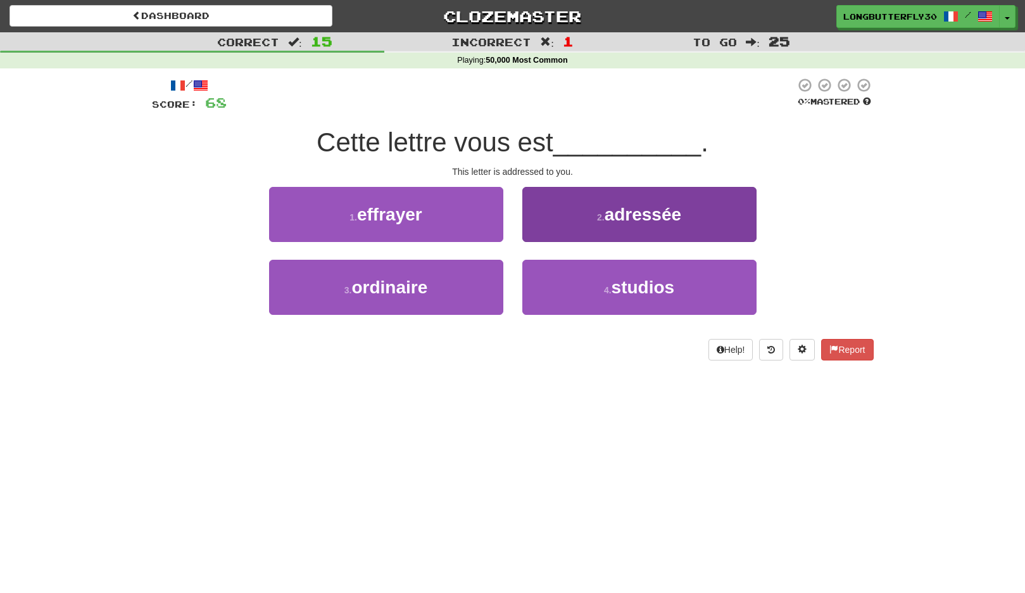
click at [568, 223] on button "2 . adressée" at bounding box center [640, 214] width 234 height 55
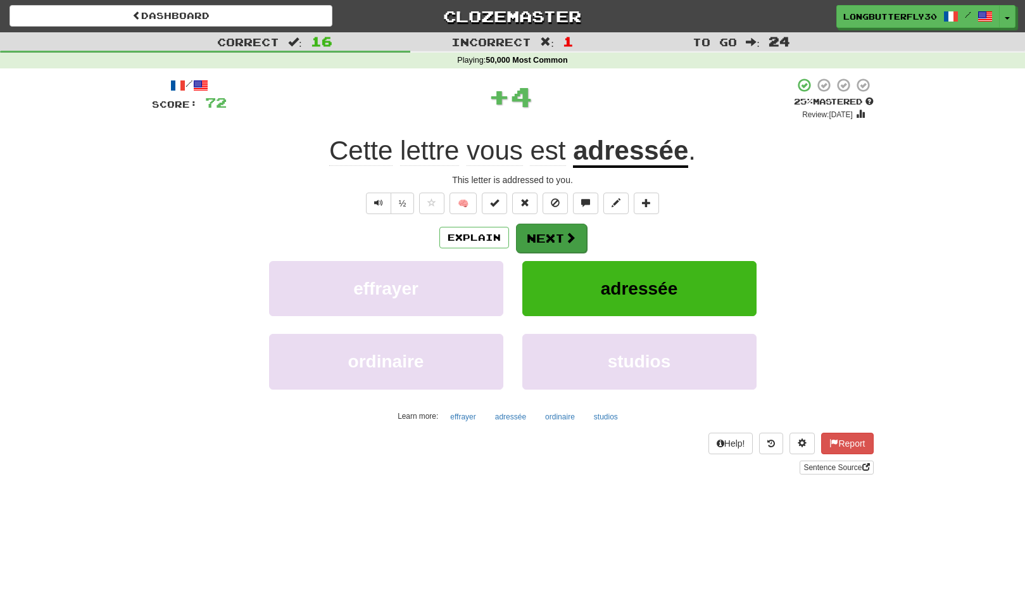
click at [526, 227] on button "Next" at bounding box center [551, 238] width 71 height 29
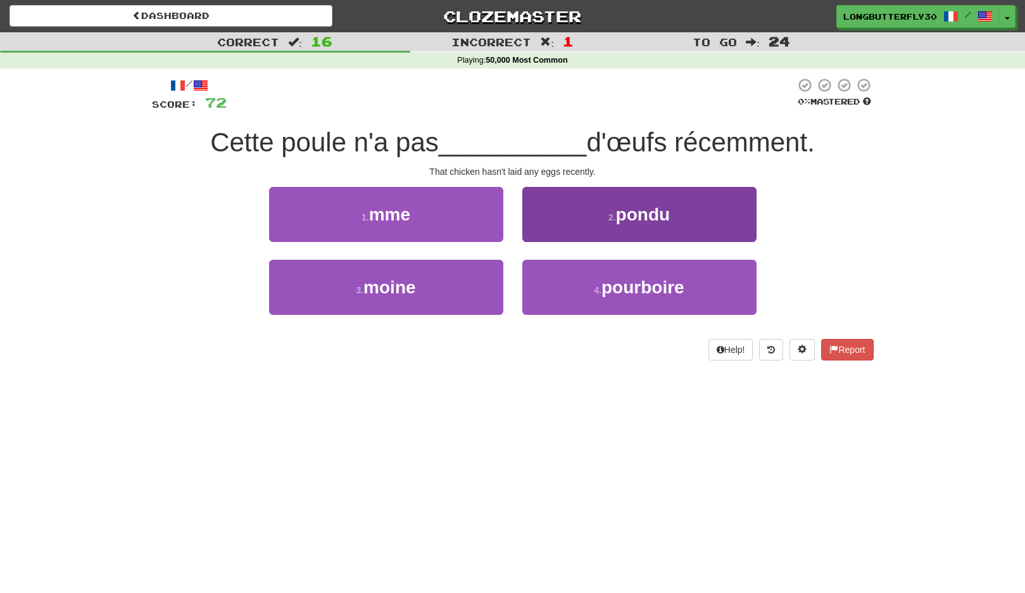
click at [604, 225] on button "2 . pondu" at bounding box center [640, 214] width 234 height 55
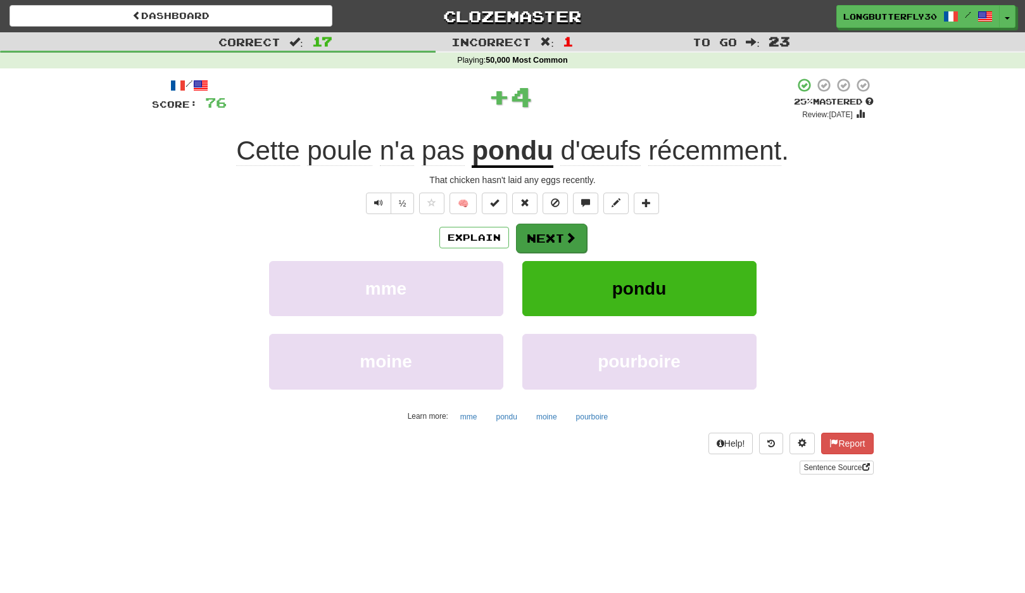
click at [556, 230] on button "Next" at bounding box center [551, 238] width 71 height 29
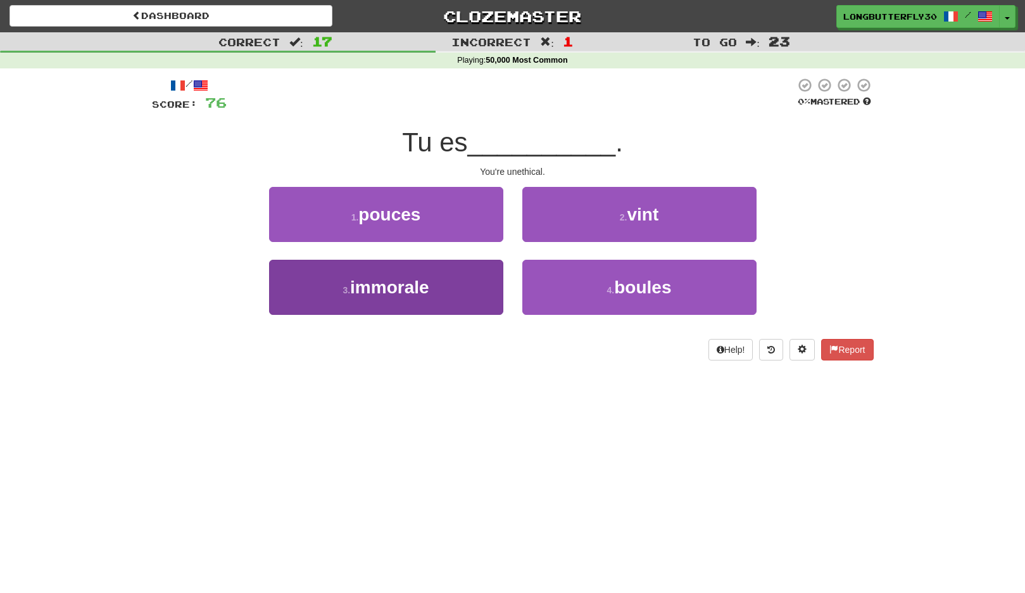
click at [465, 273] on button "3 . immorale" at bounding box center [386, 287] width 234 height 55
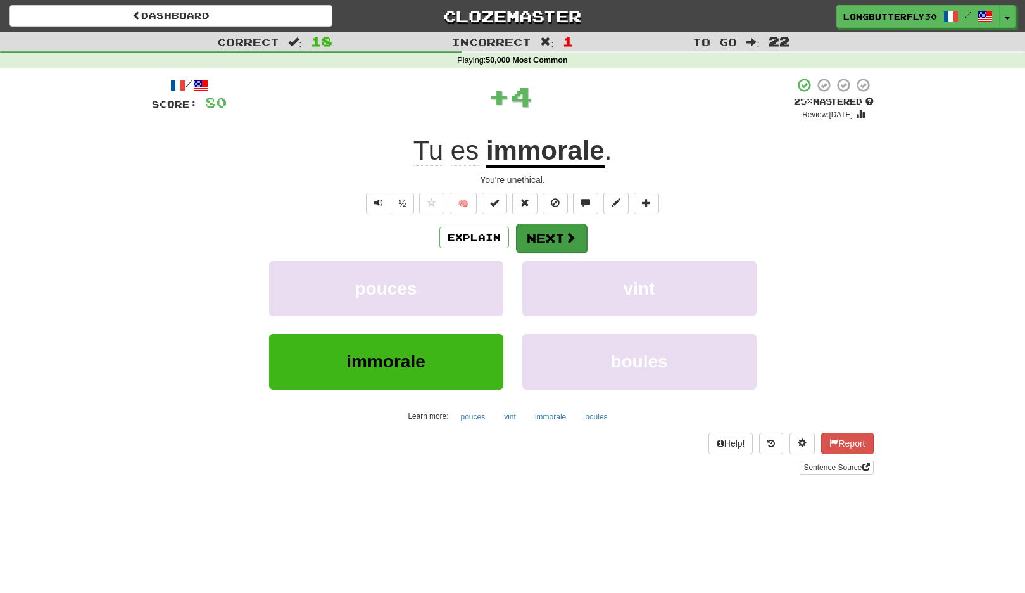
click at [558, 244] on button "Next" at bounding box center [551, 238] width 71 height 29
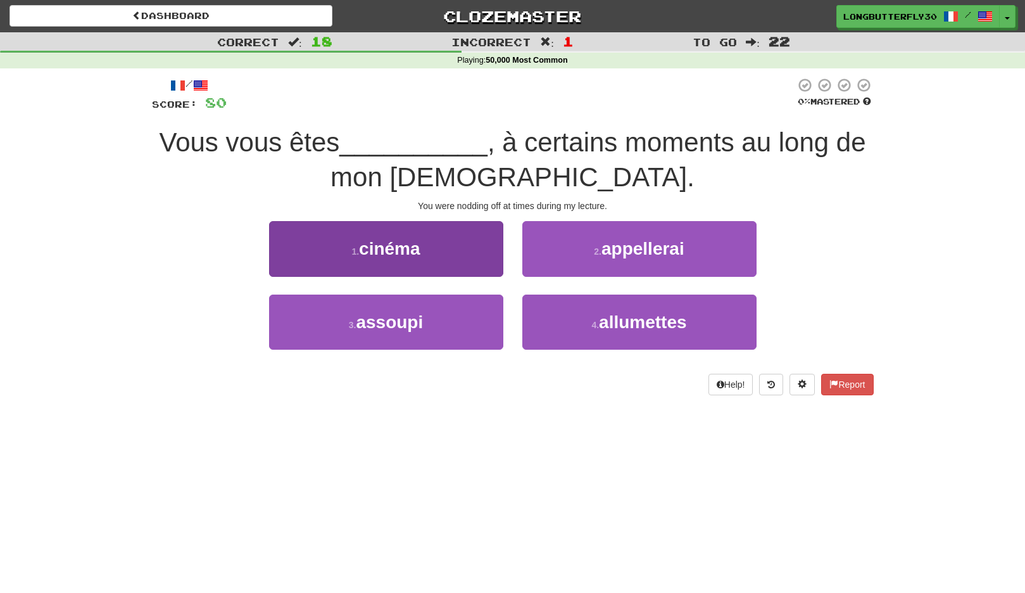
drag, startPoint x: 458, startPoint y: 327, endPoint x: 474, endPoint y: 310, distance: 23.7
click at [458, 327] on button "3 . assoupi" at bounding box center [386, 322] width 234 height 55
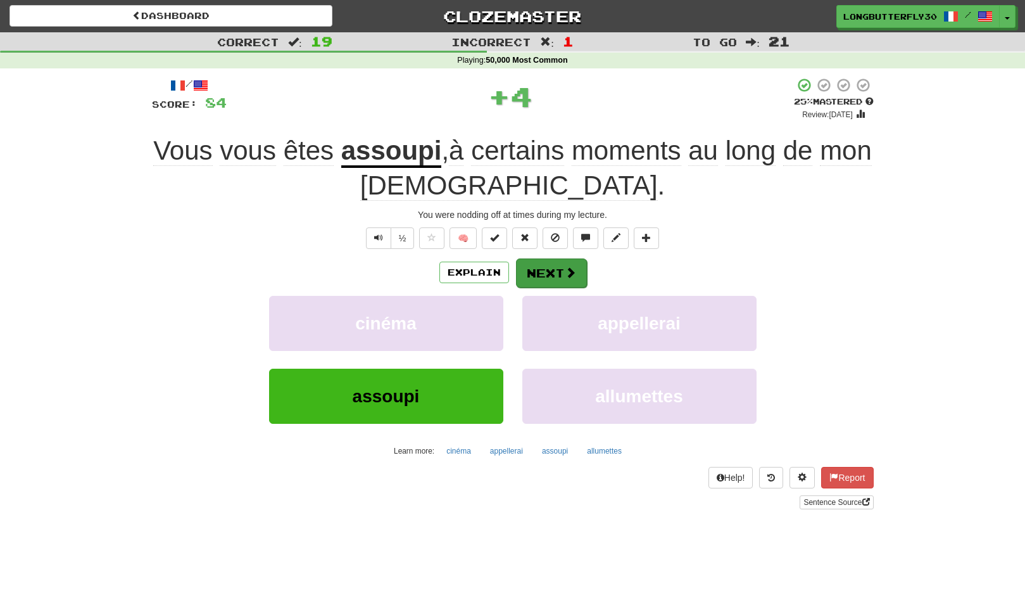
click at [545, 265] on button "Next" at bounding box center [551, 272] width 71 height 29
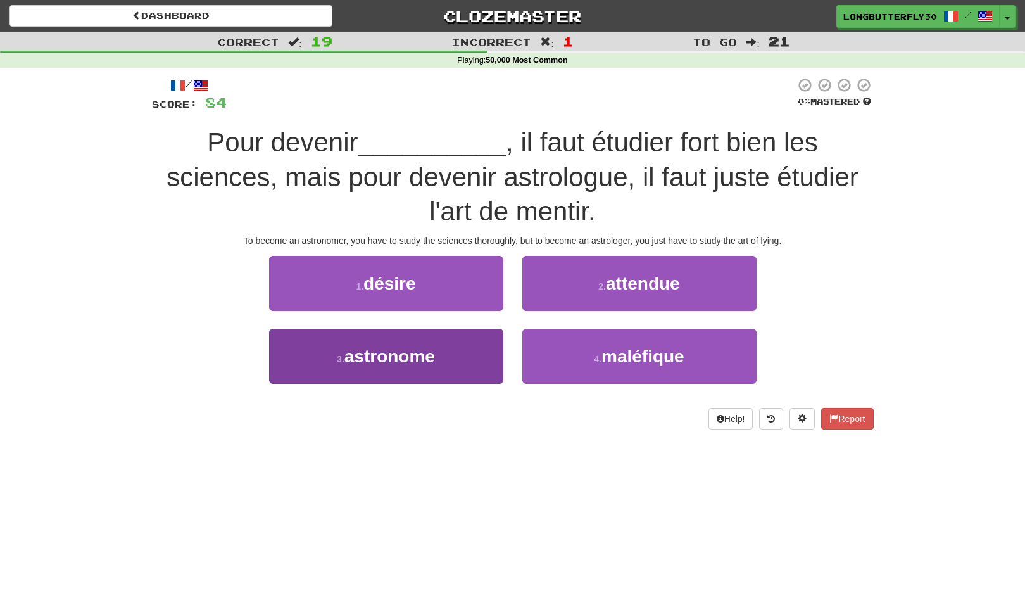
click at [459, 348] on button "3 . astronome" at bounding box center [386, 356] width 234 height 55
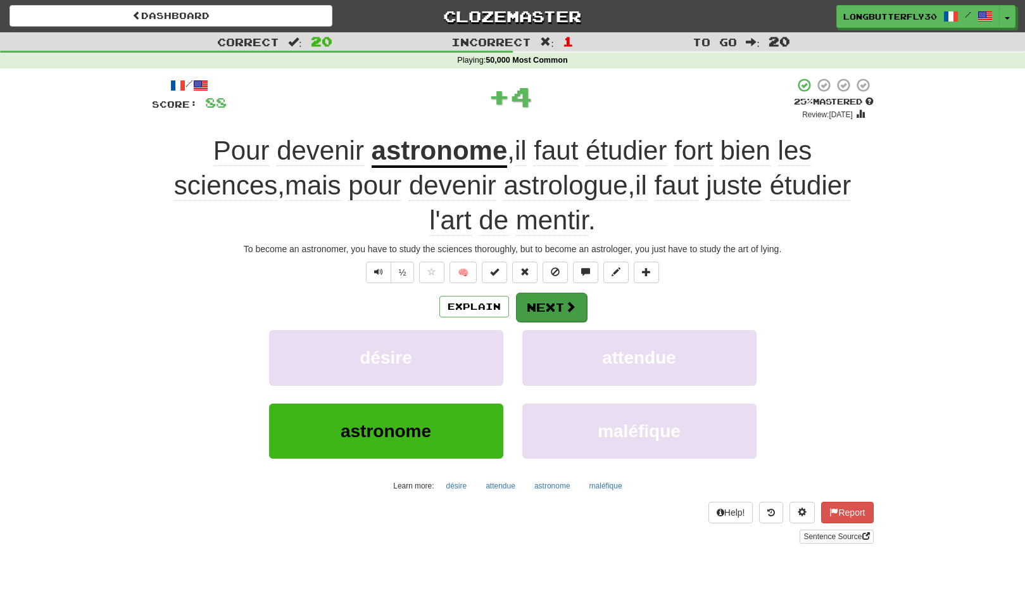
click at [542, 293] on button "Next" at bounding box center [551, 307] width 71 height 29
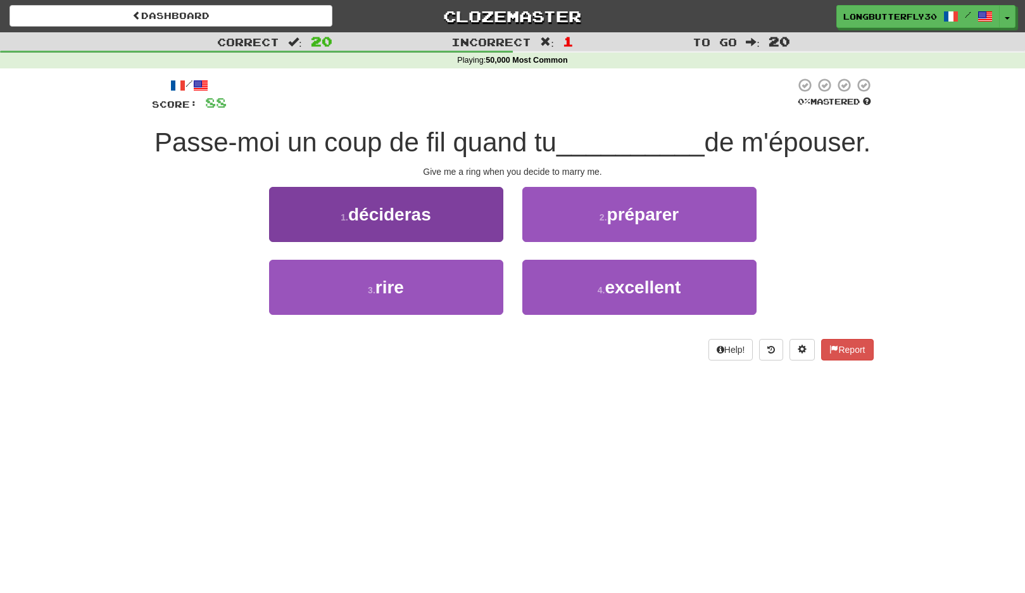
click at [445, 242] on button "1 . décideras" at bounding box center [386, 214] width 234 height 55
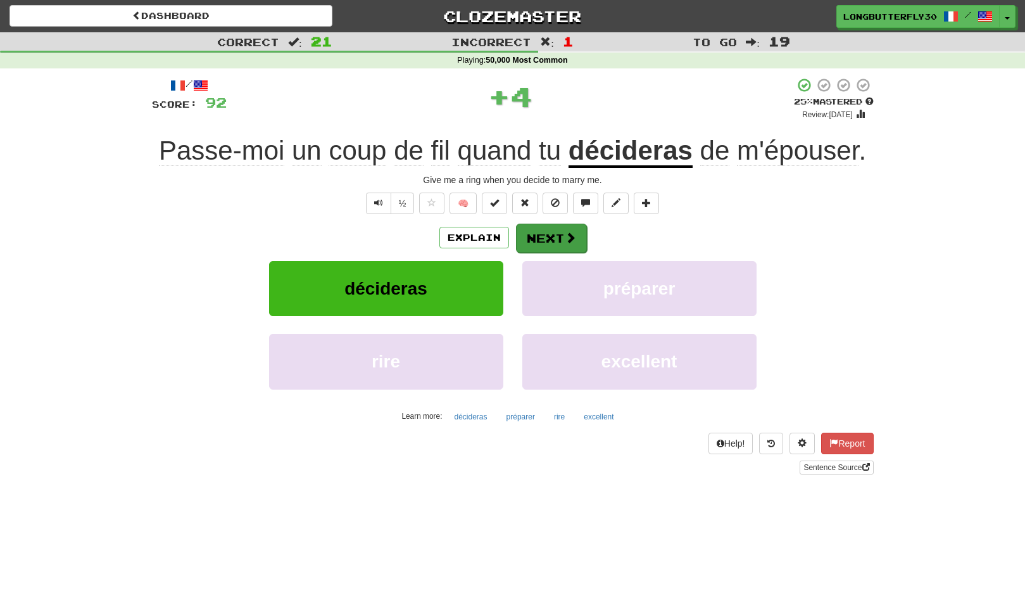
click at [549, 239] on button "Next" at bounding box center [551, 238] width 71 height 29
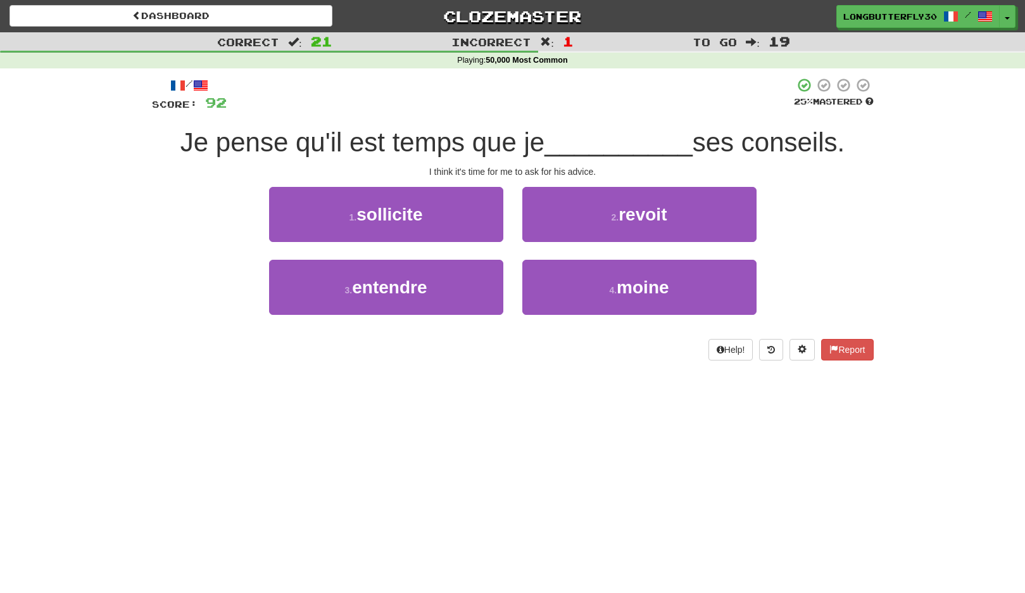
drag, startPoint x: 460, startPoint y: 209, endPoint x: 498, endPoint y: 215, distance: 39.1
click at [461, 210] on button "1 . sollicite" at bounding box center [386, 214] width 234 height 55
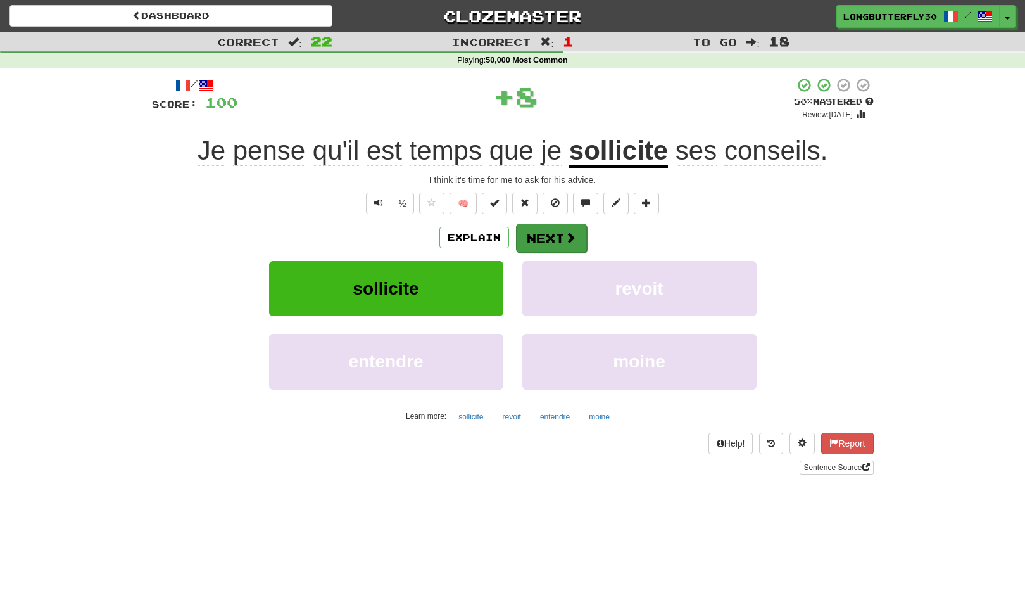
click at [558, 234] on button "Next" at bounding box center [551, 238] width 71 height 29
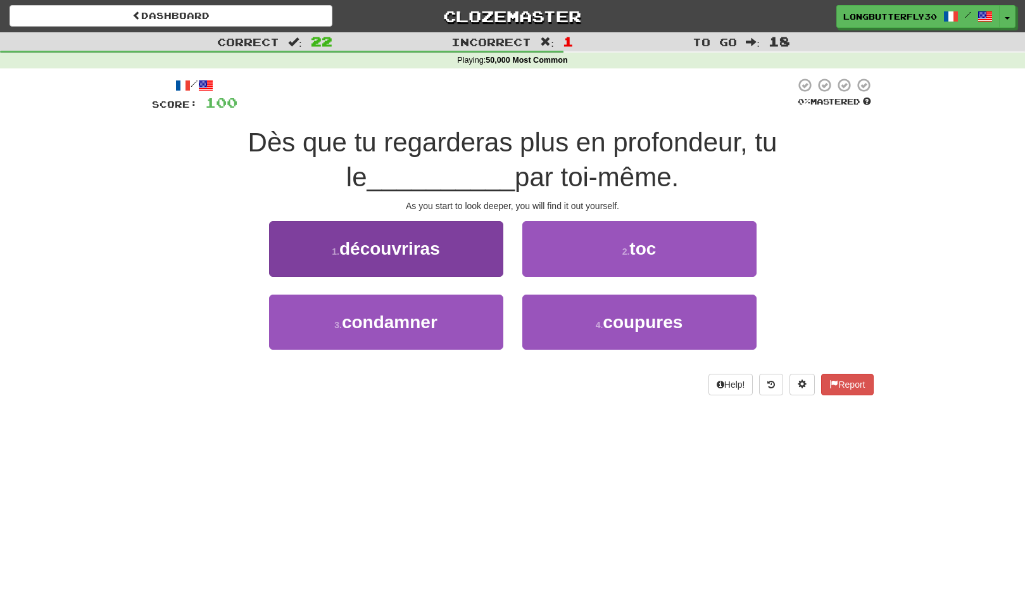
click at [462, 236] on button "1 . découvriras" at bounding box center [386, 248] width 234 height 55
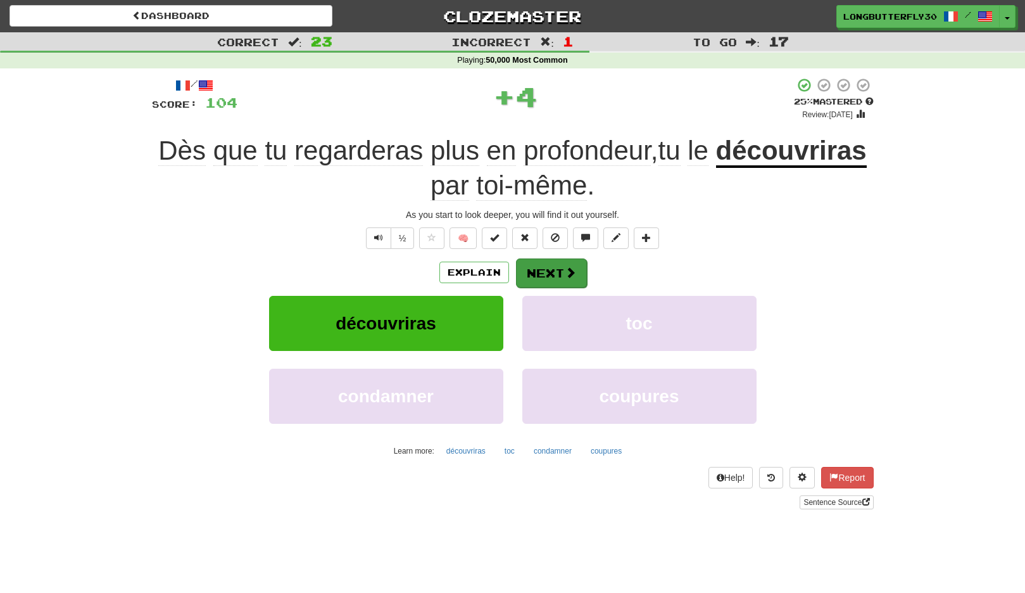
click at [540, 258] on button "Next" at bounding box center [551, 272] width 71 height 29
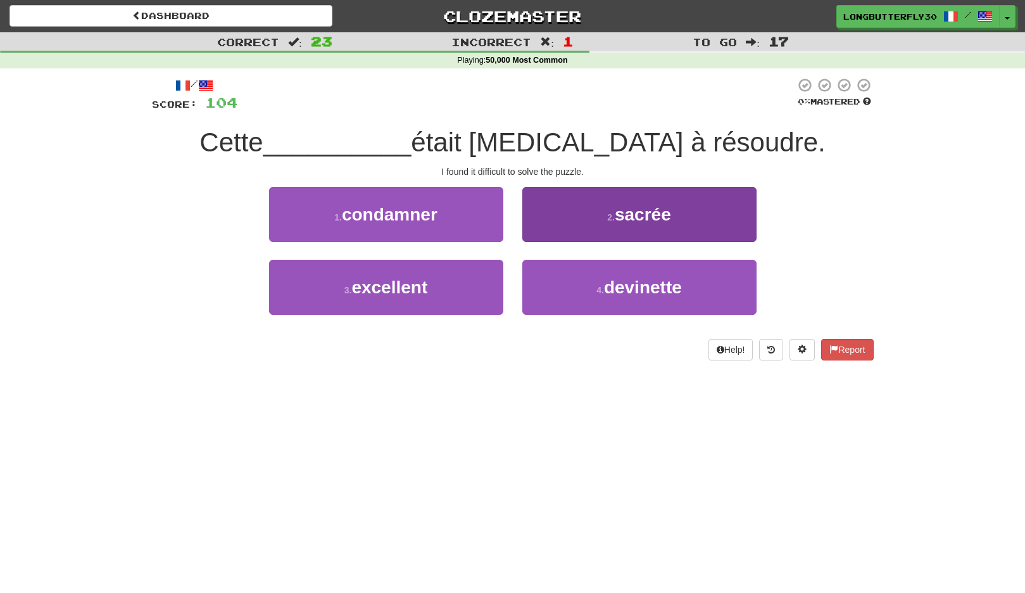
drag, startPoint x: 619, startPoint y: 284, endPoint x: 620, endPoint y: 272, distance: 11.4
click at [619, 284] on span "devinette" at bounding box center [643, 287] width 78 height 20
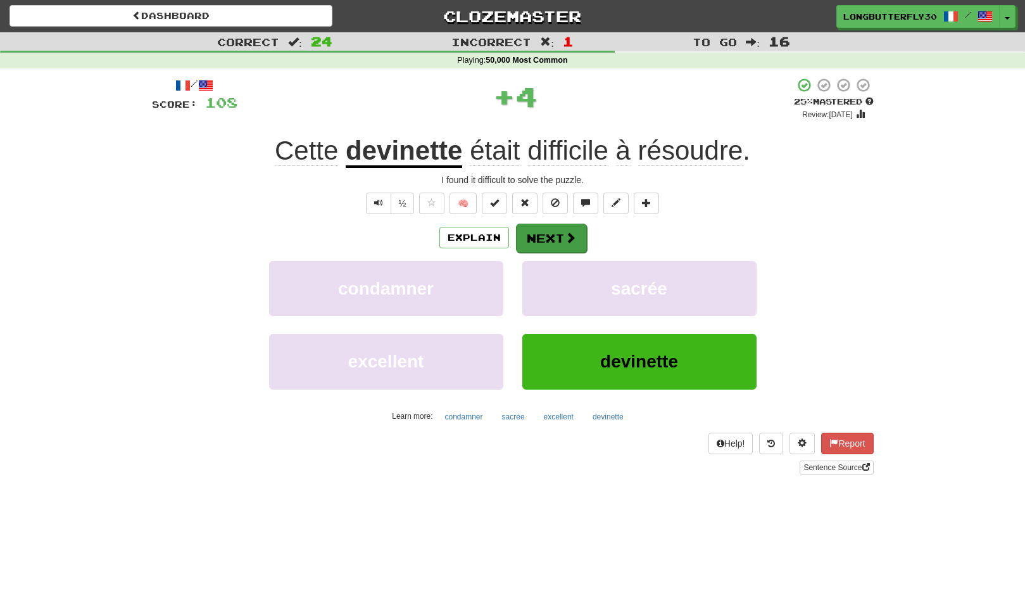
click at [553, 231] on button "Next" at bounding box center [551, 238] width 71 height 29
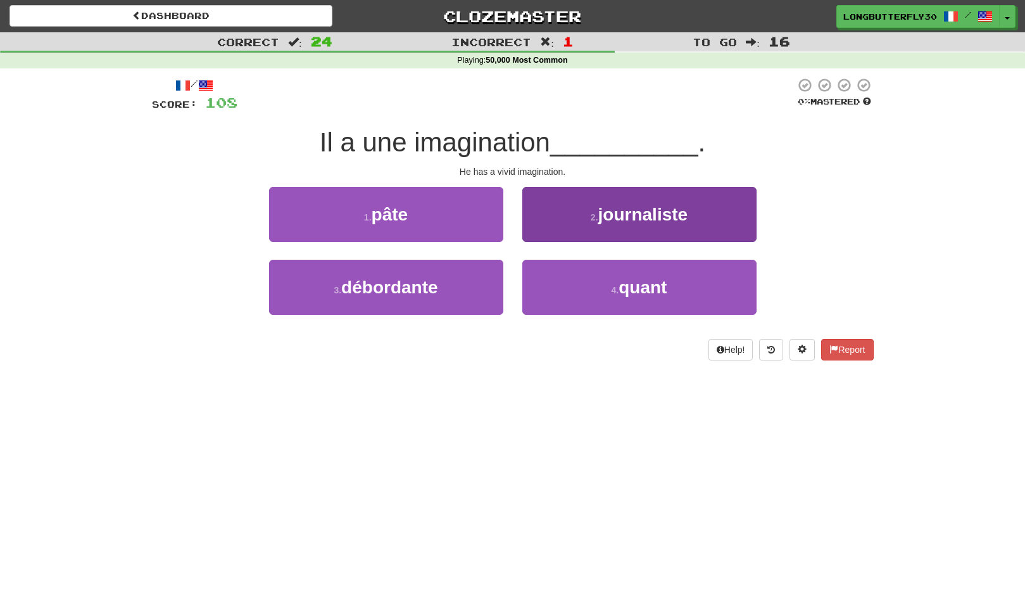
drag, startPoint x: 478, startPoint y: 284, endPoint x: 535, endPoint y: 265, distance: 60.1
click at [478, 284] on button "3 . débordante" at bounding box center [386, 287] width 234 height 55
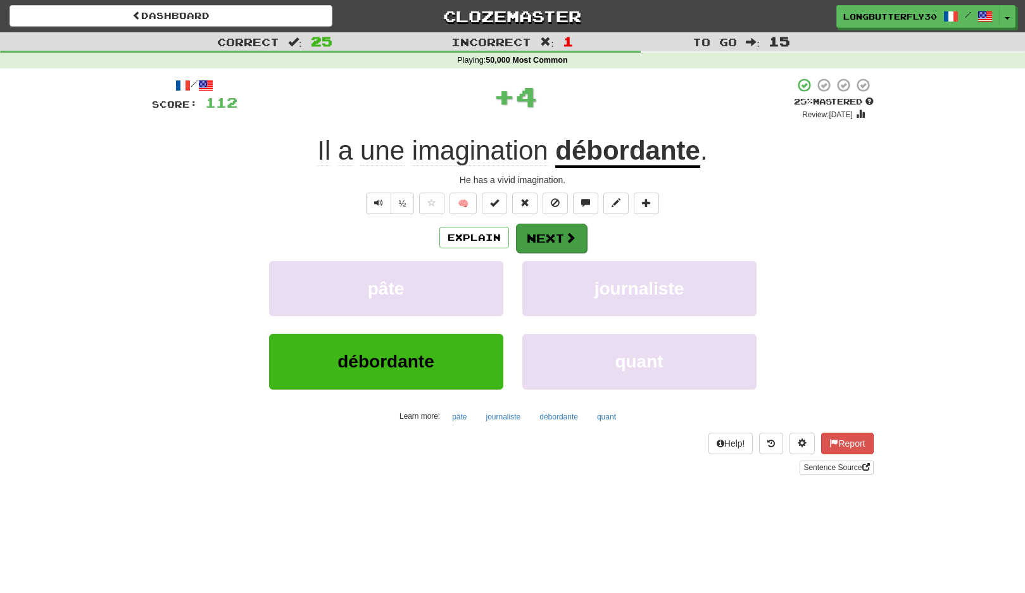
click at [541, 237] on button "Next" at bounding box center [551, 238] width 71 height 29
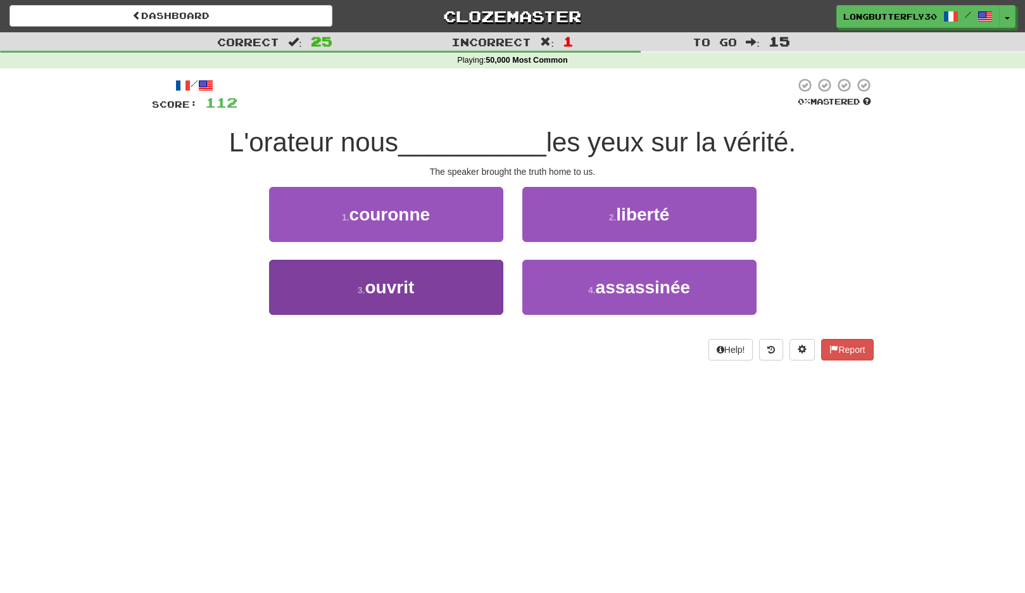
click at [460, 269] on button "3 . ouvrit" at bounding box center [386, 287] width 234 height 55
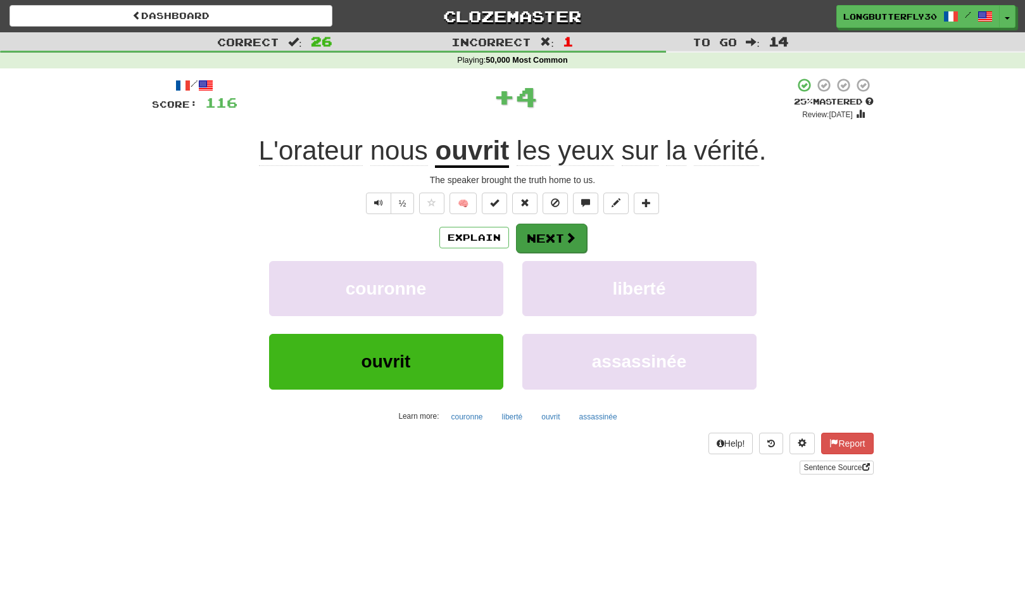
click at [566, 234] on span at bounding box center [570, 237] width 11 height 11
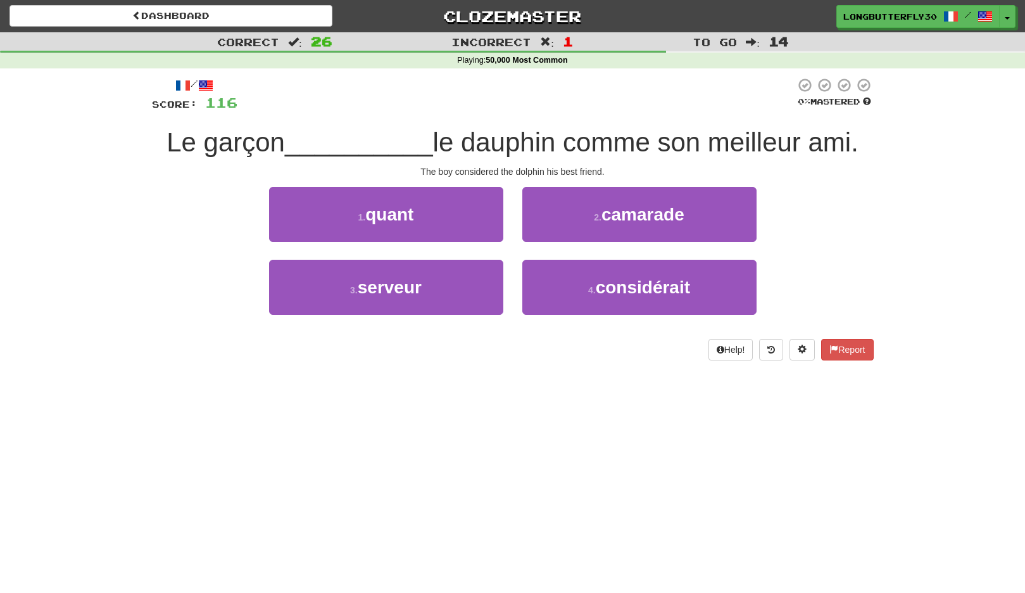
drag, startPoint x: 597, startPoint y: 283, endPoint x: 589, endPoint y: 254, distance: 29.7
click at [597, 282] on span "considérait" at bounding box center [643, 287] width 94 height 20
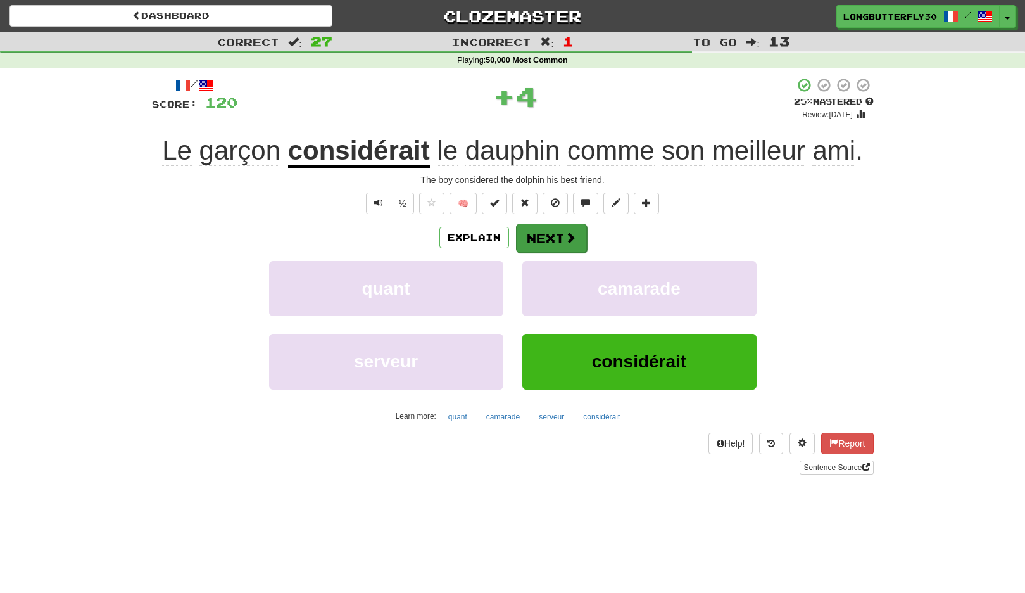
click at [573, 240] on span at bounding box center [570, 237] width 11 height 11
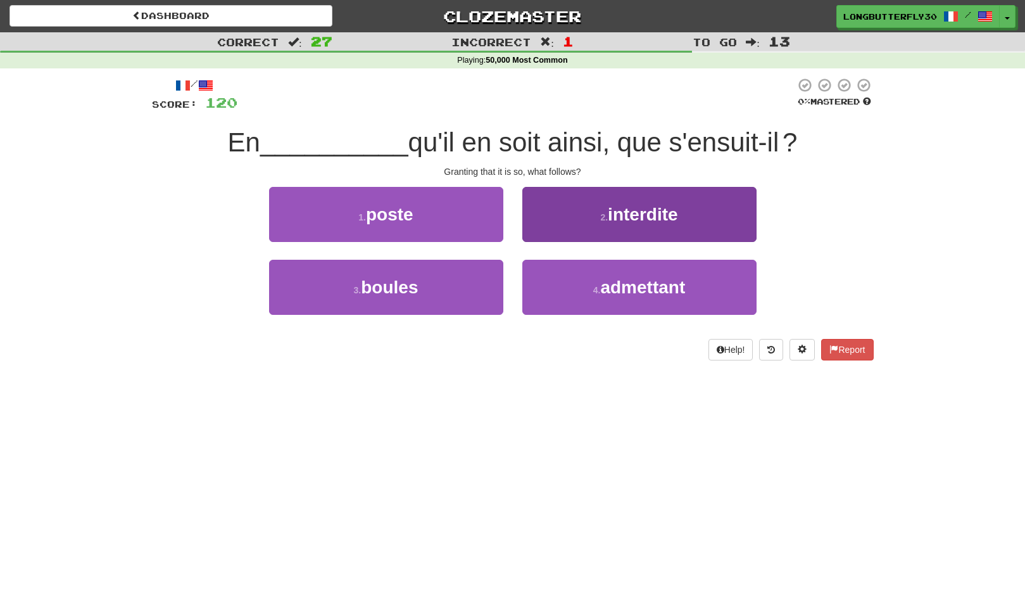
drag, startPoint x: 630, startPoint y: 293, endPoint x: 626, endPoint y: 284, distance: 9.4
click at [629, 292] on span "admettant" at bounding box center [642, 287] width 85 height 20
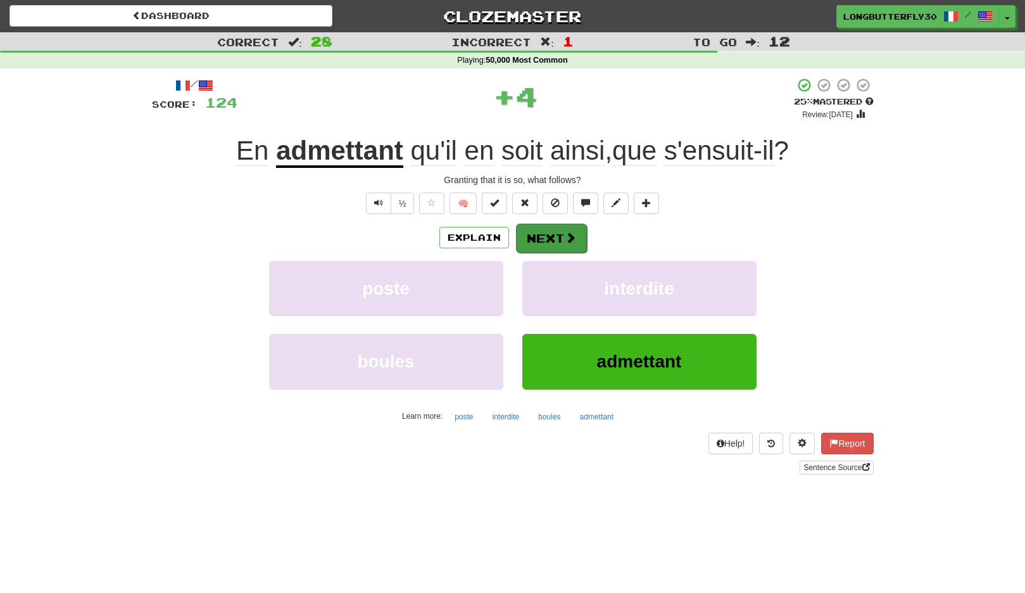
click at [540, 239] on button "Next" at bounding box center [551, 238] width 71 height 29
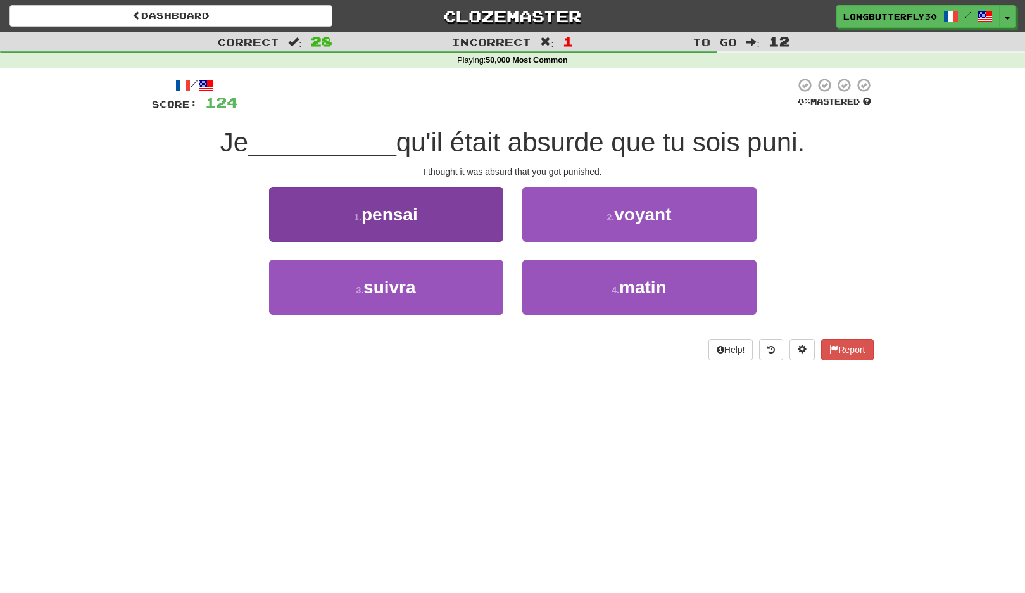
click at [460, 224] on button "1 . pensai" at bounding box center [386, 214] width 234 height 55
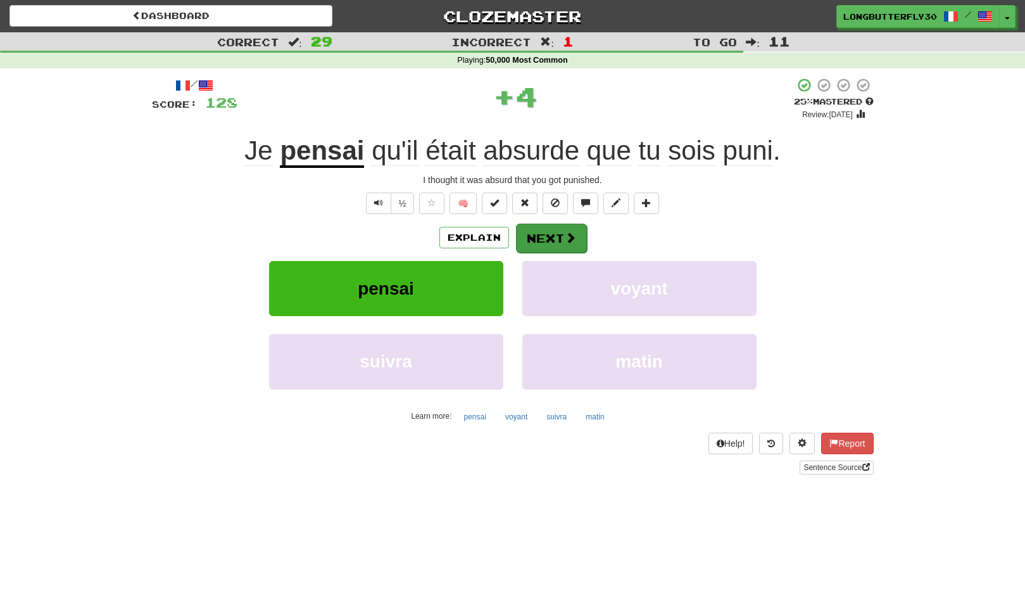
click at [576, 244] on button "Next" at bounding box center [551, 238] width 71 height 29
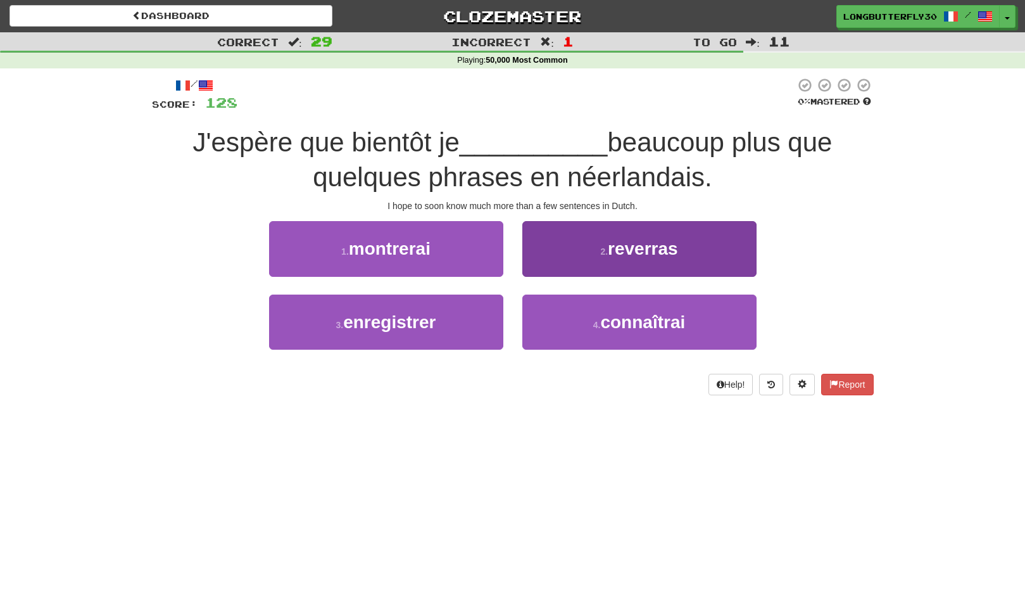
click at [549, 322] on button "4 . connaîtrai" at bounding box center [640, 322] width 234 height 55
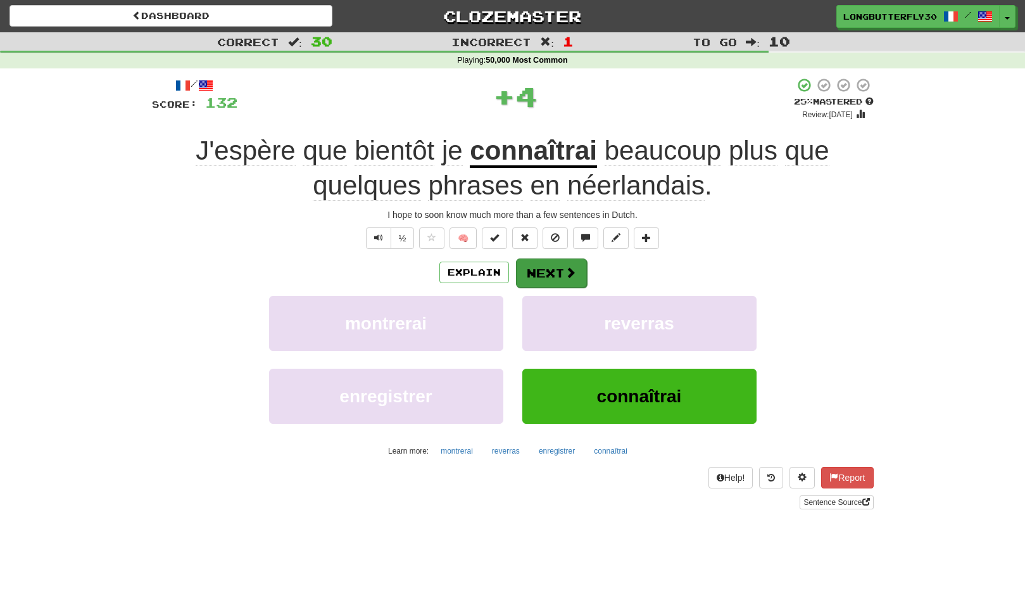
click at [538, 268] on button "Next" at bounding box center [551, 272] width 71 height 29
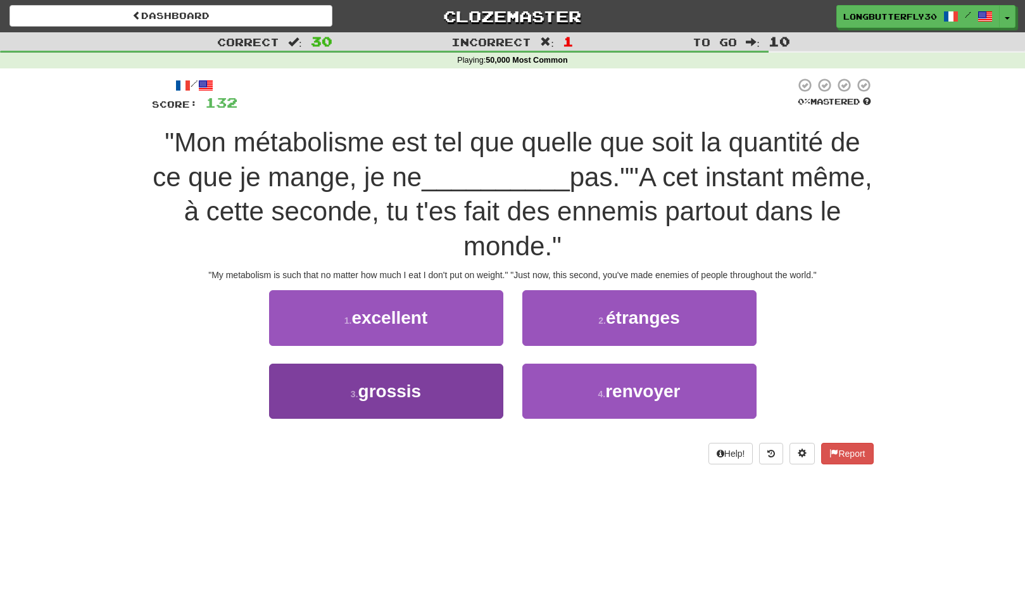
click at [469, 388] on button "3 . grossis" at bounding box center [386, 391] width 234 height 55
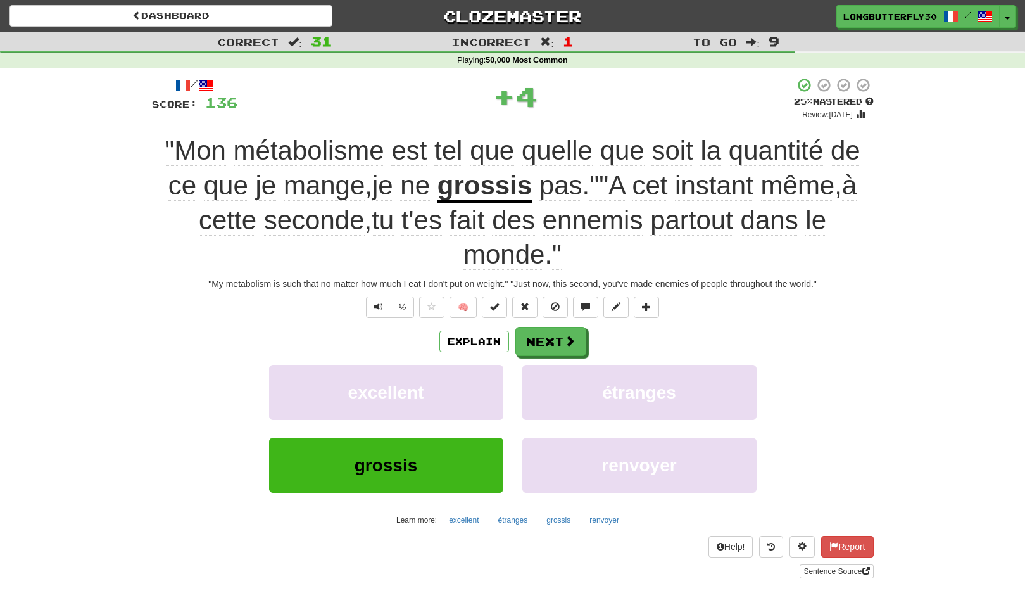
click at [549, 344] on button "Next" at bounding box center [551, 341] width 71 height 29
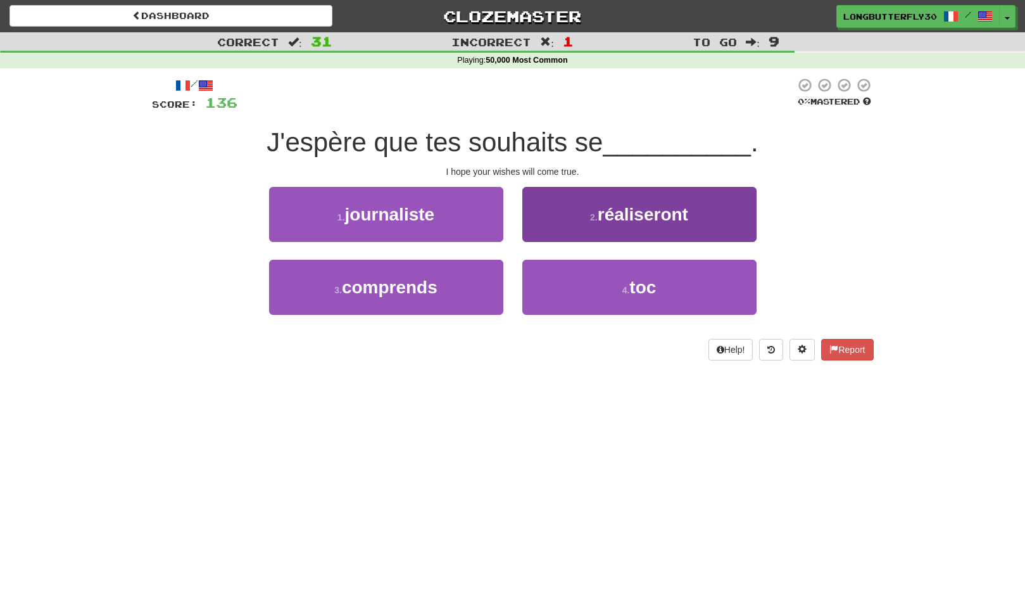
click at [647, 219] on span "réaliseront" at bounding box center [643, 215] width 91 height 20
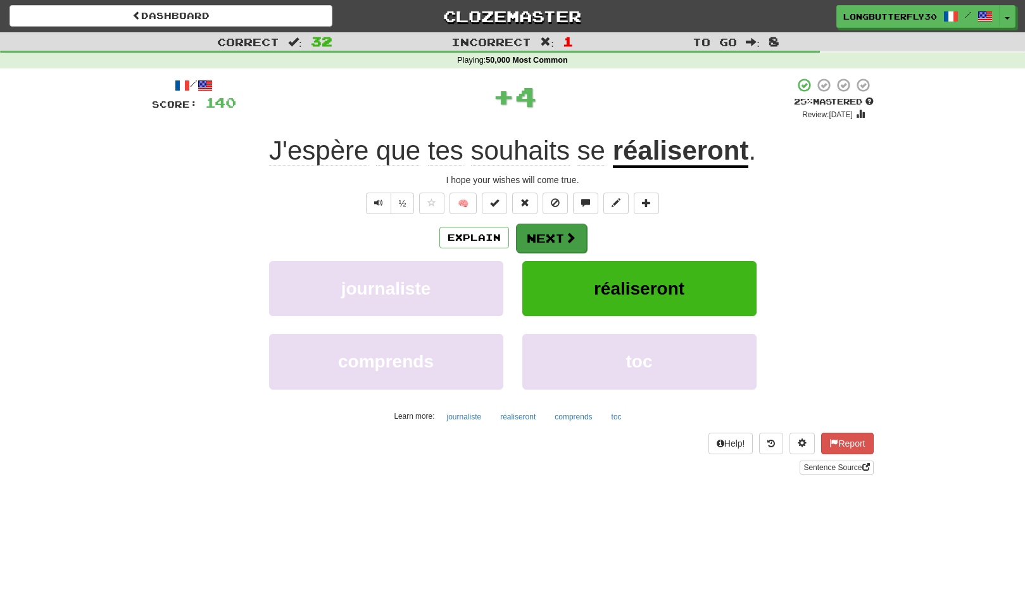
click at [565, 241] on span at bounding box center [570, 237] width 11 height 11
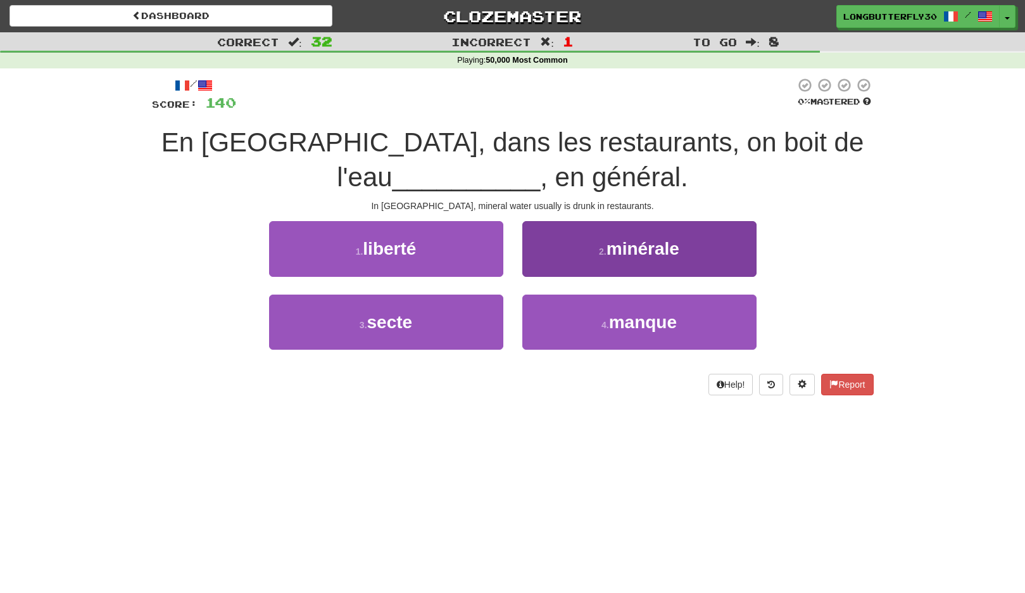
click at [650, 269] on button "2 . minérale" at bounding box center [640, 248] width 234 height 55
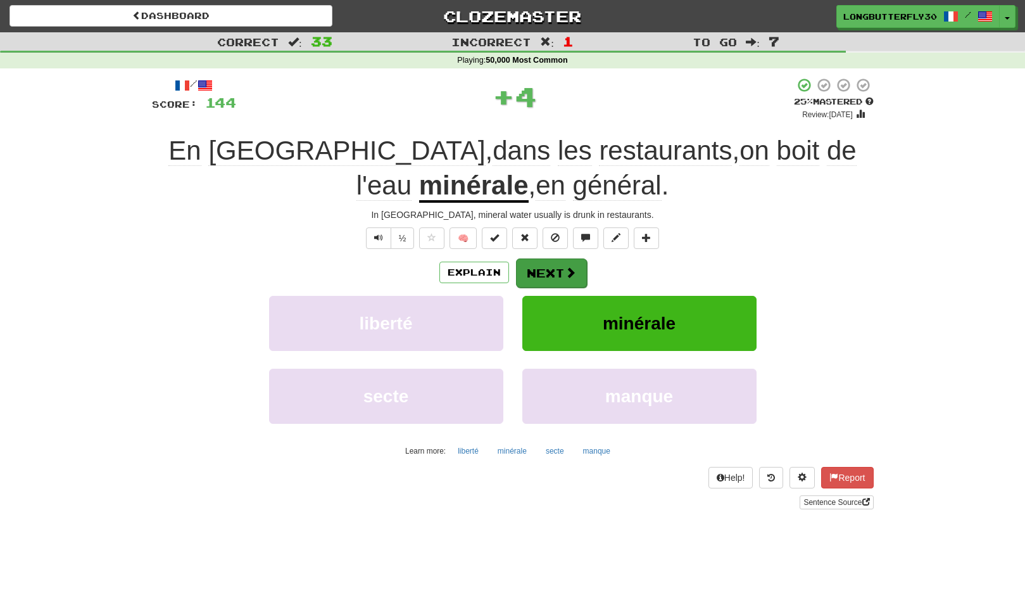
click at [555, 266] on button "Next" at bounding box center [551, 272] width 71 height 29
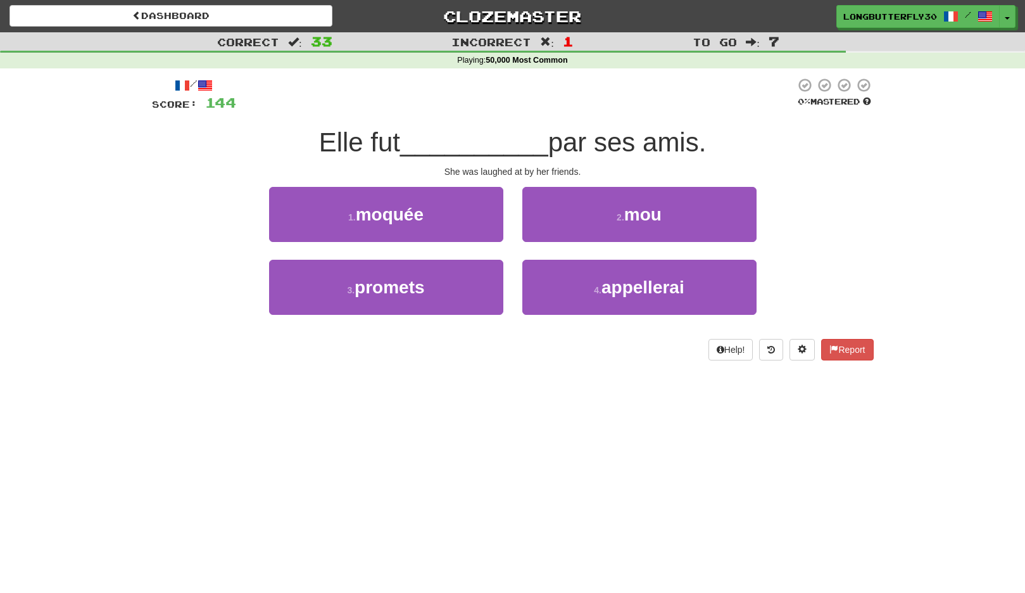
drag, startPoint x: 450, startPoint y: 219, endPoint x: 456, endPoint y: 220, distance: 6.4
click at [450, 219] on button "1 . moquée" at bounding box center [386, 214] width 234 height 55
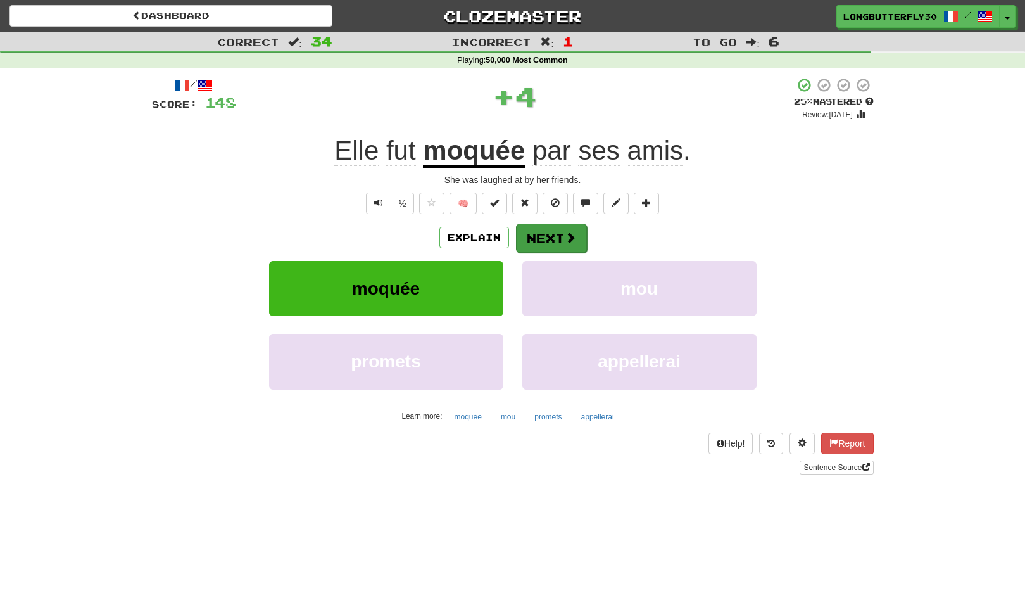
click at [540, 229] on button "Next" at bounding box center [551, 238] width 71 height 29
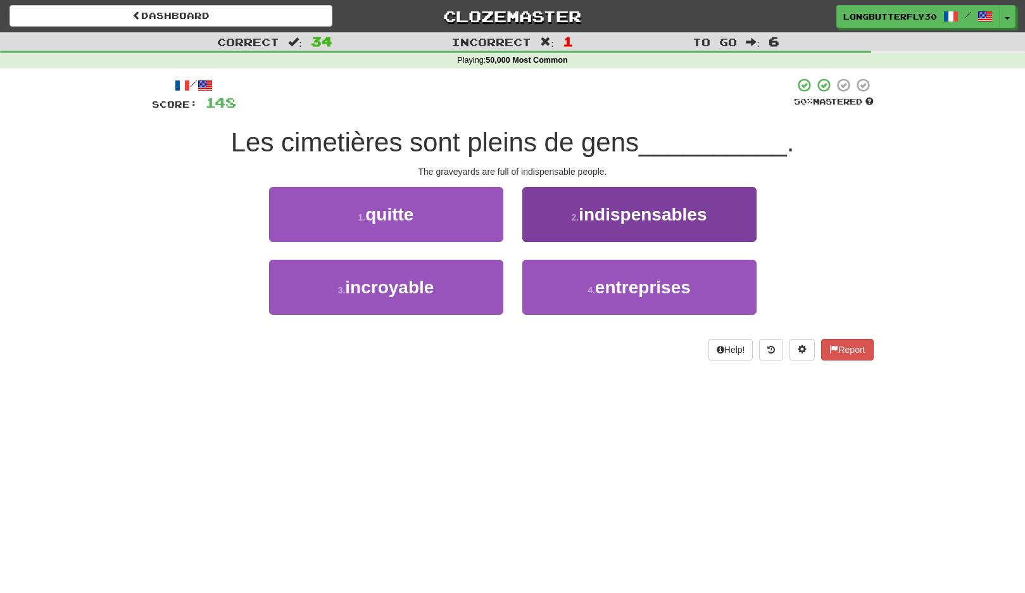
click at [606, 225] on button "2 . indispensables" at bounding box center [640, 214] width 234 height 55
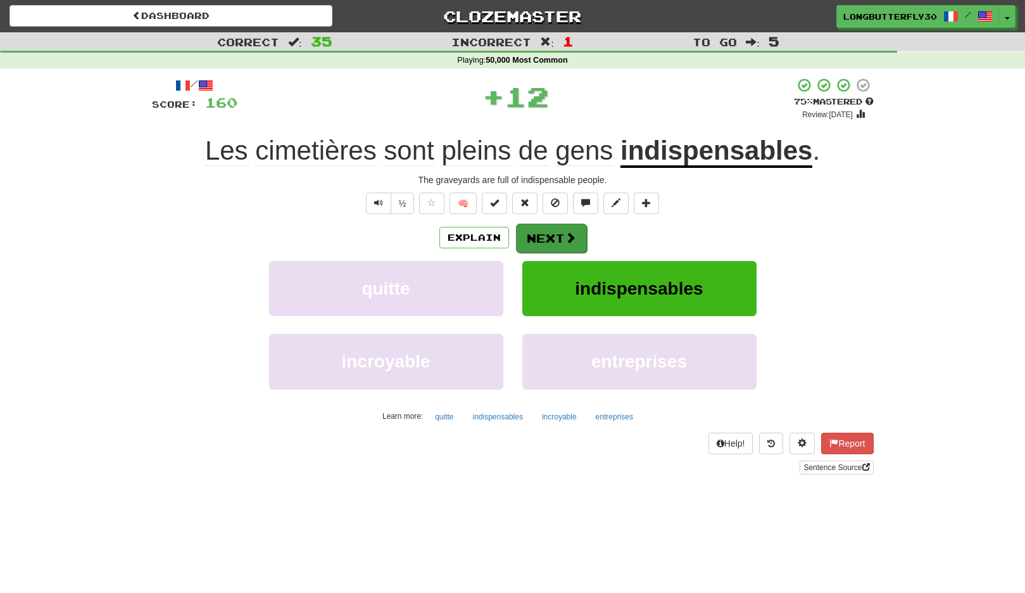
click at [557, 236] on button "Next" at bounding box center [551, 238] width 71 height 29
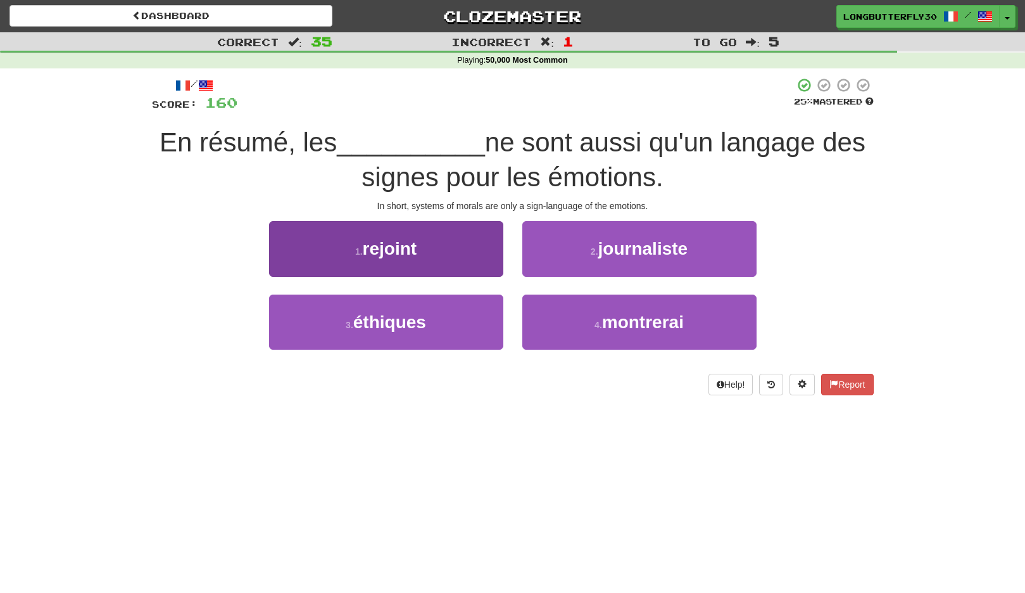
click at [441, 308] on button "3 . éthiques" at bounding box center [386, 322] width 234 height 55
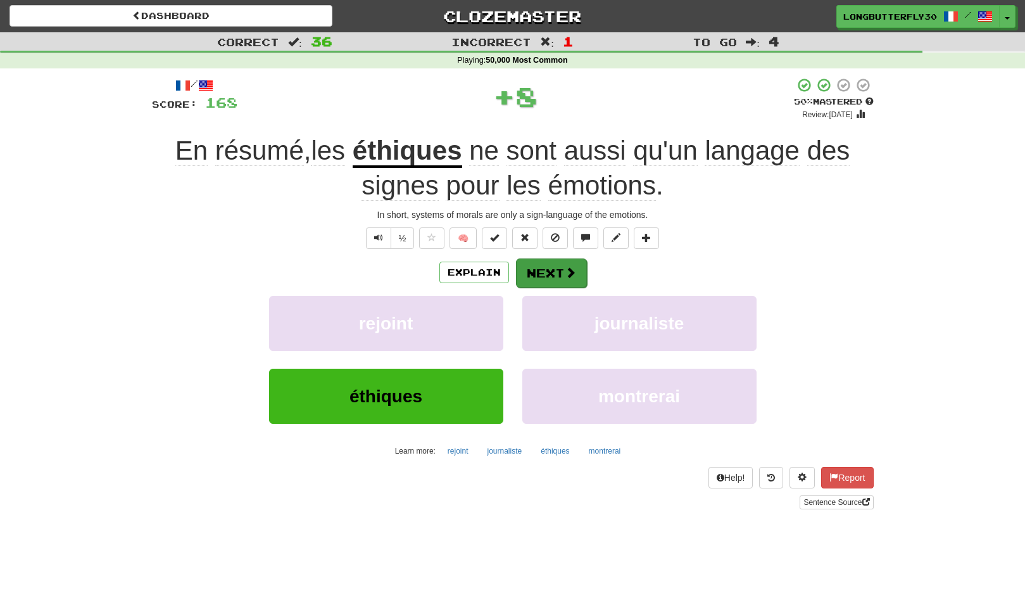
click at [552, 269] on button "Next" at bounding box center [551, 272] width 71 height 29
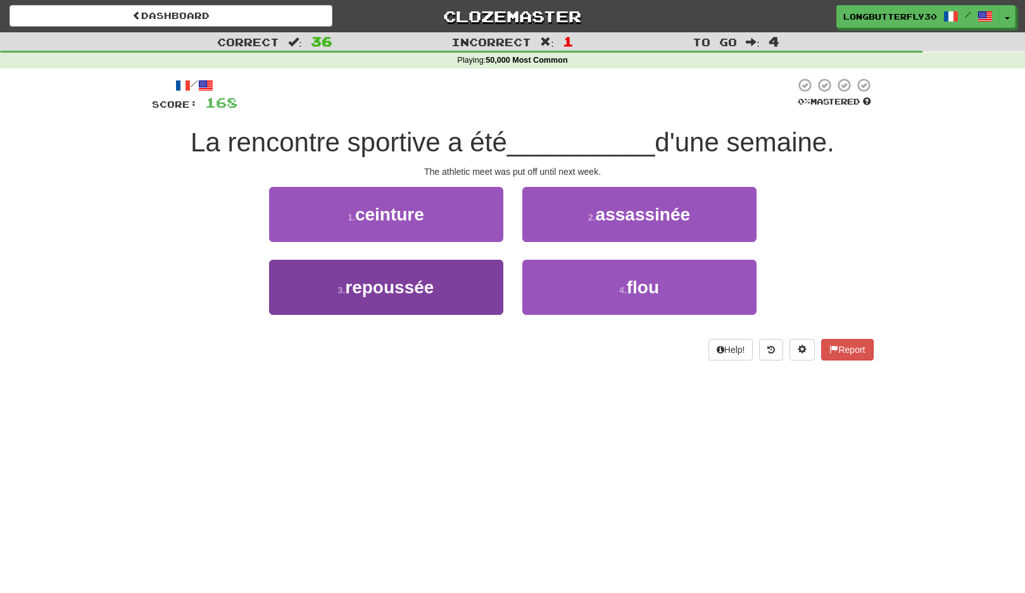
click at [431, 288] on span "repoussée" at bounding box center [389, 287] width 89 height 20
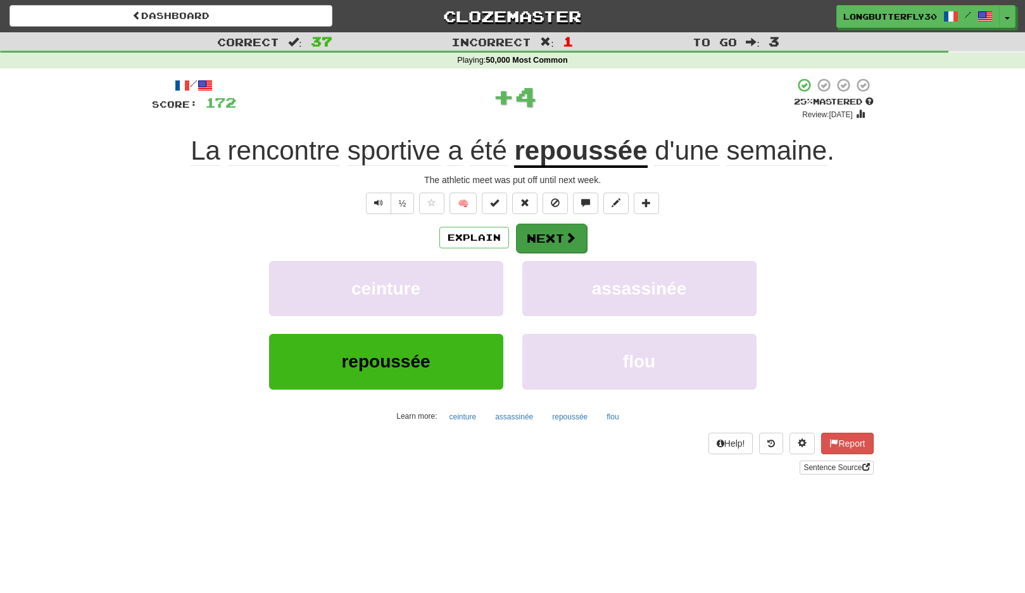
click at [564, 227] on button "Next" at bounding box center [551, 238] width 71 height 29
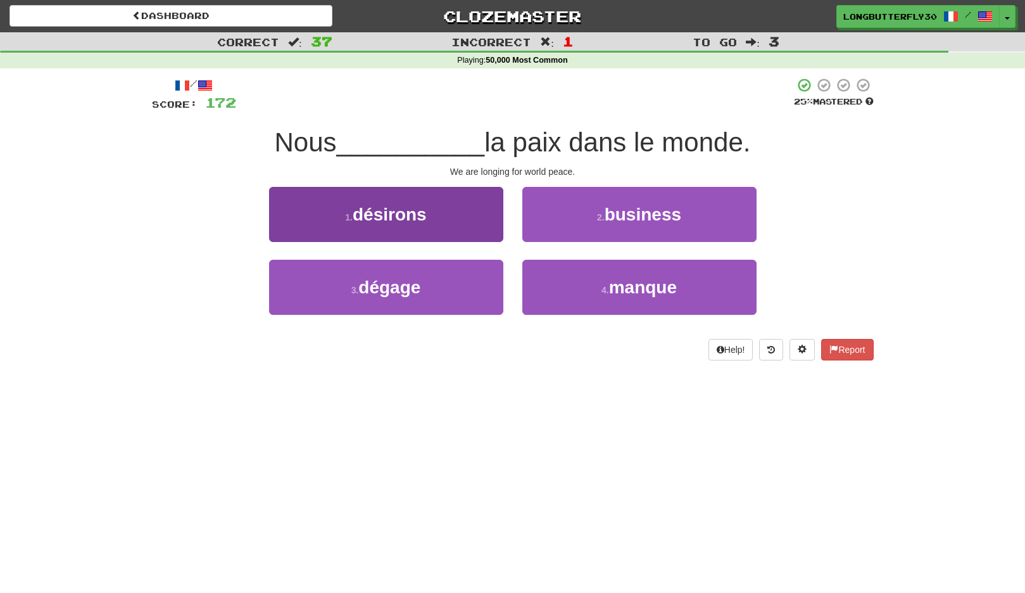
click at [459, 210] on button "1 . désirons" at bounding box center [386, 214] width 234 height 55
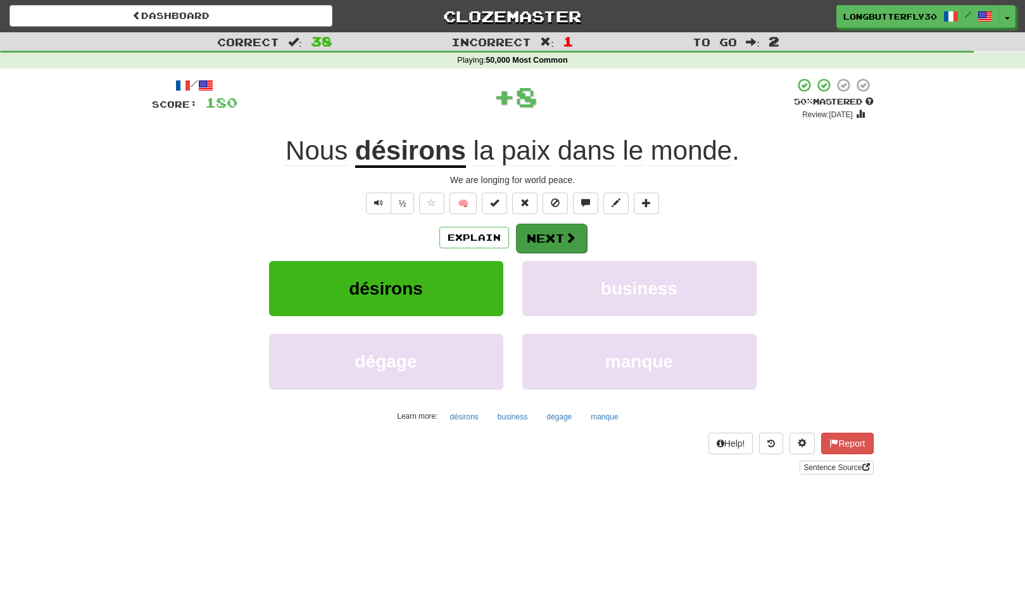
click at [548, 230] on button "Next" at bounding box center [551, 238] width 71 height 29
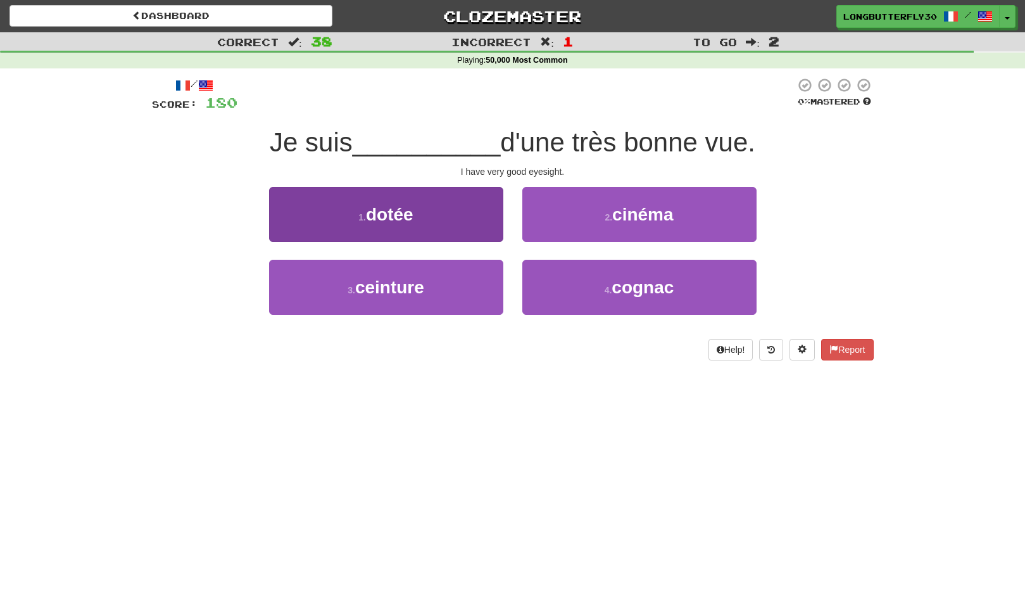
click at [493, 214] on button "1 . dotée" at bounding box center [386, 214] width 234 height 55
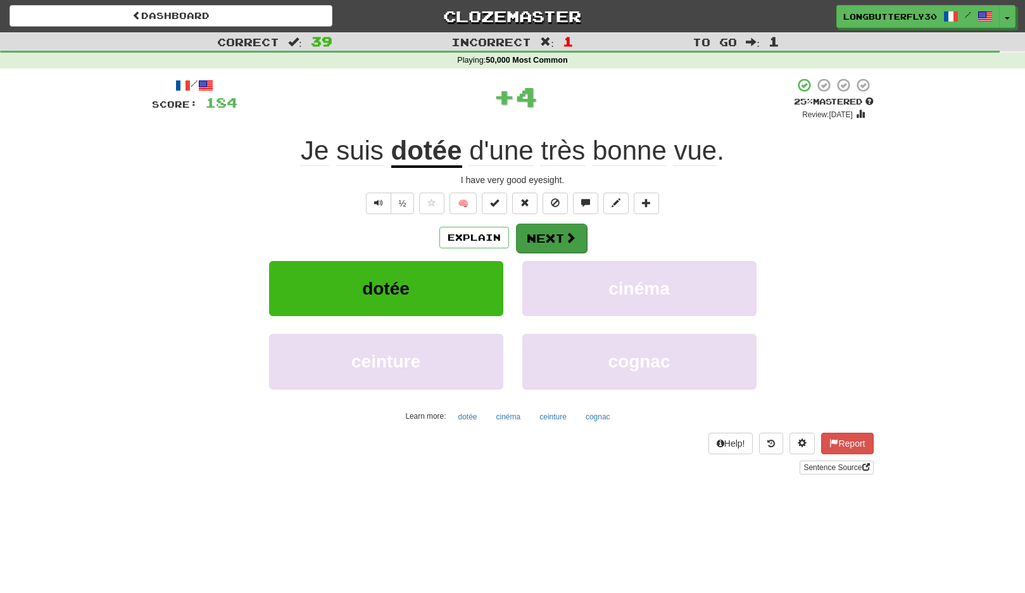
click at [547, 228] on button "Next" at bounding box center [551, 238] width 71 height 29
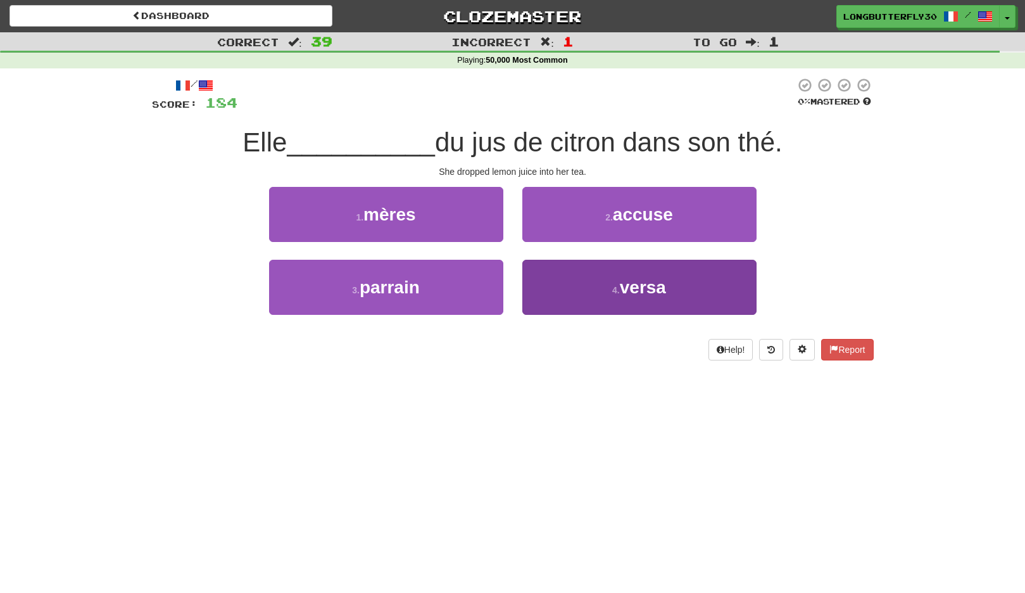
click at [579, 291] on button "4 . versa" at bounding box center [640, 287] width 234 height 55
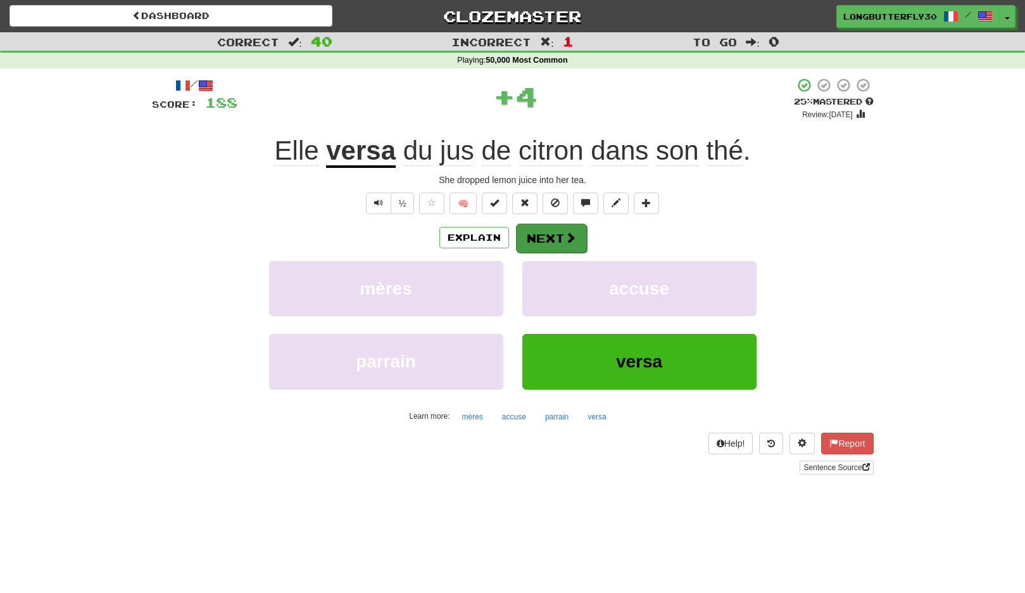
click at [576, 234] on button "Next" at bounding box center [551, 238] width 71 height 29
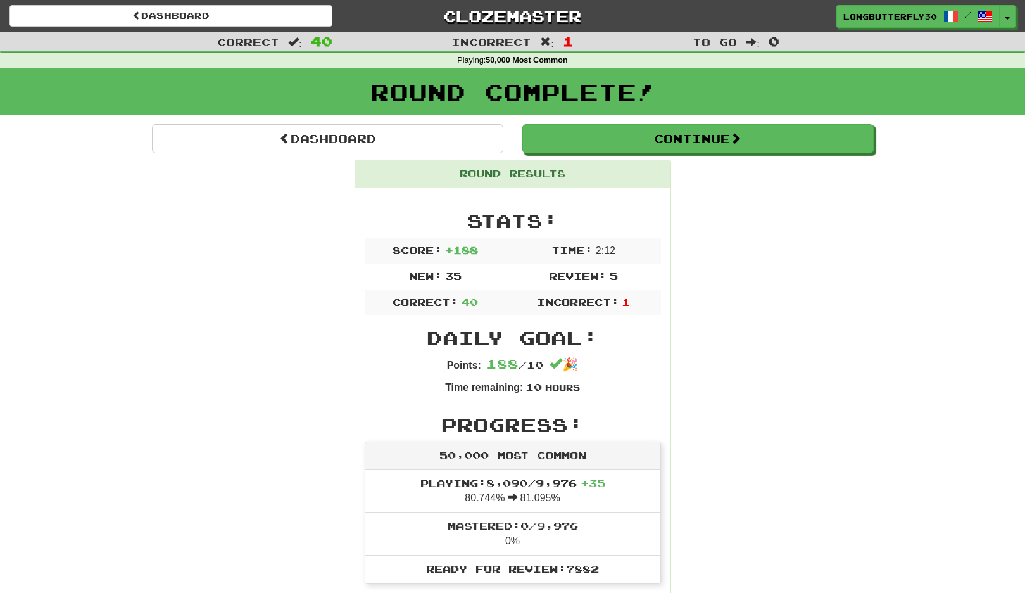
click at [802, 141] on button "Continue" at bounding box center [699, 138] width 352 height 29
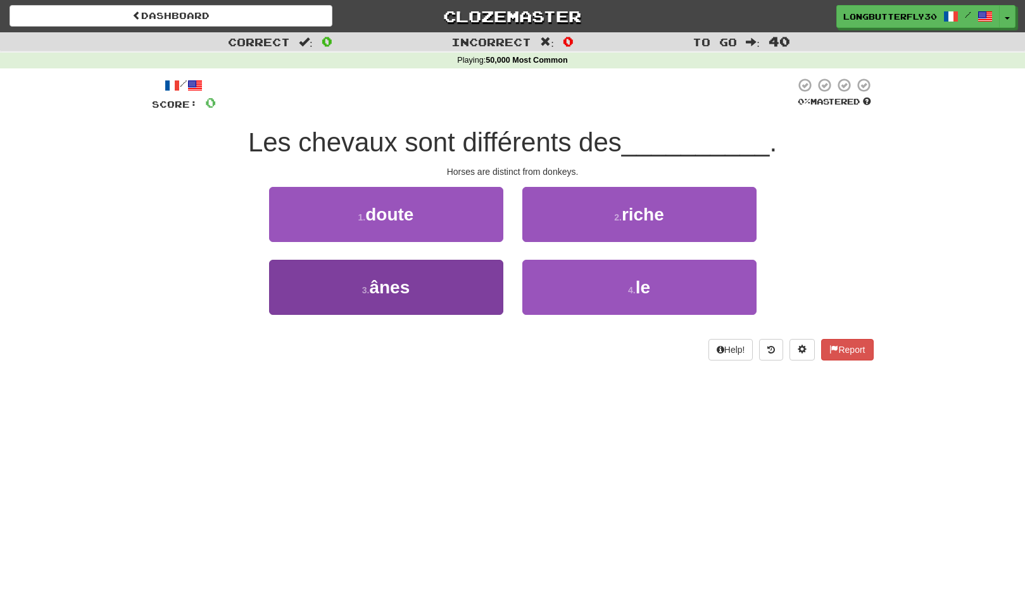
click at [433, 279] on button "3 . ânes" at bounding box center [386, 287] width 234 height 55
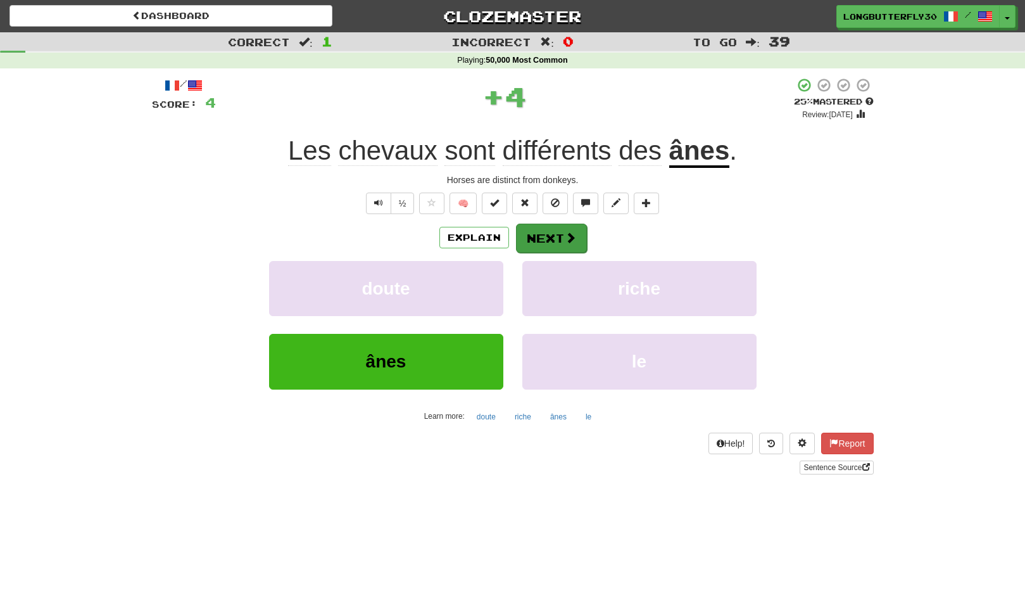
click at [551, 236] on button "Next" at bounding box center [551, 238] width 71 height 29
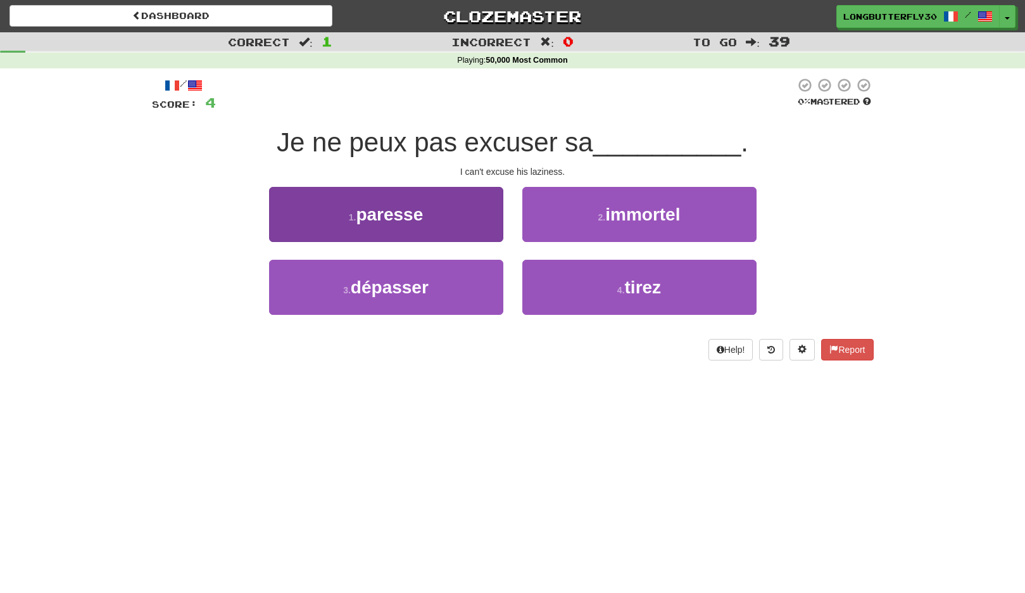
click at [465, 220] on button "1 . paresse" at bounding box center [386, 214] width 234 height 55
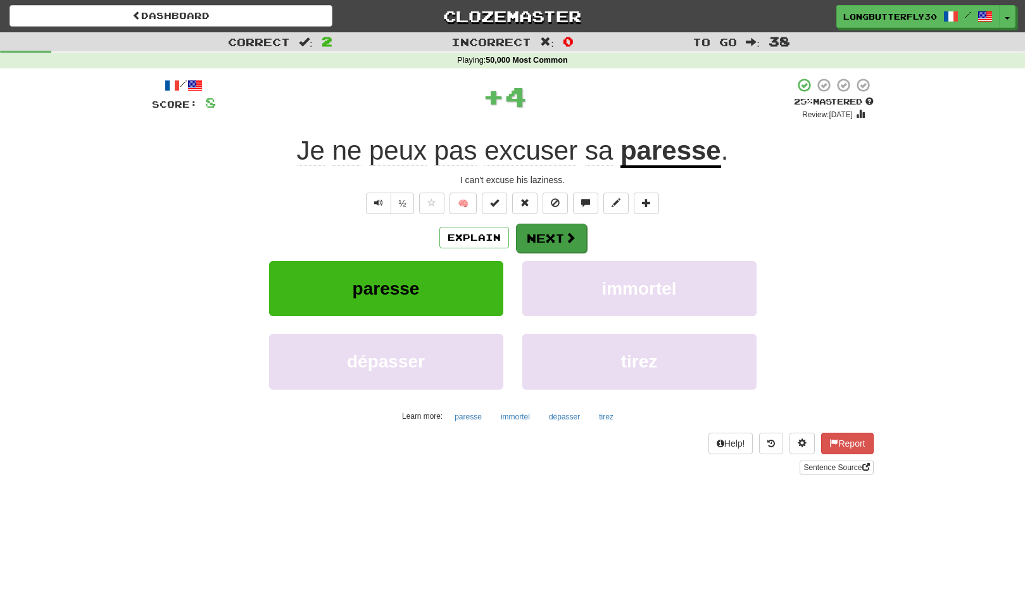
click at [552, 229] on button "Next" at bounding box center [551, 238] width 71 height 29
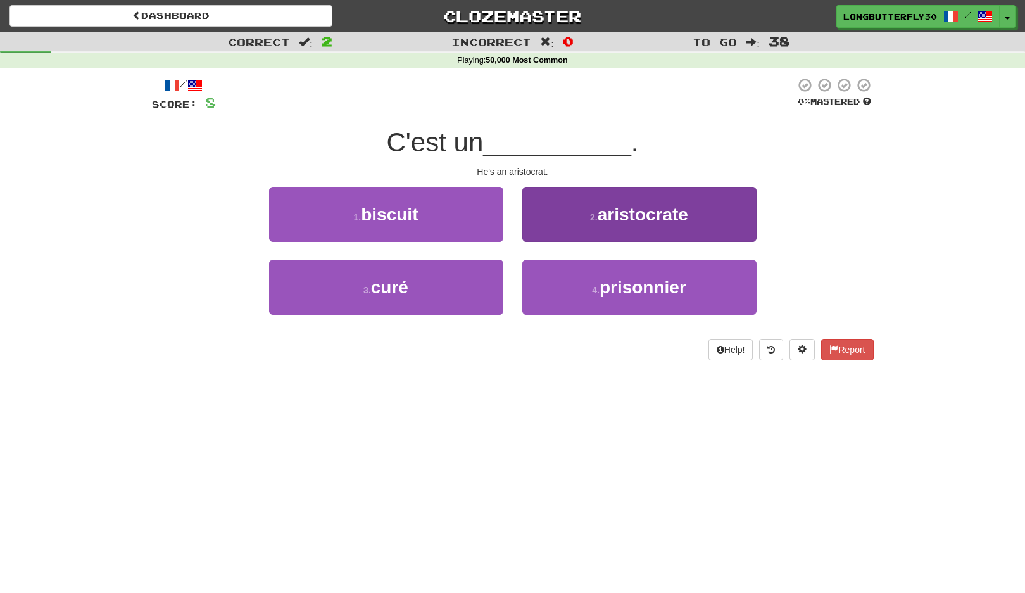
click at [583, 228] on button "2 . aristocrate" at bounding box center [640, 214] width 234 height 55
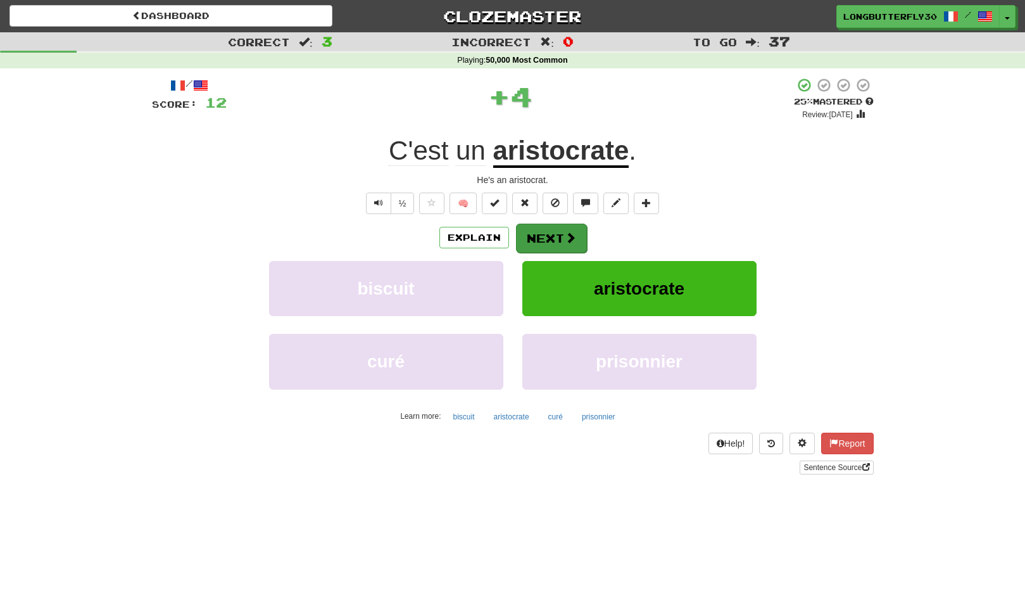
click at [566, 224] on button "Next" at bounding box center [551, 238] width 71 height 29
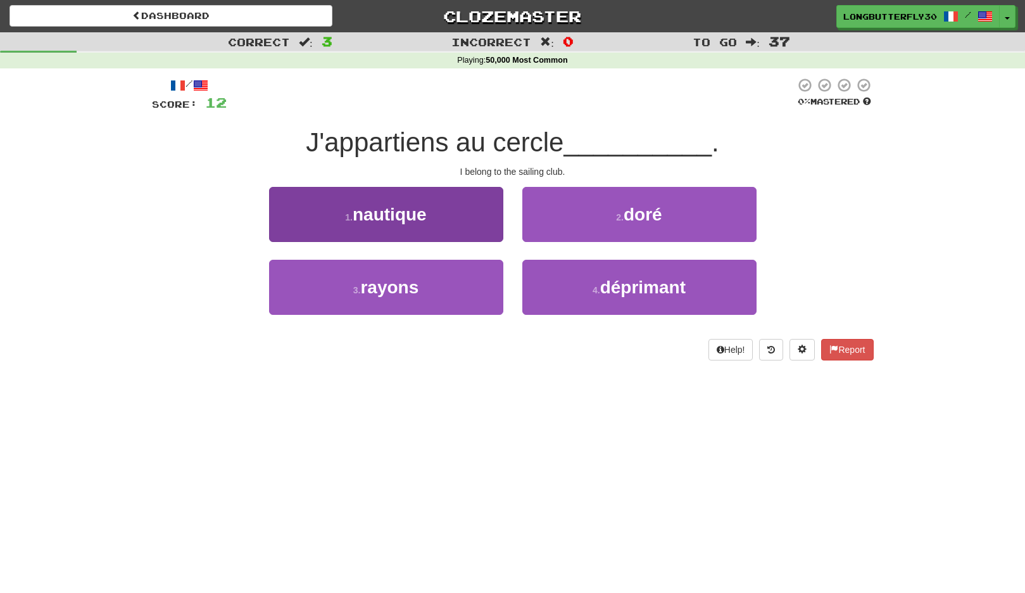
click at [440, 224] on button "1 . nautique" at bounding box center [386, 214] width 234 height 55
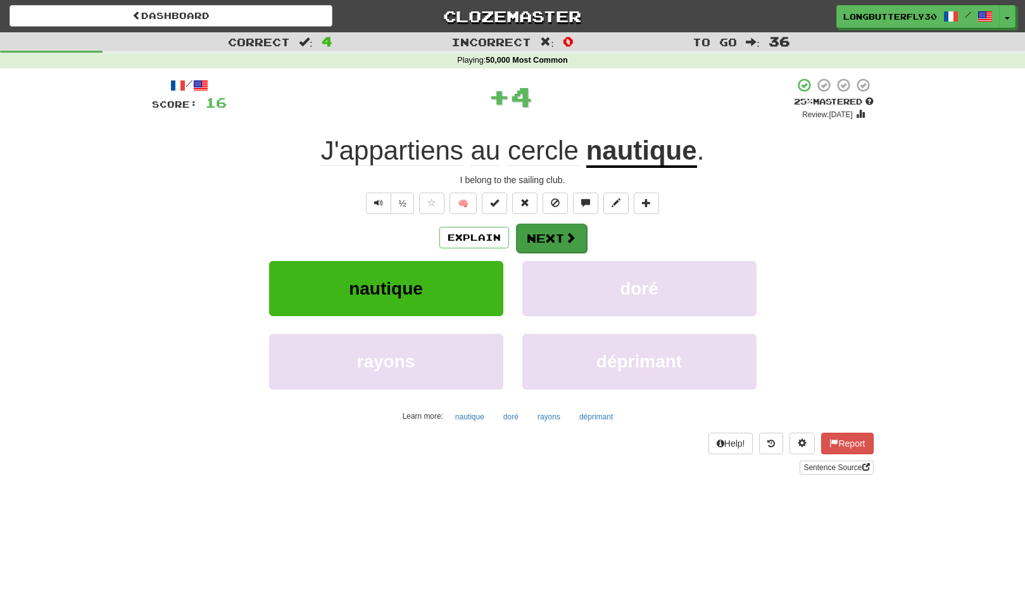
click at [528, 231] on button "Next" at bounding box center [551, 238] width 71 height 29
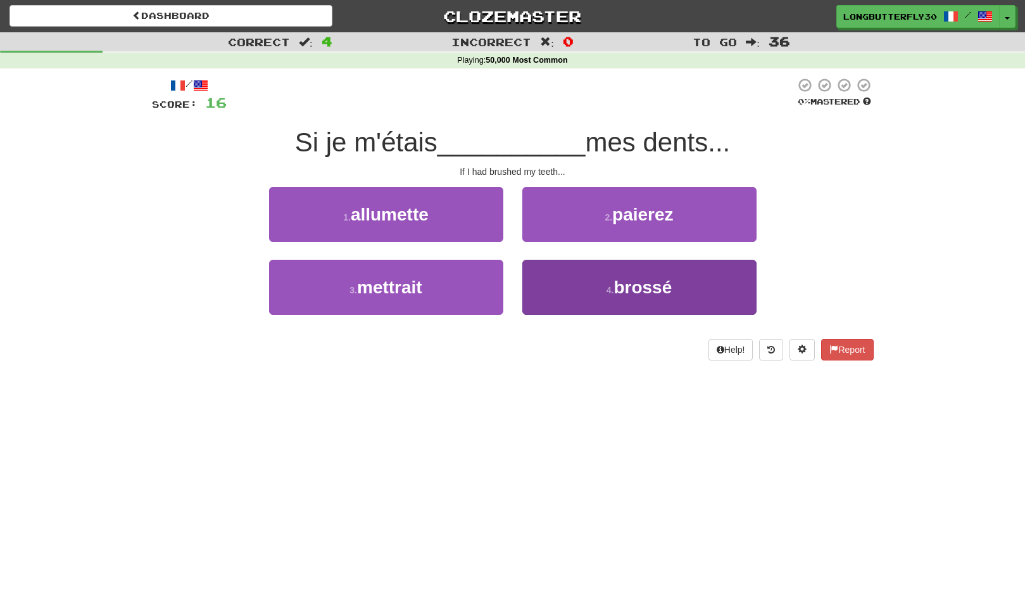
click at [594, 283] on button "4 . brossé" at bounding box center [640, 287] width 234 height 55
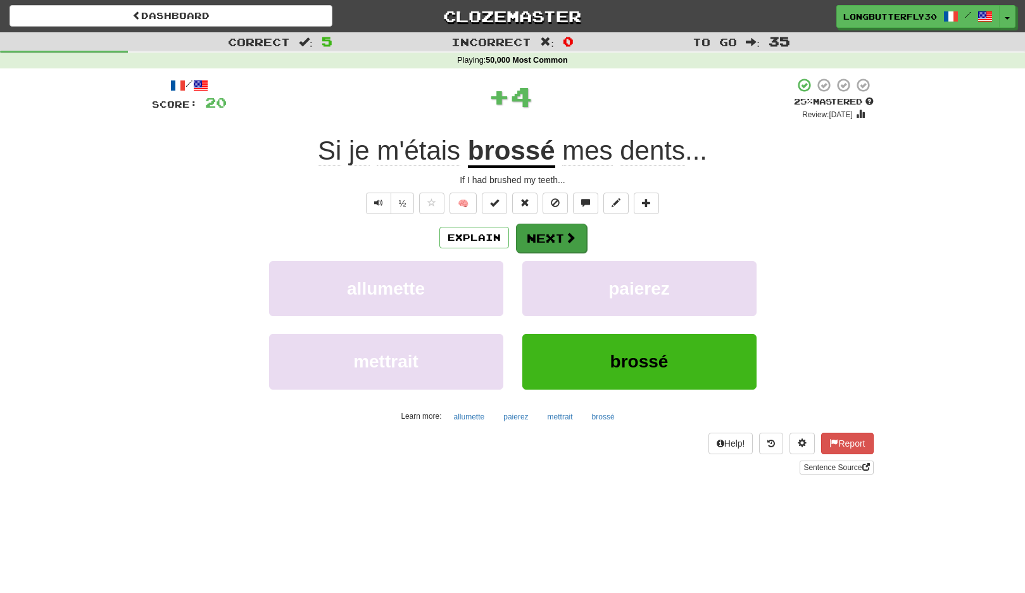
click at [562, 238] on button "Next" at bounding box center [551, 238] width 71 height 29
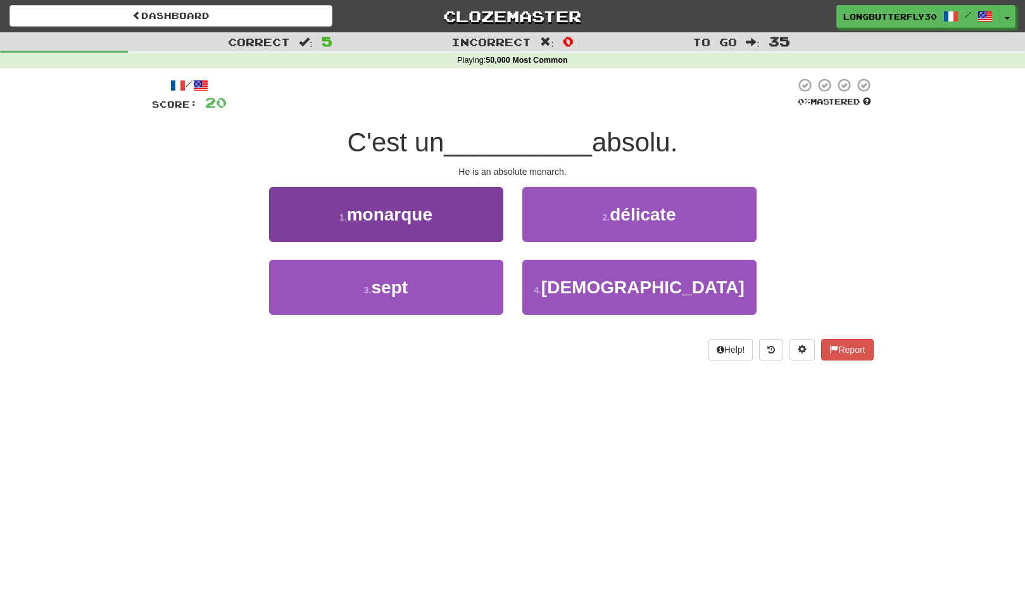
click at [467, 223] on button "1 . monarque" at bounding box center [386, 214] width 234 height 55
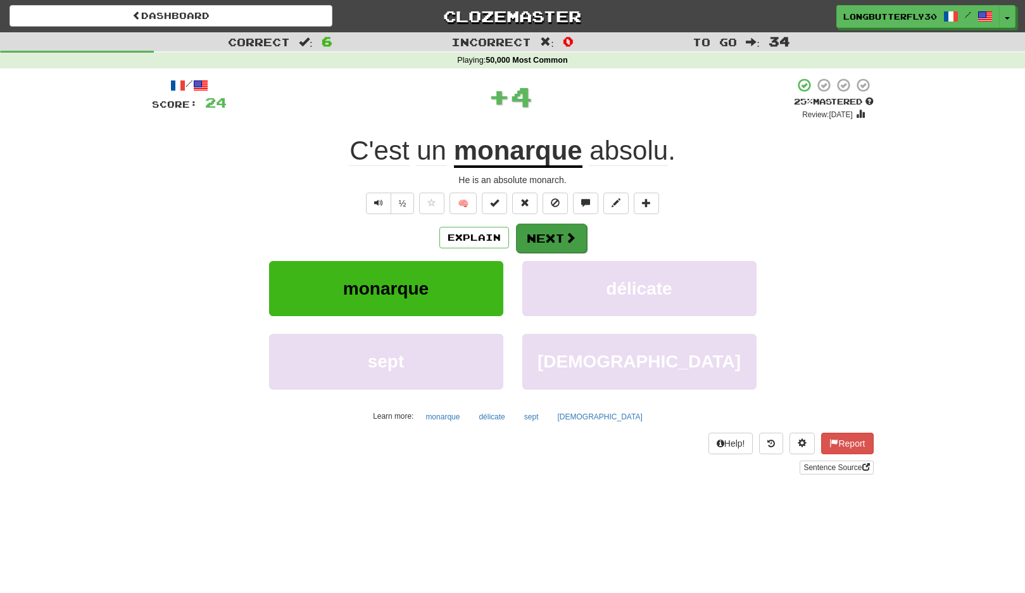
click at [529, 230] on button "Next" at bounding box center [551, 238] width 71 height 29
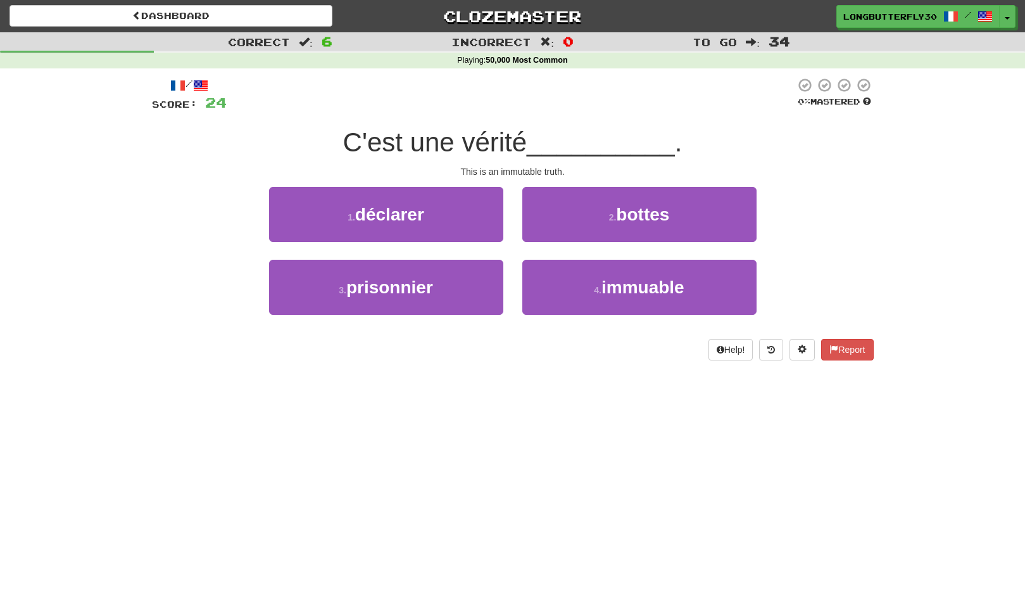
drag, startPoint x: 576, startPoint y: 274, endPoint x: 568, endPoint y: 251, distance: 24.2
click at [576, 274] on button "4 . immuable" at bounding box center [640, 287] width 234 height 55
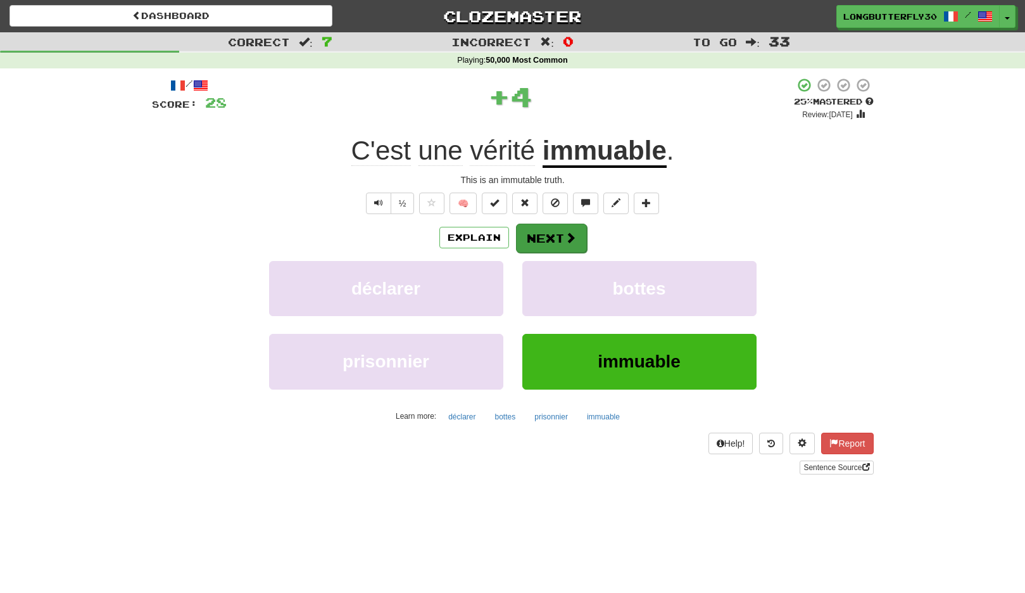
click at [557, 236] on button "Next" at bounding box center [551, 238] width 71 height 29
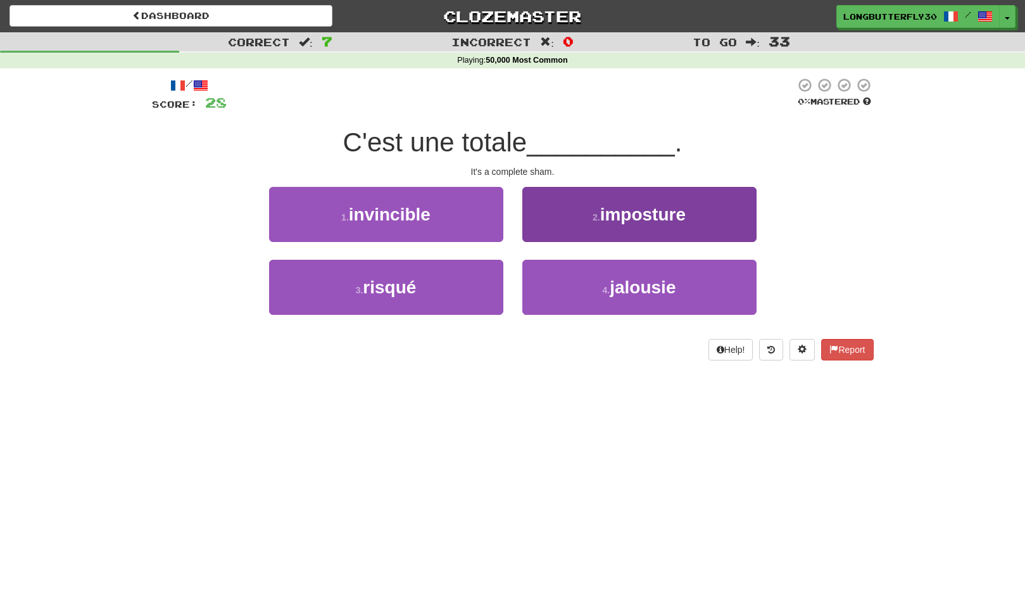
click at [590, 217] on button "2 . imposture" at bounding box center [640, 214] width 234 height 55
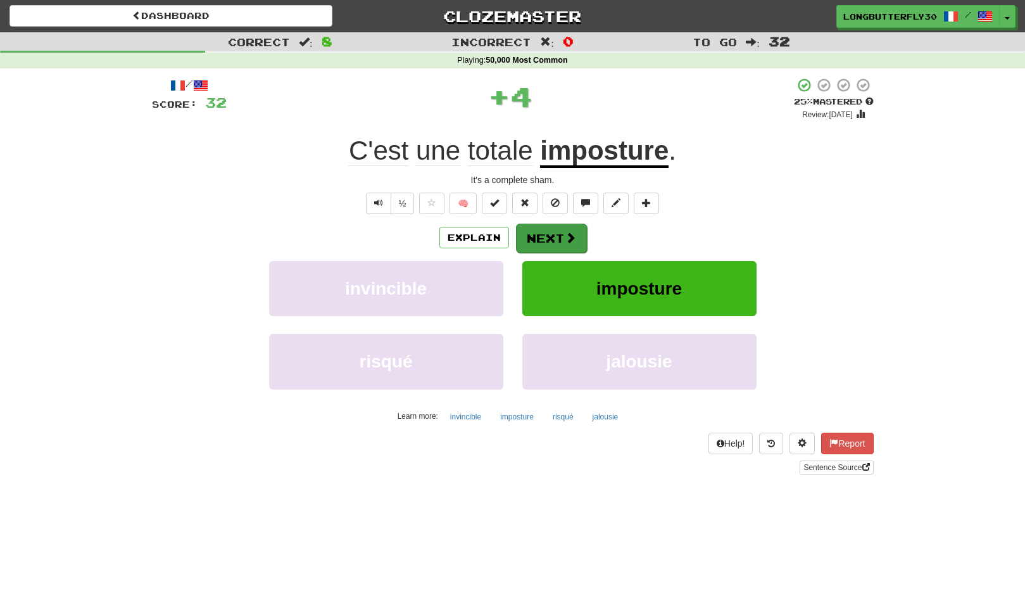
click at [563, 228] on button "Next" at bounding box center [551, 238] width 71 height 29
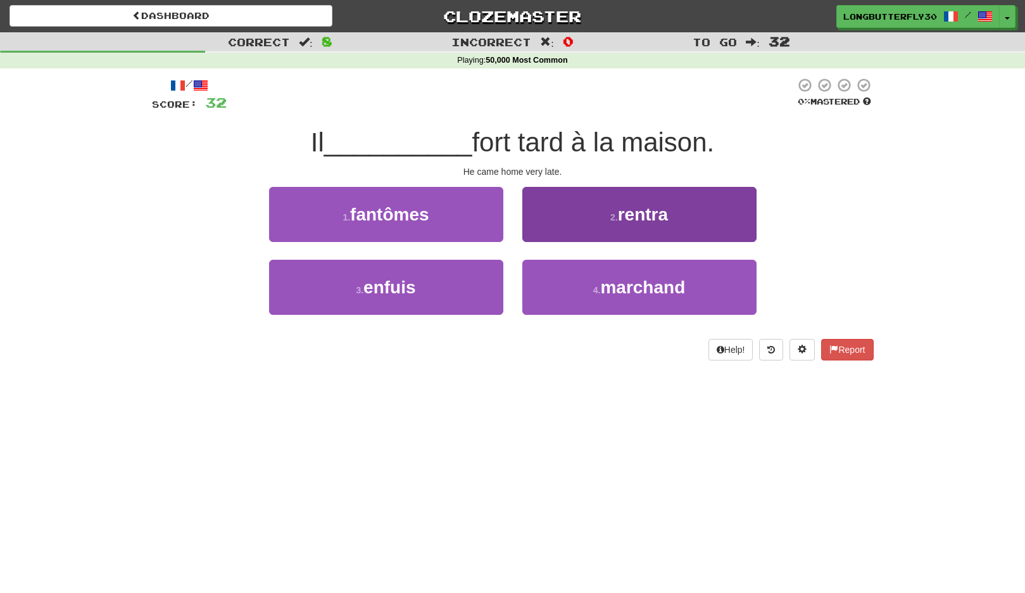
click at [585, 220] on button "2 . rentra" at bounding box center [640, 214] width 234 height 55
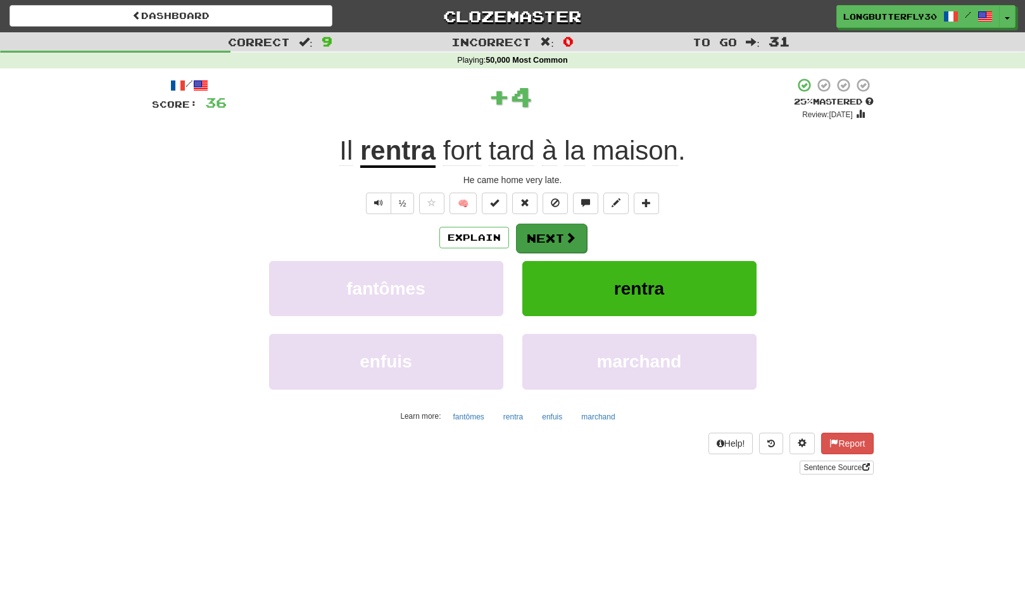
click at [553, 230] on button "Next" at bounding box center [551, 238] width 71 height 29
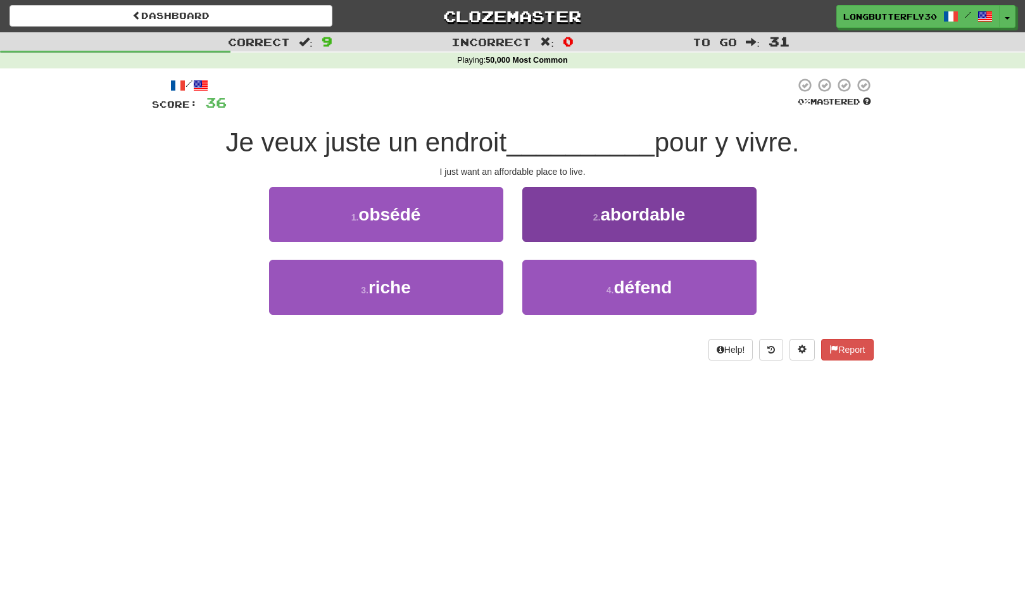
click at [595, 232] on button "2 . abordable" at bounding box center [640, 214] width 234 height 55
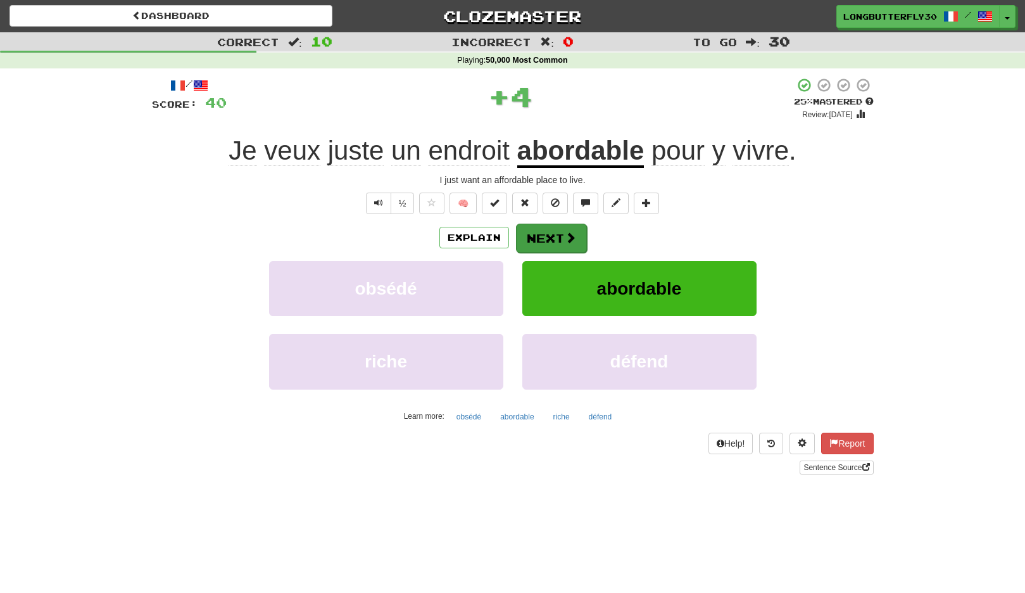
click at [566, 233] on span at bounding box center [570, 237] width 11 height 11
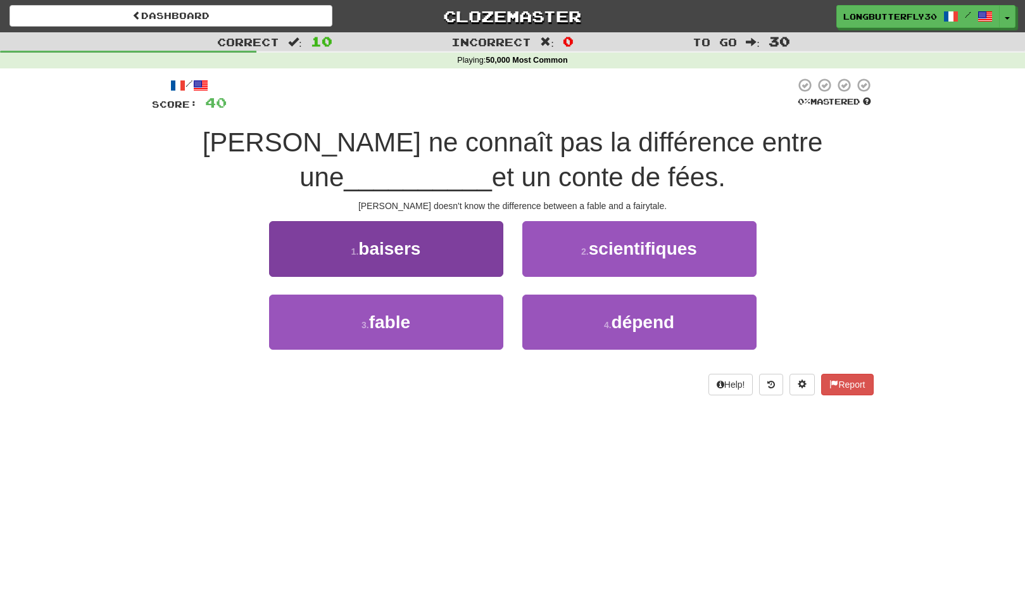
drag, startPoint x: 455, startPoint y: 310, endPoint x: 459, endPoint y: 305, distance: 6.7
click at [455, 310] on button "3 . fable" at bounding box center [386, 322] width 234 height 55
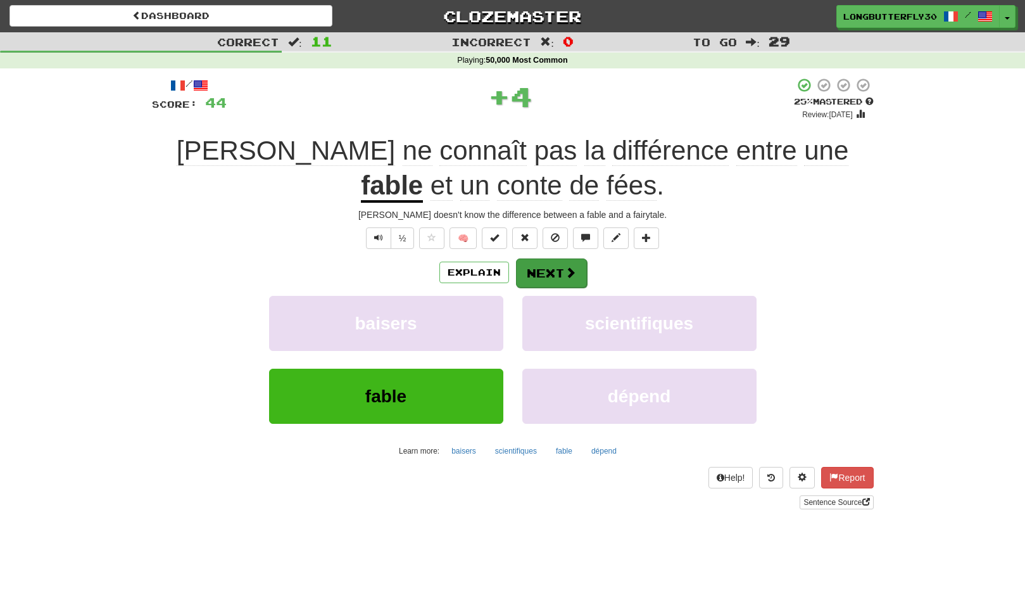
click at [551, 264] on button "Next" at bounding box center [551, 272] width 71 height 29
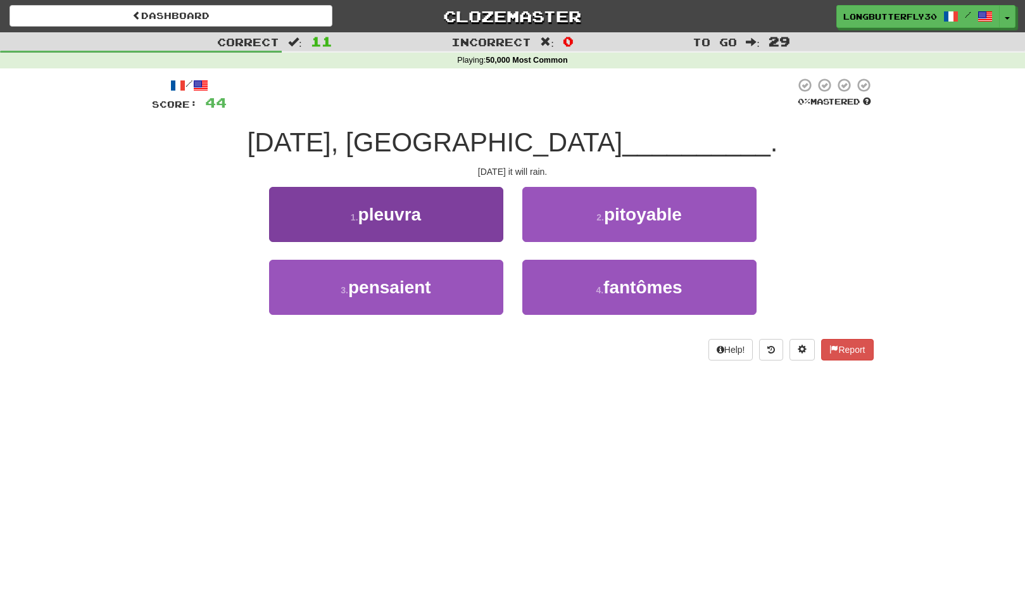
click at [483, 224] on button "1 . pleuvra" at bounding box center [386, 214] width 234 height 55
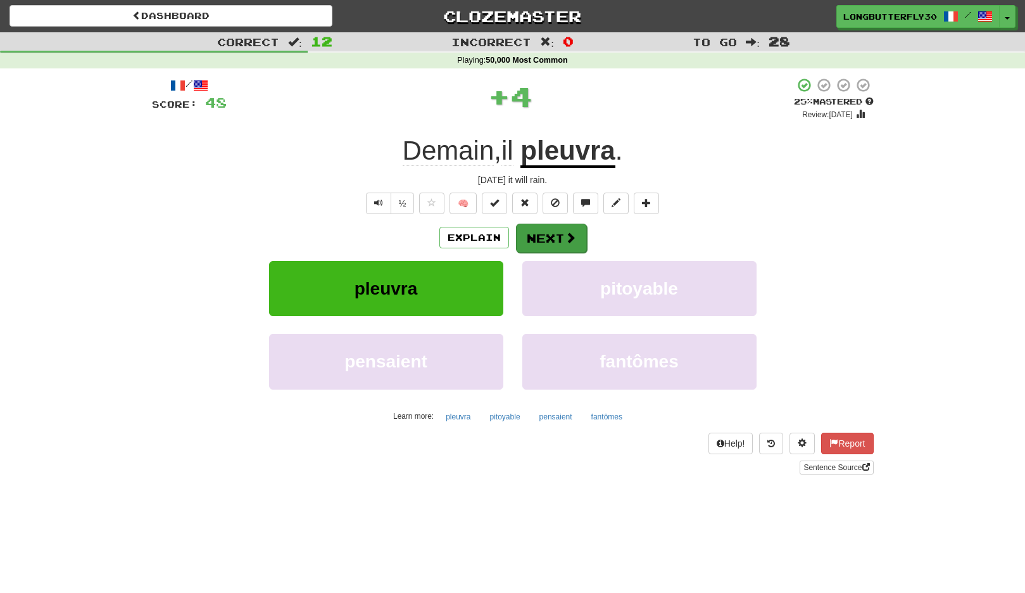
click at [549, 238] on button "Next" at bounding box center [551, 238] width 71 height 29
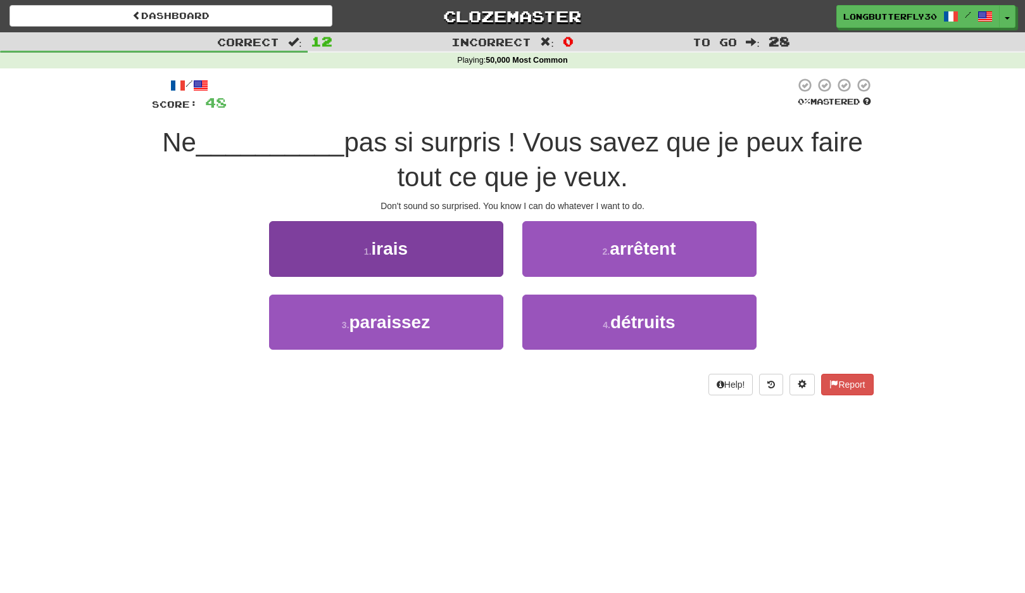
drag, startPoint x: 469, startPoint y: 320, endPoint x: 489, endPoint y: 304, distance: 25.2
click at [469, 320] on button "3 . paraissez" at bounding box center [386, 322] width 234 height 55
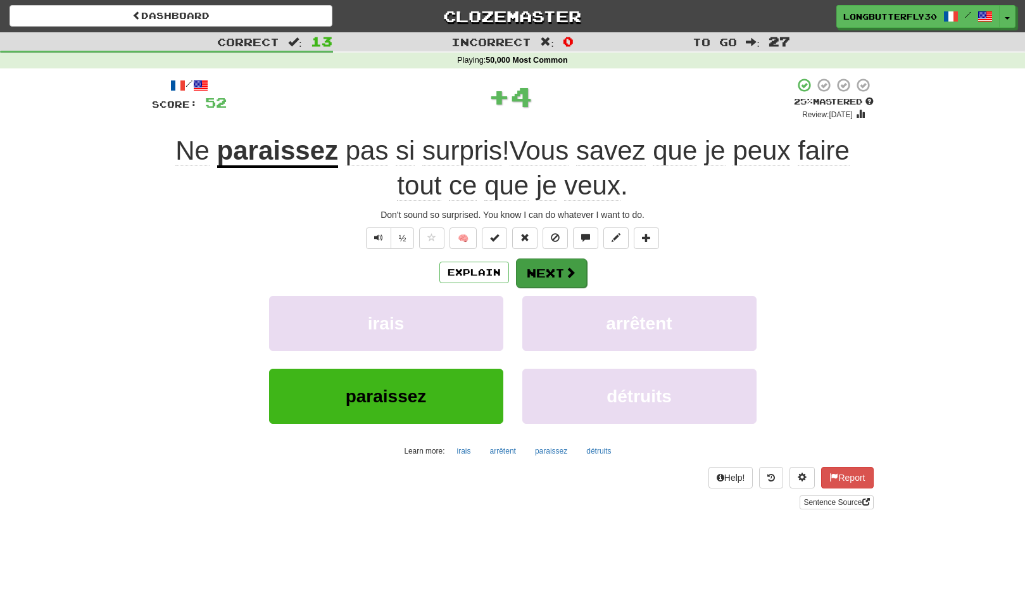
click at [555, 272] on button "Next" at bounding box center [551, 272] width 71 height 29
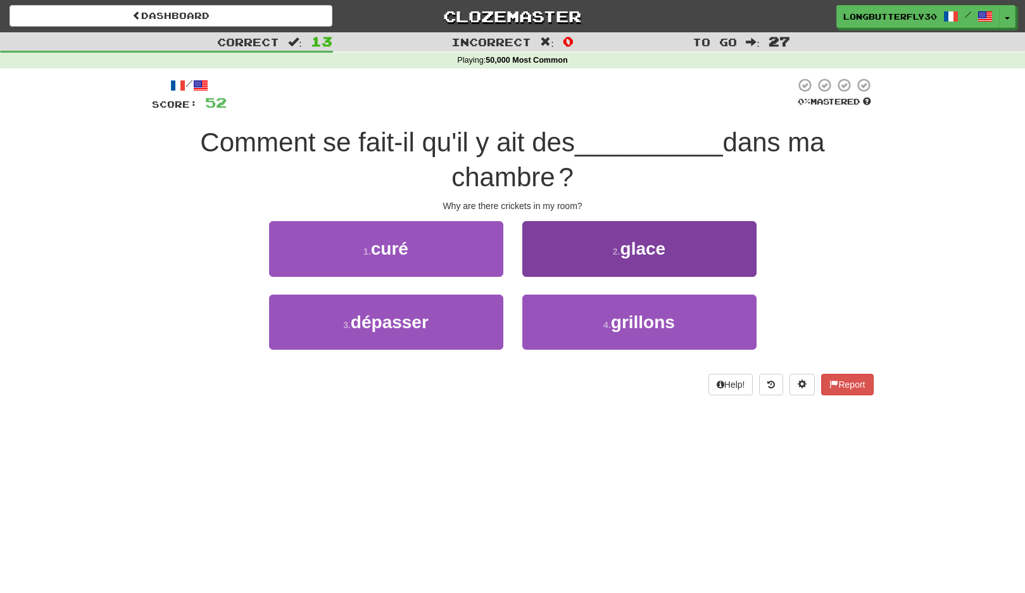
click at [578, 317] on button "4 . grillons" at bounding box center [640, 322] width 234 height 55
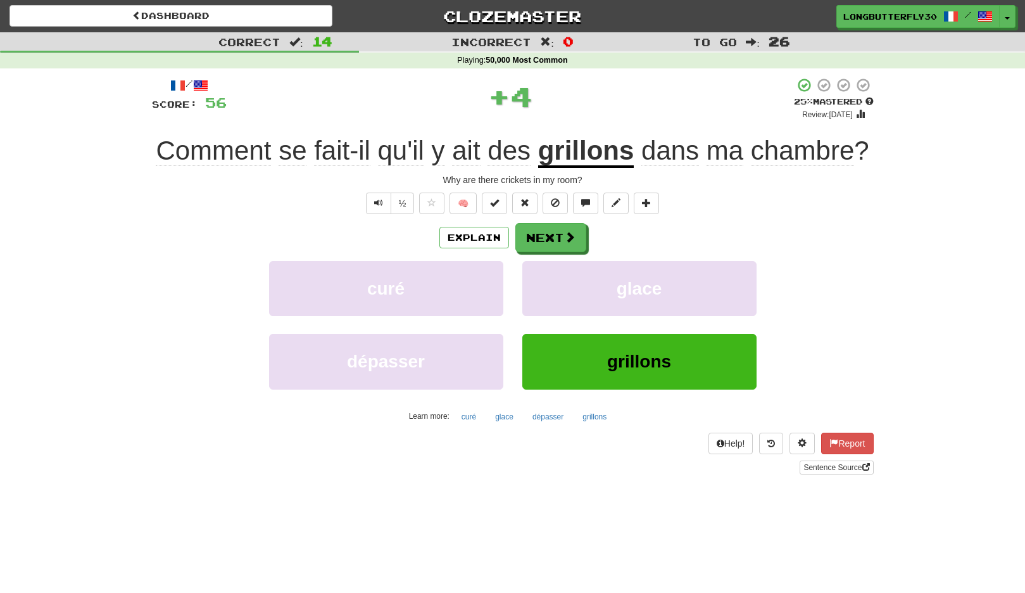
click at [560, 252] on div "Explain Next" at bounding box center [513, 237] width 722 height 29
click at [559, 253] on button "Next" at bounding box center [551, 238] width 71 height 29
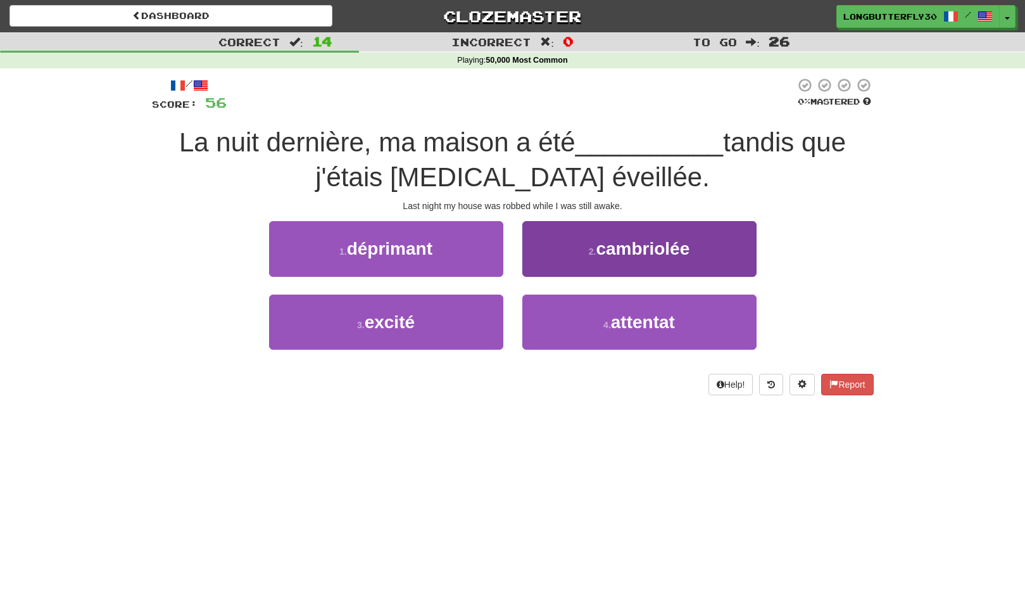
click at [600, 257] on button "2 . cambriolée" at bounding box center [640, 248] width 234 height 55
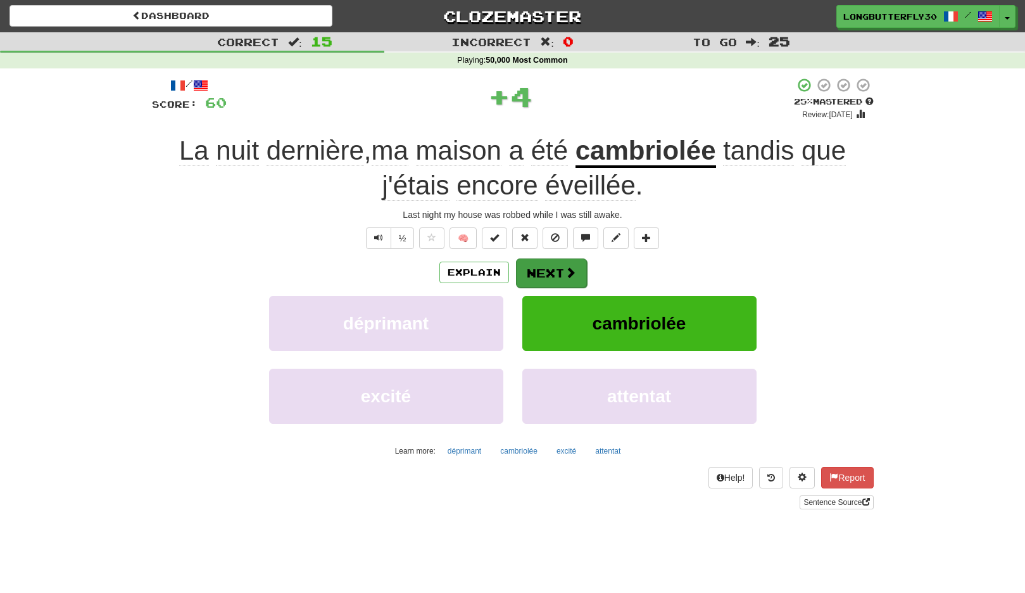
click at [571, 269] on span at bounding box center [570, 272] width 11 height 11
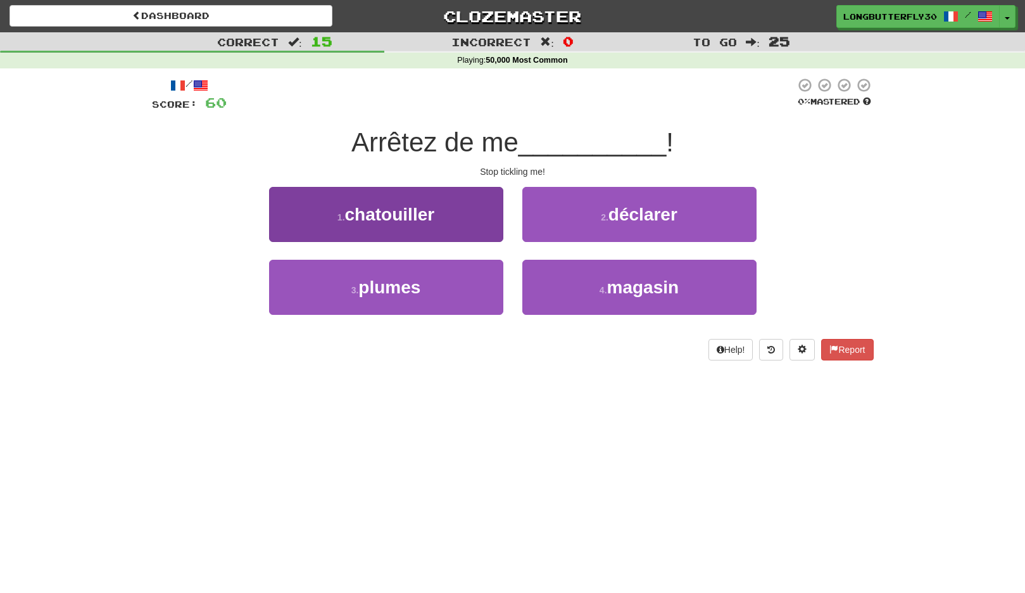
click at [473, 228] on button "1 . chatouiller" at bounding box center [386, 214] width 234 height 55
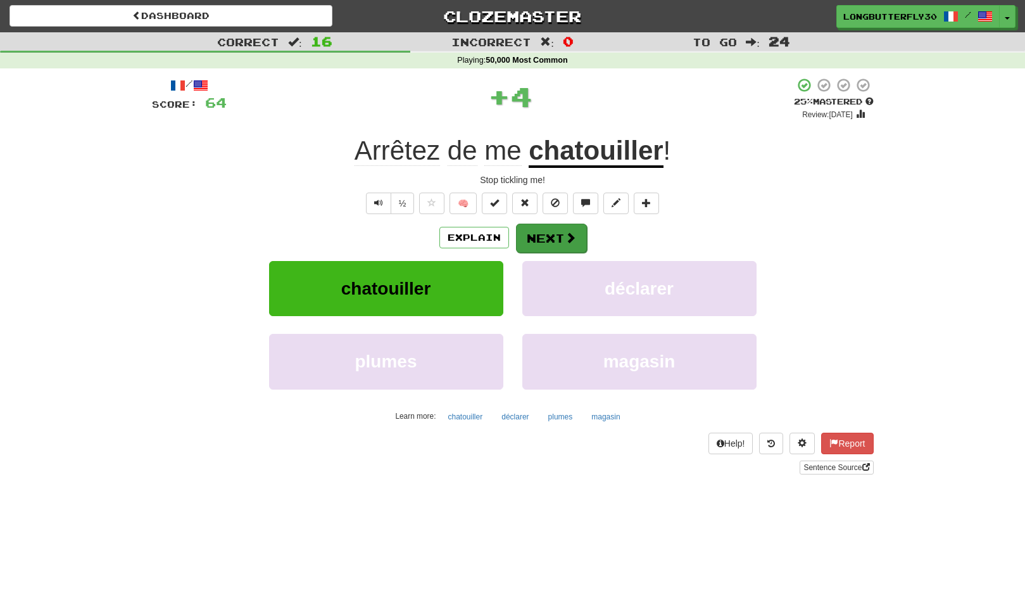
click at [540, 232] on button "Next" at bounding box center [551, 238] width 71 height 29
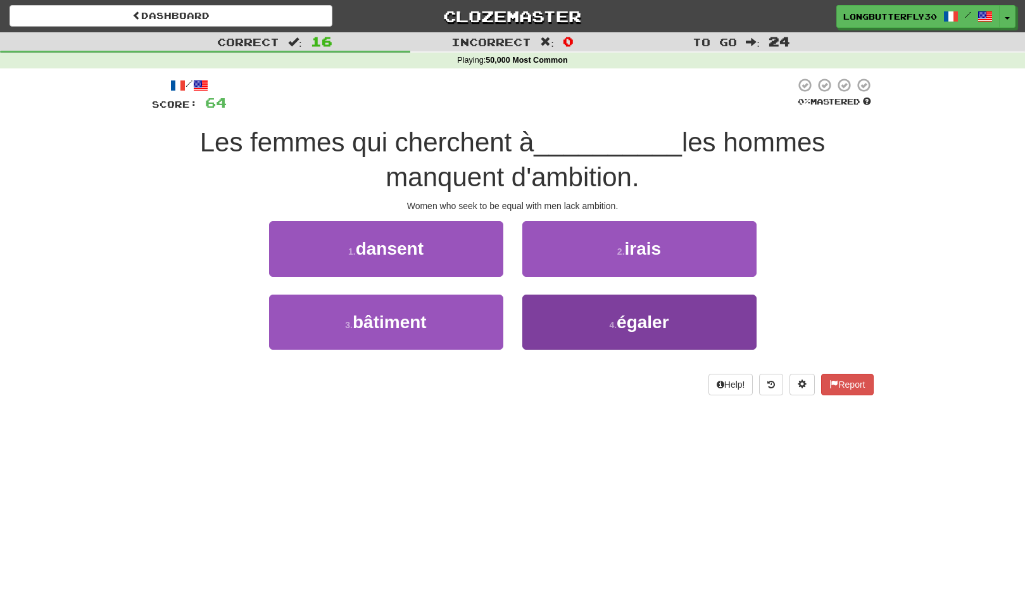
click at [535, 314] on button "4 . égaler" at bounding box center [640, 322] width 234 height 55
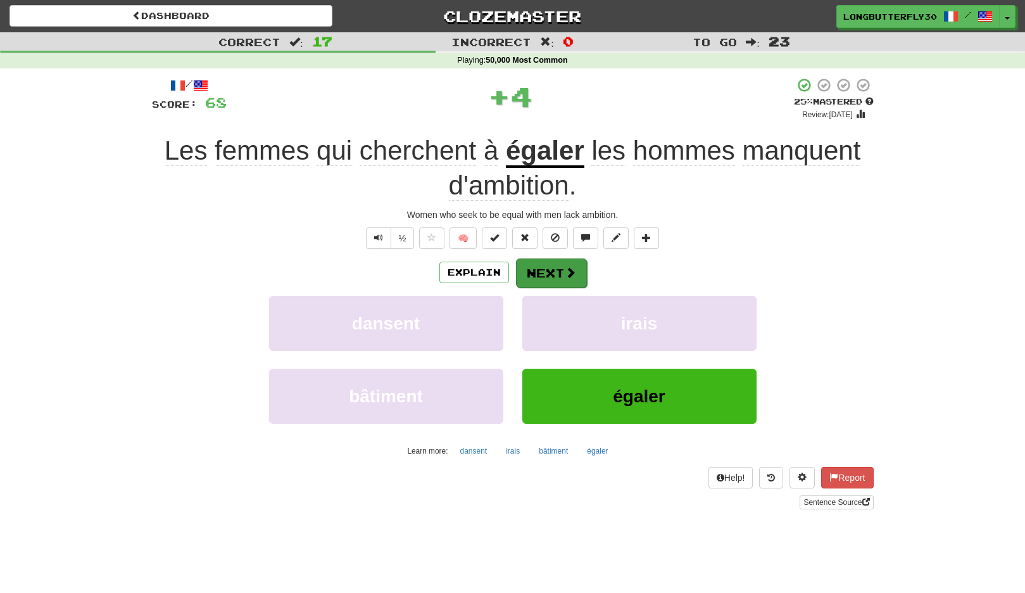
click at [555, 267] on button "Next" at bounding box center [551, 272] width 71 height 29
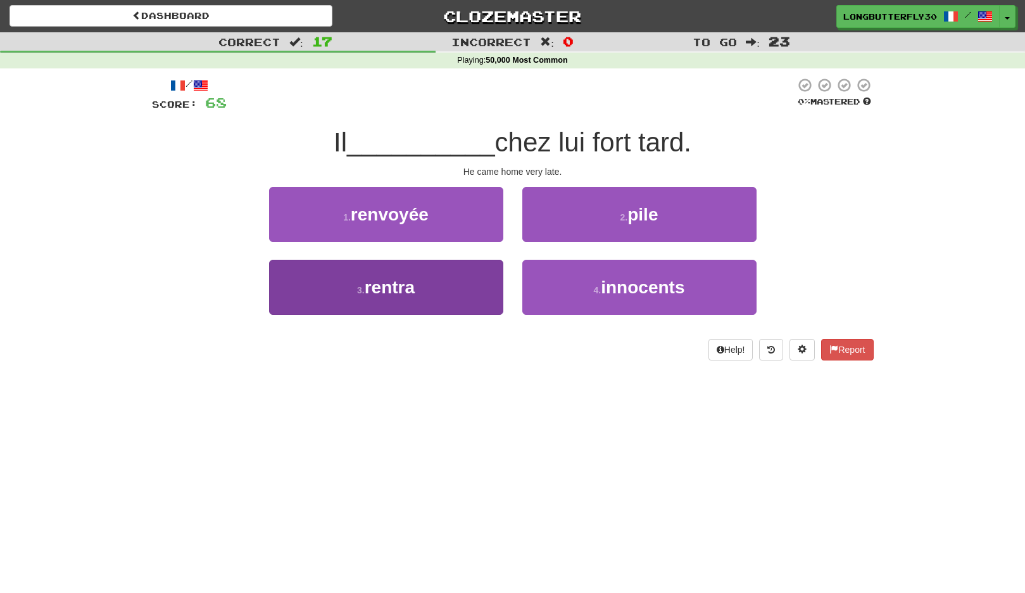
click at [472, 296] on button "3 . rentra" at bounding box center [386, 287] width 234 height 55
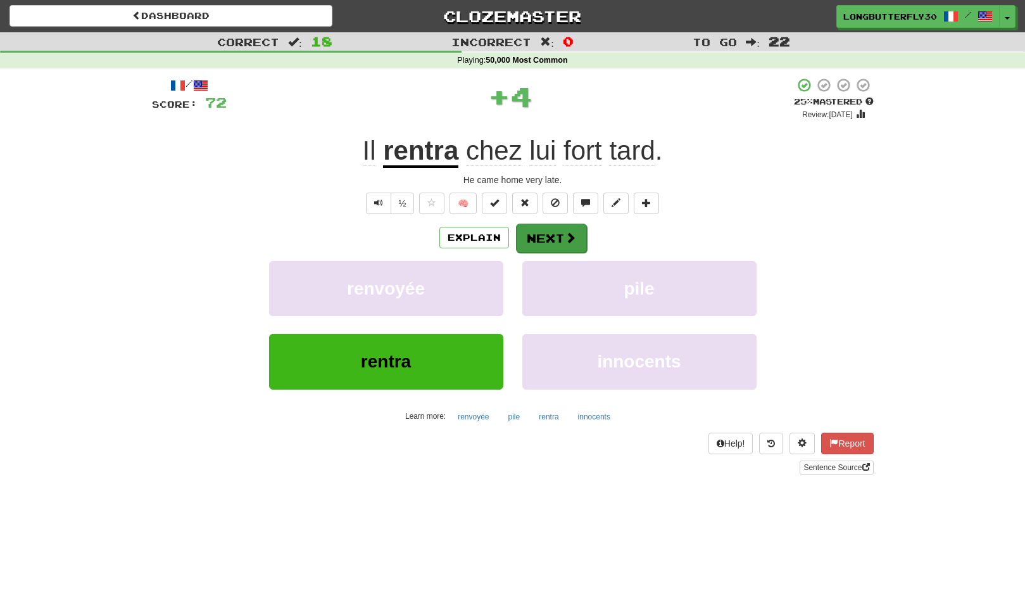
click at [555, 238] on button "Next" at bounding box center [551, 238] width 71 height 29
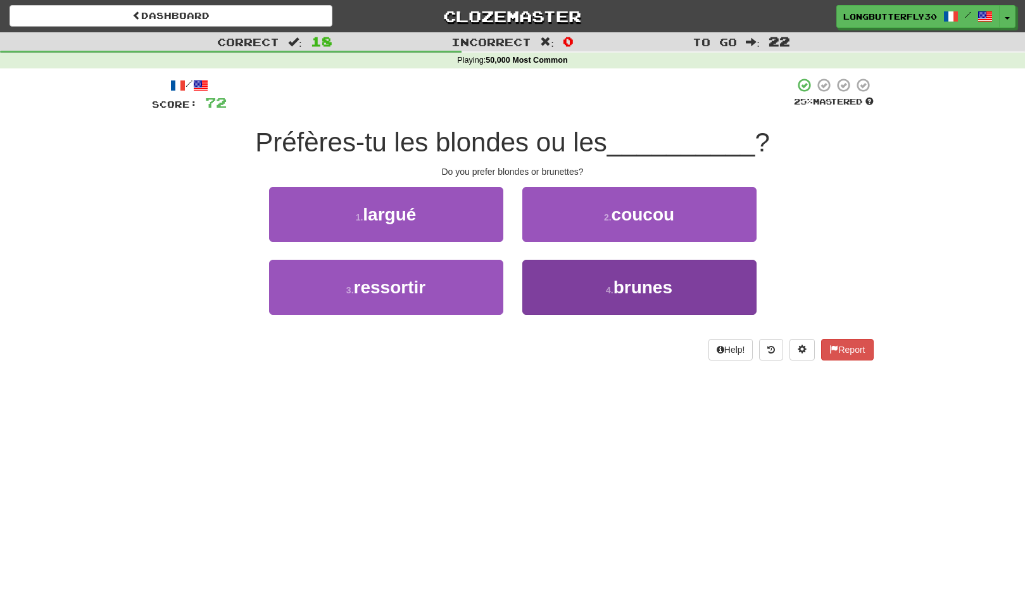
click at [571, 279] on button "4 . brunes" at bounding box center [640, 287] width 234 height 55
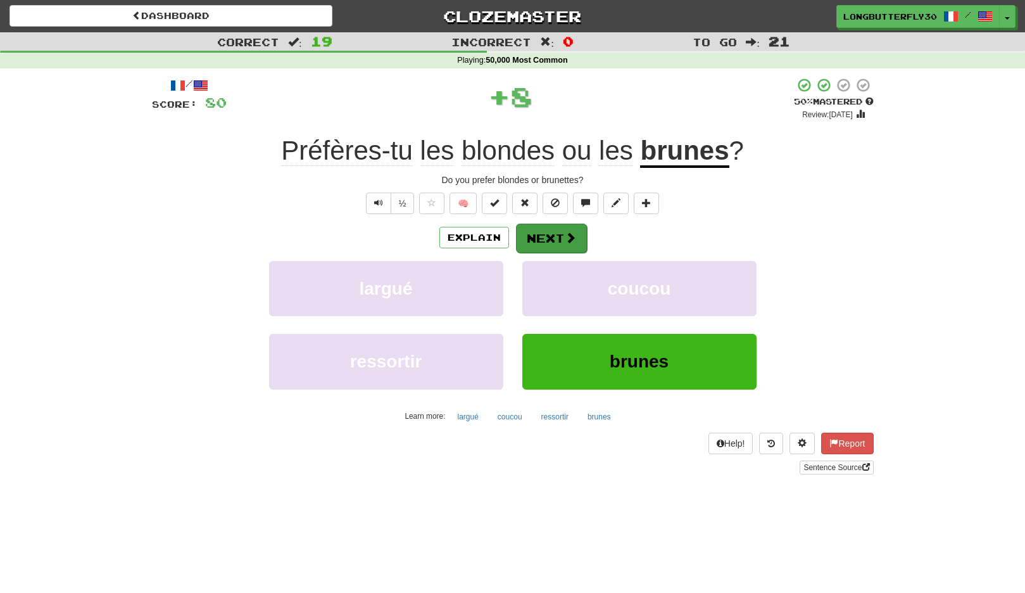
click at [568, 241] on span at bounding box center [570, 237] width 11 height 11
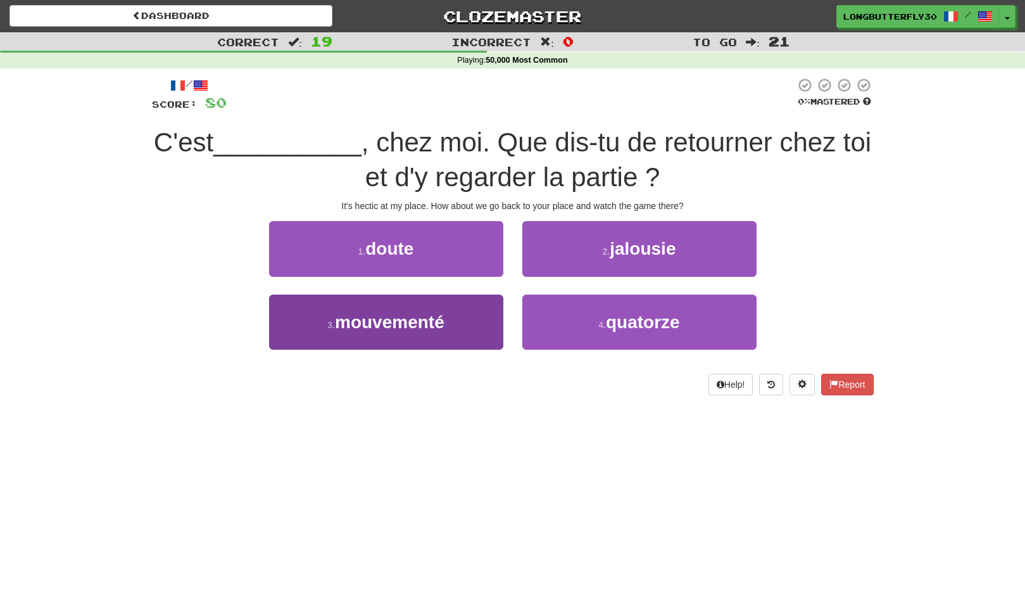
click at [486, 308] on button "3 . mouvementé" at bounding box center [386, 322] width 234 height 55
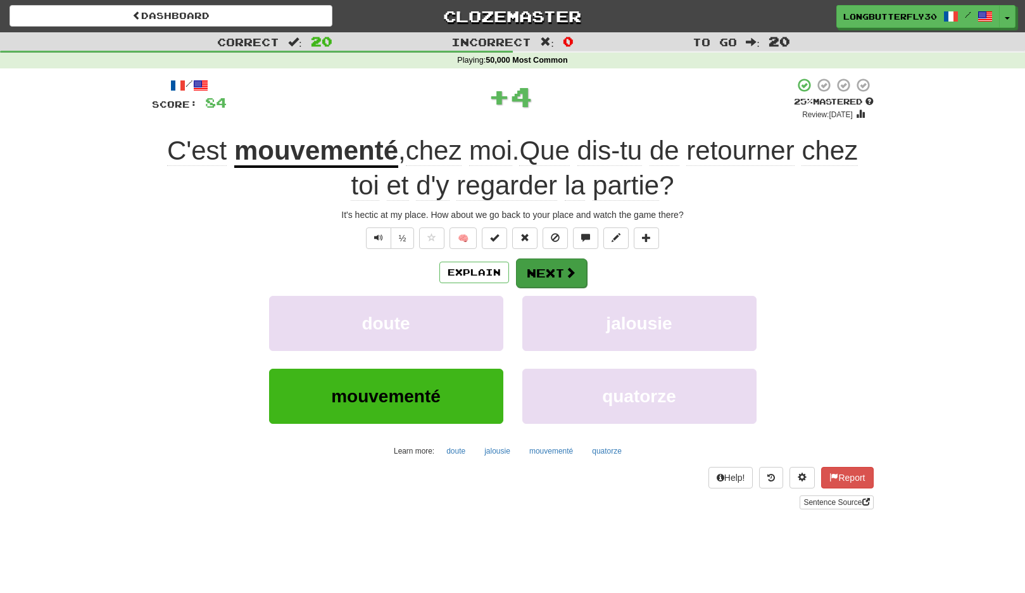
click at [540, 269] on button "Next" at bounding box center [551, 272] width 71 height 29
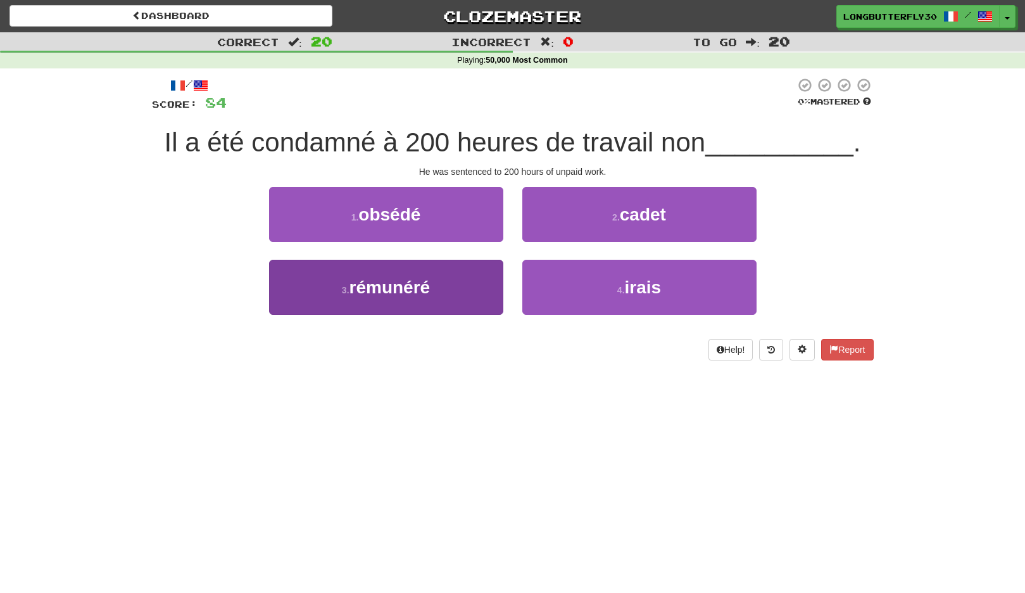
click at [478, 289] on button "3 . rémunéré" at bounding box center [386, 287] width 234 height 55
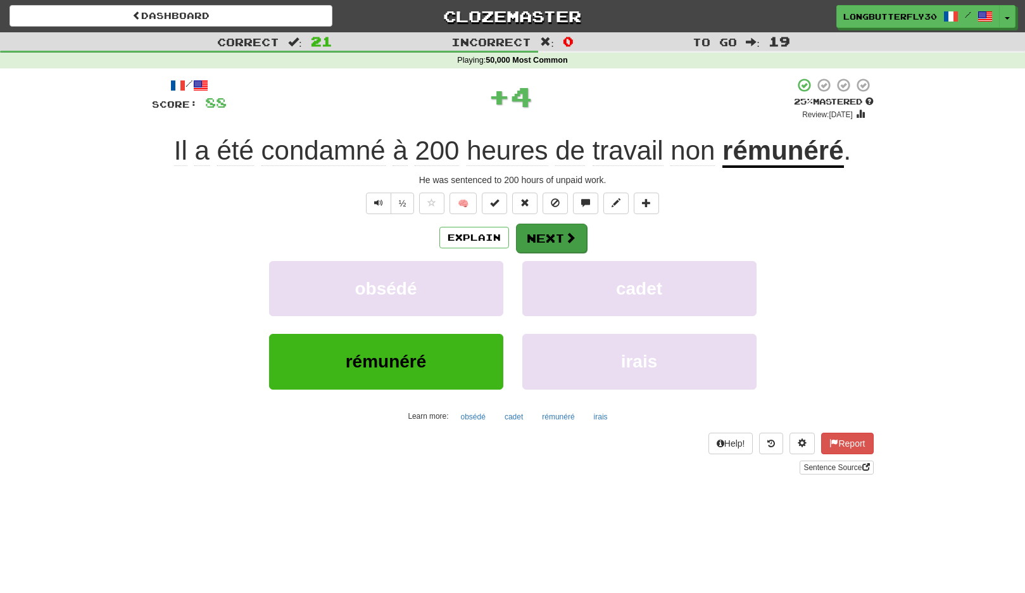
click at [542, 241] on button "Next" at bounding box center [551, 238] width 71 height 29
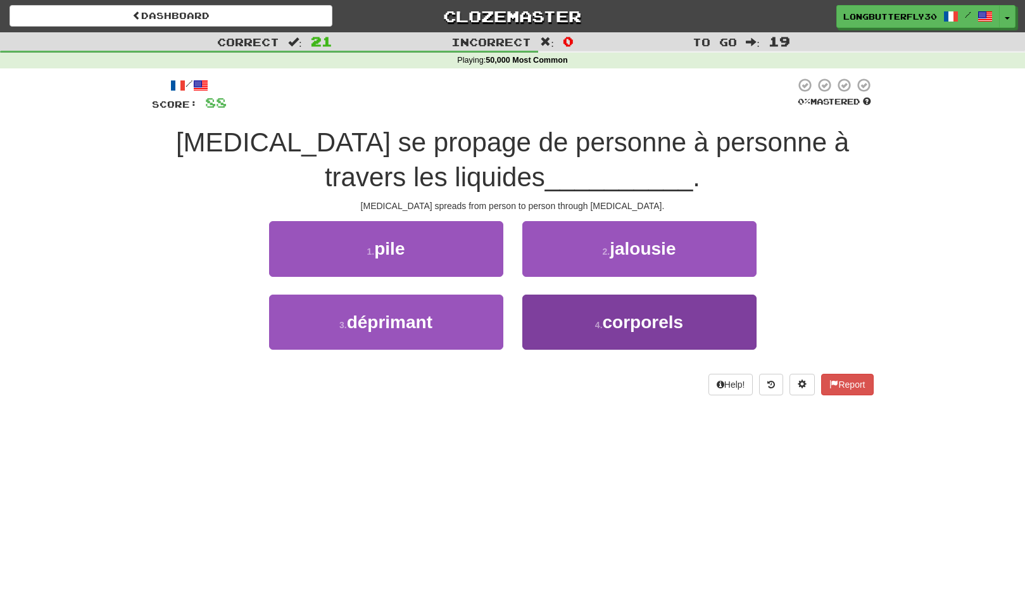
click at [601, 327] on small "4 ." at bounding box center [599, 325] width 8 height 10
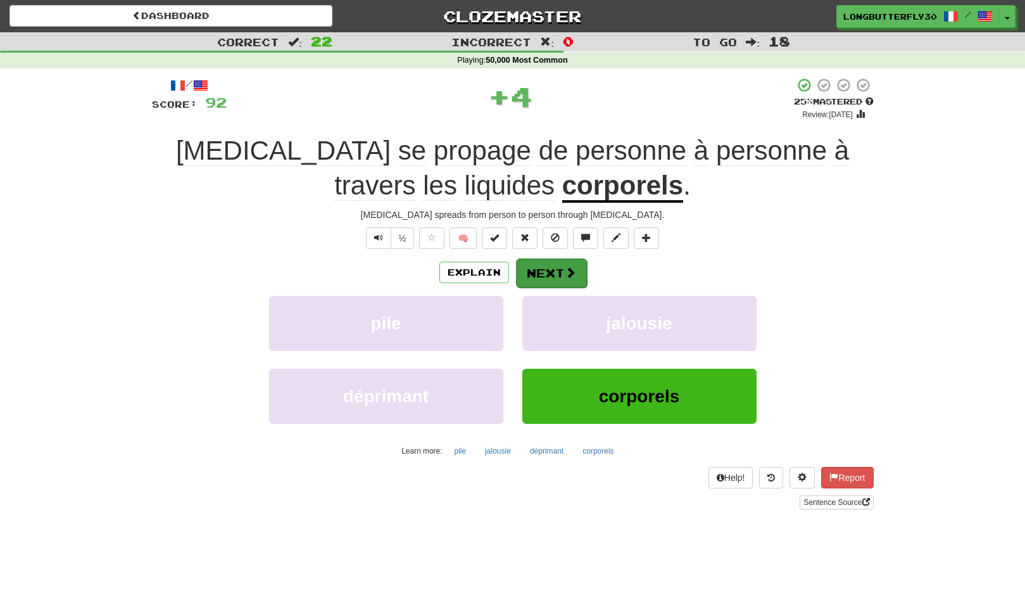
click at [549, 264] on button "Next" at bounding box center [551, 272] width 71 height 29
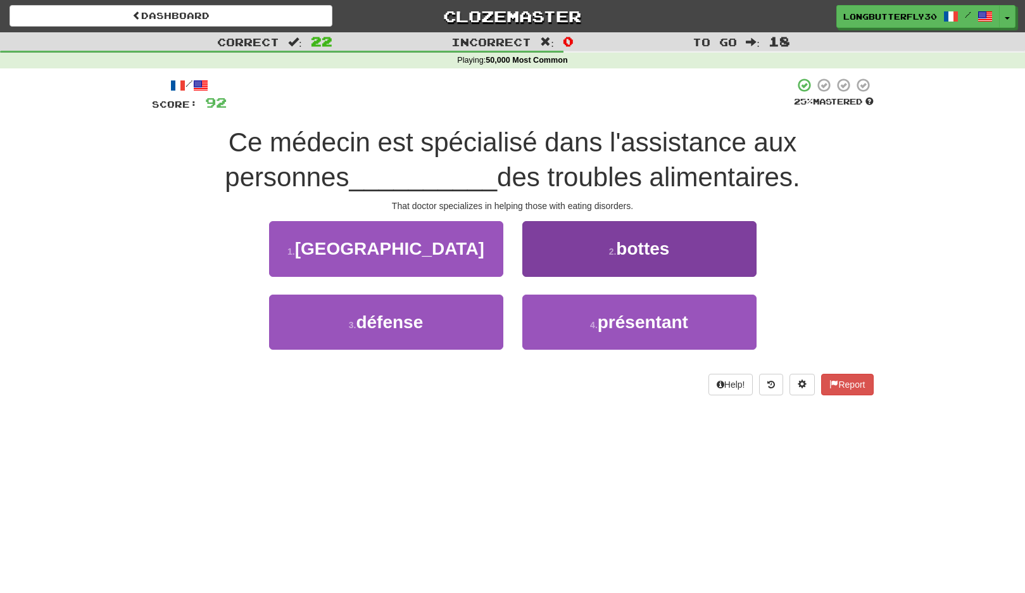
drag, startPoint x: 606, startPoint y: 322, endPoint x: 594, endPoint y: 295, distance: 30.0
click at [606, 322] on span "présentant" at bounding box center [643, 322] width 91 height 20
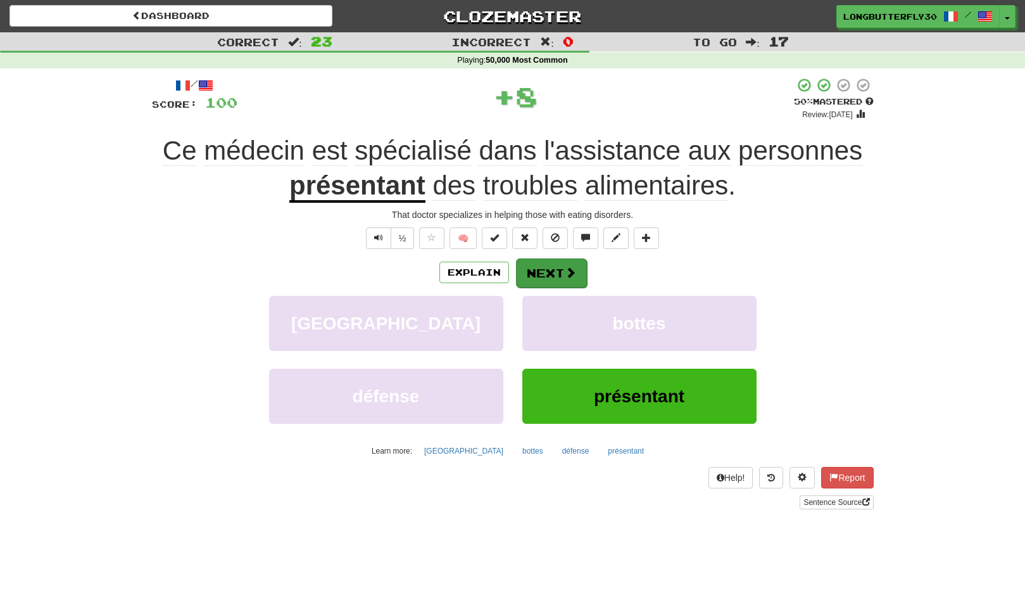
click at [565, 272] on span at bounding box center [570, 272] width 11 height 11
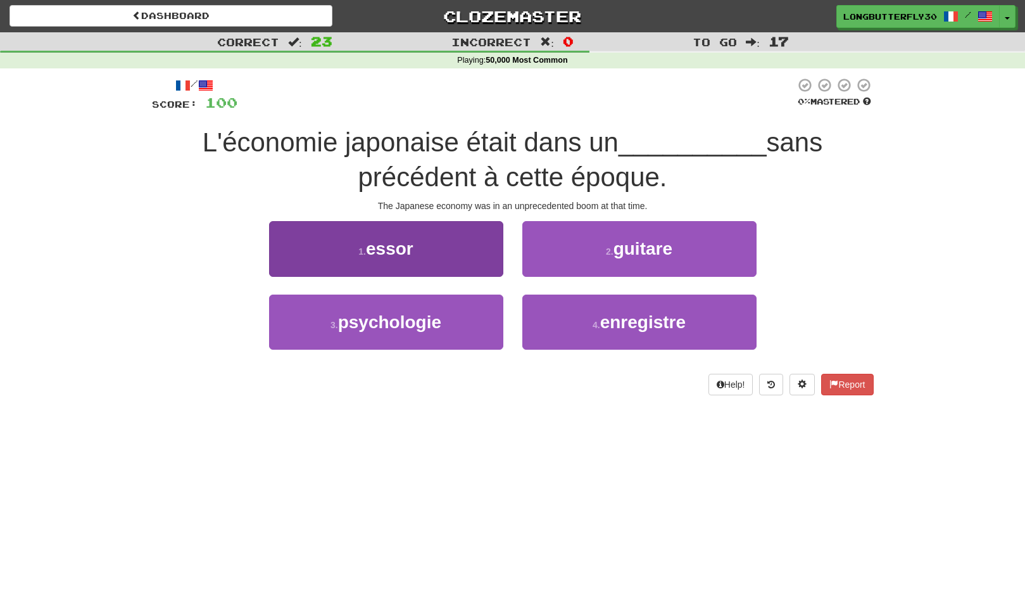
click at [488, 250] on button "1 . essor" at bounding box center [386, 248] width 234 height 55
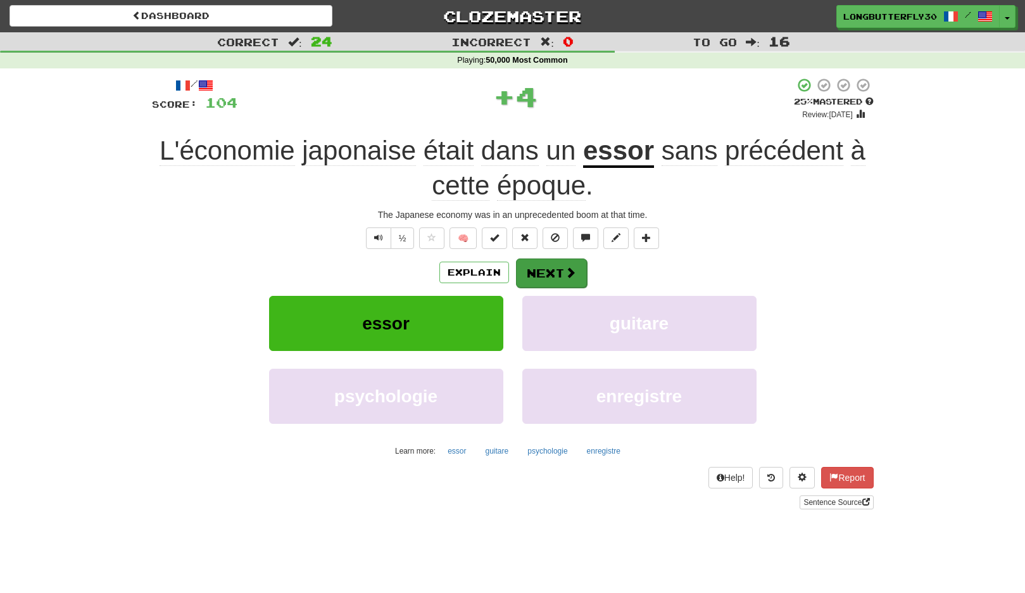
click at [545, 278] on button "Next" at bounding box center [551, 272] width 71 height 29
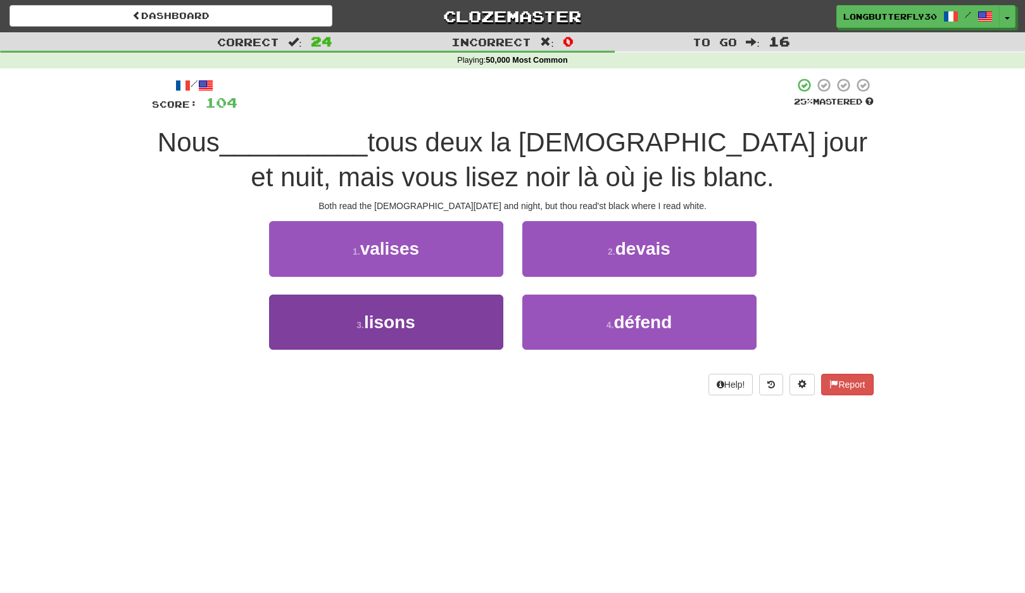
click at [452, 315] on button "3 . lisons" at bounding box center [386, 322] width 234 height 55
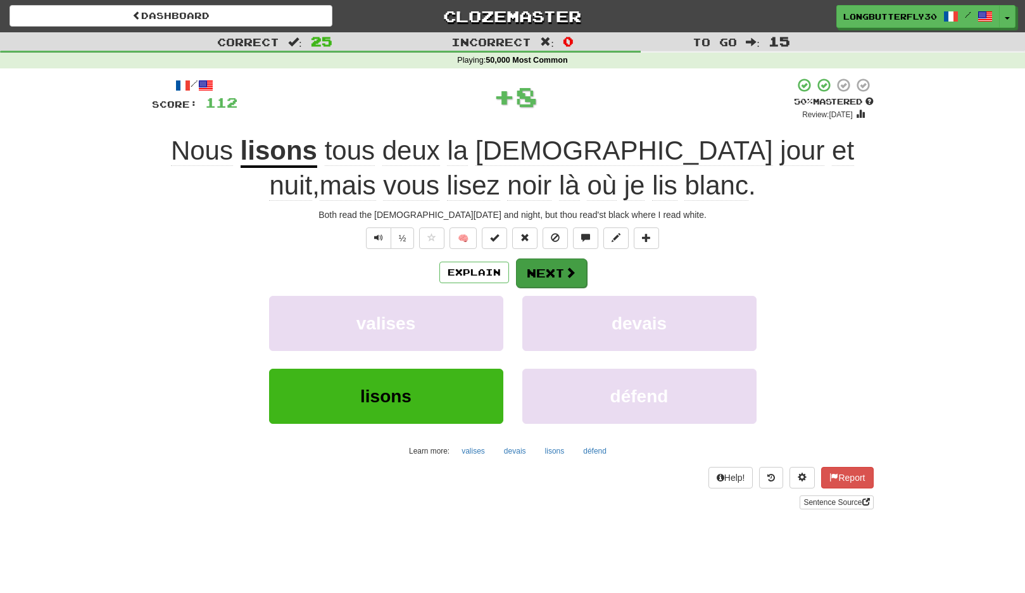
click at [540, 275] on button "Next" at bounding box center [551, 272] width 71 height 29
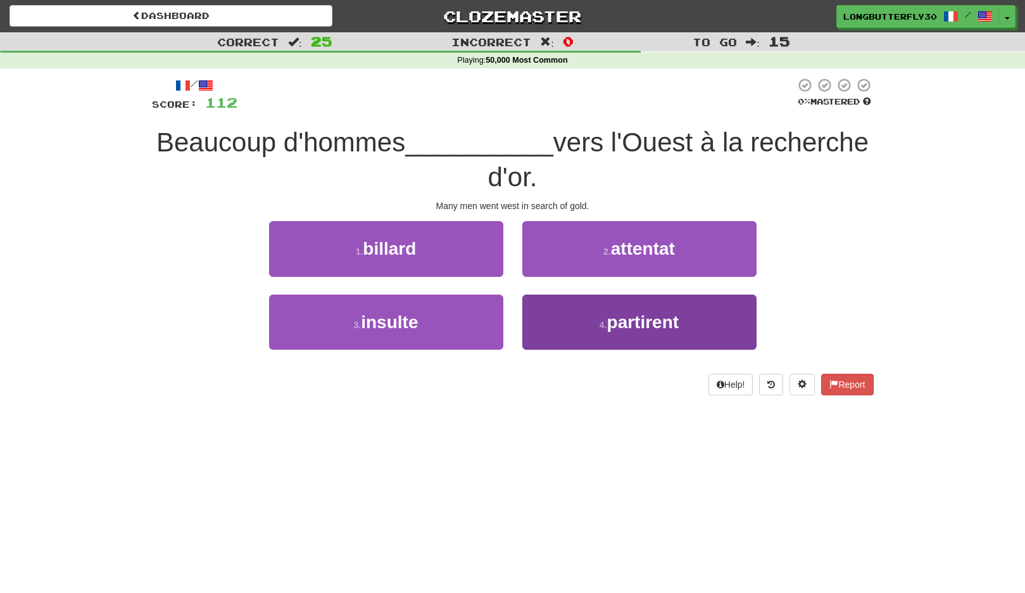
click at [608, 312] on button "4 . partirent" at bounding box center [640, 322] width 234 height 55
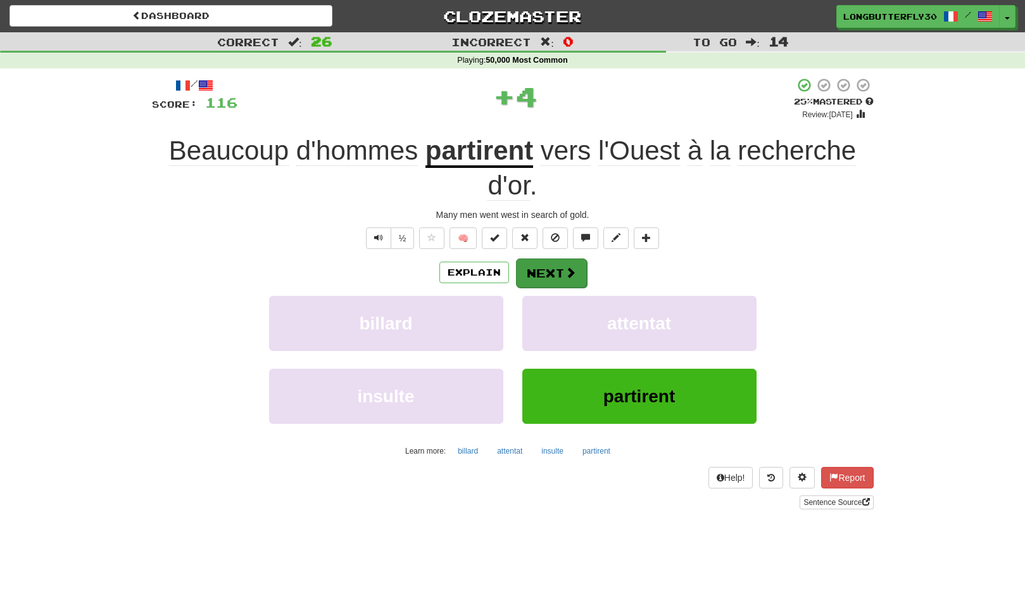
click at [567, 277] on span at bounding box center [570, 272] width 11 height 11
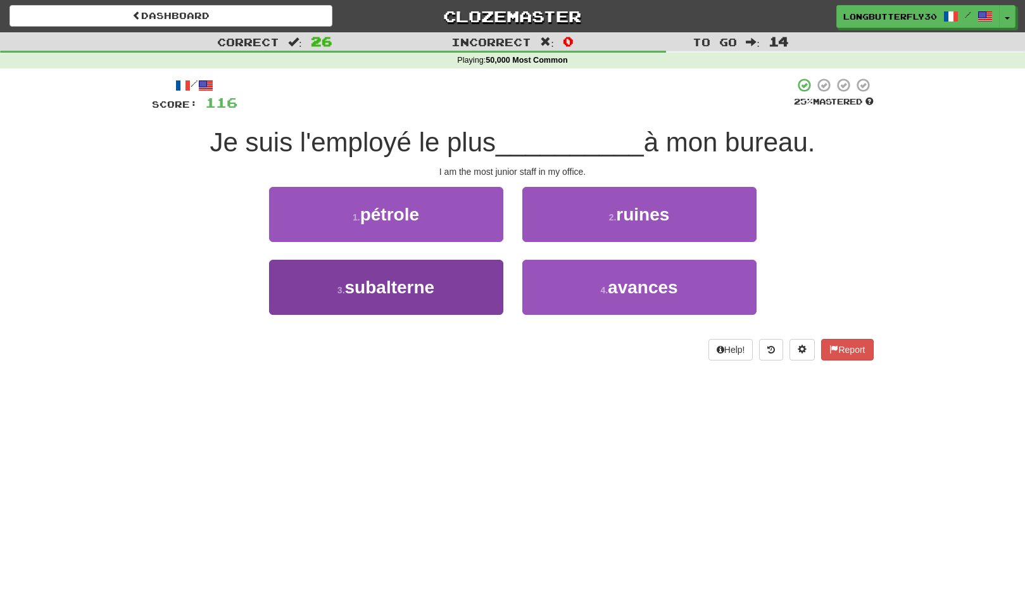
click at [453, 283] on button "3 . subalterne" at bounding box center [386, 287] width 234 height 55
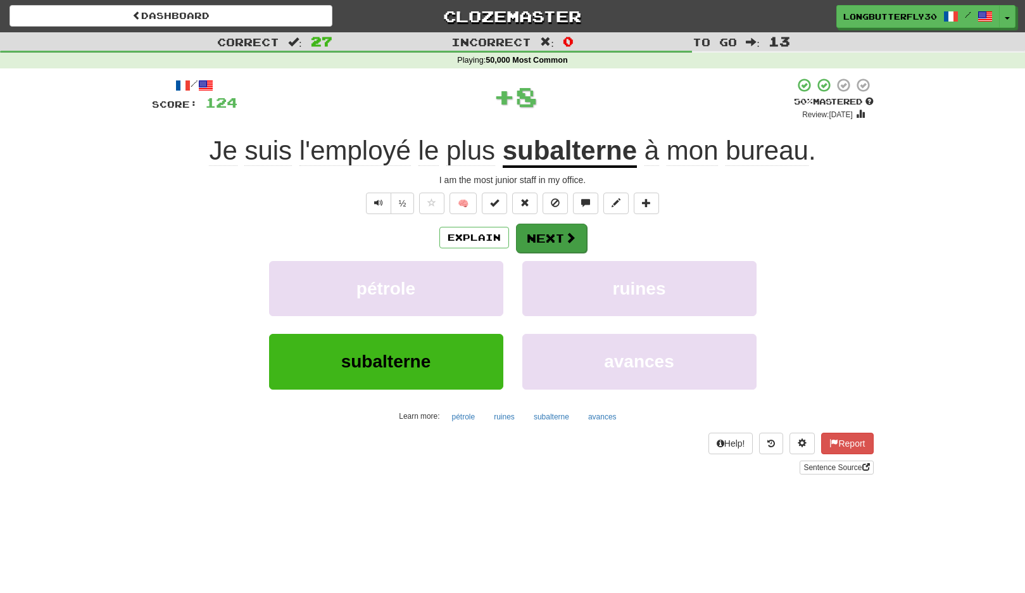
click at [556, 241] on button "Next" at bounding box center [551, 238] width 71 height 29
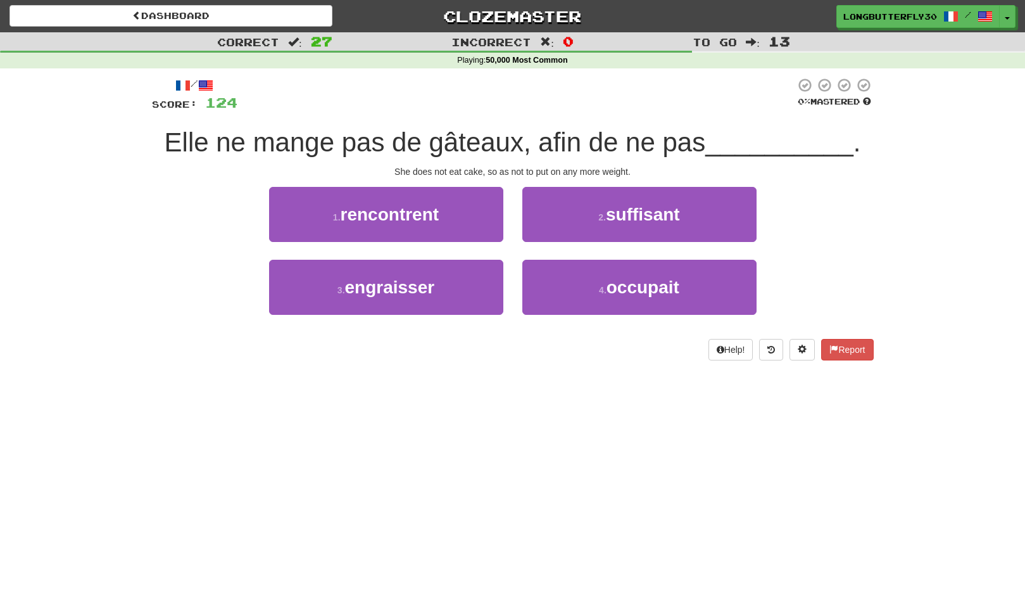
click at [512, 291] on div "3 . engraisser 4 . occupait" at bounding box center [513, 296] width 760 height 73
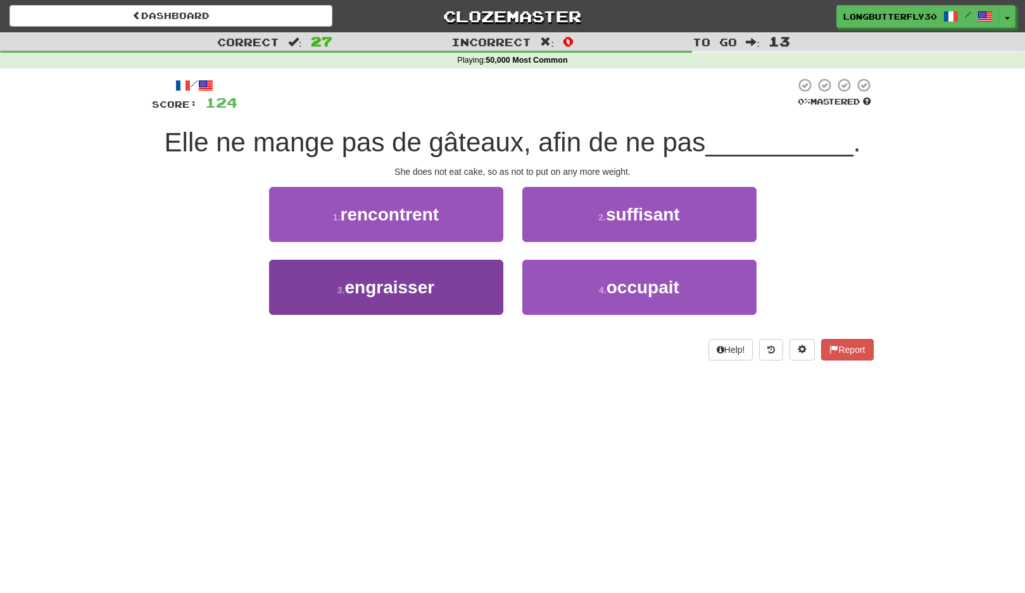
click at [479, 281] on button "3 . engraisser" at bounding box center [386, 287] width 234 height 55
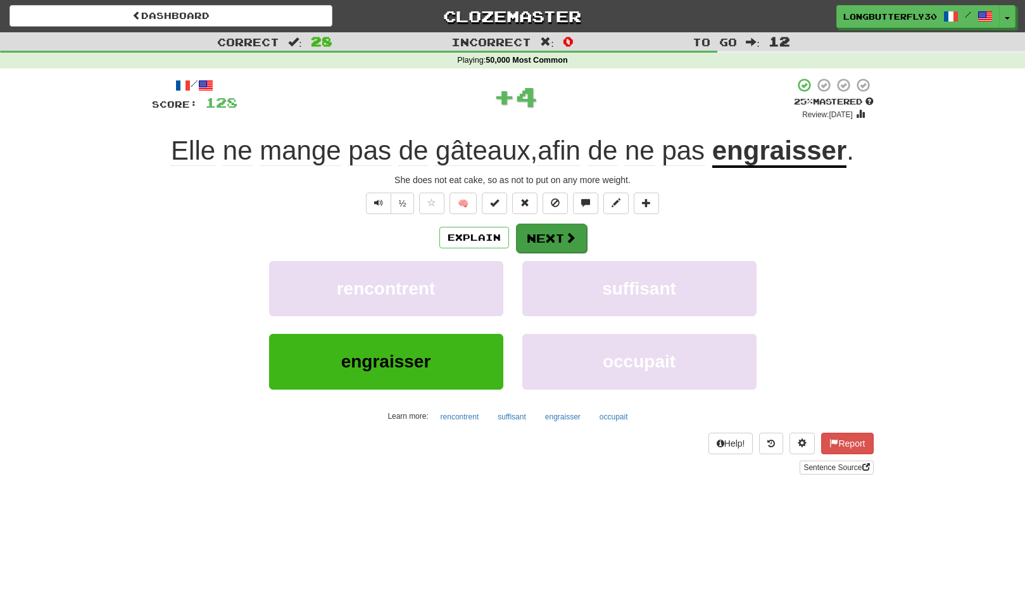
click at [547, 231] on button "Next" at bounding box center [551, 238] width 71 height 29
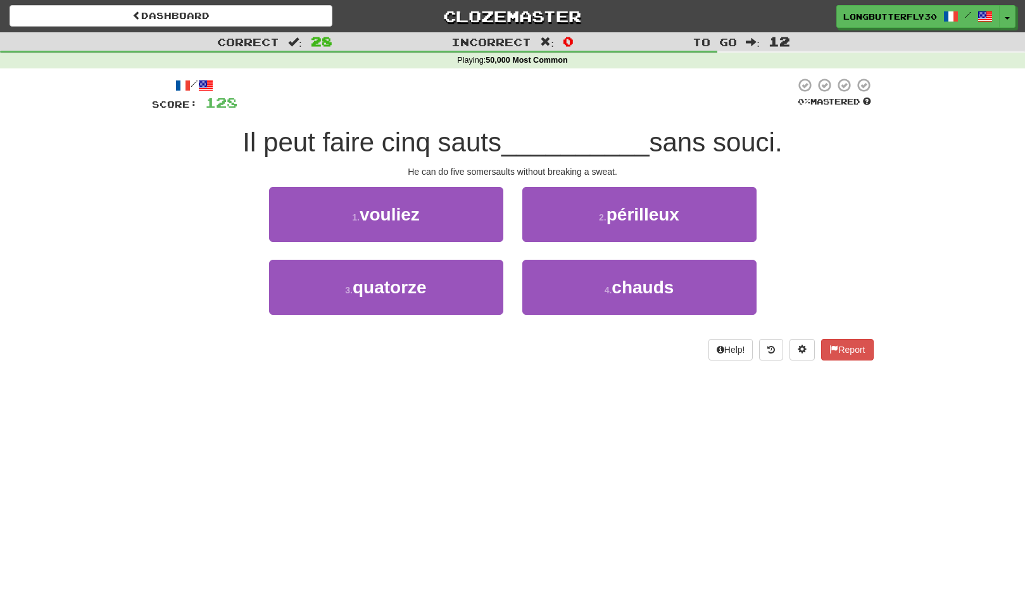
click at [589, 209] on button "2 . périlleux" at bounding box center [640, 214] width 234 height 55
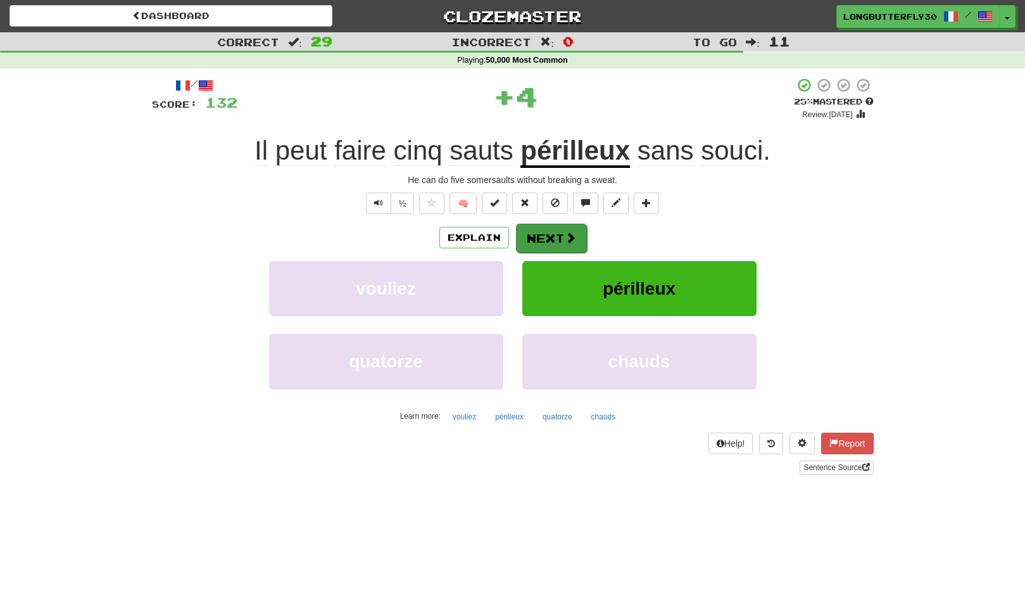
click at [536, 232] on button "Next" at bounding box center [551, 238] width 71 height 29
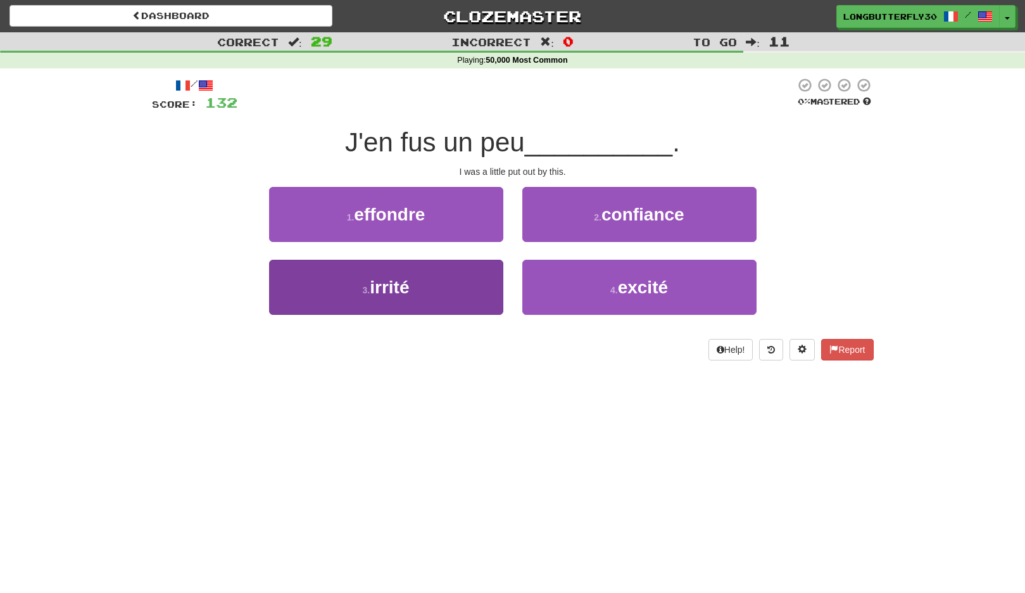
click at [475, 283] on button "3 . irrité" at bounding box center [386, 287] width 234 height 55
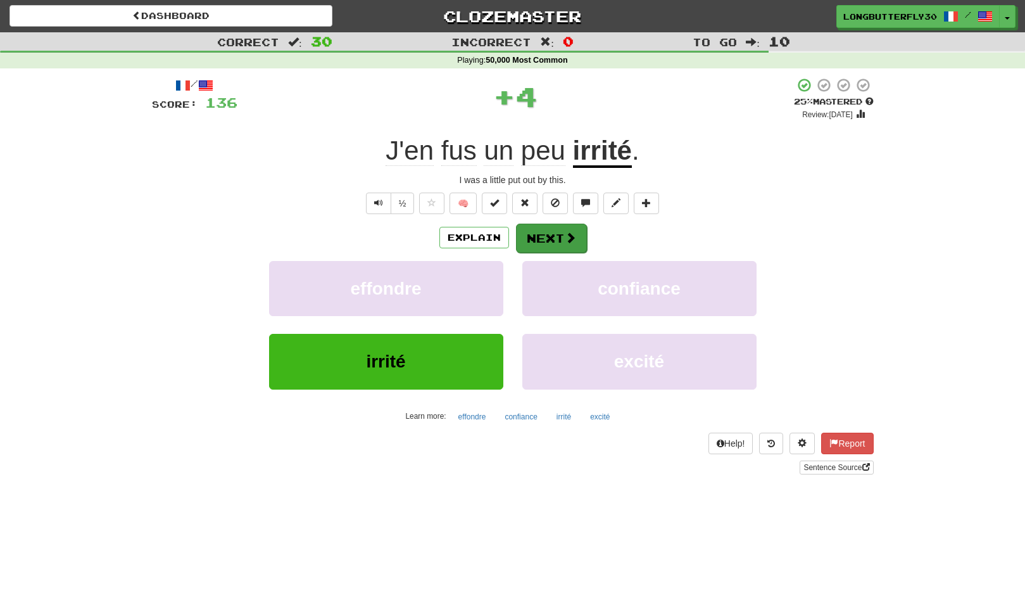
click at [542, 231] on button "Next" at bounding box center [551, 238] width 71 height 29
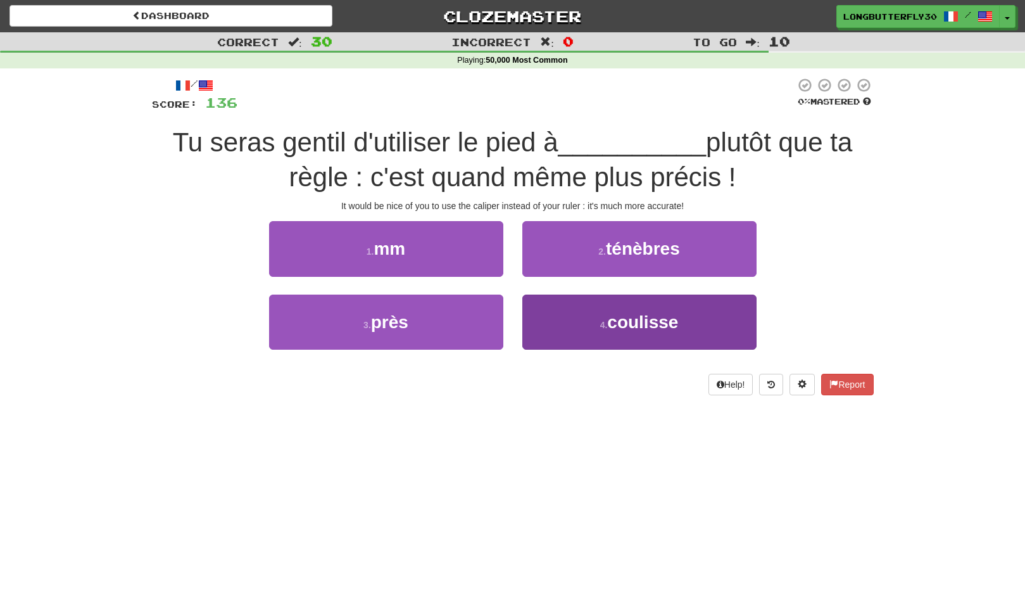
click at [590, 317] on button "4 . coulisse" at bounding box center [640, 322] width 234 height 55
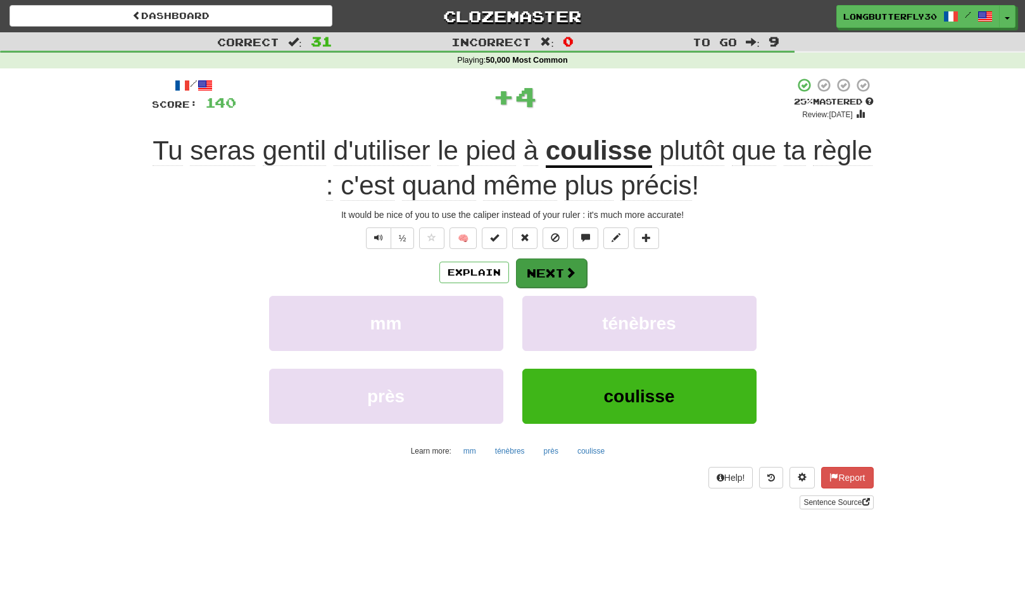
click at [569, 267] on span at bounding box center [570, 272] width 11 height 11
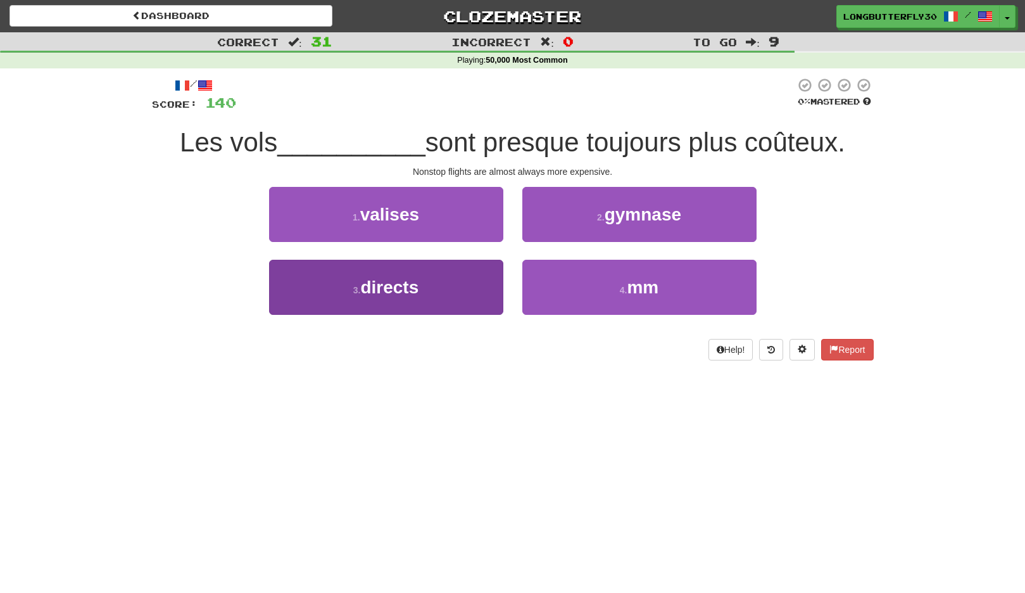
click at [465, 293] on button "3 . directs" at bounding box center [386, 287] width 234 height 55
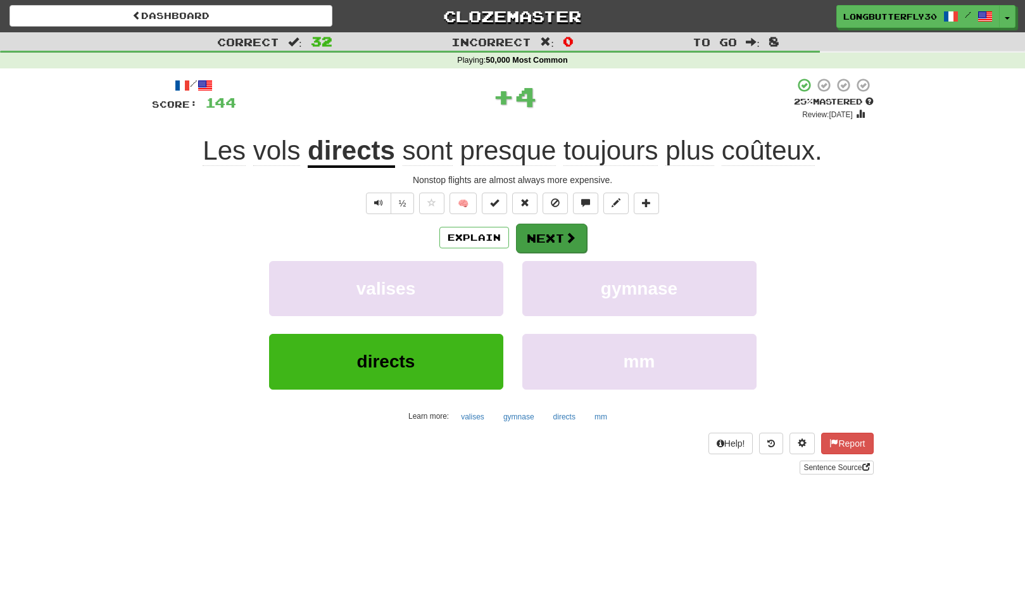
click at [545, 241] on button "Next" at bounding box center [551, 238] width 71 height 29
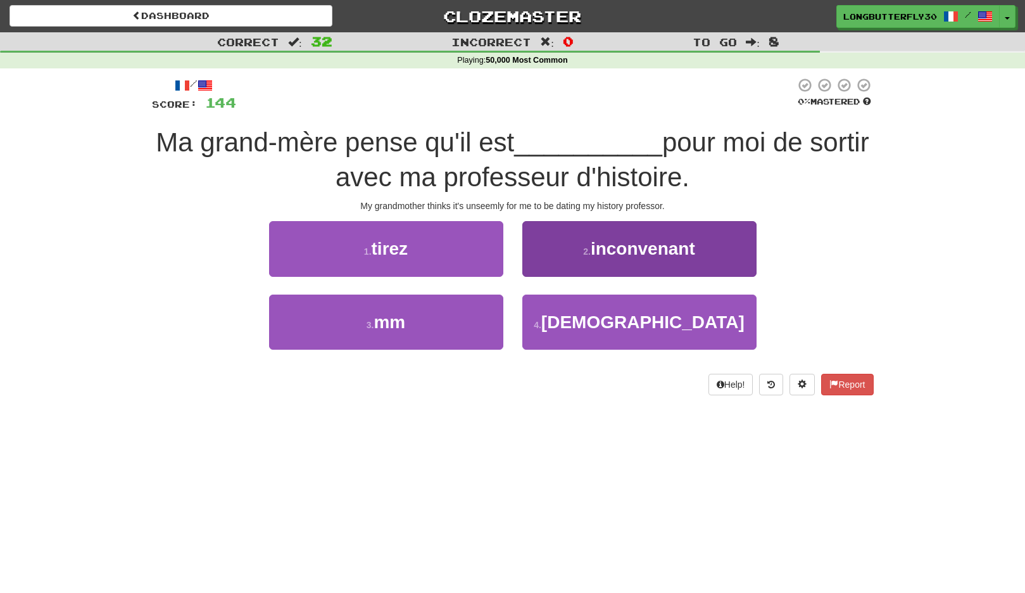
click at [594, 255] on span "inconvenant" at bounding box center [643, 249] width 105 height 20
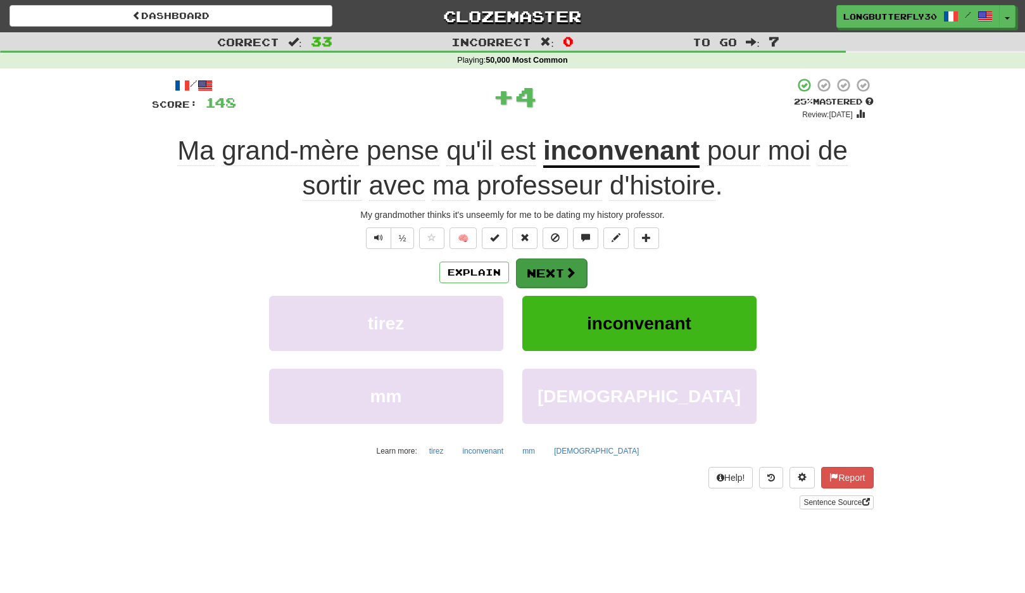
click at [560, 262] on button "Next" at bounding box center [551, 272] width 71 height 29
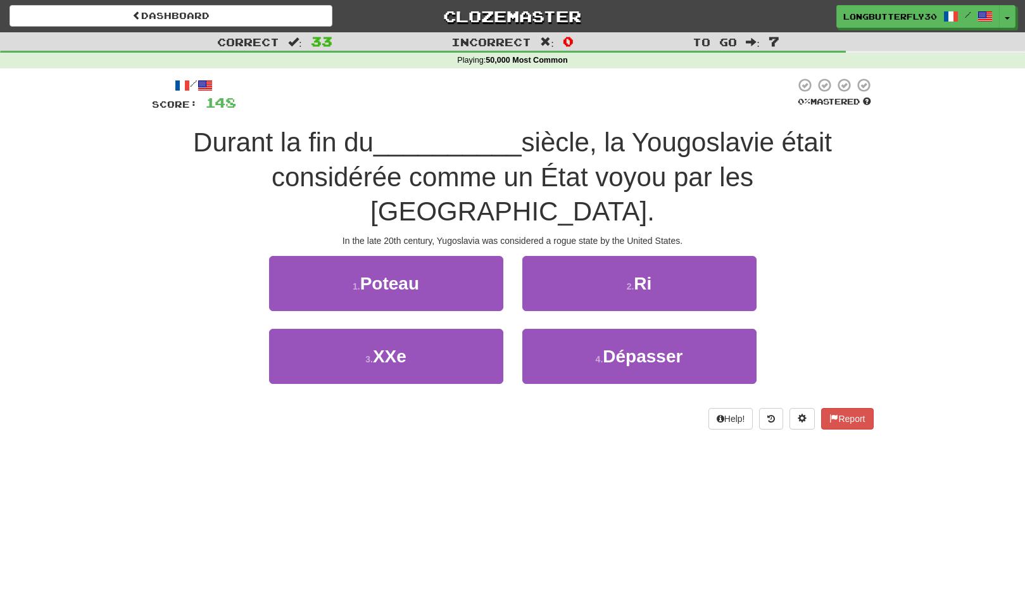
drag, startPoint x: 466, startPoint y: 323, endPoint x: 500, endPoint y: 290, distance: 47.9
click at [466, 329] on button "3 . XXe" at bounding box center [386, 356] width 234 height 55
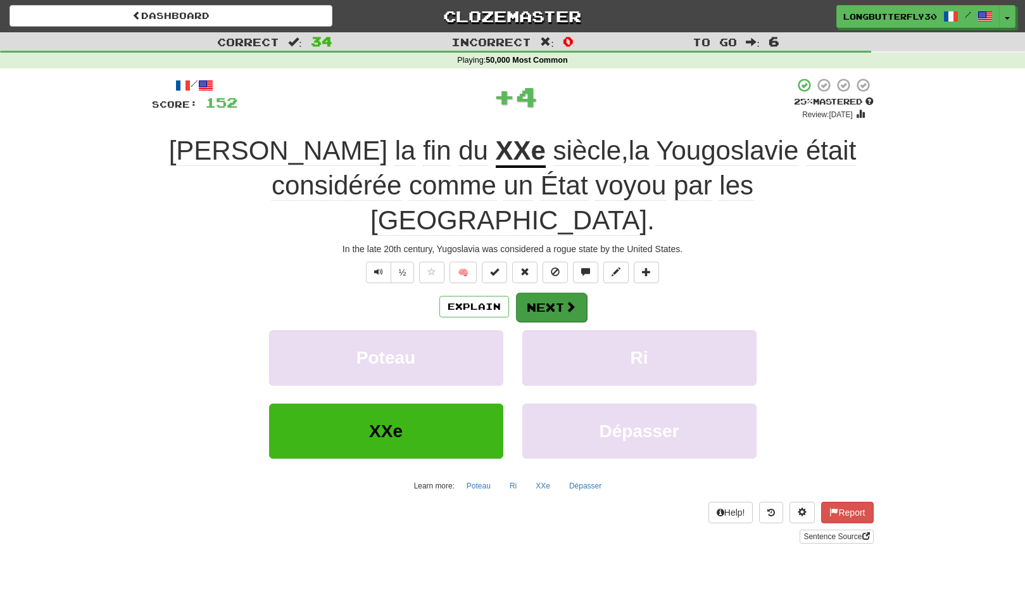
click at [538, 293] on button "Next" at bounding box center [551, 307] width 71 height 29
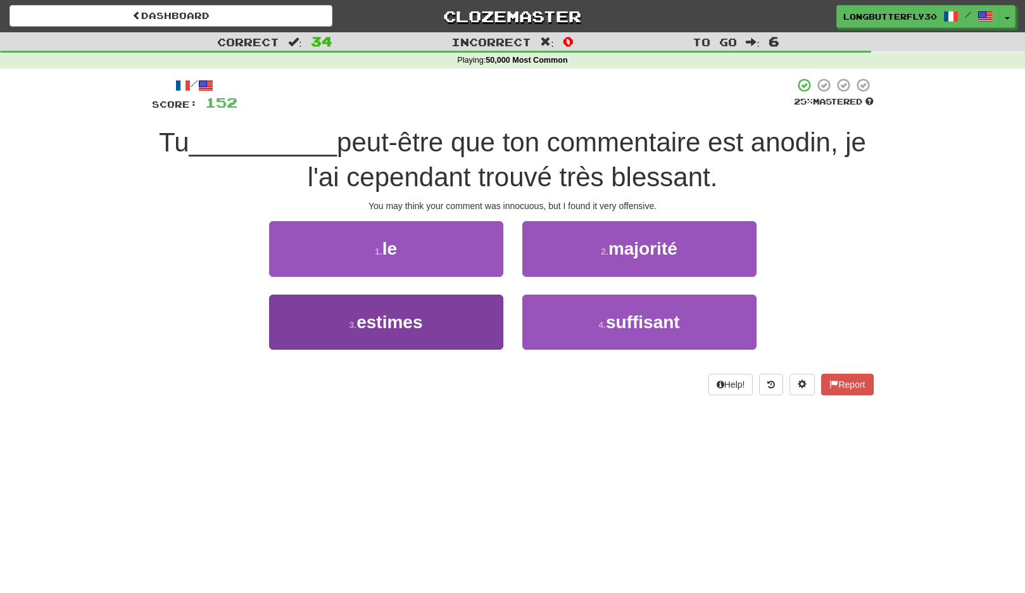
click at [432, 317] on button "3 . estimes" at bounding box center [386, 322] width 234 height 55
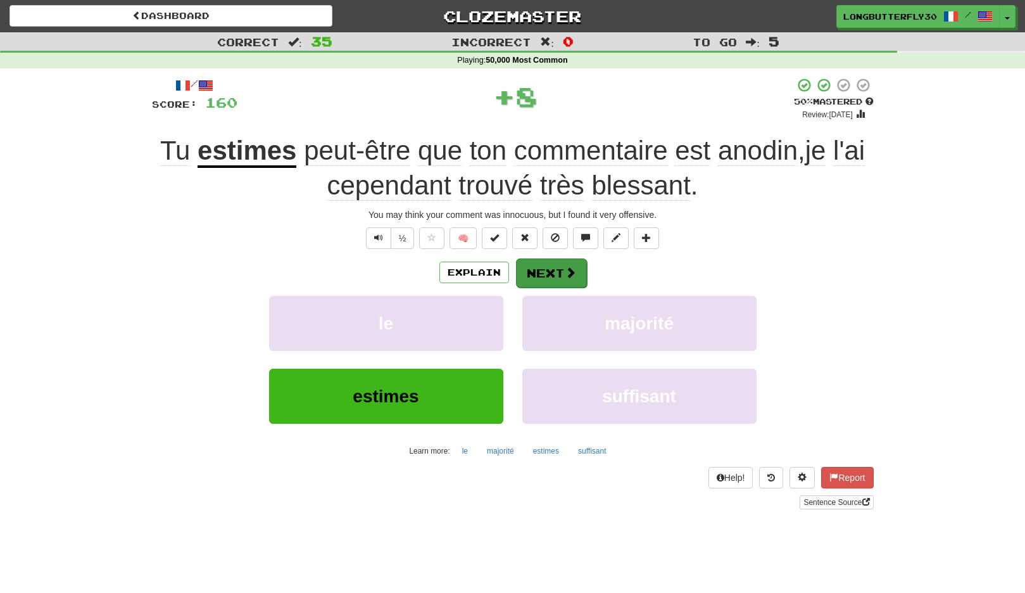
click at [554, 265] on button "Next" at bounding box center [551, 272] width 71 height 29
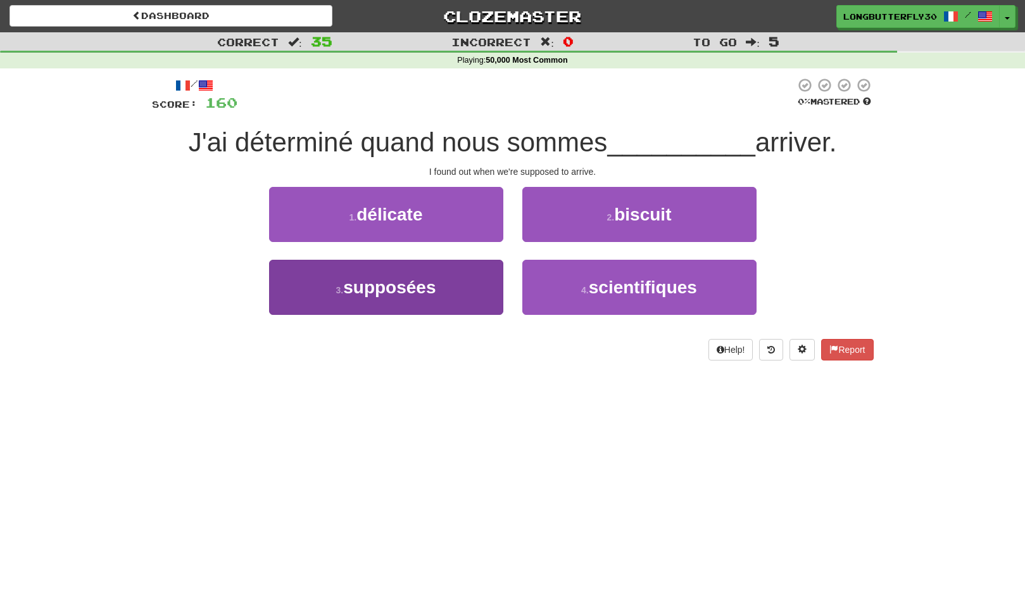
drag, startPoint x: 479, startPoint y: 277, endPoint x: 473, endPoint y: 282, distance: 7.6
click at [473, 282] on button "3 . supposées" at bounding box center [386, 287] width 234 height 55
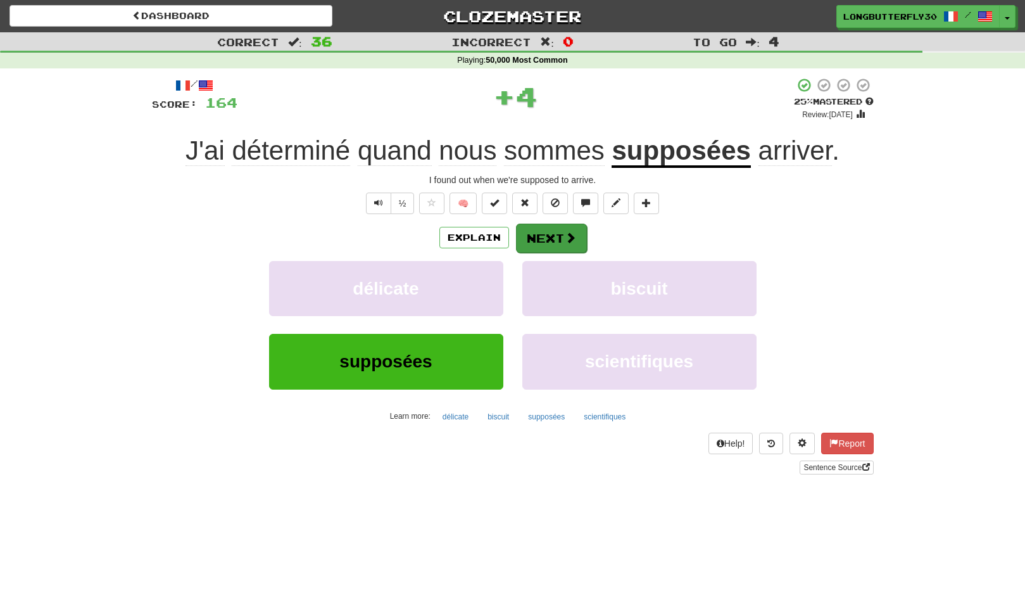
click at [551, 239] on button "Next" at bounding box center [551, 238] width 71 height 29
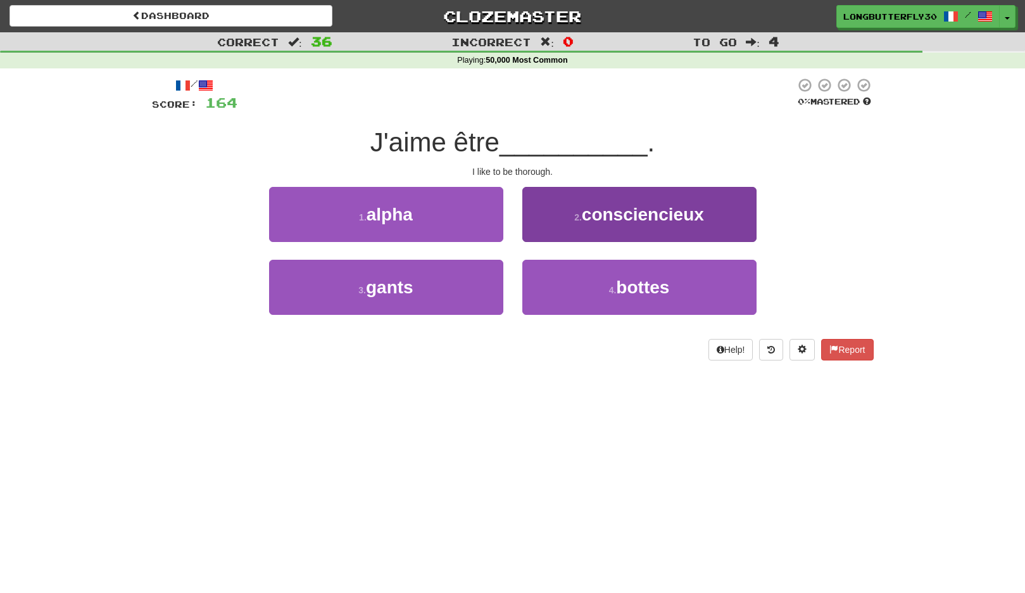
click at [581, 224] on button "2 . consciencieux" at bounding box center [640, 214] width 234 height 55
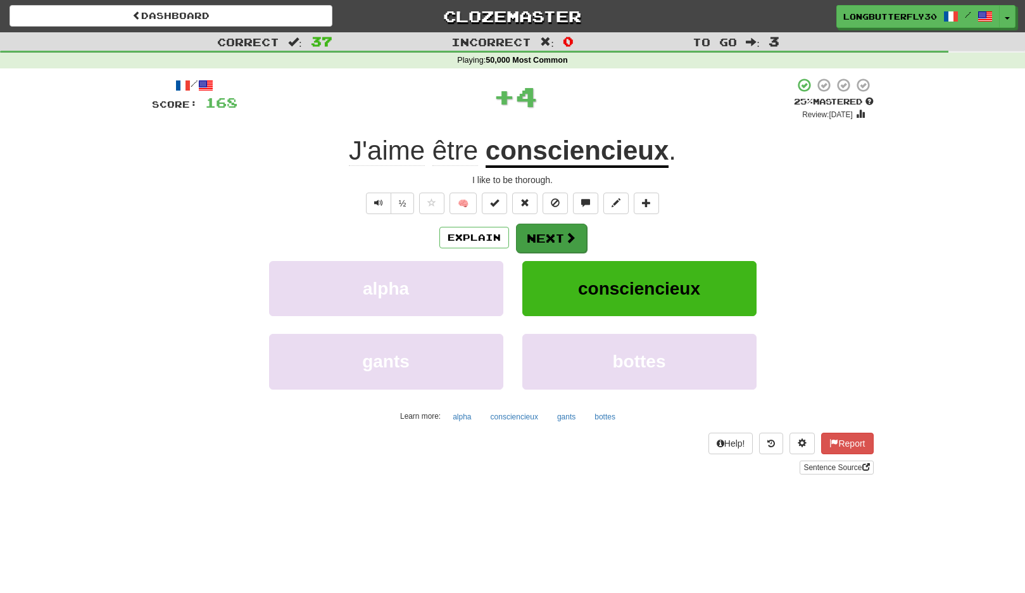
click at [545, 234] on button "Next" at bounding box center [551, 238] width 71 height 29
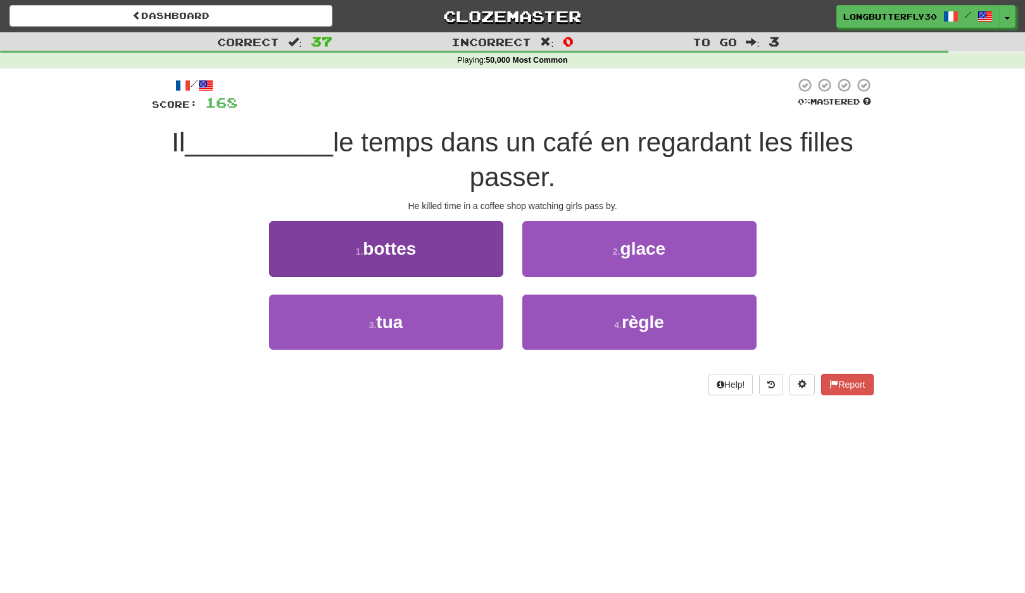
drag, startPoint x: 418, startPoint y: 324, endPoint x: 459, endPoint y: 294, distance: 50.8
click at [423, 319] on button "3 . tua" at bounding box center [386, 322] width 234 height 55
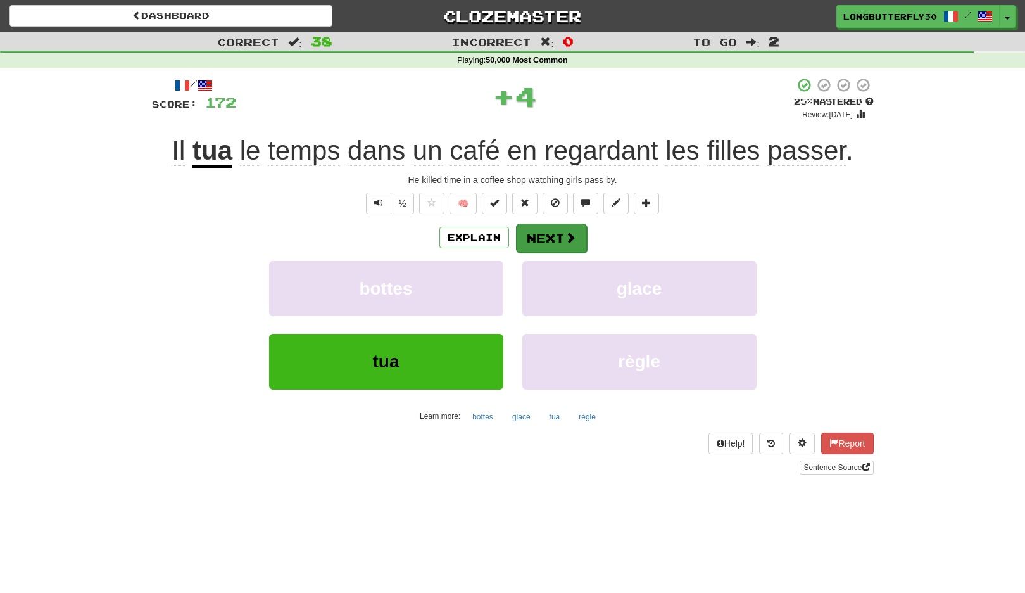
click at [553, 238] on button "Next" at bounding box center [551, 238] width 71 height 29
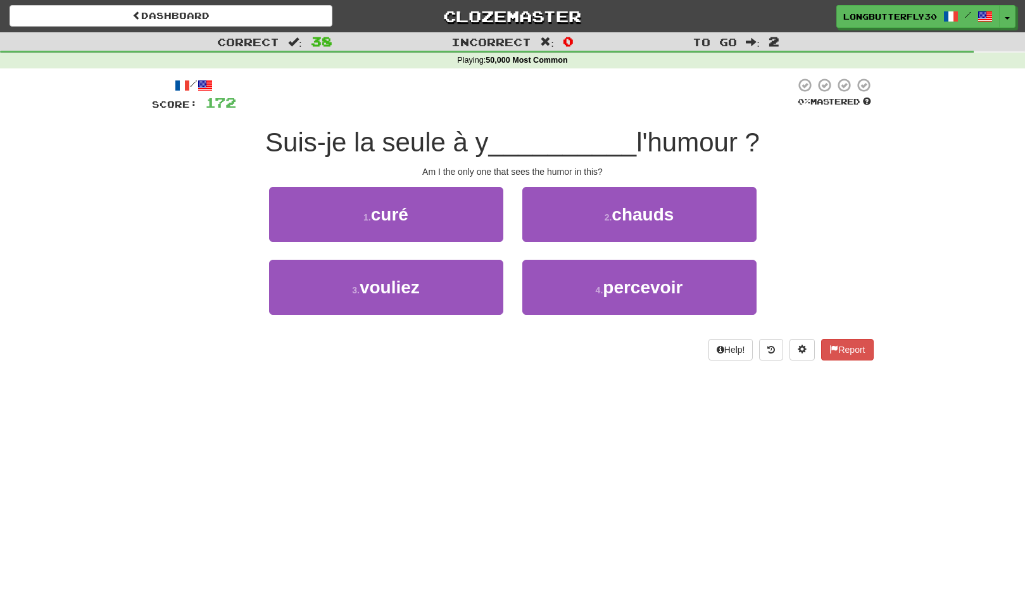
drag, startPoint x: 568, startPoint y: 278, endPoint x: 563, endPoint y: 256, distance: 22.6
click at [568, 277] on button "4 . percevoir" at bounding box center [640, 287] width 234 height 55
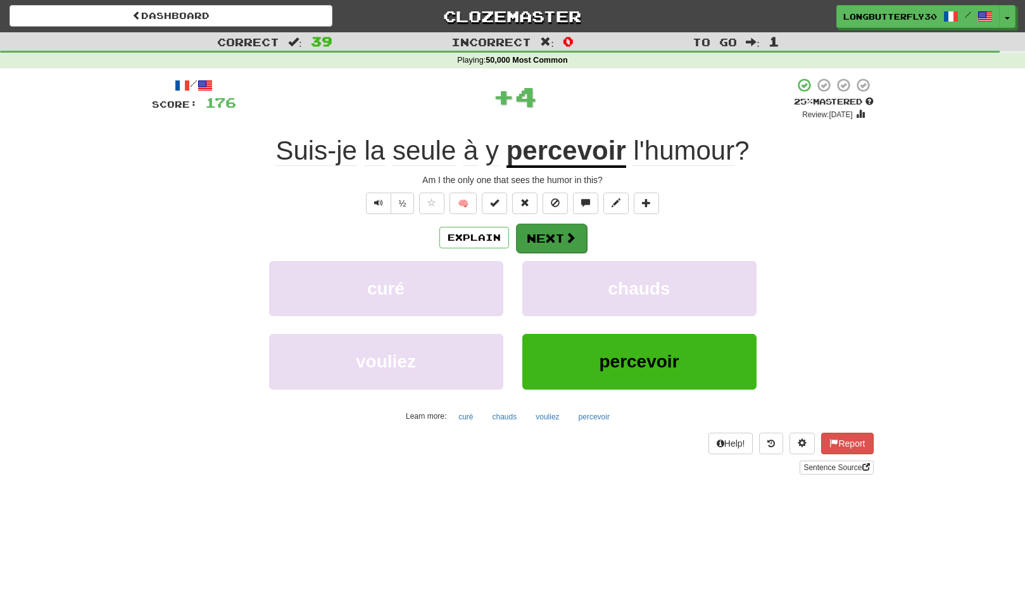
click at [554, 225] on button "Next" at bounding box center [551, 238] width 71 height 29
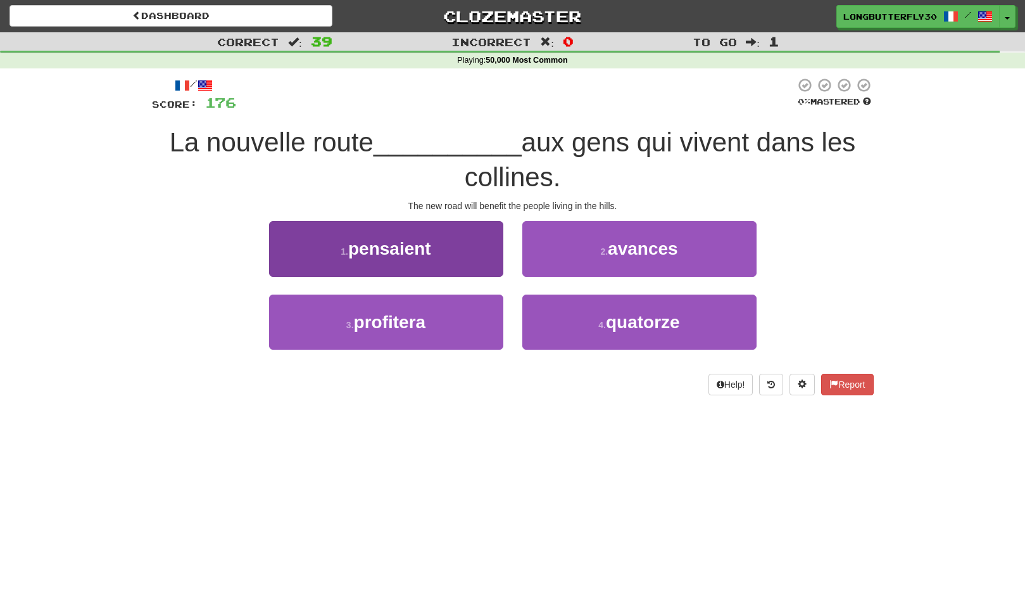
click at [470, 317] on button "3 . profitera" at bounding box center [386, 322] width 234 height 55
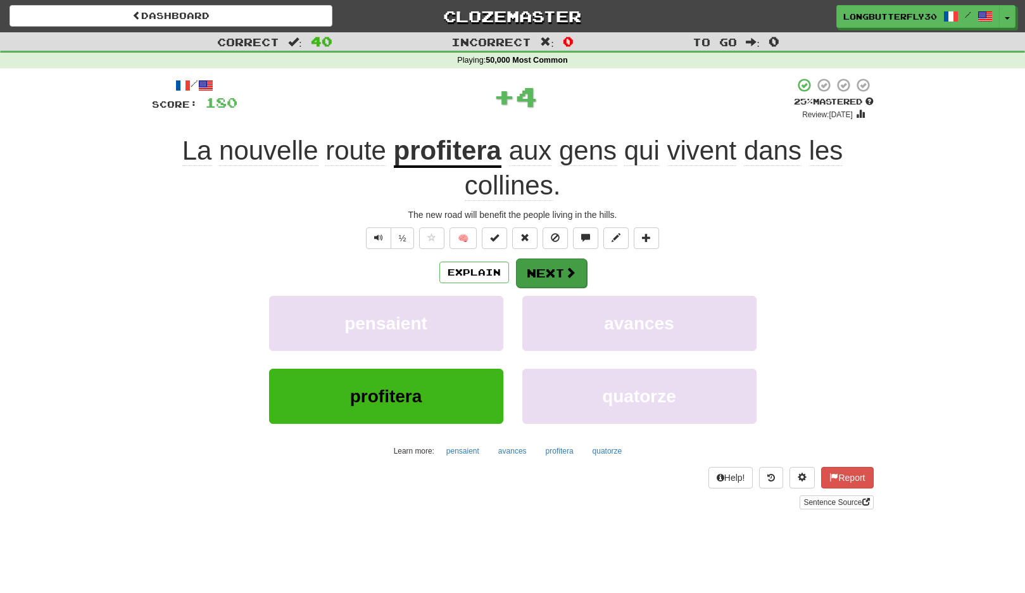
click at [549, 258] on button "Next" at bounding box center [551, 272] width 71 height 29
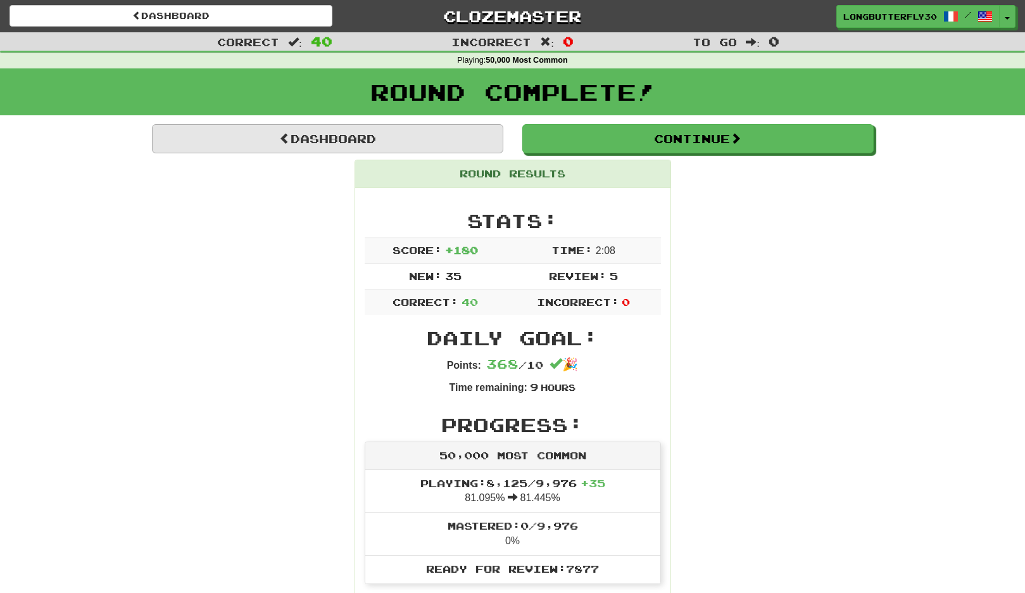
click at [479, 134] on link "Dashboard" at bounding box center [328, 138] width 352 height 29
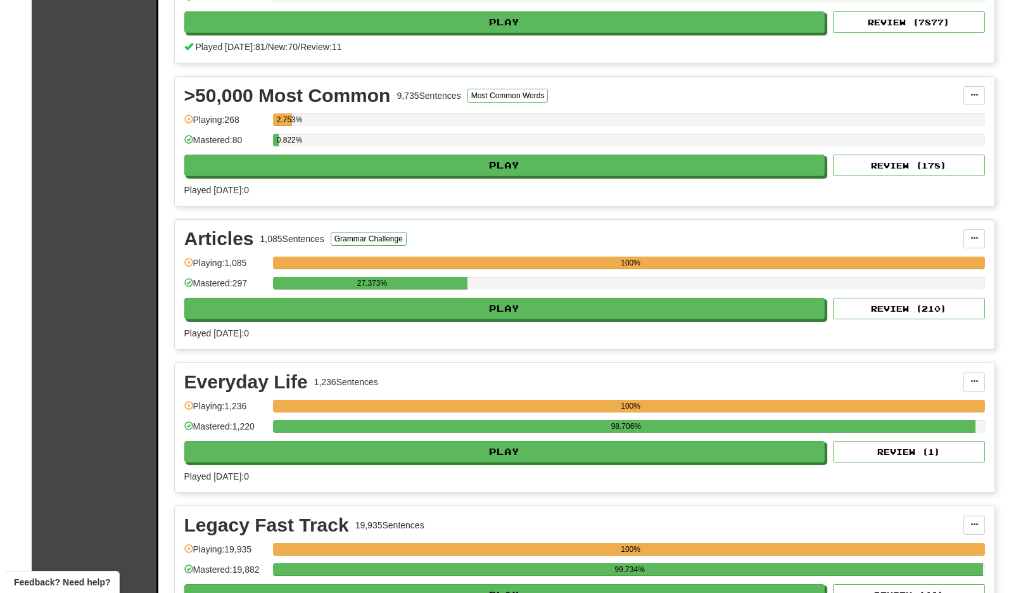
scroll to position [507, 0]
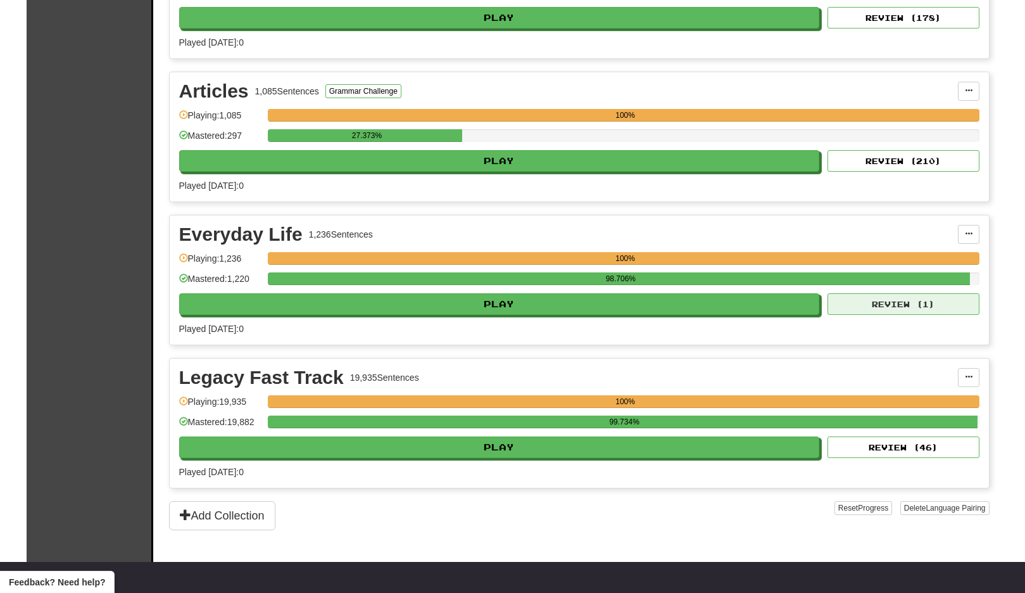
click at [868, 302] on button "Review ( 1 )" at bounding box center [904, 304] width 152 height 22
select select "**"
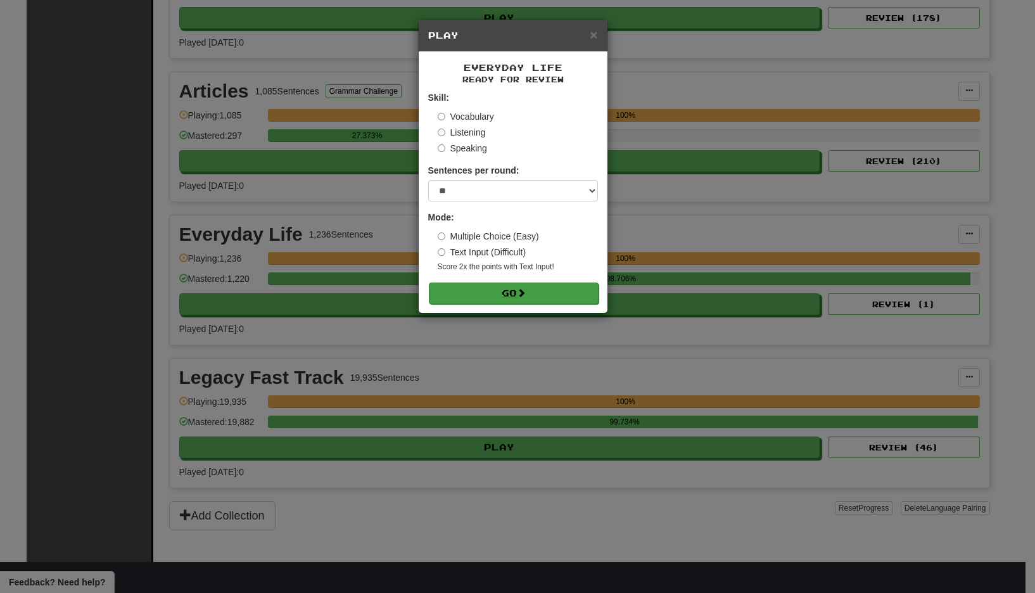
click at [569, 293] on button "Go" at bounding box center [514, 294] width 170 height 22
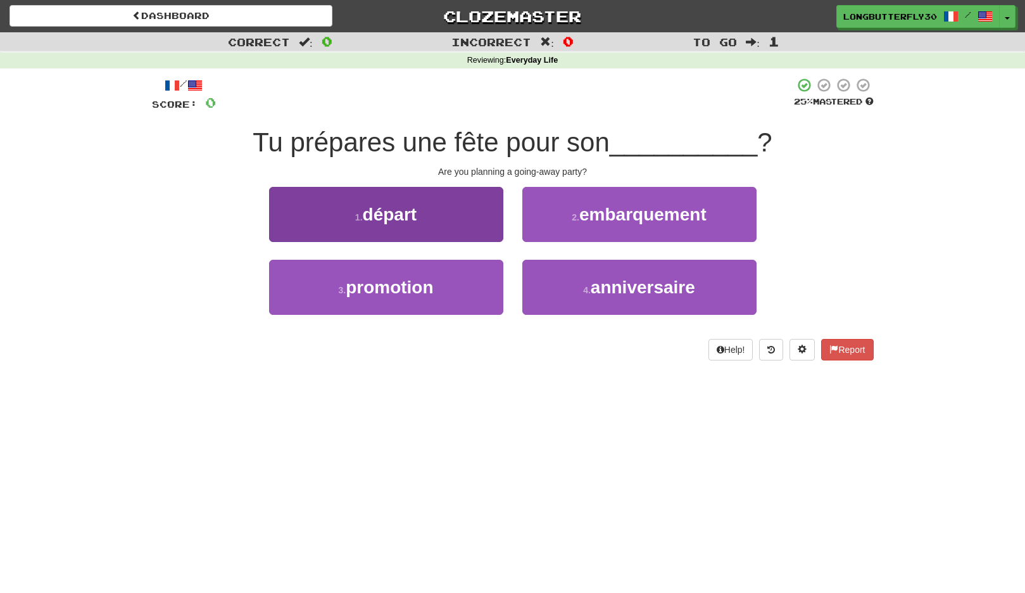
click at [468, 209] on button "1 . départ" at bounding box center [386, 214] width 234 height 55
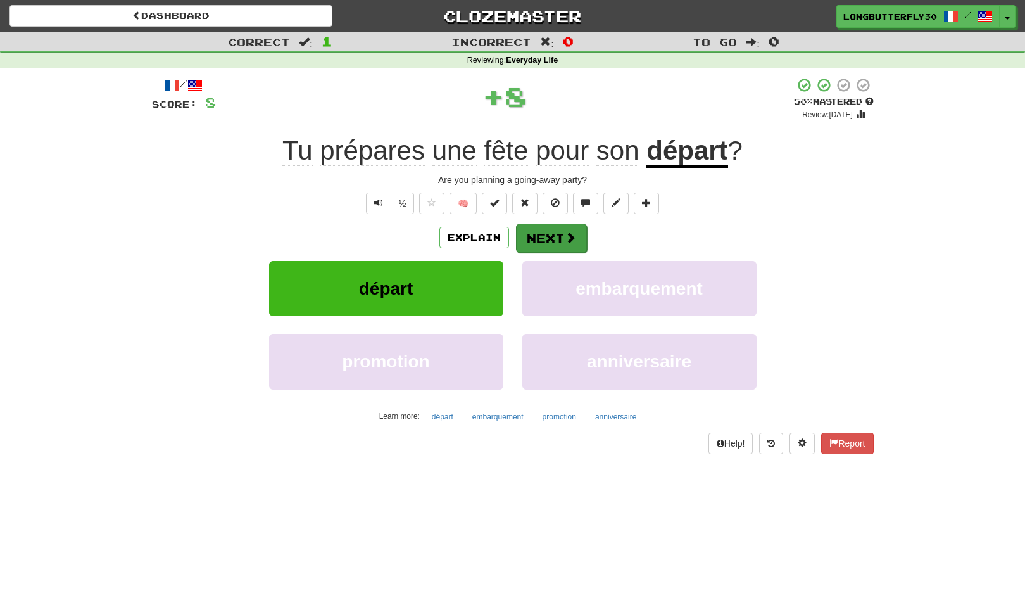
click at [554, 227] on button "Next" at bounding box center [551, 238] width 71 height 29
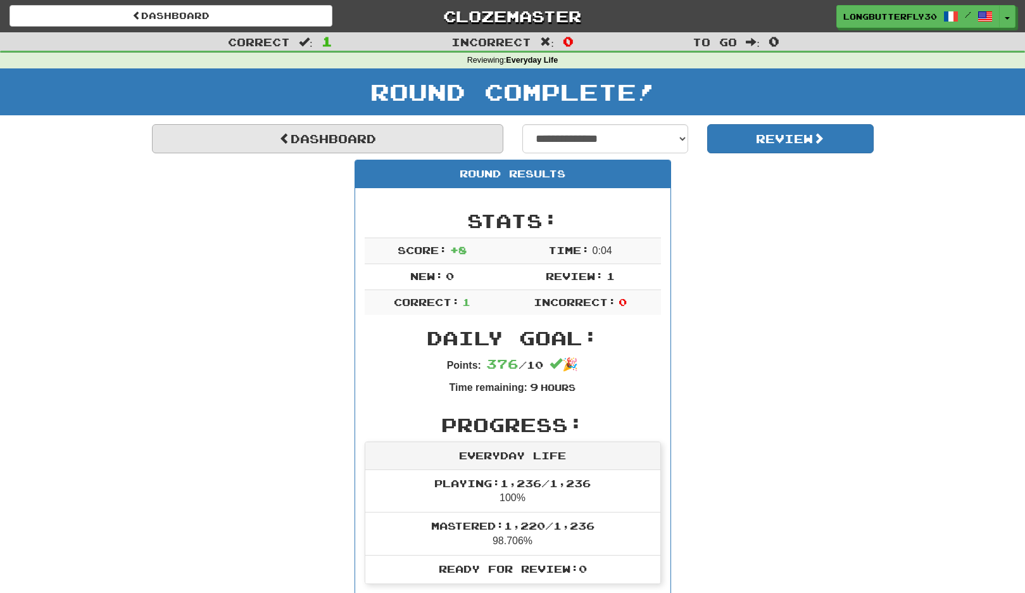
click at [467, 136] on link "Dashboard" at bounding box center [328, 138] width 352 height 29
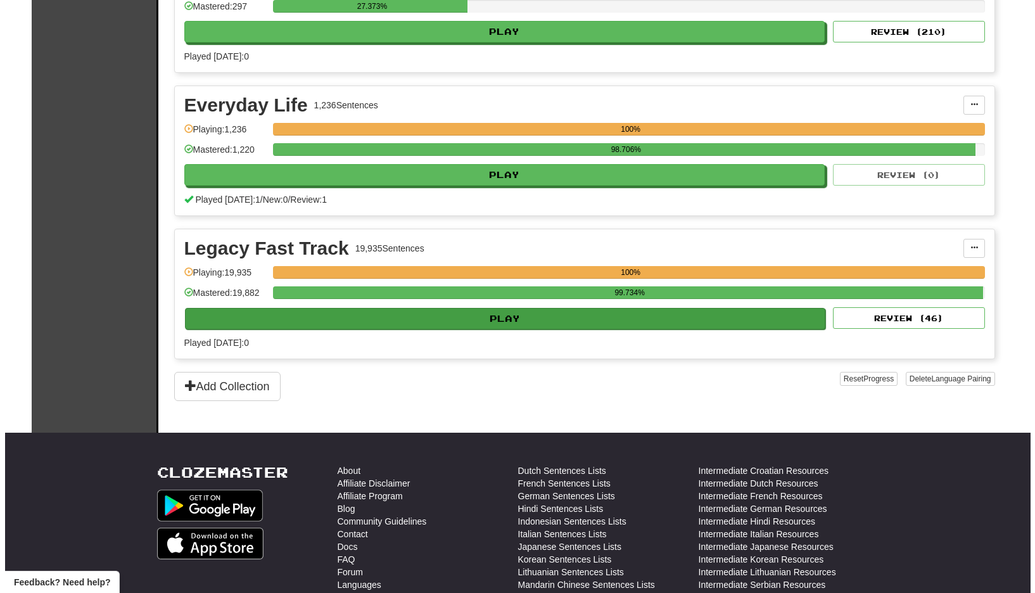
scroll to position [644, 0]
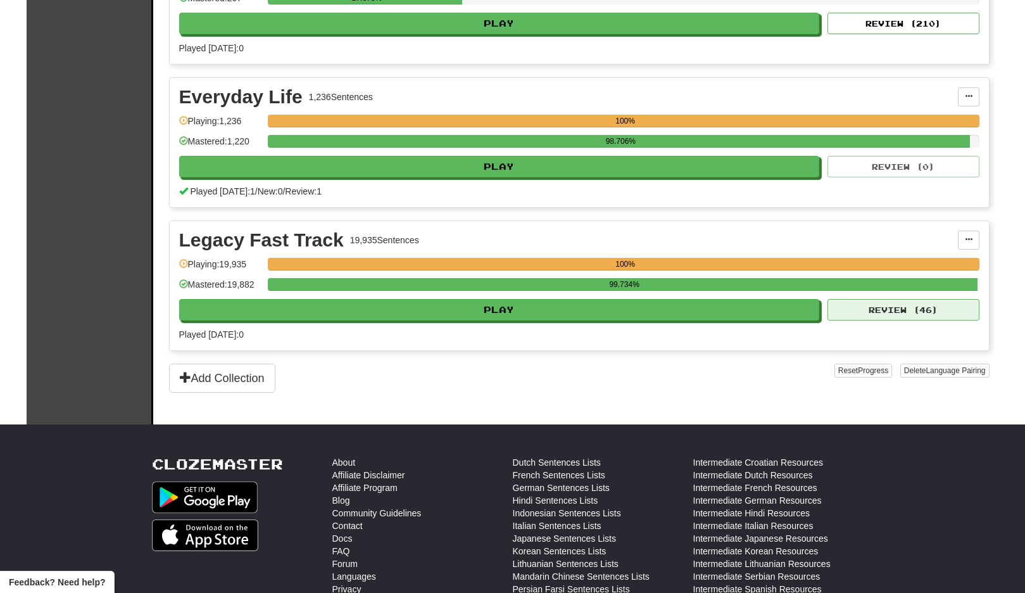
click at [843, 303] on button "Review ( 46 )" at bounding box center [904, 310] width 152 height 22
select select "**"
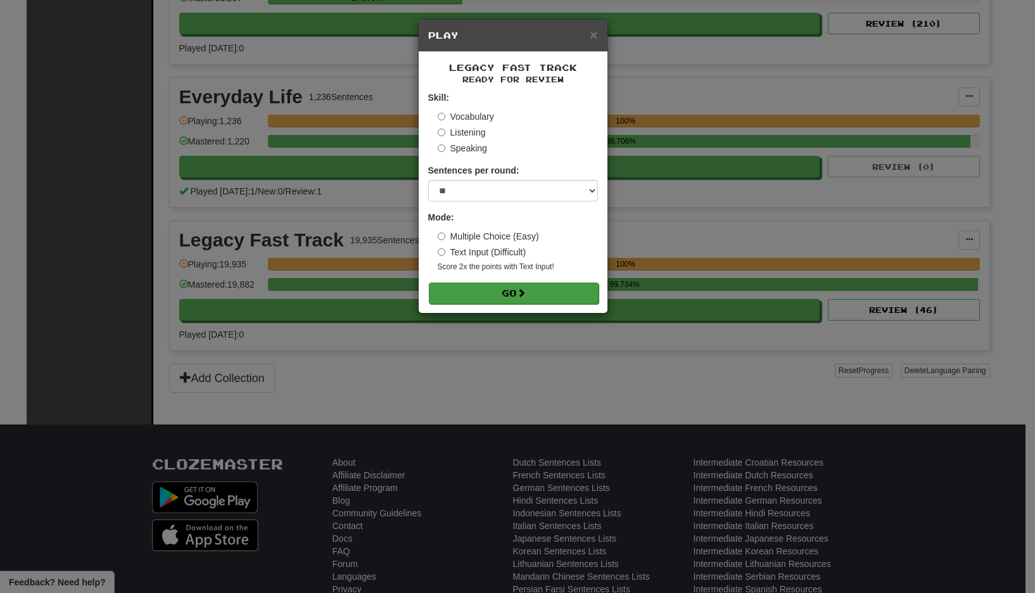
click at [556, 290] on button "Go" at bounding box center [514, 294] width 170 height 22
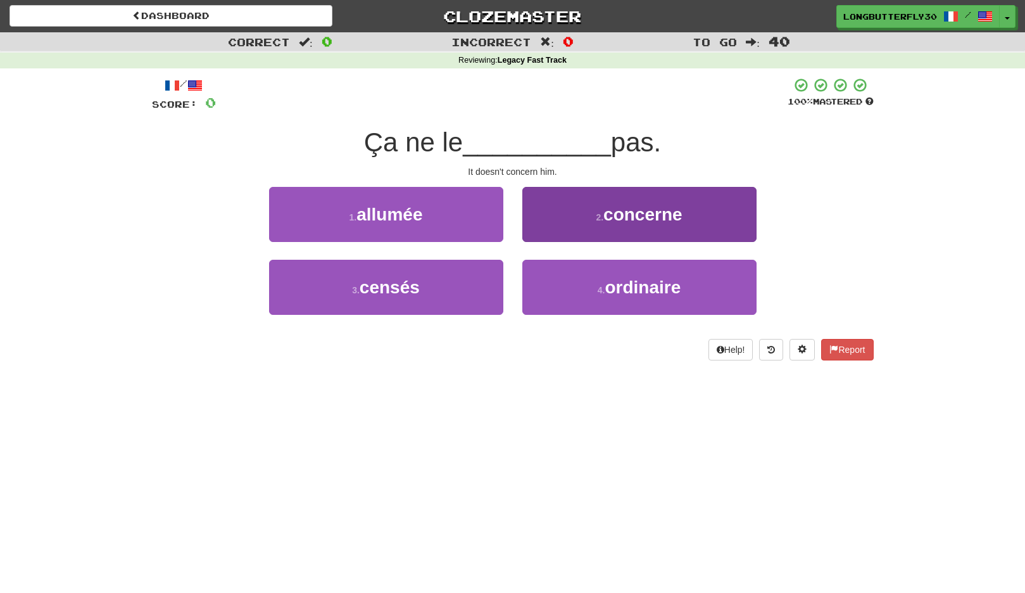
click at [583, 216] on button "2 . concerne" at bounding box center [640, 214] width 234 height 55
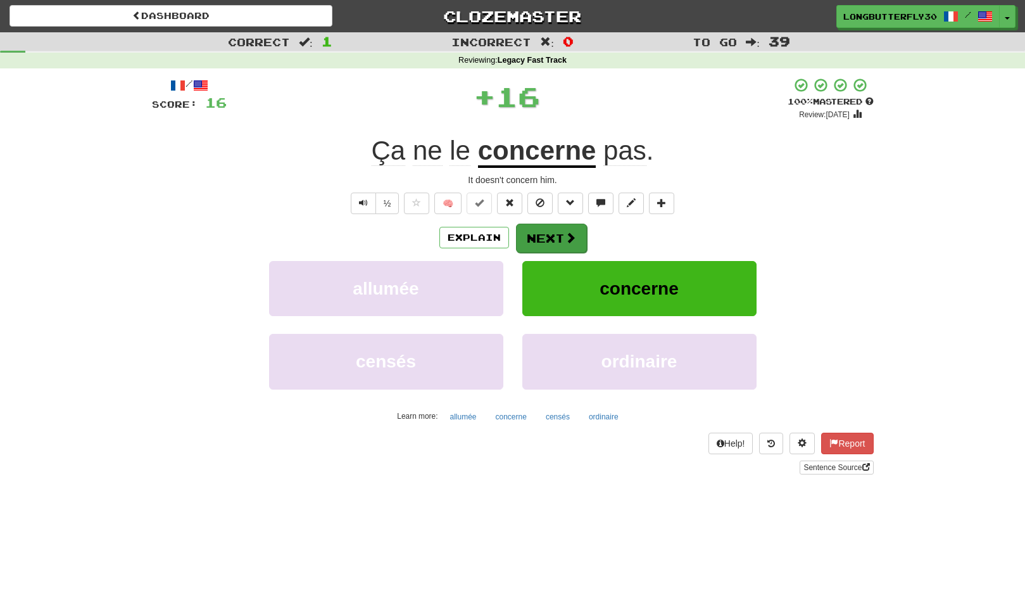
click at [556, 235] on button "Next" at bounding box center [551, 238] width 71 height 29
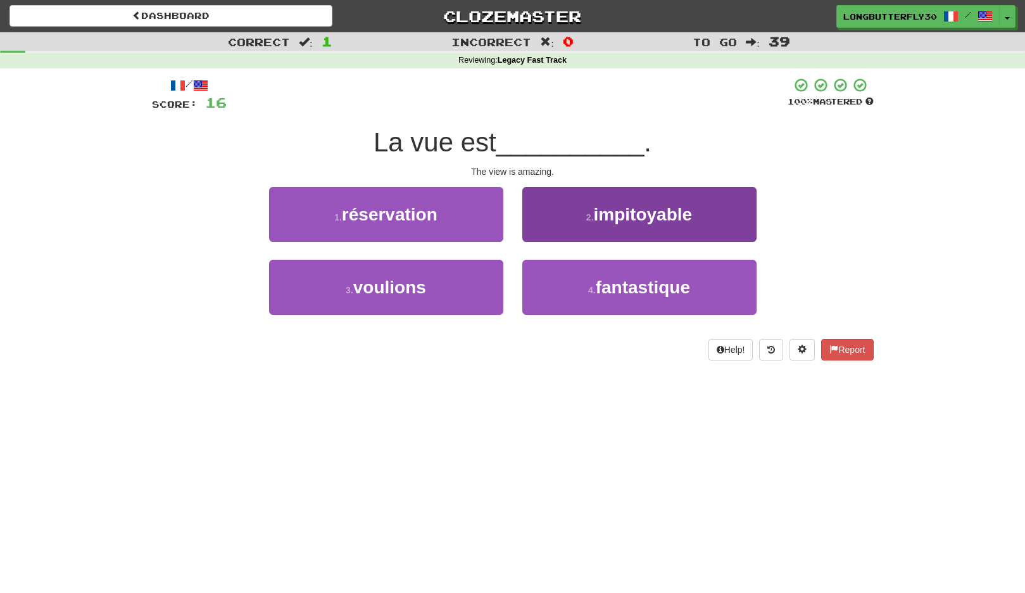
click at [549, 277] on button "4 . fantastique" at bounding box center [640, 287] width 234 height 55
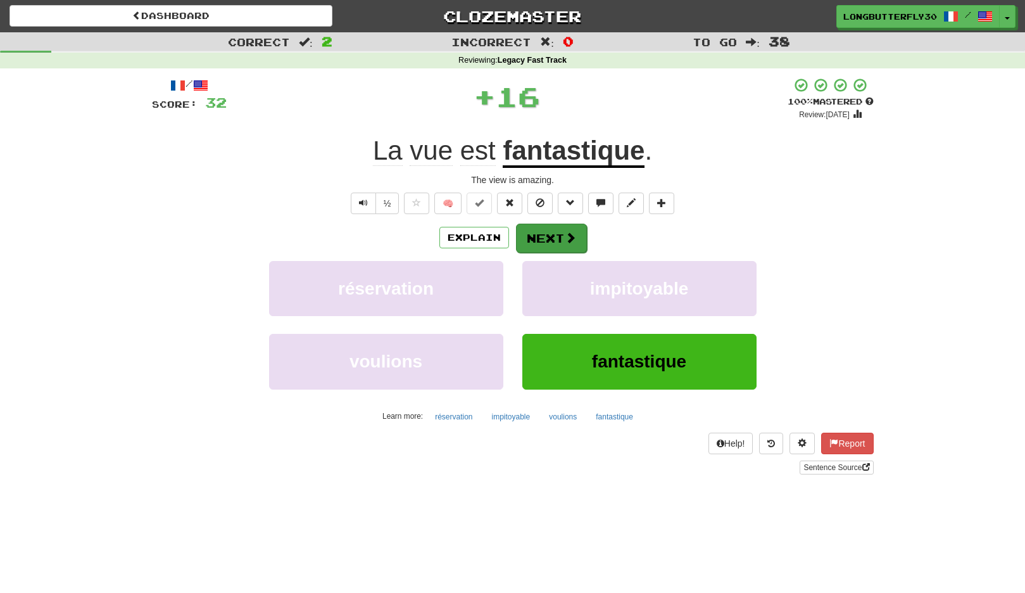
click at [549, 240] on button "Next" at bounding box center [551, 238] width 71 height 29
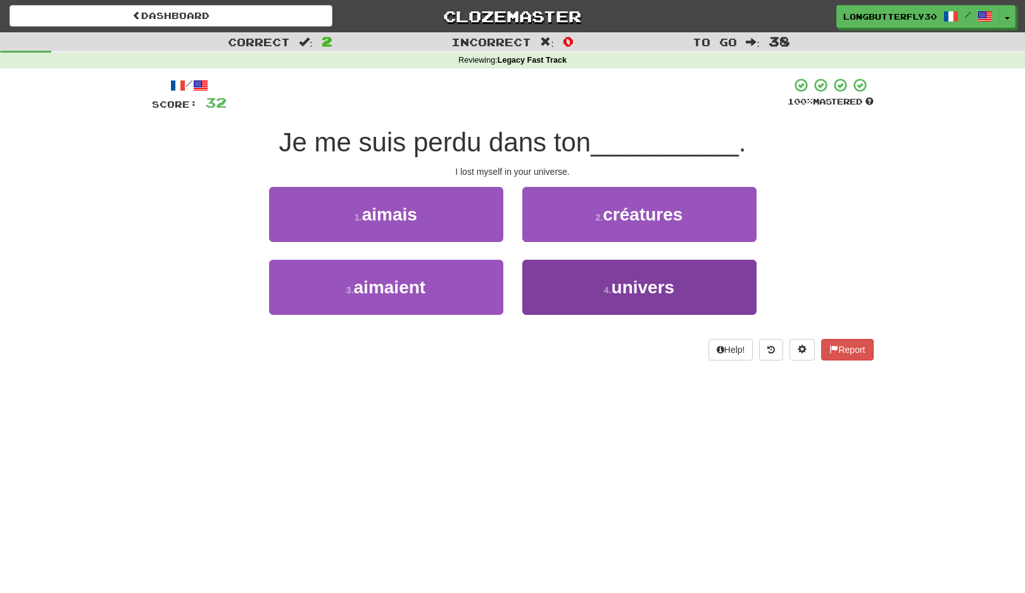
click at [562, 275] on button "4 . univers" at bounding box center [640, 287] width 234 height 55
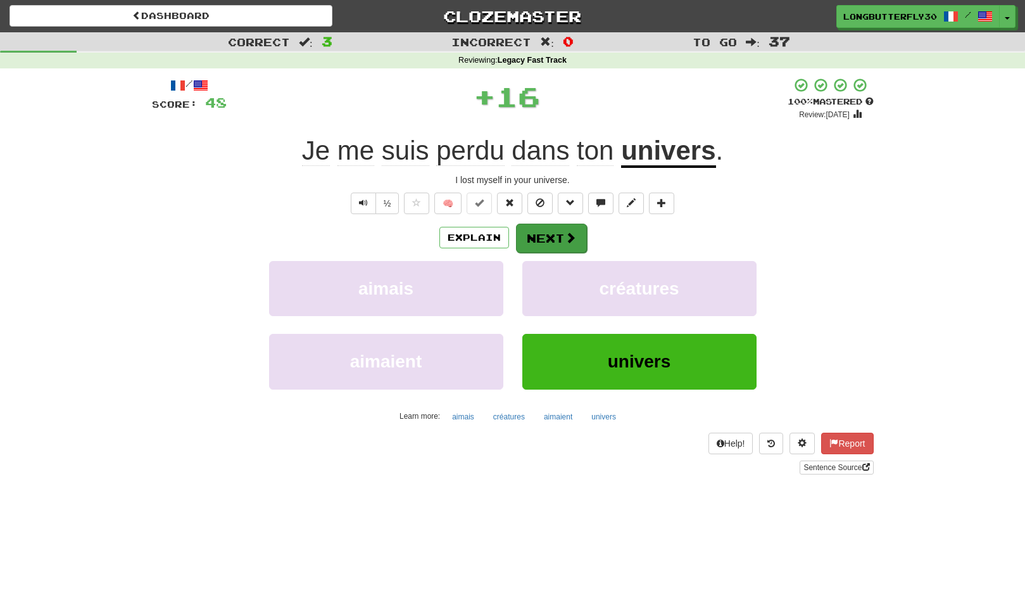
click at [565, 229] on button "Next" at bounding box center [551, 238] width 71 height 29
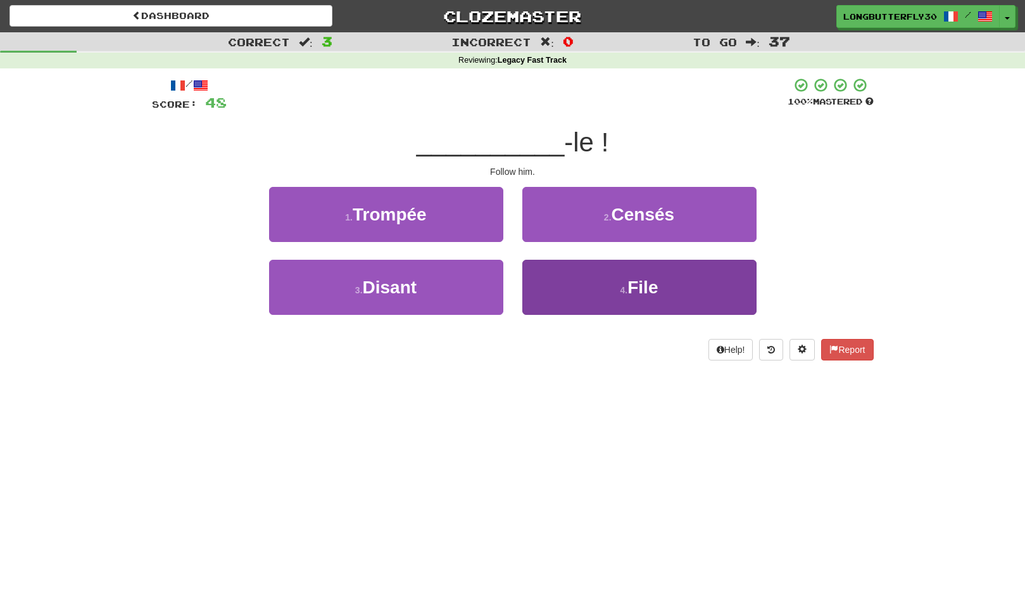
click at [576, 283] on button "4 . File" at bounding box center [640, 287] width 234 height 55
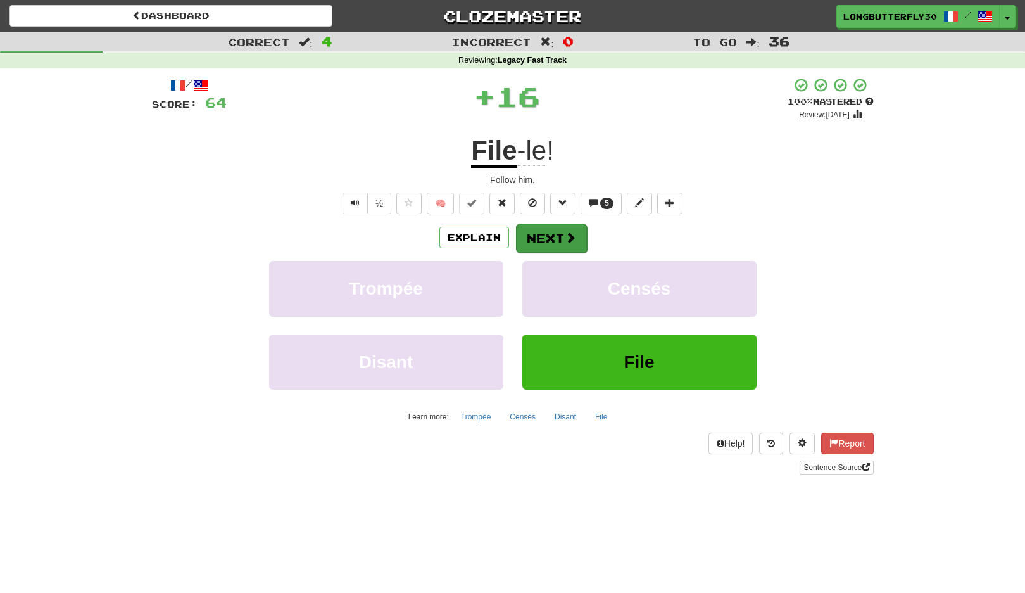
click at [565, 241] on span at bounding box center [570, 237] width 11 height 11
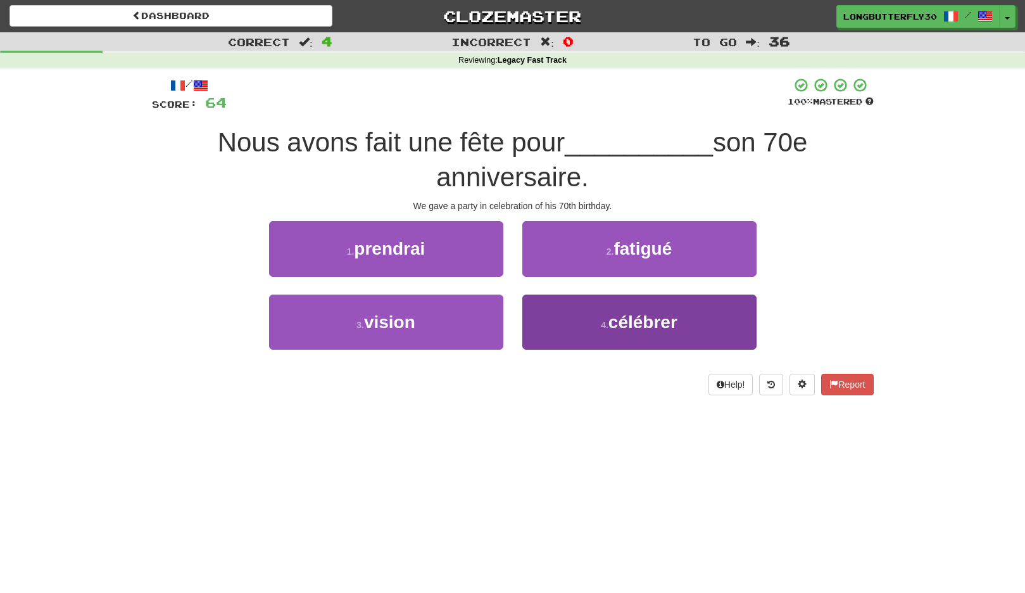
click at [568, 315] on button "4 . célébrer" at bounding box center [640, 322] width 234 height 55
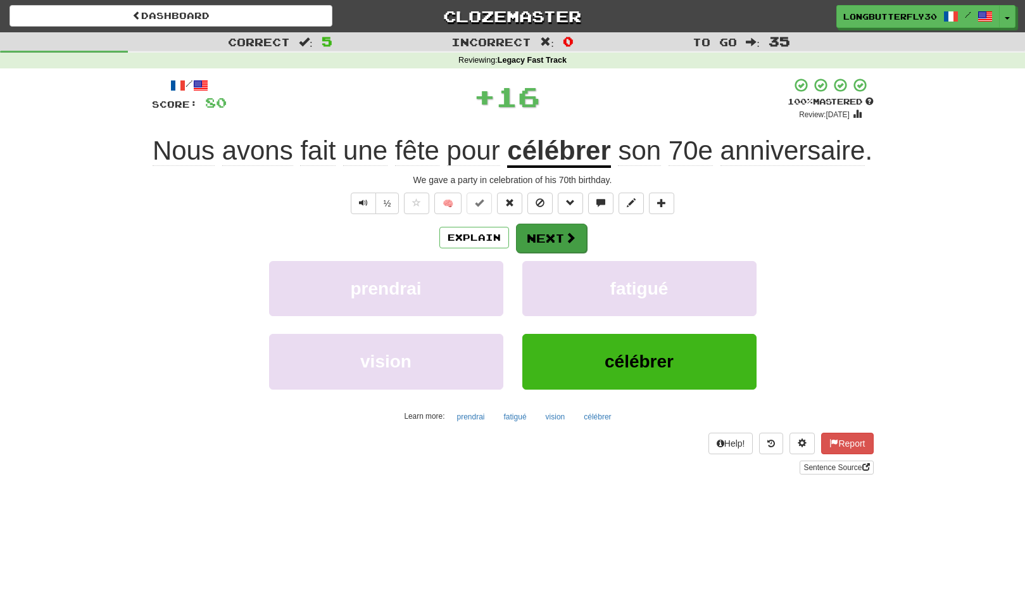
click at [565, 244] on button "Next" at bounding box center [551, 238] width 71 height 29
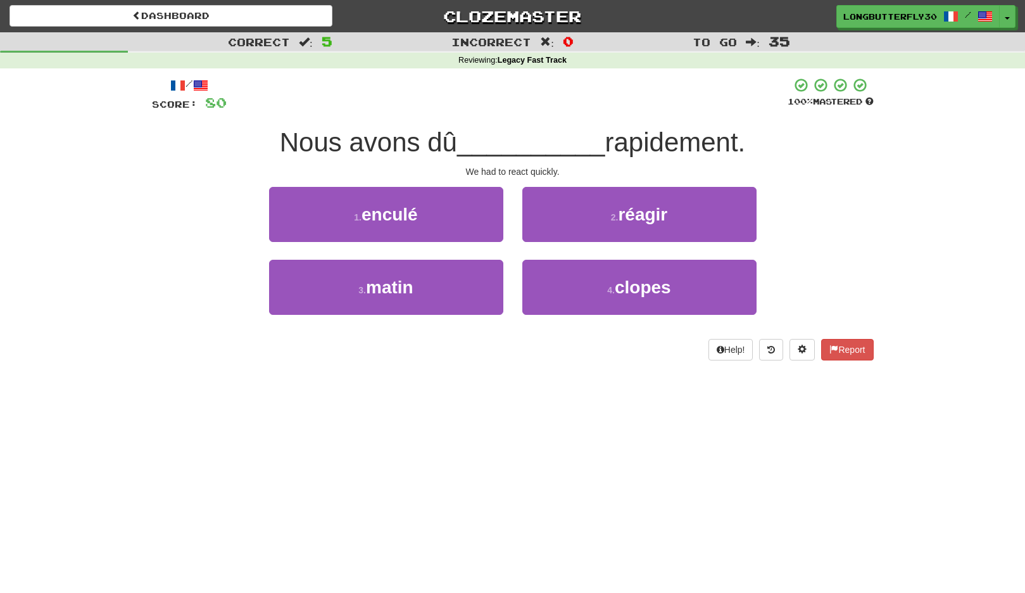
click at [583, 212] on button "2 . réagir" at bounding box center [640, 214] width 234 height 55
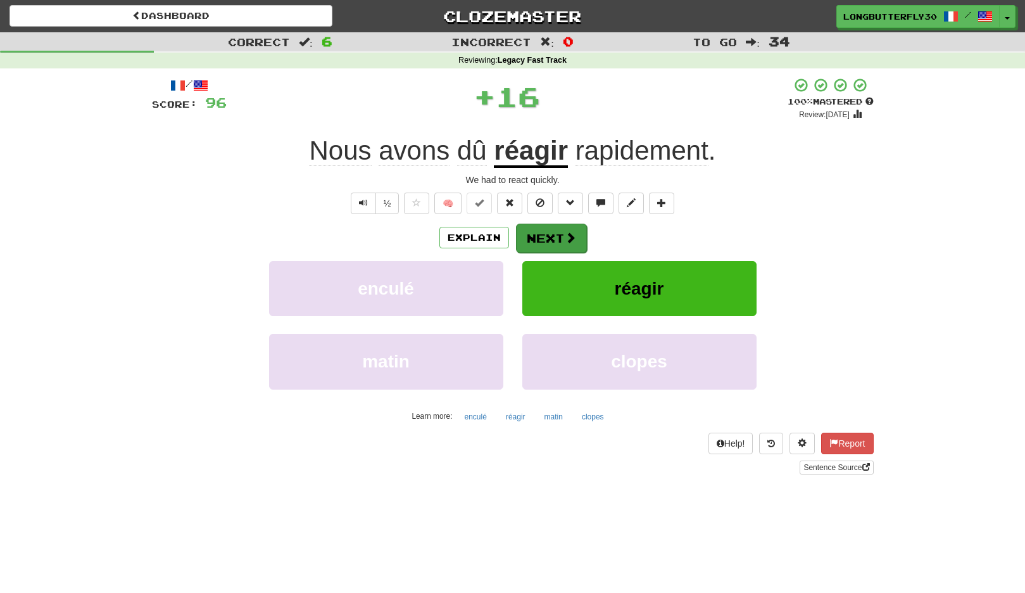
click at [547, 231] on button "Next" at bounding box center [551, 238] width 71 height 29
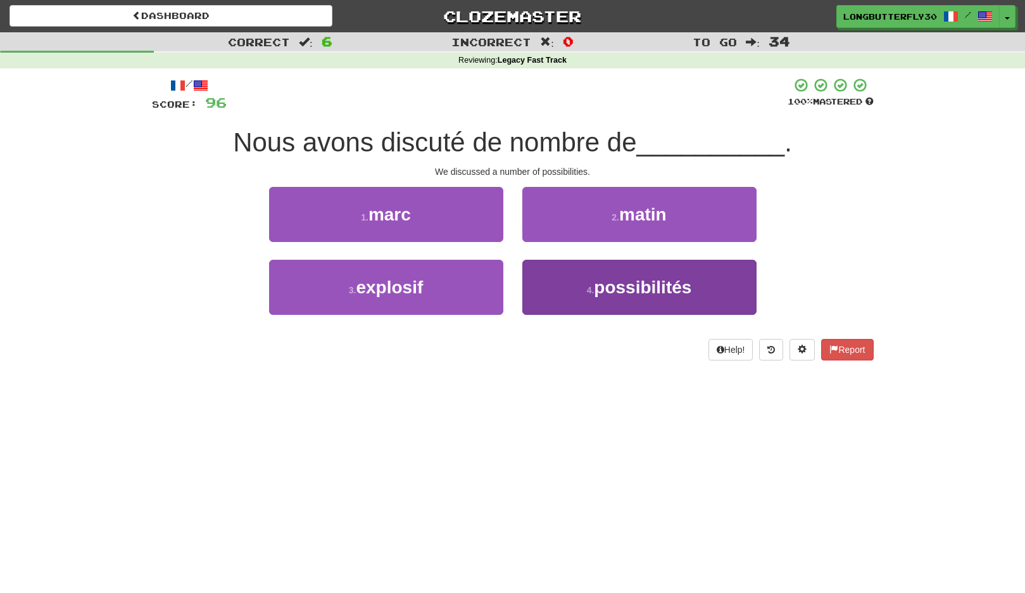
click at [570, 281] on button "4 . possibilités" at bounding box center [640, 287] width 234 height 55
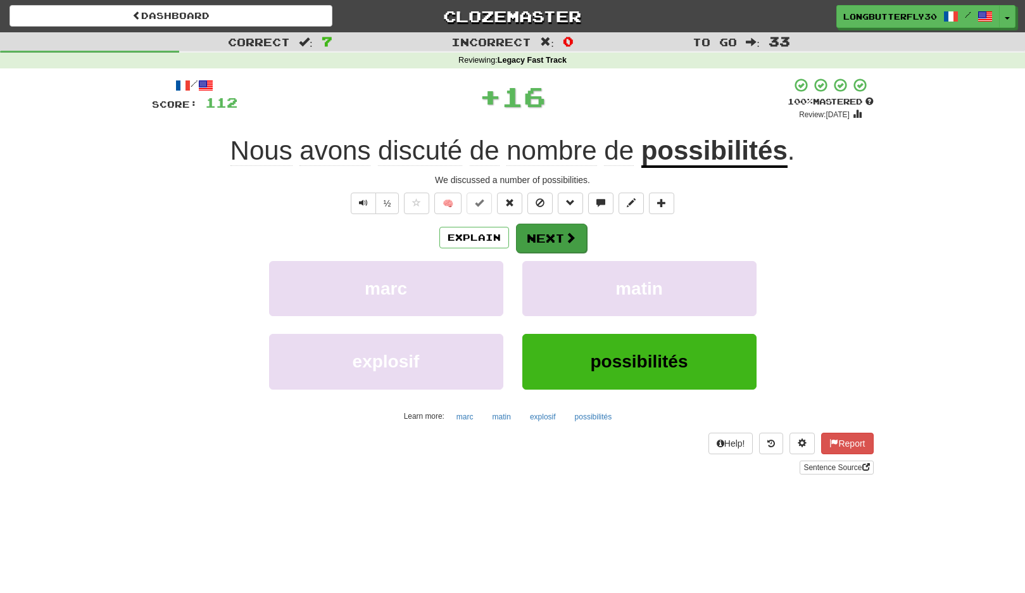
click at [581, 237] on button "Next" at bounding box center [551, 238] width 71 height 29
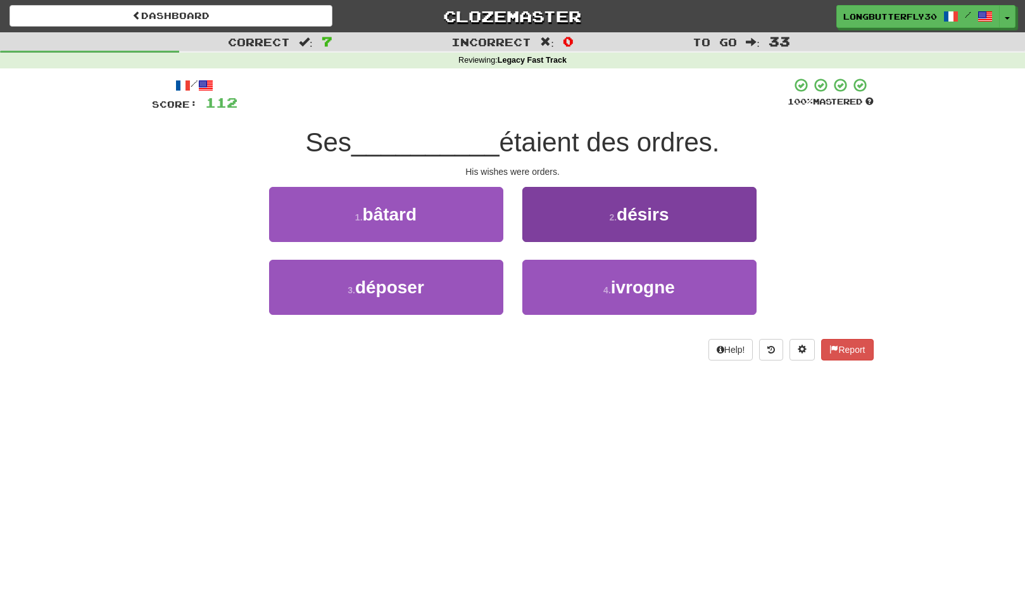
click at [610, 223] on button "2 . désirs" at bounding box center [640, 214] width 234 height 55
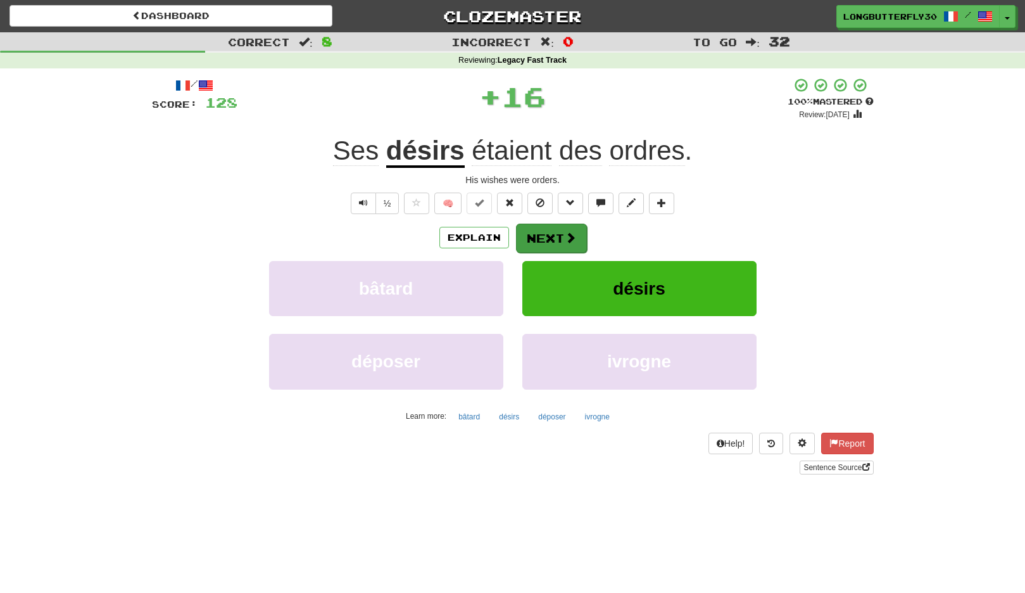
click at [565, 234] on span at bounding box center [570, 237] width 11 height 11
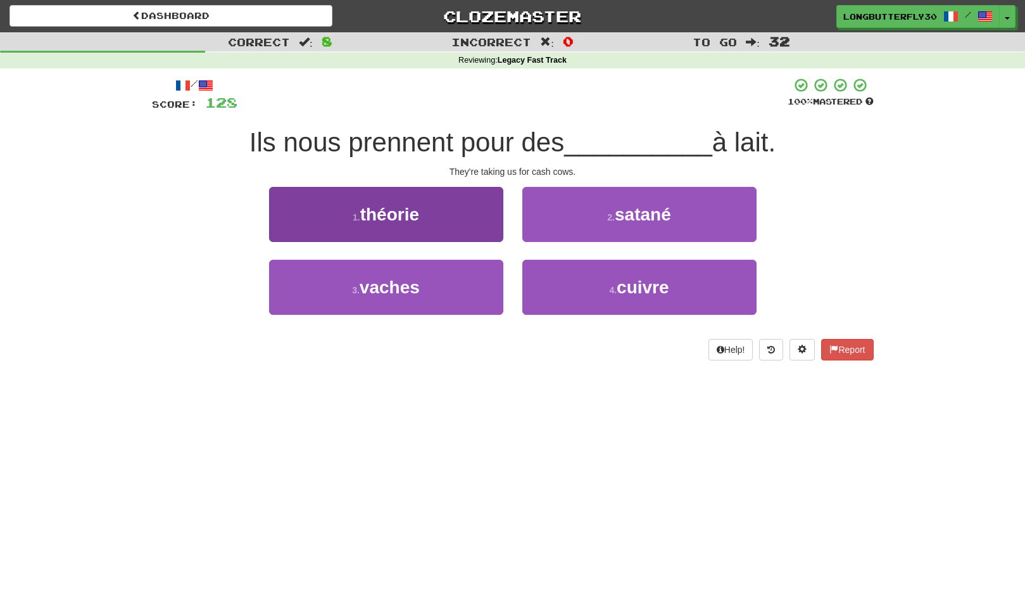
drag, startPoint x: 455, startPoint y: 281, endPoint x: 502, endPoint y: 263, distance: 50.7
click at [456, 279] on button "3 . vaches" at bounding box center [386, 287] width 234 height 55
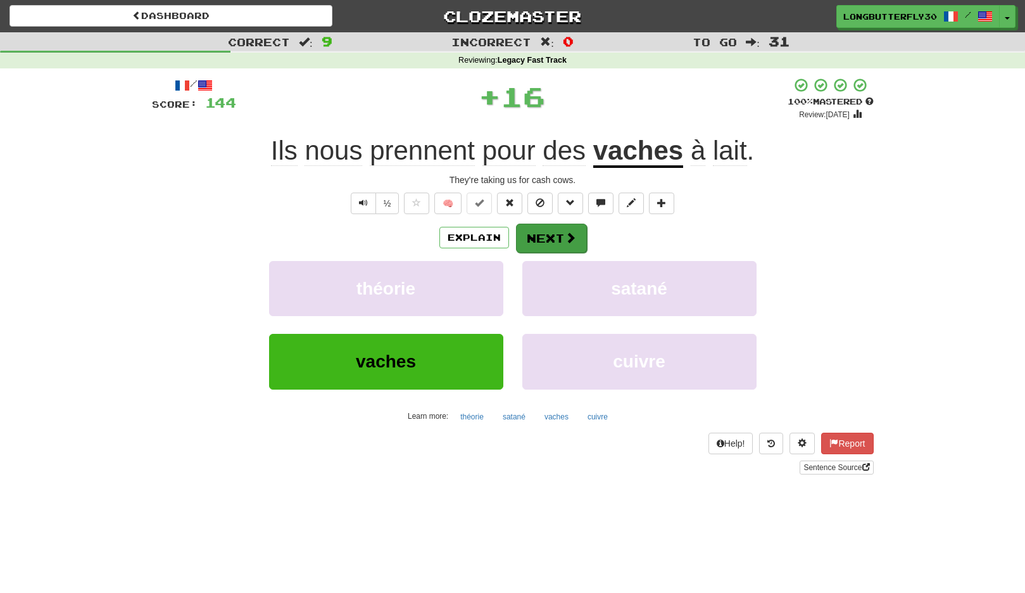
click at [550, 232] on button "Next" at bounding box center [551, 238] width 71 height 29
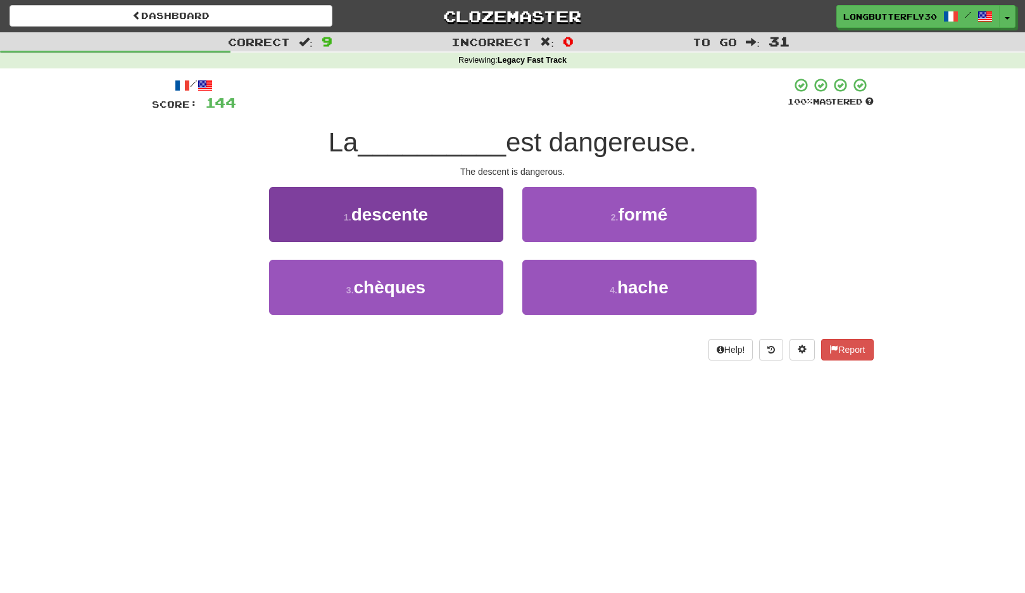
click at [467, 213] on button "1 . descente" at bounding box center [386, 214] width 234 height 55
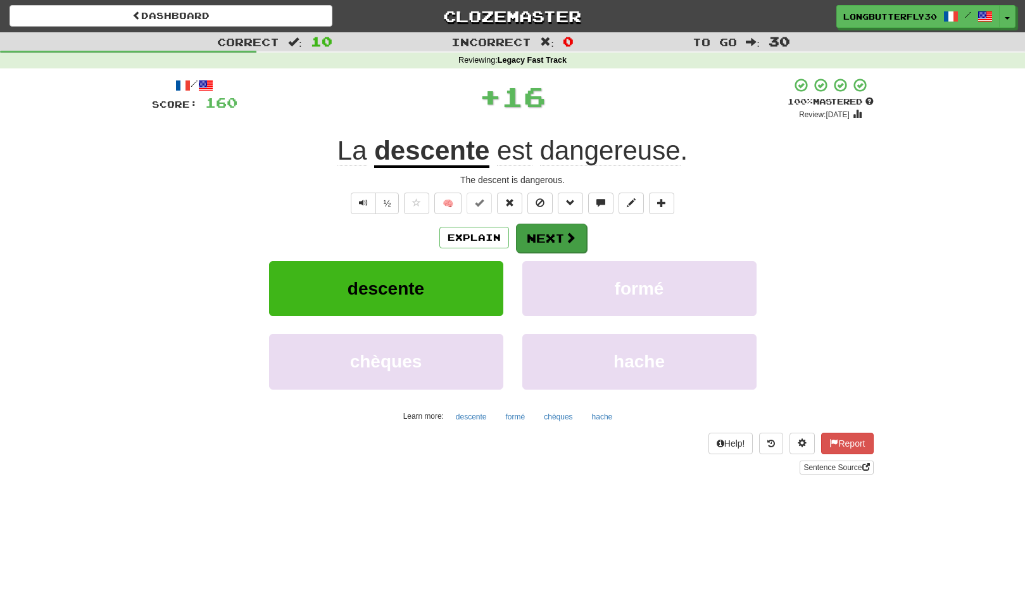
click at [557, 234] on button "Next" at bounding box center [551, 238] width 71 height 29
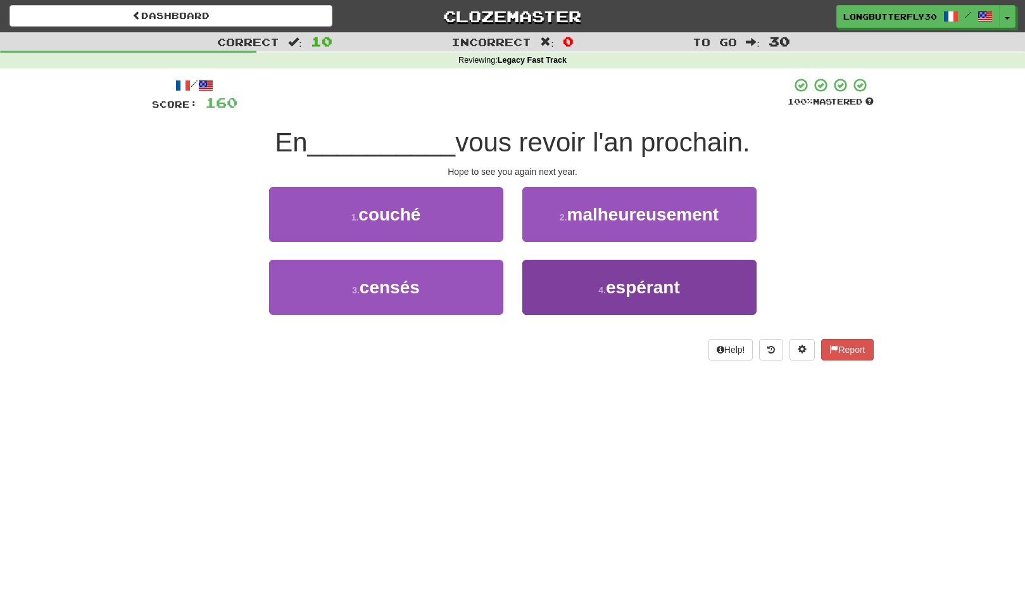
click at [568, 291] on button "4 . espérant" at bounding box center [640, 287] width 234 height 55
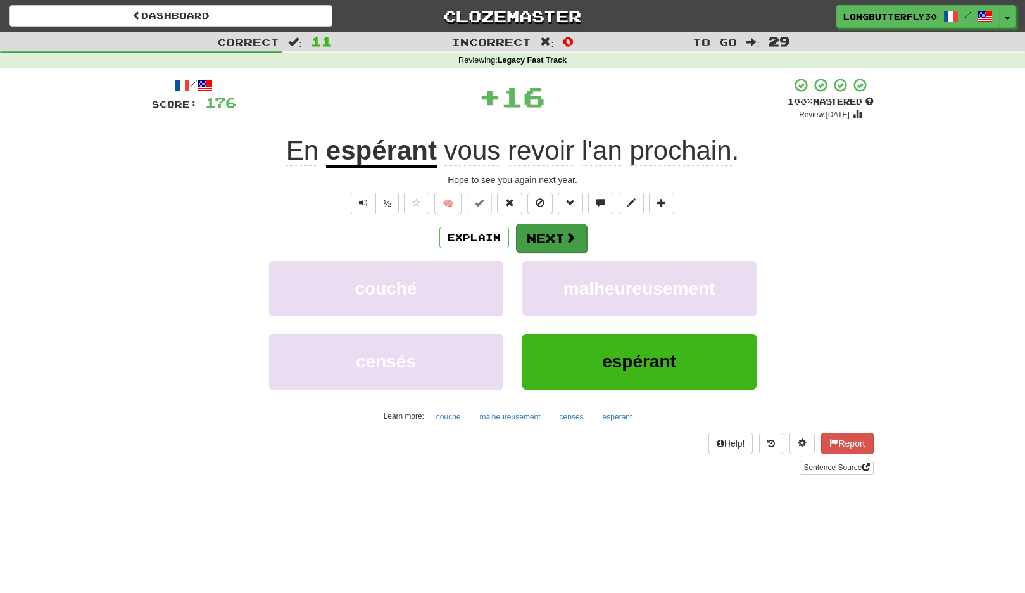
click at [554, 238] on button "Next" at bounding box center [551, 238] width 71 height 29
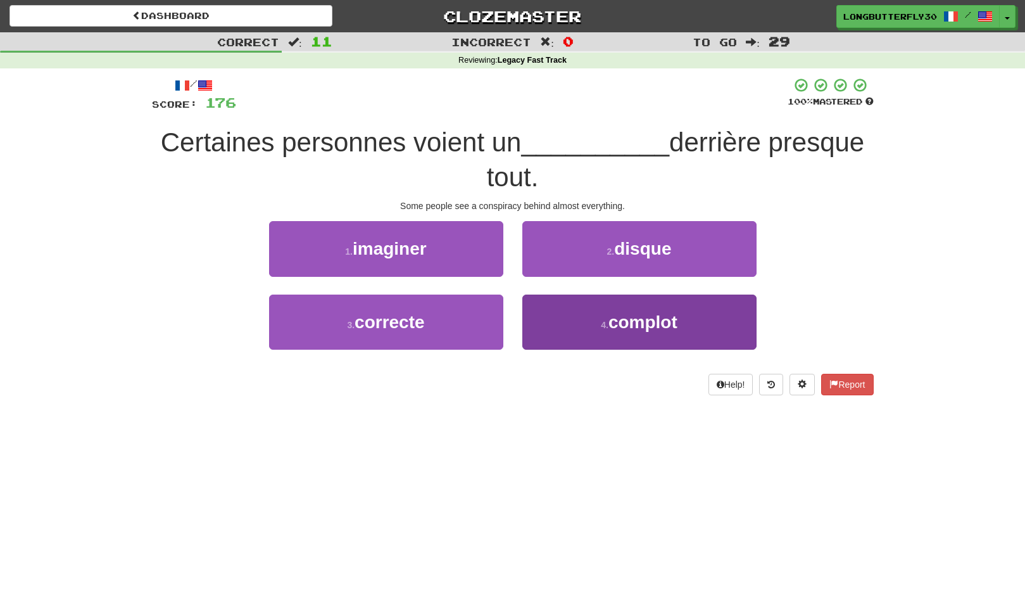
click at [606, 314] on button "4 . complot" at bounding box center [640, 322] width 234 height 55
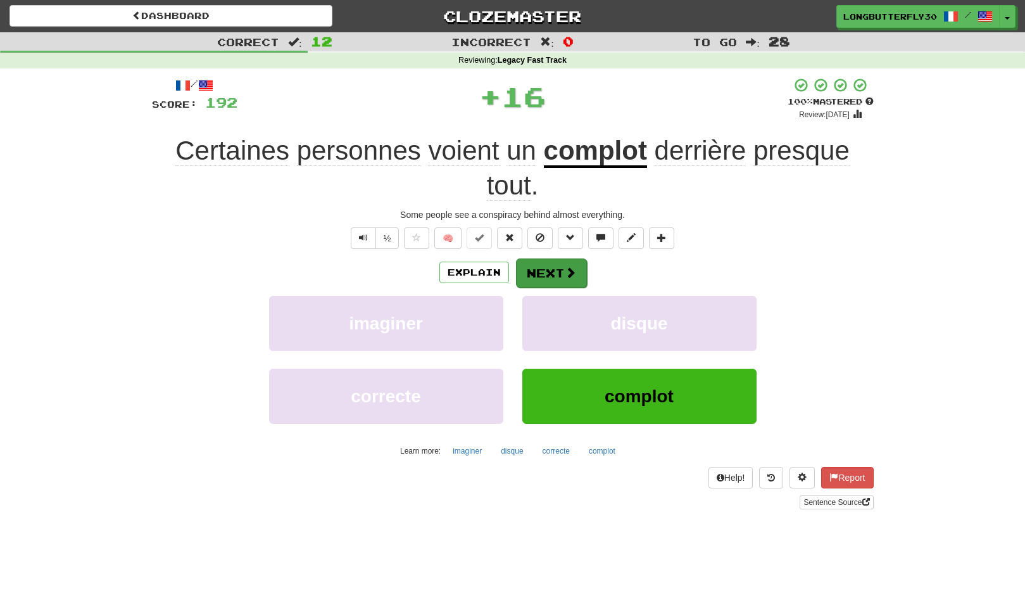
click at [568, 269] on span at bounding box center [570, 272] width 11 height 11
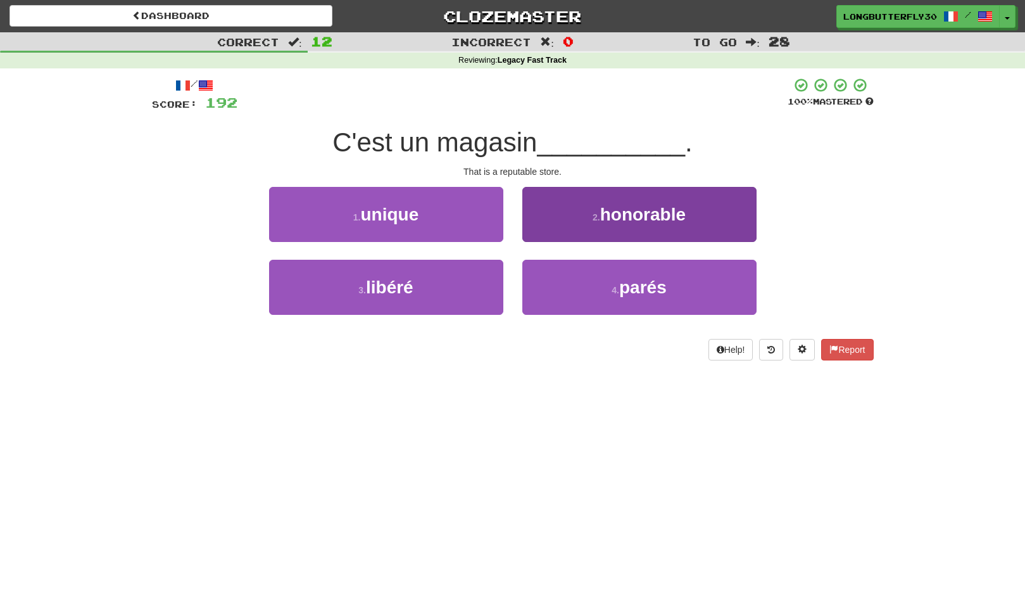
click at [593, 220] on small "2 ." at bounding box center [597, 217] width 8 height 10
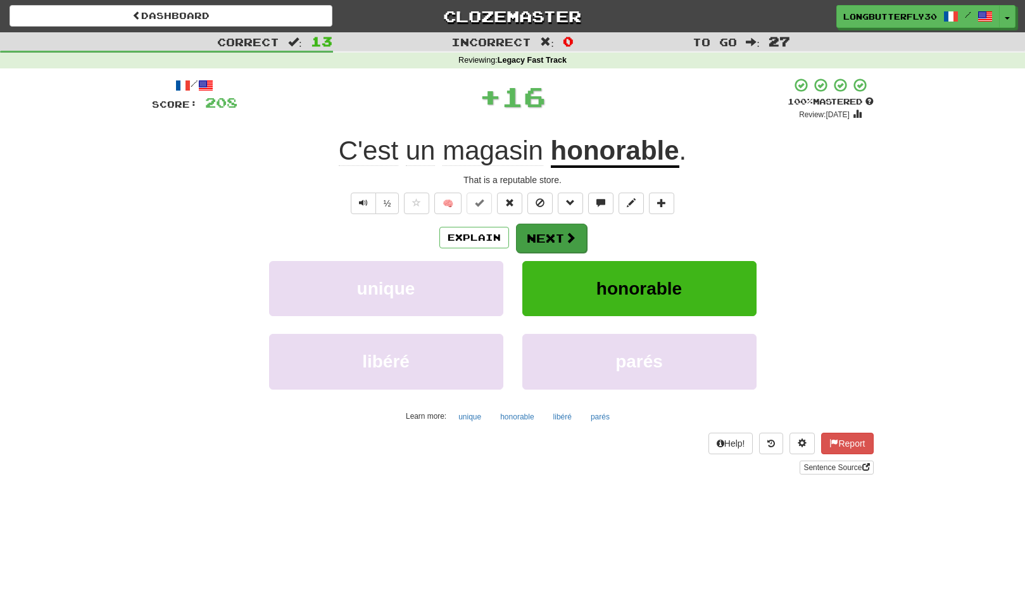
click at [559, 234] on button "Next" at bounding box center [551, 238] width 71 height 29
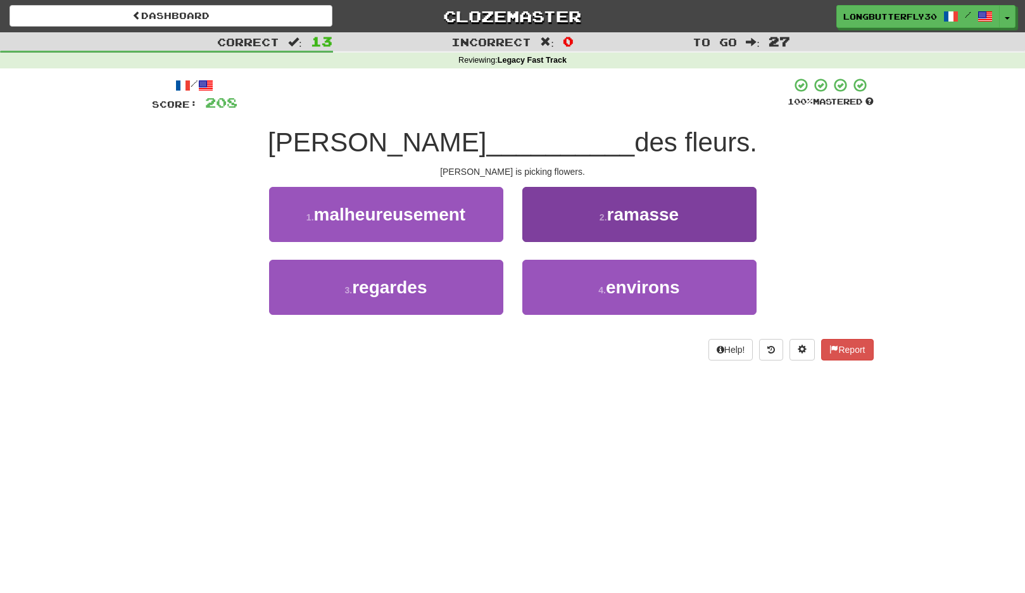
click at [614, 227] on button "2 . ramasse" at bounding box center [640, 214] width 234 height 55
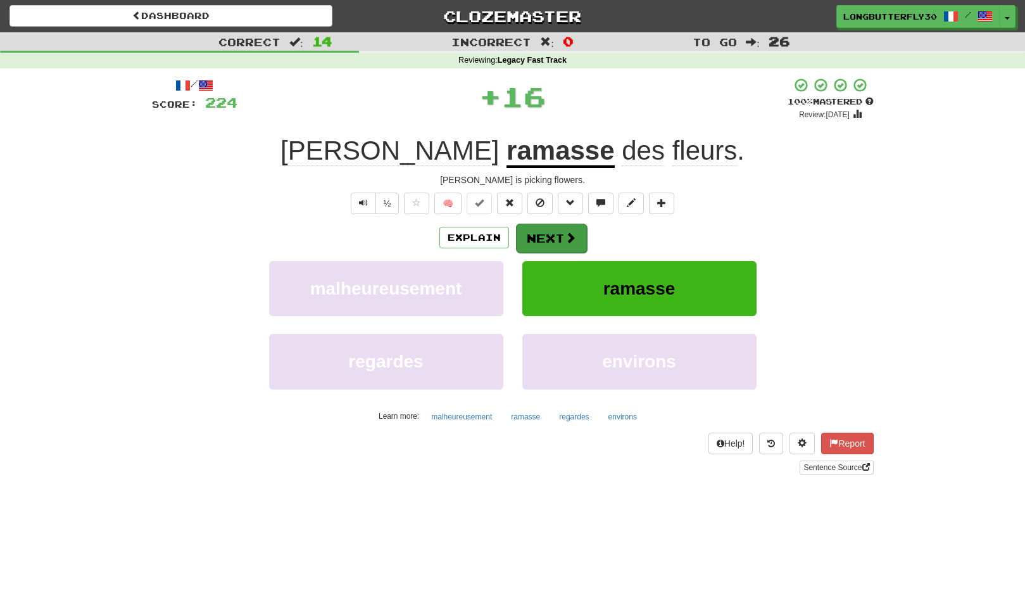
click at [559, 238] on button "Next" at bounding box center [551, 238] width 71 height 29
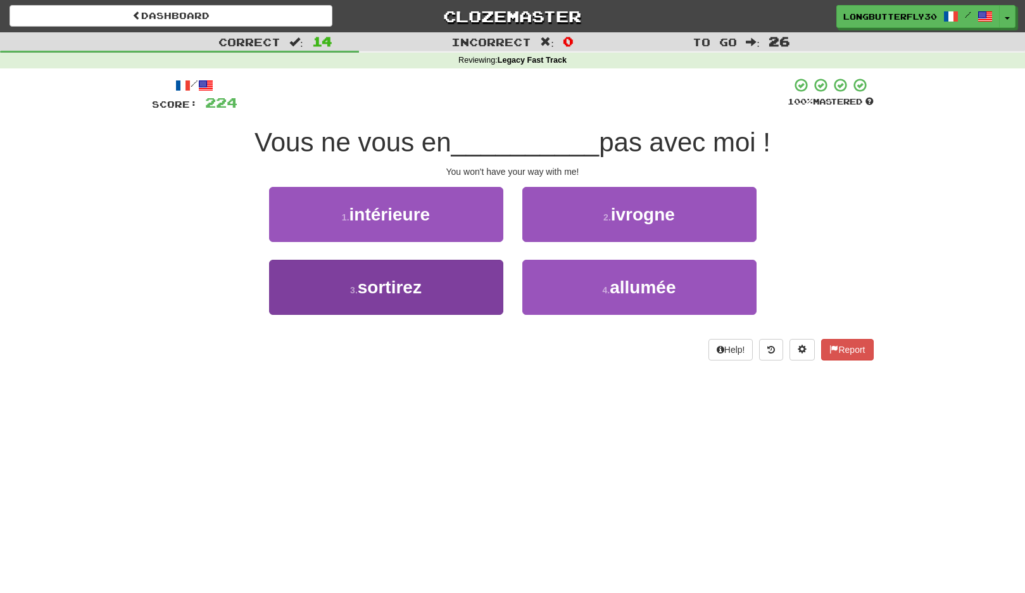
click at [484, 272] on button "3 . sortirez" at bounding box center [386, 287] width 234 height 55
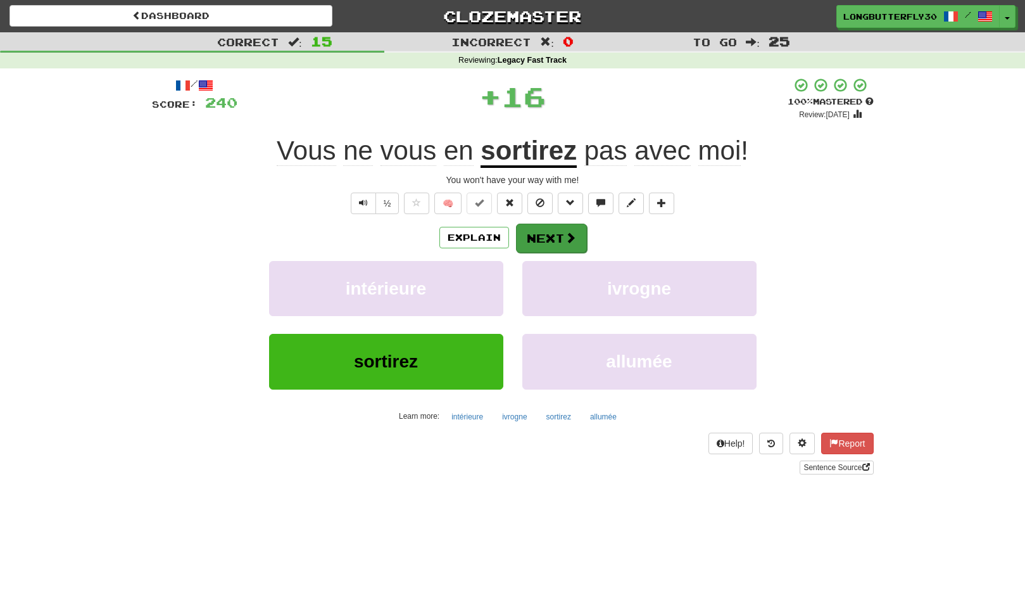
click at [566, 232] on span at bounding box center [570, 237] width 11 height 11
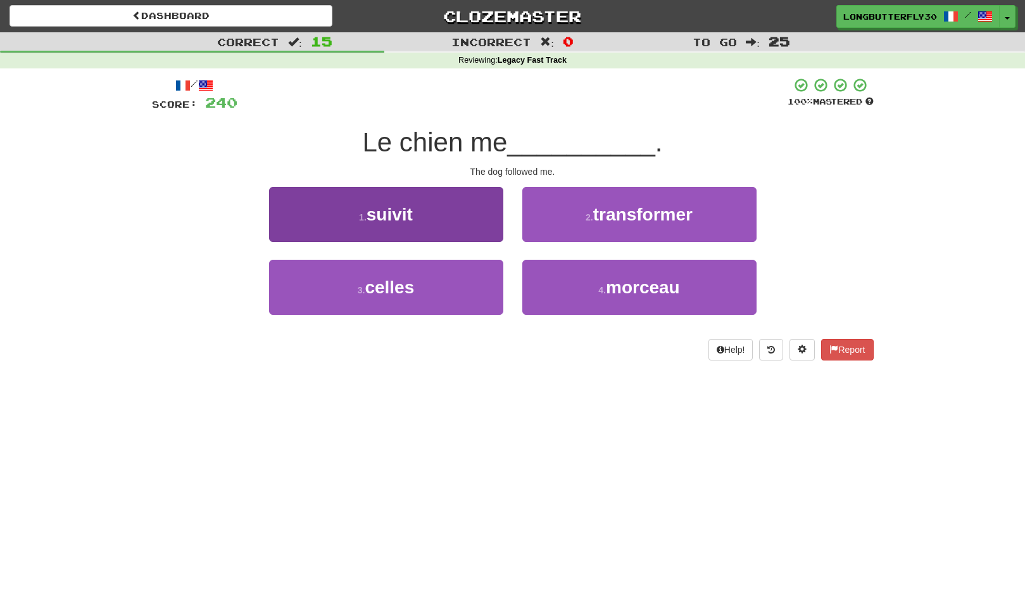
click at [460, 217] on button "1 . suivit" at bounding box center [386, 214] width 234 height 55
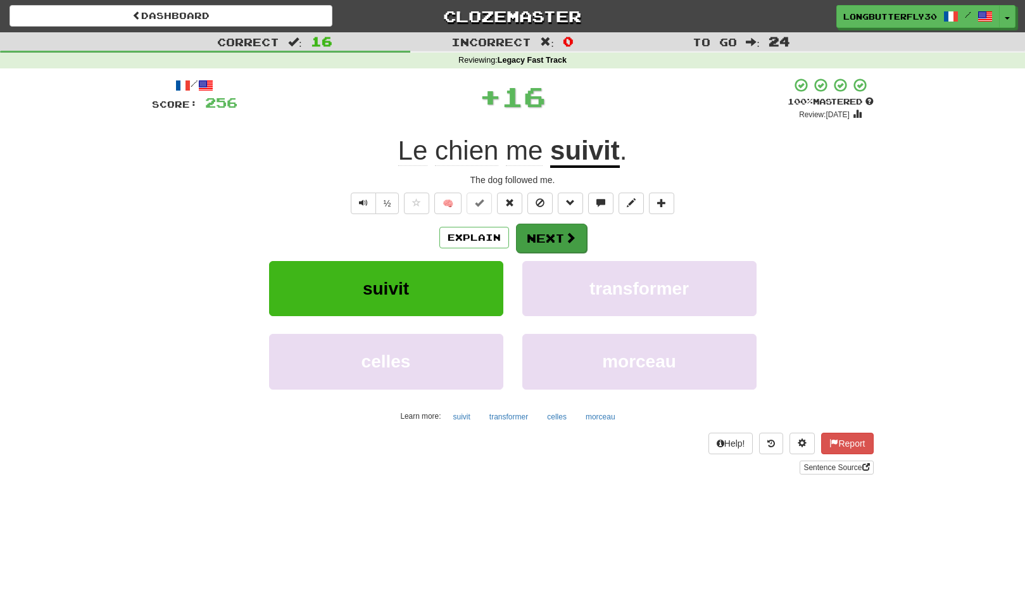
click at [548, 232] on button "Next" at bounding box center [551, 238] width 71 height 29
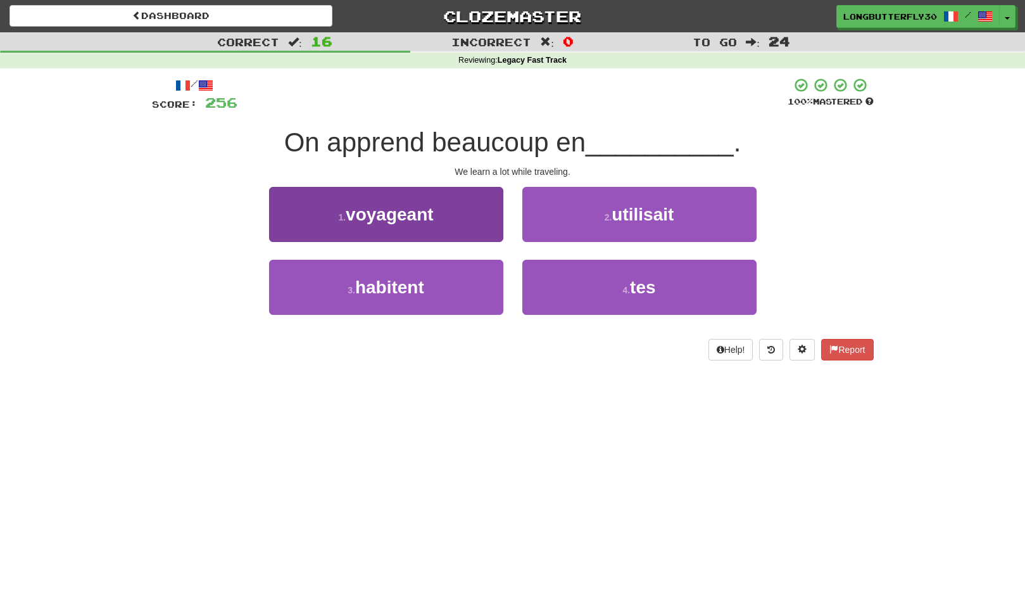
click at [447, 212] on button "1 . voyageant" at bounding box center [386, 214] width 234 height 55
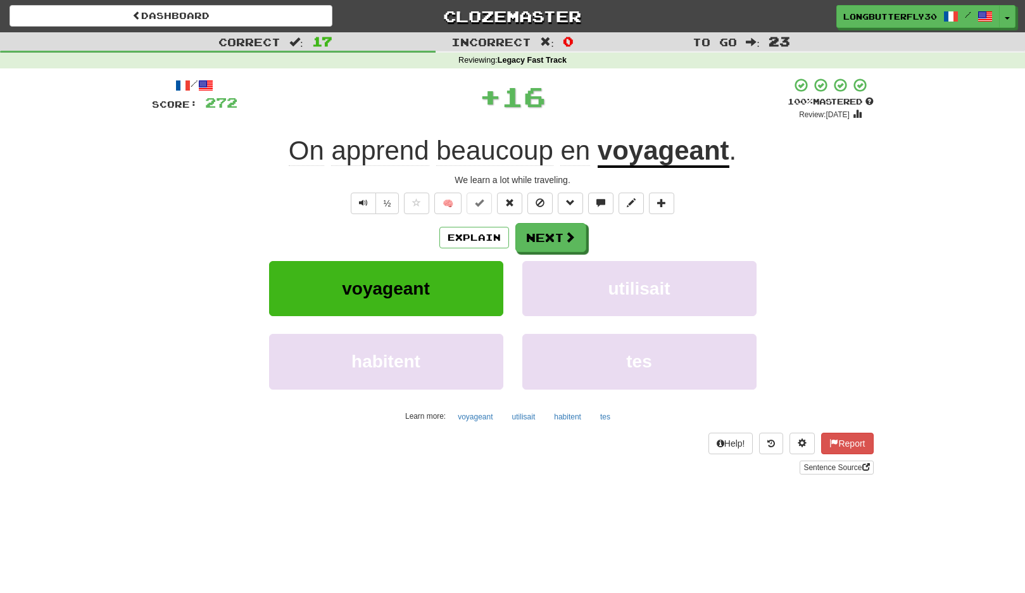
click at [528, 223] on div "Explain Next" at bounding box center [513, 237] width 722 height 29
click at [537, 227] on button "Next" at bounding box center [551, 238] width 71 height 29
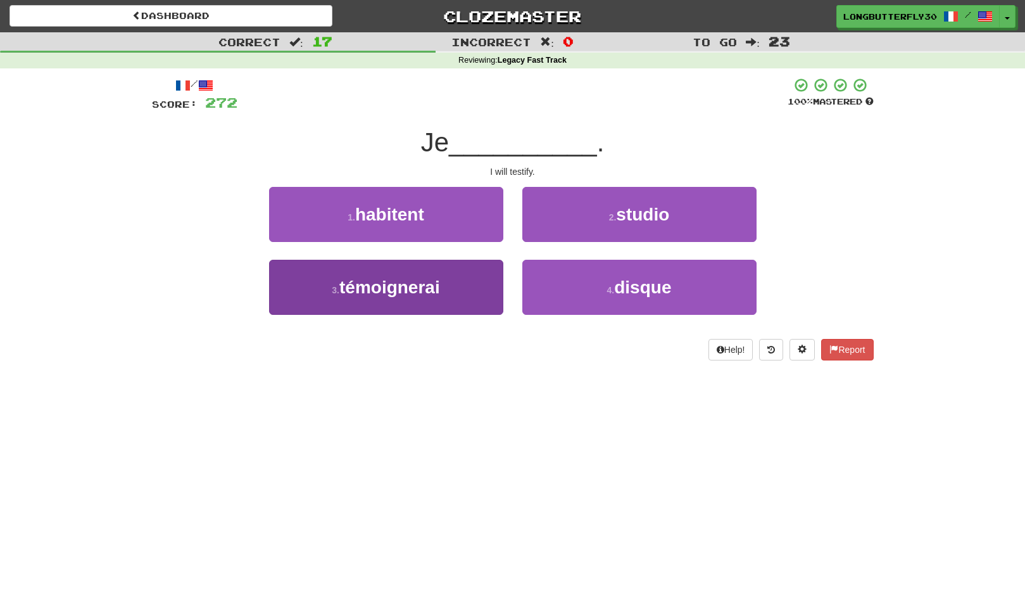
click at [478, 289] on button "3 . témoignerai" at bounding box center [386, 287] width 234 height 55
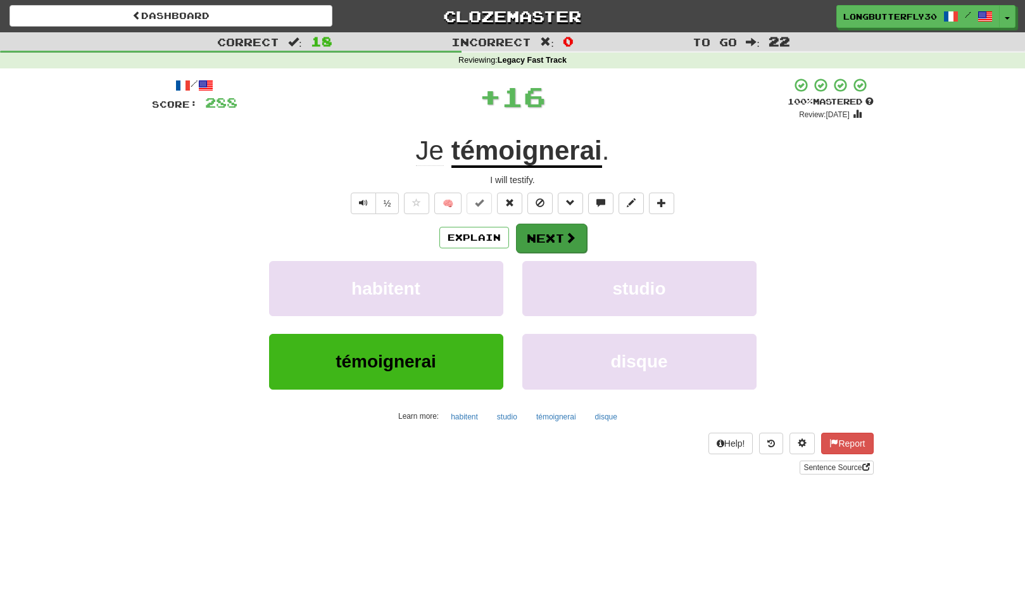
click at [534, 243] on button "Next" at bounding box center [551, 238] width 71 height 29
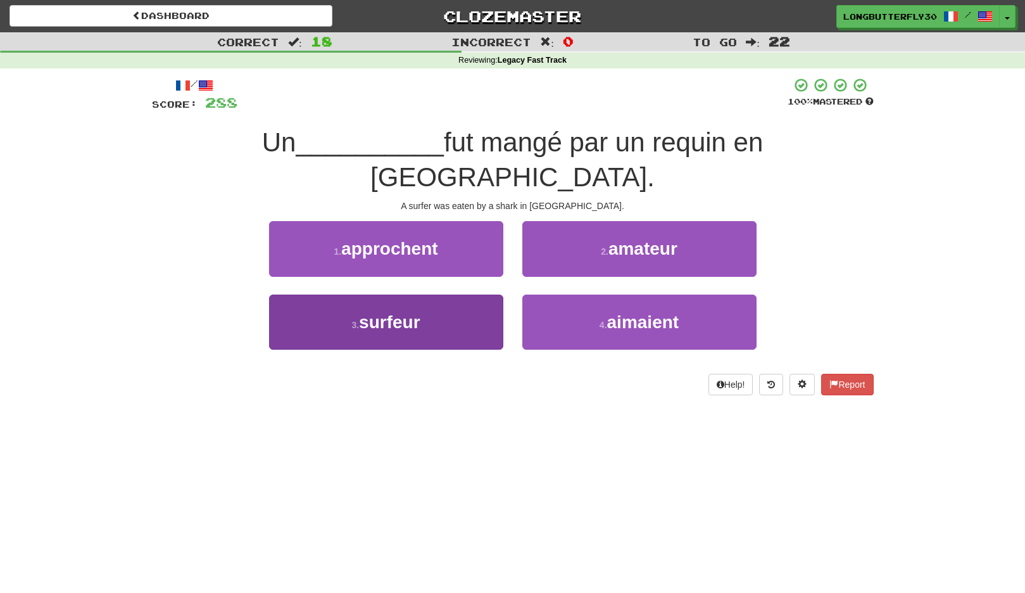
click at [472, 295] on button "3 . surfeur" at bounding box center [386, 322] width 234 height 55
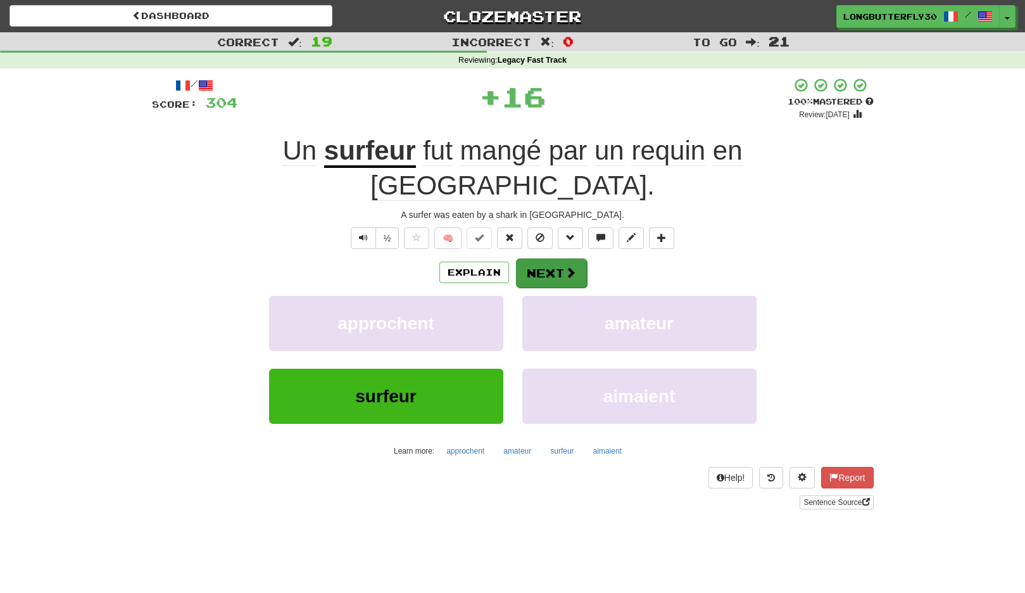
click at [550, 258] on button "Next" at bounding box center [551, 272] width 71 height 29
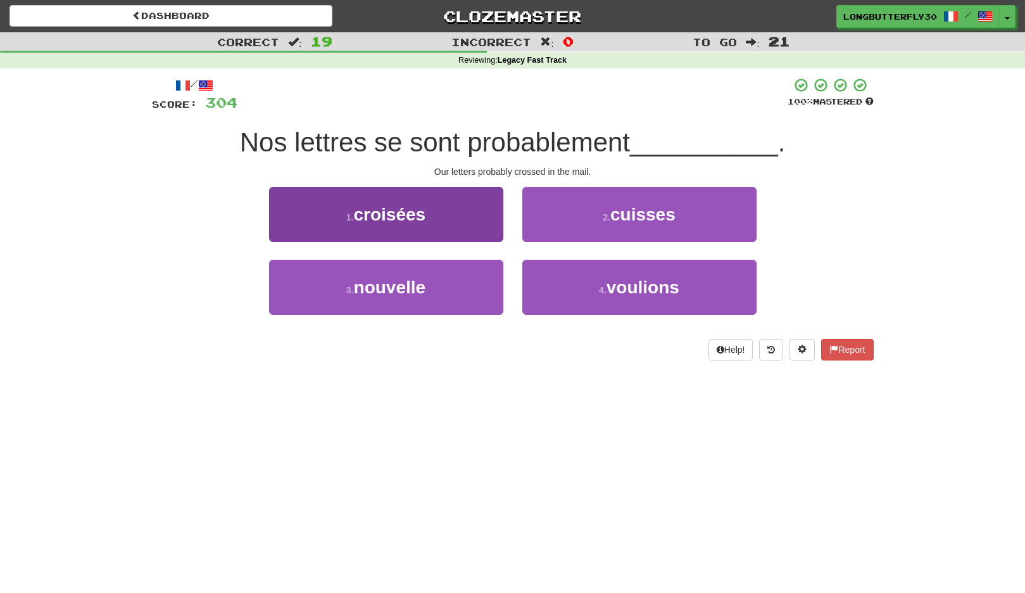
click at [457, 215] on button "1 . croisées" at bounding box center [386, 214] width 234 height 55
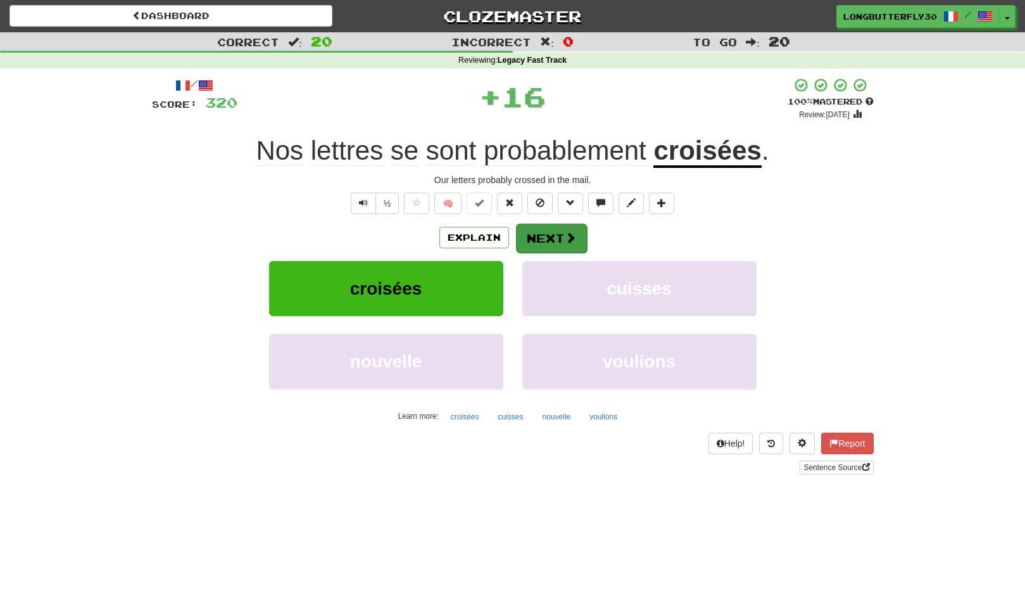
click at [540, 231] on button "Next" at bounding box center [551, 238] width 71 height 29
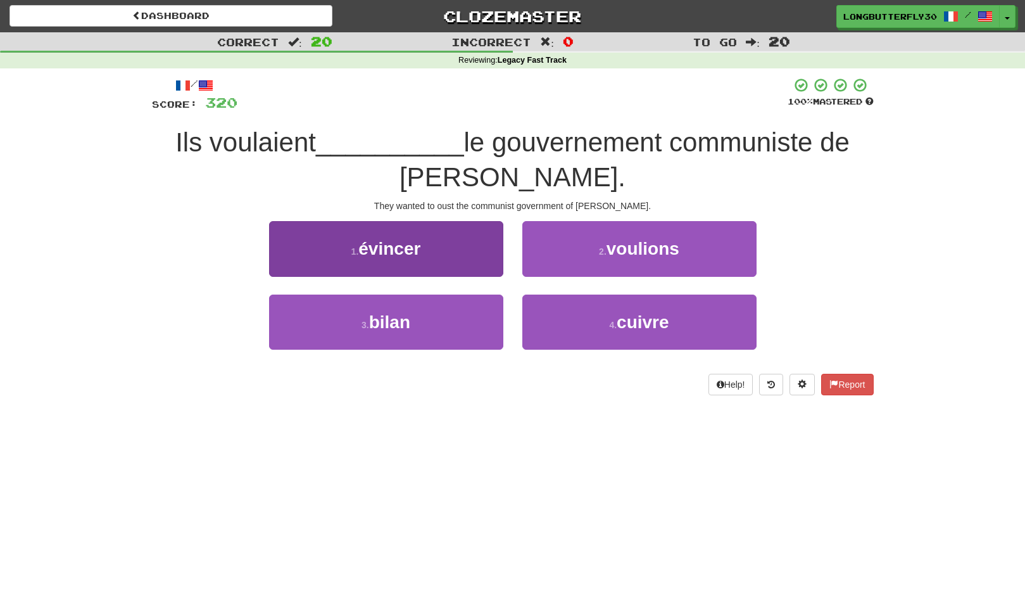
click at [483, 253] on button "1 . évincer" at bounding box center [386, 248] width 234 height 55
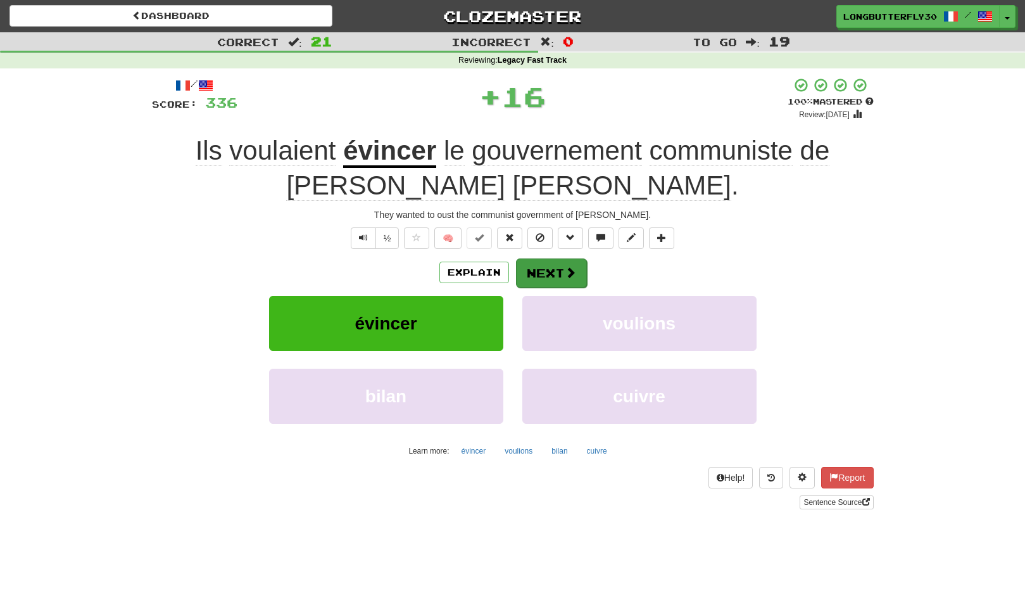
click at [532, 267] on button "Next" at bounding box center [551, 272] width 71 height 29
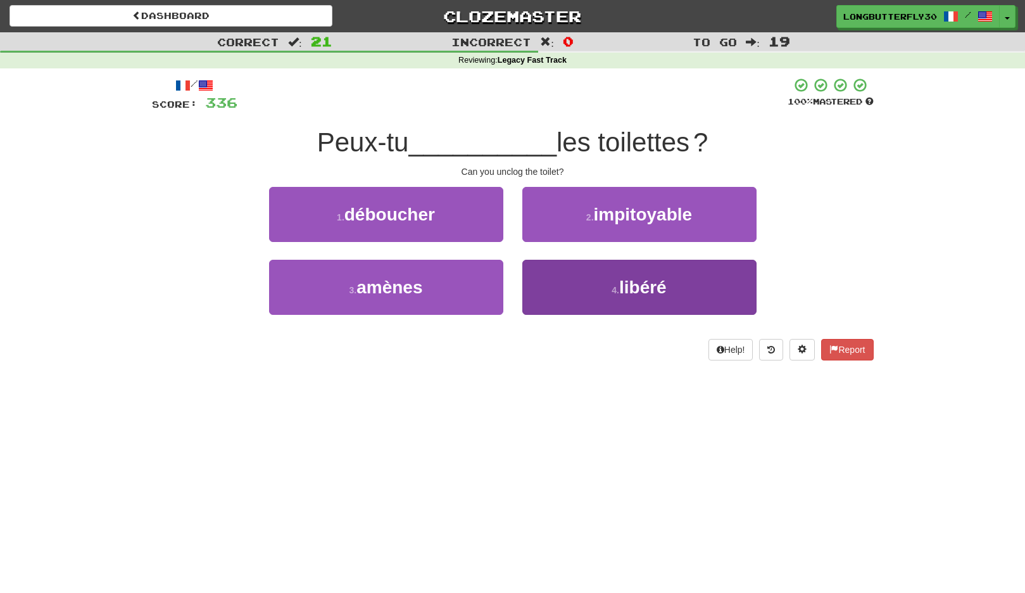
click at [583, 281] on button "4 . libéré" at bounding box center [640, 287] width 234 height 55
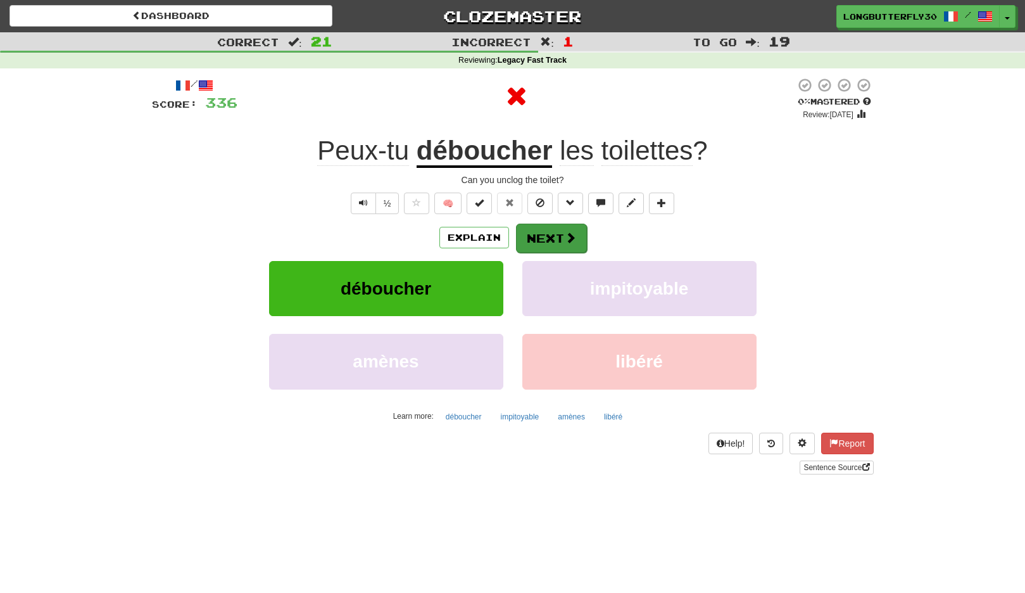
click at [561, 245] on button "Next" at bounding box center [551, 238] width 71 height 29
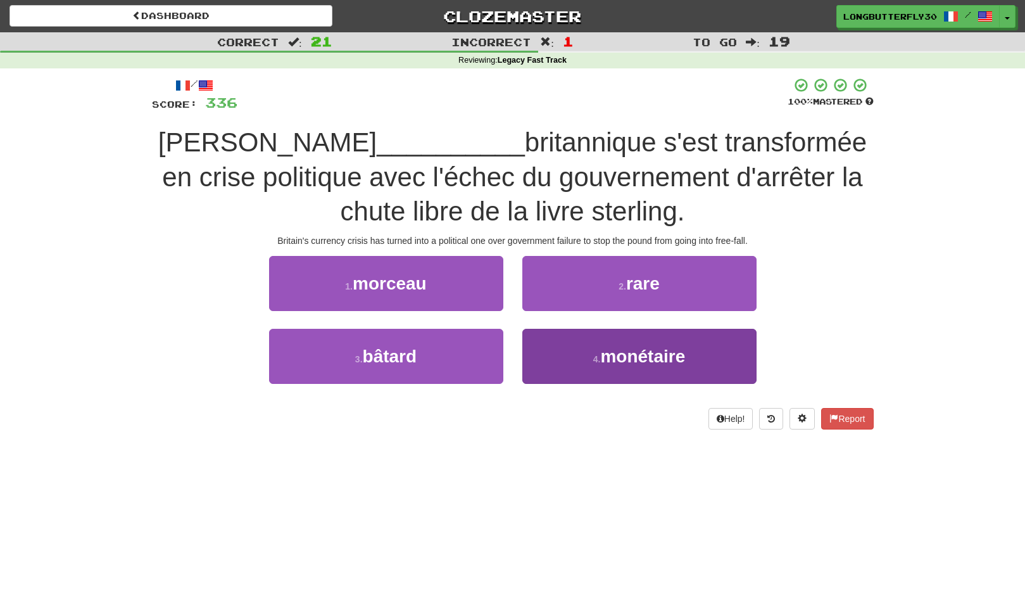
click at [557, 349] on button "4 . monétaire" at bounding box center [640, 356] width 234 height 55
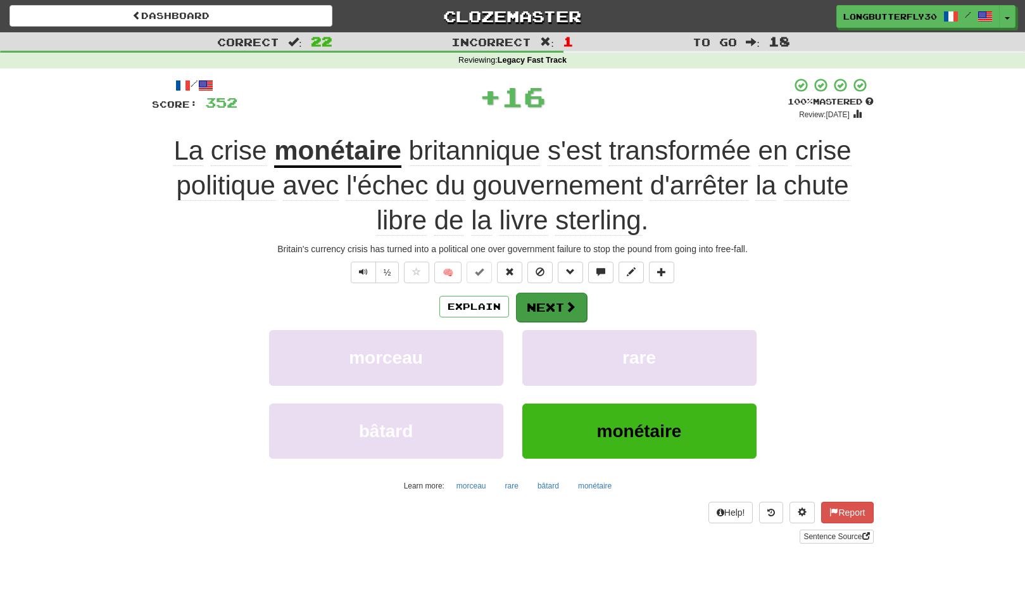
click at [554, 300] on button "Next" at bounding box center [551, 307] width 71 height 29
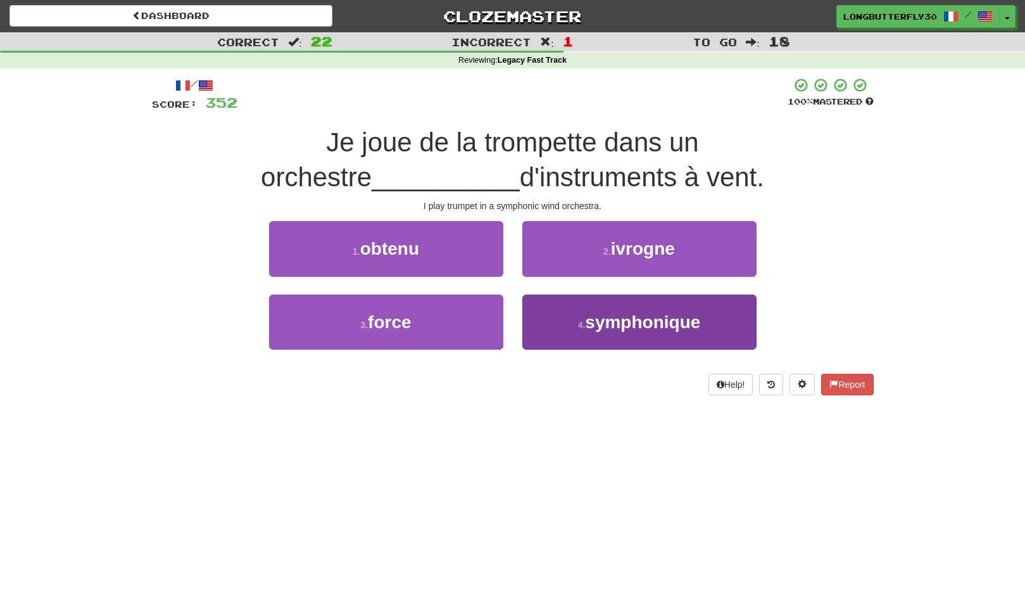
click at [577, 323] on button "4 . symphonique" at bounding box center [640, 322] width 234 height 55
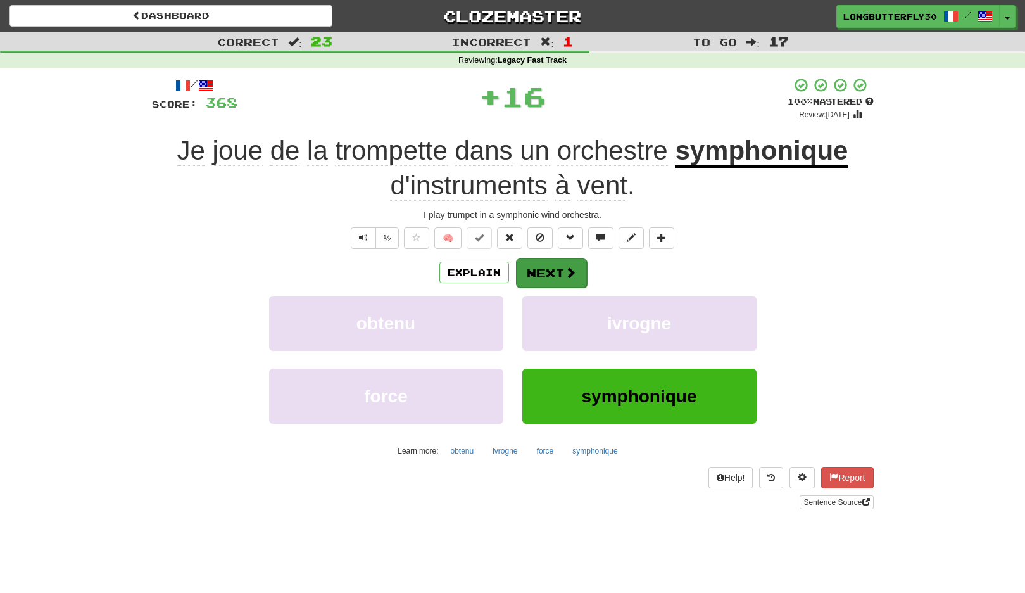
click at [551, 272] on button "Next" at bounding box center [551, 272] width 71 height 29
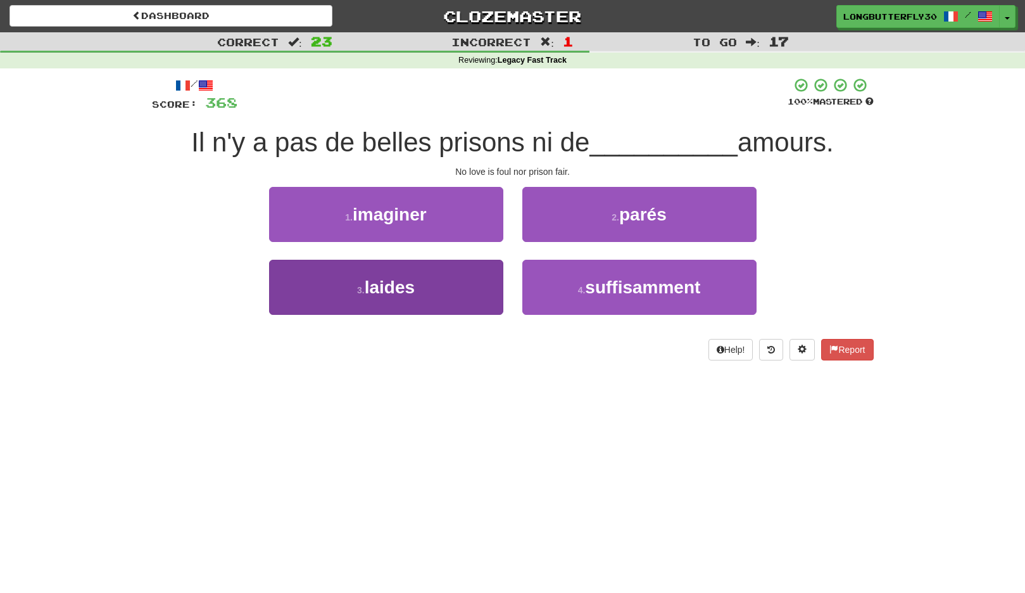
click at [432, 283] on button "3 . laides" at bounding box center [386, 287] width 234 height 55
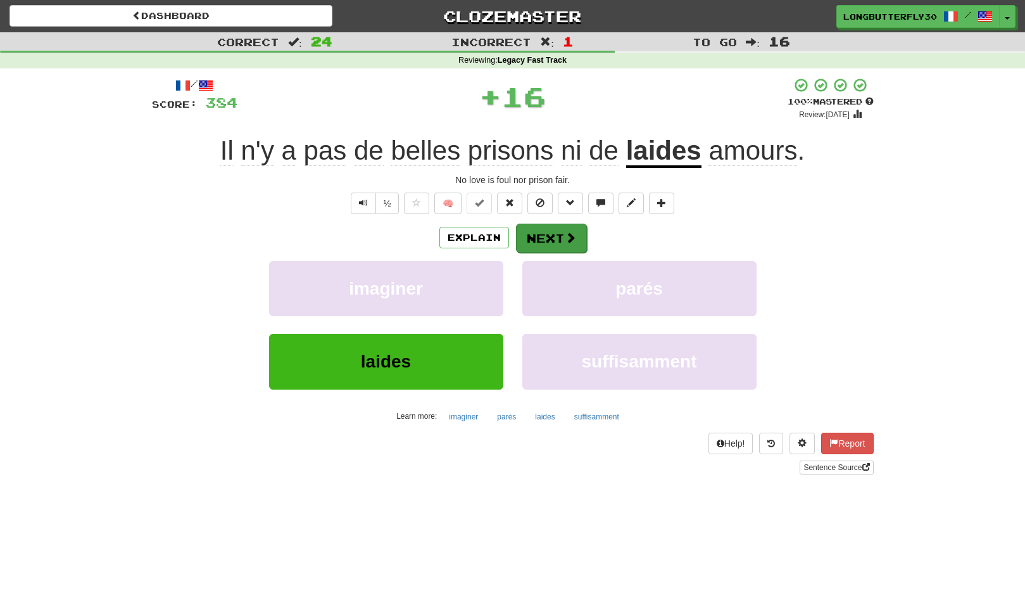
click at [547, 236] on button "Next" at bounding box center [551, 238] width 71 height 29
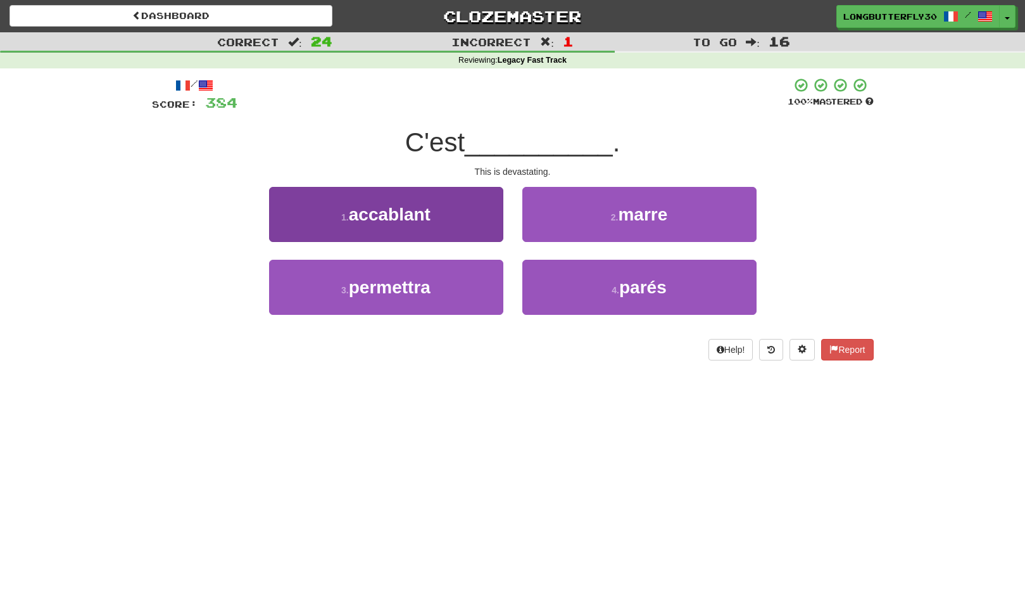
click at [455, 215] on button "1 . accablant" at bounding box center [386, 214] width 234 height 55
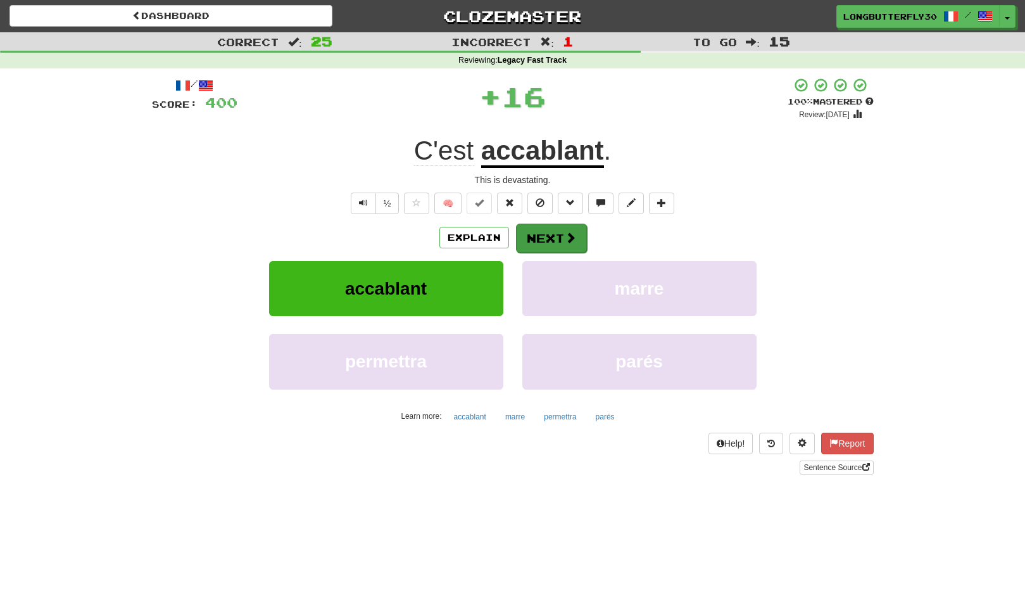
click at [548, 234] on button "Next" at bounding box center [551, 238] width 71 height 29
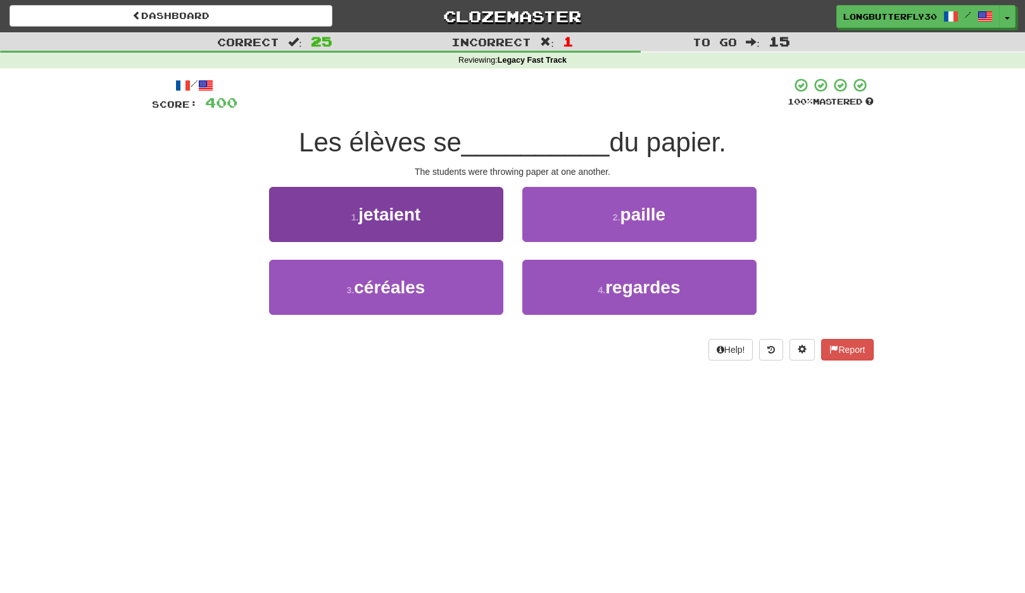
click at [473, 222] on button "1 . jetaient" at bounding box center [386, 214] width 234 height 55
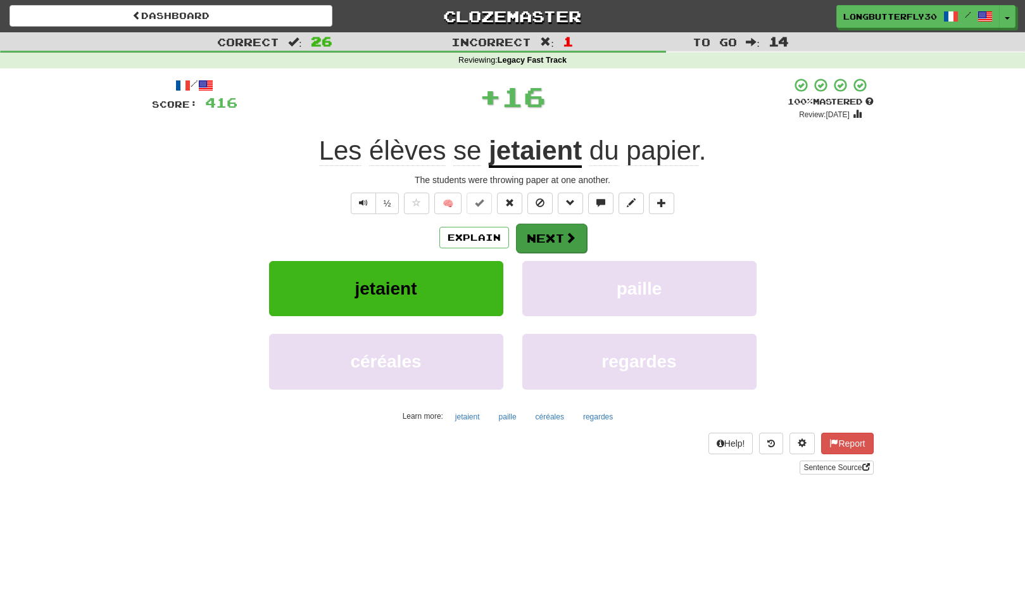
click at [537, 236] on button "Next" at bounding box center [551, 238] width 71 height 29
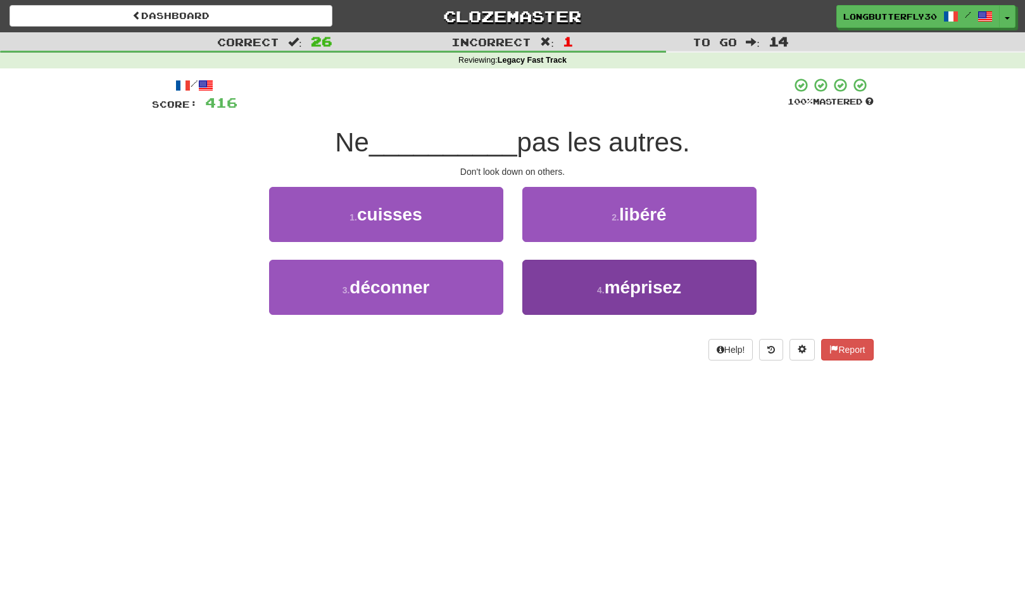
click at [580, 274] on button "4 . méprisez" at bounding box center [640, 287] width 234 height 55
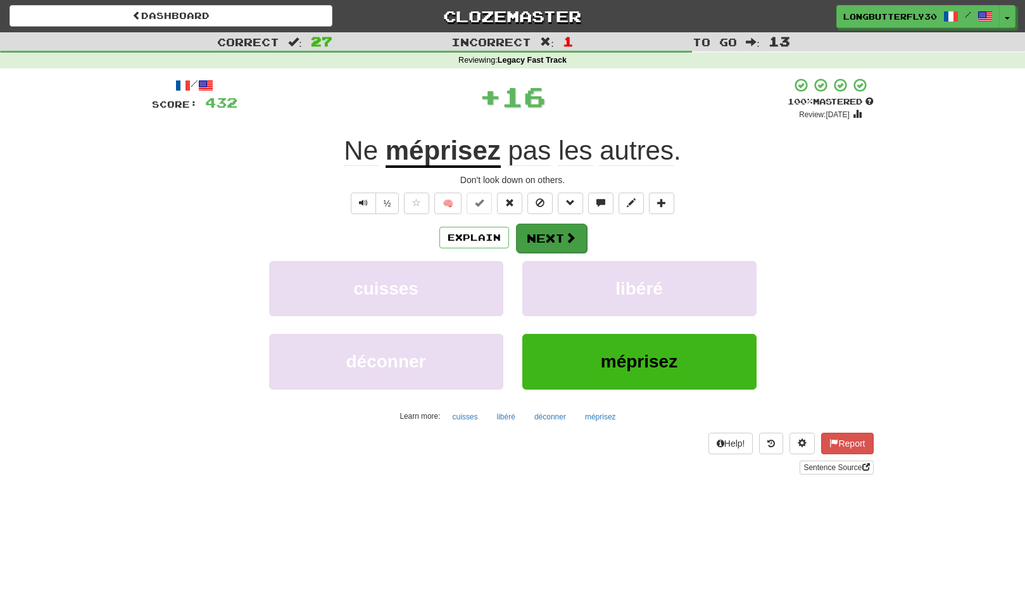
click at [559, 237] on button "Next" at bounding box center [551, 238] width 71 height 29
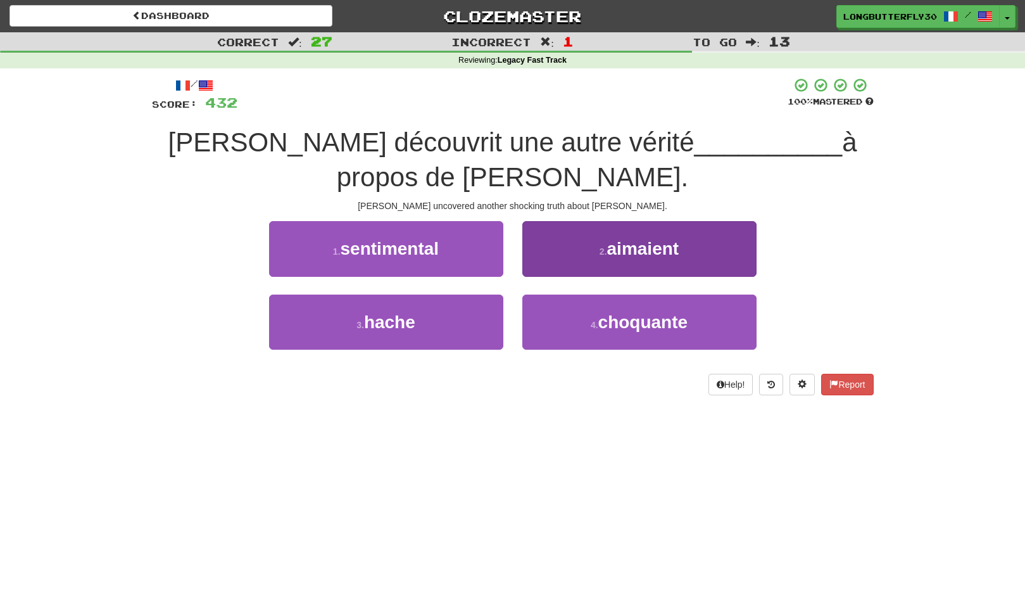
drag, startPoint x: 528, startPoint y: 321, endPoint x: 535, endPoint y: 295, distance: 27.1
click at [528, 317] on button "4 . choquante" at bounding box center [640, 322] width 234 height 55
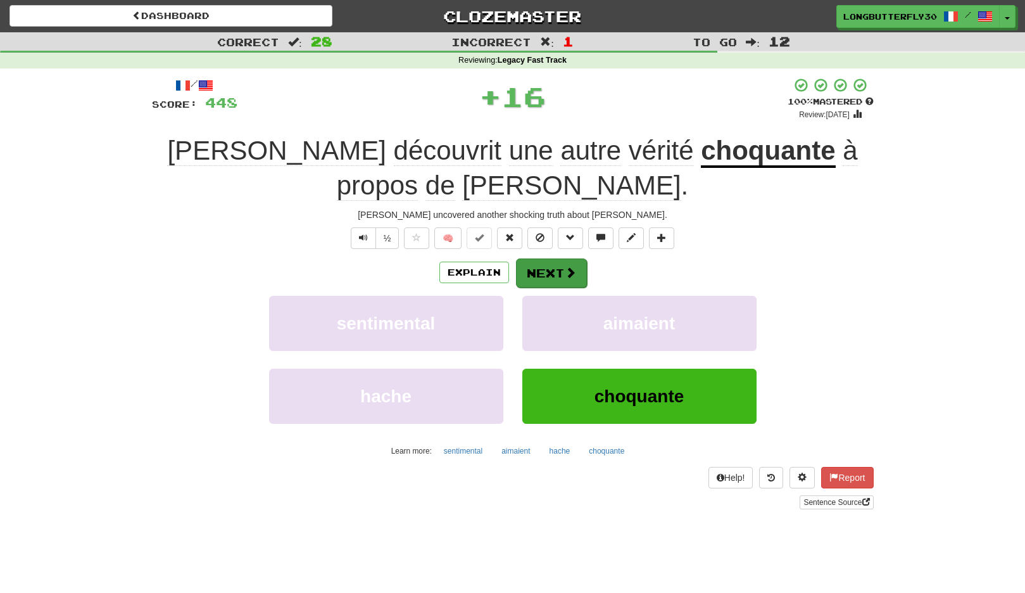
click at [544, 262] on button "Next" at bounding box center [551, 272] width 71 height 29
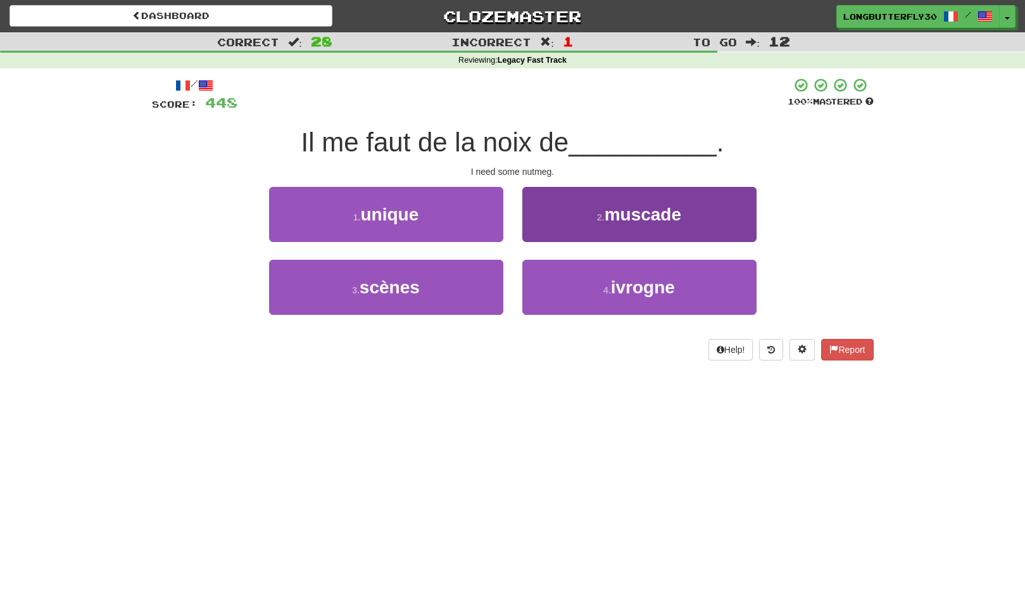
click at [606, 222] on span "muscade" at bounding box center [643, 215] width 77 height 20
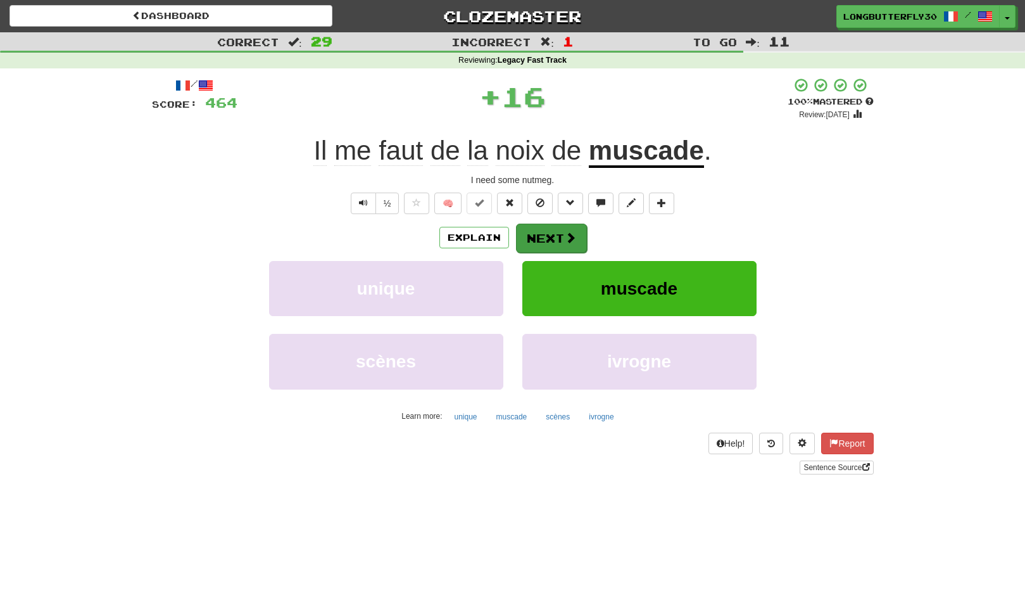
click at [561, 236] on button "Next" at bounding box center [551, 238] width 71 height 29
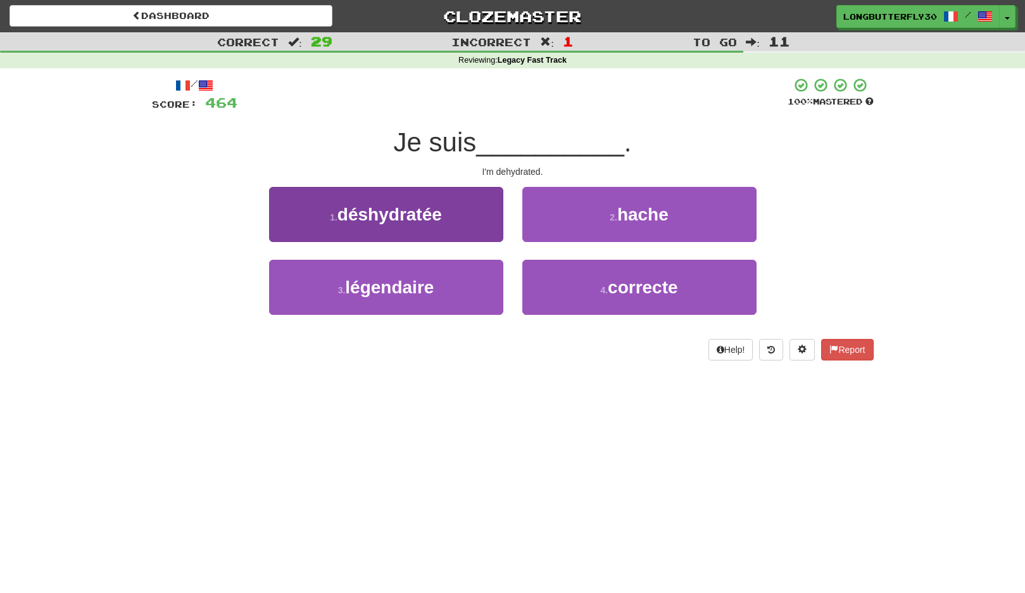
click at [474, 220] on button "1 . déshydratée" at bounding box center [386, 214] width 234 height 55
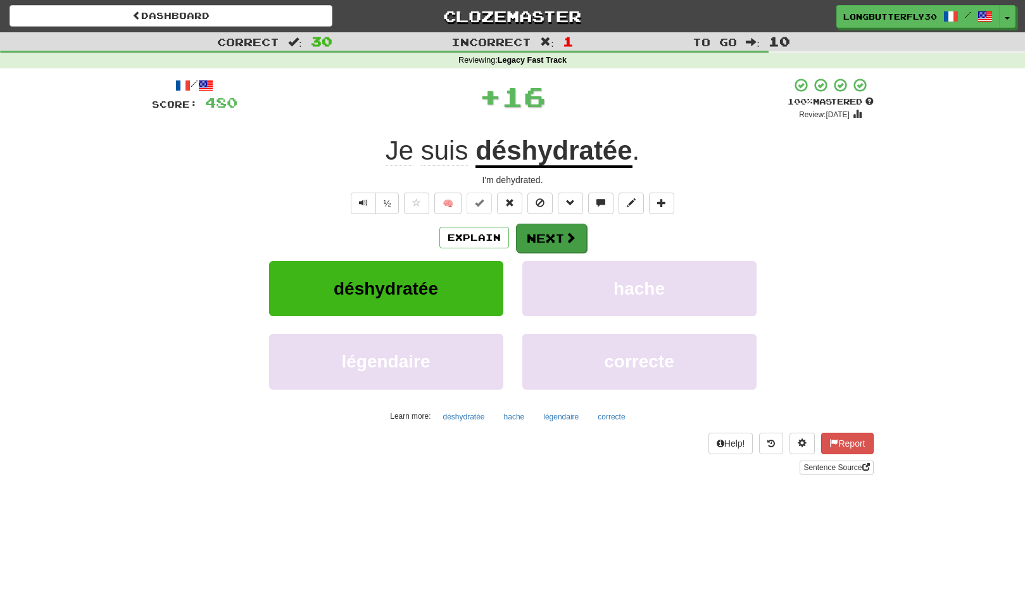
click at [536, 235] on button "Next" at bounding box center [551, 238] width 71 height 29
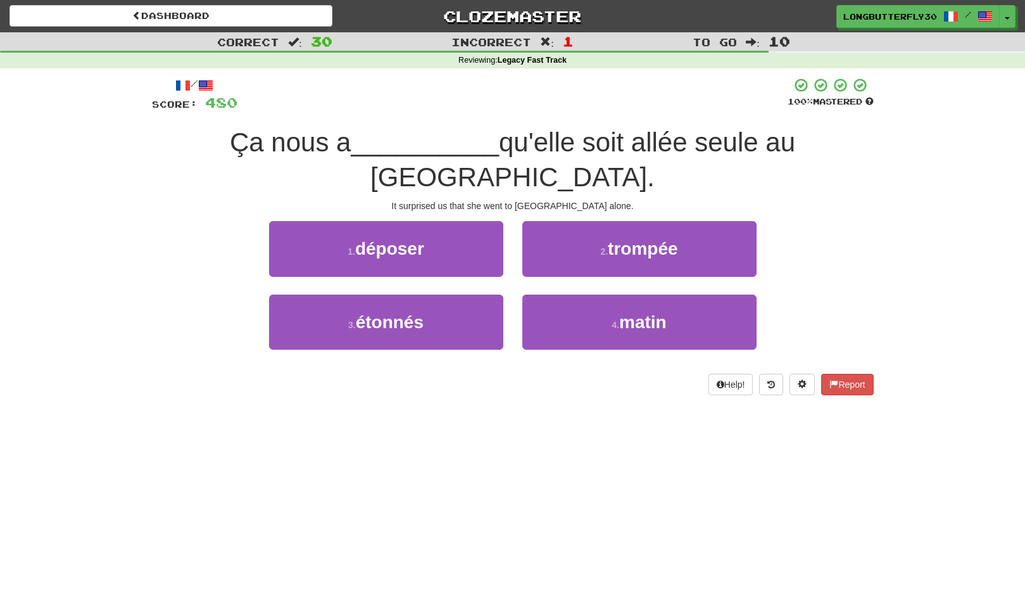
drag, startPoint x: 485, startPoint y: 288, endPoint x: 508, endPoint y: 274, distance: 27.3
click at [485, 295] on button "3 . étonnés" at bounding box center [386, 322] width 234 height 55
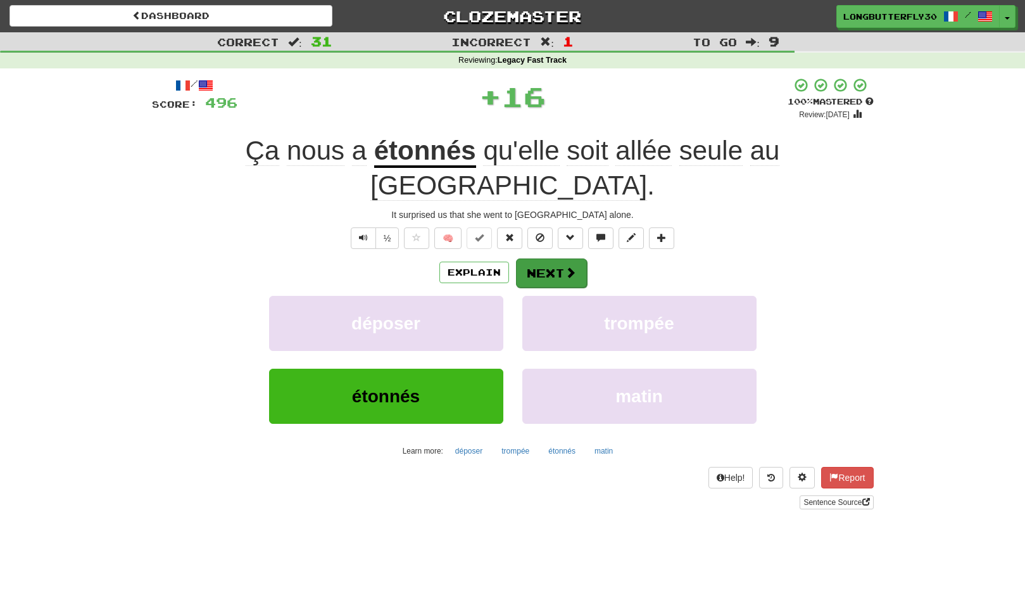
click at [566, 267] on span at bounding box center [570, 272] width 11 height 11
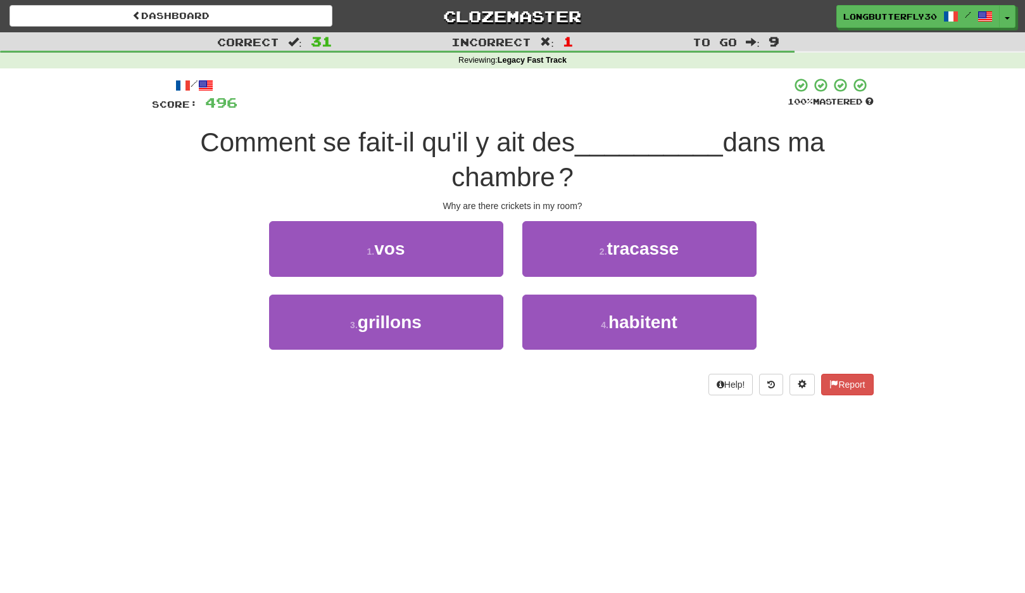
drag, startPoint x: 472, startPoint y: 315, endPoint x: 507, endPoint y: 292, distance: 42.5
click at [473, 314] on button "3 . grillons" at bounding box center [386, 322] width 234 height 55
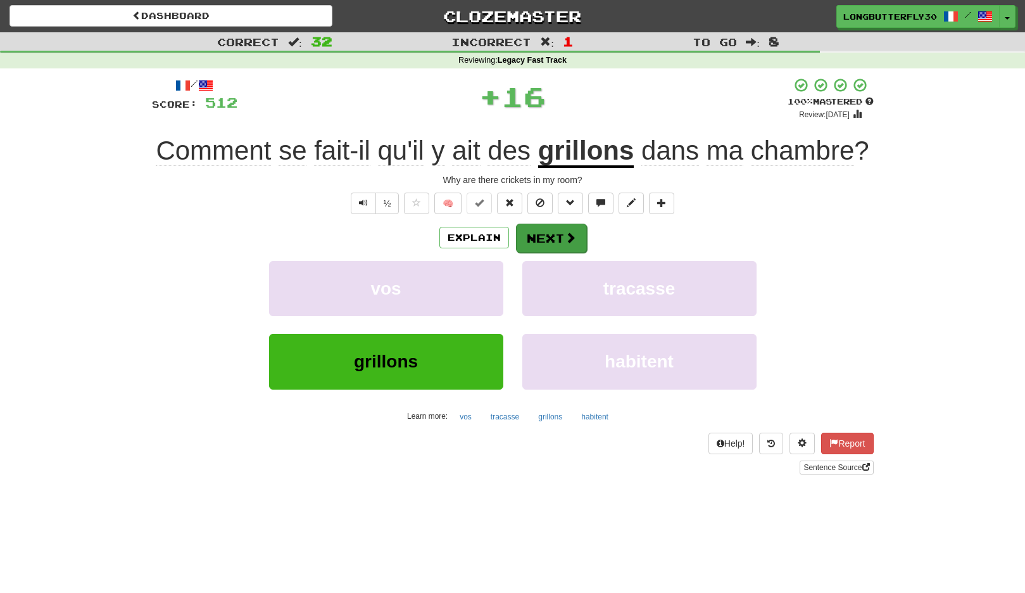
click at [546, 253] on button "Next" at bounding box center [551, 238] width 71 height 29
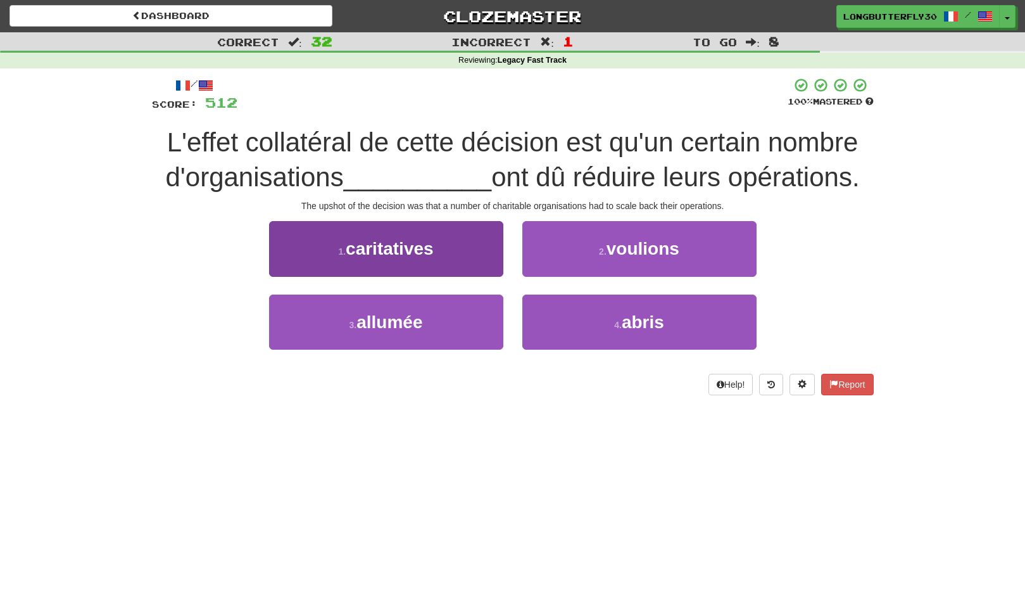
click at [466, 239] on button "1 . caritatives" at bounding box center [386, 248] width 234 height 55
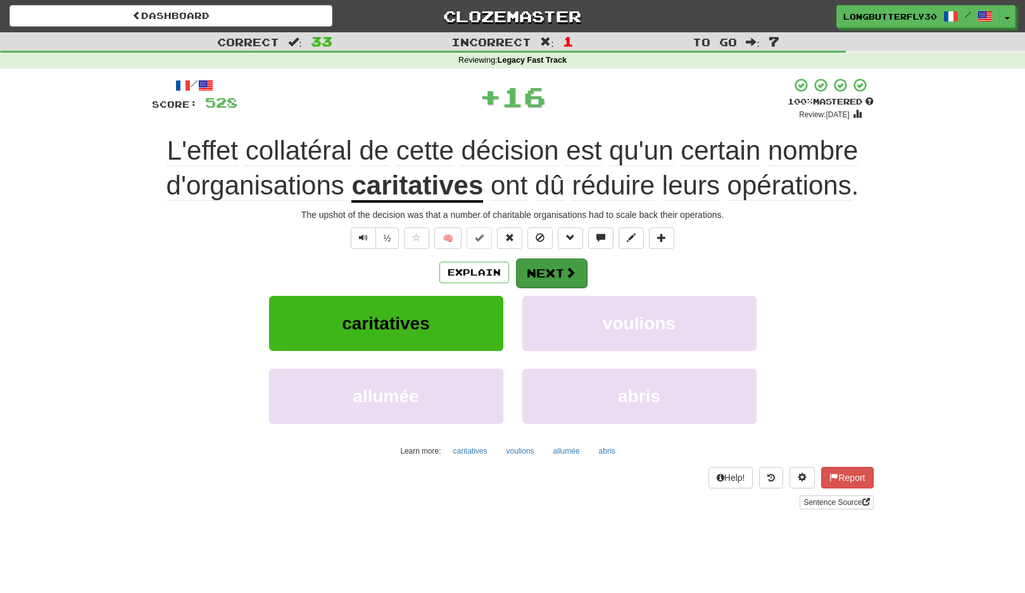
click at [535, 261] on button "Next" at bounding box center [551, 272] width 71 height 29
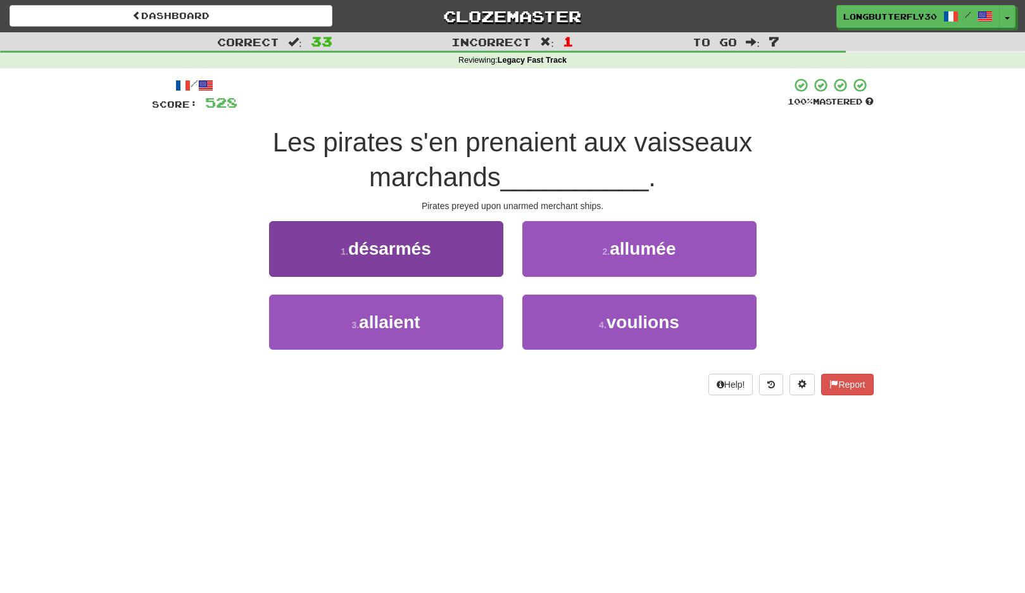
click at [473, 250] on button "1 . désarmés" at bounding box center [386, 248] width 234 height 55
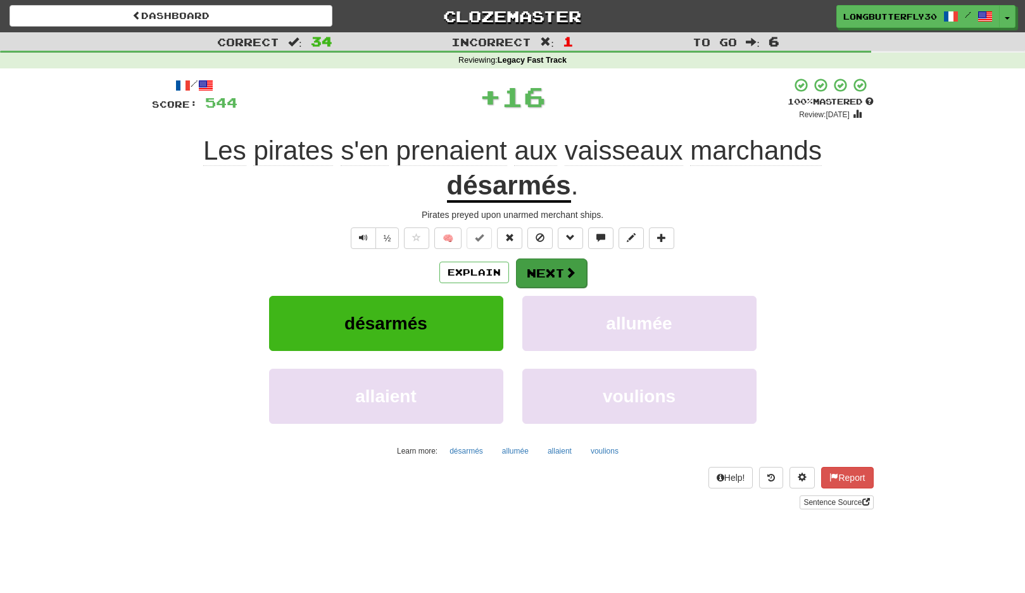
click at [530, 265] on button "Next" at bounding box center [551, 272] width 71 height 29
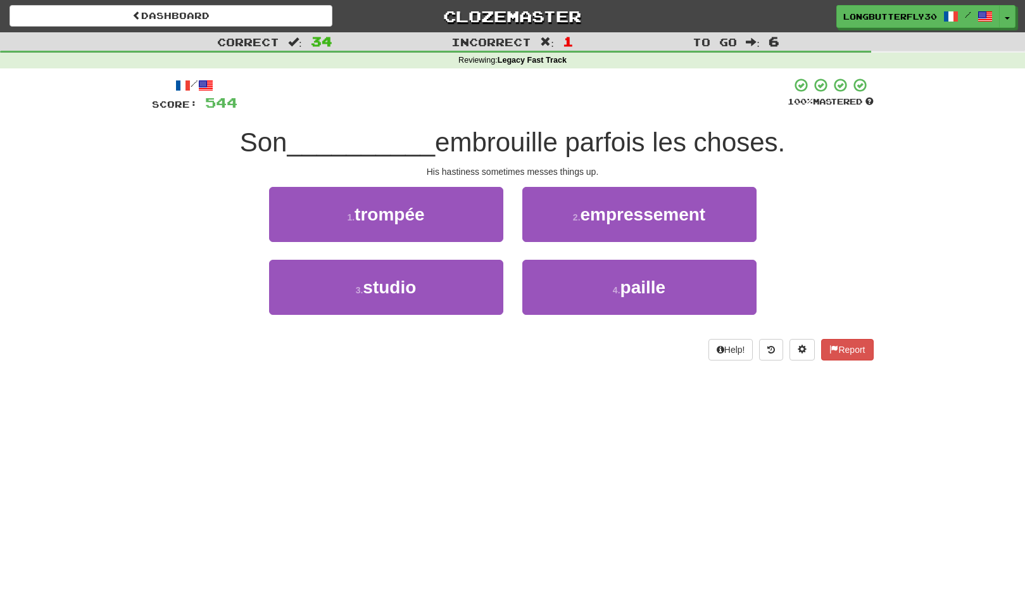
click at [579, 221] on button "2 . empressement" at bounding box center [640, 214] width 234 height 55
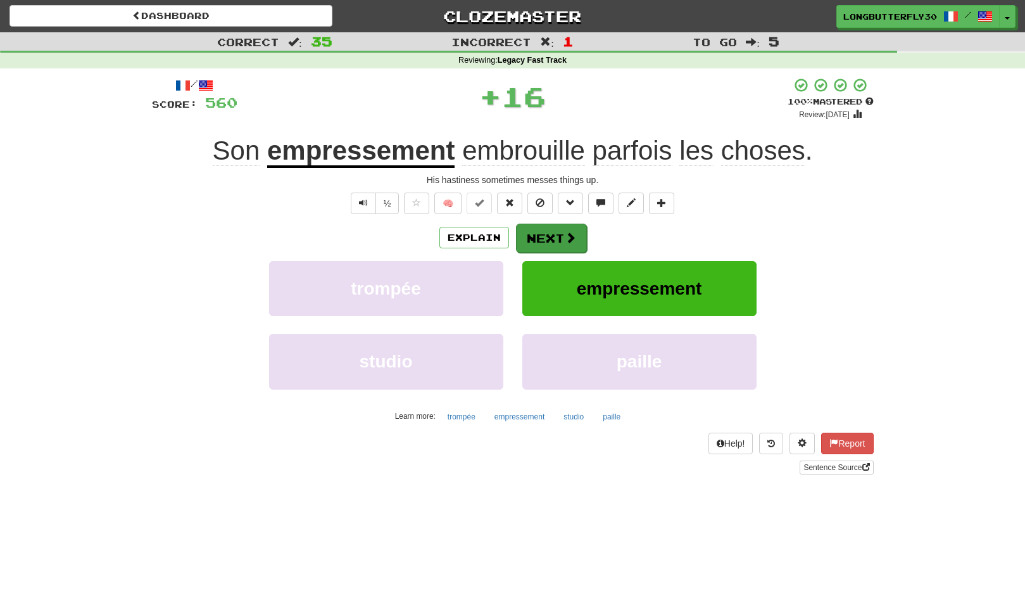
click at [550, 232] on button "Next" at bounding box center [551, 238] width 71 height 29
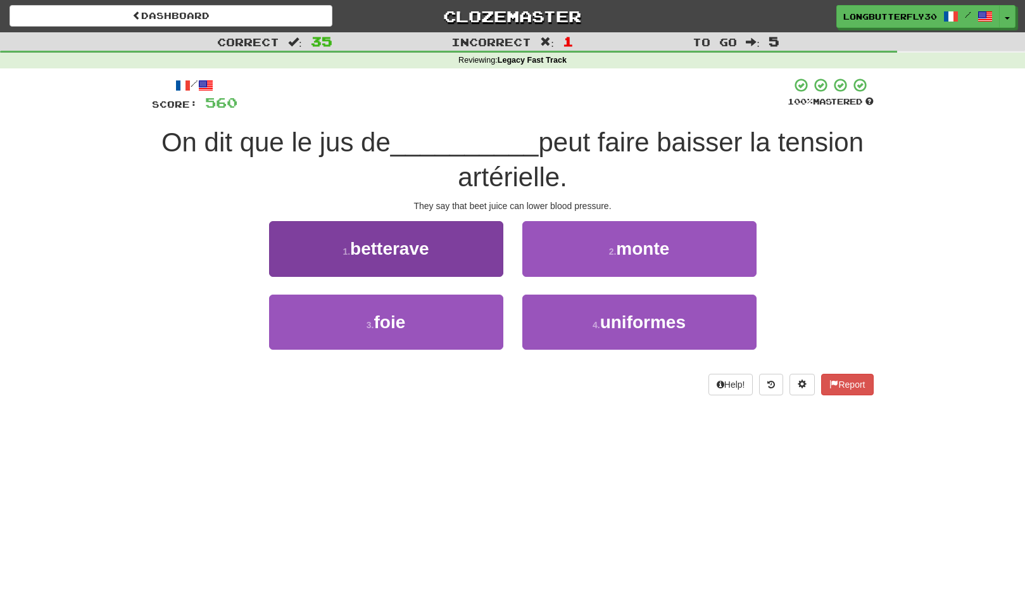
click at [477, 243] on button "1 . betterave" at bounding box center [386, 248] width 234 height 55
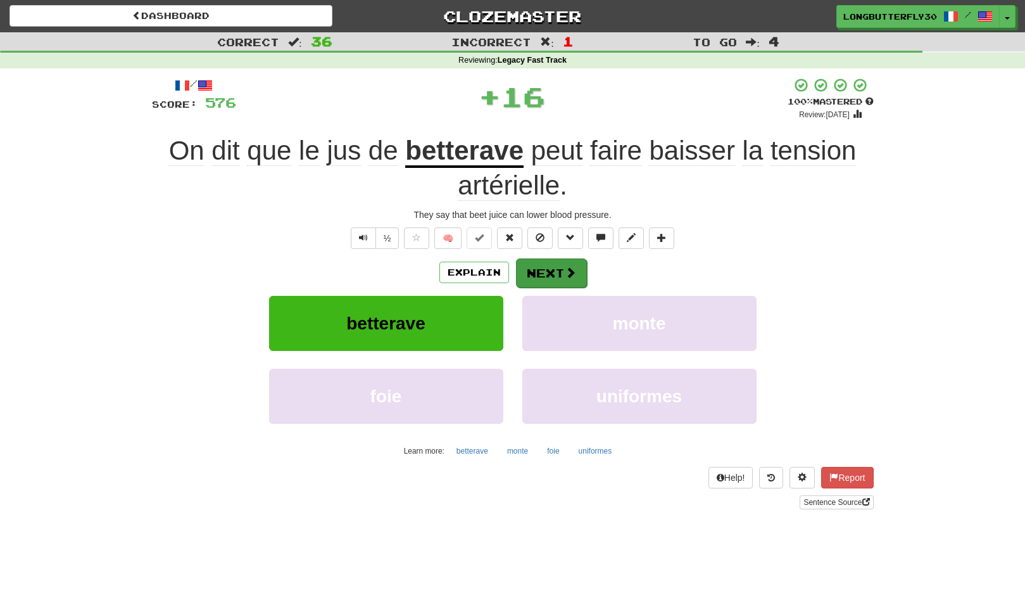
click at [547, 270] on button "Next" at bounding box center [551, 272] width 71 height 29
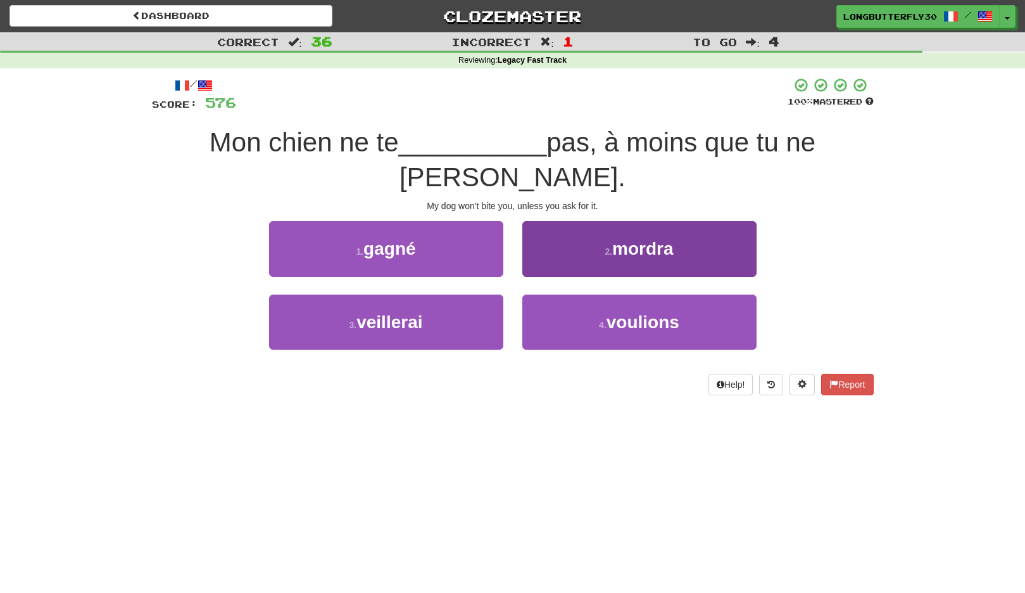
click at [593, 241] on button "2 . mordra" at bounding box center [640, 248] width 234 height 55
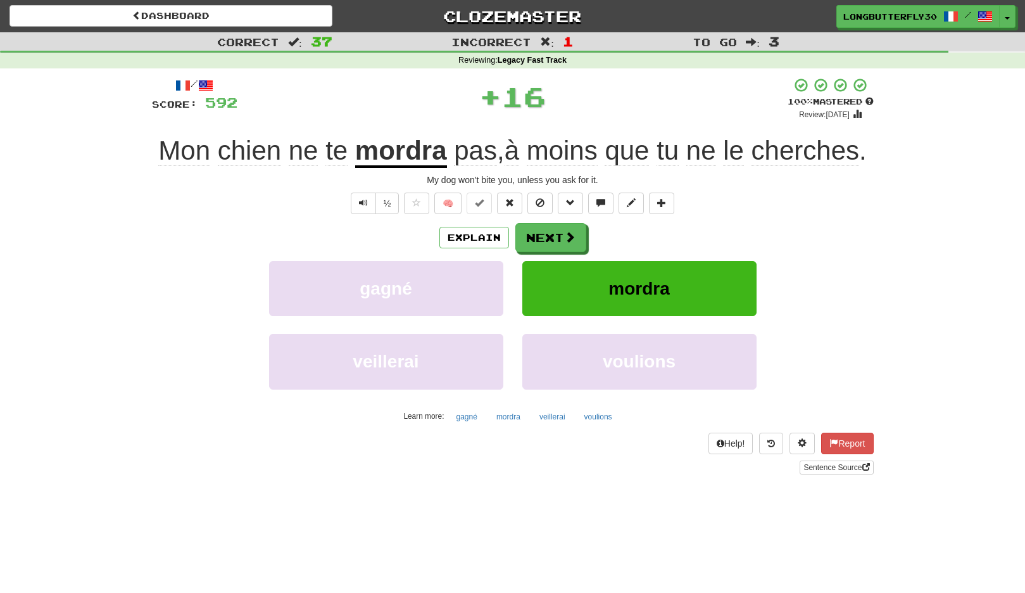
click at [550, 259] on div "Explain Next gagné mordra veillerai voulions Learn more: gagné mordra veillerai…" at bounding box center [513, 324] width 722 height 203
click at [554, 245] on button "Next" at bounding box center [551, 238] width 71 height 29
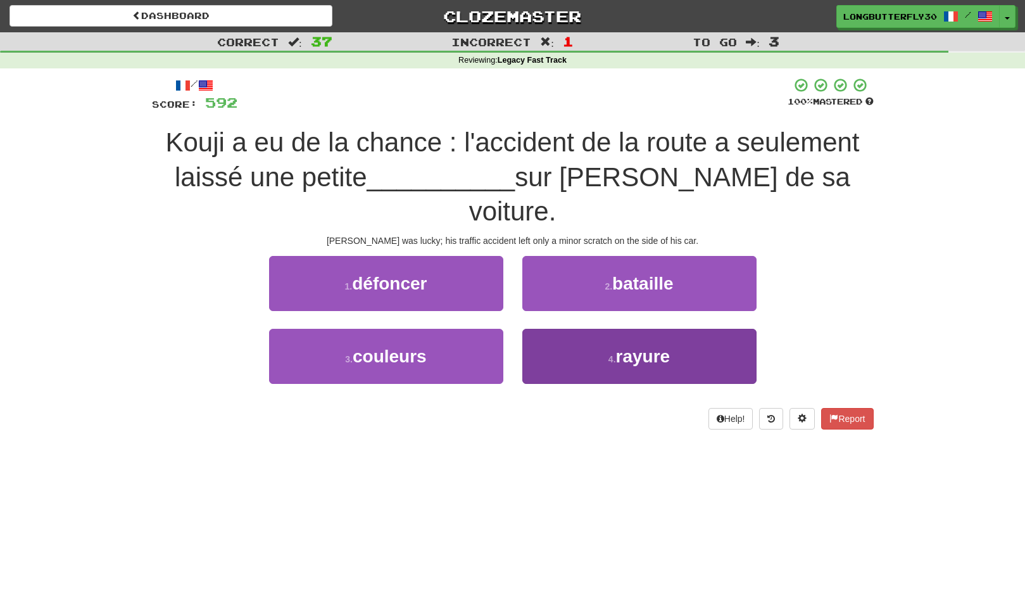
click at [551, 329] on button "4 . rayure" at bounding box center [640, 356] width 234 height 55
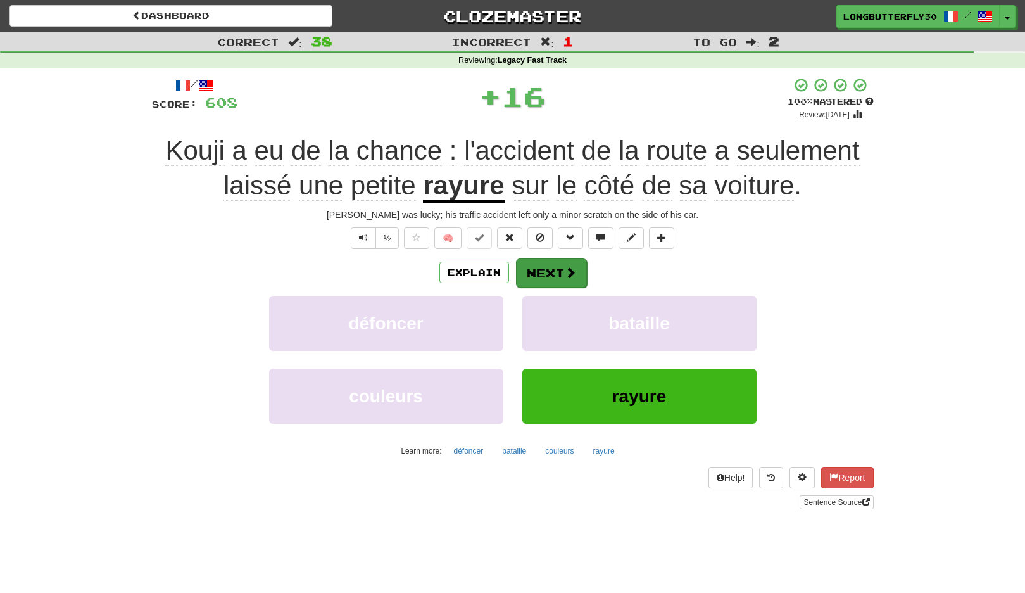
click at [549, 269] on button "Next" at bounding box center [551, 272] width 71 height 29
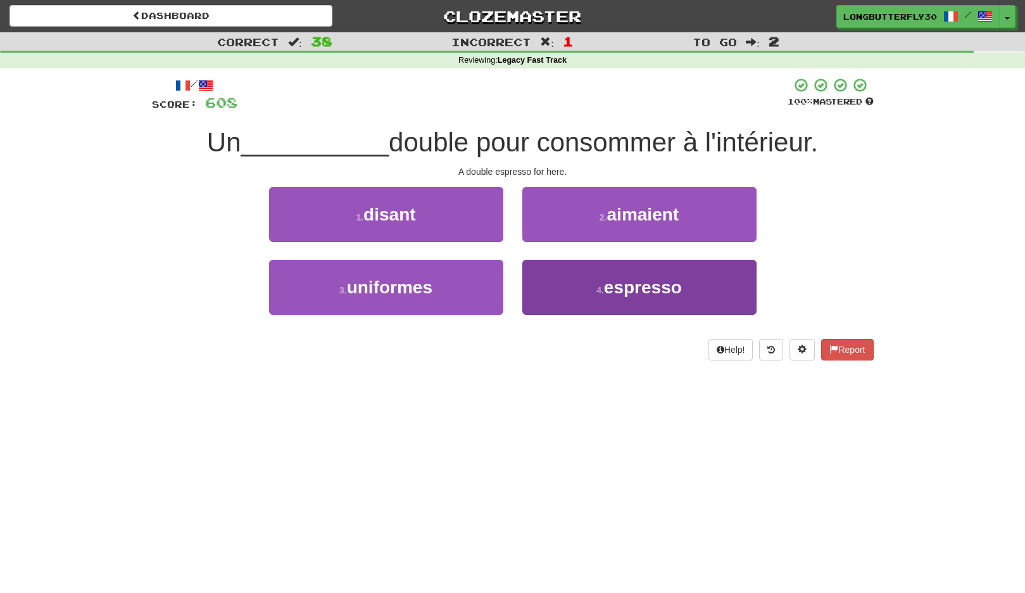
click at [556, 281] on button "4 . espresso" at bounding box center [640, 287] width 234 height 55
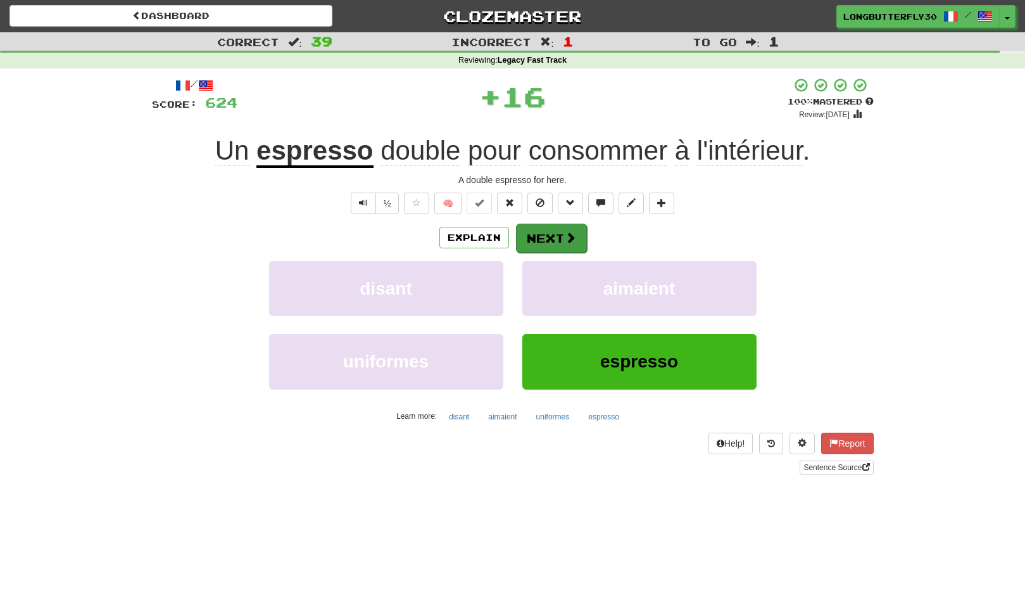
click at [554, 231] on button "Next" at bounding box center [551, 238] width 71 height 29
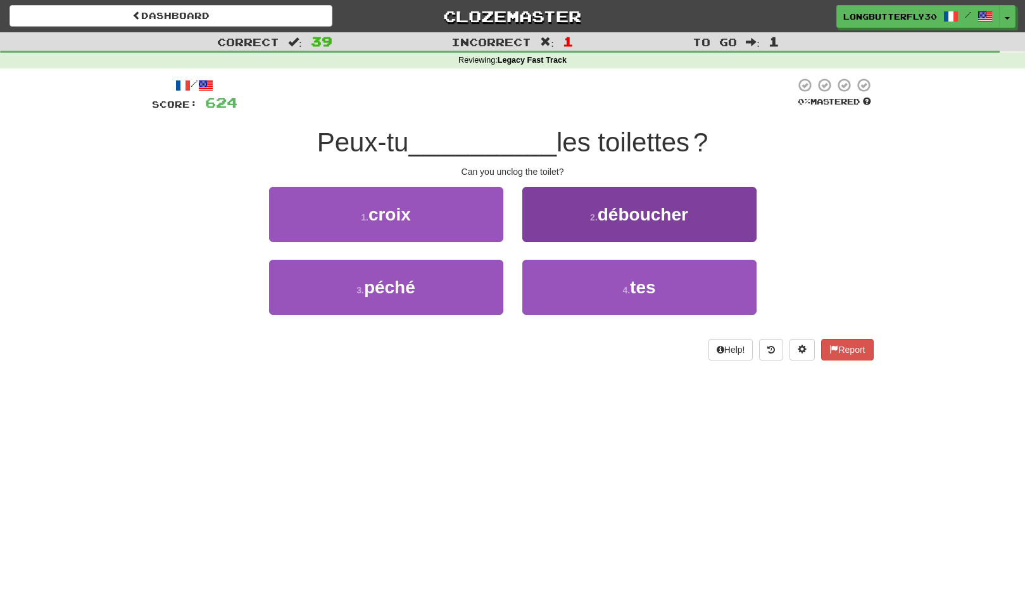
click at [575, 220] on button "2 . déboucher" at bounding box center [640, 214] width 234 height 55
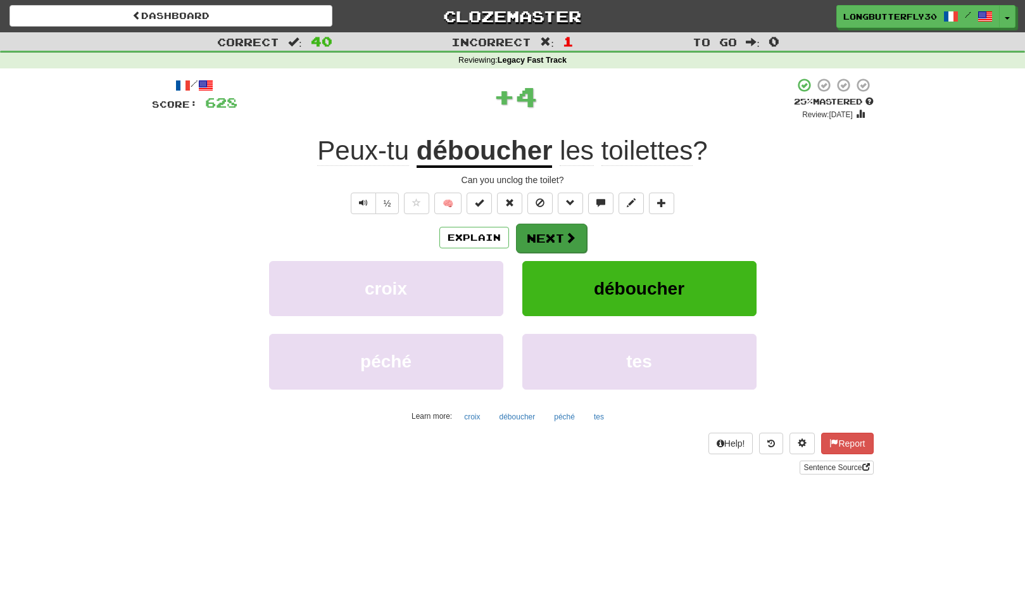
click at [557, 229] on button "Next" at bounding box center [551, 238] width 71 height 29
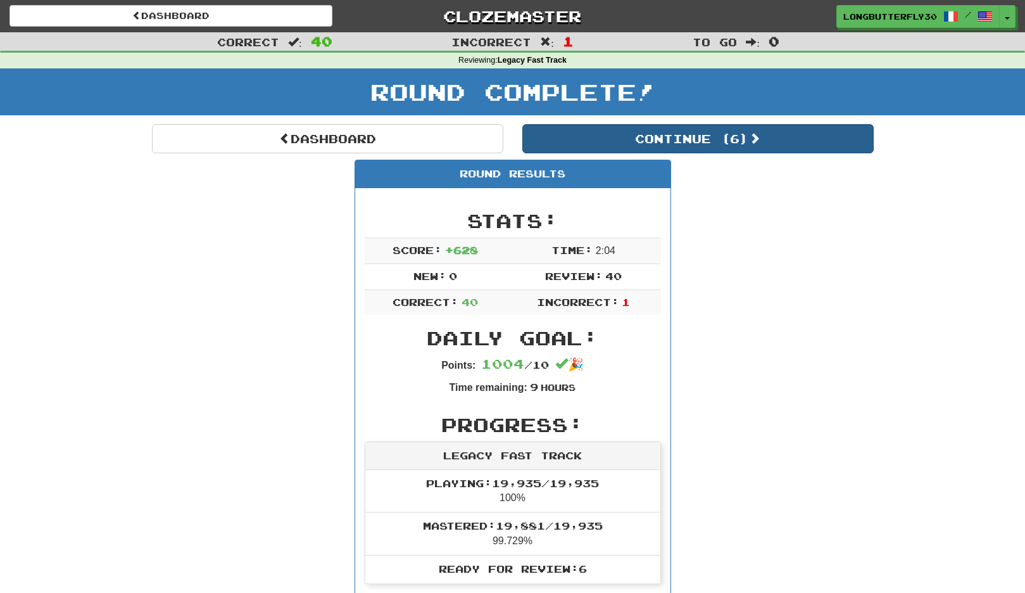
click at [703, 134] on button "Continue ( 6 )" at bounding box center [699, 138] width 352 height 29
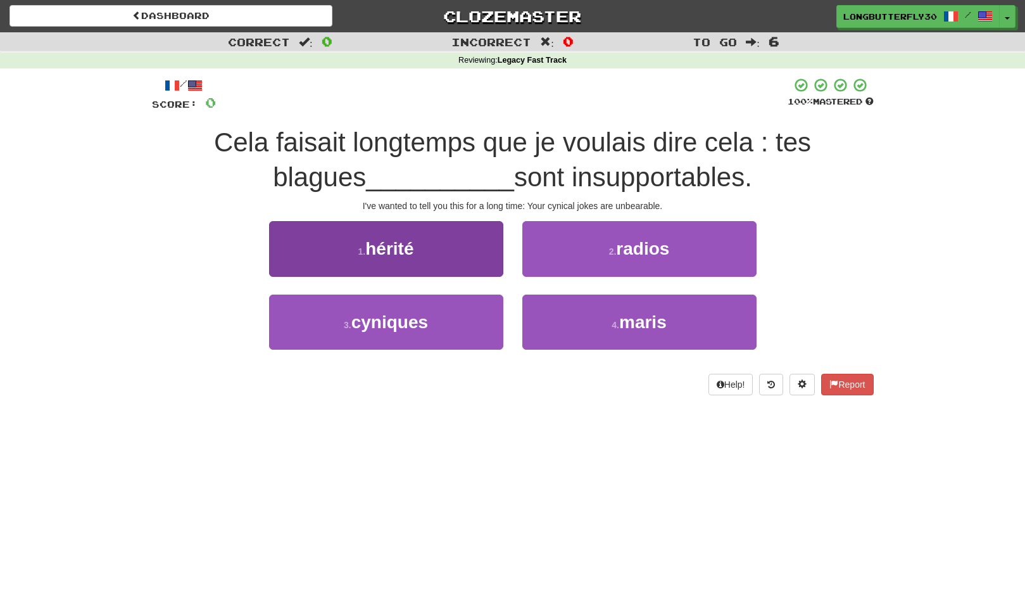
drag, startPoint x: 459, startPoint y: 322, endPoint x: 466, endPoint y: 314, distance: 10.8
click at [459, 321] on button "3 . cyniques" at bounding box center [386, 322] width 234 height 55
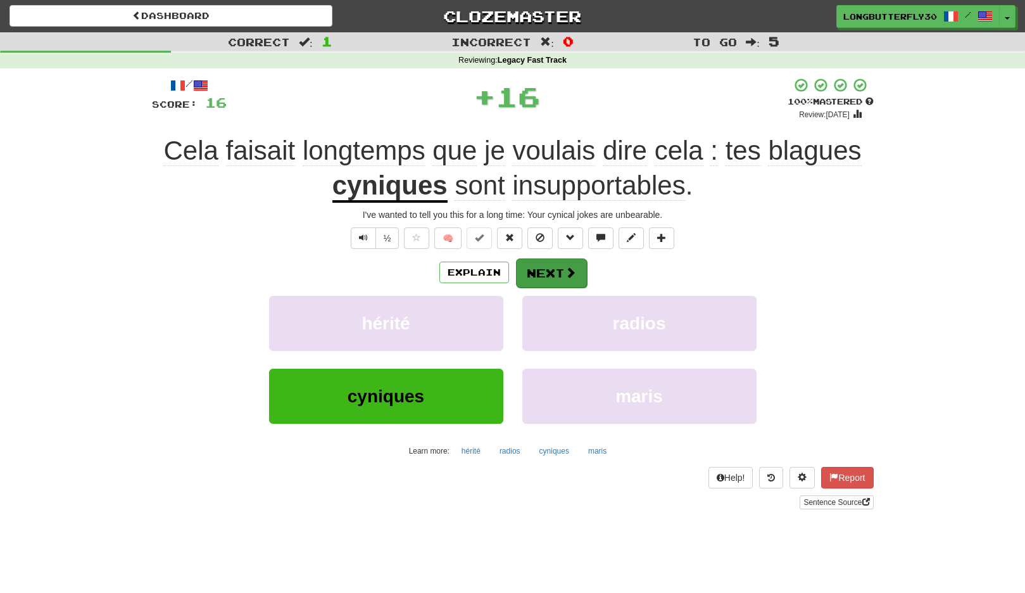
click at [550, 262] on button "Next" at bounding box center [551, 272] width 71 height 29
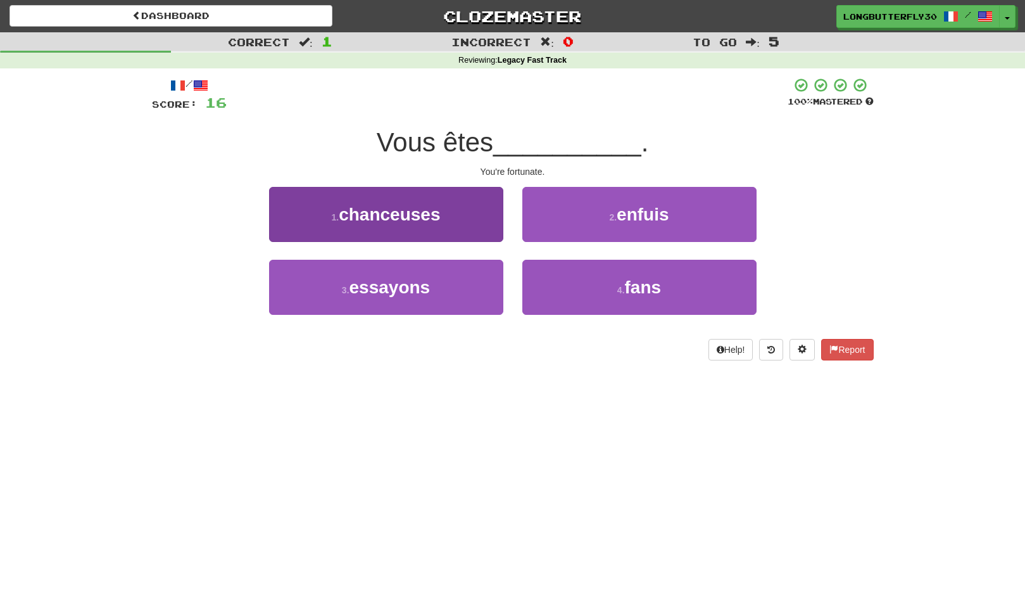
click at [477, 222] on button "1 . chanceuses" at bounding box center [386, 214] width 234 height 55
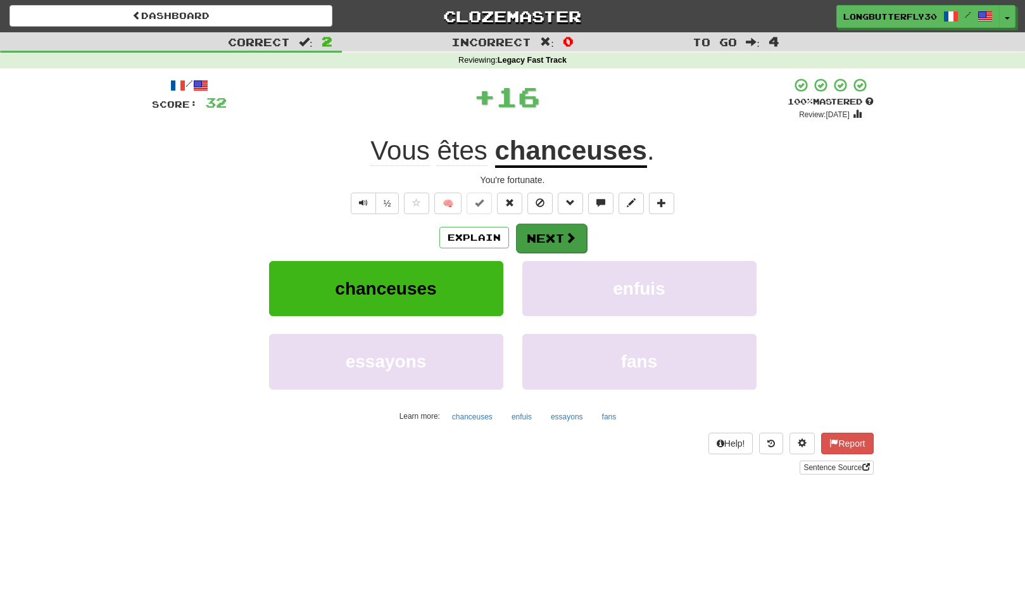
click at [554, 239] on button "Next" at bounding box center [551, 238] width 71 height 29
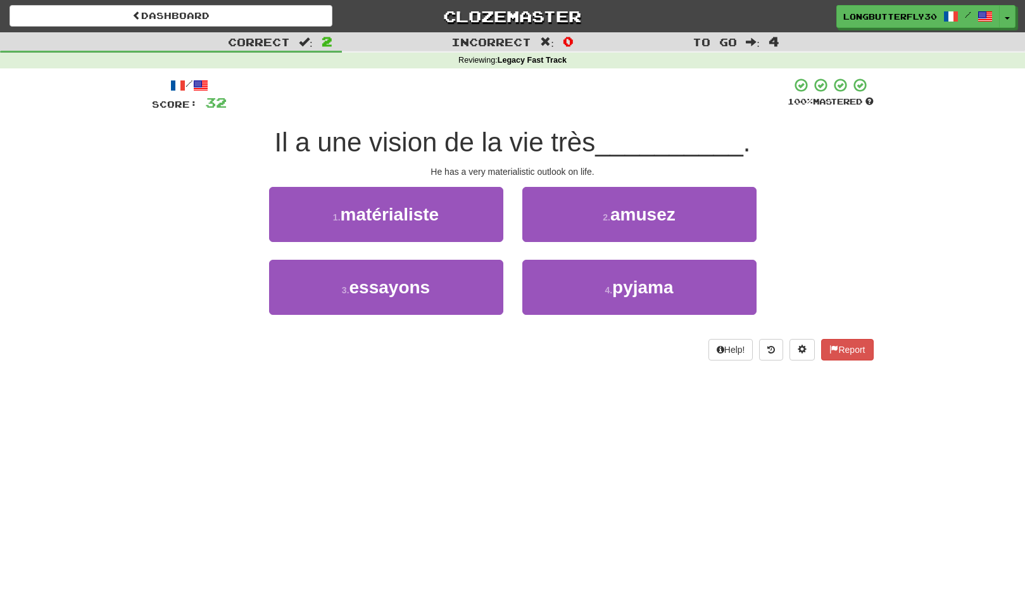
click at [470, 219] on button "1 . matérialiste" at bounding box center [386, 214] width 234 height 55
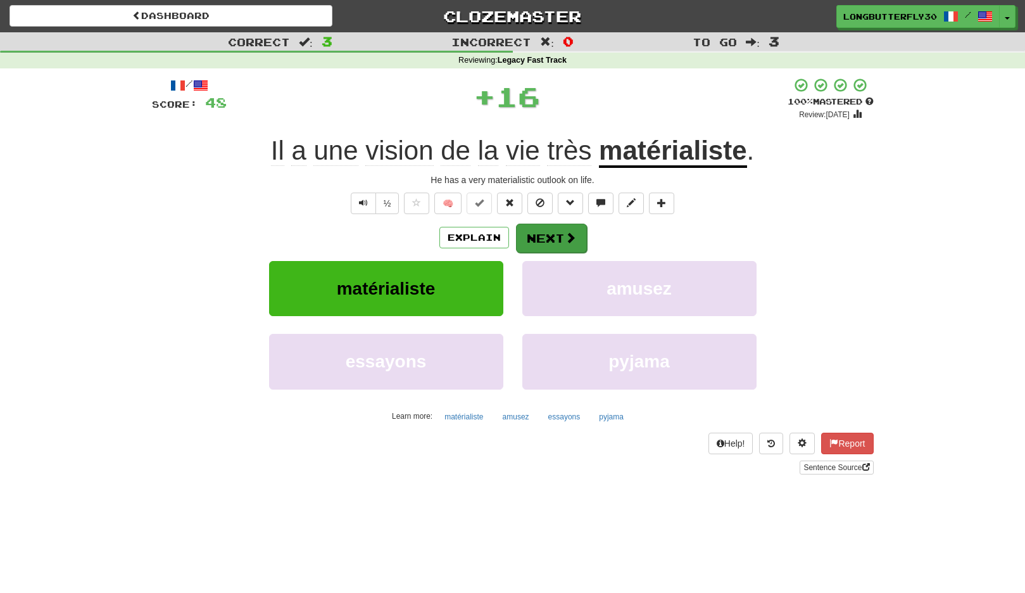
click at [536, 229] on button "Next" at bounding box center [551, 238] width 71 height 29
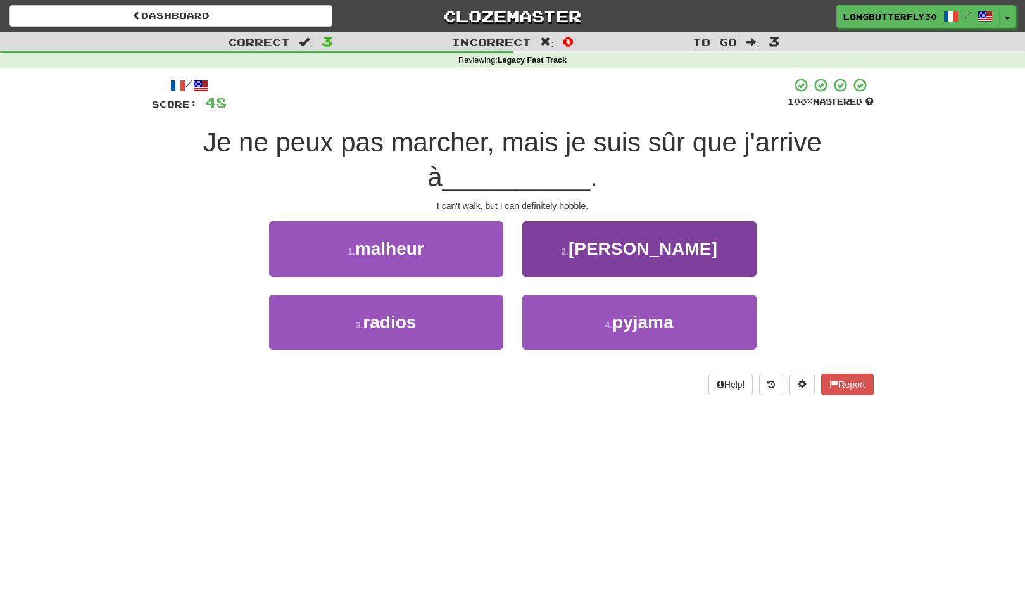
click at [575, 260] on button "2 . boiter" at bounding box center [640, 248] width 234 height 55
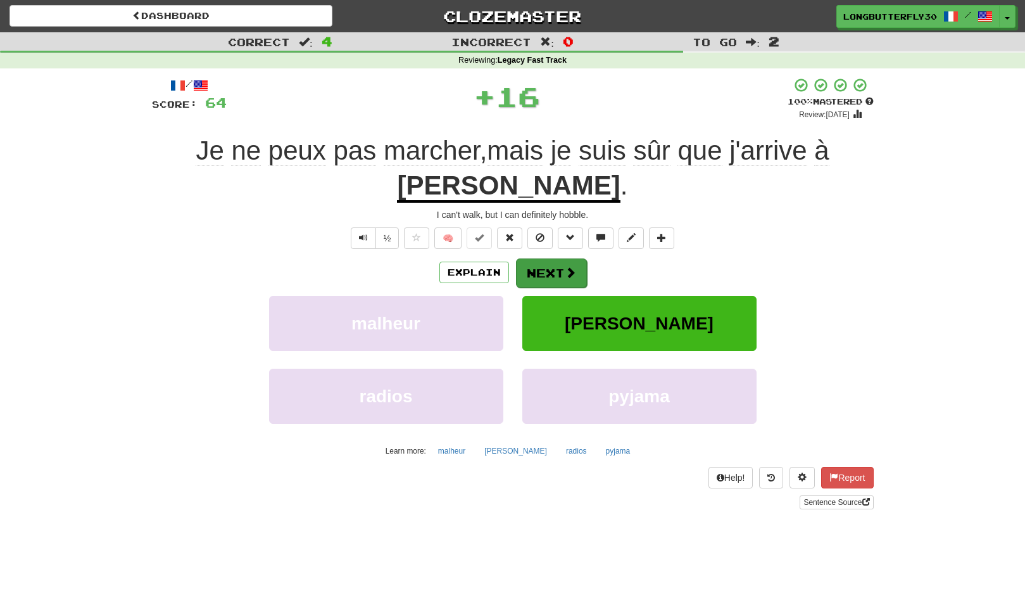
click at [540, 270] on button "Next" at bounding box center [551, 272] width 71 height 29
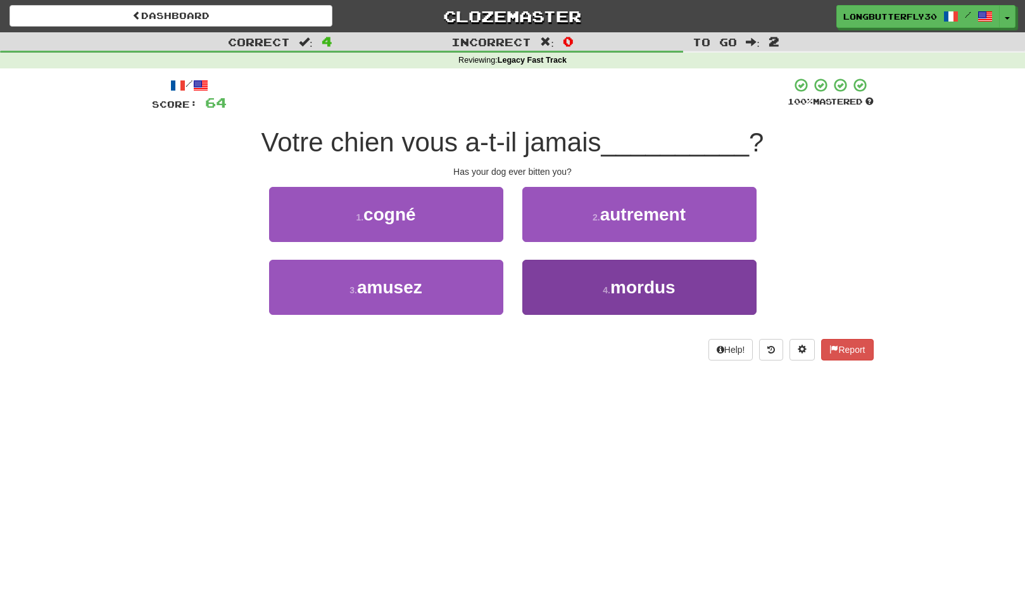
click at [569, 269] on button "4 . mordus" at bounding box center [640, 287] width 234 height 55
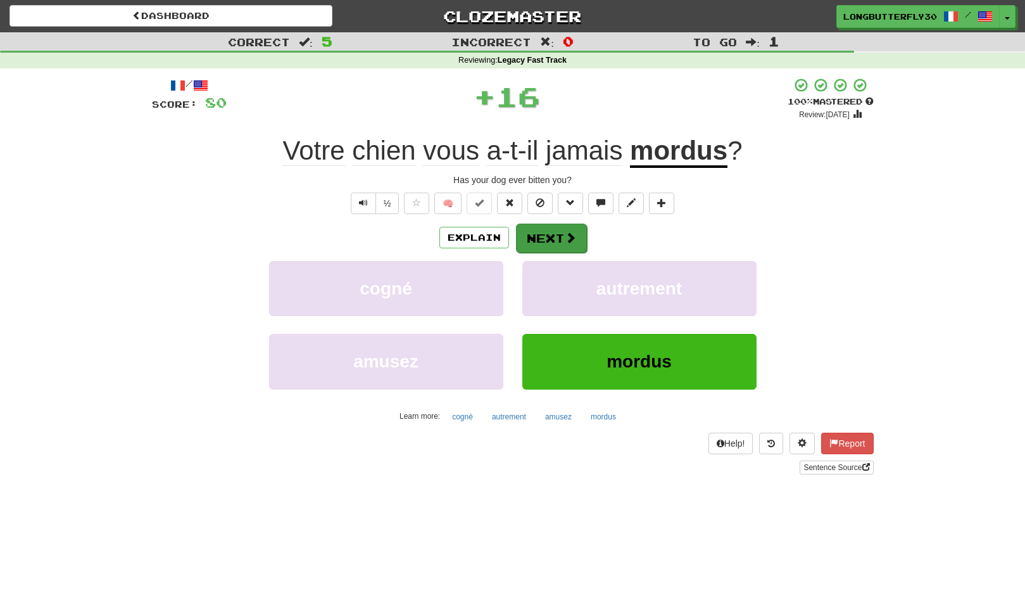
click at [554, 231] on button "Next" at bounding box center [551, 238] width 71 height 29
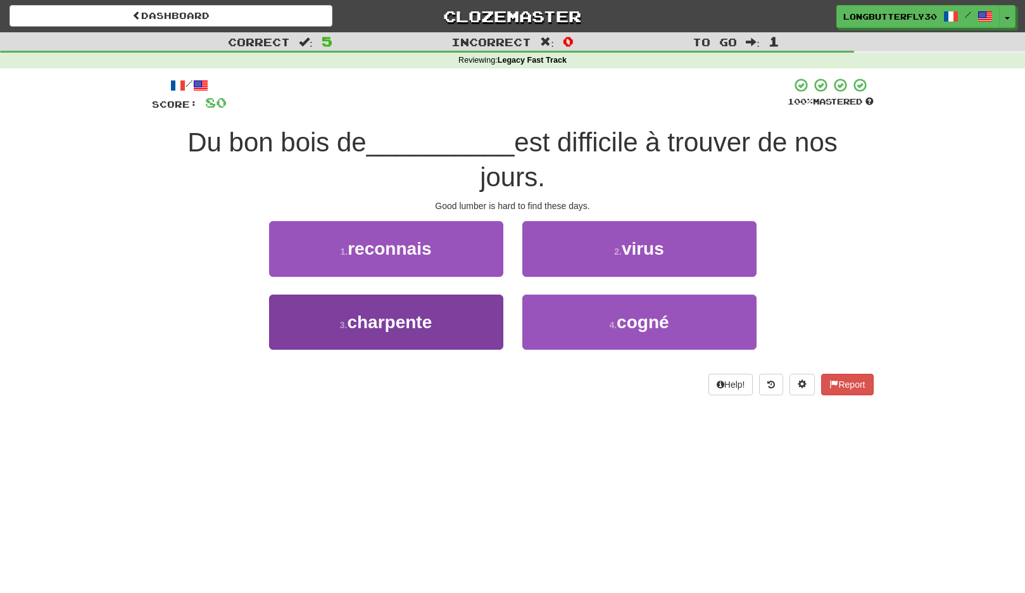
click at [468, 318] on button "3 . charpente" at bounding box center [386, 322] width 234 height 55
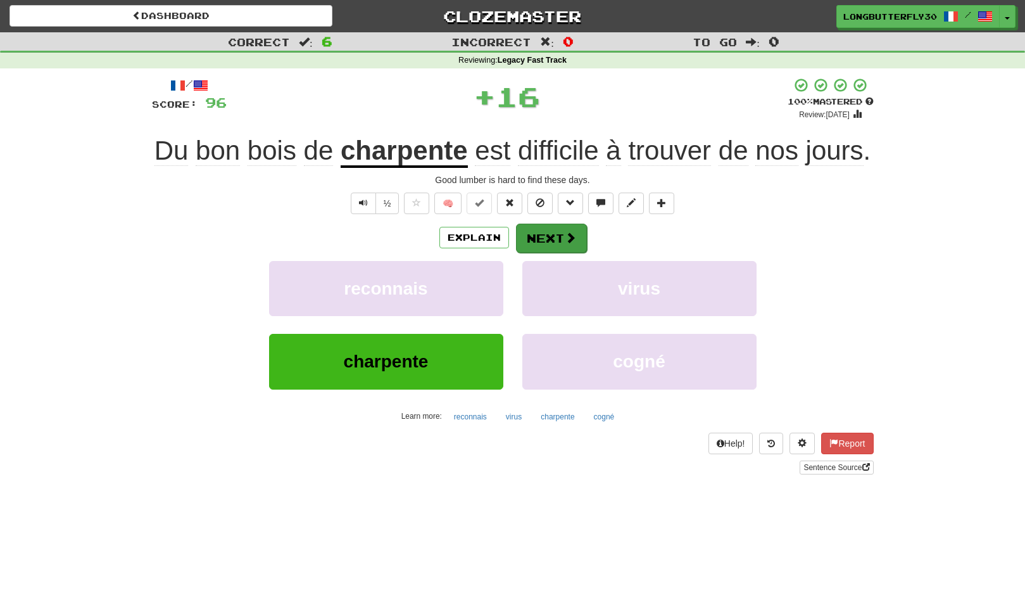
click at [550, 253] on button "Next" at bounding box center [551, 238] width 71 height 29
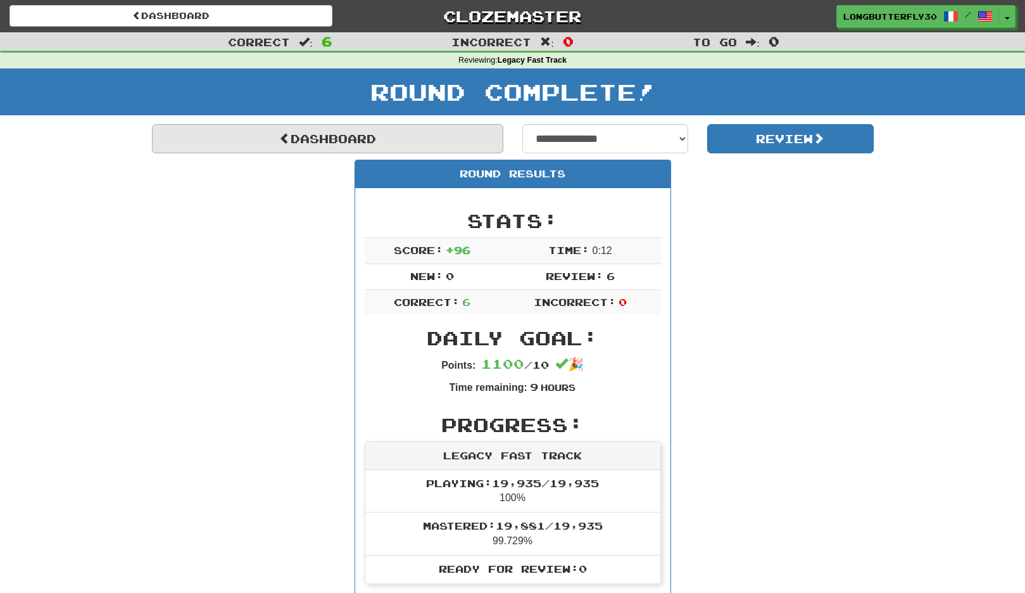
click at [472, 138] on link "Dashboard" at bounding box center [328, 138] width 352 height 29
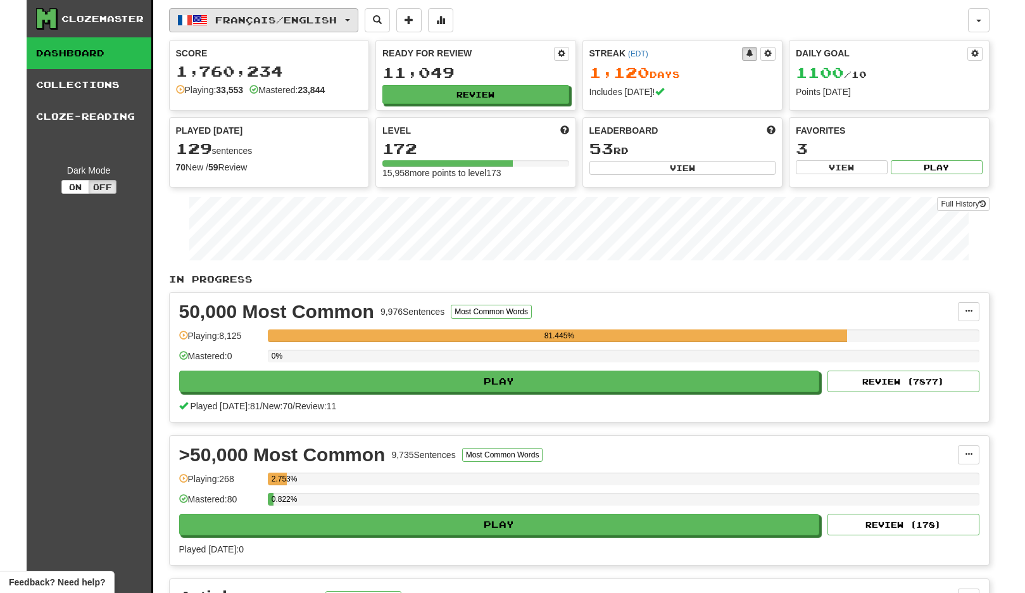
click at [290, 14] on button "Français / English" at bounding box center [263, 20] width 189 height 24
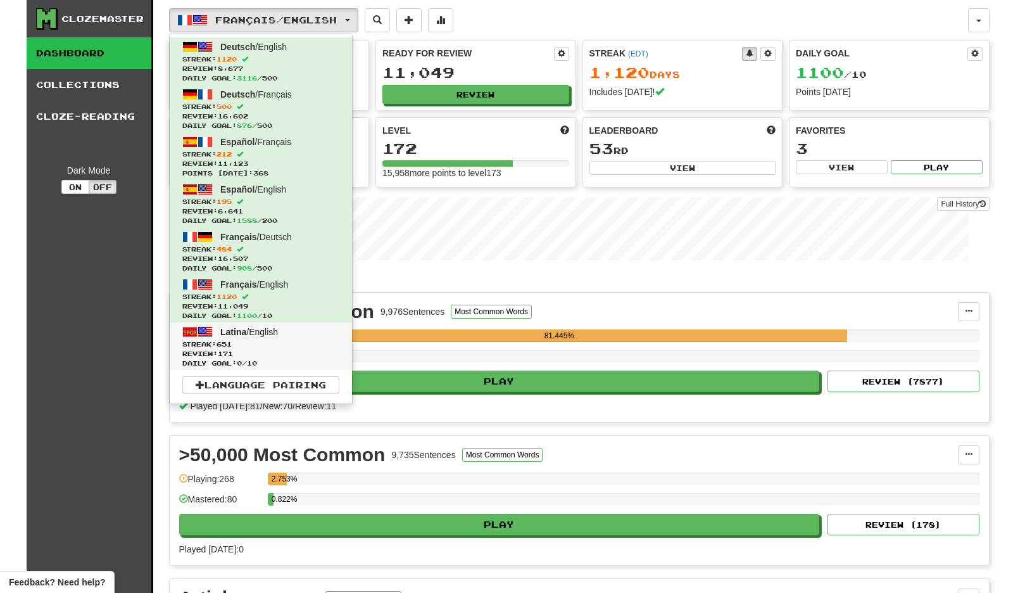
click at [267, 340] on span "Streak: 651" at bounding box center [260, 345] width 157 height 10
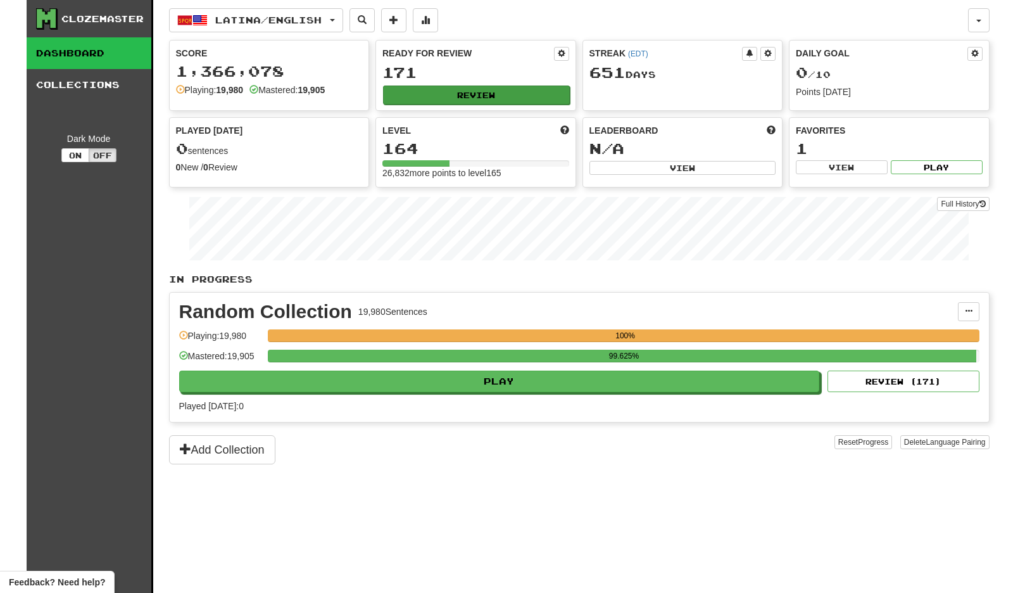
click at [466, 99] on button "Review" at bounding box center [476, 95] width 187 height 19
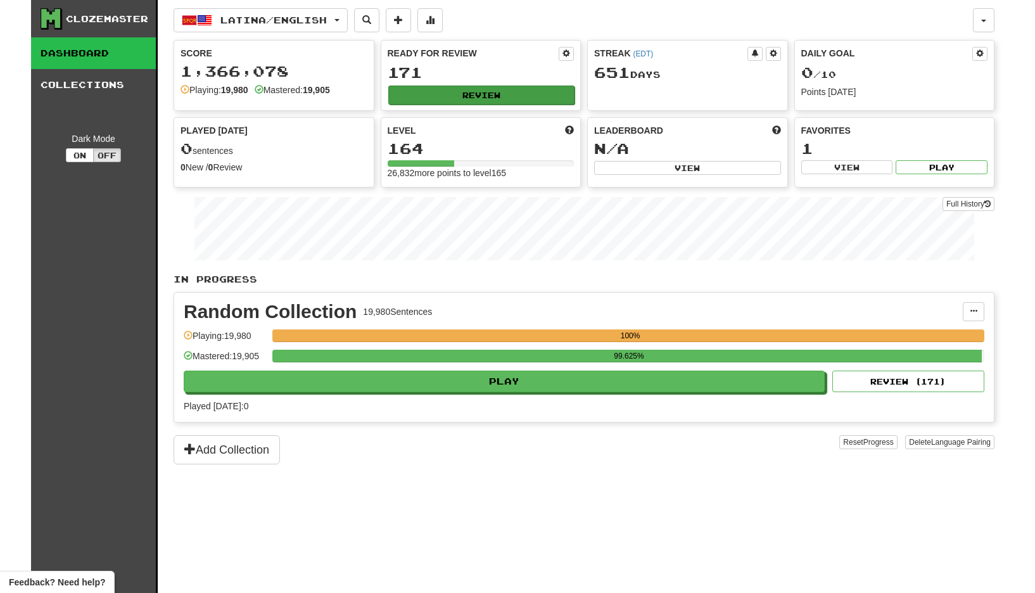
select select "**"
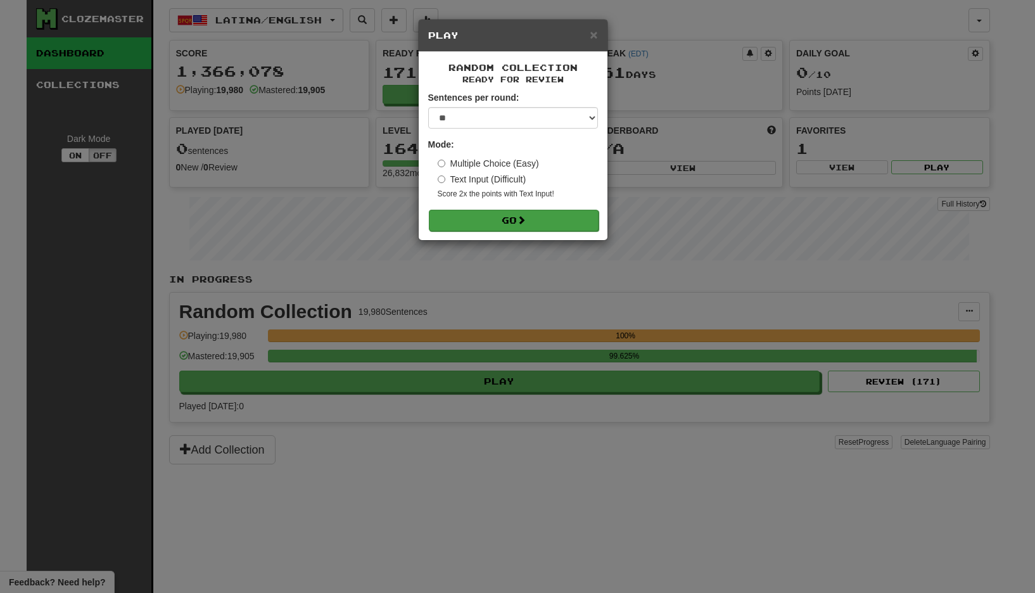
click at [500, 224] on button "Go" at bounding box center [514, 221] width 170 height 22
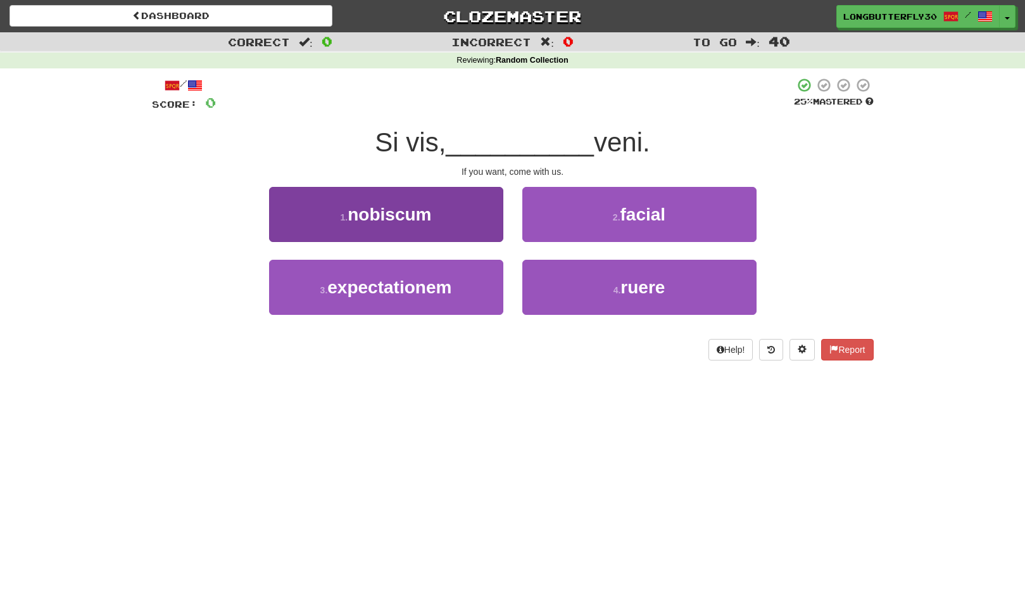
click at [428, 211] on span "nobiscum" at bounding box center [390, 215] width 84 height 20
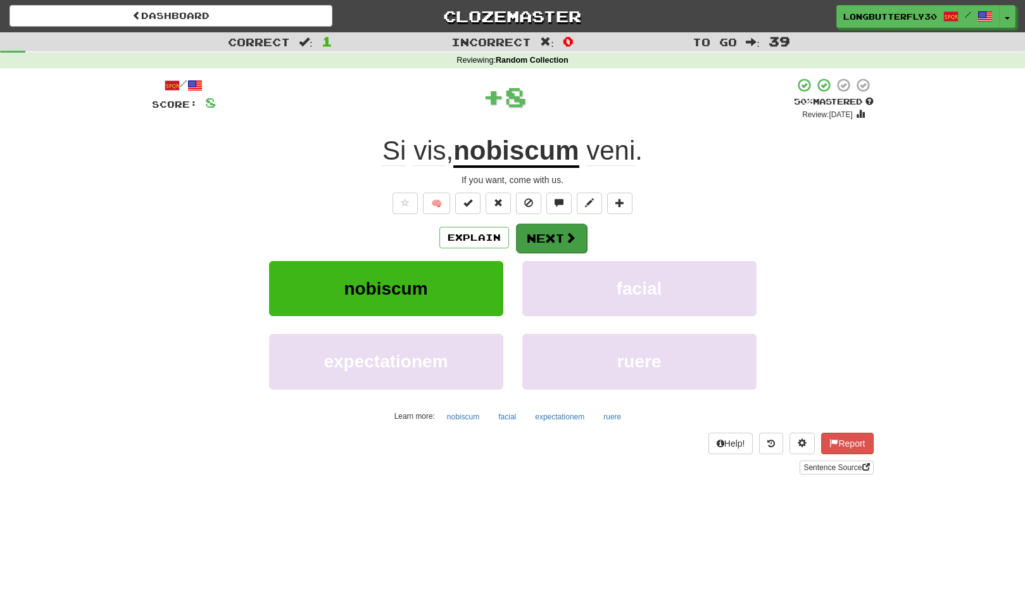
click at [565, 232] on span at bounding box center [570, 237] width 11 height 11
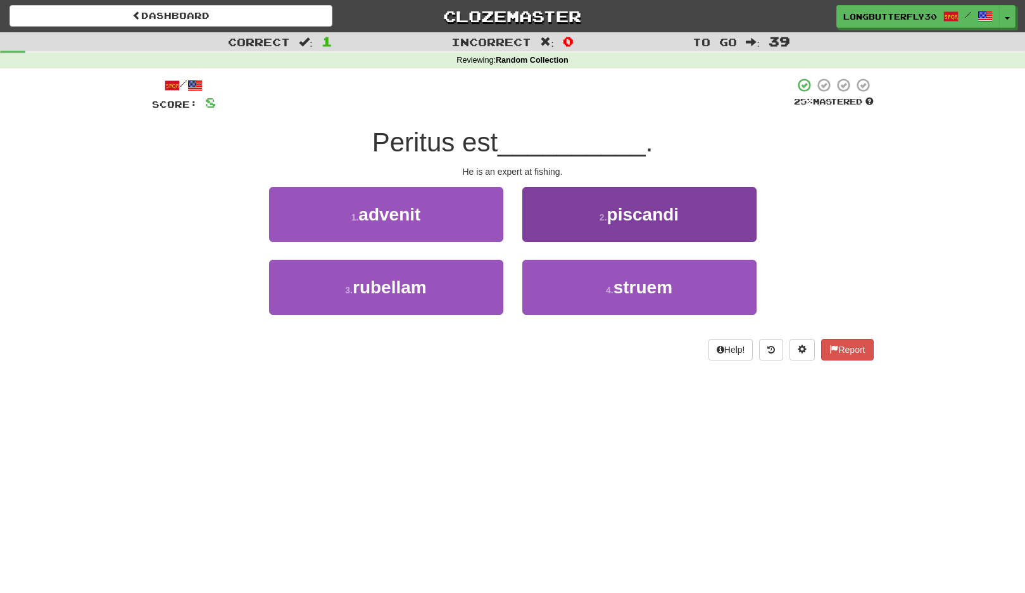
click at [616, 223] on button "2 . piscandi" at bounding box center [640, 214] width 234 height 55
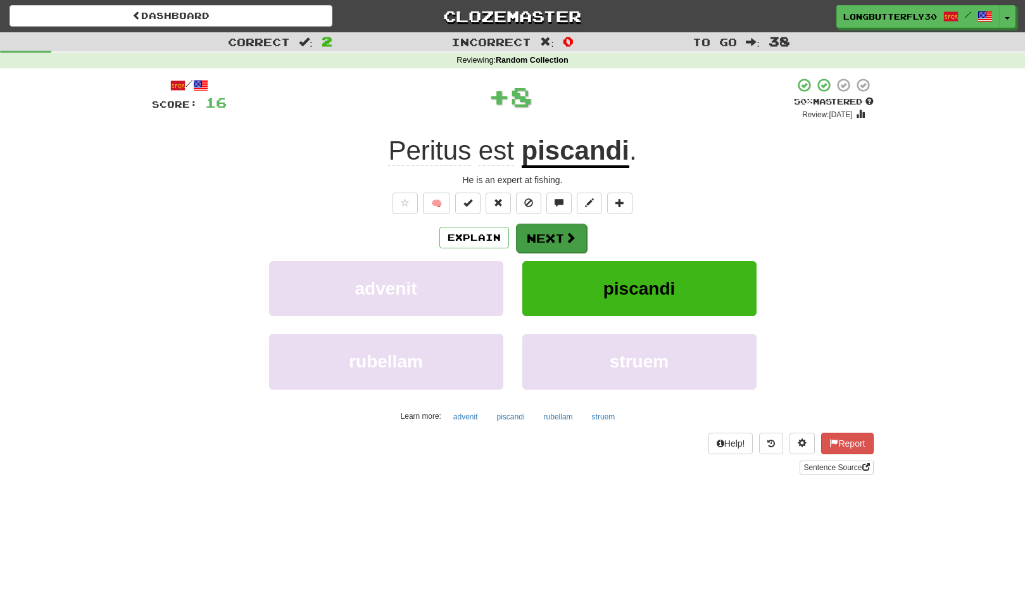
click at [571, 230] on button "Next" at bounding box center [551, 238] width 71 height 29
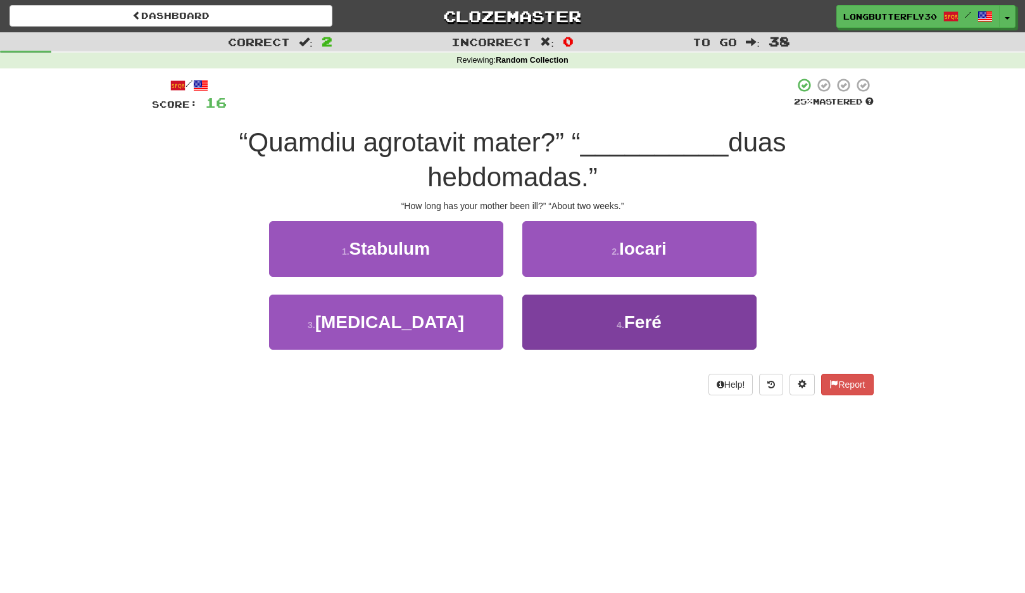
click at [597, 314] on button "4 . Feré" at bounding box center [640, 322] width 234 height 55
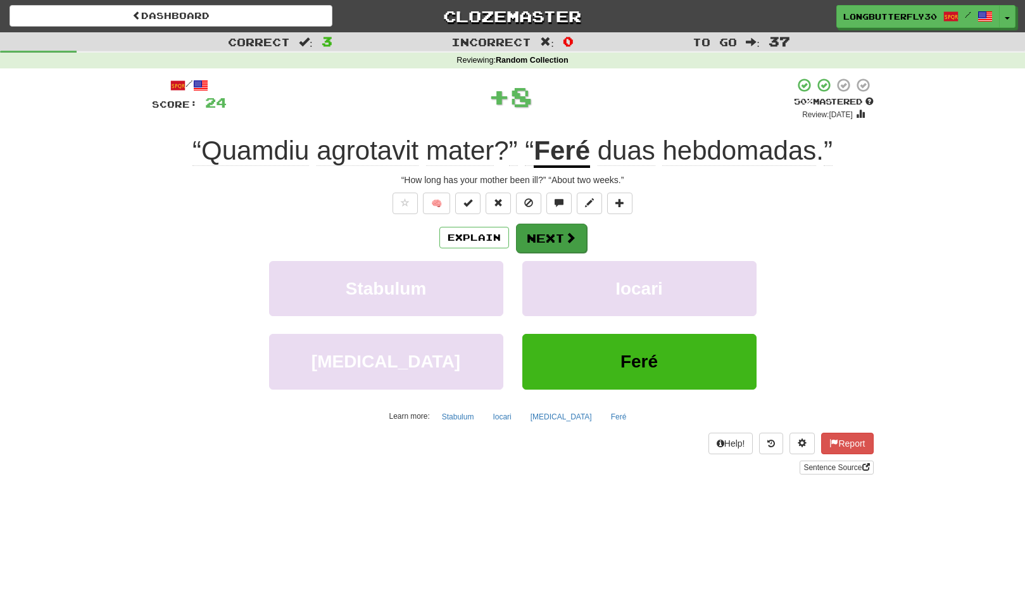
click at [559, 236] on button "Next" at bounding box center [551, 238] width 71 height 29
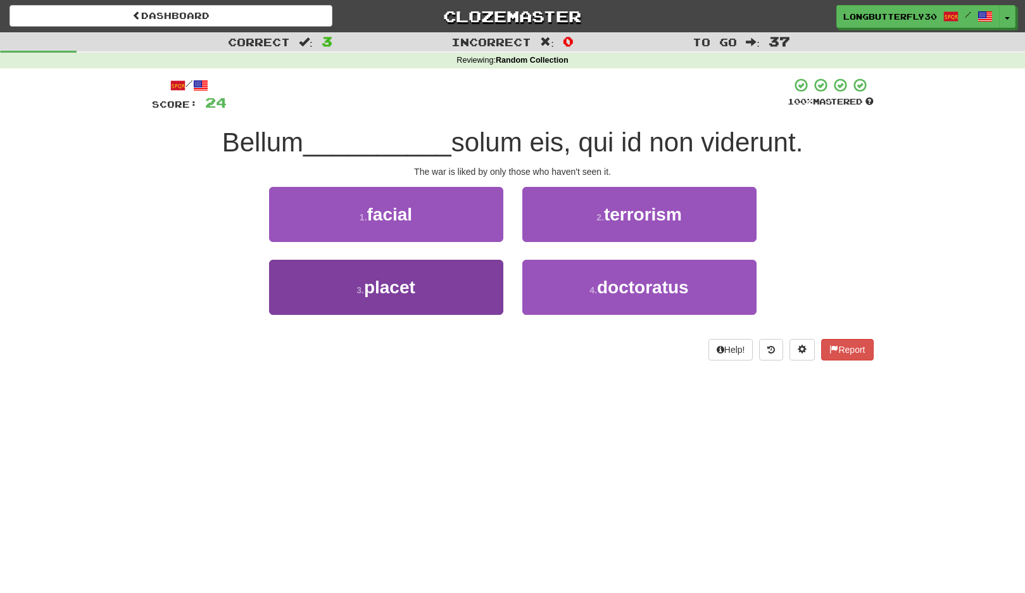
click at [477, 283] on button "3 . placet" at bounding box center [386, 287] width 234 height 55
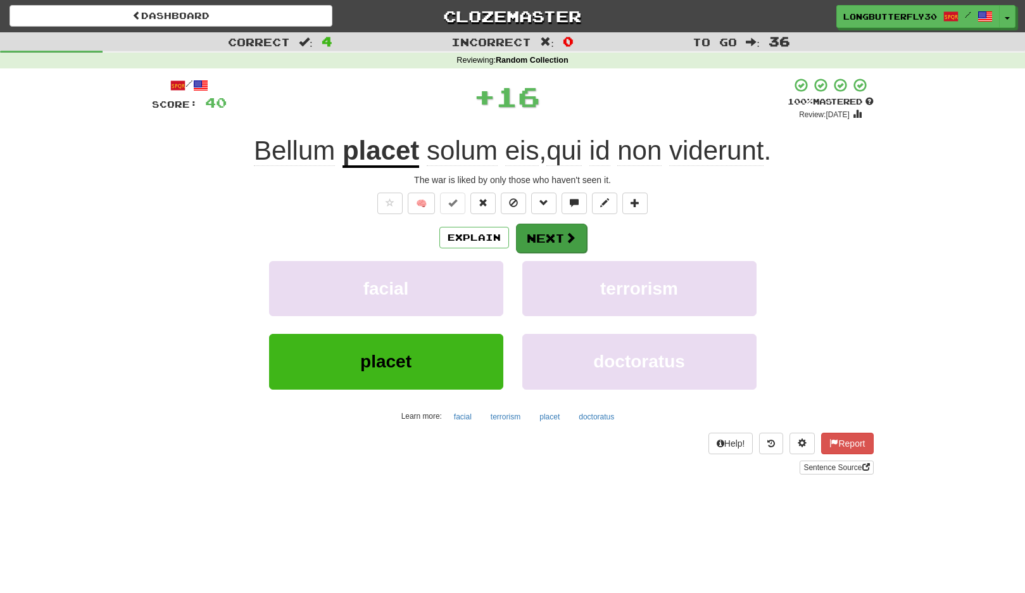
click at [554, 236] on button "Next" at bounding box center [551, 238] width 71 height 29
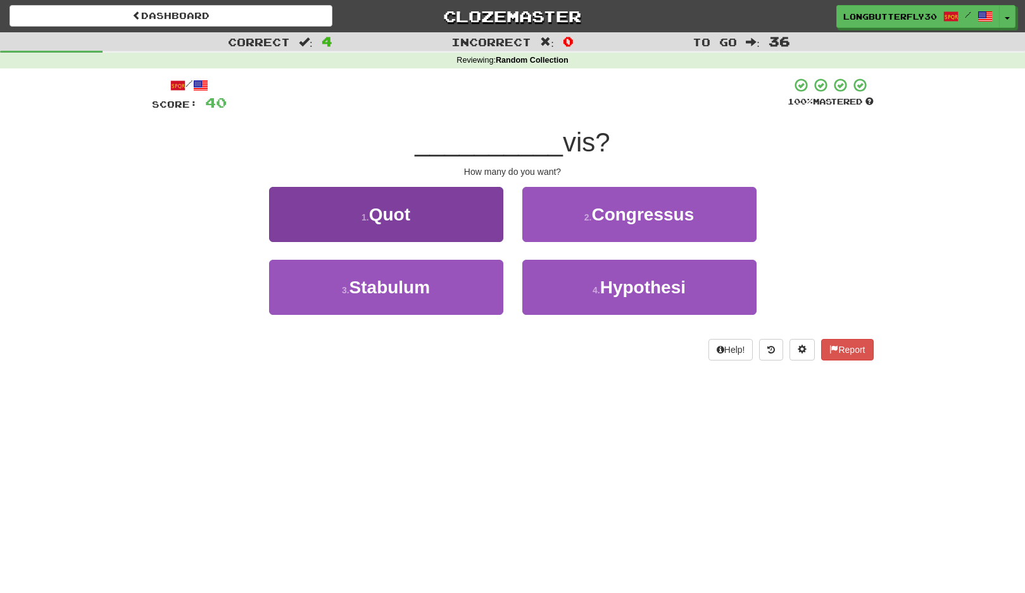
click at [473, 219] on button "1 . Quot" at bounding box center [386, 214] width 234 height 55
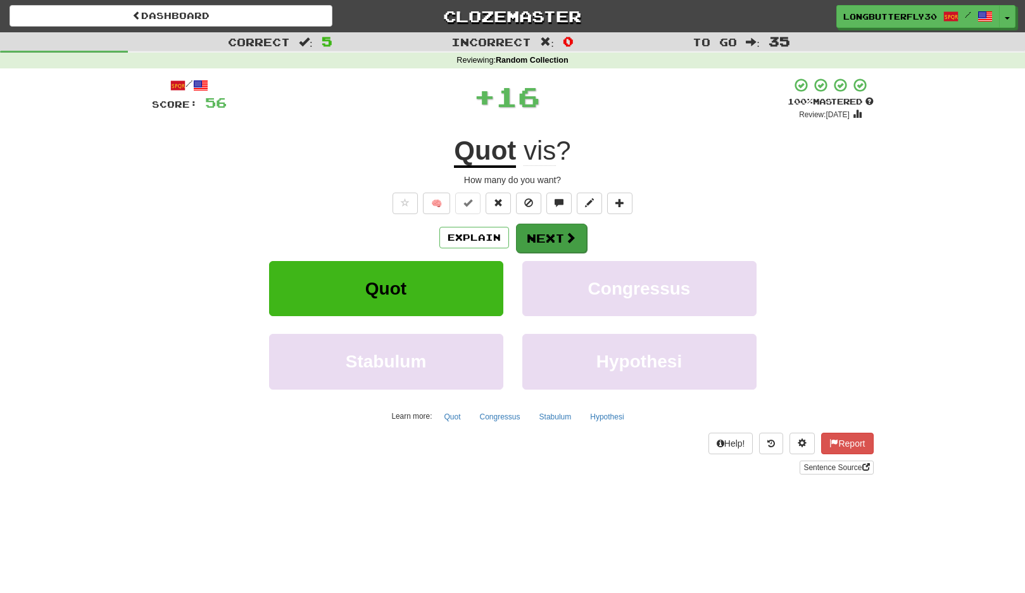
click at [539, 229] on button "Next" at bounding box center [551, 238] width 71 height 29
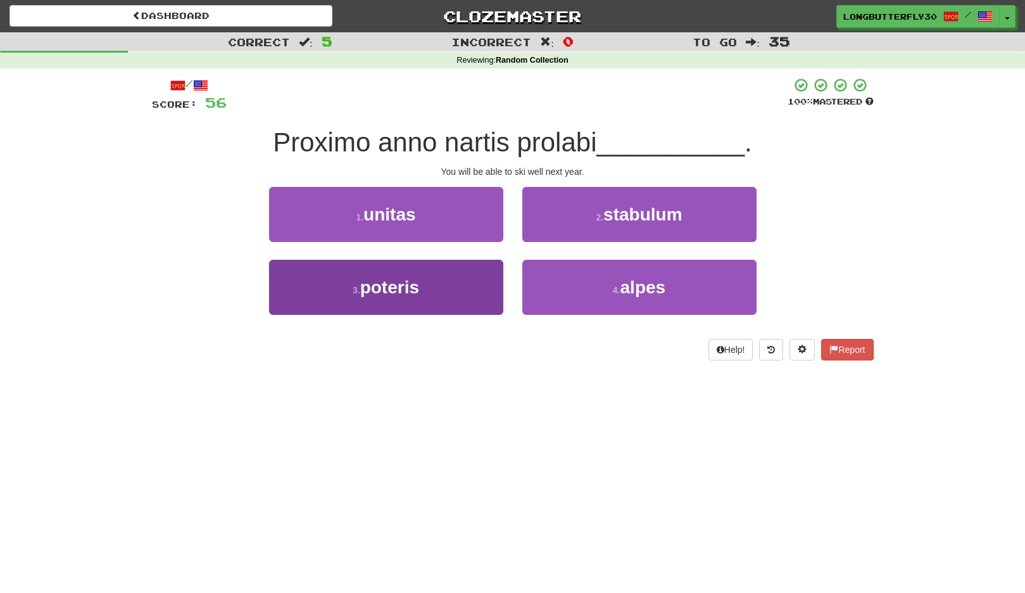
click at [488, 286] on button "3 . poteris" at bounding box center [386, 287] width 234 height 55
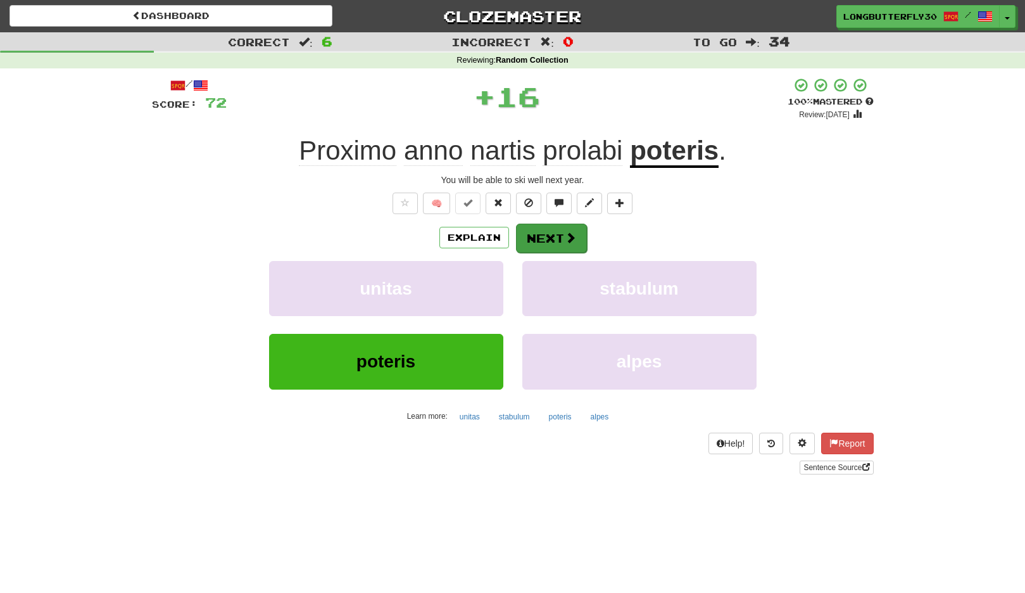
click at [526, 243] on button "Next" at bounding box center [551, 238] width 71 height 29
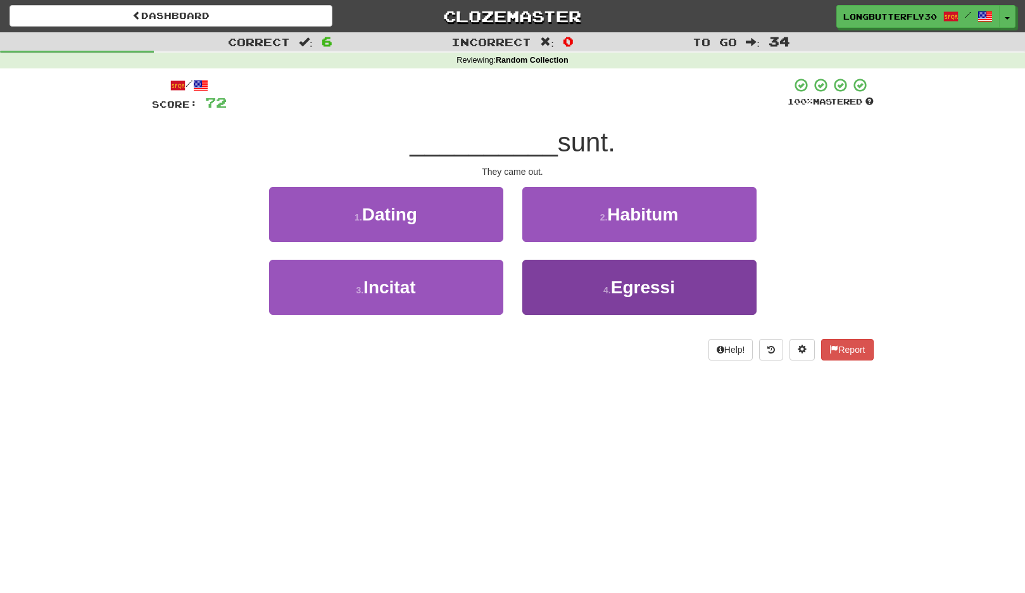
click at [644, 280] on span "Egressi" at bounding box center [643, 287] width 64 height 20
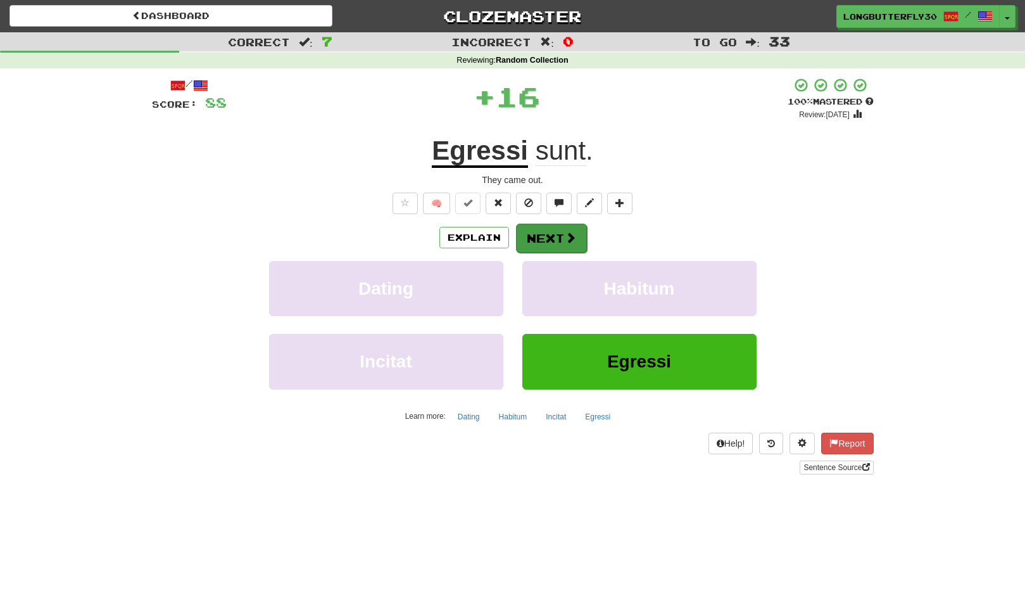
click at [567, 242] on span at bounding box center [570, 237] width 11 height 11
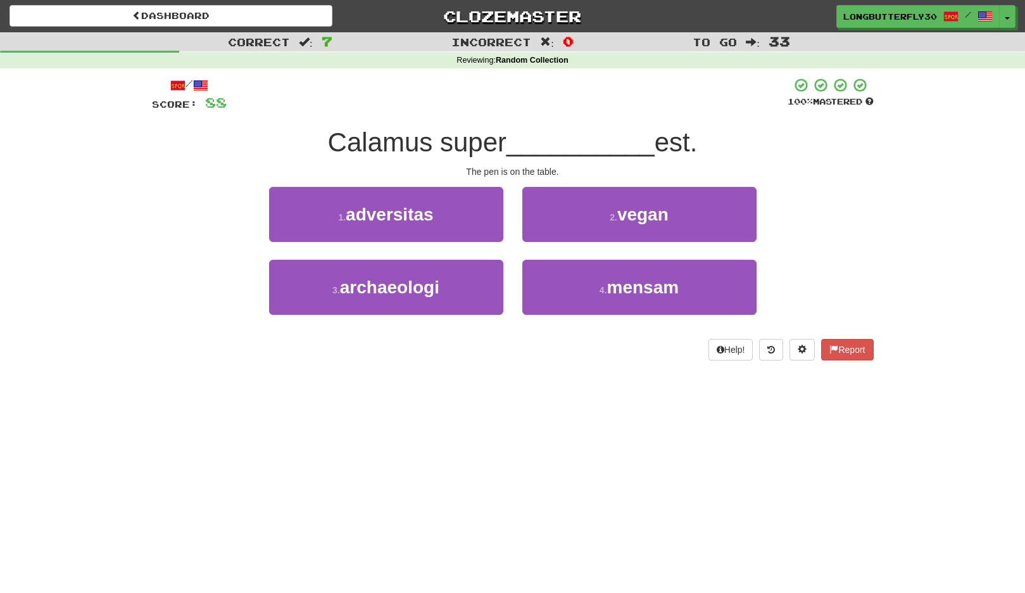
click at [794, 272] on div "3 . archaeologi 4 . mensam" at bounding box center [513, 296] width 760 height 73
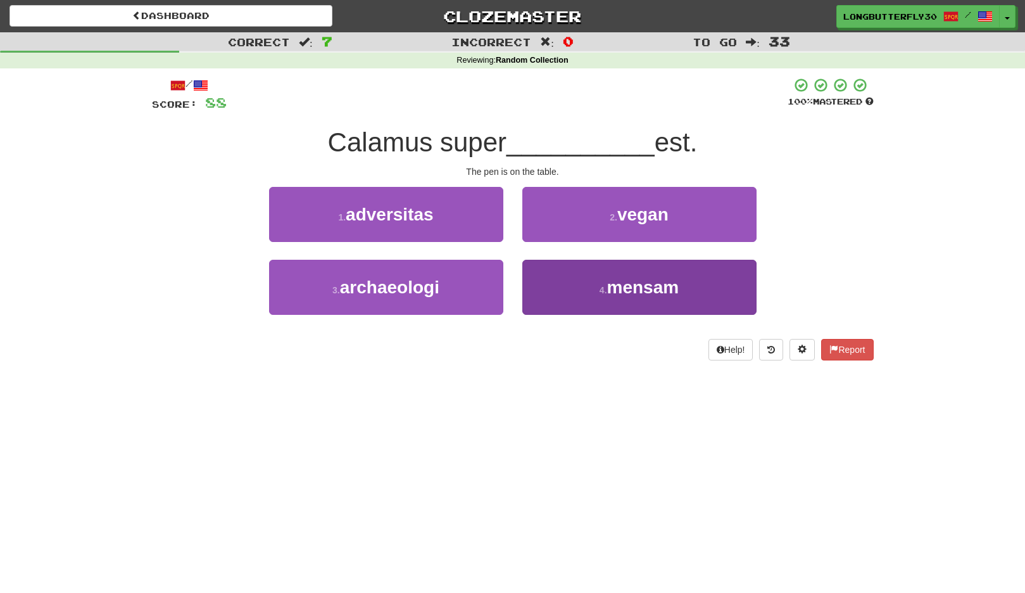
click at [738, 288] on button "4 . mensam" at bounding box center [640, 287] width 234 height 55
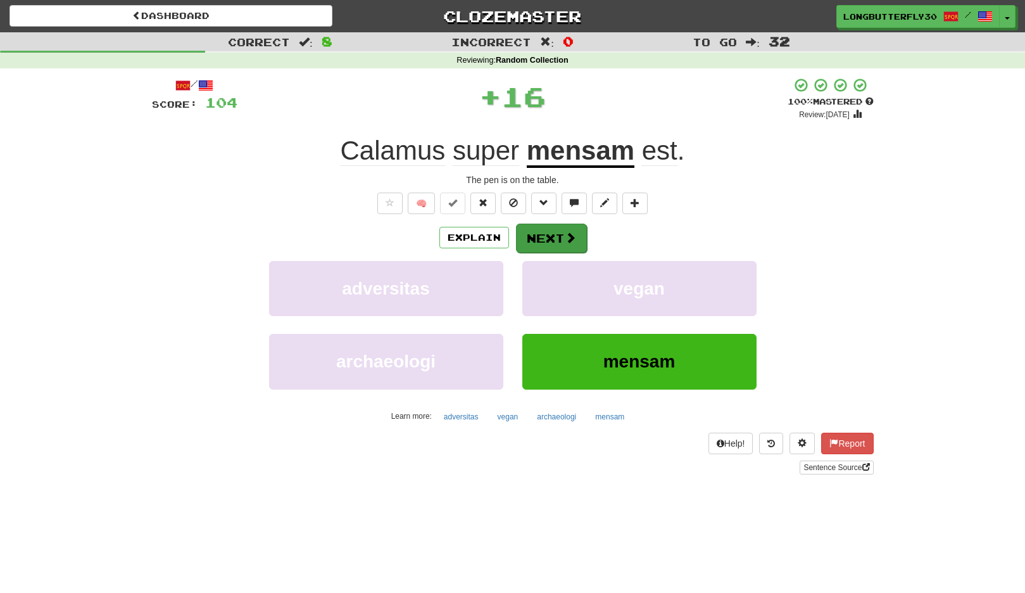
click at [559, 236] on button "Next" at bounding box center [551, 238] width 71 height 29
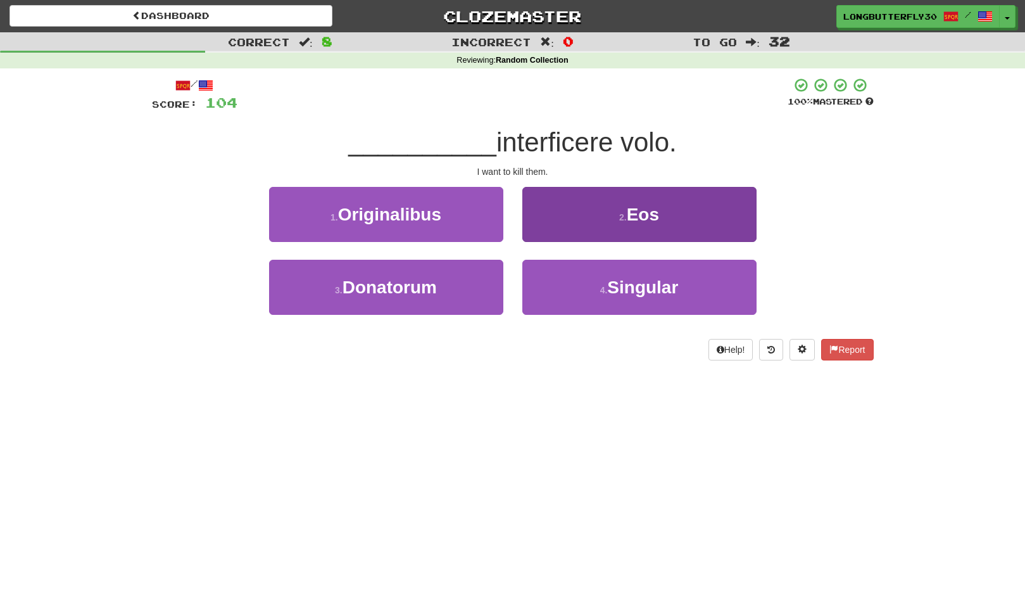
click at [596, 221] on button "2 . Eos" at bounding box center [640, 214] width 234 height 55
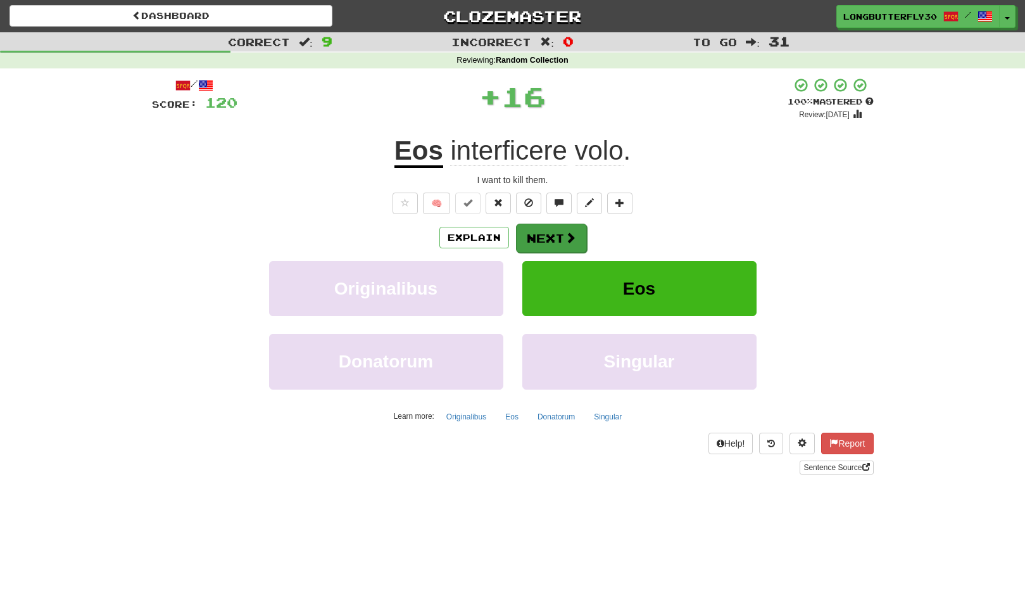
click at [560, 239] on button "Next" at bounding box center [551, 238] width 71 height 29
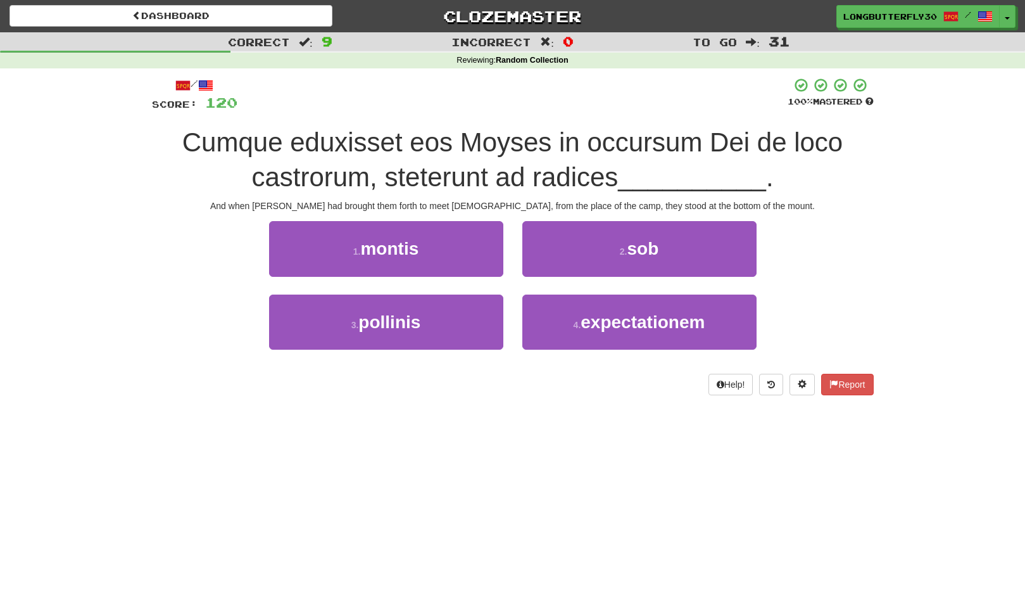
click at [444, 250] on button "1 . montis" at bounding box center [386, 248] width 234 height 55
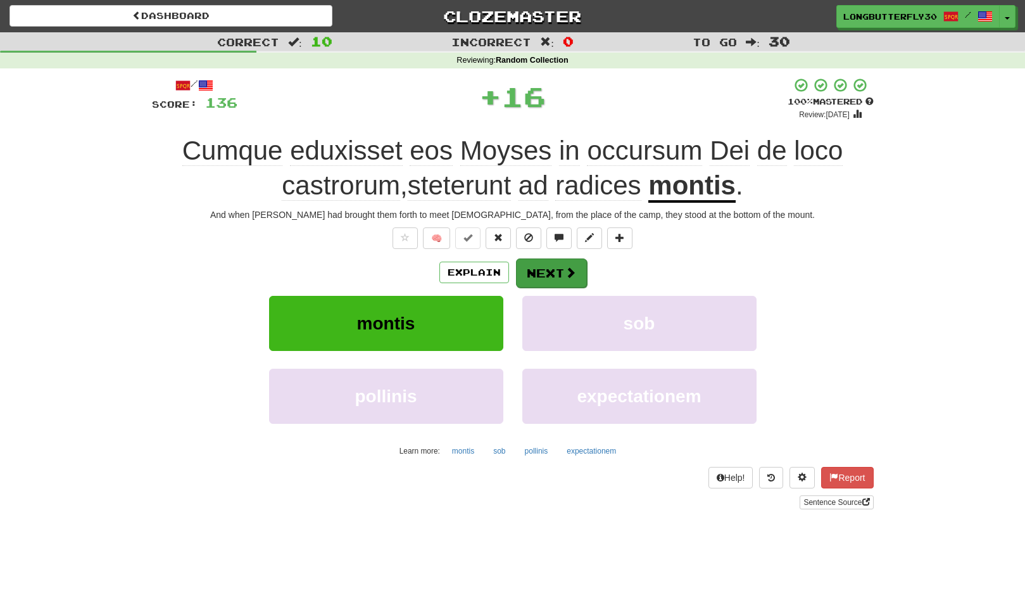
click at [547, 267] on button "Next" at bounding box center [551, 272] width 71 height 29
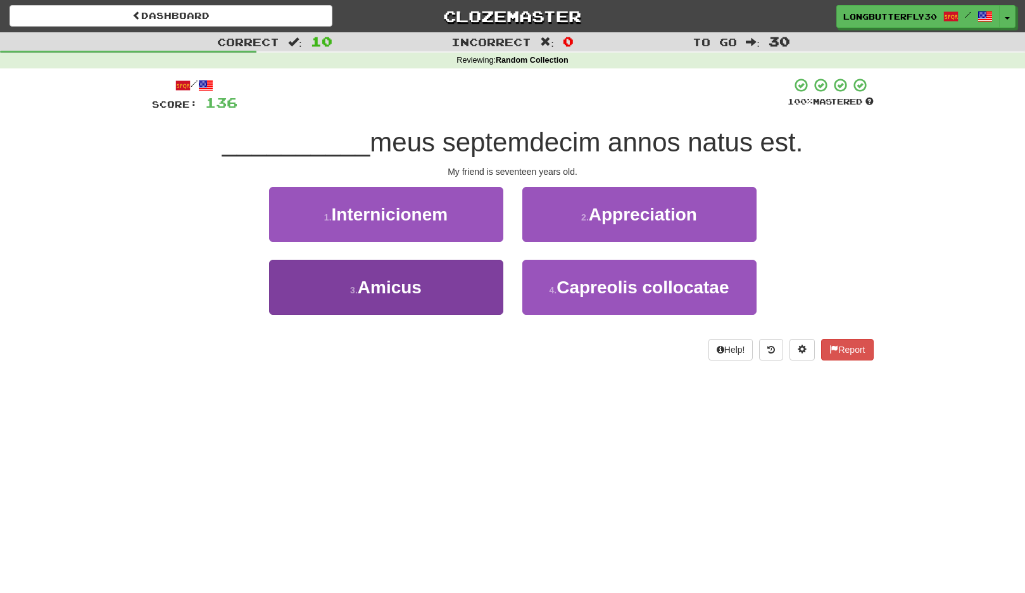
click at [486, 274] on button "3 . Amicus" at bounding box center [386, 287] width 234 height 55
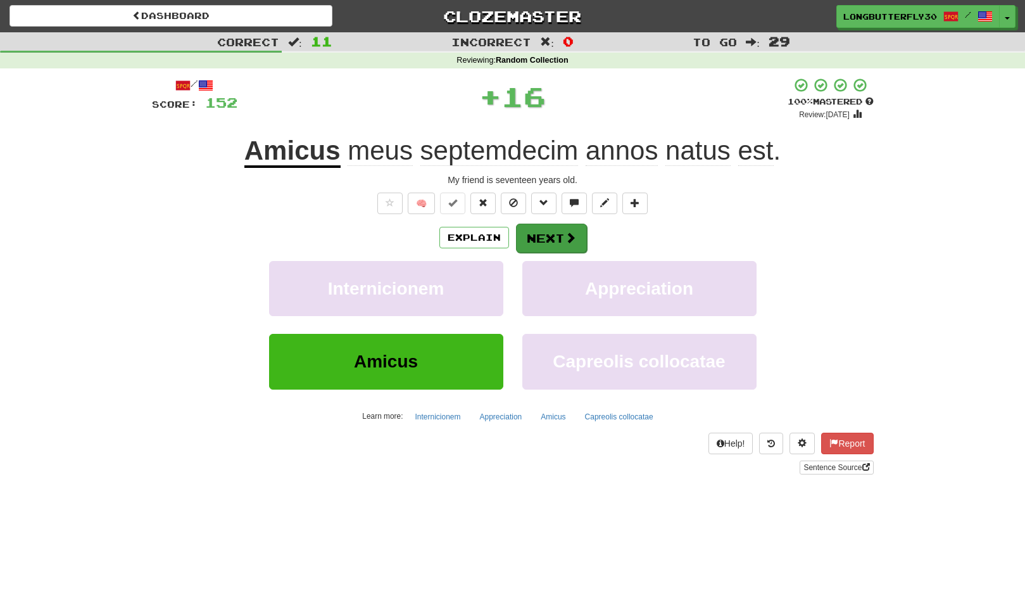
click at [538, 232] on button "Next" at bounding box center [551, 238] width 71 height 29
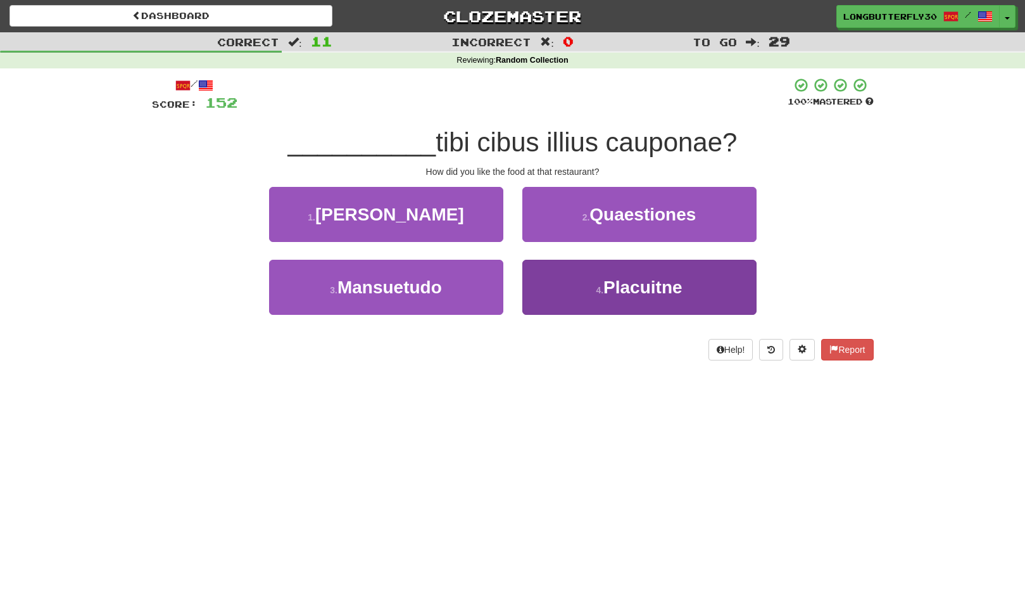
click at [611, 279] on span "Placuitne" at bounding box center [643, 287] width 79 height 20
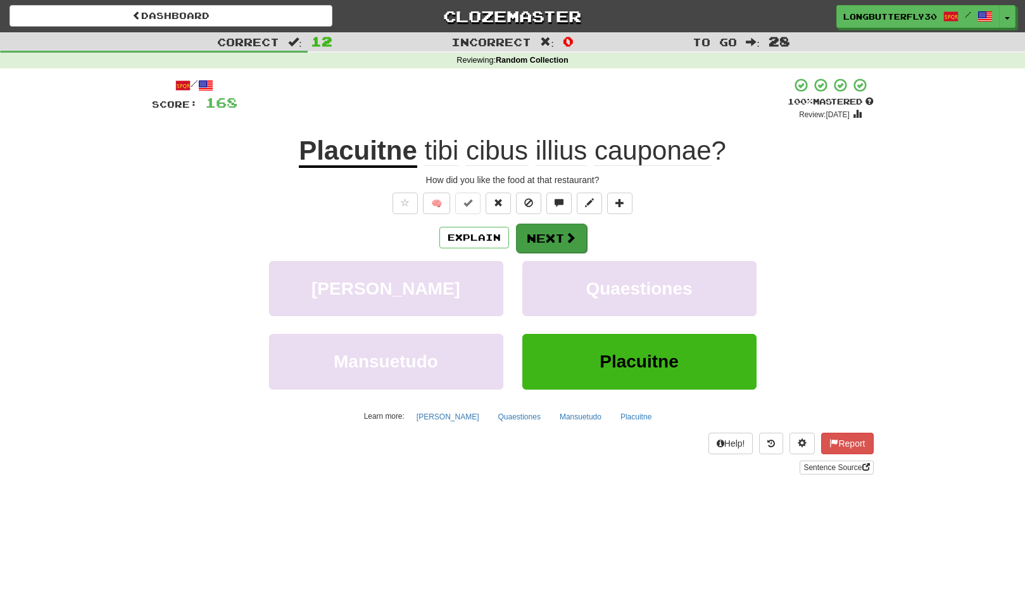
click at [558, 239] on button "Next" at bounding box center [551, 238] width 71 height 29
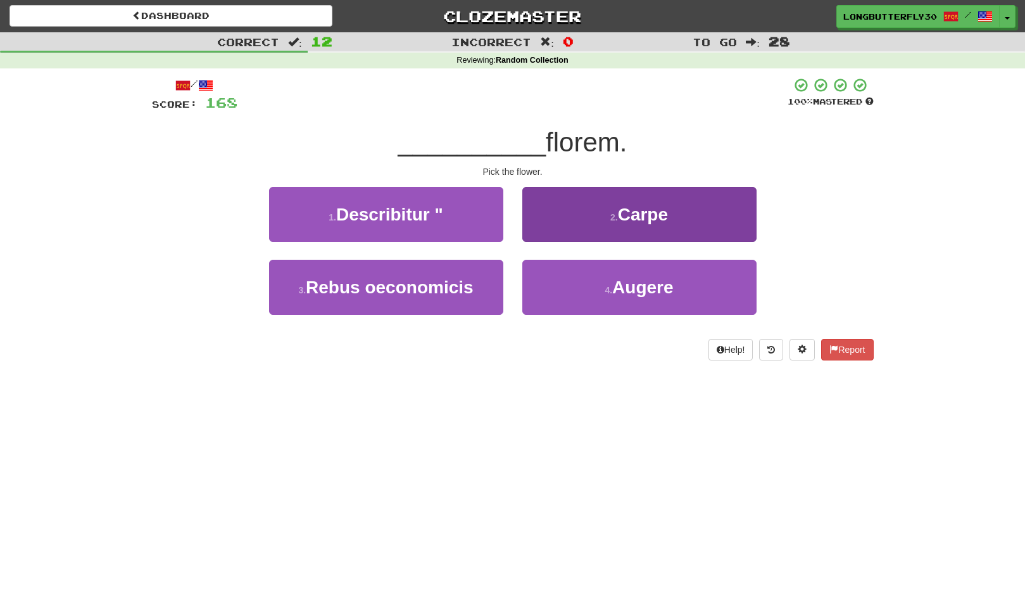
click at [587, 216] on button "2 . Carpe" at bounding box center [640, 214] width 234 height 55
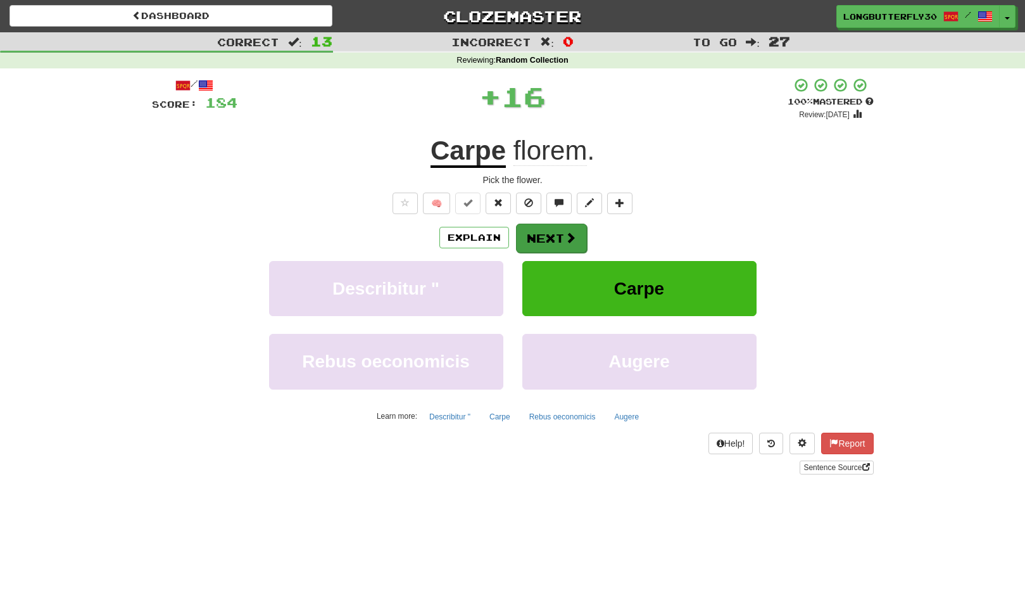
click at [562, 233] on button "Next" at bounding box center [551, 238] width 71 height 29
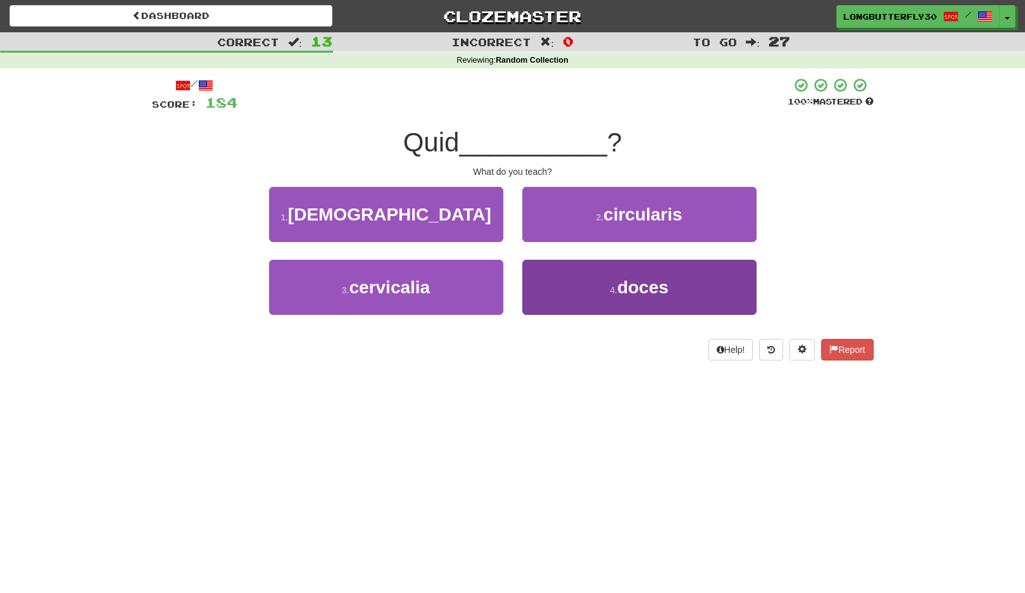
click at [621, 293] on button "4 . doces" at bounding box center [640, 287] width 234 height 55
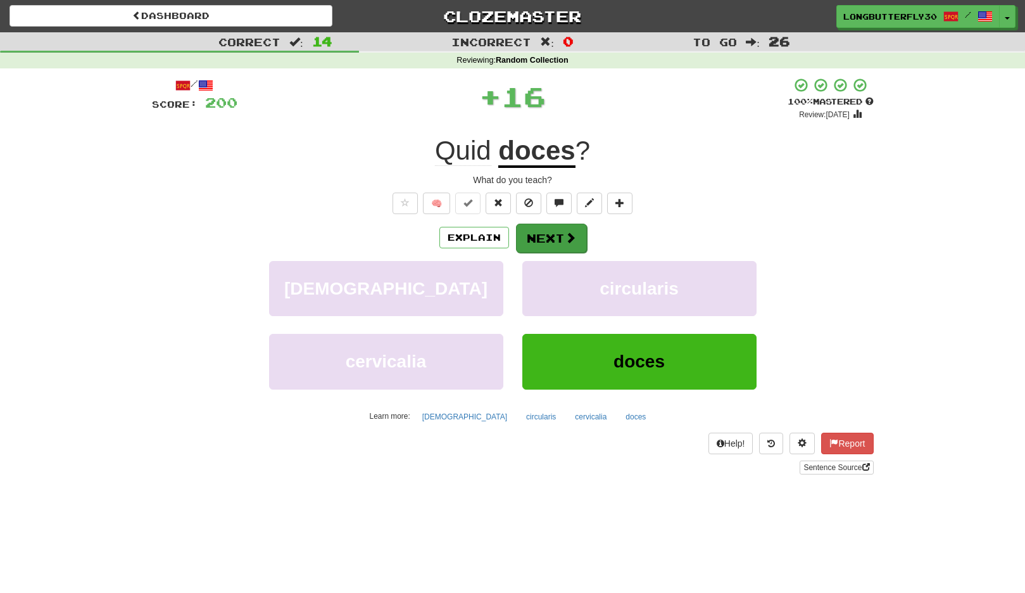
click at [546, 228] on button "Next" at bounding box center [551, 238] width 71 height 29
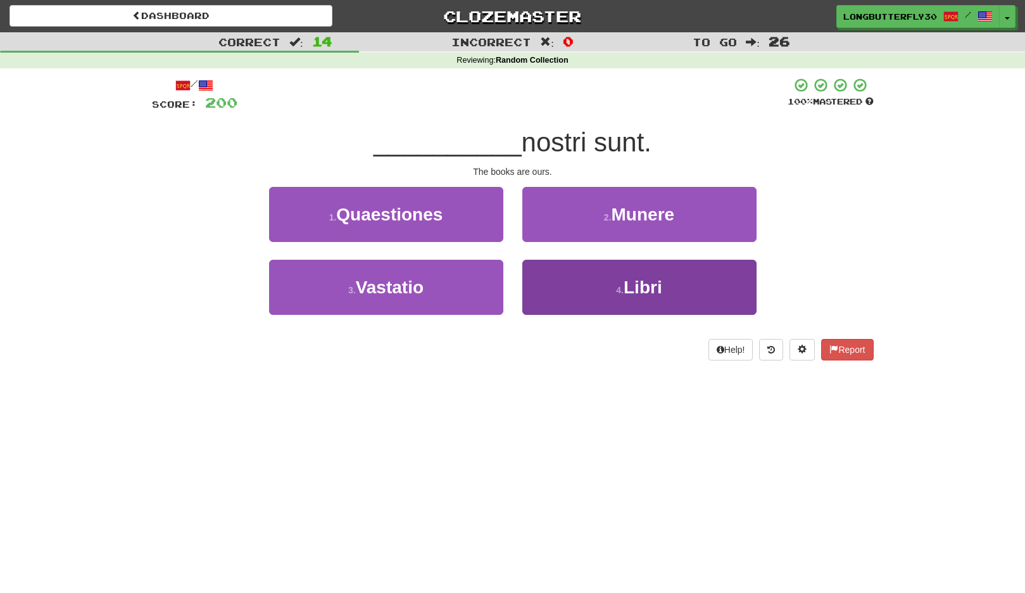
click at [571, 296] on button "4 . Libri" at bounding box center [640, 287] width 234 height 55
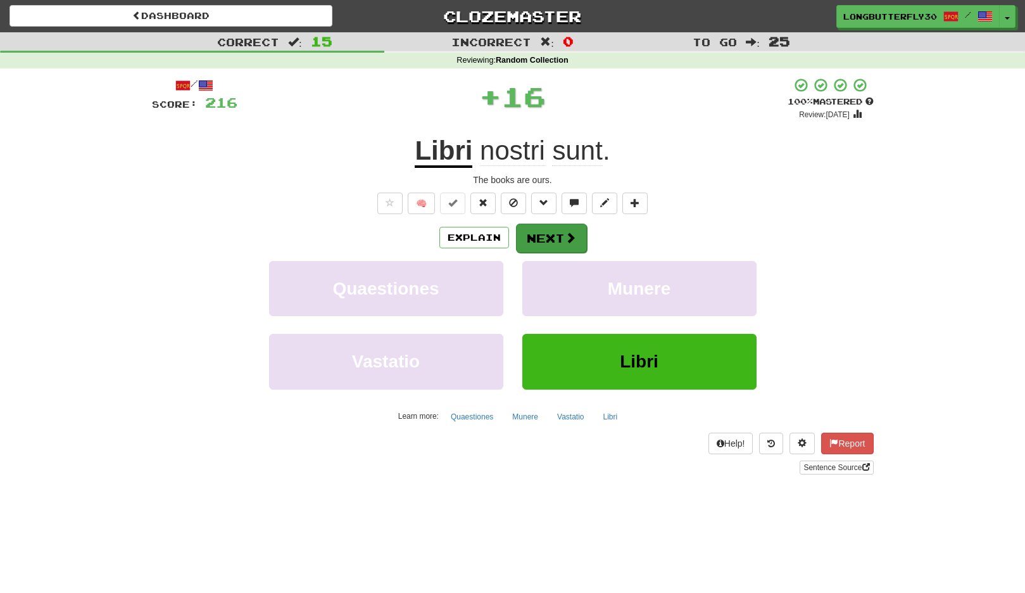
drag, startPoint x: 551, startPoint y: 248, endPoint x: 547, endPoint y: 241, distance: 7.9
click at [547, 241] on button "Next" at bounding box center [551, 238] width 71 height 29
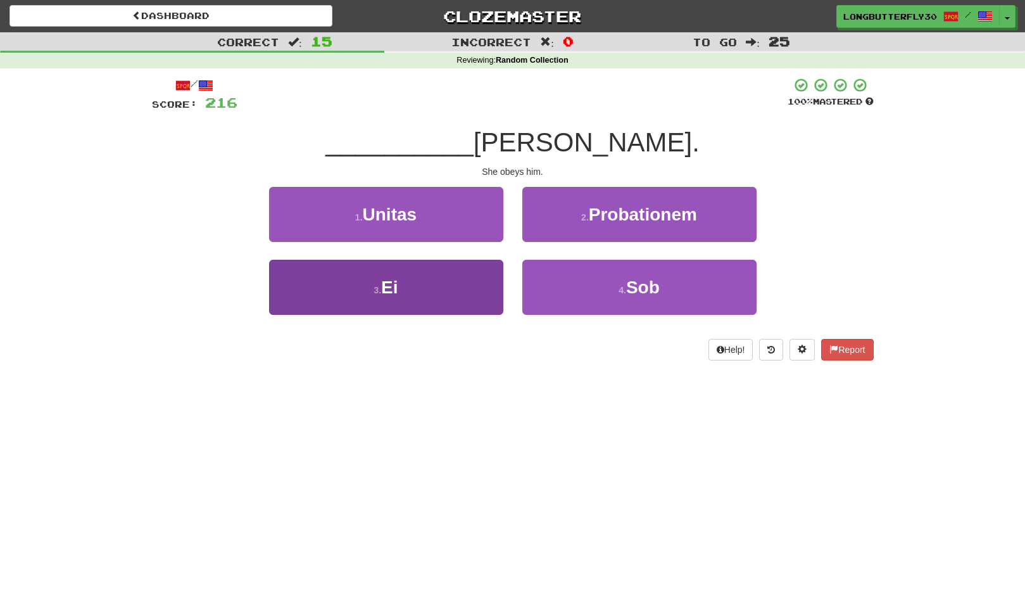
click at [485, 281] on button "3 . Ei" at bounding box center [386, 287] width 234 height 55
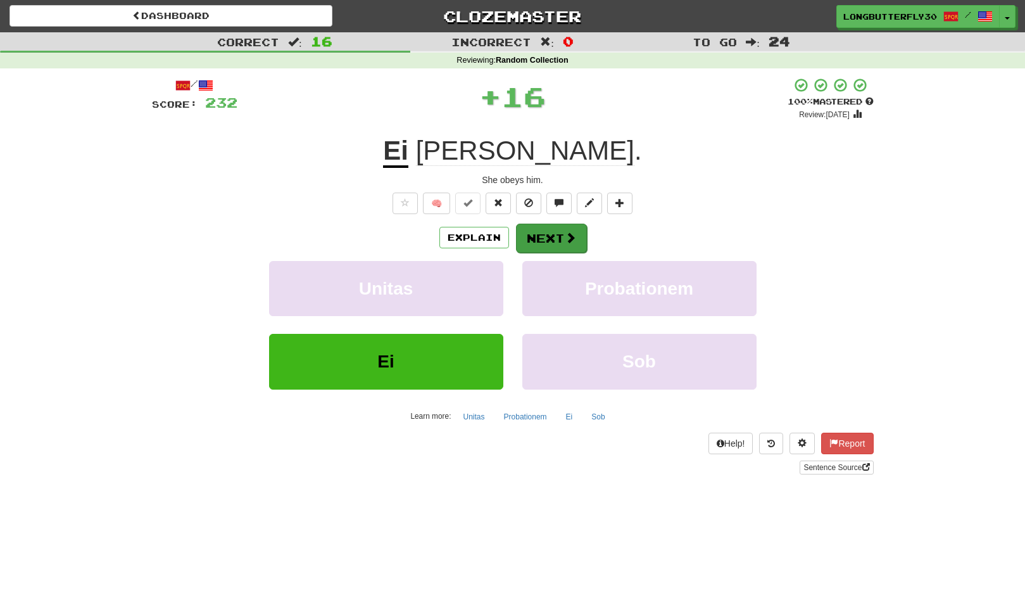
click at [568, 234] on span at bounding box center [570, 237] width 11 height 11
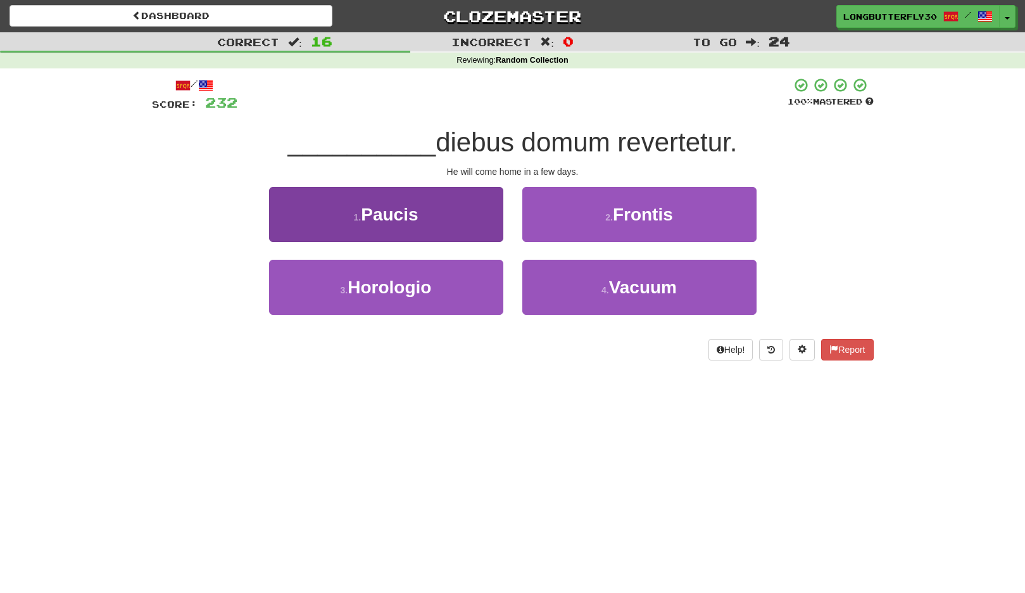
click at [490, 221] on button "1 . Paucis" at bounding box center [386, 214] width 234 height 55
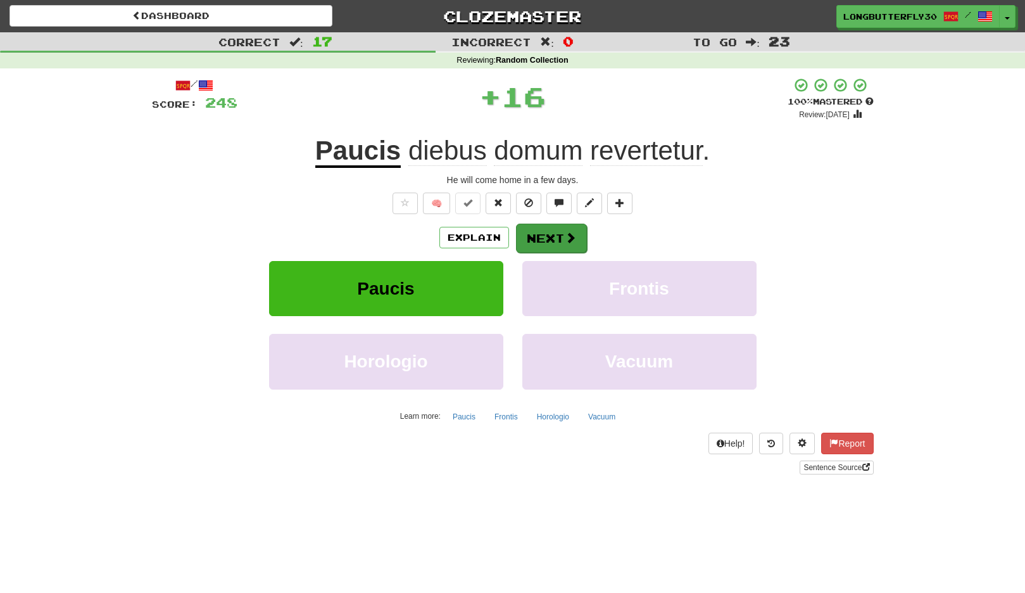
click at [549, 238] on button "Next" at bounding box center [551, 238] width 71 height 29
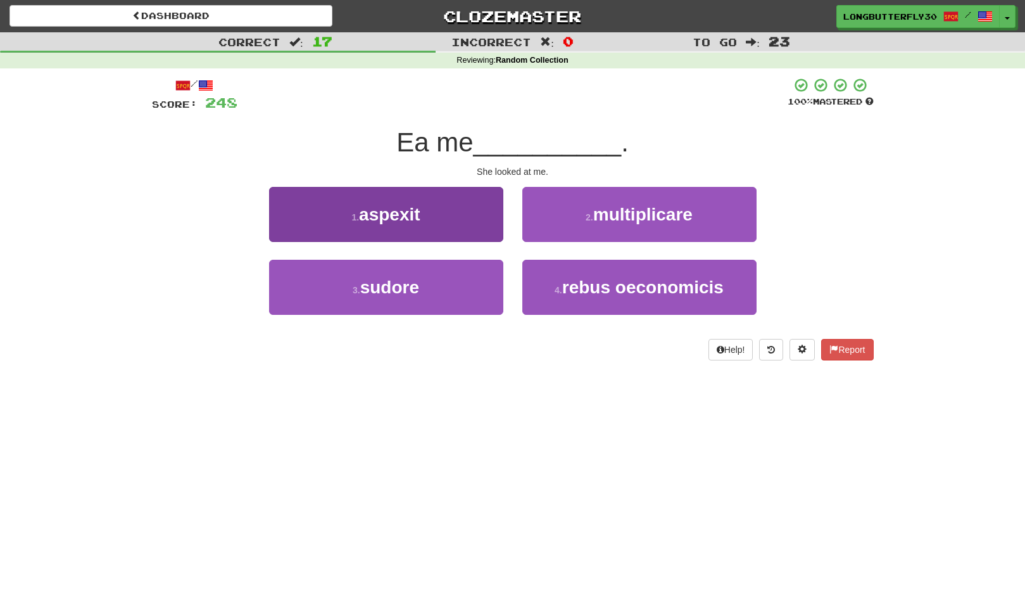
click at [493, 238] on button "1 . aspexit" at bounding box center [386, 214] width 234 height 55
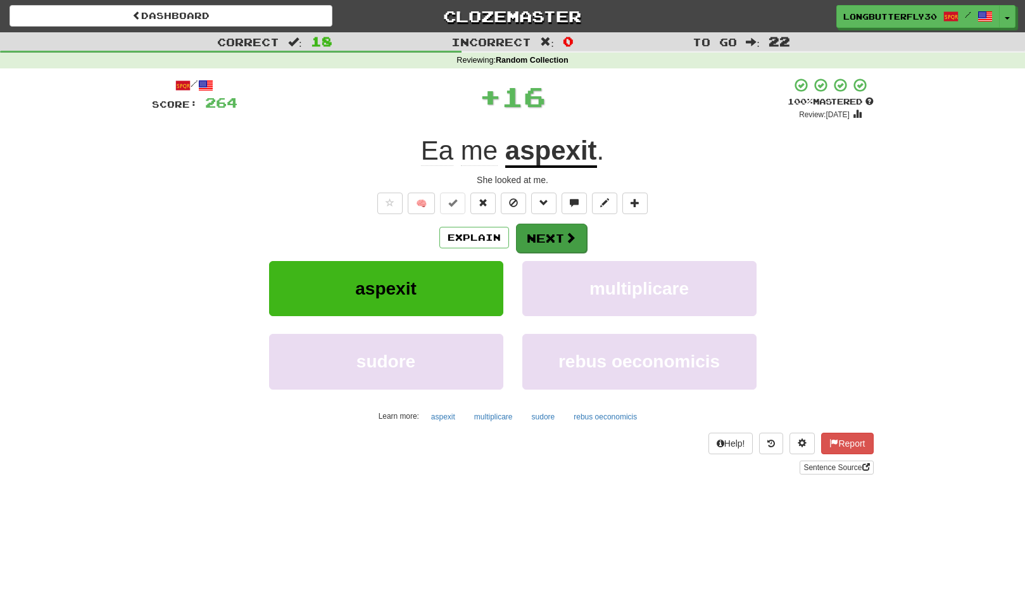
click at [542, 229] on button "Next" at bounding box center [551, 238] width 71 height 29
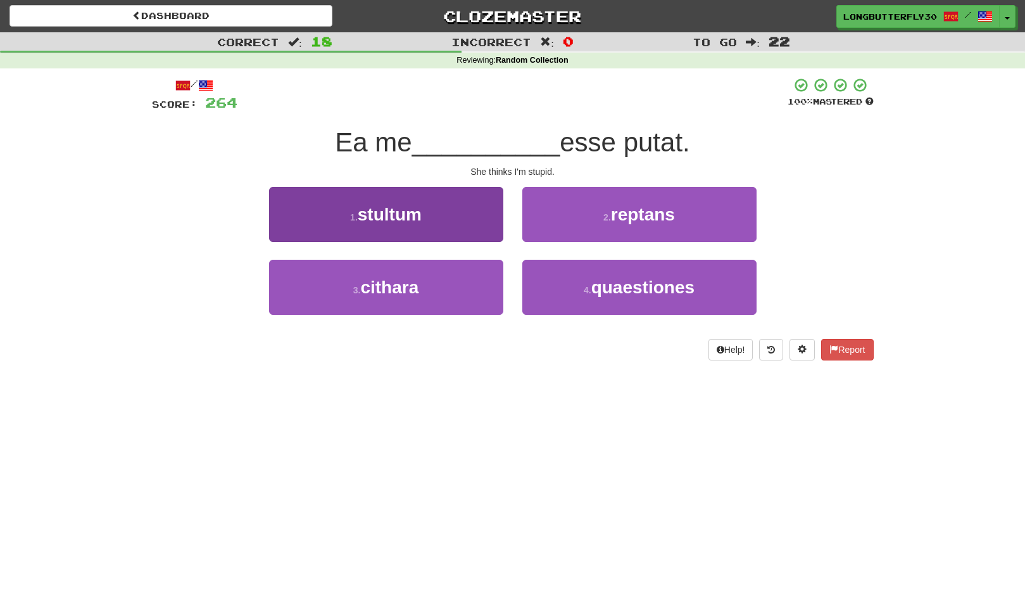
click at [447, 216] on button "1 . stultum" at bounding box center [386, 214] width 234 height 55
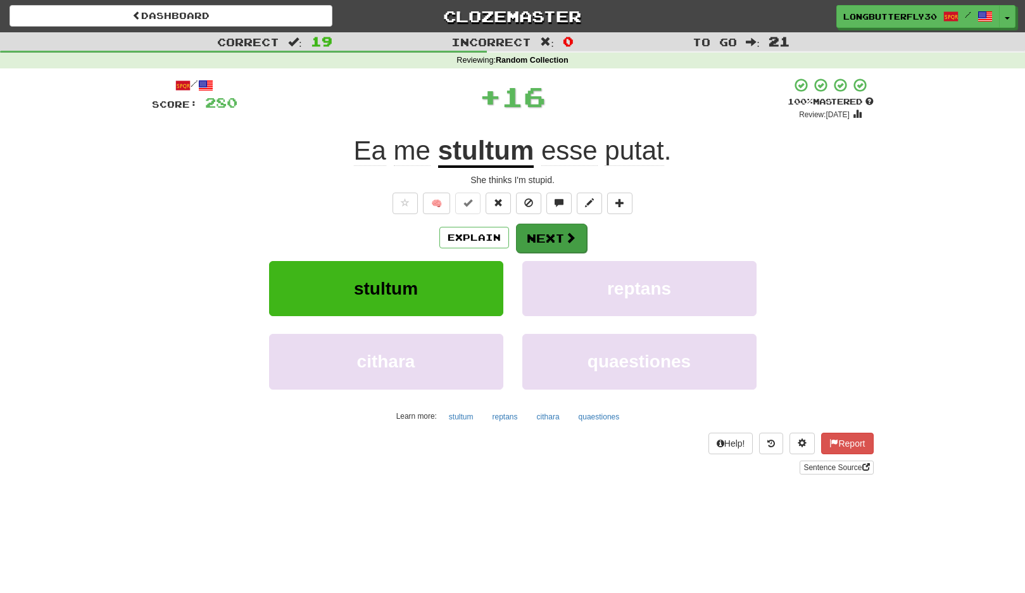
click at [540, 239] on button "Next" at bounding box center [551, 238] width 71 height 29
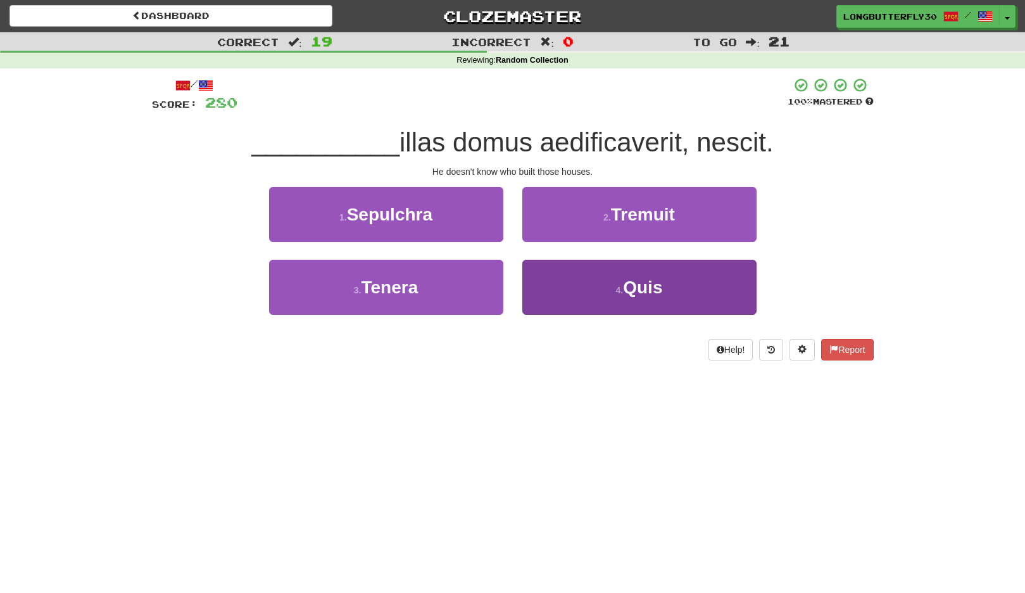
click at [572, 282] on button "4 . Quis" at bounding box center [640, 287] width 234 height 55
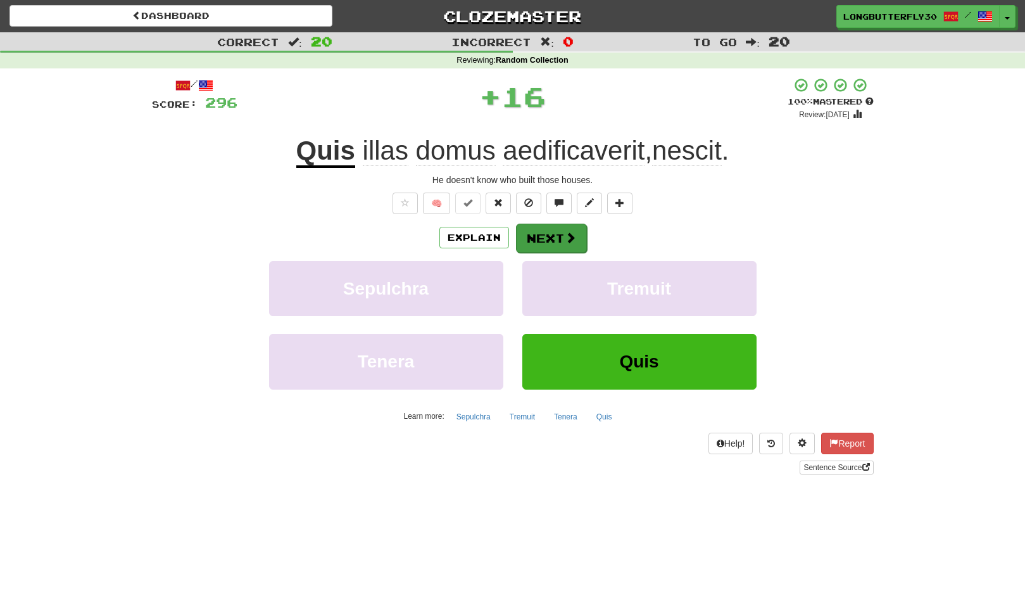
click at [545, 232] on button "Next" at bounding box center [551, 238] width 71 height 29
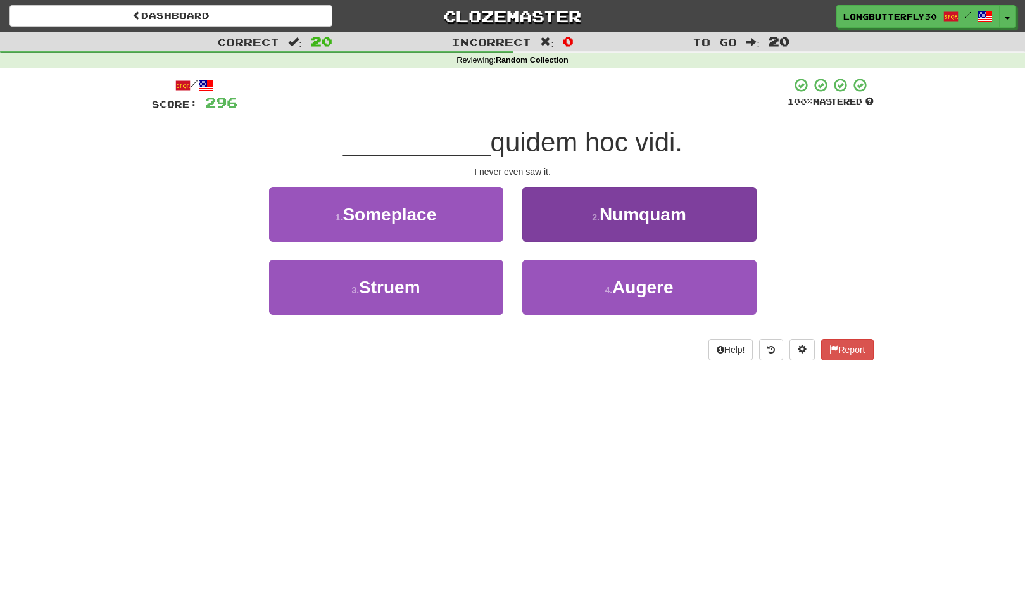
click at [599, 220] on small "2 ." at bounding box center [596, 217] width 8 height 10
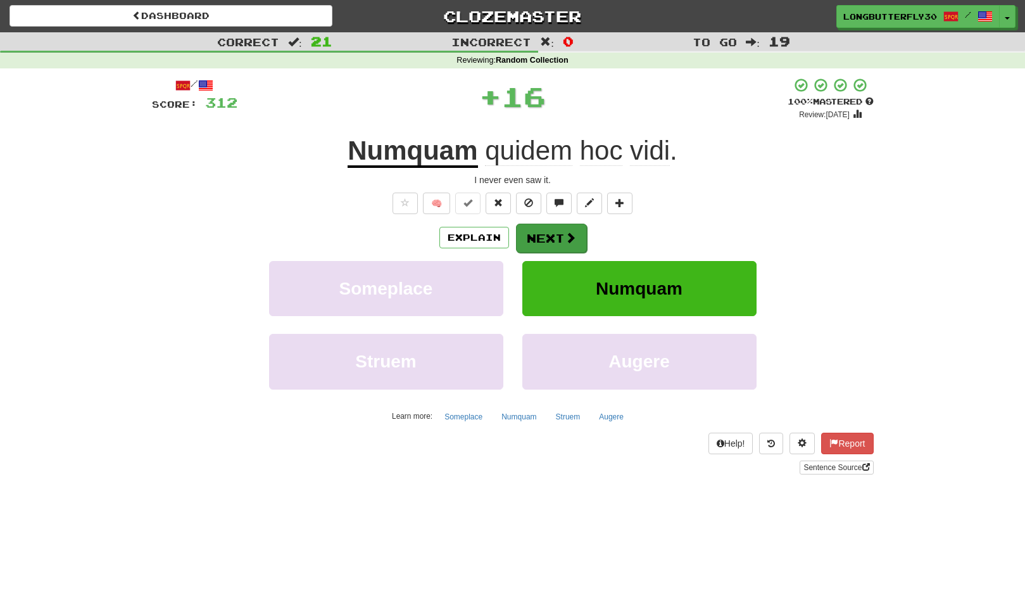
click at [552, 229] on button "Next" at bounding box center [551, 238] width 71 height 29
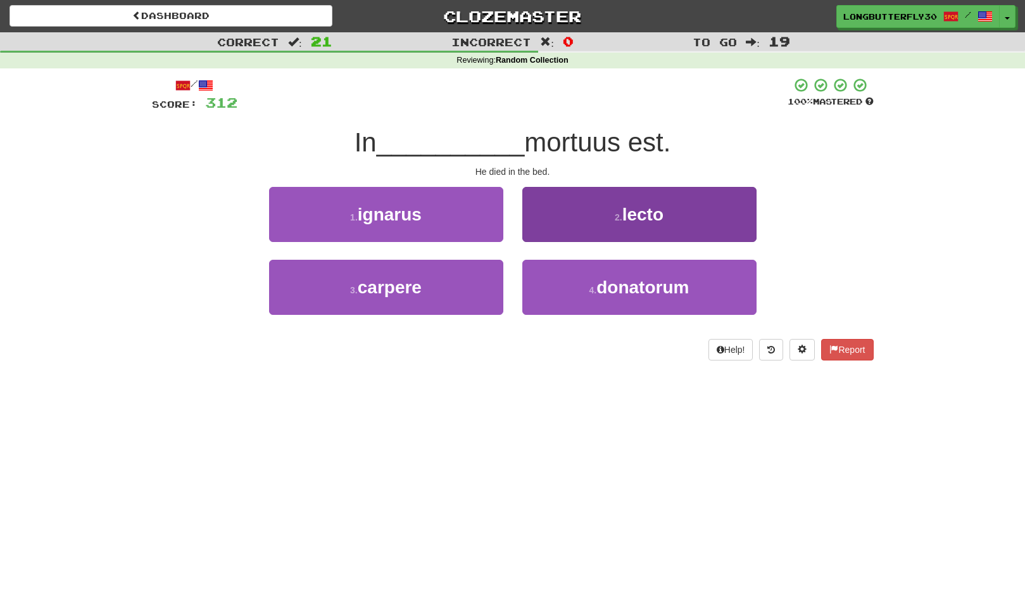
click at [599, 221] on button "2 . lecto" at bounding box center [640, 214] width 234 height 55
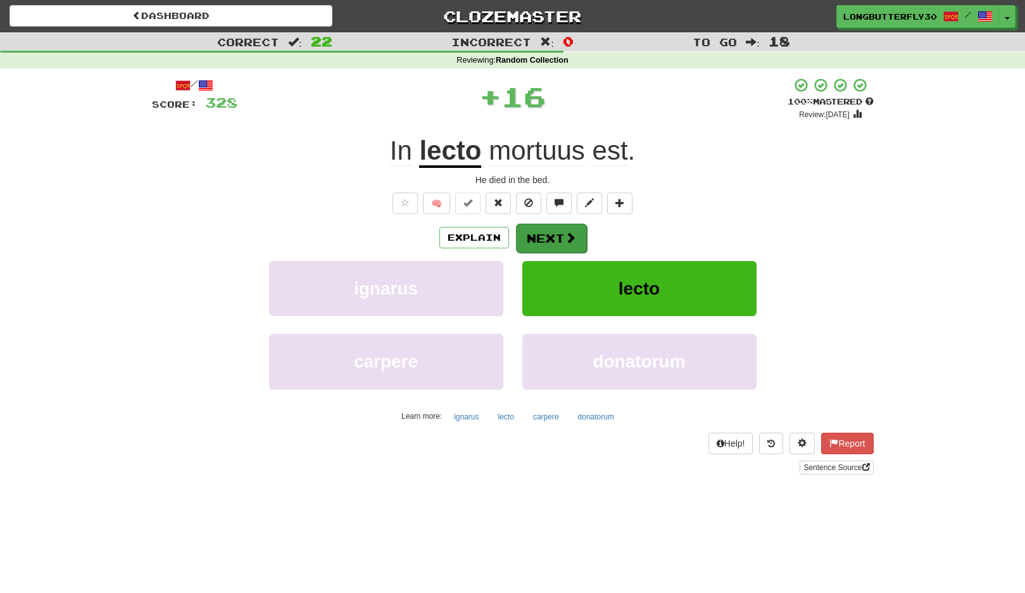
click at [552, 234] on button "Next" at bounding box center [551, 238] width 71 height 29
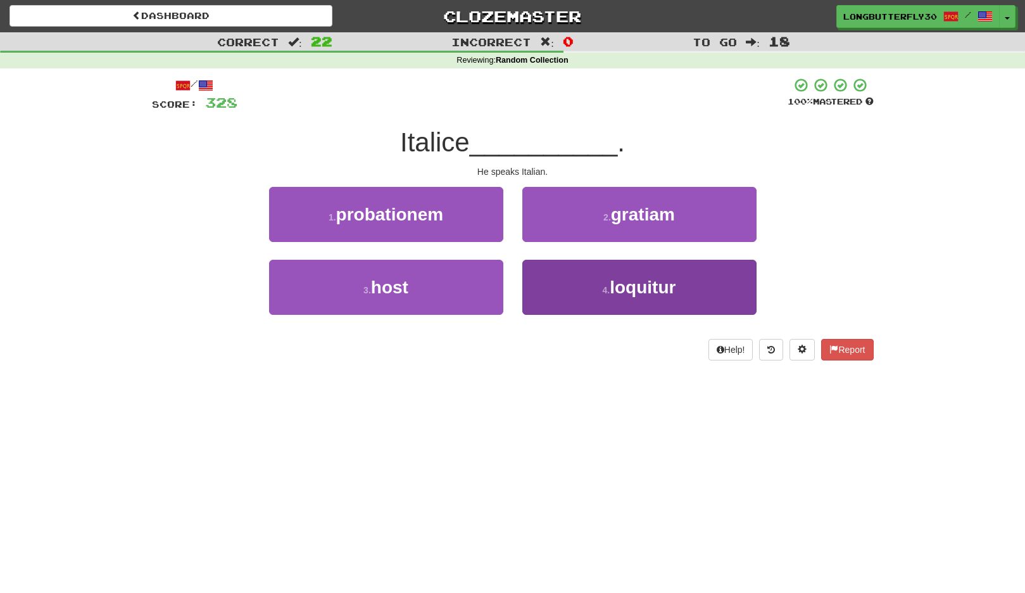
click at [535, 281] on button "4 . loquitur" at bounding box center [640, 287] width 234 height 55
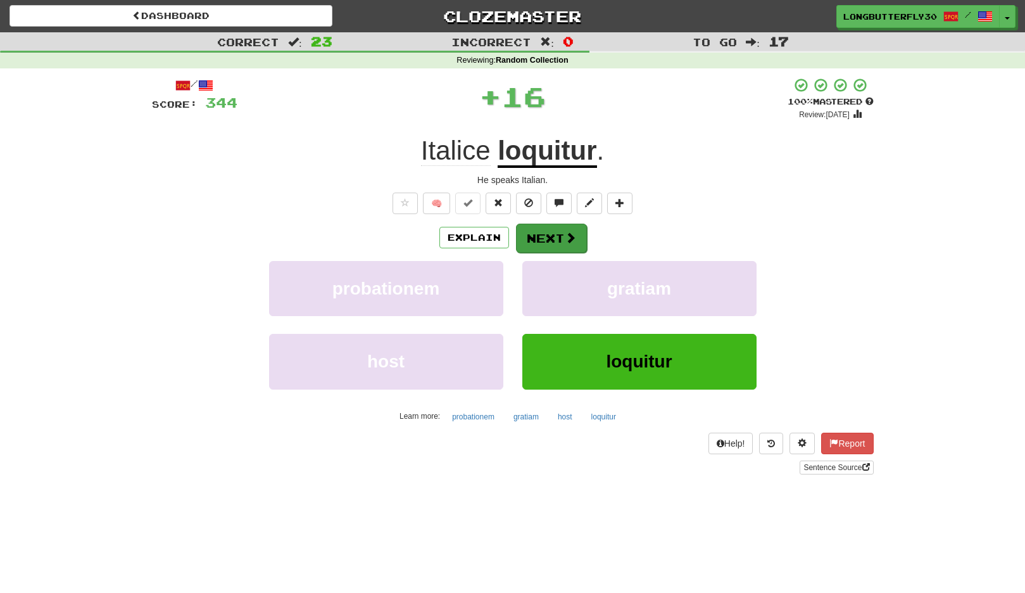
click at [540, 227] on button "Next" at bounding box center [551, 238] width 71 height 29
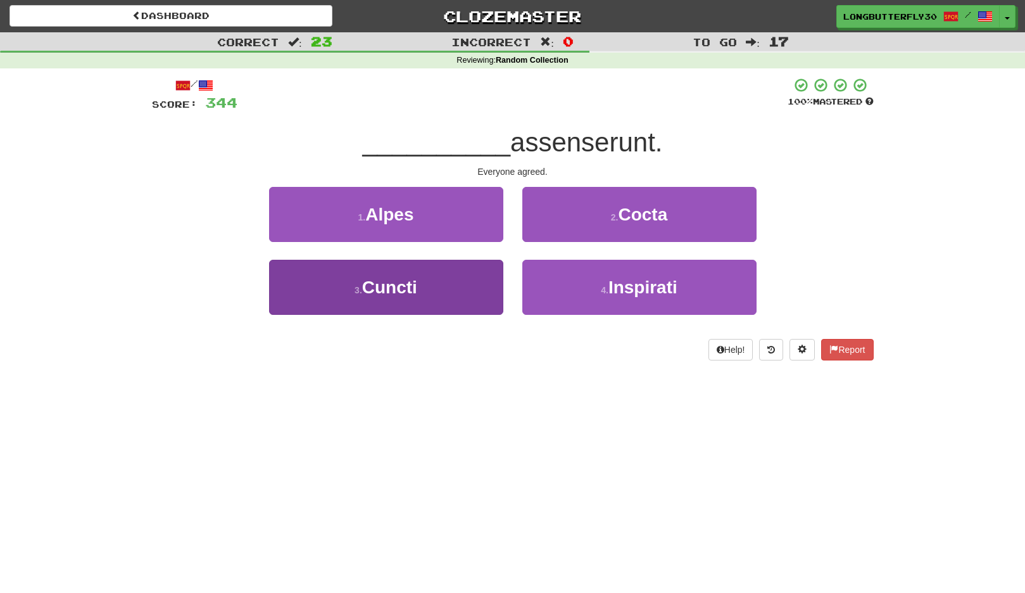
click at [473, 277] on button "3 . Cuncti" at bounding box center [386, 287] width 234 height 55
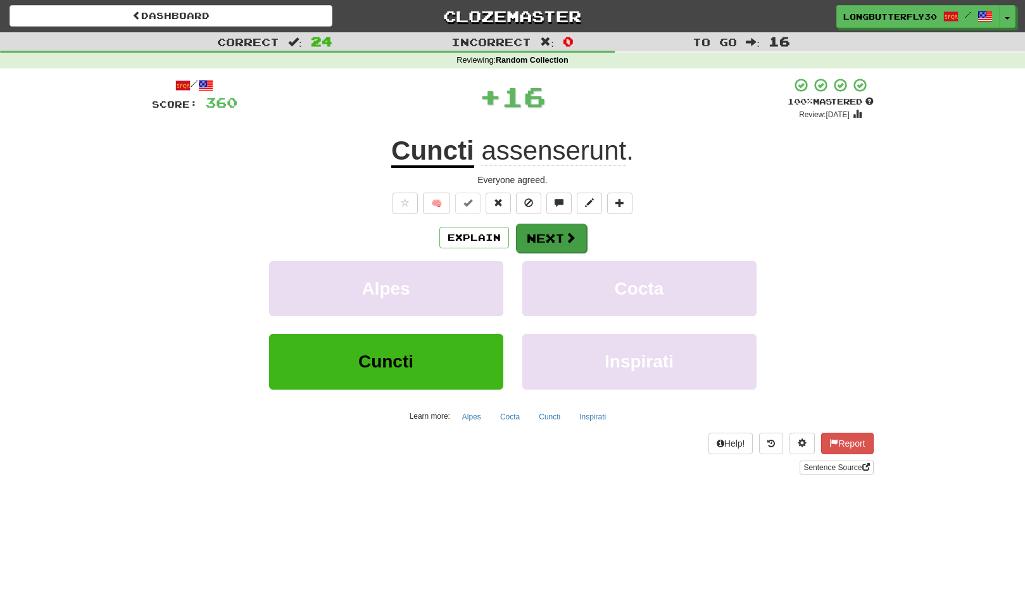
click at [544, 246] on button "Next" at bounding box center [551, 238] width 71 height 29
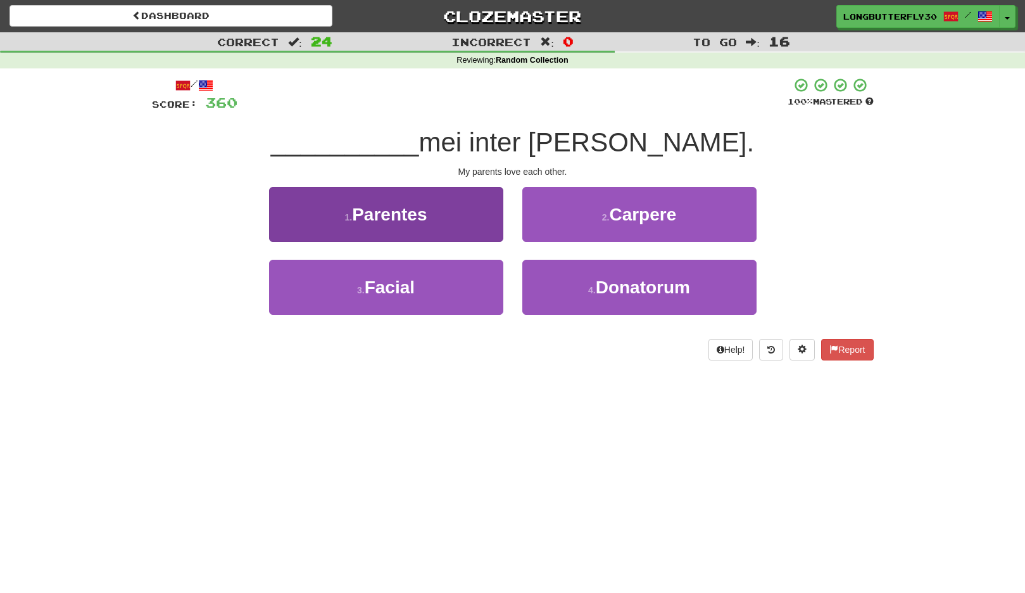
click at [473, 219] on button "1 . Parentes" at bounding box center [386, 214] width 234 height 55
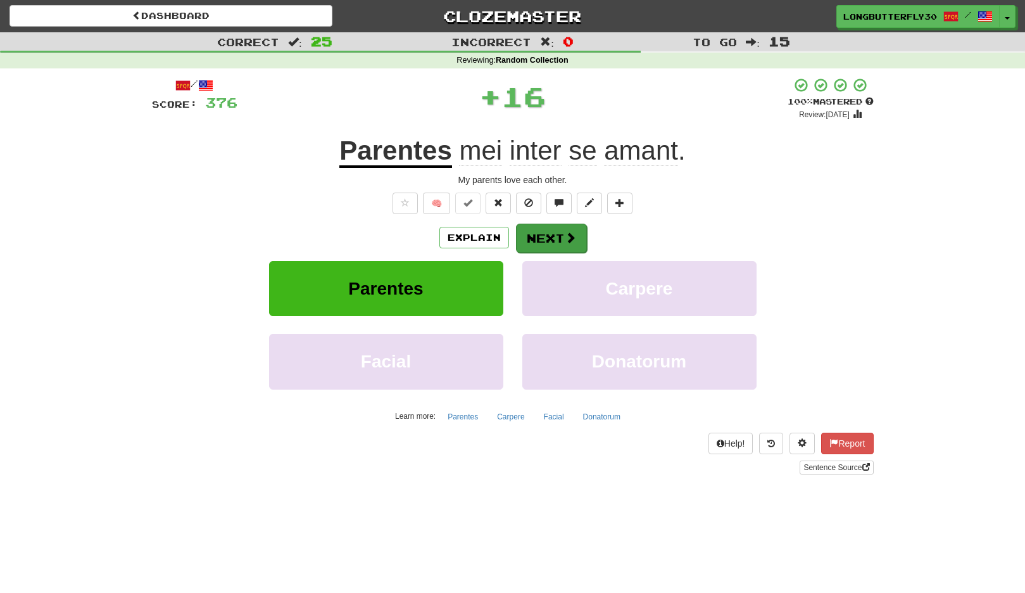
click at [549, 237] on button "Next" at bounding box center [551, 238] width 71 height 29
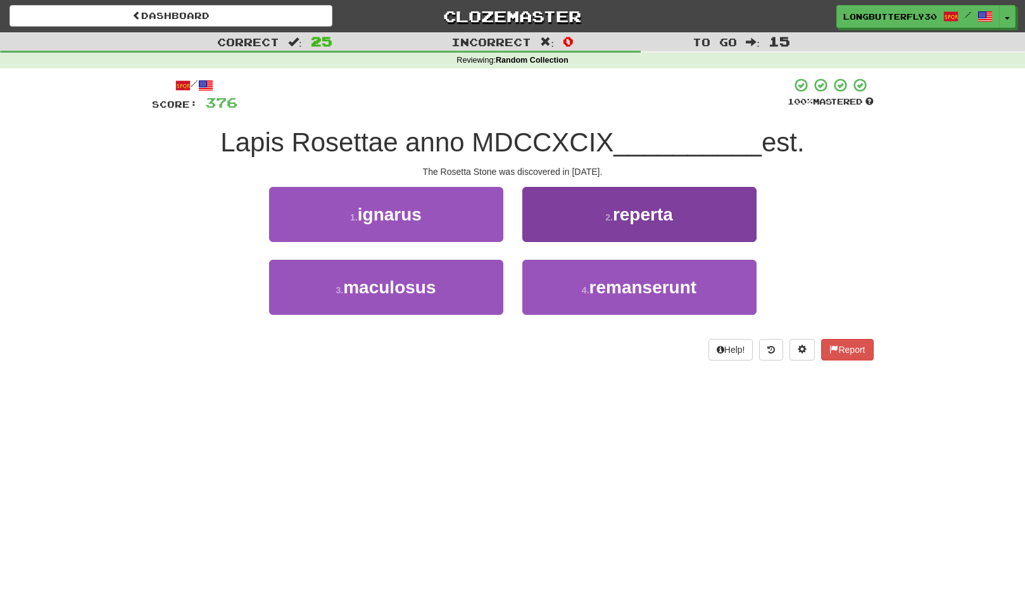
click at [624, 219] on span "reperta" at bounding box center [643, 215] width 60 height 20
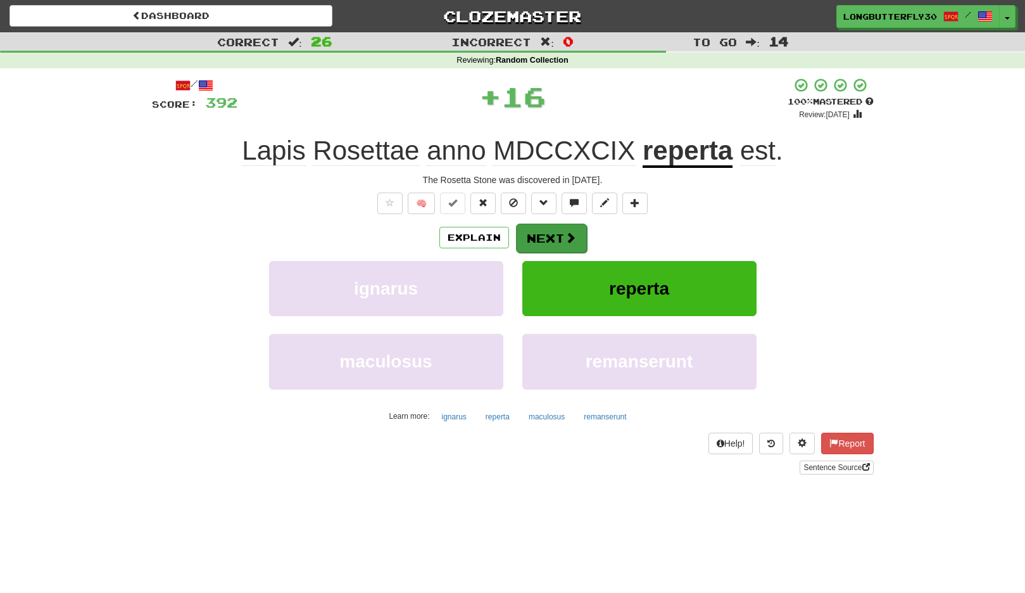
click at [570, 233] on span at bounding box center [570, 237] width 11 height 11
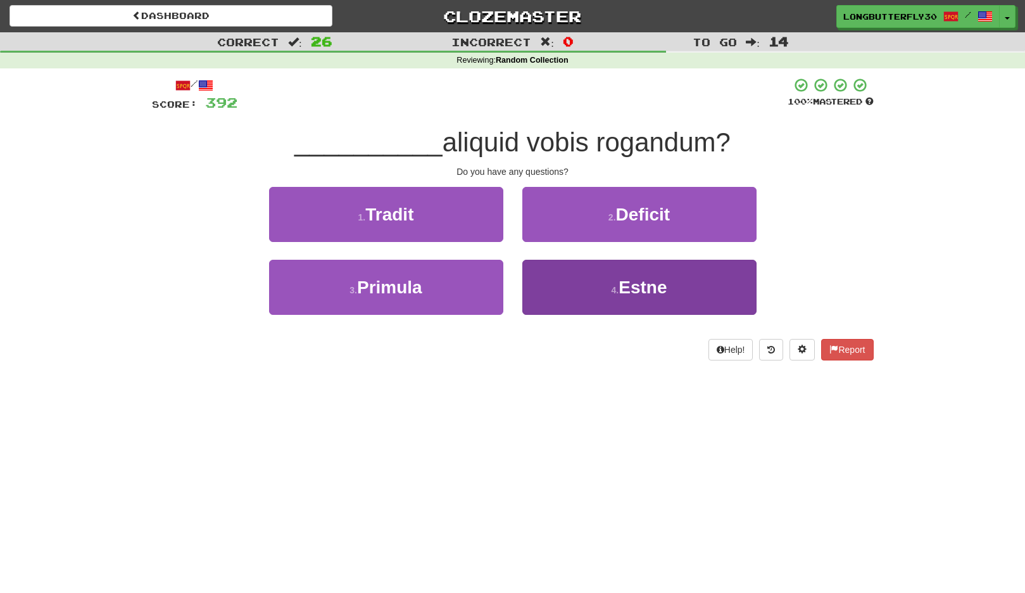
click at [607, 288] on button "4 . Estne" at bounding box center [640, 287] width 234 height 55
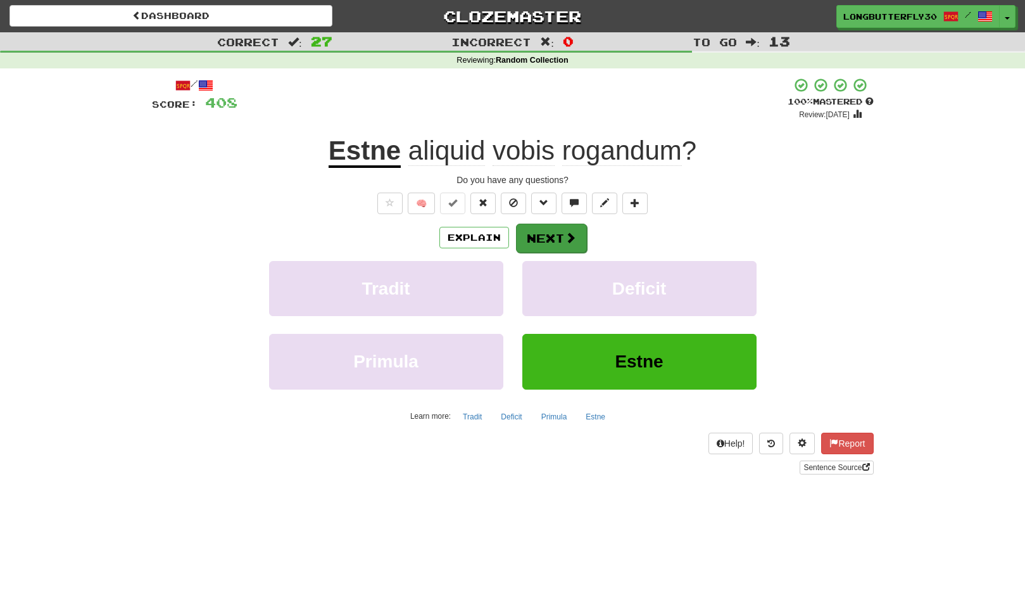
scroll to position [3, 0]
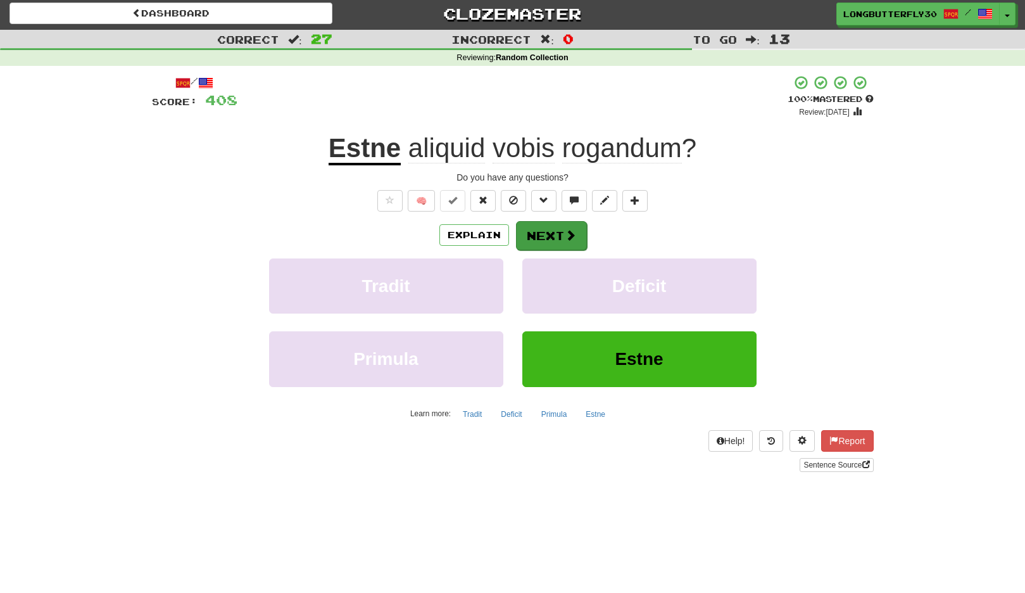
click at [547, 229] on button "Next" at bounding box center [551, 235] width 71 height 29
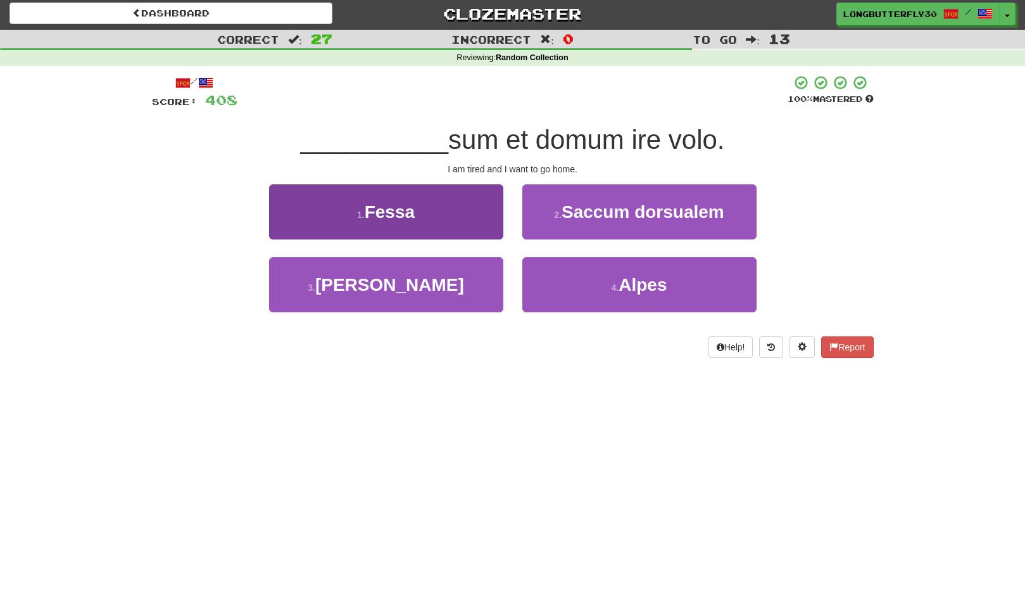
click at [461, 209] on button "1 . Fessa" at bounding box center [386, 211] width 234 height 55
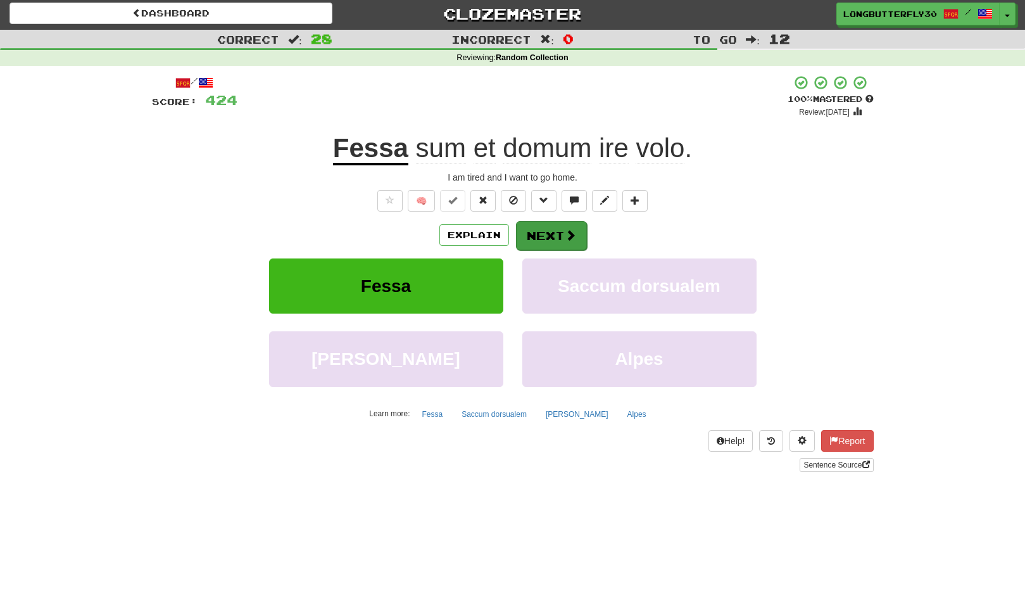
click at [552, 234] on button "Next" at bounding box center [551, 235] width 71 height 29
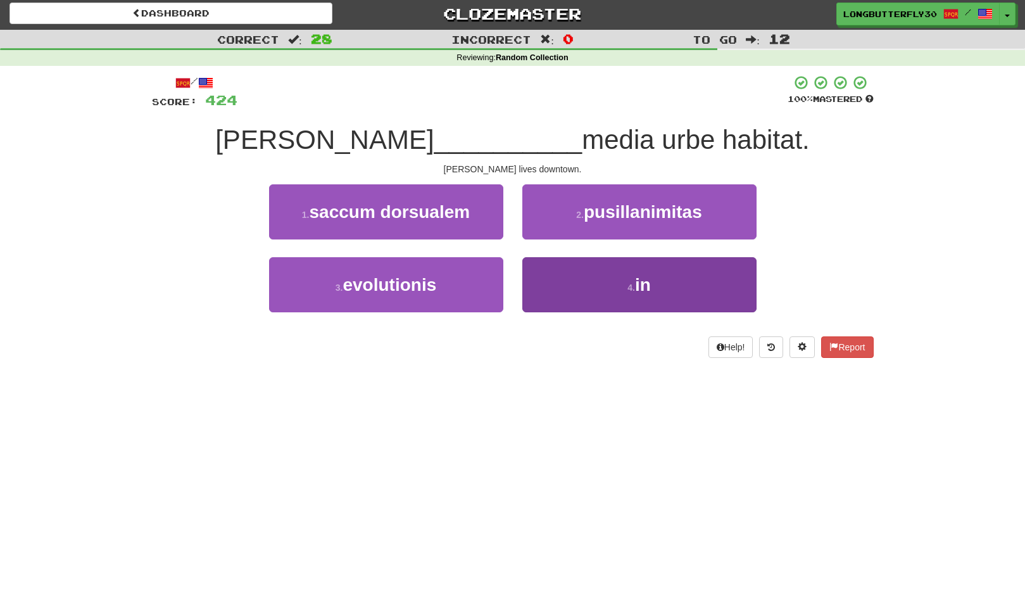
click at [569, 284] on button "4 . in" at bounding box center [640, 284] width 234 height 55
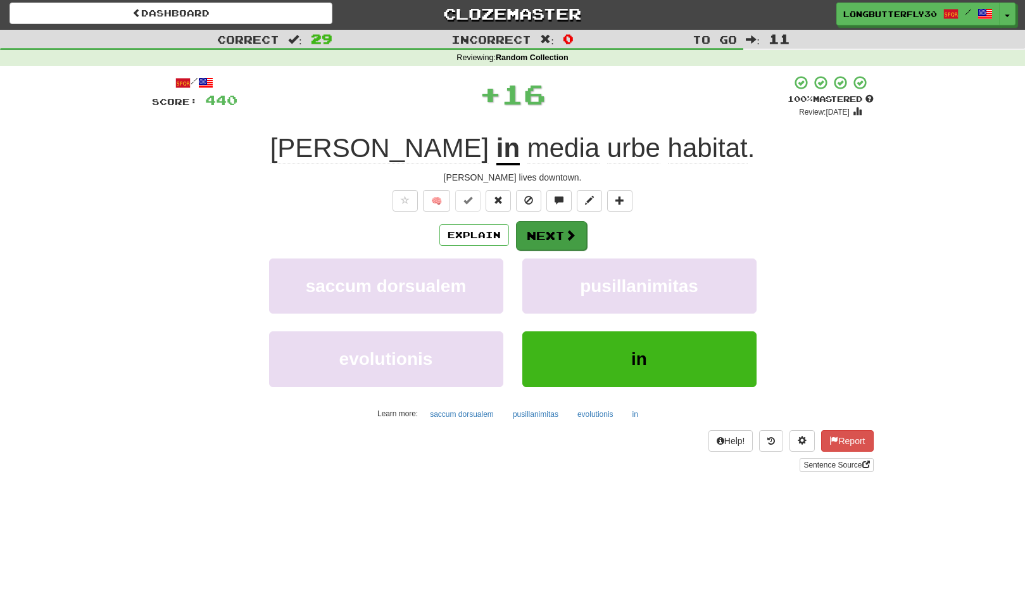
click at [546, 235] on button "Next" at bounding box center [551, 235] width 71 height 29
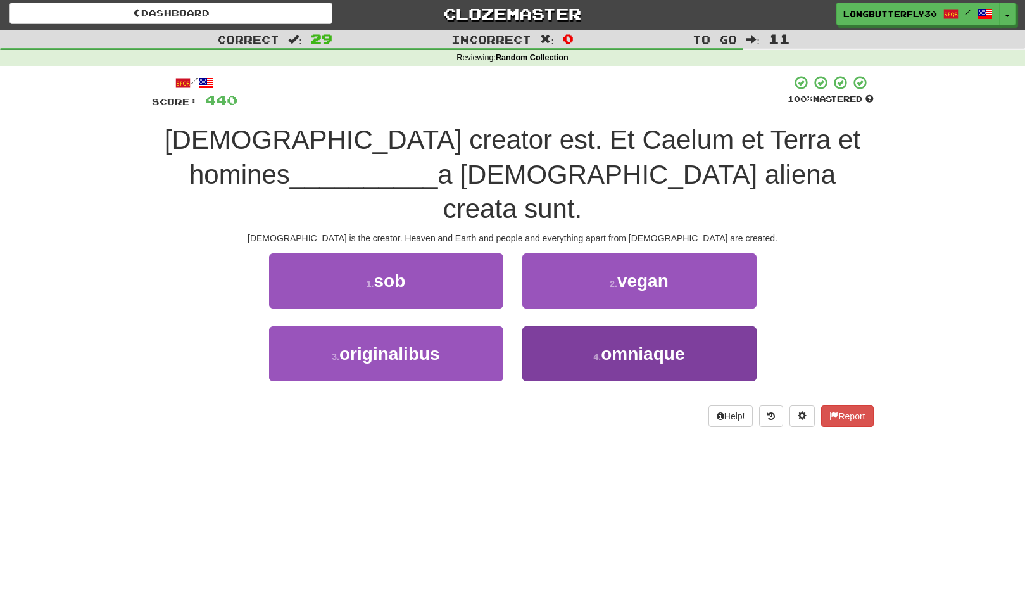
click at [645, 344] on span "omniaque" at bounding box center [643, 354] width 84 height 20
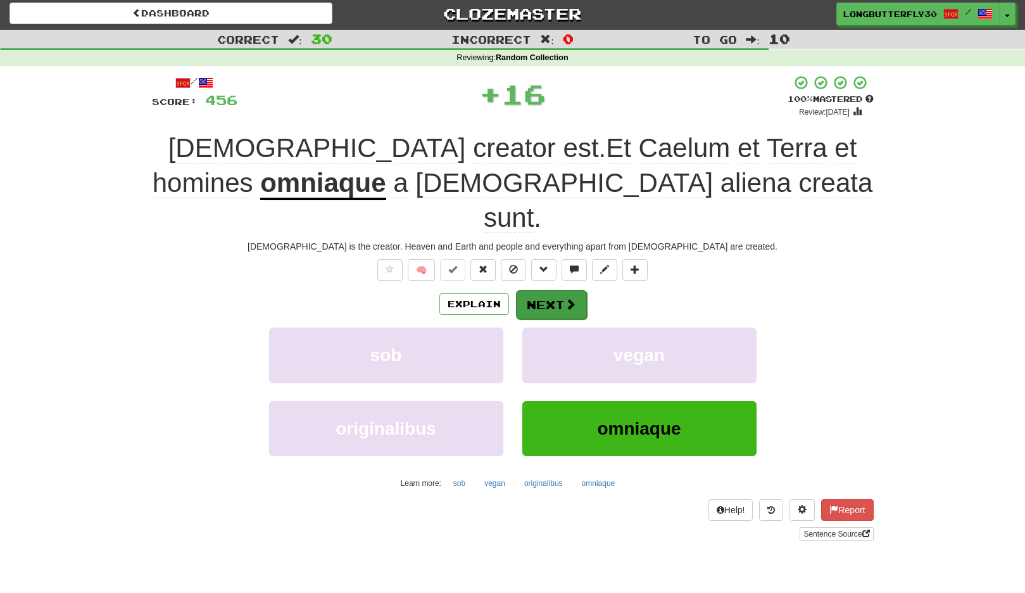
click at [563, 290] on button "Next" at bounding box center [551, 304] width 71 height 29
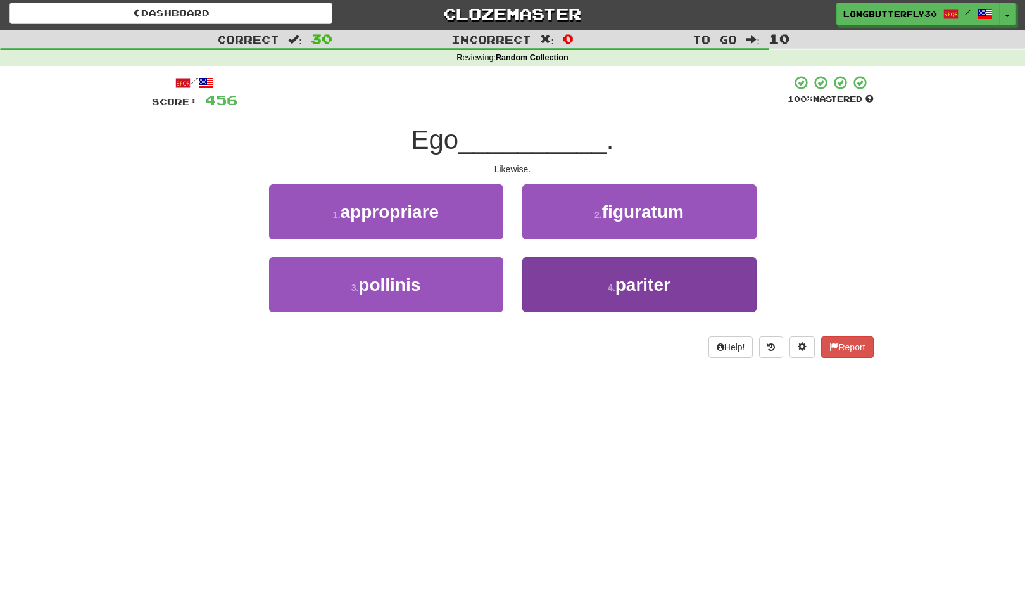
click at [580, 290] on button "4 . pariter" at bounding box center [640, 284] width 234 height 55
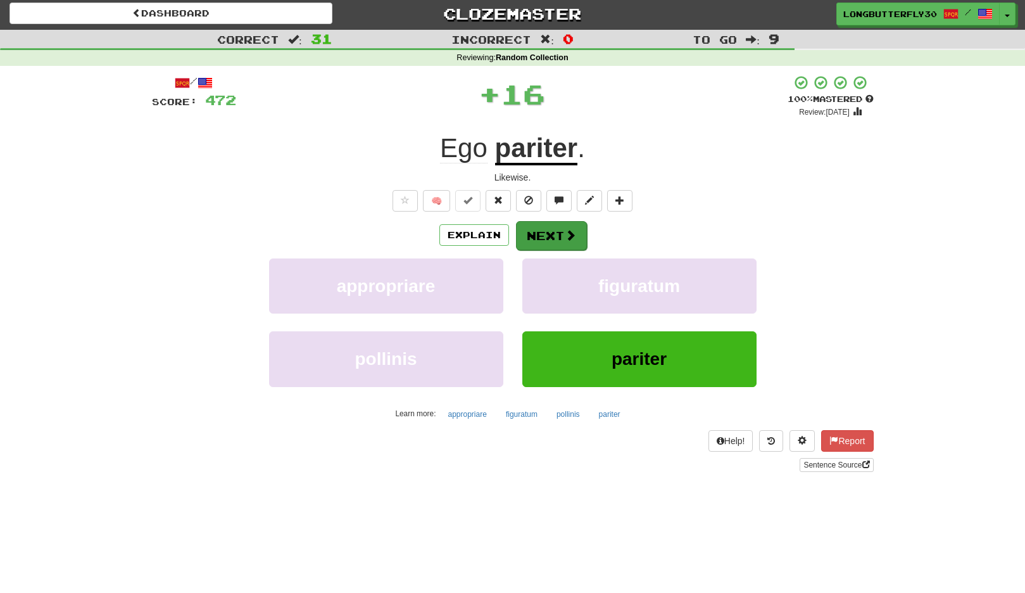
click at [561, 241] on button "Next" at bounding box center [551, 235] width 71 height 29
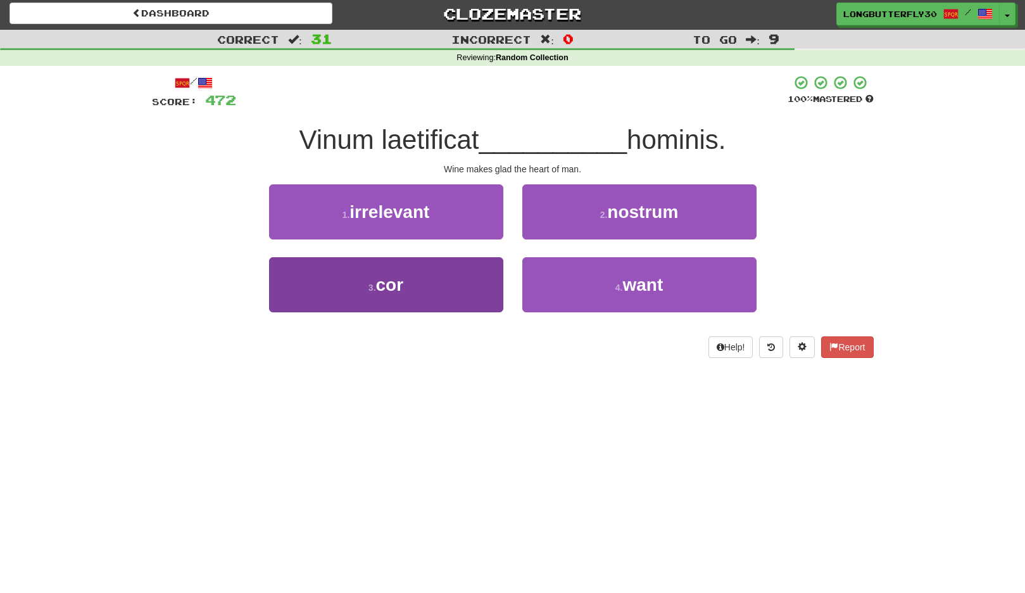
click at [471, 278] on button "3 . cor" at bounding box center [386, 284] width 234 height 55
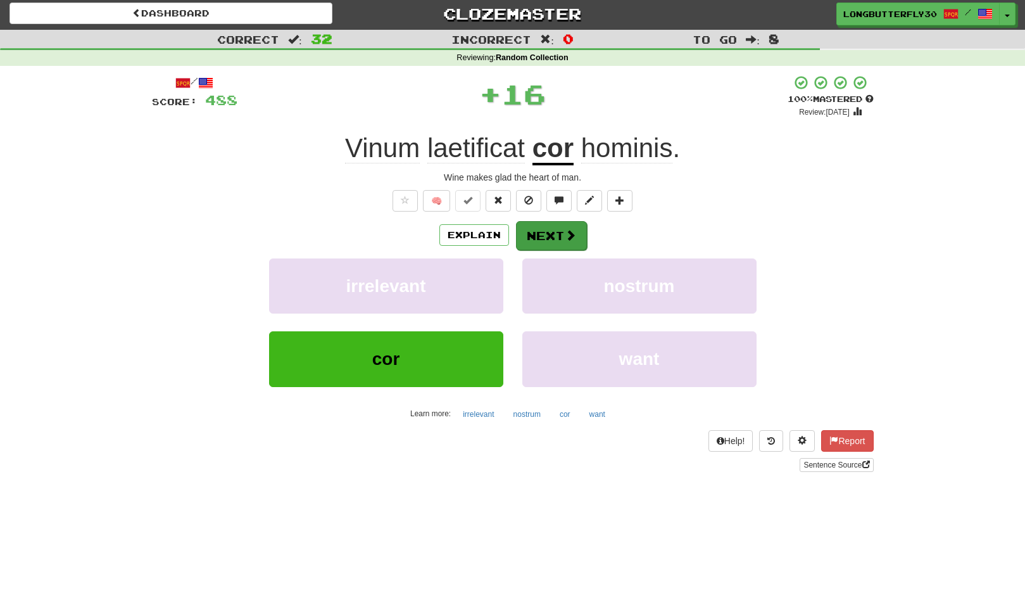
click at [543, 232] on button "Next" at bounding box center [551, 235] width 71 height 29
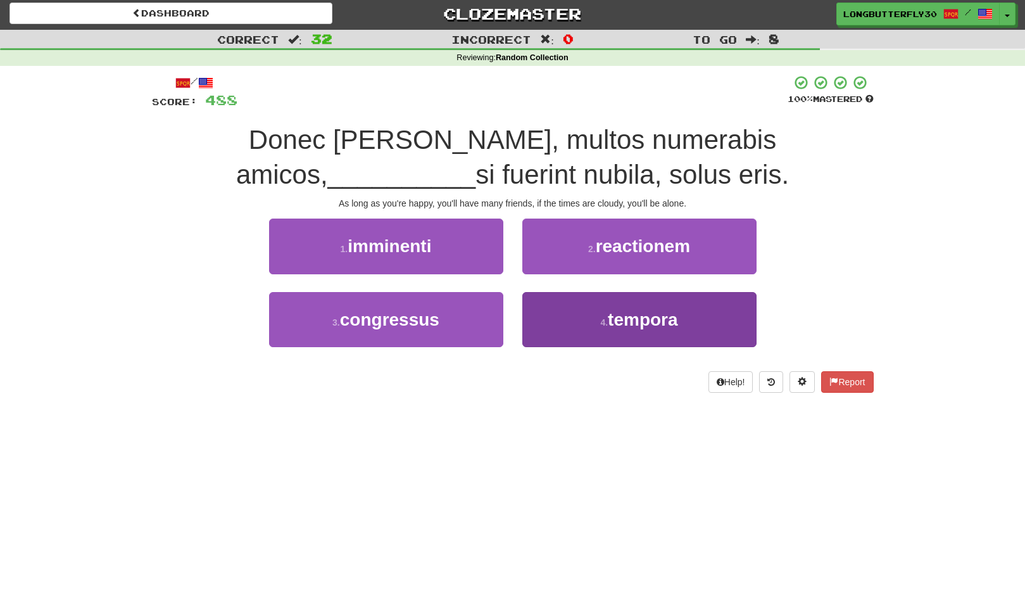
click at [606, 312] on button "4 . tempora" at bounding box center [640, 319] width 234 height 55
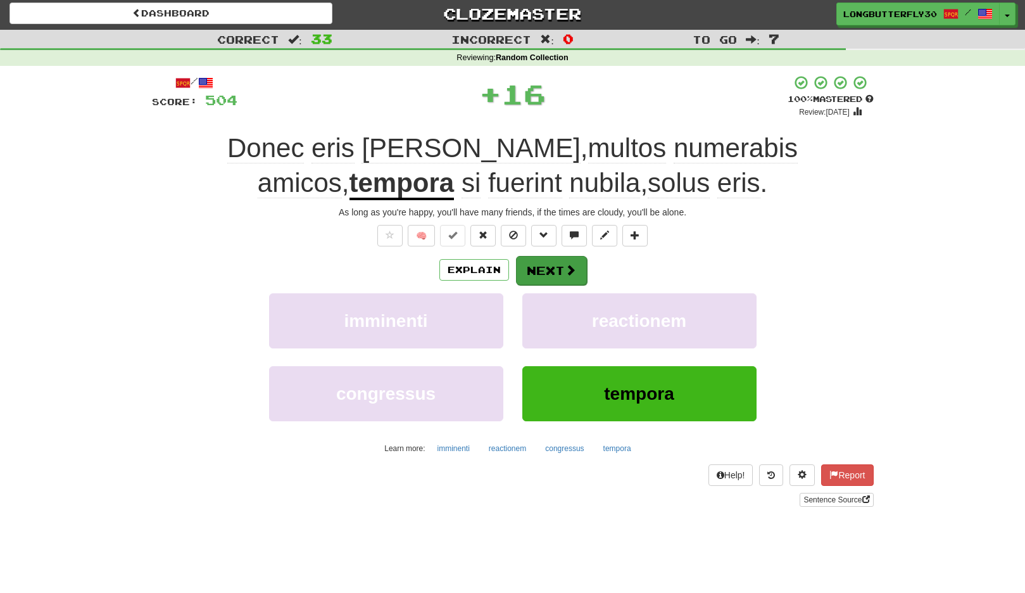
click at [574, 266] on span at bounding box center [570, 269] width 11 height 11
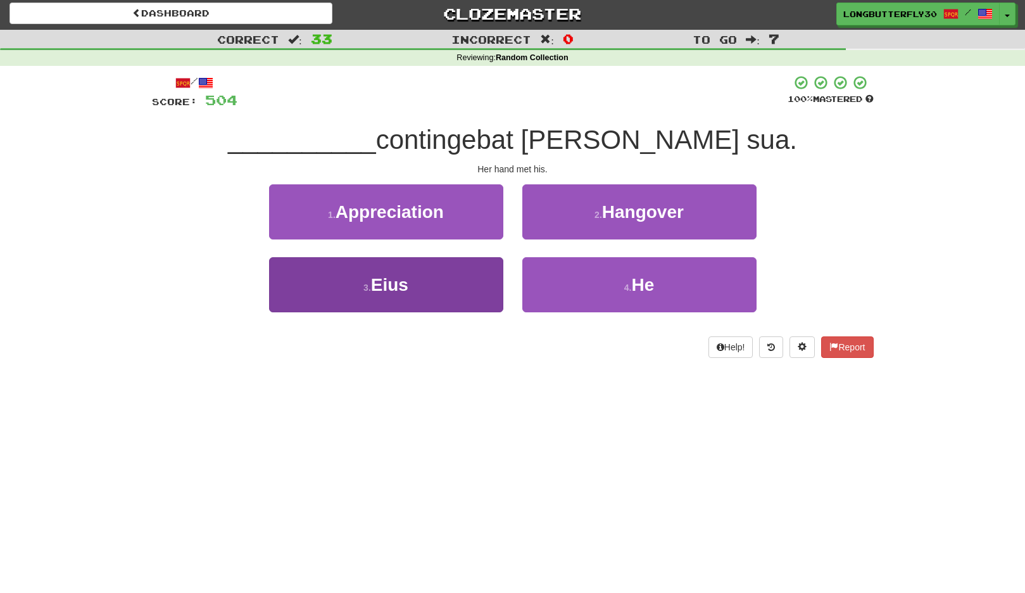
click at [470, 283] on button "3 . Eius" at bounding box center [386, 284] width 234 height 55
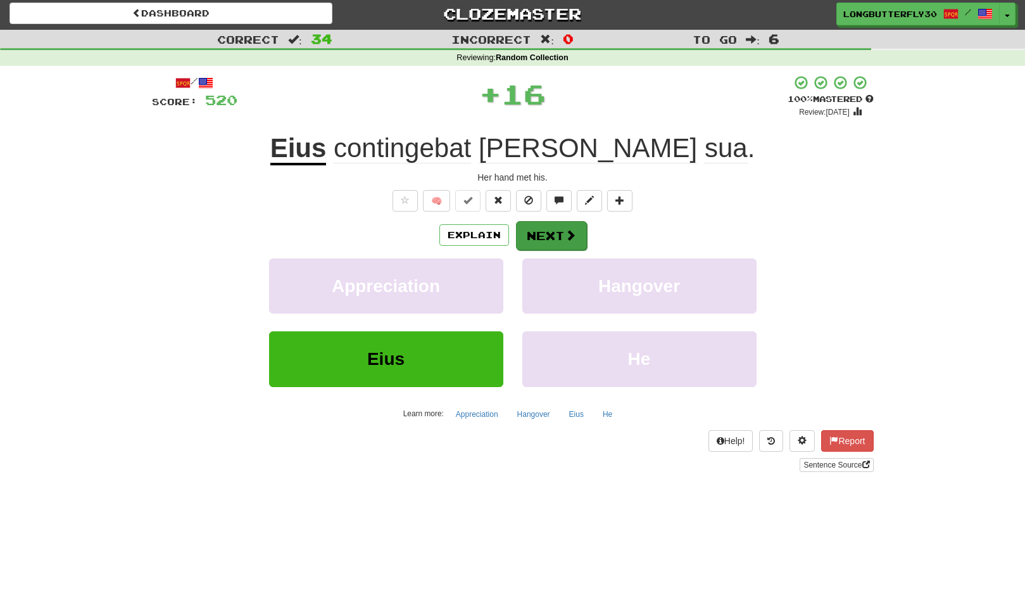
click at [548, 232] on button "Next" at bounding box center [551, 235] width 71 height 29
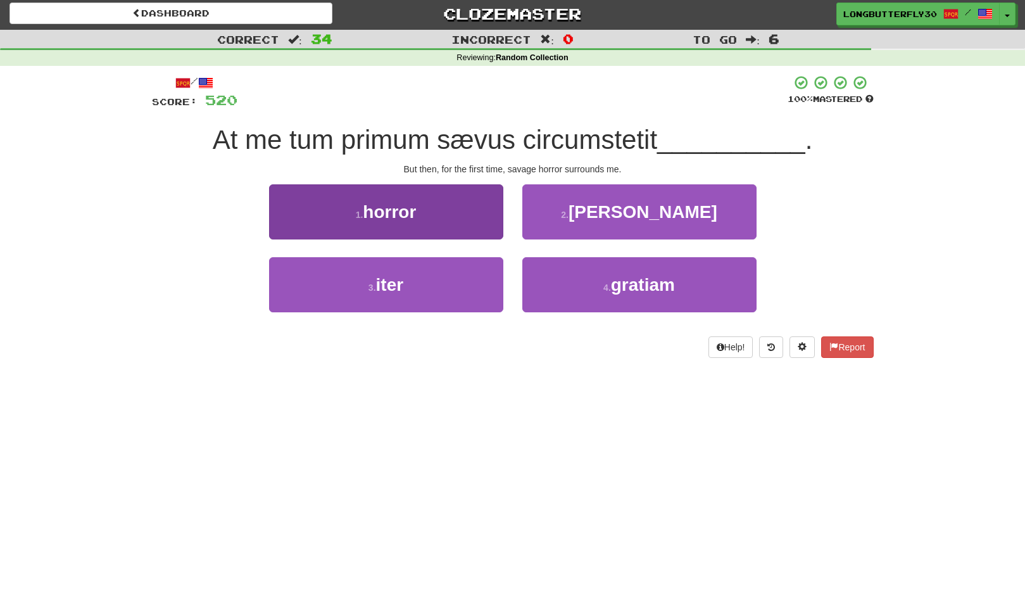
click at [456, 216] on button "1 . horror" at bounding box center [386, 211] width 234 height 55
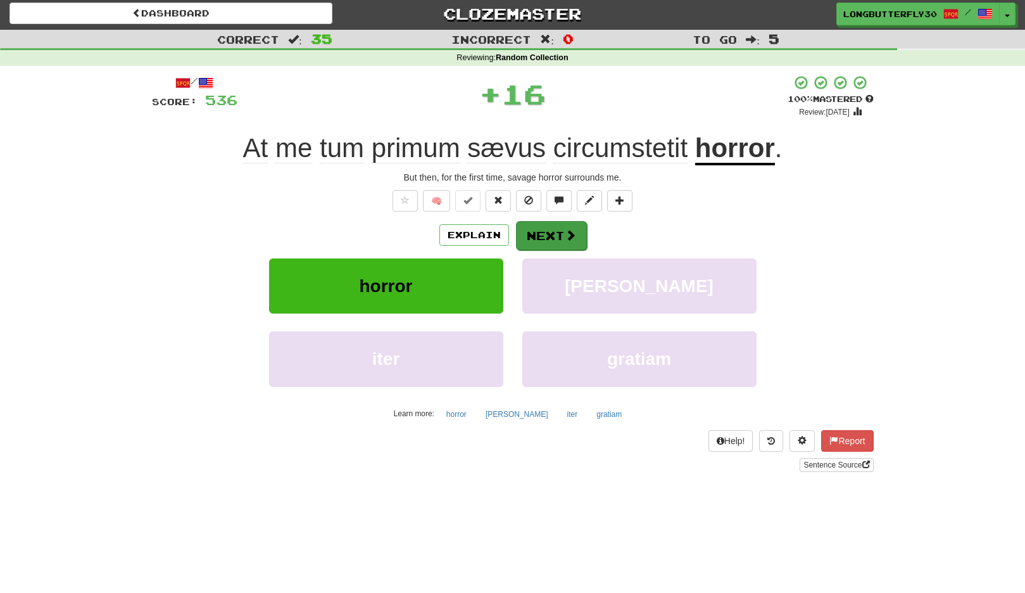
click at [551, 232] on button "Next" at bounding box center [551, 235] width 71 height 29
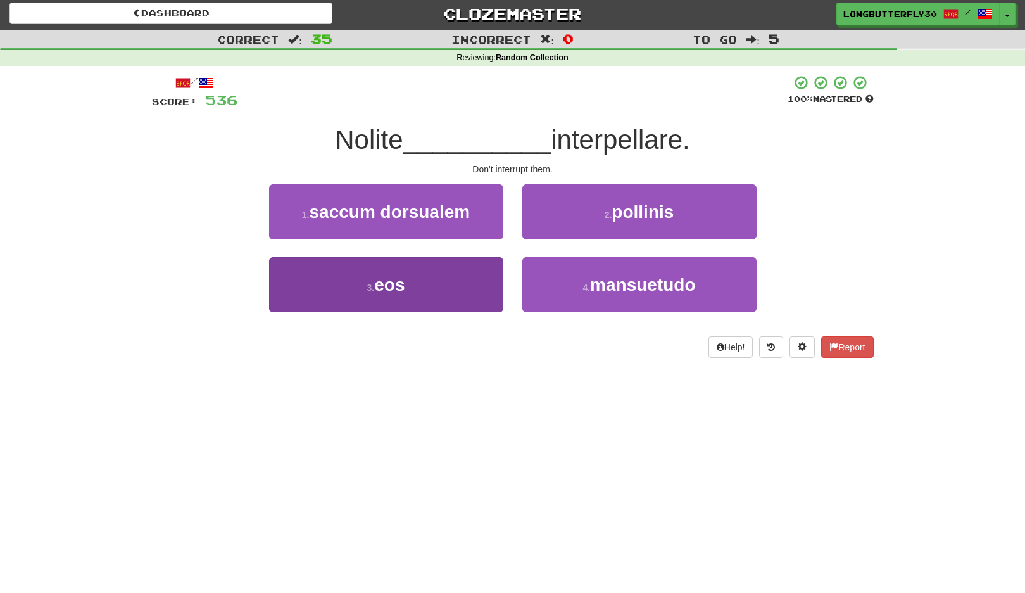
click at [441, 279] on button "3 . eos" at bounding box center [386, 284] width 234 height 55
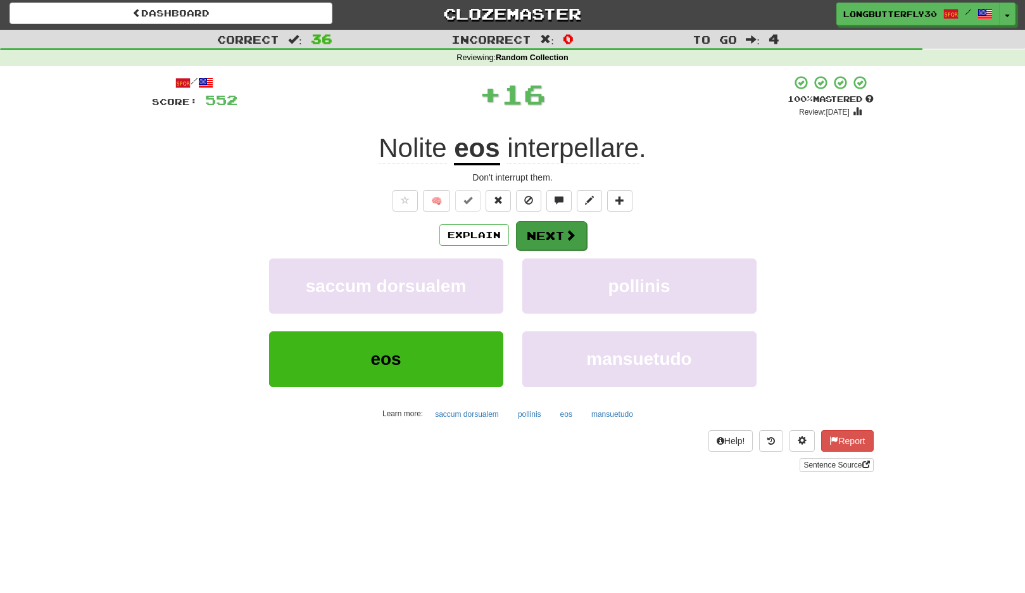
click at [537, 235] on button "Next" at bounding box center [551, 235] width 71 height 29
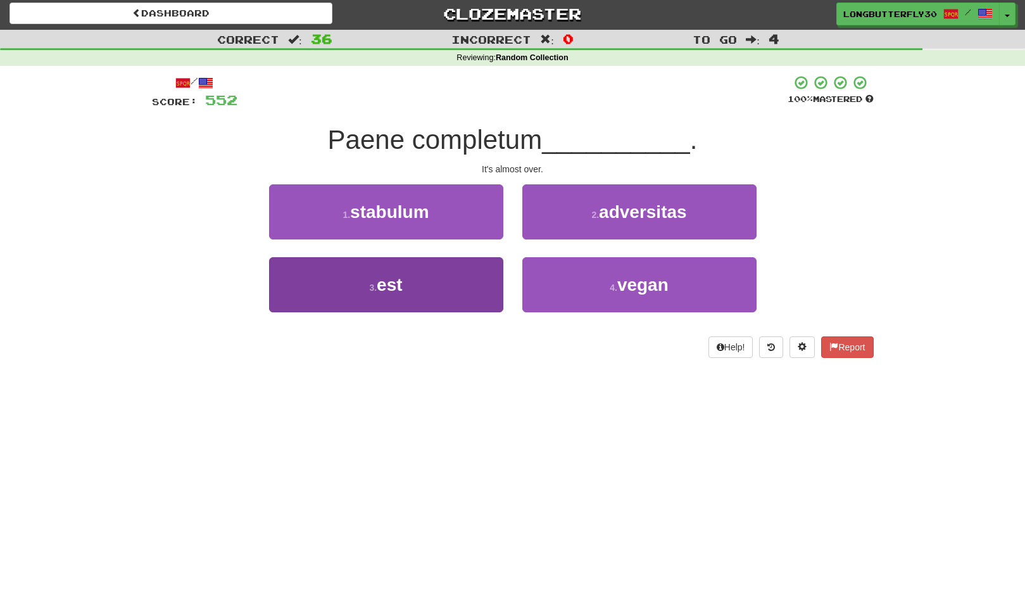
click at [441, 274] on button "3 . est" at bounding box center [386, 284] width 234 height 55
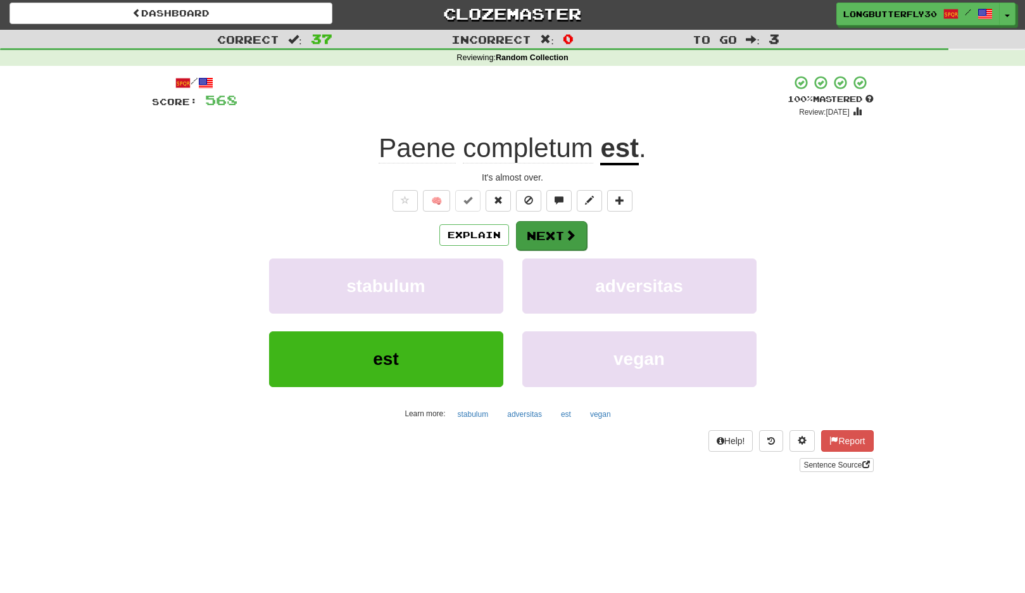
click at [565, 229] on span at bounding box center [570, 234] width 11 height 11
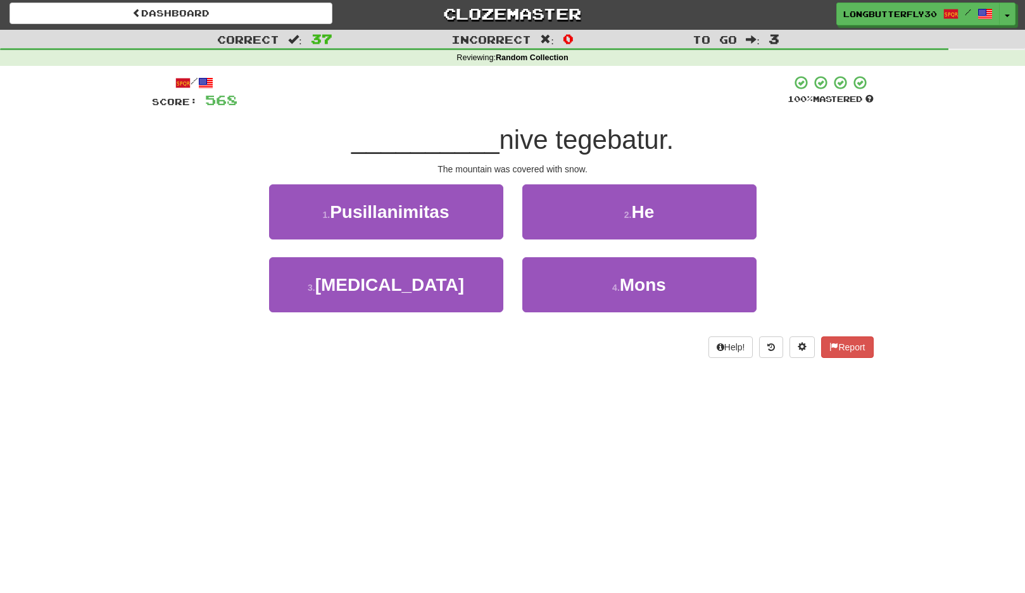
click at [564, 229] on button "2 . He" at bounding box center [640, 211] width 234 height 55
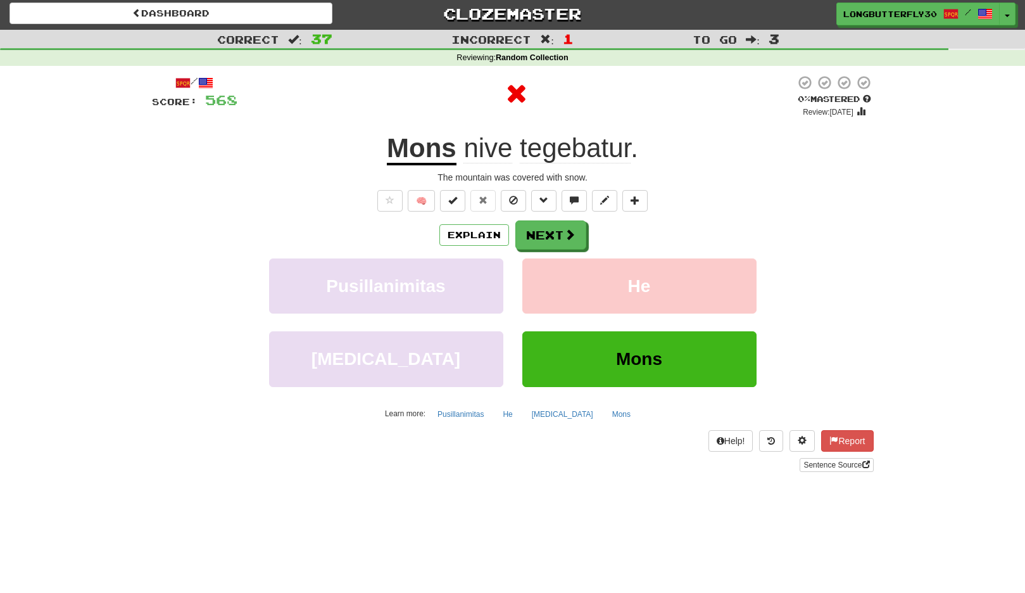
click at [564, 229] on span at bounding box center [569, 234] width 11 height 11
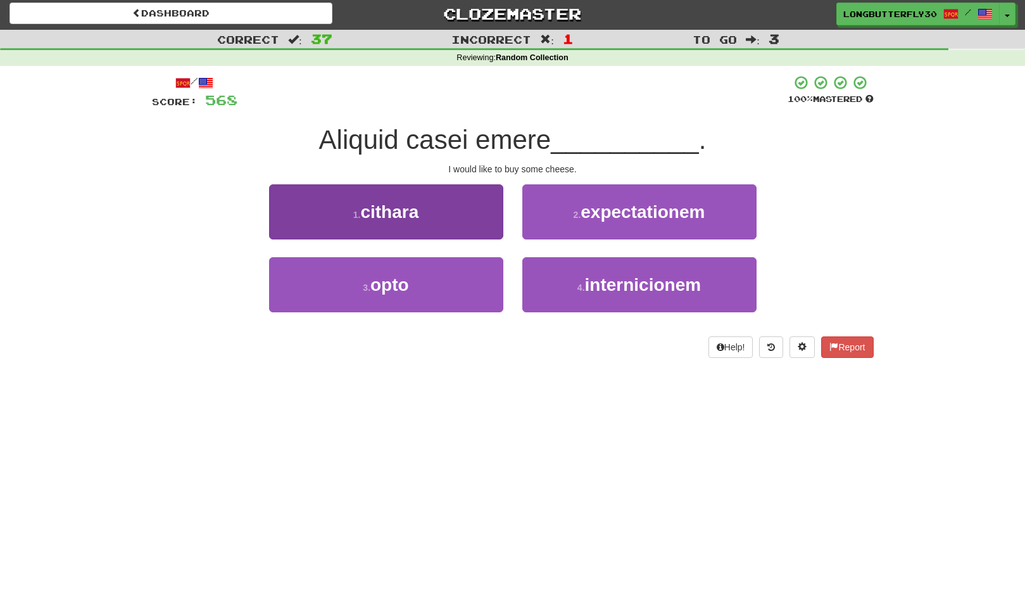
drag, startPoint x: 444, startPoint y: 274, endPoint x: 463, endPoint y: 261, distance: 23.2
click at [444, 274] on button "3 . opto" at bounding box center [386, 284] width 234 height 55
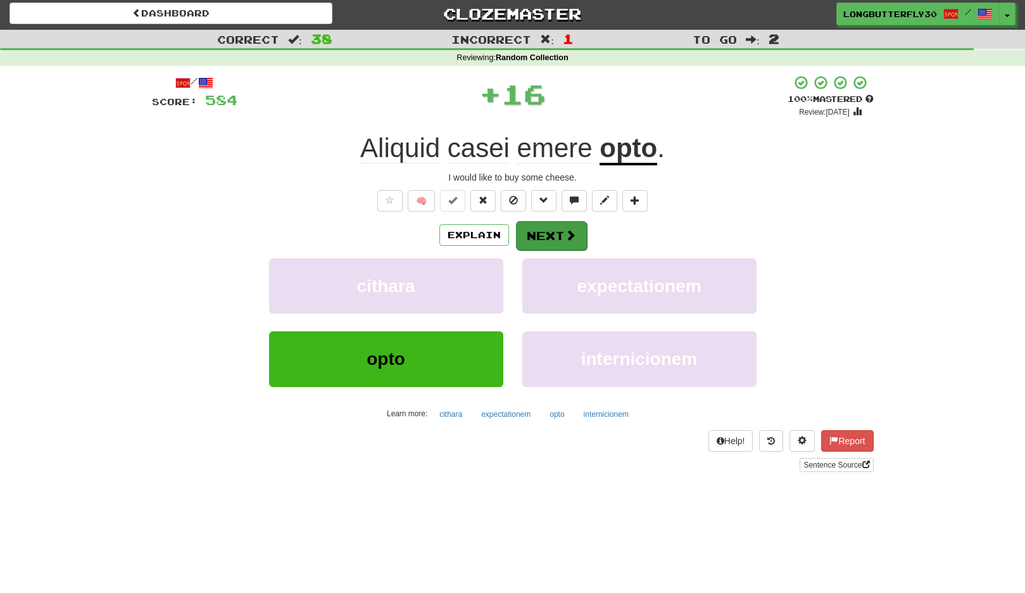
click at [545, 231] on button "Next" at bounding box center [551, 235] width 71 height 29
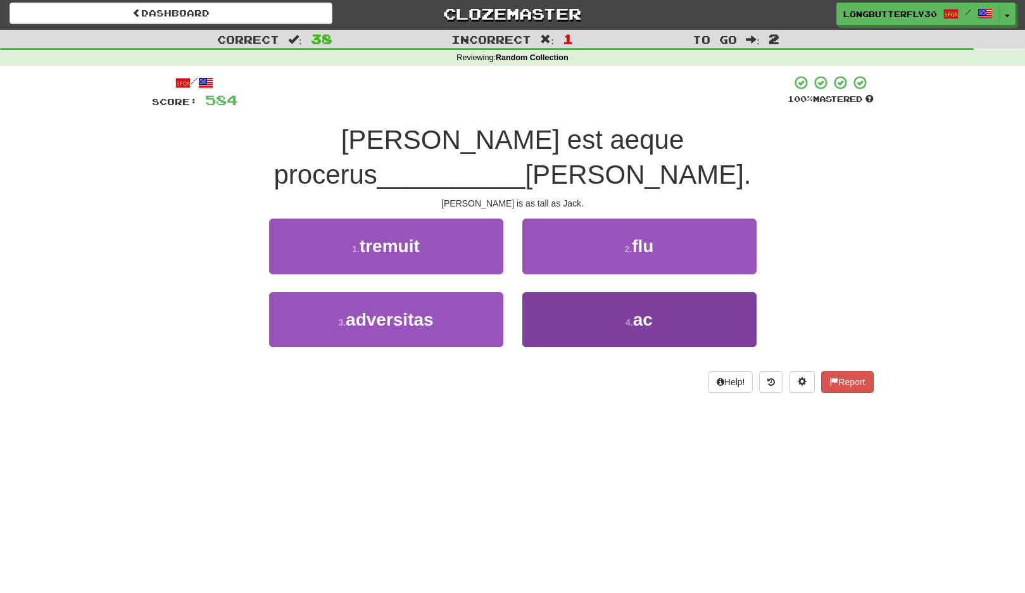
click at [583, 292] on button "4 . ac" at bounding box center [640, 319] width 234 height 55
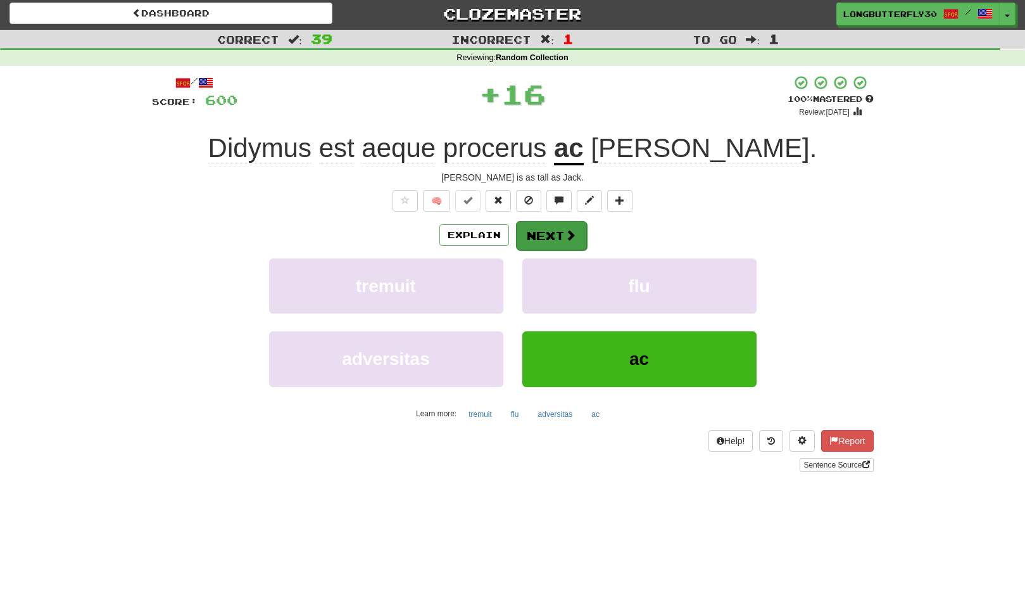
click at [575, 231] on span at bounding box center [570, 234] width 11 height 11
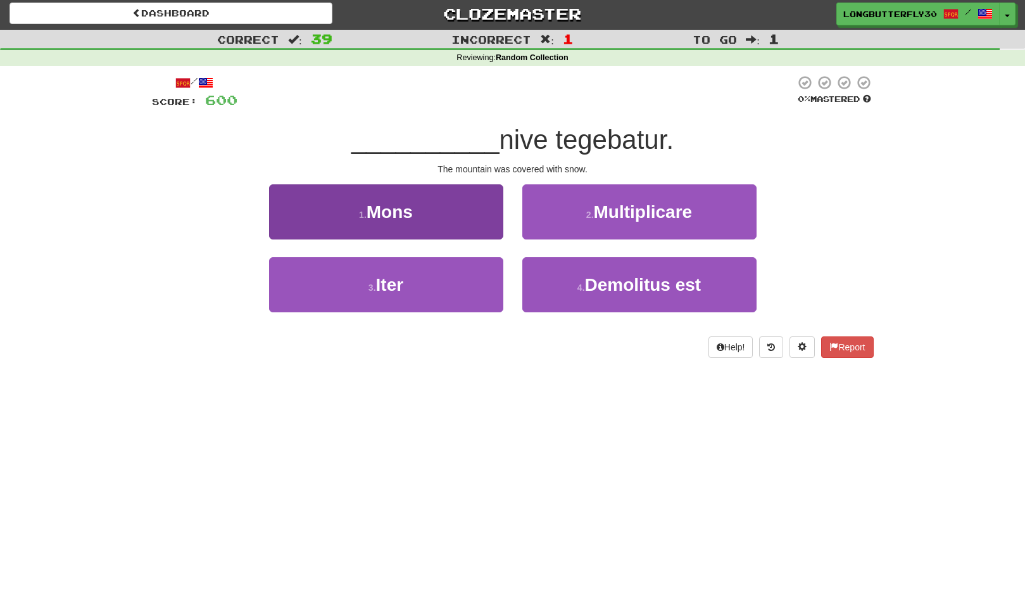
click at [458, 220] on button "1 . Mons" at bounding box center [386, 211] width 234 height 55
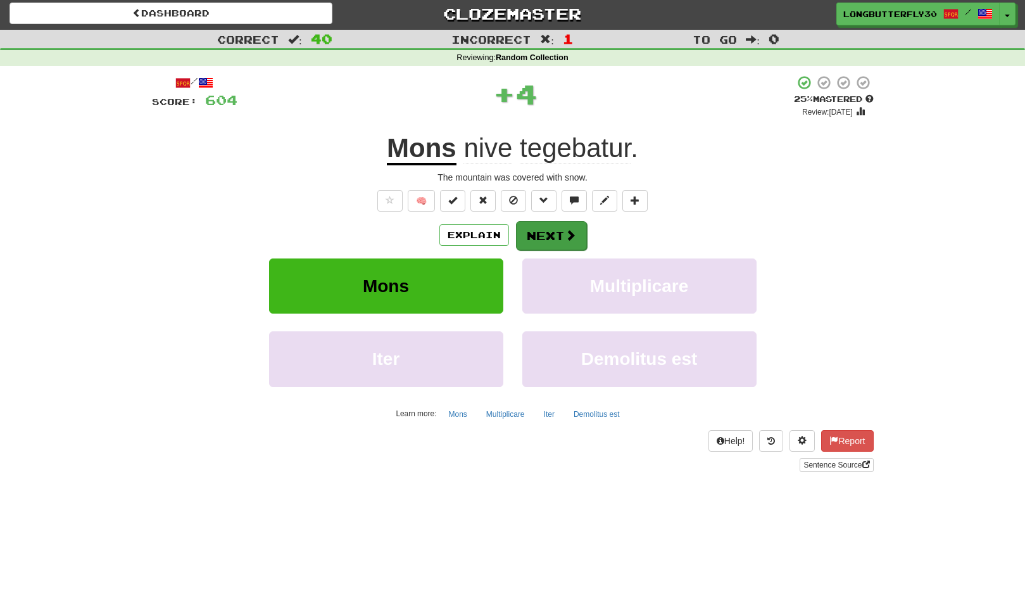
click at [551, 238] on button "Next" at bounding box center [551, 235] width 71 height 29
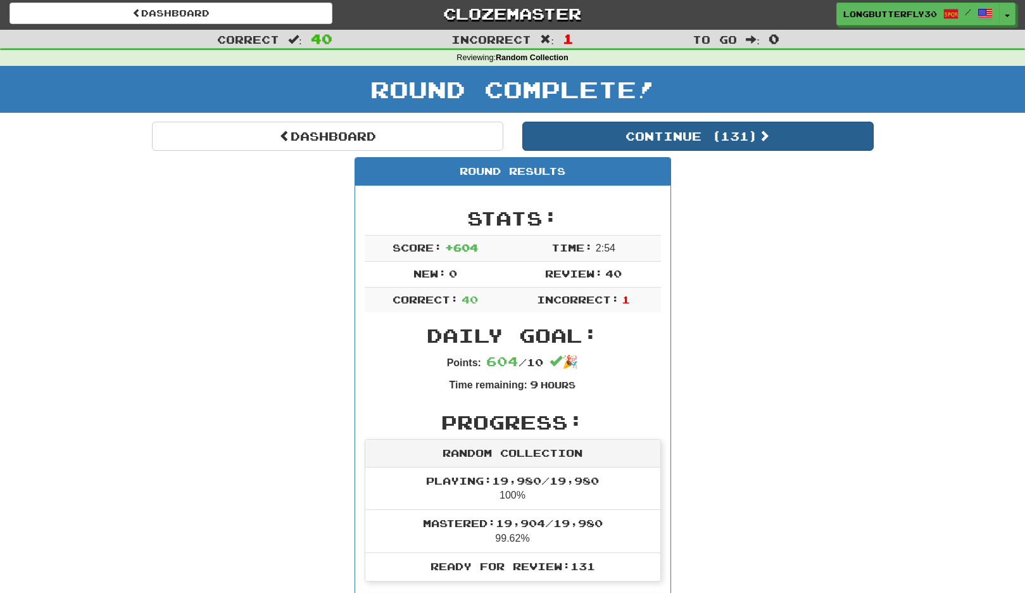
click at [716, 132] on button "Continue ( 131 )" at bounding box center [699, 136] width 352 height 29
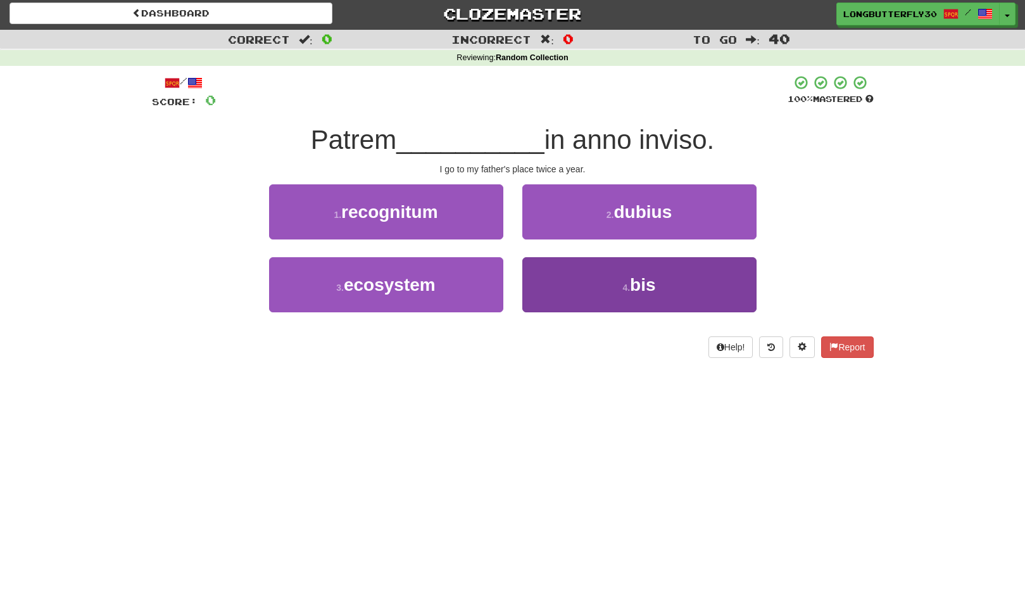
click at [608, 286] on button "4 . bis" at bounding box center [640, 284] width 234 height 55
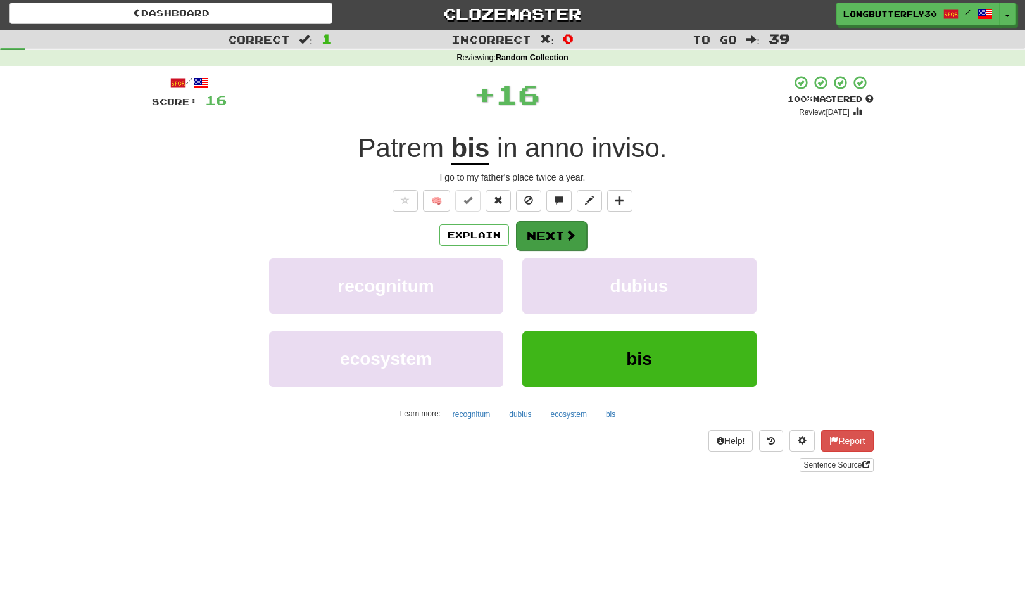
click at [568, 231] on span at bounding box center [570, 234] width 11 height 11
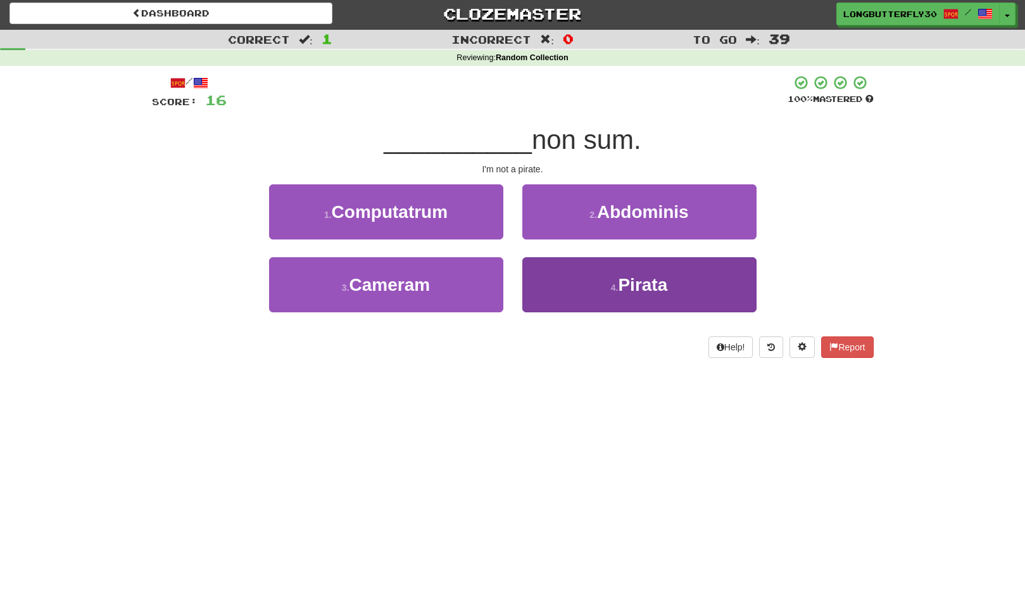
click at [547, 271] on button "4 . Pirata" at bounding box center [640, 284] width 234 height 55
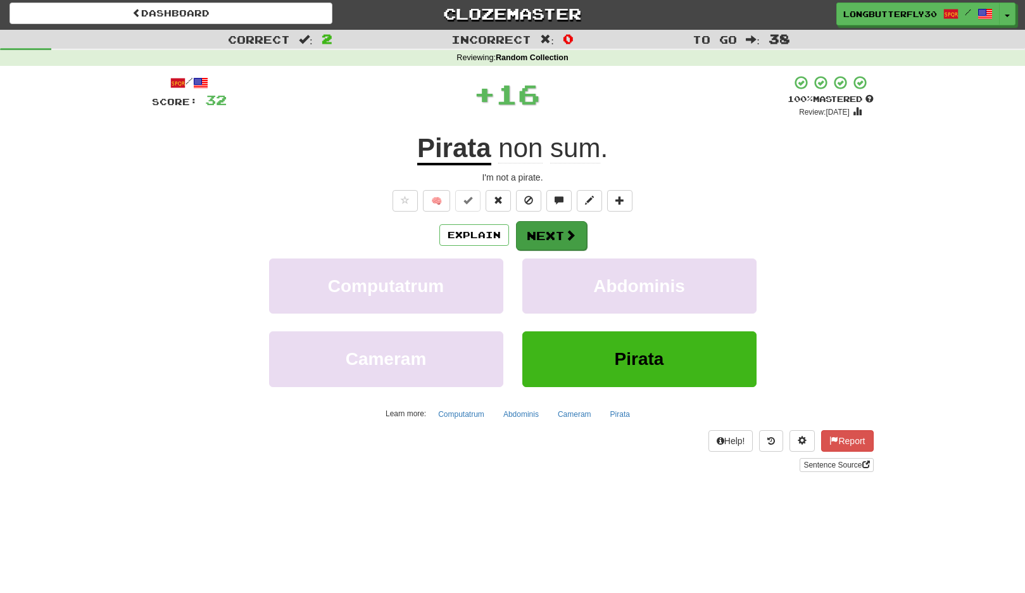
click at [533, 234] on button "Next" at bounding box center [551, 235] width 71 height 29
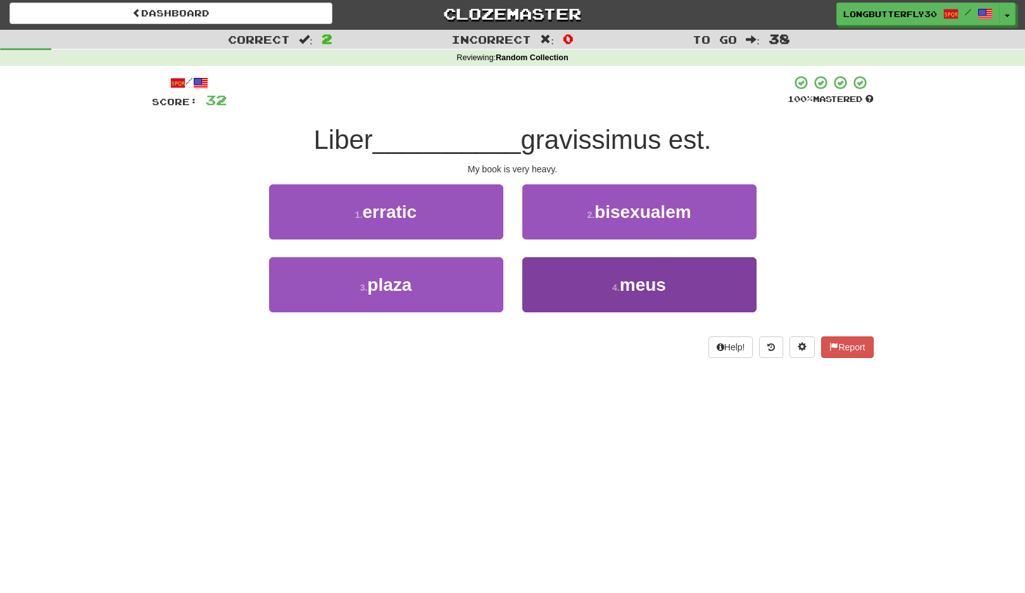
click at [543, 278] on button "4 . meus" at bounding box center [640, 284] width 234 height 55
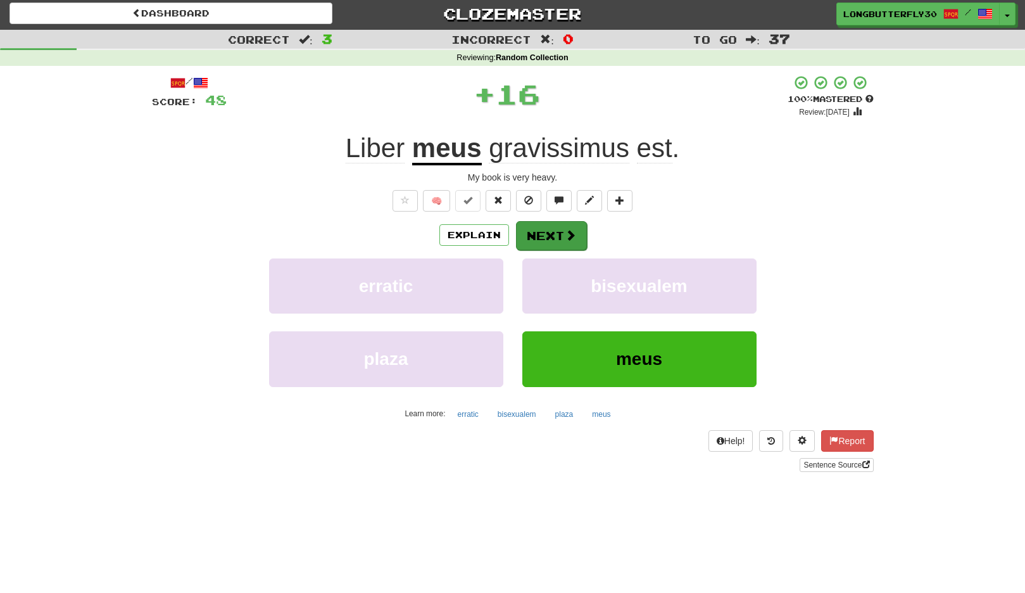
click at [540, 231] on button "Next" at bounding box center [551, 235] width 71 height 29
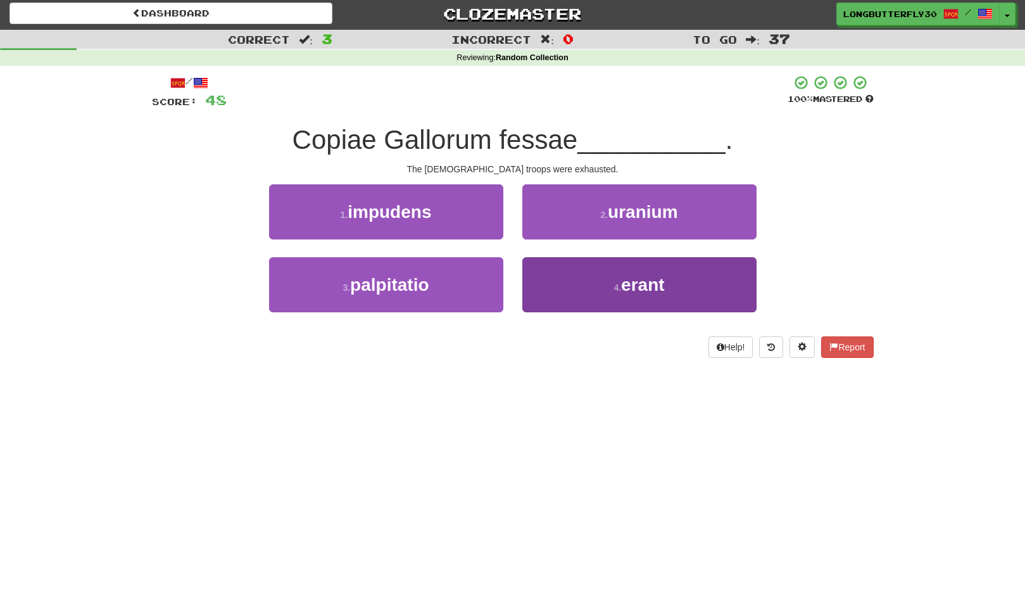
click at [583, 277] on button "4 . erant" at bounding box center [640, 284] width 234 height 55
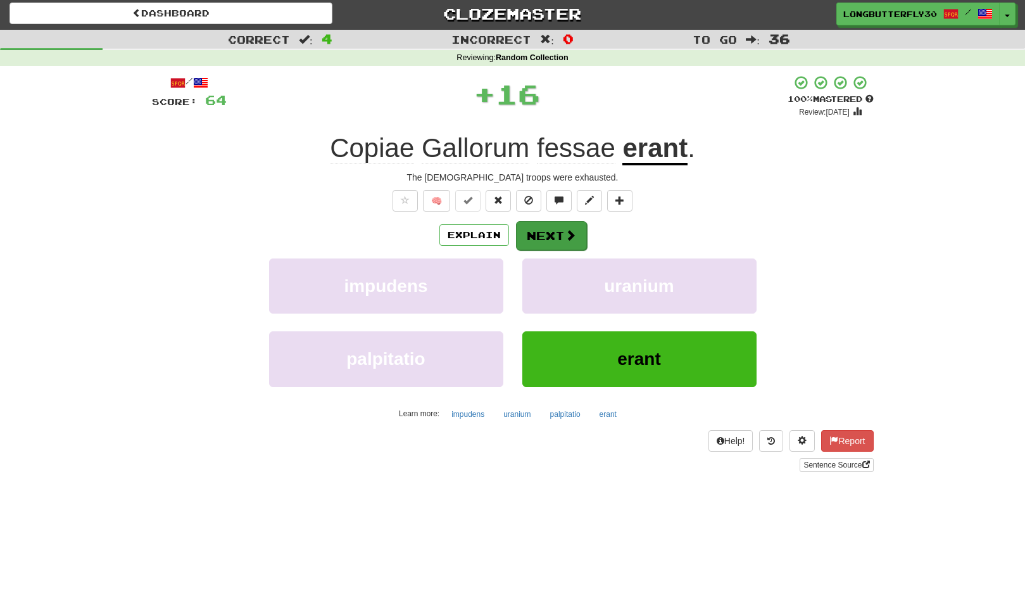
click at [558, 231] on button "Next" at bounding box center [551, 235] width 71 height 29
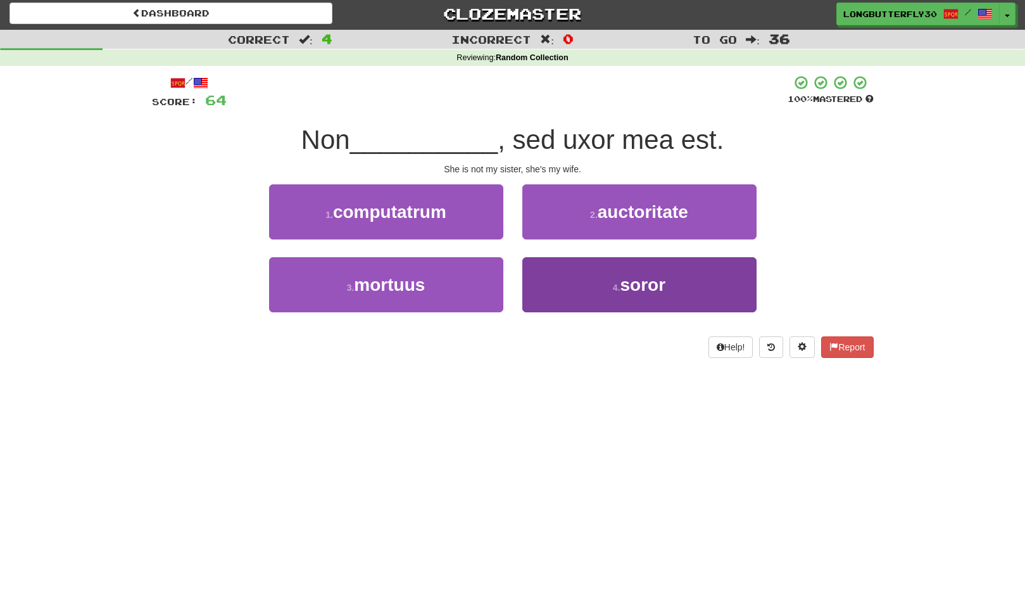
click at [584, 274] on button "4 . soror" at bounding box center [640, 284] width 234 height 55
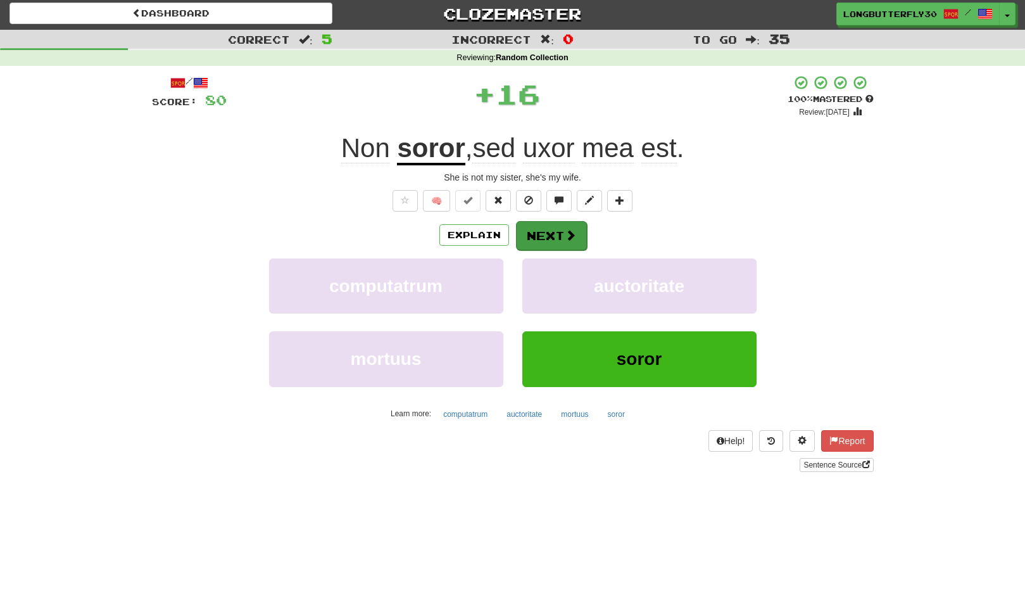
click at [545, 227] on button "Next" at bounding box center [551, 235] width 71 height 29
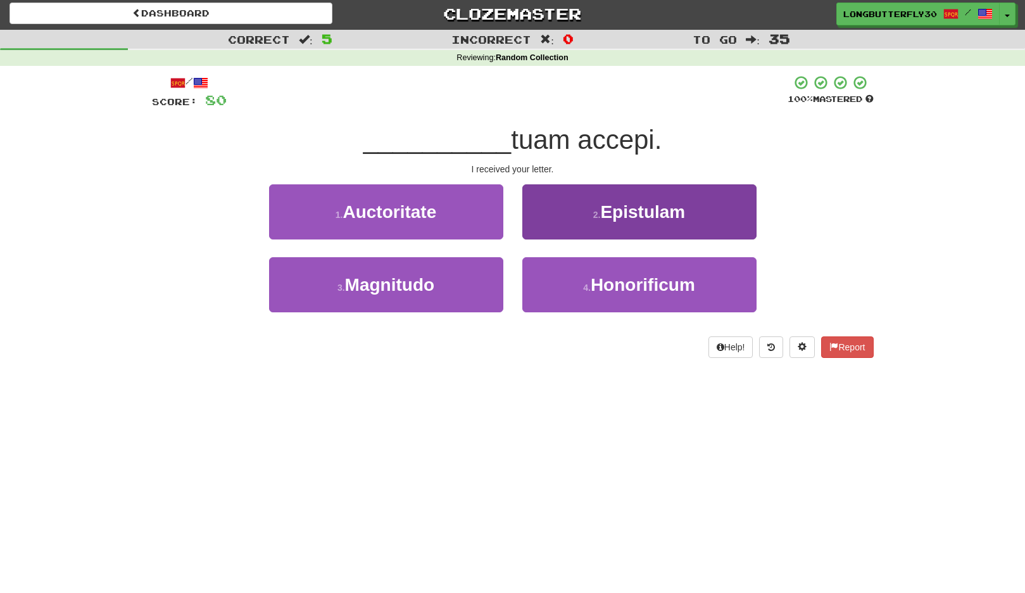
click at [567, 216] on button "2 . Epistulam" at bounding box center [640, 211] width 234 height 55
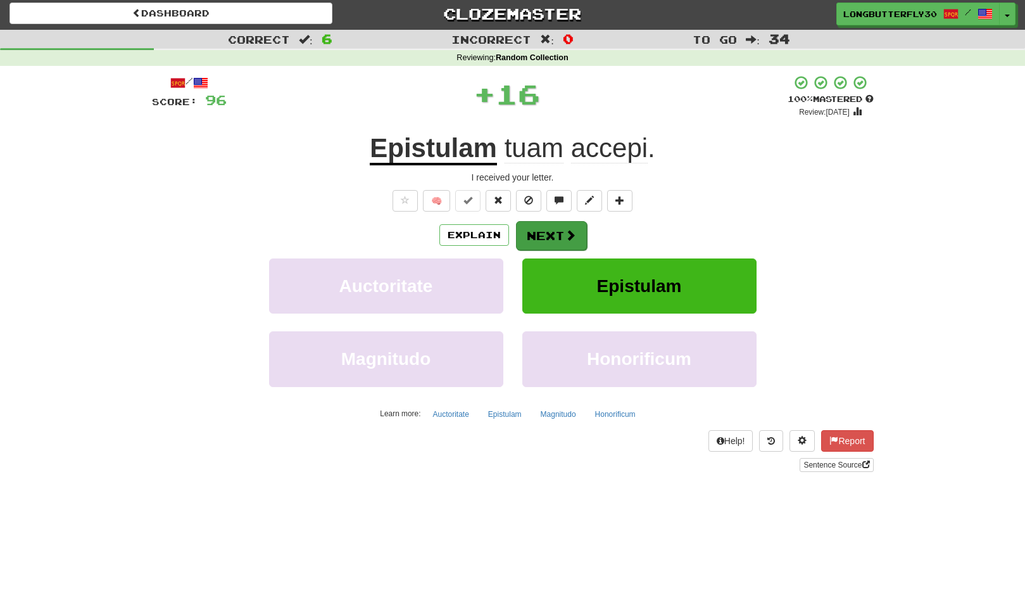
click at [554, 238] on button "Next" at bounding box center [551, 235] width 71 height 29
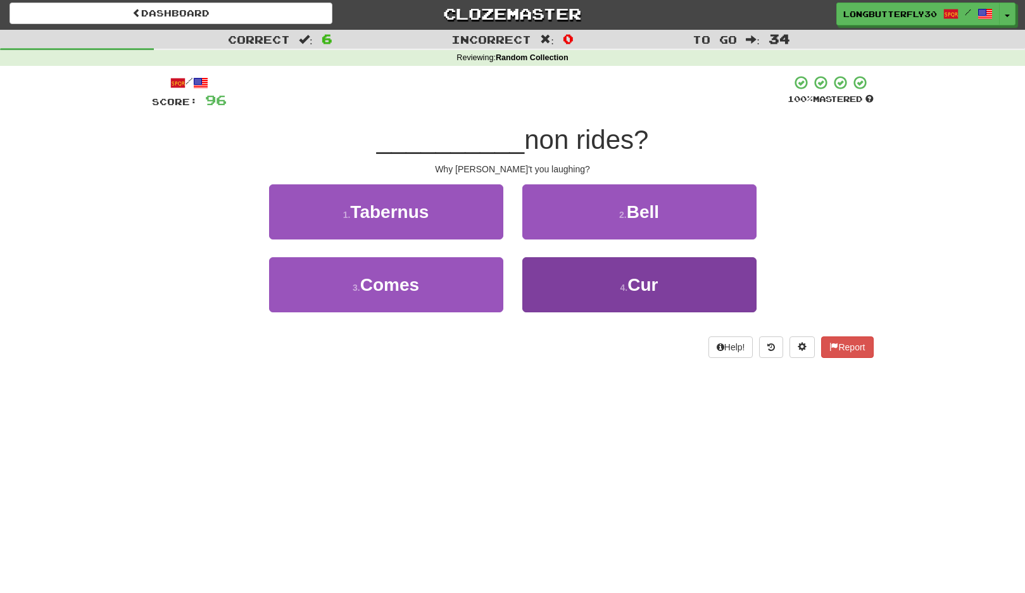
click at [573, 274] on button "4 . Cur" at bounding box center [640, 284] width 234 height 55
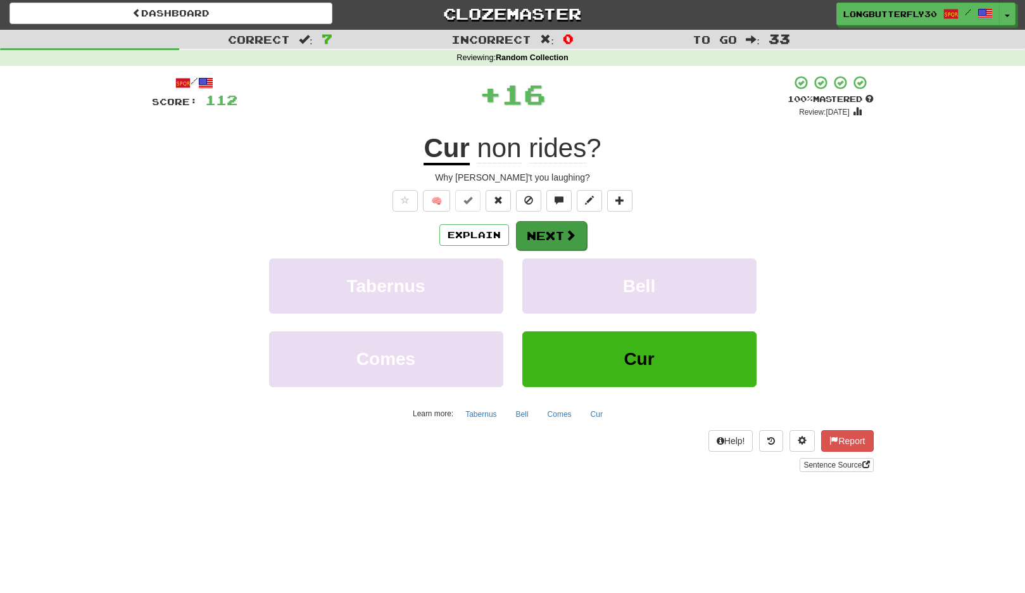
click at [554, 231] on button "Next" at bounding box center [551, 235] width 71 height 29
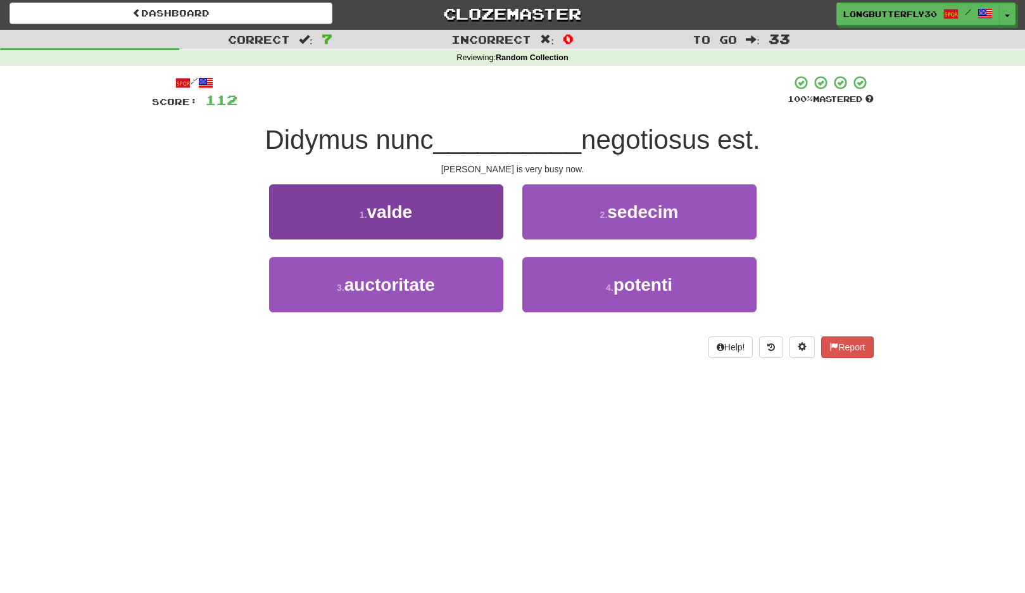
click at [483, 215] on button "1 . valde" at bounding box center [386, 211] width 234 height 55
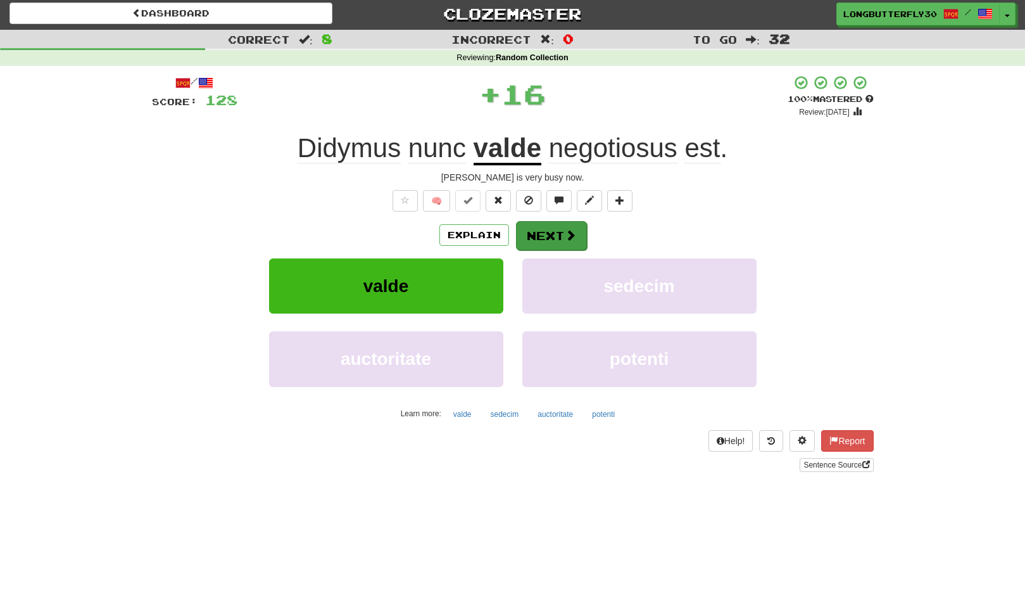
click at [531, 230] on button "Next" at bounding box center [551, 235] width 71 height 29
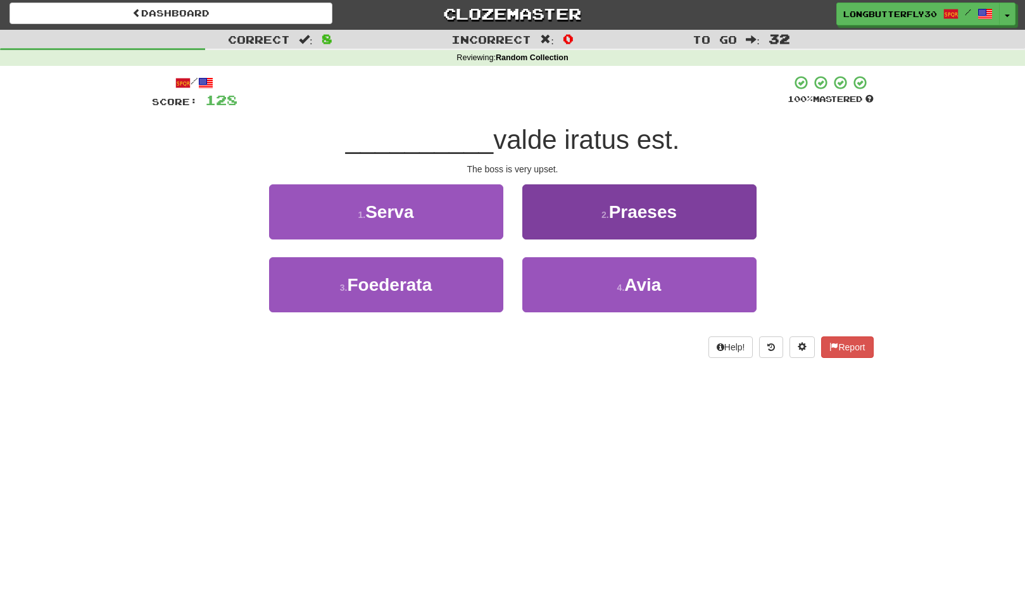
click at [600, 221] on button "2 . Praeses" at bounding box center [640, 211] width 234 height 55
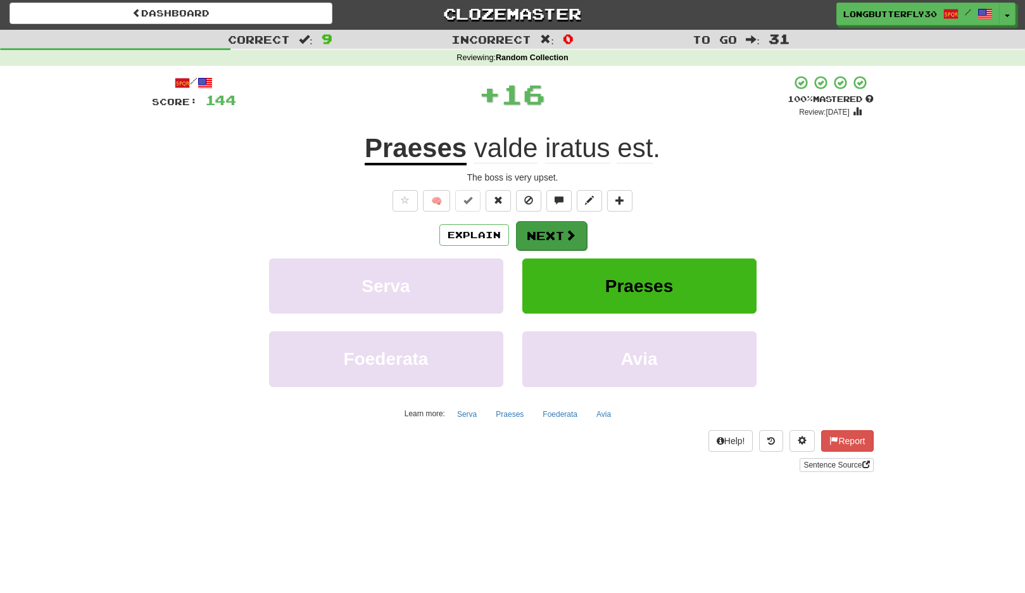
click at [554, 231] on button "Next" at bounding box center [551, 235] width 71 height 29
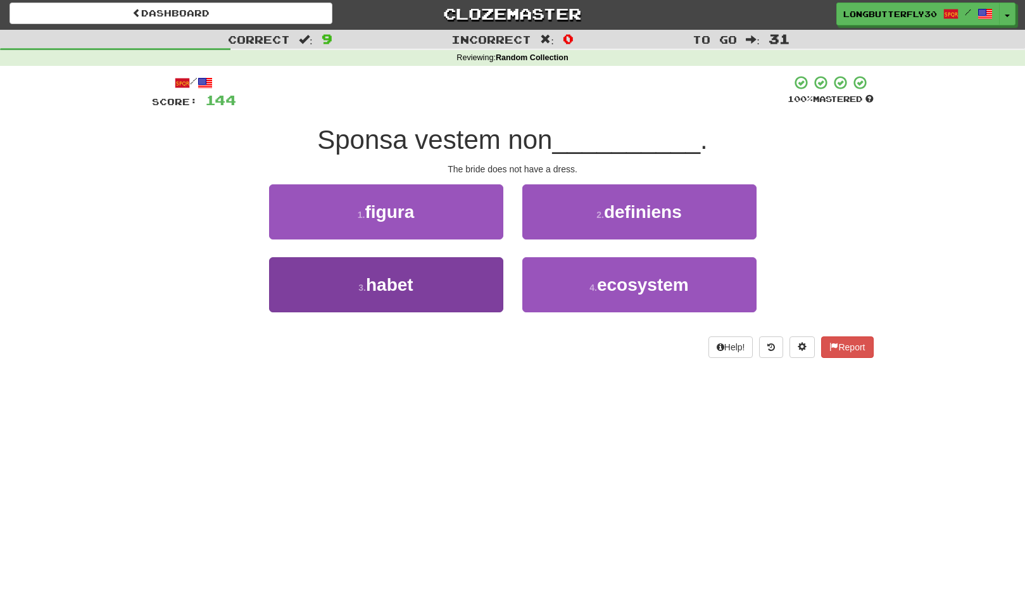
click at [463, 276] on button "3 . habet" at bounding box center [386, 284] width 234 height 55
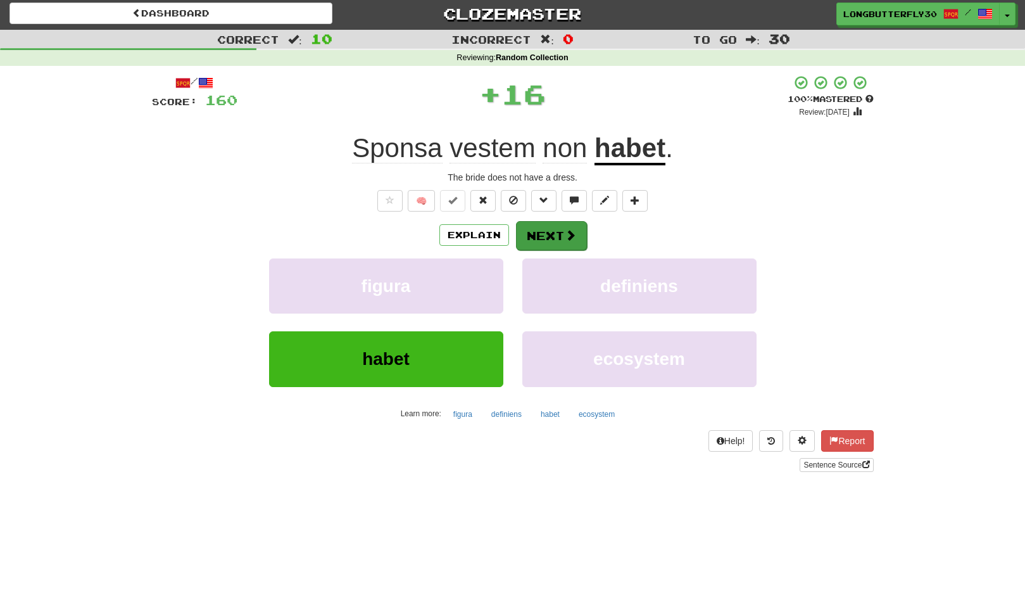
click at [545, 232] on button "Next" at bounding box center [551, 235] width 71 height 29
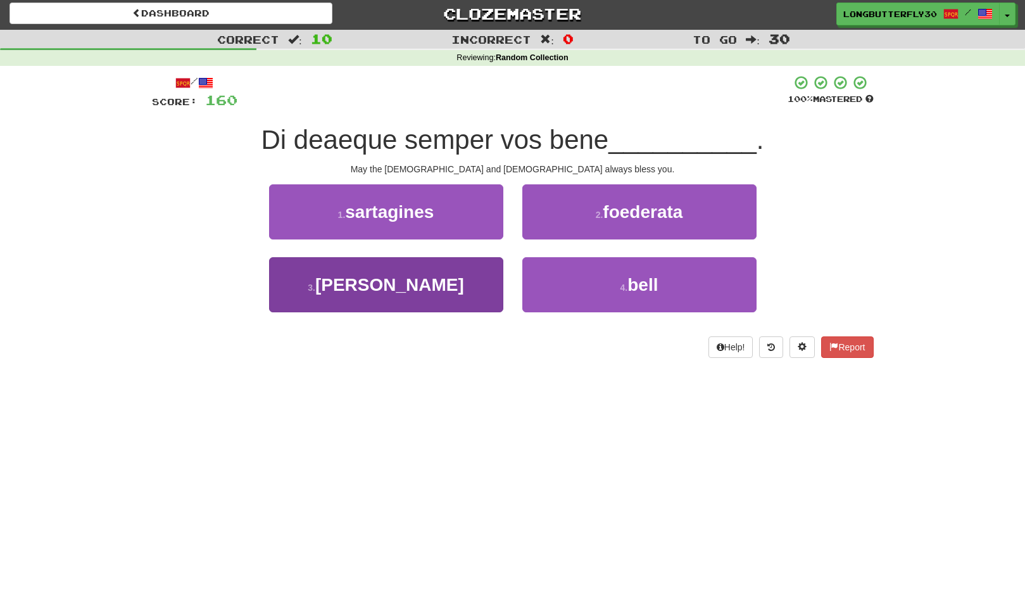
click at [495, 276] on button "3 . ament" at bounding box center [386, 284] width 234 height 55
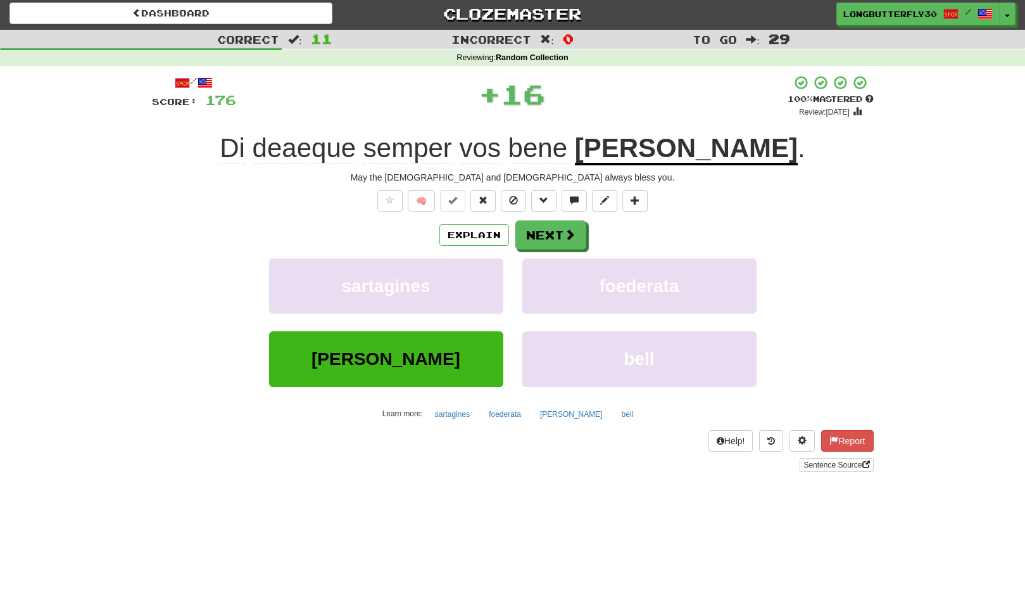
click at [557, 238] on button "Next" at bounding box center [551, 234] width 71 height 29
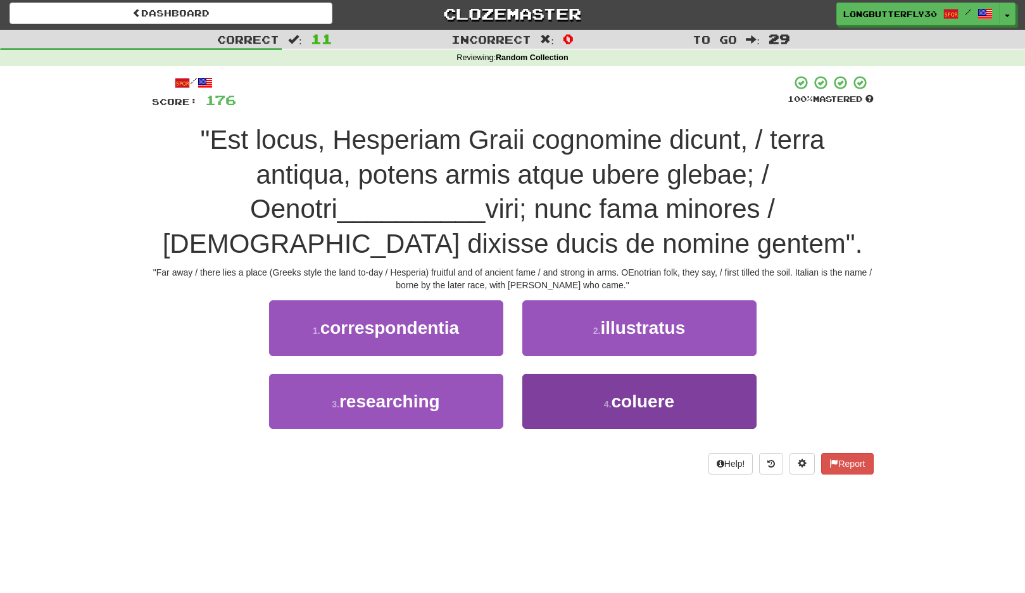
click at [601, 395] on button "4 . coluere" at bounding box center [640, 401] width 234 height 55
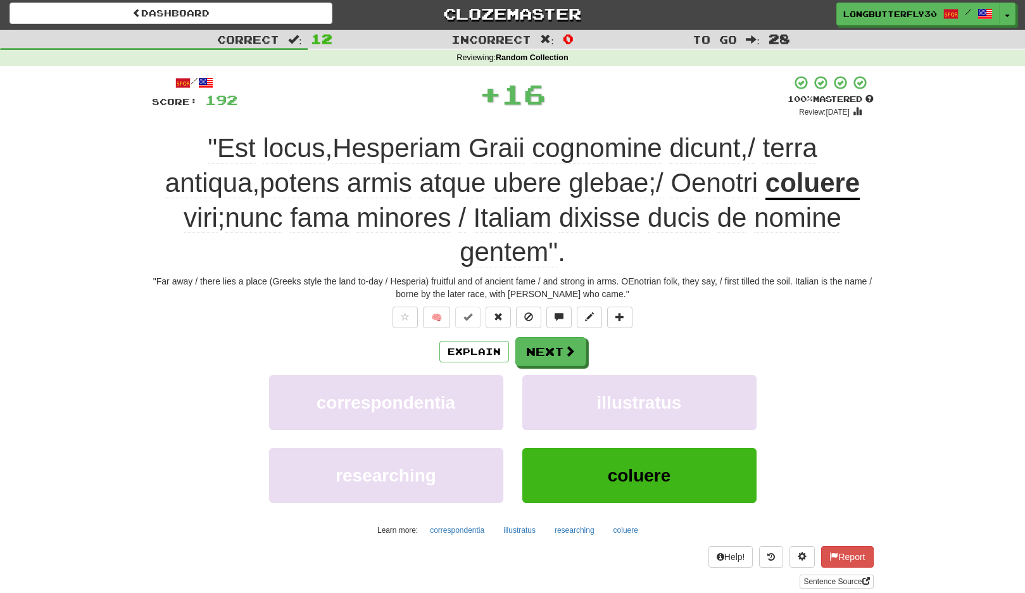
click at [569, 351] on span at bounding box center [569, 350] width 11 height 11
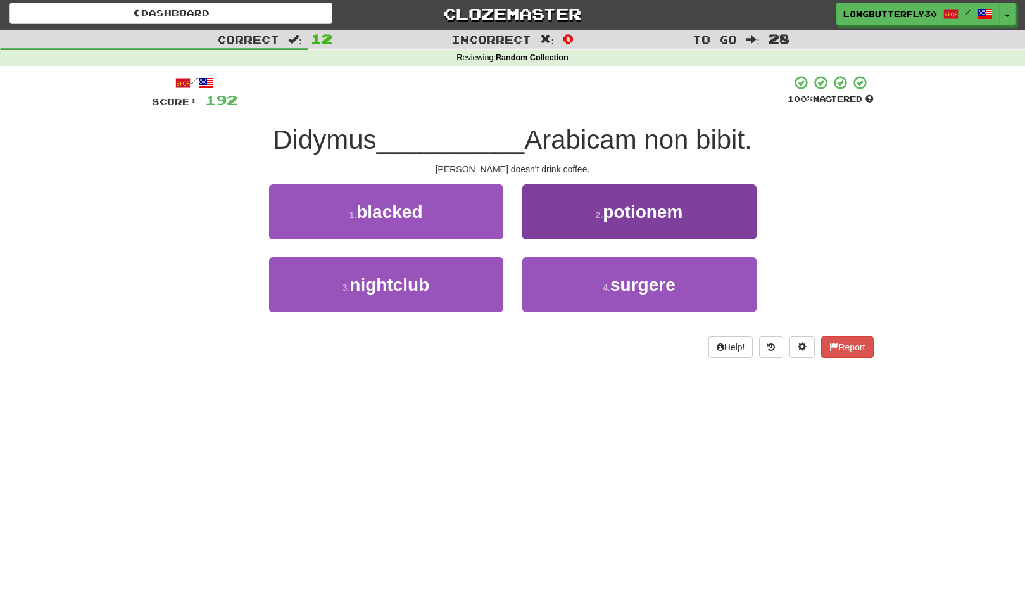
click at [602, 217] on small "2 ." at bounding box center [600, 215] width 8 height 10
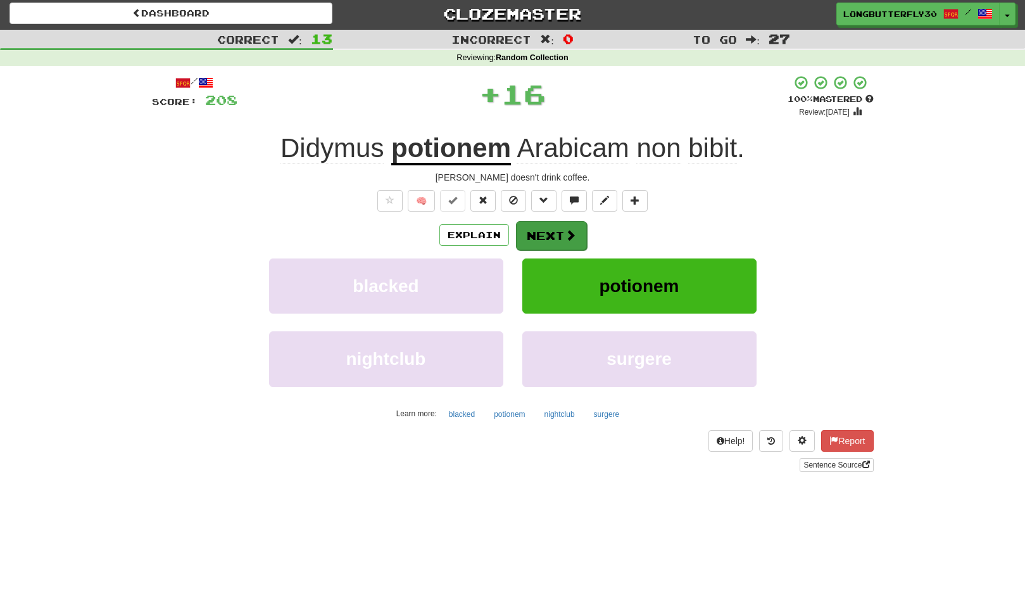
click at [566, 236] on span at bounding box center [570, 234] width 11 height 11
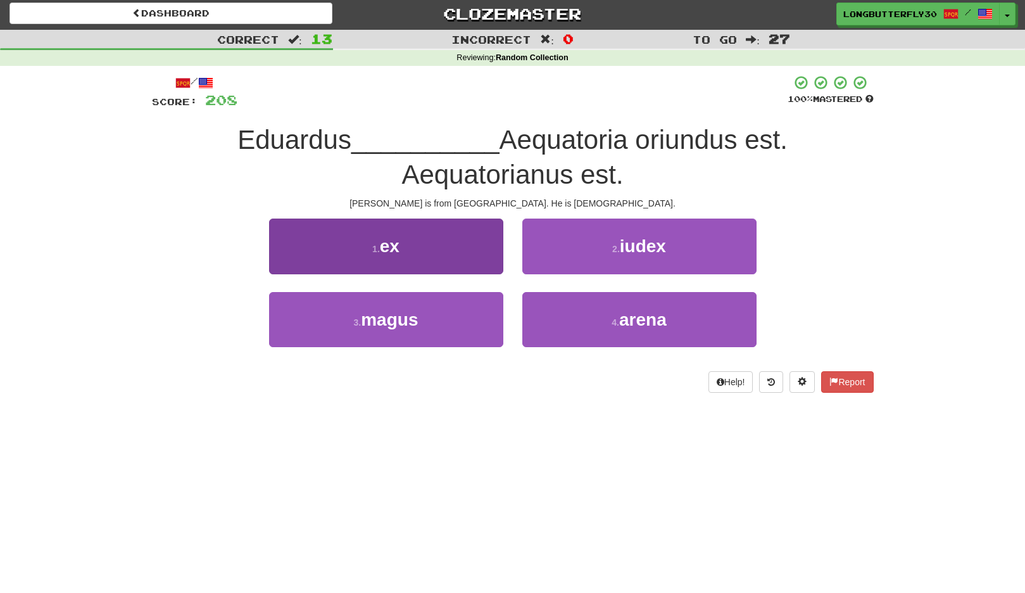
click at [469, 251] on button "1 . ex" at bounding box center [386, 246] width 234 height 55
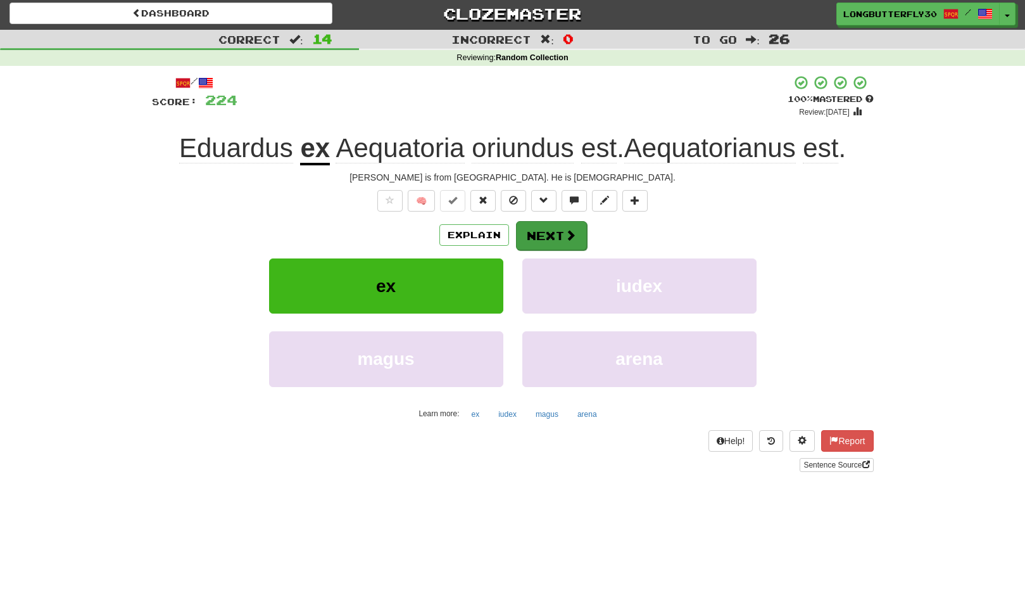
click at [565, 229] on span at bounding box center [570, 234] width 11 height 11
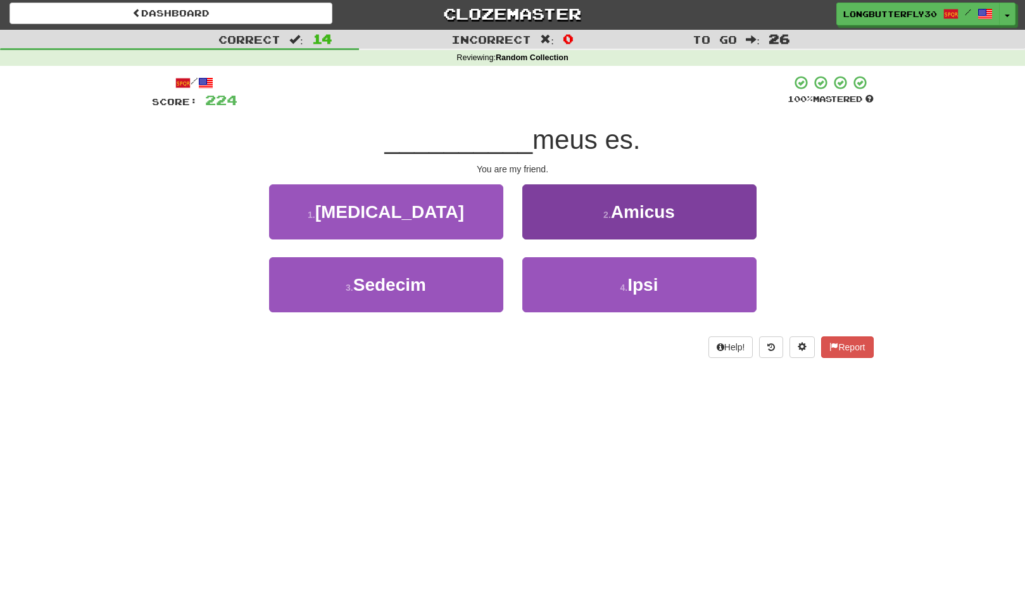
click at [603, 219] on button "2 . Amicus" at bounding box center [640, 211] width 234 height 55
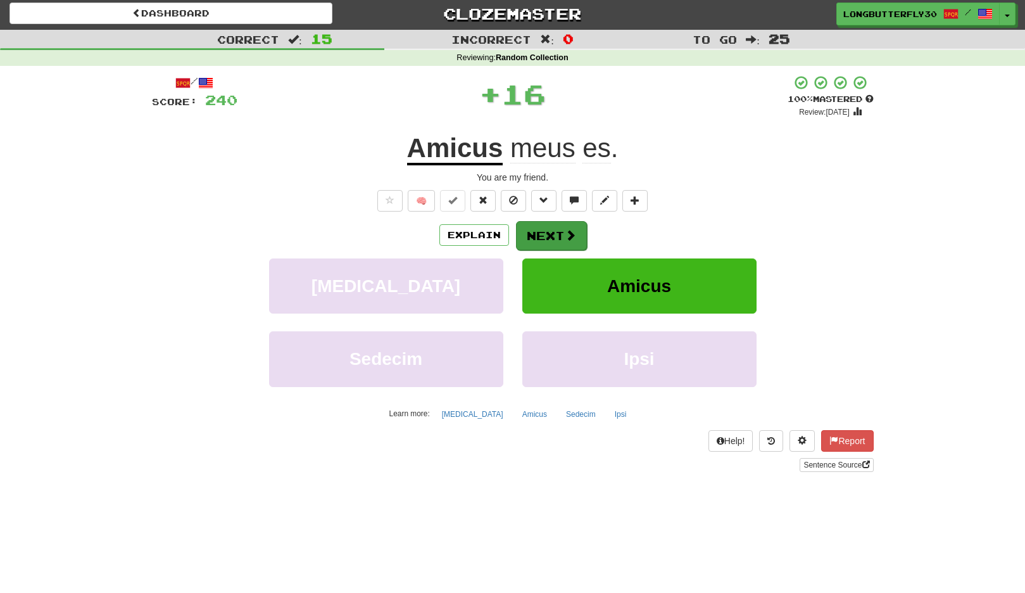
click at [556, 227] on button "Next" at bounding box center [551, 235] width 71 height 29
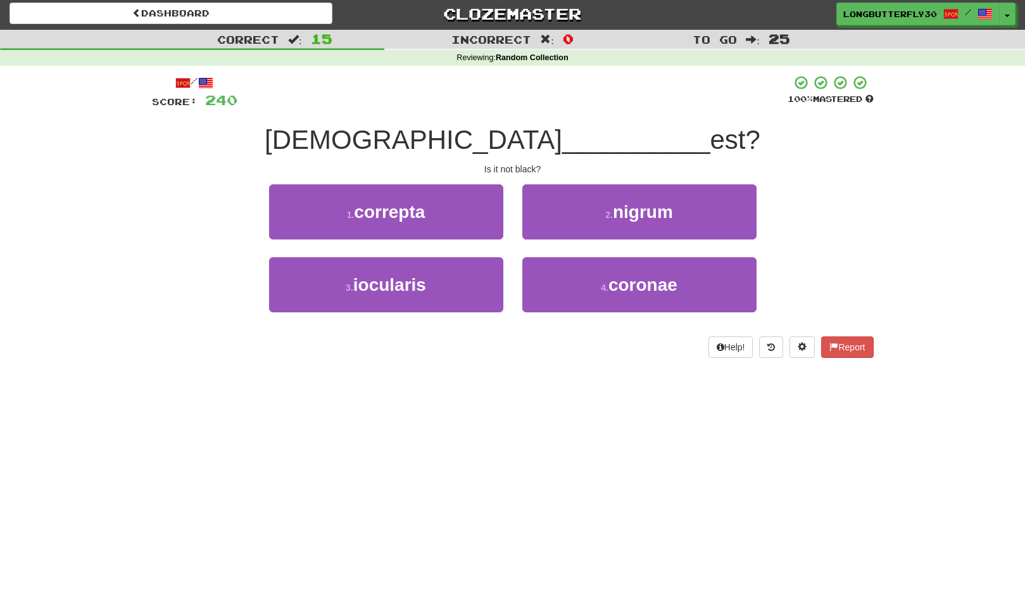
click at [618, 217] on span "nigrum" at bounding box center [643, 212] width 60 height 20
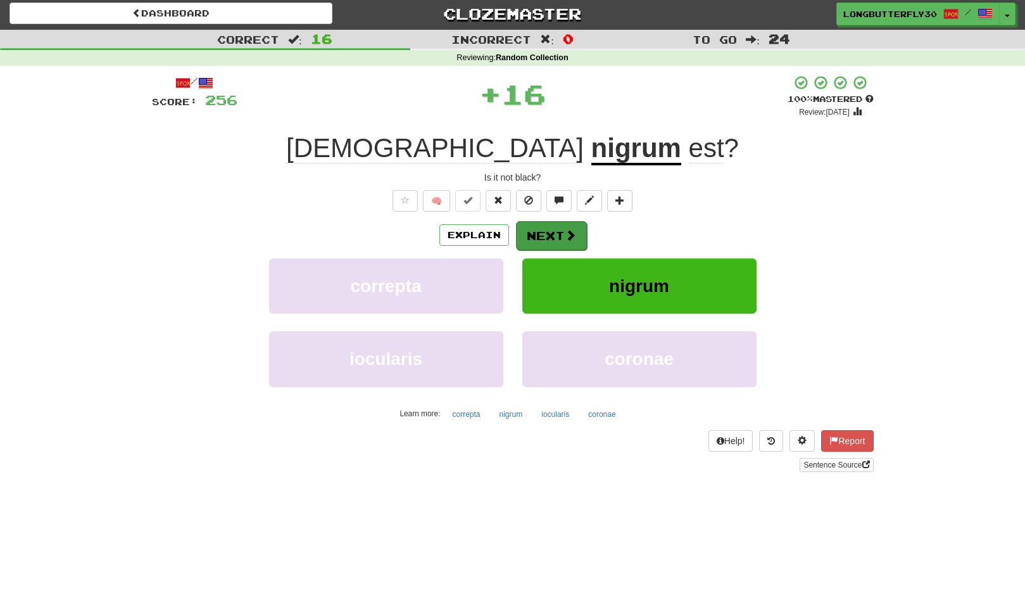
click at [565, 232] on span at bounding box center [570, 234] width 11 height 11
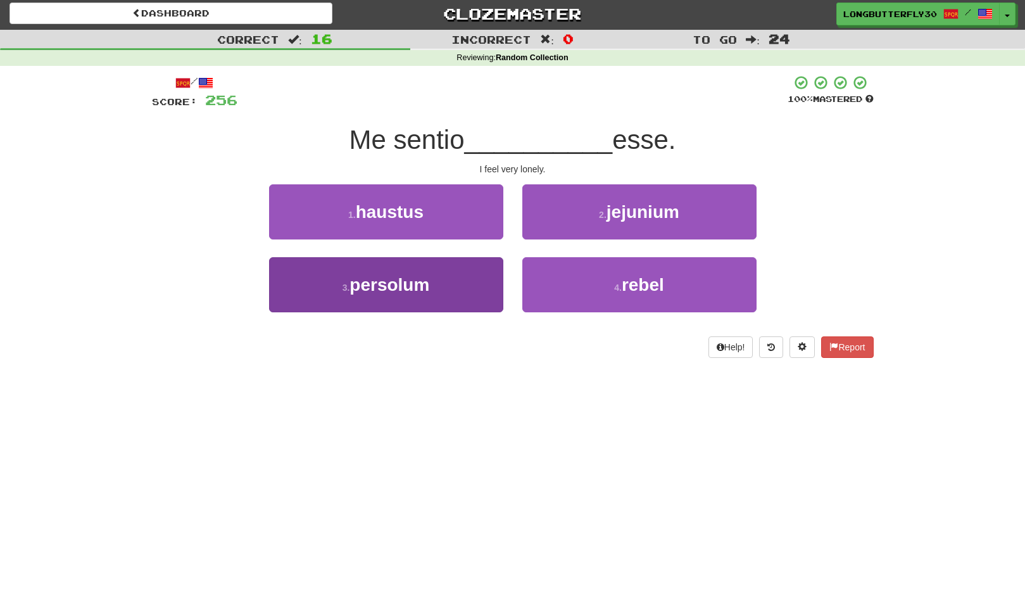
click at [490, 283] on button "3 . persolum" at bounding box center [386, 284] width 234 height 55
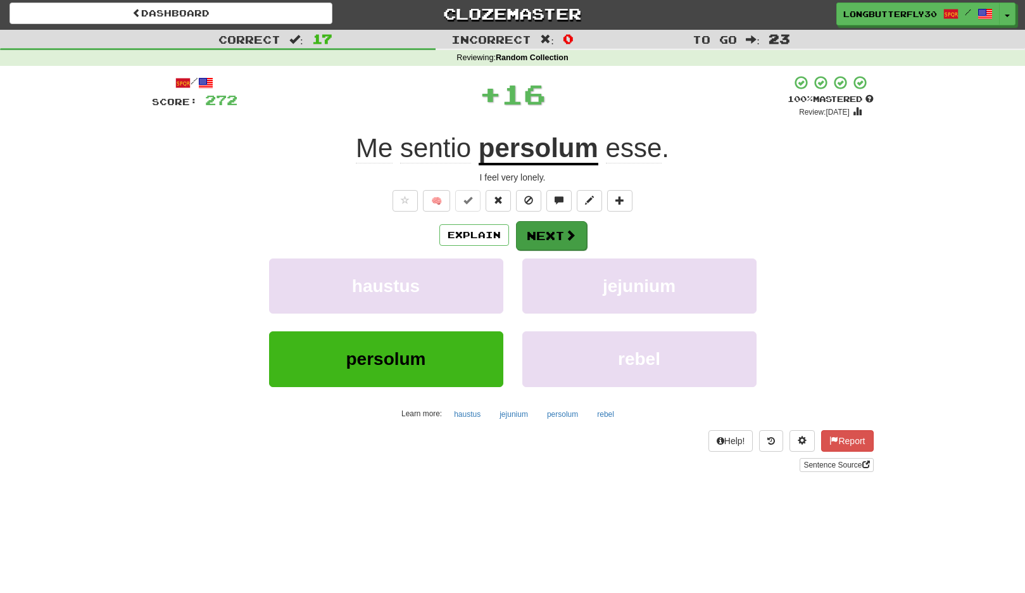
click at [556, 232] on button "Next" at bounding box center [551, 235] width 71 height 29
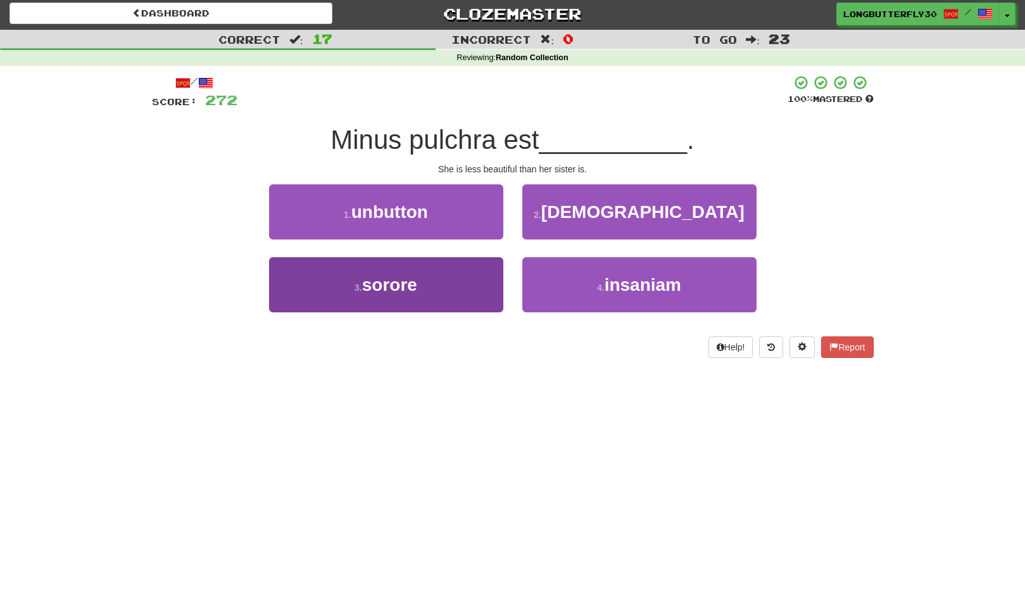
click at [467, 272] on button "3 . sorore" at bounding box center [386, 284] width 234 height 55
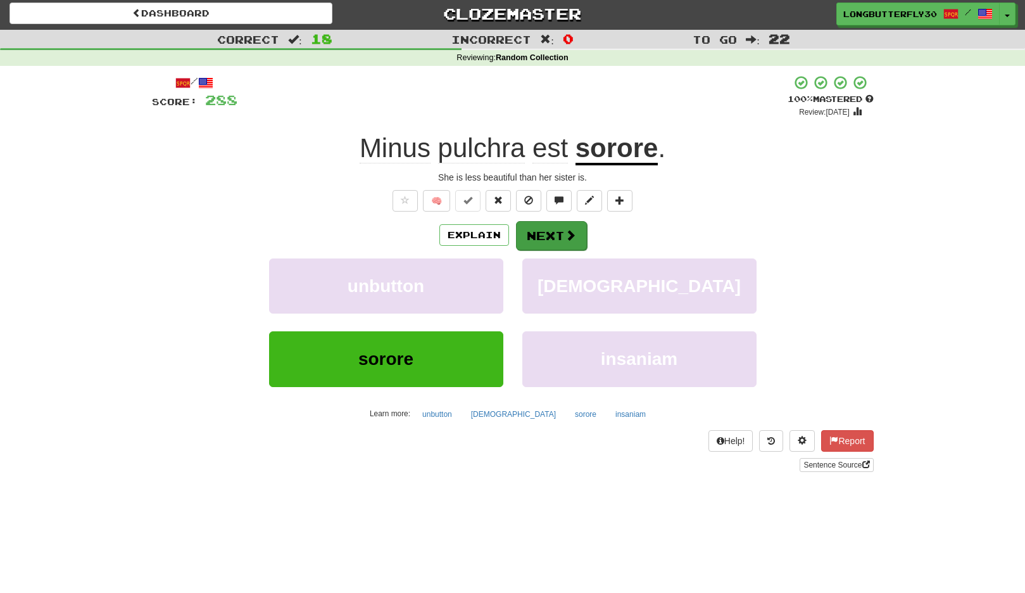
click at [568, 236] on span at bounding box center [570, 234] width 11 height 11
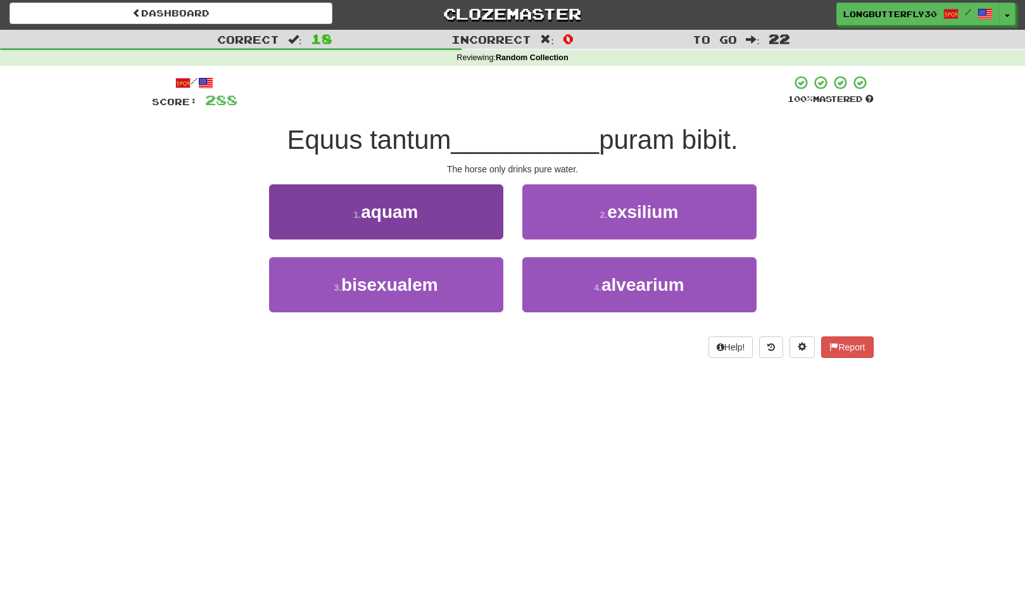
click at [462, 213] on button "1 . aquam" at bounding box center [386, 211] width 234 height 55
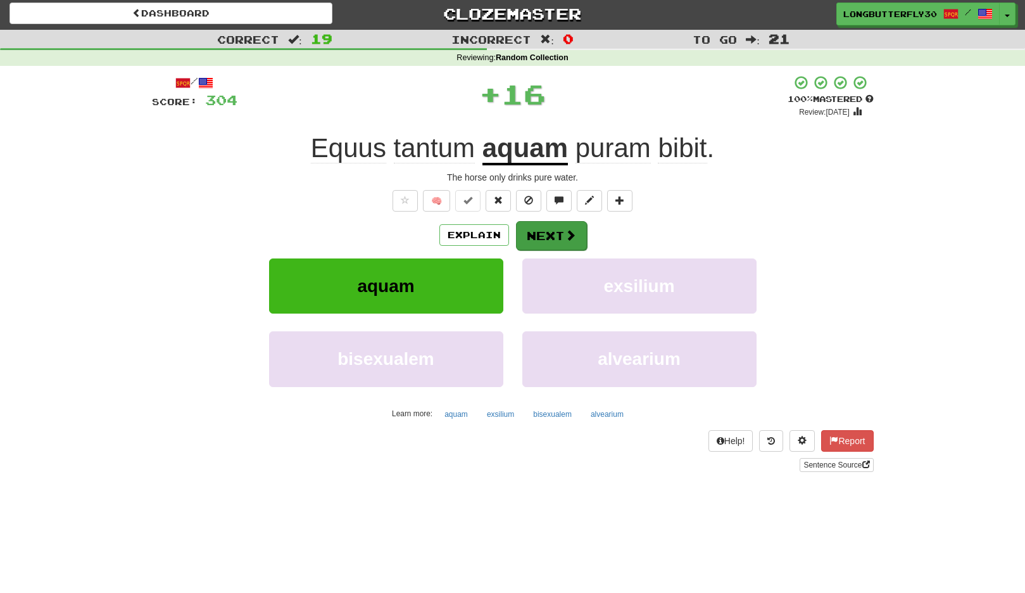
click at [553, 238] on button "Next" at bounding box center [551, 235] width 71 height 29
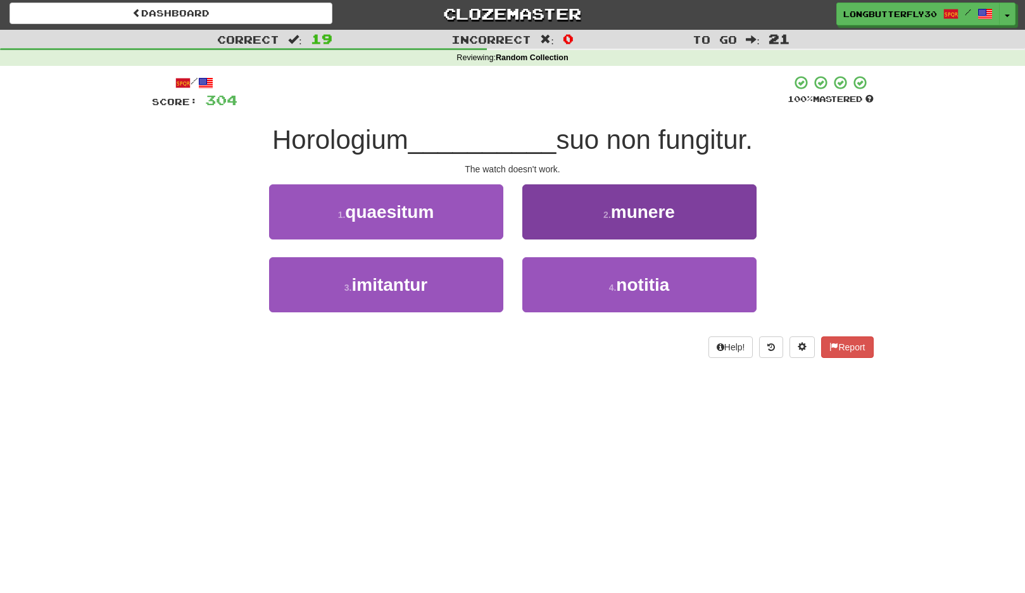
click at [611, 220] on button "2 . munere" at bounding box center [640, 211] width 234 height 55
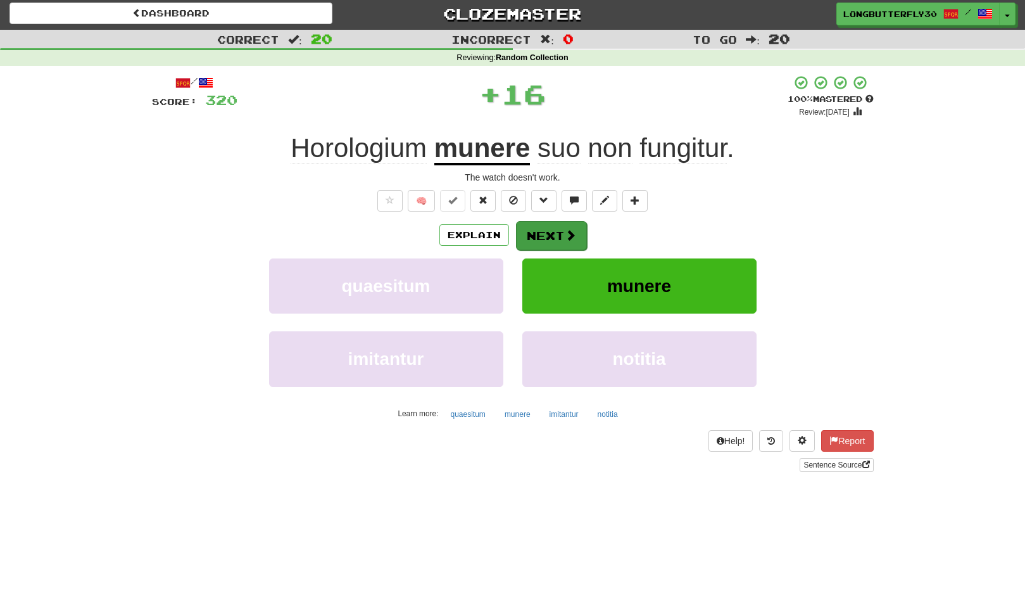
click at [575, 229] on span at bounding box center [570, 234] width 11 height 11
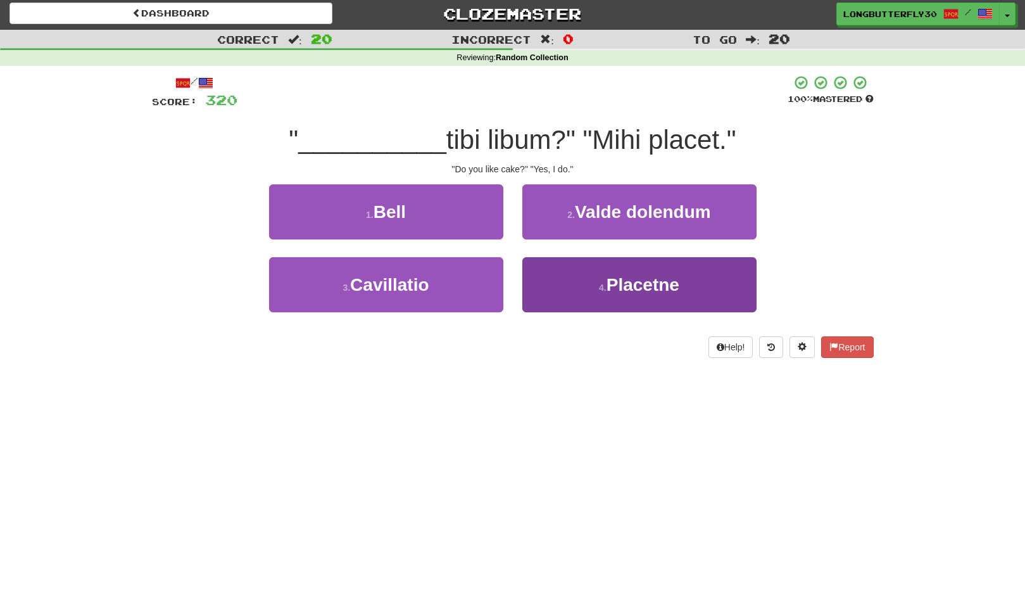
click at [626, 279] on span "Placetne" at bounding box center [643, 285] width 73 height 20
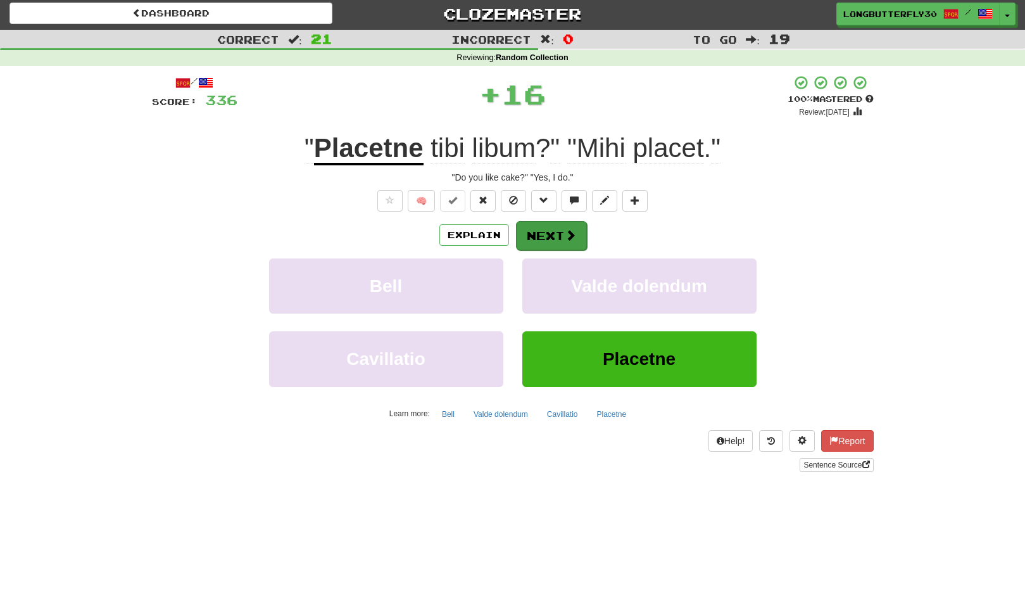
click at [562, 231] on button "Next" at bounding box center [551, 235] width 71 height 29
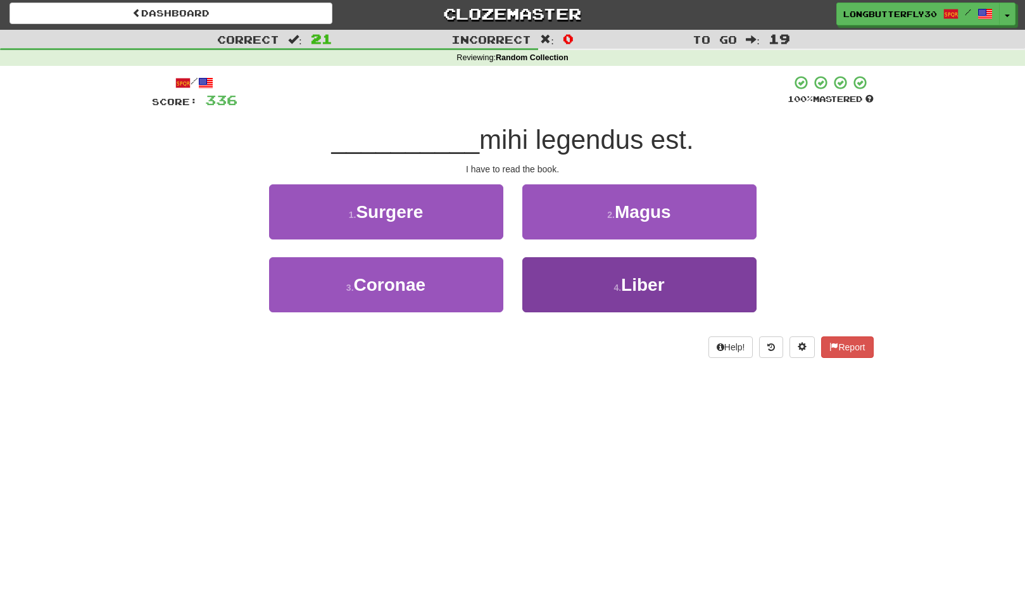
click at [588, 278] on button "4 . Liber" at bounding box center [640, 284] width 234 height 55
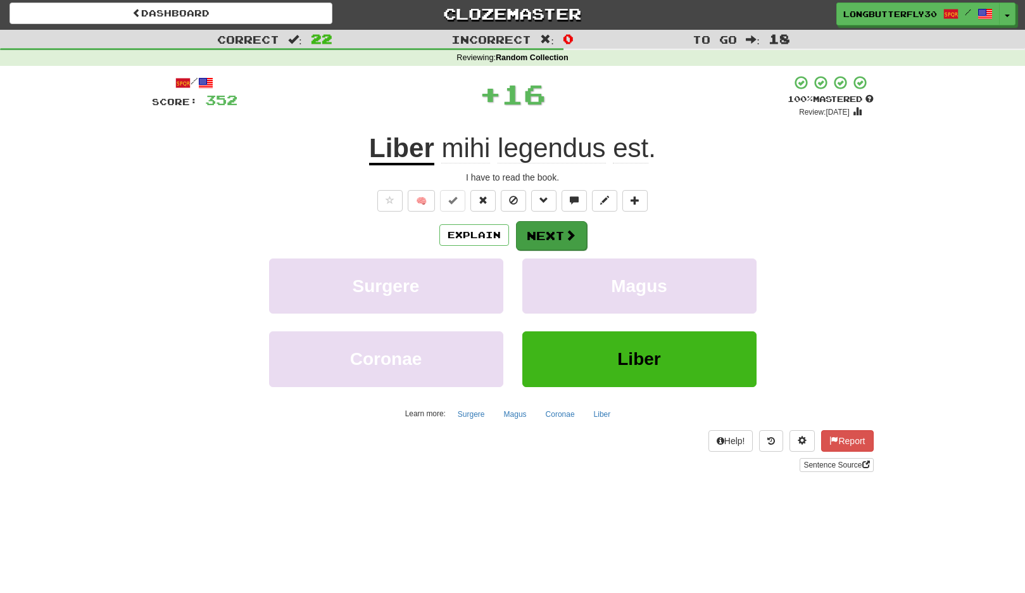
click at [565, 235] on span at bounding box center [570, 234] width 11 height 11
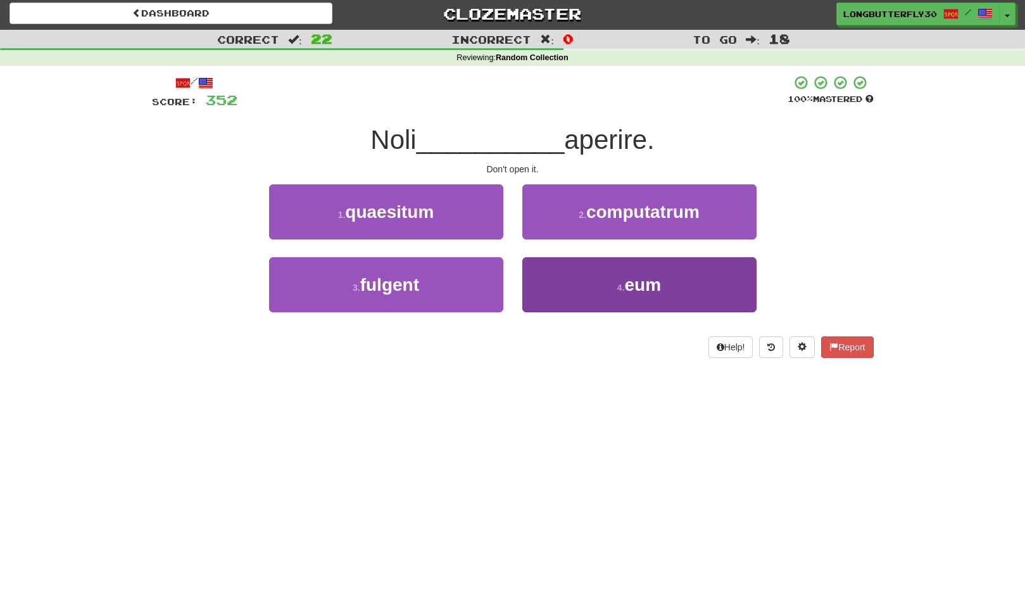
click at [595, 277] on button "4 . eum" at bounding box center [640, 284] width 234 height 55
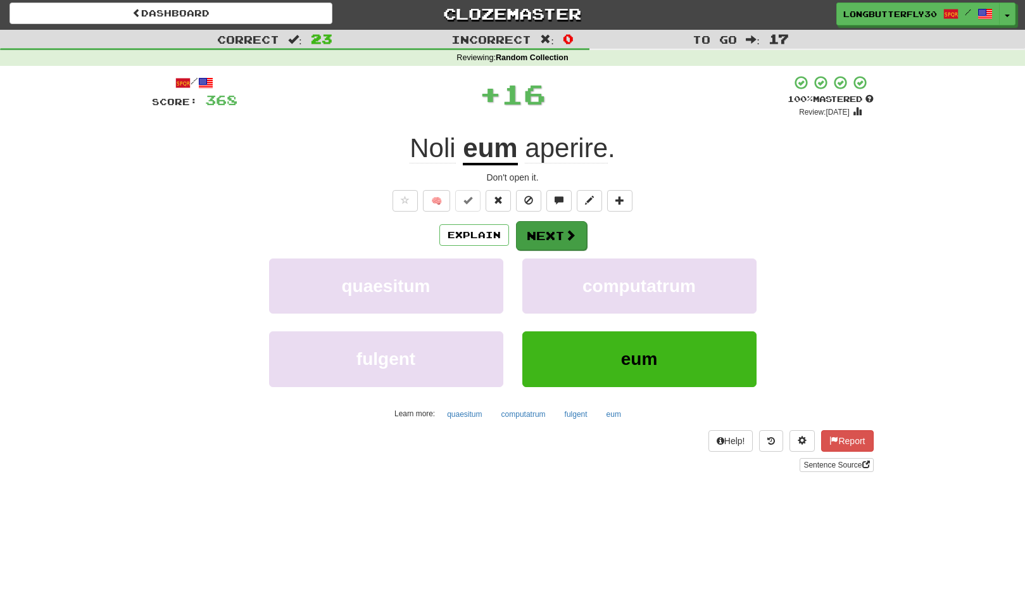
click at [533, 230] on button "Next" at bounding box center [551, 235] width 71 height 29
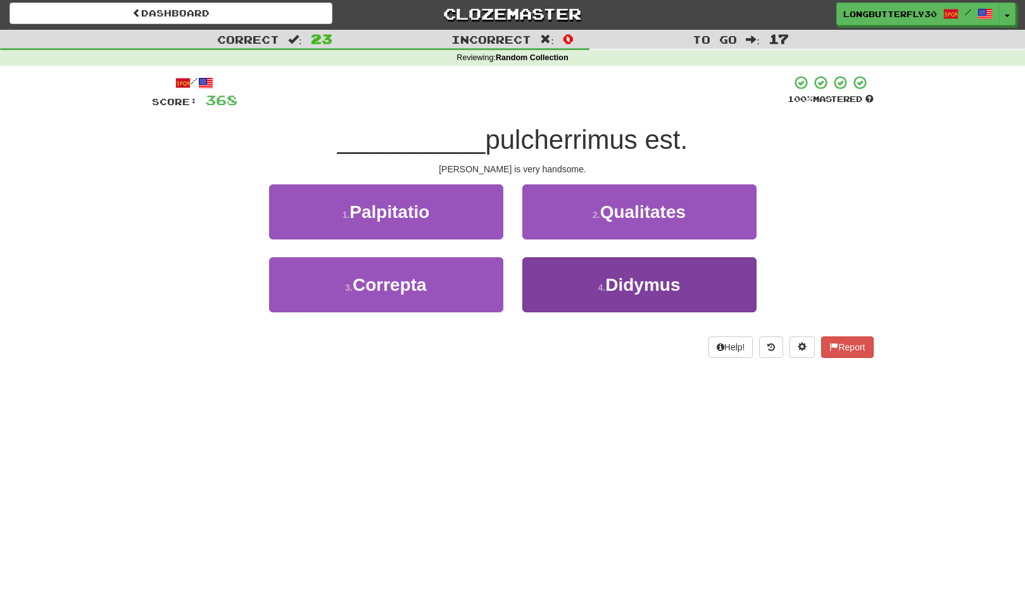
click at [586, 270] on button "4 . Didymus" at bounding box center [640, 284] width 234 height 55
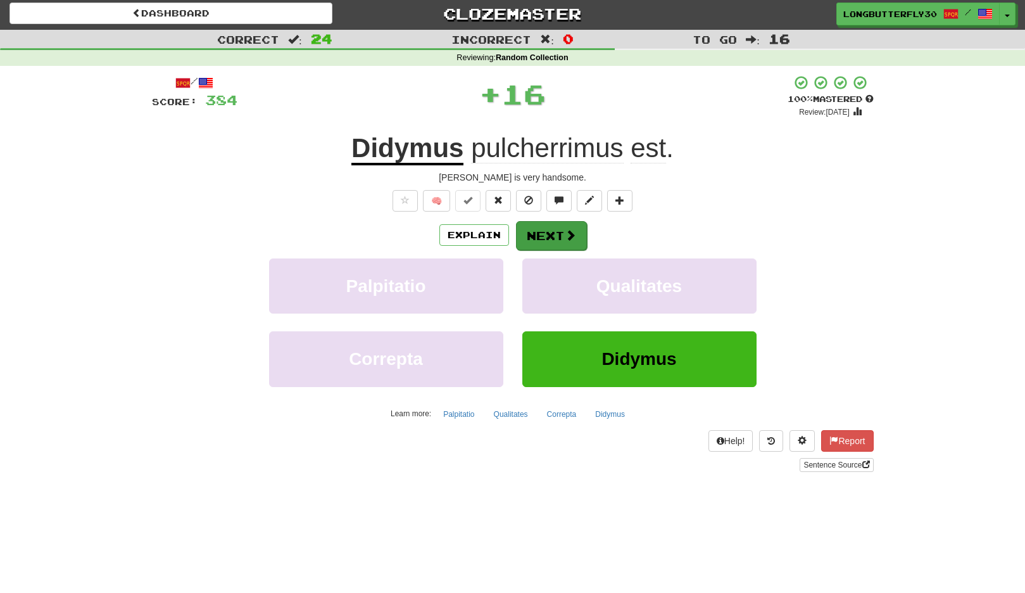
click at [565, 238] on span at bounding box center [570, 234] width 11 height 11
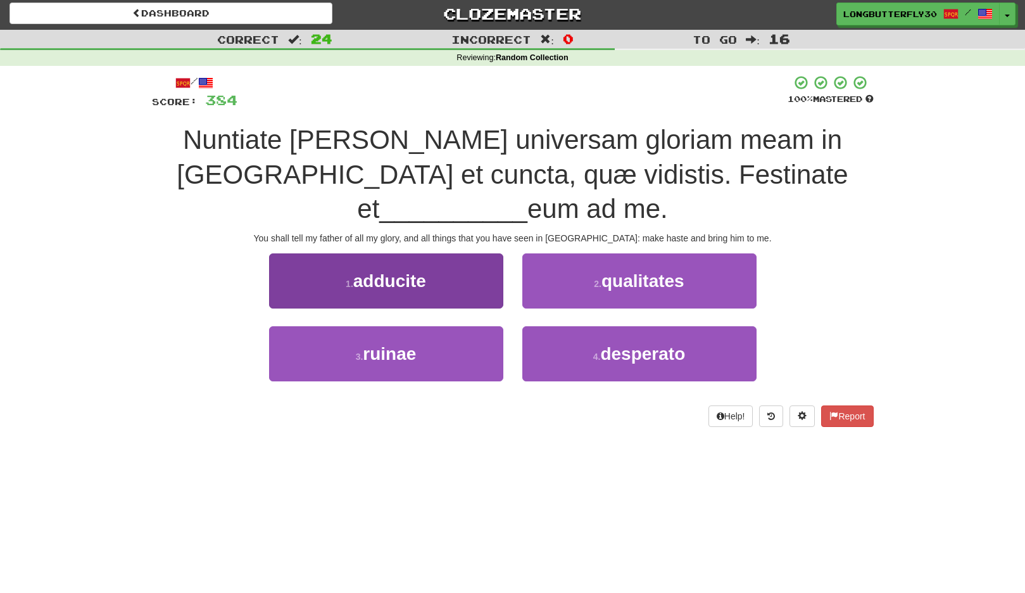
click at [489, 253] on button "1 . adducite" at bounding box center [386, 280] width 234 height 55
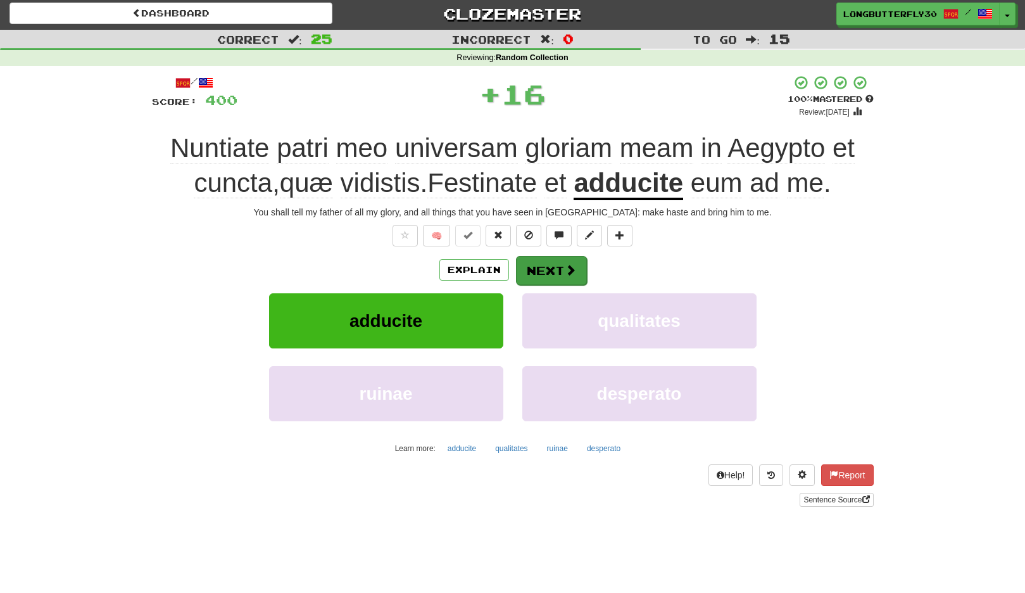
click at [552, 256] on button "Next" at bounding box center [551, 270] width 71 height 29
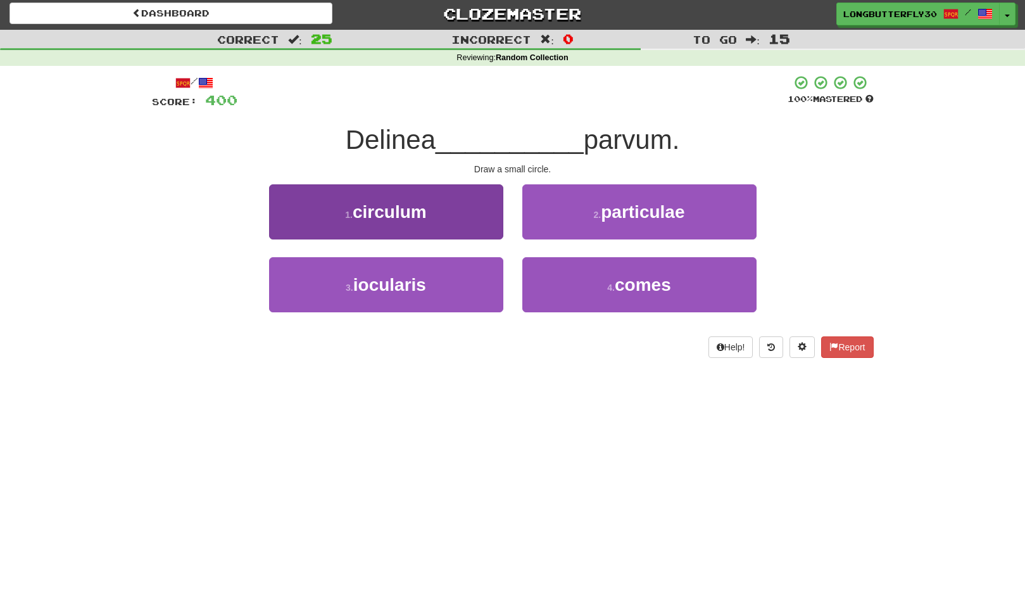
click at [473, 224] on button "1 . circulum" at bounding box center [386, 211] width 234 height 55
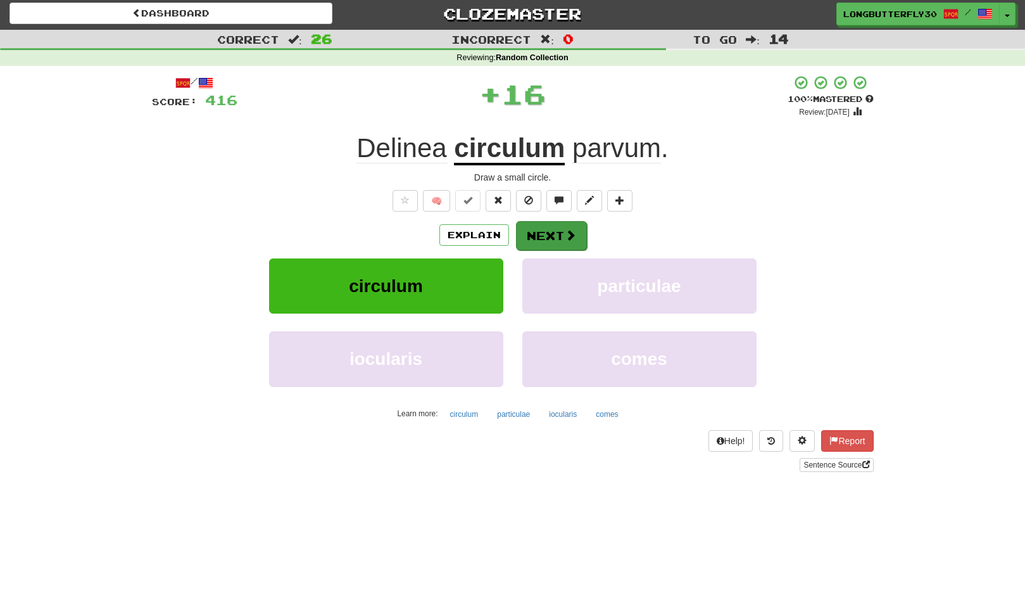
click at [540, 230] on button "Next" at bounding box center [551, 235] width 71 height 29
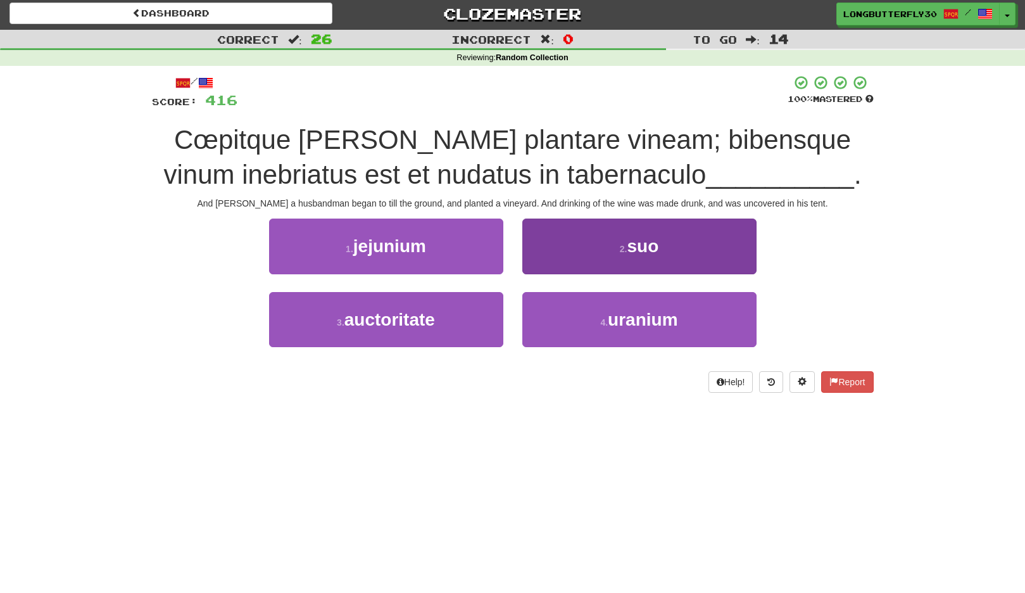
click at [575, 251] on button "2 . suo" at bounding box center [640, 246] width 234 height 55
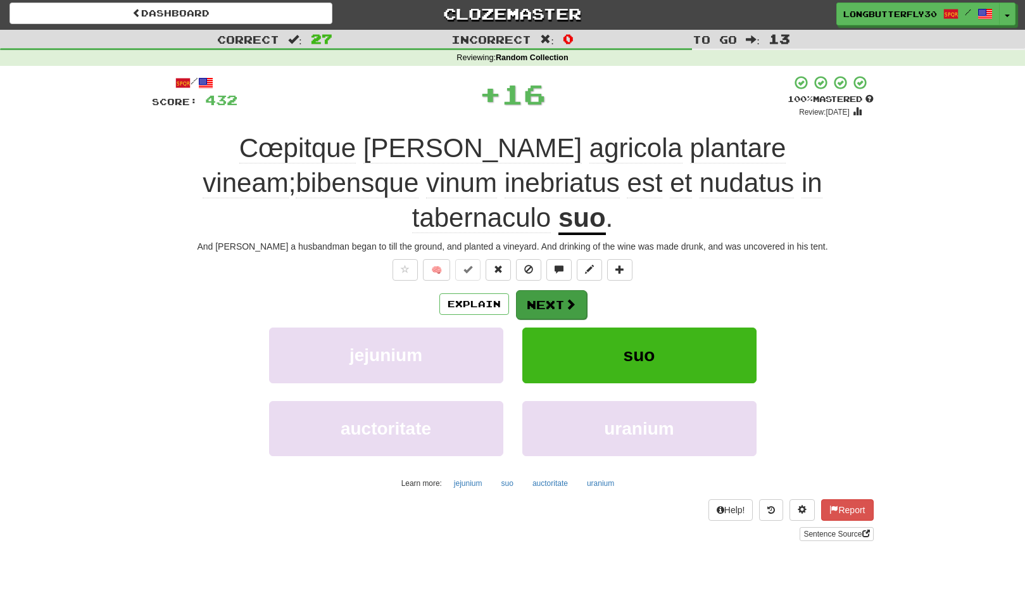
click at [575, 298] on span at bounding box center [570, 303] width 11 height 11
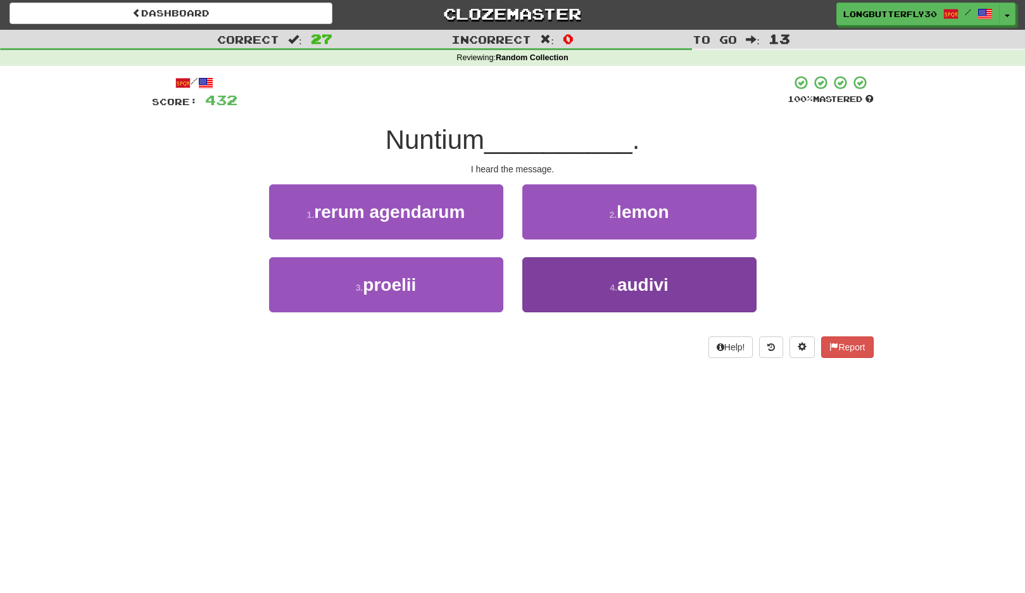
click at [564, 279] on button "4 . audivi" at bounding box center [640, 284] width 234 height 55
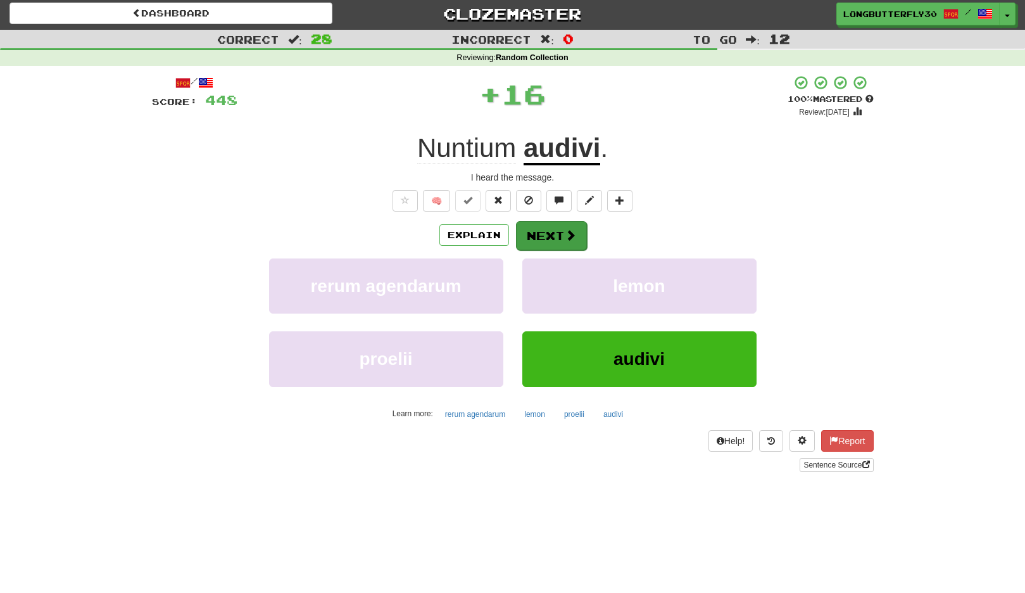
click at [555, 231] on button "Next" at bounding box center [551, 235] width 71 height 29
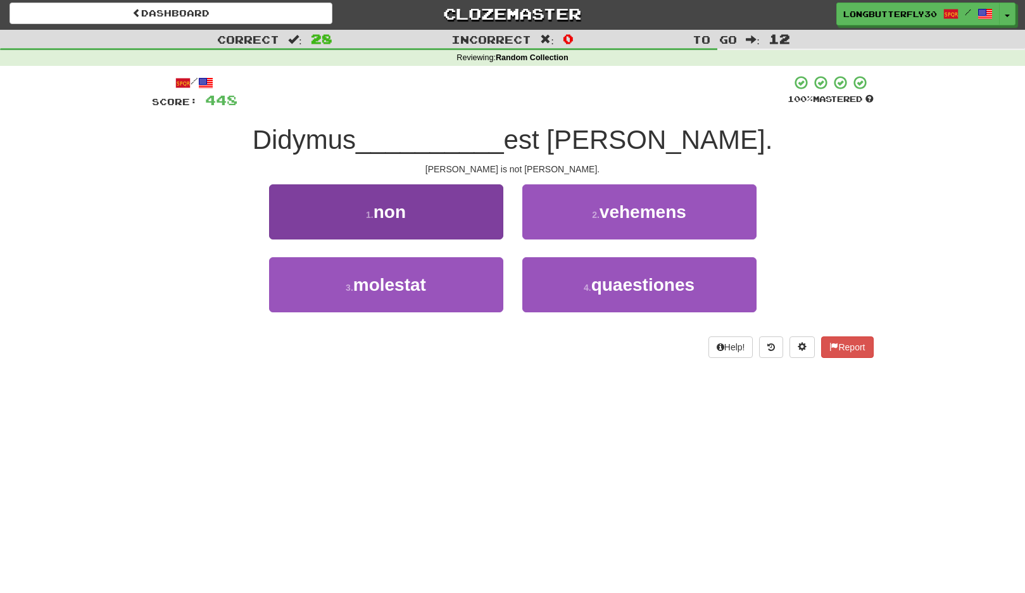
click at [488, 218] on button "1 . non" at bounding box center [386, 211] width 234 height 55
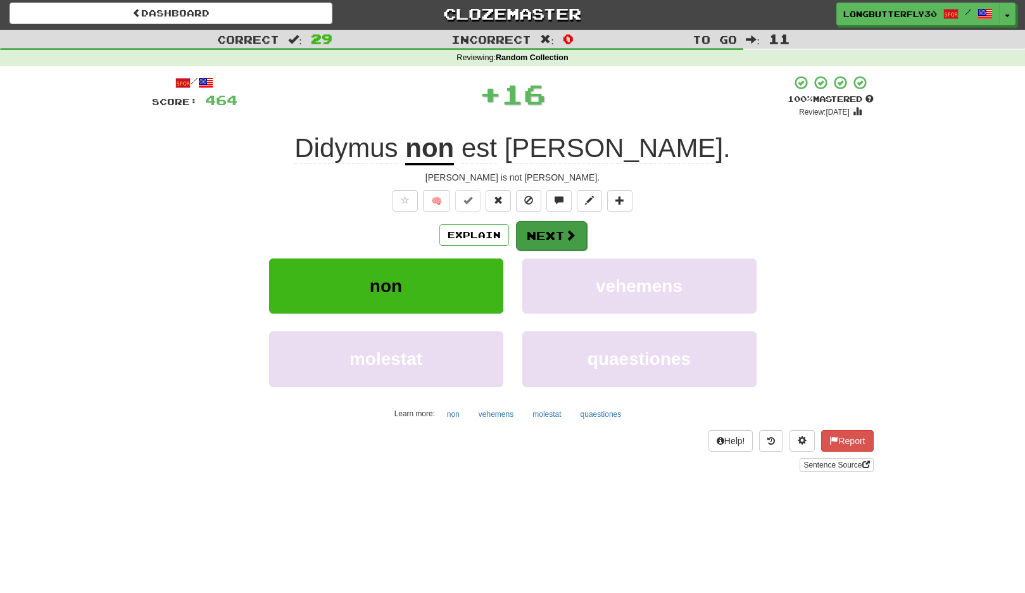
click at [535, 228] on button "Next" at bounding box center [551, 235] width 71 height 29
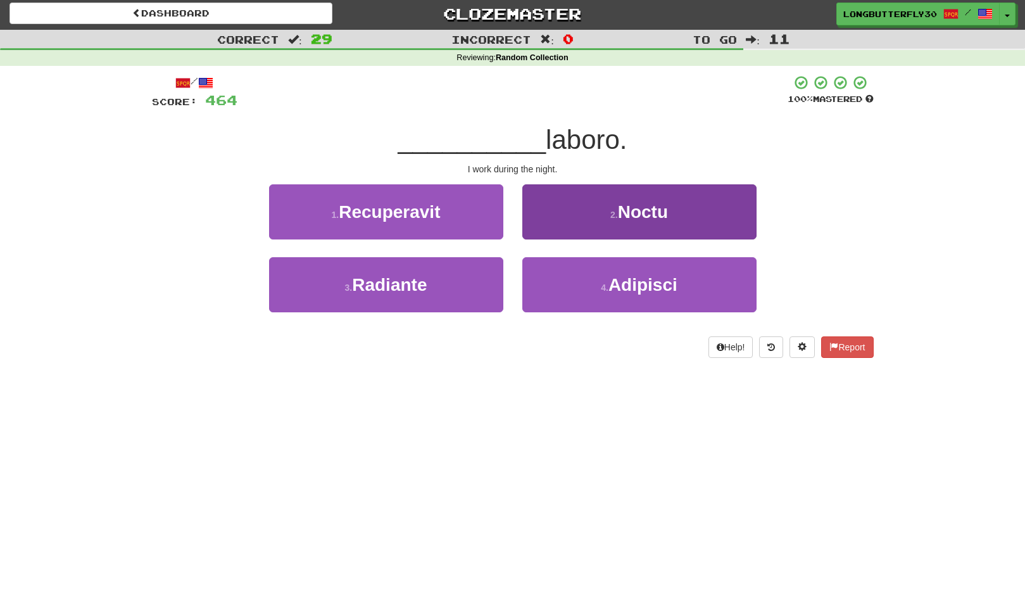
click at [607, 224] on button "2 . Noctu" at bounding box center [640, 211] width 234 height 55
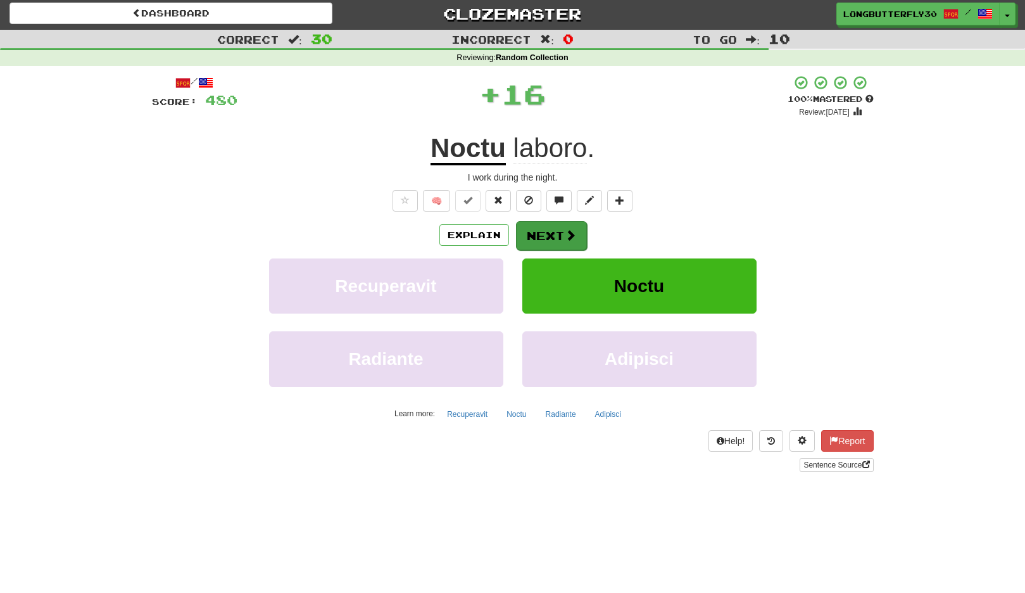
click at [575, 235] on button "Next" at bounding box center [551, 235] width 71 height 29
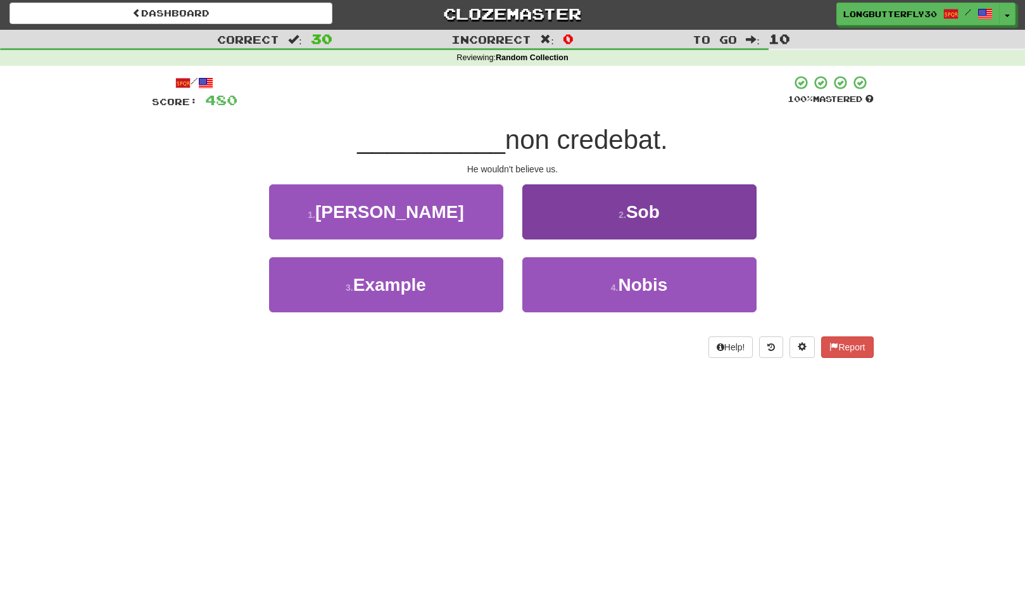
drag, startPoint x: 571, startPoint y: 285, endPoint x: 571, endPoint y: 260, distance: 24.7
click at [571, 284] on button "4 . Nobis" at bounding box center [640, 284] width 234 height 55
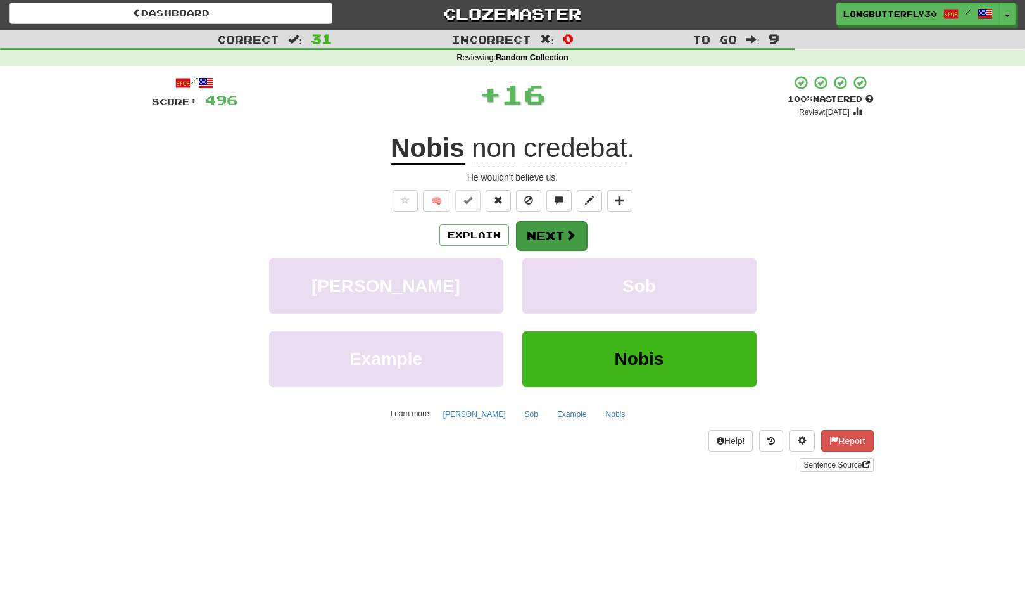
click at [556, 234] on button "Next" at bounding box center [551, 235] width 71 height 29
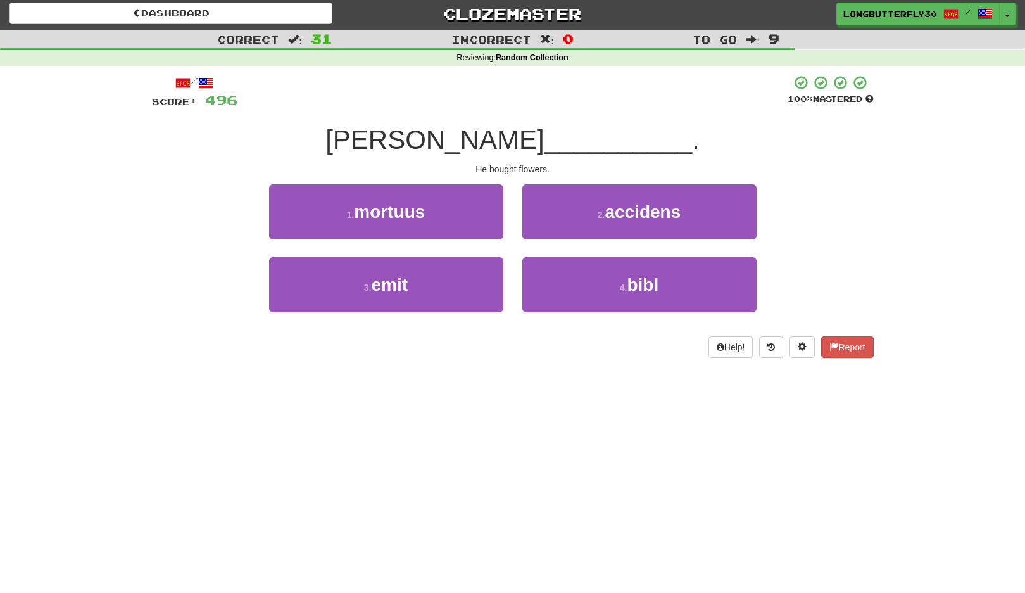
drag, startPoint x: 447, startPoint y: 276, endPoint x: 476, endPoint y: 253, distance: 37.4
click at [447, 276] on button "3 . emit" at bounding box center [386, 284] width 234 height 55
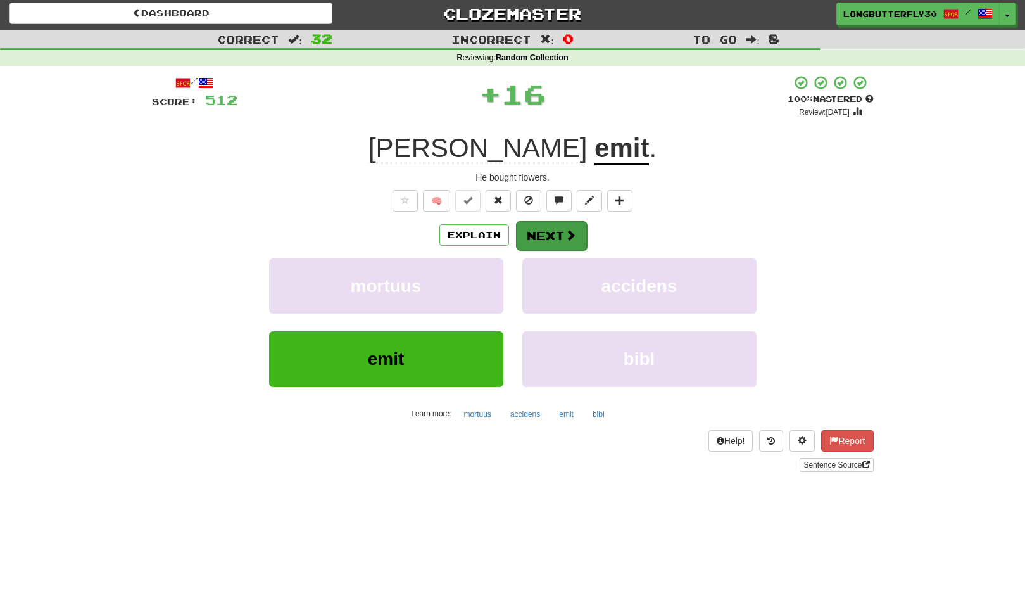
click at [558, 238] on button "Next" at bounding box center [551, 235] width 71 height 29
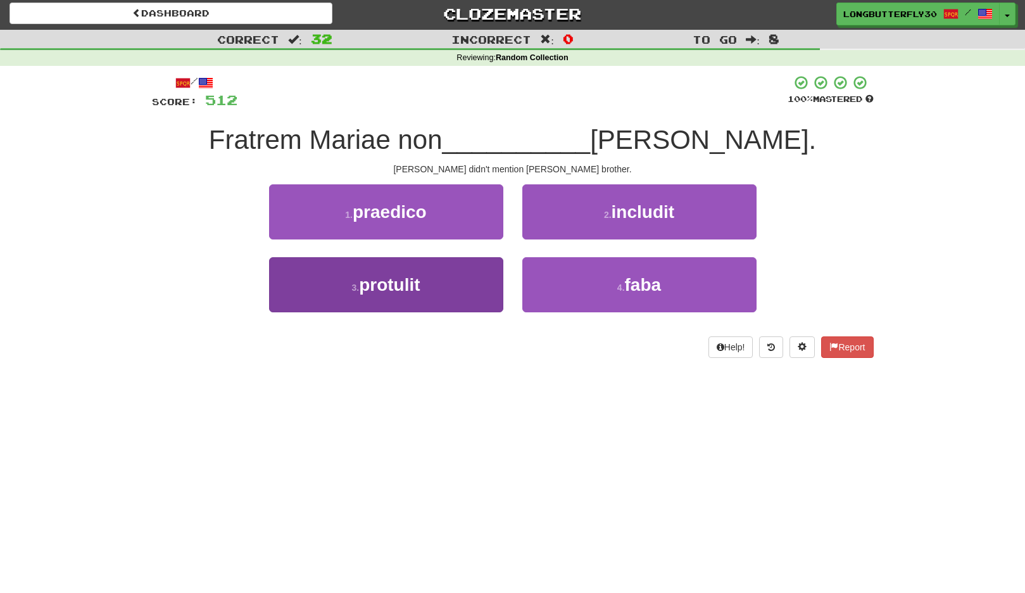
click at [460, 279] on button "3 . protulit" at bounding box center [386, 284] width 234 height 55
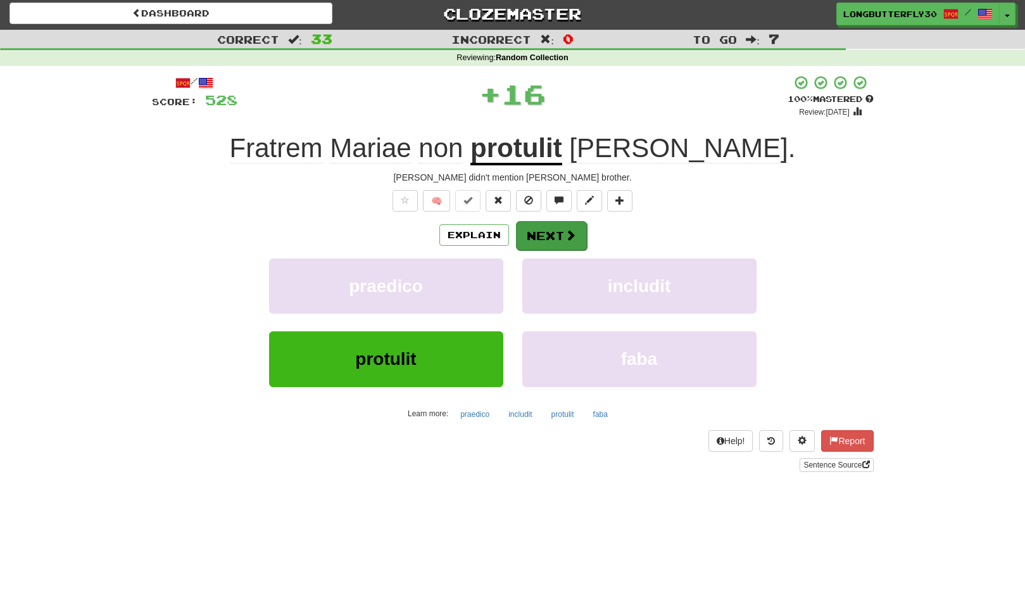
click at [572, 233] on span at bounding box center [570, 234] width 11 height 11
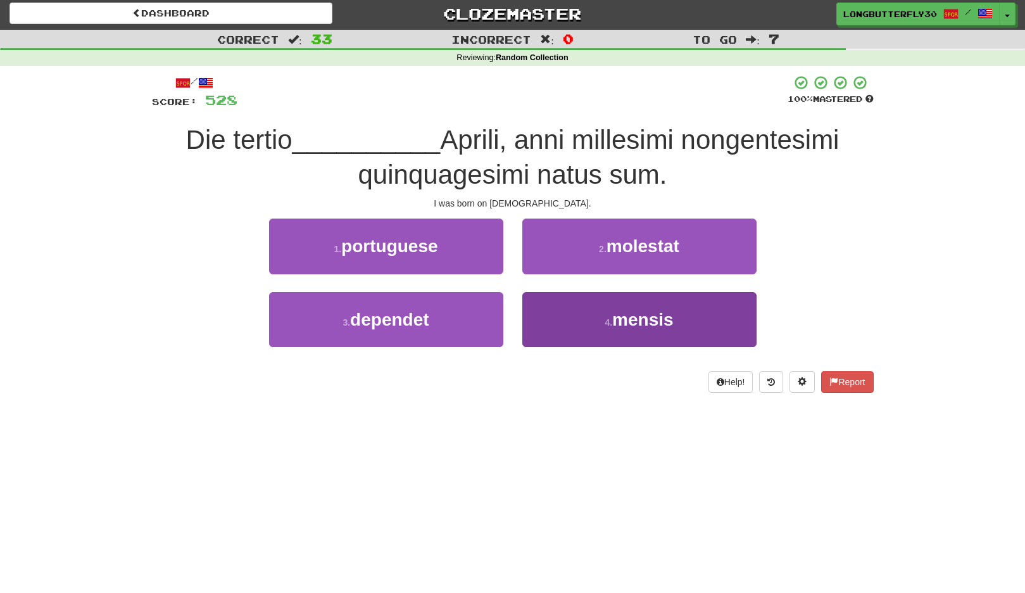
drag, startPoint x: 579, startPoint y: 315, endPoint x: 568, endPoint y: 322, distance: 13.2
click at [568, 322] on button "4 . mensis" at bounding box center [640, 319] width 234 height 55
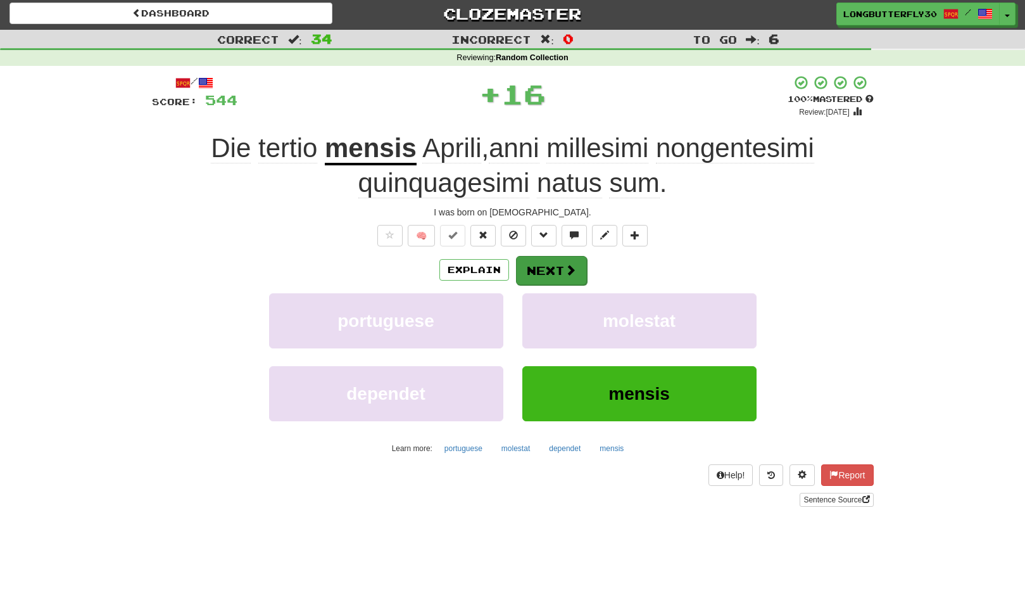
click at [561, 273] on button "Next" at bounding box center [551, 270] width 71 height 29
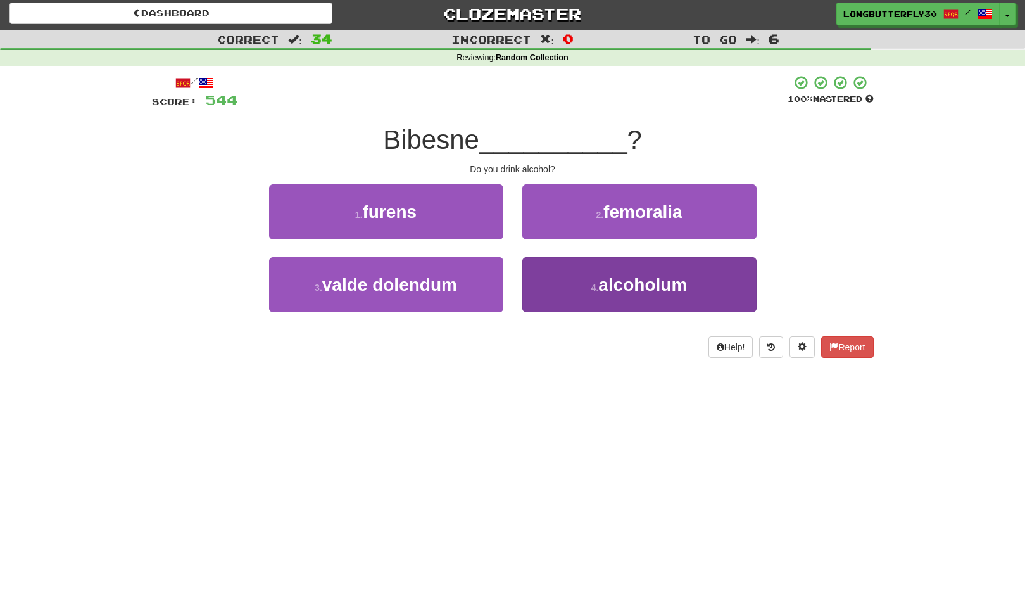
click at [564, 284] on button "4 . alcoholum" at bounding box center [640, 284] width 234 height 55
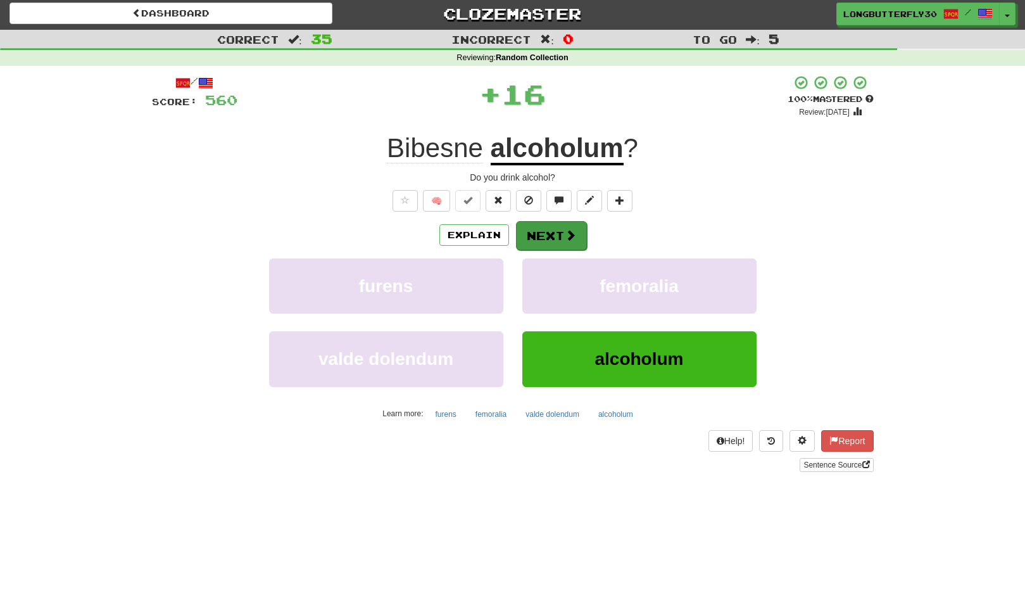
click at [548, 239] on button "Next" at bounding box center [551, 235] width 71 height 29
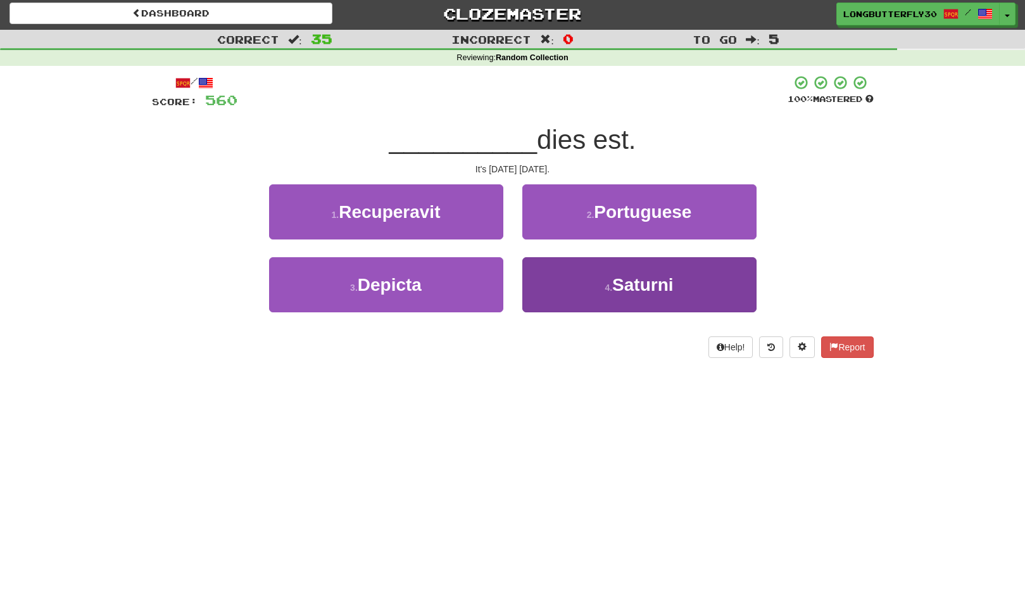
click at [577, 275] on button "4 . Saturni" at bounding box center [640, 284] width 234 height 55
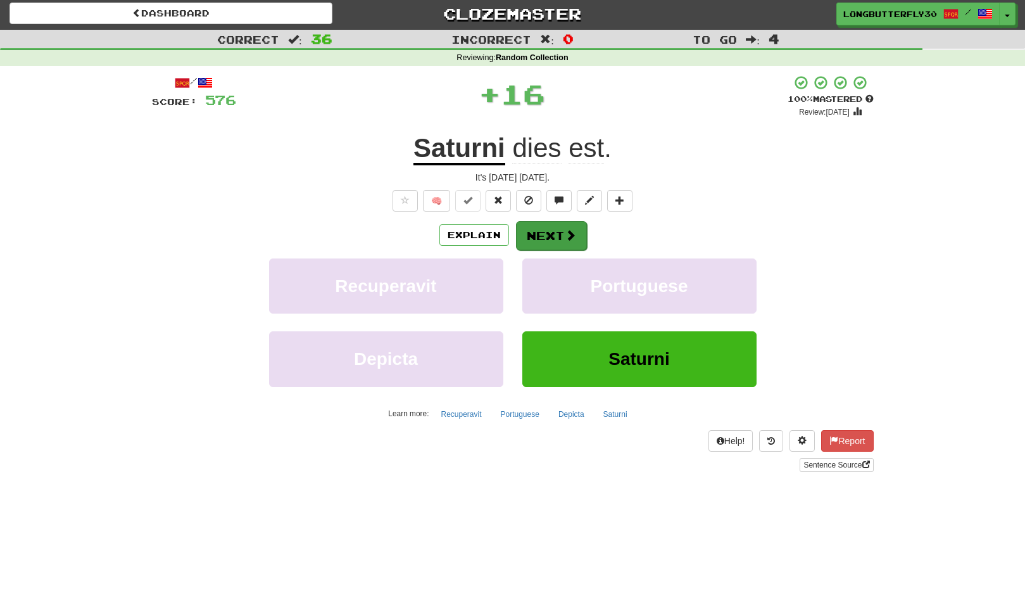
click at [568, 231] on span at bounding box center [570, 234] width 11 height 11
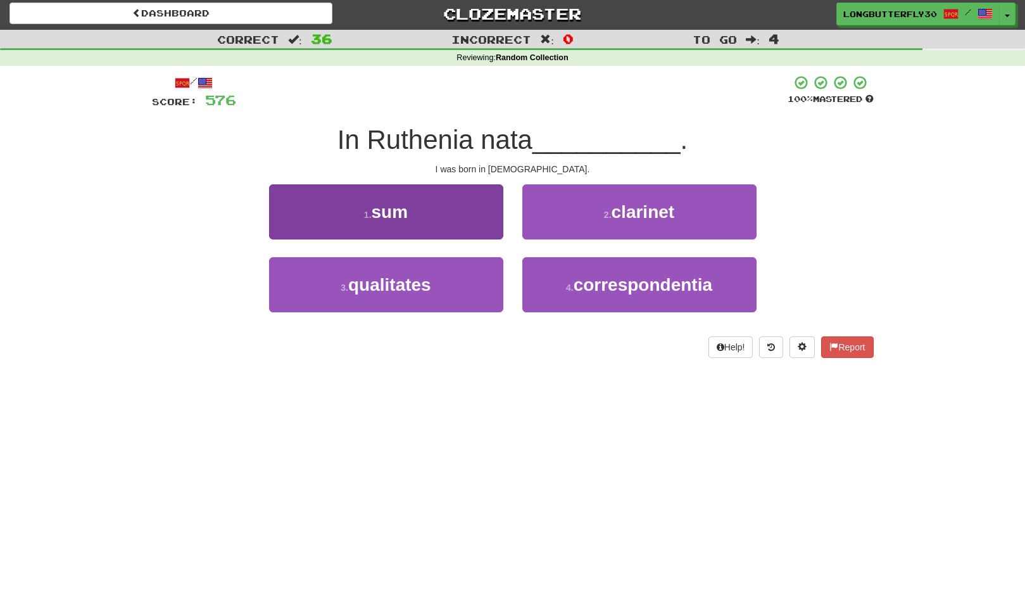
click at [460, 222] on button "1 . sum" at bounding box center [386, 211] width 234 height 55
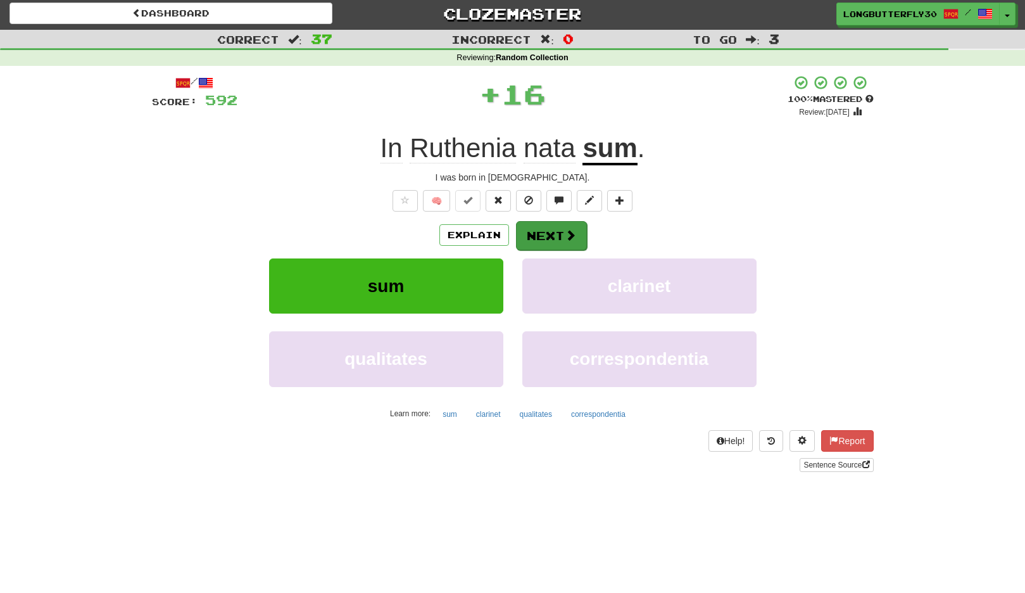
click at [552, 236] on button "Next" at bounding box center [551, 235] width 71 height 29
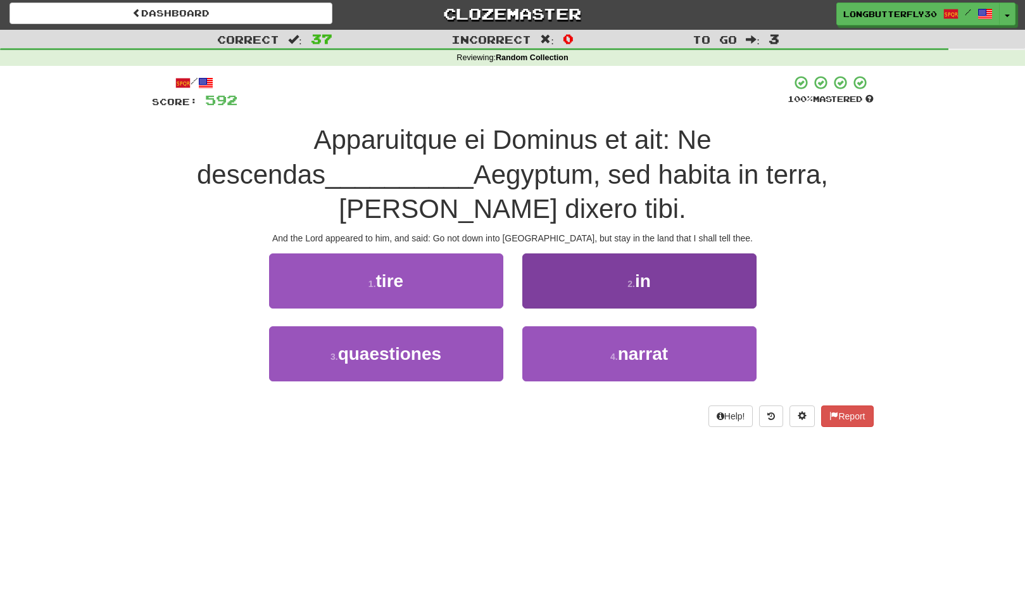
click at [599, 253] on button "2 . in" at bounding box center [640, 280] width 234 height 55
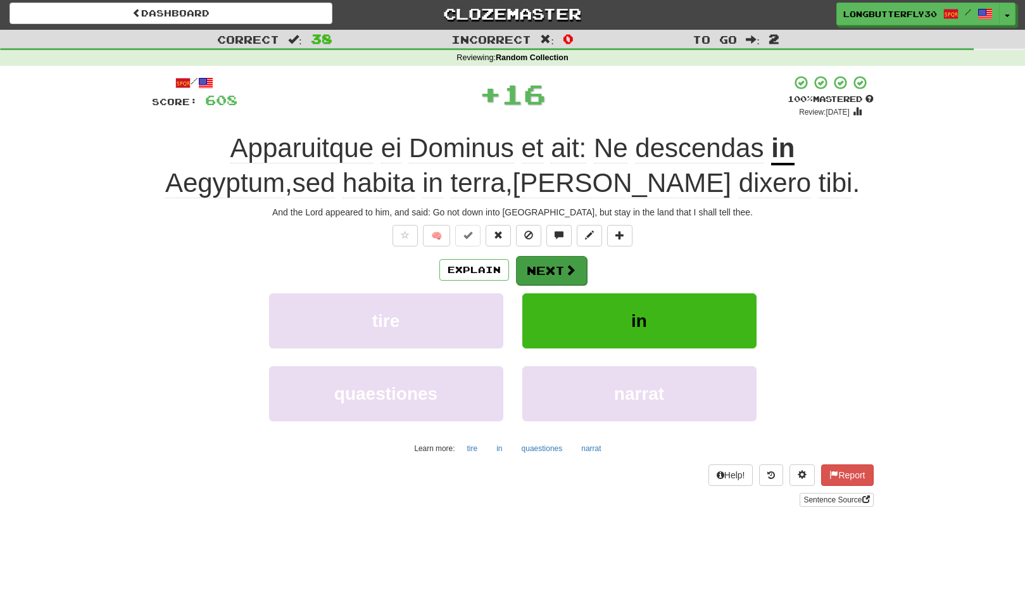
click at [562, 265] on button "Next" at bounding box center [551, 270] width 71 height 29
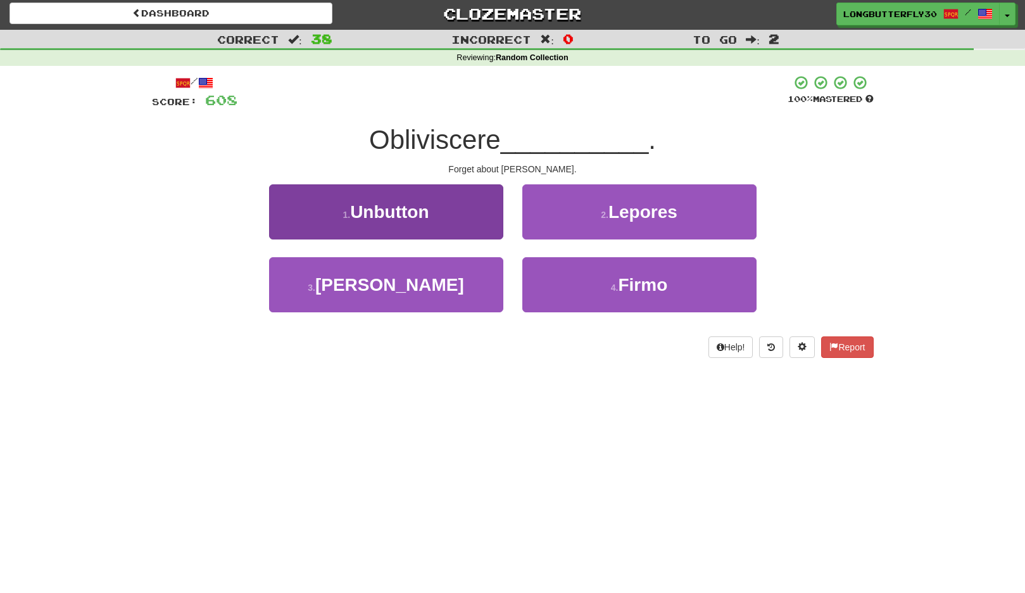
drag, startPoint x: 463, startPoint y: 276, endPoint x: 492, endPoint y: 258, distance: 33.6
click at [463, 276] on button "3 . Thomae" at bounding box center [386, 284] width 234 height 55
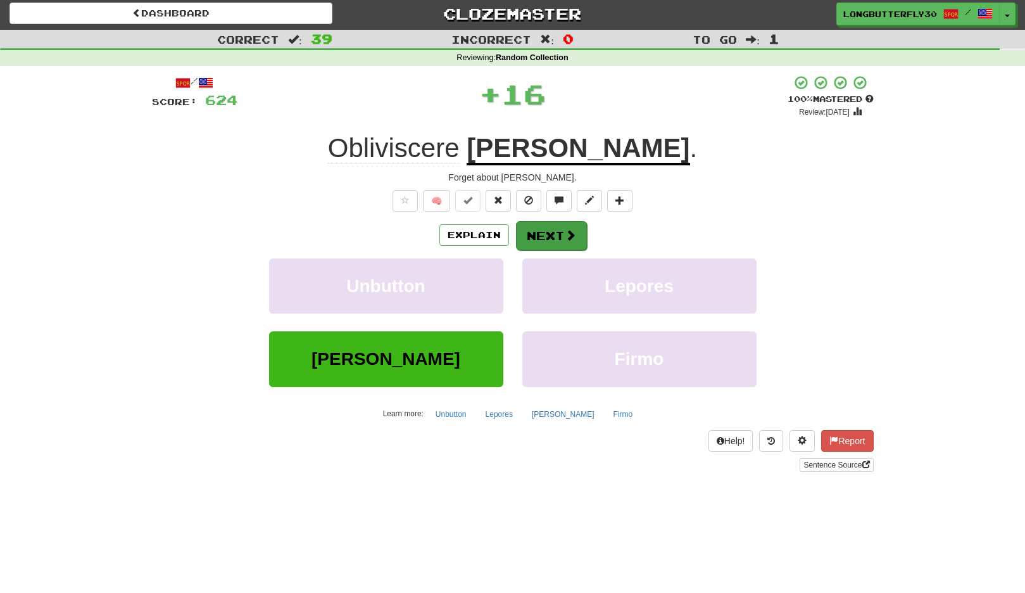
click at [549, 232] on button "Next" at bounding box center [551, 235] width 71 height 29
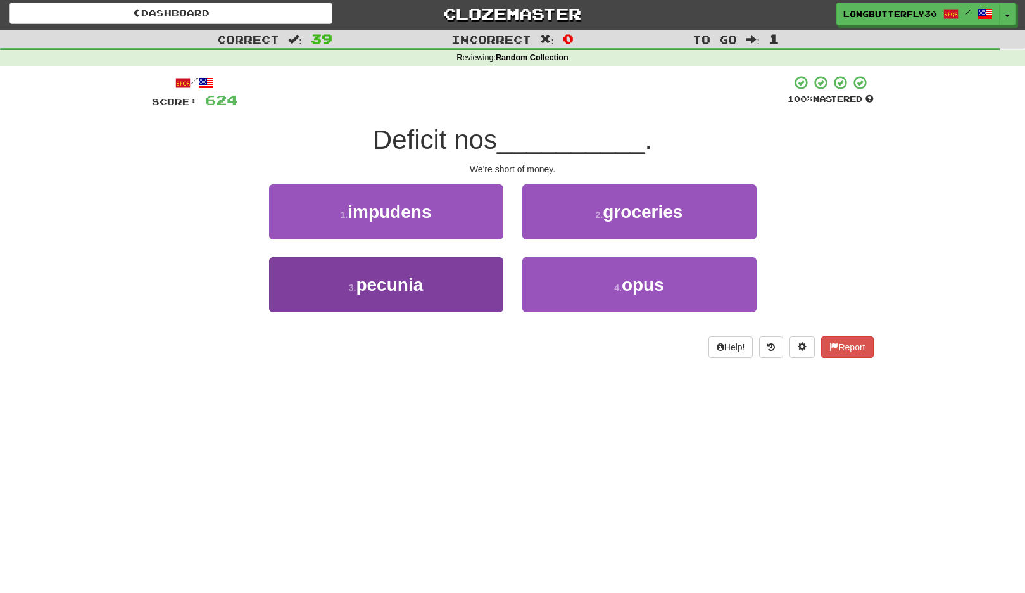
click at [467, 282] on button "3 . pecunia" at bounding box center [386, 284] width 234 height 55
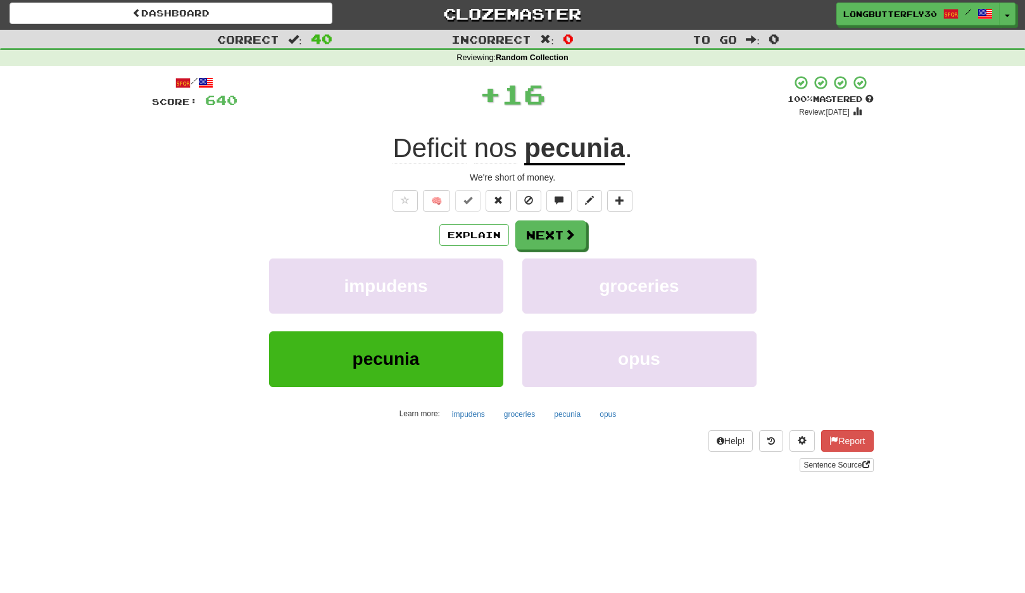
click at [543, 232] on button "Next" at bounding box center [551, 234] width 71 height 29
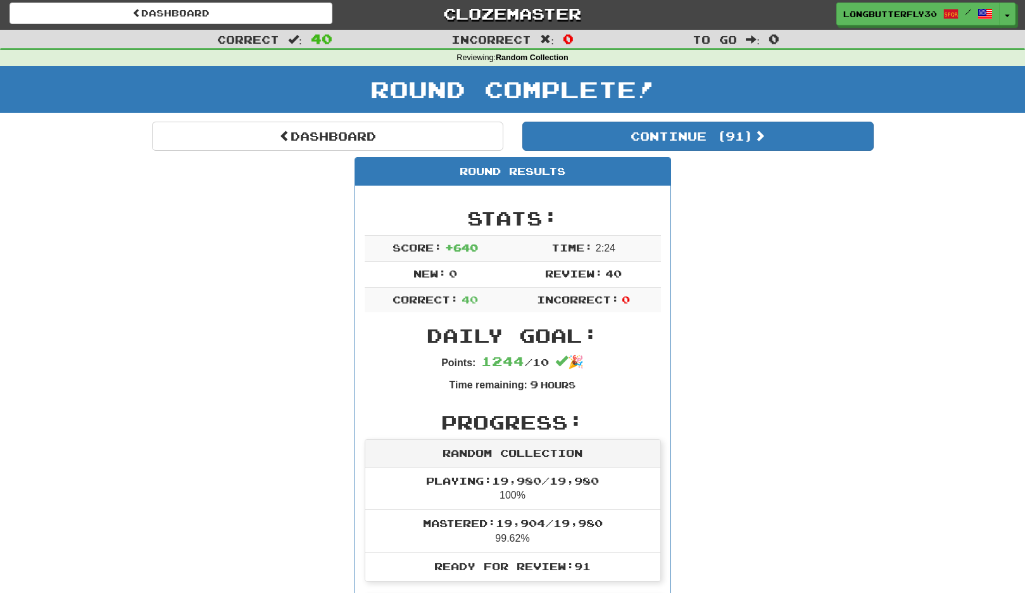
scroll to position [5, 0]
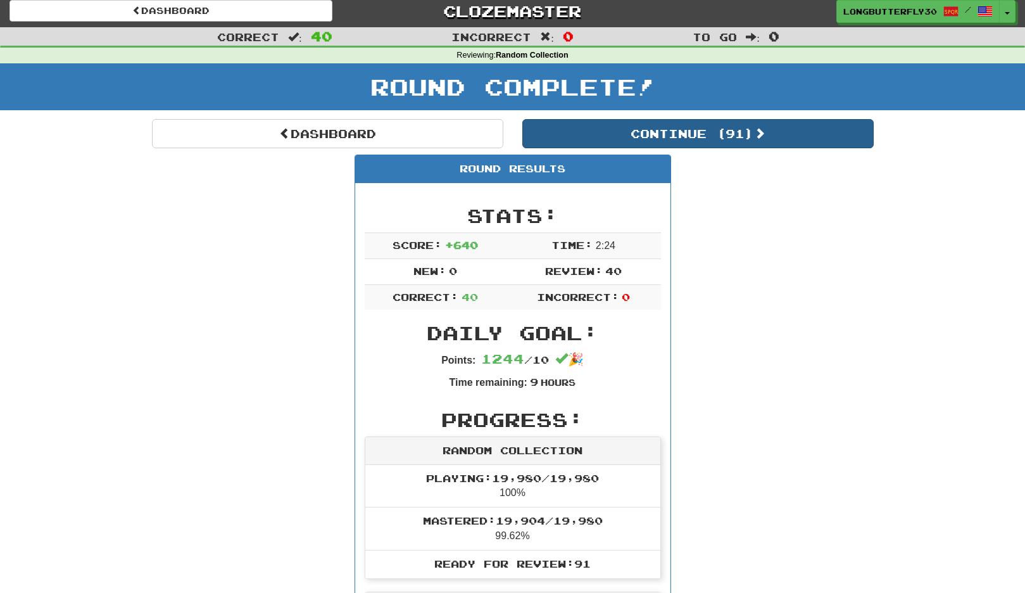
click at [738, 135] on button "Continue ( 91 )" at bounding box center [699, 133] width 352 height 29
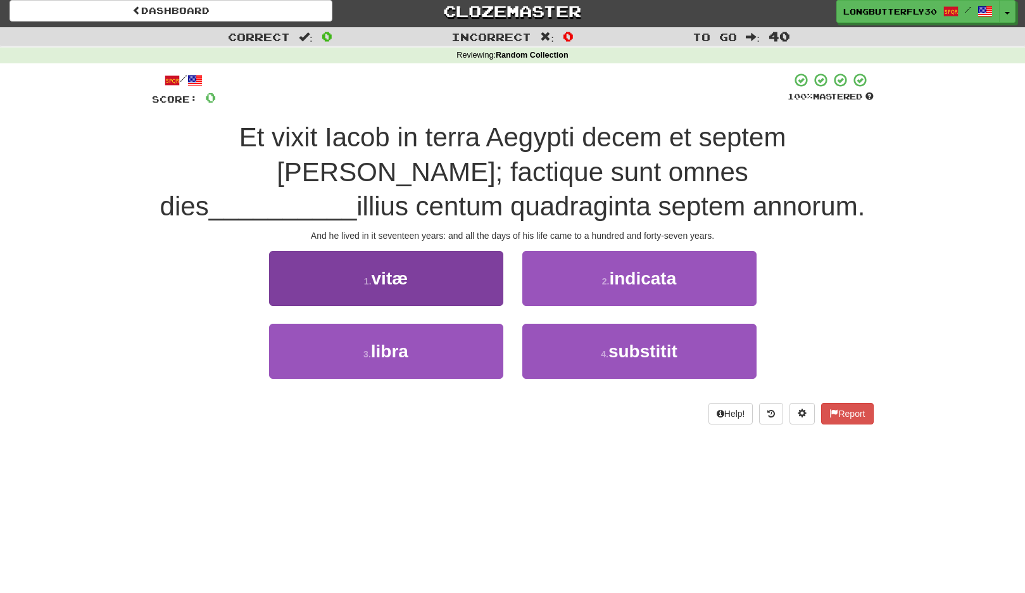
click at [453, 283] on button "1 . vitæ" at bounding box center [386, 278] width 234 height 55
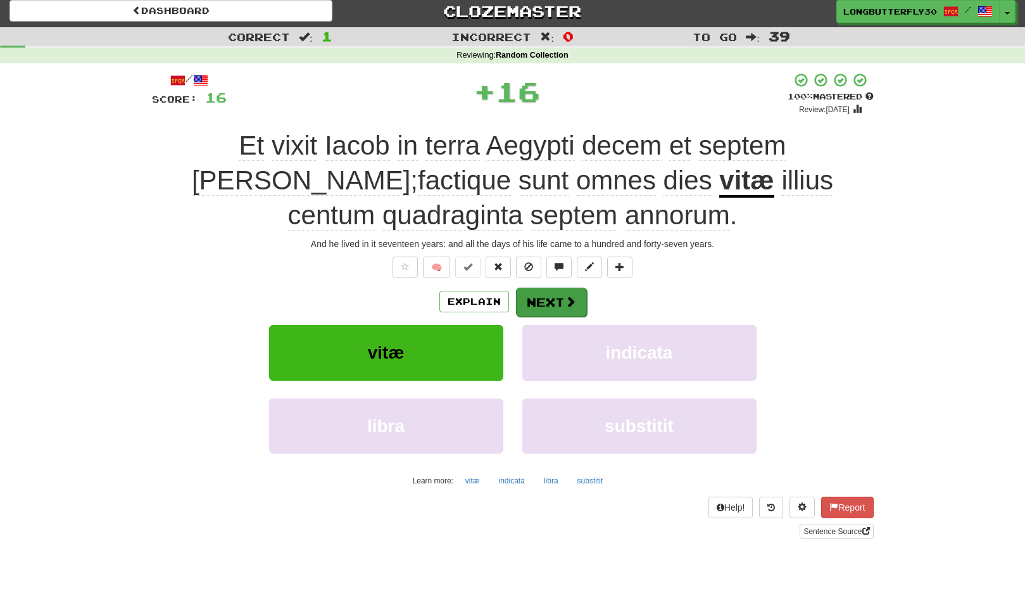
click at [538, 293] on button "Next" at bounding box center [551, 302] width 71 height 29
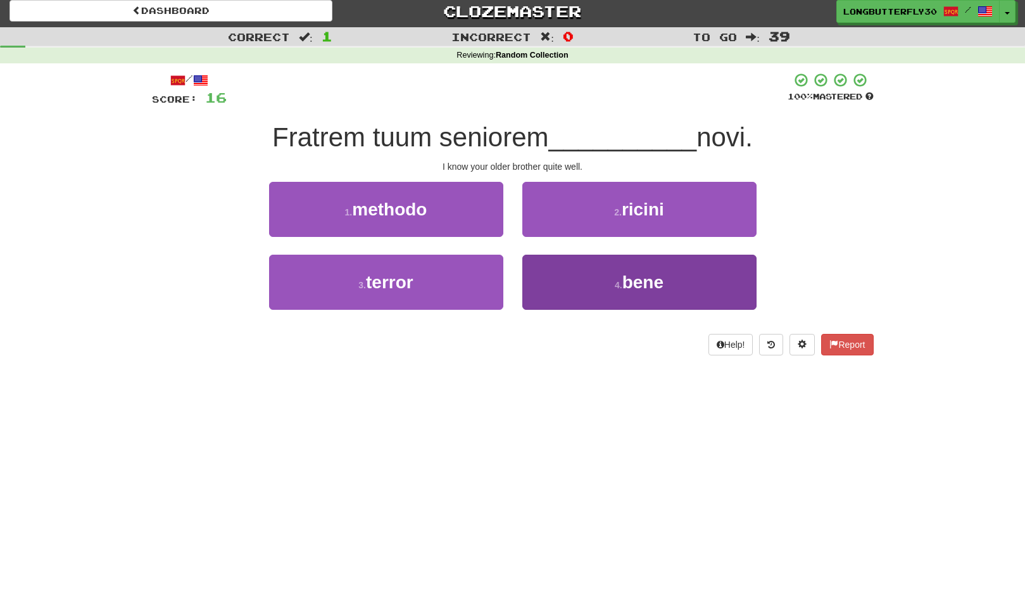
click at [604, 274] on button "4 . bene" at bounding box center [640, 282] width 234 height 55
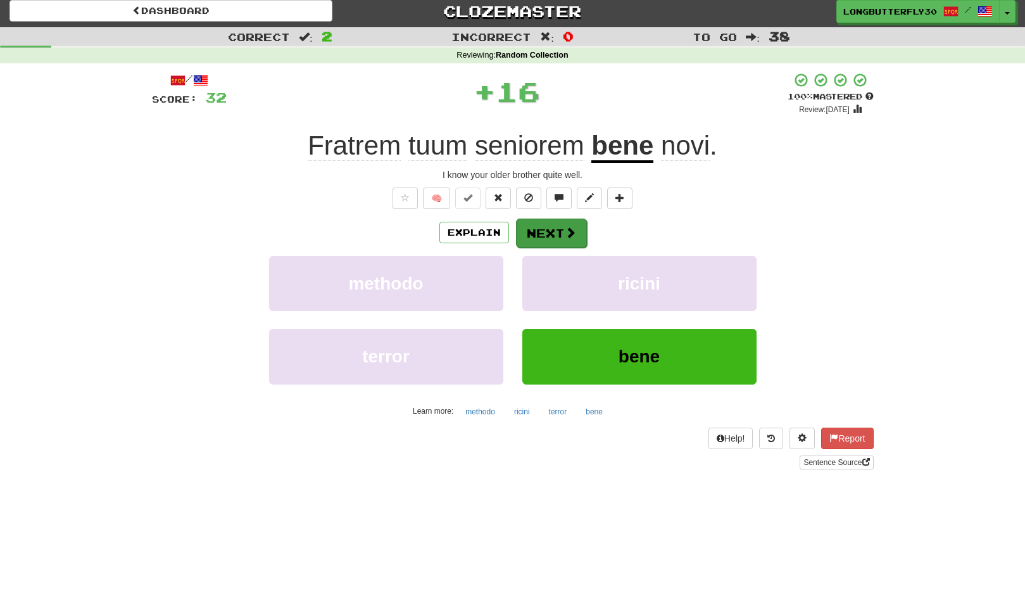
click at [561, 225] on button "Next" at bounding box center [551, 233] width 71 height 29
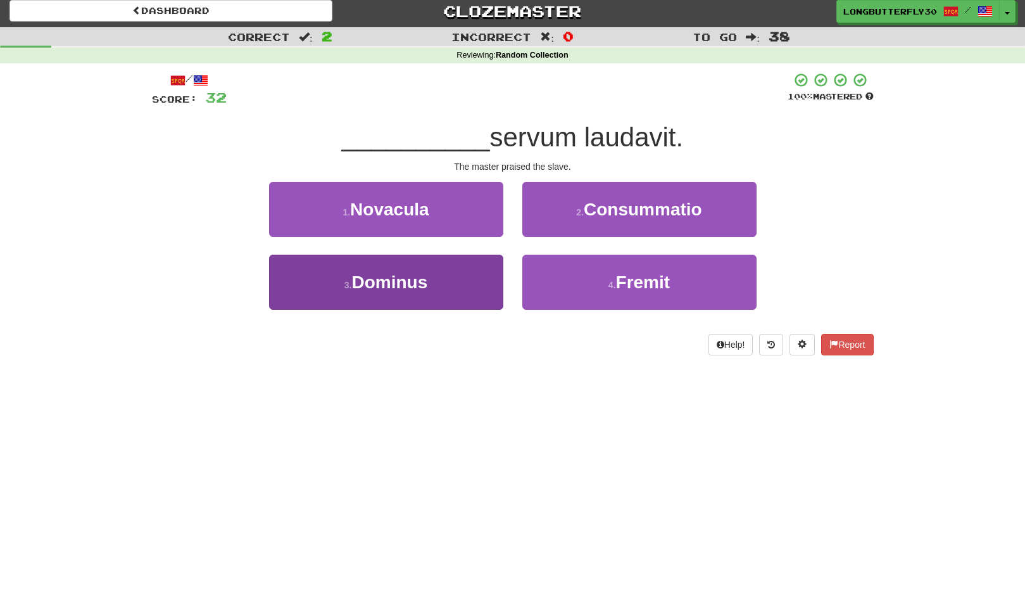
click at [475, 286] on button "3 . Dominus" at bounding box center [386, 282] width 234 height 55
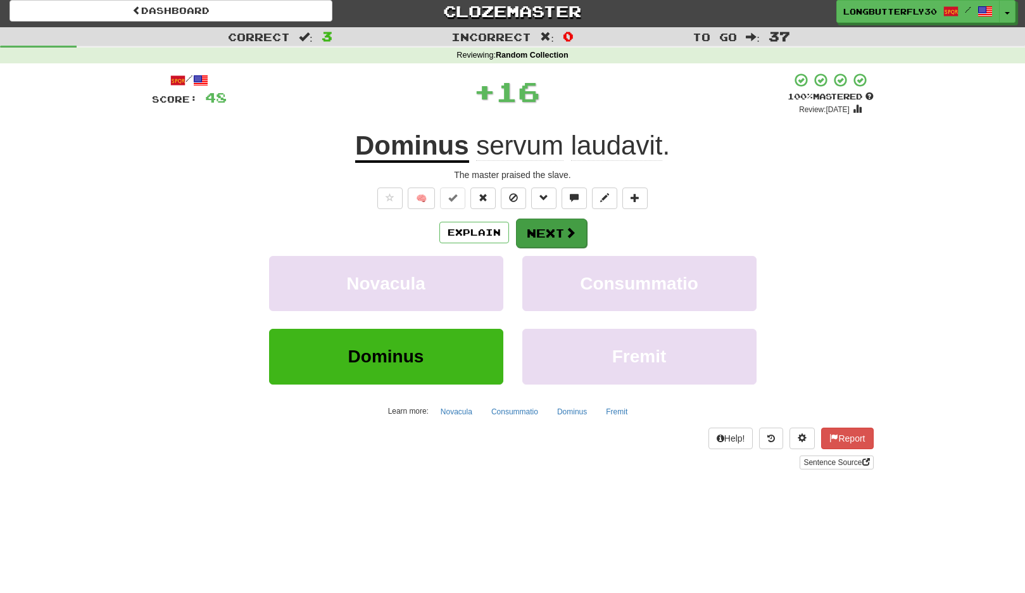
click at [549, 238] on button "Next" at bounding box center [551, 233] width 71 height 29
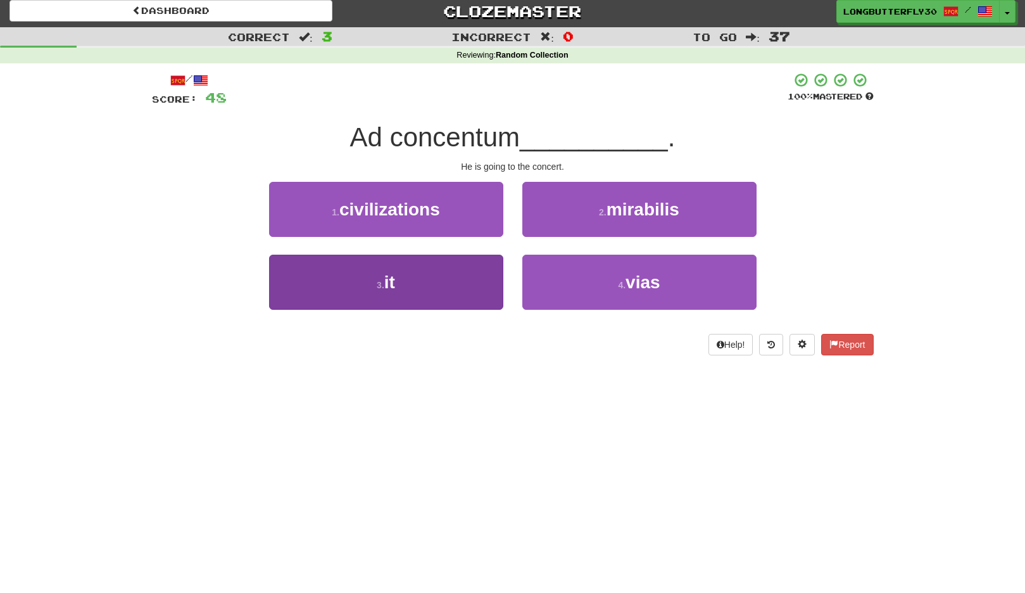
click at [485, 277] on button "3 . it" at bounding box center [386, 282] width 234 height 55
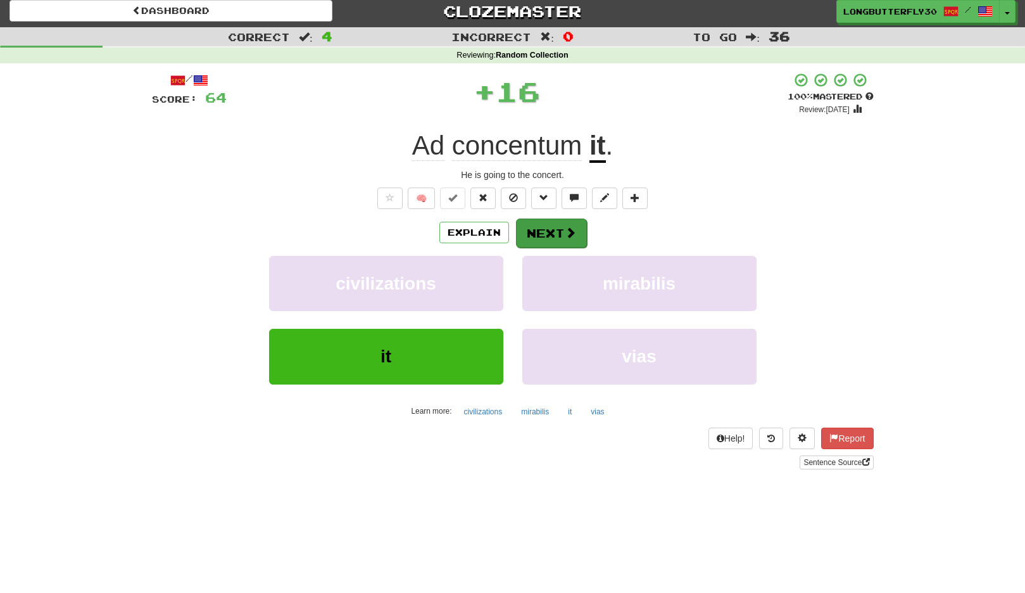
click at [538, 225] on button "Next" at bounding box center [551, 233] width 71 height 29
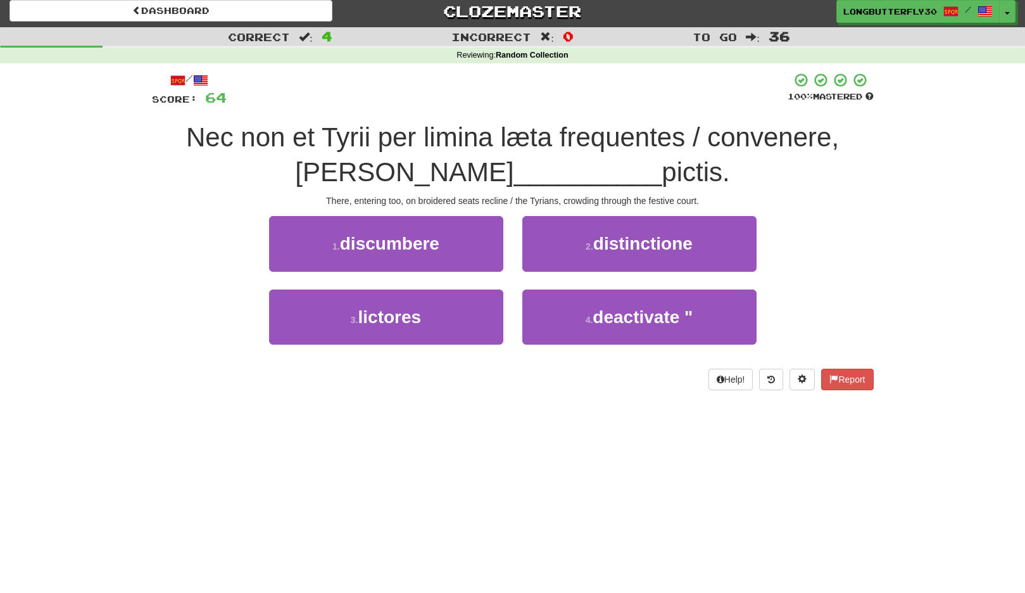
scroll to position [49, 0]
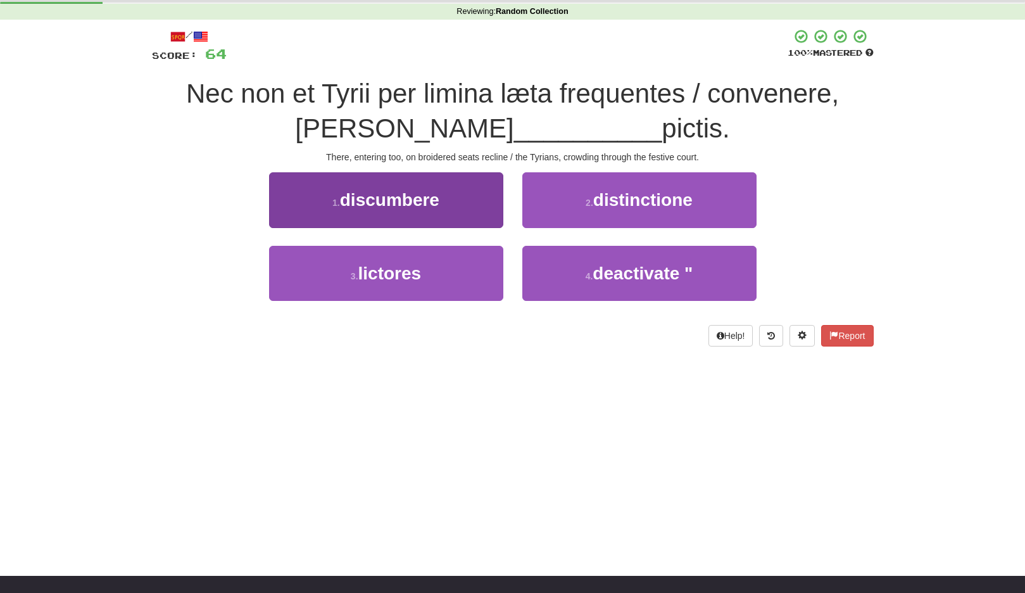
click at [454, 207] on button "1 . discumbere" at bounding box center [386, 199] width 234 height 55
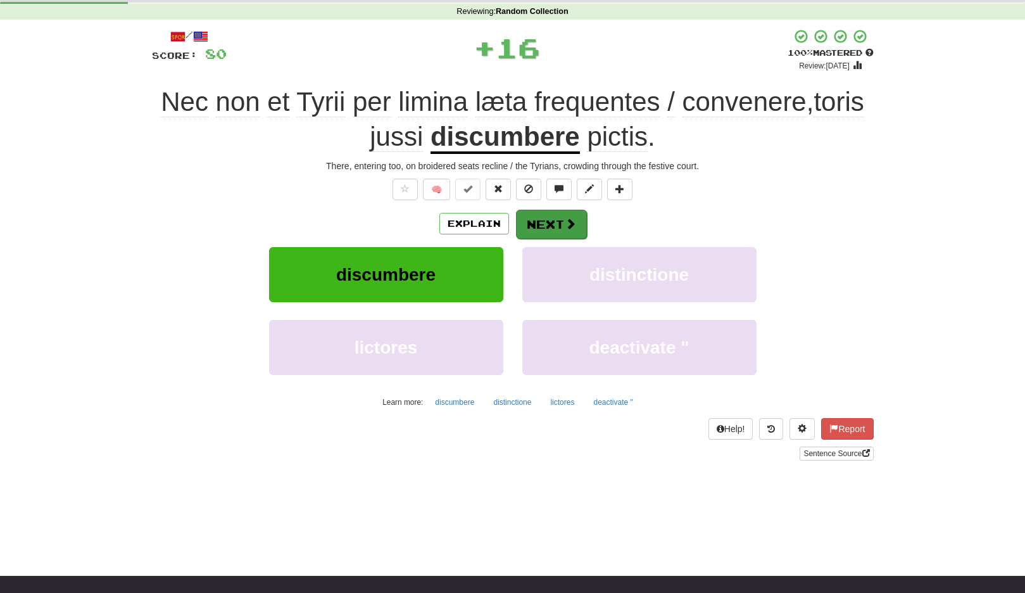
click at [545, 219] on button "Next" at bounding box center [551, 224] width 71 height 29
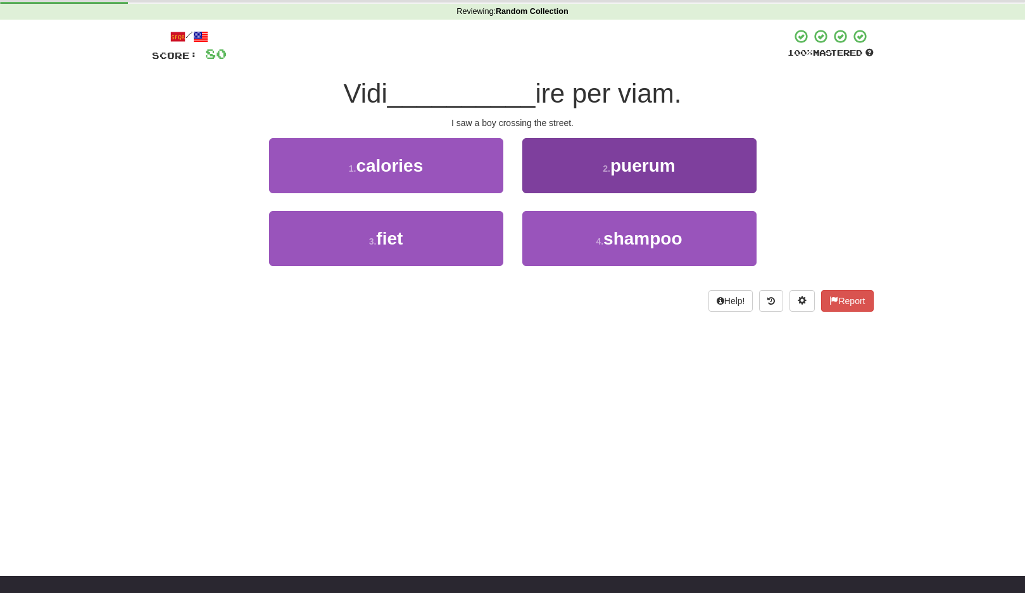
click at [614, 174] on button "2 . puerum" at bounding box center [640, 165] width 234 height 55
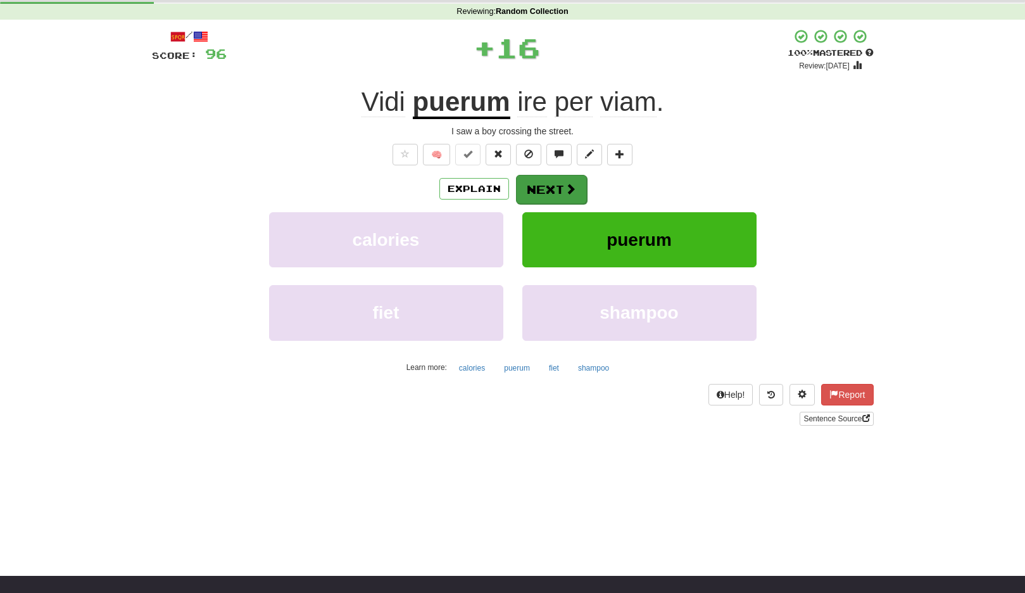
click at [563, 183] on button "Next" at bounding box center [551, 189] width 71 height 29
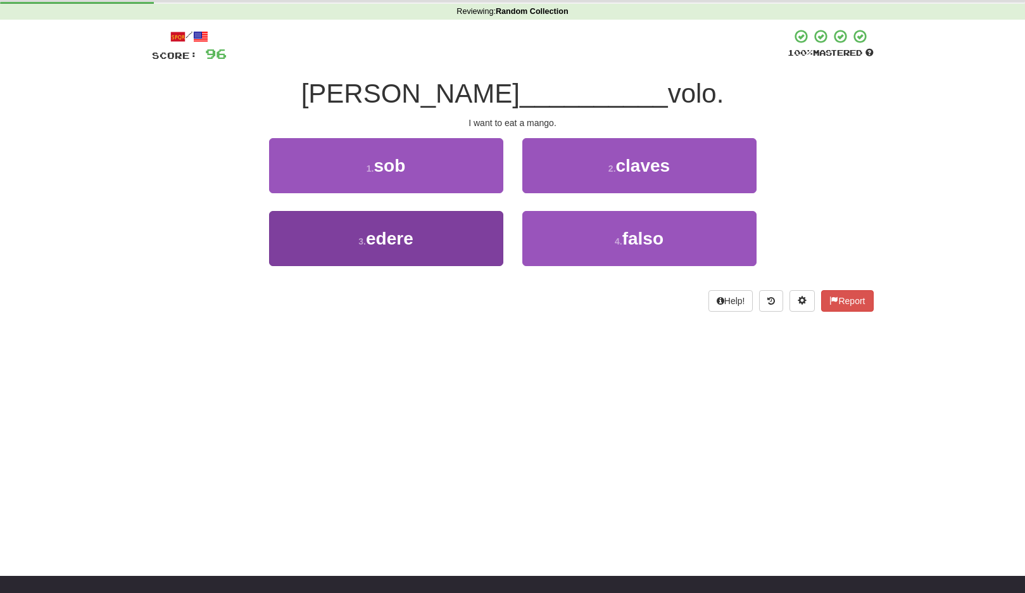
click at [481, 232] on button "3 . edere" at bounding box center [386, 238] width 234 height 55
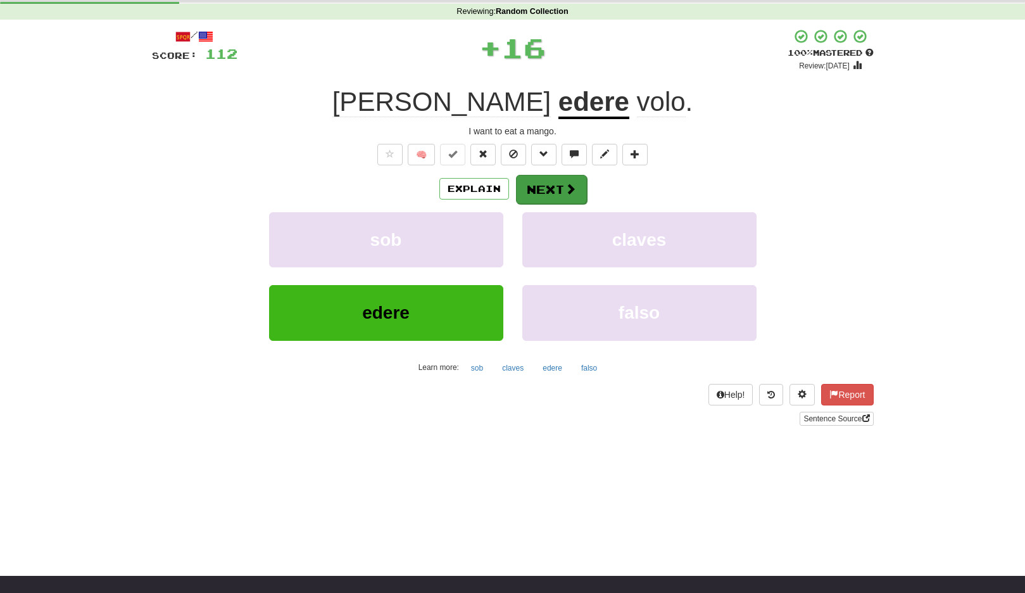
click at [533, 179] on button "Next" at bounding box center [551, 189] width 71 height 29
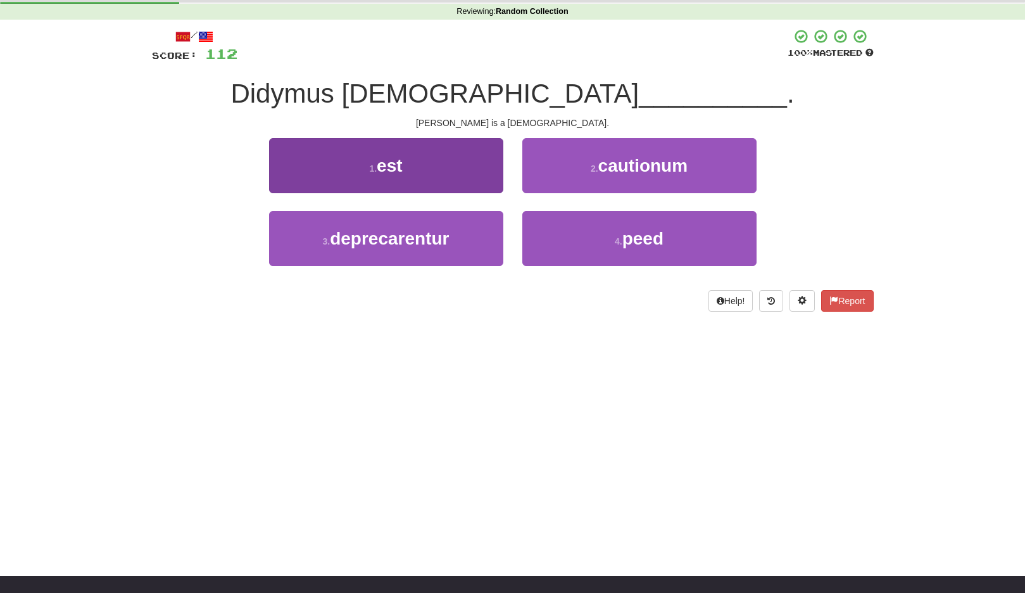
click at [464, 176] on button "1 . est" at bounding box center [386, 165] width 234 height 55
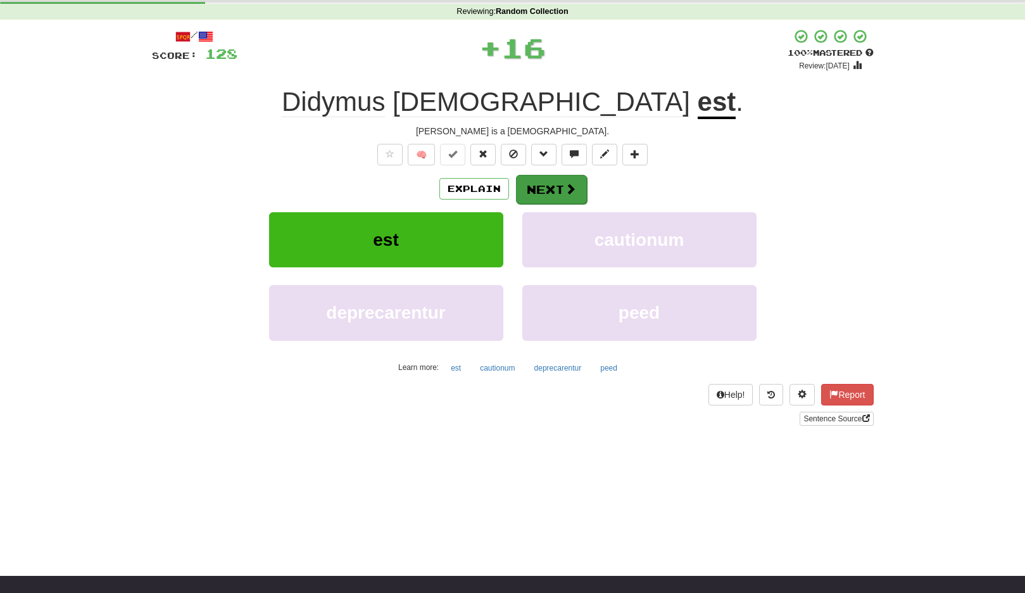
click at [540, 181] on button "Next" at bounding box center [551, 189] width 71 height 29
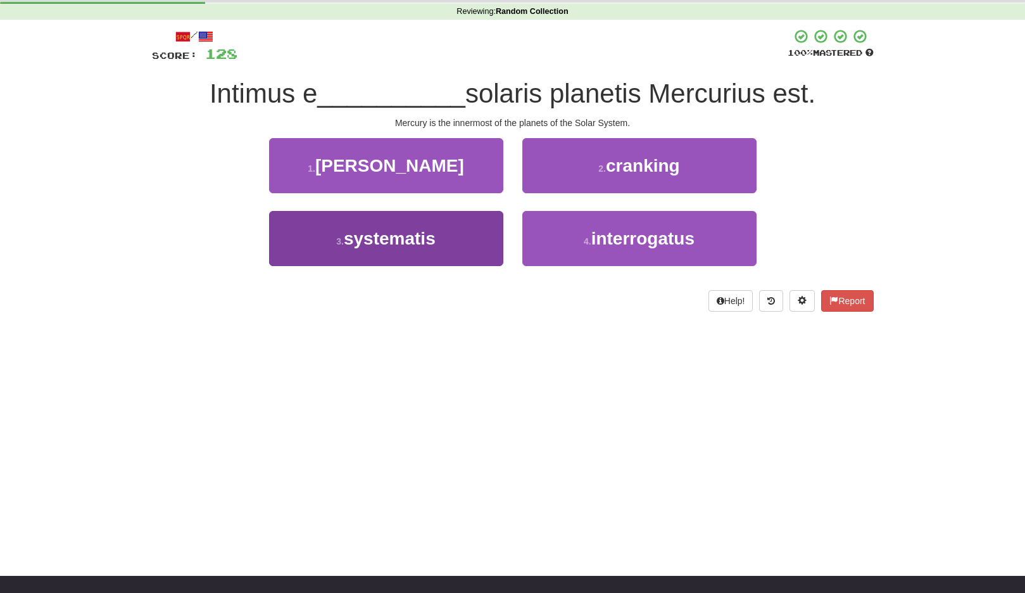
click at [484, 237] on button "3 . systematis" at bounding box center [386, 238] width 234 height 55
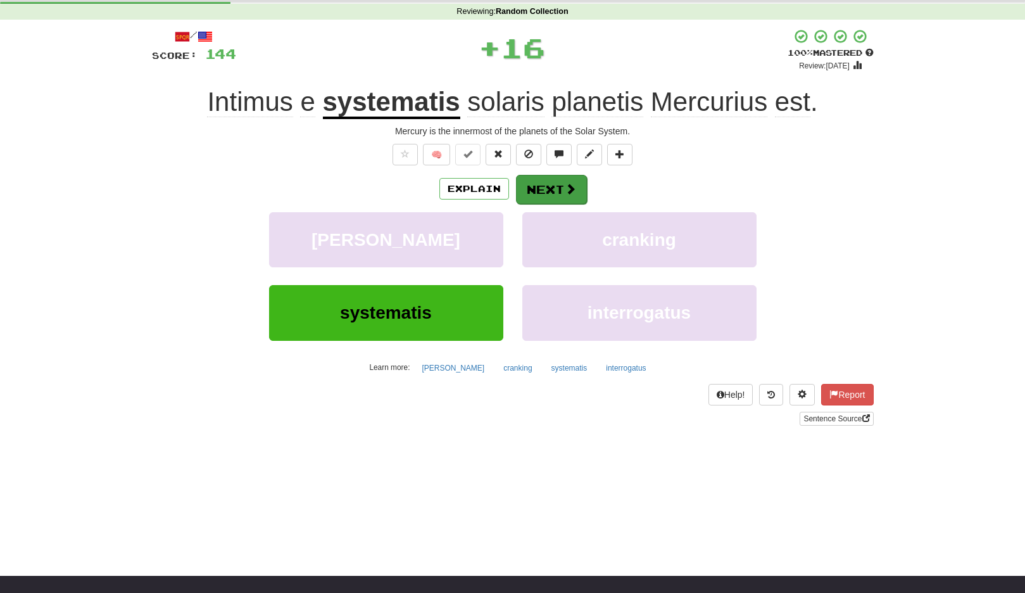
click at [529, 189] on button "Next" at bounding box center [551, 189] width 71 height 29
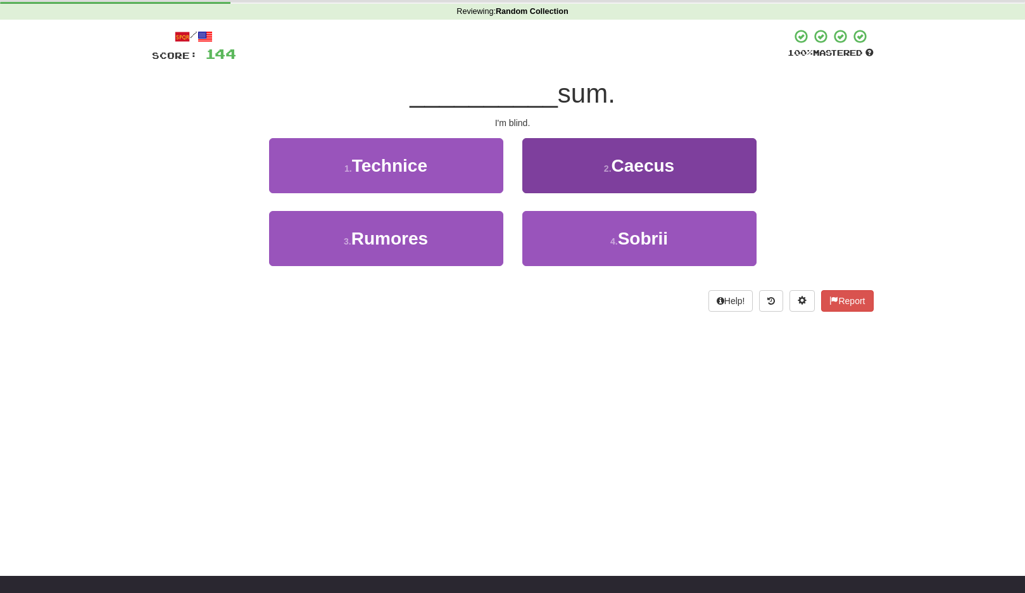
click at [604, 167] on small "2 ." at bounding box center [608, 168] width 8 height 10
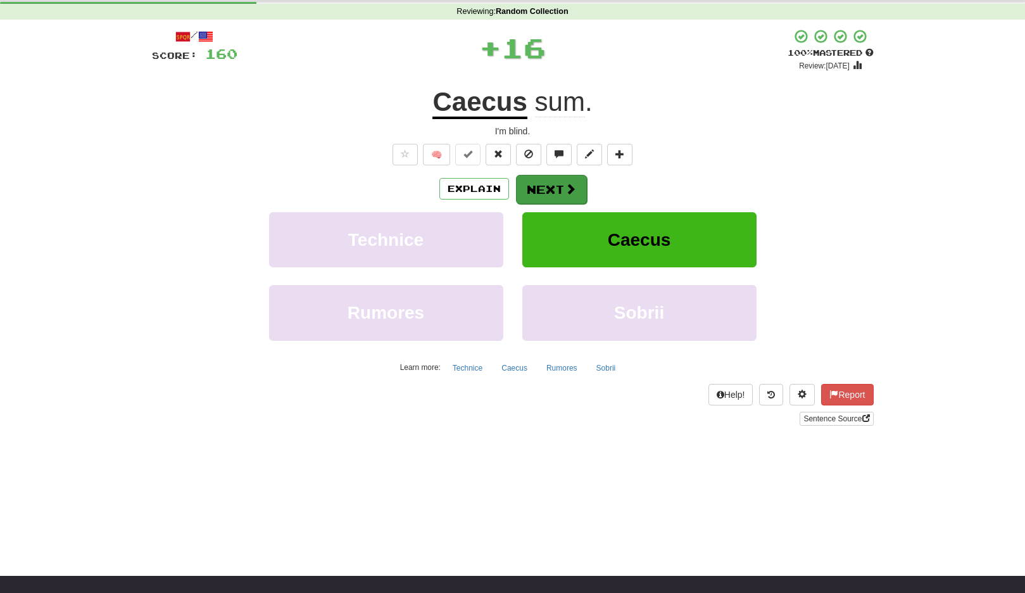
click at [554, 176] on button "Next" at bounding box center [551, 189] width 71 height 29
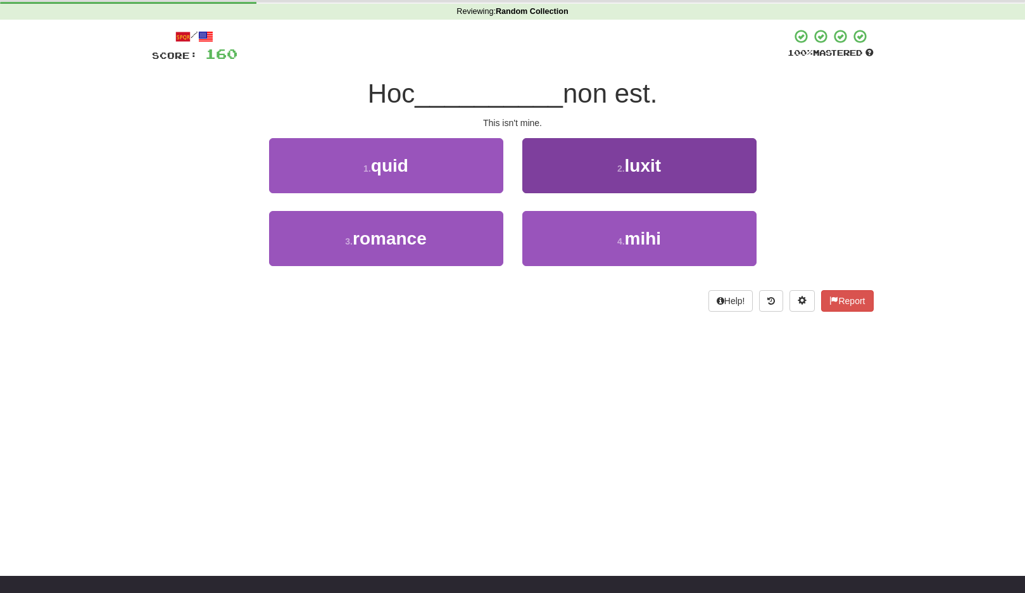
click at [576, 236] on button "4 . mihi" at bounding box center [640, 238] width 234 height 55
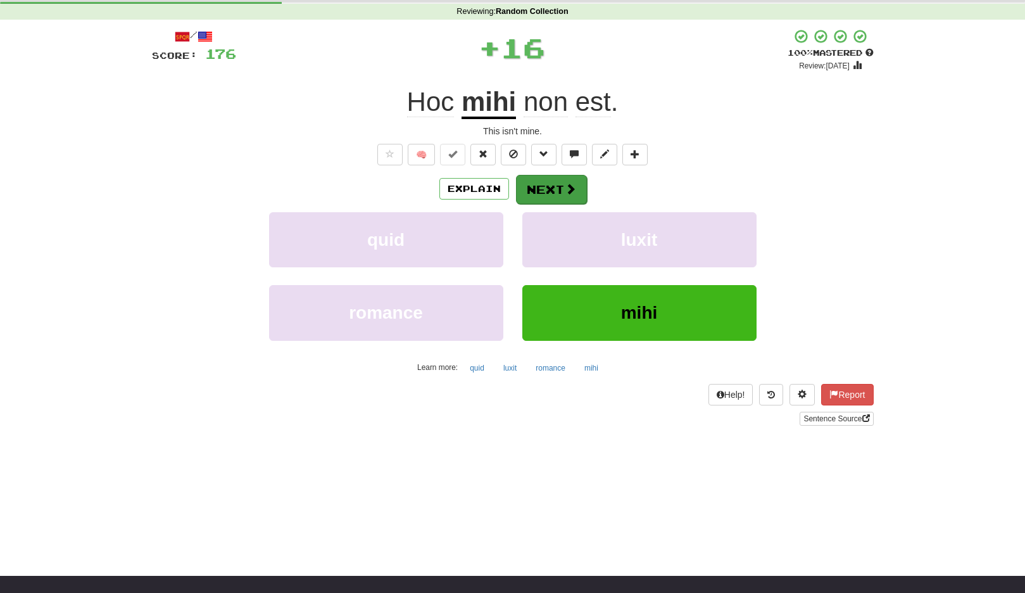
click at [565, 190] on span at bounding box center [570, 188] width 11 height 11
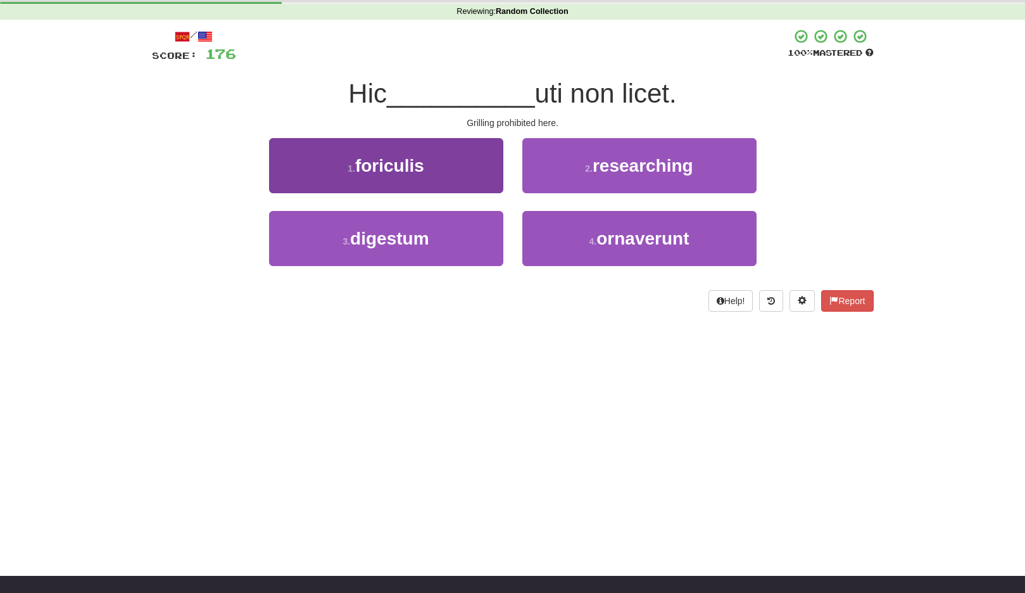
click at [478, 174] on button "1 . foriculis" at bounding box center [386, 165] width 234 height 55
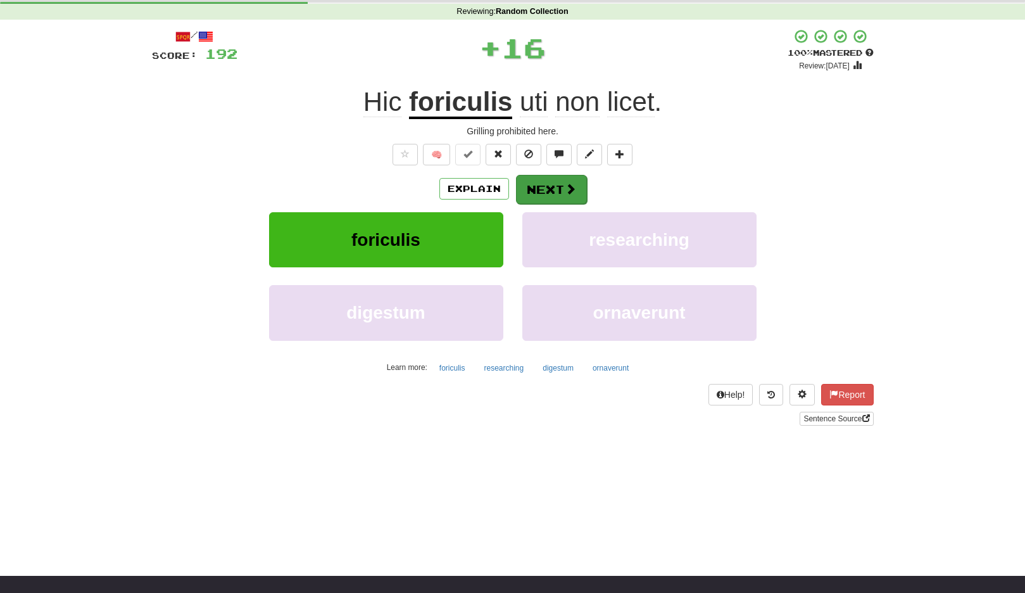
click at [533, 179] on button "Next" at bounding box center [551, 189] width 71 height 29
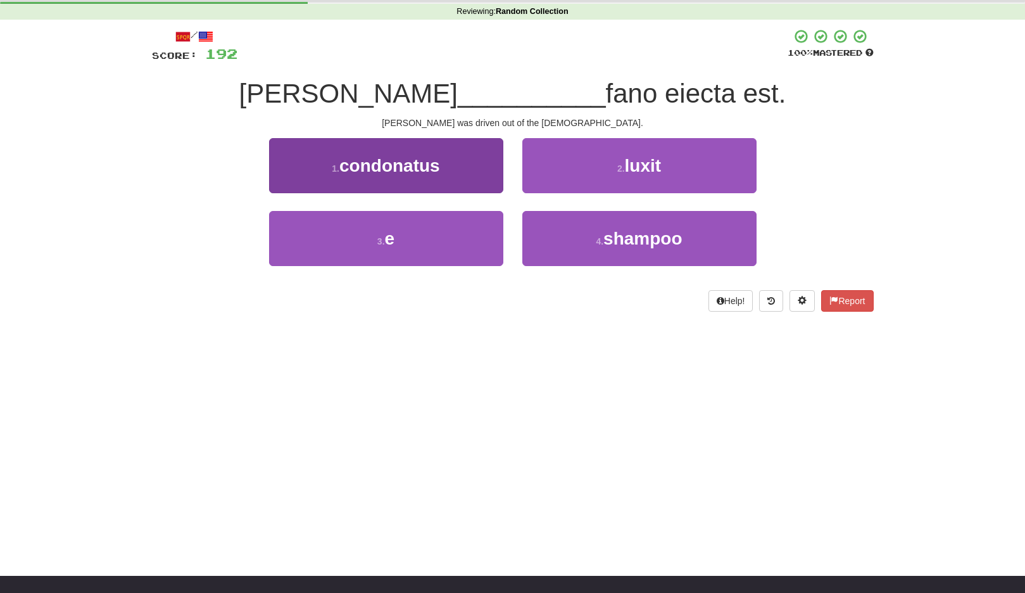
drag, startPoint x: 454, startPoint y: 231, endPoint x: 503, endPoint y: 219, distance: 50.2
click at [454, 231] on button "3 . e" at bounding box center [386, 238] width 234 height 55
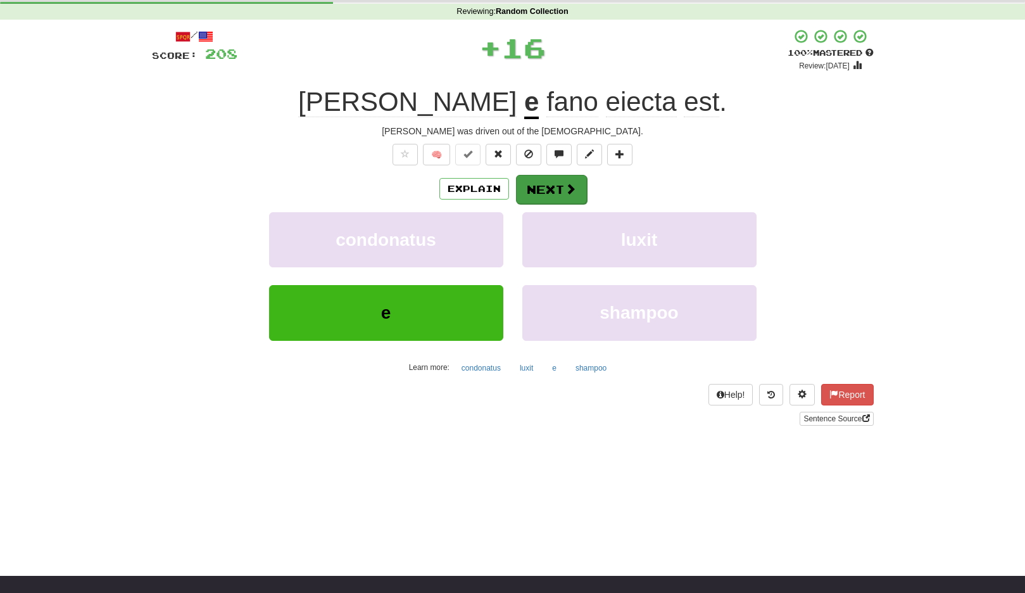
click at [567, 187] on span at bounding box center [570, 188] width 11 height 11
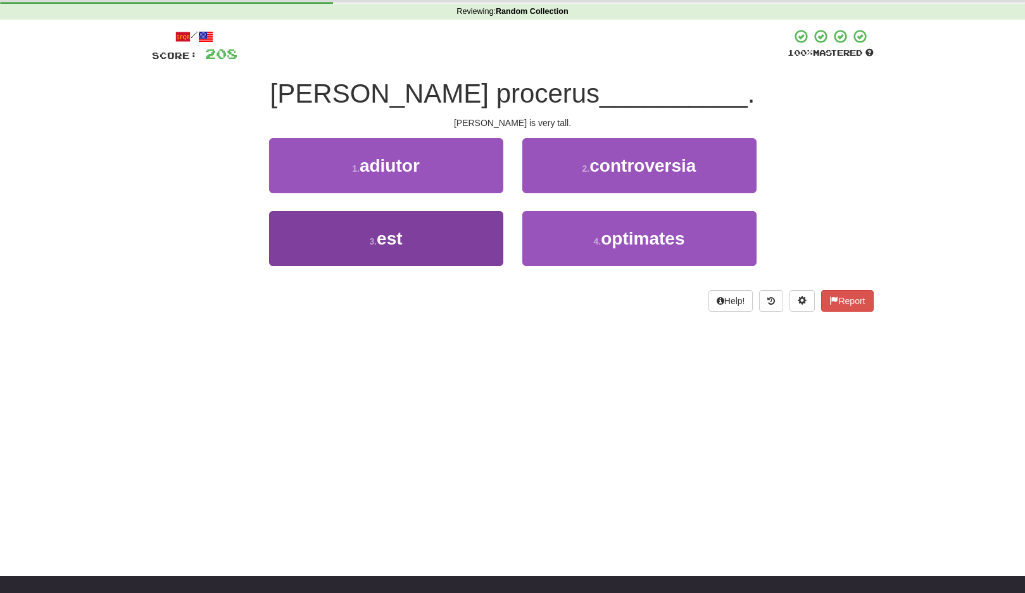
click at [470, 228] on button "3 . est" at bounding box center [386, 238] width 234 height 55
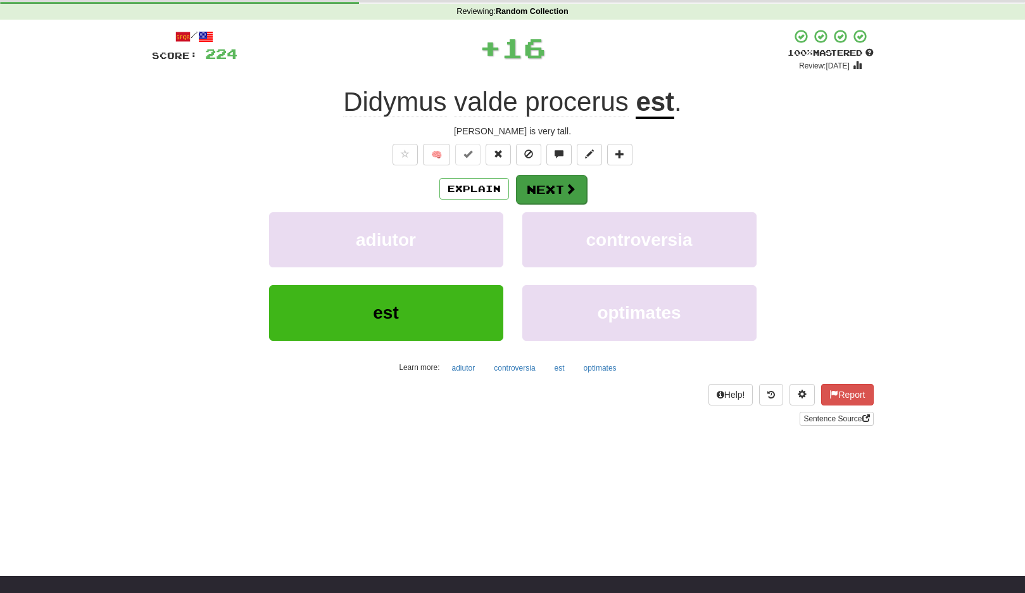
click at [575, 183] on span at bounding box center [570, 188] width 11 height 11
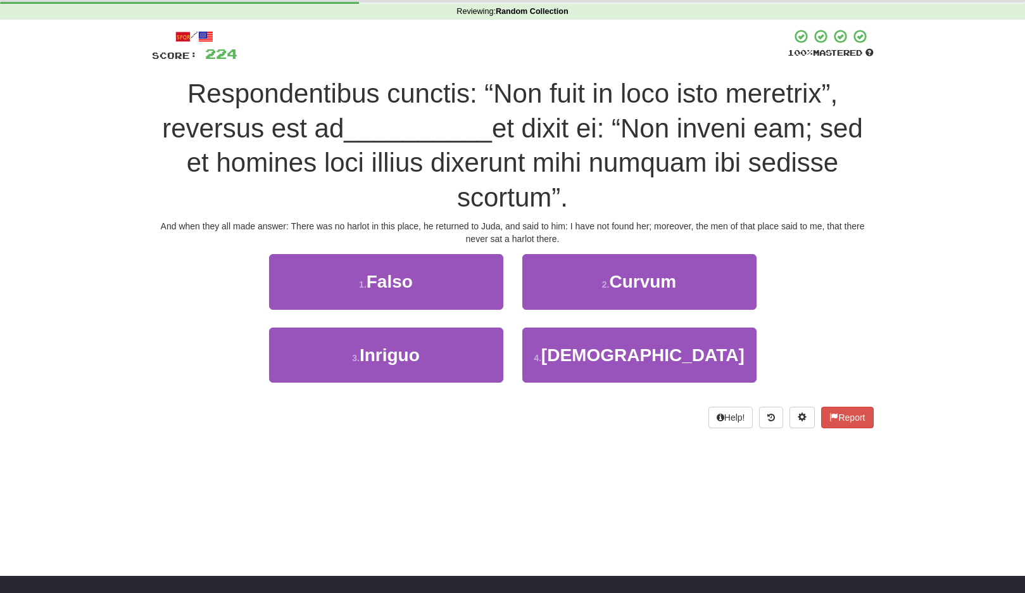
drag, startPoint x: 567, startPoint y: 341, endPoint x: 575, endPoint y: 321, distance: 21.3
click at [566, 340] on button "4 . Iudam" at bounding box center [640, 354] width 234 height 55
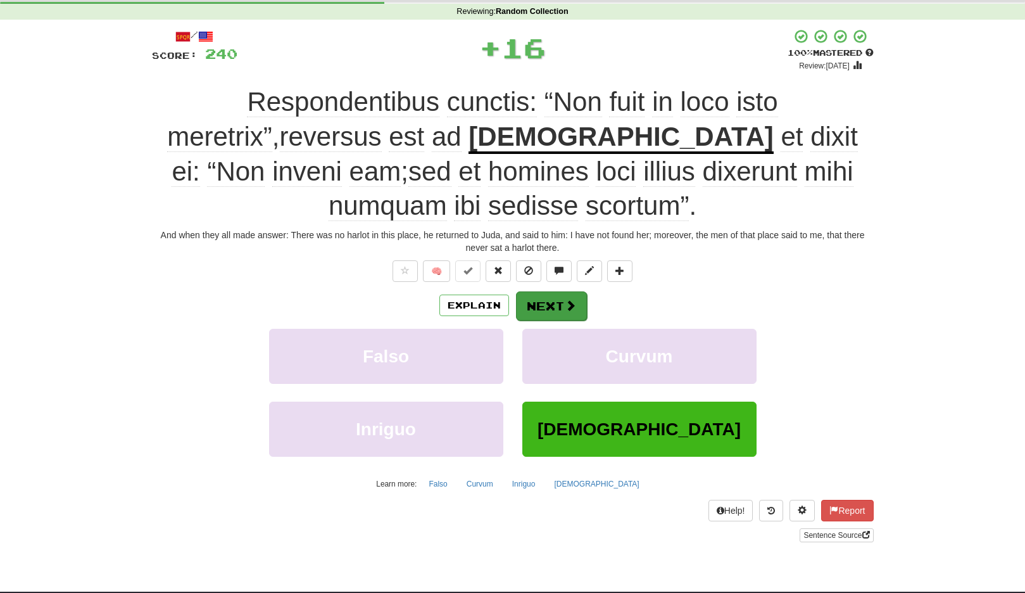
click at [576, 292] on button "Next" at bounding box center [551, 305] width 71 height 29
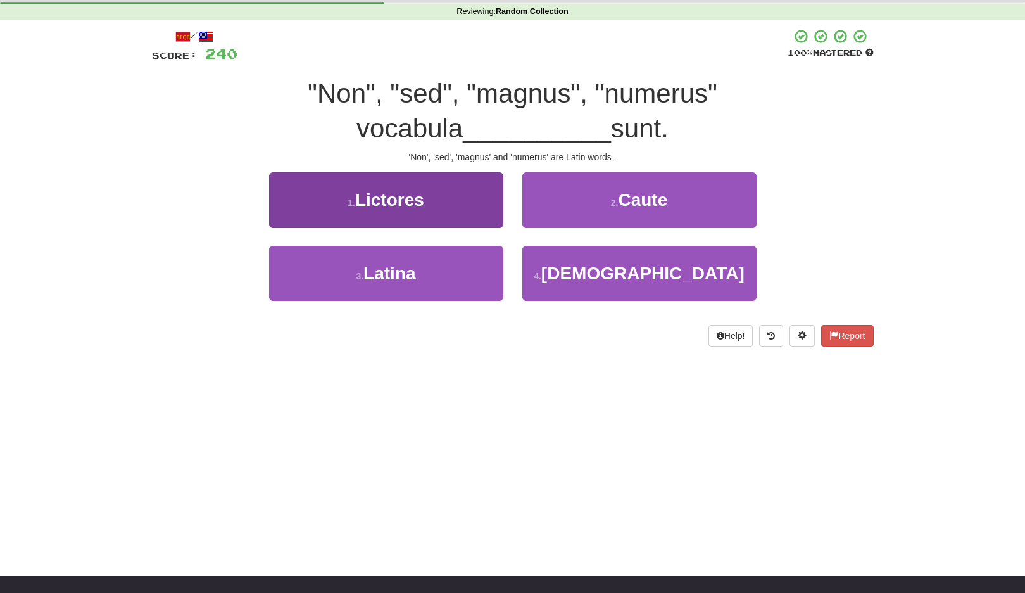
drag, startPoint x: 451, startPoint y: 263, endPoint x: 469, endPoint y: 261, distance: 17.8
click at [451, 263] on button "3 . Latina" at bounding box center [386, 273] width 234 height 55
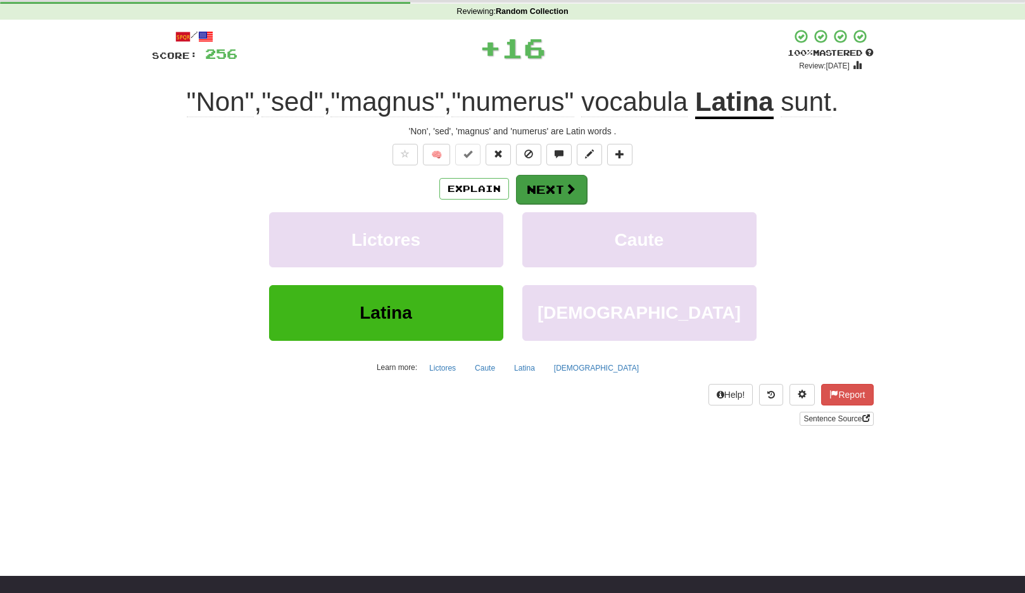
click at [558, 194] on button "Next" at bounding box center [551, 189] width 71 height 29
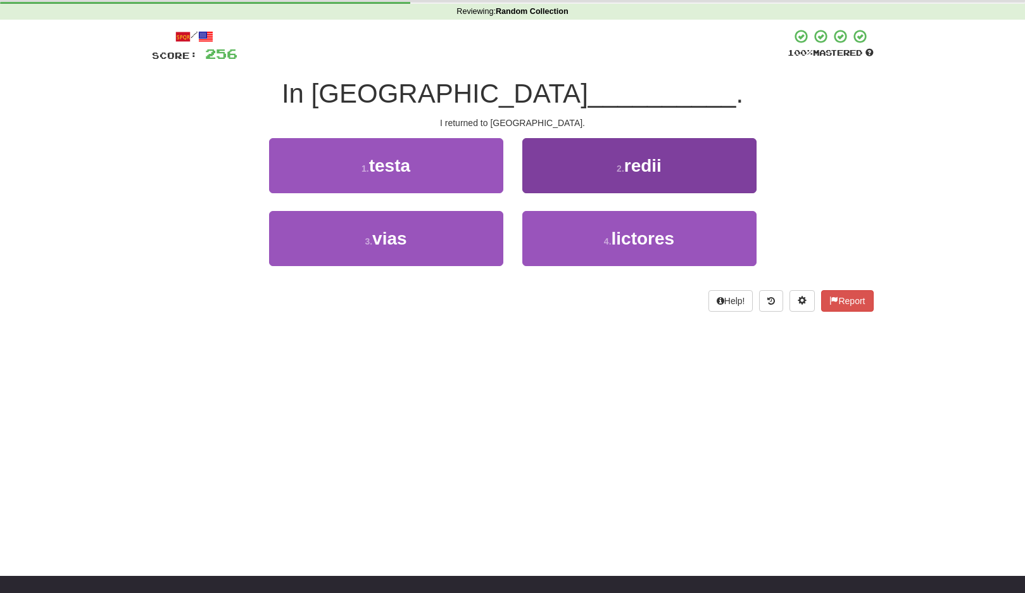
click at [601, 165] on button "2 . redii" at bounding box center [640, 165] width 234 height 55
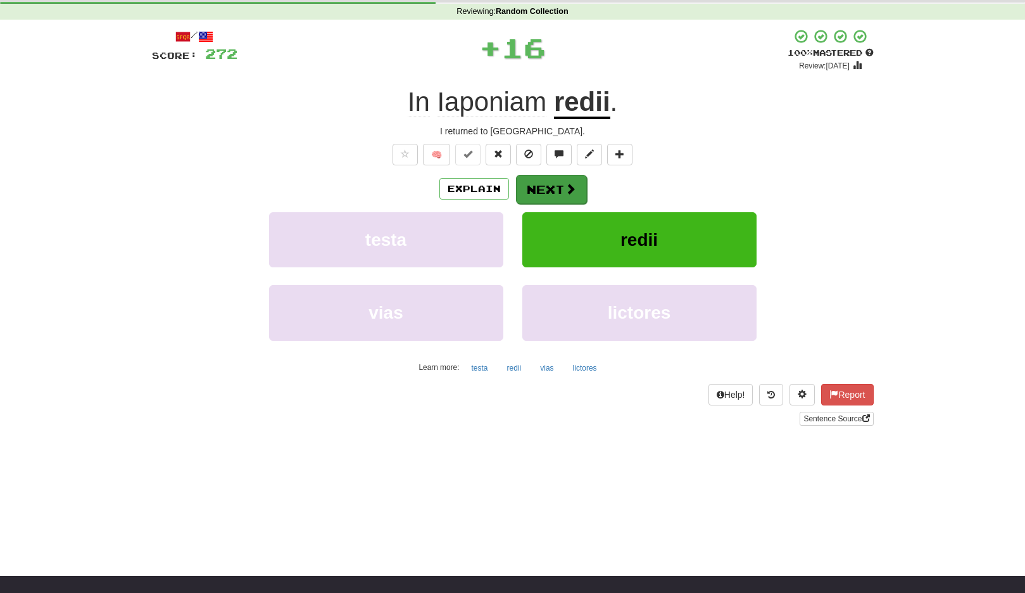
click at [556, 186] on button "Next" at bounding box center [551, 189] width 71 height 29
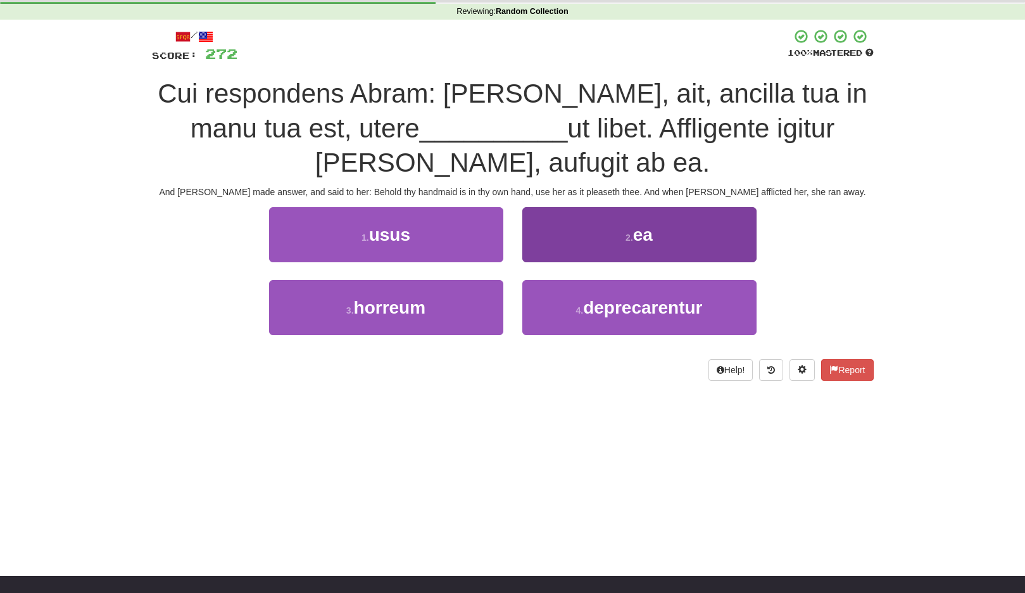
click at [617, 243] on button "2 . ea" at bounding box center [640, 234] width 234 height 55
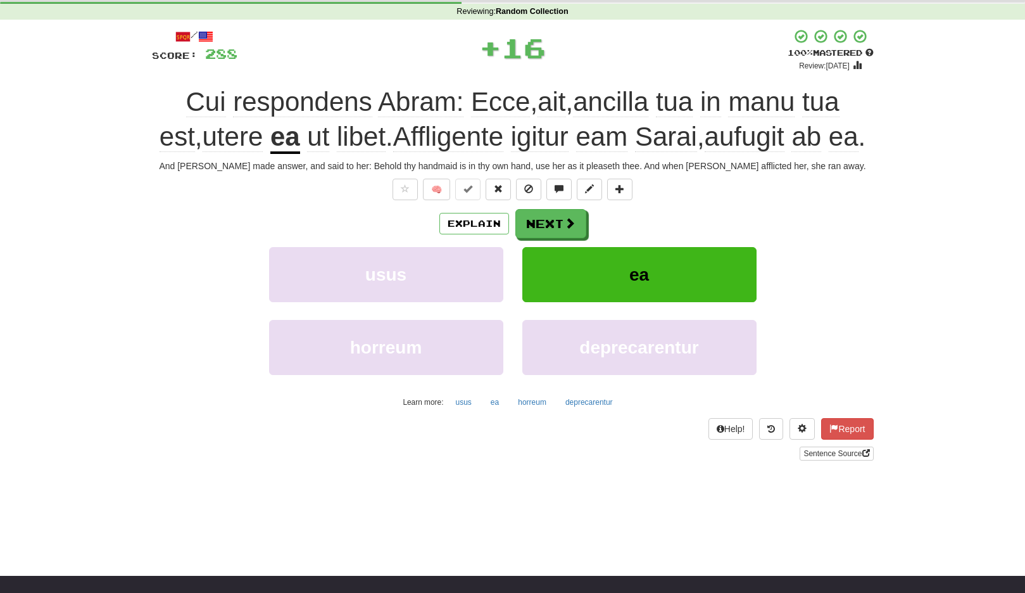
click at [568, 240] on div "/ Score: 288 + 16 100 % Mastered Review: 2125-08-22 Cui respondens Abram: Ecce …" at bounding box center [513, 244] width 722 height 431
click at [568, 239] on button "Next" at bounding box center [551, 224] width 71 height 29
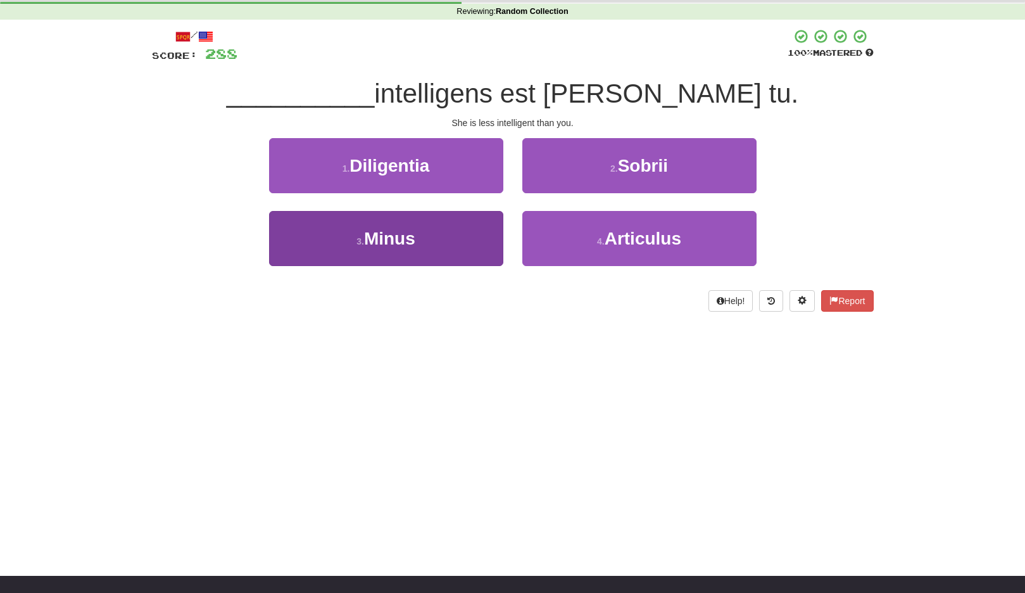
click at [481, 242] on button "3 . Minus" at bounding box center [386, 238] width 234 height 55
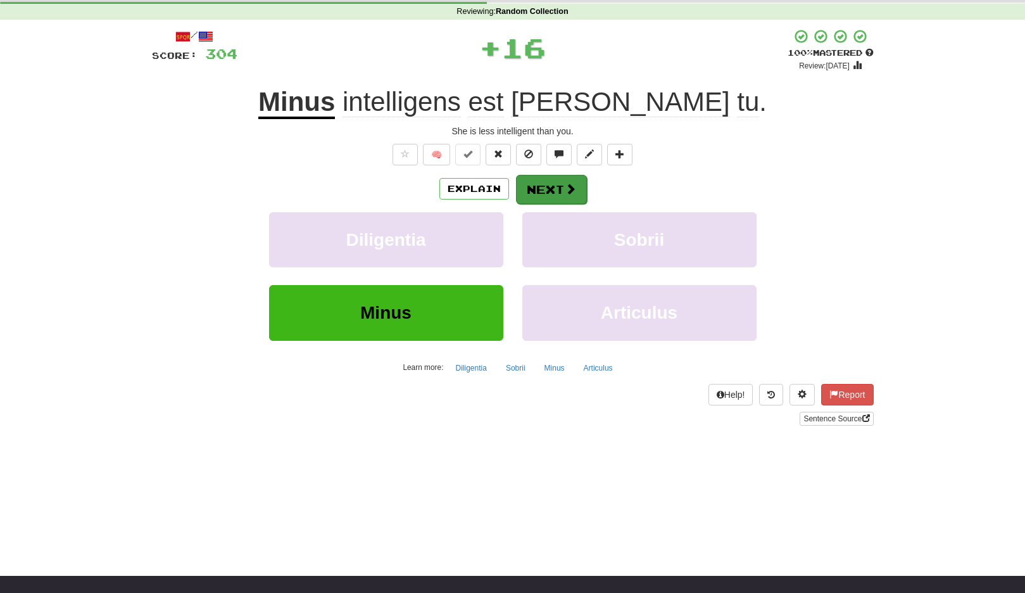
click at [567, 189] on span at bounding box center [570, 188] width 11 height 11
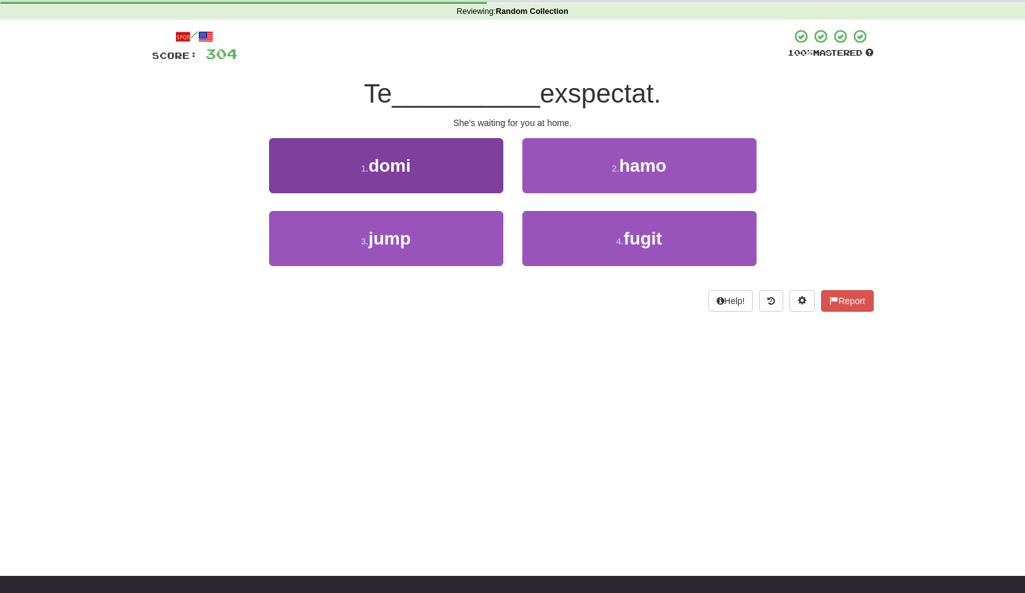
click at [473, 178] on button "1 . domi" at bounding box center [386, 165] width 234 height 55
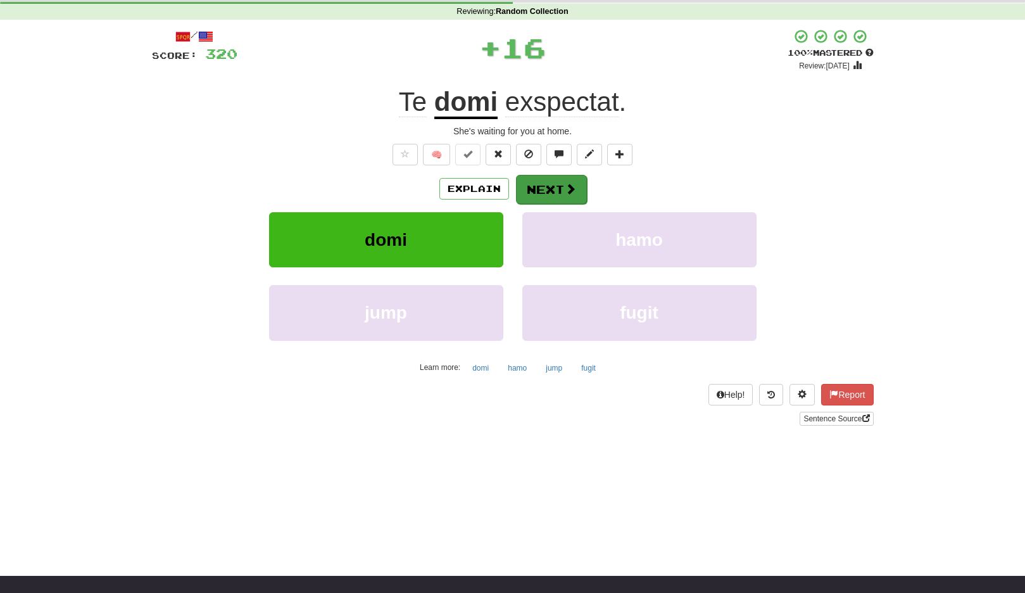
click at [555, 183] on button "Next" at bounding box center [551, 189] width 71 height 29
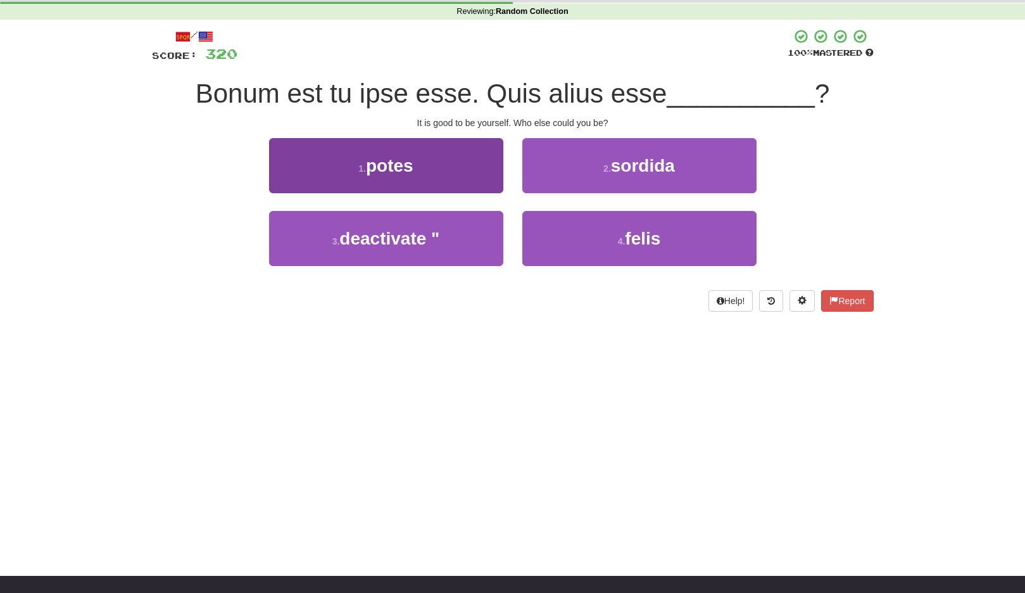
click at [422, 172] on button "1 . potes" at bounding box center [386, 165] width 234 height 55
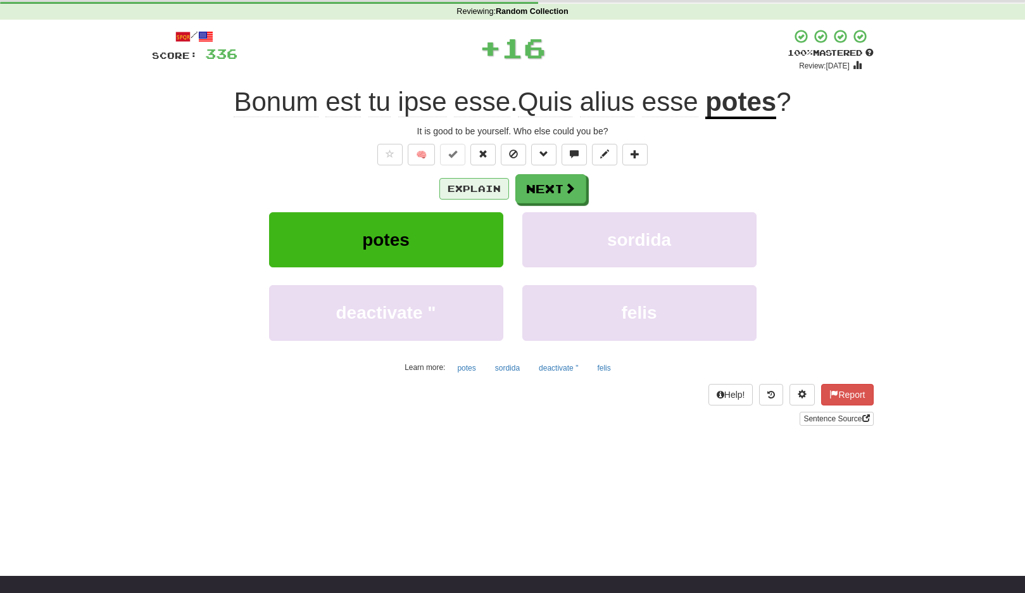
click at [496, 185] on button "Explain" at bounding box center [475, 189] width 70 height 22
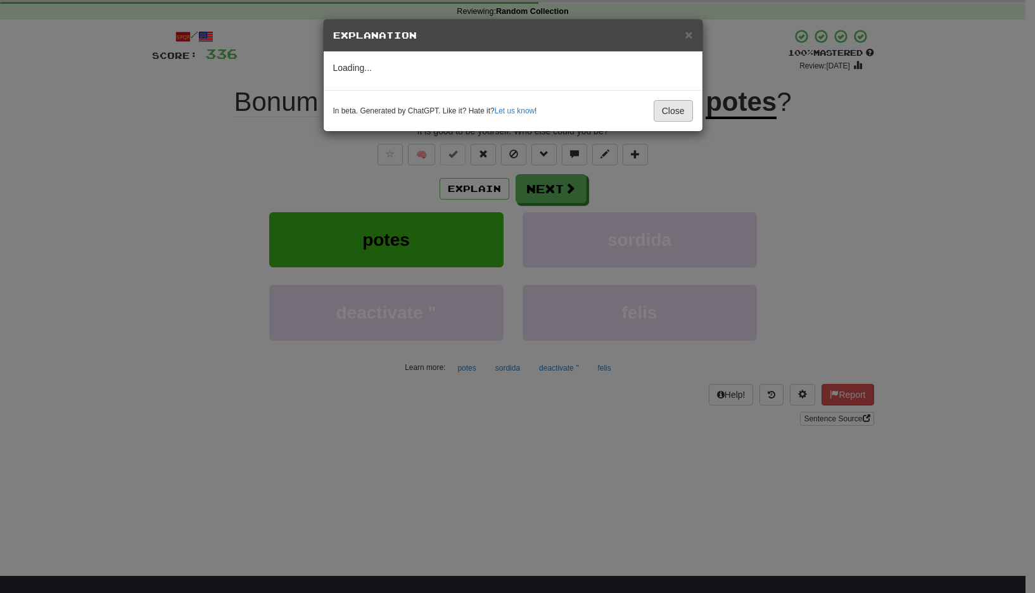
click at [671, 115] on button "Close" at bounding box center [673, 111] width 39 height 22
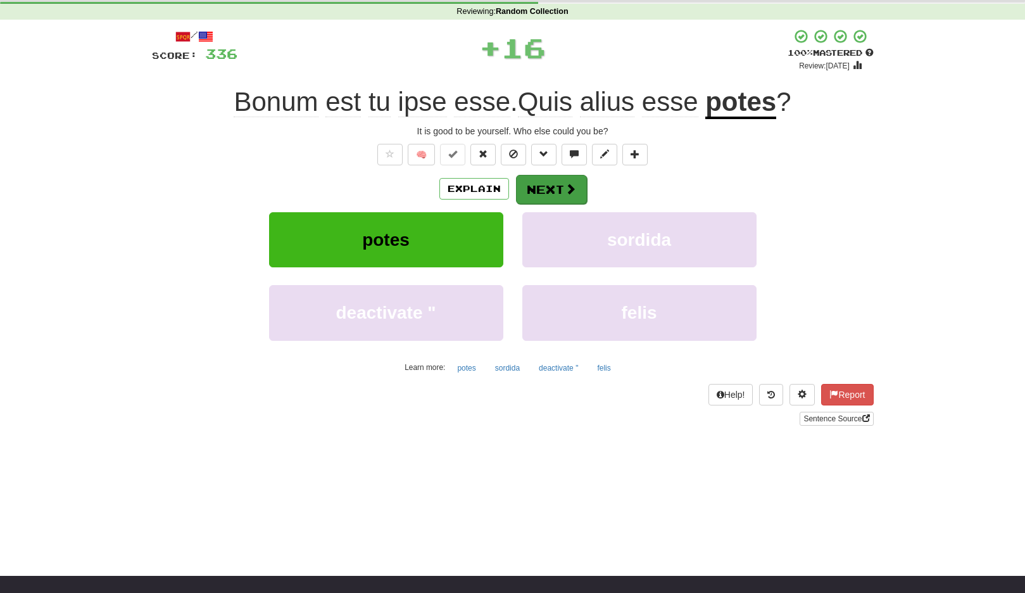
click at [562, 181] on button "Next" at bounding box center [551, 189] width 71 height 29
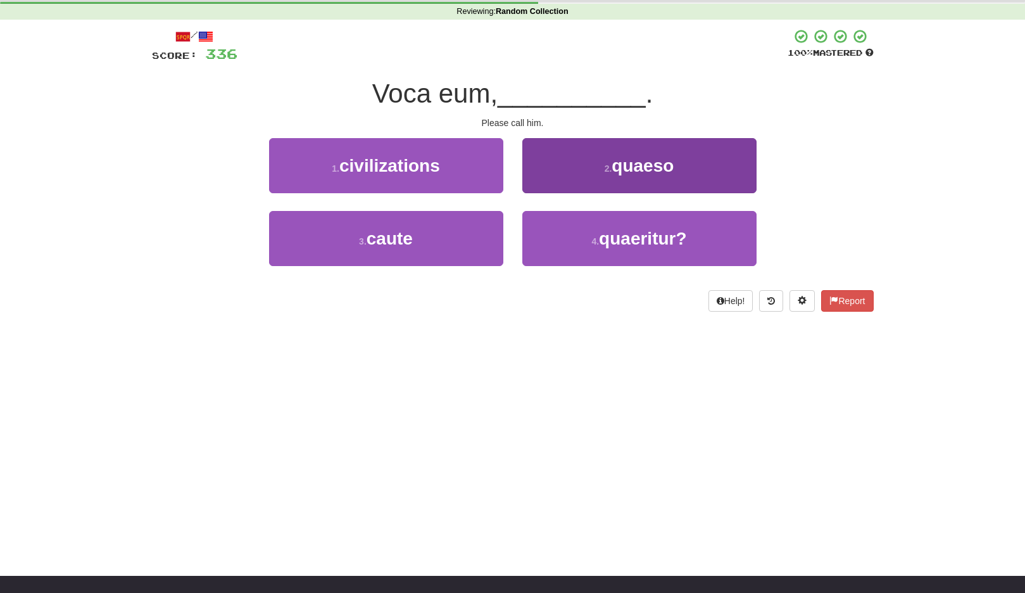
click at [609, 165] on small "2 ." at bounding box center [609, 168] width 8 height 10
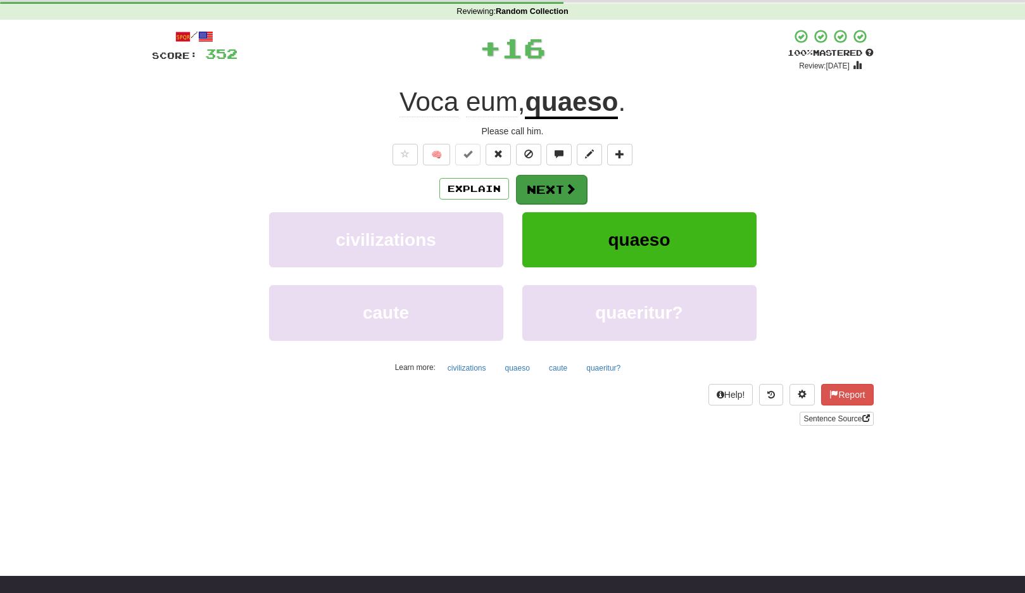
click at [555, 184] on button "Next" at bounding box center [551, 189] width 71 height 29
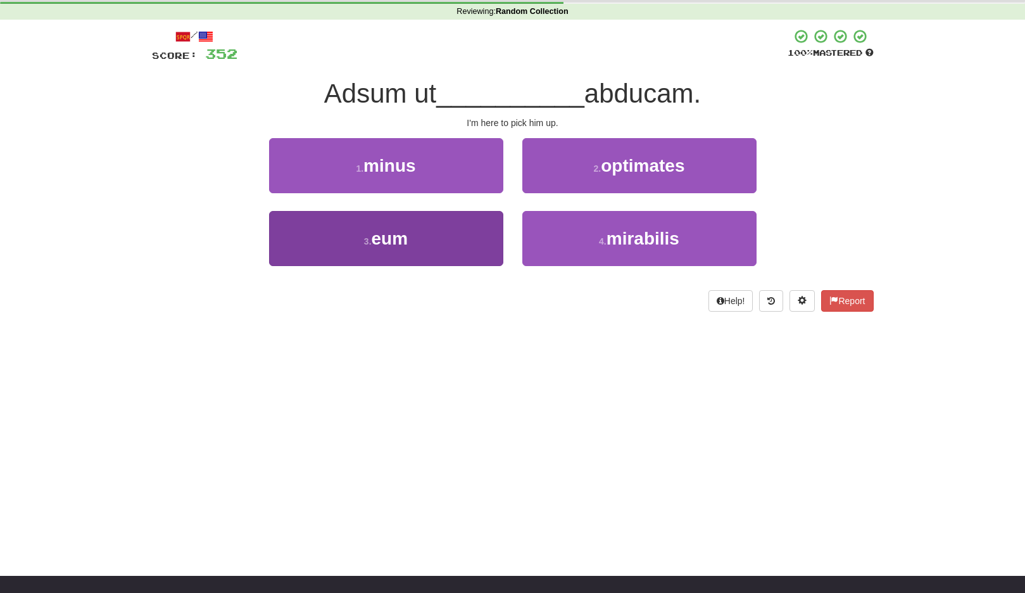
click at [466, 249] on button "3 . eum" at bounding box center [386, 238] width 234 height 55
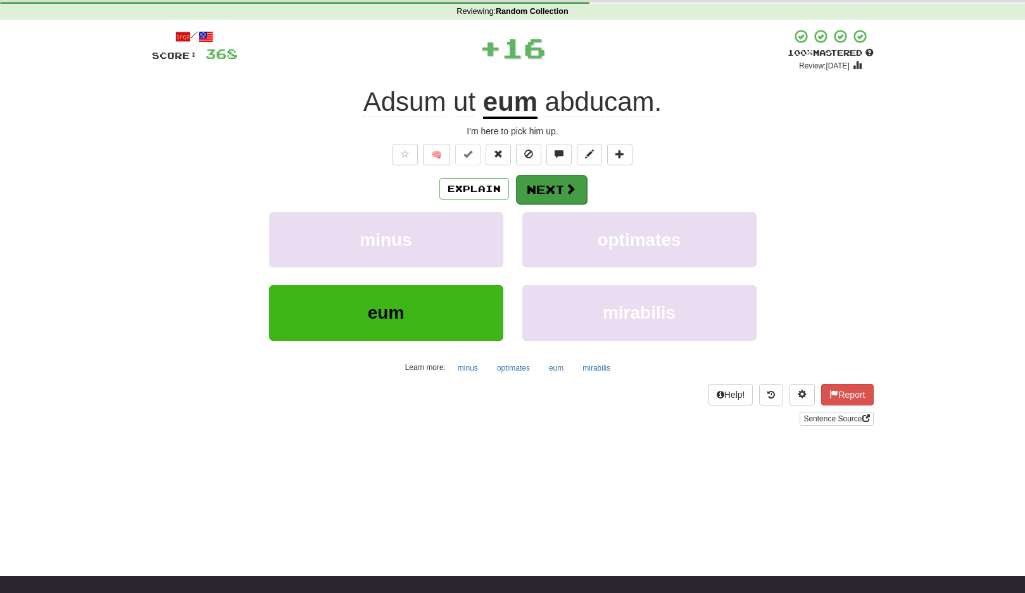
click at [561, 188] on button "Next" at bounding box center [551, 189] width 71 height 29
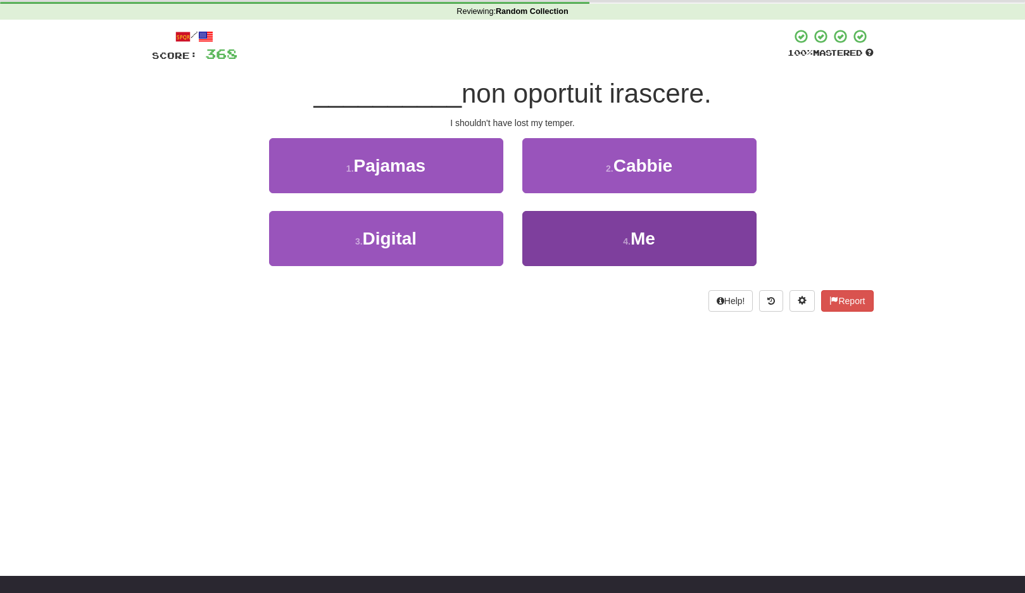
click at [574, 241] on button "4 . Me" at bounding box center [640, 238] width 234 height 55
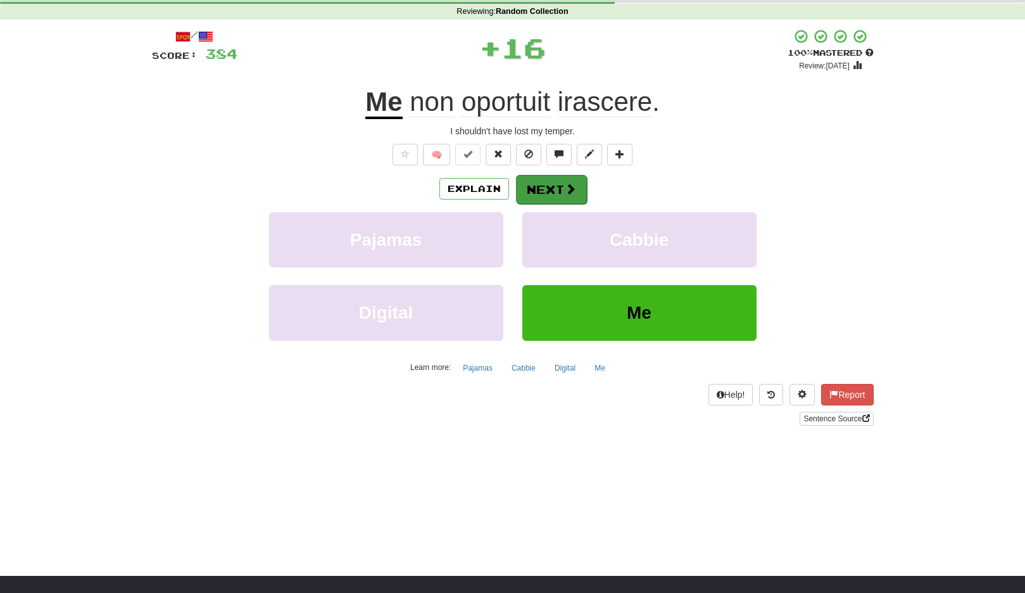
click at [570, 194] on span at bounding box center [570, 188] width 11 height 11
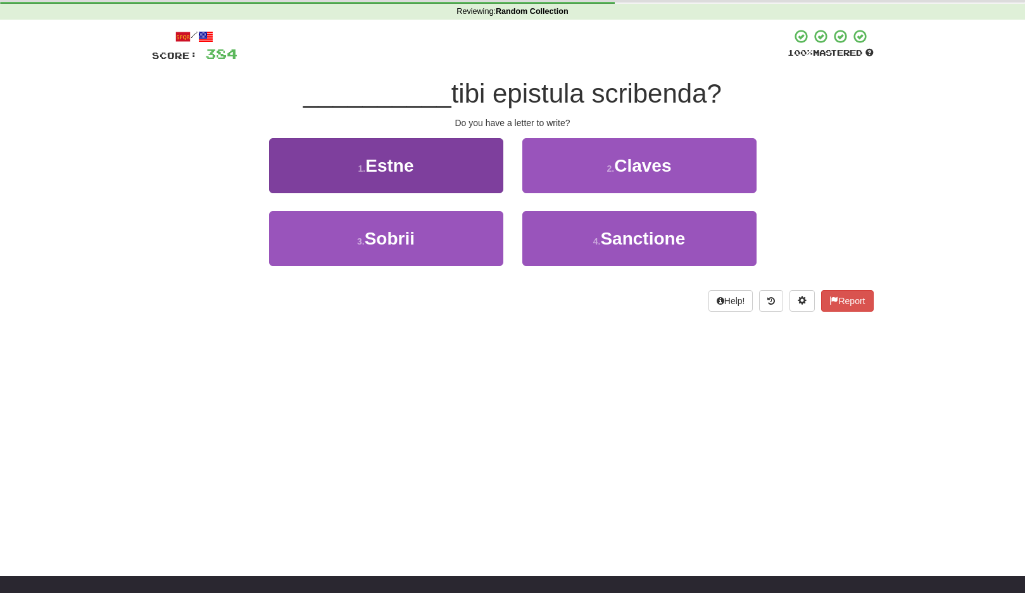
click at [459, 167] on button "1 . Estne" at bounding box center [386, 165] width 234 height 55
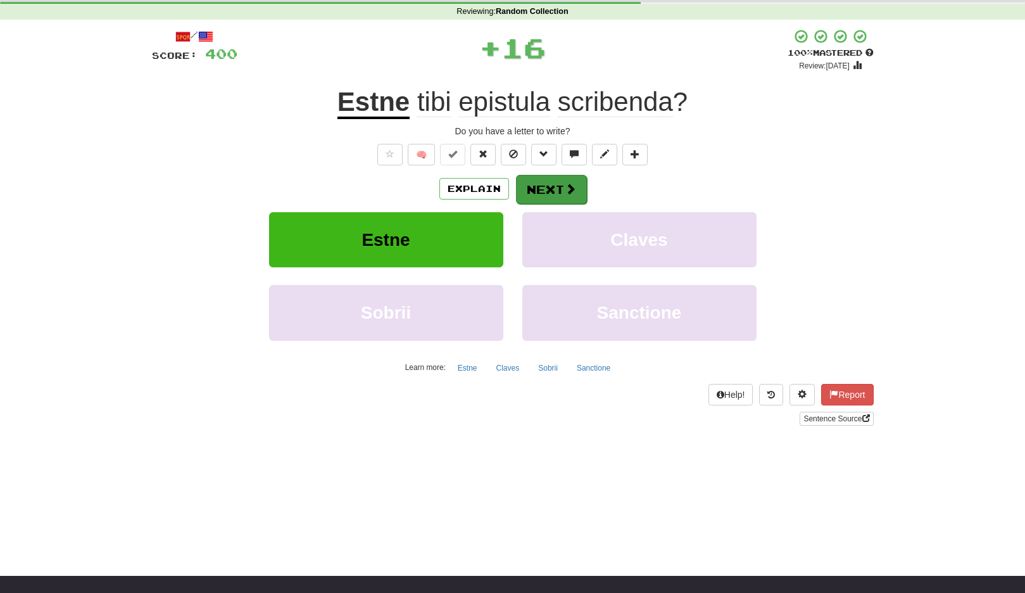
click at [531, 179] on button "Next" at bounding box center [551, 189] width 71 height 29
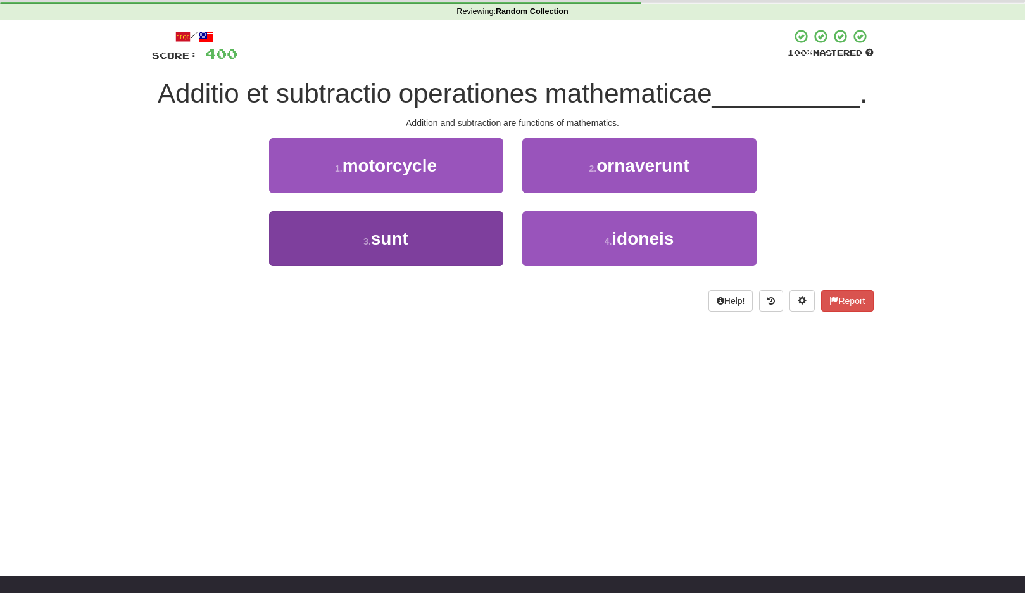
click at [434, 232] on button "3 . sunt" at bounding box center [386, 238] width 234 height 55
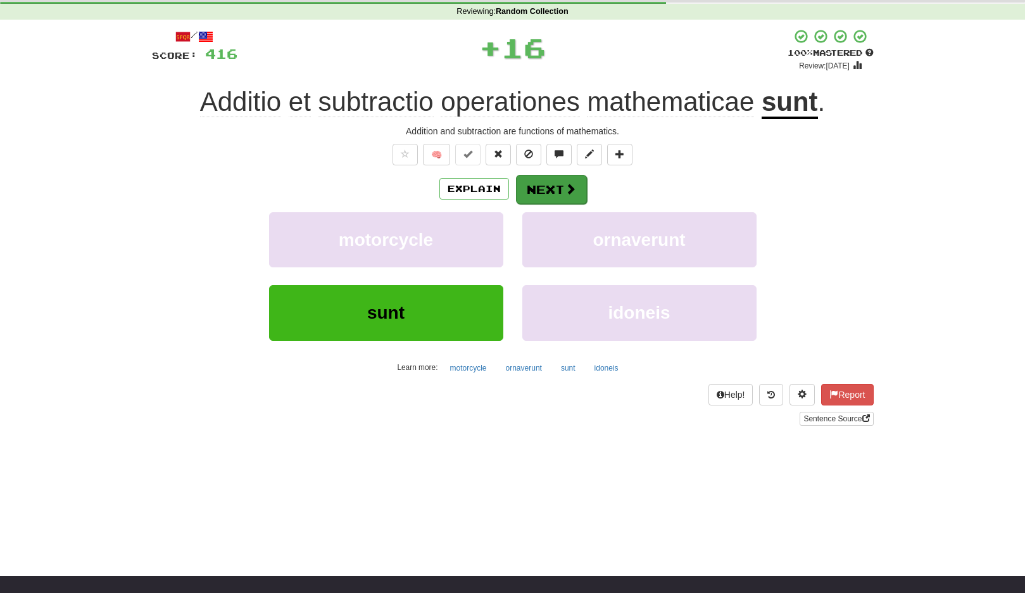
click at [559, 190] on button "Next" at bounding box center [551, 189] width 71 height 29
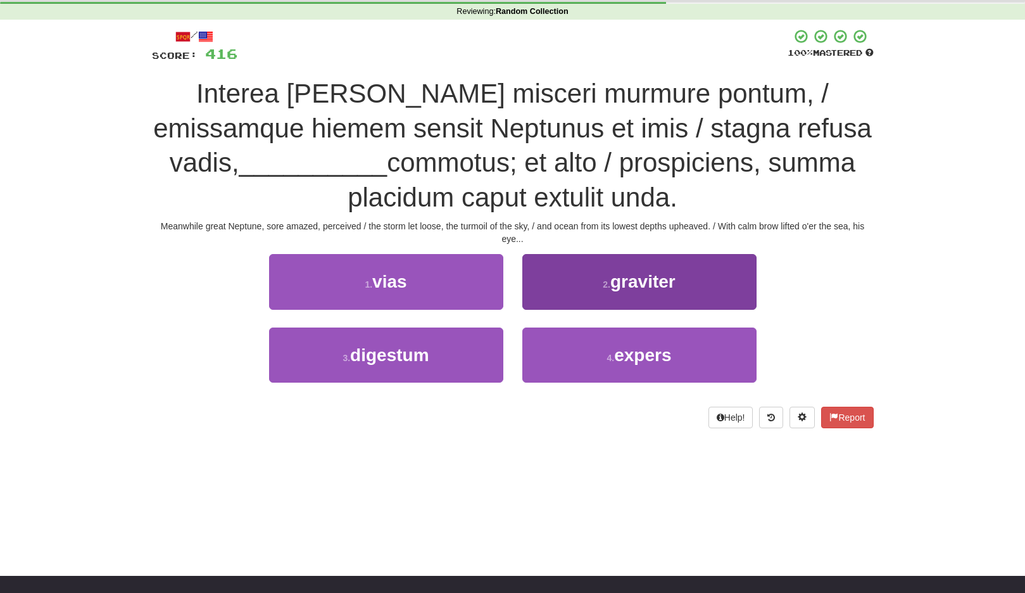
click at [613, 285] on span "graviter" at bounding box center [643, 282] width 65 height 20
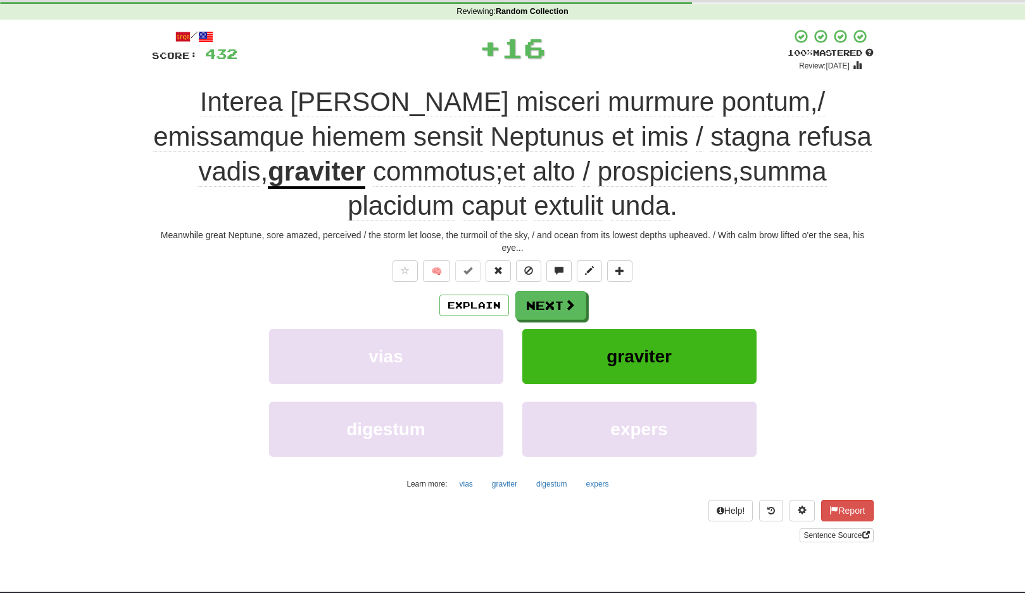
click at [544, 288] on div "/ Score: 432 + 16 100 % Mastered Review: 2125-08-22 Interea magno misceri murmu…" at bounding box center [513, 285] width 722 height 513
click at [562, 291] on button "Next" at bounding box center [551, 305] width 71 height 29
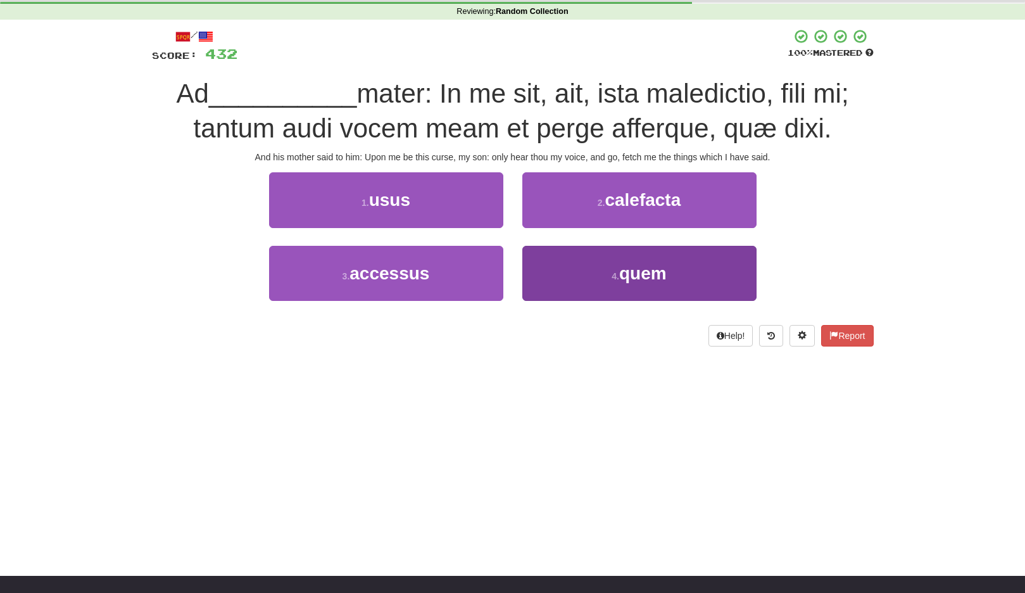
click at [568, 271] on button "4 . quem" at bounding box center [640, 273] width 234 height 55
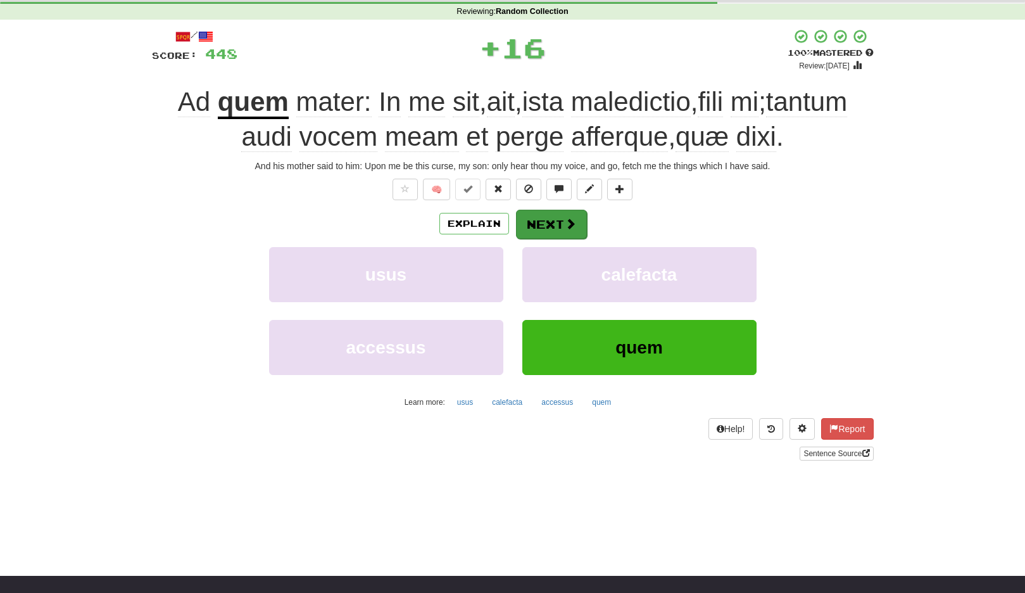
click at [563, 216] on button "Next" at bounding box center [551, 224] width 71 height 29
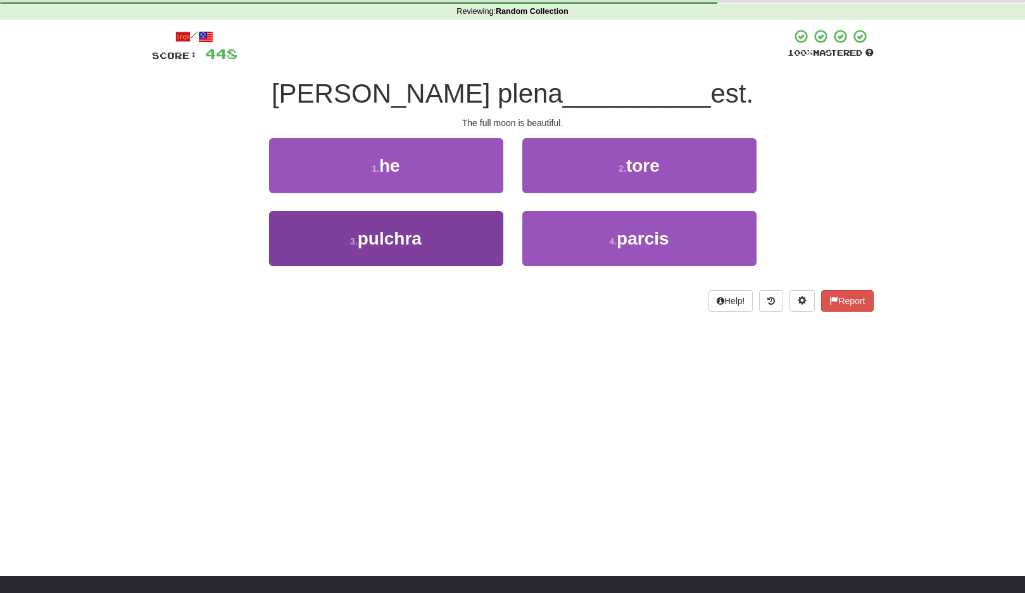
click at [464, 231] on button "3 . pulchra" at bounding box center [386, 238] width 234 height 55
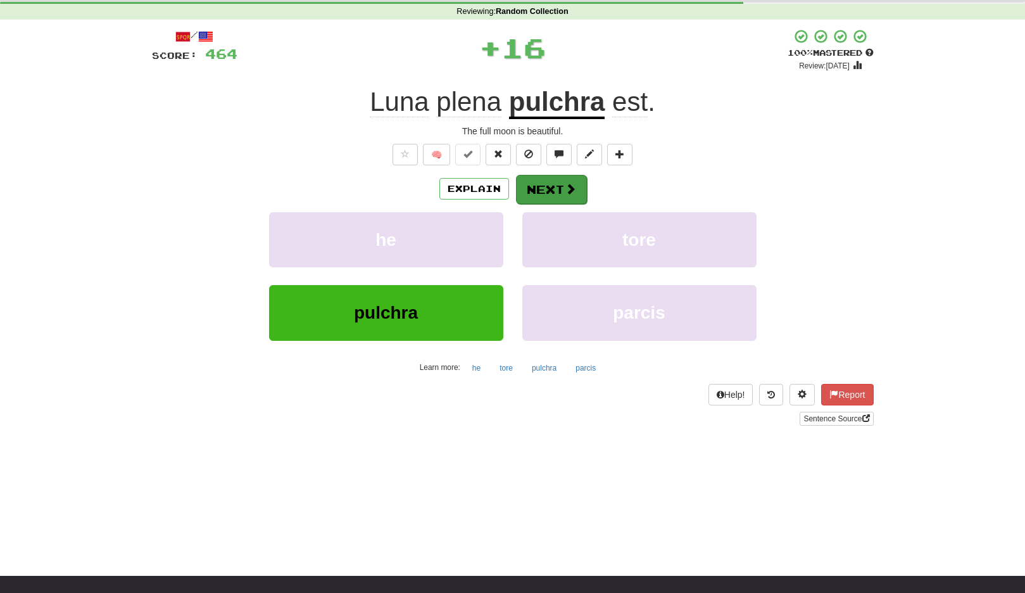
click at [559, 198] on button "Next" at bounding box center [551, 189] width 71 height 29
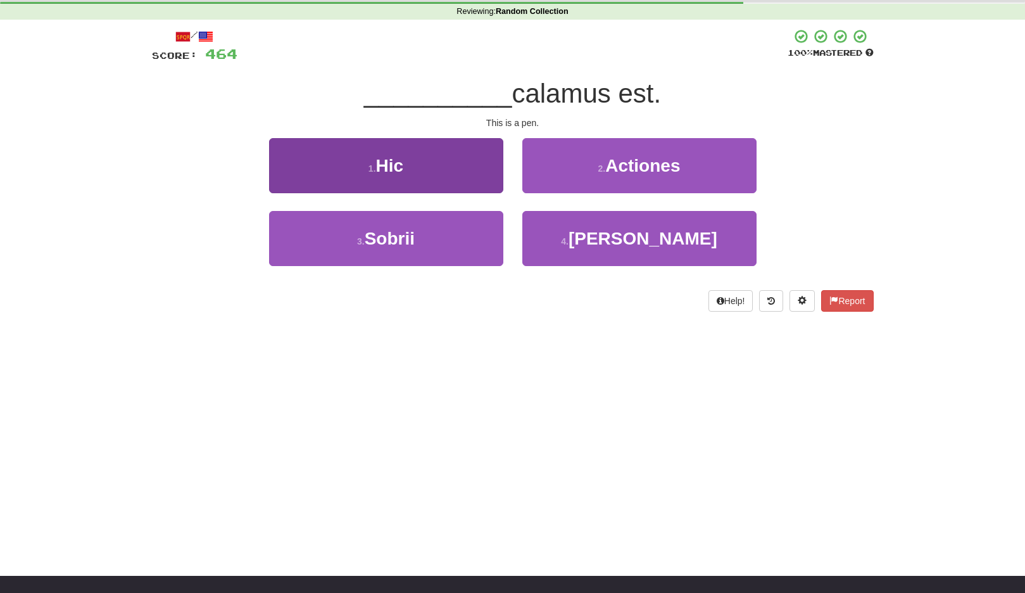
click at [475, 163] on button "1 . Hic" at bounding box center [386, 165] width 234 height 55
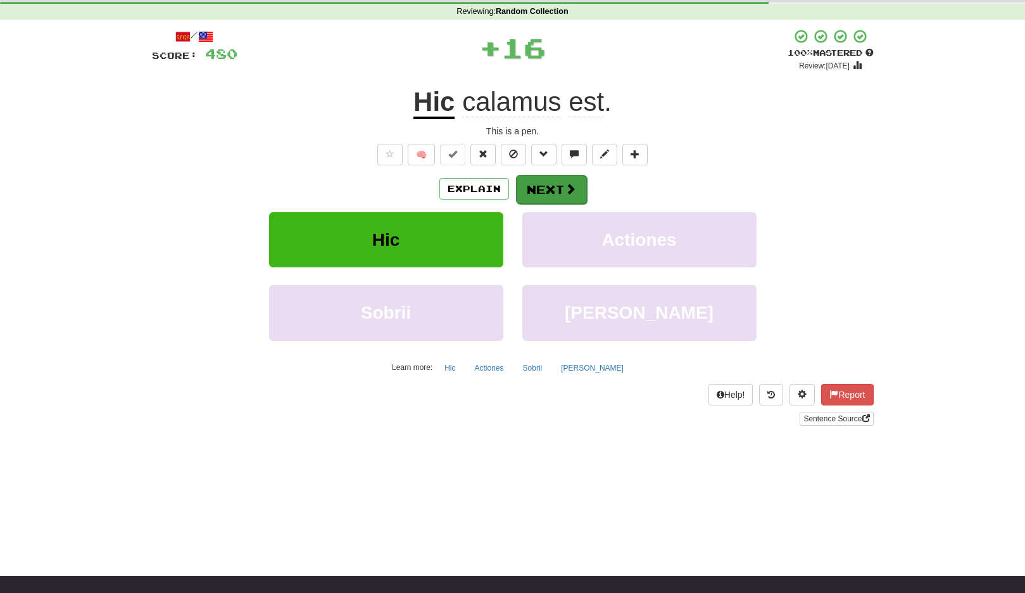
click at [554, 182] on button "Next" at bounding box center [551, 189] width 71 height 29
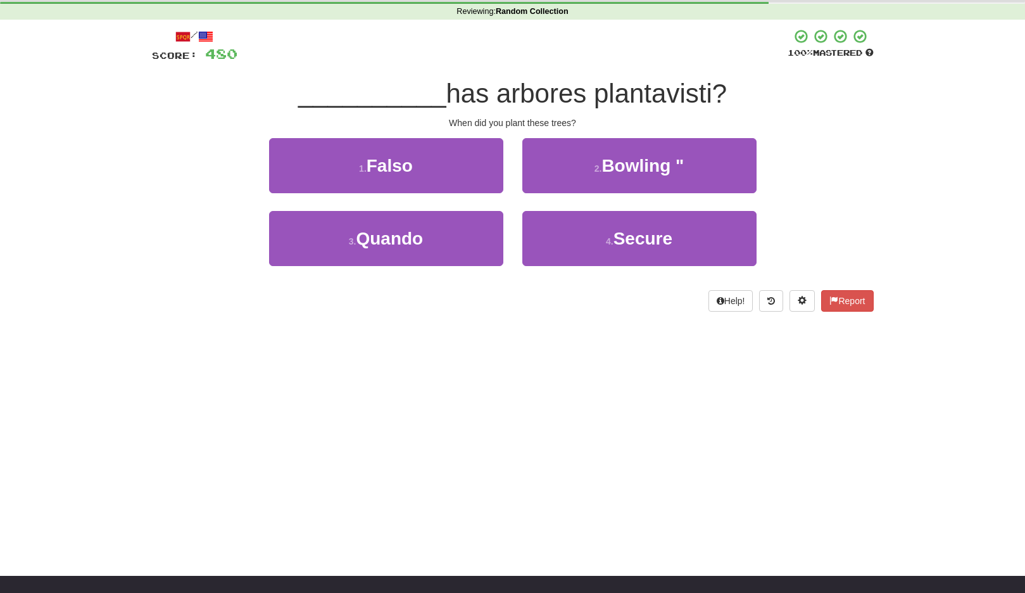
drag, startPoint x: 464, startPoint y: 240, endPoint x: 509, endPoint y: 220, distance: 49.9
click at [464, 240] on button "3 . Quando" at bounding box center [386, 238] width 234 height 55
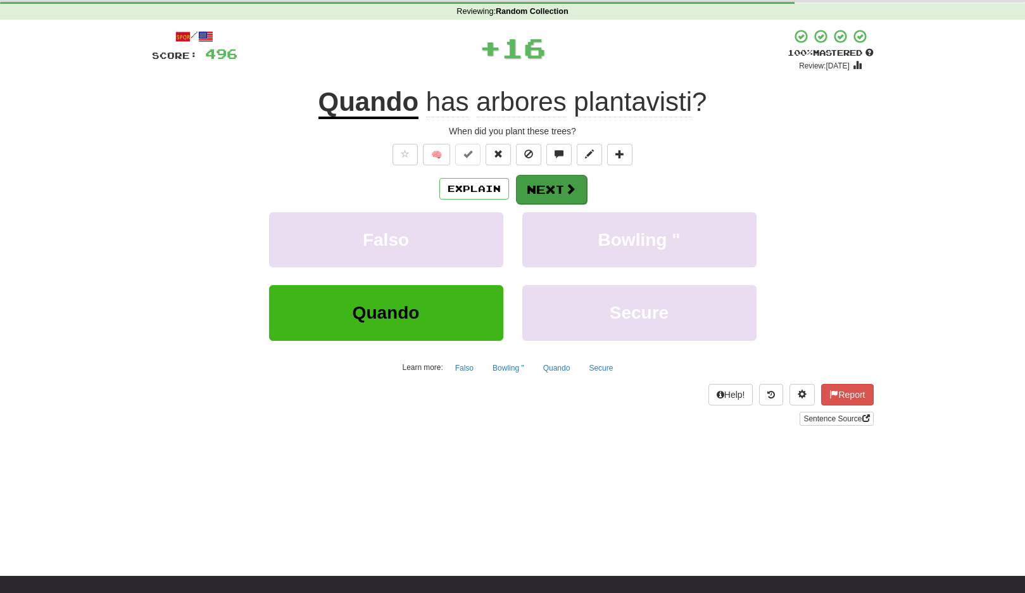
click at [538, 186] on button "Next" at bounding box center [551, 189] width 71 height 29
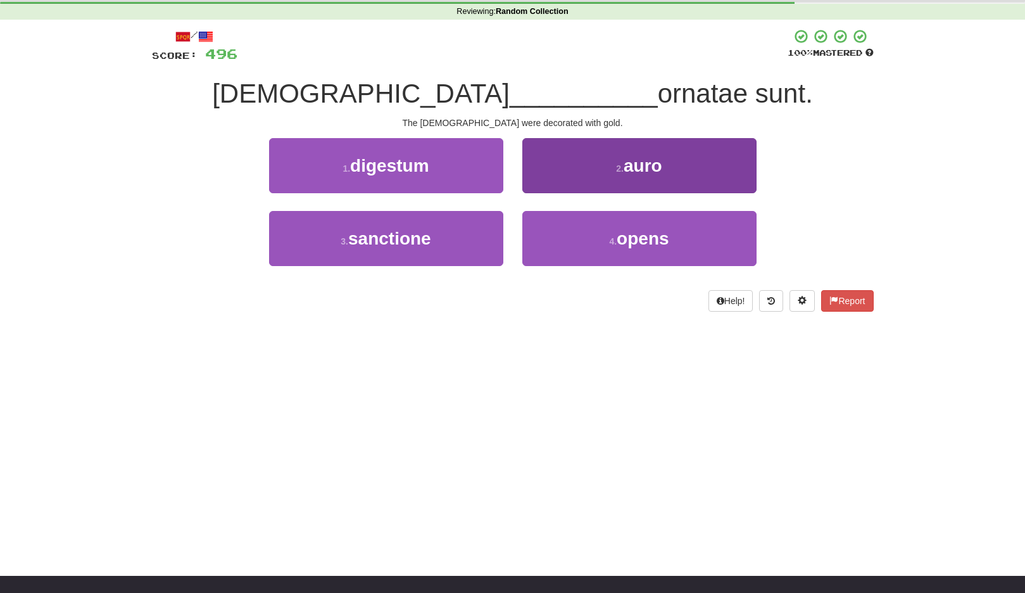
click at [607, 173] on button "2 . auro" at bounding box center [640, 165] width 234 height 55
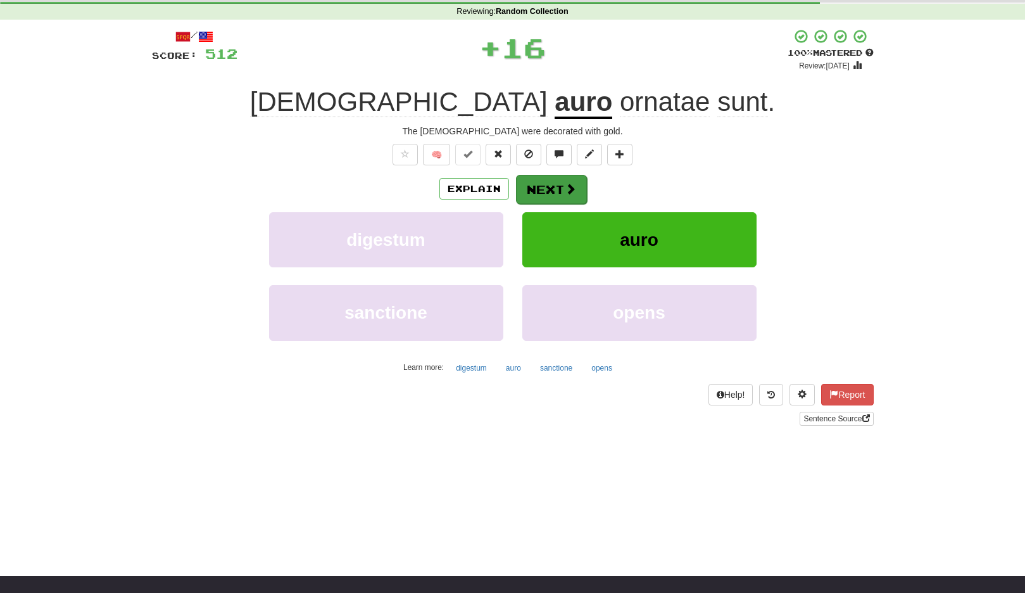
click at [545, 179] on button "Next" at bounding box center [551, 189] width 71 height 29
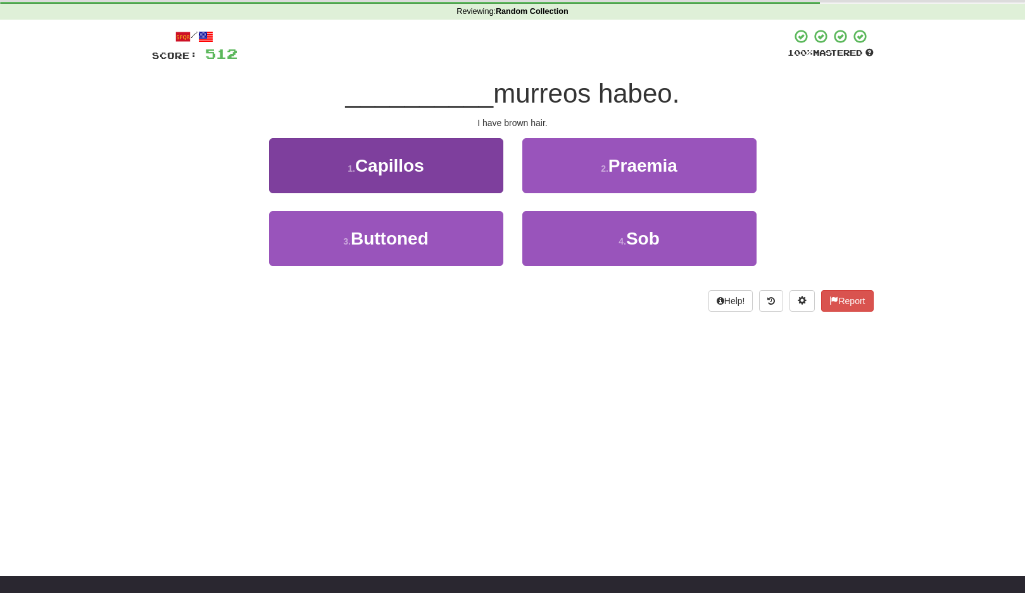
click at [472, 177] on button "1 . Capillos" at bounding box center [386, 165] width 234 height 55
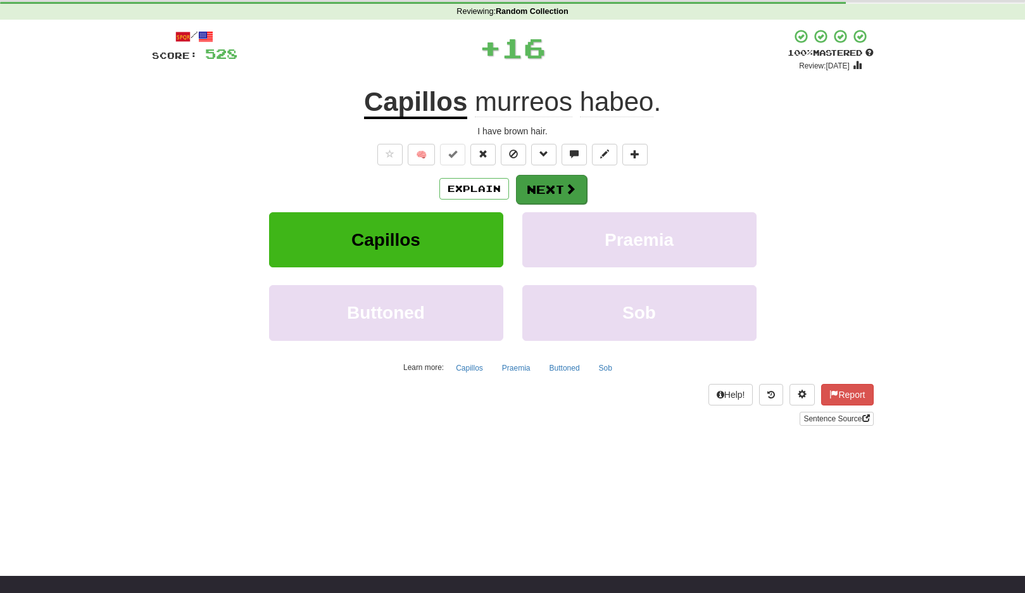
click at [536, 180] on button "Next" at bounding box center [551, 189] width 71 height 29
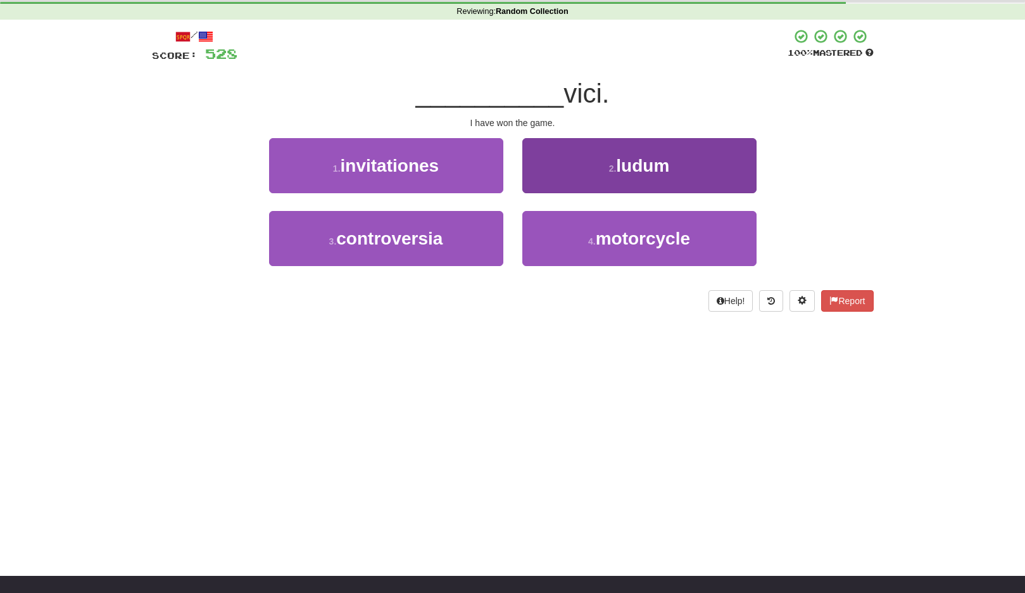
click at [611, 179] on button "2 . ludum" at bounding box center [640, 165] width 234 height 55
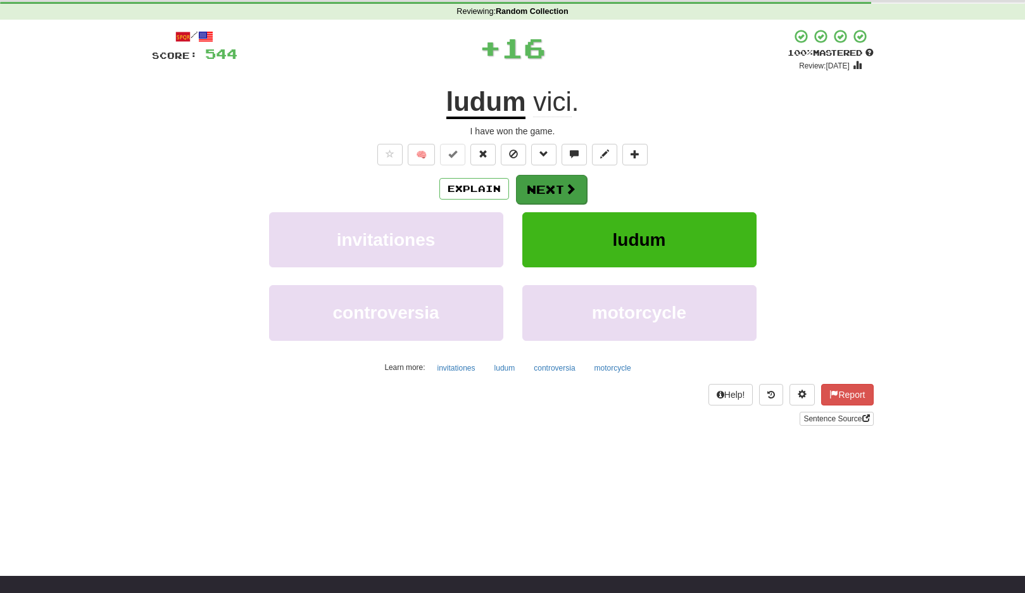
click at [557, 179] on button "Next" at bounding box center [551, 189] width 71 height 29
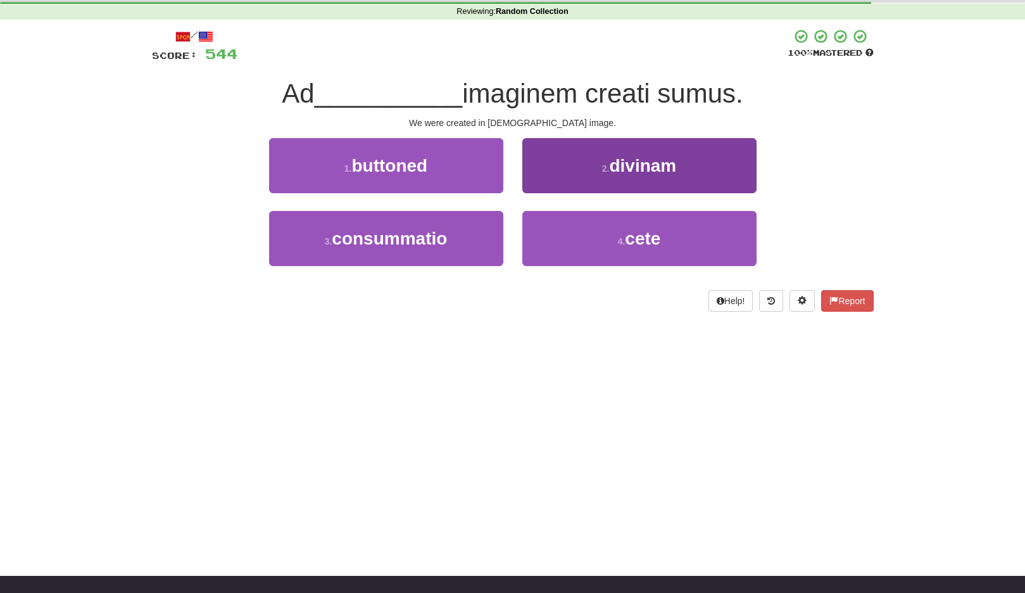
click at [603, 171] on small "2 ." at bounding box center [606, 168] width 8 height 10
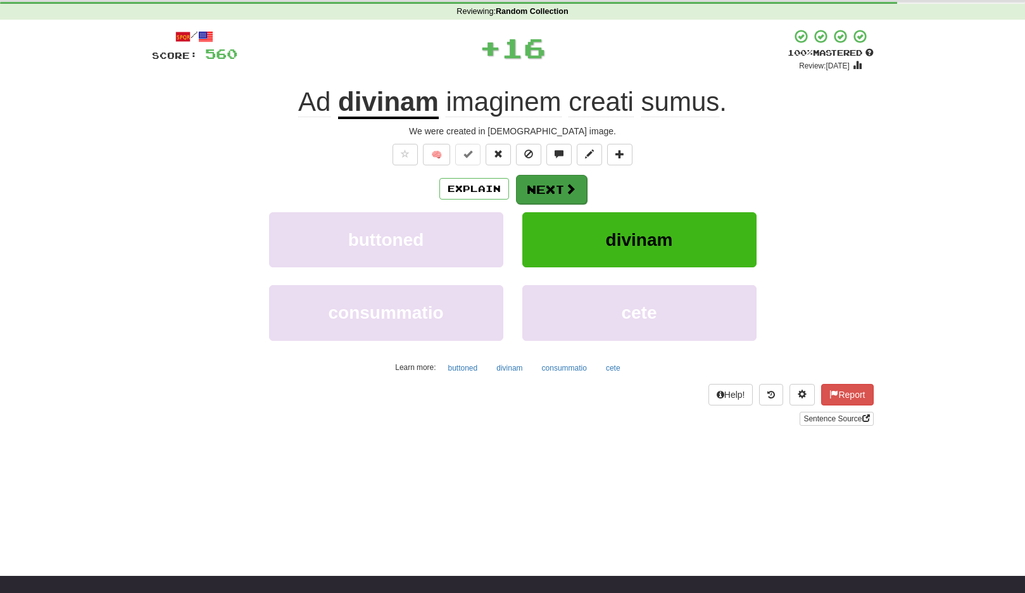
click at [553, 179] on button "Next" at bounding box center [551, 189] width 71 height 29
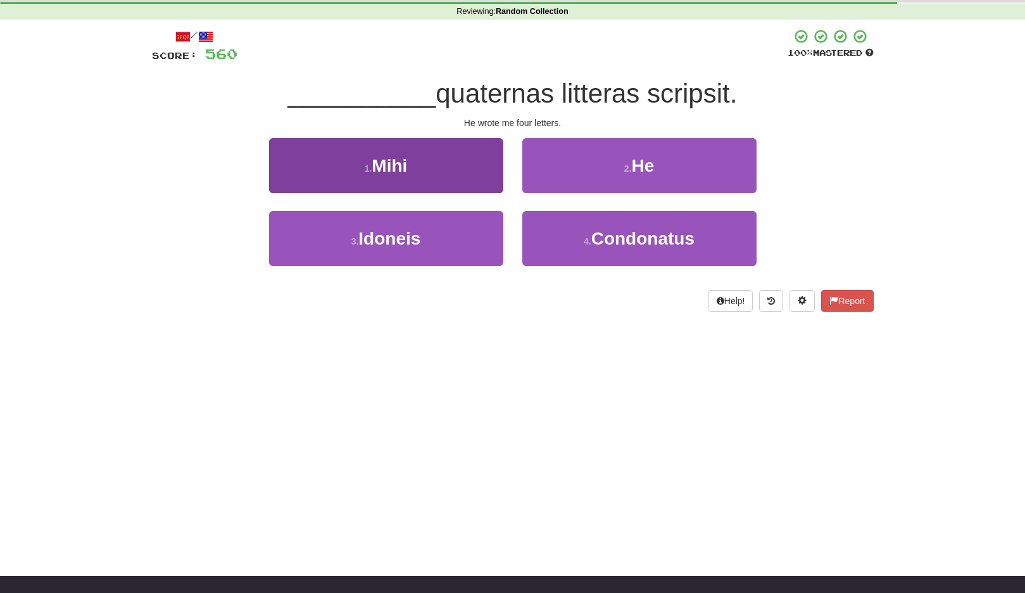
click at [484, 168] on button "1 . Mihi" at bounding box center [386, 165] width 234 height 55
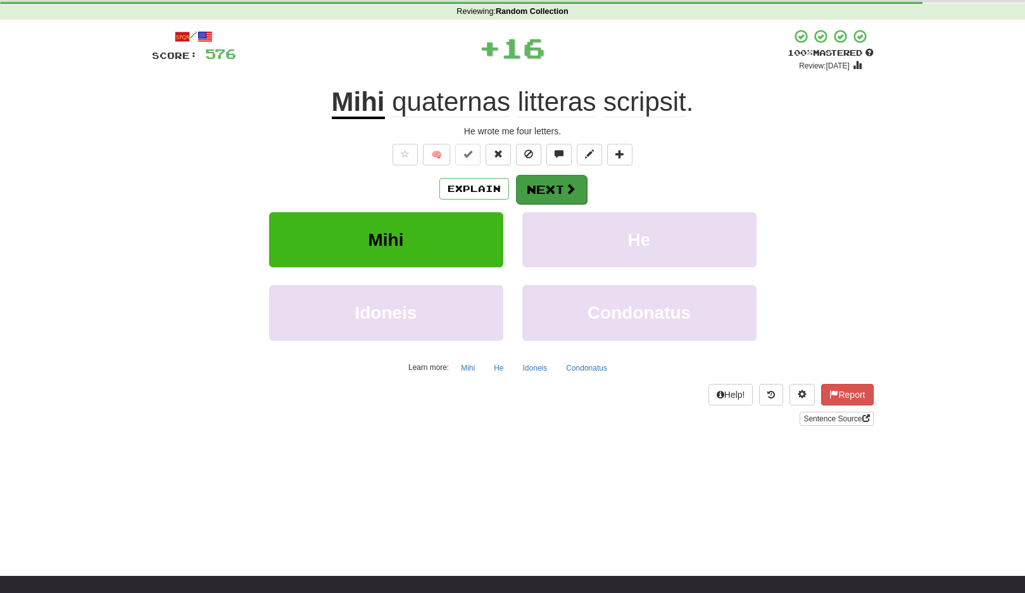
click at [533, 177] on button "Next" at bounding box center [551, 189] width 71 height 29
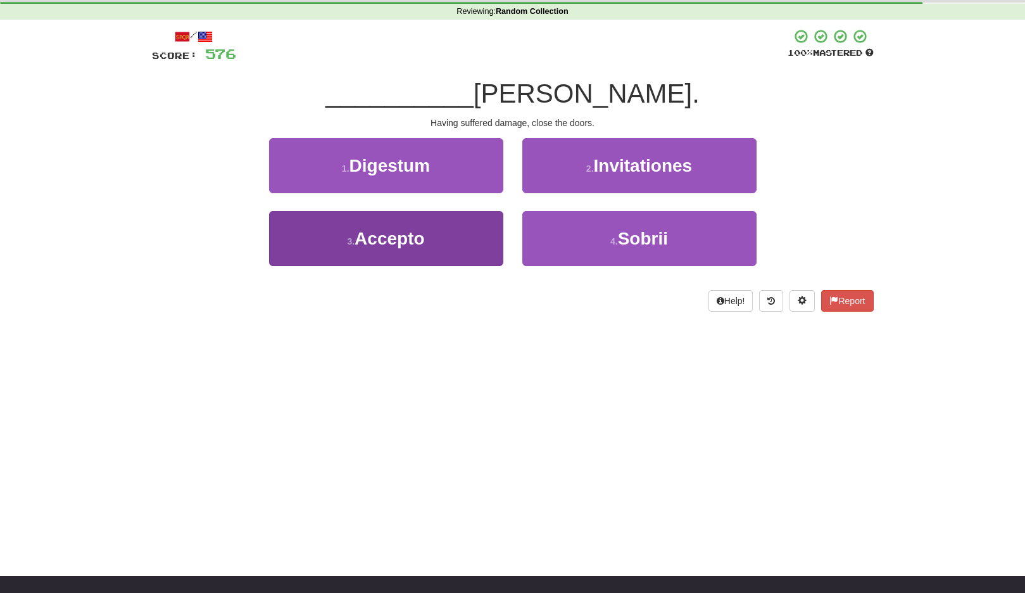
click at [463, 223] on button "3 . Accepto" at bounding box center [386, 238] width 234 height 55
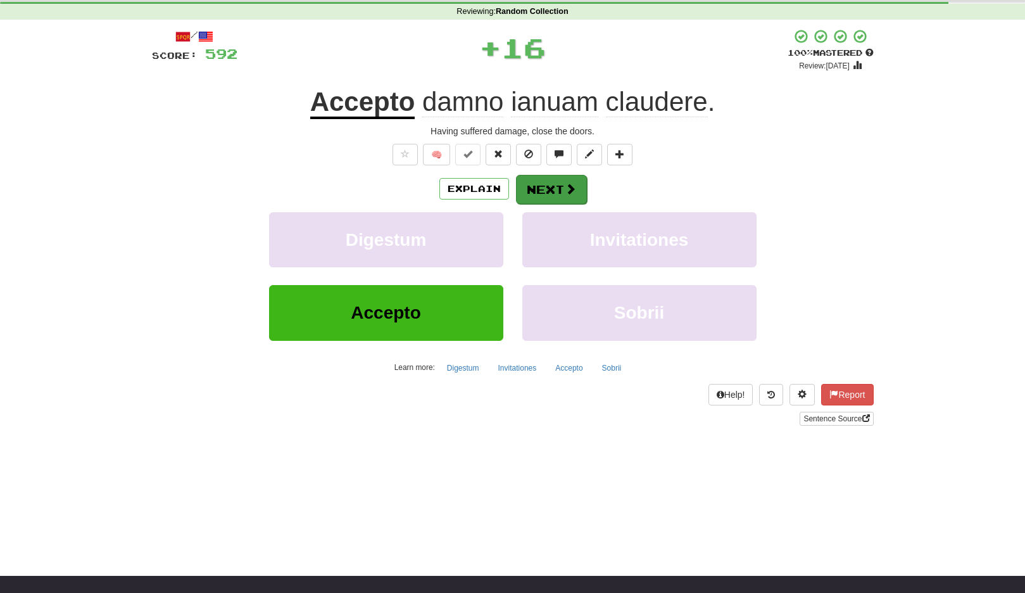
click at [567, 183] on span at bounding box center [570, 188] width 11 height 11
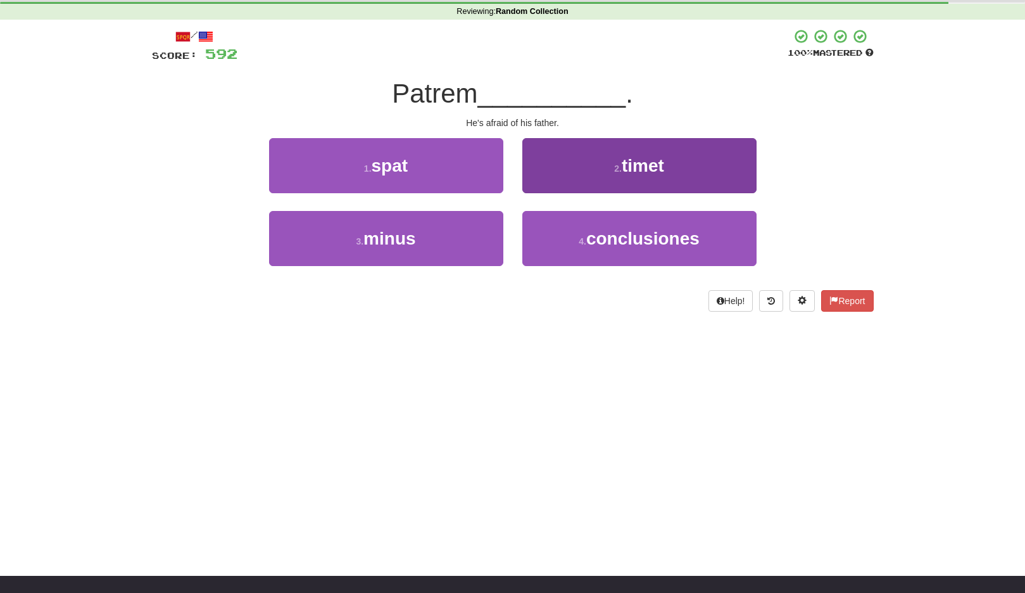
click at [581, 159] on button "2 . timet" at bounding box center [640, 165] width 234 height 55
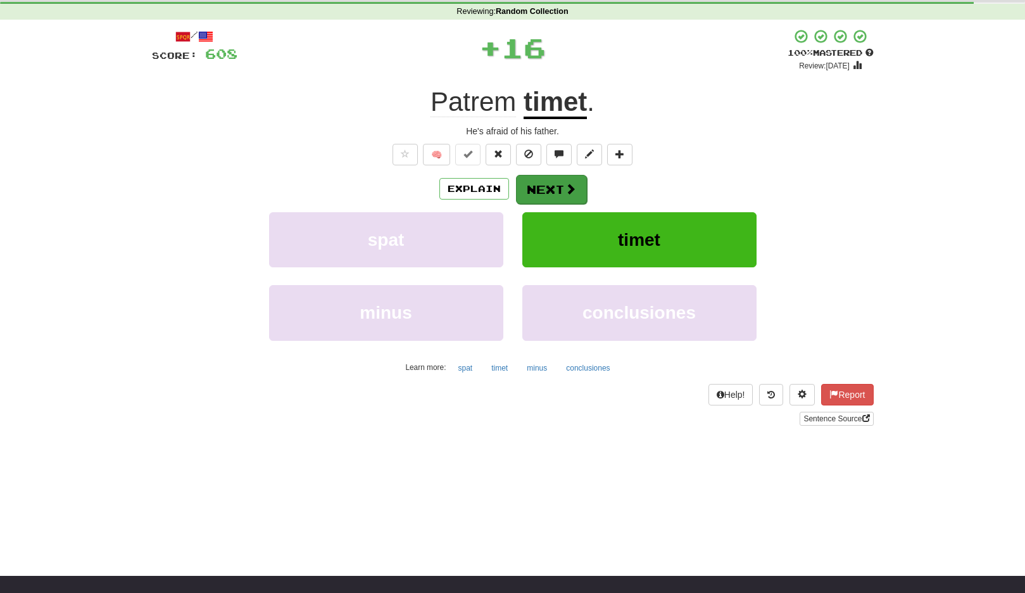
click at [559, 179] on button "Next" at bounding box center [551, 189] width 71 height 29
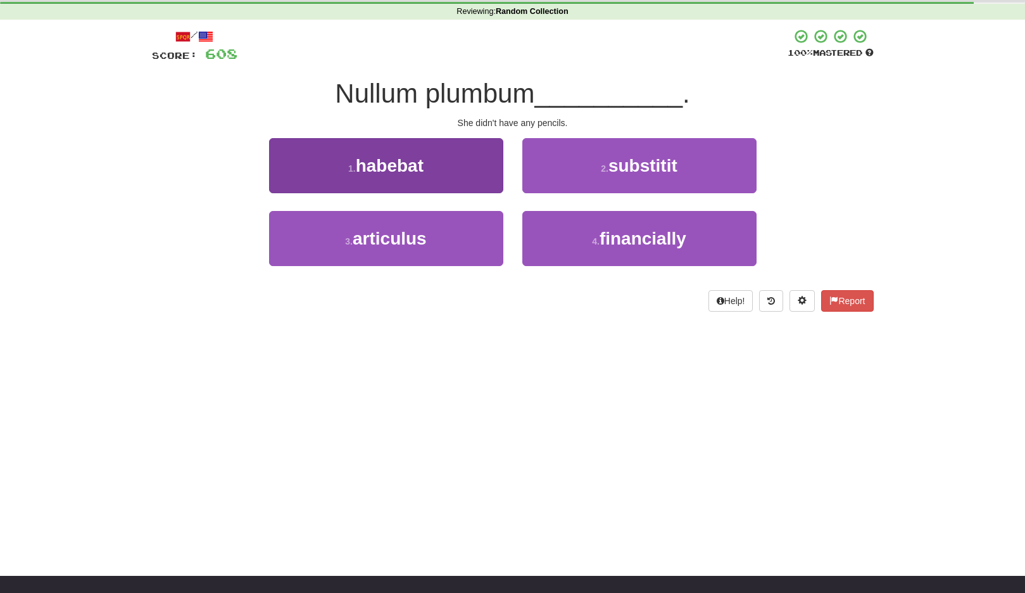
click at [483, 175] on button "1 . habebat" at bounding box center [386, 165] width 234 height 55
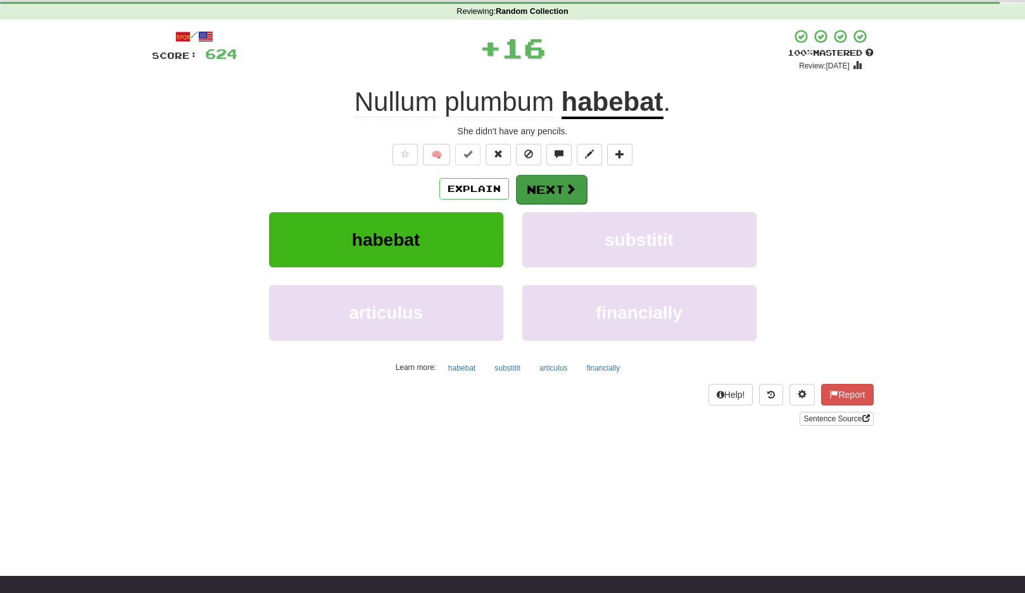
click at [542, 187] on button "Next" at bounding box center [551, 189] width 71 height 29
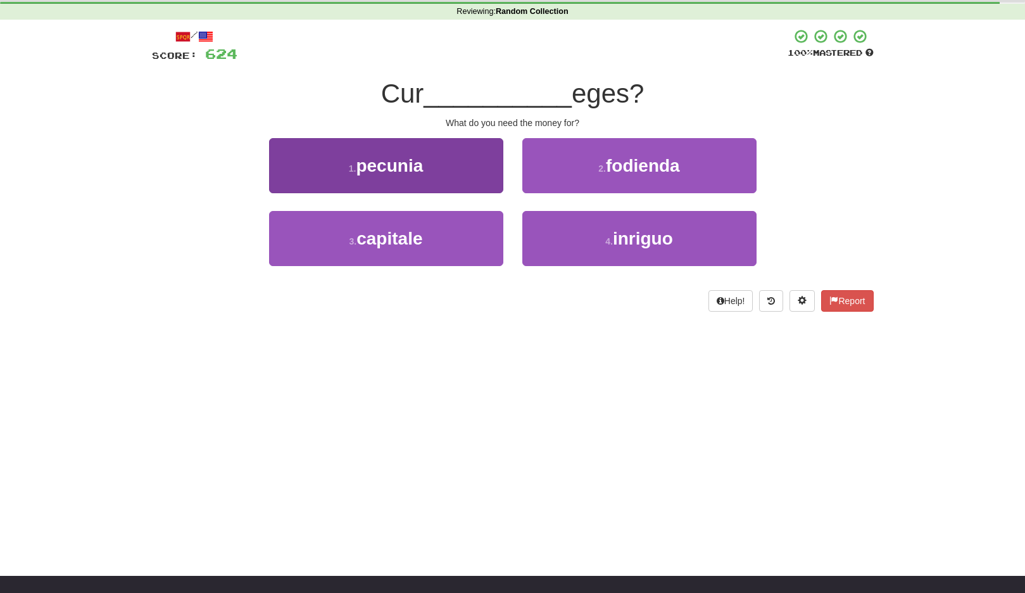
click at [485, 181] on button "1 . pecunia" at bounding box center [386, 165] width 234 height 55
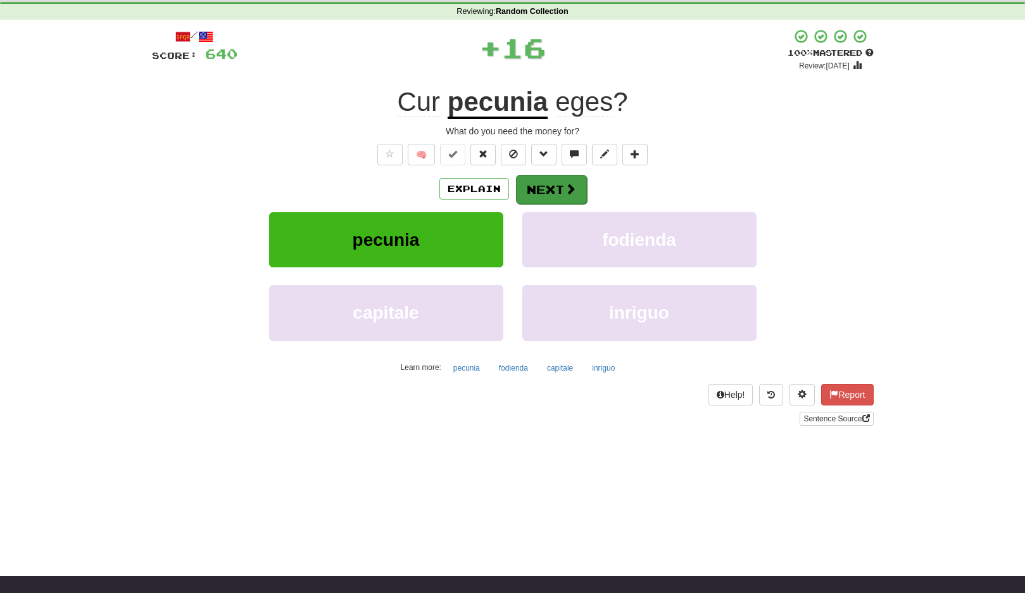
click at [540, 188] on button "Next" at bounding box center [551, 189] width 71 height 29
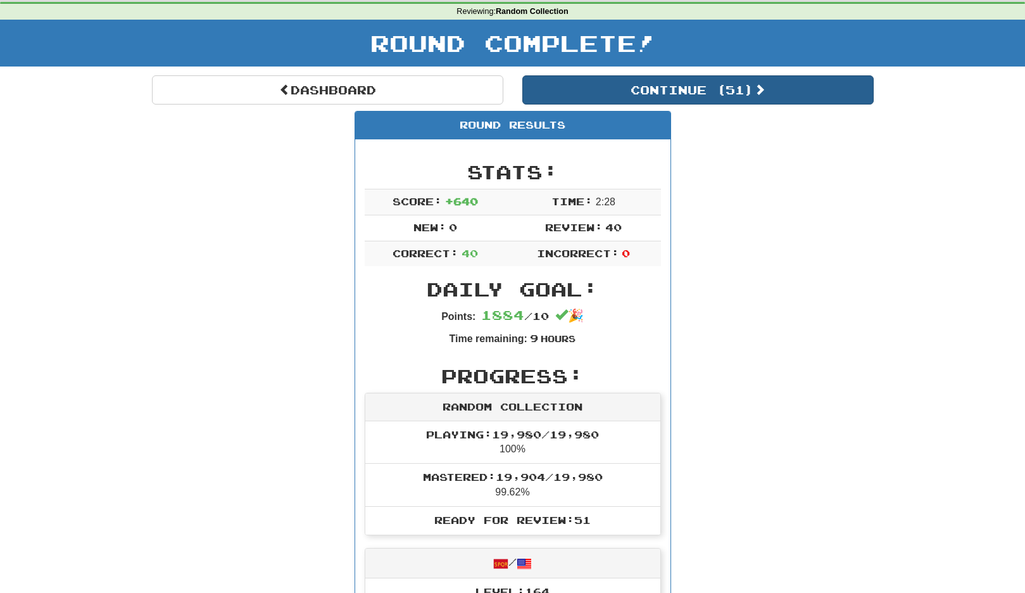
click at [664, 94] on button "Continue ( 51 )" at bounding box center [699, 89] width 352 height 29
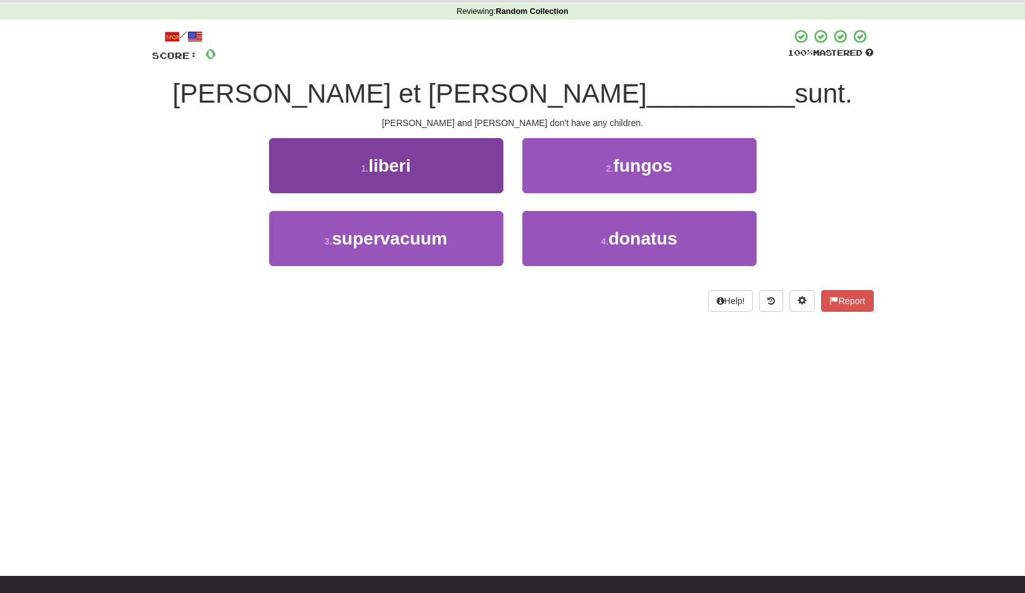
click at [476, 182] on button "1 . liberi" at bounding box center [386, 165] width 234 height 55
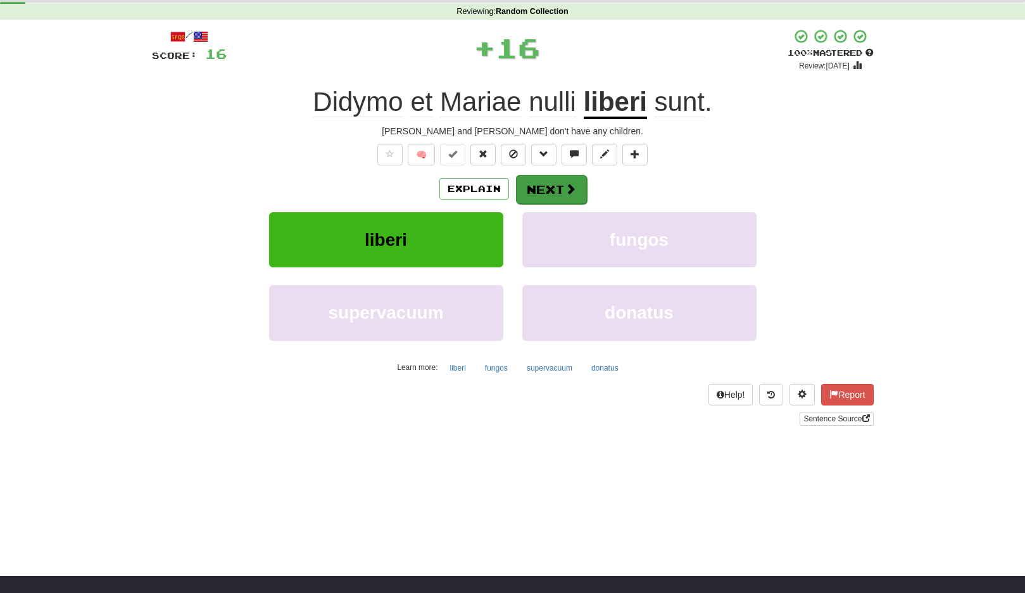
click at [545, 187] on button "Next" at bounding box center [551, 189] width 71 height 29
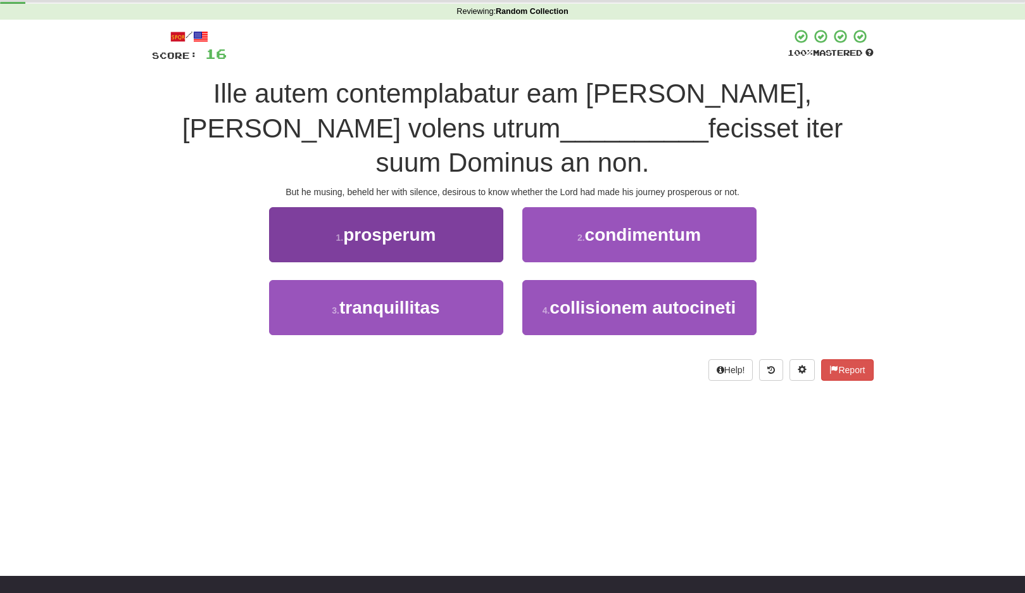
click at [479, 280] on button "3 . tranquillitas" at bounding box center [386, 307] width 234 height 55
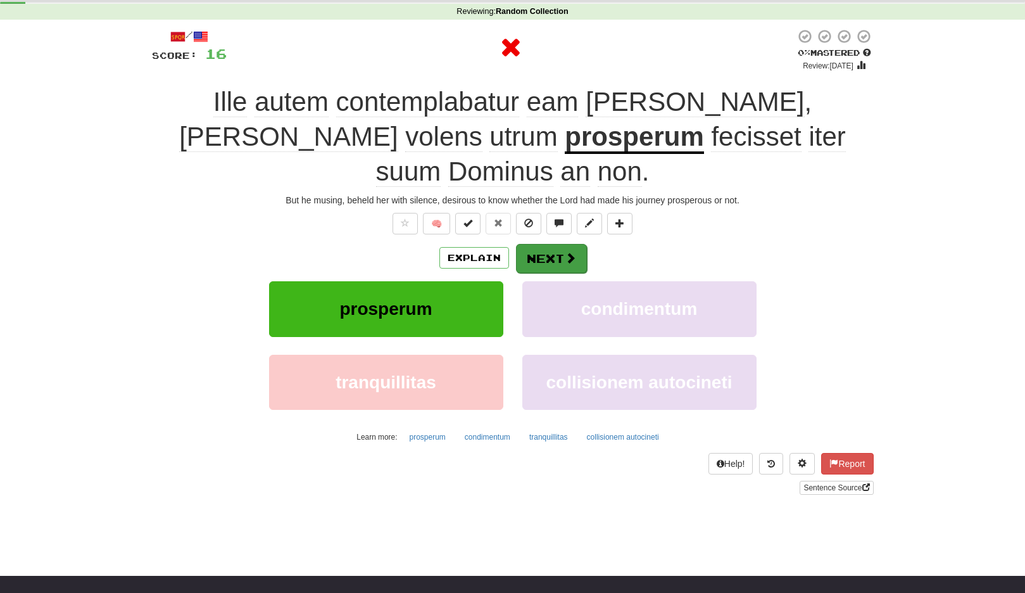
click at [547, 244] on button "Next" at bounding box center [551, 258] width 71 height 29
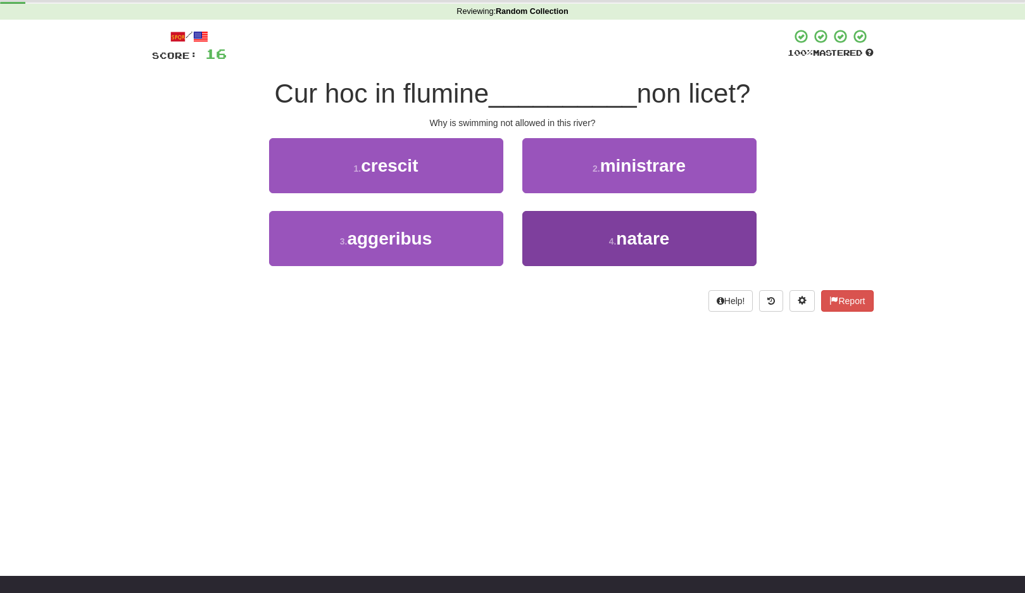
click at [566, 231] on button "4 . natare" at bounding box center [640, 238] width 234 height 55
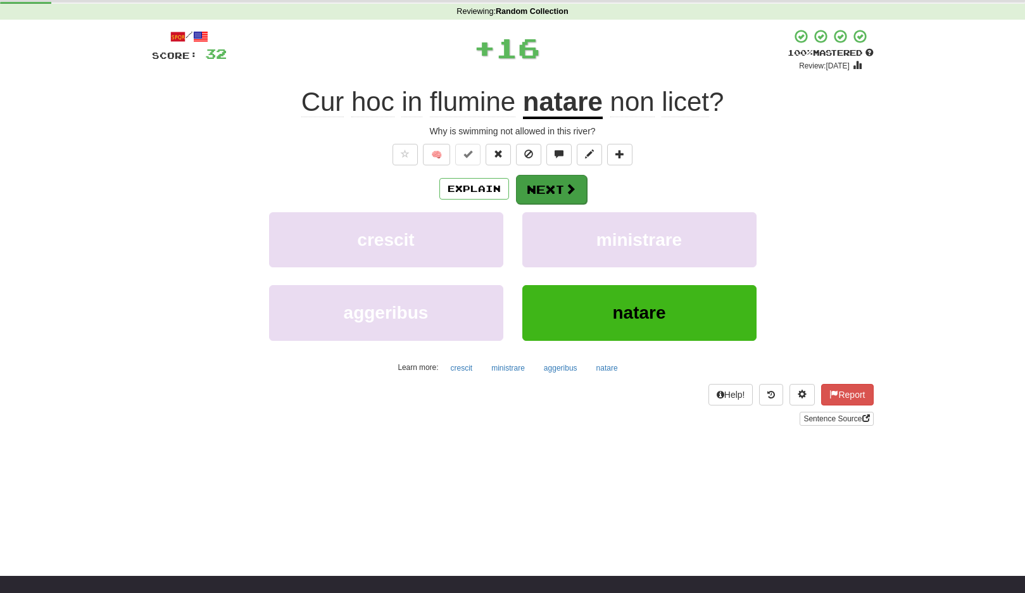
click at [543, 186] on button "Next" at bounding box center [551, 189] width 71 height 29
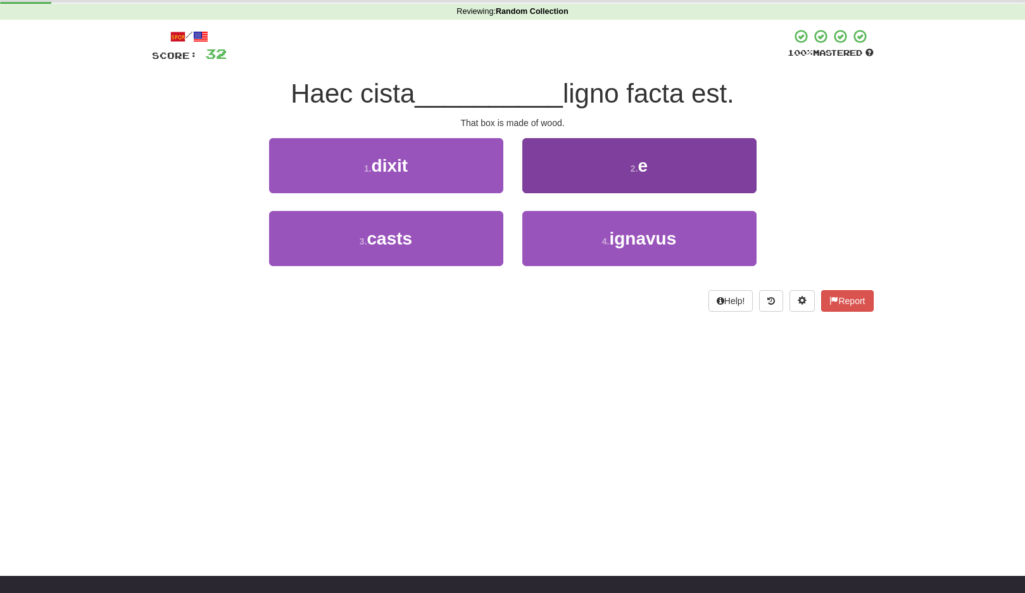
click at [579, 156] on button "2 . e" at bounding box center [640, 165] width 234 height 55
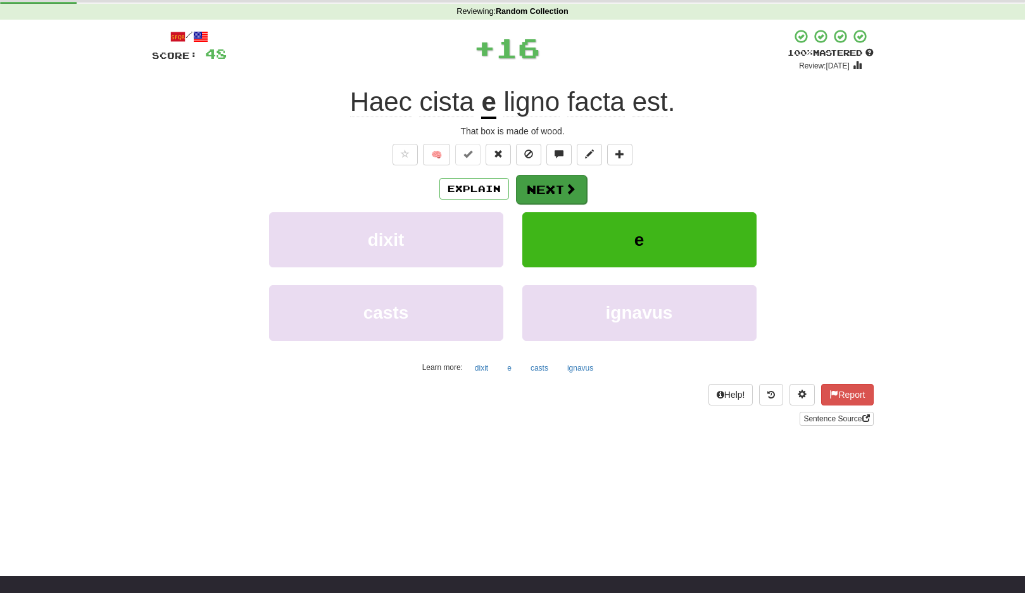
click at [539, 180] on button "Next" at bounding box center [551, 189] width 71 height 29
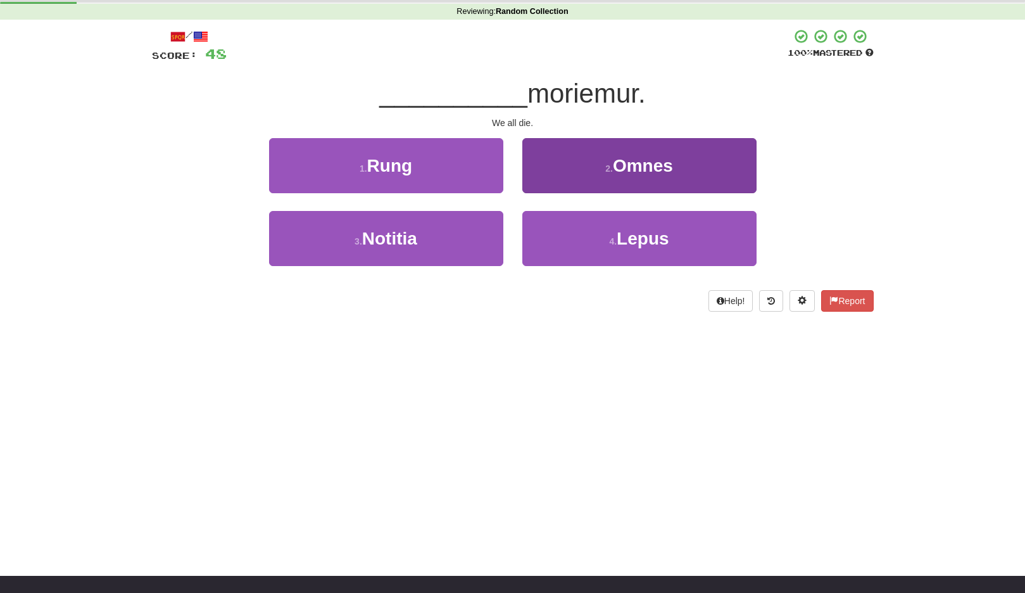
click at [595, 176] on button "2 . Omnes" at bounding box center [640, 165] width 234 height 55
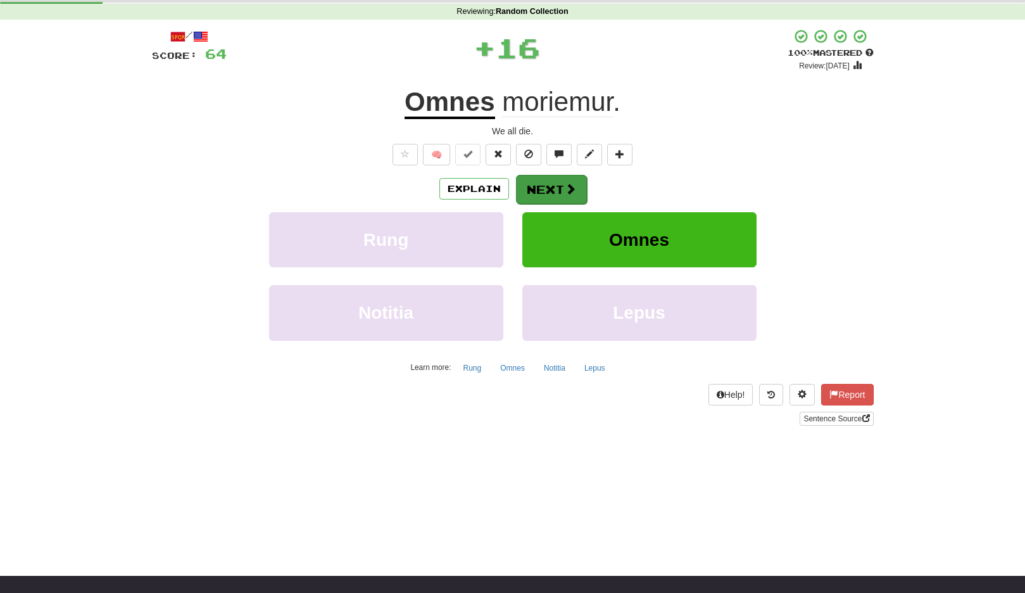
click at [557, 182] on button "Next" at bounding box center [551, 189] width 71 height 29
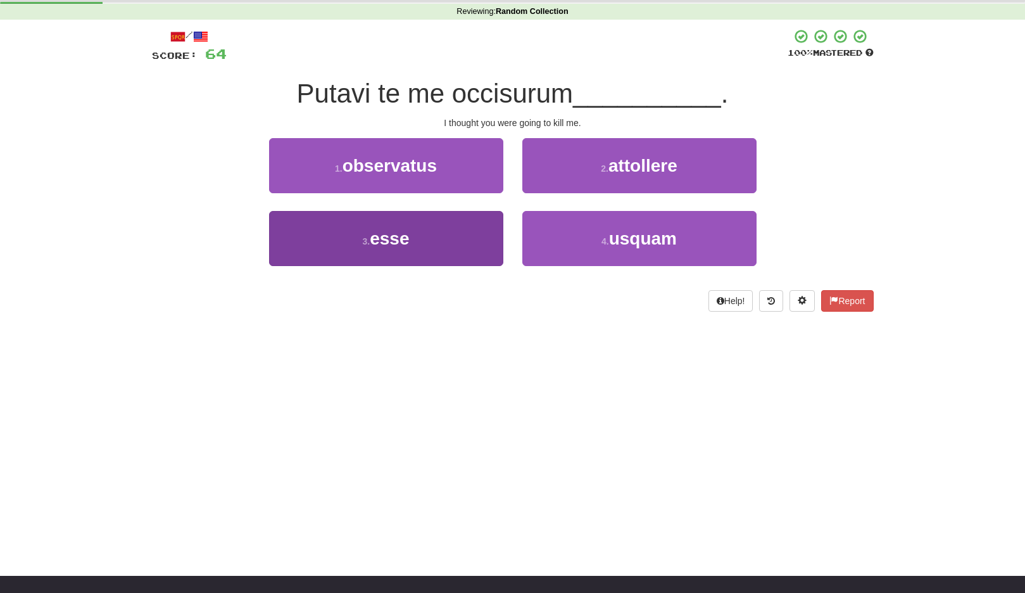
click at [459, 243] on button "3 . esse" at bounding box center [386, 238] width 234 height 55
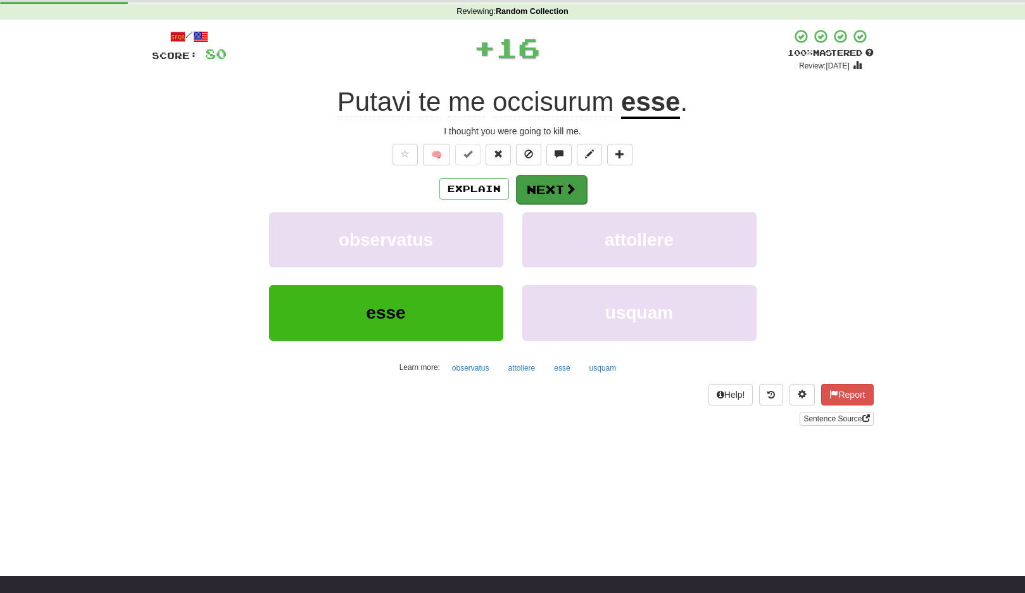
click at [547, 191] on button "Next" at bounding box center [551, 189] width 71 height 29
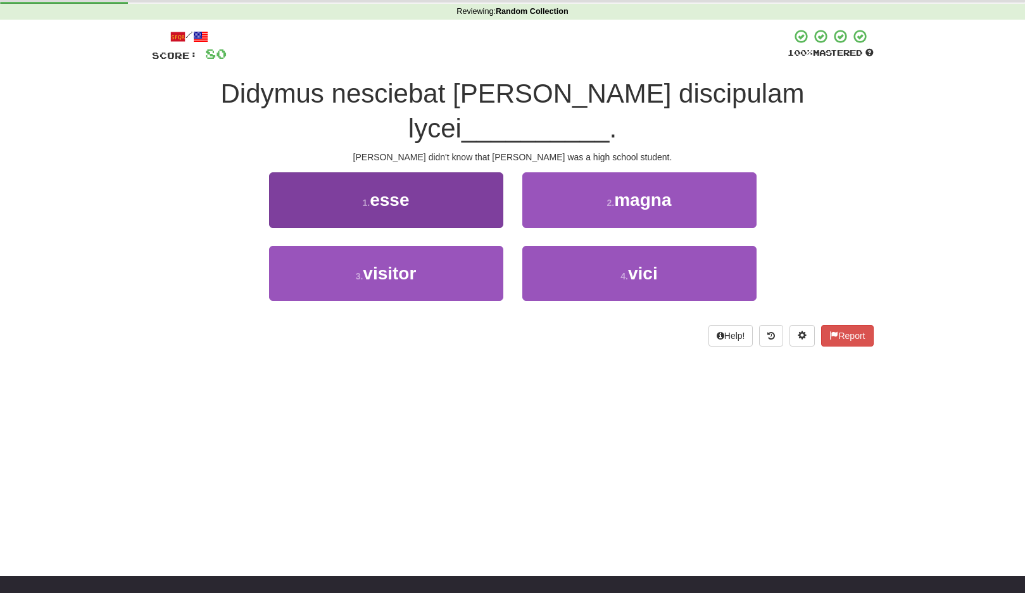
click at [466, 172] on button "1 . esse" at bounding box center [386, 199] width 234 height 55
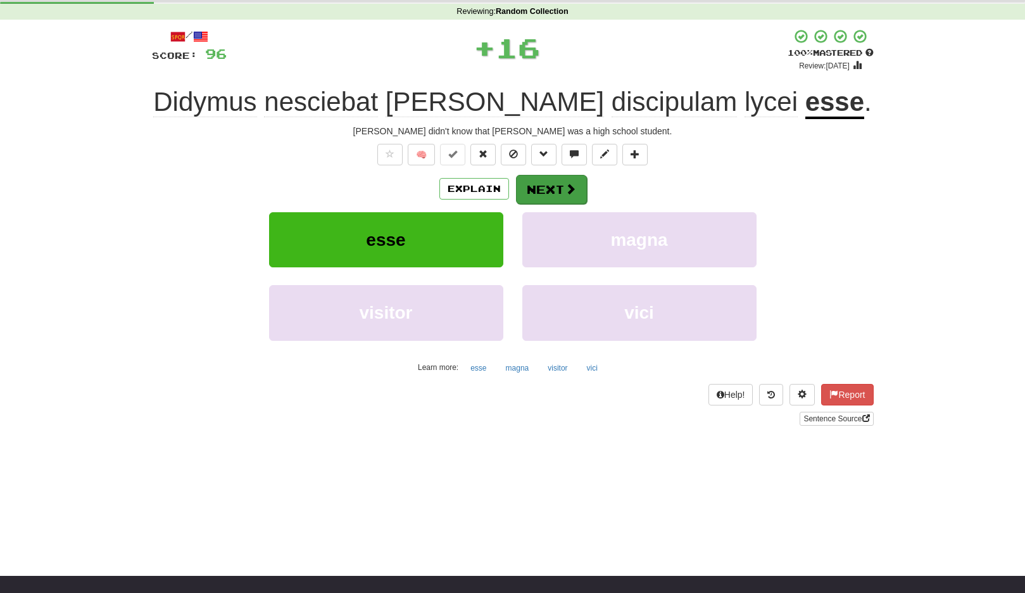
click at [536, 186] on button "Next" at bounding box center [551, 189] width 71 height 29
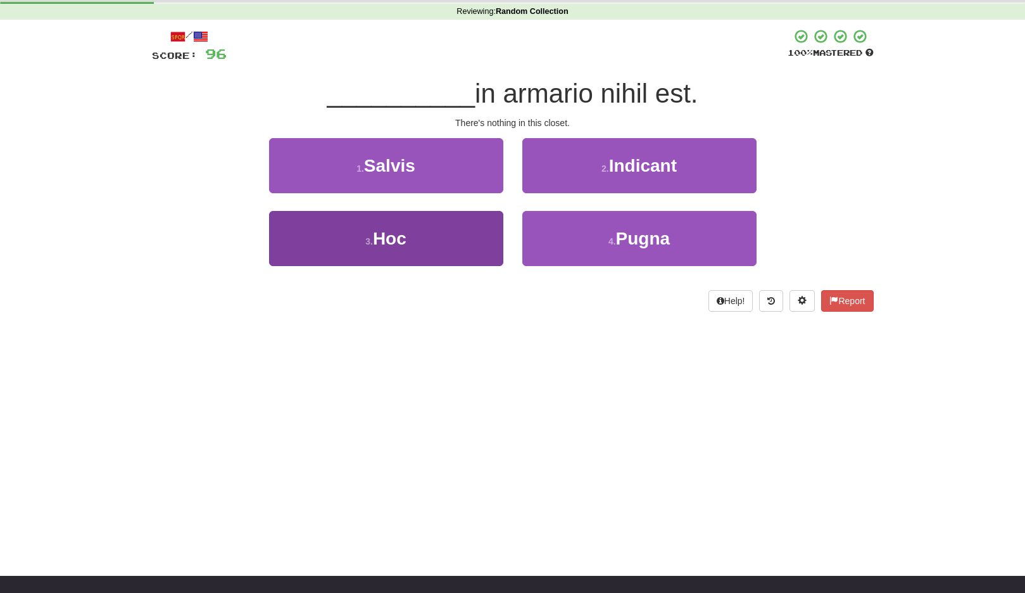
click at [471, 245] on button "3 . Hoc" at bounding box center [386, 238] width 234 height 55
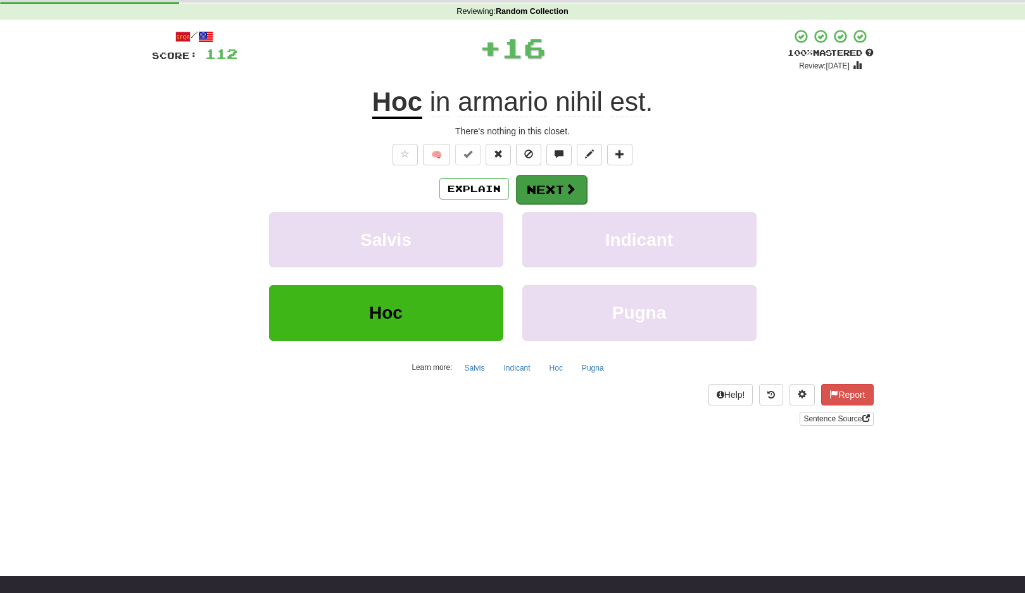
click at [547, 189] on button "Next" at bounding box center [551, 189] width 71 height 29
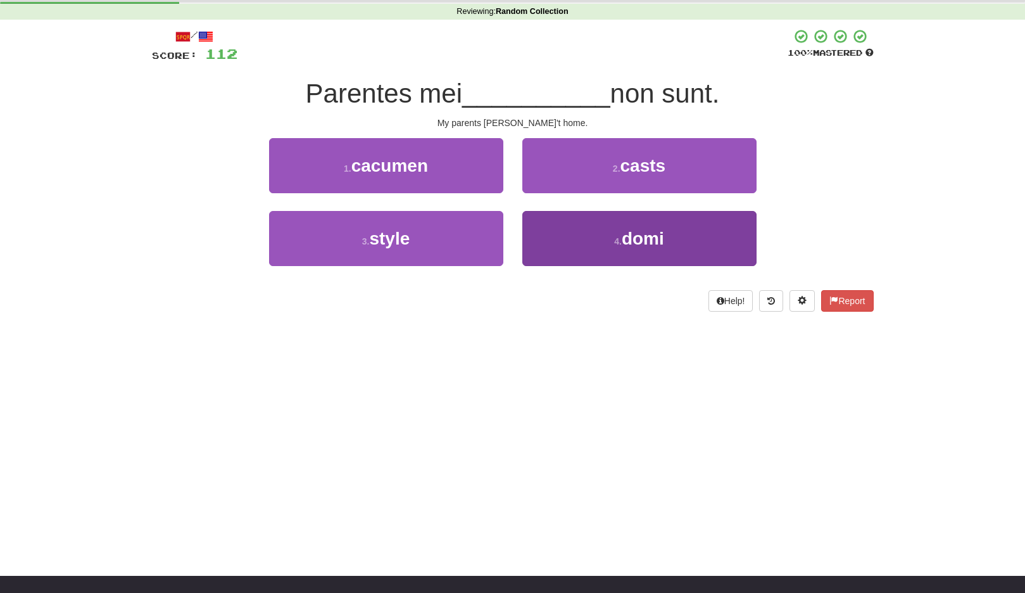
click at [561, 231] on button "4 . domi" at bounding box center [640, 238] width 234 height 55
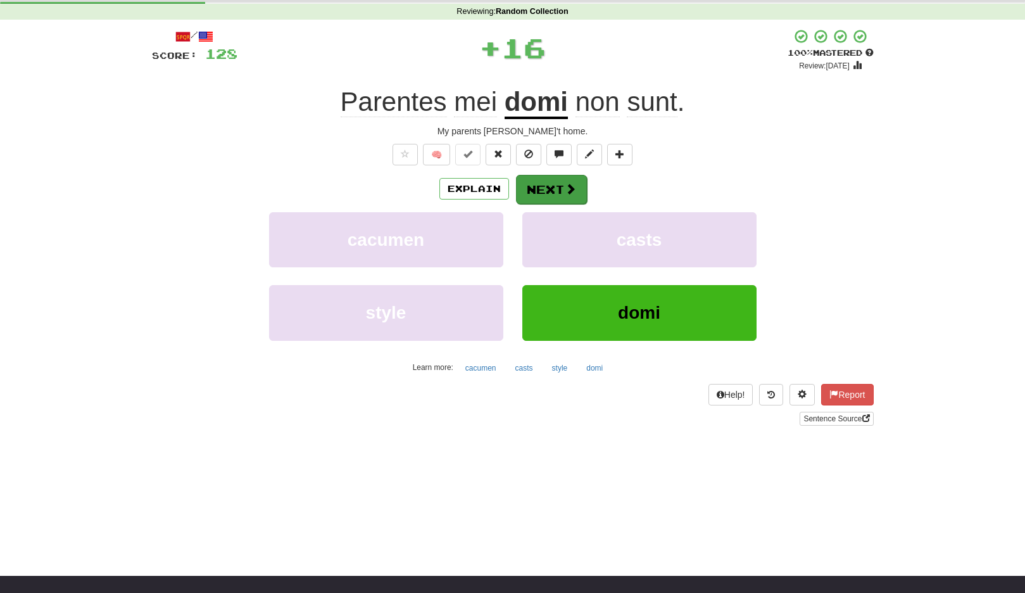
click at [551, 182] on button "Next" at bounding box center [551, 189] width 71 height 29
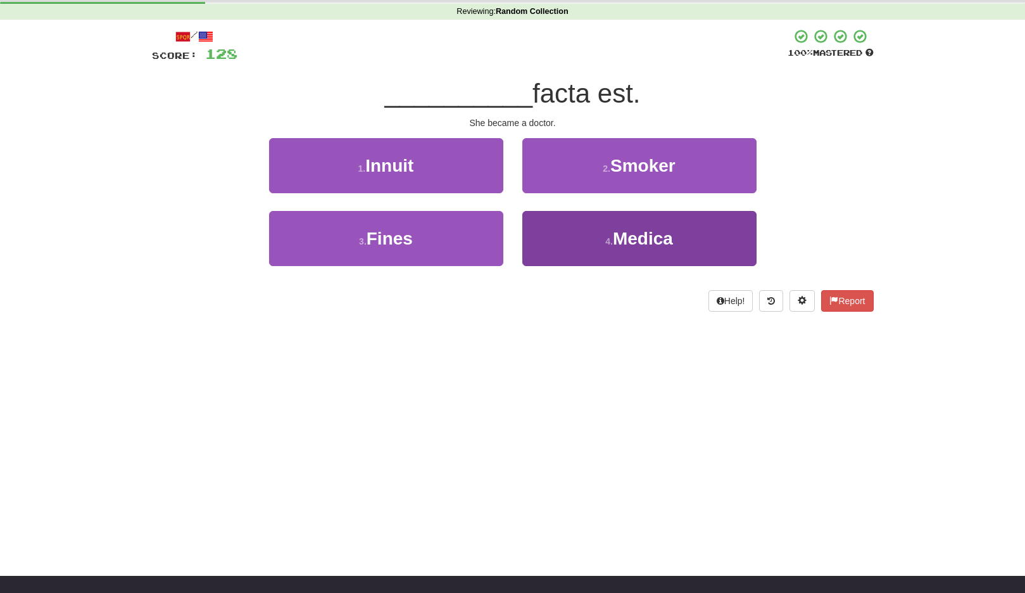
click at [566, 224] on button "4 . Medica" at bounding box center [640, 238] width 234 height 55
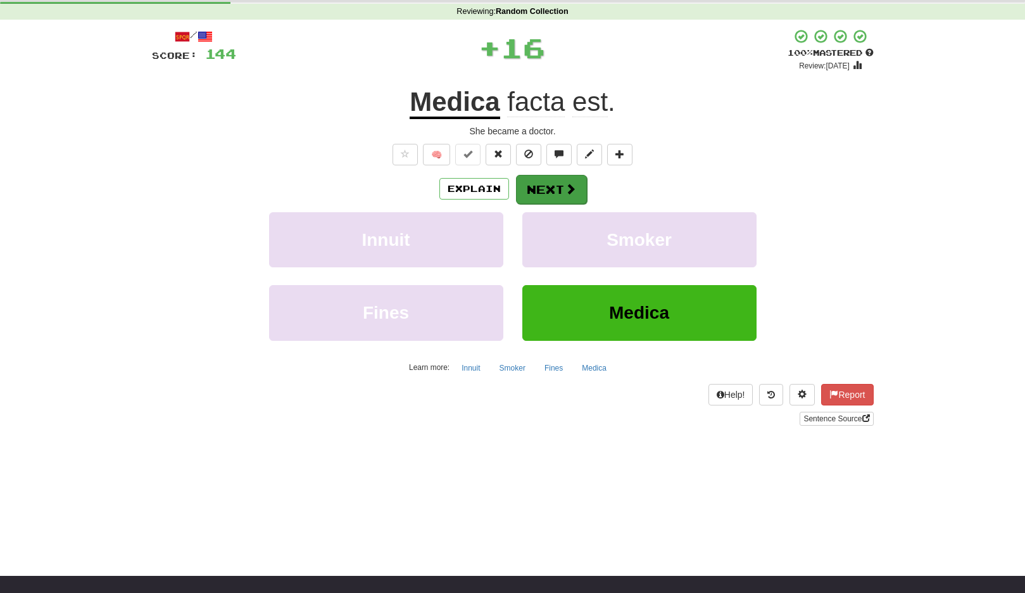
click at [570, 193] on span at bounding box center [570, 188] width 11 height 11
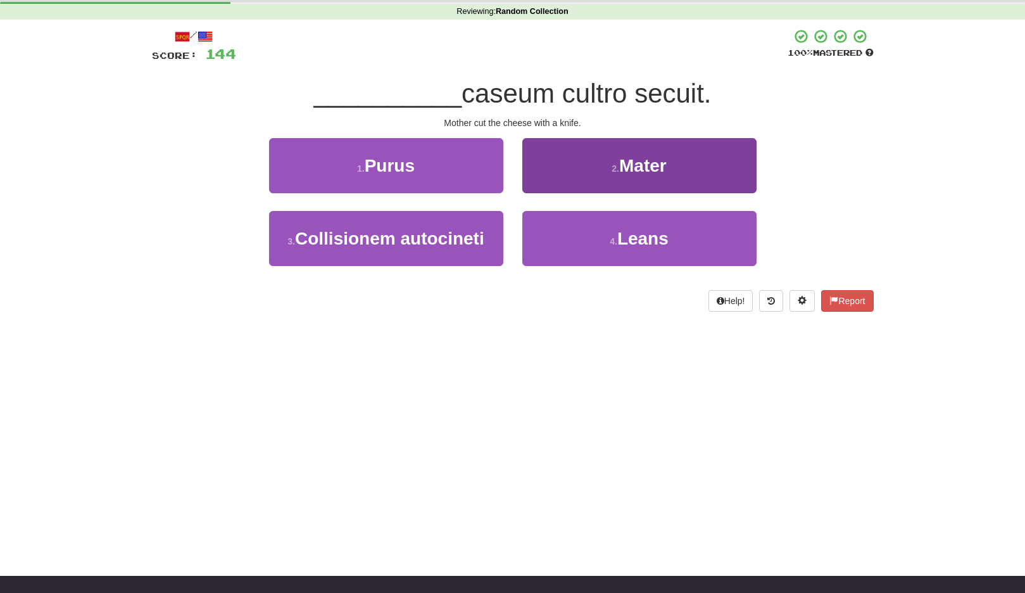
click at [601, 174] on button "2 . Mater" at bounding box center [640, 165] width 234 height 55
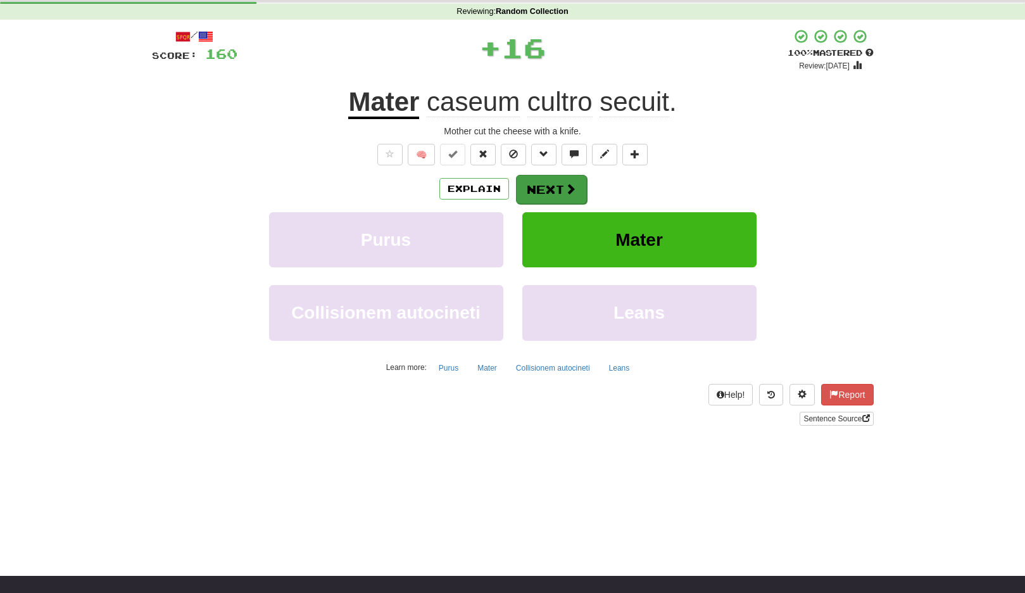
click at [558, 182] on button "Next" at bounding box center [551, 189] width 71 height 29
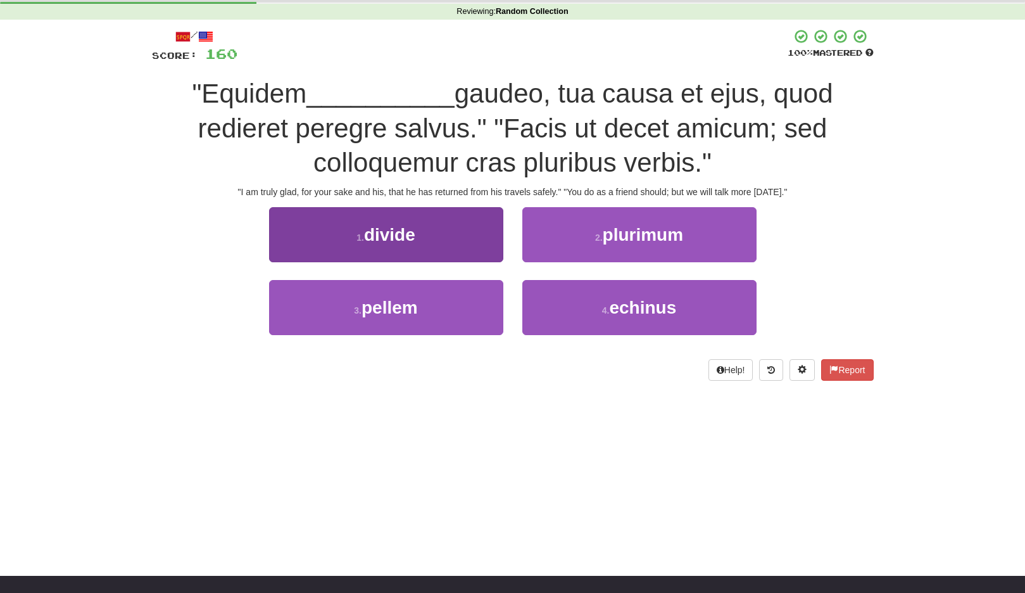
click at [455, 229] on button "1 . divide" at bounding box center [386, 234] width 234 height 55
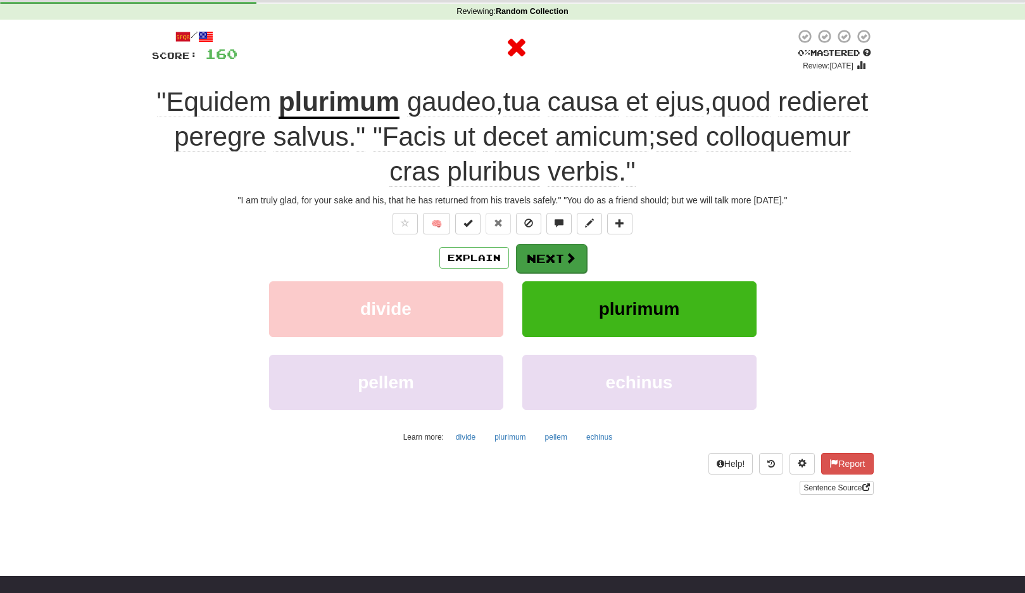
click at [550, 256] on button "Next" at bounding box center [551, 258] width 71 height 29
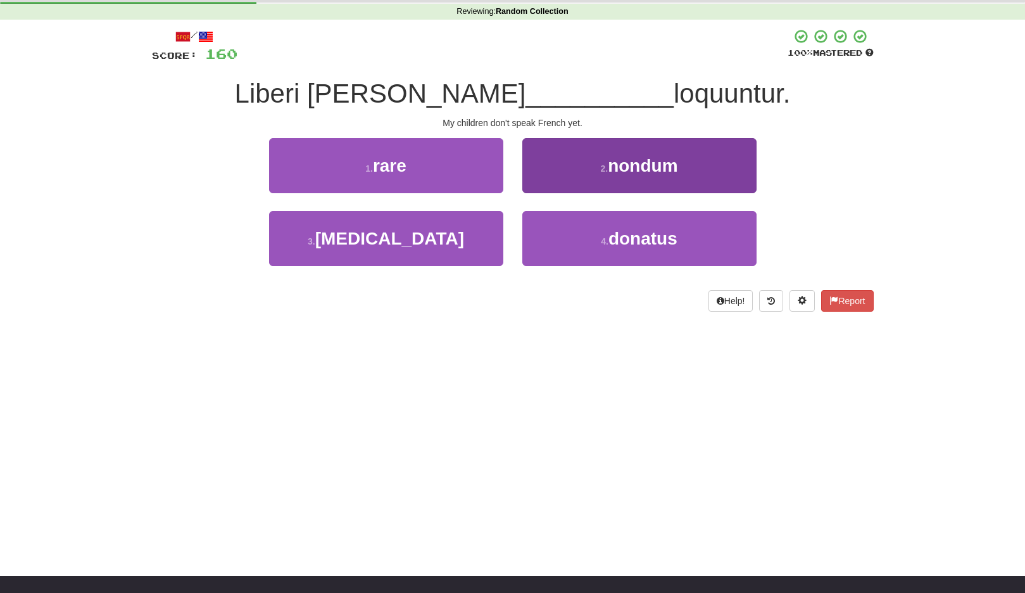
click at [619, 176] on button "2 . nondum" at bounding box center [640, 165] width 234 height 55
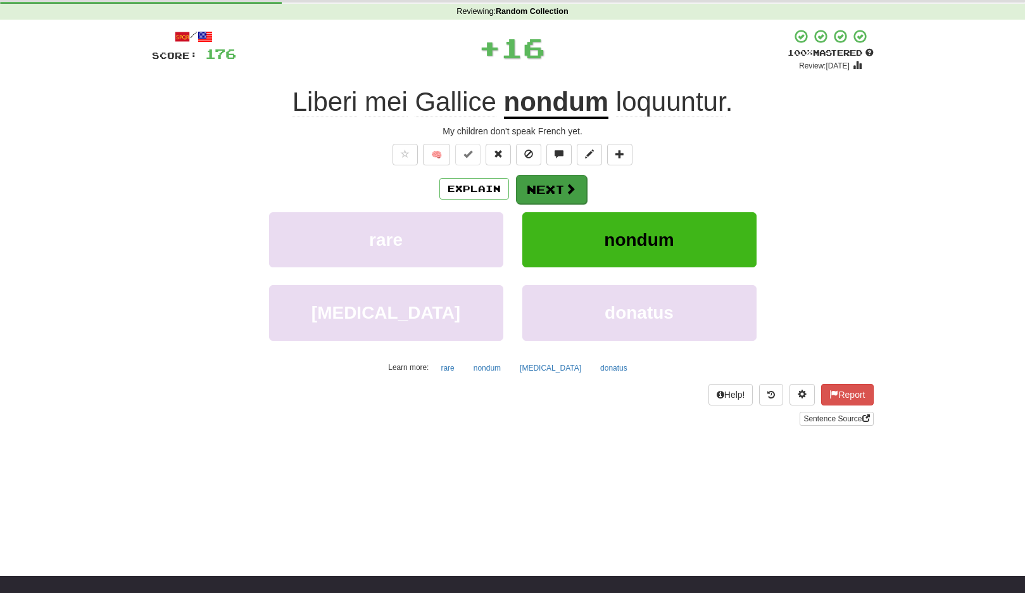
click at [561, 184] on button "Next" at bounding box center [551, 189] width 71 height 29
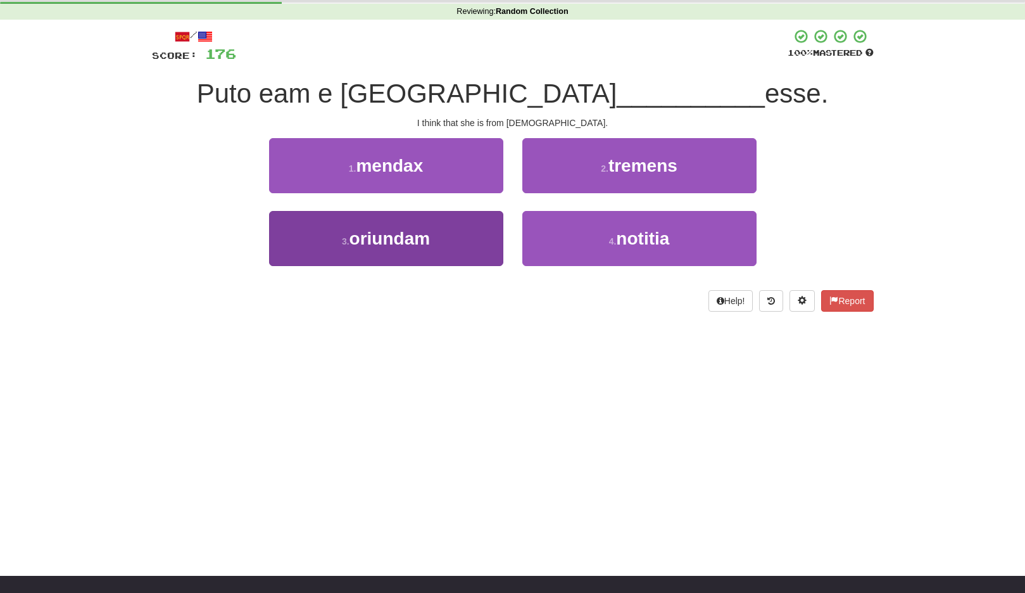
click at [467, 231] on button "3 . oriundam" at bounding box center [386, 238] width 234 height 55
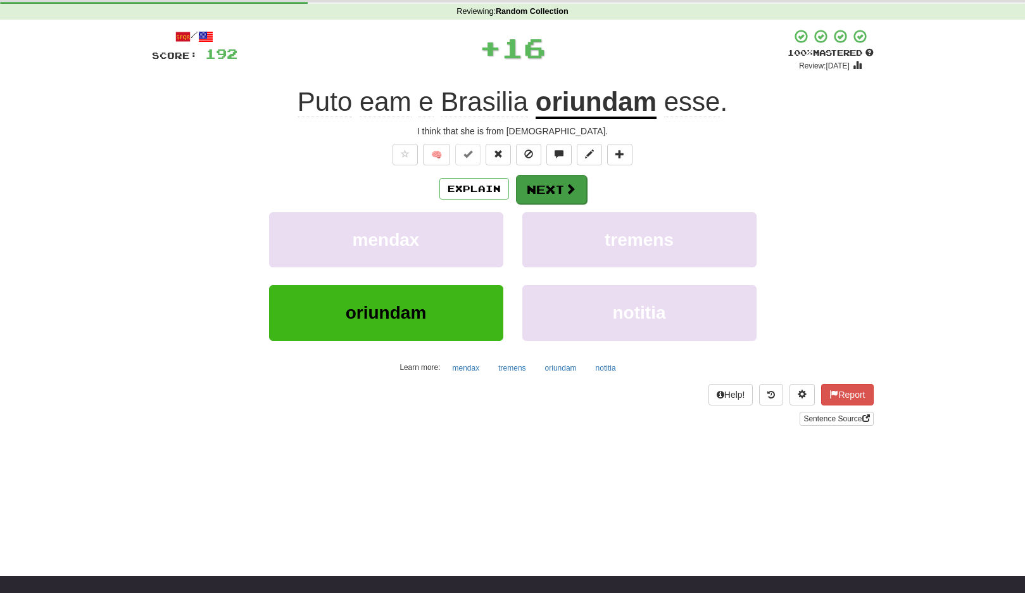
click at [524, 193] on button "Next" at bounding box center [551, 189] width 71 height 29
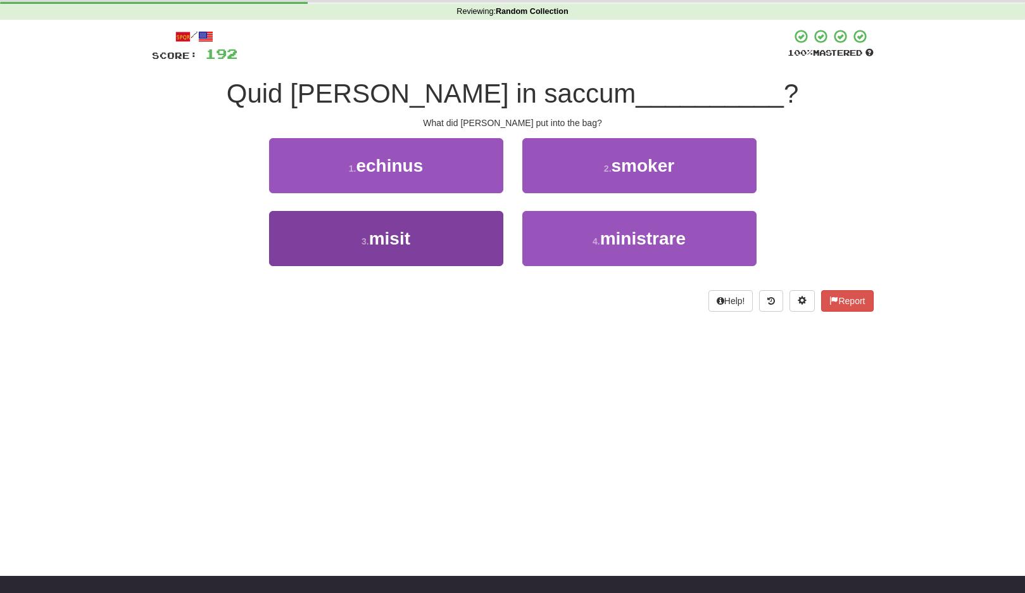
click at [483, 229] on button "3 . misit" at bounding box center [386, 238] width 234 height 55
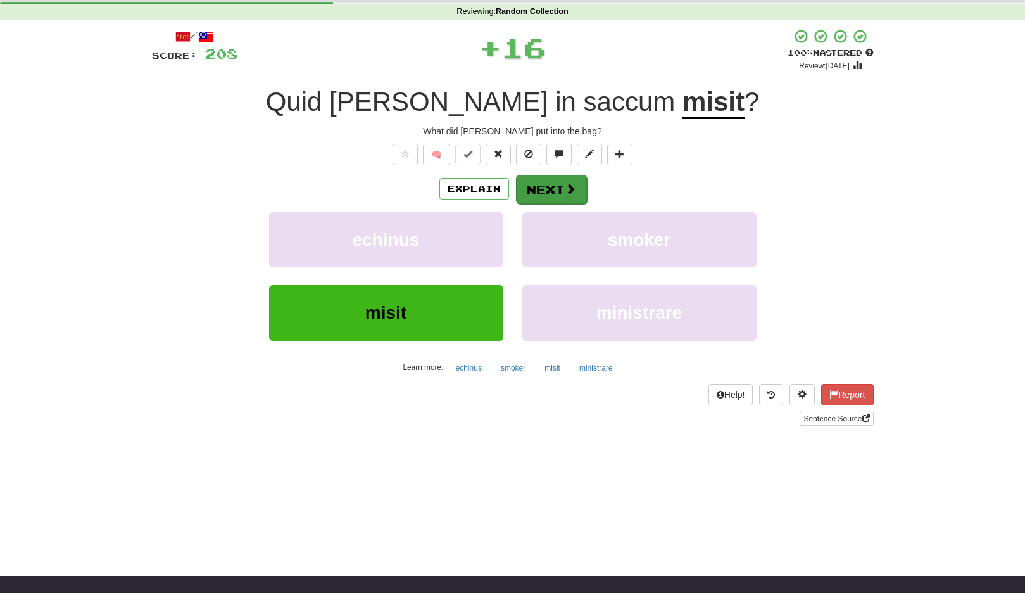
click at [568, 187] on span at bounding box center [570, 188] width 11 height 11
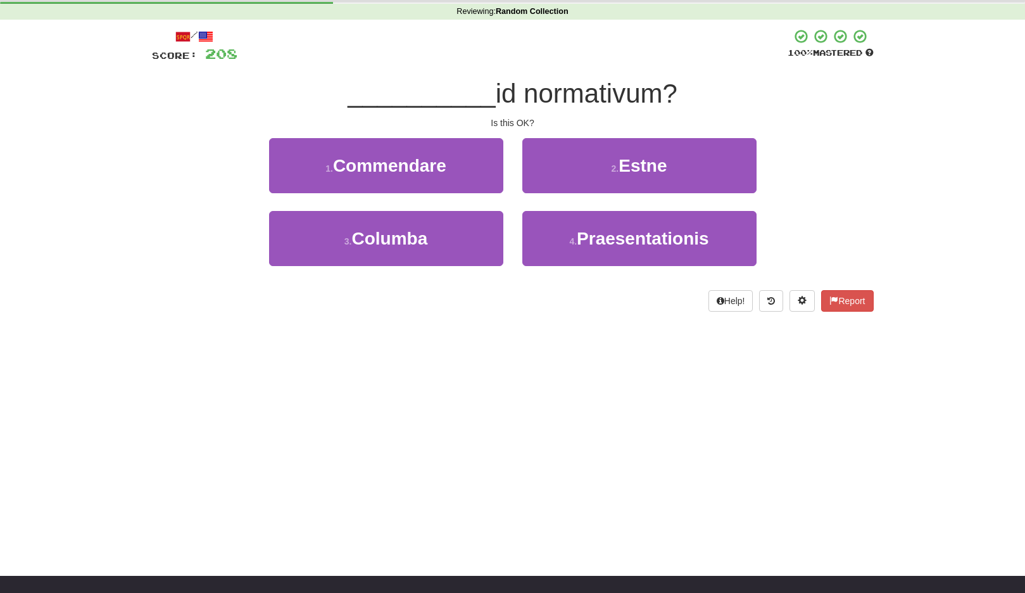
drag, startPoint x: 614, startPoint y: 168, endPoint x: 607, endPoint y: 172, distance: 7.9
click at [613, 168] on small "2 ." at bounding box center [616, 168] width 8 height 10
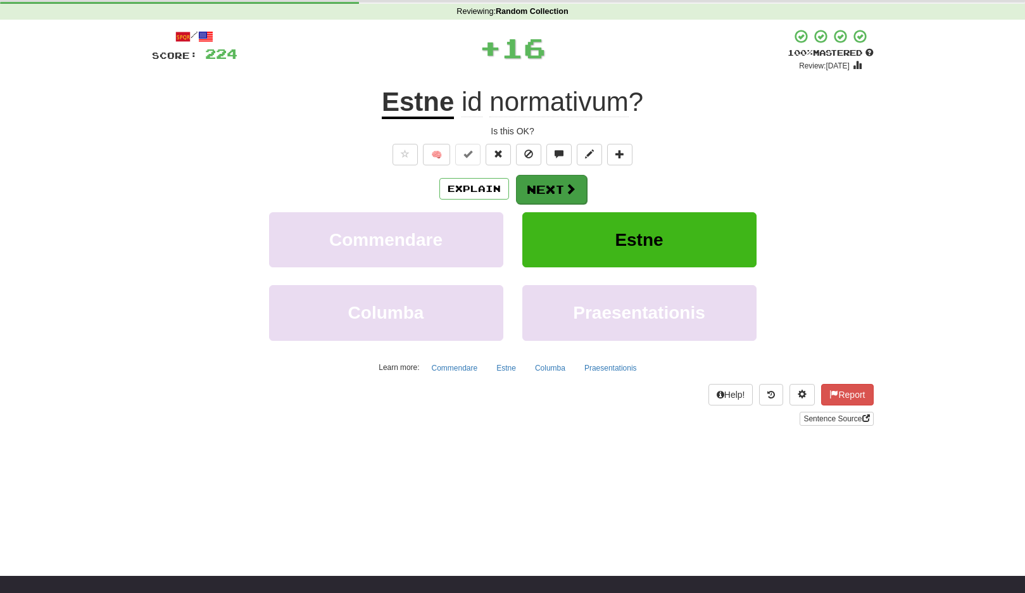
click at [555, 182] on button "Next" at bounding box center [551, 189] width 71 height 29
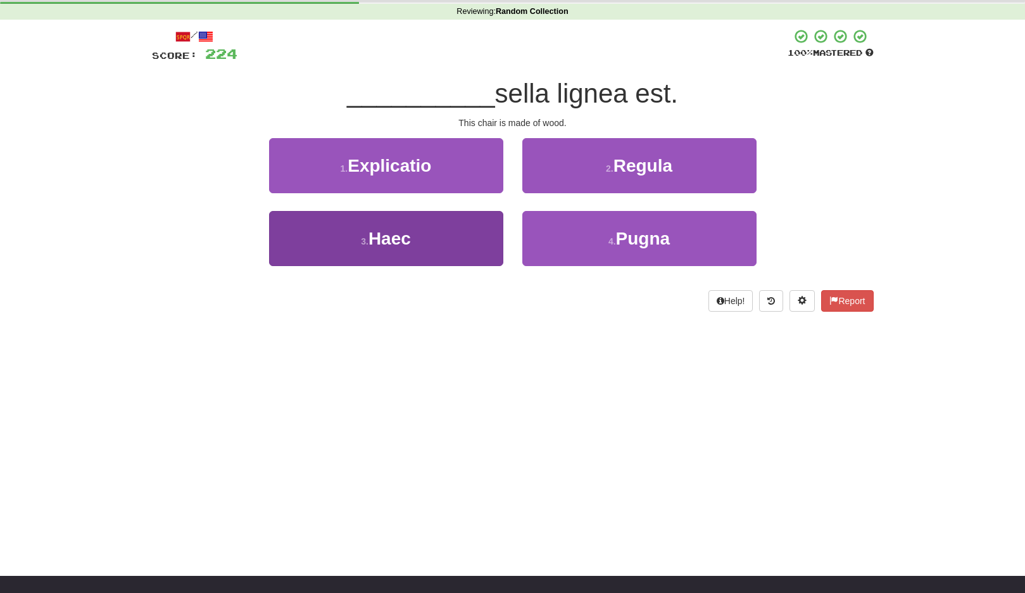
click at [462, 231] on button "3 . Haec" at bounding box center [386, 238] width 234 height 55
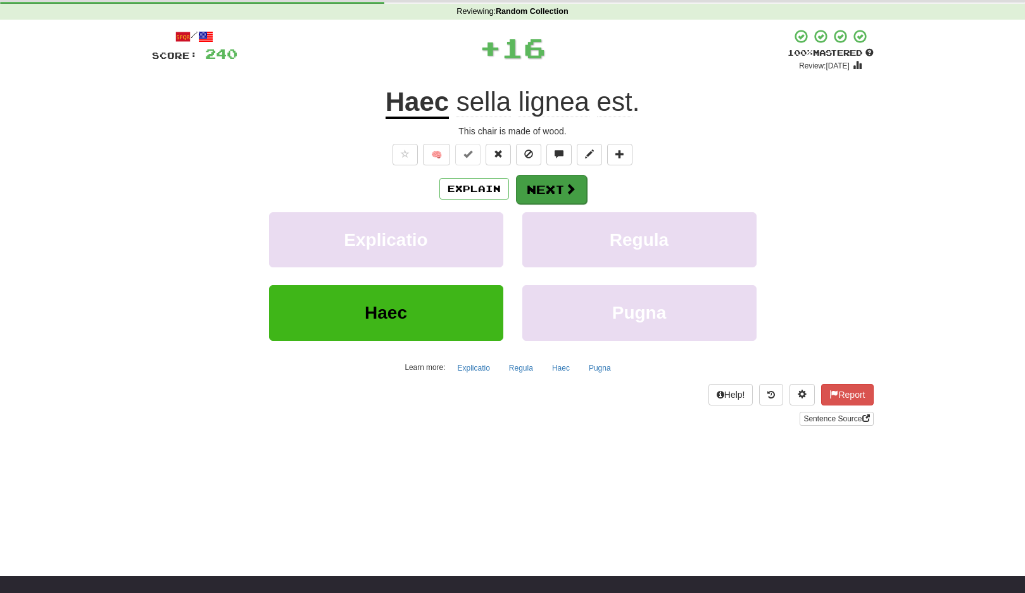
click at [557, 184] on button "Next" at bounding box center [551, 189] width 71 height 29
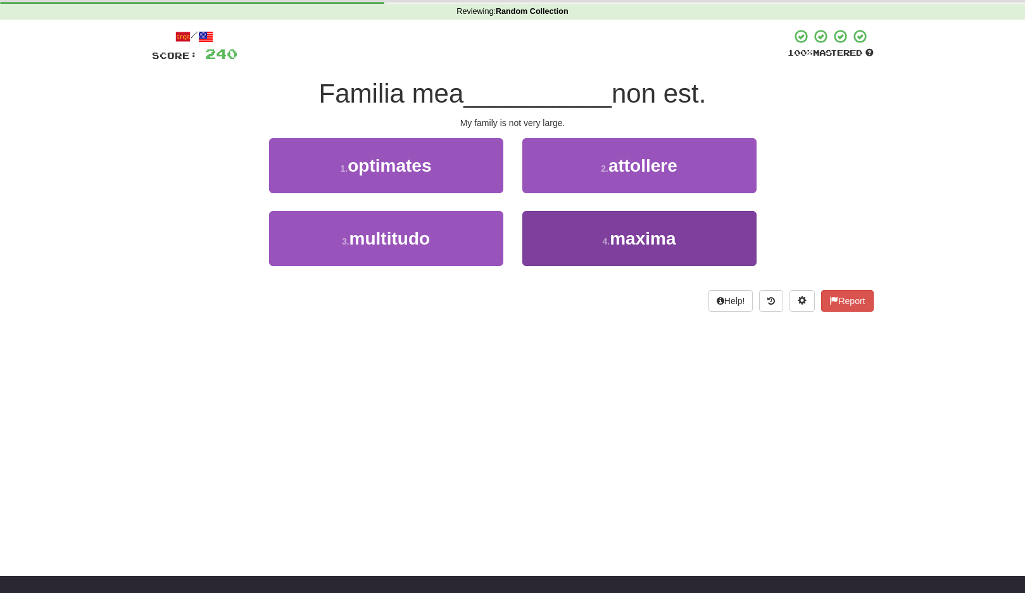
click at [591, 238] on button "4 . maxima" at bounding box center [640, 238] width 234 height 55
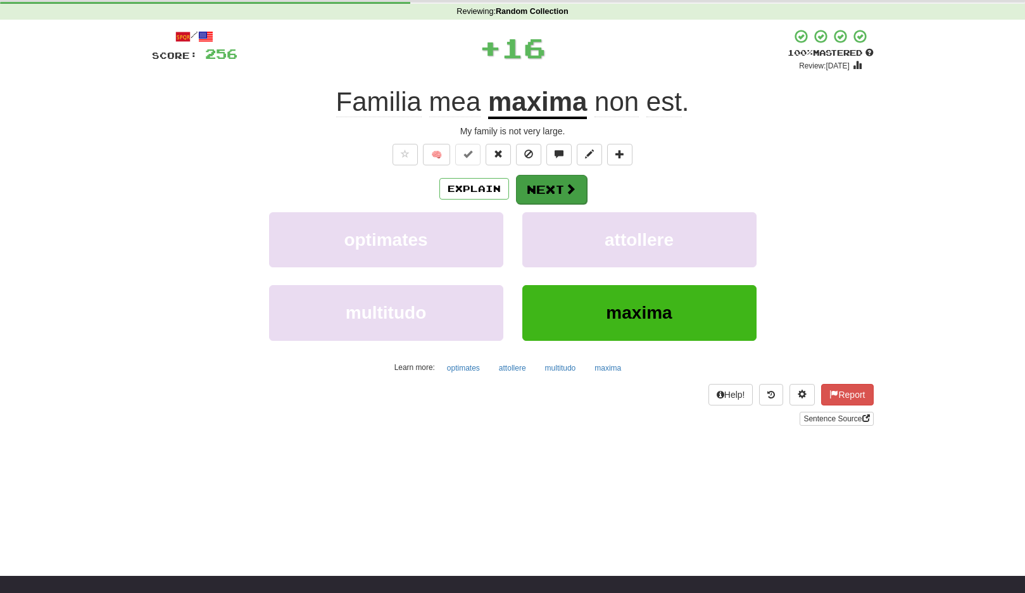
click at [582, 191] on button "Next" at bounding box center [551, 189] width 71 height 29
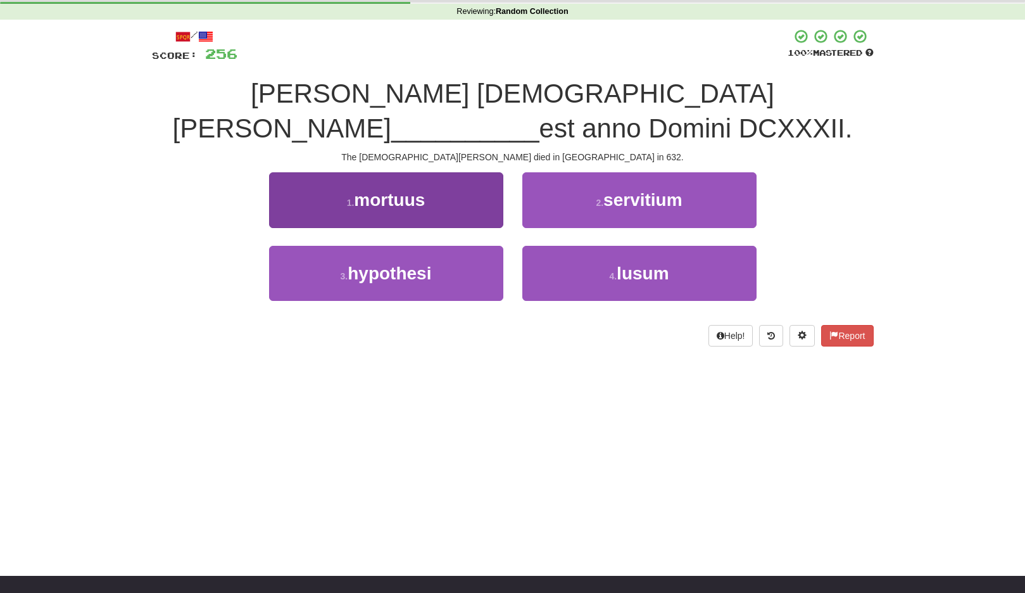
click at [473, 208] on button "1 . mortuus" at bounding box center [386, 199] width 234 height 55
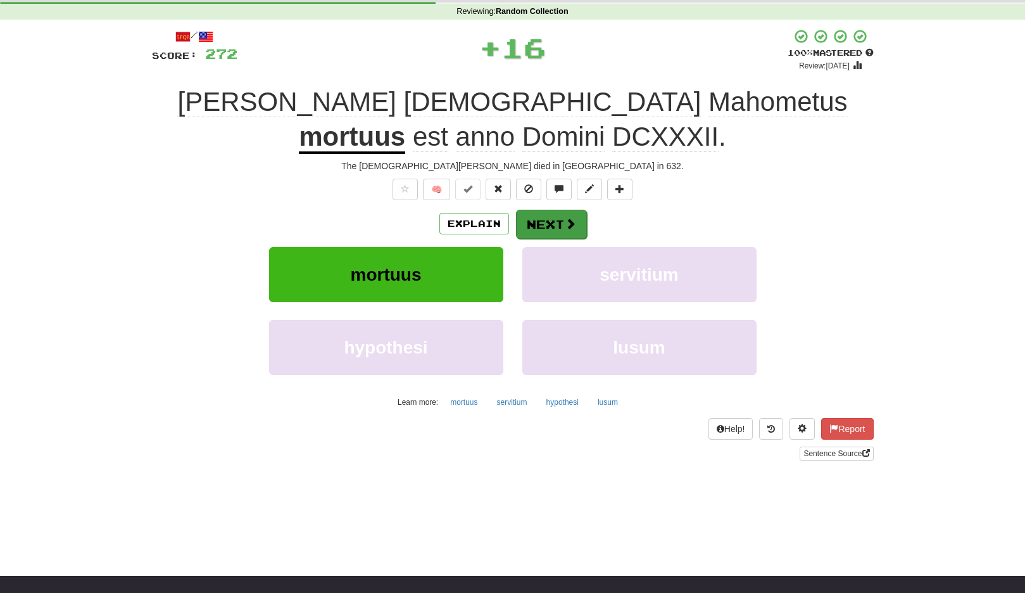
click at [543, 210] on button "Next" at bounding box center [551, 224] width 71 height 29
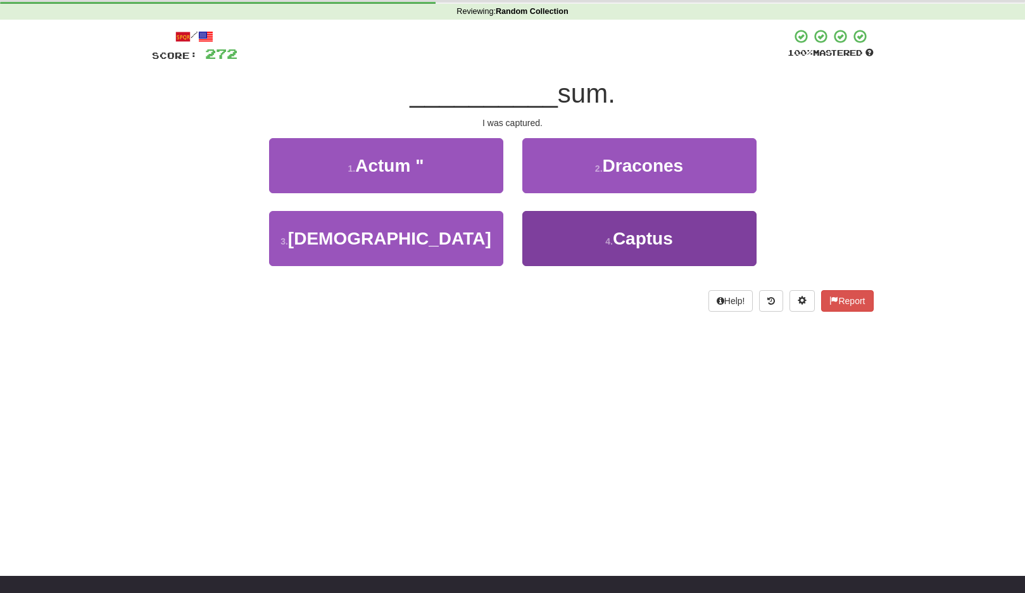
click at [572, 236] on button "4 . Captus" at bounding box center [640, 238] width 234 height 55
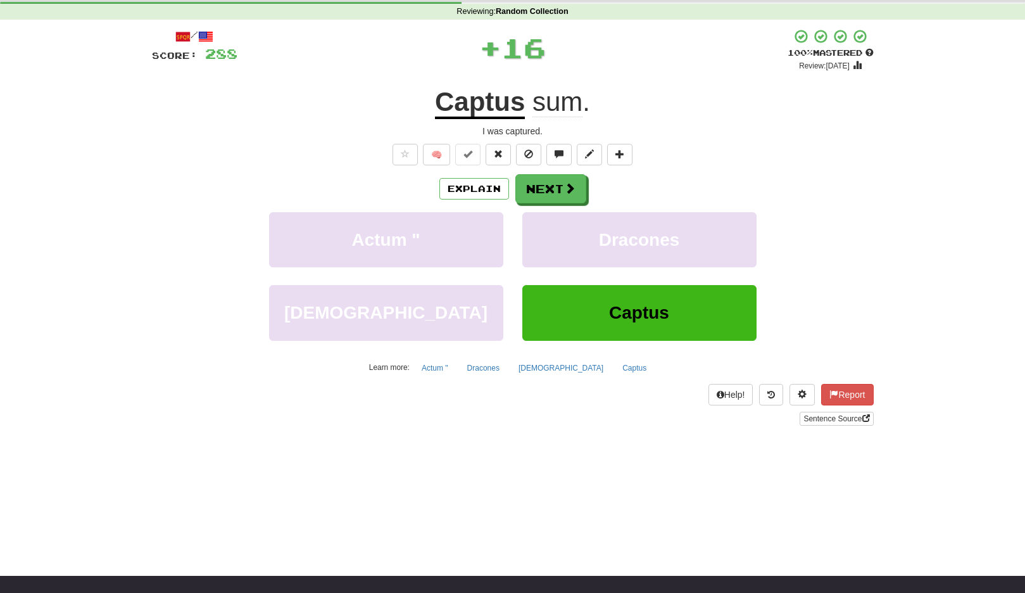
click at [563, 205] on div "Explain Next Actum " Dracones Confessus Captus Learn more: Actum " Dracones Con…" at bounding box center [513, 275] width 722 height 203
click at [555, 182] on button "Next" at bounding box center [551, 189] width 71 height 29
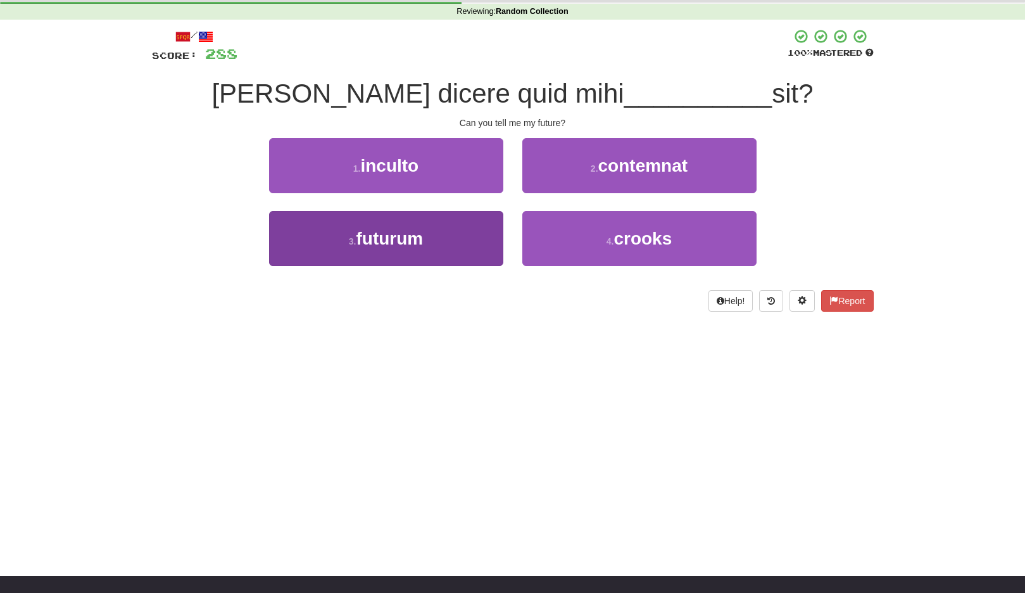
click at [463, 228] on button "3 . futurum" at bounding box center [386, 238] width 234 height 55
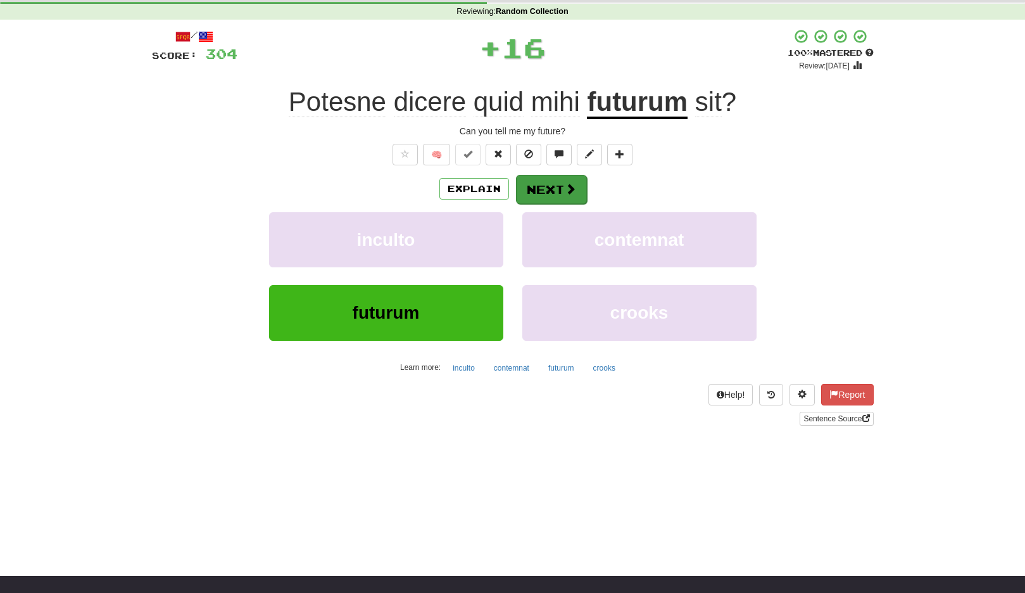
click at [565, 189] on span at bounding box center [570, 188] width 11 height 11
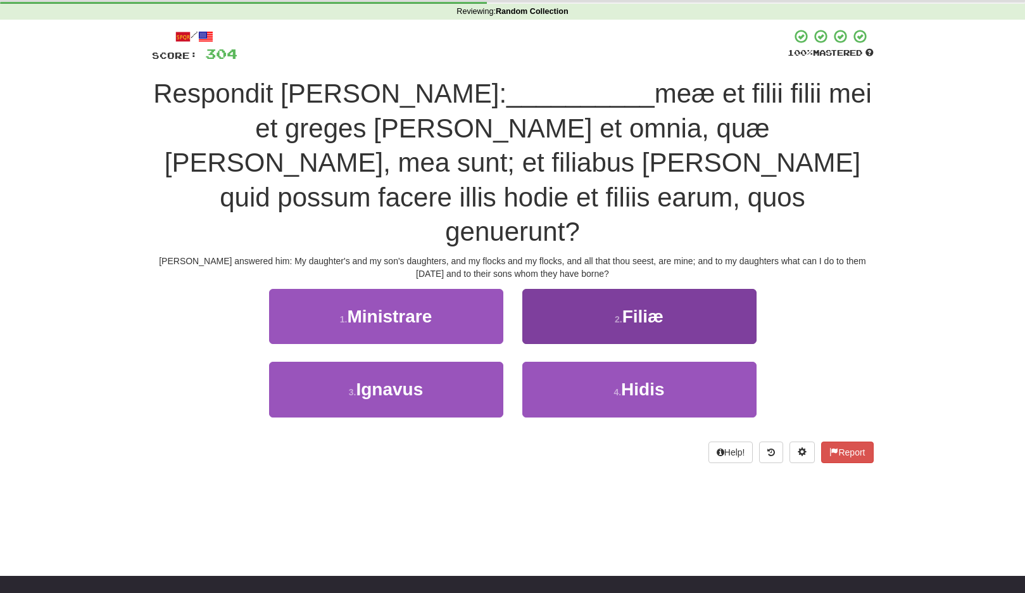
click at [590, 289] on button "2 . Filiæ" at bounding box center [640, 316] width 234 height 55
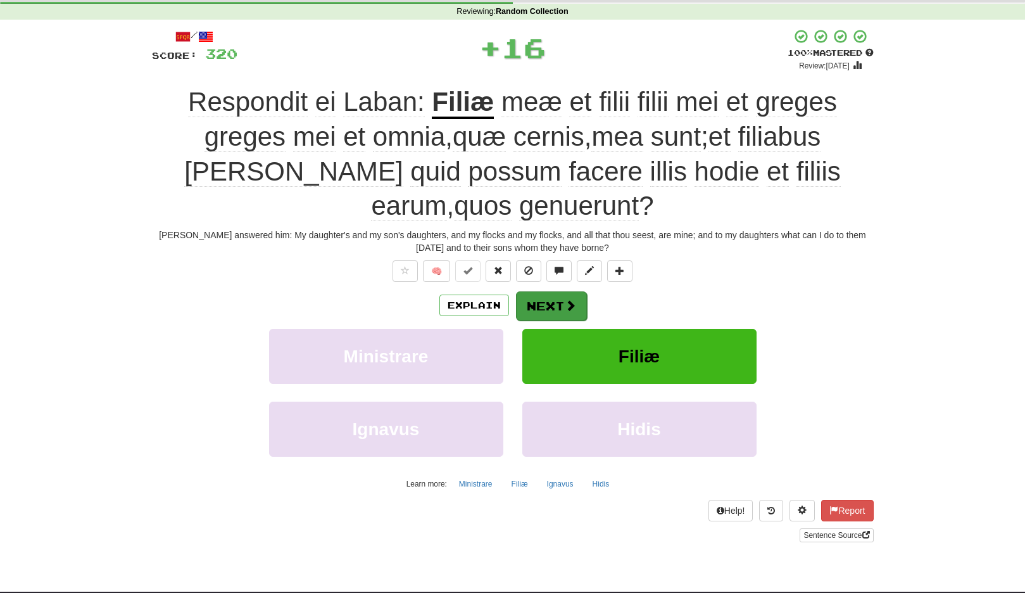
click at [559, 293] on button "Next" at bounding box center [551, 305] width 71 height 29
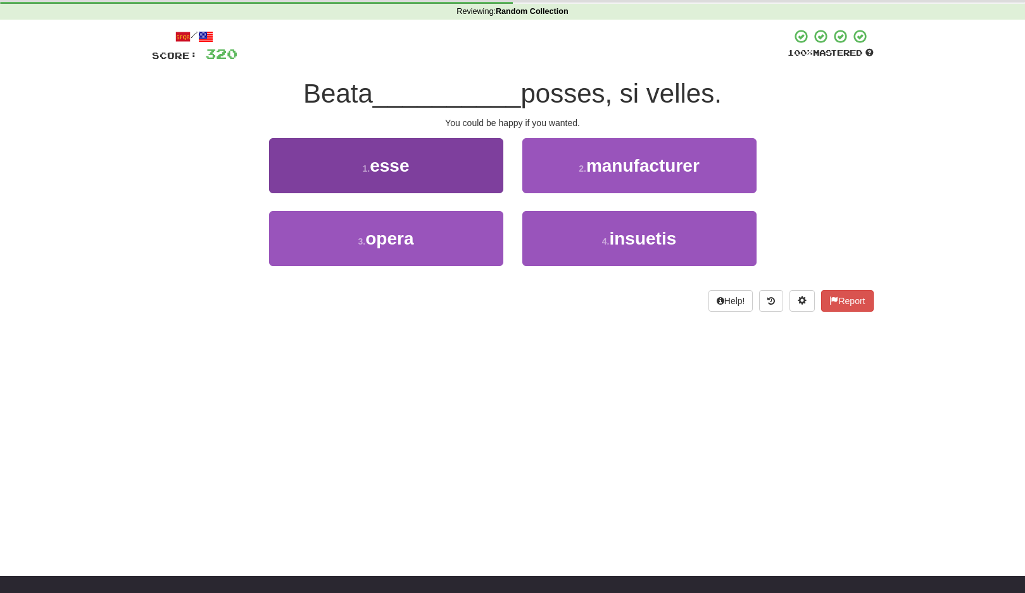
click at [488, 163] on button "1 . esse" at bounding box center [386, 165] width 234 height 55
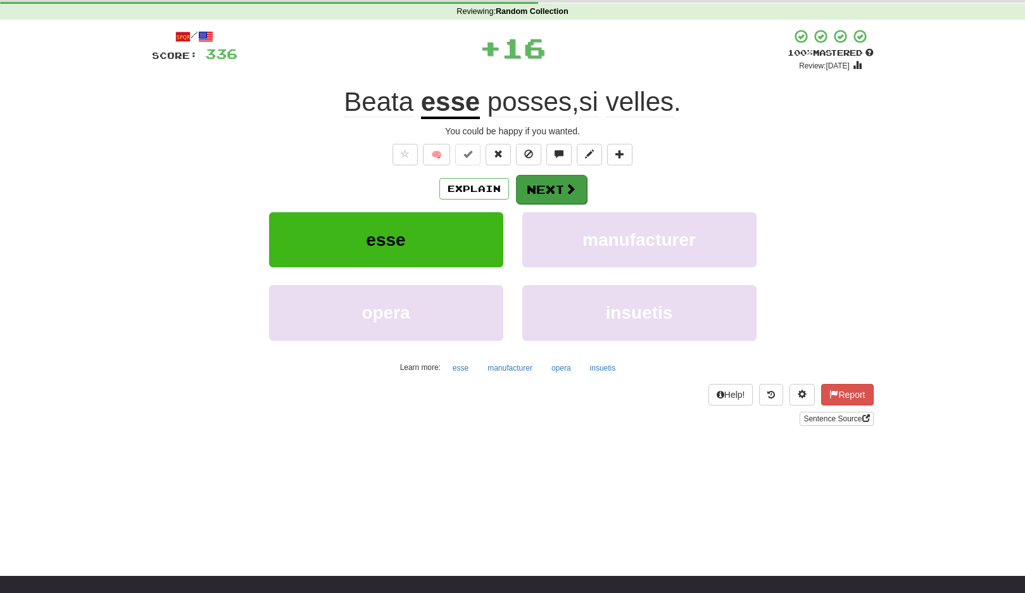
click at [570, 193] on span at bounding box center [570, 188] width 11 height 11
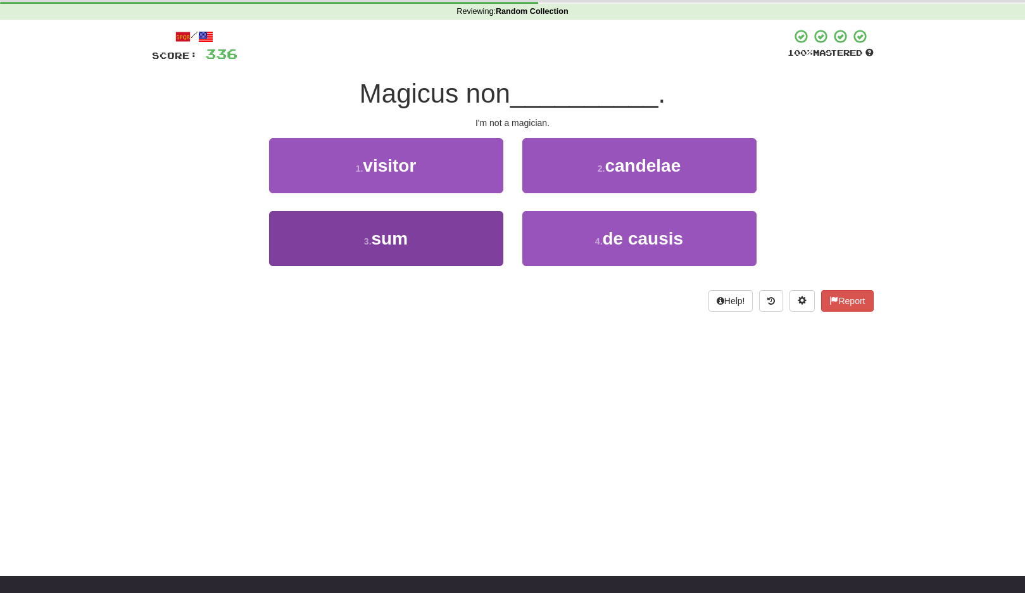
click at [470, 223] on button "3 . sum" at bounding box center [386, 238] width 234 height 55
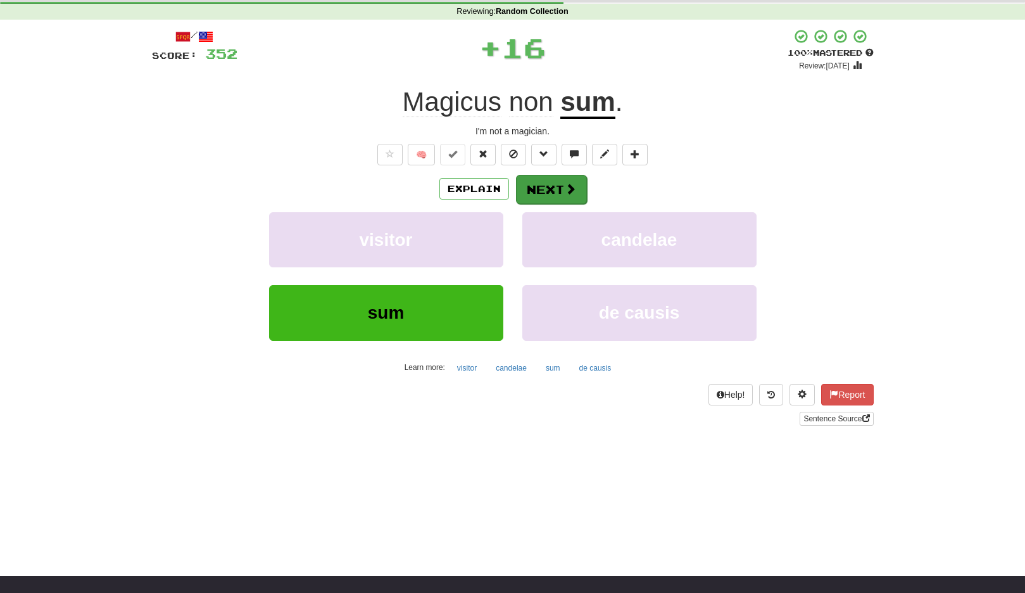
click at [561, 183] on button "Next" at bounding box center [551, 189] width 71 height 29
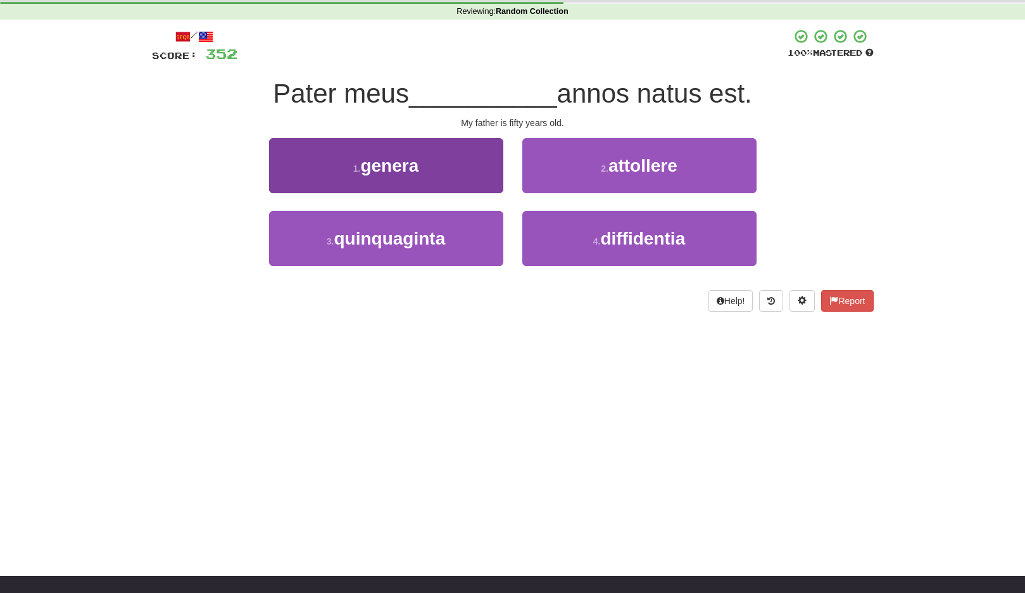
drag, startPoint x: 477, startPoint y: 235, endPoint x: 490, endPoint y: 219, distance: 20.3
click at [477, 235] on button "3 . quinquaginta" at bounding box center [386, 238] width 234 height 55
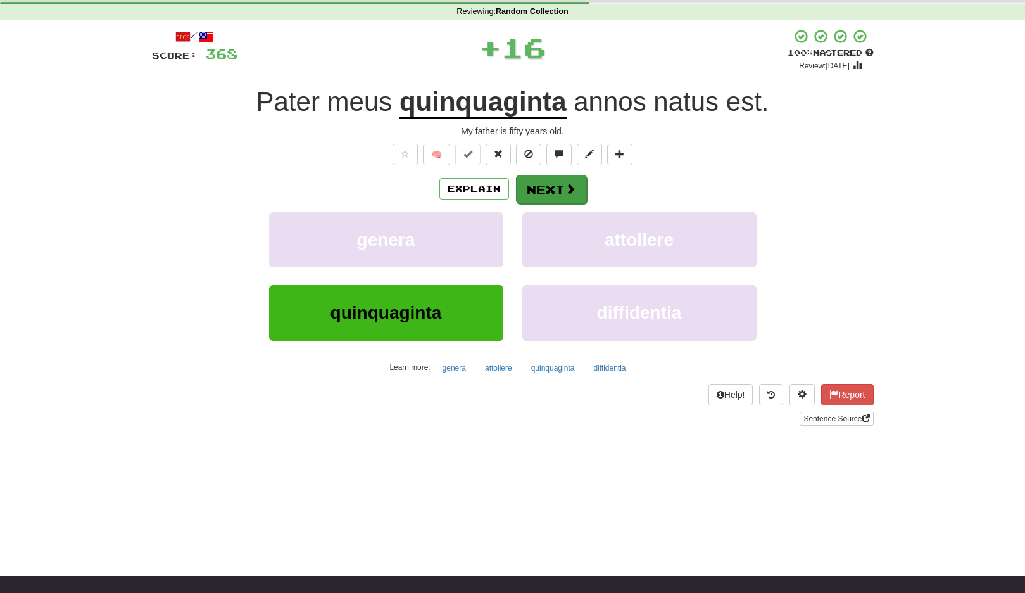
click at [528, 188] on button "Next" at bounding box center [551, 189] width 71 height 29
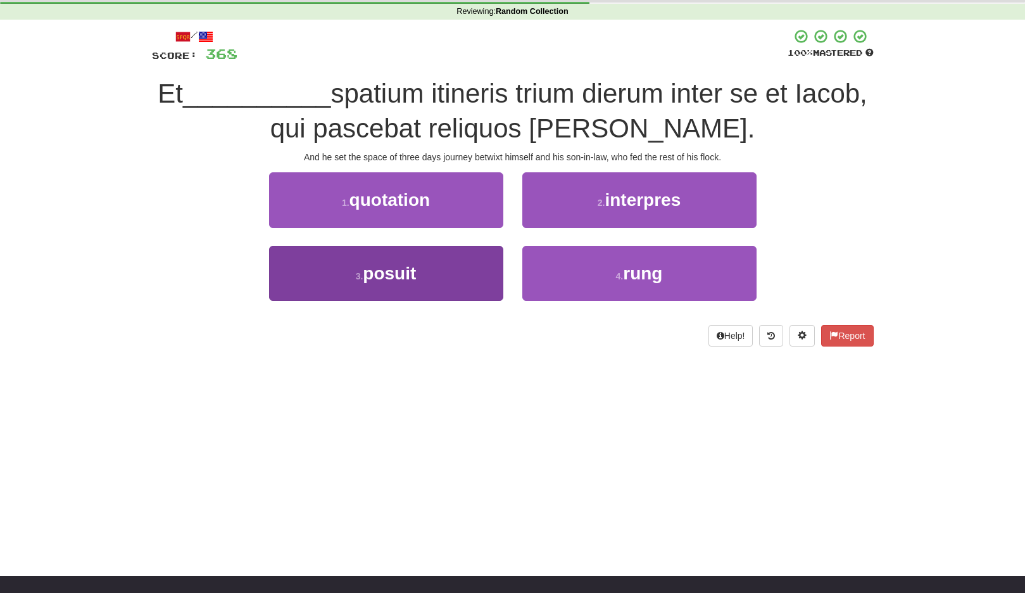
click at [477, 274] on button "3 . posuit" at bounding box center [386, 273] width 234 height 55
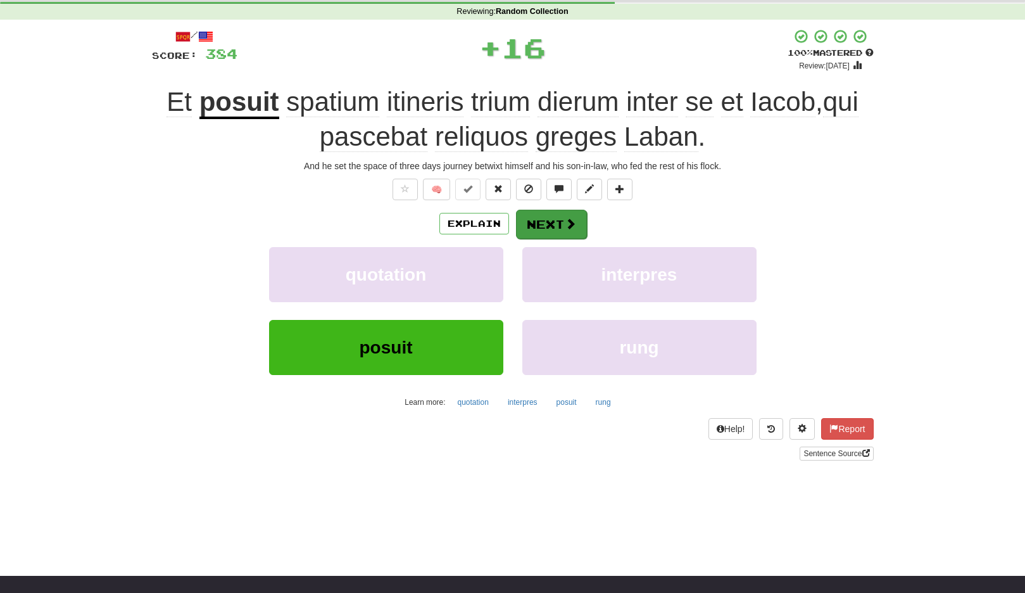
click at [552, 223] on button "Next" at bounding box center [551, 224] width 71 height 29
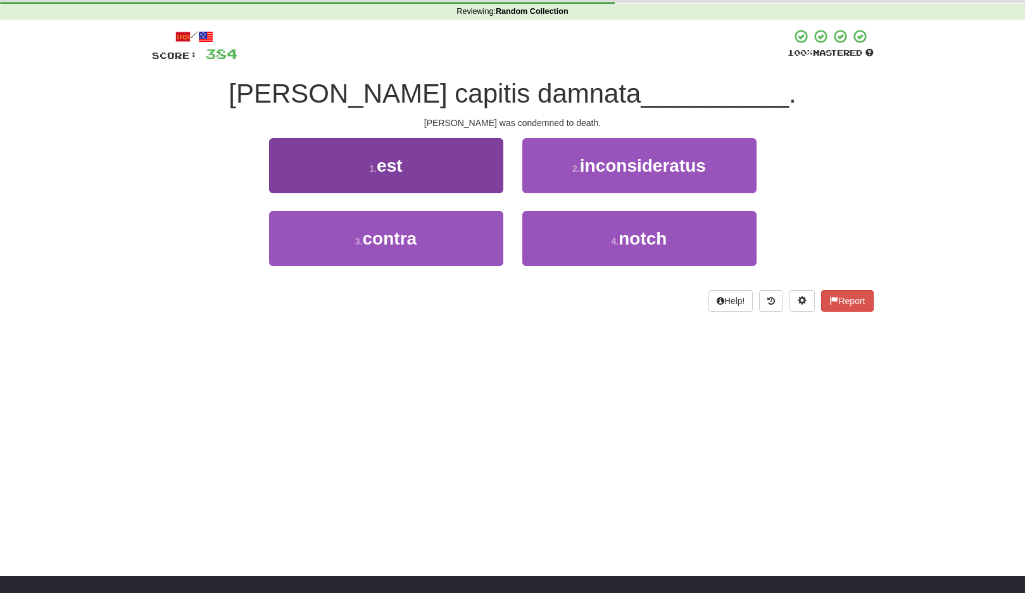
click at [462, 172] on button "1 . est" at bounding box center [386, 165] width 234 height 55
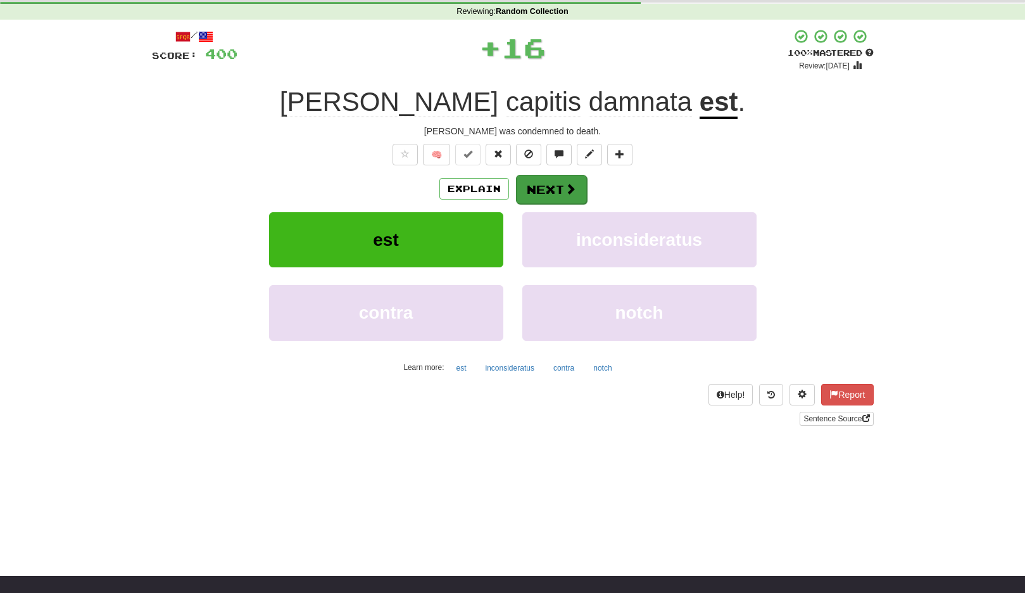
click at [545, 184] on button "Next" at bounding box center [551, 189] width 71 height 29
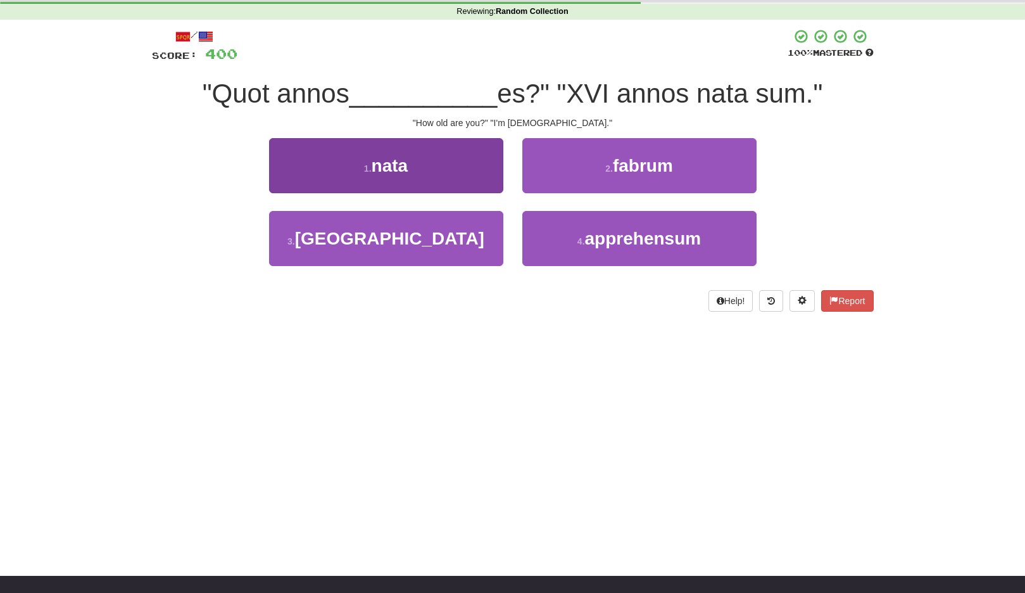
click at [477, 173] on button "1 . nata" at bounding box center [386, 165] width 234 height 55
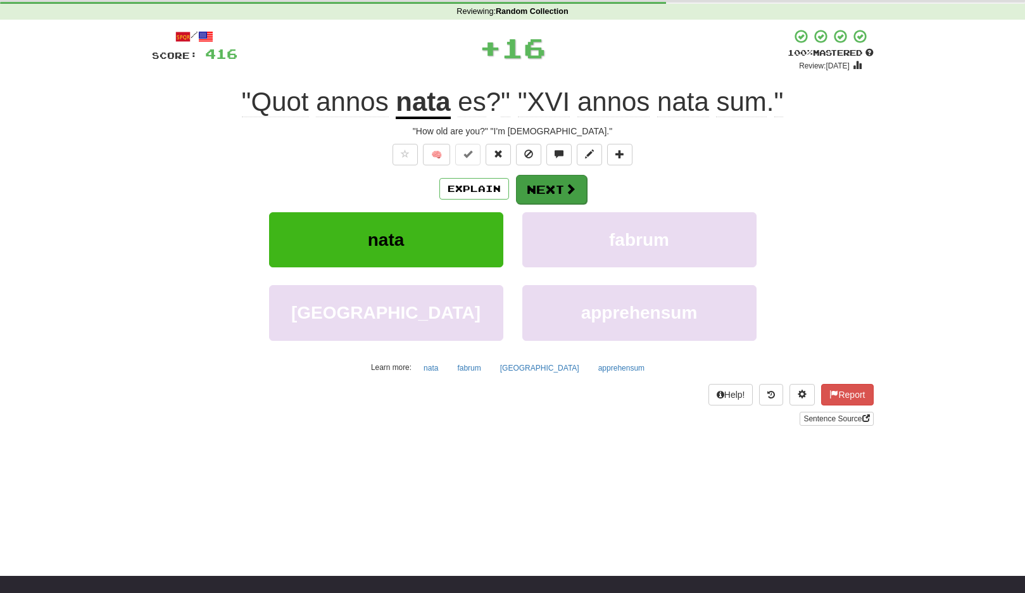
click at [544, 181] on button "Next" at bounding box center [551, 189] width 71 height 29
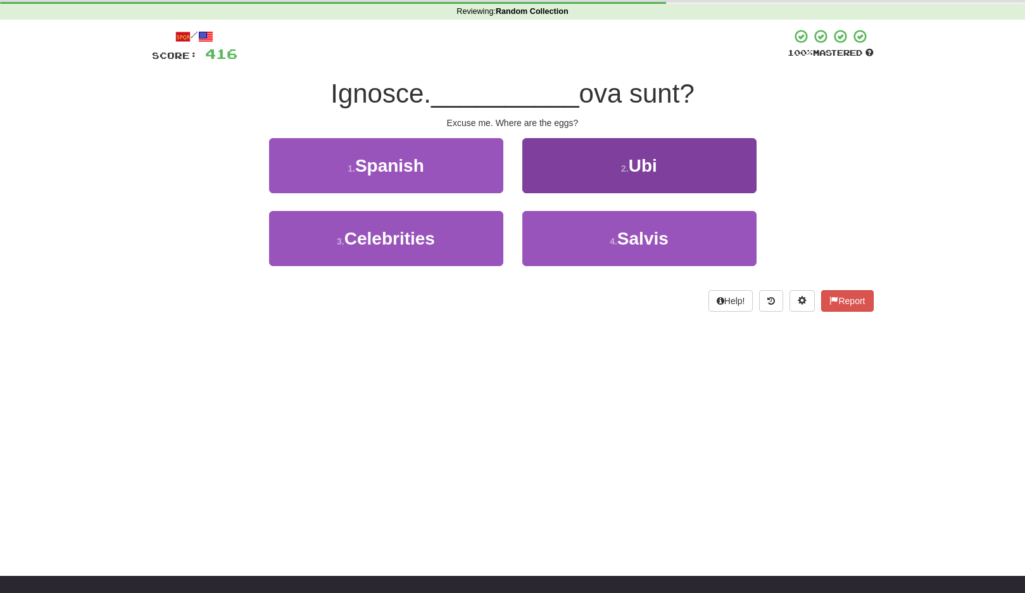
click at [591, 174] on button "2 . Ubi" at bounding box center [640, 165] width 234 height 55
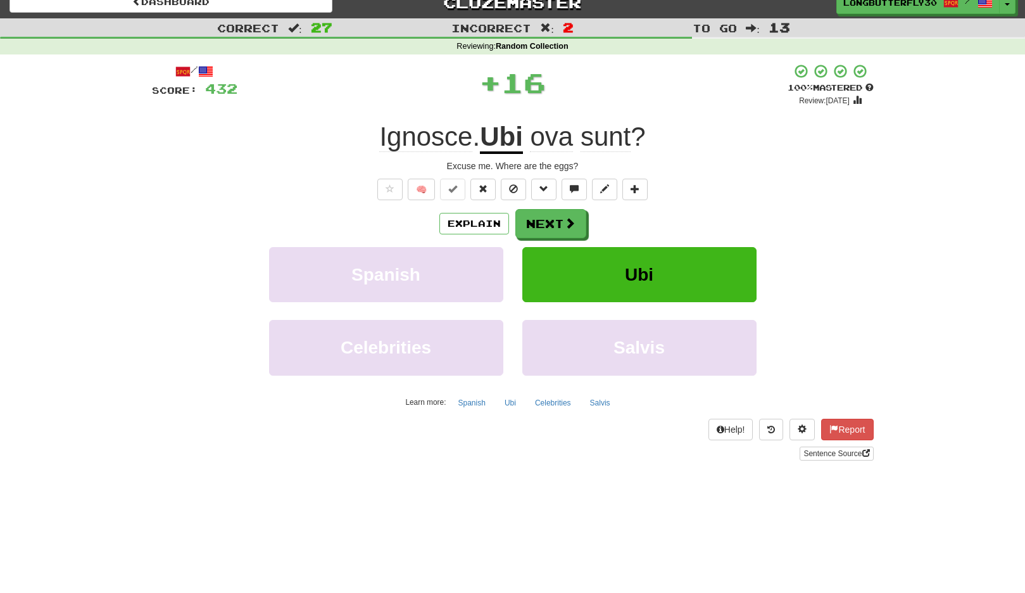
scroll to position [0, 0]
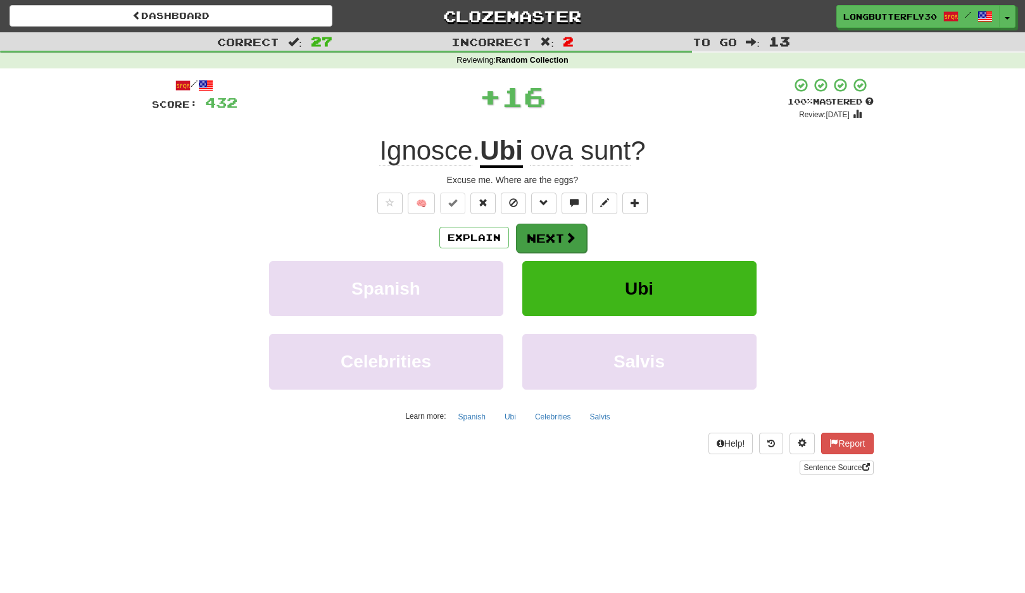
click at [543, 232] on button "Next" at bounding box center [551, 238] width 71 height 29
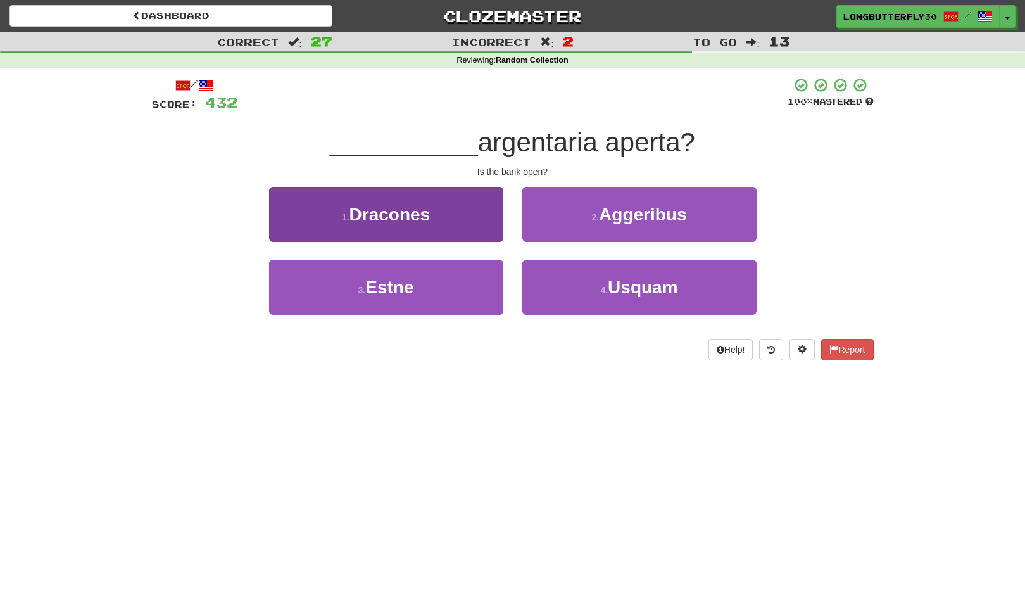
click at [473, 293] on button "3 . Estne" at bounding box center [386, 287] width 234 height 55
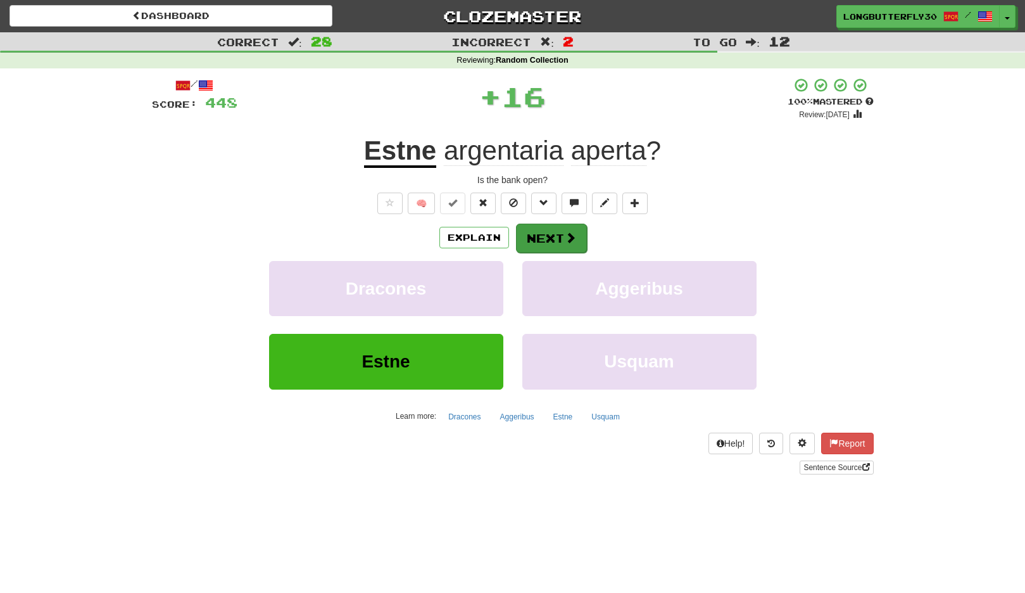
click at [548, 244] on button "Next" at bounding box center [551, 238] width 71 height 29
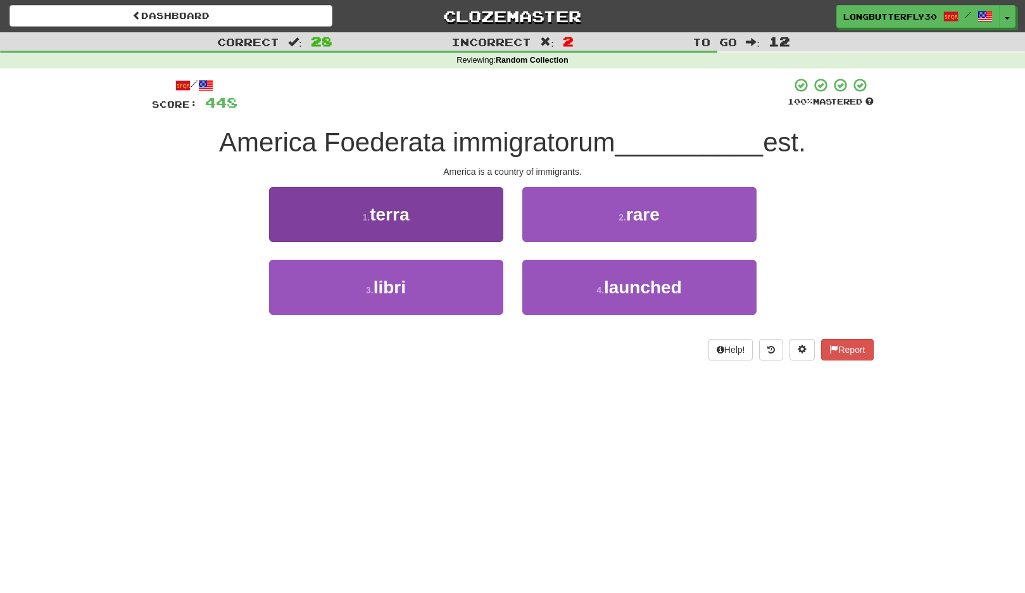
click at [467, 224] on button "1 . terra" at bounding box center [386, 214] width 234 height 55
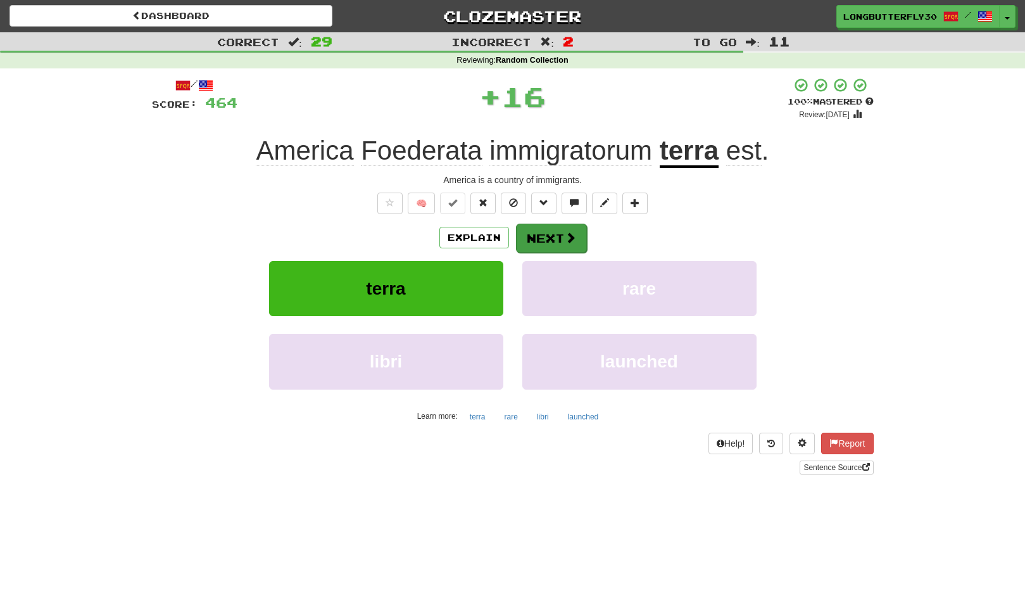
click at [547, 241] on button "Next" at bounding box center [551, 238] width 71 height 29
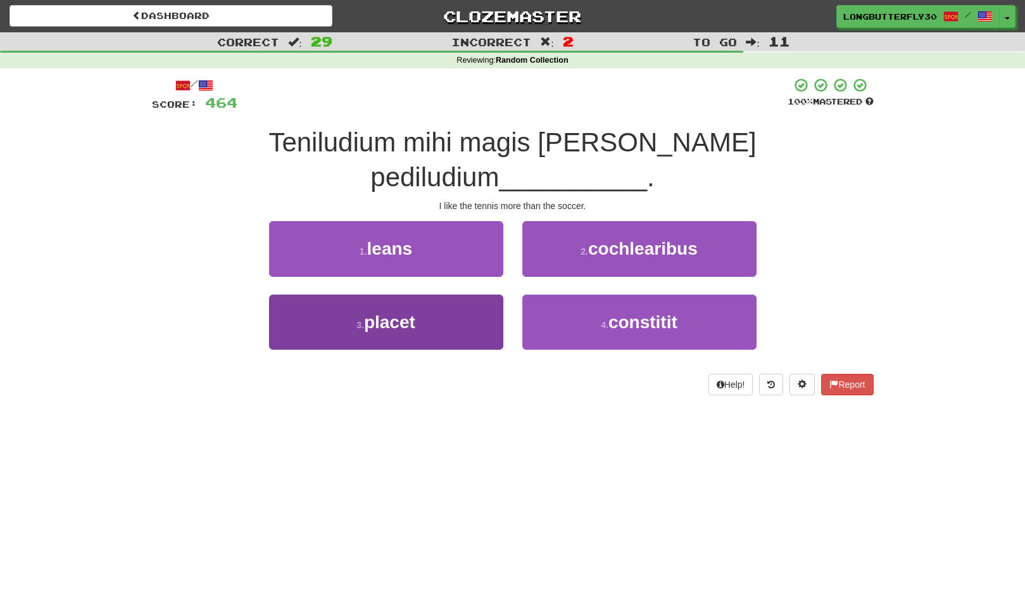
click at [479, 295] on button "3 . placet" at bounding box center [386, 322] width 234 height 55
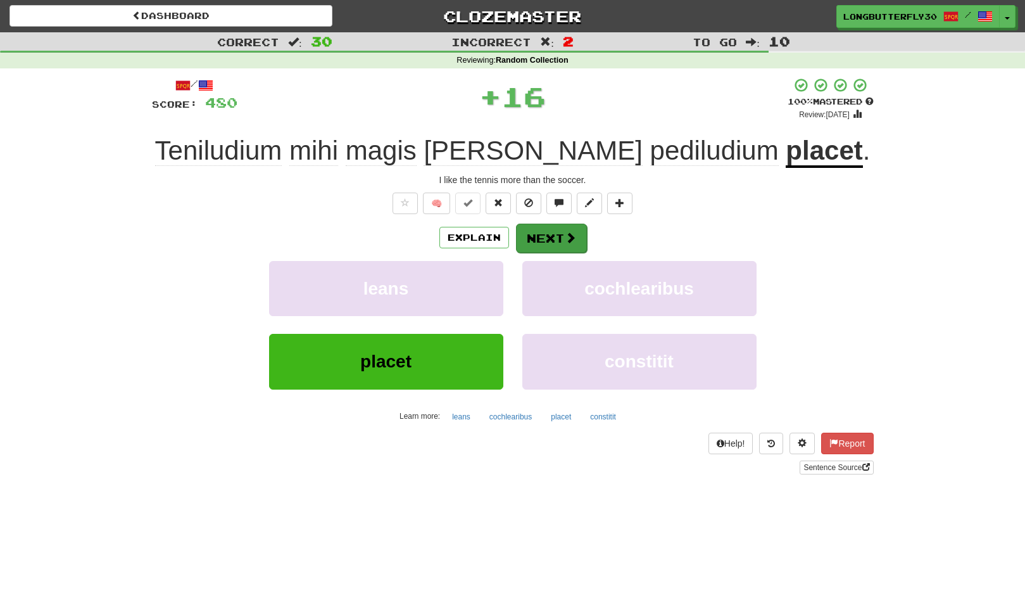
click at [563, 238] on button "Next" at bounding box center [551, 238] width 71 height 29
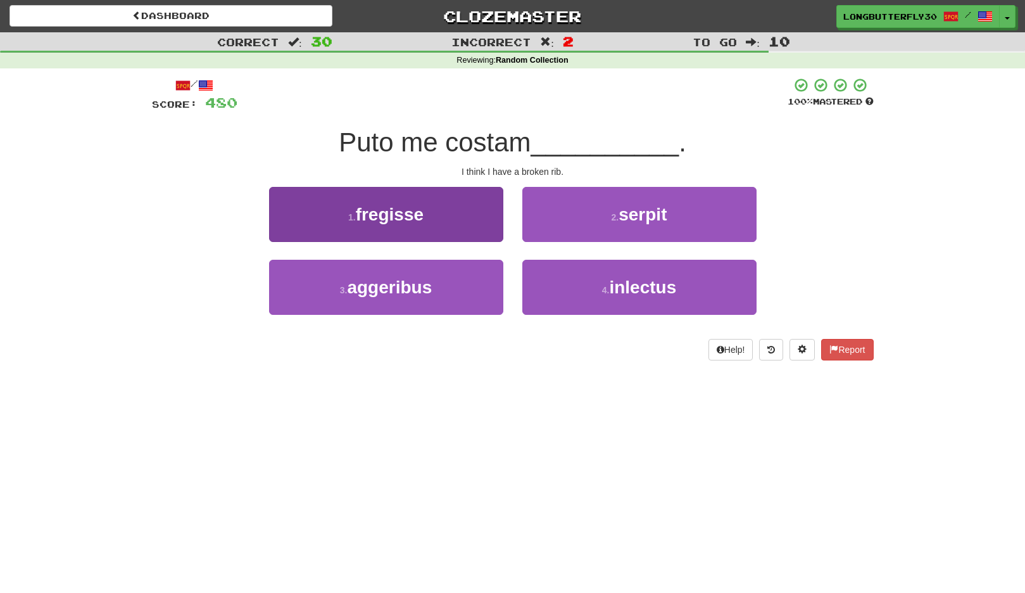
click at [472, 219] on button "1 . fregisse" at bounding box center [386, 214] width 234 height 55
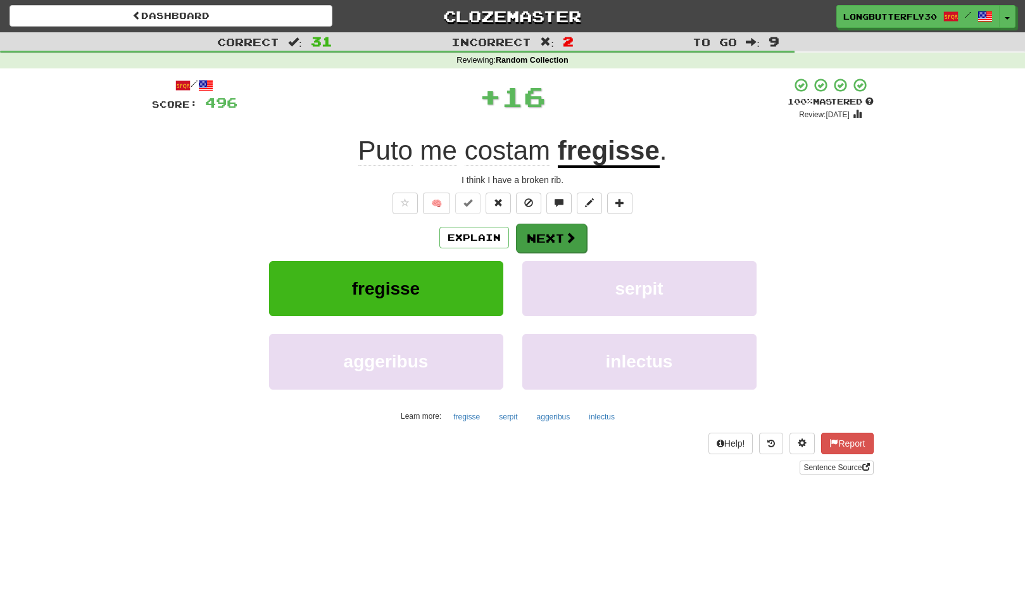
click at [561, 227] on button "Next" at bounding box center [551, 238] width 71 height 29
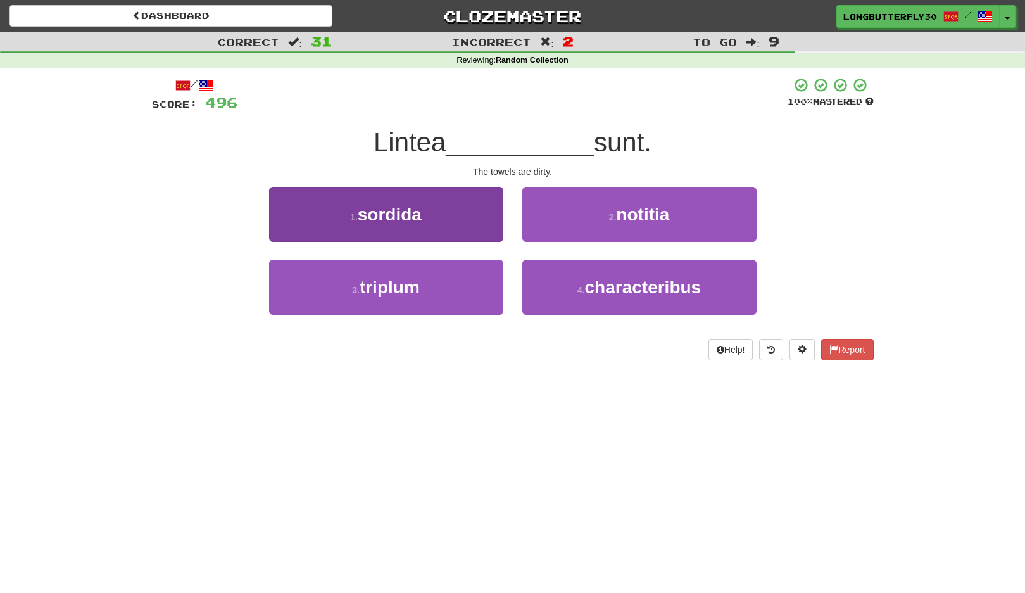
click at [465, 223] on button "1 . sordida" at bounding box center [386, 214] width 234 height 55
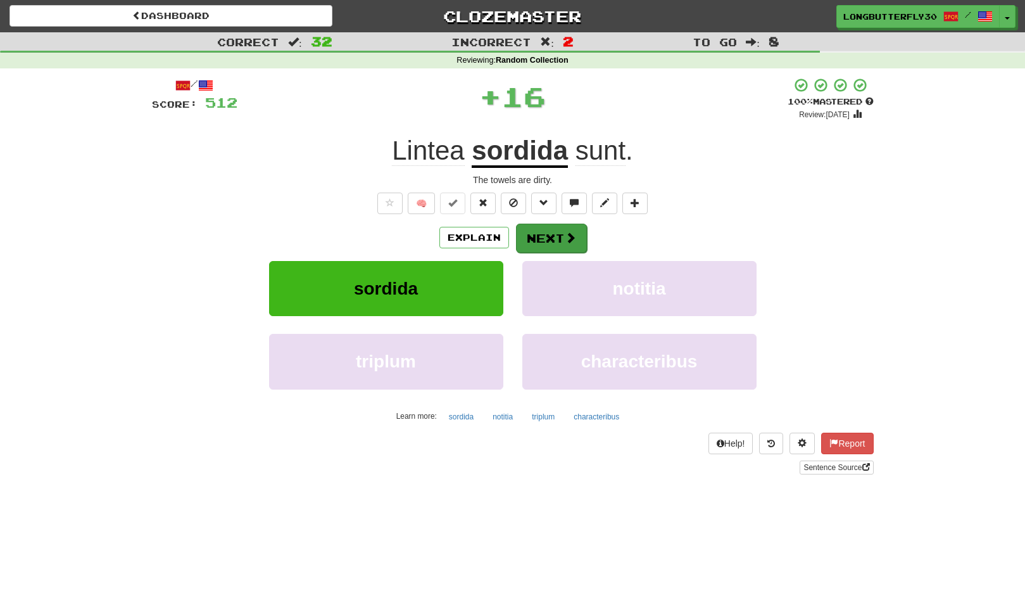
click at [530, 239] on button "Next" at bounding box center [551, 238] width 71 height 29
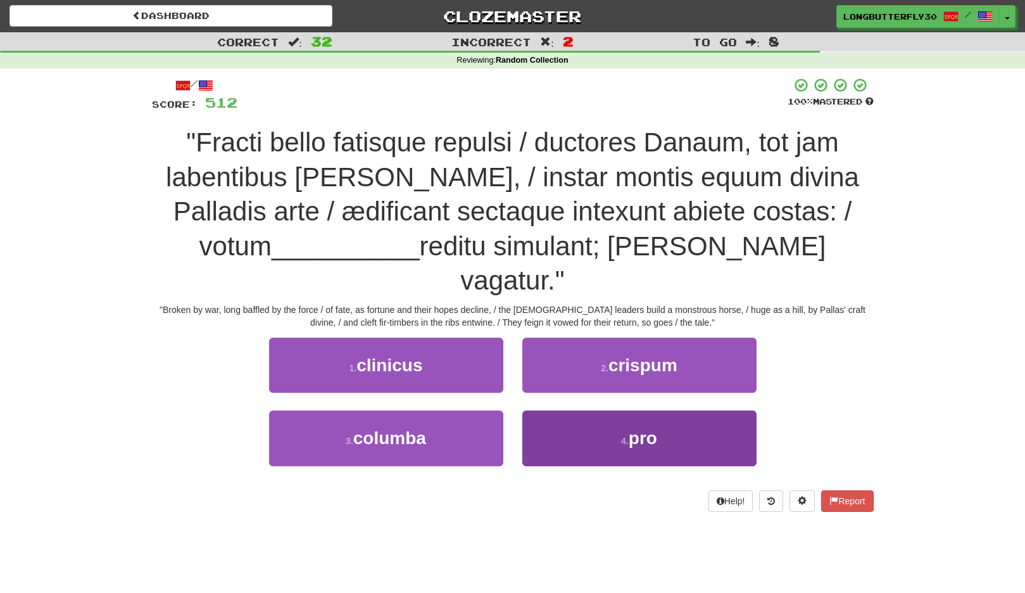
click at [618, 410] on button "4 . pro" at bounding box center [640, 437] width 234 height 55
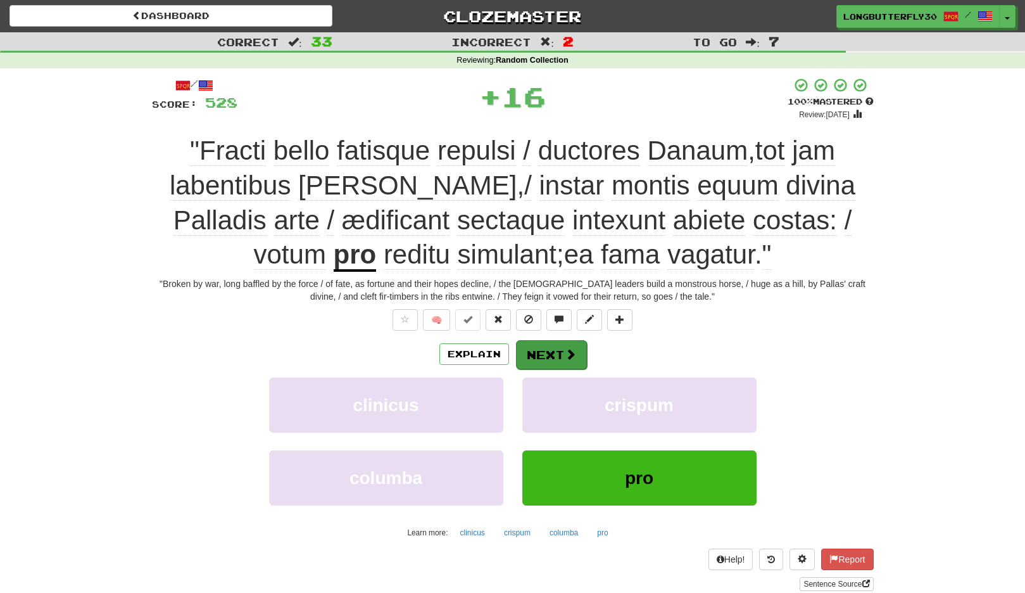
click at [557, 343] on button "Next" at bounding box center [551, 354] width 71 height 29
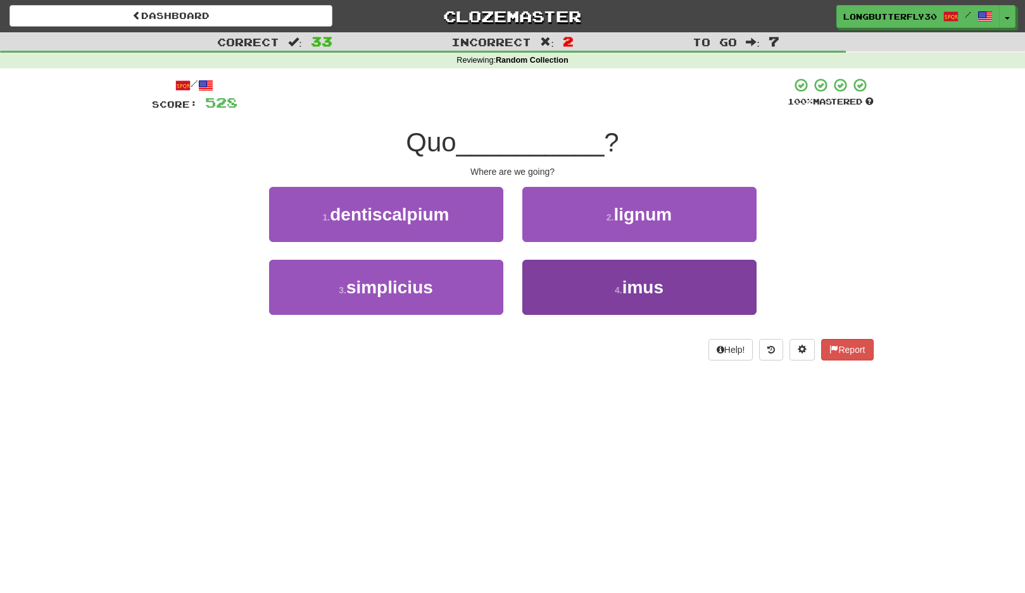
click at [599, 284] on button "4 . imus" at bounding box center [640, 287] width 234 height 55
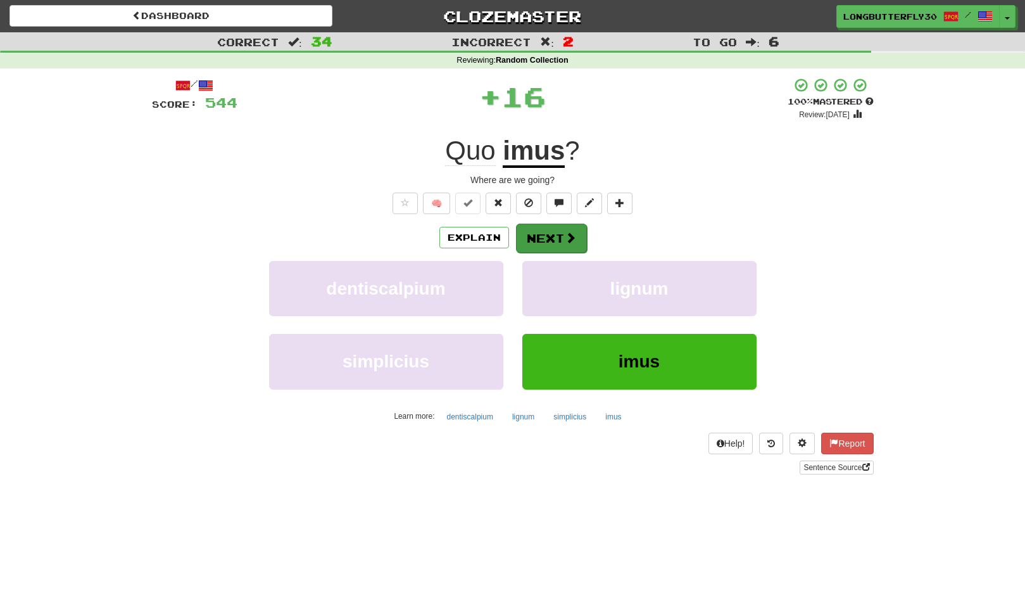
click at [561, 234] on button "Next" at bounding box center [551, 238] width 71 height 29
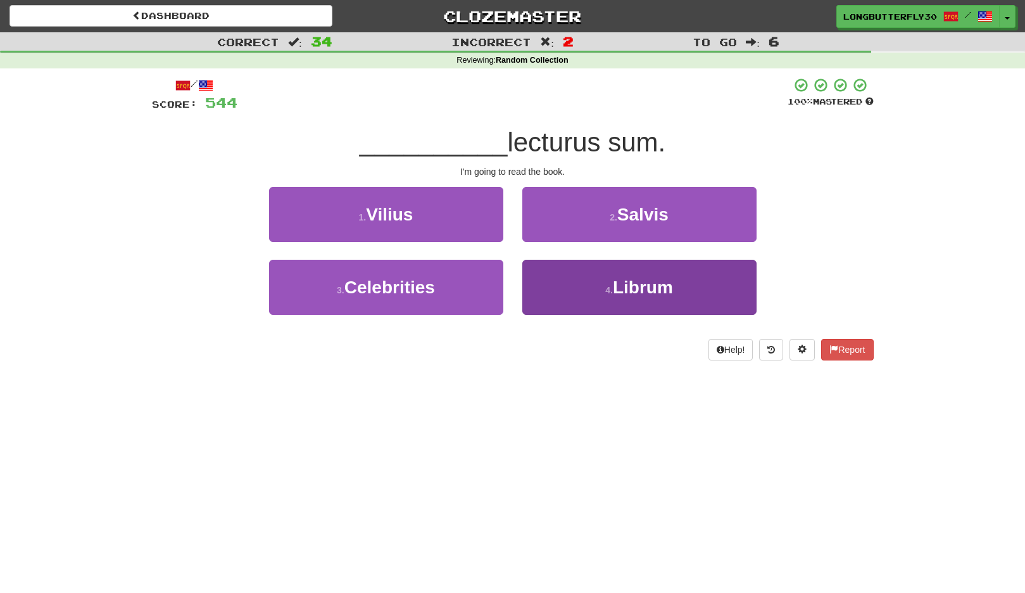
click at [583, 282] on button "4 . Librum" at bounding box center [640, 287] width 234 height 55
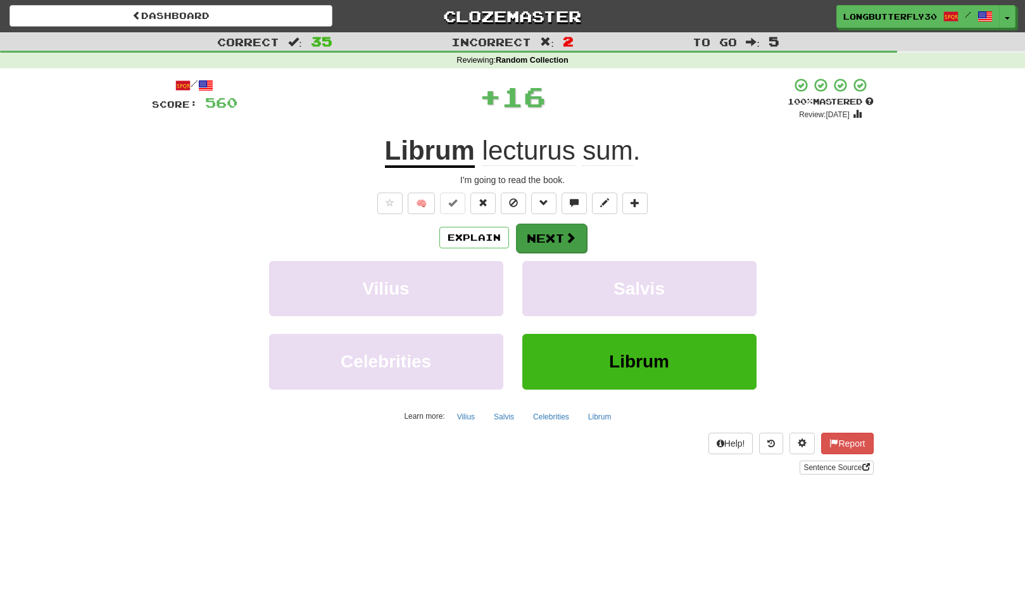
click at [566, 236] on span at bounding box center [570, 237] width 11 height 11
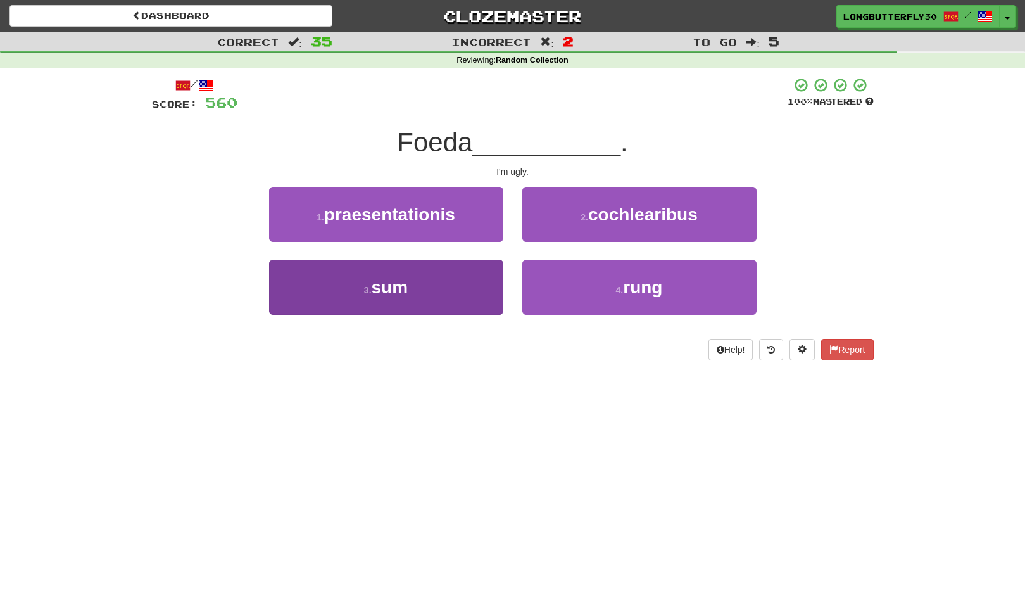
click at [465, 274] on button "3 . sum" at bounding box center [386, 287] width 234 height 55
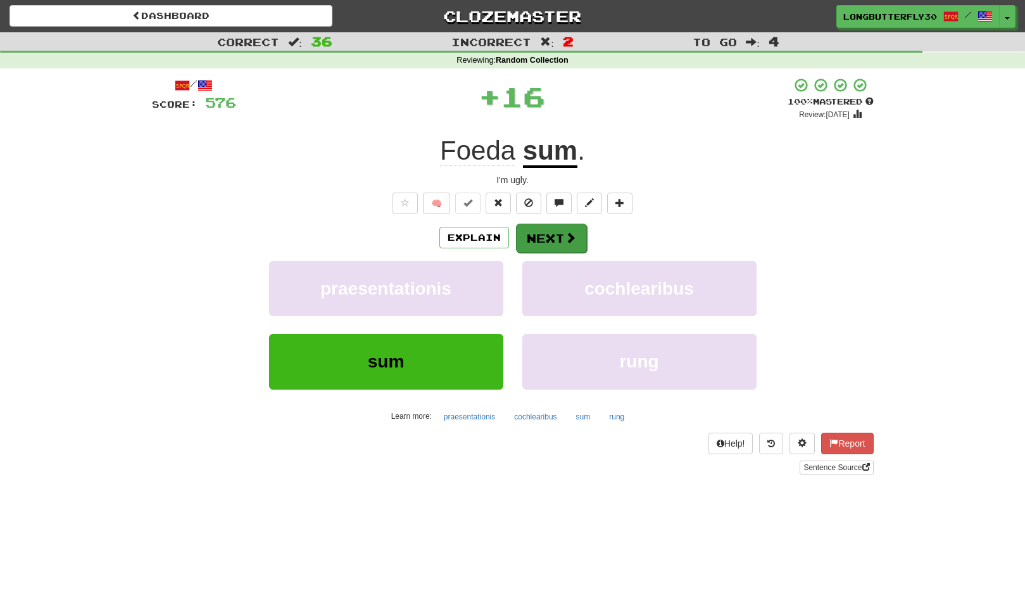
click at [549, 239] on button "Next" at bounding box center [551, 238] width 71 height 29
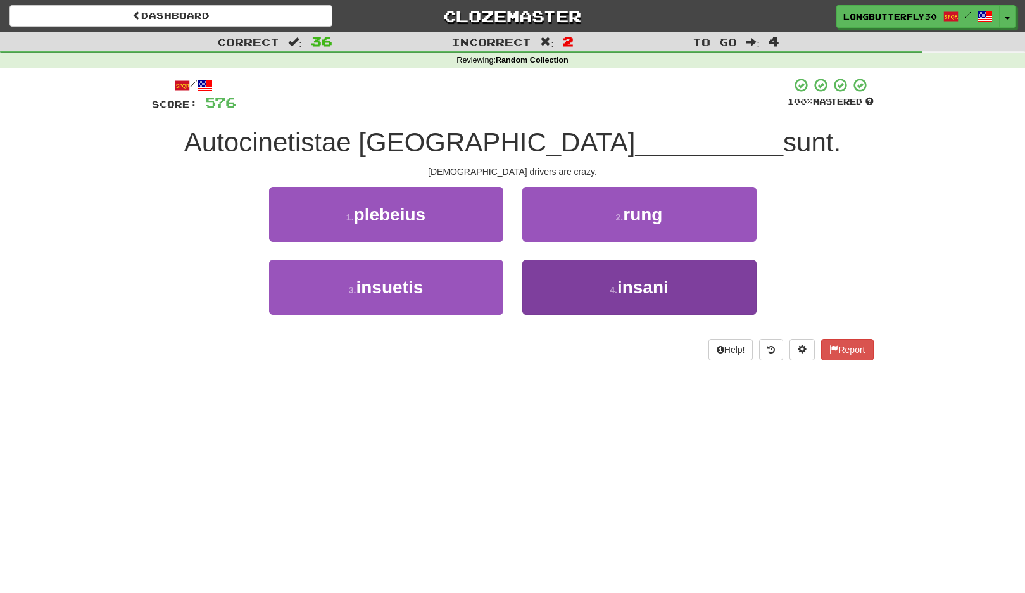
click at [576, 274] on button "4 . insani" at bounding box center [640, 287] width 234 height 55
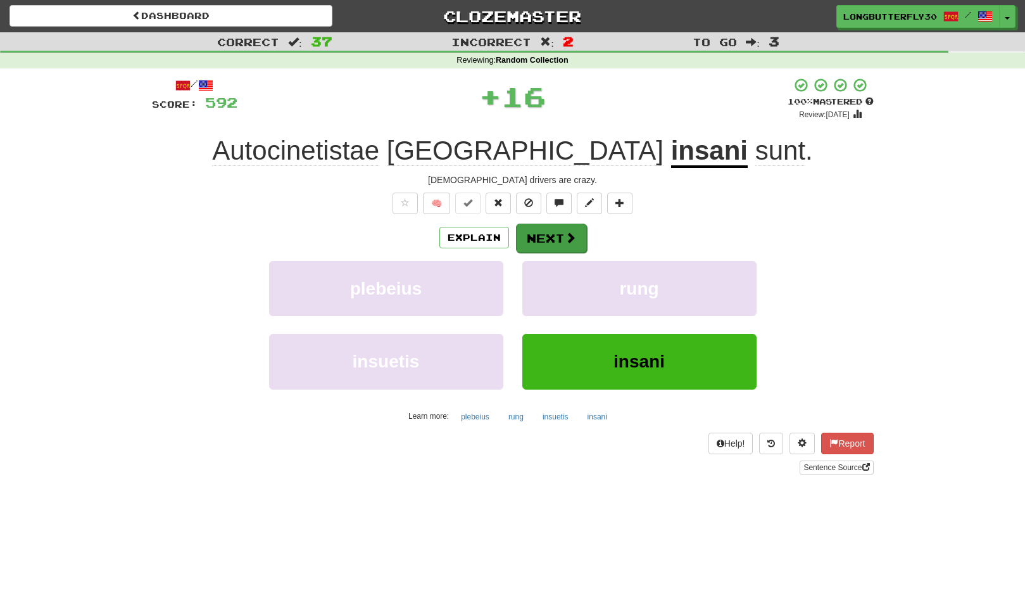
click at [557, 232] on button "Next" at bounding box center [551, 238] width 71 height 29
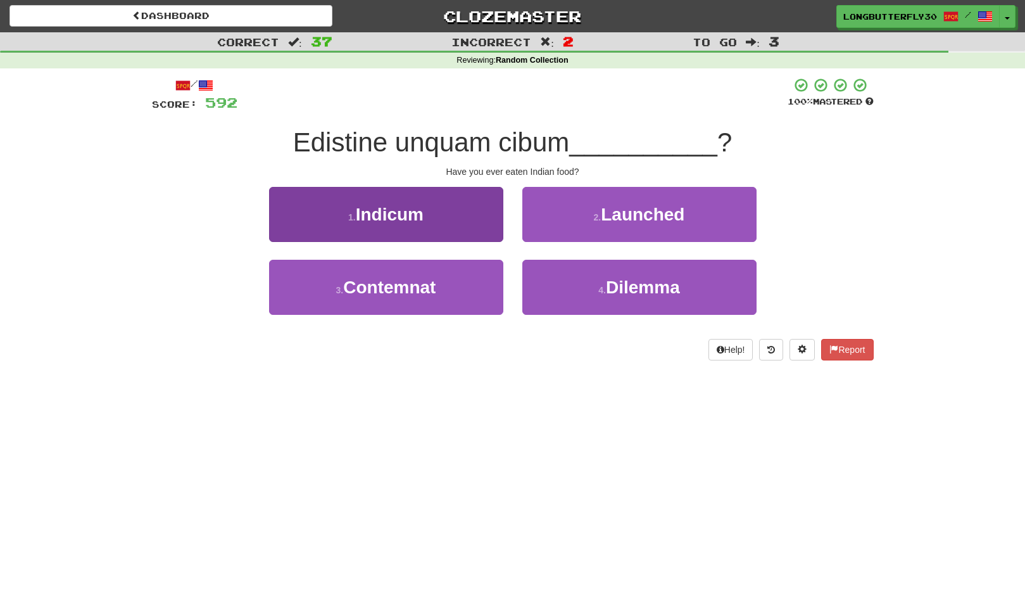
click at [478, 221] on button "1 . Indicum" at bounding box center [386, 214] width 234 height 55
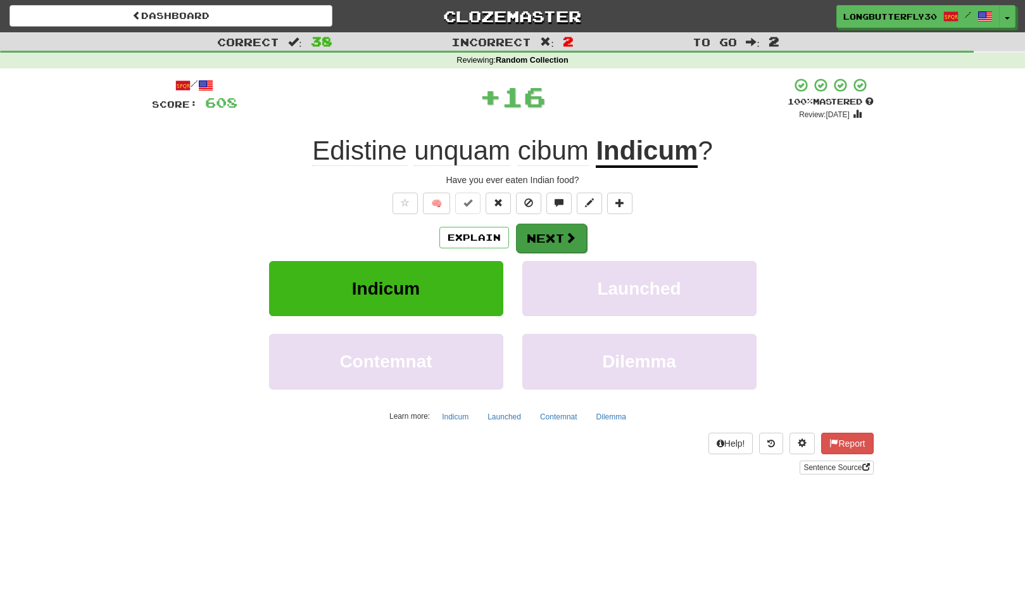
click at [543, 233] on button "Next" at bounding box center [551, 238] width 71 height 29
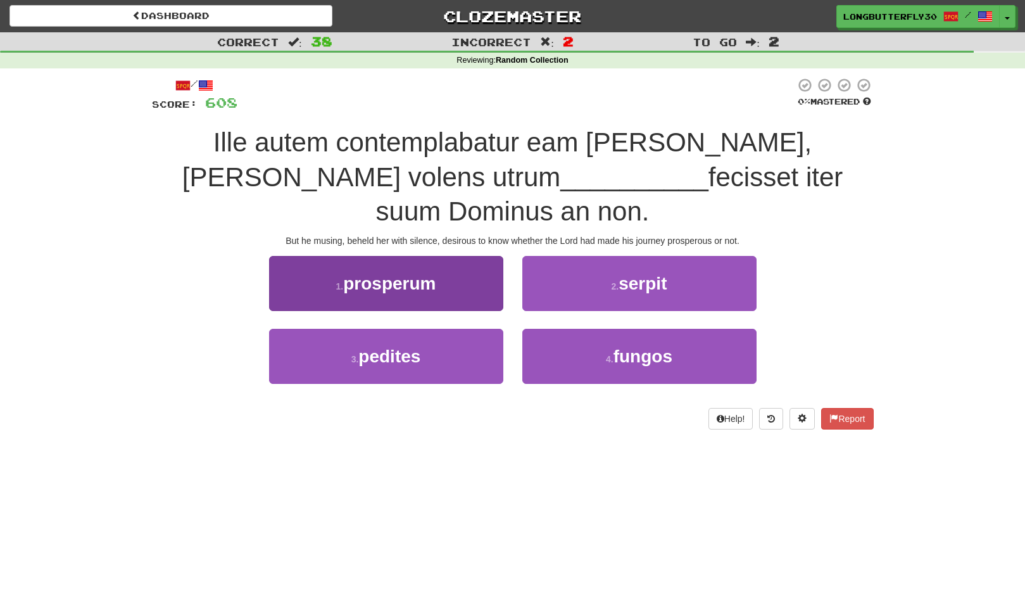
click at [448, 258] on button "1 . prosperum" at bounding box center [386, 283] width 234 height 55
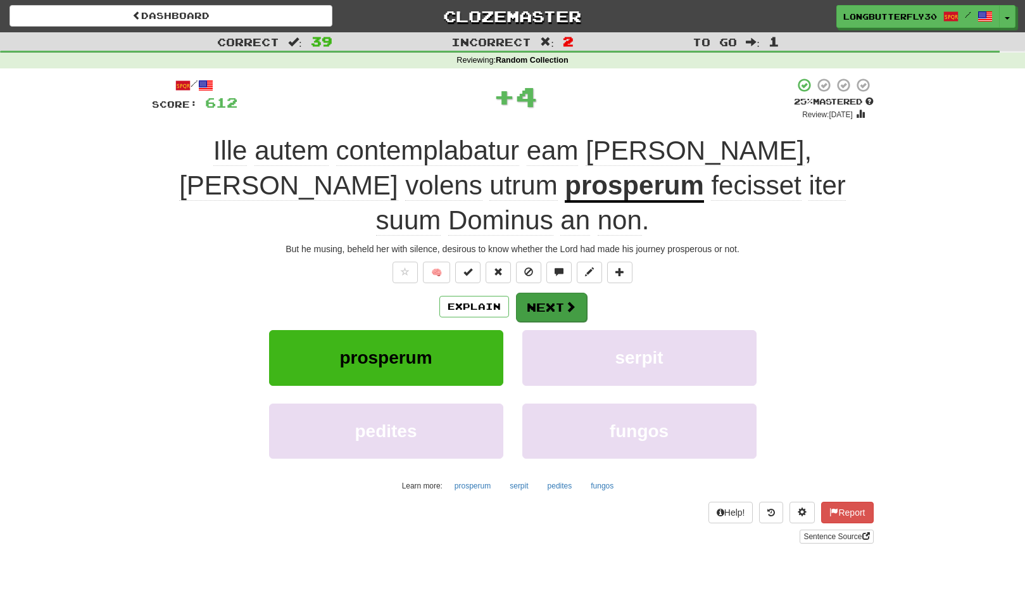
click at [566, 301] on span at bounding box center [570, 306] width 11 height 11
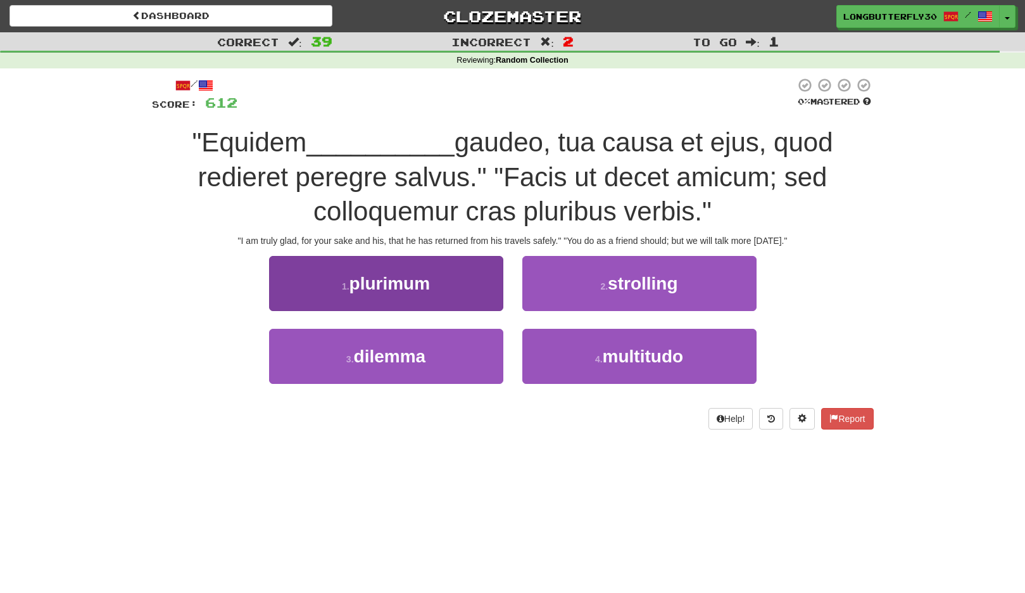
click at [471, 286] on button "1 . plurimum" at bounding box center [386, 283] width 234 height 55
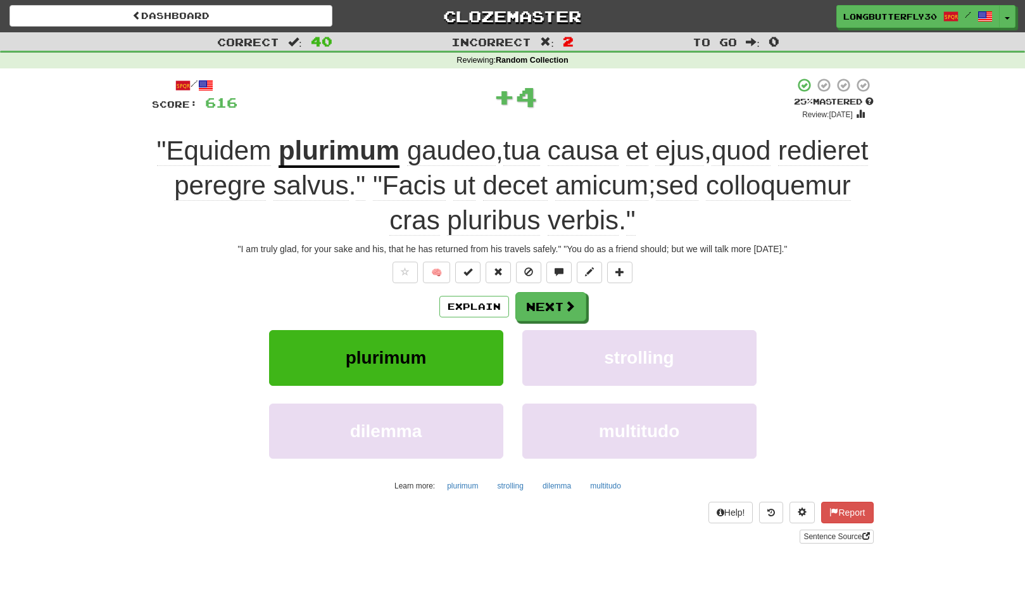
click at [536, 296] on button "Next" at bounding box center [551, 306] width 71 height 29
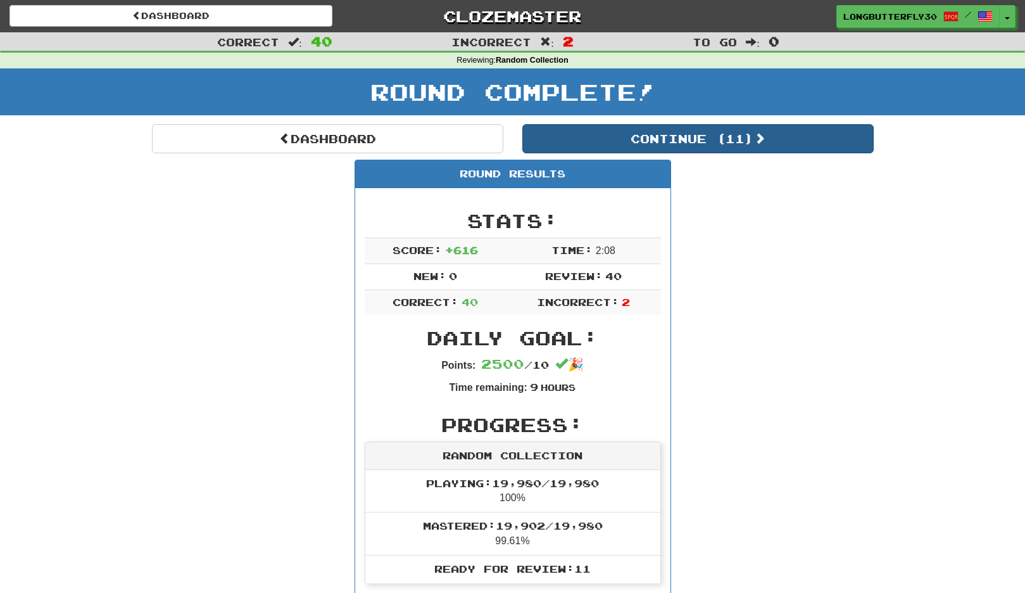
click at [720, 144] on button "Continue ( 11 )" at bounding box center [699, 138] width 352 height 29
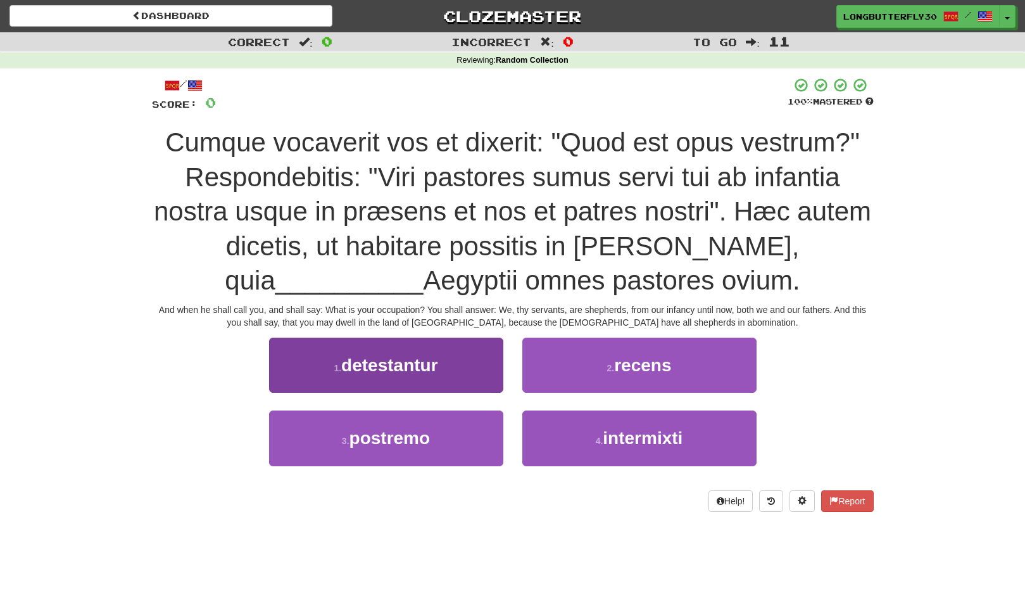
click at [481, 355] on button "1 . detestantur" at bounding box center [386, 365] width 234 height 55
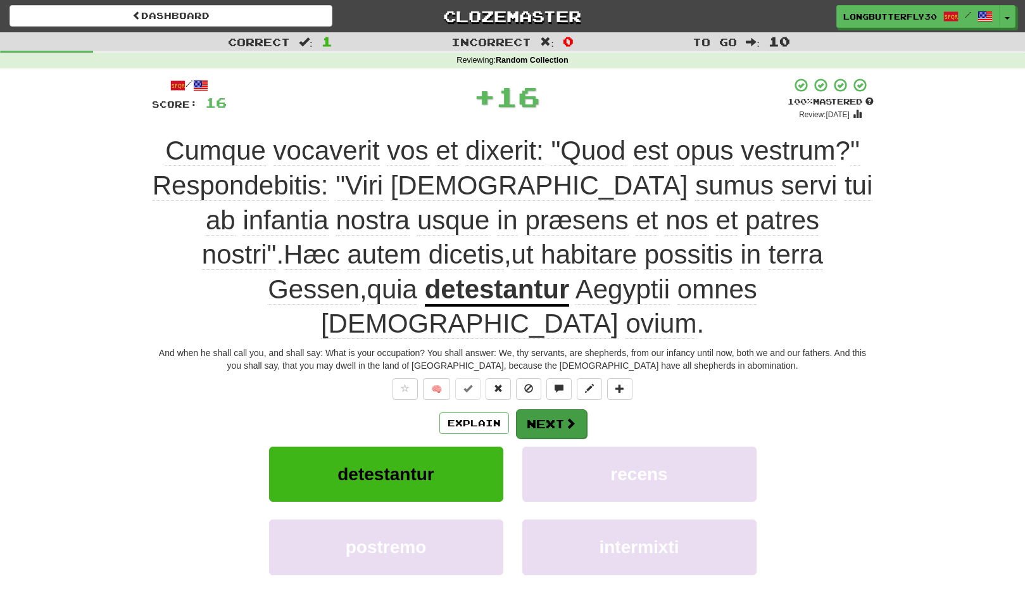
click at [574, 417] on span at bounding box center [570, 422] width 11 height 11
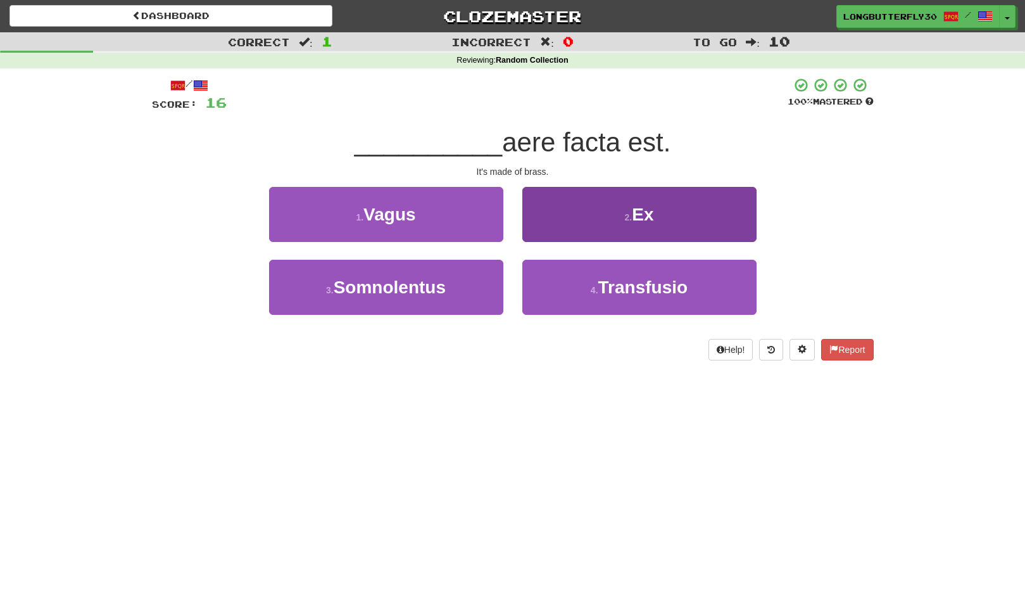
click at [635, 225] on button "2 . Ex" at bounding box center [640, 214] width 234 height 55
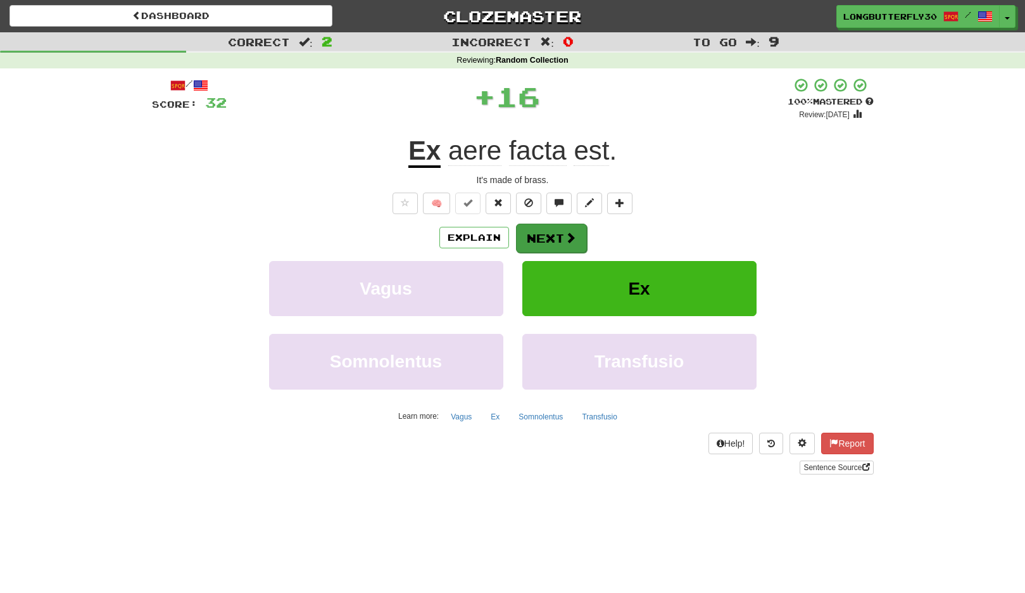
click at [566, 237] on span at bounding box center [570, 237] width 11 height 11
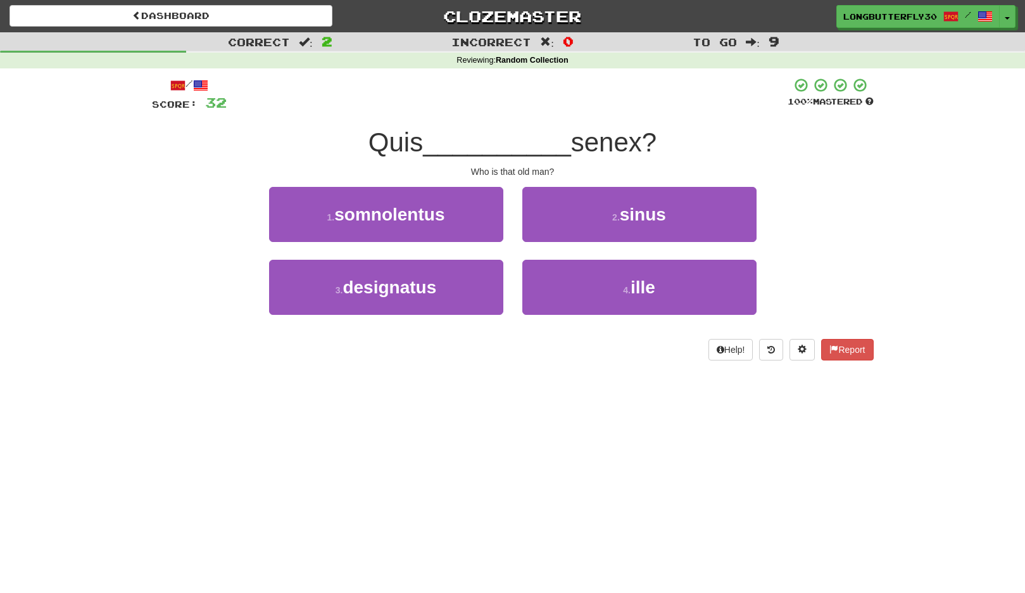
drag, startPoint x: 634, startPoint y: 215, endPoint x: 624, endPoint y: 216, distance: 10.2
click at [632, 215] on span "sinus" at bounding box center [643, 215] width 46 height 20
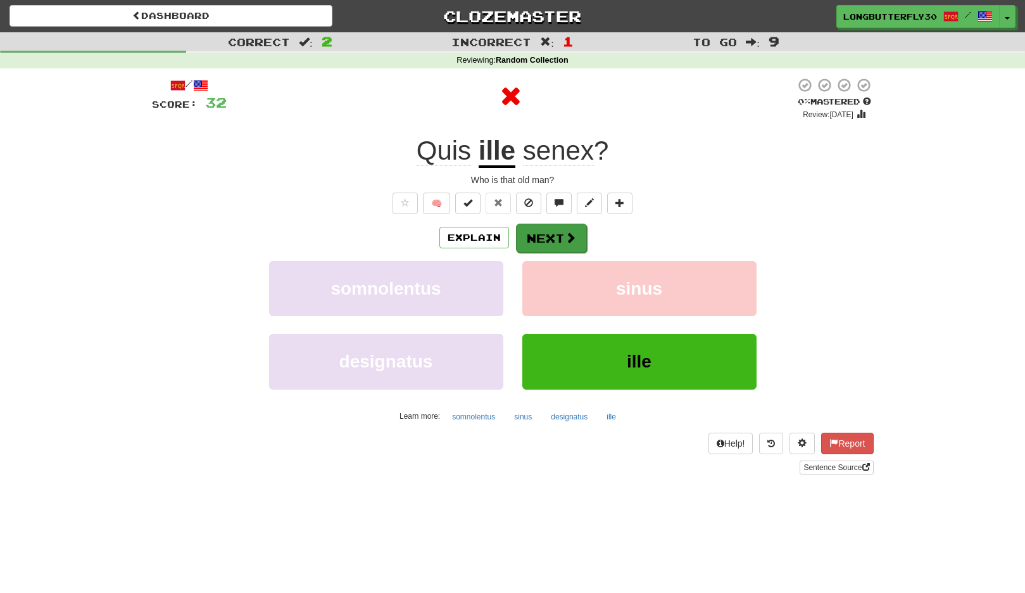
click at [566, 232] on span at bounding box center [570, 237] width 11 height 11
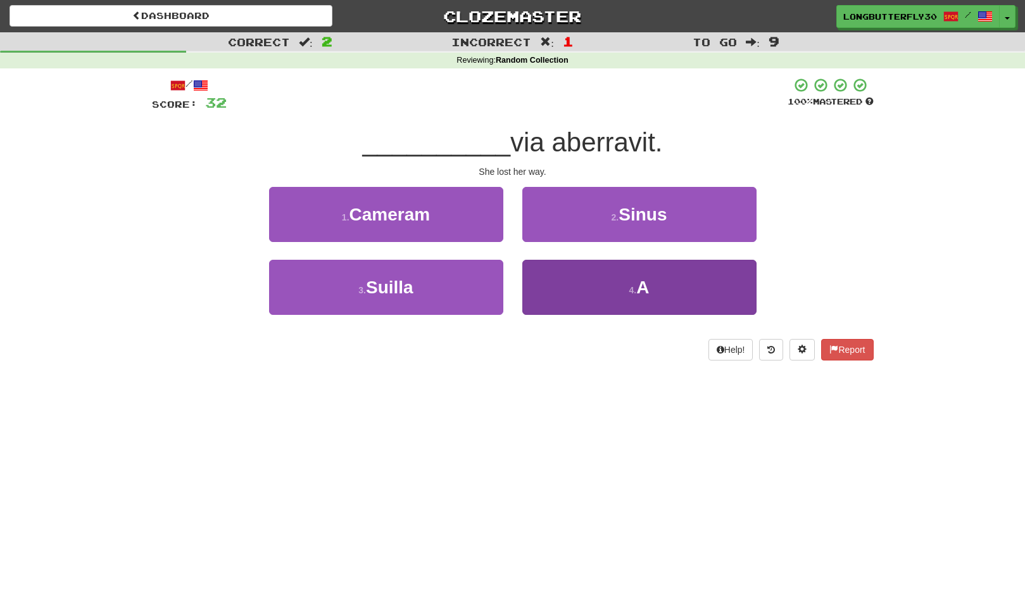
click at [560, 288] on button "4 . A" at bounding box center [640, 287] width 234 height 55
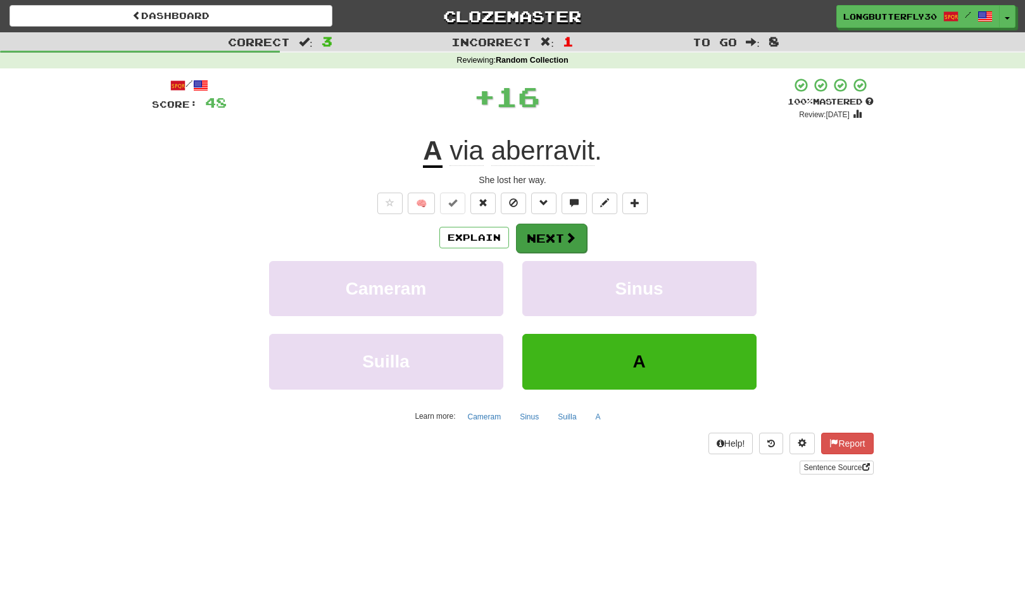
click at [577, 246] on button "Next" at bounding box center [551, 238] width 71 height 29
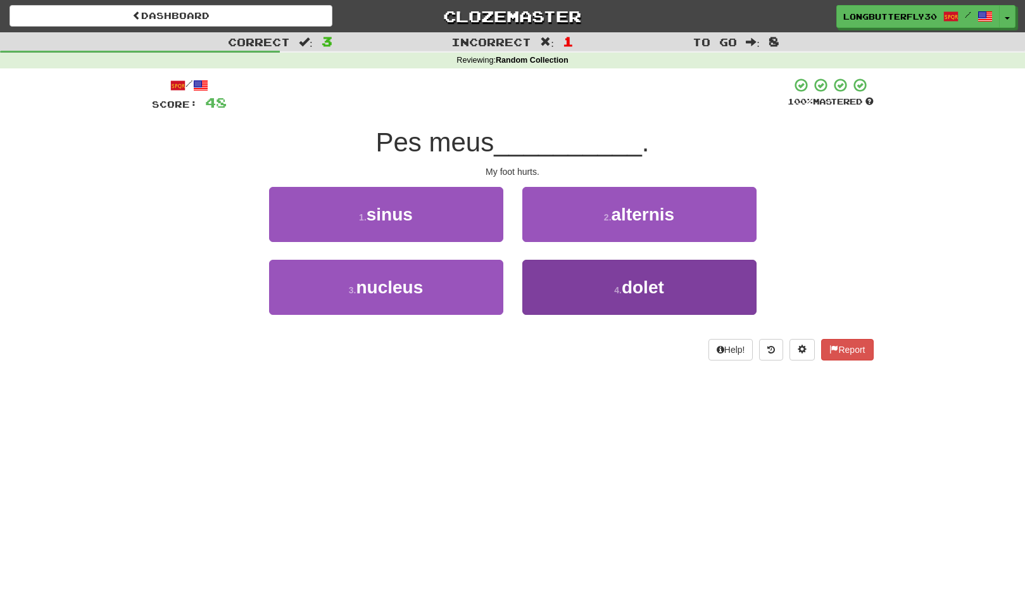
click at [564, 282] on button "4 . dolet" at bounding box center [640, 287] width 234 height 55
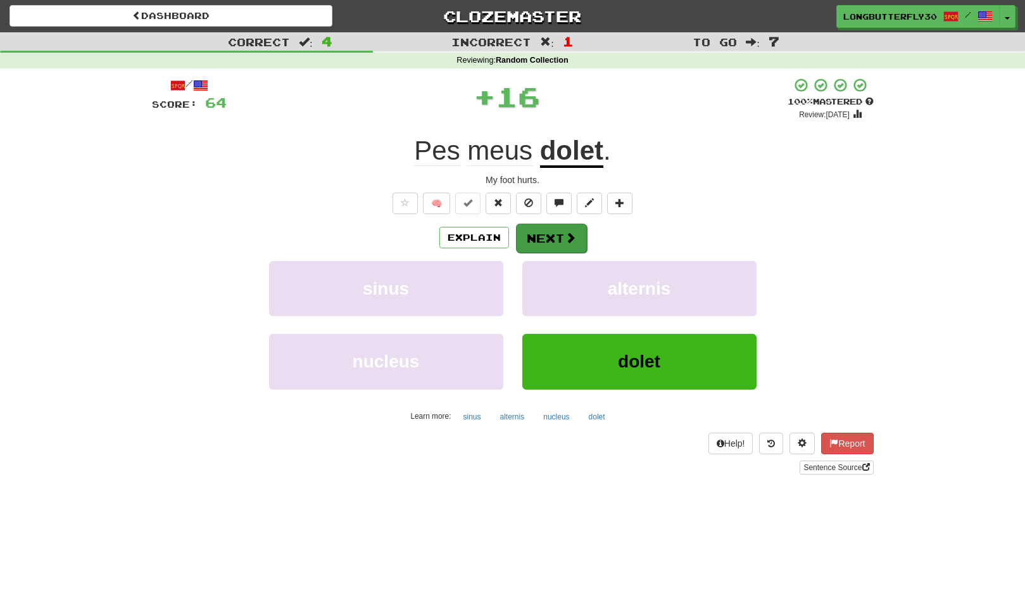
click at [570, 234] on span at bounding box center [570, 237] width 11 height 11
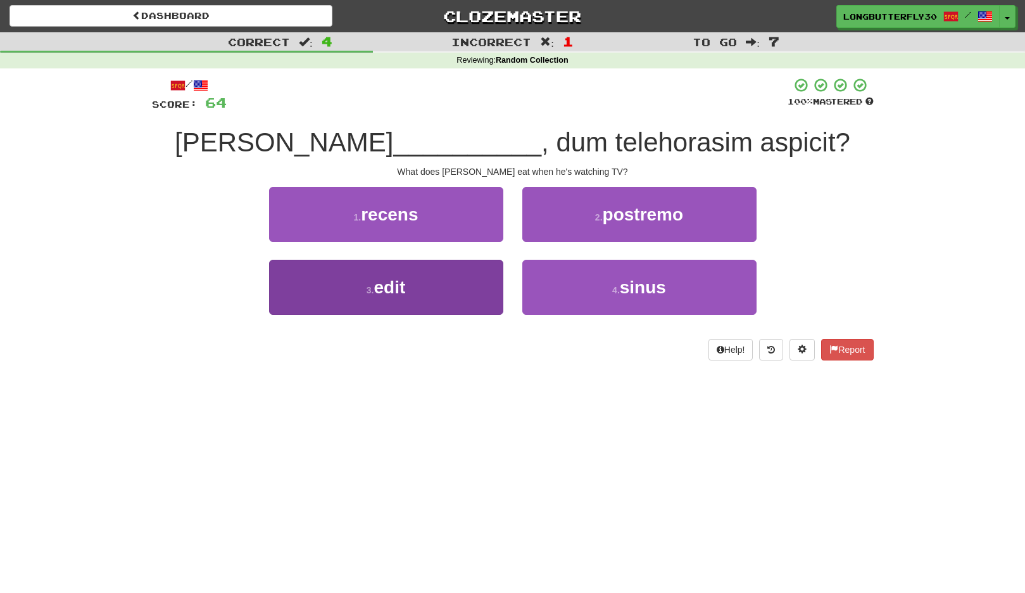
click at [443, 286] on button "3 . edit" at bounding box center [386, 287] width 234 height 55
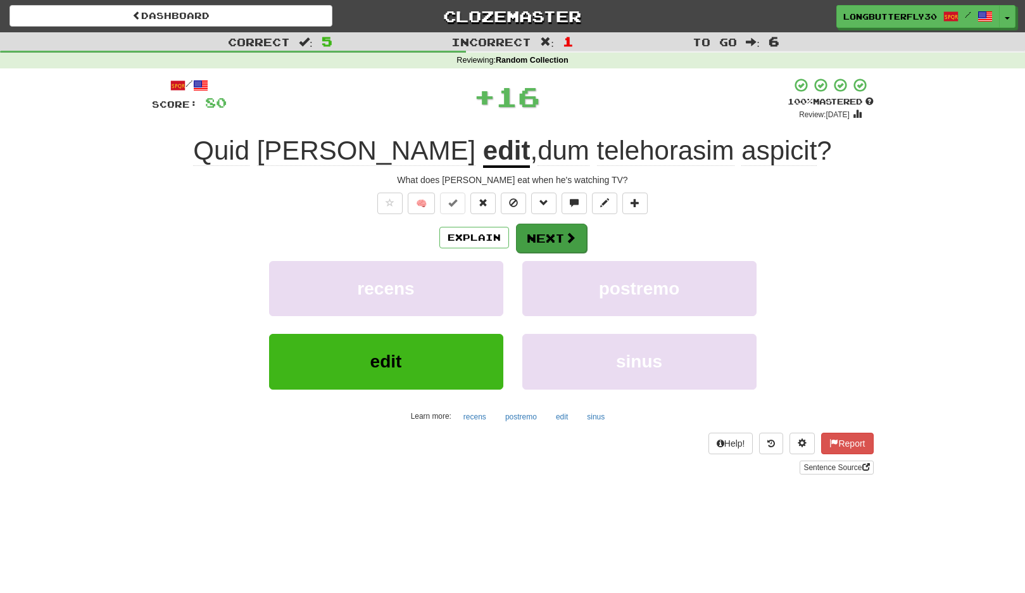
click at [576, 240] on button "Next" at bounding box center [551, 238] width 71 height 29
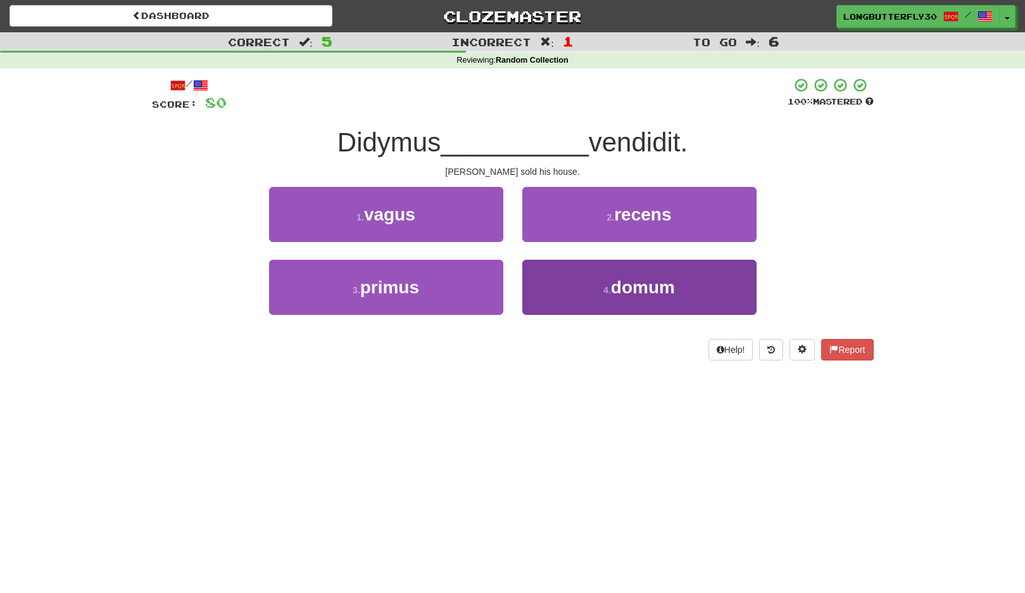
click at [578, 283] on button "4 . domum" at bounding box center [640, 287] width 234 height 55
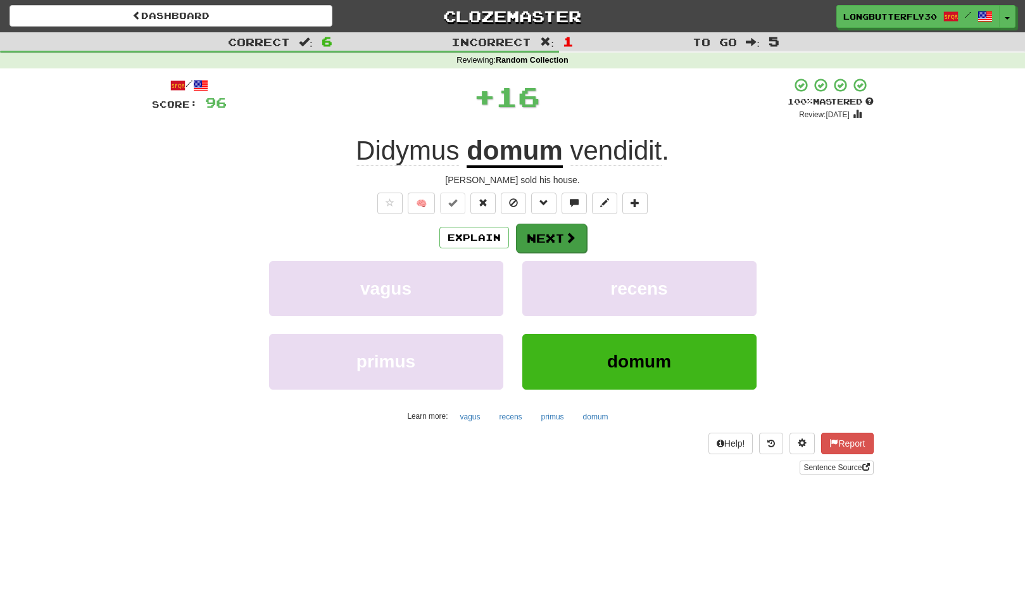
click at [574, 235] on span at bounding box center [570, 237] width 11 height 11
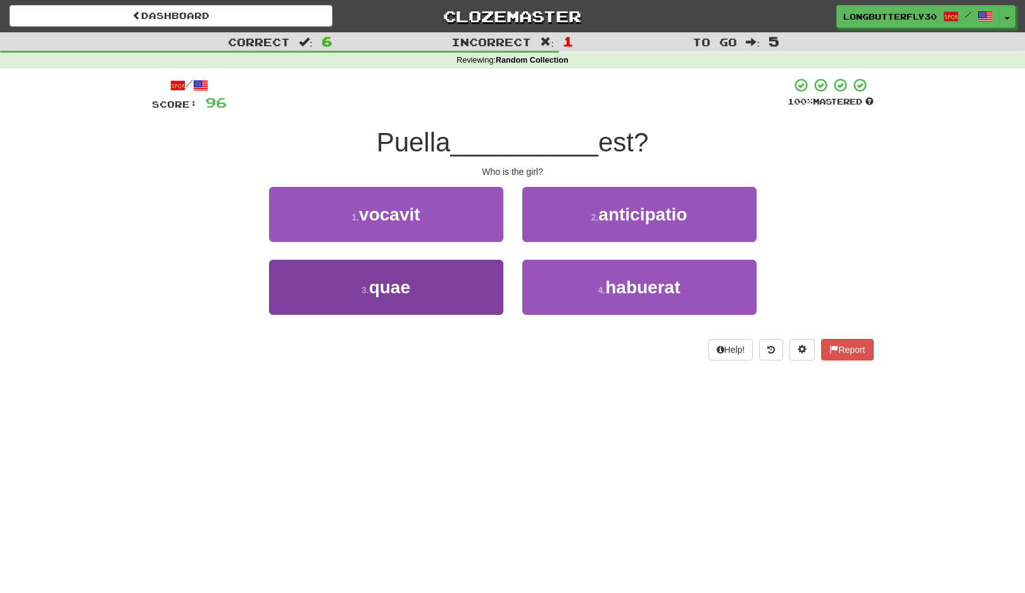
click at [479, 288] on button "3 . quae" at bounding box center [386, 287] width 234 height 55
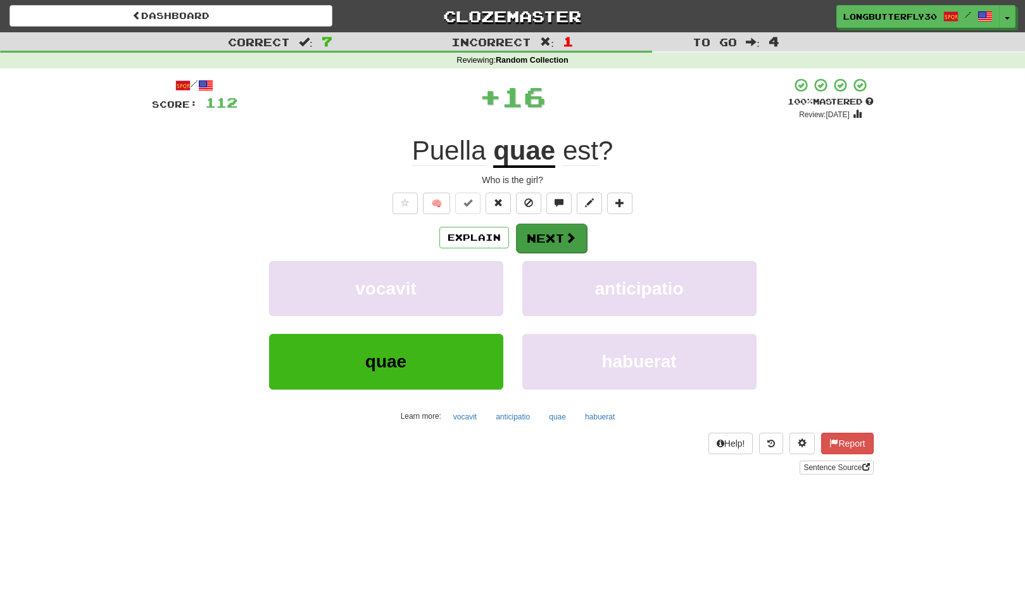
click at [557, 238] on button "Next" at bounding box center [551, 238] width 71 height 29
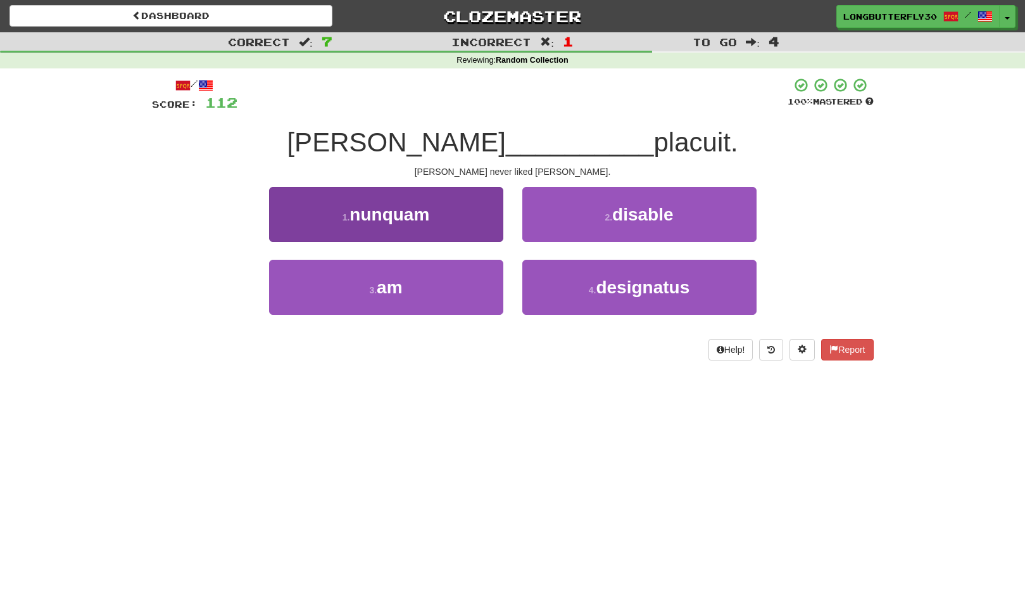
click at [493, 218] on button "1 . nunquam" at bounding box center [386, 214] width 234 height 55
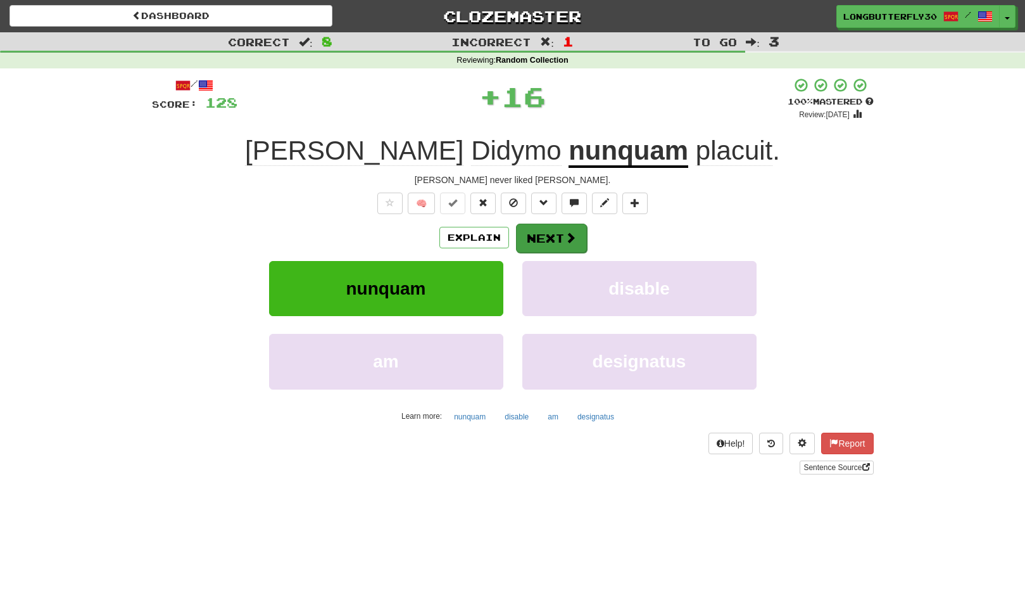
click at [555, 235] on button "Next" at bounding box center [551, 238] width 71 height 29
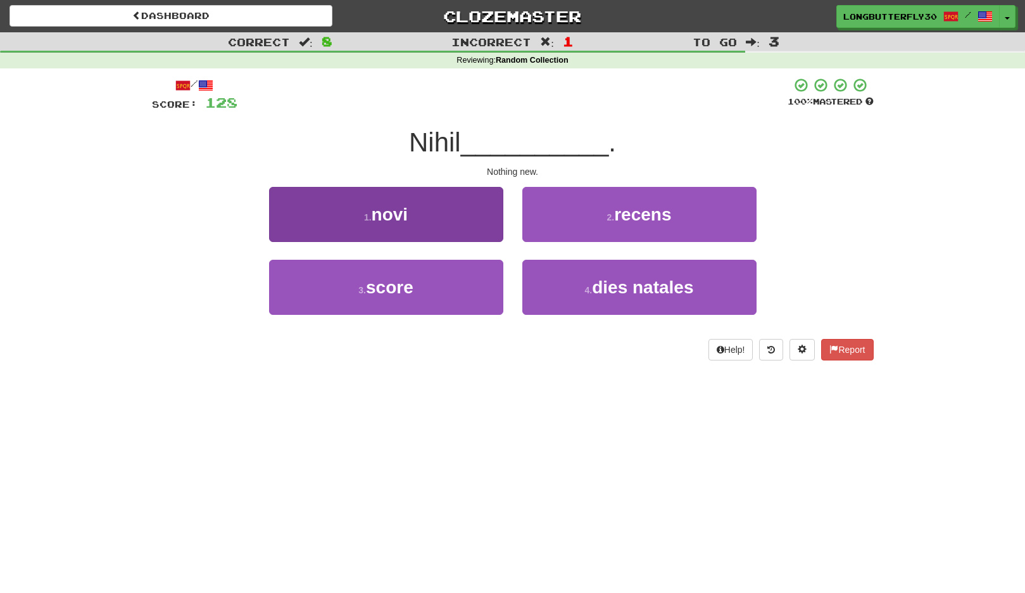
click at [469, 219] on button "1 . novi" at bounding box center [386, 214] width 234 height 55
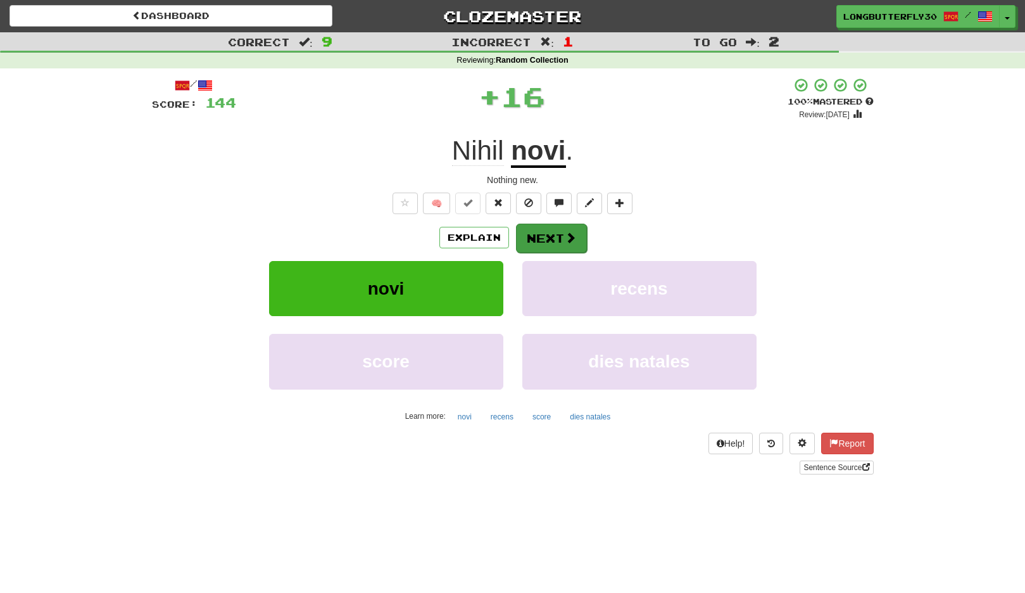
click at [532, 231] on button "Next" at bounding box center [551, 238] width 71 height 29
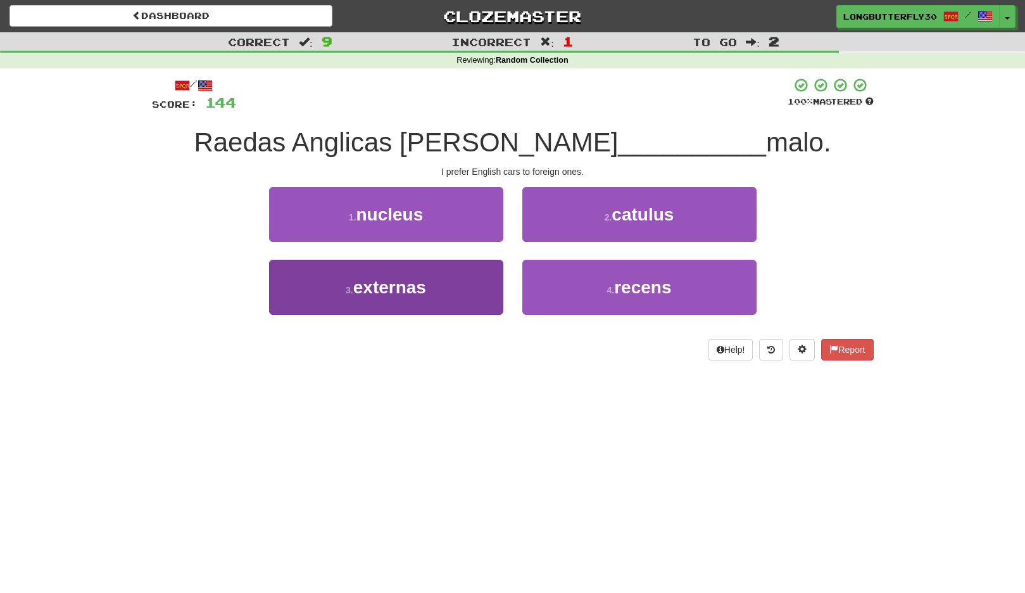
click at [466, 270] on button "3 . externas" at bounding box center [386, 287] width 234 height 55
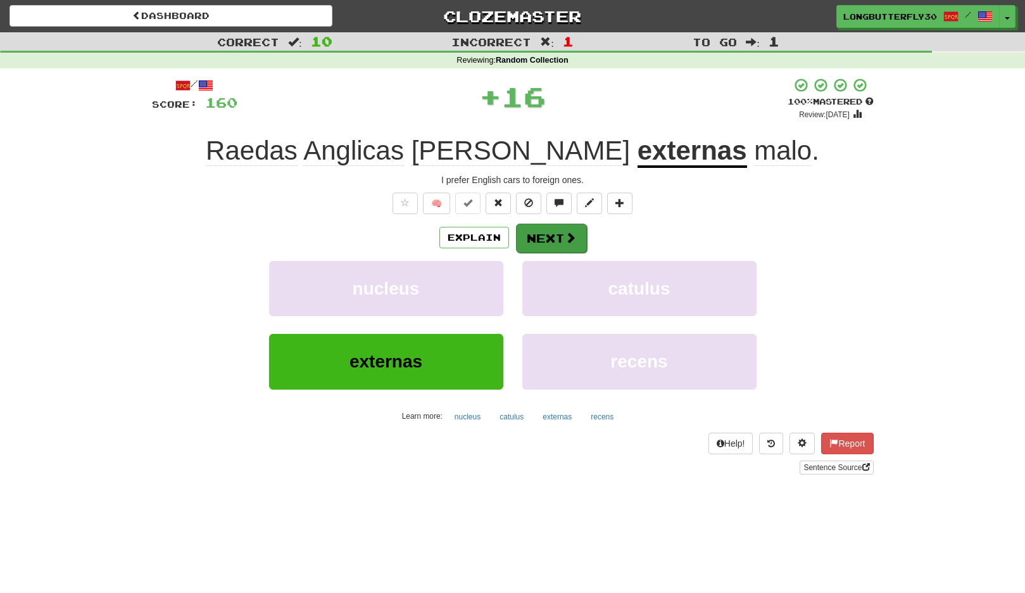
click at [549, 240] on button "Next" at bounding box center [551, 238] width 71 height 29
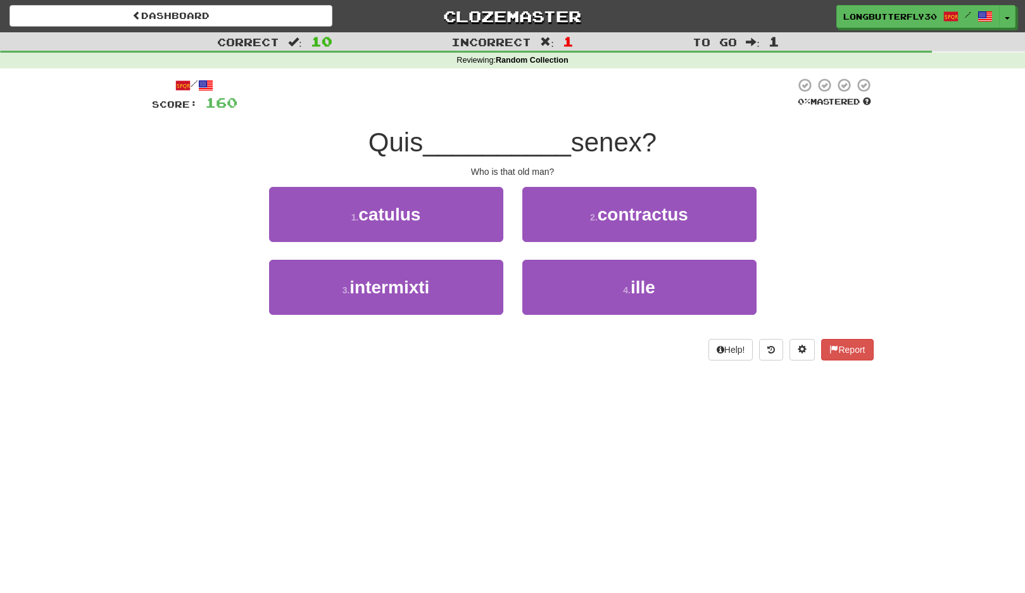
drag, startPoint x: 558, startPoint y: 279, endPoint x: 557, endPoint y: 253, distance: 25.4
click at [558, 279] on button "4 . ille" at bounding box center [640, 287] width 234 height 55
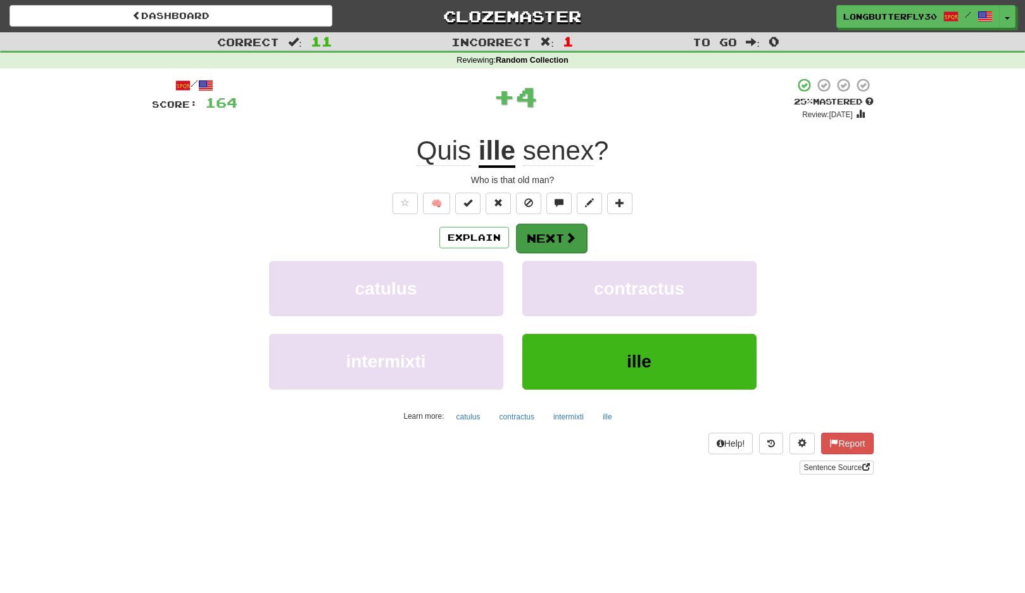
click at [547, 232] on button "Next" at bounding box center [551, 238] width 71 height 29
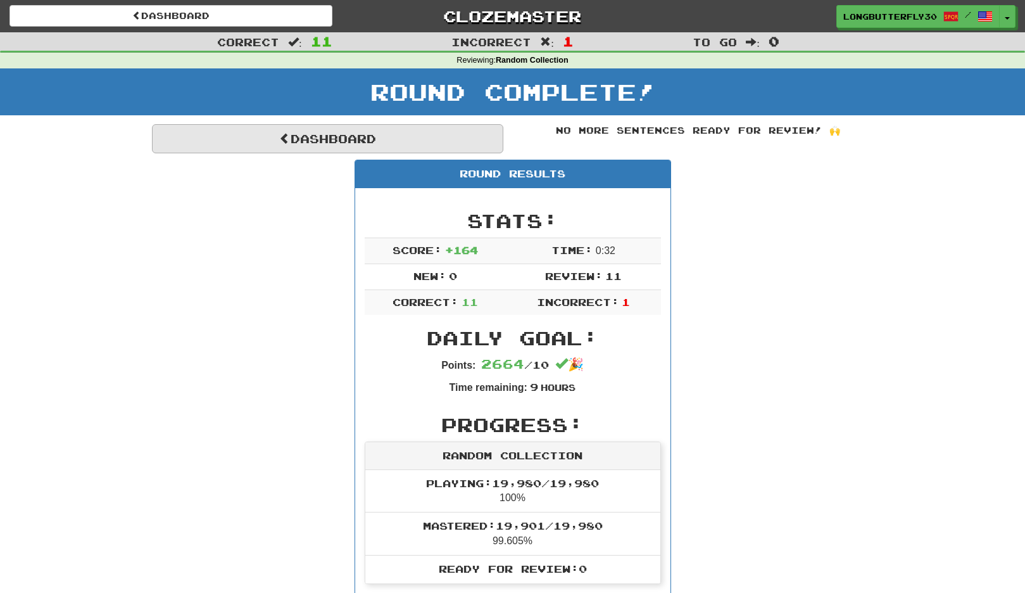
click at [403, 139] on link "Dashboard" at bounding box center [328, 138] width 352 height 29
